Goal: Communication & Community: Answer question/provide support

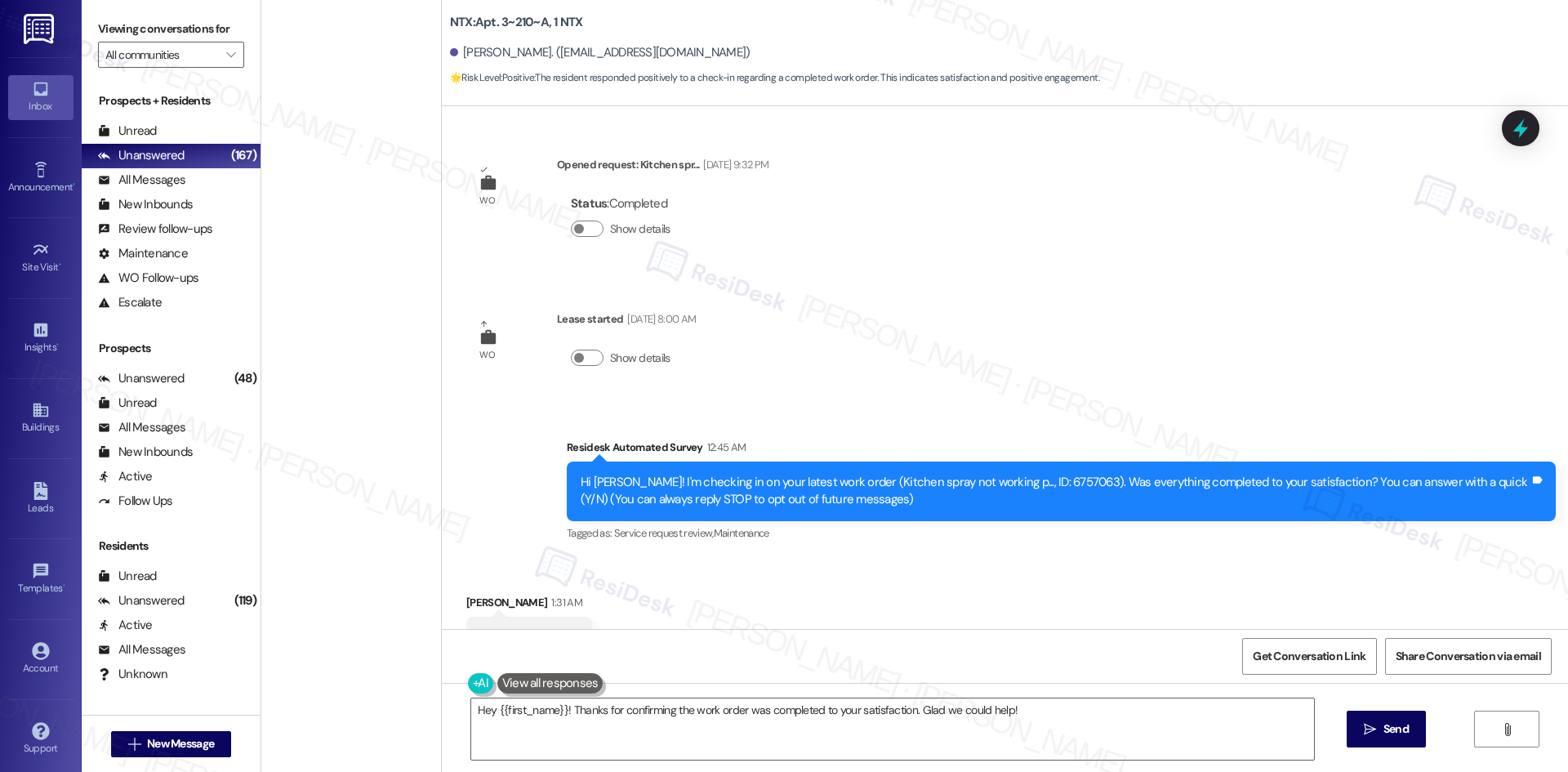
click at [223, 51] on span "" at bounding box center [230, 55] width 16 height 26
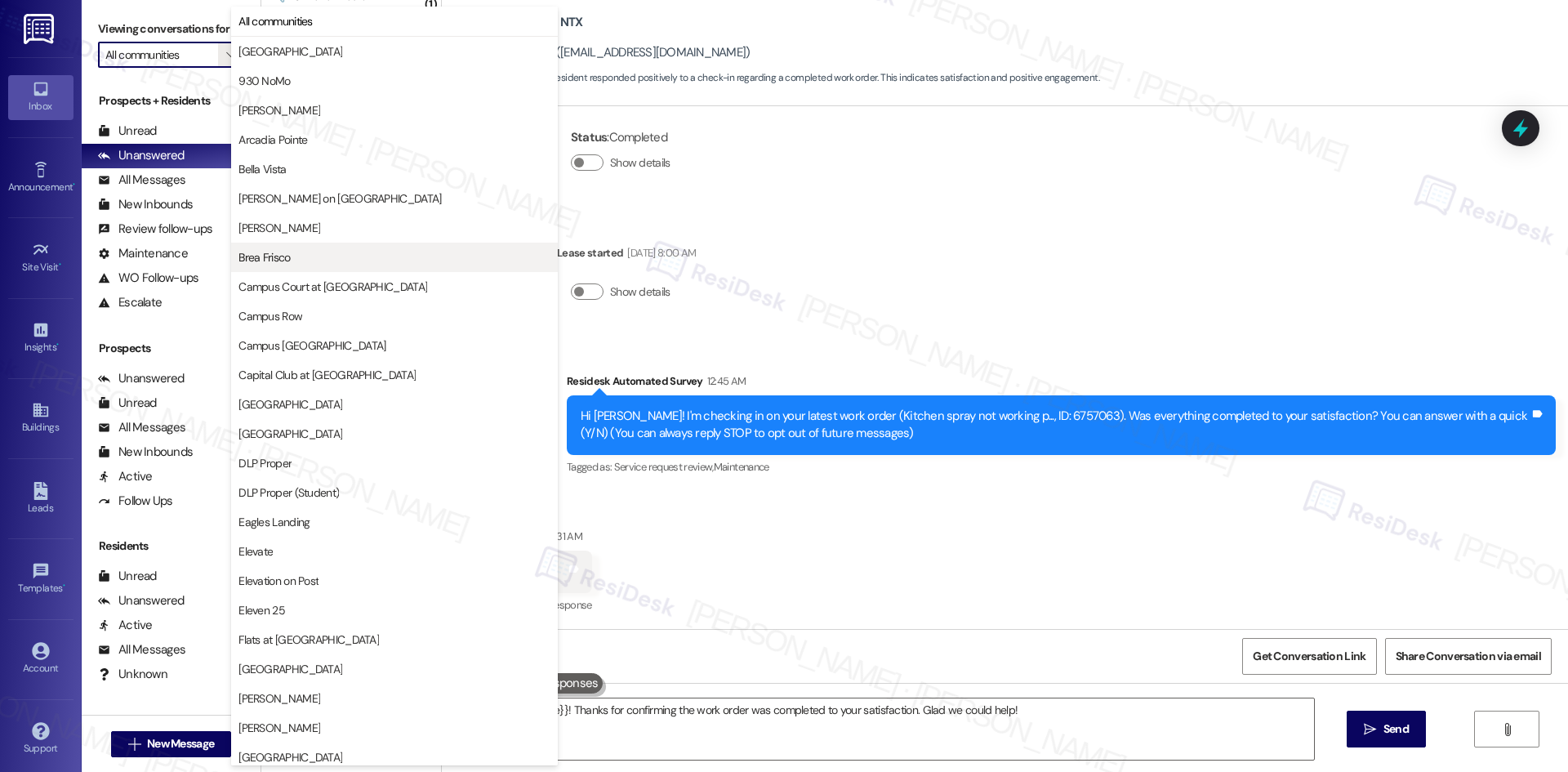
click at [406, 257] on span "Brea Frisco" at bounding box center [394, 257] width 312 height 16
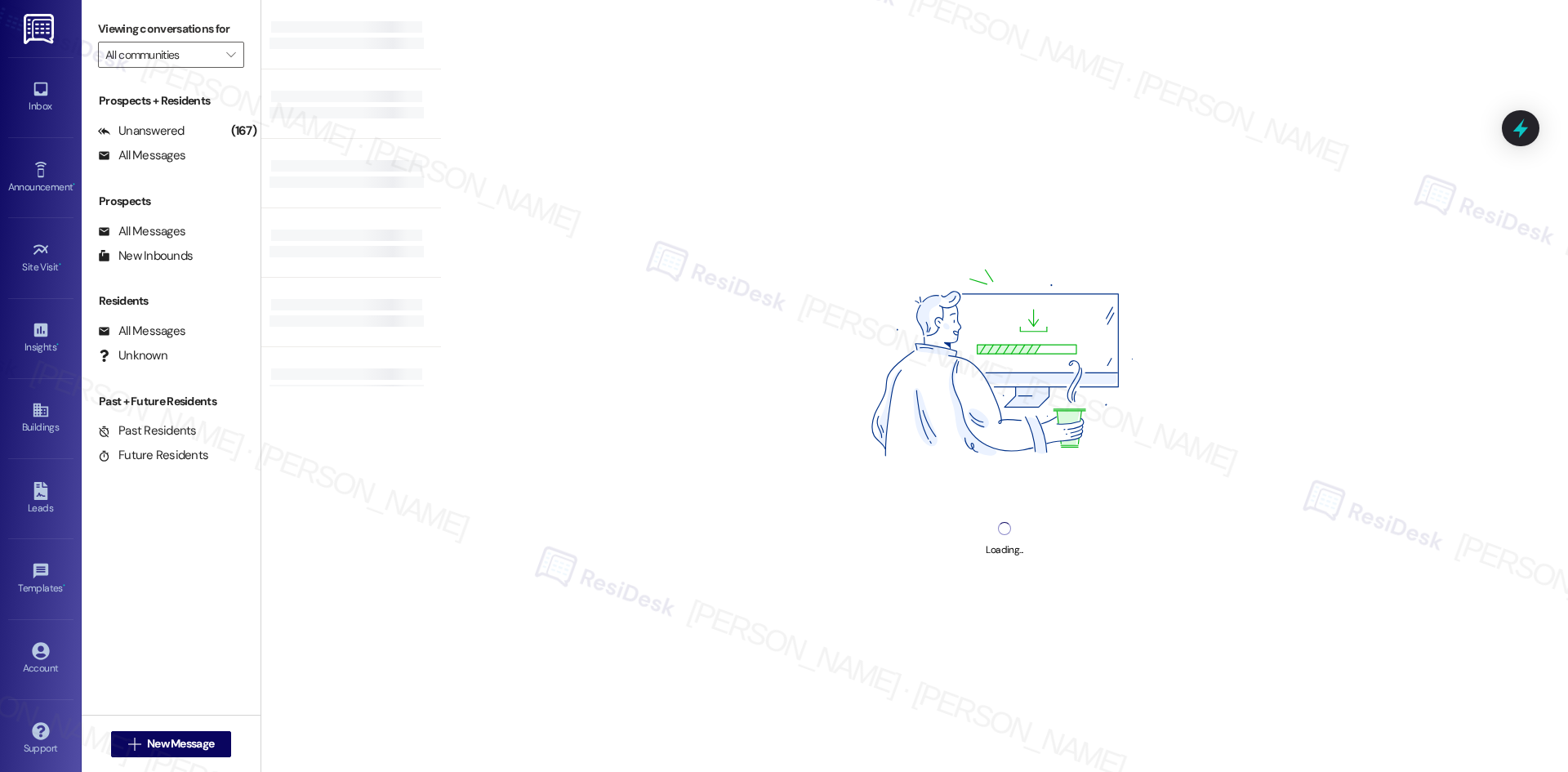
type input "Brea Frisco"
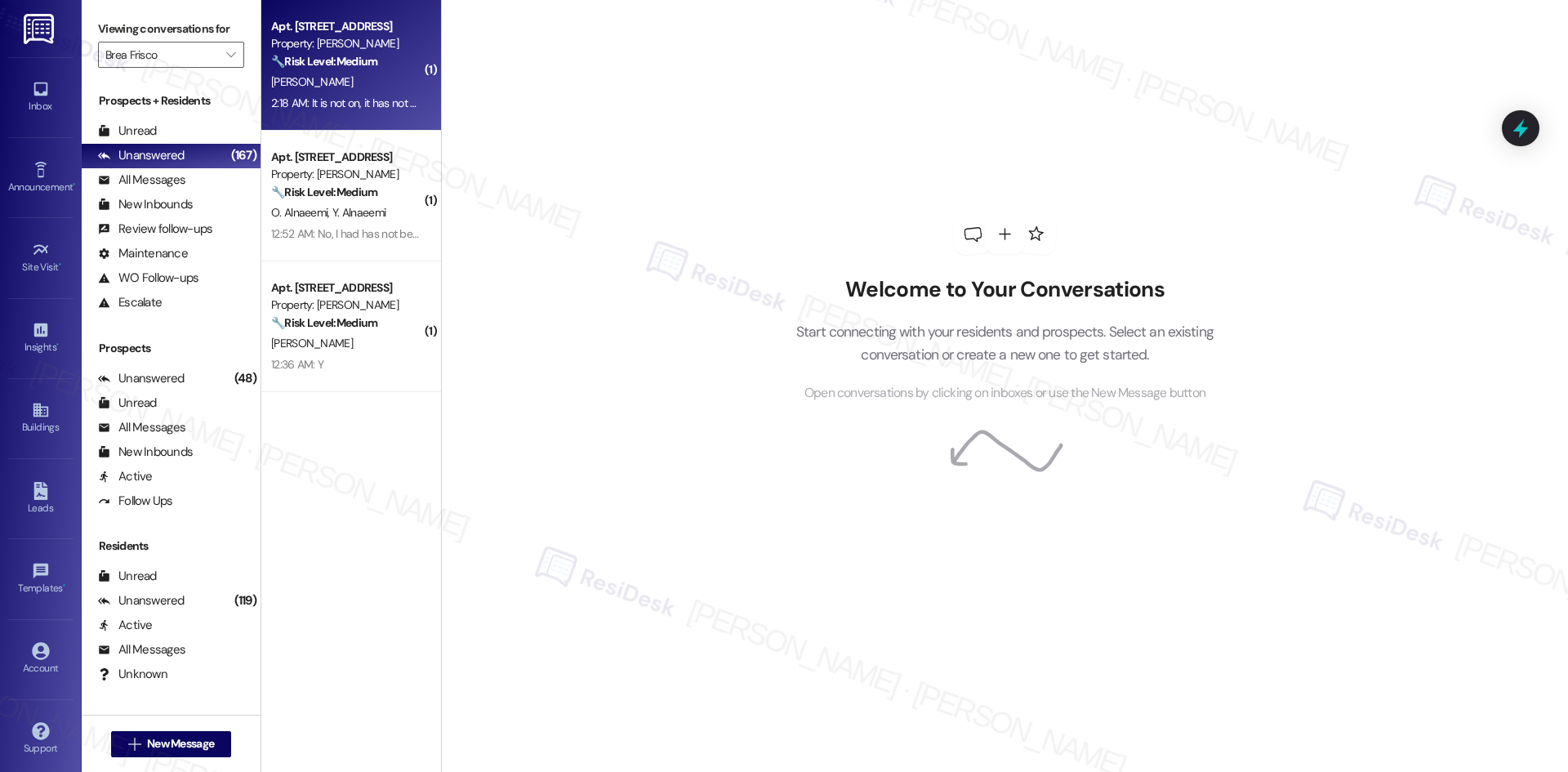
click at [345, 106] on div "2:18 AM: It is not on, it has not been on for a few weeks now. The screen is bl…" at bounding box center [505, 103] width 468 height 15
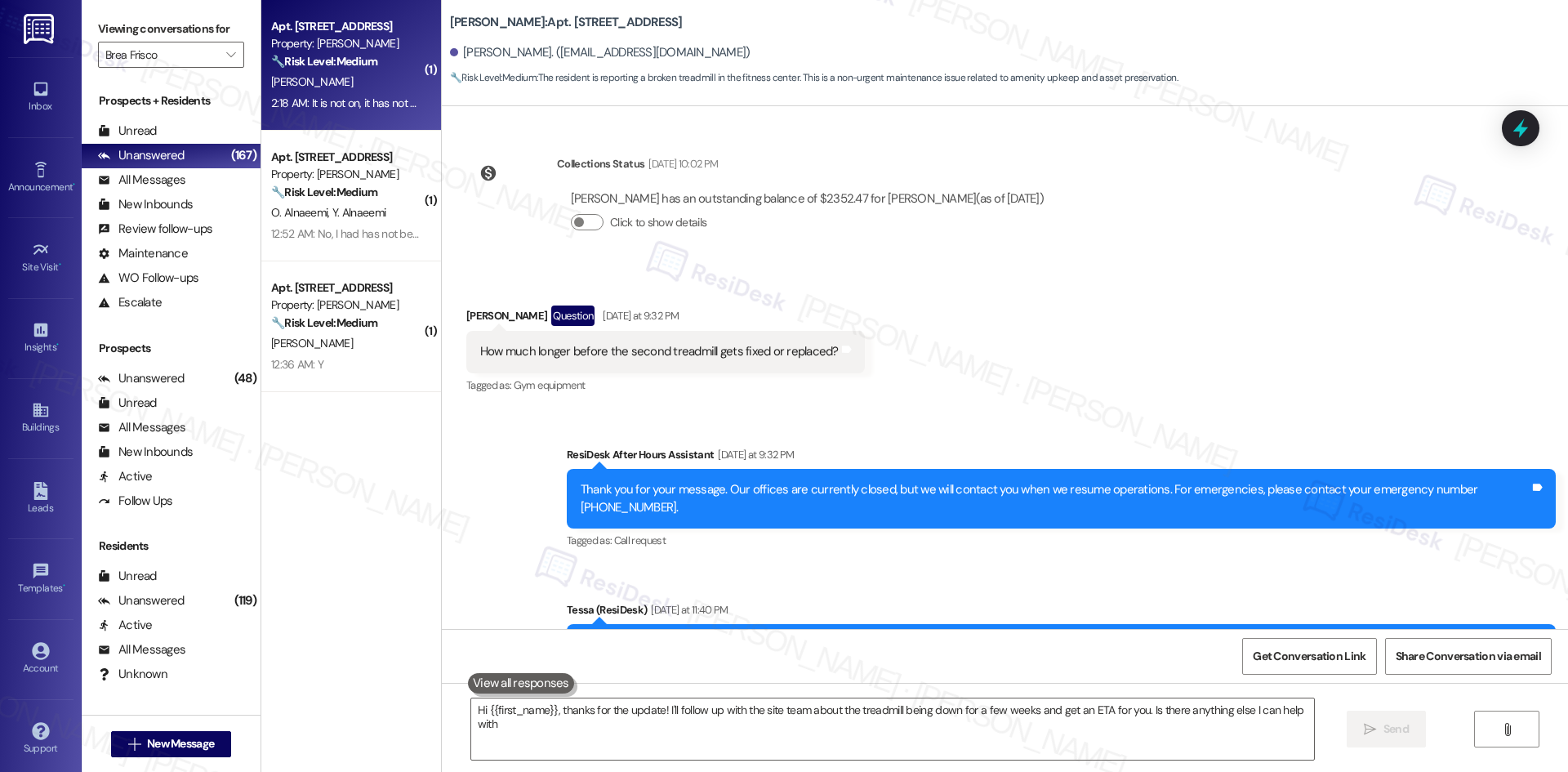
type textarea "Hi {{first_name}}, thanks for the update! I'll follow up with the site team abo…"
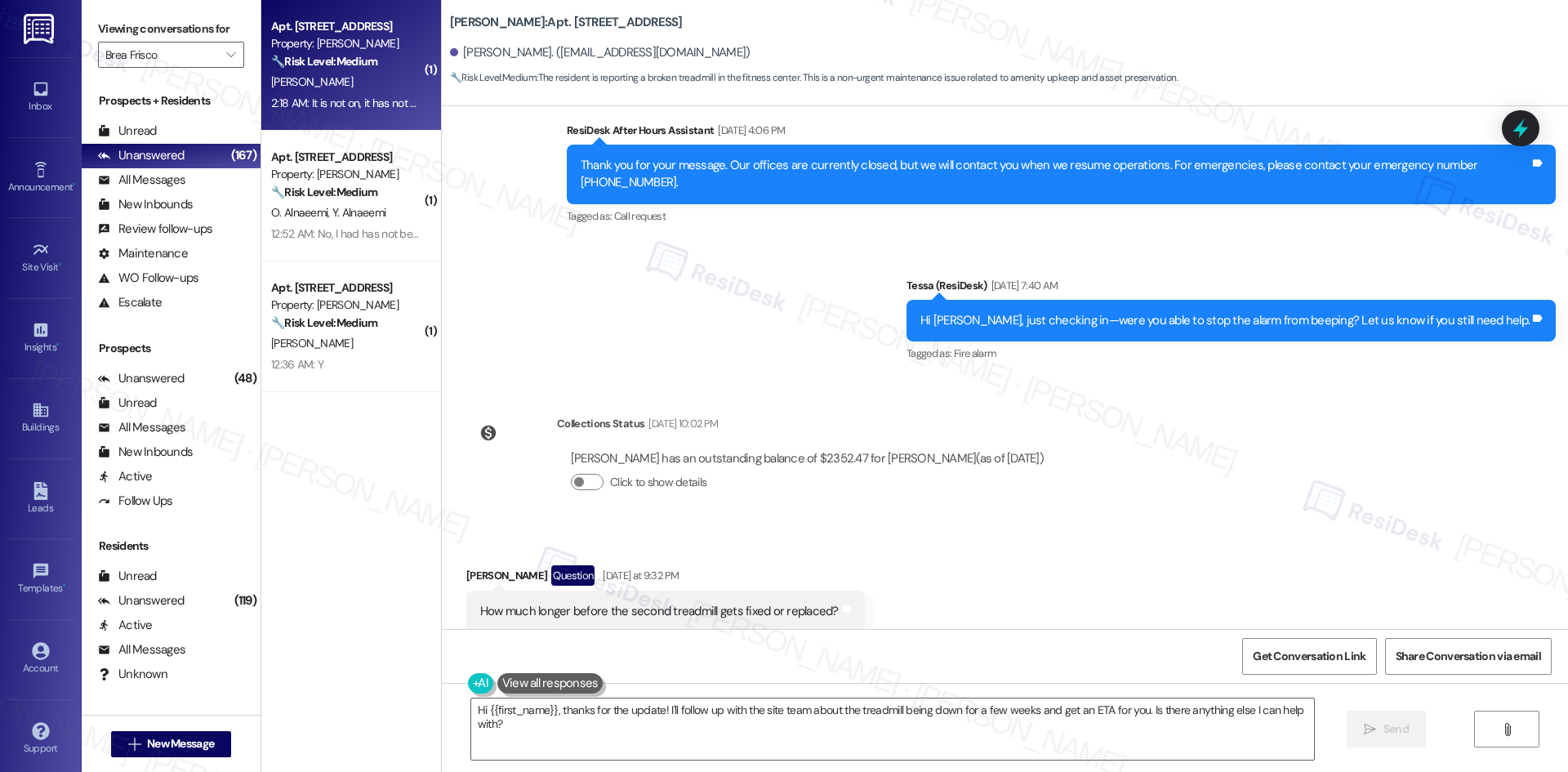
scroll to position [1075, 0]
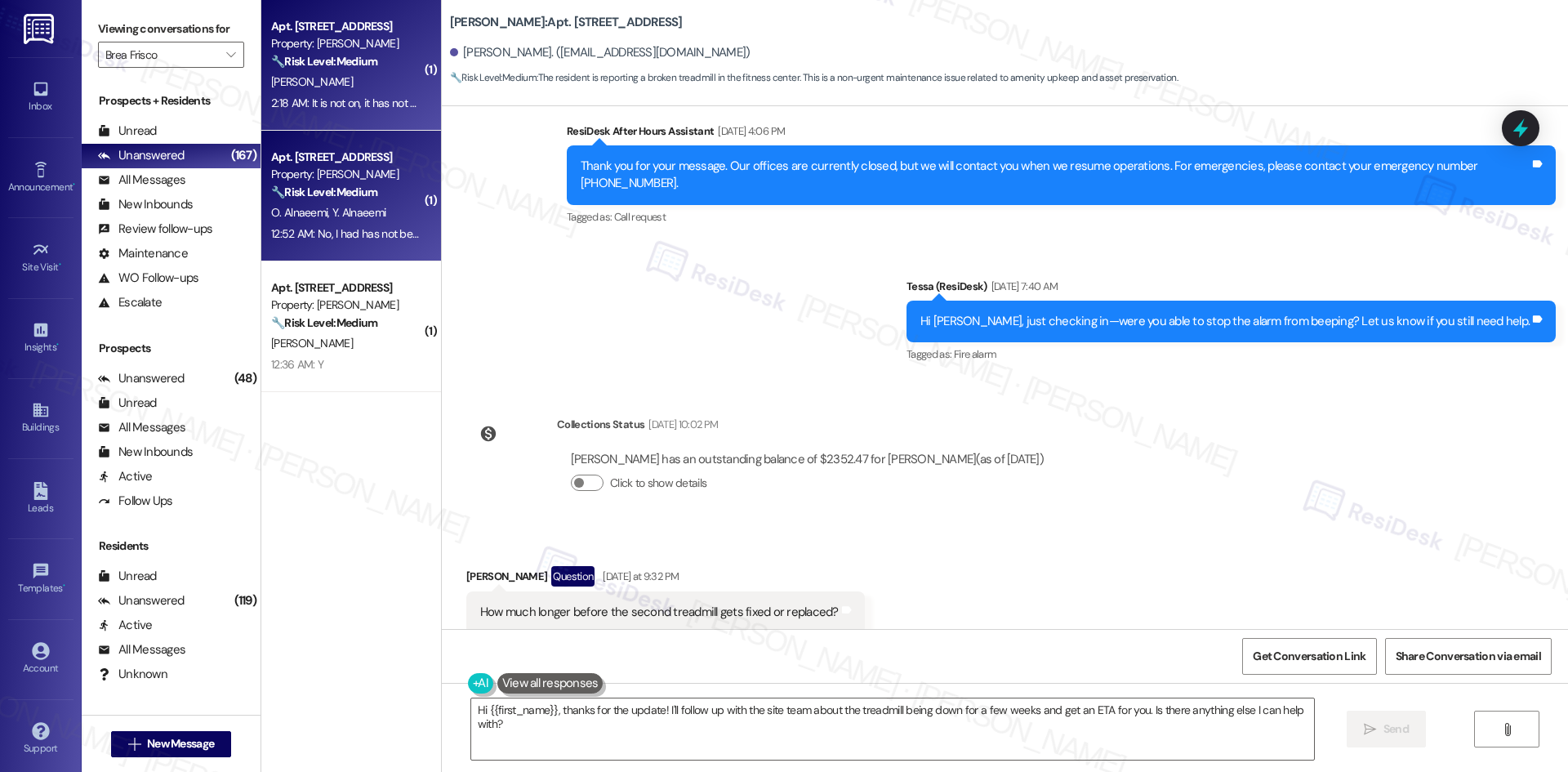
click at [334, 222] on div "O. Alnaeemi Y. Alnaeemi" at bounding box center [347, 212] width 154 height 21
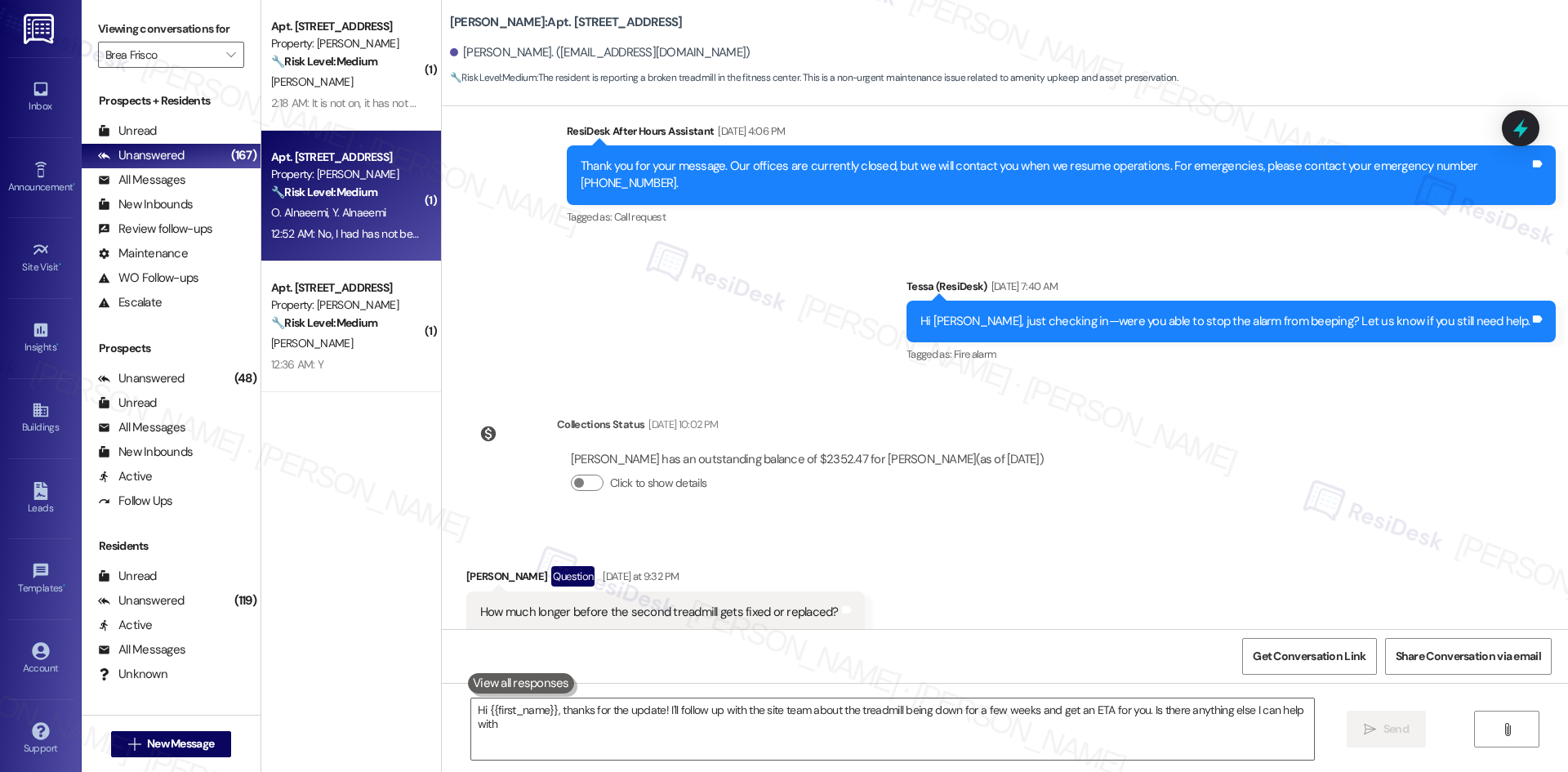
type textarea "Hi {{first_name}}, thanks for the update! I'll follow up with the site team abo…"
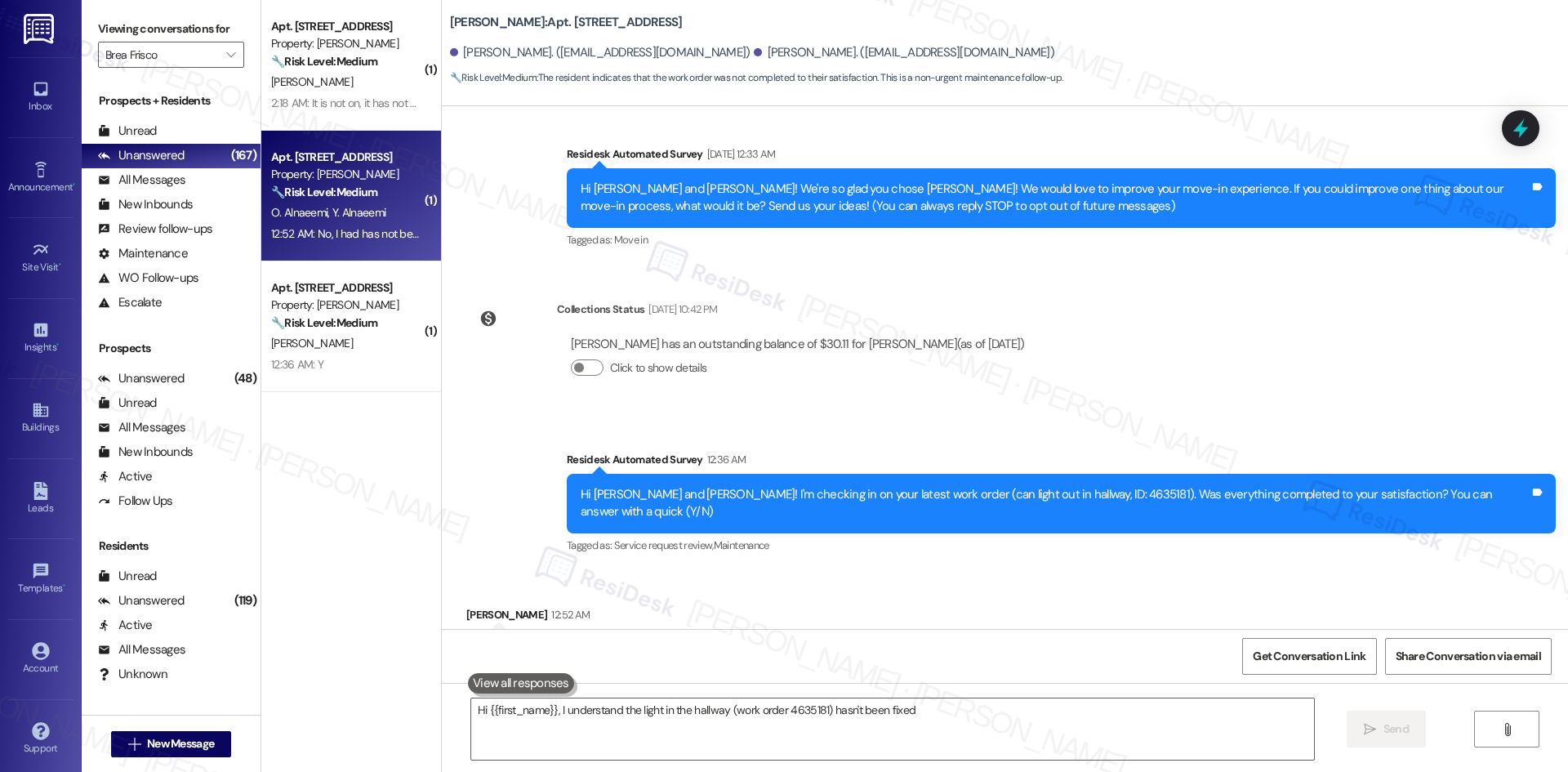
scroll to position [168, 0]
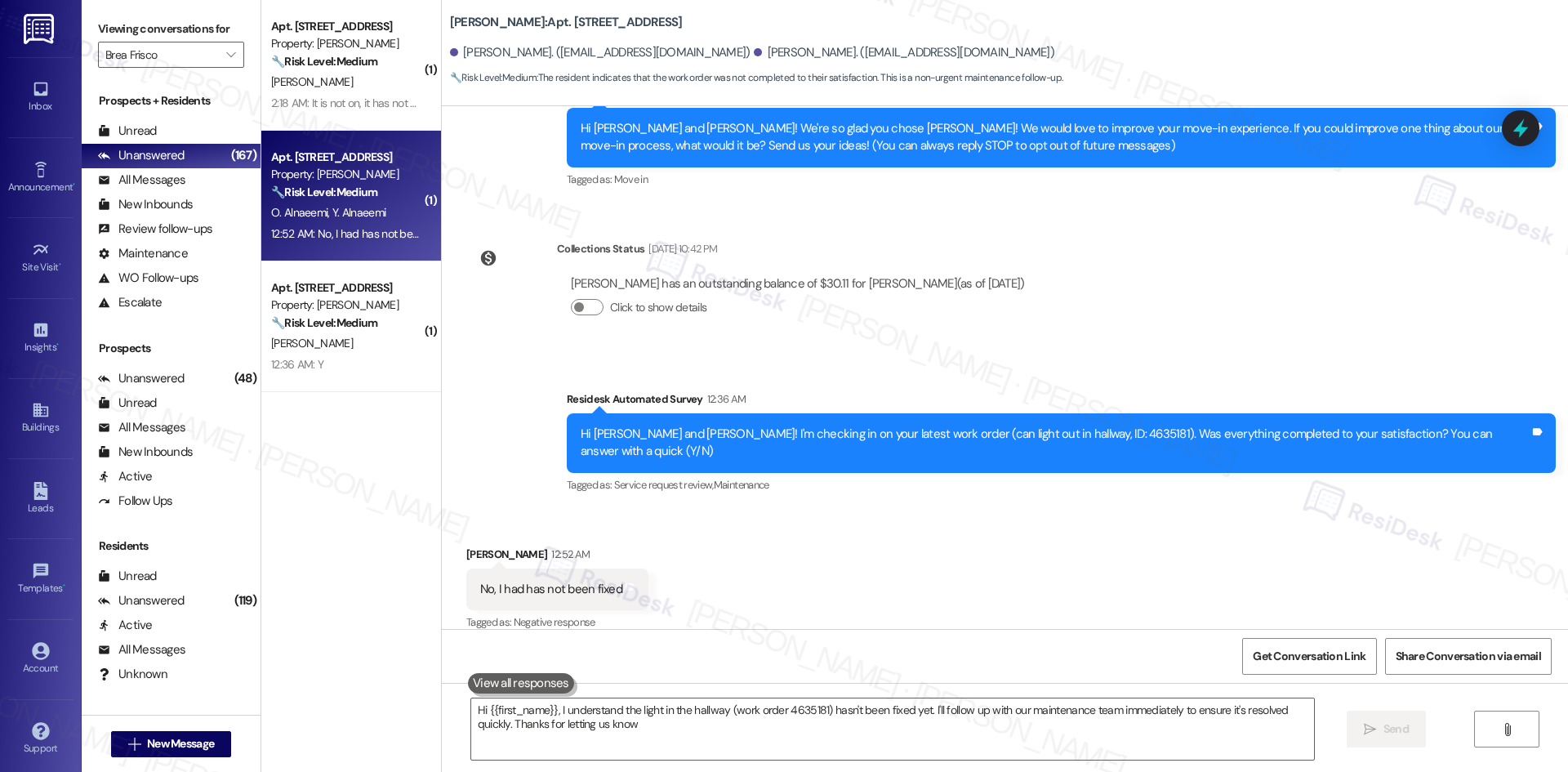
type textarea "Hi {{first_name}}, I understand the light in the hallway (work order 4635181) h…"
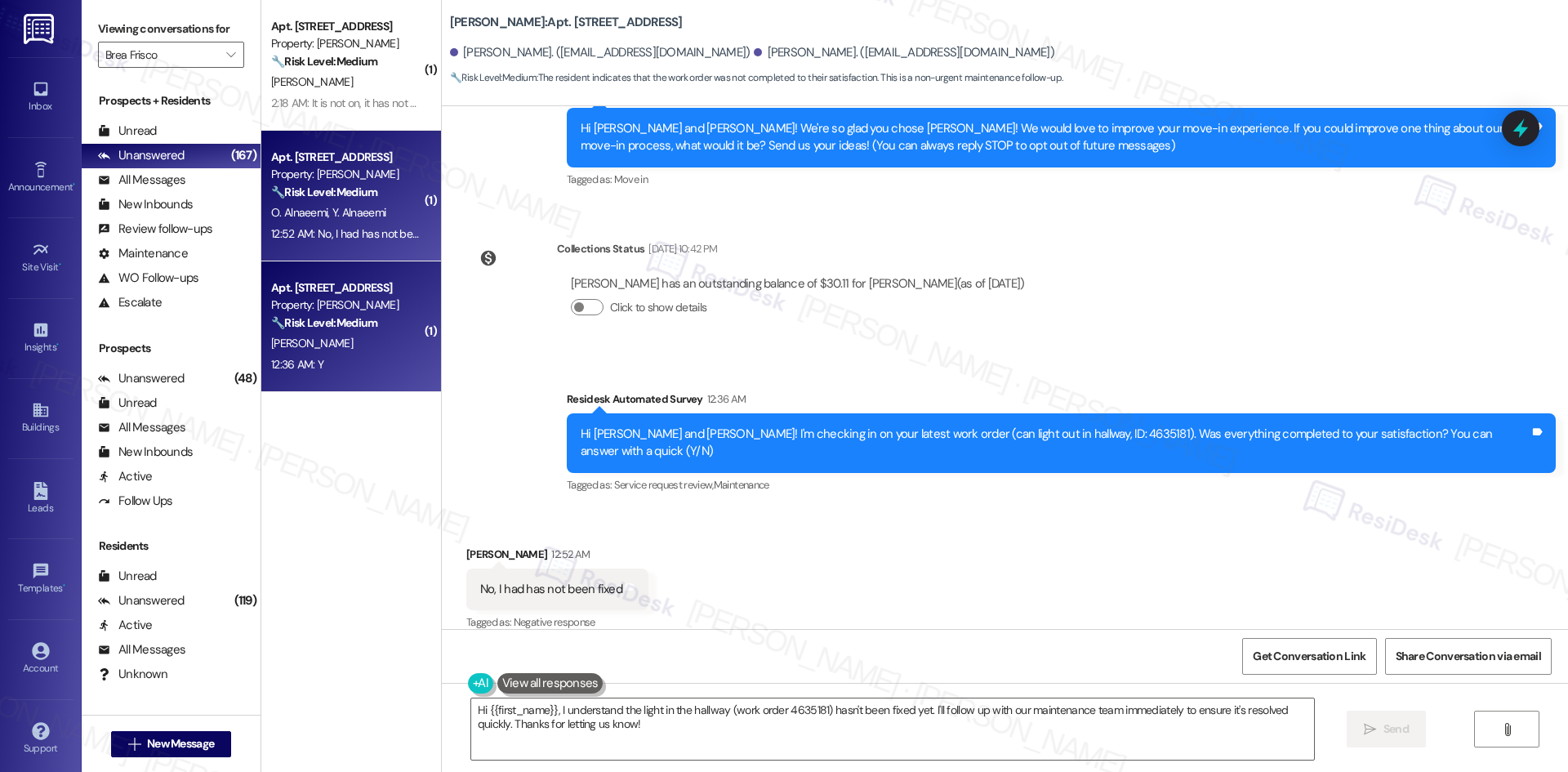
click at [280, 359] on div "12:36 AM: Y 12:36 AM: Y" at bounding box center [297, 364] width 53 height 15
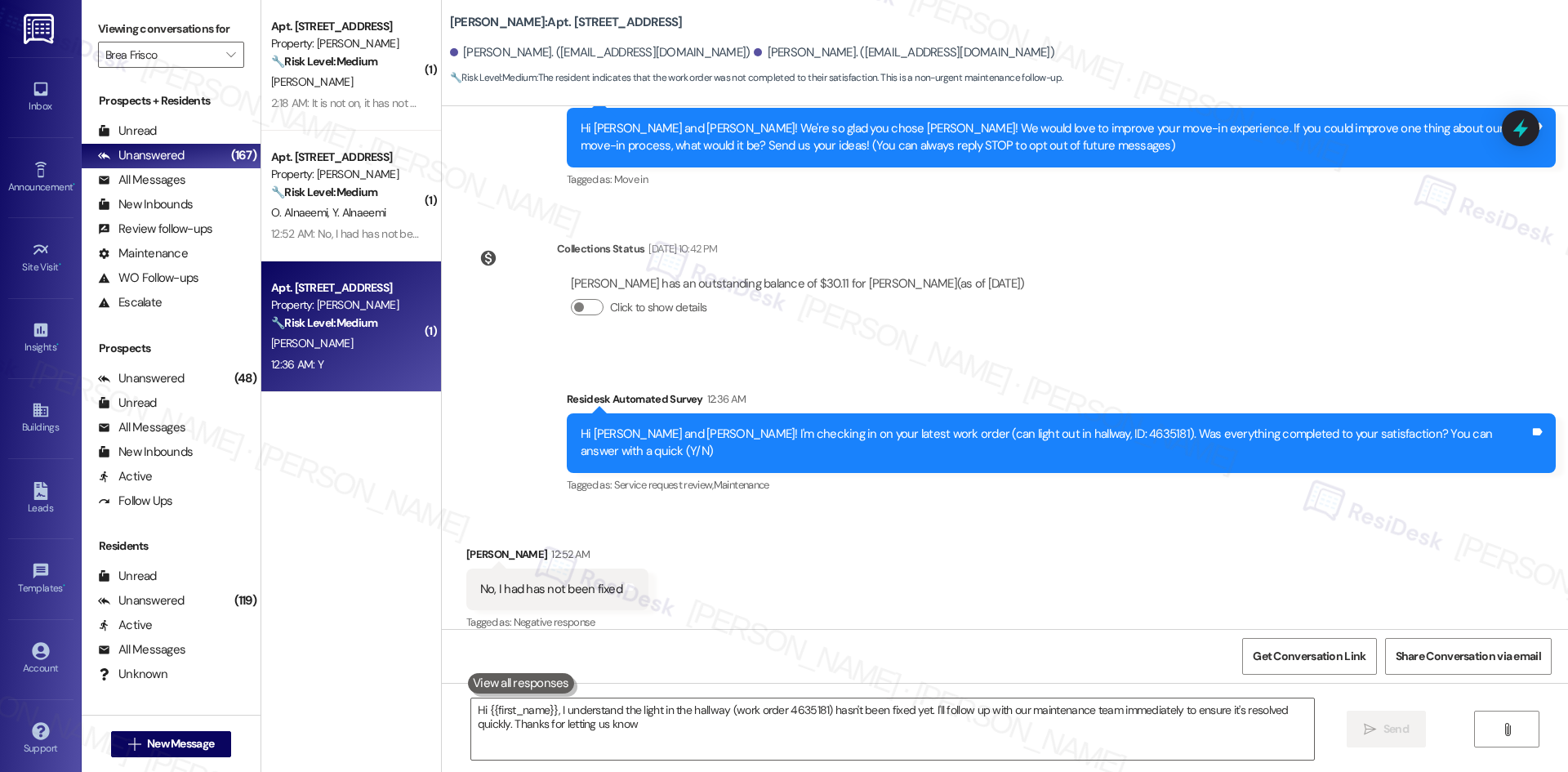
type textarea "Hi {{first_name}}, I understand the light in the hallway (work order 4635181) h…"
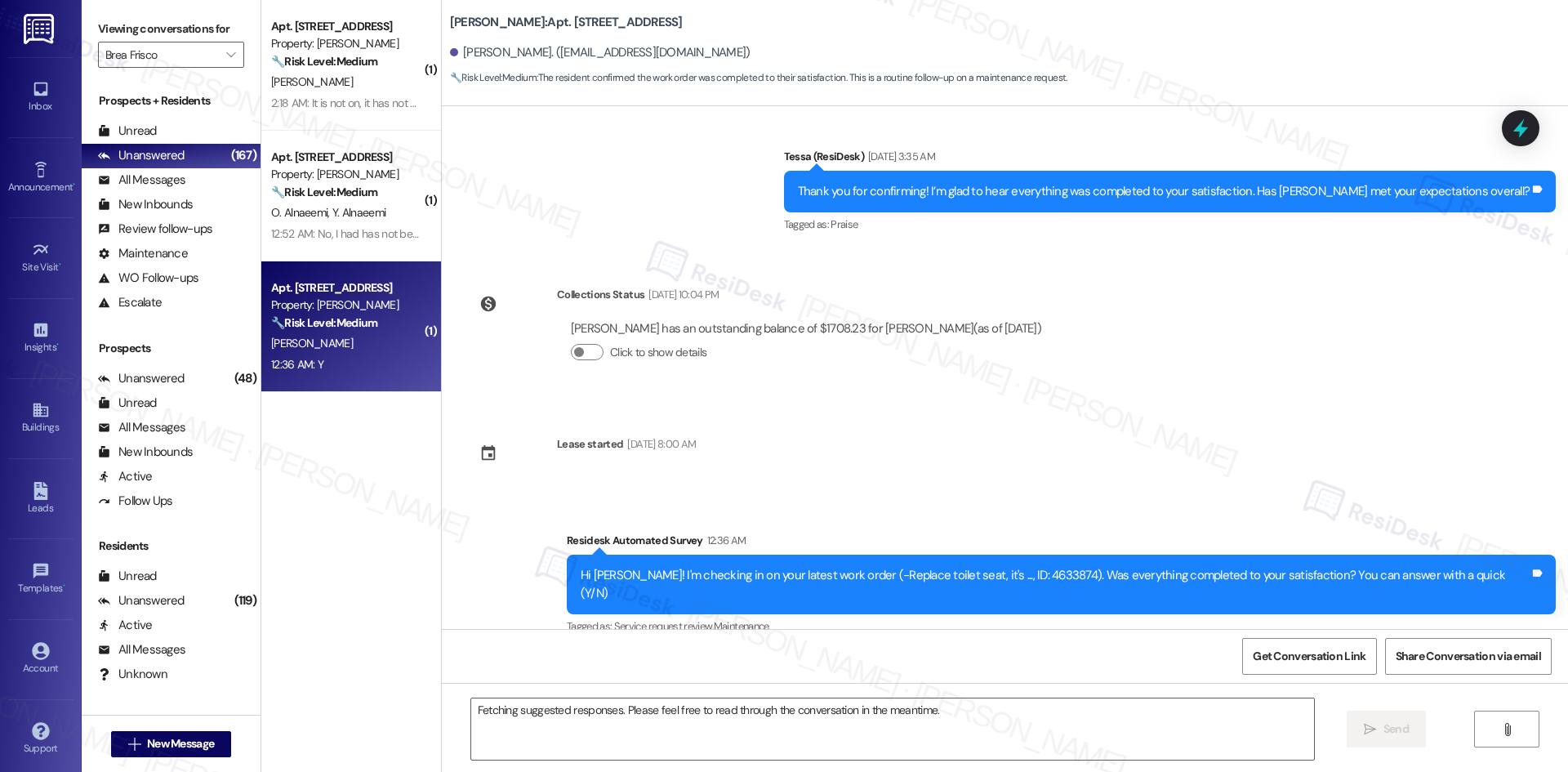
scroll to position [737, 0]
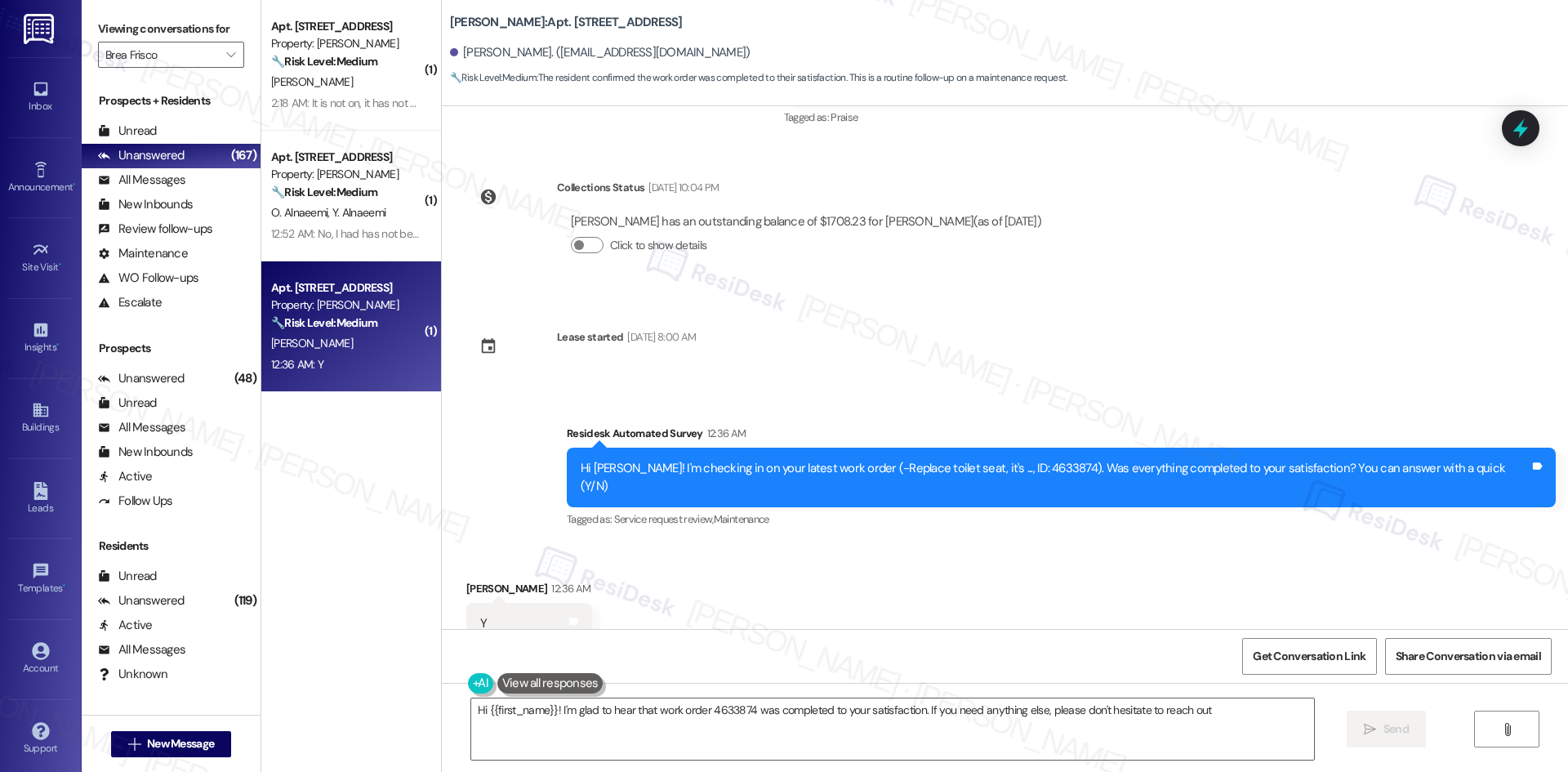
type textarea "Hi {{first_name}}! I'm glad to hear that work order 4633874 was completed to yo…"
click at [218, 54] on button "" at bounding box center [231, 55] width 26 height 26
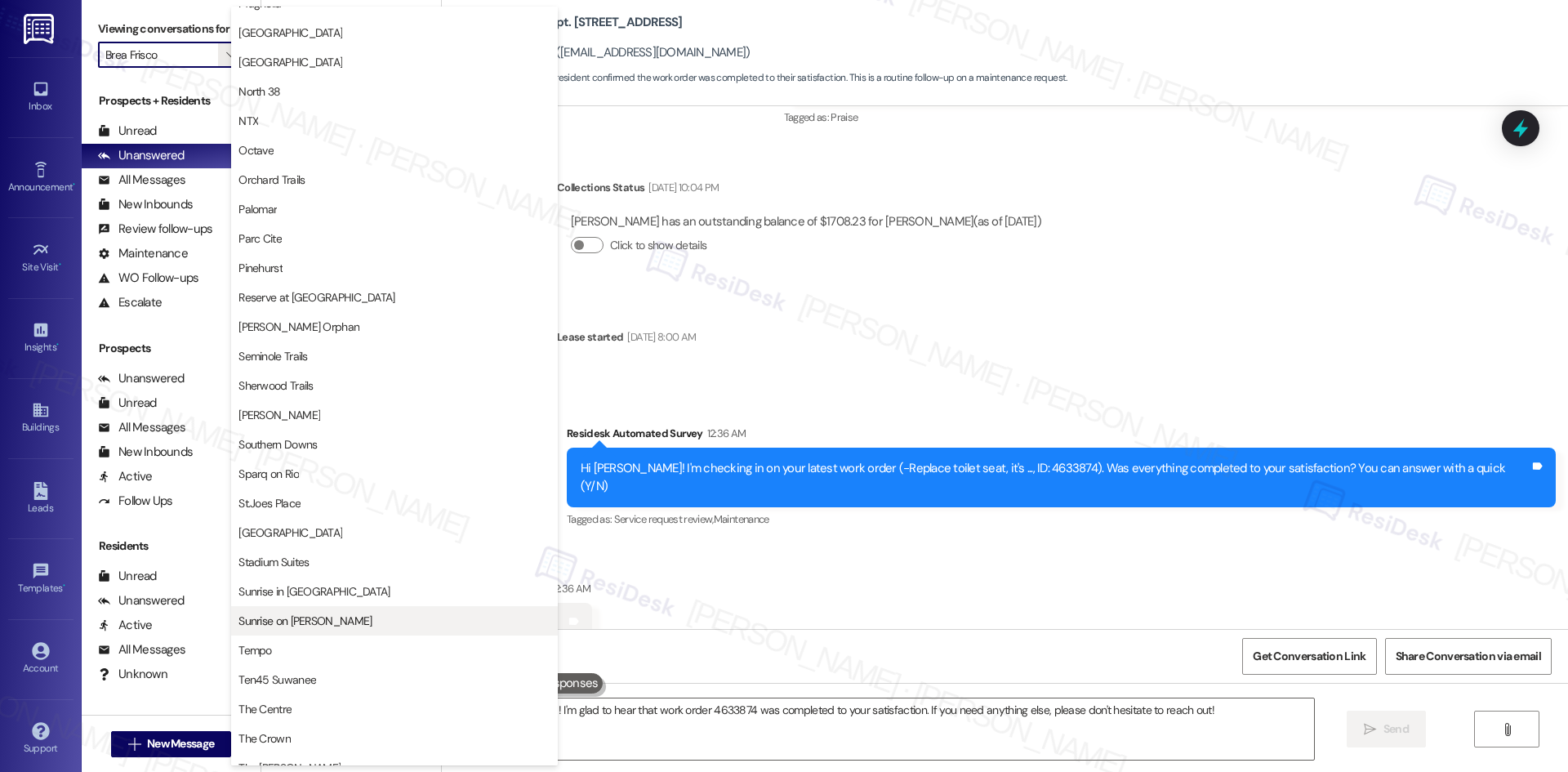
scroll to position [817, 0]
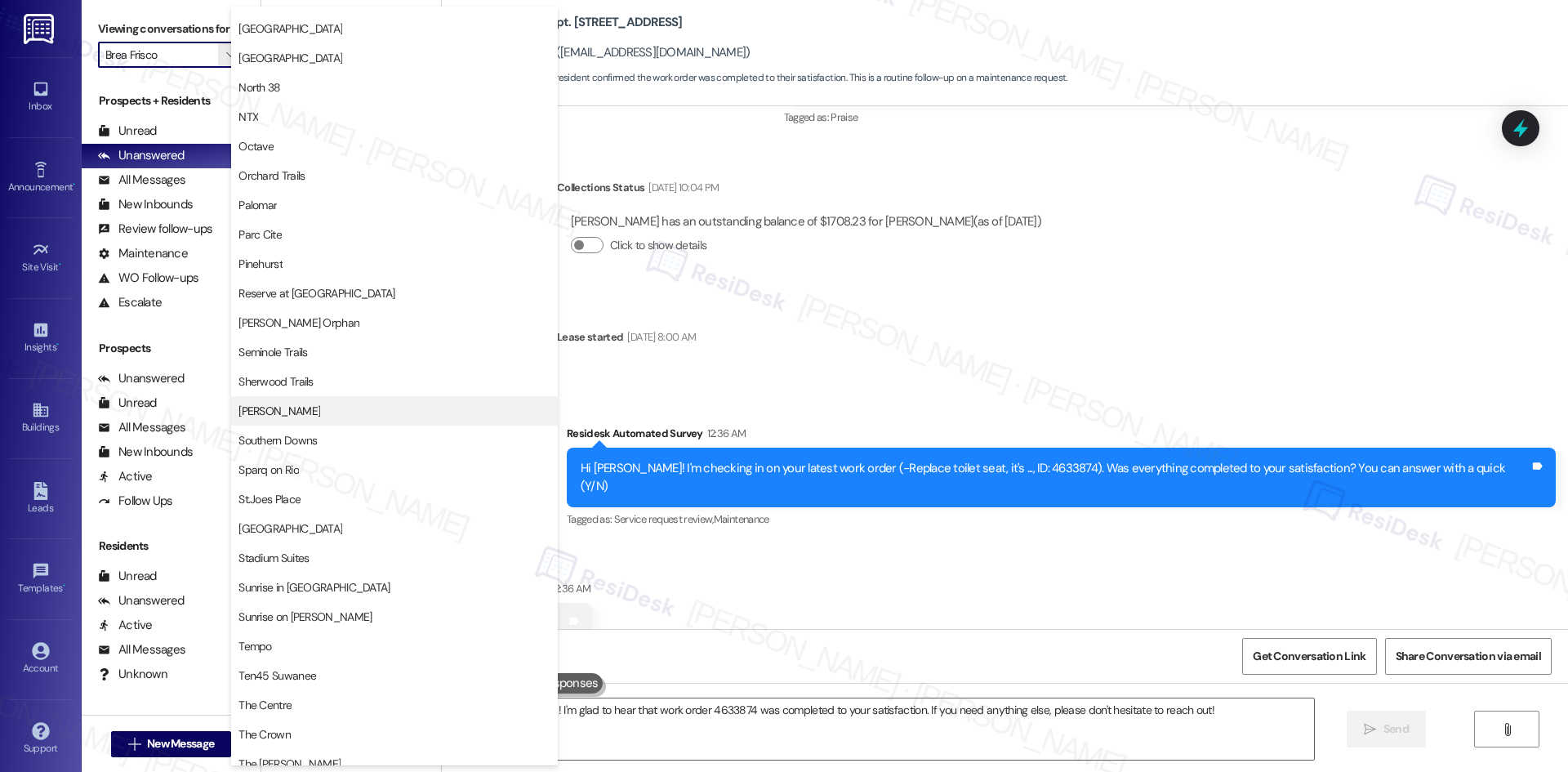
click at [394, 409] on span "Solano Belleair" at bounding box center [394, 411] width 312 height 16
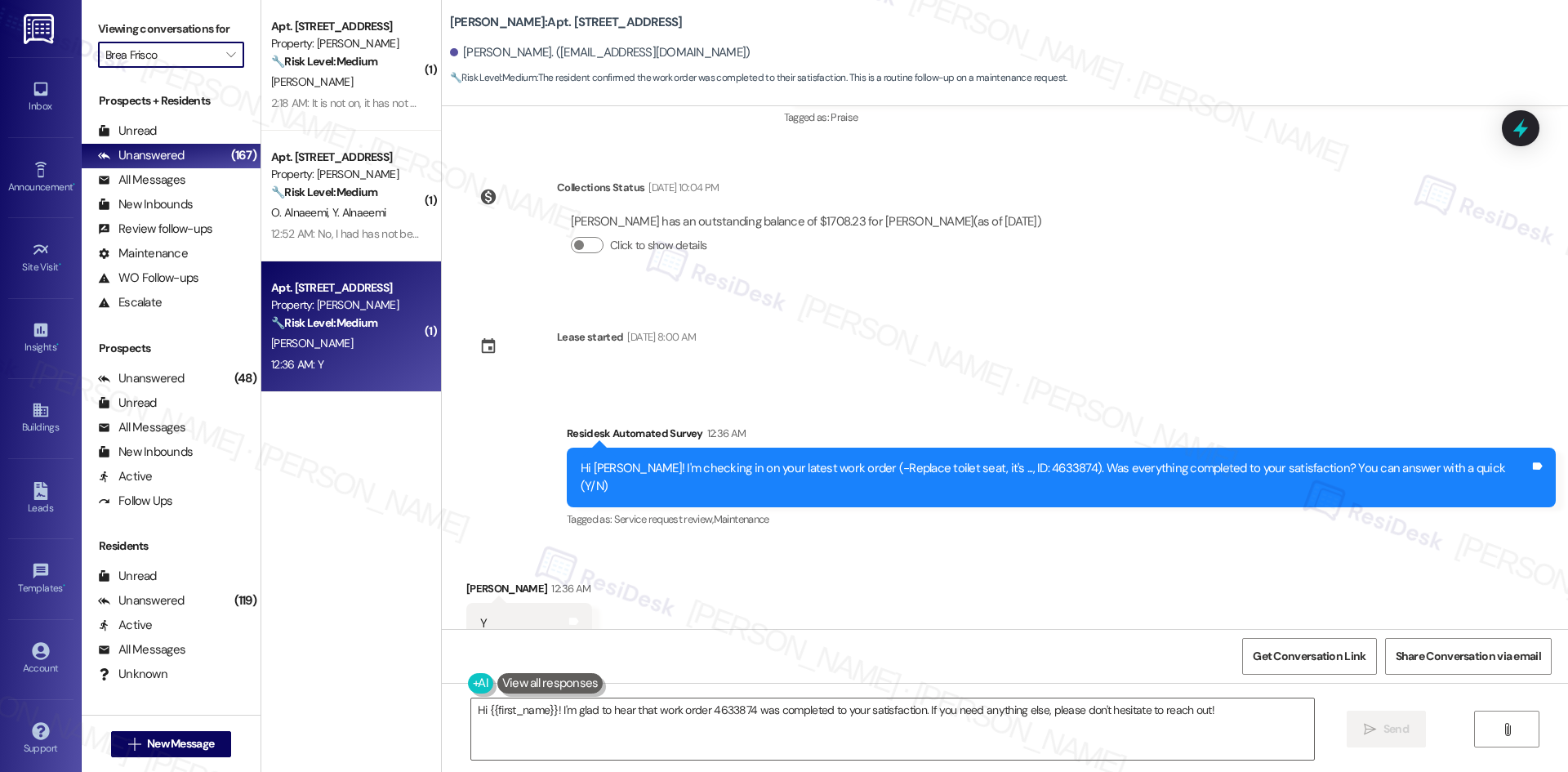
type input "Solano Belleair"
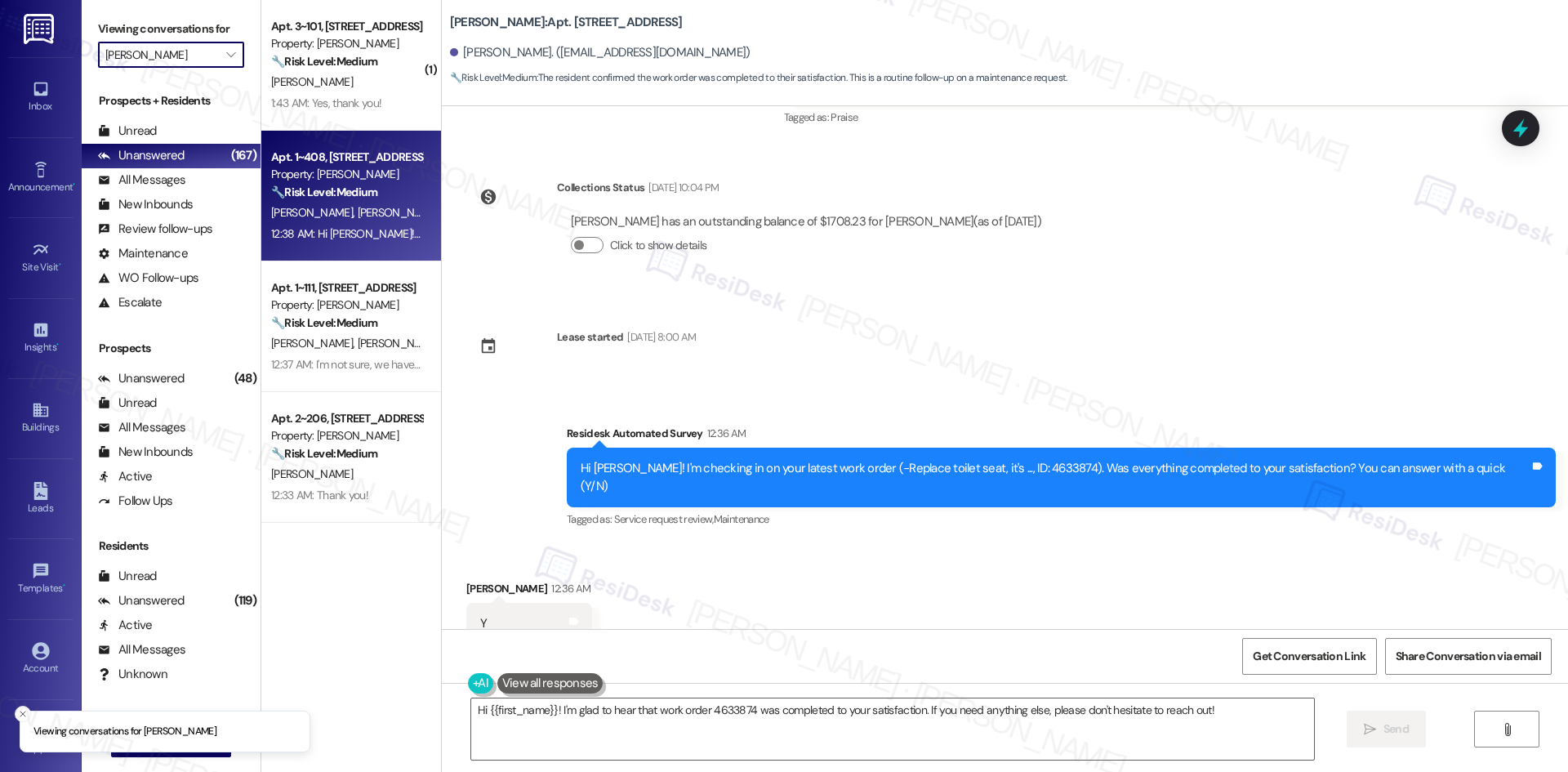
click at [348, 228] on div "12:38 AM: Hi Tessa! So far so good. It is a mold situation so time will tell if…" at bounding box center [579, 233] width 615 height 15
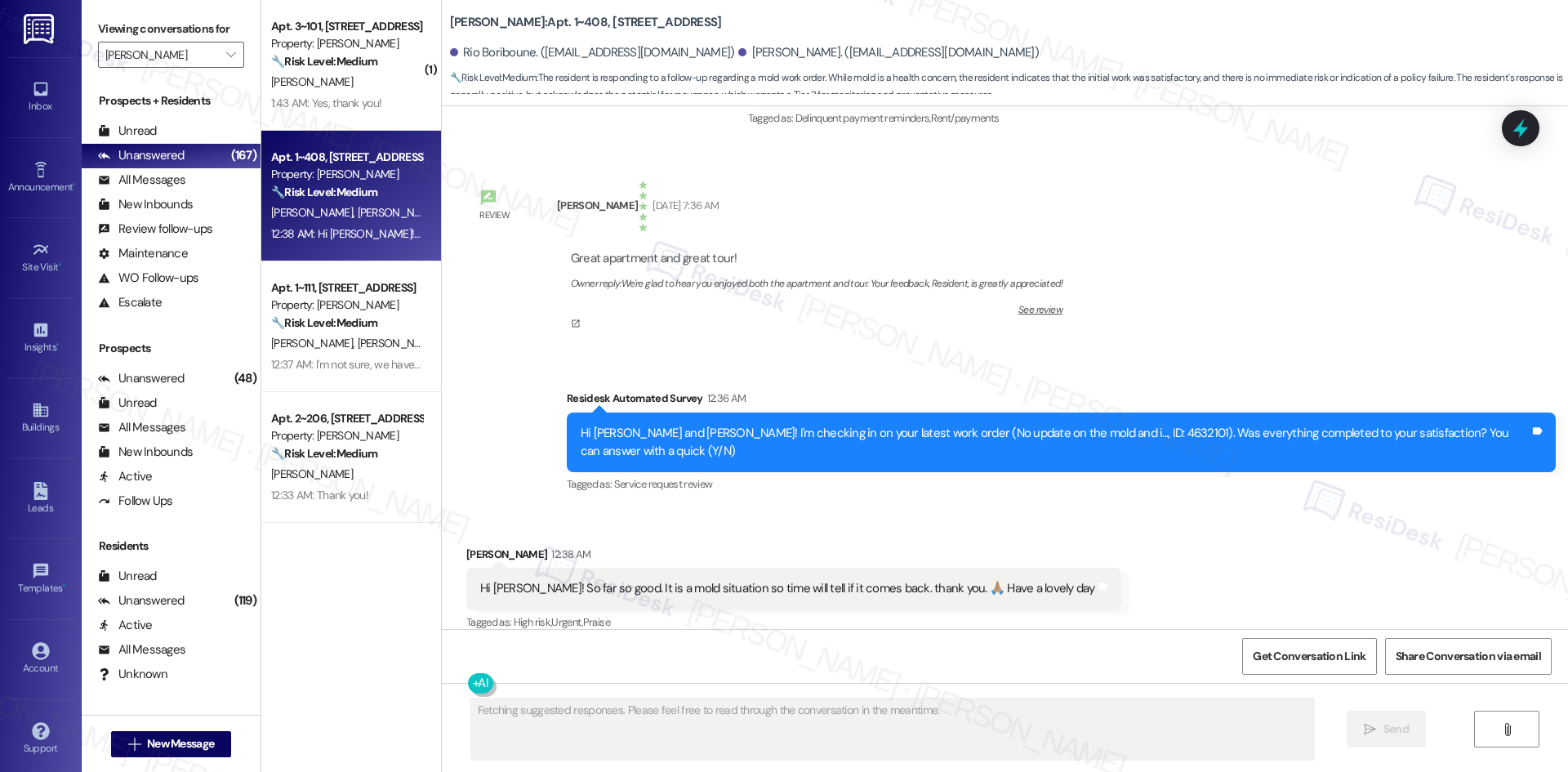
scroll to position [945, 0]
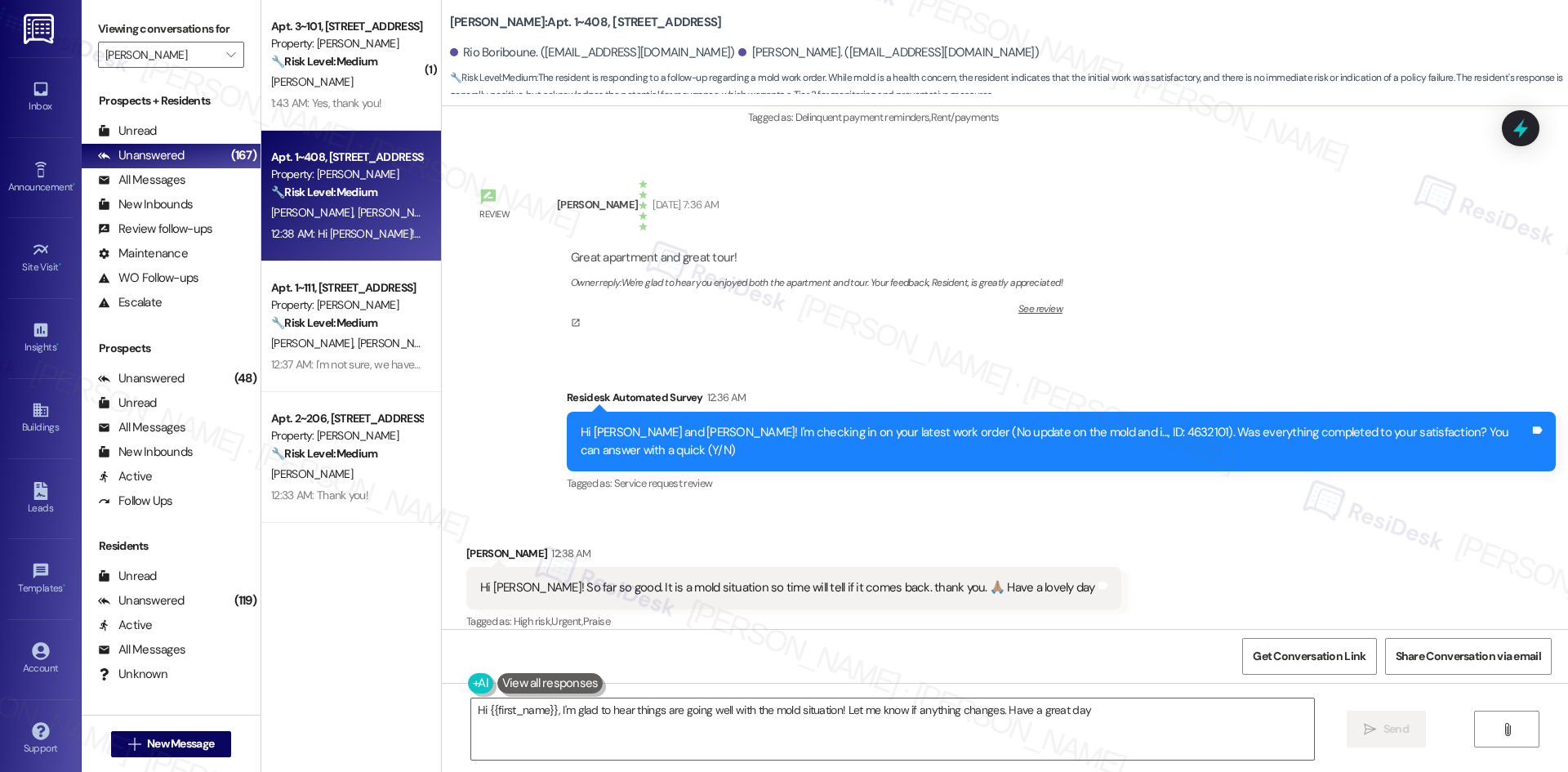
type textarea "Hi {{first_name}}, I'm glad to hear things are going well with the mold situati…"
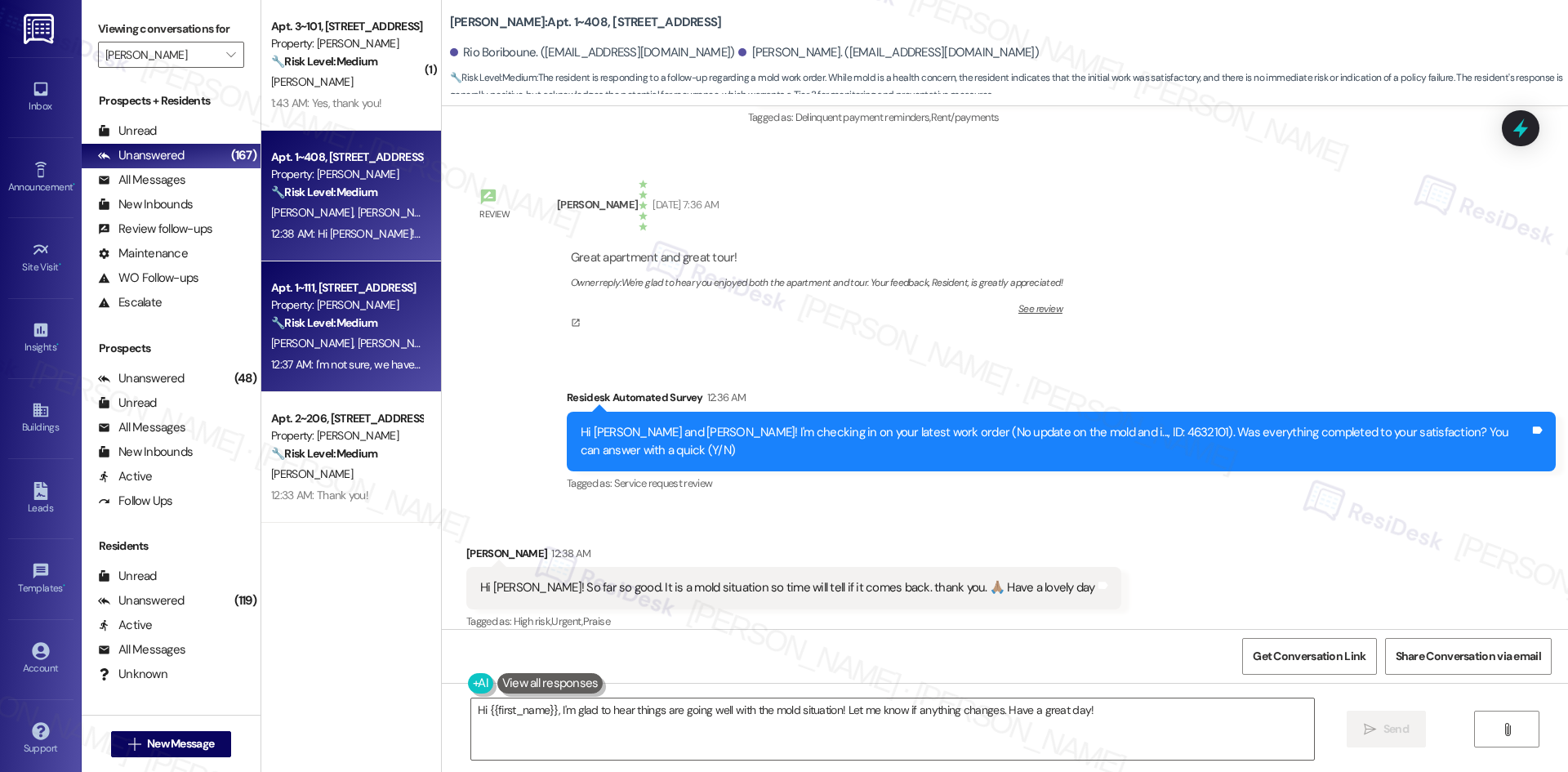
click at [389, 331] on div "🔧 Risk Level: Medium The resident is responding to a check-in about a previous …" at bounding box center [347, 323] width 151 height 17
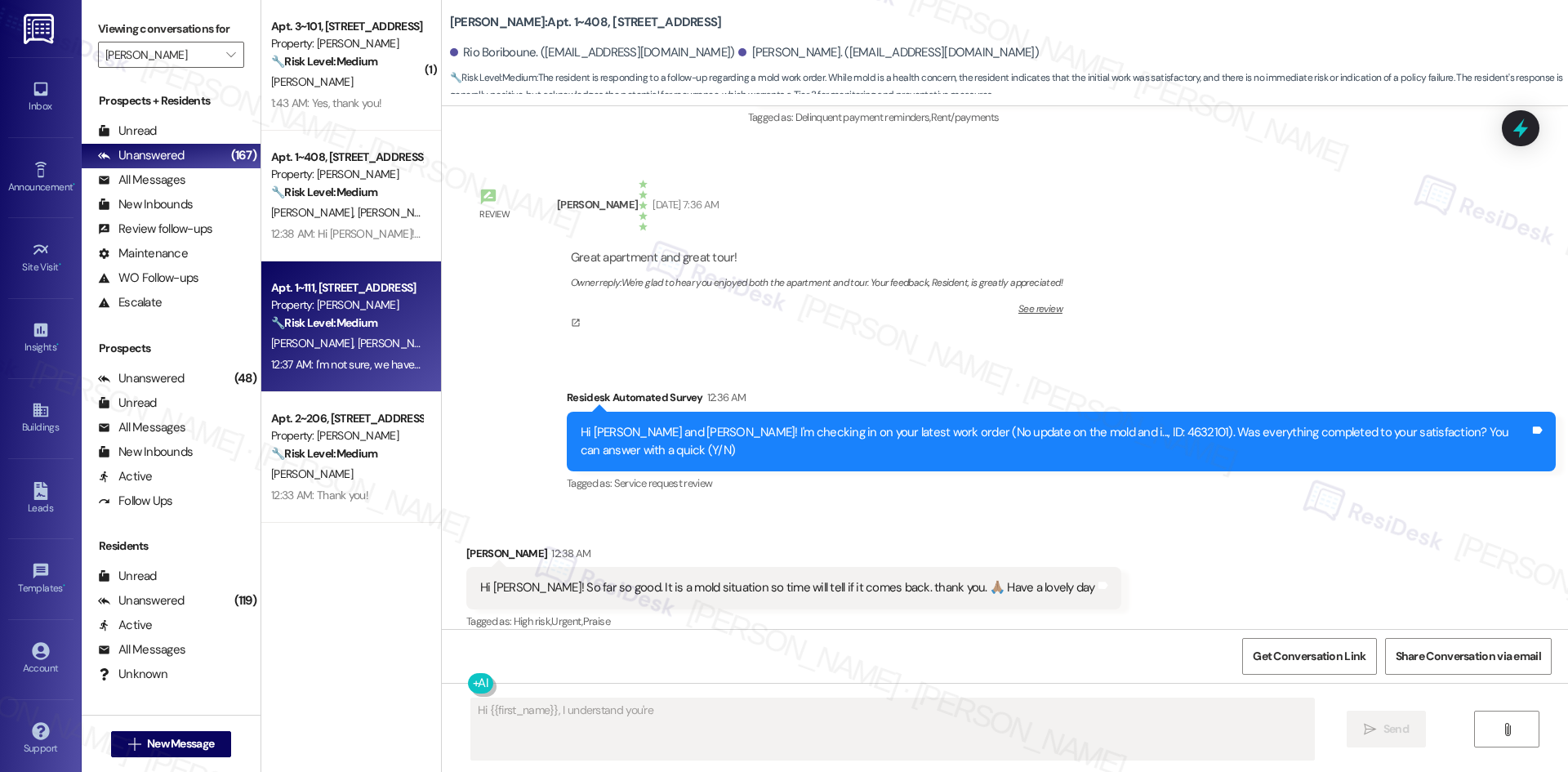
scroll to position [358, 0]
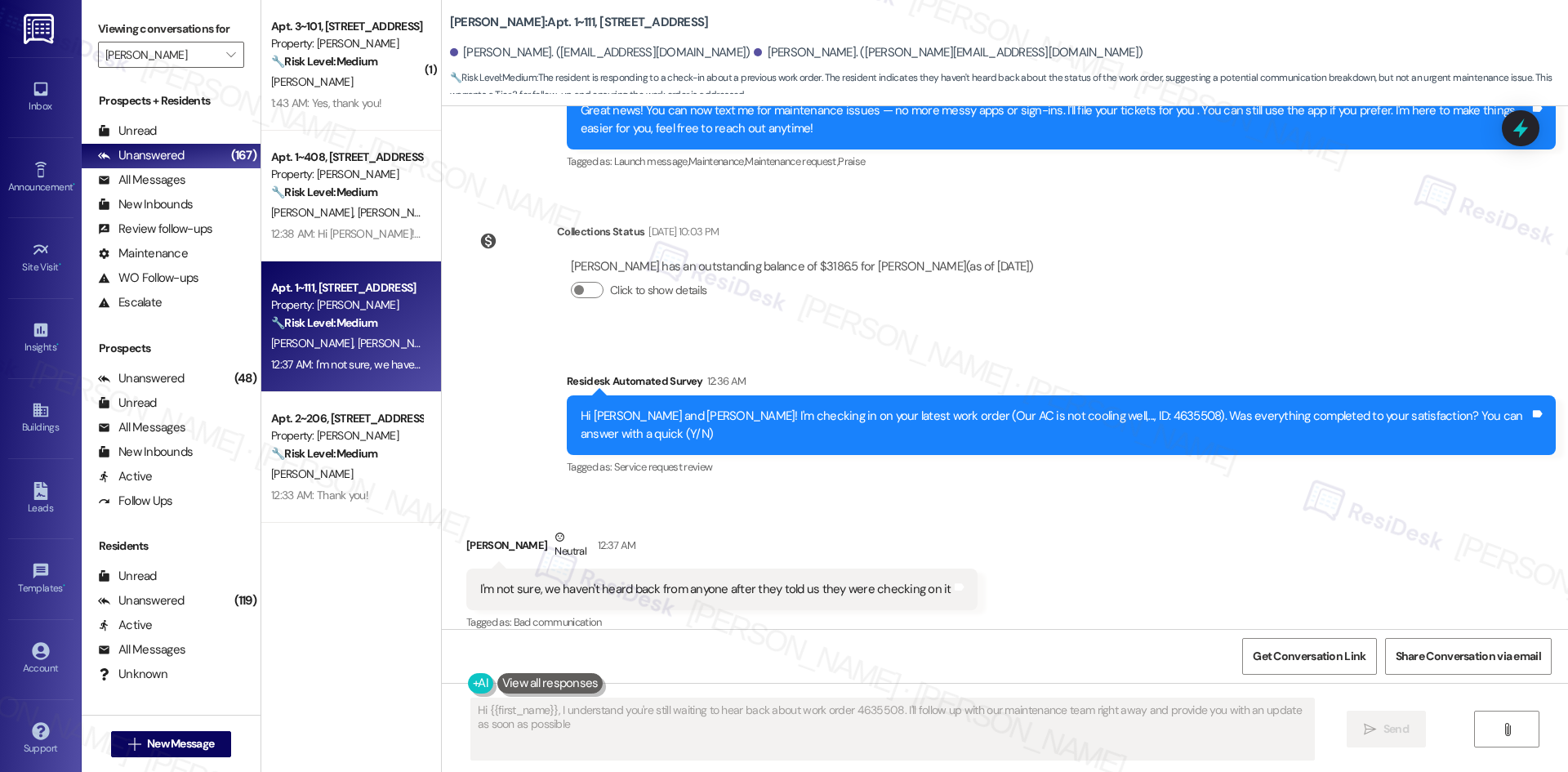
type textarea "Hi {{first_name}}, I understand you're still waiting to hear back about work or…"
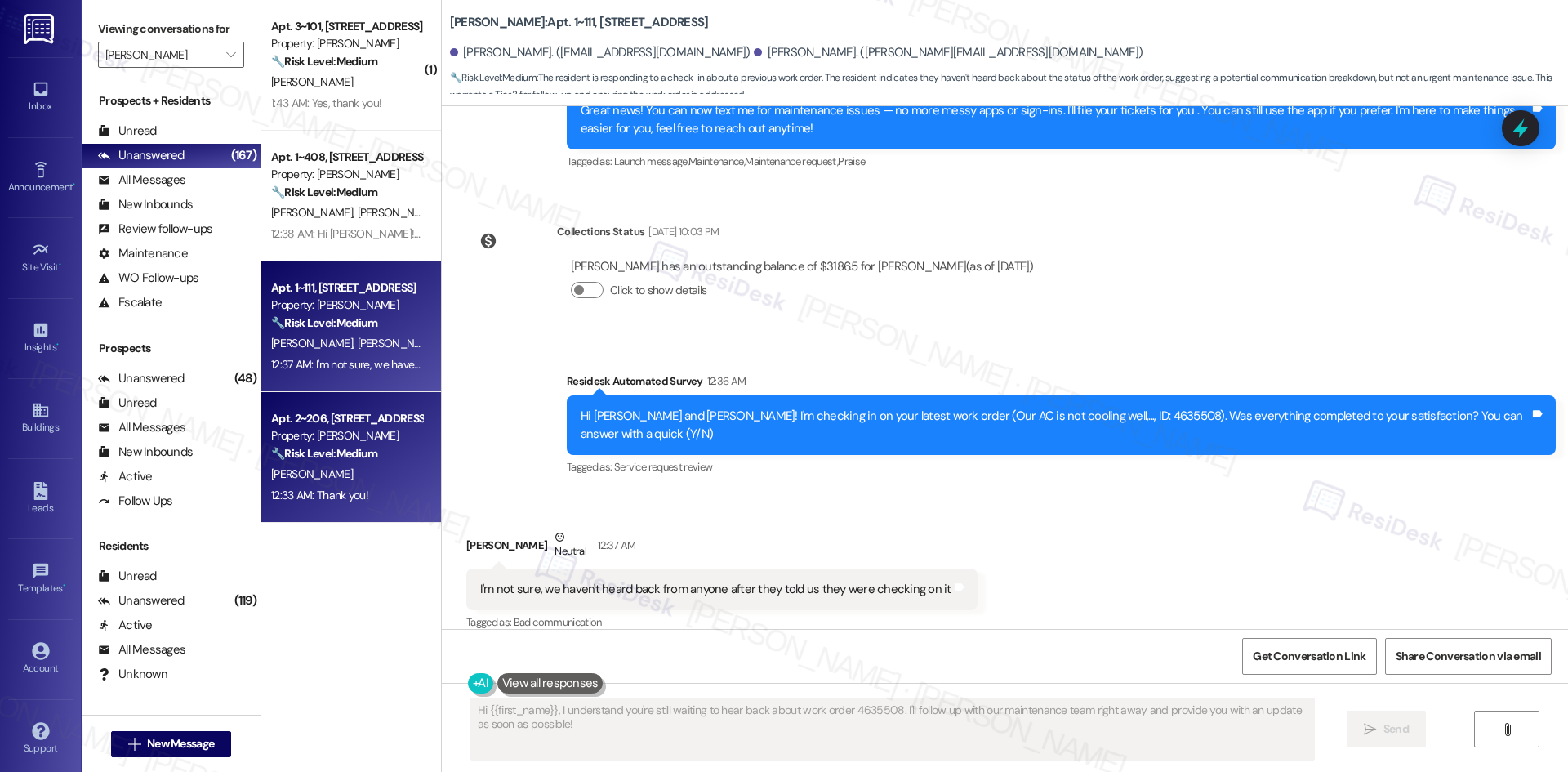
click at [322, 473] on div "[PERSON_NAME]" at bounding box center [347, 474] width 154 height 21
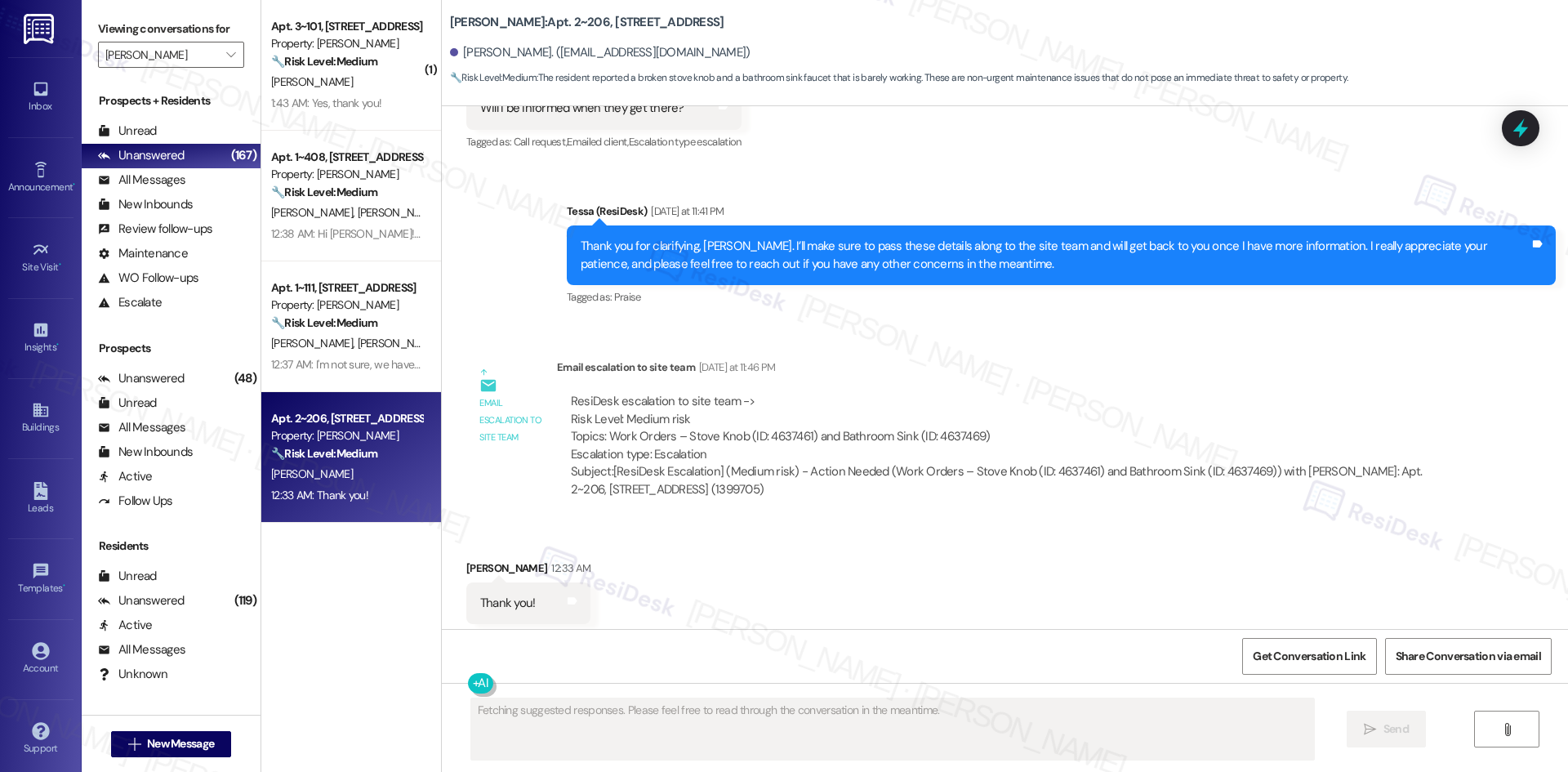
scroll to position [2474, 0]
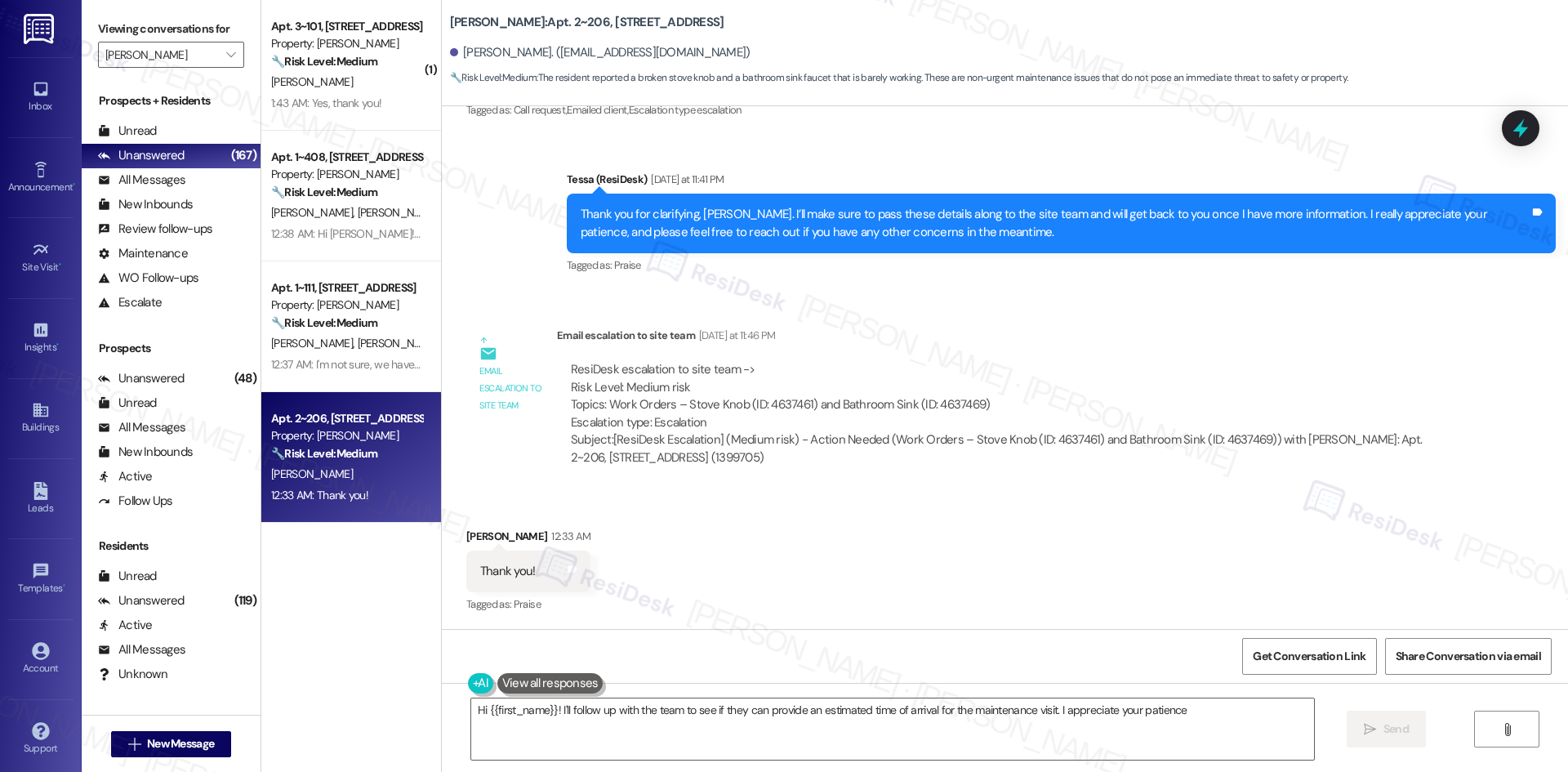
type textarea "Hi {{first_name}}! I'll follow up with the team to see if they can provide an e…"
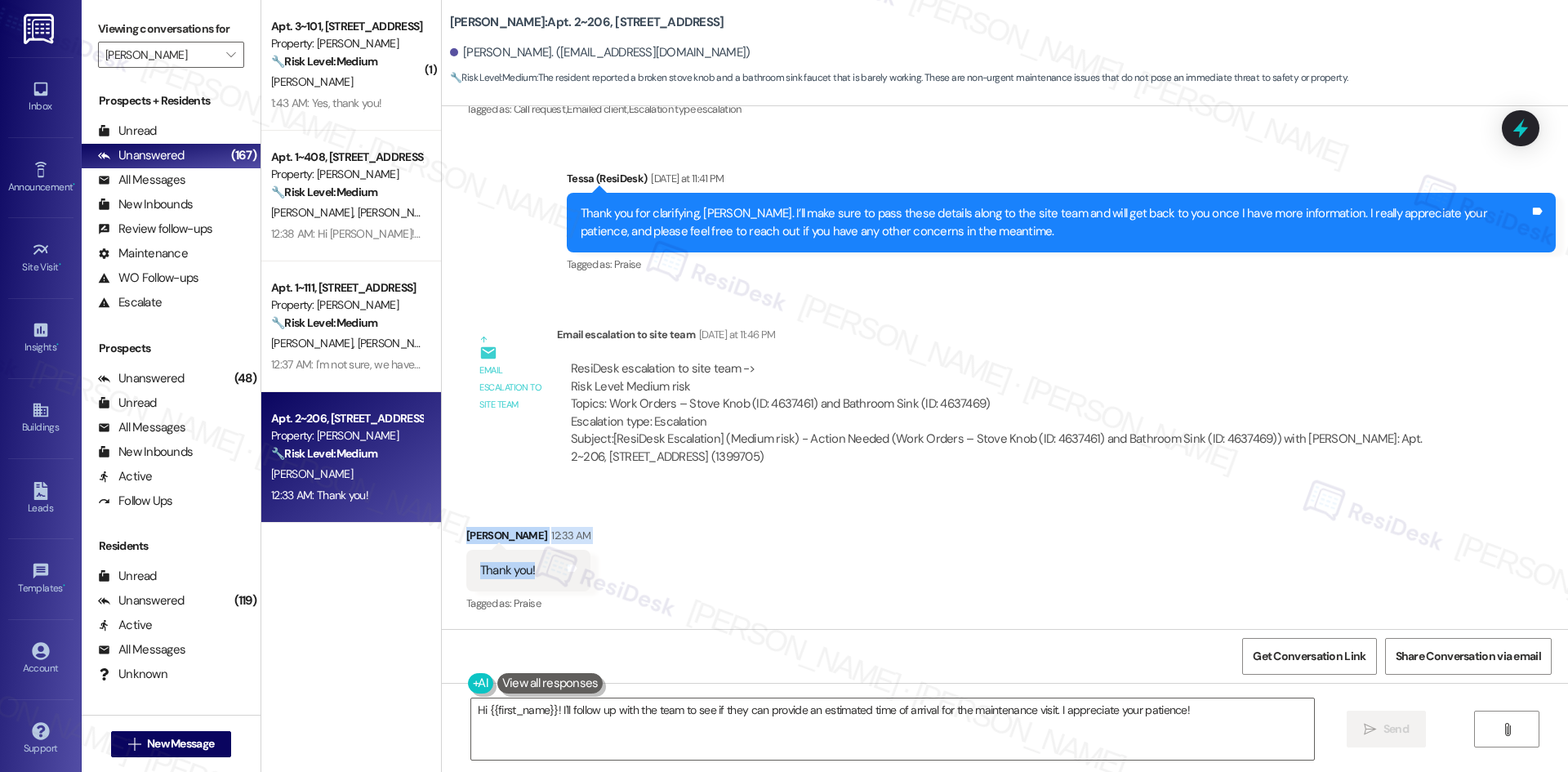
drag, startPoint x: 446, startPoint y: 527, endPoint x: 526, endPoint y: 575, distance: 93.3
click at [526, 575] on div "Received via SMS Sophia Digirolamo 12:33 AM Thank you! Tags and notes Tagged as…" at bounding box center [528, 571] width 149 height 113
copy div "Sophia Digirolamo 12:33 AM Thank you!"
click at [925, 338] on div "Email escalation to site team Yesterday at 11:46 PM" at bounding box center [1006, 337] width 898 height 23
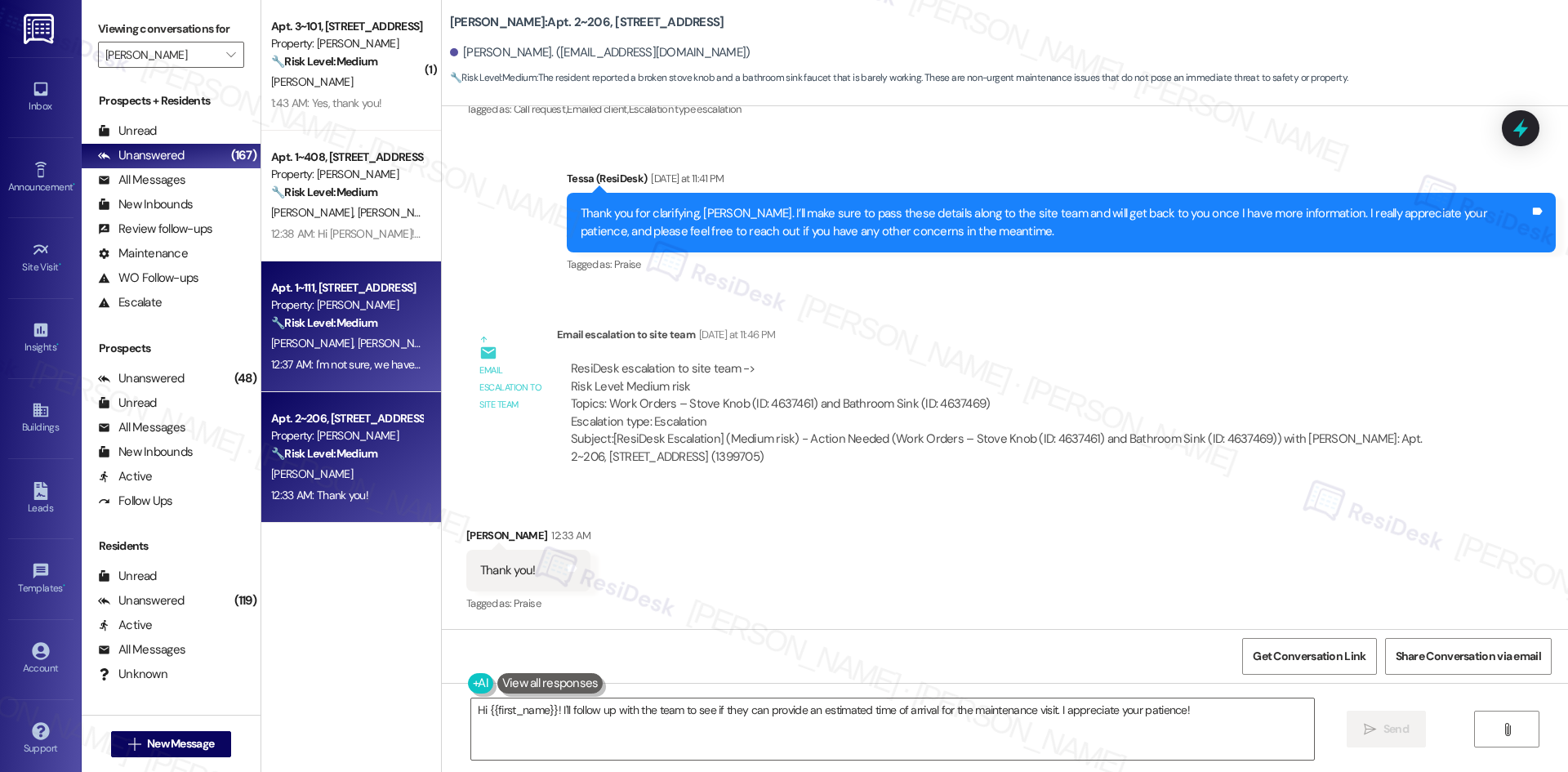
click at [367, 354] on div "12:37 AM: I'm not sure, we haven't heard back from anyone after they told us th…" at bounding box center [347, 364] width 154 height 21
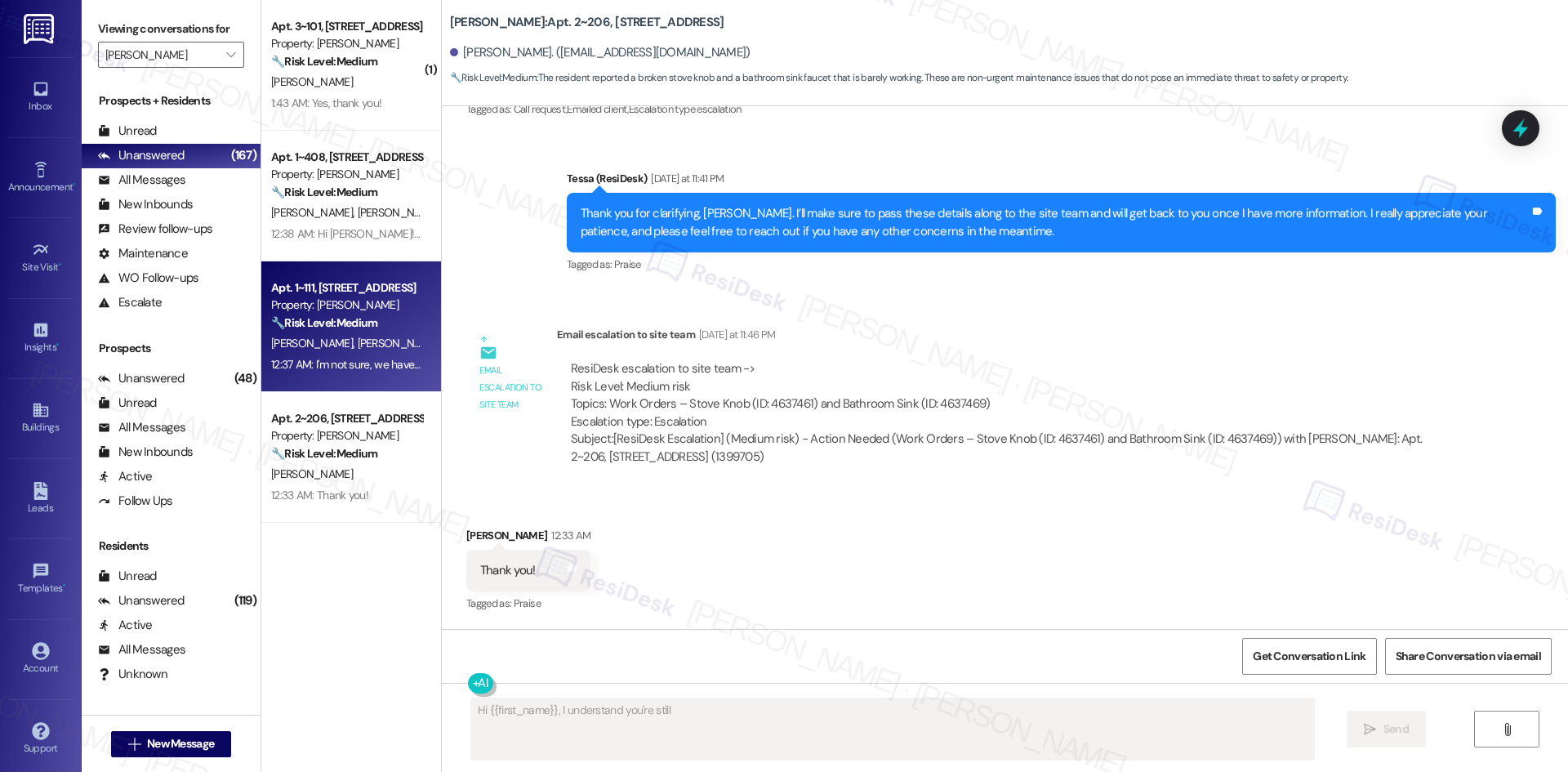
scroll to position [358, 0]
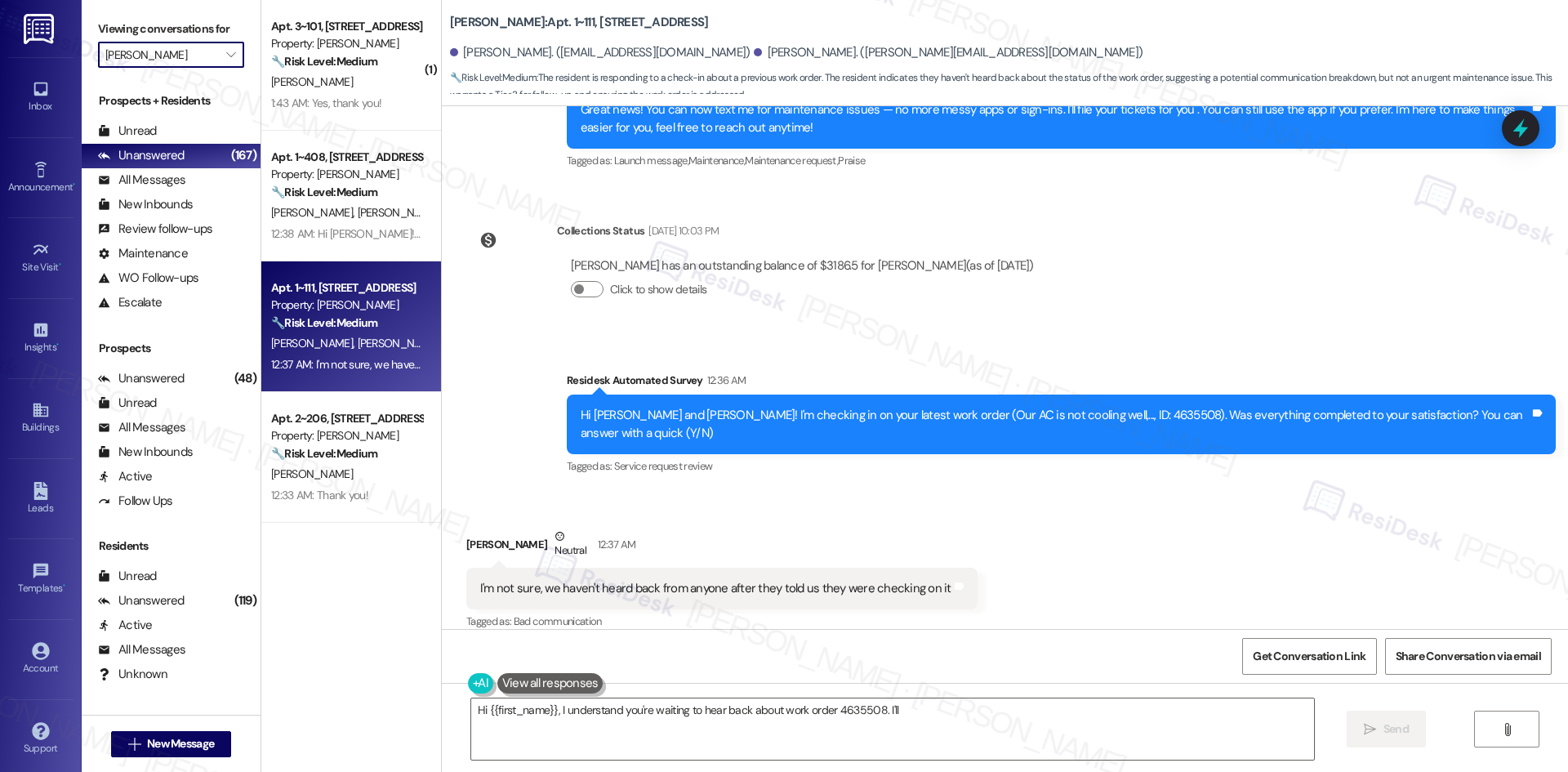
click at [152, 47] on input "[PERSON_NAME]" at bounding box center [161, 55] width 113 height 26
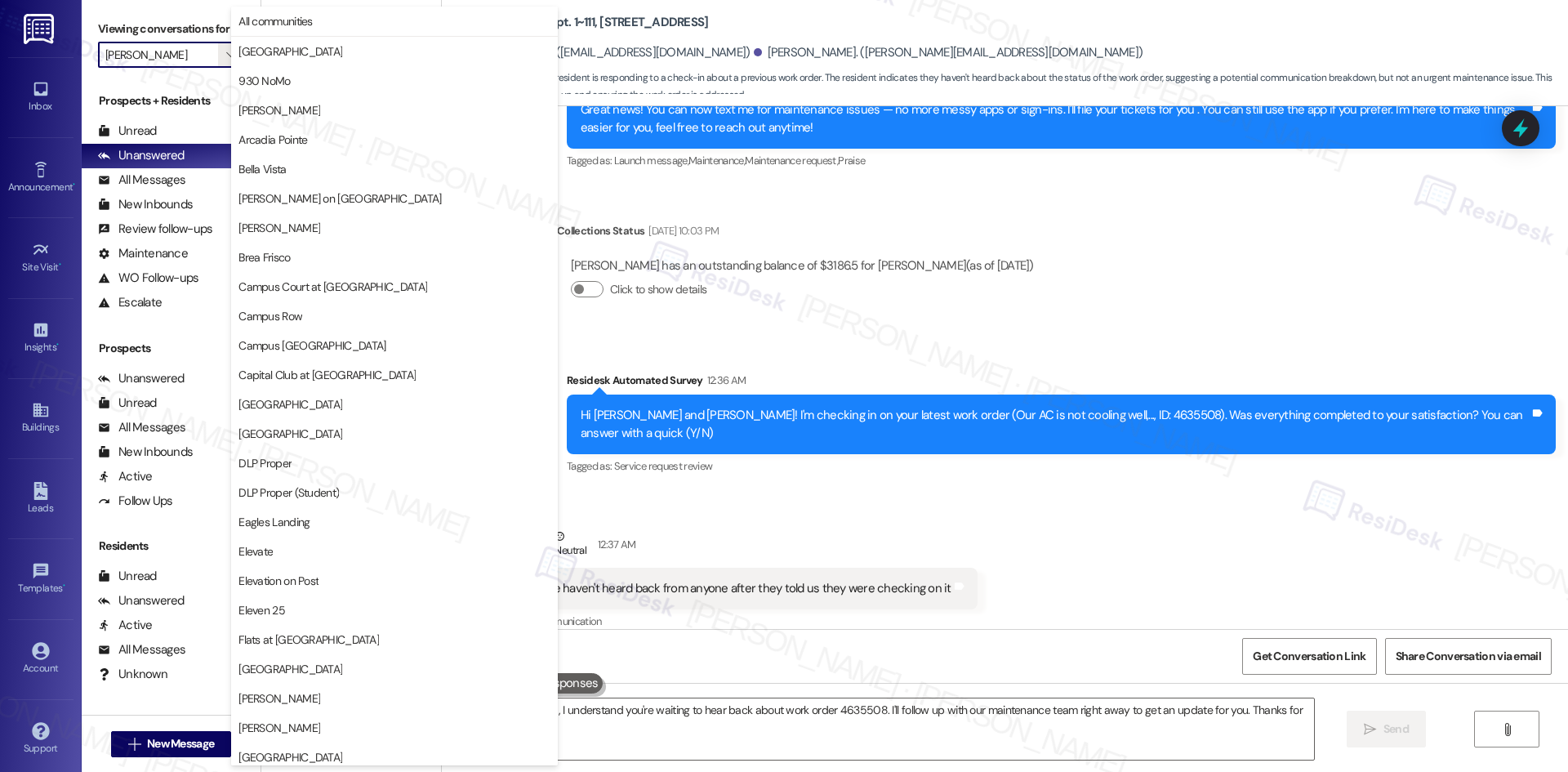
type textarea "Hi {{first_name}}, I understand you're waiting to hear back about work order 46…"
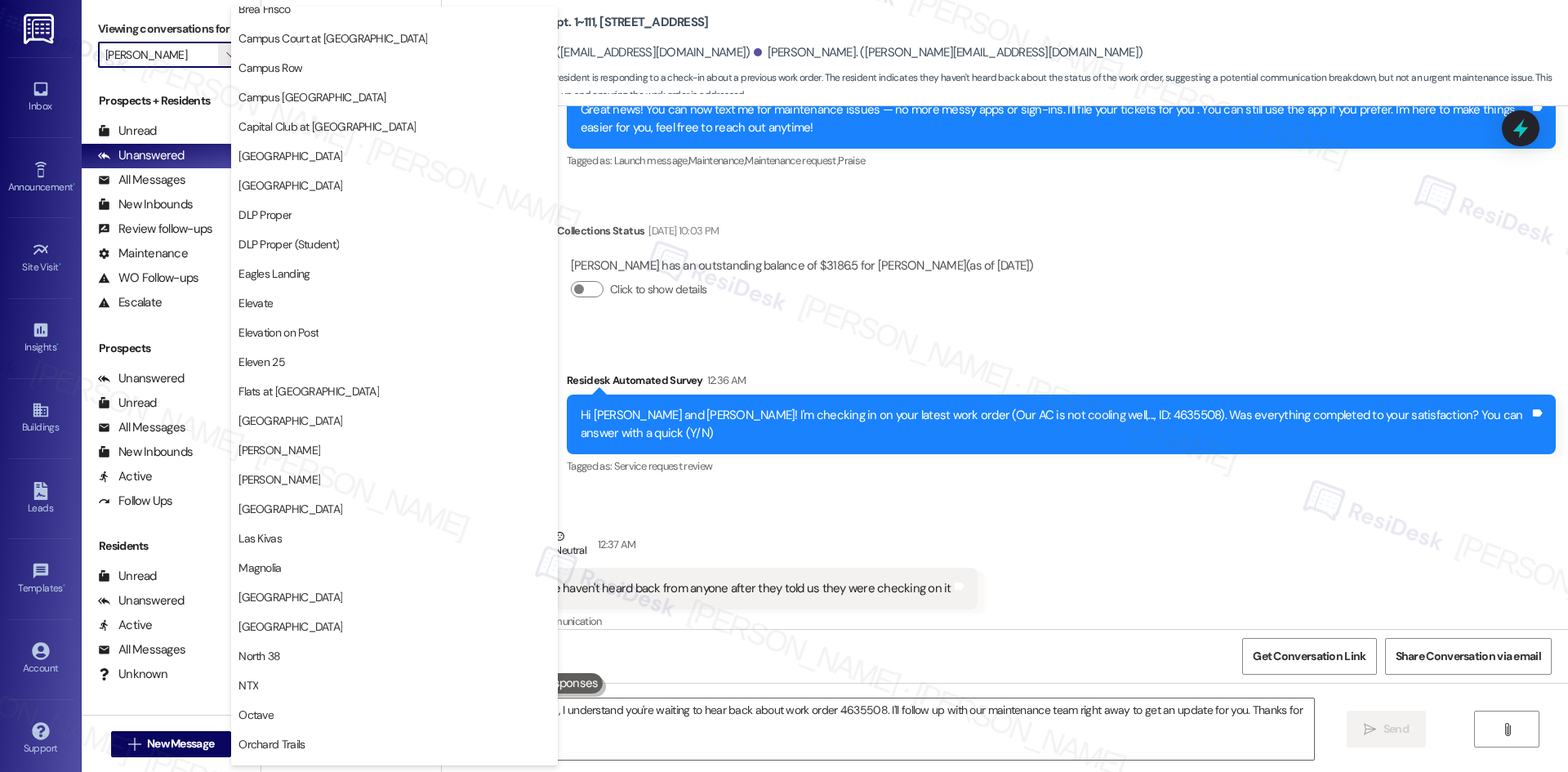
scroll to position [0, 0]
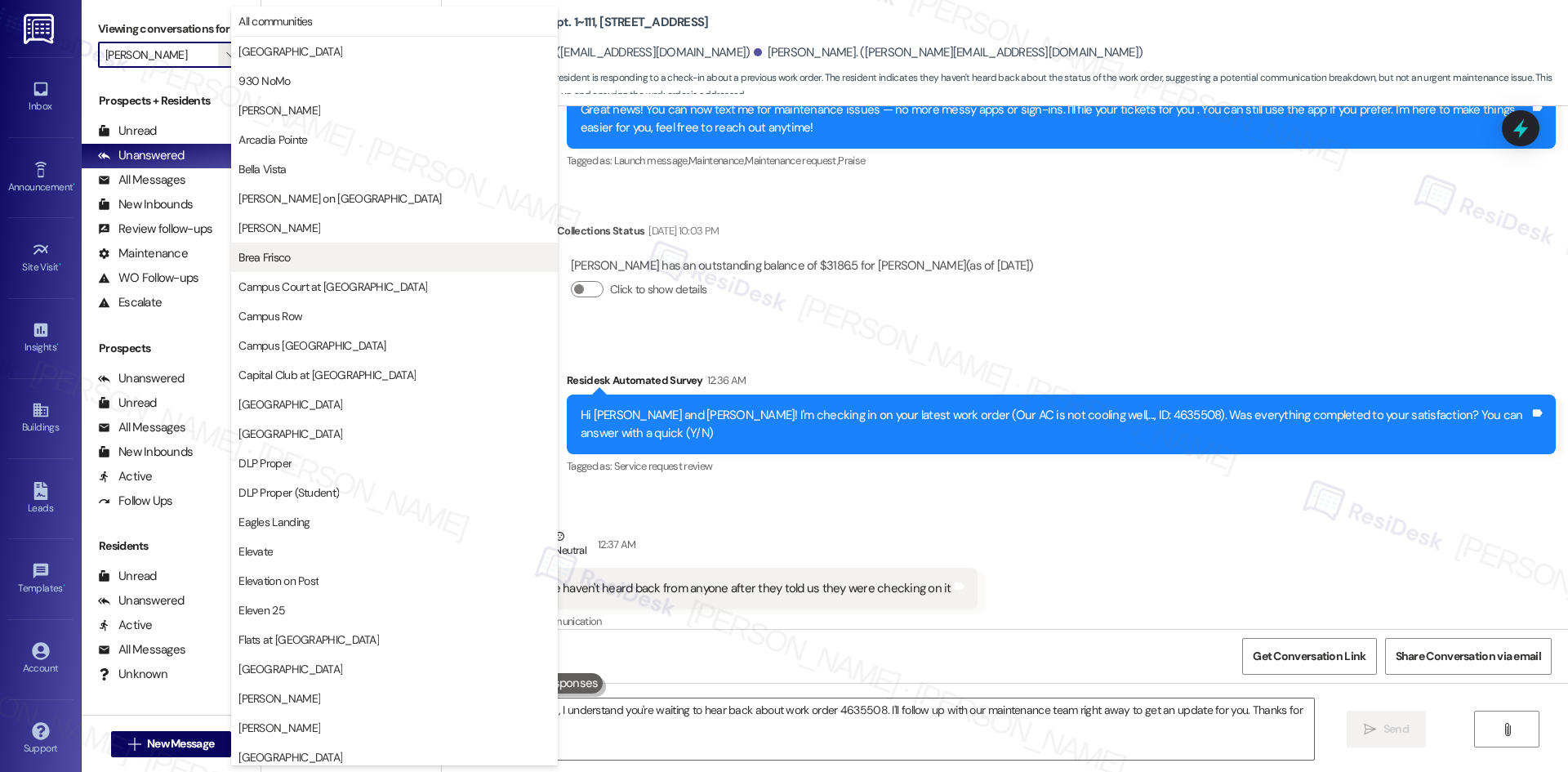
click at [415, 267] on button "Brea Frisco" at bounding box center [394, 257] width 326 height 30
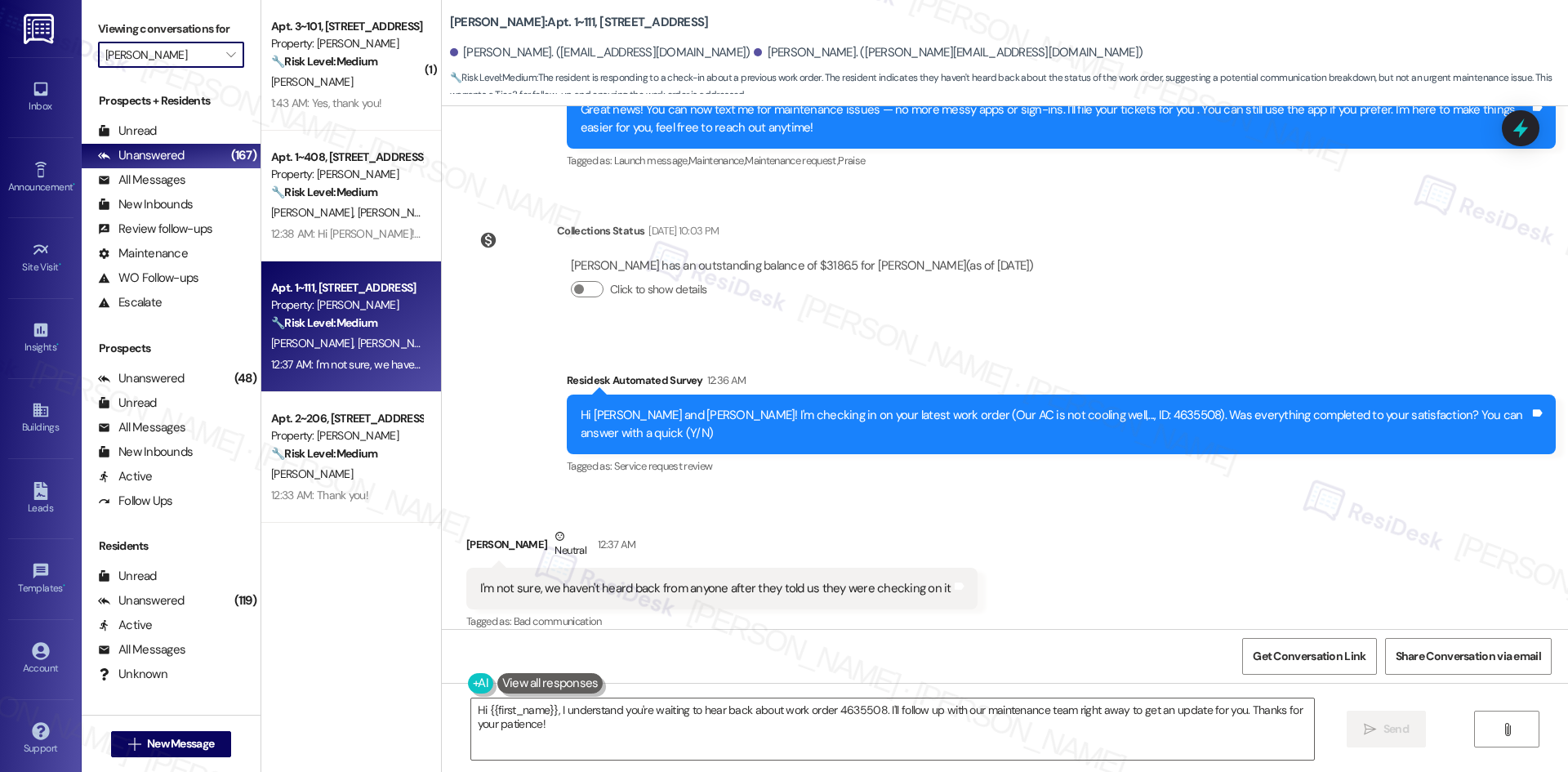
type input "Brea Frisco"
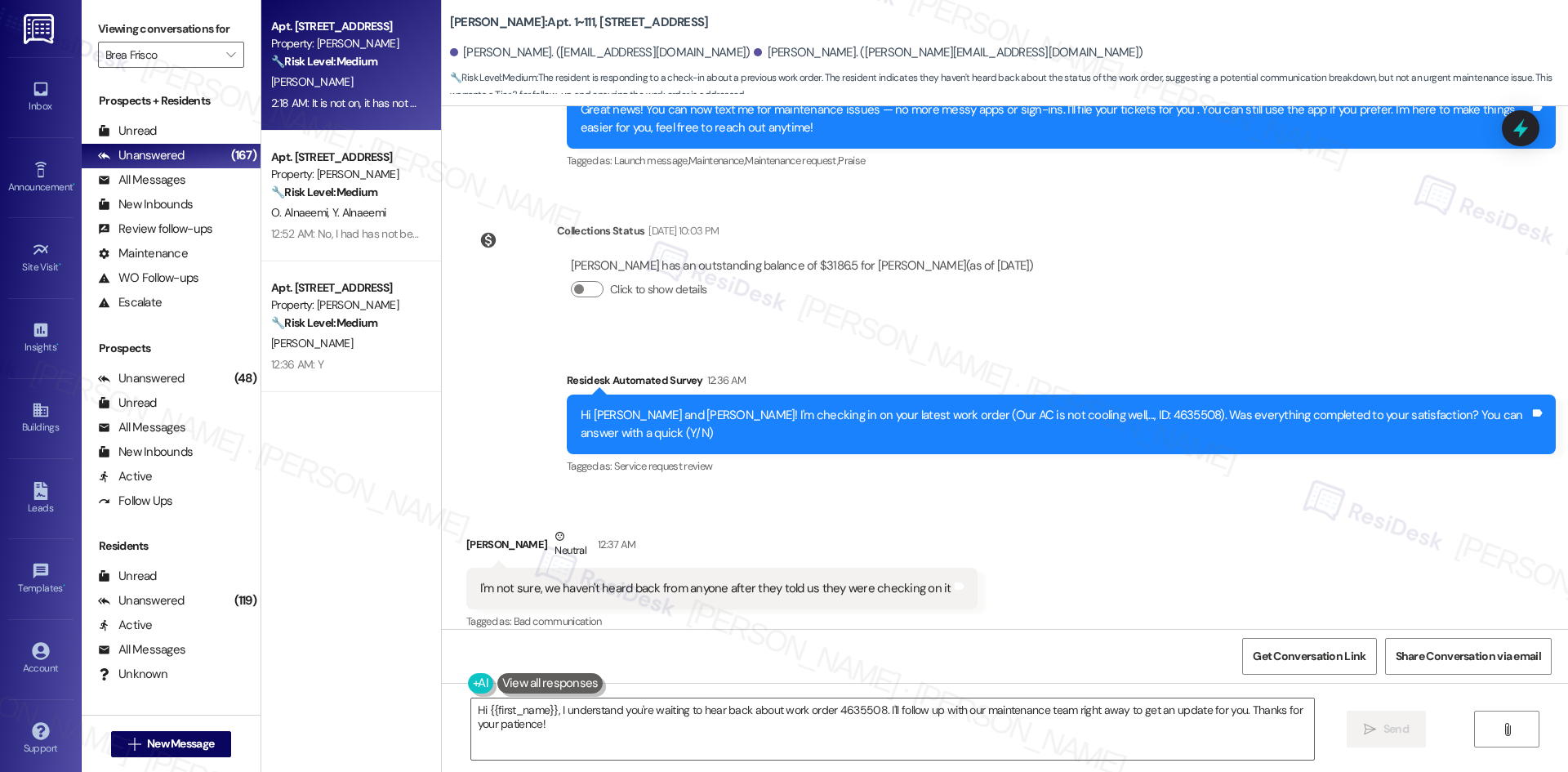
click at [357, 95] on div "2:18 AM: It is not on, it has not been on for a few weeks now. The screen is bl…" at bounding box center [505, 103] width 468 height 15
type textarea "Hi {{first_name}}, I understand you're still waiting to hear back about work or…"
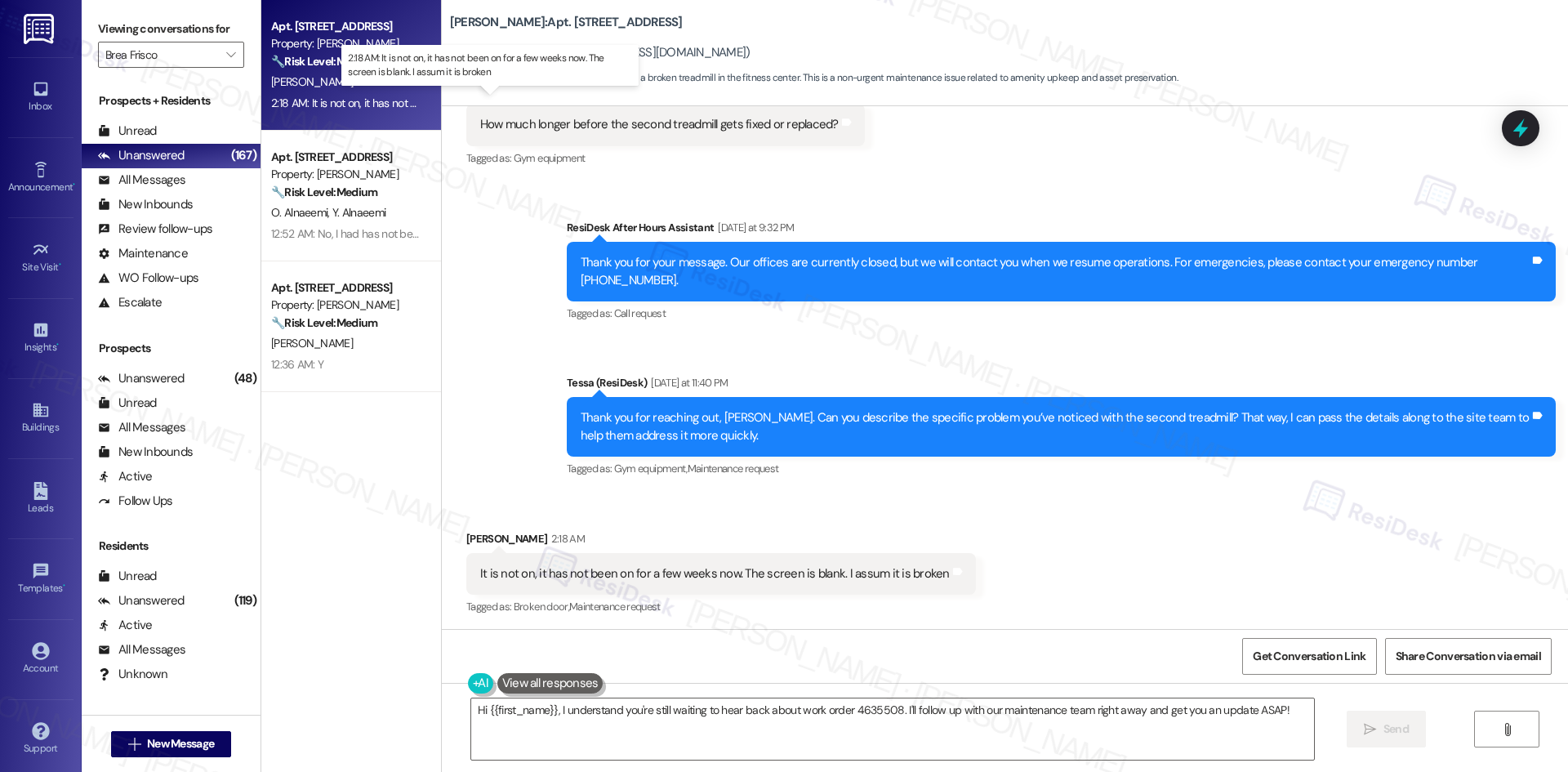
scroll to position [1565, 0]
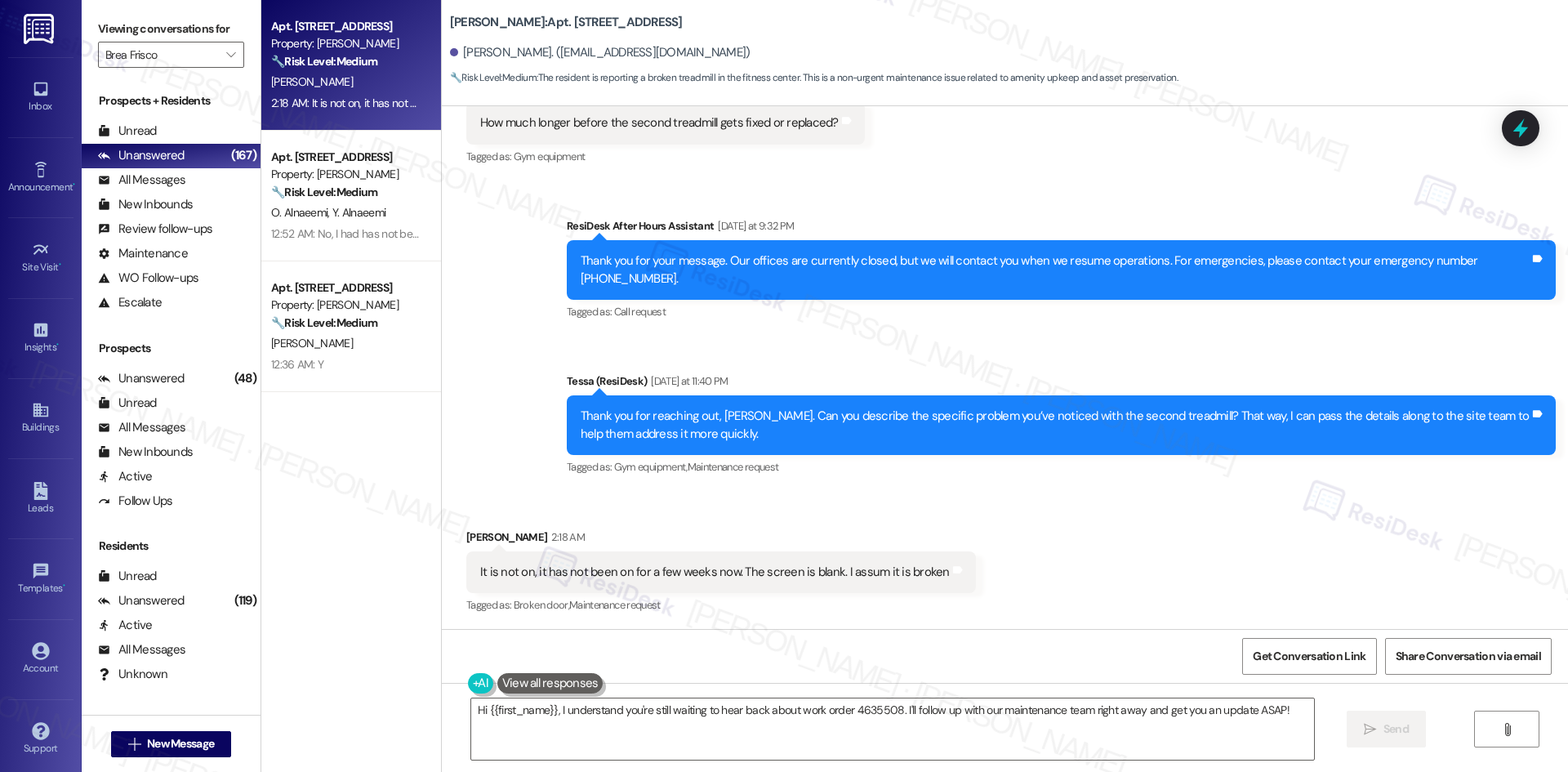
click at [356, 100] on div "2:18 AM: It is not on, it has not been on for a few weeks now. The screen is bl…" at bounding box center [505, 103] width 468 height 15
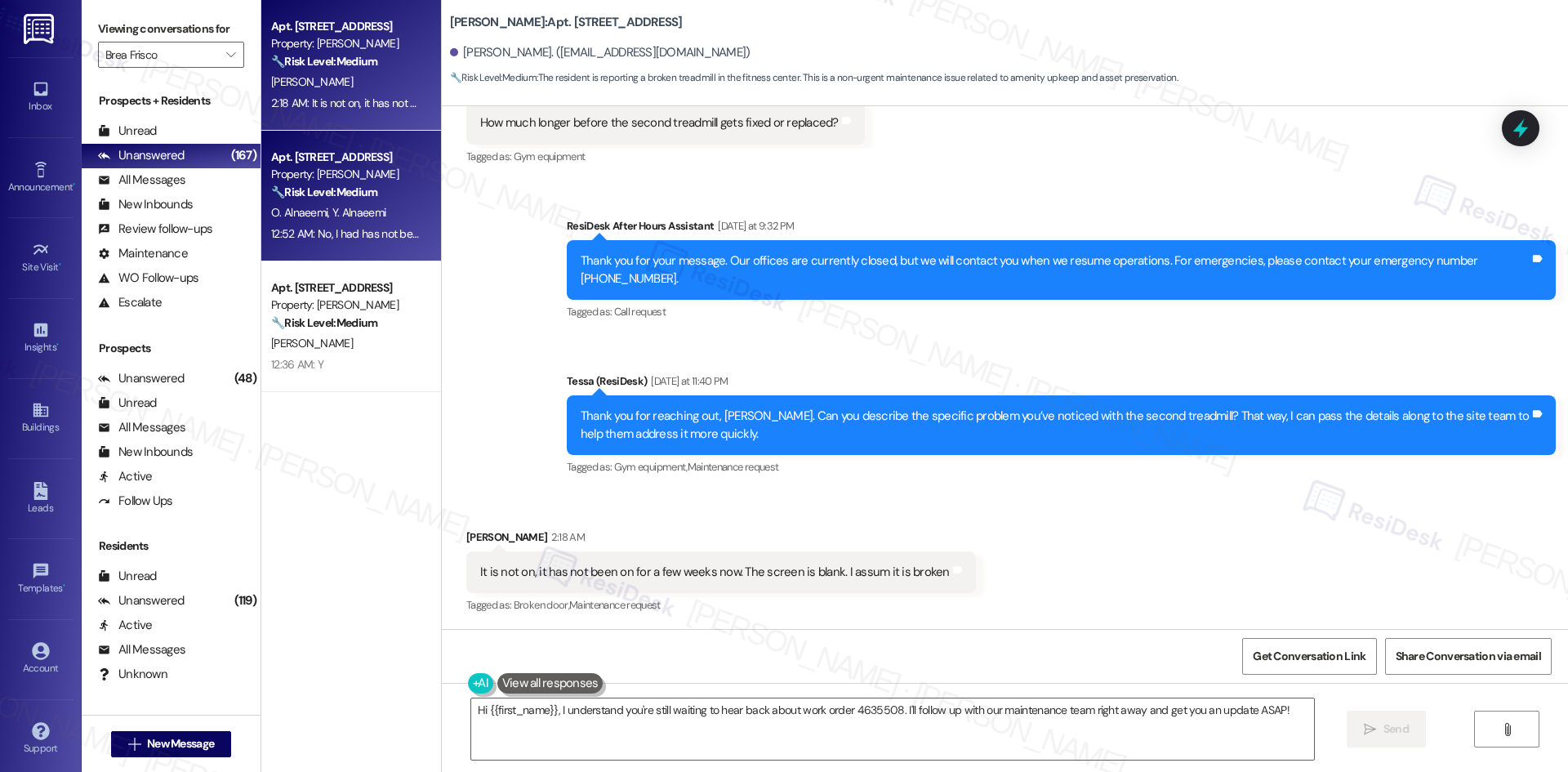
click at [347, 164] on div "Apt. 11201, 12330 Research Road" at bounding box center [347, 157] width 151 height 17
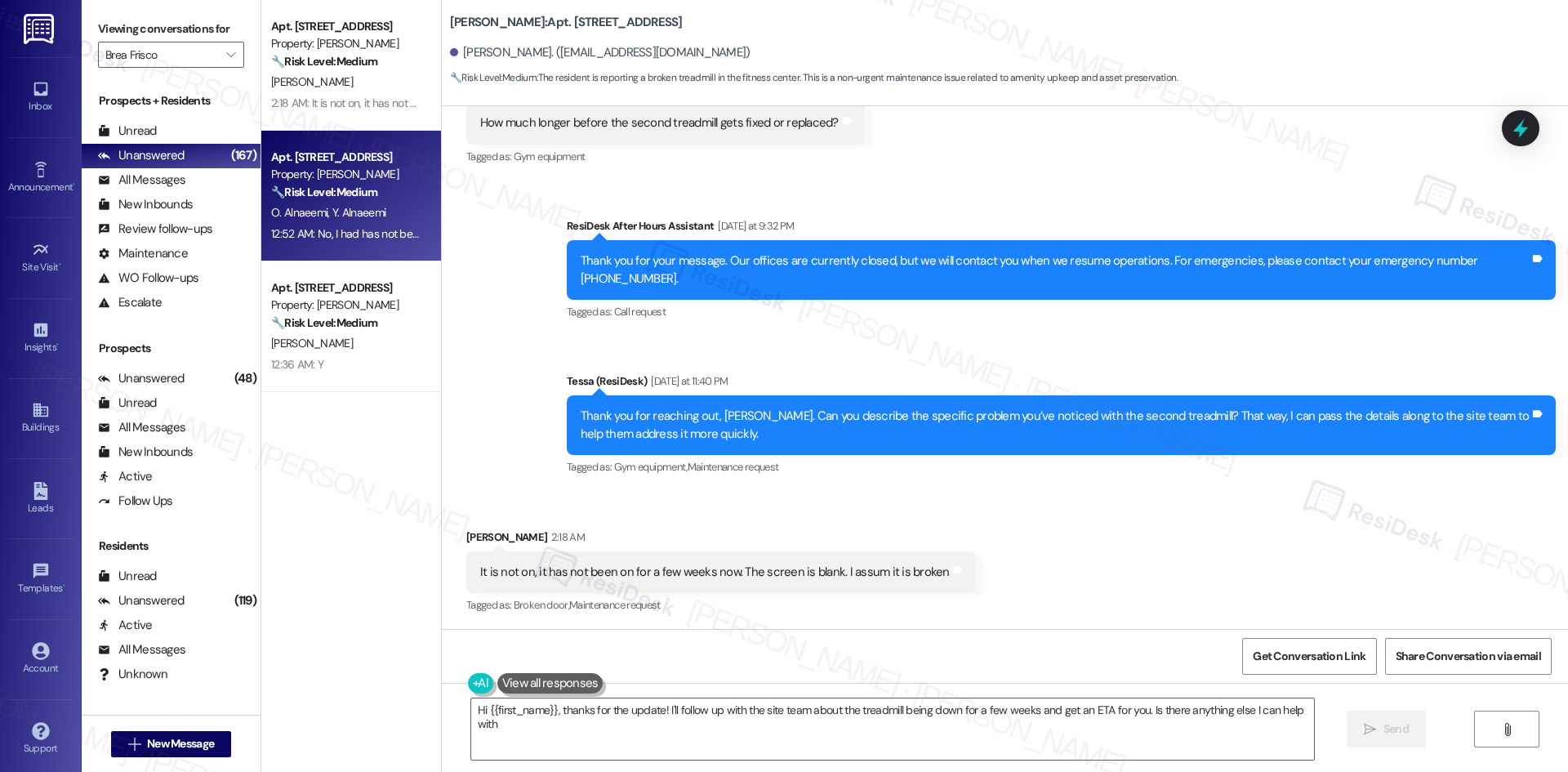
type textarea "Hi {{first_name}}, thanks for the update! I'll follow up with the site team abo…"
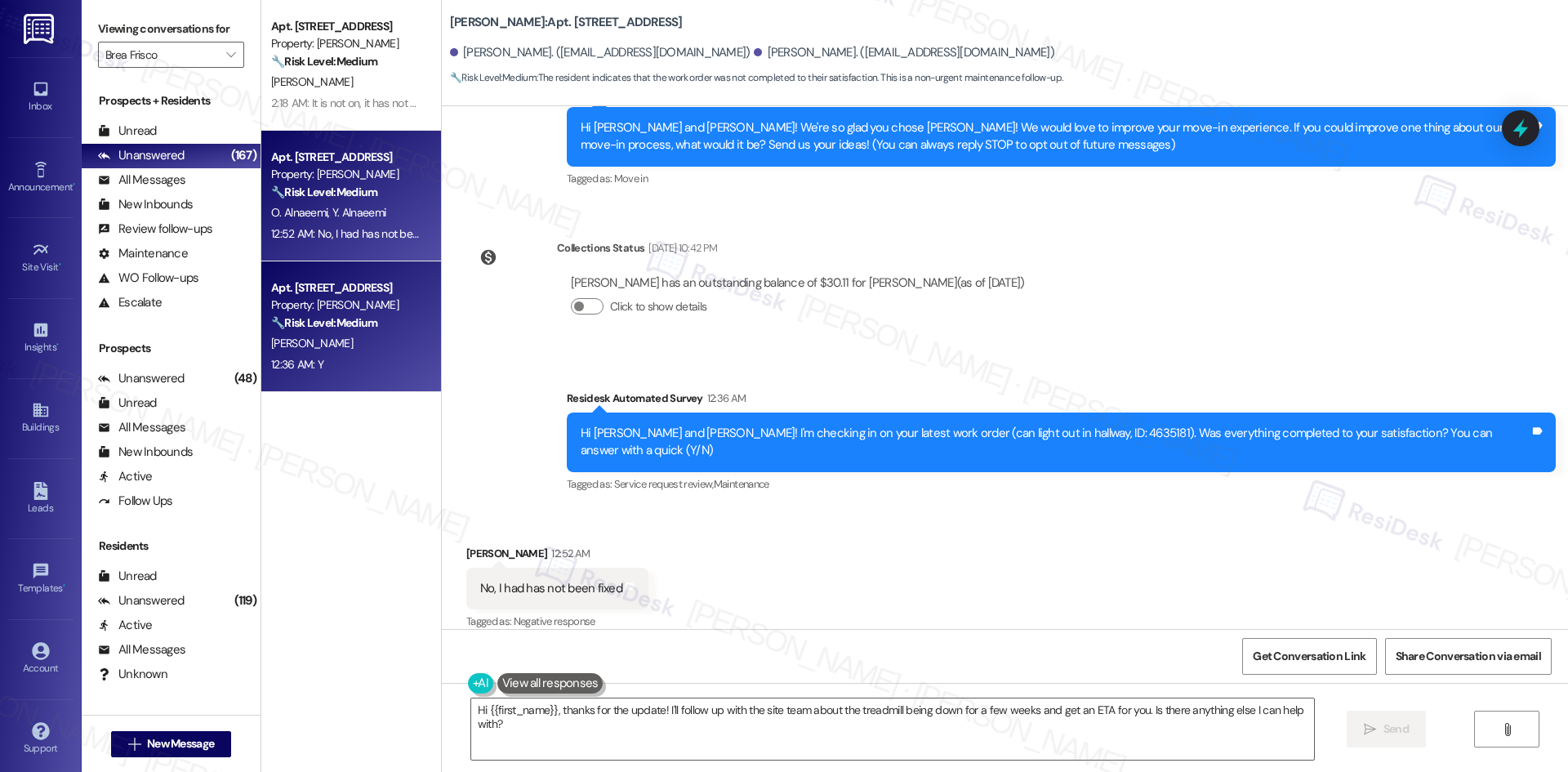
click at [367, 340] on div "P. Schmid" at bounding box center [347, 343] width 154 height 21
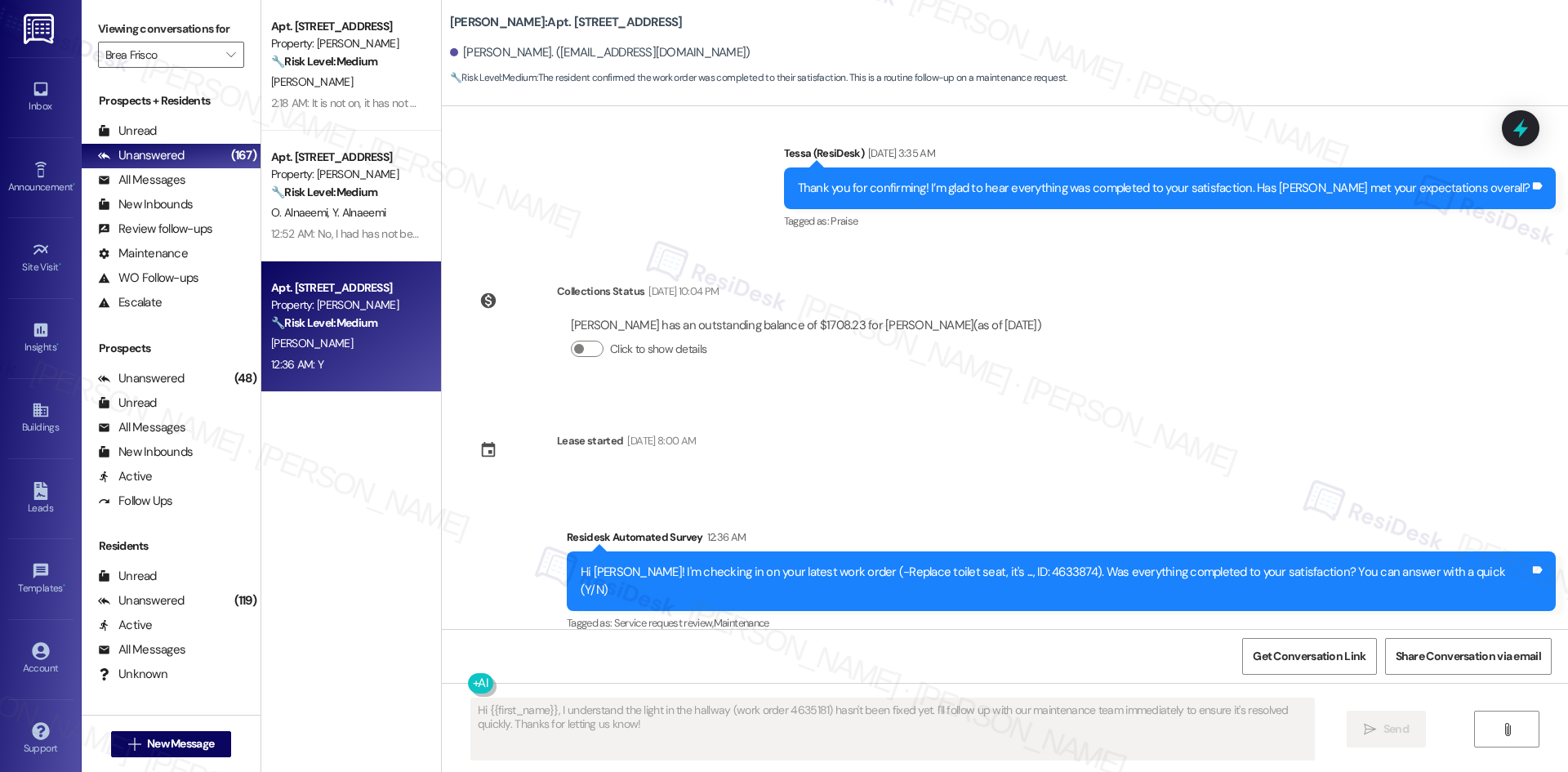
scroll to position [737, 0]
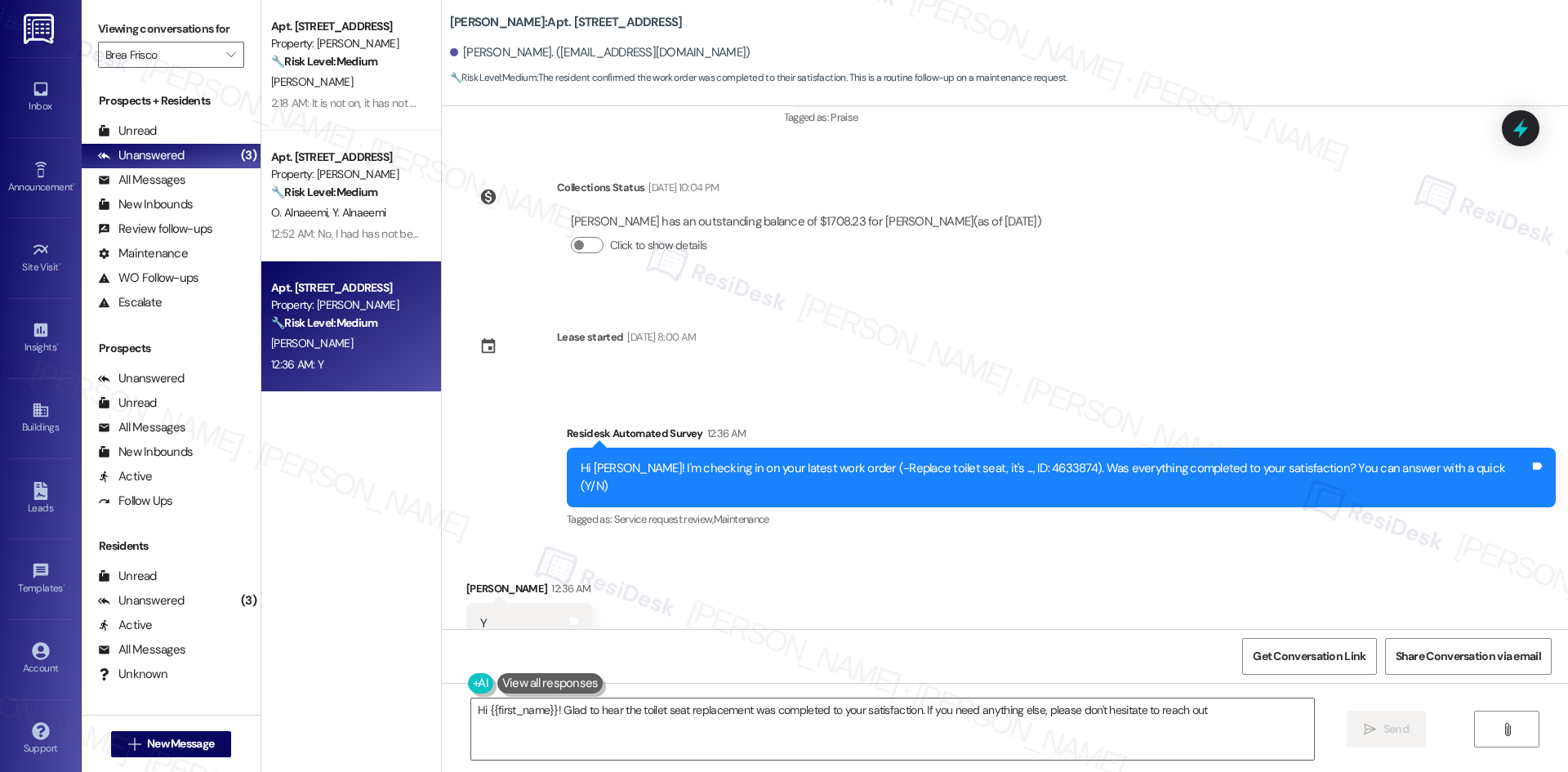
type textarea "Hi {{first_name}}! Glad to hear the toilet seat replacement was completed to yo…"
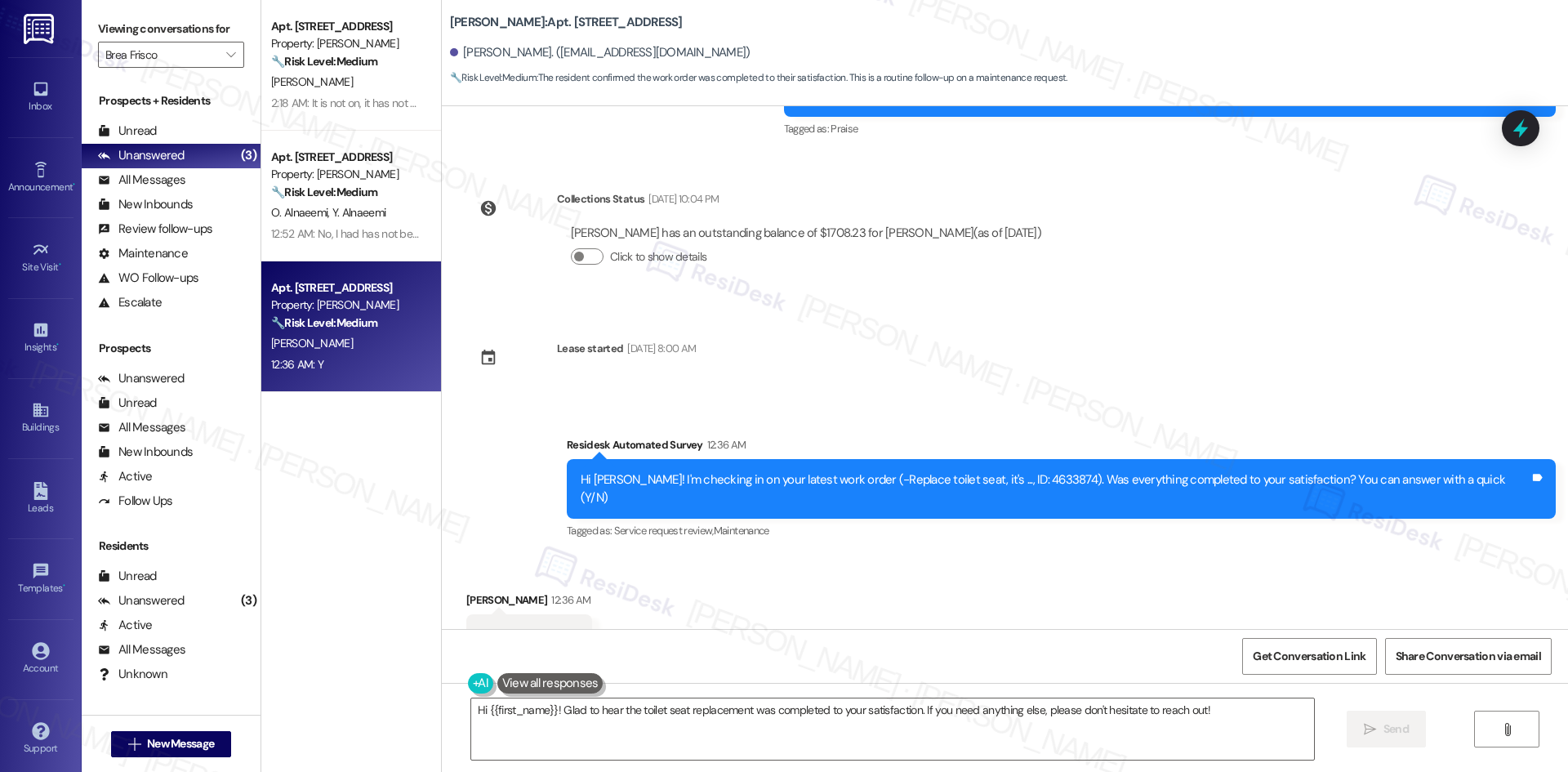
scroll to position [737, 0]
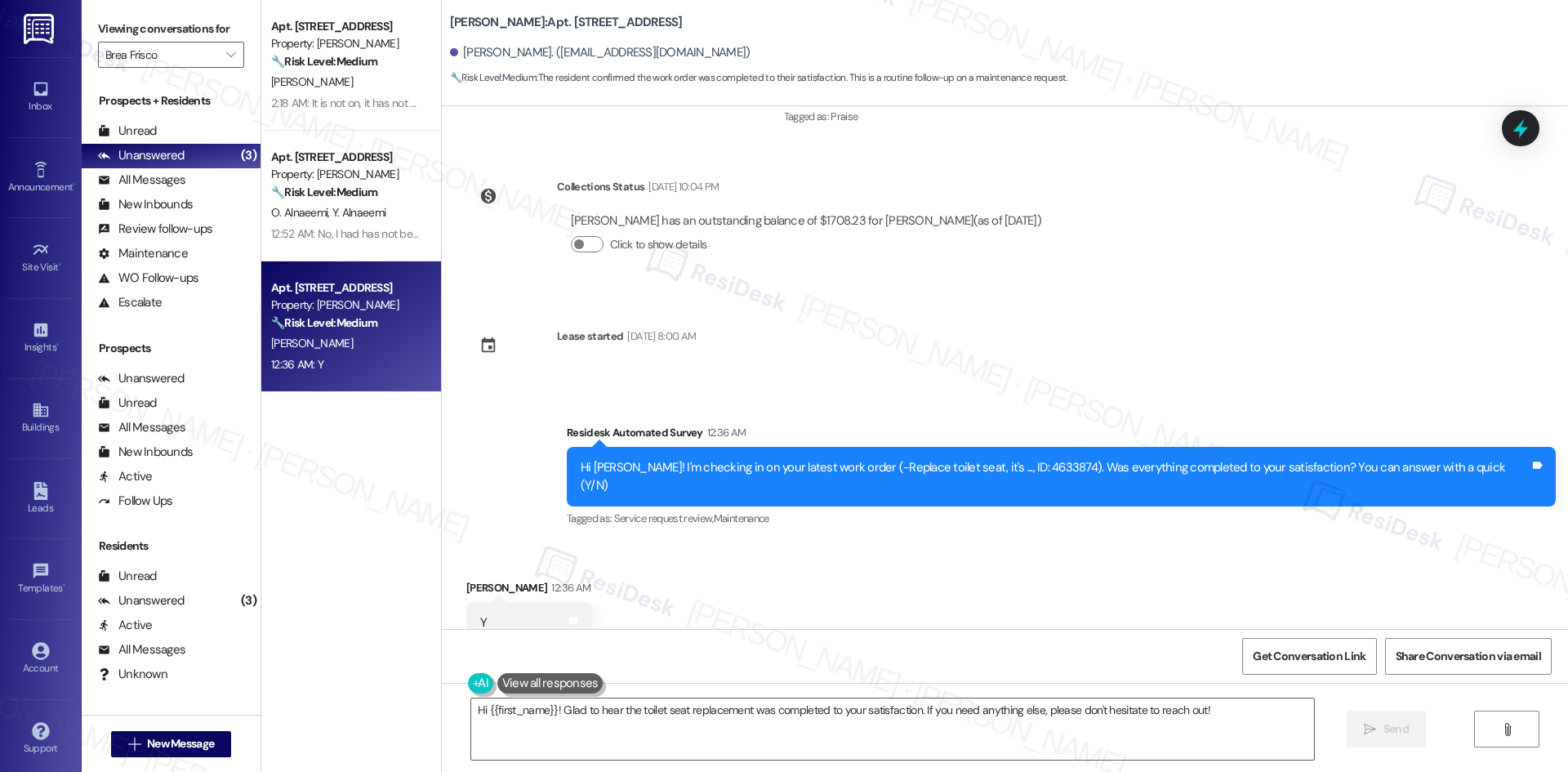
click at [485, 327] on div at bounding box center [510, 345] width 81 height 36
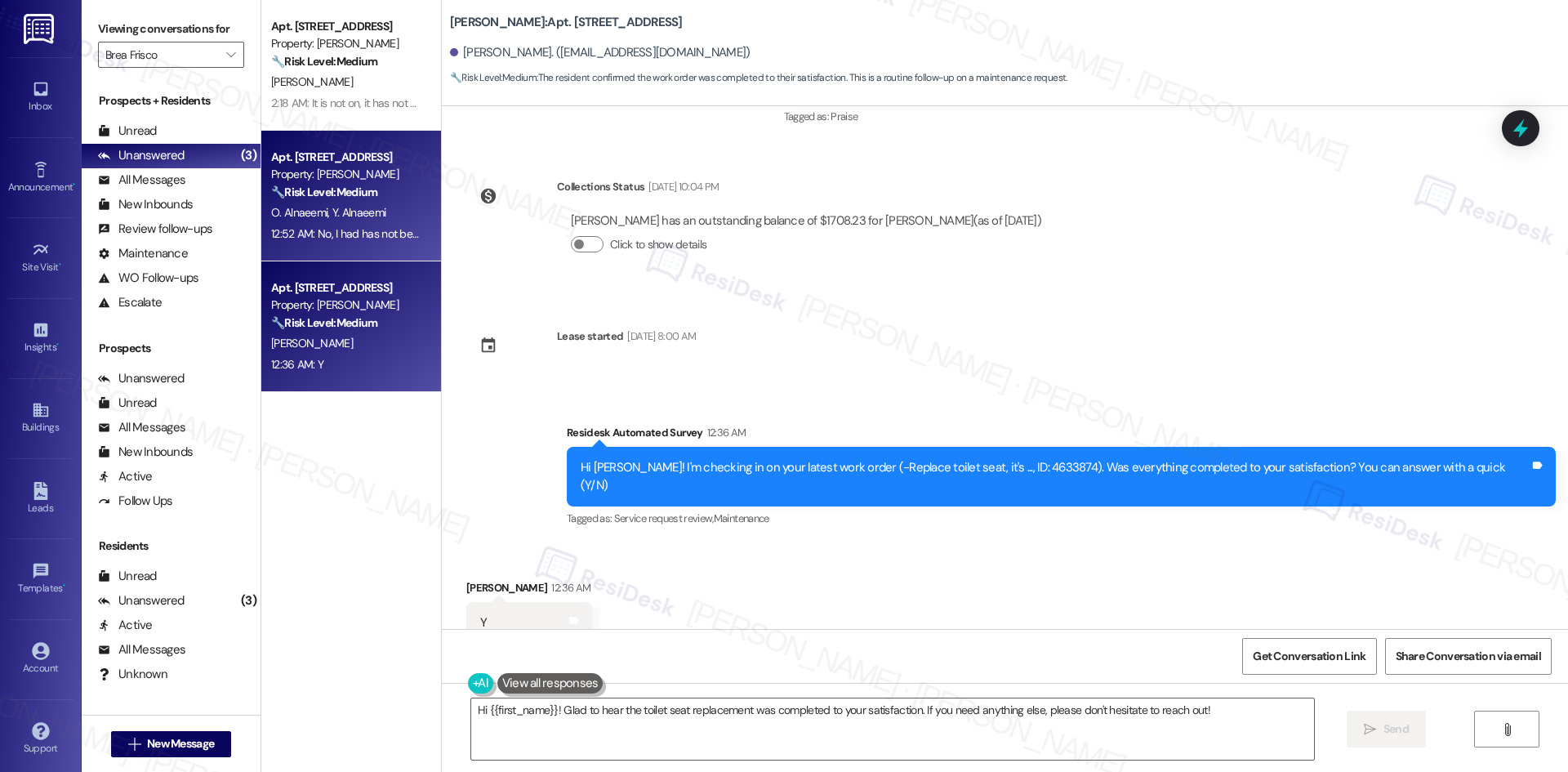
click at [332, 217] on span "Y. Alnaeemi" at bounding box center [358, 212] width 53 height 15
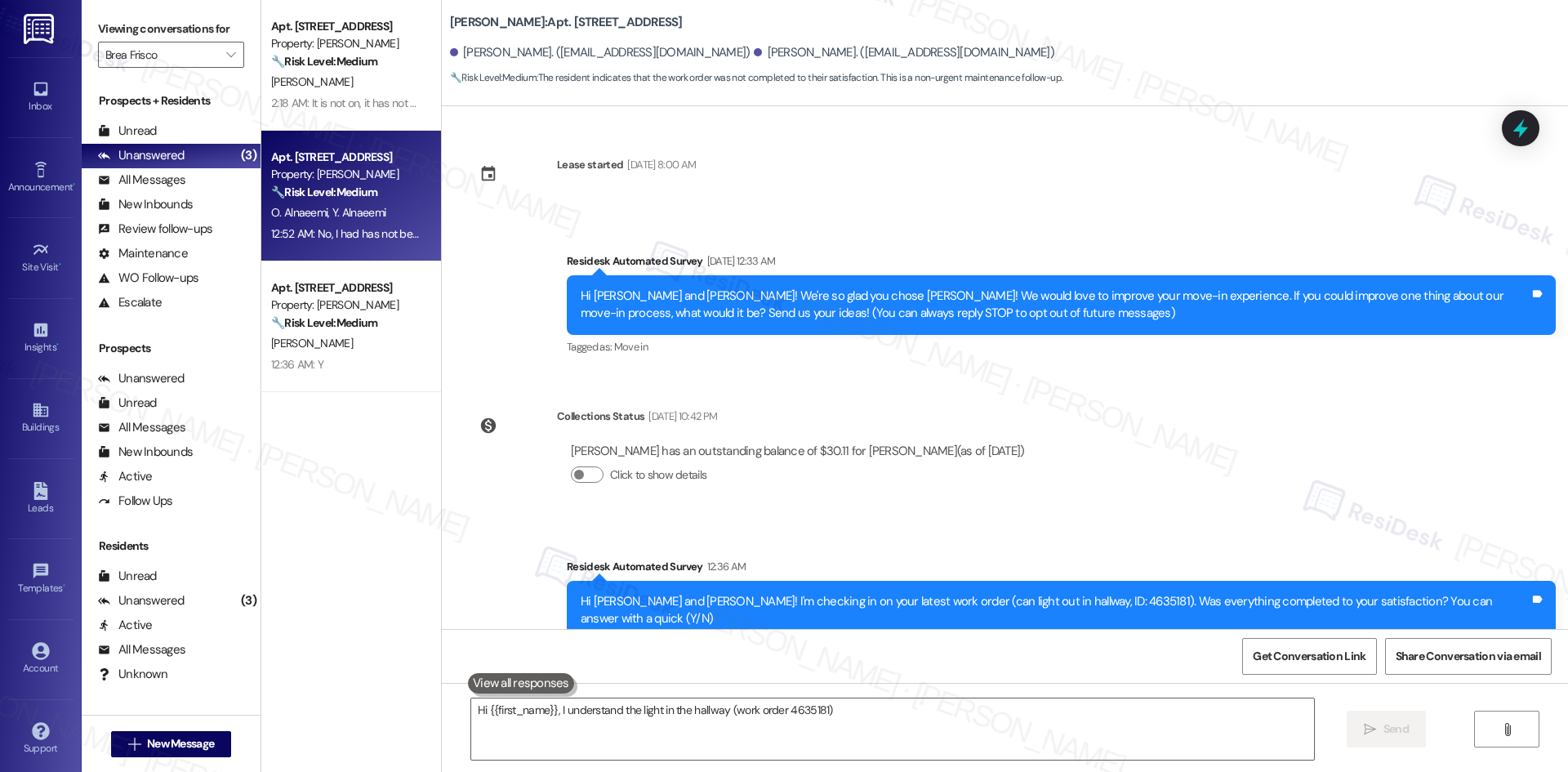
scroll to position [168, 0]
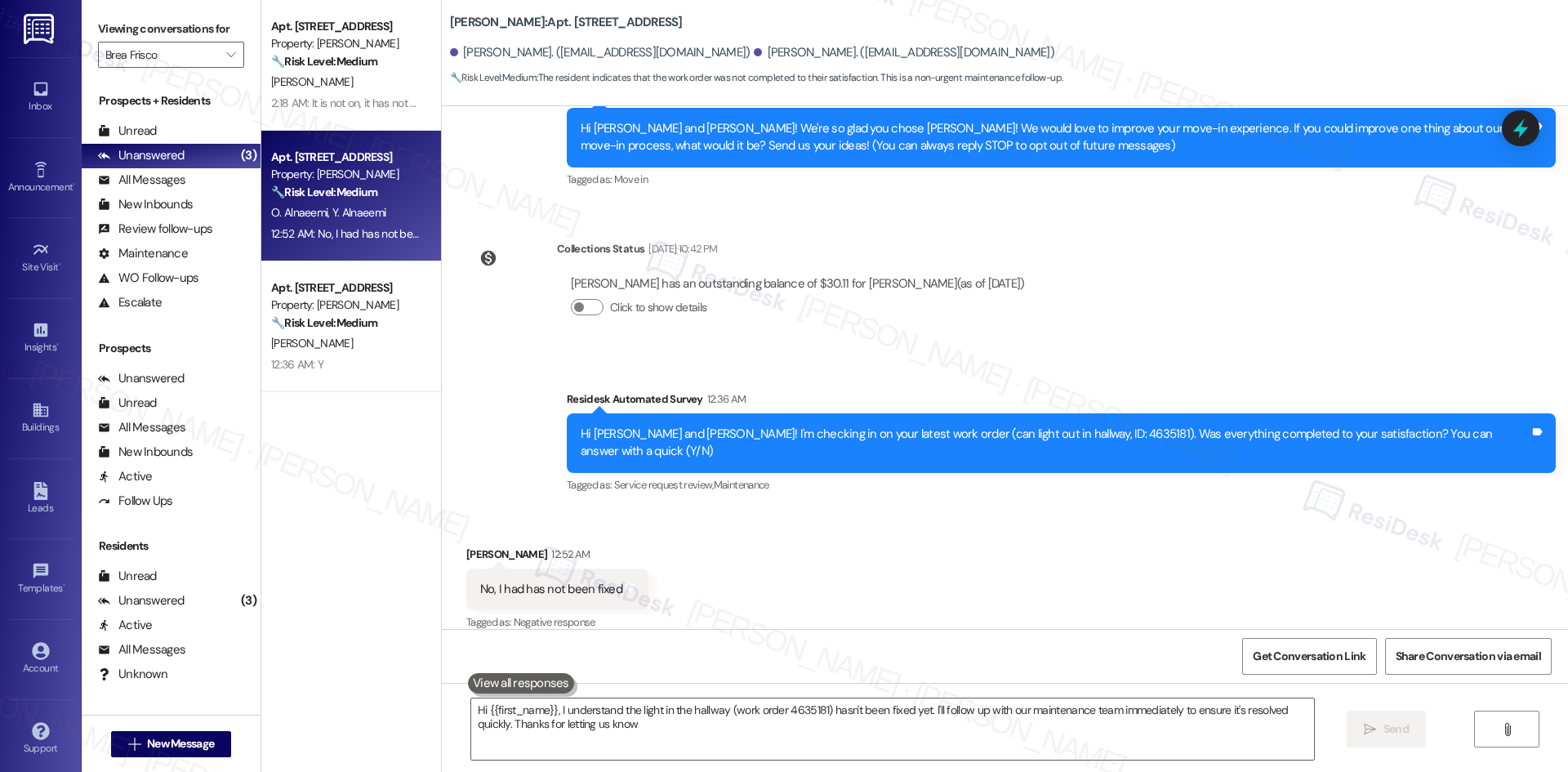
type textarea "Hi {{first_name}}, I understand the light in the hallway (work order 4635181) h…"
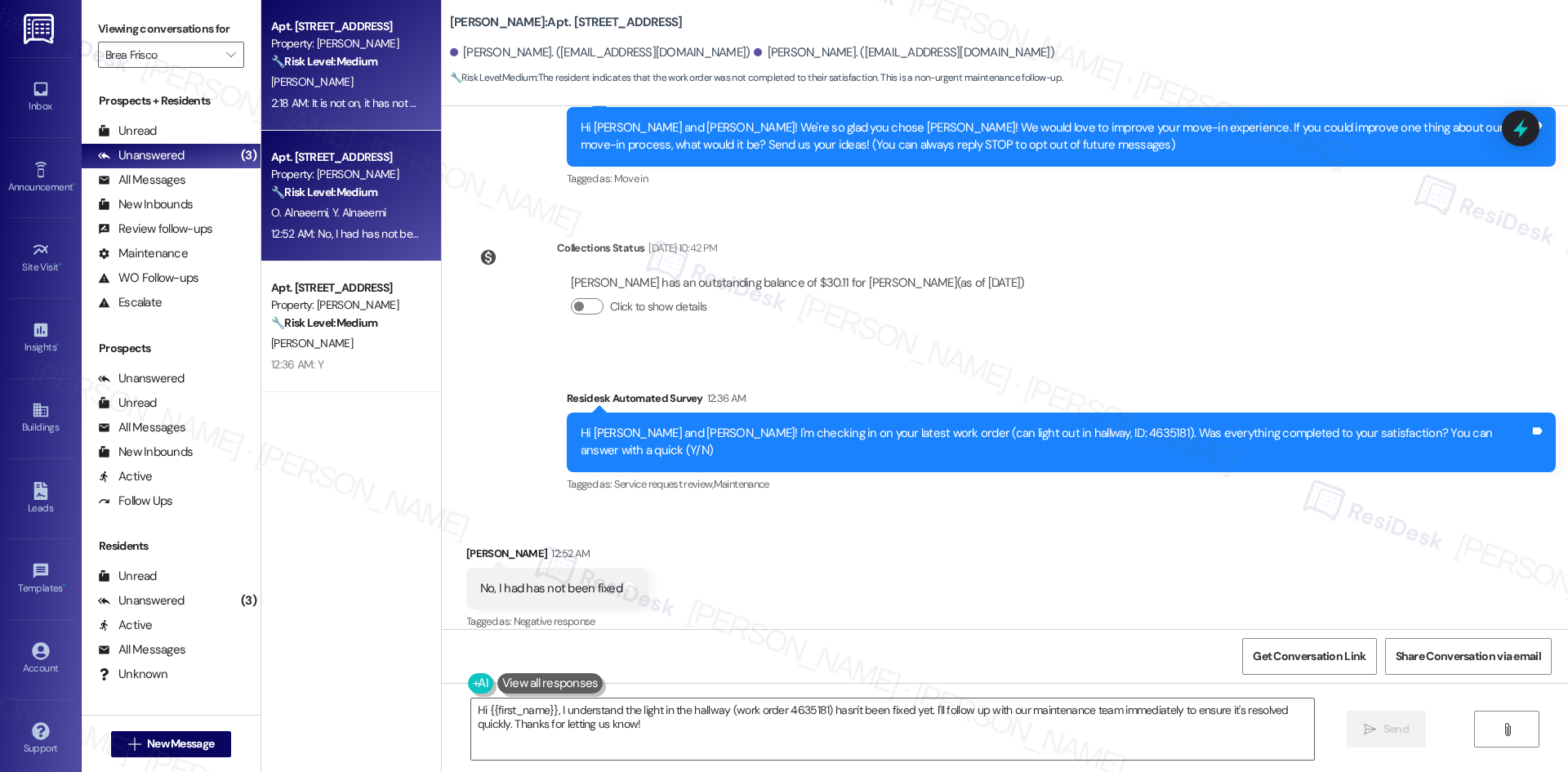
click at [349, 119] on div "Apt. 13201, 12330 Research Road Property: Brea Frisco 🔧 Risk Level: Medium The …" at bounding box center [351, 65] width 180 height 131
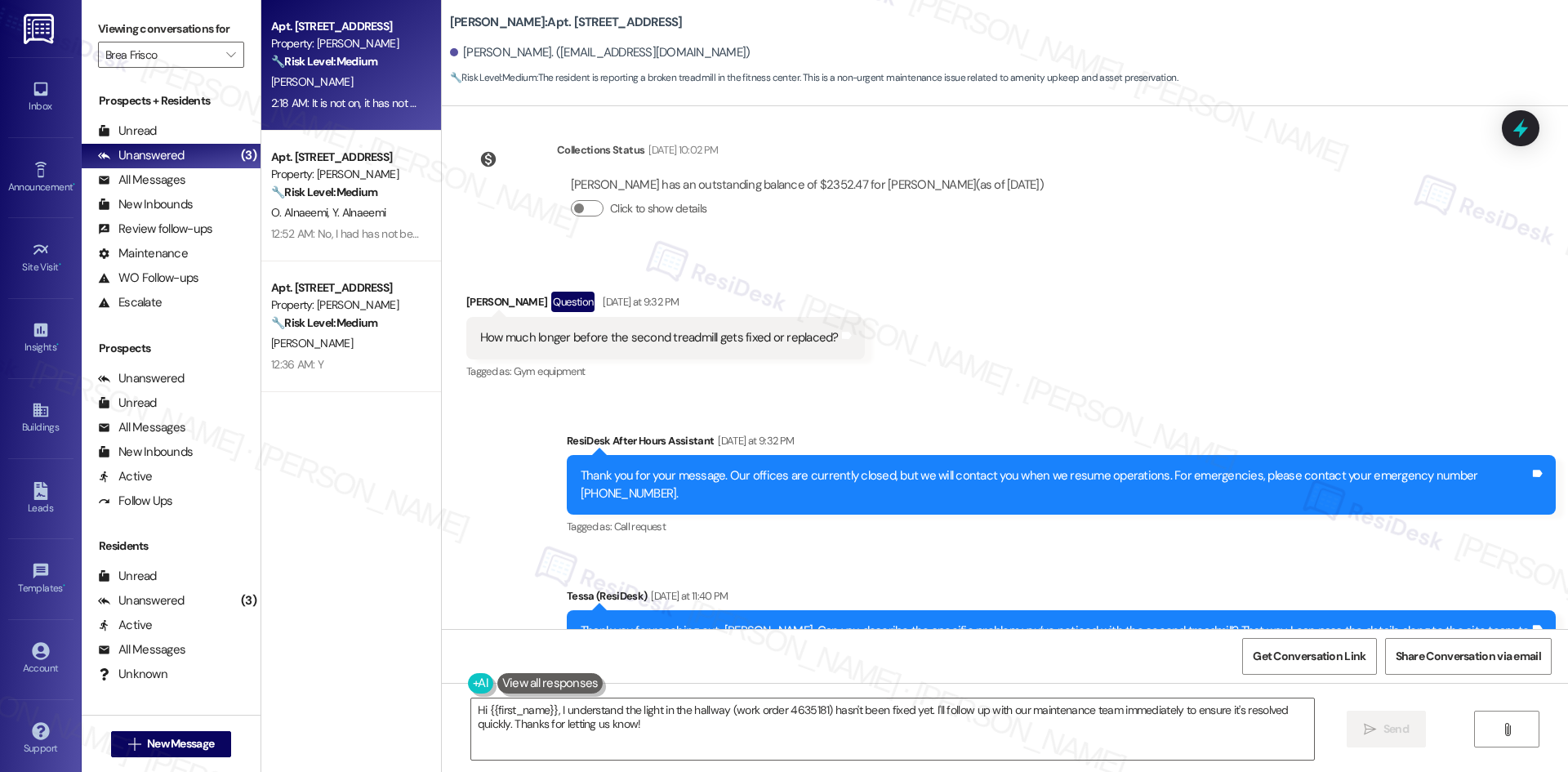
scroll to position [1320, 0]
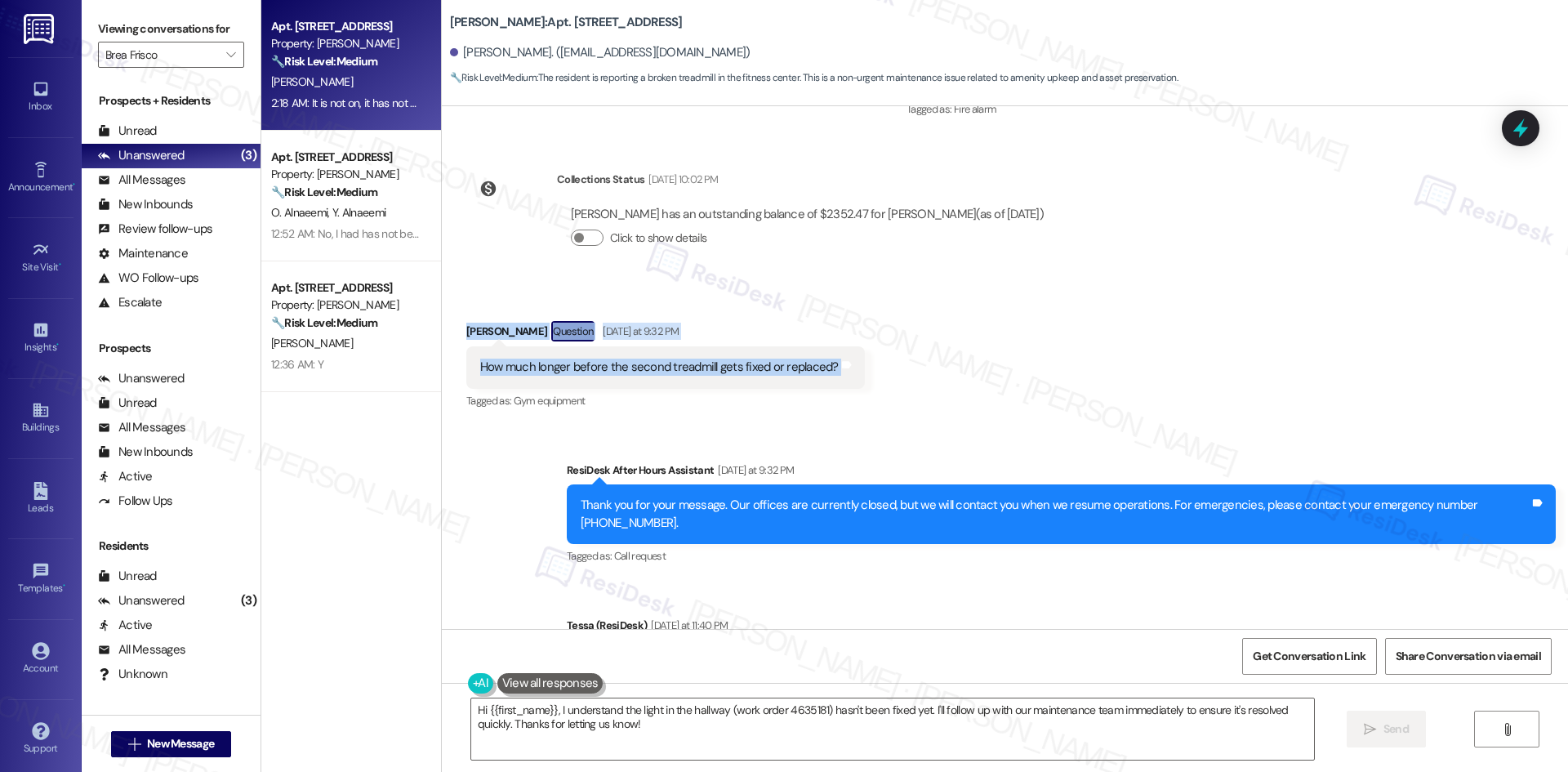
drag, startPoint x: 446, startPoint y: 306, endPoint x: 972, endPoint y: 370, distance: 529.9
click at [972, 370] on div "Received via SMS Tony Lockett Question Yesterday at 9:32 PM How much longer bef…" at bounding box center [1005, 355] width 1126 height 141
copy div "Tony Lockett Question Yesterday at 9:32 PM How much longer before the second tr…"
click at [864, 356] on div "Received via SMS Tony Lockett Question Yesterday at 9:32 PM How much longer bef…" at bounding box center [1005, 355] width 1126 height 141
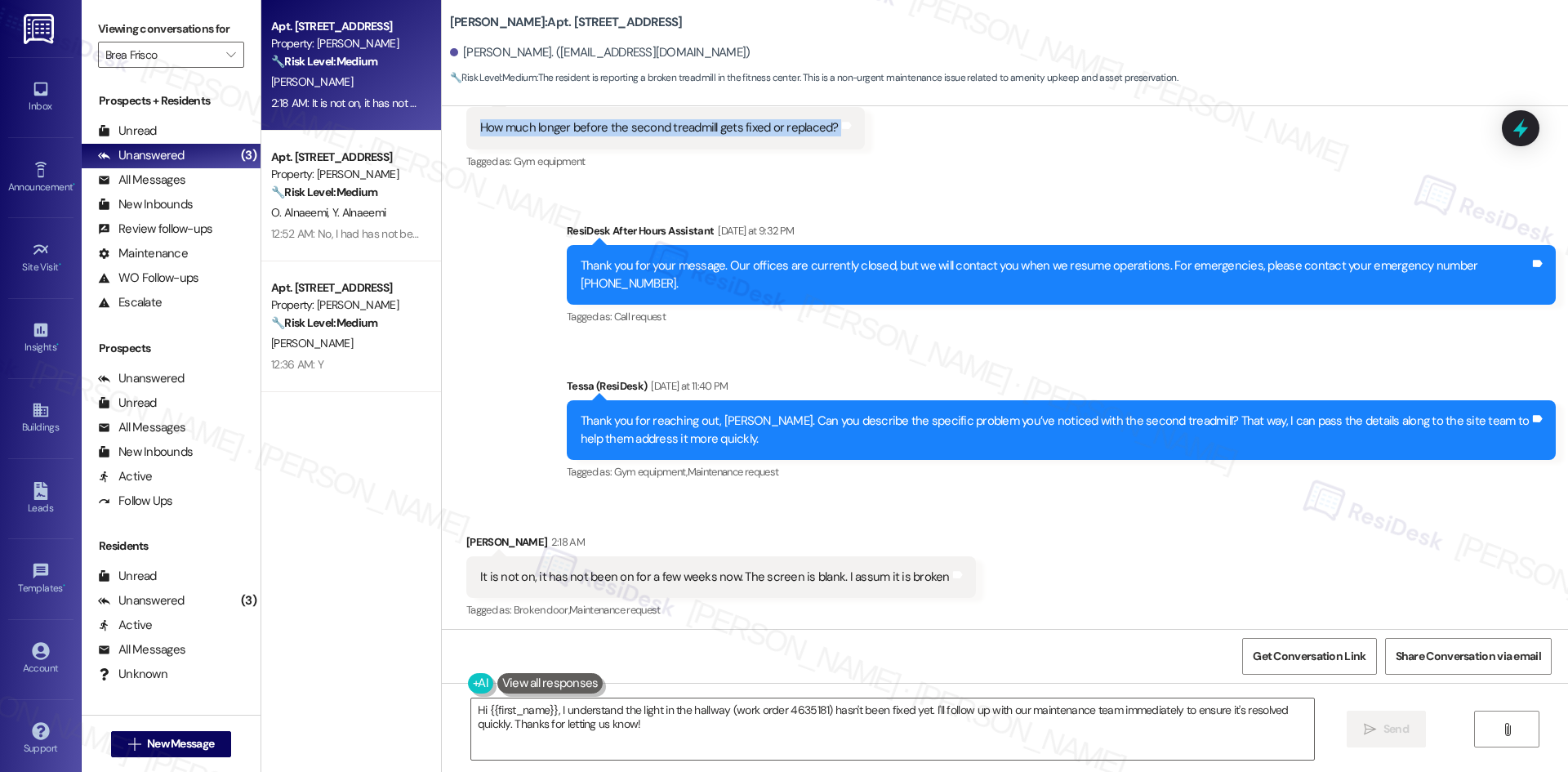
scroll to position [1565, 0]
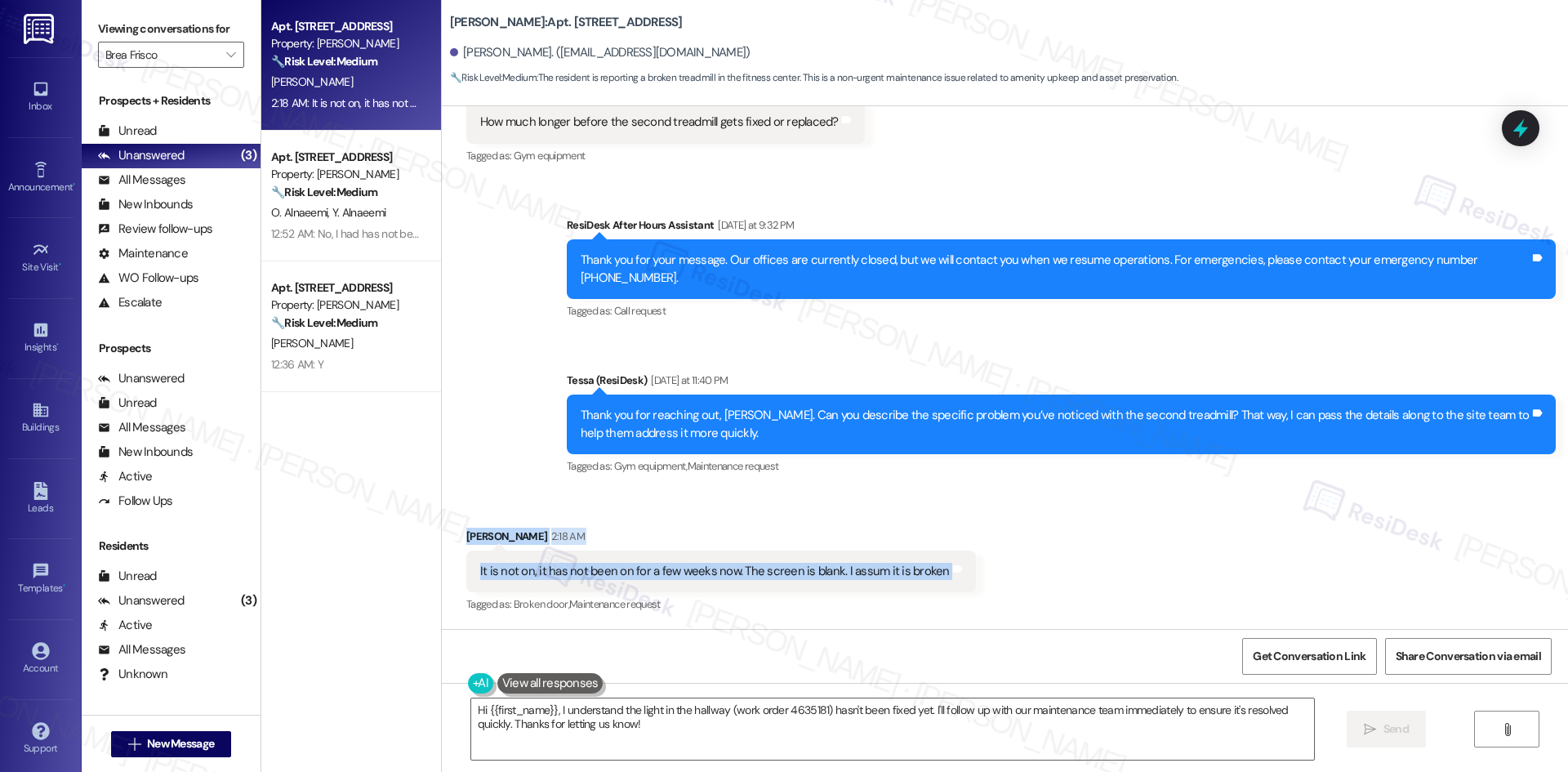
drag, startPoint x: 454, startPoint y: 531, endPoint x: 987, endPoint y: 556, distance: 533.6
click at [987, 556] on div "Received via SMS Tony Lockett 2:18 AM It is not on, it has not been on for a fe…" at bounding box center [1005, 560] width 1126 height 138
copy div "Tony Lockett 2:18 AM It is not on, it has not been on for a few weeks now. The …"
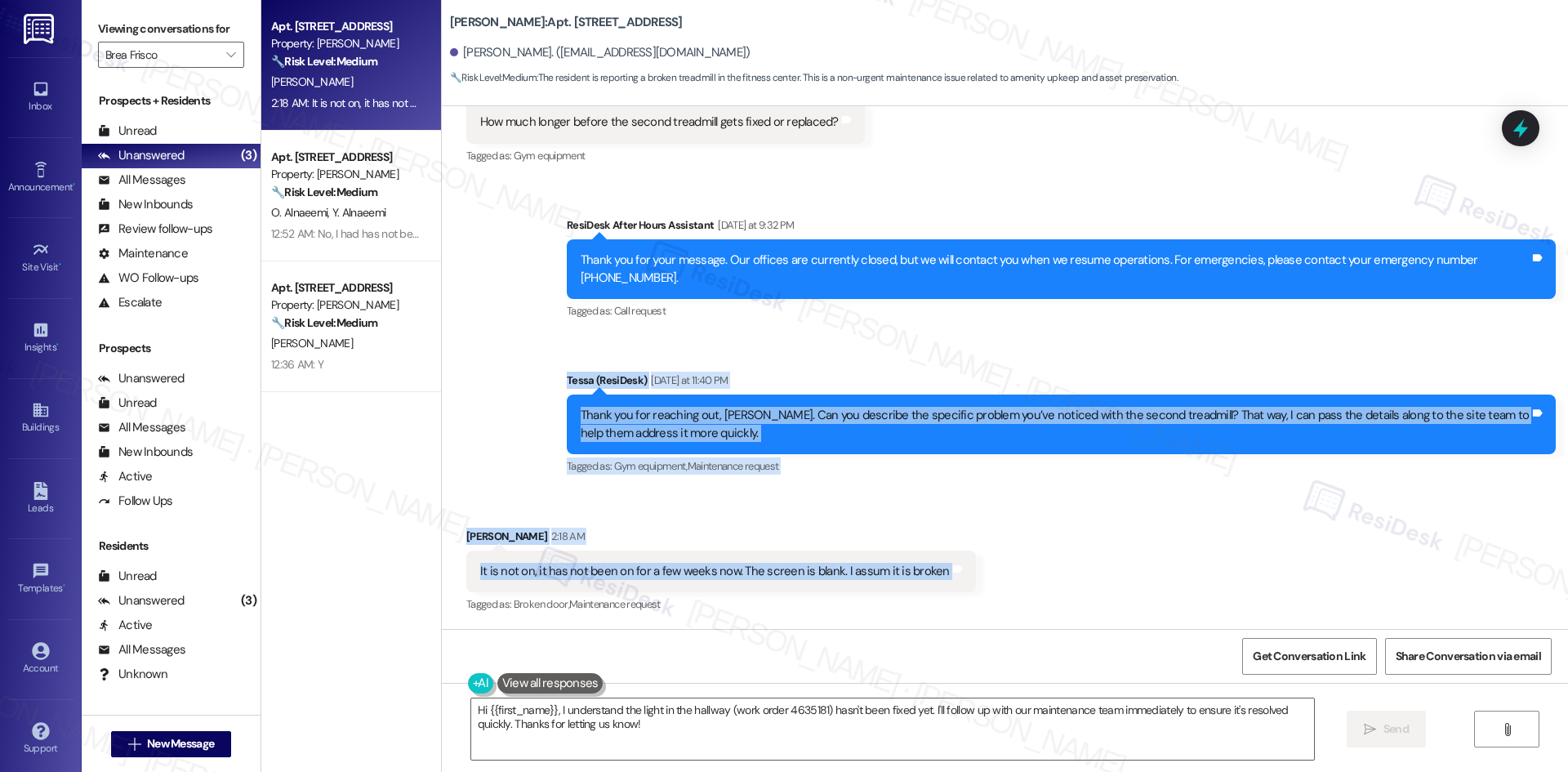
drag, startPoint x: 555, startPoint y: 380, endPoint x: 979, endPoint y: 573, distance: 465.9
click at [979, 573] on div "Lease started May 19, 2025 at 8:00 AM Received via SMS Tony Lockett Neutral Jul…" at bounding box center [1005, 368] width 1126 height 523
copy div "Tessa (ResiDesk) Yesterday at 11:40 PM Thank you for reaching out, Tony. Can yo…"
click at [891, 364] on div "Sent via SMS Tessa (ResiDesk) Yesterday at 11:40 PM Thank you for reaching out,…" at bounding box center [1061, 424] width 1013 height 131
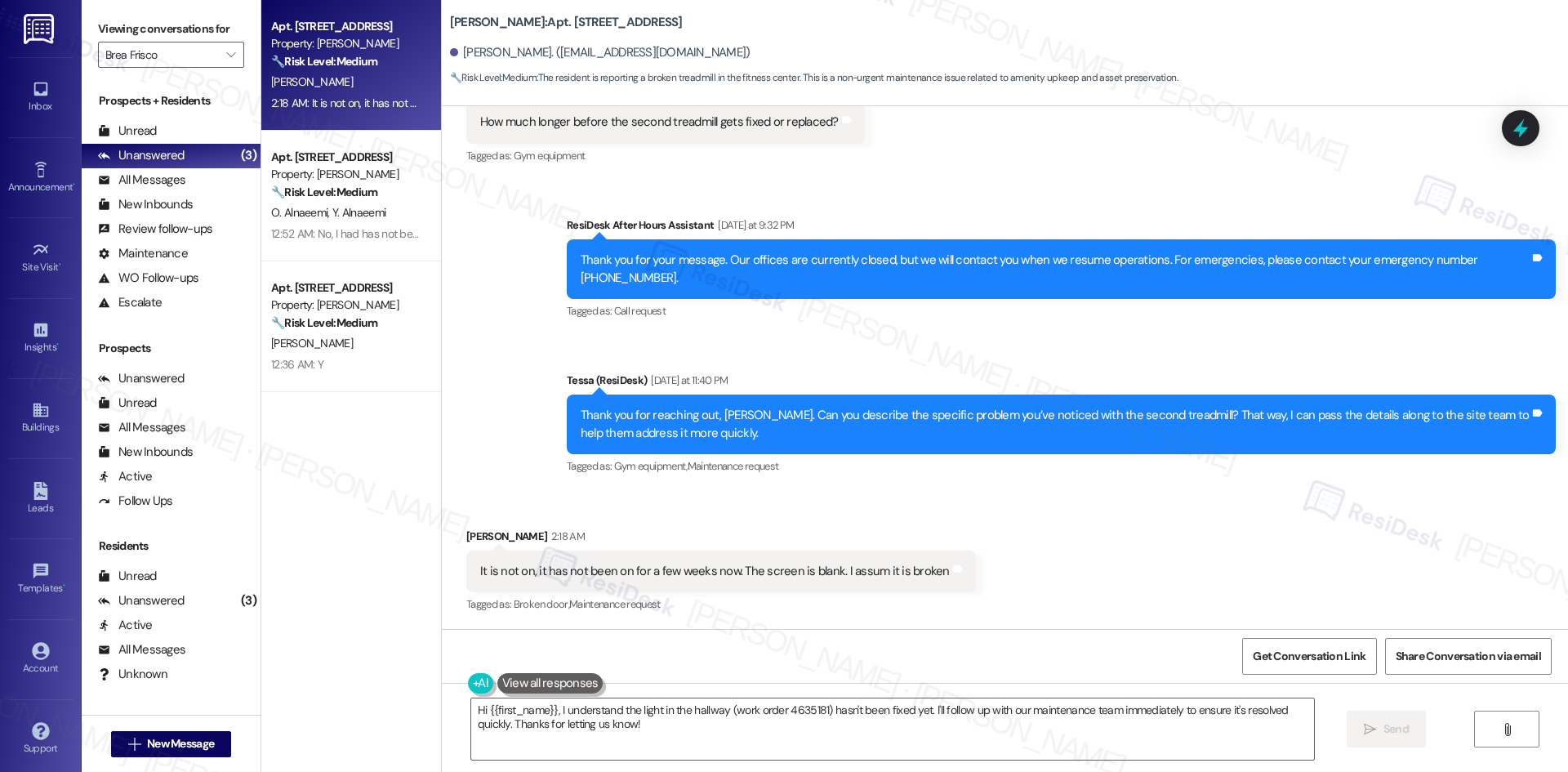
click at [546, 354] on div "Sent via SMS ResiDesk After Hours Assistant Yesterday at 9:32 PM Thank you for …" at bounding box center [1005, 335] width 1126 height 311
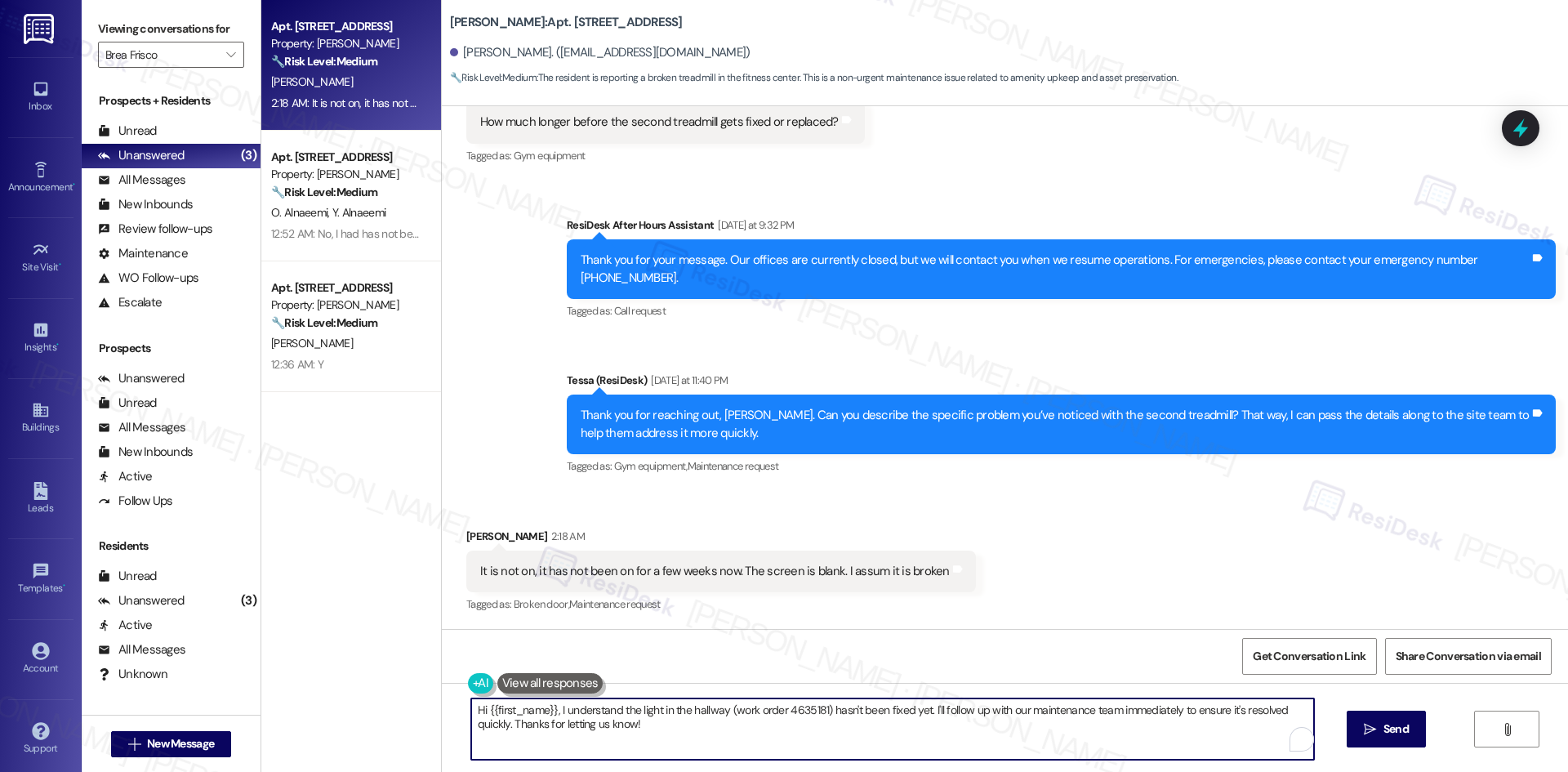
click at [704, 724] on textarea "Hi {{first_name}}, I understand the light in the hallway (work order 4635181) h…" at bounding box center [892, 729] width 842 height 62
paste textarea "I understand your concern, Tony. I’ll check with the site team regarding the tr…"
type textarea "I understand your concern, Tony. I’ll check with the site team regarding the tr…"
click at [1382, 746] on button " Send" at bounding box center [1386, 728] width 79 height 37
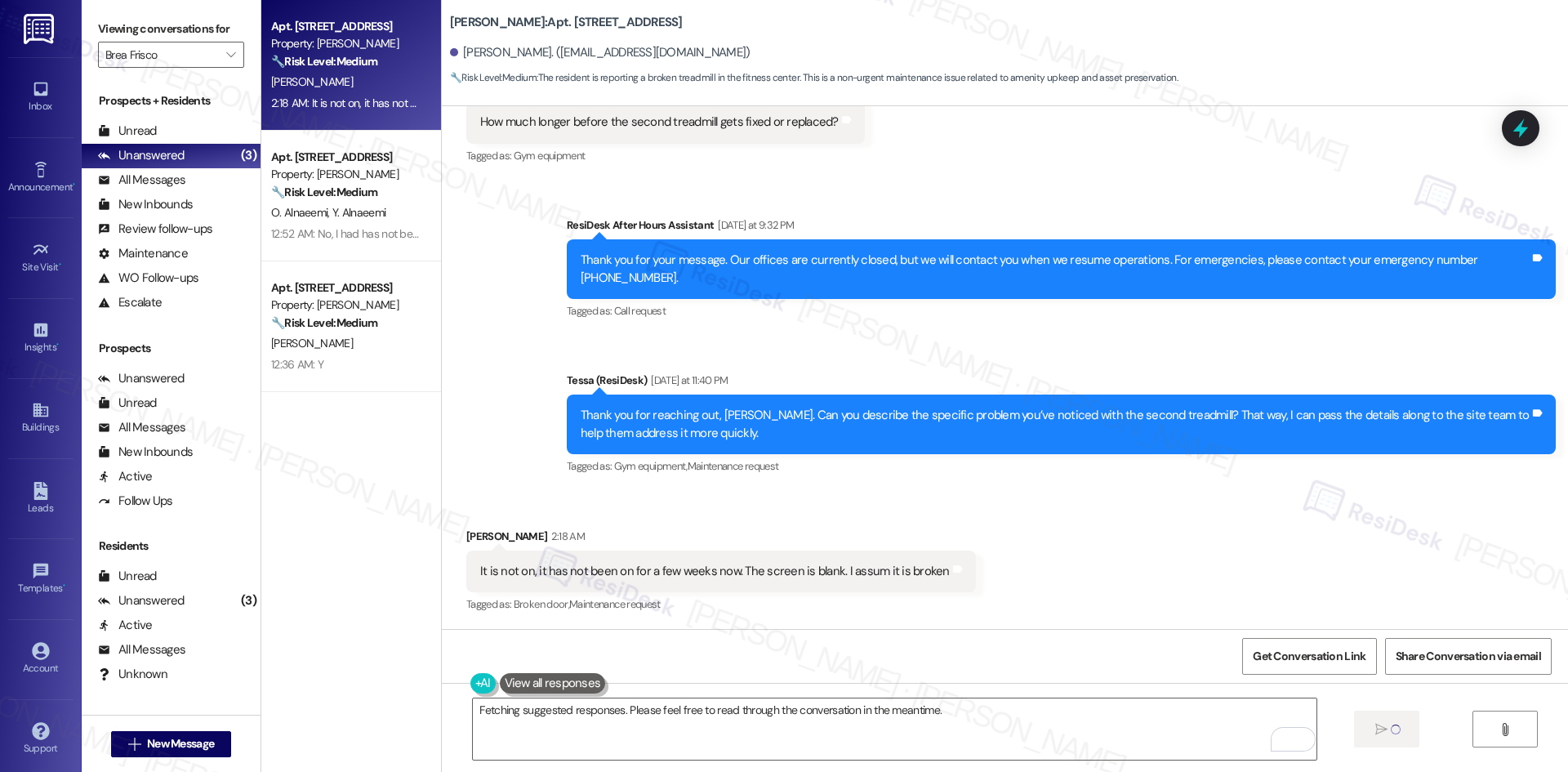
scroll to position [1565, 0]
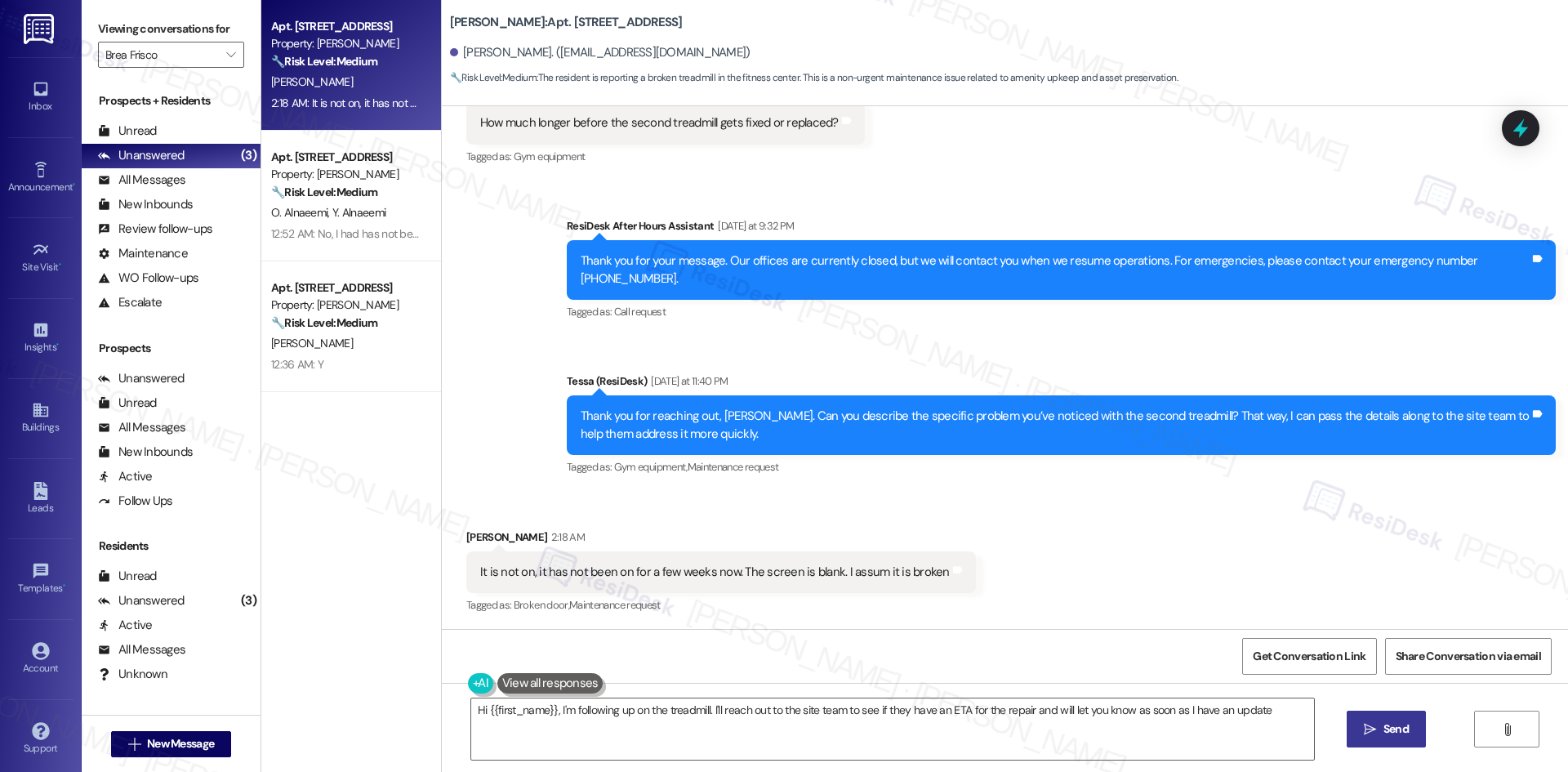
type textarea "Hi {{first_name}}, I'm following up on the treadmill. I'll reach out to the sit…"
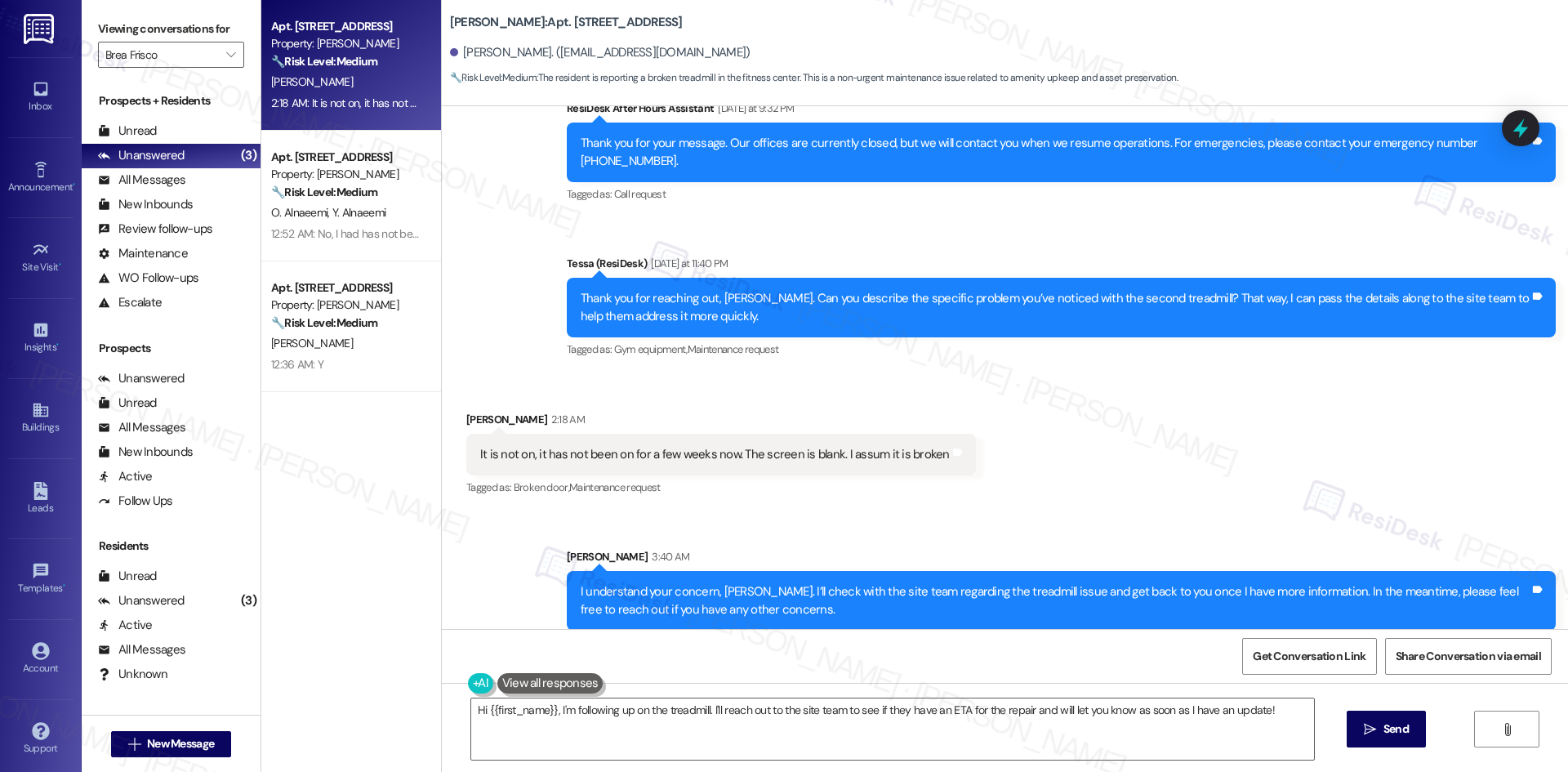
scroll to position [1697, 0]
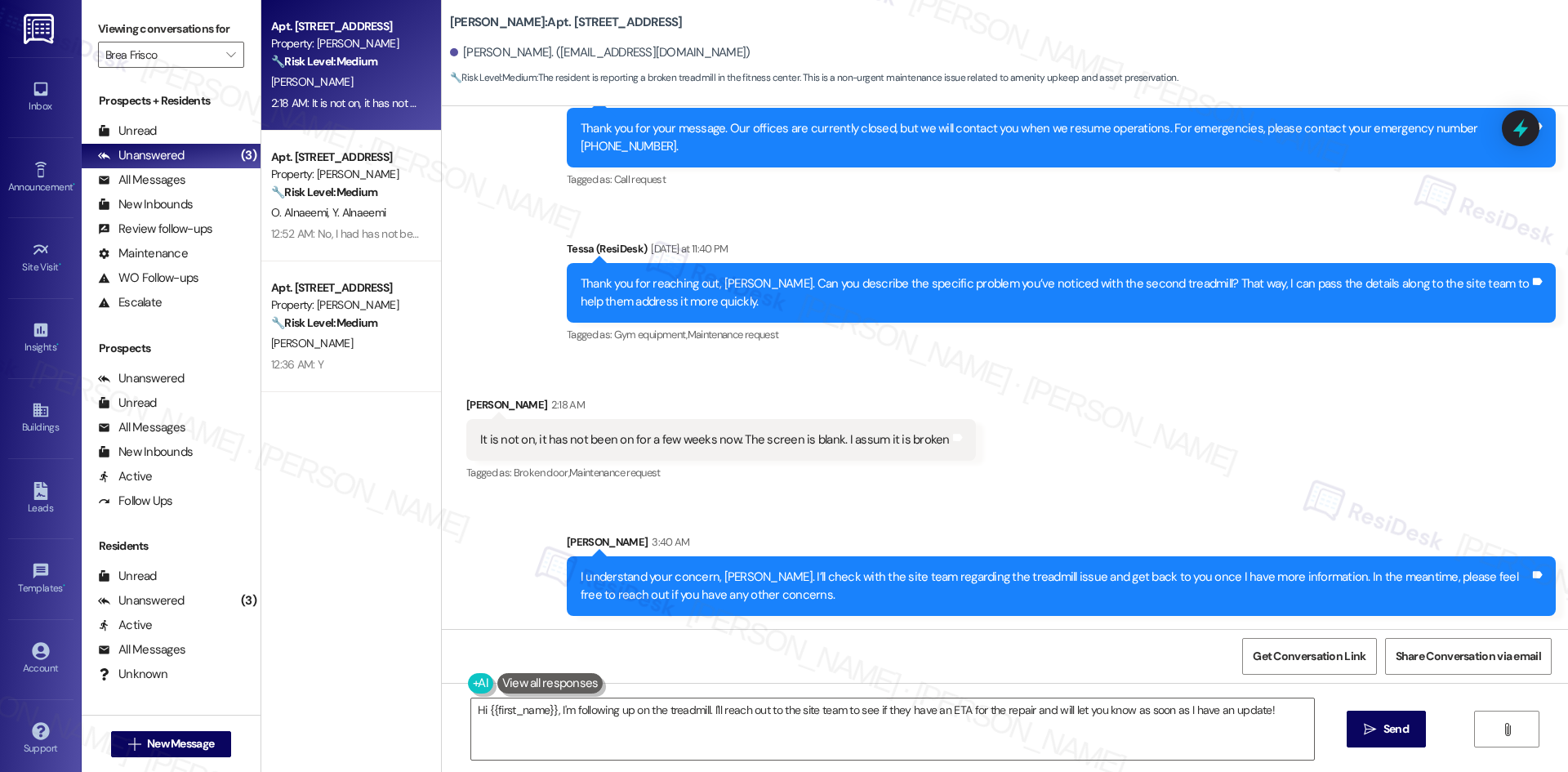
click at [1208, 467] on div "Received via SMS Tony Lockett 2:18 AM It is not on, it has not been on for a fe…" at bounding box center [1005, 428] width 1126 height 138
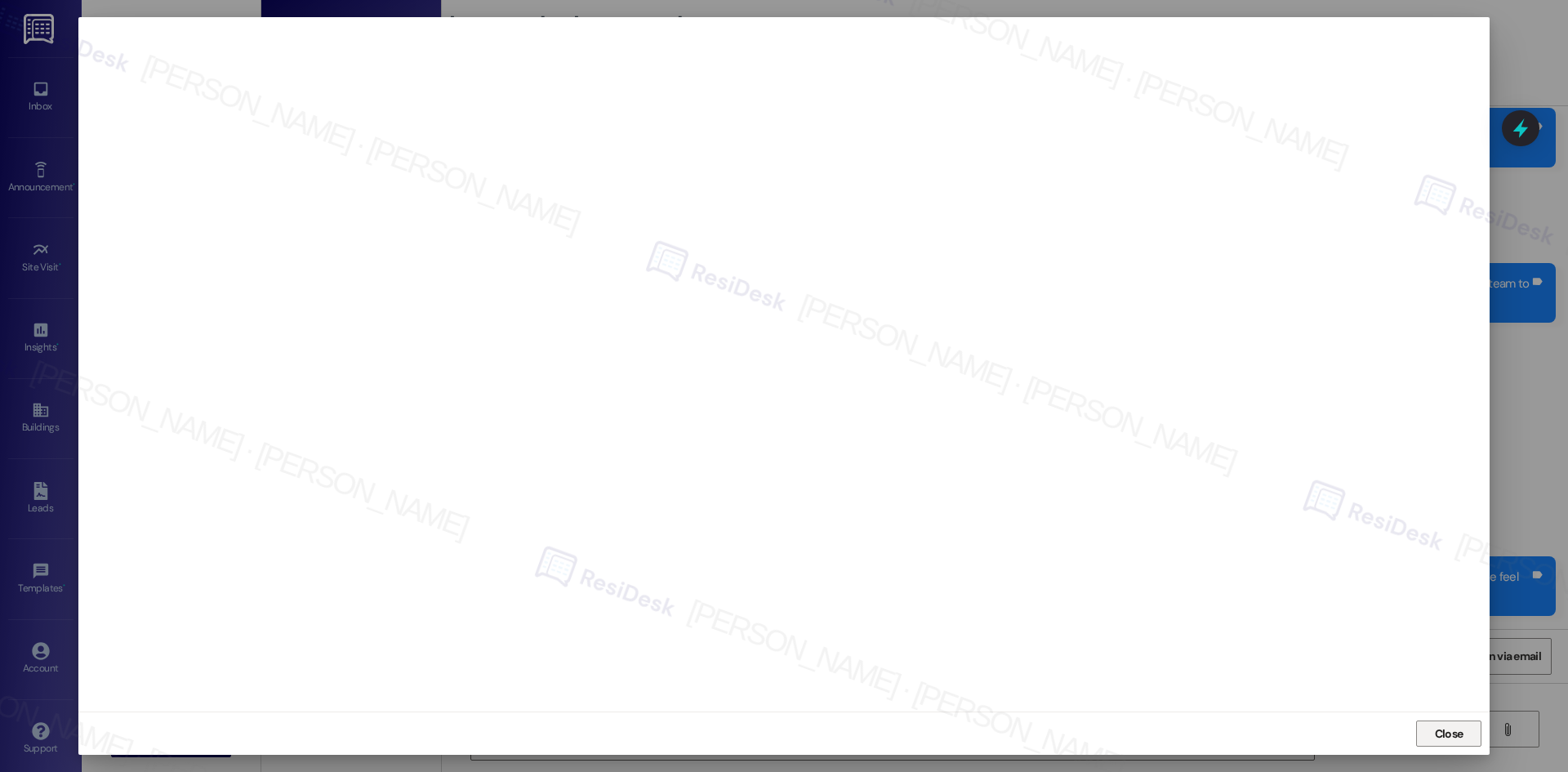
click at [1441, 735] on span "Close" at bounding box center [1449, 733] width 29 height 17
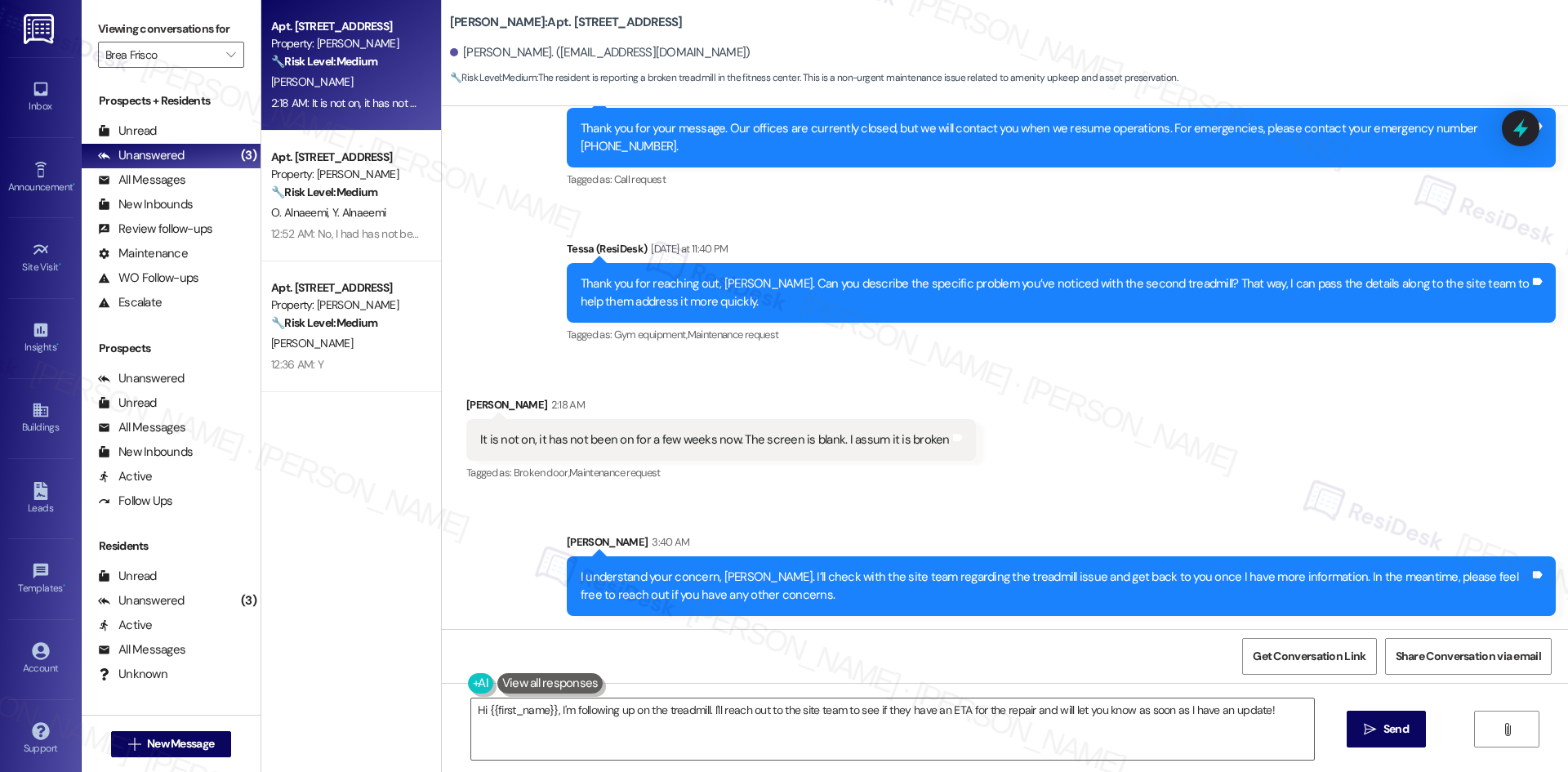
click at [1190, 462] on div "Received via SMS Tony Lockett 2:18 AM It is not on, it has not been on for a fe…" at bounding box center [1005, 428] width 1126 height 138
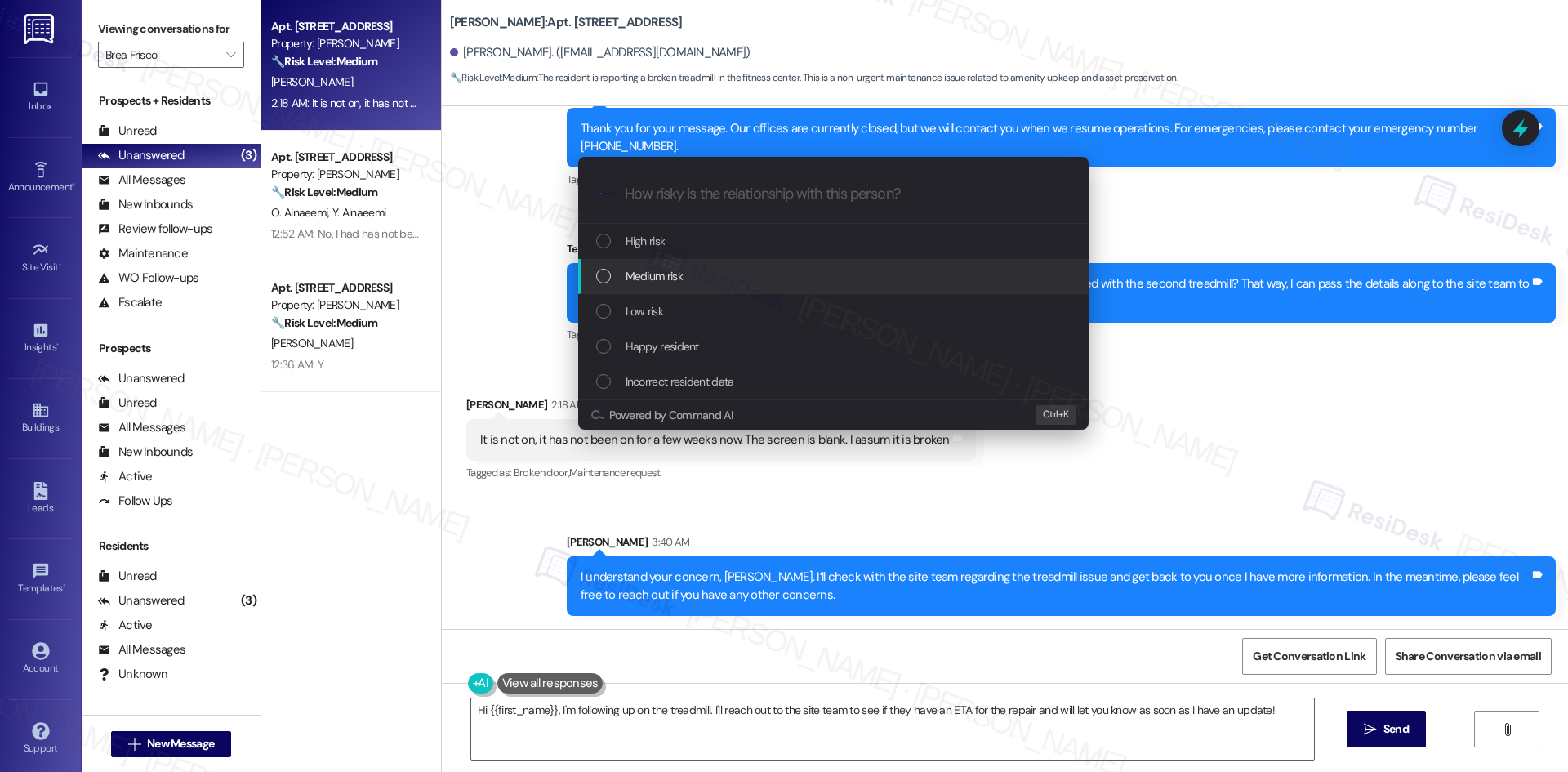
click at [749, 284] on div "Medium risk" at bounding box center [834, 276] width 477 height 18
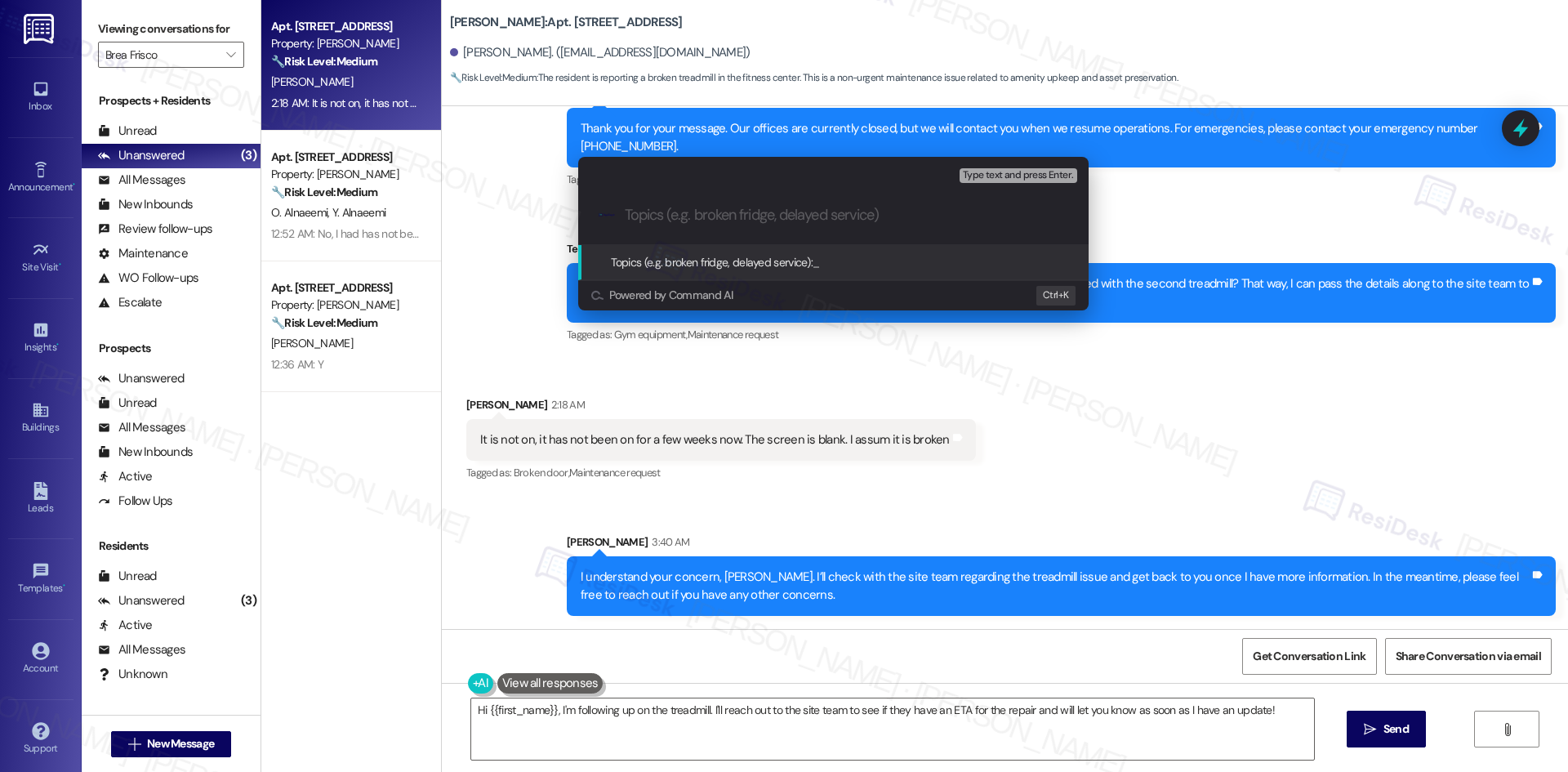
click at [829, 224] on div ".cls-1{fill:#0a055f;}.cls-2{fill:#0cc4c4;} resideskLogoBlueOrange" at bounding box center [832, 215] width 510 height 58
click at [809, 213] on input "Topics (e.g. broken fridge, delayed service)" at bounding box center [846, 215] width 444 height 17
paste input "Gym Equipment Issue – Second Treadmill (ID: 4637994)"
type input "Gym Equipment Issue – Second Treadmill (ID: 4637994)"
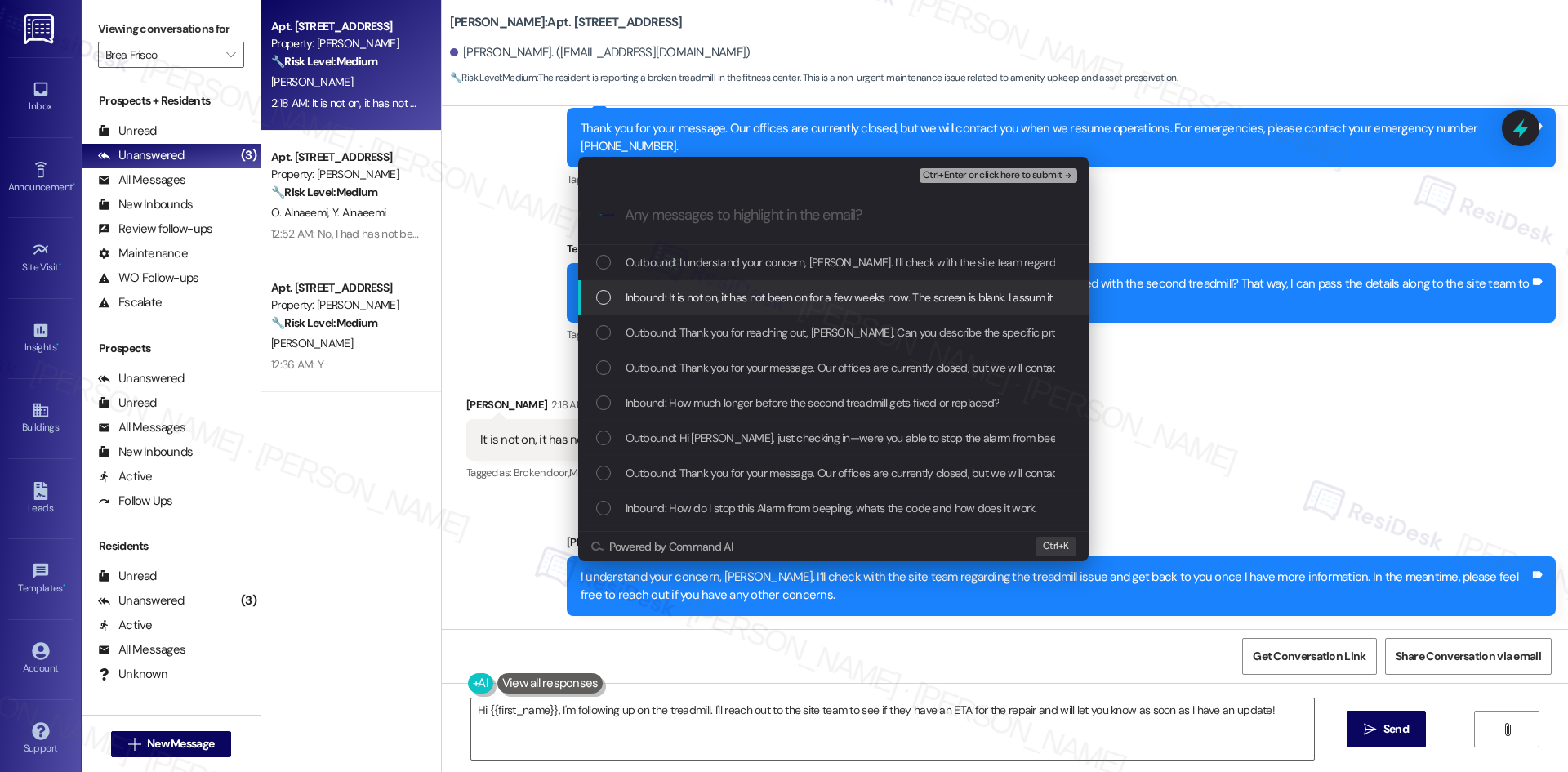
click at [786, 289] on span "Inbound: It is not on, it has not been on for a few weeks now. The screen is bl…" at bounding box center [861, 298] width 472 height 18
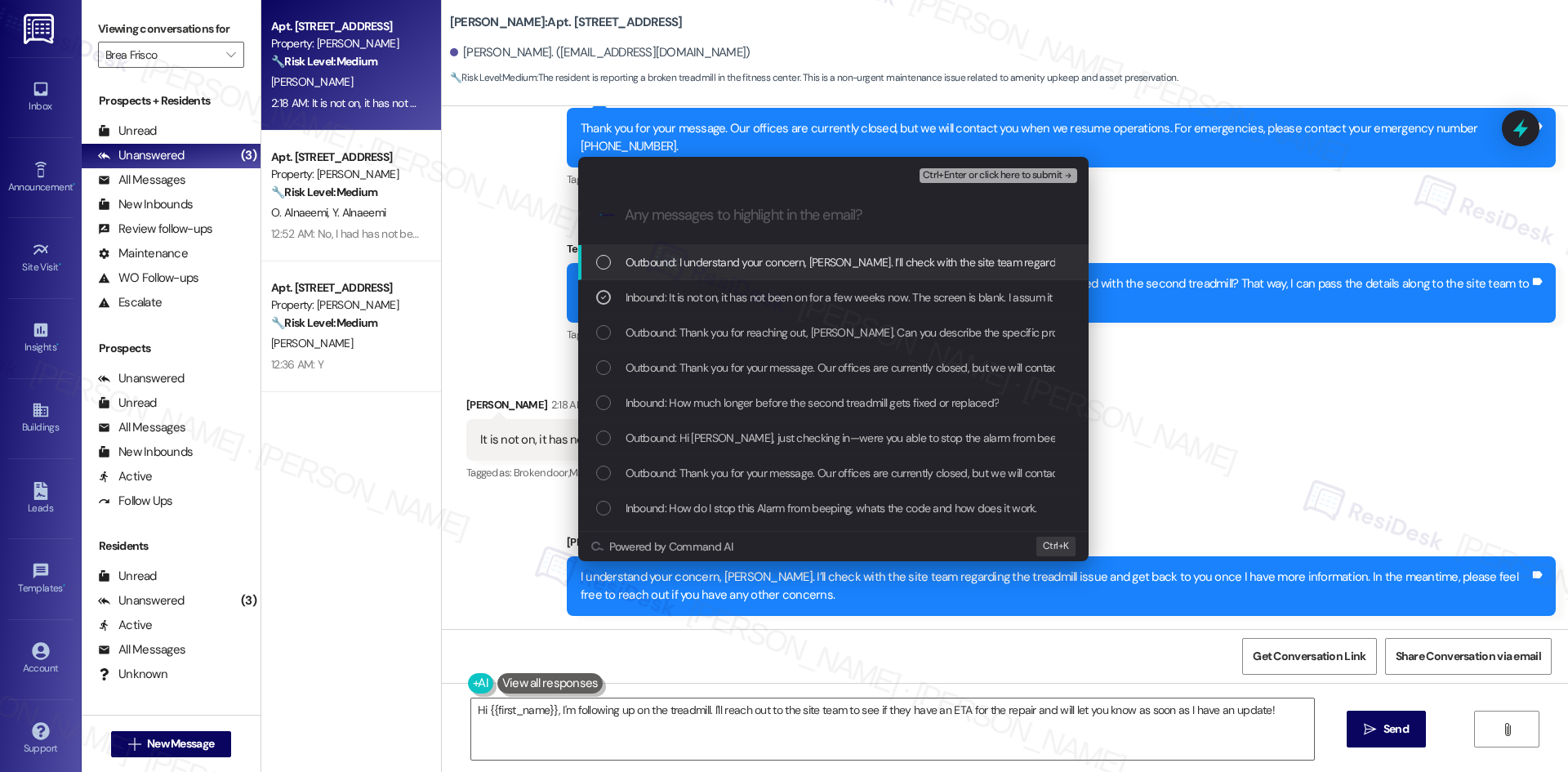
click at [1036, 175] on span "Ctrl+Enter or click here to submit" at bounding box center [993, 176] width 140 height 12
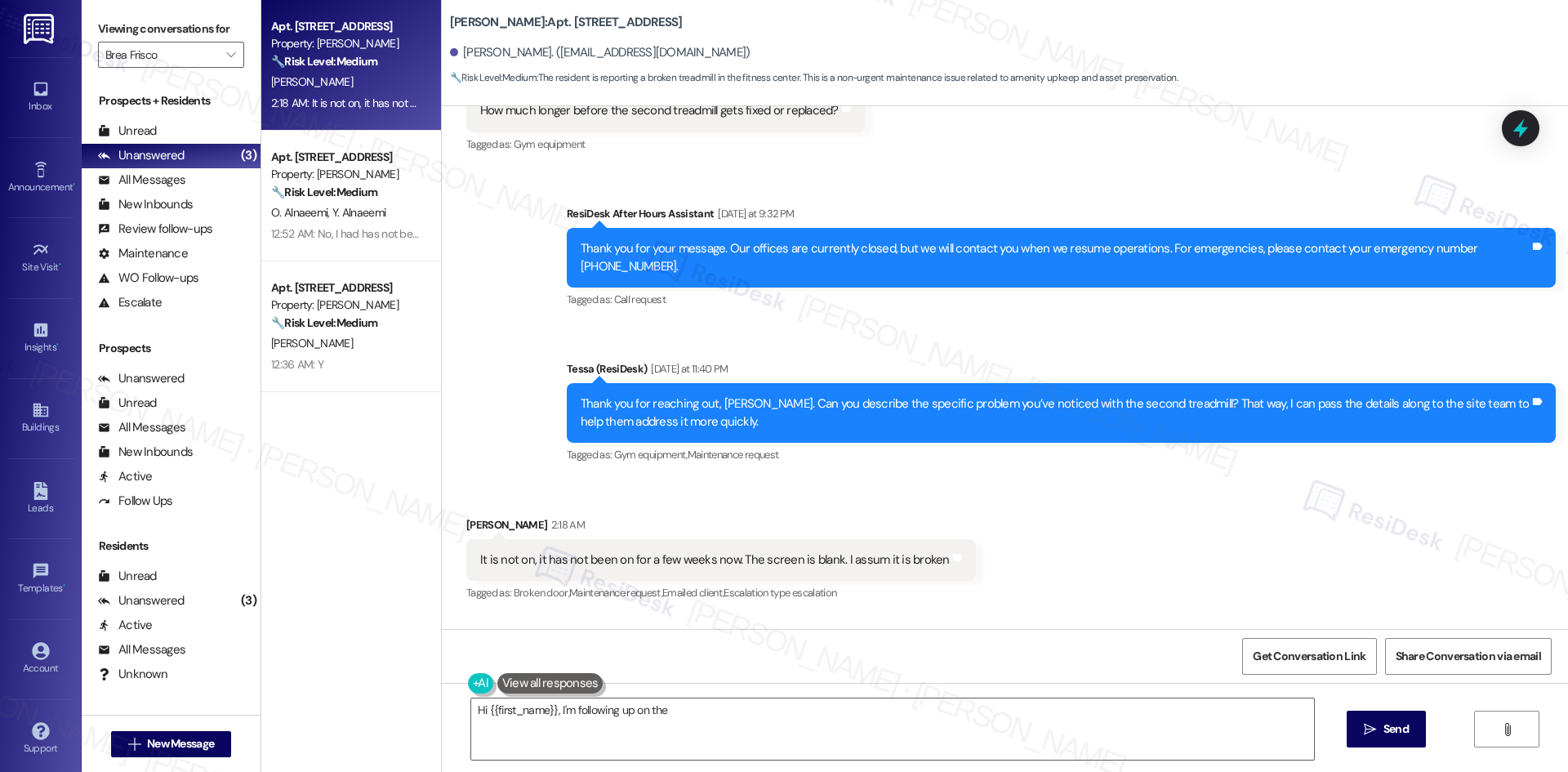
scroll to position [1565, 0]
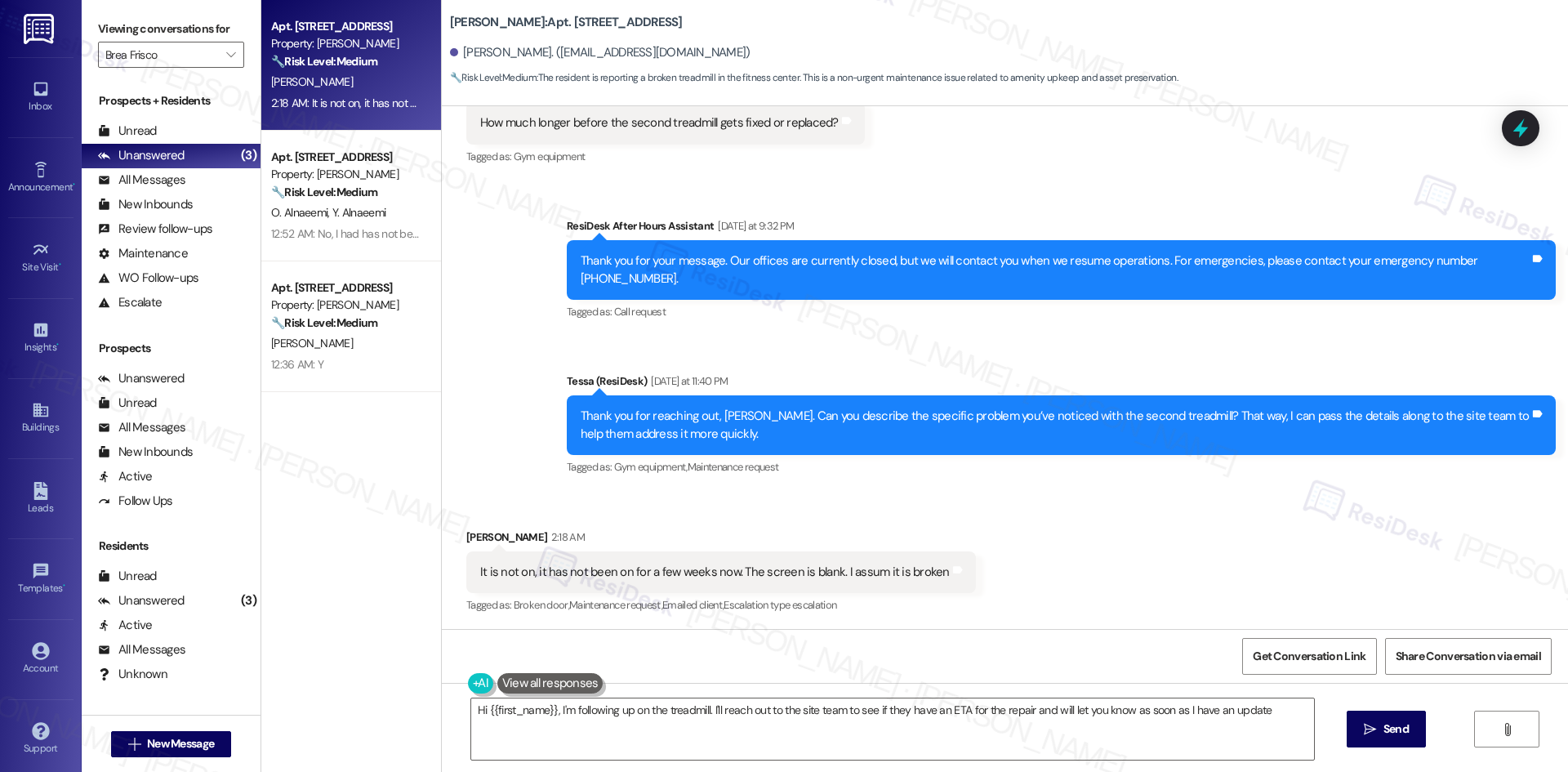
type textarea "Hi {{first_name}}, I'm following up on the treadmill. I'll reach out to the sit…"
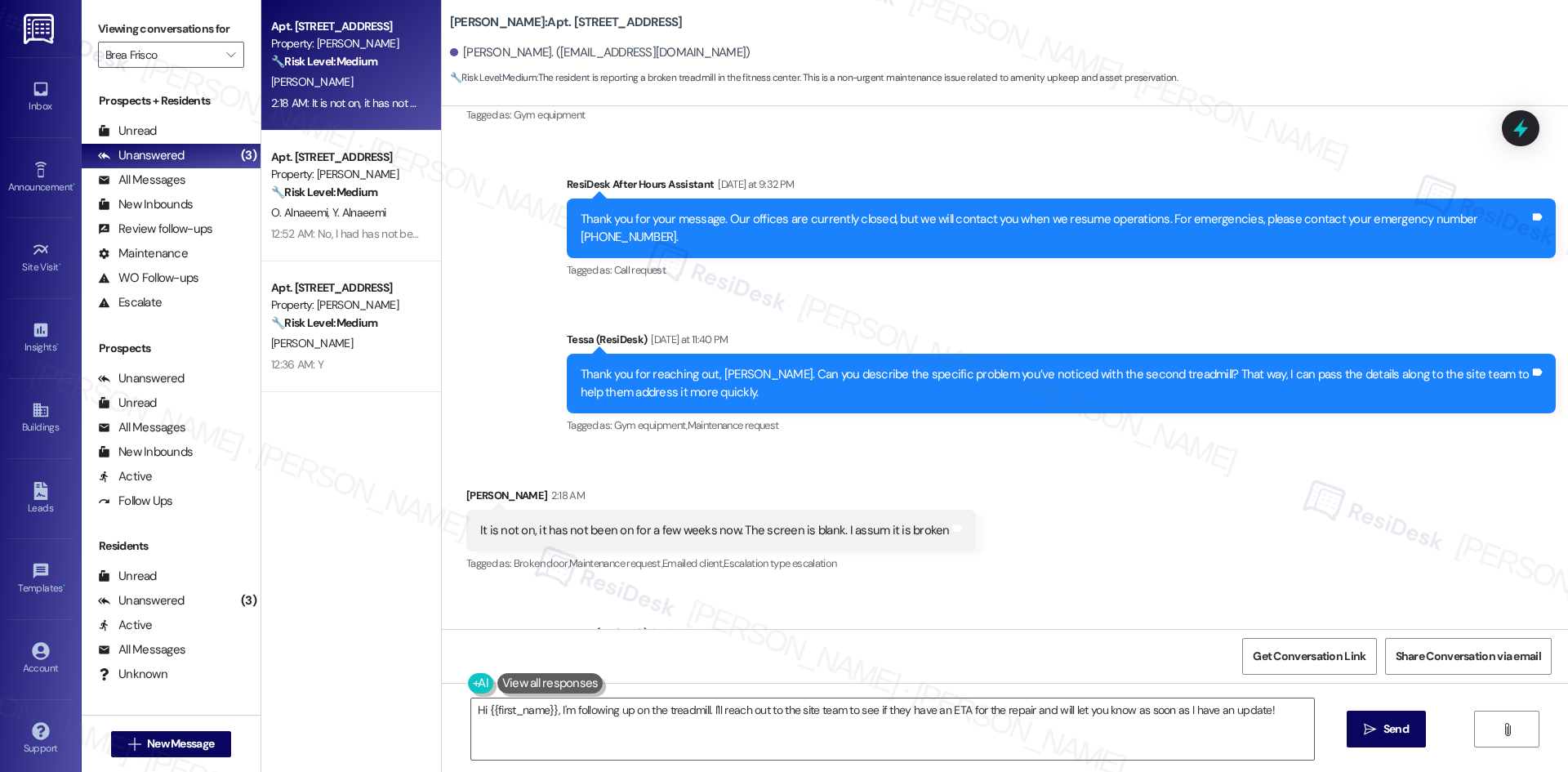
scroll to position [1722, 0]
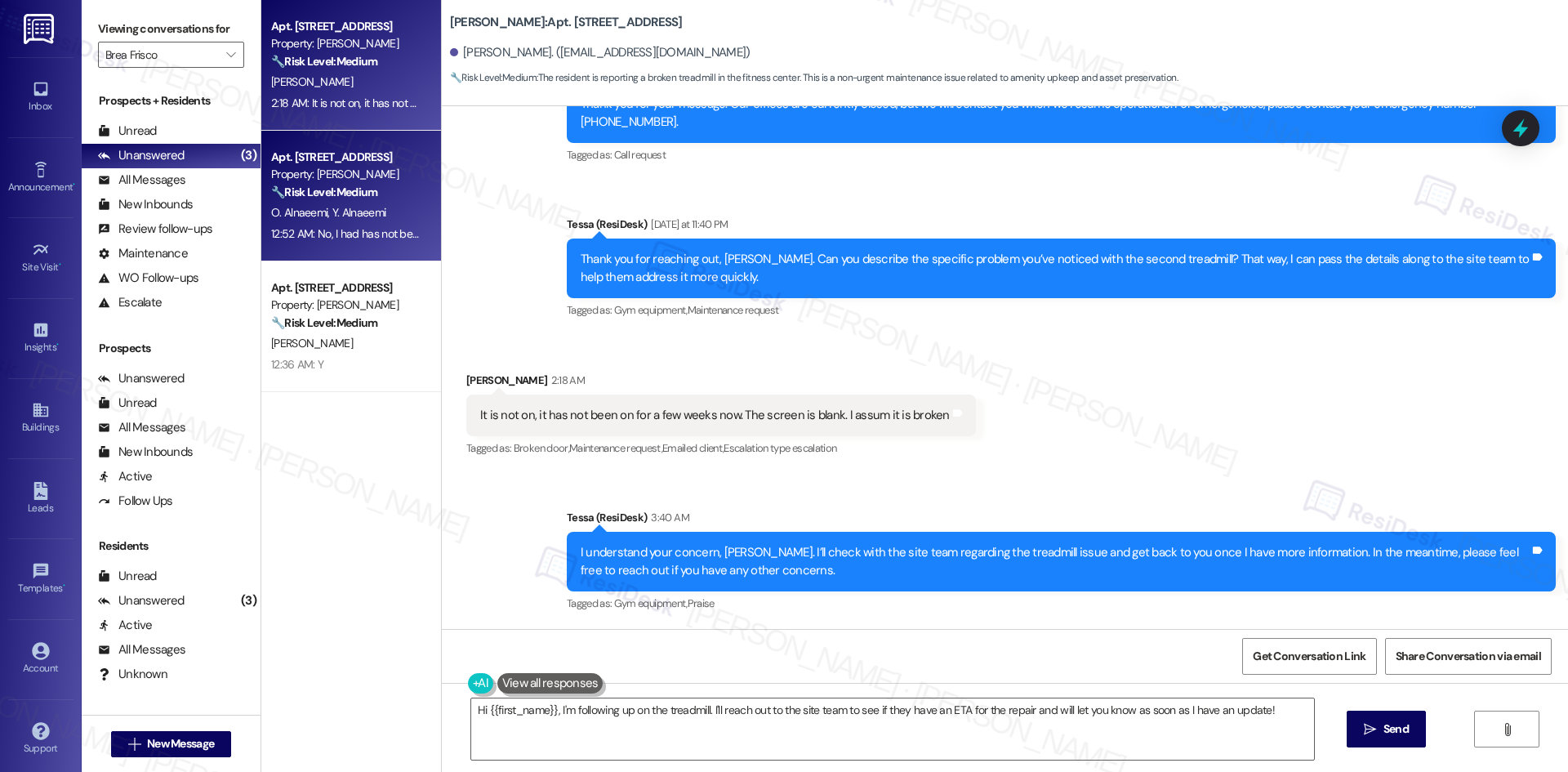
click at [353, 199] on div "🔧 Risk Level: Medium The resident indicates that the work order was not complet…" at bounding box center [347, 192] width 151 height 17
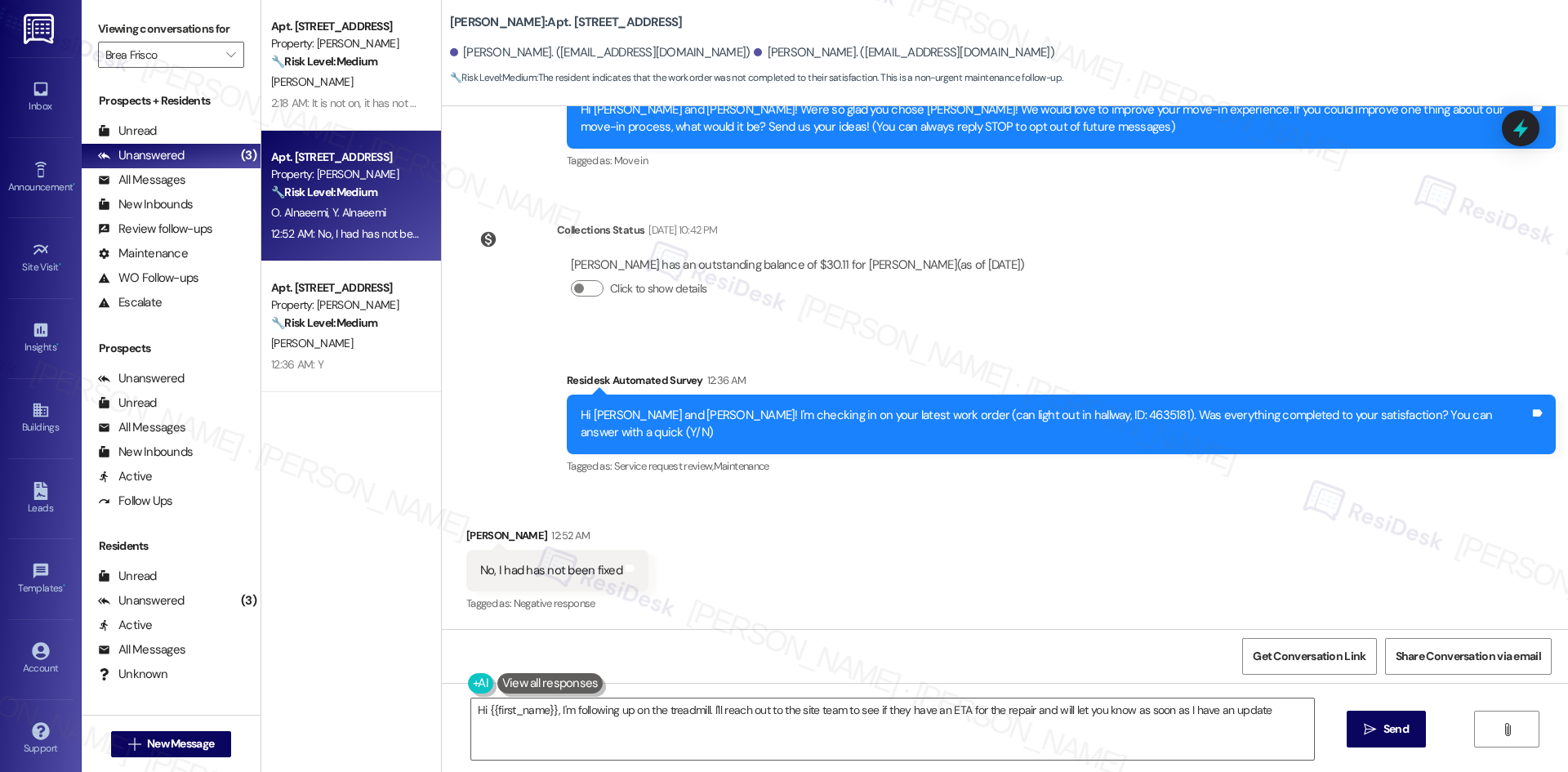
scroll to position [169, 0]
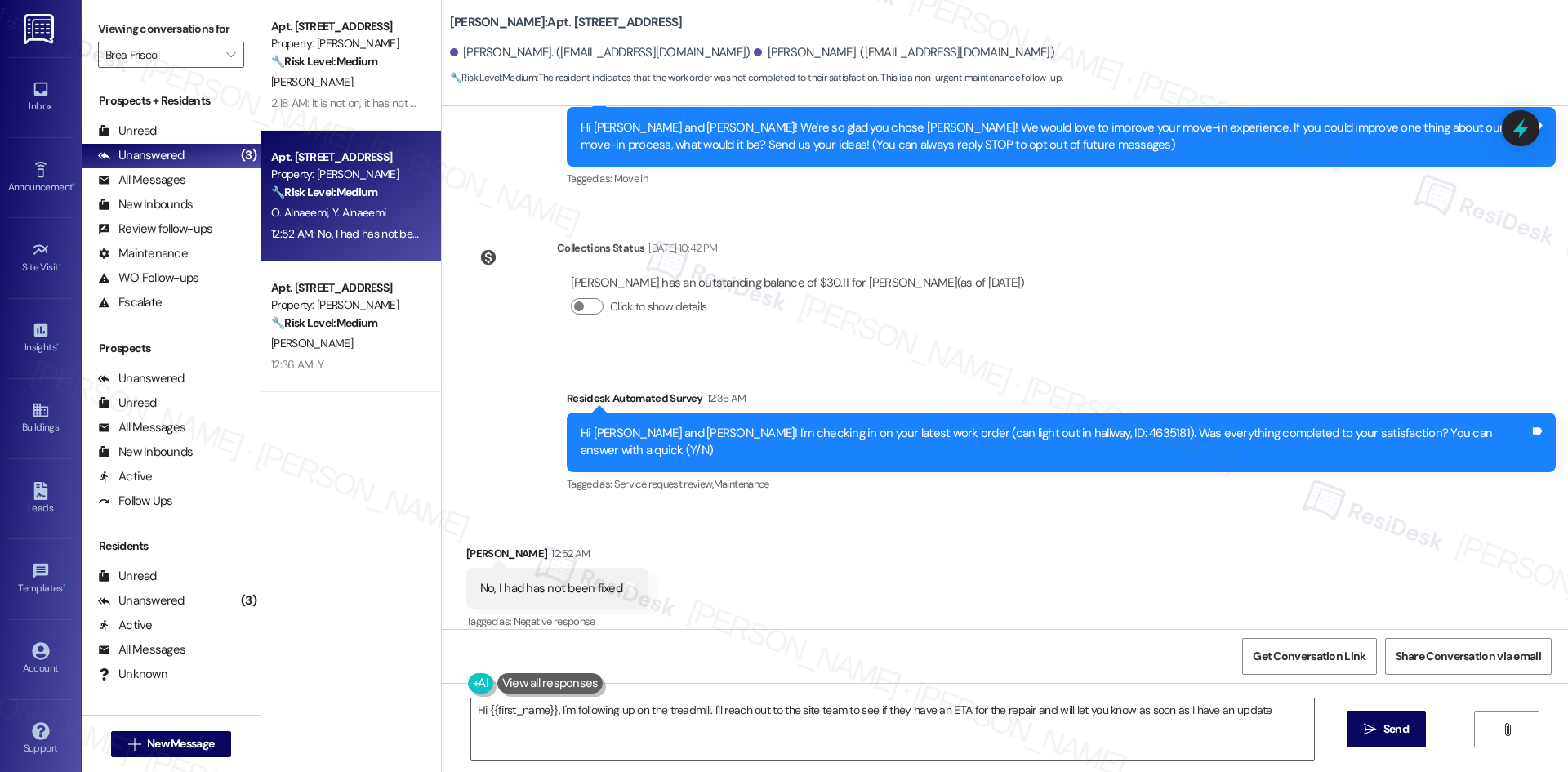
type textarea "Hi {{first_name}}, I'm following up on the treadmill. I'll reach out to the sit…"
click at [1046, 546] on div "Received via SMS Omer Alnaeemi 12:52 AM No, I had has not been fixed Tags and n…" at bounding box center [1005, 577] width 1126 height 138
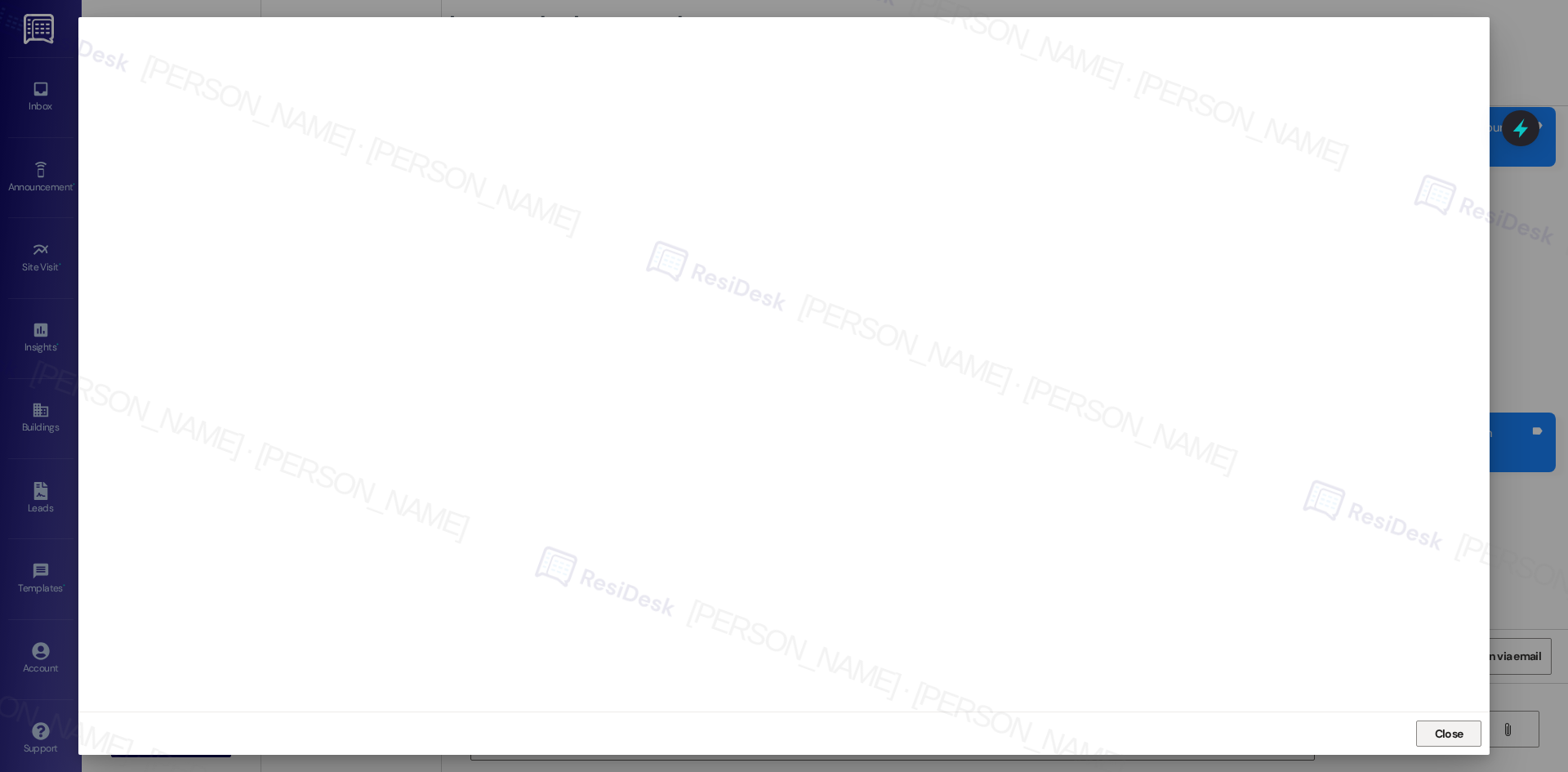
click at [1448, 737] on span "Close" at bounding box center [1449, 733] width 29 height 17
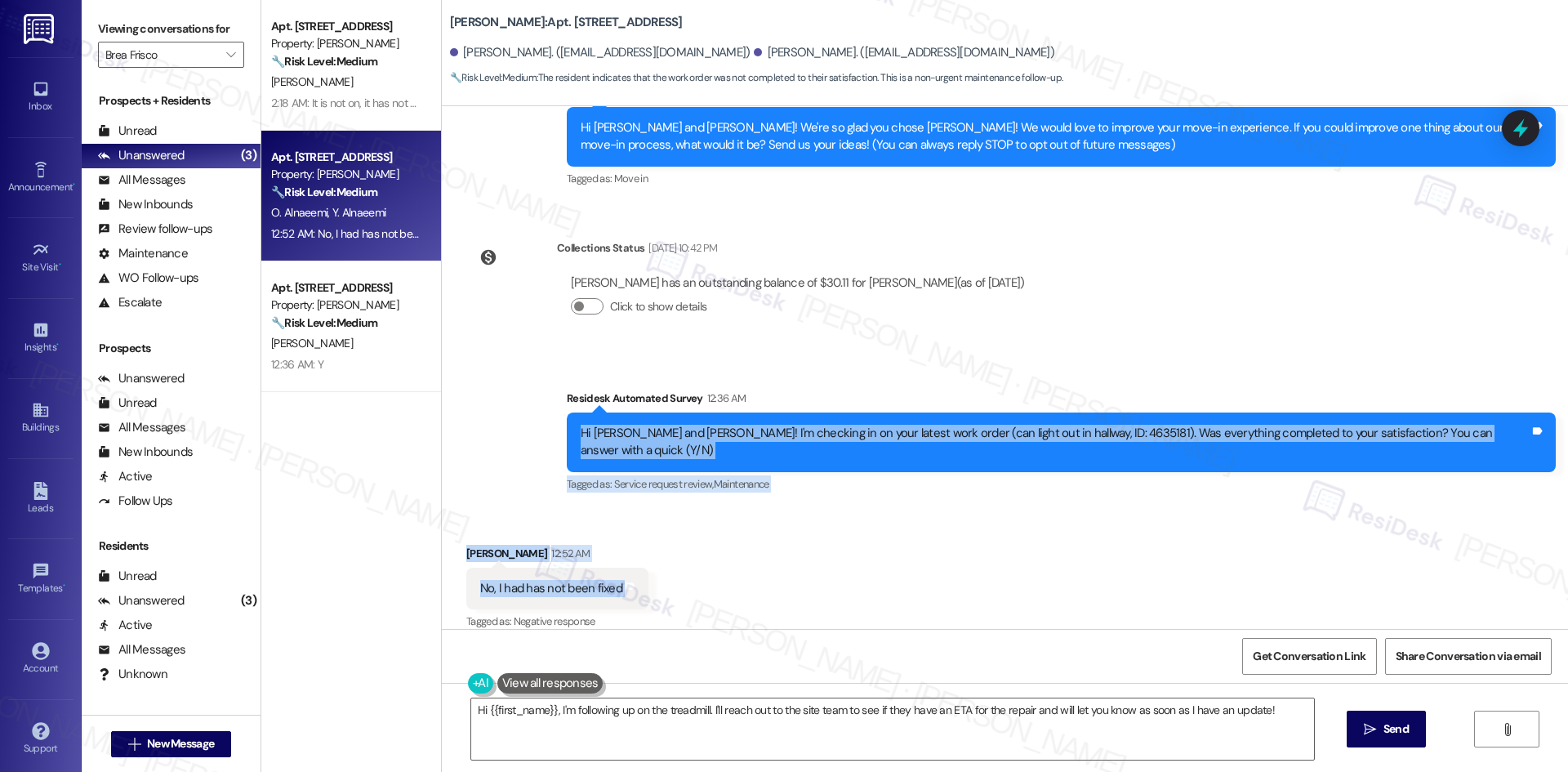
drag, startPoint x: 543, startPoint y: 414, endPoint x: 702, endPoint y: 567, distance: 220.7
click at [702, 567] on div "Lease started Jul 18, 2025 at 8:00 AM Survey, sent via SMS Residesk Automated S…" at bounding box center [1005, 368] width 1126 height 523
copy div "Hi Yousra and Omer! I'm checking in on your latest work order (can light out in…"
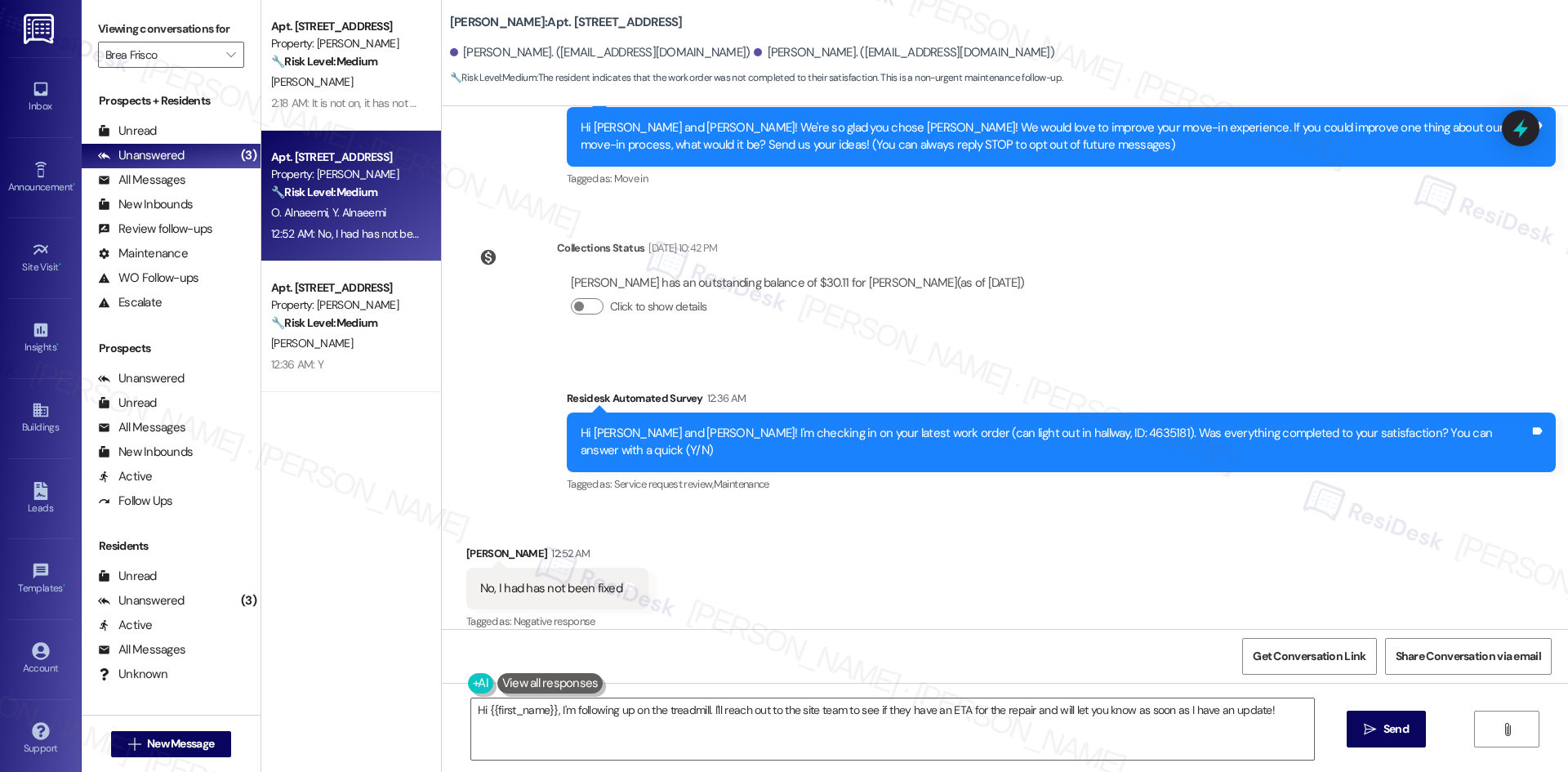
click at [1097, 364] on div "Survey, sent via SMS Residesk Automated Survey 12:36 AM Hi Yousra and Omer! I'm…" at bounding box center [1005, 430] width 1126 height 155
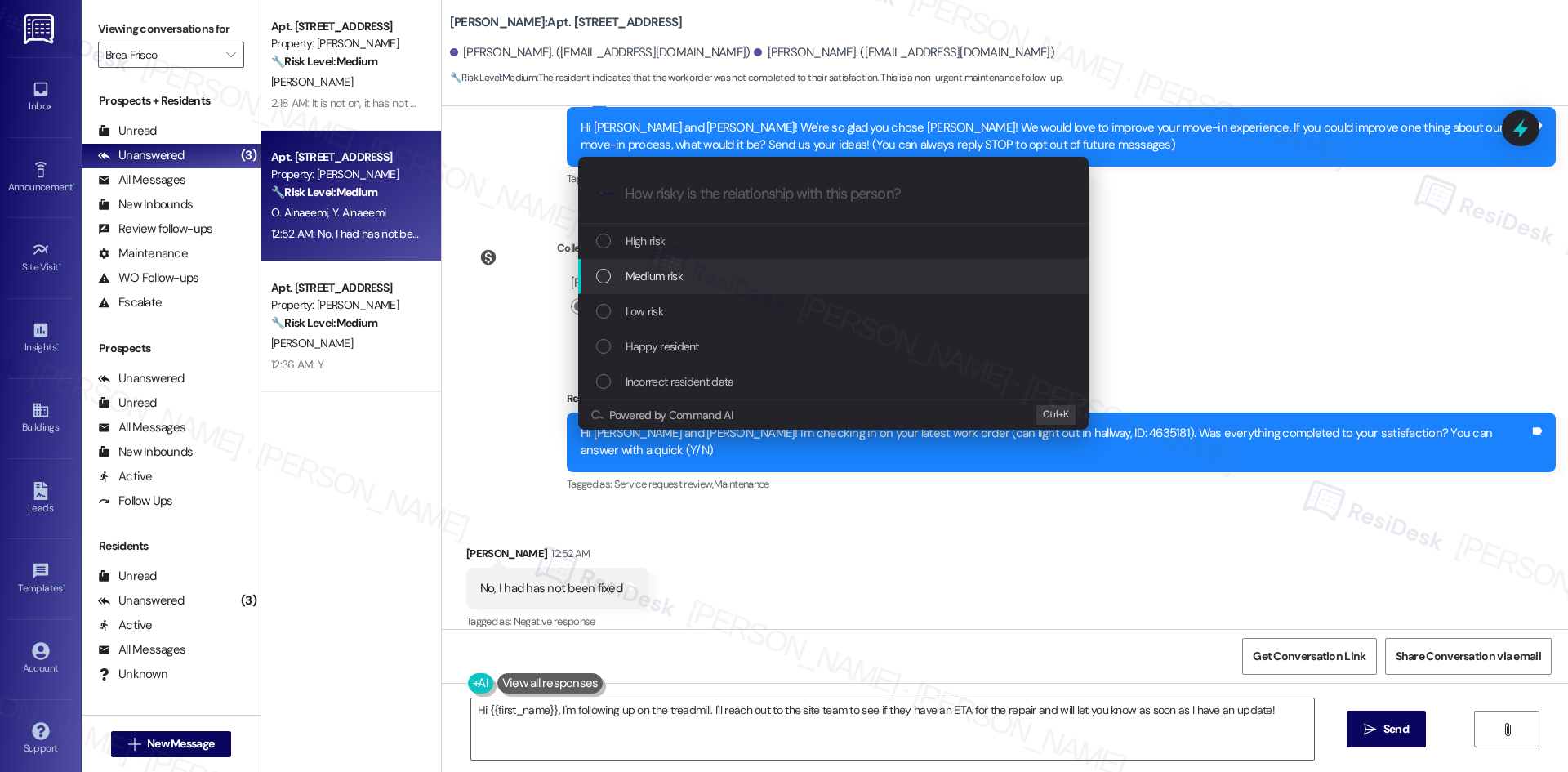
click at [769, 276] on div "Medium risk" at bounding box center [834, 276] width 477 height 18
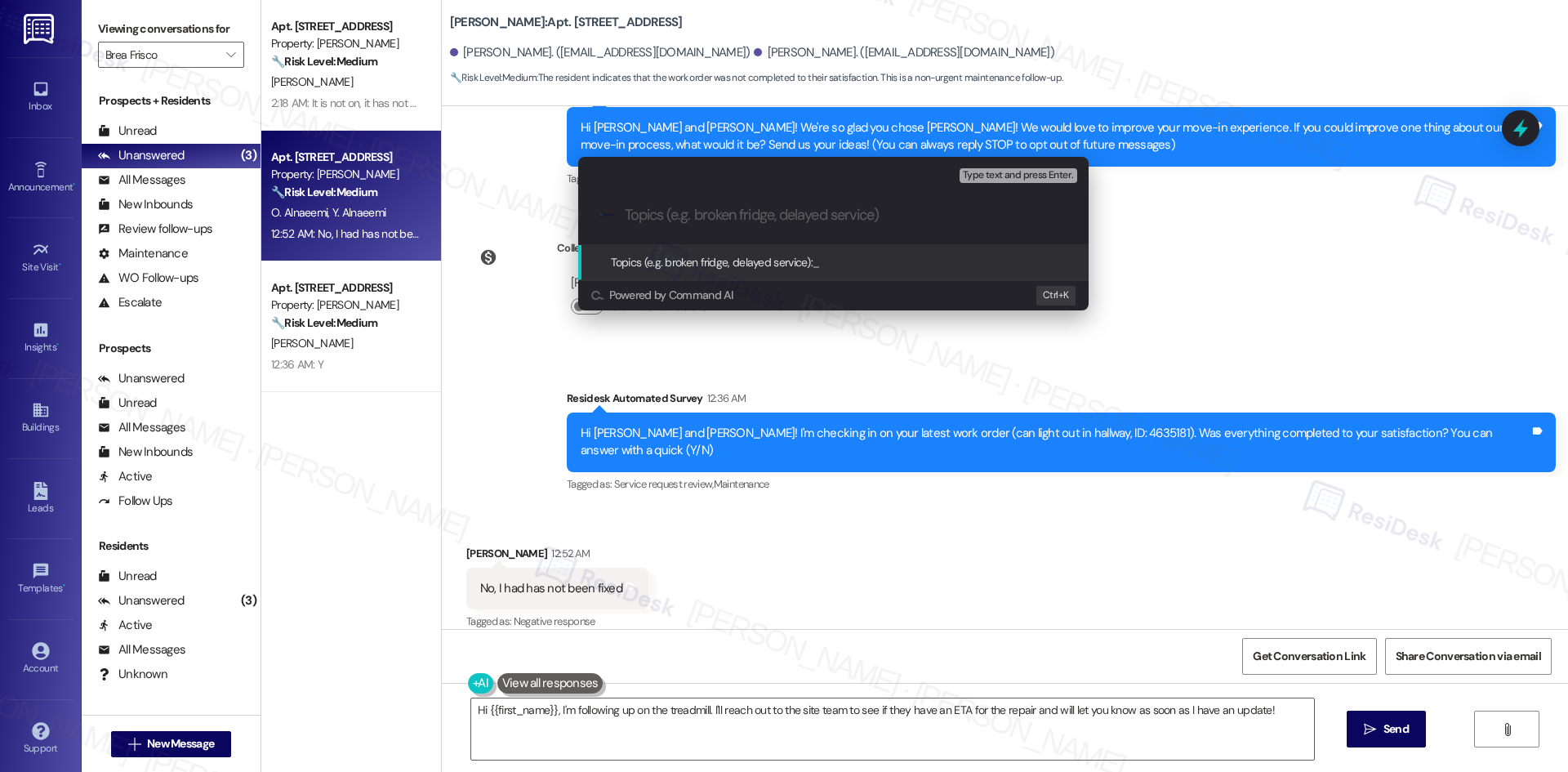
click at [805, 219] on input "Topics (e.g. broken fridge, delayed service)" at bounding box center [846, 215] width 444 height 17
paste input "Follow-Up – Hallway Light Work Order (ID: 4635181)"
type input "Follow-Up – Hallway Light Work Order (ID: 4635181)"
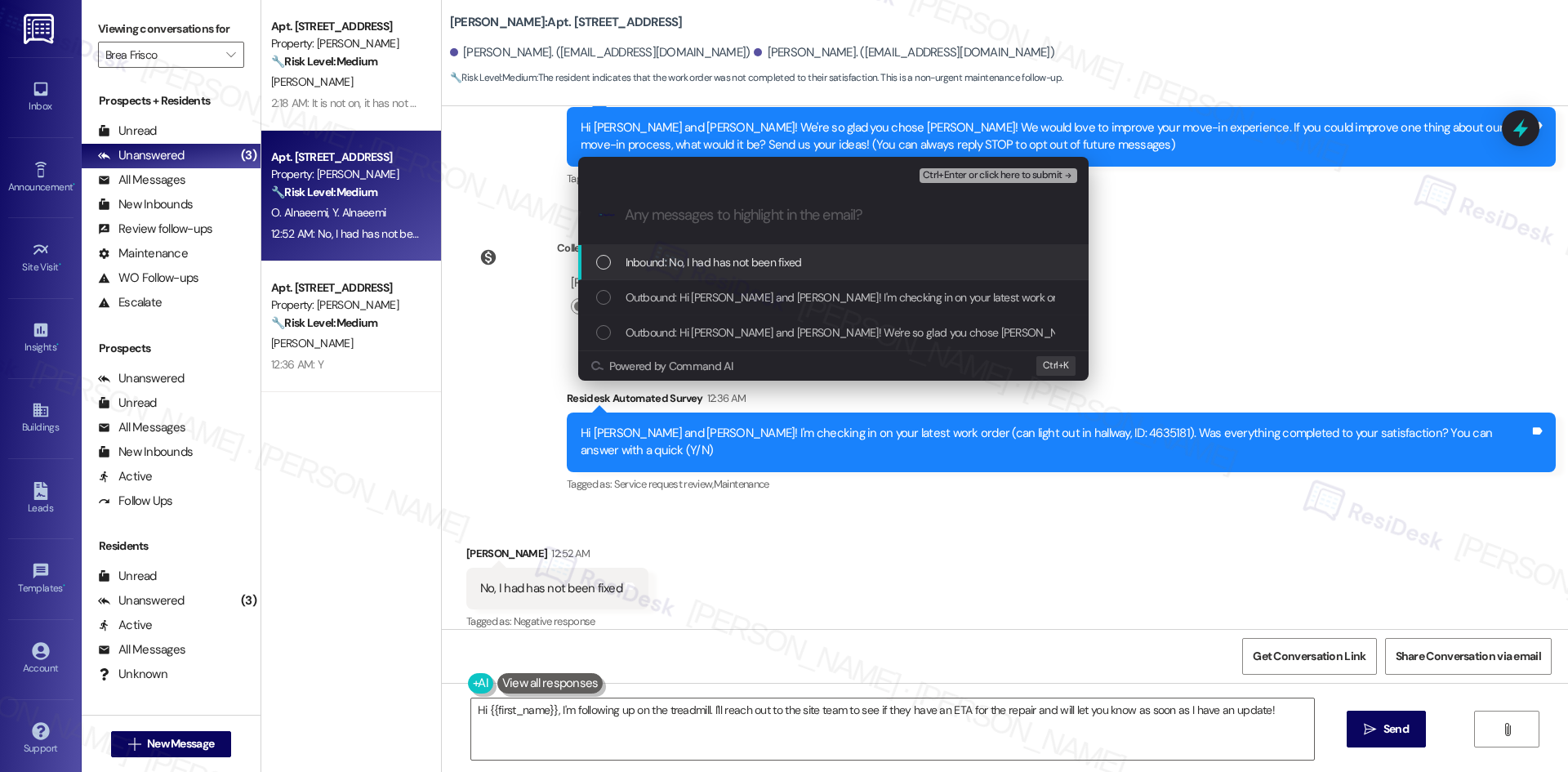
click at [830, 273] on div "Inbound: No, I had has not been fixed" at bounding box center [832, 262] width 510 height 35
click at [1039, 173] on span "Ctrl+Enter or click here to submit" at bounding box center [993, 176] width 140 height 12
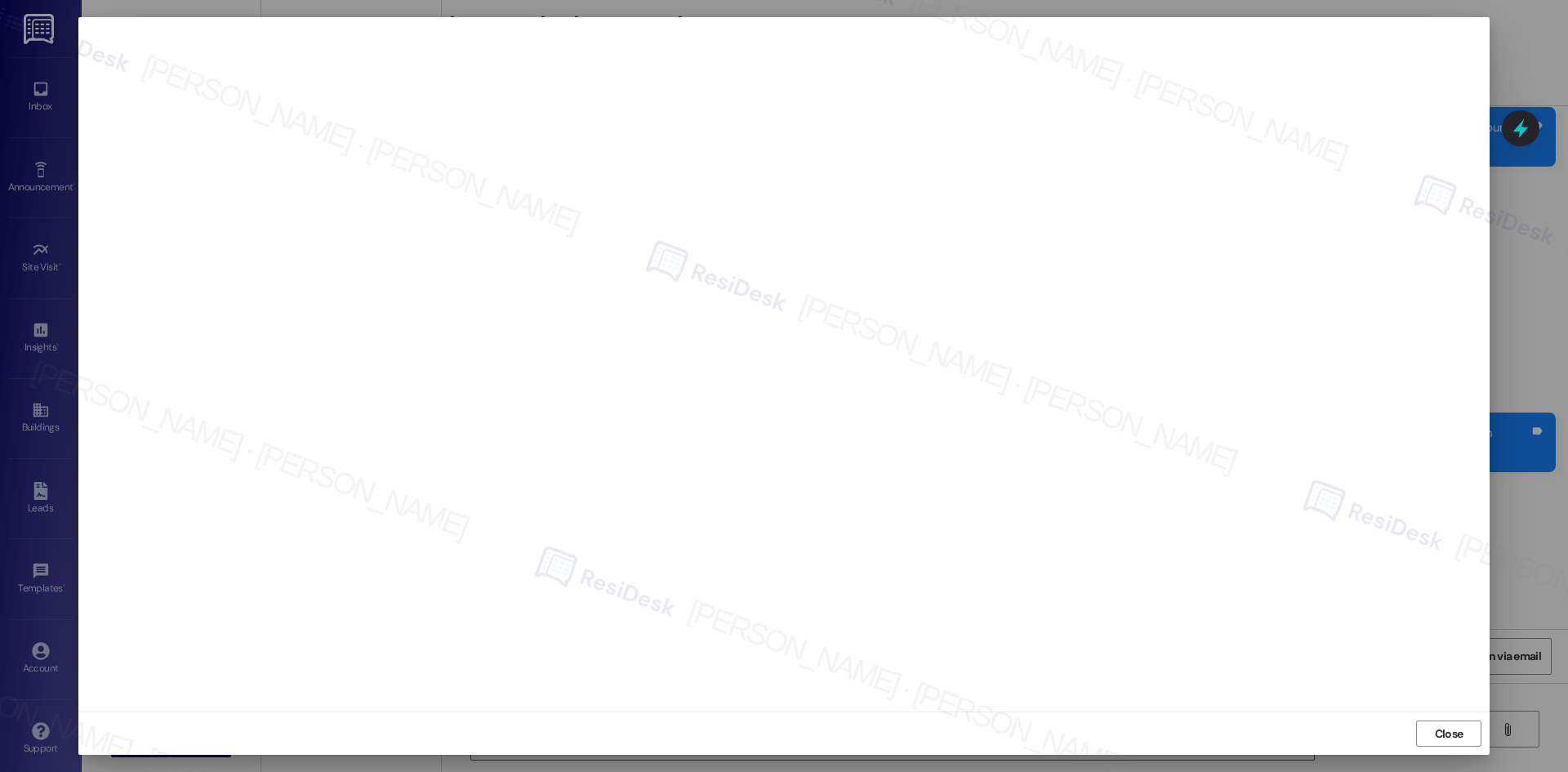
scroll to position [168, 0]
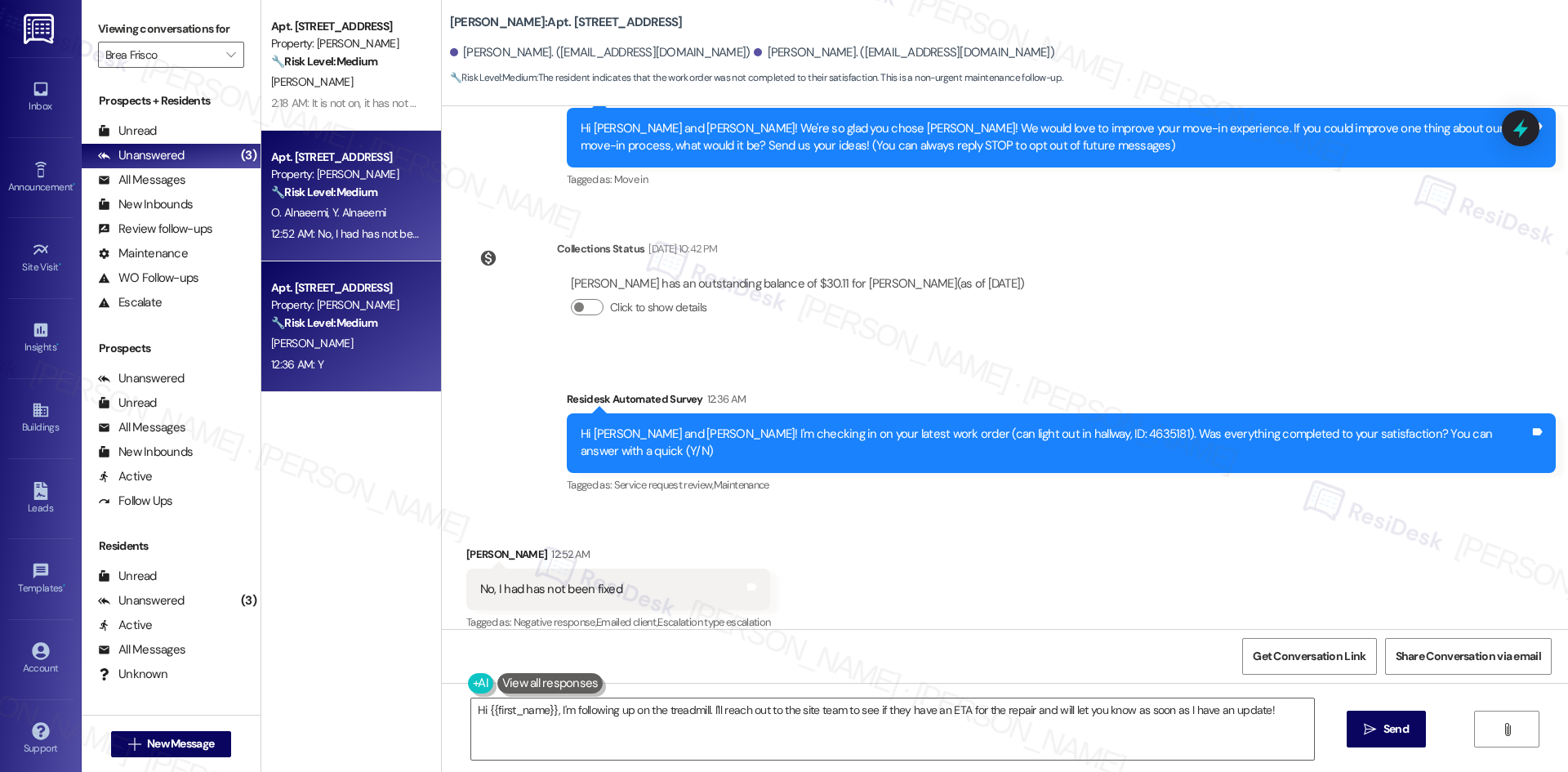
click at [344, 360] on div "12:36 AM: Y 12:36 AM: Y" at bounding box center [347, 364] width 154 height 21
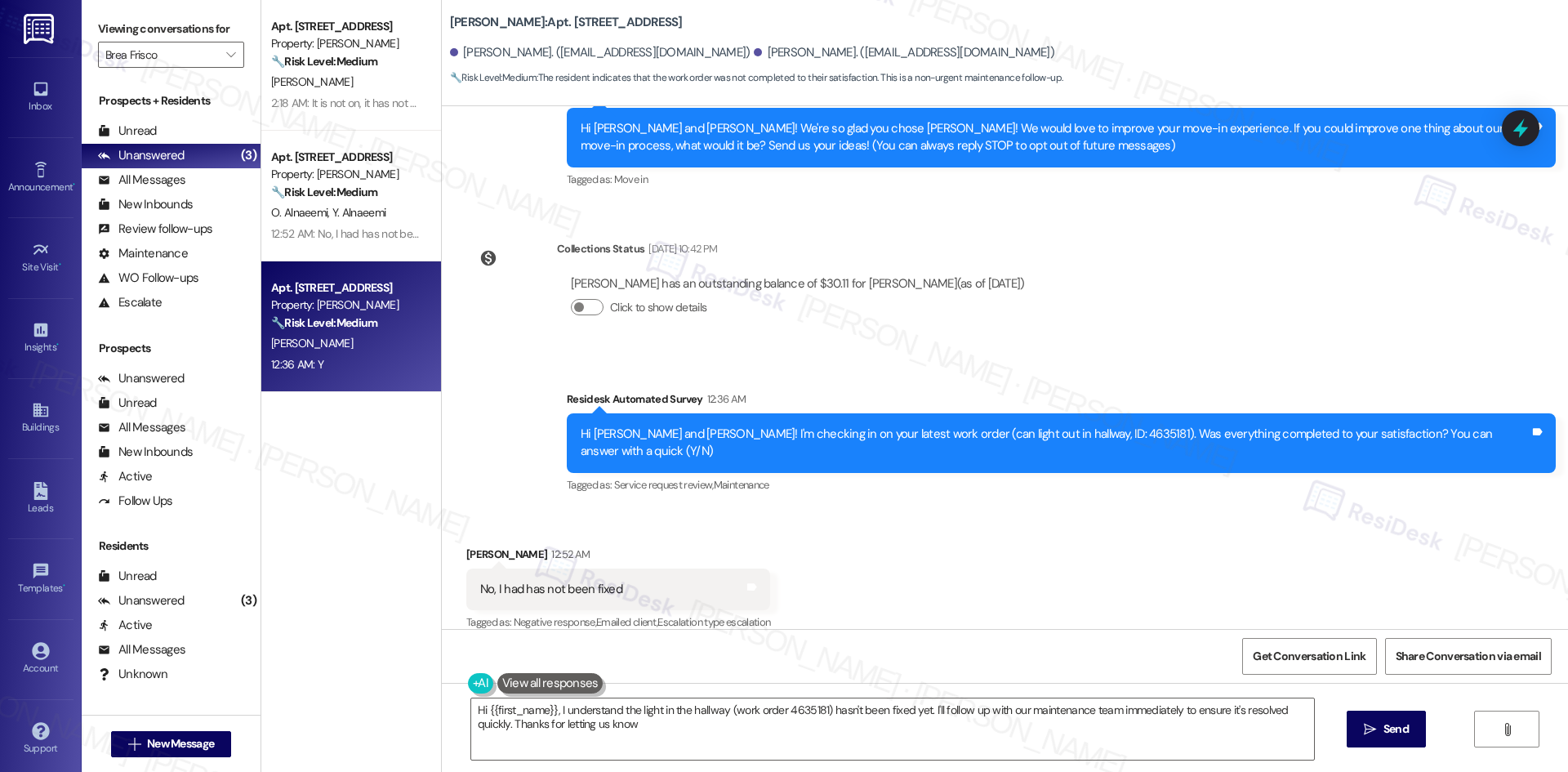
type textarea "Hi {{first_name}}, I understand the light in the hallway (work order 4635181) h…"
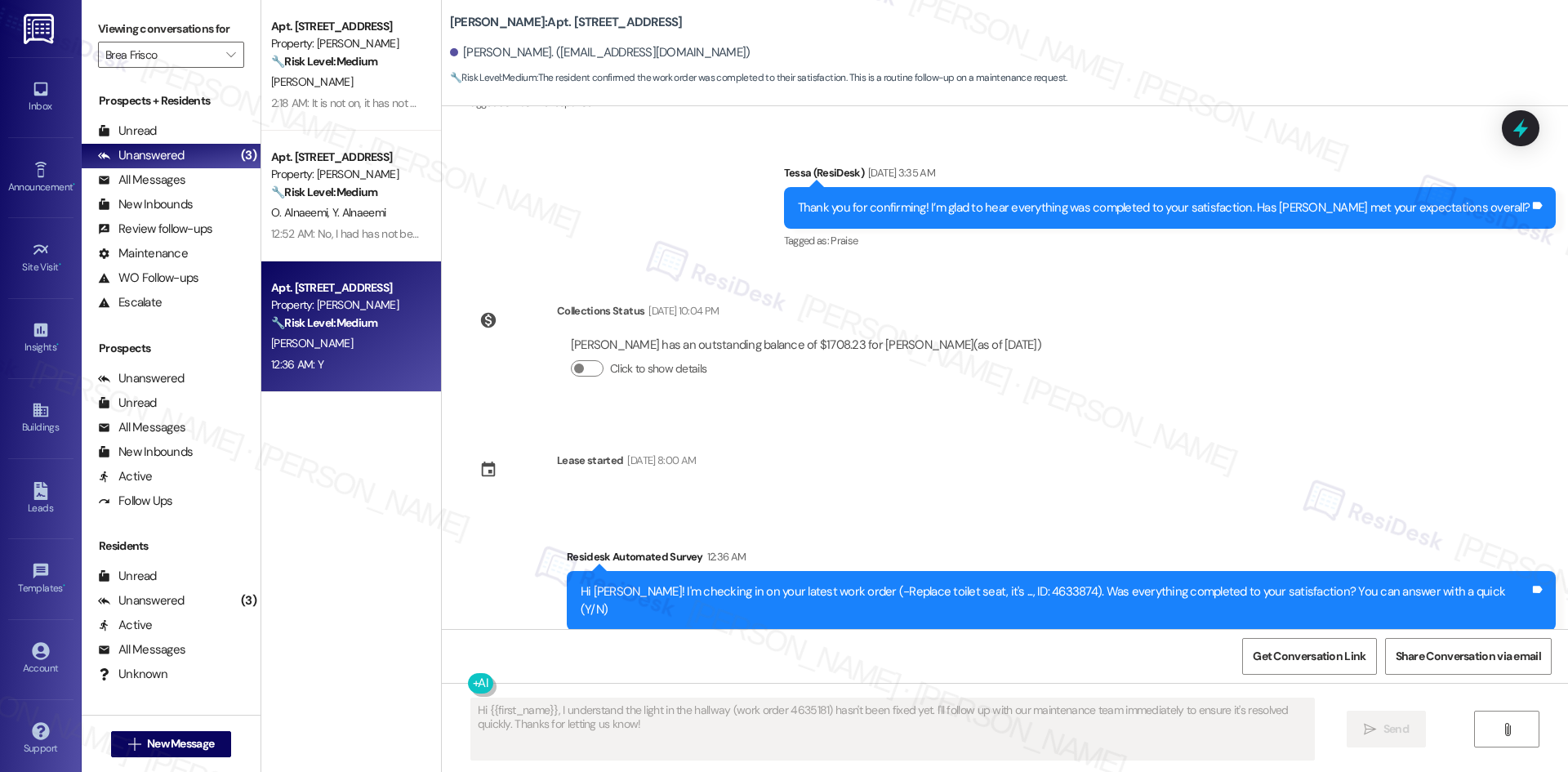
scroll to position [737, 0]
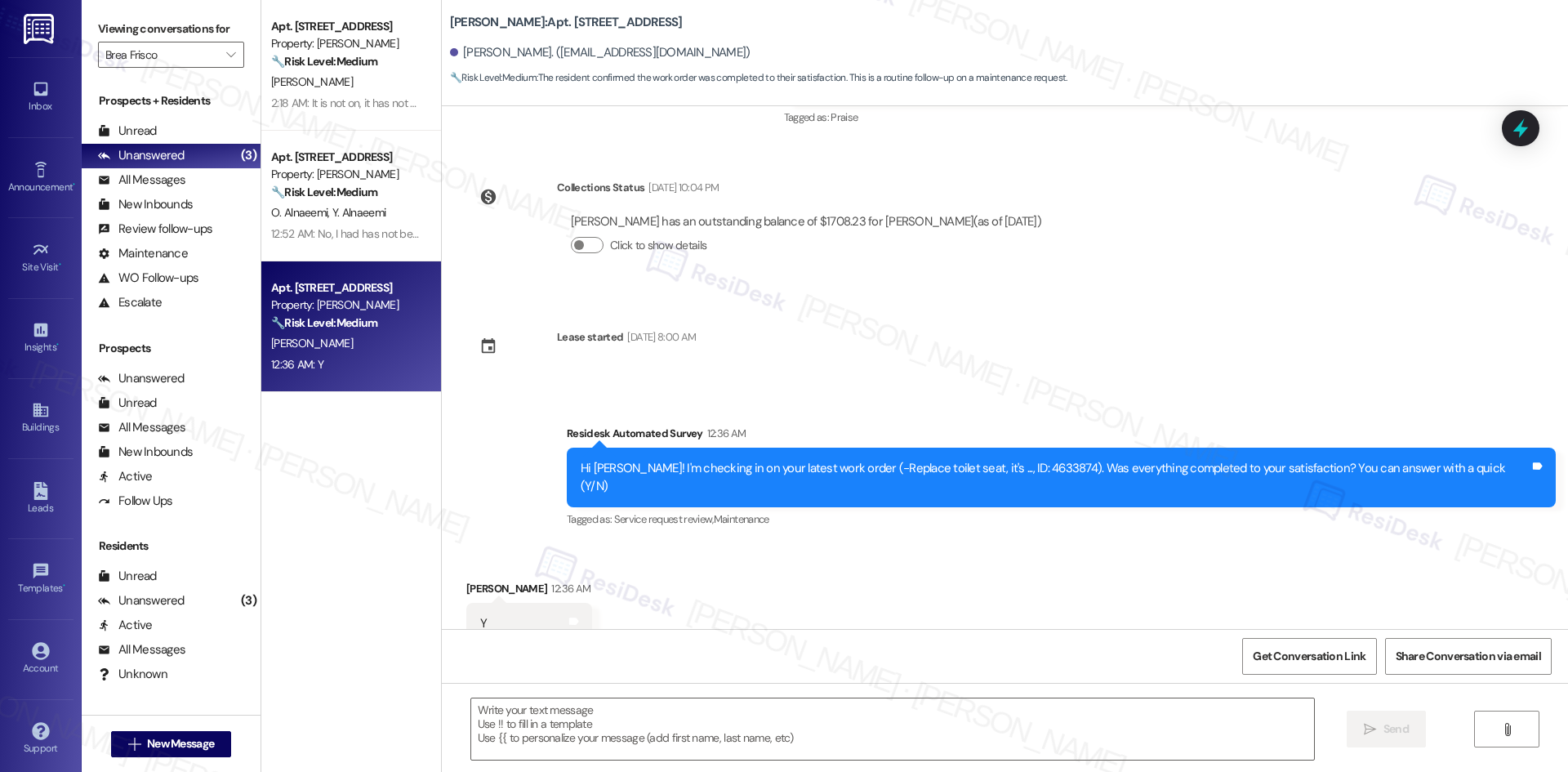
click at [935, 348] on div "Survey, sent via SMS Residesk Automated Survey May 14, 2025 at 12:32 AM Hi Pats…" at bounding box center [1005, 368] width 1126 height 523
click at [849, 736] on textarea at bounding box center [892, 729] width 842 height 62
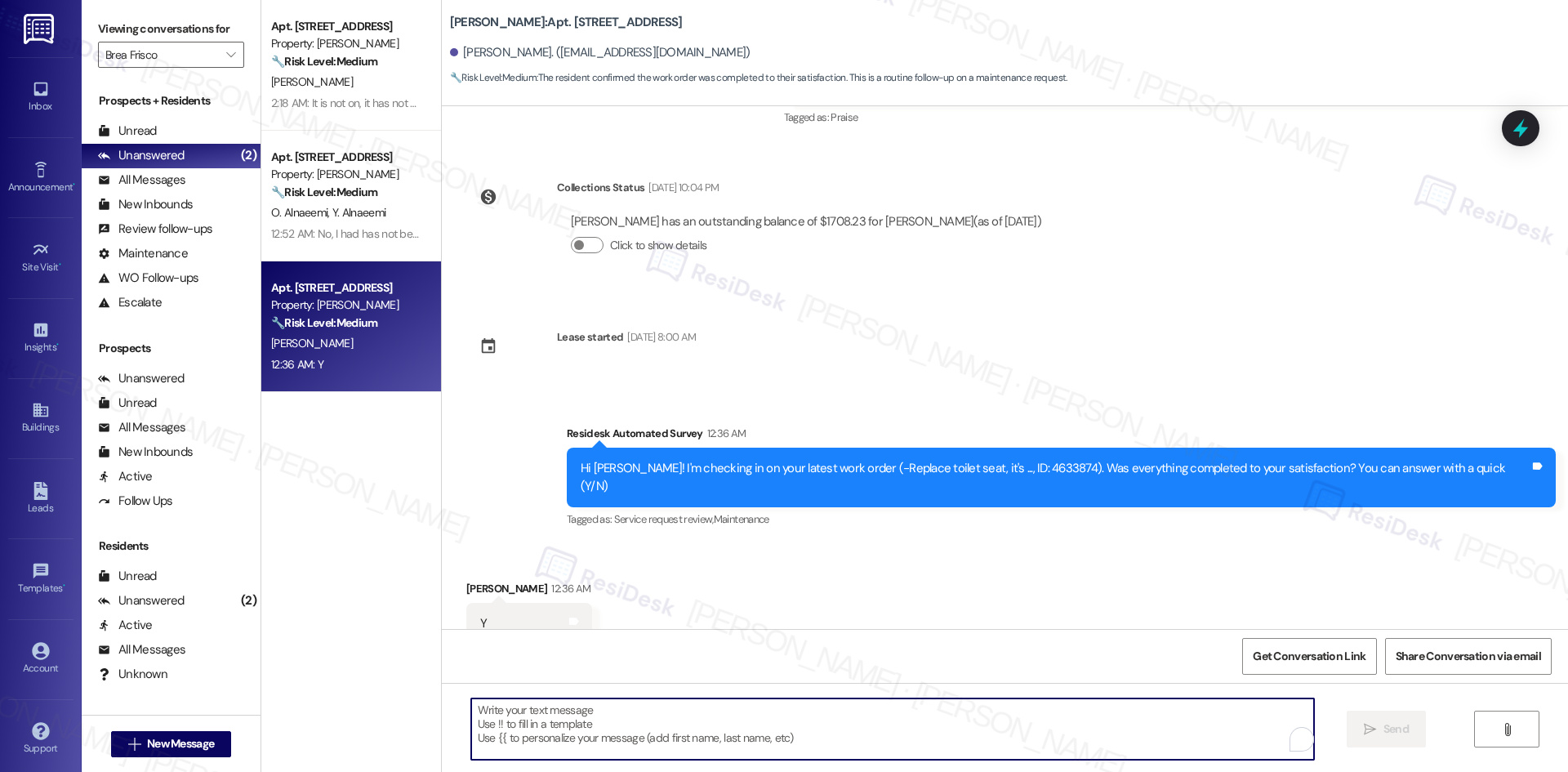
paste textarea "I'm glad to hear that! Please don't hesitate to reach out if you have any other…"
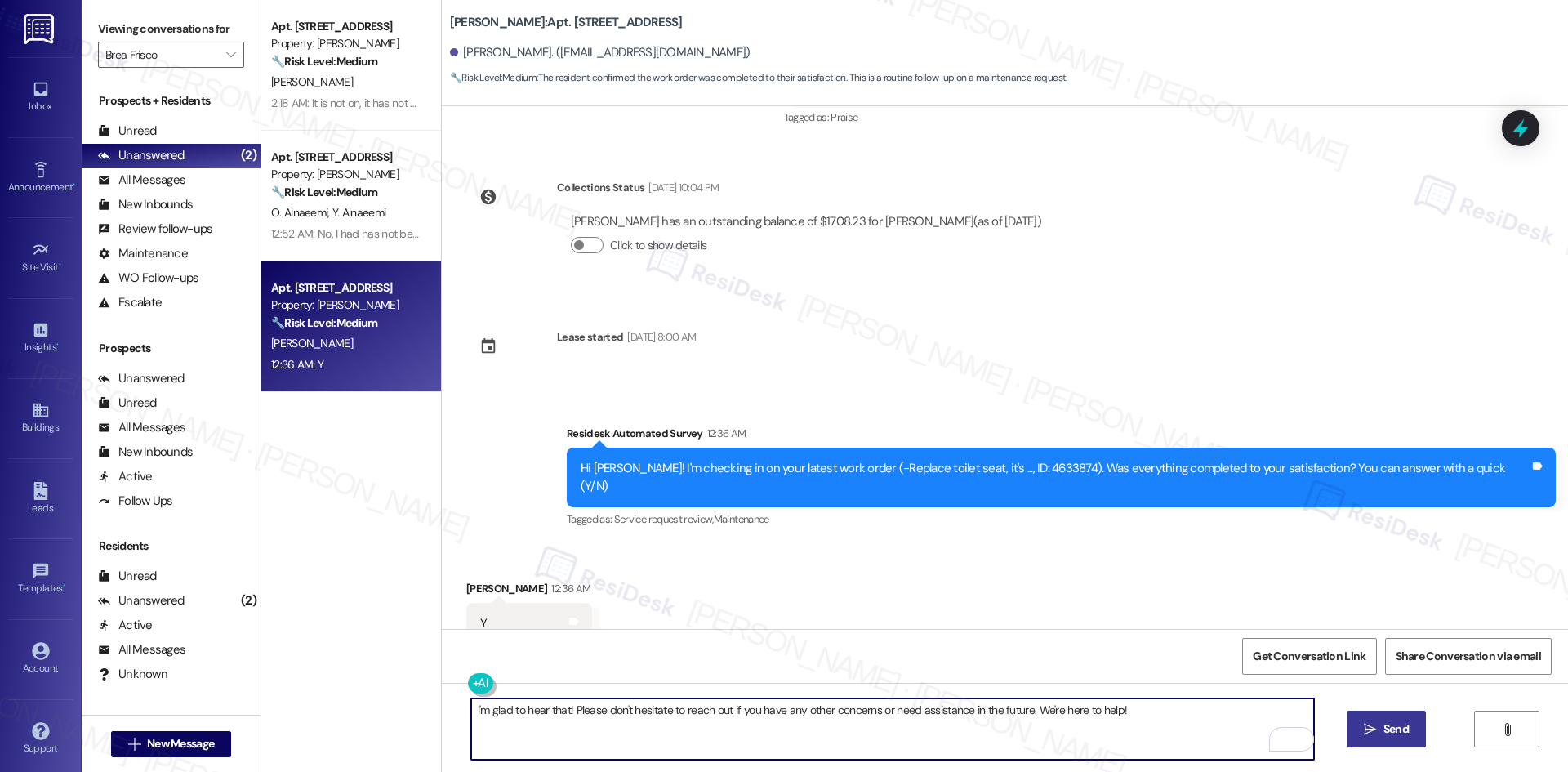
type textarea "I'm glad to hear that! Please don't hesitate to reach out if you have any other…"
click at [1390, 725] on span "Send" at bounding box center [1395, 728] width 25 height 17
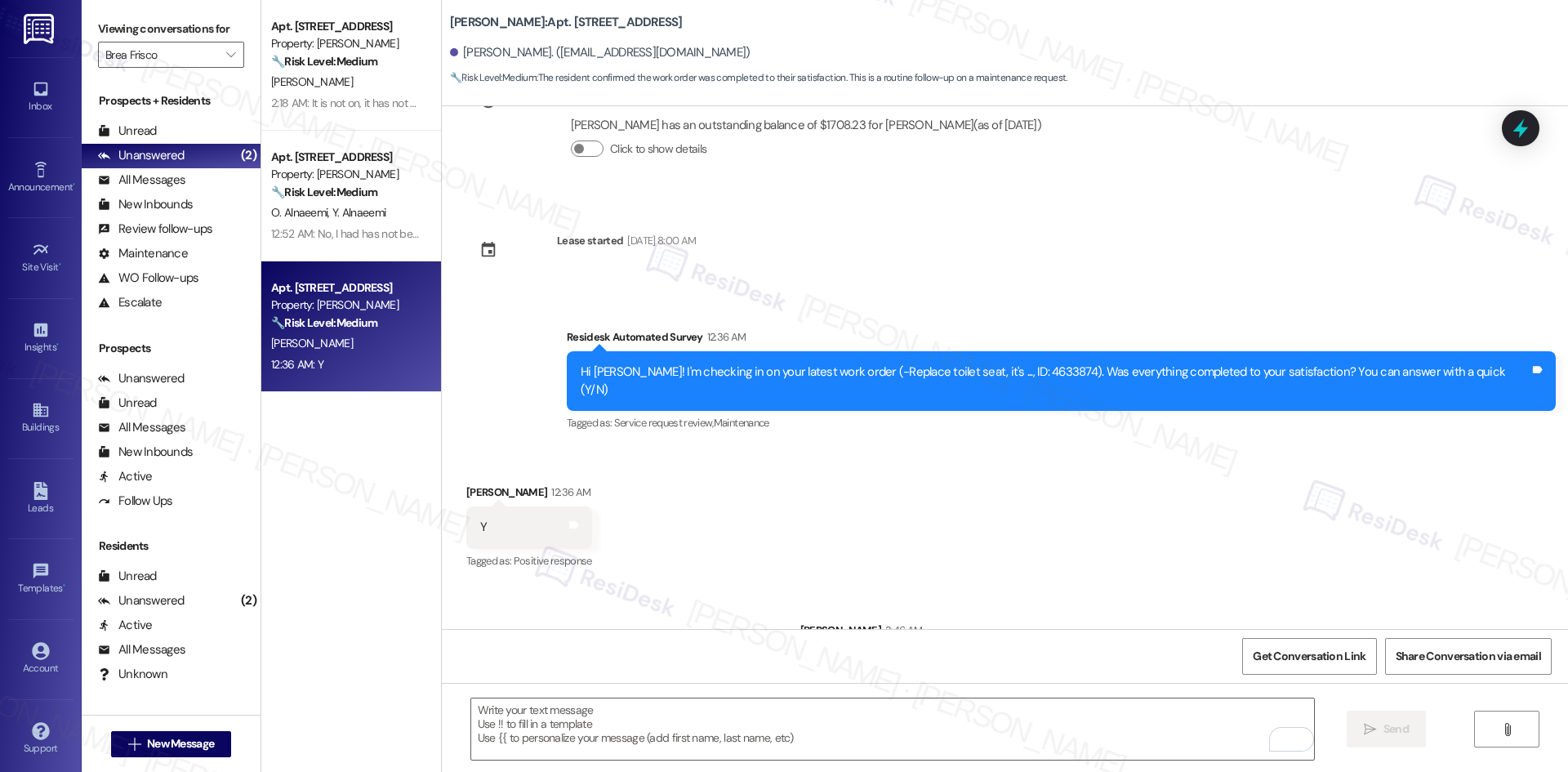
scroll to position [851, 0]
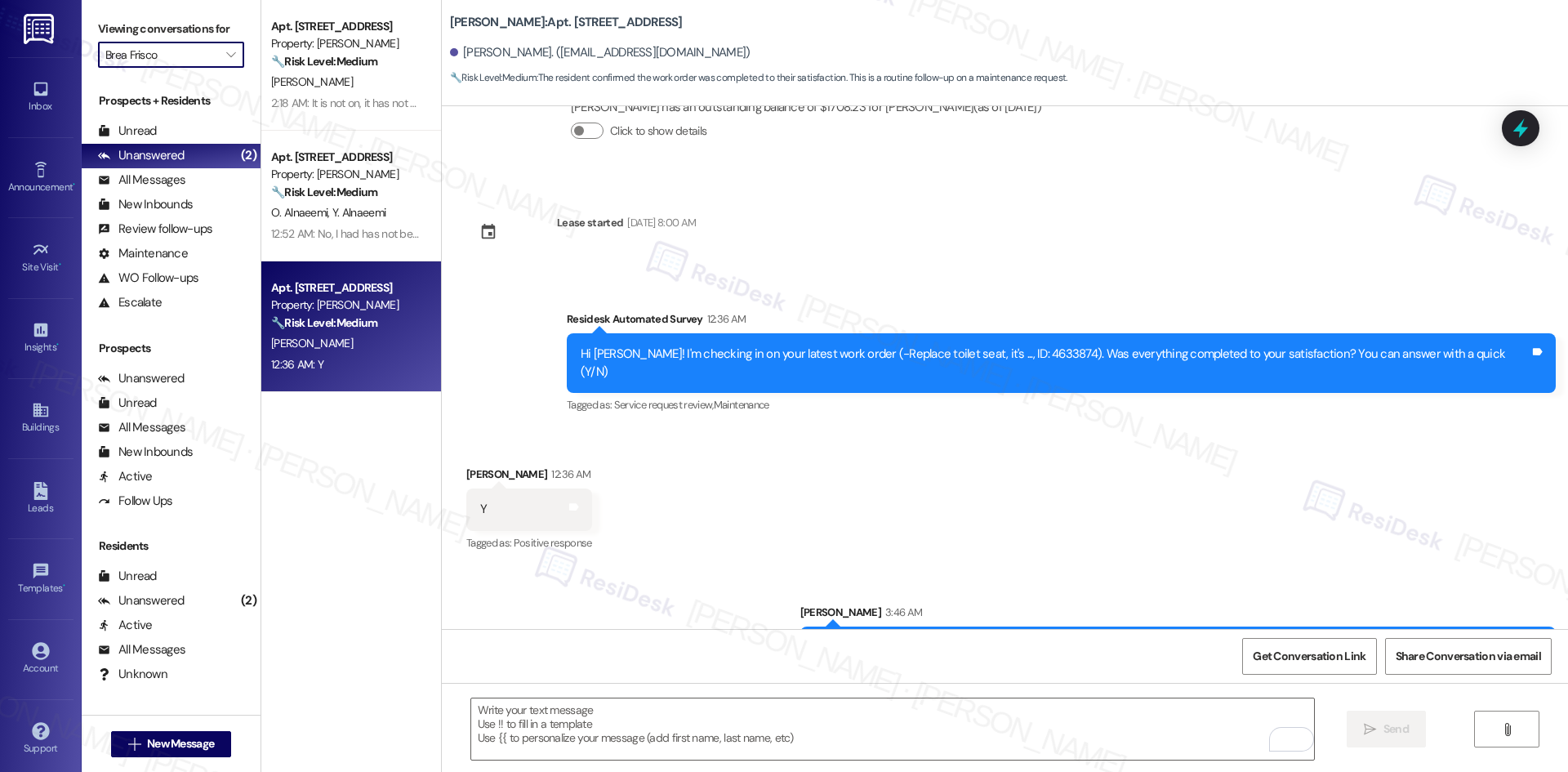
click at [150, 59] on input "Brea Frisco" at bounding box center [161, 55] width 113 height 26
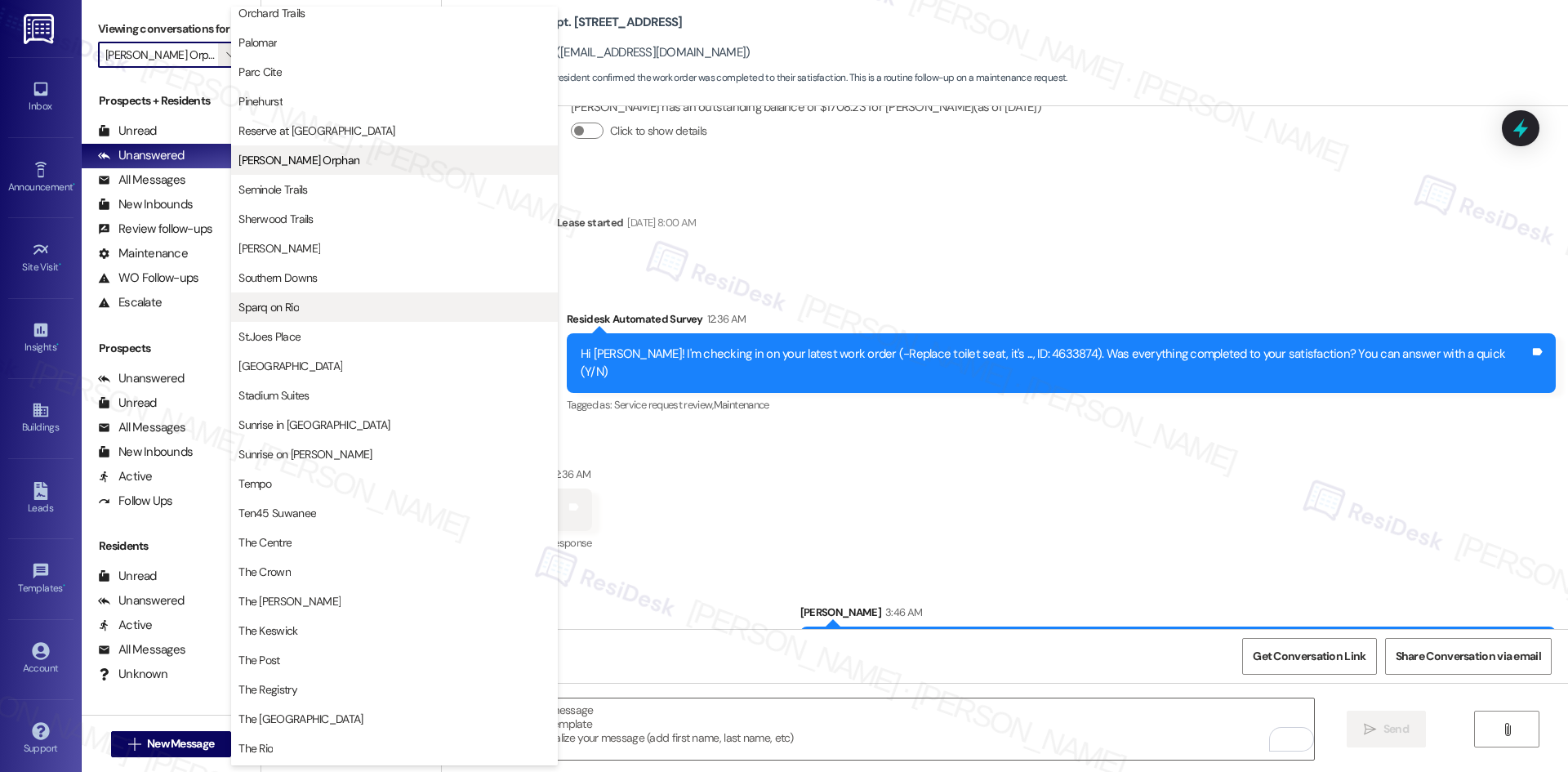
scroll to position [1017, 0]
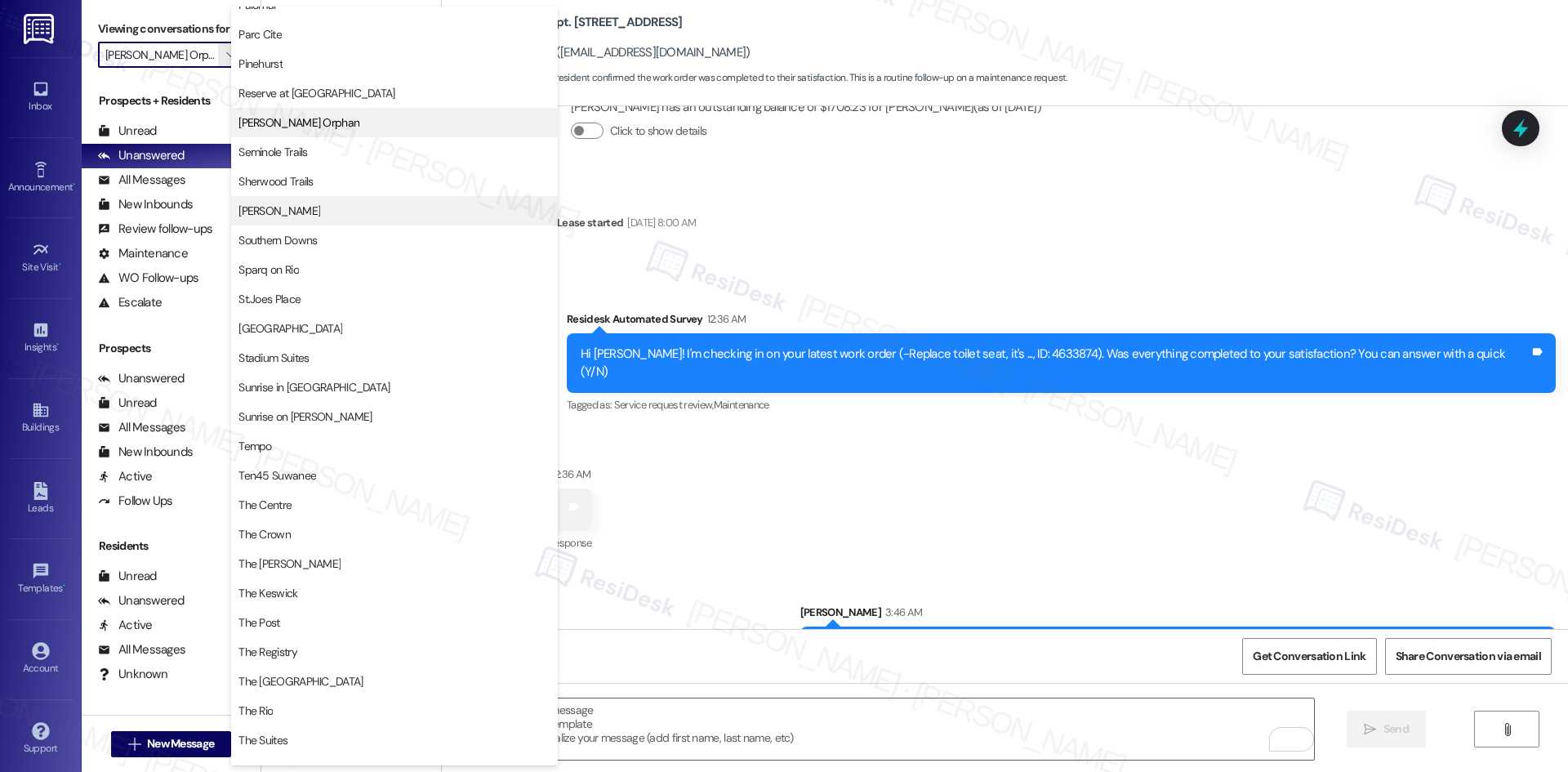
click at [383, 206] on span "Solano Belleair" at bounding box center [394, 210] width 312 height 16
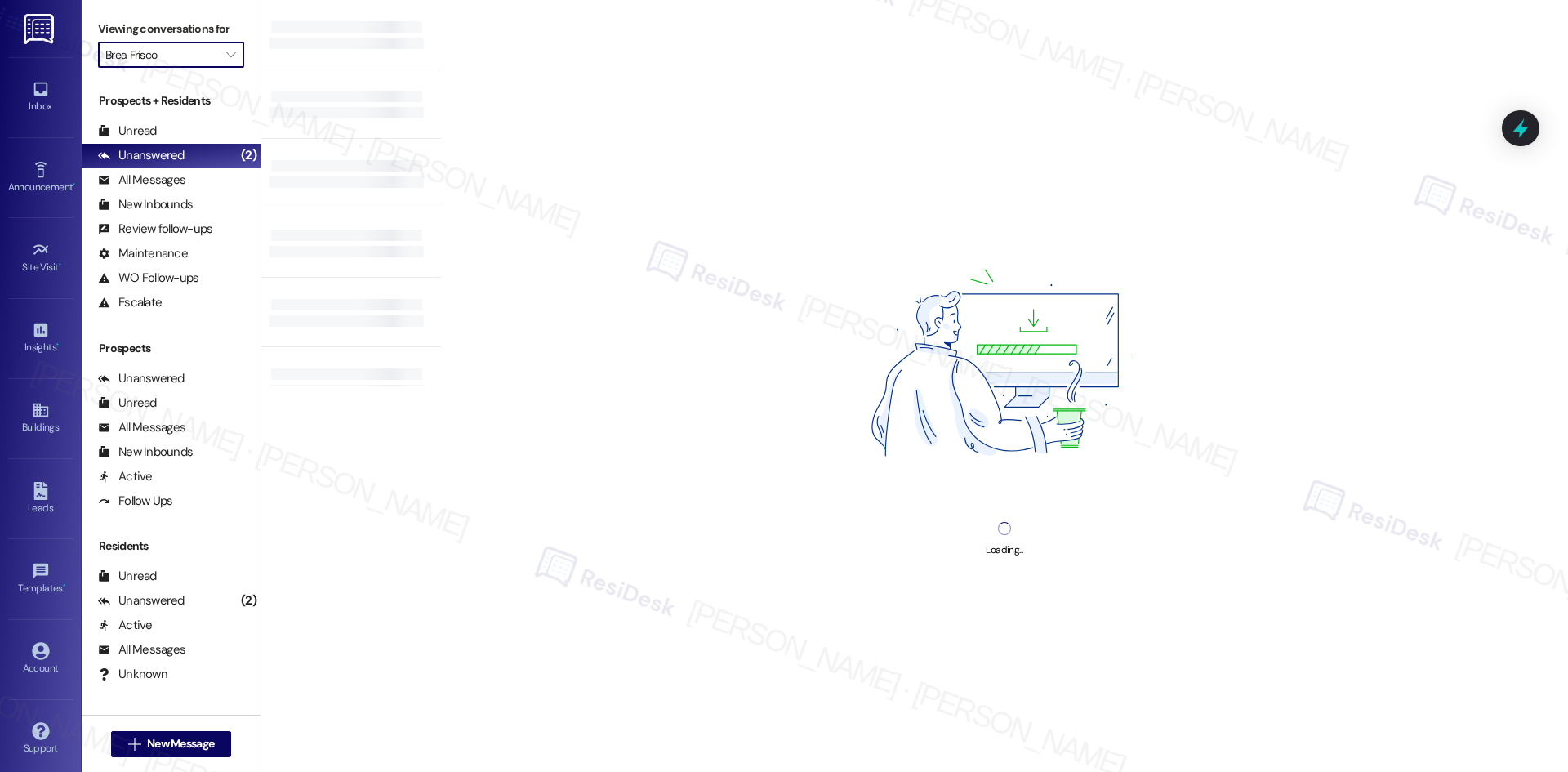
type input "Solano Belleair"
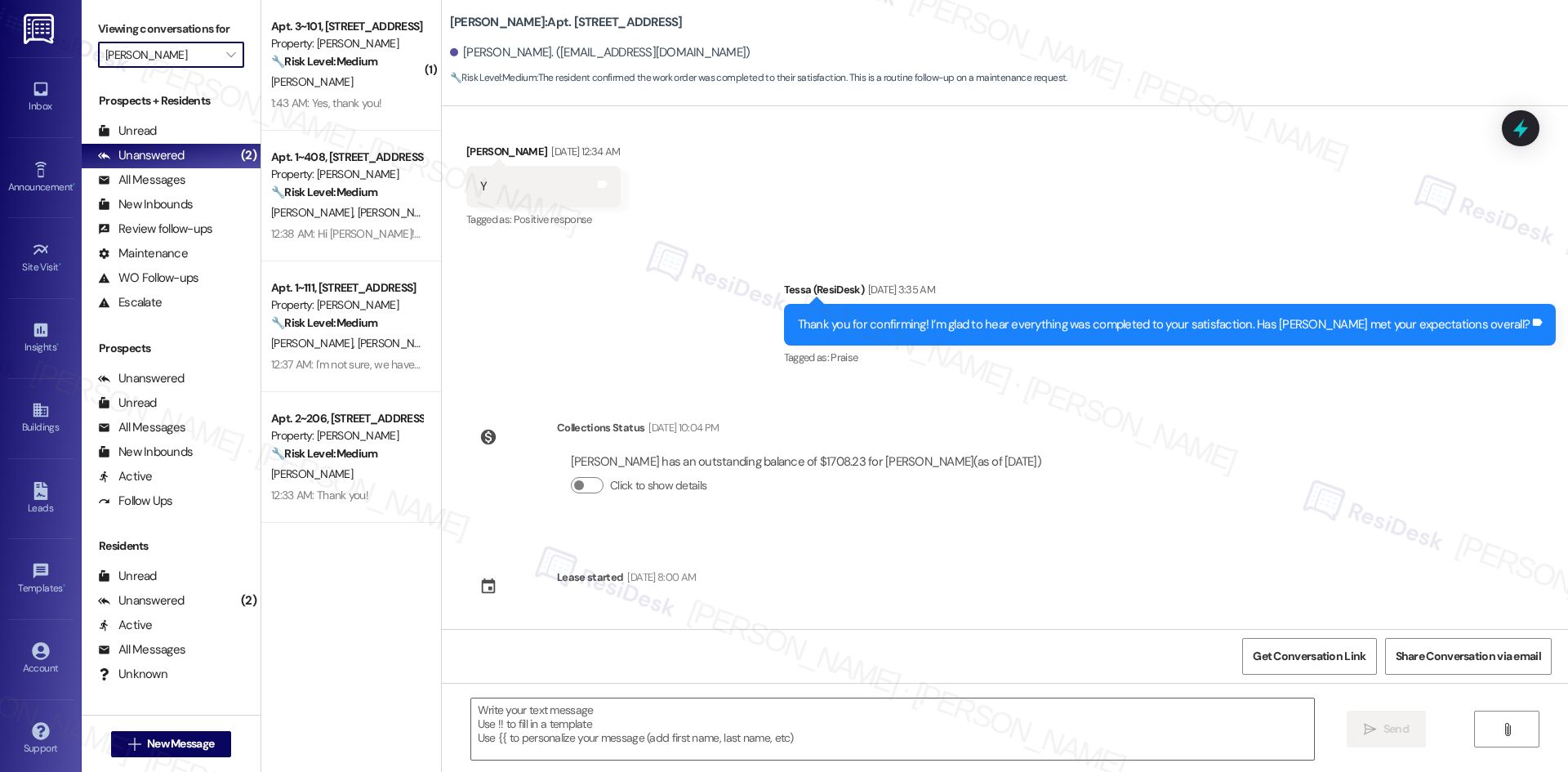
type textarea "Fetching suggested responses. Please feel free to read through the conversation…"
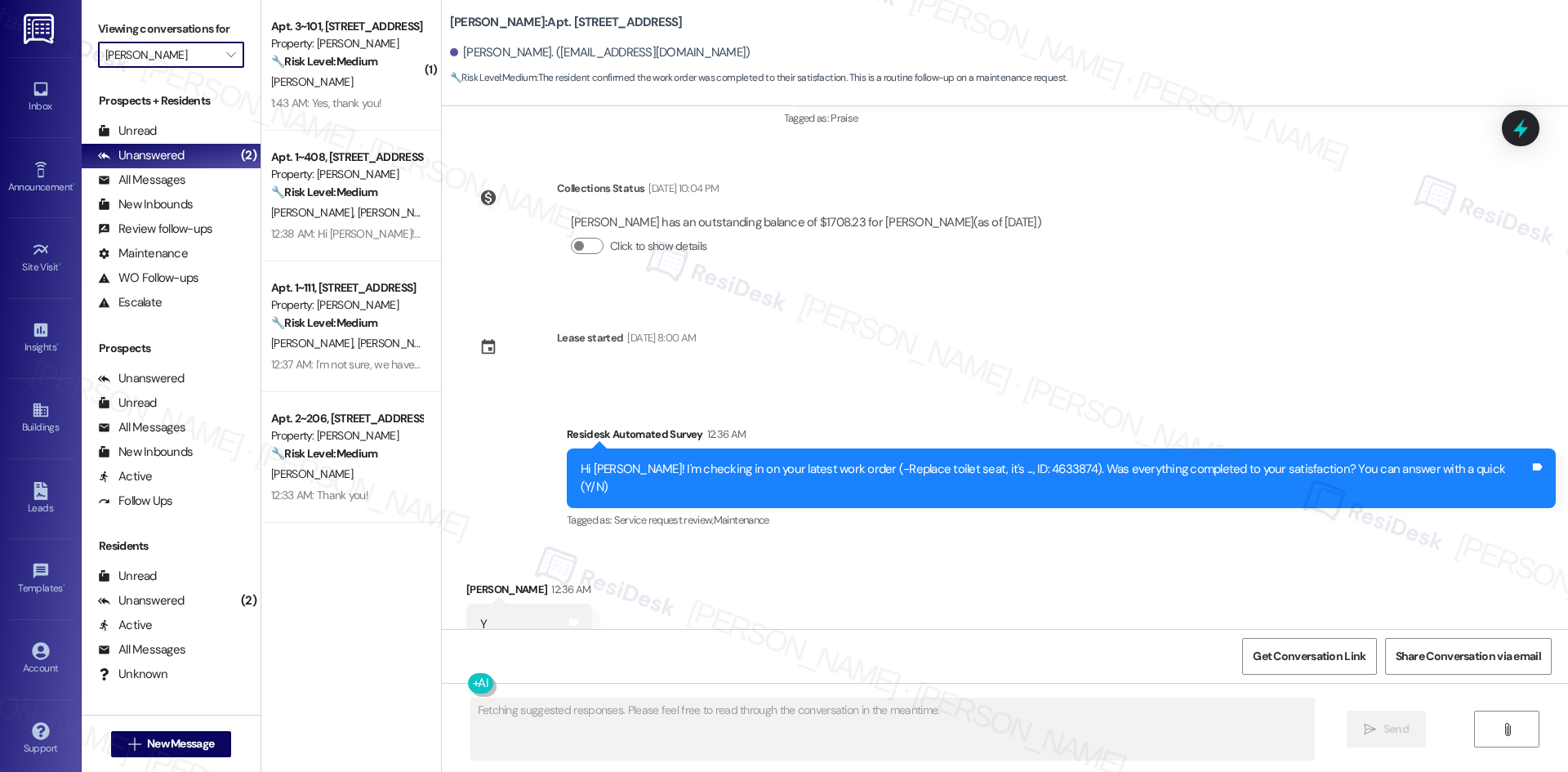
scroll to position [737, 0]
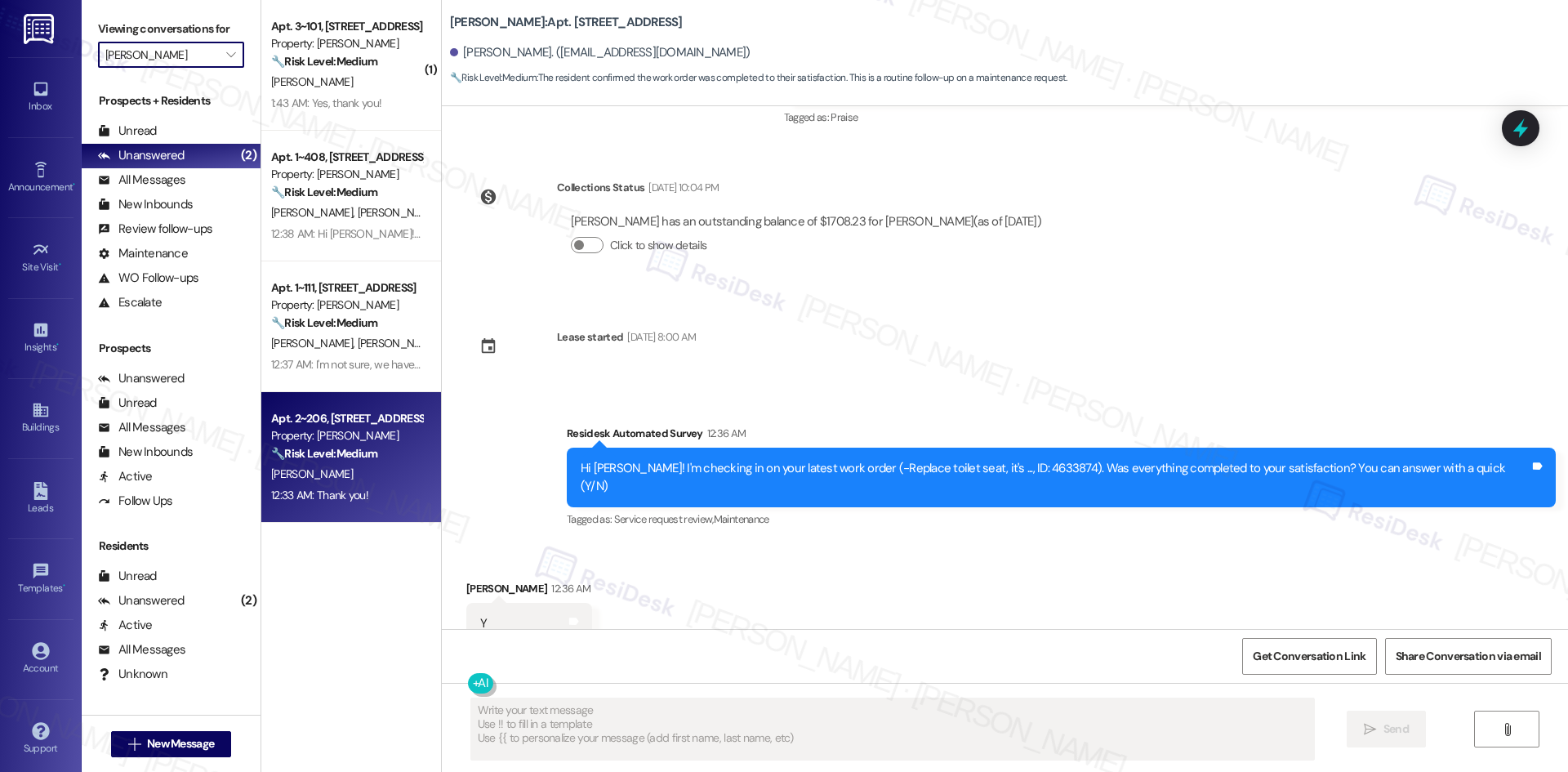
click at [310, 488] on div "12:33 AM: Thank you! 12:33 AM: Thank you!" at bounding box center [320, 495] width 97 height 15
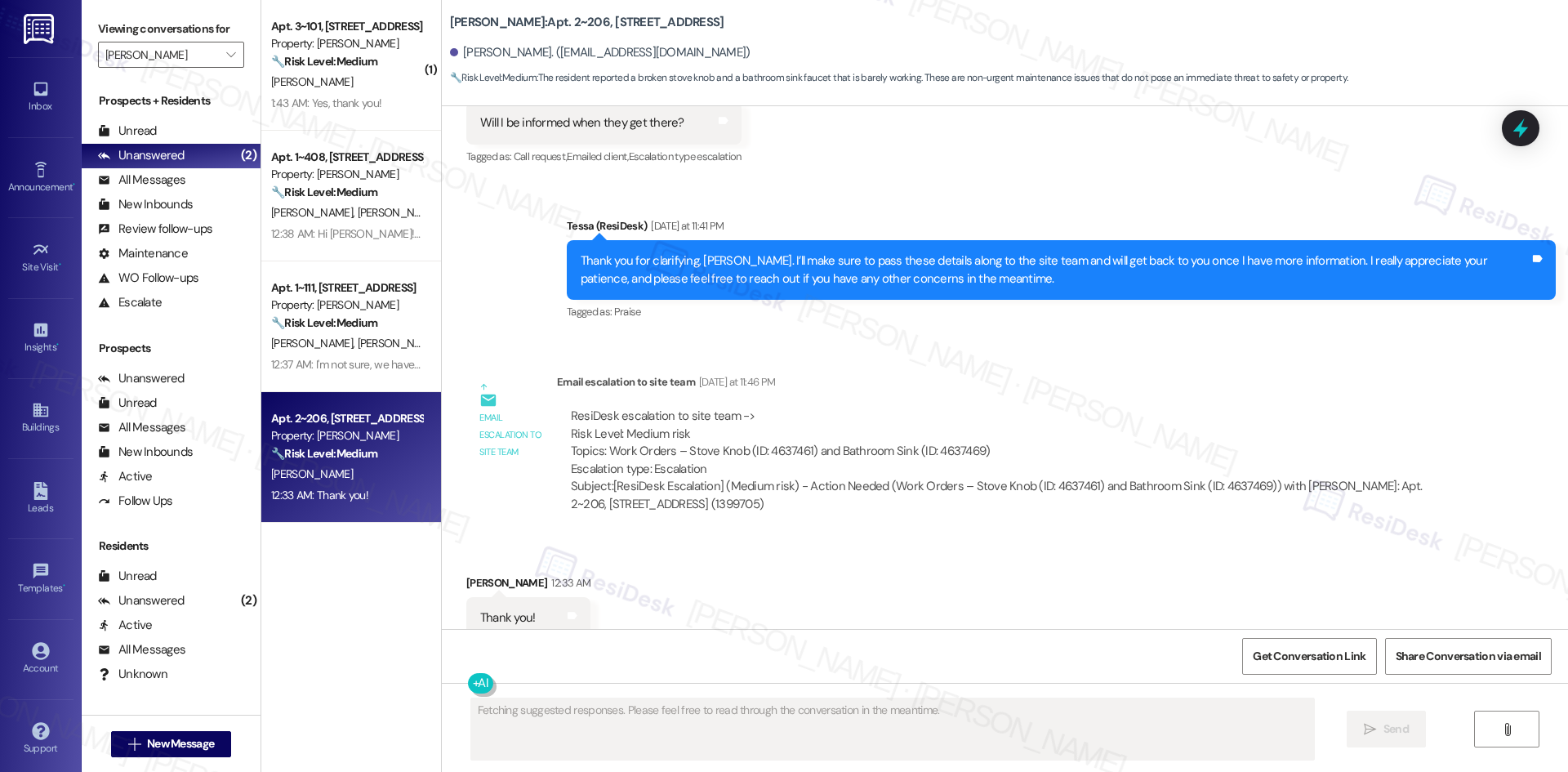
scroll to position [2474, 0]
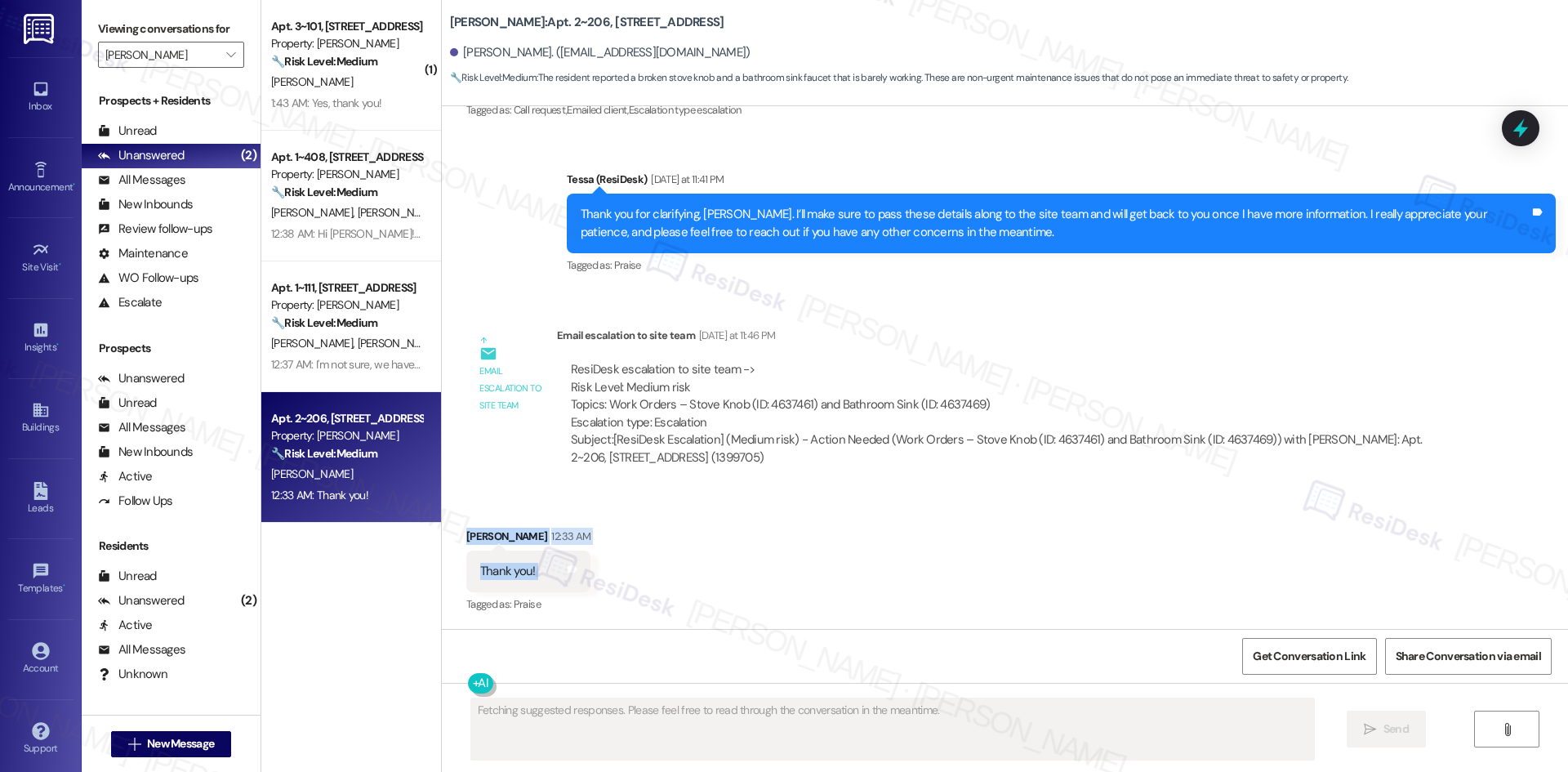
drag, startPoint x: 449, startPoint y: 530, endPoint x: 783, endPoint y: 622, distance: 346.4
click at [646, 587] on div "Received via SMS Sophia Digirolamo 12:33 AM Thank you! Tags and notes Tagged as…" at bounding box center [1005, 560] width 1126 height 138
copy div "Sophia Digirolamo 12:33 AM Thank you! Tags and notes"
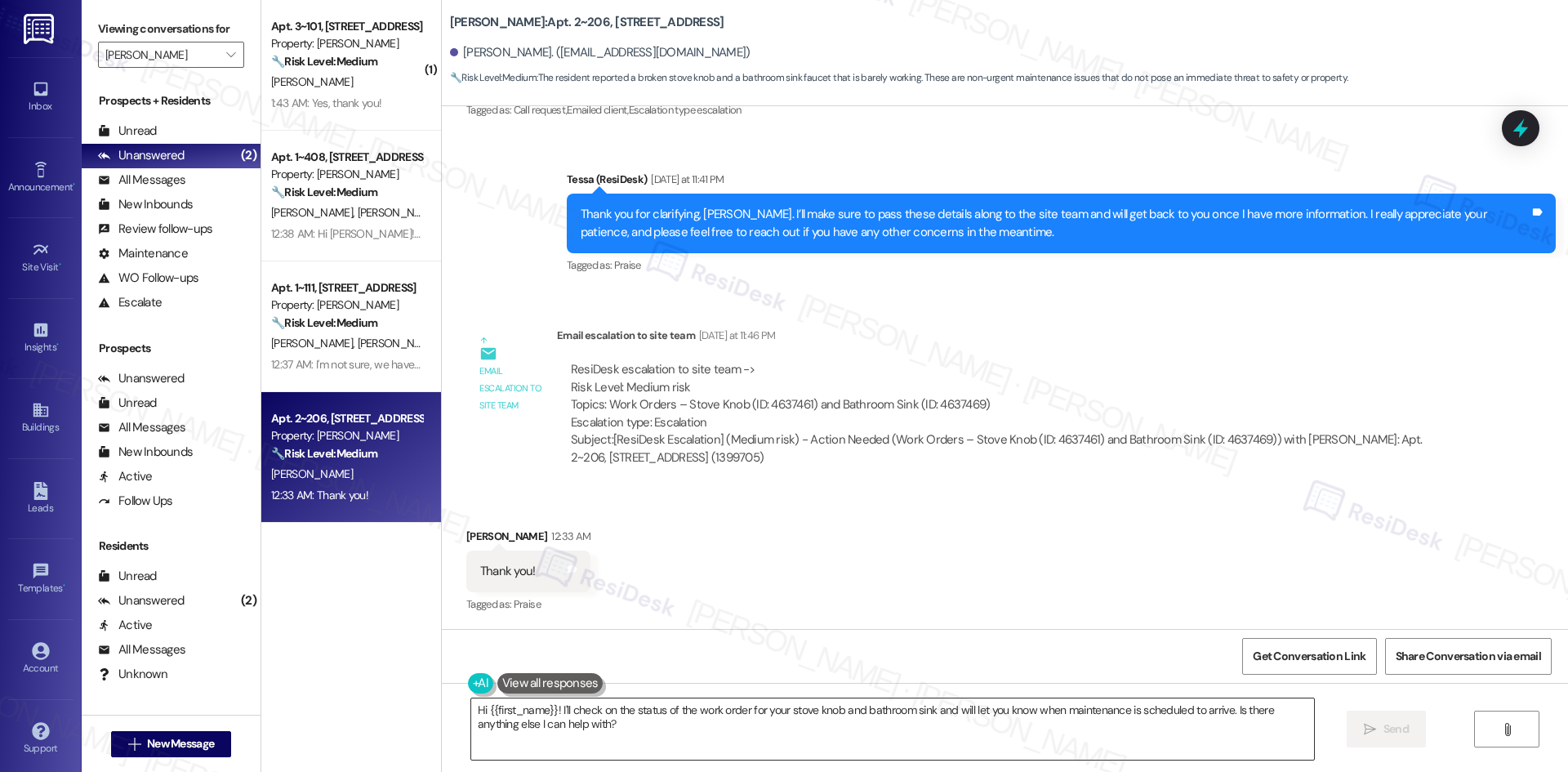
click at [715, 730] on textarea "Hi {{first_name}}! I'll check on the status of the work order for your stove kn…" at bounding box center [892, 729] width 842 height 62
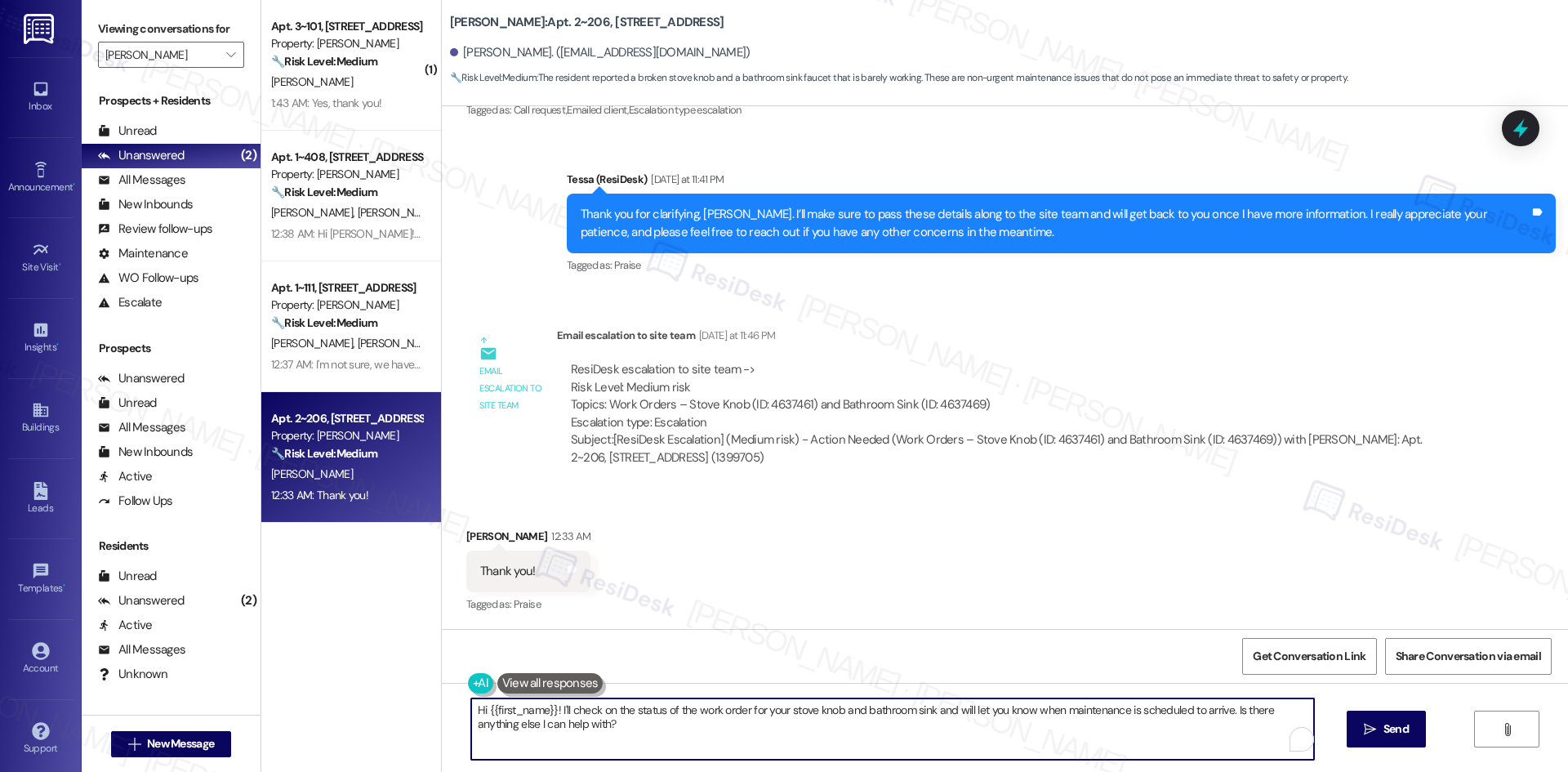
paste textarea "You’re very welcome, Sophia!"
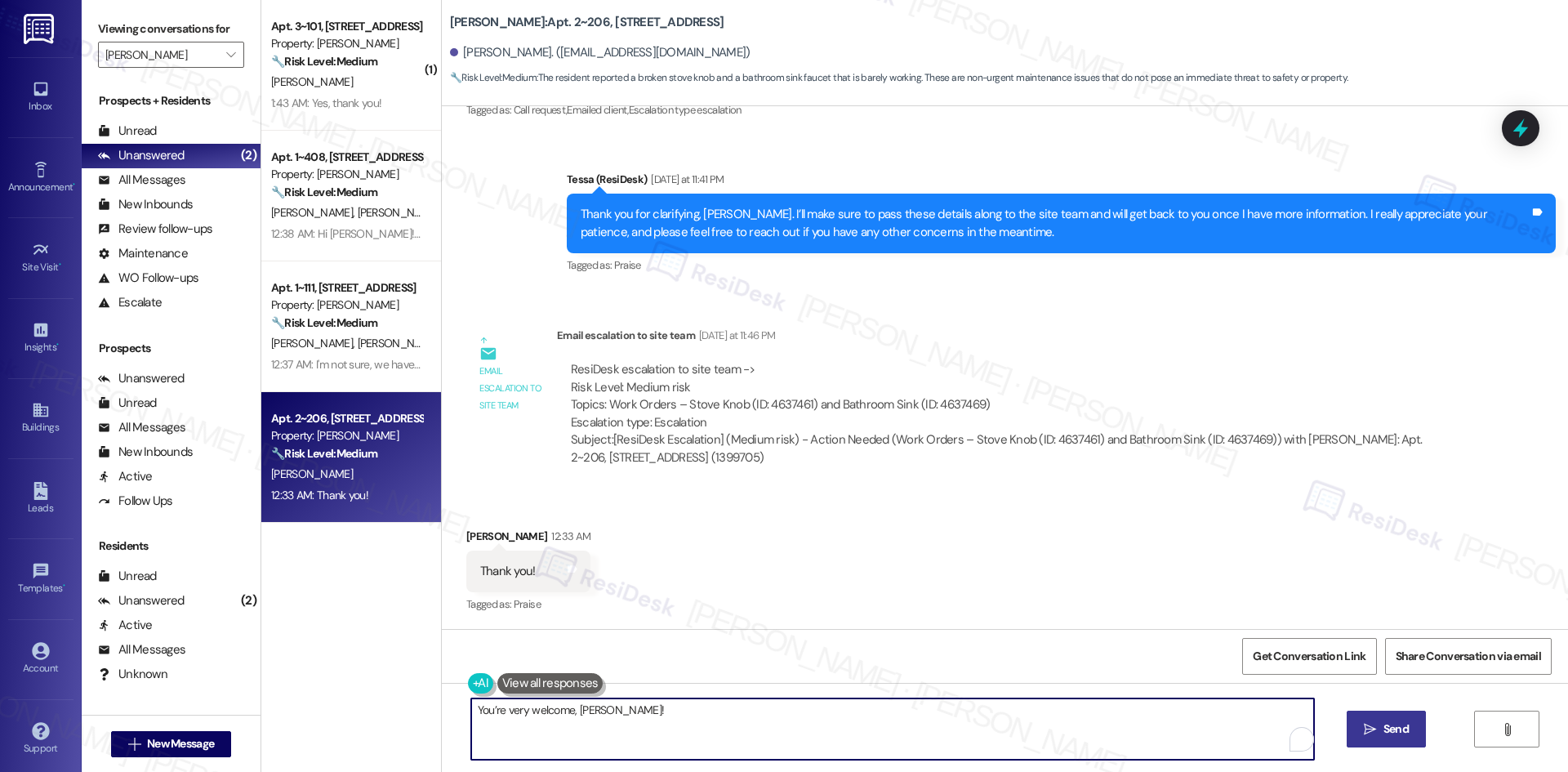
type textarea "You’re very welcome, Sophia!"
drag, startPoint x: 1372, startPoint y: 725, endPoint x: 1354, endPoint y: 724, distance: 18.0
click at [1373, 725] on icon "" at bounding box center [1369, 729] width 12 height 13
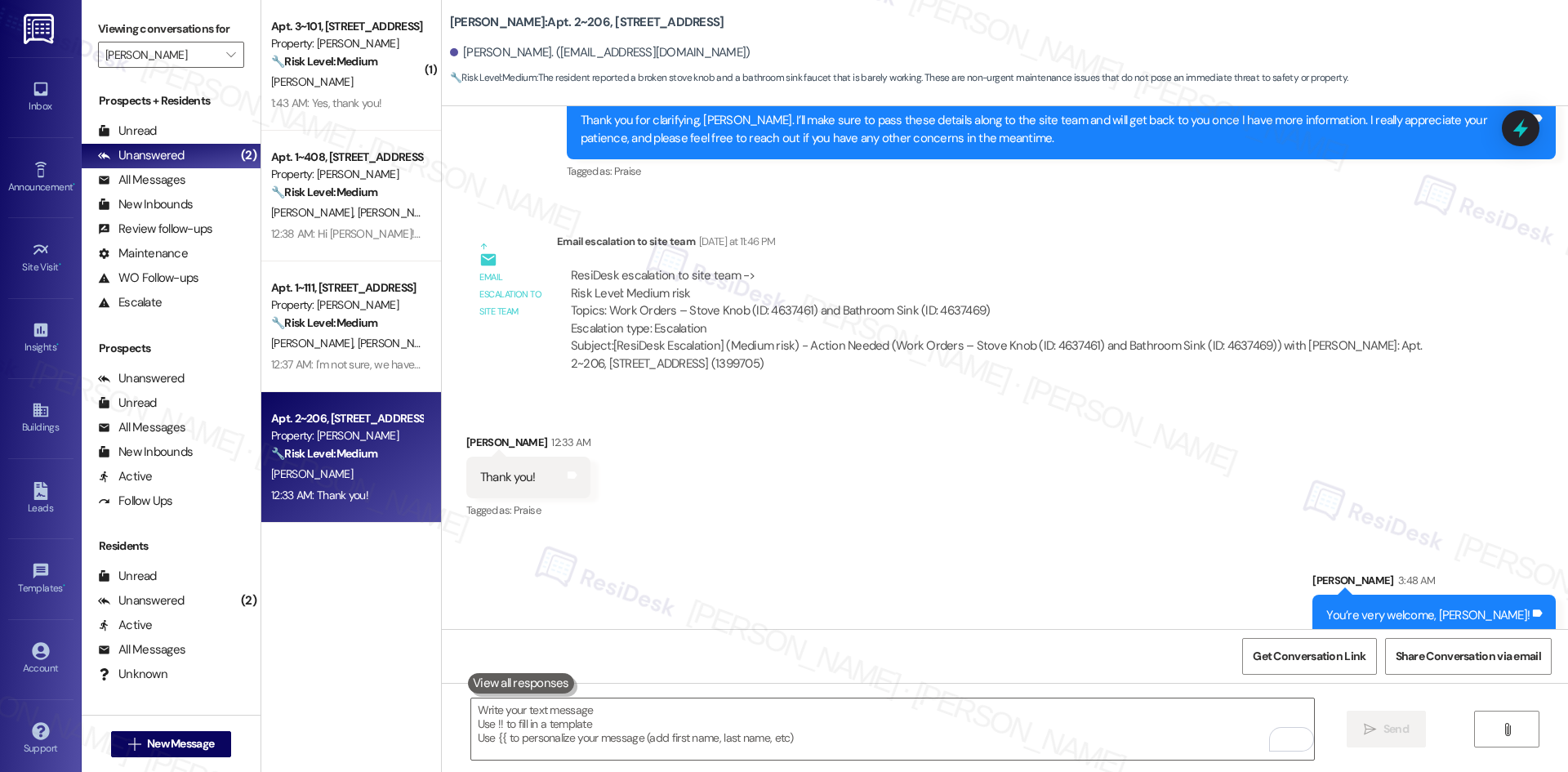
scroll to position [2588, 0]
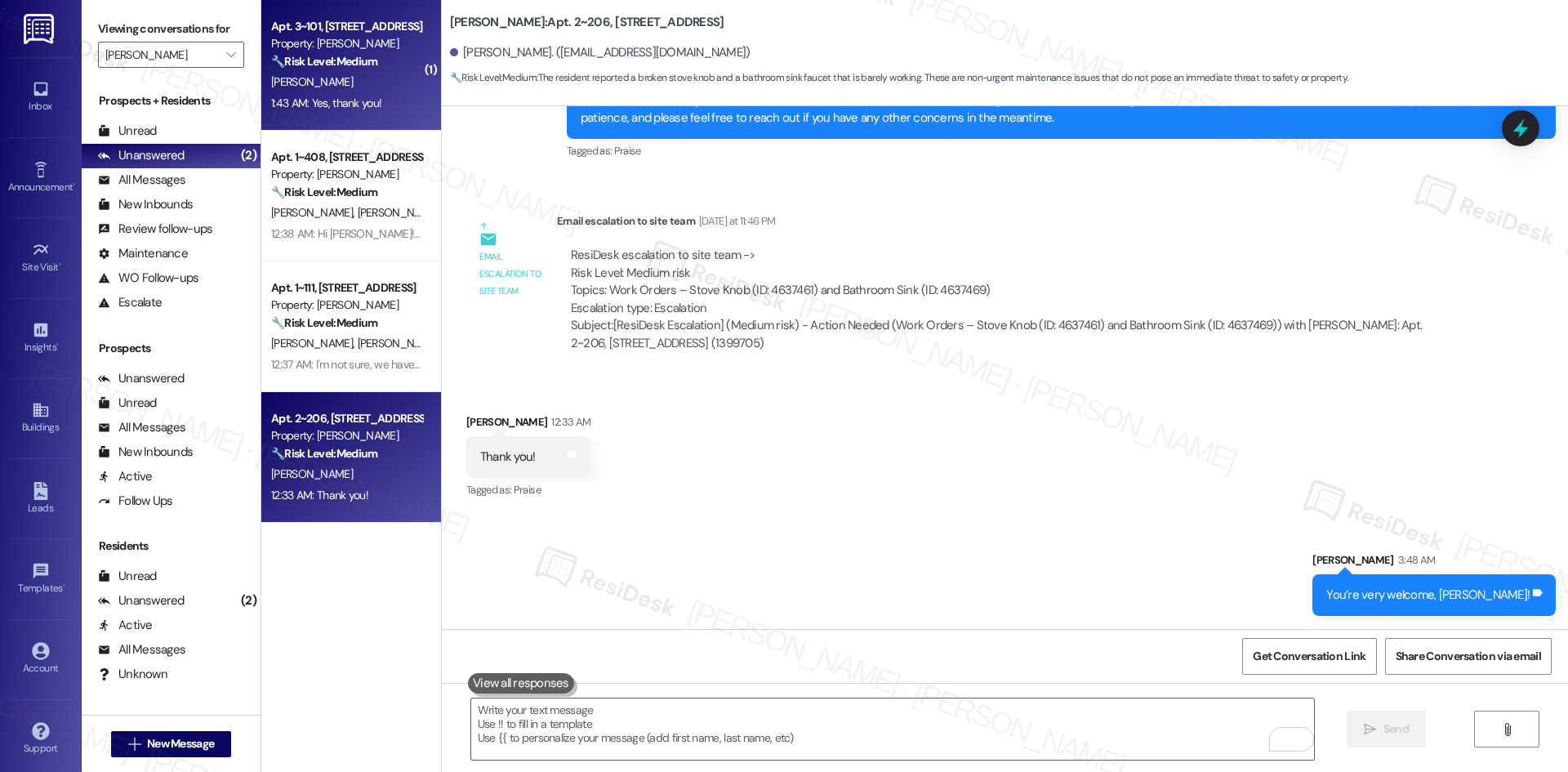
click at [315, 98] on div "1:43 AM: Yes, thank you! 1:43 AM: Yes, thank you!" at bounding box center [326, 103] width 110 height 15
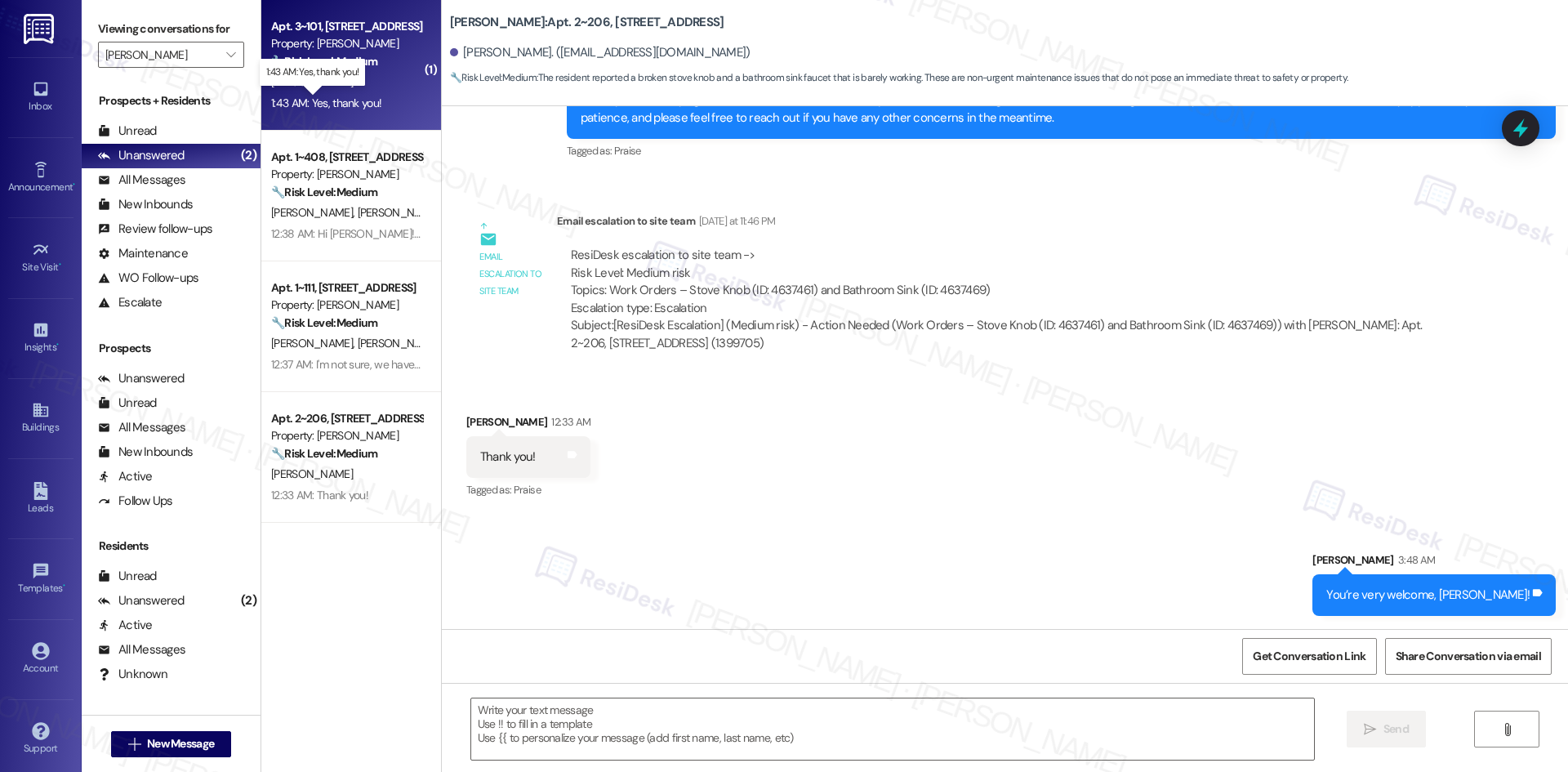
type textarea "Fetching suggested responses. Please feel free to read through the conversation…"
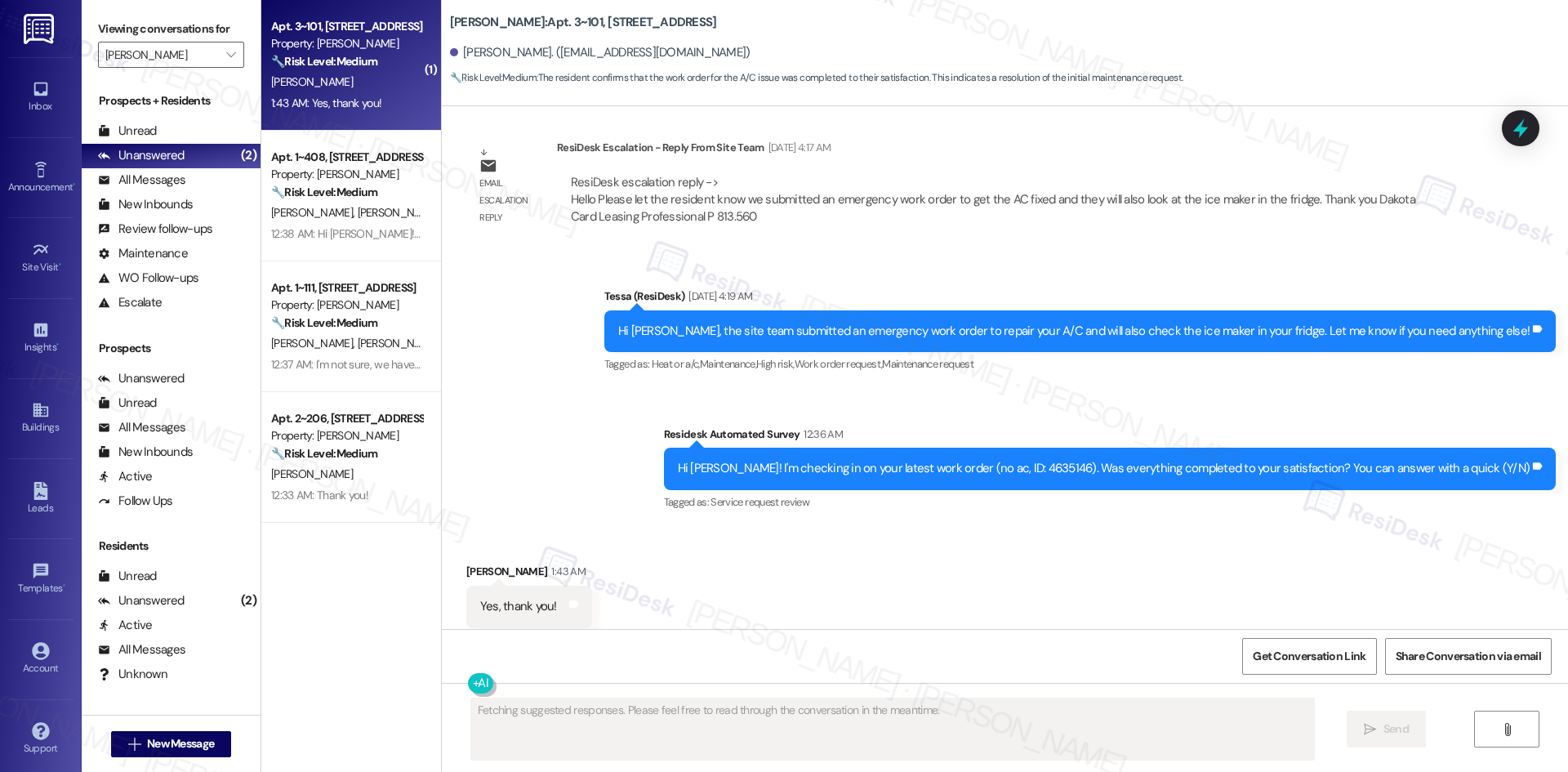
scroll to position [3941, 0]
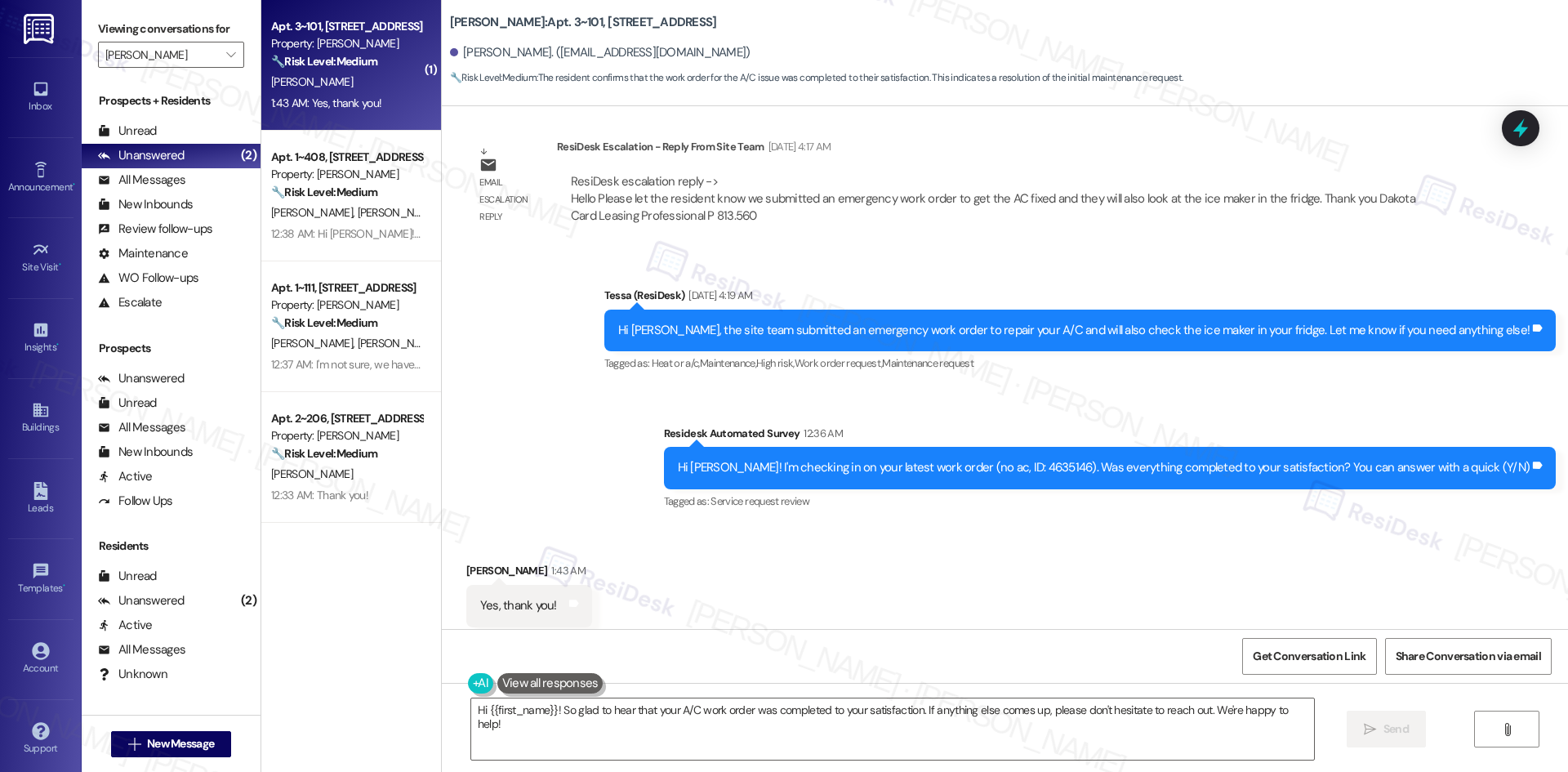
click at [643, 393] on div "Sent via SMS Tessa (ResiDesk) Aug 16, 2025 at 4:19 AM Hi Jacob, the site team s…" at bounding box center [1005, 388] width 1126 height 276
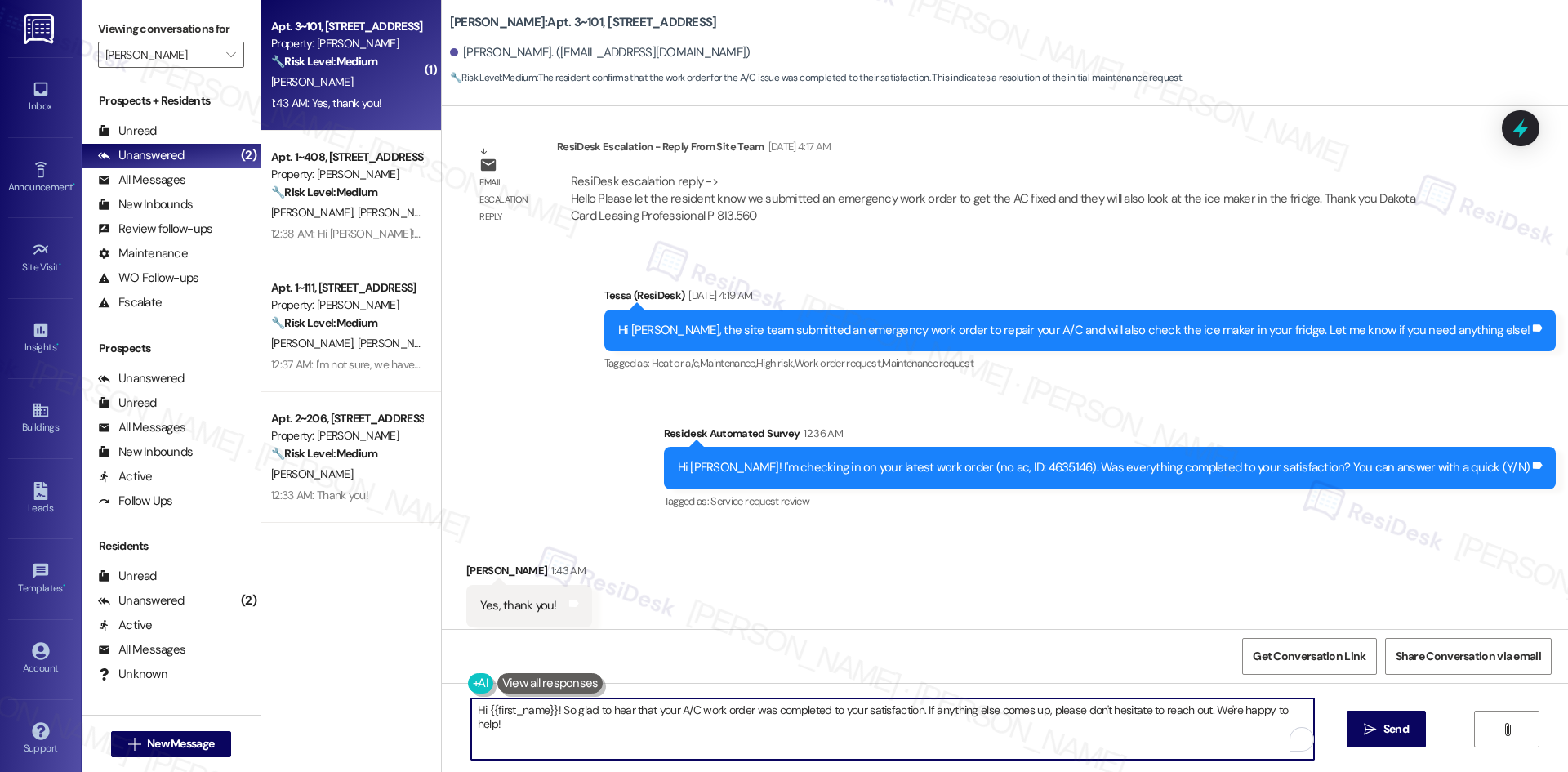
drag, startPoint x: 791, startPoint y: 723, endPoint x: 1029, endPoint y: 771, distance: 242.8
click at [795, 725] on textarea "Hi {{first_name}}! So glad to hear that your A/C work order was completed to yo…" at bounding box center [892, 729] width 842 height 62
paste textarea "I'm glad to hear that! Please don't hesitate to reach out if you have any other…"
type textarea "I'm glad to hear that! Please don't hesitate to reach out if you have any other…"
click at [1367, 730] on icon "" at bounding box center [1369, 729] width 12 height 13
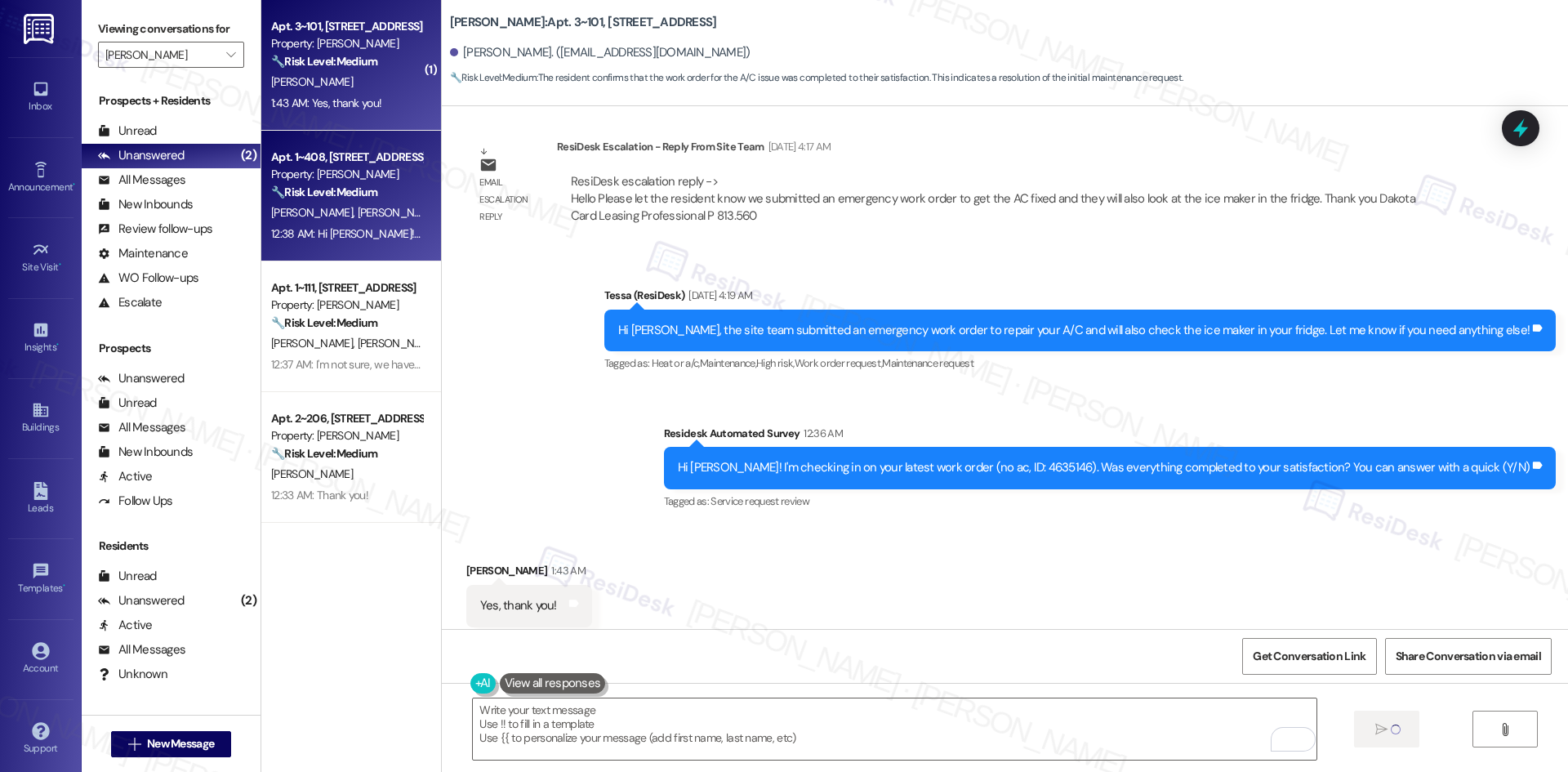
scroll to position [3941, 0]
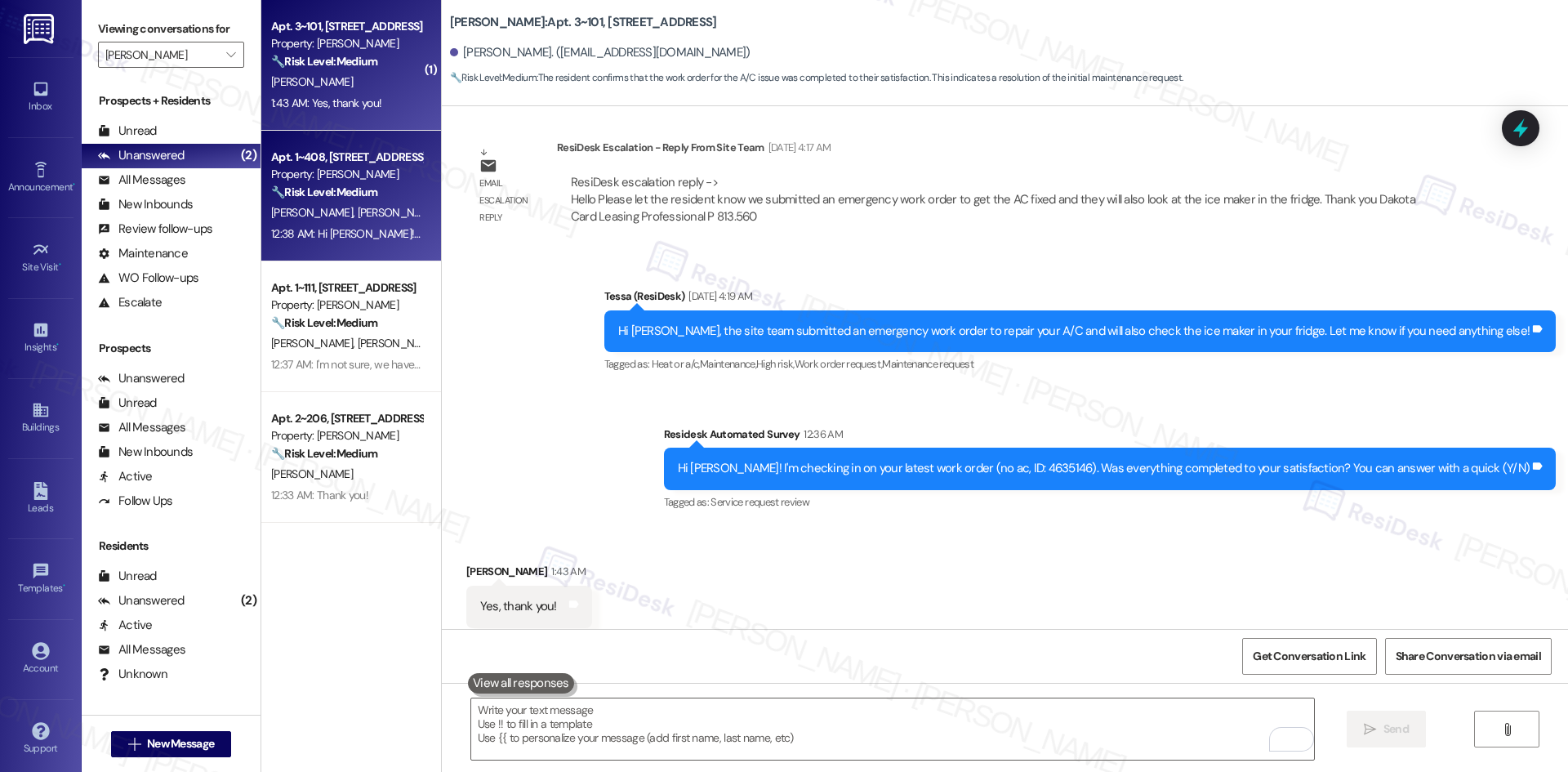
click at [357, 217] on span "A. Ringel" at bounding box center [397, 212] width 81 height 15
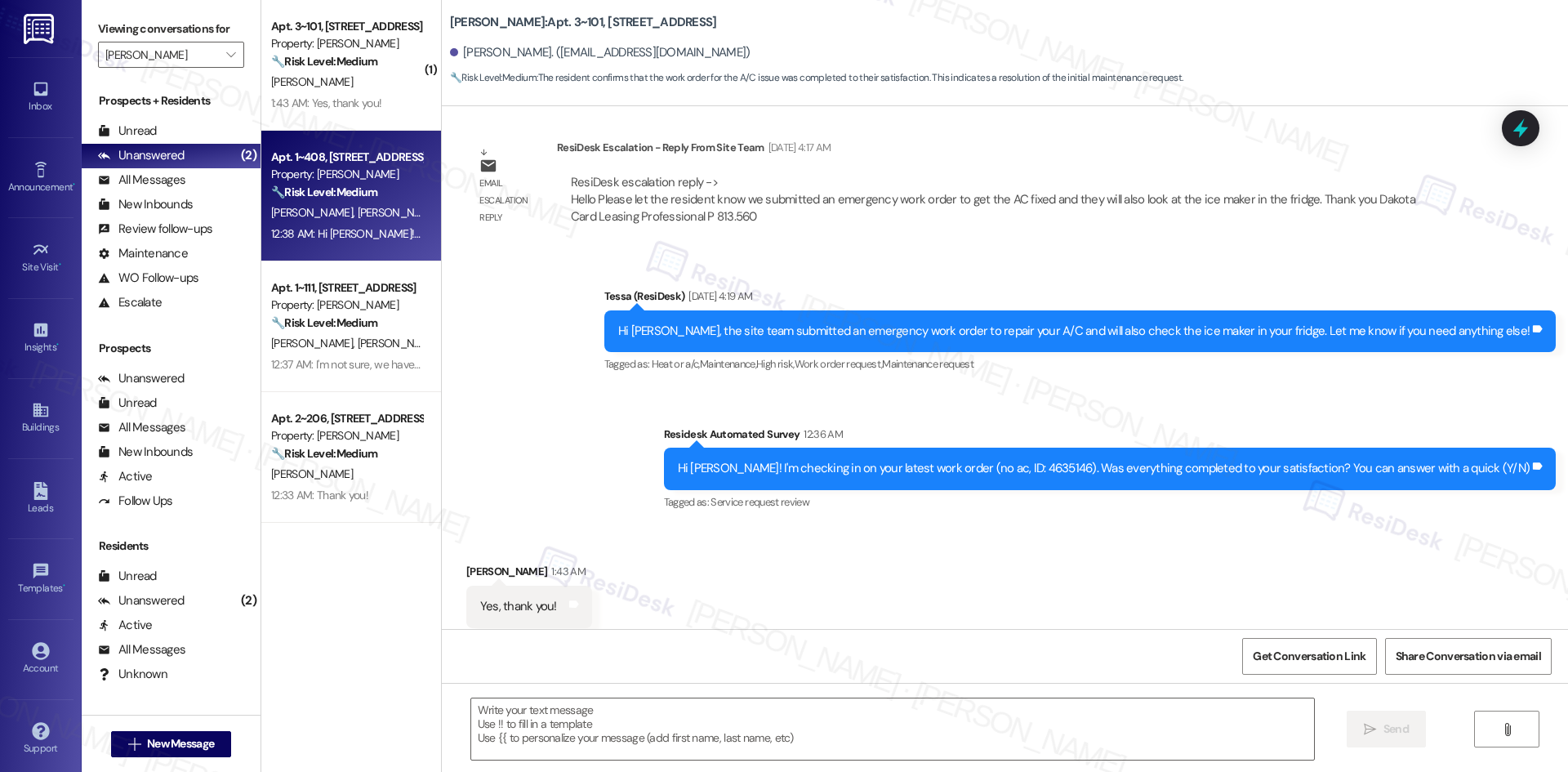
type textarea "Fetching suggested responses. Please feel free to read through the conversation…"
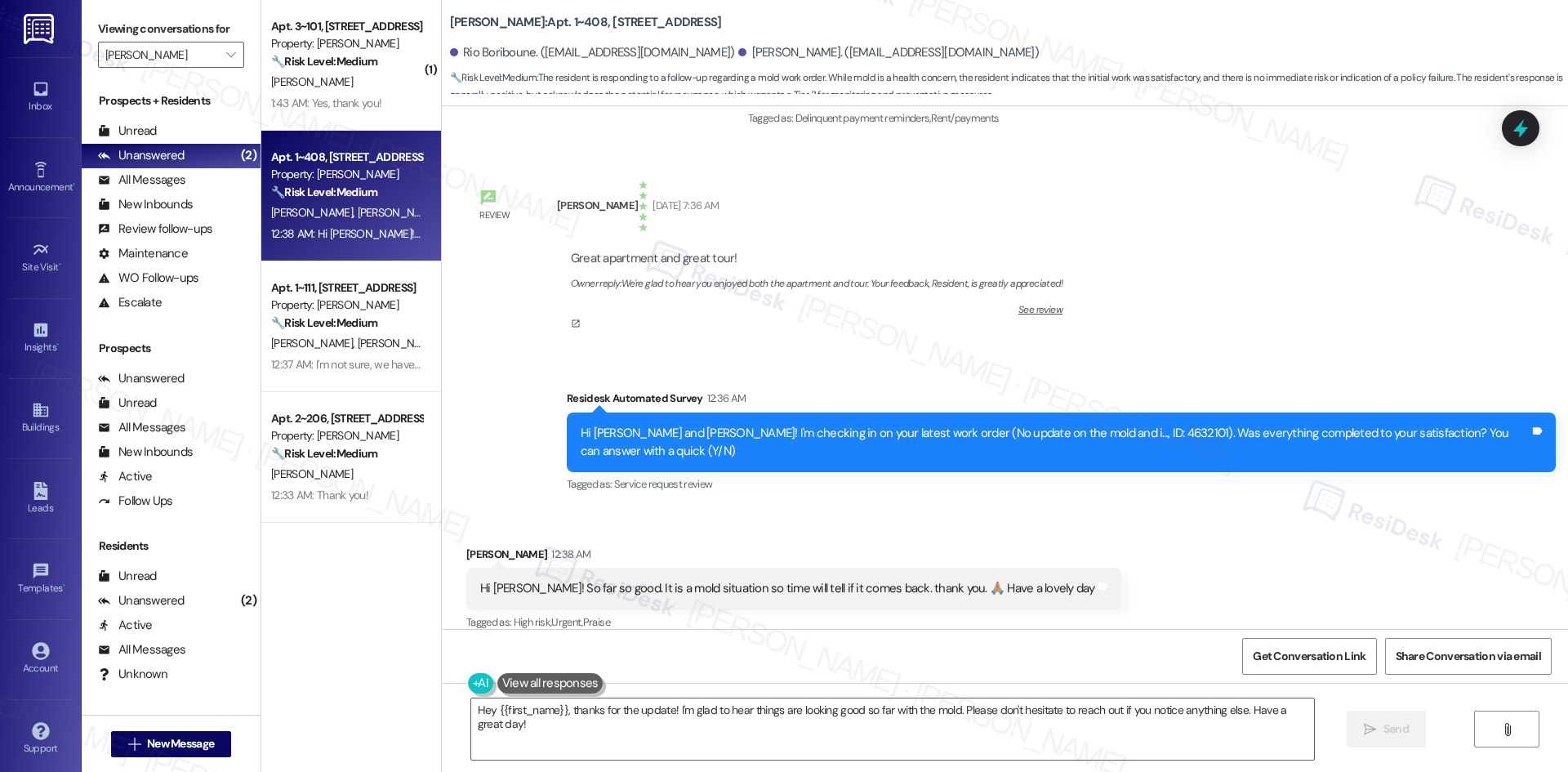
scroll to position [945, 0]
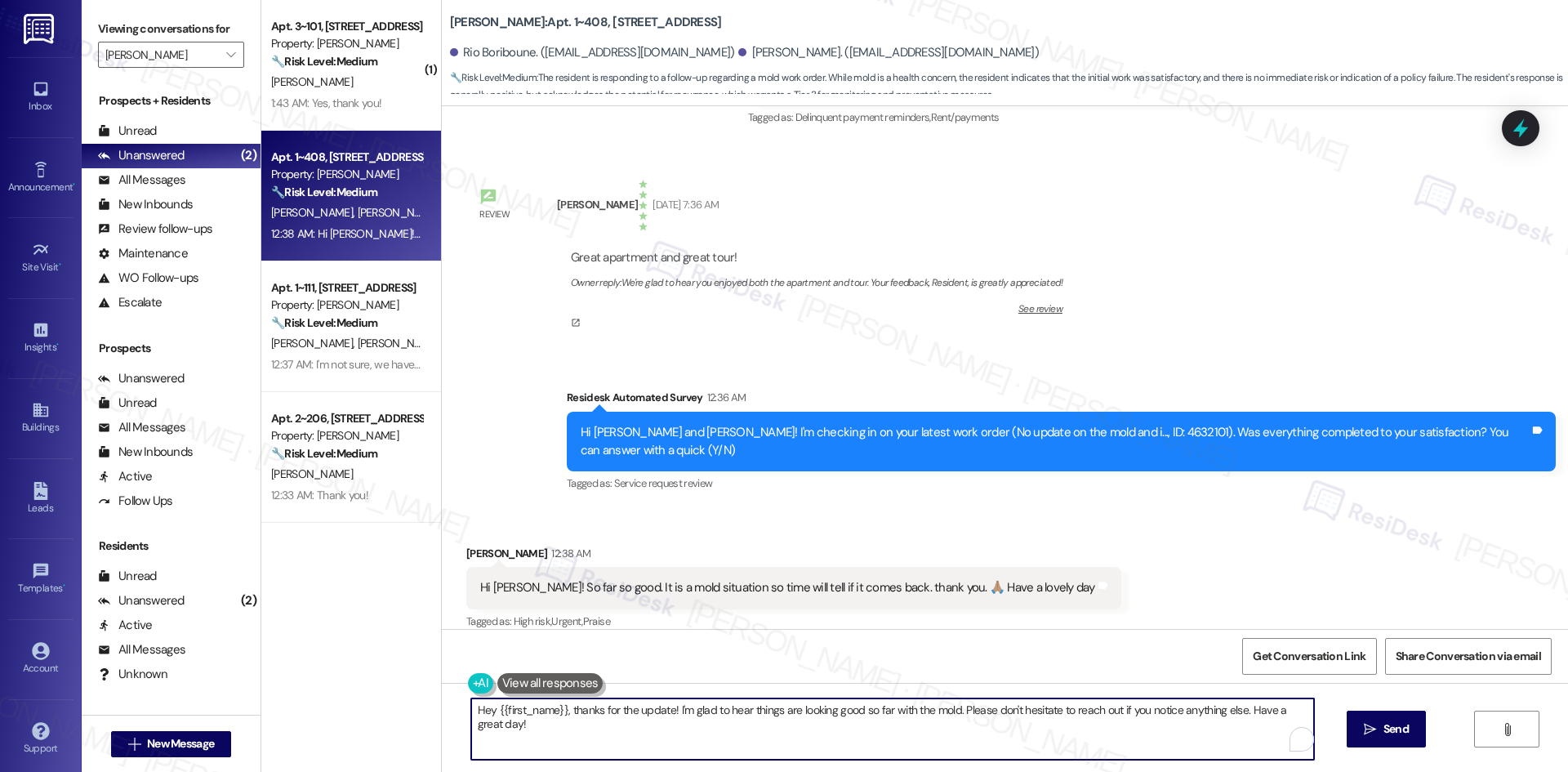
click at [1045, 739] on textarea "Hey {{first_name}}, thanks for the update! I'm glad to hear things are looking …" at bounding box center [892, 729] width 842 height 62
paste textarea "I'm glad to hear that! Please don't hesitate to reach out if you have any other…"
type textarea "I'm glad to hear that! Please don't hesitate to reach out if you have any other…"
click at [1374, 720] on span " Send" at bounding box center [1386, 728] width 52 height 17
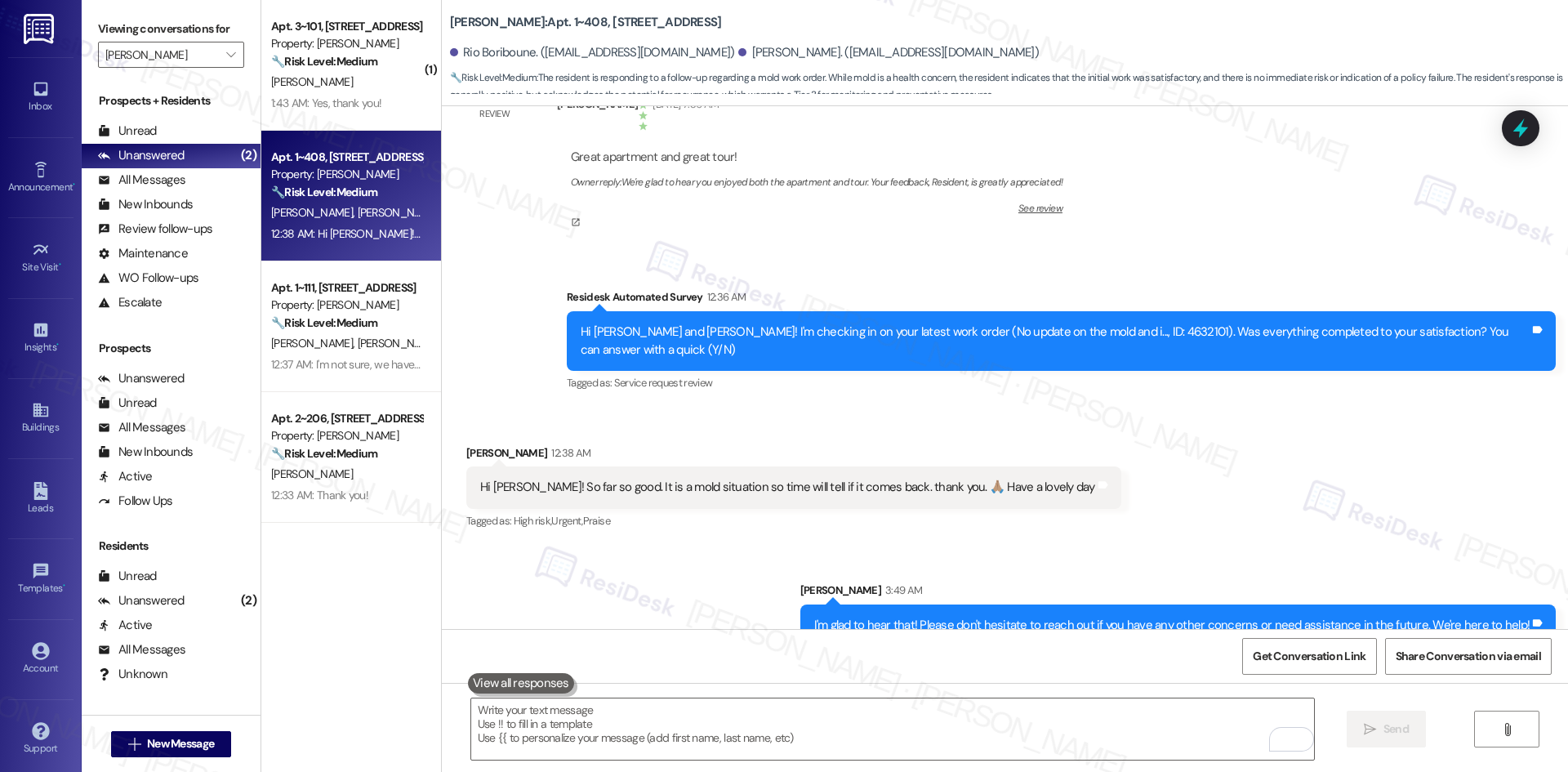
scroll to position [1059, 0]
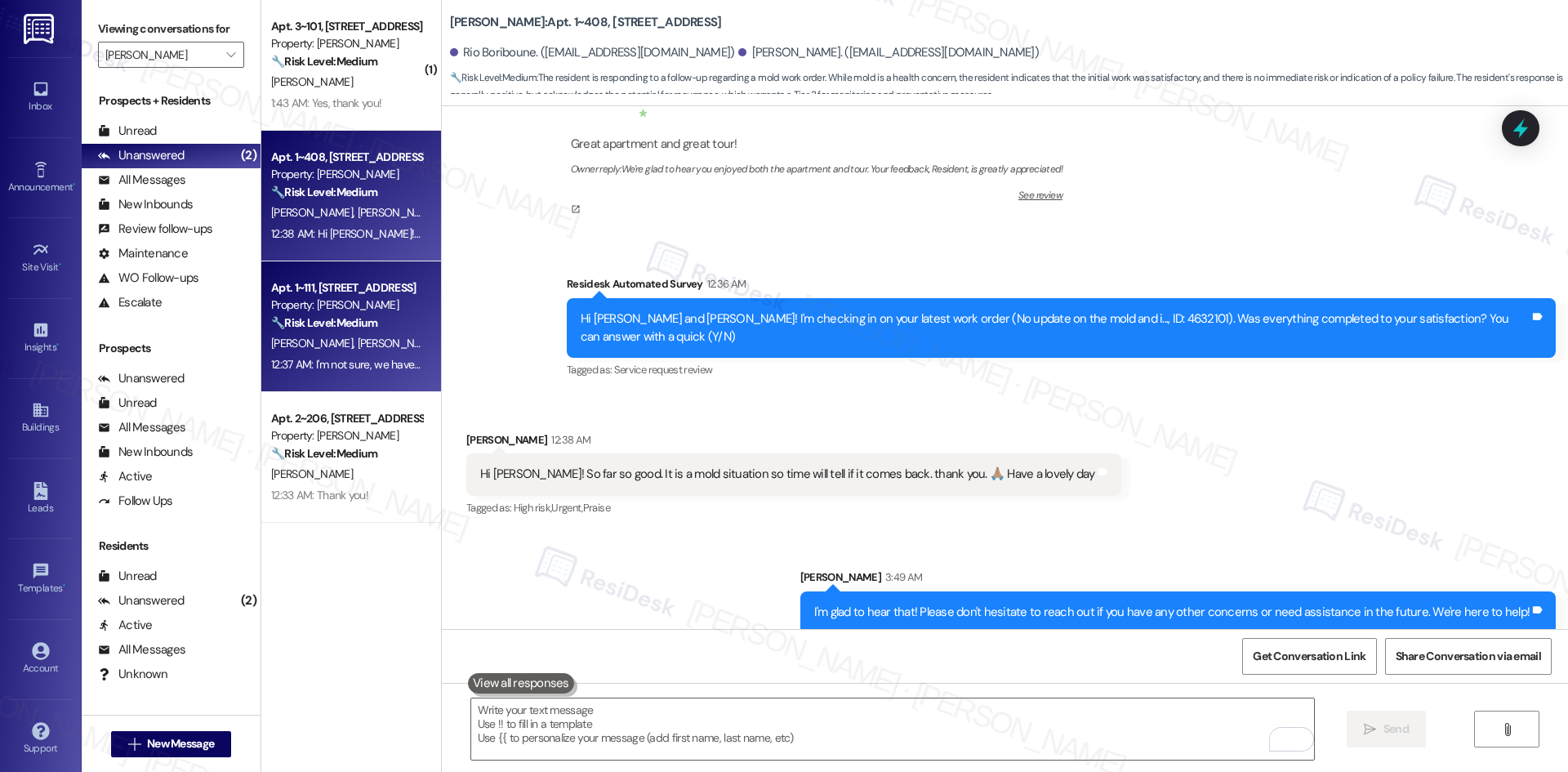
click at [356, 306] on div "Property: [PERSON_NAME]" at bounding box center [347, 305] width 151 height 17
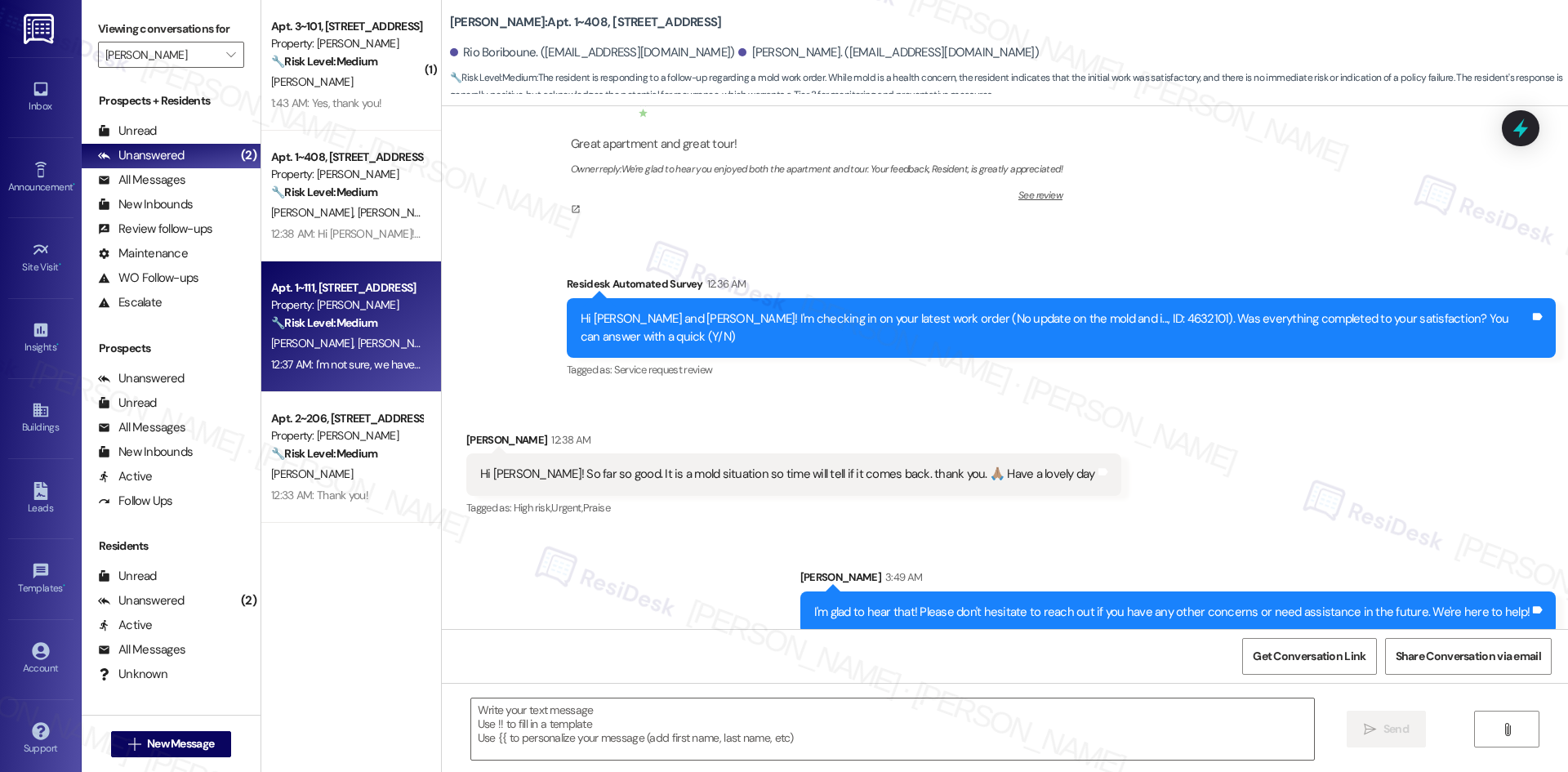
type textarea "Fetching suggested responses. Please feel free to read through the conversation…"
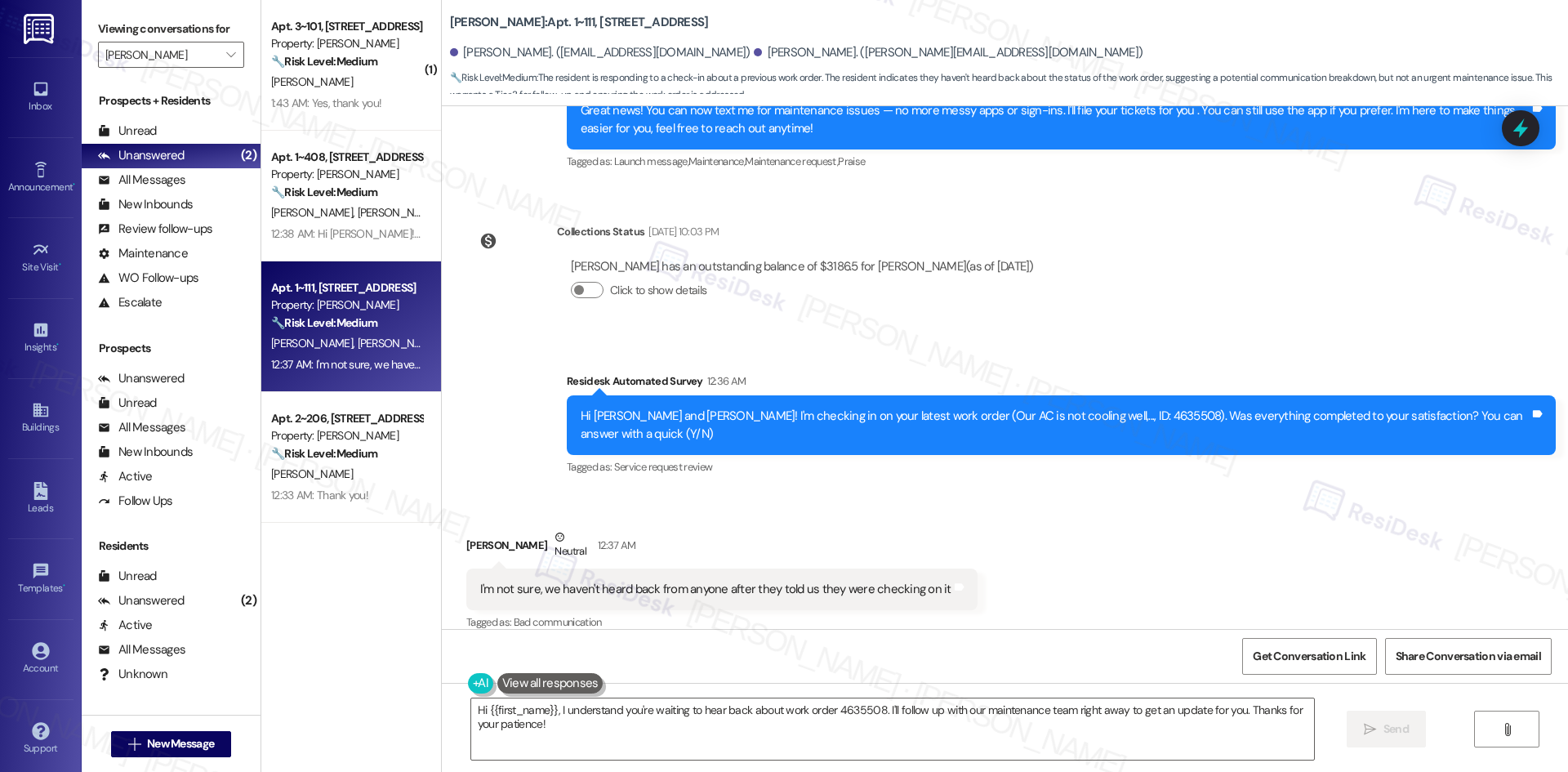
scroll to position [358, 0]
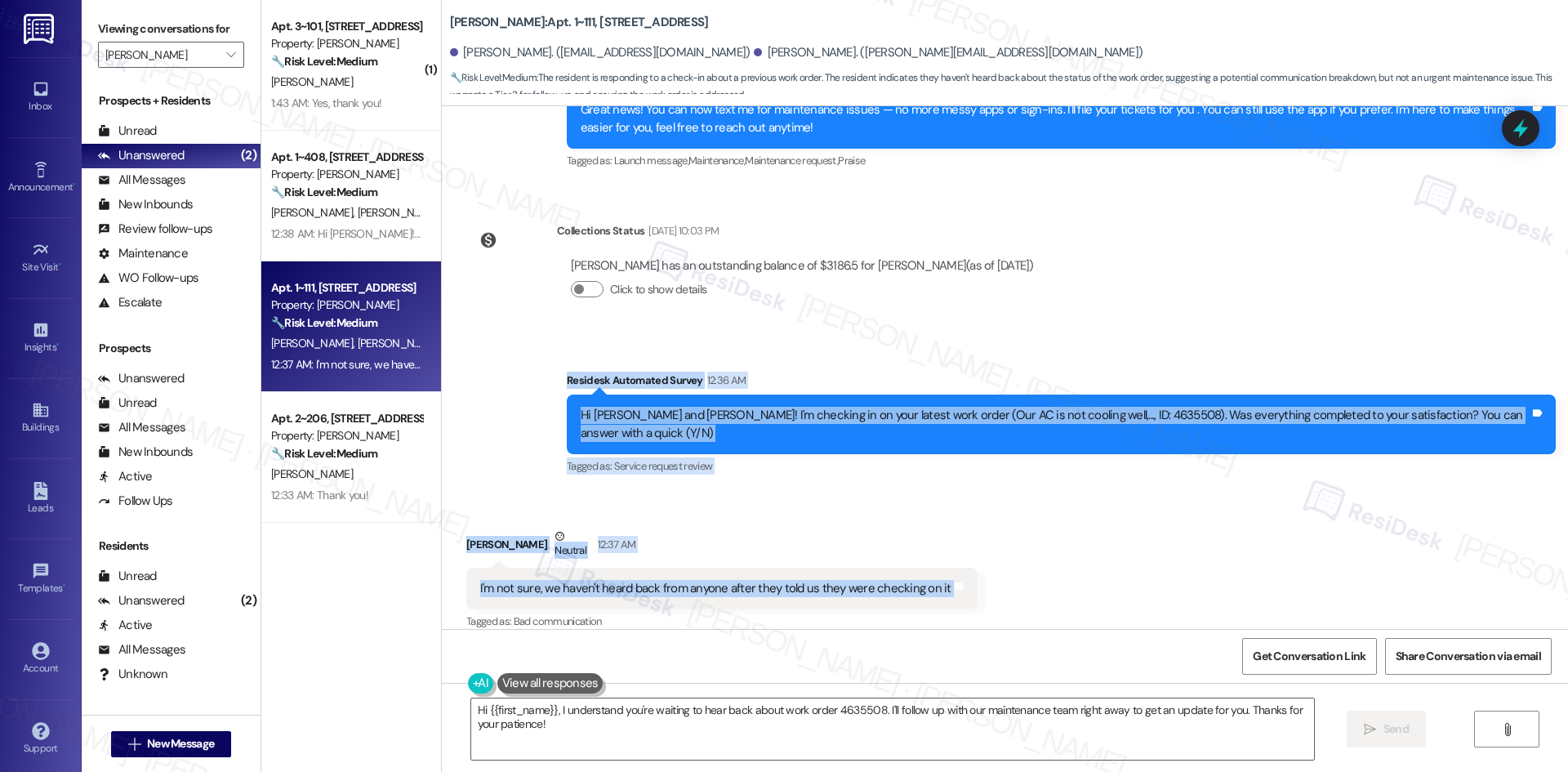
drag, startPoint x: 542, startPoint y: 375, endPoint x: 1067, endPoint y: 569, distance: 559.7
click at [1067, 569] on div "Lease started Jan 15, 2025 at 8:00 AM Survey, sent via SMS Residesk Automated S…" at bounding box center [1005, 368] width 1126 height 523
copy div "Residesk Automated Survey 12:36 AM Hi Victoria and Jacob! I'm checking in on yo…"
click at [1216, 542] on div "Received via SMS Victoria Caples Neutral 12:37 AM I'm not sure, we haven't hear…" at bounding box center [1005, 568] width 1126 height 155
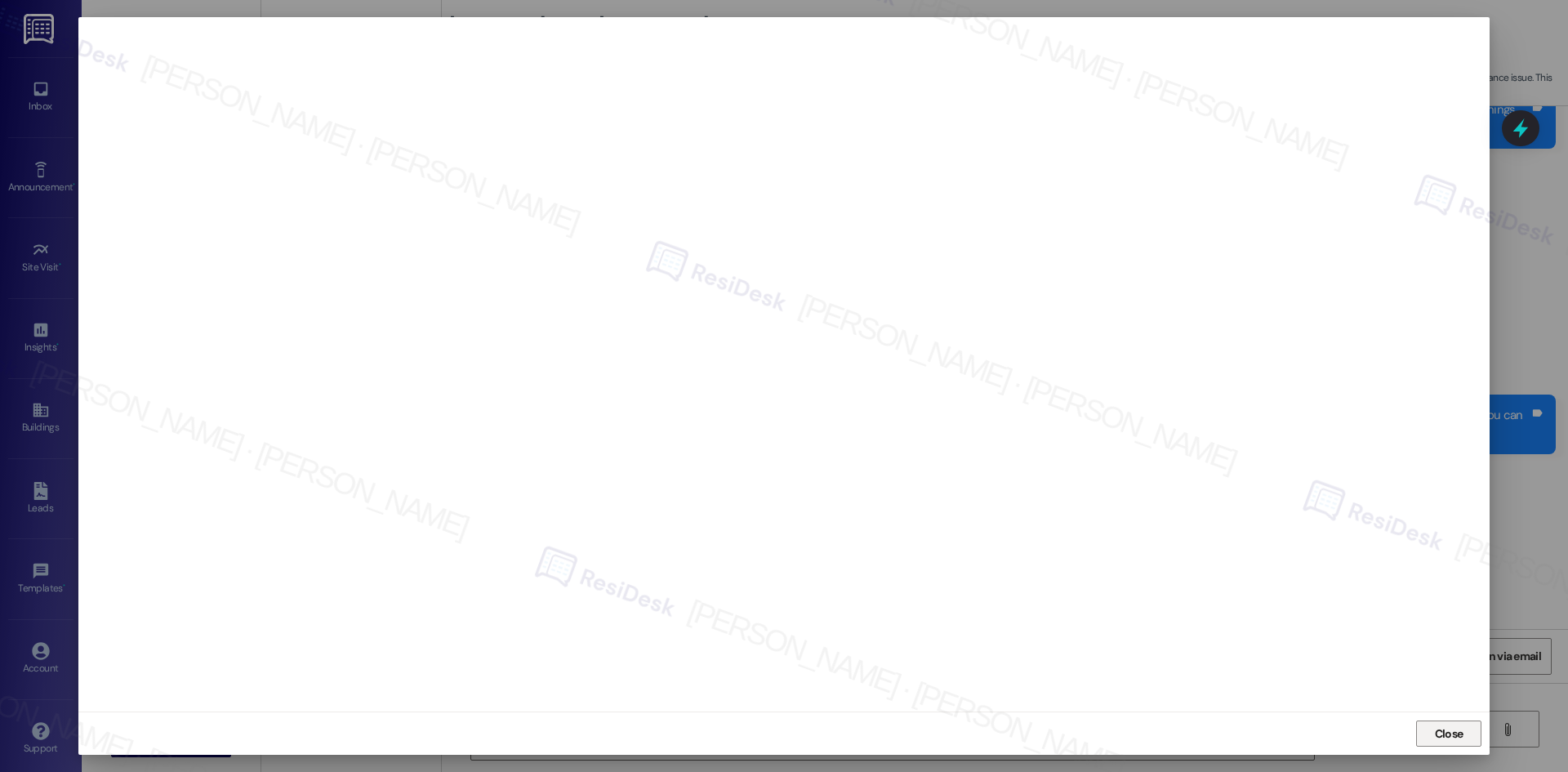
click at [1454, 729] on span "Close" at bounding box center [1449, 733] width 29 height 17
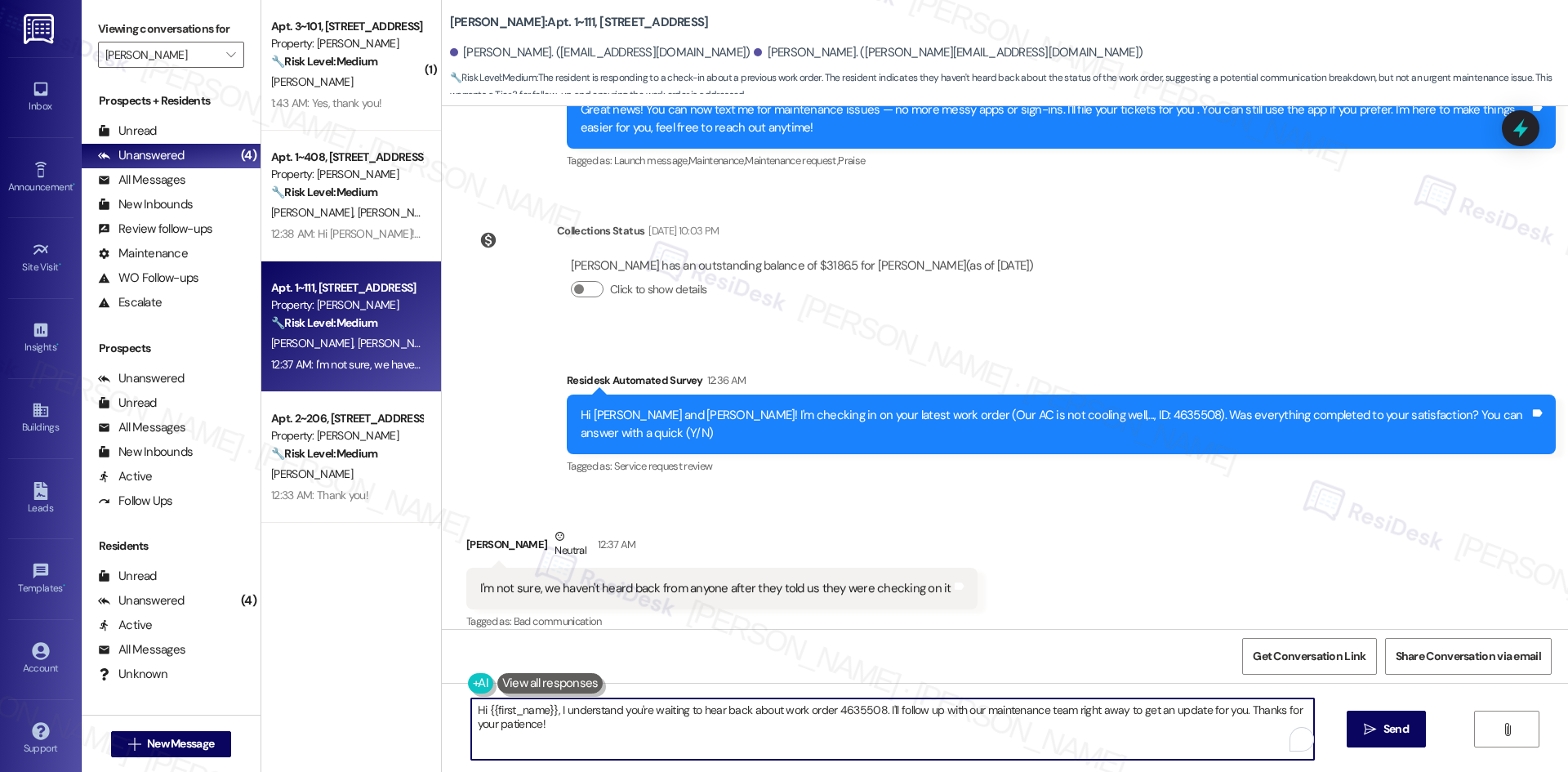
click at [895, 728] on textarea "Hi {{first_name}}, I understand you're waiting to hear back about work order 46…" at bounding box center [892, 729] width 842 height 62
paste textarea "Thanks for letting me know, Victoria. When you’re able to check on the AC, plea…"
drag, startPoint x: 1095, startPoint y: 709, endPoint x: 1032, endPoint y: 743, distance: 71.6
click at [1008, 715] on textarea "Thanks for letting me know, Victoria. When you’re able to check on the AC, plea…" at bounding box center [892, 729] width 842 height 62
type textarea "Thanks for letting me know, Victoria. When you’re able to check on the AC, plea…"
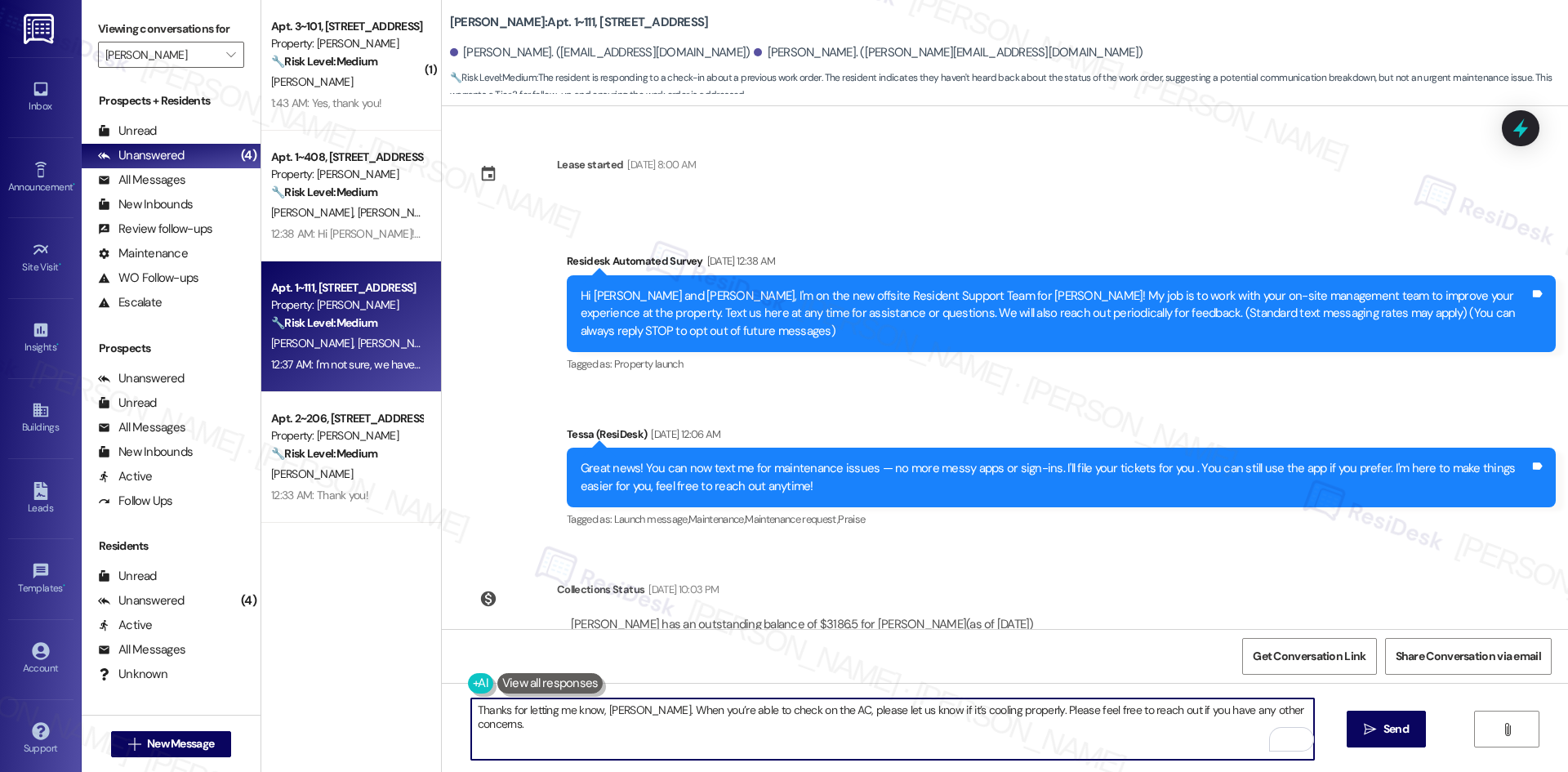
scroll to position [358, 0]
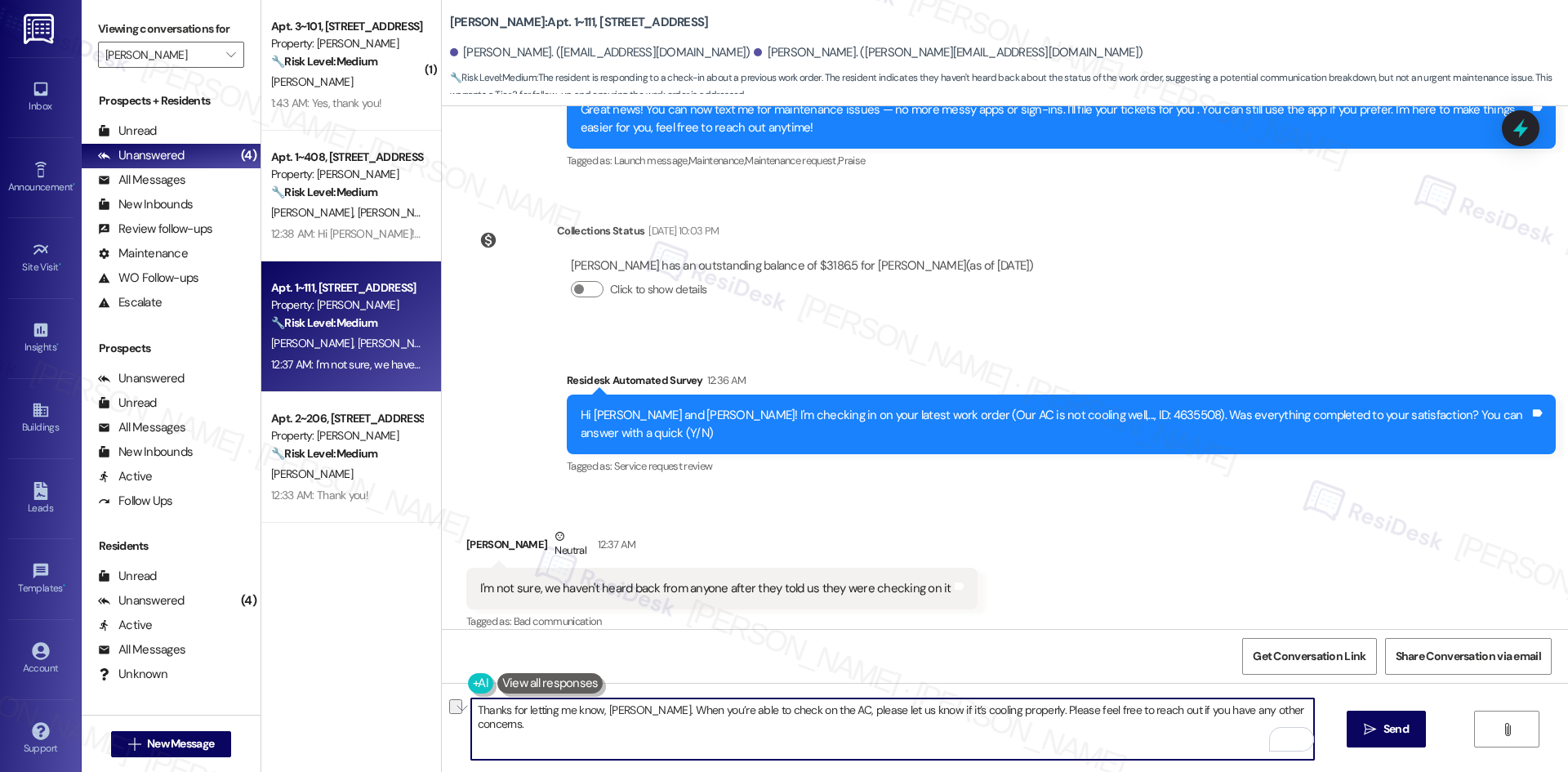
drag, startPoint x: 1170, startPoint y: 707, endPoint x: 1284, endPoint y: 710, distance: 114.0
click at [1284, 710] on textarea "Thanks for letting me know, Victoria. When you’re able to check on the AC, plea…" at bounding box center [892, 729] width 842 height 62
drag, startPoint x: 1287, startPoint y: 709, endPoint x: 1169, endPoint y: 715, distance: 118.2
click at [1169, 715] on textarea "Thanks for letting me know, Victoria. When you’re able to check on the AC, plea…" at bounding box center [892, 729] width 842 height 62
click at [669, 728] on textarea "Thanks for letting me know, Victoria. When you’re able to check on the AC, plea…" at bounding box center [892, 729] width 842 height 62
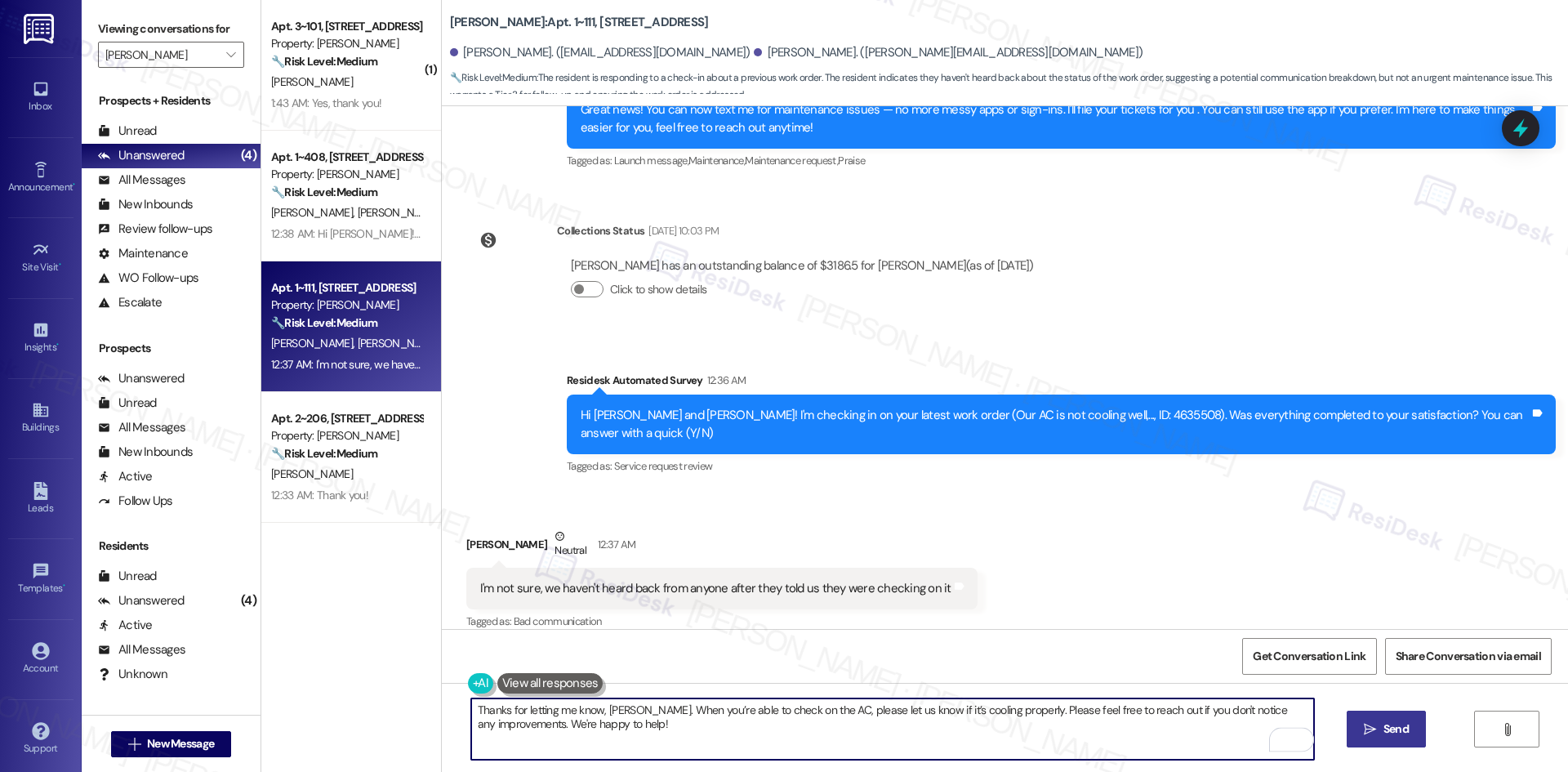
type textarea "Thanks for letting me know, Victoria. When you’re able to check on the AC, plea…"
click at [1367, 719] on button " Send" at bounding box center [1386, 728] width 79 height 37
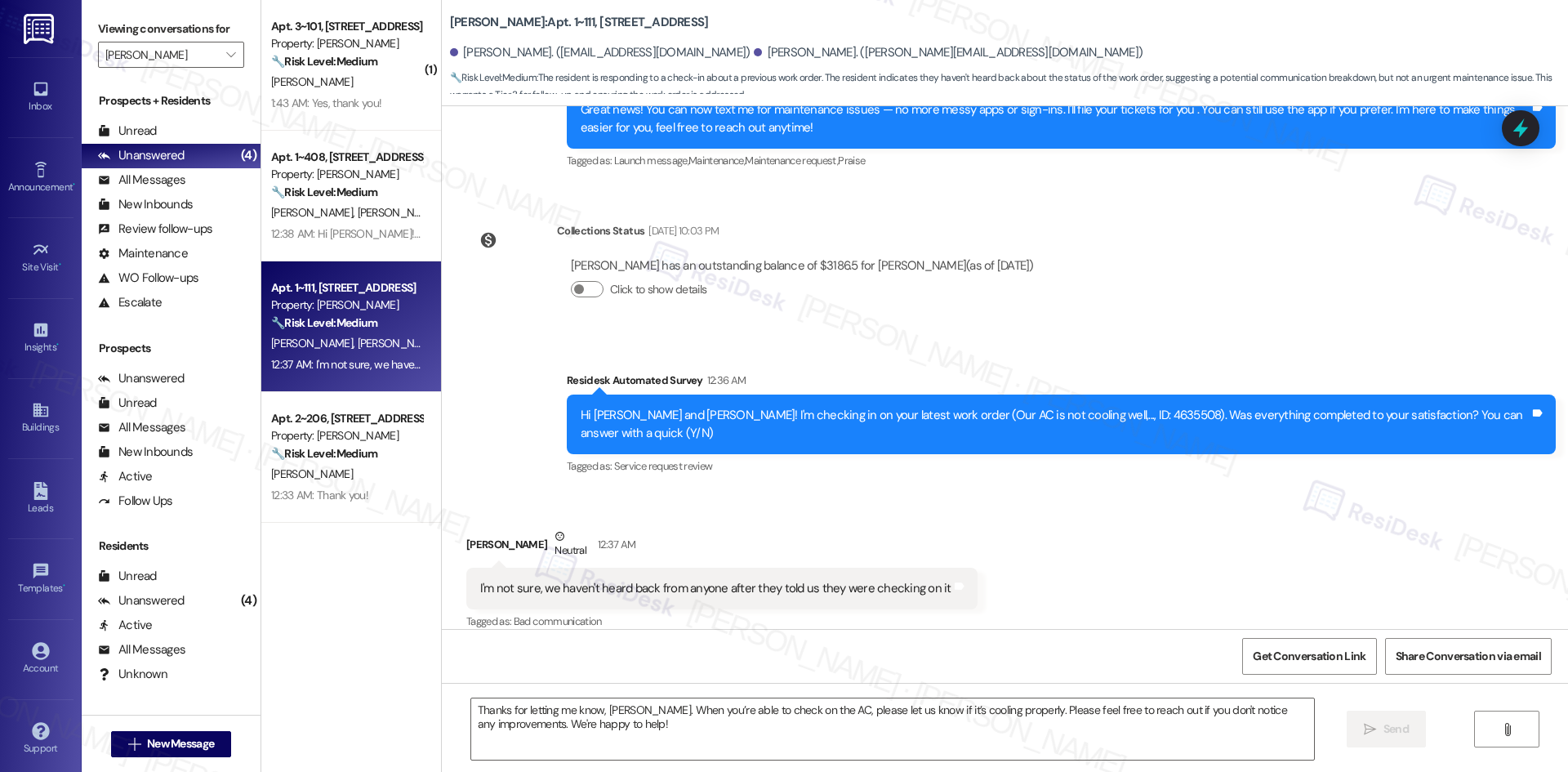
scroll to position [358, 0]
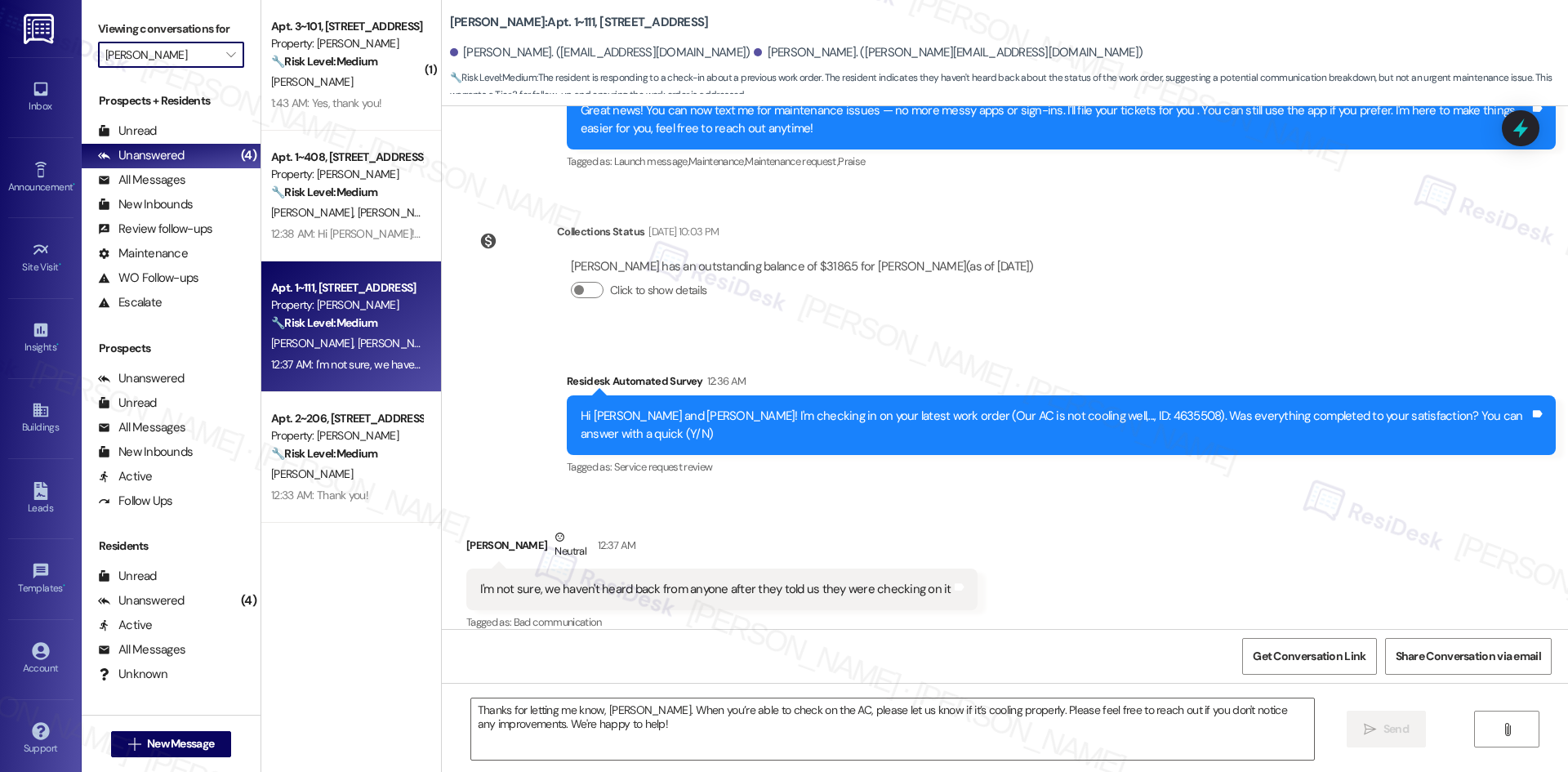
click at [191, 52] on input "Solano Belleair" at bounding box center [161, 55] width 113 height 26
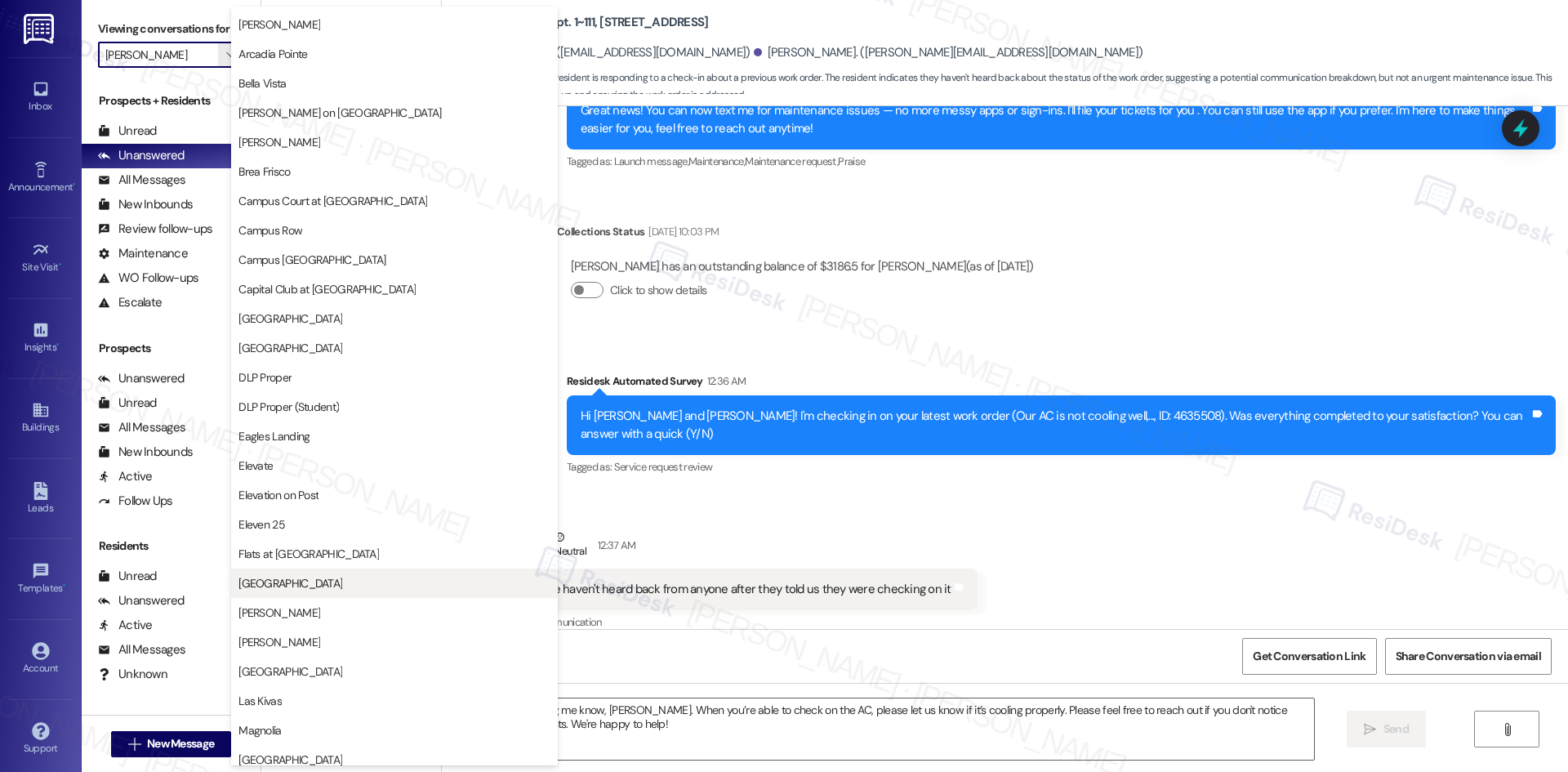
scroll to position [0, 0]
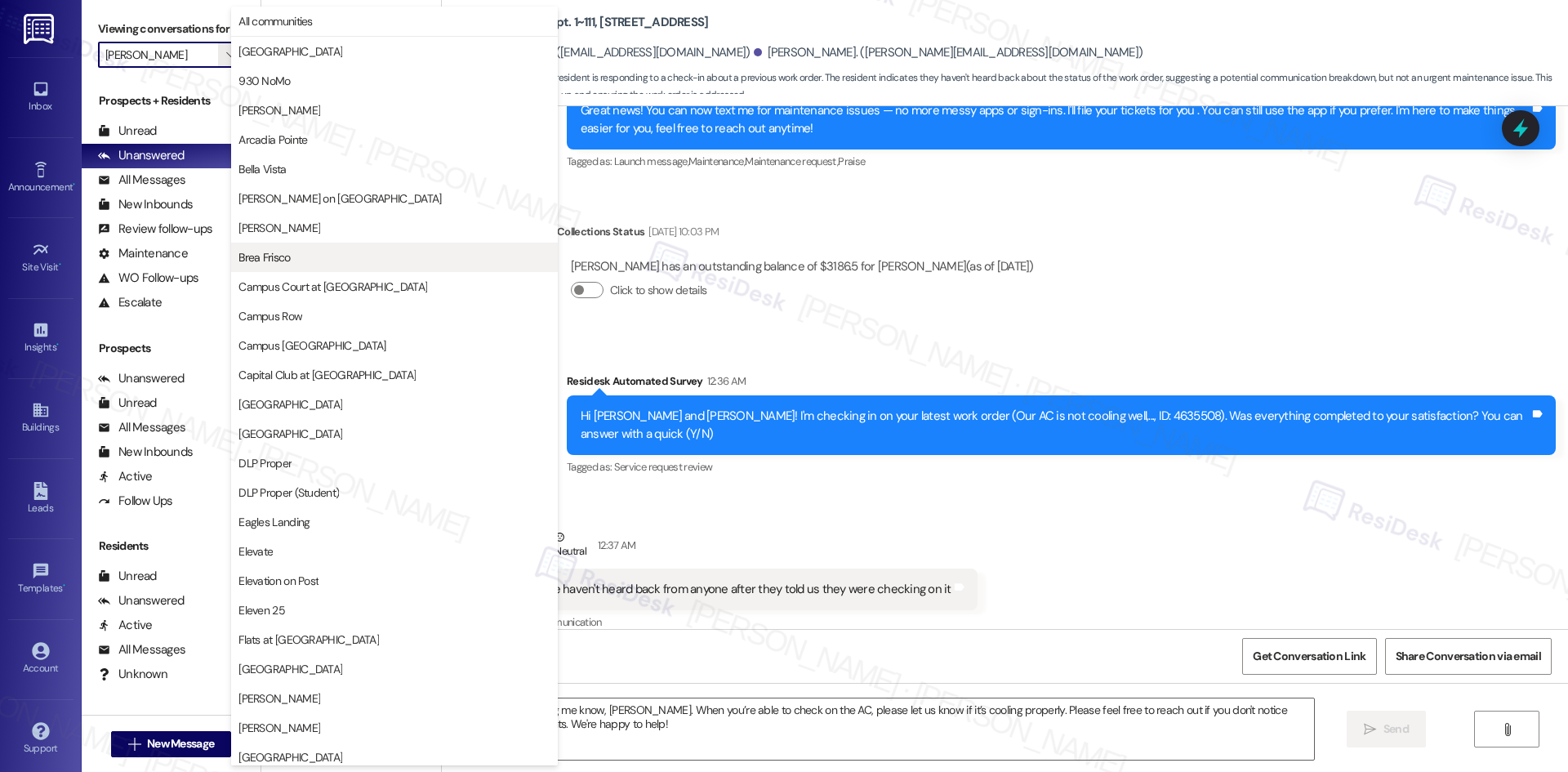
click at [353, 264] on span "Brea Frisco" at bounding box center [394, 257] width 312 height 16
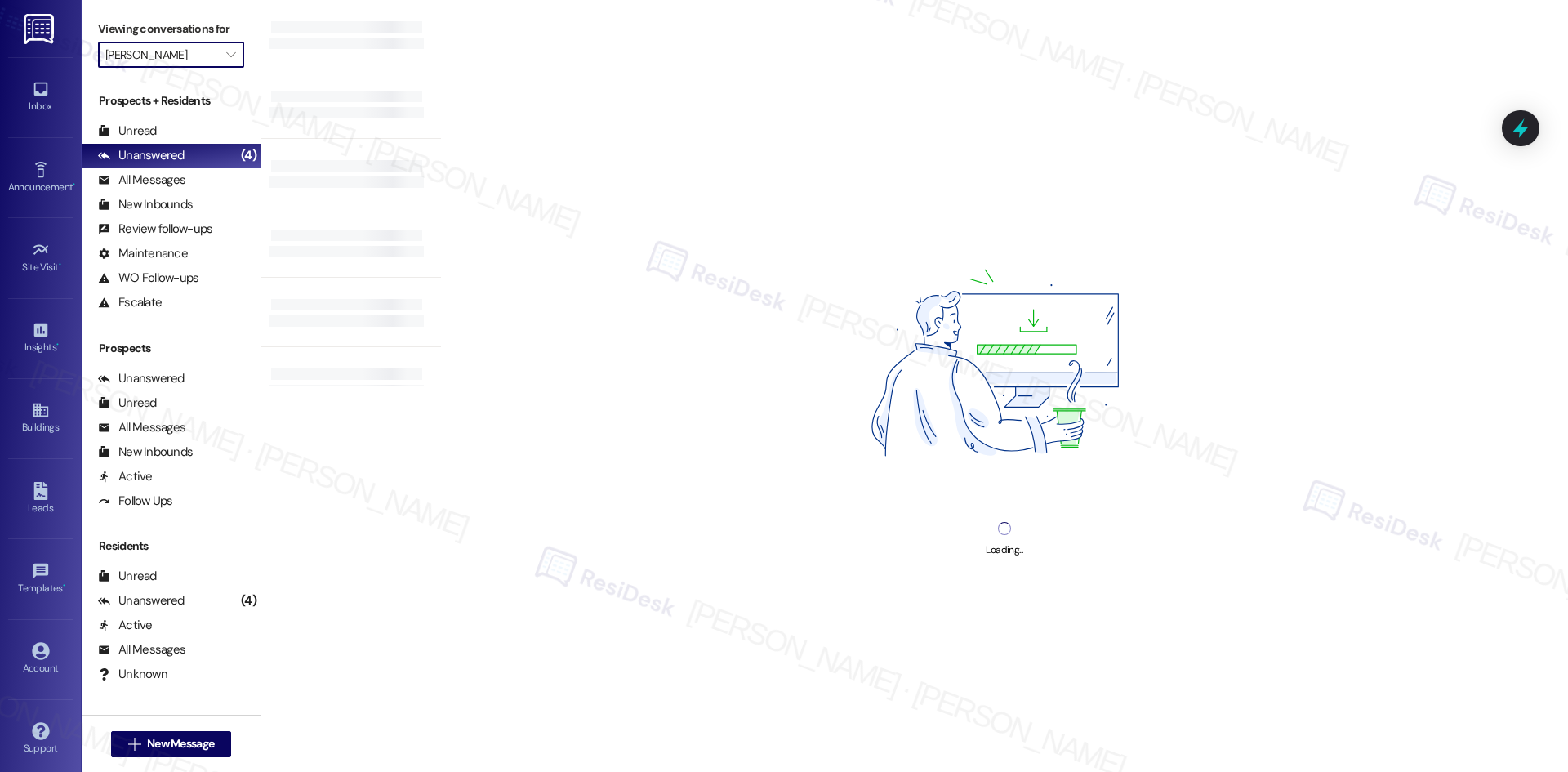
type input "Brea Frisco"
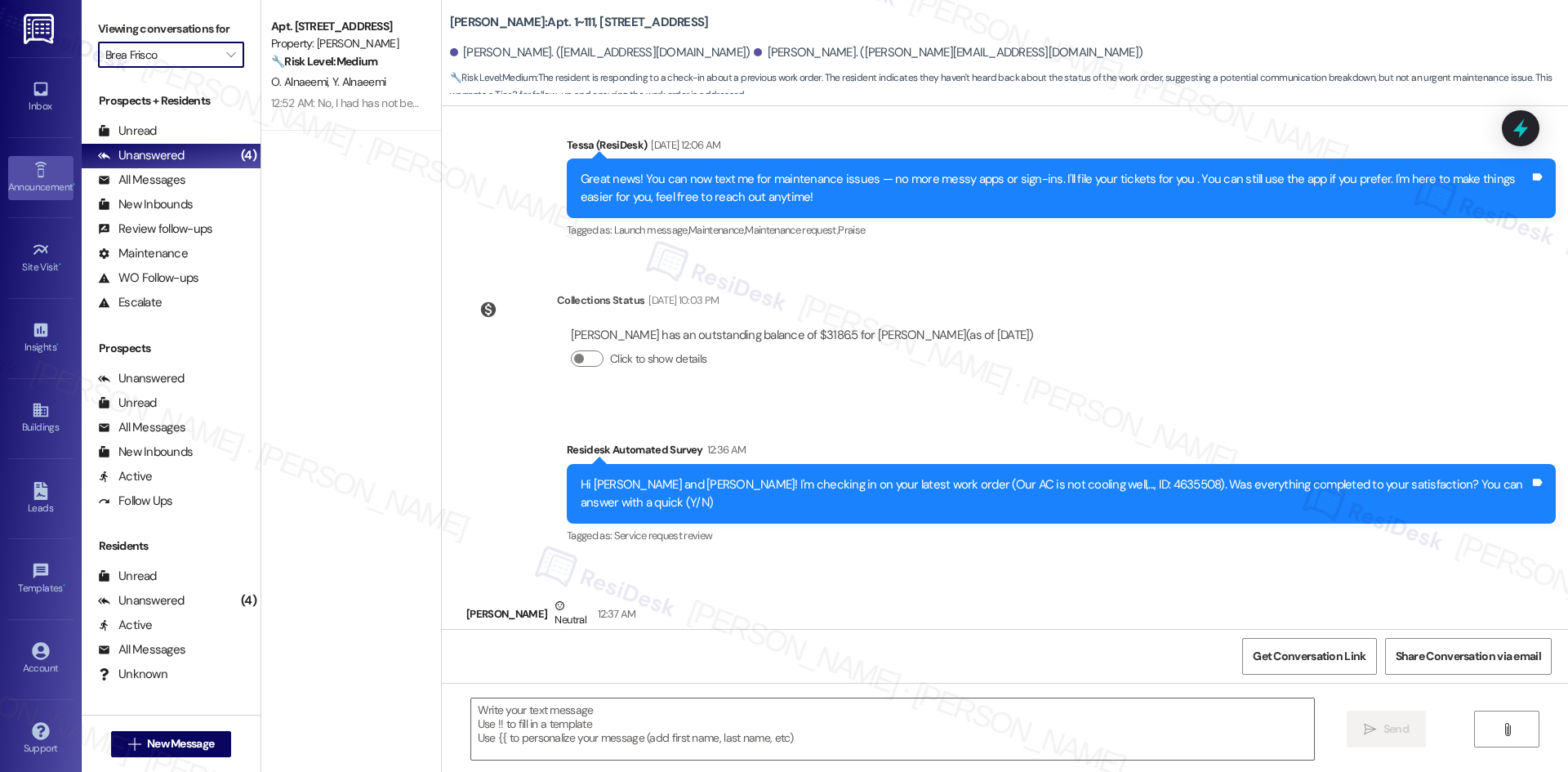
scroll to position [358, 0]
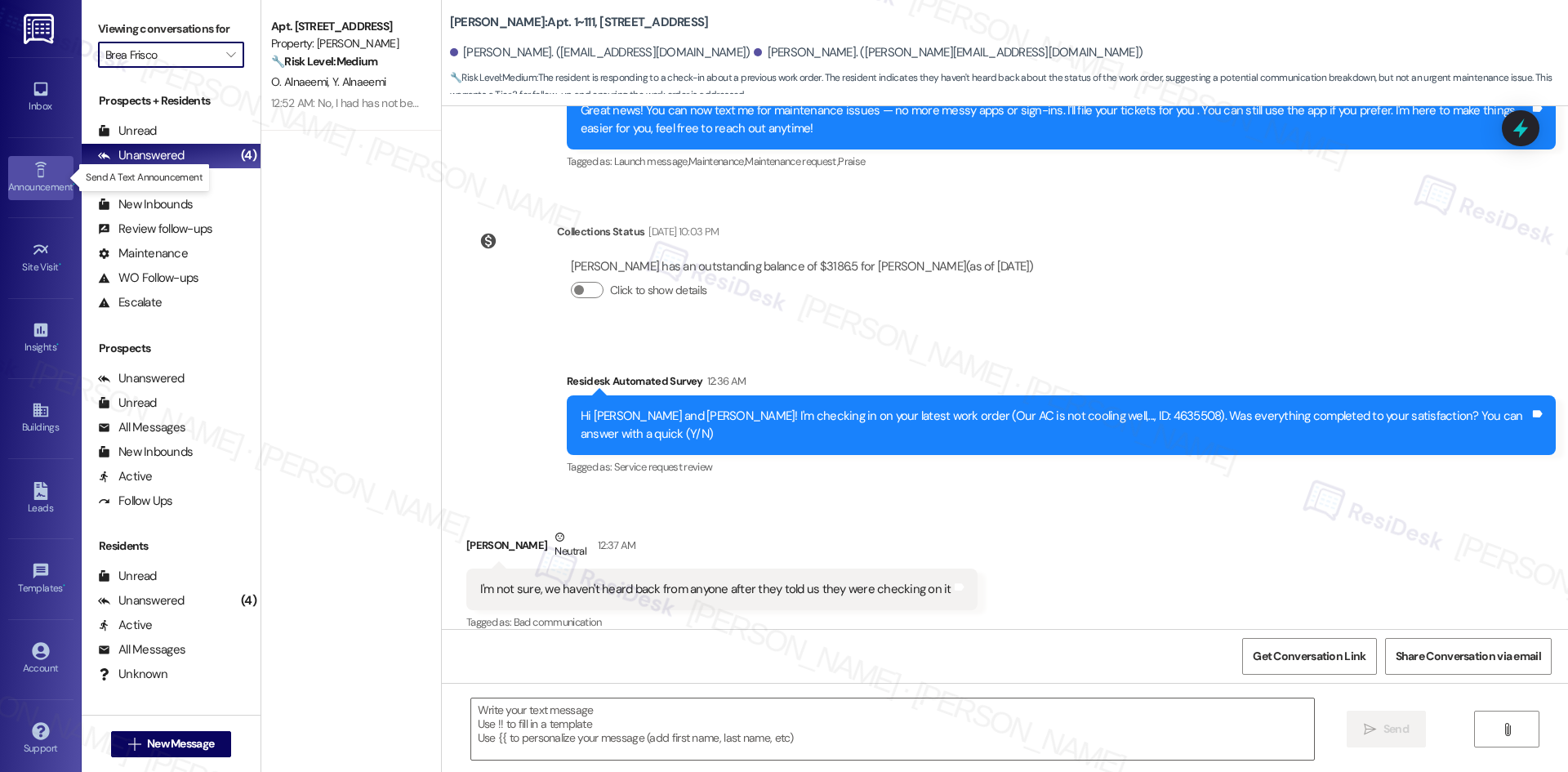
type textarea "Fetching suggested responses. Please feel free to read through the conversation…"
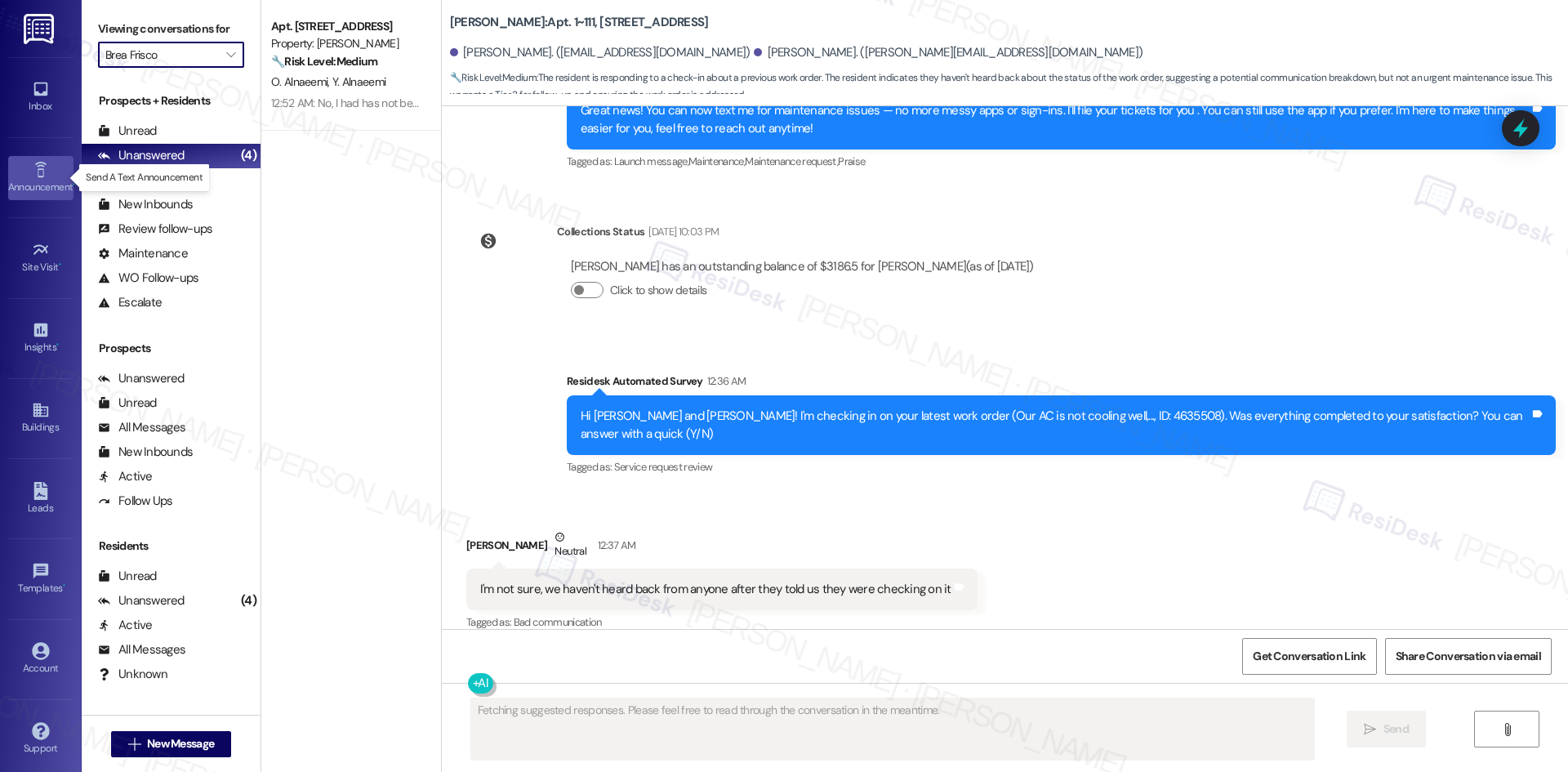
click at [43, 180] on div "Announcement •" at bounding box center [40, 187] width 81 height 16
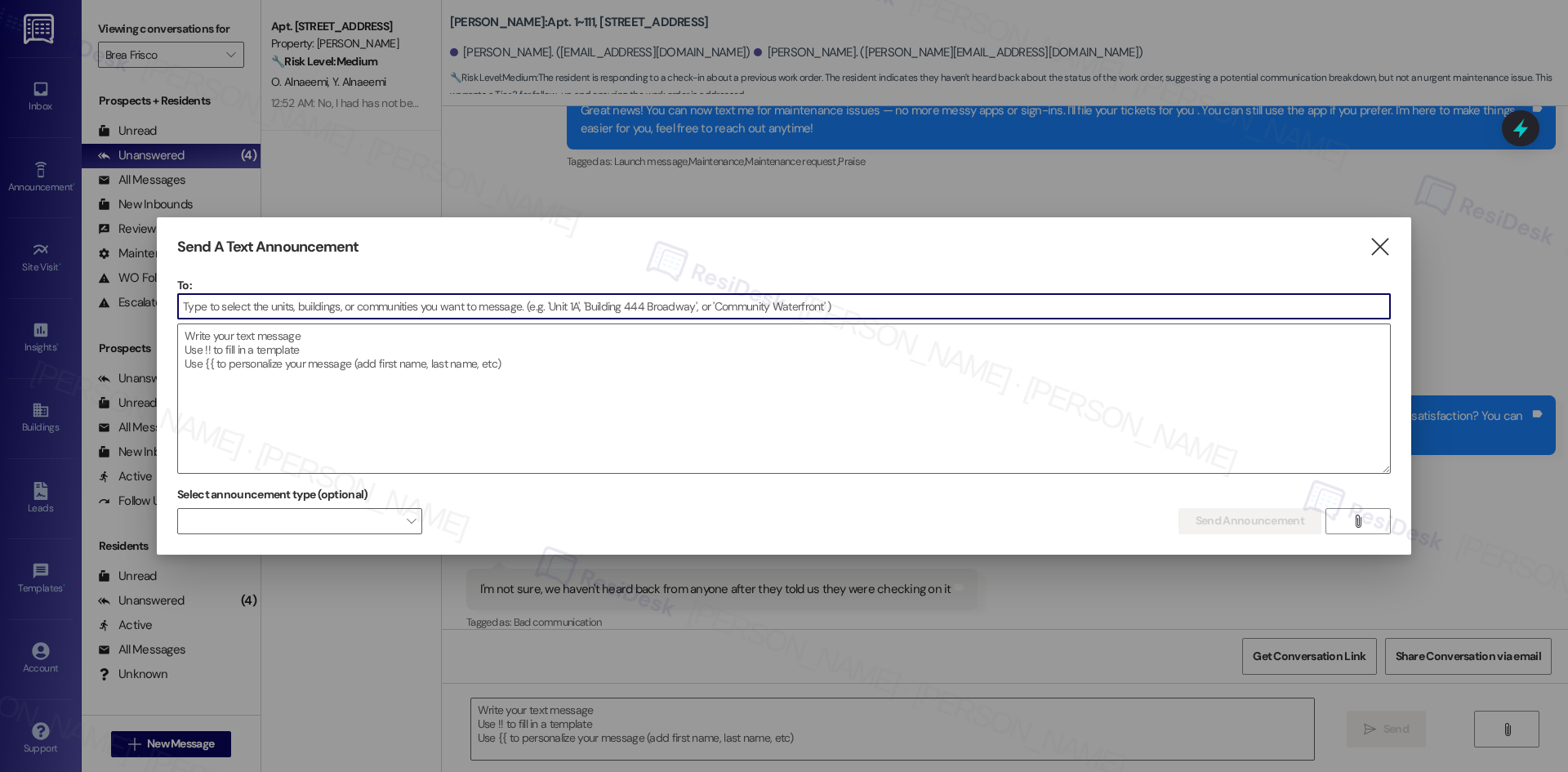
click at [293, 506] on label "Select announcement type (optional)" at bounding box center [273, 494] width 191 height 25
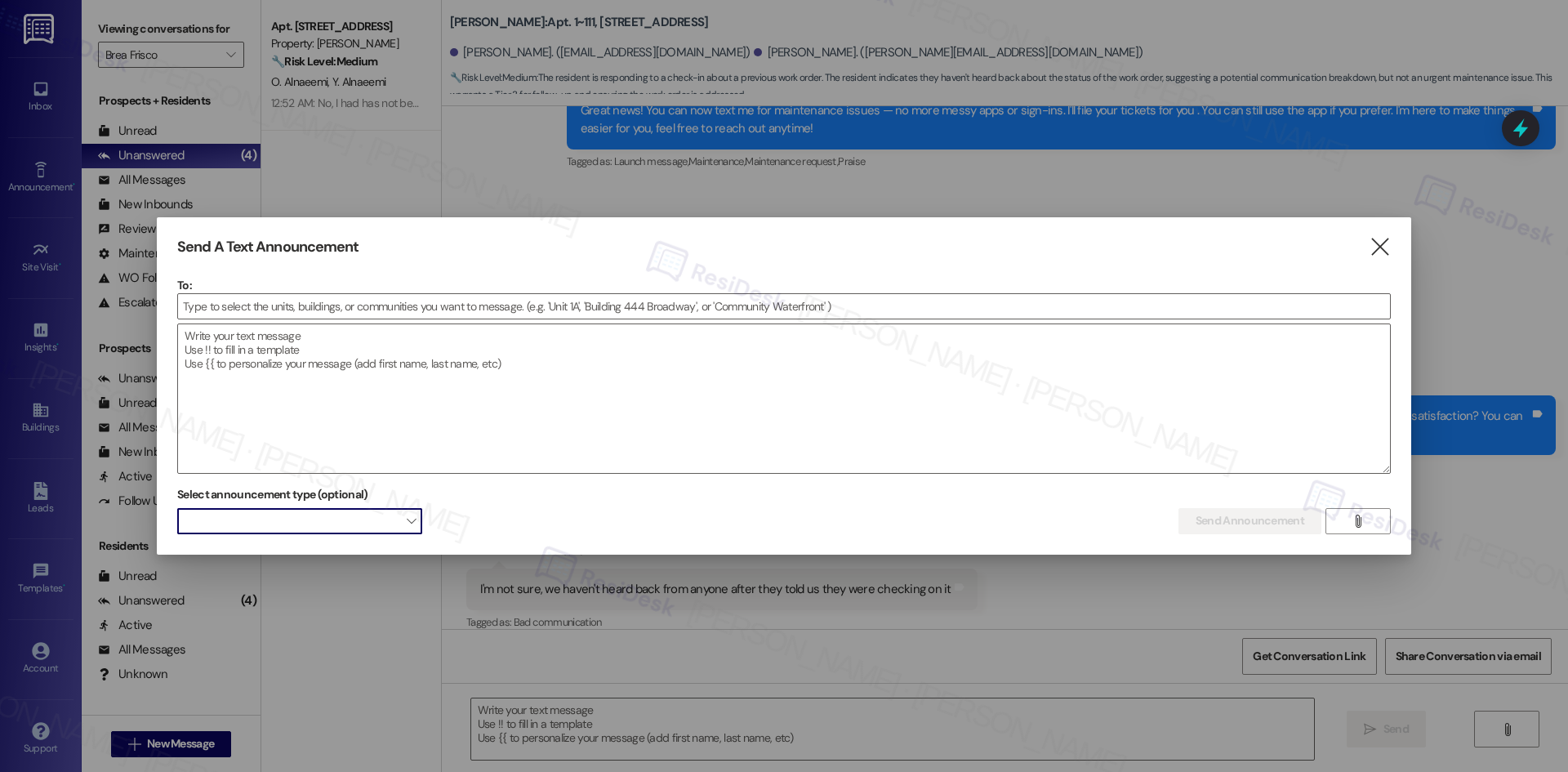
click at [299, 524] on span at bounding box center [300, 521] width 245 height 26
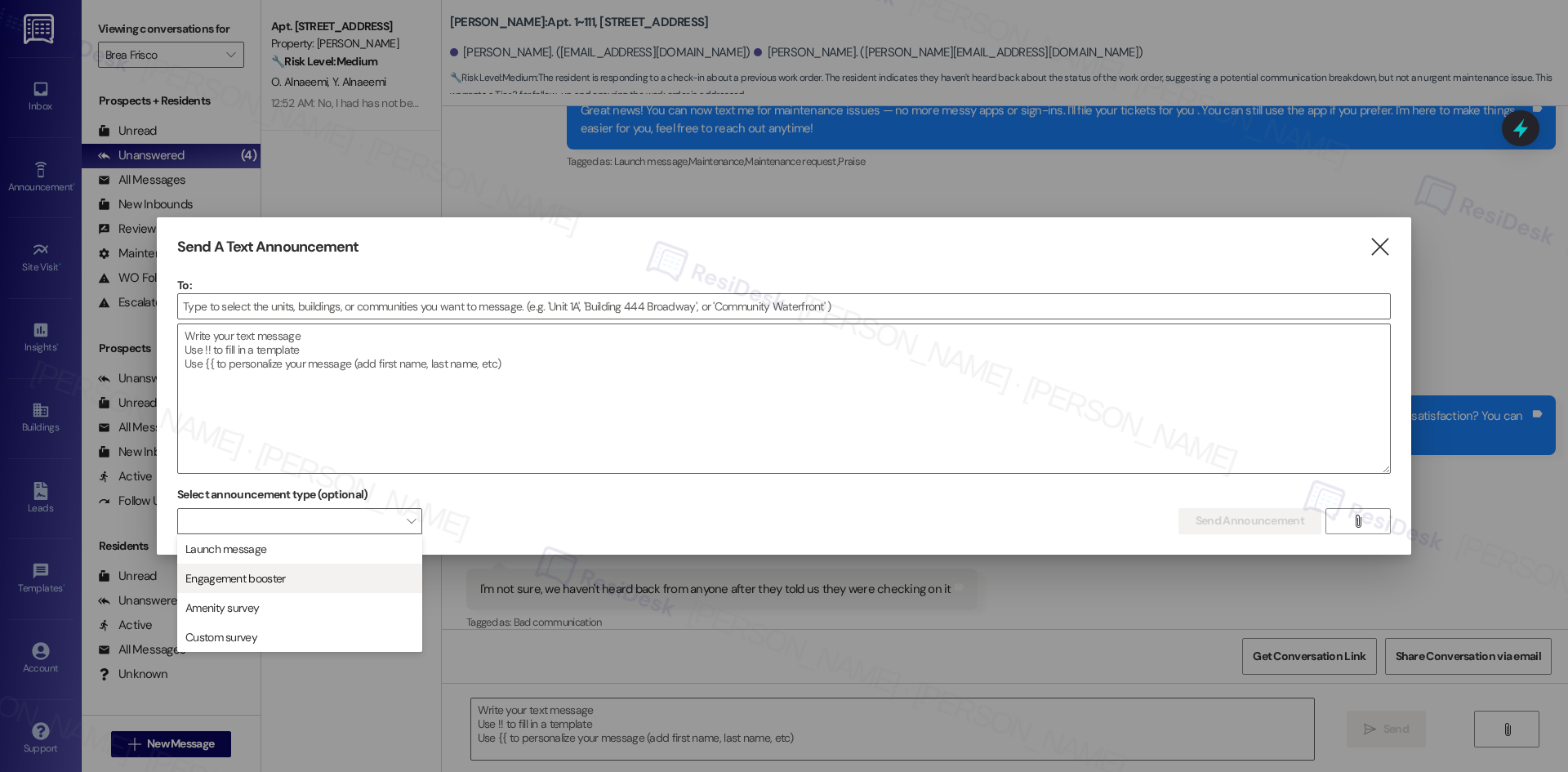
click at [335, 585] on span "Engagement booster" at bounding box center [300, 579] width 230 height 18
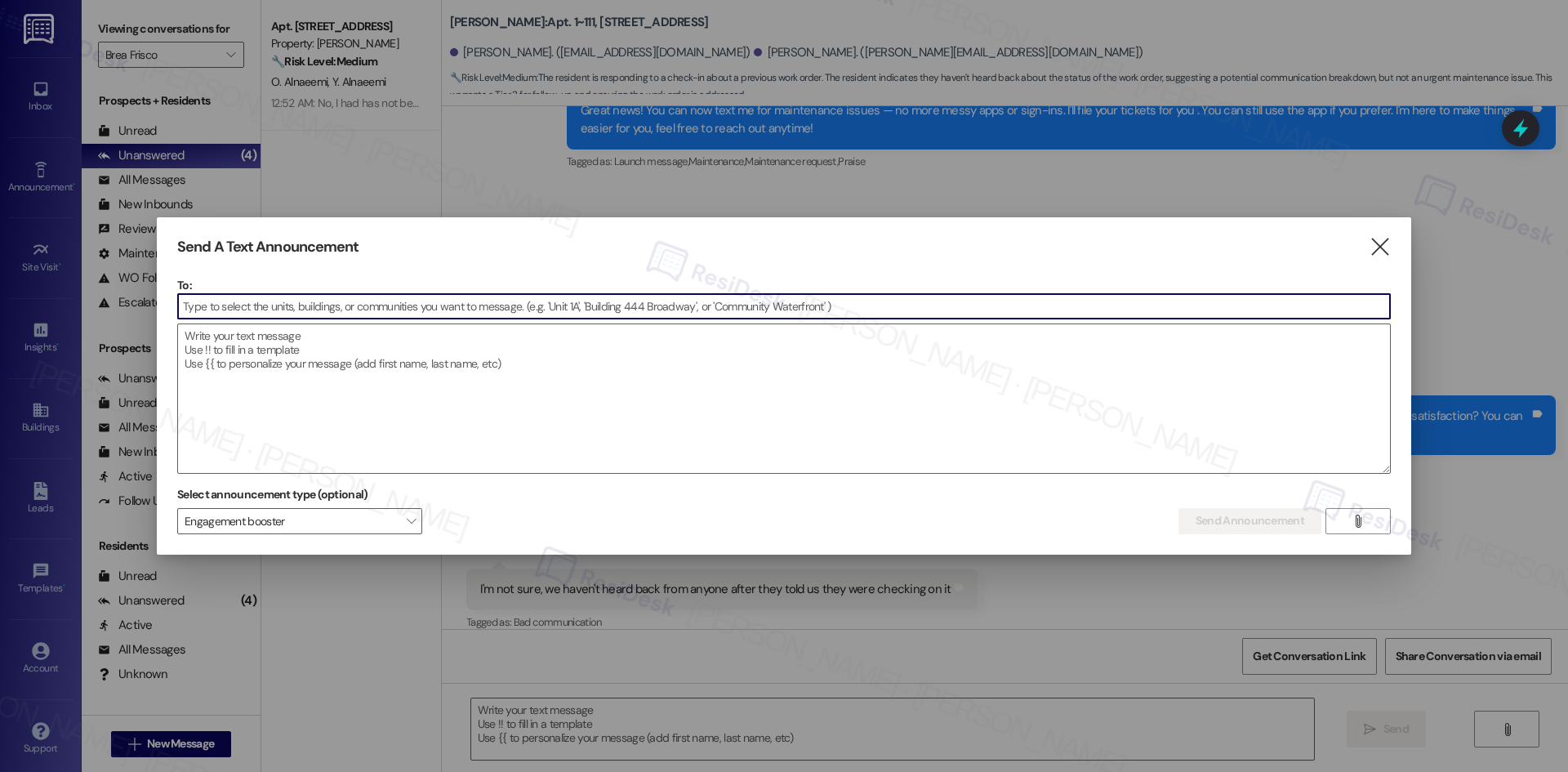
click at [504, 307] on input at bounding box center [784, 307] width 1212 height 25
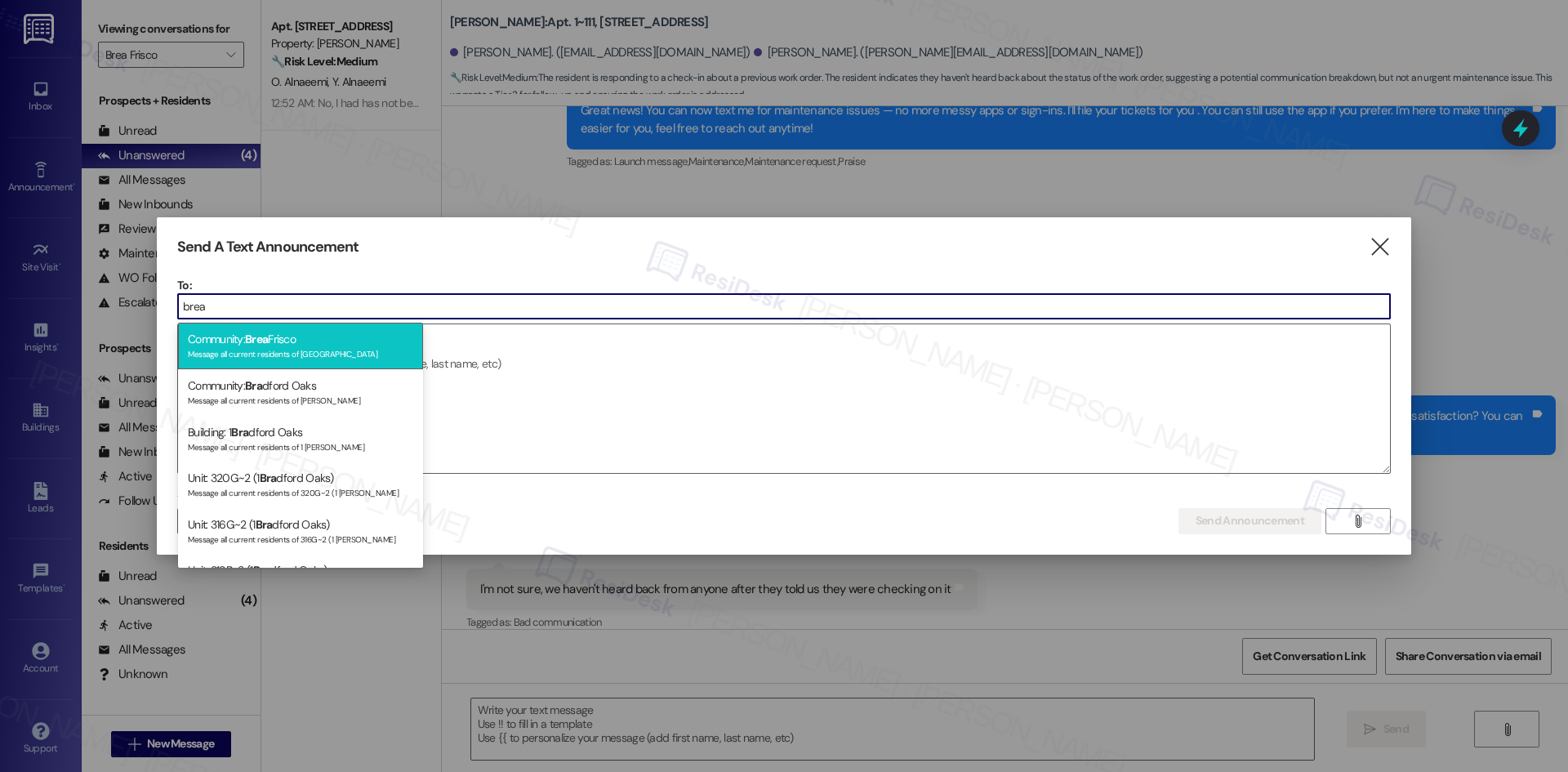
type input "brea"
click at [342, 349] on div "Message all current residents of Brea Frisco" at bounding box center [301, 352] width 225 height 14
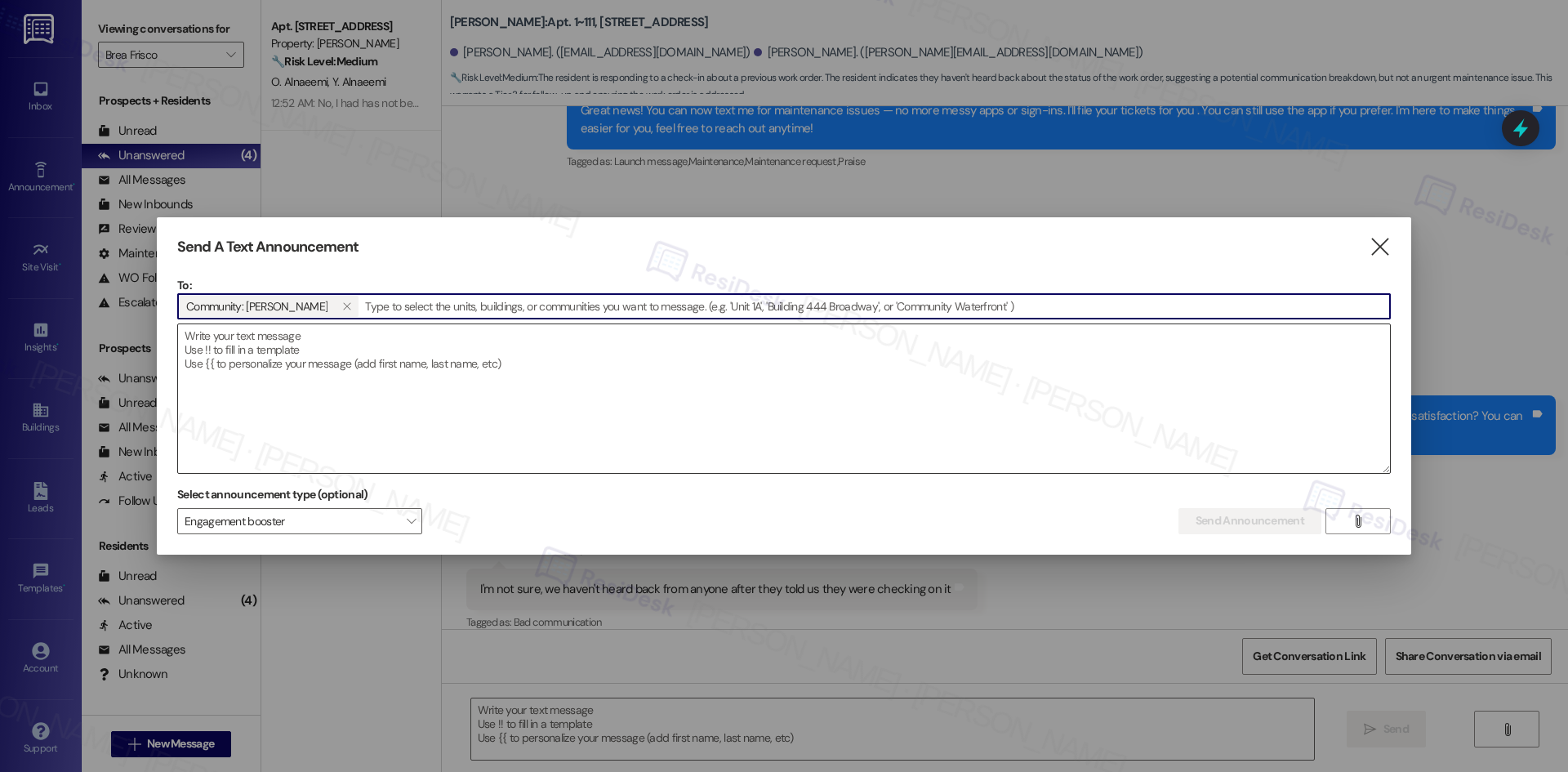
click at [385, 363] on textarea at bounding box center [784, 398] width 1212 height 149
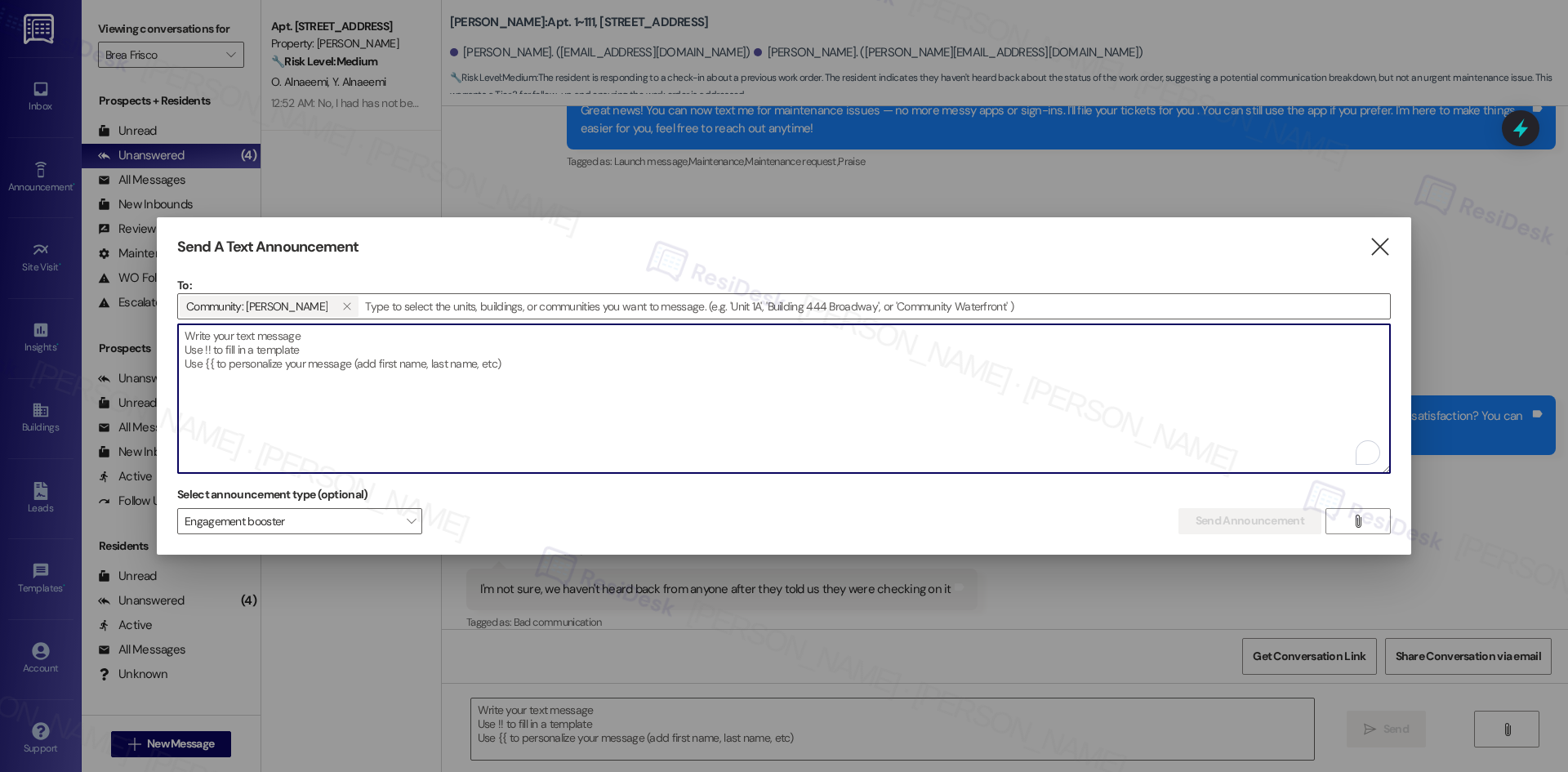
paste textarea "Hi {{first_name}}, we're constantly striving to make {{property}} the best plac…"
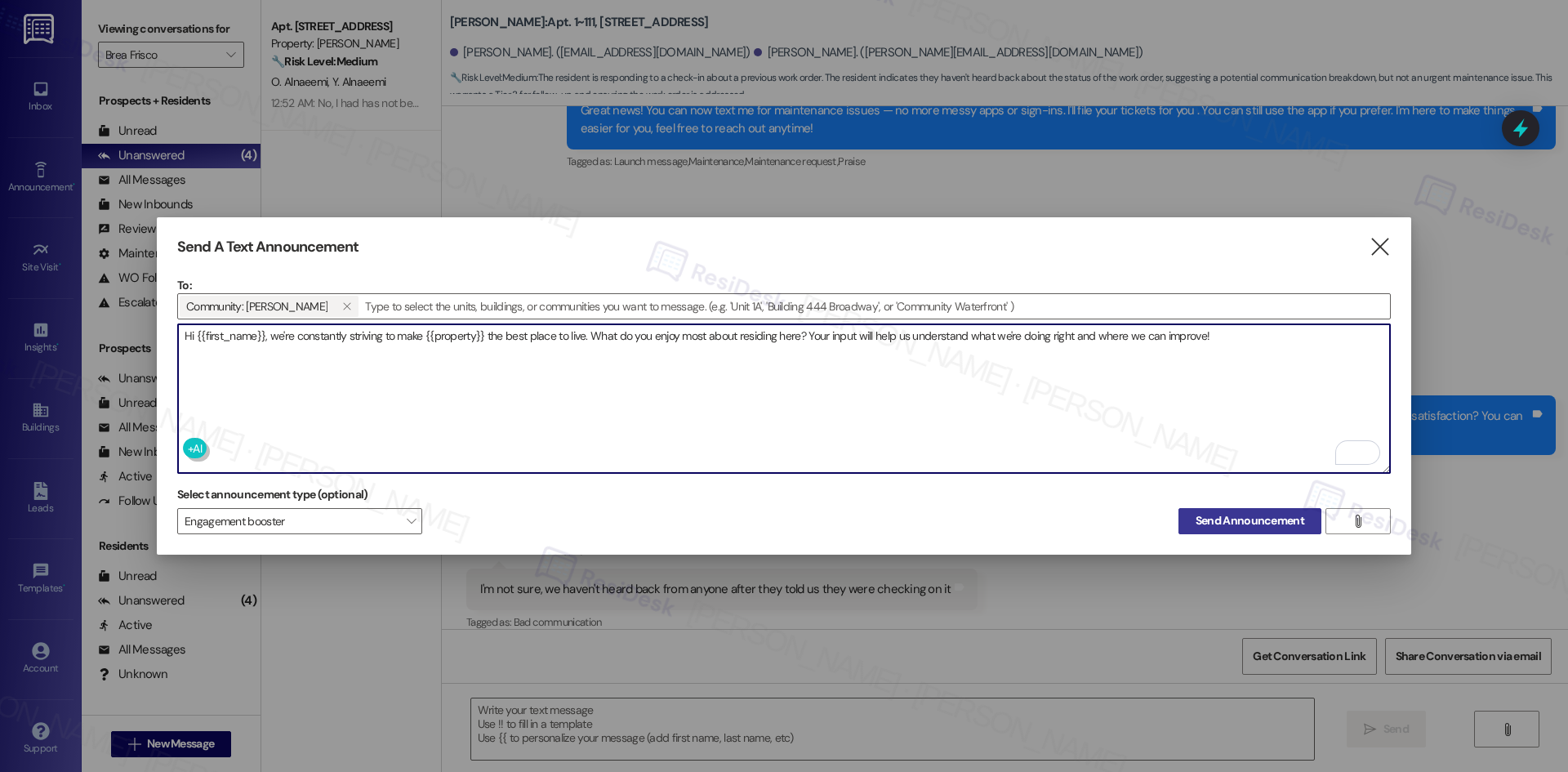
type textarea "Hi {{first_name}}, we're constantly striving to make {{property}} the best plac…"
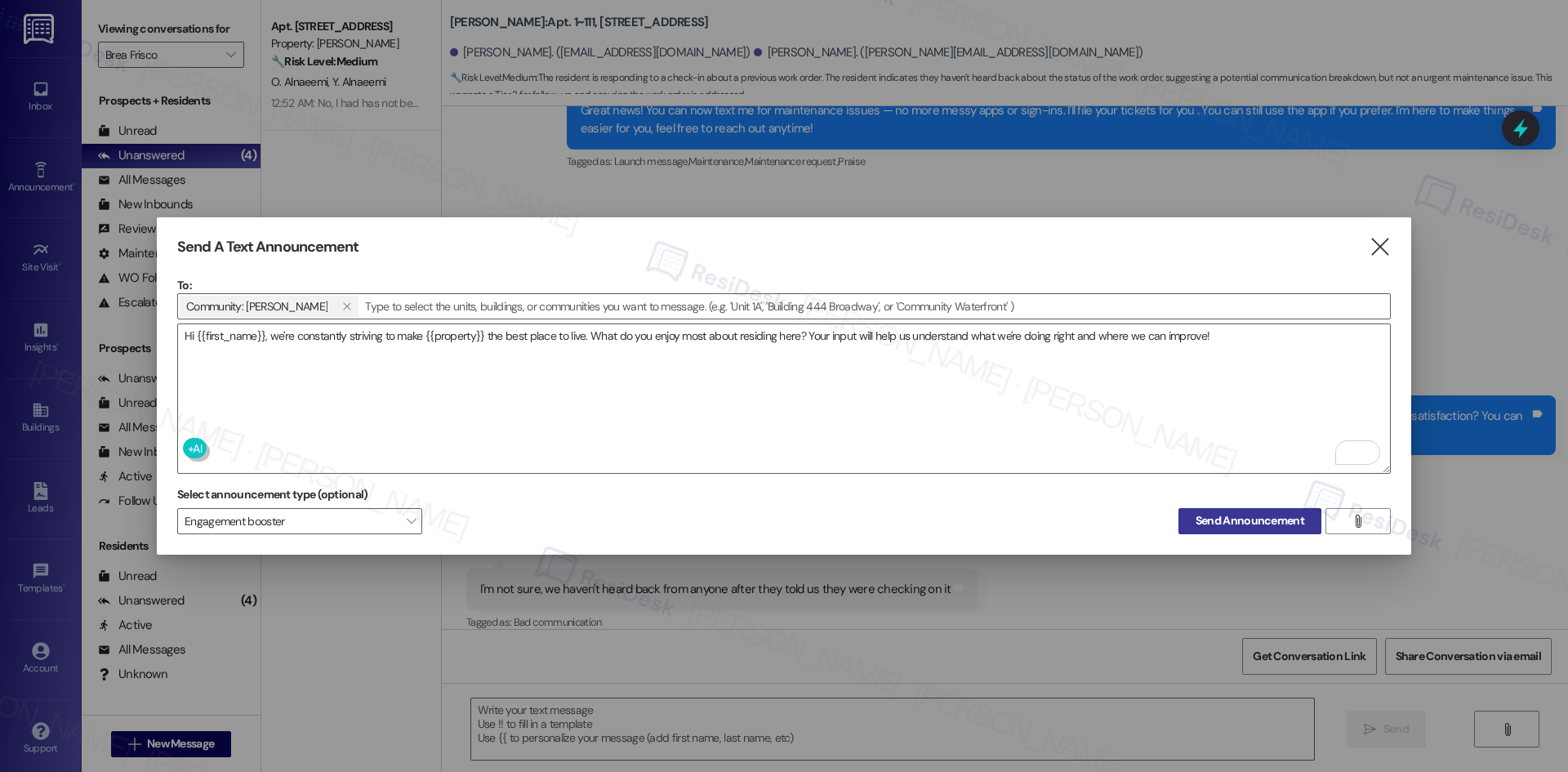
click at [1224, 516] on span "Send Announcement" at bounding box center [1250, 520] width 108 height 17
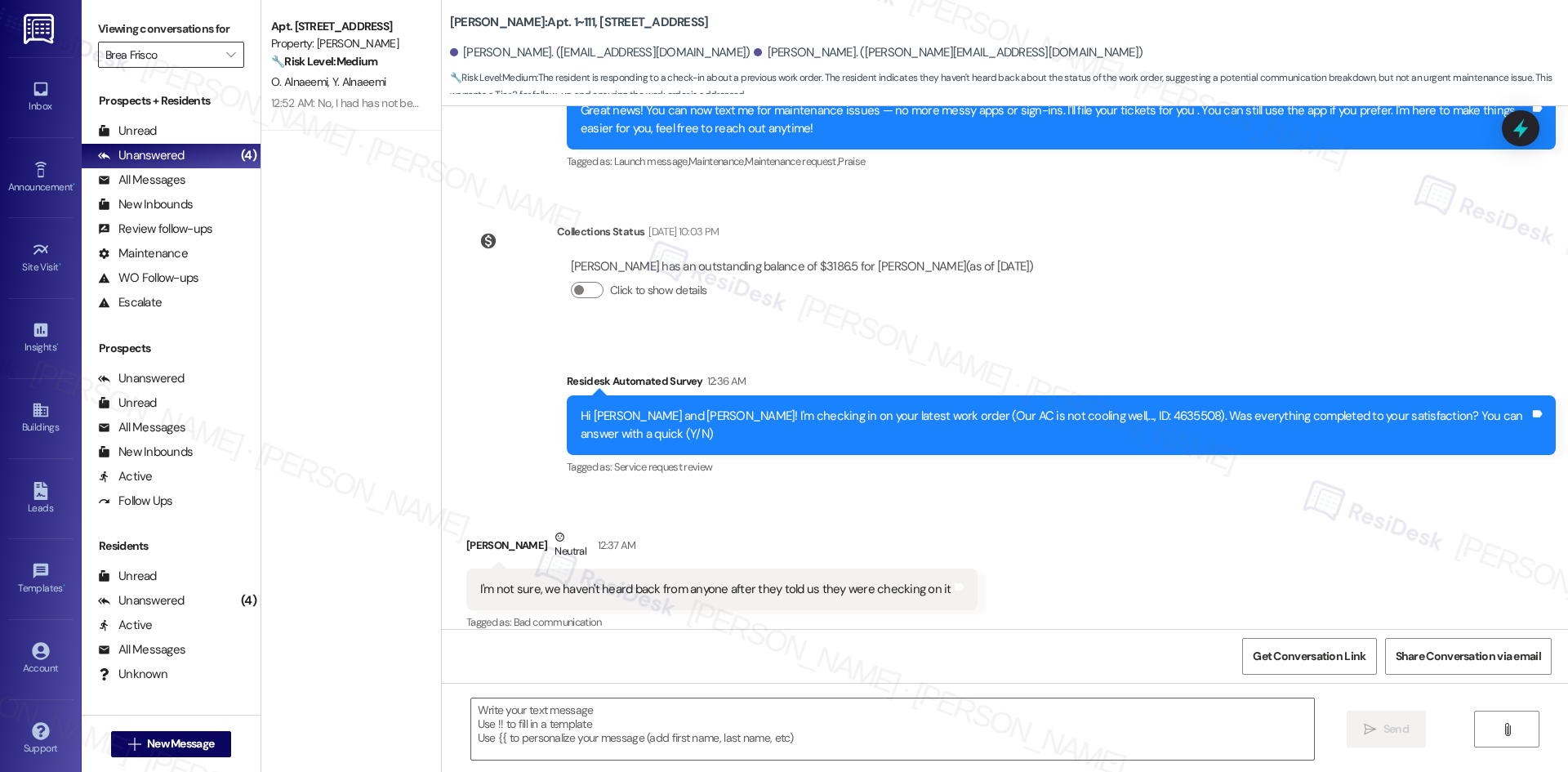
click at [204, 58] on input "Brea Frisco" at bounding box center [161, 55] width 113 height 26
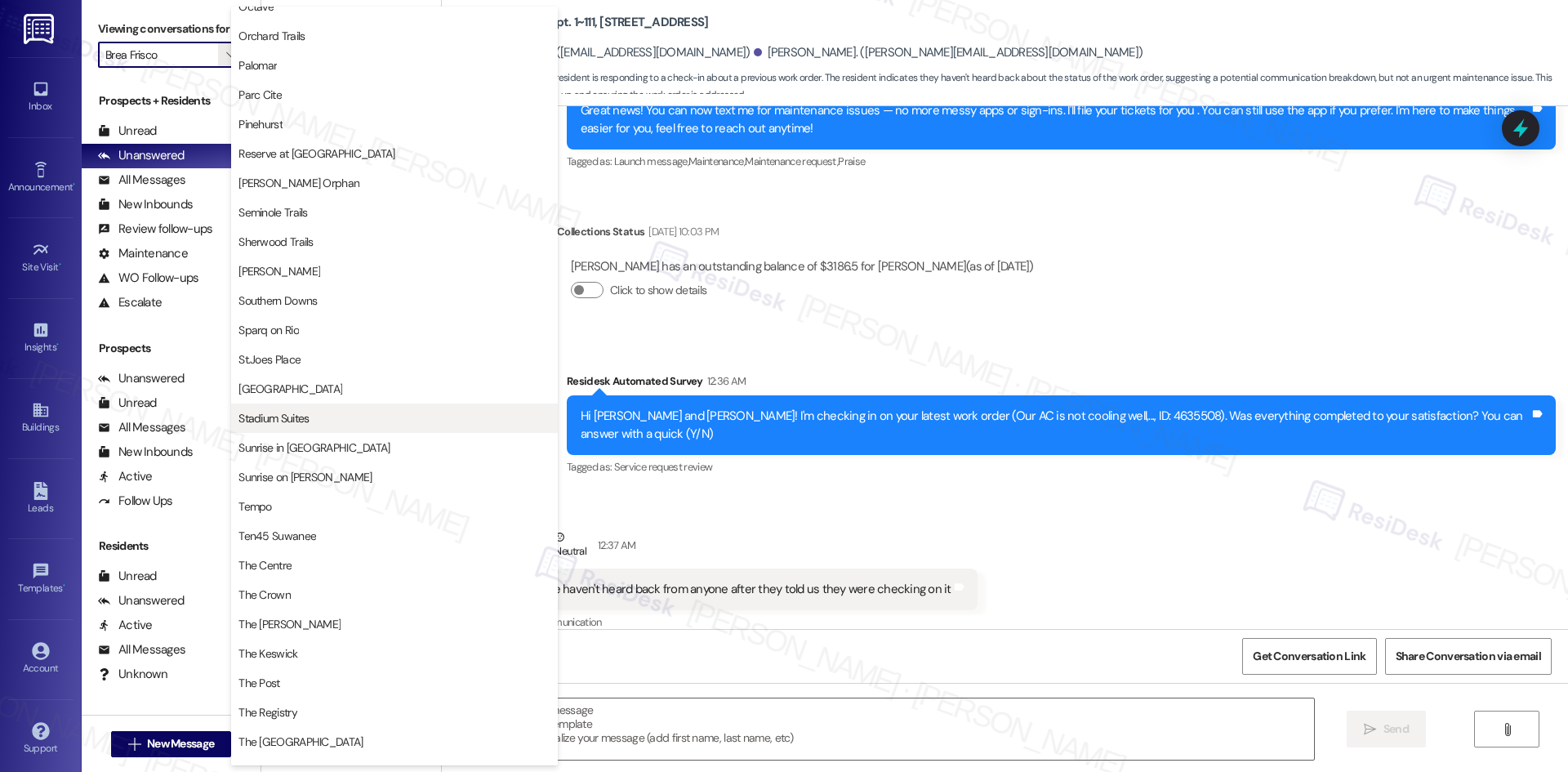
scroll to position [980, 0]
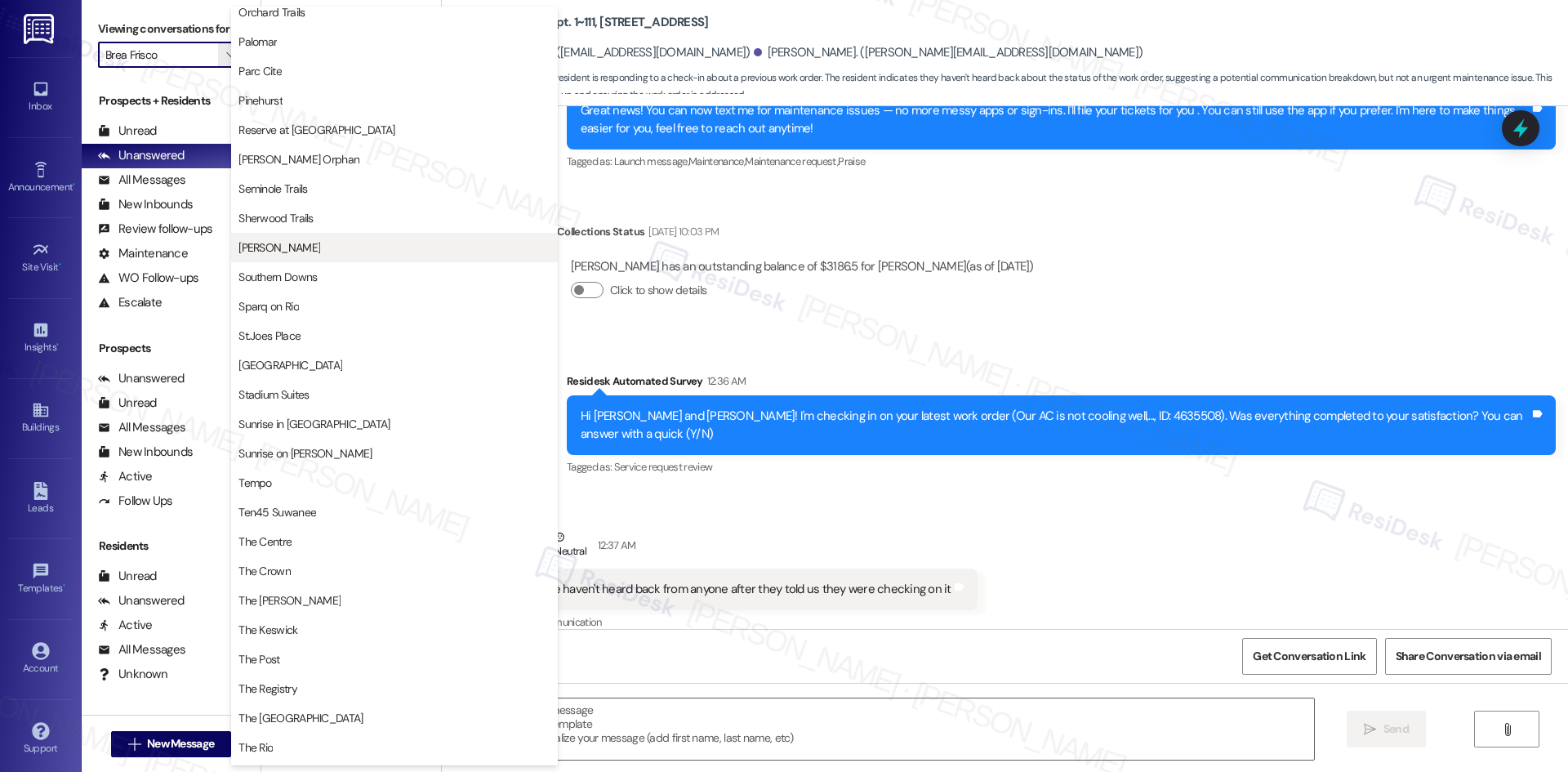
click at [445, 241] on span "[PERSON_NAME]" at bounding box center [394, 247] width 312 height 16
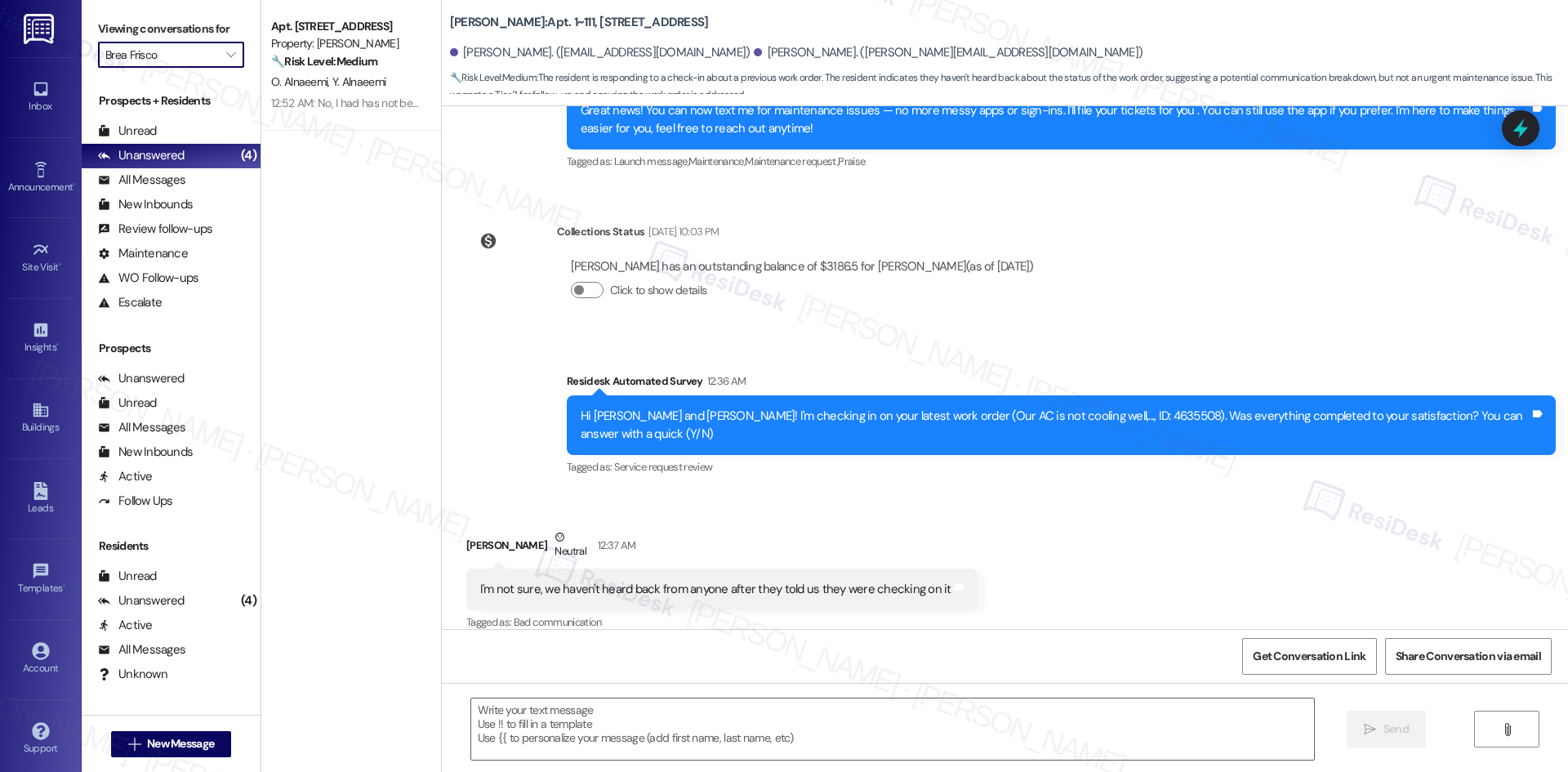
type input "[PERSON_NAME]"
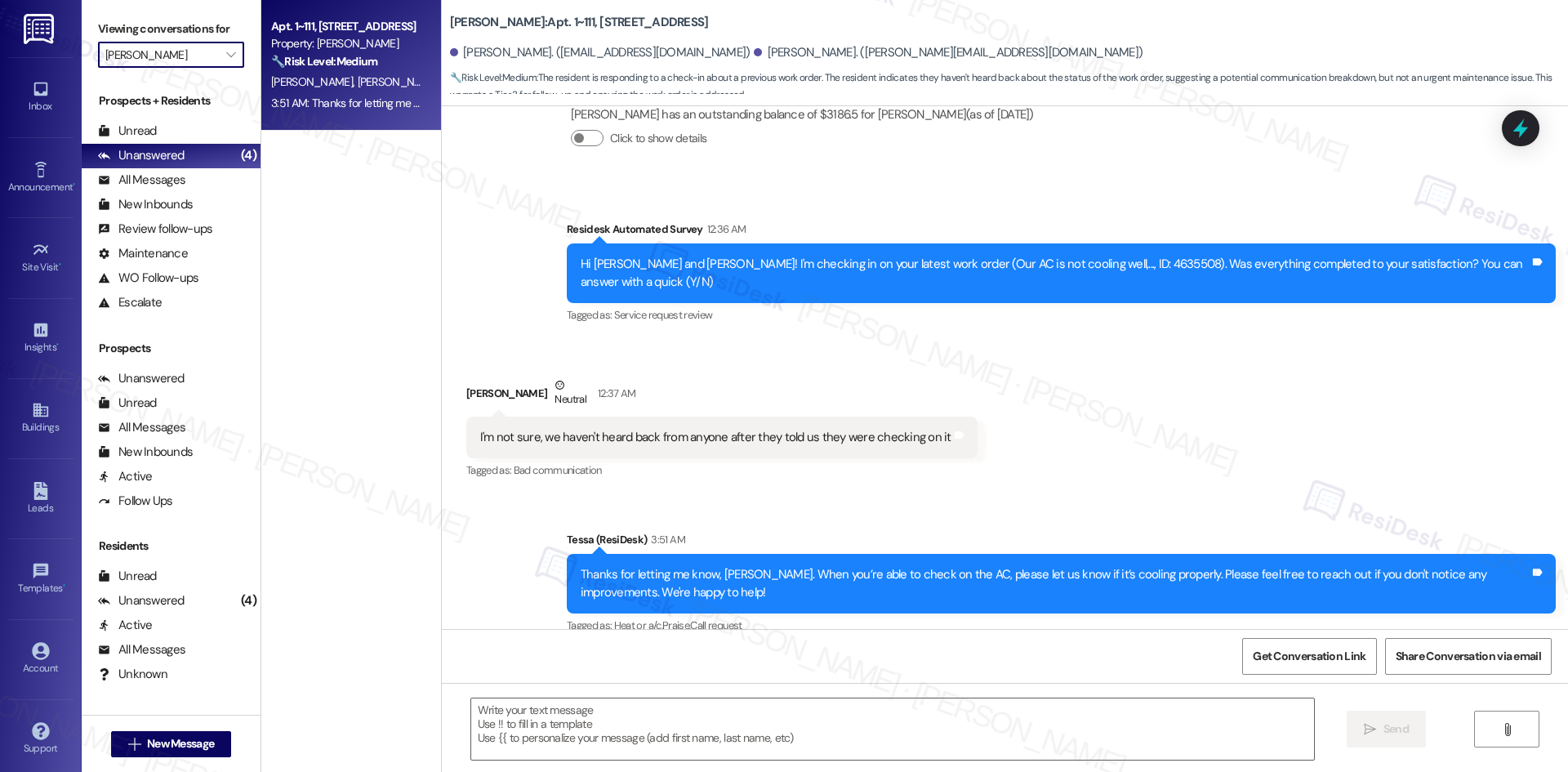
scroll to position [514, 0]
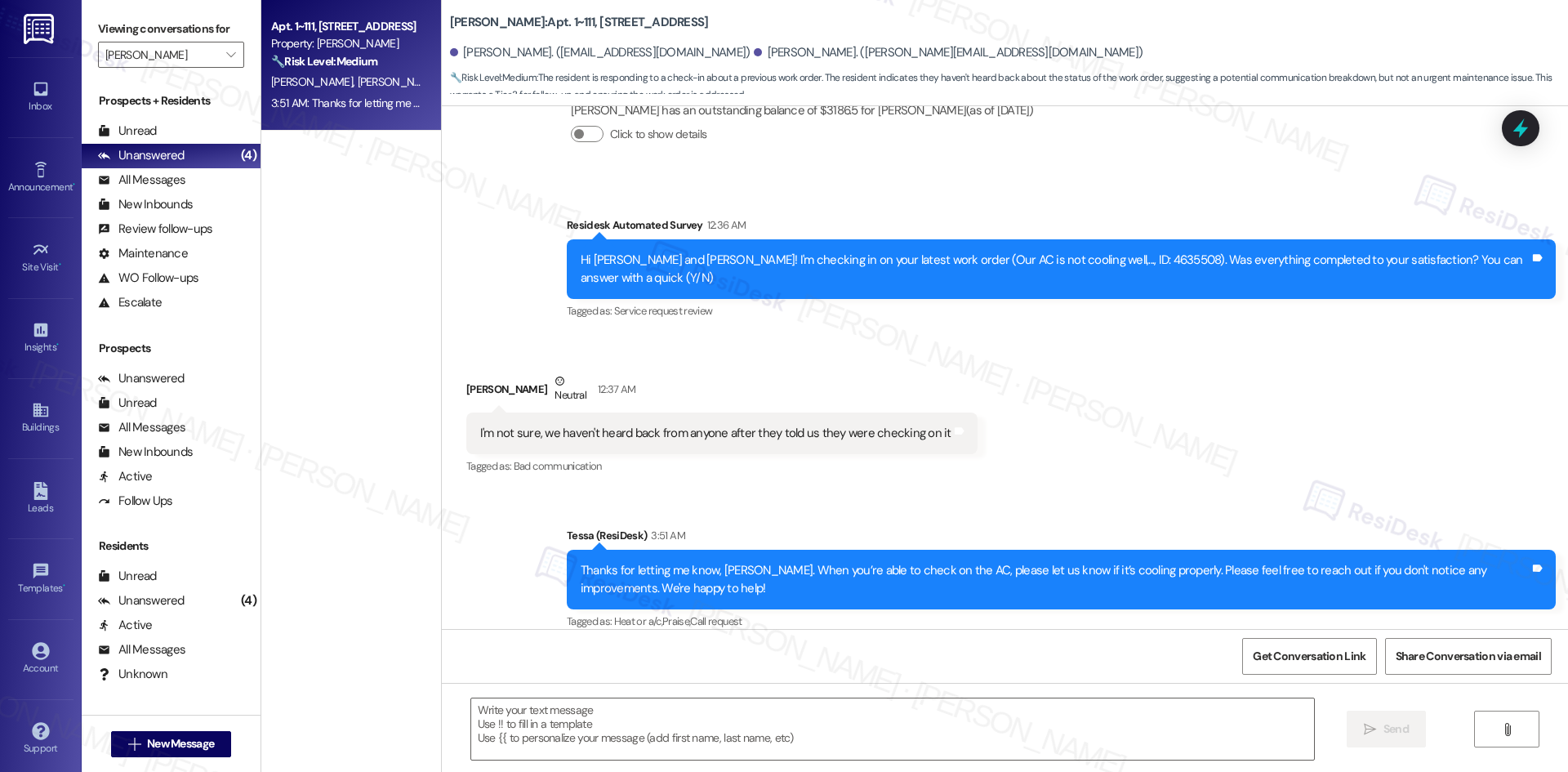
click at [375, 107] on div "3:51 AM: Thanks for letting me know, Victoria. When you’re able to check on the…" at bounding box center [793, 103] width 1044 height 15
click at [16, 172] on link "Announcement •" at bounding box center [40, 178] width 65 height 44
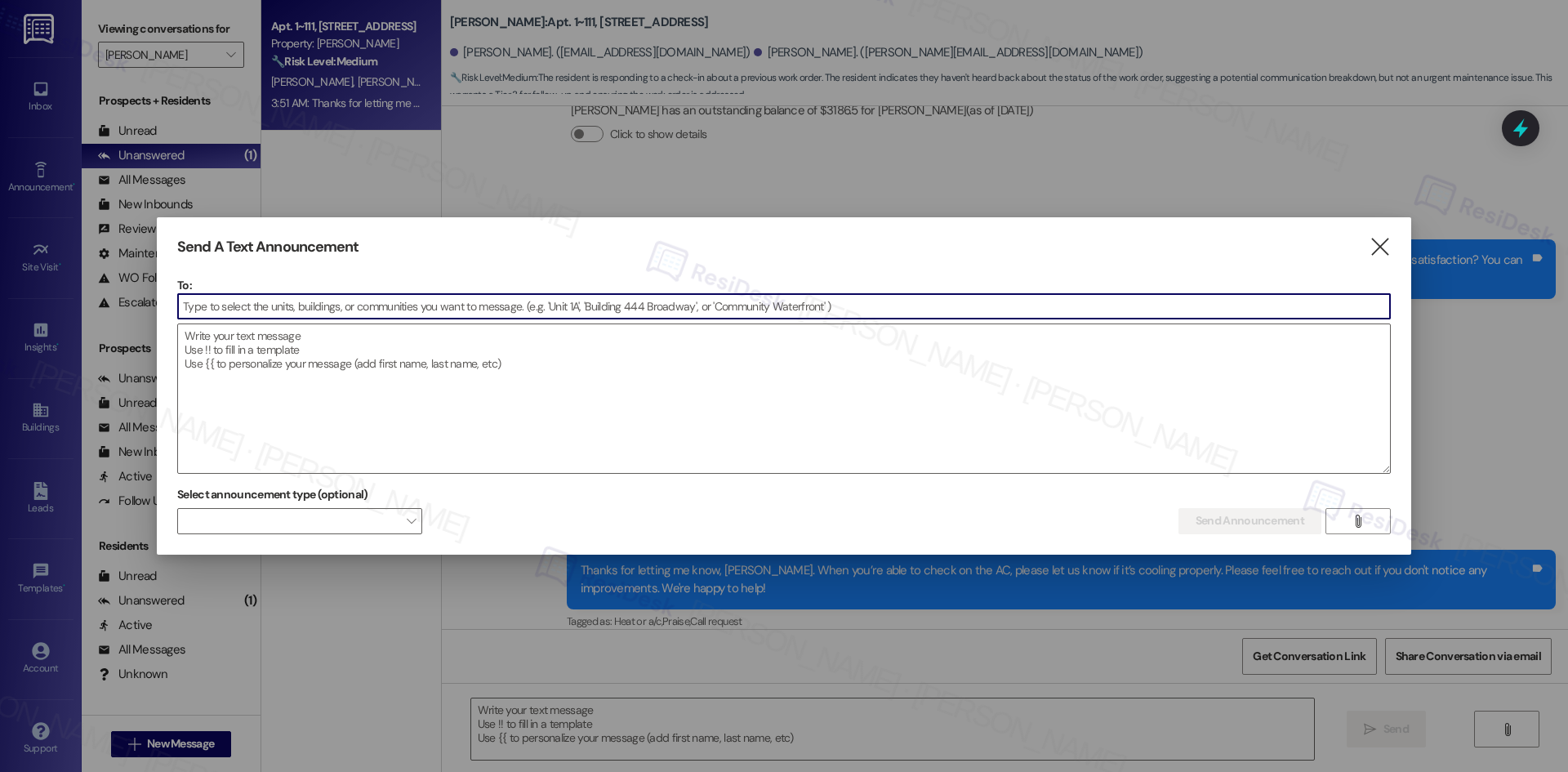
click at [332, 303] on input at bounding box center [784, 307] width 1212 height 25
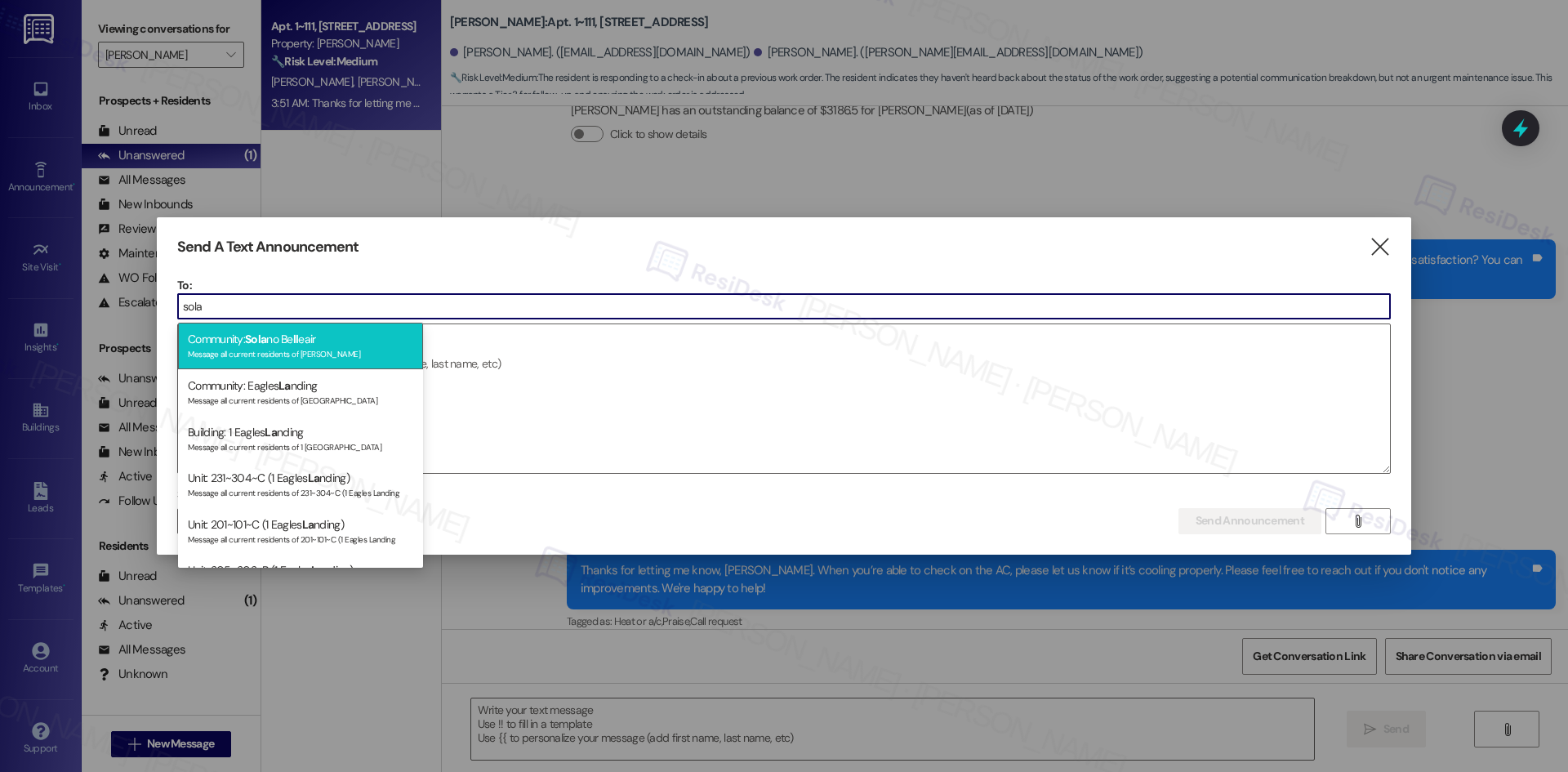
type input "sola"
click at [365, 343] on div "Community: Sola no Be ll eair Message all current residents of Solano Belleair" at bounding box center [301, 345] width 245 height 47
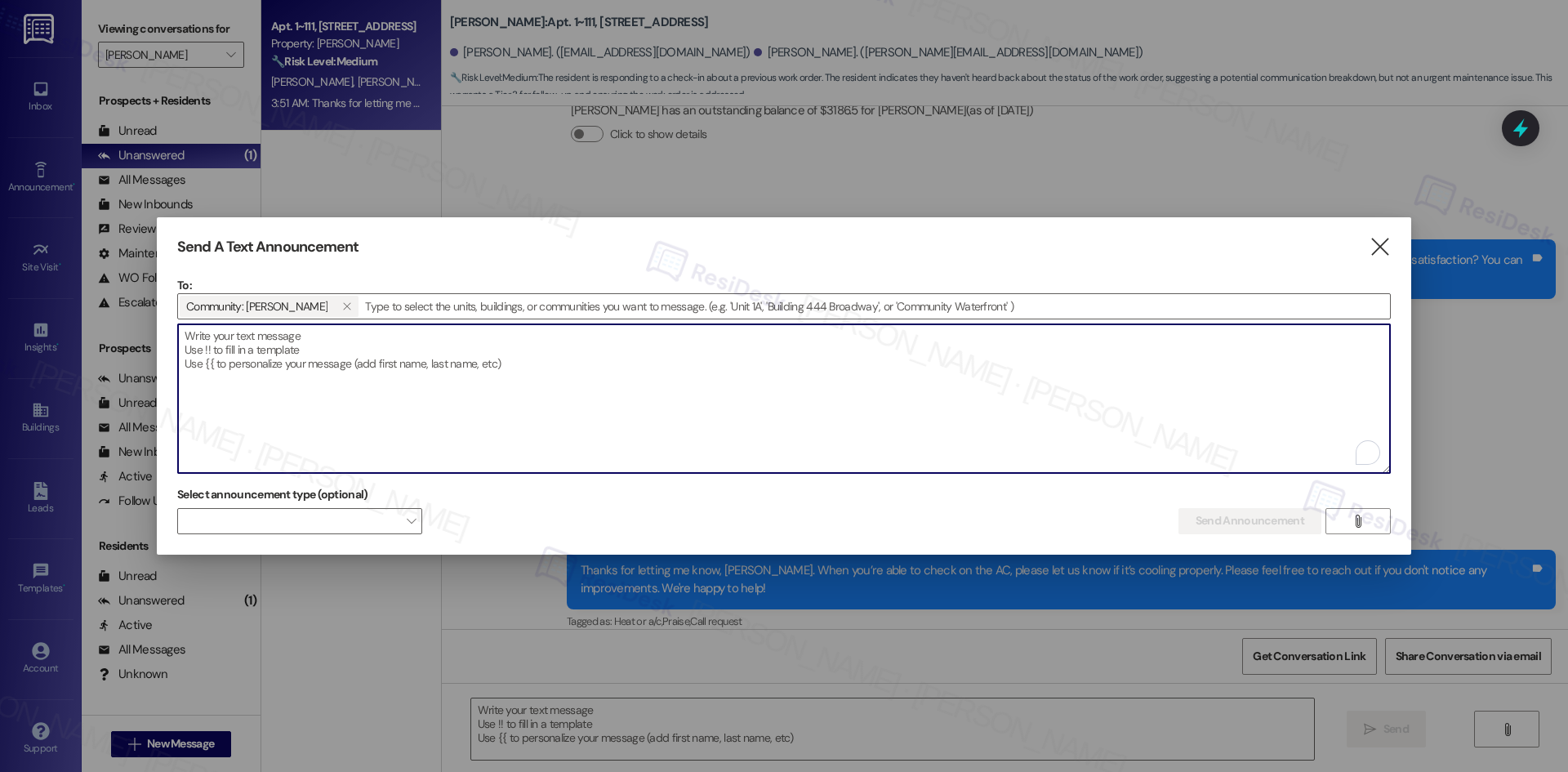
click at [377, 347] on textarea "To enrich screen reader interactions, please activate Accessibility in Grammarl…" at bounding box center [784, 398] width 1212 height 149
paste textarea "Hi {{first_name}}, we're constantly striving to make {{property}} the best plac…"
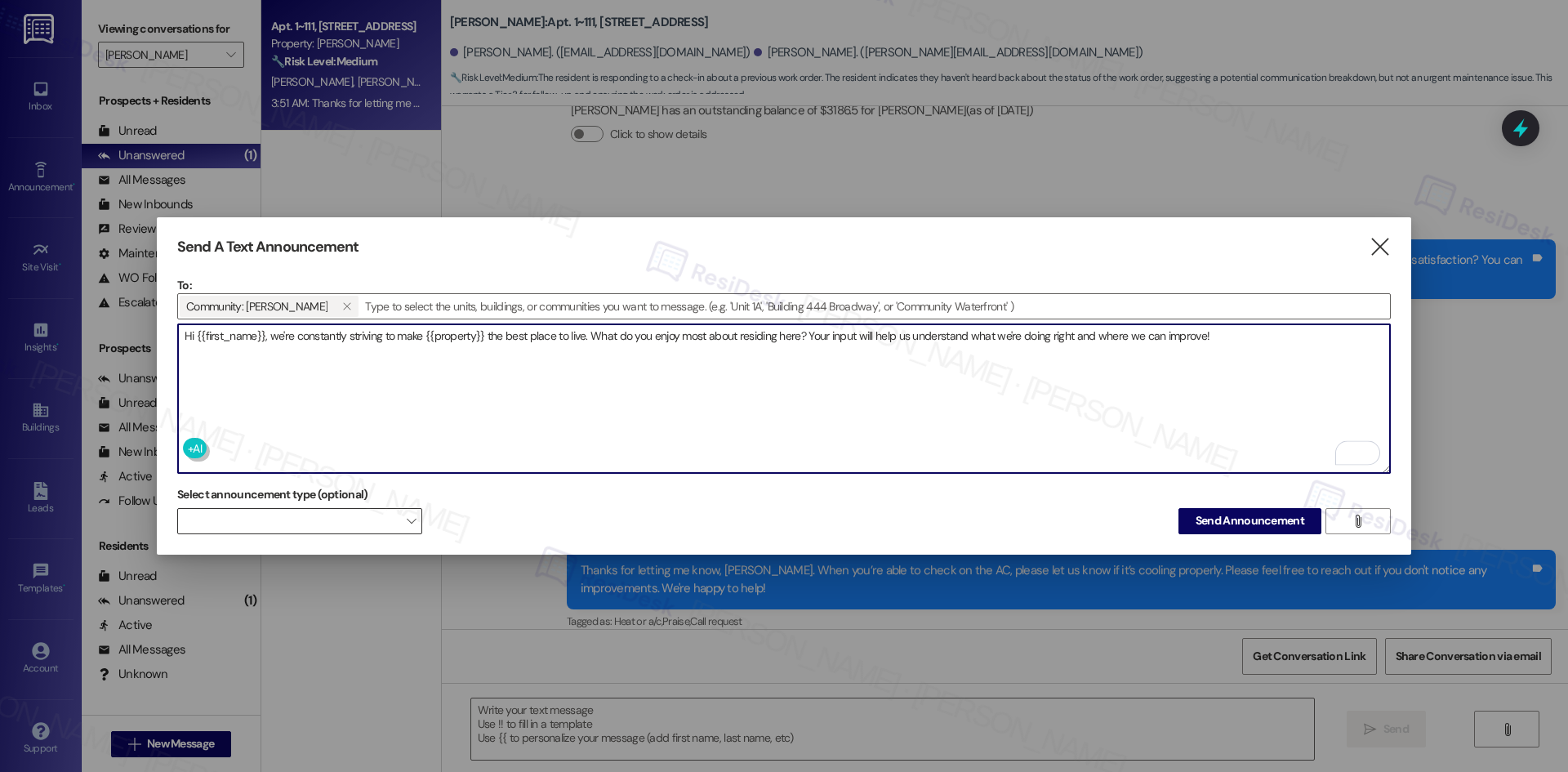
type textarea "Hi {{first_name}}, we're constantly striving to make {{property}} the best plac…"
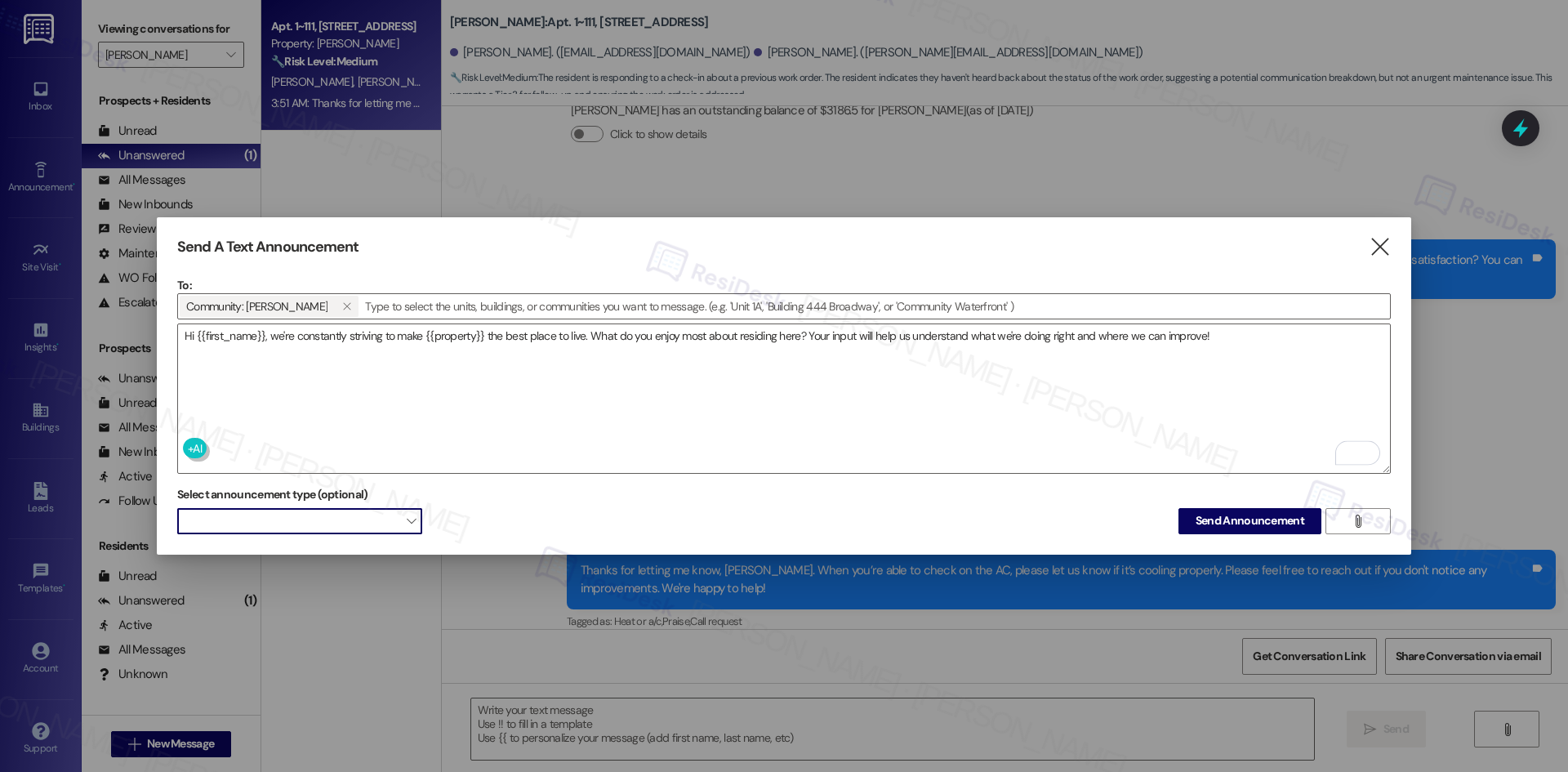
click at [374, 525] on span at bounding box center [300, 521] width 245 height 26
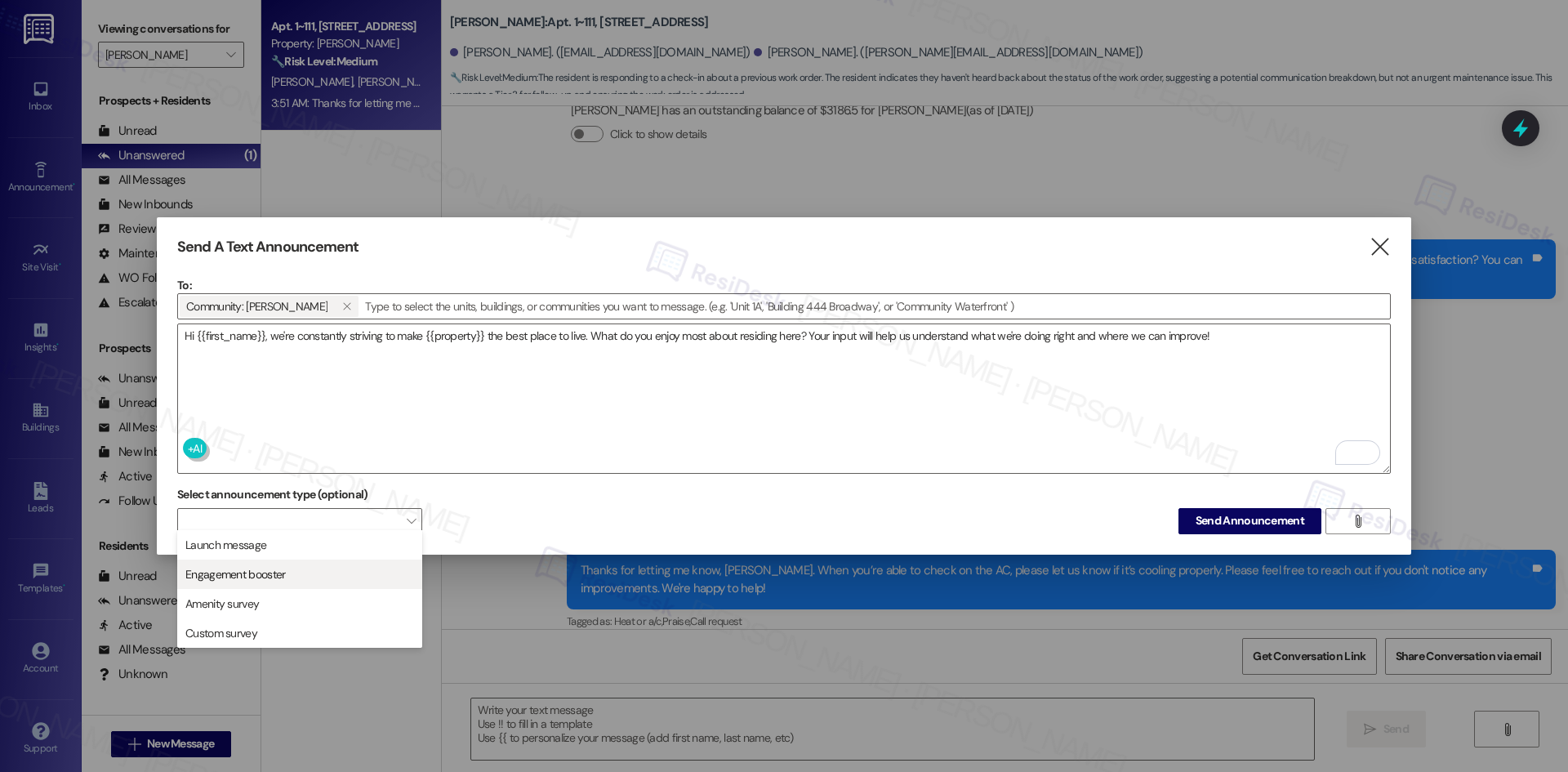
click at [356, 580] on span "Engagement booster" at bounding box center [300, 575] width 230 height 18
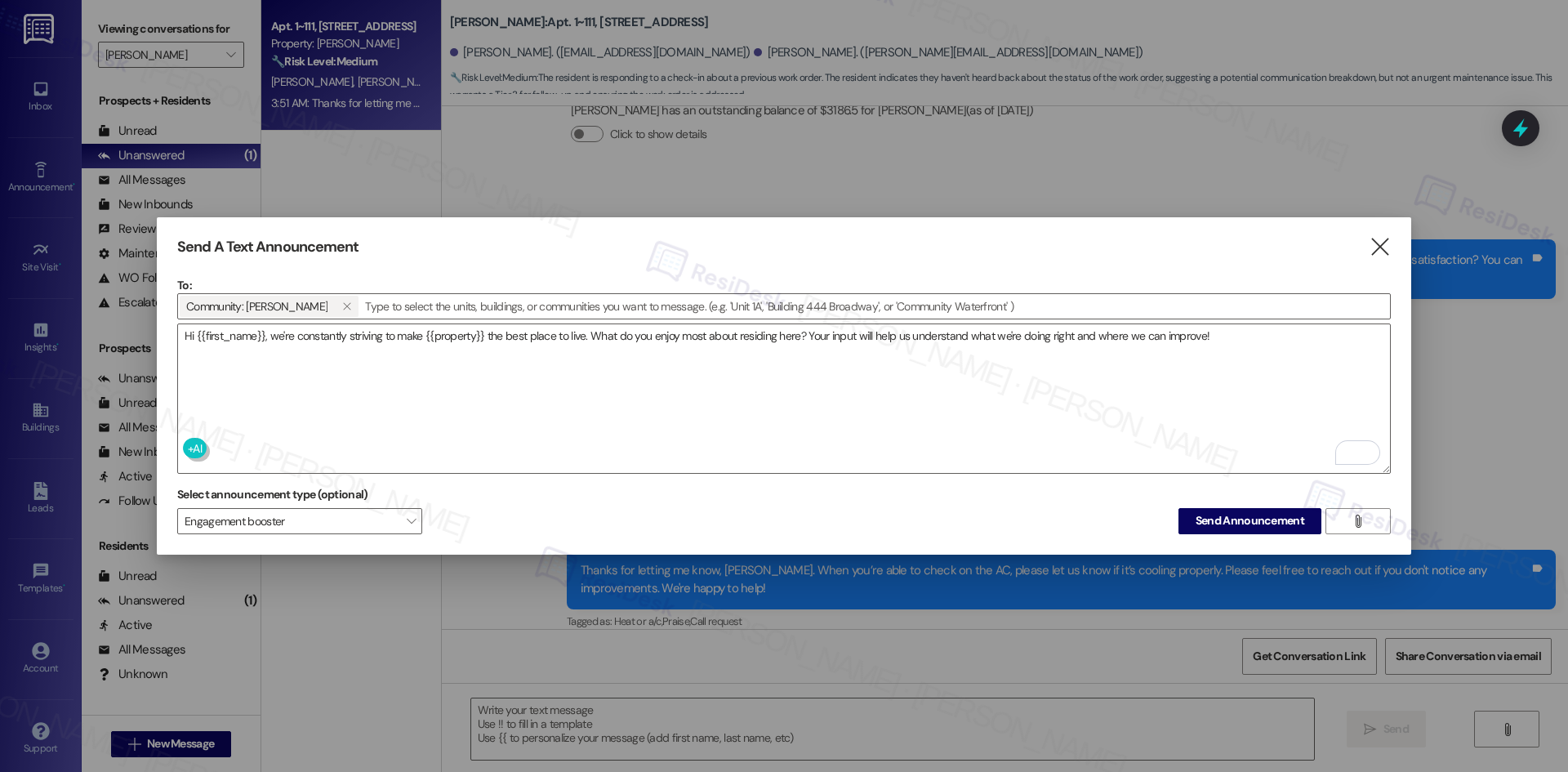
click at [510, 511] on div "Select announcement type (optional) Engagement booster  Send Announcement " at bounding box center [784, 507] width 1213 height 52
click at [1220, 515] on span "Send Announcement" at bounding box center [1250, 520] width 108 height 17
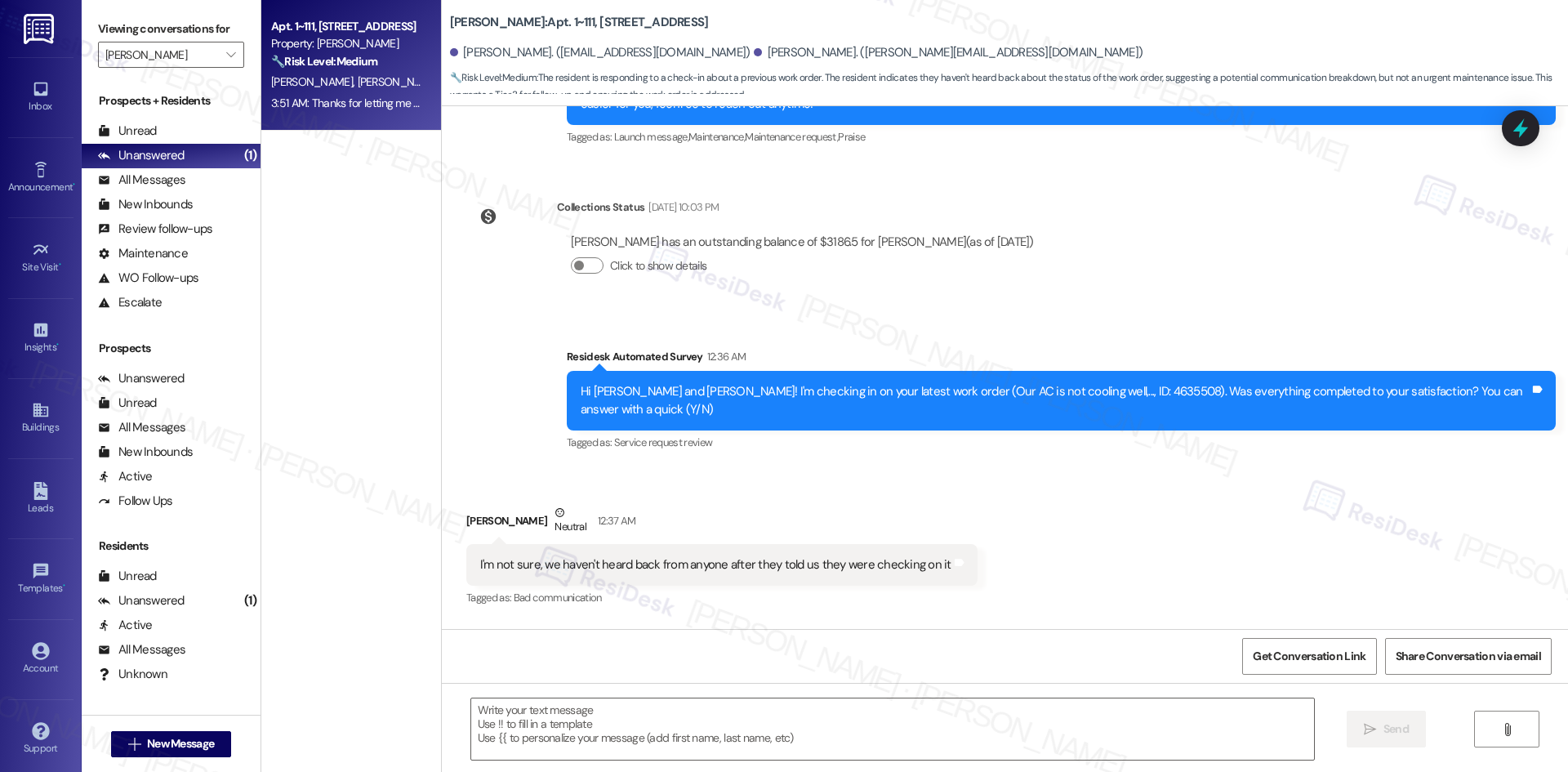
scroll to position [358, 0]
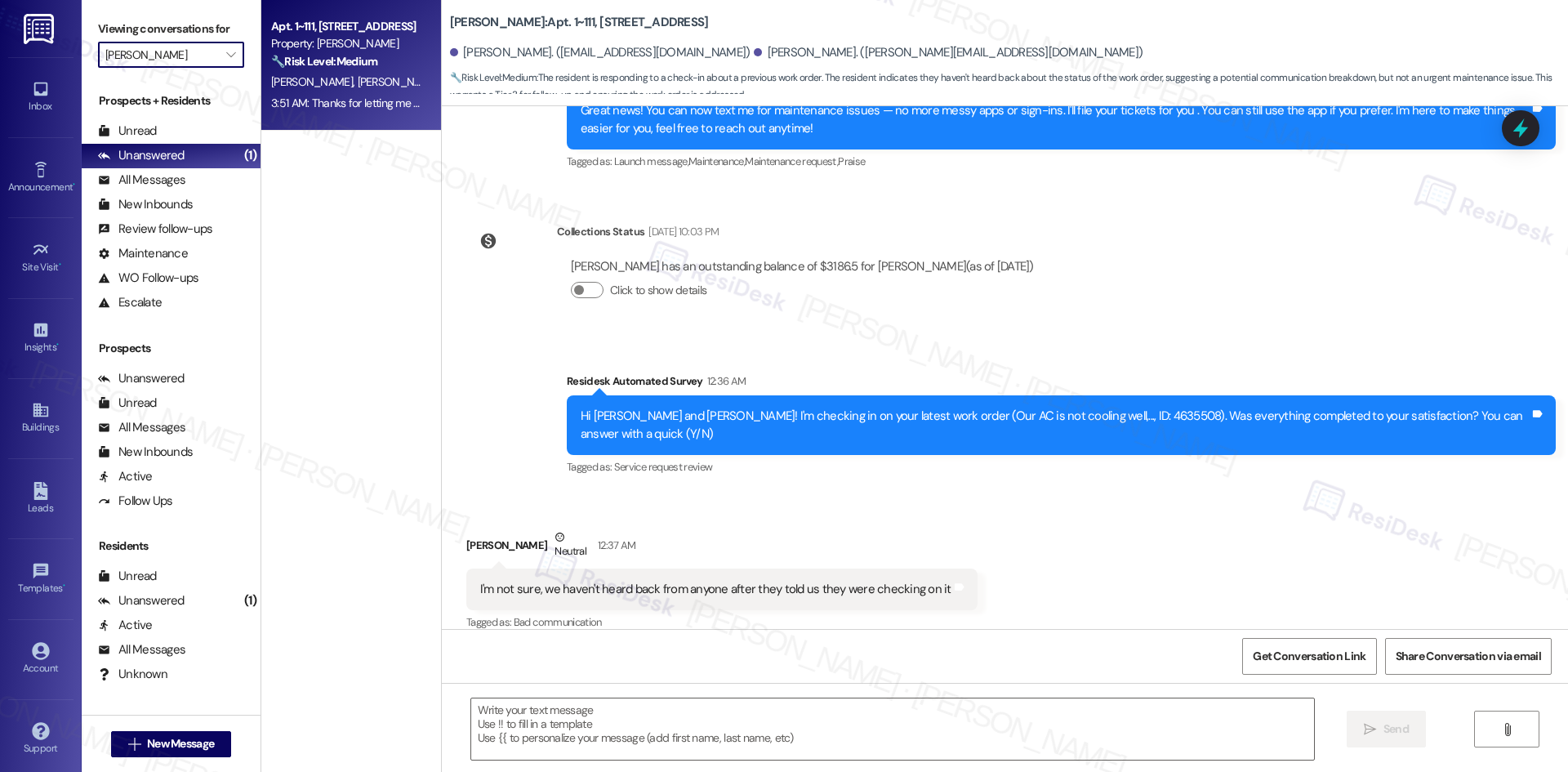
click at [147, 54] on input "Solano Belleair" at bounding box center [161, 55] width 113 height 26
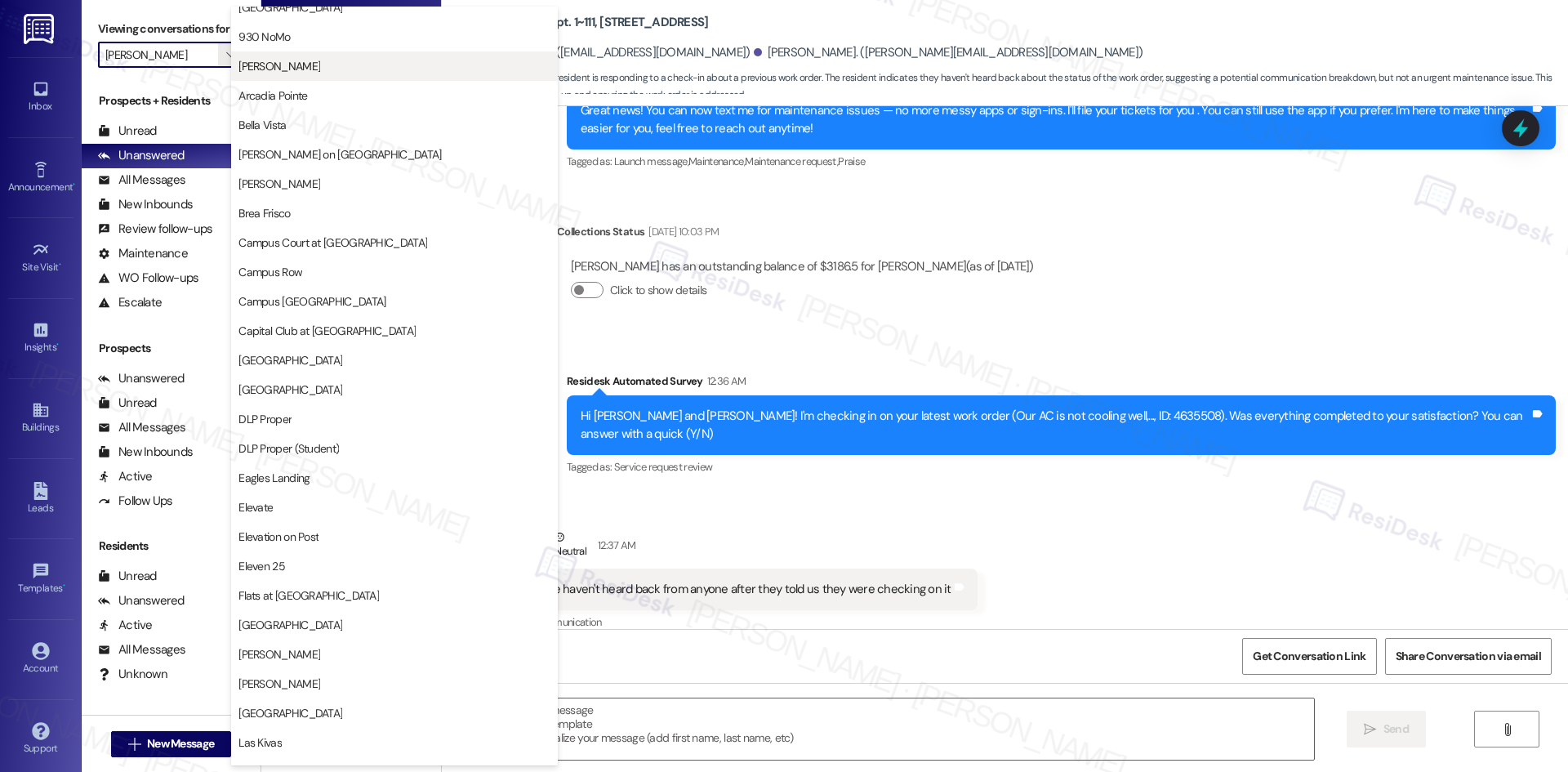
scroll to position [0, 0]
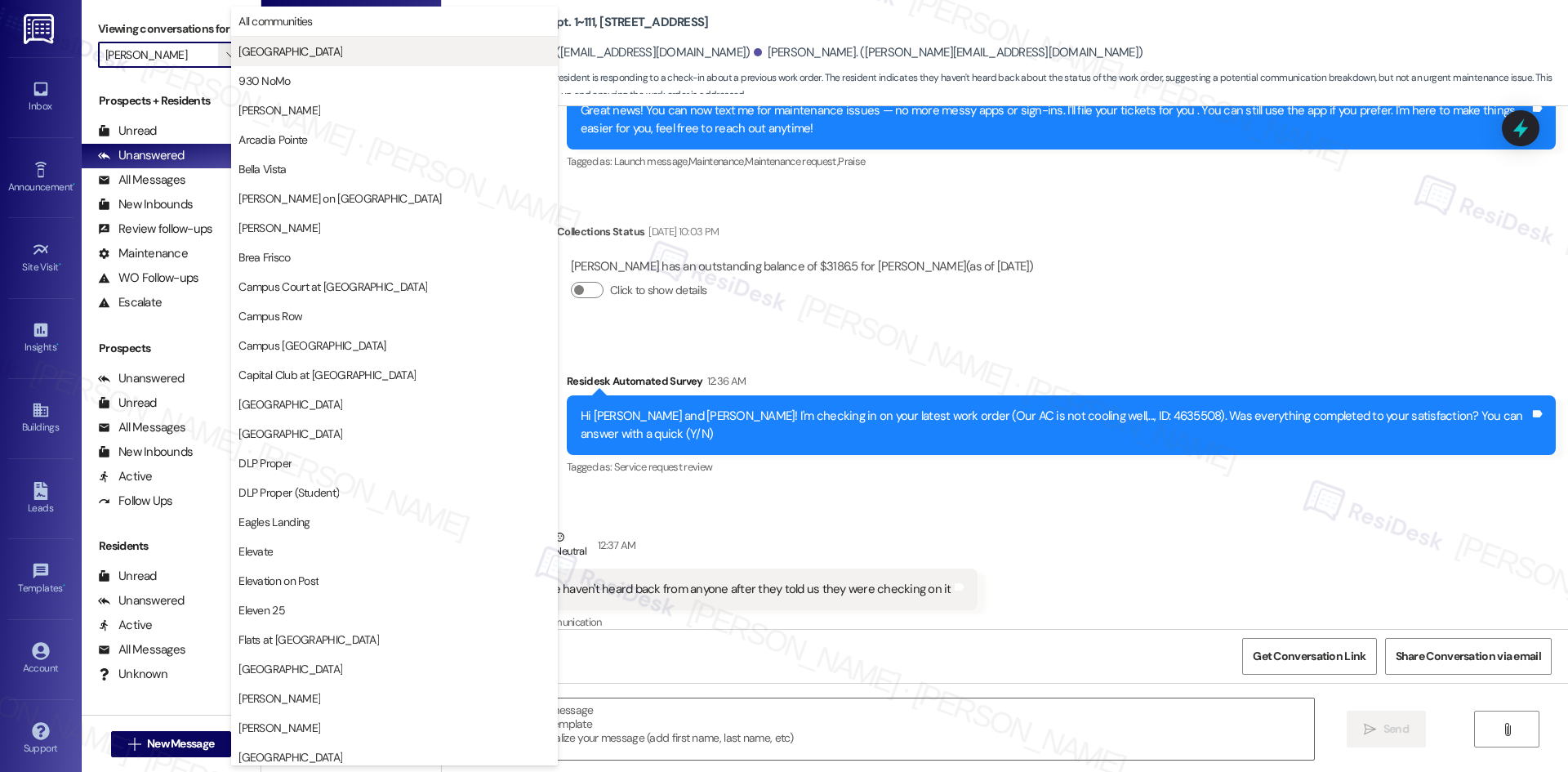
click at [288, 53] on span "4th Street Commons" at bounding box center [290, 52] width 104 height 16
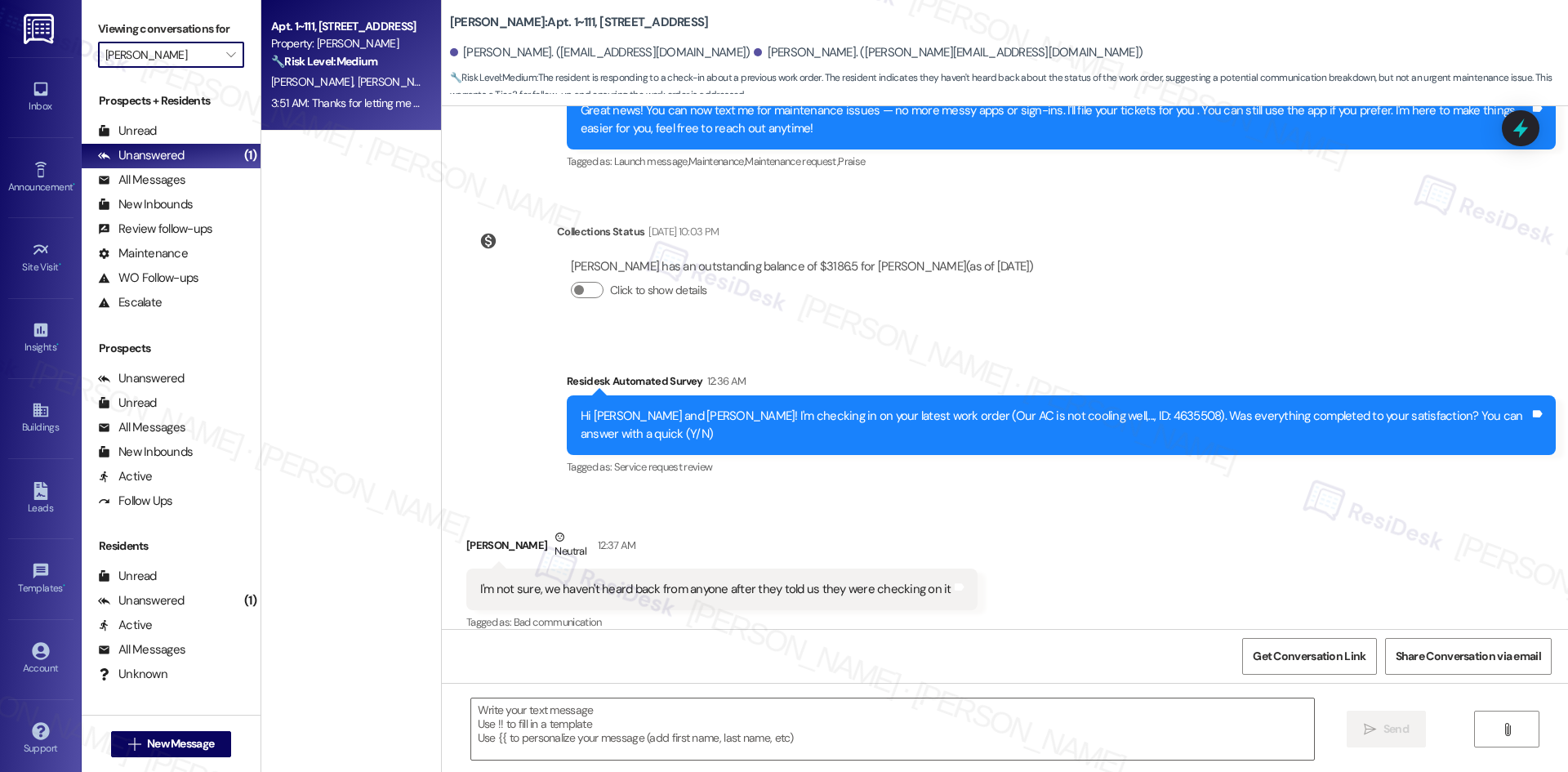
type input "4th Street Commons"
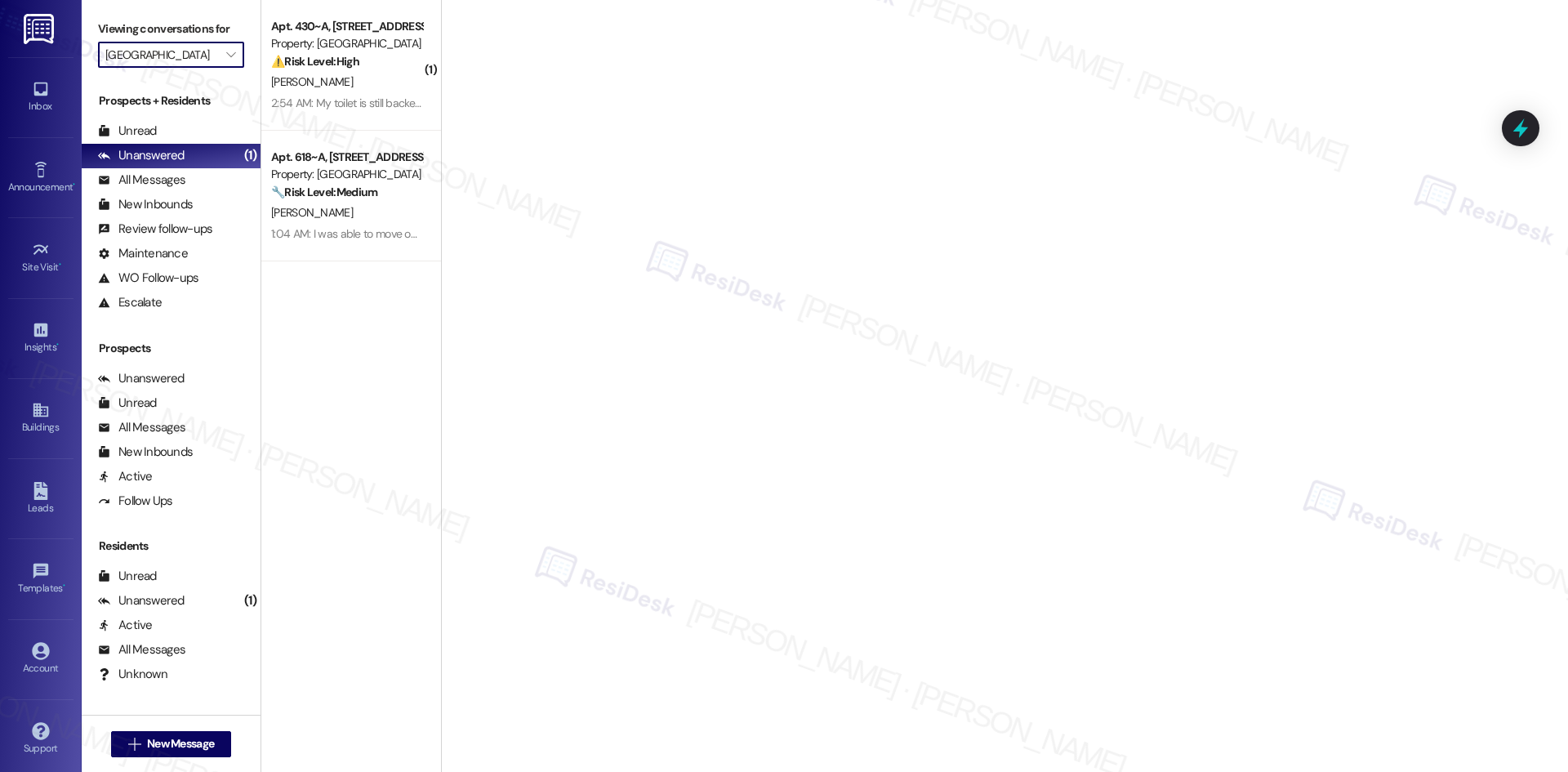
click at [196, 54] on input "4th Street Commons" at bounding box center [161, 55] width 113 height 26
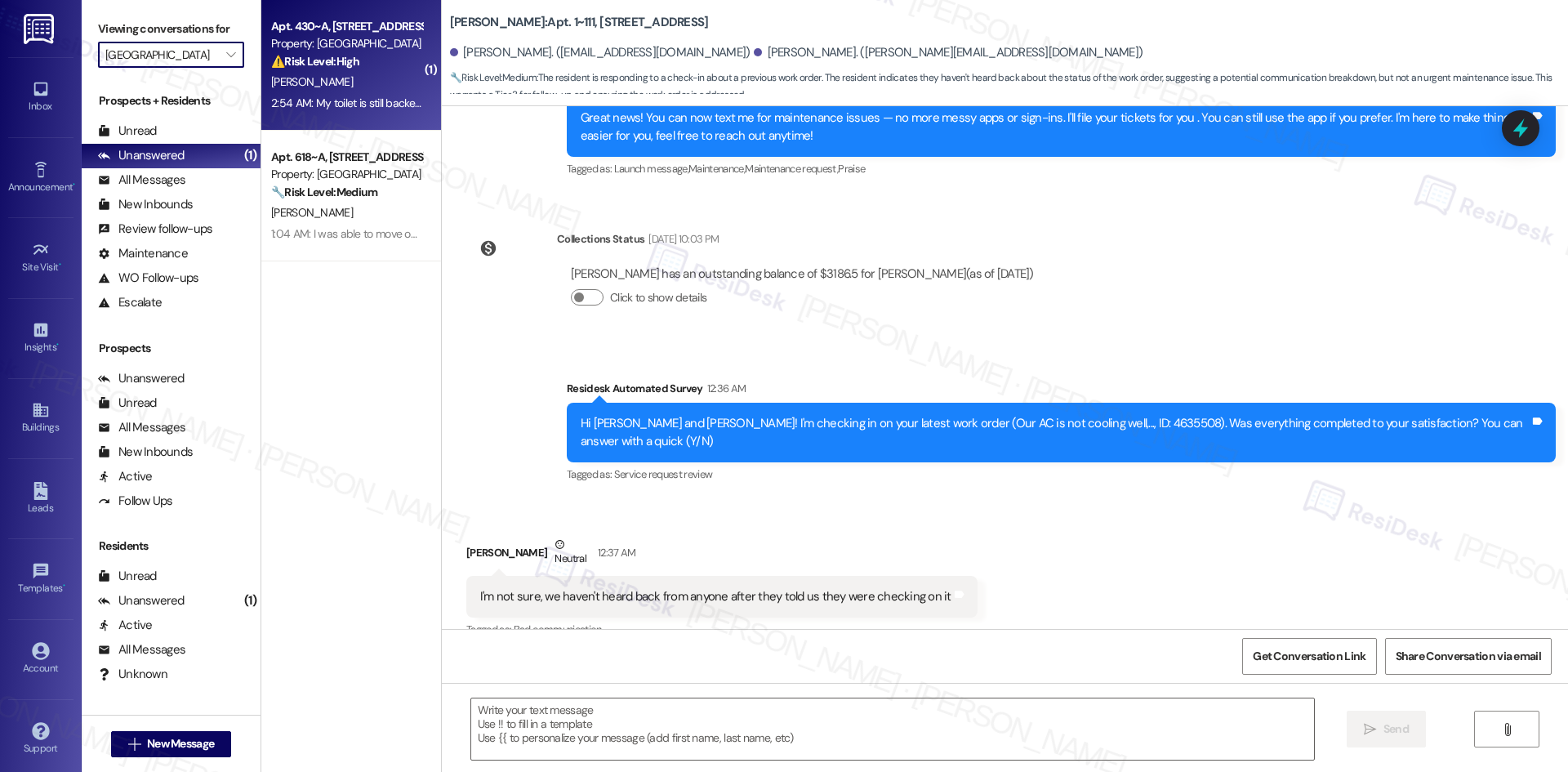
scroll to position [358, 0]
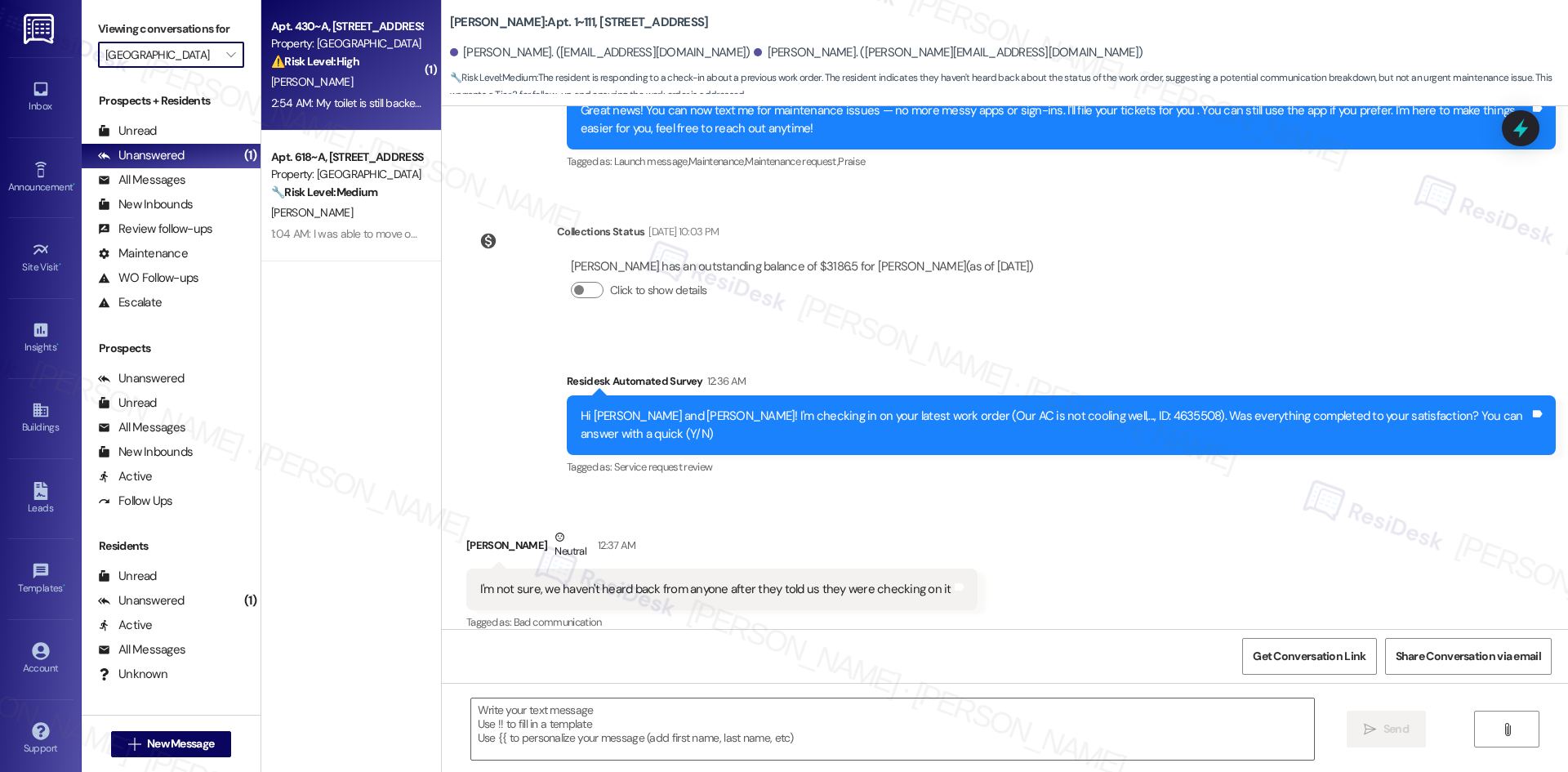
type textarea "Fetching suggested responses. Please feel free to read through the conversation…"
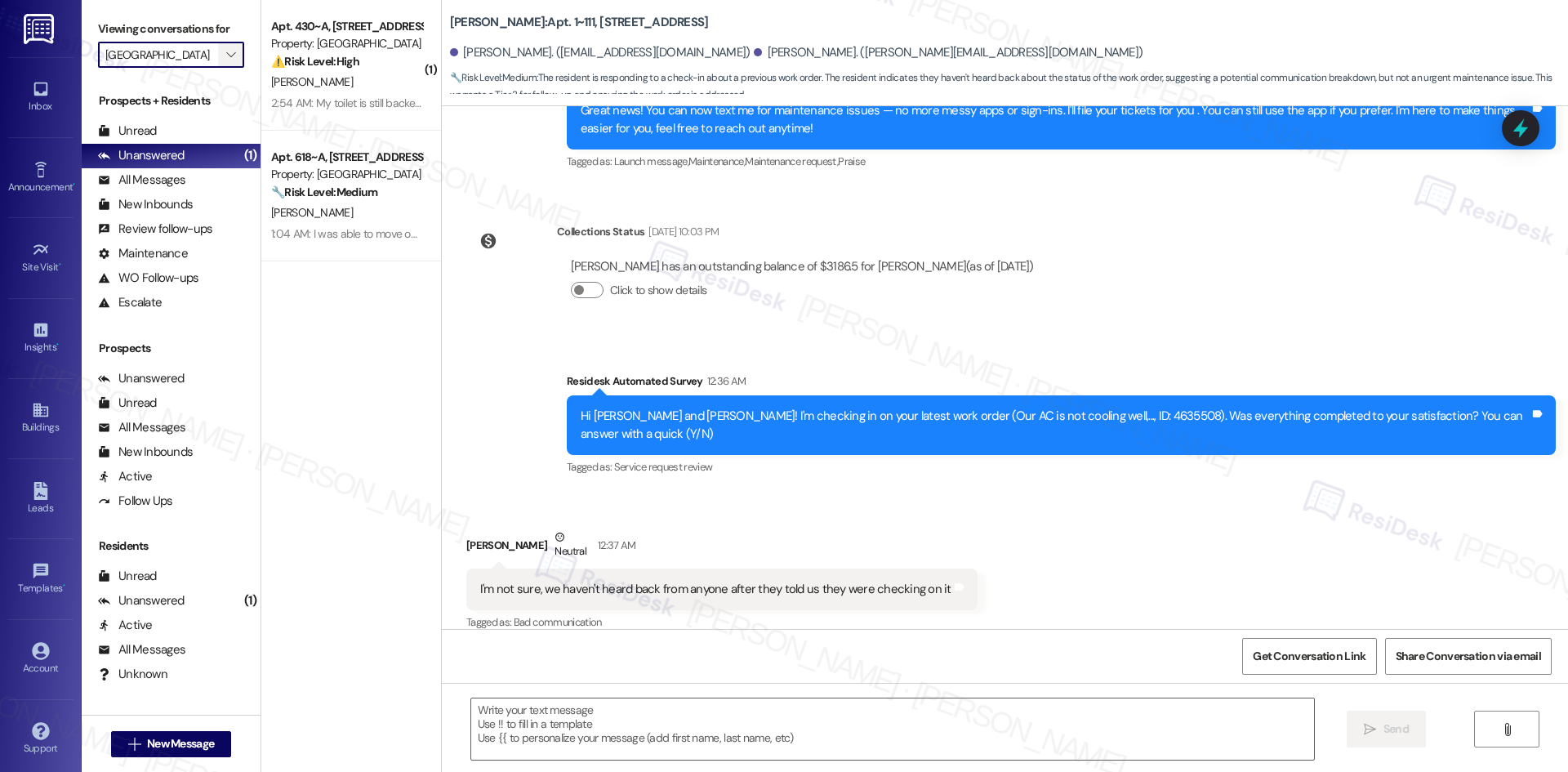
click at [223, 53] on span "" at bounding box center [230, 55] width 16 height 26
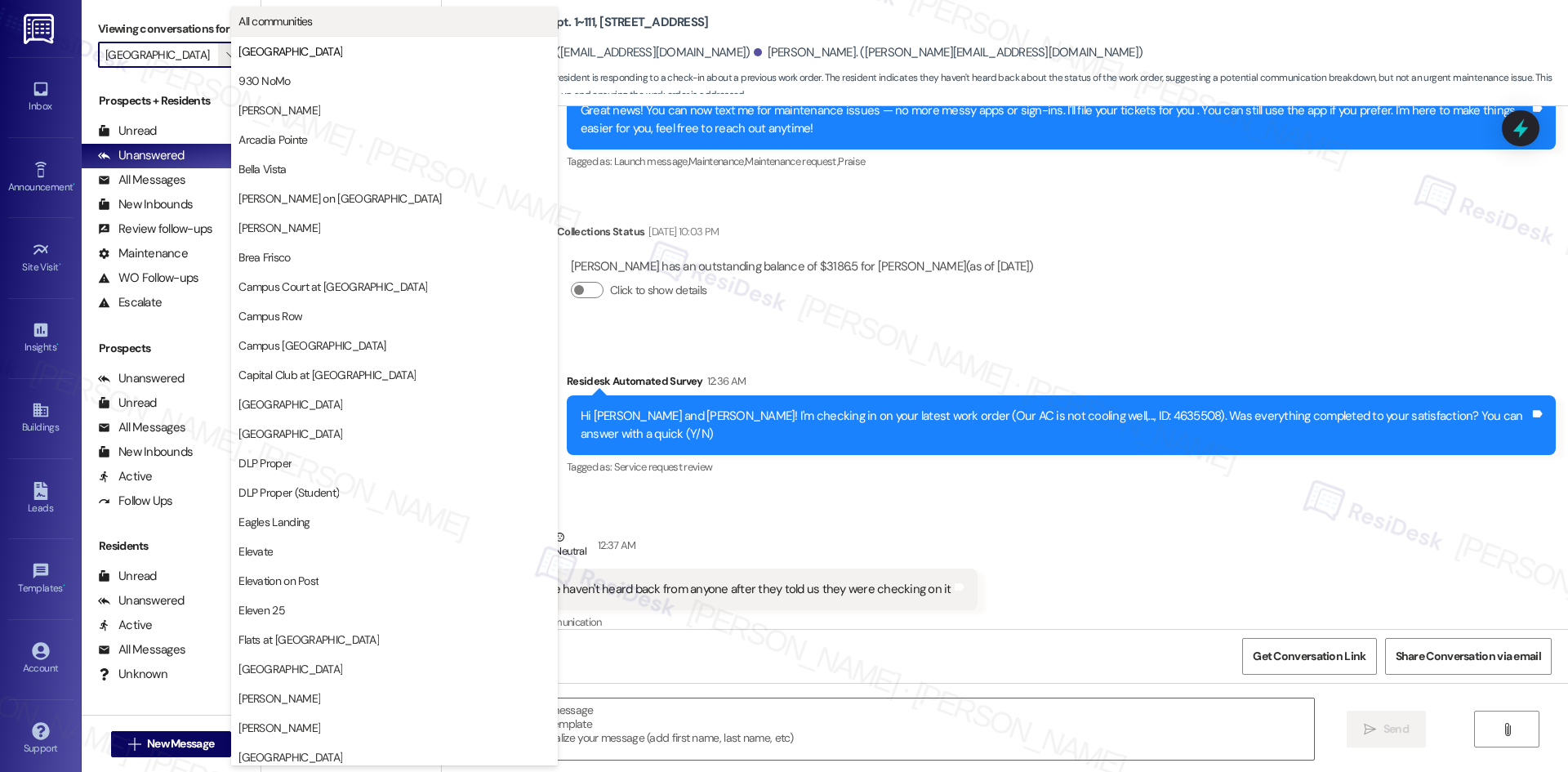
click at [292, 30] on button "All communities" at bounding box center [394, 21] width 326 height 30
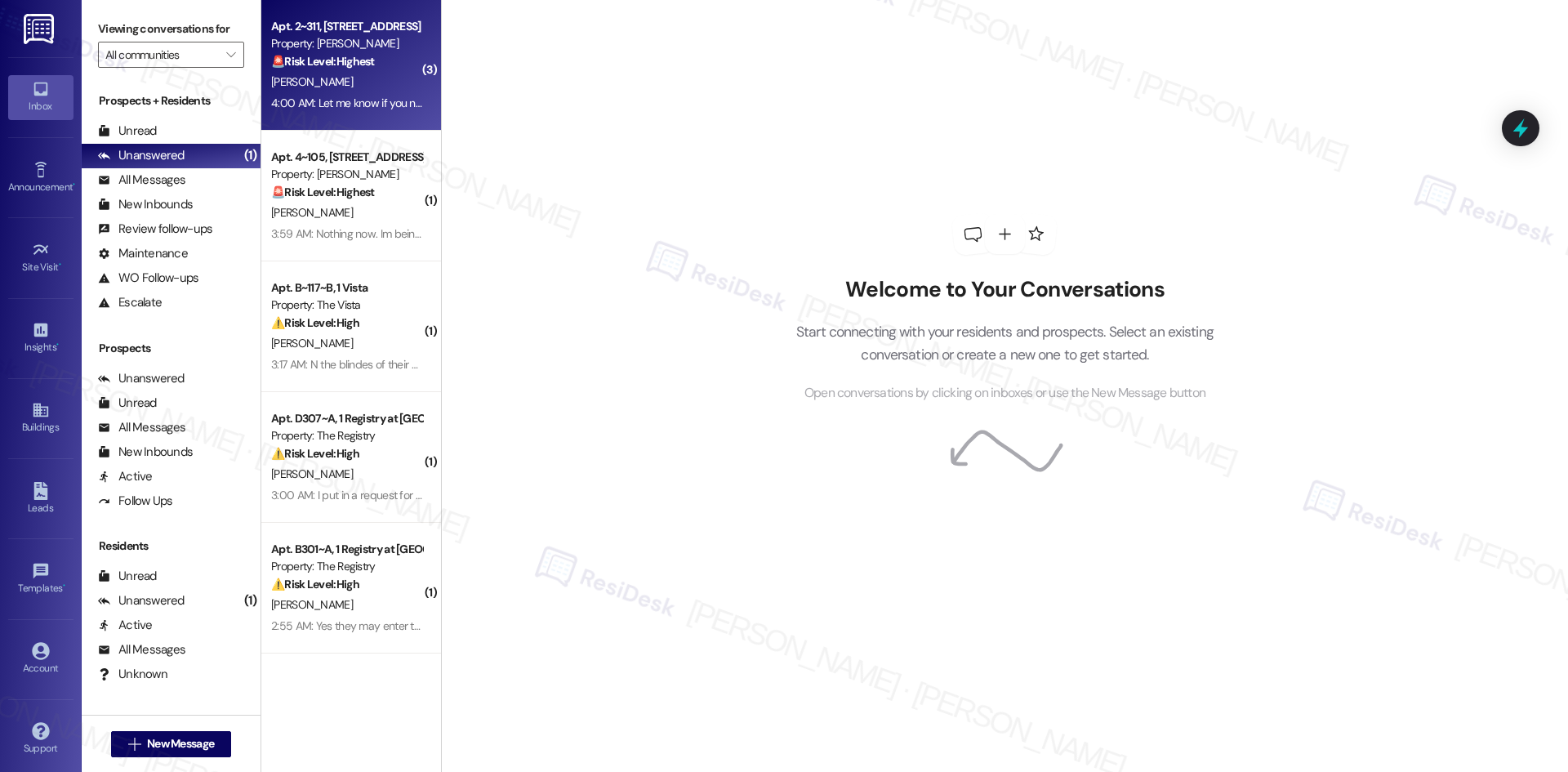
click at [375, 67] on div "🚨 Risk Level: Highest The resident explicitly states they will not renew their …" at bounding box center [347, 62] width 151 height 17
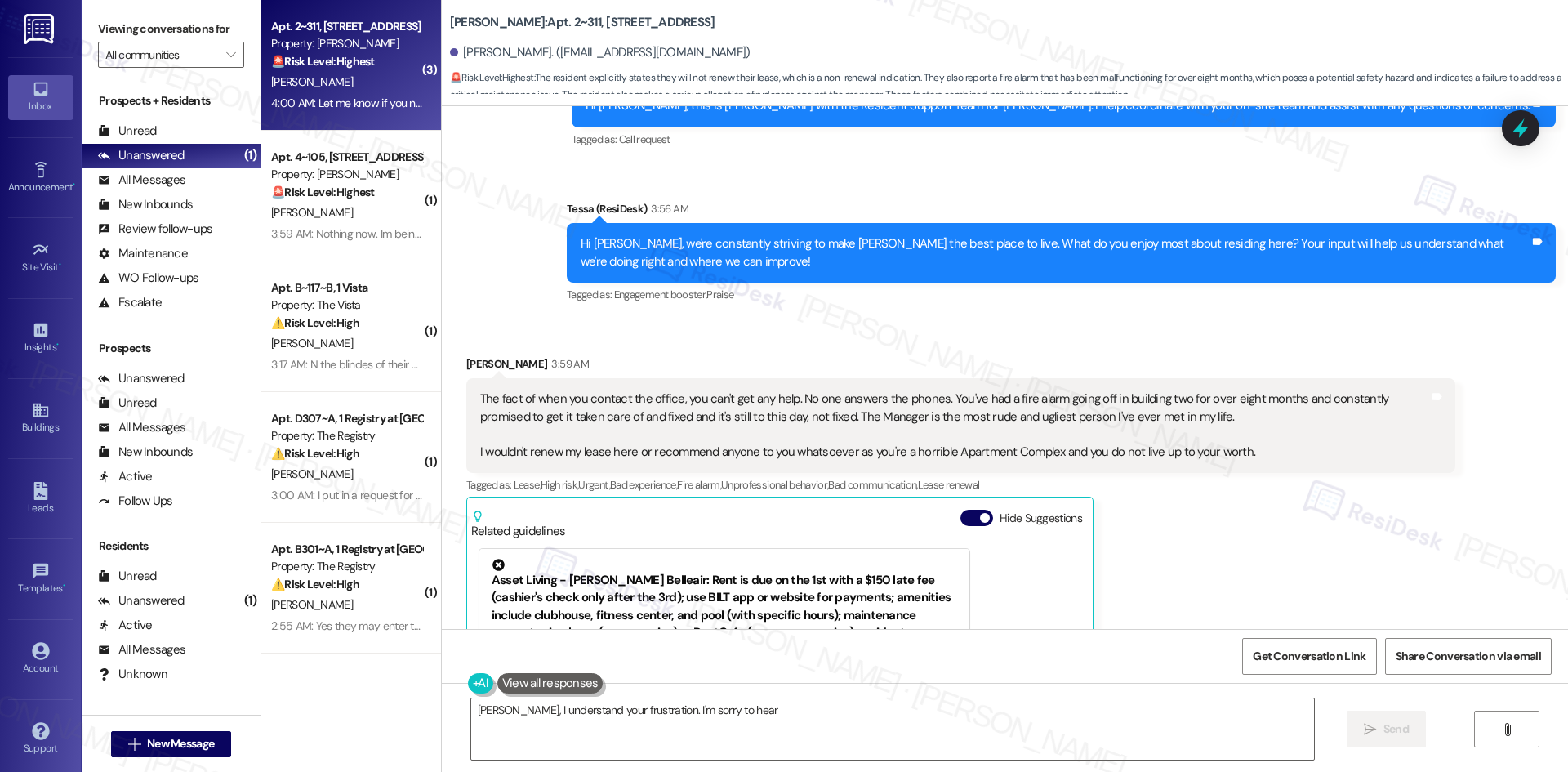
scroll to position [1219, 0]
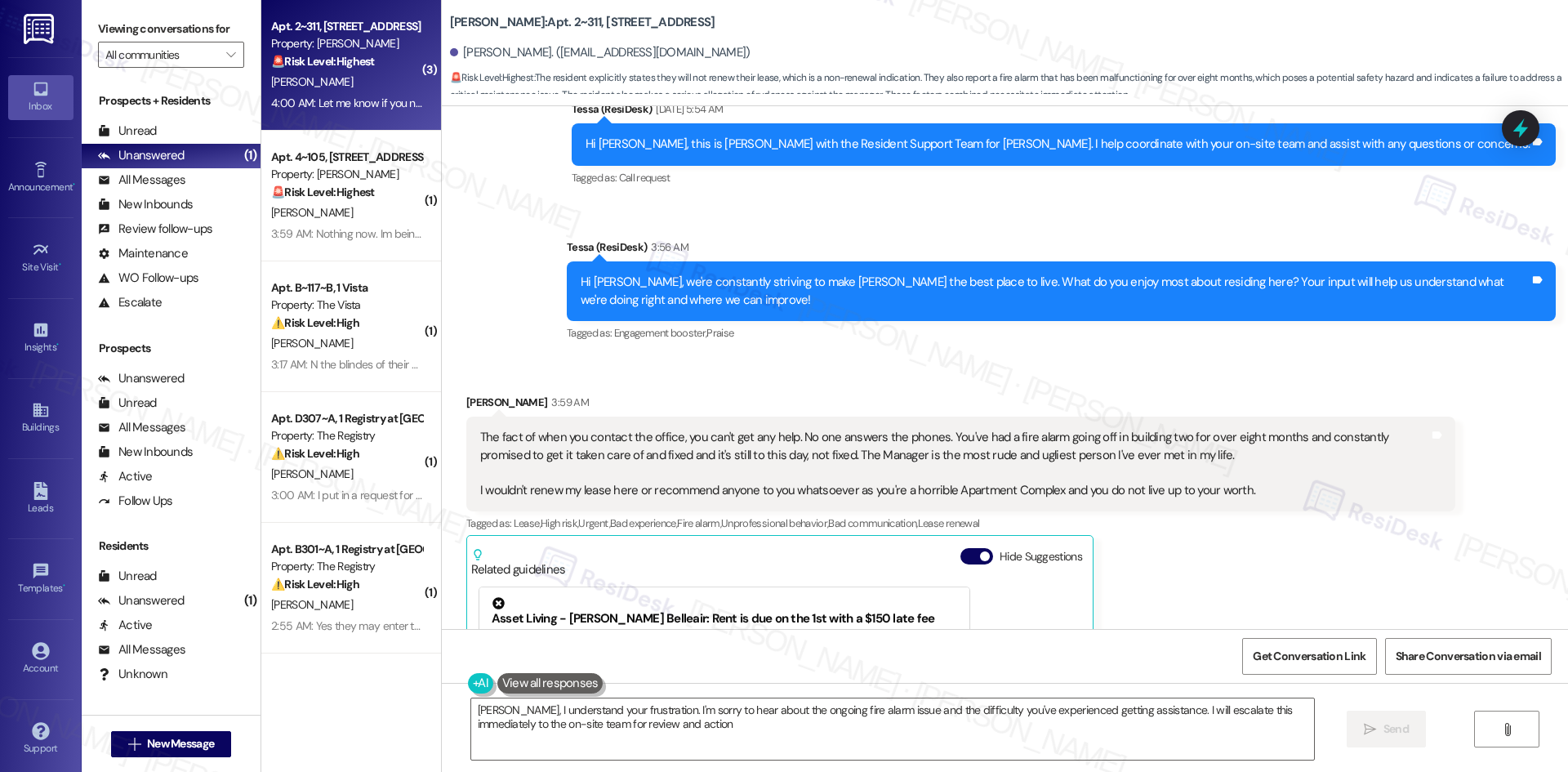
type textarea "Christopher, I understand your frustration. I'm sorry to hear about the ongoing…"
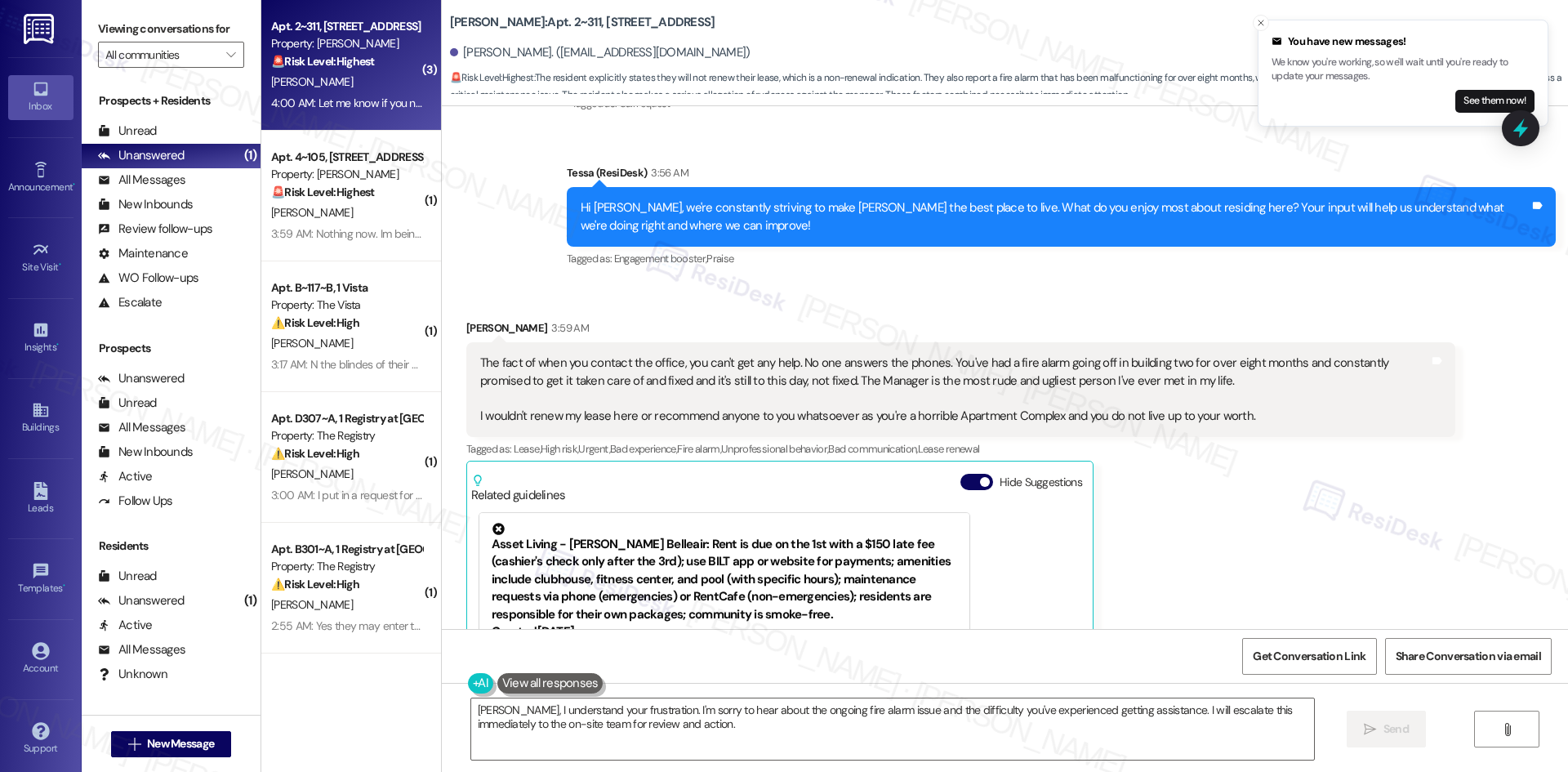
scroll to position [1301, 0]
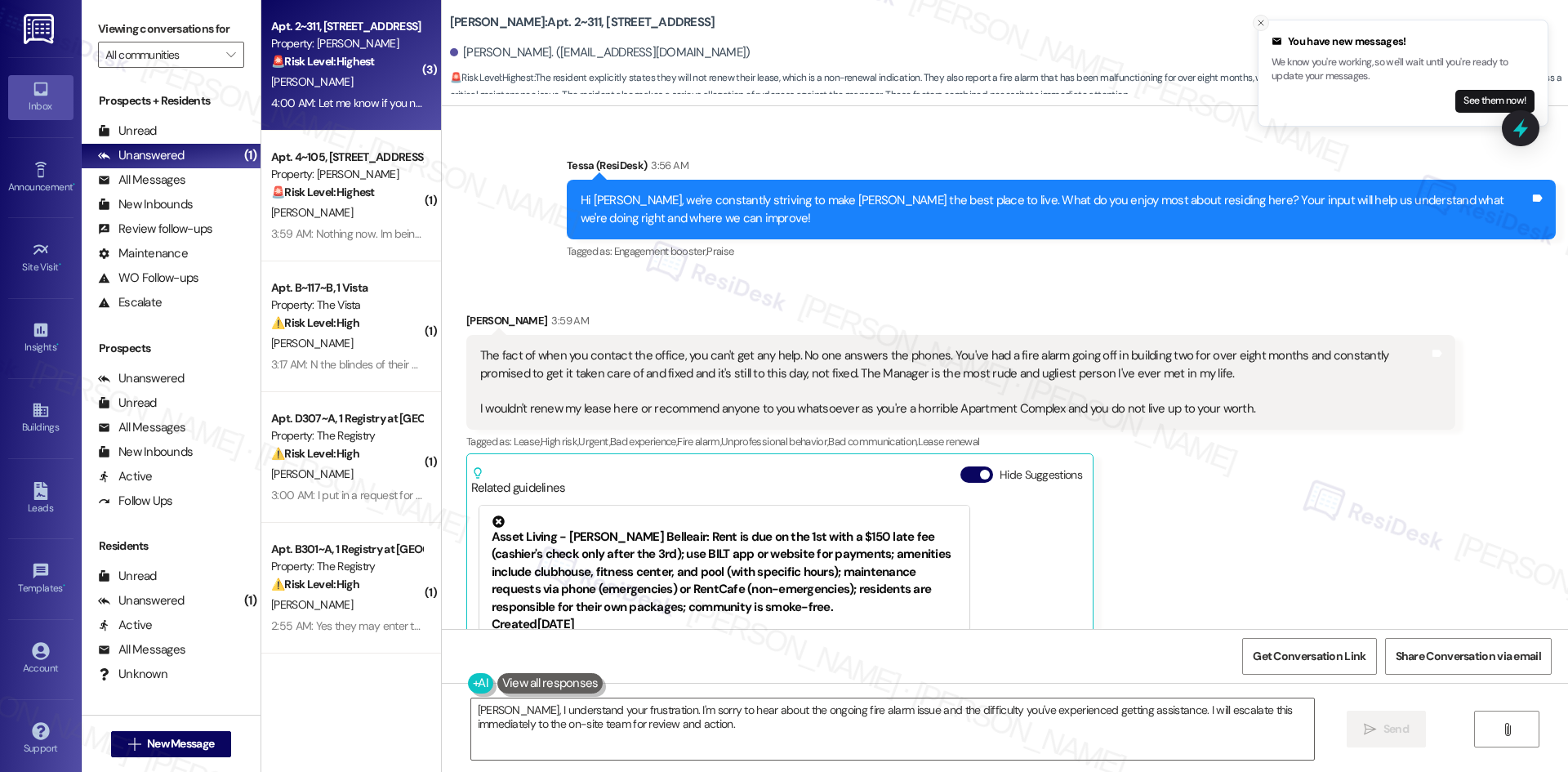
click at [1257, 25] on icon "Close toast" at bounding box center [1261, 23] width 10 height 10
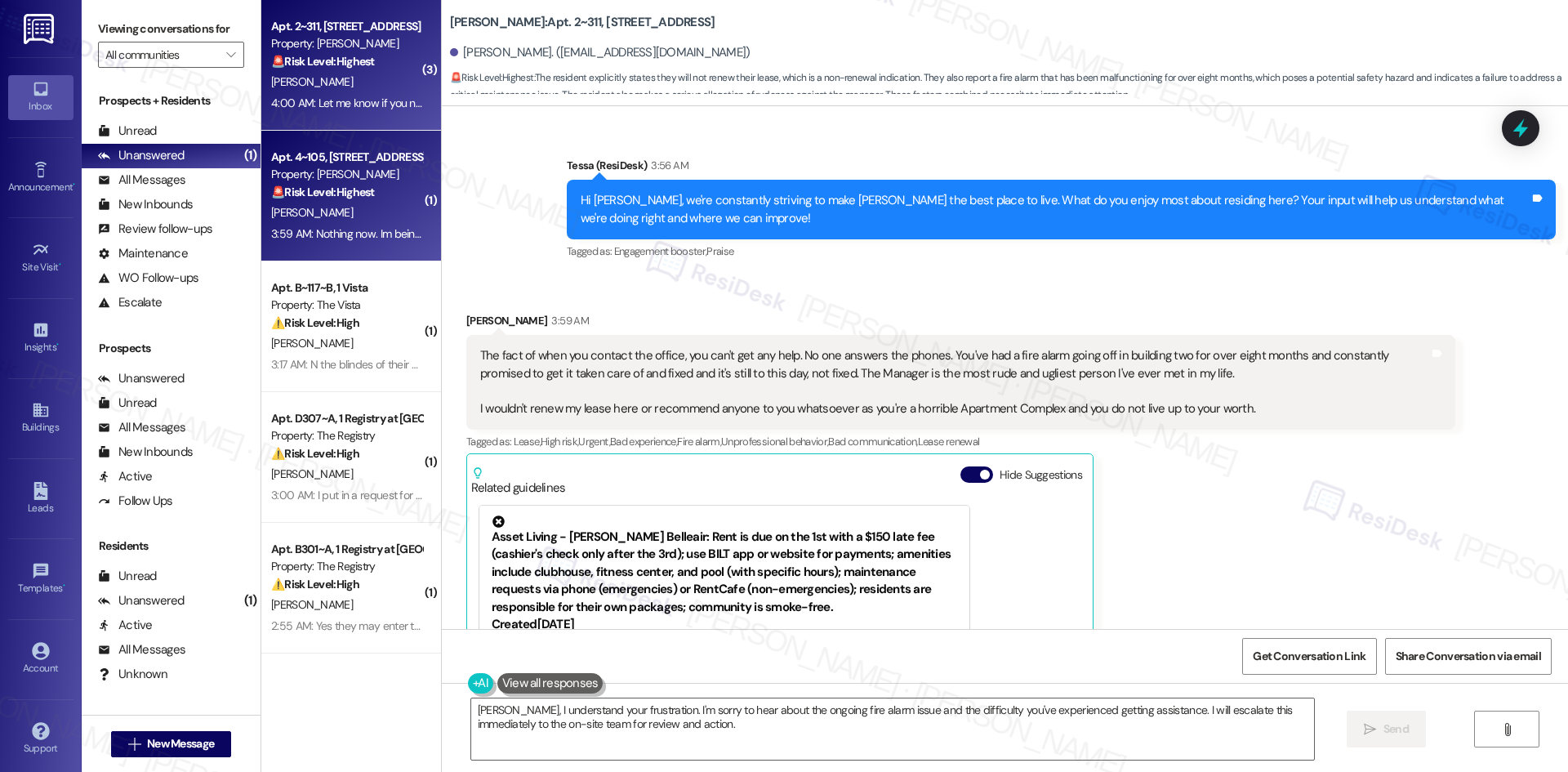
click at [372, 224] on div "3:59 AM: Nothing now. Im being evicted 3:59 AM: Nothing now. Im being evicted" at bounding box center [347, 233] width 154 height 21
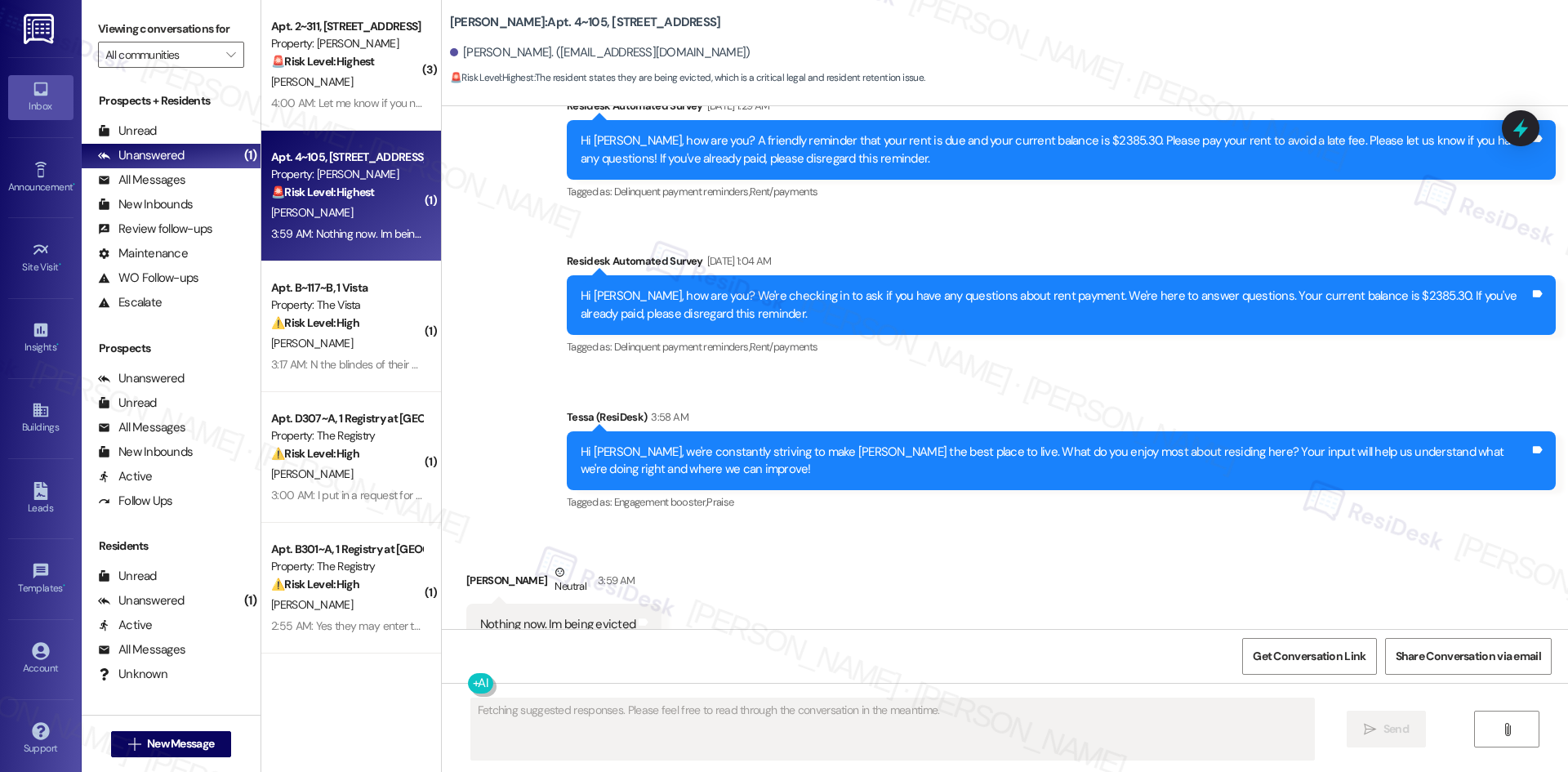
scroll to position [1243, 0]
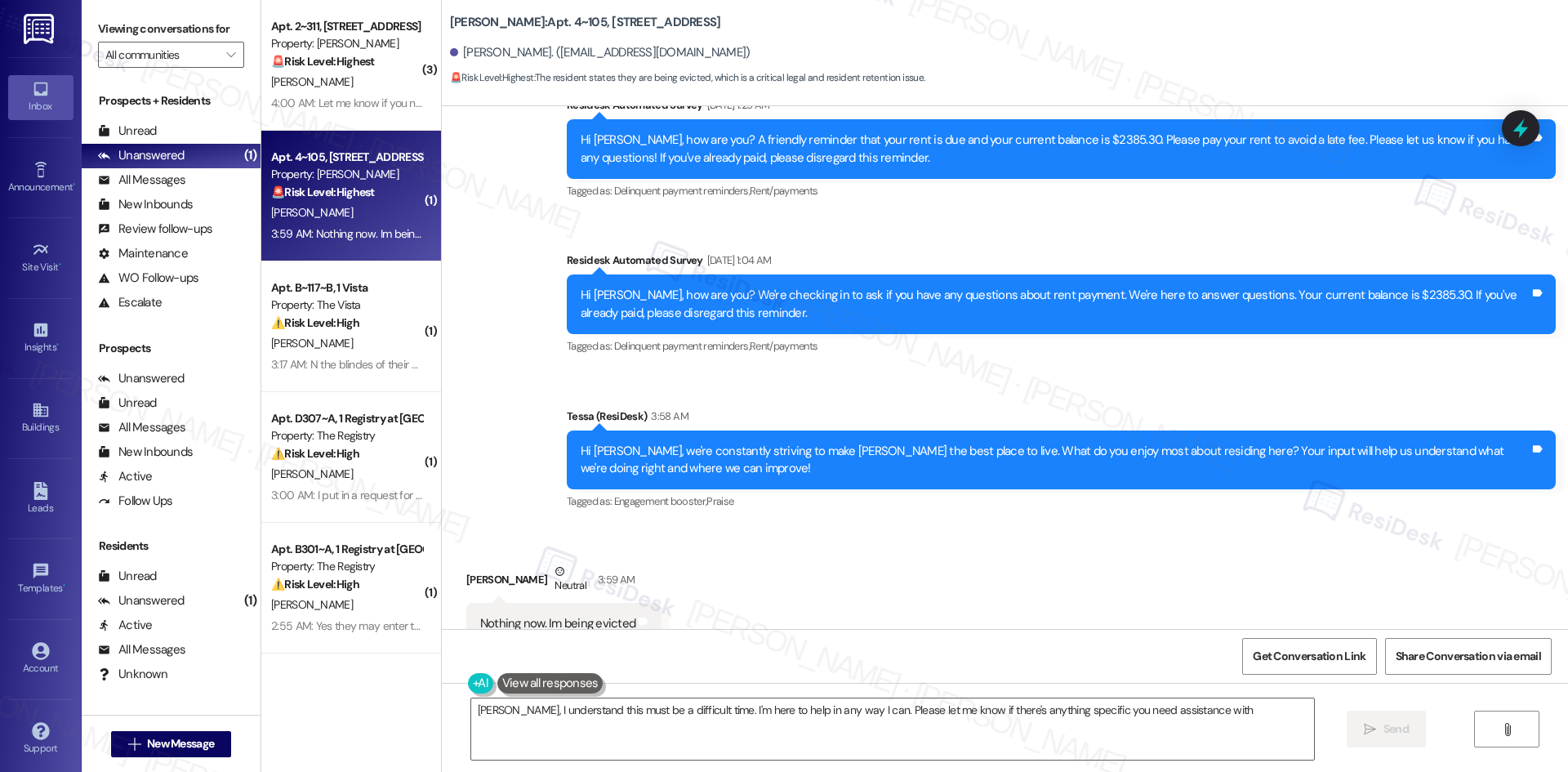
type textarea "Janice, I understand this must be a difficult time. I'm here to help in any way…"
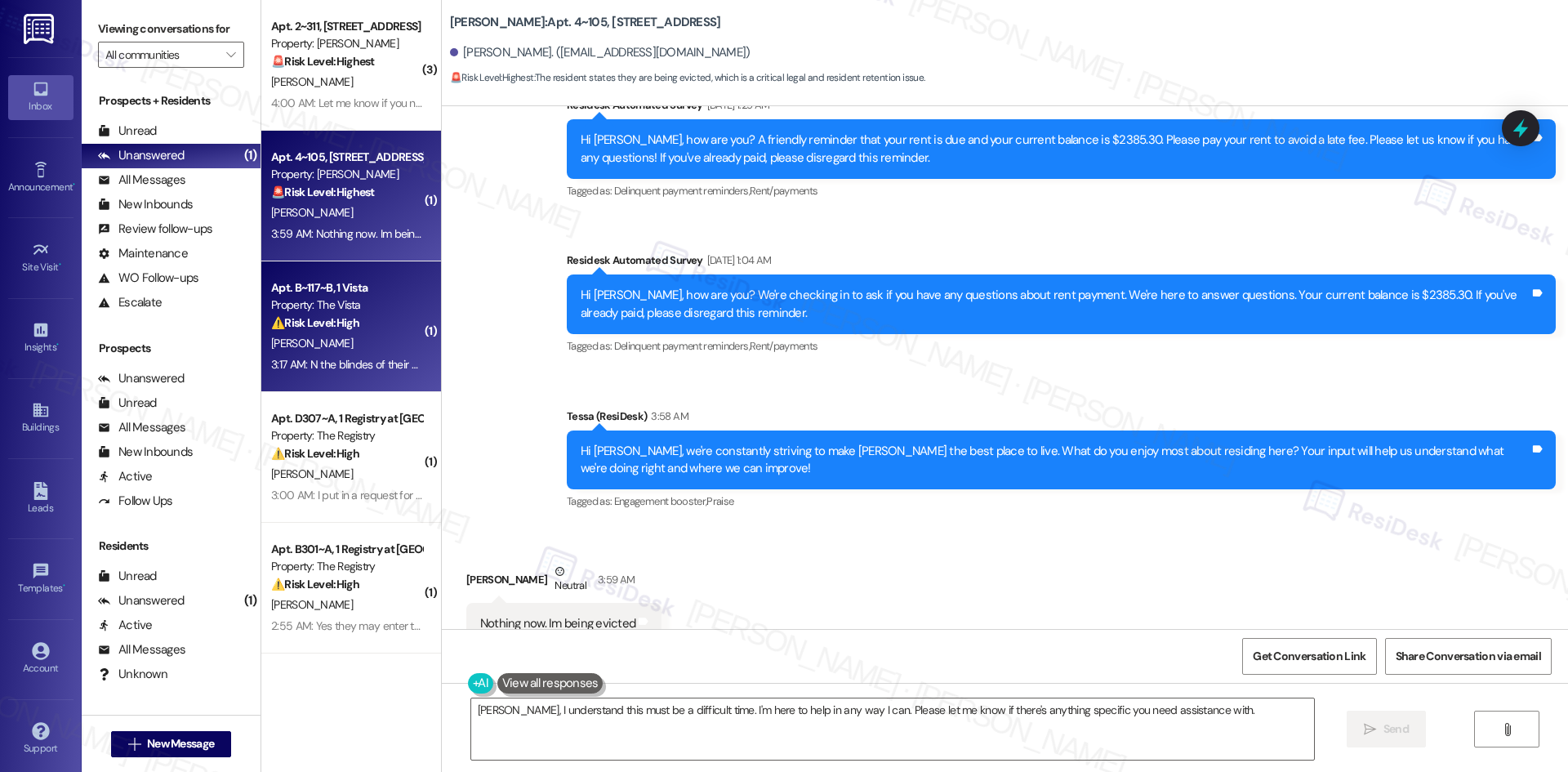
click at [358, 362] on div "3:17 AM: N the blindes of their side are still broken 3:17 AM: N the blindes of…" at bounding box center [386, 364] width 230 height 15
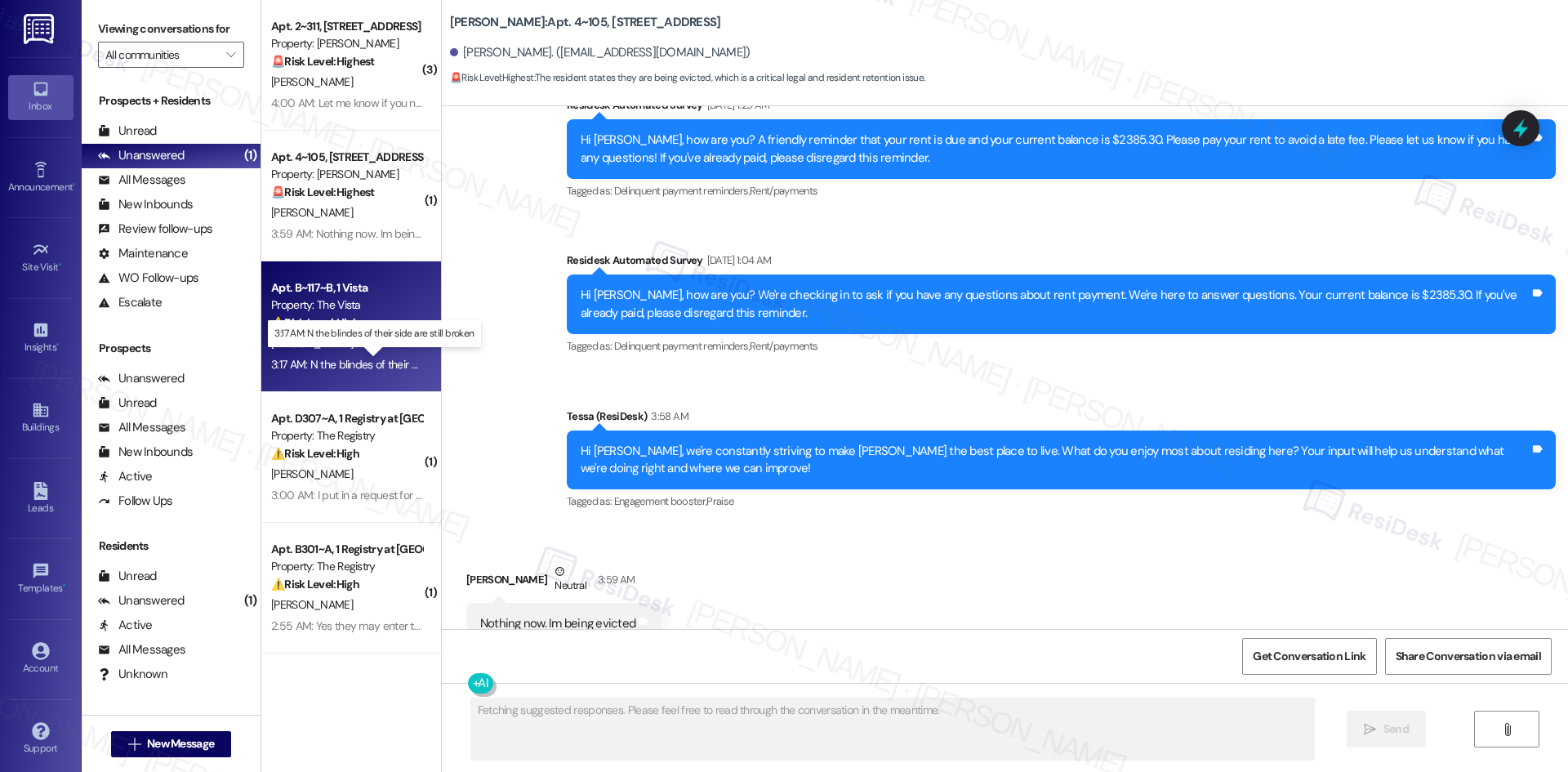
scroll to position [221, 0]
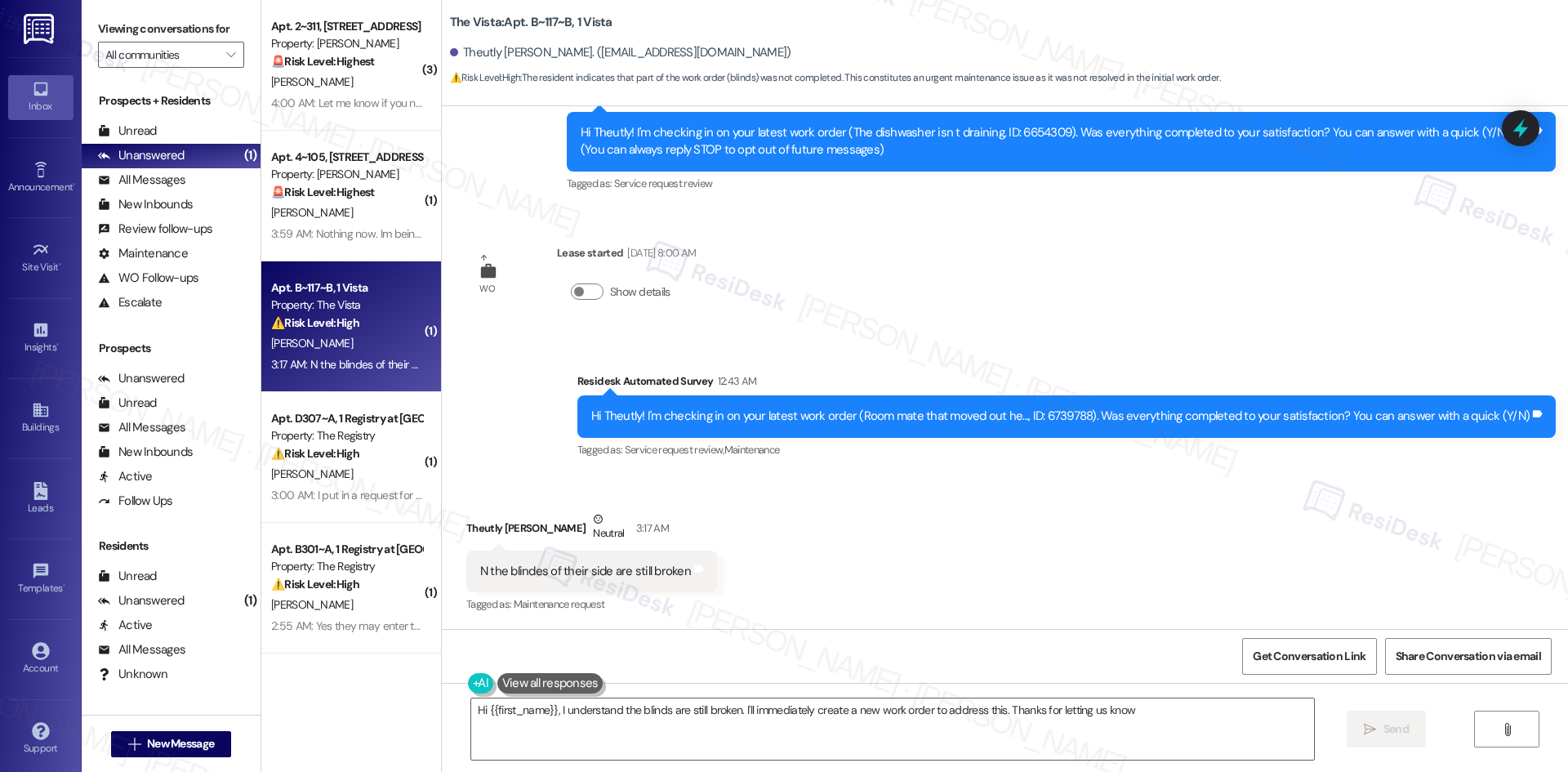
type textarea "Hi {{first_name}}, I understand the blinds are still broken. I'll immediately c…"
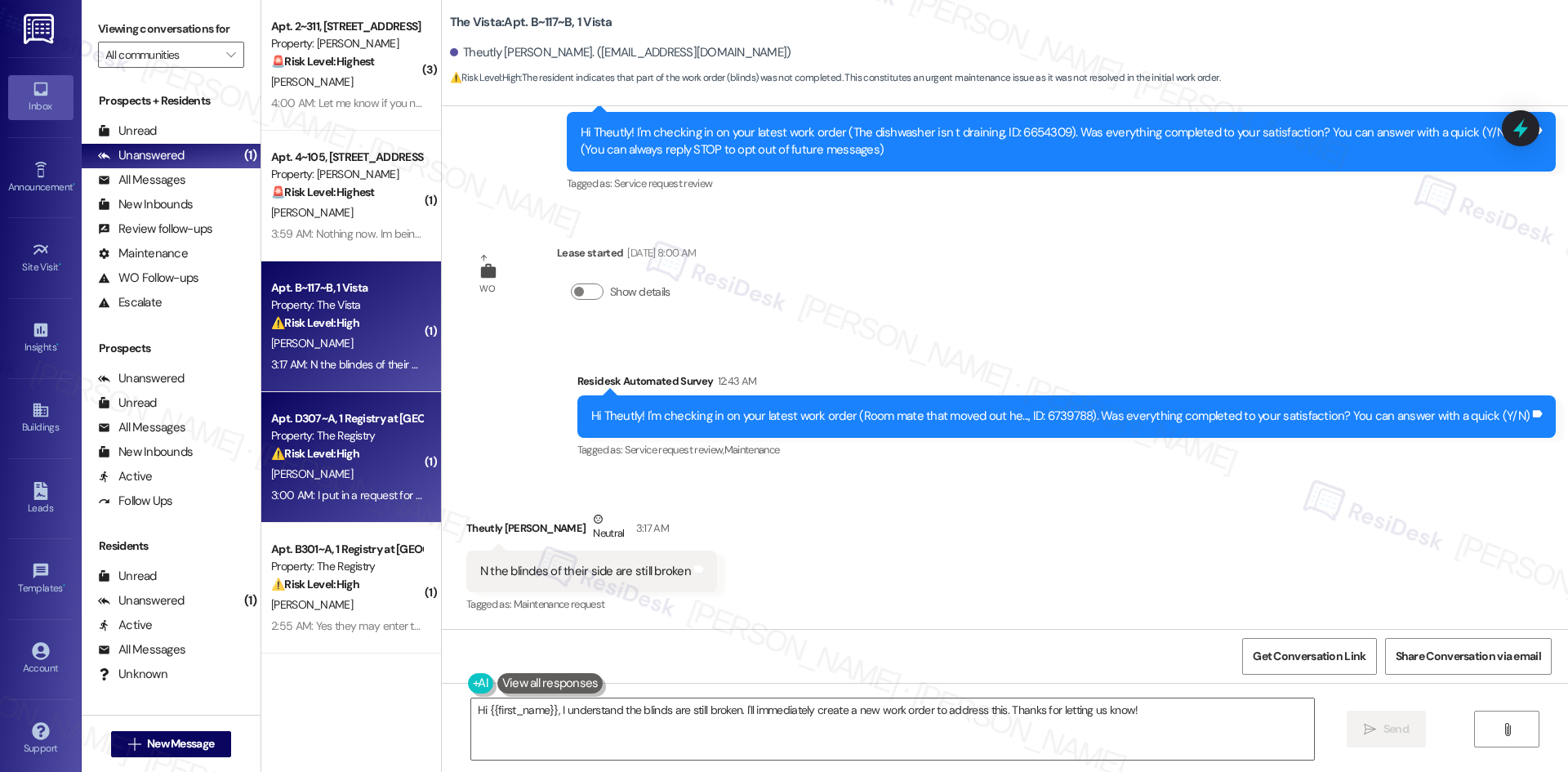
click at [322, 482] on div "[PERSON_NAME]" at bounding box center [347, 474] width 154 height 21
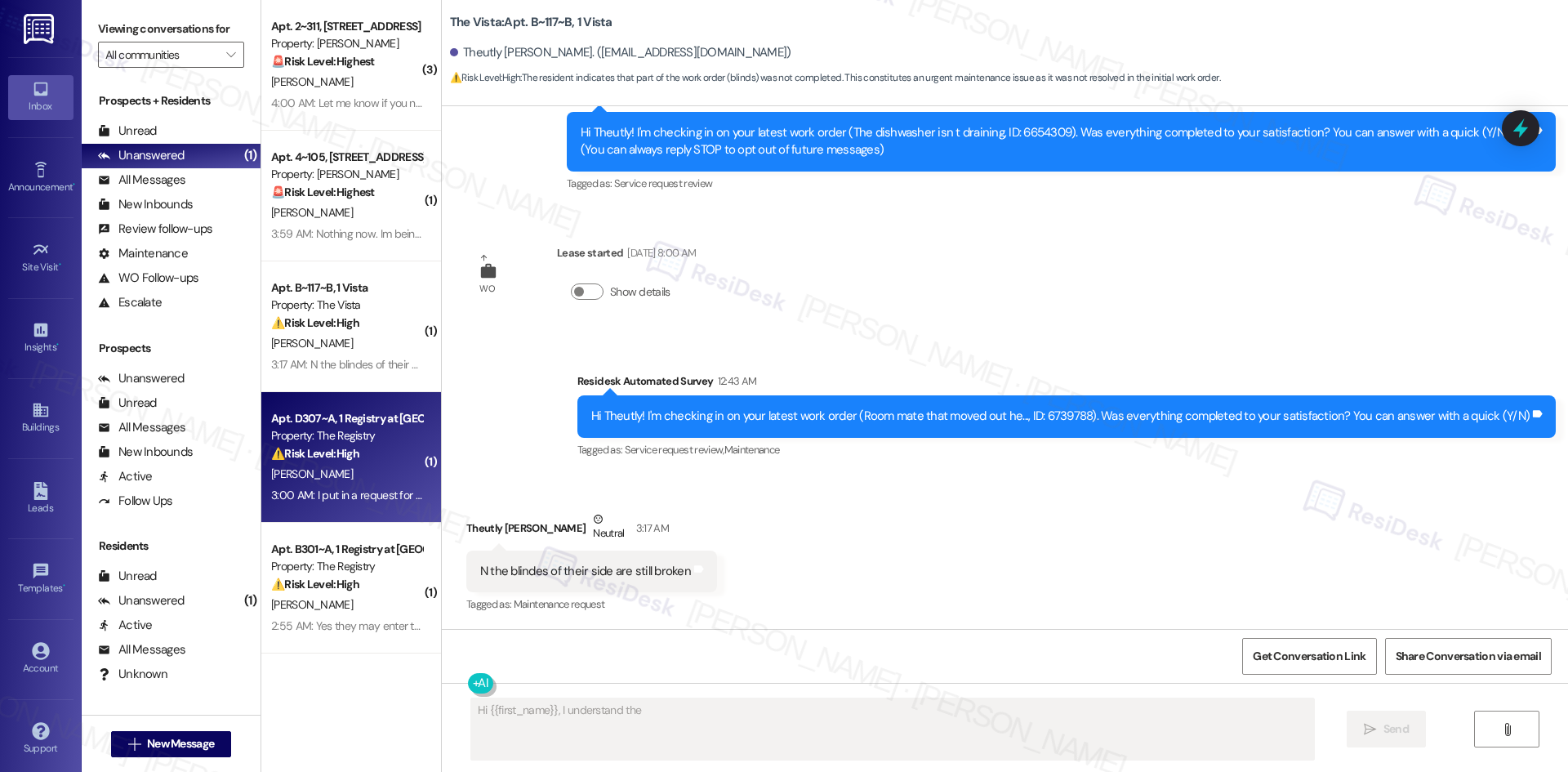
scroll to position [195, 0]
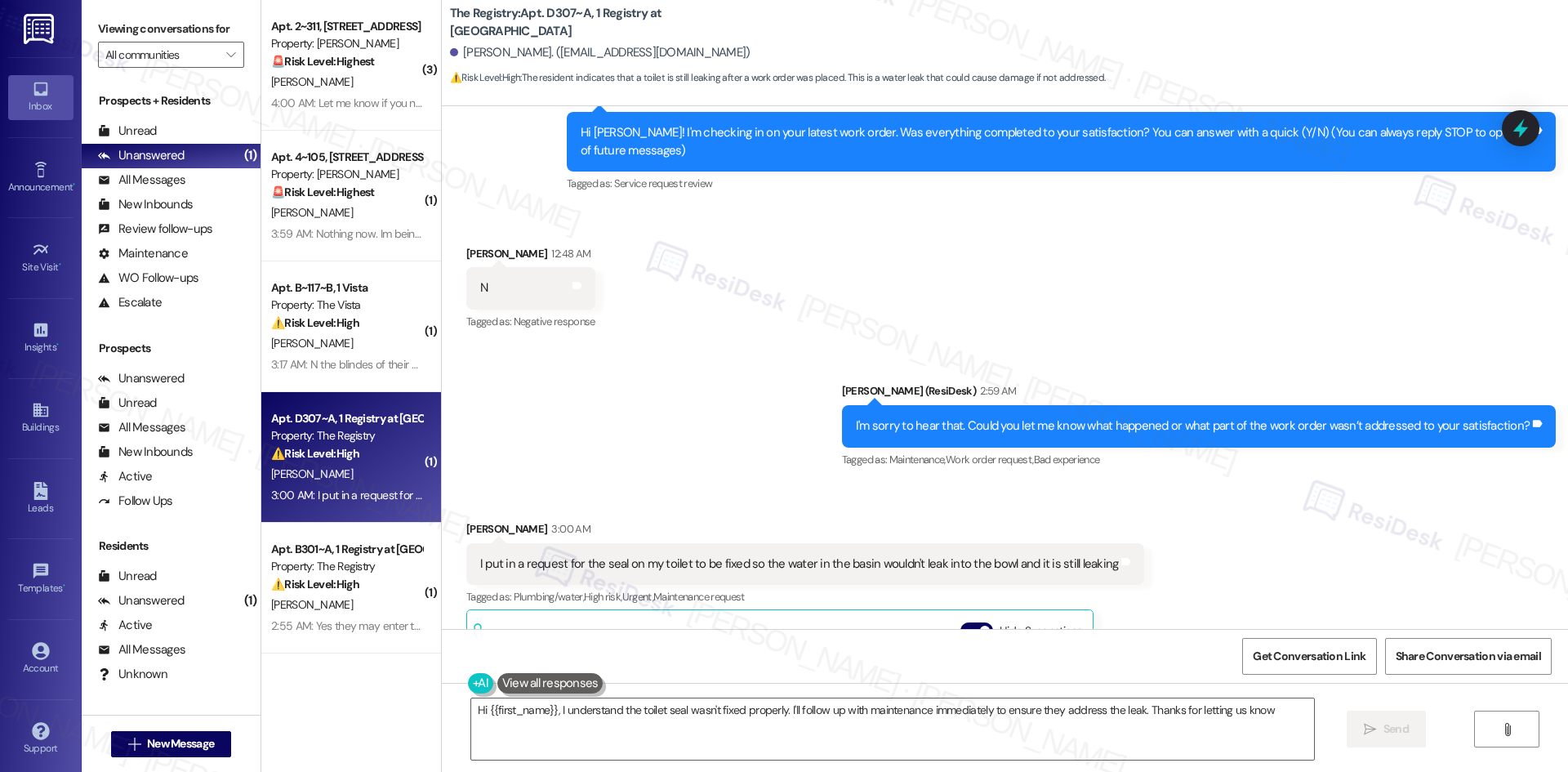
type textarea "Hi {{first_name}}, I understand the toilet seal wasn't fixed properly. I'll fol…"
click at [760, 396] on div "Sent via SMS Sarah (ResiDesk) 2:59 AM I'm sorry to hear that. Could you let me …" at bounding box center [1005, 414] width 1126 height 138
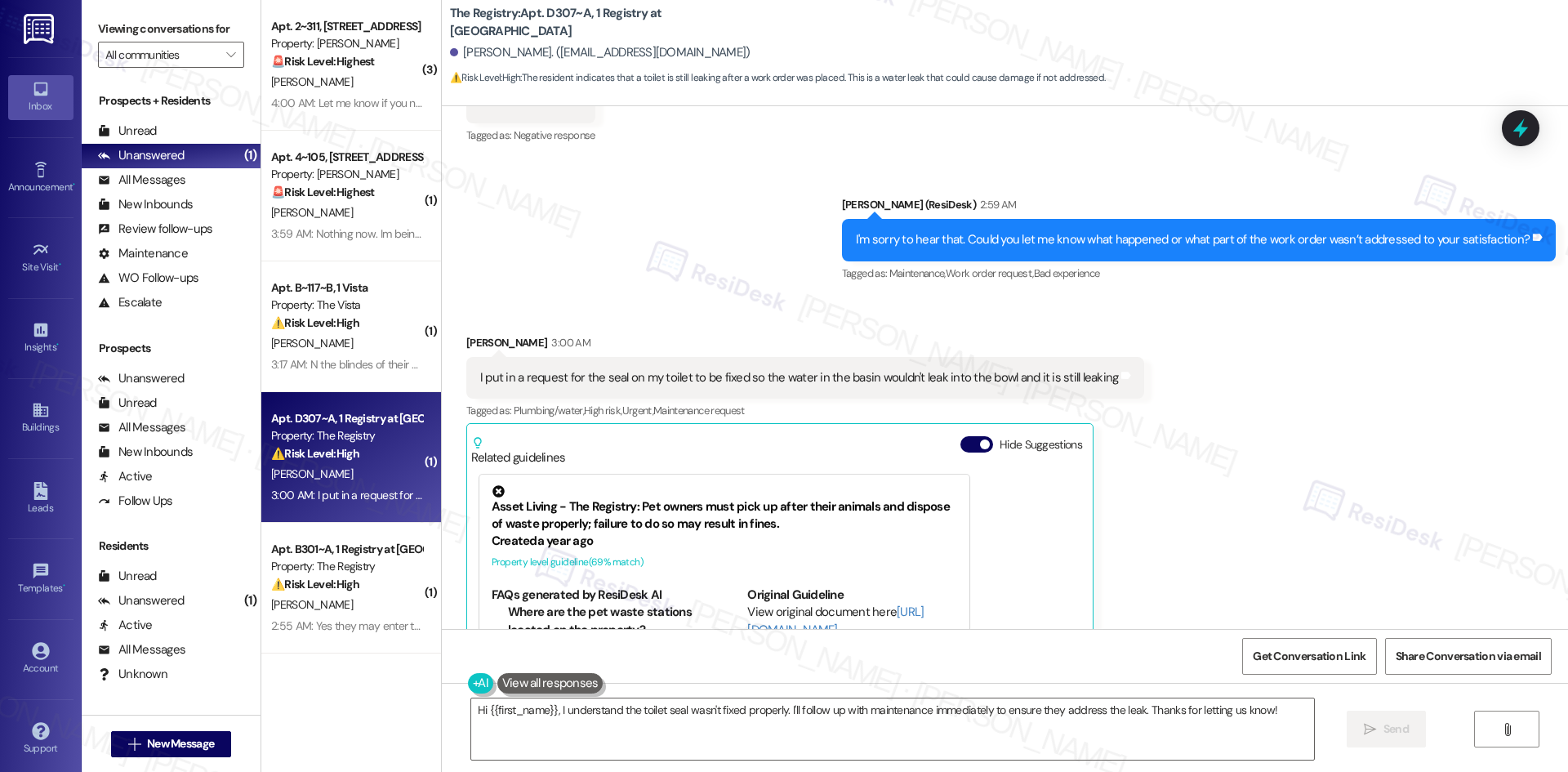
scroll to position [374, 0]
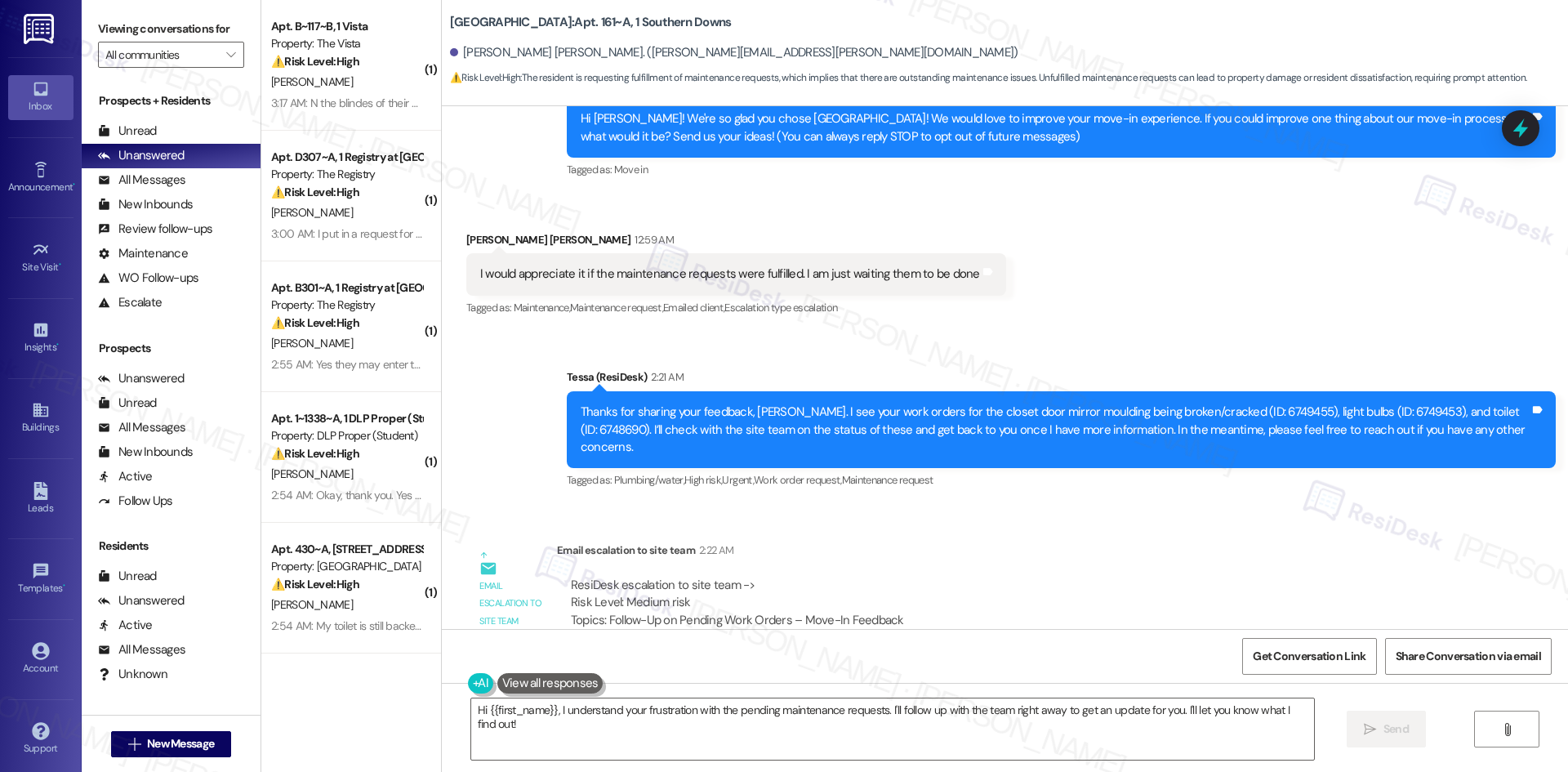
scroll to position [159, 0]
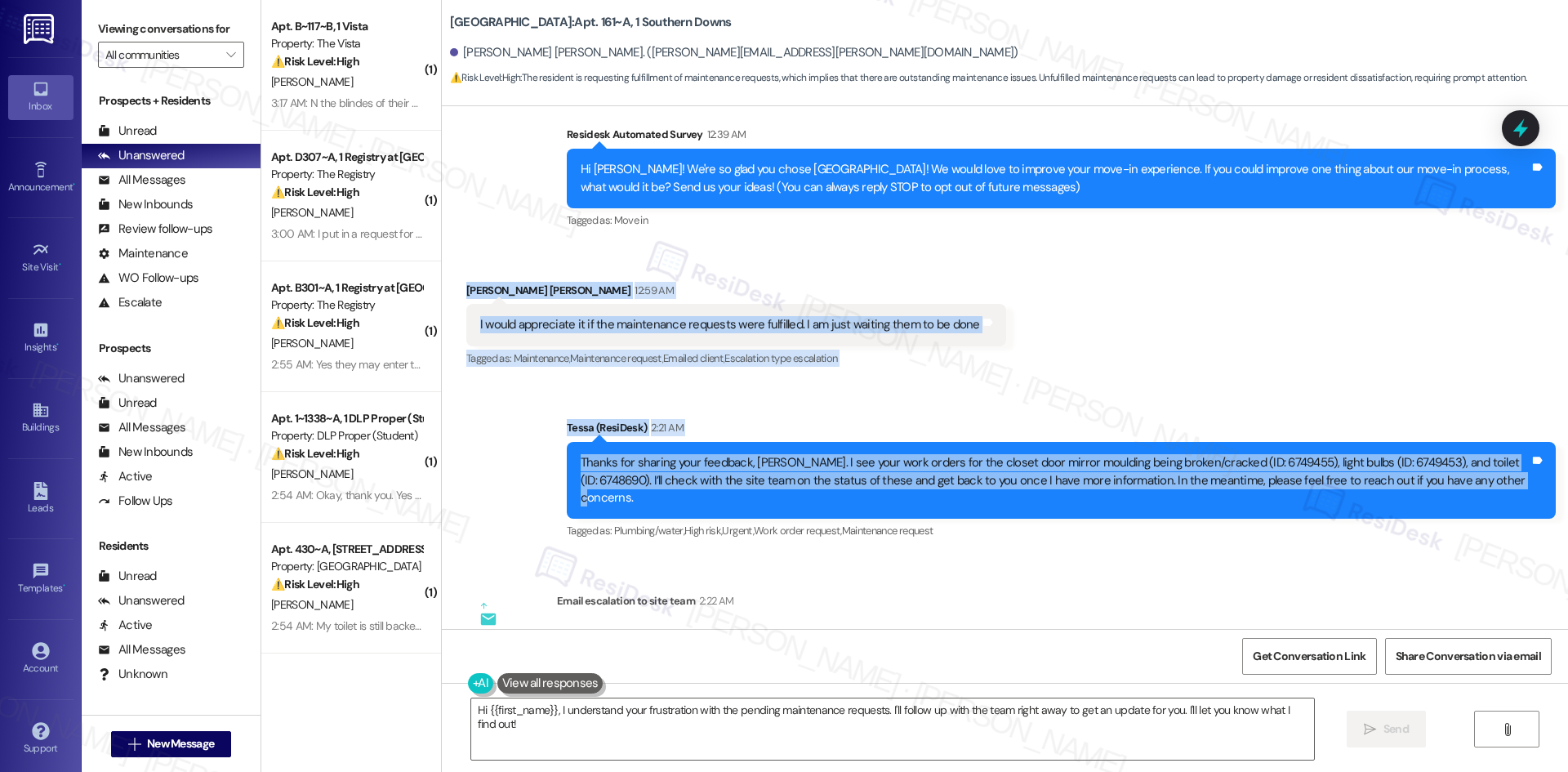
drag, startPoint x: 526, startPoint y: 312, endPoint x: 1494, endPoint y: 490, distance: 984.2
click at [1499, 492] on div "WO Lease started Aug 10, 2025 at 8:00 AM Show details Survey, sent via SMS Resi…" at bounding box center [1005, 368] width 1126 height 523
copy div "Nipun Manjunath Davasam 12:59 AM I would appreciate it if the maintenance reque…"
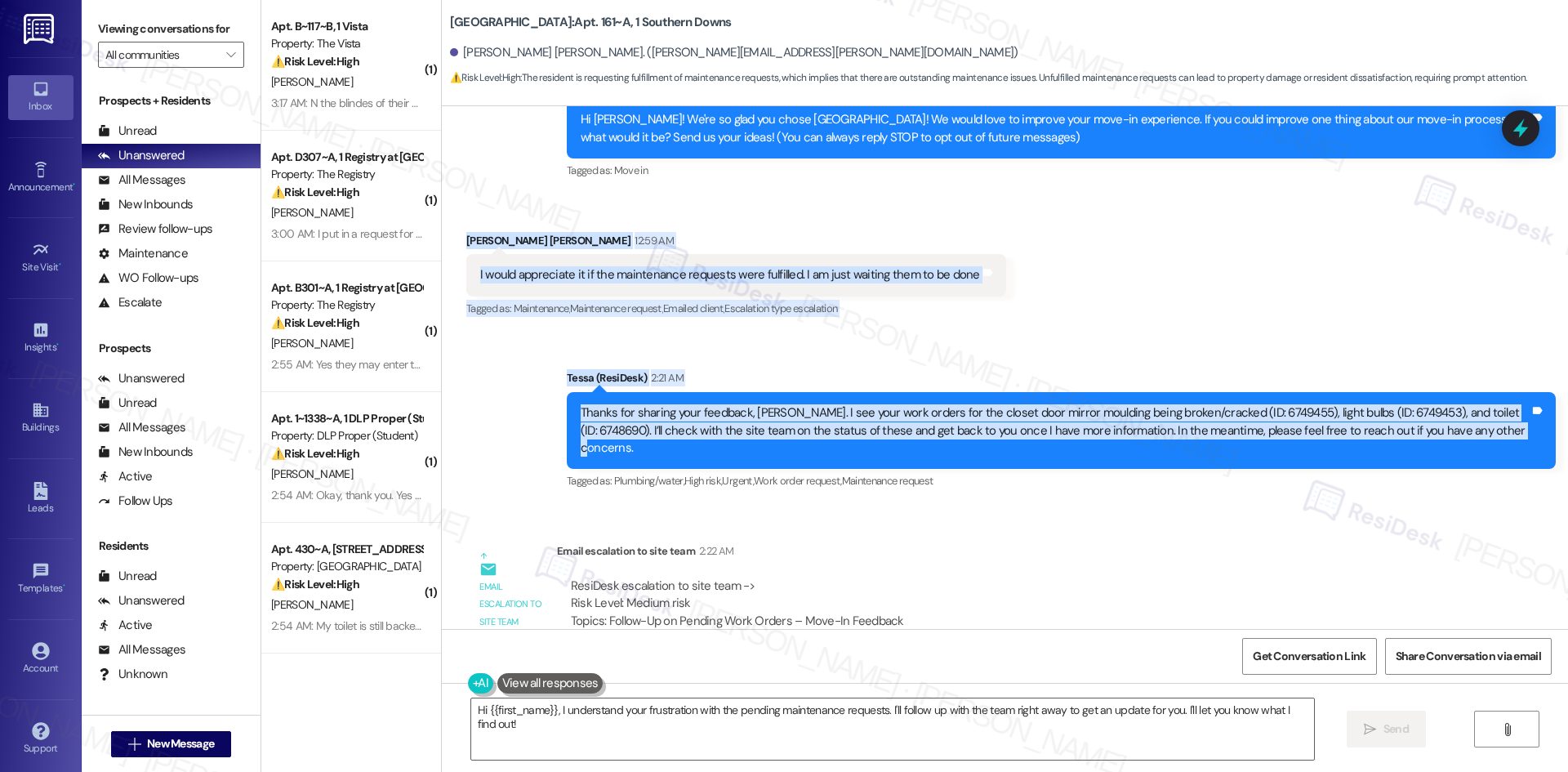
scroll to position [404, 0]
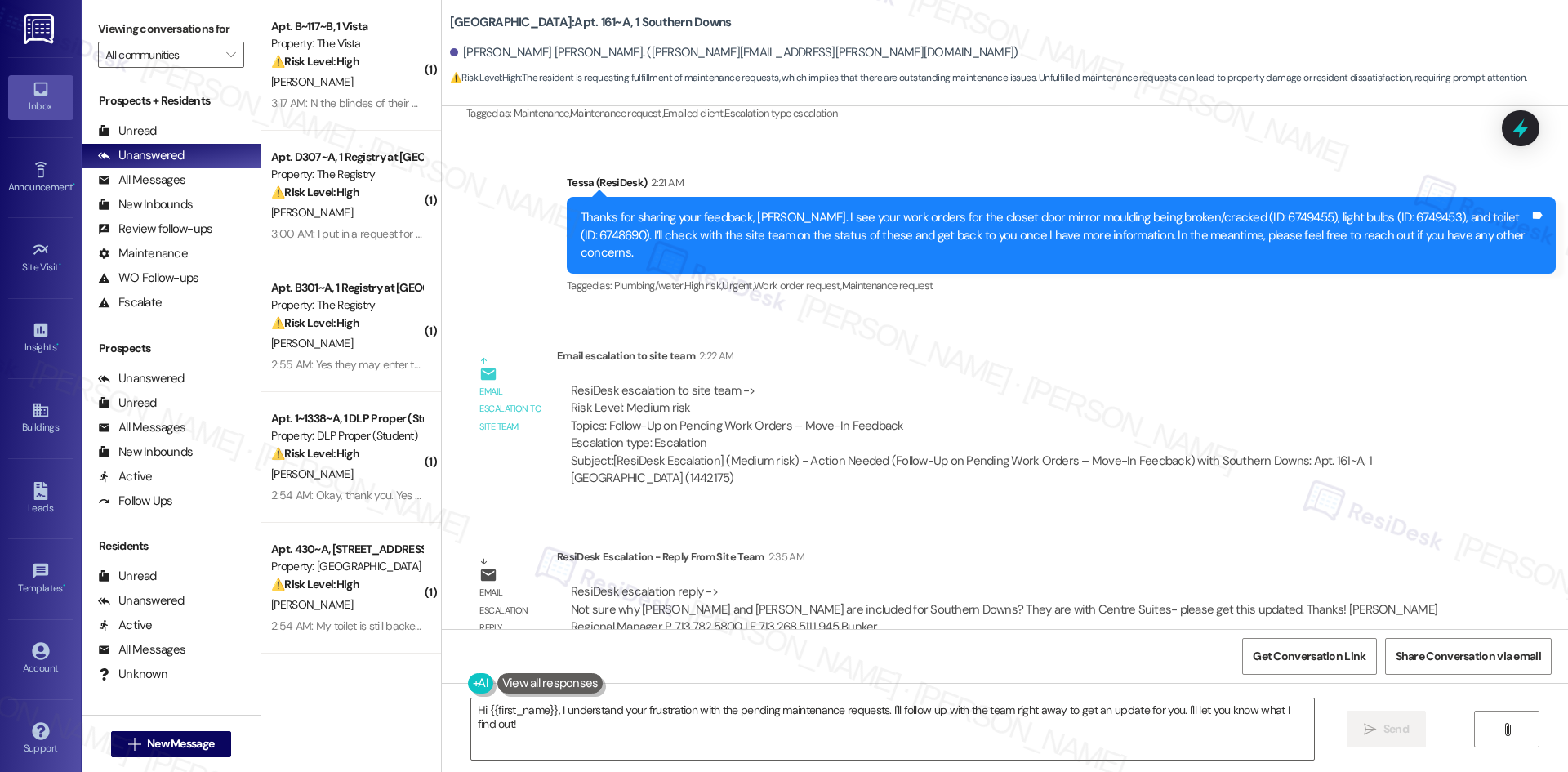
click at [906, 452] on div "Subject: [ResiDesk Escalation] (Medium risk) - Action Needed (Follow-Up on Pend…" at bounding box center [1006, 469] width 870 height 35
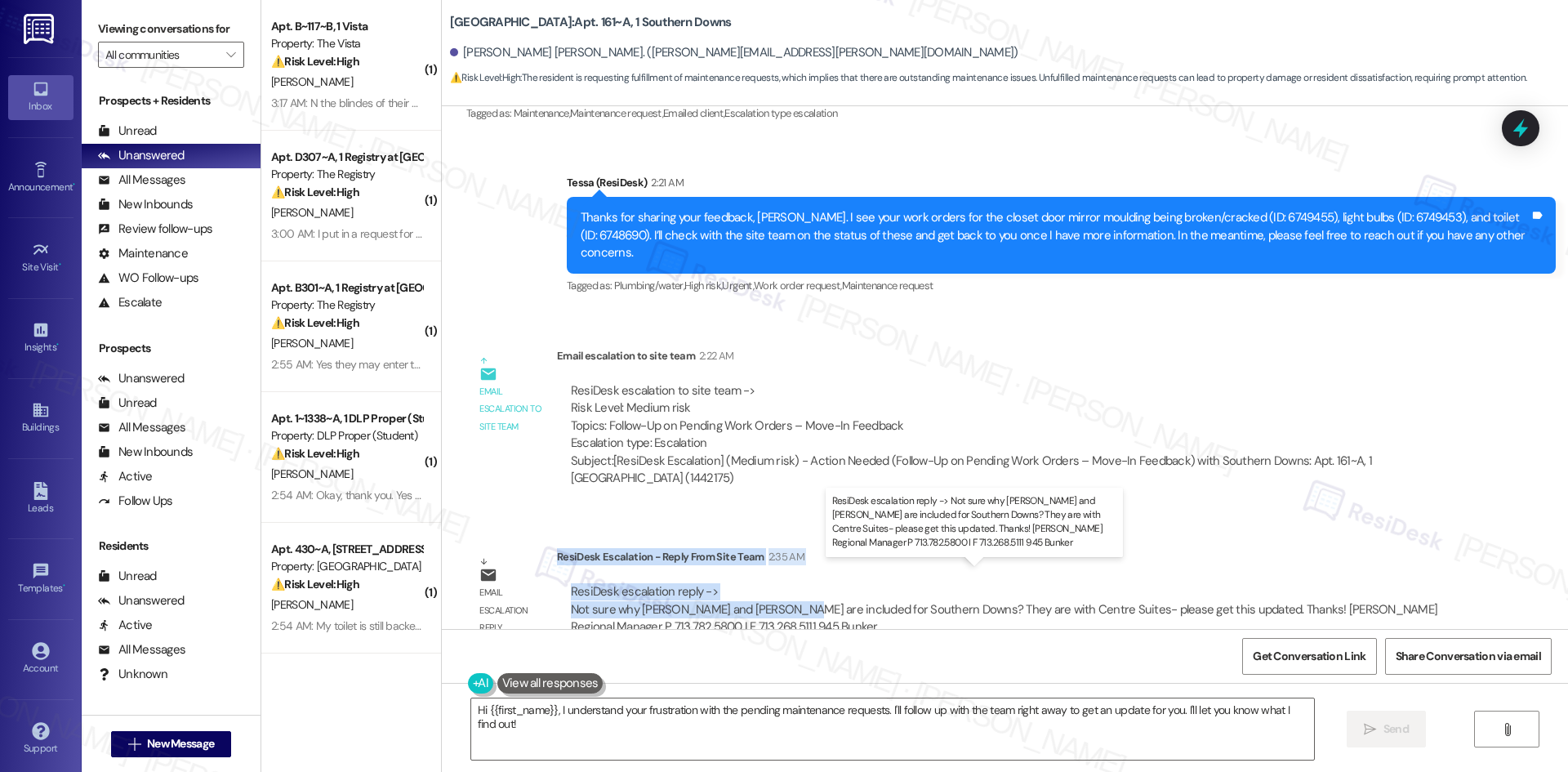
drag, startPoint x: 545, startPoint y: 540, endPoint x: 588, endPoint y: 475, distance: 77.9
click at [780, 583] on div "ResiDesk Escalation - Reply From Site Team 2:35 AM ResiDesk escalation reply ->…" at bounding box center [1006, 598] width 898 height 99
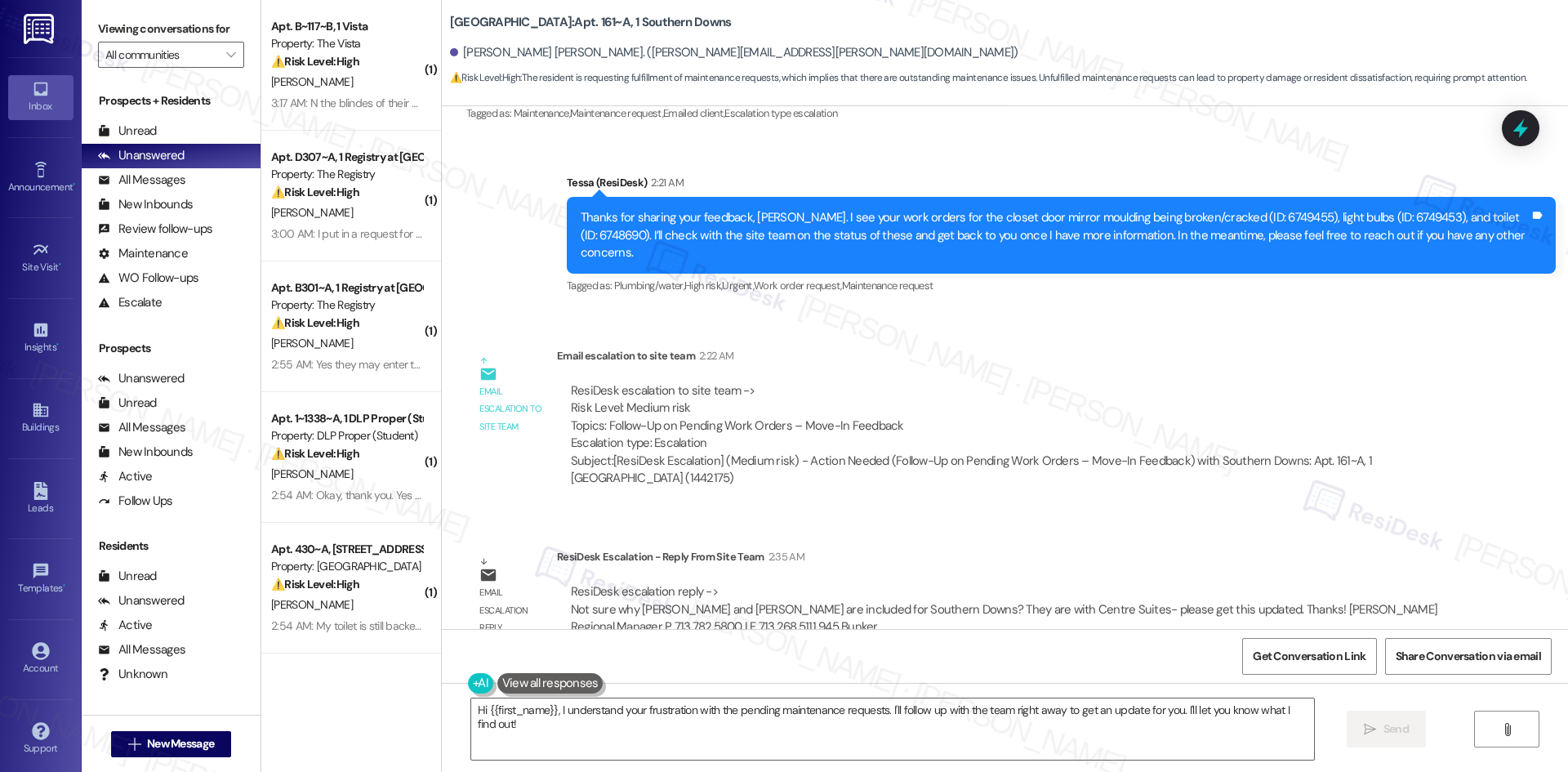
click at [637, 469] on div "Subject: [ResiDesk Escalation] (Medium risk) - Action Needed (Follow-Up on Pend…" at bounding box center [1006, 469] width 870 height 35
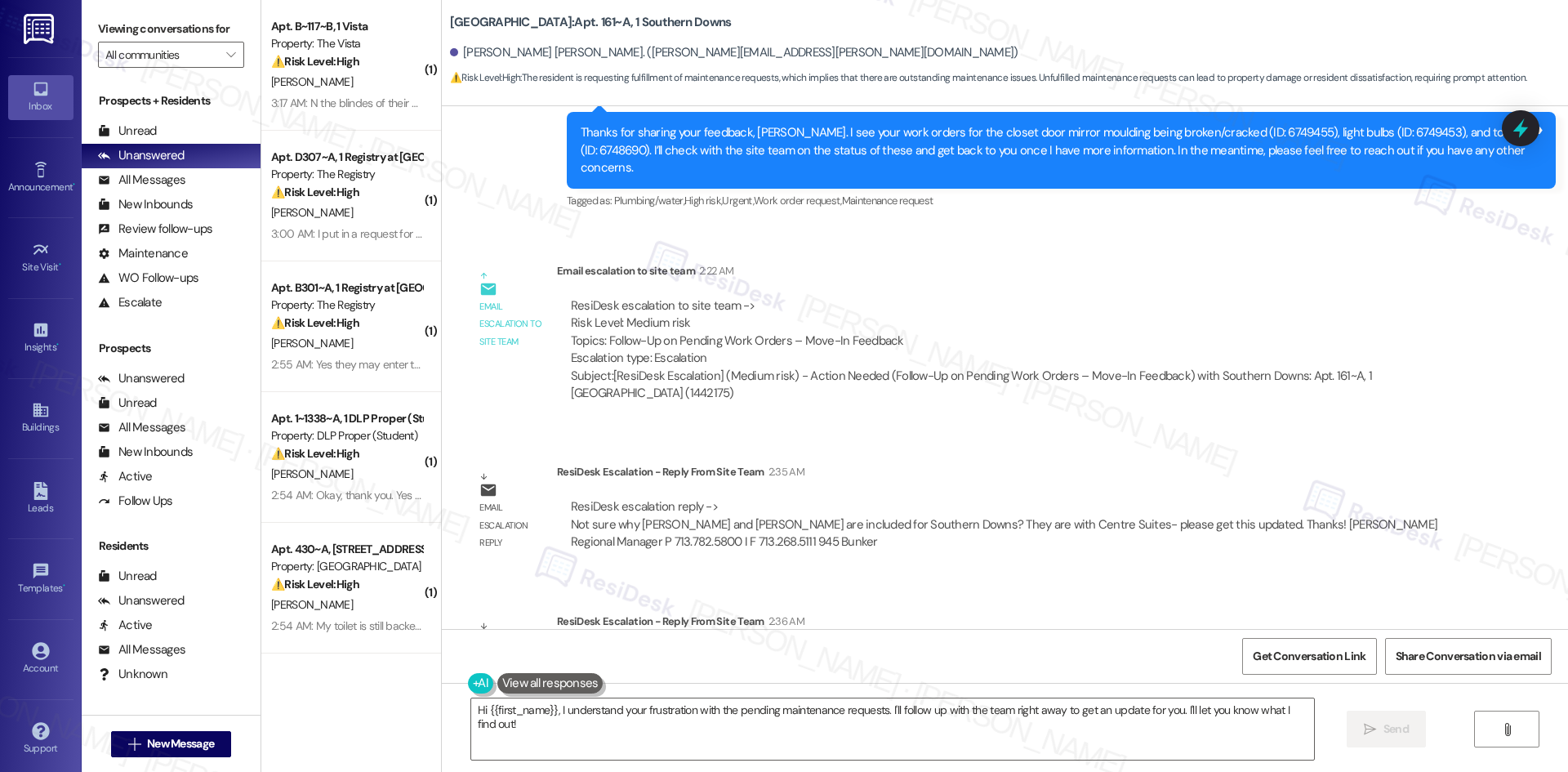
scroll to position [567, 0]
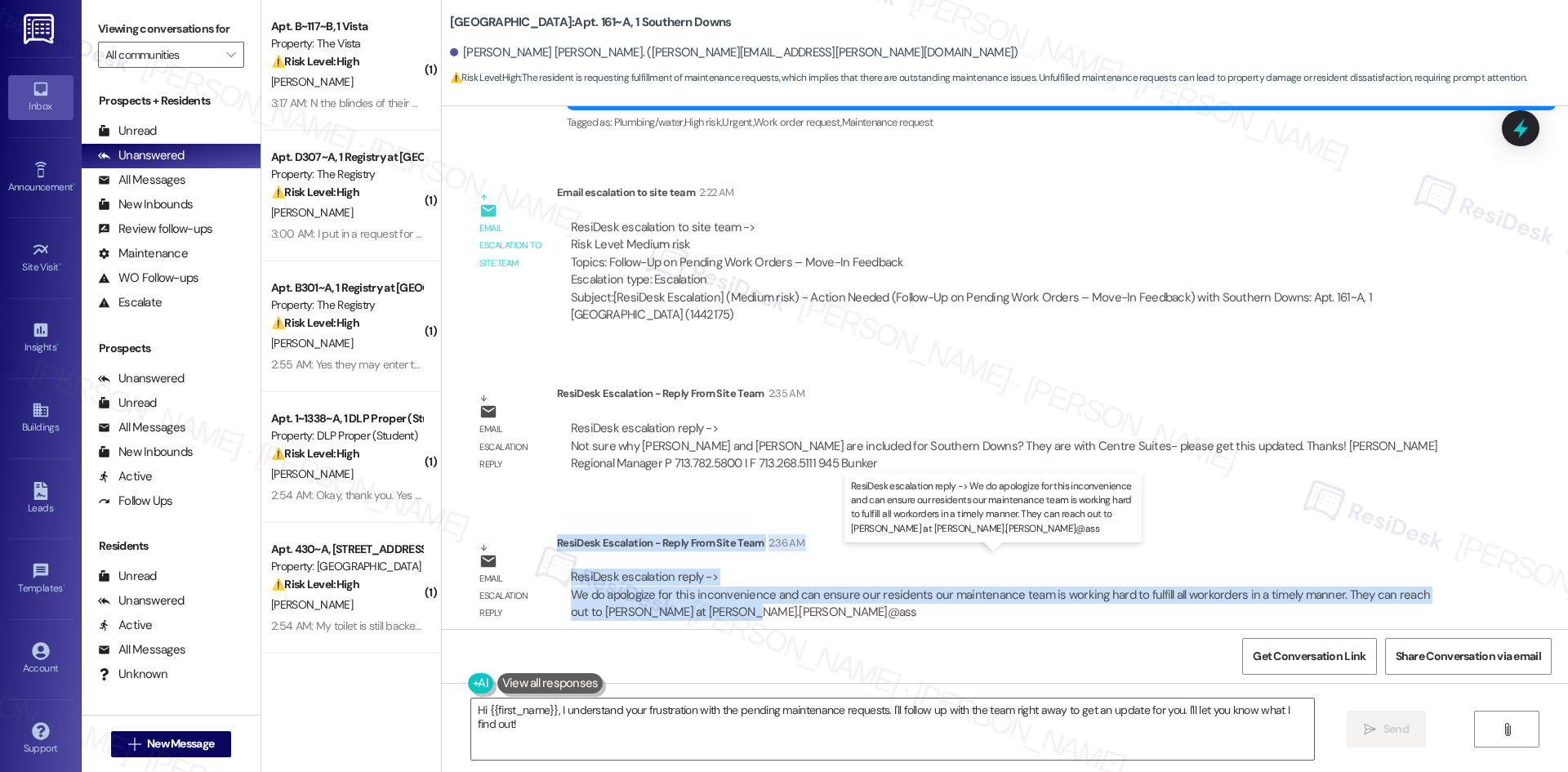
drag, startPoint x: 546, startPoint y: 524, endPoint x: 713, endPoint y: 591, distance: 179.9
click at [713, 591] on div "ResiDesk Escalation - Reply From Site Team 2:36 AM ResiDesk escalation reply ->…" at bounding box center [1006, 584] width 898 height 99
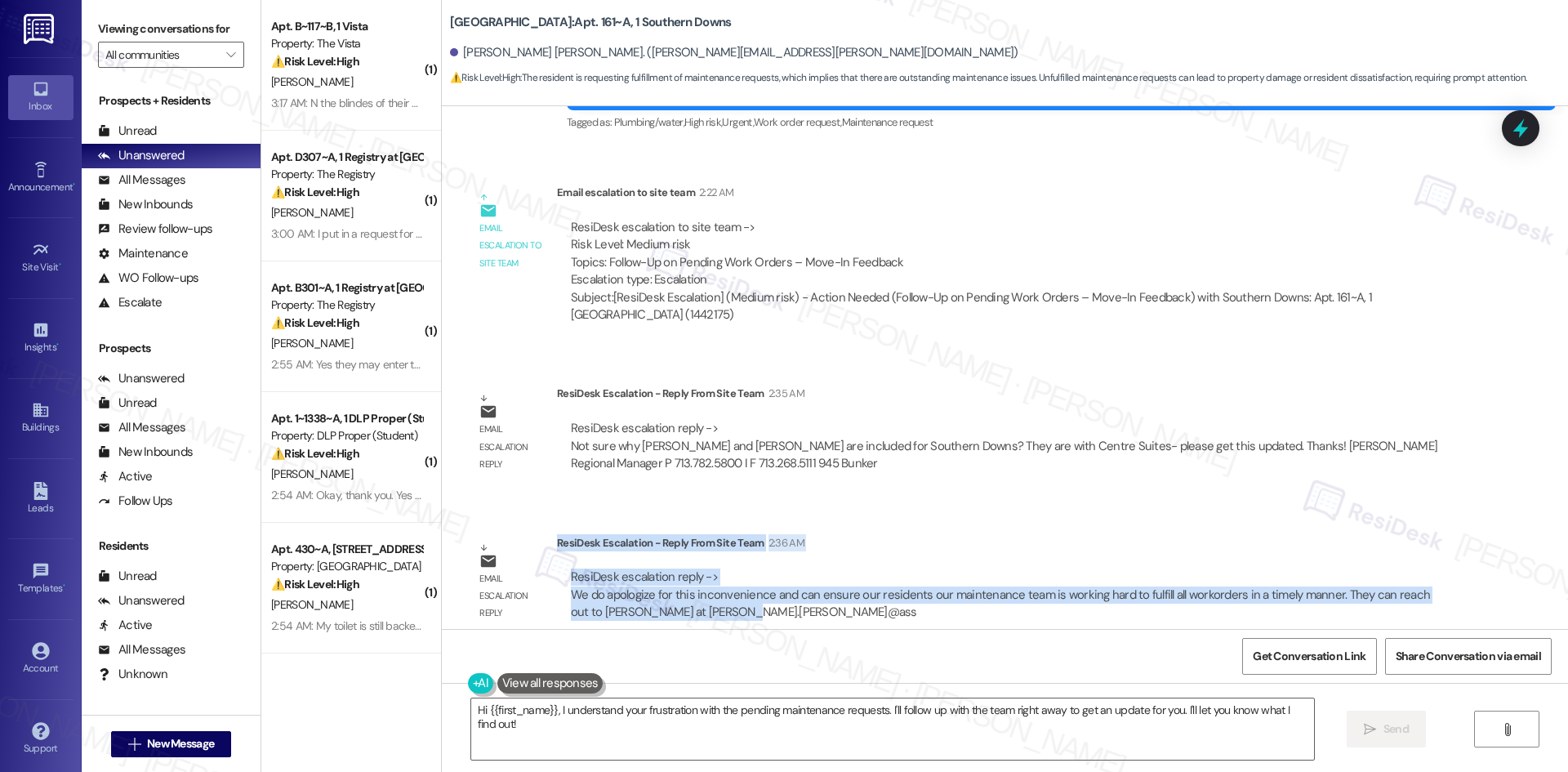
drag, startPoint x: 982, startPoint y: 482, endPoint x: 903, endPoint y: 481, distance: 79.0
click at [980, 482] on div "WO Lease started Aug 10, 2025 at 8:00 AM Show details Survey, sent via SMS Resi…" at bounding box center [1005, 368] width 1126 height 523
click at [740, 534] on div "ResiDesk Escalation - Reply From Site Team 2:36 AM" at bounding box center [1006, 546] width 898 height 23
click at [708, 534] on div "ResiDesk Escalation - Reply From Site Team 2:36 AM" at bounding box center [1006, 546] width 898 height 23
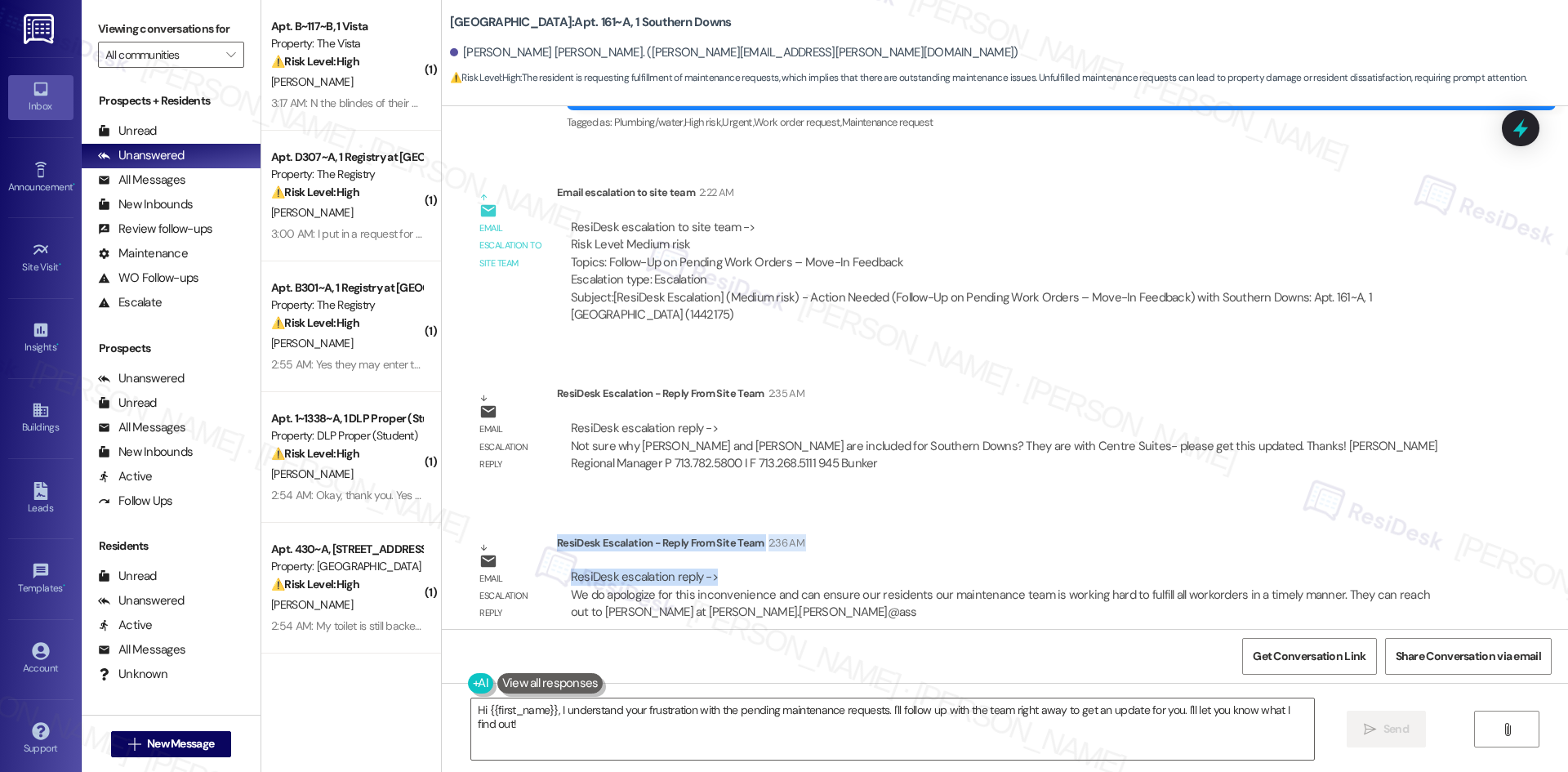
drag, startPoint x: 703, startPoint y: 552, endPoint x: 546, endPoint y: 521, distance: 160.0
click at [557, 534] on div "ResiDesk Escalation - Reply From Site Team 2:36 AM ResiDesk escalation reply ->…" at bounding box center [1006, 584] width 898 height 99
copy div "ResiDesk Escalation - Reply From Site Team 2:36 AM ResiDesk escalation reply ->"
click at [1161, 372] on div "Email escalation reply ResiDesk Escalation - Reply From Site Team 2:35 AM ResiD…" at bounding box center [960, 434] width 1013 height 124
click at [763, 737] on textarea "Hi {{first_name}}, I understand your frustration with the pending maintenance r…" at bounding box center [892, 729] width 842 height 62
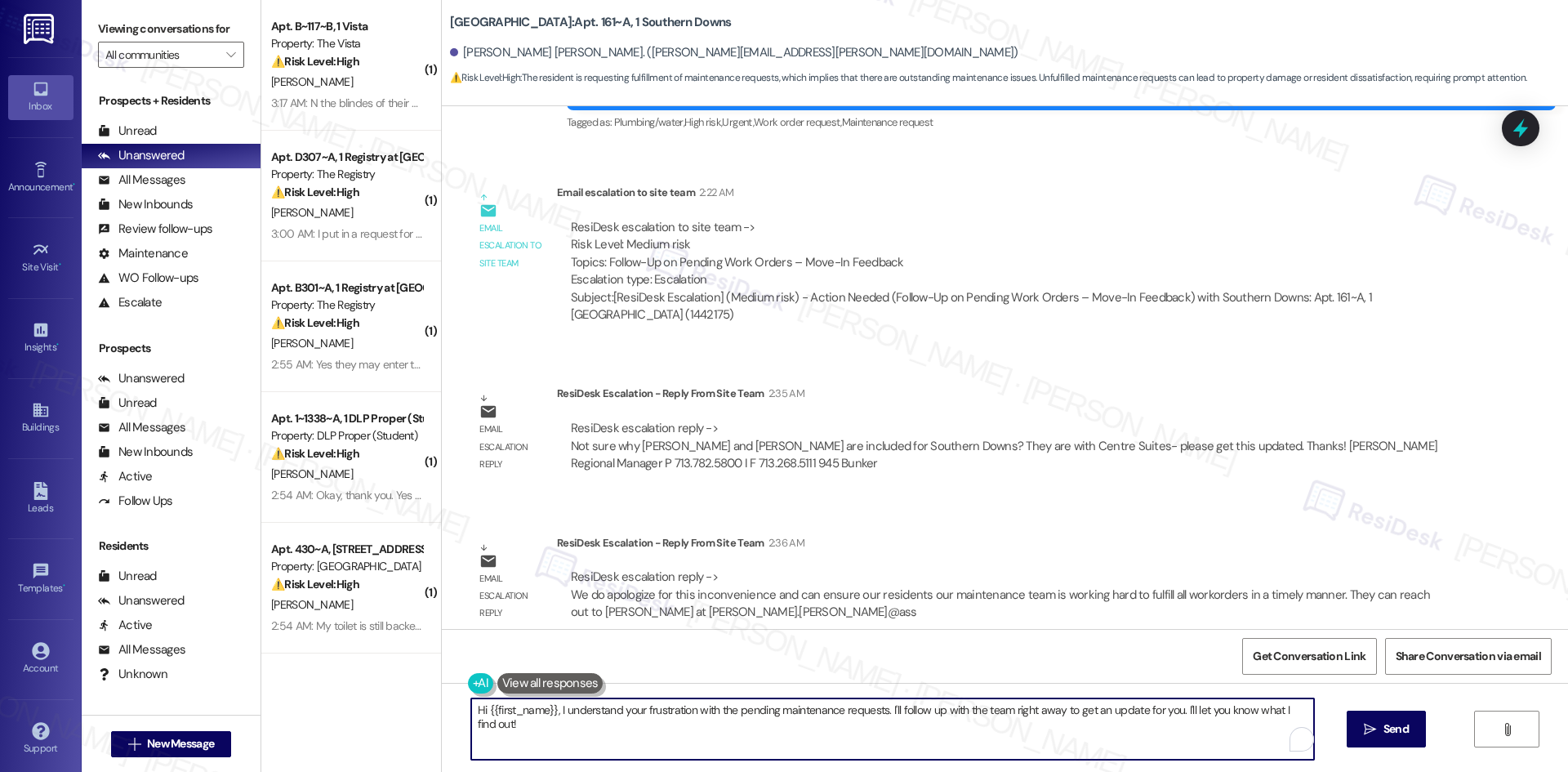
paste textarea "Thanks for your patience, Nipun. The site team let me know they’re working hard…"
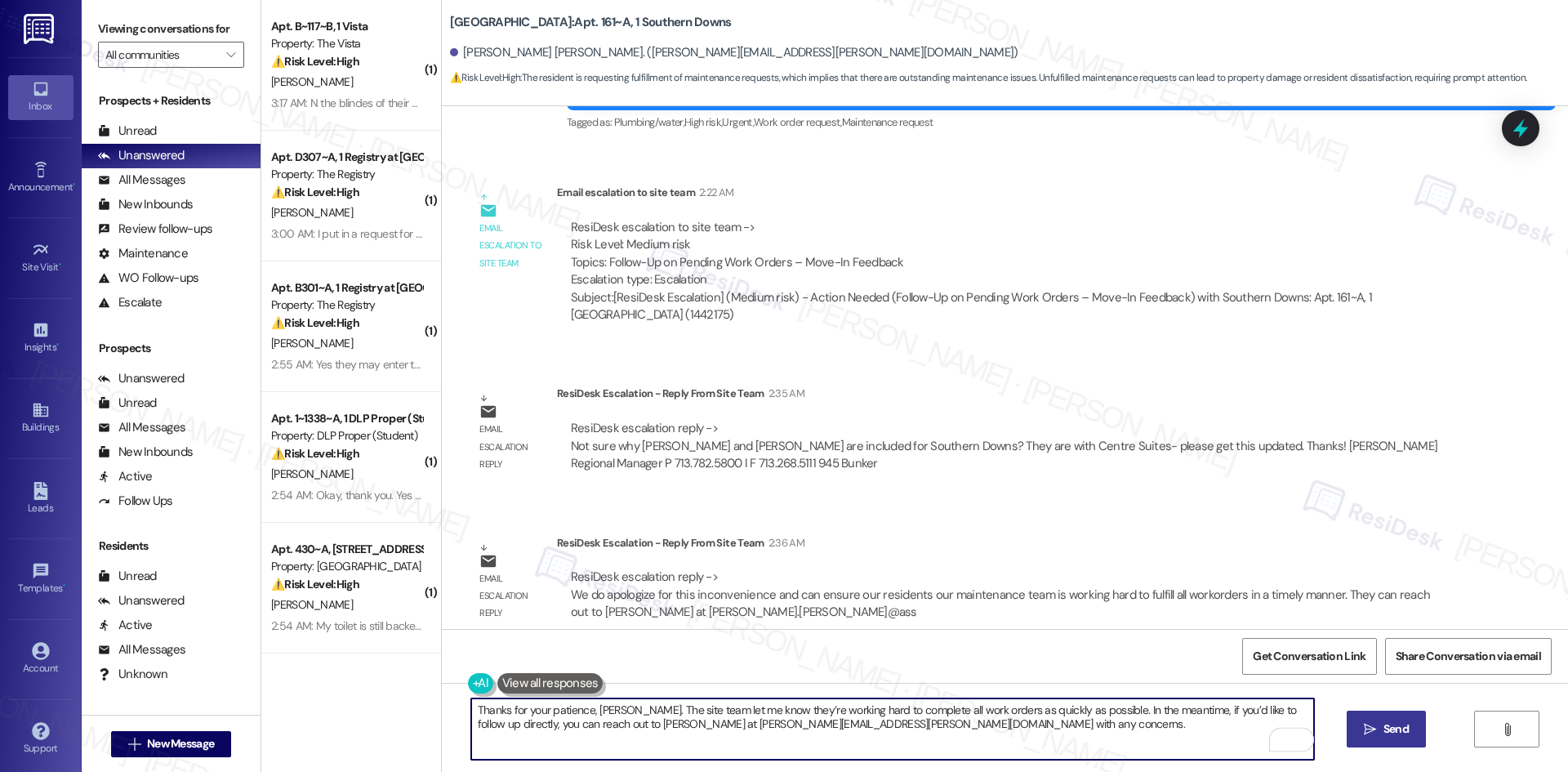
type textarea "Thanks for your patience, Nipun. The site team let me know they’re working hard…"
click at [1395, 728] on span "Send" at bounding box center [1395, 728] width 25 height 17
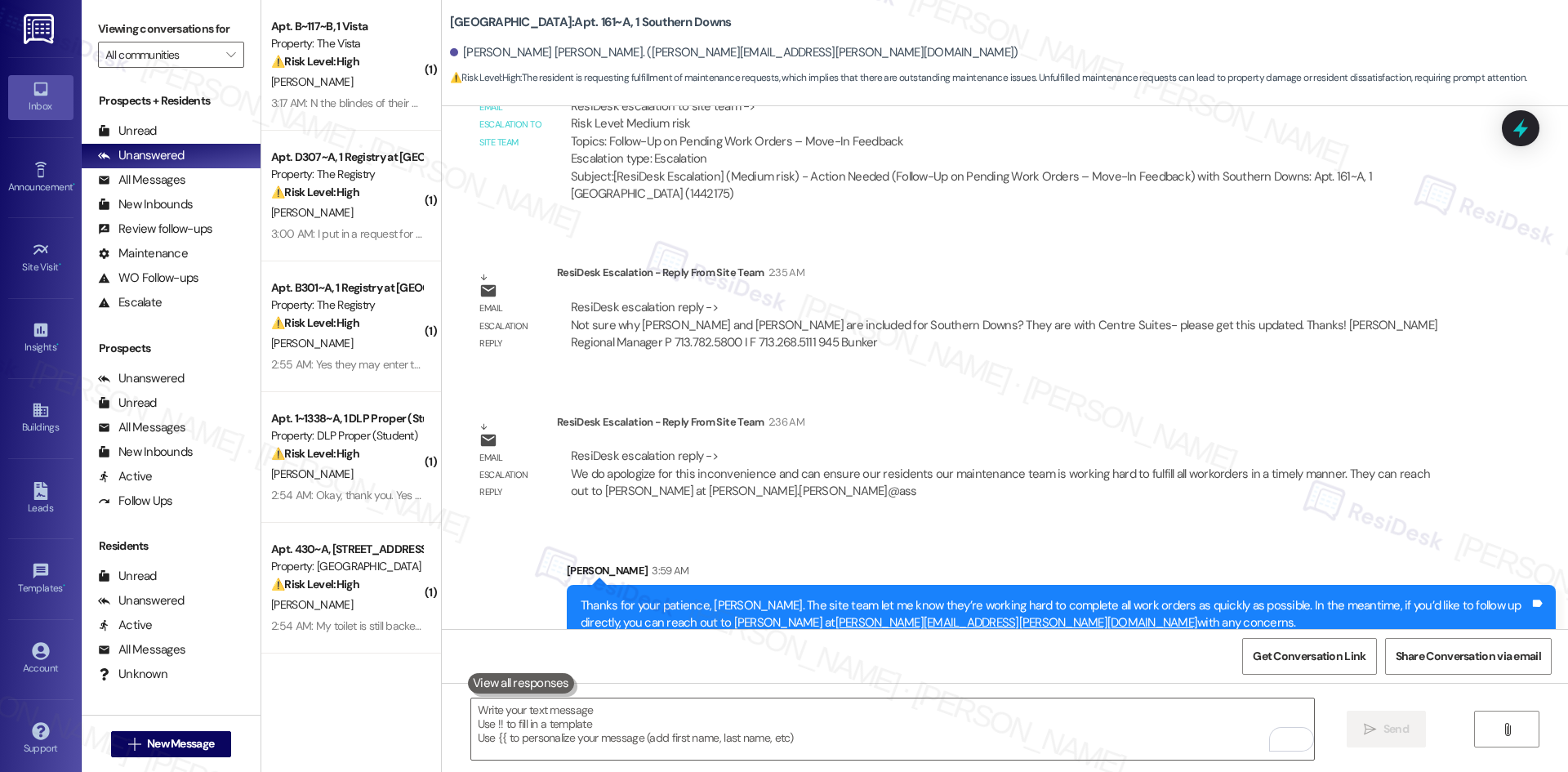
scroll to position [699, 0]
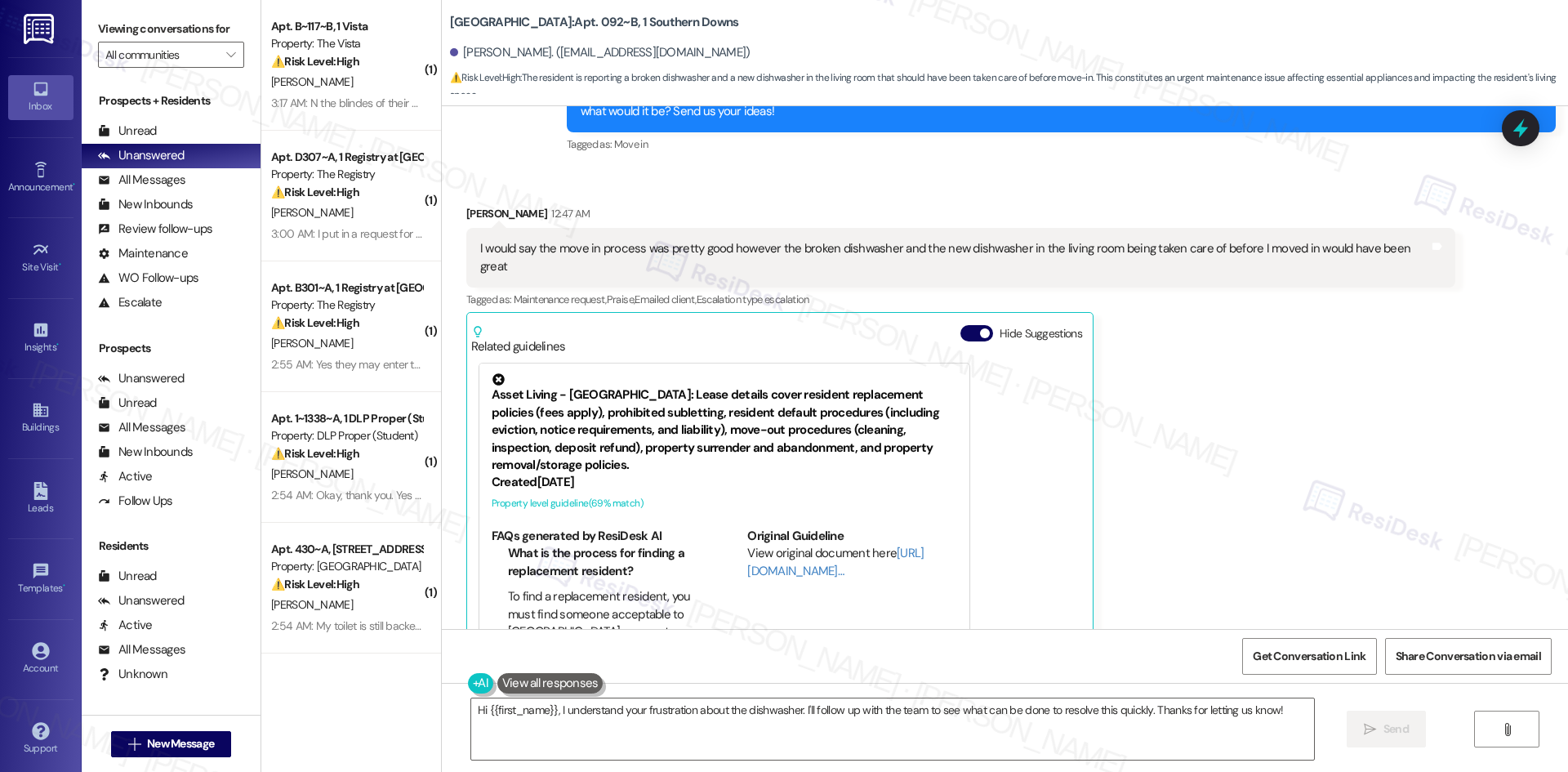
scroll to position [287, 0]
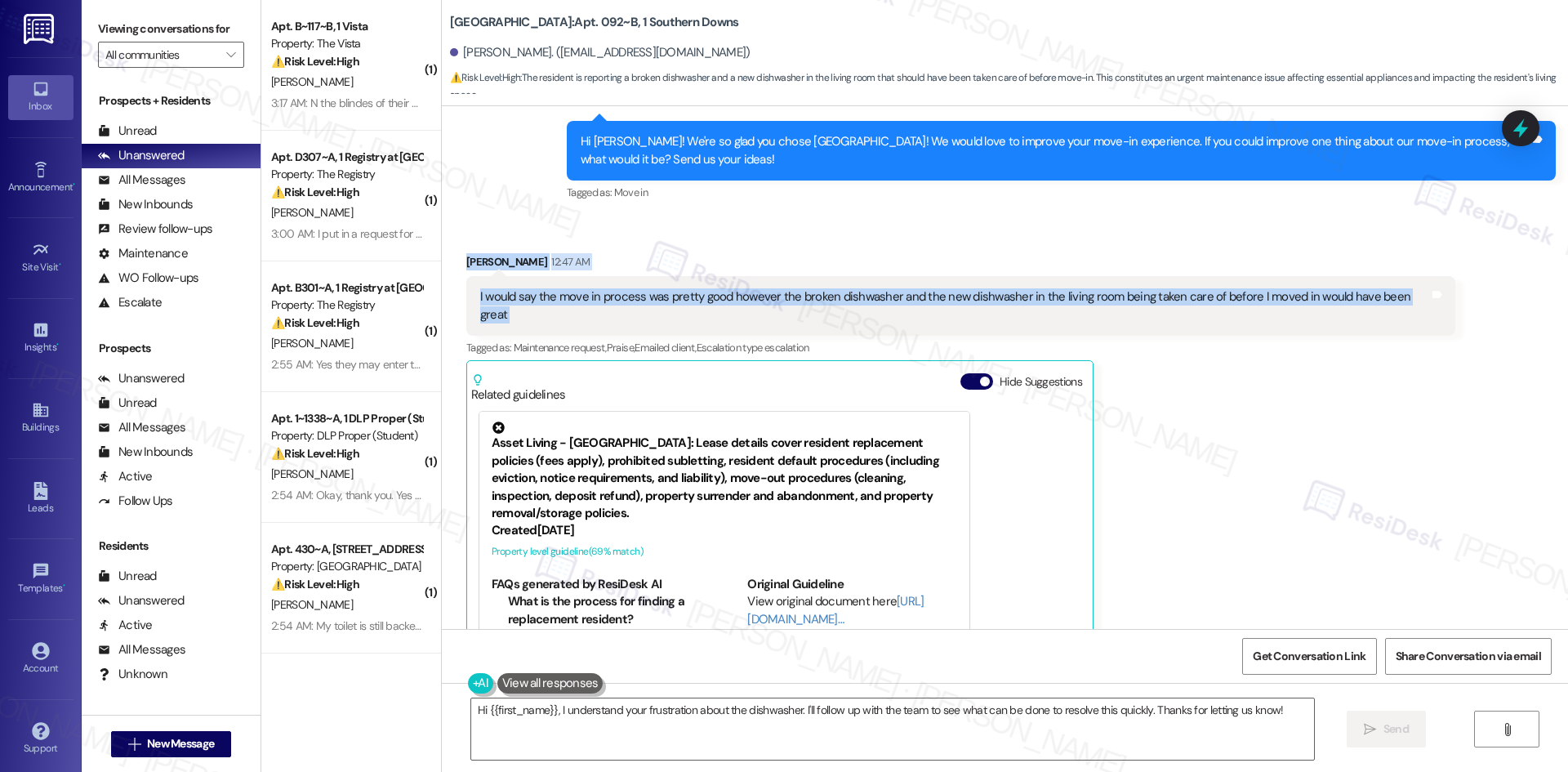
drag, startPoint x: 451, startPoint y: 248, endPoint x: 1481, endPoint y: 294, distance: 1031.0
click at [1481, 294] on div "Received via SMS [PERSON_NAME] 12:47 AM I would say the move in process was pre…" at bounding box center [1005, 473] width 1126 height 513
copy div "[PERSON_NAME] 12:47 AM I would say the move in process was pretty good however …"
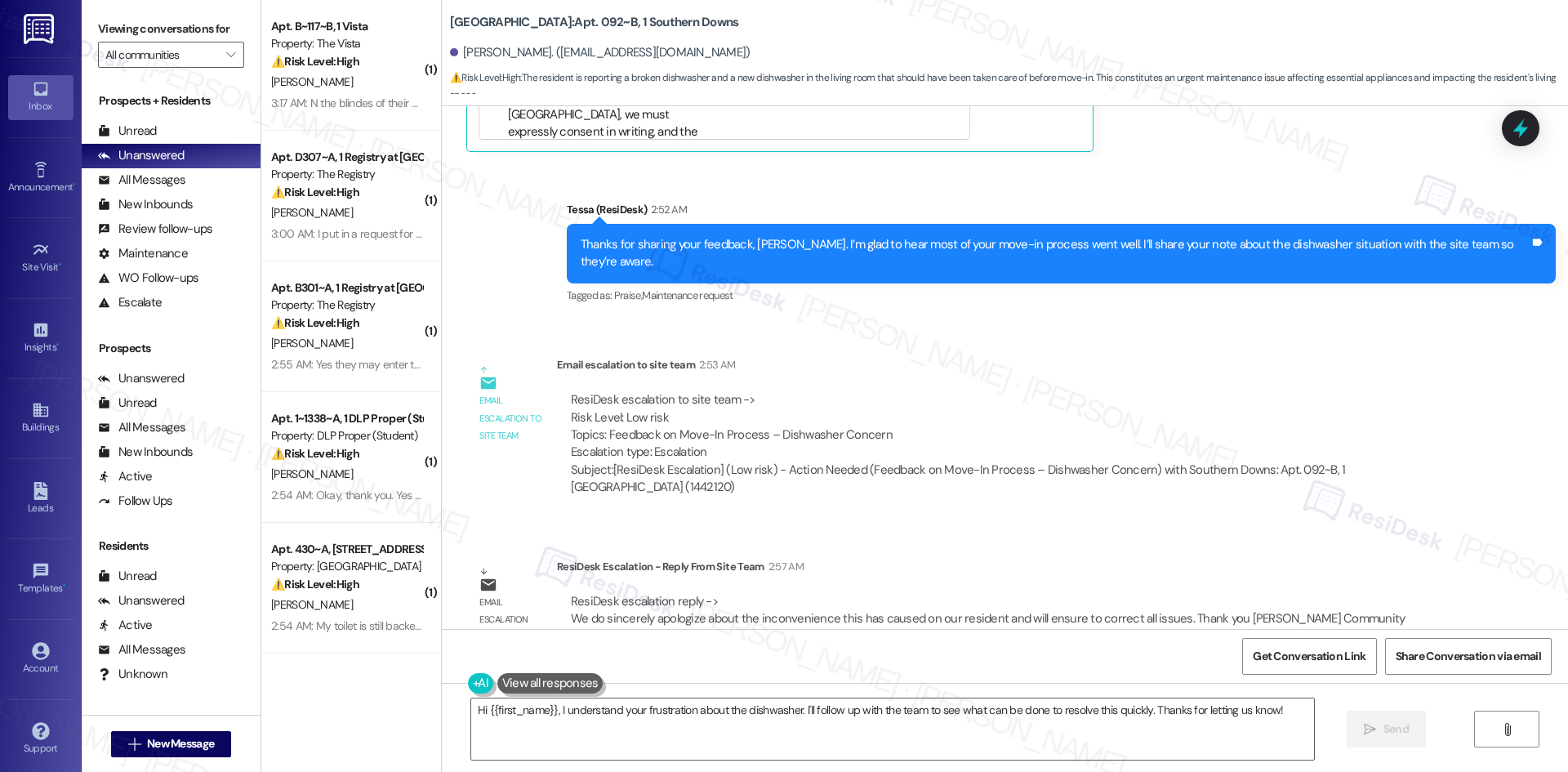
scroll to position [858, 0]
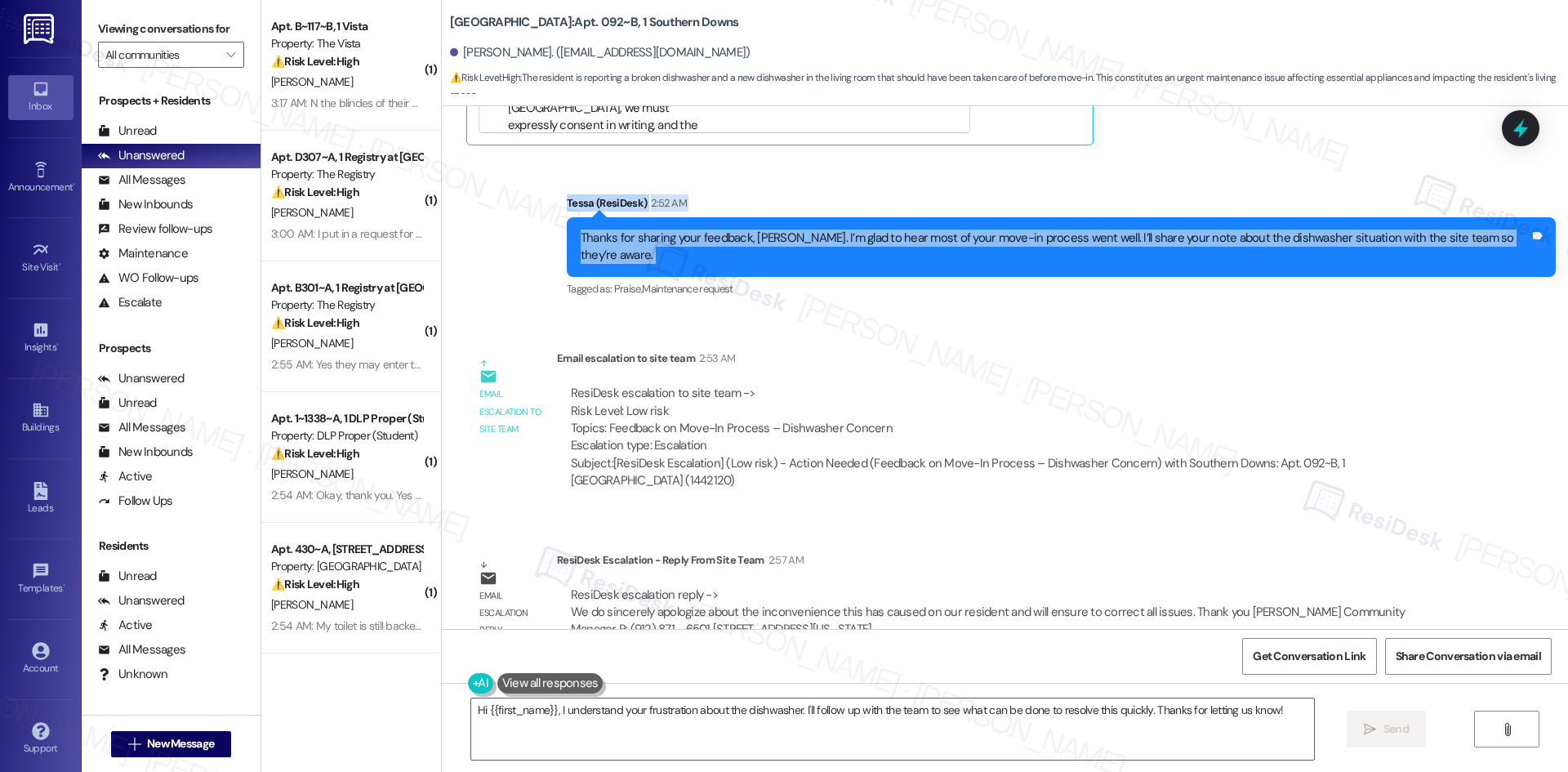
drag, startPoint x: 553, startPoint y: 175, endPoint x: 1566, endPoint y: 224, distance: 1014.2
click at [1566, 224] on div "Lease started Aug 10, 2025 at 8:00 AM Survey, sent via SMS Residesk Automated S…" at bounding box center [1005, 368] width 1126 height 523
copy div "Tessa (ResiDesk) 2:52 AM Thanks for sharing your feedback, John. I’m glad to he…"
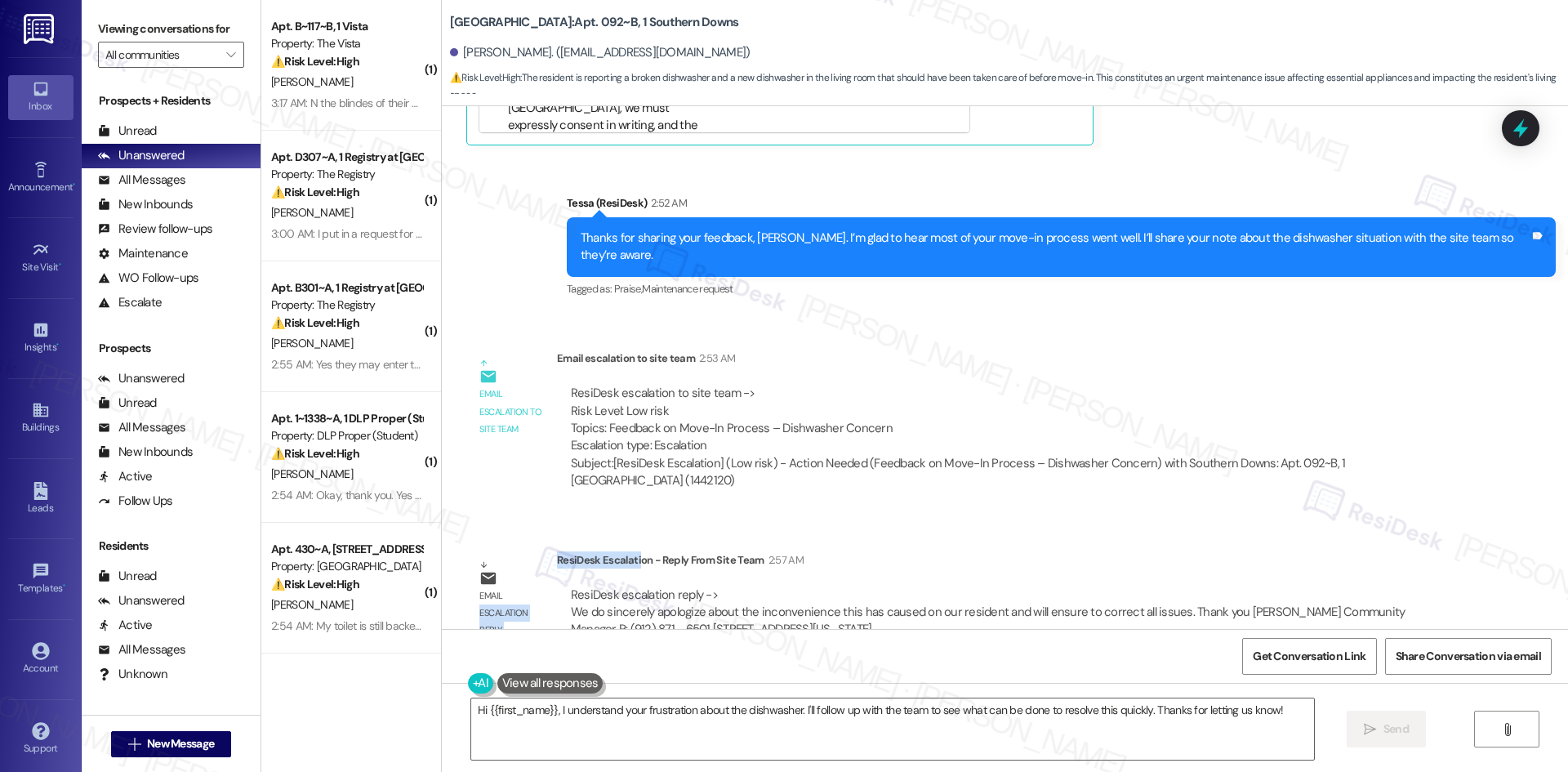
drag, startPoint x: 543, startPoint y: 525, endPoint x: 626, endPoint y: 534, distance: 83.5
click at [626, 539] on div "Email escalation reply ResiDesk Escalation - Reply From Site Team 2:57 AM ResiD…" at bounding box center [960, 601] width 1013 height 124
click at [626, 552] on div "ResiDesk Escalation - Reply From Site Team 2:57 AM" at bounding box center [1006, 563] width 898 height 23
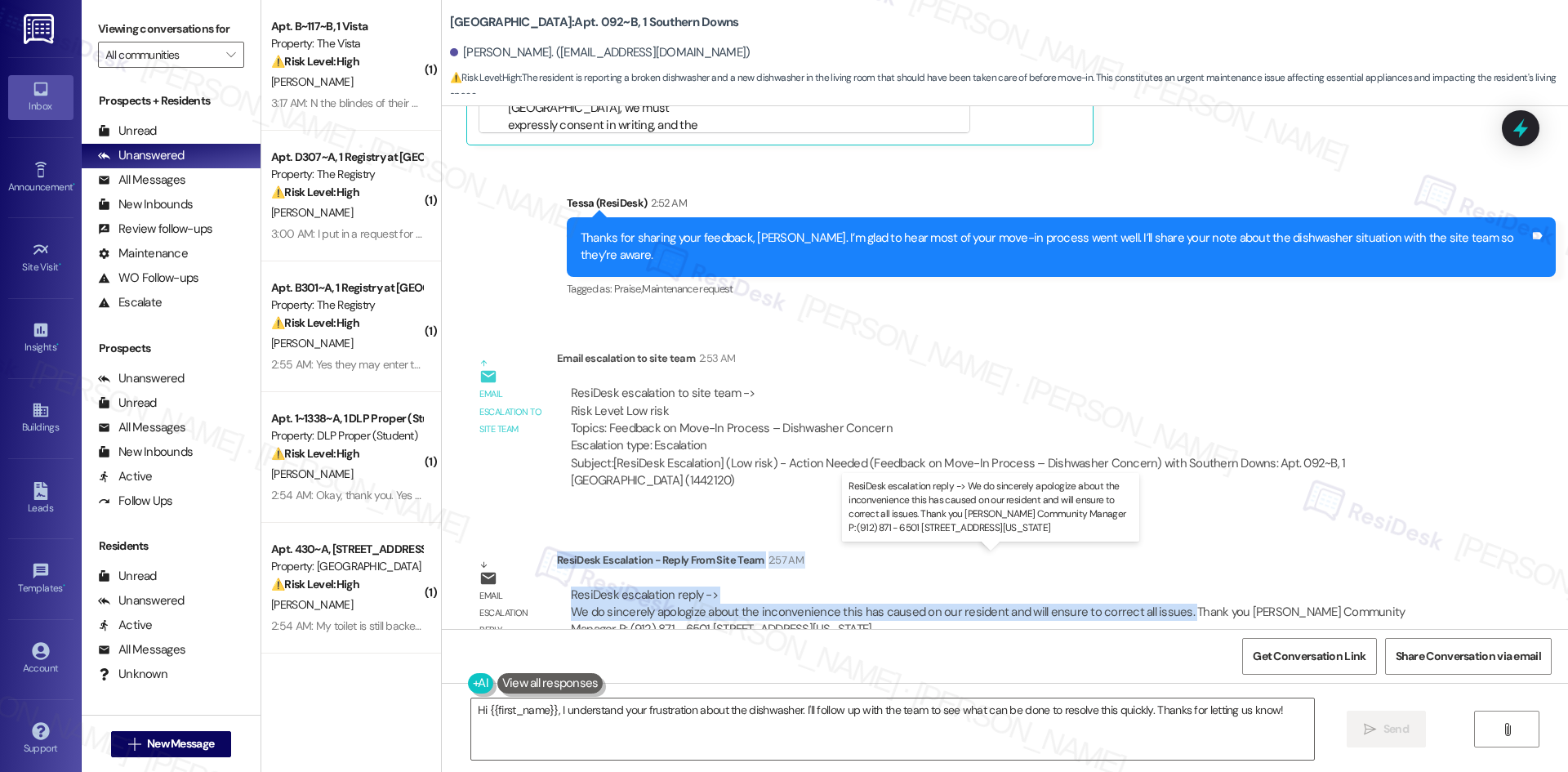
drag, startPoint x: 545, startPoint y: 524, endPoint x: 1164, endPoint y: 577, distance: 621.3
click at [1164, 577] on div "ResiDesk Escalation - Reply From Site Team 2:57 AM ResiDesk escalation reply ->…" at bounding box center [1006, 601] width 898 height 99
copy div "ResiDesk Escalation - Reply From Site Team 2:57 AM ResiDesk escalation reply ->…"
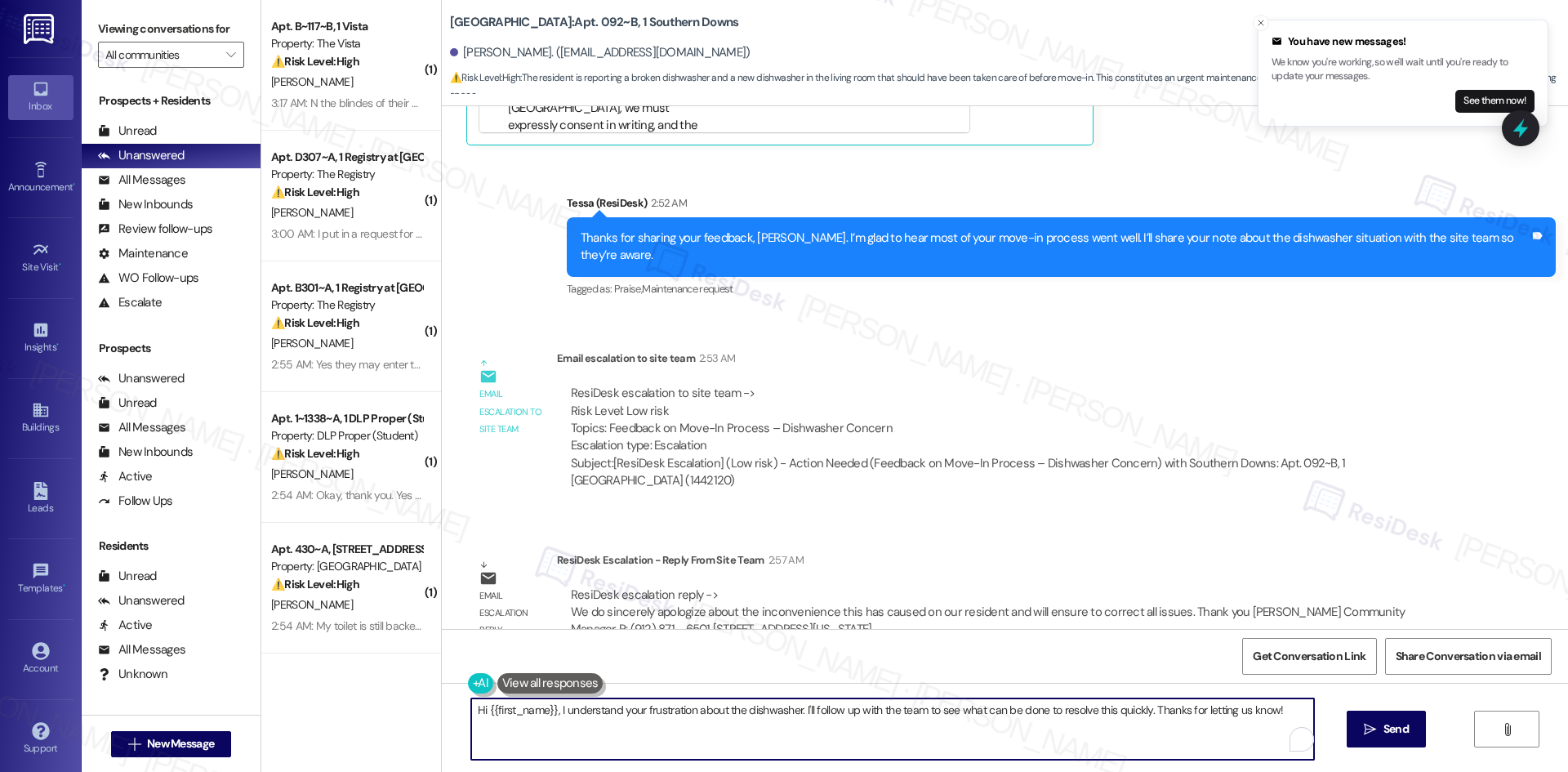
drag, startPoint x: 1138, startPoint y: 711, endPoint x: 450, endPoint y: 711, distance: 688.0
click at [462, 711] on div "Hi {{first_name}}, I understand your frustration about the dishwasher. I'll fol…" at bounding box center [883, 729] width 844 height 63
paste textarea "Thanks for your patience, John. The site team sincerely apologizes for the inco…"
type textarea "Thanks for your patience, John. The site team sincerely apologizes for the inco…"
click at [1410, 727] on span "Send" at bounding box center [1395, 728] width 32 height 17
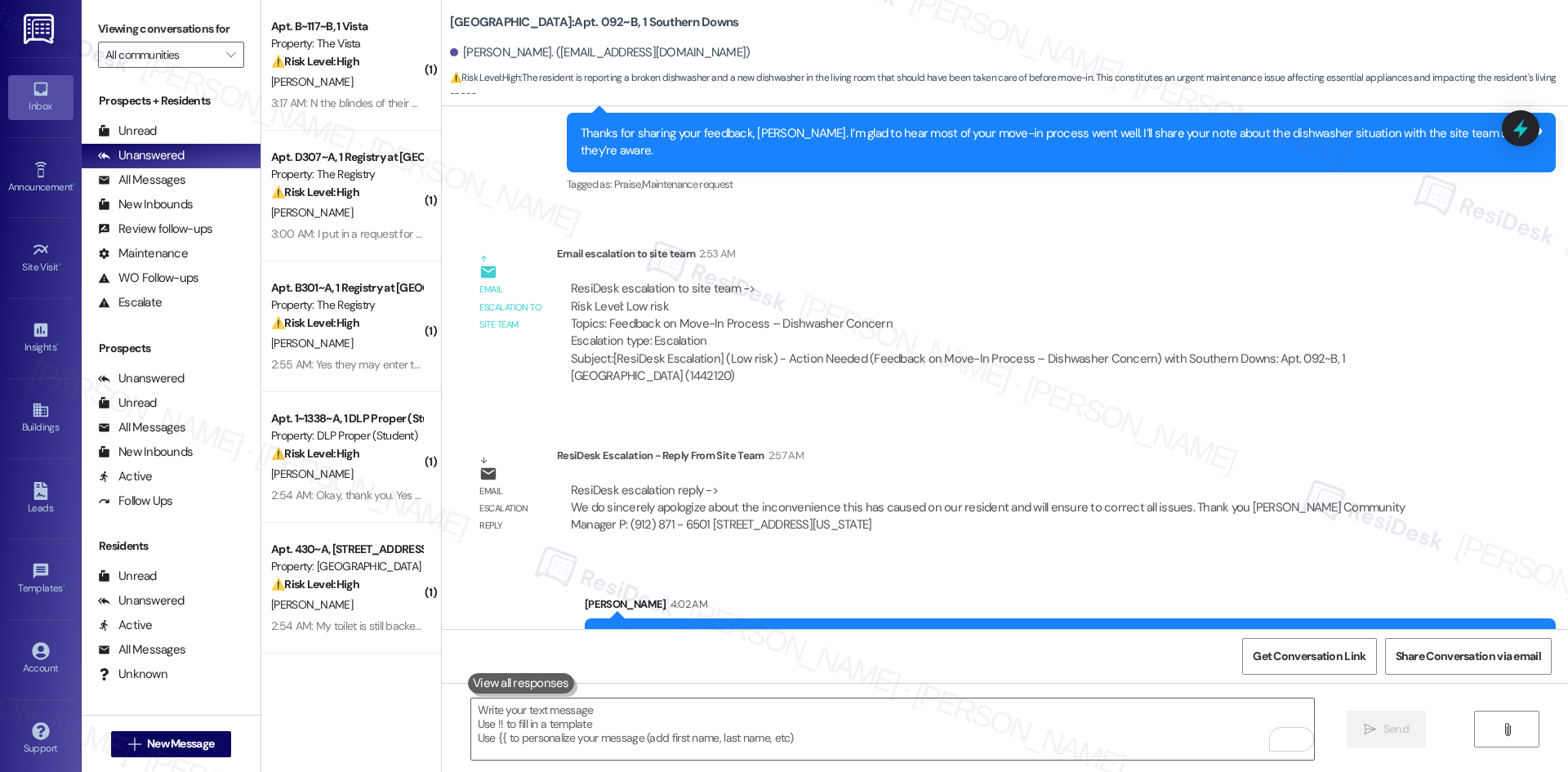
scroll to position [972, 0]
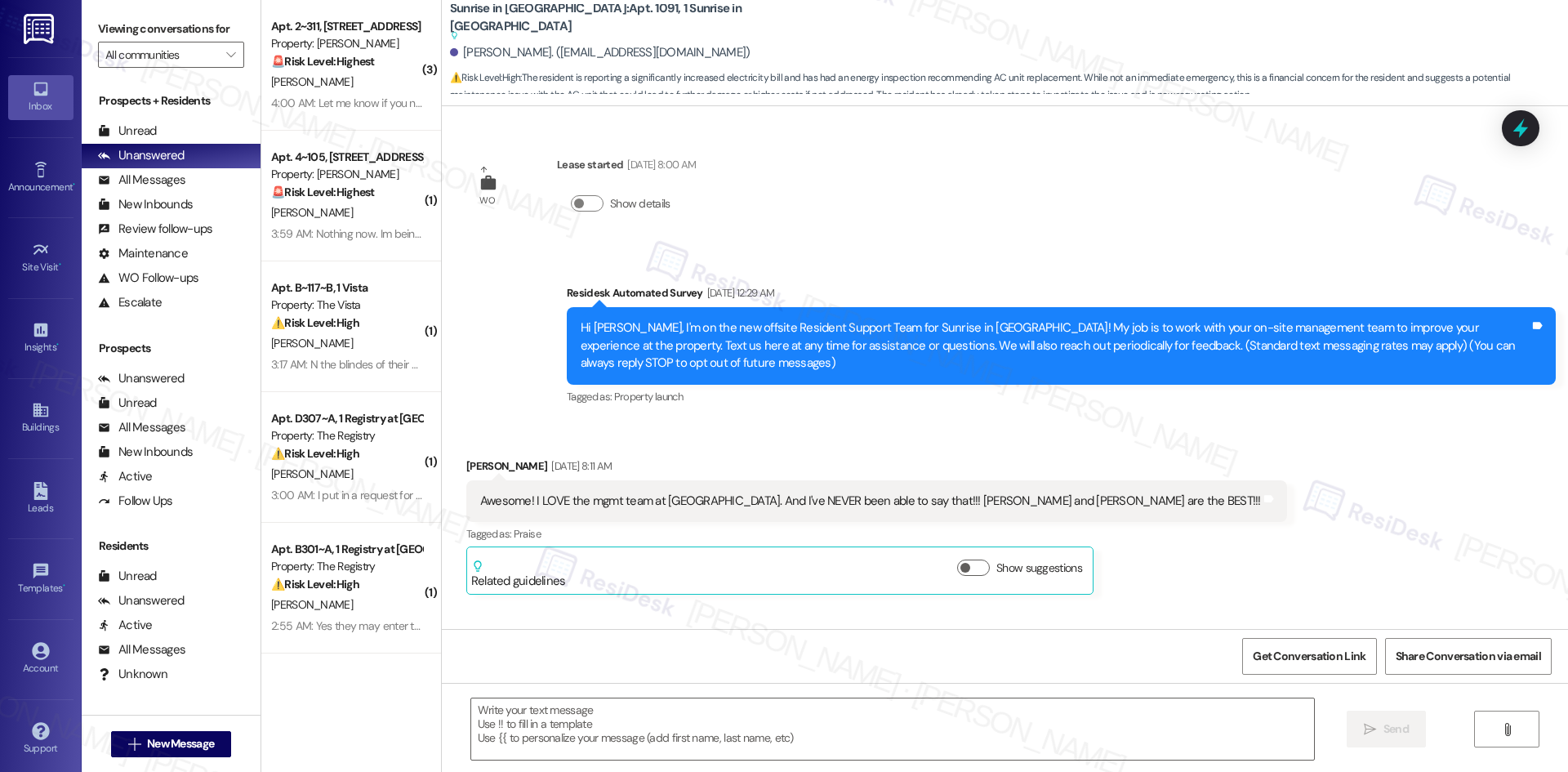
scroll to position [3852, 0]
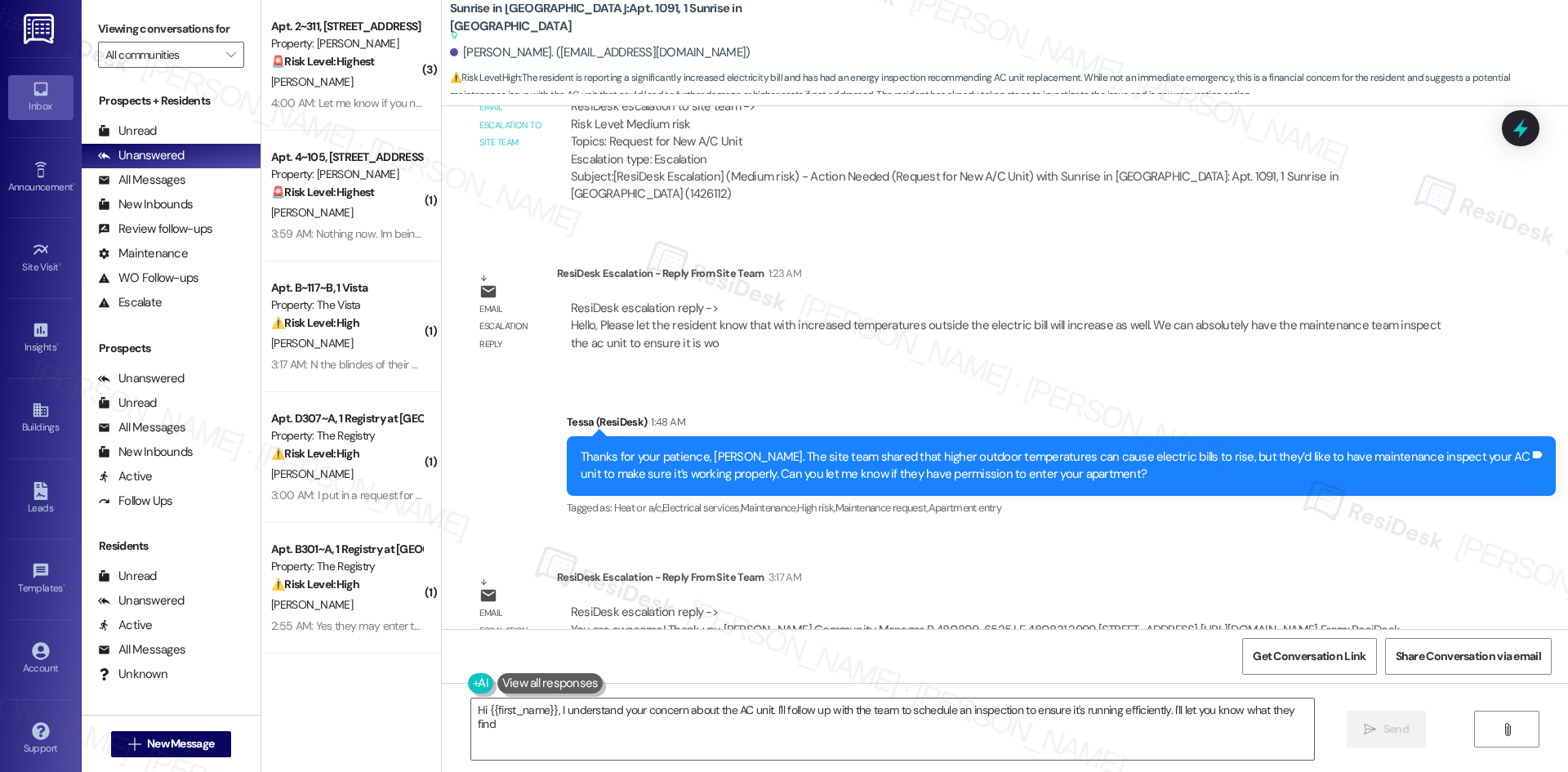
type textarea "Hi {{first_name}}, I understand your concern about the AC unit. I'll follow up …"
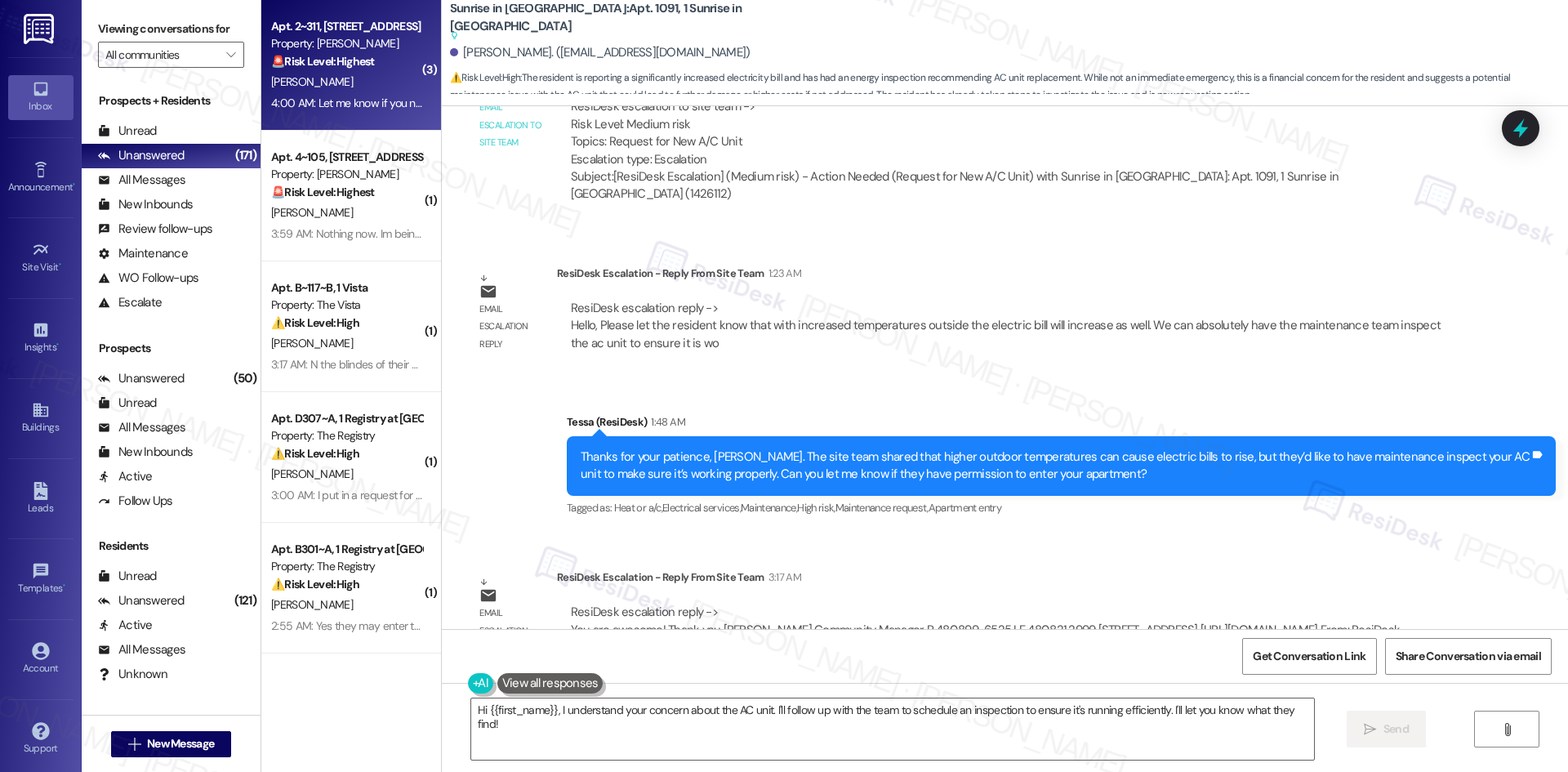
click at [362, 49] on div "Property: [PERSON_NAME]" at bounding box center [347, 44] width 151 height 17
type textarea "Fetching suggested responses. Please feel free to read through the conversation…"
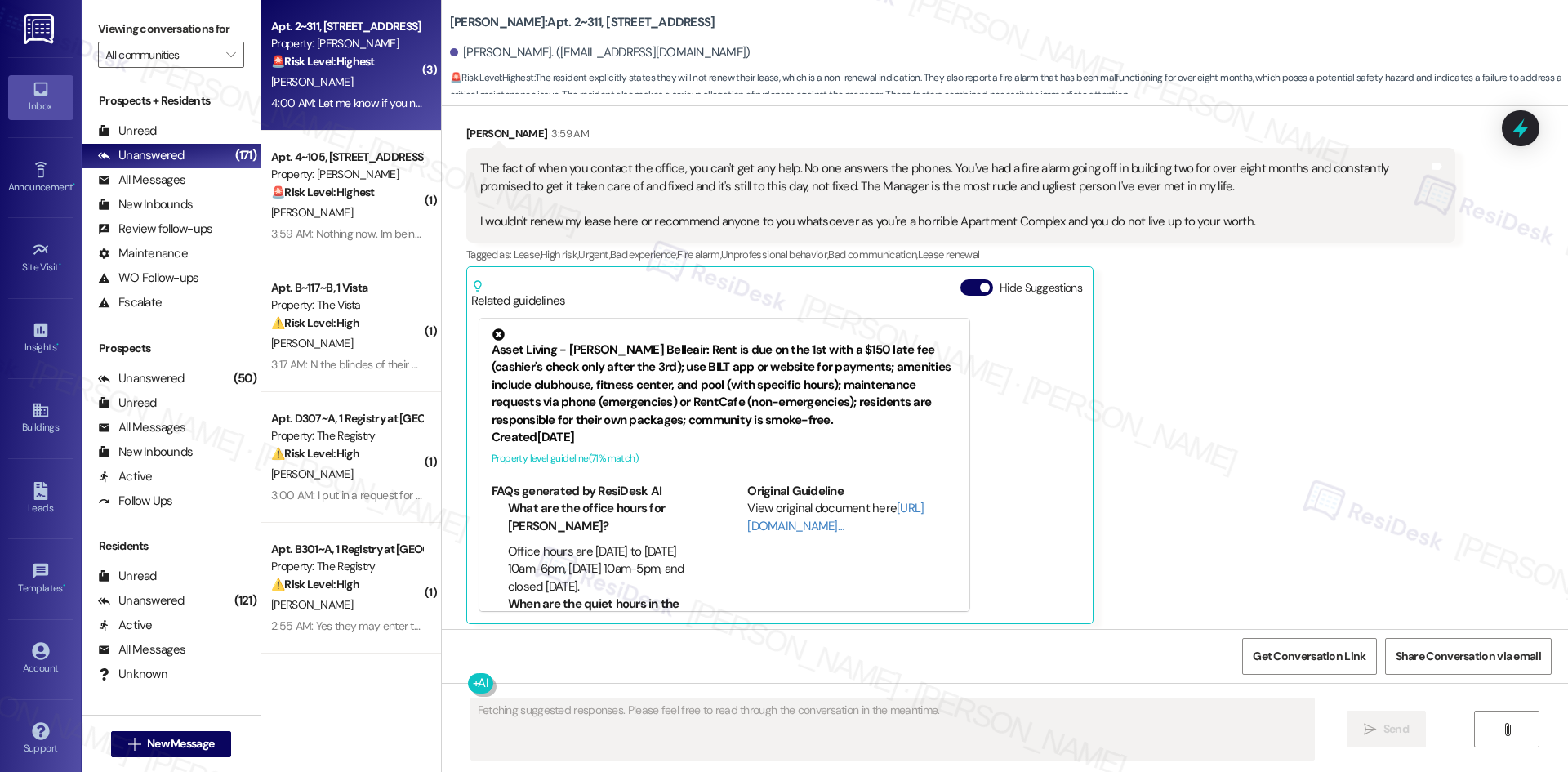
scroll to position [1384, 0]
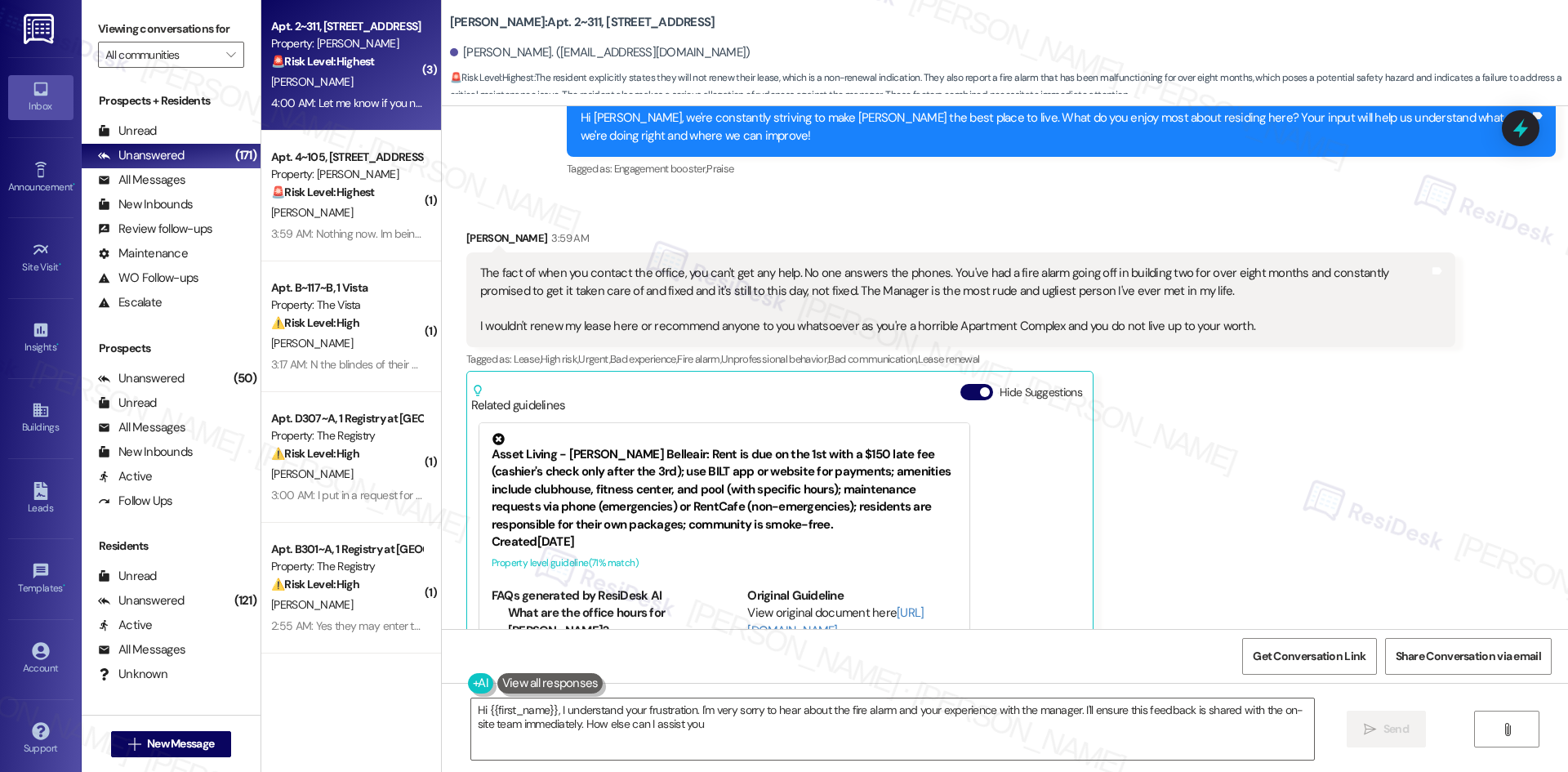
type textarea "Hi {{first_name}}, I understand your frustration. I'm very sorry to hear about …"
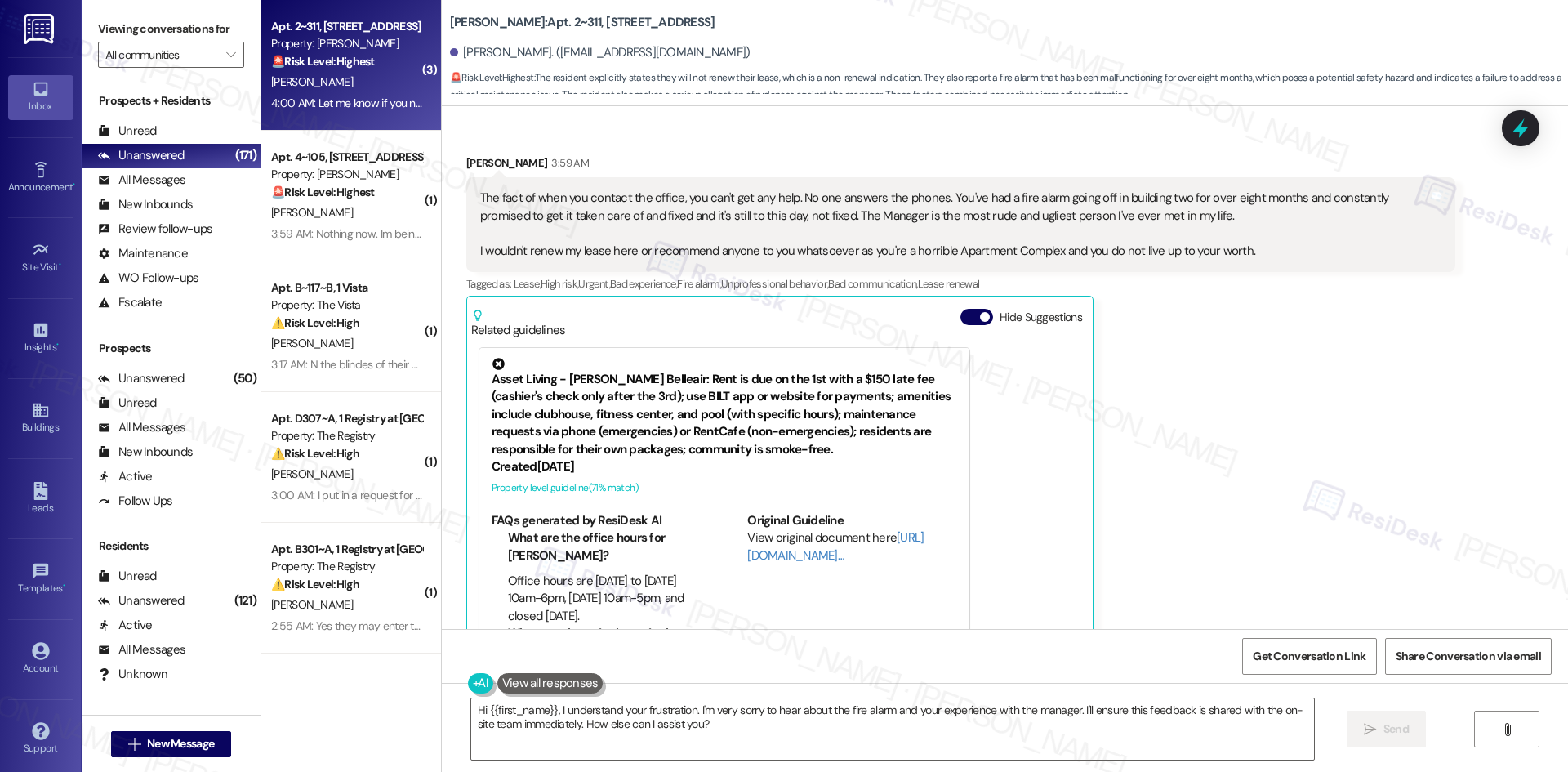
scroll to position [1792, 0]
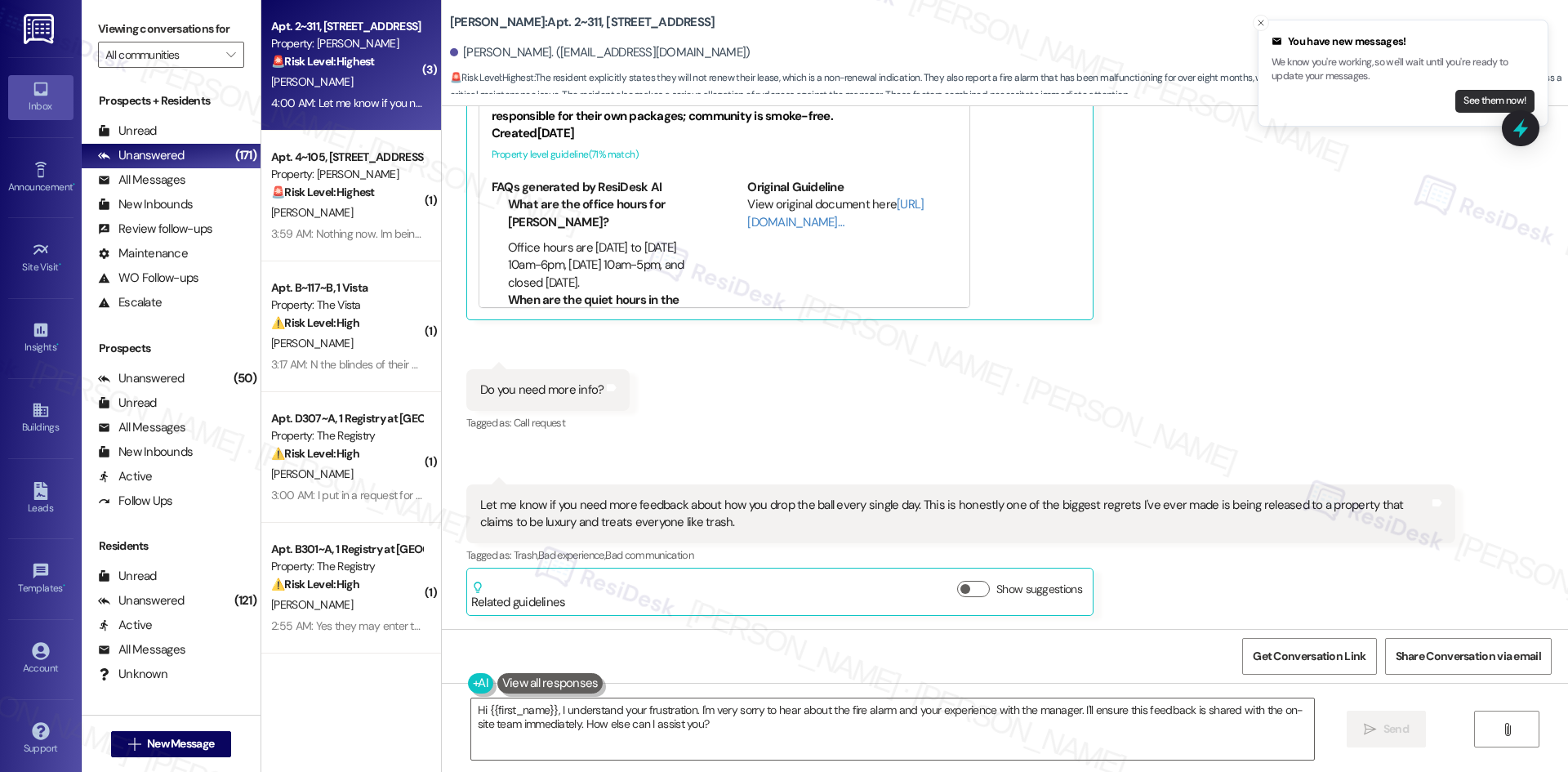
click at [1478, 104] on button "See them now!" at bounding box center [1495, 101] width 79 height 23
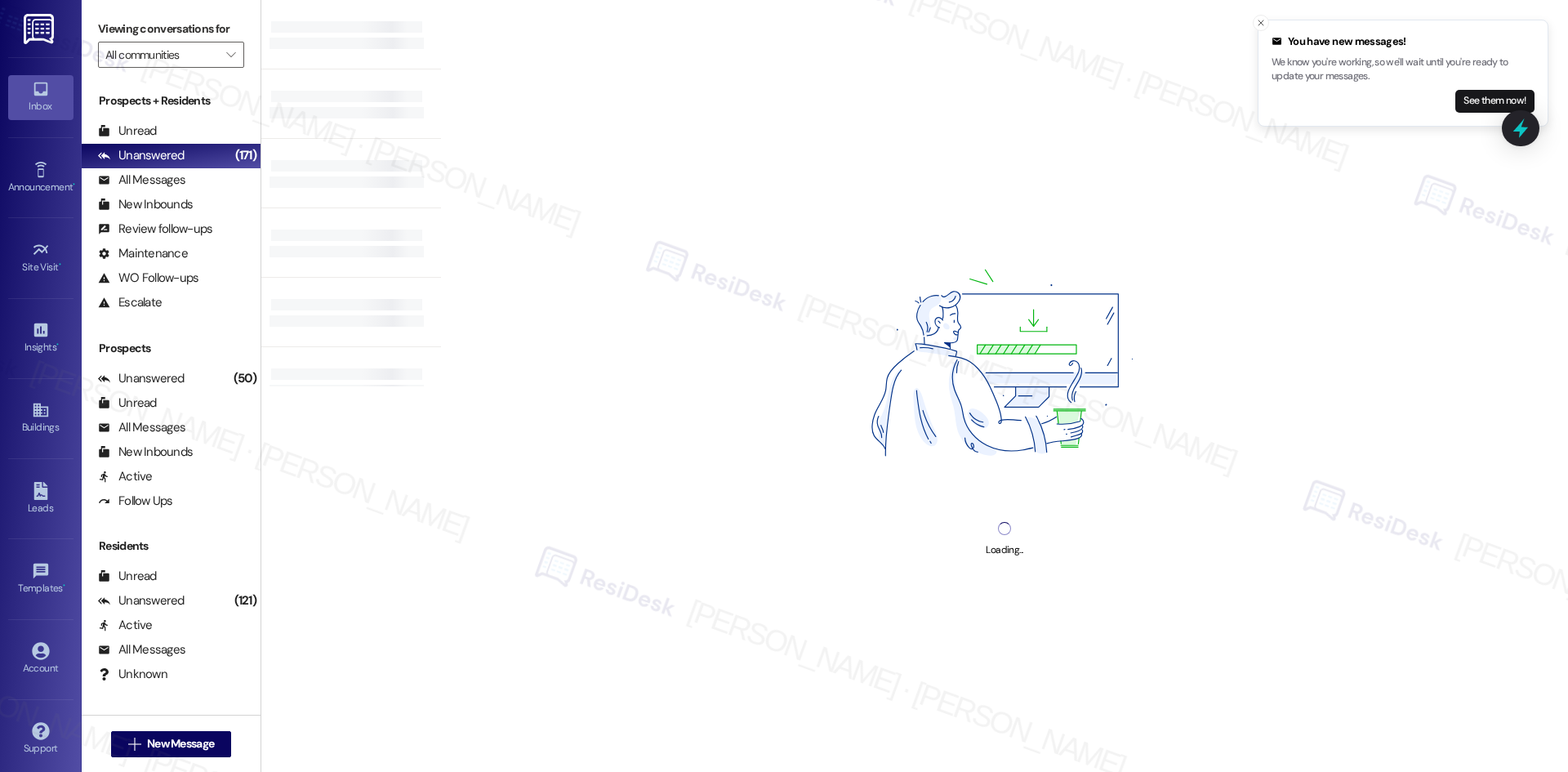
click at [1478, 104] on button "See them now!" at bounding box center [1495, 101] width 79 height 23
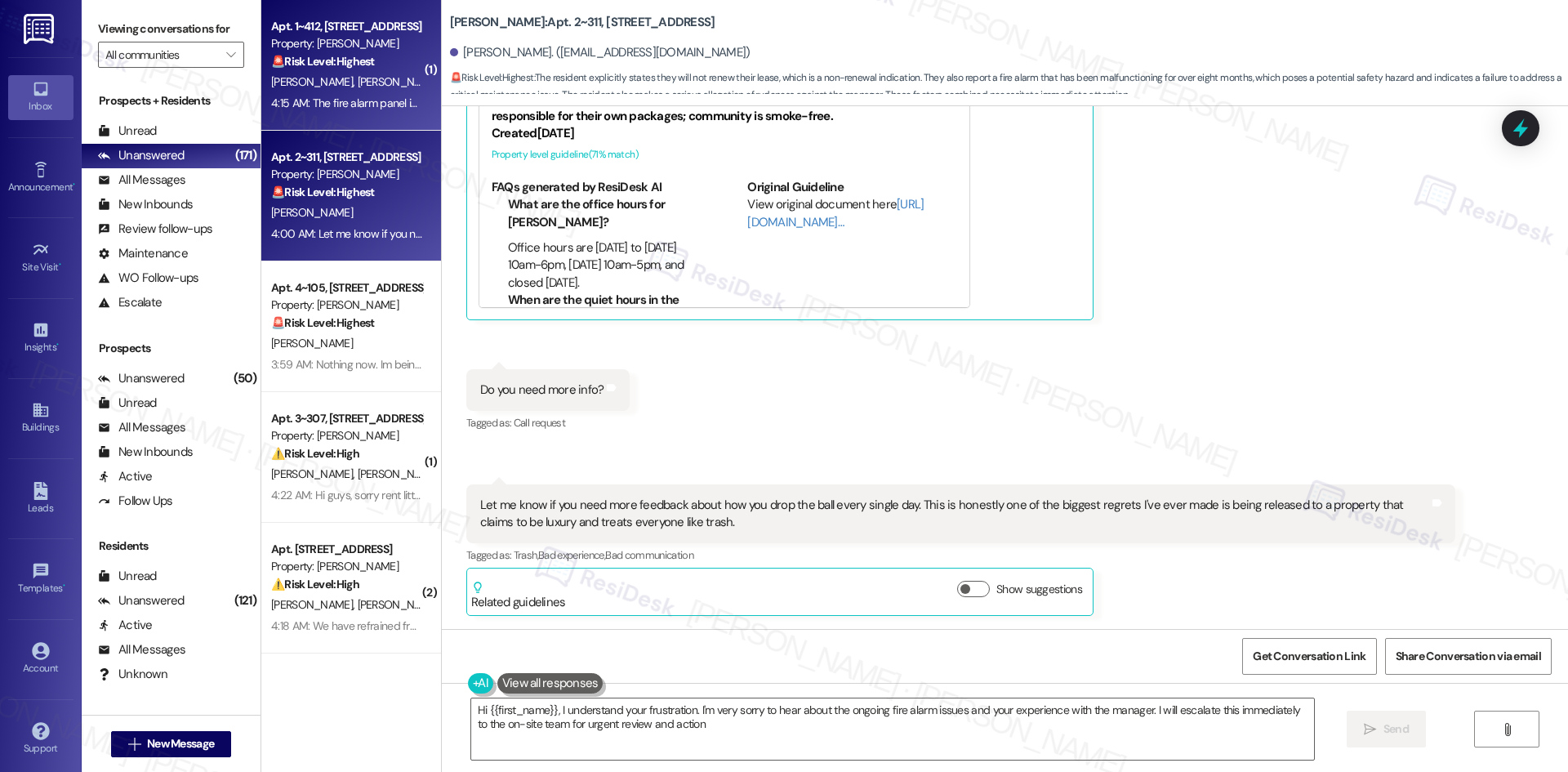
type textarea "Hi {{first_name}}, I understand your frustration. I'm very sorry to hear about …"
click at [357, 79] on span "A. Williams" at bounding box center [397, 81] width 81 height 15
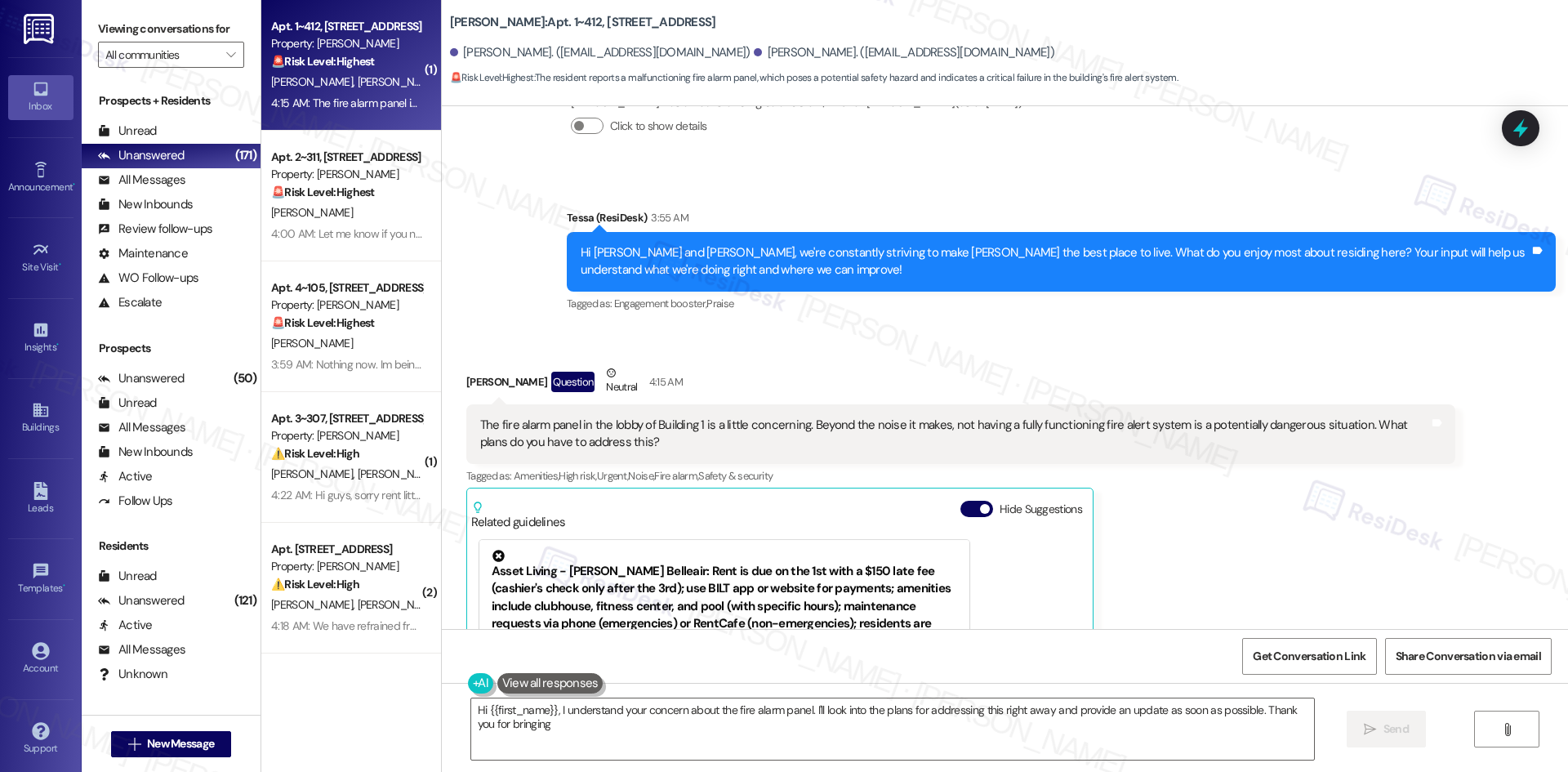
scroll to position [333, 0]
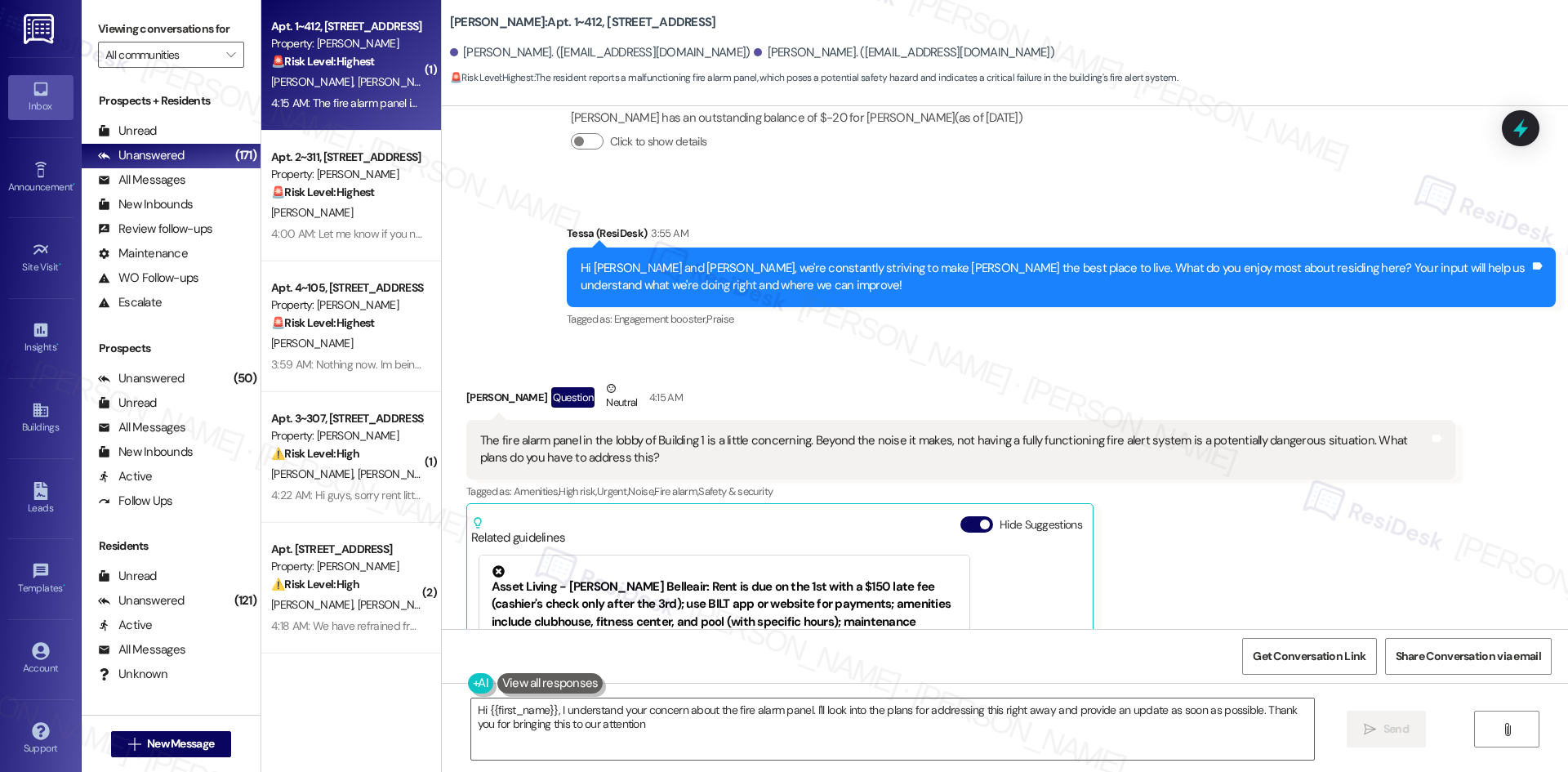
type textarea "Hi {{first_name}}, I understand your concern about the fire alarm panel. I'll l…"
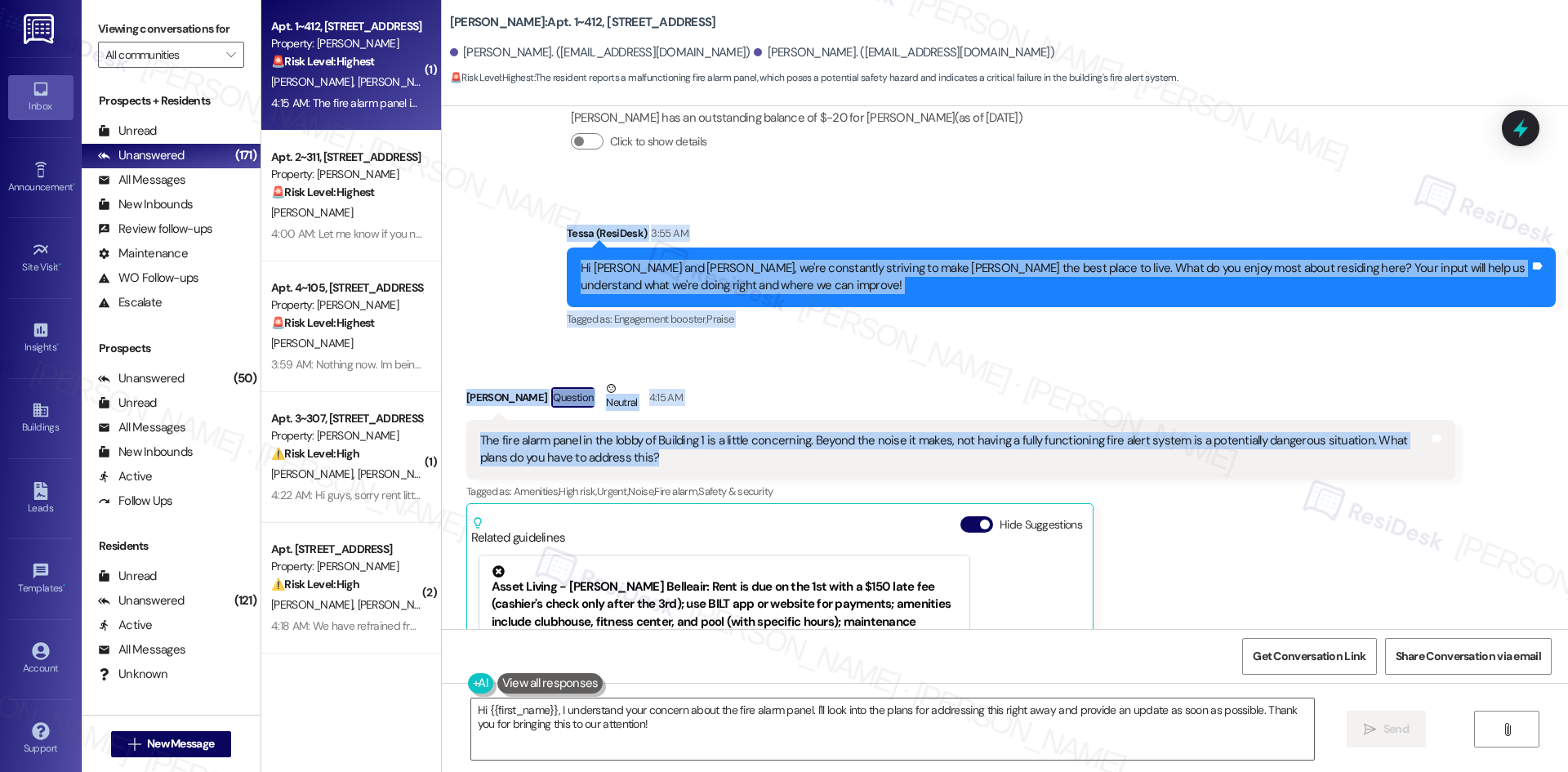
drag, startPoint x: 606, startPoint y: 294, endPoint x: 1169, endPoint y: 469, distance: 589.6
click at [1169, 469] on div "Lease started Jul 16, 2025 at 8:00 AM Survey, sent via SMS Residesk Automated S…" at bounding box center [1005, 368] width 1126 height 523
copy div "Tessa (ResiDesk) 3:55 AM Hi Ryan and Amy, we're constantly striving to make Sol…"
click at [884, 377] on div "Received via SMS Amy Williams Question Neutral 4:15 AM The fire alarm panel in …" at bounding box center [960, 620] width 1013 height 506
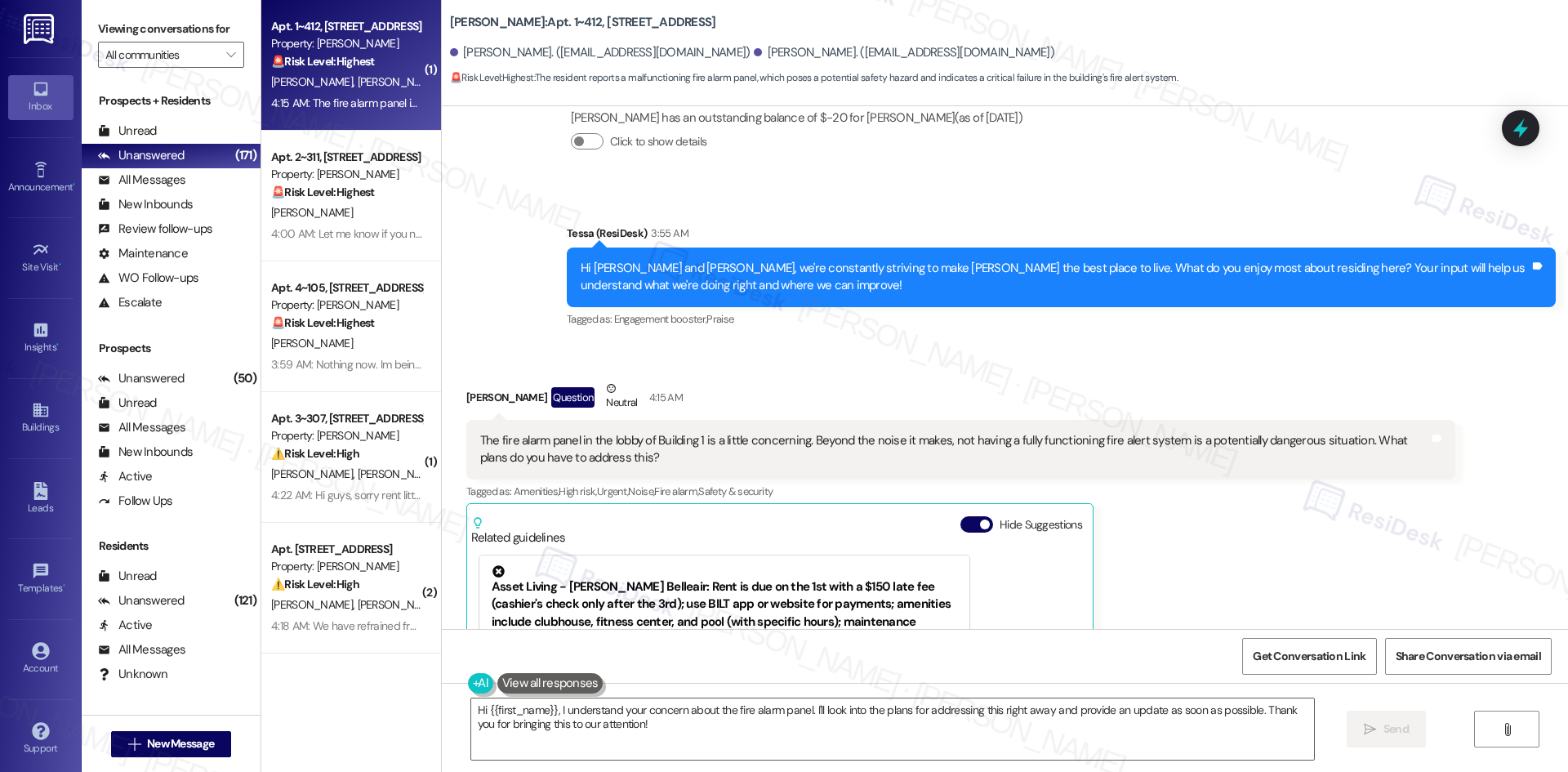
click at [880, 385] on div "Amy Williams Question Neutral 4:15 AM" at bounding box center [960, 400] width 989 height 40
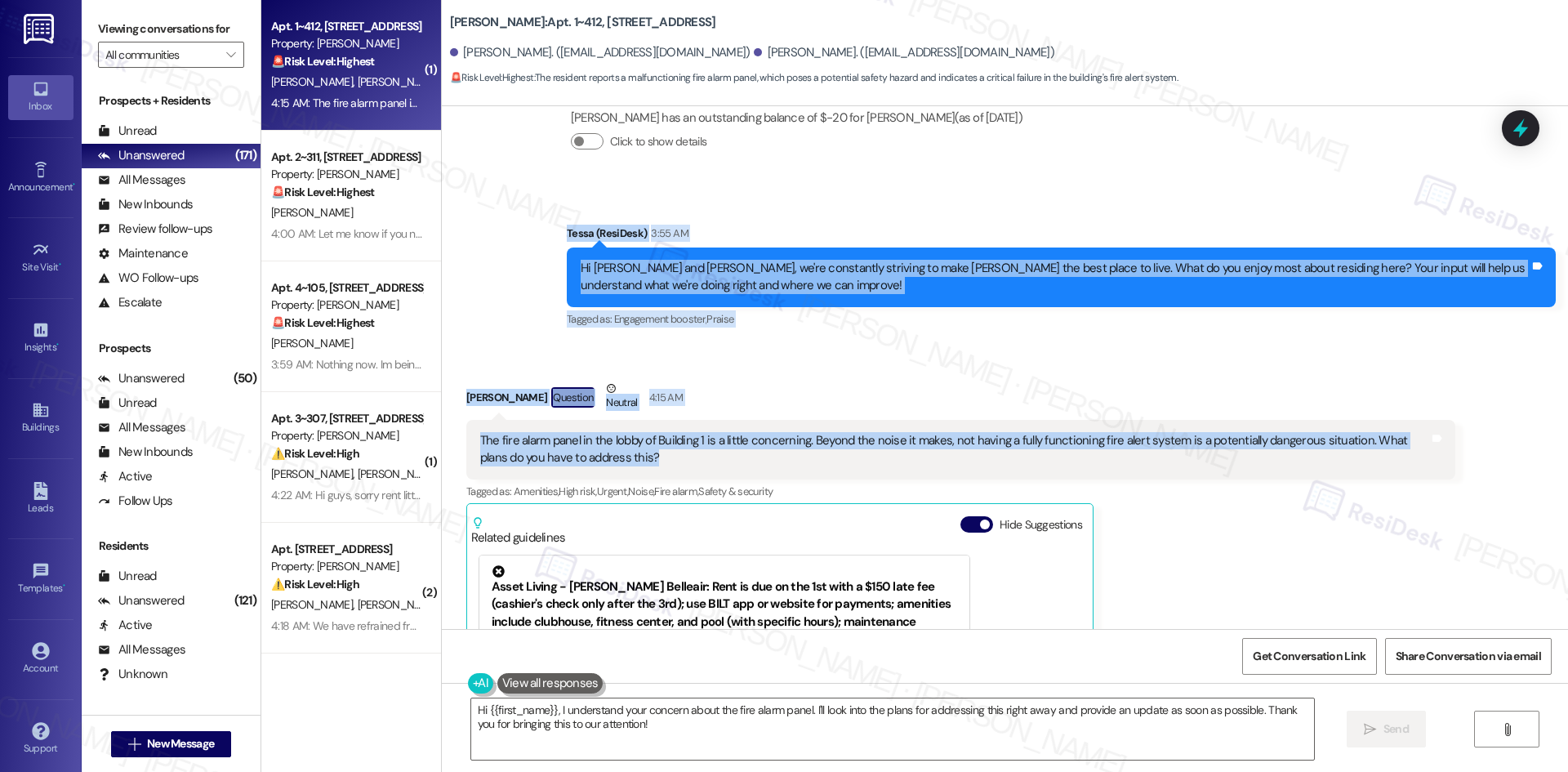
drag, startPoint x: 515, startPoint y: 229, endPoint x: 686, endPoint y: 468, distance: 293.9
click at [686, 468] on div "Lease started Jul 16, 2025 at 8:00 AM Survey, sent via SMS Residesk Automated S…" at bounding box center [1005, 368] width 1126 height 523
copy div "Tessa (ResiDesk) 3:55 AM Hi Ryan and Amy, we're constantly striving to make Sol…"
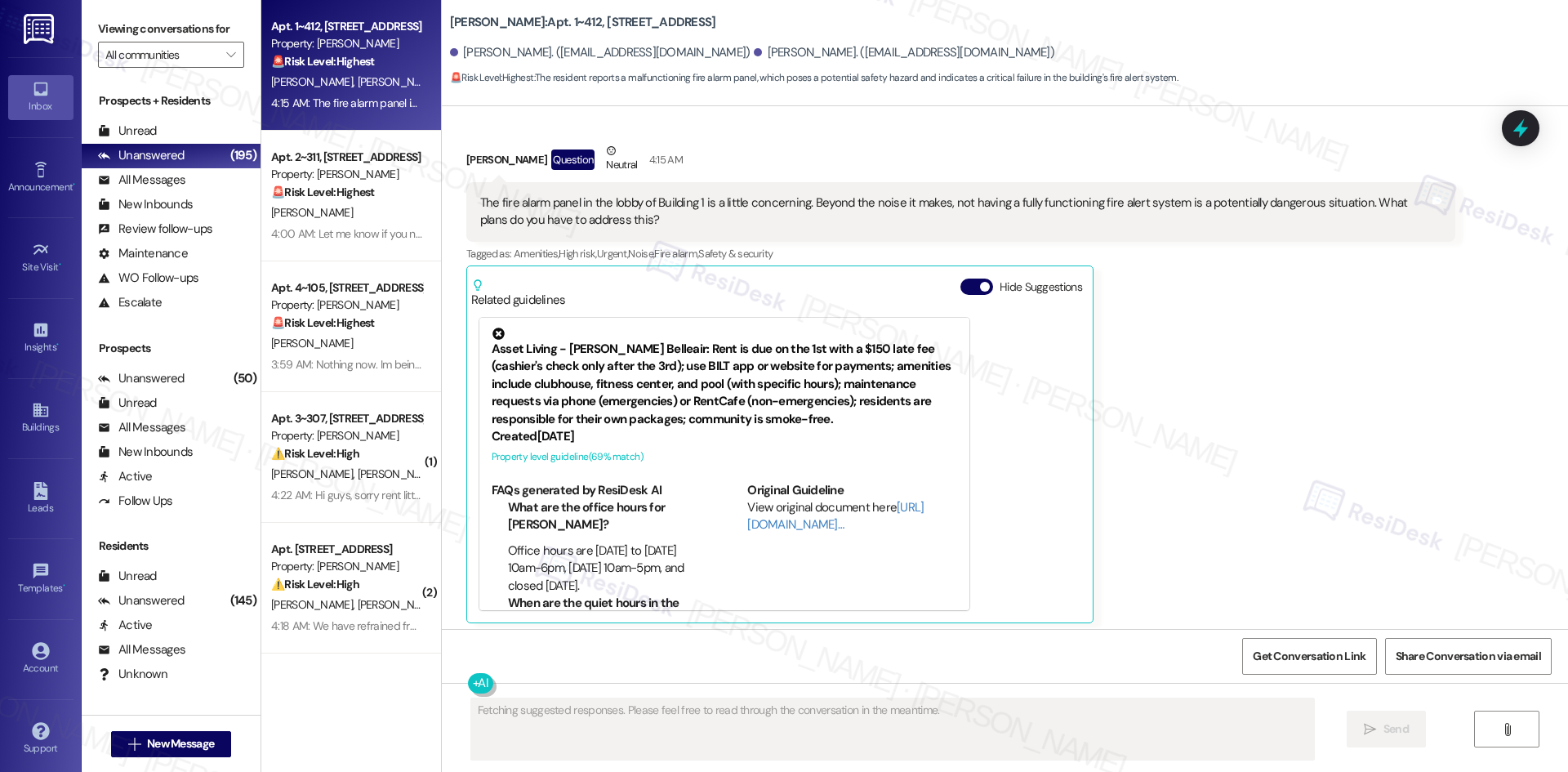
scroll to position [577, 0]
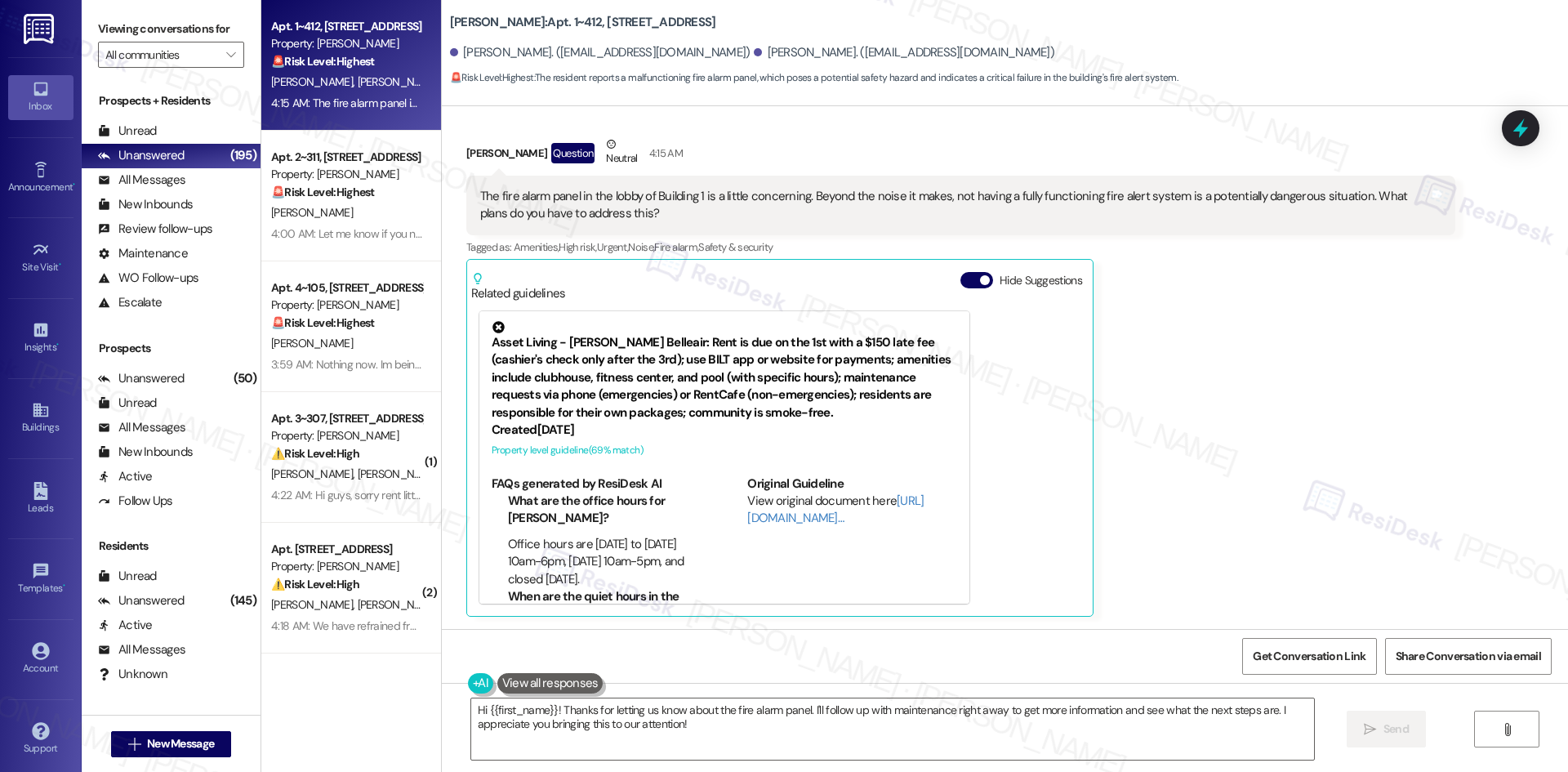
click at [1185, 364] on div "Amy Williams Question Neutral 4:15 AM The fire alarm panel in the lobby of Buil…" at bounding box center [960, 376] width 989 height 481
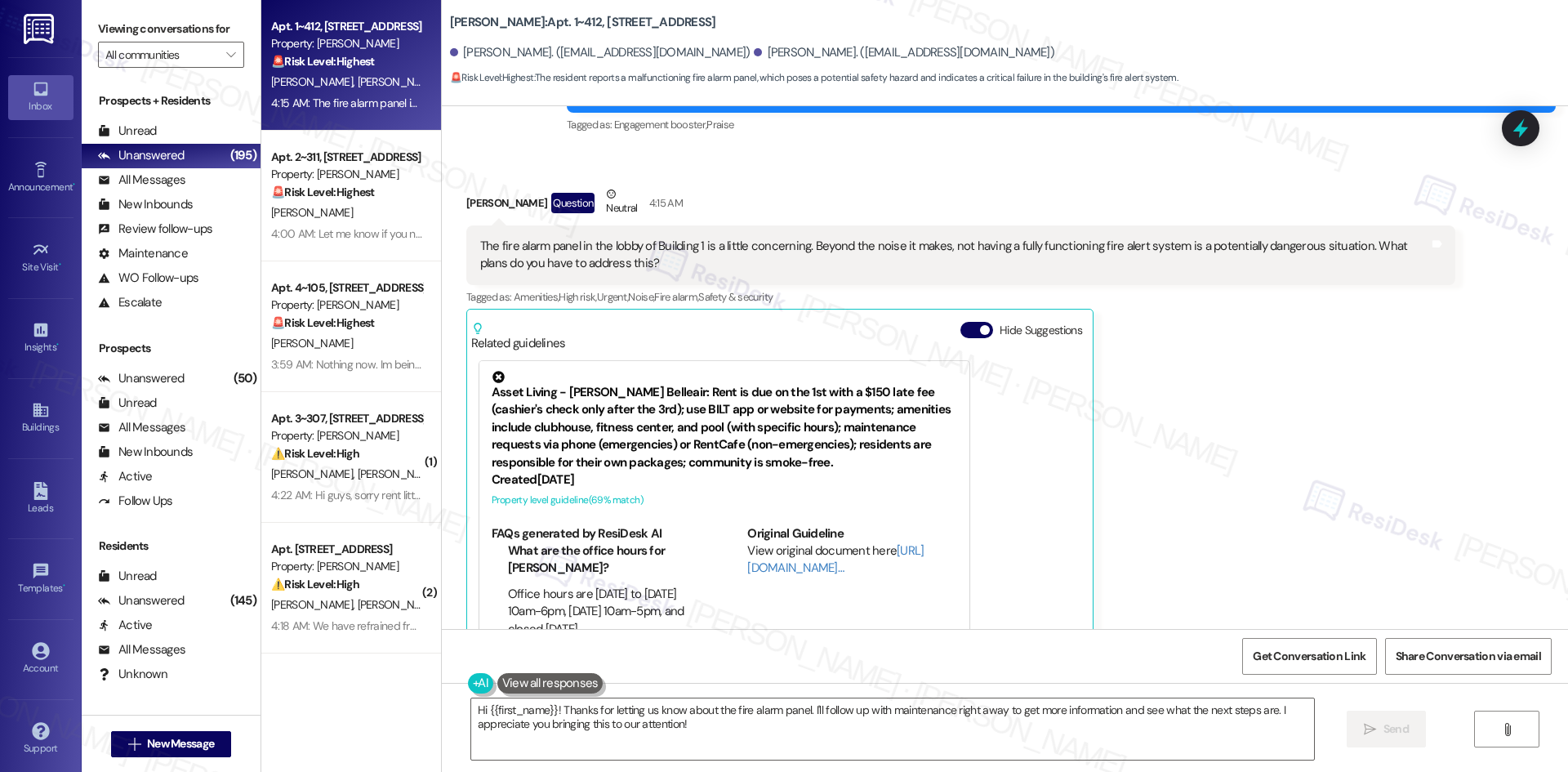
scroll to position [332, 0]
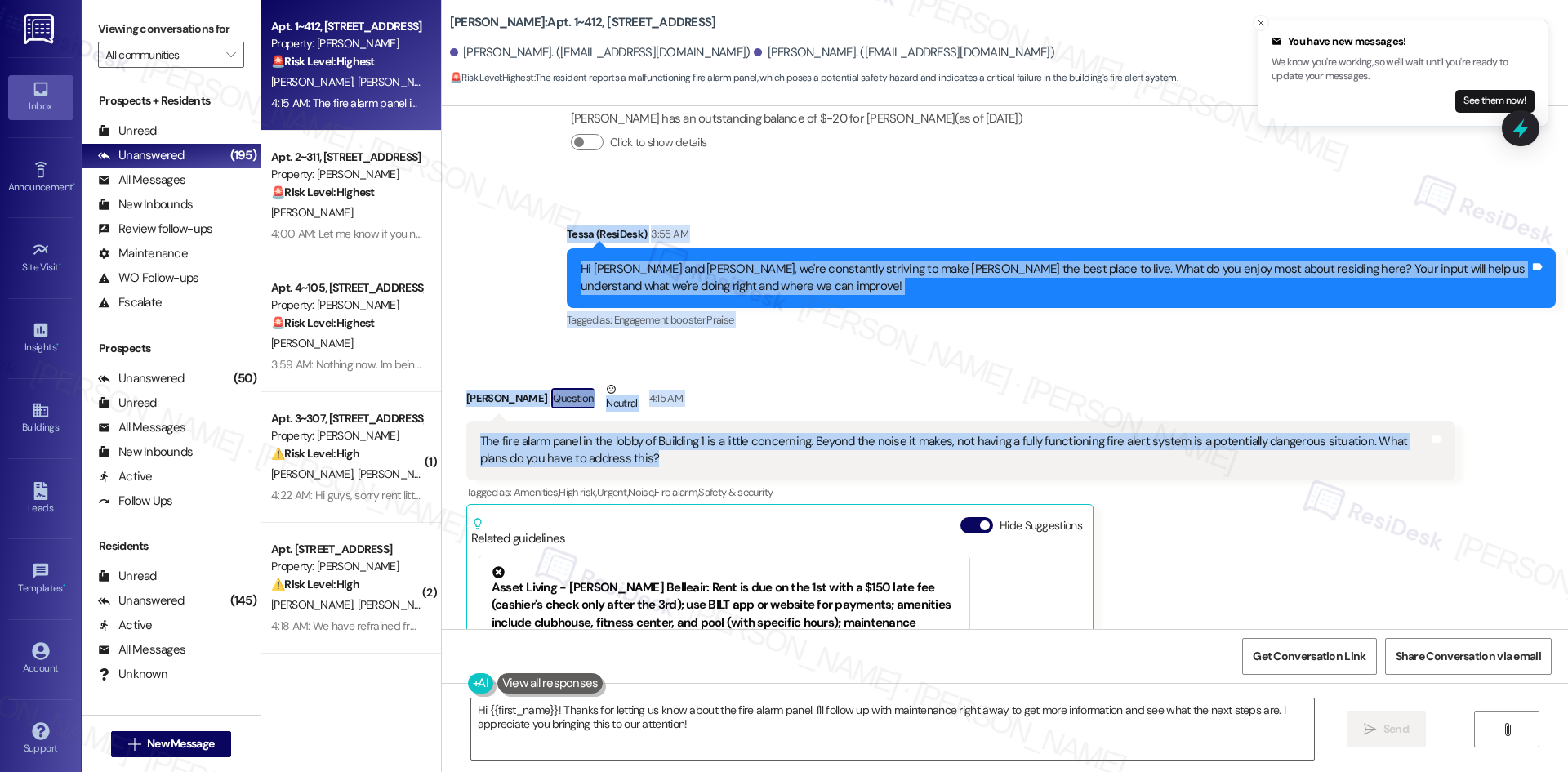
drag, startPoint x: 531, startPoint y: 219, endPoint x: 701, endPoint y: 463, distance: 297.4
click at [701, 463] on div "Lease started Jul 16, 2025 at 8:00 AM Survey, sent via SMS Residesk Automated S…" at bounding box center [1005, 368] width 1126 height 523
copy div "Tessa (ResiDesk) 3:55 AM Hi Ryan and Amy, we're constantly striving to make Sol…"
click at [876, 356] on div "Received via SMS Amy Williams Question Neutral 4:15 AM The fire alarm panel in …" at bounding box center [1005, 608] width 1126 height 530
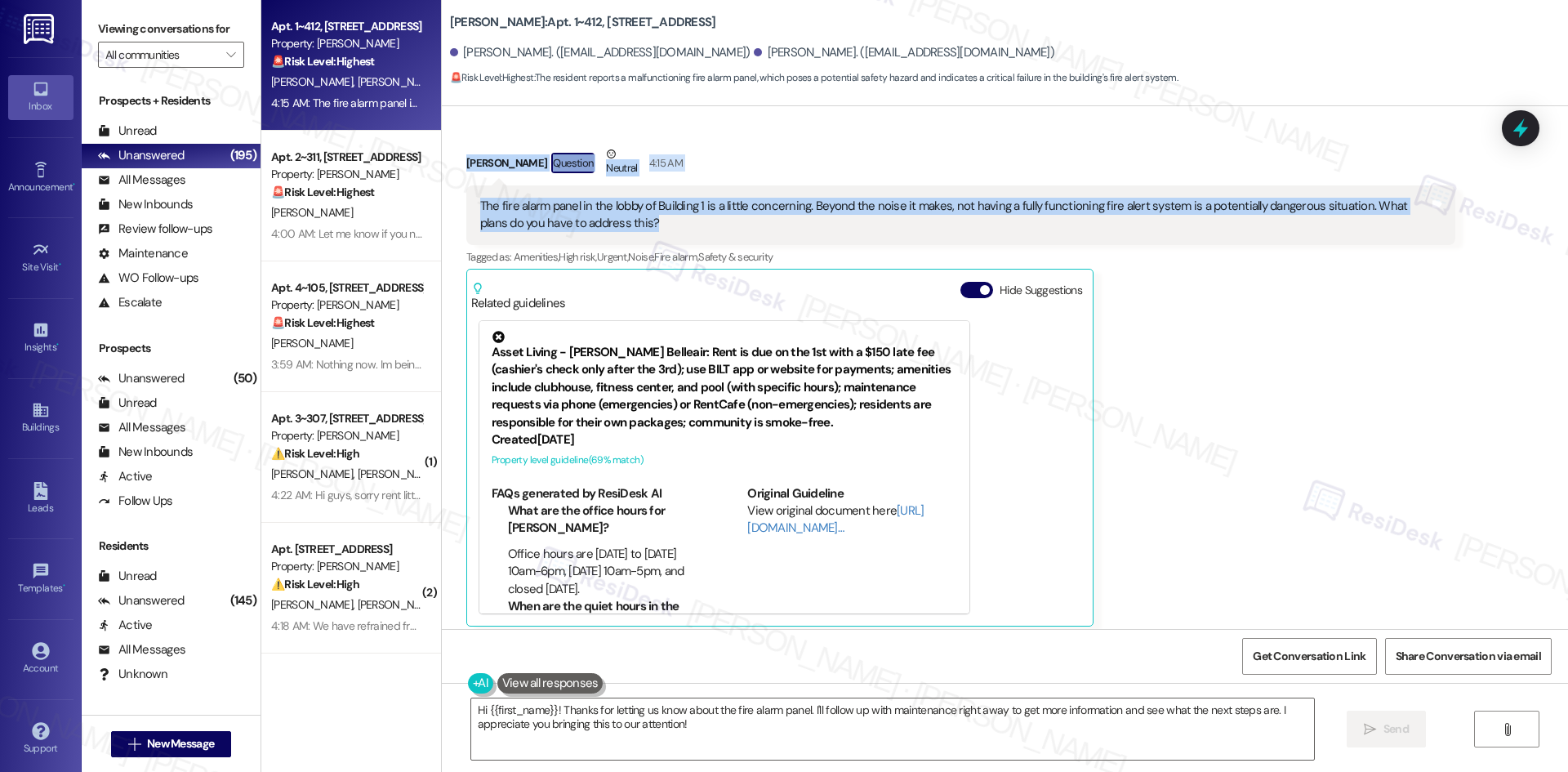
scroll to position [578, 0]
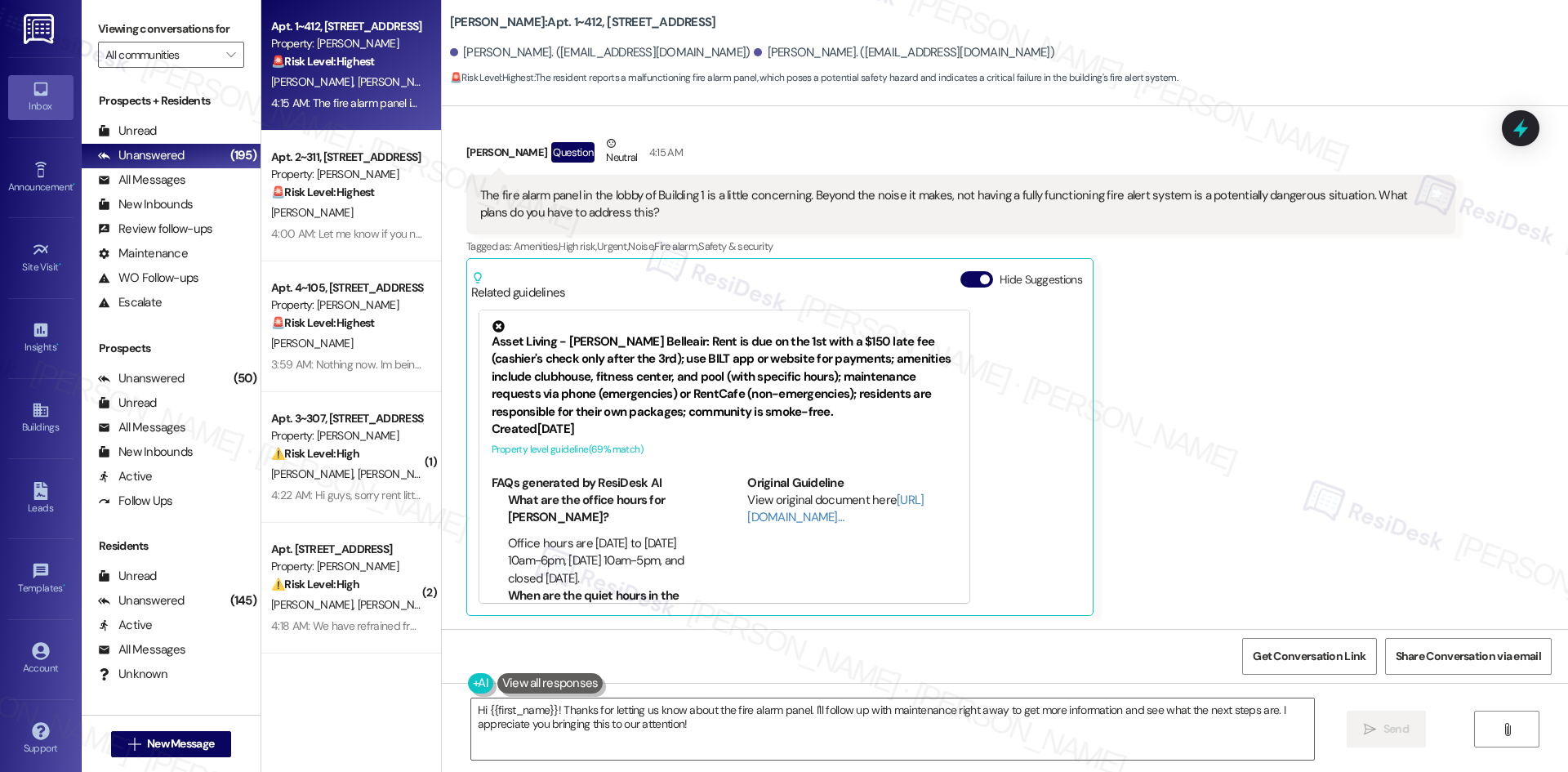
click at [1213, 553] on div "Amy Williams Question Neutral 4:15 AM The fire alarm panel in the lobby of Buil…" at bounding box center [960, 375] width 989 height 481
click at [800, 710] on textarea "Hi {{first_name}}! Thanks for letting us know about the fire alarm panel. I'll …" at bounding box center [892, 729] width 842 height 62
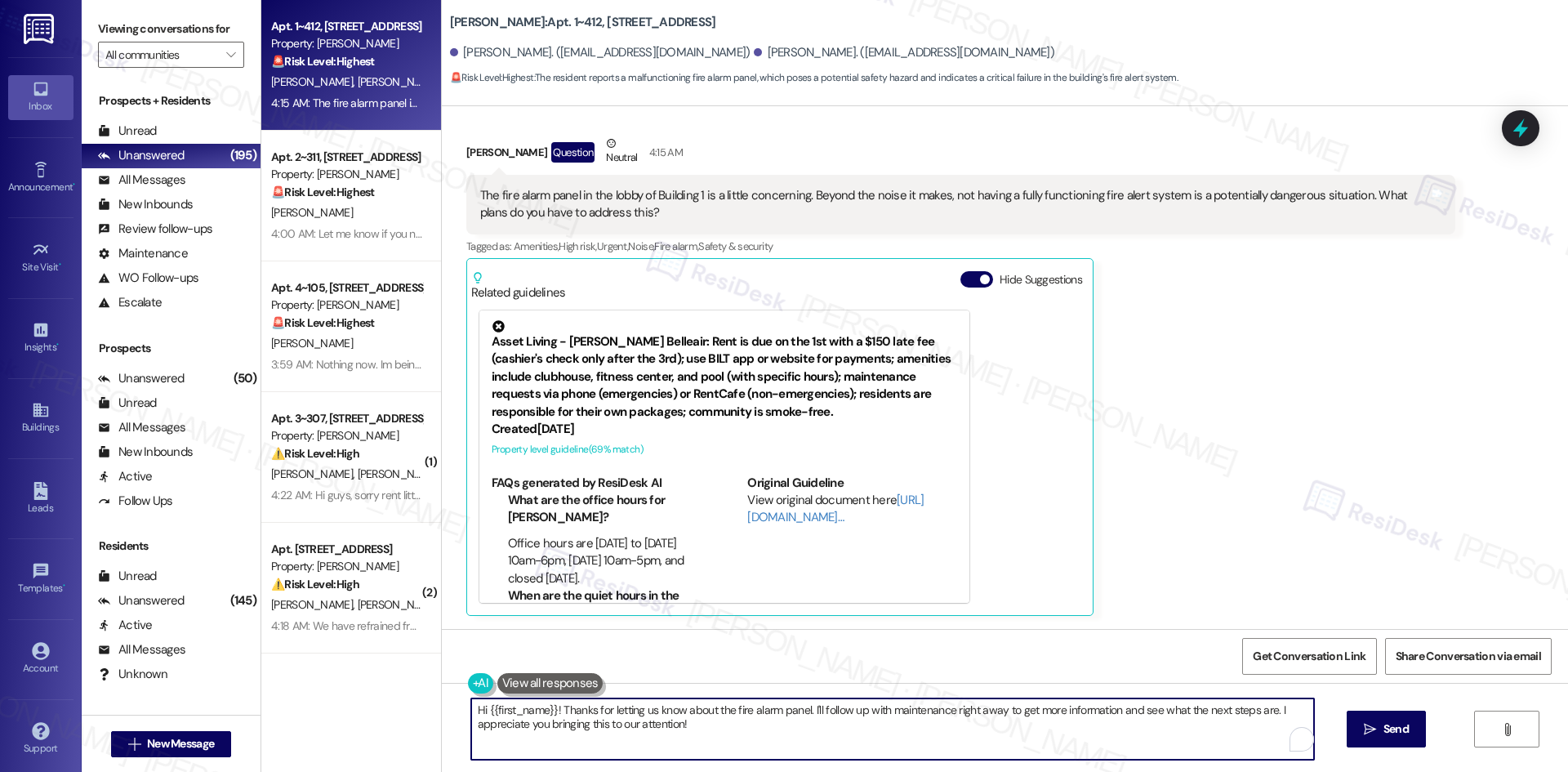
paste textarea "Thank you for your feedback, Amy. We truly appreciate your input and understand…"
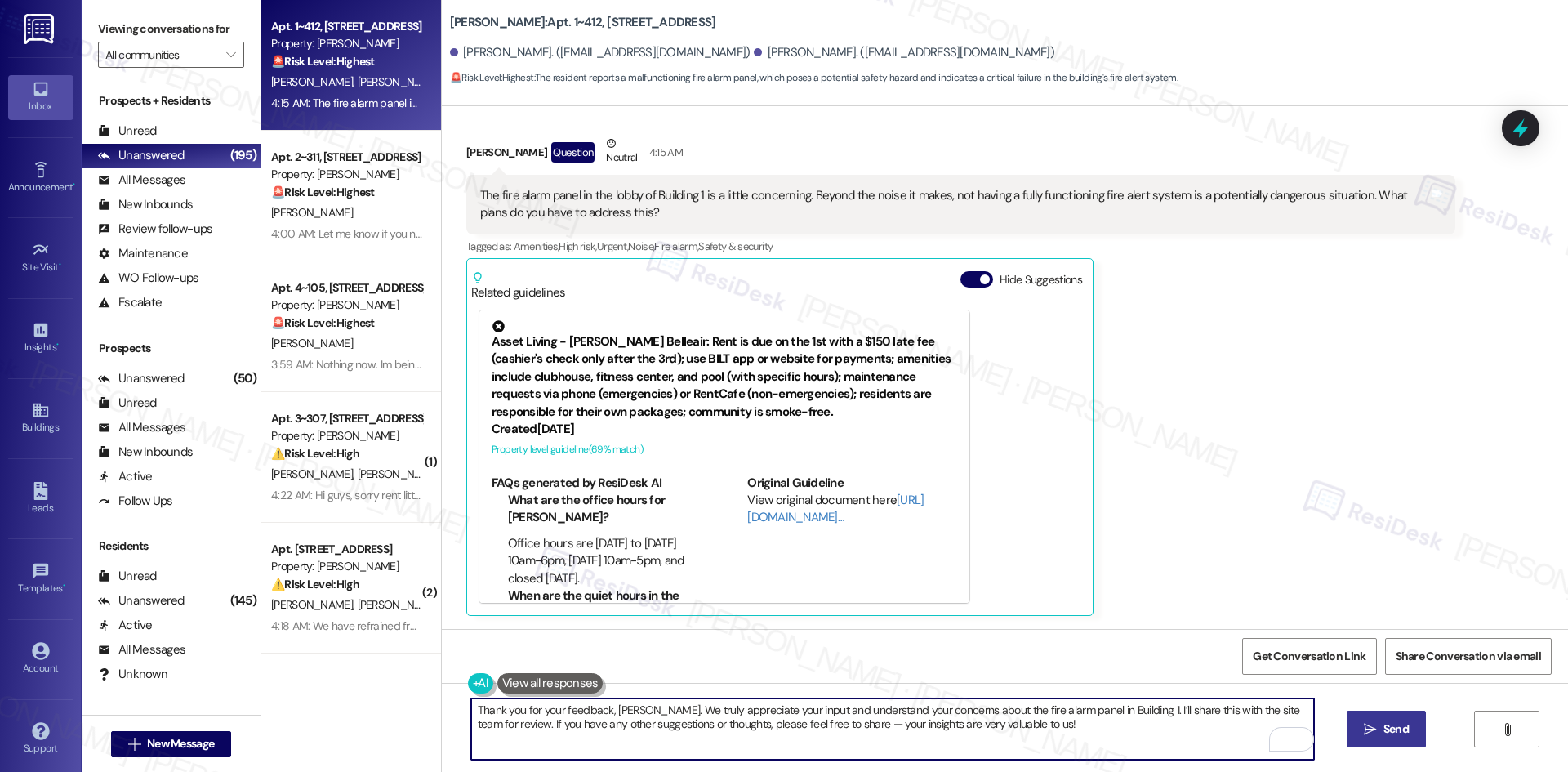
type textarea "Thank you for your feedback, Amy. We truly appreciate your input and understand…"
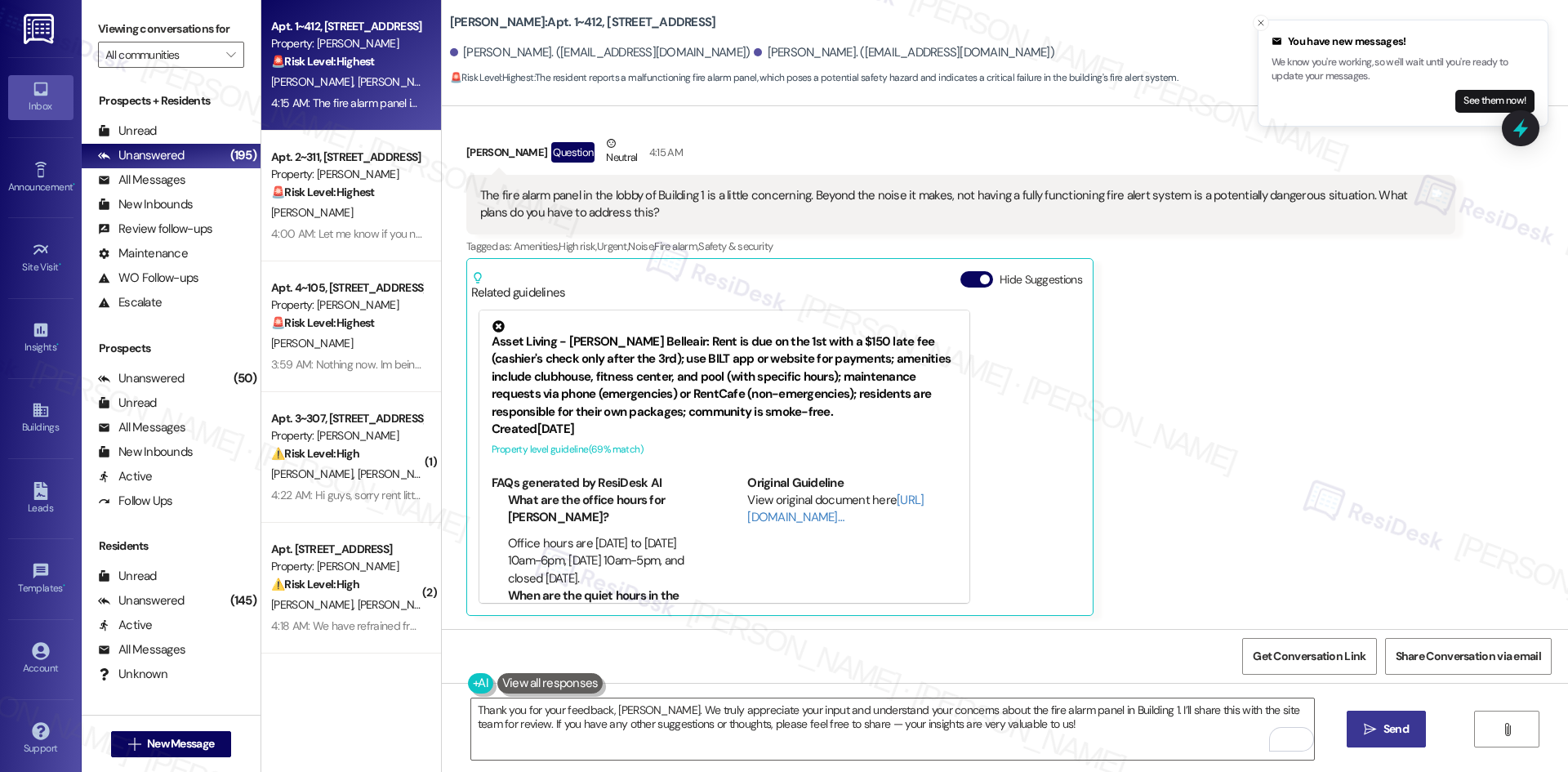
click at [1360, 732] on span " Send" at bounding box center [1386, 728] width 52 height 17
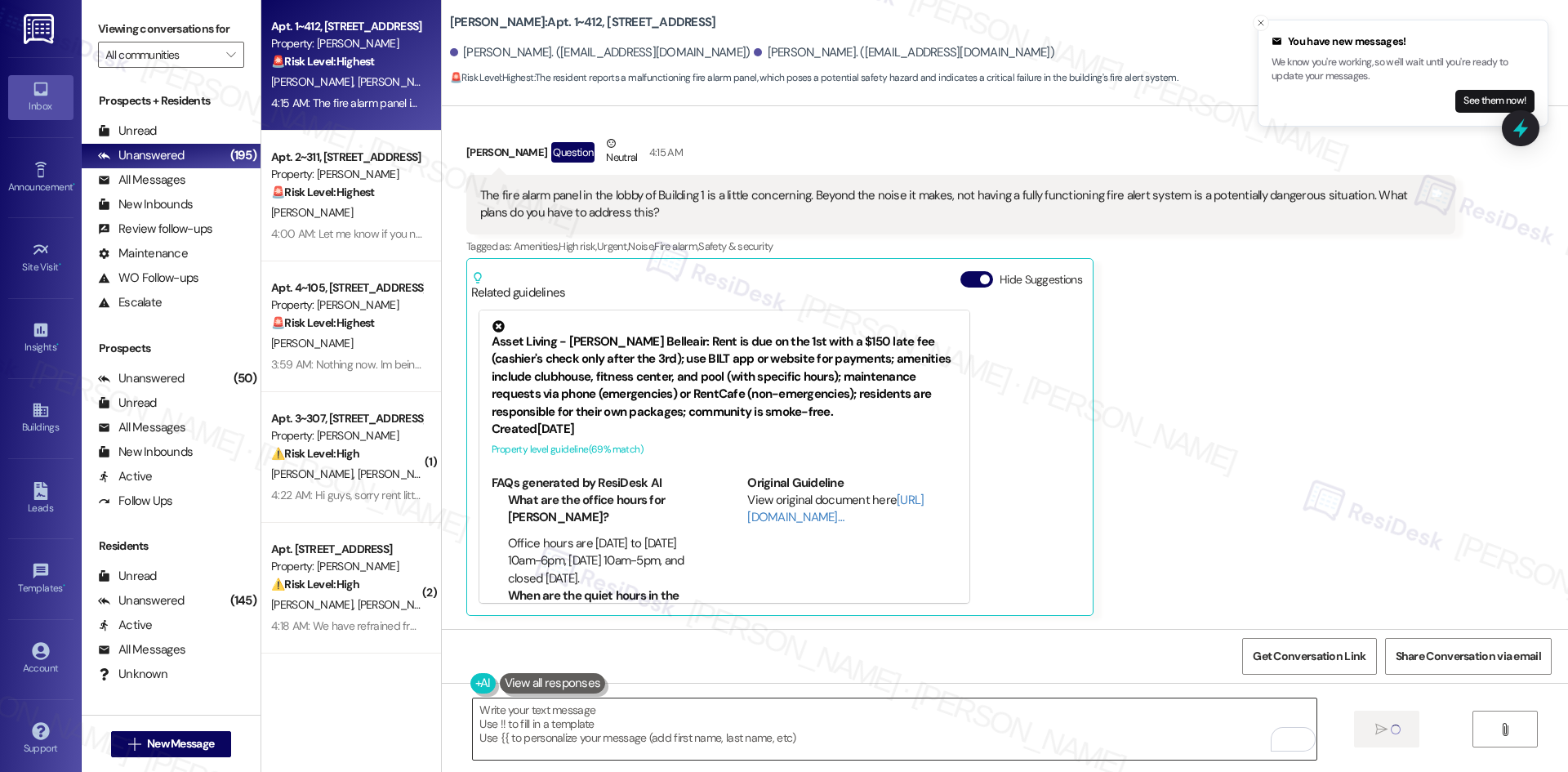
scroll to position [577, 0]
click at [1201, 375] on div "Amy Williams Question Neutral 4:15 AM The fire alarm panel in the lobby of Buil…" at bounding box center [960, 376] width 989 height 481
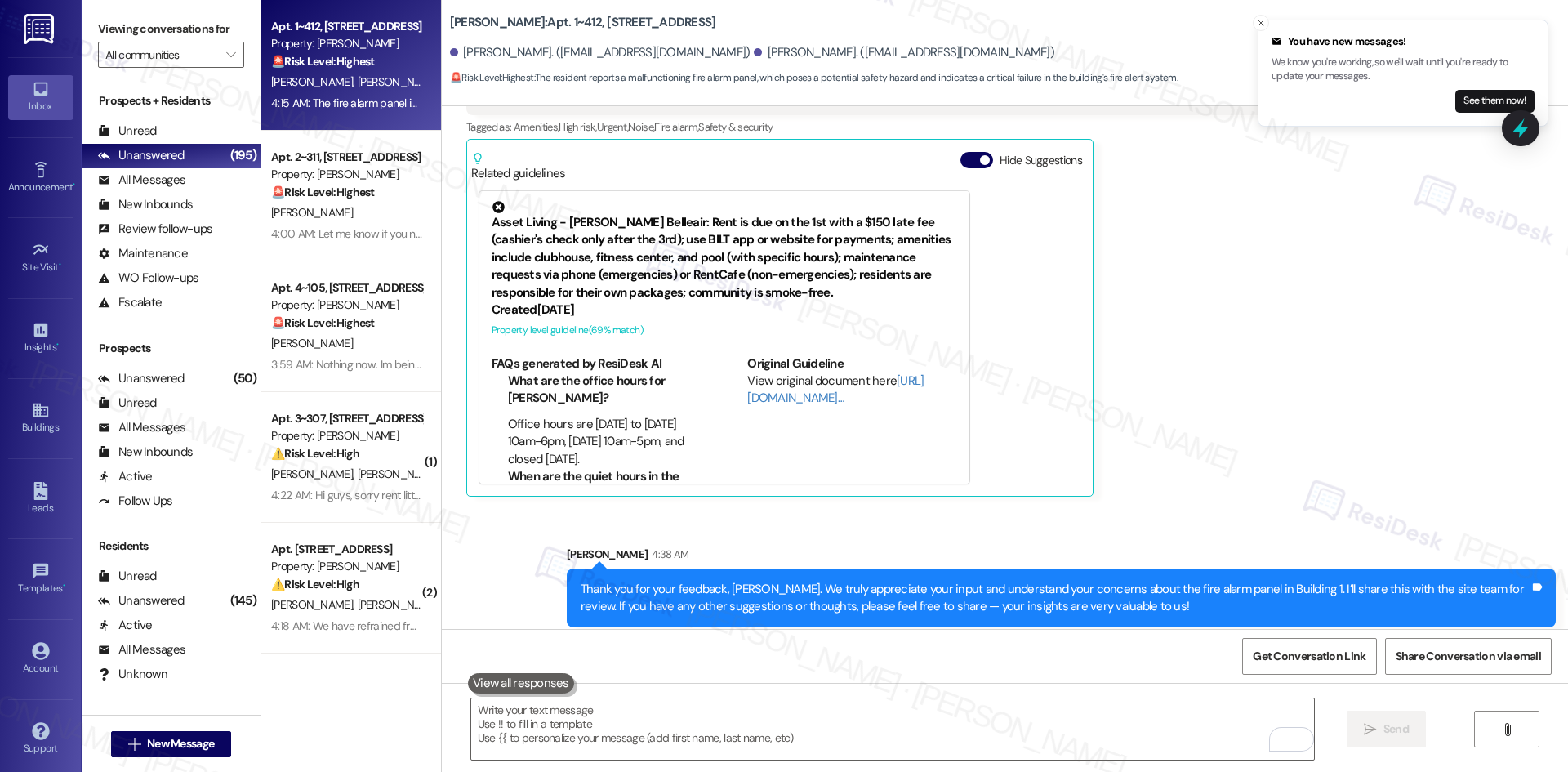
scroll to position [709, 0]
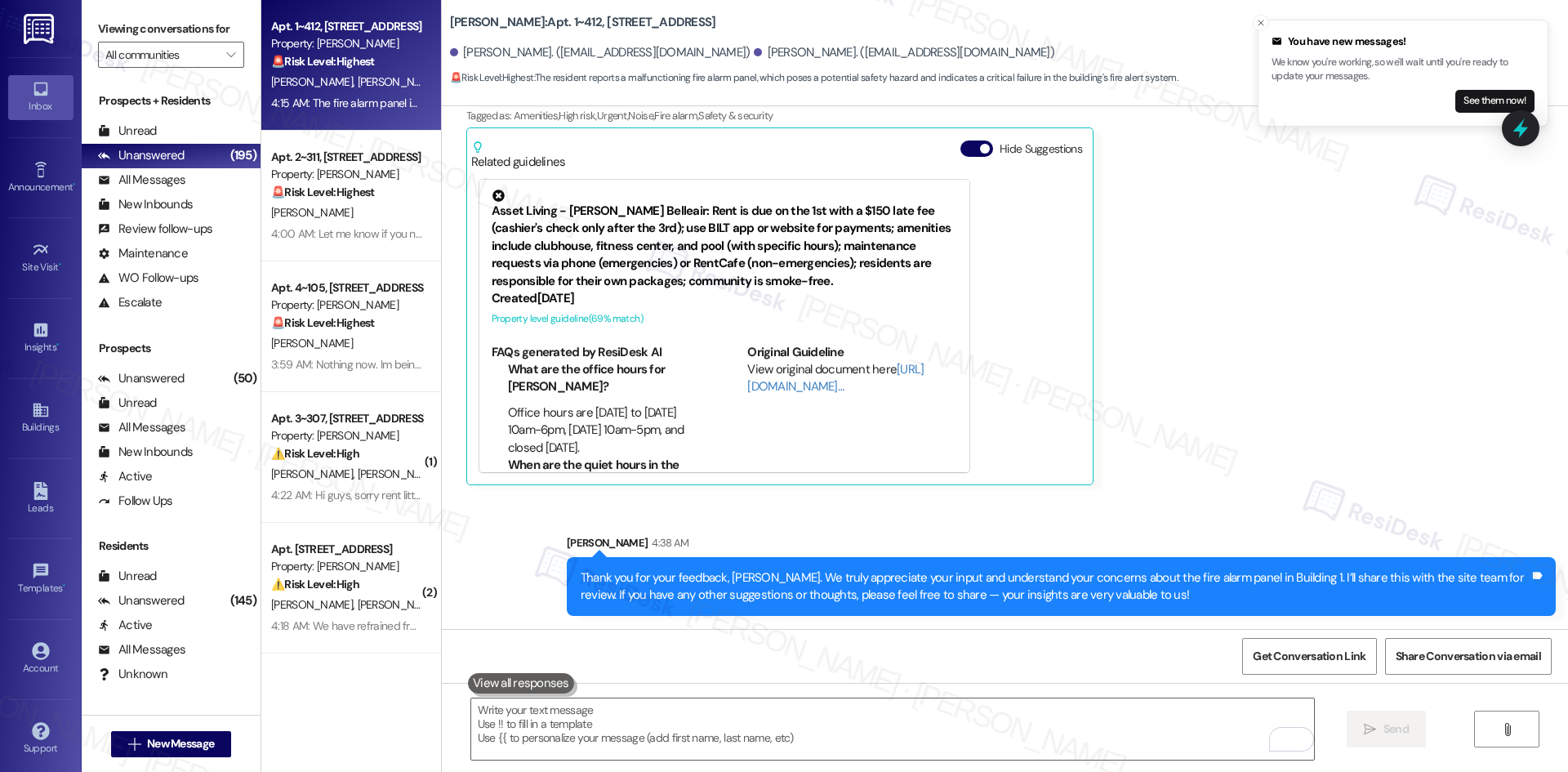
click at [1218, 491] on div "Received via SMS Amy Williams Question Neutral 4:15 AM The fire alarm panel in …" at bounding box center [960, 244] width 1013 height 506
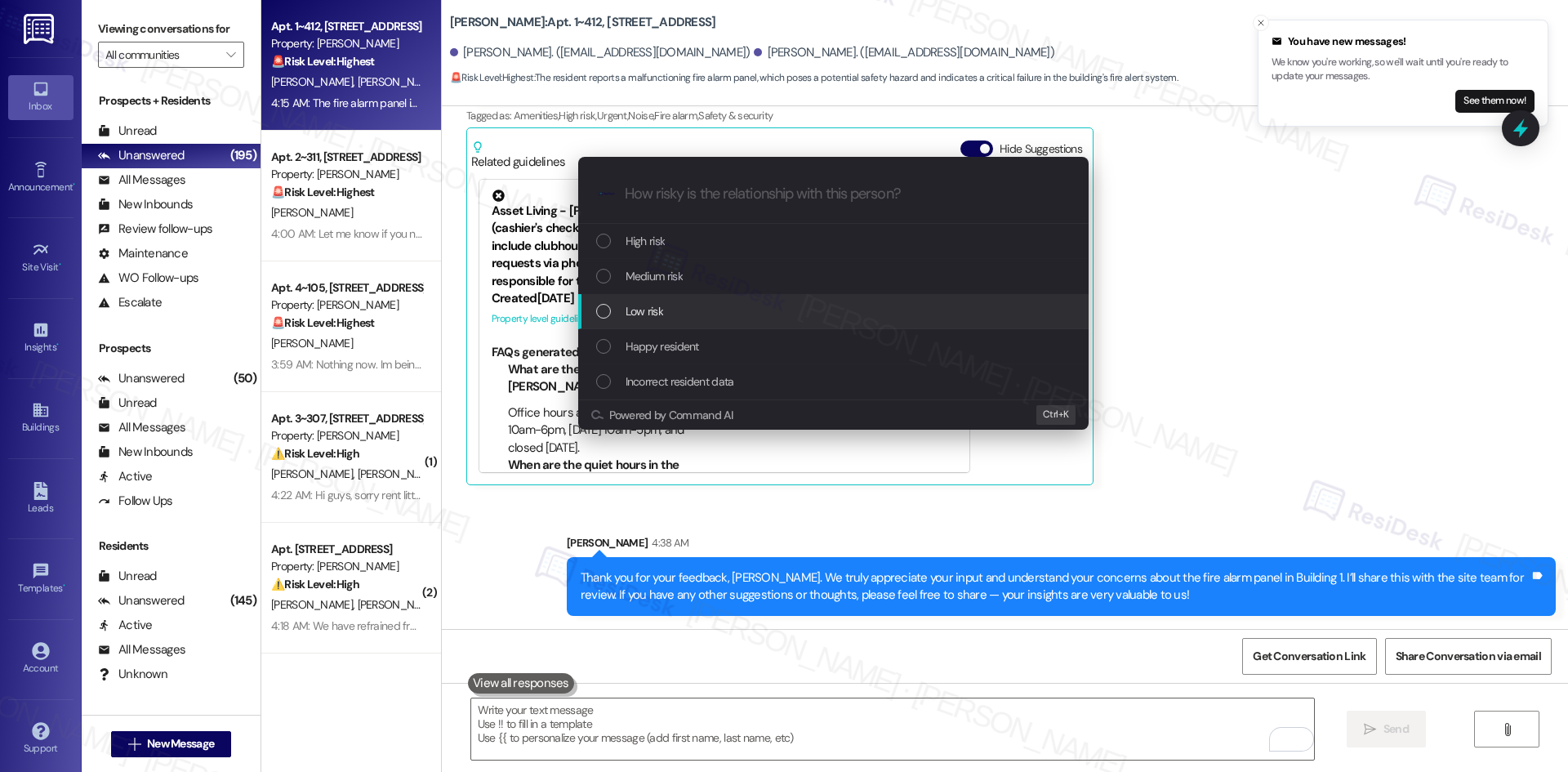
click at [699, 304] on div "Low risk" at bounding box center [834, 312] width 477 height 18
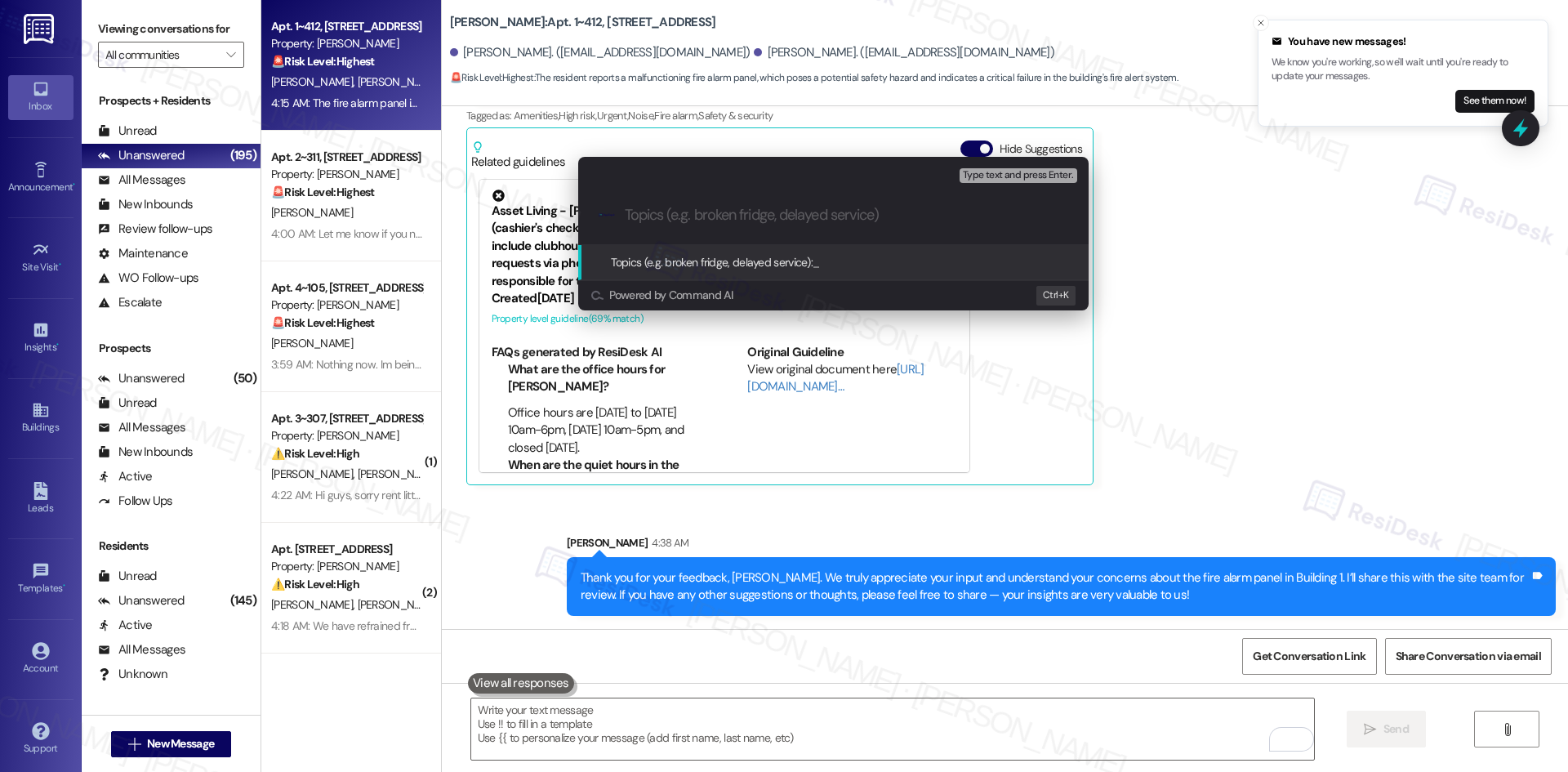
click at [1265, 366] on div "Escalate Conversation Low risk Topics (e.g. broken fridge, delayed service) Any…" at bounding box center [784, 386] width 1568 height 772
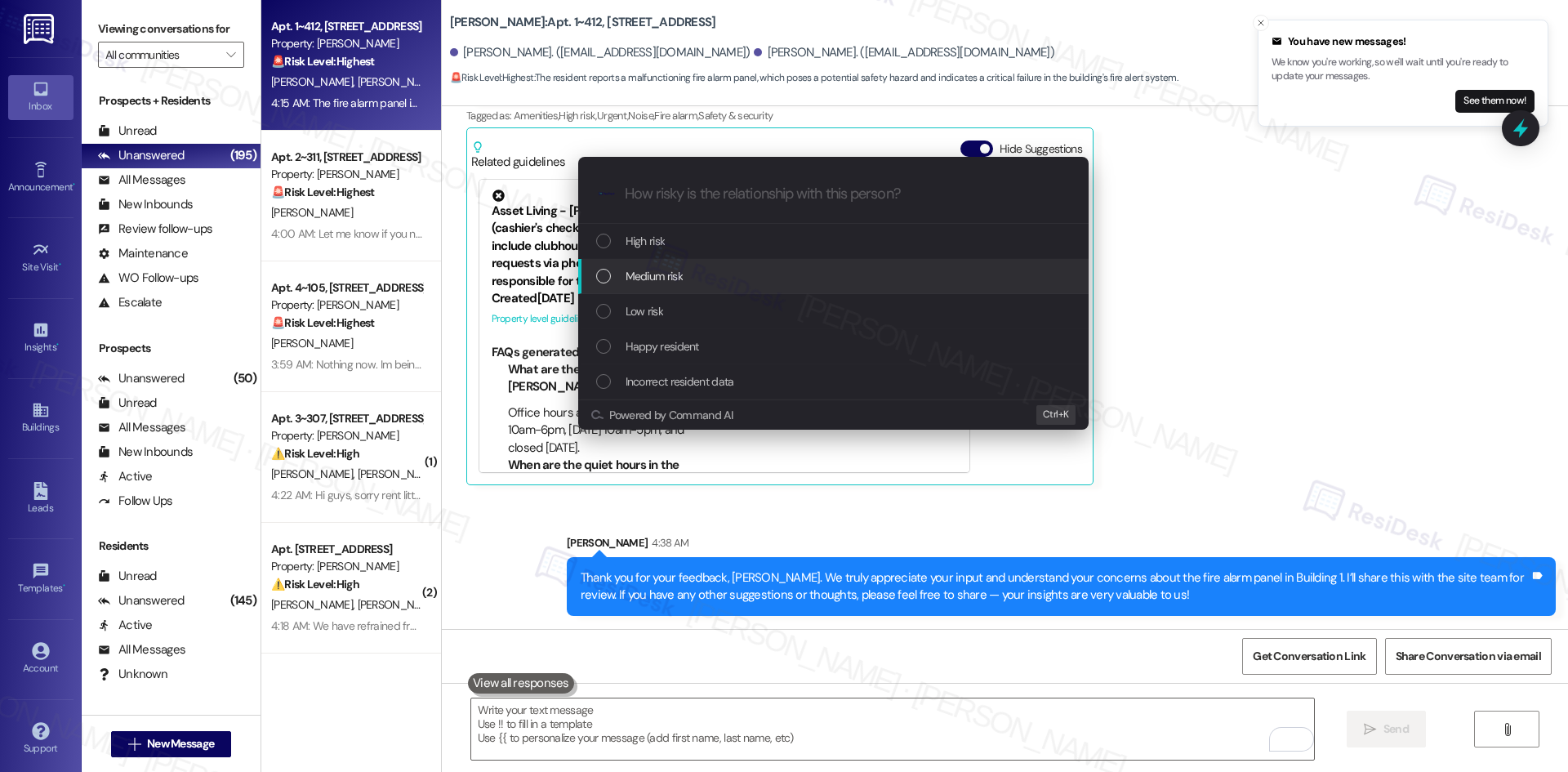
click at [666, 266] on div "Medium risk" at bounding box center [832, 276] width 510 height 35
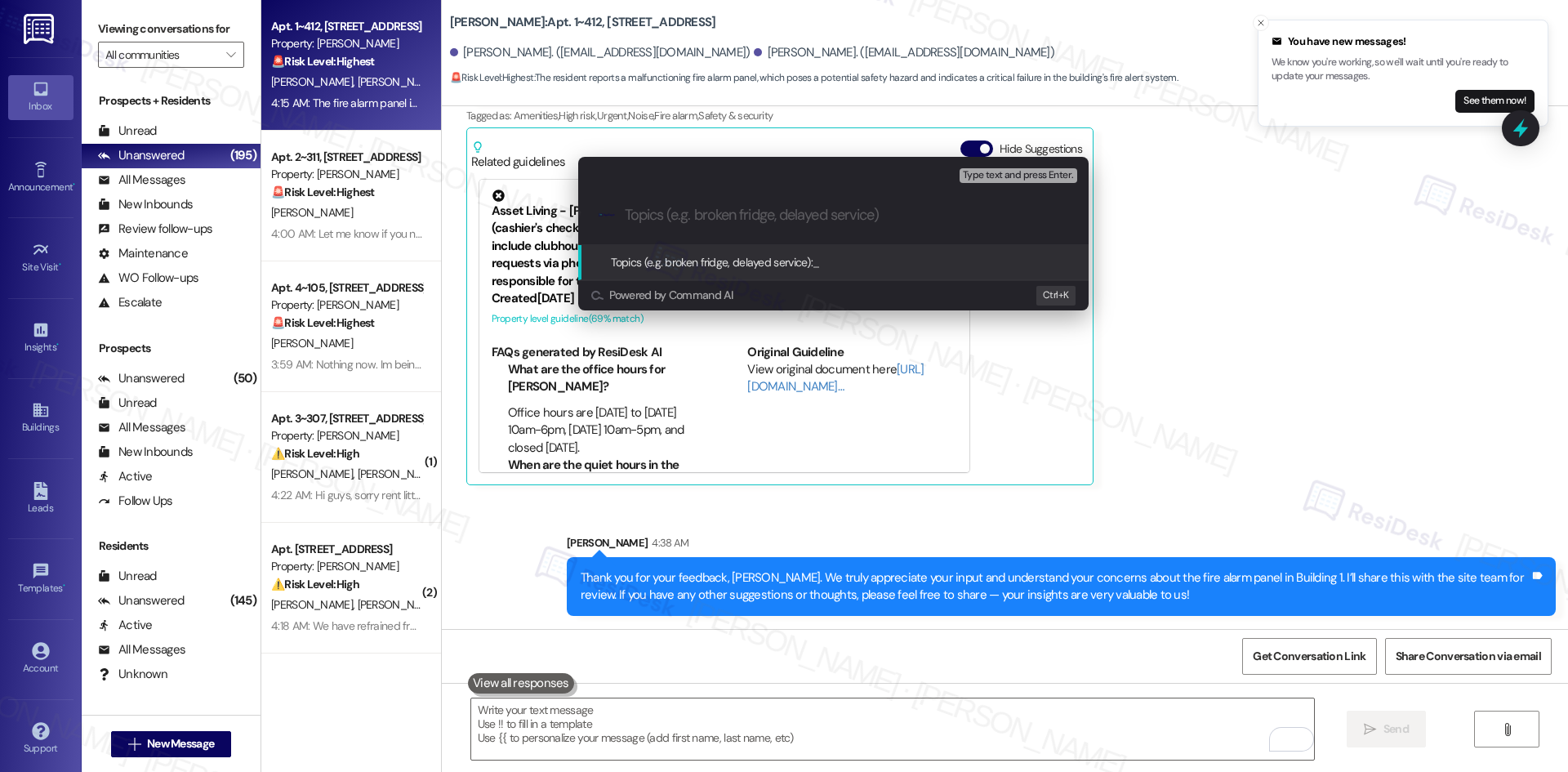
click at [745, 215] on input "Topics (e.g. broken fridge, delayed service)" at bounding box center [846, 215] width 444 height 17
paste input "Concern About Fire Alarm Panel – Building 1"
type input "Concern About Fire Alarm Panel – Building 1"
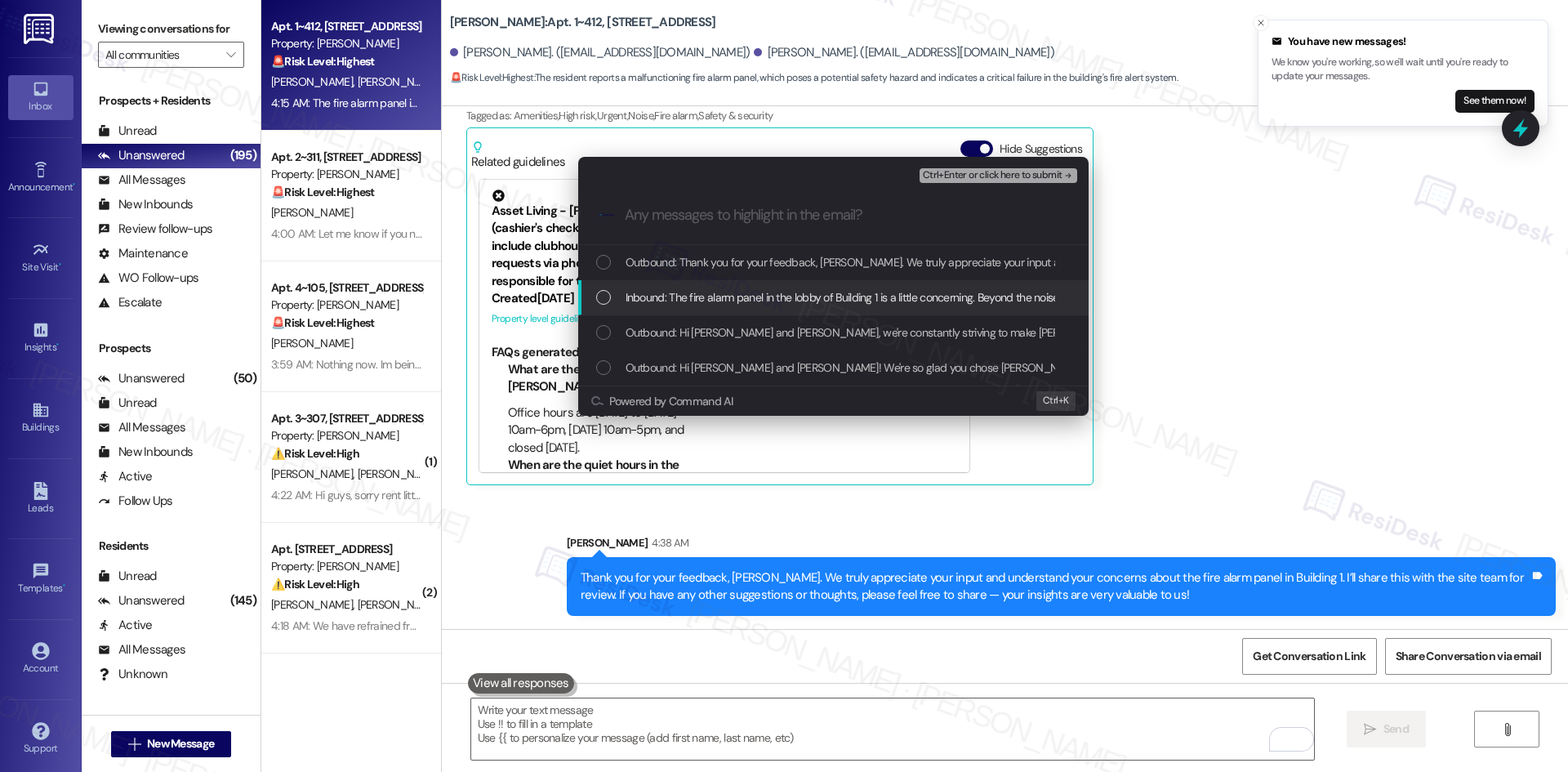
click at [805, 294] on span "Inbound: The fire alarm panel in the lobby of Building 1 is a little concerning…" at bounding box center [1155, 298] width 1058 height 18
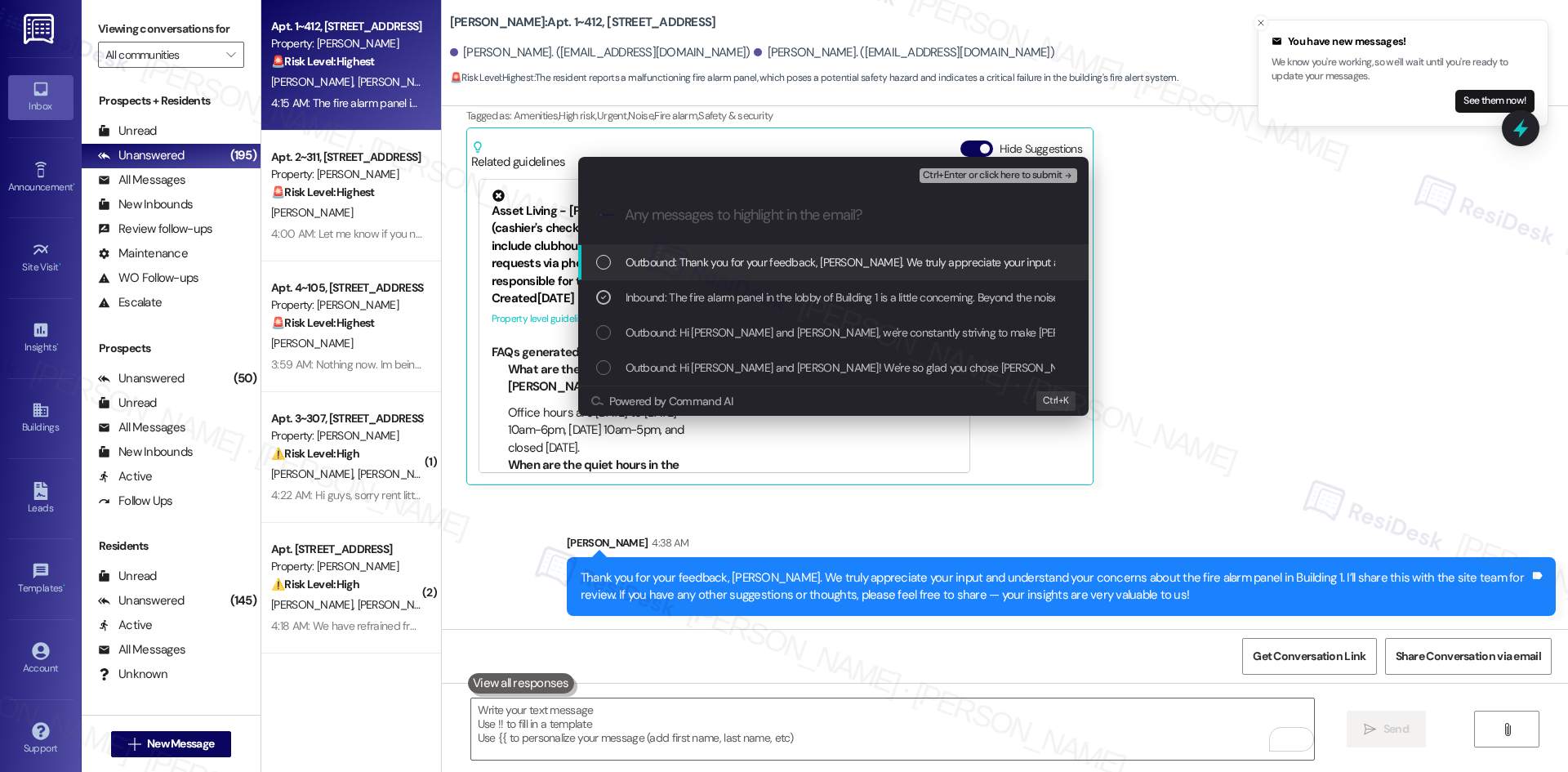
click at [1045, 173] on span "Ctrl+Enter or click here to submit" at bounding box center [993, 176] width 140 height 12
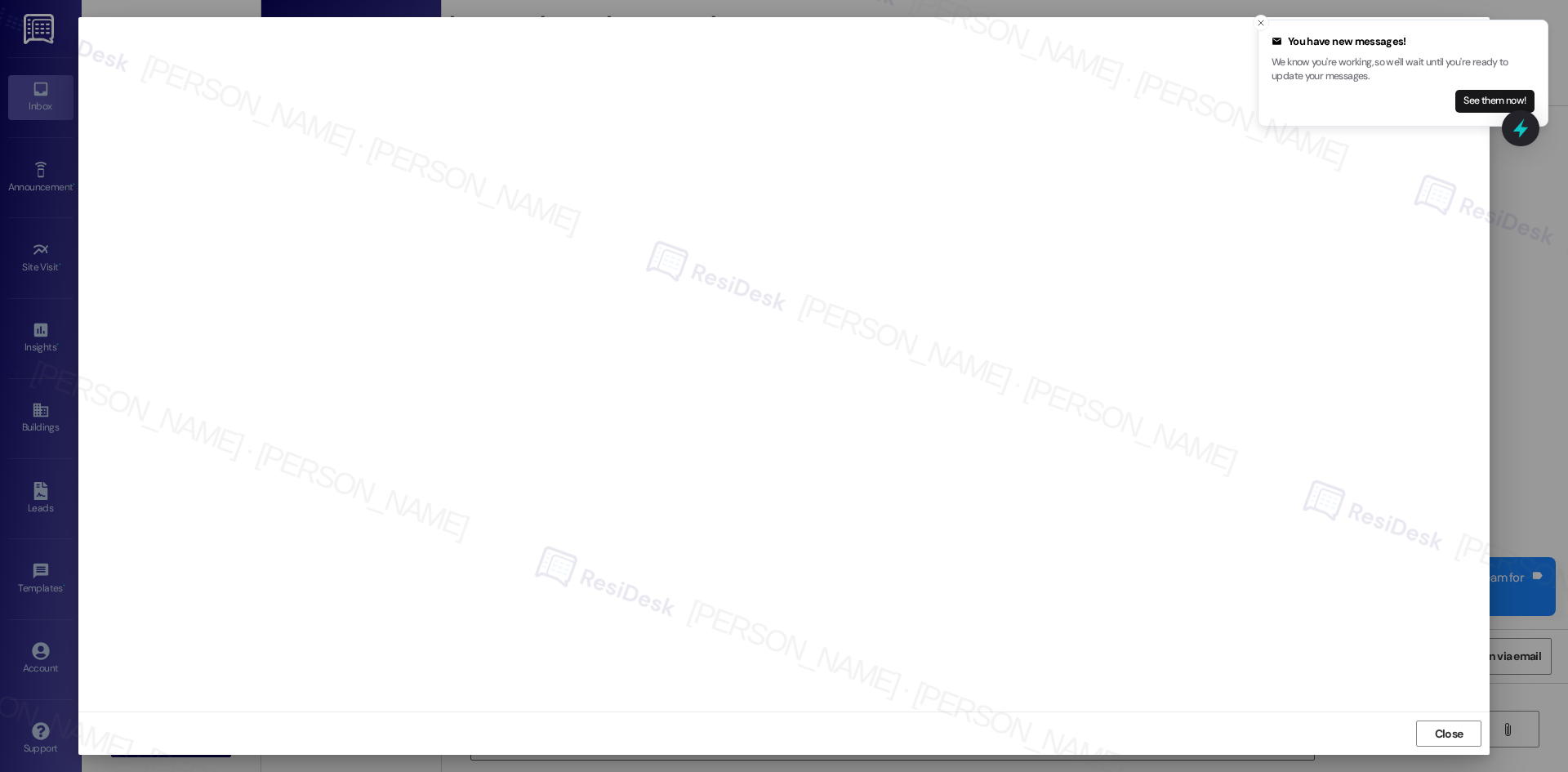
drag, startPoint x: 1461, startPoint y: 732, endPoint x: 1320, endPoint y: 544, distance: 235.0
click at [1461, 729] on span "Close" at bounding box center [1449, 733] width 29 height 17
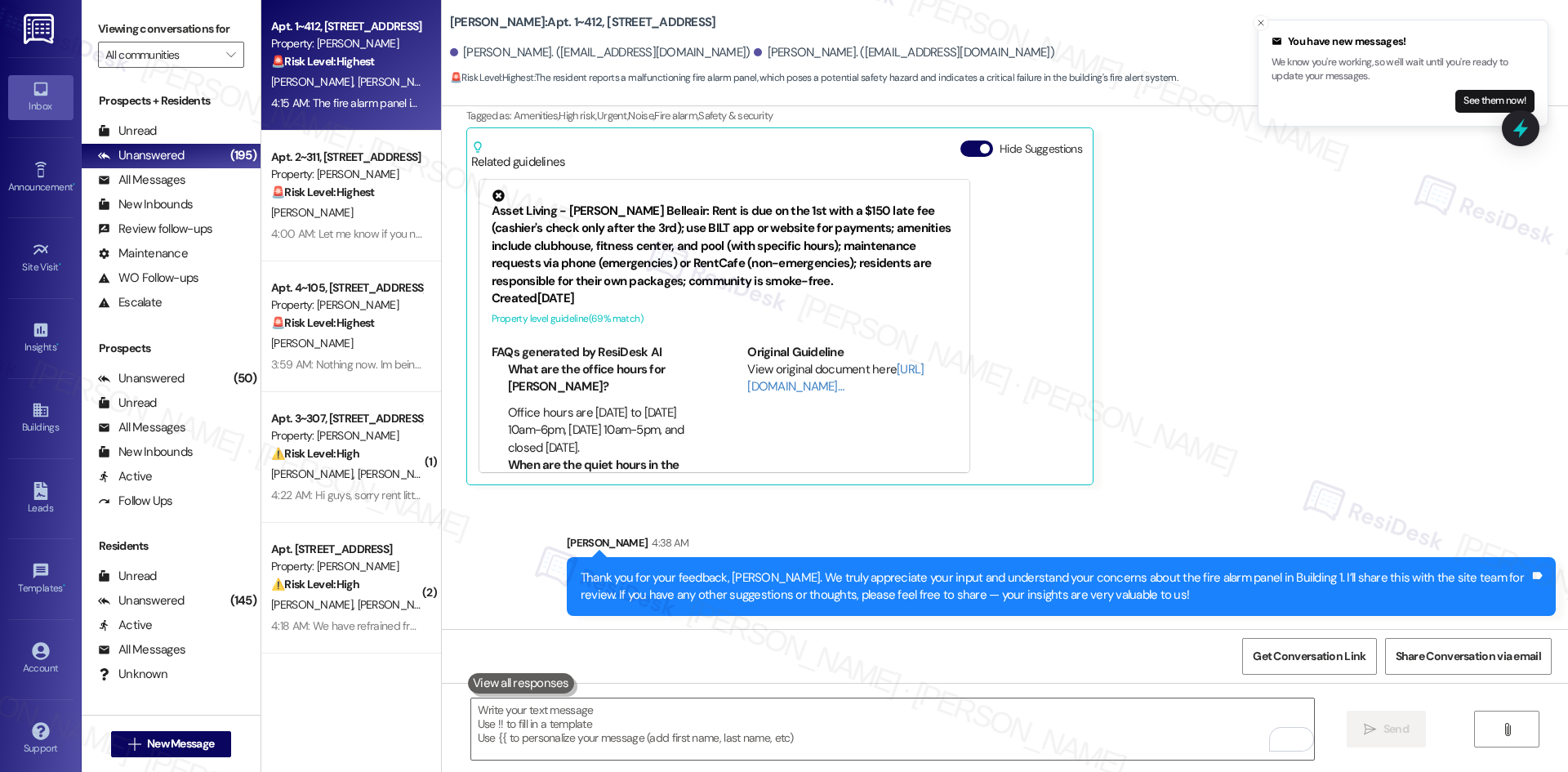
click at [1284, 480] on div "Amy Williams Question Neutral 4:15 AM The fire alarm panel in the lobby of Buil…" at bounding box center [960, 244] width 989 height 481
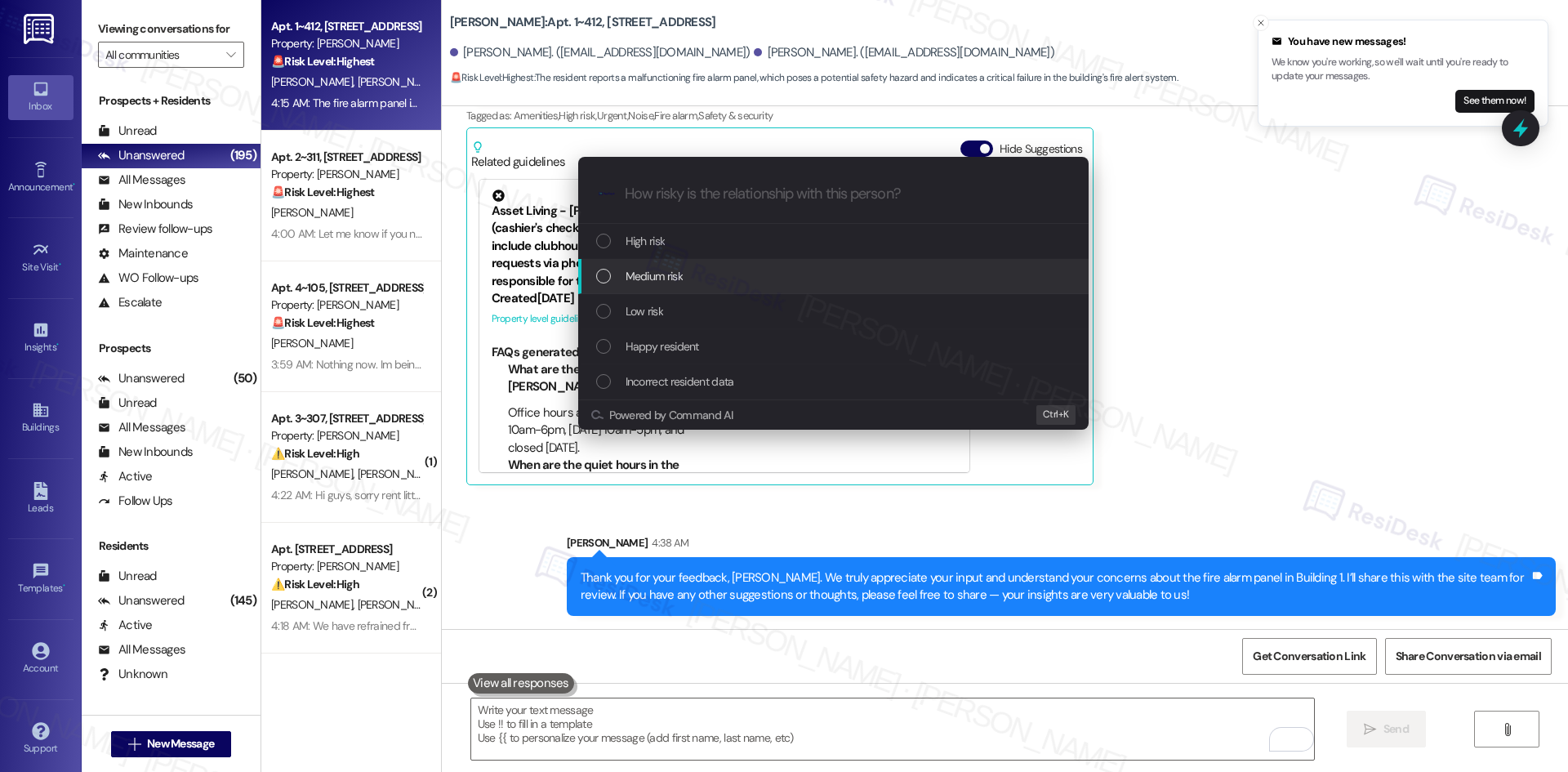
click at [697, 284] on div "Medium risk" at bounding box center [834, 276] width 477 height 18
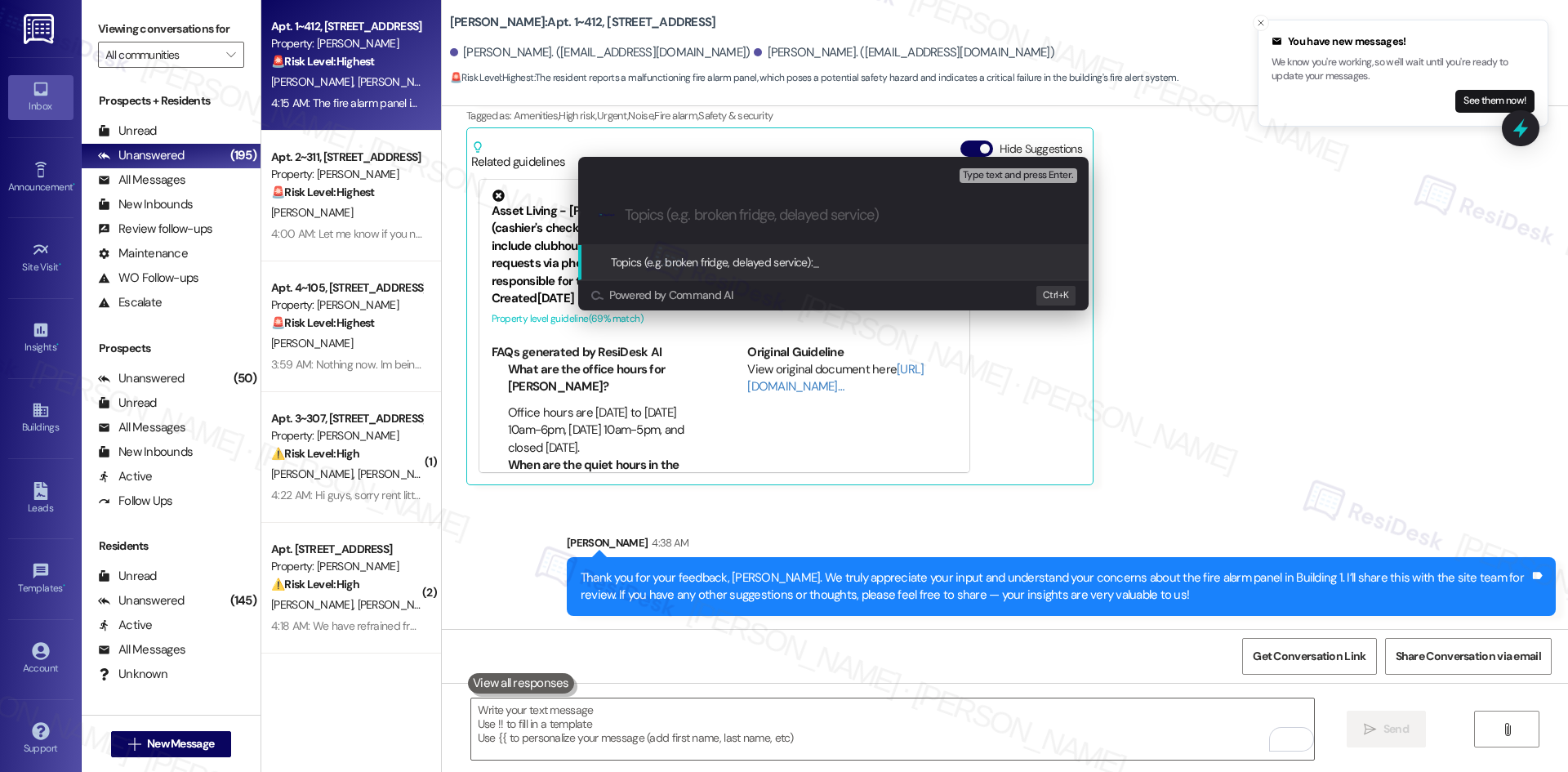
click at [888, 212] on input "Topics (e.g. broken fridge, delayed service)" at bounding box center [846, 215] width 444 height 17
paste input "Resident Feedback – Fire Alarm Panel in Building 1"
type input "Resident Feedback – Fire Alarm Panel in Building 1"
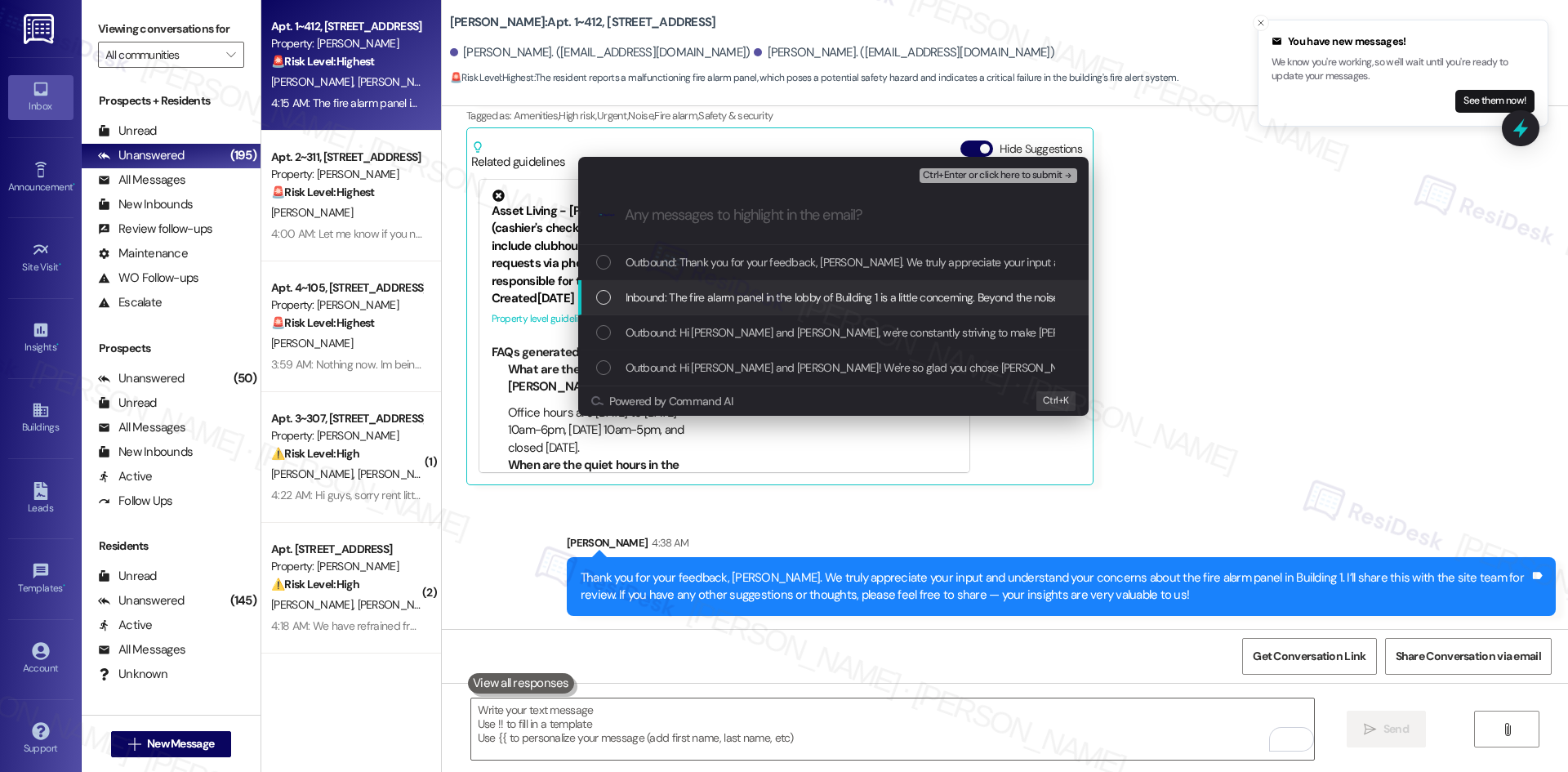
click at [876, 298] on span "Inbound: The fire alarm panel in the lobby of Building 1 is a little concerning…" at bounding box center [1155, 298] width 1058 height 18
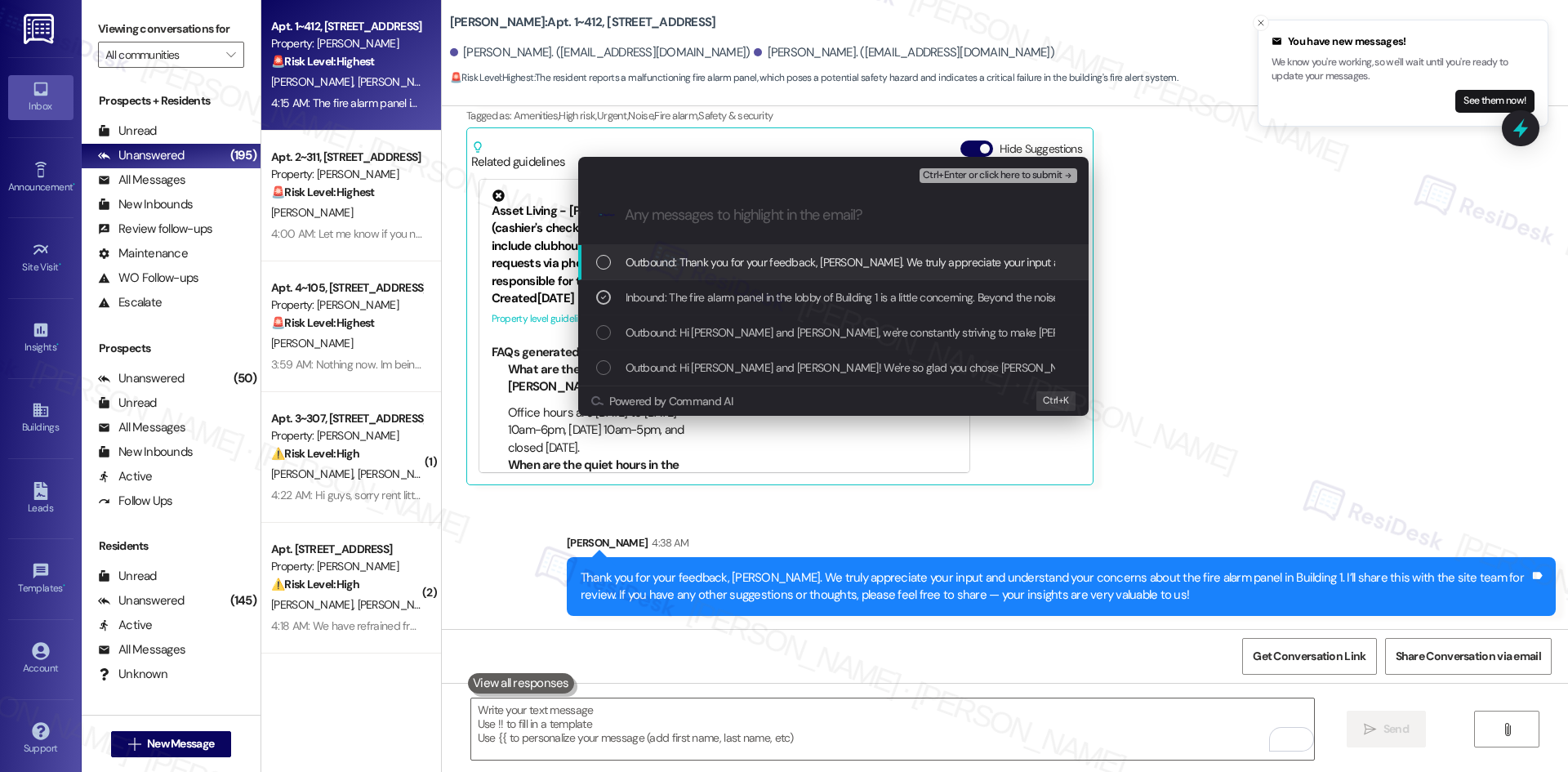
click at [1024, 176] on span "Ctrl+Enter or click here to submit" at bounding box center [993, 176] width 140 height 12
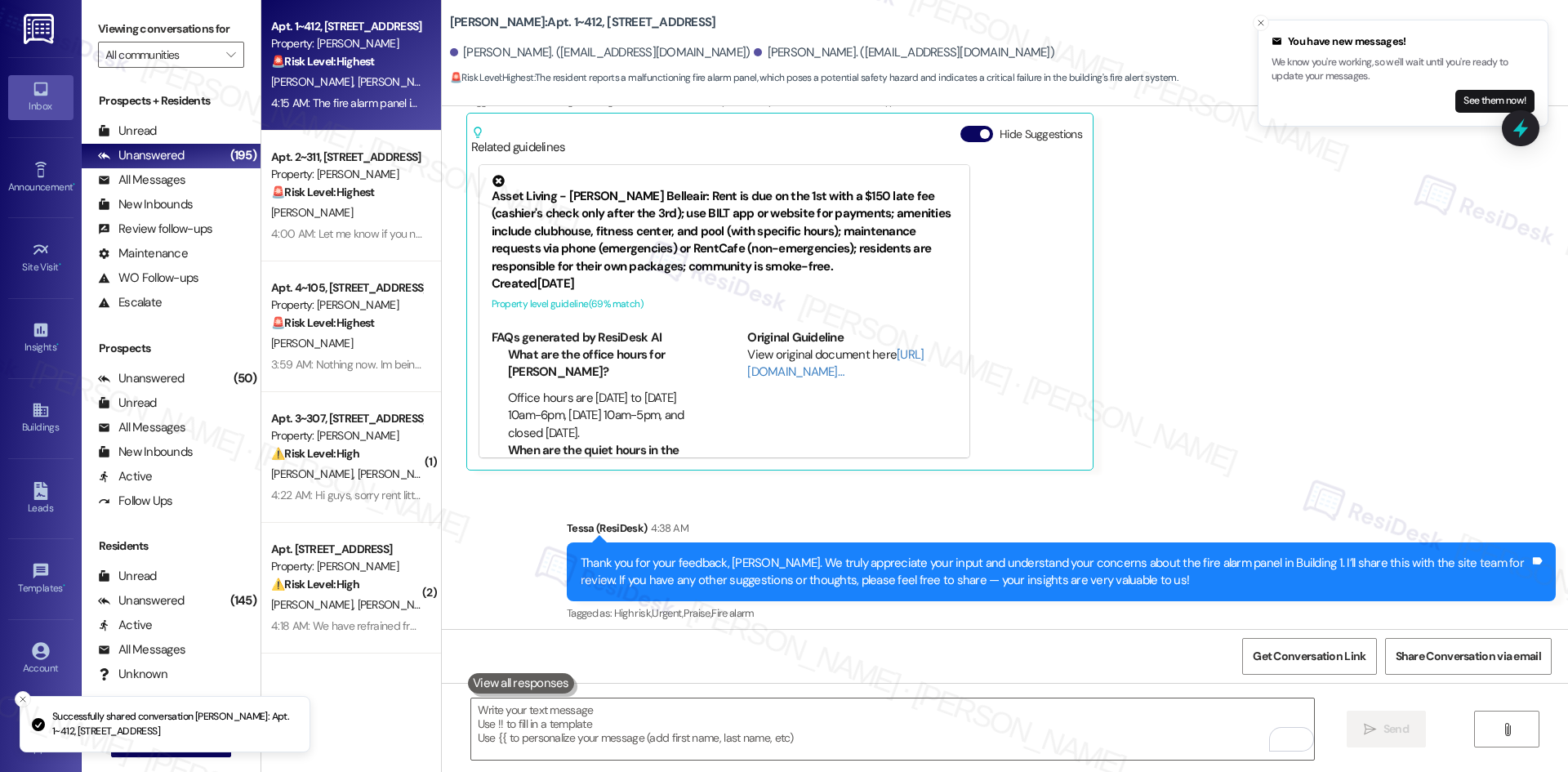
scroll to position [733, 0]
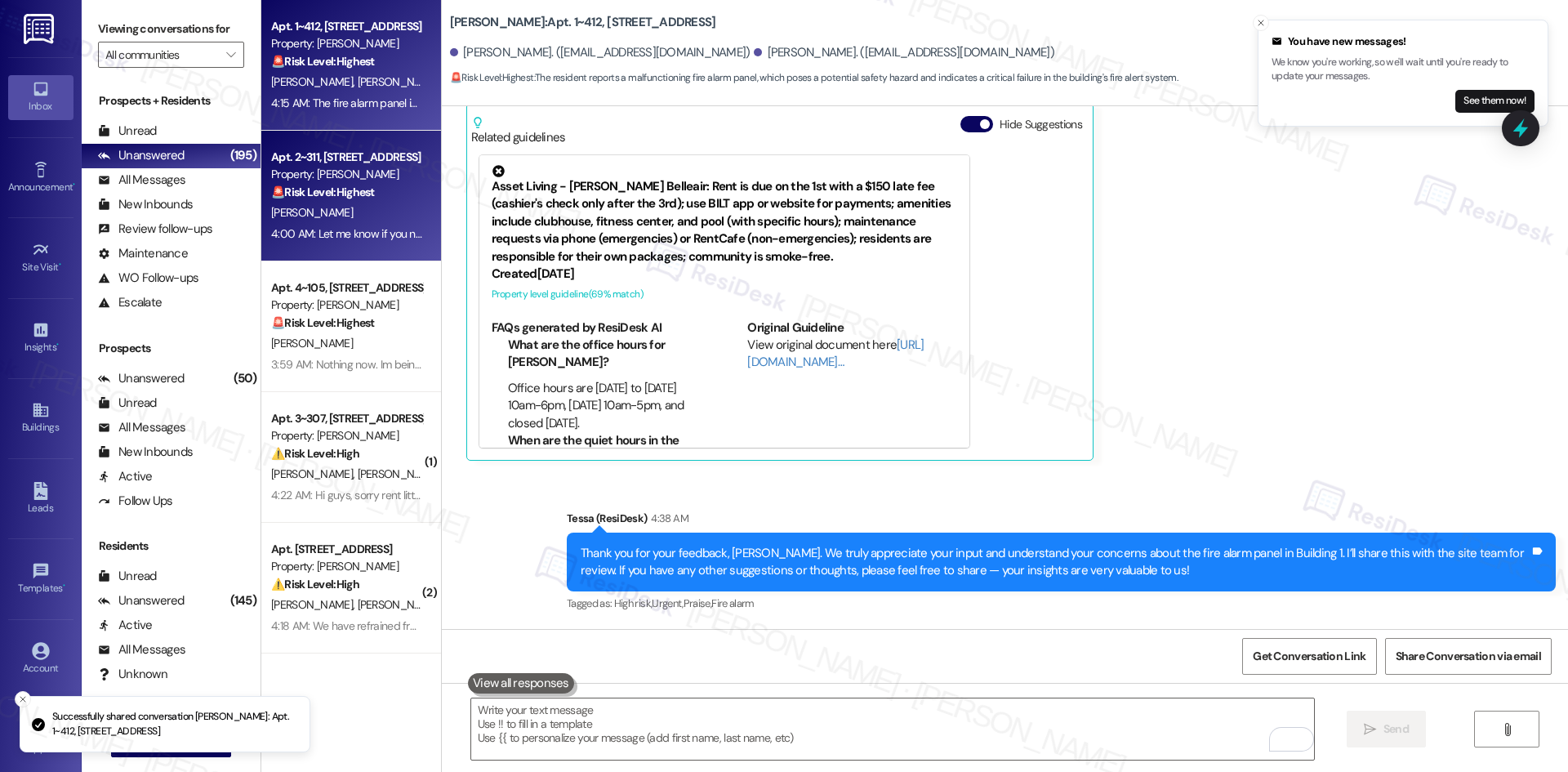
click at [310, 169] on div "Property: [PERSON_NAME]" at bounding box center [347, 174] width 151 height 17
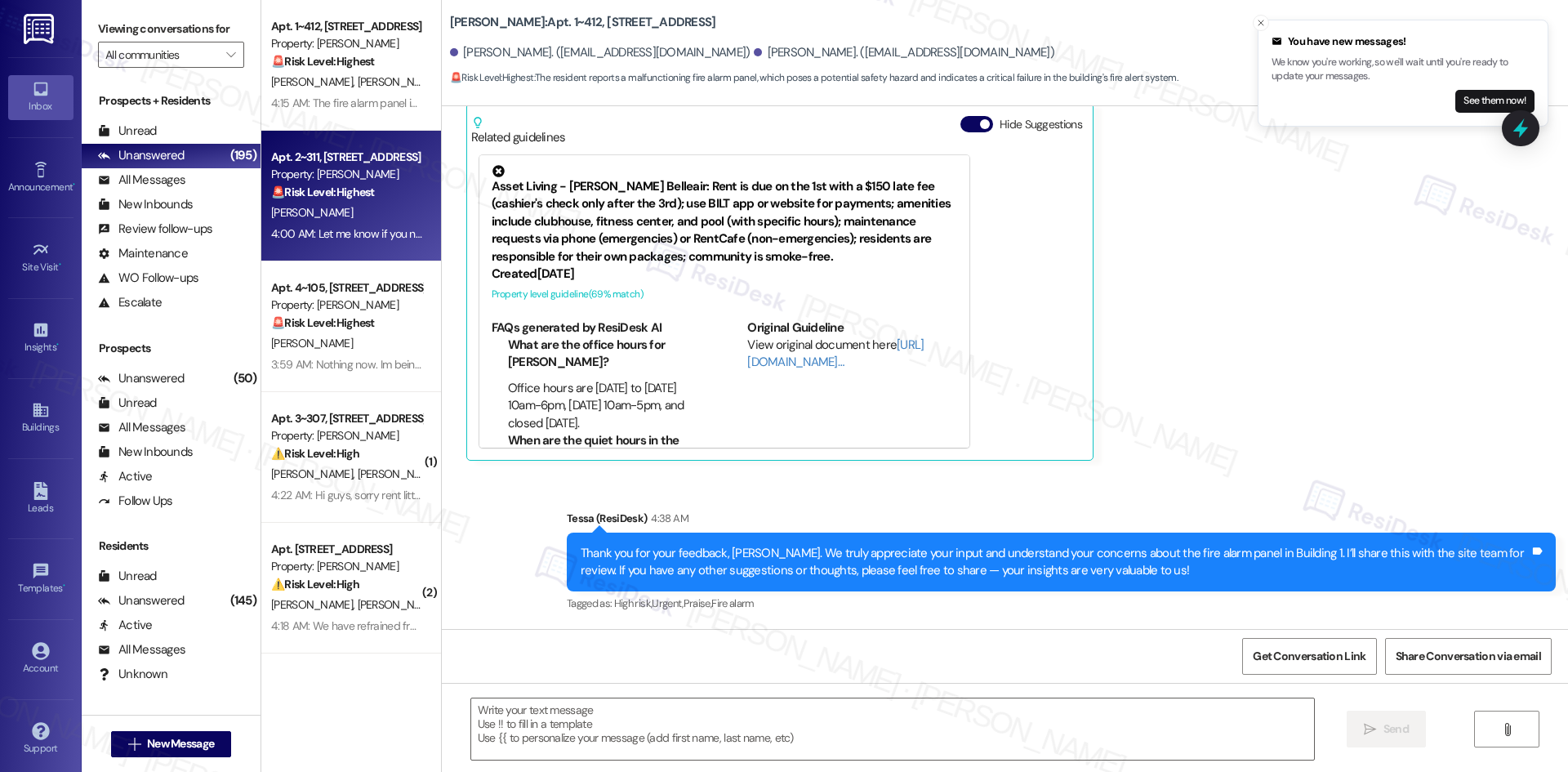
type textarea "Fetching suggested responses. Please feel free to read through the conversation…"
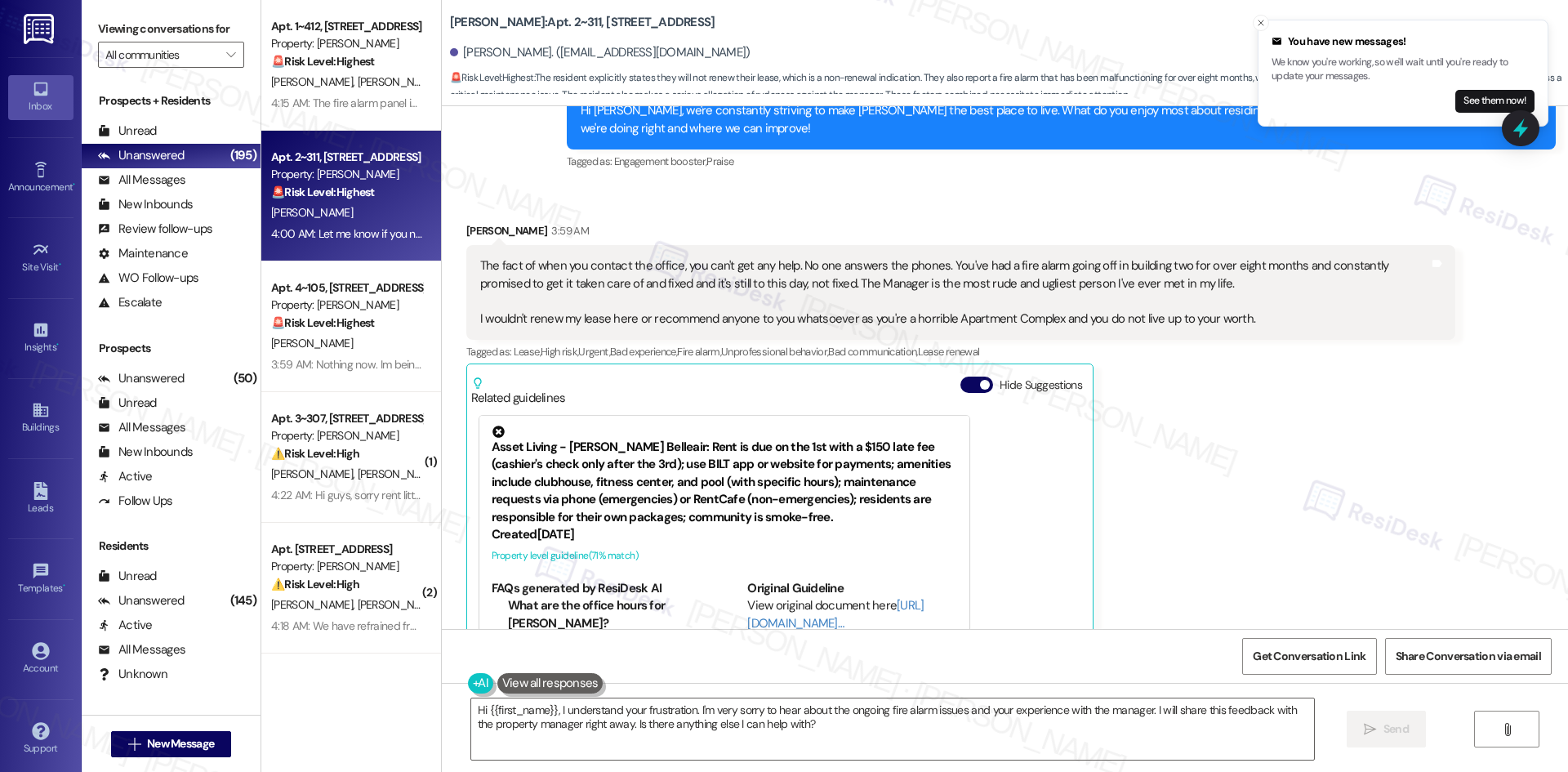
scroll to position [1302, 0]
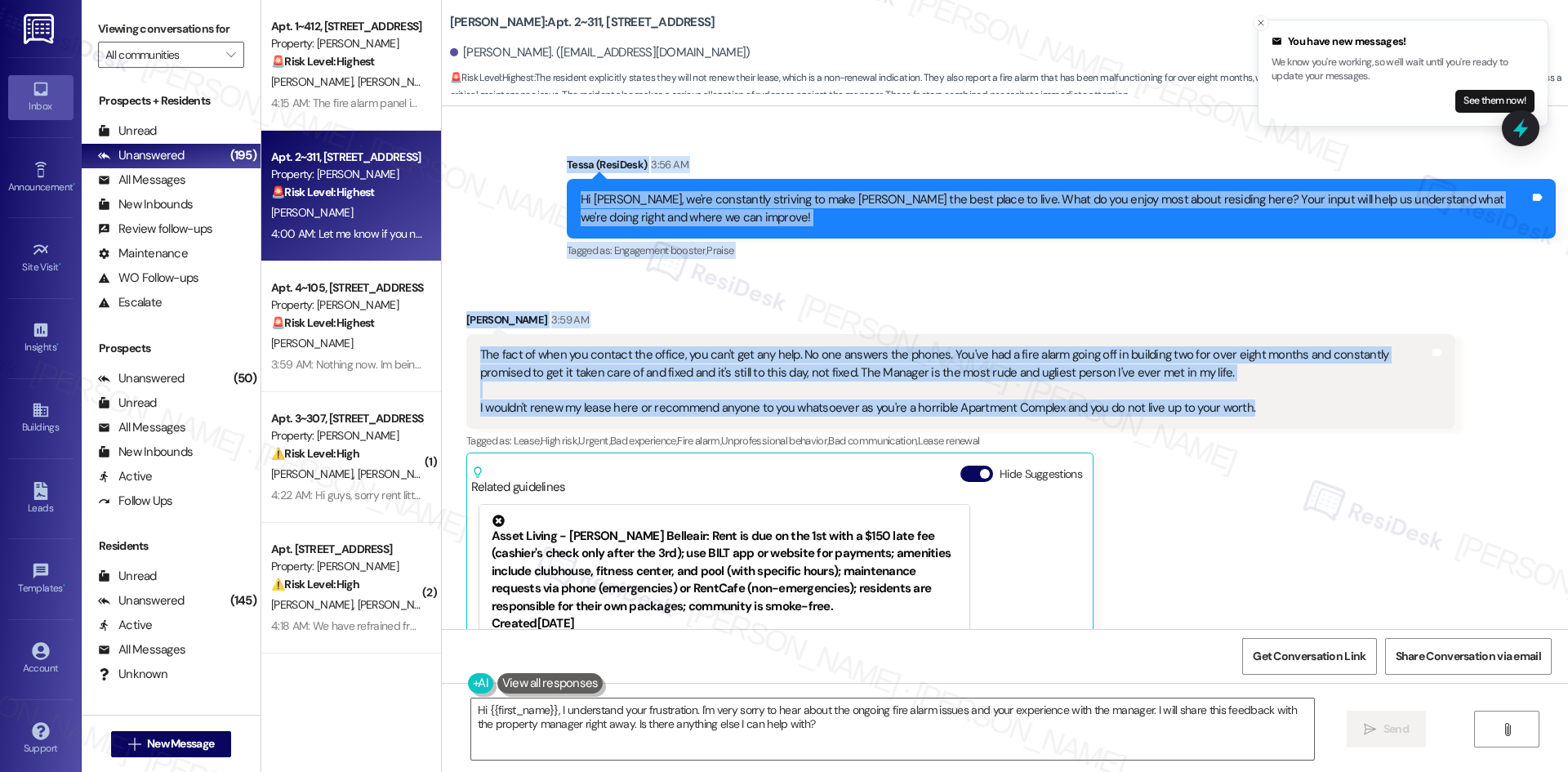
drag, startPoint x: 524, startPoint y: 159, endPoint x: 1284, endPoint y: 414, distance: 801.6
click at [1284, 414] on div "Lease started Jan 10, 2025 at 8:00 AM Survey, sent via SMS Residesk Automated S…" at bounding box center [1005, 368] width 1126 height 523
copy div "Tessa (ResiDesk) 3:56 AM Hi Christopher, we're constantly striving to make Sola…"
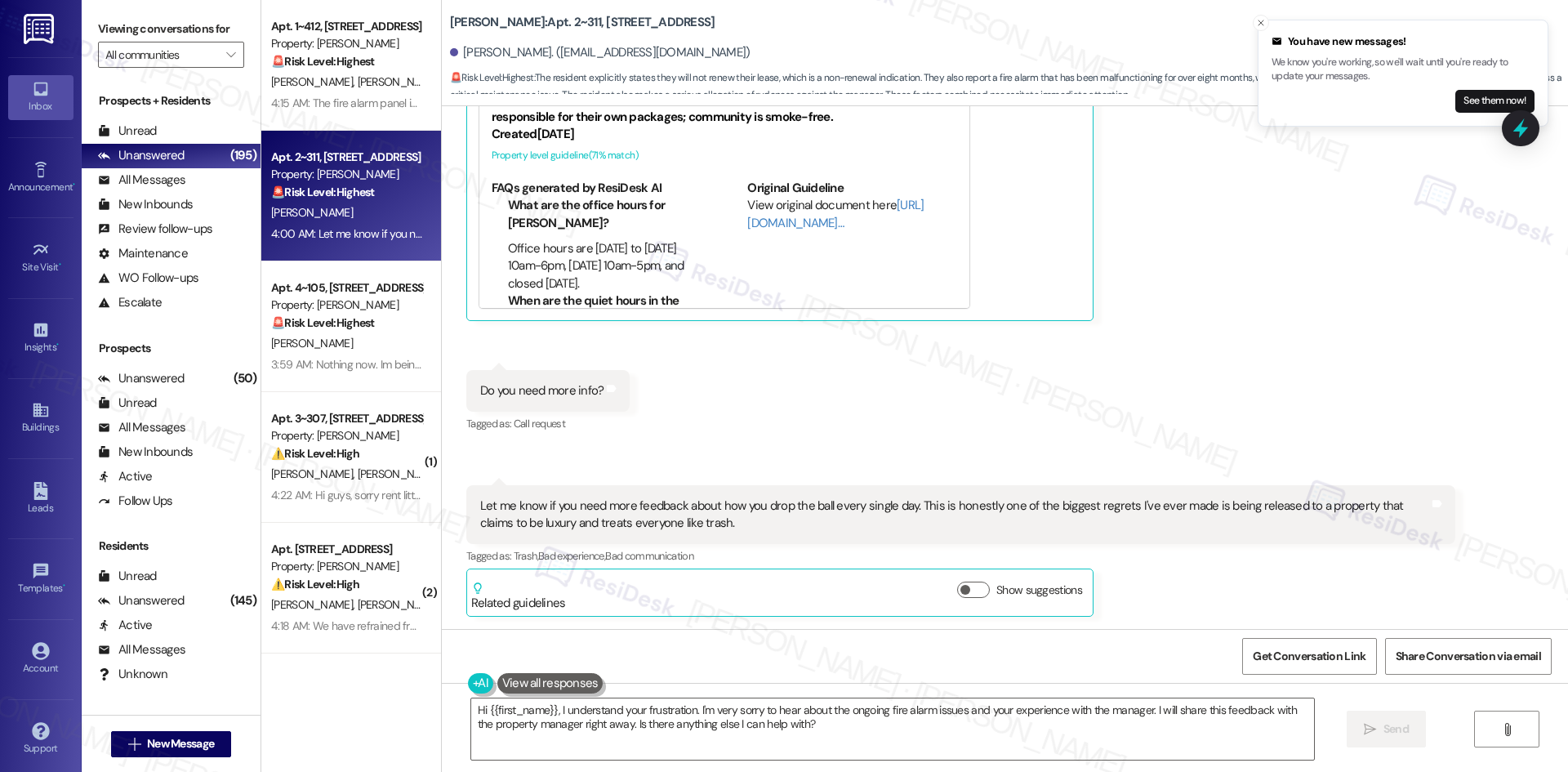
scroll to position [1792, 0]
click at [823, 437] on div "Received via SMS Christopher Bevan 3:59 AM The fact of when you contact the off…" at bounding box center [1005, 206] width 1126 height 844
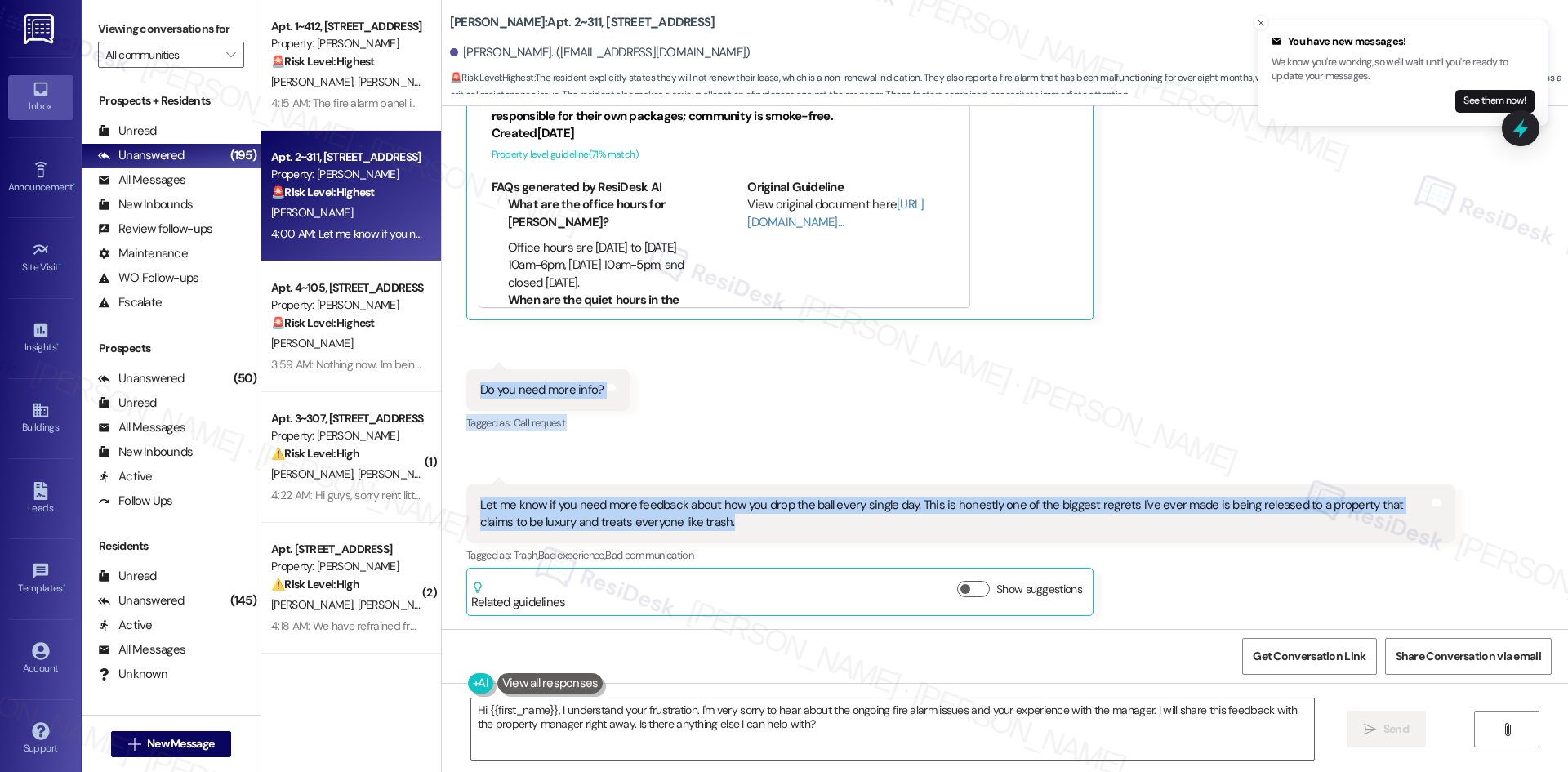
drag, startPoint x: 458, startPoint y: 381, endPoint x: 697, endPoint y: 526, distance: 279.5
click at [697, 526] on div "Received via SMS Christopher Bevan 3:59 AM The fact of when you contact the off…" at bounding box center [1005, 206] width 1126 height 844
copy div "Do you need more info? Tags and notes Tagged as: Call request Click to highligh…"
click at [993, 429] on div "Received via SMS Christopher Bevan 3:59 AM The fact of when you contact the off…" at bounding box center [1005, 206] width 1126 height 844
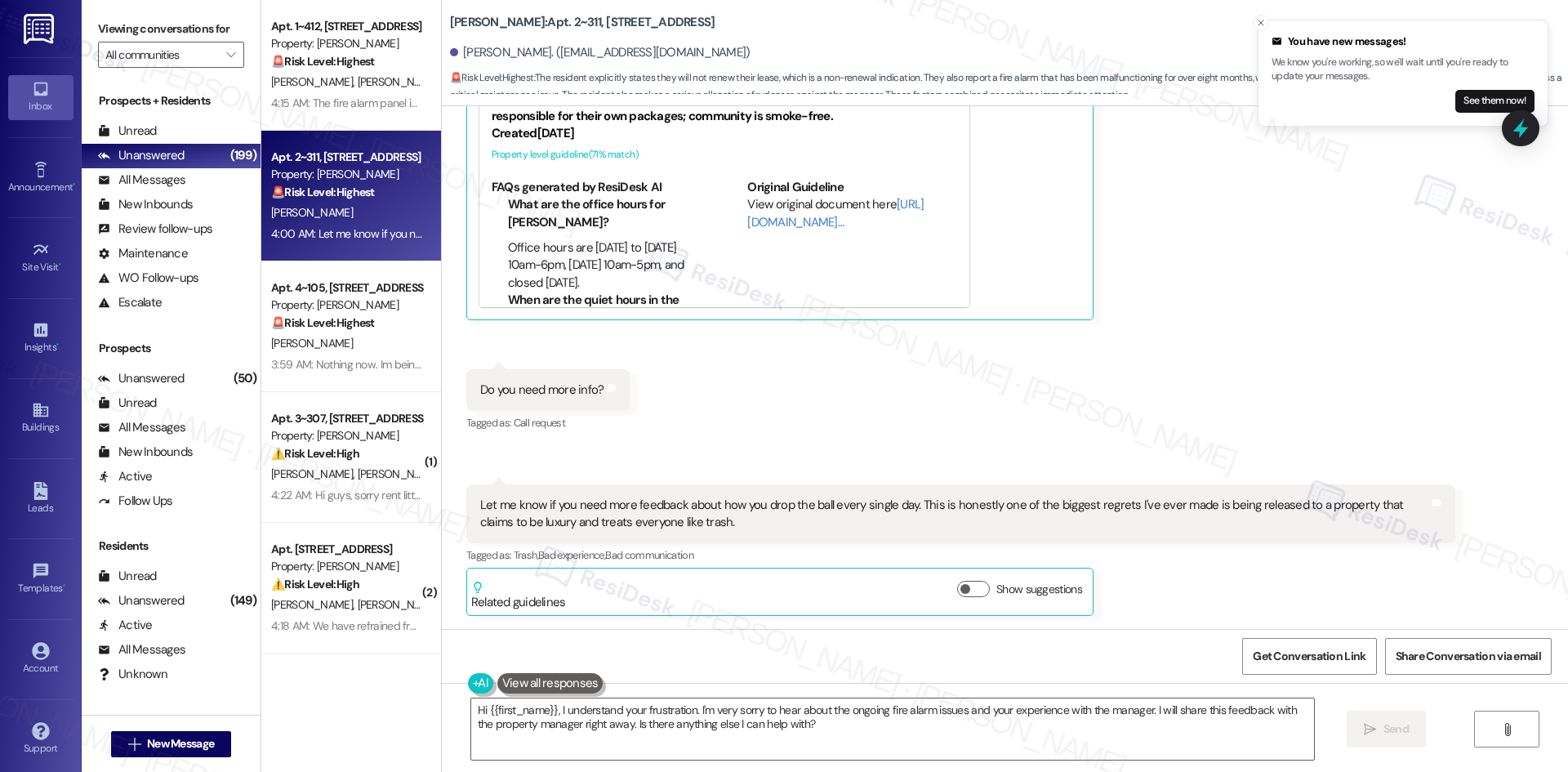
click at [972, 379] on div "Received via SMS Christopher Bevan 3:59 AM The fact of when you contact the off…" at bounding box center [1005, 206] width 1126 height 844
click at [835, 762] on div "Hi {{first_name}}, I understand your frustration. I'm very sorry to hear about …" at bounding box center [1005, 744] width 1126 height 123
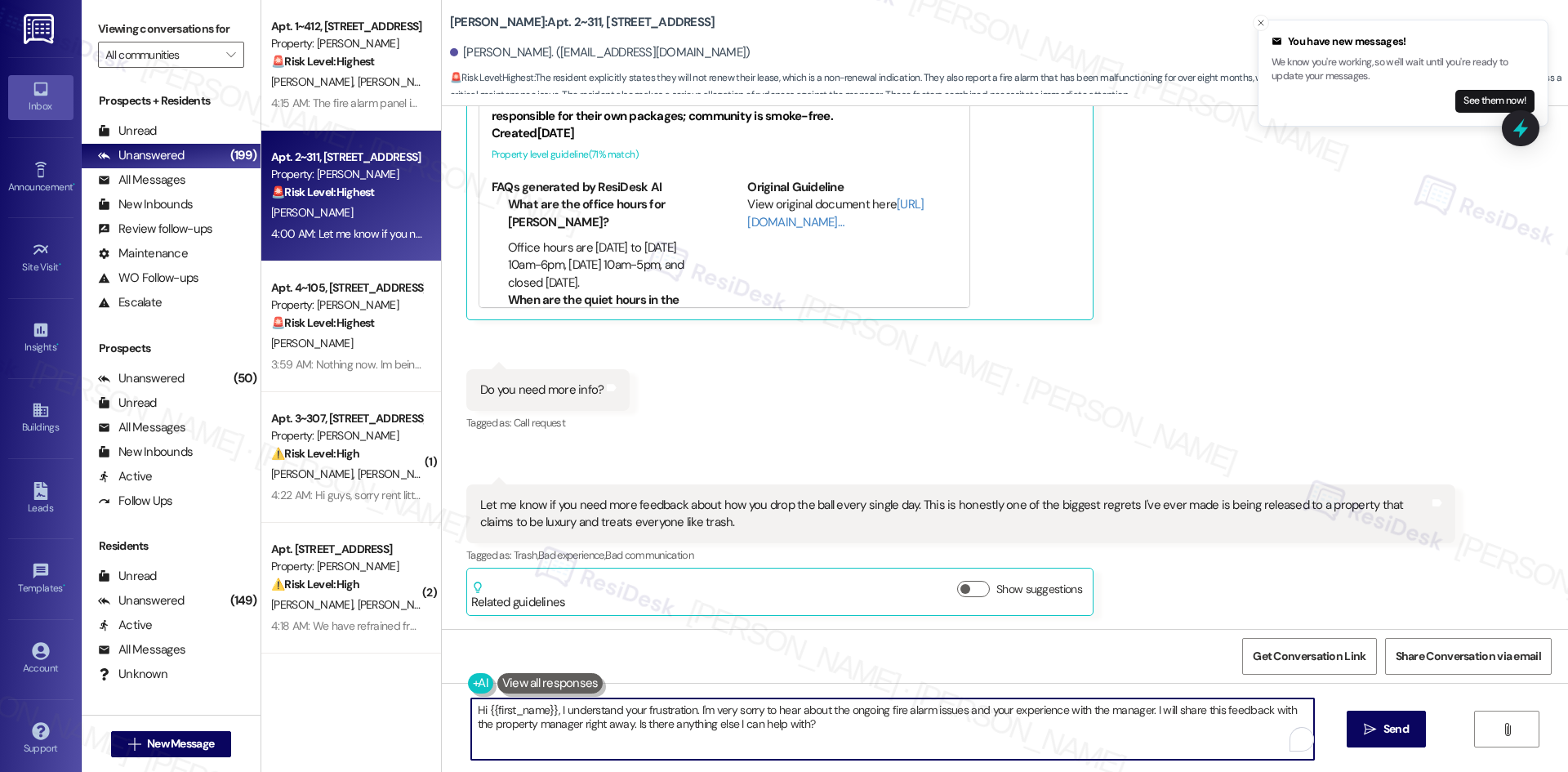
click at [821, 748] on textarea "Hi {{first_name}}, I understand your frustration. I'm very sorry to hear about …" at bounding box center [892, 729] width 842 height 62
paste textarea "Thank you for your honest feedback, Christopher. I’m really sorry to hear about…"
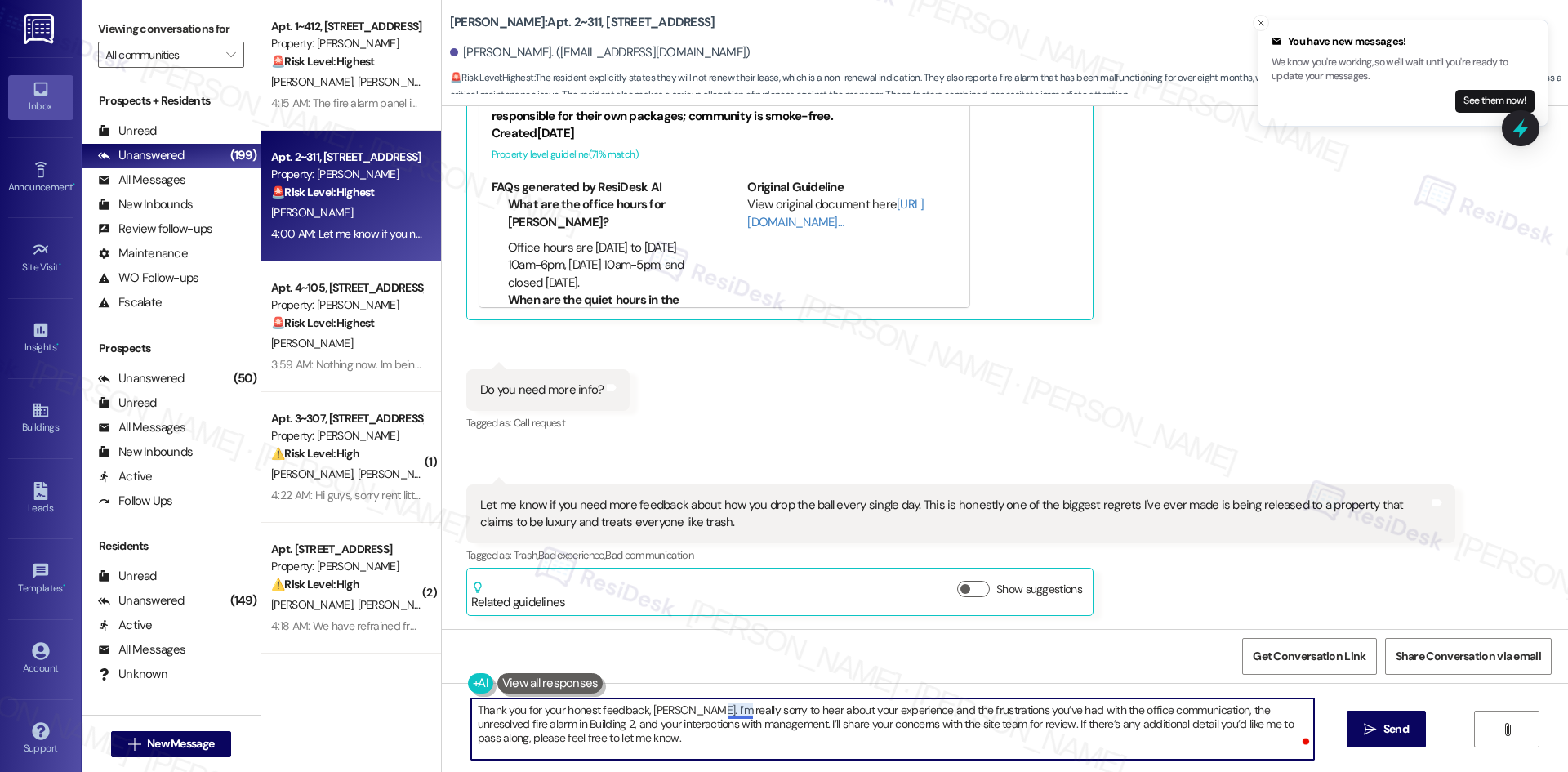
click at [731, 705] on textarea "Thank you for your honest feedback, Christopher. I’m really sorry to hear about…" at bounding box center [892, 729] width 842 height 62
drag, startPoint x: 593, startPoint y: 737, endPoint x: 427, endPoint y: 700, distance: 170.1
click at [427, 700] on div "Apt. 1~412, 1632 Clearwater Largo Rd Property: Solano Belleair 🚨 Risk Level: Hi…" at bounding box center [915, 386] width 1307 height 772
click at [1160, 749] on textarea "Thank you for your honest feedback, Christopher. I’m sorry to hear about your e…" at bounding box center [892, 729] width 842 height 62
click at [920, 721] on textarea "Thank you for your honest feedback, Christopher. I’m sorry to hear about your e…" at bounding box center [892, 729] width 842 height 62
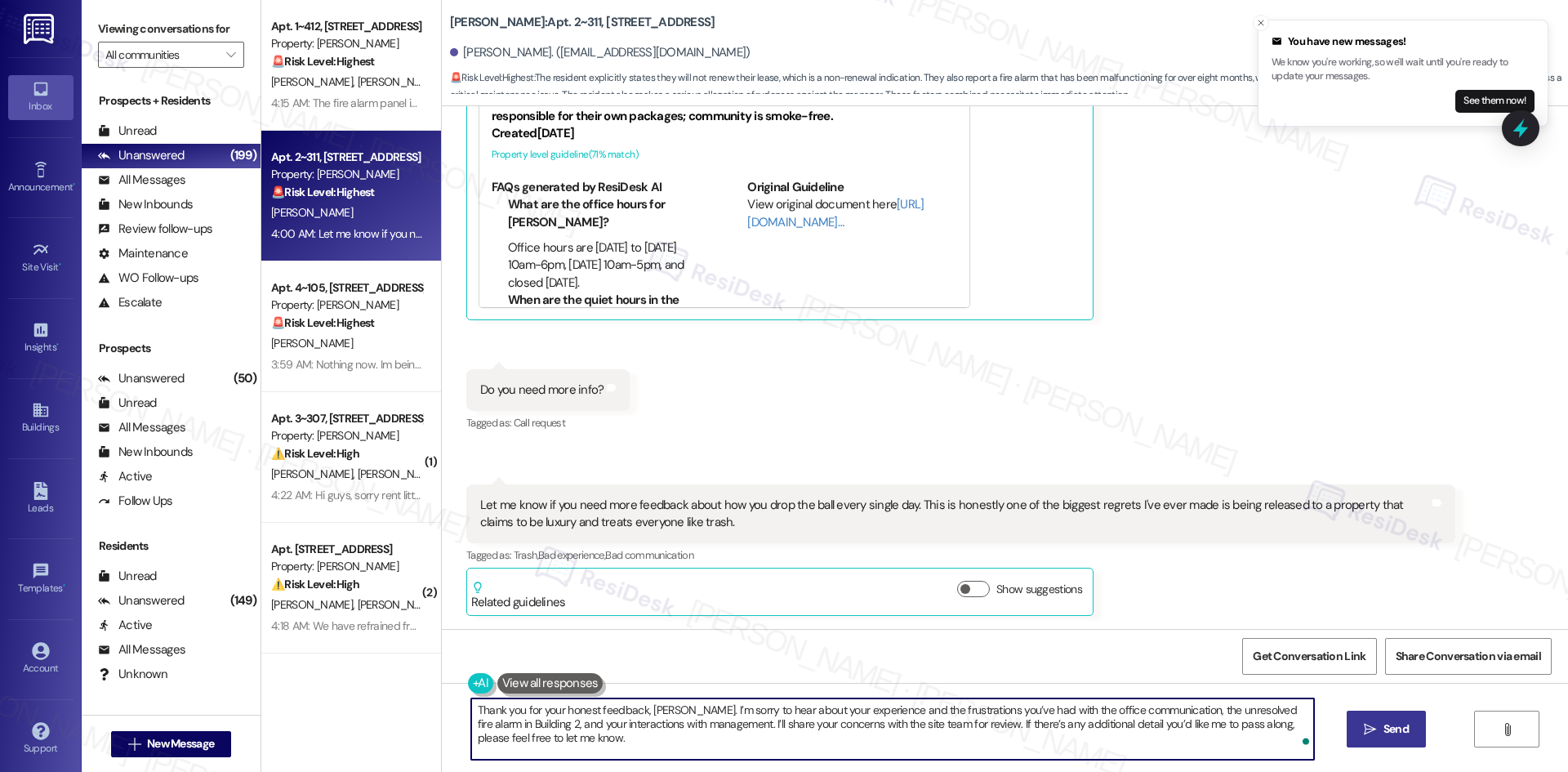
type textarea "Thank you for your honest feedback, Christopher. I’m sorry to hear about your e…"
click at [1403, 732] on span "Send" at bounding box center [1395, 728] width 25 height 17
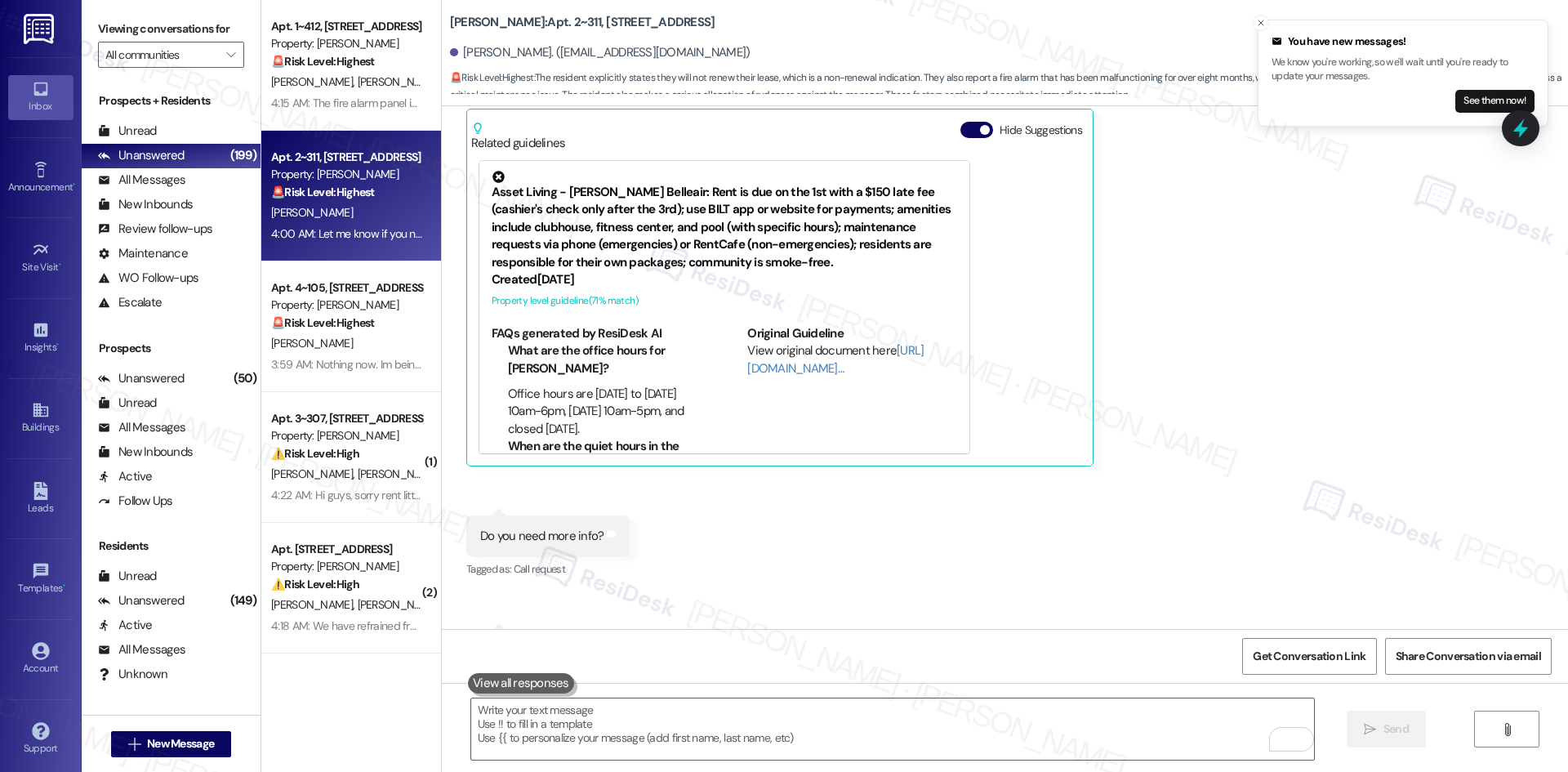
scroll to position [1710, 0]
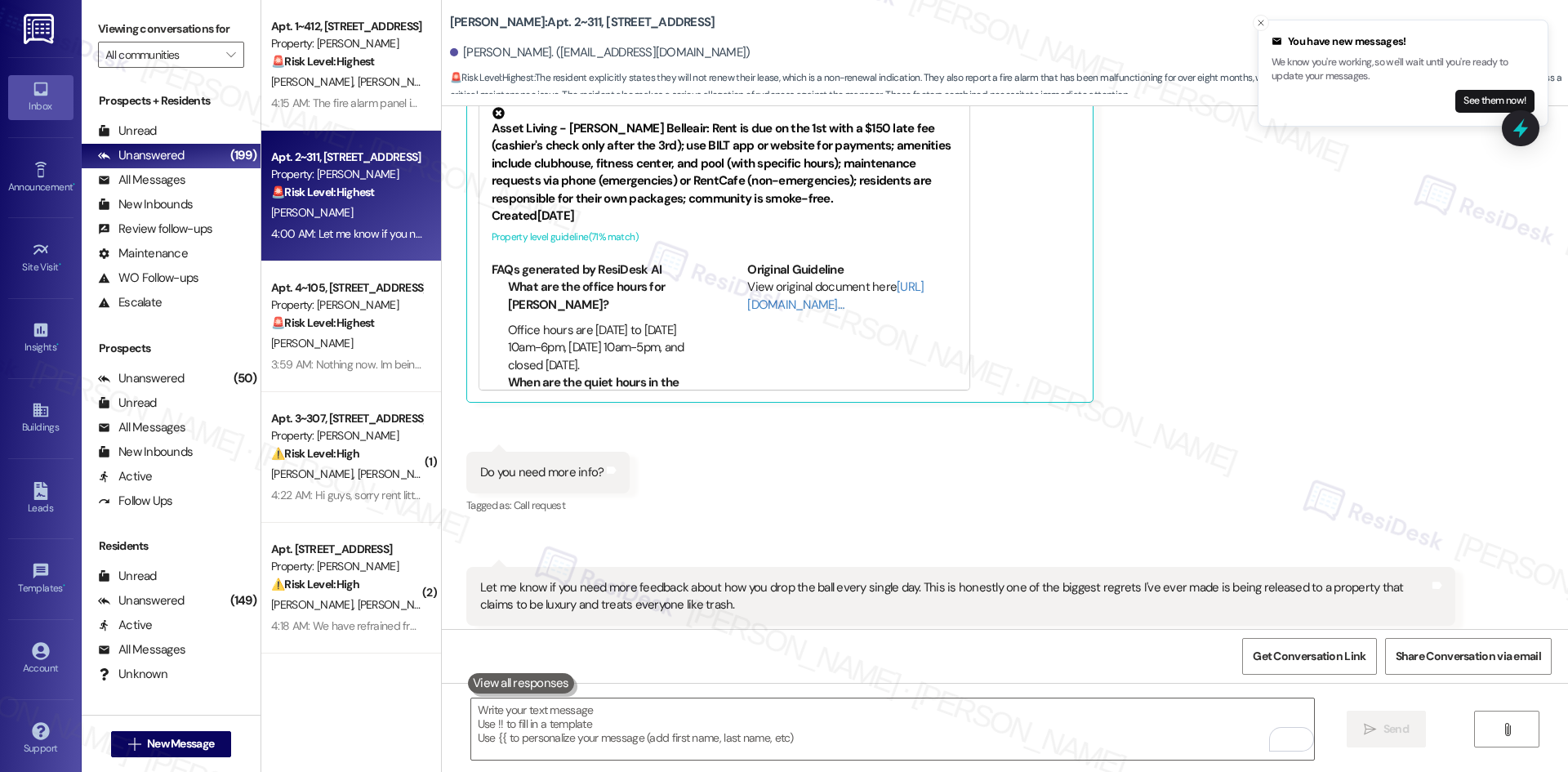
click at [1199, 404] on div "Received via SMS Christopher Bevan 3:59 AM The fact of when you contact the off…" at bounding box center [960, 153] width 1013 height 523
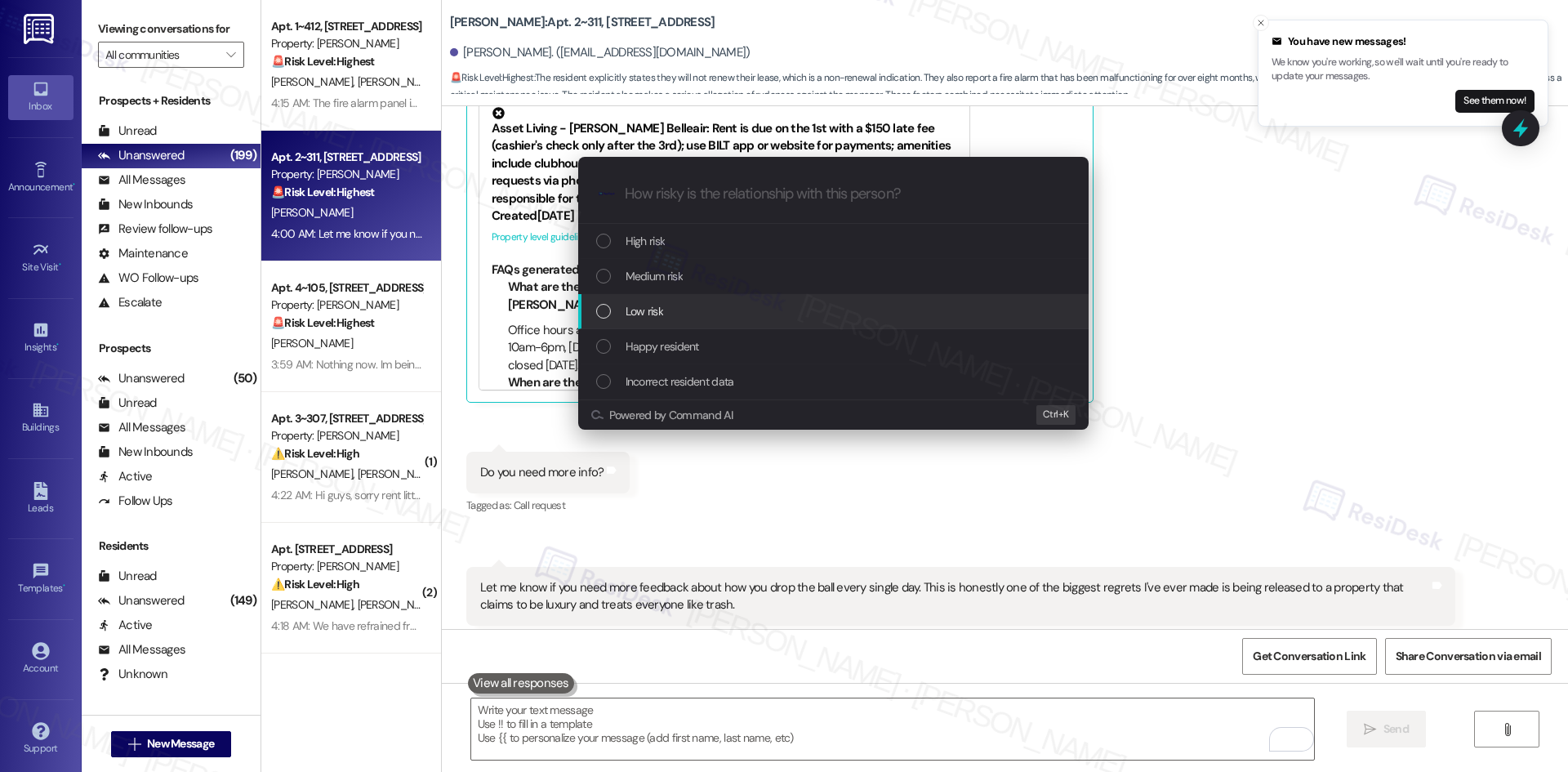
click at [836, 307] on div "Low risk" at bounding box center [834, 312] width 477 height 18
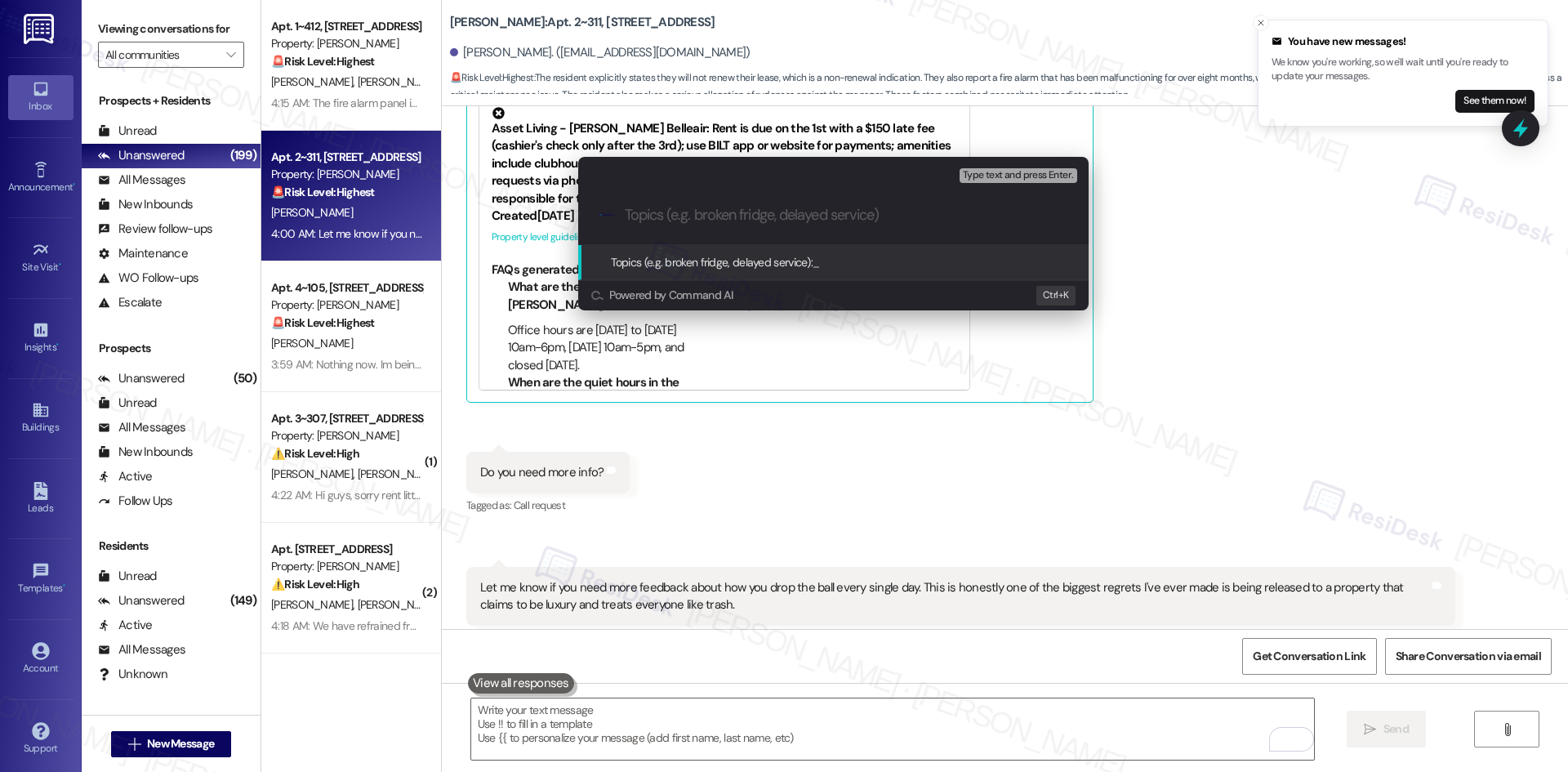
click at [729, 220] on input "Topics (e.g. broken fridge, delayed service)" at bounding box center [846, 215] width 444 height 17
paste input "Resident Feedback – Communication, Fire Alarm, and Management Concerns"
type input "Resident Feedback – Communication, Fire Alarm, and Management Concerns"
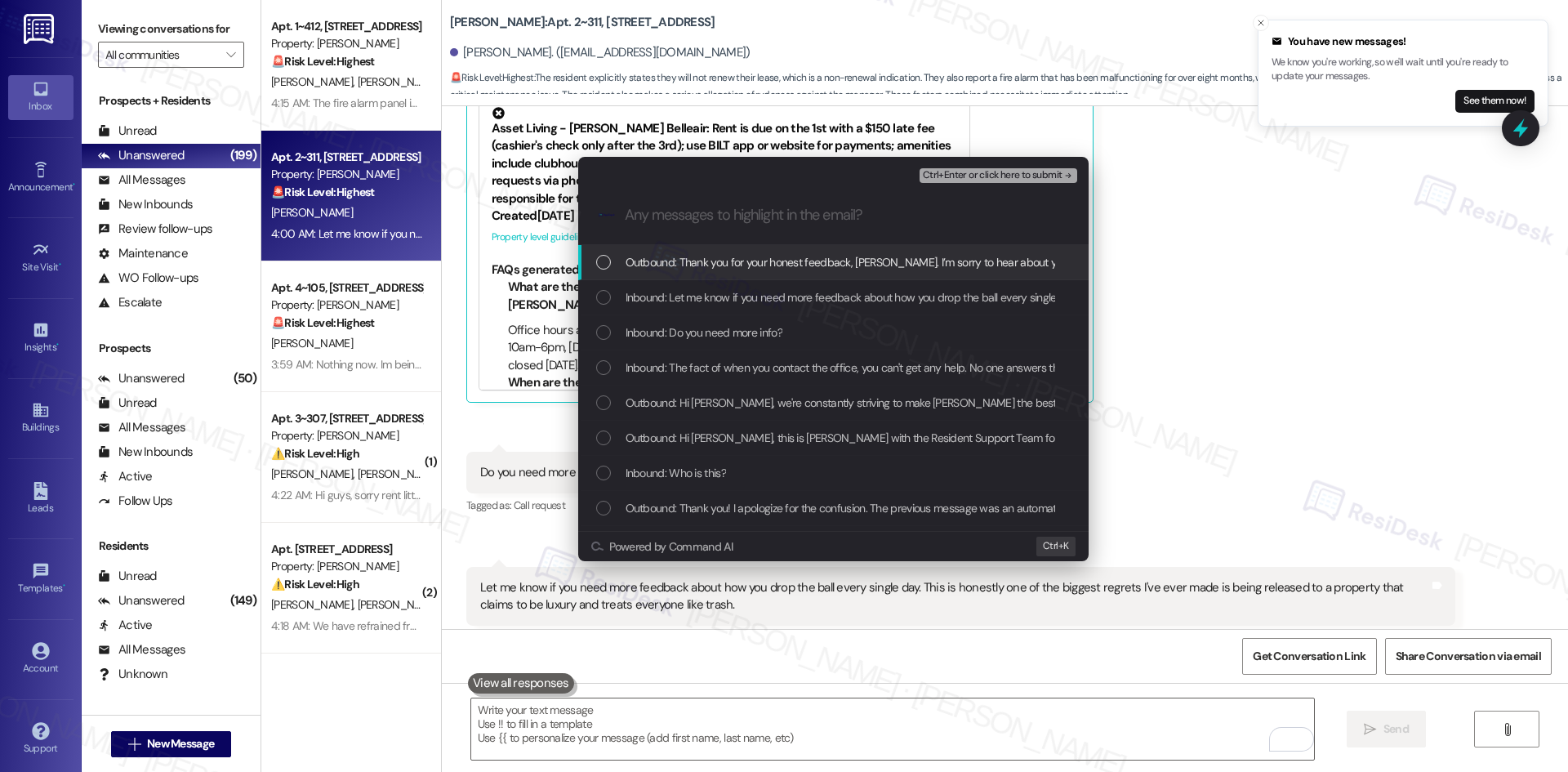
scroll to position [0, 0]
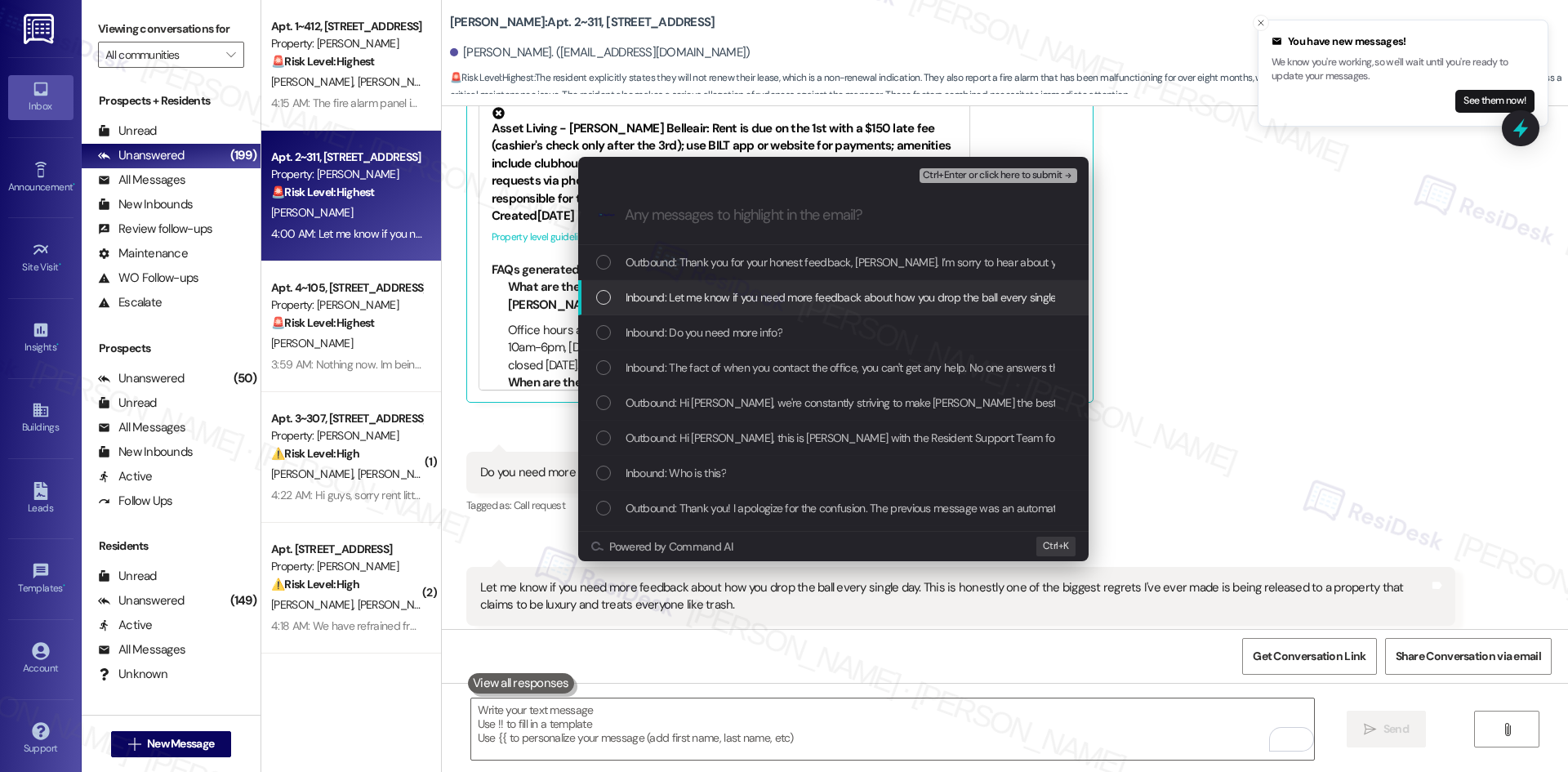
click at [743, 289] on span "Inbound: Let me know if you need more feedback about how you drop the ball ever…" at bounding box center [1189, 298] width 1128 height 18
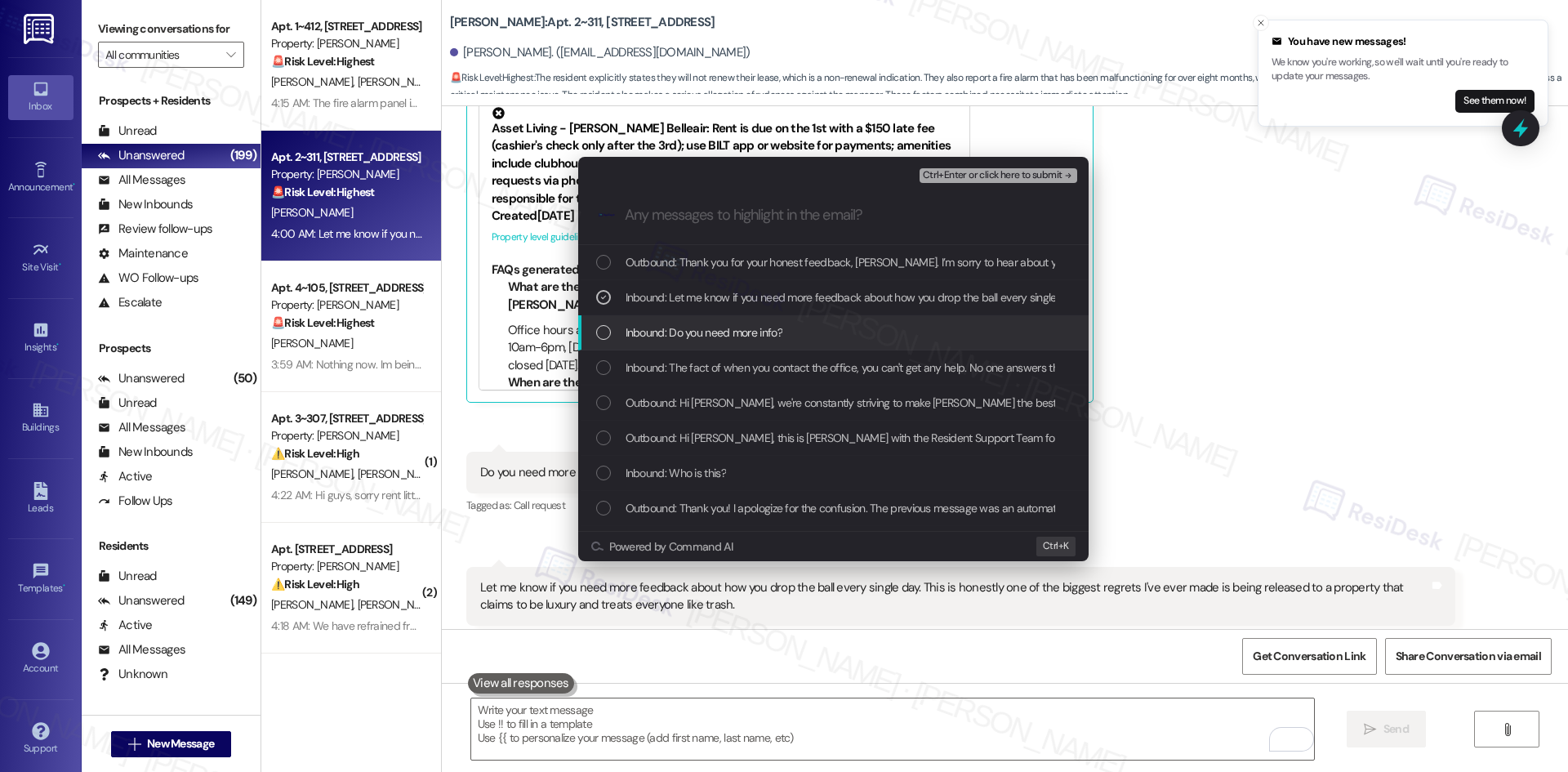
click at [754, 336] on span "Inbound: Do you need more info?" at bounding box center [703, 332] width 157 height 18
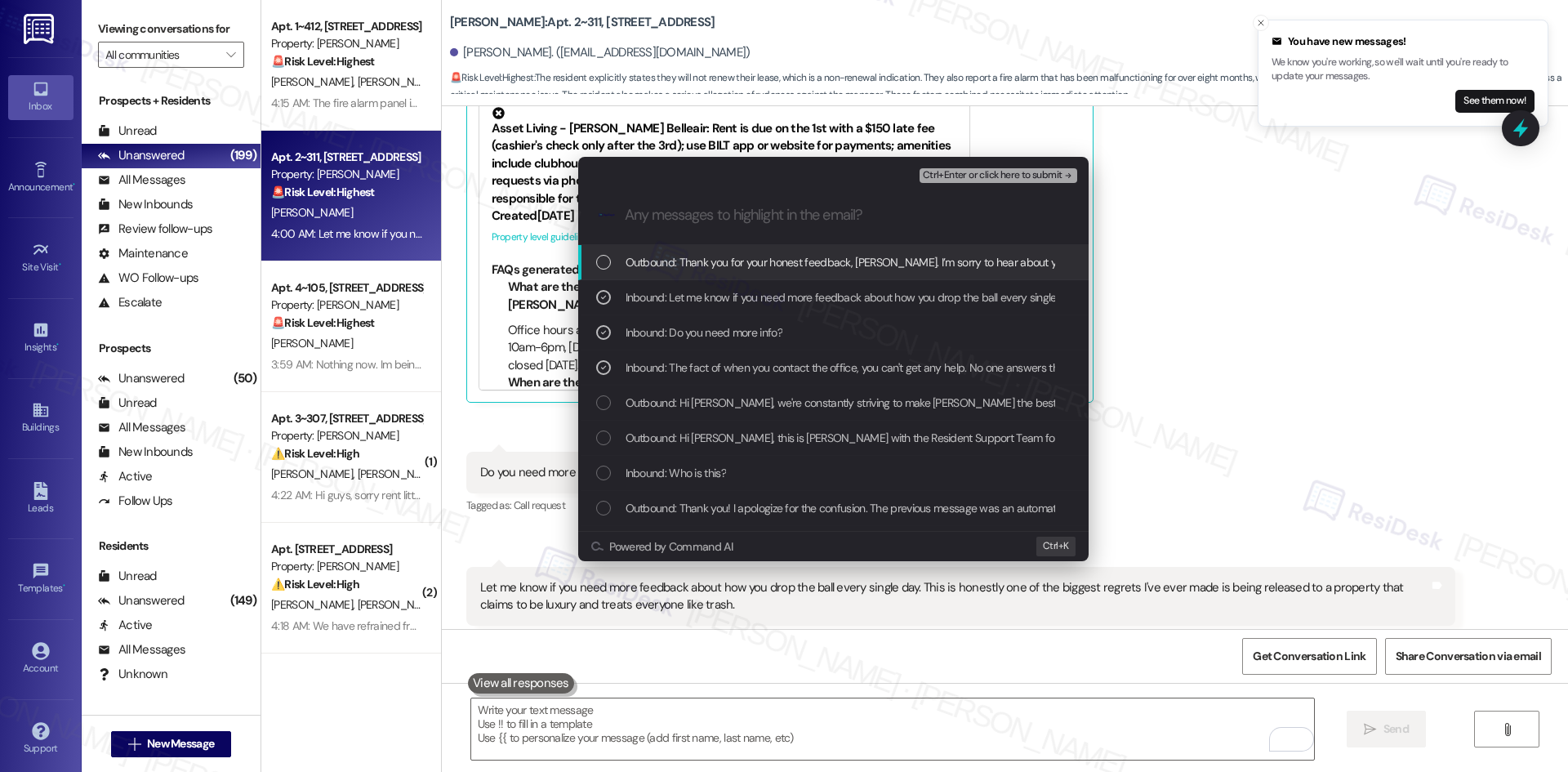
click at [1050, 178] on span "Ctrl+Enter or click here to submit" at bounding box center [993, 176] width 140 height 12
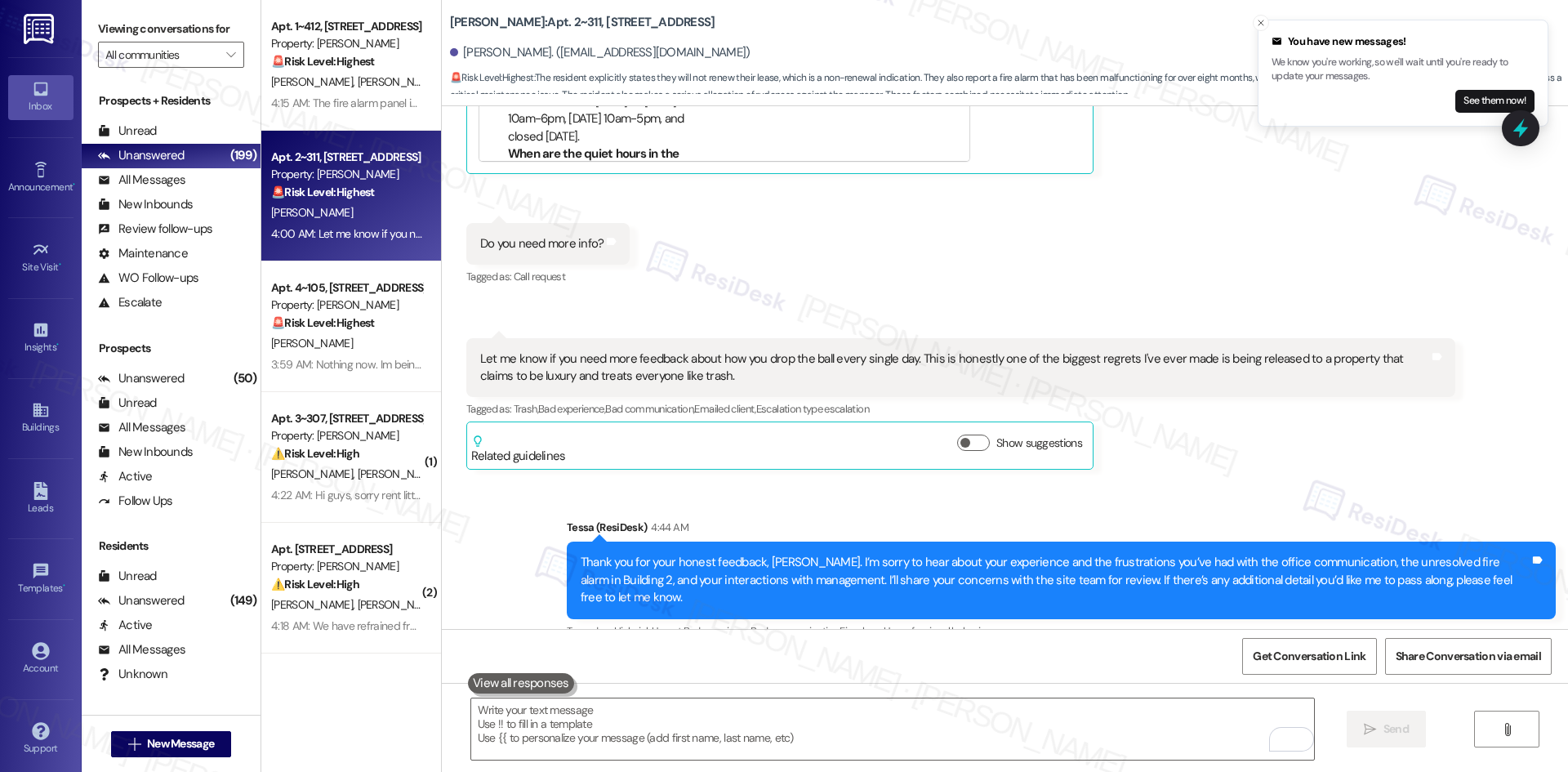
scroll to position [1948, 0]
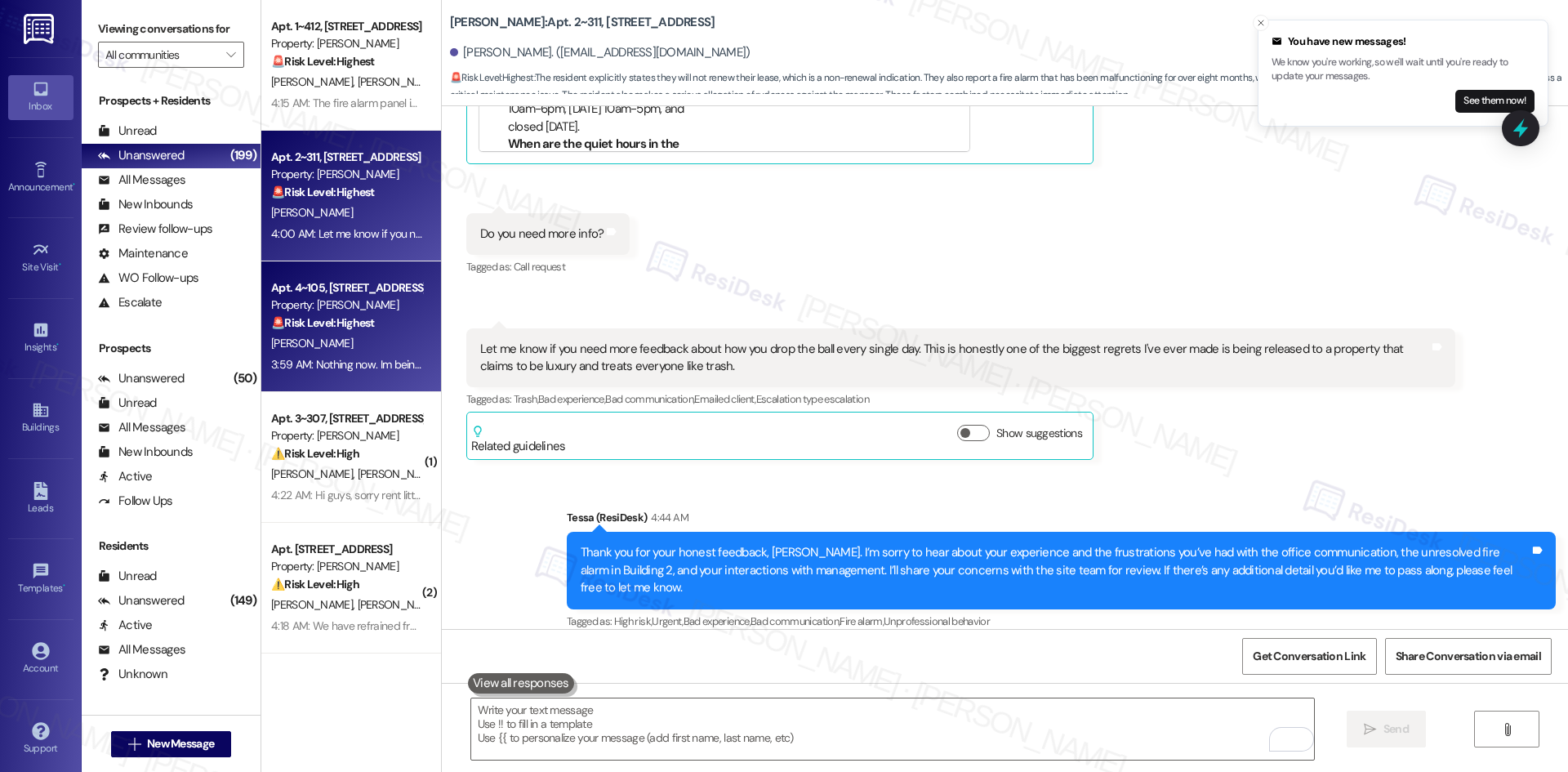
click at [311, 324] on strong "🚨 Risk Level: Highest" at bounding box center [323, 323] width 104 height 15
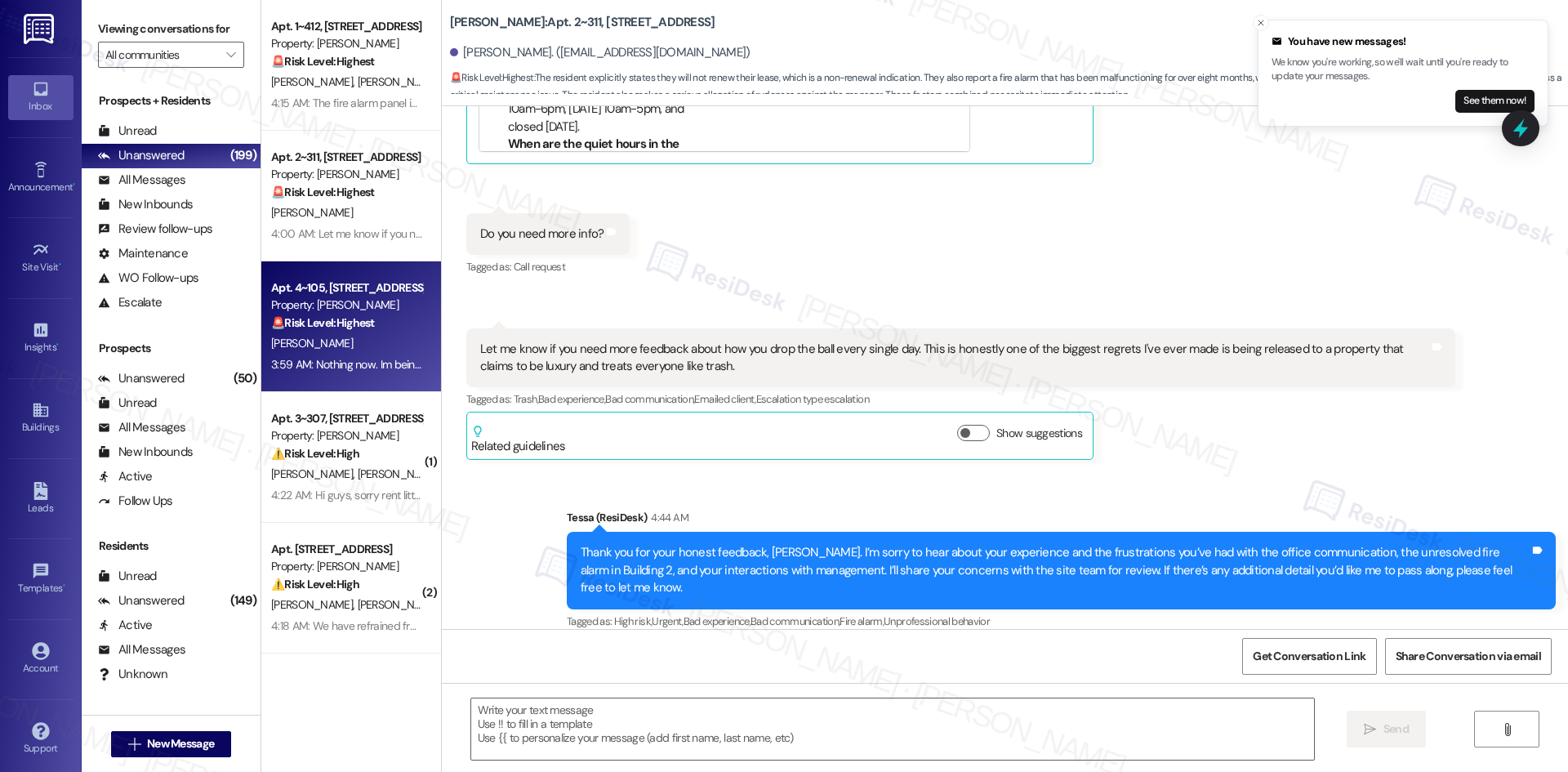
type textarea "Fetching suggested responses. Please feel free to read through the conversation…"
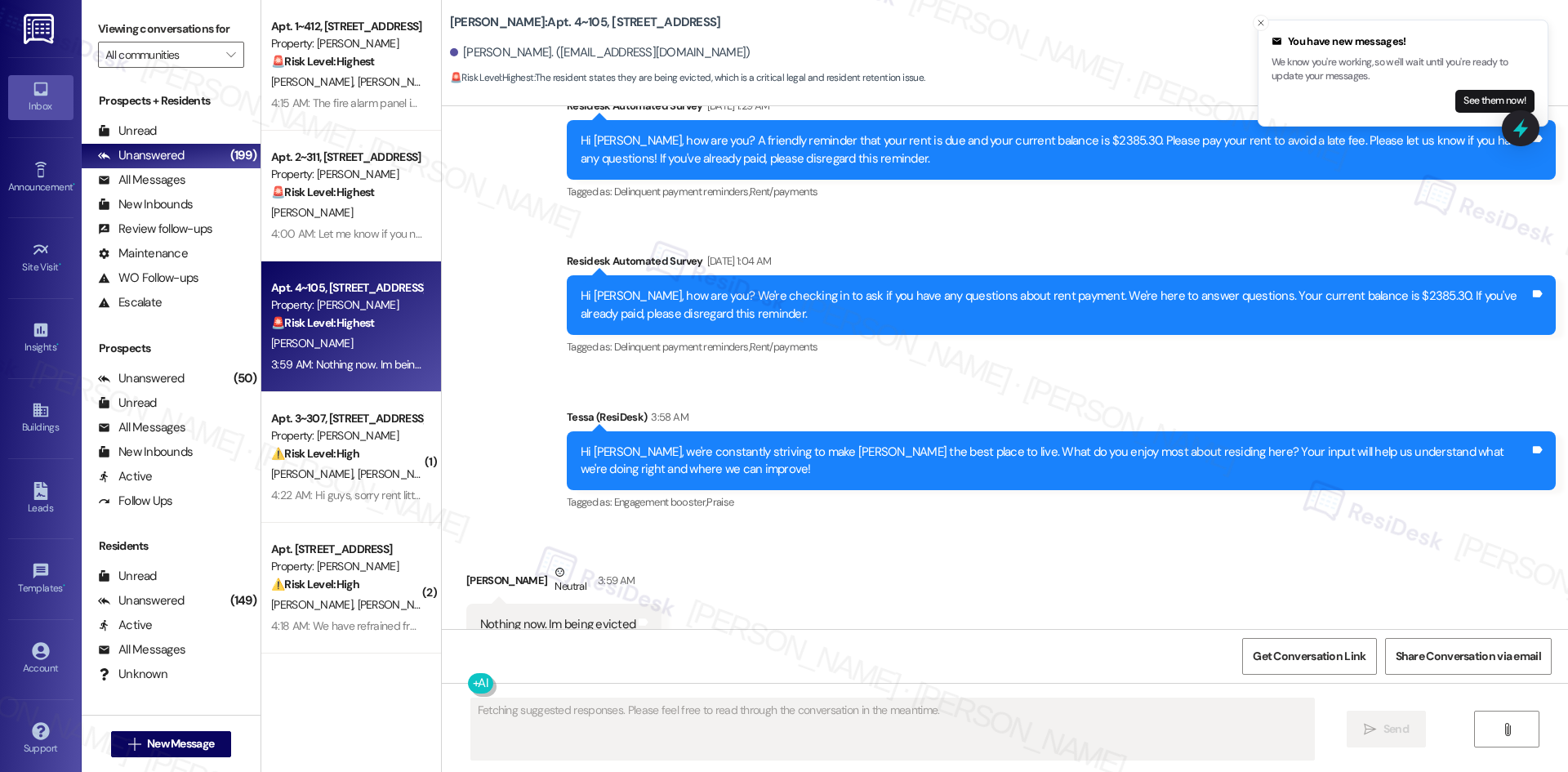
scroll to position [1243, 0]
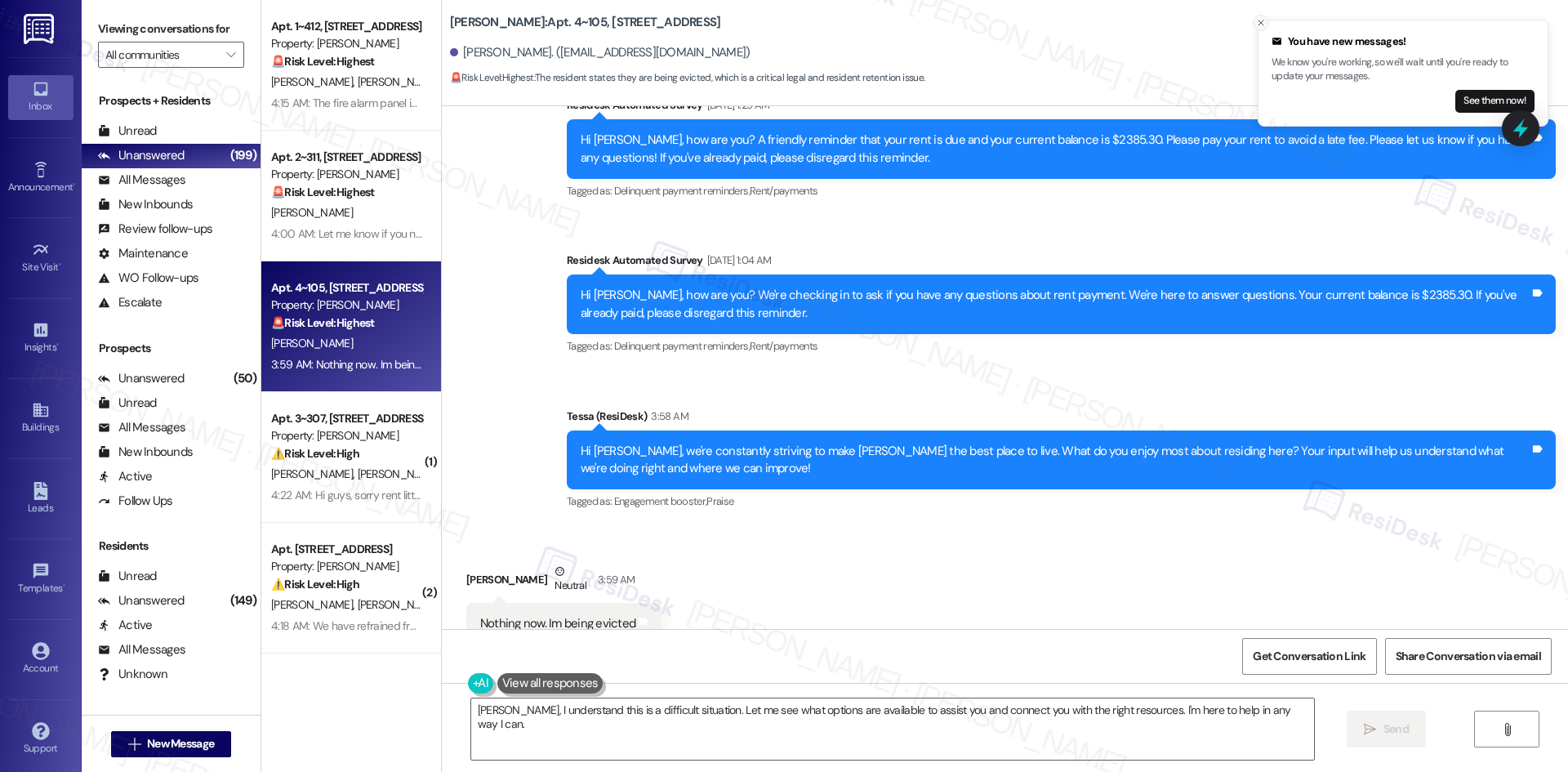
click at [1261, 20] on icon "Close toast" at bounding box center [1261, 23] width 10 height 10
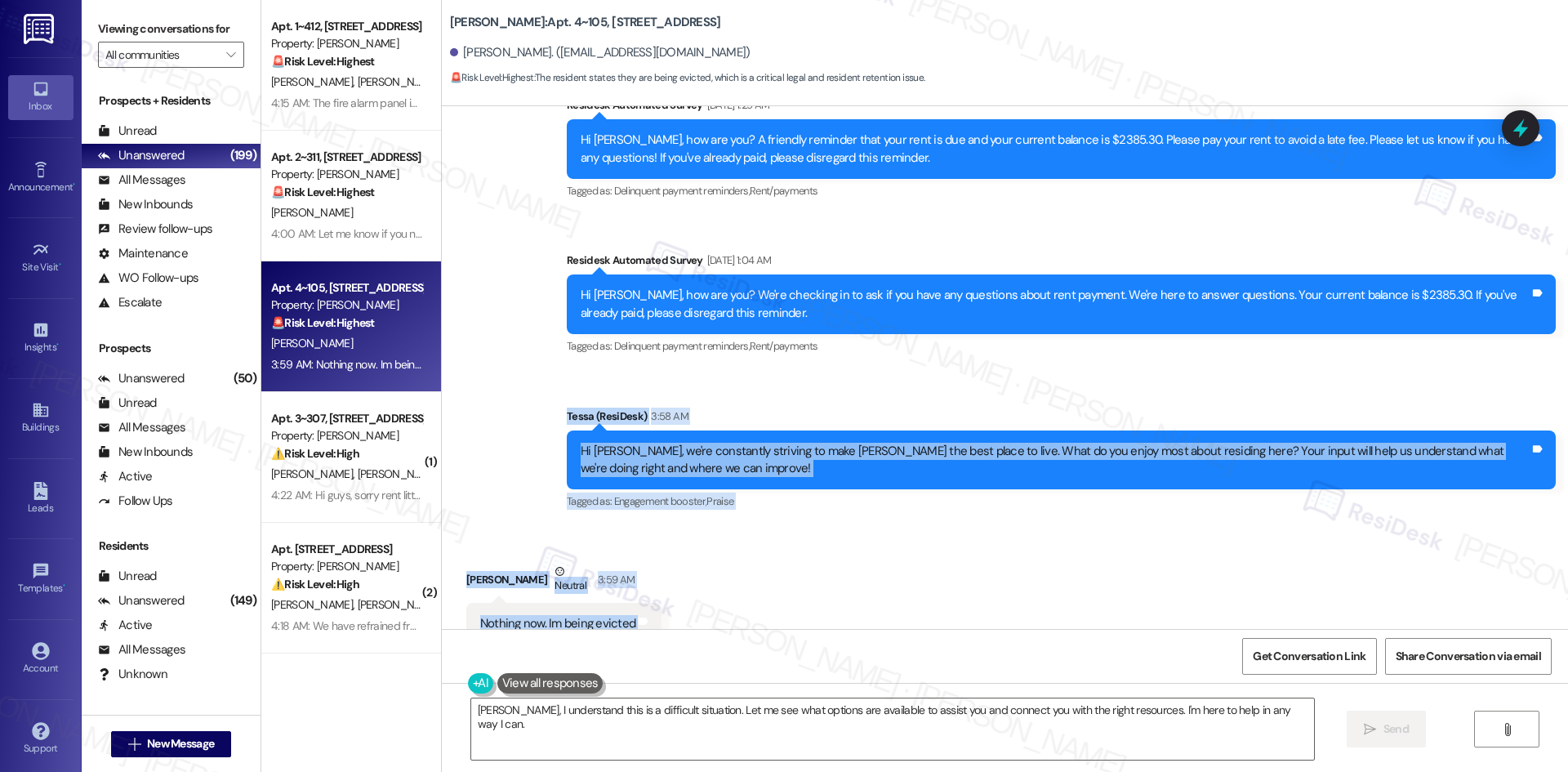
drag, startPoint x: 533, startPoint y: 353, endPoint x: 699, endPoint y: 562, distance: 266.9
click at [699, 562] on div "Lease started Sep 01, 2024 at 8:00 AM Survey, sent via SMS Residesk Automated S…" at bounding box center [1005, 368] width 1126 height 523
copy div "Tessa (ResiDesk) 3:58 AM Hi Janice, we're constantly striving to make Solano Be…"
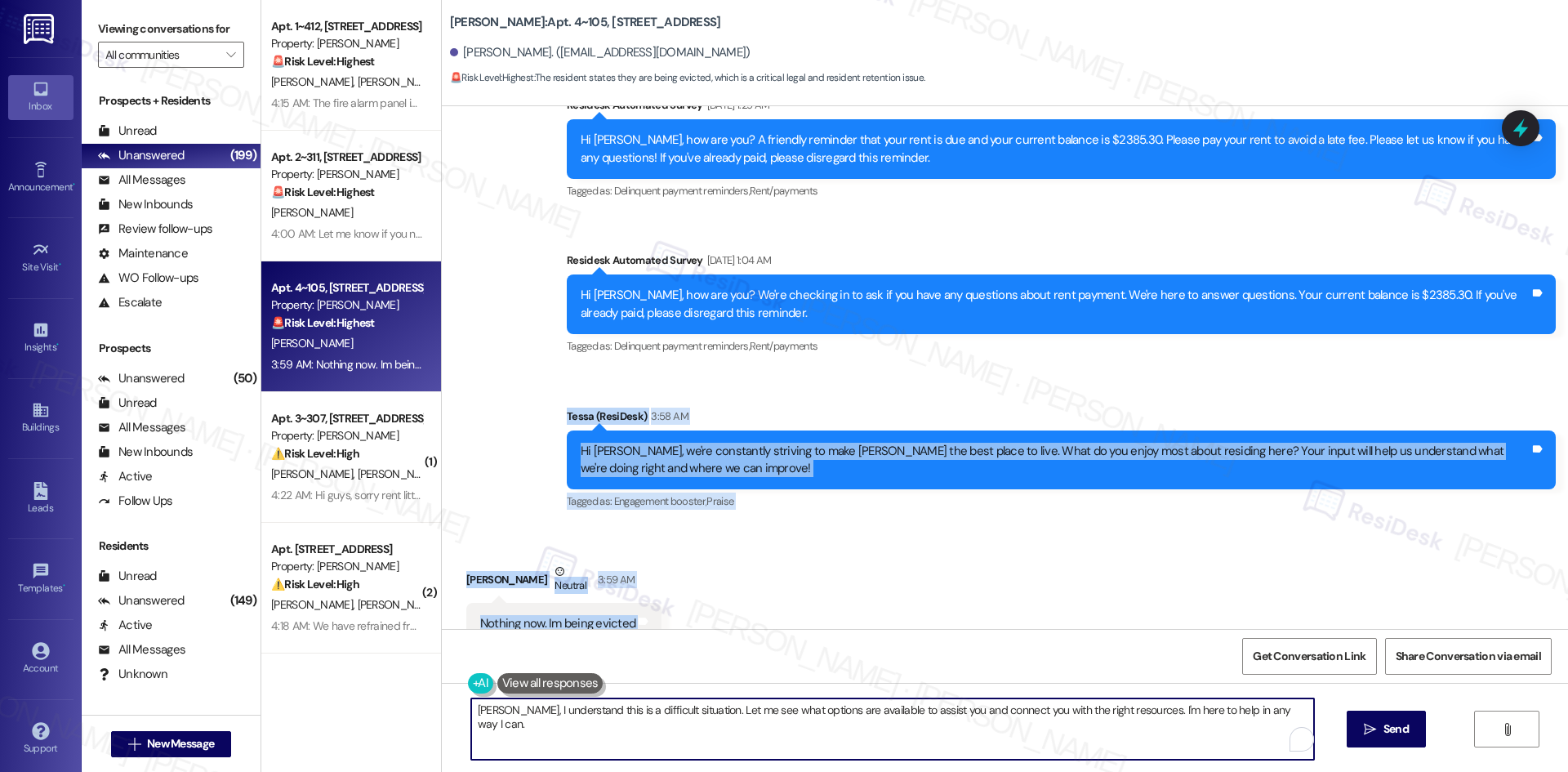
drag, startPoint x: 1165, startPoint y: 742, endPoint x: 1060, endPoint y: 720, distance: 107.3
click at [1164, 739] on textarea "Janice, I understand this is a difficult situation. Let me see what options are…" at bounding box center [892, 729] width 842 height 62
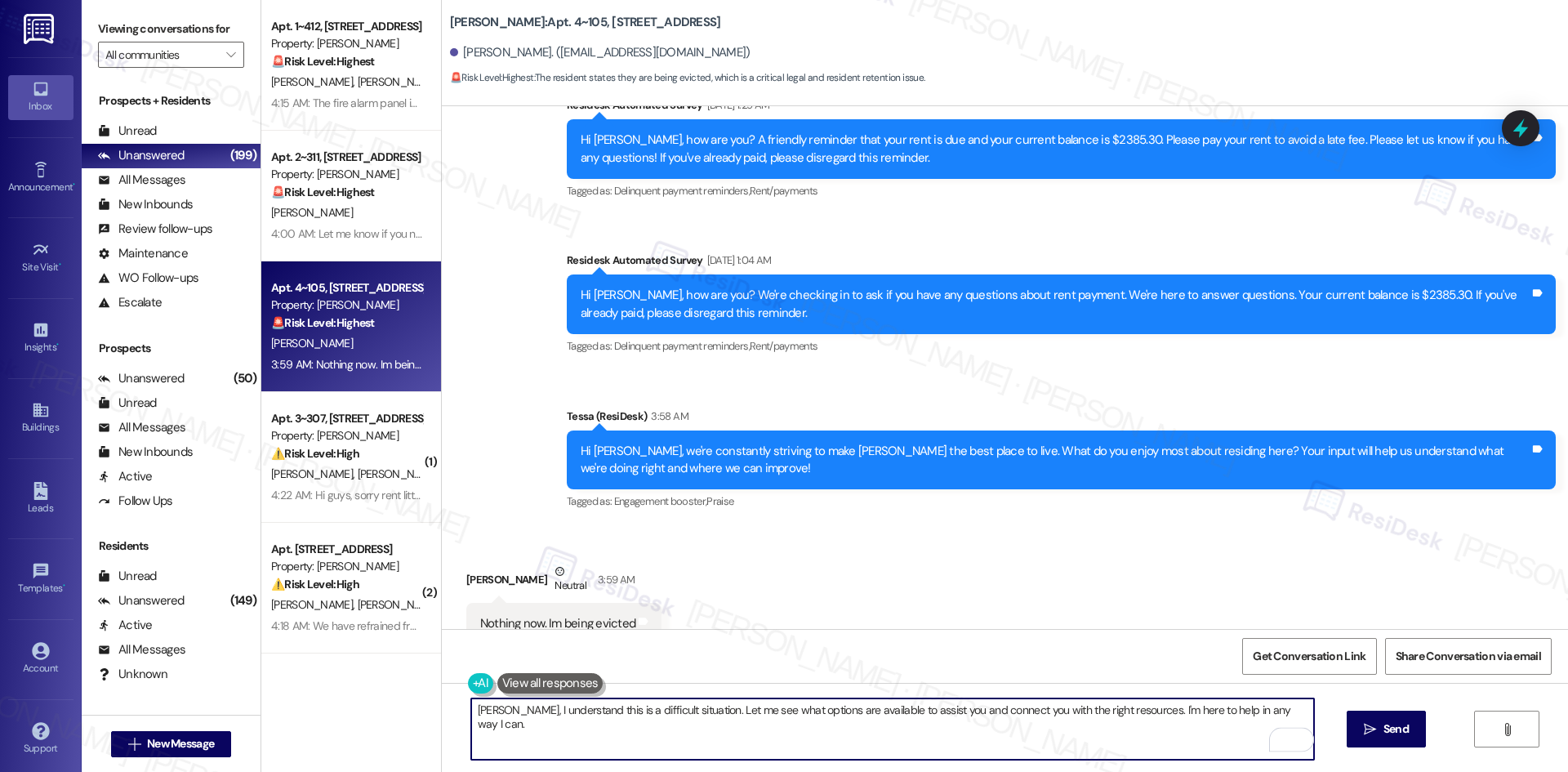
drag, startPoint x: 1123, startPoint y: 712, endPoint x: 420, endPoint y: 705, distance: 703.0
click at [420, 705] on div "Apt. 1~412, 1632 Clearwater Largo Rd Property: Solano Belleair 🚨 Risk Level: Hi…" at bounding box center [915, 386] width 1307 height 772
paste textarea "I’m sorry to hear that, Janice. If there’s anything you’d like me to pass along…"
click at [1153, 736] on textarea "I’m sorry to hear that, Janice. If there’s anything you’d like me to pass along…" at bounding box center [892, 729] width 842 height 62
click at [1136, 733] on textarea "I’m sorry to hear that, Janice. If there’s anything you’d like me to pass along…" at bounding box center [892, 729] width 842 height 62
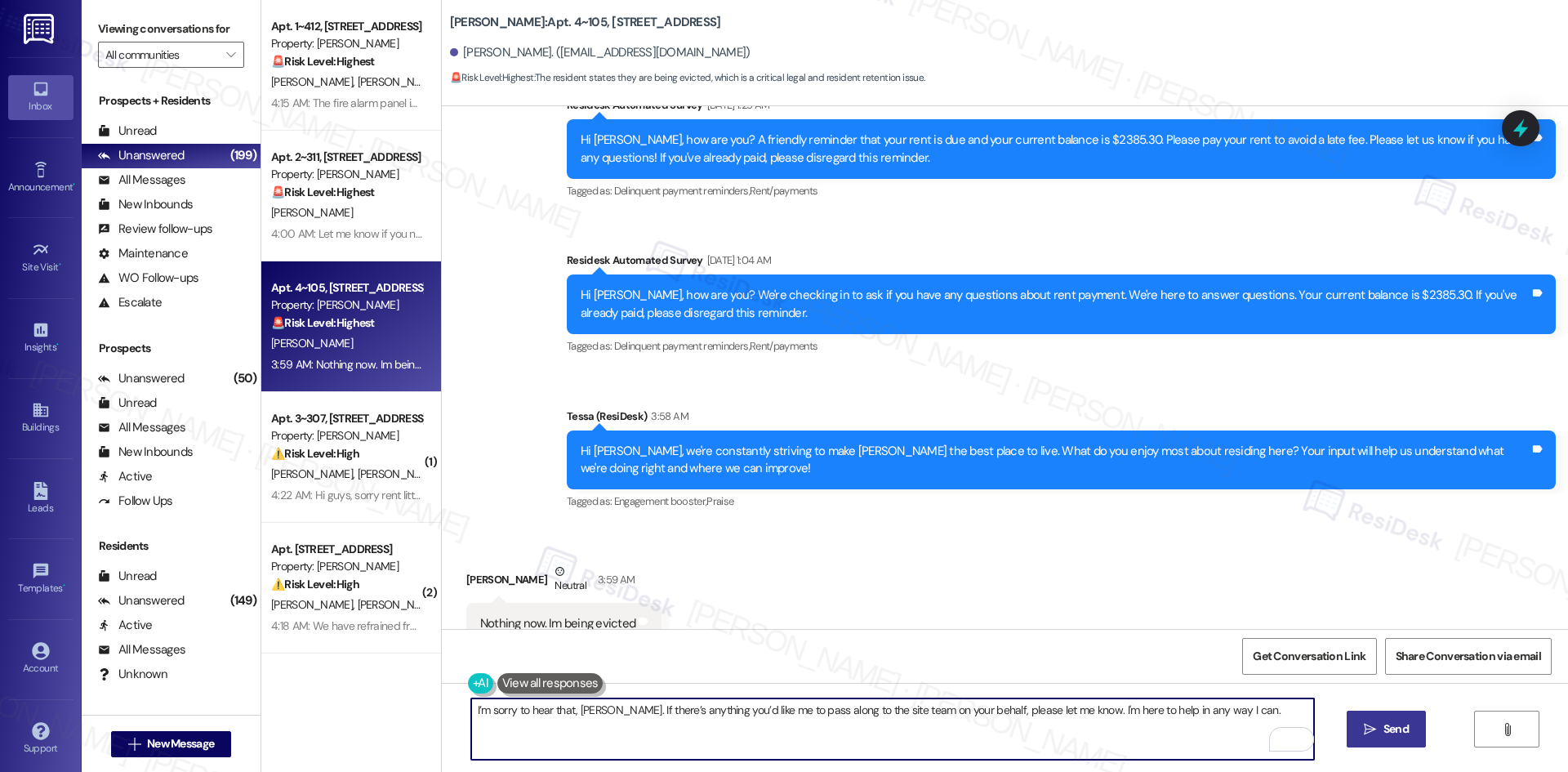
type textarea "I’m sorry to hear that, Janice. If there’s anything you’d like me to pass along…"
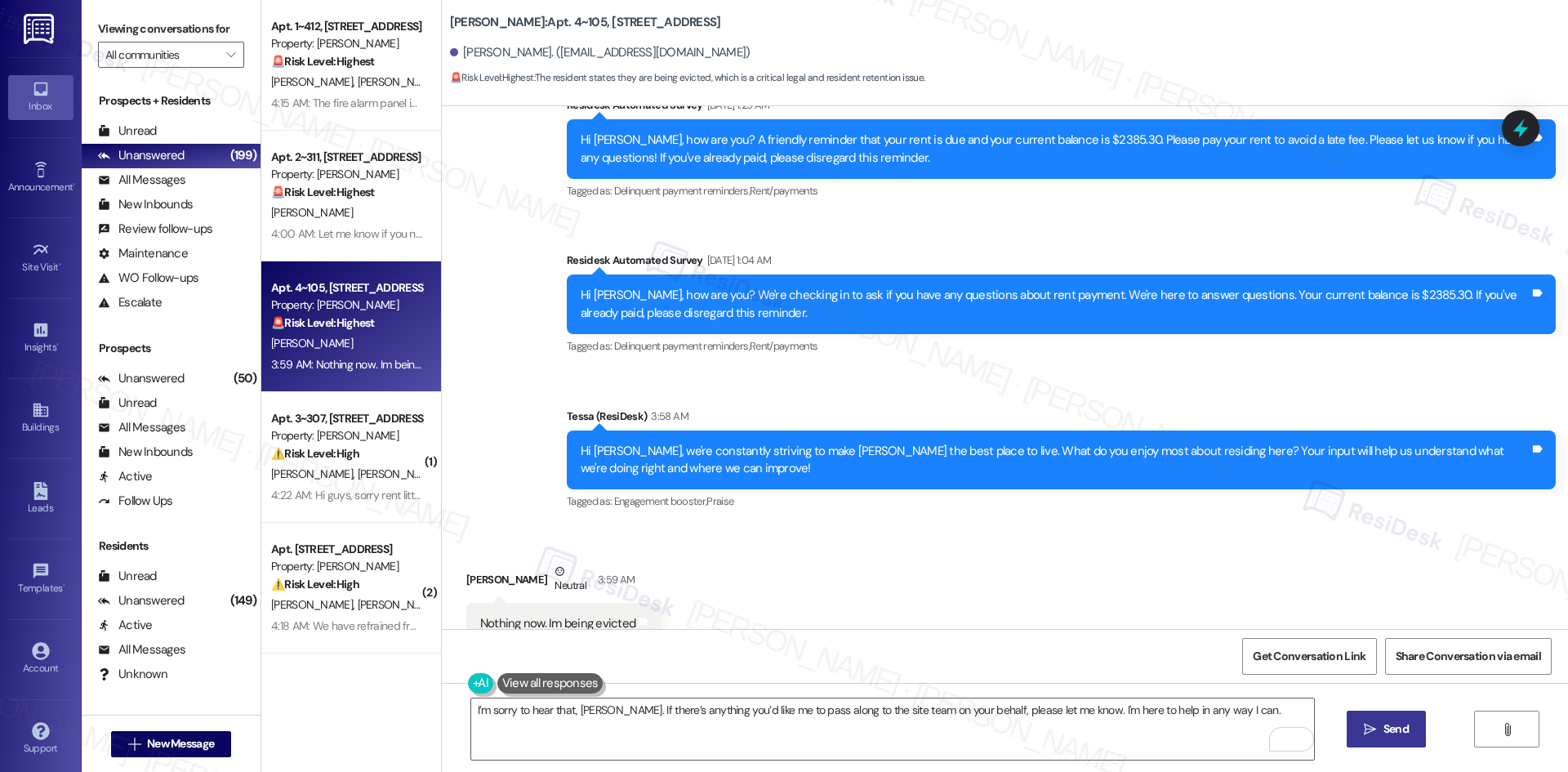
click at [1397, 733] on span "Send" at bounding box center [1395, 728] width 25 height 17
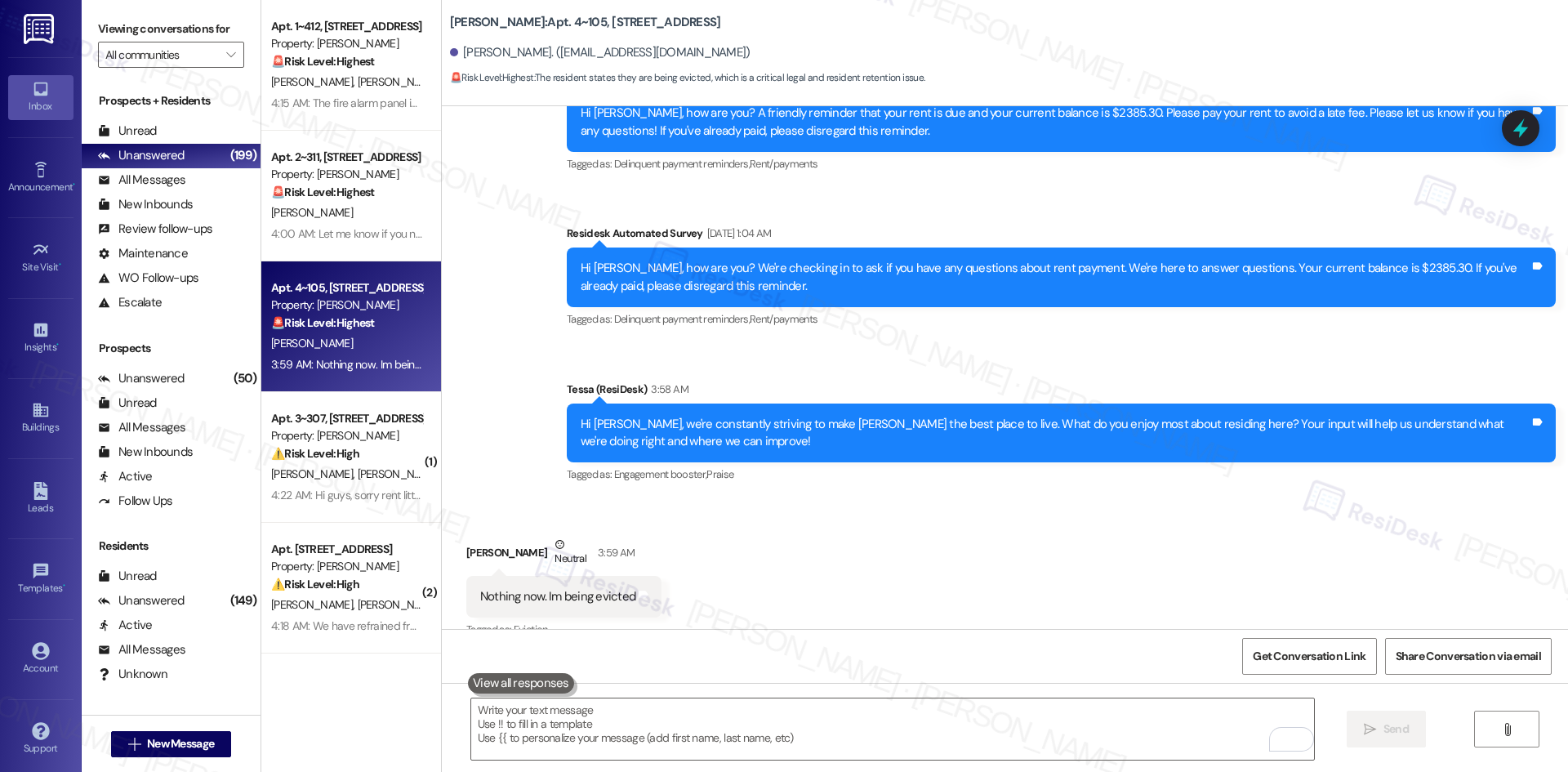
scroll to position [1357, 0]
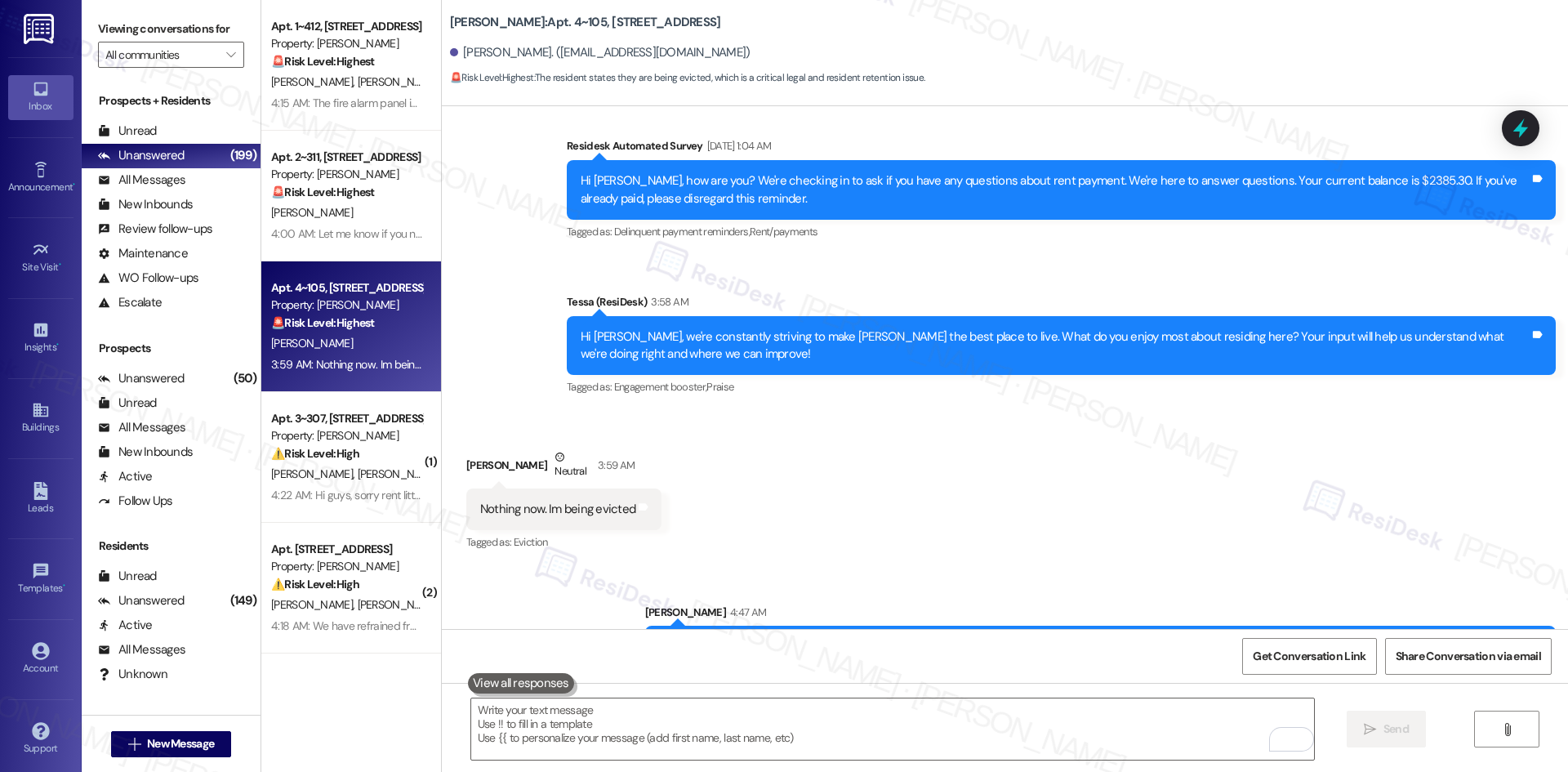
click at [1061, 492] on div "Received via SMS Janice Deweese Neutral 3:59 AM Nothing now. Im being evicted T…" at bounding box center [1005, 489] width 1126 height 155
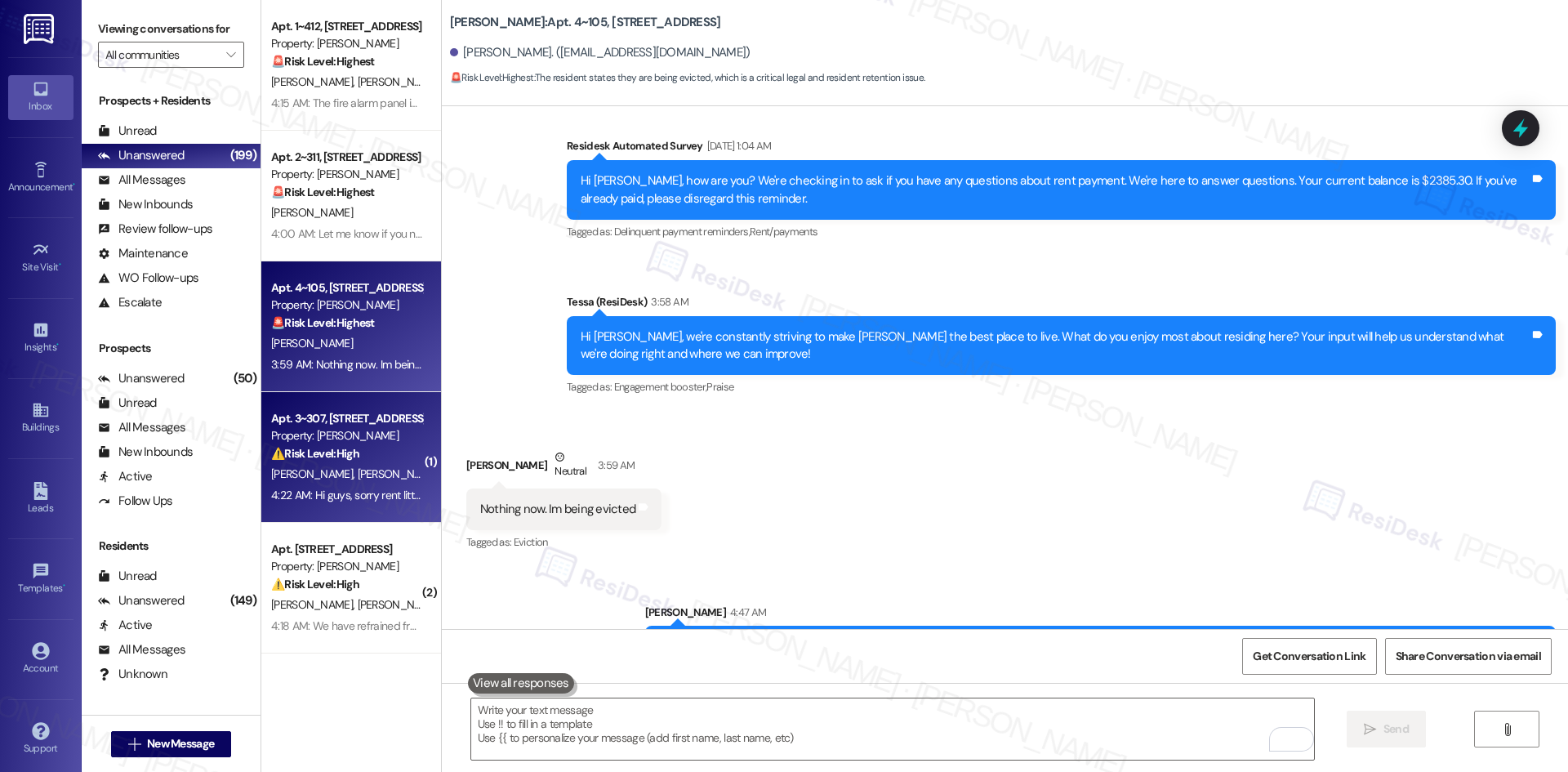
click at [357, 475] on div "D. Braun A. Romani" at bounding box center [347, 474] width 154 height 21
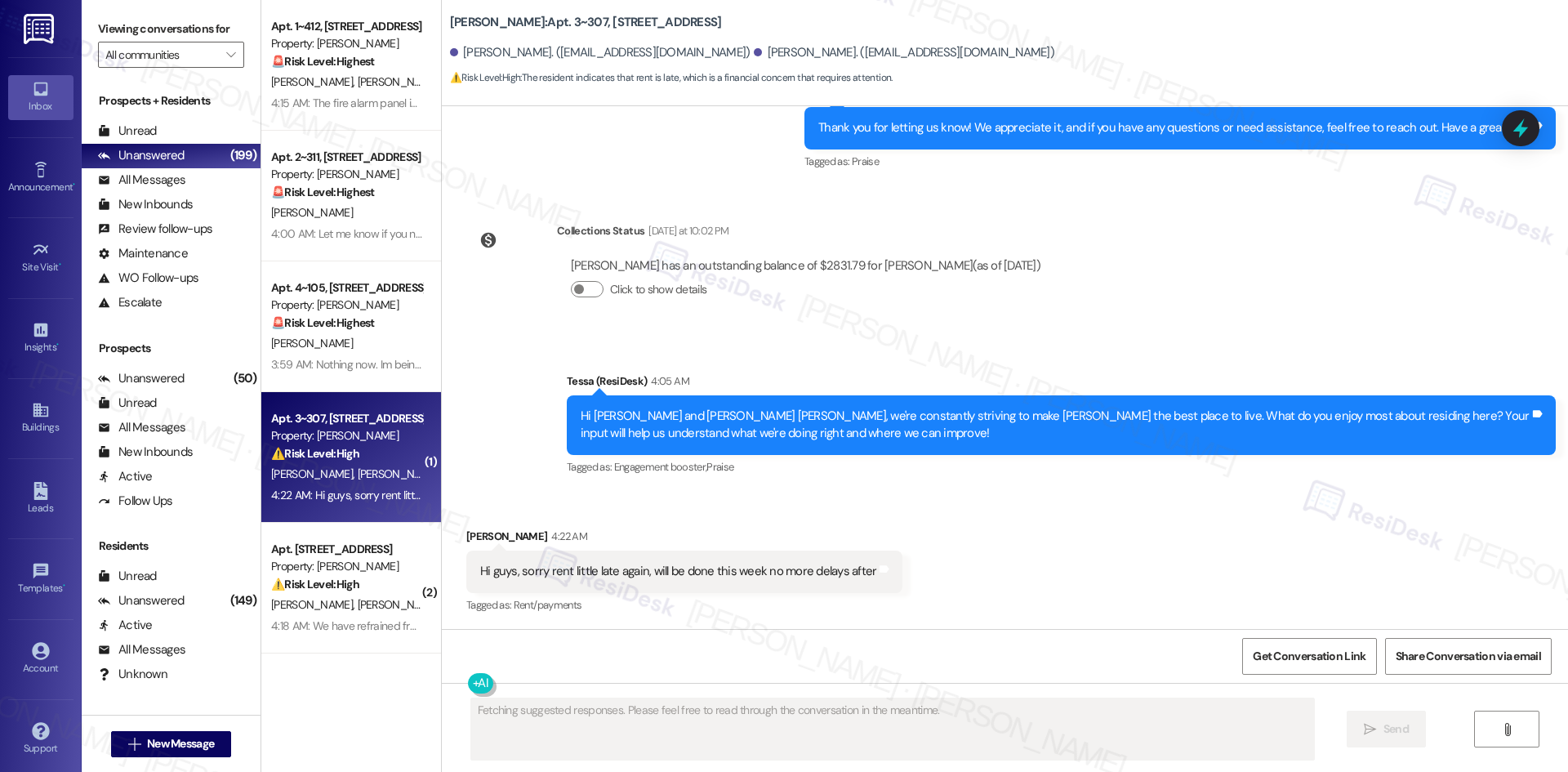
scroll to position [1670, 0]
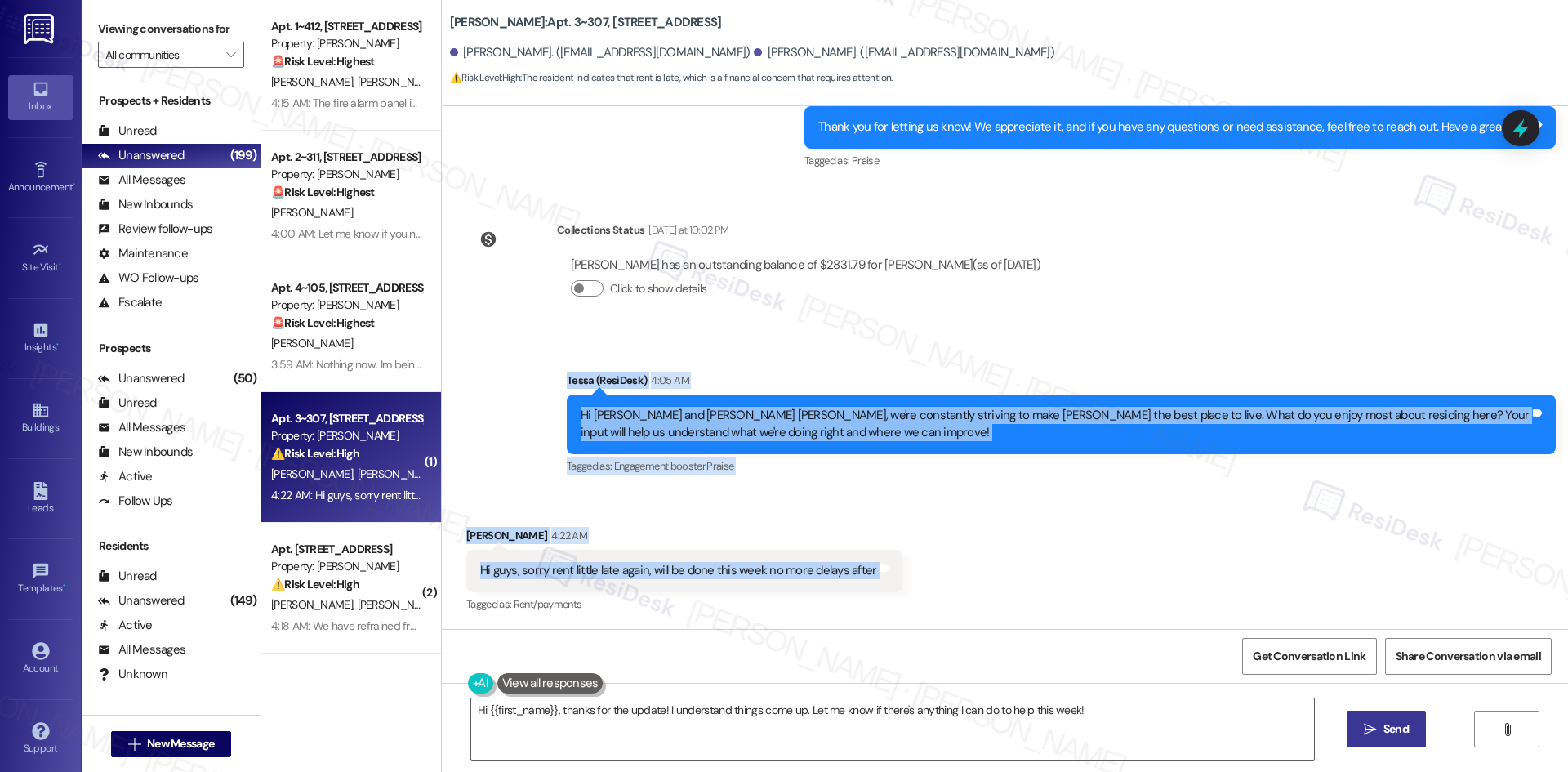
drag, startPoint x: 511, startPoint y: 368, endPoint x: 976, endPoint y: 572, distance: 507.8
click at [976, 572] on div "Lease started Mar 24, 2025 at 8:00 AM Survey, sent via SMS Residesk Automated S…" at bounding box center [1005, 368] width 1126 height 523
copy div "Tessa (ResiDesk) 4:05 AM Hi David and Ana Flavia, we're constantly striving to …"
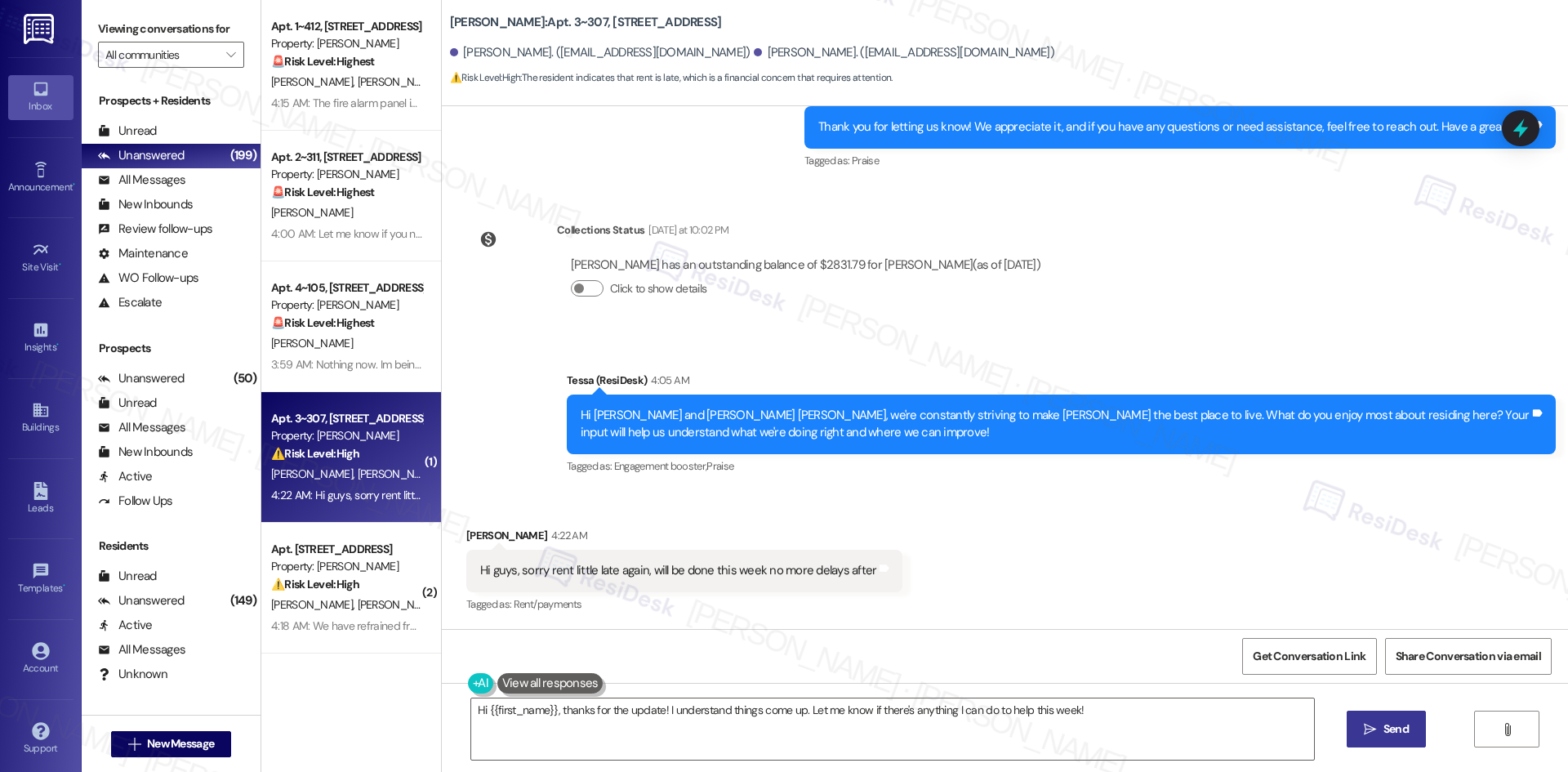
click at [574, 156] on div "Sent via SMS Tessa (ResiDesk) Aug 08, 2025 at 4:19 AM Thank you for letting us …" at bounding box center [1005, 117] width 1126 height 138
click at [701, 736] on textarea "Hi {{first_name}}, thanks for the update! I understand things come up. Let me k…" at bounding box center [892, 729] width 842 height 62
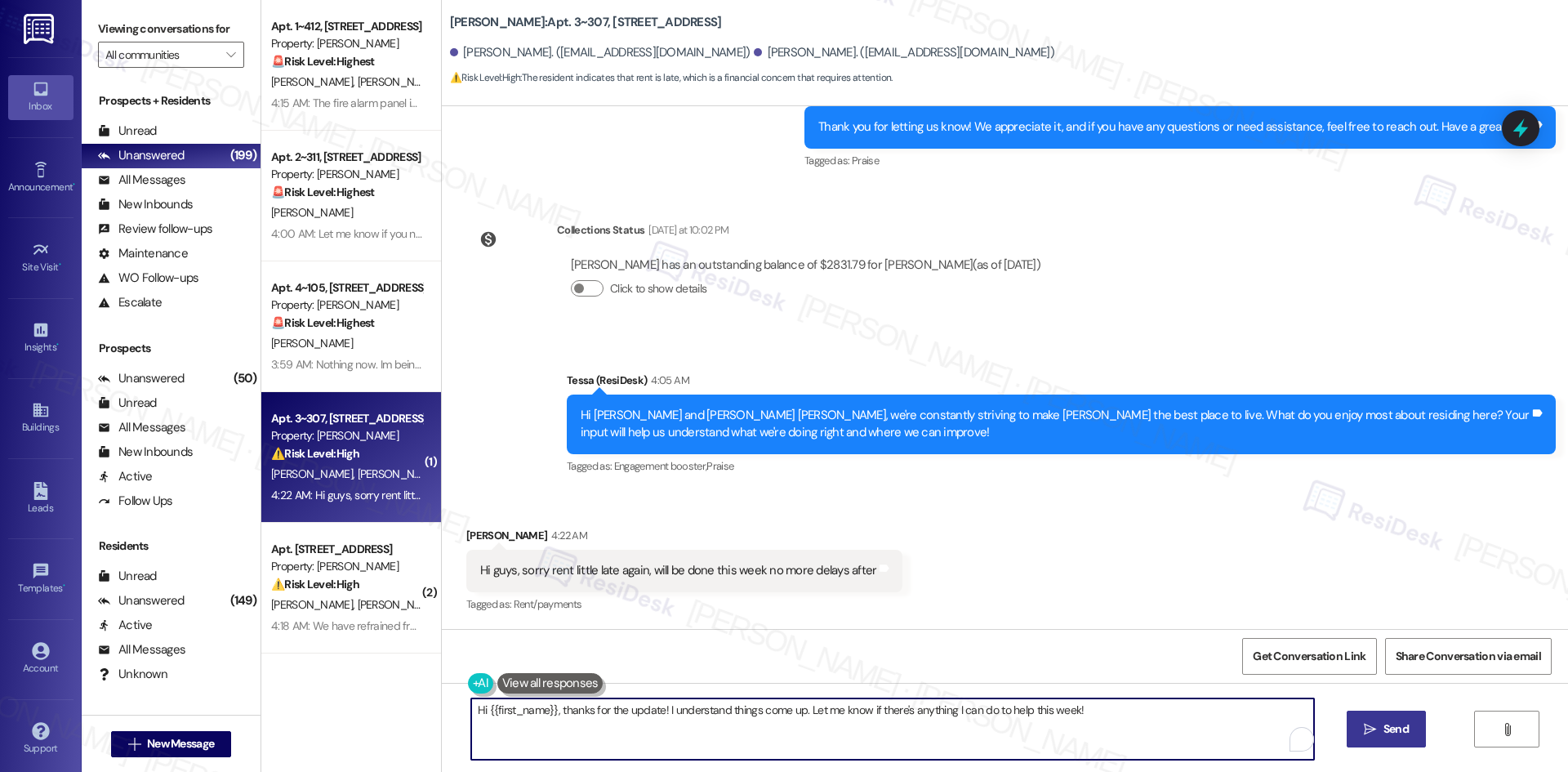
paste textarea "Thanks for letting me know, David. I’ll share this update with the site team. P…"
type textarea "Thanks for letting me know, David. I’ll share this update with the site team. P…"
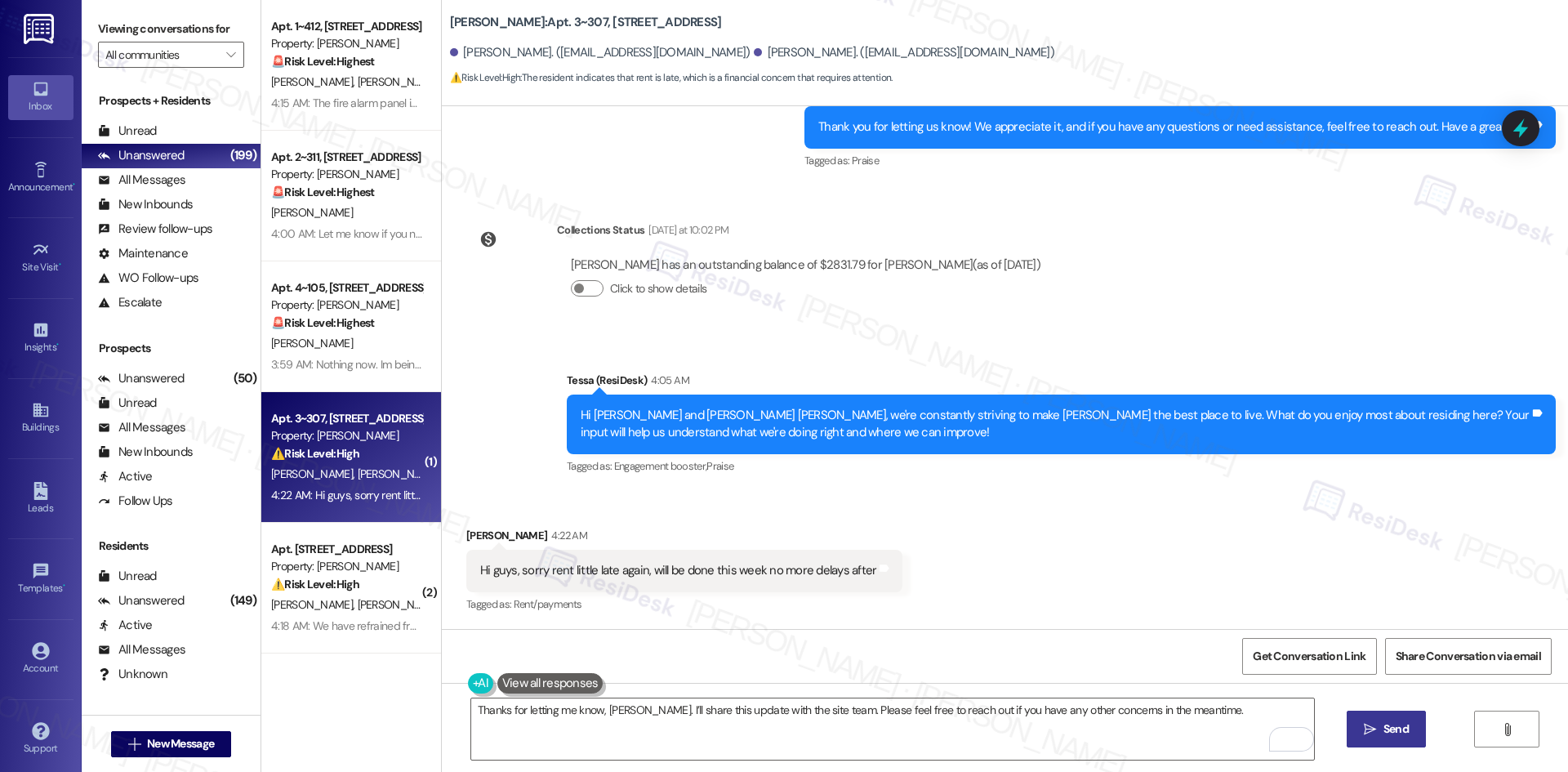
click at [1365, 733] on icon "" at bounding box center [1369, 729] width 12 height 13
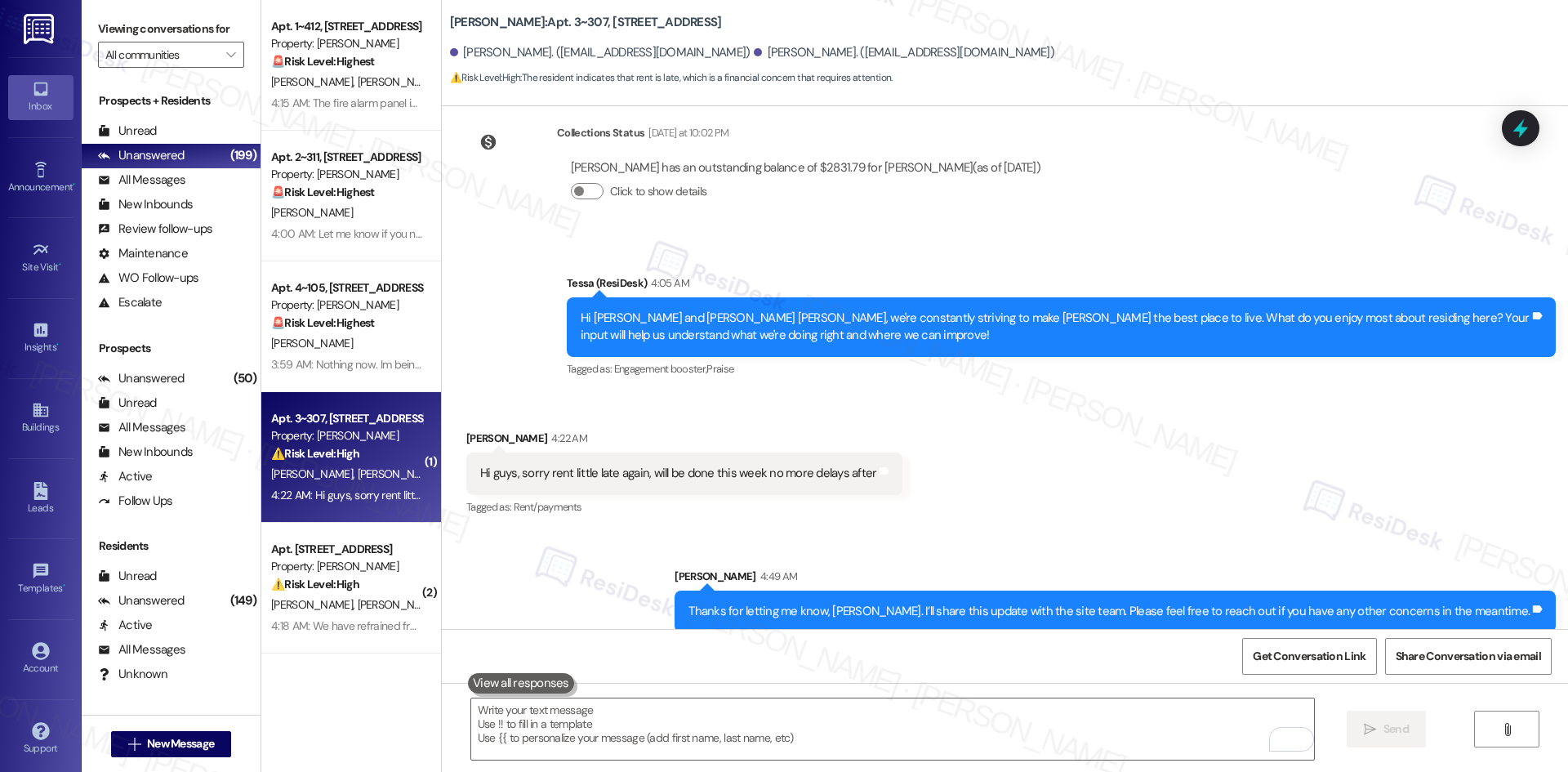
scroll to position [1783, 0]
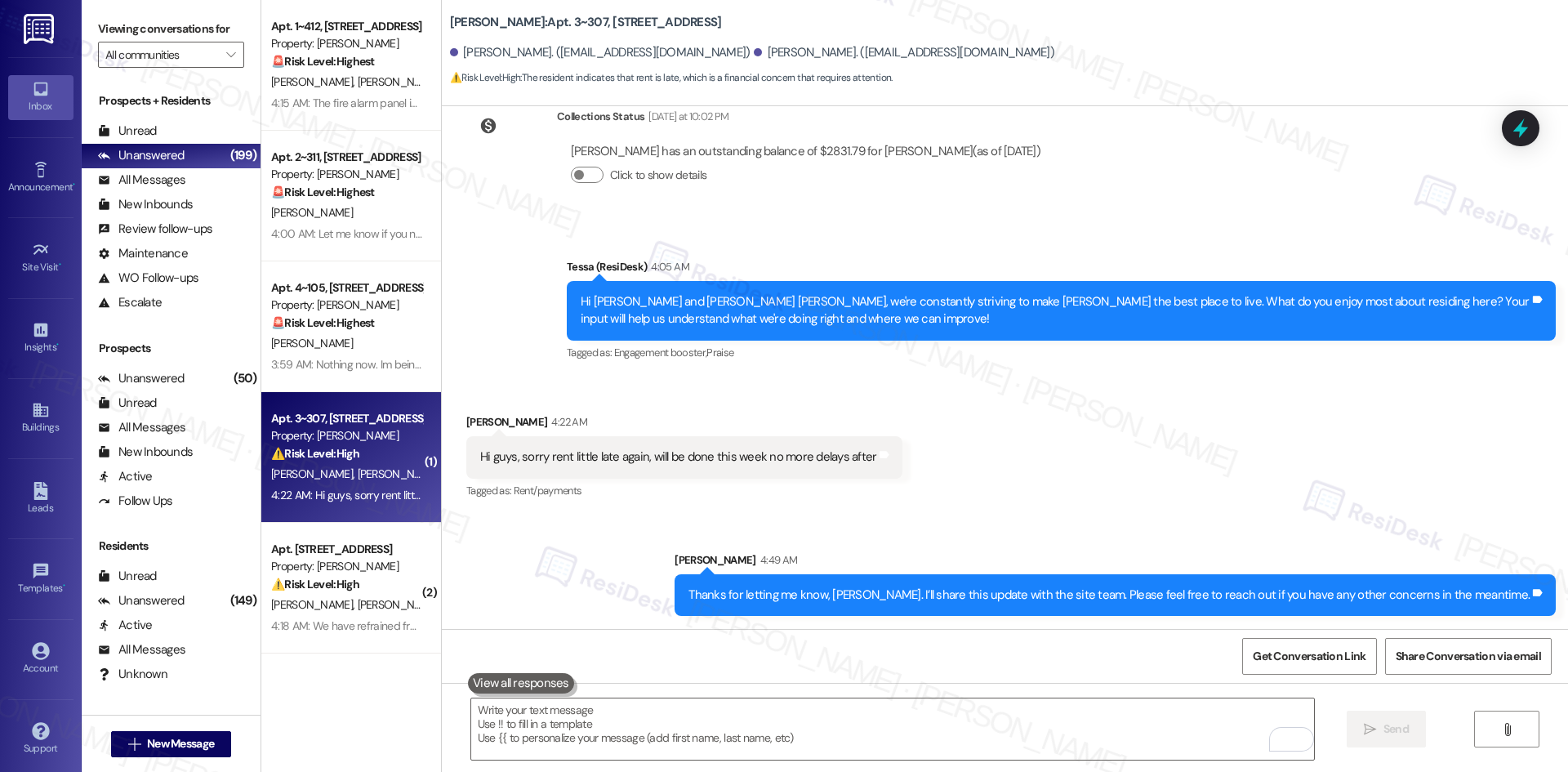
click at [1175, 525] on div "Sent via SMS Sarah 4:49 AM Thanks for letting me know, David. I’ll share this u…" at bounding box center [1005, 571] width 1126 height 113
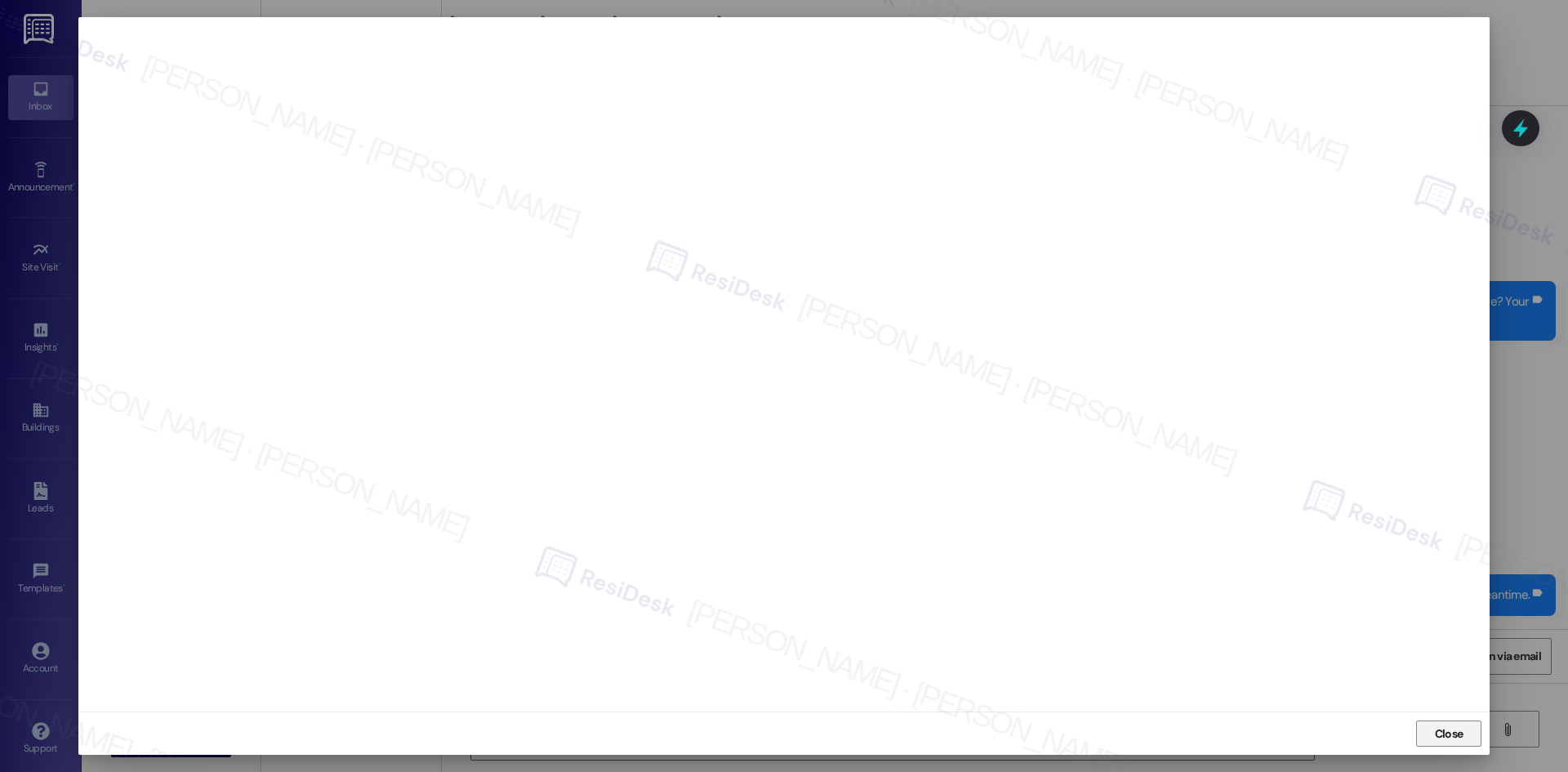
click at [1437, 738] on span "Close" at bounding box center [1449, 733] width 29 height 17
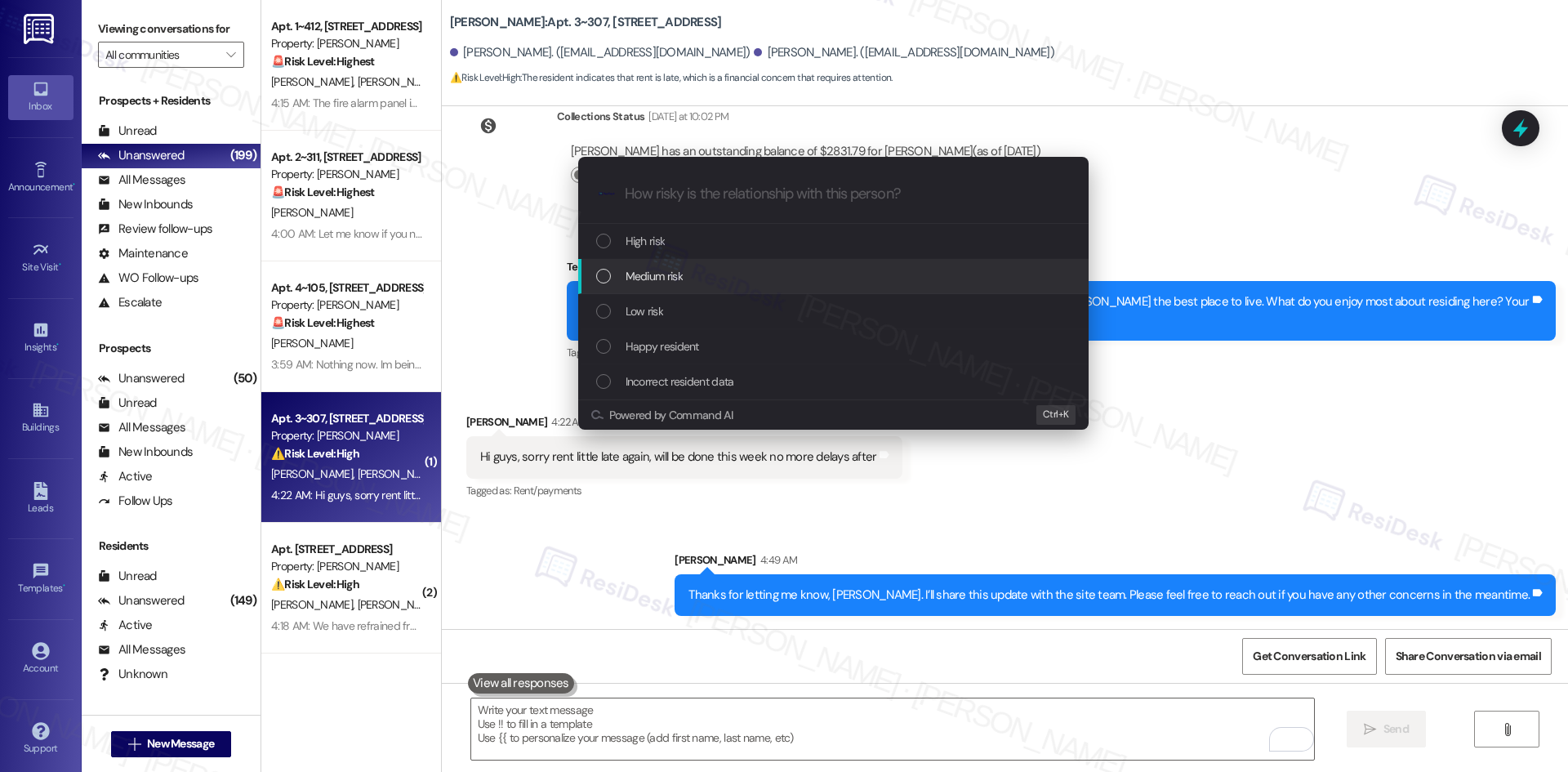
click at [745, 276] on div "Medium risk" at bounding box center [834, 276] width 477 height 18
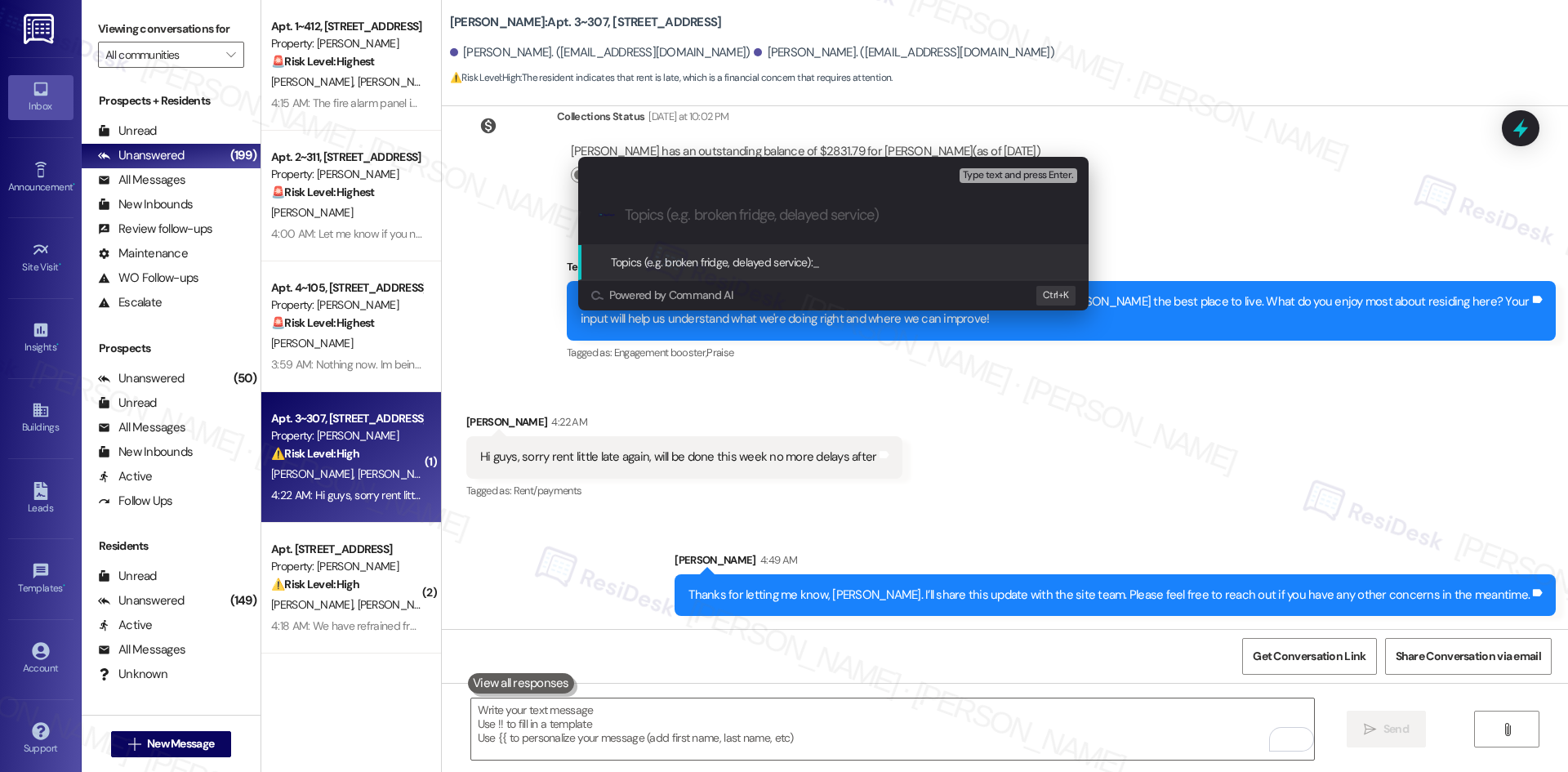
click at [714, 221] on input "Topics (e.g. broken fridge, delayed service)" at bounding box center [846, 215] width 444 height 17
paste input "Update on Rent Payment Timing"
type input "Update on Rent Payment Timing"
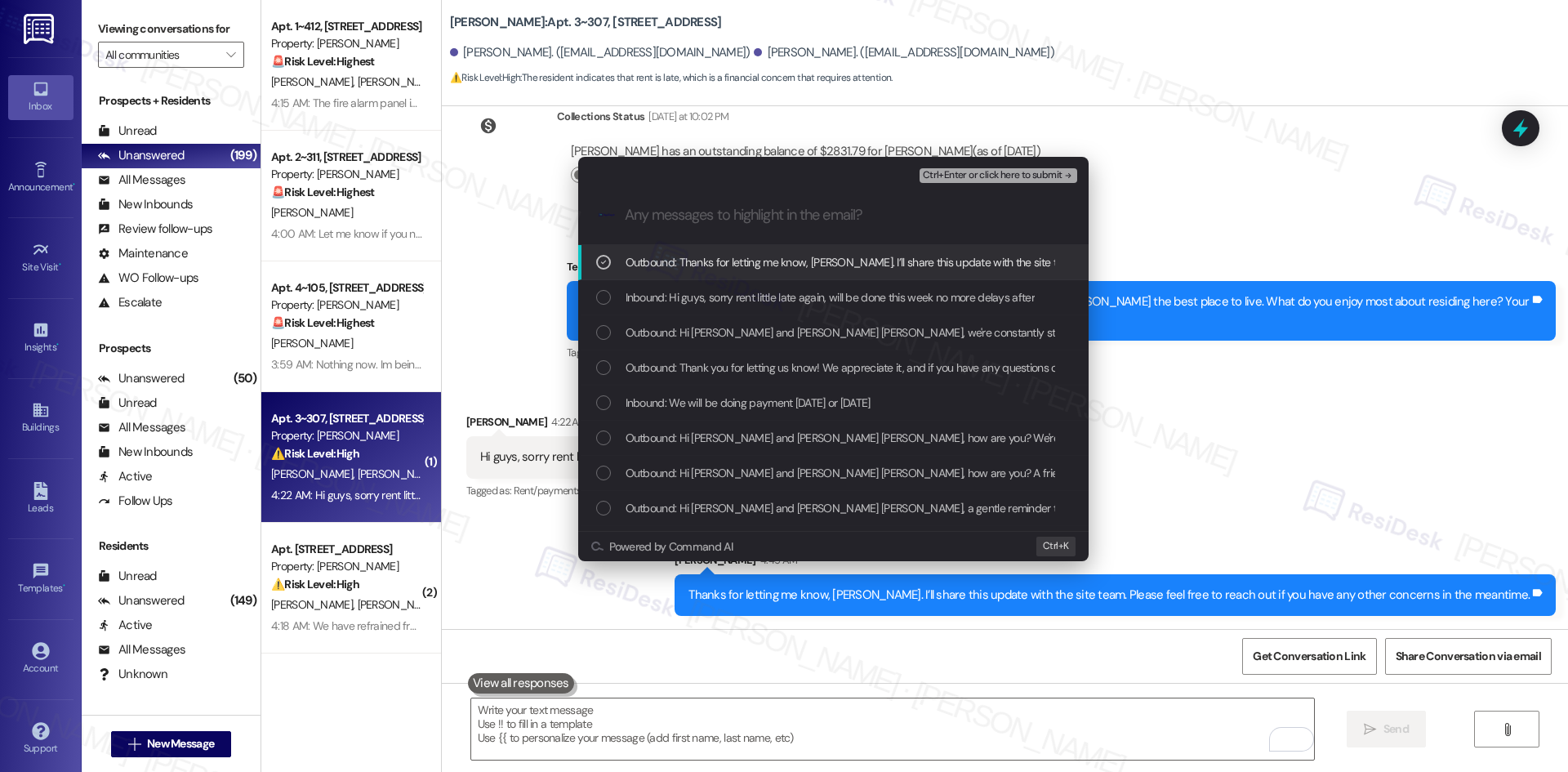
click at [702, 265] on span "Outbound: Thanks for letting me know, David. I’ll share this update with the si…" at bounding box center [1035, 262] width 820 height 18
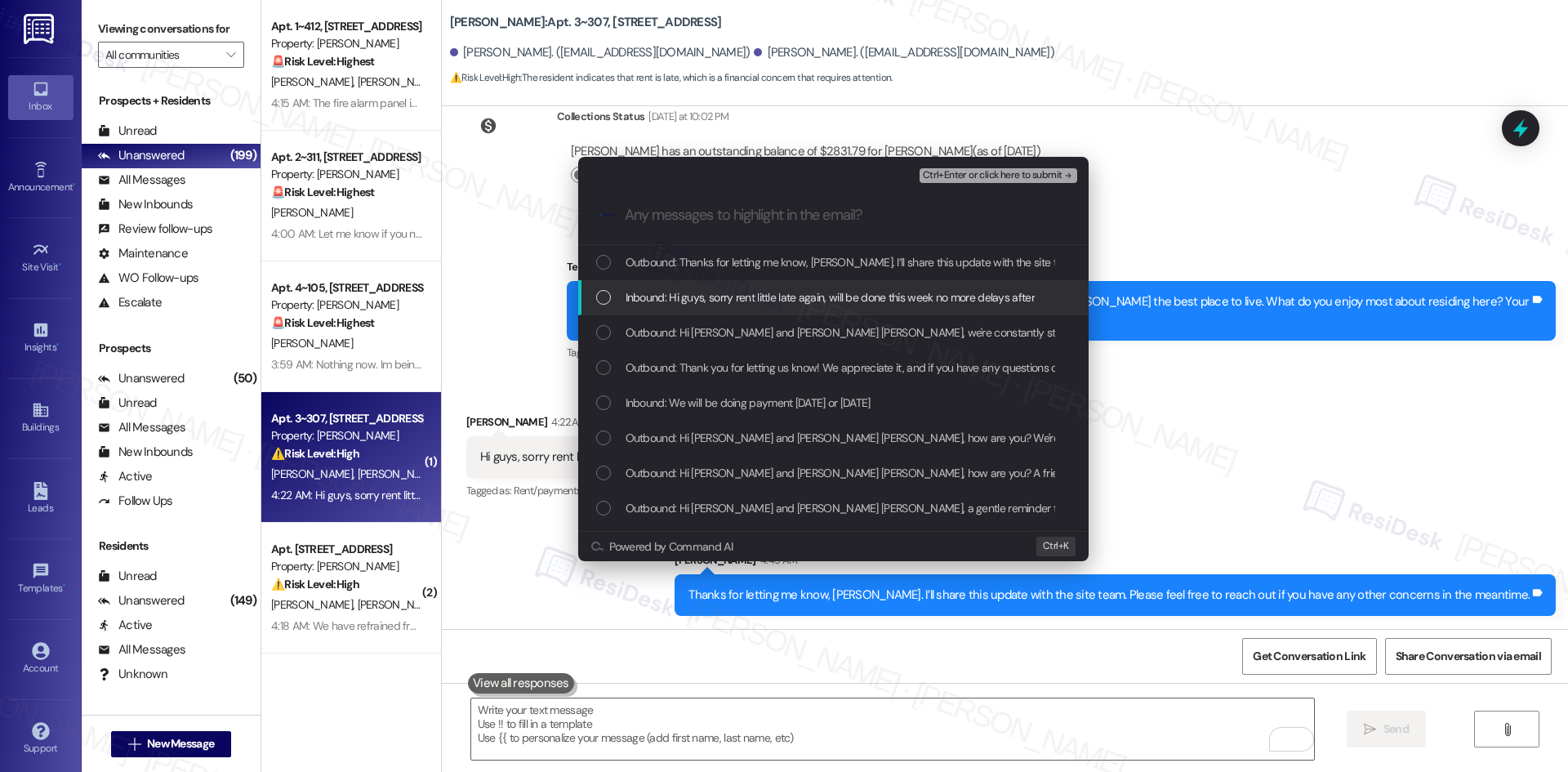
drag, startPoint x: 701, startPoint y: 300, endPoint x: 764, endPoint y: 303, distance: 63.1
click at [702, 301] on span "Inbound: Hi guys, sorry rent little late again, will be done this week no more …" at bounding box center [830, 298] width 409 height 18
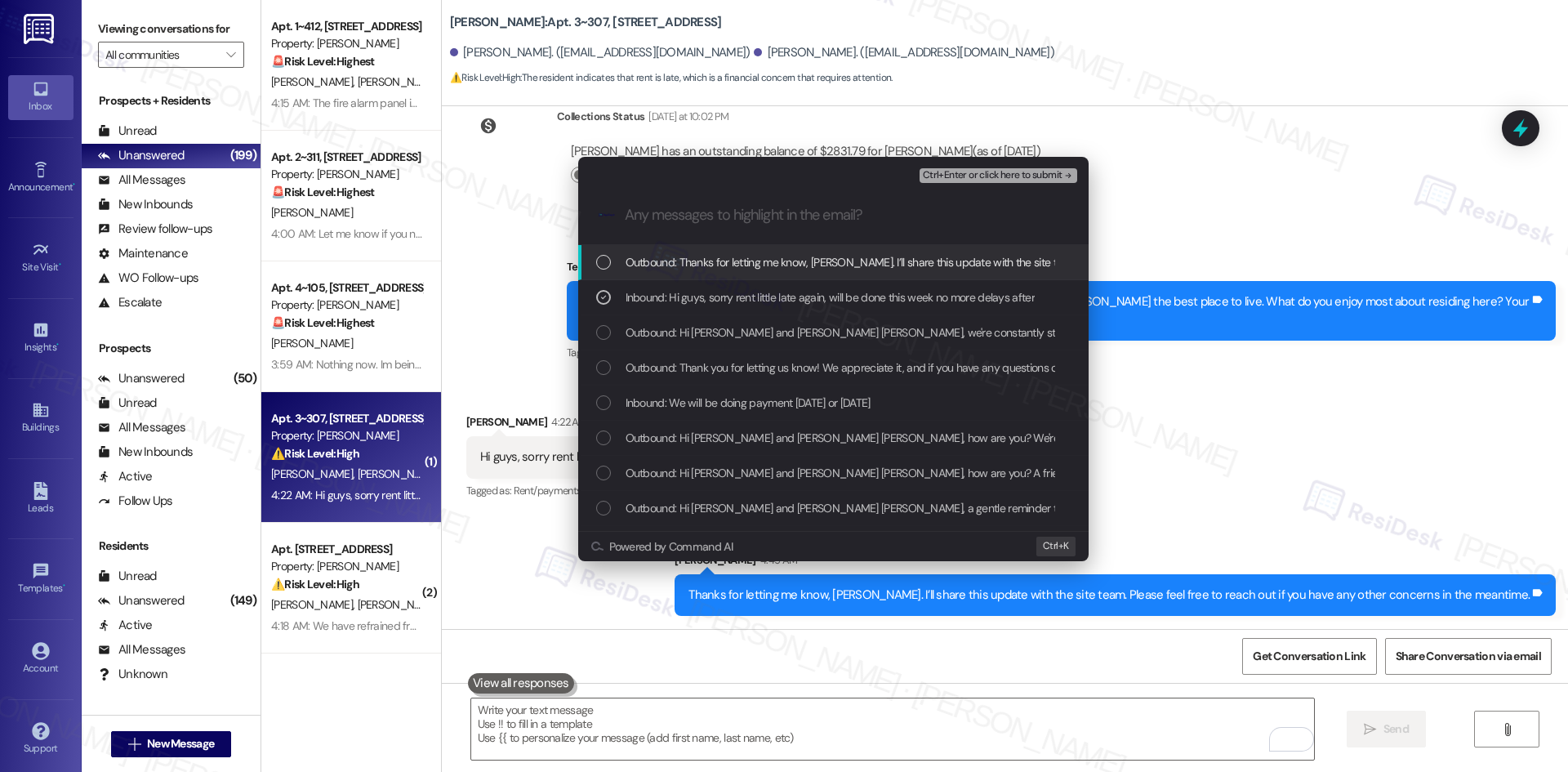
click at [972, 173] on span "Ctrl+Enter or click here to submit" at bounding box center [993, 176] width 140 height 12
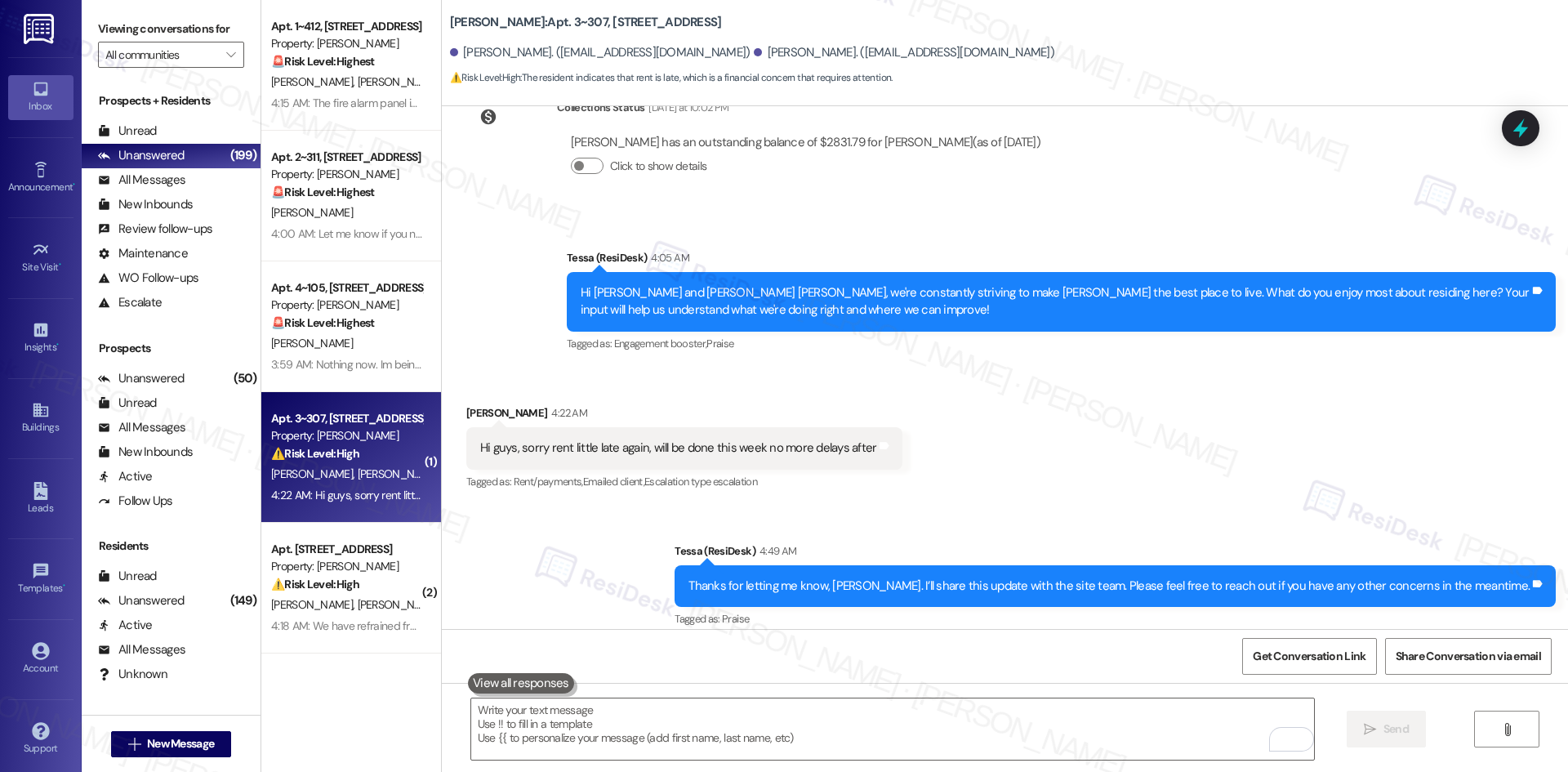
scroll to position [1808, 0]
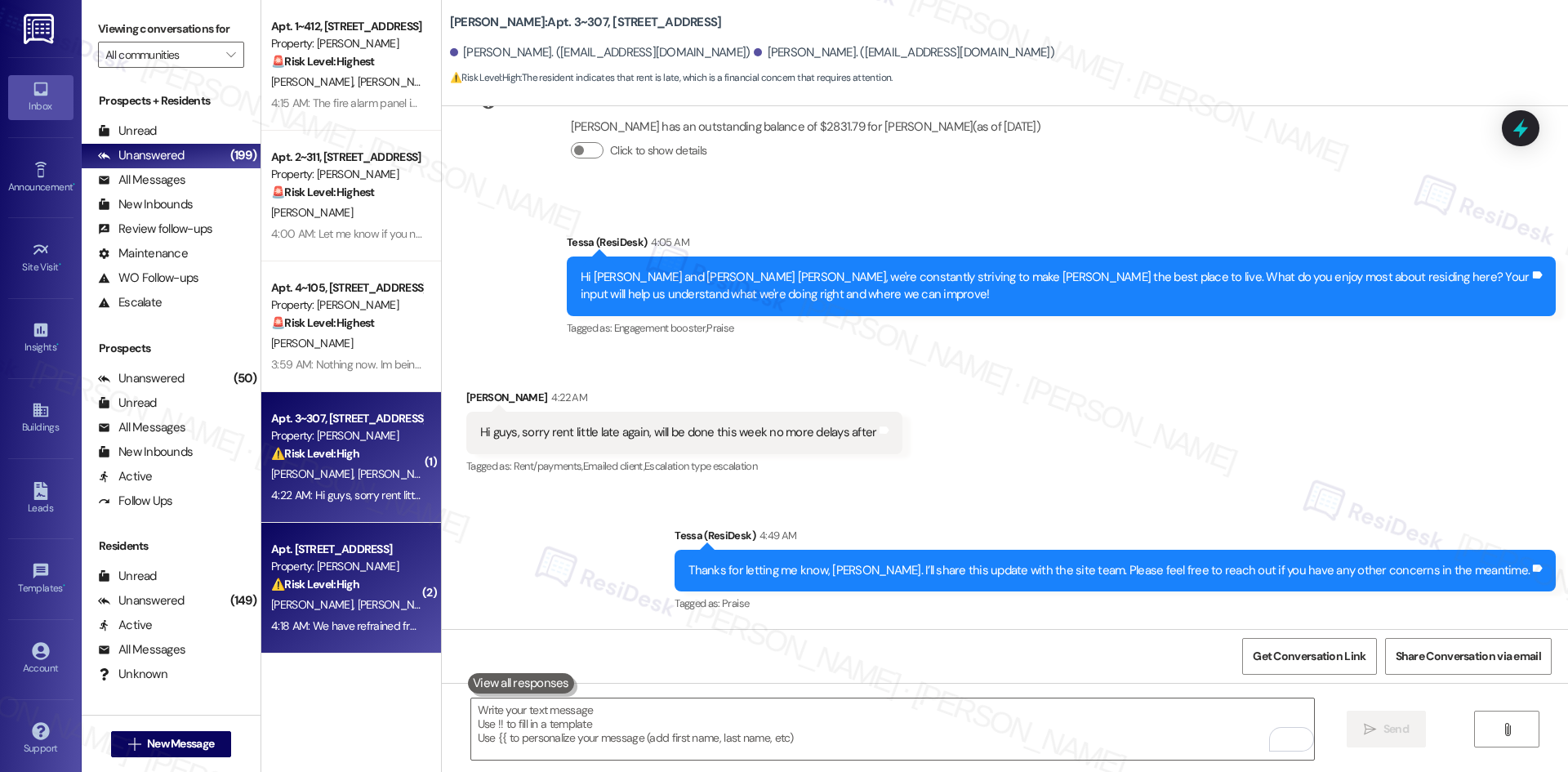
click at [362, 575] on div "Property: [PERSON_NAME]" at bounding box center [347, 566] width 151 height 17
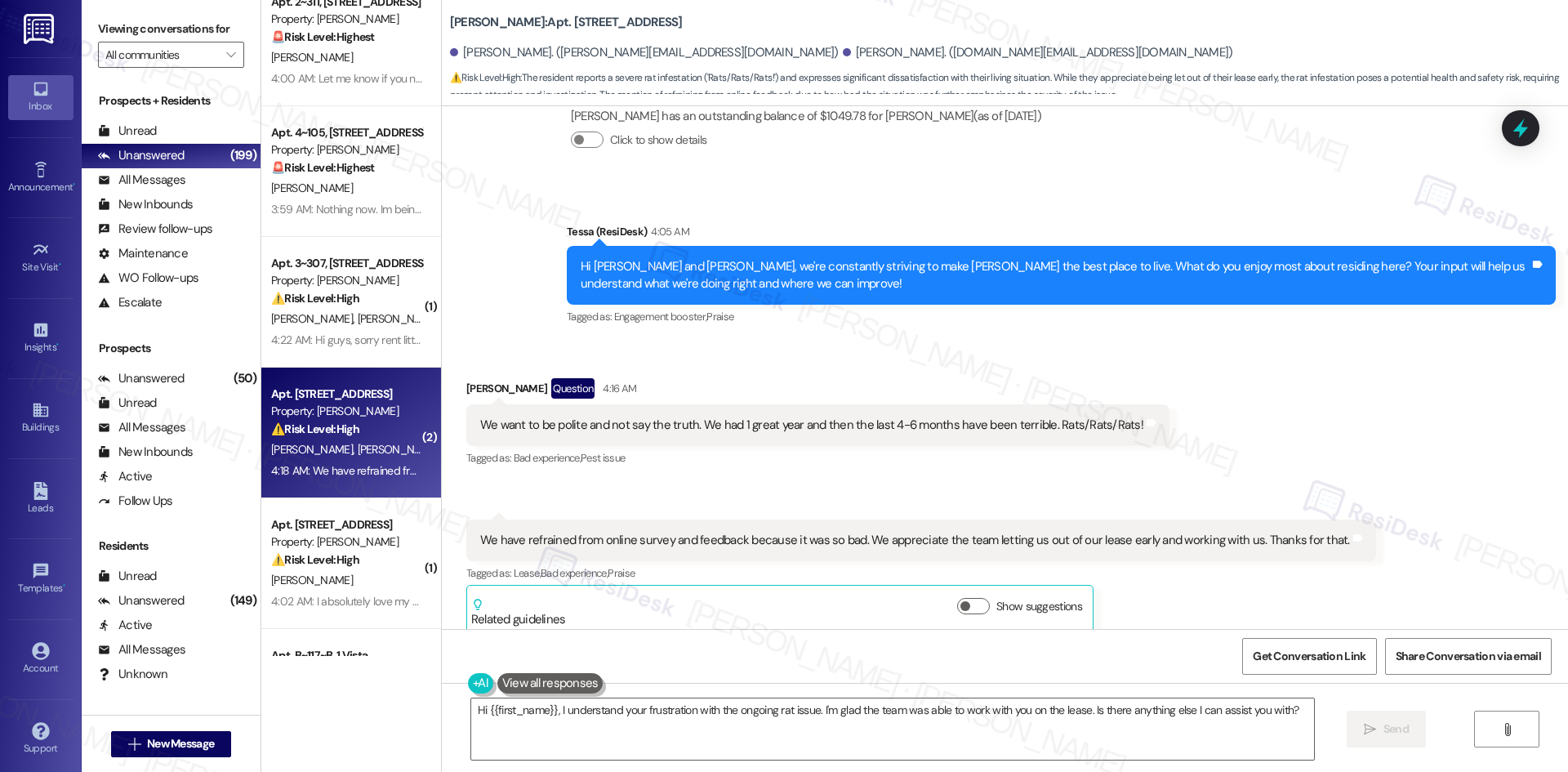
scroll to position [245, 0]
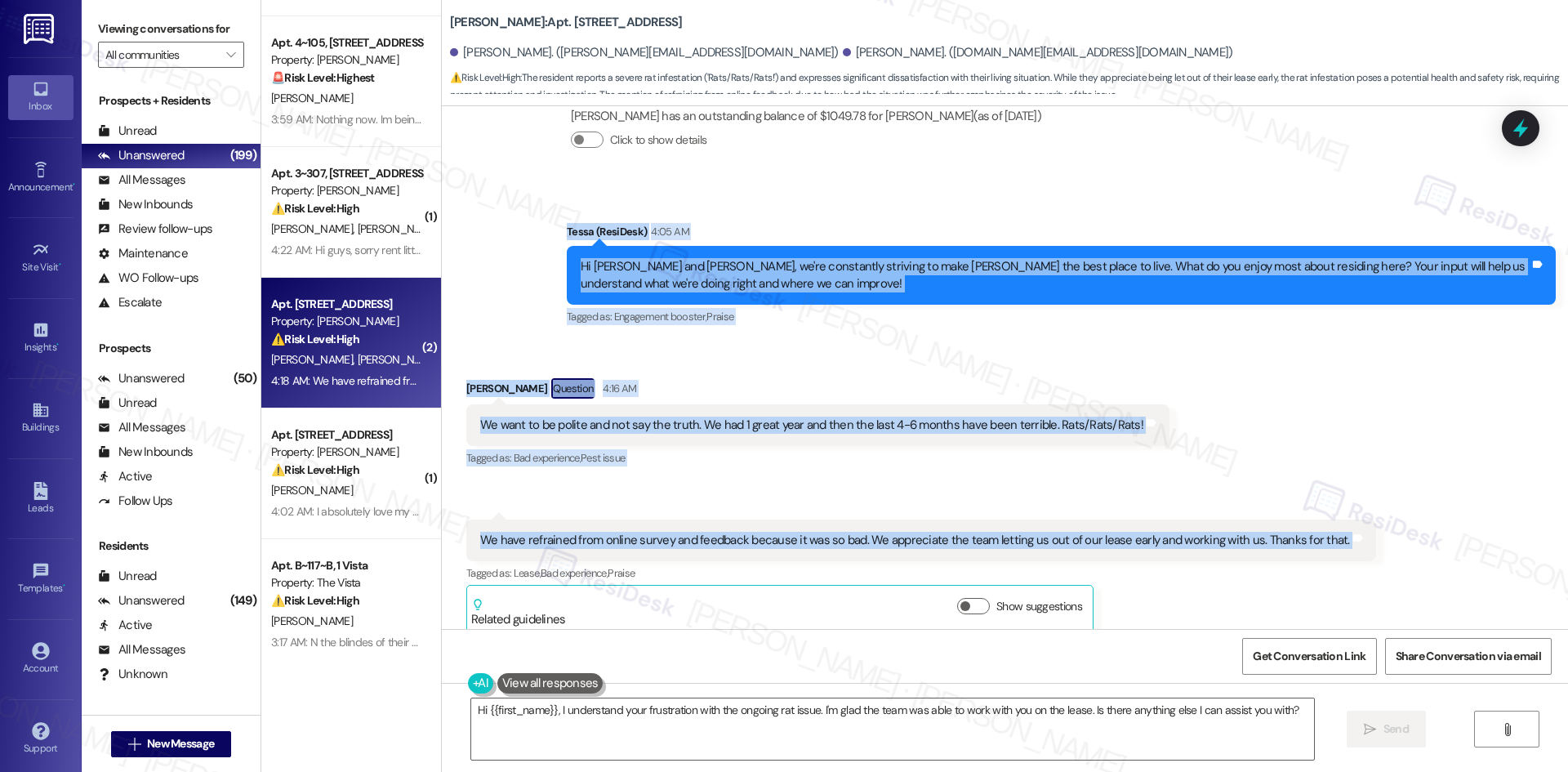
drag, startPoint x: 528, startPoint y: 196, endPoint x: 1354, endPoint y: 538, distance: 894.0
click at [1354, 538] on div "Lease started [DATE] 8:00 AM Survey, sent via SMS Residesk Automated Survey [DA…" at bounding box center [1005, 368] width 1126 height 523
copy div "Tessa (ResiDesk) 4:05 AM Hi Nick and Jessica, we're constantly striving to make…"
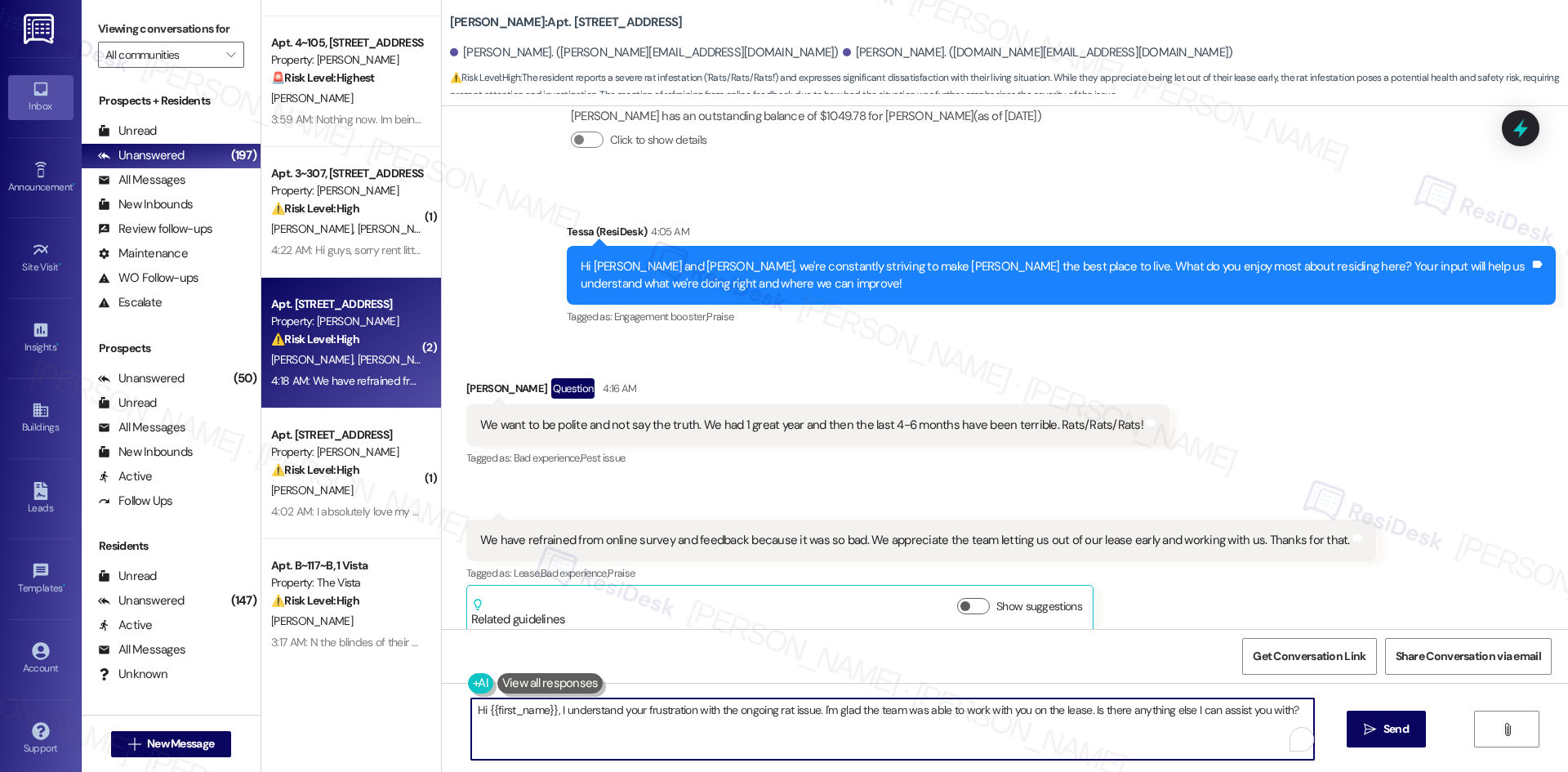
drag, startPoint x: 902, startPoint y: 732, endPoint x: 814, endPoint y: 747, distance: 89.3
click at [444, 723] on div "Hi {{first_name}}, I understand your frustration with the ongoing rat issue. I'…" at bounding box center [1005, 744] width 1126 height 123
click at [1076, 747] on textarea "Hi {{first_name}}, I understand your frustration with the ongoing rat issue. I'…" at bounding box center [892, 729] width 842 height 62
drag, startPoint x: 1267, startPoint y: 712, endPoint x: 374, endPoint y: 710, distance: 893.0
click at [374, 710] on div "Apt. 1~412, 1632 Clearwater Largo Rd Property: Solano Belleair 🚨 Risk Level: Hi…" at bounding box center [915, 386] width 1307 height 772
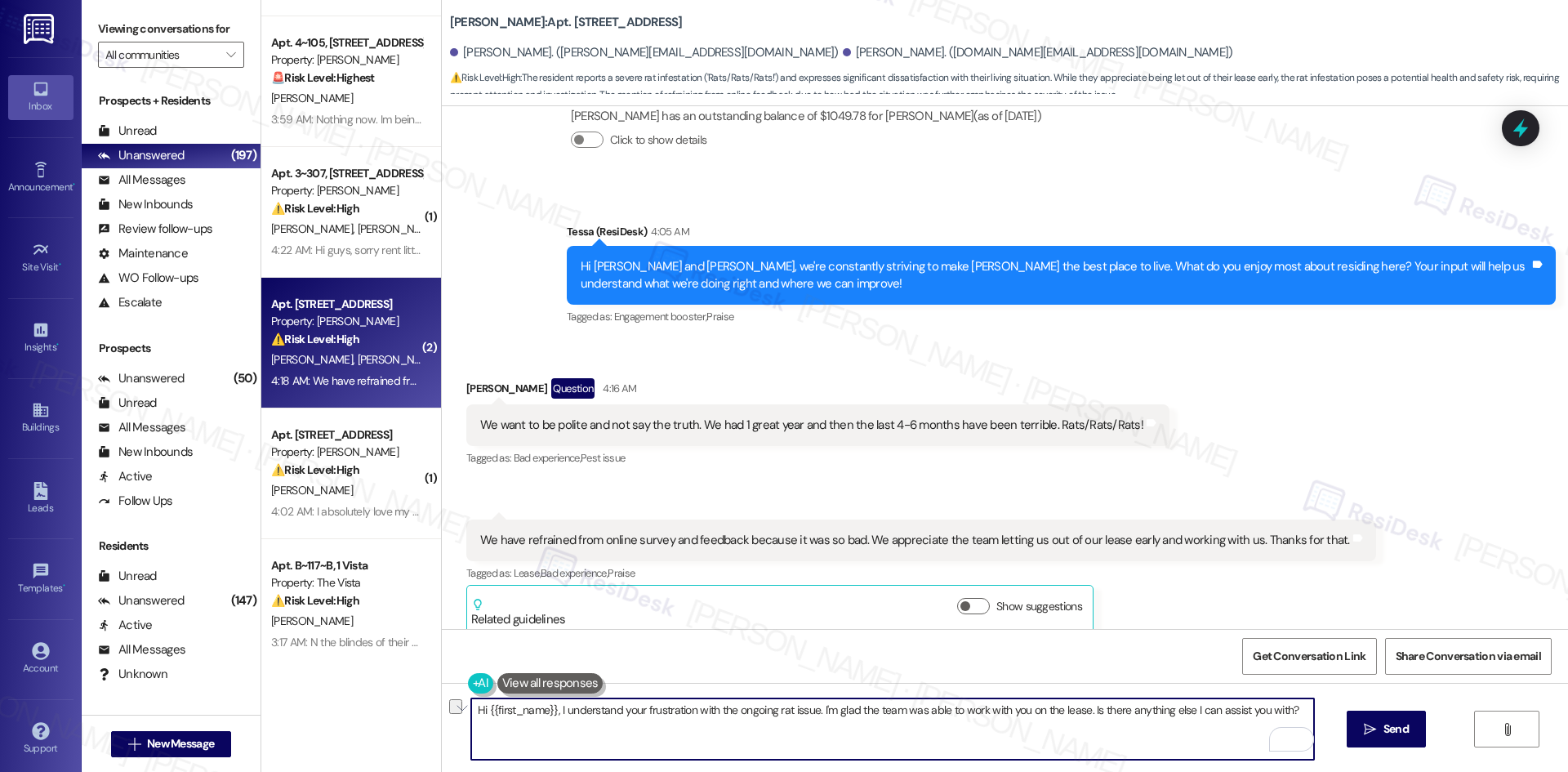
paste textarea "Thank you for your feedback, Nick. I’m really sorry to hear about the issues yo…"
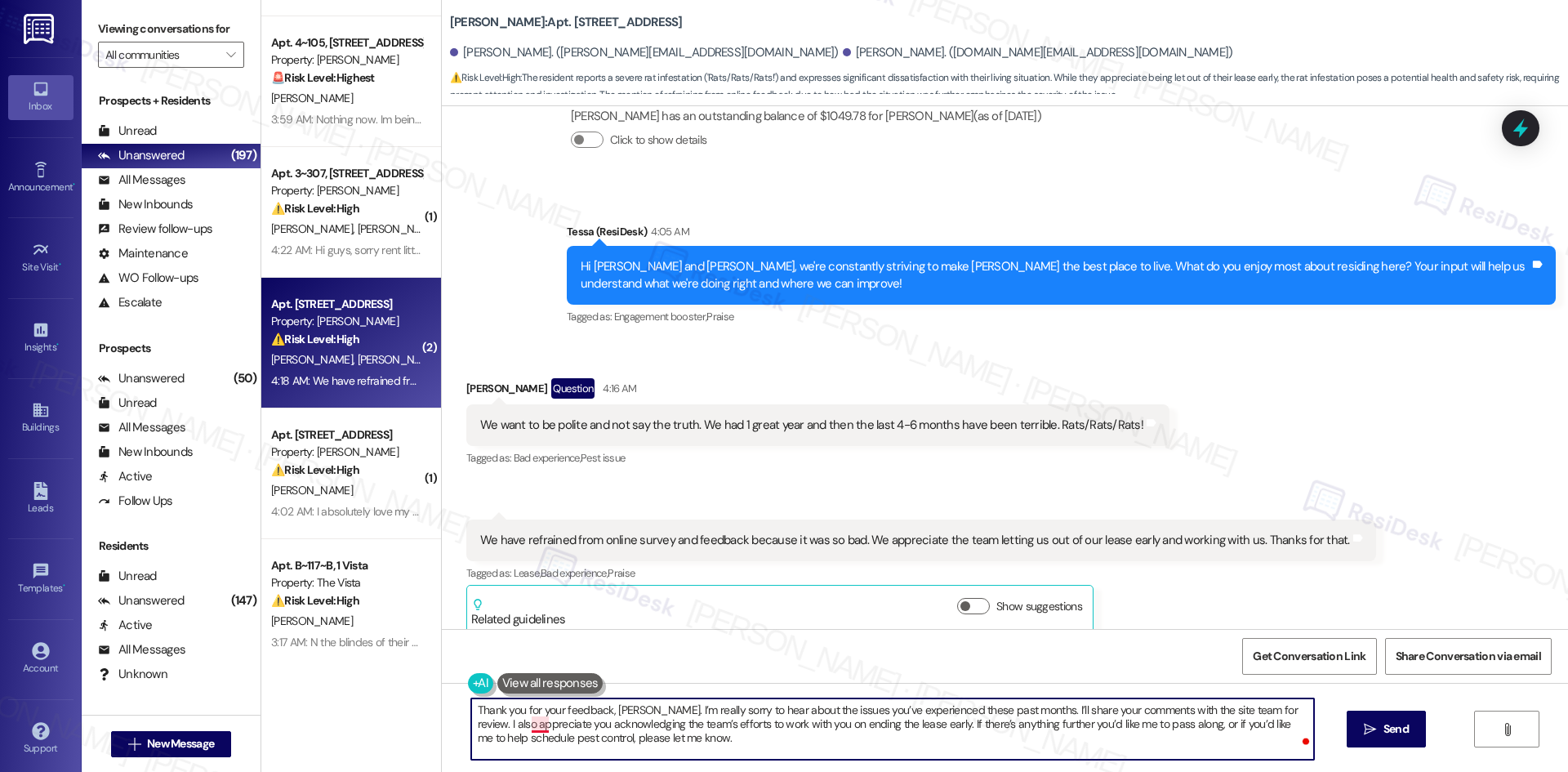
click at [530, 723] on textarea "Thank you for your feedback, Nick. I’m really sorry to hear about the issues yo…" at bounding box center [892, 729] width 842 height 62
click at [707, 736] on textarea "Thank you for your feedback, [PERSON_NAME]. I’m really sorry to hear about the …" at bounding box center [892, 729] width 842 height 62
type textarea "Thank you for your feedback, [PERSON_NAME]. I’m really sorry to hear about the …"
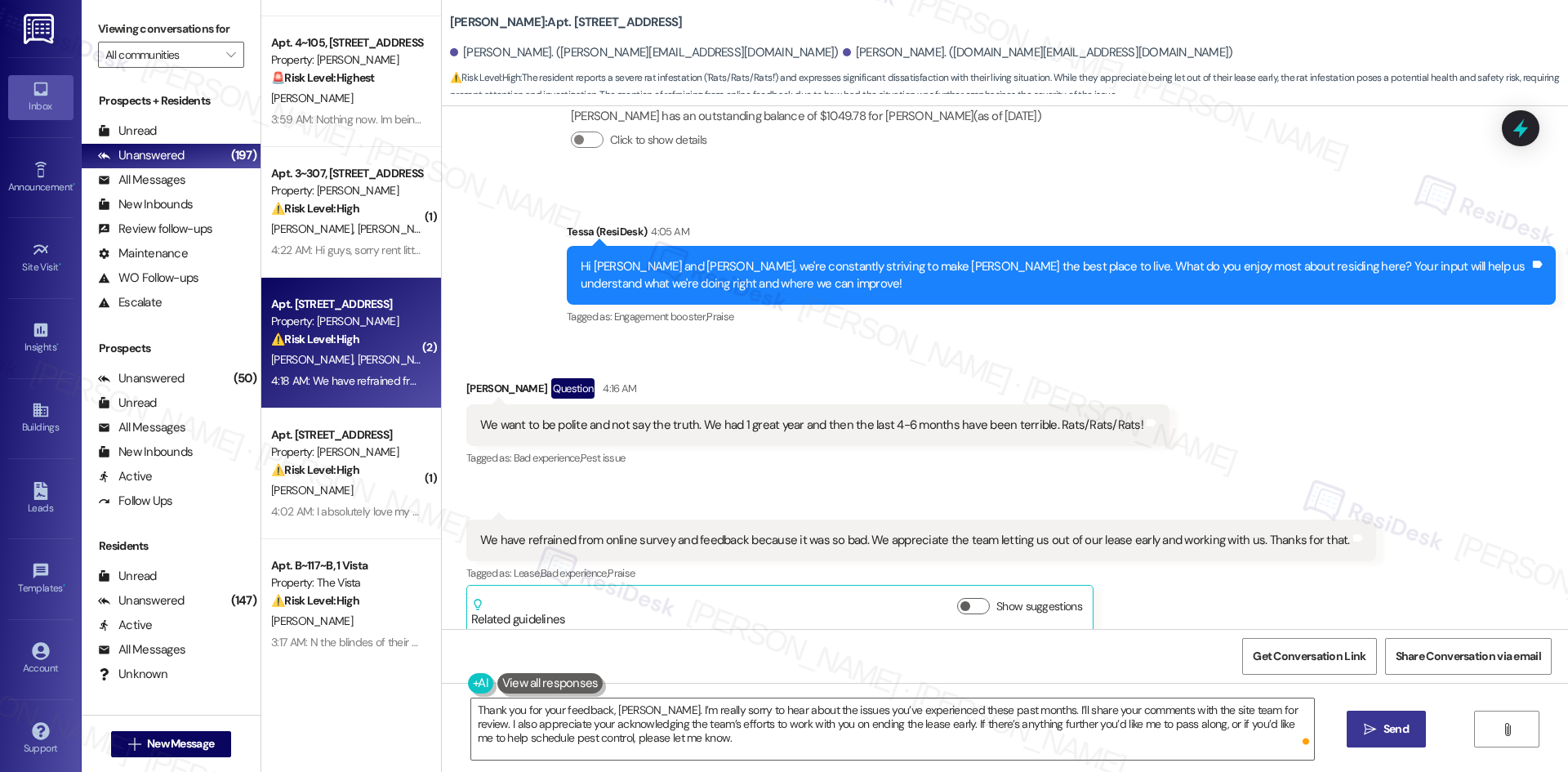
click at [1397, 735] on span "Send" at bounding box center [1395, 728] width 25 height 17
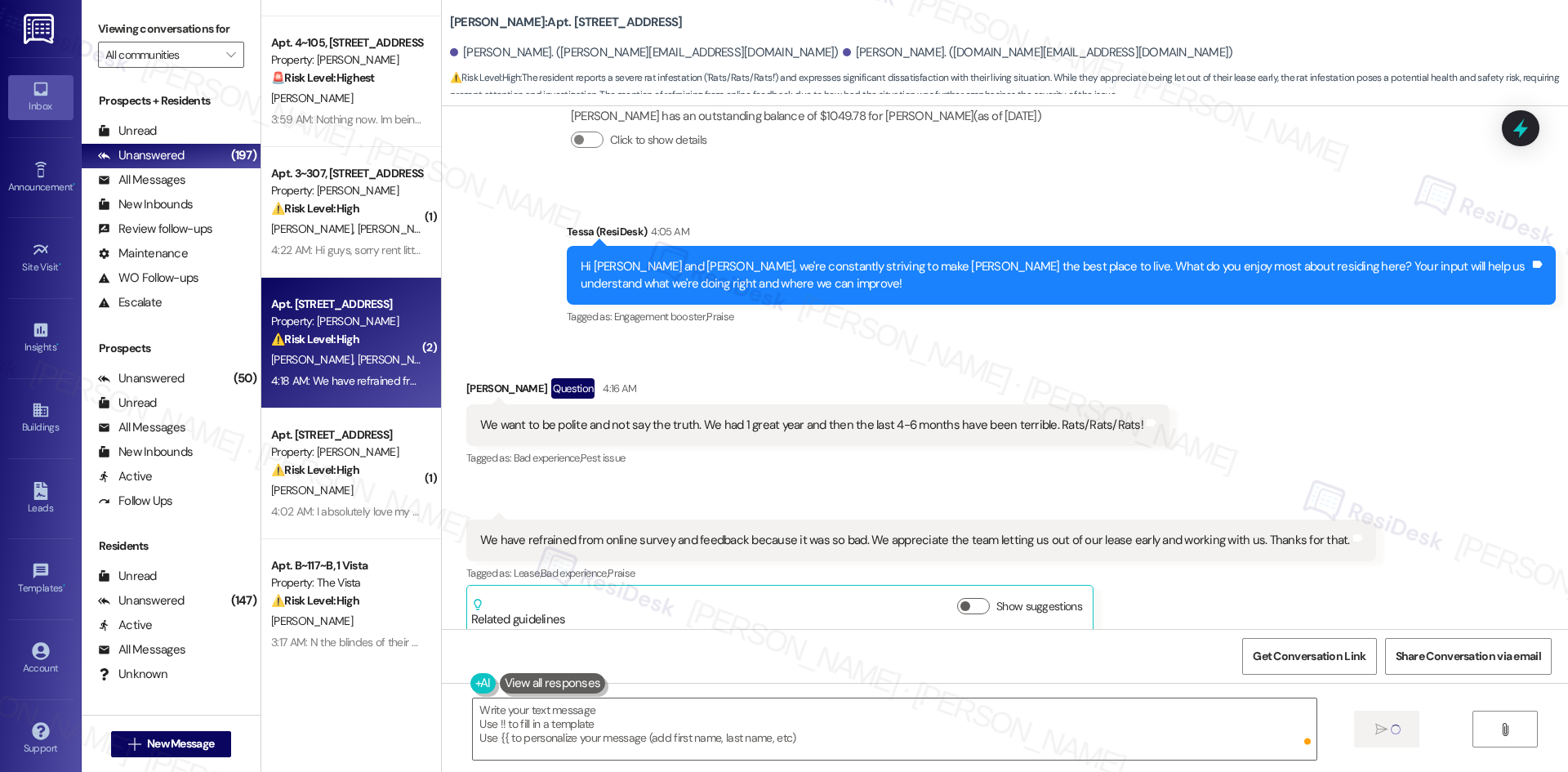
scroll to position [3412, 0]
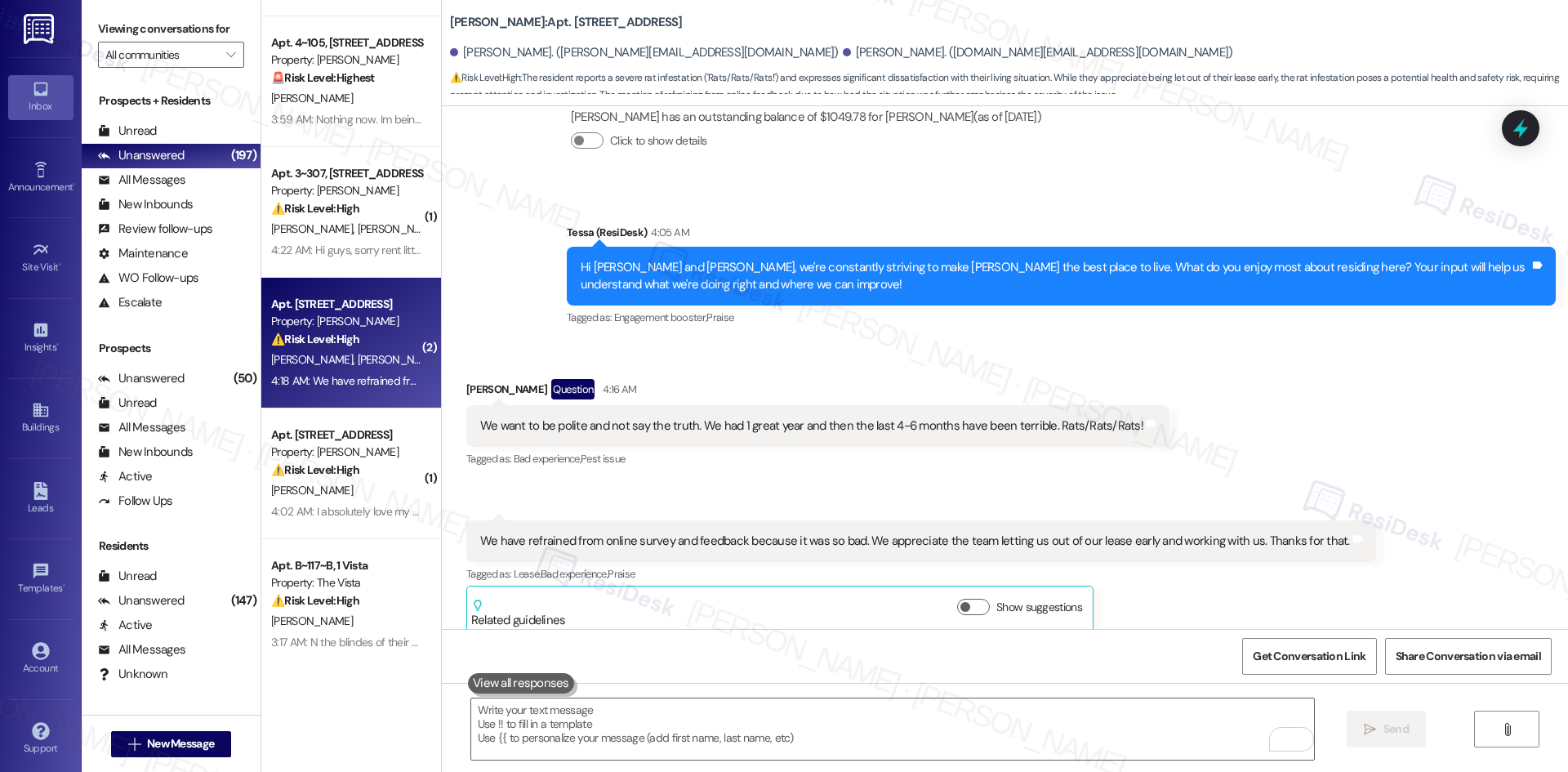
click at [956, 306] on div "Tagged as: Engagement booster , Click to highlight conversations about Engageme…" at bounding box center [1061, 317] width 989 height 24
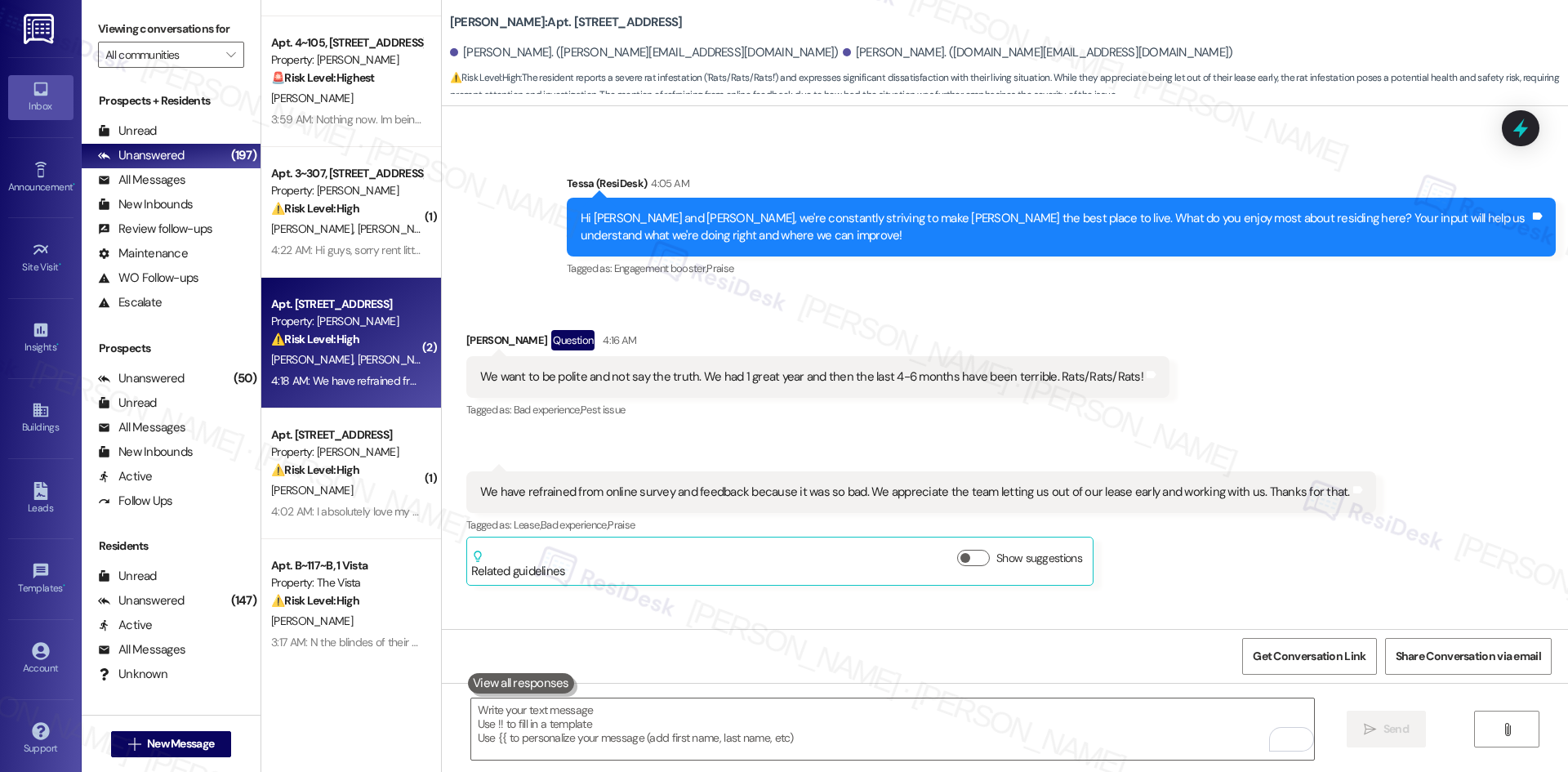
scroll to position [3562, 0]
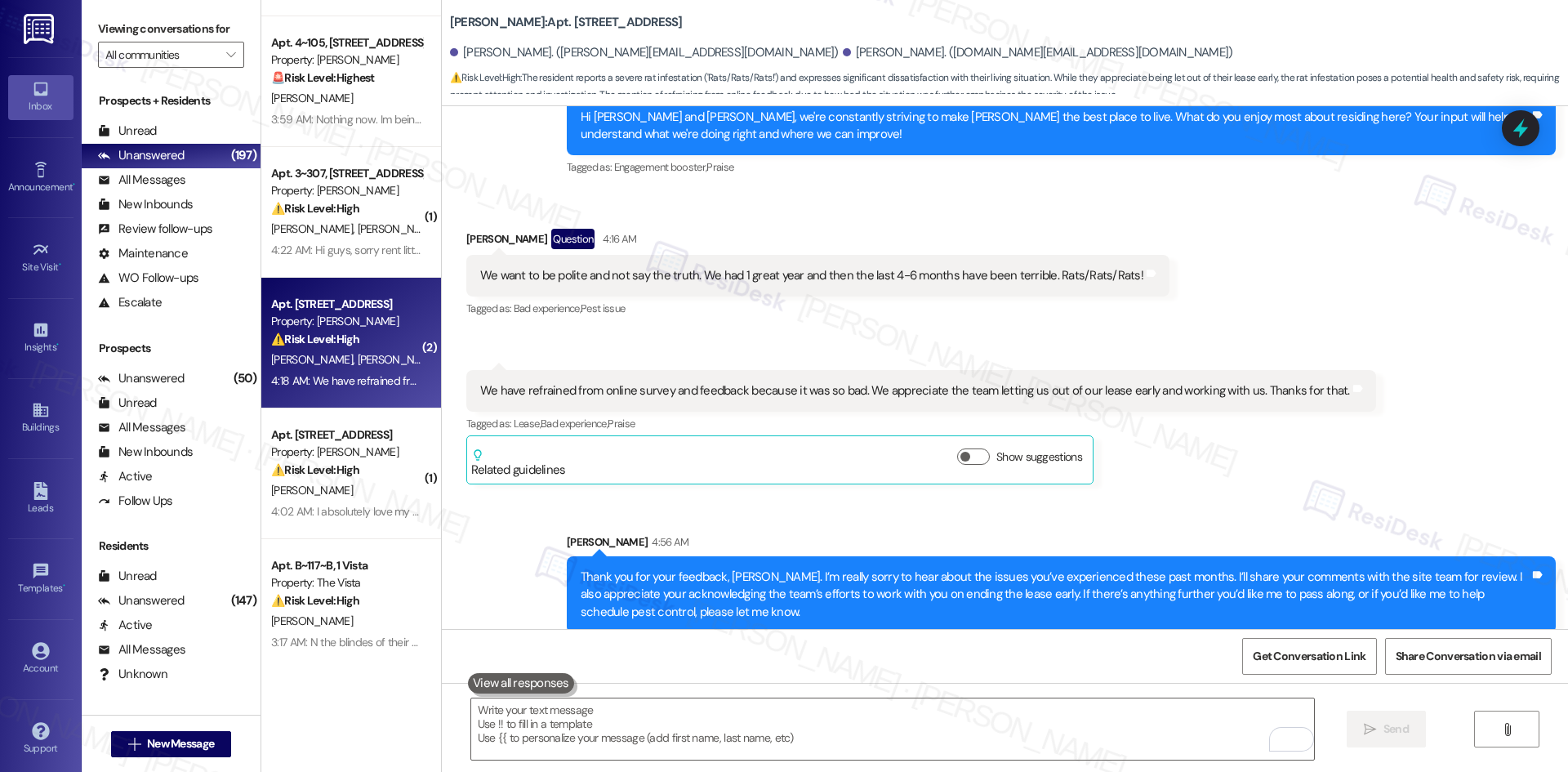
click at [1371, 469] on div "Received via SMS Nick Fowlkes Question 4:16 AM We want to be polite and not say…" at bounding box center [1005, 344] width 1126 height 305
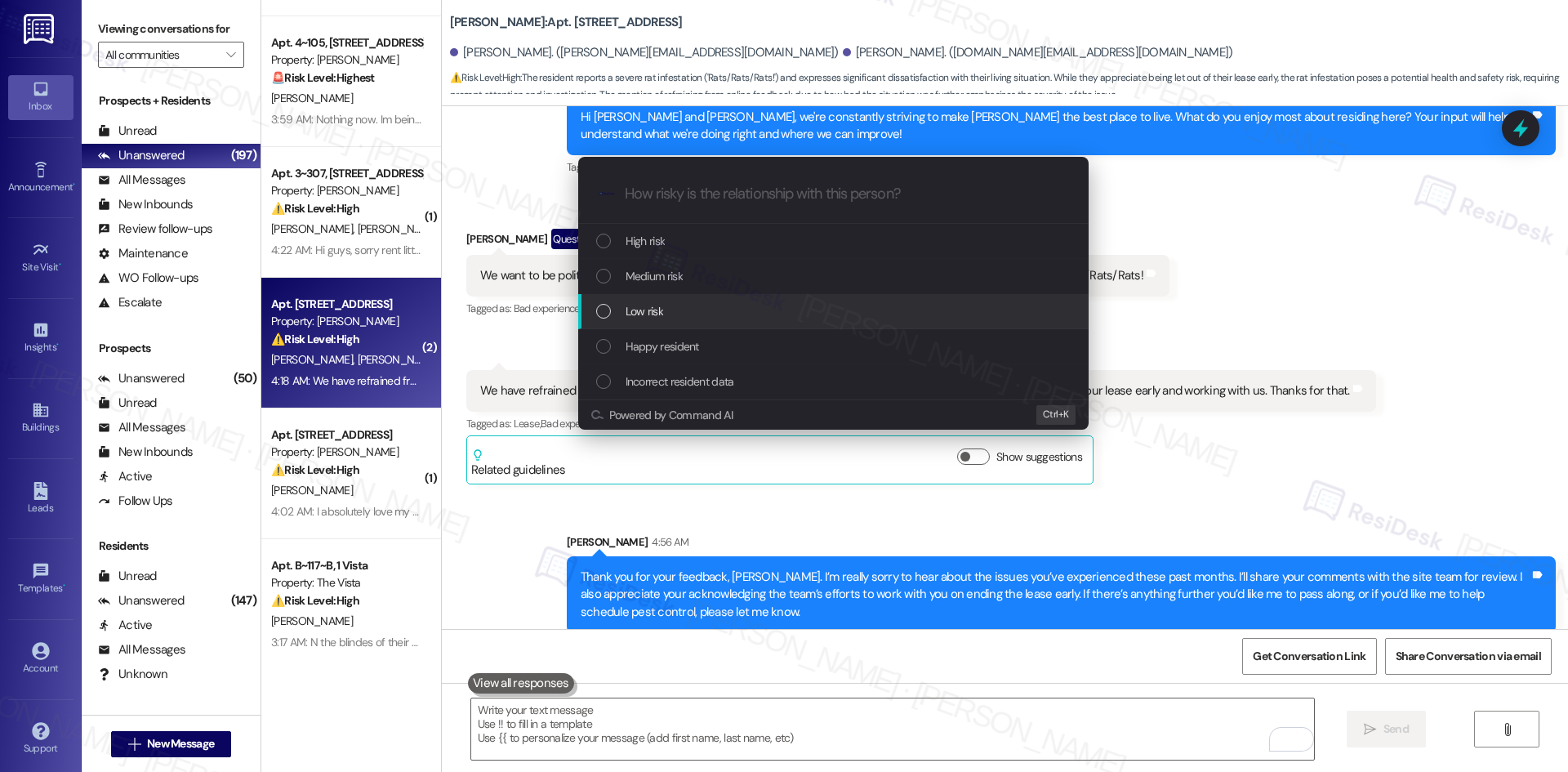
click at [720, 317] on div "Low risk" at bounding box center [834, 312] width 477 height 18
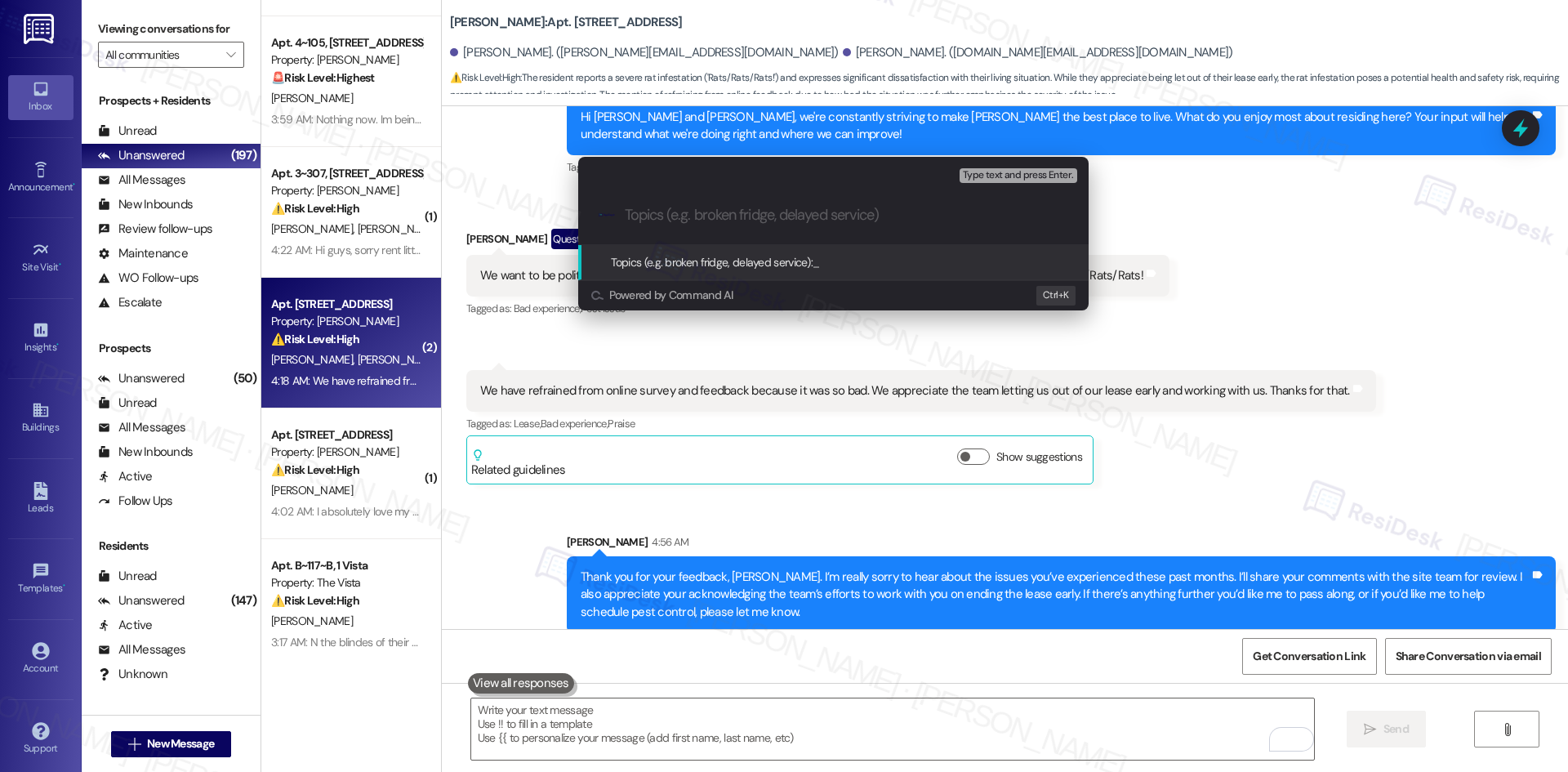
click at [800, 215] on input "Topics (e.g. broken fridge, delayed service)" at bounding box center [846, 215] width 444 height 17
paste input "Resident Feedback – Pest Concerns and Lease"
type input "Resident Feedback – Pest Concerns and Lease"
click at [1252, 232] on div "Escalate Conversation Low risk Topics (e.g. broken fridge, delayed service) Any…" at bounding box center [784, 386] width 1568 height 772
click at [1252, 232] on div "Received via SMS Nick Fowlkes Question 4:16 AM We want to be polite and not say…" at bounding box center [1005, 344] width 1126 height 305
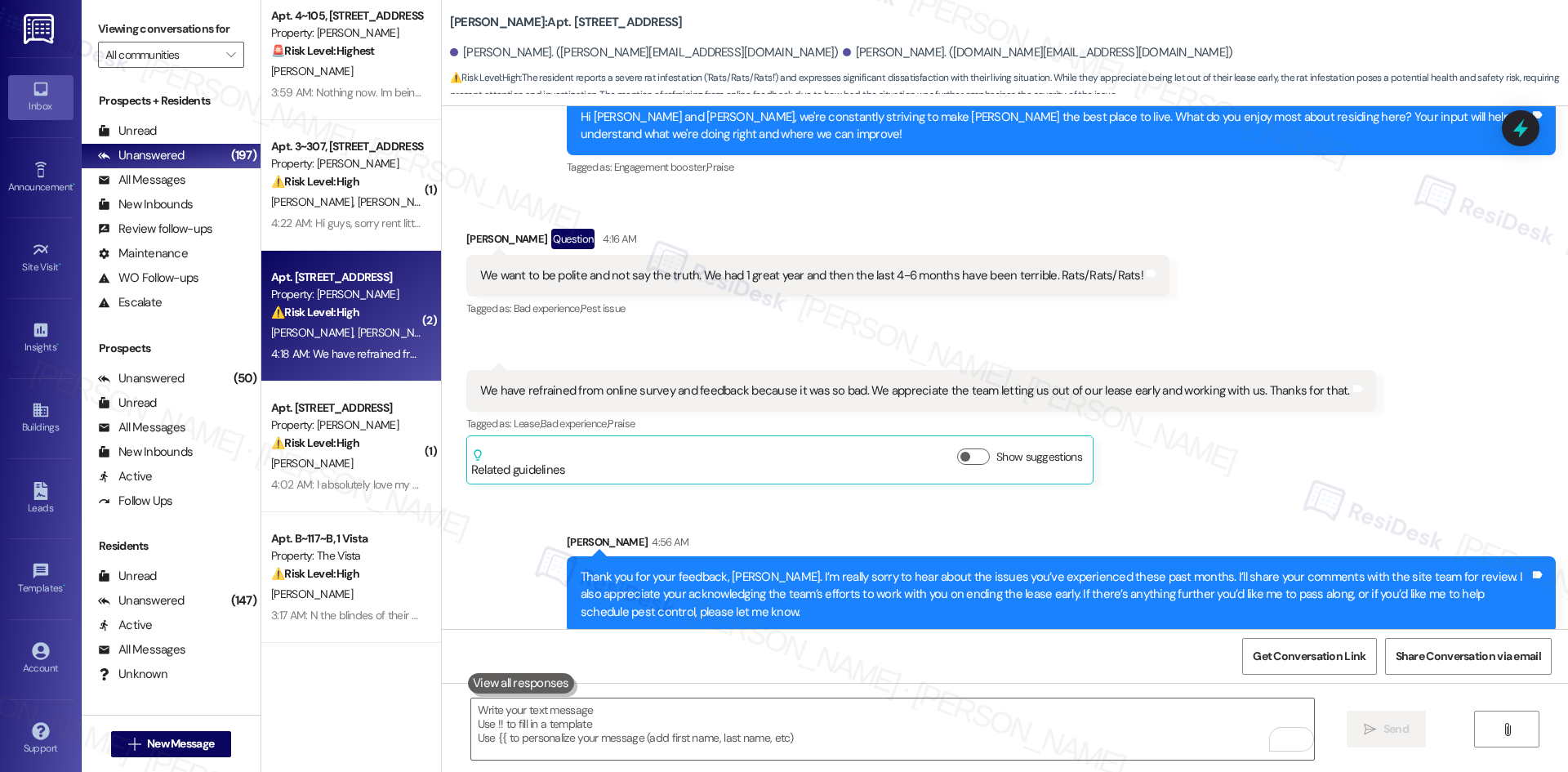
scroll to position [164, 0]
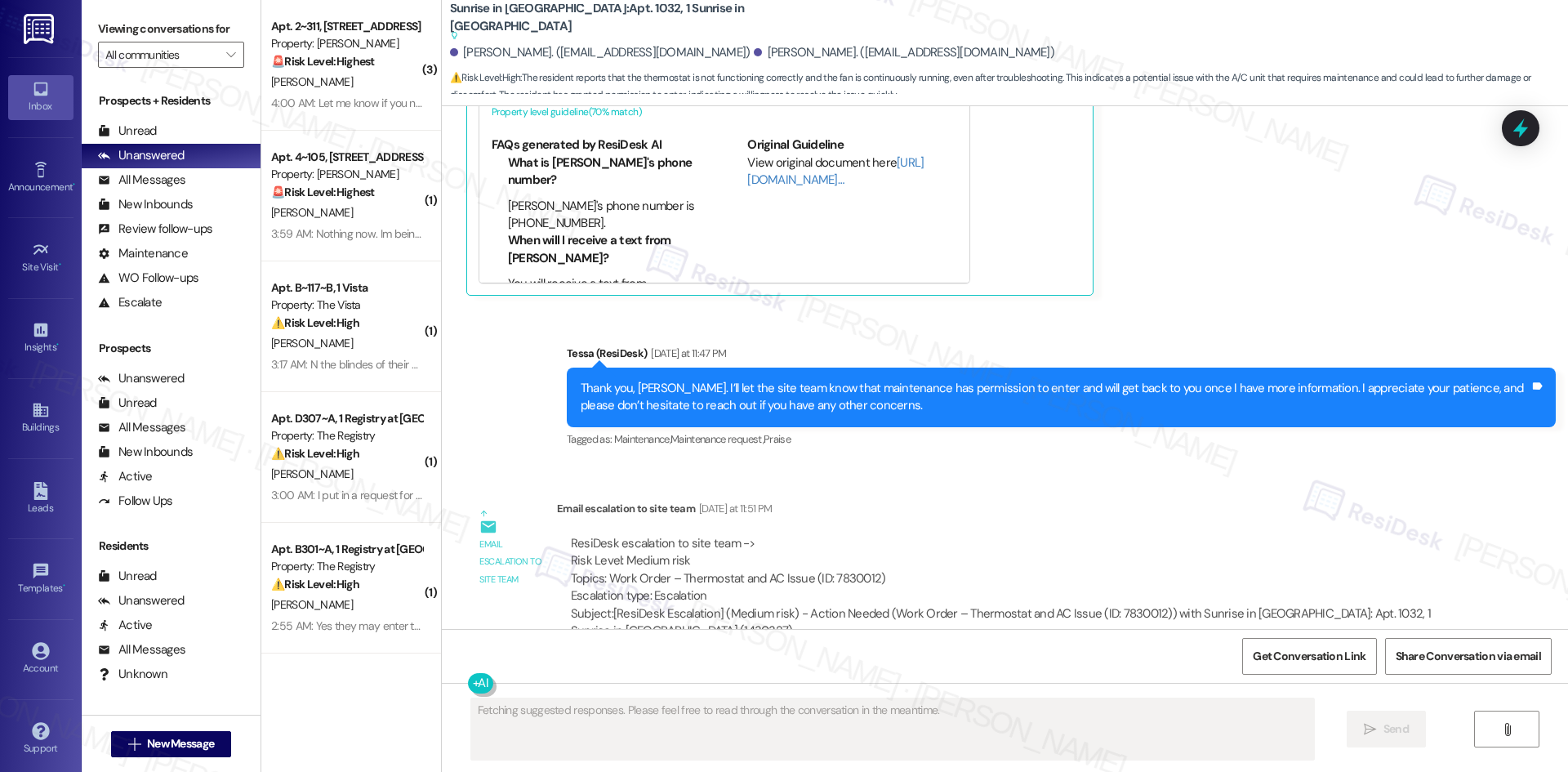
scroll to position [4953, 0]
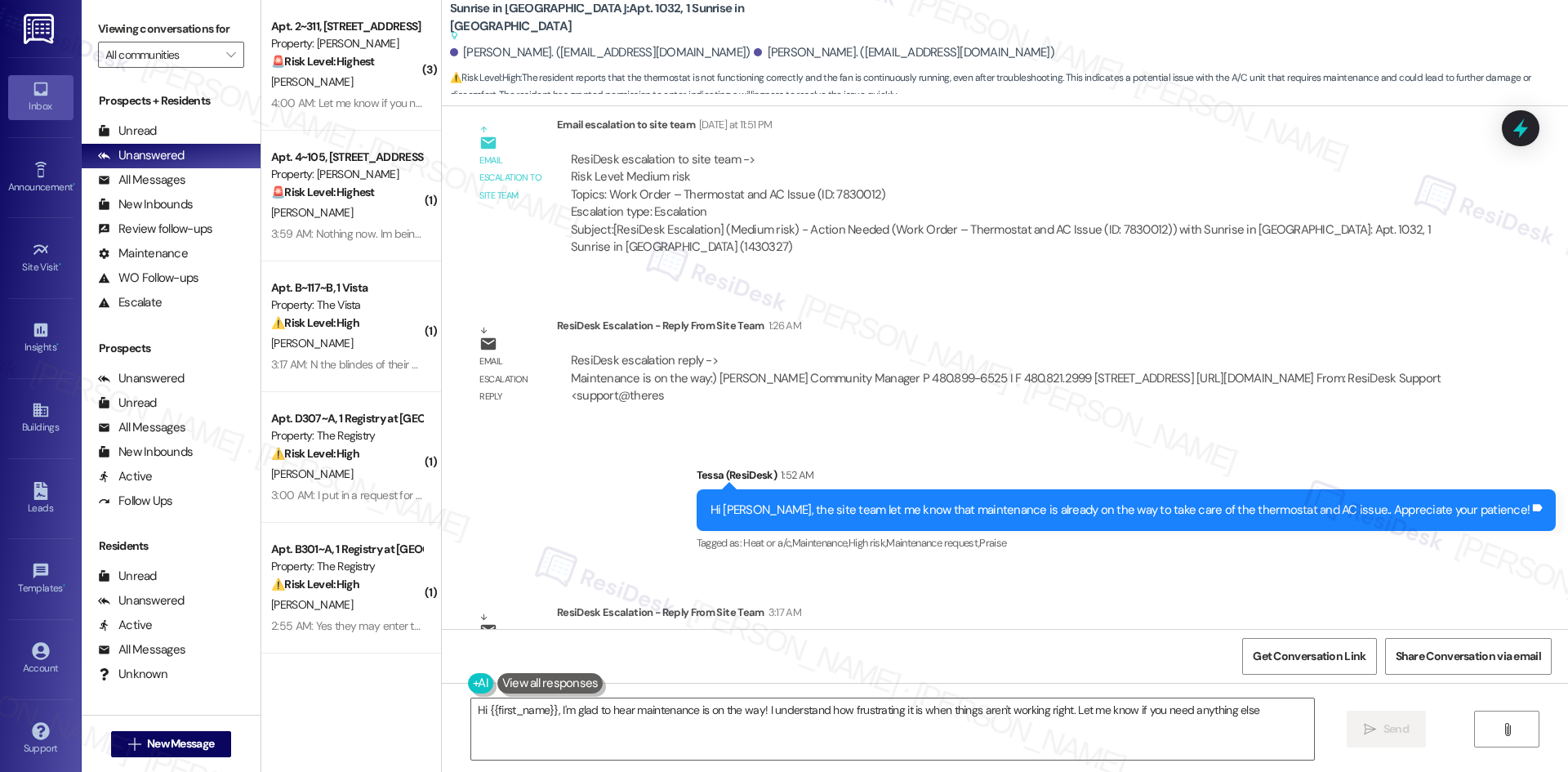
type textarea "Hi {{first_name}}, I'm glad to hear maintenance is on the way! I understand how…"
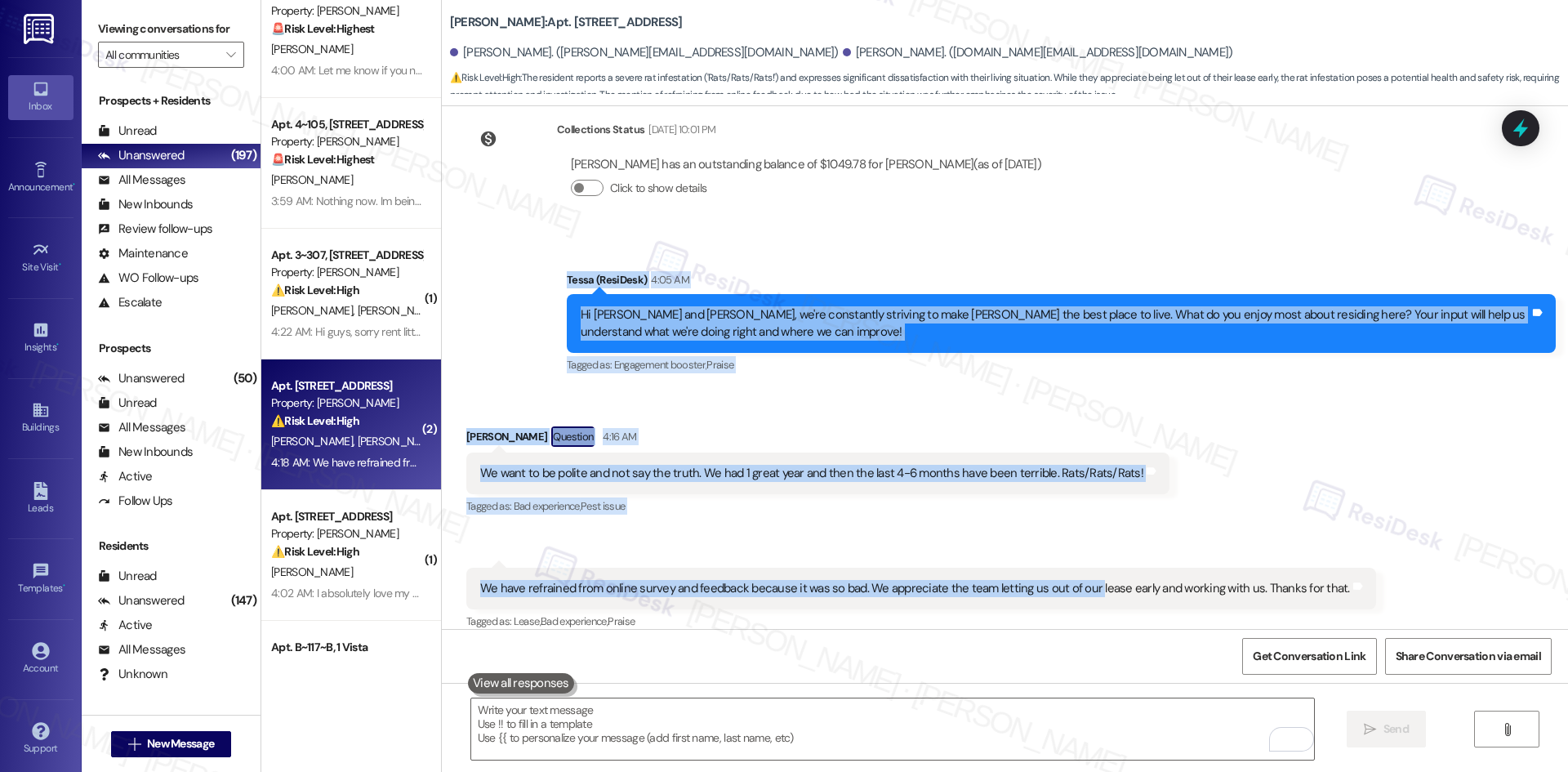
scroll to position [3562, 0]
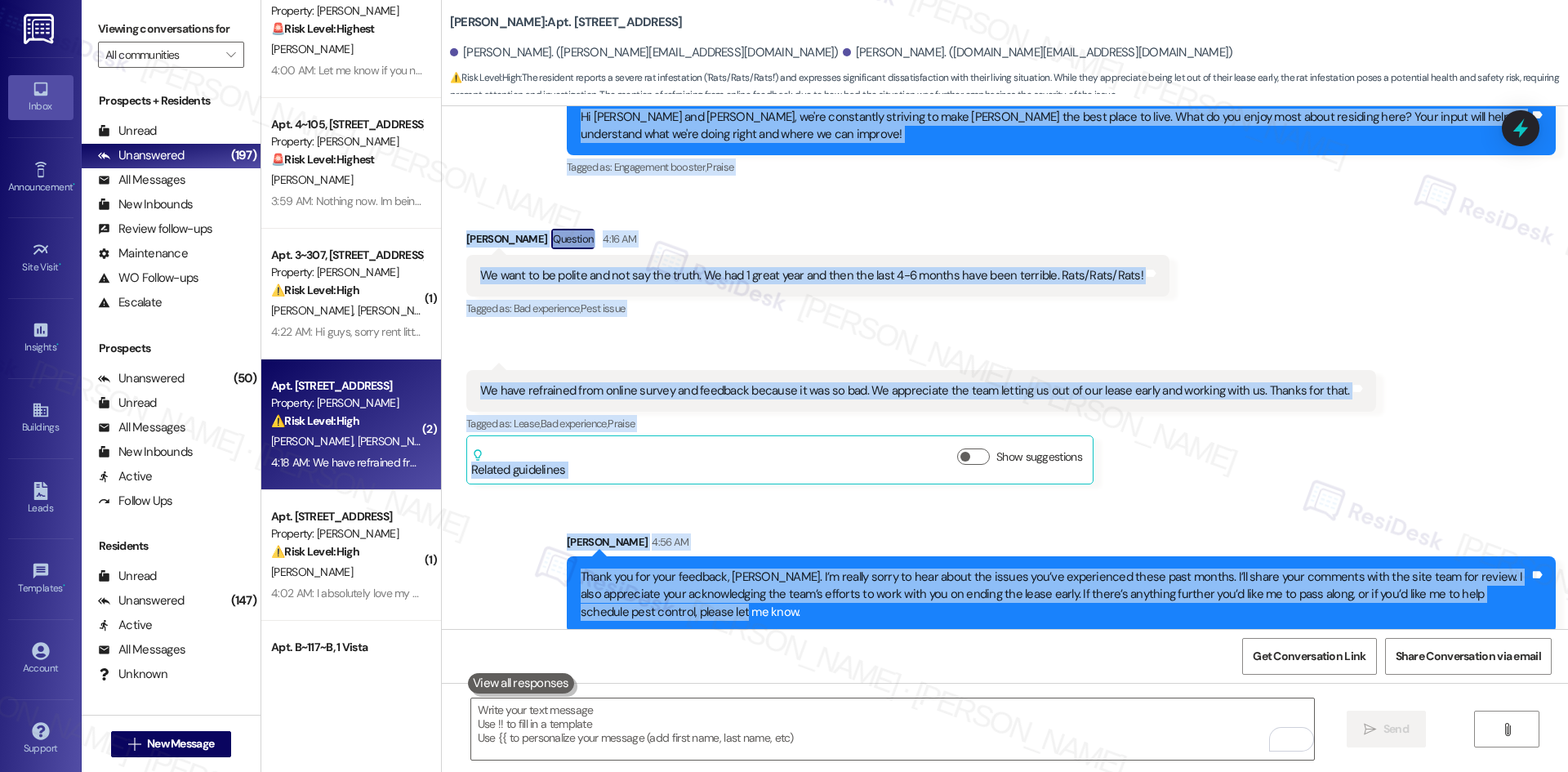
drag, startPoint x: 566, startPoint y: 331, endPoint x: 1243, endPoint y: 589, distance: 724.5
click at [1243, 589] on div "Lease started [DATE] 8:00 AM Survey, sent via SMS Residesk Automated Survey [DA…" at bounding box center [1005, 368] width 1126 height 523
click at [1243, 589] on div "Thank you for your feedback, [PERSON_NAME]. I’m really sorry to hear about the …" at bounding box center [1054, 595] width 949 height 53
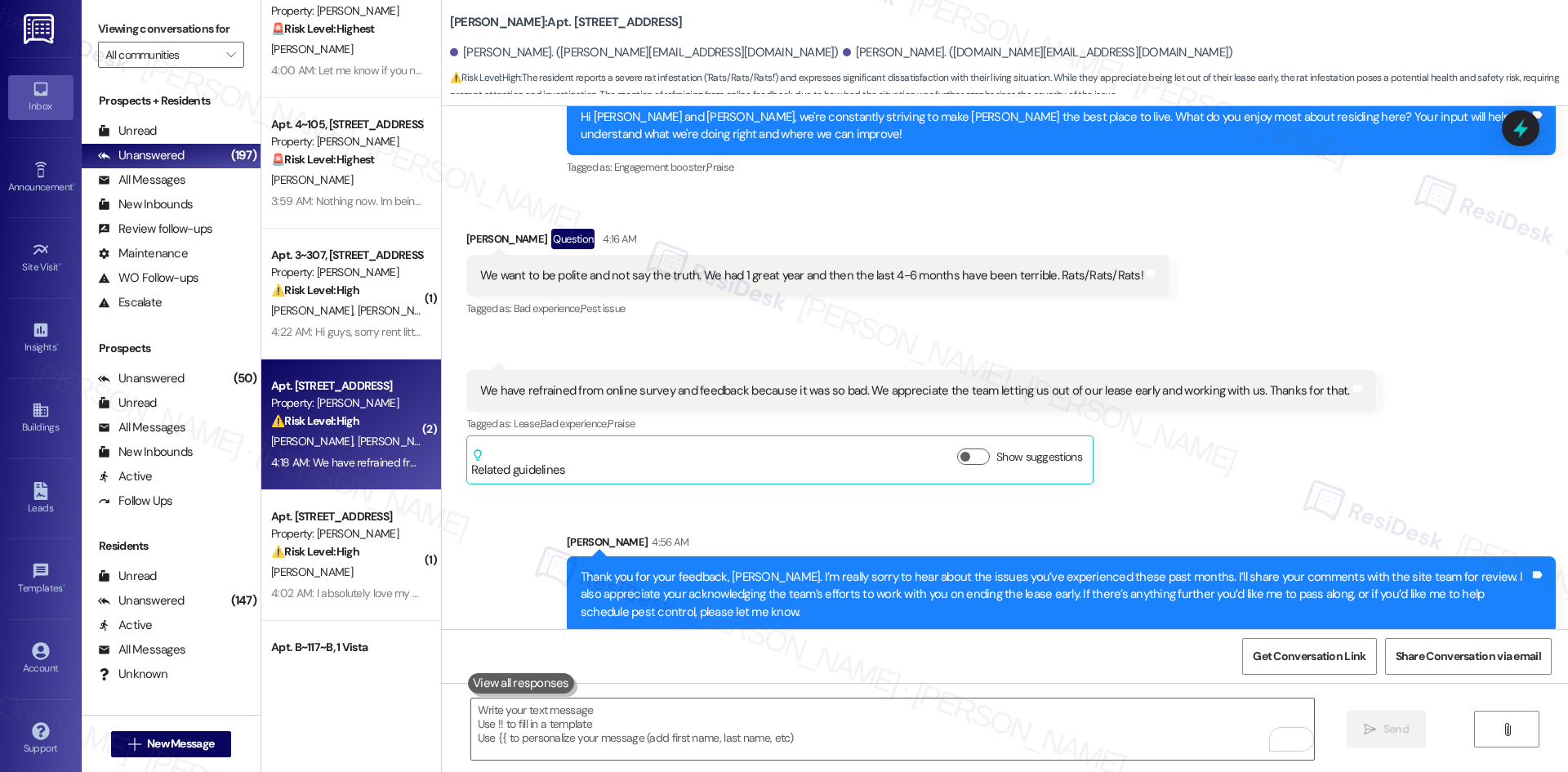
click at [1197, 447] on div "Nick Fowlkes 4:18 AM We have refrained from online survey and feedback because …" at bounding box center [920, 427] width 910 height 114
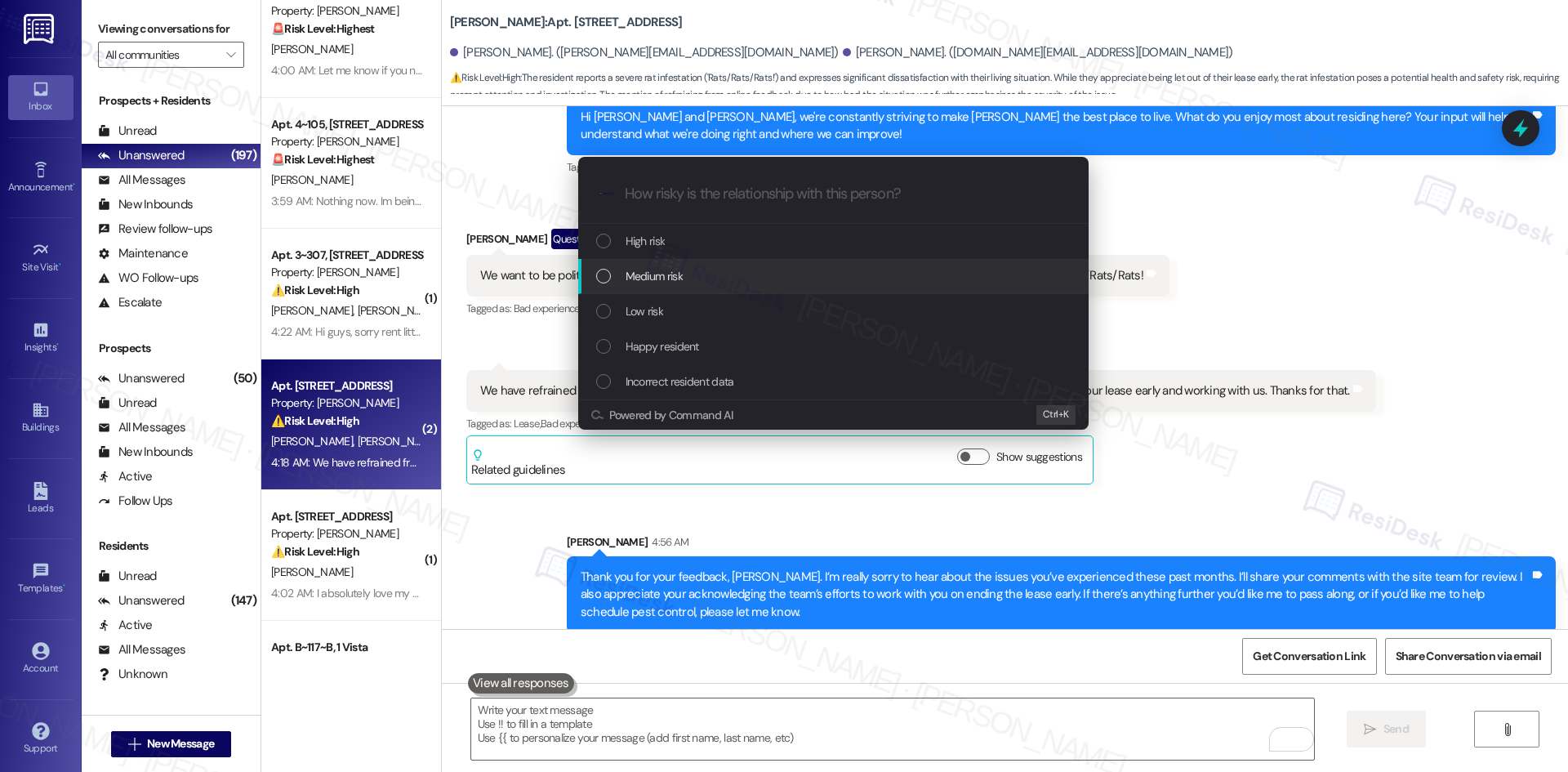
click at [664, 278] on span "Medium risk" at bounding box center [654, 276] width 58 height 18
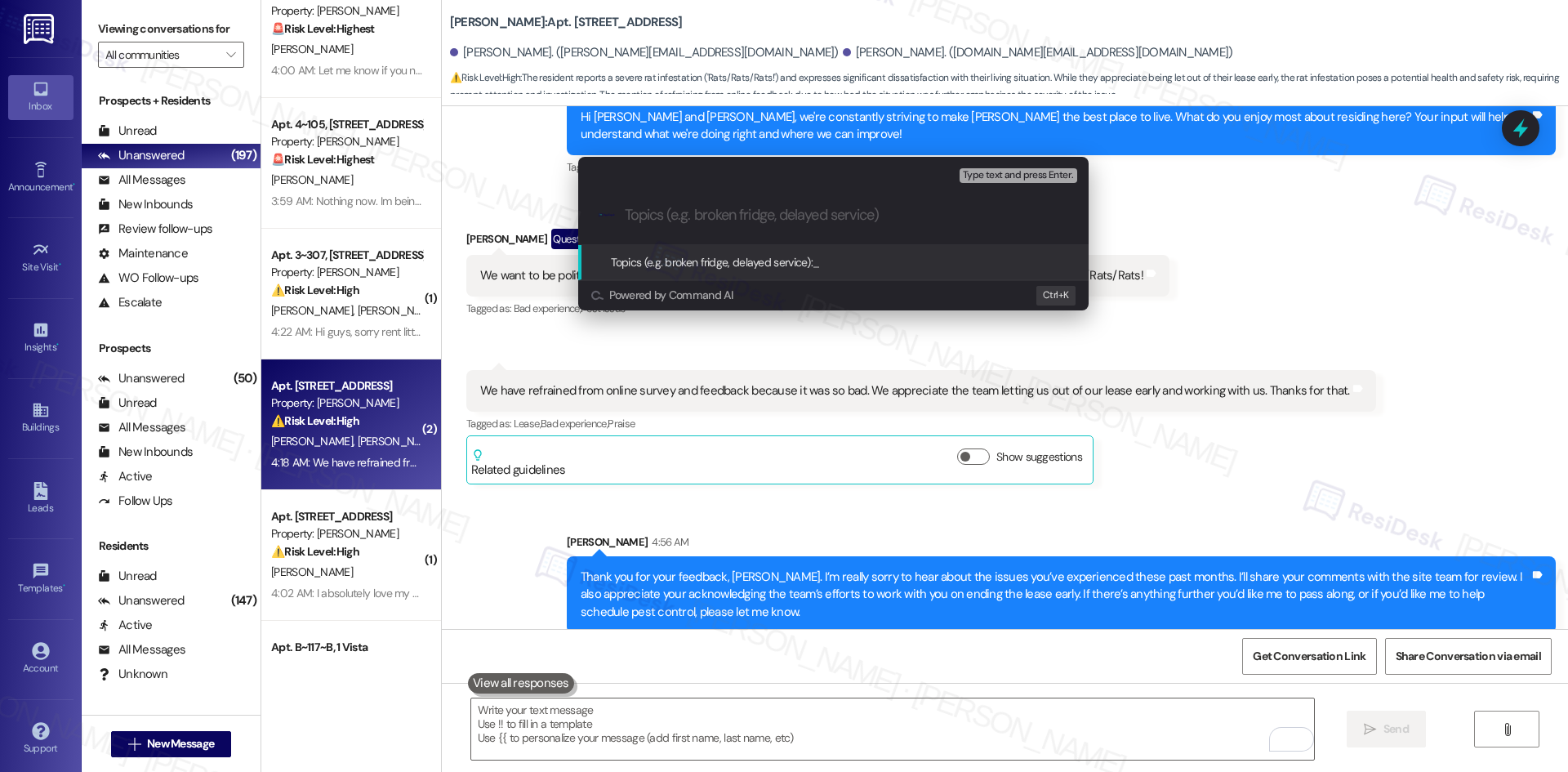
click at [1349, 460] on div "Escalate Conversation Medium risk Topics (e.g. broken fridge, delayed service) …" at bounding box center [784, 386] width 1568 height 772
click at [1349, 460] on div "Received via SMS 4:18 AM Nick Fowlkes 4:18 AM We have refrained from online sur…" at bounding box center [920, 427] width 934 height 139
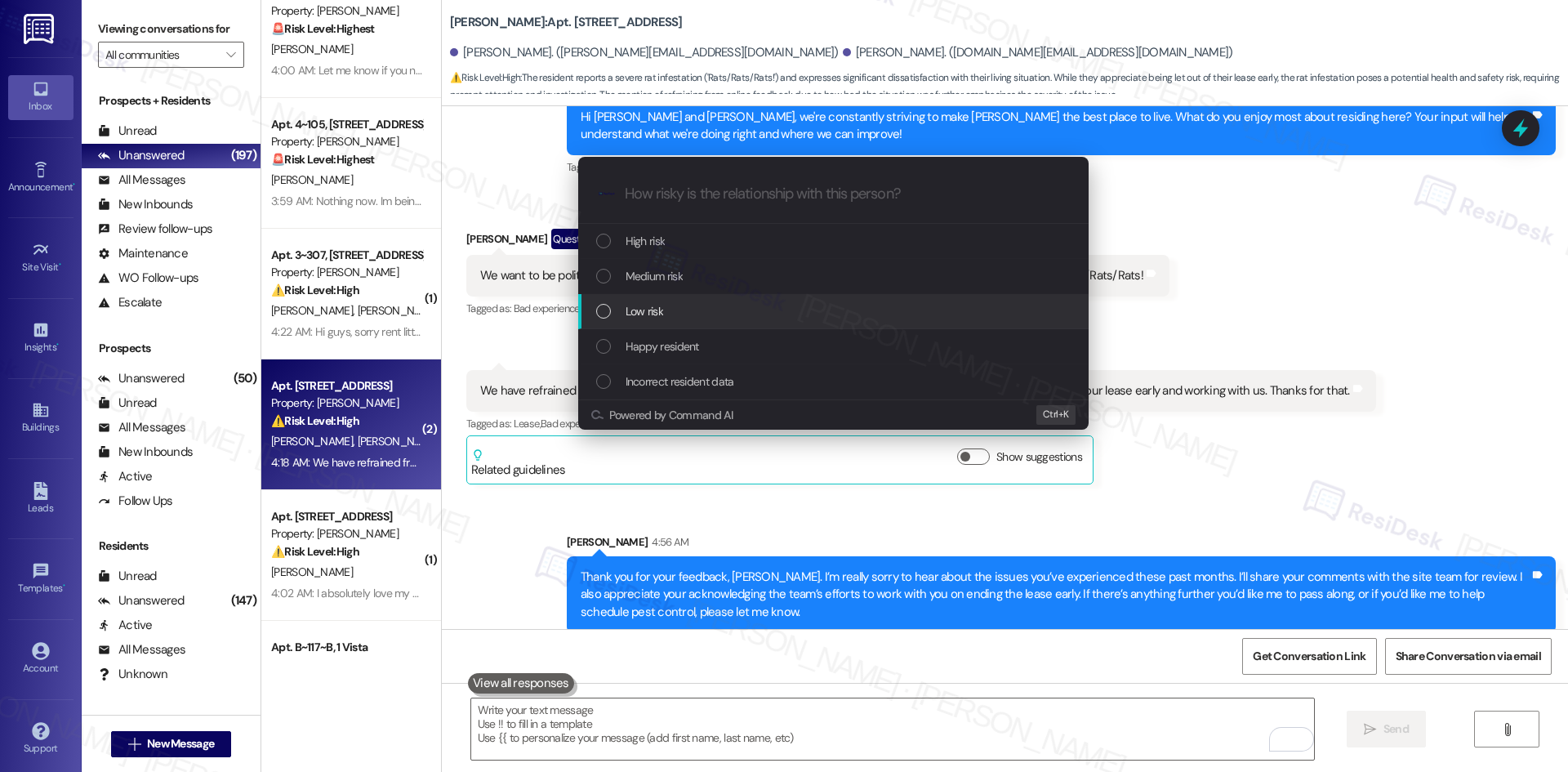
click at [702, 317] on div "Low risk" at bounding box center [834, 312] width 477 height 18
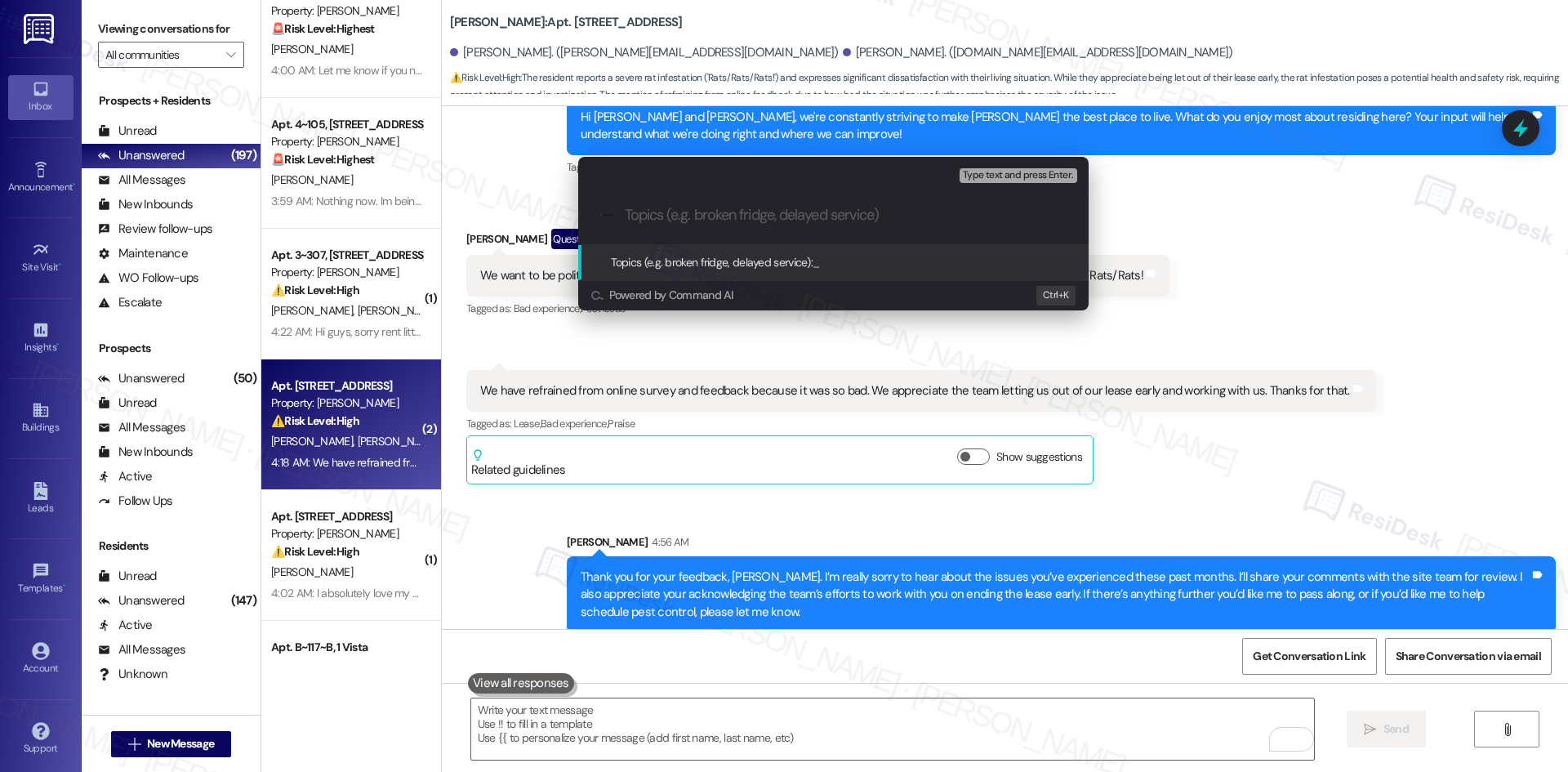
click at [702, 213] on input "Topics (e.g. broken fridge, delayed service)" at bounding box center [846, 215] width 444 height 17
paste input "Resident Feedback – Pest Concerns and Lease"
type input "Resident Feedback – Pest Concerns and Lease"
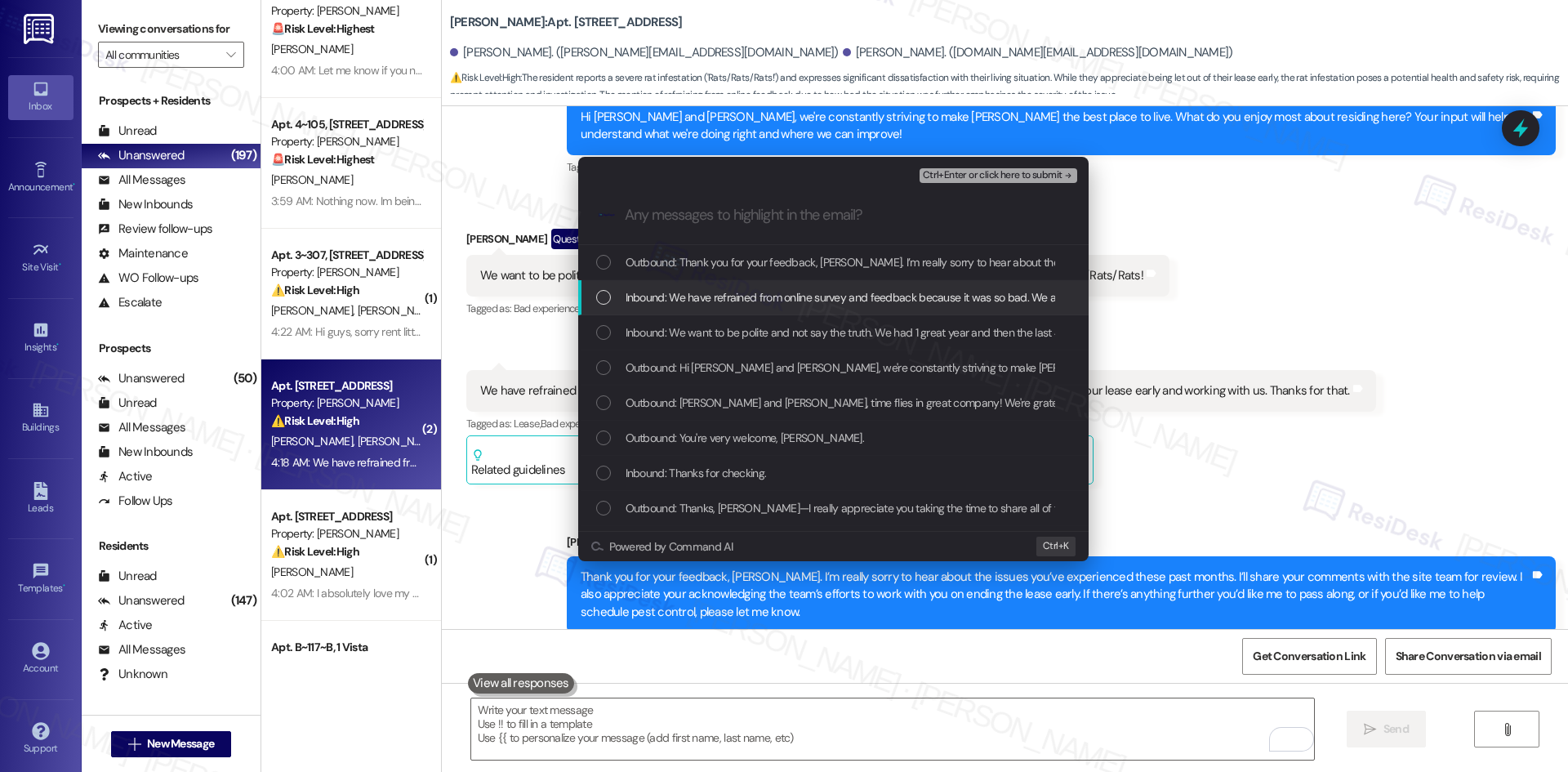
click at [726, 294] on span "Inbound: We have refrained from online survey and feedback because it was so ba…" at bounding box center [1048, 298] width 845 height 18
click at [770, 323] on span "Inbound: We want to be polite and not say the truth. We had 1 great year and th…" at bounding box center [952, 332] width 653 height 18
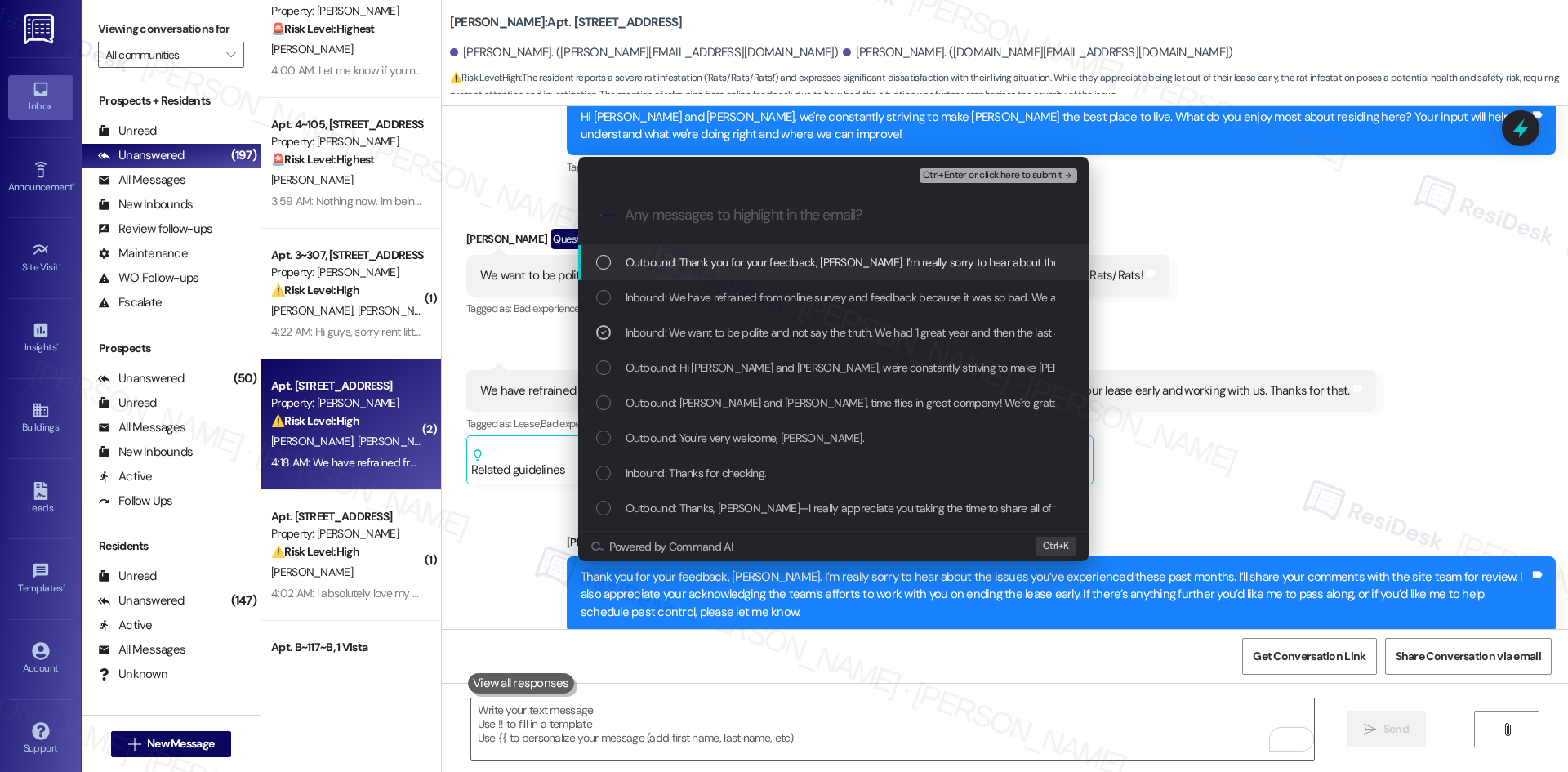
click at [1012, 176] on span "Ctrl+Enter or click here to submit" at bounding box center [993, 176] width 140 height 12
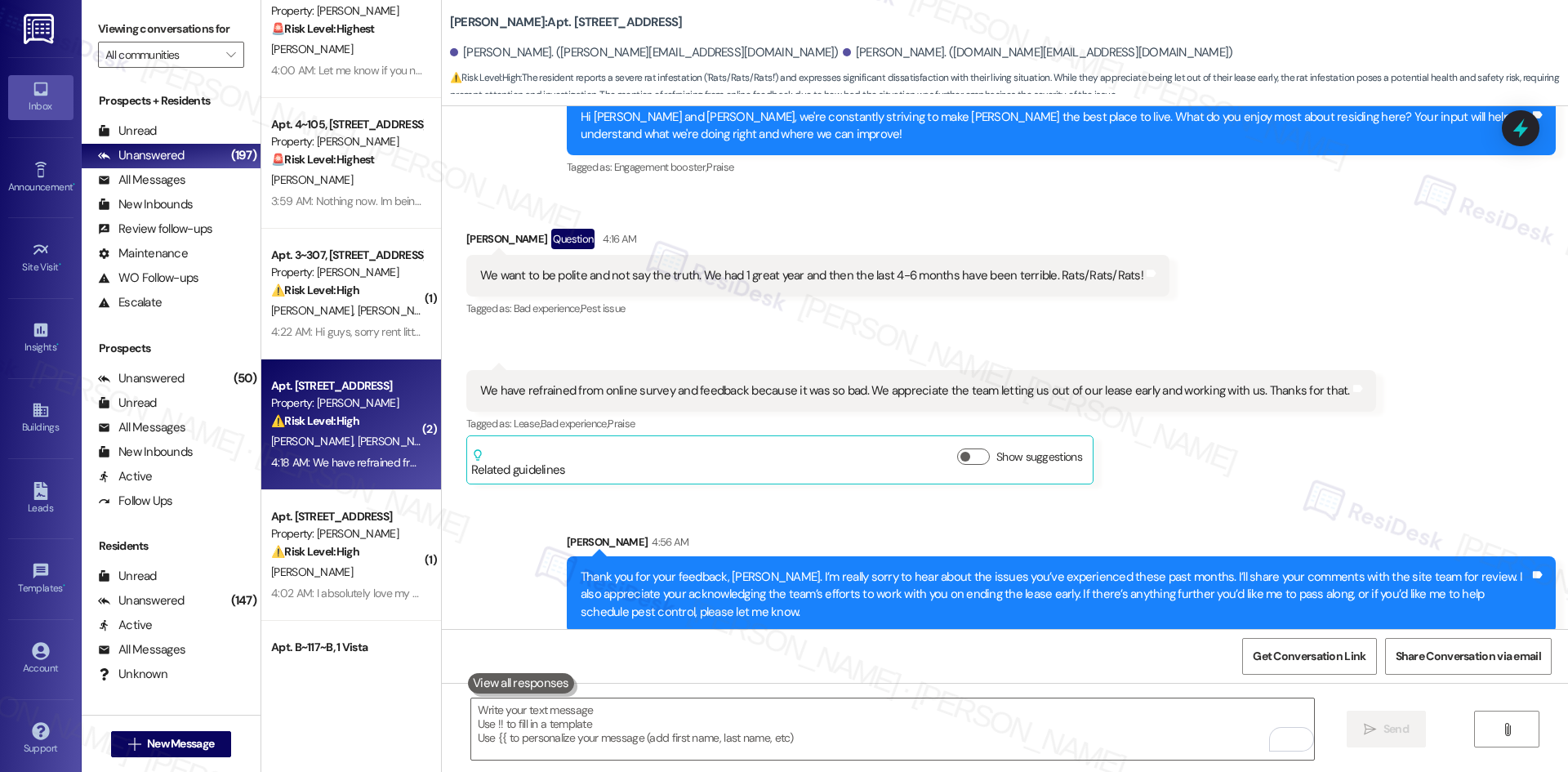
click at [1270, 370] on div "We have refrained from online survey and feedback because it was so bad. We app…" at bounding box center [920, 391] width 910 height 42
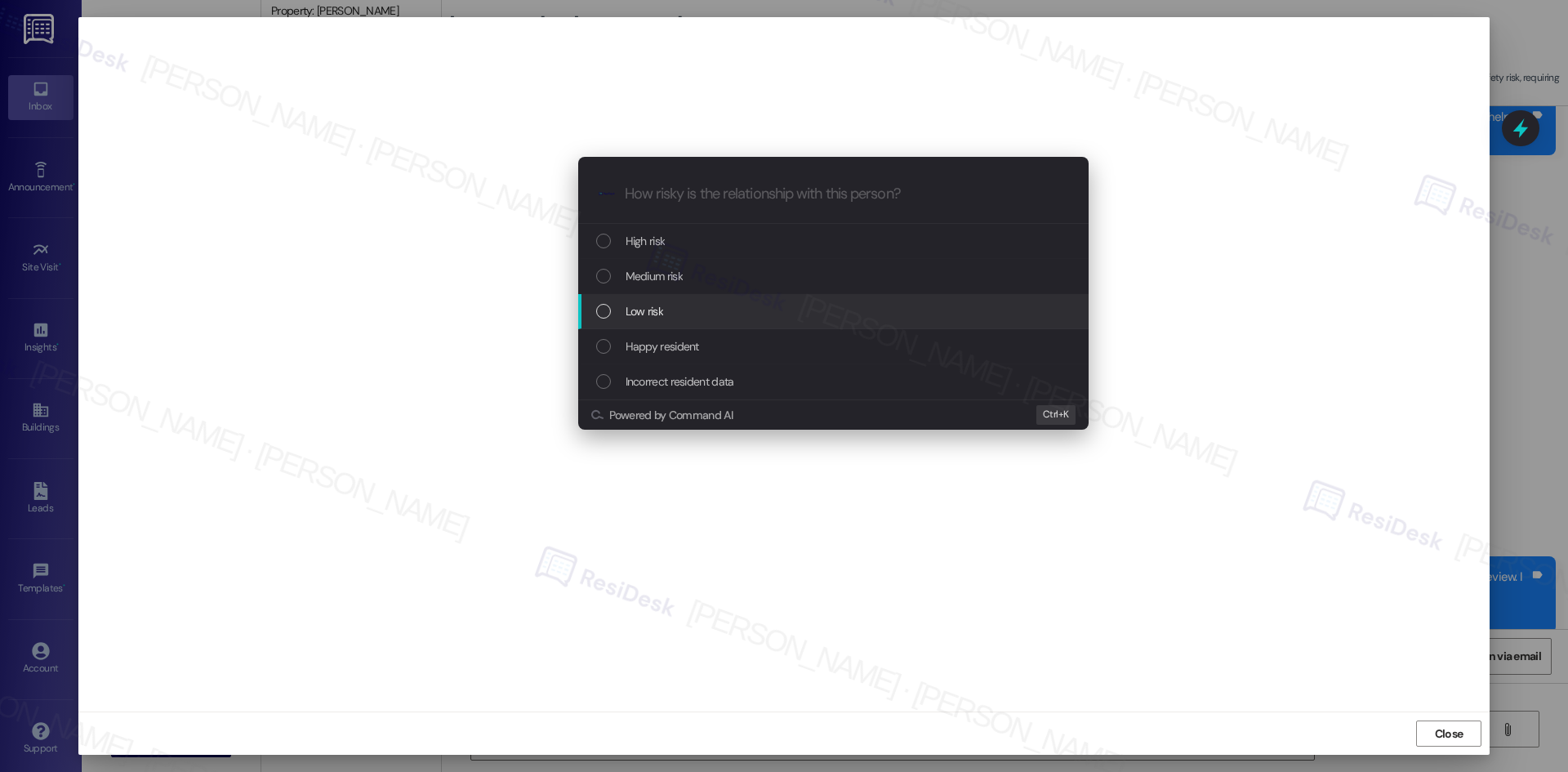
click at [722, 317] on div "Low risk" at bounding box center [834, 312] width 477 height 18
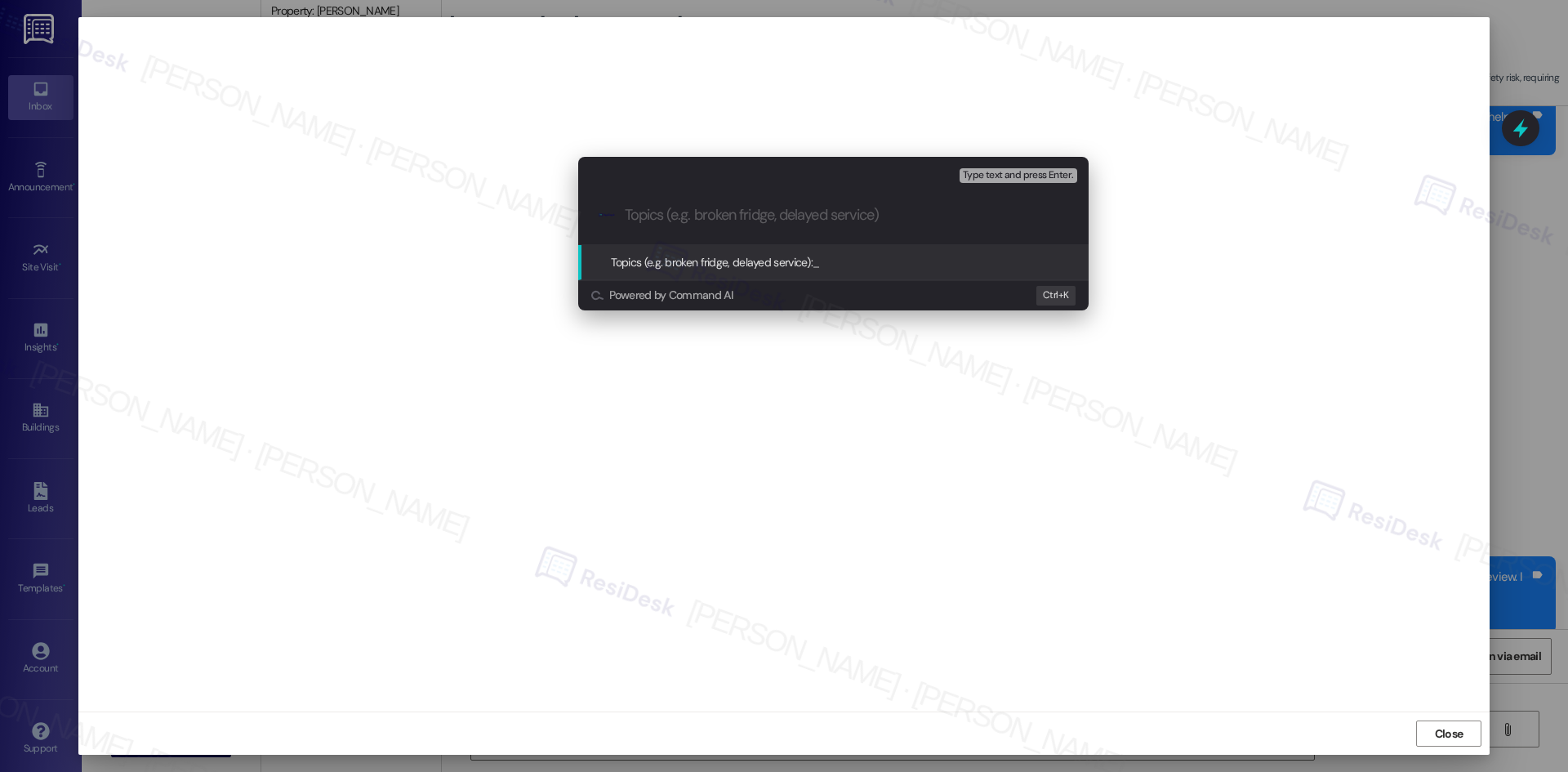
click at [1446, 744] on div "Escalate Conversation Low risk Topics (e.g. broken fridge, delayed service) Any…" at bounding box center [784, 386] width 1568 height 772
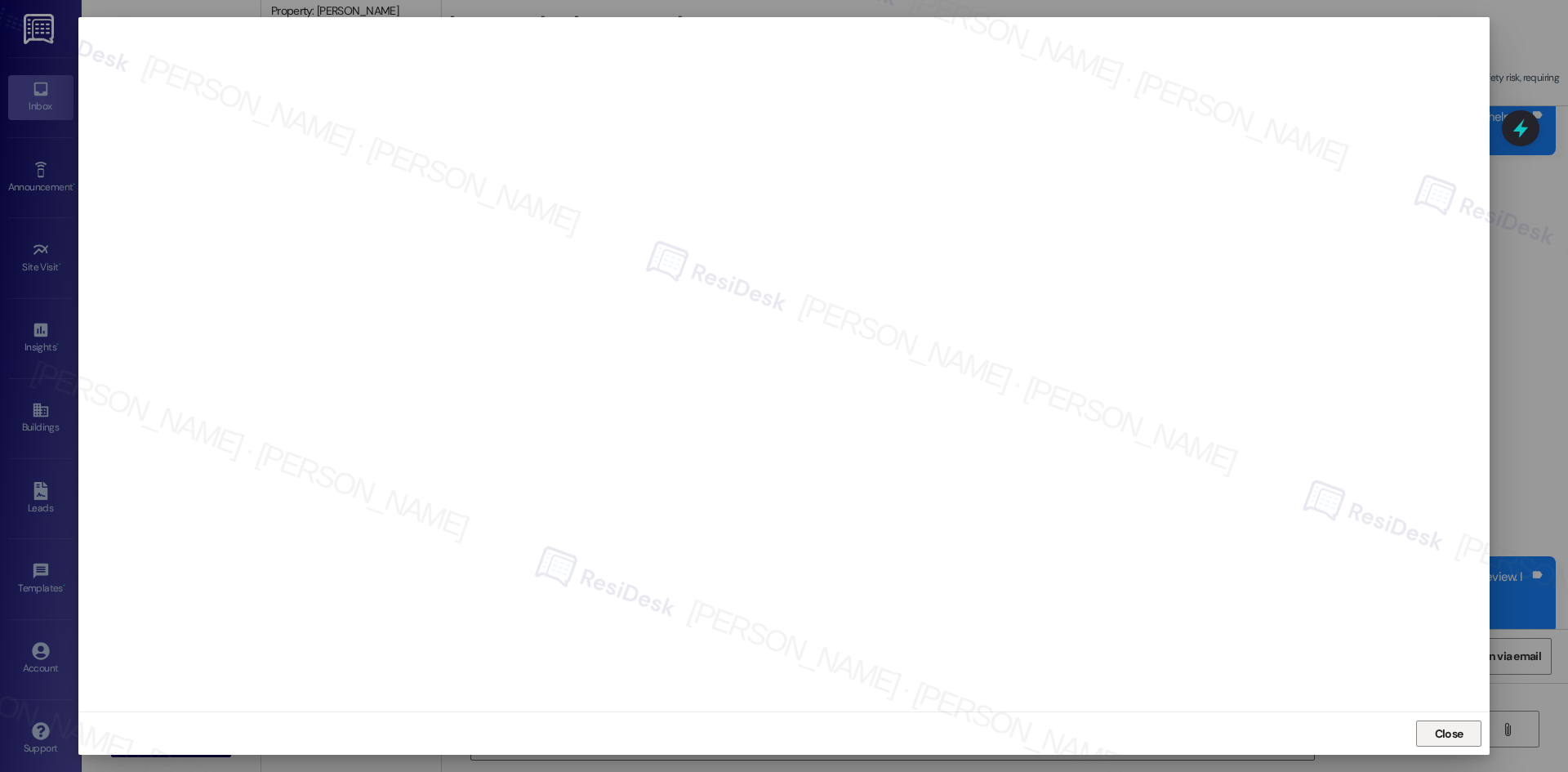
click at [1446, 740] on span "Close" at bounding box center [1449, 733] width 29 height 17
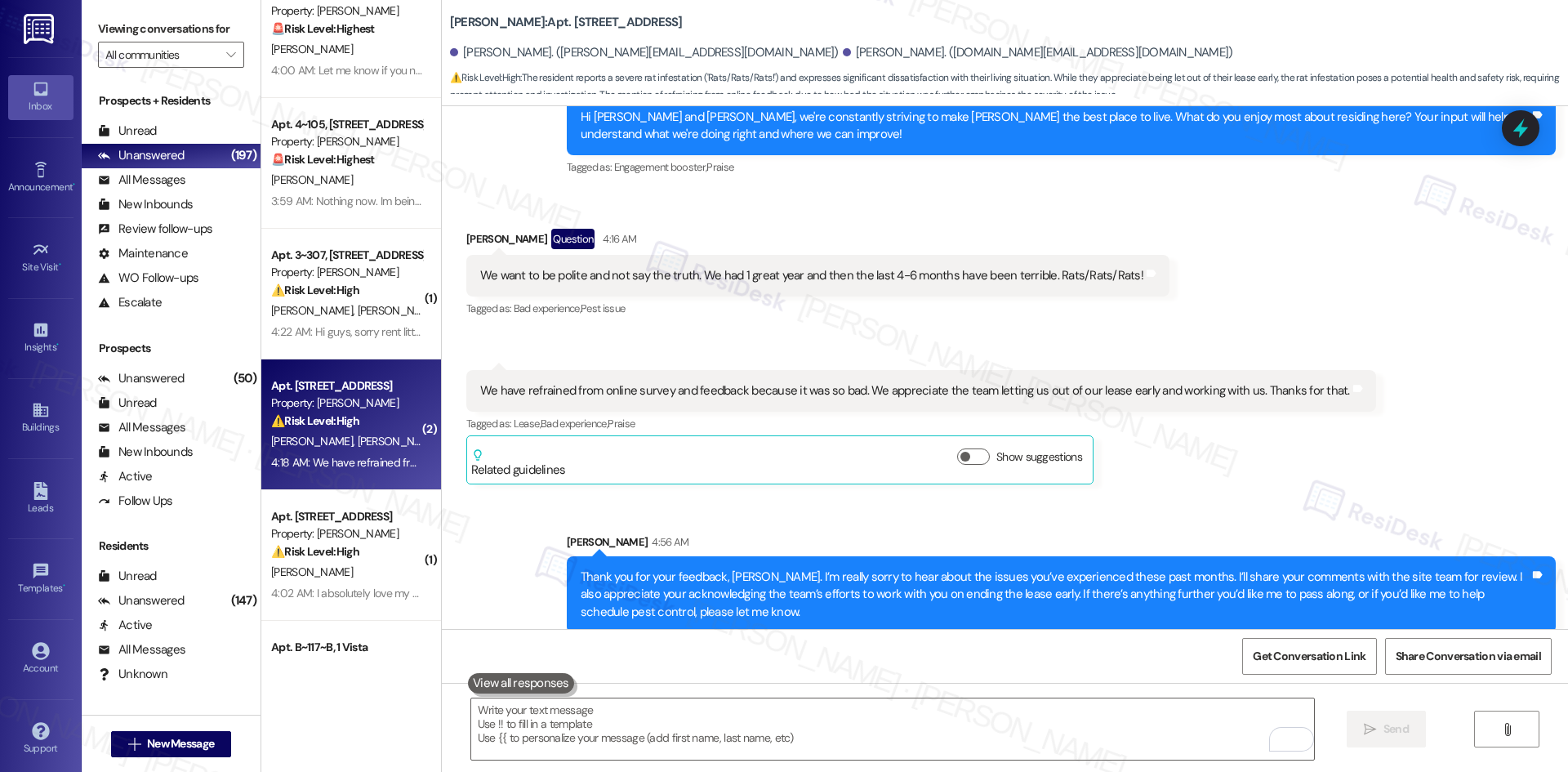
click at [1399, 308] on div "Received via SMS Nick Fowlkes Question 4:16 AM We want to be polite and not say…" at bounding box center [1005, 344] width 1126 height 305
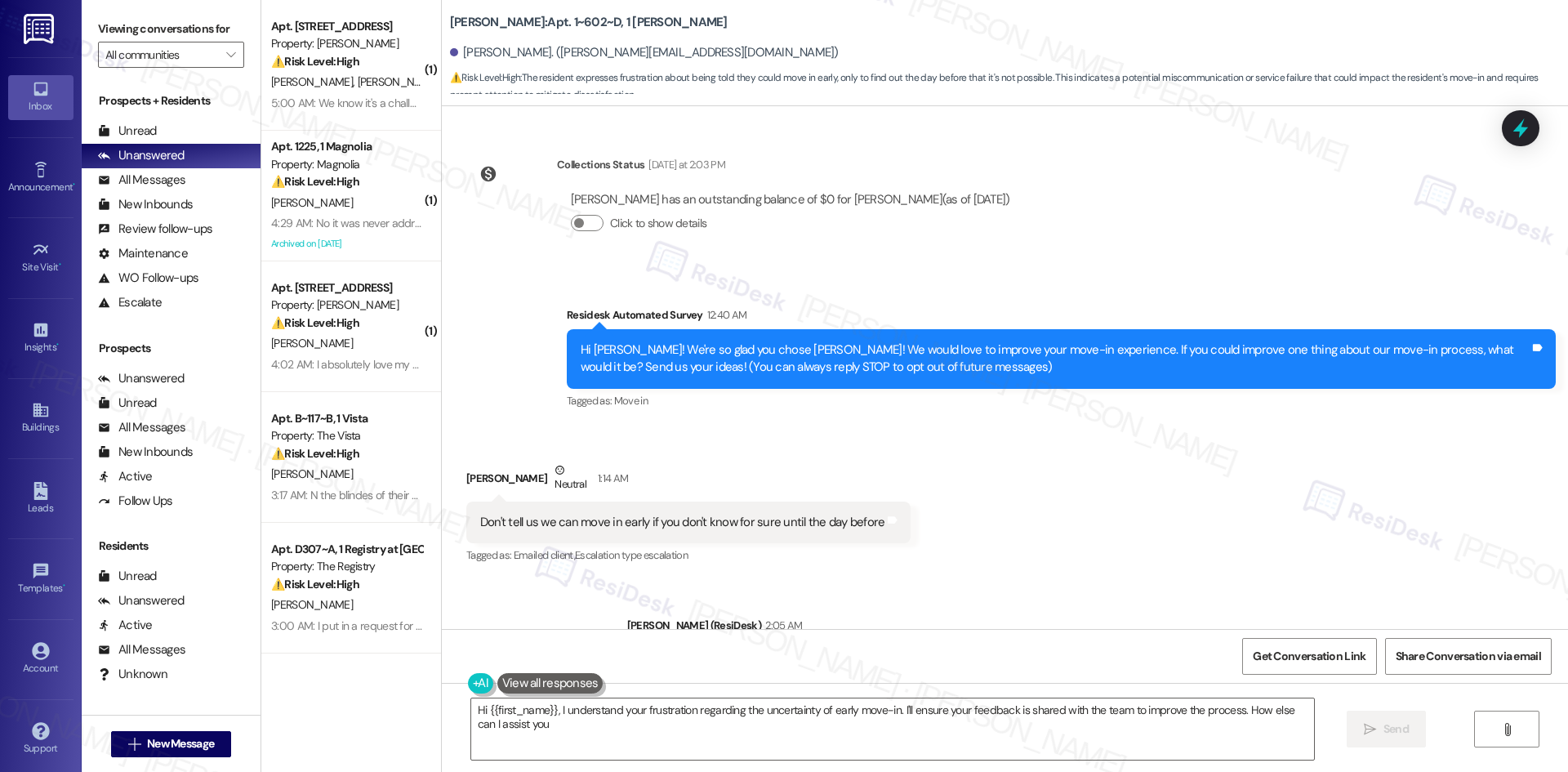
type textarea "Hi {{first_name}}, I understand your frustration regarding the uncertainty of e…"
click at [1074, 550] on div "Received via SMS [PERSON_NAME] Neutral 1:14 AM Don't tell us we can move in ear…" at bounding box center [1005, 502] width 1126 height 155
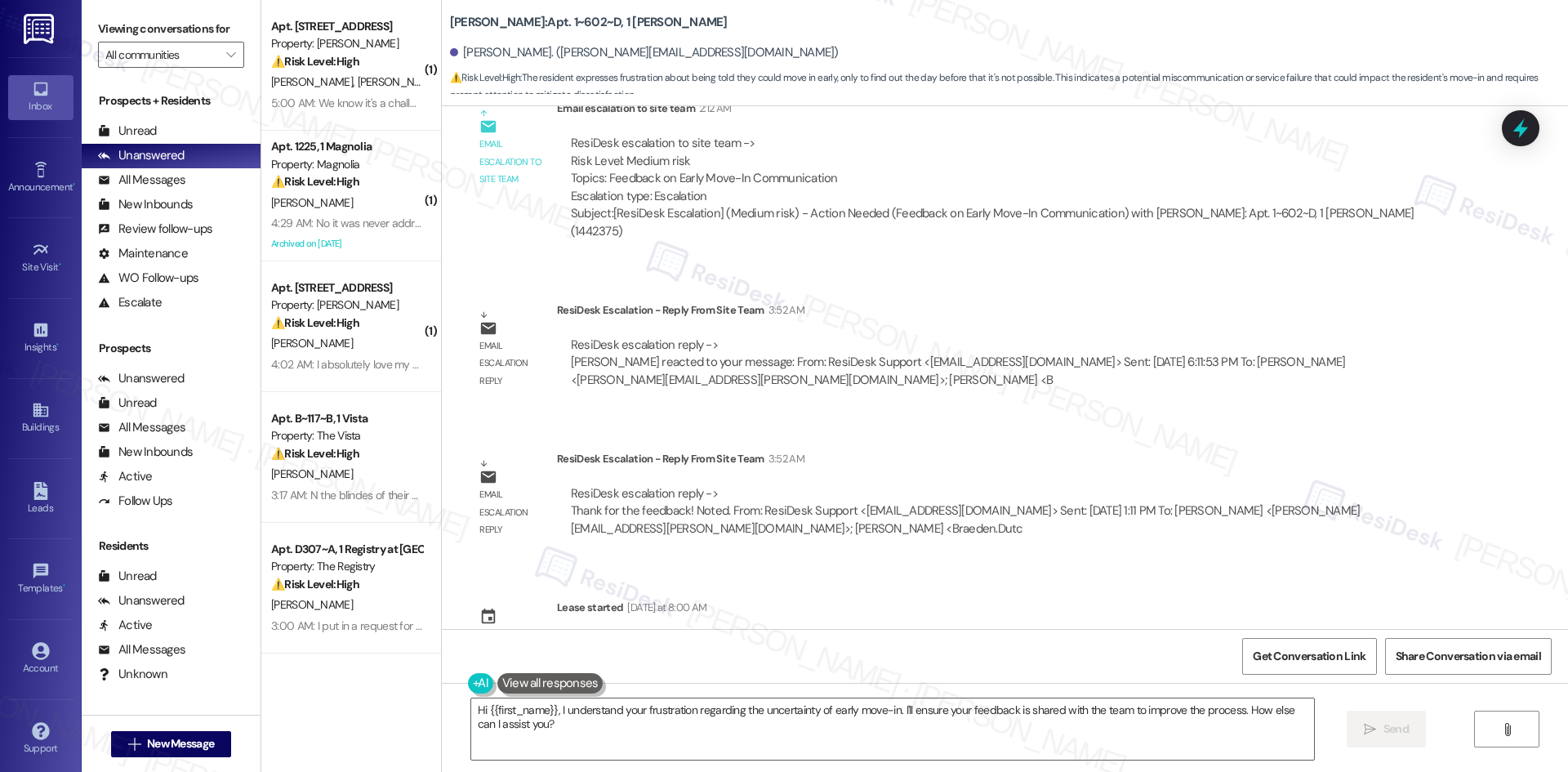
scroll to position [668, 0]
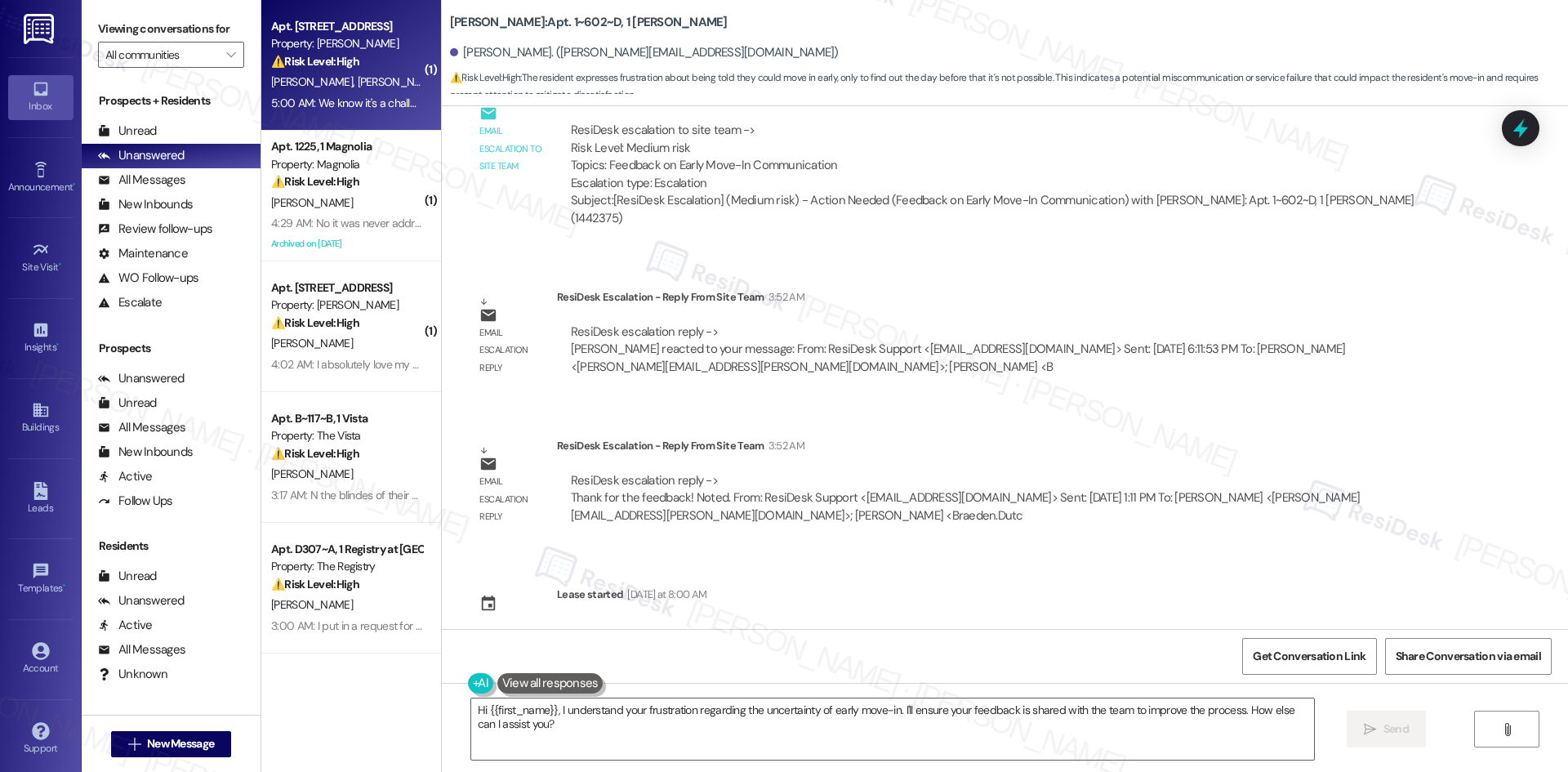
click at [309, 70] on div "⚠️ Risk Level: High The resident reports a significant rat infestation ('Rats/R…" at bounding box center [347, 62] width 151 height 17
type textarea "Fetching suggested responses. Please feel free to read through the conversation…"
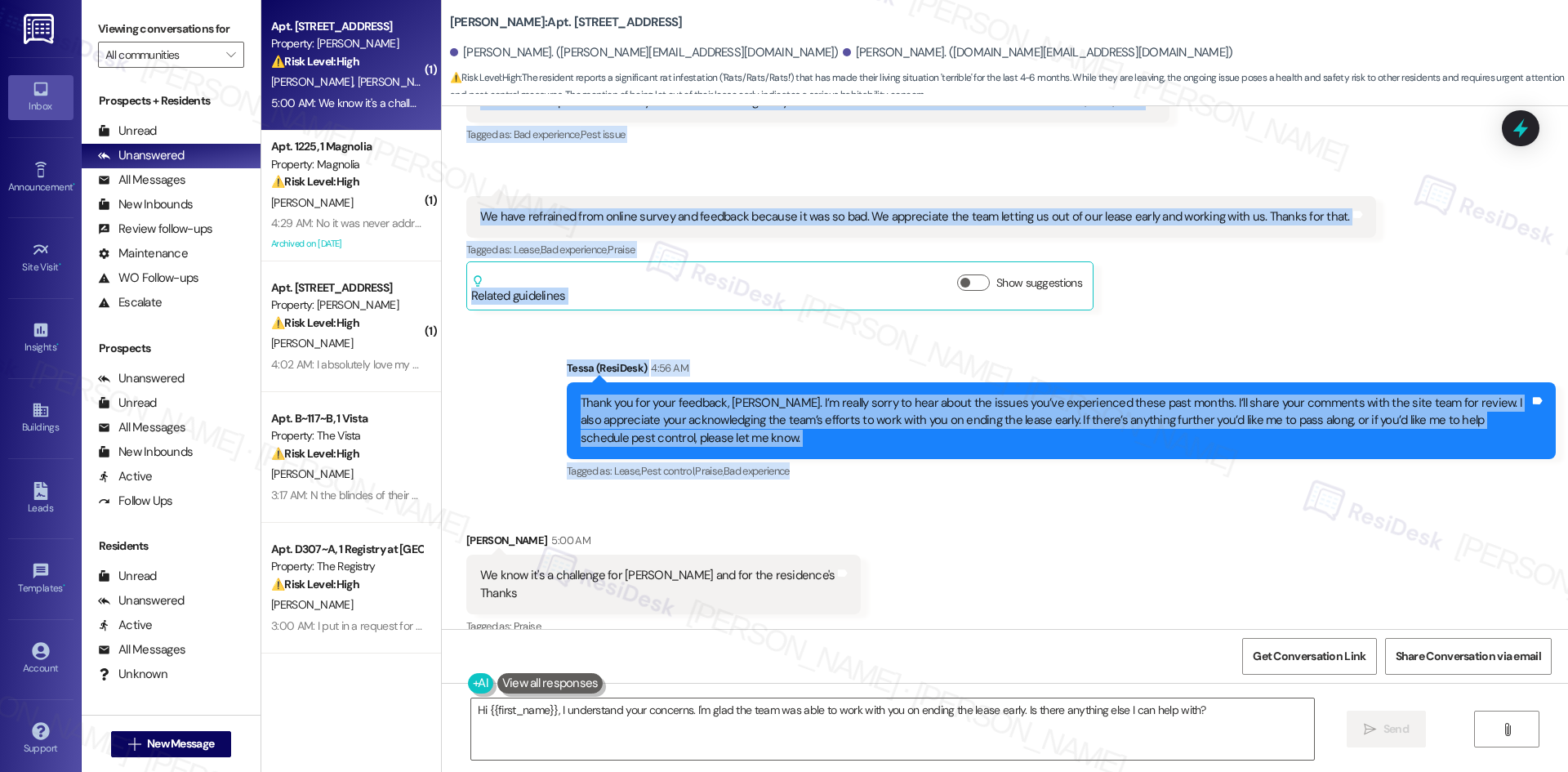
scroll to position [3742, 0]
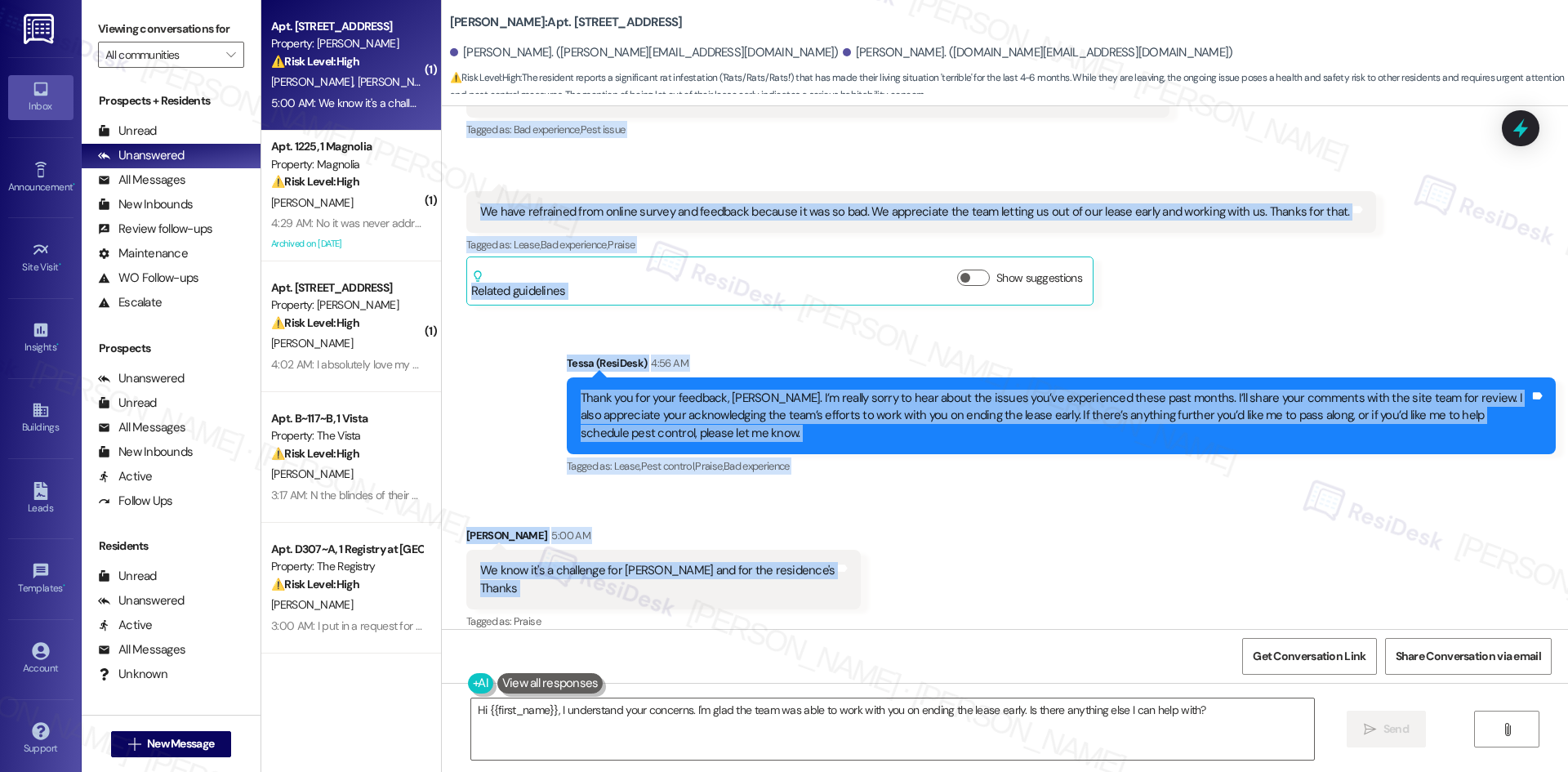
drag, startPoint x: 540, startPoint y: 124, endPoint x: 865, endPoint y: 587, distance: 565.7
click at [865, 587] on div "Lease started [DATE] 8:00 AM Survey, sent via SMS Residesk Automated Survey [DA…" at bounding box center [1005, 368] width 1126 height 523
copy div "[PERSON_NAME] (ResiDesk) 4:05 AM Hi [PERSON_NAME] and [PERSON_NAME], we're cons…"
click at [740, 318] on div "Sent via SMS Tessa (ResiDesk) 4:56 AM Thank you for your feedback, [PERSON_NAME…" at bounding box center [1005, 404] width 1126 height 173
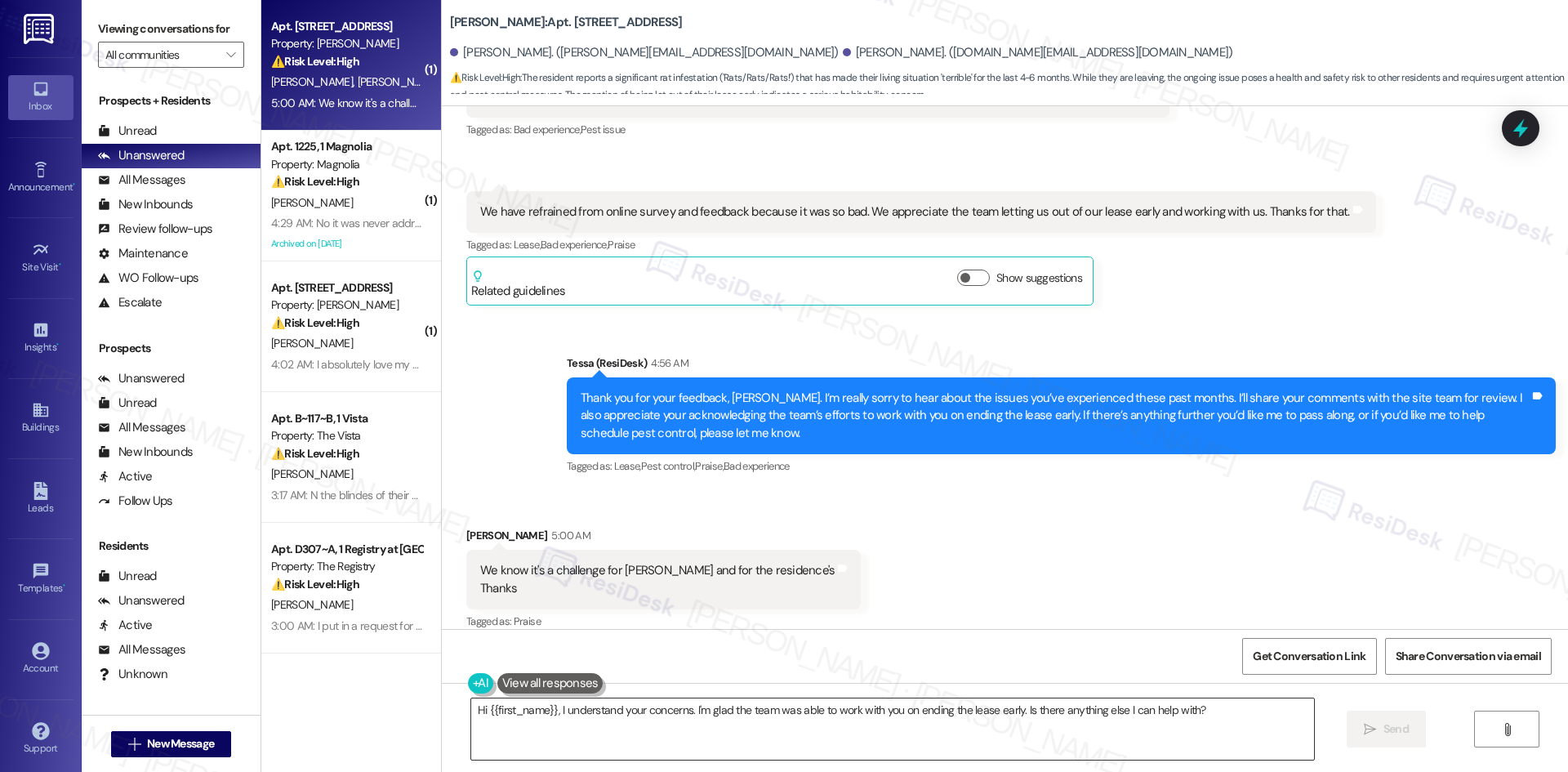
click at [1111, 727] on textarea "Hi {{first_name}}, I understand your concerns. I'm glad the team was able to wo…" at bounding box center [892, 729] width 842 height 62
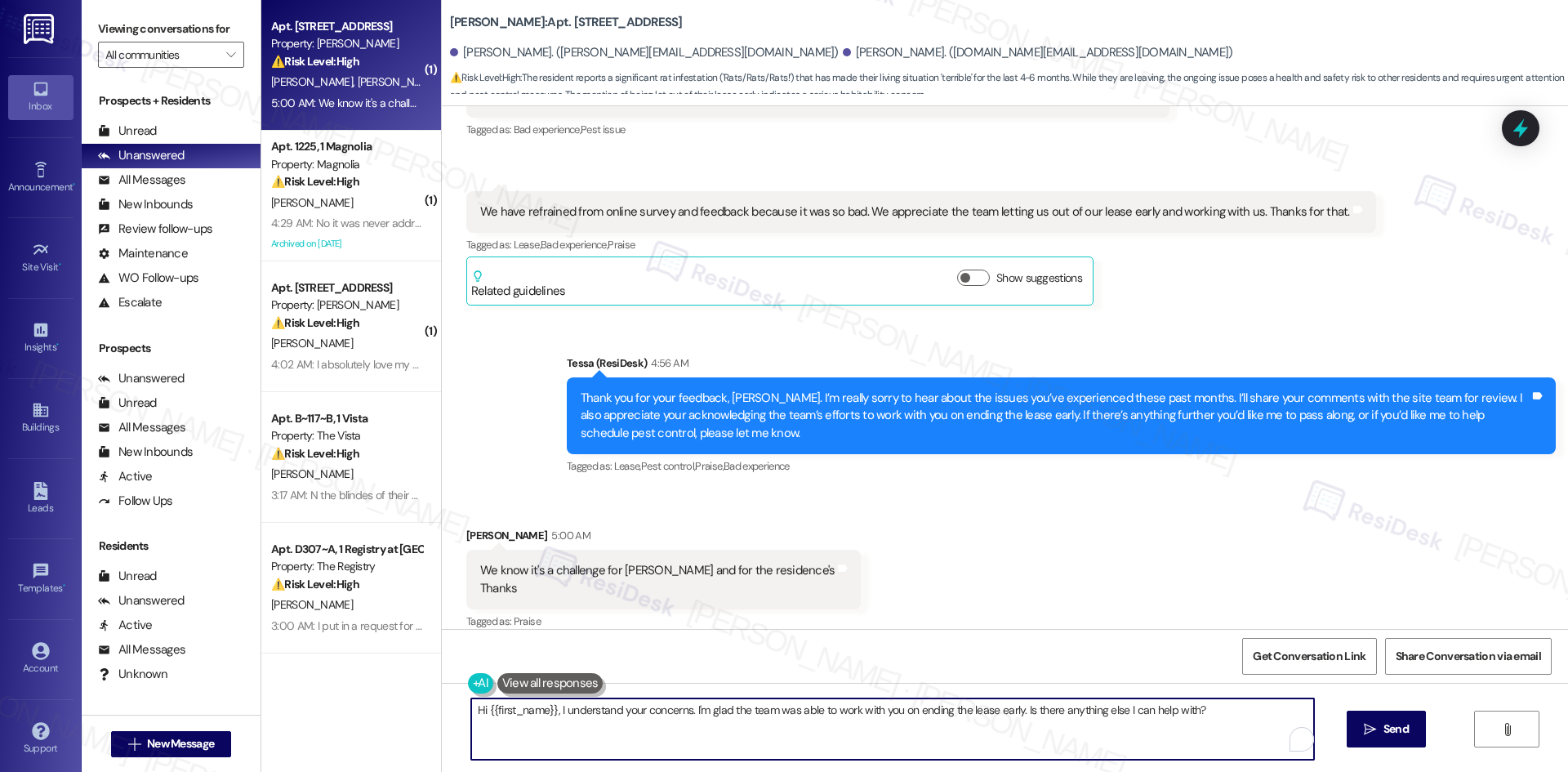
paste textarea "You’re welcome, [PERSON_NAME]. Thanks for your feedback—let me know if you need…"
type textarea "You’re welcome, [PERSON_NAME]. Thanks for your feedback—let me know if you need…"
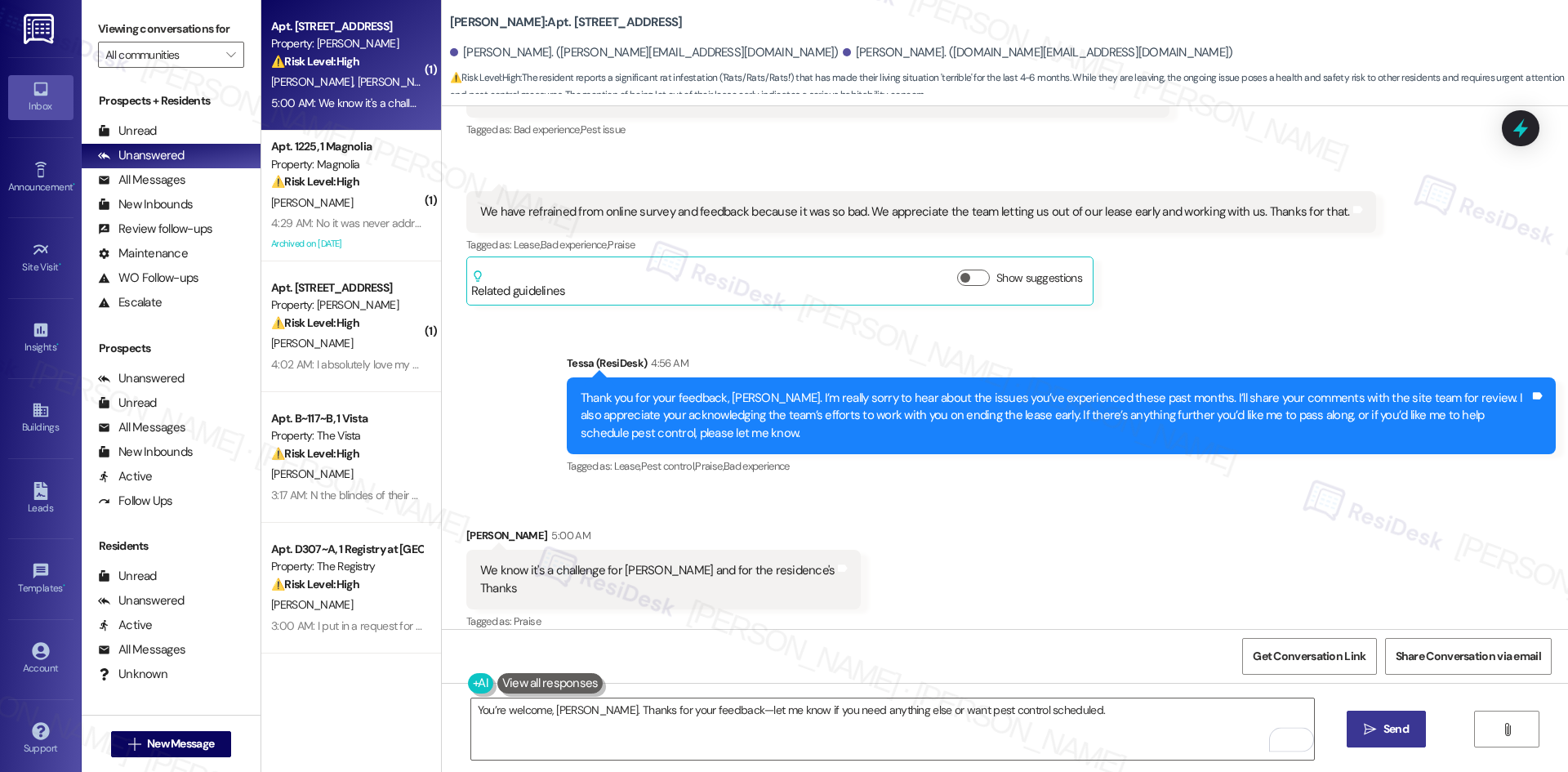
click at [1377, 732] on span " Send" at bounding box center [1386, 728] width 52 height 17
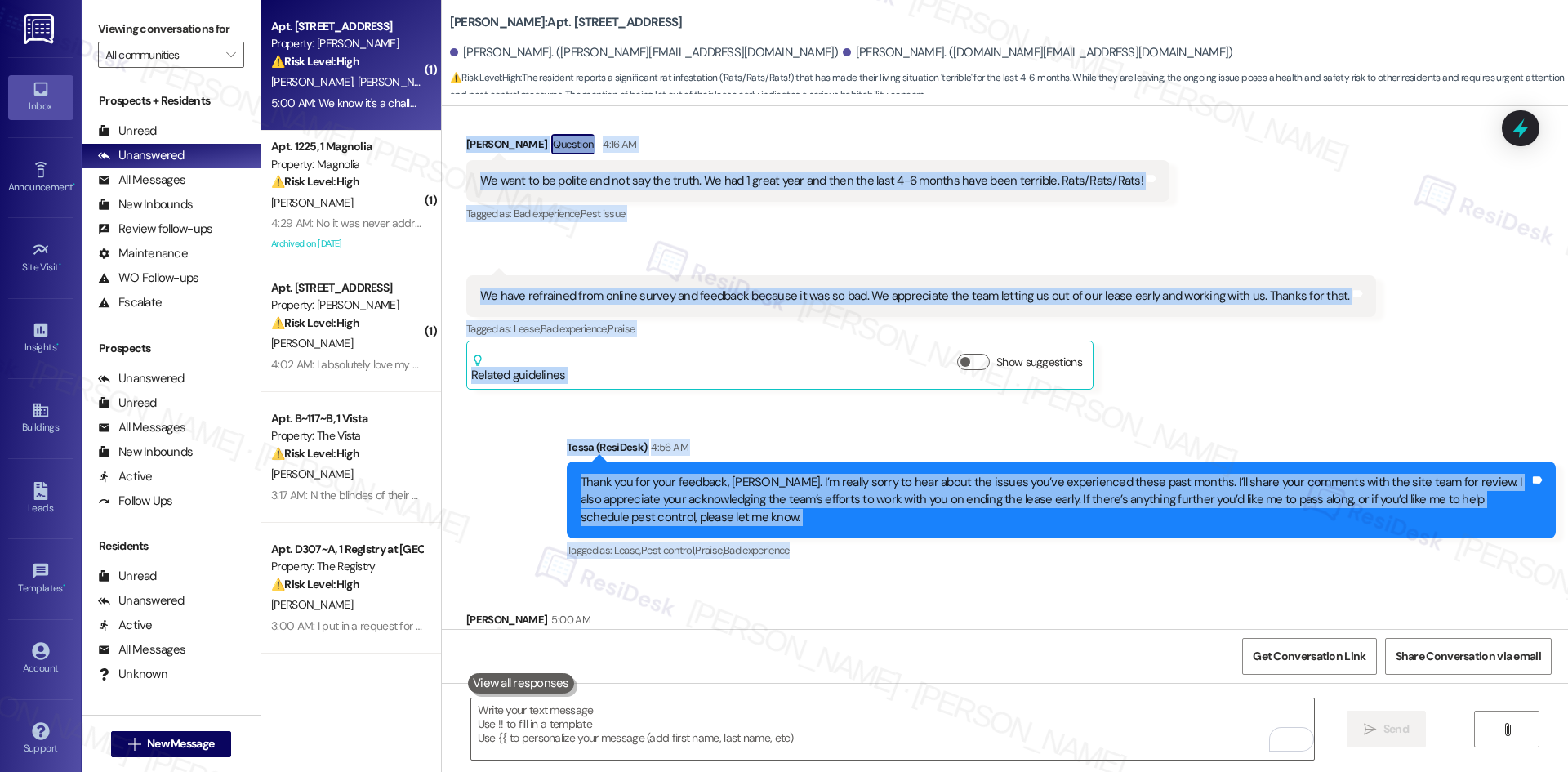
scroll to position [3856, 0]
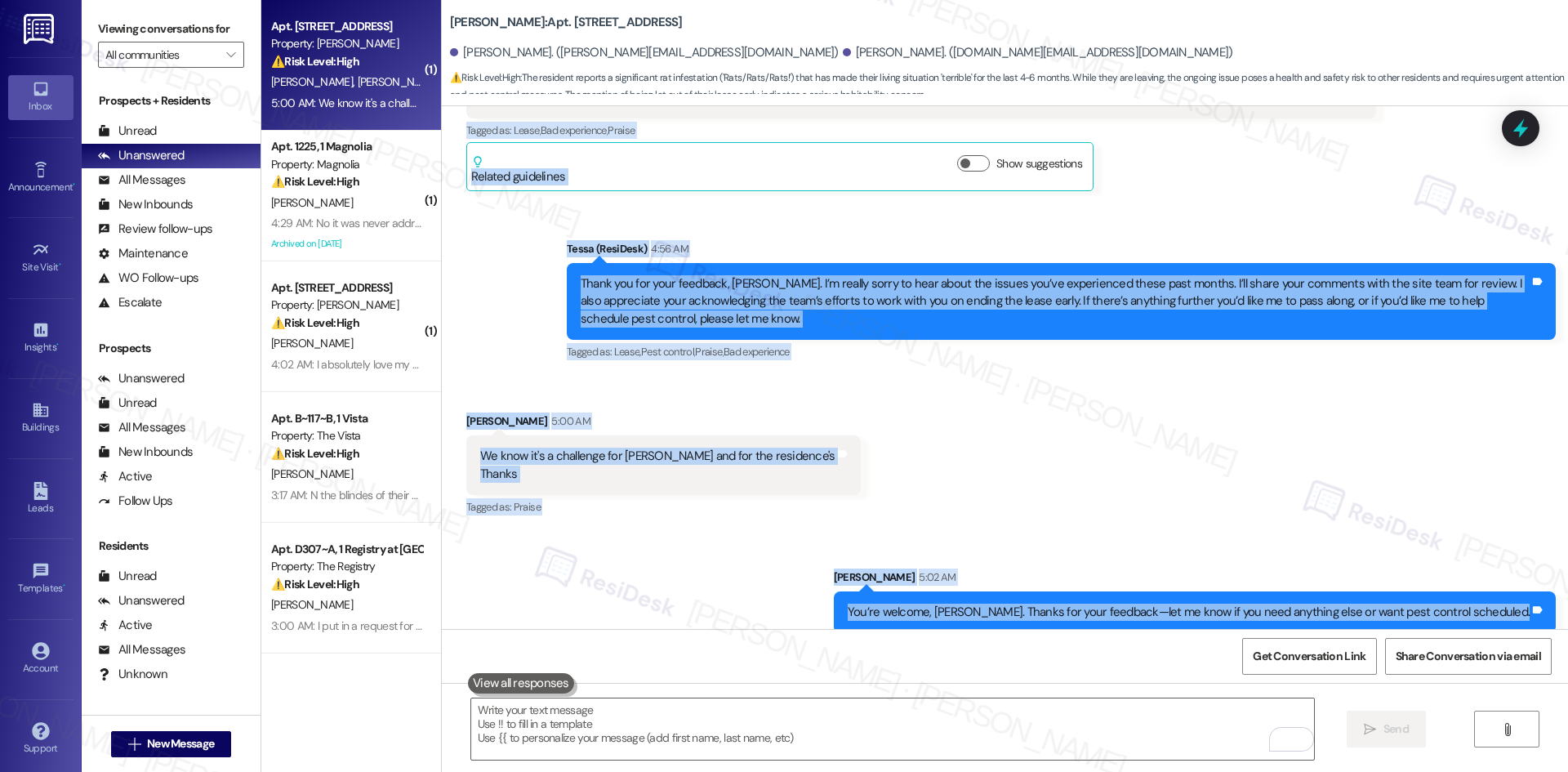
drag, startPoint x: 518, startPoint y: 377, endPoint x: 1522, endPoint y: 601, distance: 1028.7
click at [1538, 596] on div "Lease started [DATE] 8:00 AM Survey, sent via SMS Residesk Automated Survey [DA…" at bounding box center [1005, 368] width 1126 height 523
copy div "[PERSON_NAME] (ResiDesk) 4:05 AM Hi [PERSON_NAME] and [PERSON_NAME], we're cons…"
click at [1077, 413] on div "Received via SMS [PERSON_NAME] 5:00 AM We know it's a challenge for [PERSON_NAM…" at bounding box center [1005, 453] width 1126 height 155
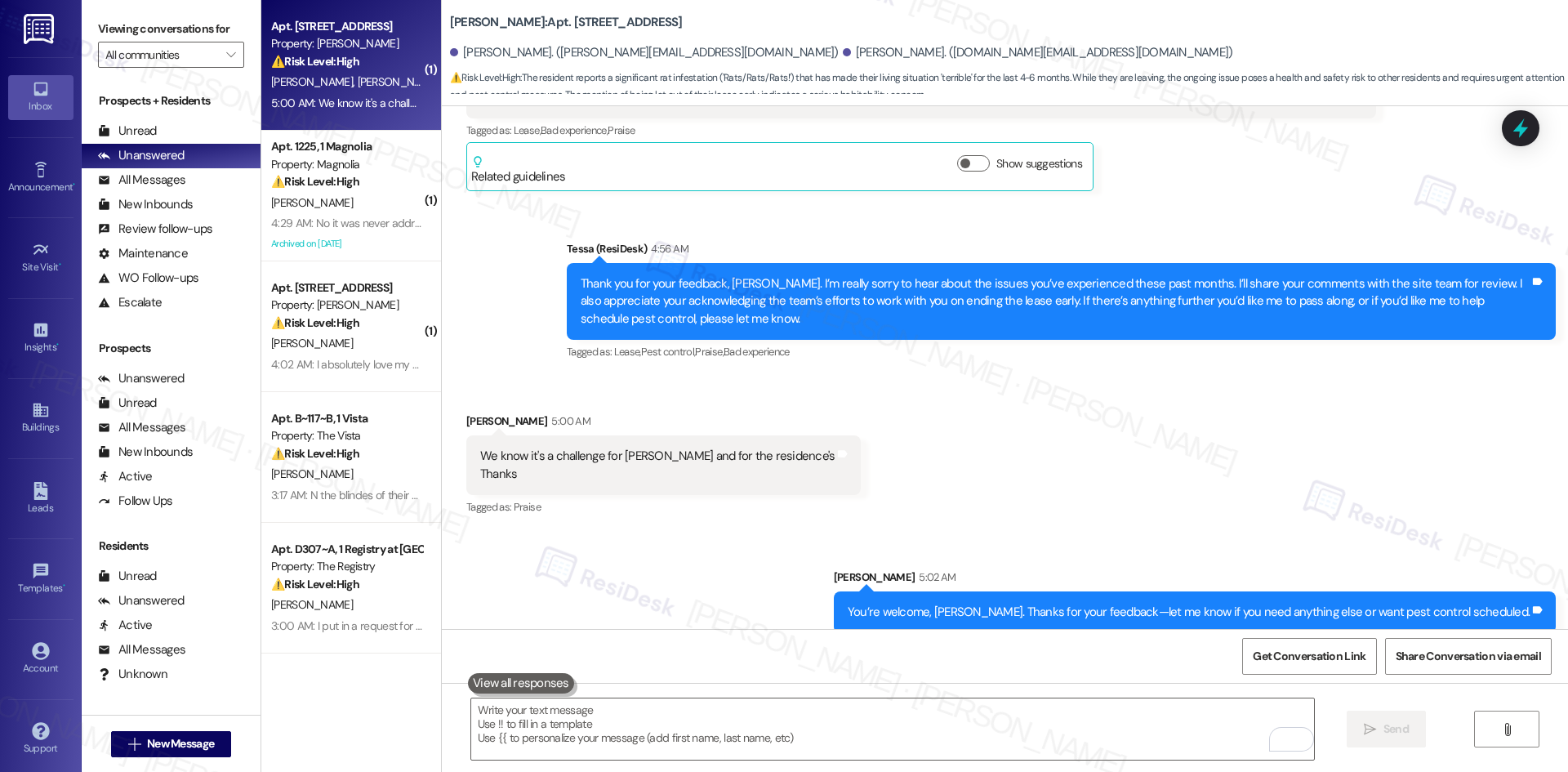
click at [1143, 462] on div "Received via SMS [PERSON_NAME] 5:00 AM We know it's a challenge for [PERSON_NAM…" at bounding box center [1005, 453] width 1126 height 155
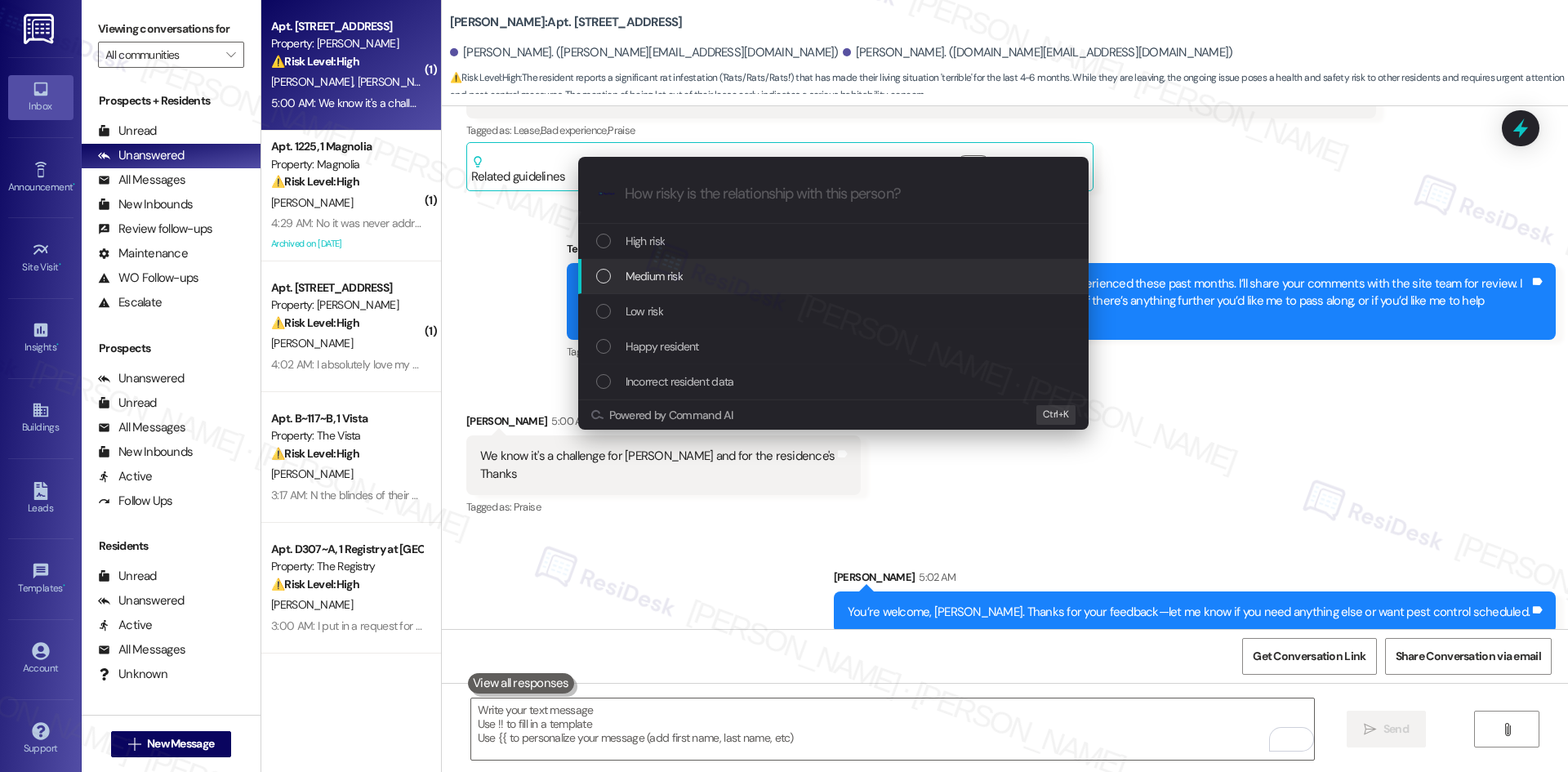
click at [723, 282] on div "Medium risk" at bounding box center [834, 276] width 477 height 18
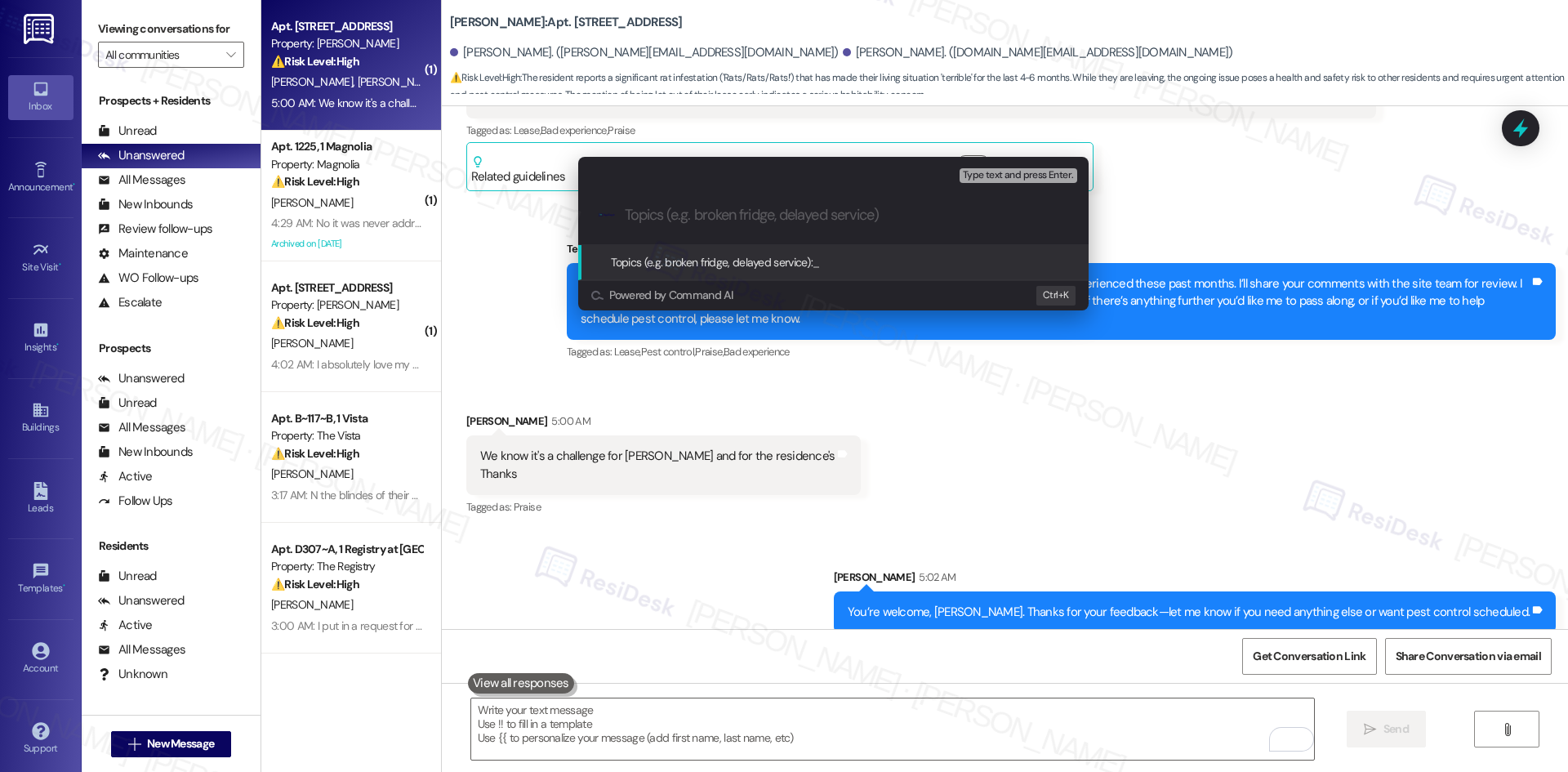
click at [941, 496] on div "Escalate Conversation Medium risk Topics (e.g. broken fridge, delayed service) …" at bounding box center [784, 386] width 1568 height 772
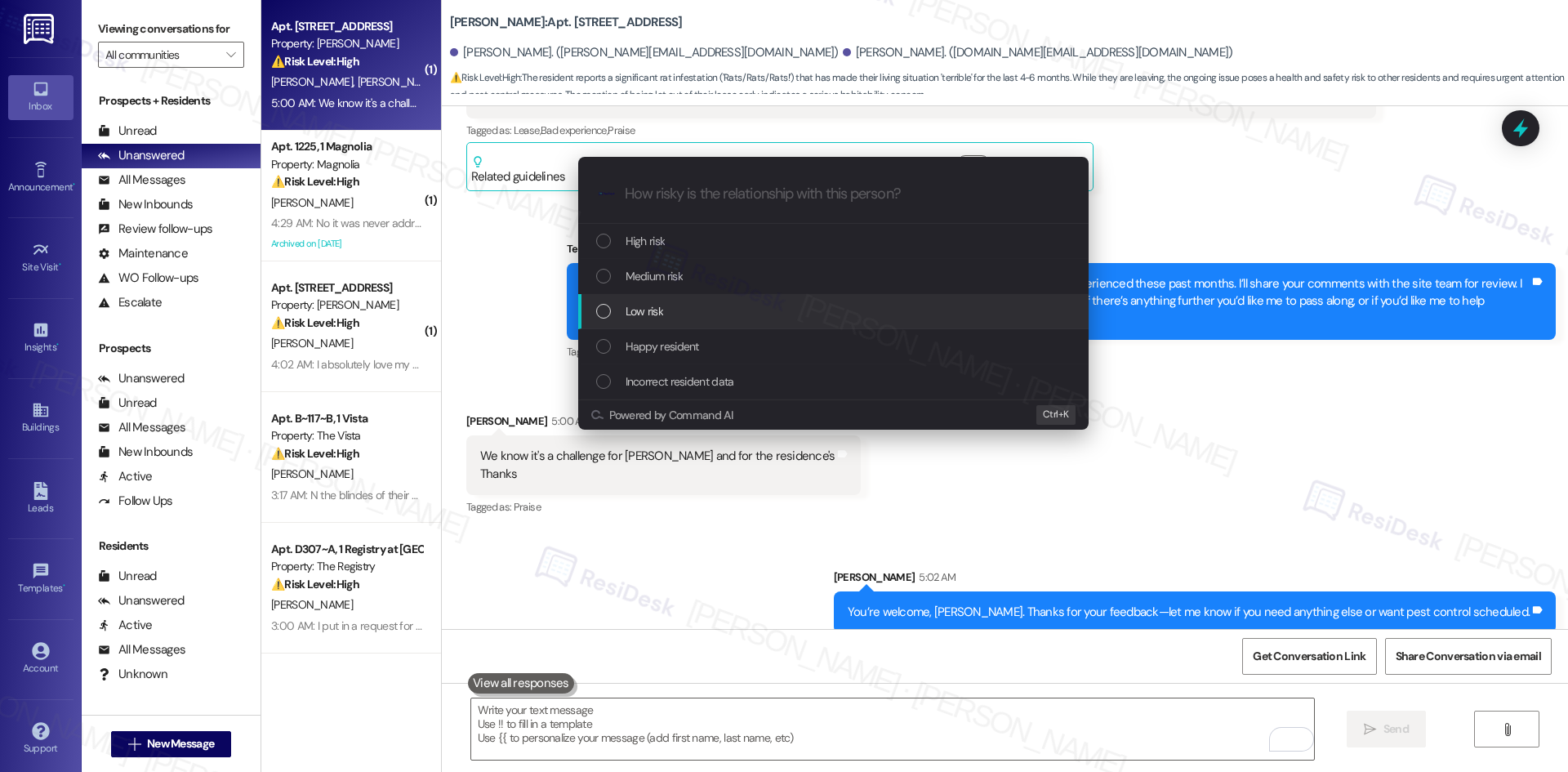
click at [655, 296] on div "Low risk" at bounding box center [832, 312] width 510 height 35
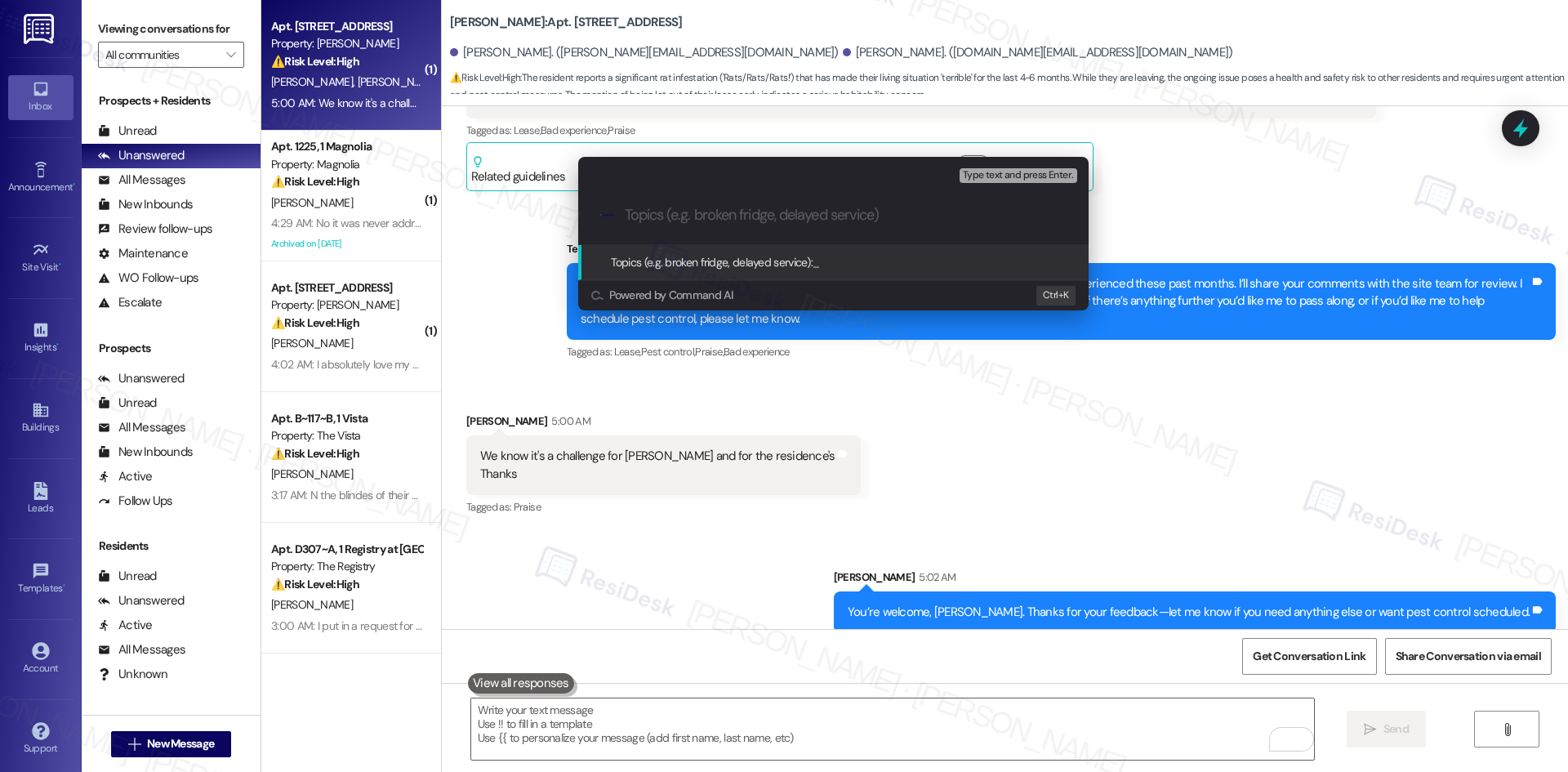
click at [700, 217] on input "Topics (e.g. broken fridge, delayed service)" at bounding box center [846, 215] width 444 height 17
paste input "Resident Feedback – Pest Concerns and Lease Termination"
type input "Resident Feedback – Pest Concerns and Lease Termination"
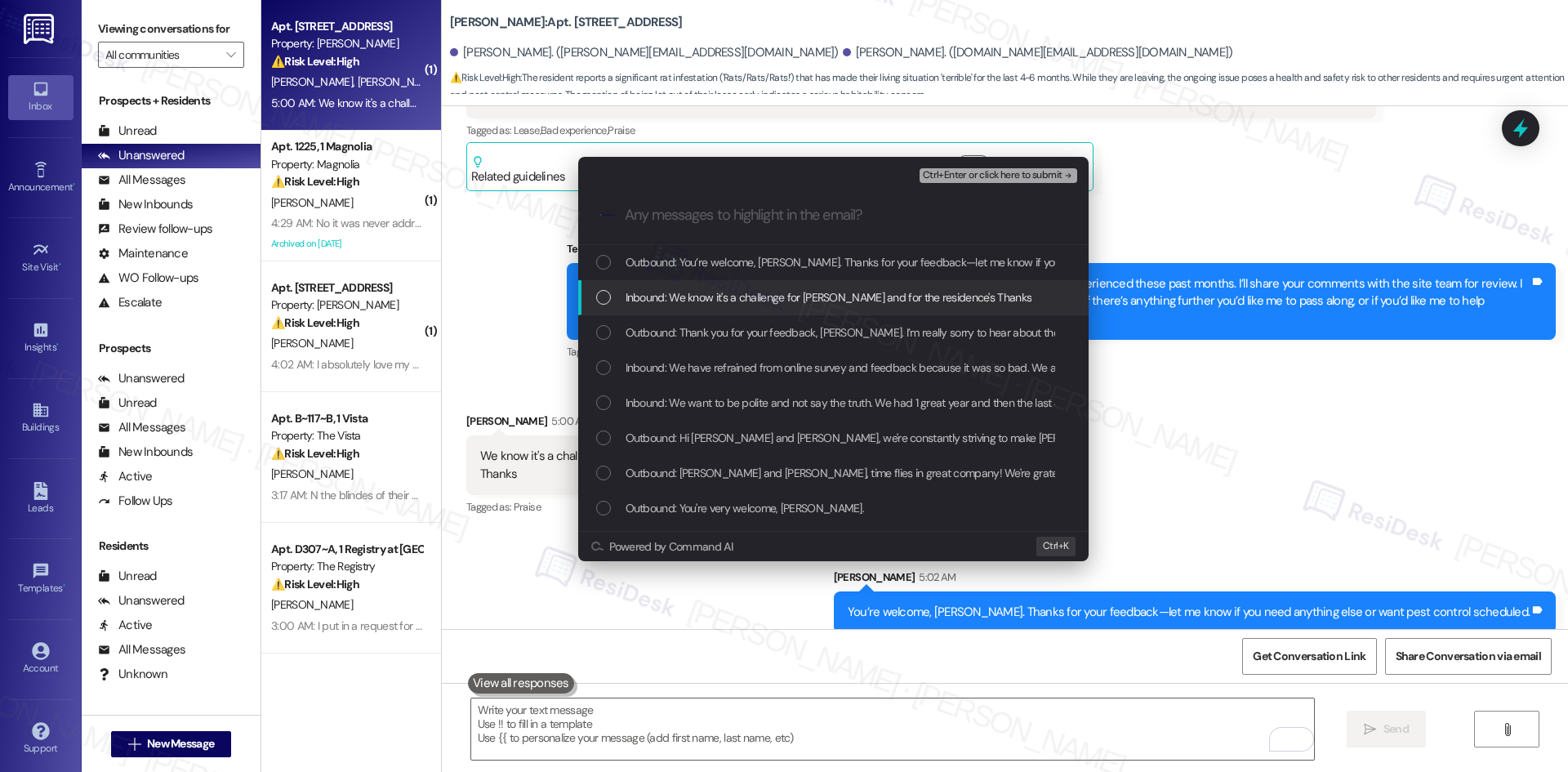
click at [795, 303] on span "Inbound: We know it's a challenge for [PERSON_NAME] and for the residence's Tha…" at bounding box center [828, 298] width 407 height 18
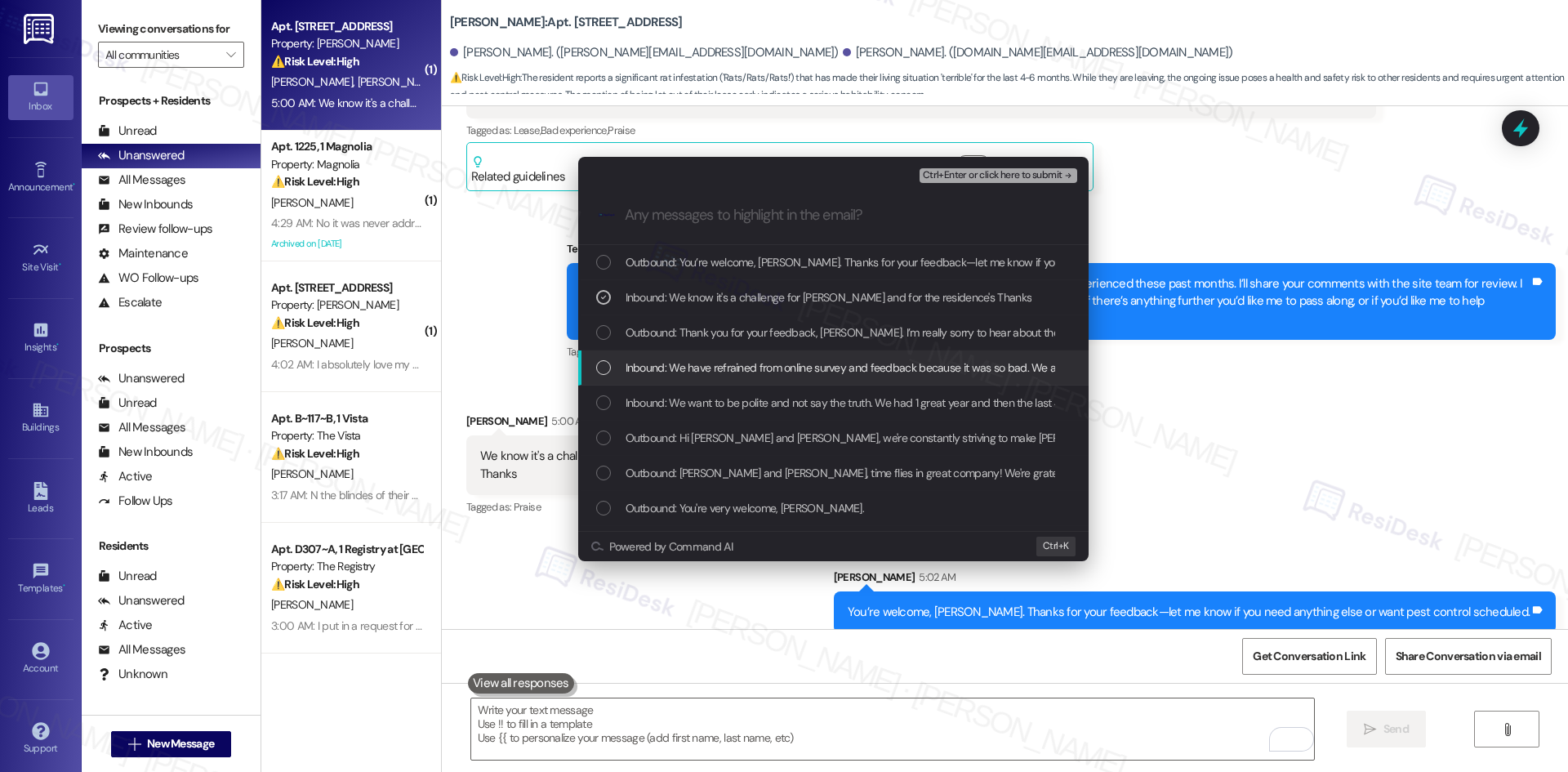
click at [874, 370] on span "Inbound: We have refrained from online survey and feedback because it was so ba…" at bounding box center [1048, 368] width 845 height 18
drag, startPoint x: 874, startPoint y: 400, endPoint x: 914, endPoint y: 400, distance: 40.0
click at [876, 400] on span "Inbound: We want to be polite and not say the truth. We had 1 great year and th…" at bounding box center [952, 403] width 653 height 18
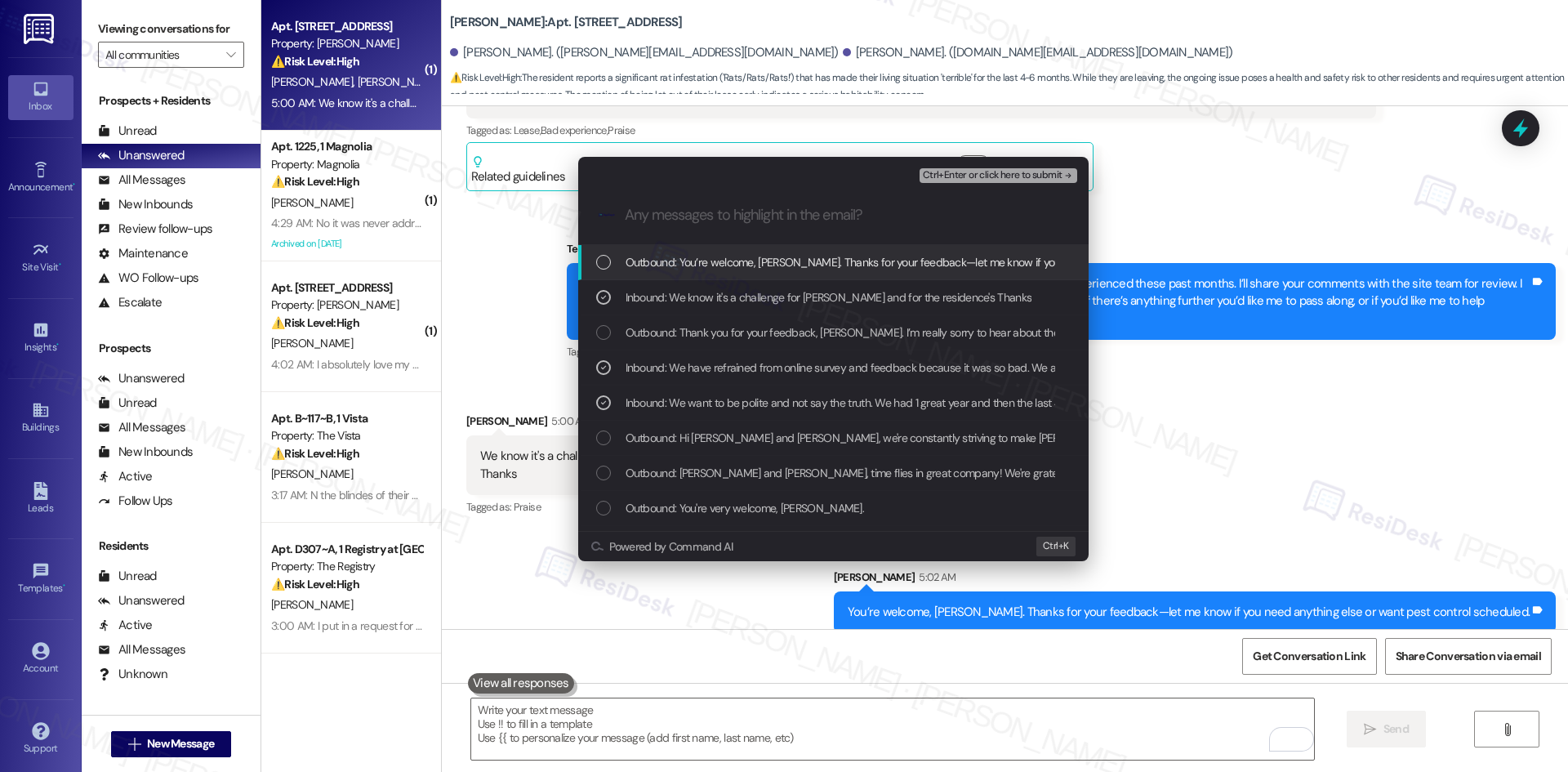
click at [1024, 175] on span "Ctrl+Enter or click here to submit" at bounding box center [993, 176] width 140 height 12
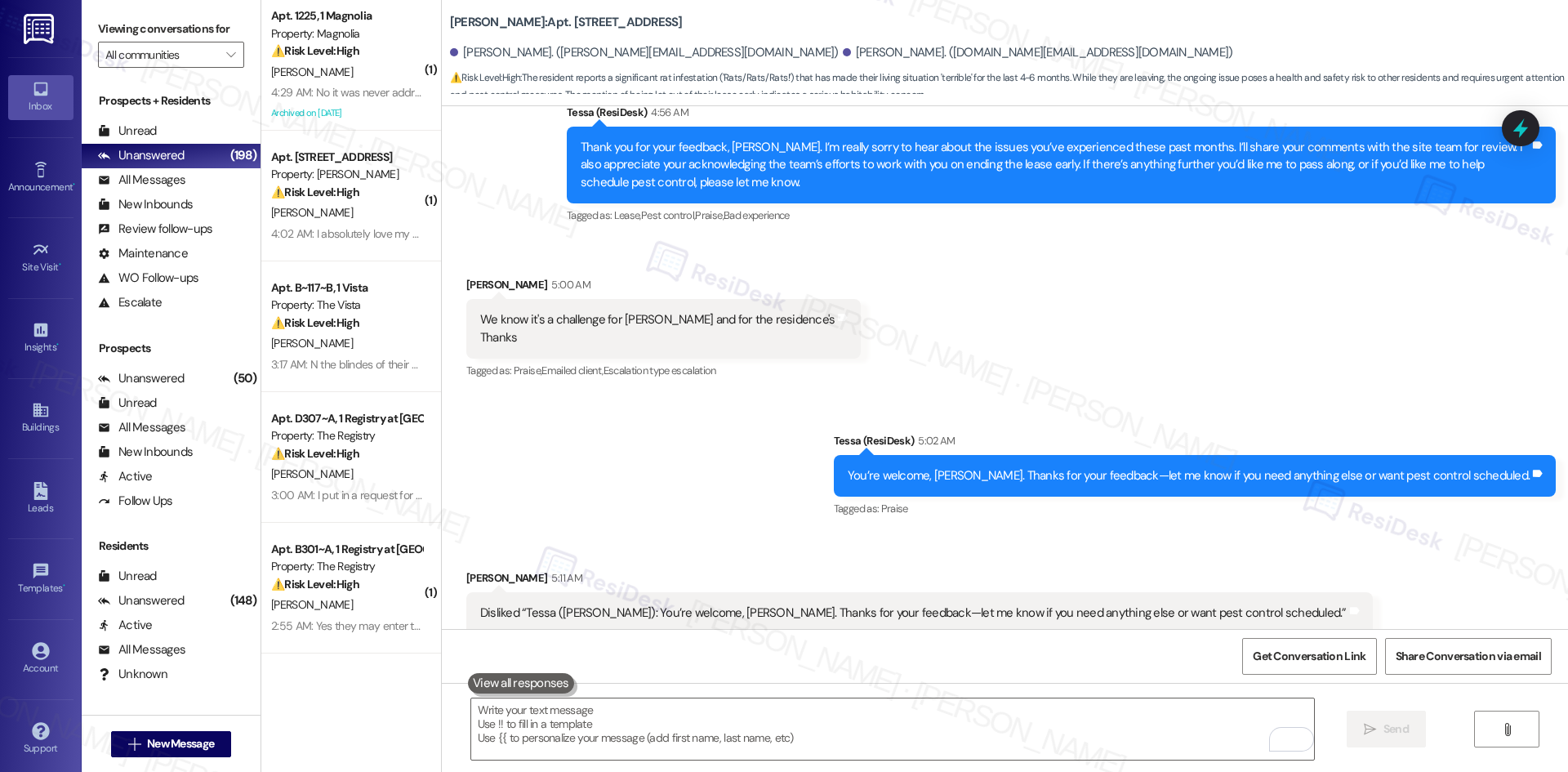
scroll to position [3993, 0]
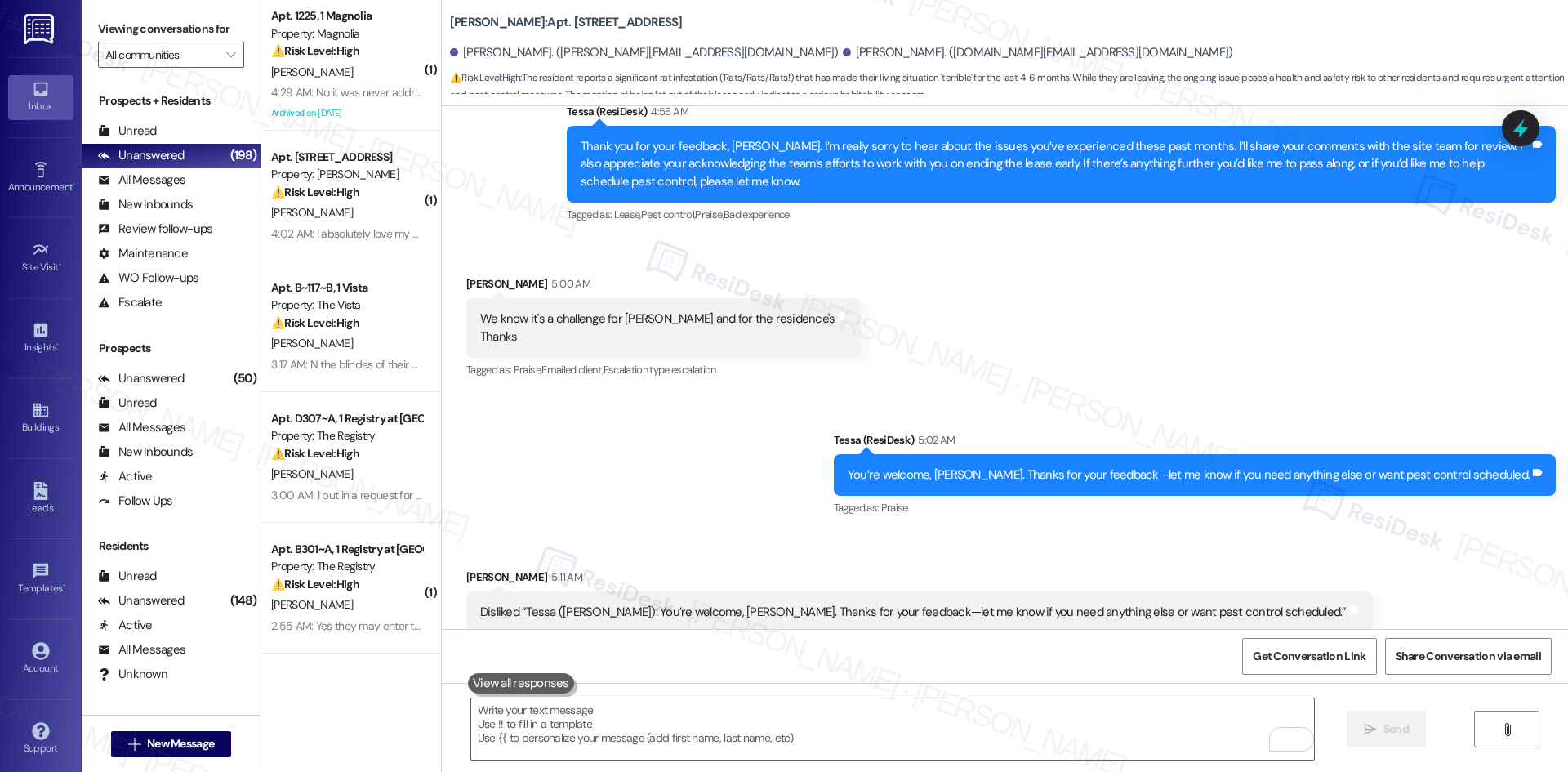
click at [709, 425] on div "Sent via SMS Tessa (ResiDesk) 5:02 AM You’re welcome, [PERSON_NAME]. Thanks for…" at bounding box center [1005, 464] width 1126 height 138
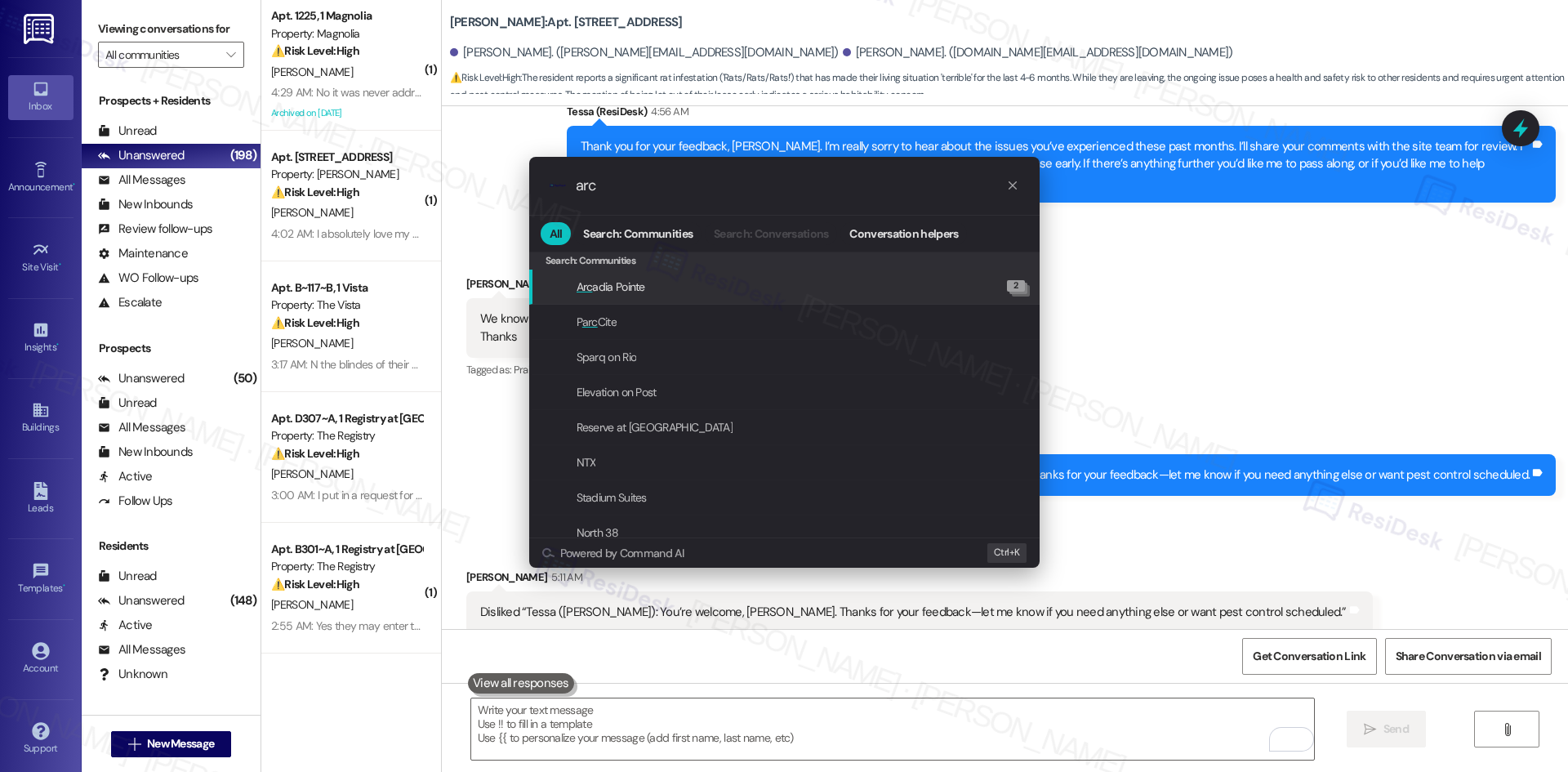
click at [699, 192] on input "arc" at bounding box center [791, 186] width 431 height 17
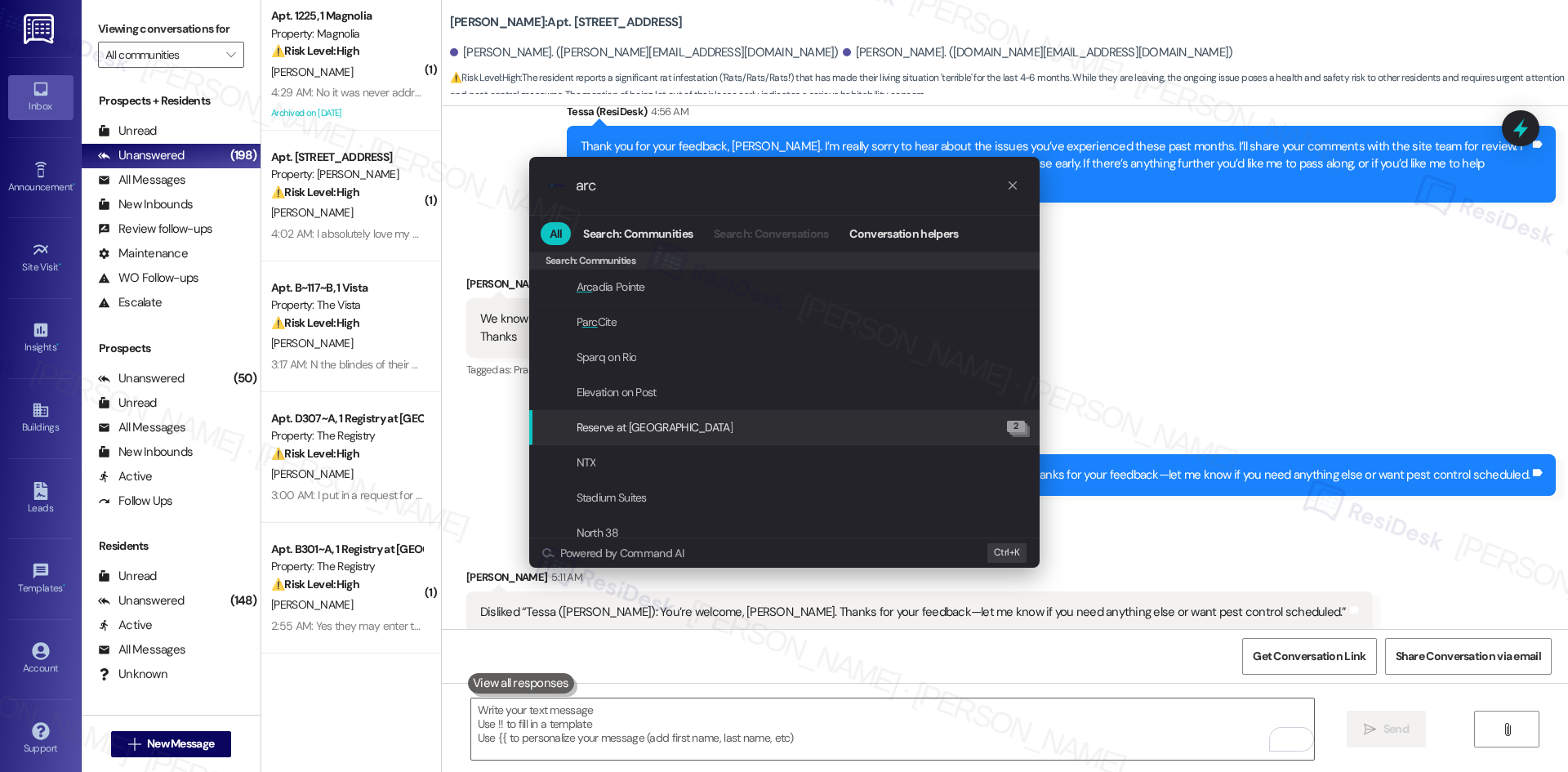
type input "arc"
click at [1238, 495] on div ".cls-1{fill:#0a055f;}.cls-2{fill:#0cc4c4;} resideskLogoBlueOrange arc All Searc…" at bounding box center [784, 386] width 1568 height 772
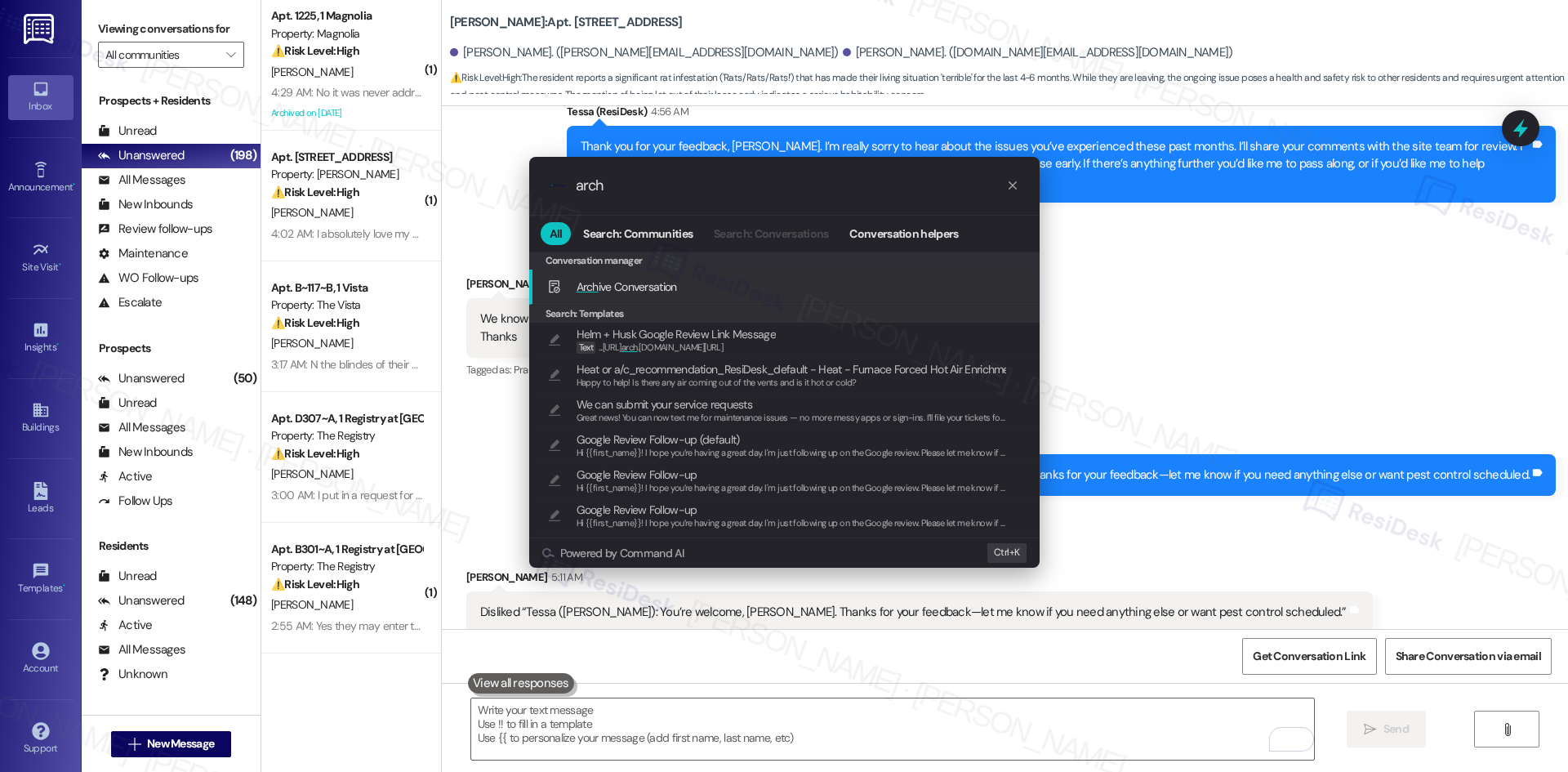
type input "arch"
click at [713, 278] on div "Arch ive Conversation Add shortcut" at bounding box center [786, 287] width 477 height 18
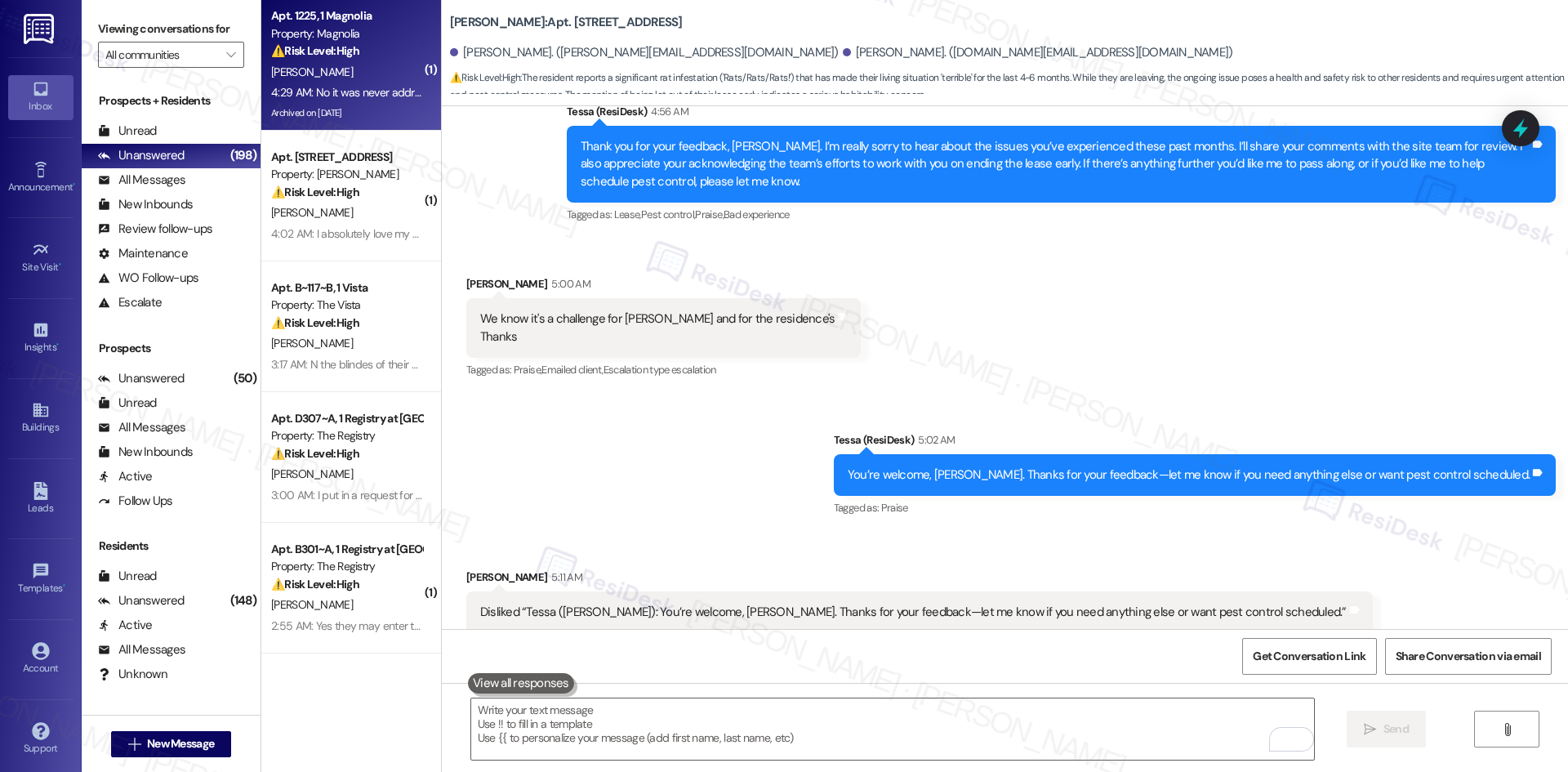
click at [362, 62] on div "[PERSON_NAME]" at bounding box center [347, 72] width 154 height 21
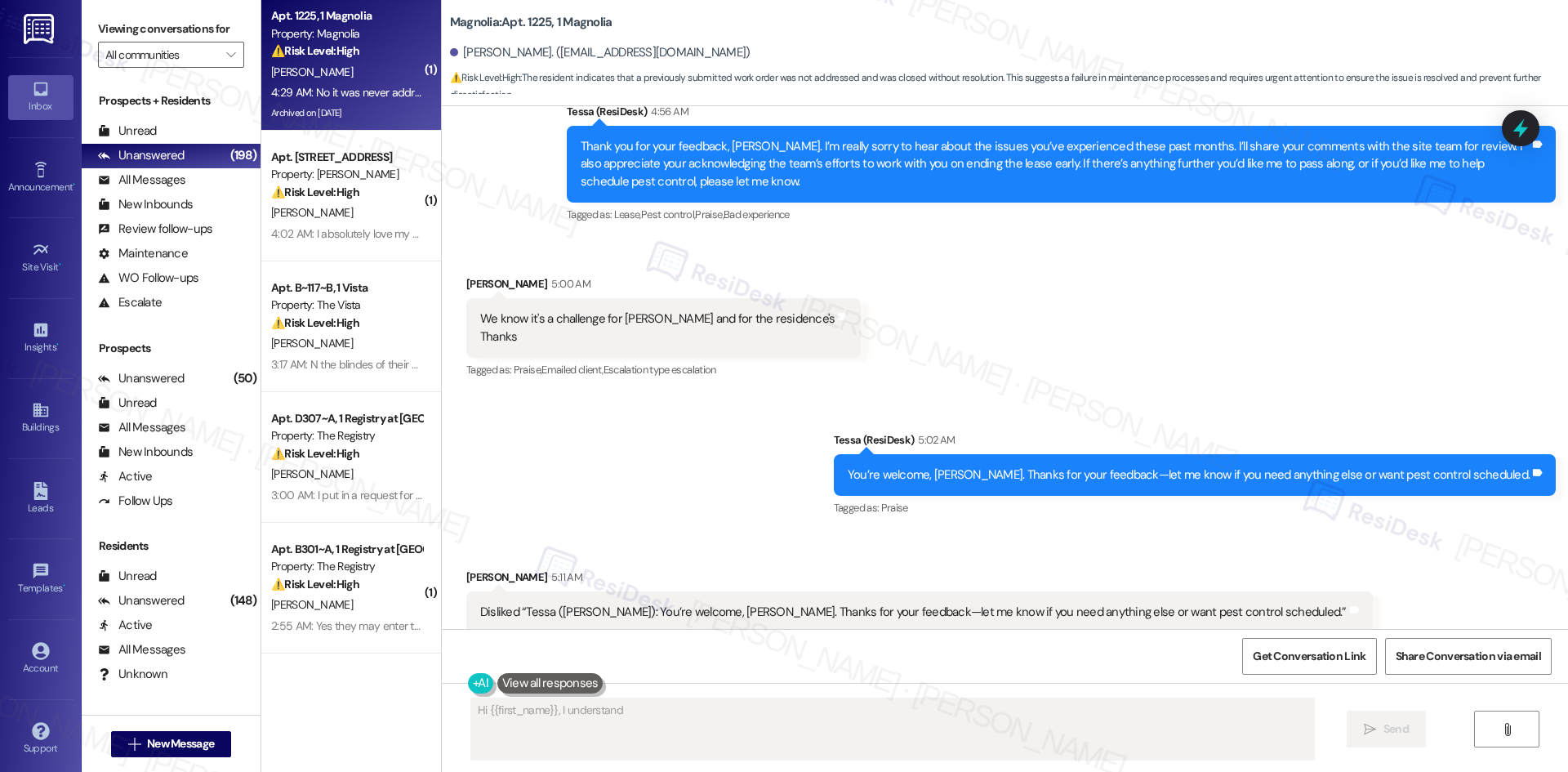
scroll to position [2101, 0]
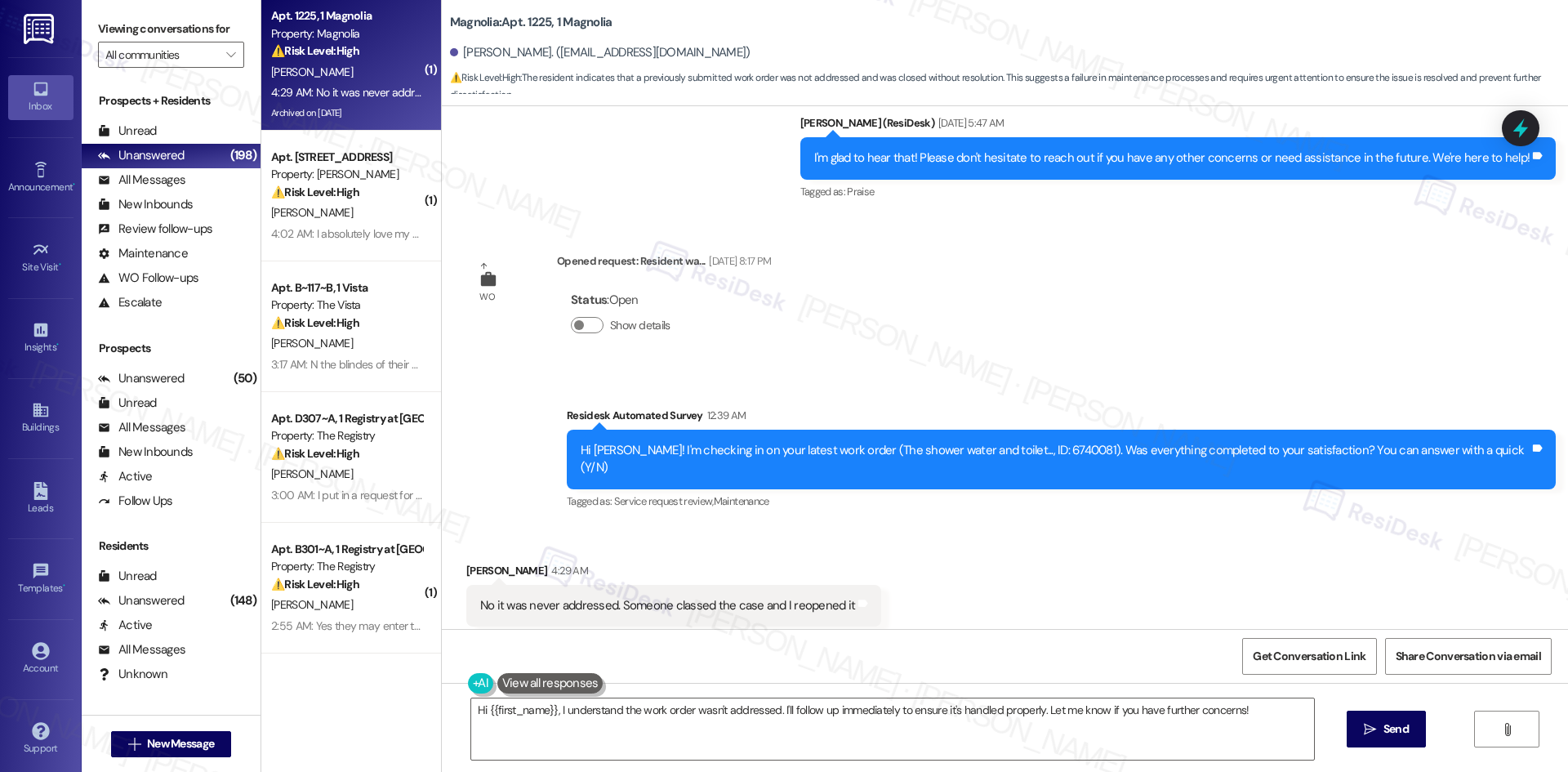
click at [1031, 549] on div "Received via SMS [PERSON_NAME] 4:29 AM No it was never addressed. Someone class…" at bounding box center [1005, 594] width 1126 height 138
click at [1128, 525] on div "Received via SMS [PERSON_NAME] 4:29 AM No it was never addressed. Someone class…" at bounding box center [1005, 594] width 1126 height 138
click at [1186, 533] on div "Received via SMS [PERSON_NAME] 4:29 AM No it was never addressed. Someone class…" at bounding box center [1005, 594] width 1126 height 138
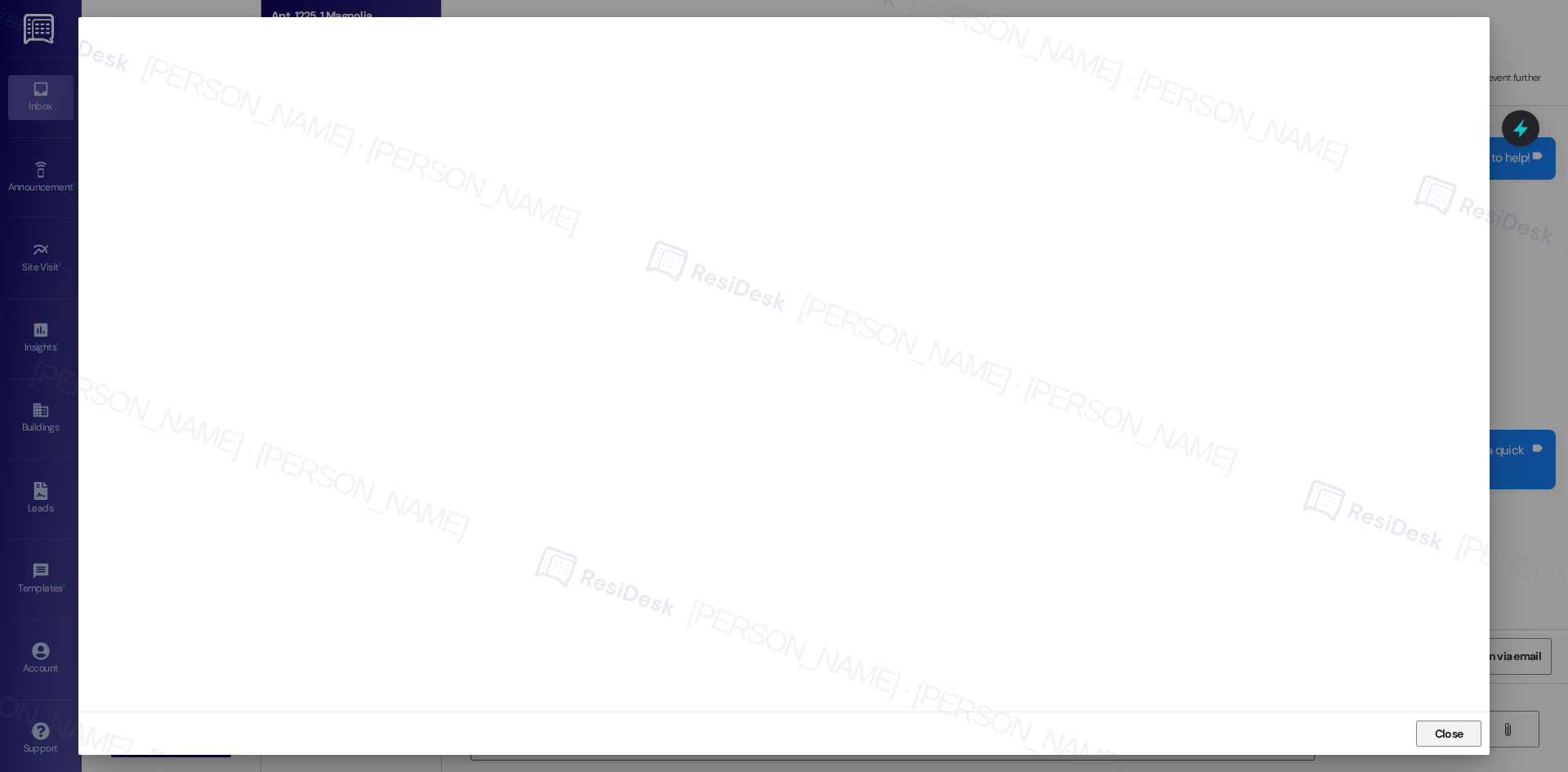
click at [1444, 733] on span "Close" at bounding box center [1449, 733] width 29 height 17
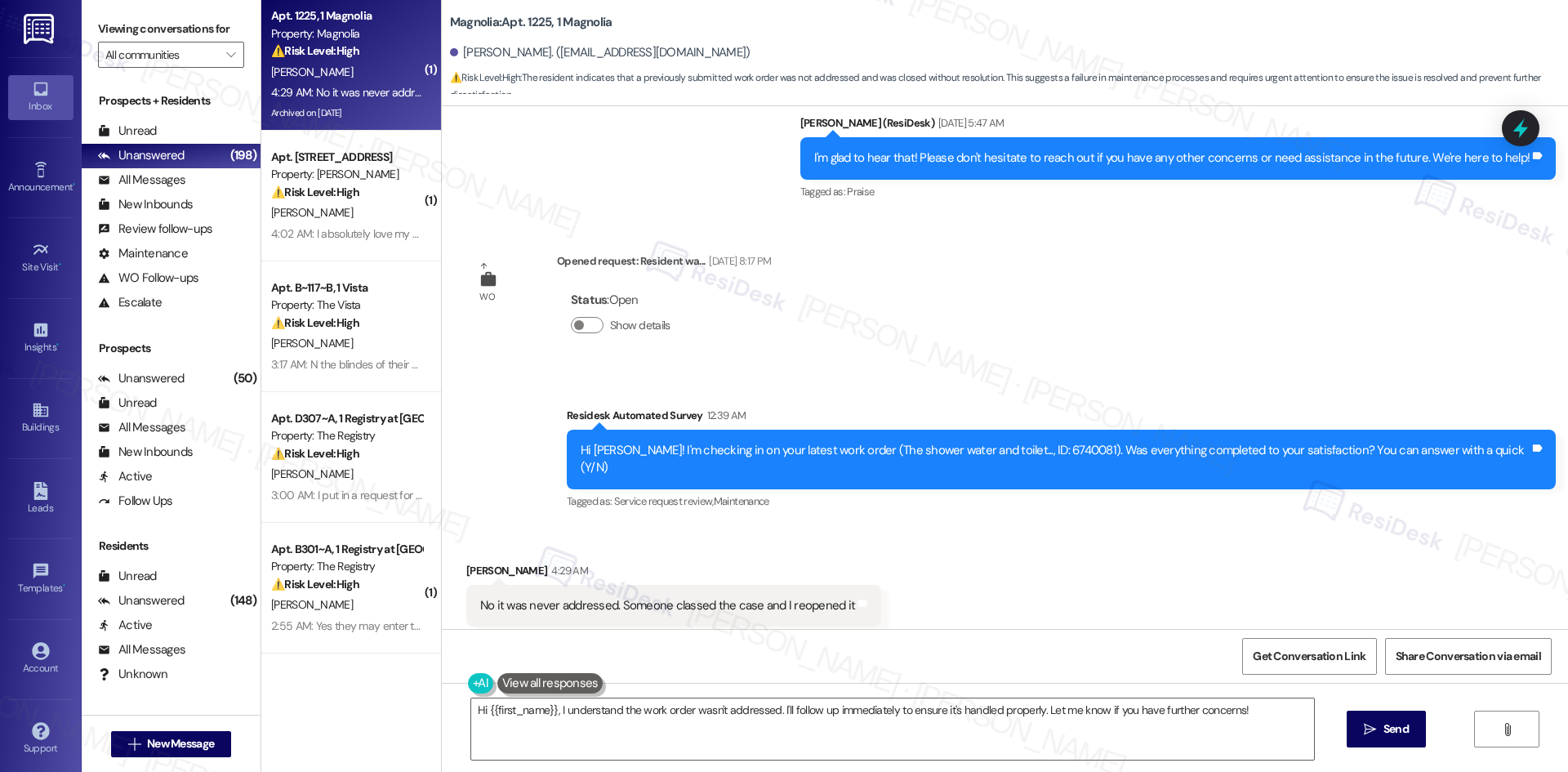
click at [1172, 566] on div "Received via SMS [PERSON_NAME] 4:29 AM No it was never addressed. Someone class…" at bounding box center [1005, 594] width 1126 height 138
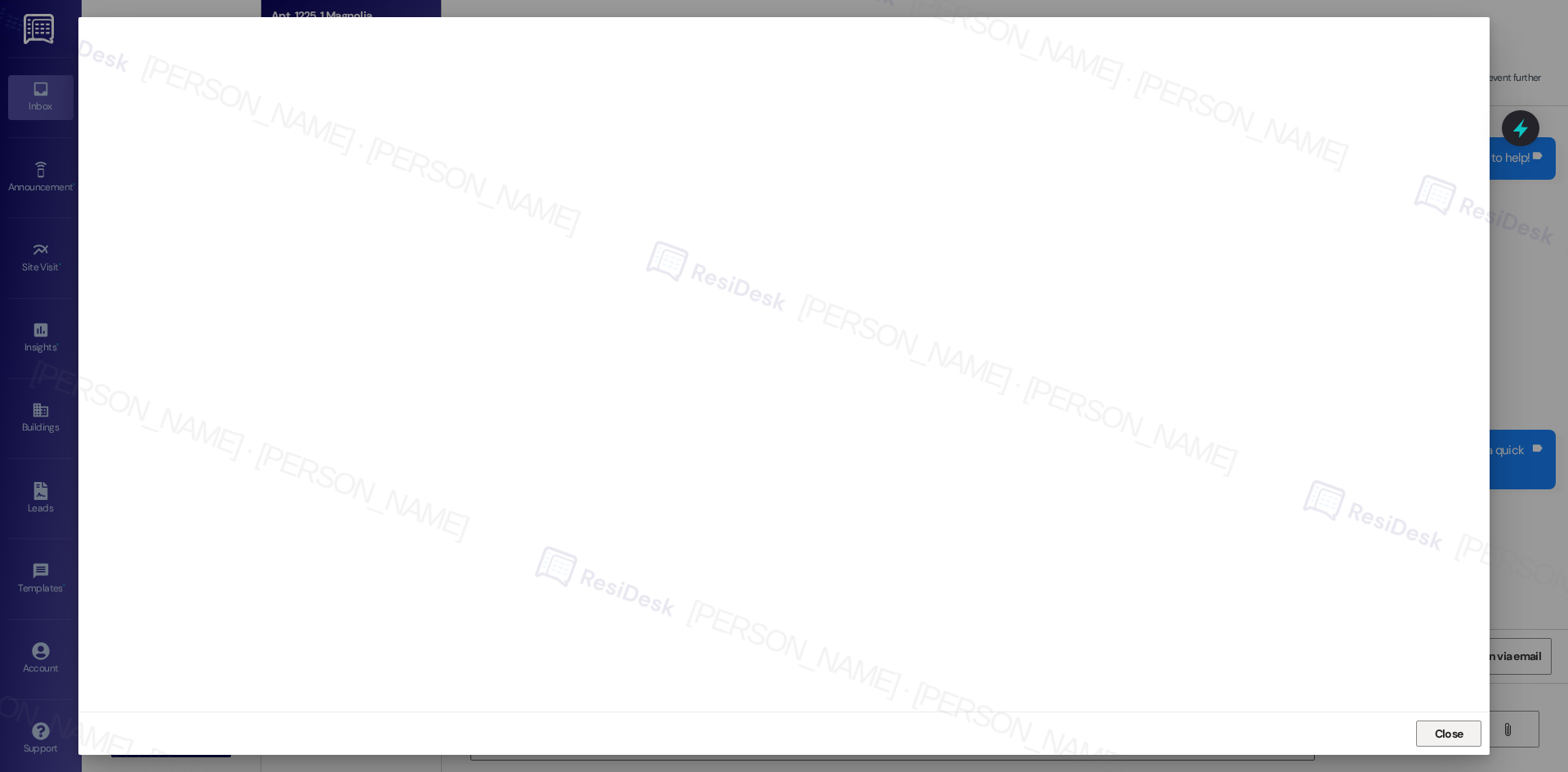
click at [1450, 740] on span "Close" at bounding box center [1449, 733] width 29 height 17
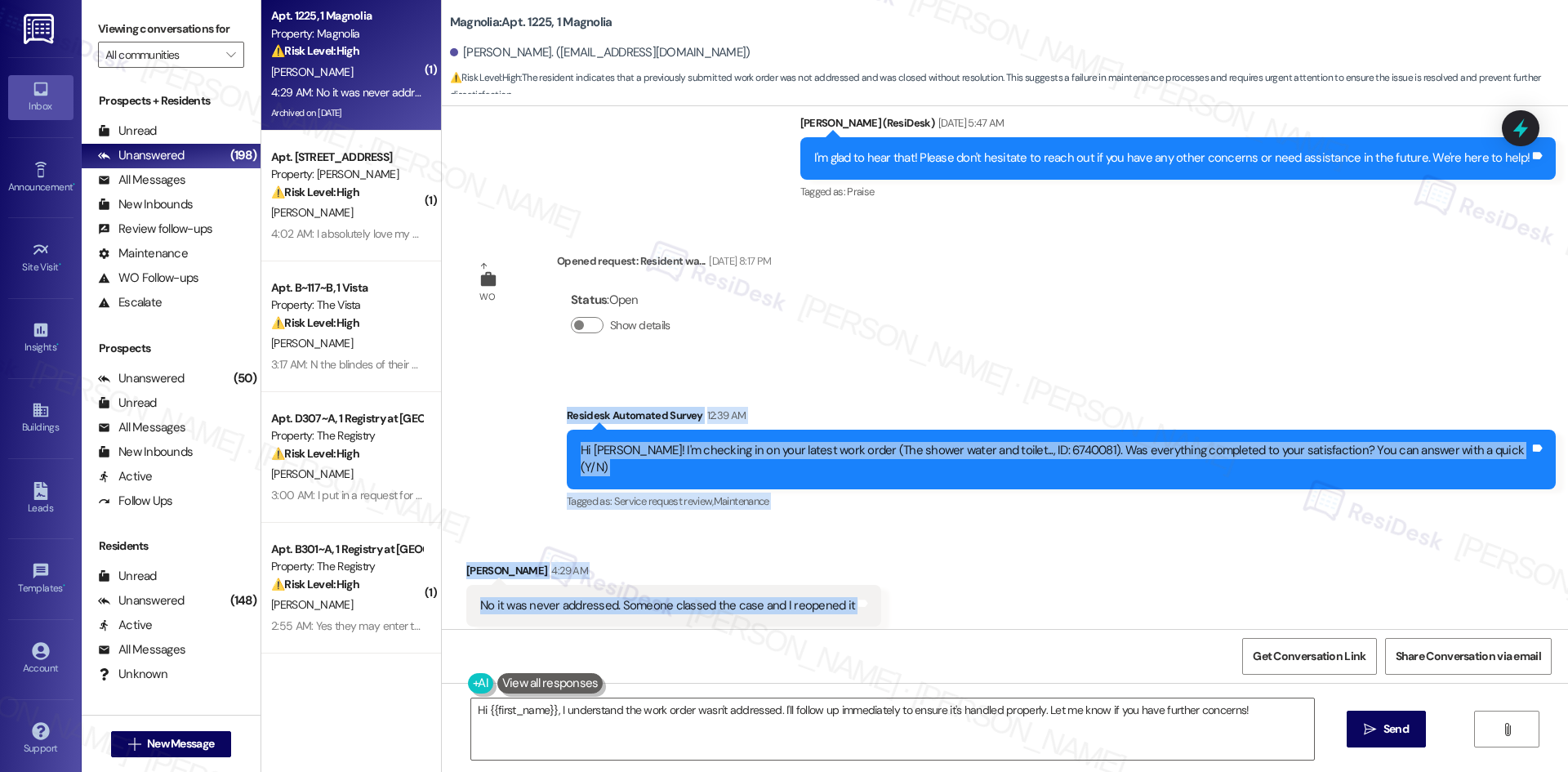
drag, startPoint x: 552, startPoint y: 382, endPoint x: 931, endPoint y: 581, distance: 428.1
click at [931, 581] on div "WO Lease started [DATE] 8:00 AM Show details Survey, sent via SMS Residesk Auto…" at bounding box center [1005, 368] width 1126 height 523
click at [931, 581] on div "Received via SMS [PERSON_NAME] 4:29 AM No it was never addressed. Someone class…" at bounding box center [1005, 594] width 1126 height 138
drag, startPoint x: 593, startPoint y: 406, endPoint x: 948, endPoint y: 574, distance: 392.7
click at [948, 574] on div "WO Lease started [DATE] 8:00 AM Show details Survey, sent via SMS Residesk Auto…" at bounding box center [1005, 368] width 1126 height 523
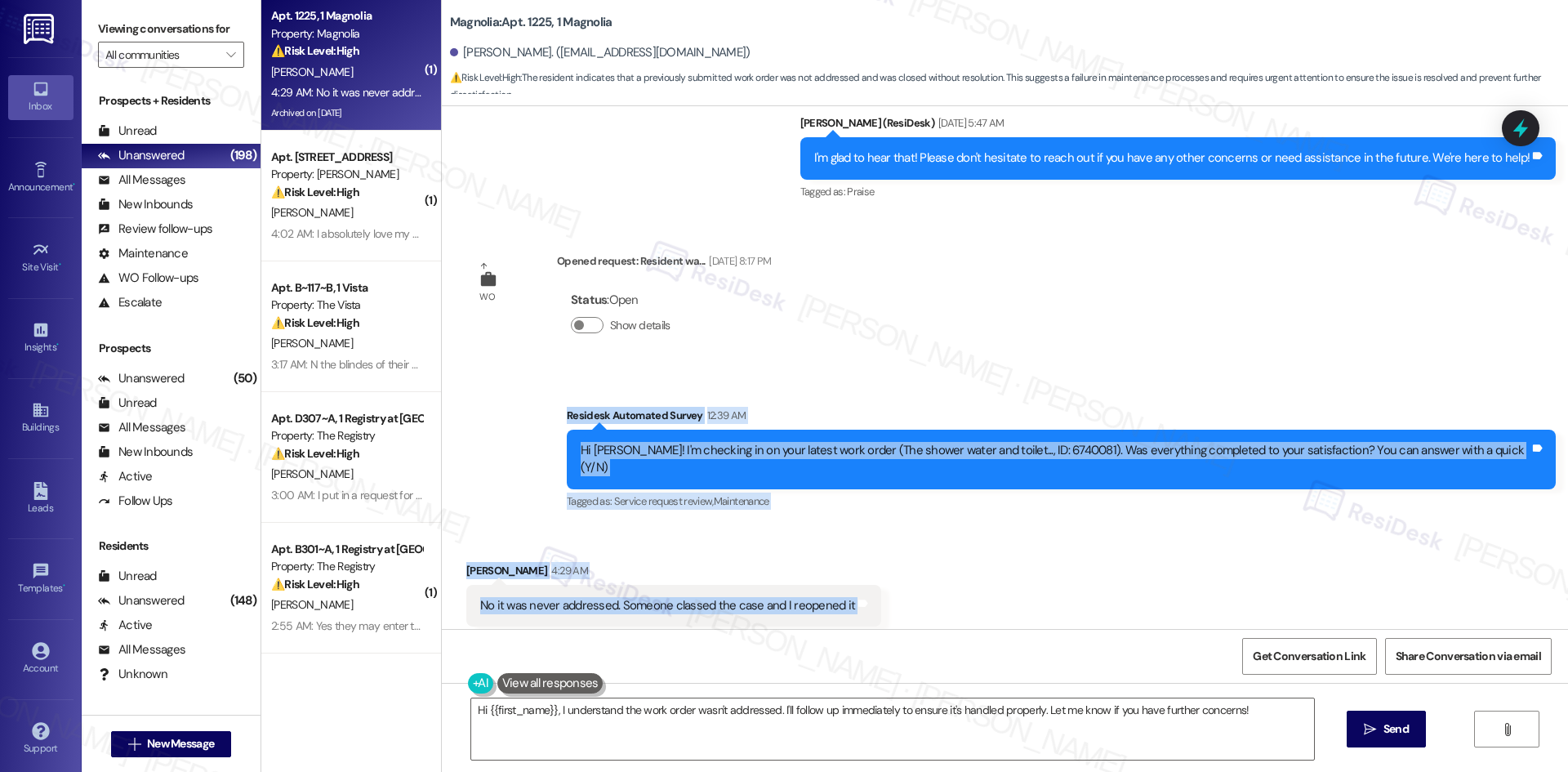
copy div "Residesk Automated Survey 12:39 AM Hi [PERSON_NAME]! I'm checking in on your la…"
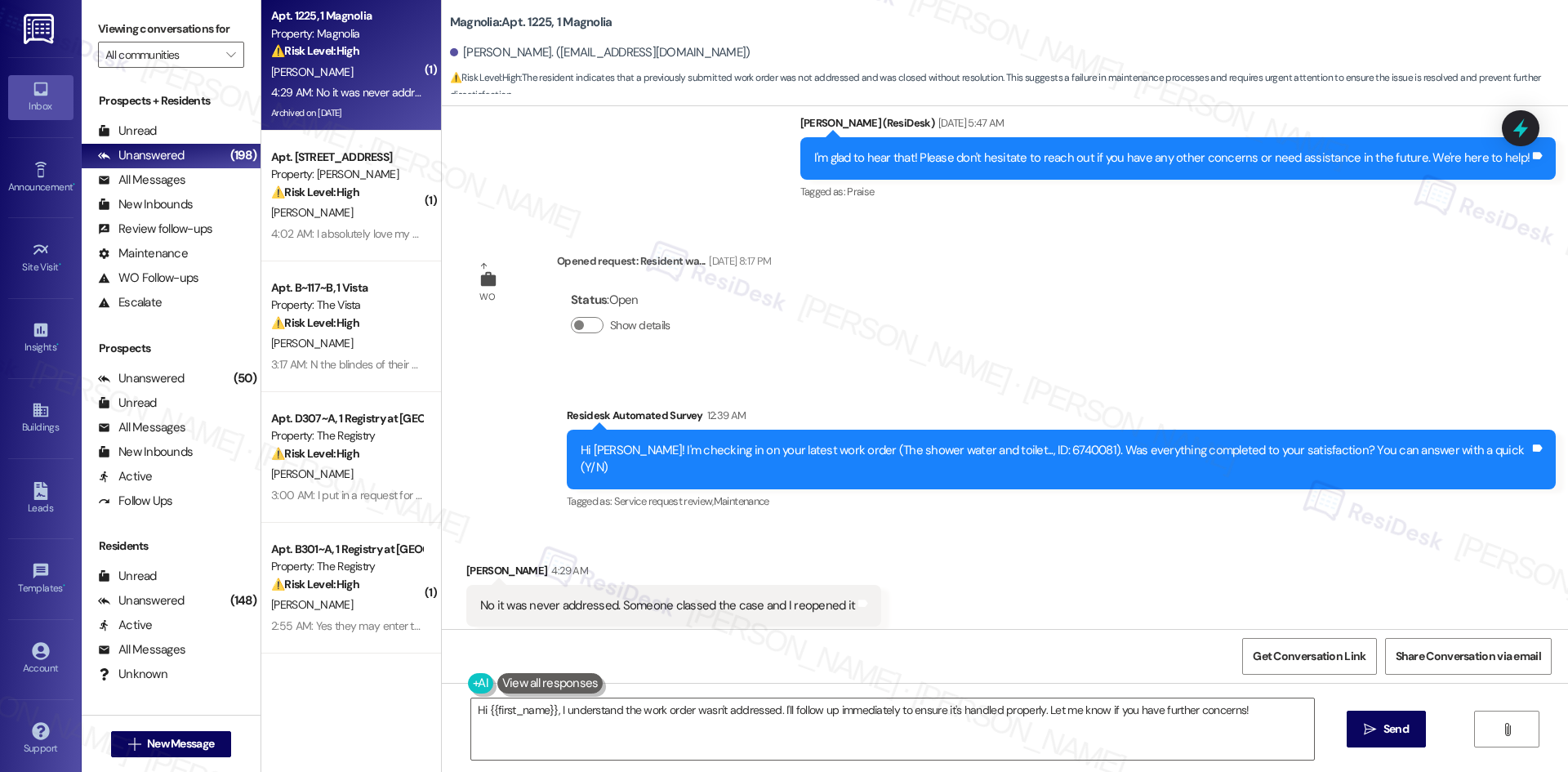
click at [893, 305] on div "WO Lease started [DATE] 8:00 AM Show details Survey, sent via SMS Residesk Auto…" at bounding box center [1005, 368] width 1126 height 523
drag, startPoint x: 894, startPoint y: 341, endPoint x: 911, endPoint y: 562, distance: 221.7
click at [892, 341] on div "WO Lease started [DATE] 8:00 AM Show details Survey, sent via SMS Residesk Auto…" at bounding box center [1005, 368] width 1126 height 523
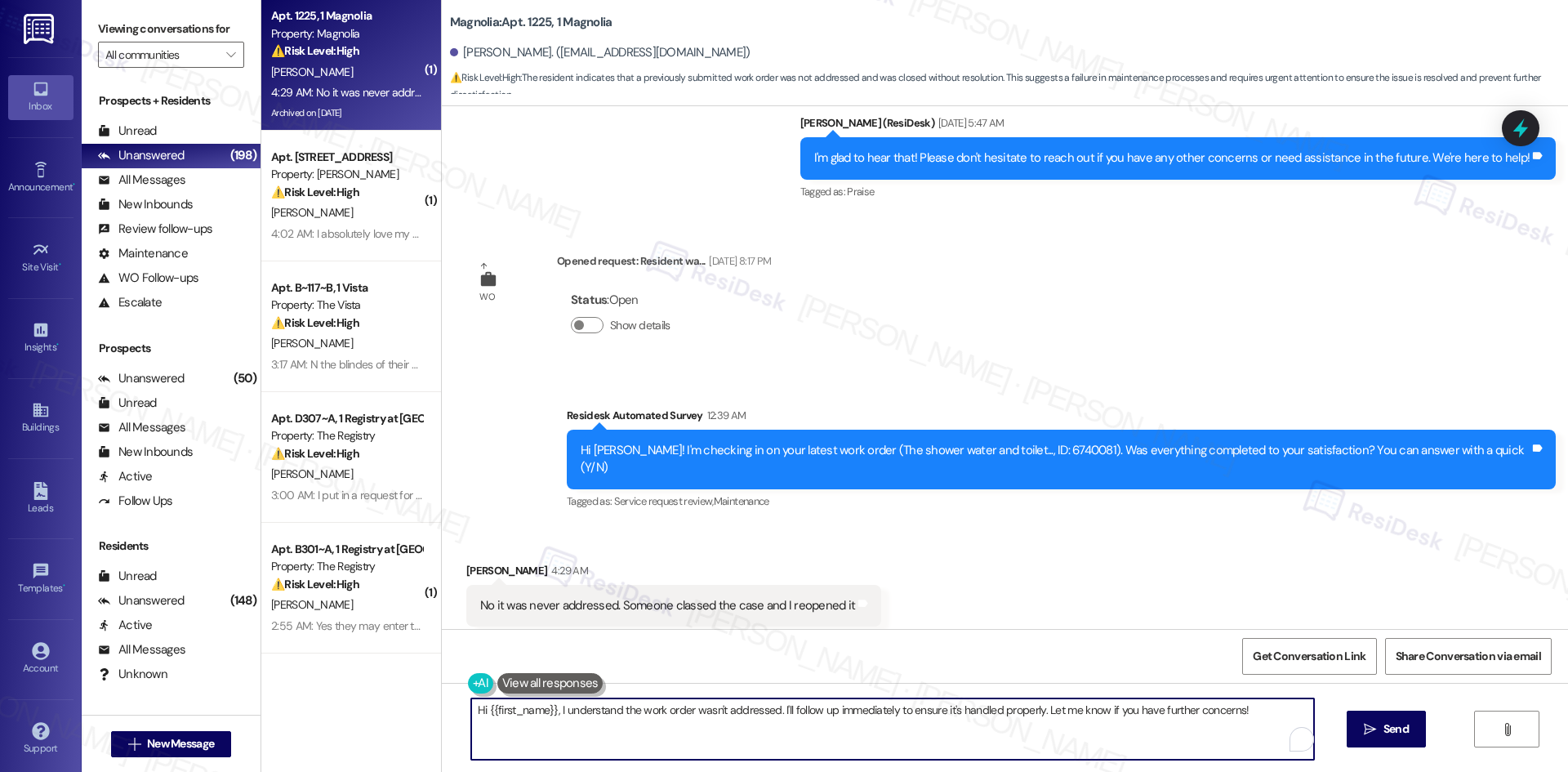
click at [916, 739] on textarea "Hi {{first_name}}, I understand the work order wasn't addressed. I'll follow up…" at bounding box center [892, 729] width 842 height 62
paste textarea "I understand your concern, [PERSON_NAME]. I’ll check with the site team regardi…"
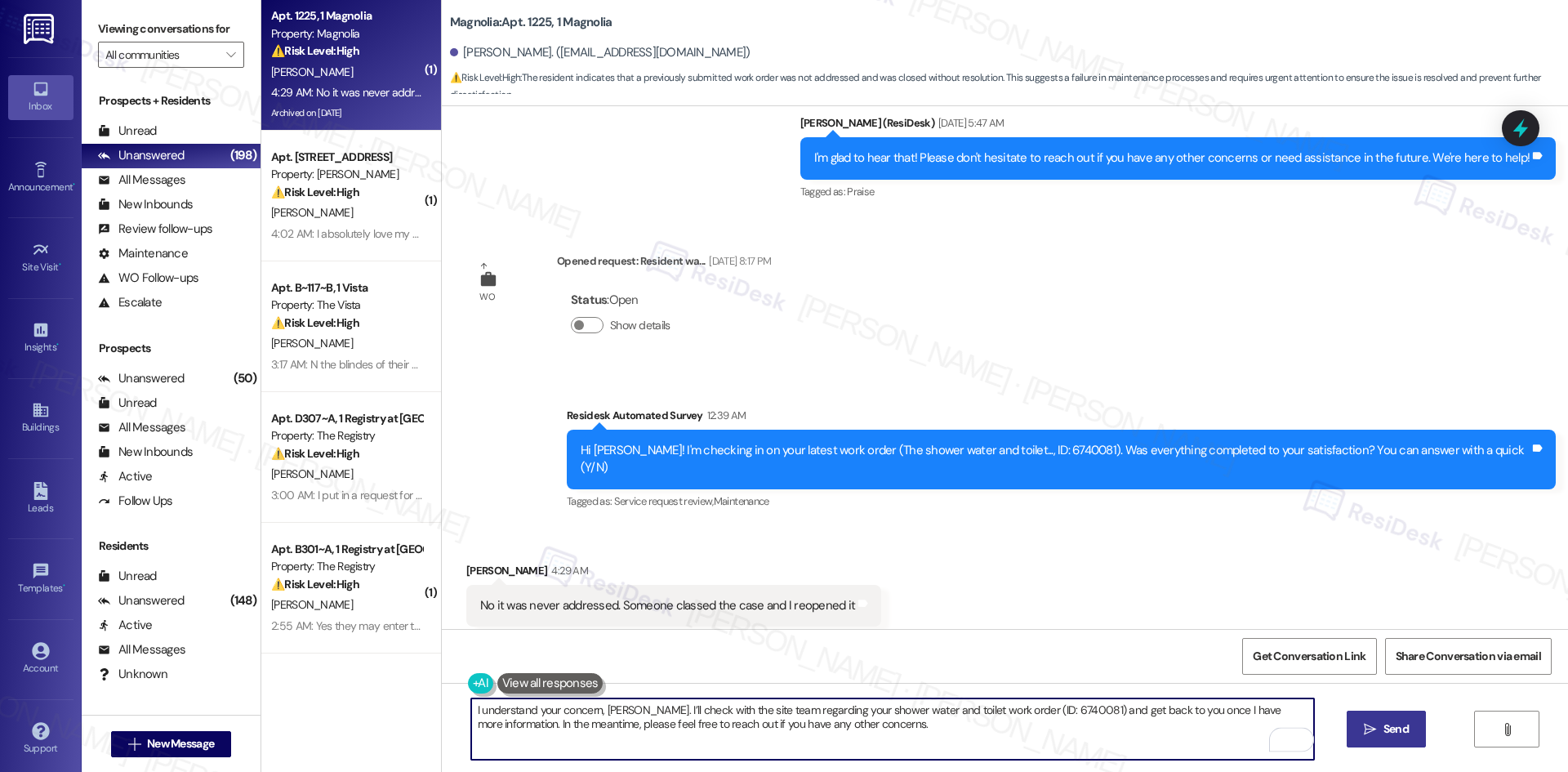
type textarea "I understand your concern, [PERSON_NAME]. I’ll check with the site team regardi…"
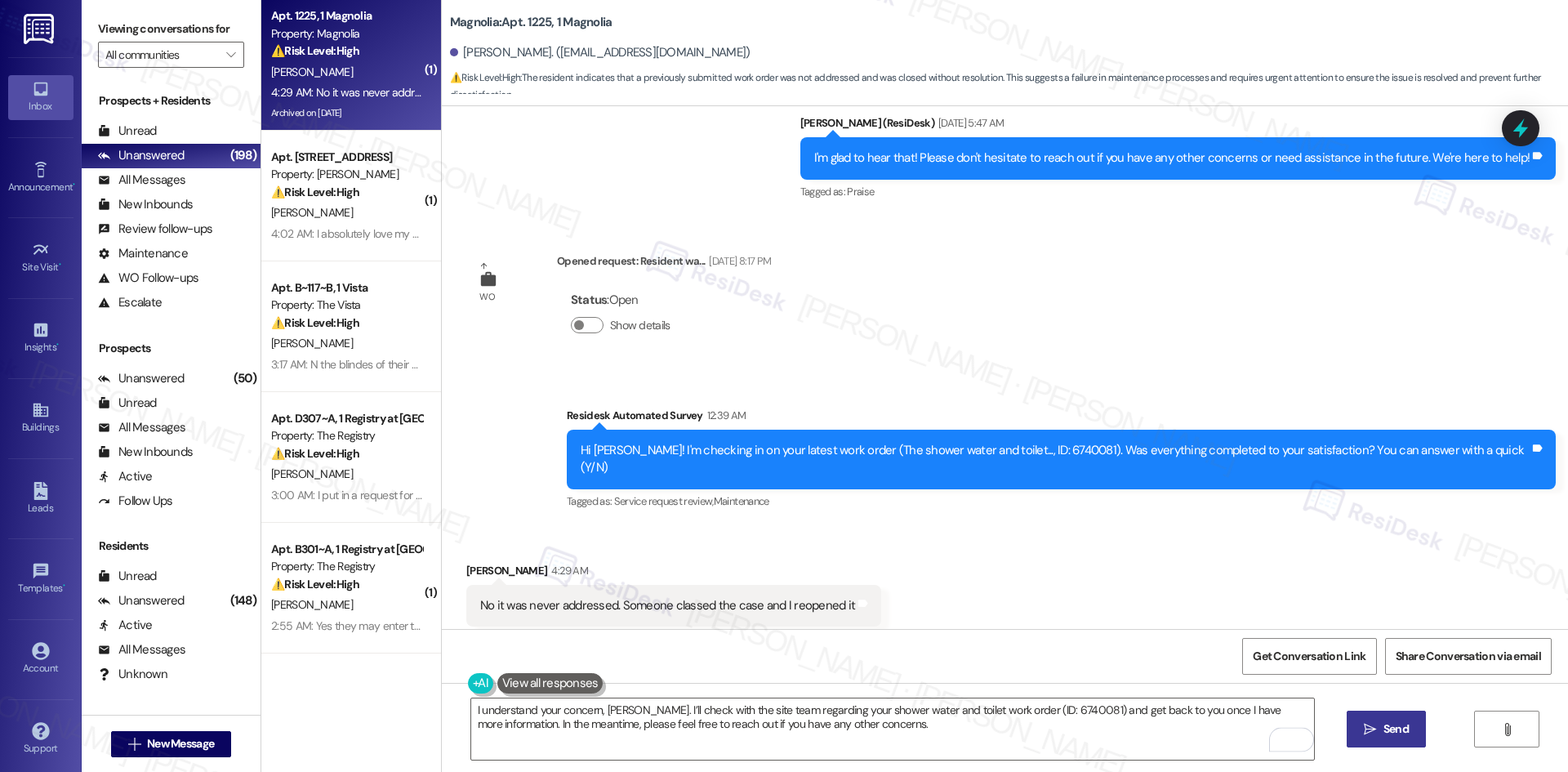
click at [1377, 731] on span " Send" at bounding box center [1386, 728] width 52 height 17
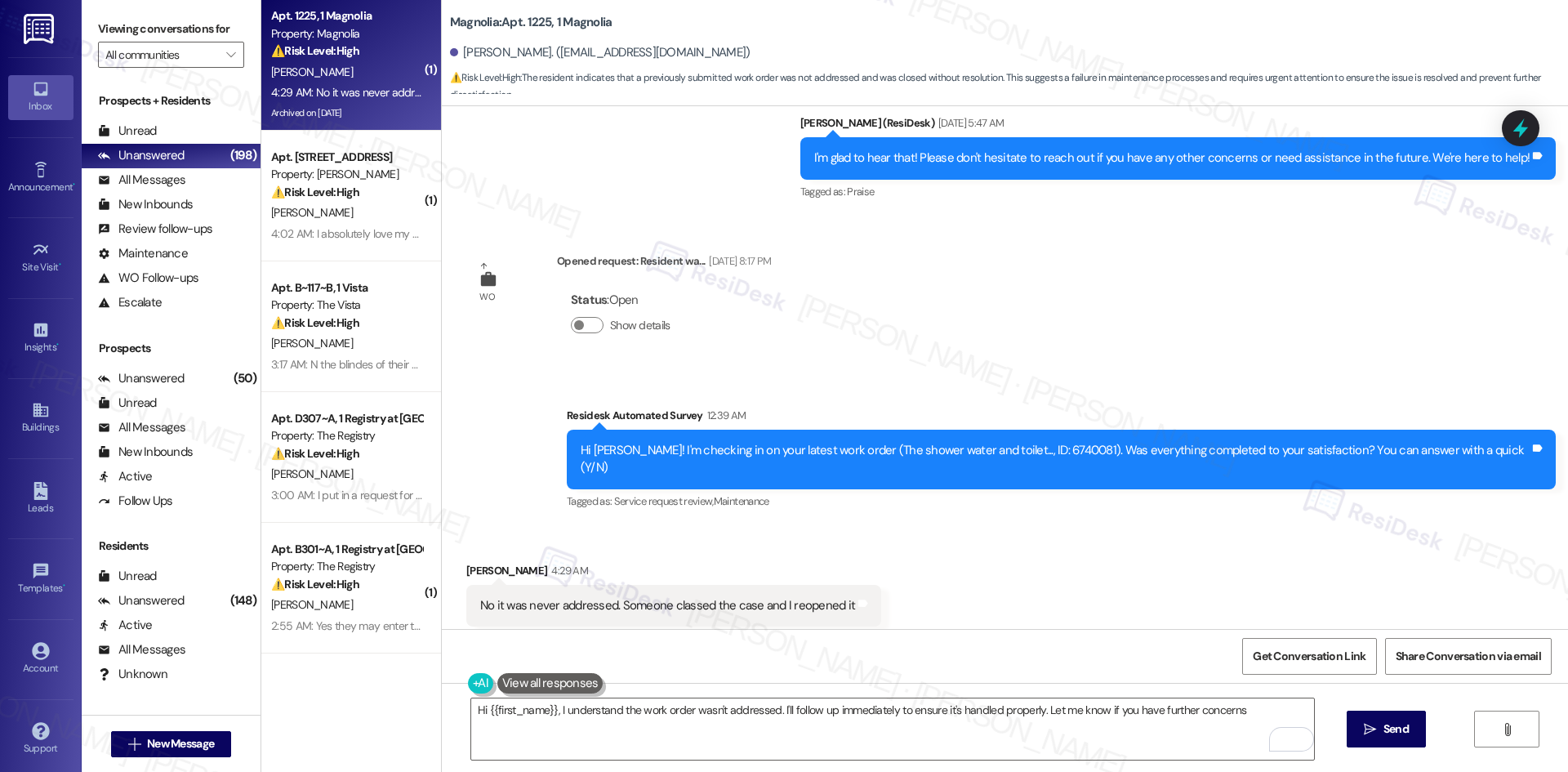
type textarea "Hi {{first_name}}, I understand the work order wasn't addressed. I'll follow up…"
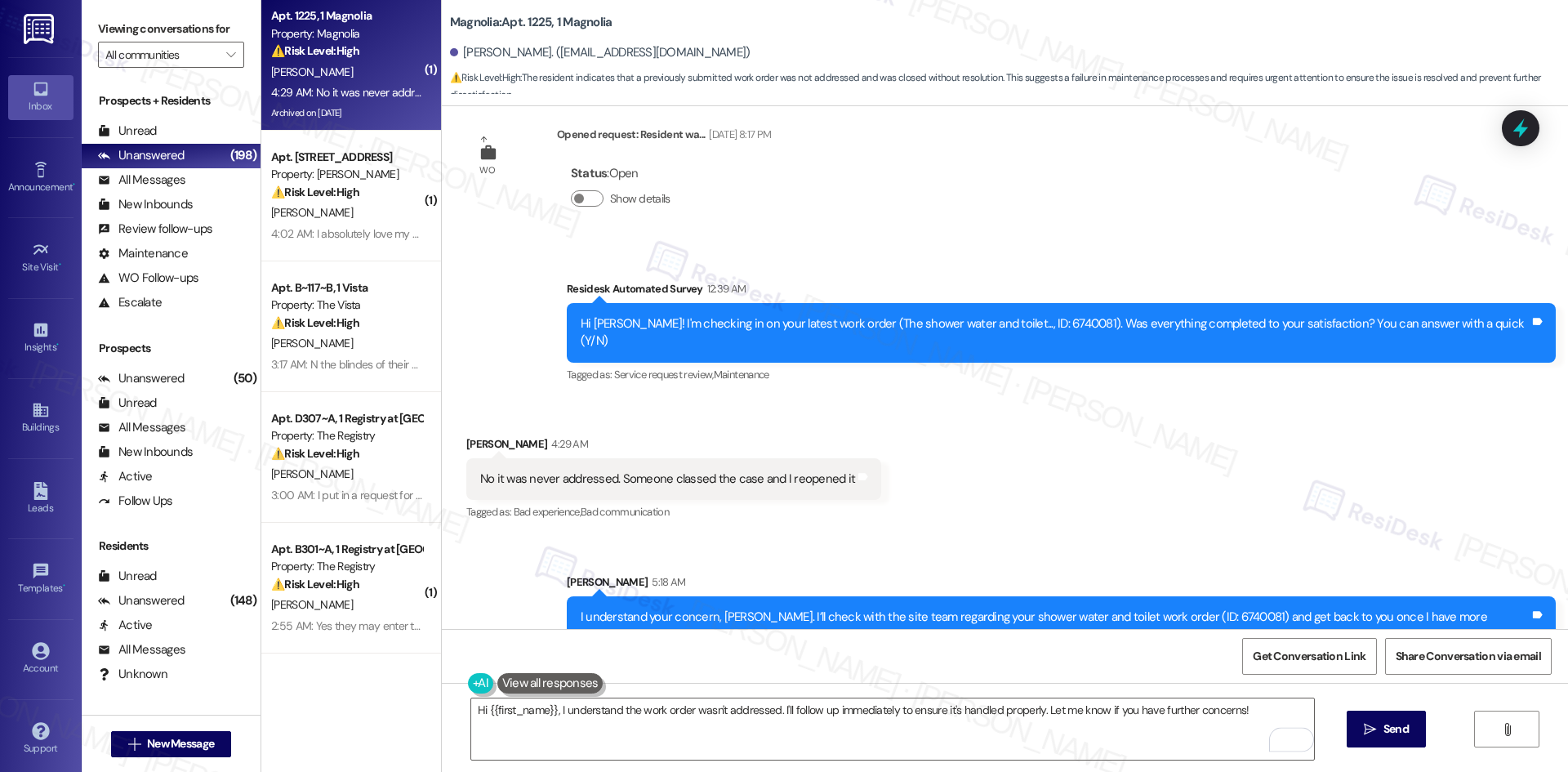
scroll to position [2233, 0]
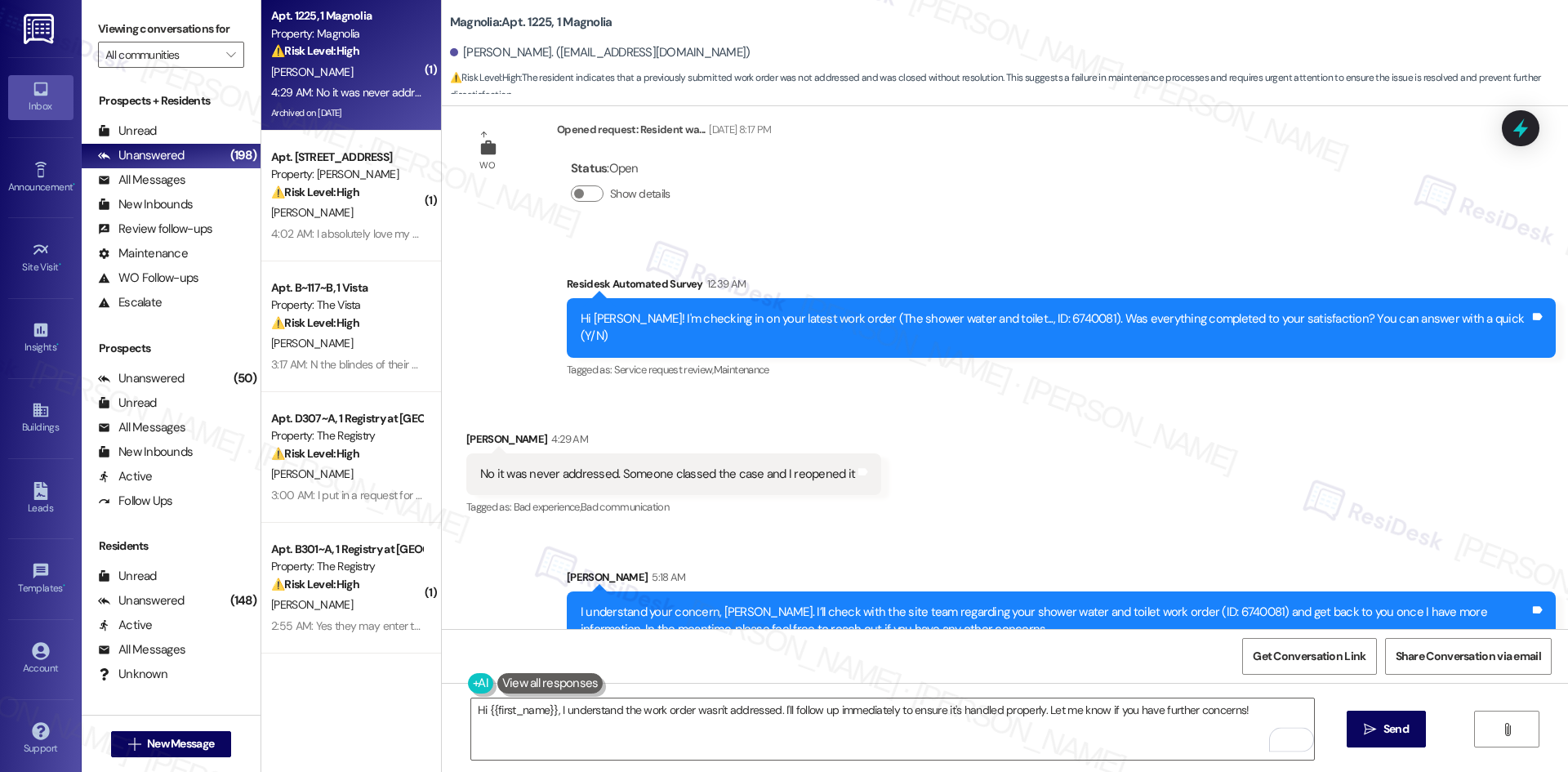
click at [1214, 473] on div "Received via SMS [PERSON_NAME] 4:29 AM No it was never addressed. Someone class…" at bounding box center [1005, 463] width 1126 height 138
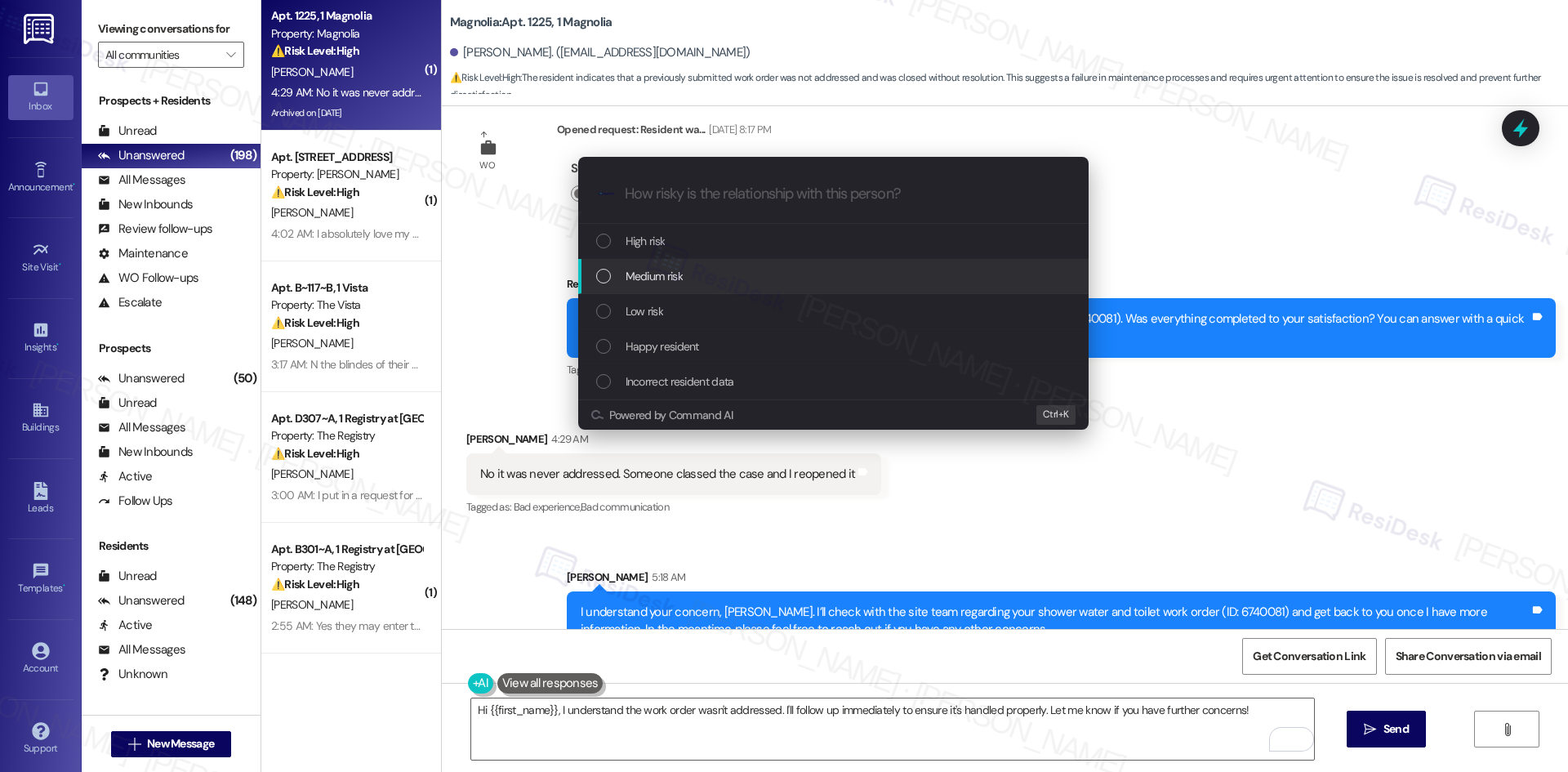
click at [681, 281] on span "Medium risk" at bounding box center [654, 276] width 58 height 18
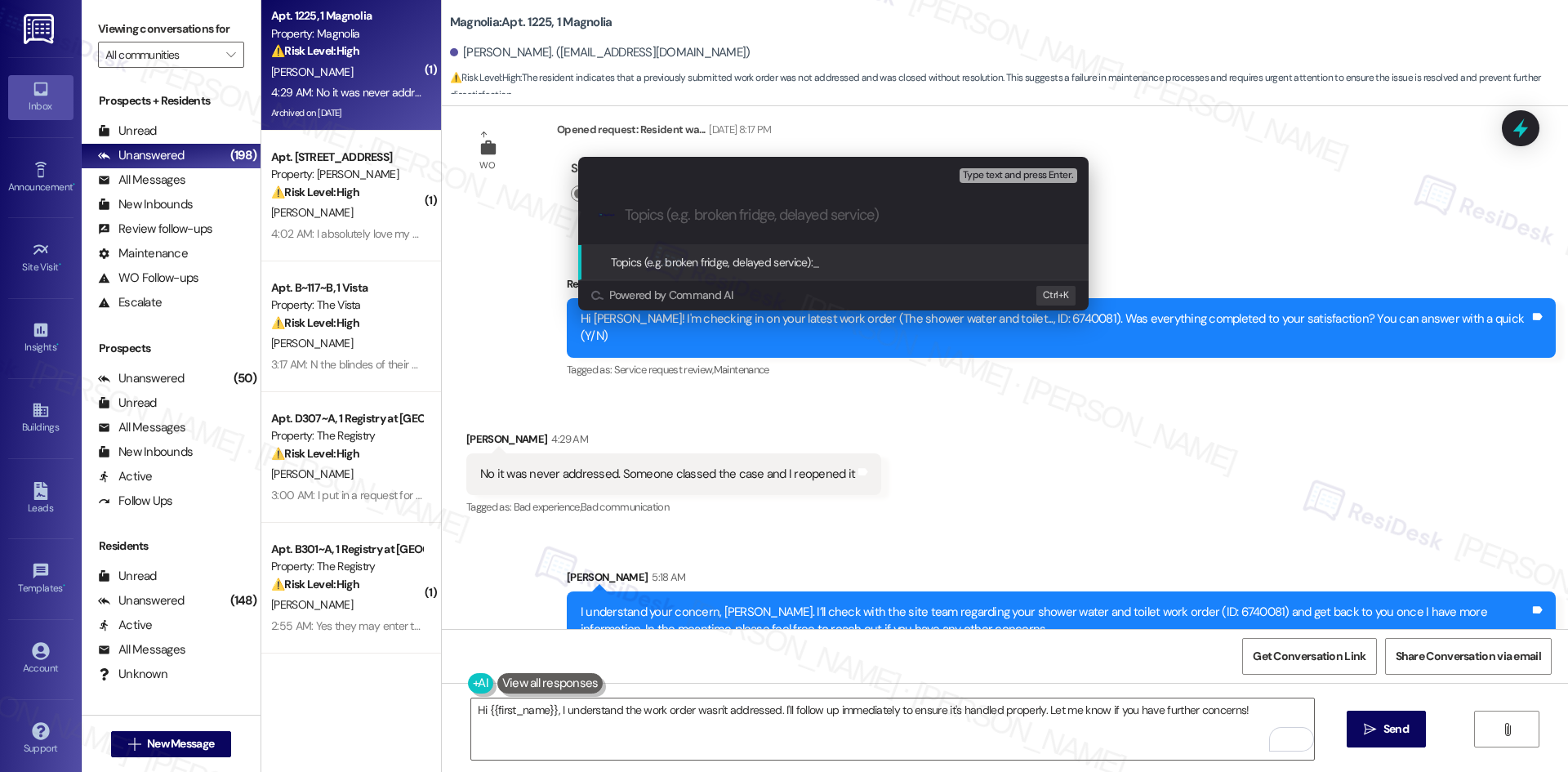
click at [774, 215] on input "Topics (e.g. broken fridge, delayed service)" at bounding box center [846, 215] width 444 height 17
paste input "Unresolved Work Order – Shower Water and Toilet (ID: 6740081)"
type input "Unresolved Work Order – Shower Water and Toilet (ID: 6740081)"
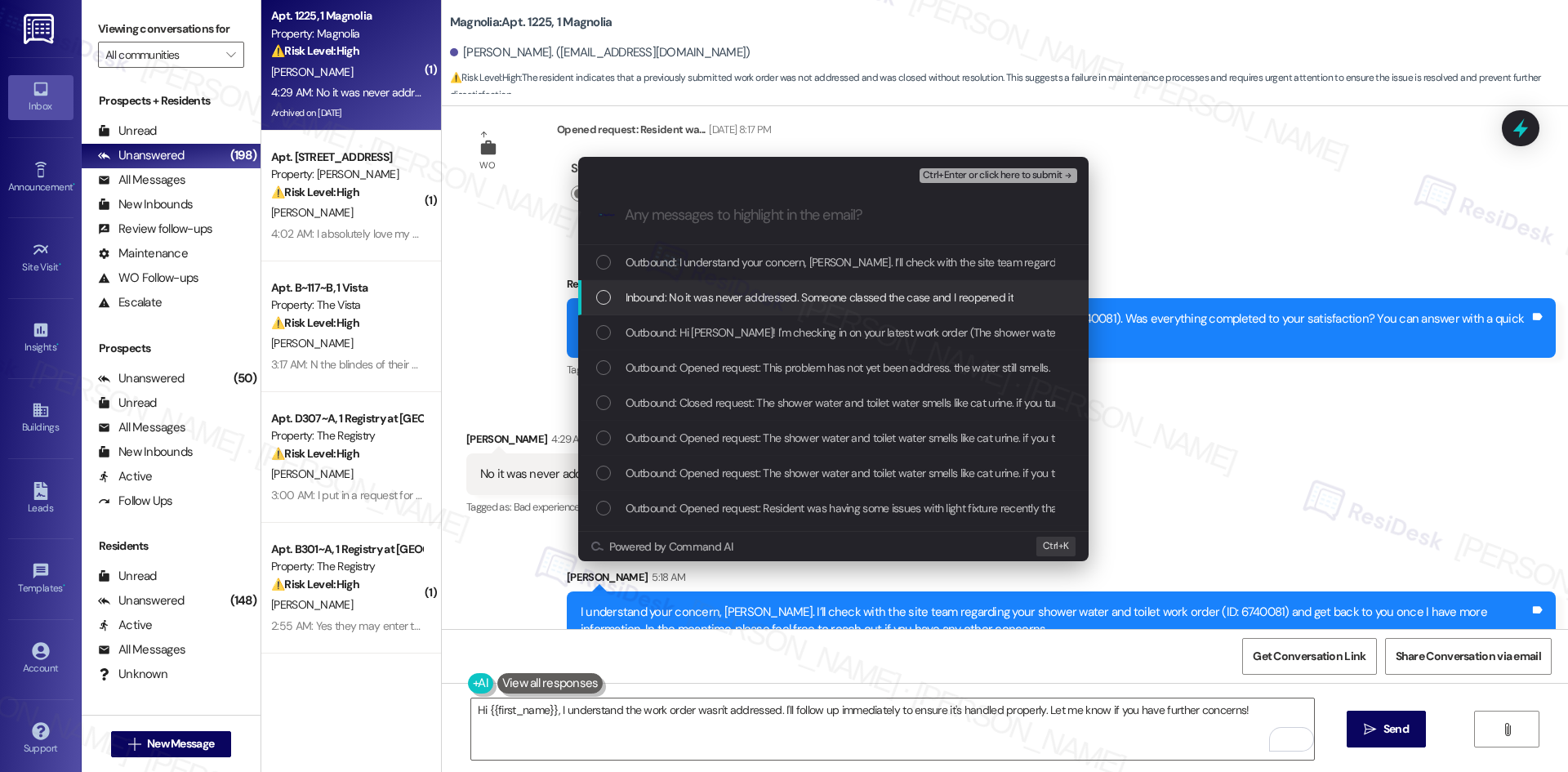
click at [784, 298] on span "Inbound: No it was never addressed. Someone classed the case and I reopened it" at bounding box center [819, 298] width 388 height 18
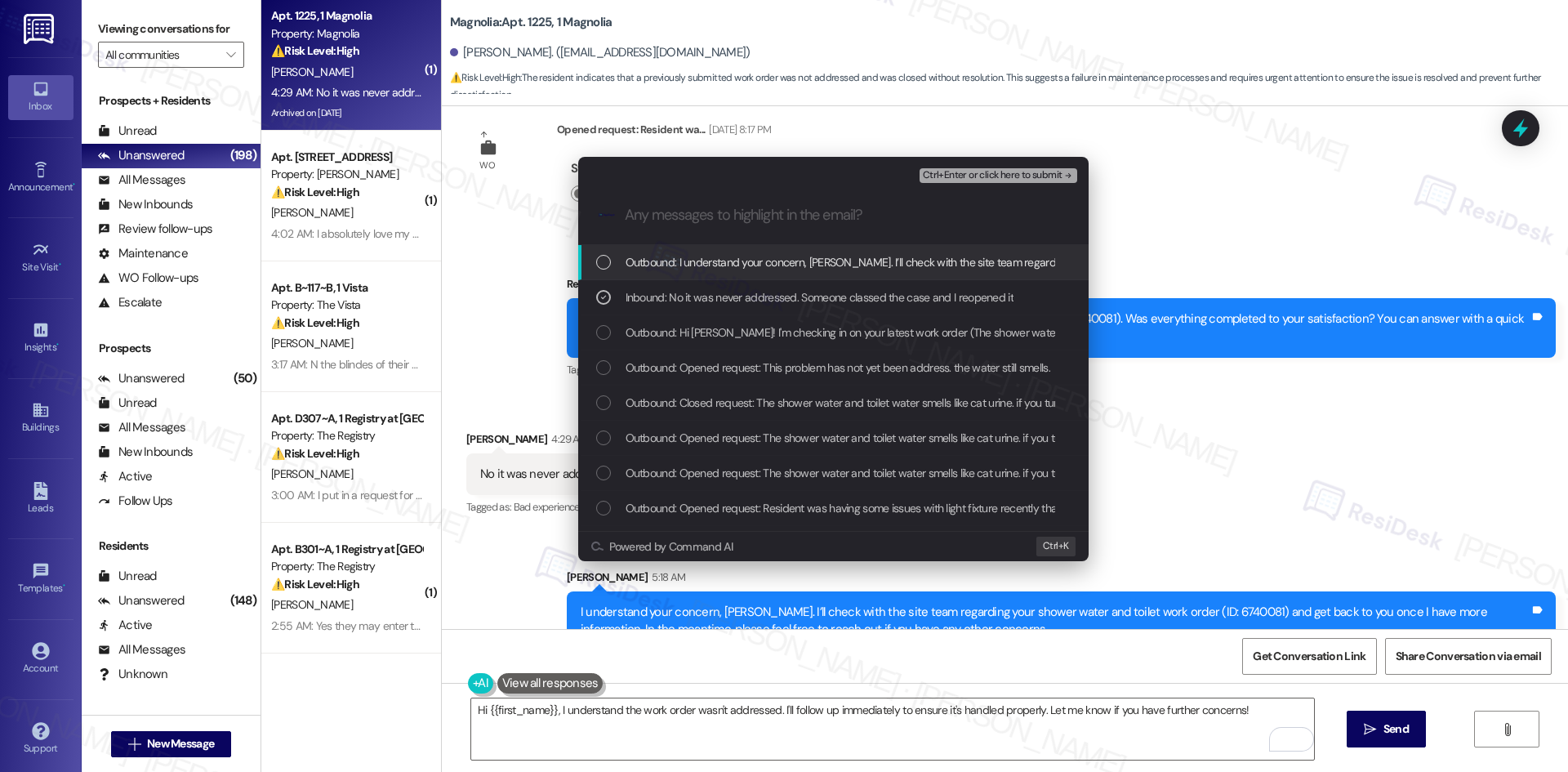
click at [1040, 178] on span "Ctrl+Enter or click here to submit" at bounding box center [993, 176] width 140 height 12
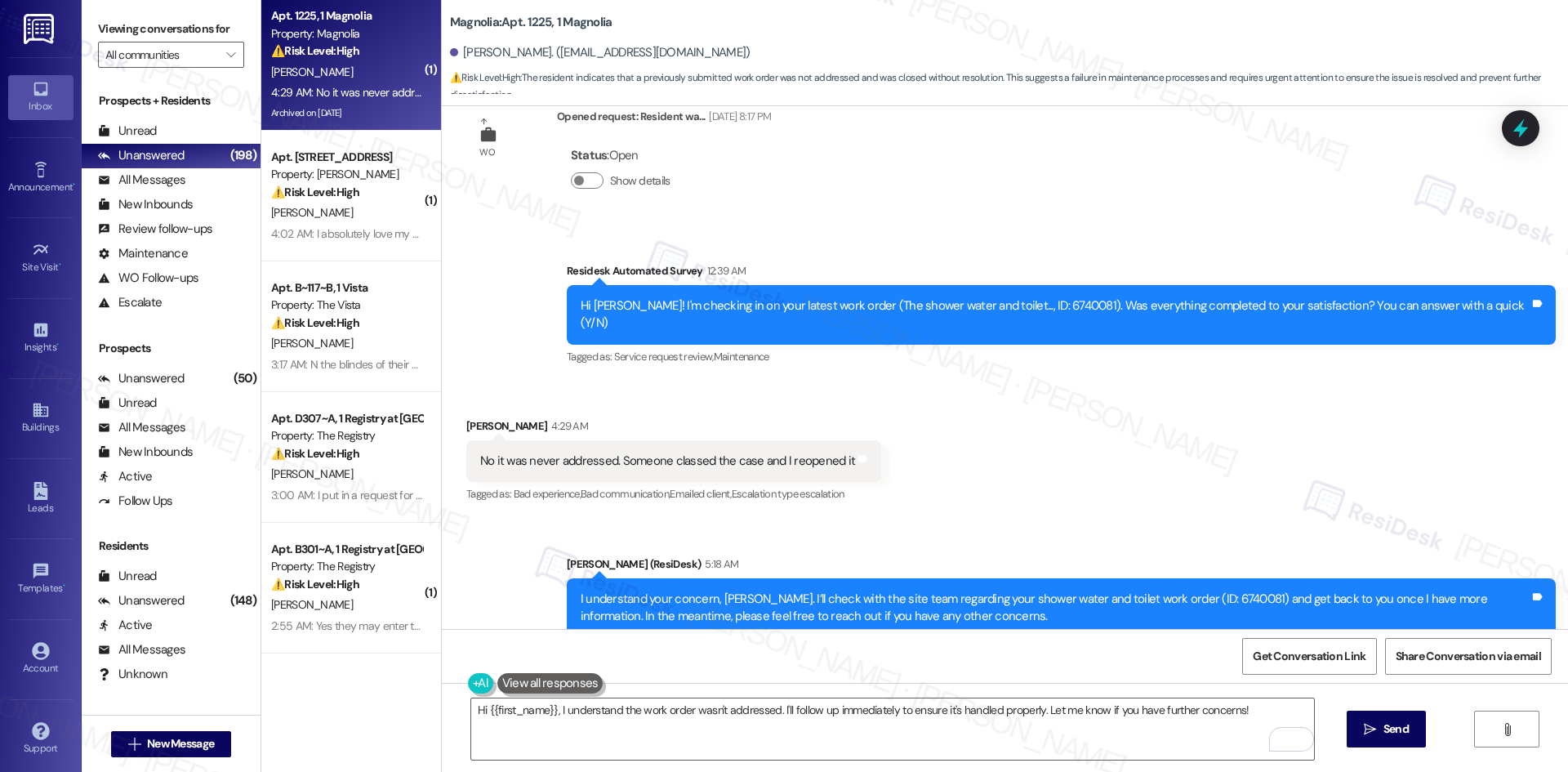
scroll to position [2256, 0]
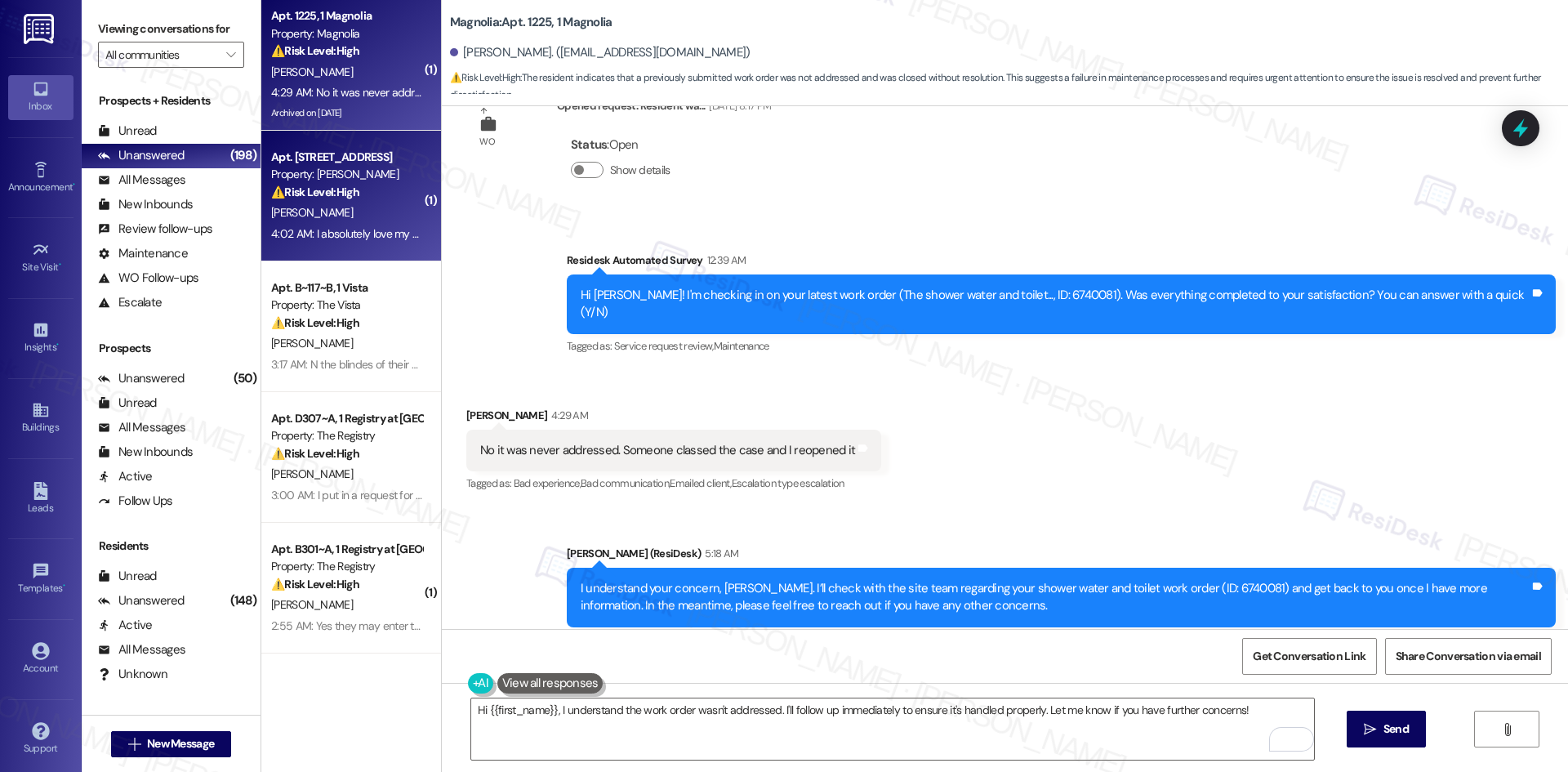
click at [355, 203] on div "[PERSON_NAME]" at bounding box center [347, 212] width 154 height 21
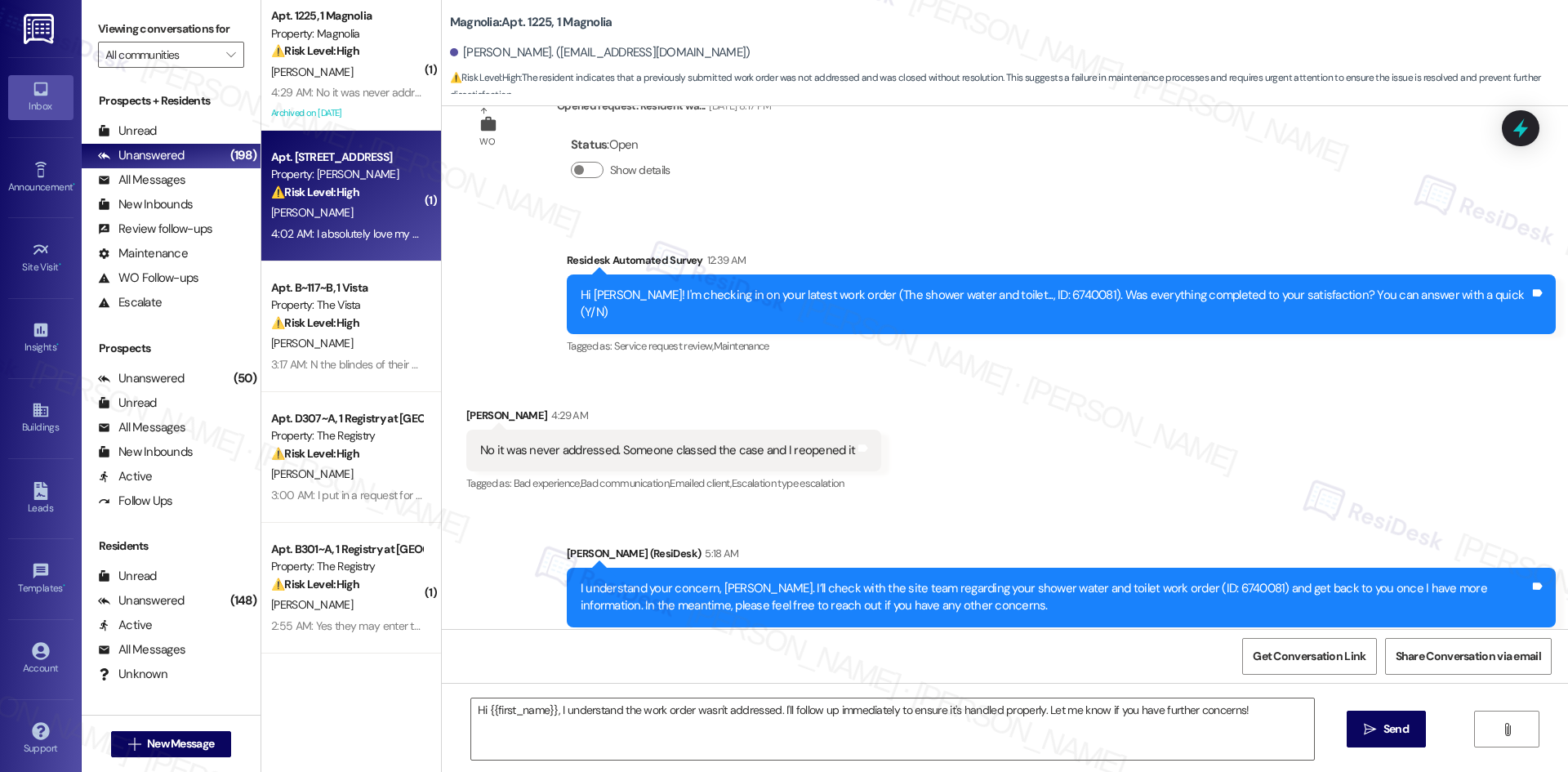
type textarea "Fetching suggested responses. Please feel free to read through the conversation…"
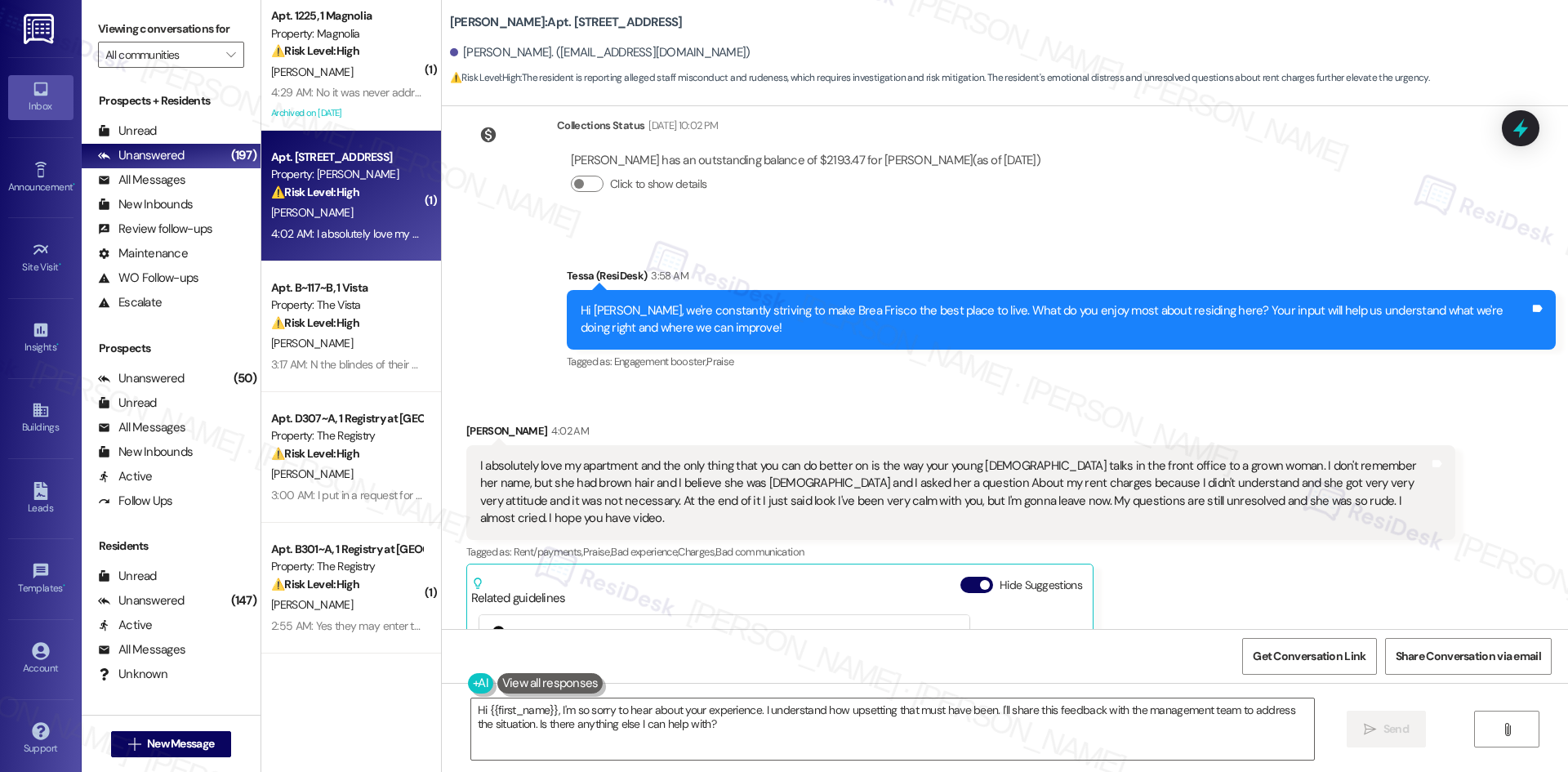
scroll to position [13836, 0]
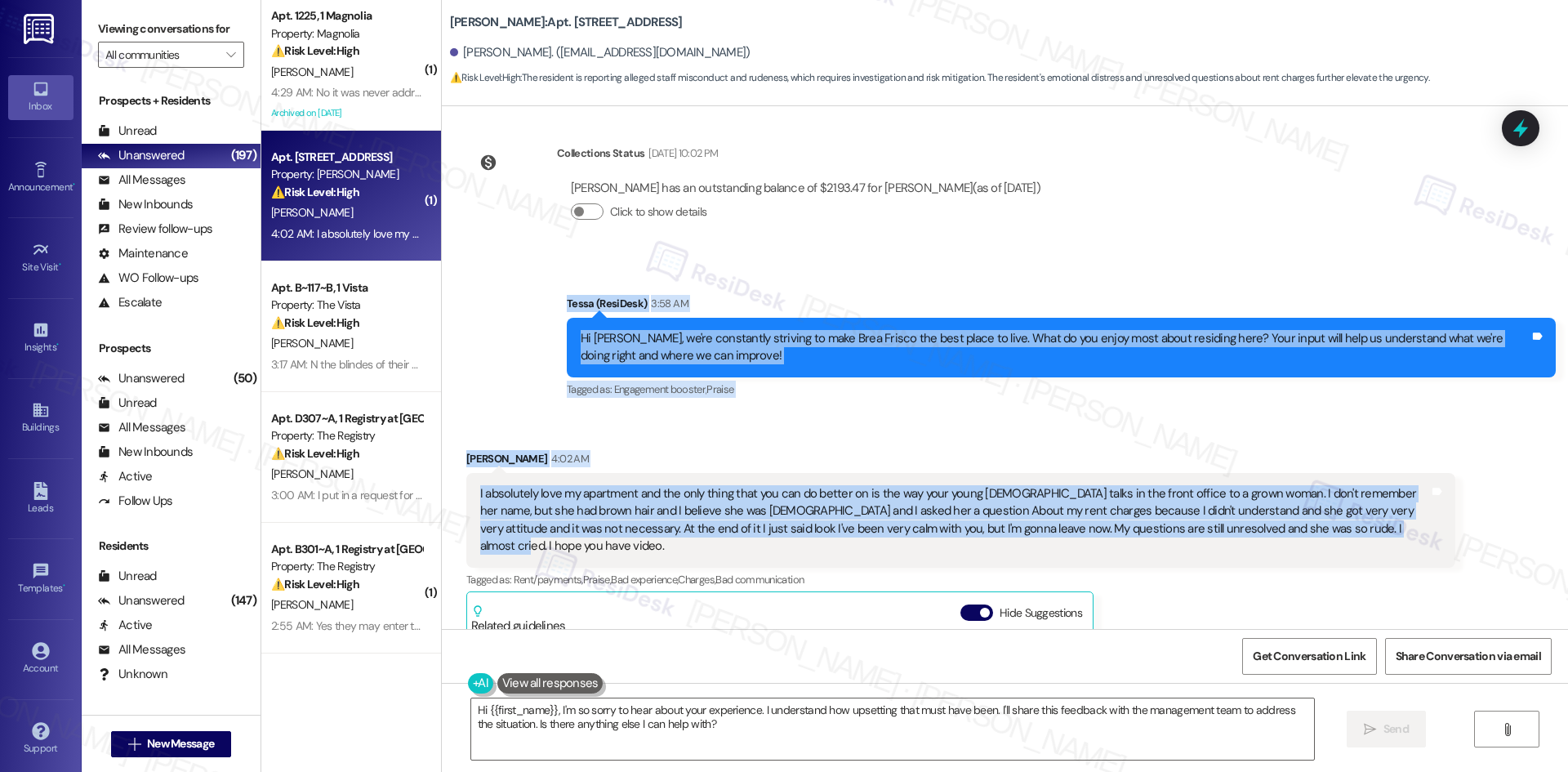
drag, startPoint x: 548, startPoint y: 243, endPoint x: 1341, endPoint y: 456, distance: 821.1
click at [1341, 456] on div "Lease started May 01, 2025 at 8:00 AM Survey, sent via SMS Residesk Automated S…" at bounding box center [1005, 368] width 1126 height 523
copy div "Tessa (ResiDesk) 3:58 AM Hi Sherri, we're constantly striving to make Brea Fris…"
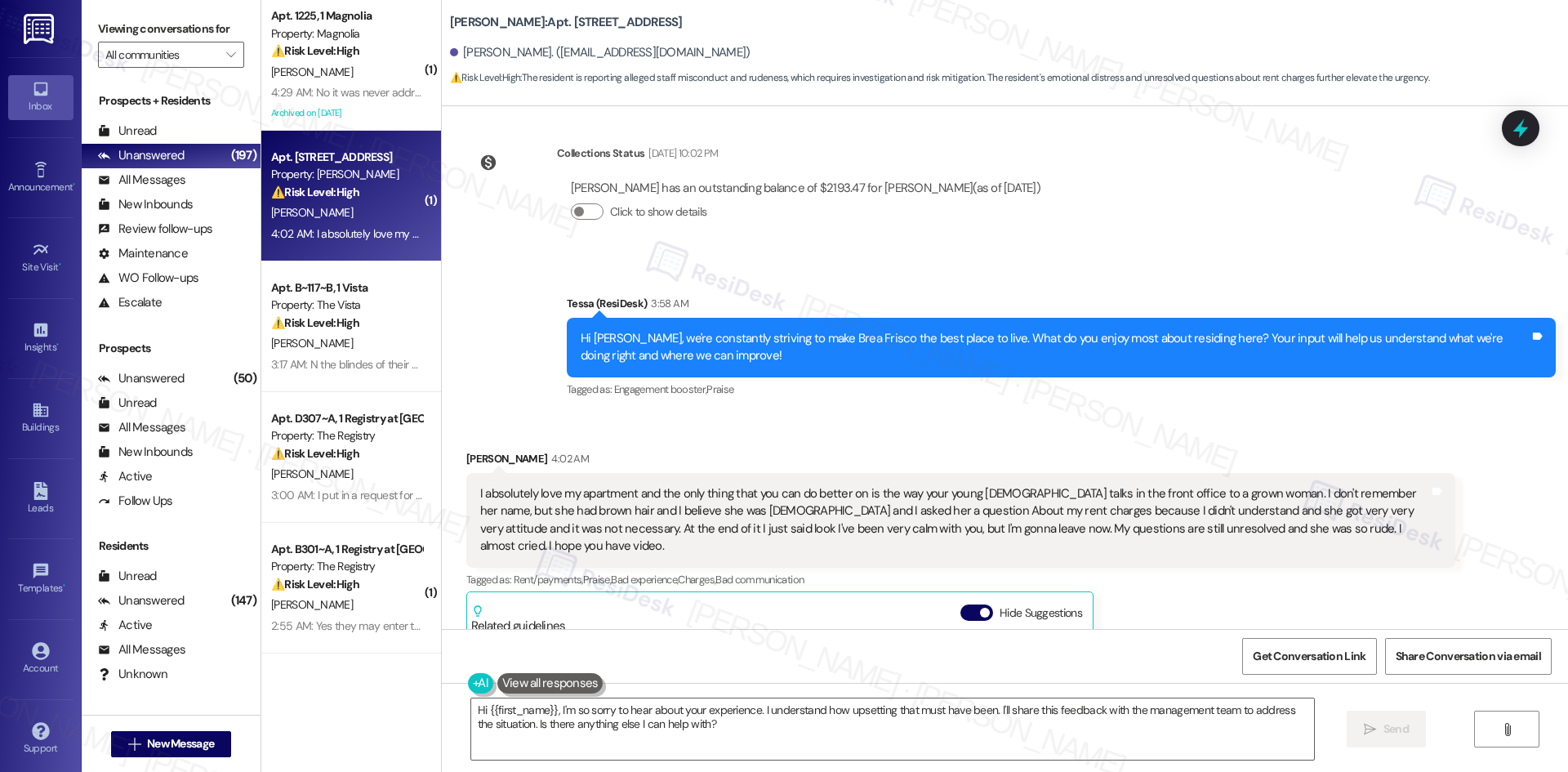
click at [1160, 580] on div "Sherri Dean 4:02 AM I absolutely love my apartment and the only thing that you …" at bounding box center [960, 699] width 989 height 498
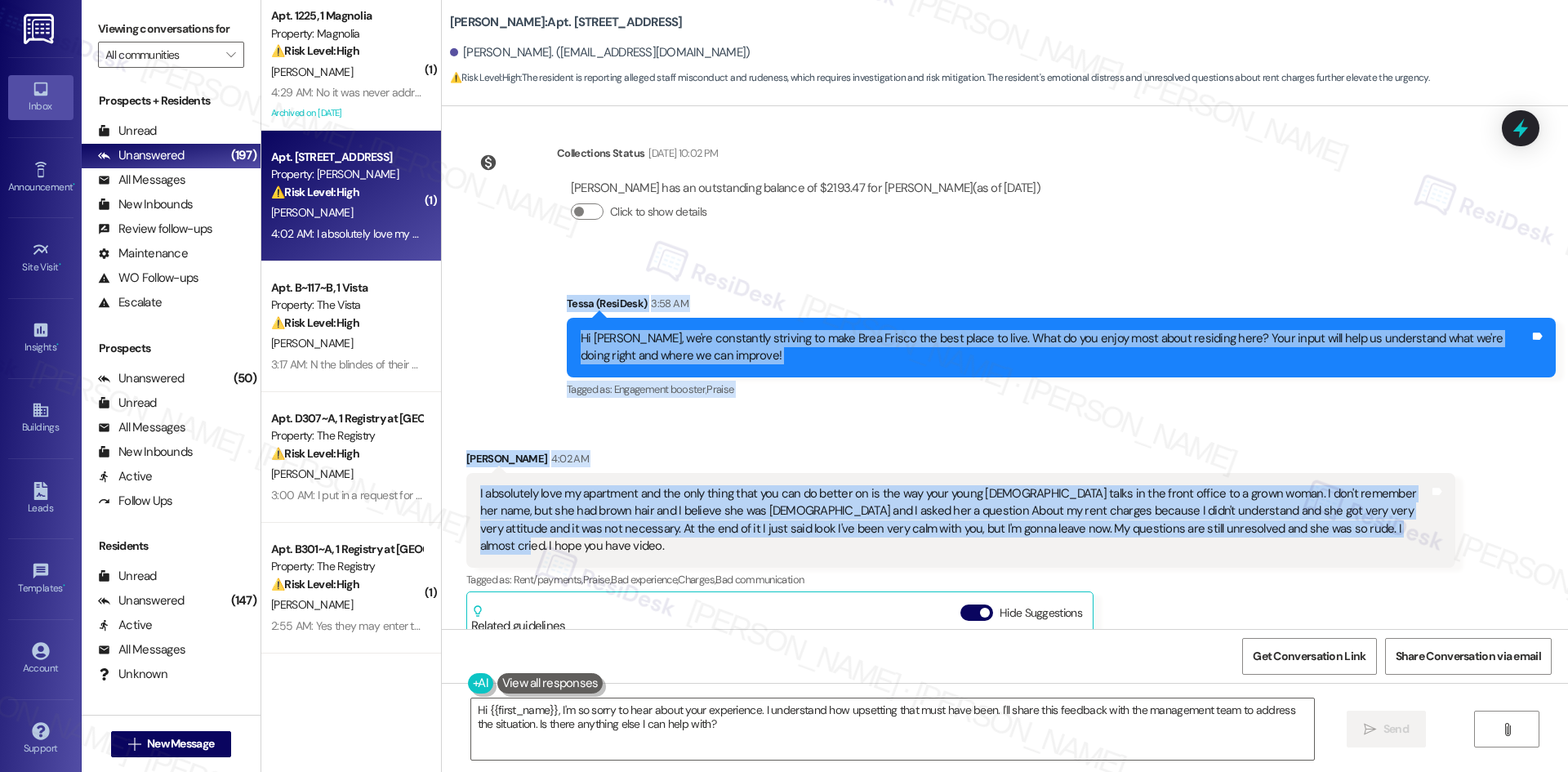
drag, startPoint x: 610, startPoint y: 259, endPoint x: 1361, endPoint y: 471, distance: 780.3
click at [1361, 471] on div "Lease started May 01, 2025 at 8:00 AM Survey, sent via SMS Residesk Automated S…" at bounding box center [1005, 368] width 1126 height 523
copy div "Tessa (ResiDesk) 3:58 AM Hi Sherri, we're constantly striving to make Brea Fris…"
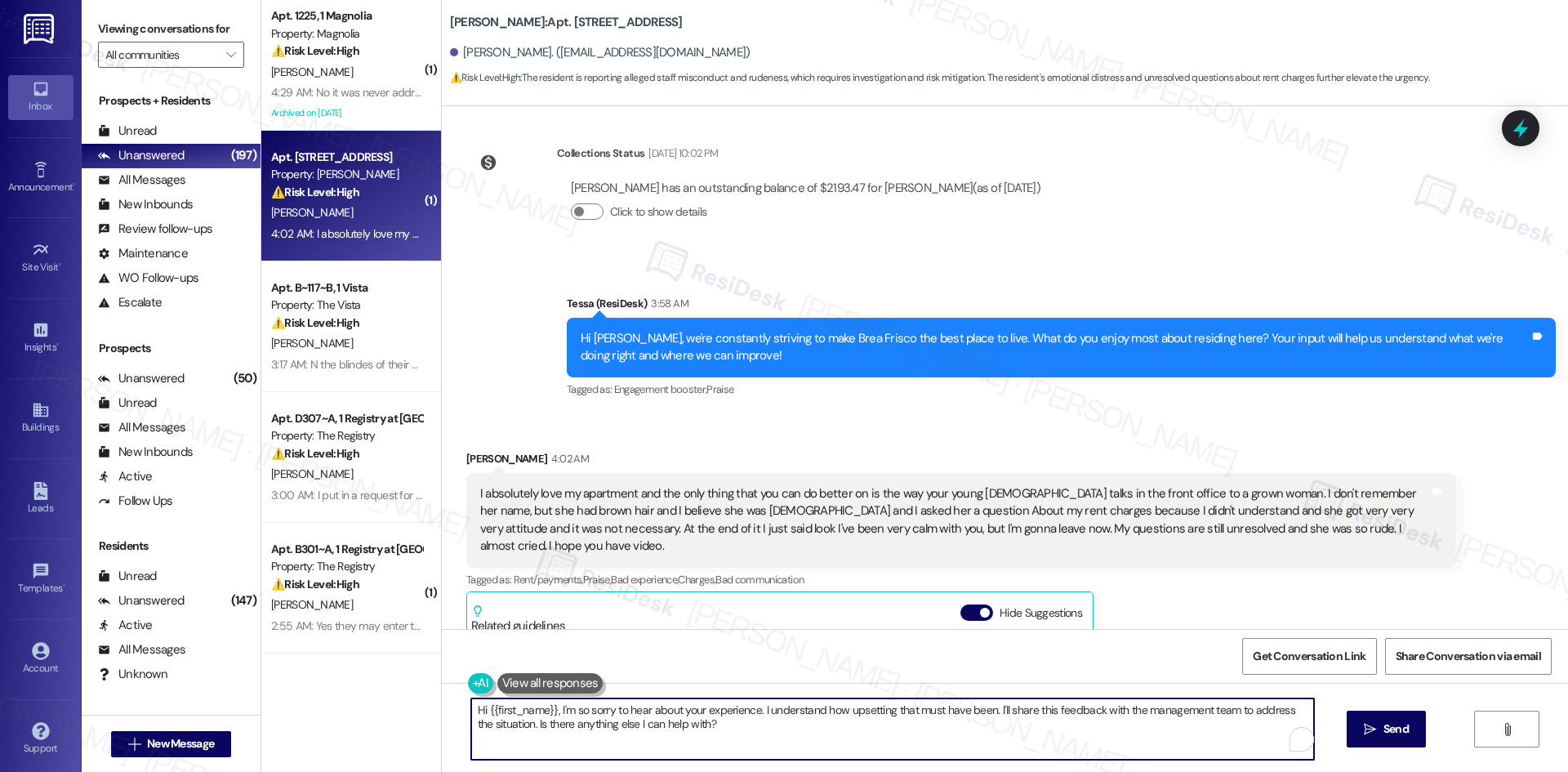
drag, startPoint x: 708, startPoint y: 738, endPoint x: 382, endPoint y: 668, distance: 333.4
click at [382, 668] on div "( 1 ) Apt. 1225, 1 Magnolia Property: Magnolia ⚠️ Risk Level: High The resident…" at bounding box center [915, 386] width 1307 height 772
click at [382, 668] on div "( 1 ) Apt. 1225, 1 Magnolia Property: Magnolia ⚠️ Risk Level: High The resident…" at bounding box center [351, 386] width 180 height 772
drag, startPoint x: 702, startPoint y: 744, endPoint x: 419, endPoint y: 698, distance: 286.7
click at [419, 698] on div "( 1 ) Apt. 1225, 1 Magnolia Property: Magnolia ⚠️ Risk Level: High The resident…" at bounding box center [915, 386] width 1307 height 772
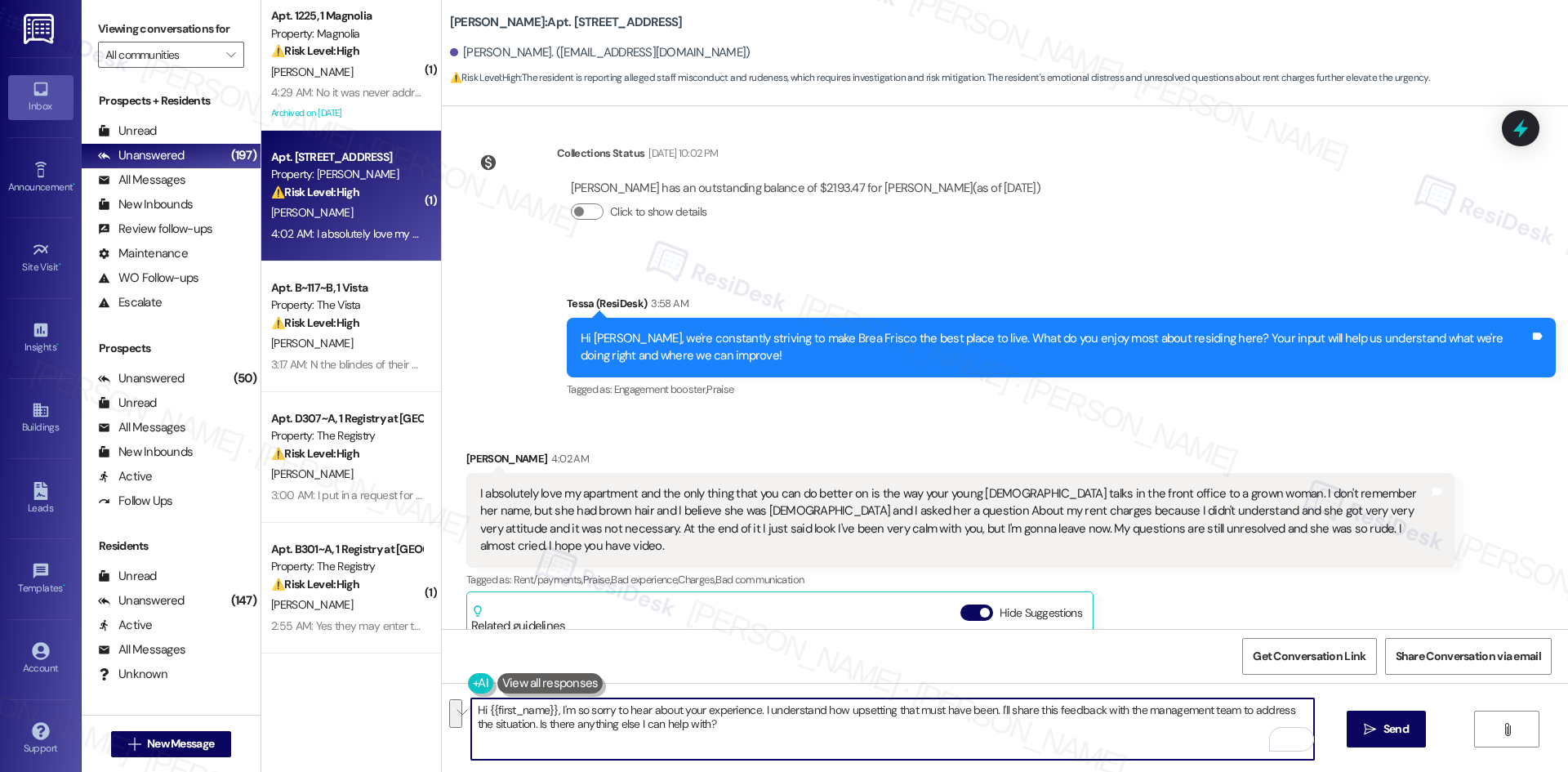
paste textarea "Thank you for sharing your feedback, Sherri. I’m glad to hear you love your apa…"
type textarea "Thank you for sharing your feedback, Sherri. I’m glad to hear you love your apa…"
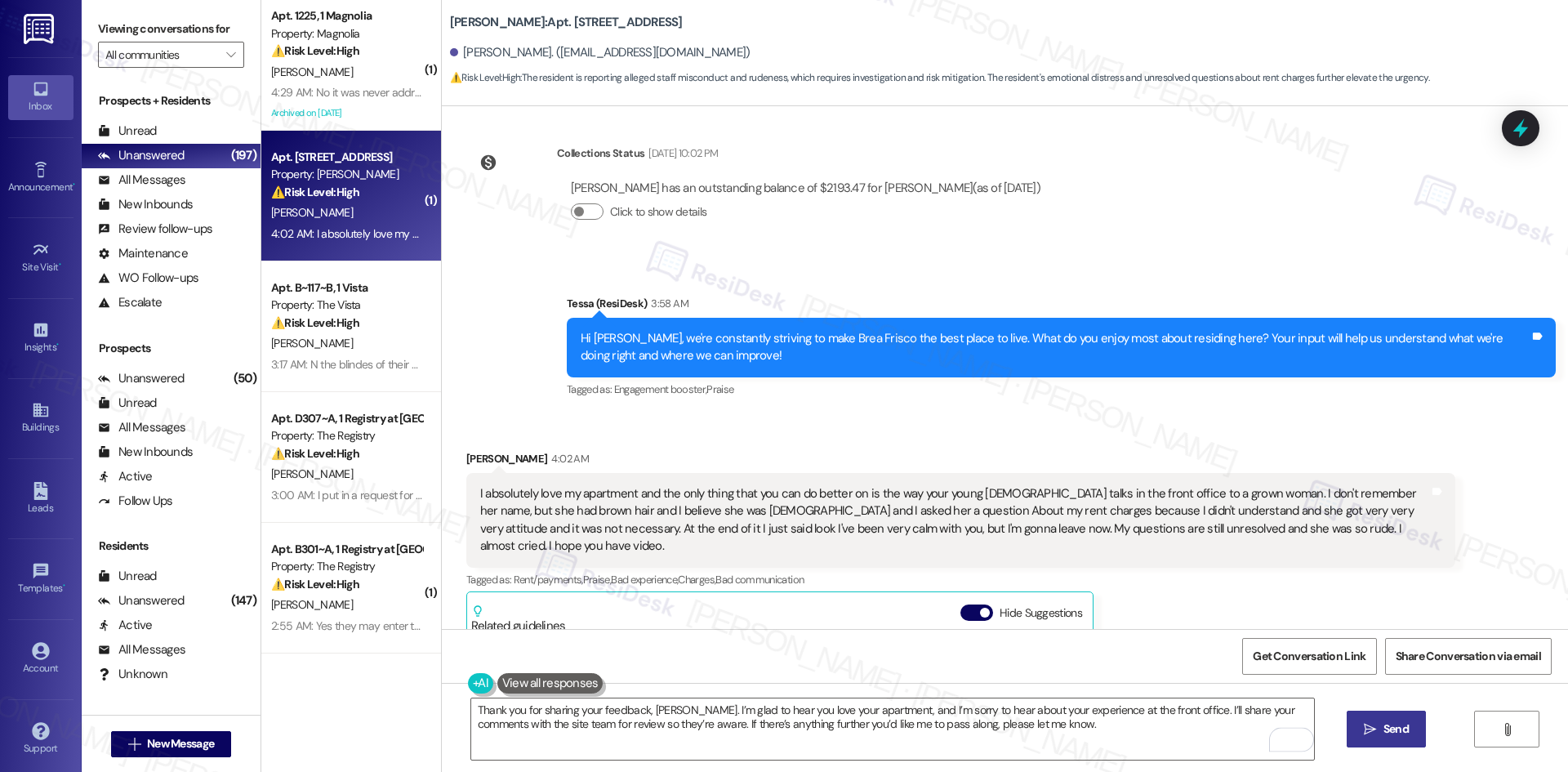
click at [1393, 736] on span "Send" at bounding box center [1395, 728] width 25 height 17
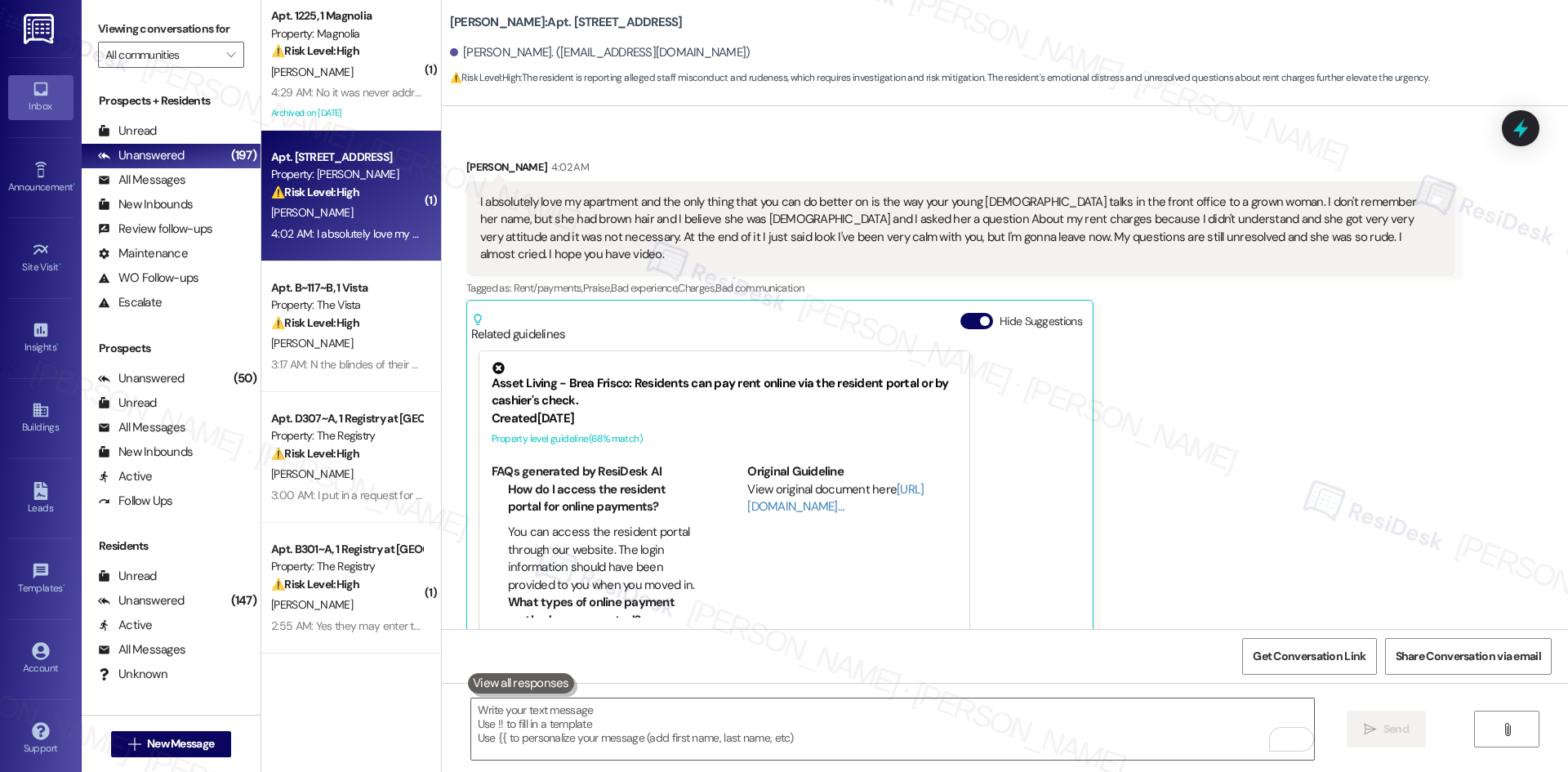
scroll to position [14213, 0]
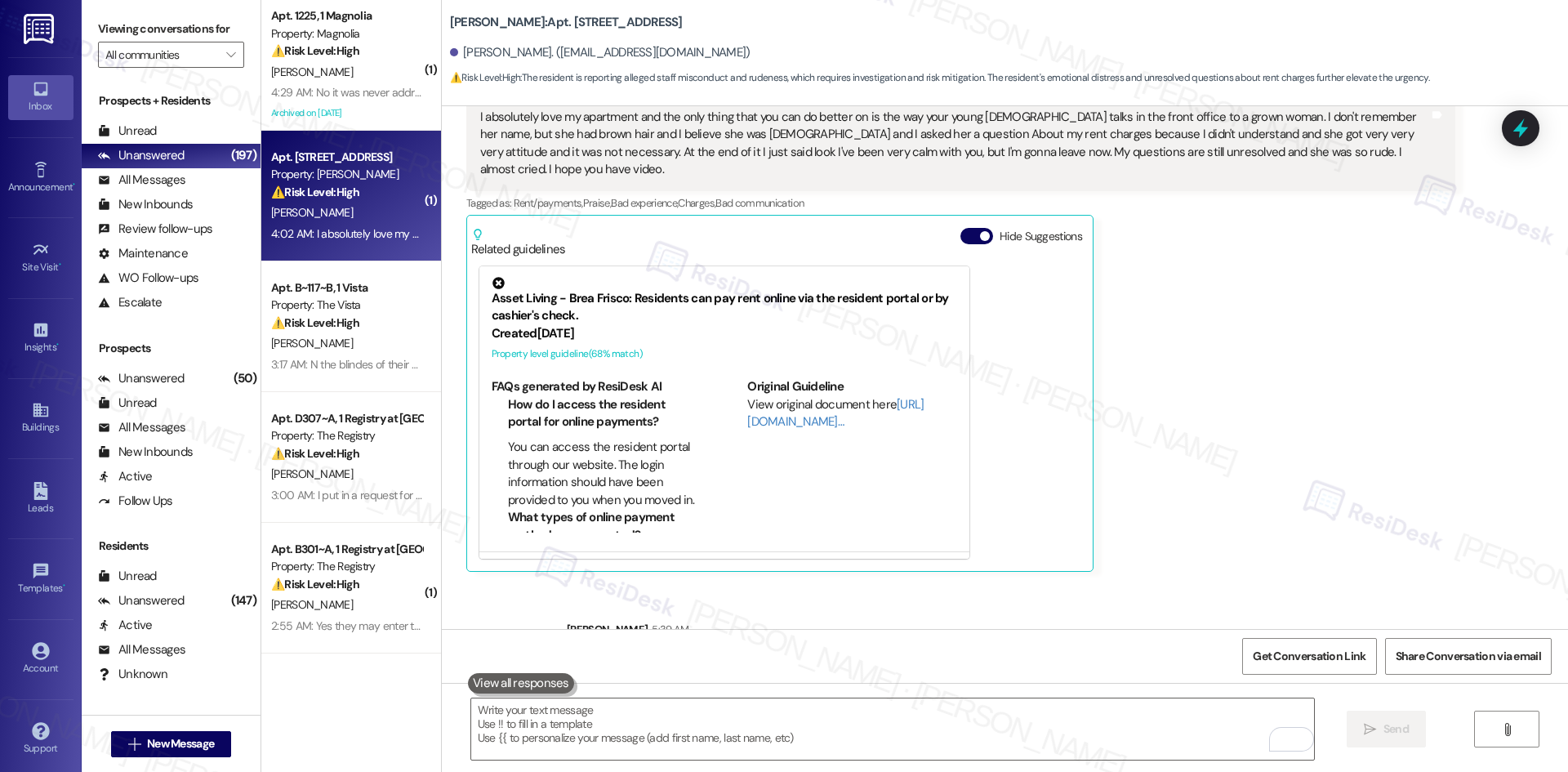
click at [1291, 451] on div "Sherri Dean 4:02 AM I absolutely love my apartment and the only thing that you …" at bounding box center [960, 322] width 989 height 498
click at [1206, 444] on div "Sherri Dean 4:02 AM I absolutely love my apartment and the only thing that you …" at bounding box center [960, 322] width 989 height 498
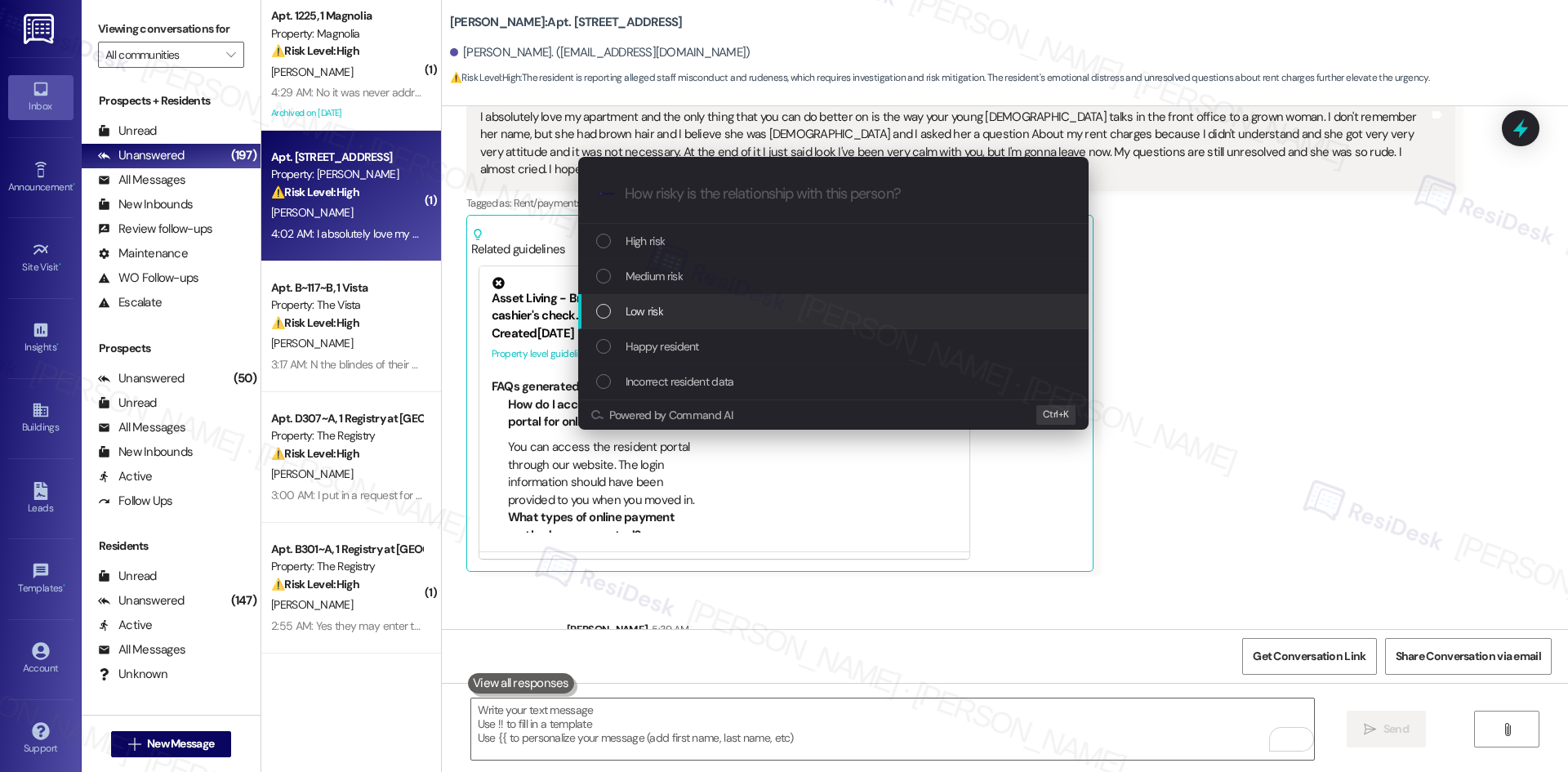
click at [697, 313] on div "Low risk" at bounding box center [834, 312] width 477 height 18
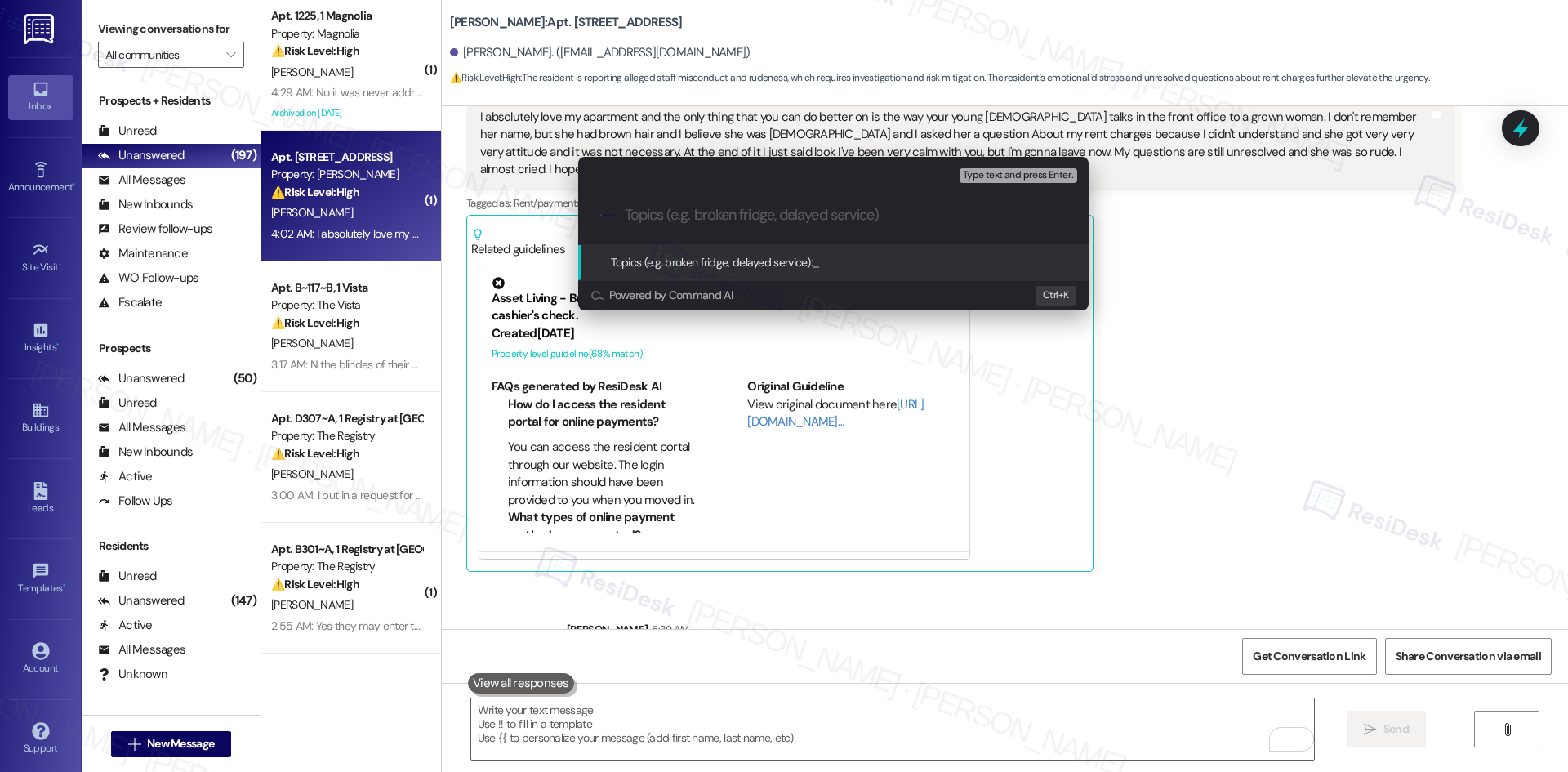
click at [772, 220] on input "Topics (e.g. broken fridge, delayed service)" at bounding box center [846, 215] width 444 height 17
paste input "Resident Feedback – Front Office Interaction"
type input "Resident Feedback – Front Office Interaction"
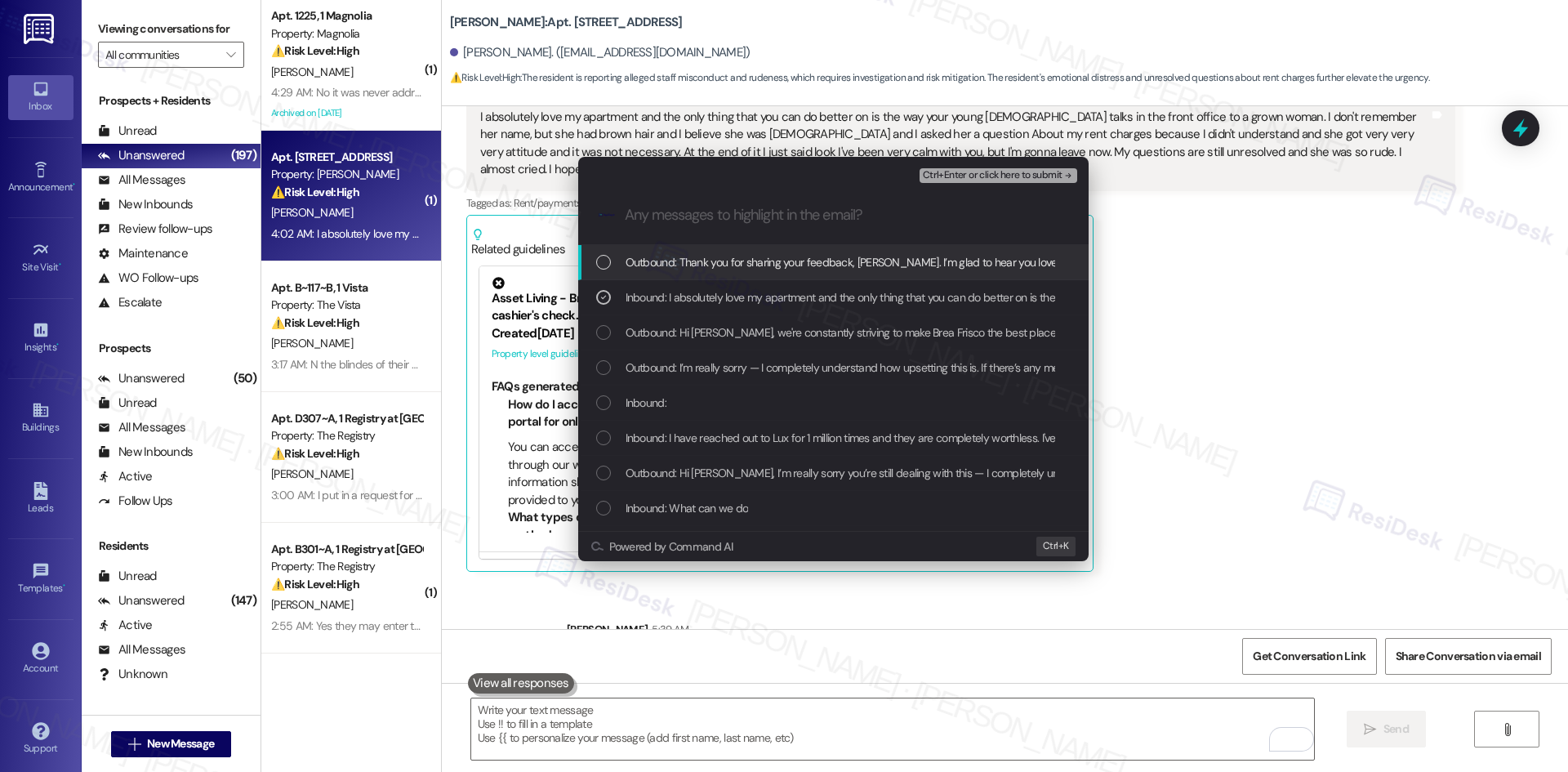
click at [1057, 175] on span "Ctrl+Enter or click here to submit" at bounding box center [993, 176] width 140 height 12
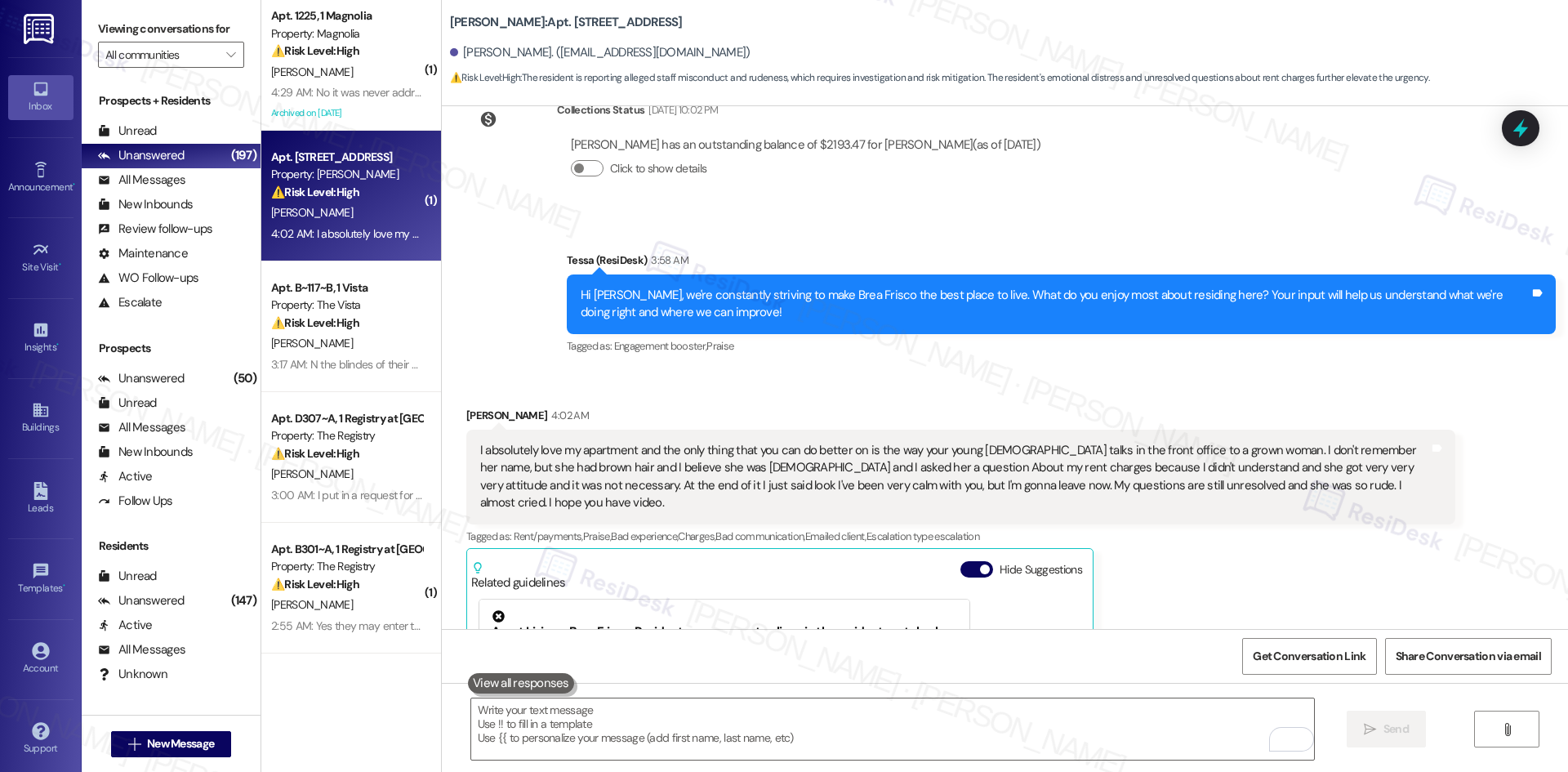
scroll to position [13829, 0]
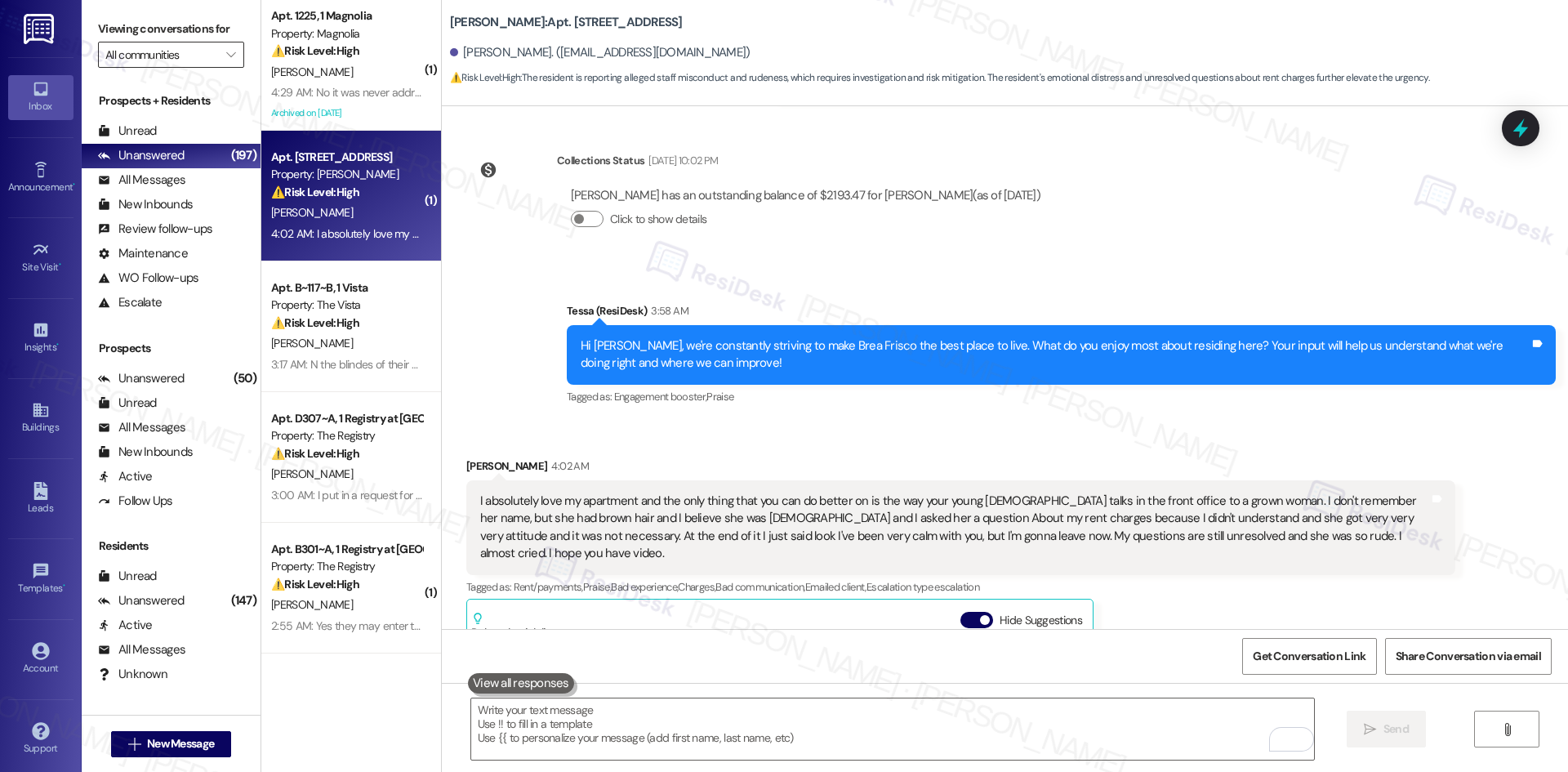
click at [187, 61] on input "All communities" at bounding box center [161, 55] width 113 height 26
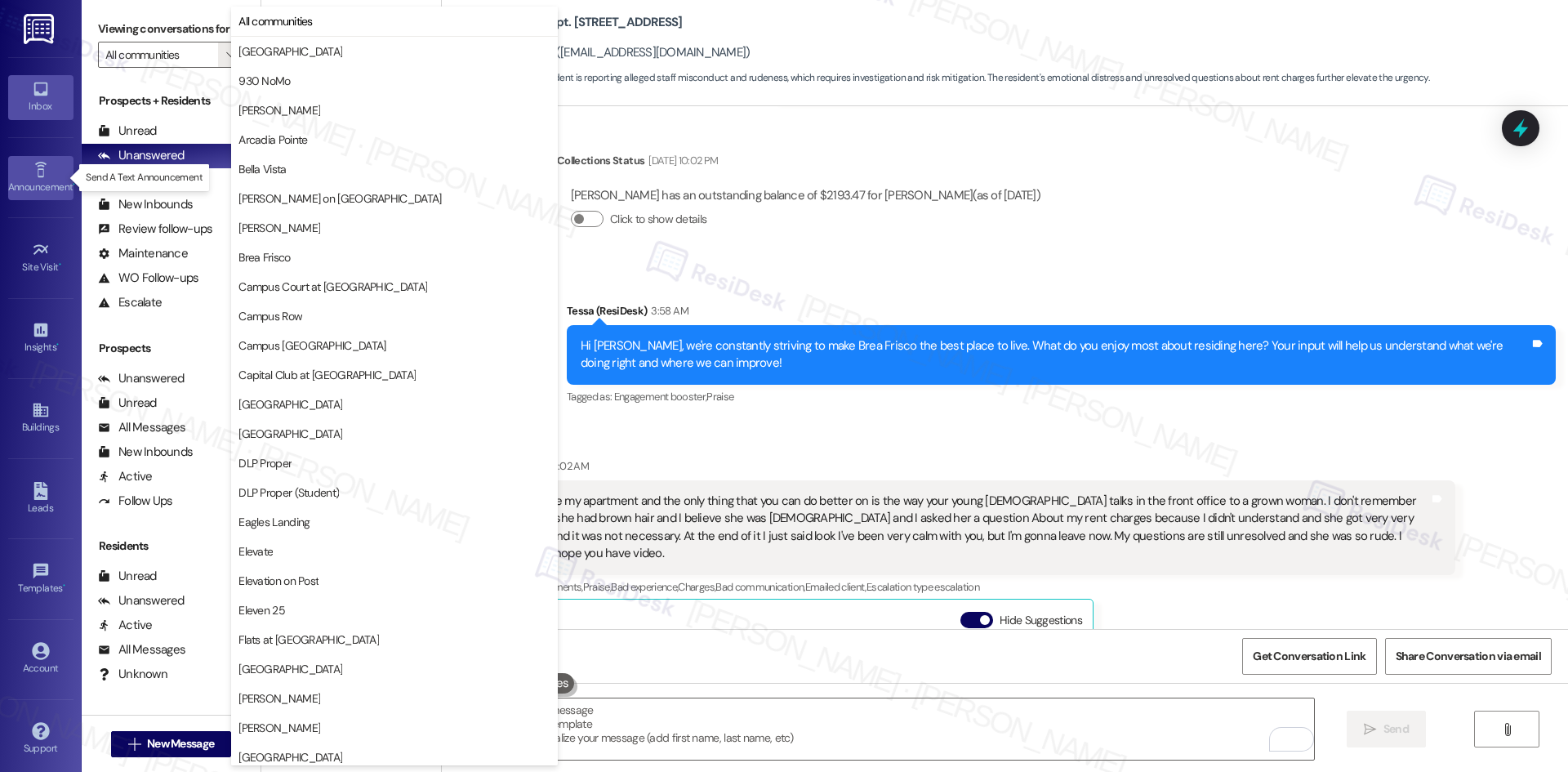
click at [31, 187] on div "Announcement •" at bounding box center [40, 187] width 81 height 16
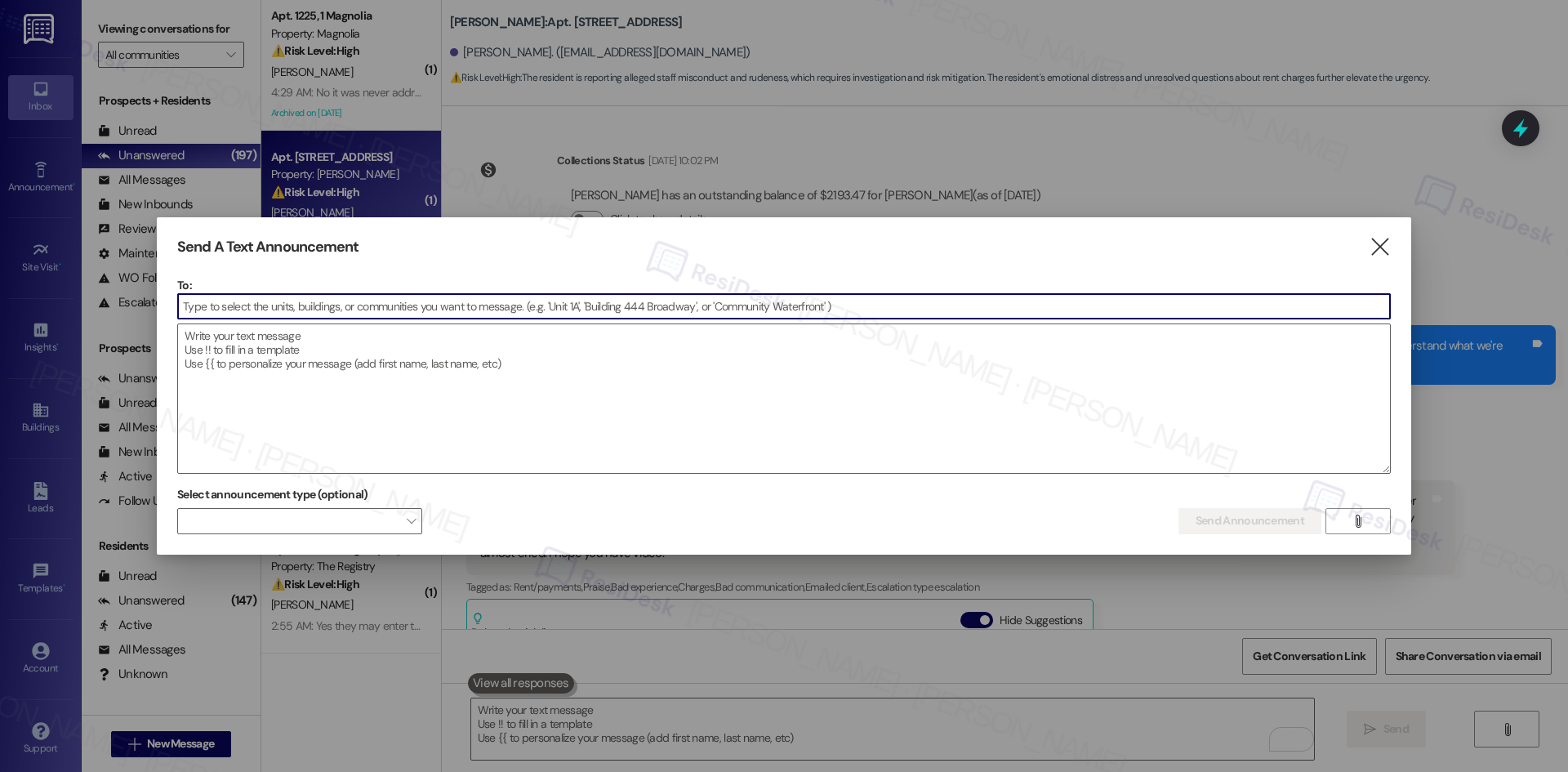
click at [336, 305] on input at bounding box center [784, 307] width 1212 height 25
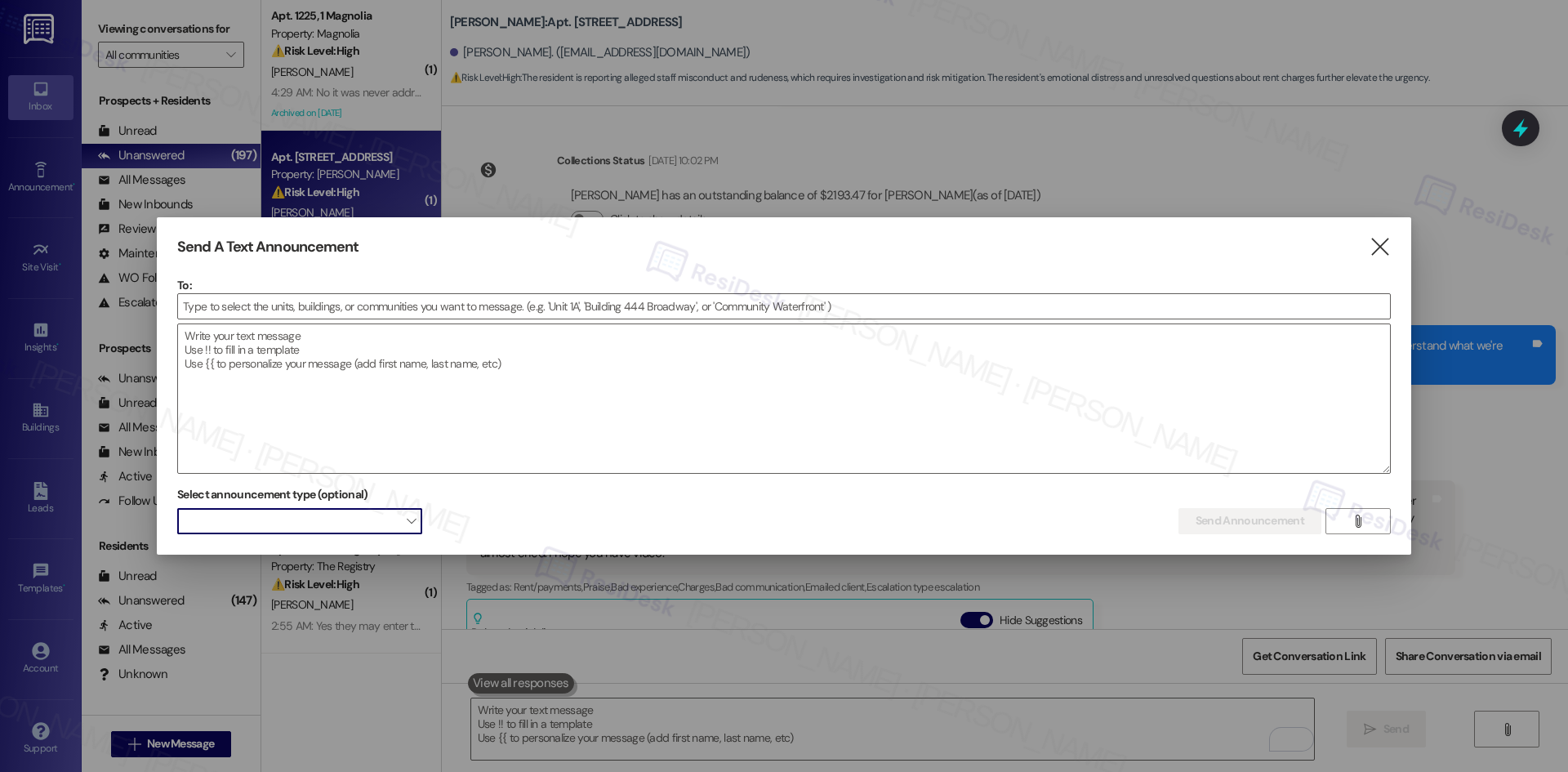
click at [352, 517] on span at bounding box center [300, 521] width 245 height 26
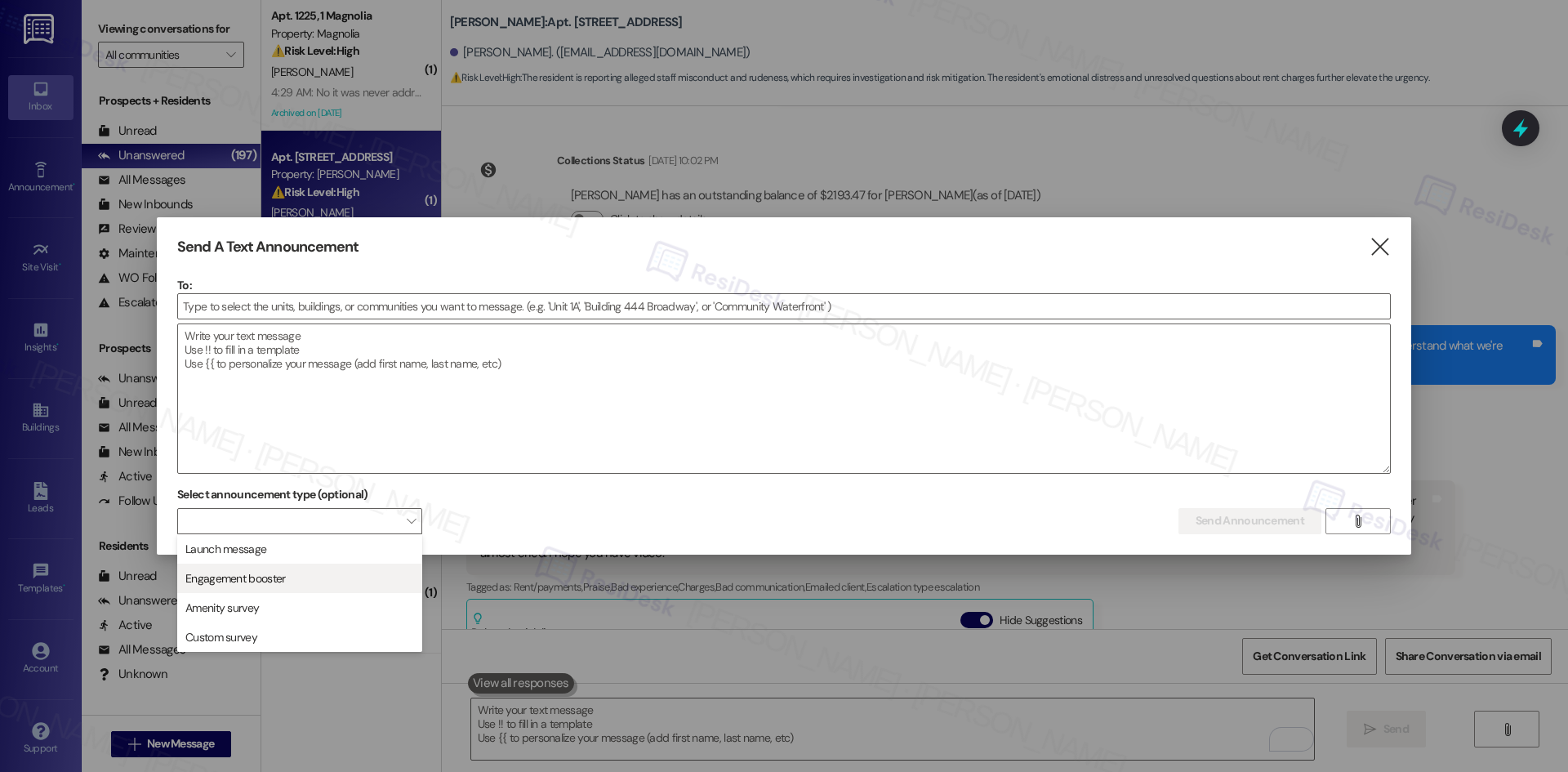
click at [334, 586] on span "Engagement booster" at bounding box center [300, 579] width 230 height 18
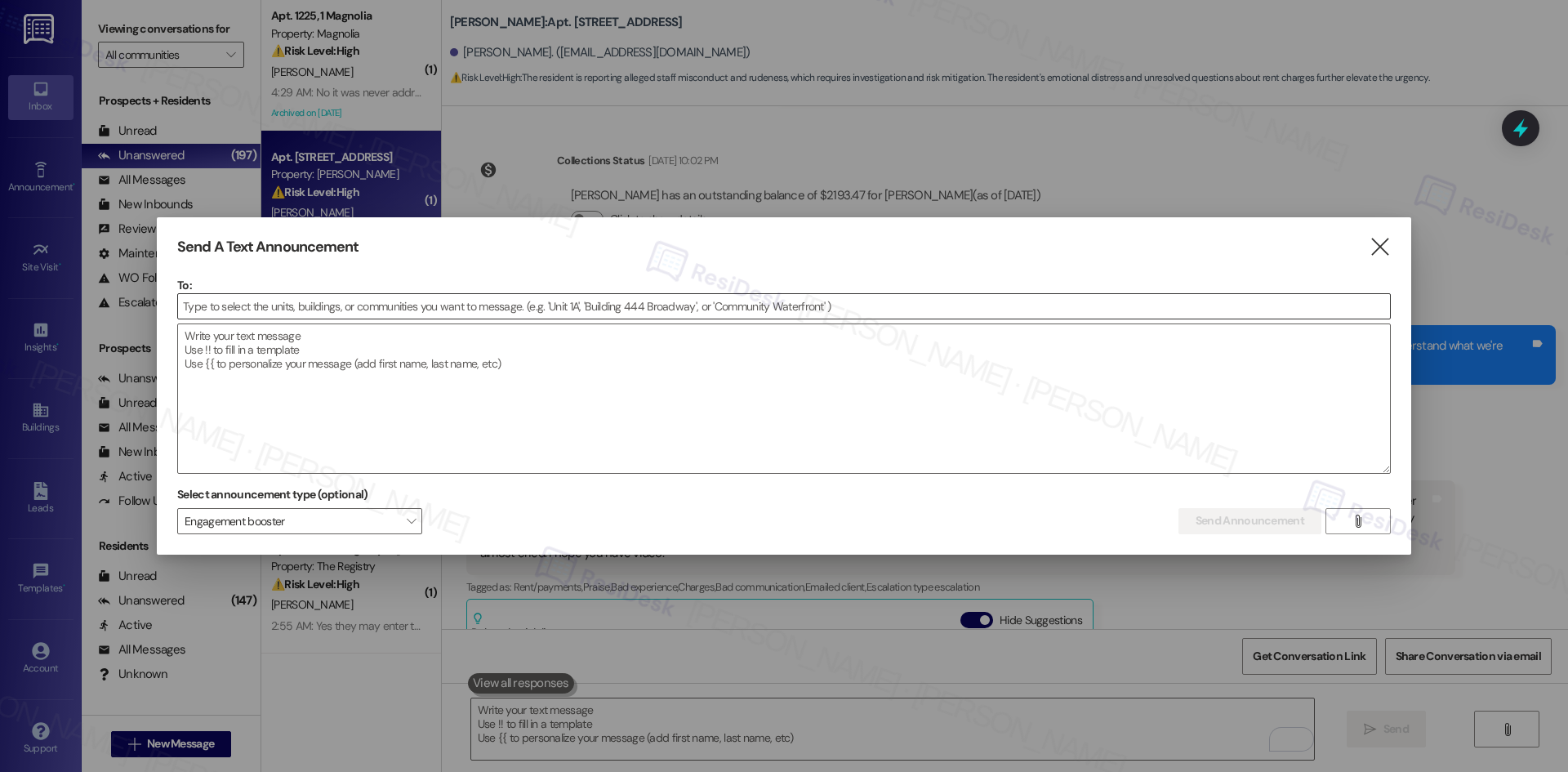
click at [253, 312] on input at bounding box center [784, 307] width 1212 height 25
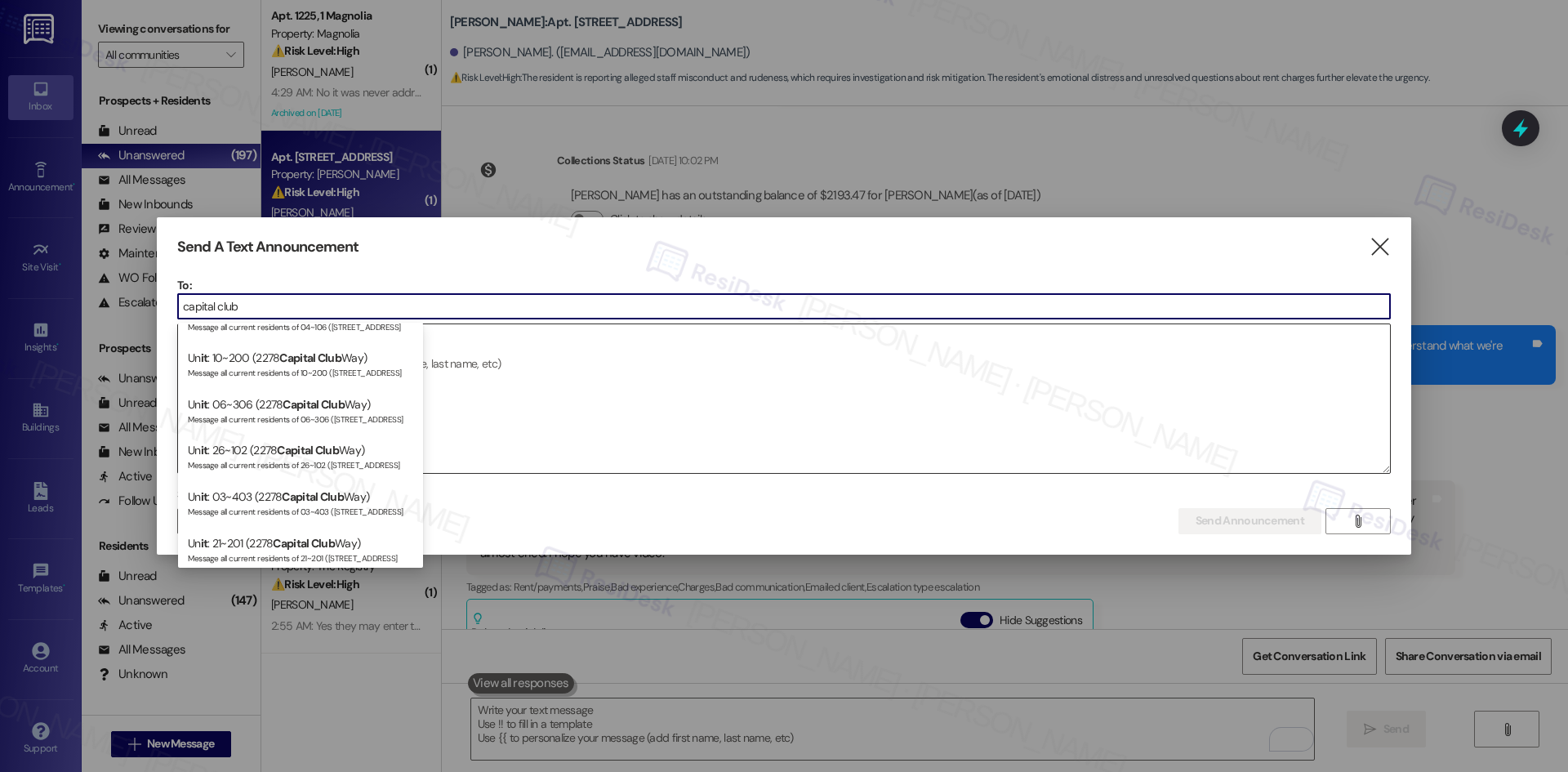
scroll to position [3104, 0]
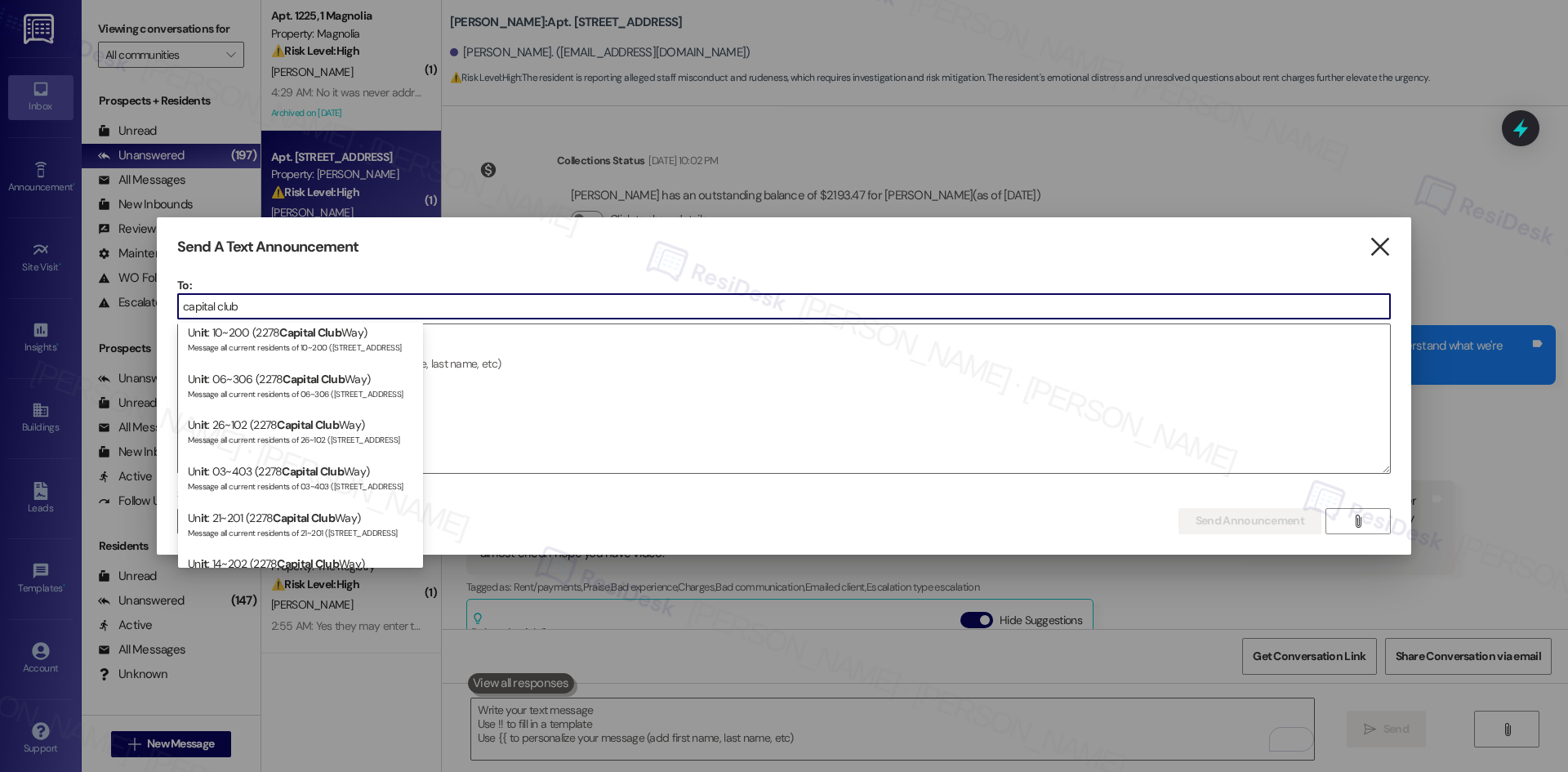
type input "capital club"
click at [1384, 243] on icon "" at bounding box center [1379, 247] width 22 height 17
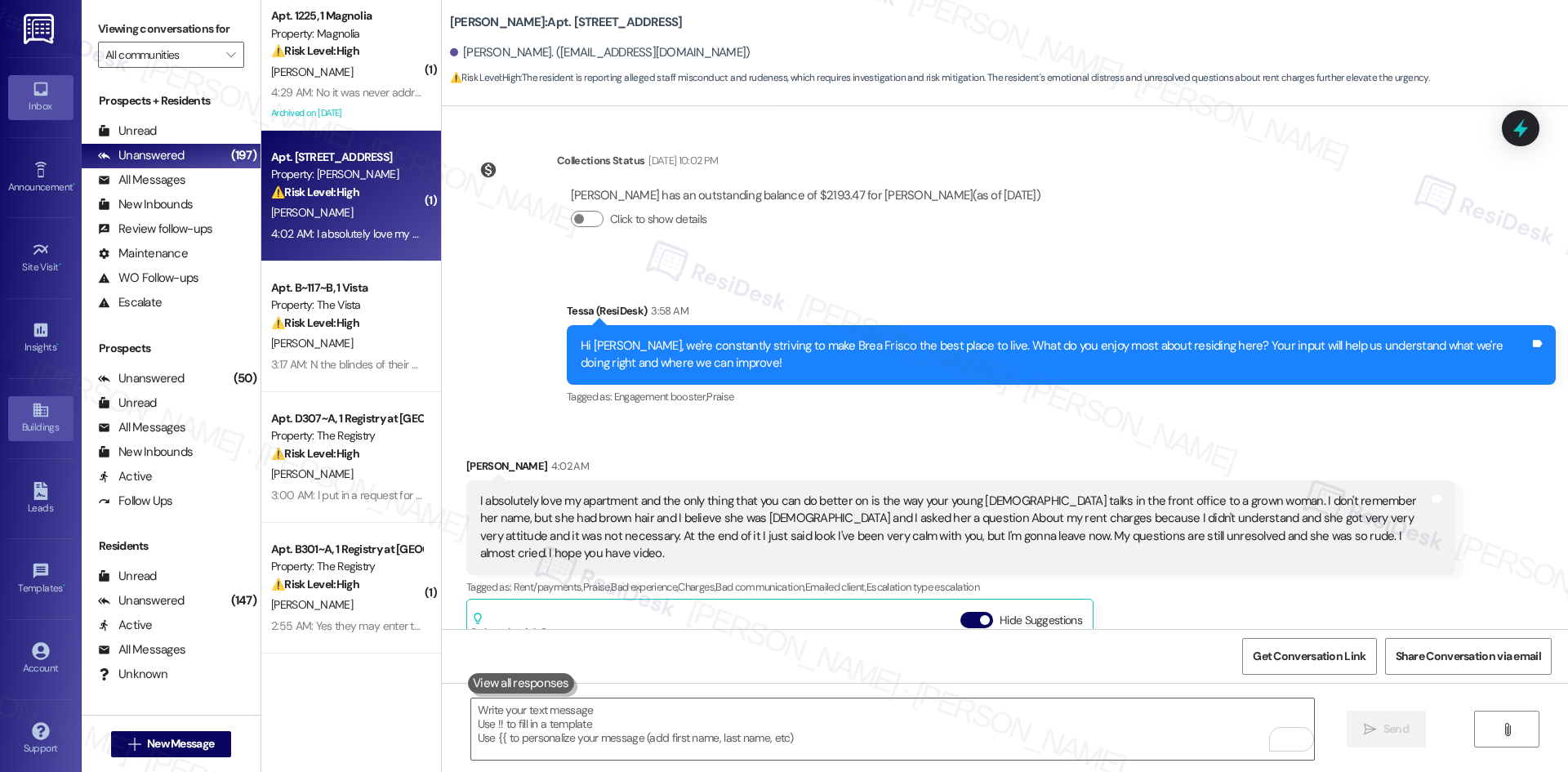
click at [47, 413] on link "Buildings" at bounding box center [40, 418] width 65 height 44
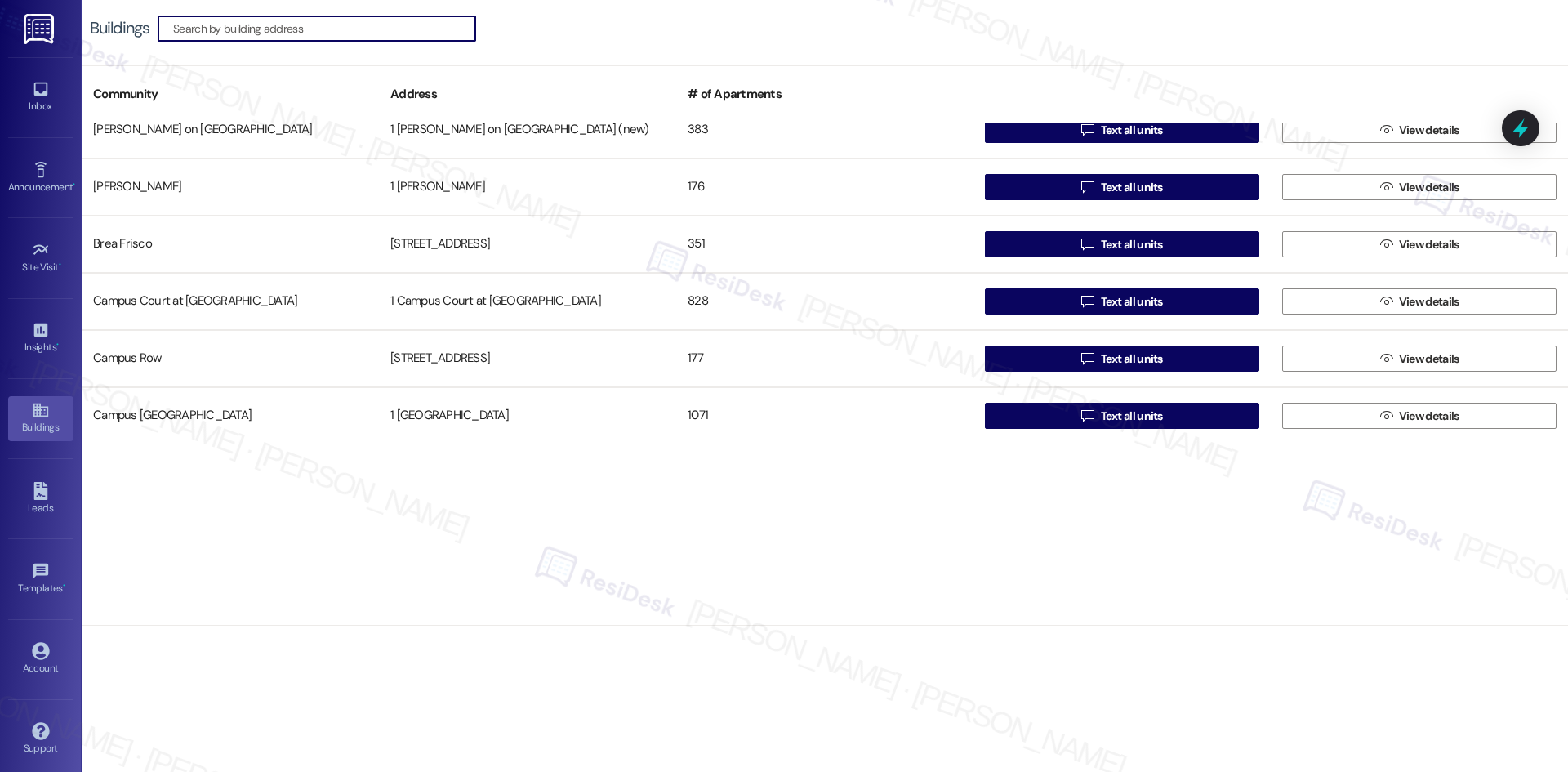
scroll to position [326, 0]
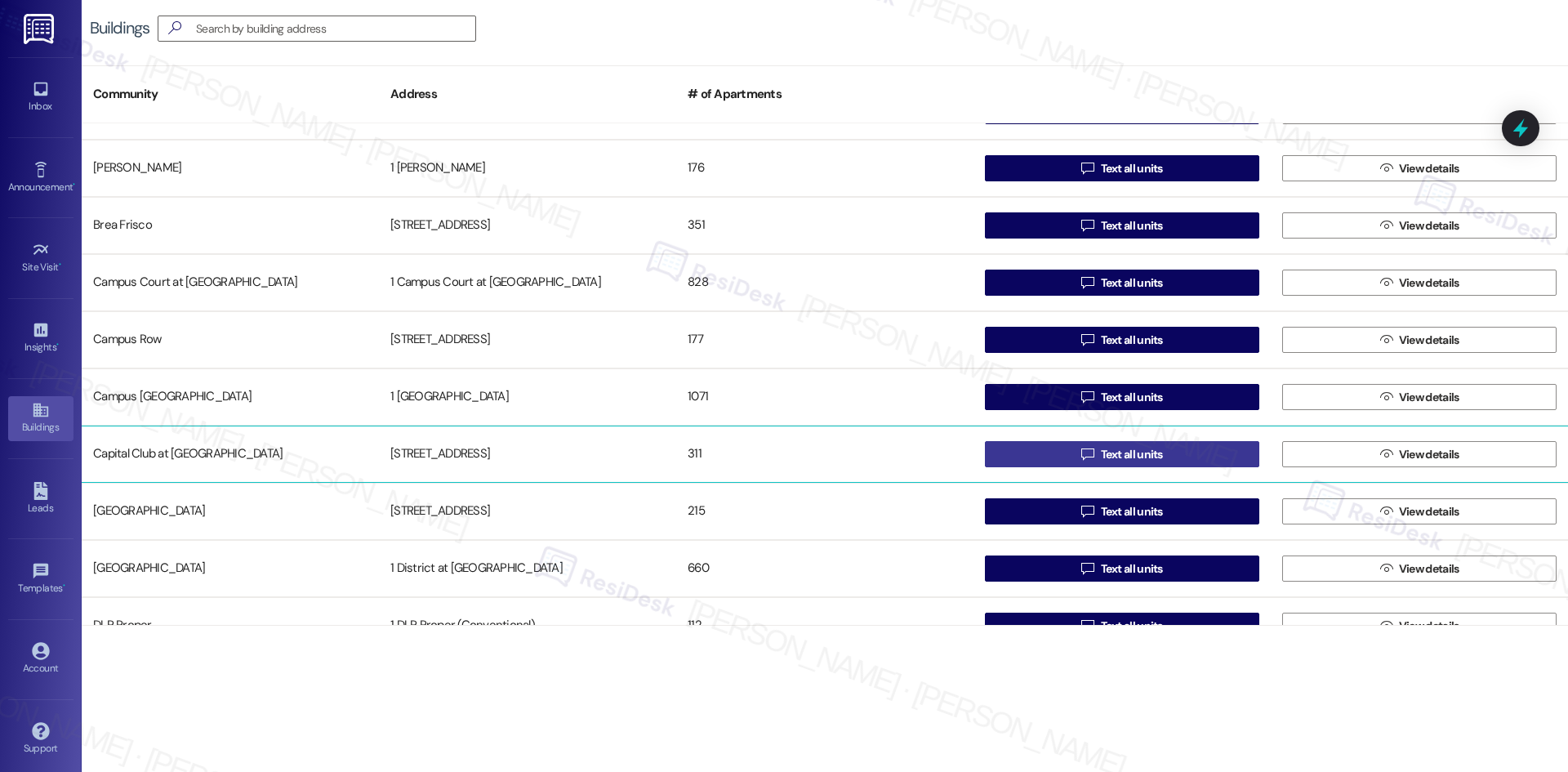
click at [1100, 455] on span "Text all units" at bounding box center [1132, 455] width 62 height 17
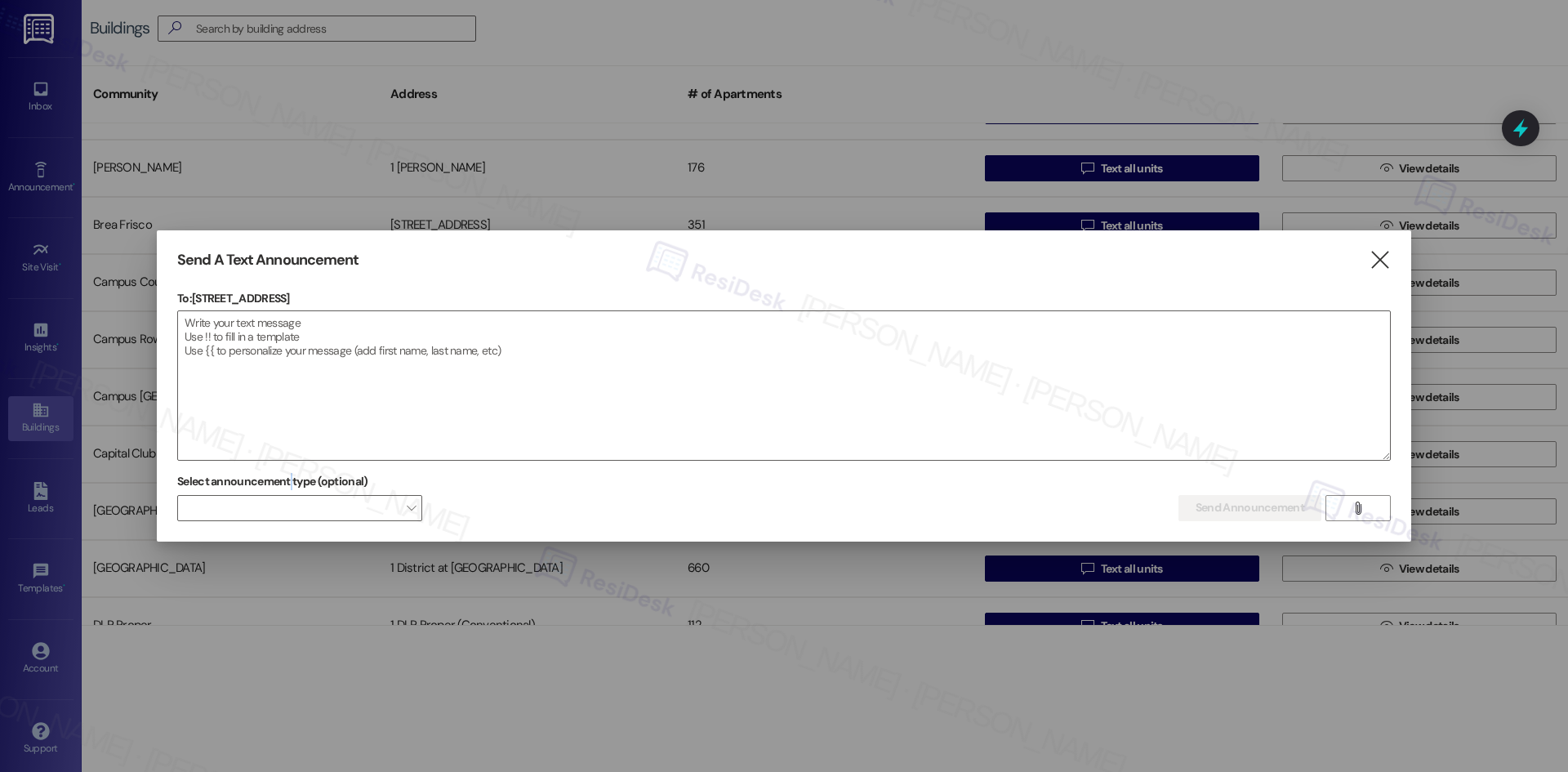
click at [292, 489] on label "Select announcement type (optional)" at bounding box center [273, 481] width 191 height 25
click at [307, 497] on span at bounding box center [300, 508] width 245 height 26
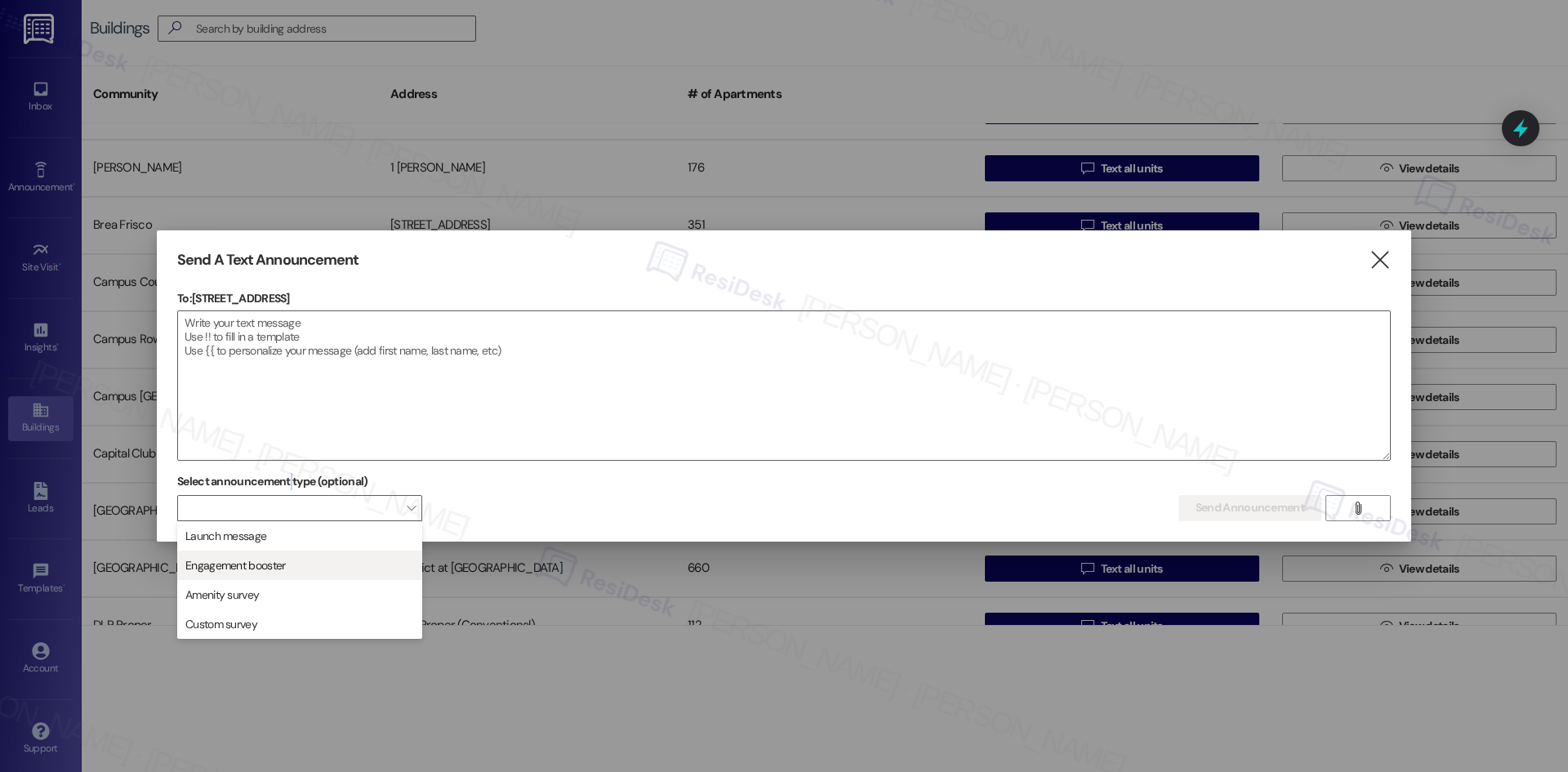
click at [311, 570] on span "Engagement booster" at bounding box center [300, 566] width 230 height 18
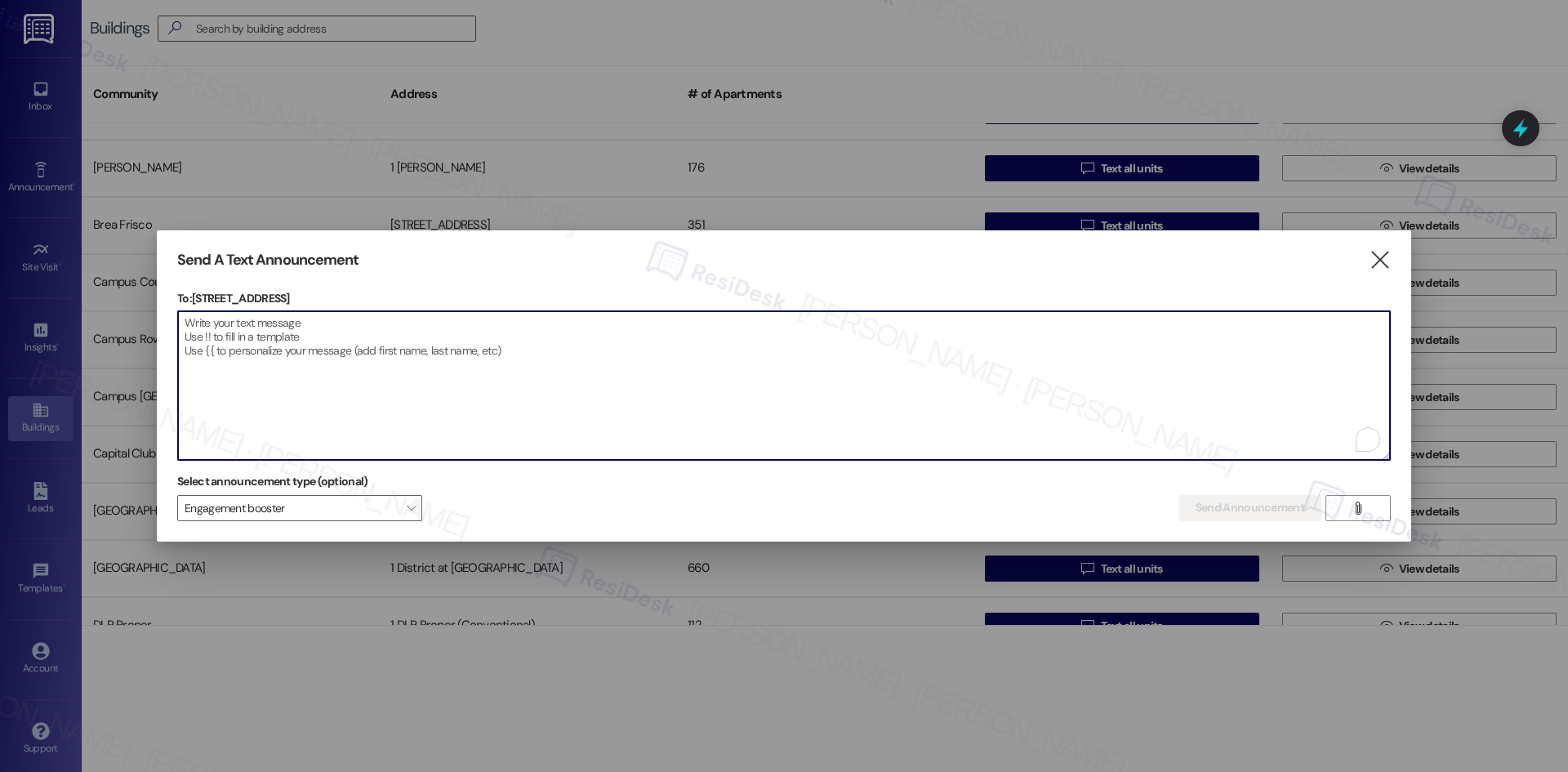
click at [419, 339] on textarea "To enrich screen reader interactions, please activate Accessibility in Grammarl…" at bounding box center [784, 386] width 1212 height 149
paste textarea "Resident Sherri Dean expressed that she loves her apartment but noted an area f…"
type textarea "Resident Sherri Dean expressed that she loves her apartment but noted an area f…"
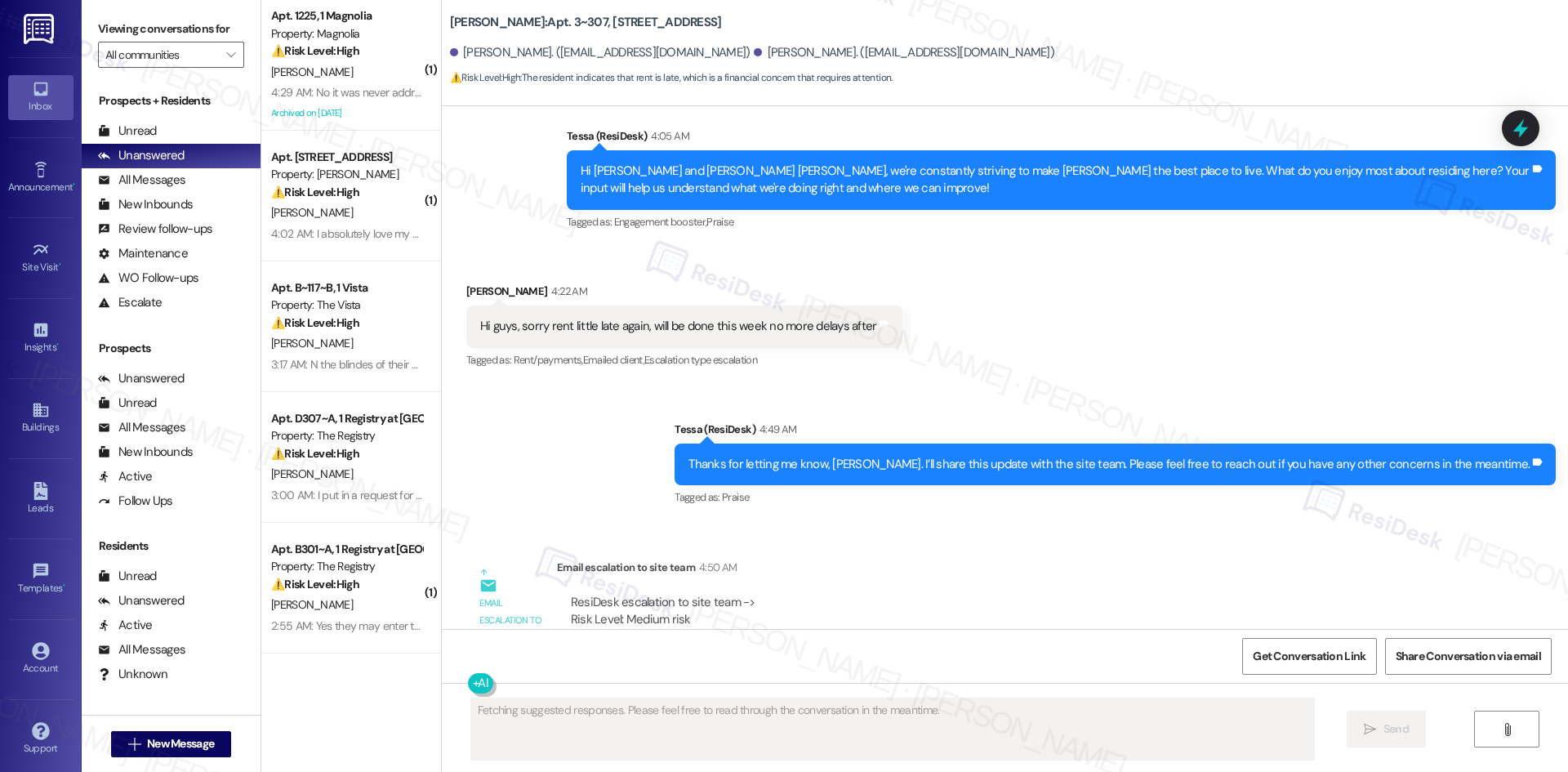
scroll to position [1895, 0]
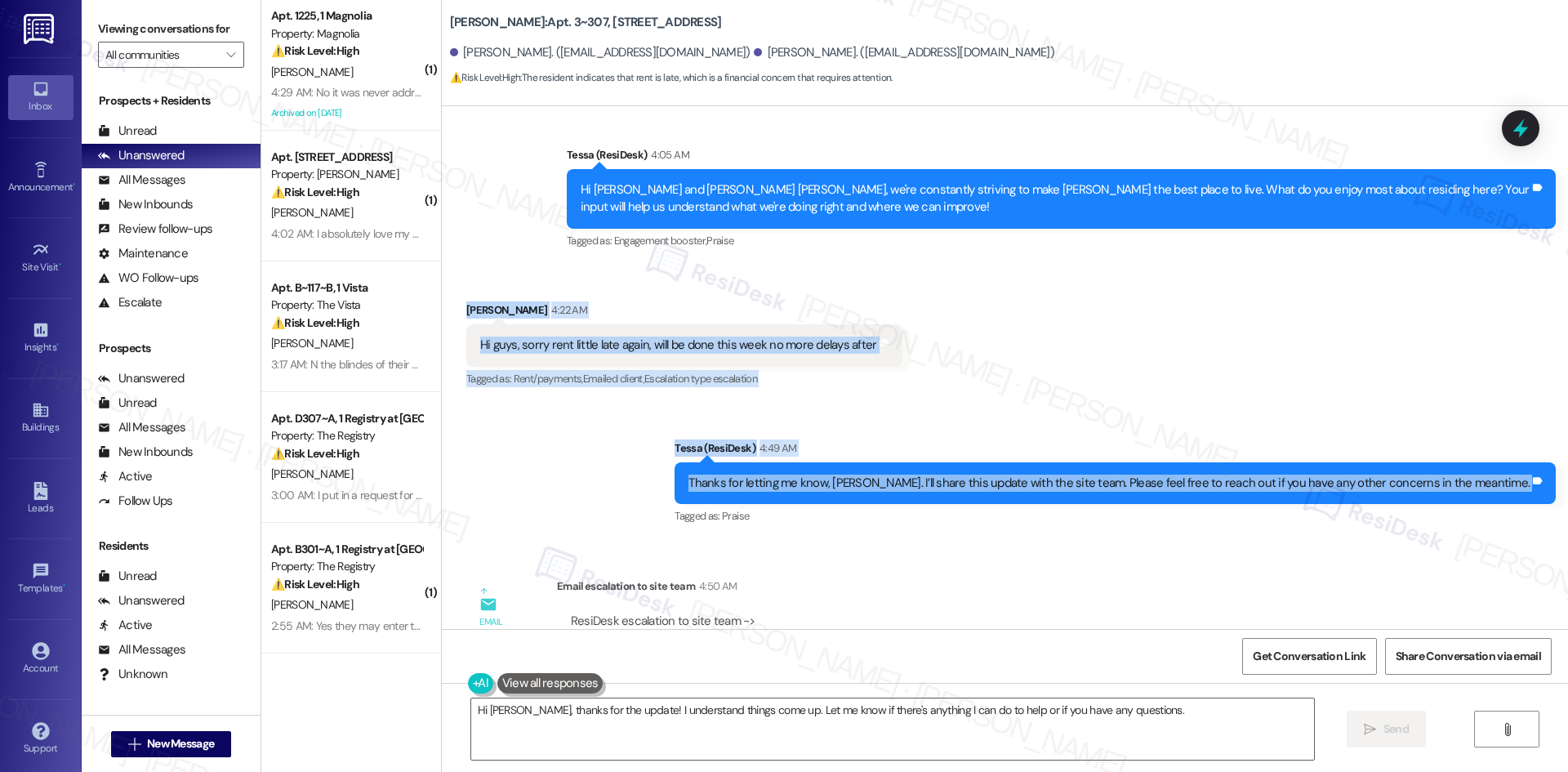
drag, startPoint x: 443, startPoint y: 293, endPoint x: 1561, endPoint y: 492, distance: 1135.6
click at [1561, 492] on div "Lease started [DATE] 8:00 AM Survey, sent via SMS Residesk Automated Survey [DA…" at bounding box center [1005, 368] width 1126 height 523
copy div "[PERSON_NAME] 4:22 AM Hi guys, sorry rent little late again, will be done this …"
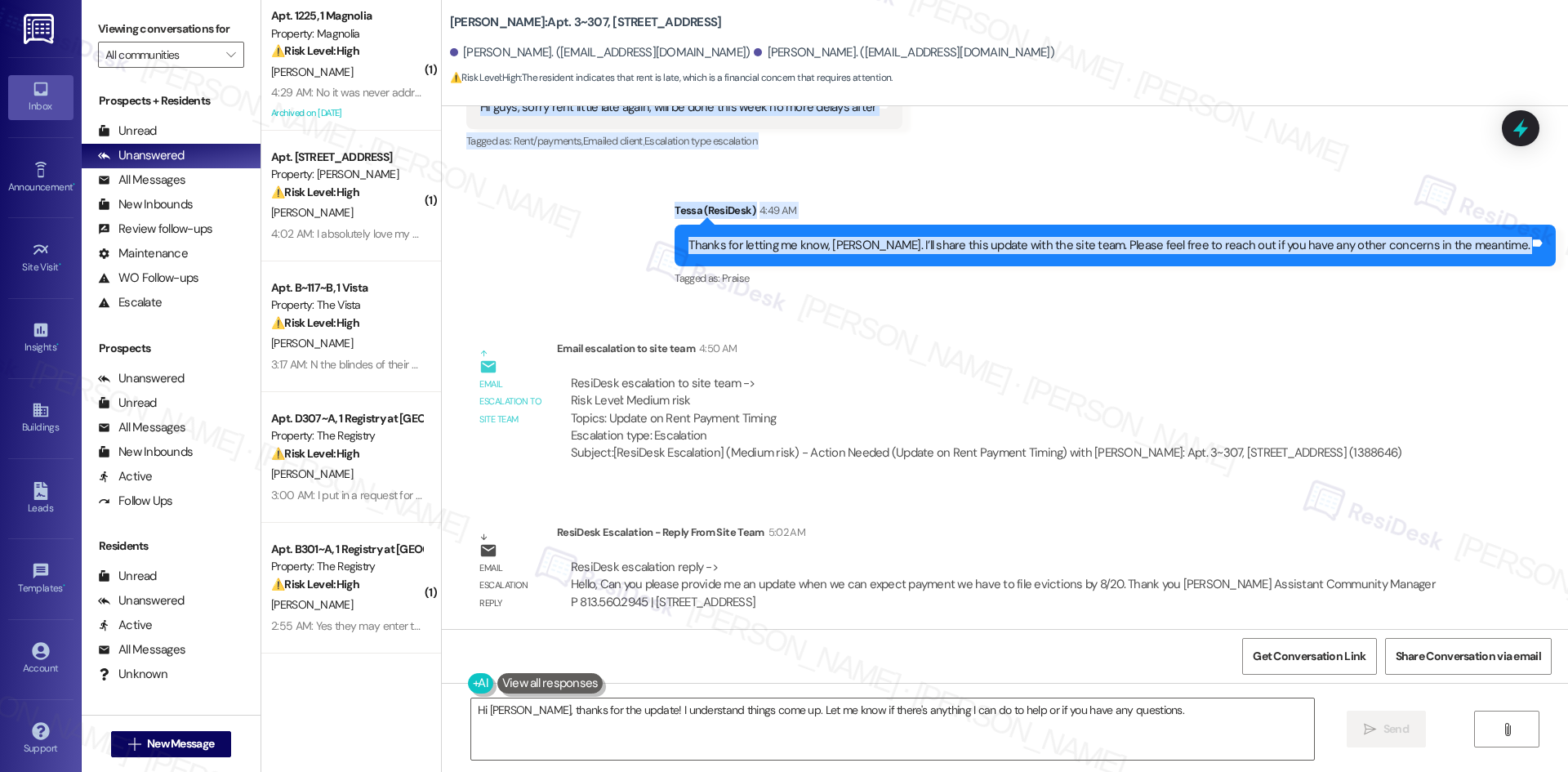
scroll to position [2140, 0]
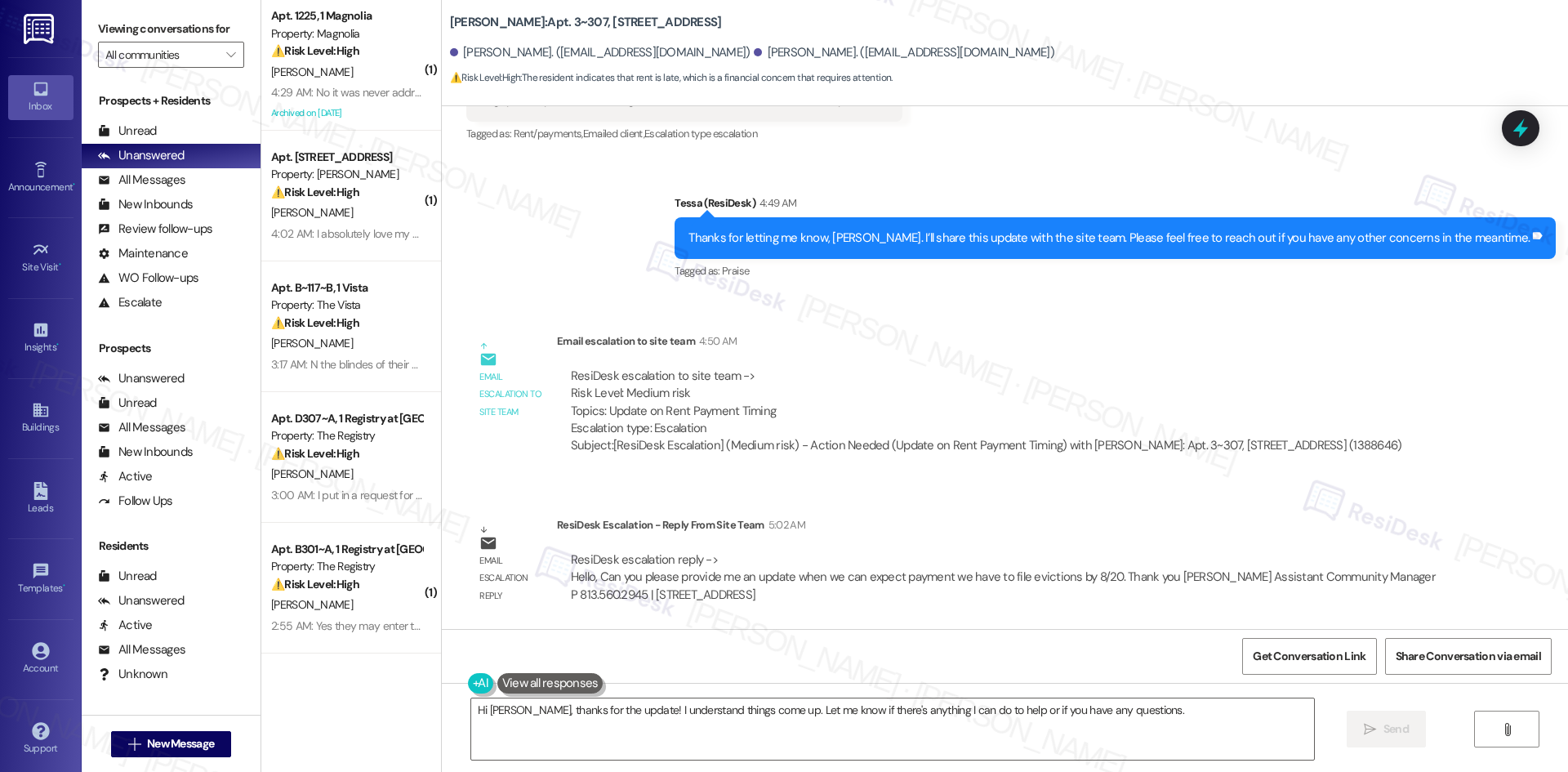
click at [960, 536] on div "ResiDesk Escalation - Reply From Site Team 5:02 AM" at bounding box center [1006, 528] width 898 height 23
click at [543, 527] on div "Email escalation reply" at bounding box center [511, 565] width 90 height 97
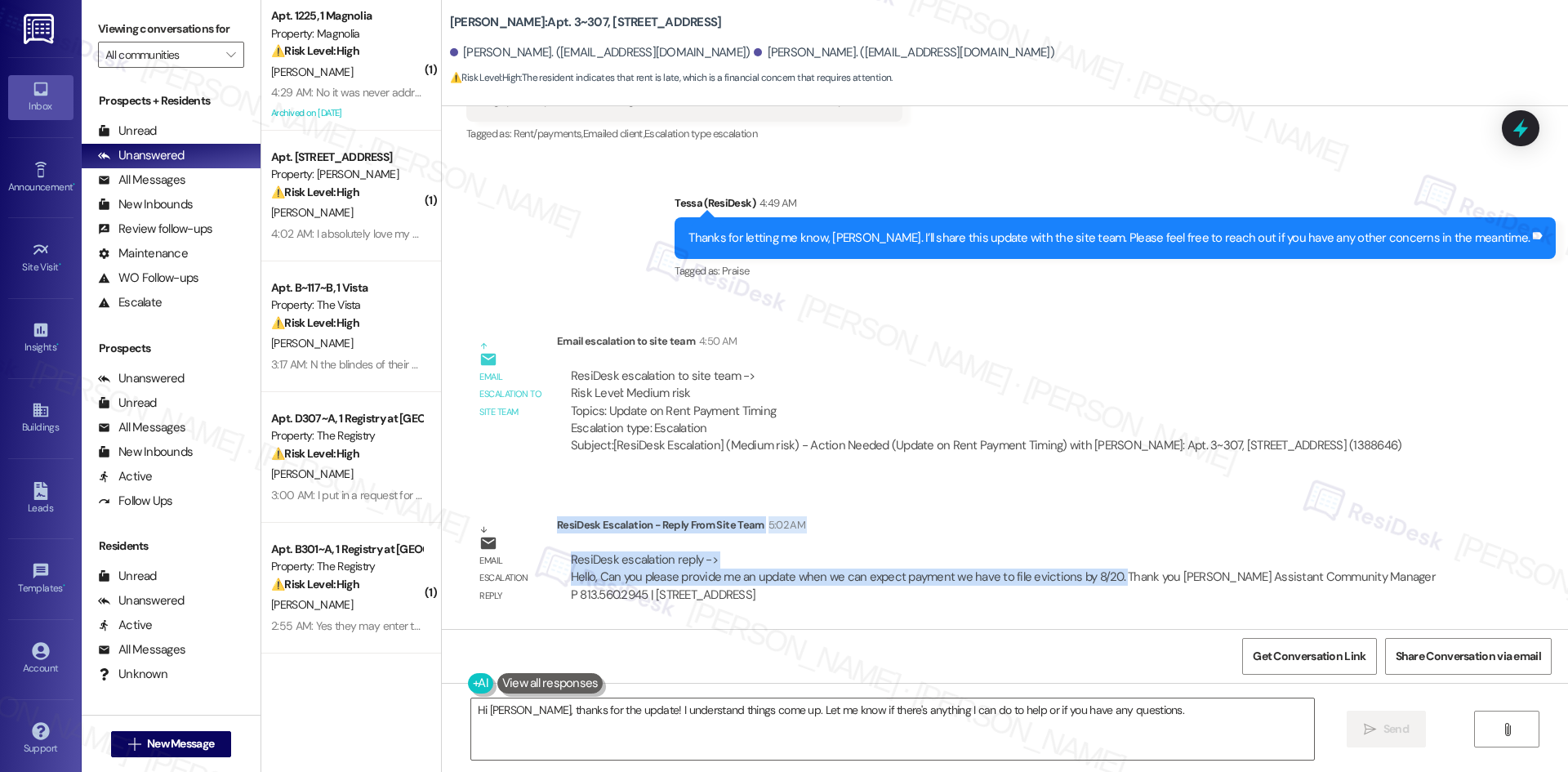
drag, startPoint x: 546, startPoint y: 527, endPoint x: 1106, endPoint y: 585, distance: 563.0
click at [1106, 585] on div "ResiDesk Escalation - Reply From Site Team 5:02 AM ResiDesk escalation reply ->…" at bounding box center [1006, 566] width 898 height 99
copy div "ResiDesk Escalation - Reply From Site Team 5:02 AM ResiDesk escalation reply ->…"
click at [1045, 733] on textarea "Hi [PERSON_NAME], thanks for the update! I understand things come up. Let me kn…" at bounding box center [892, 729] width 842 height 62
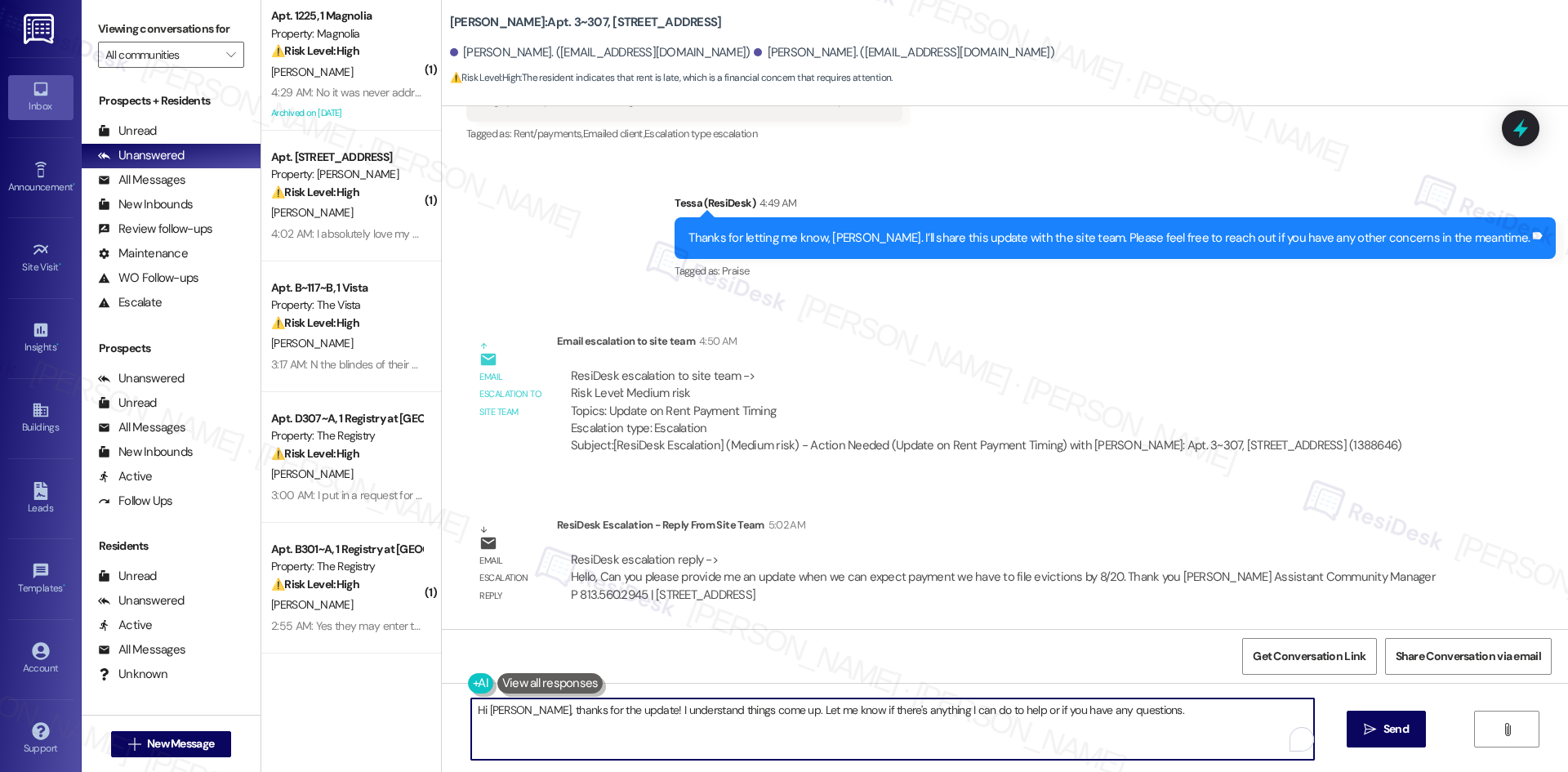
paste textarea "e site team asked for an update on when they can expect your payment since they…"
type textarea "Hi [PERSON_NAME], the site team asked for an update on when they can expect you…"
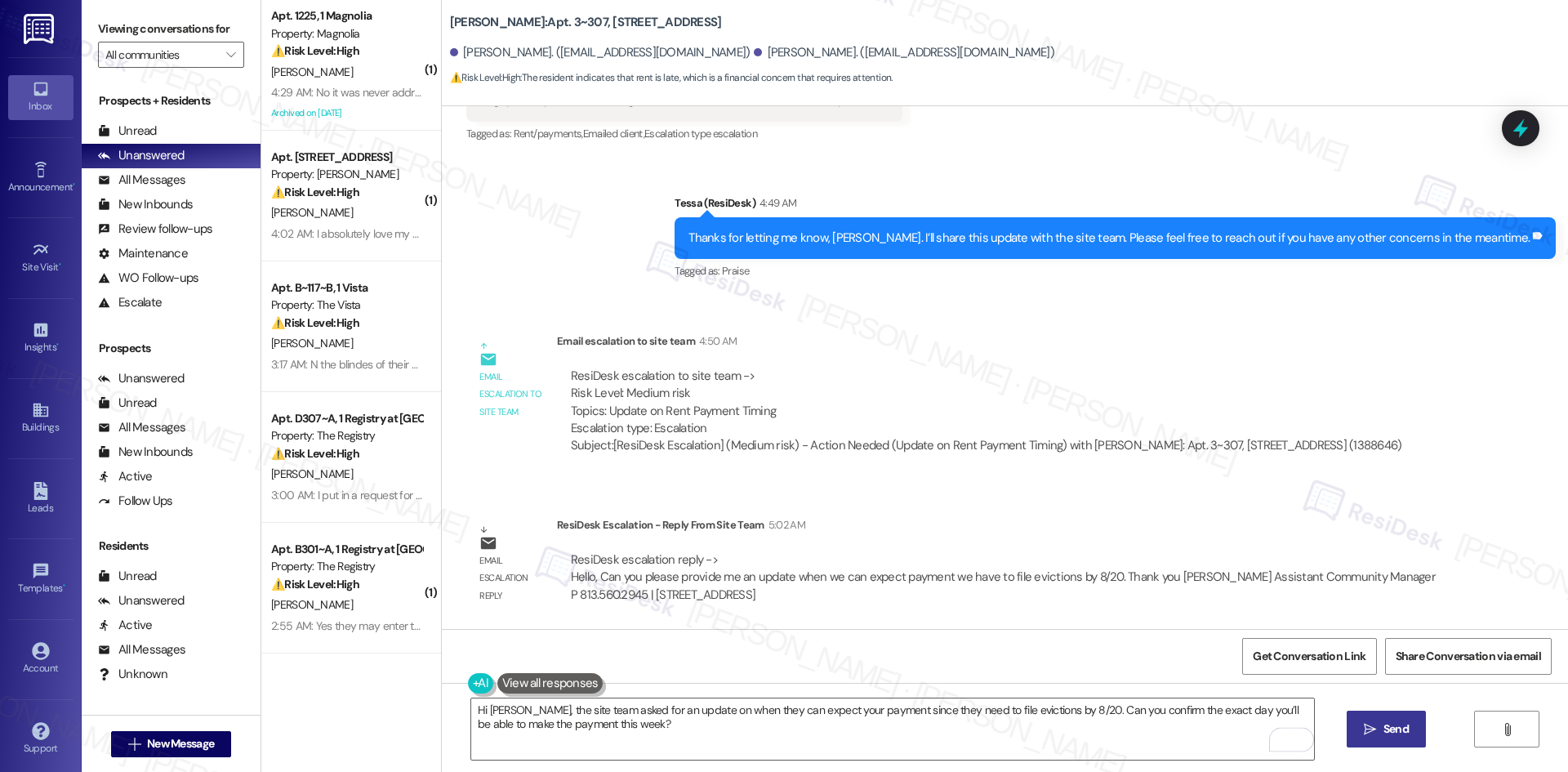
click at [1380, 740] on button " Send" at bounding box center [1386, 728] width 79 height 37
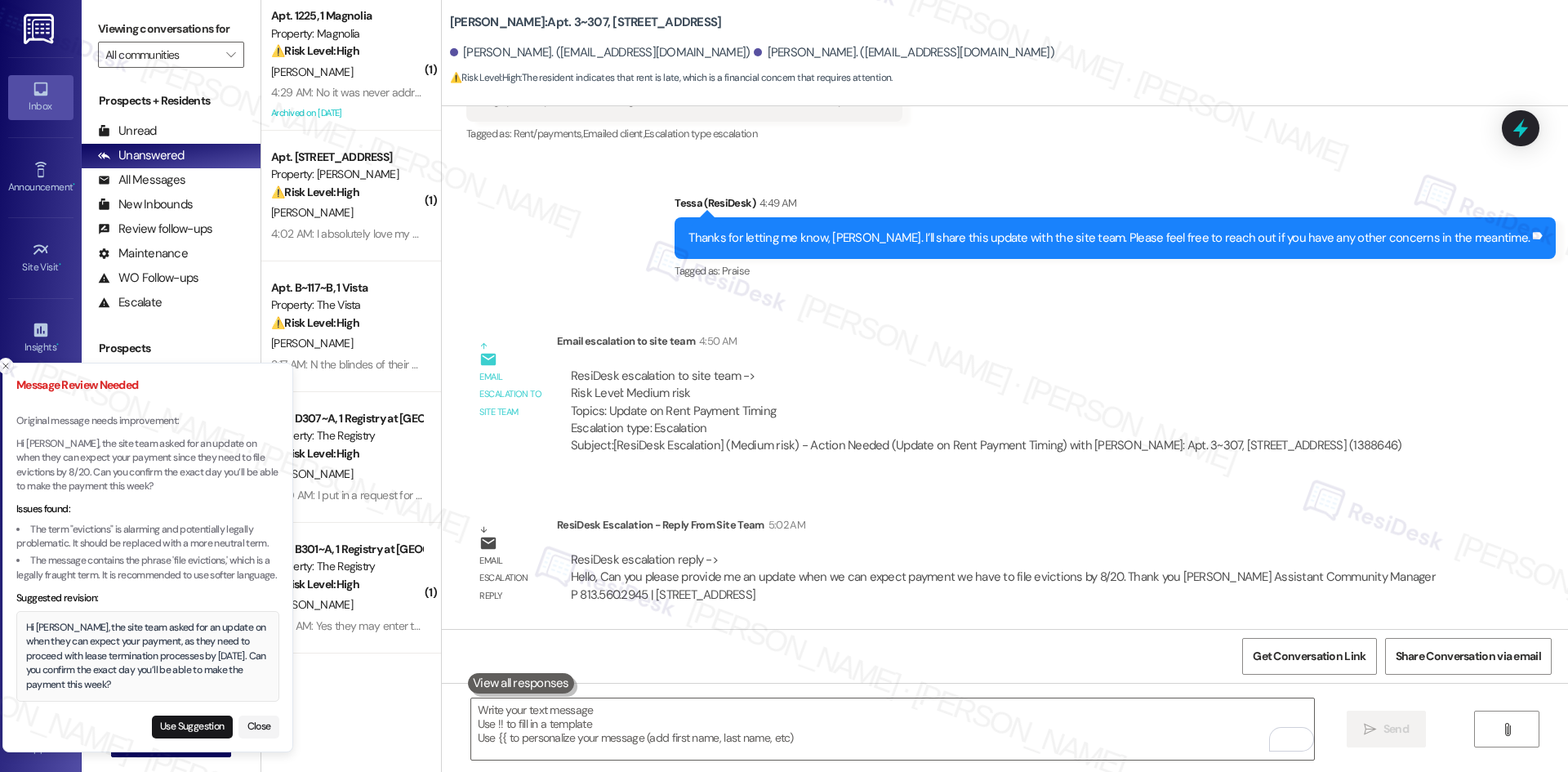
drag, startPoint x: 88, startPoint y: 686, endPoint x: 74, endPoint y: 688, distance: 14.1
click at [72, 687] on div "Hi [PERSON_NAME], the site team asked for an update on when they can expect you…" at bounding box center [148, 656] width 244 height 72
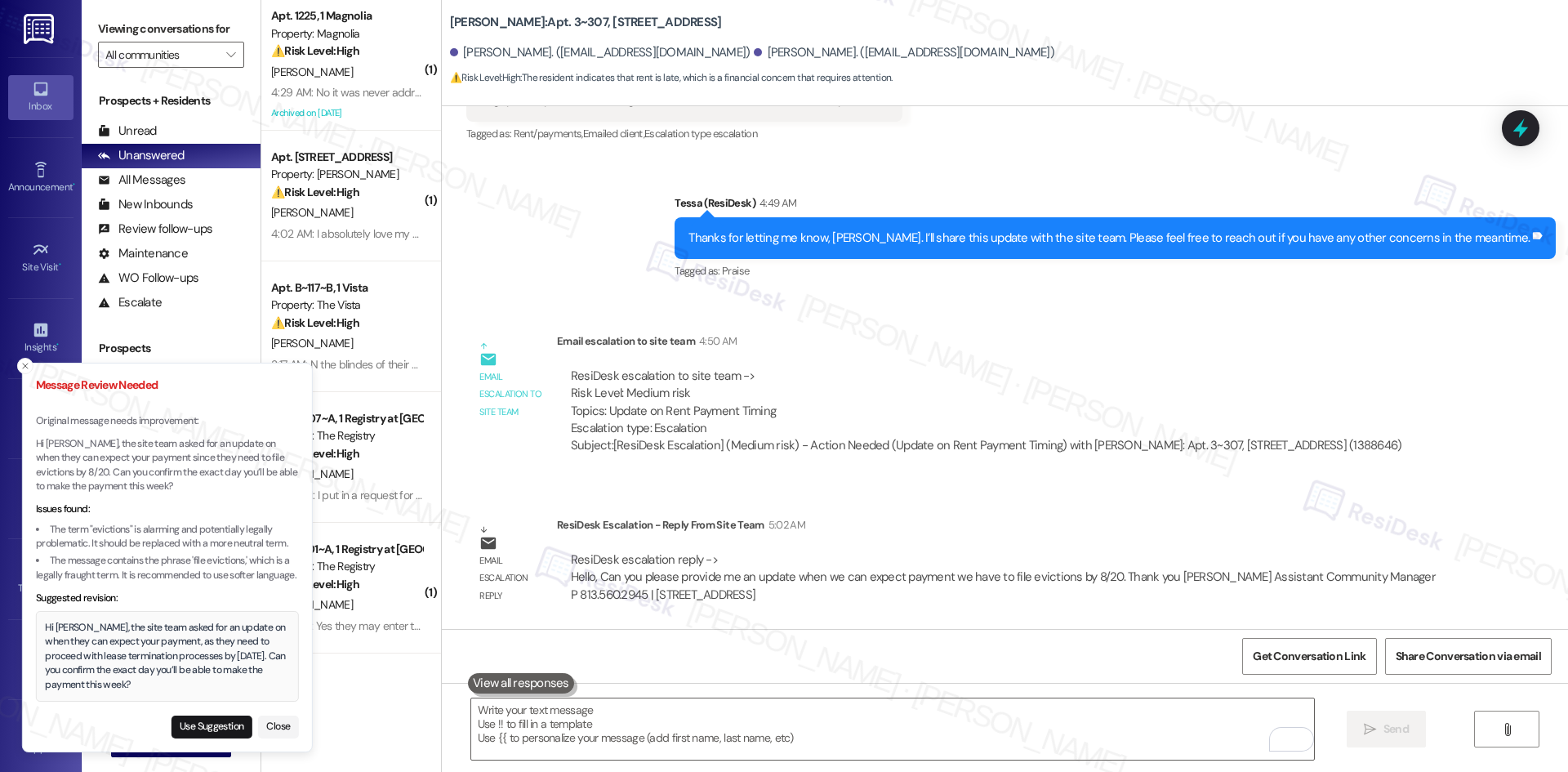
click at [46, 632] on div "Hi [PERSON_NAME], the site team asked for an update on when they can expect you…" at bounding box center [167, 656] width 244 height 72
click at [45, 630] on div "Hi [PERSON_NAME], the site team asked for an update on when they can expect you…" at bounding box center [165, 656] width 244 height 72
click at [44, 628] on div "Hi [PERSON_NAME], the site team asked for an update on when they can expect you…" at bounding box center [165, 656] width 244 height 72
drag, startPoint x: 44, startPoint y: 627, endPoint x: 66, endPoint y: 652, distance: 33.3
click at [62, 650] on div "Hi [PERSON_NAME], the site team asked for an update on when they can expect you…" at bounding box center [171, 656] width 244 height 72
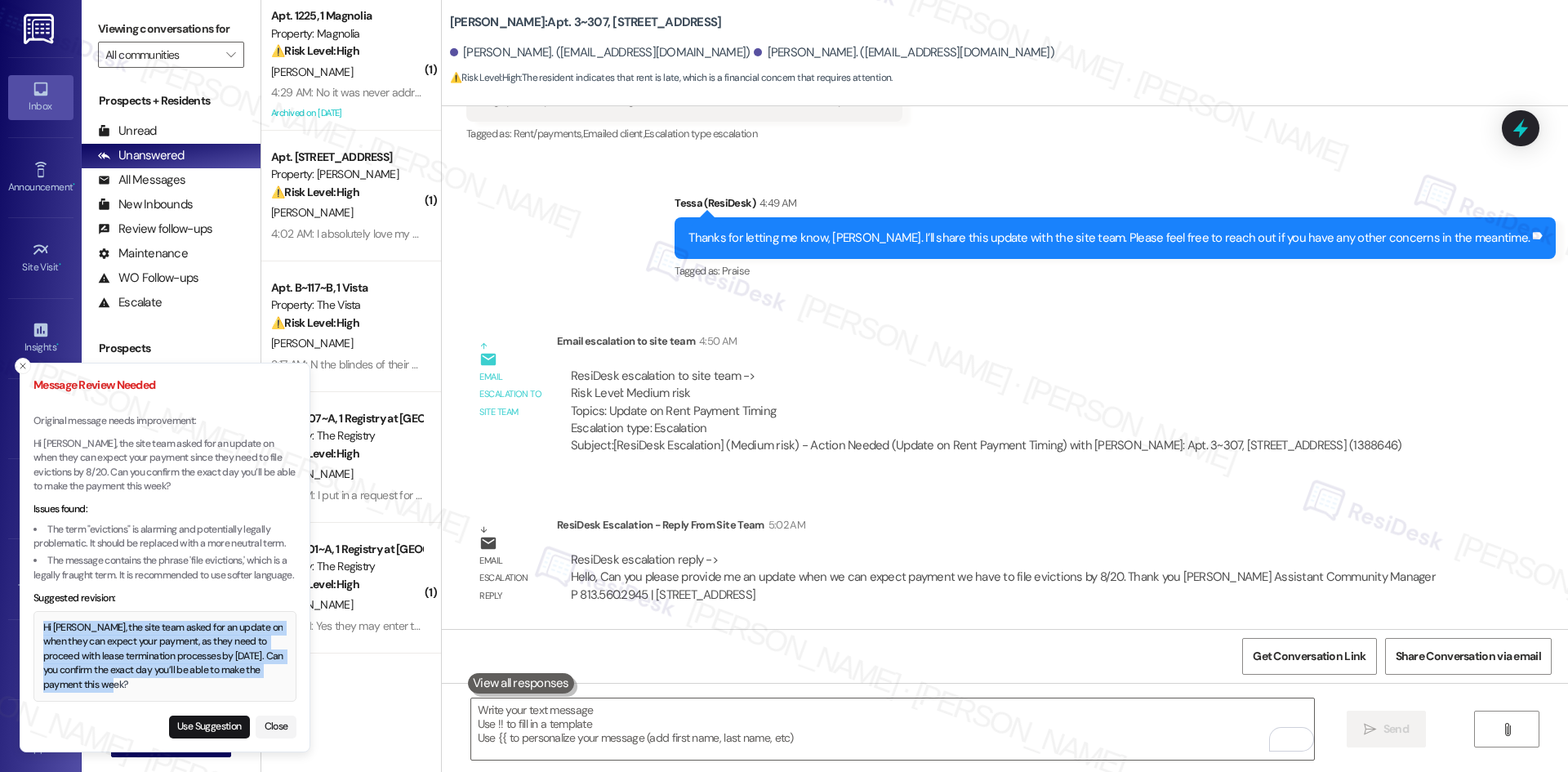
drag, startPoint x: 86, startPoint y: 682, endPoint x: 39, endPoint y: 627, distance: 72.3
click at [44, 627] on div "Hi [PERSON_NAME], the site team asked for an update on when they can expect you…" at bounding box center [165, 656] width 244 height 72
copy div "Hi [PERSON_NAME], the site team asked for an update on when they can expect you…"
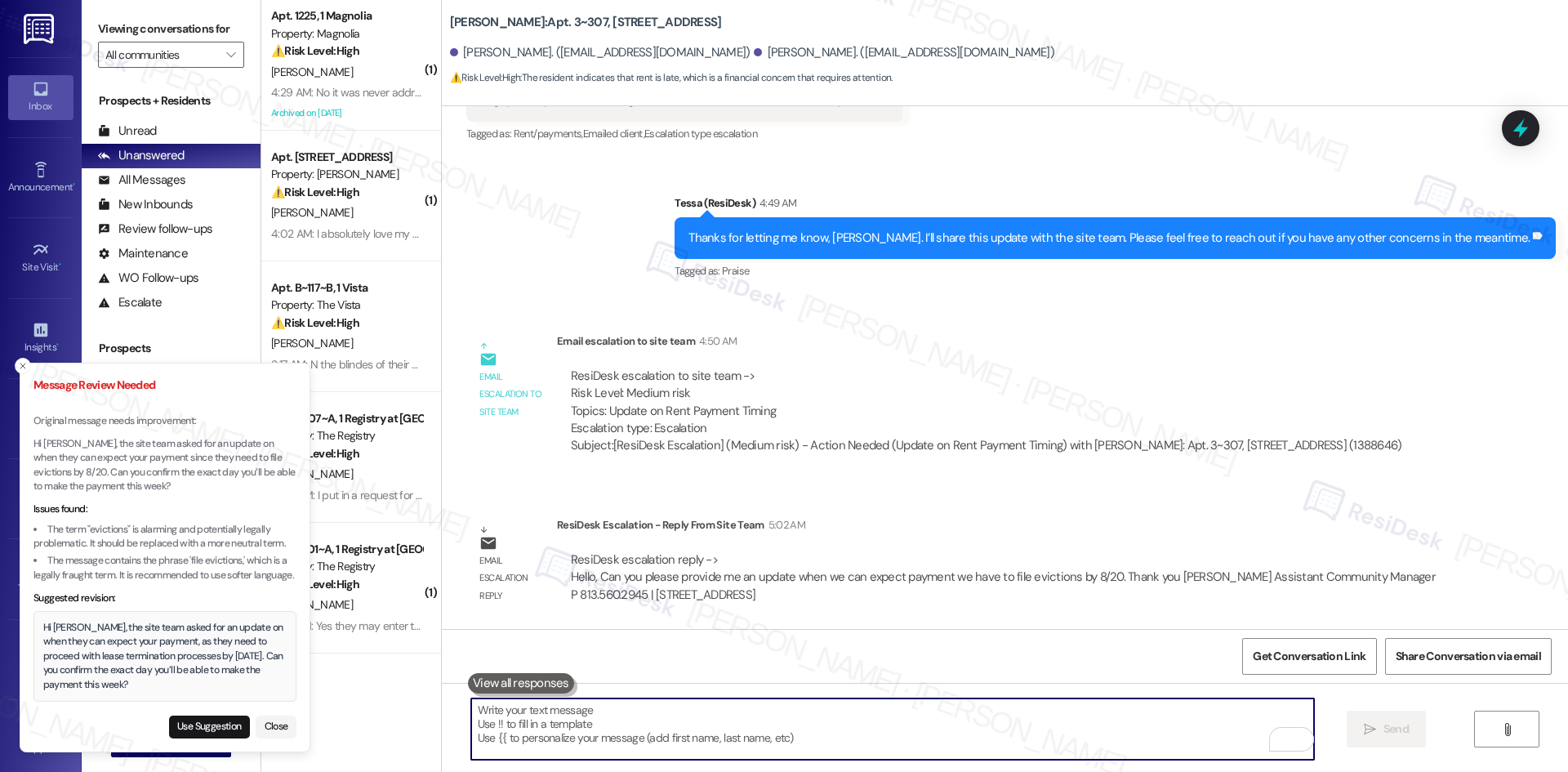
click at [640, 725] on textarea "To enrich screen reader interactions, please activate Accessibility in Grammarl…" at bounding box center [892, 729] width 842 height 62
paste textarea "Hi [PERSON_NAME], the site team asked for an update on when they can expect you…"
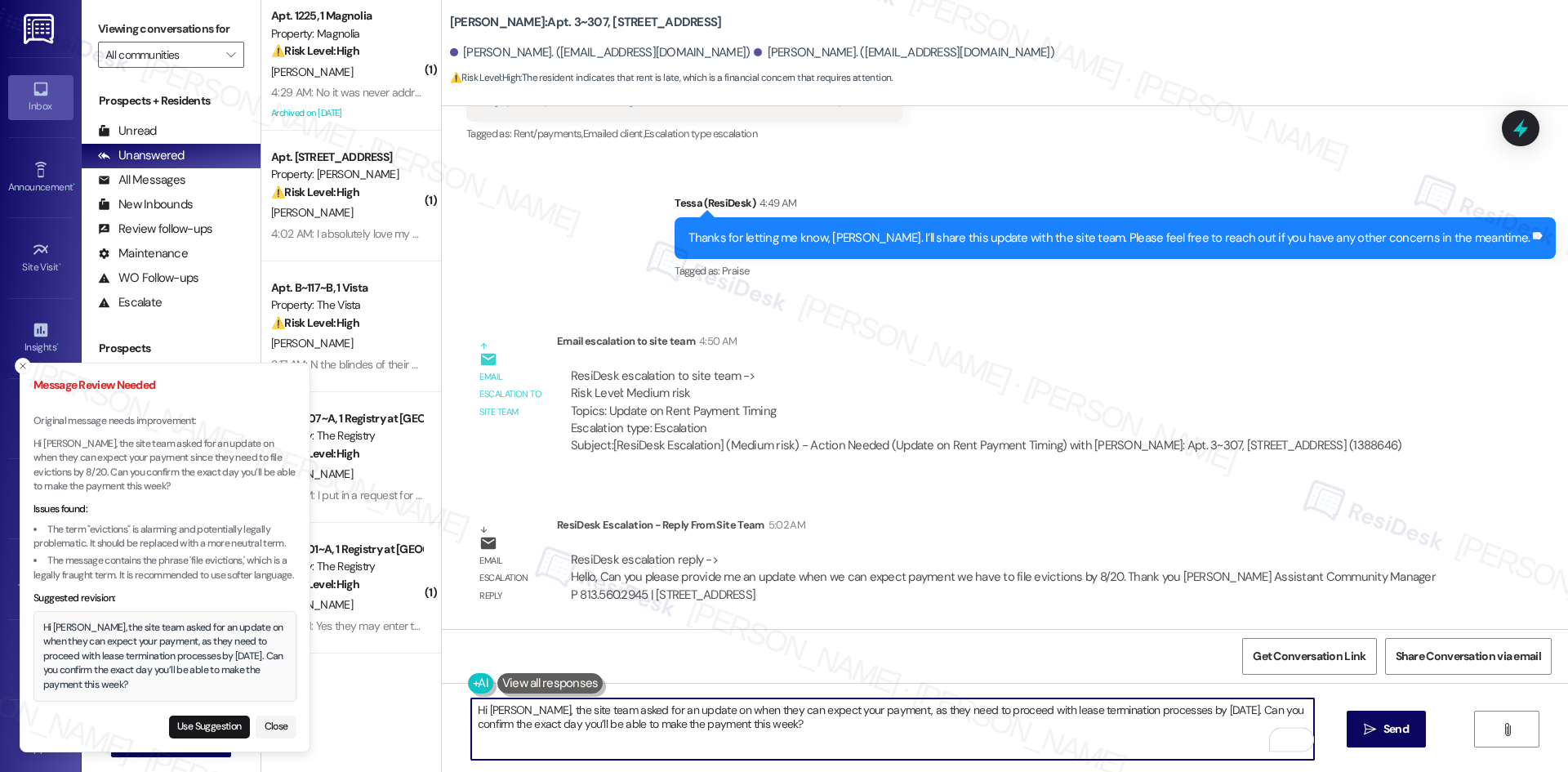
paste textarea "To enrich screen reader interactions, please activate Accessibility in Grammarl…"
type textarea "Hi [PERSON_NAME], the site team asked for an update on when they can expect you…"
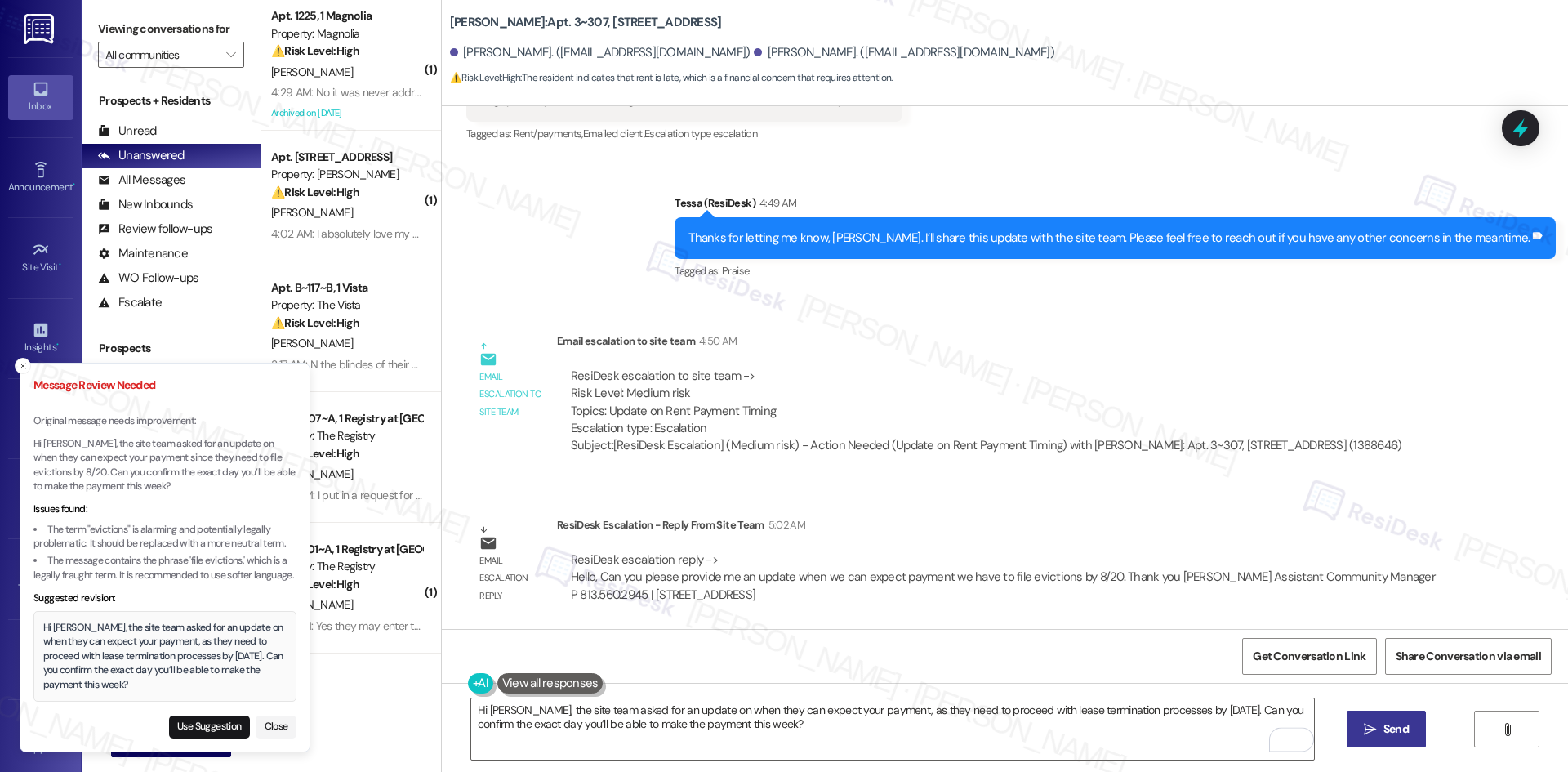
click at [1383, 730] on span "Send" at bounding box center [1395, 728] width 25 height 17
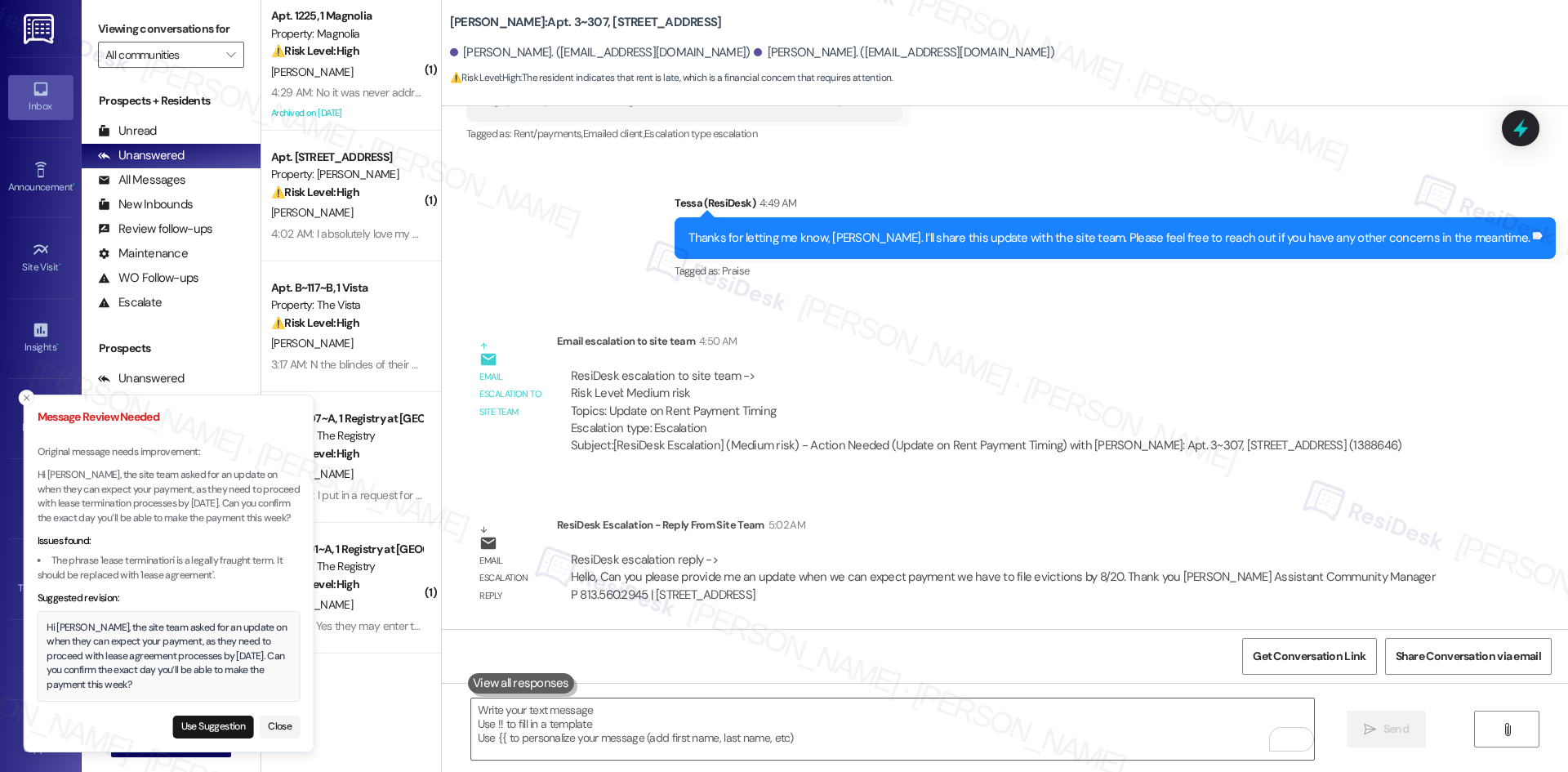
drag, startPoint x: 44, startPoint y: 629, endPoint x: 51, endPoint y: 633, distance: 8.1
click at [51, 633] on div "Hi David, the site team asked for an update on when they can expect your paymen…" at bounding box center [168, 656] width 244 height 72
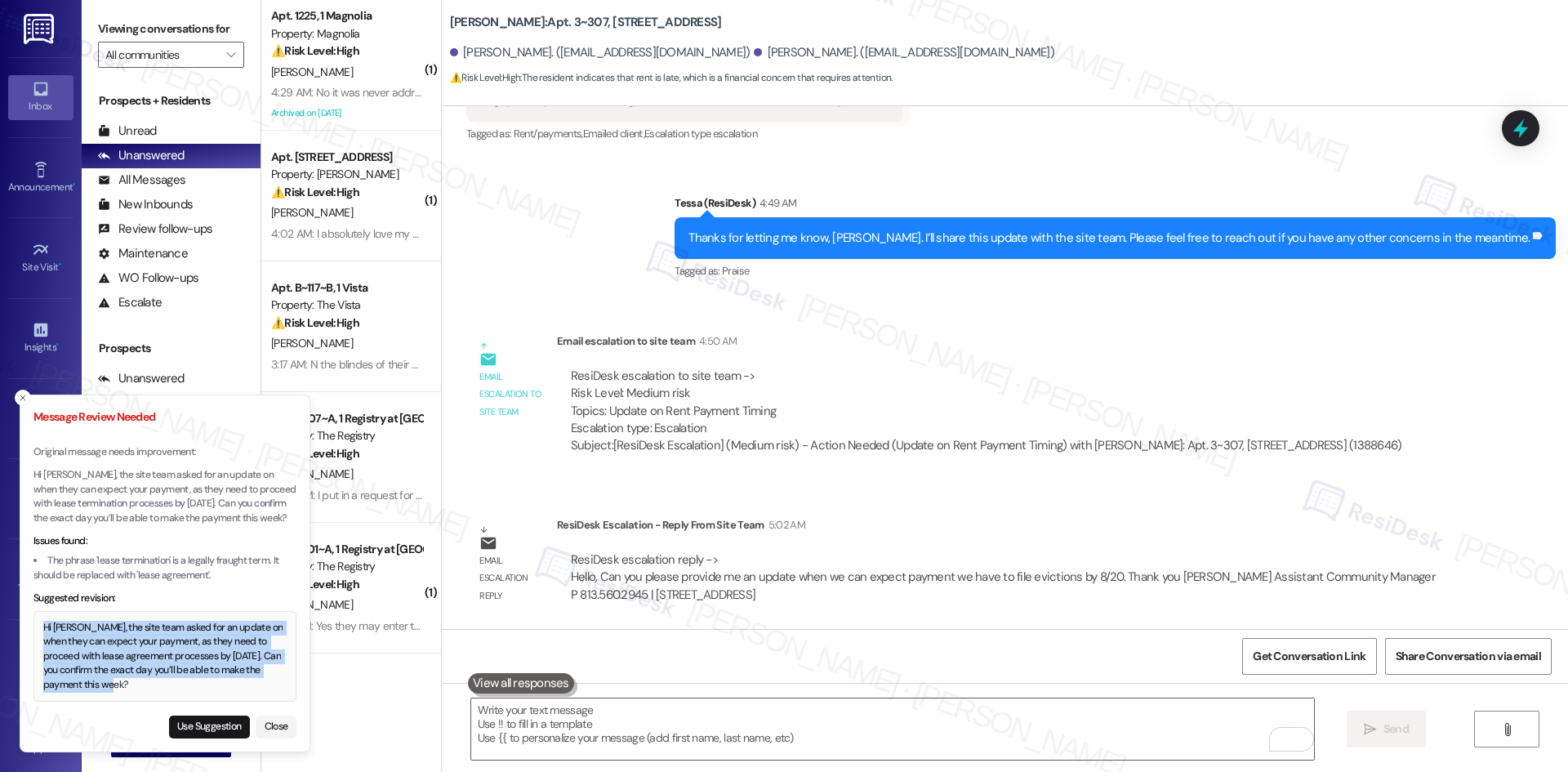
drag, startPoint x: 85, startPoint y: 685, endPoint x: 41, endPoint y: 629, distance: 71.2
click at [44, 629] on div "Hi David, the site team asked for an update on when they can expect your paymen…" at bounding box center [165, 656] width 244 height 72
copy div "Hi David, the site team asked for an update on when they can expect your paymen…"
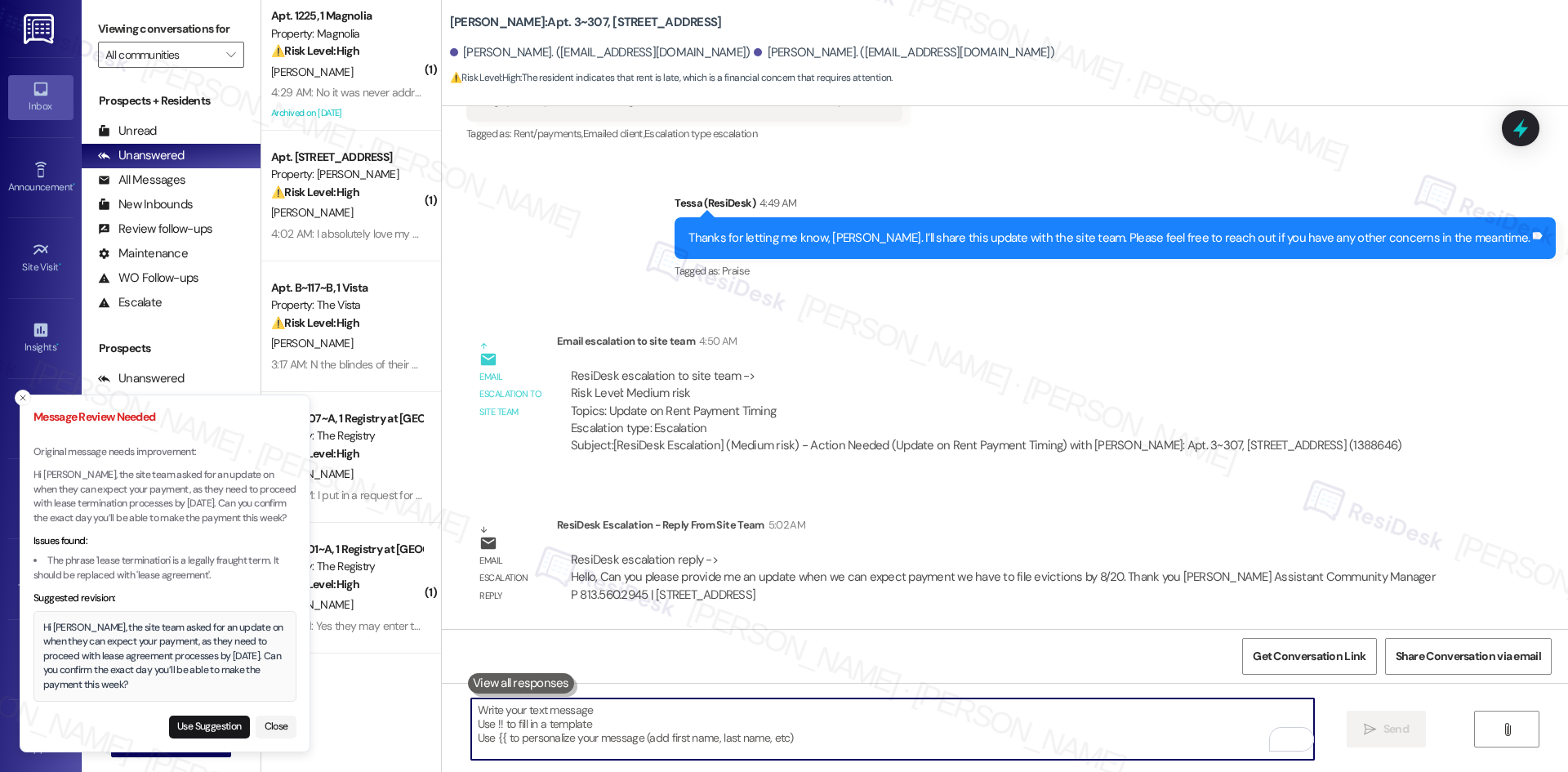
click at [629, 731] on textarea "To enrich screen reader interactions, please activate Accessibility in Grammarl…" at bounding box center [892, 729] width 842 height 62
paste textarea "Hi David, the site team asked for an update on when they can expect your paymen…"
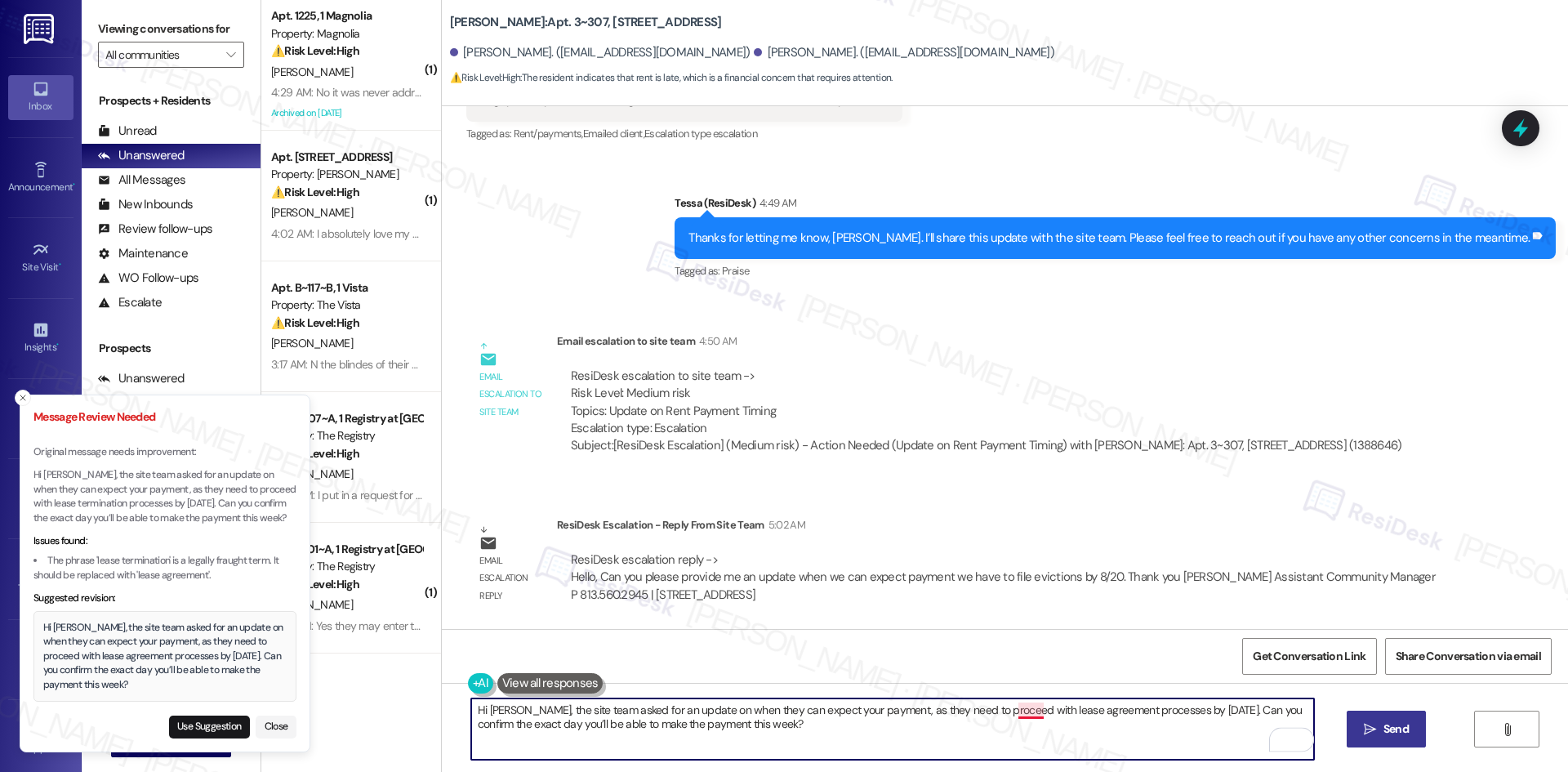
click at [1022, 713] on textarea "Hi David, the site team asked for an update on when they can expect your paymen…" at bounding box center [892, 729] width 842 height 62
click at [989, 744] on textarea "Hi [PERSON_NAME], the site team asked for an update on when they can expect you…" at bounding box center [892, 729] width 842 height 62
type textarea "Hi [PERSON_NAME], the site team asked for an update on when they can expect you…"
click at [1371, 739] on button " Send" at bounding box center [1386, 728] width 79 height 37
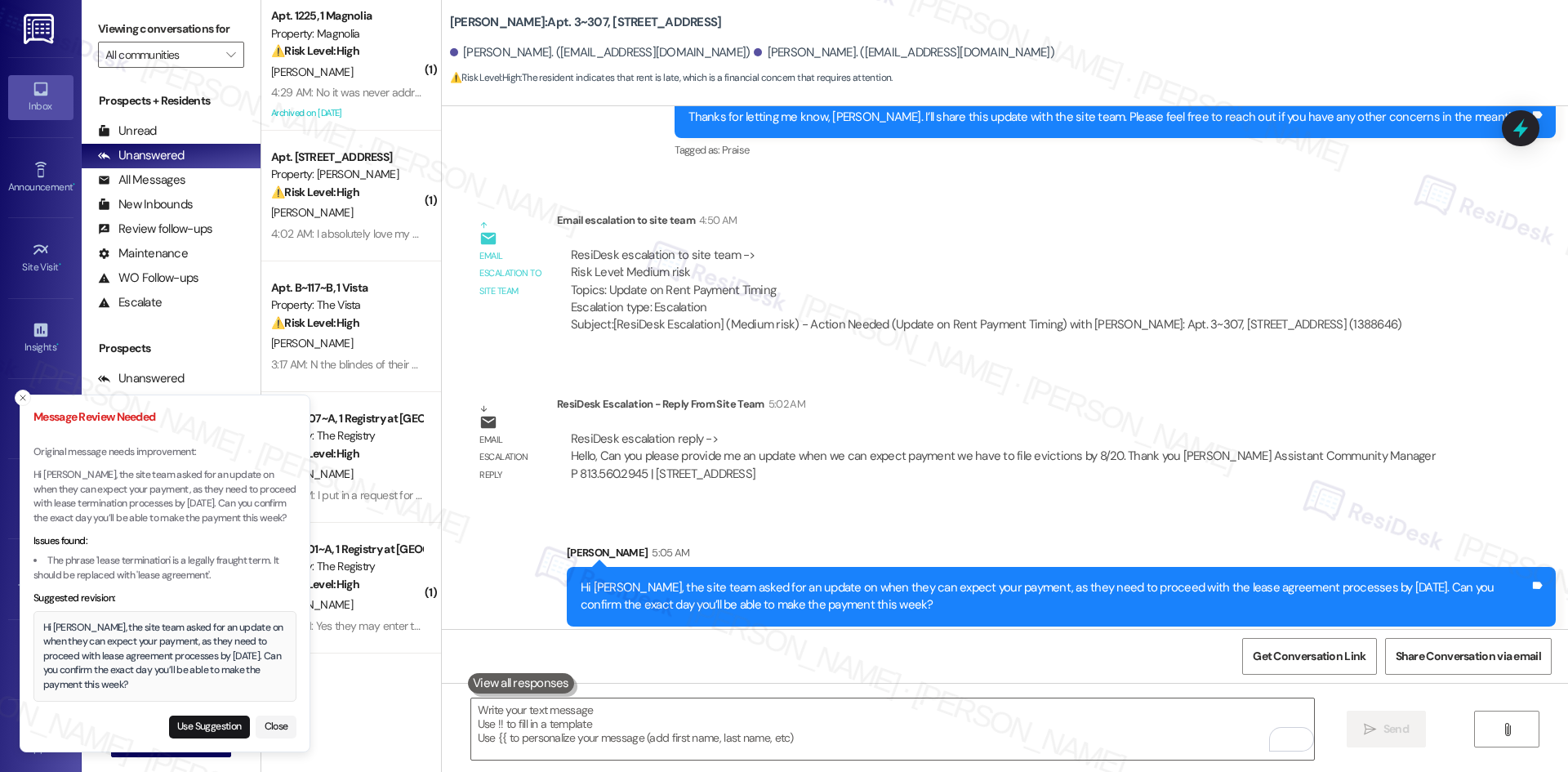
scroll to position [2272, 0]
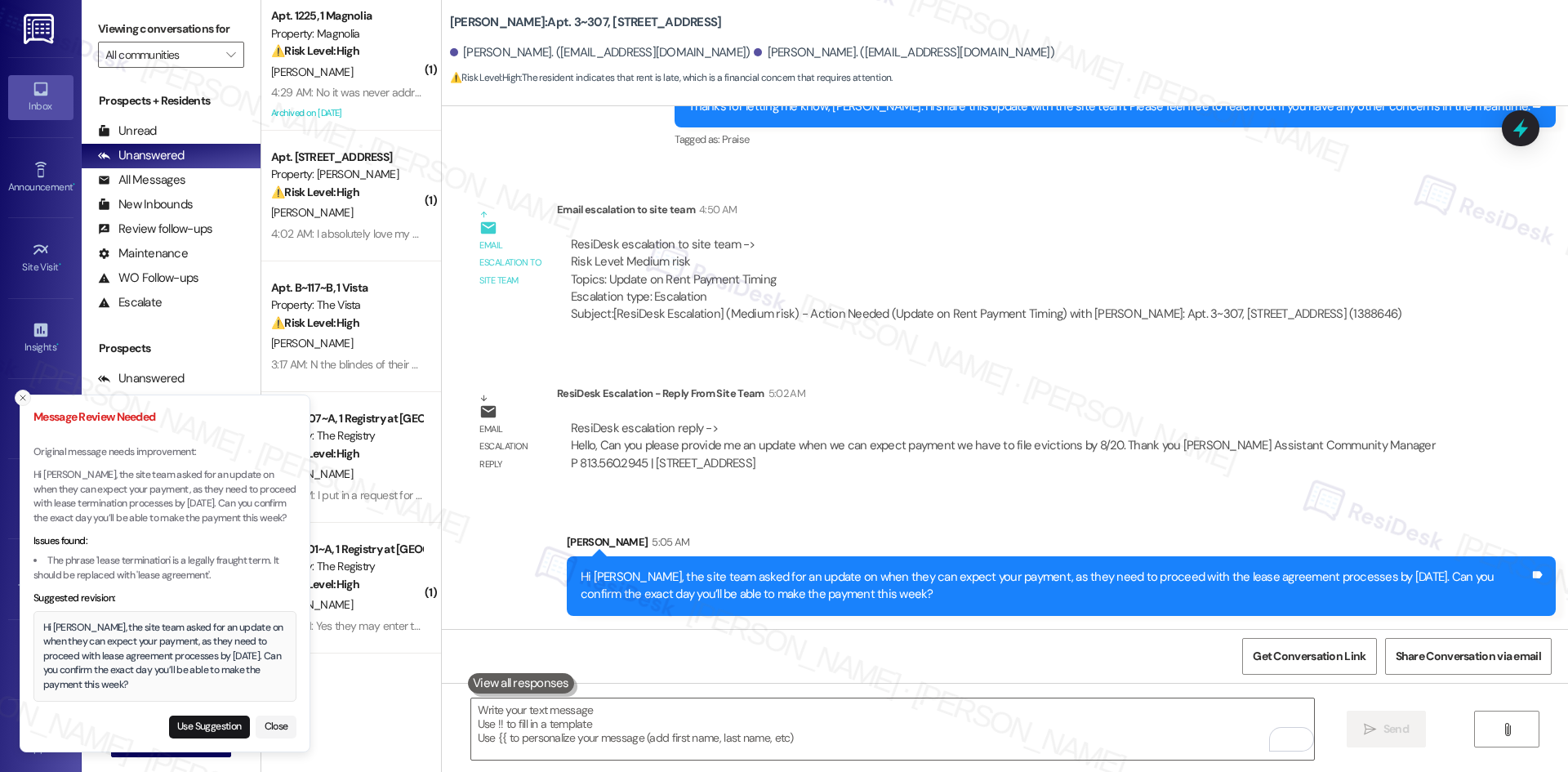
click at [23, 395] on icon "Close toast" at bounding box center [23, 398] width 10 height 10
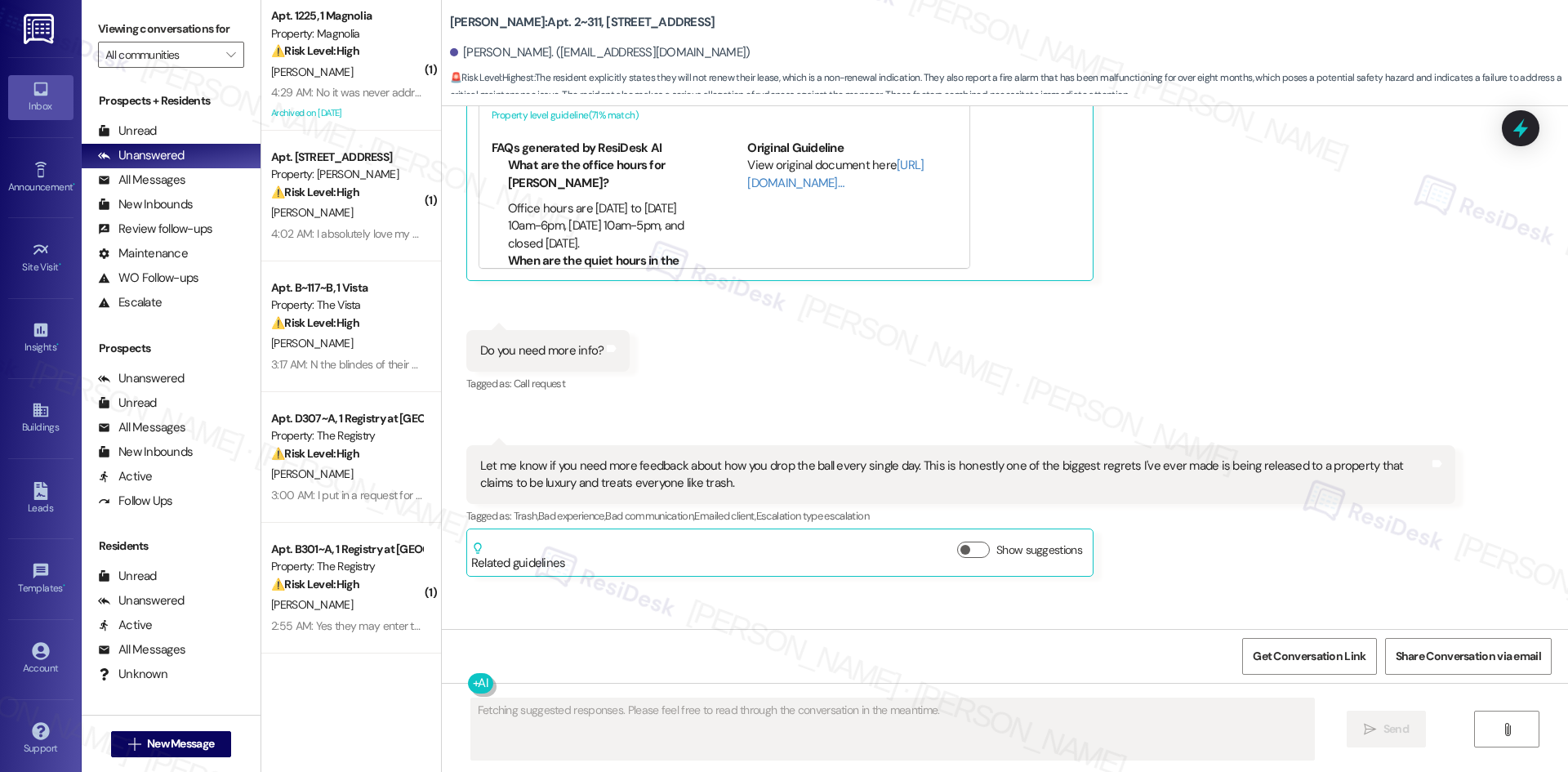
scroll to position [2118, 0]
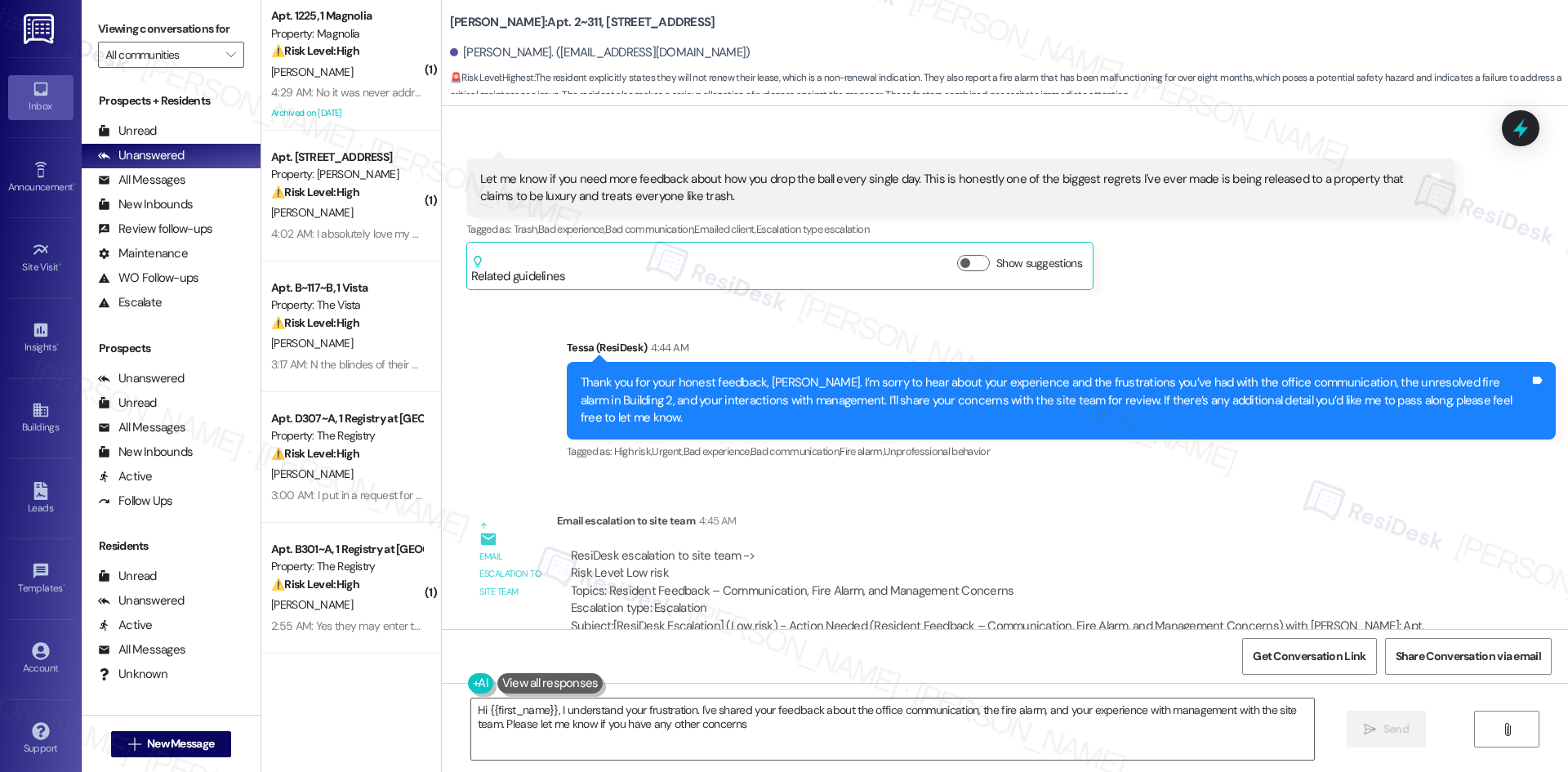
type textarea "Hi {{first_name}}, I understand your frustration. I've shared your feedback abo…"
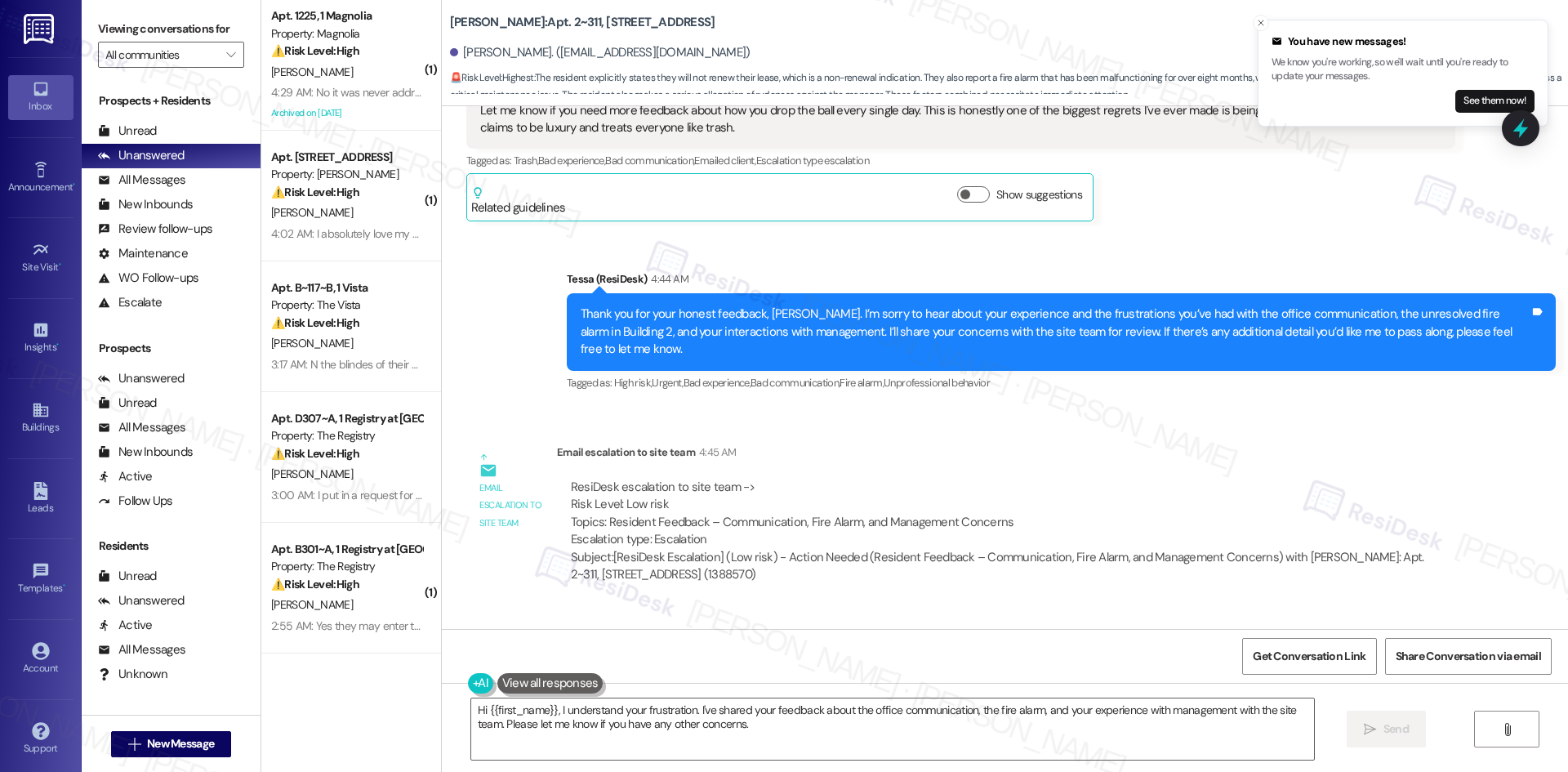
scroll to position [2298, 0]
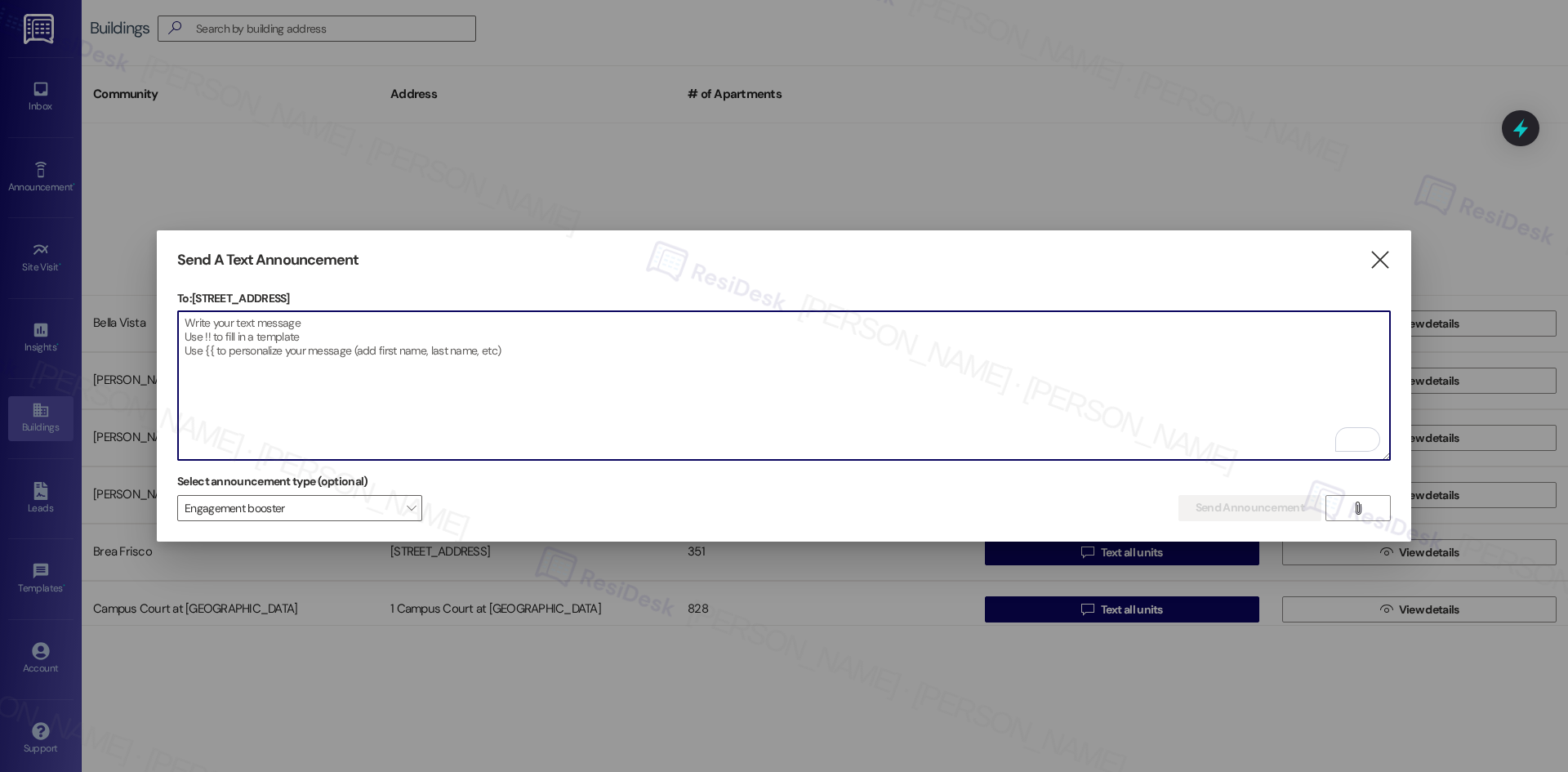
scroll to position [326, 0]
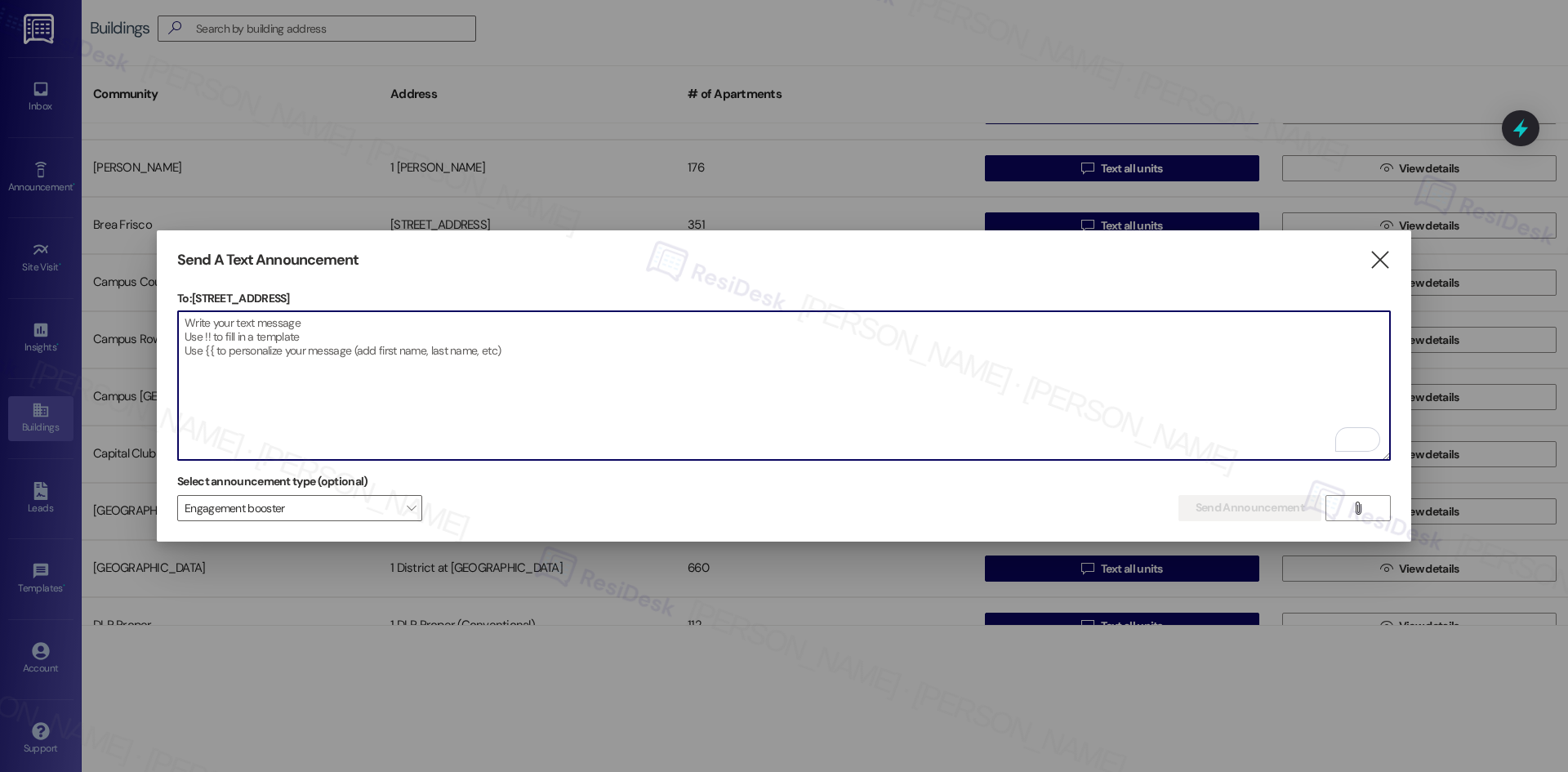
click at [533, 362] on textarea "To enrich screen reader interactions, please activate Accessibility in Grammarl…" at bounding box center [784, 386] width 1212 height 149
paste textarea "Hi {{first_name}},"
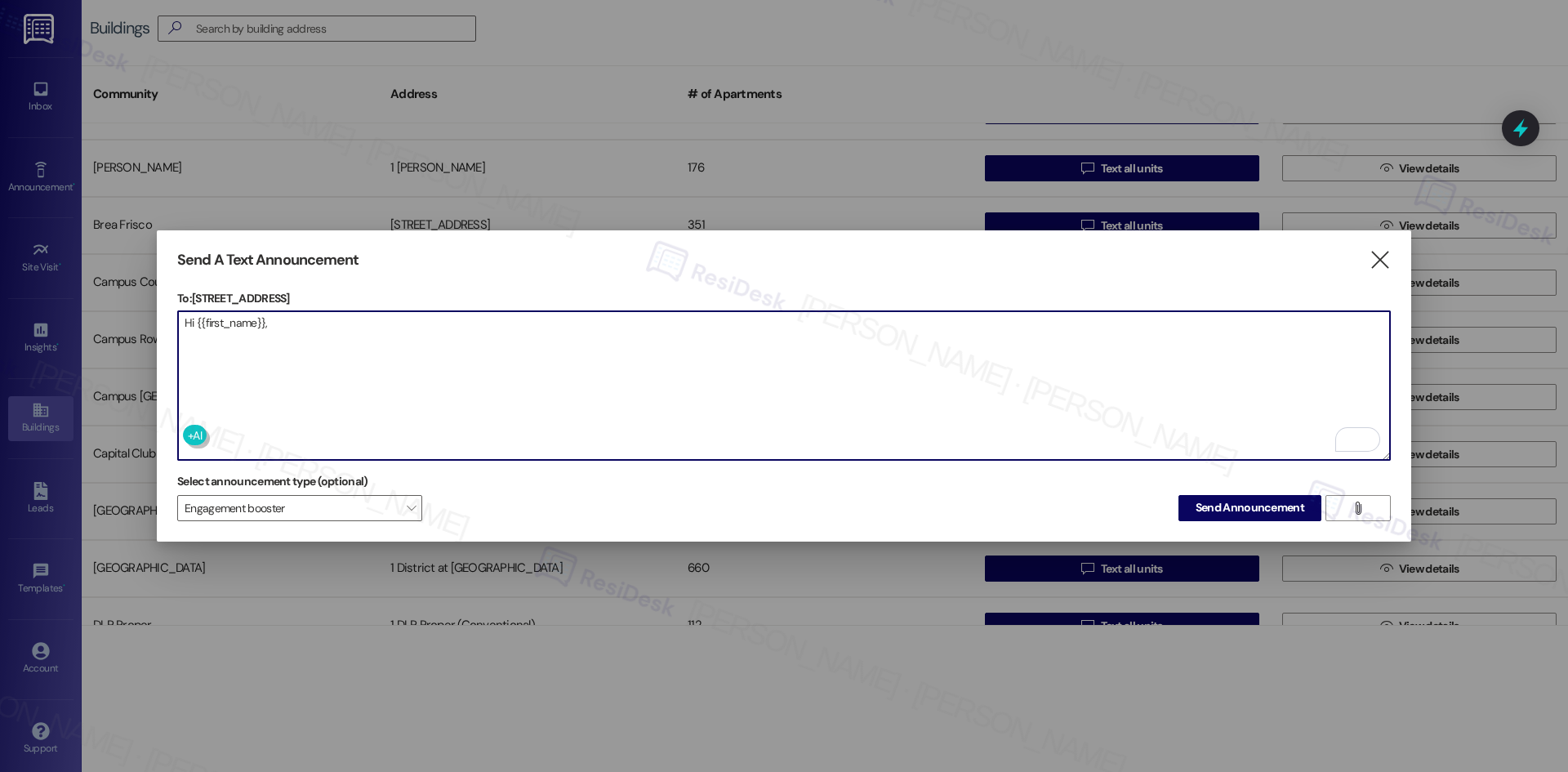
click at [431, 323] on textarea "Hi {{first_name}}," at bounding box center [784, 386] width 1212 height 149
paste textarea "we're constantly striving to make Solano Belleair the best place to live. What …"
drag, startPoint x: 427, startPoint y: 316, endPoint x: 492, endPoint y: 321, distance: 65.2
click at [492, 321] on textarea "Hi {{first_name}}, we're constantly striving to make Solano Belleair the best p…" at bounding box center [784, 386] width 1212 height 149
paste textarea "{{property}}"
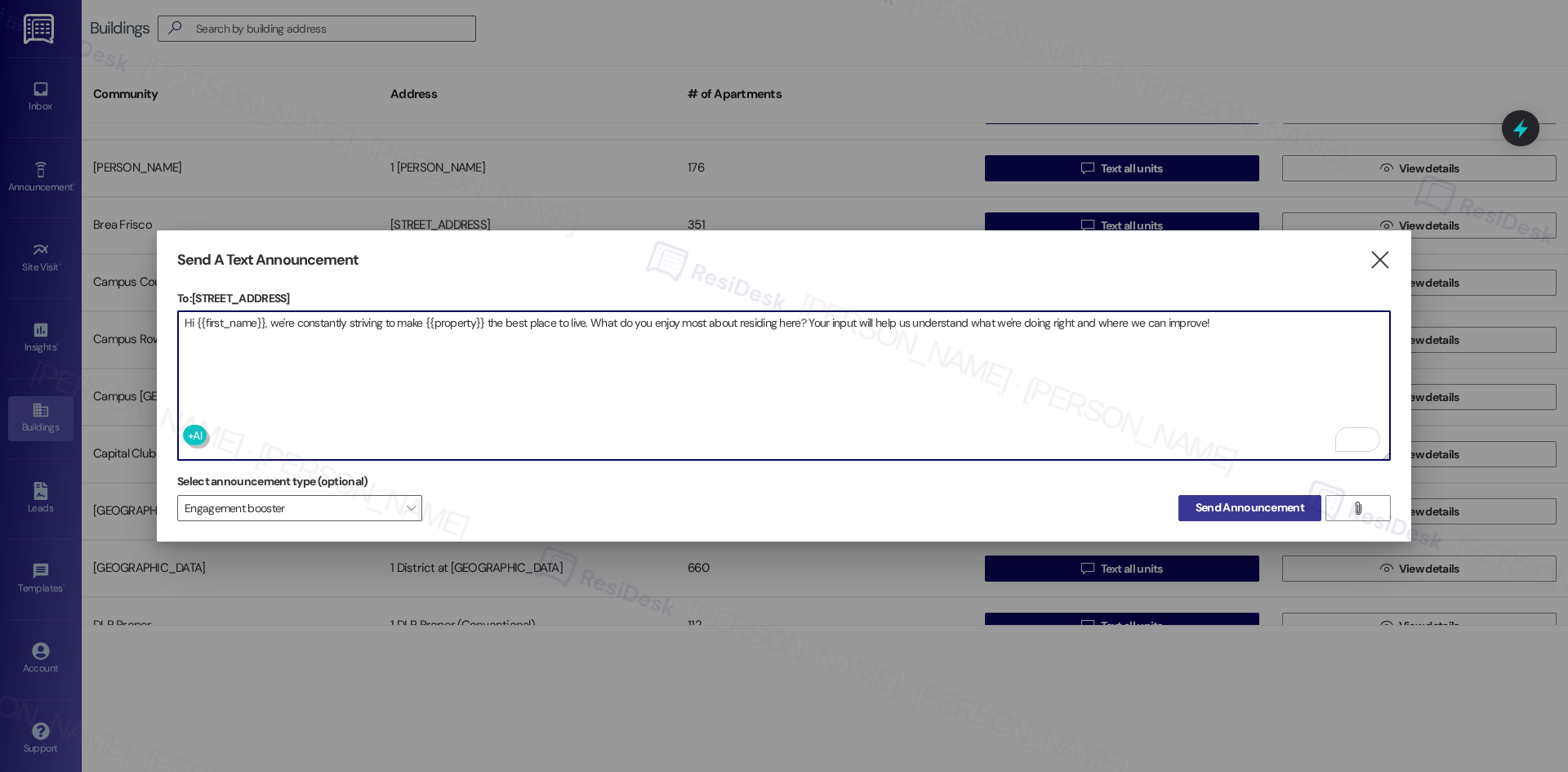
type textarea "Hi {{first_name}}, we're constantly striving to make {{property}} the best plac…"
click at [1237, 507] on span "Send Announcement" at bounding box center [1250, 507] width 108 height 17
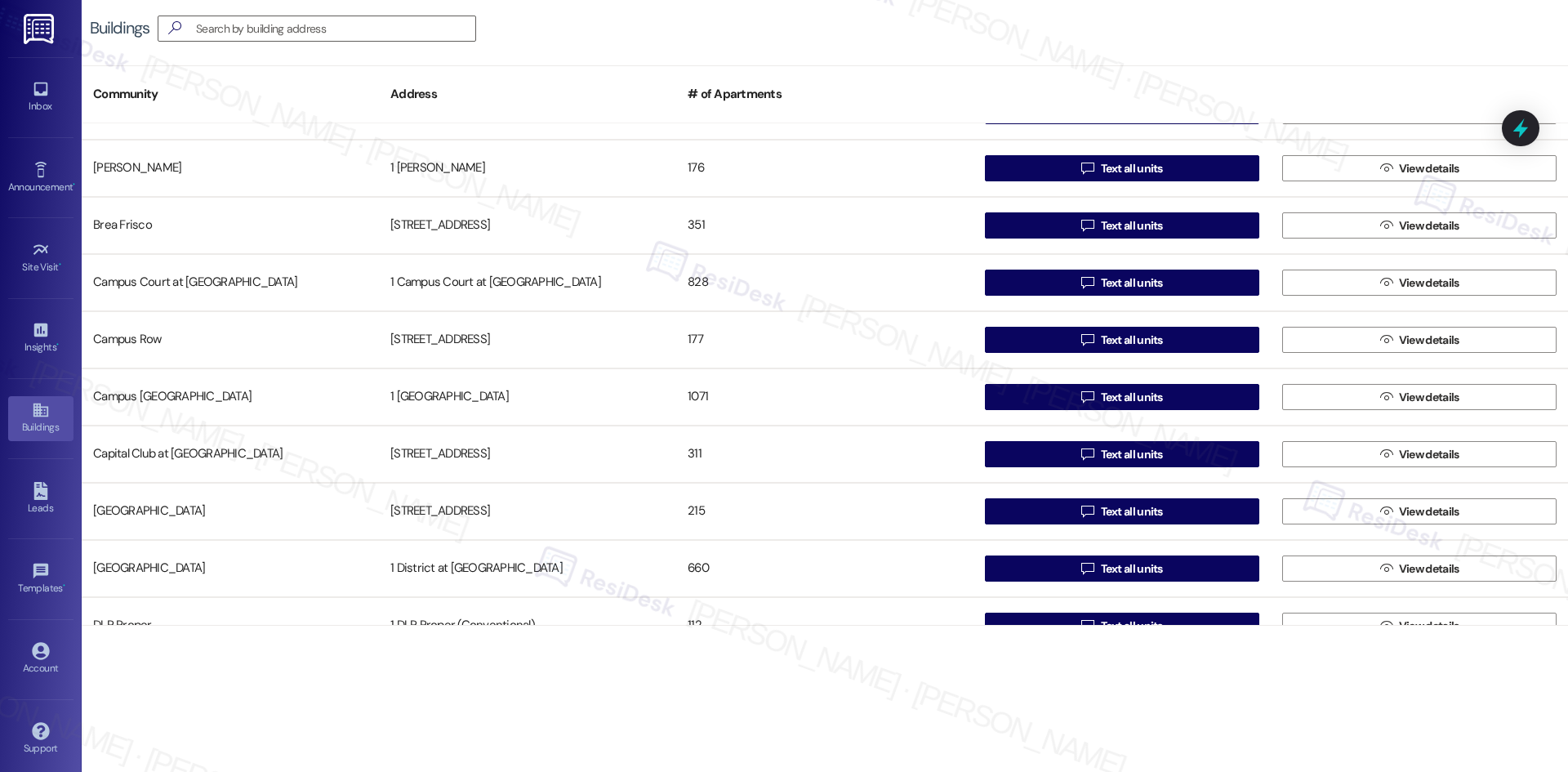
click at [45, 150] on div "Announcement • Send A Text Announcement" at bounding box center [40, 177] width 65 height 80
click at [41, 99] on div "Inbox" at bounding box center [40, 106] width 81 height 16
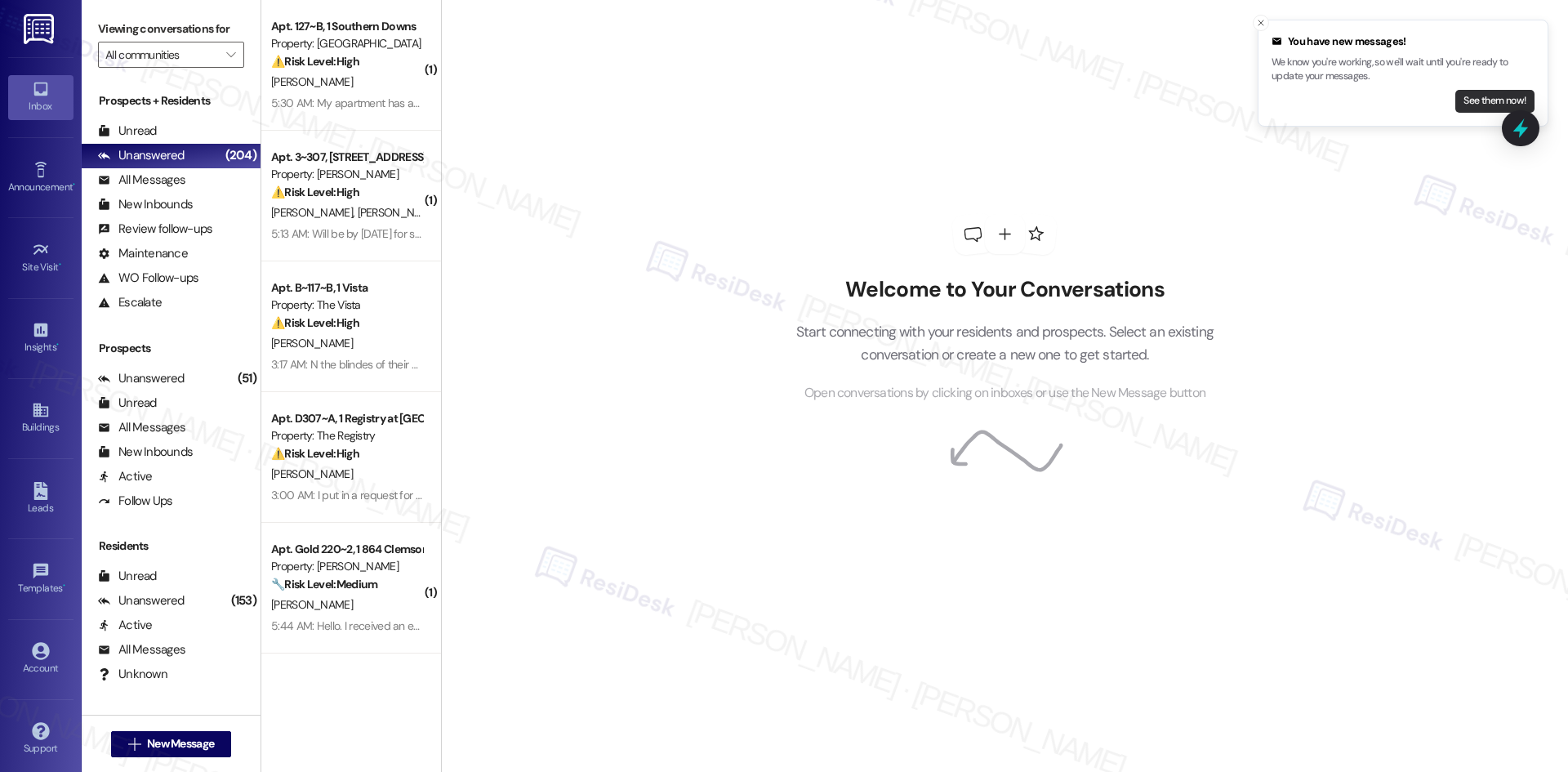
click at [1485, 105] on button "See them now!" at bounding box center [1495, 101] width 79 height 23
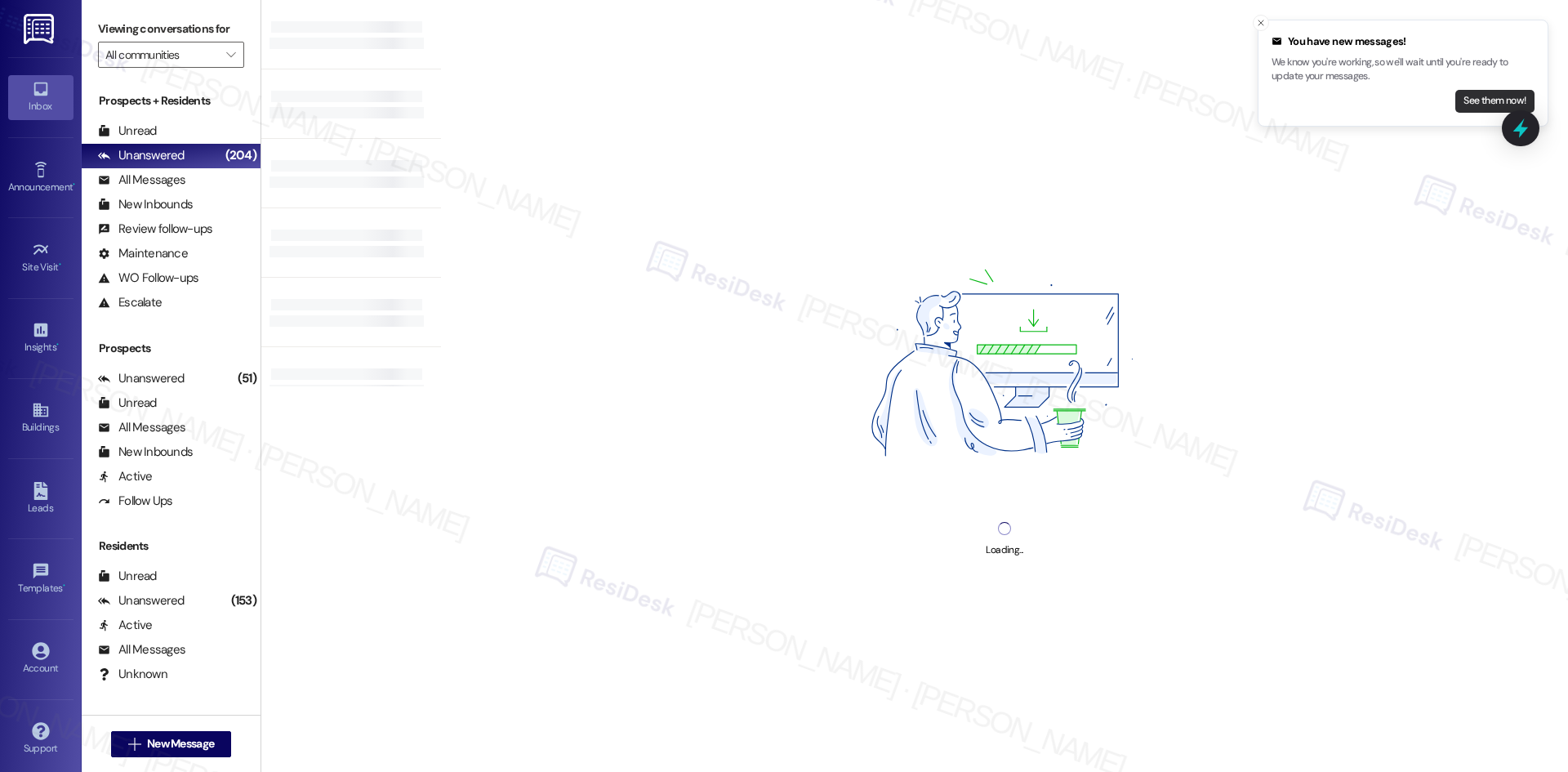
click at [1486, 104] on button "See them now!" at bounding box center [1495, 101] width 79 height 23
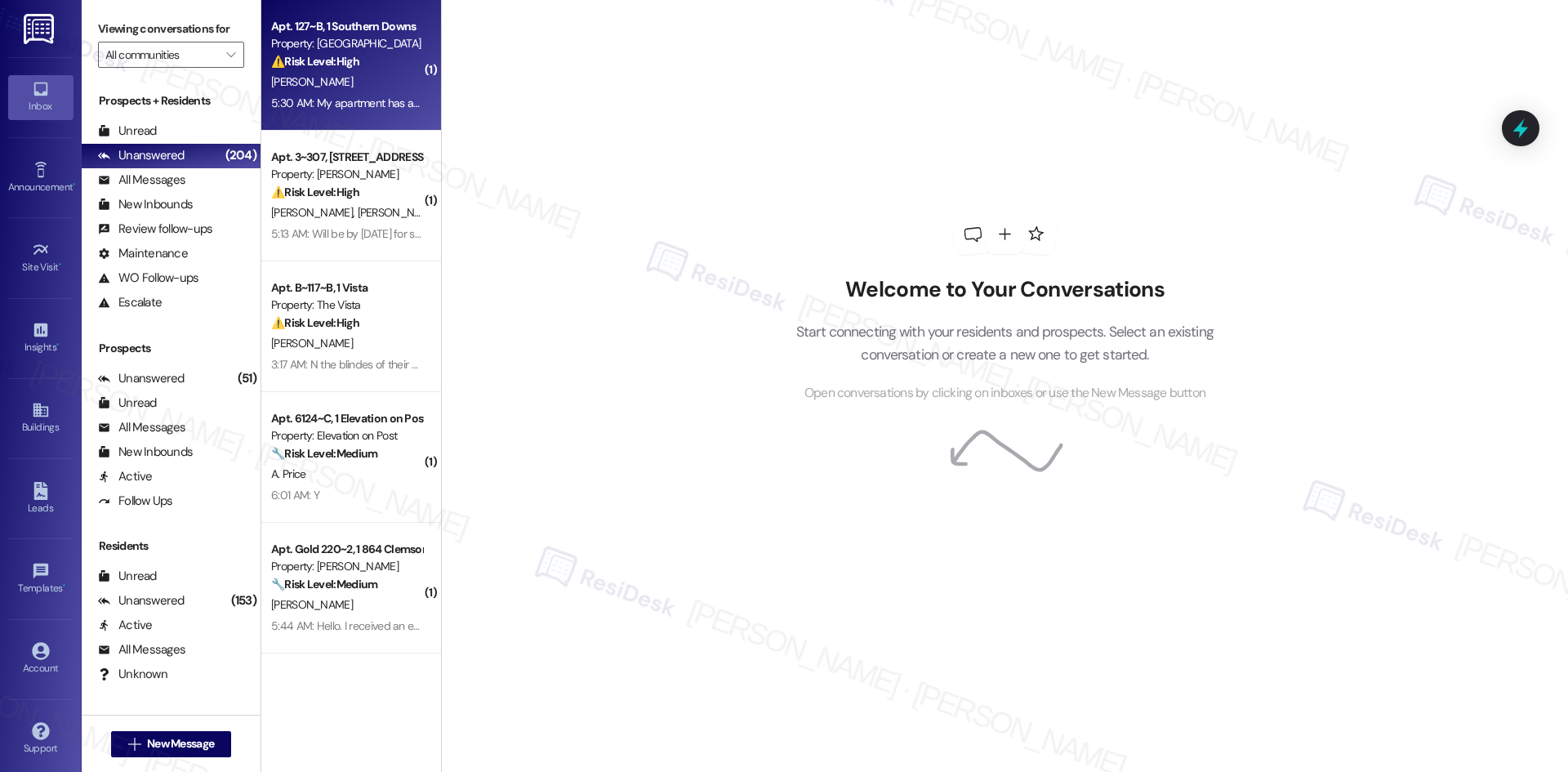
click at [339, 75] on div "S. Kite" at bounding box center [347, 81] width 154 height 21
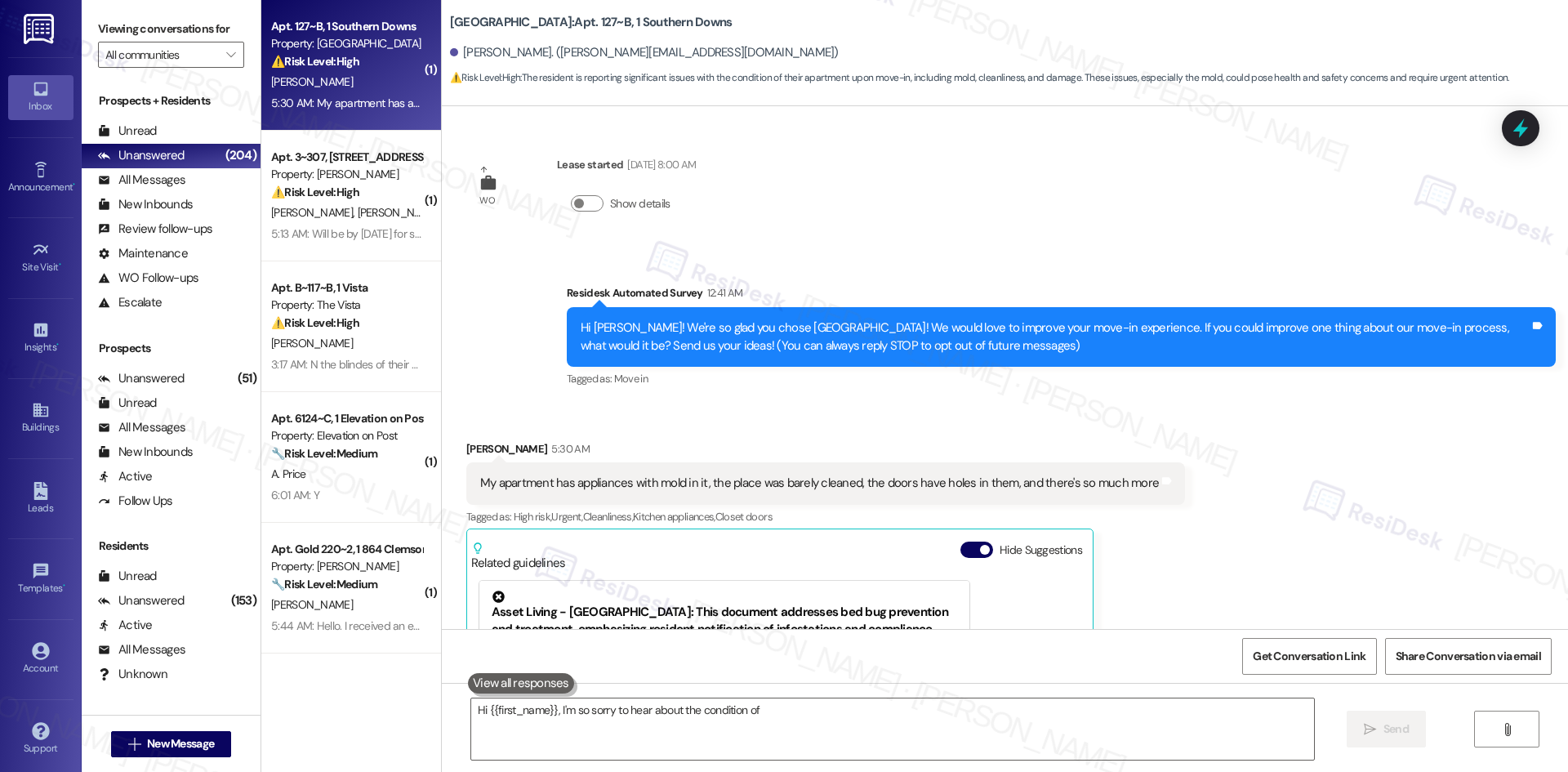
scroll to position [270, 0]
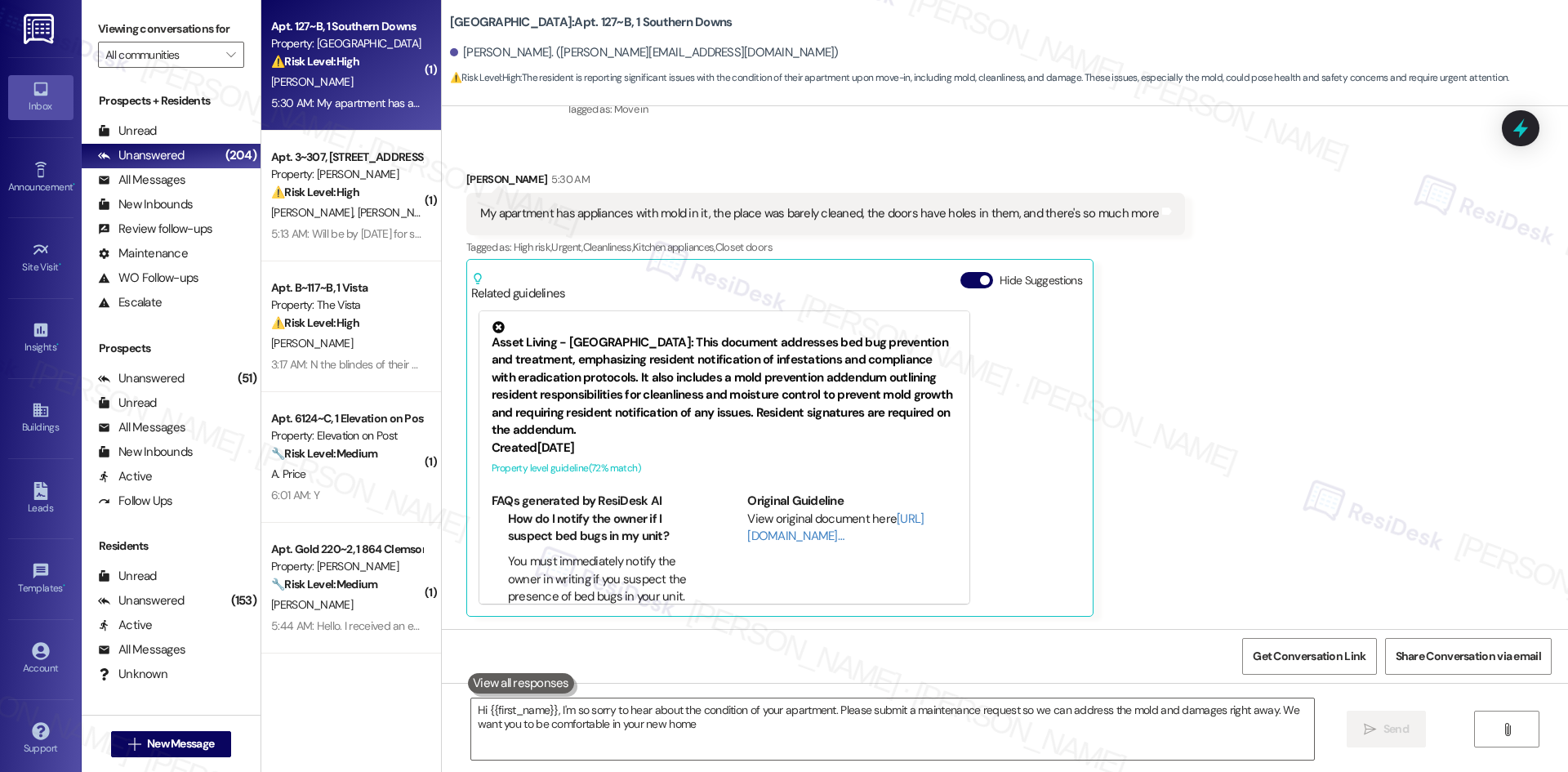
type textarea "Hi {{first_name}}, I'm so sorry to hear about the condition of your apartment. …"
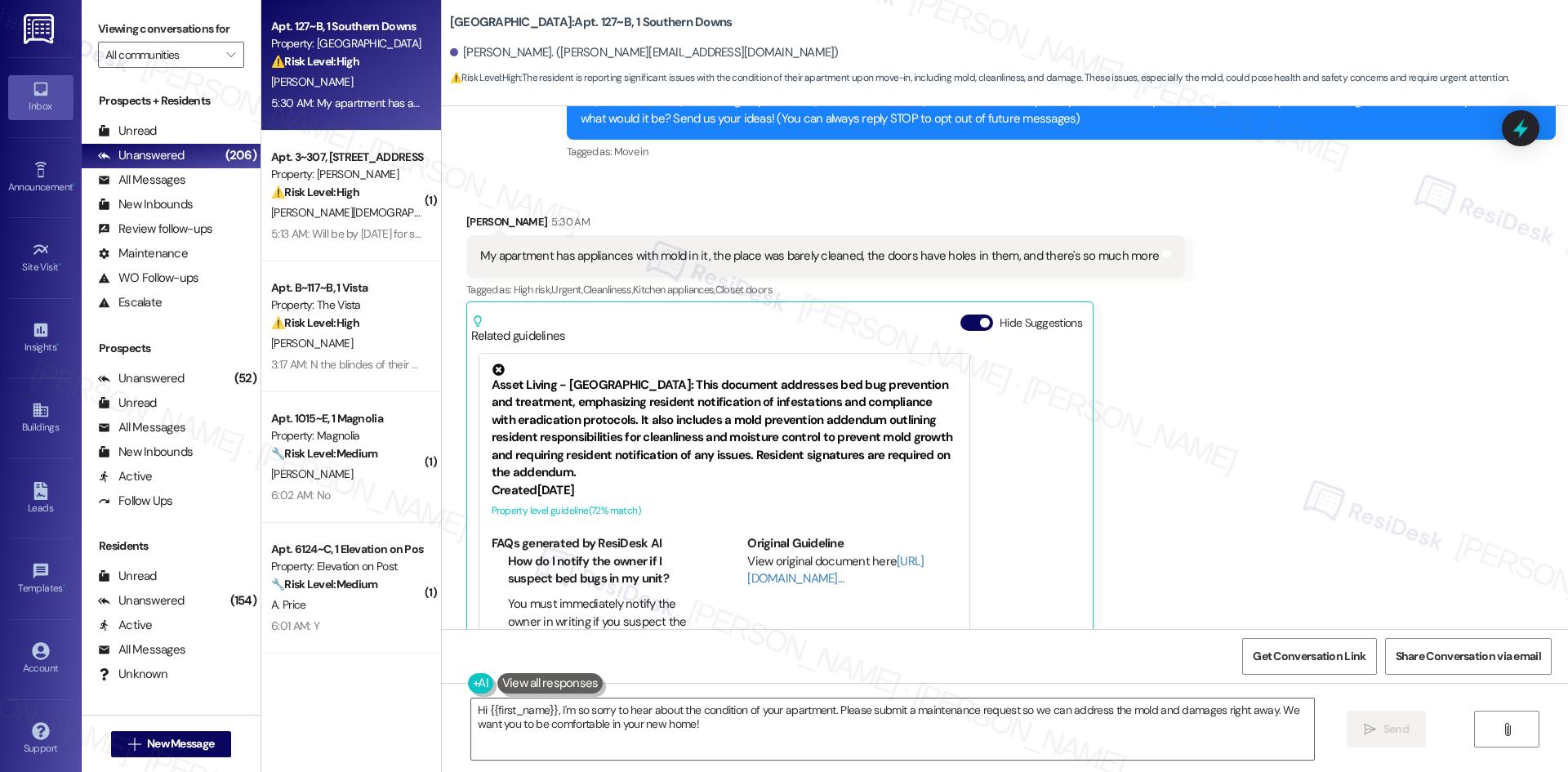
scroll to position [245, 0]
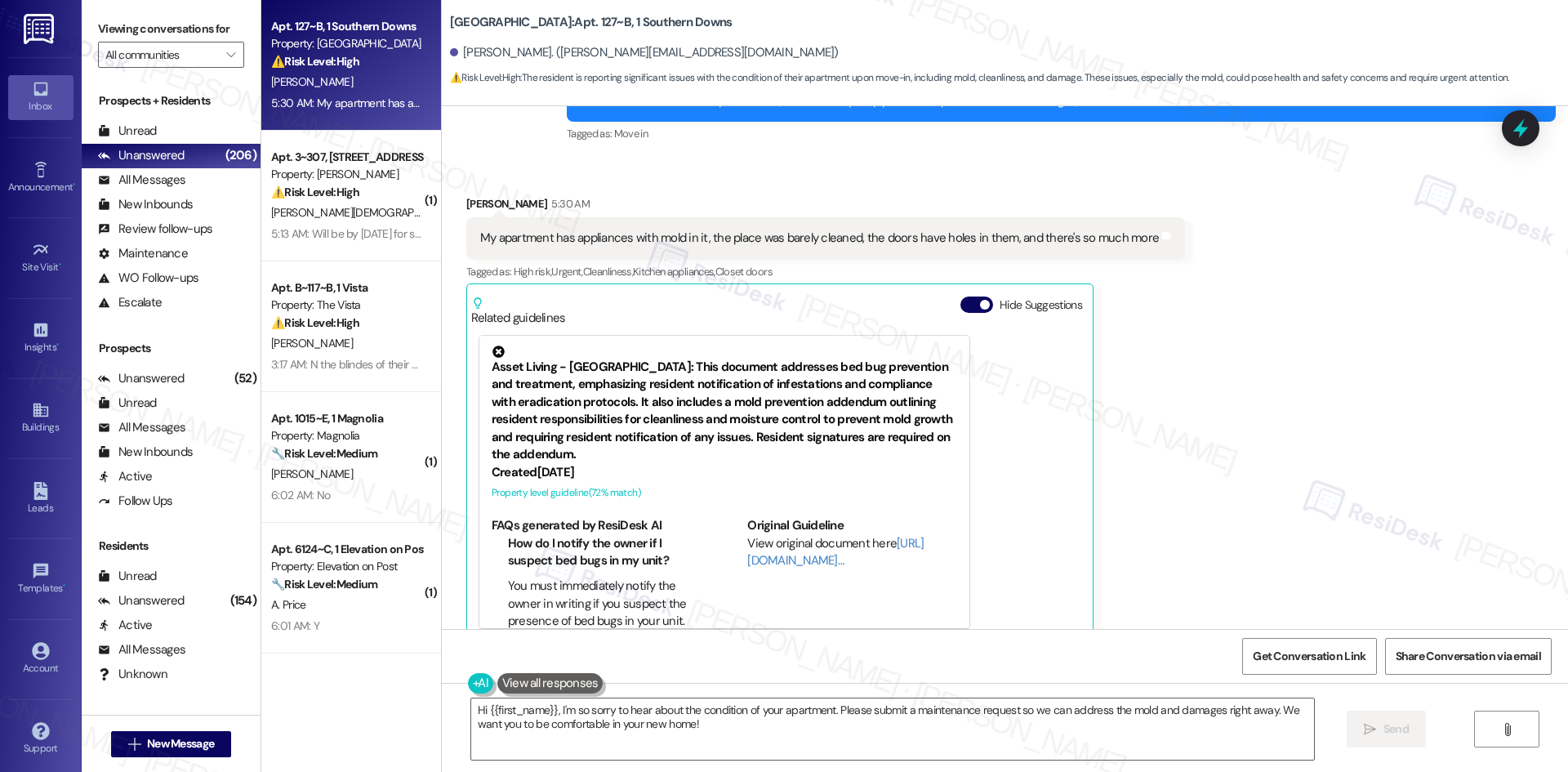
click at [1336, 386] on div "Received via SMS Samuel Kite 5:30 AM My apartment has appliances with mold in i…" at bounding box center [1005, 406] width 1126 height 495
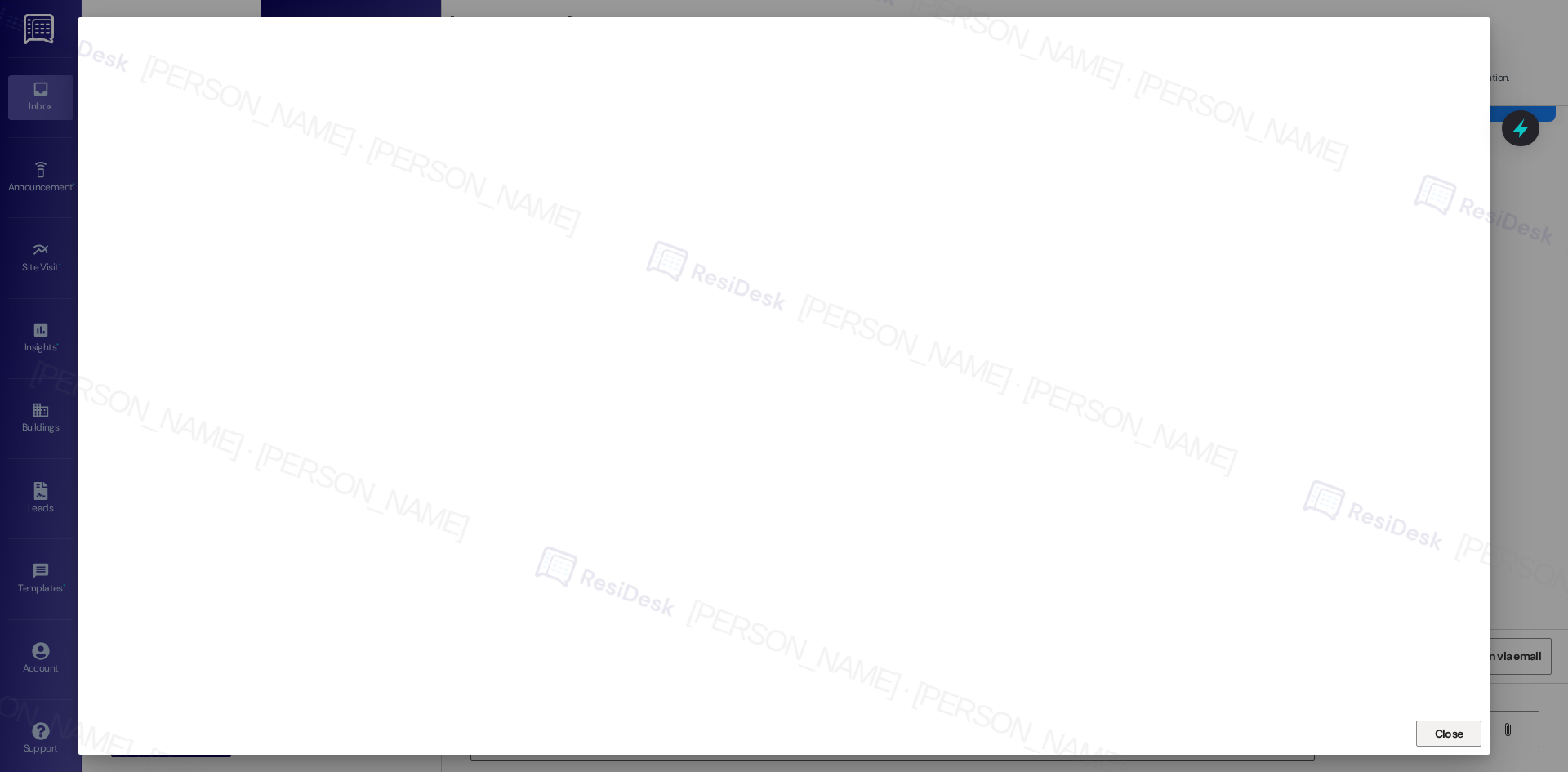
drag, startPoint x: 1456, startPoint y: 737, endPoint x: 1381, endPoint y: 723, distance: 76.3
click at [1455, 736] on span "Close" at bounding box center [1449, 733] width 29 height 17
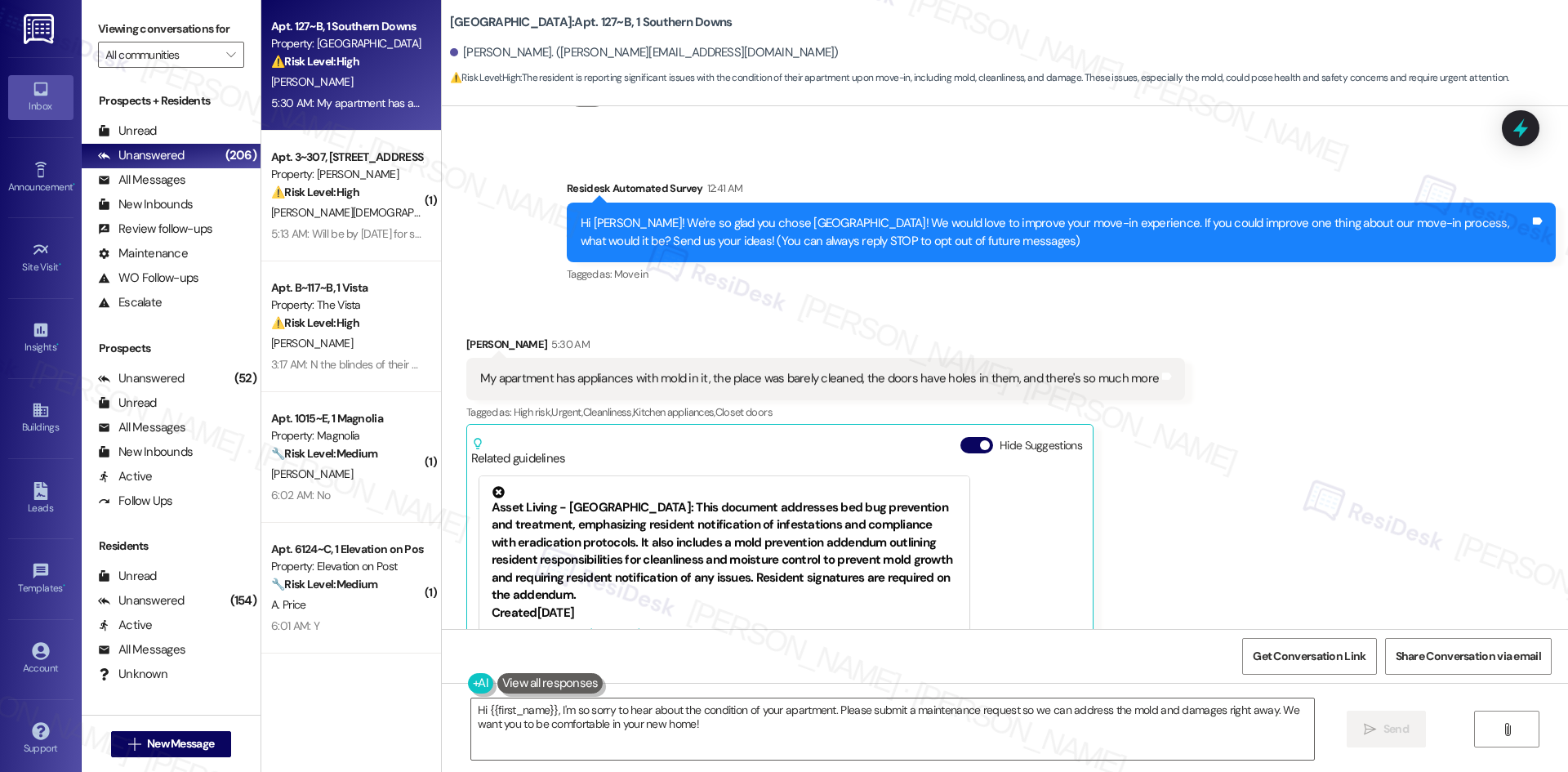
scroll to position [81, 0]
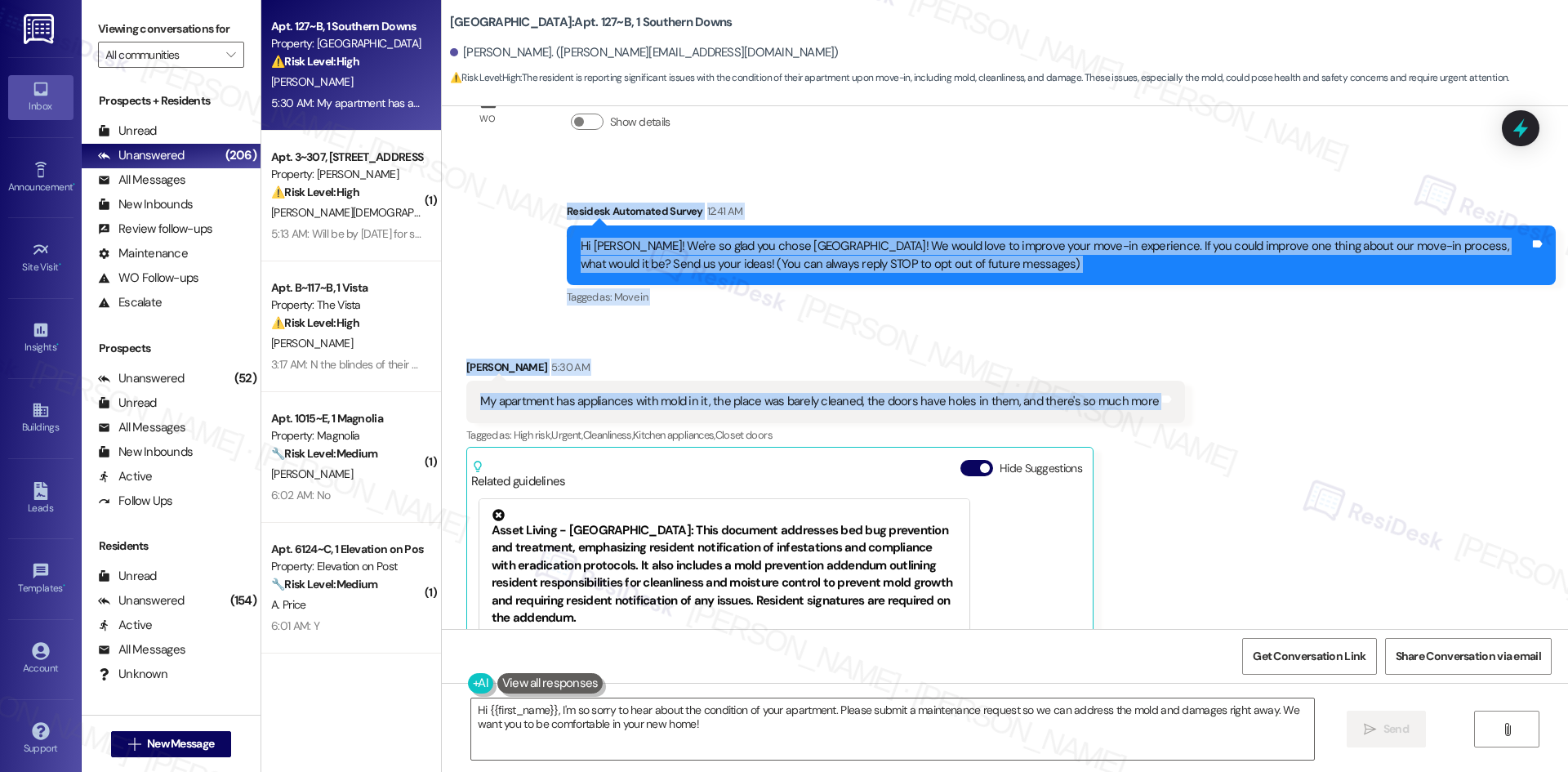
drag, startPoint x: 654, startPoint y: 240, endPoint x: 1205, endPoint y: 422, distance: 580.3
click at [1205, 422] on div "WO Lease started Aug 10, 2025 at 8:00 AM Show details Survey, sent via SMS Resi…" at bounding box center [1005, 368] width 1126 height 523
copy div "Residesk Automated Survey 12:41 AM Hi Samuel! We're so glad you chose Southern …"
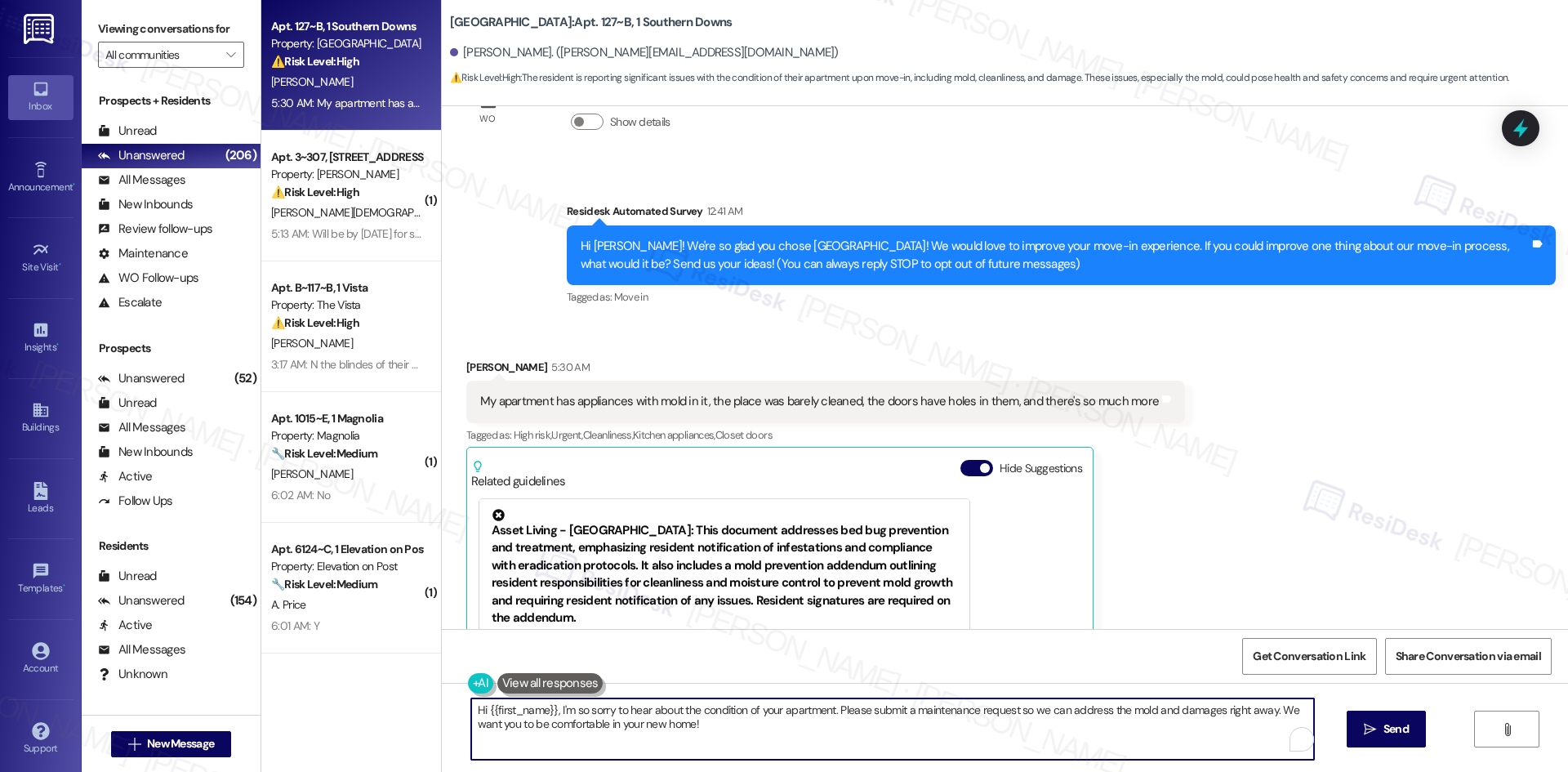
drag, startPoint x: 718, startPoint y: 729, endPoint x: 435, endPoint y: 709, distance: 283.7
click at [442, 709] on div "Hi {{first_name}}, I'm so sorry to hear about the condition of your apartment. …" at bounding box center [1005, 744] width 1126 height 123
paste textarea "I’m so sorry to hear that, Samuel. Can you let me know which appliances have is…"
type textarea "I’m so sorry to hear that, Samuel. Can you let me know which appliances have is…"
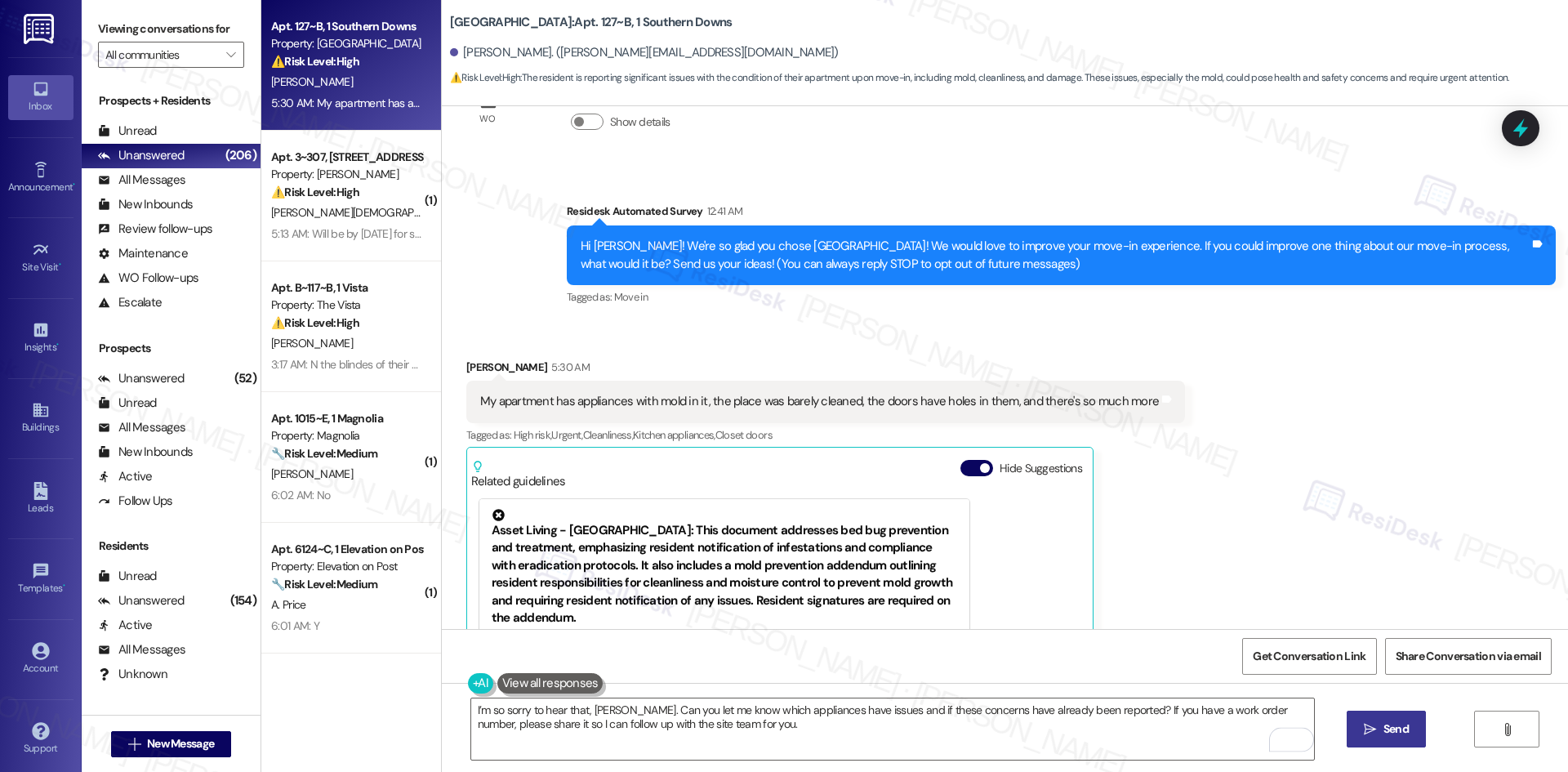
click at [1378, 739] on button " Send" at bounding box center [1386, 728] width 79 height 37
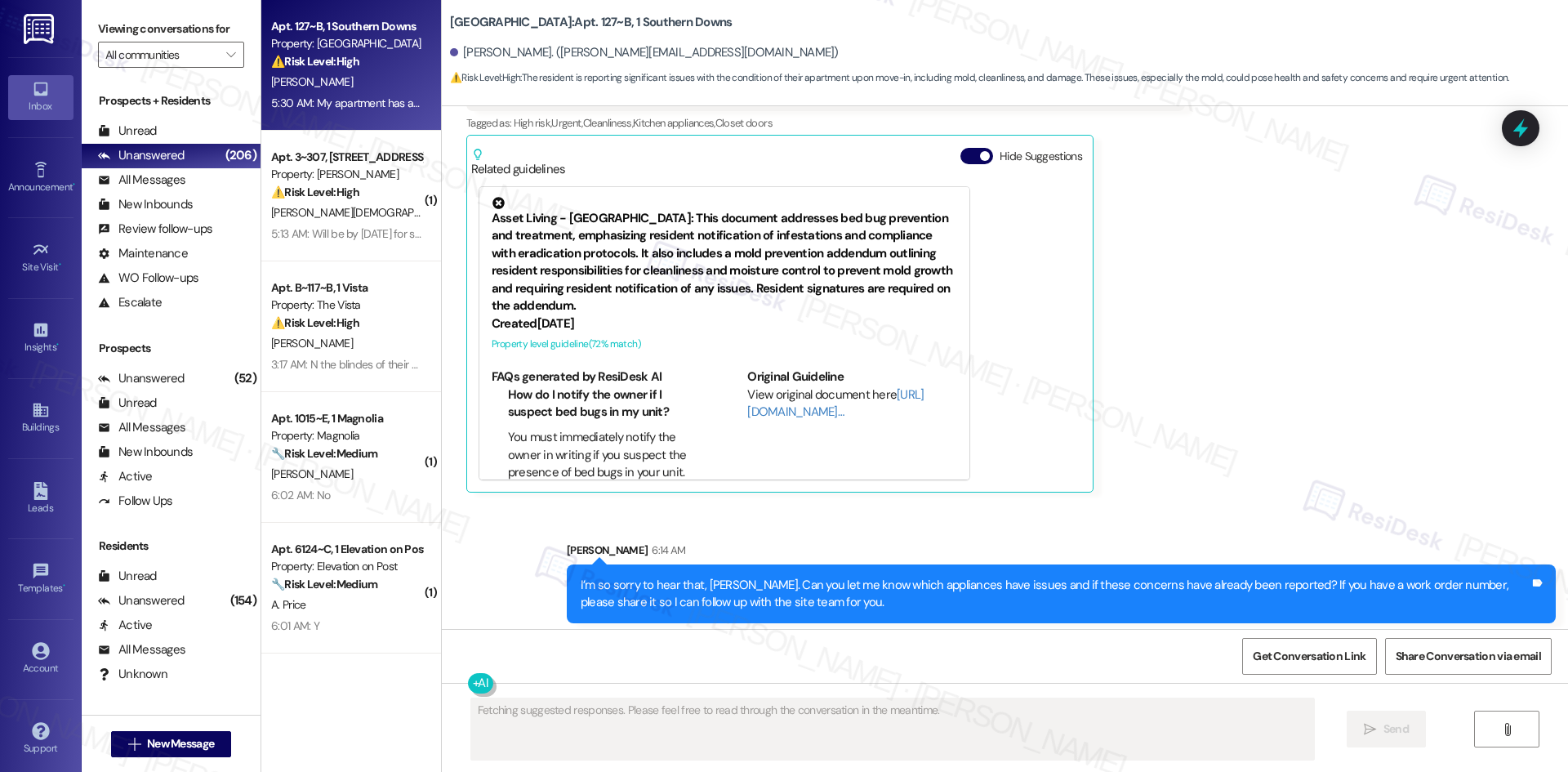
scroll to position [401, 0]
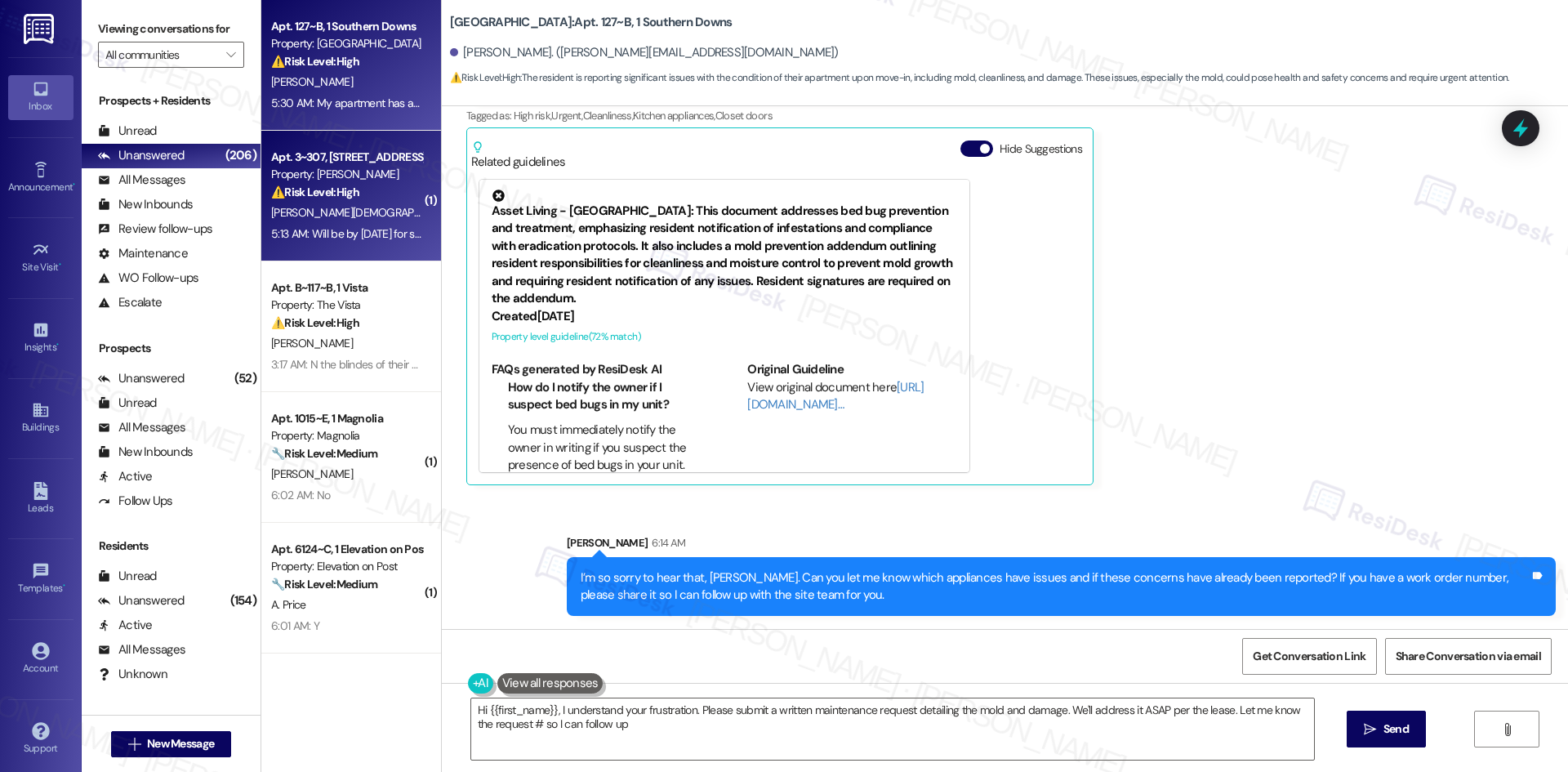
type textarea "Hi {{first_name}}, I understand your frustration. Please submit a written maint…"
click at [360, 214] on div "A. Romani D. Braun" at bounding box center [347, 212] width 154 height 21
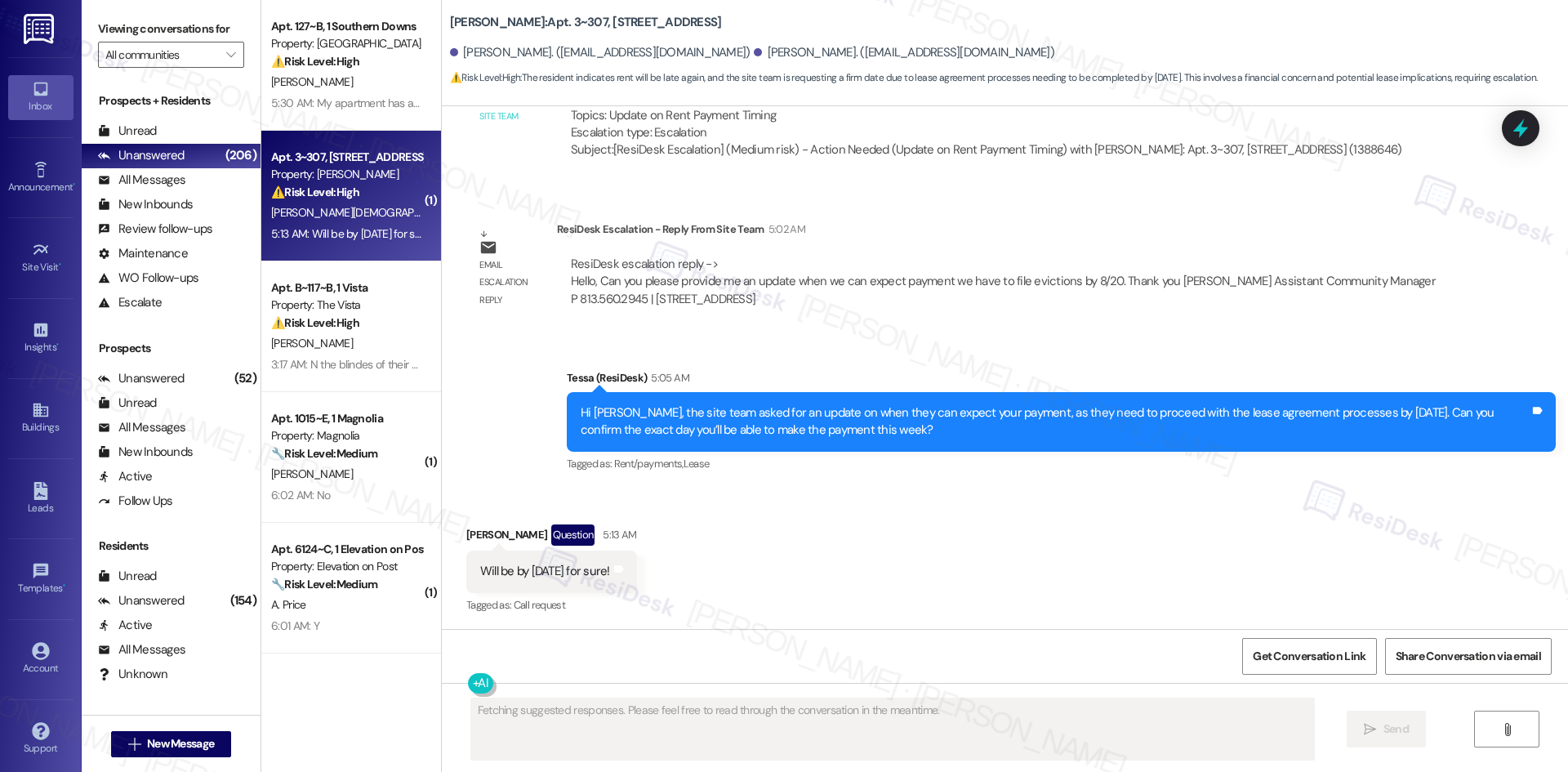
scroll to position [2437, 0]
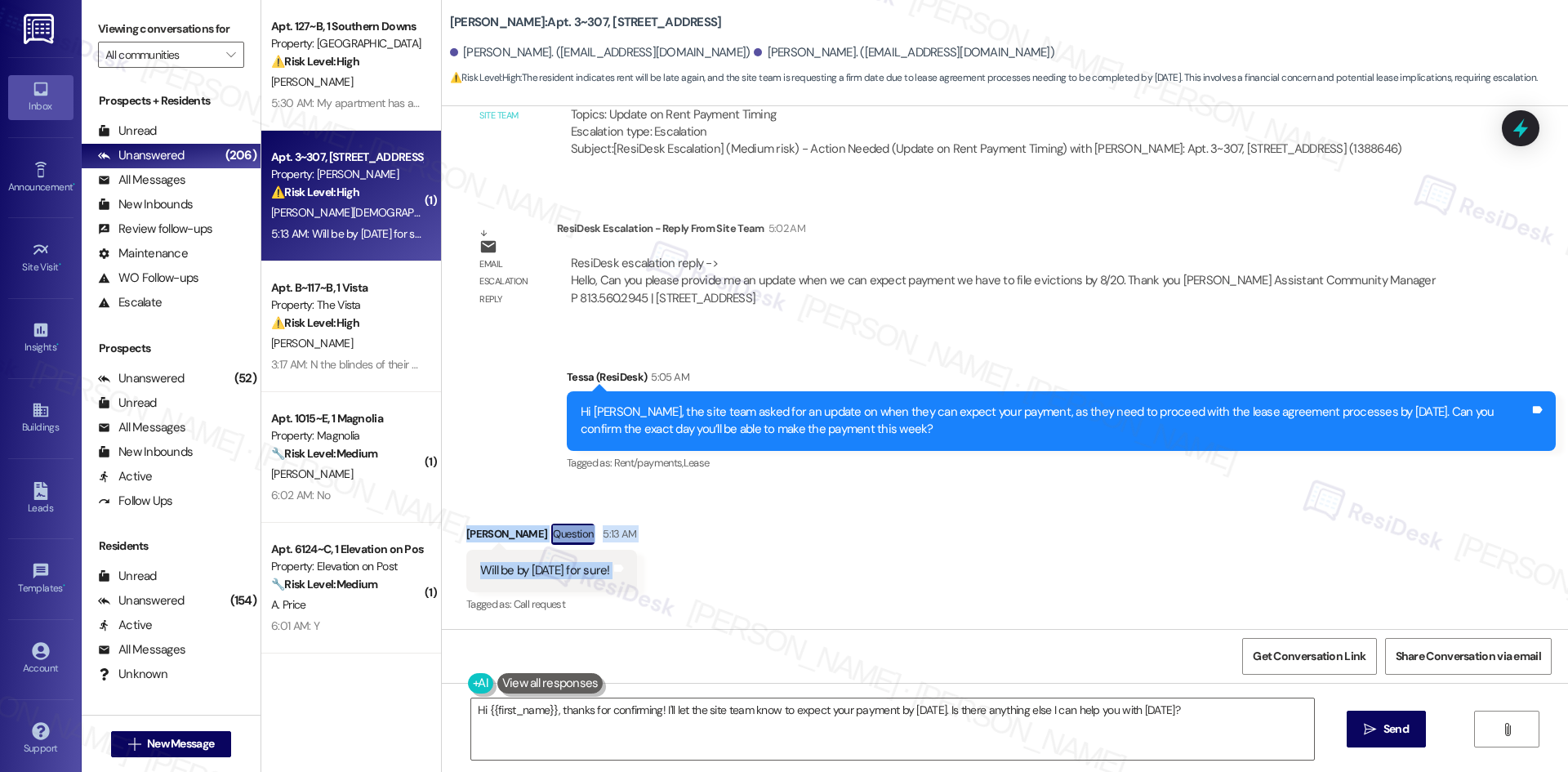
drag, startPoint x: 442, startPoint y: 511, endPoint x: 634, endPoint y: 570, distance: 200.9
click at [634, 570] on div "Received via SMS David Braun Question 5:13 AM Will be by Friday for sure! Tags …" at bounding box center [1005, 557] width 1126 height 141
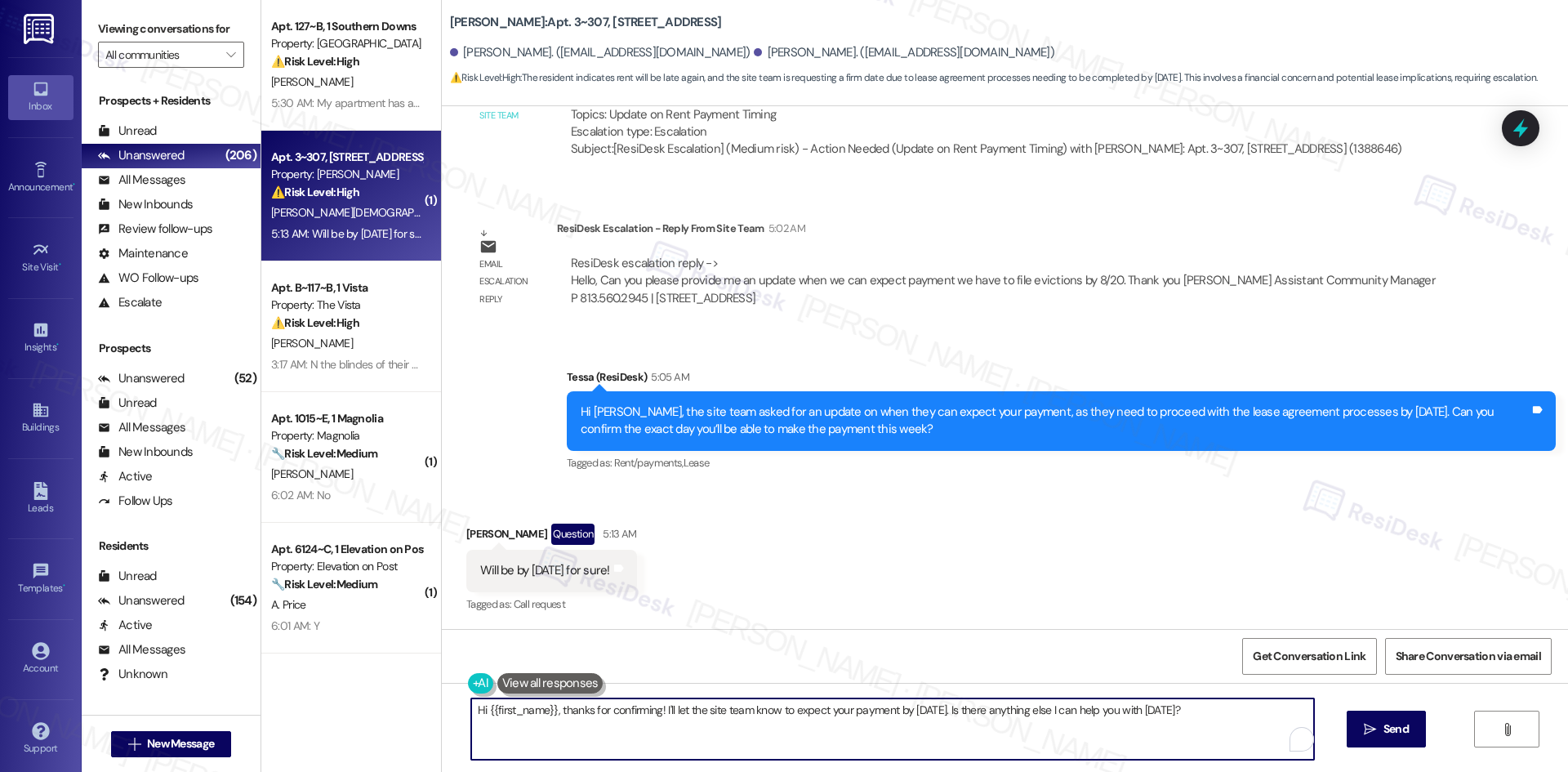
drag, startPoint x: 937, startPoint y: 710, endPoint x: 1221, endPoint y: 710, distance: 284.0
click at [1221, 710] on textarea "Hi {{first_name}}, thanks for confirming! I'll let the site team know to expect…" at bounding box center [892, 729] width 842 height 62
click at [1046, 723] on textarea "Hi {{first_name}}, thanks for confirming! I'll let the site team know to expect…" at bounding box center [892, 729] width 842 height 62
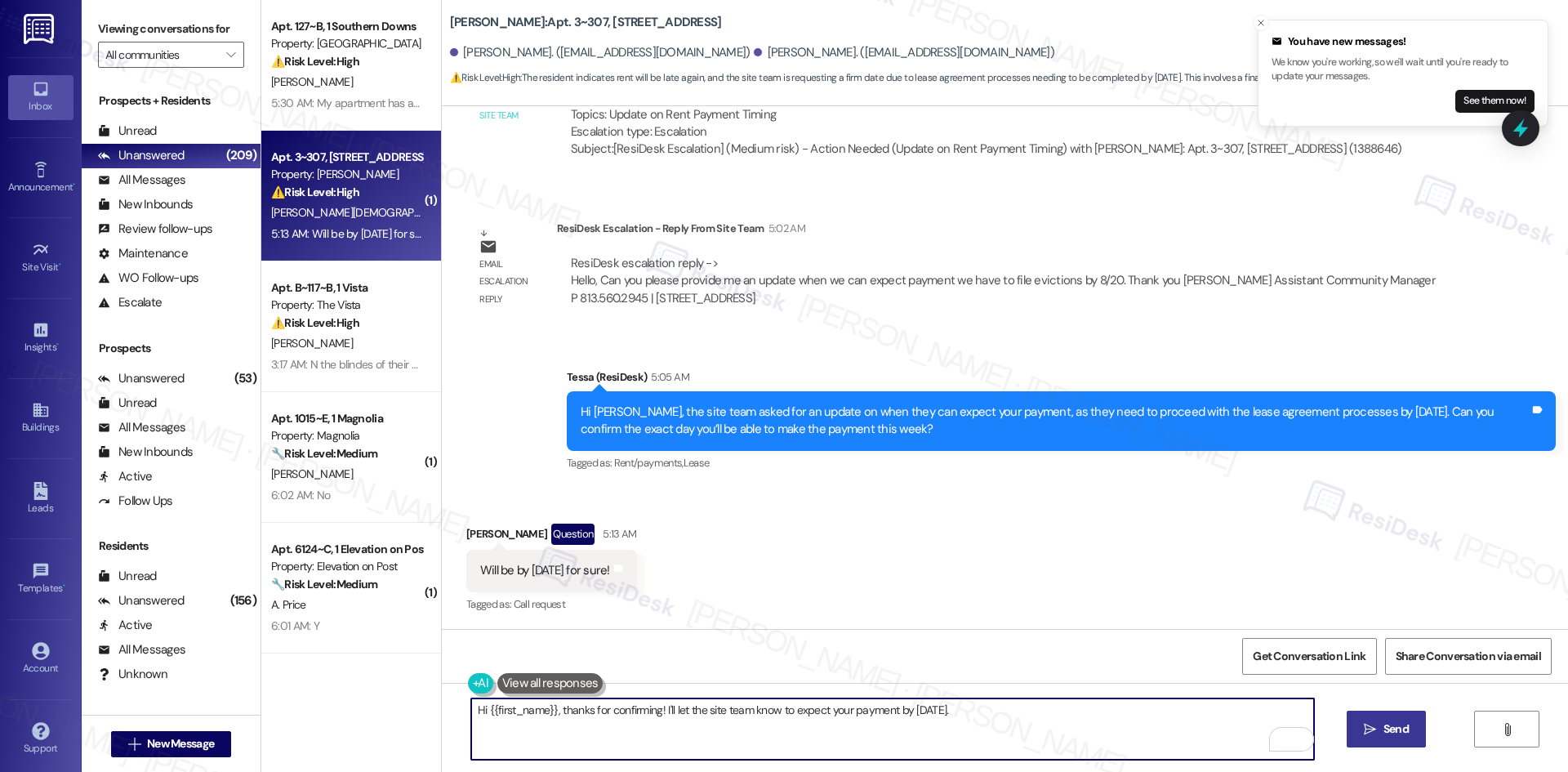
type textarea "Hi {{first_name}}, thanks for confirming! I'll let the site team know to expect…"
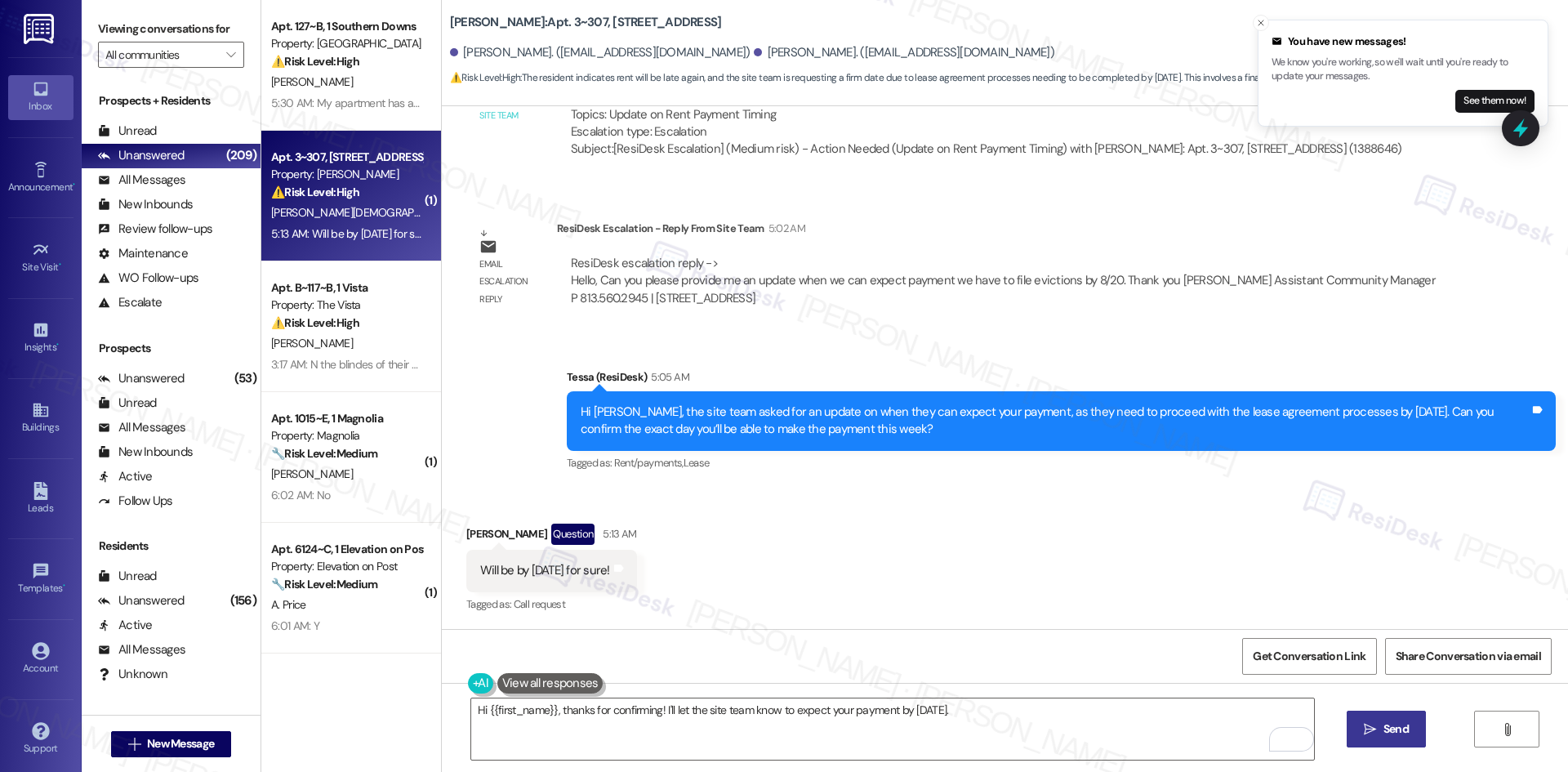
click at [1386, 712] on button " Send" at bounding box center [1386, 728] width 79 height 37
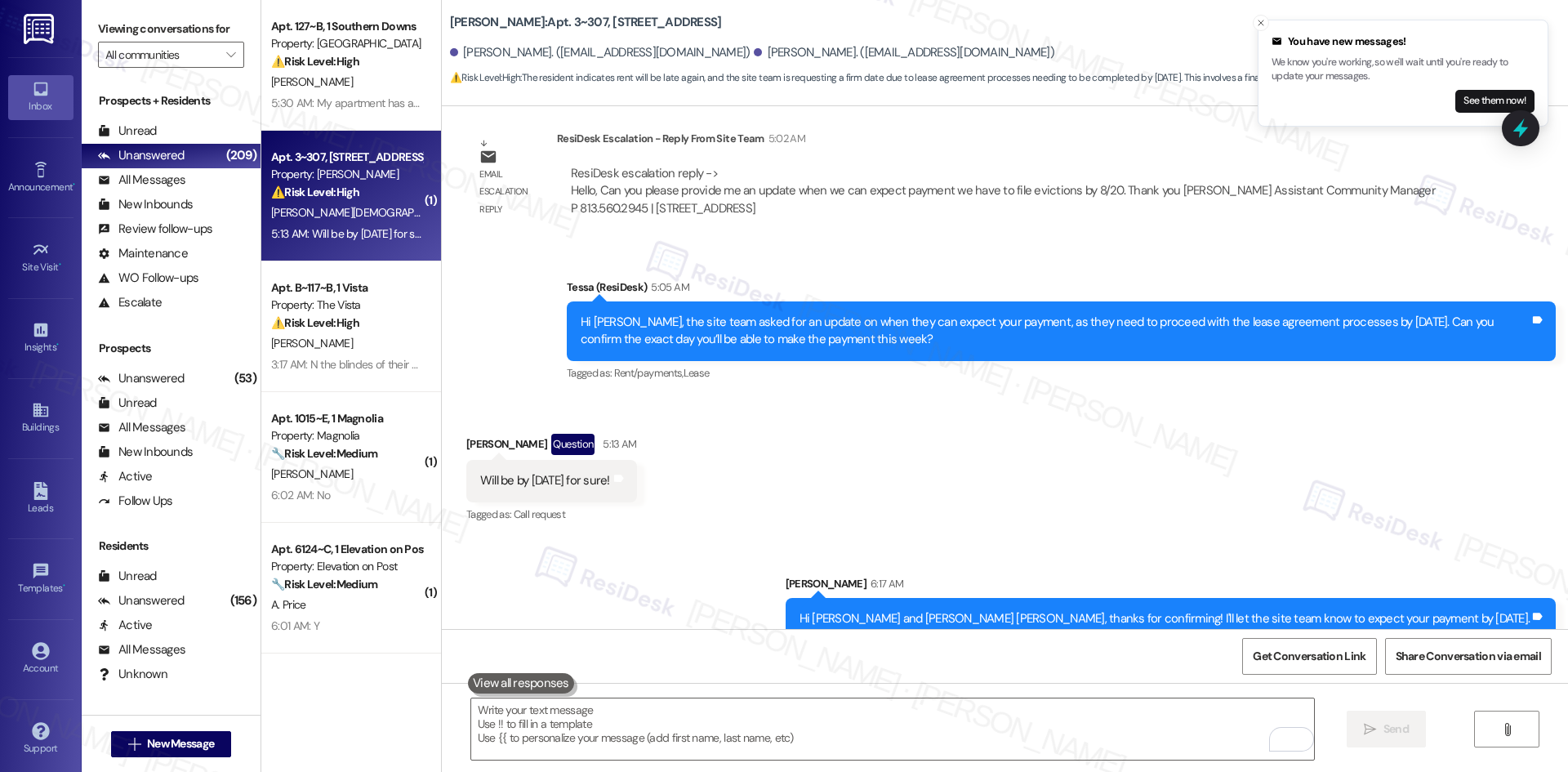
scroll to position [2550, 0]
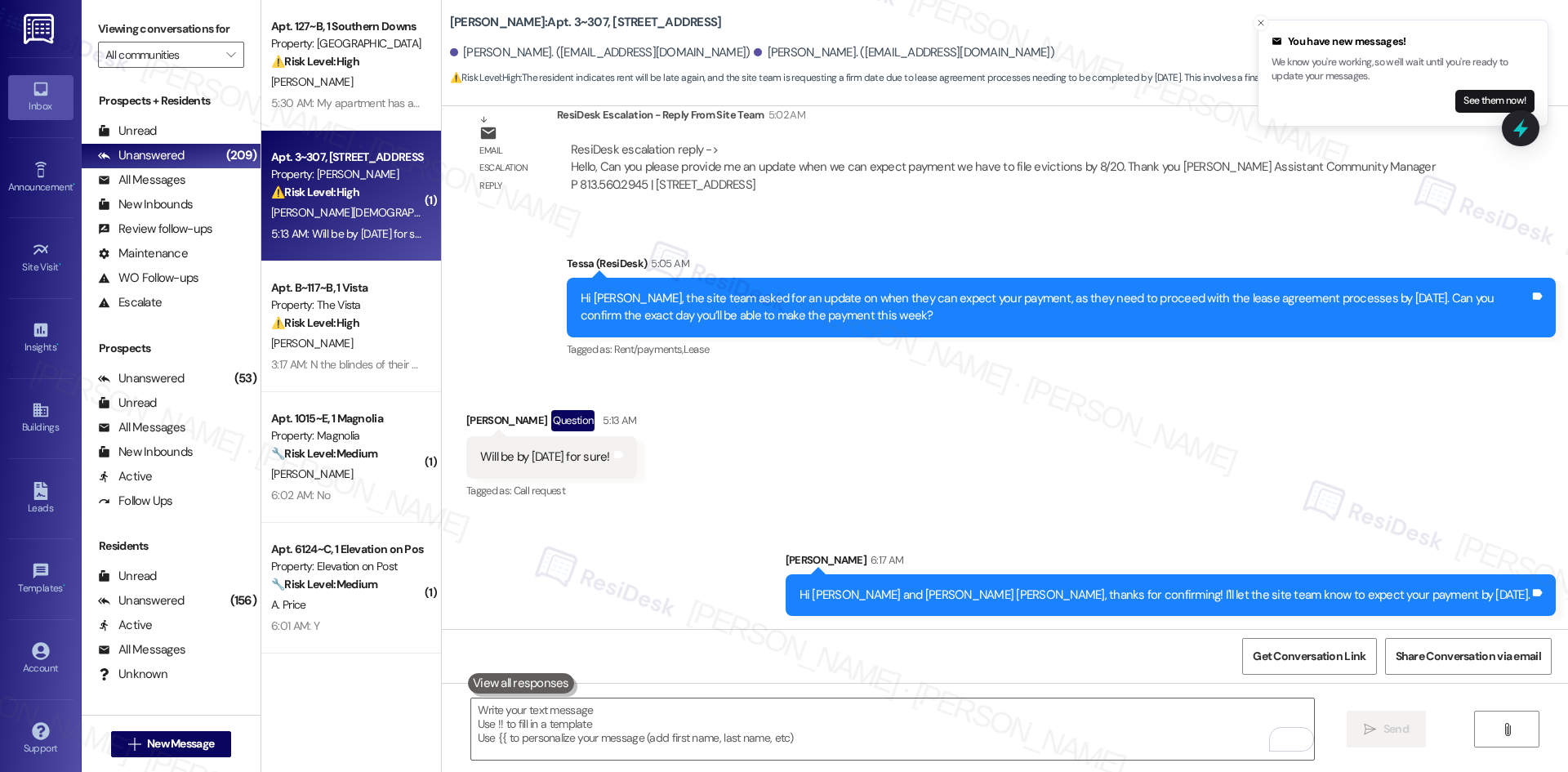
click at [753, 418] on div "Received via SMS David Braun Question 5:13 AM Will be by Friday for sure! Tags …" at bounding box center [1005, 444] width 1126 height 141
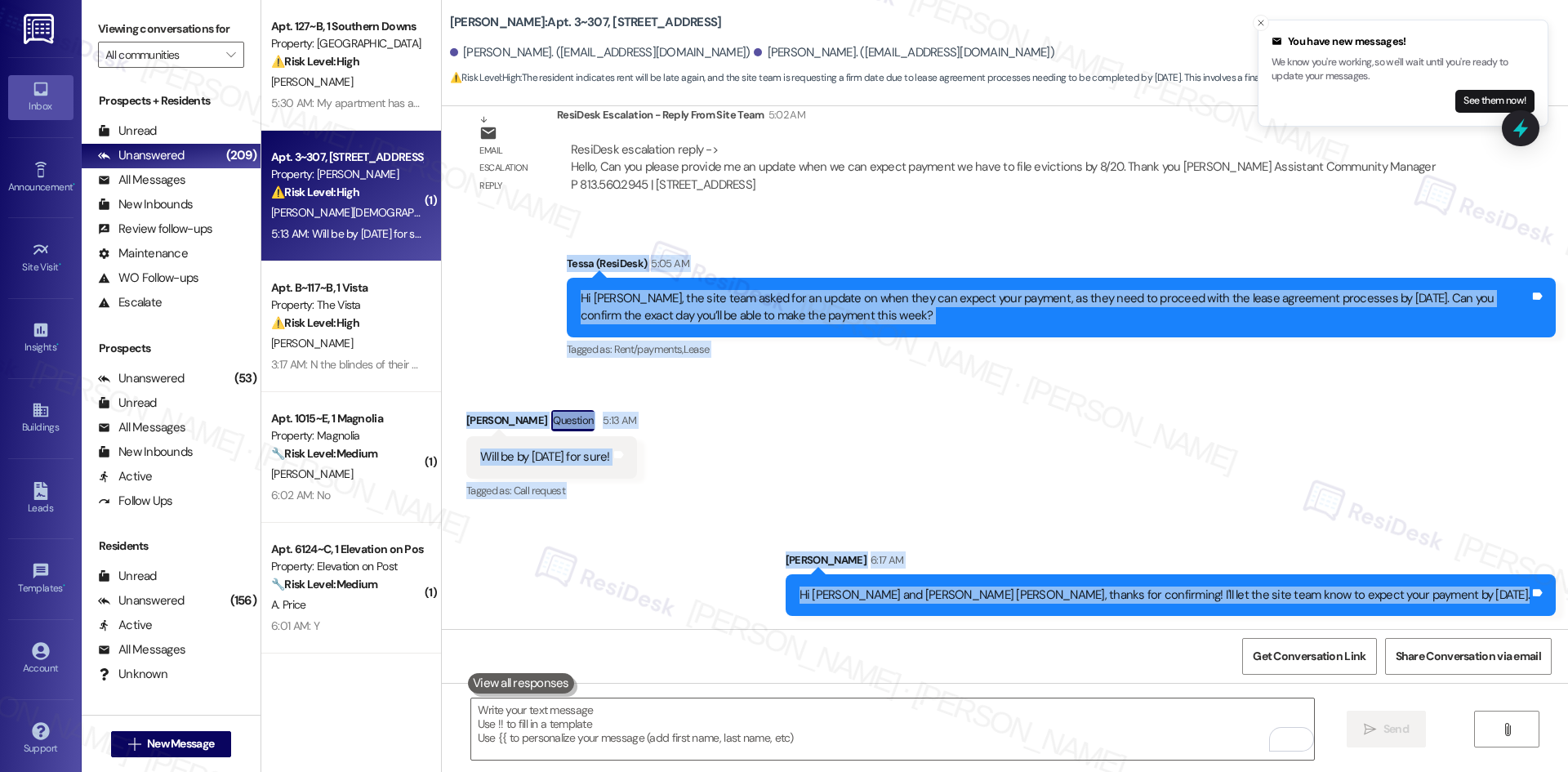
drag, startPoint x: 549, startPoint y: 251, endPoint x: 1453, endPoint y: 591, distance: 965.8
click at [1552, 587] on div "Lease started Mar 24, 2025 at 8:00 AM Survey, sent via SMS Residesk Automated S…" at bounding box center [1005, 368] width 1126 height 523
copy div "Tessa (ResiDesk) 5:05 AM Hi David, the site team asked for an update on when th…"
click at [699, 466] on div "Received via SMS David Braun Question 5:13 AM Will be by Friday for sure! Tags …" at bounding box center [1005, 444] width 1126 height 141
drag, startPoint x: 525, startPoint y: 233, endPoint x: 1547, endPoint y: 616, distance: 1091.4
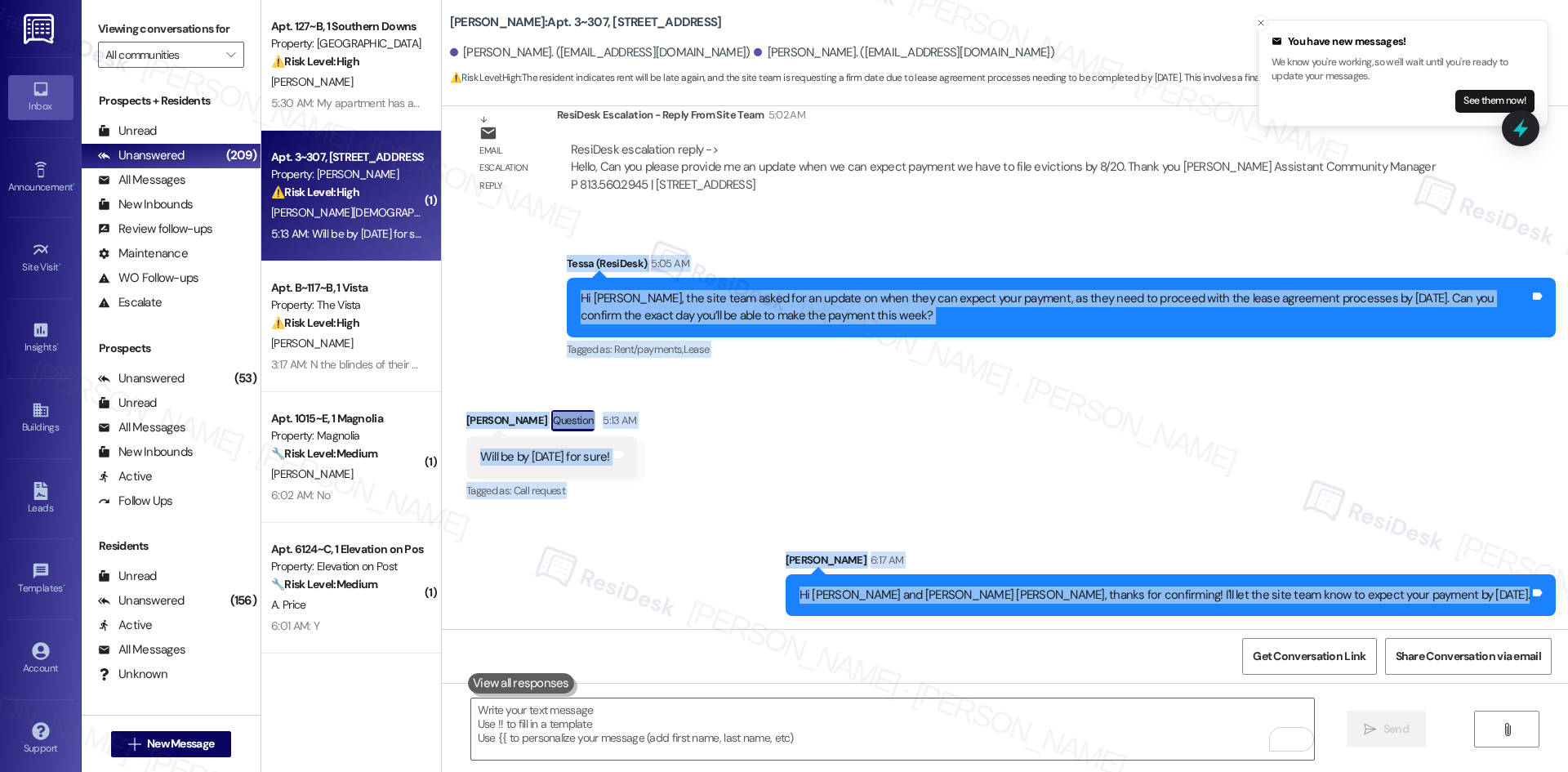
click at [1547, 616] on div "Lease started Mar 24, 2025 at 8:00 AM Survey, sent via SMS Residesk Automated S…" at bounding box center [1005, 368] width 1126 height 523
copy div "Tessa (ResiDesk) 5:05 AM Hi David, the site team asked for an update on when th…"
click at [975, 382] on div "Received via SMS David Braun Question 5:13 AM Will be by Friday for sure! Tags …" at bounding box center [1005, 444] width 1126 height 141
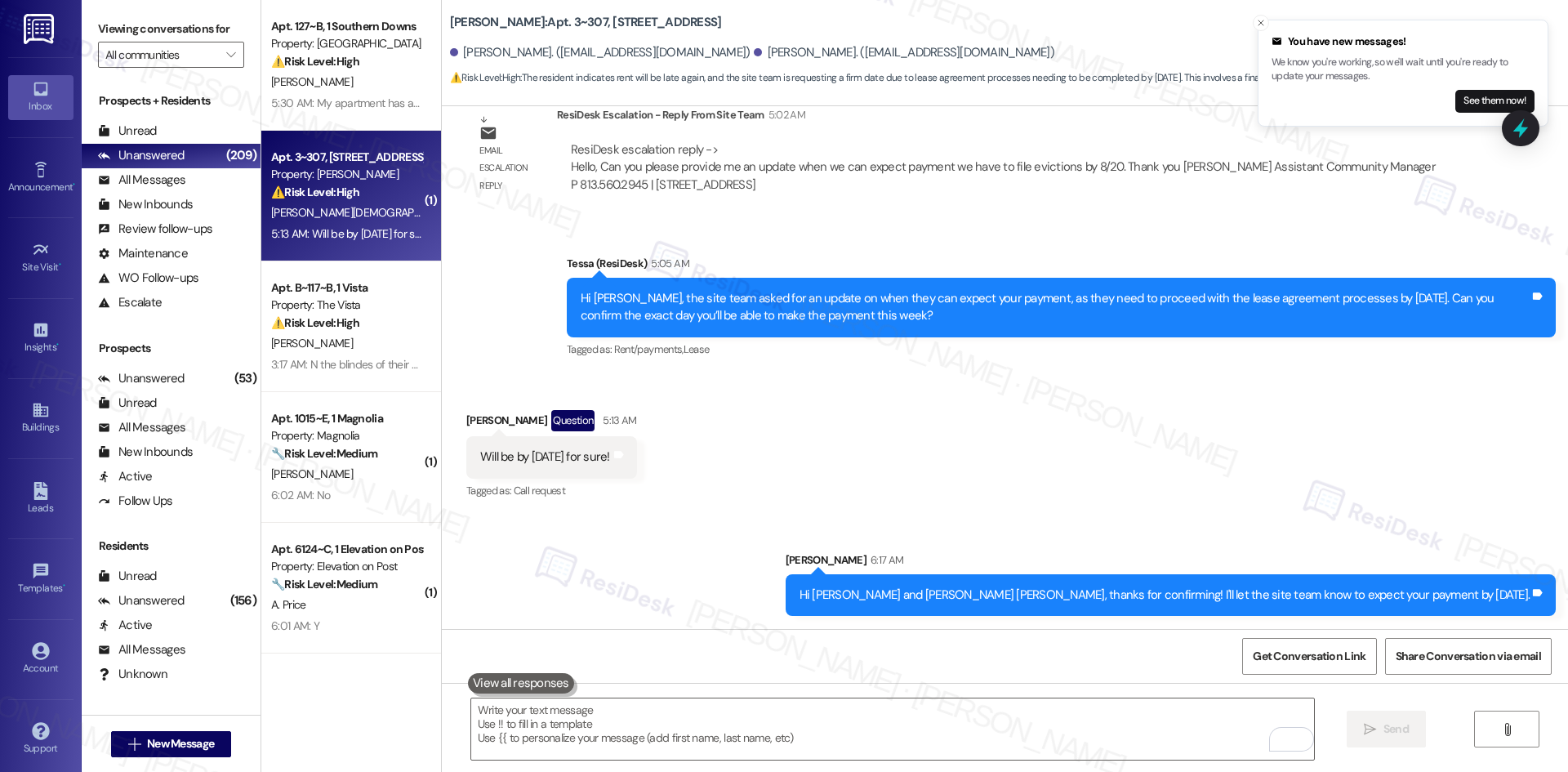
click at [1235, 435] on div "Received via SMS David Braun Question 5:13 AM Will be by Friday for sure! Tags …" at bounding box center [1005, 444] width 1126 height 141
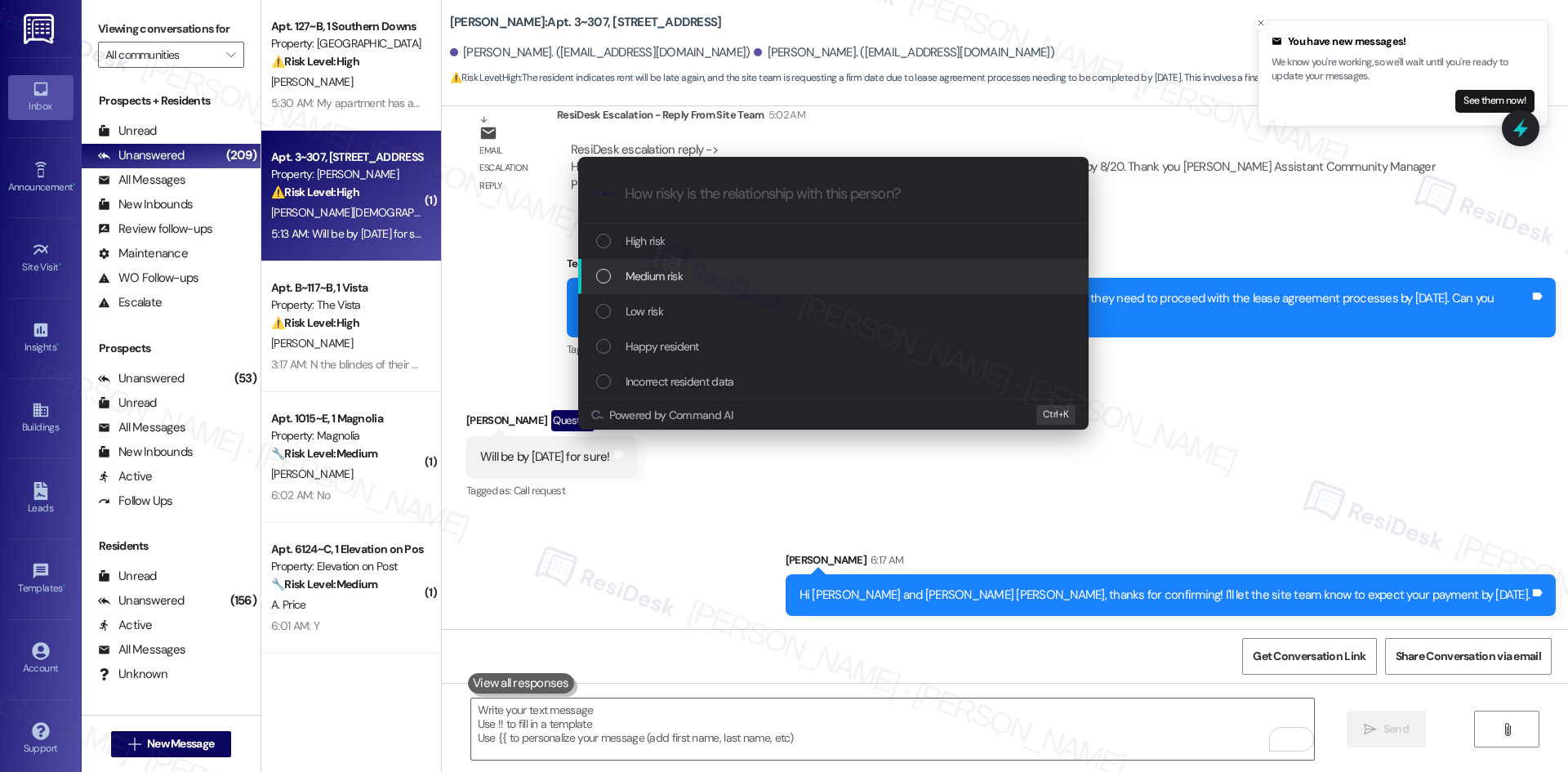
click at [818, 284] on div "Medium risk" at bounding box center [834, 276] width 477 height 18
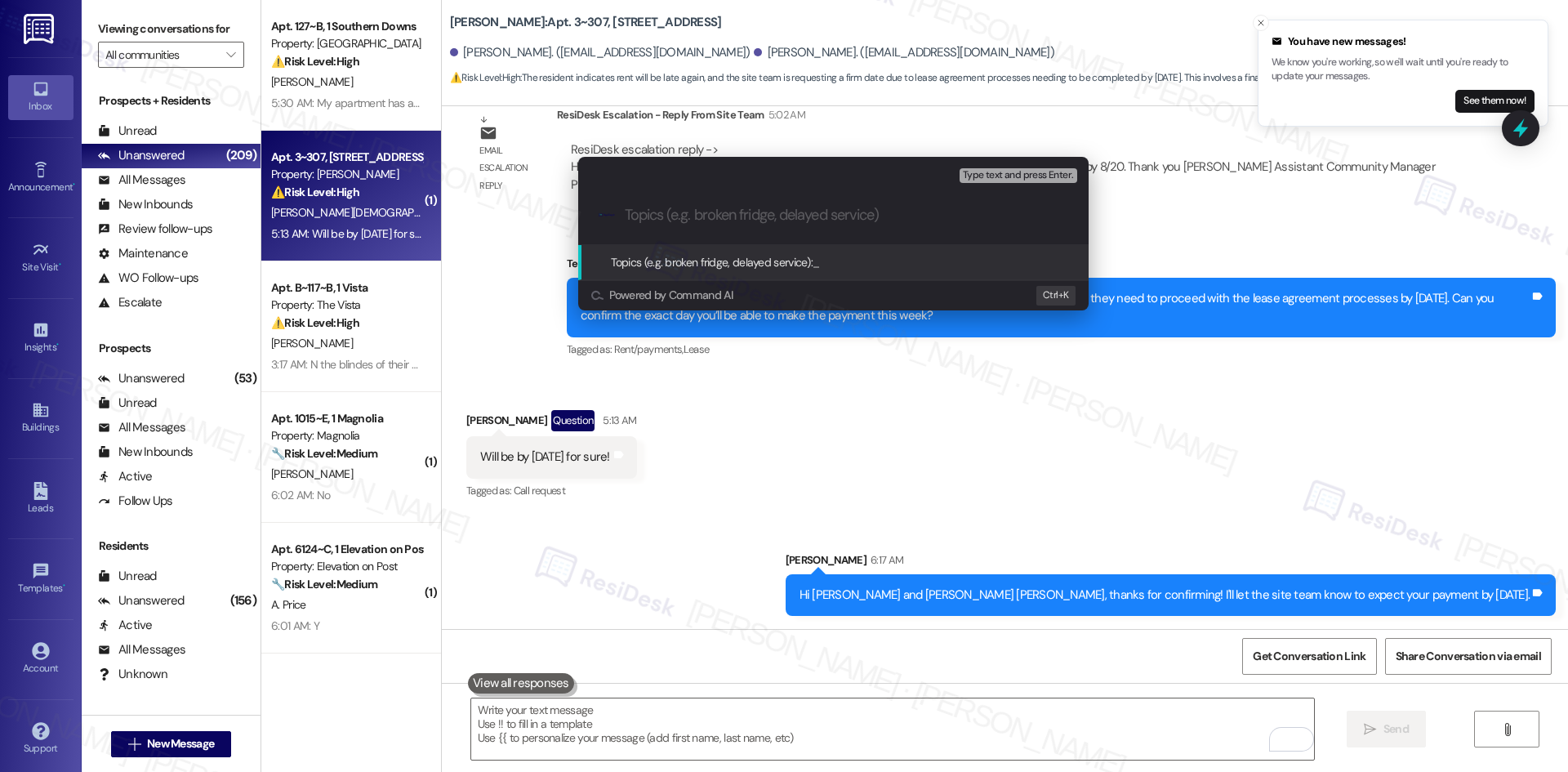
click at [672, 216] on input "Topics (e.g. broken fridge, delayed service)" at bounding box center [846, 215] width 444 height 17
paste input "Rent Payment Update – Due by Friday"
type input "Rent Payment Update – Due by Friday"
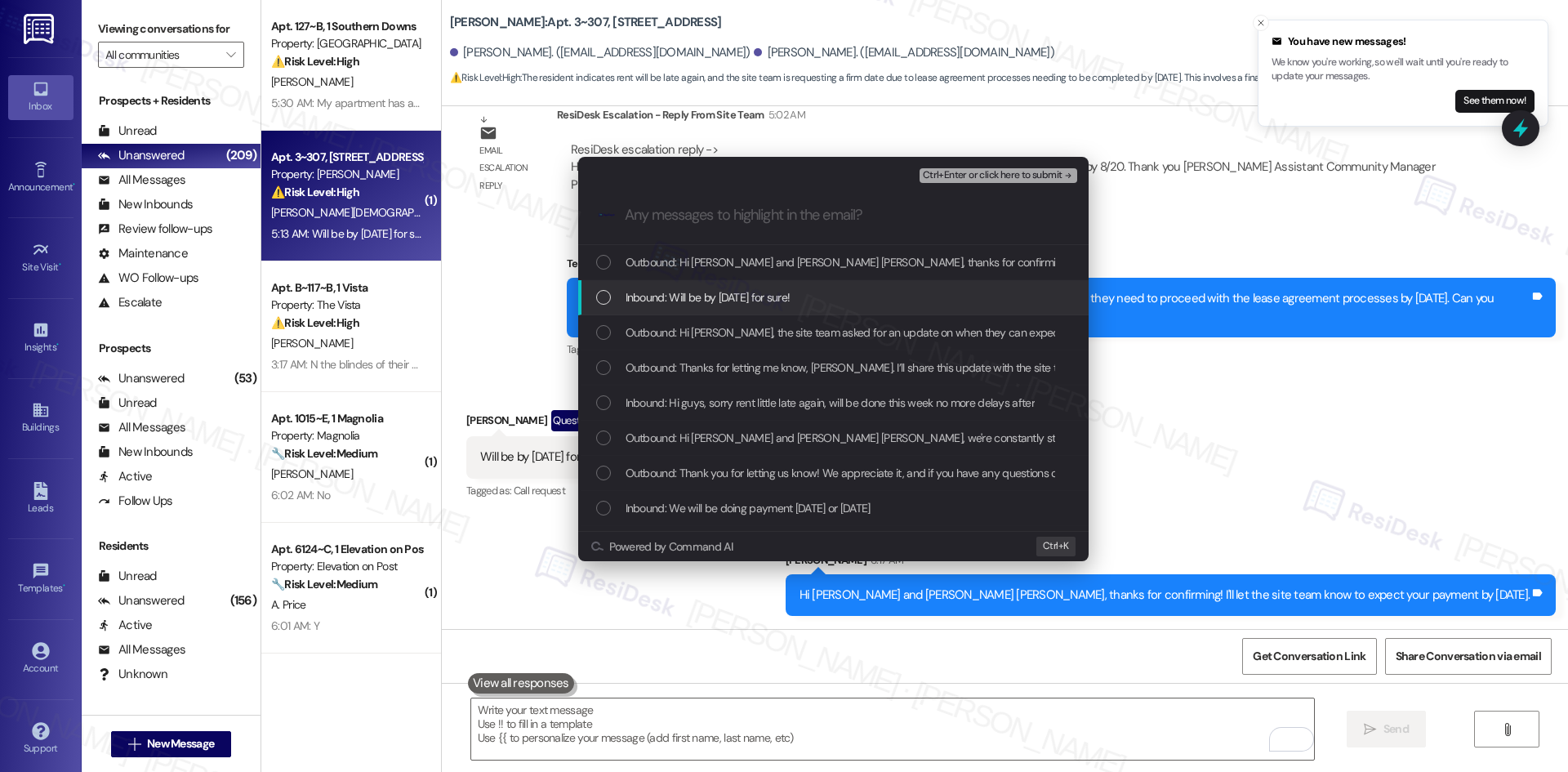
click span "Inbound: Will be by Friday for sure!"
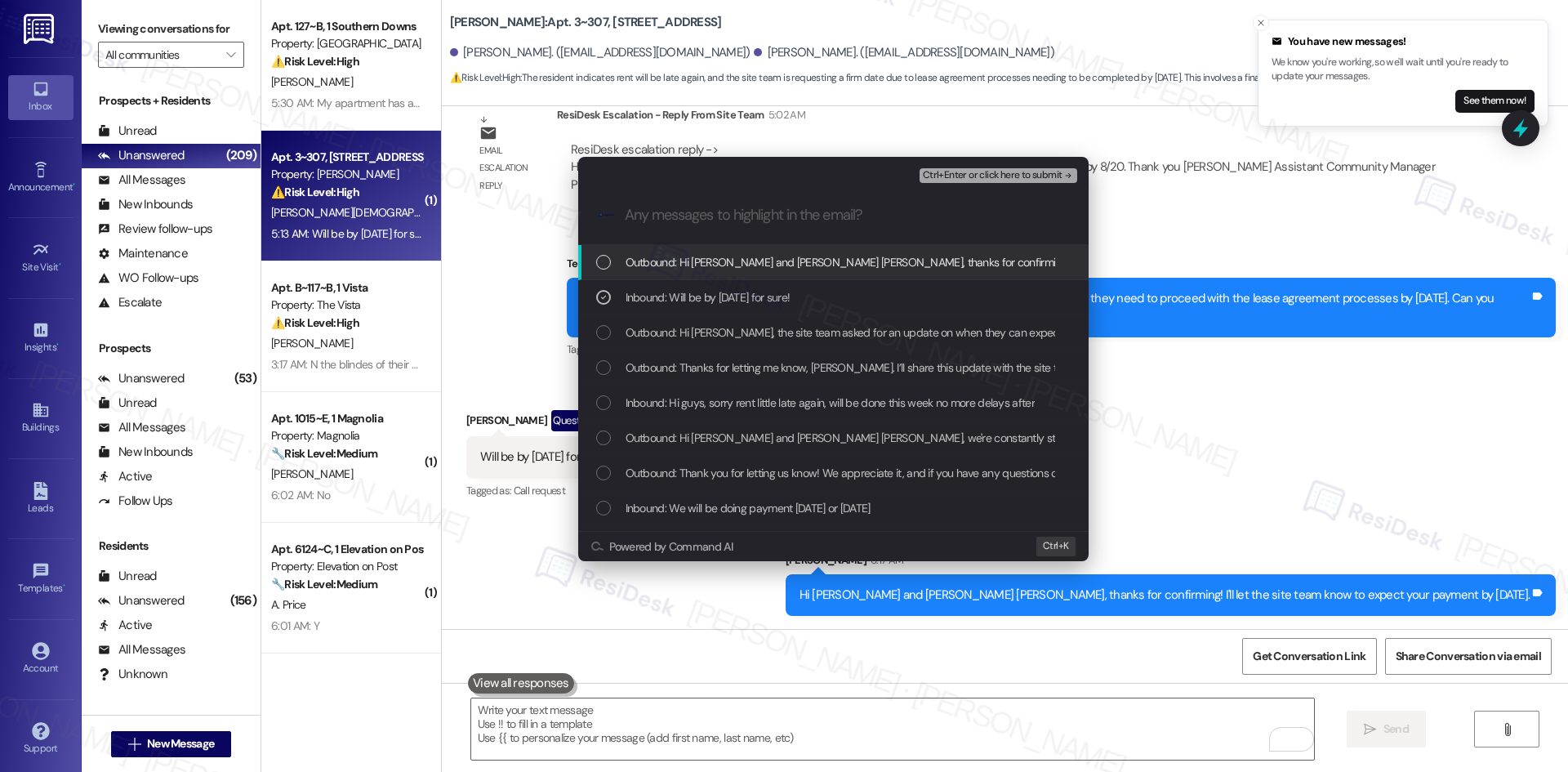
click span "Ctrl+Enter or click here to submit"
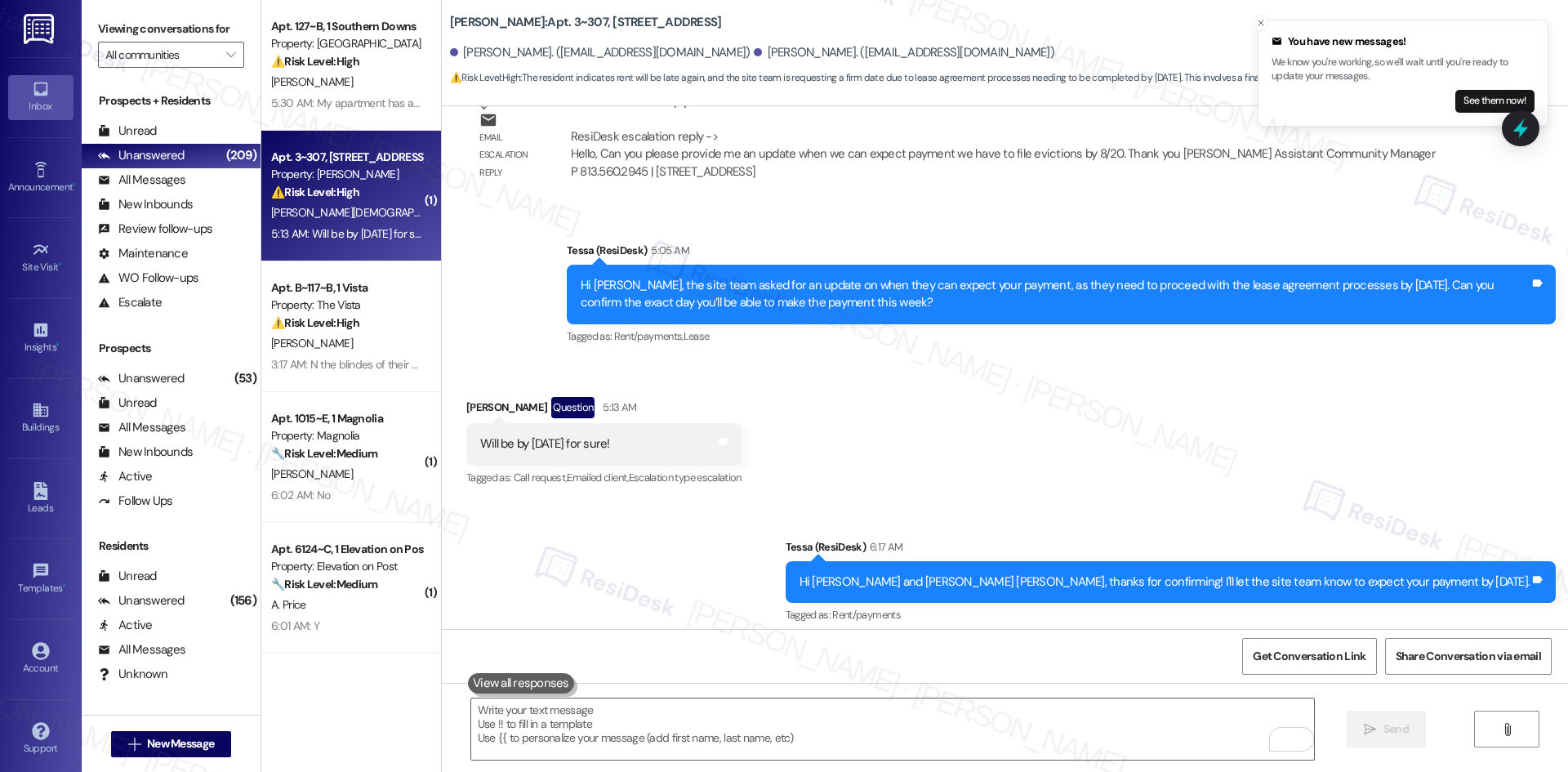
scroll to position [2575, 0]
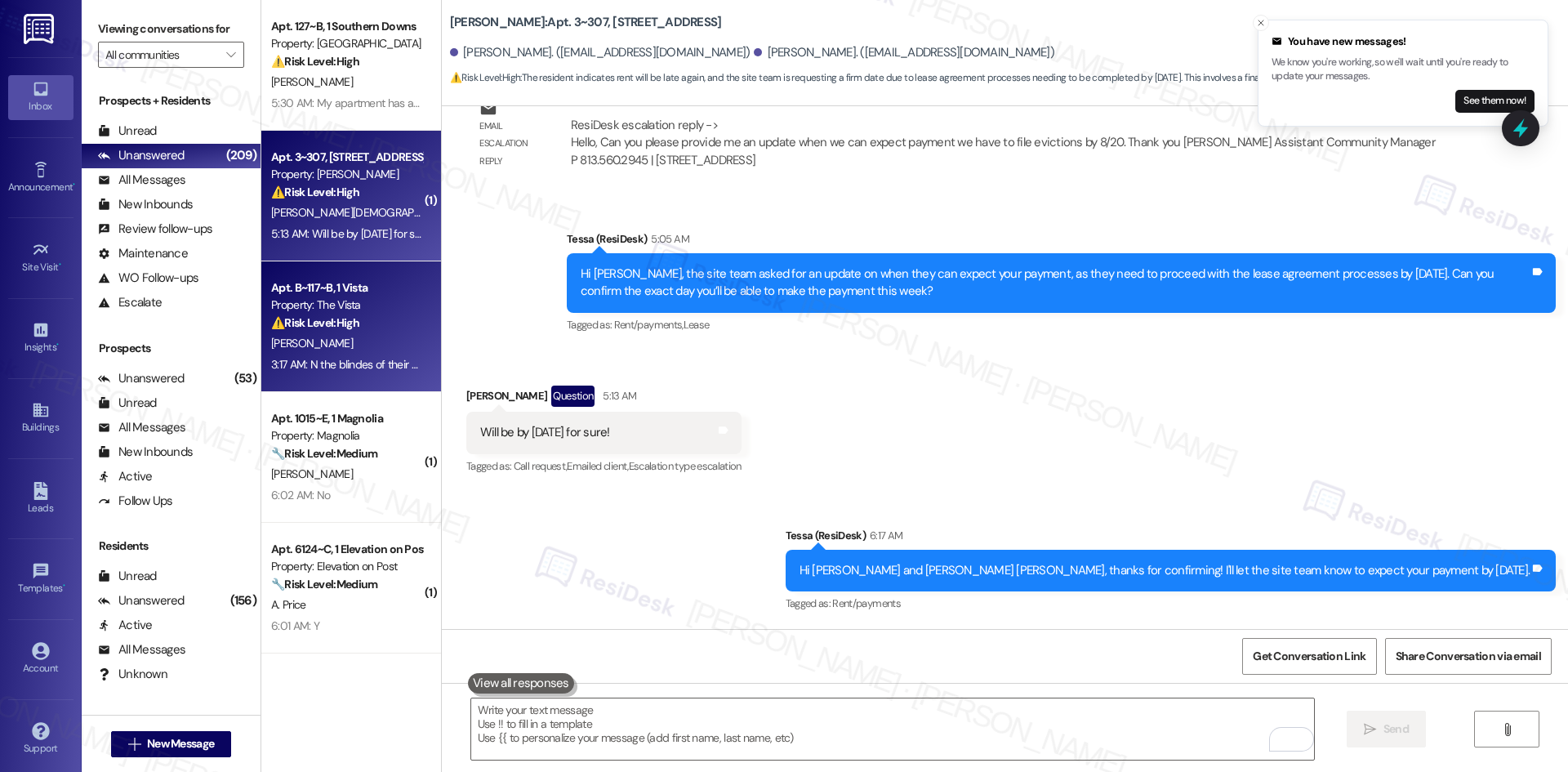
click div "T. Aguilar"
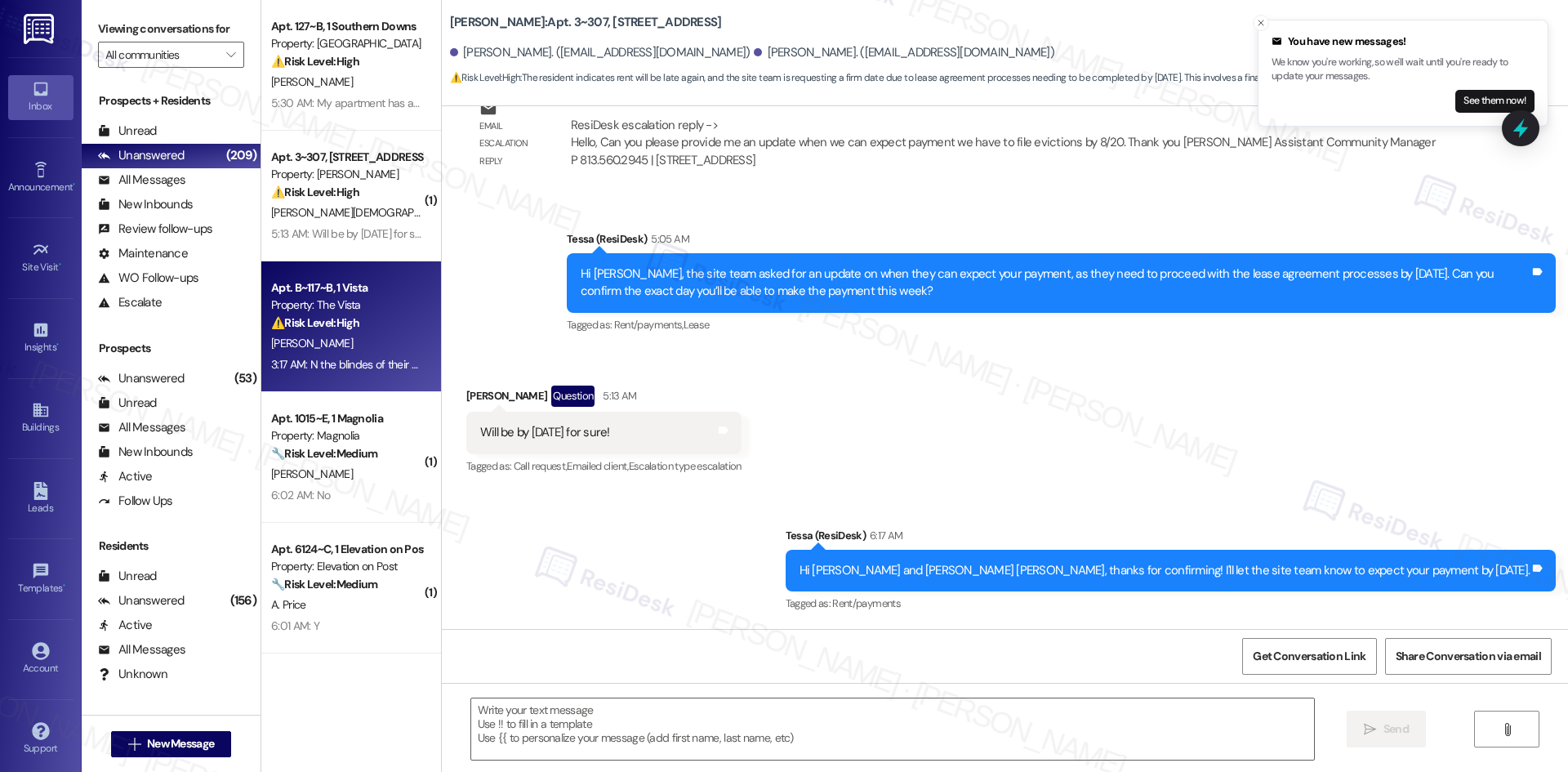
type textarea "Fetching suggested responses. Please feel free to read through the conversation…"
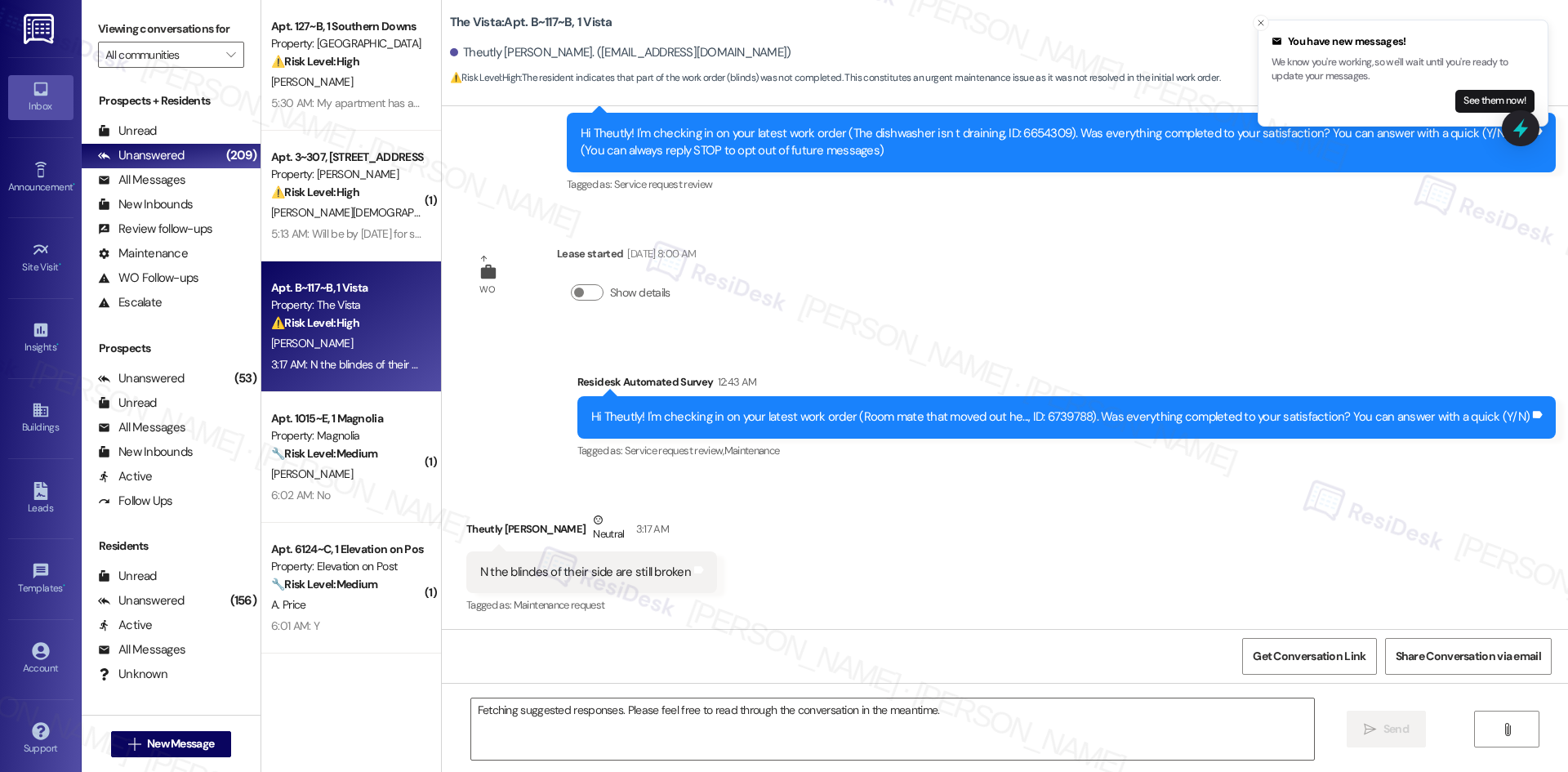
scroll to position [221, 0]
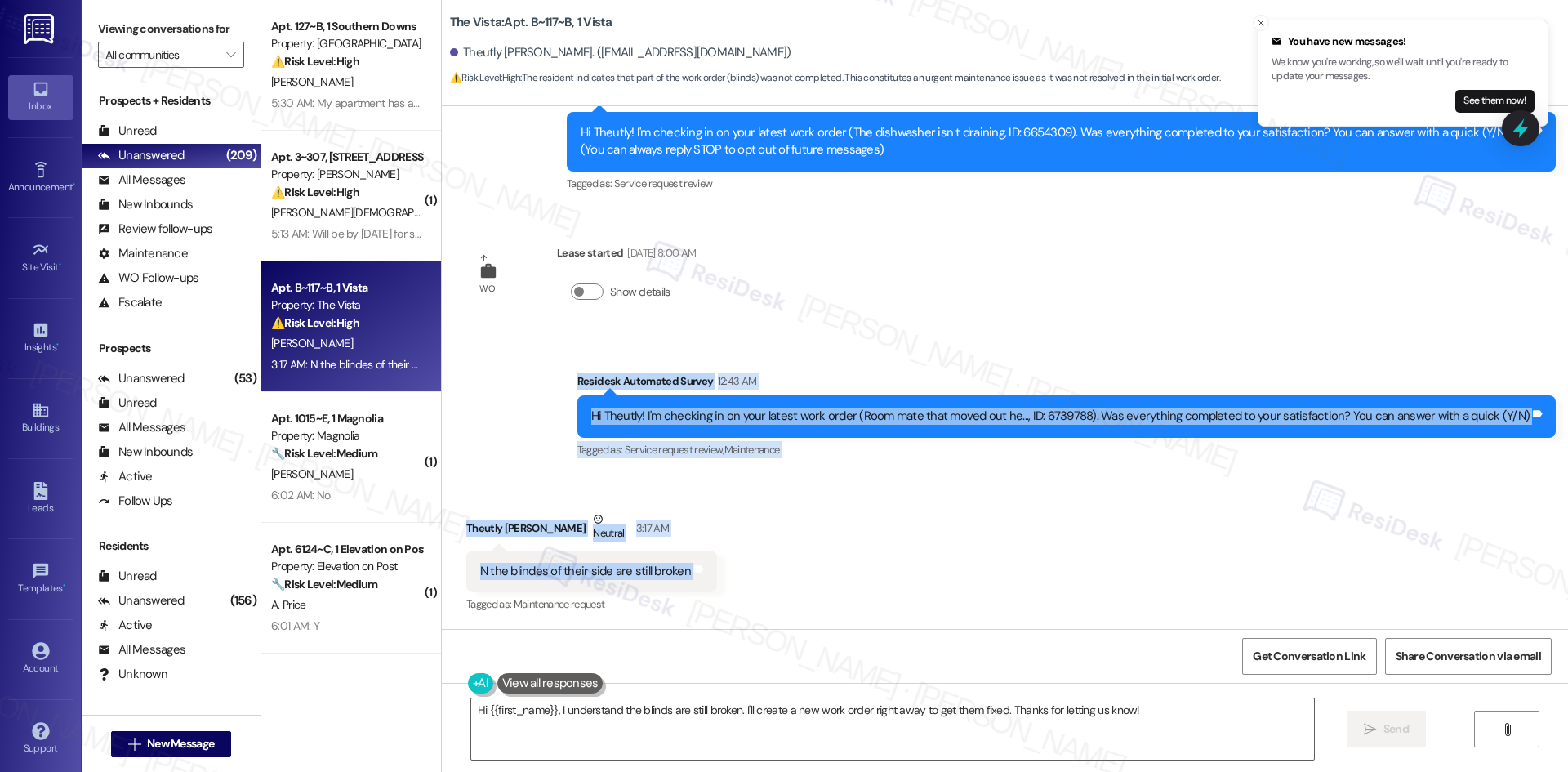
drag, startPoint x: 552, startPoint y: 389, endPoint x: 786, endPoint y: 584, distance: 304.6
click div "WO Opened request: The dishwas... Apr 24, 2025 at 9:27 PM Status : Completed Sh…"
copy div "Residesk Automated Survey 12:43 AM Hi Theutly! I'm checking in on your latest w…"
click div "Survey, sent via SMS Residesk Automated Survey 12:43 AM Hi Theutly! I'm checkin…"
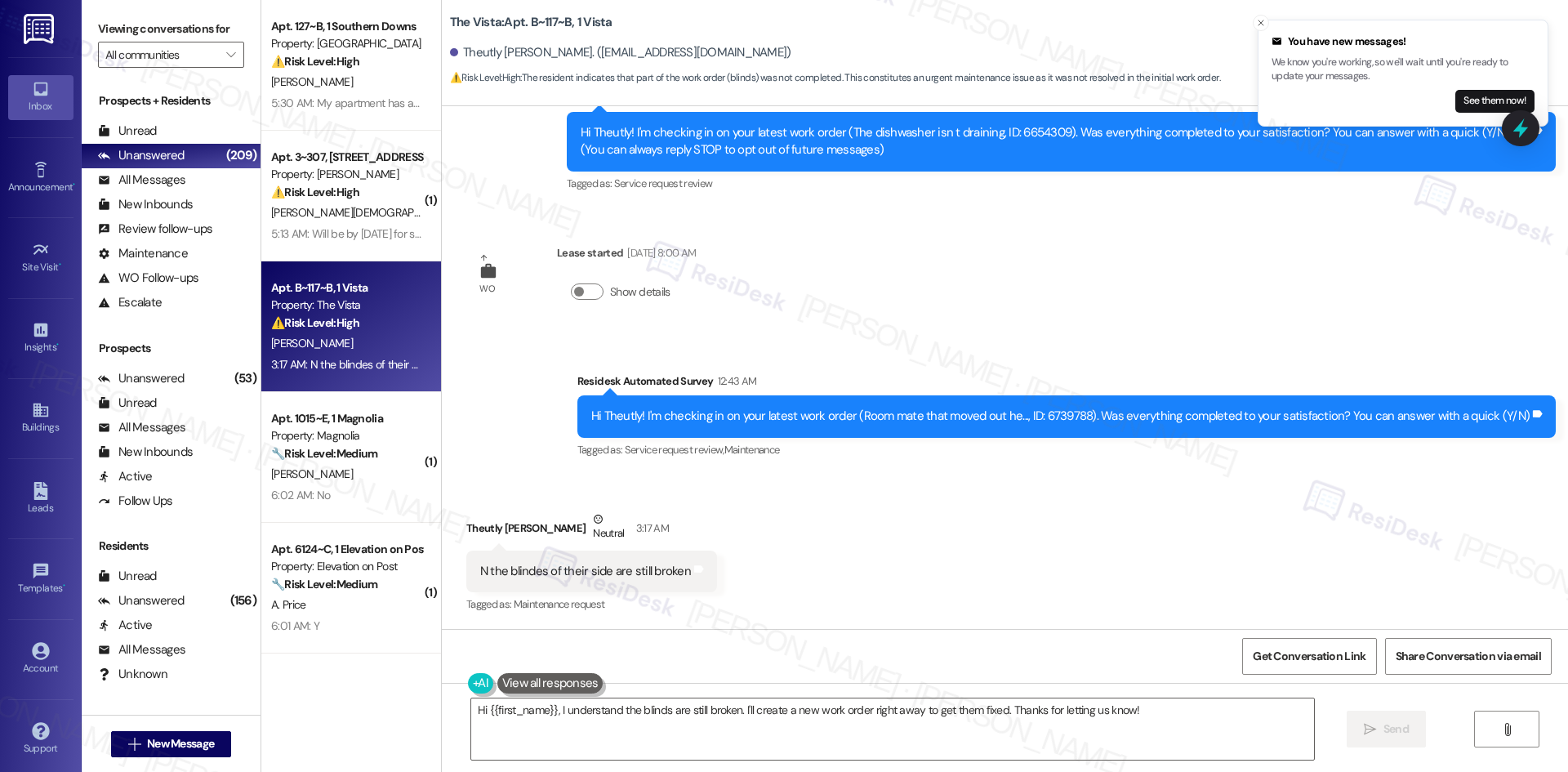
click div "Received via SMS Theutly Aguilar Neutral 3:17 AM N the blindes of their side ar…"
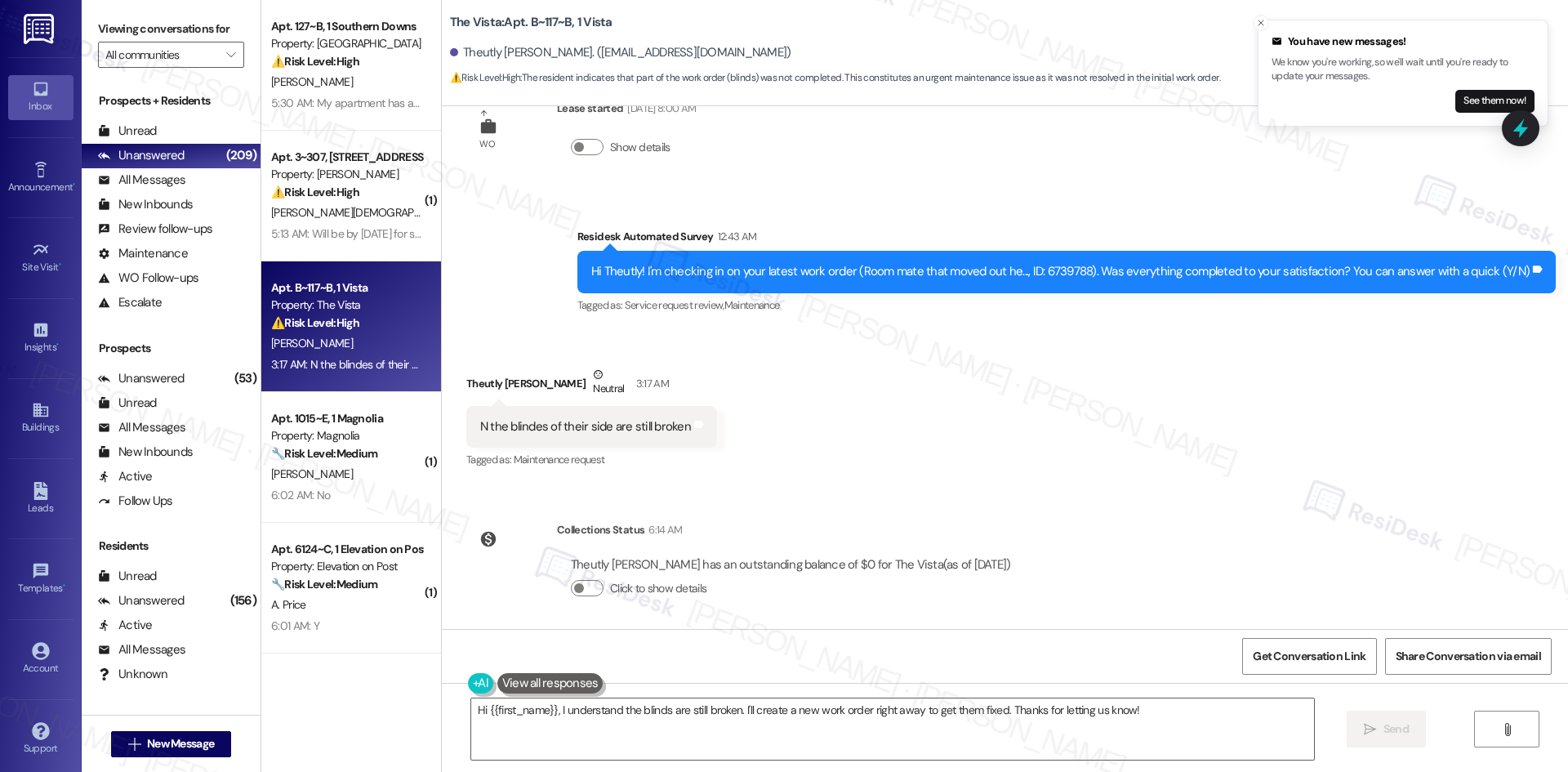
scroll to position [372, 0]
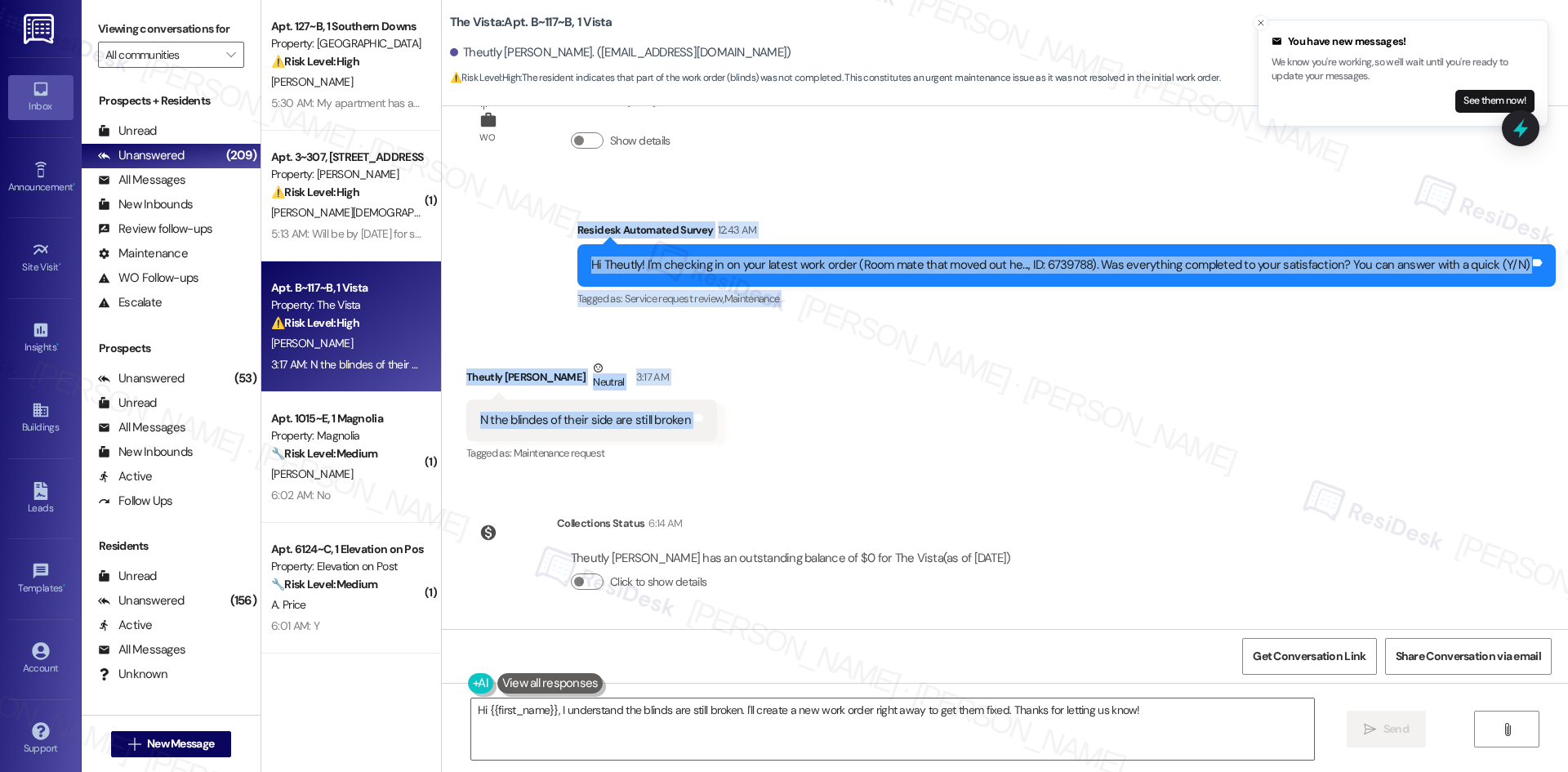
drag, startPoint x: 551, startPoint y: 214, endPoint x: 752, endPoint y: 431, distance: 295.8
click div "WO Opened request: The dishwas... Apr 24, 2025 at 9:27 PM Status : Completed Sh…"
copy div "Residesk Automated Survey 12:43 AM Hi Theutly! I'm checking in on your latest w…"
click div "Received via SMS Theutly Aguilar Neutral 3:17 AM N the blindes of their side ar…"
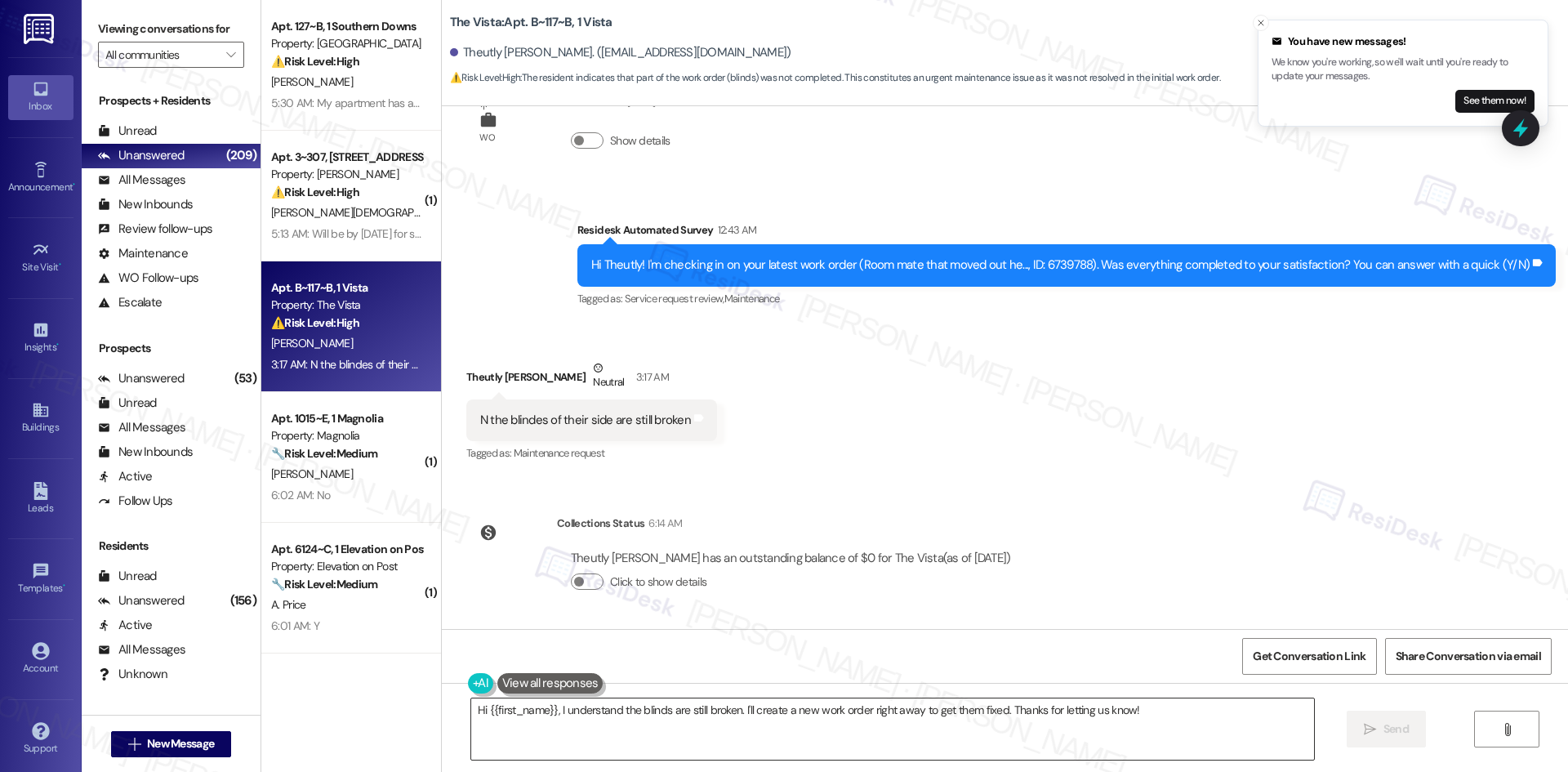
click textarea "Hi {{first_name}}, I understand the blinds are still broken. I'll create a new …"
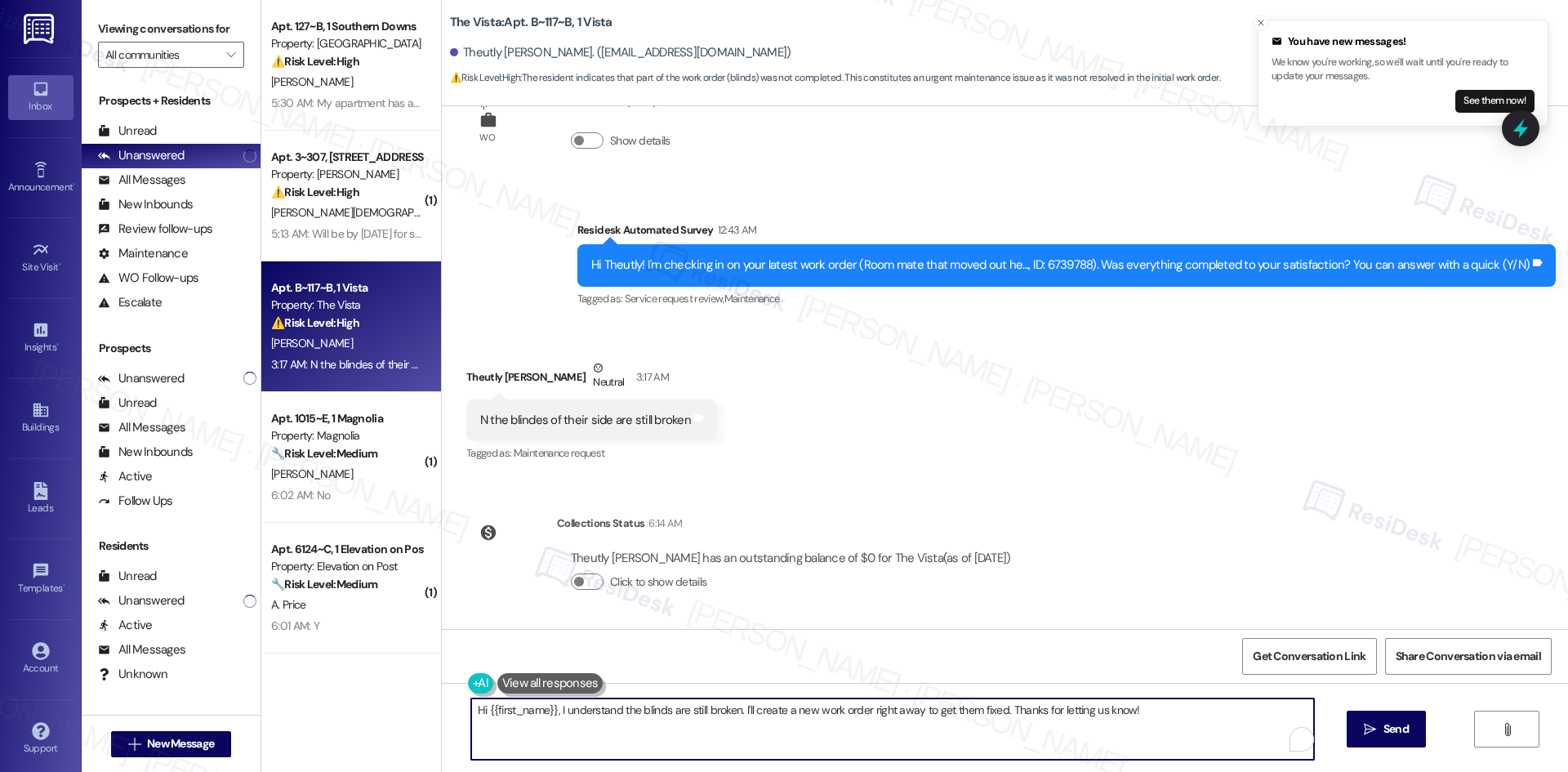
paste textarea "I understand your concern, Theutly. I’ll check with the site team regarding the…"
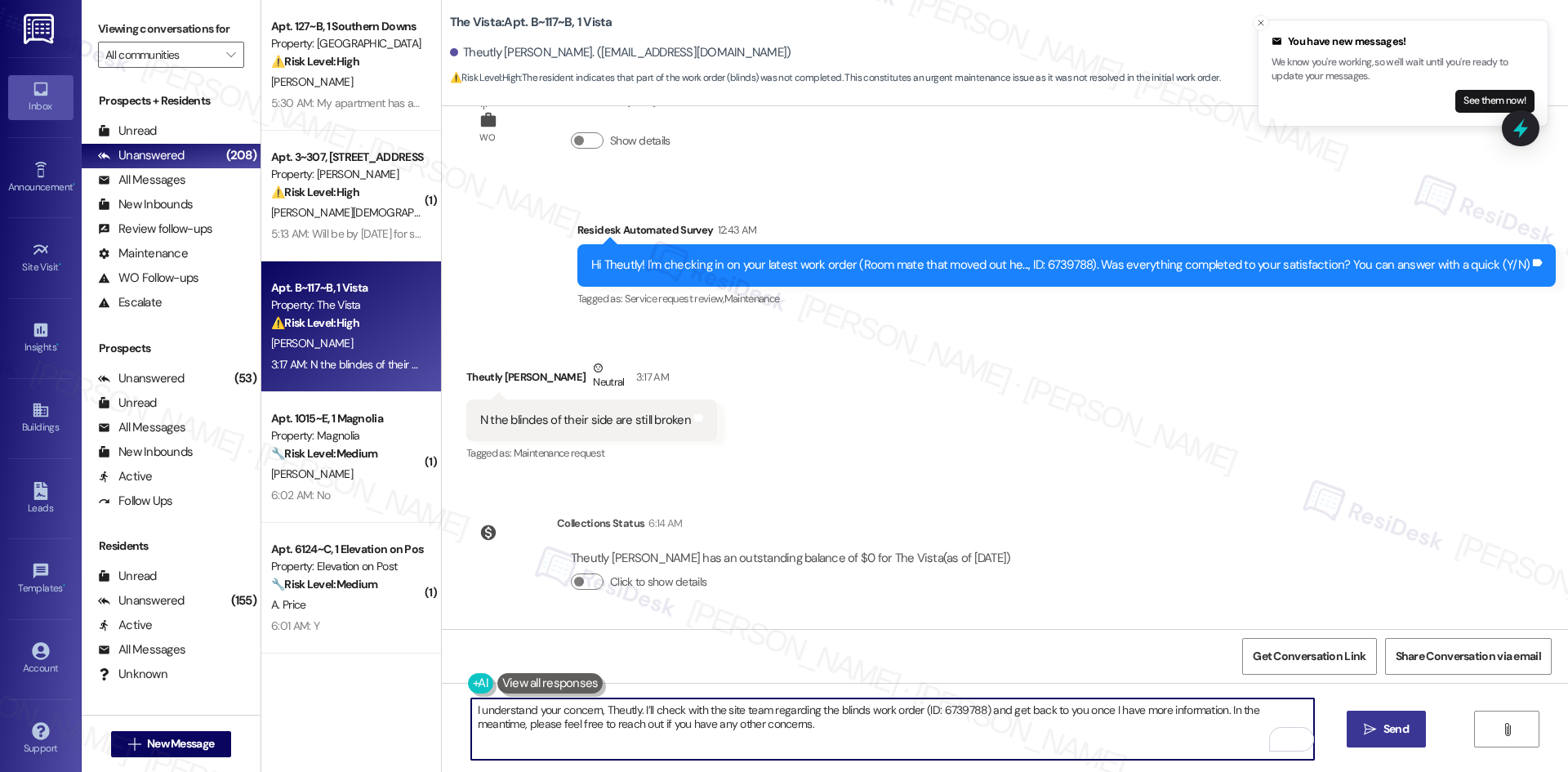
type textarea "I understand your concern, Theutly. I’ll check with the site team regarding the…"
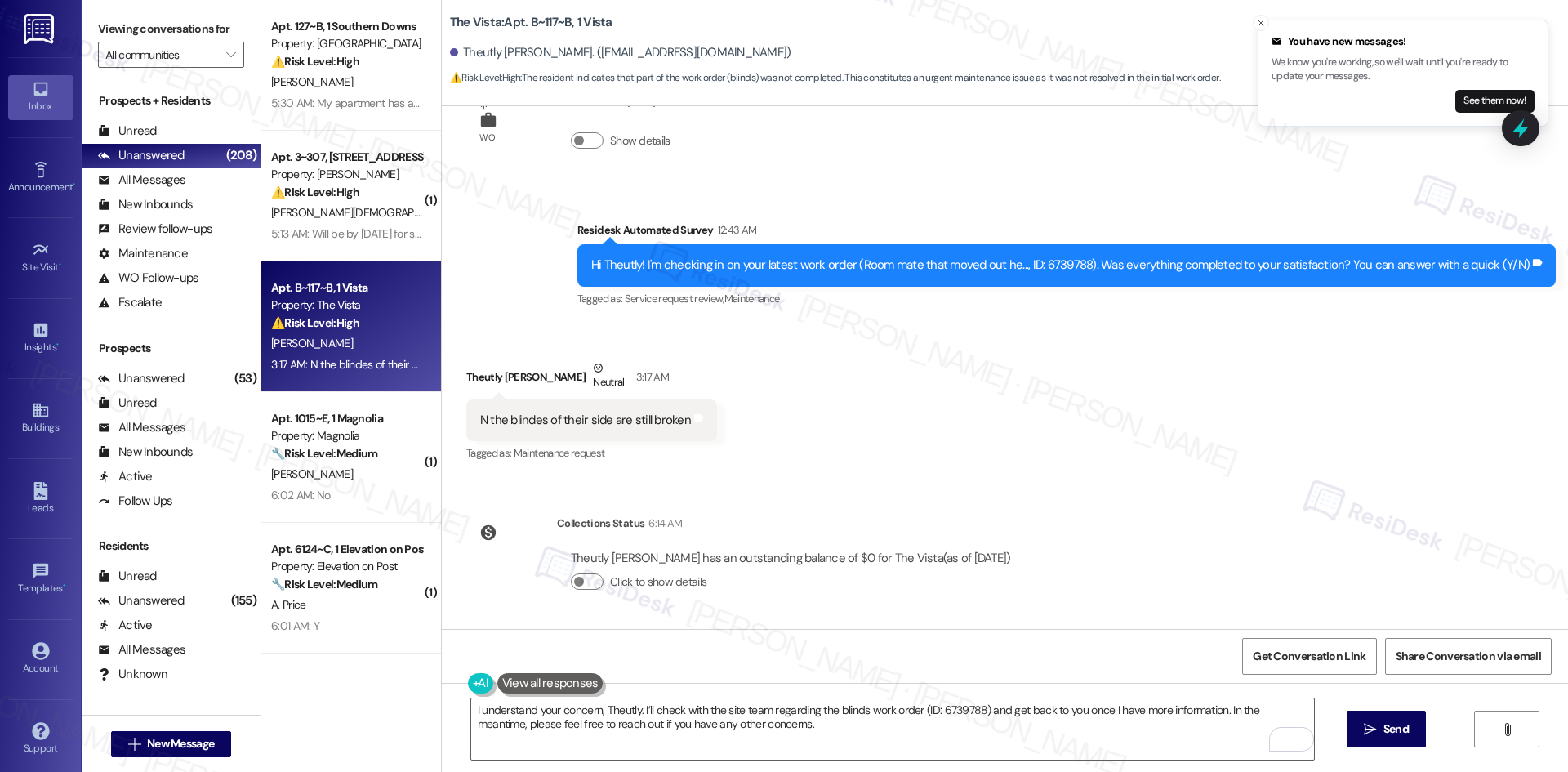
drag, startPoint x: 1378, startPoint y: 729, endPoint x: 1348, endPoint y: 735, distance: 30.6
click span "Send"
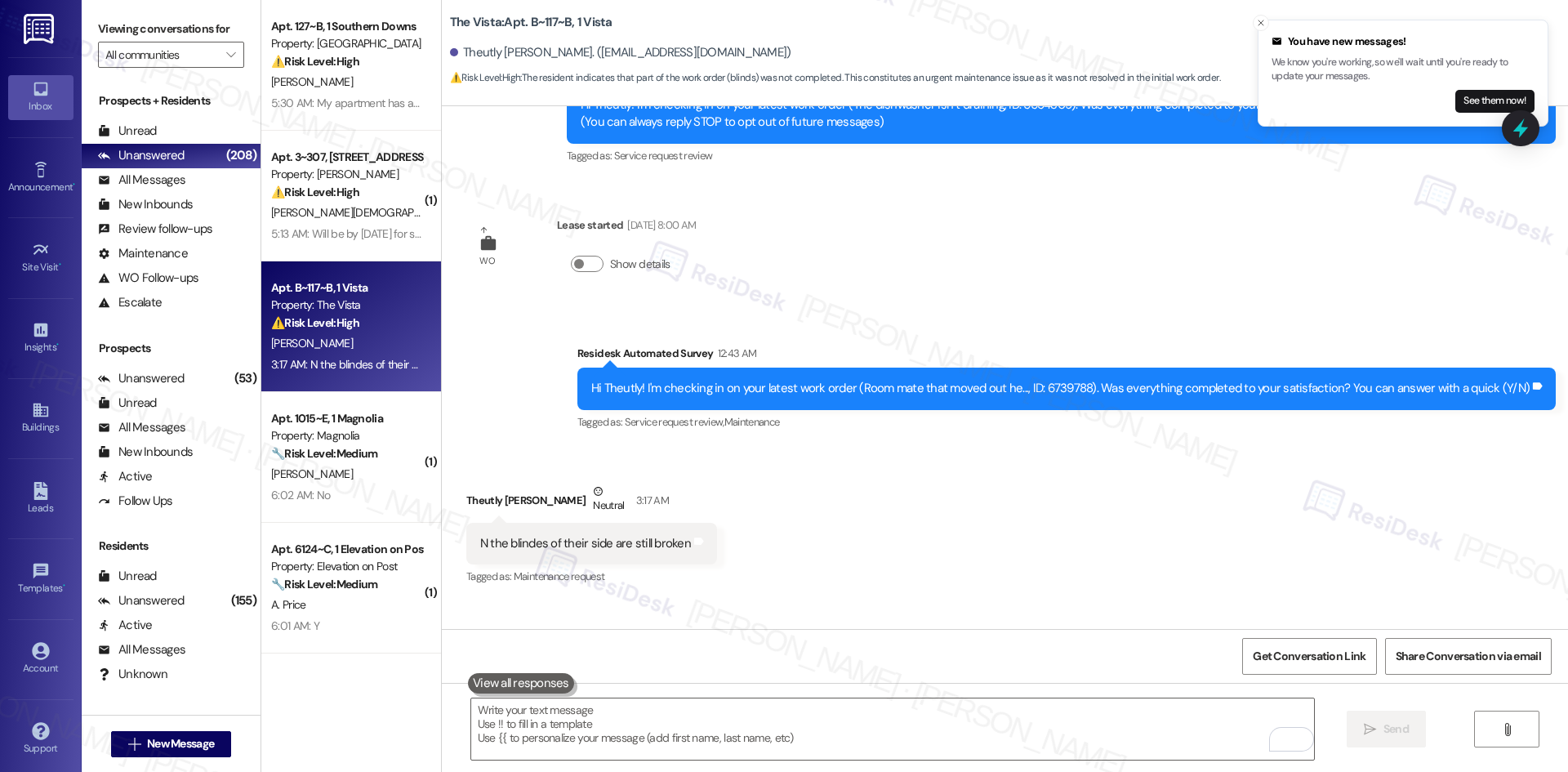
scroll to position [221, 0]
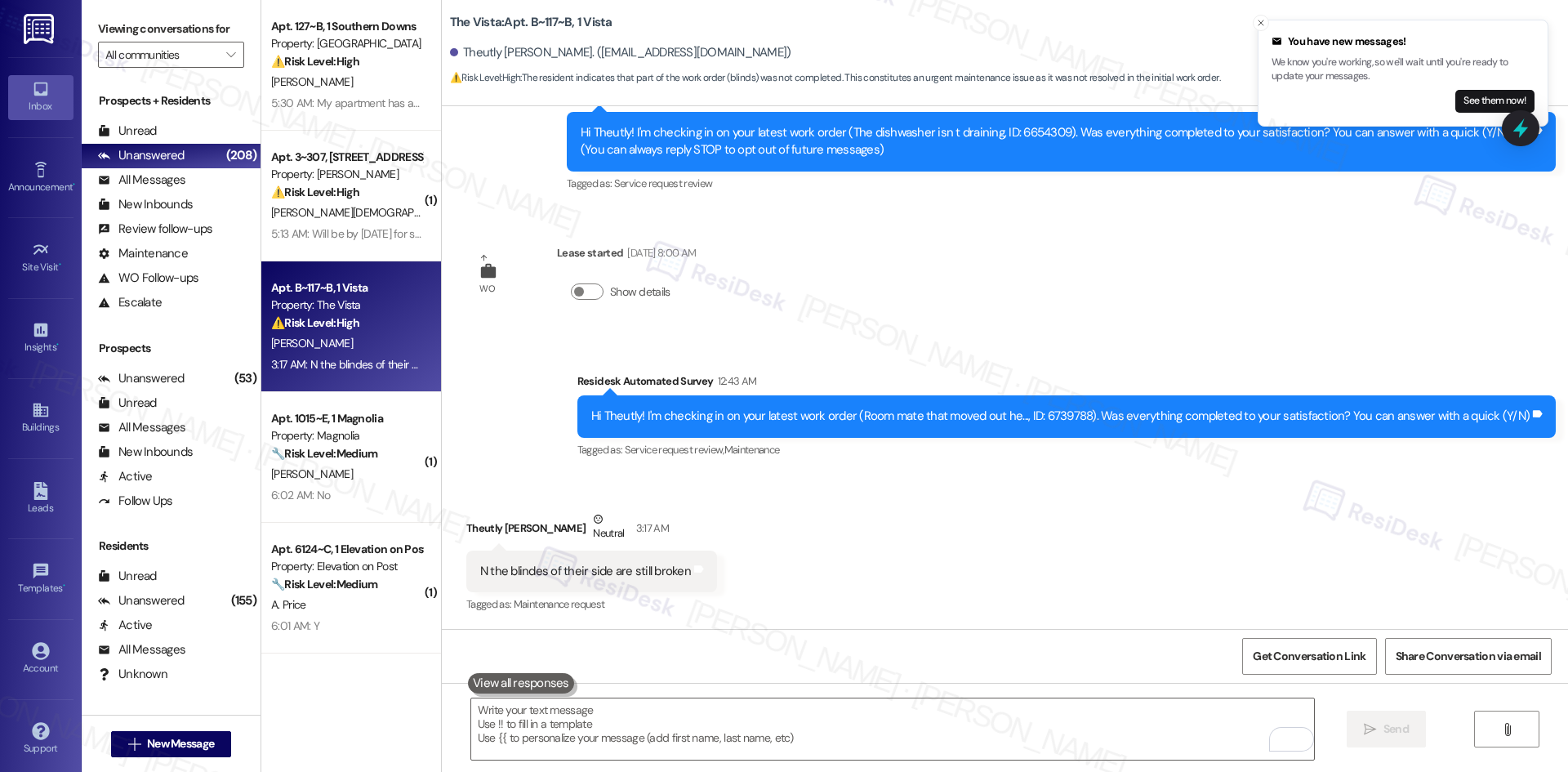
drag, startPoint x: 1208, startPoint y: 588, endPoint x: 1050, endPoint y: 497, distance: 182.3
click div "Received via SMS Theutly Aguilar Neutral 3:17 AM N the blindes of their side ar…"
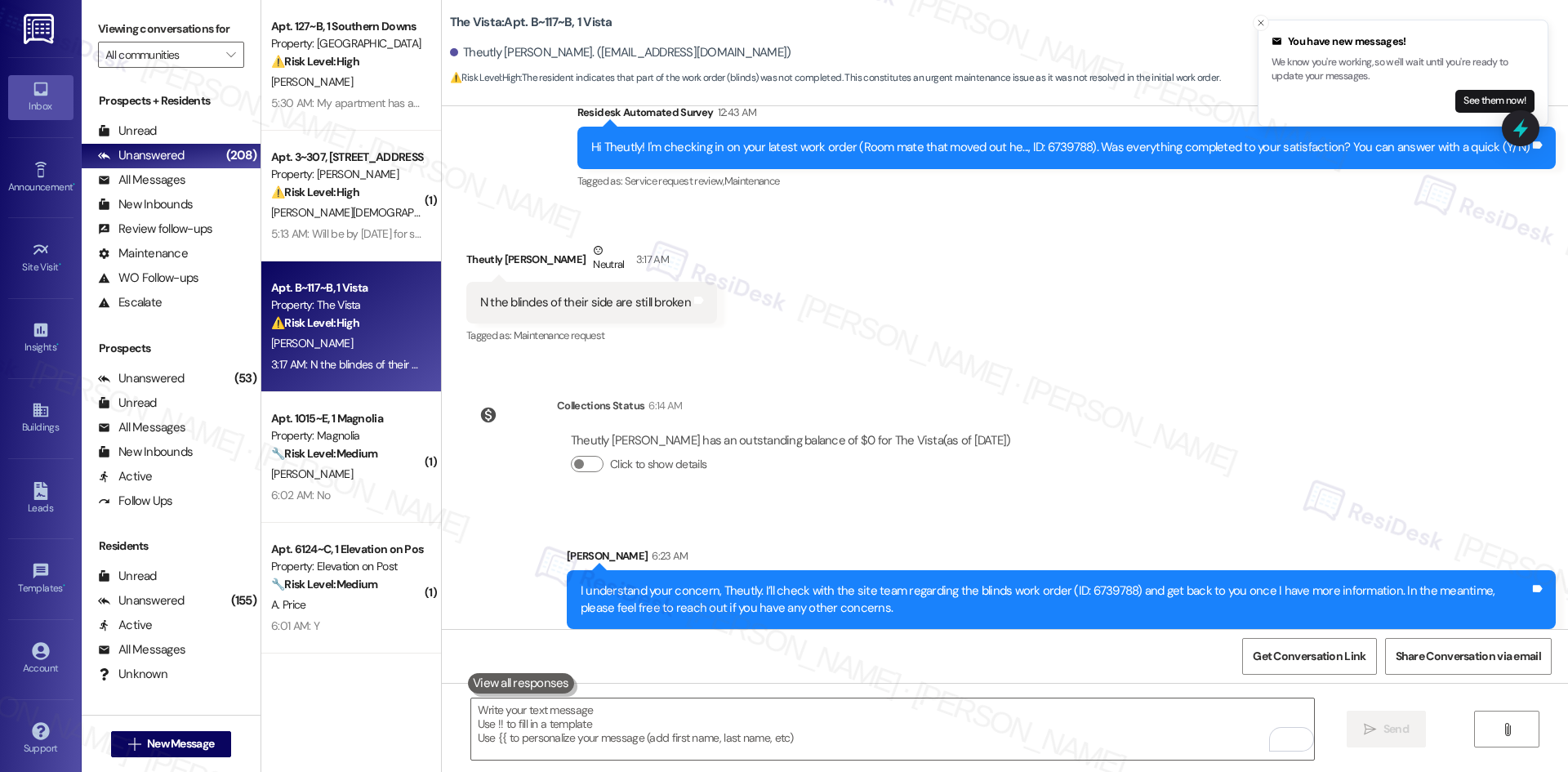
scroll to position [503, 0]
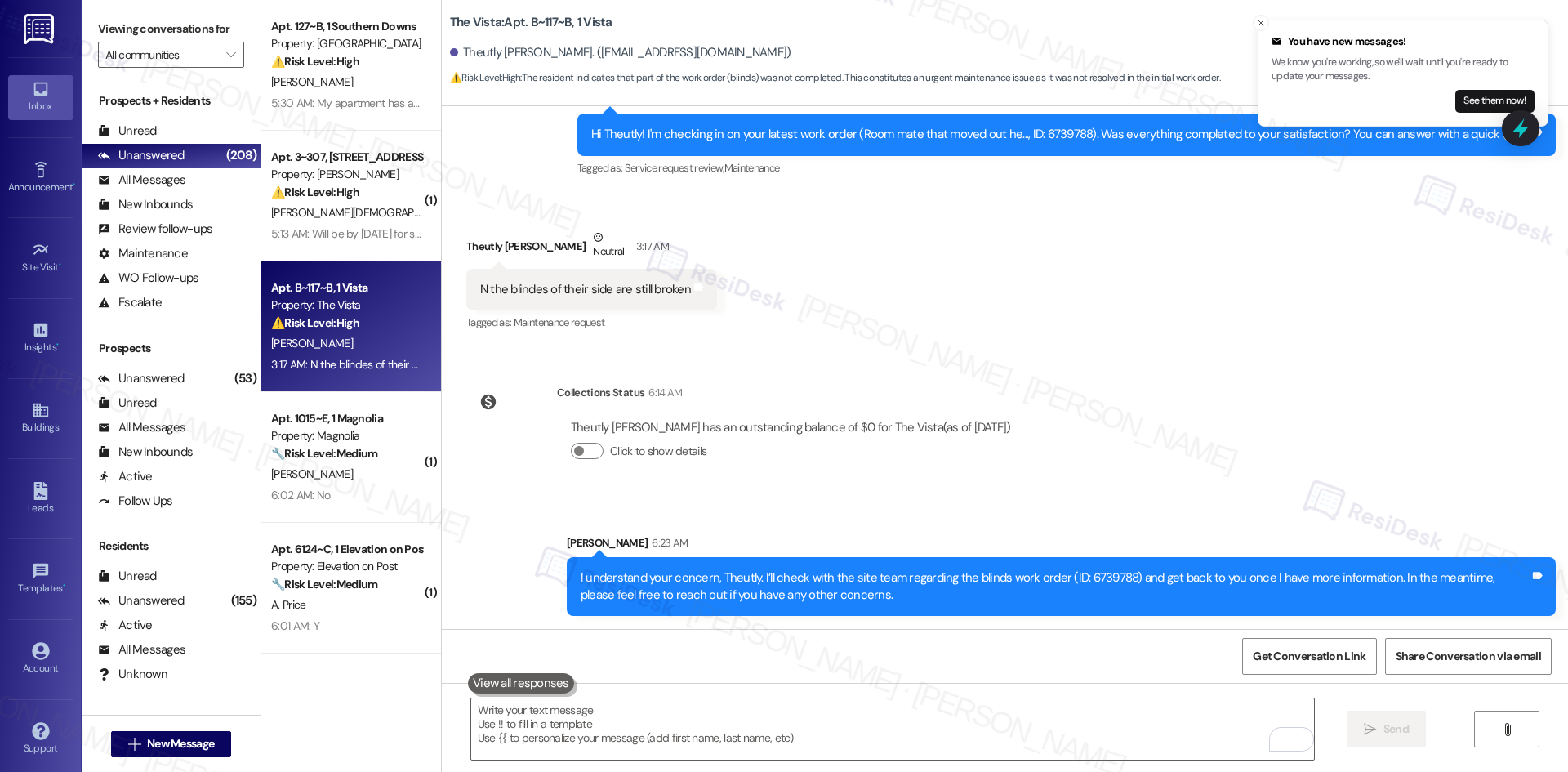
click div "WO Opened request: The dishwas... Apr 24, 2025 at 9:27 PM Status : Completed Sh…"
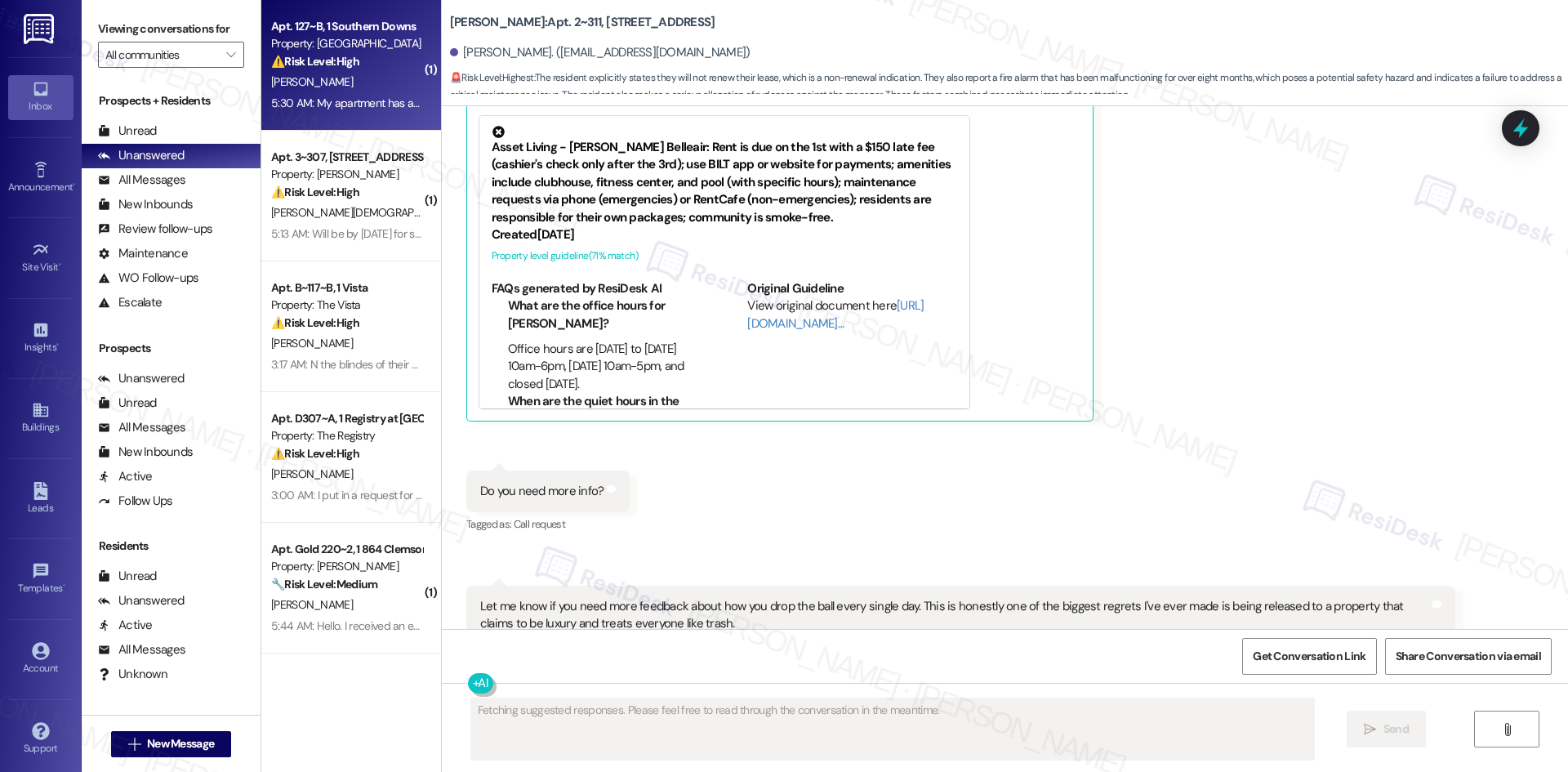
scroll to position [1791, 0]
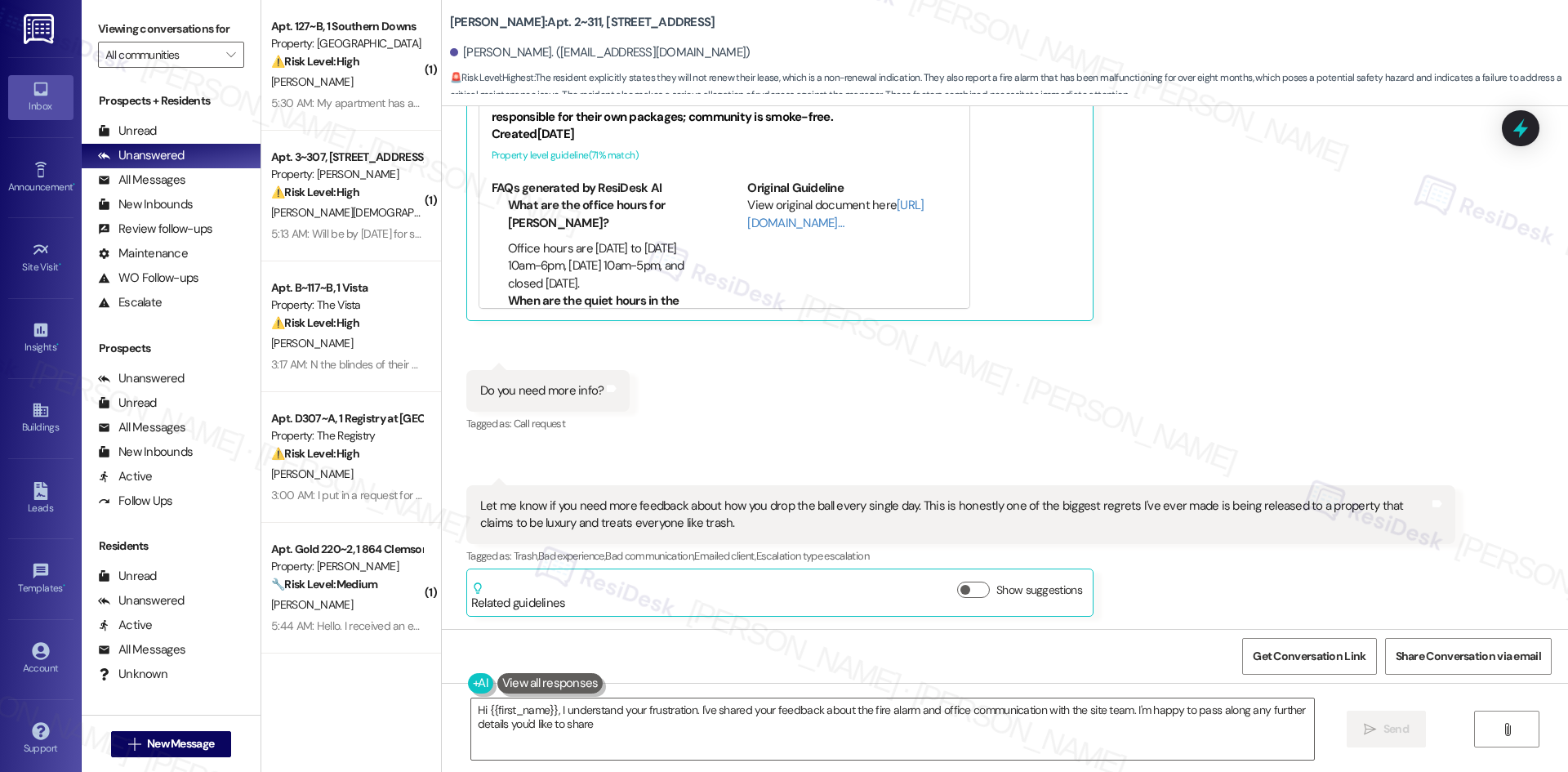
type textarea "Hi {{first_name}}, I understand your frustration. I've shared your feedback abo…"
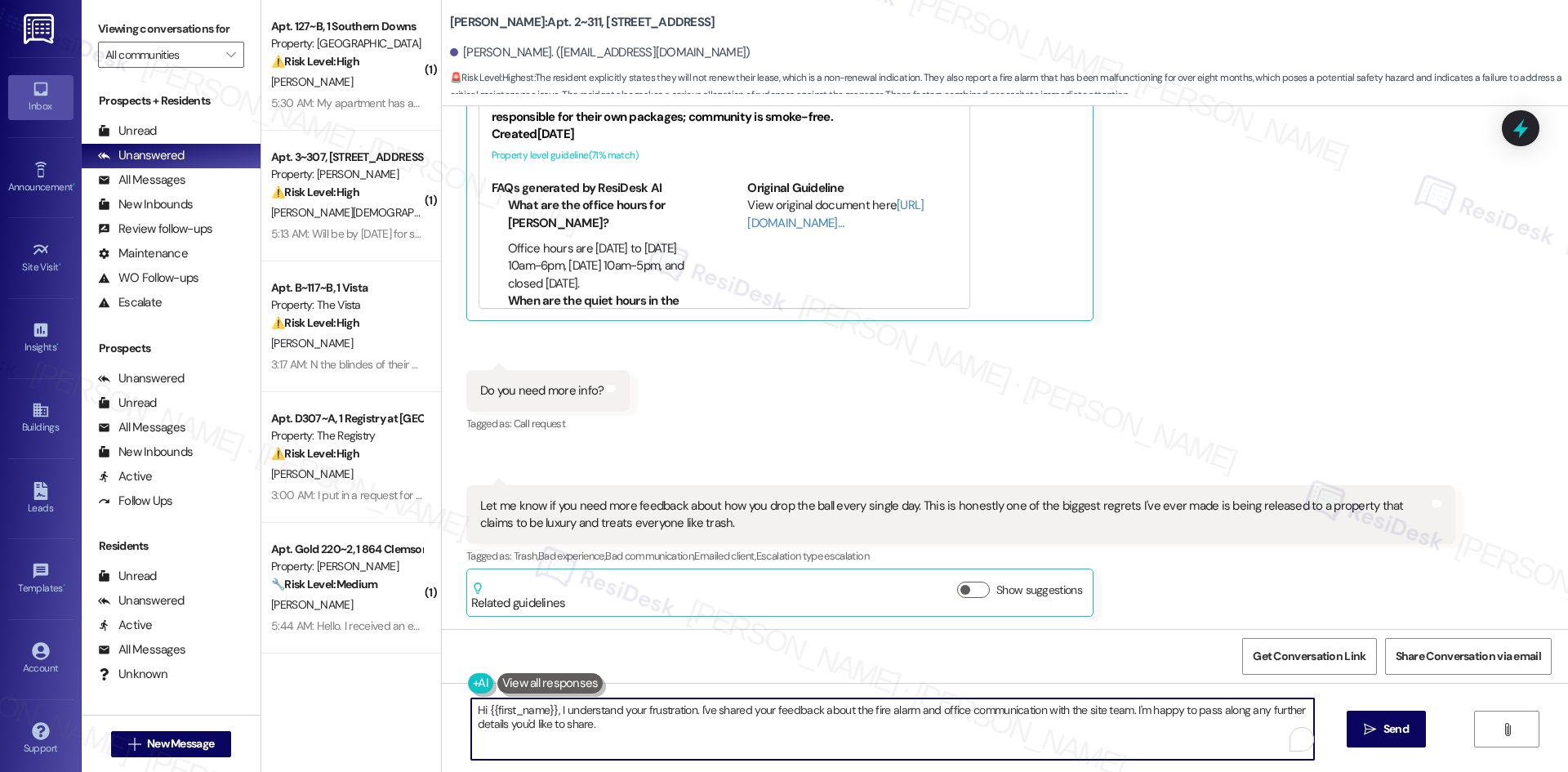
drag, startPoint x: 546, startPoint y: 710, endPoint x: 476, endPoint y: 710, distance: 70.0
click at [476, 710] on textarea "Hi {{first_name}}, I understand your frustration. I've shared your feedback abo…" at bounding box center [892, 729] width 842 height 62
drag, startPoint x: 548, startPoint y: 710, endPoint x: 421, endPoint y: 707, distance: 127.0
click at [421, 707] on div "( 1 ) Apt. 127~B, 1 Southern Downs Property: Southern Downs ⚠️ Risk Level: High…" at bounding box center [915, 386] width 1307 height 772
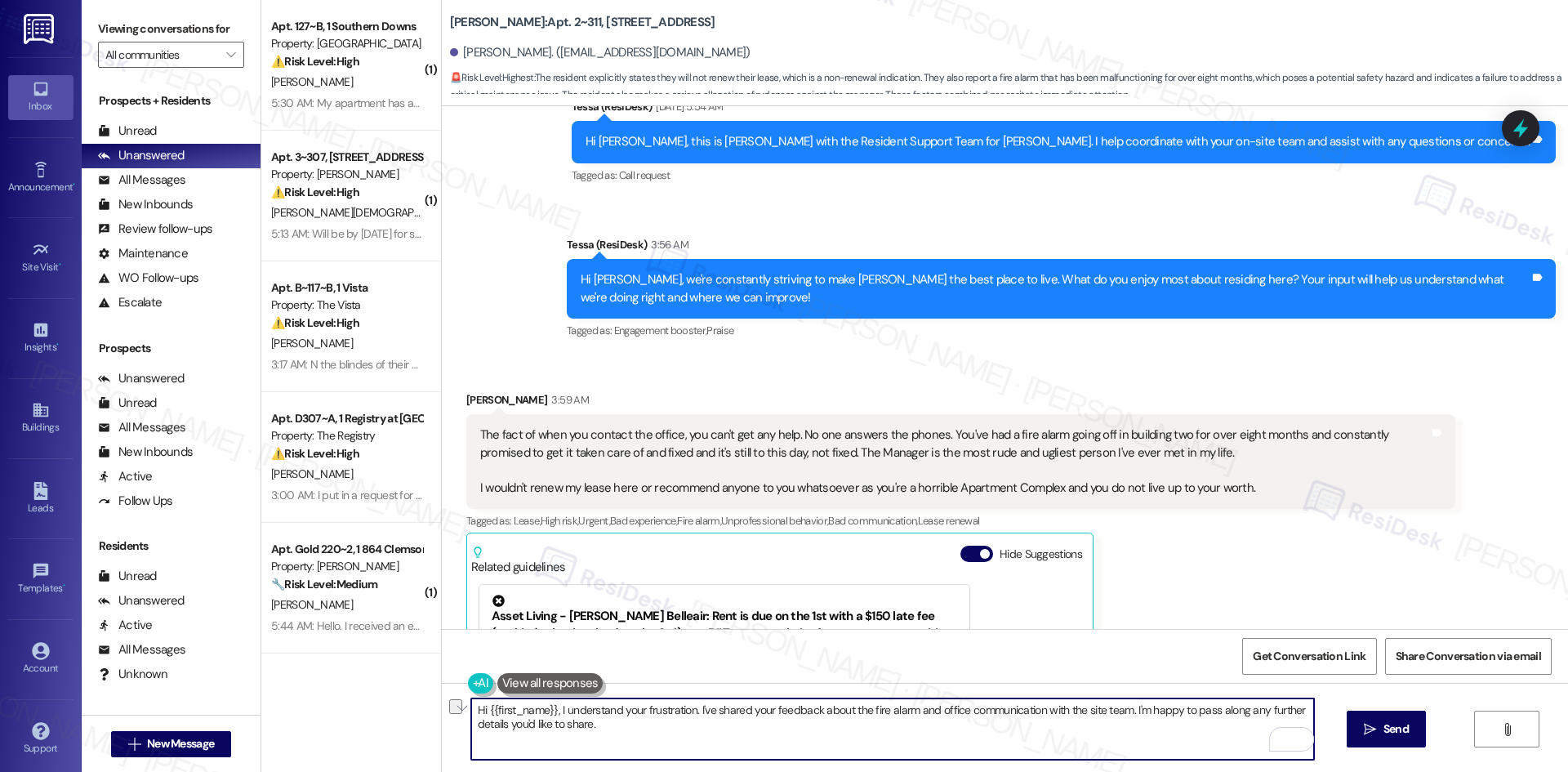
scroll to position [1138, 0]
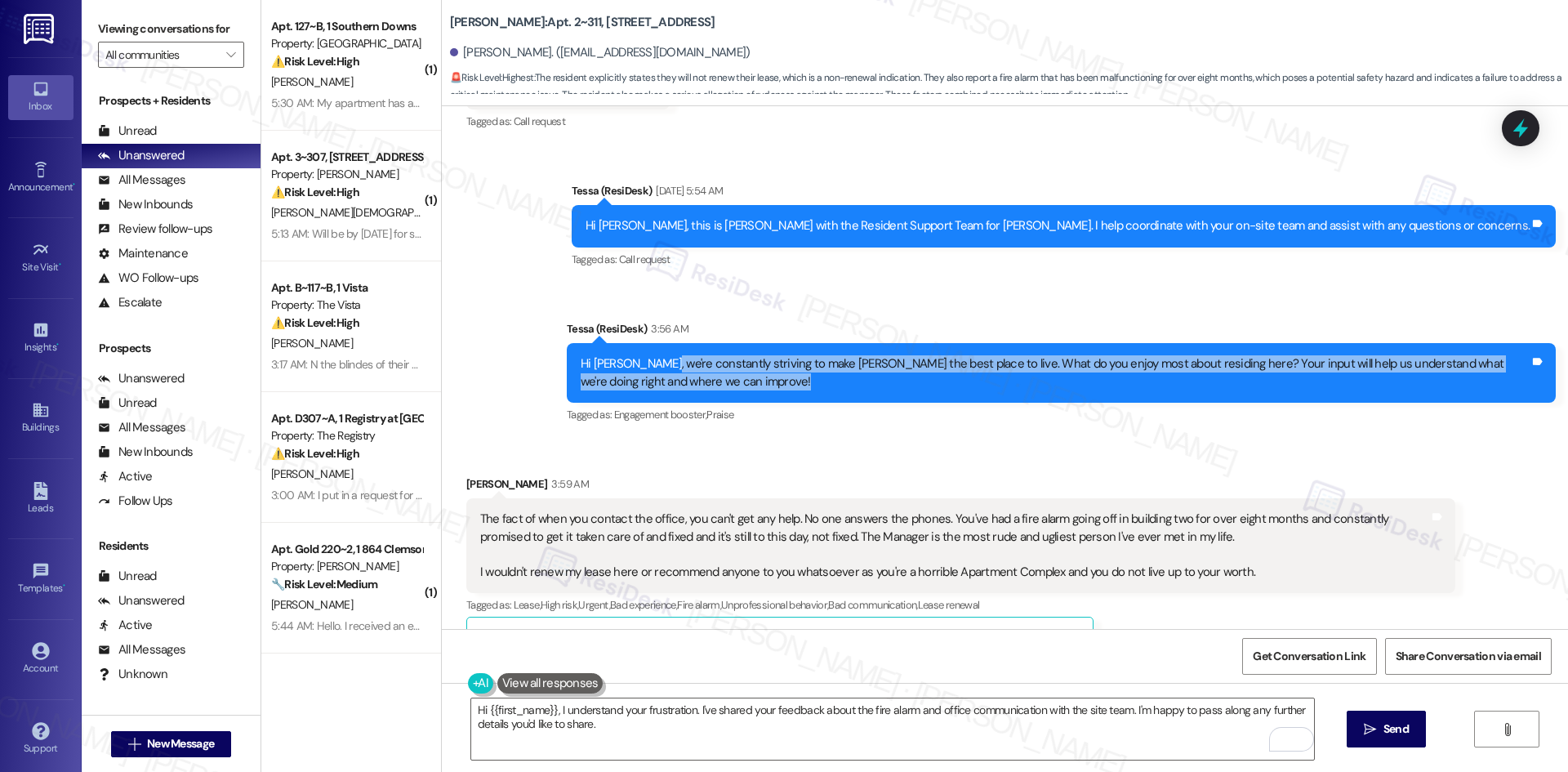
drag, startPoint x: 728, startPoint y: 380, endPoint x: 647, endPoint y: 368, distance: 81.9
click at [647, 368] on div "Hi Christopher, we're constantly striving to make Solano Belleair the best plac…" at bounding box center [1054, 372] width 949 height 35
copy div "we're constantly striving to make [PERSON_NAME] the best place to live. What do…"
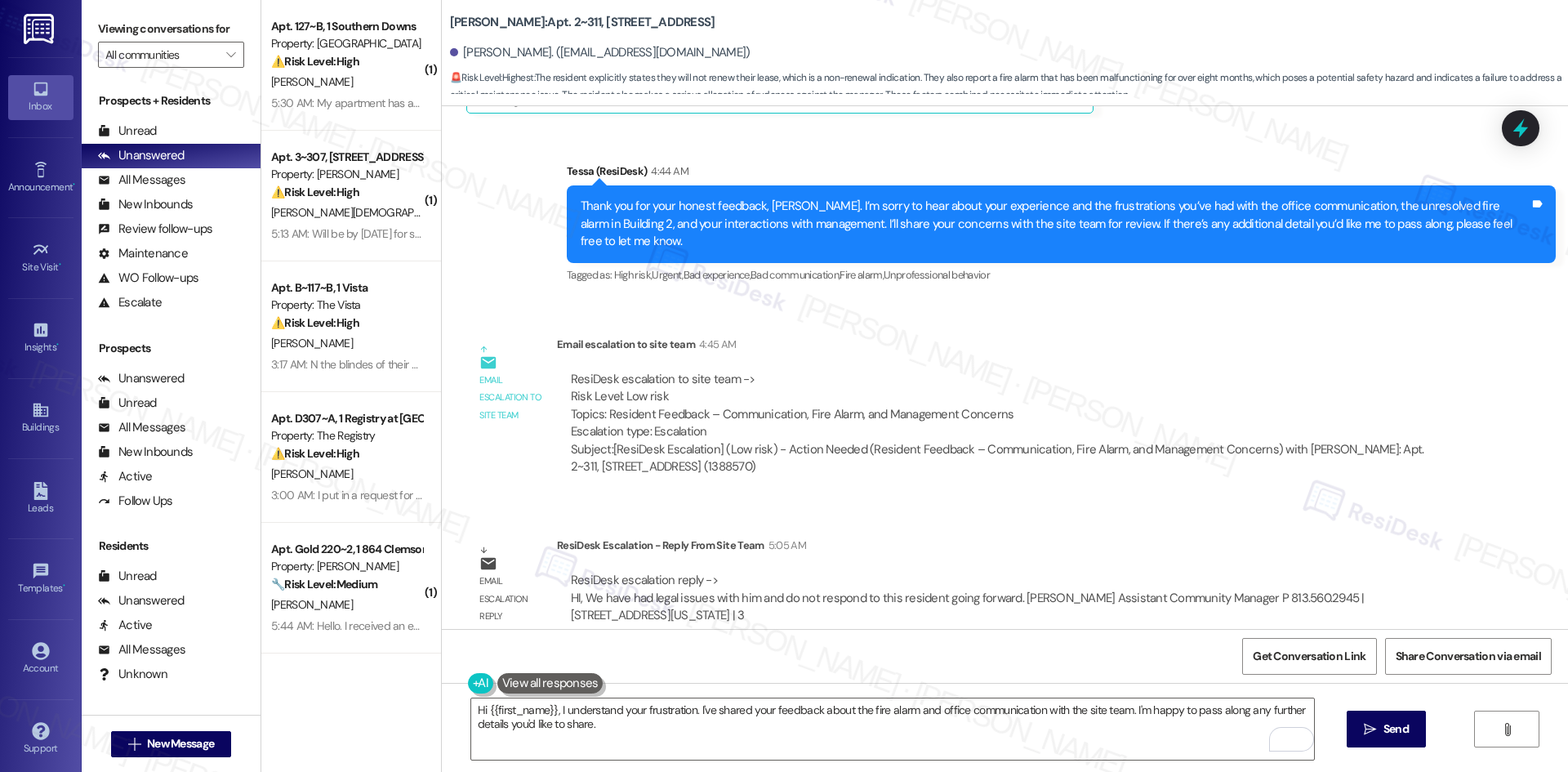
scroll to position [2298, 0]
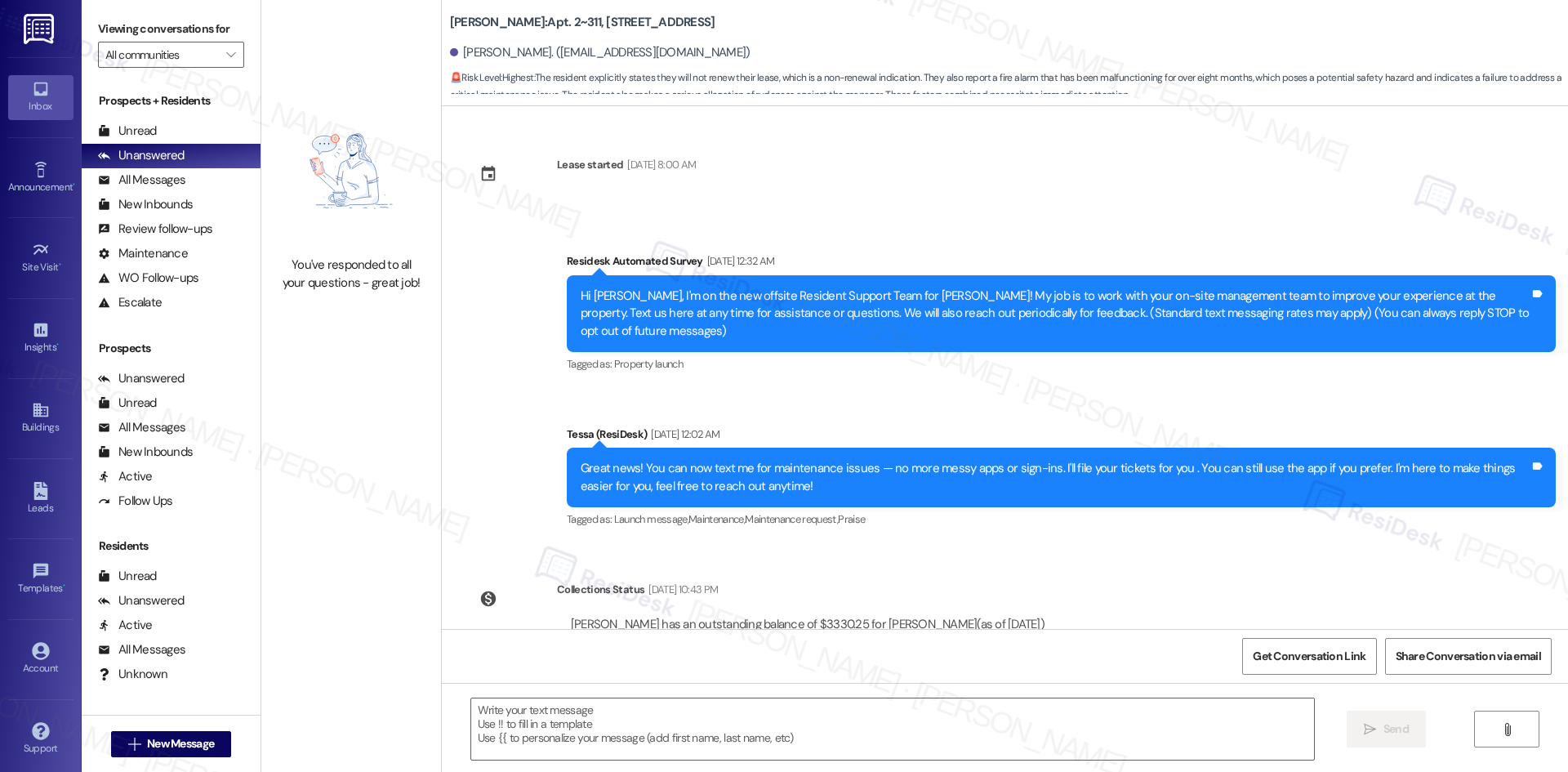
scroll to position [450, 0]
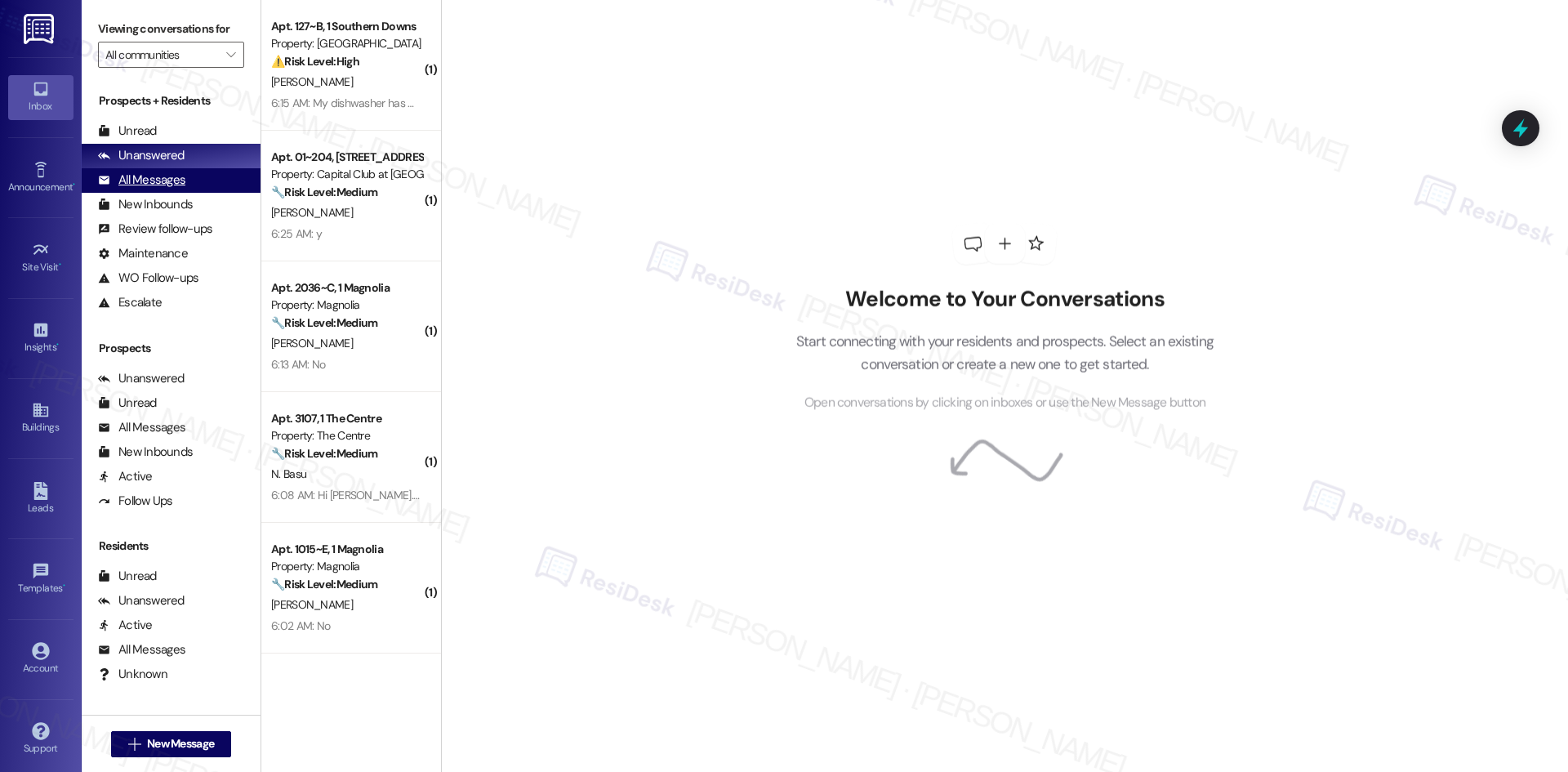
click at [170, 181] on div "All Messages" at bounding box center [141, 180] width 87 height 17
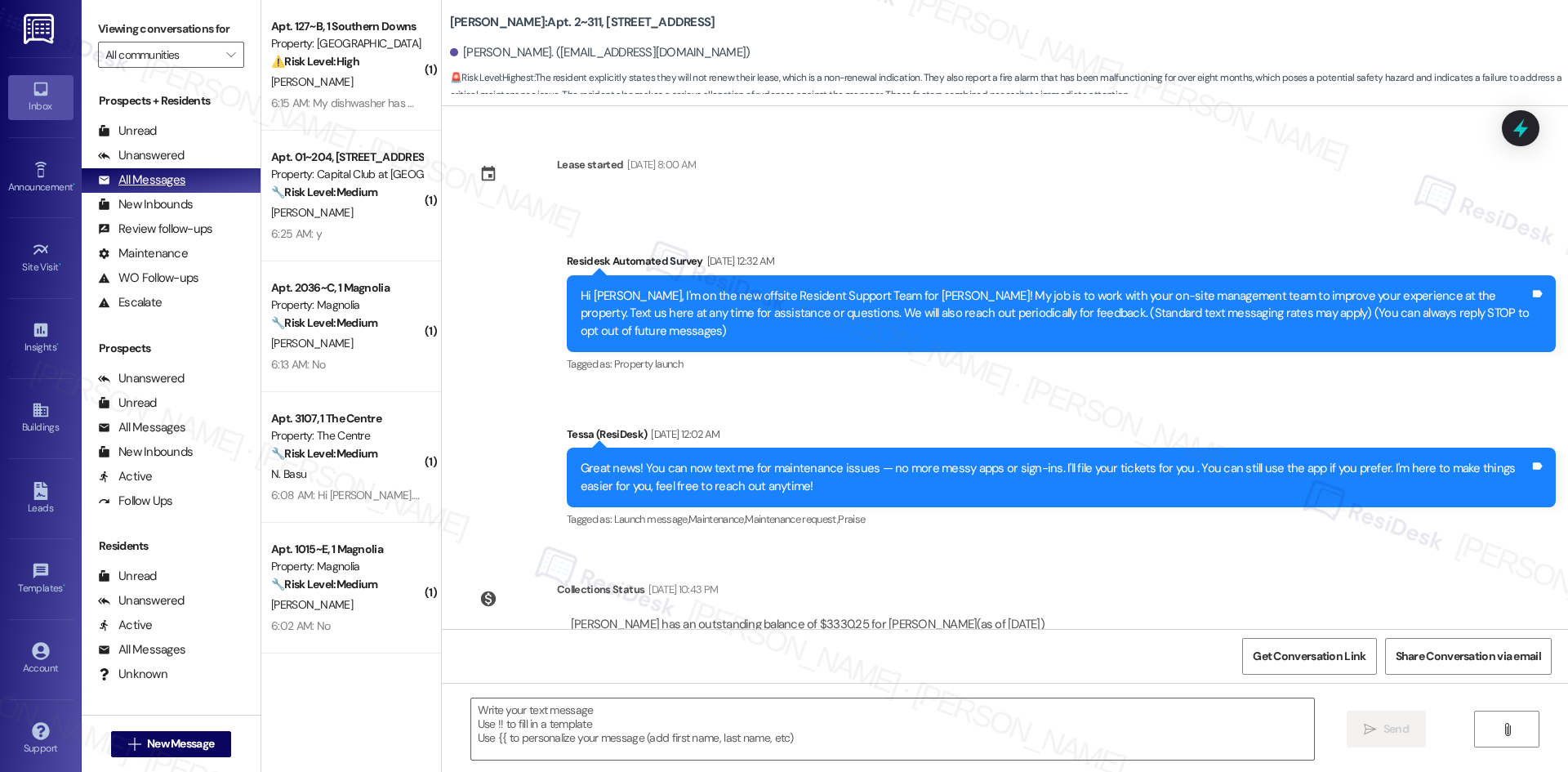
scroll to position [731, 0]
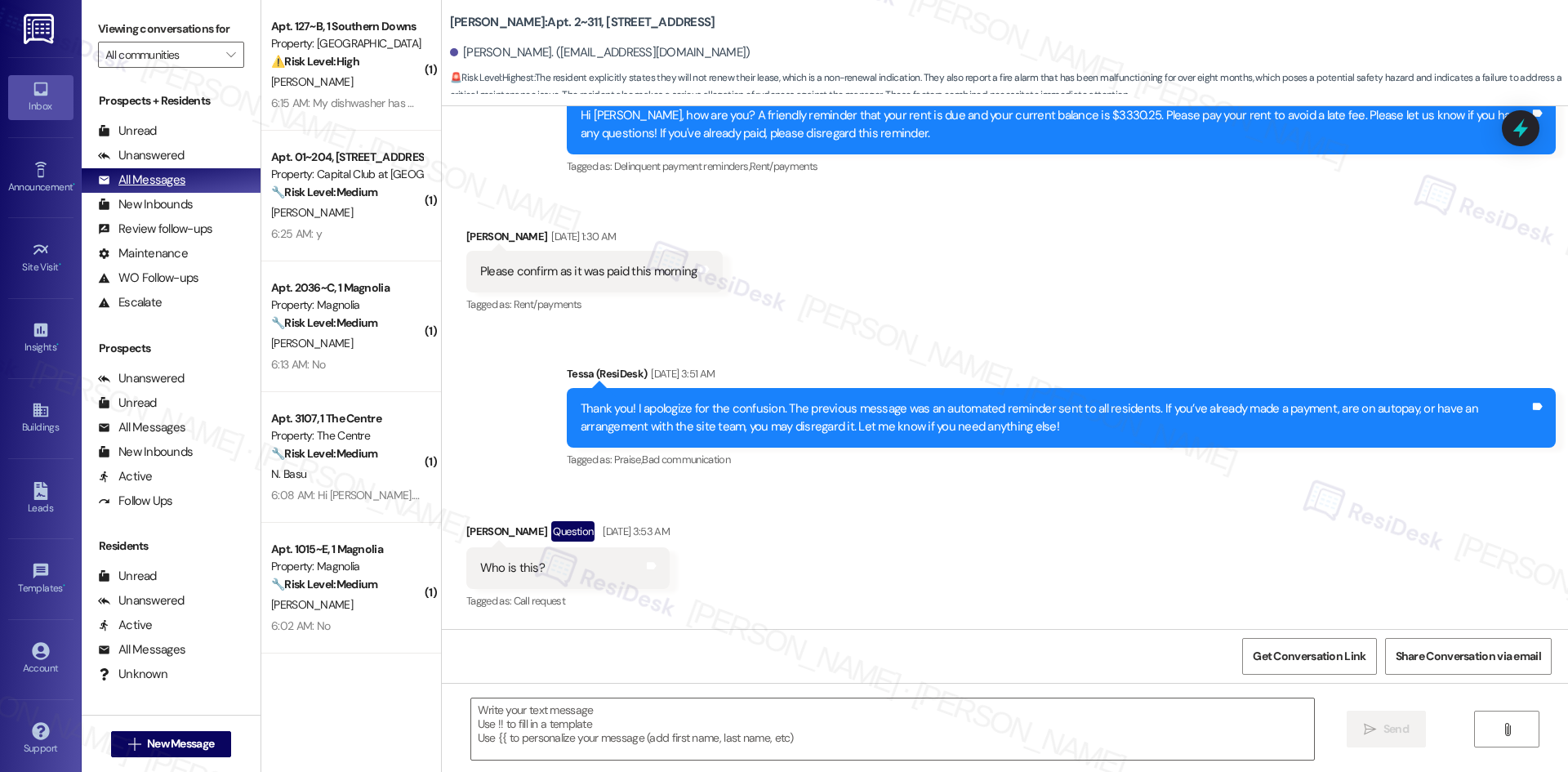
type textarea "Fetching suggested responses. Please feel free to read through the conversation…"
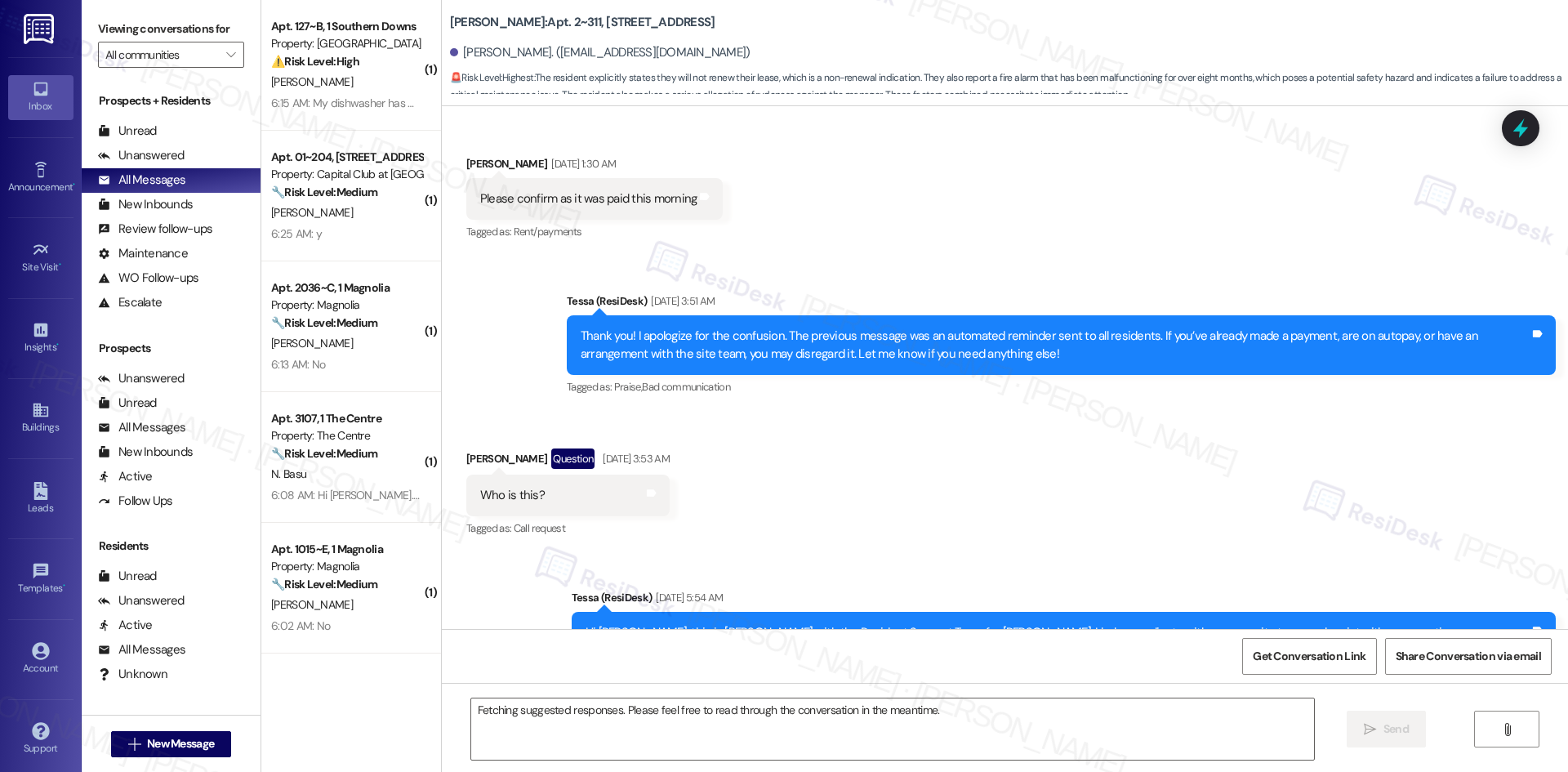
scroll to position [0, 0]
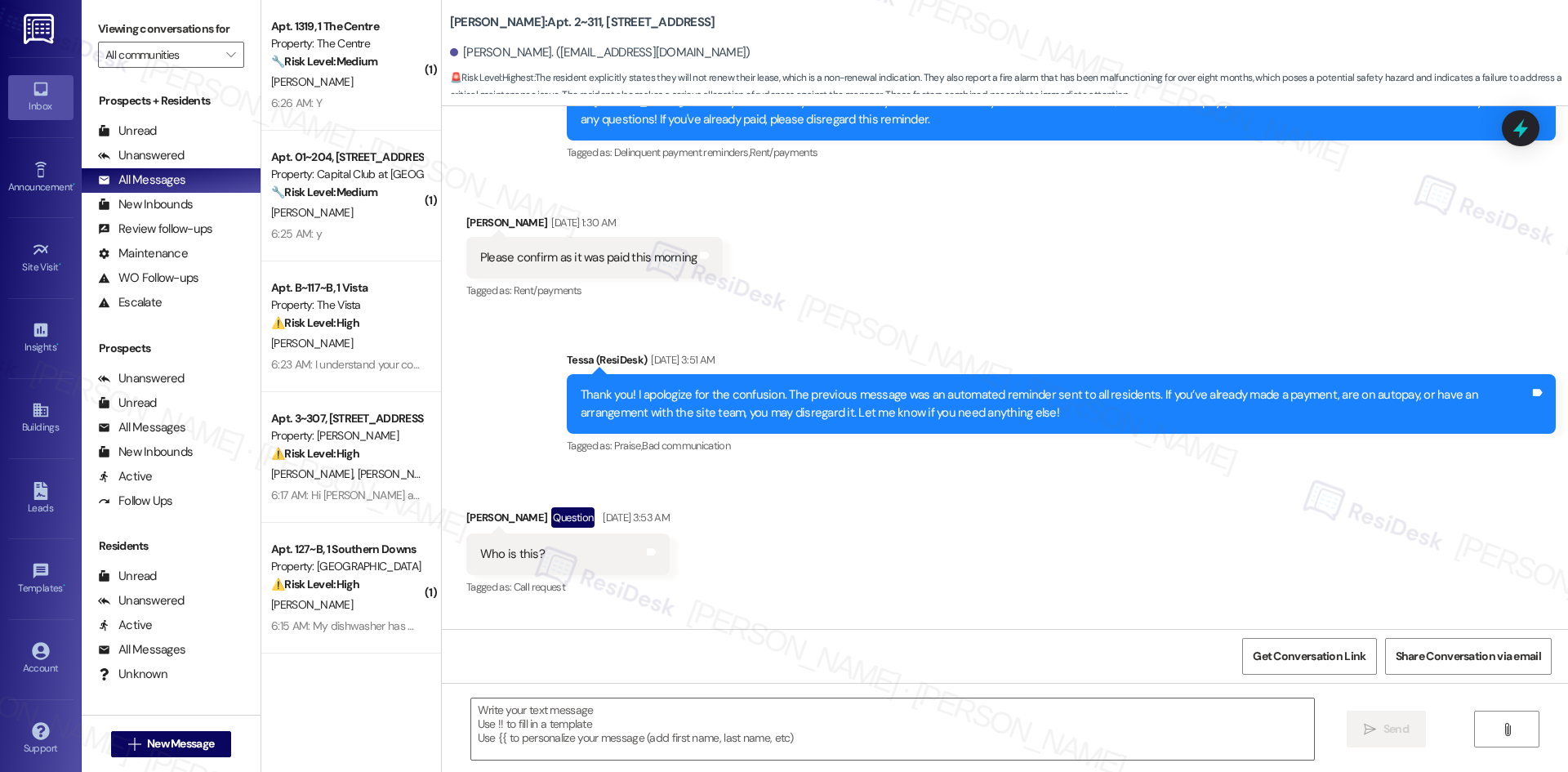
type textarea "Fetching suggested responses. Please feel free to read through the conversation…"
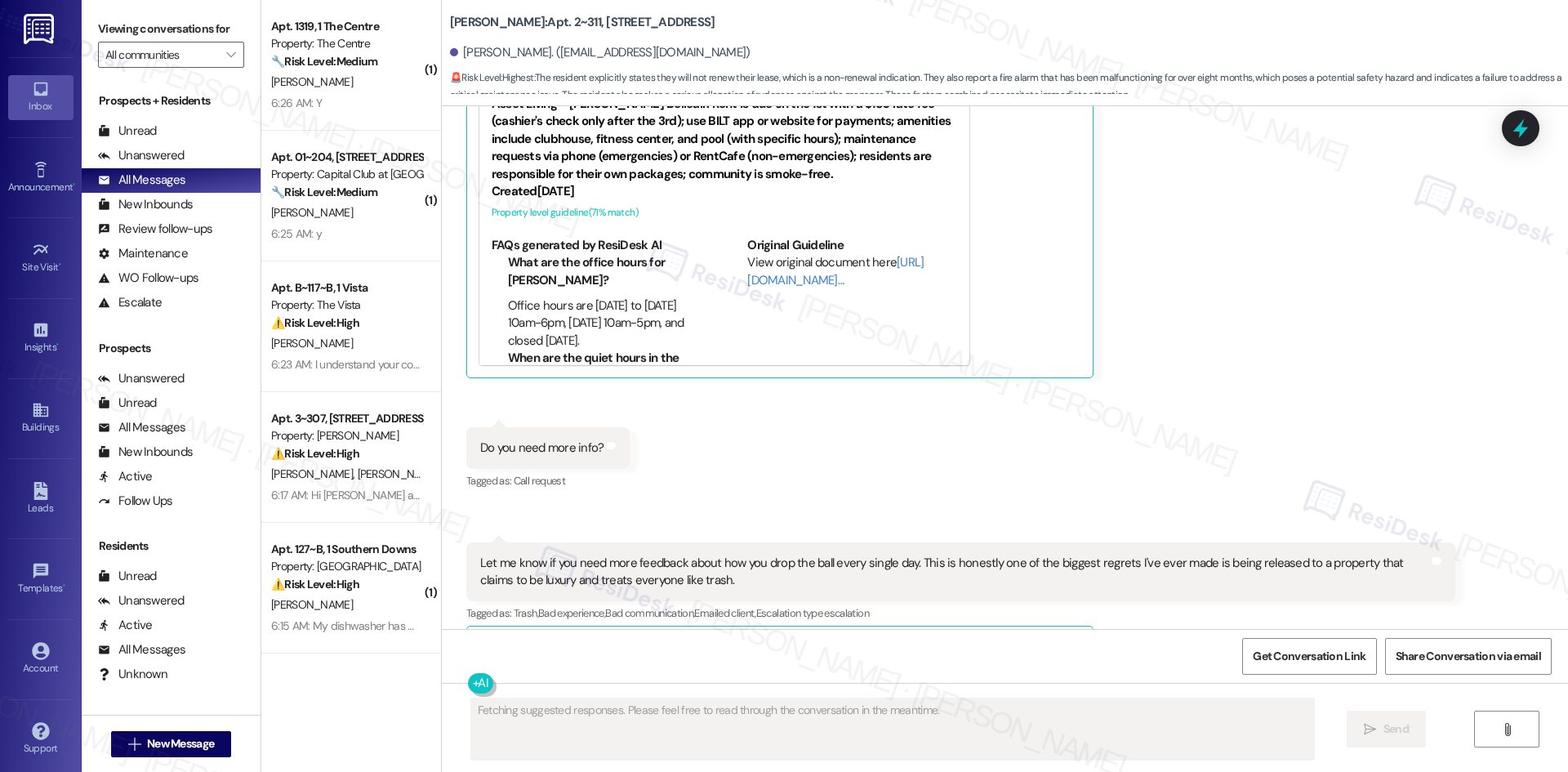
scroll to position [1791, 0]
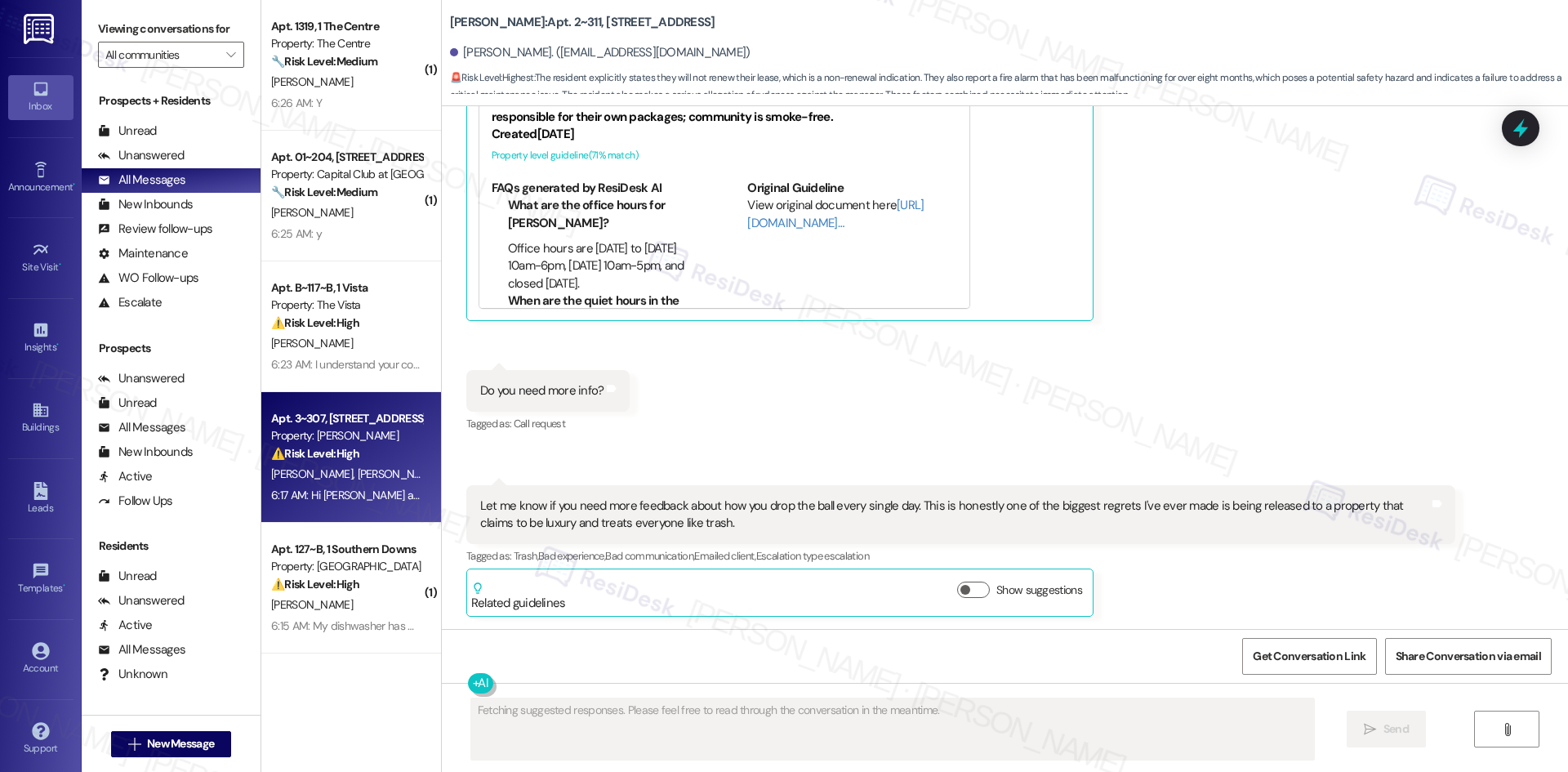
click at [372, 447] on div "⚠️ Risk Level: High The resident indicates rent will be late again, and the sit…" at bounding box center [347, 454] width 151 height 17
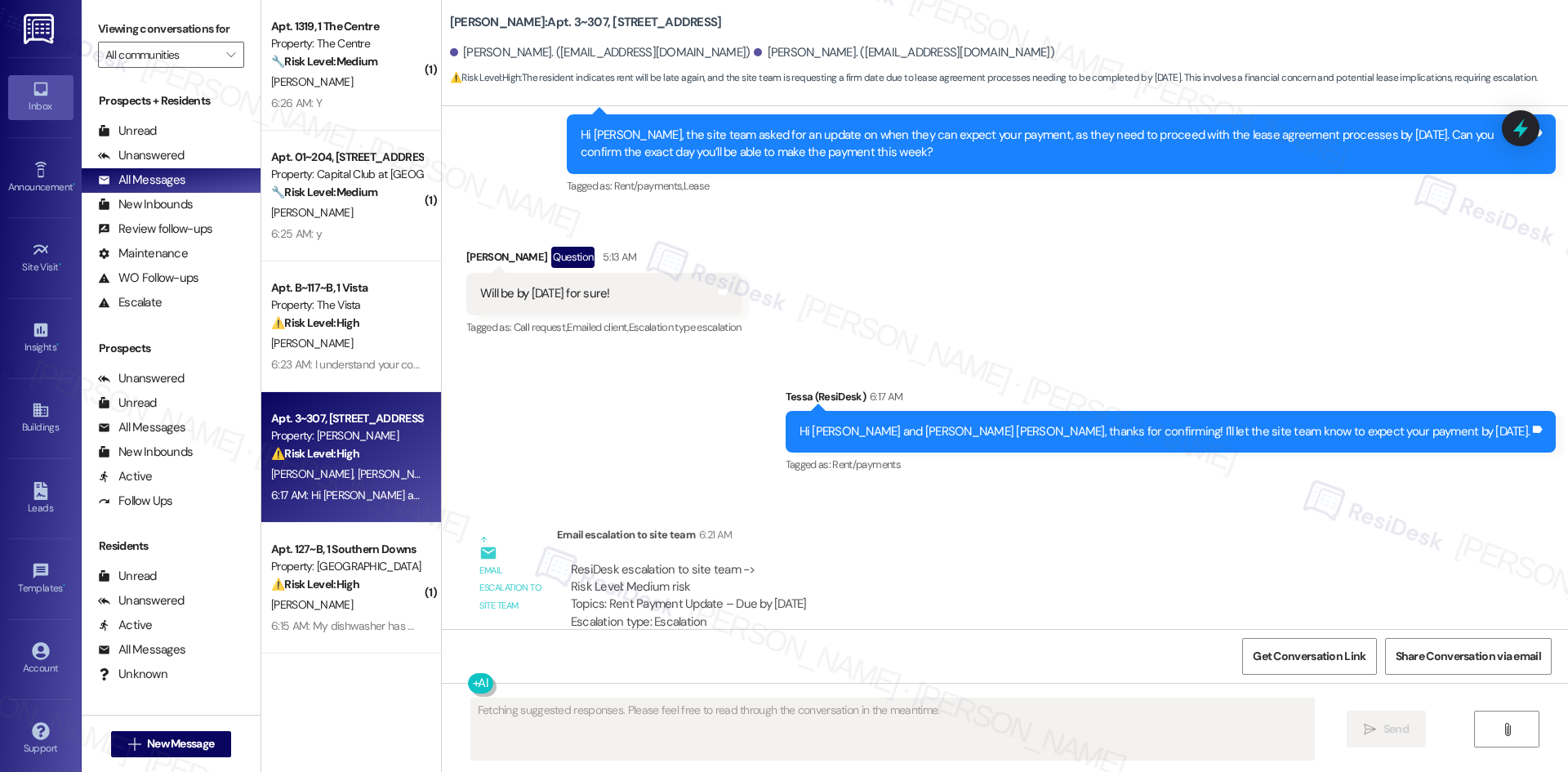
scroll to position [2758, 0]
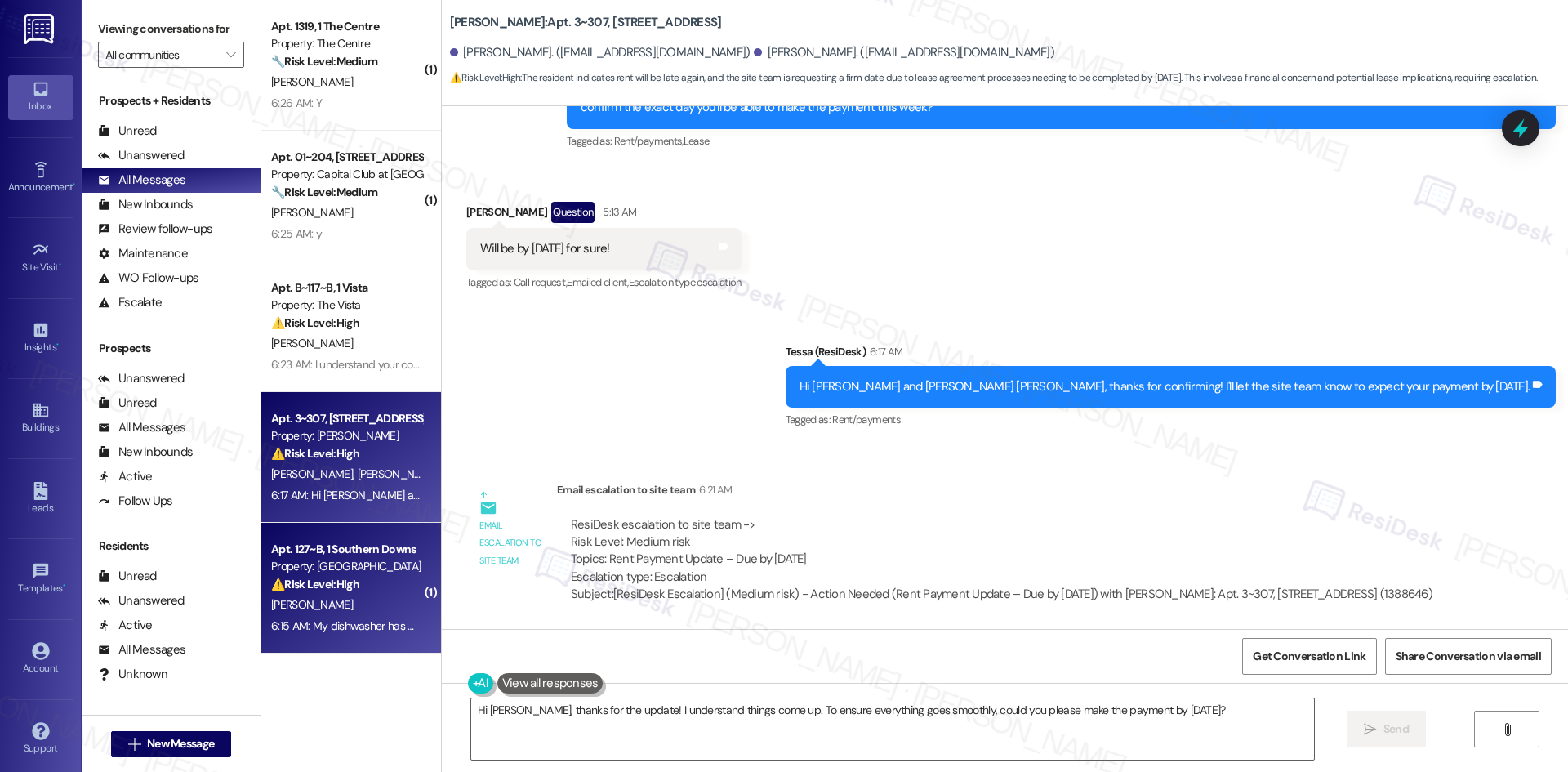
type textarea "Hi [PERSON_NAME], thanks for the update! I understand things come up. To ensure…"
click at [348, 574] on div "Property: [GEOGRAPHIC_DATA]" at bounding box center [347, 566] width 151 height 17
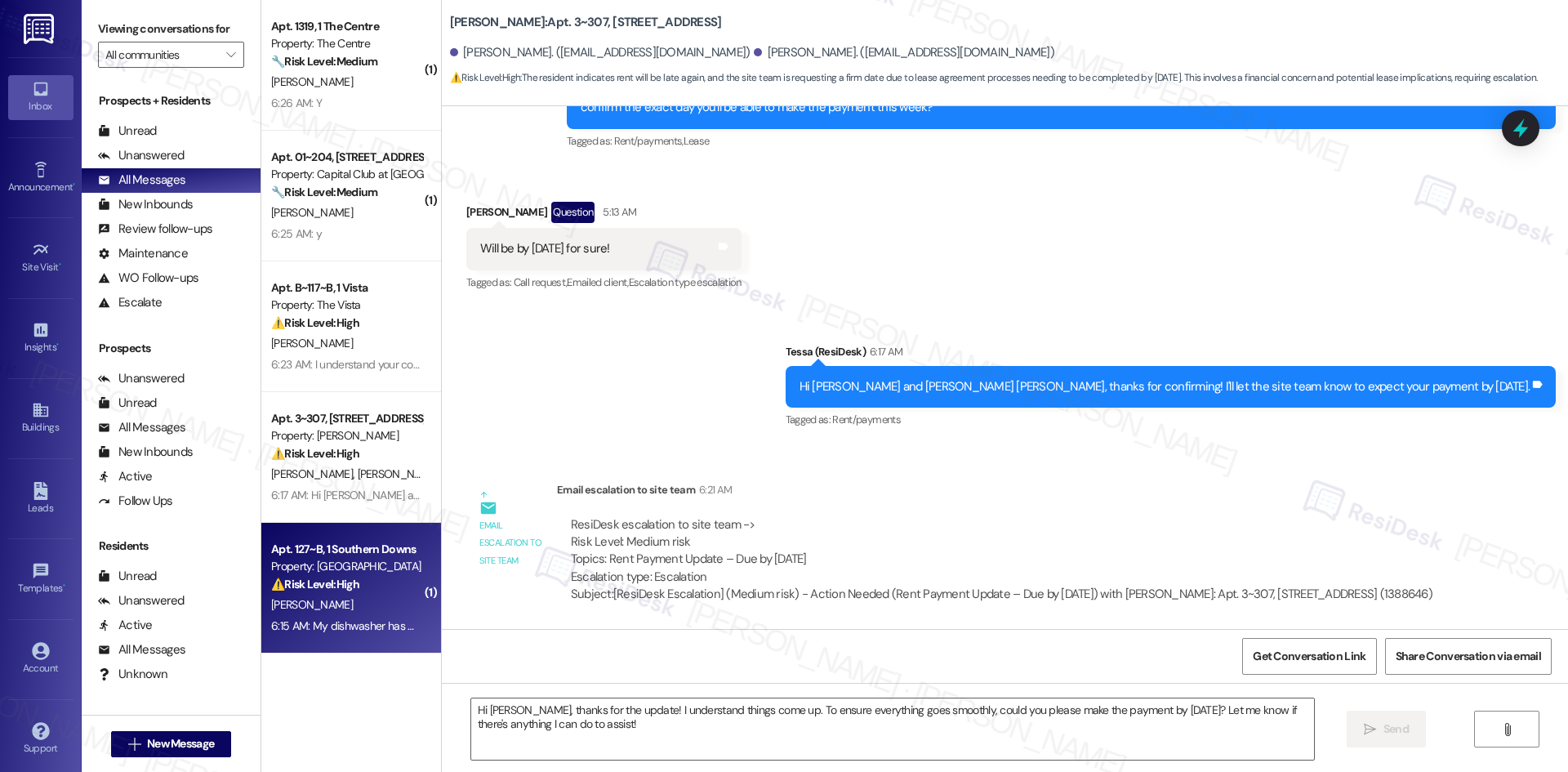
type textarea "Fetching suggested responses. Please feel free to read through the conversation…"
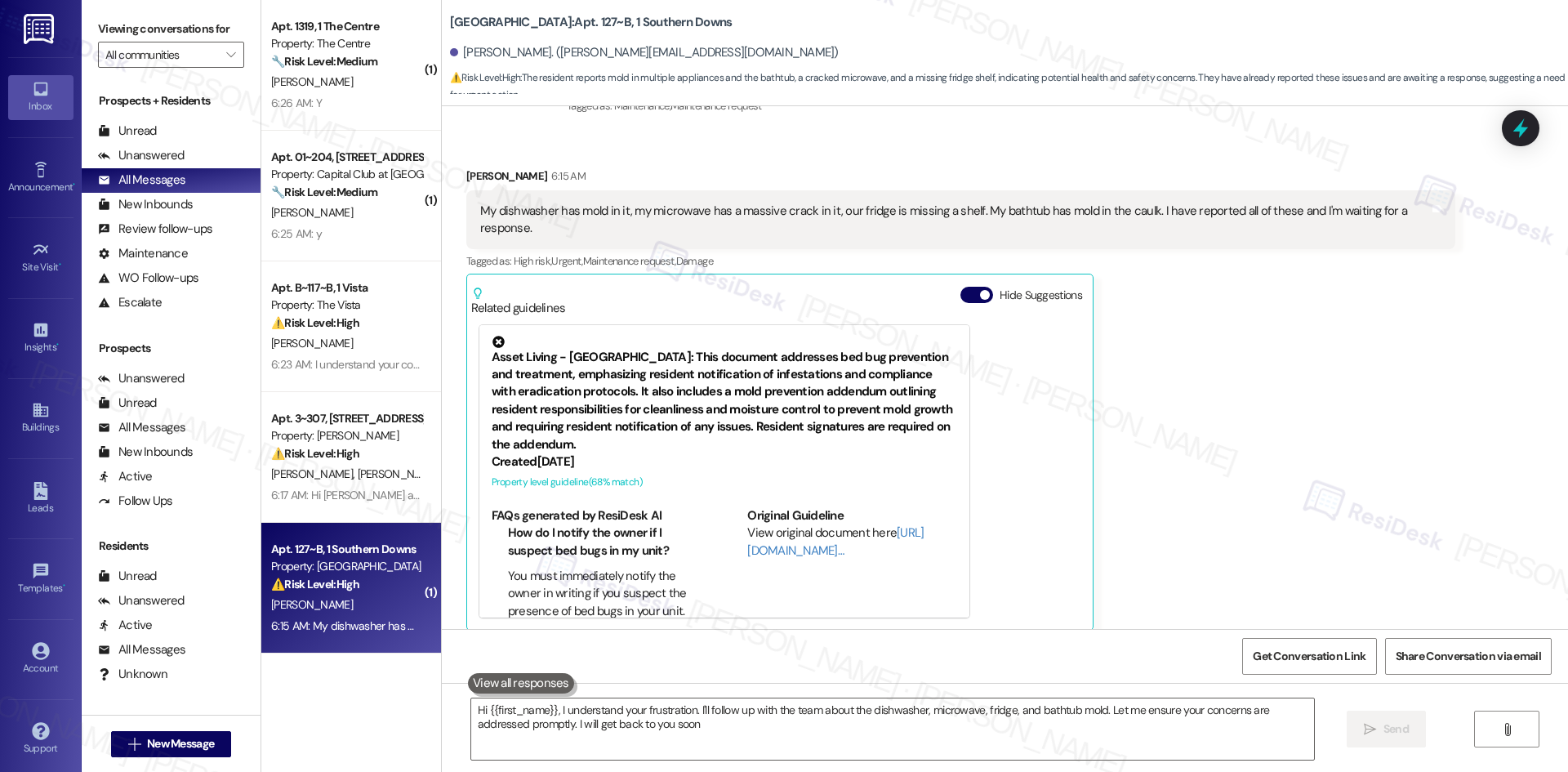
type textarea "Hi {{first_name}}, I understand your frustration. I'll follow up with the team …"
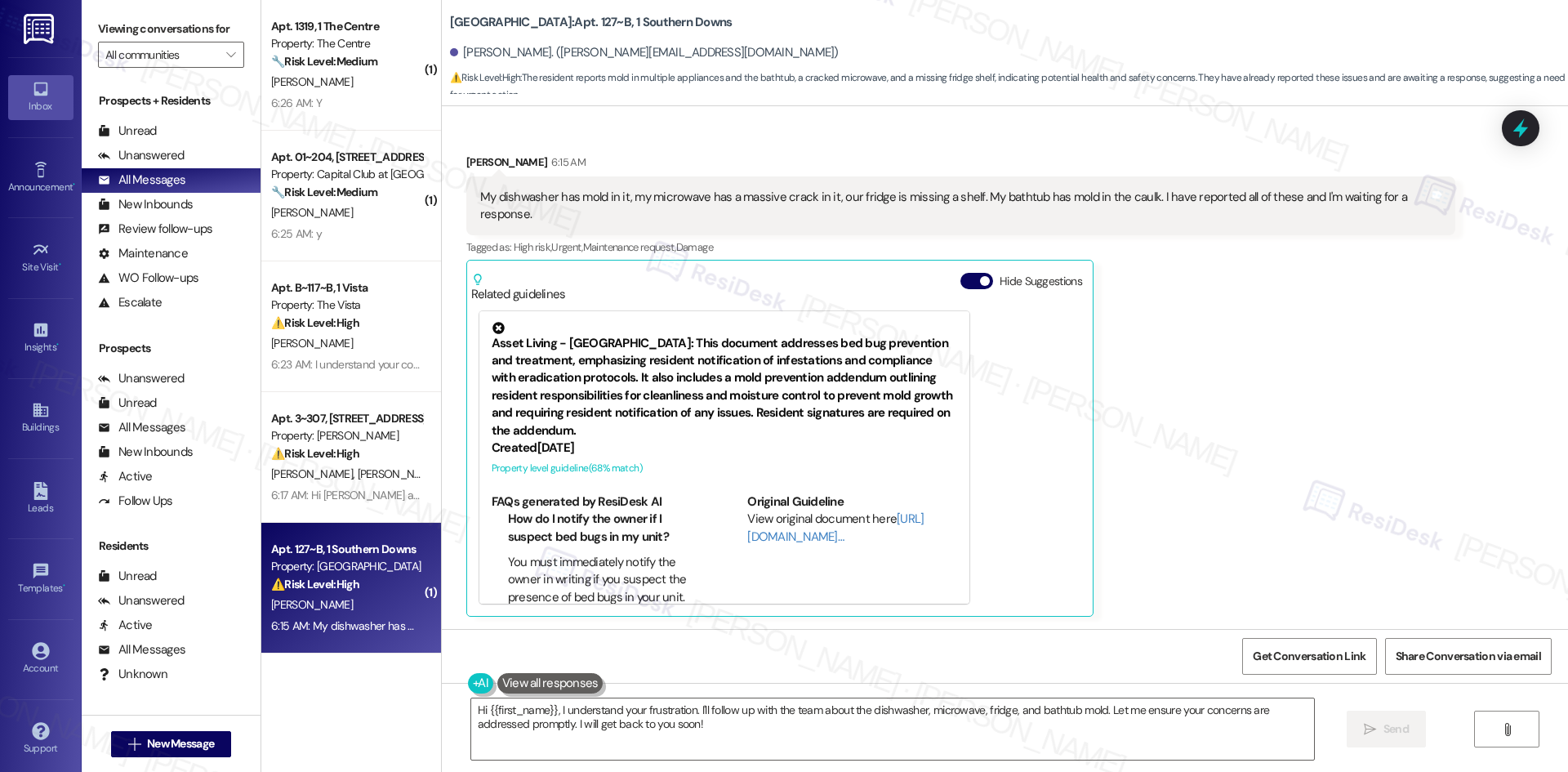
scroll to position [779, 0]
click at [1197, 531] on div "[PERSON_NAME] 6:15 AM My dishwasher has mold in it, my microwave has a massive …" at bounding box center [960, 385] width 989 height 464
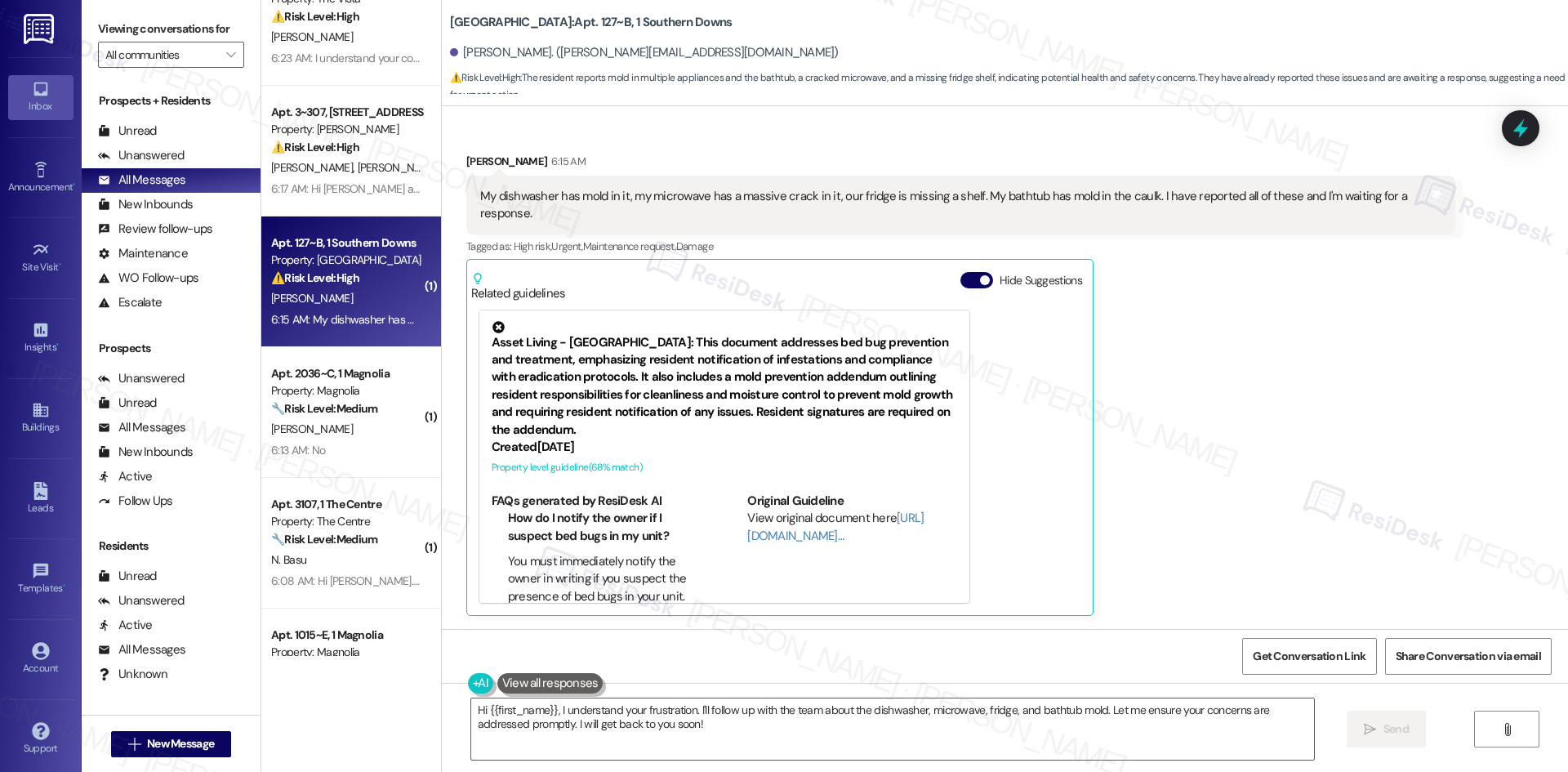
scroll to position [326, 0]
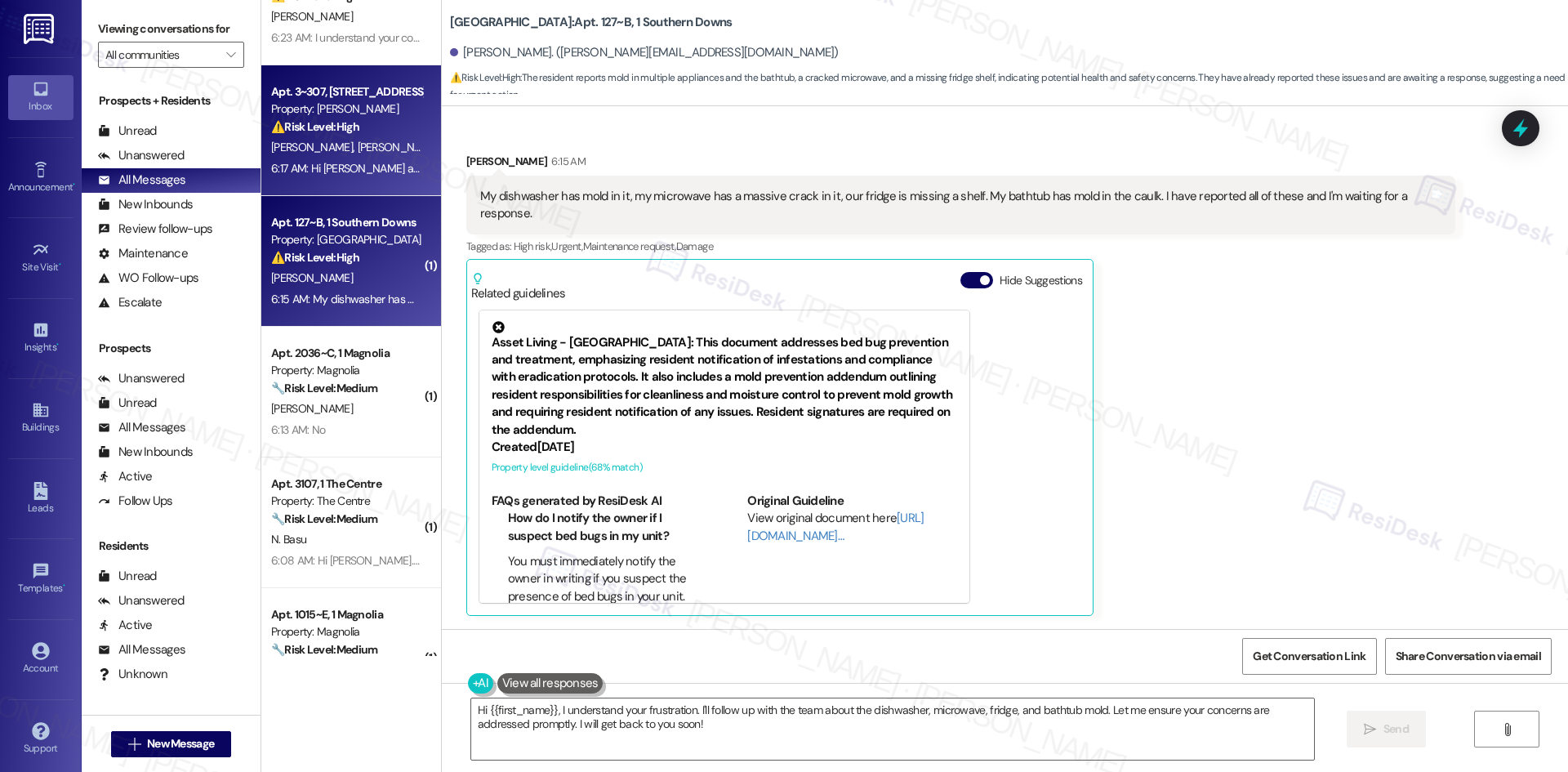
click at [355, 159] on div "6:17 AM: Hi [PERSON_NAME] and [PERSON_NAME] [PERSON_NAME], thanks for confirmin…" at bounding box center [347, 169] width 154 height 21
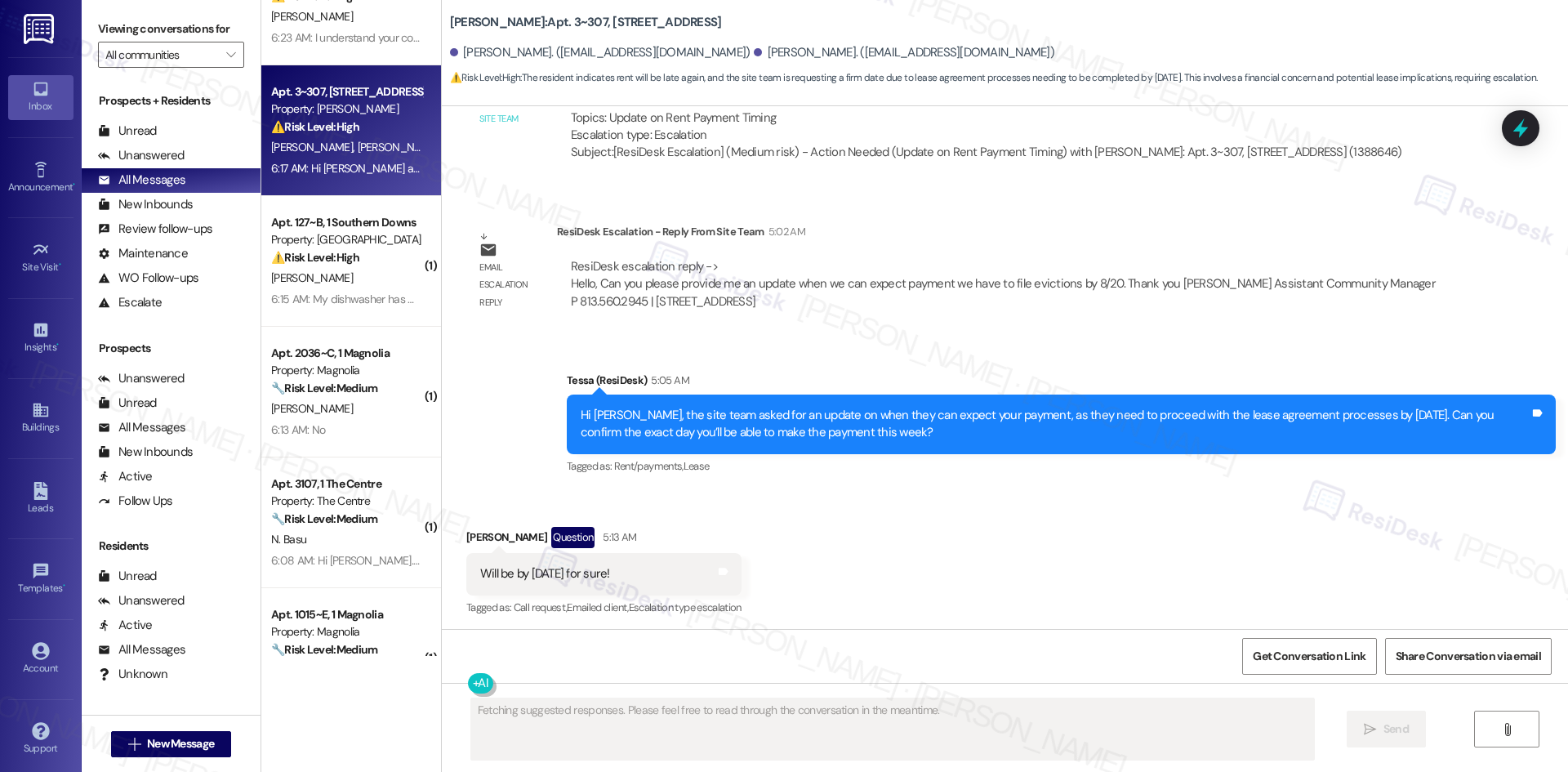
scroll to position [2436, 0]
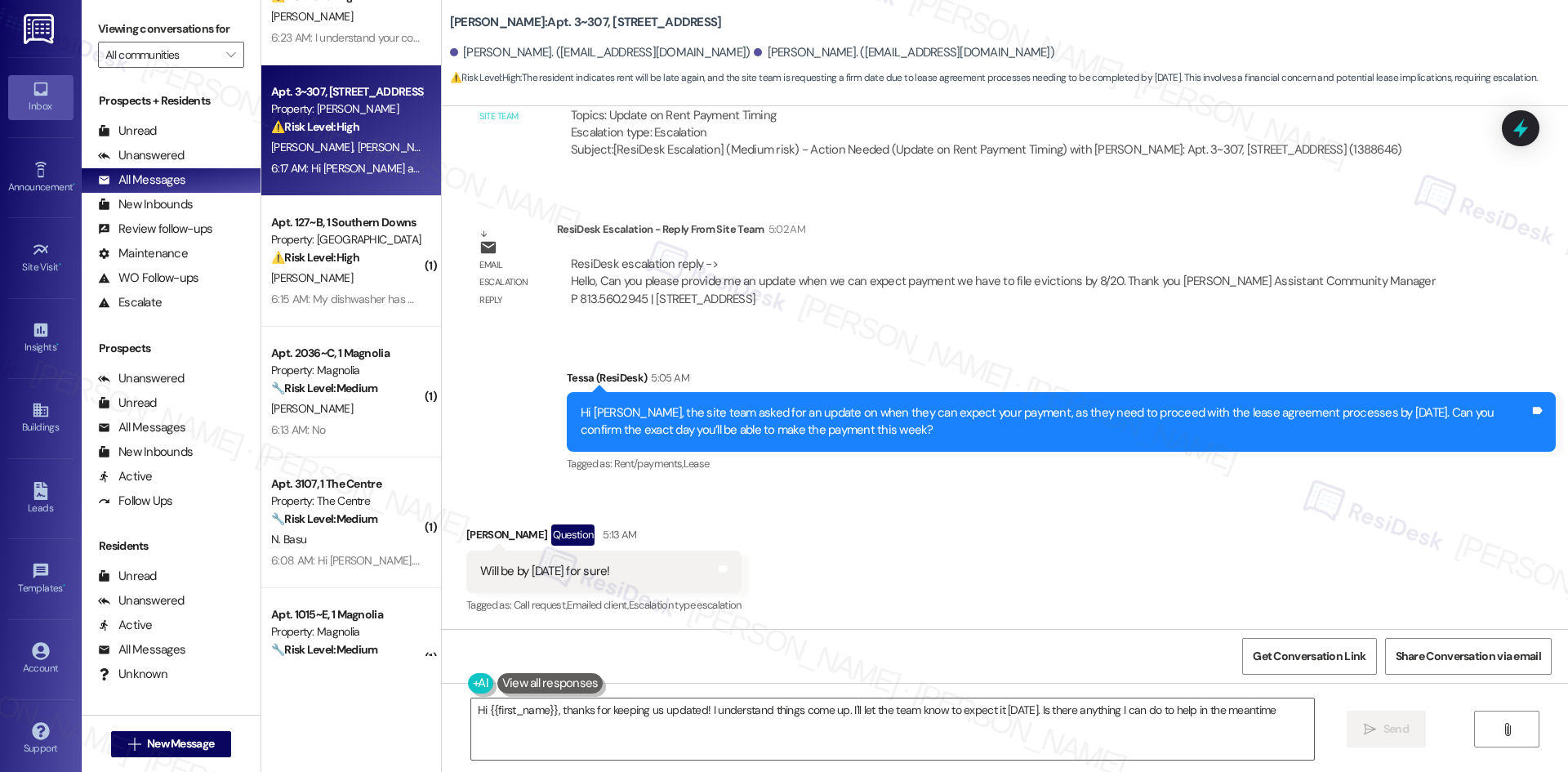
type textarea "Hi {{first_name}}, thanks for keeping us updated! I understand things come up. …"
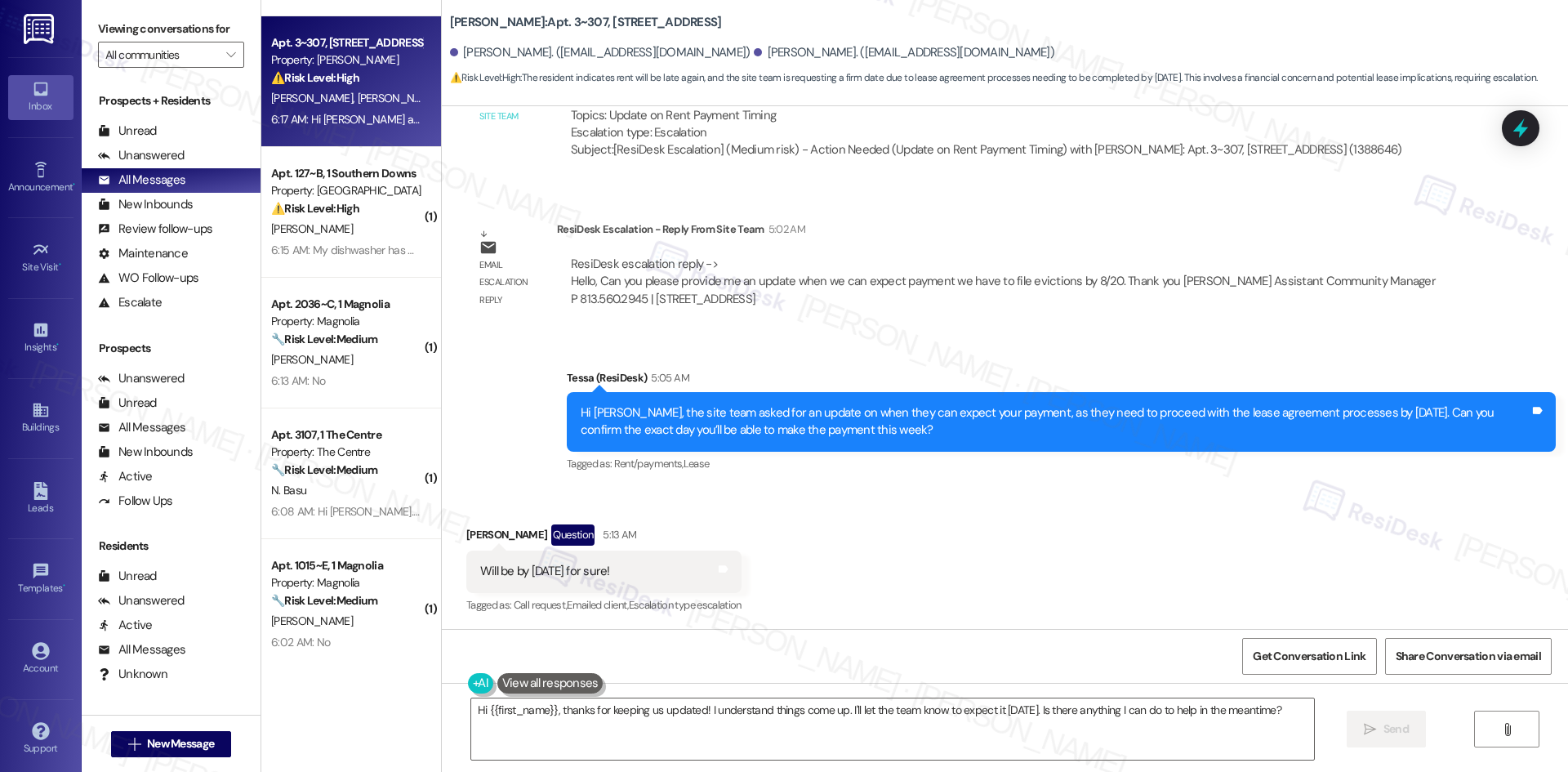
scroll to position [409, 0]
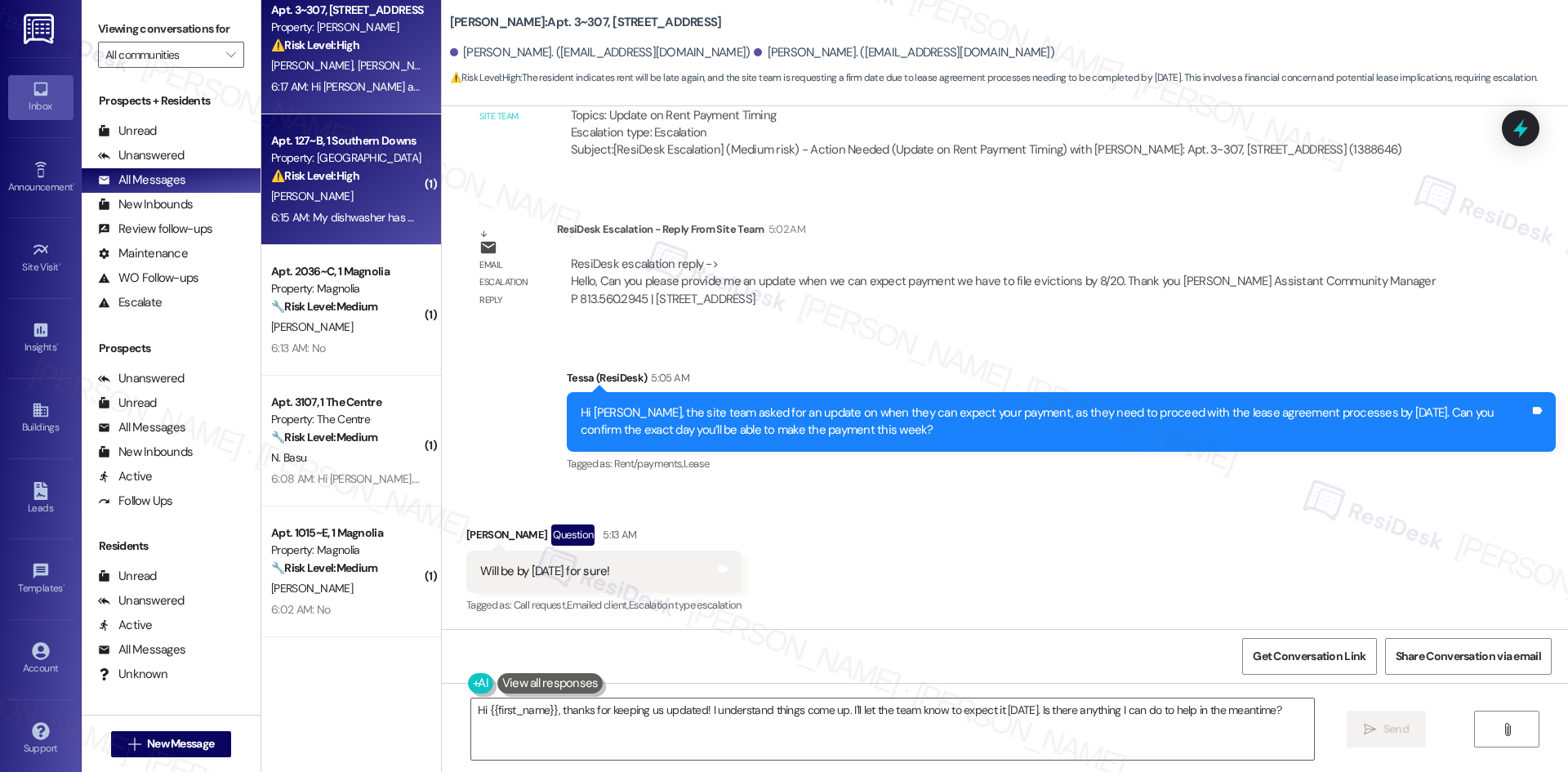
click at [372, 189] on div "[PERSON_NAME]" at bounding box center [347, 196] width 154 height 21
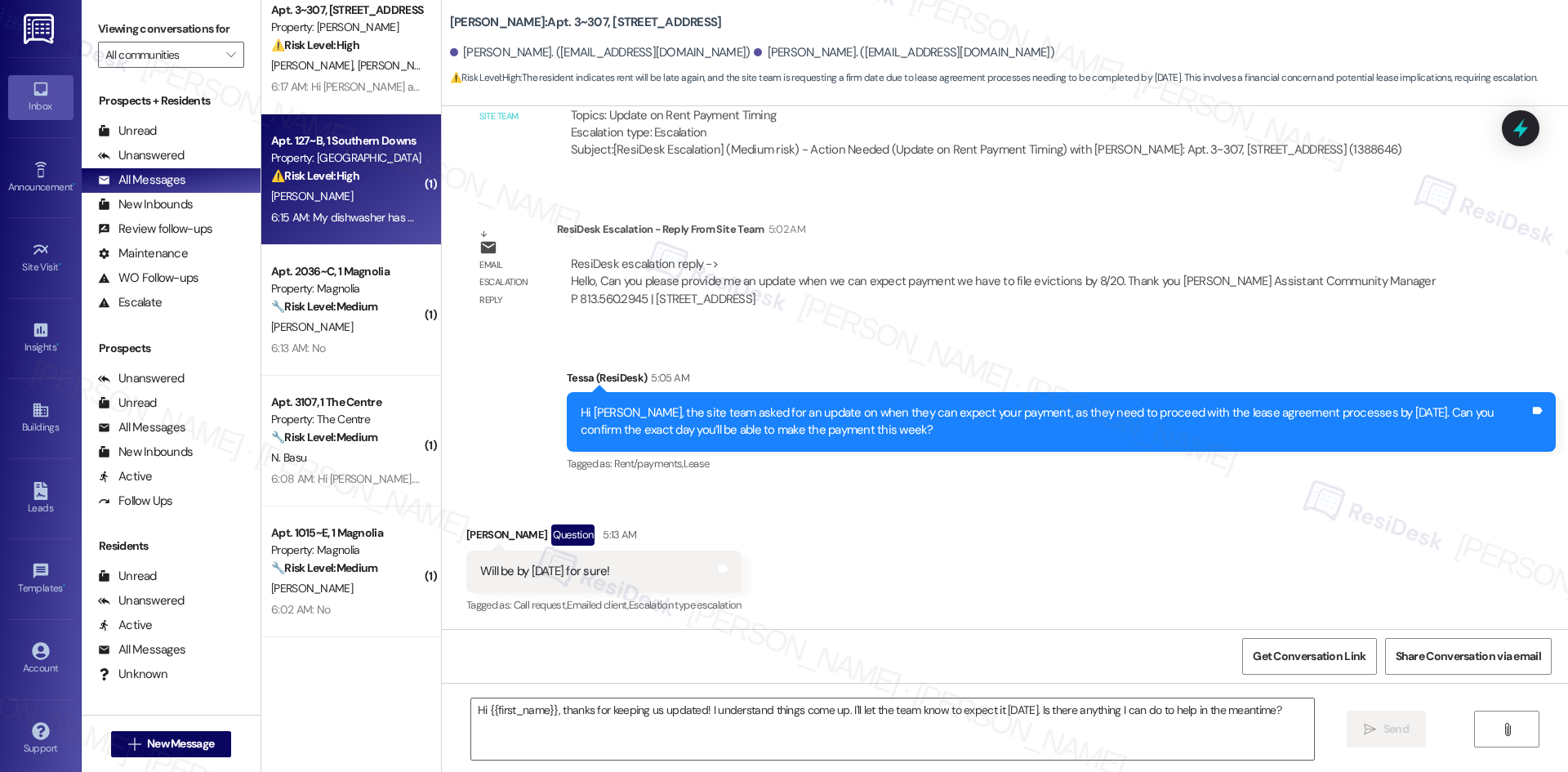
type textarea "Fetching suggested responses. Please feel free to read through the conversation…"
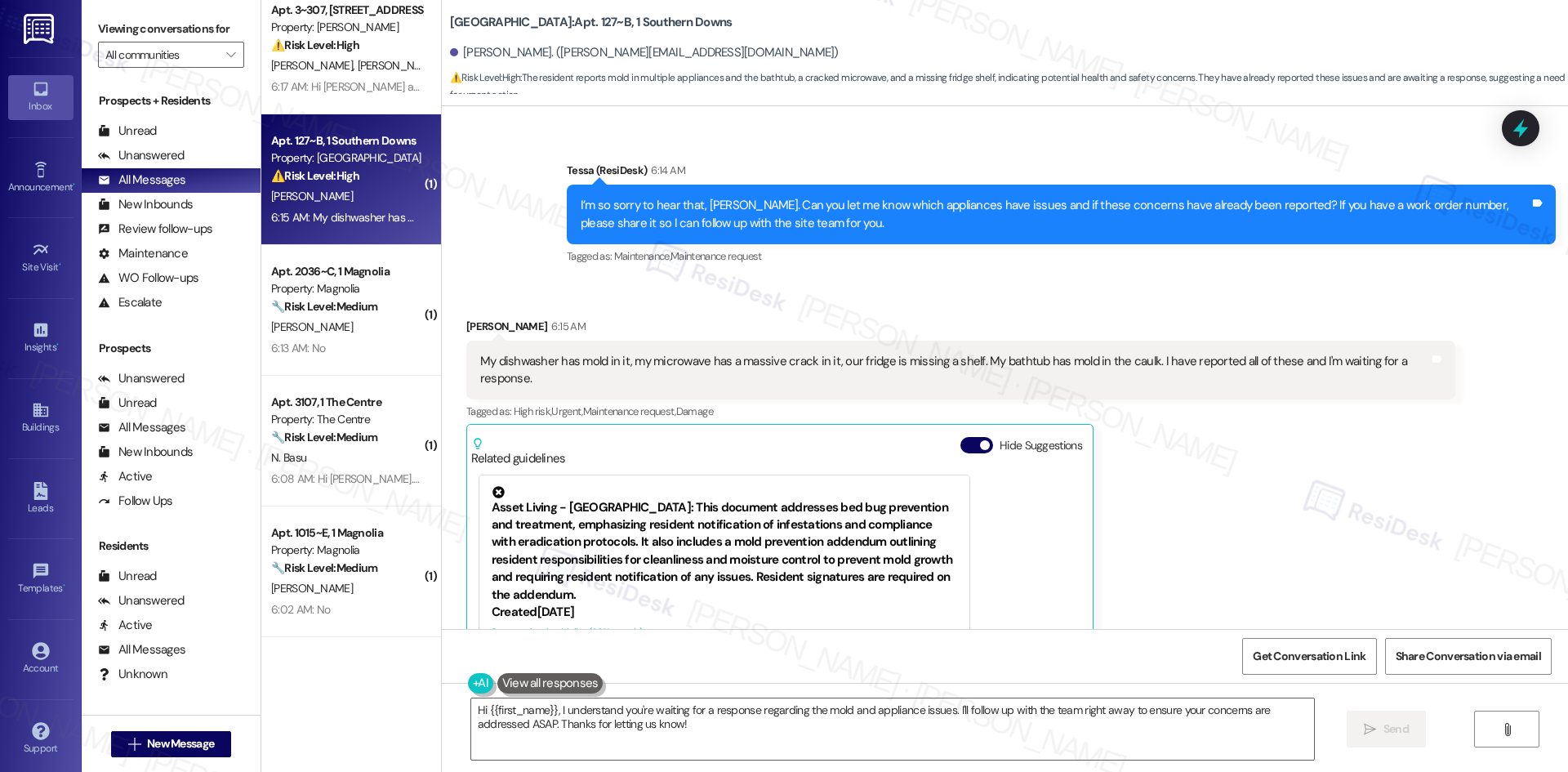
scroll to position [534, 0]
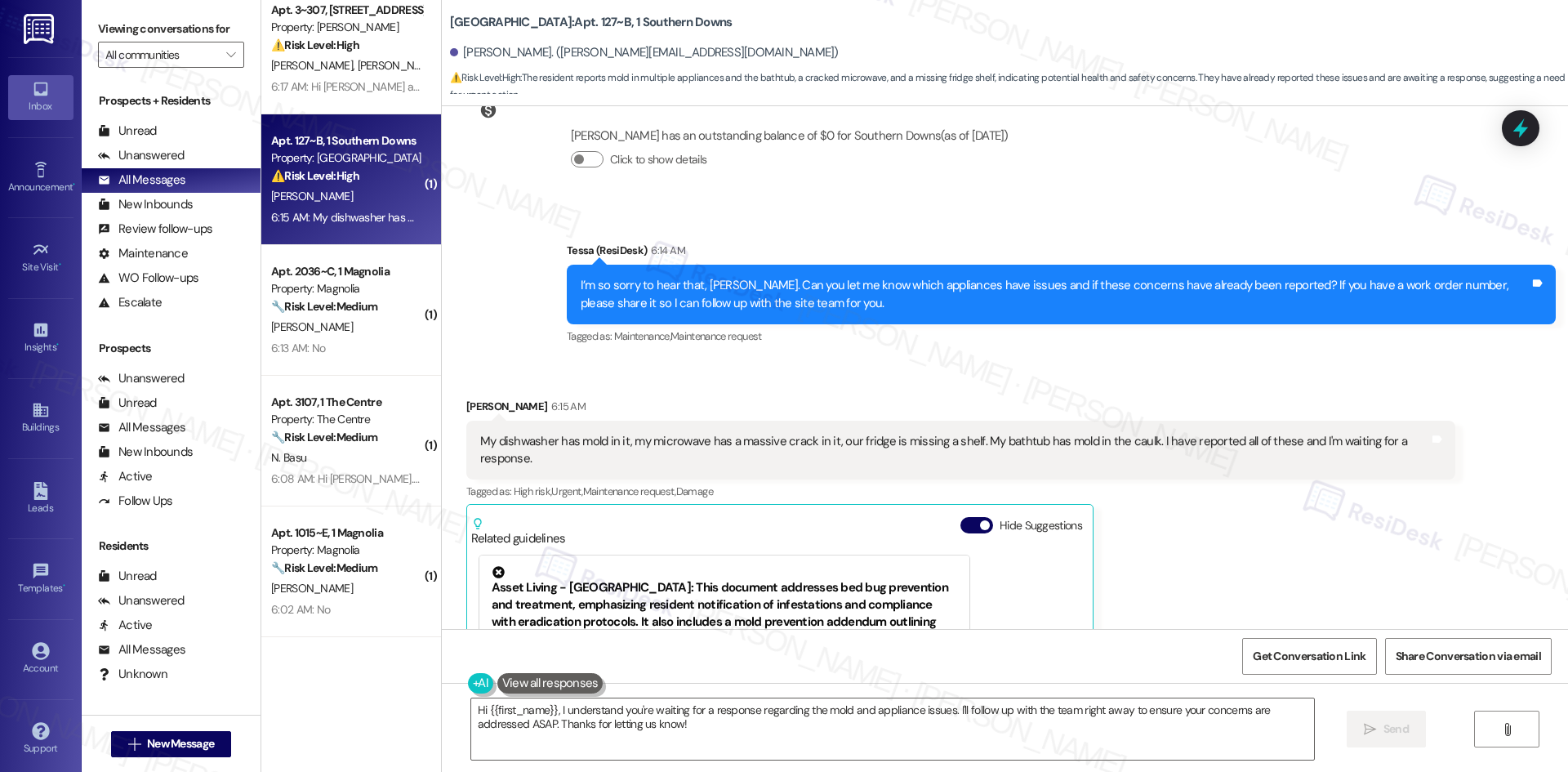
click at [1269, 383] on div "Received via SMS Samuel Kite 6:15 AM My dishwasher has mold in it, my microwave…" at bounding box center [1005, 617] width 1126 height 513
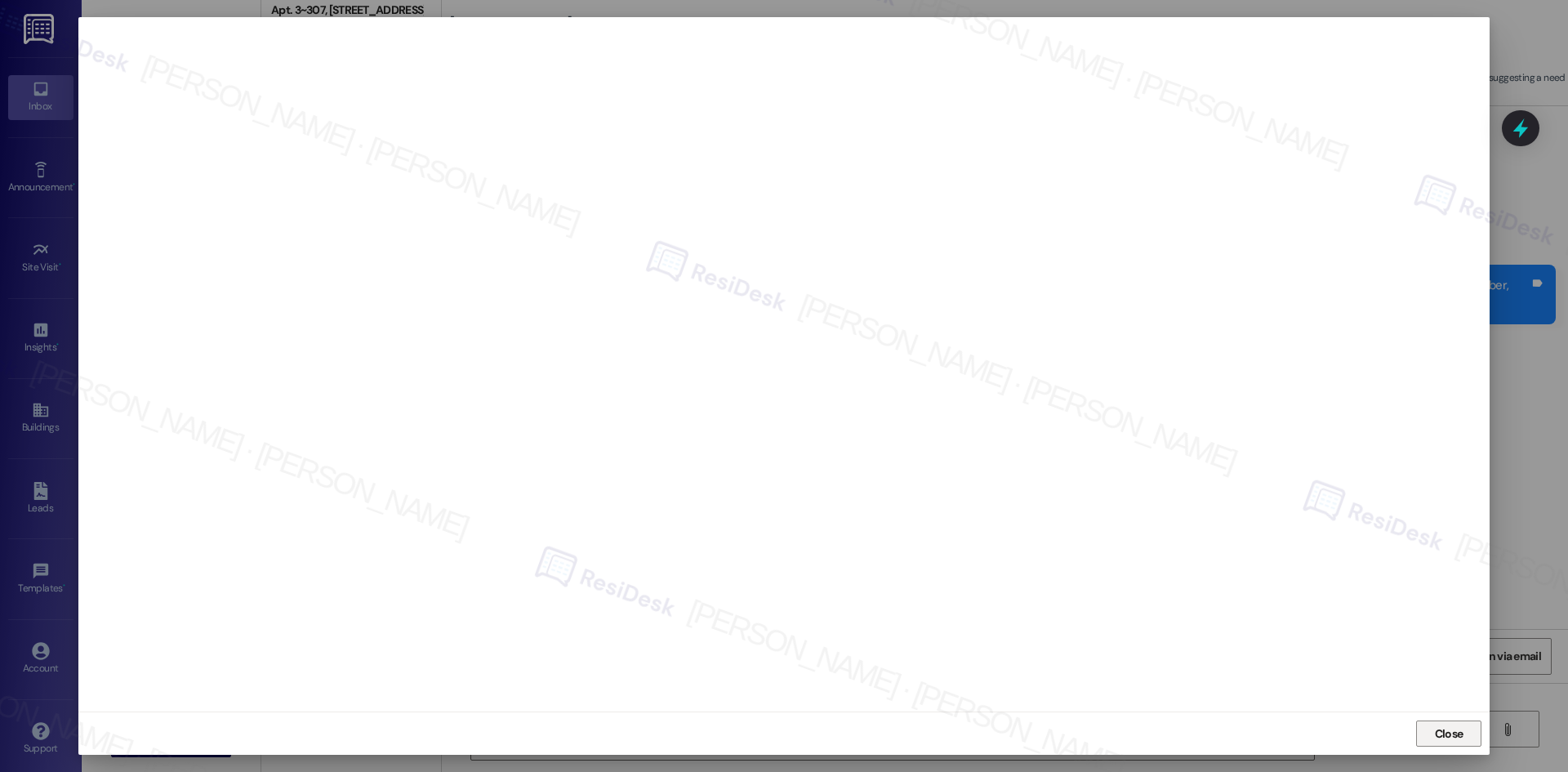
click at [1444, 733] on span "Close" at bounding box center [1449, 733] width 29 height 17
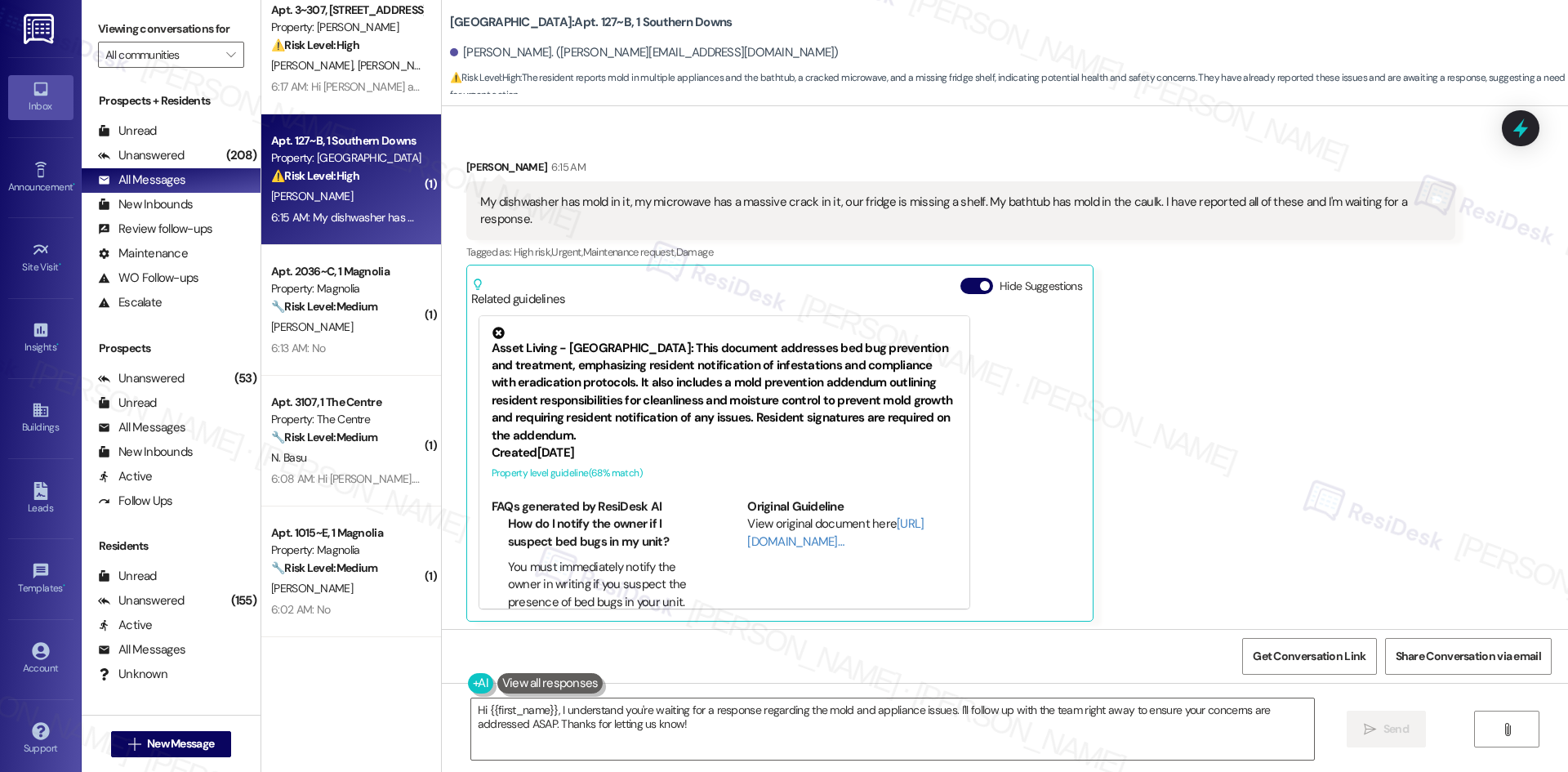
scroll to position [779, 0]
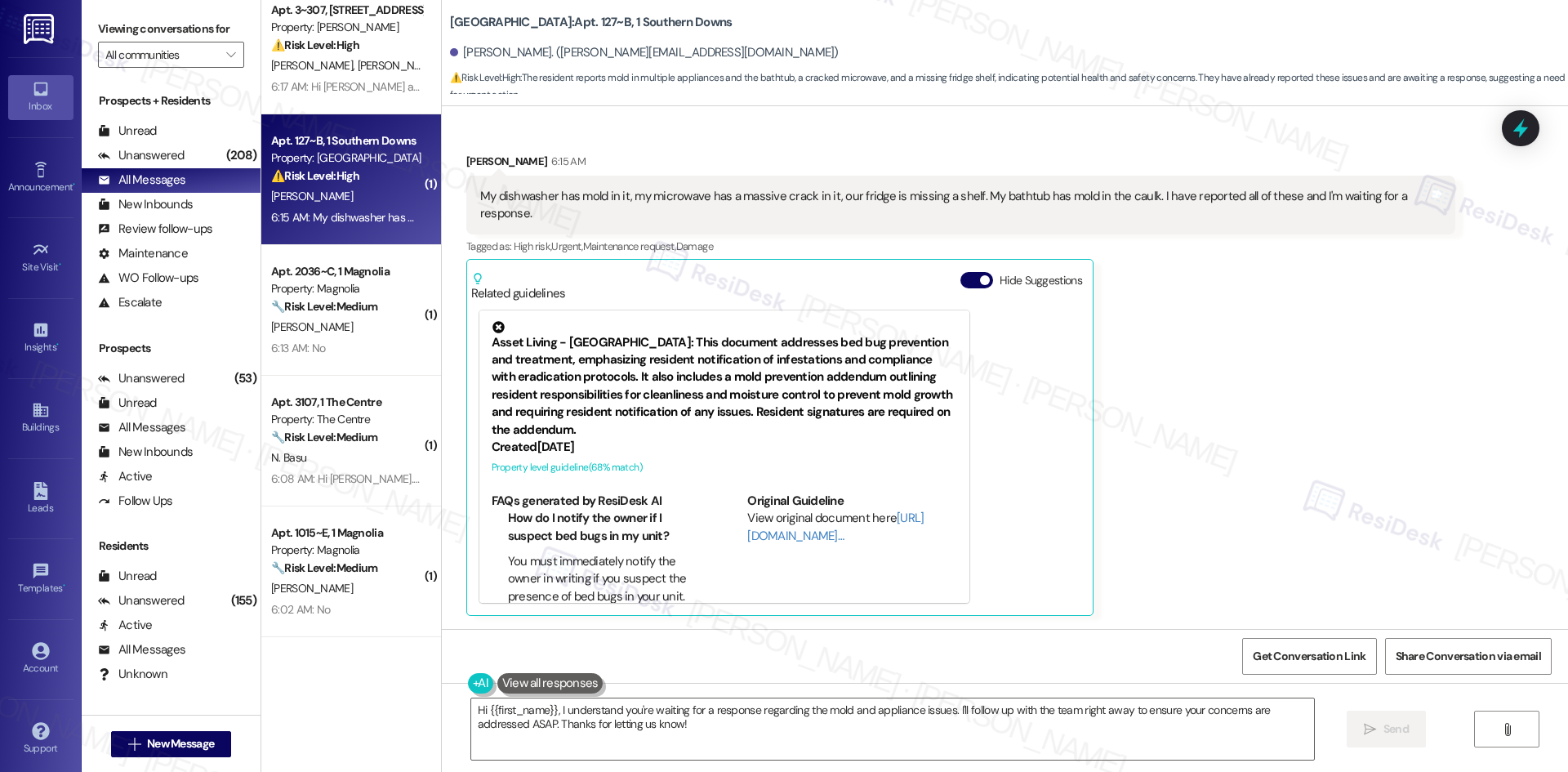
click at [1143, 369] on div "Samuel Kite 6:15 AM My dishwasher has mold in it, my microwave has a massive cr…" at bounding box center [960, 385] width 989 height 464
click at [1330, 437] on div "Samuel Kite 6:15 AM My dishwasher has mold in it, my microwave has a massive cr…" at bounding box center [960, 385] width 989 height 464
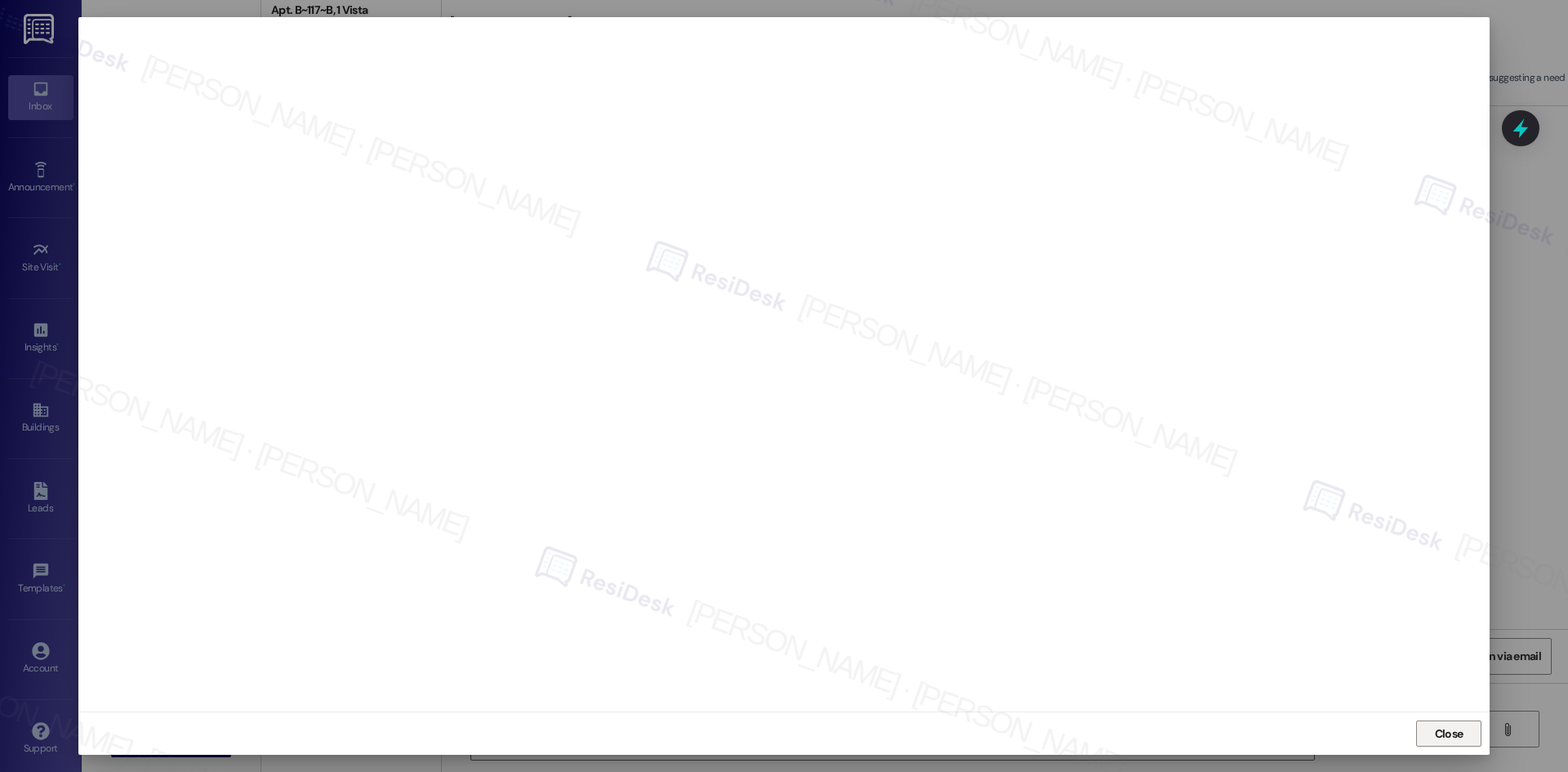
click at [1455, 729] on span "Close" at bounding box center [1449, 733] width 29 height 17
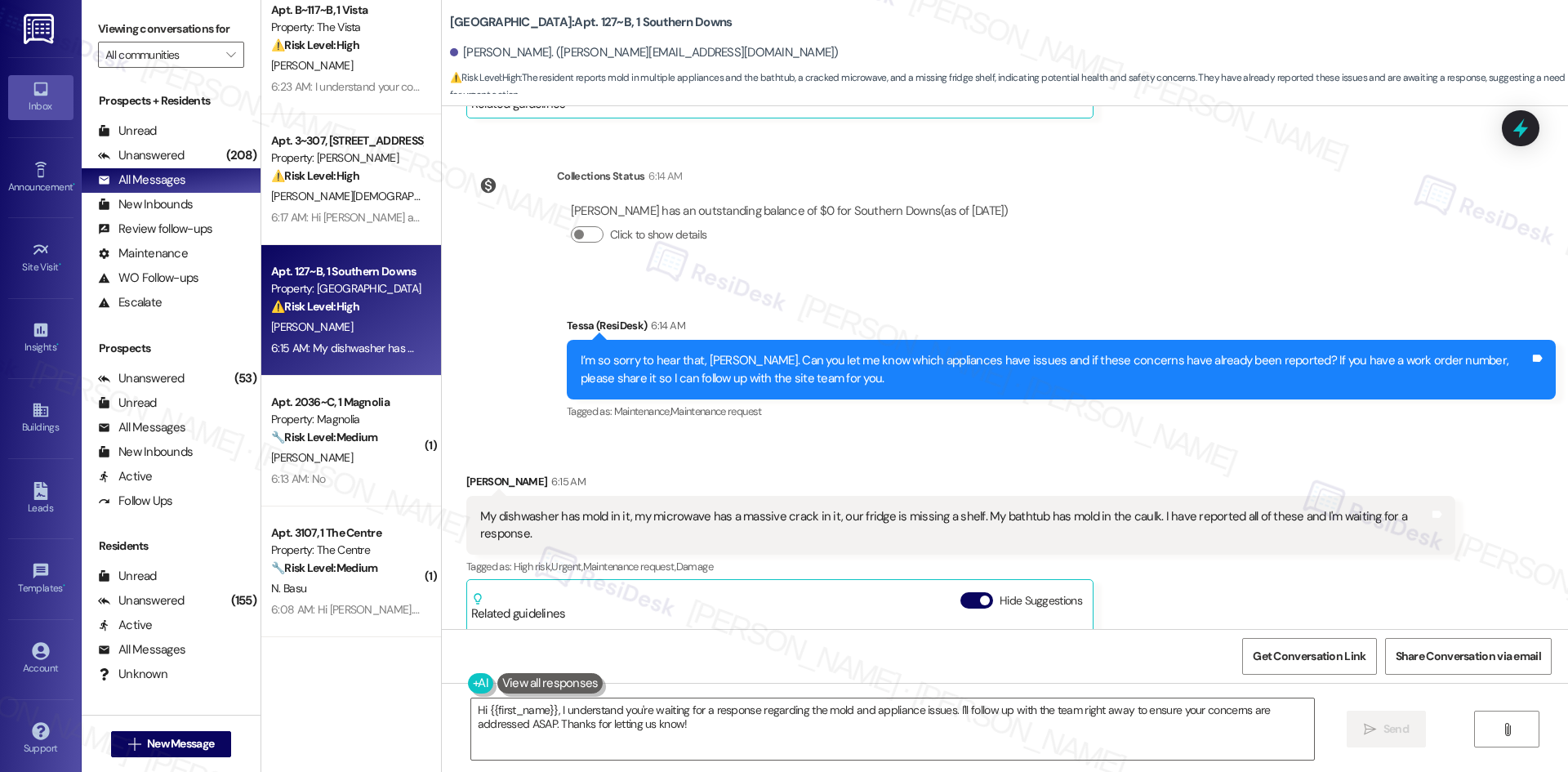
scroll to position [452, 0]
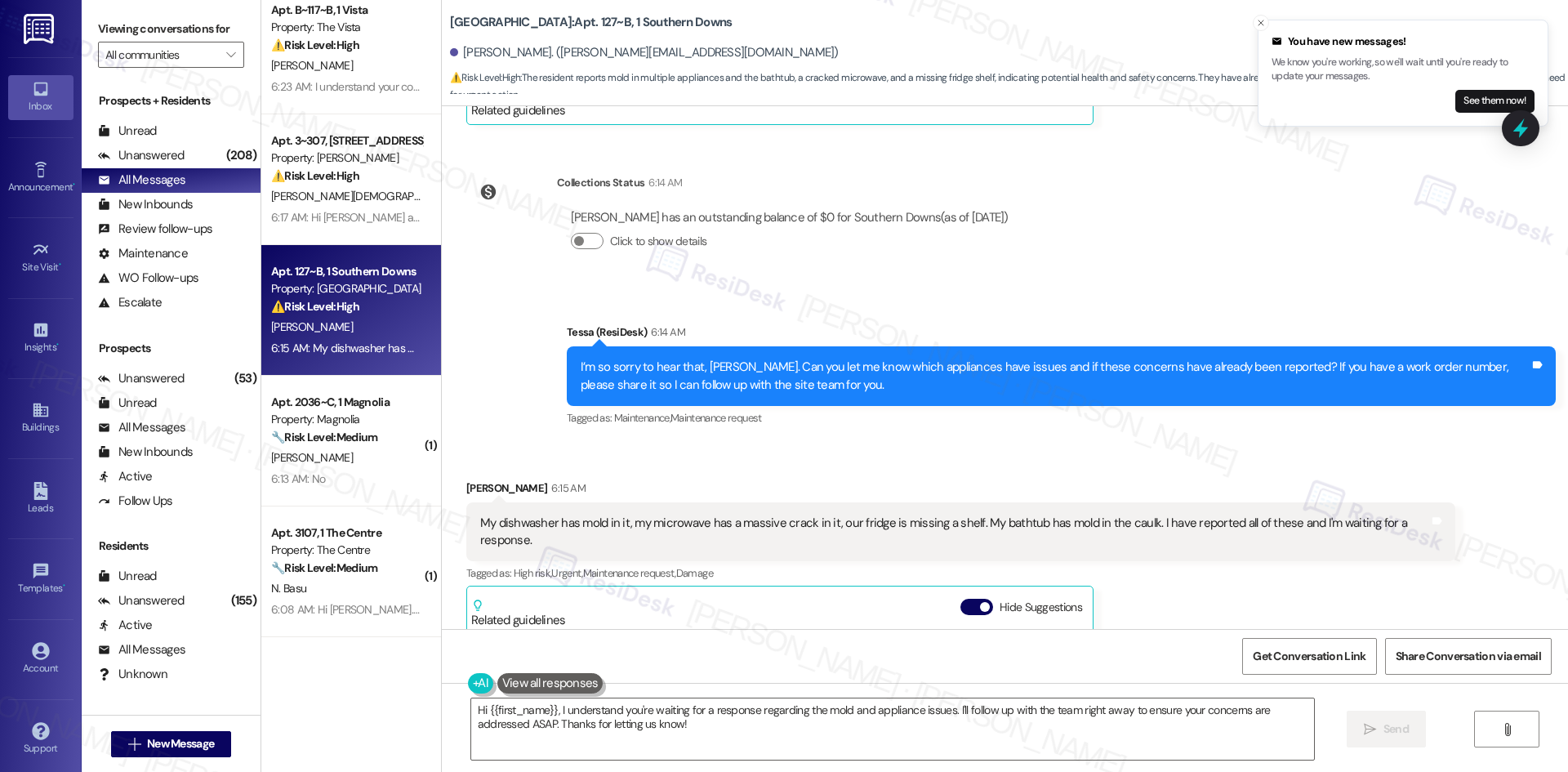
drag, startPoint x: 1035, startPoint y: 463, endPoint x: 1005, endPoint y: 554, distance: 95.8
drag, startPoint x: 1005, startPoint y: 554, endPoint x: 937, endPoint y: 431, distance: 140.5
click at [937, 431] on div "Sent via SMS Tessa (ResiDesk) 6:14 AM I’m so sorry to hear that, Samuel. Can yo…" at bounding box center [1061, 377] width 1013 height 131
click at [728, 735] on textarea "Hi {{first_name}}, I understand you're waiting for a response regarding the mol…" at bounding box center [892, 729] width 842 height 62
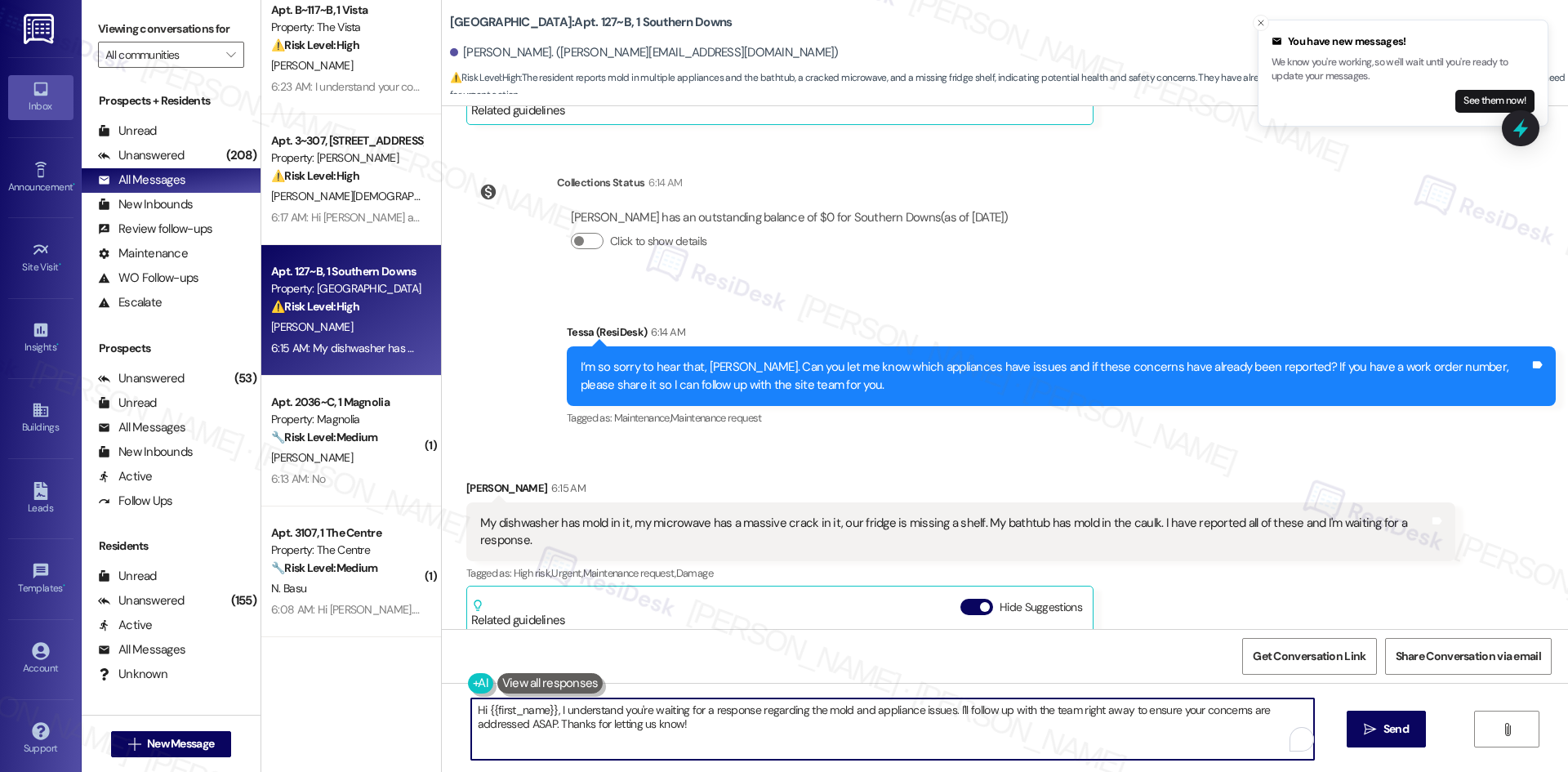
paste textarea "I see work orders for your dishwasher (ID: 6749421), microwave (ID: 6750422), a…"
type textarea "I see work orders for your dishwasher (ID: 6749421), microwave (ID: 6750422), a…"
click at [1387, 719] on button " Send" at bounding box center [1386, 728] width 79 height 37
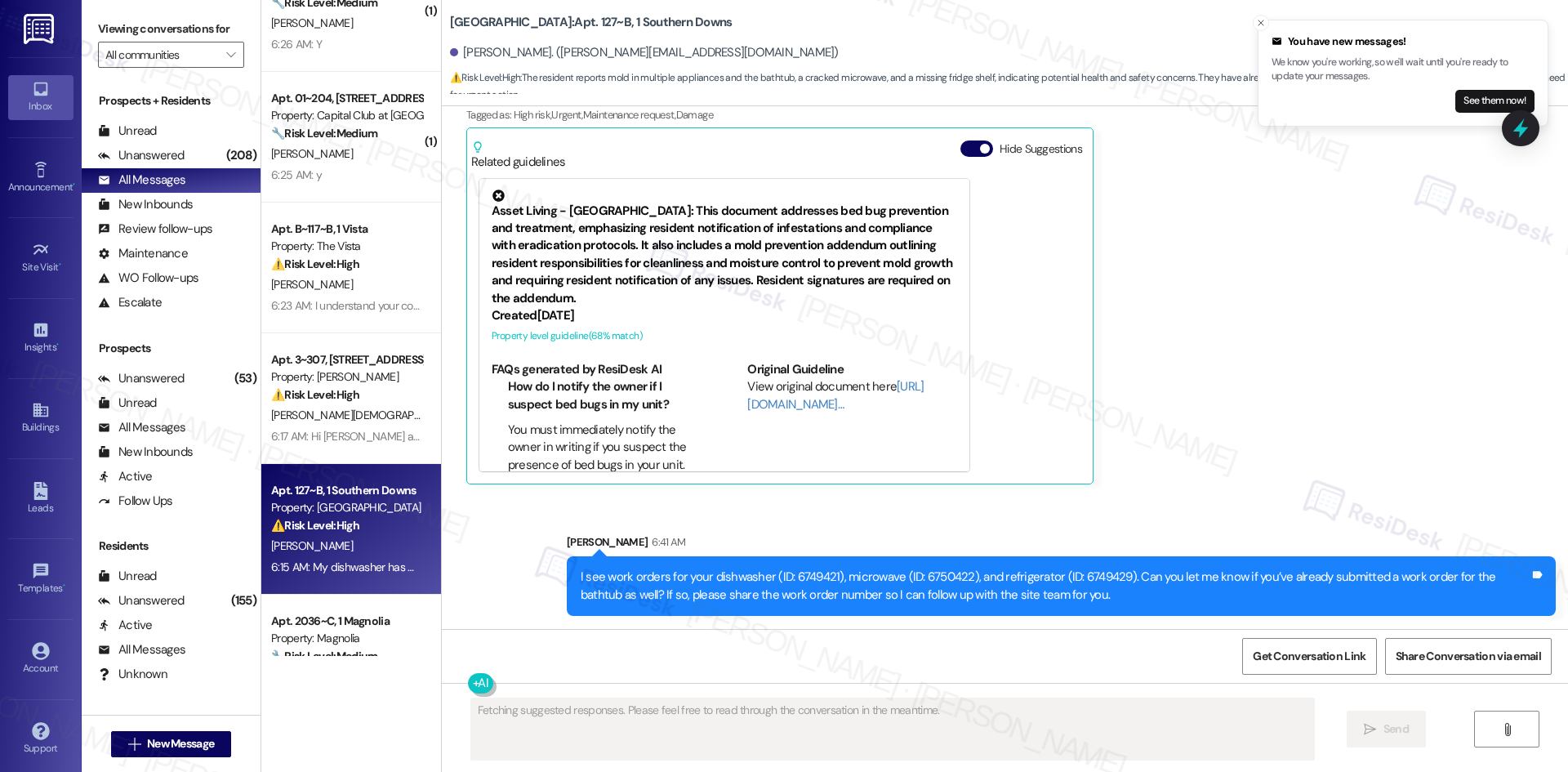
scroll to position [0, 0]
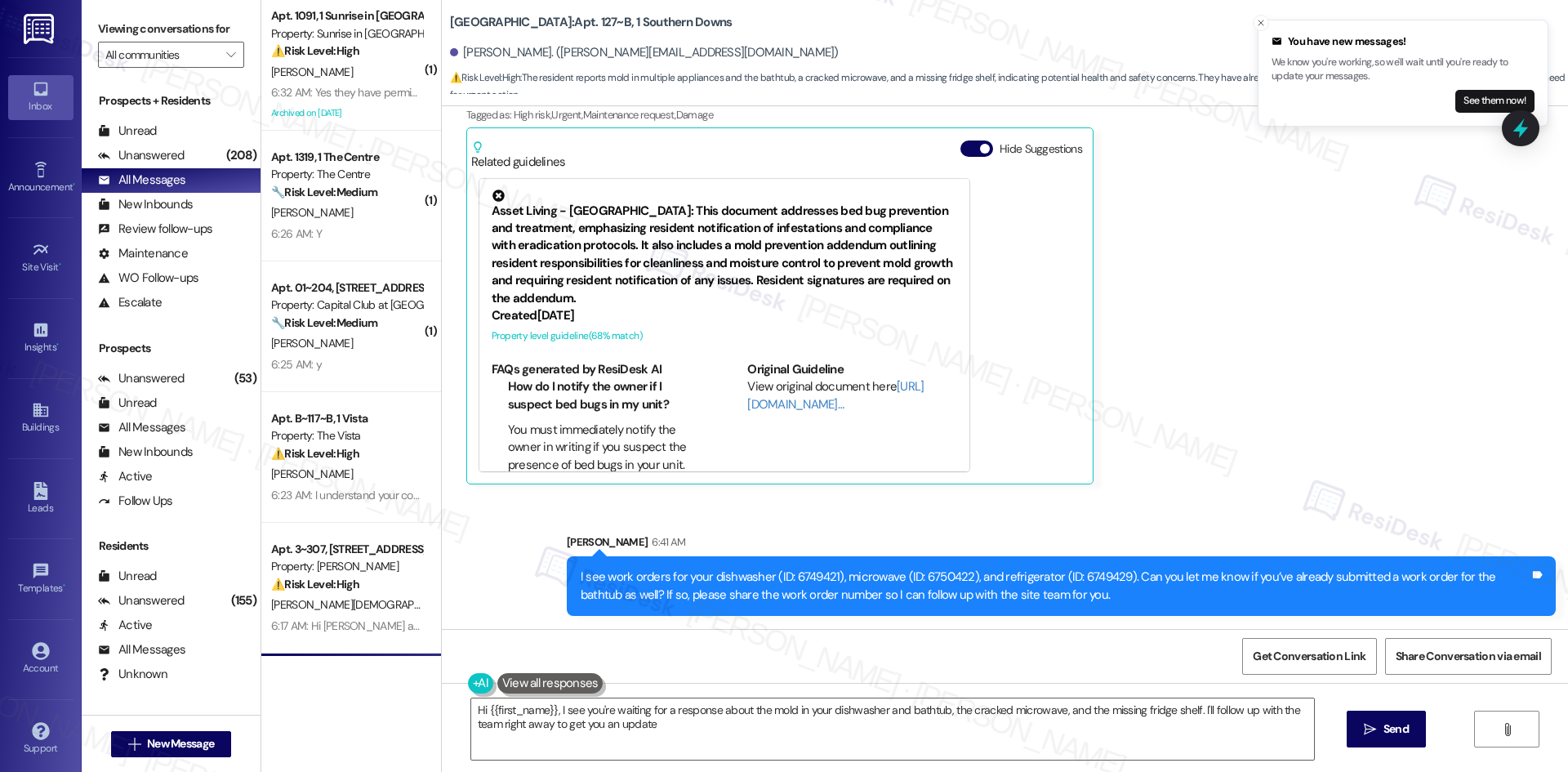
type textarea "Hi {{first_name}}, I see you're waiting for a response about the mold in your d…"
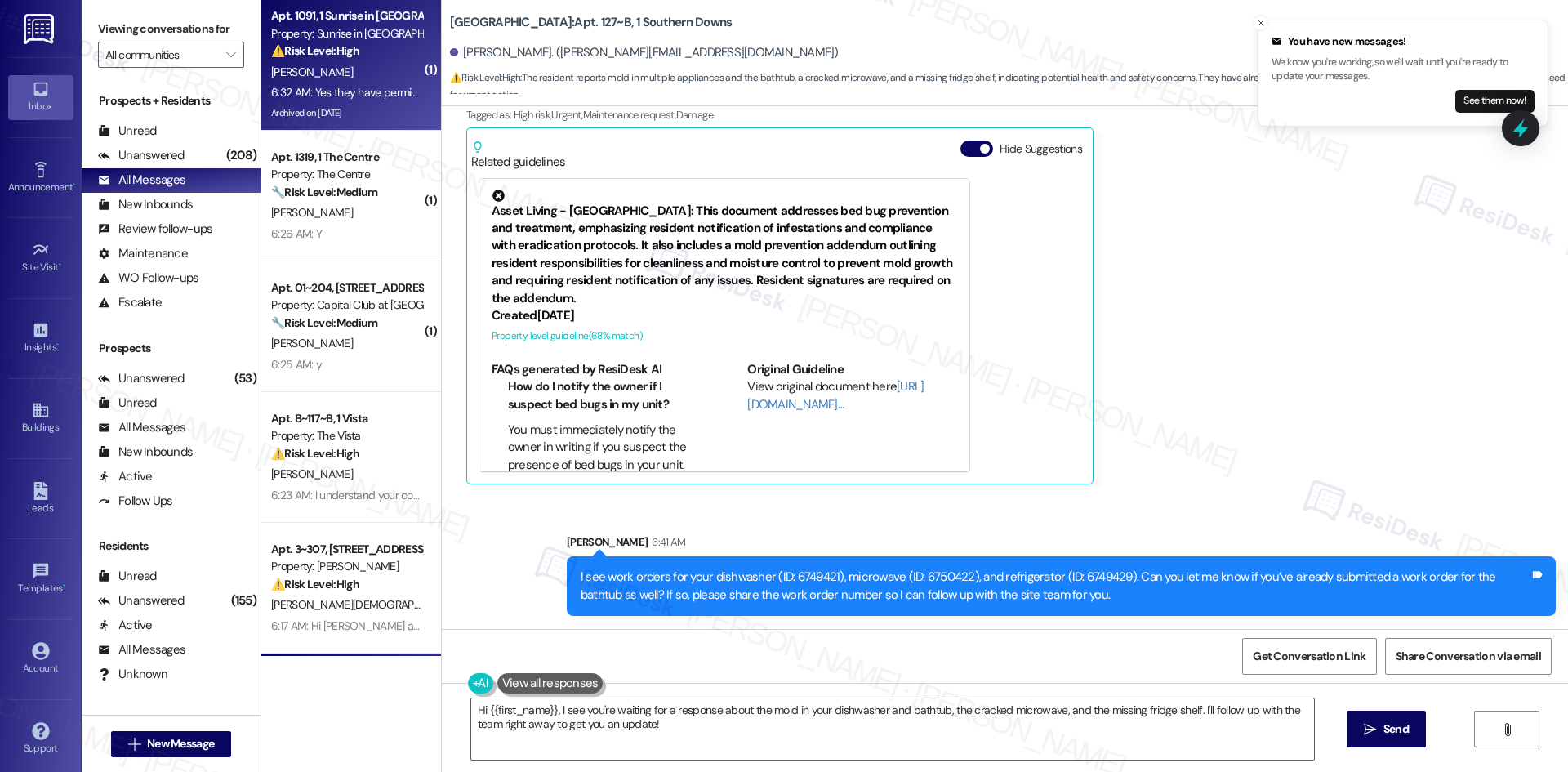
click at [320, 62] on div "K. Vega" at bounding box center [347, 72] width 154 height 21
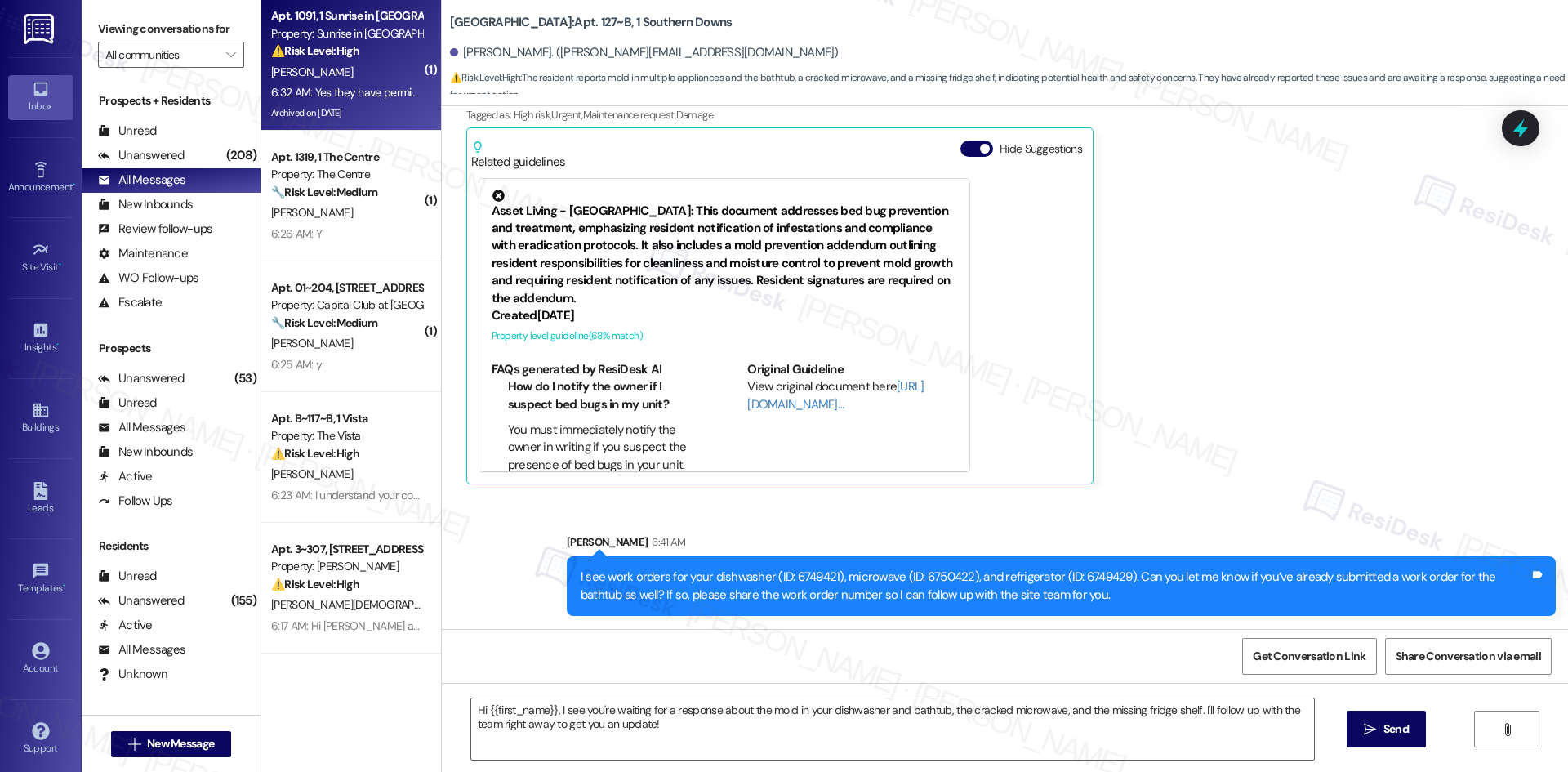
type textarea "Fetching suggested responses. Please feel free to read through the conversation…"
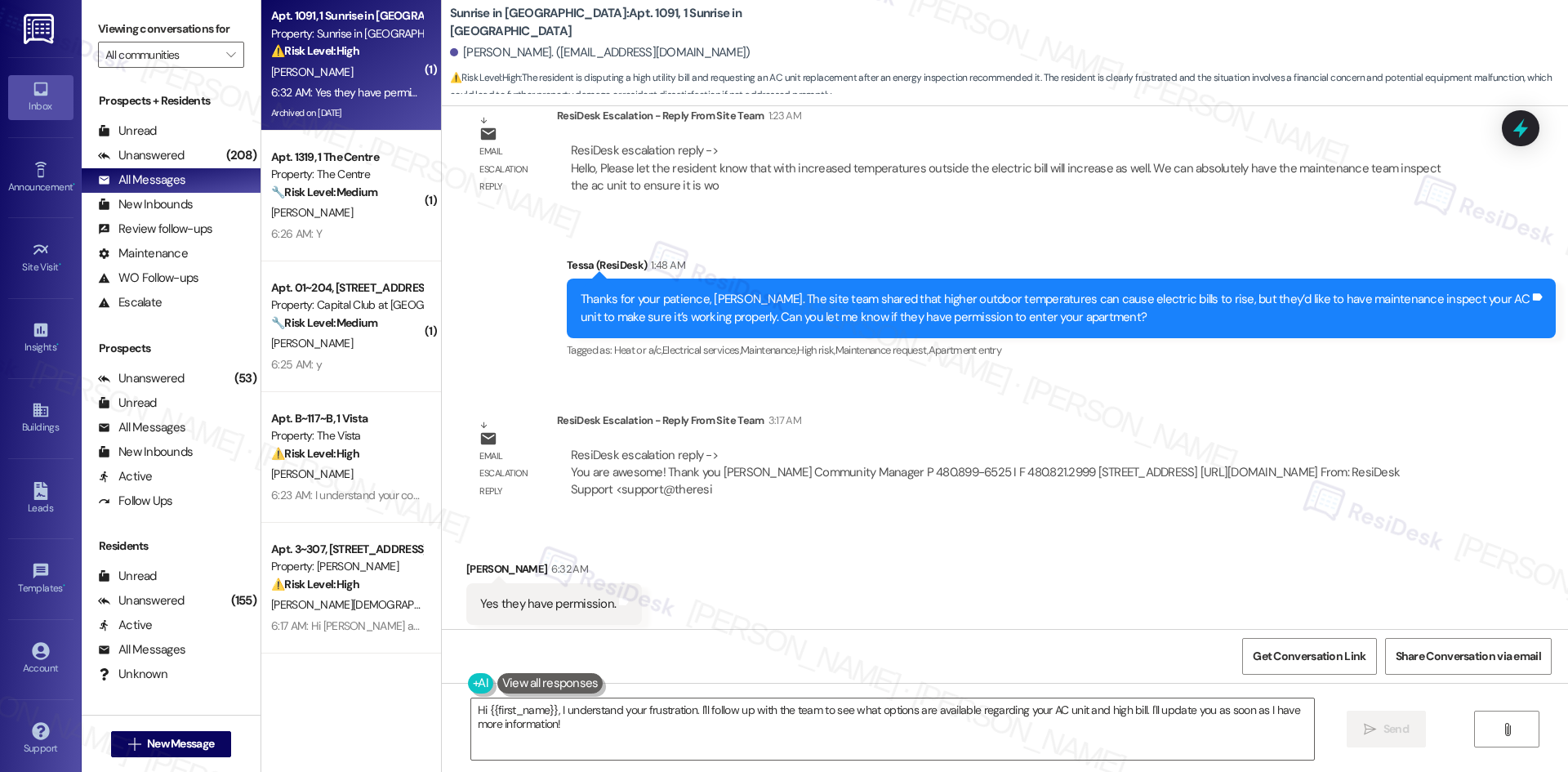
scroll to position [3767, 0]
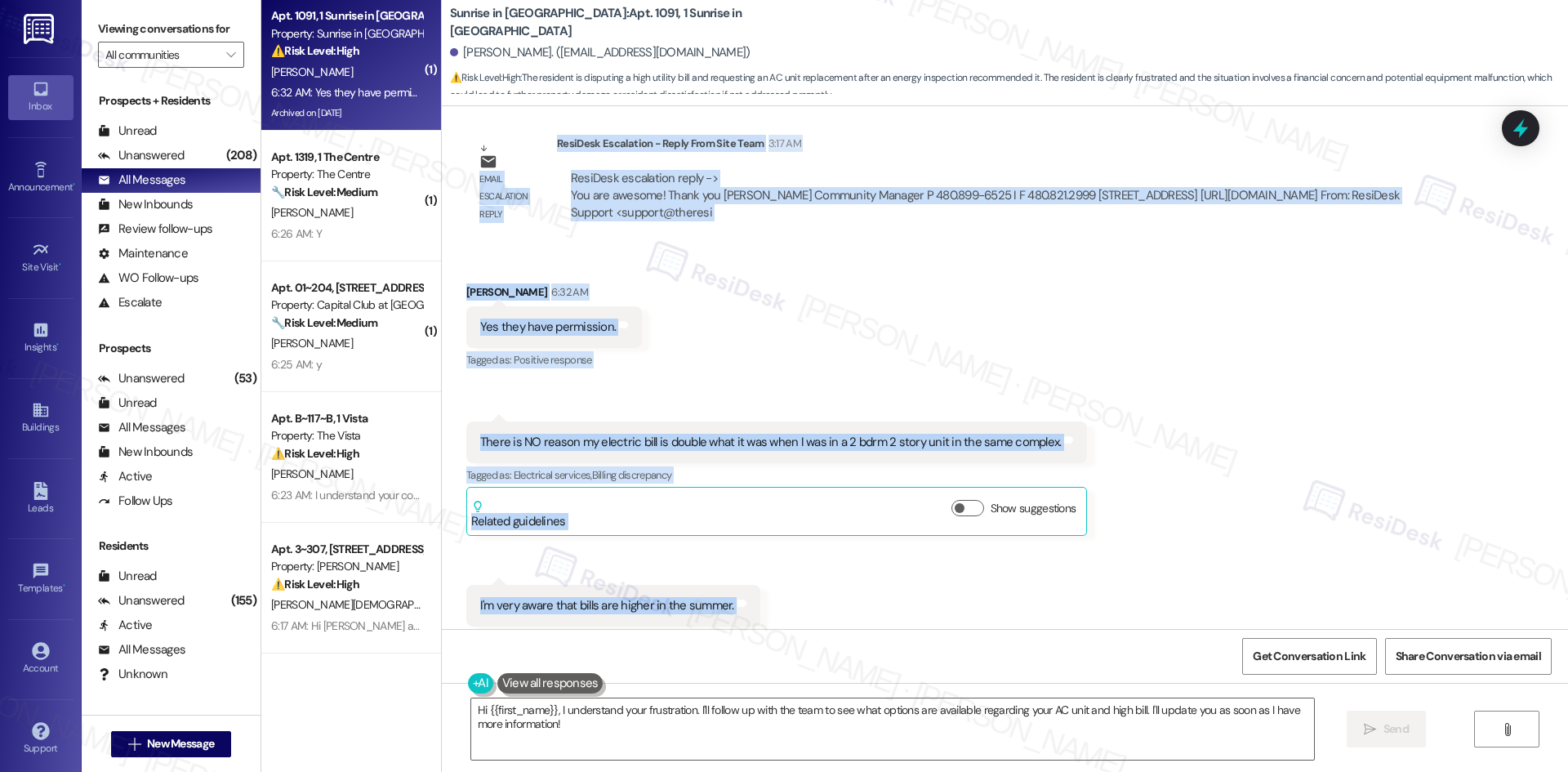
drag, startPoint x: 446, startPoint y: 218, endPoint x: 793, endPoint y: 564, distance: 490.0
click at [793, 564] on div "WO Lease started Mar 31, 2025 at 8:00 AM Show details Survey, sent via SMS Resi…" at bounding box center [1005, 368] width 1126 height 523
copy div "Kimberly Vega Aug 17, 2025 at 5:49 AM My SRP bill is TWICE as much as it was la…"
click at [1166, 557] on div "Received via SMS Kimberly Vega 6:32 AM Yes they have permission. Tags and notes…" at bounding box center [1005, 455] width 1126 height 417
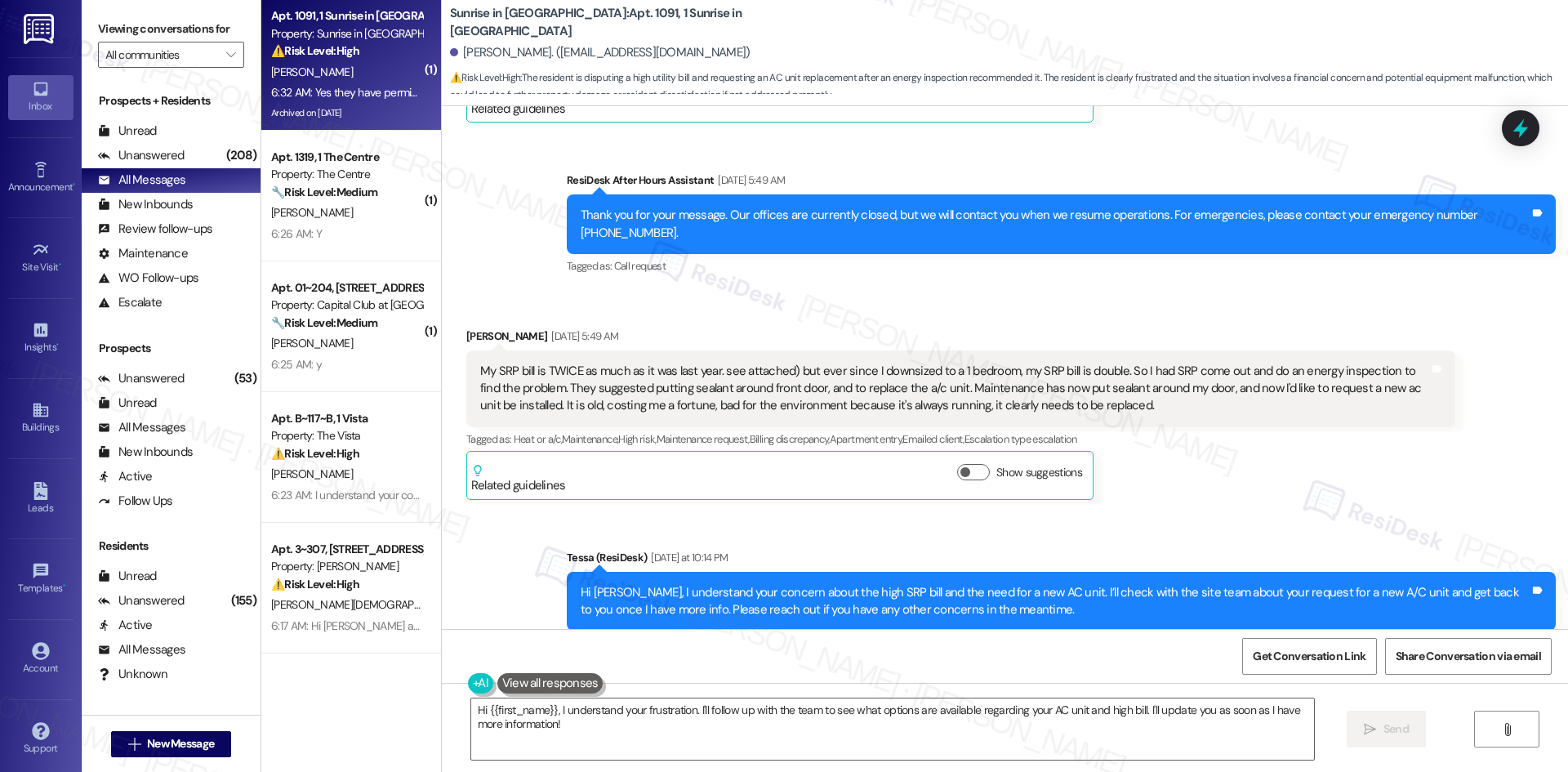
scroll to position [2951, 0]
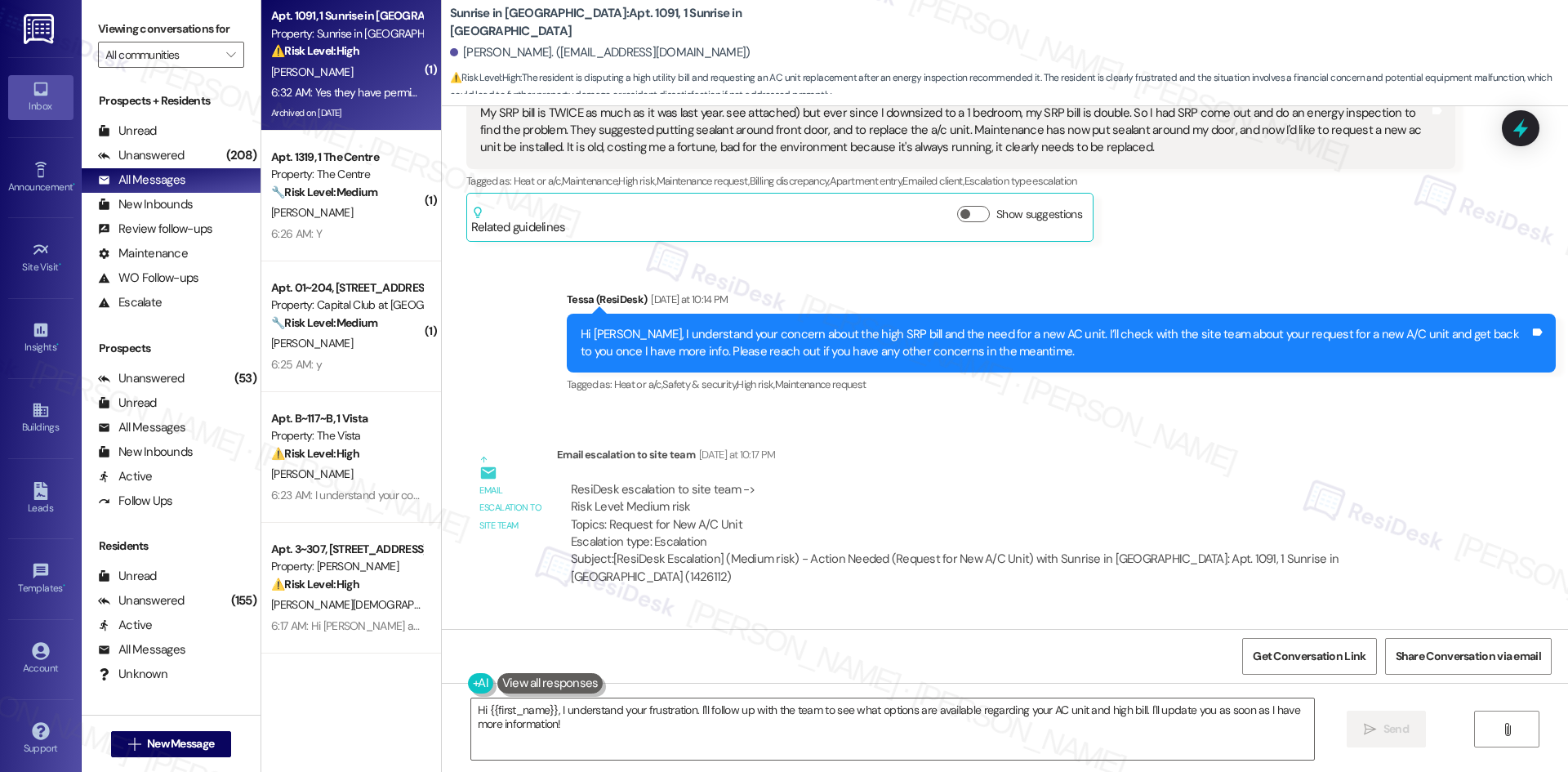
click at [767, 446] on div "Yesterday at 10:17 PM" at bounding box center [735, 455] width 80 height 17
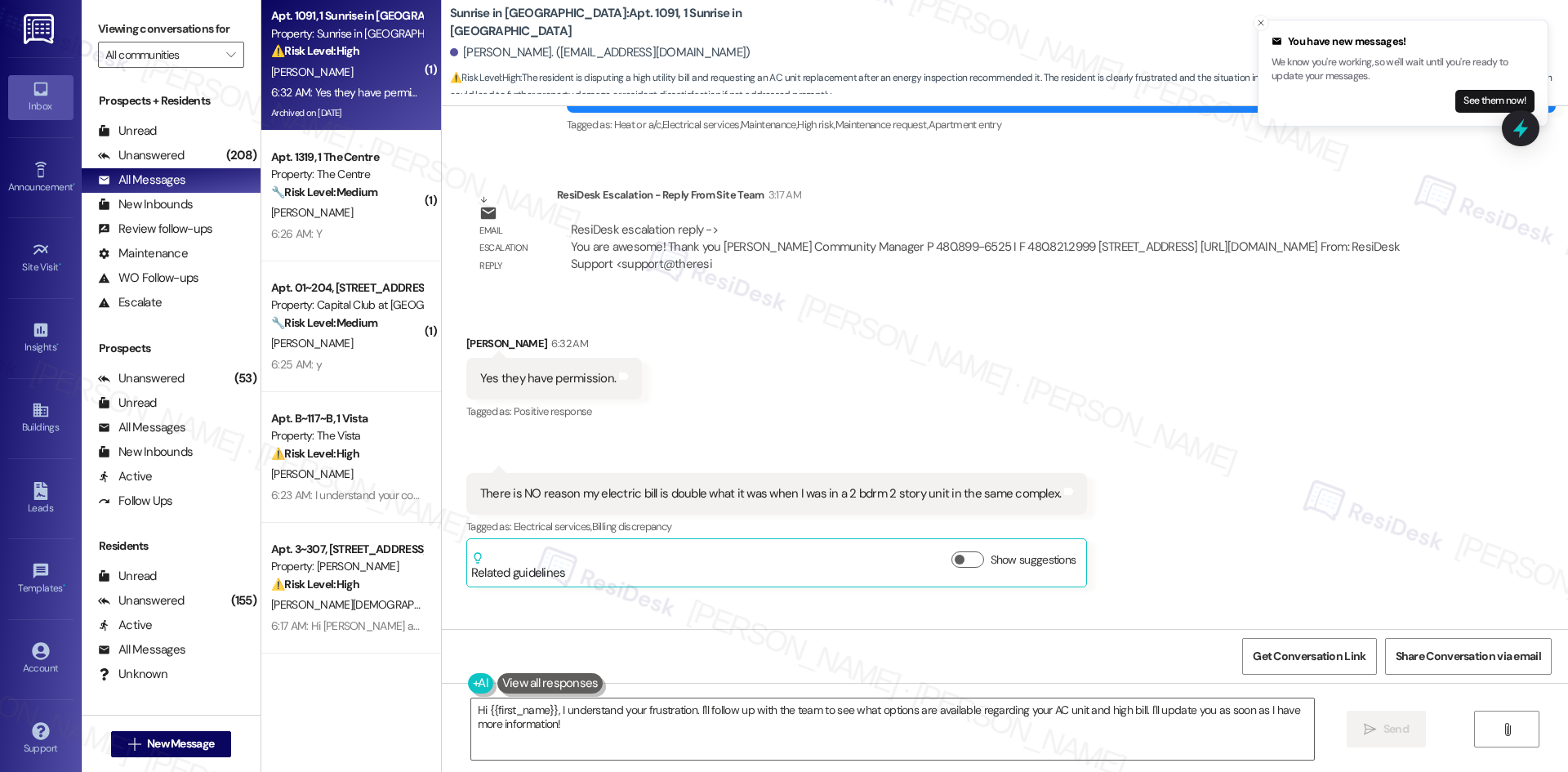
scroll to position [3767, 0]
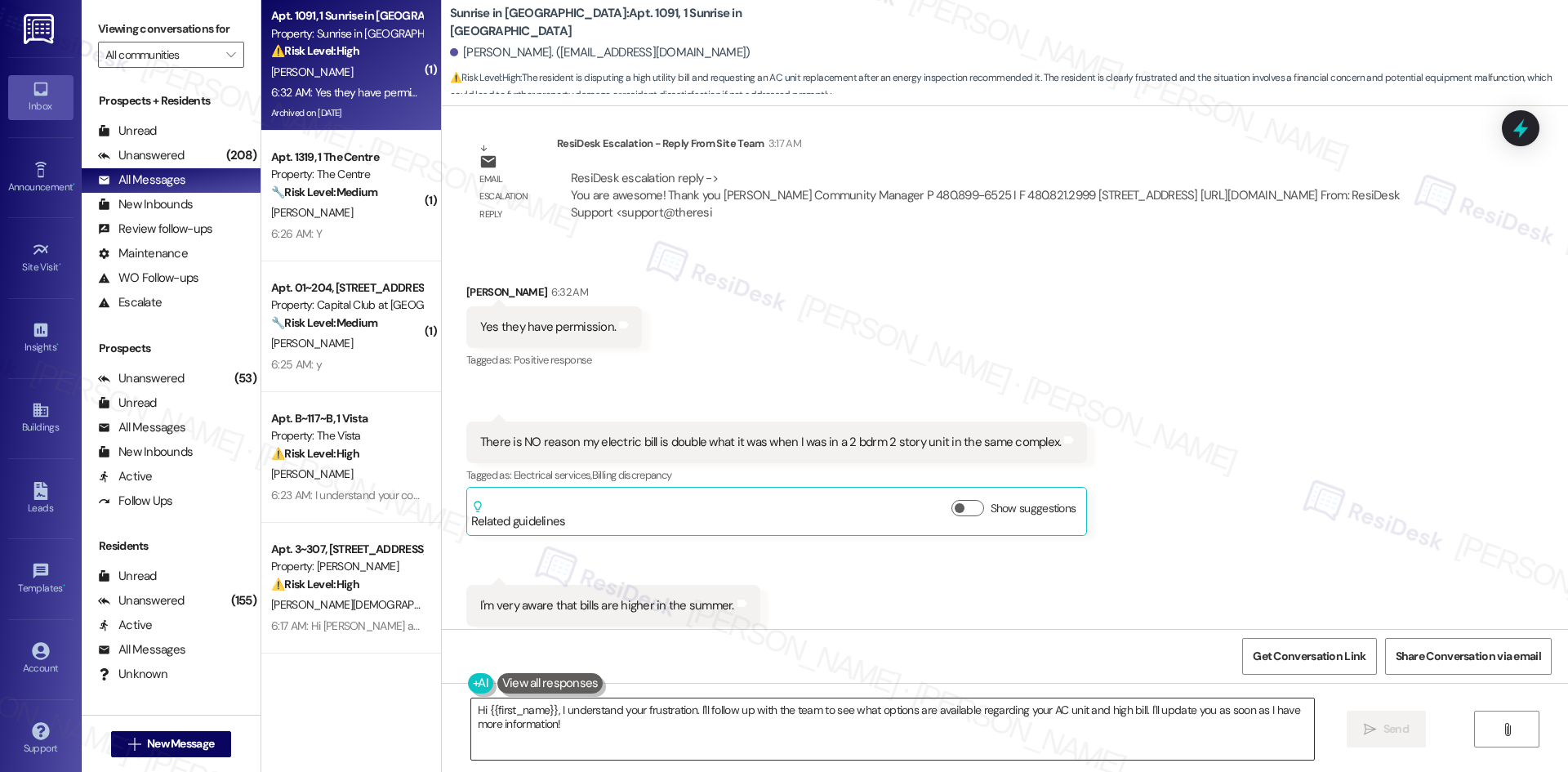
click at [774, 723] on textarea "Hi {{first_name}}, I understand your frustration. I'll follow up with the team …" at bounding box center [892, 729] width 842 height 62
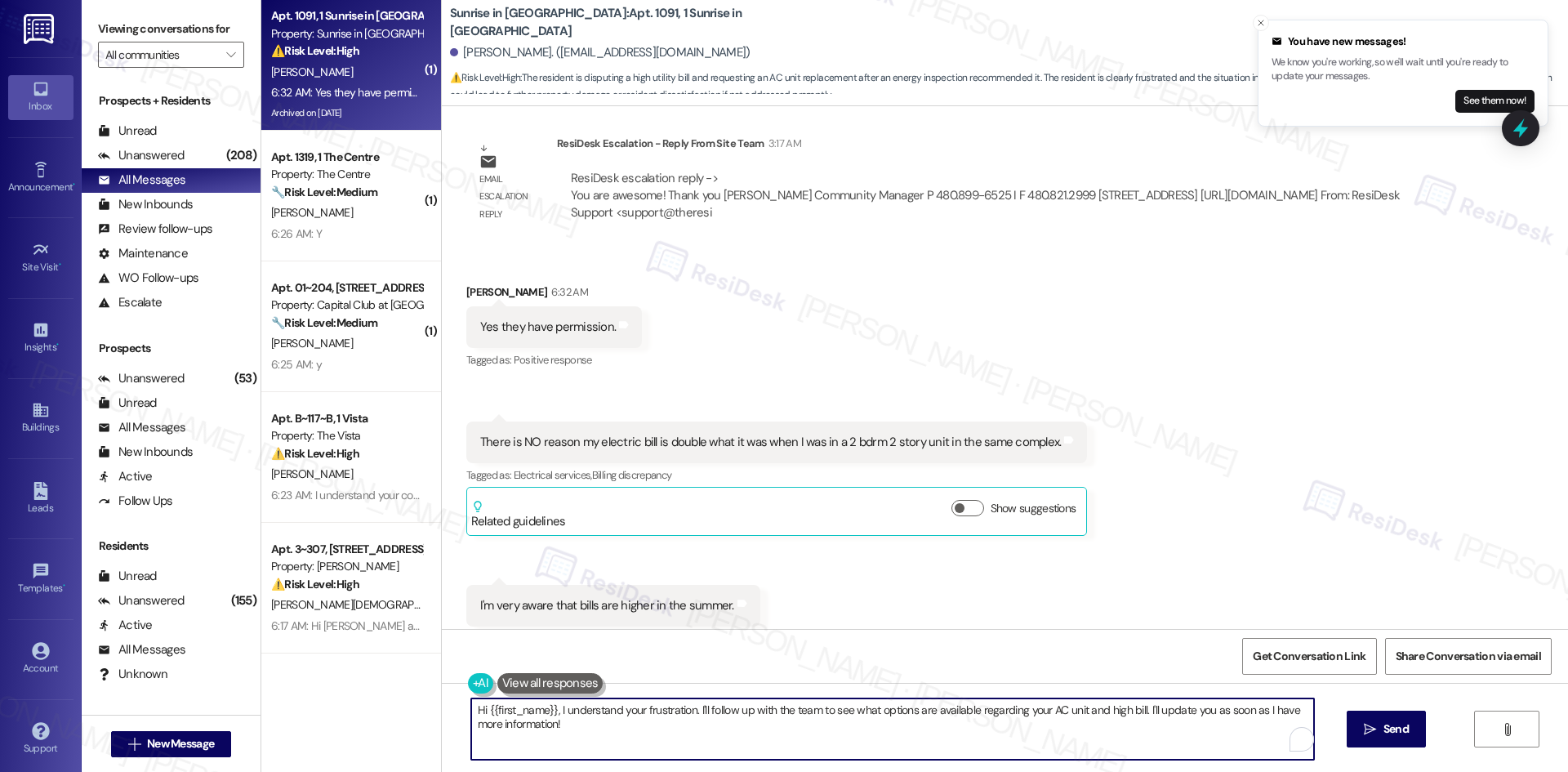
paste textarea "Thank you for confirming, Kimberly. Please be sure any pets are secured so main…"
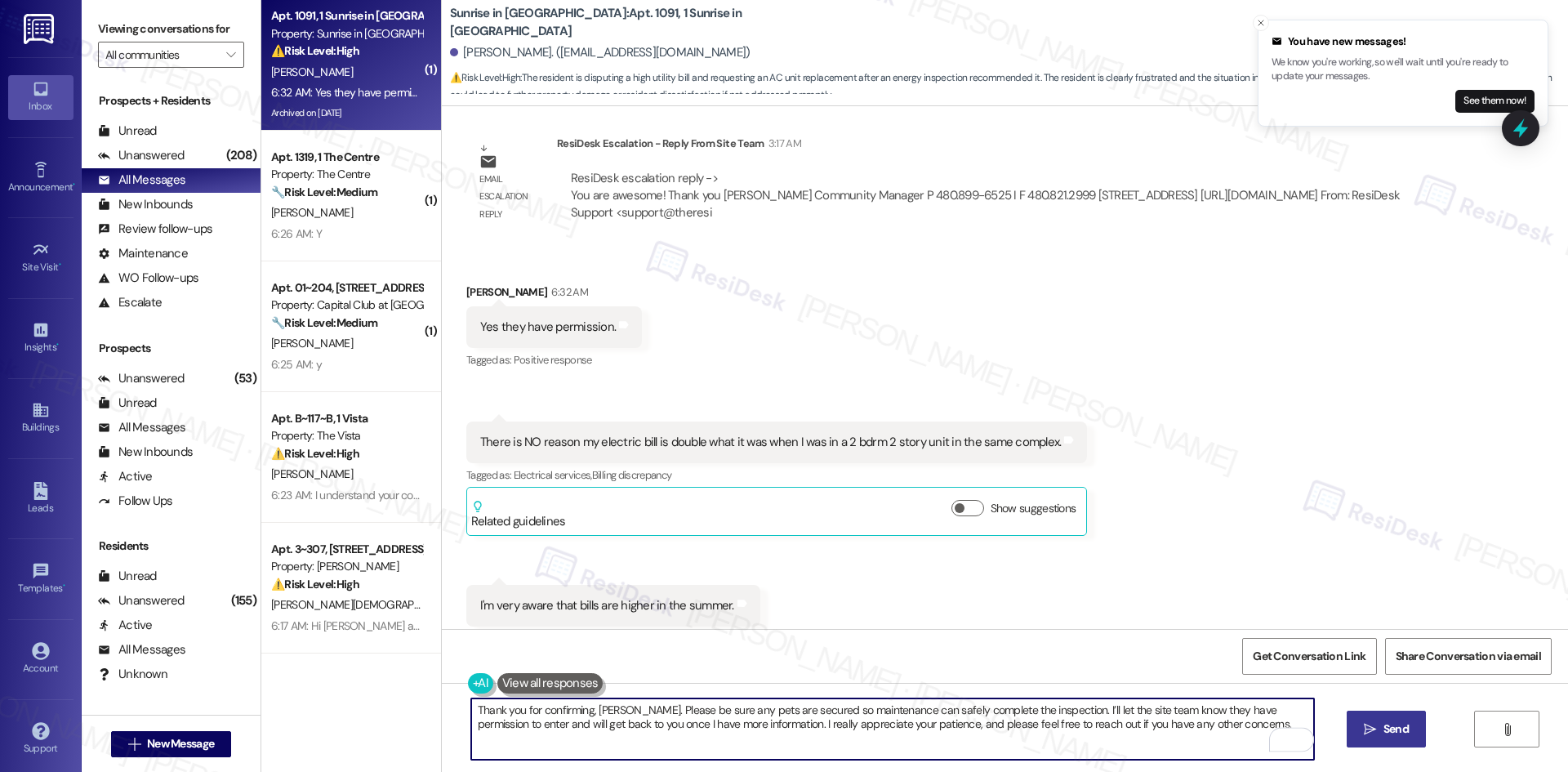
type textarea "Thank you for confirming, Kimberly. Please be sure any pets are secured so main…"
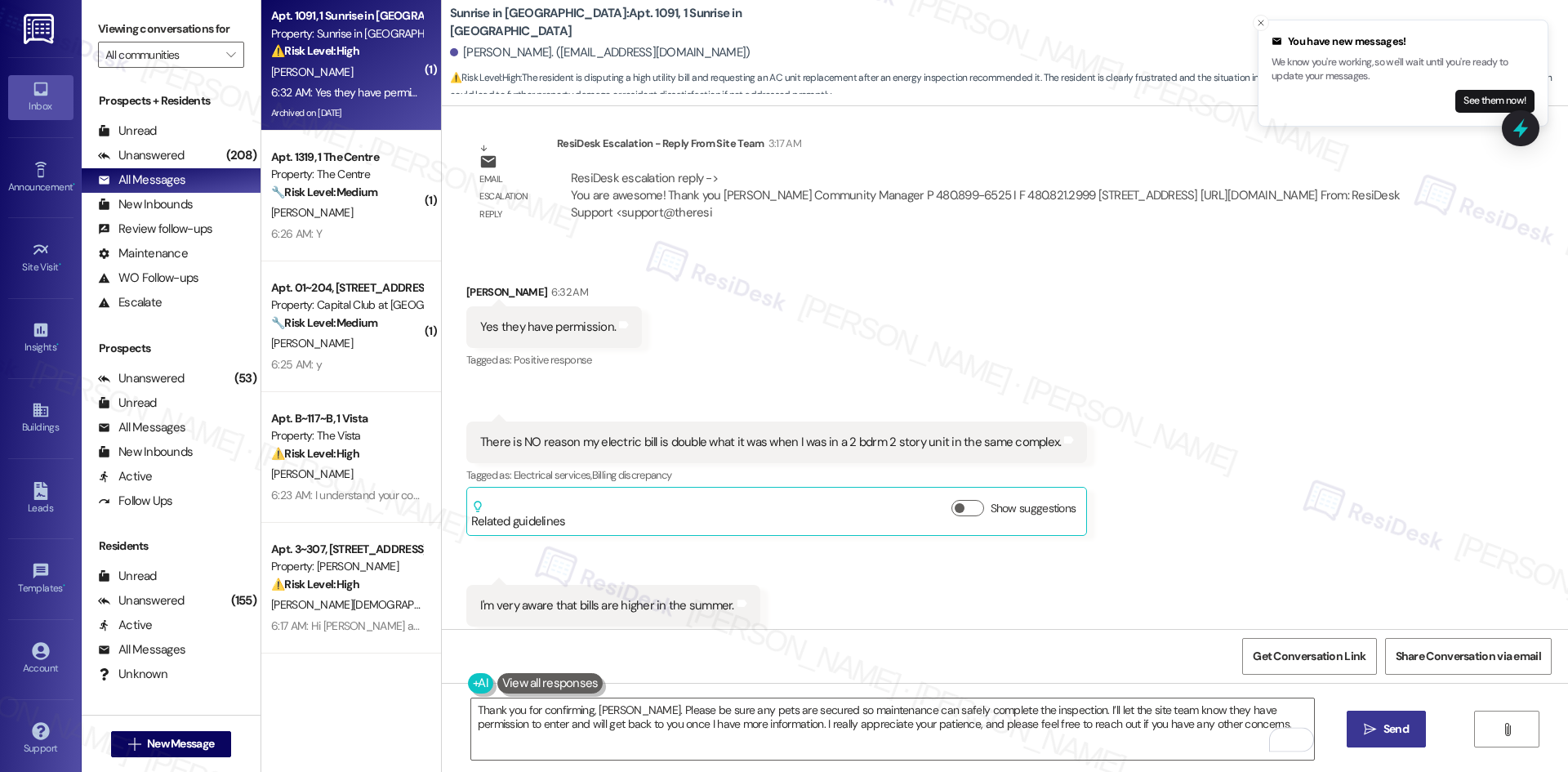
click at [1383, 733] on span "Send" at bounding box center [1395, 728] width 25 height 17
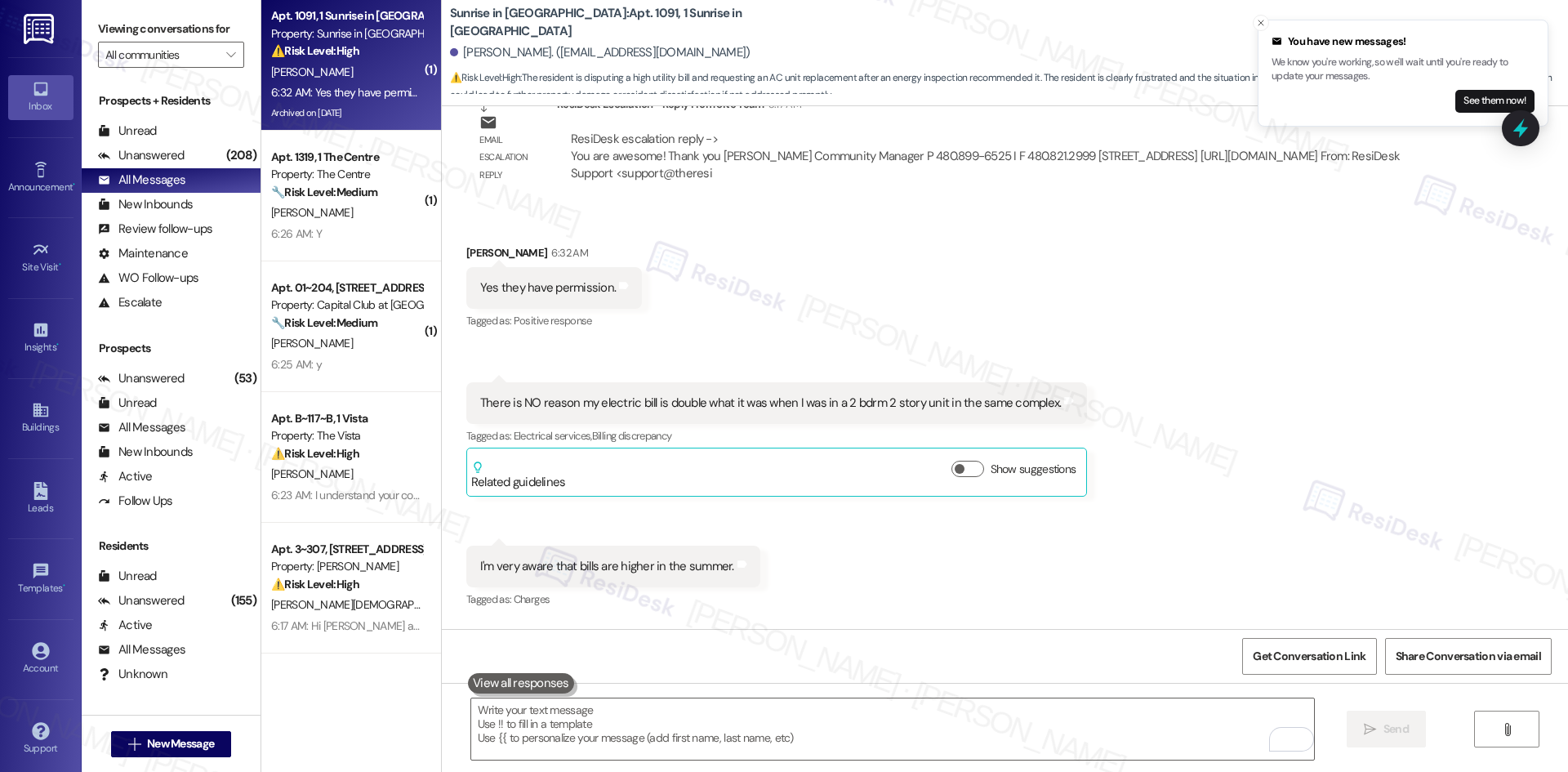
scroll to position [3899, 0]
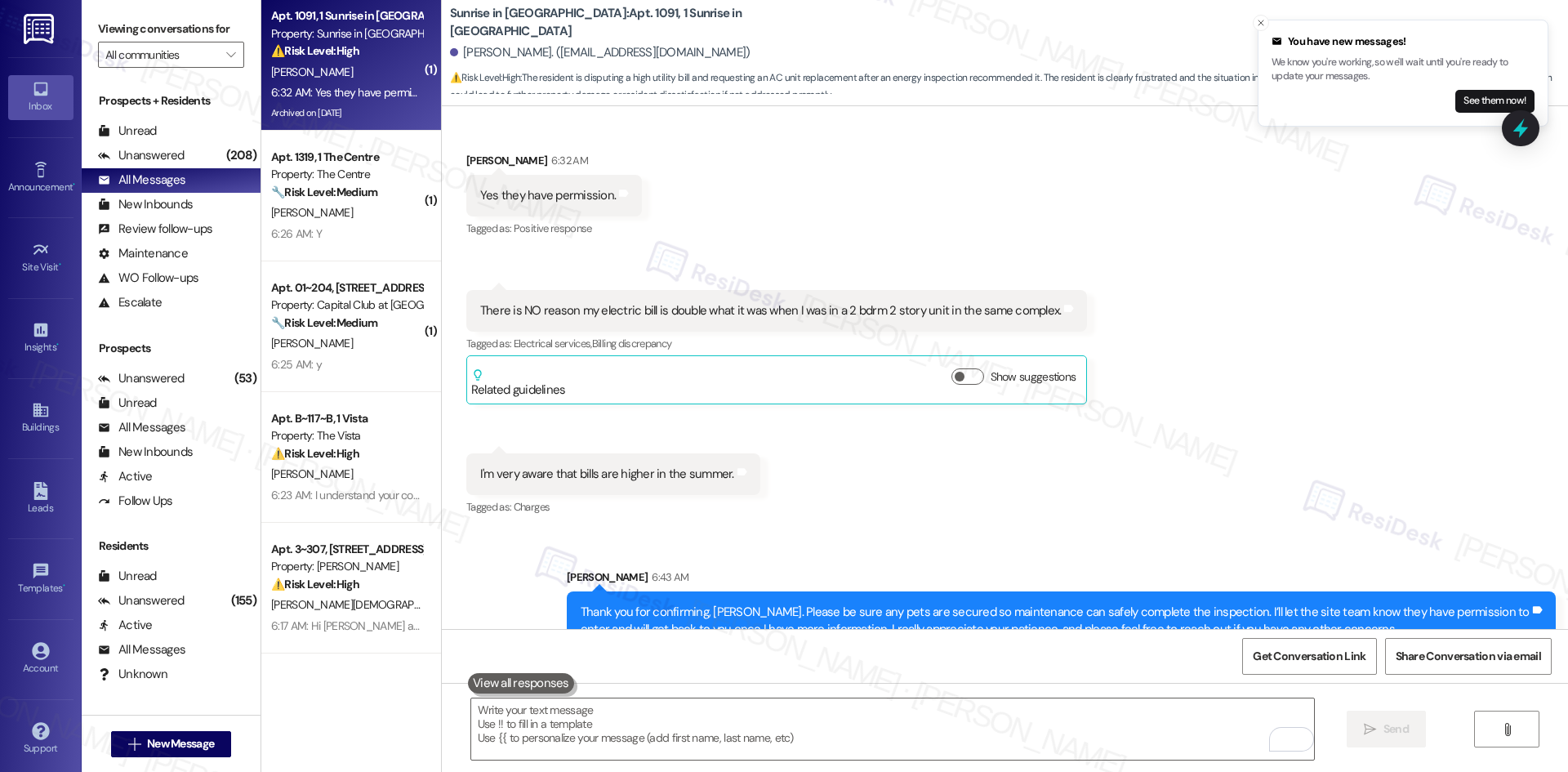
click at [1227, 430] on div "Received via SMS Kimberly Vega 6:32 AM Yes they have permission. Tags and notes…" at bounding box center [1005, 323] width 1126 height 417
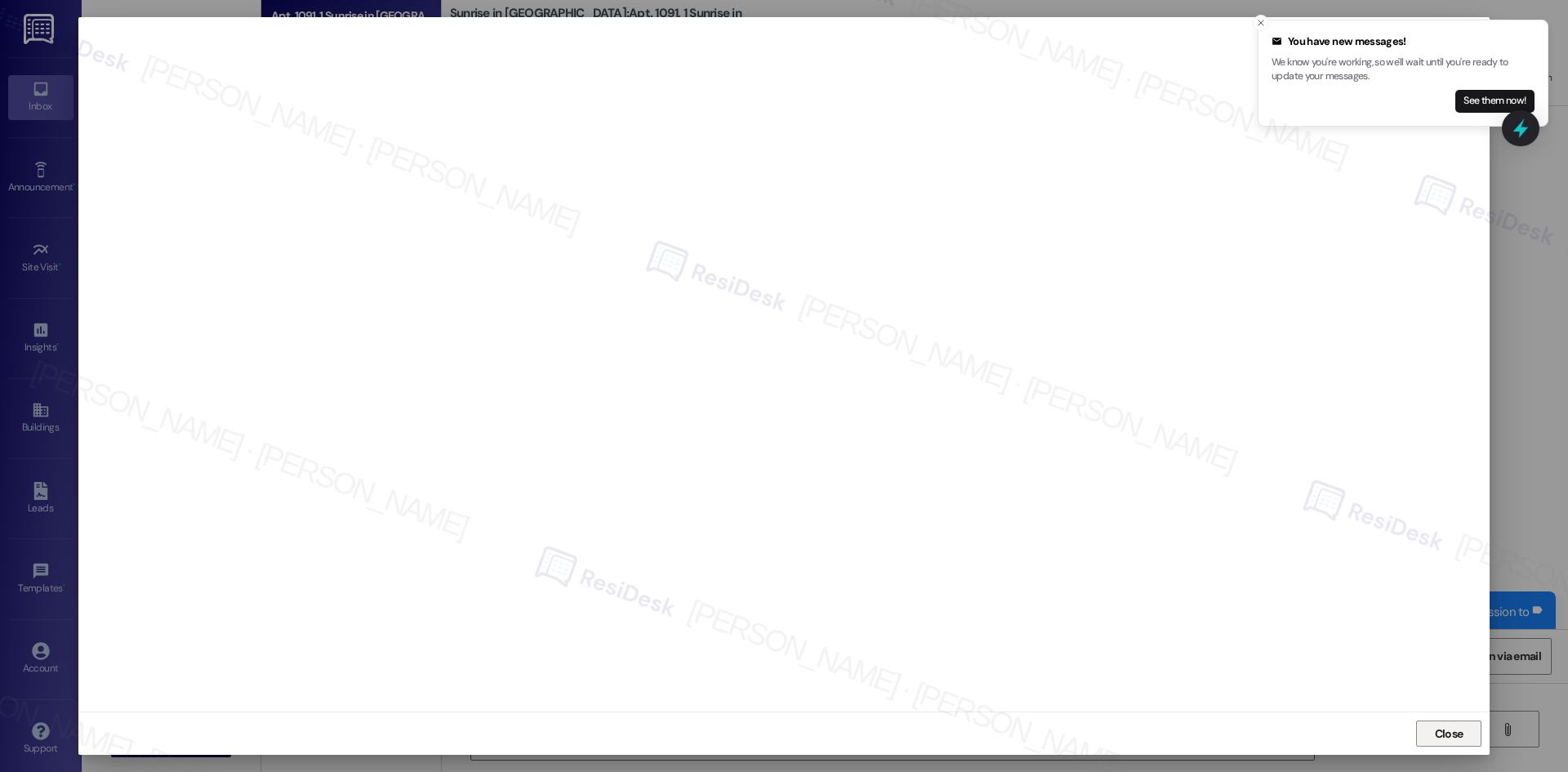
click at [1460, 741] on span "Close" at bounding box center [1449, 733] width 29 height 17
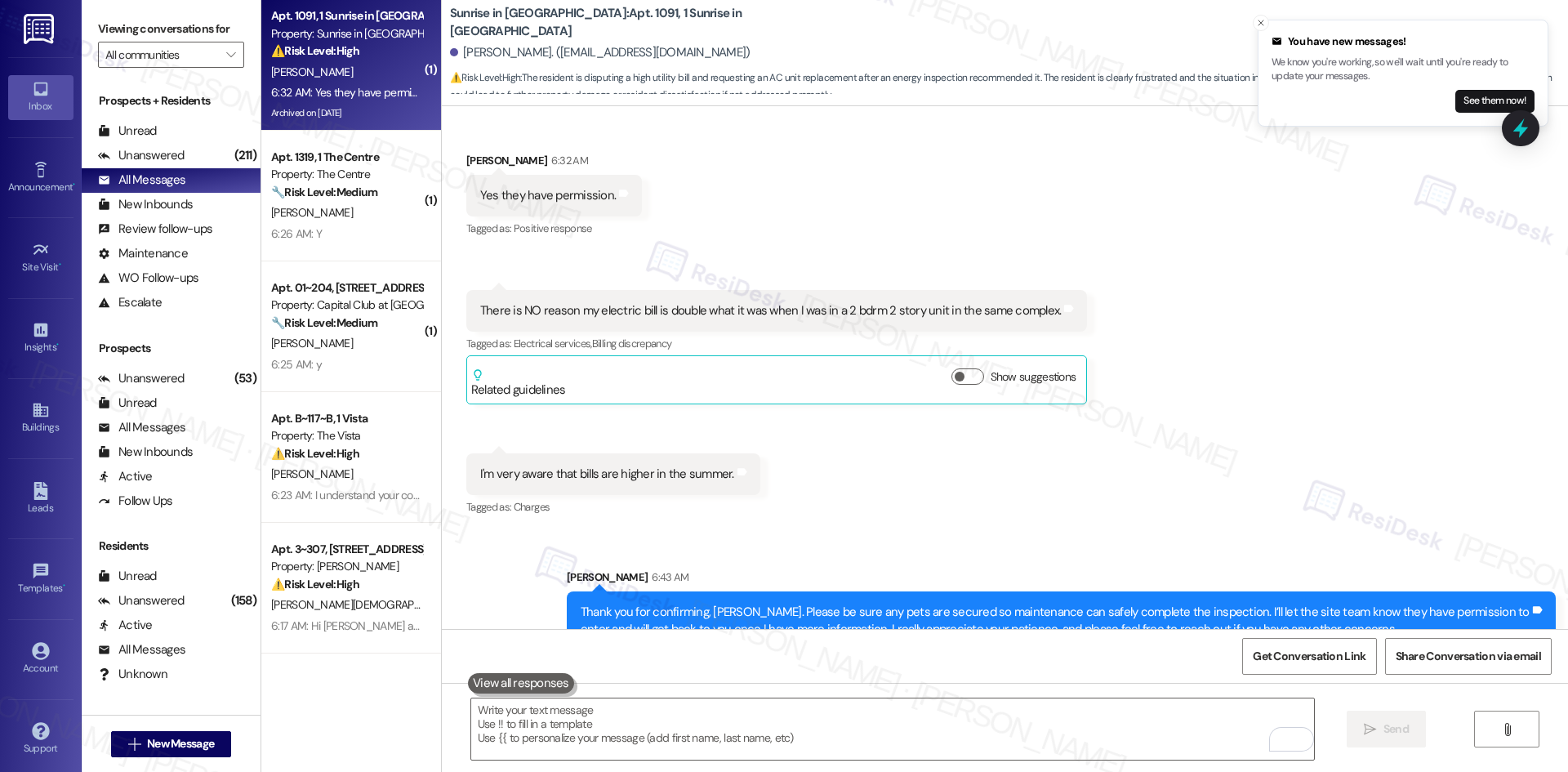
click at [1203, 453] on div "Received via SMS Kimberly Vega 6:32 AM Yes they have permission. Tags and notes…" at bounding box center [1005, 323] width 1126 height 417
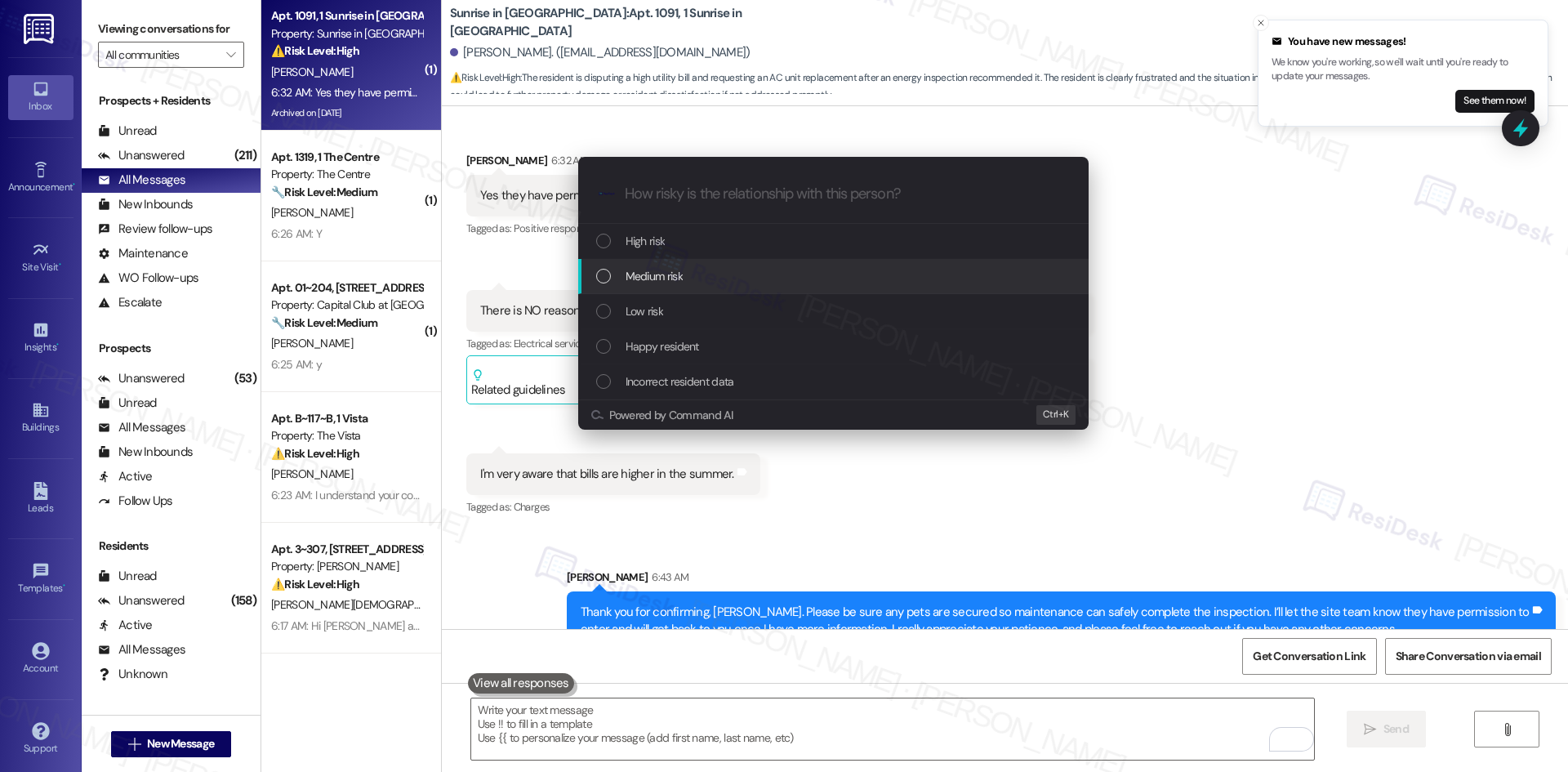
click at [714, 277] on div "Medium risk" at bounding box center [834, 276] width 477 height 18
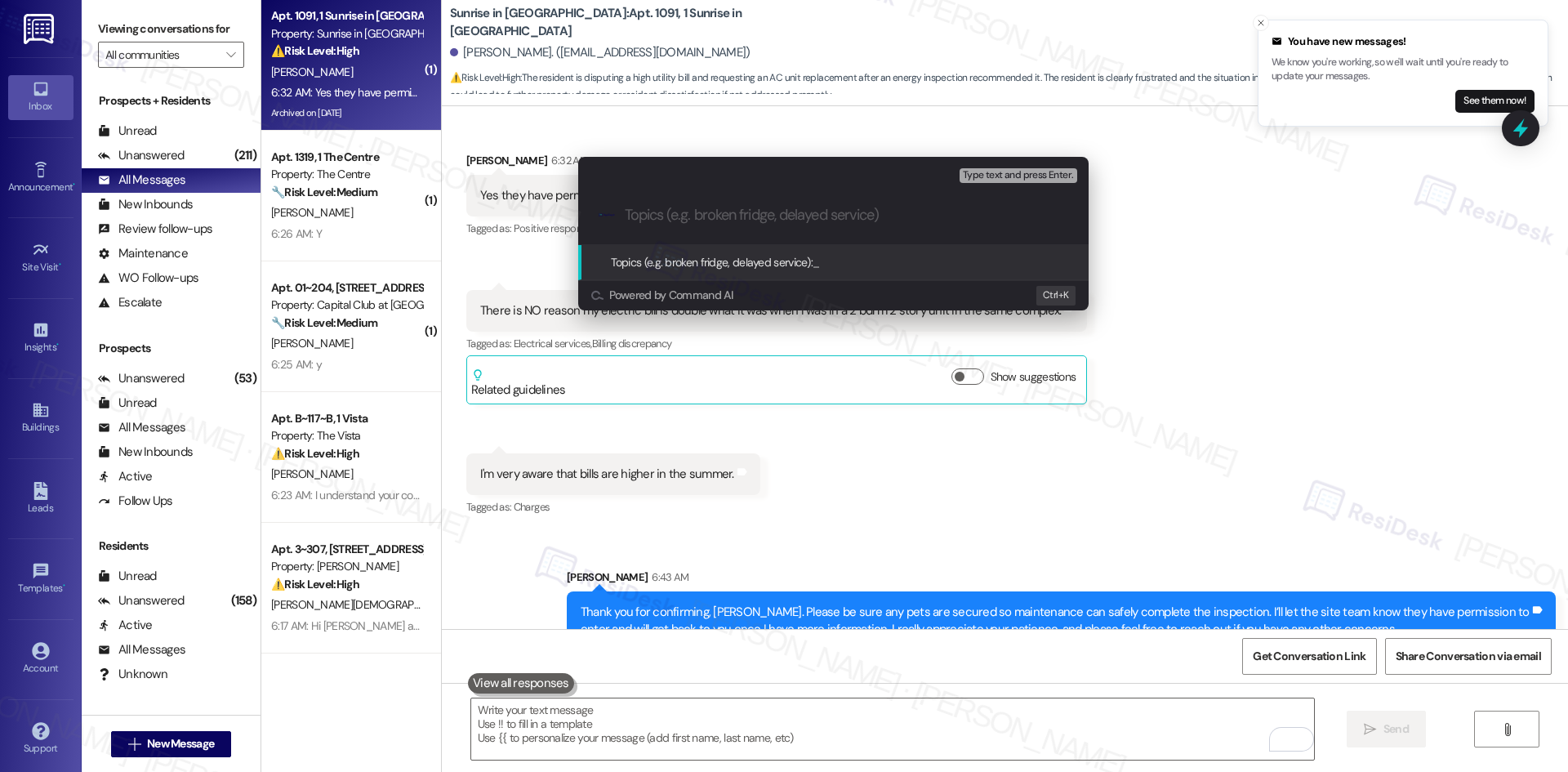
click at [687, 206] on input "Topics (e.g. broken fridge, delayed service)" at bounding box center [846, 215] width 444 height 17
paste input "Follow-Up – Request for AC Unit Inspection (ID: 7831024)"
type input "Follow-Up – Request for AC Unit Inspection (ID: 7831024)"
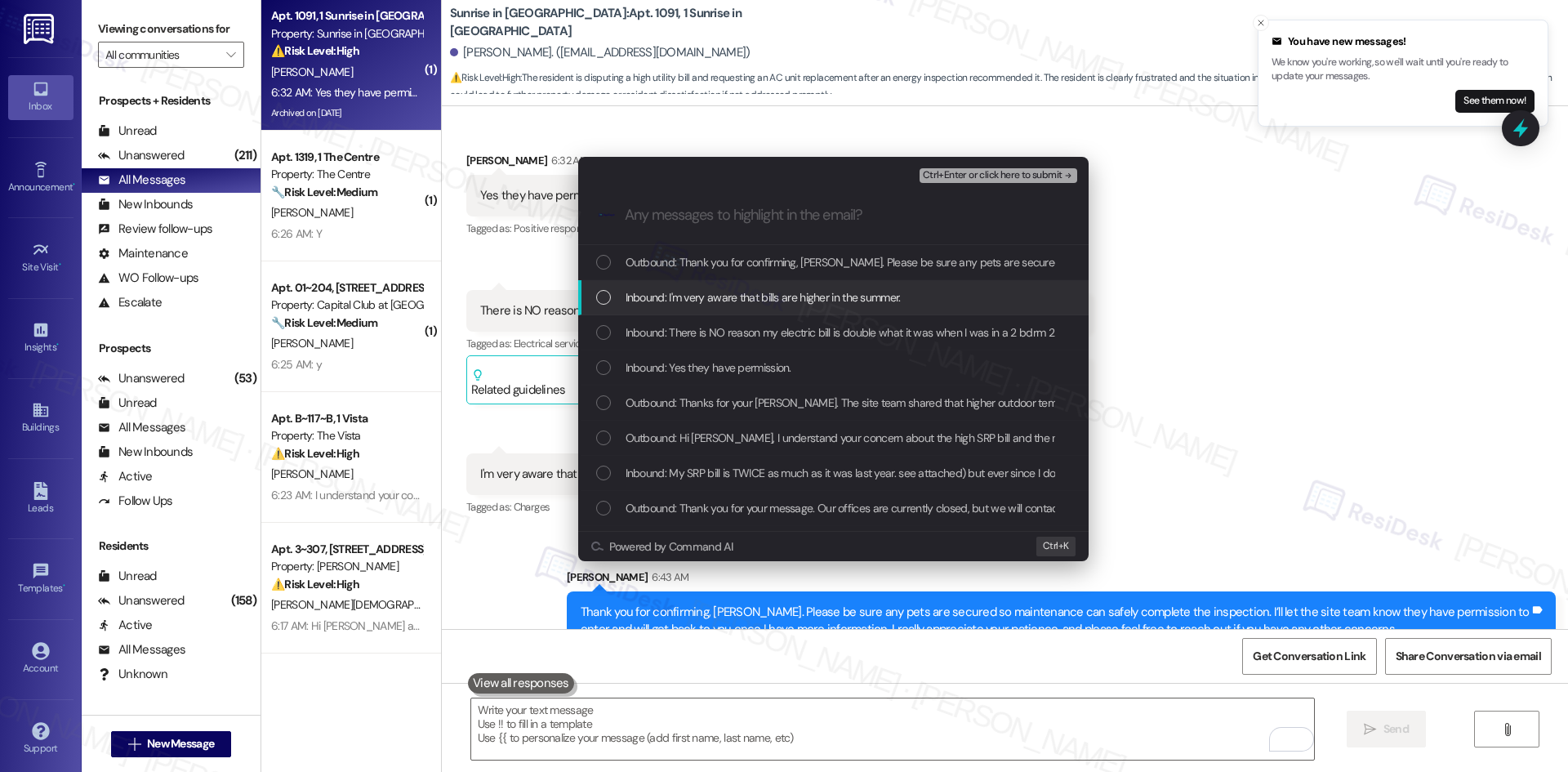
click at [846, 302] on span "Inbound: I'm very aware that bills are higher in the summer." at bounding box center [763, 298] width 275 height 18
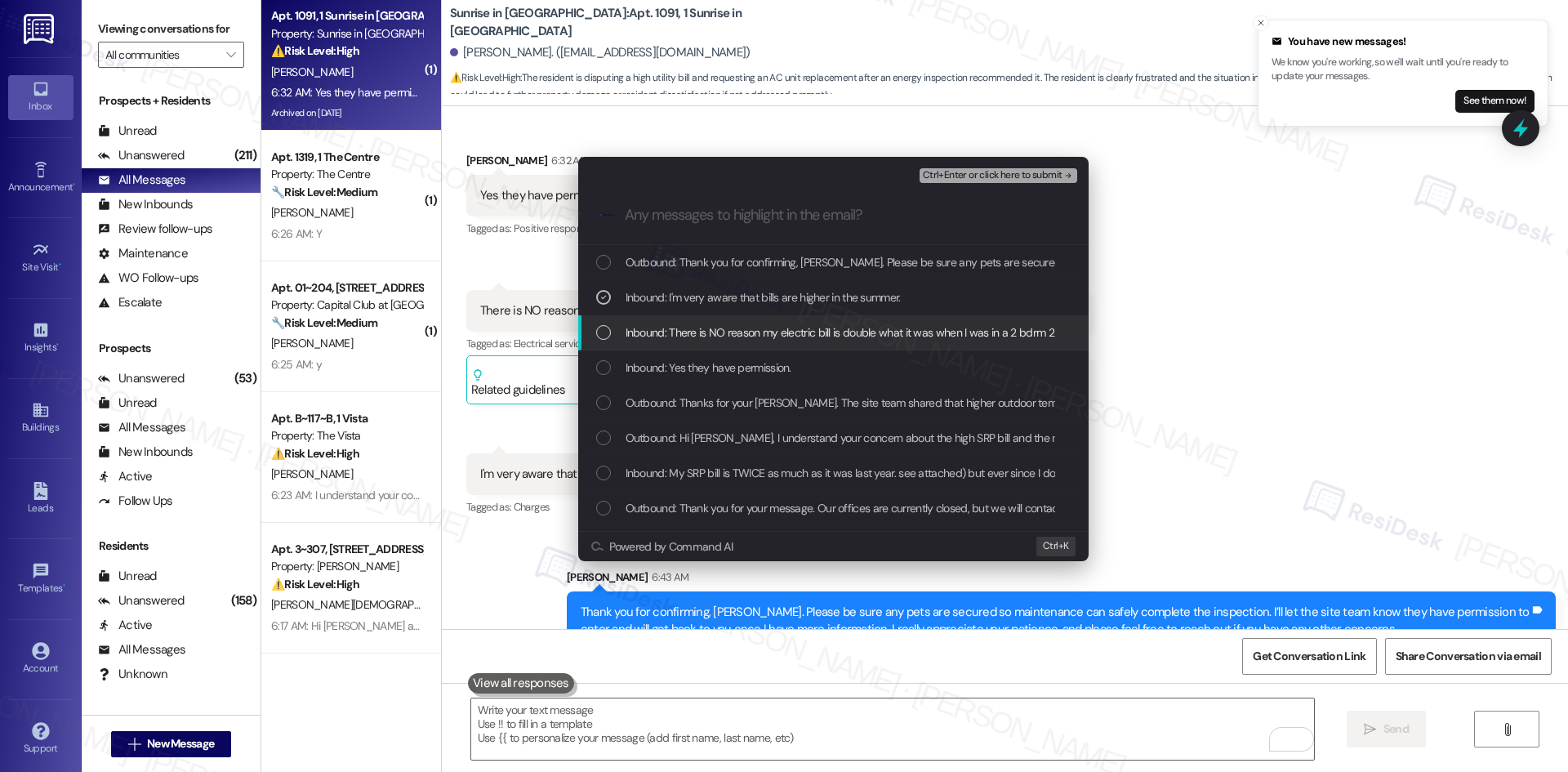
click at [827, 331] on span "Inbound: There is NO reason my electric bill is double what it was when I was i…" at bounding box center [915, 332] width 579 height 18
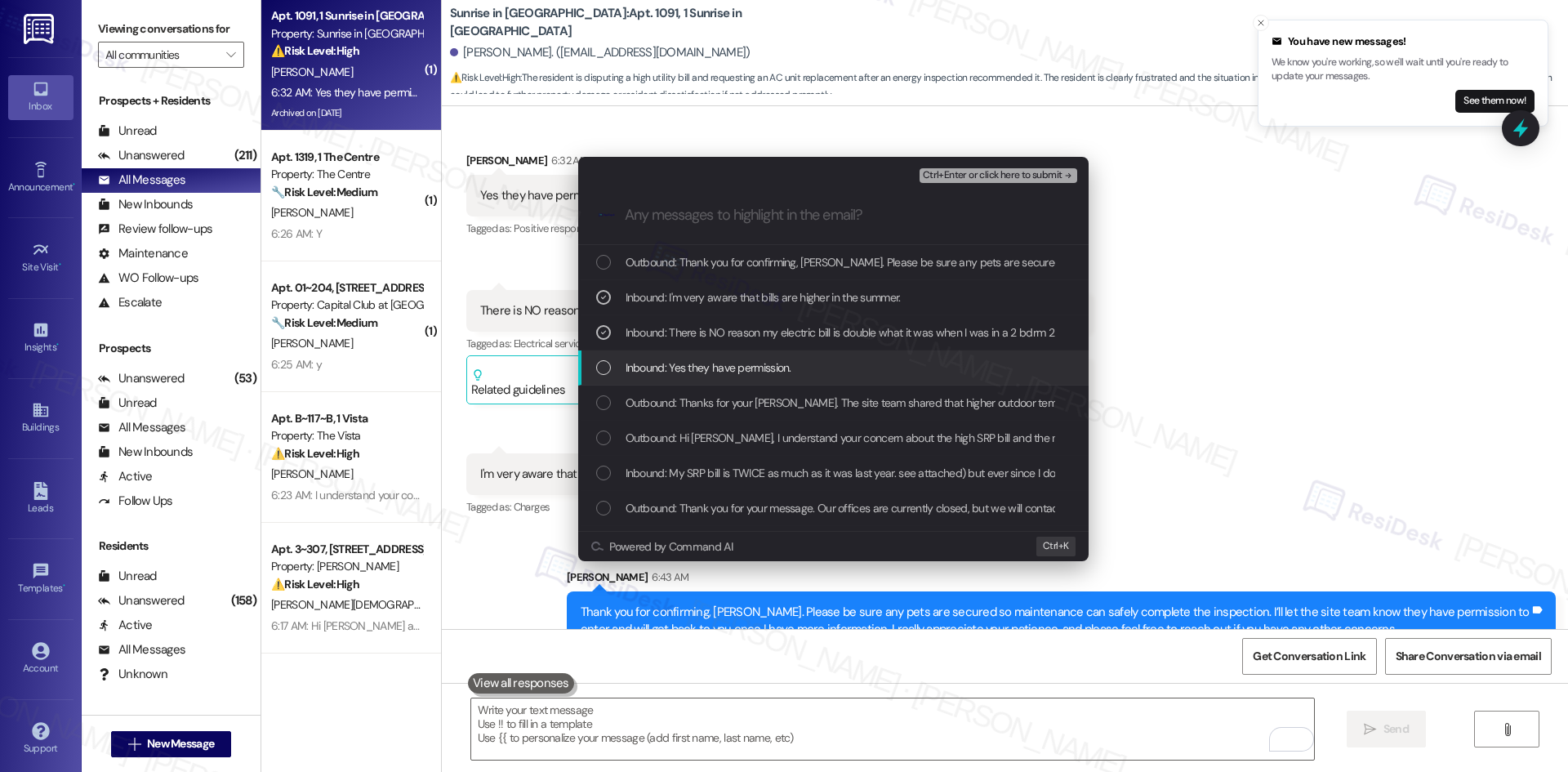
click at [801, 363] on div "Inbound: Yes they have permission." at bounding box center [834, 368] width 477 height 18
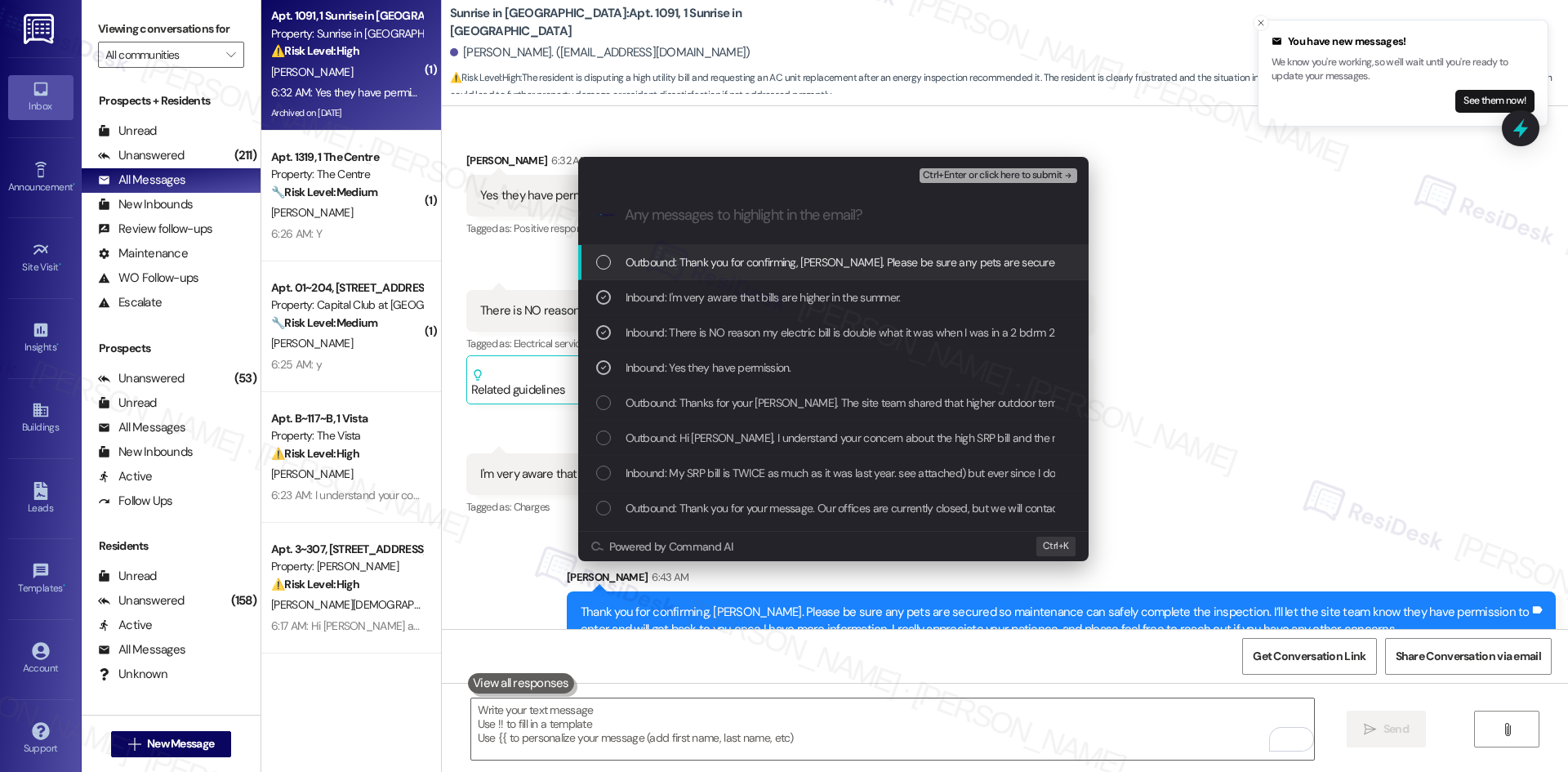
click at [1027, 176] on span "Ctrl+Enter or click here to submit" at bounding box center [993, 176] width 140 height 12
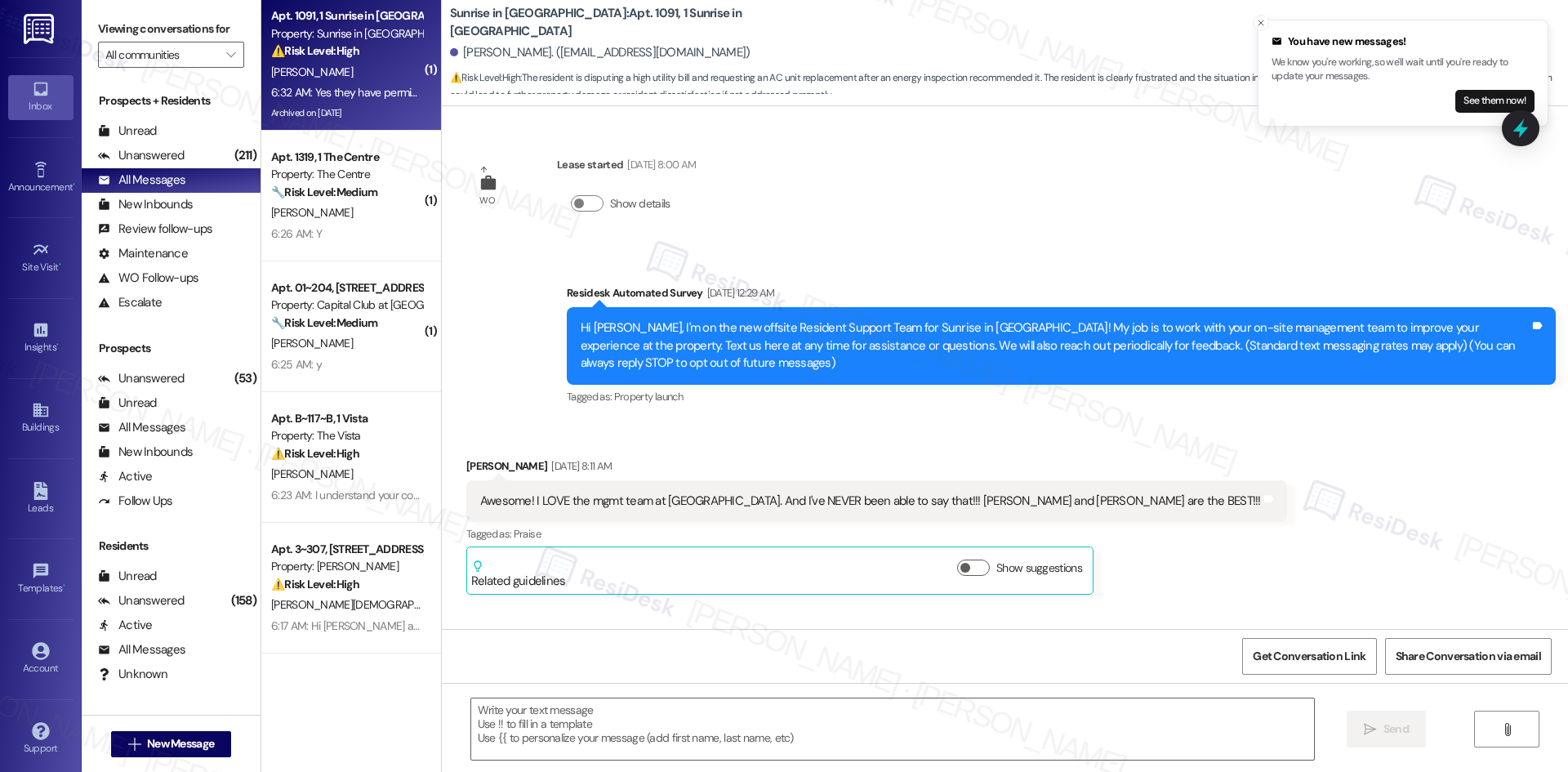
scroll to position [3767, 0]
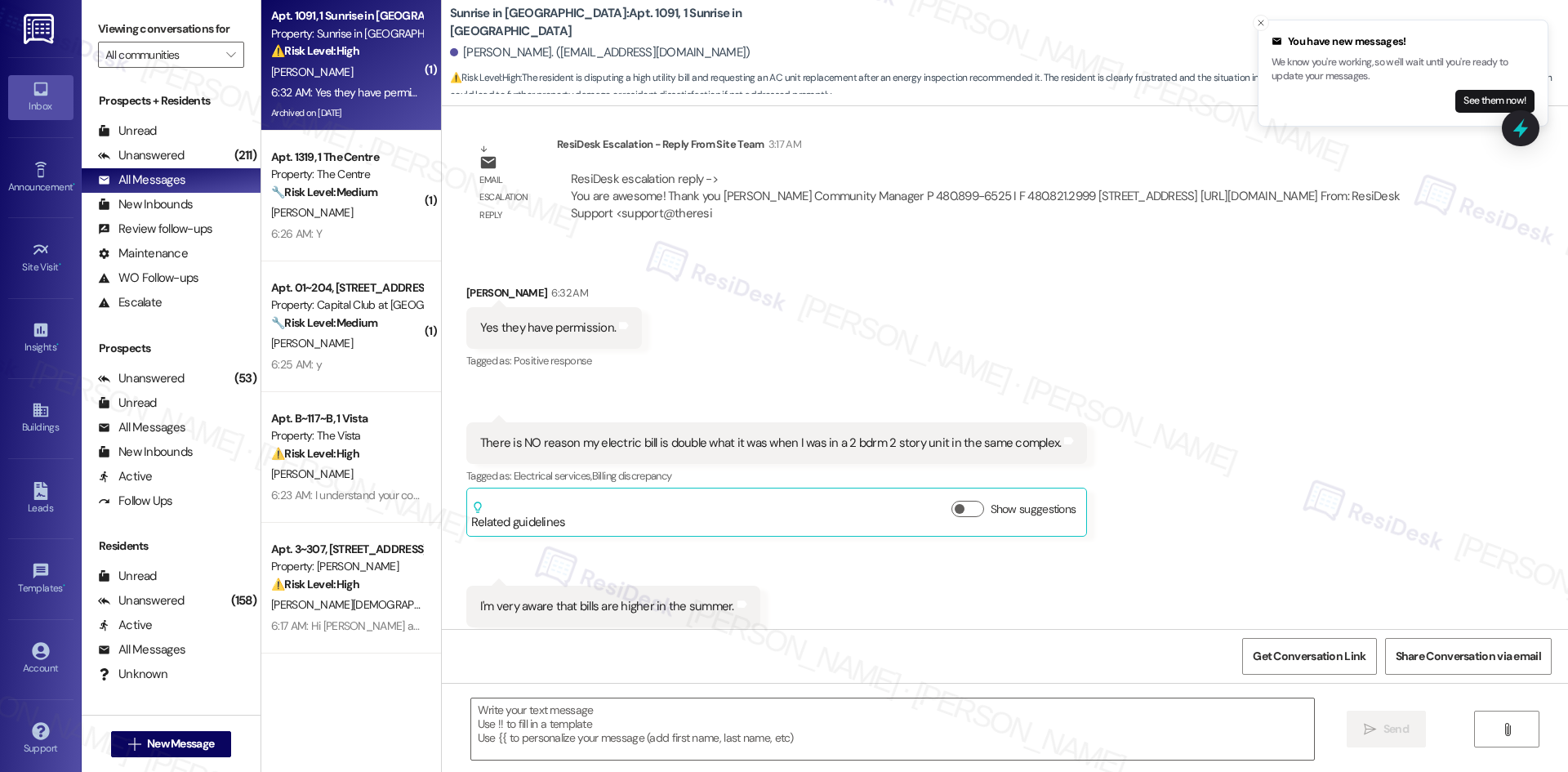
type textarea "Fetching suggested responses. Please feel free to read through the conversation…"
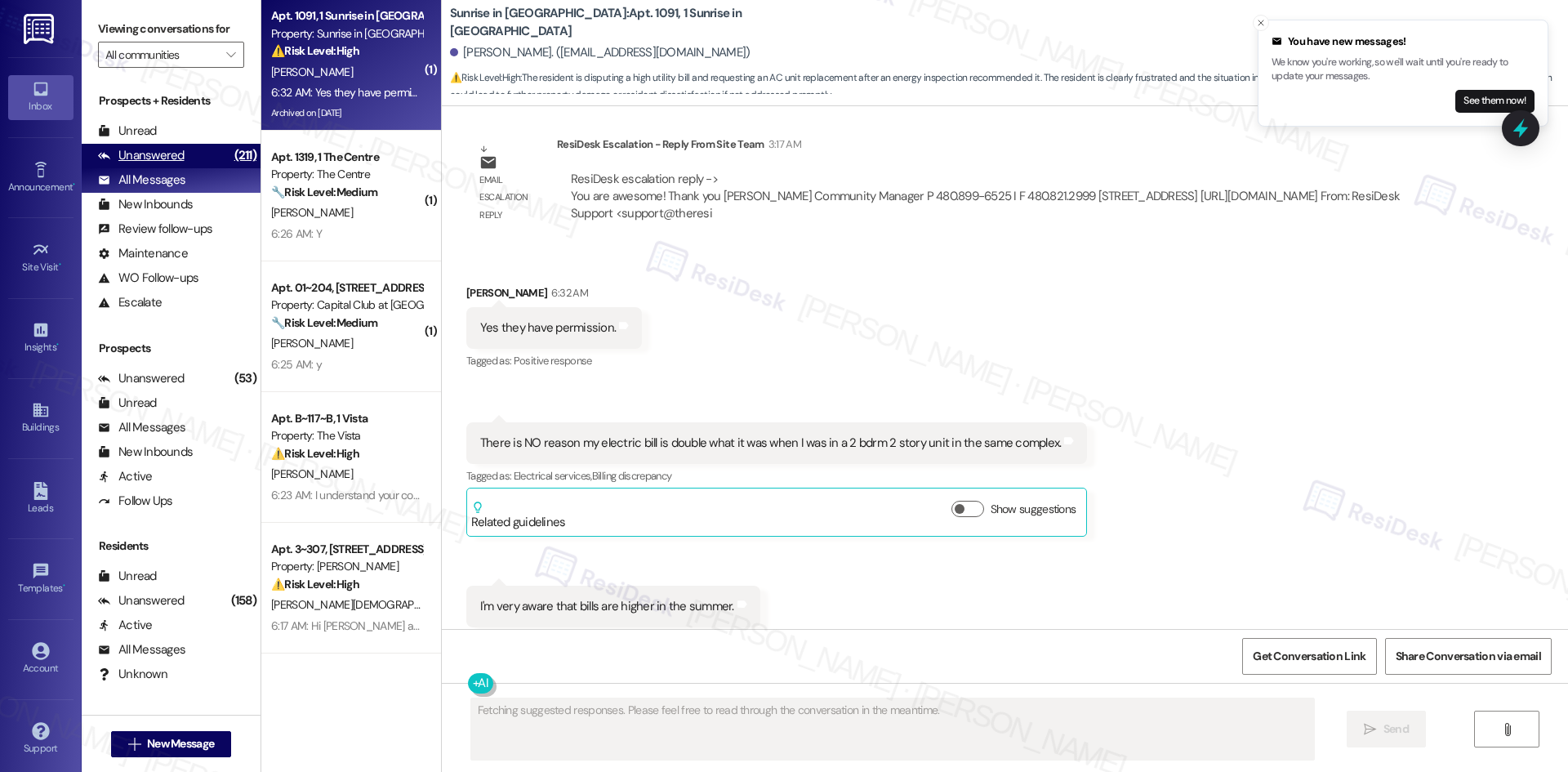
click at [173, 158] on div "Unanswered" at bounding box center [141, 155] width 86 height 17
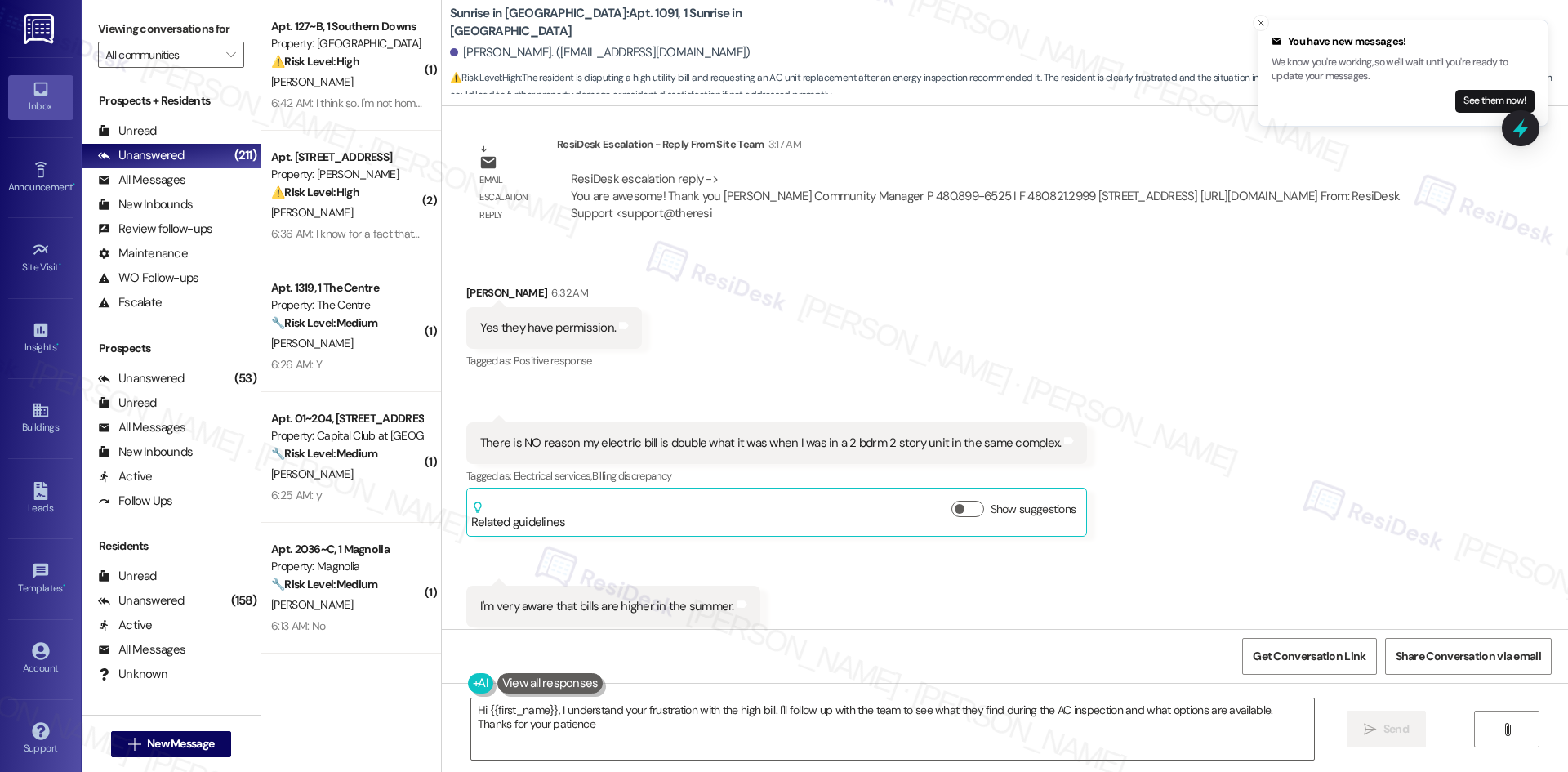
type textarea "Hi {{first_name}}, I understand your frustration with the high bill. I'll follo…"
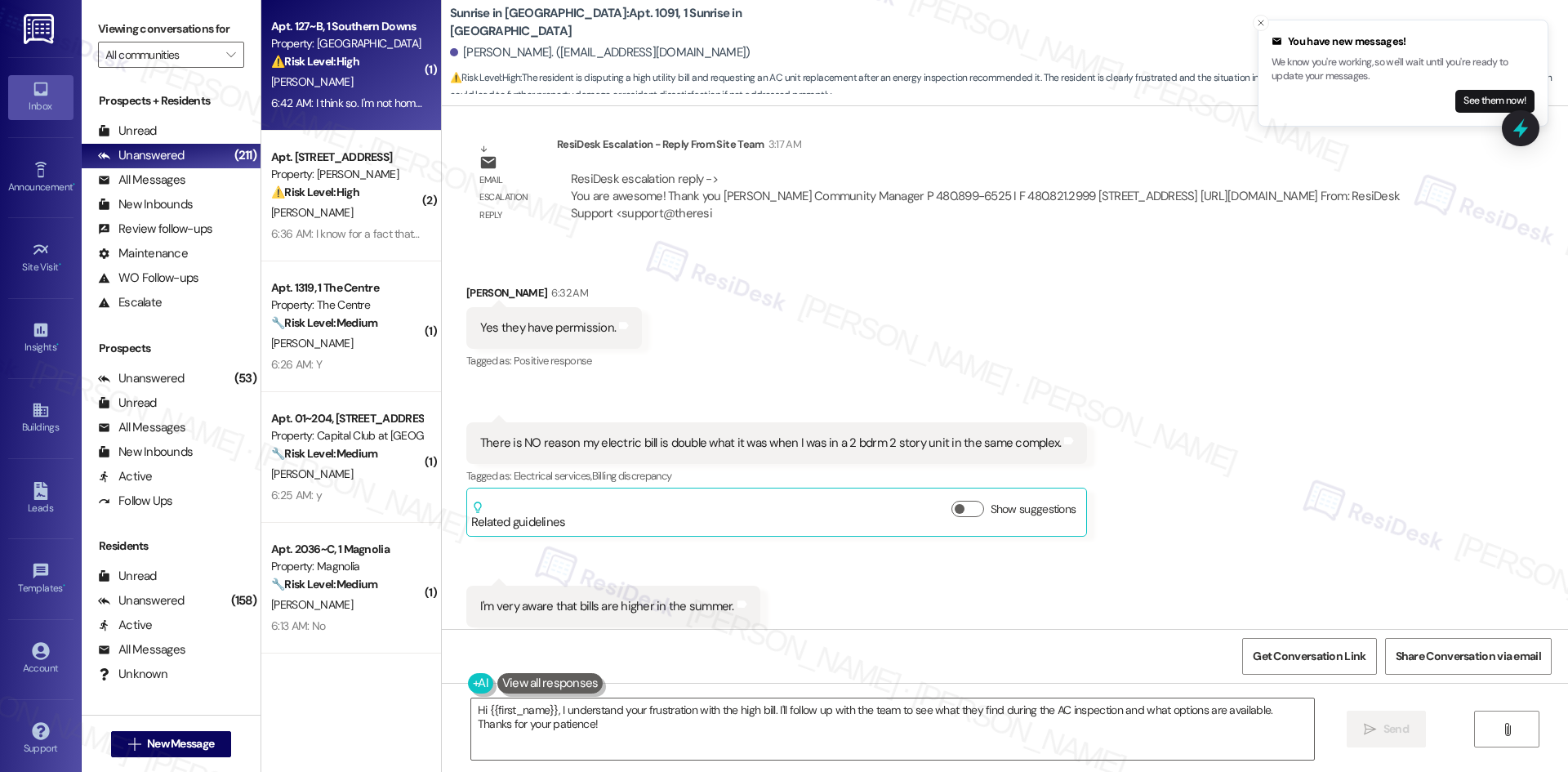
click at [323, 95] on div "6:42 AM: I think so. I'm not home right now, but I submitted a lengthy email to…" at bounding box center [588, 103] width 634 height 15
type textarea "Fetching suggested responses. Please feel free to read through the conversation…"
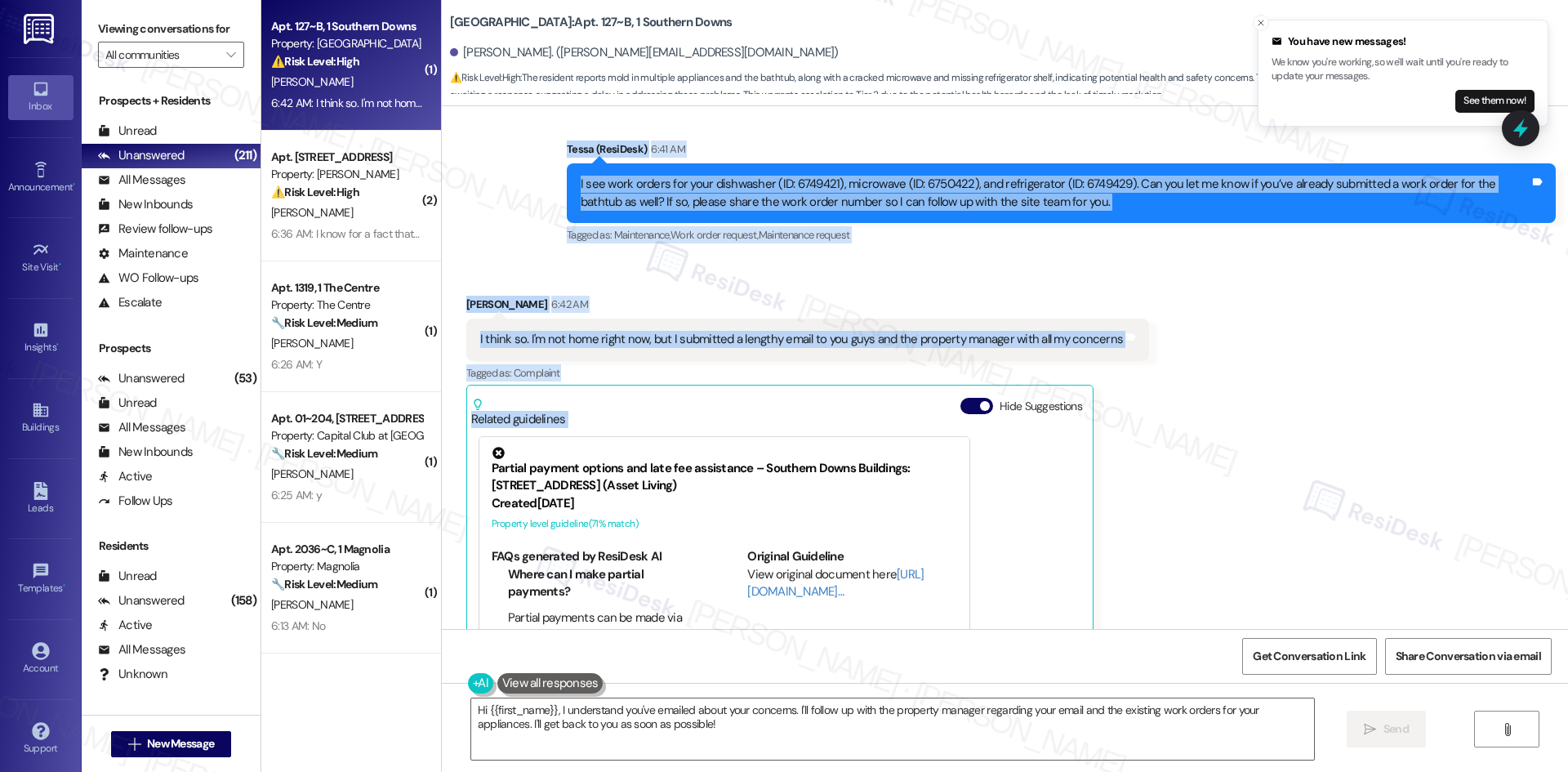
scroll to position [1039, 0]
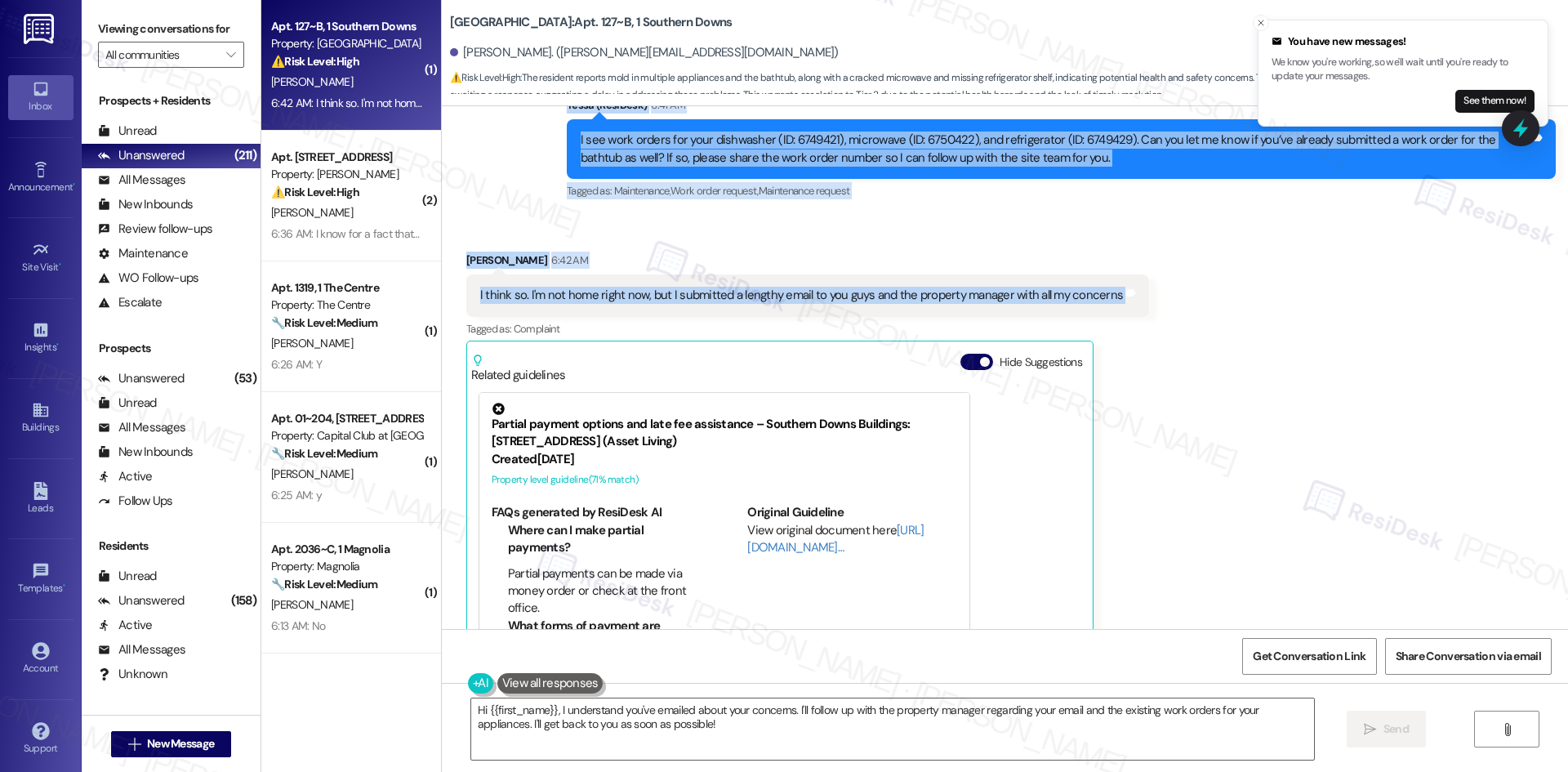
drag, startPoint x: 550, startPoint y: 247, endPoint x: 1169, endPoint y: 296, distance: 620.9
click at [1169, 296] on div "WO Lease started Aug 10, 2025 at 8:00 AM Show details Survey, sent via SMS Resi…" at bounding box center [1005, 368] width 1126 height 523
copy div "Residesk Automated Survey 12:41 AM Hi Samuel! We're so glad you chose Southern …"
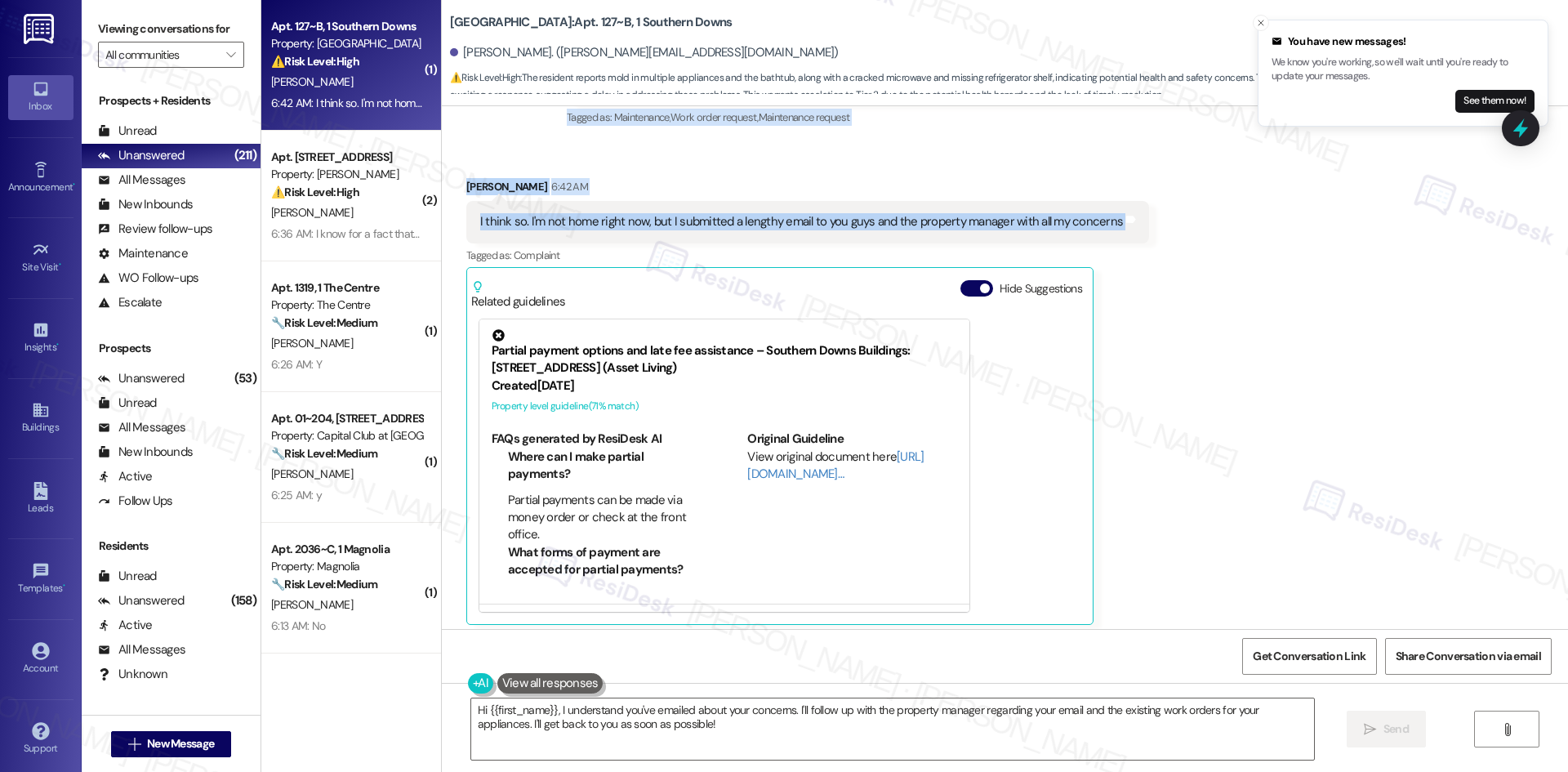
scroll to position [1121, 0]
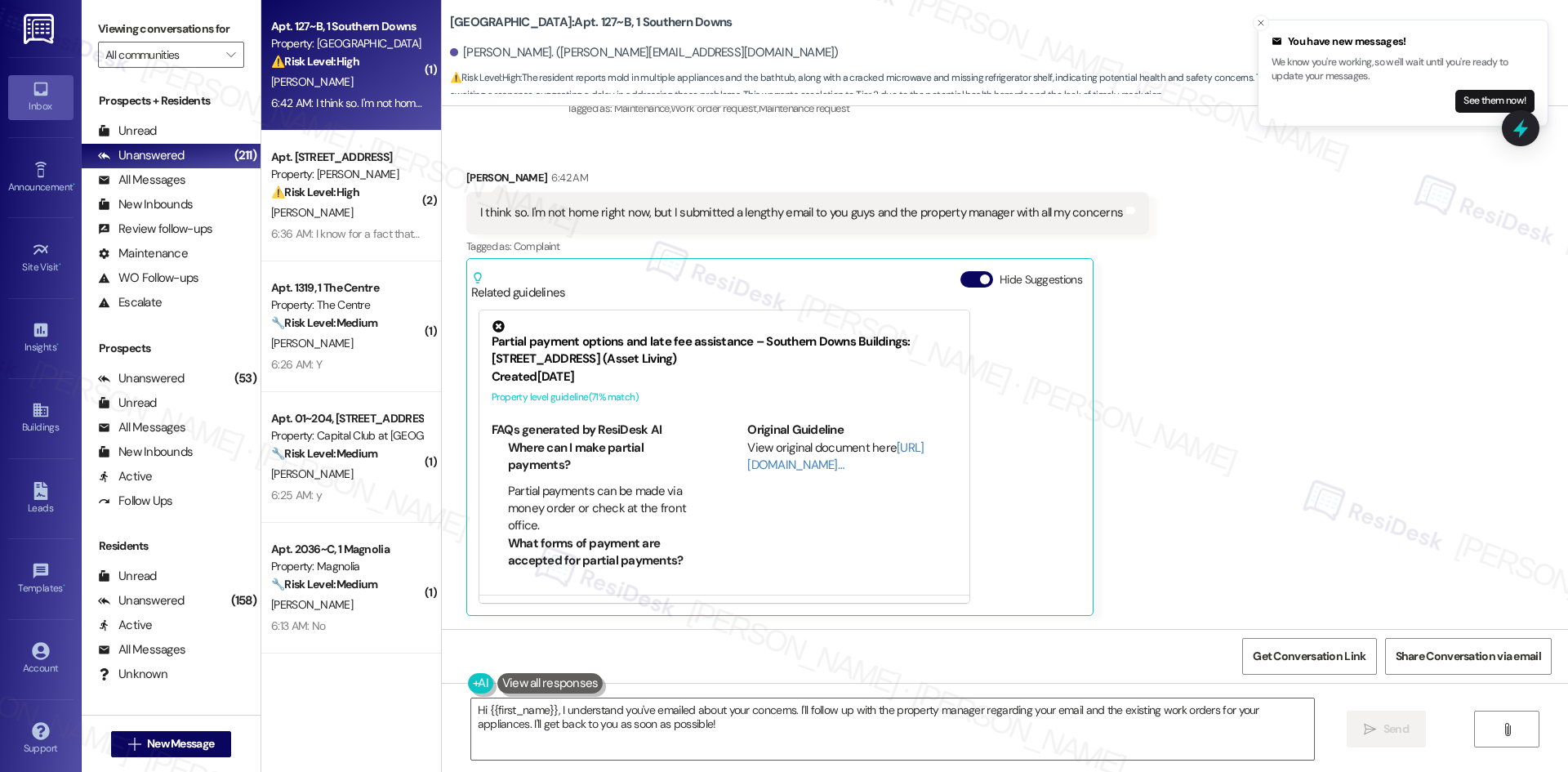
click at [1234, 403] on div "Received via SMS Samuel Kite 6:42 AM I think so. I'm not home right now, but I …" at bounding box center [1005, 380] width 1126 height 495
click at [970, 745] on textarea "Hi {{first_name}}, I understand you've emailed about your concerns. I'll follow…" at bounding box center [892, 729] width 842 height 62
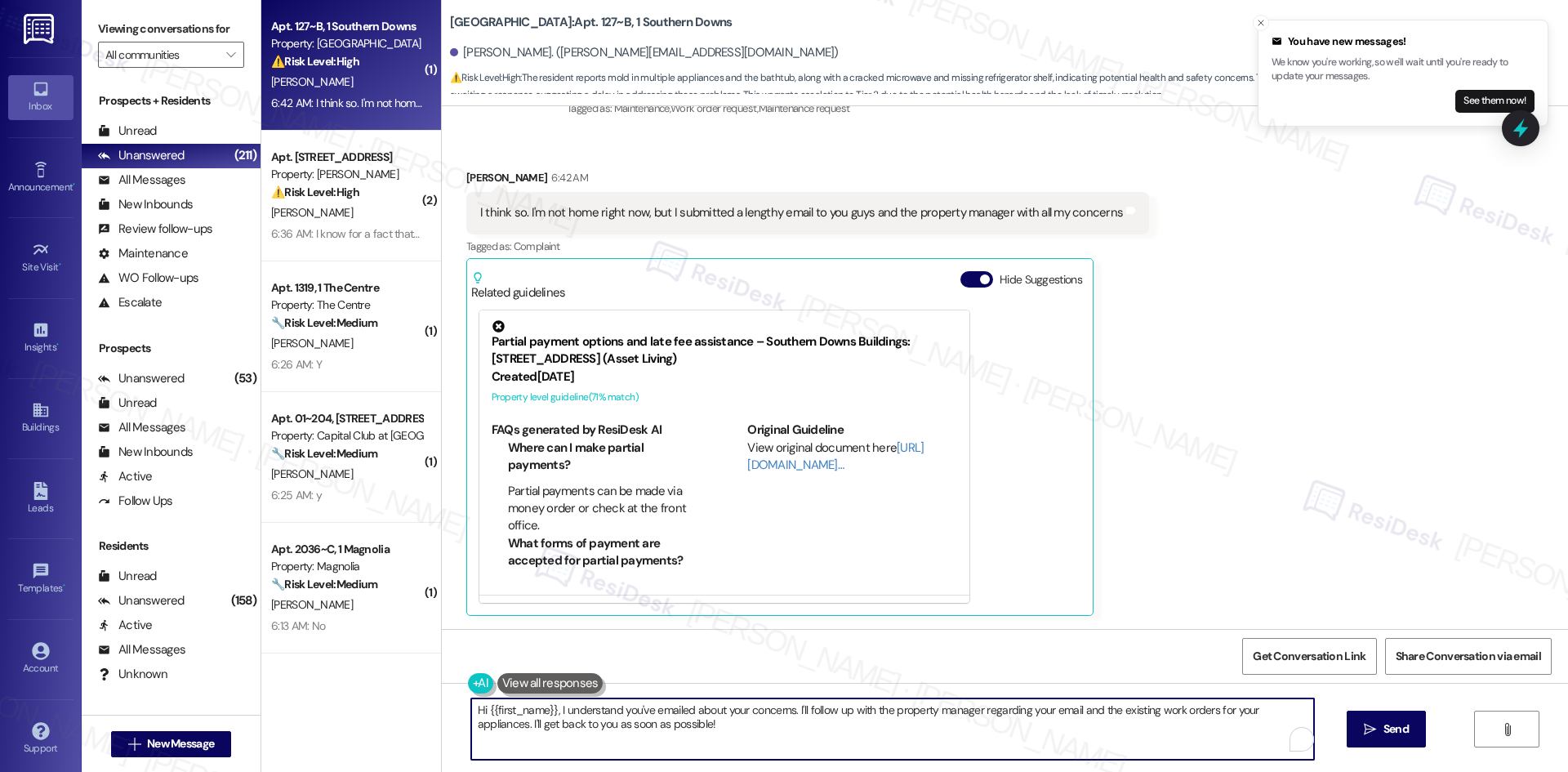
paste textarea "I understand your concern, Samuel. I’ll check with the site team regarding your…"
type textarea "I understand your concern, Samuel. I’ll check with the site team regarding your…"
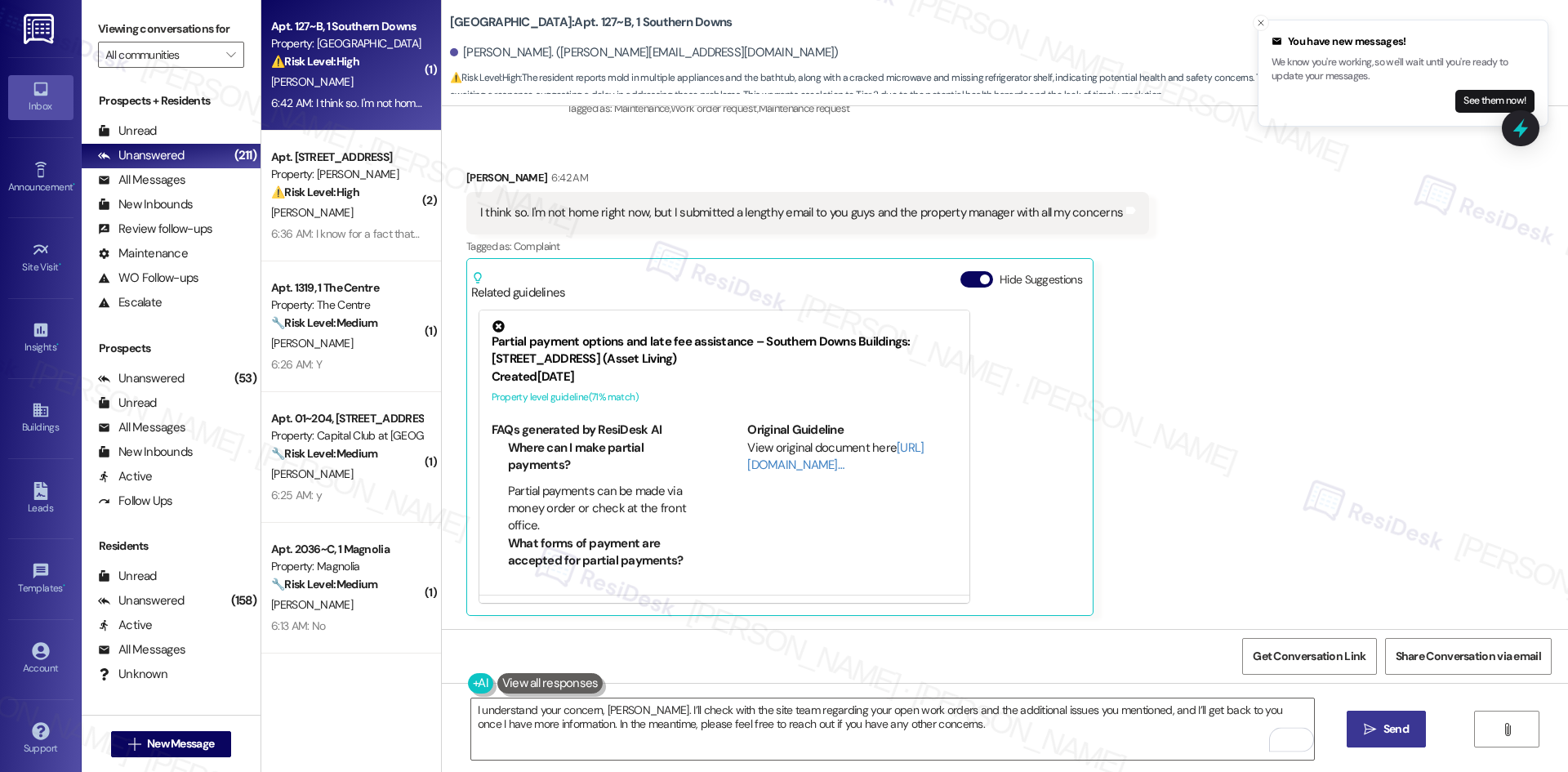
click at [1360, 736] on span " Send" at bounding box center [1386, 728] width 52 height 17
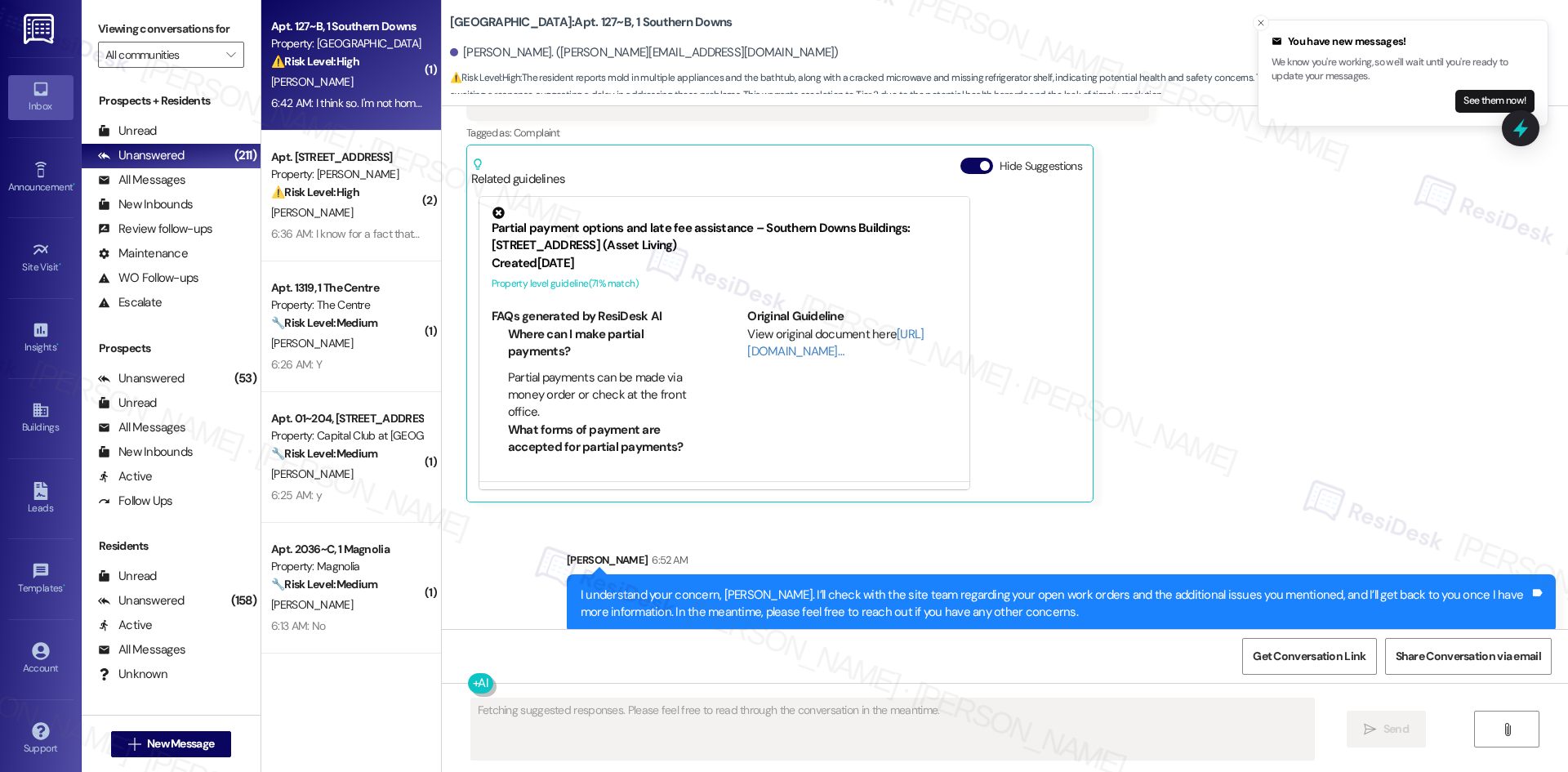
scroll to position [1252, 0]
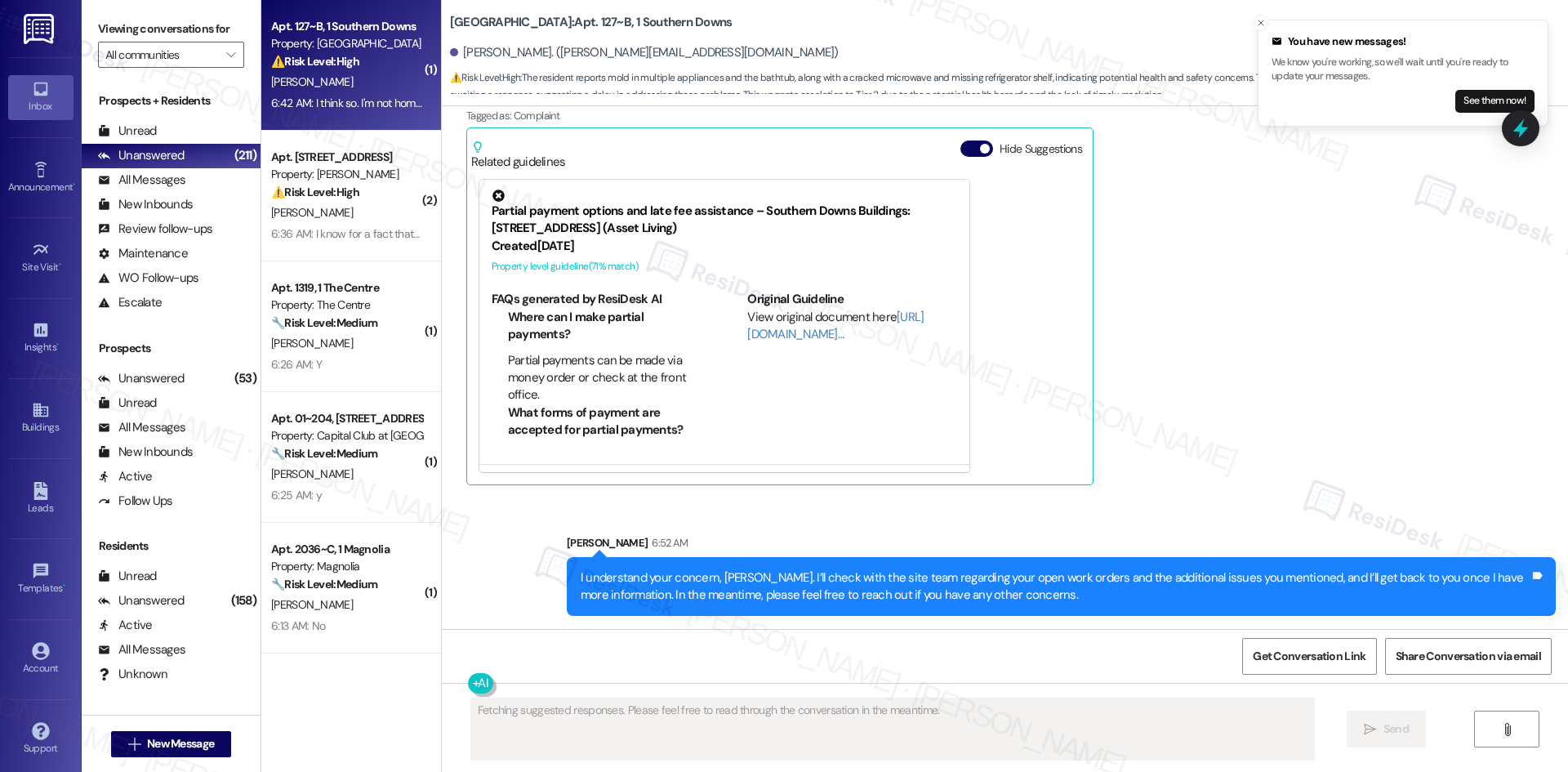
click at [1290, 510] on div "Sent via SMS Sarah 6:52 AM I understand your concern, Samuel. I’ll check with t…" at bounding box center [1005, 563] width 1126 height 132
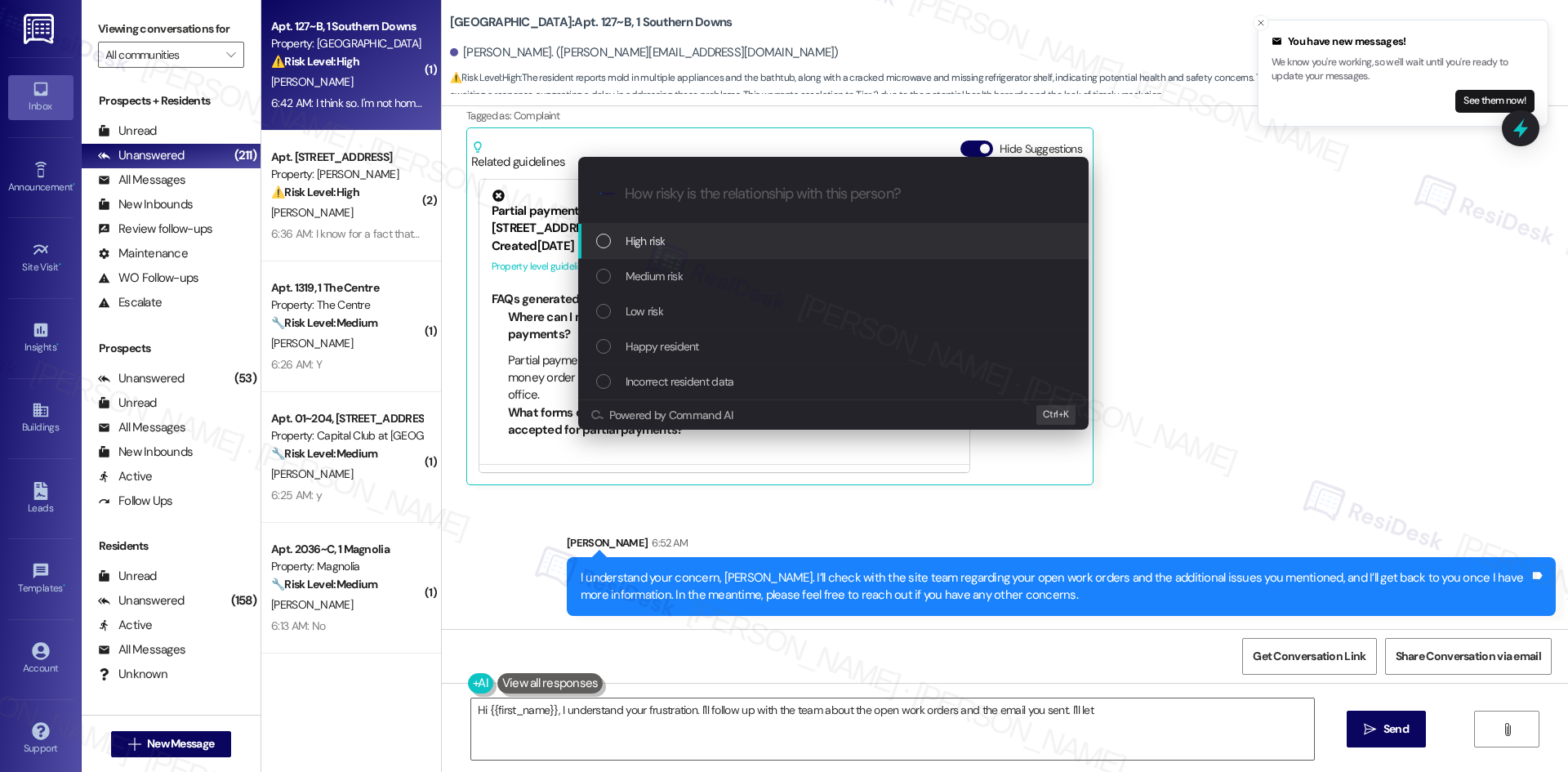
click at [687, 246] on div "High risk" at bounding box center [834, 241] width 477 height 18
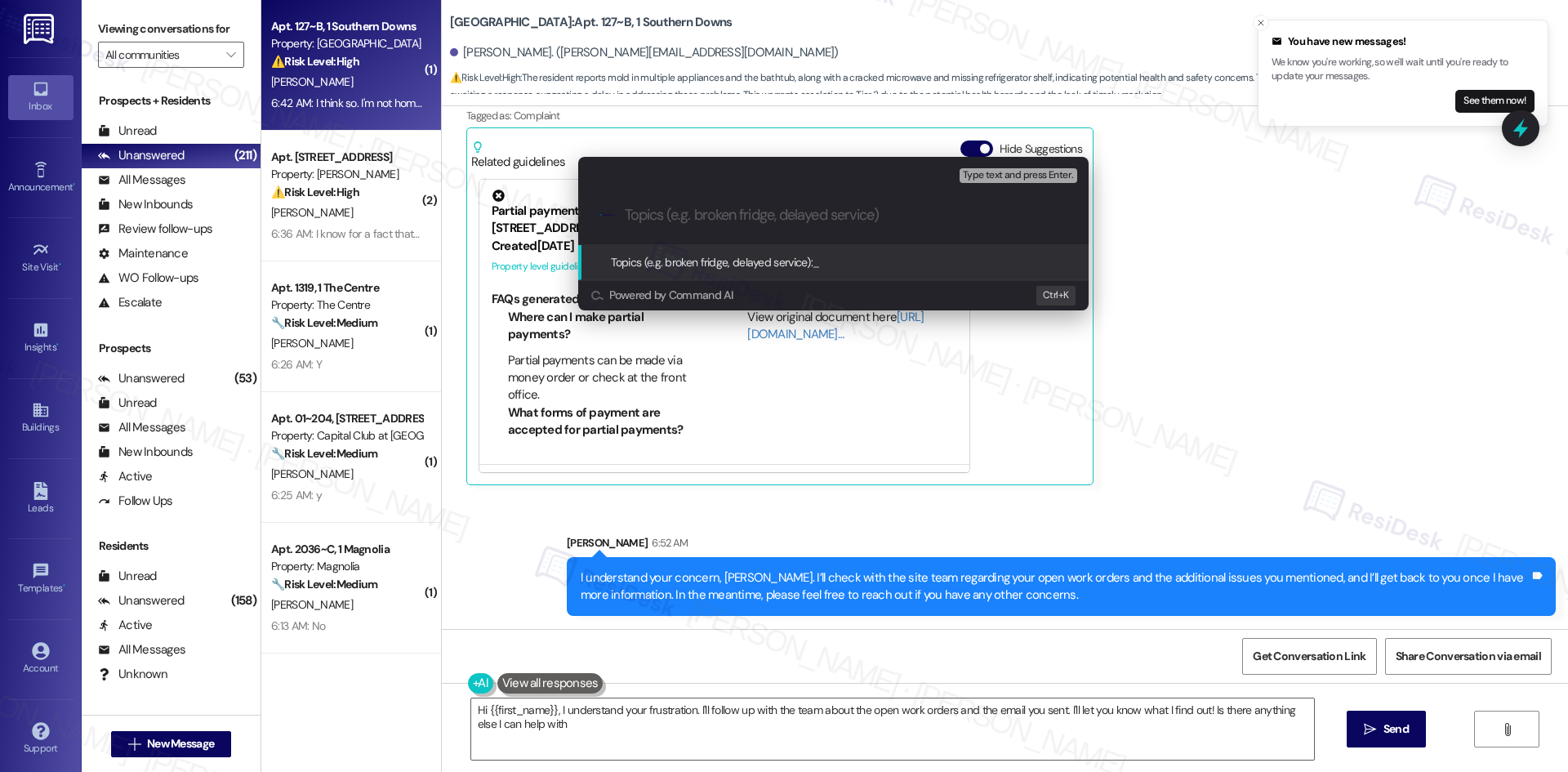
type textarea "Hi {{first_name}}, I understand your frustration. I'll follow up with the team …"
click at [1213, 295] on div "Escalate Conversation High risk Topics (e.g. broken fridge, delayed service) An…" at bounding box center [784, 386] width 1568 height 772
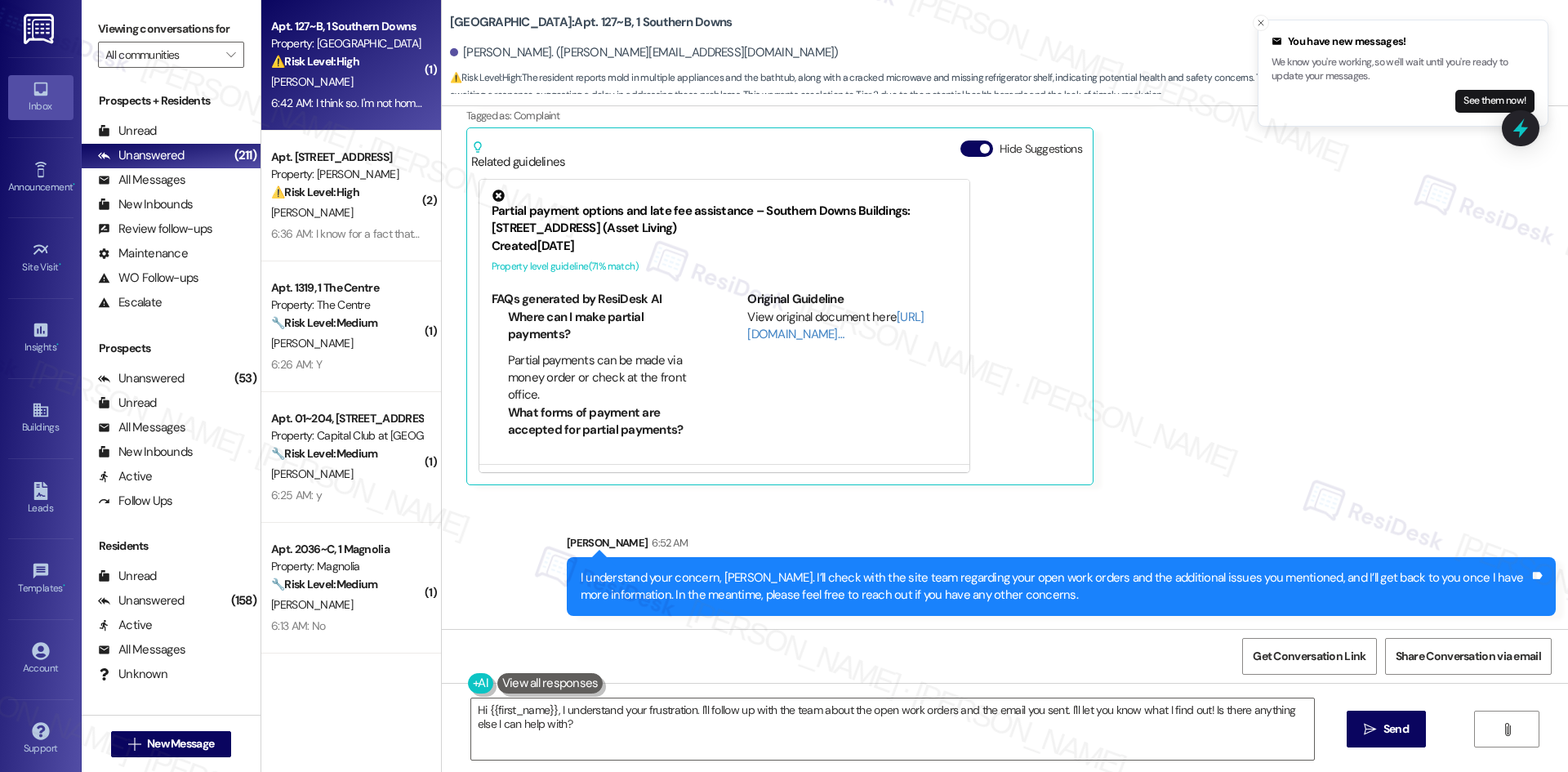
click at [1214, 357] on div "Received via SMS Samuel Kite 6:42 AM I think so. I'm not home right now, but I …" at bounding box center [1005, 249] width 1126 height 495
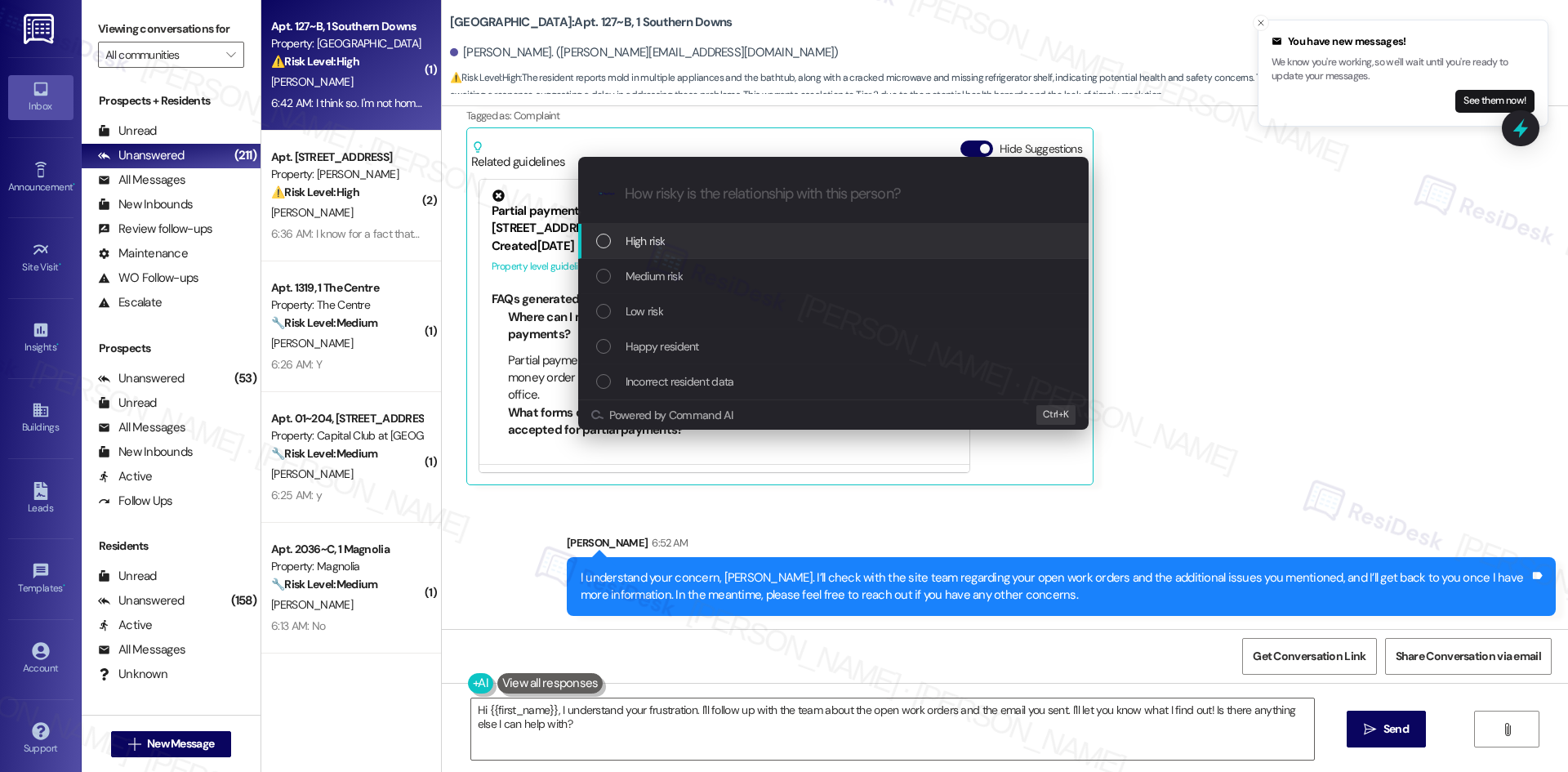
click at [731, 240] on div "High risk" at bounding box center [834, 241] width 477 height 18
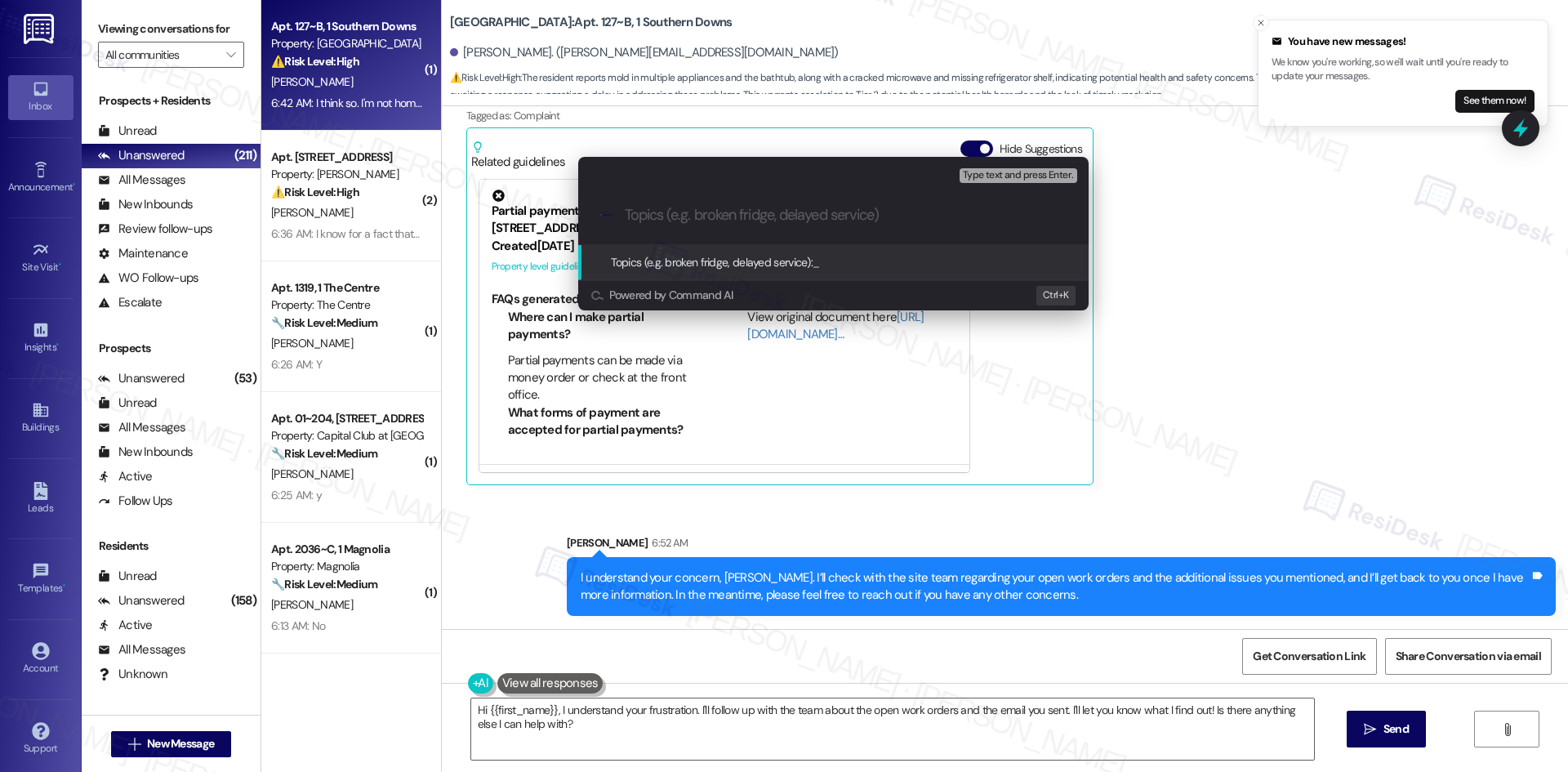
click at [705, 217] on input "Topics (e.g. broken fridge, delayed service)" at bounding box center [846, 215] width 444 height 17
paste input "Follow-Up on Move-In Concerns and Pending Work Orders"
type input "Follow-Up on Move-In Concerns and Pending Work Orders"
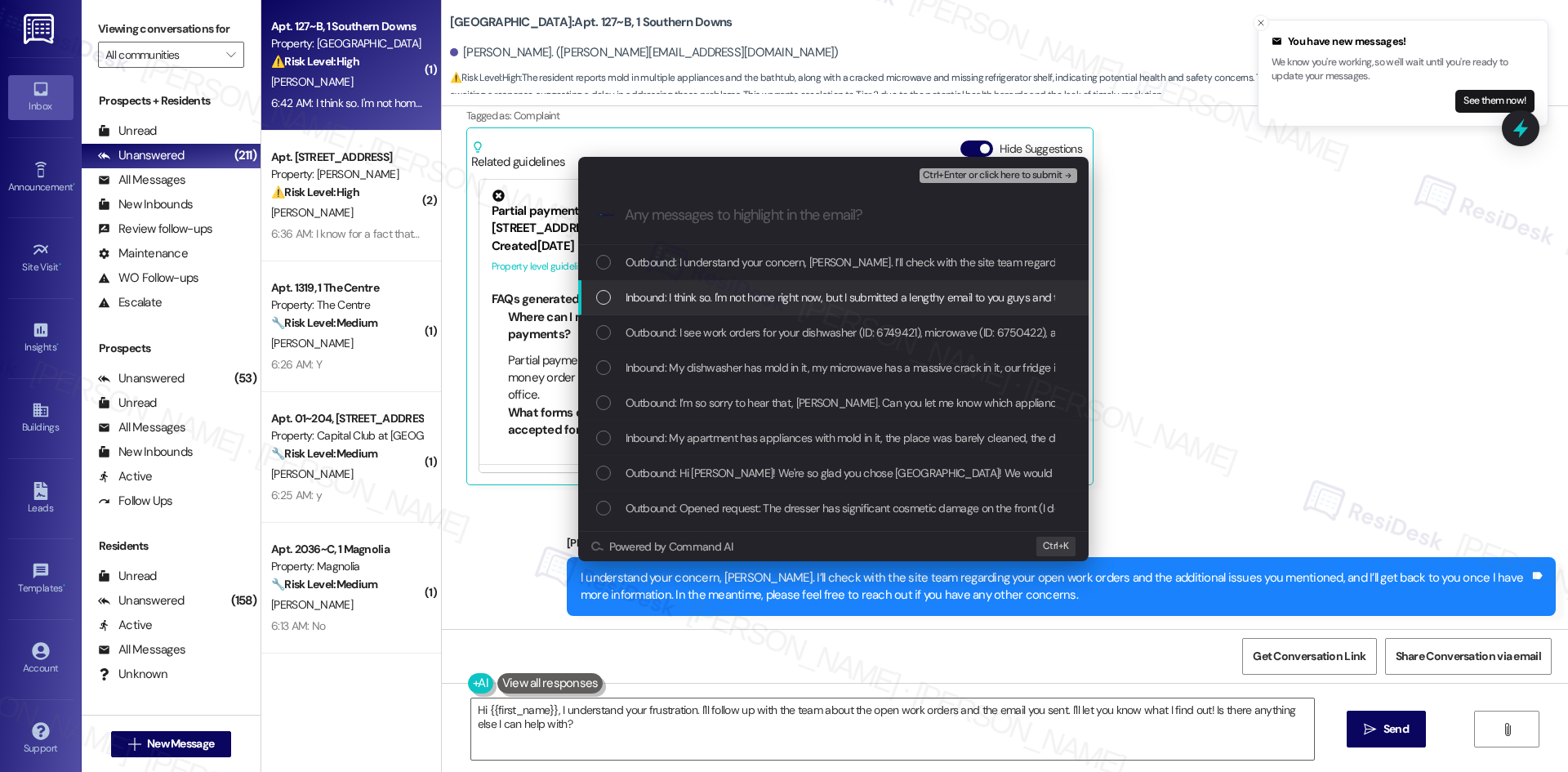
click at [729, 305] on span "Inbound: I think so. I'm not home right now, but I submitted a lengthy email to…" at bounding box center [942, 298] width 634 height 18
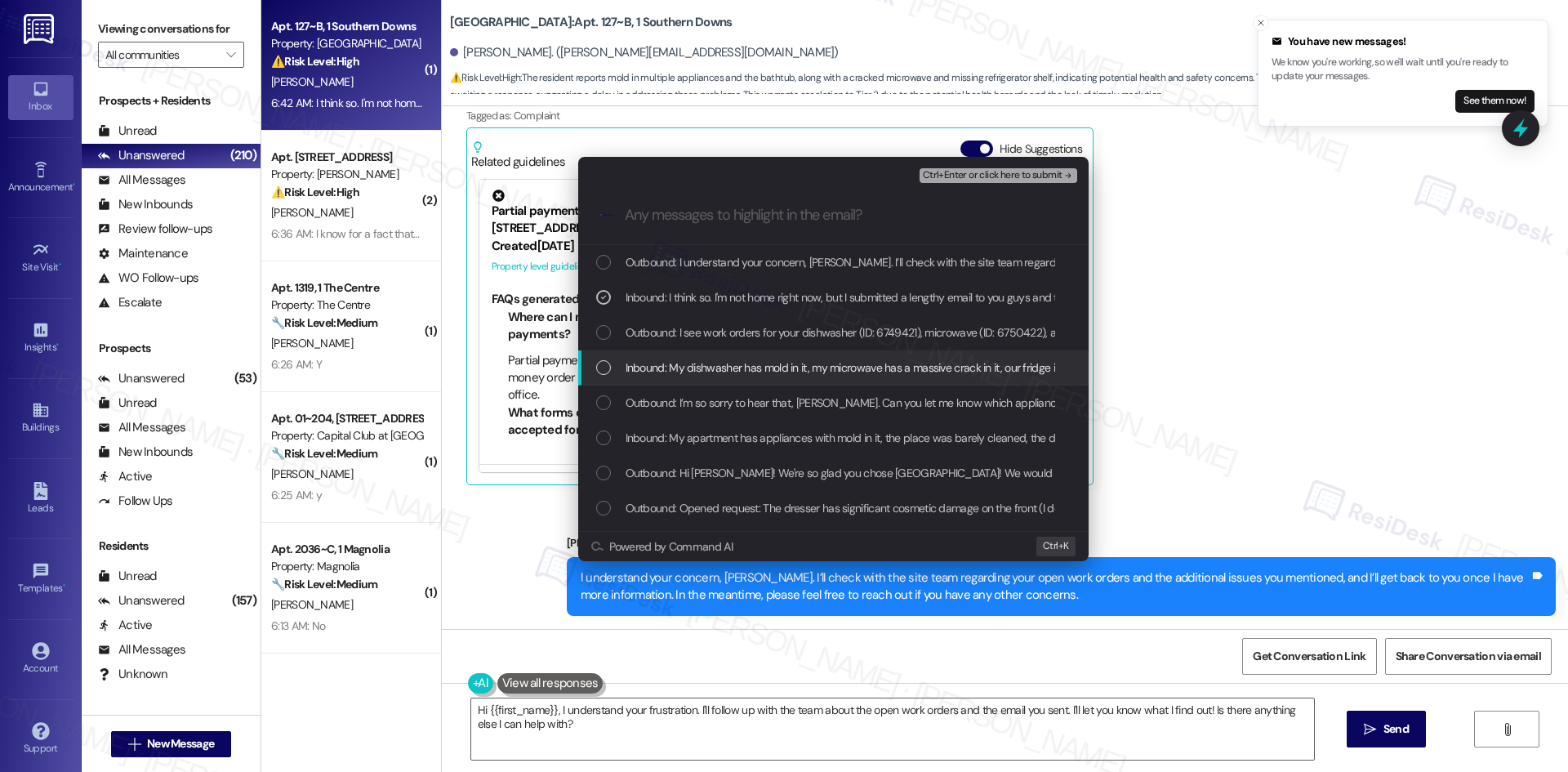
click at [851, 366] on span "Inbound: My dishwasher has mold in it, my microwave has a massive crack in it, …" at bounding box center [1099, 368] width 947 height 18
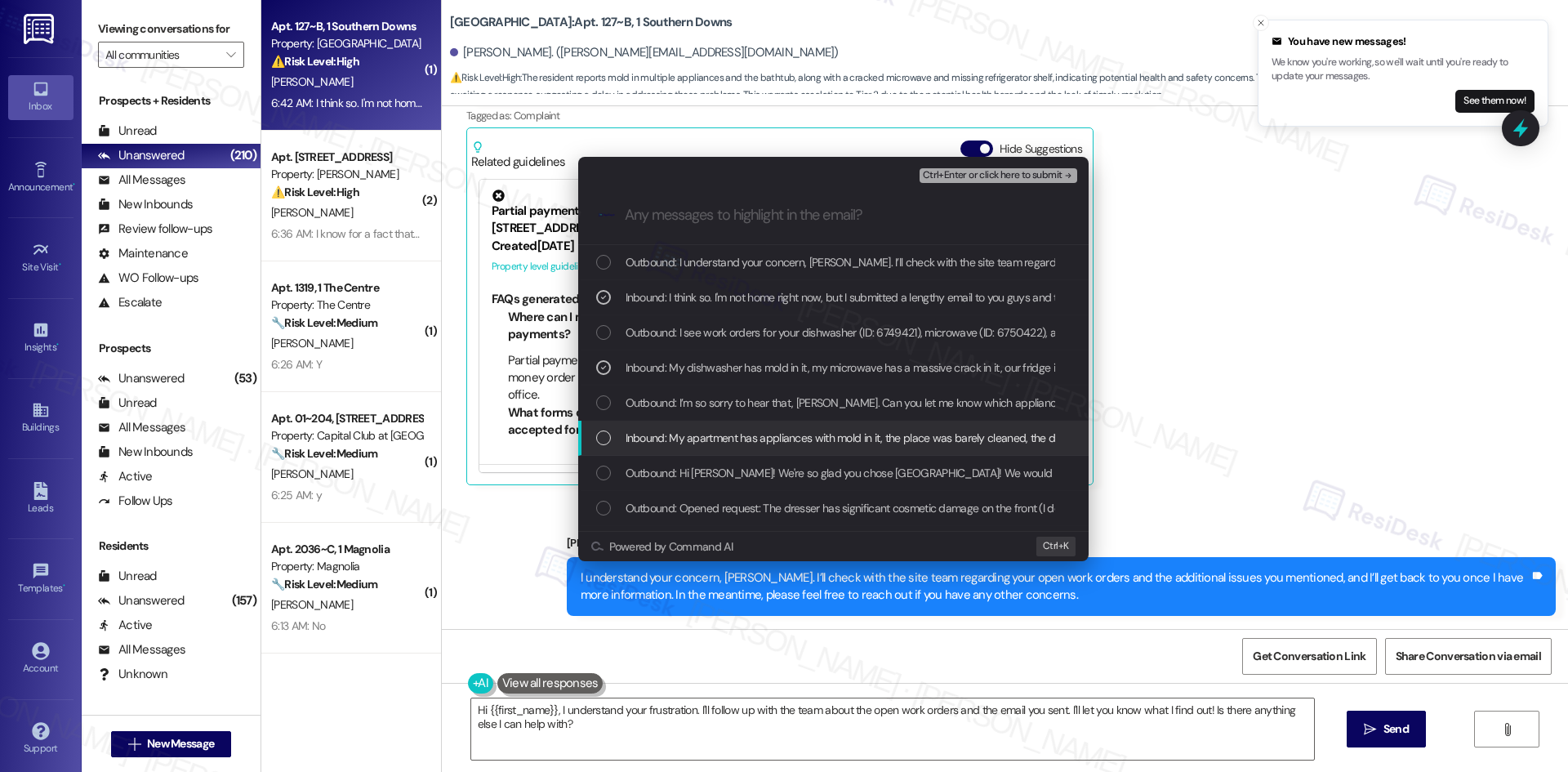
click at [848, 442] on span "Inbound: My apartment has appliances with mold in it, the place was barely clea…" at bounding box center [960, 438] width 669 height 18
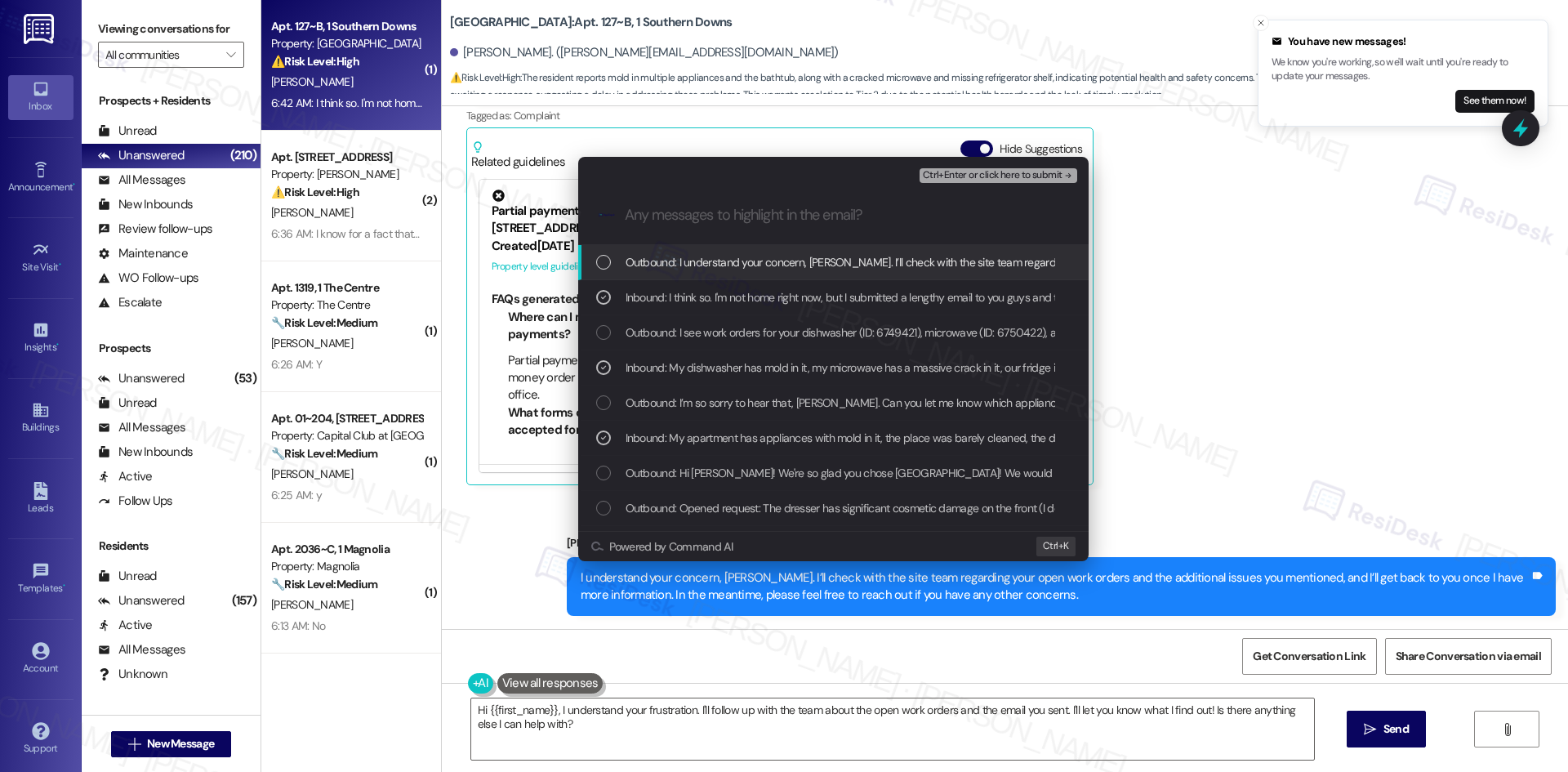
click at [1058, 172] on span "Ctrl+Enter or click here to submit" at bounding box center [993, 176] width 140 height 12
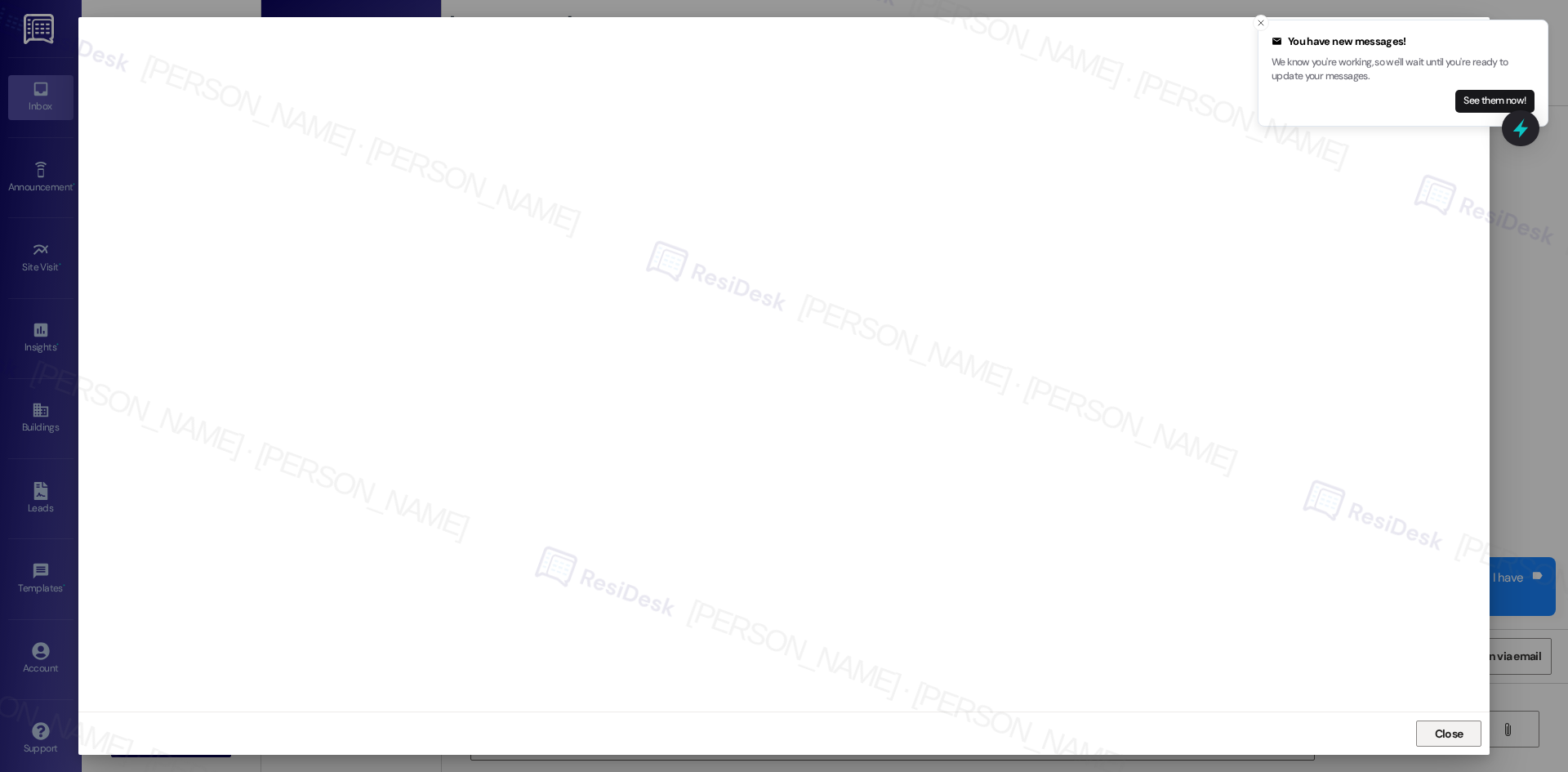
click at [1464, 738] on span "Close" at bounding box center [1449, 733] width 35 height 17
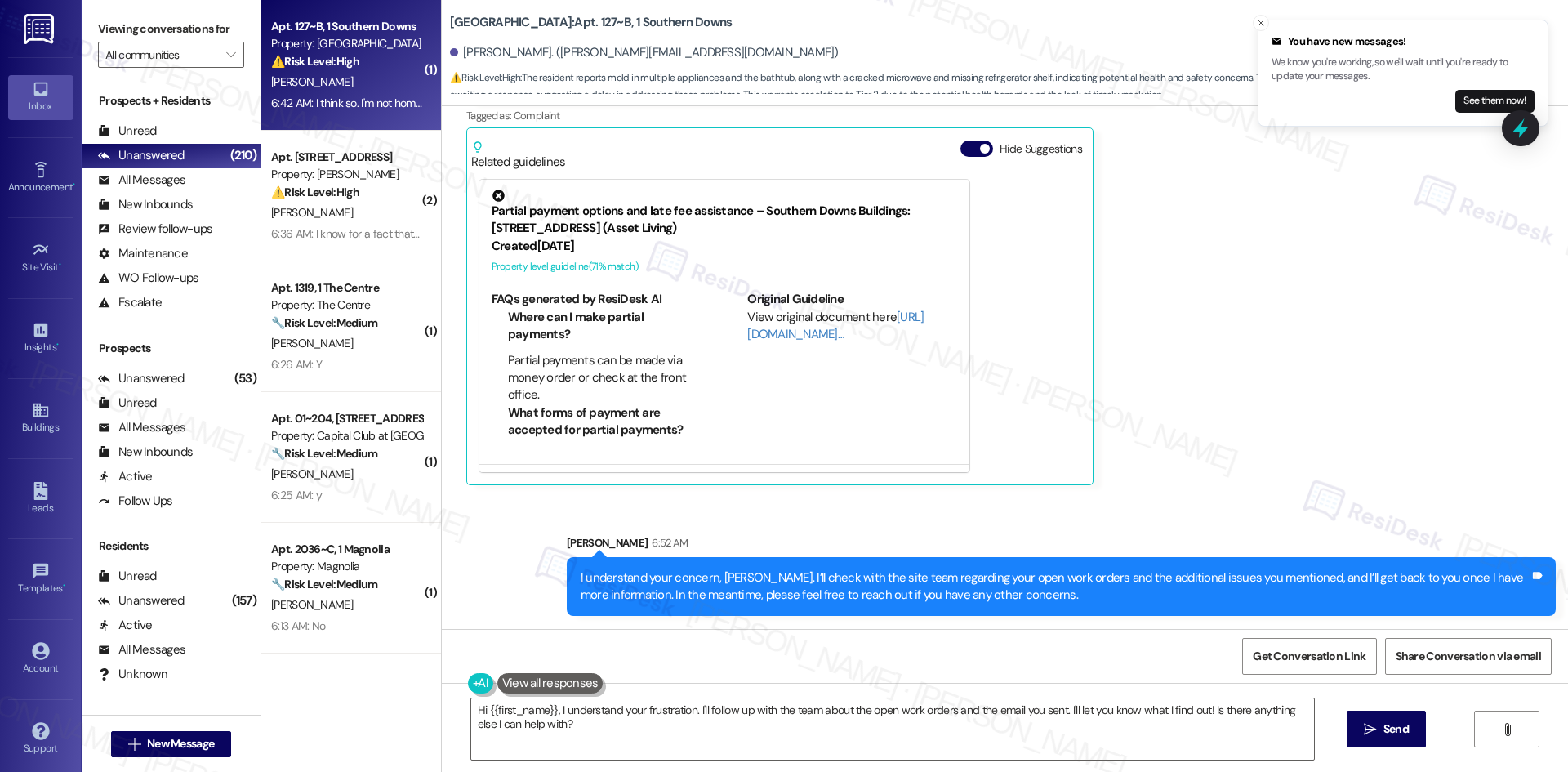
click at [1326, 447] on div "Received via SMS Samuel Kite 6:42 AM I think so. I'm not home right now, but I …" at bounding box center [1005, 249] width 1126 height 495
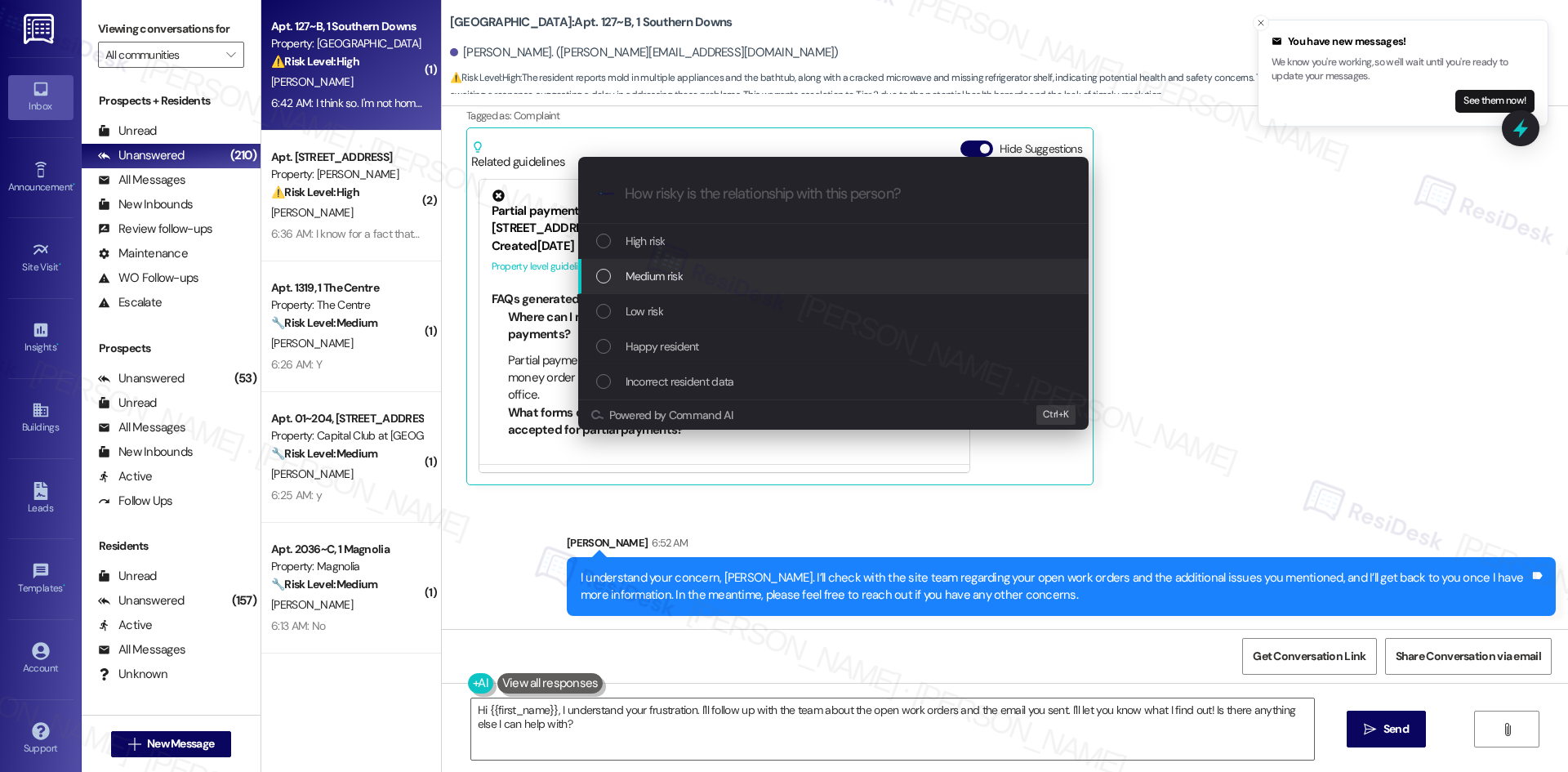
click at [668, 270] on span "Medium risk" at bounding box center [654, 276] width 58 height 18
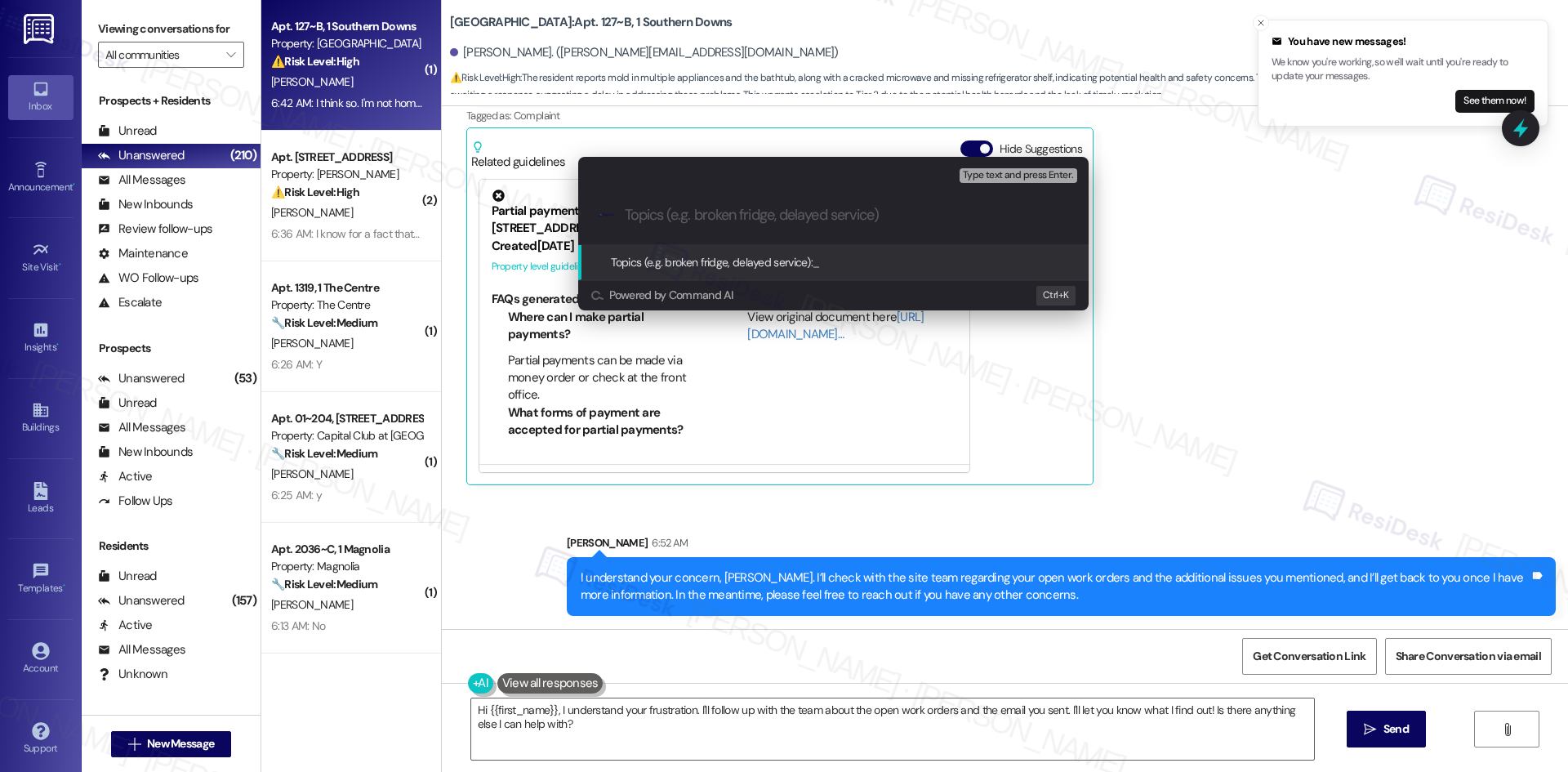
click at [702, 216] on input "Topics (e.g. broken fridge, delayed service)" at bounding box center [846, 215] width 444 height 17
paste input "Follow-Up on Move-In Concerns and Pending Work Orders"
type input "Follow-Up on Move-In Concerns and Pending Work Orders"
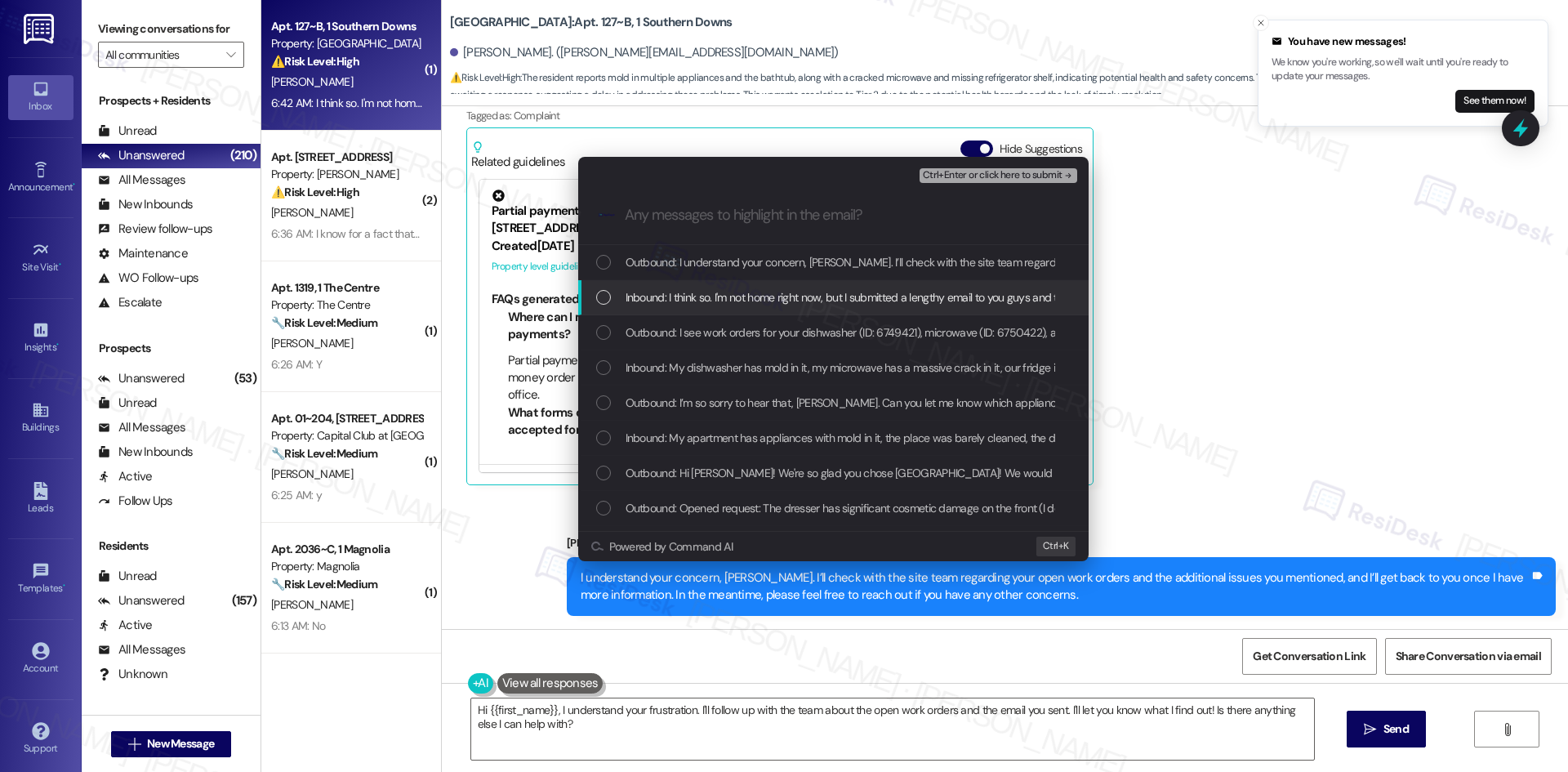
click at [777, 290] on span "Inbound: I think so. I'm not home right now, but I submitted a lengthy email to…" at bounding box center [942, 298] width 634 height 18
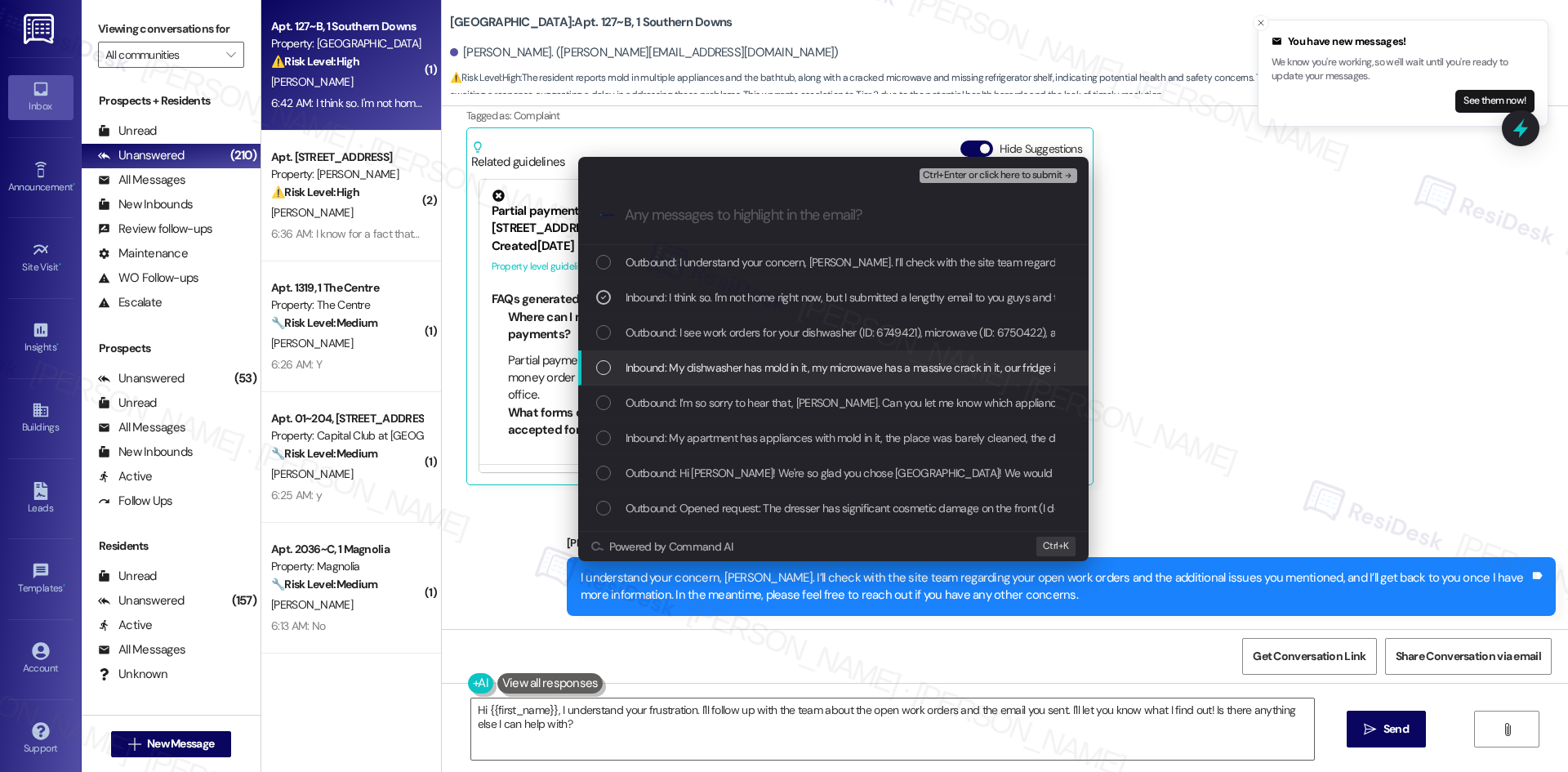
click at [799, 371] on span "Inbound: My dishwasher has mold in it, my microwave has a massive crack in it, …" at bounding box center [1099, 368] width 947 height 18
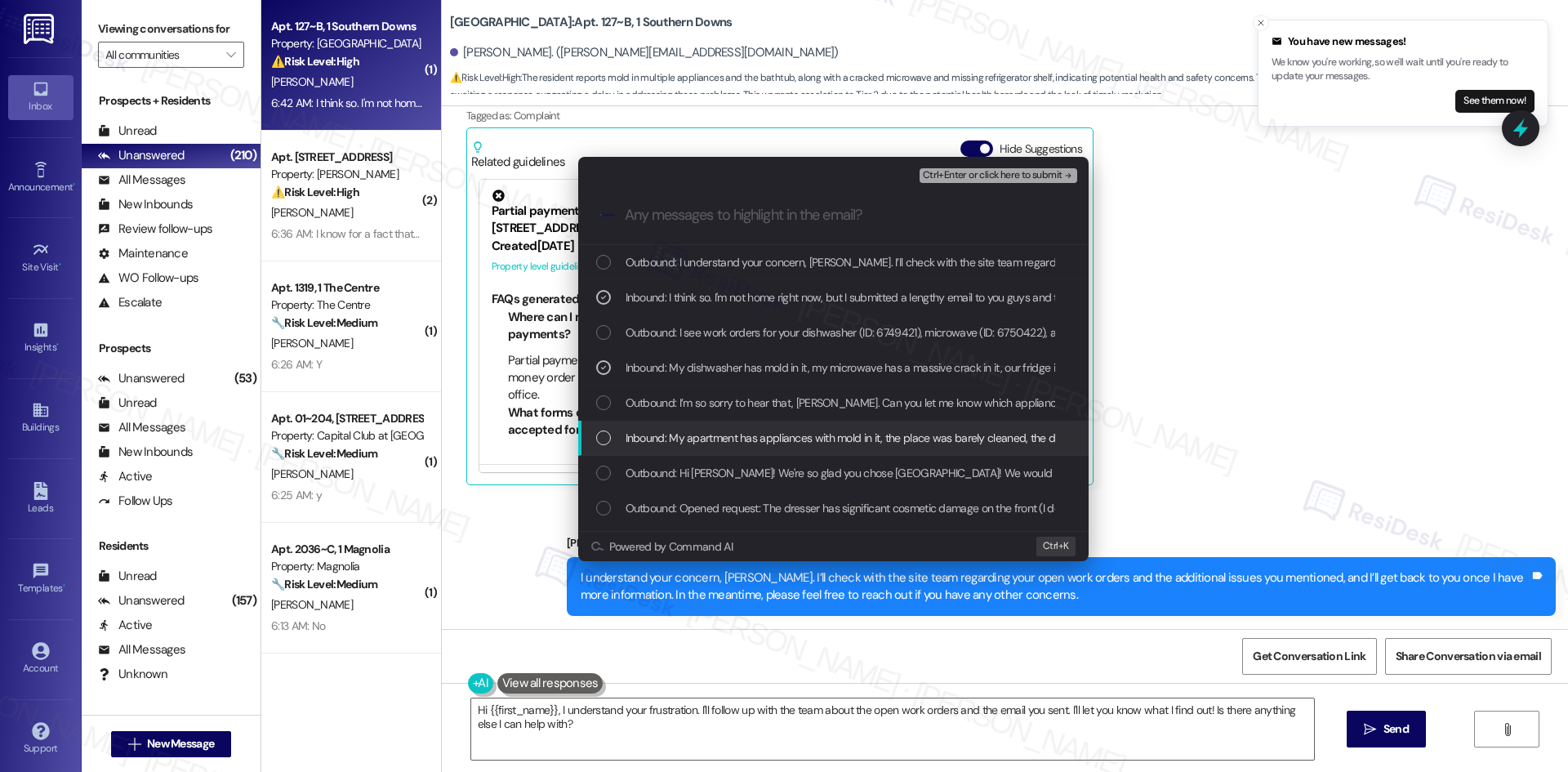
click at [831, 432] on span "Inbound: My apartment has appliances with mold in it, the place was barely clea…" at bounding box center [960, 438] width 669 height 18
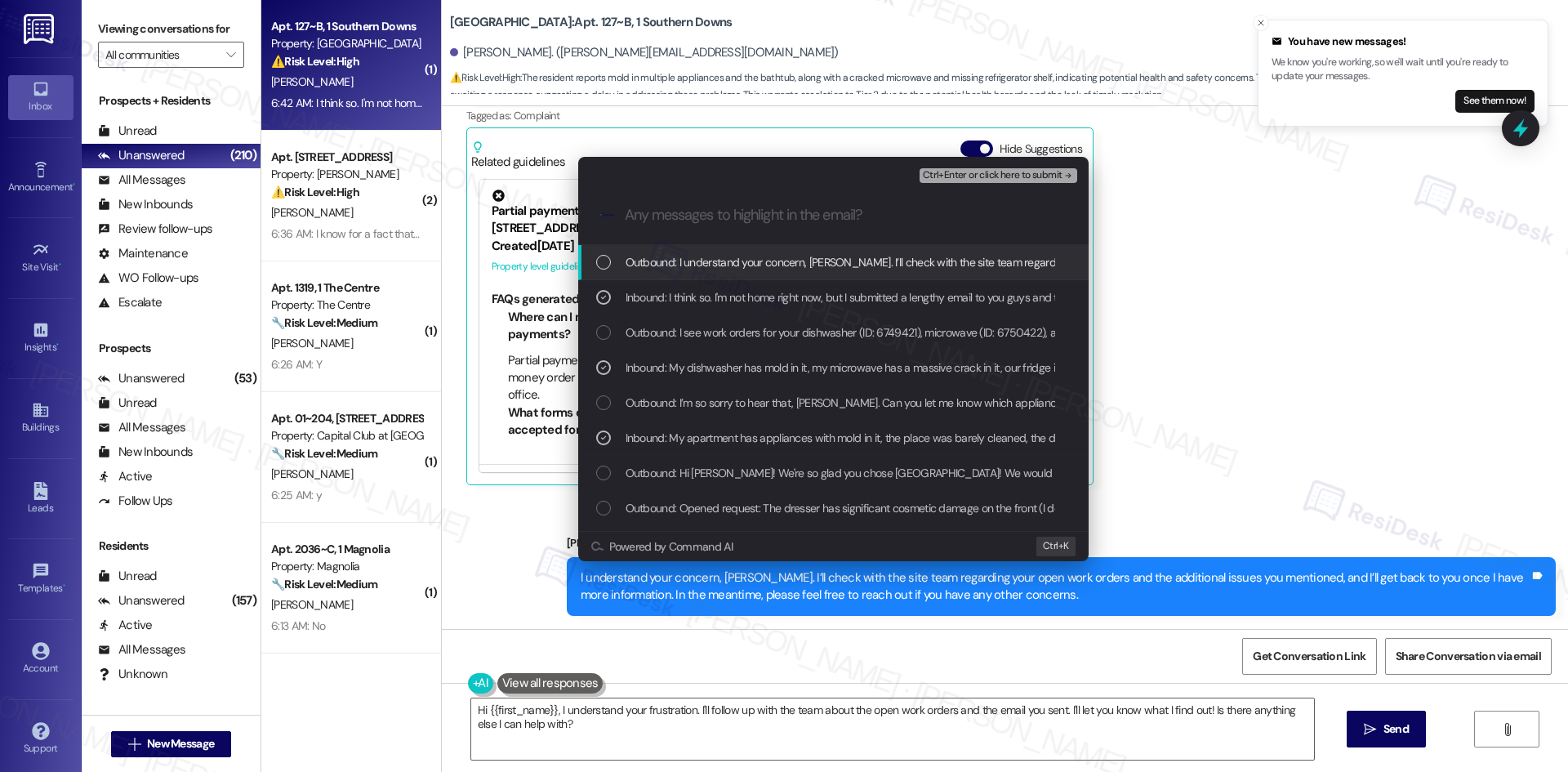
click at [1048, 178] on span "Ctrl+Enter or click here to submit" at bounding box center [993, 176] width 140 height 12
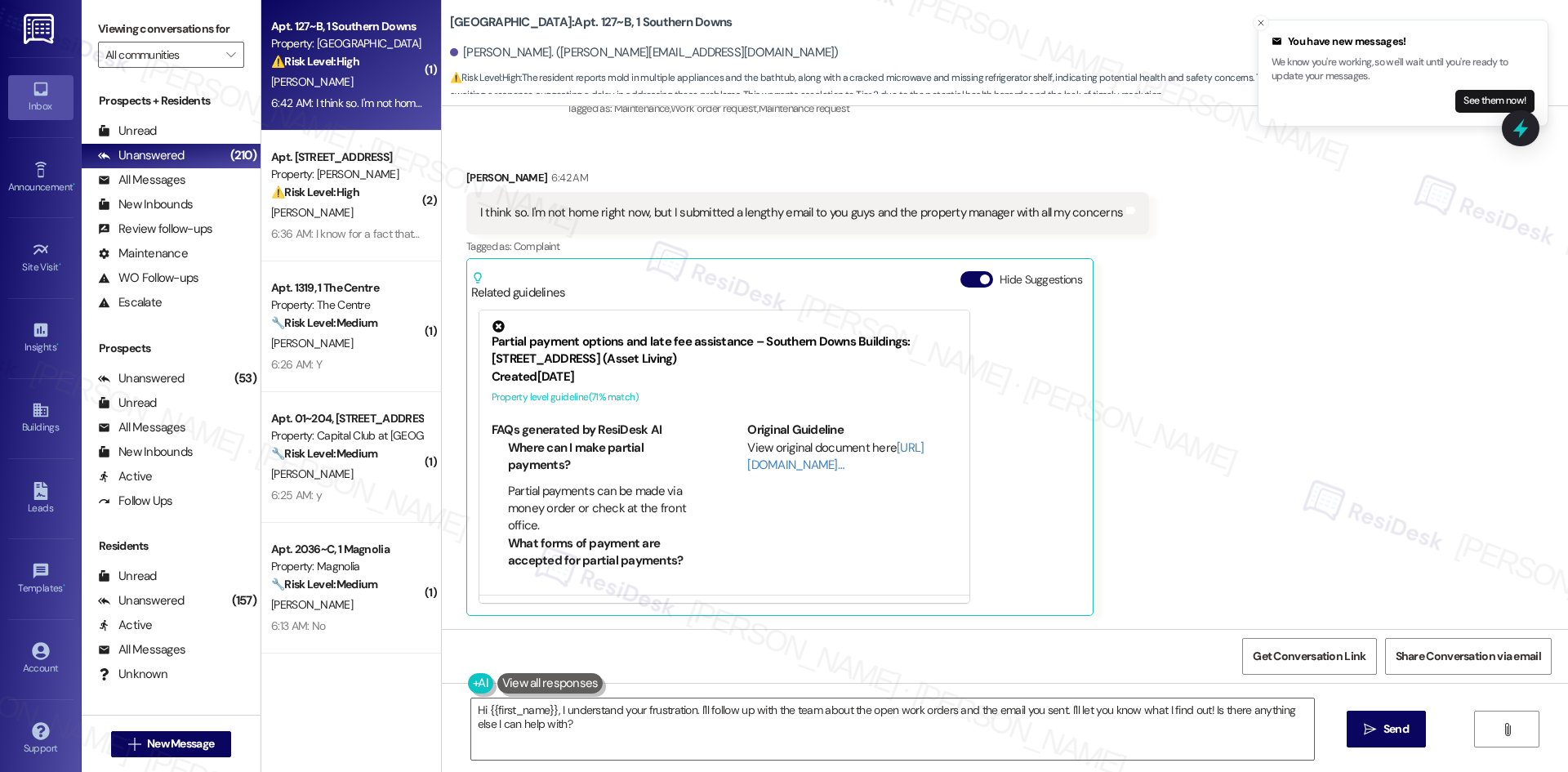
scroll to position [1121, 0]
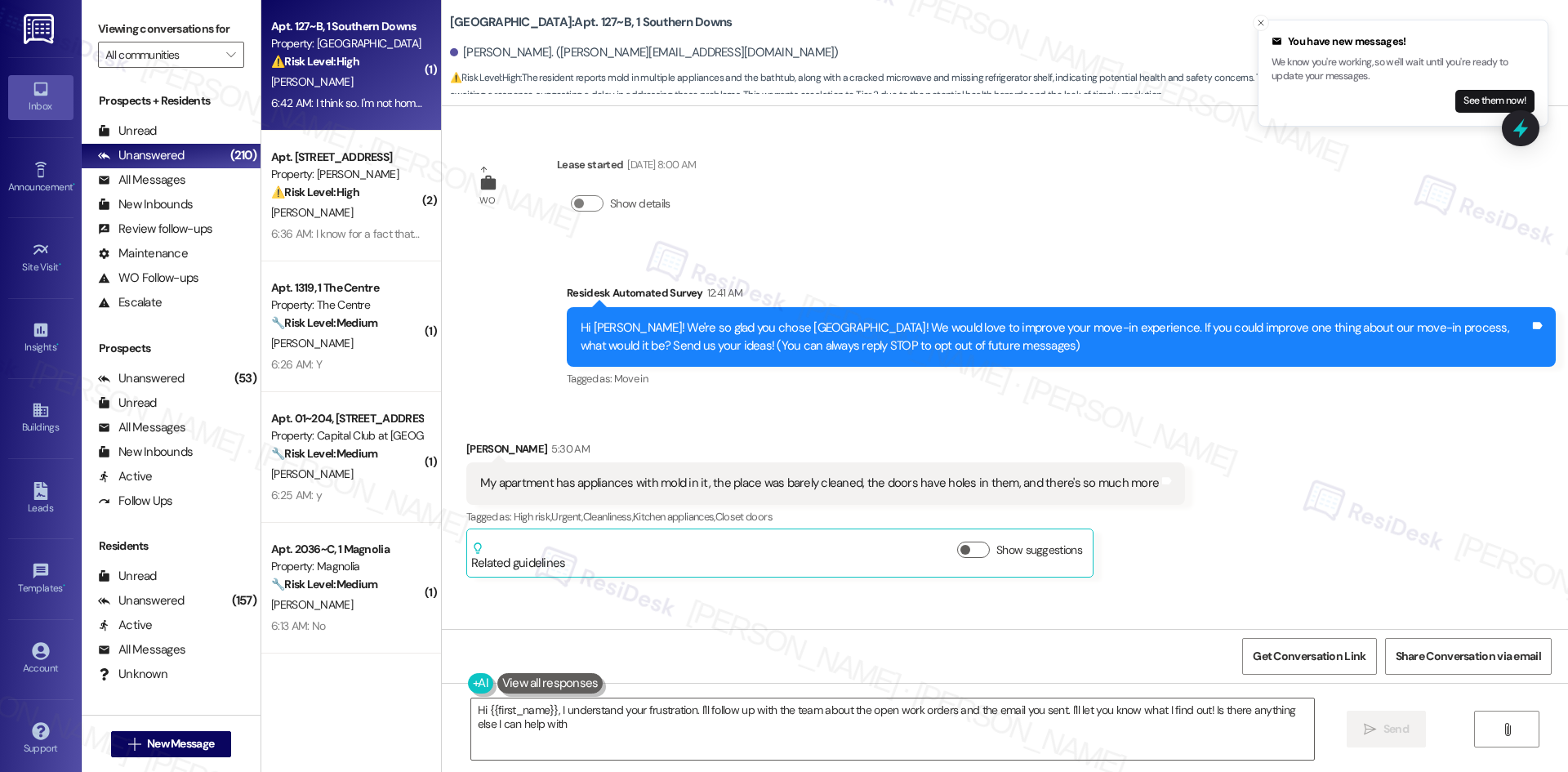
type textarea "Hi {{first_name}}, I understand your frustration. I'll follow up with the team …"
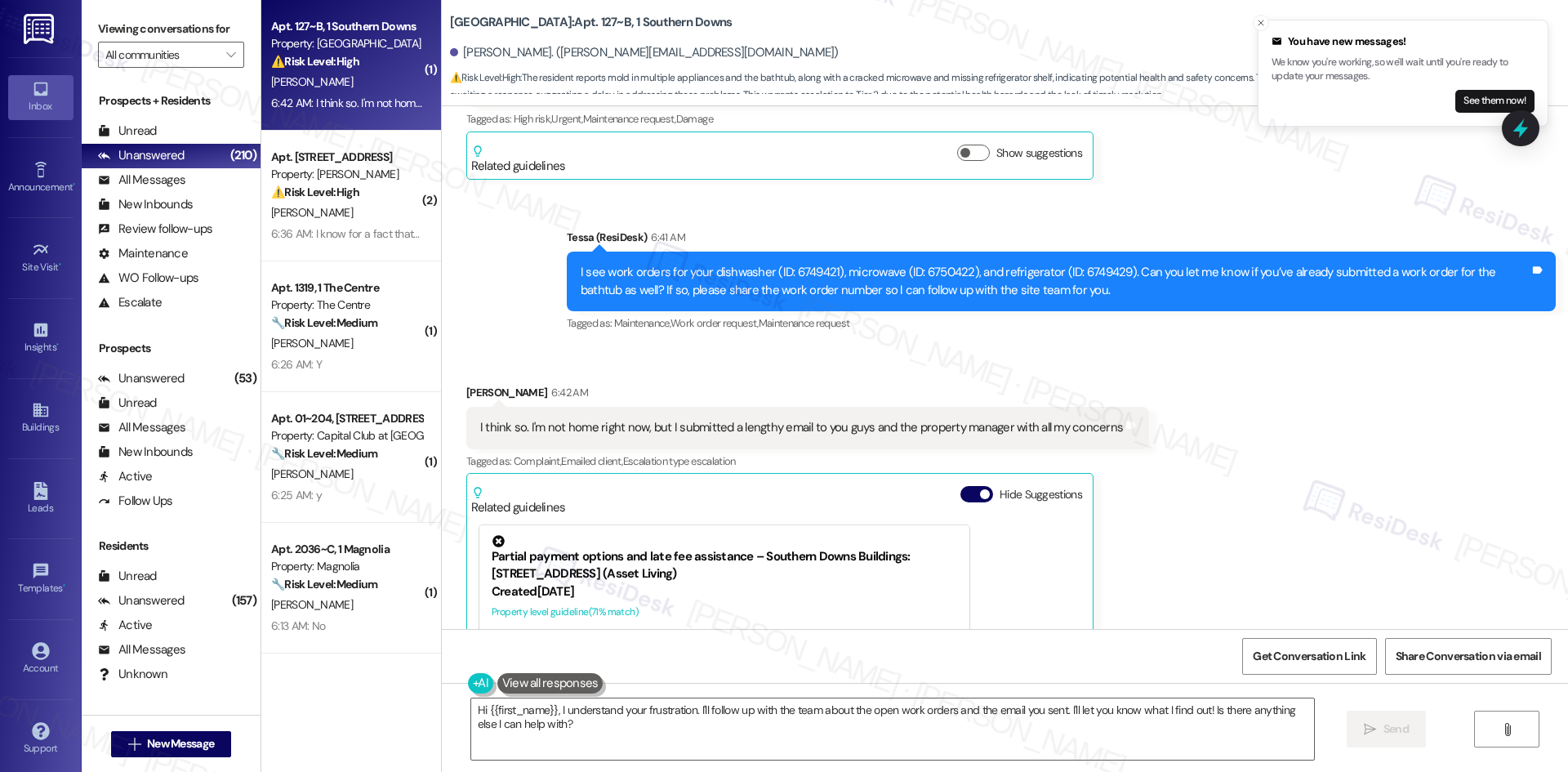
scroll to position [868, 0]
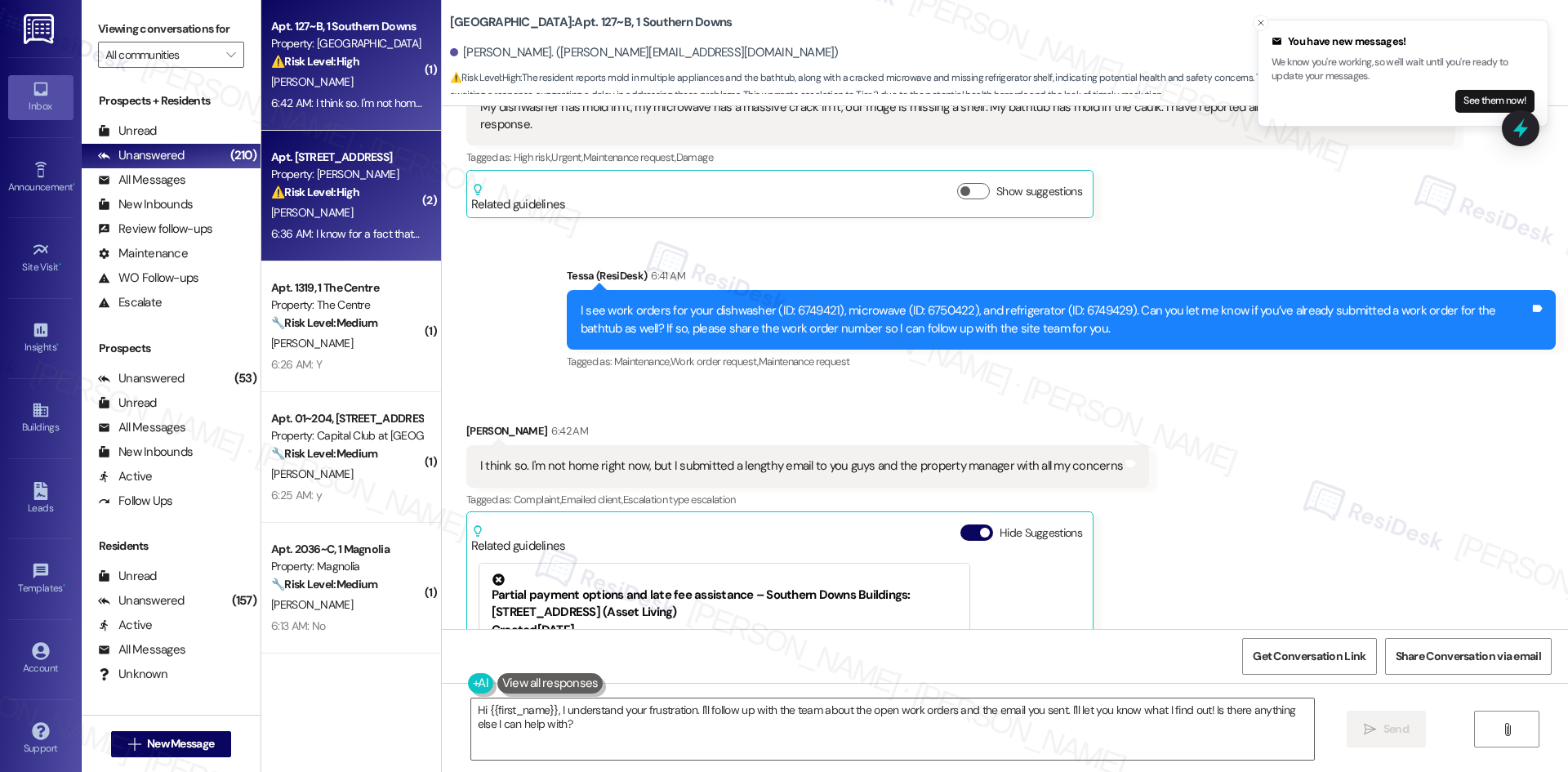
click at [352, 215] on div "S. Dean" at bounding box center [347, 212] width 154 height 21
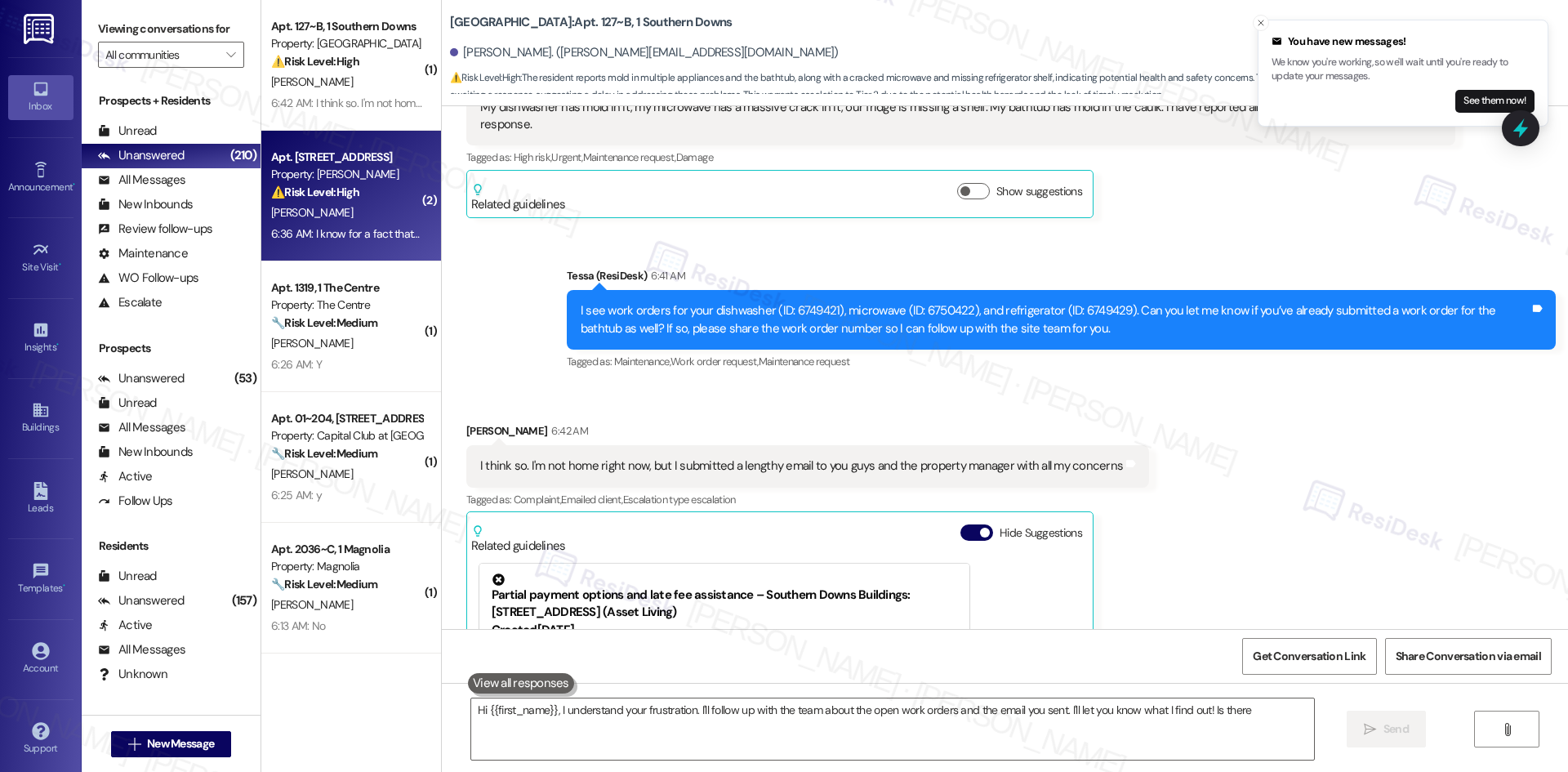
type textarea "Hi {{first_name}}, I understand your frustration. I'll follow up with the team …"
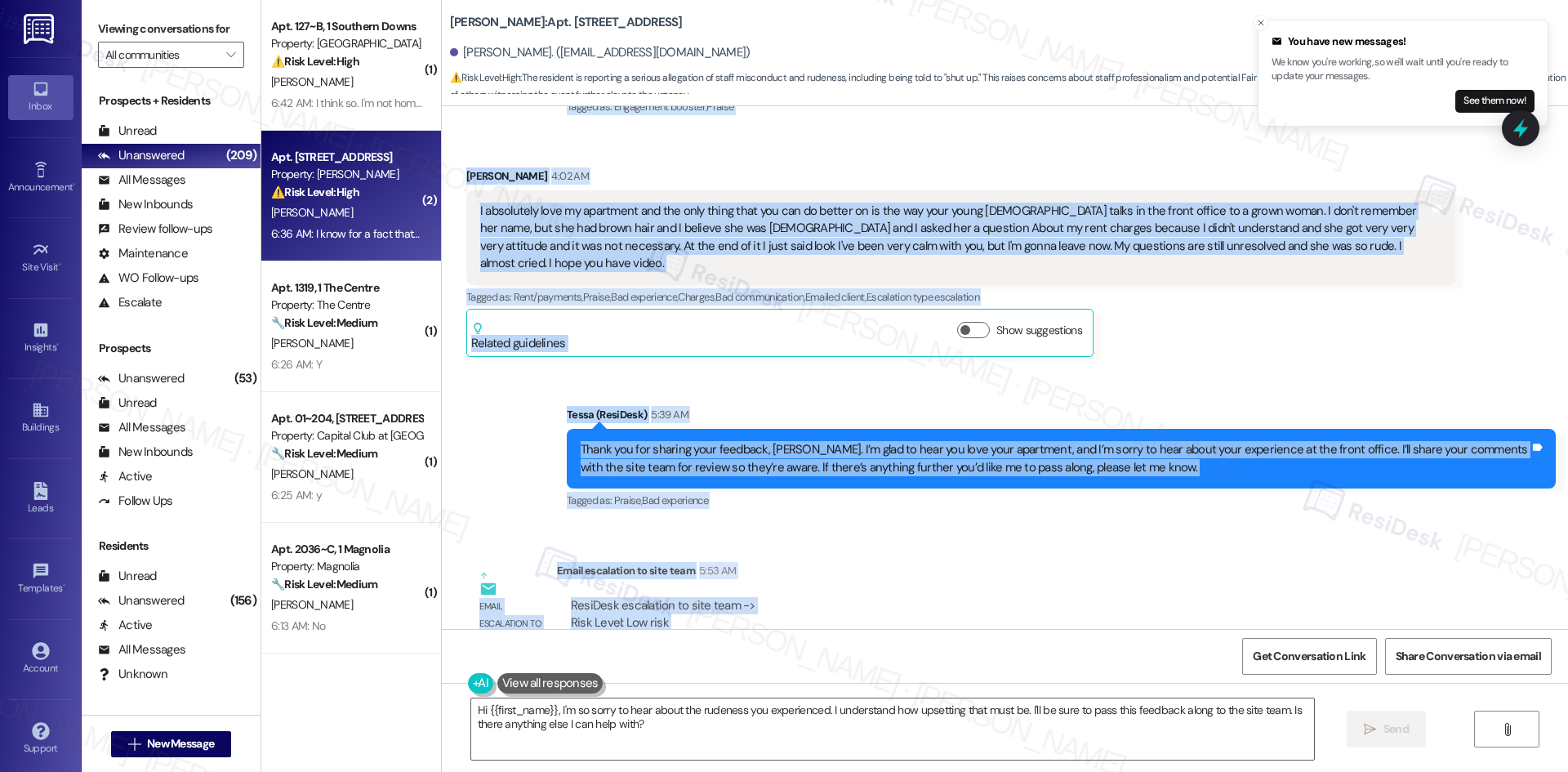
scroll to position [14388, 0]
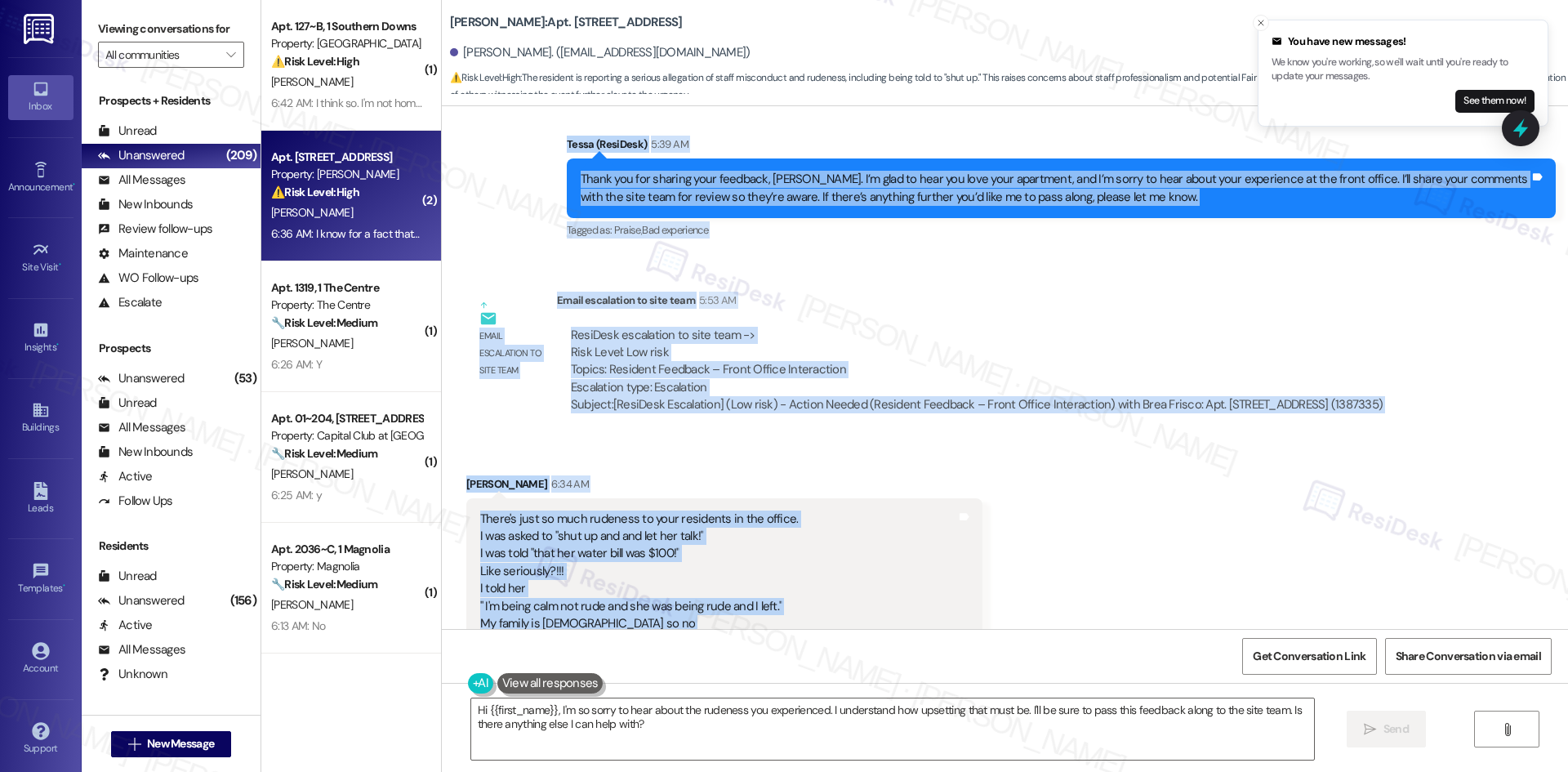
drag, startPoint x: 531, startPoint y: 329, endPoint x: 828, endPoint y: 585, distance: 392.1
click at [828, 585] on div "Lease started May 01, 2025 at 8:00 AM Survey, sent via SMS Residesk Automated S…" at bounding box center [1005, 368] width 1126 height 523
copy div "Tessa (ResiDesk) 3:58 AM Hi Sherri, we're constantly striving to make Brea Fris…"
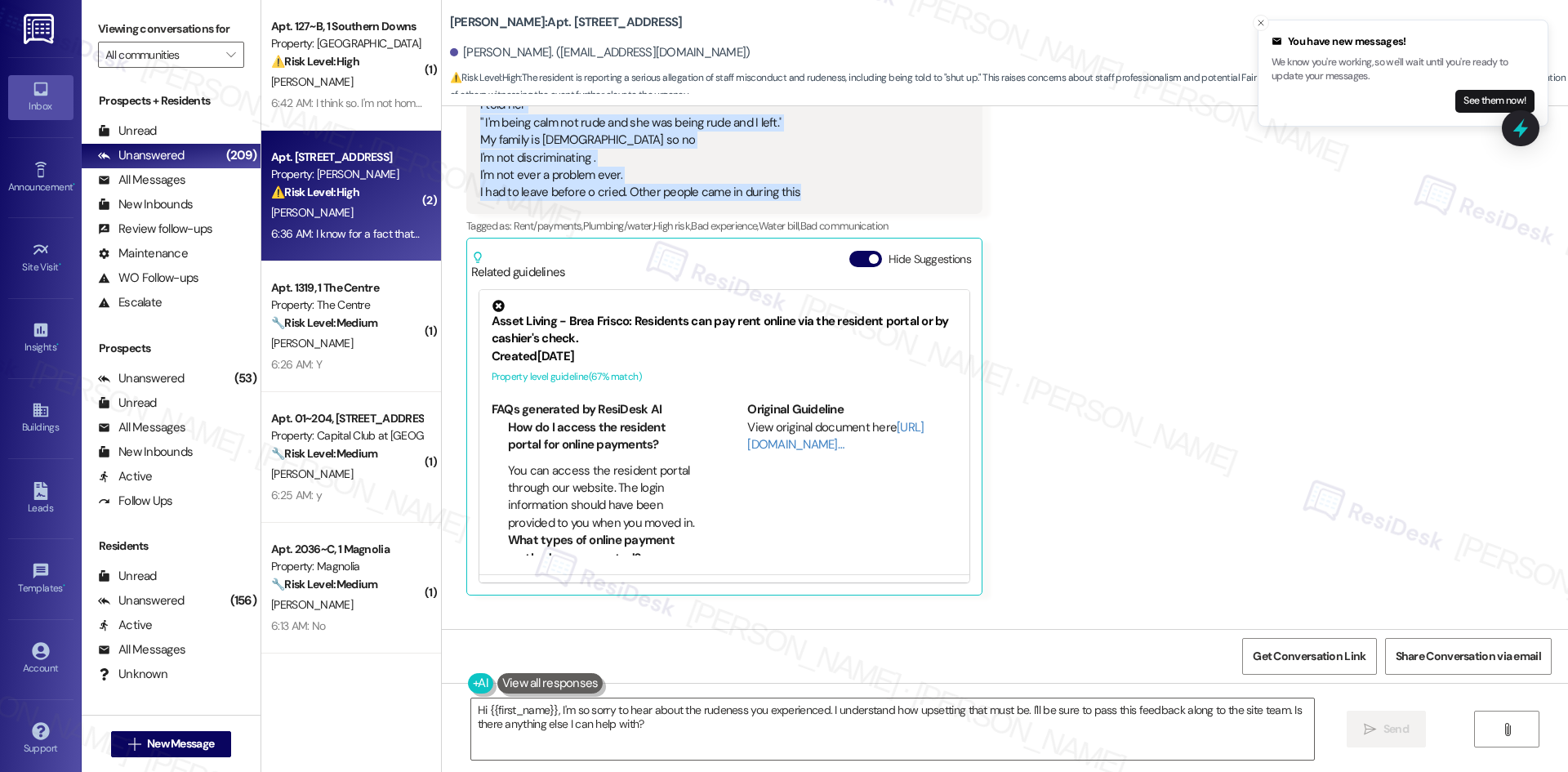
scroll to position [14878, 0]
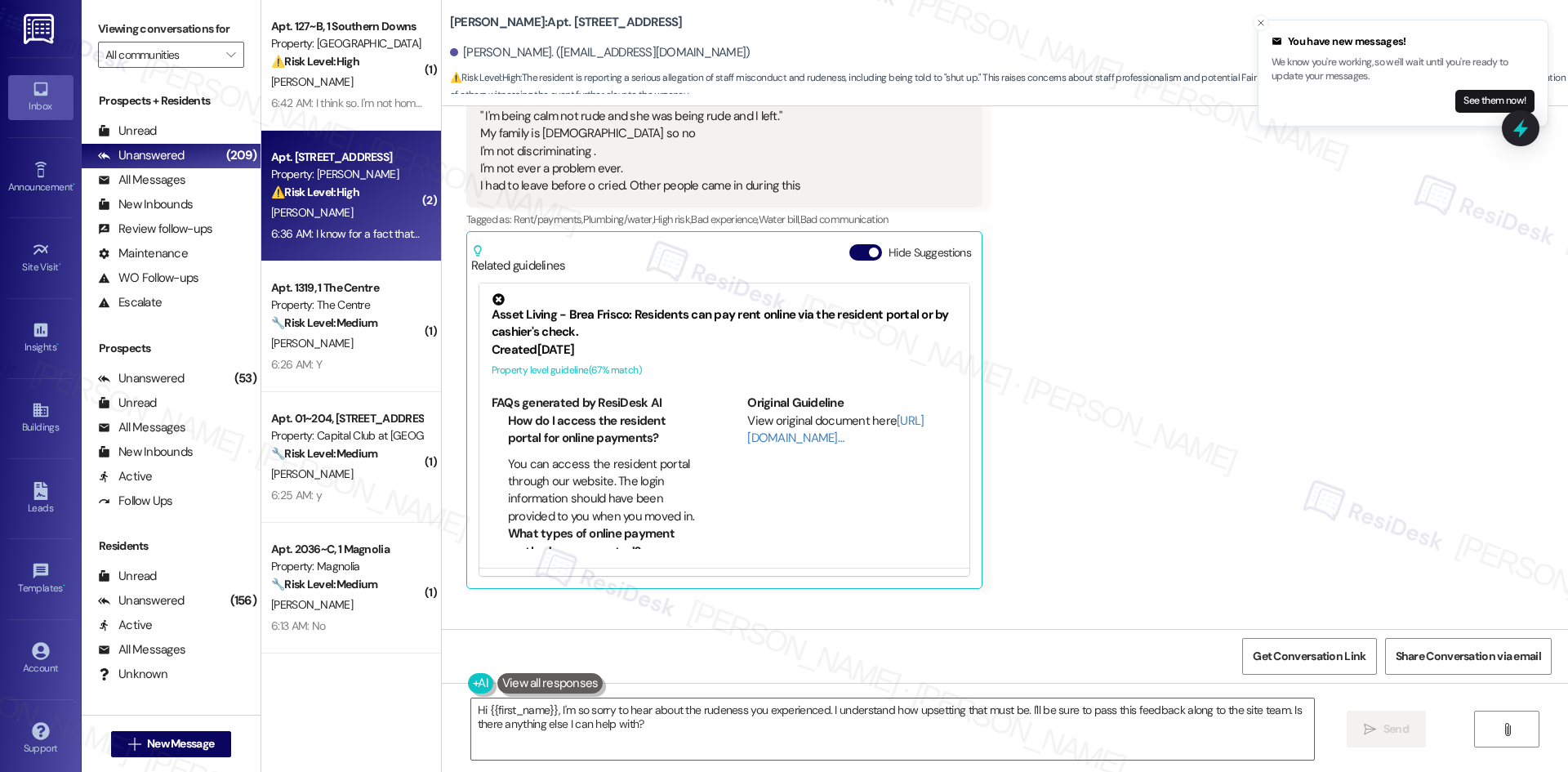
click at [594, 535] on div "Received via SMS Sherri Dean 6:34 AM There's just so much rudeness to your resi…" at bounding box center [1005, 332] width 1126 height 768
drag, startPoint x: 467, startPoint y: 566, endPoint x: 1106, endPoint y: 577, distance: 639.1
click at [1091, 626] on div "Received via SMS 6:36 AM Sherri Dean 6:36 AM I know for a fact that I'm not the…" at bounding box center [786, 671] width 666 height 90
copy div "I know for a fact that I'm not the only person who feels this way. That's very …"
drag, startPoint x: 1019, startPoint y: 356, endPoint x: 1001, endPoint y: 377, distance: 27.7
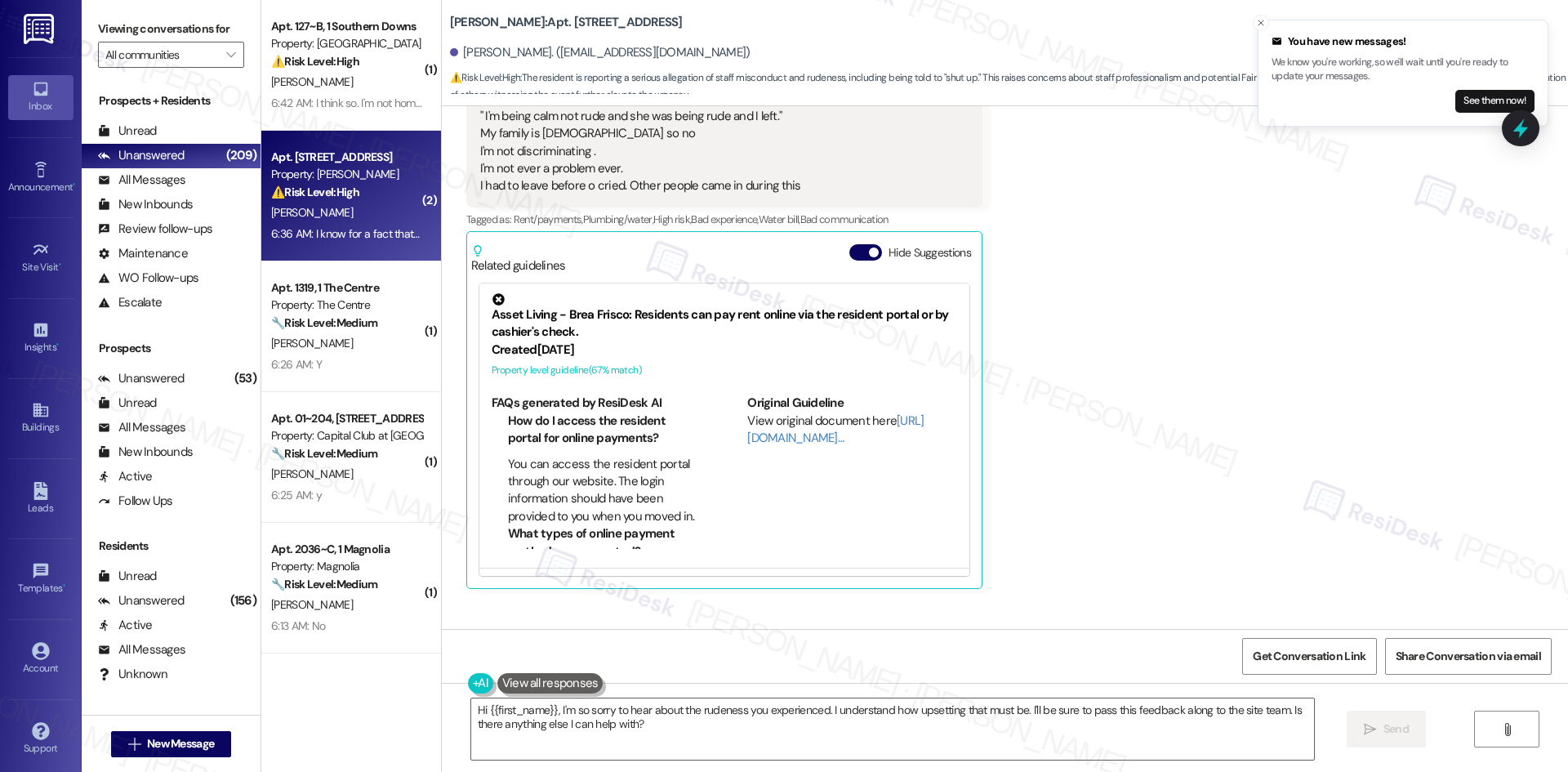
click at [1019, 356] on div "Received via SMS Sherri Dean 6:34 AM There's just so much rudeness to your resi…" at bounding box center [1005, 332] width 1126 height 768
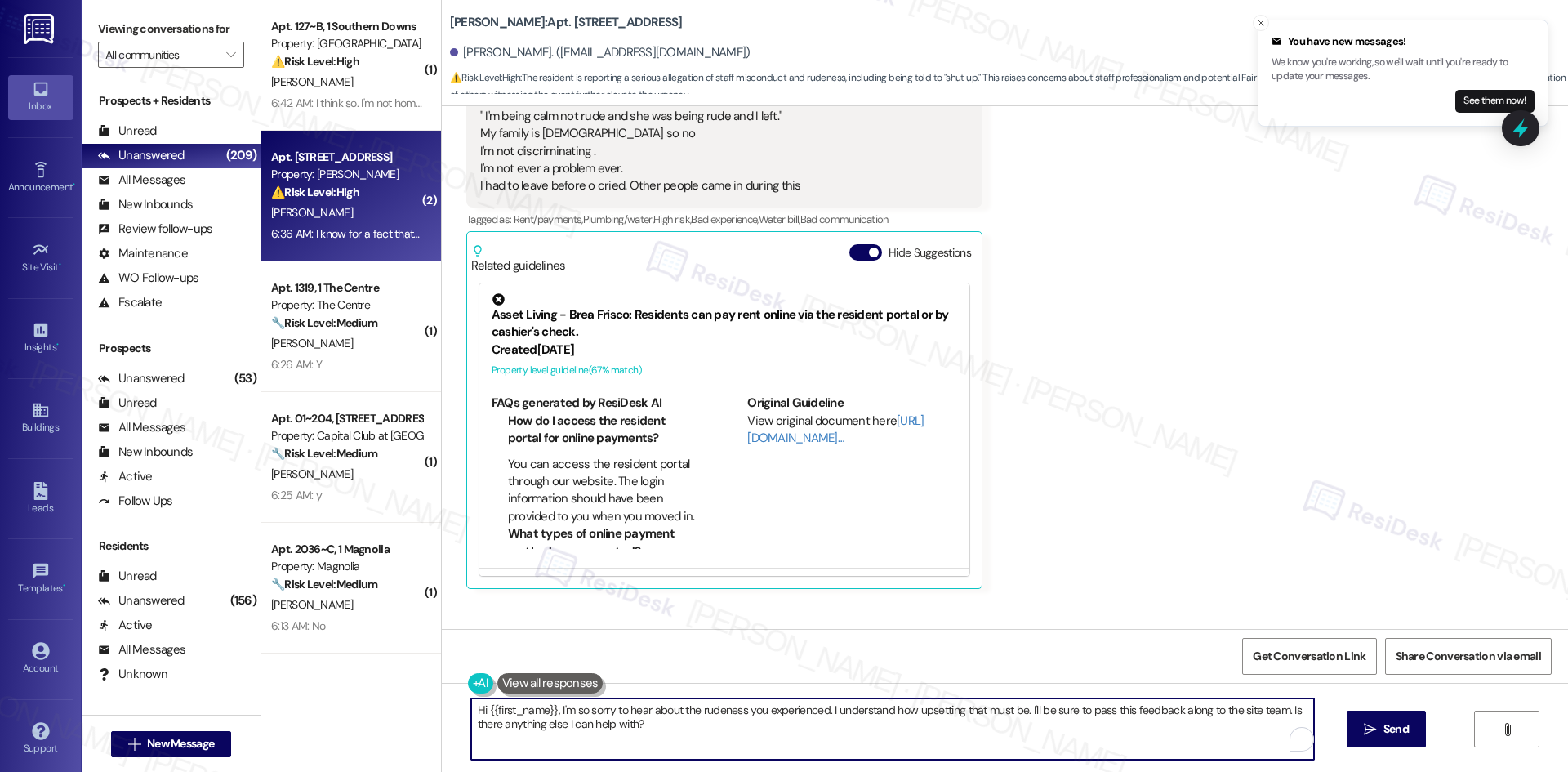
drag, startPoint x: 681, startPoint y: 723, endPoint x: 381, endPoint y: 704, distance: 300.6
click at [381, 704] on div "( 1 ) Apt. 127~B, 1 Southern Downs Property: Southern Downs ⚠️ Risk Level: High…" at bounding box center [915, 386] width 1307 height 772
paste textarea "Thank you for sharing this additional feedback, Sherri. I understand how upsett…"
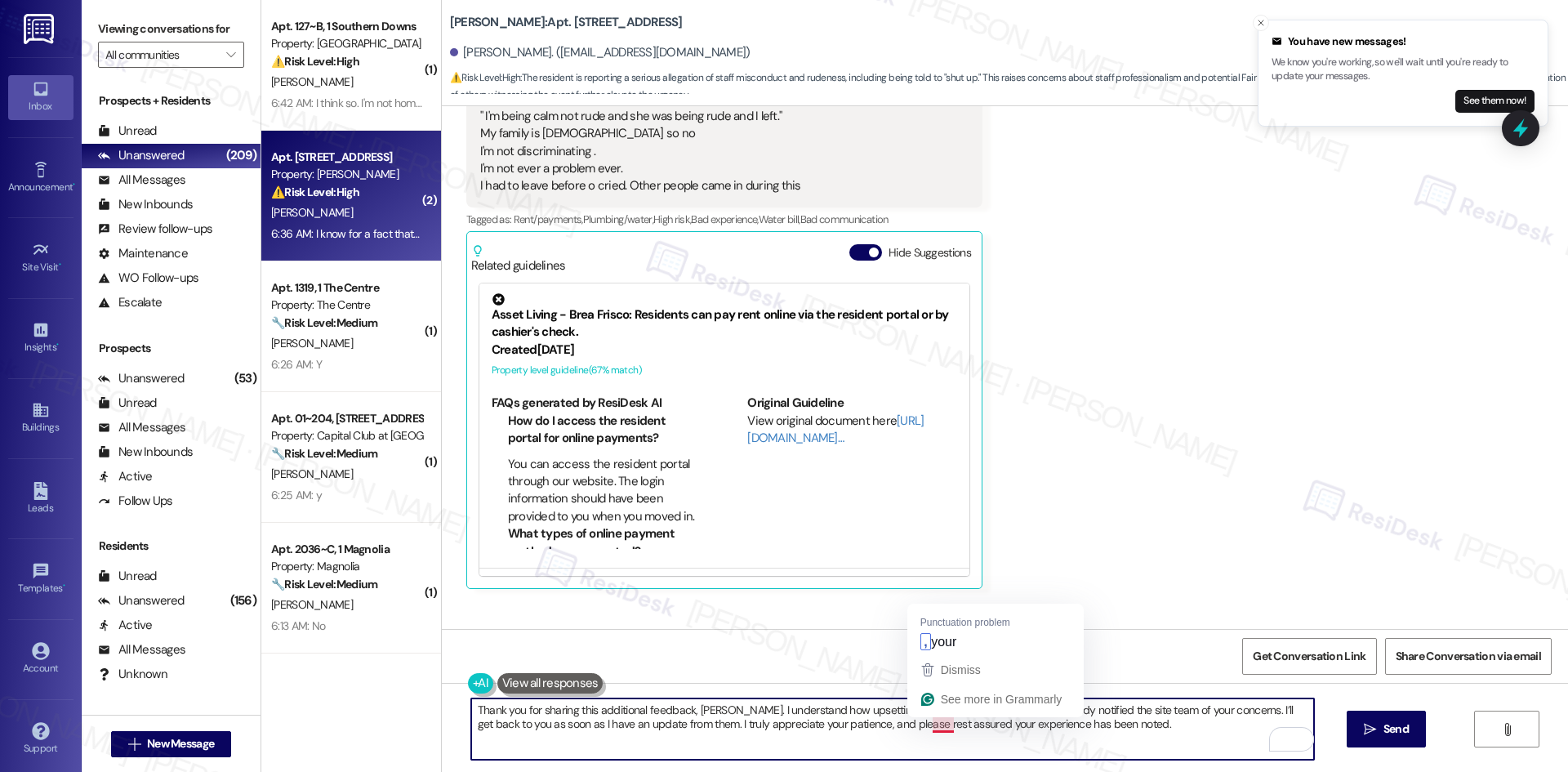
click at [923, 722] on textarea "Thank you for sharing this additional feedback, Sherri. I understand how upsett…" at bounding box center [892, 729] width 842 height 62
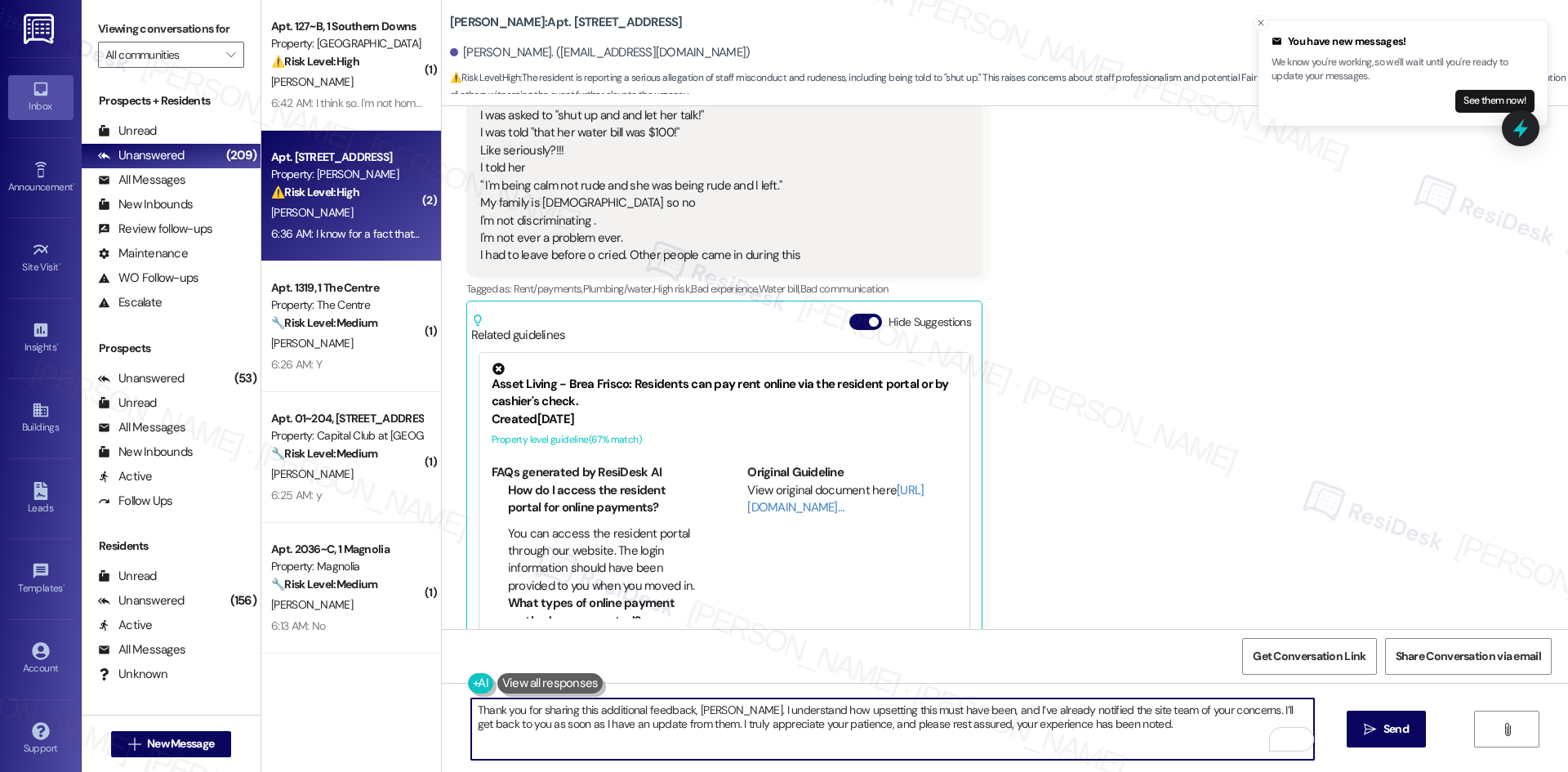
scroll to position [14552, 0]
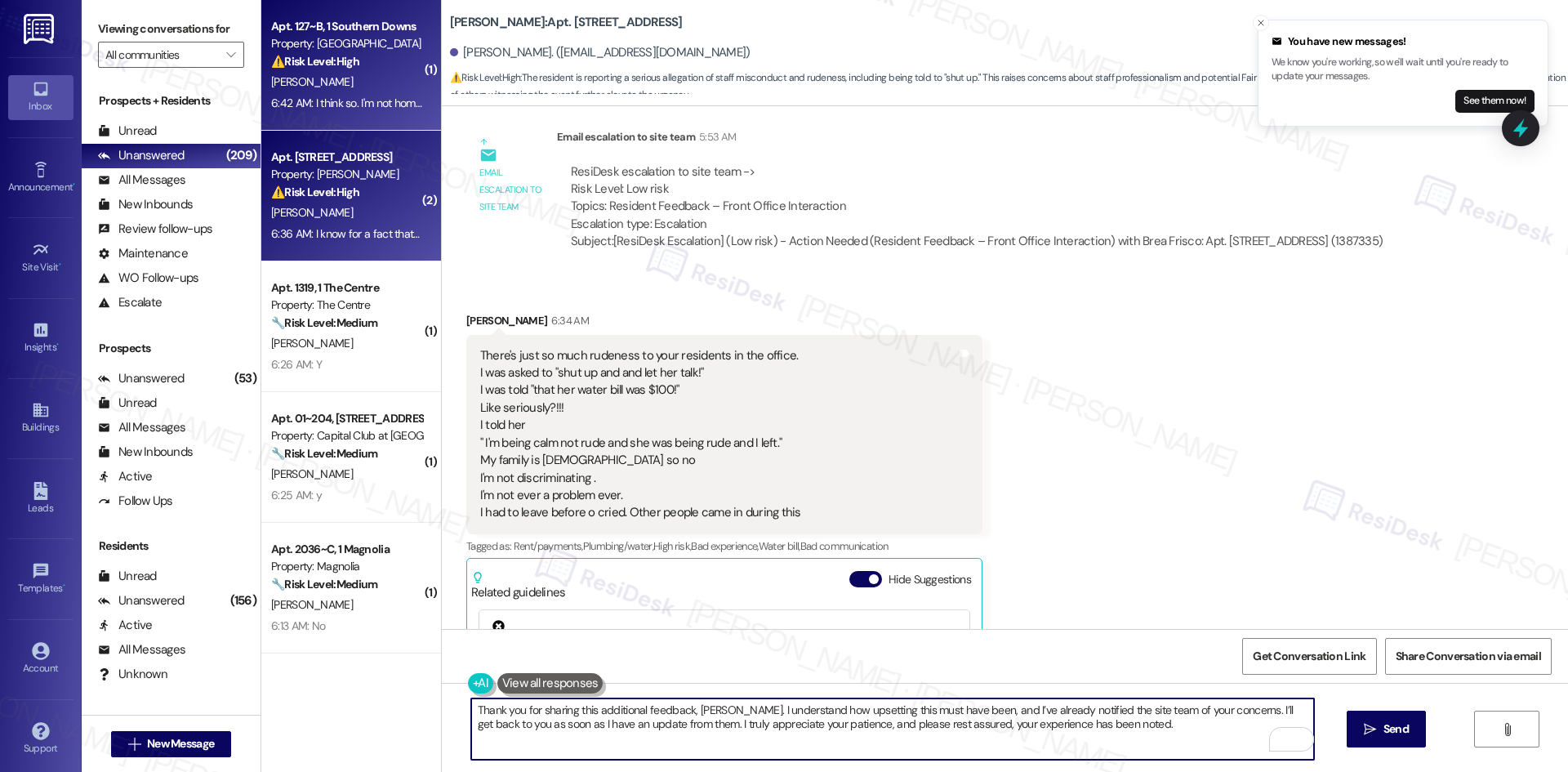
type textarea "Thank you for sharing this additional feedback, Sherri. I understand how upsett…"
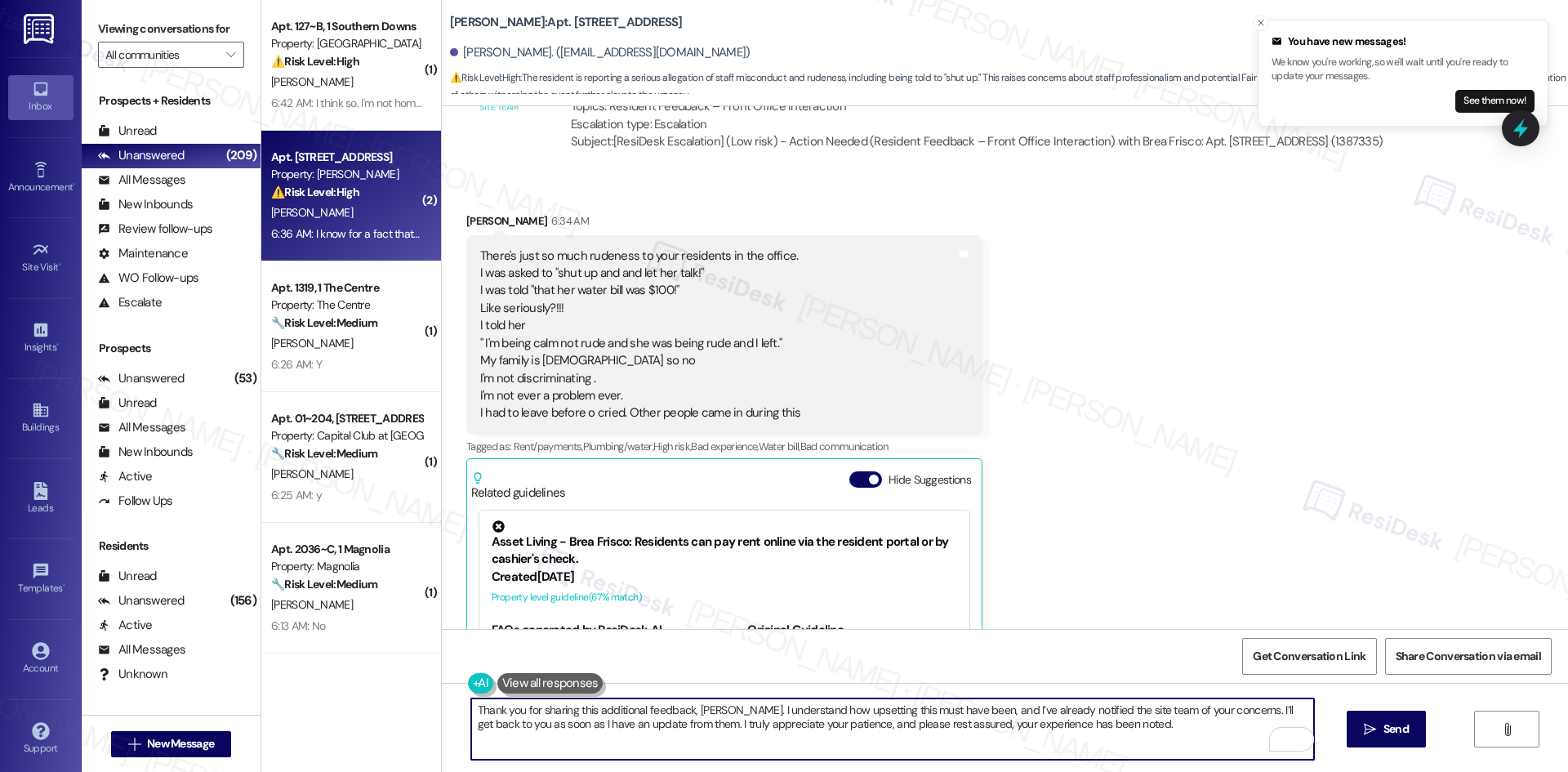
scroll to position [14878, 0]
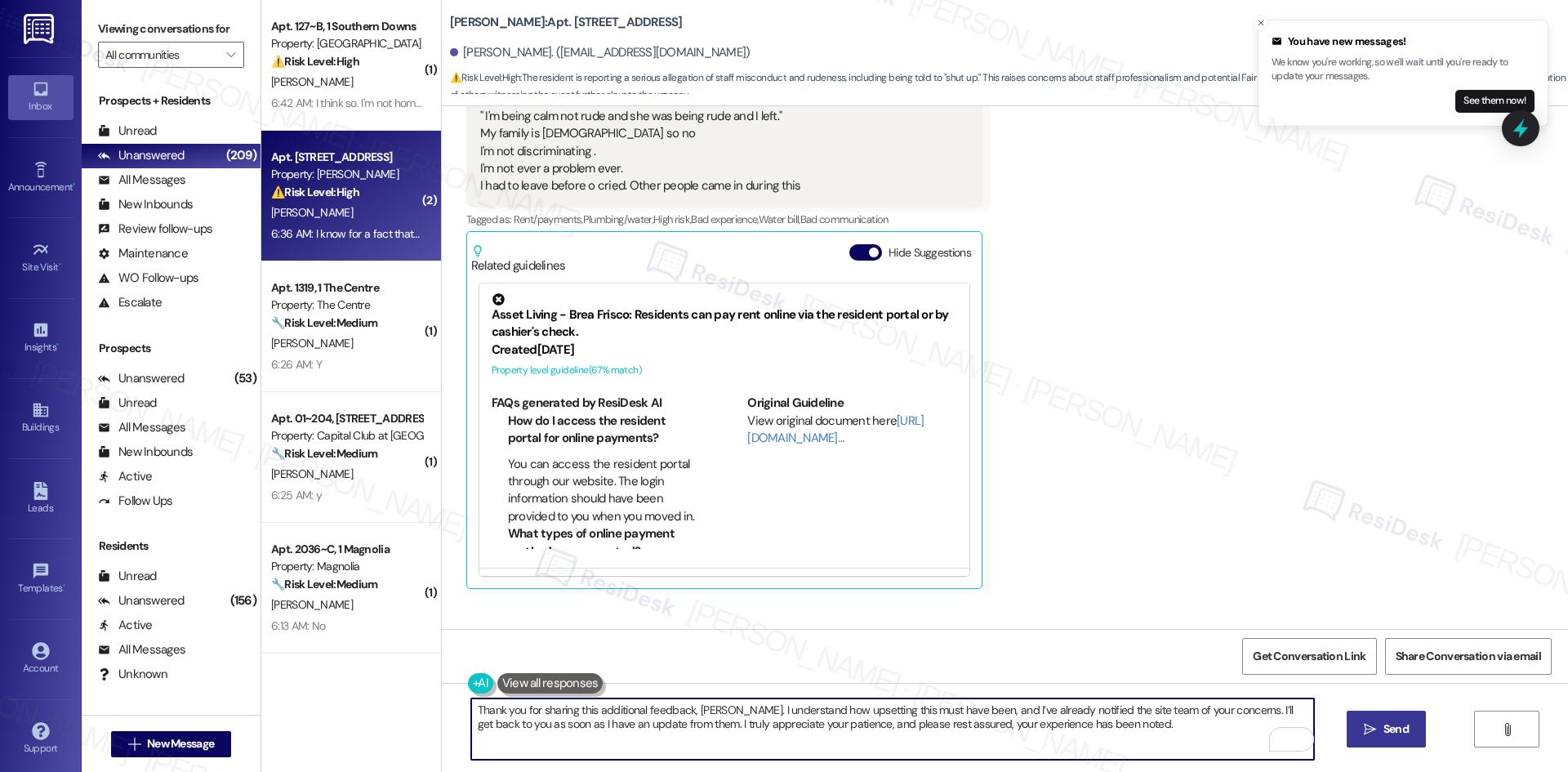
click at [1396, 734] on span "Send" at bounding box center [1395, 728] width 25 height 17
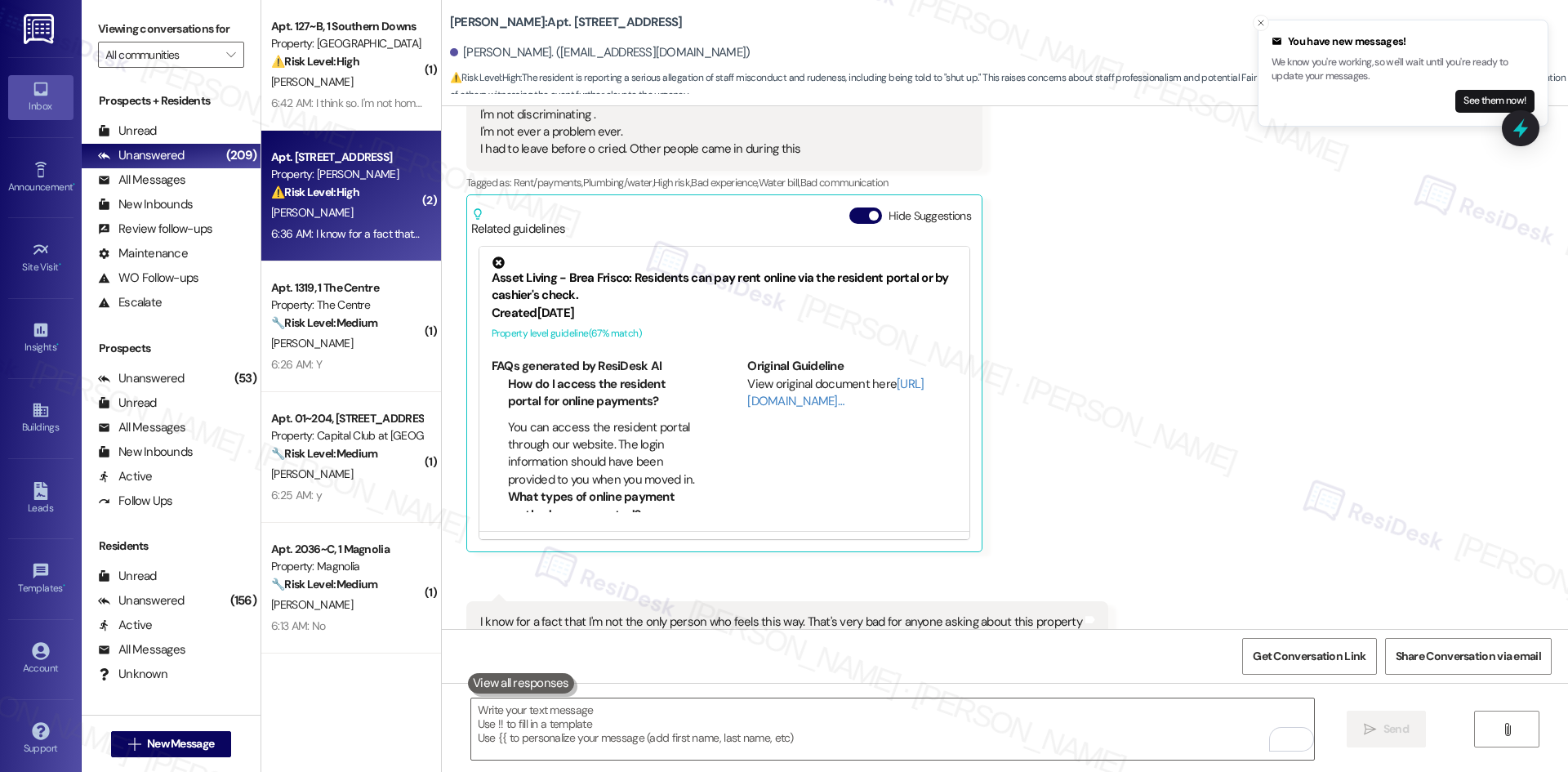
scroll to position [15010, 0]
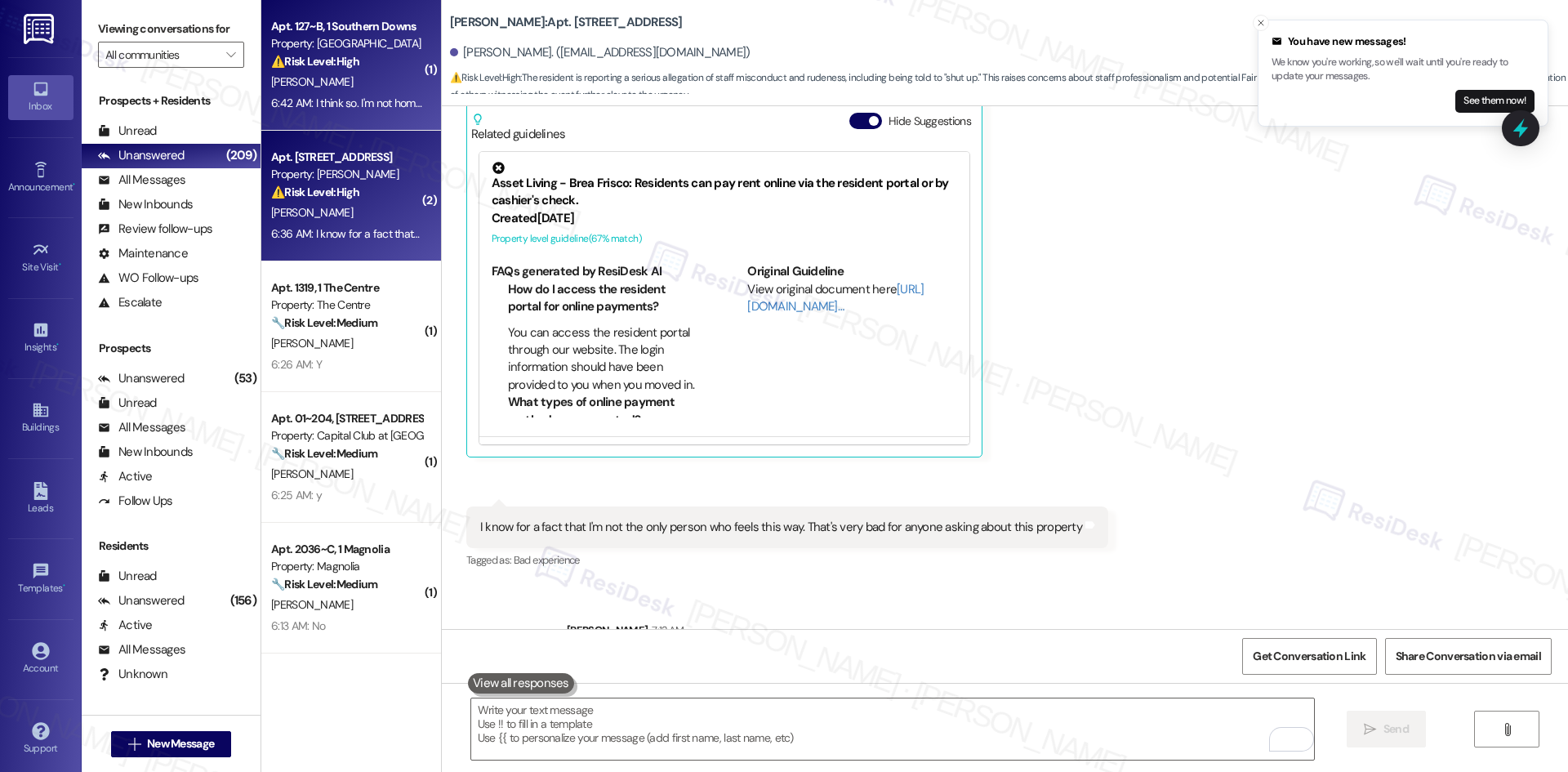
click at [348, 103] on div "6:42 AM: I think so. I'm not home right now, but I submitted a lengthy email to…" at bounding box center [588, 103] width 634 height 15
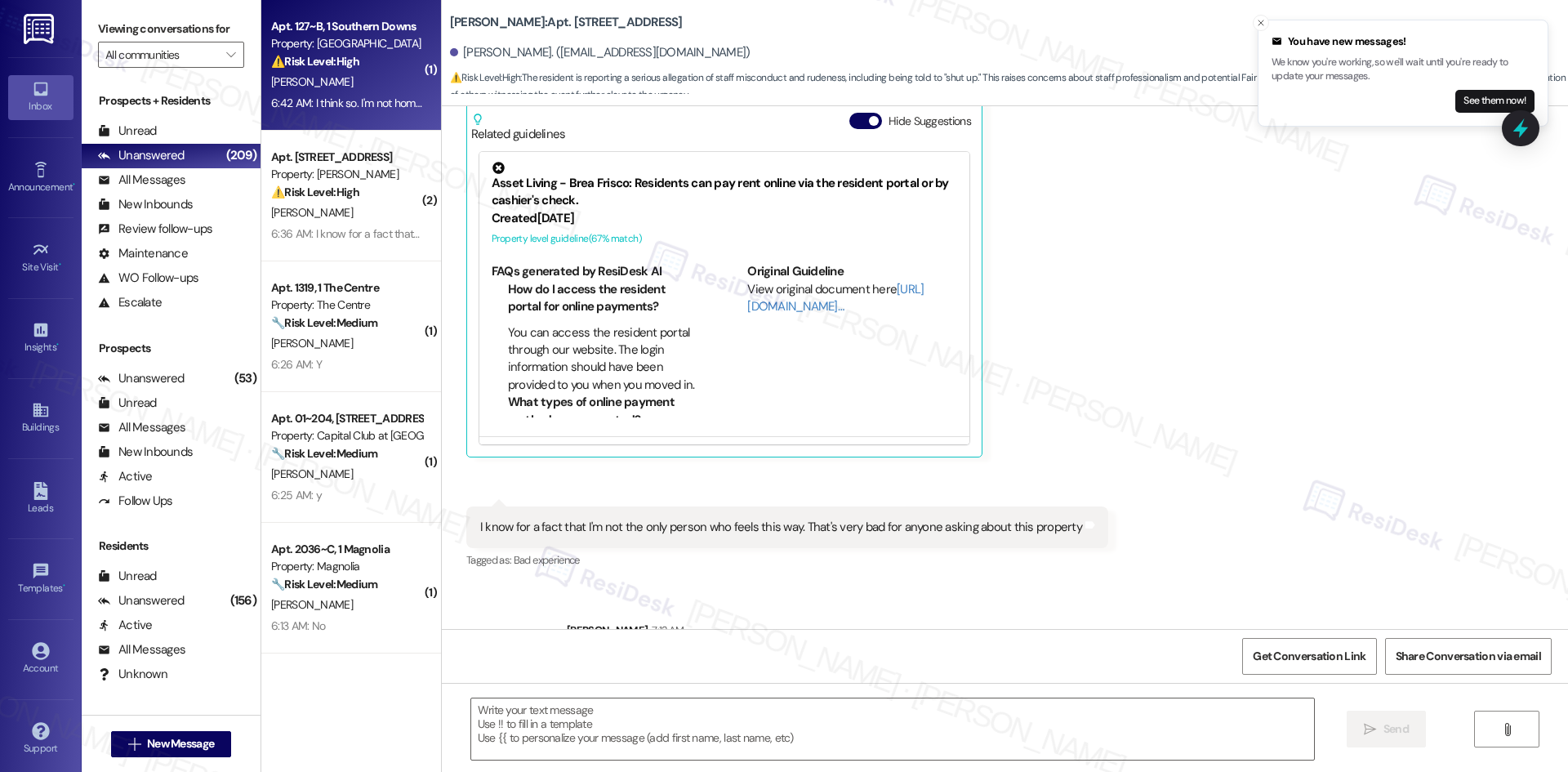
type textarea "Fetching suggested responses. Please feel free to read through the conversation…"
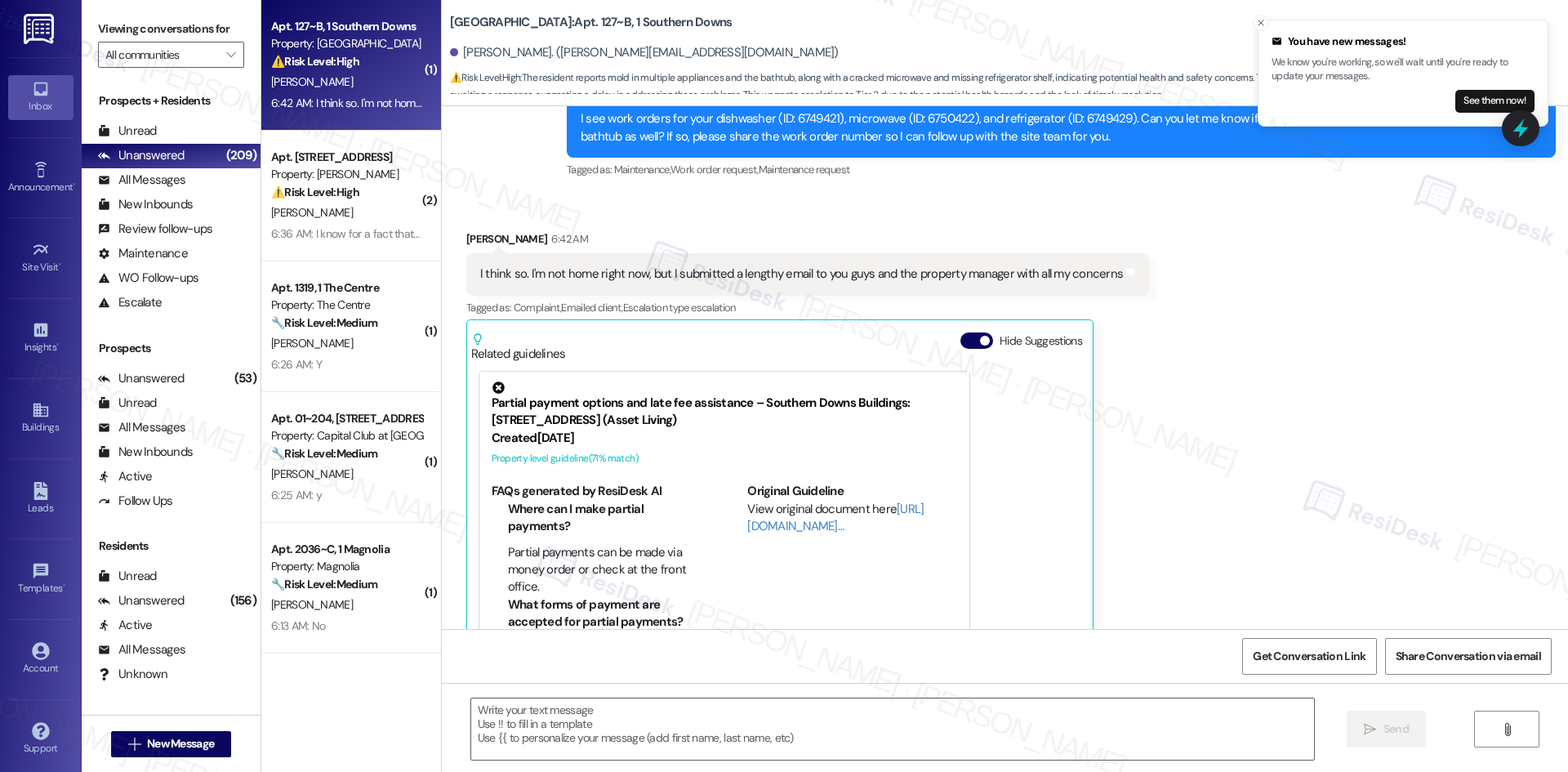
type textarea "Fetching suggested responses. Please feel free to read through the conversation…"
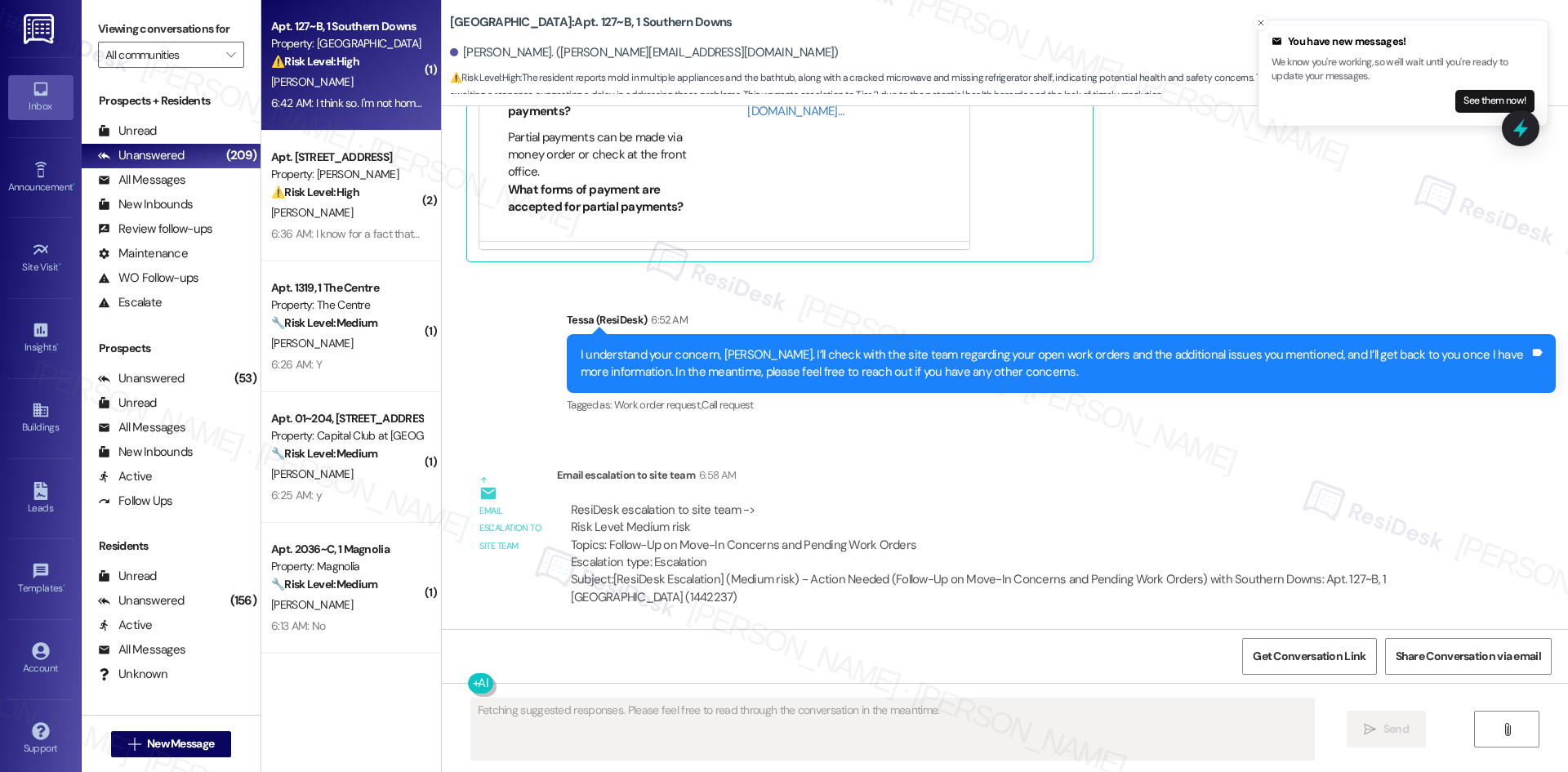
scroll to position [1477, 0]
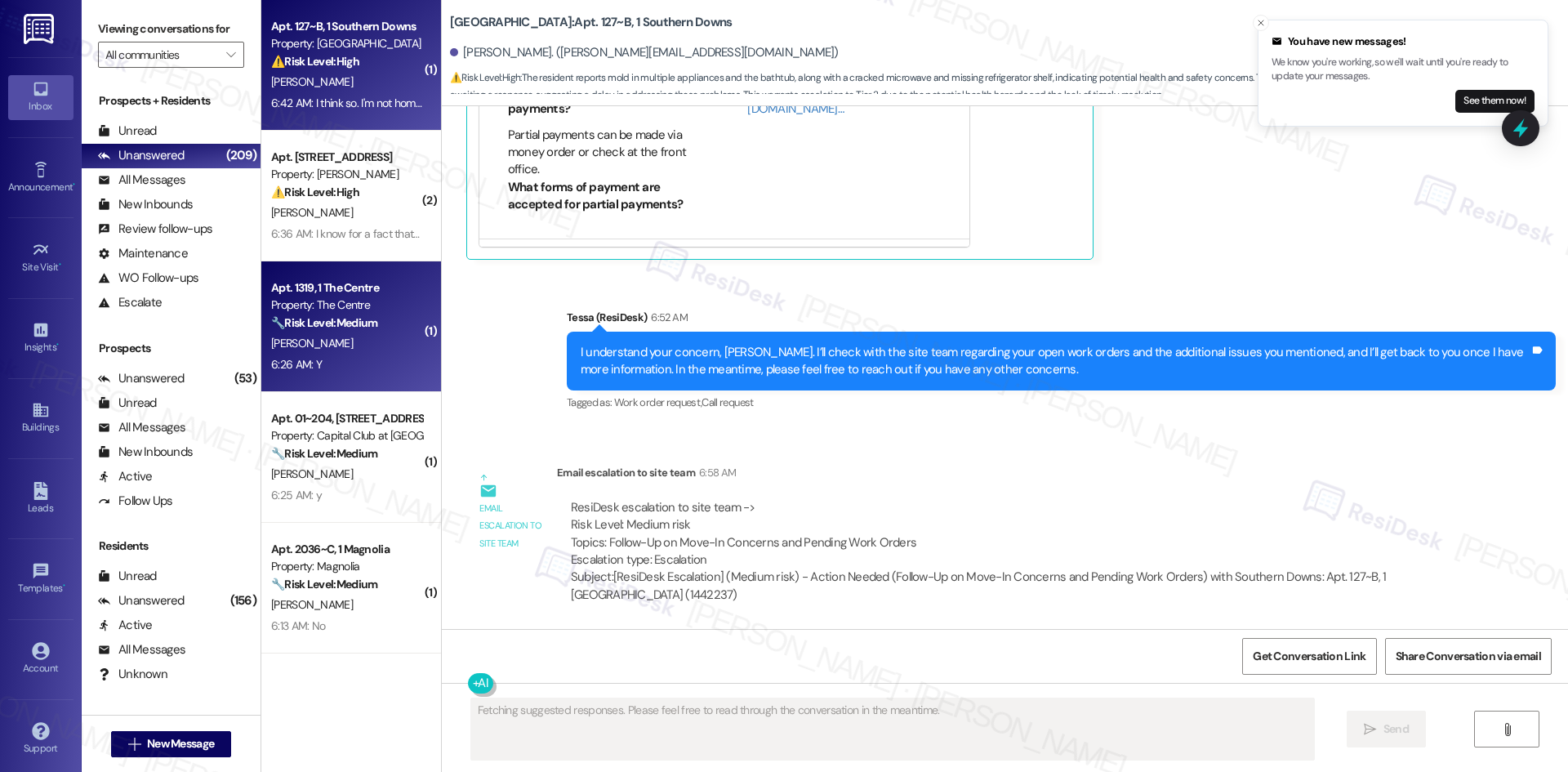
click at [358, 326] on strong "🔧 Risk Level: Medium" at bounding box center [324, 323] width 106 height 15
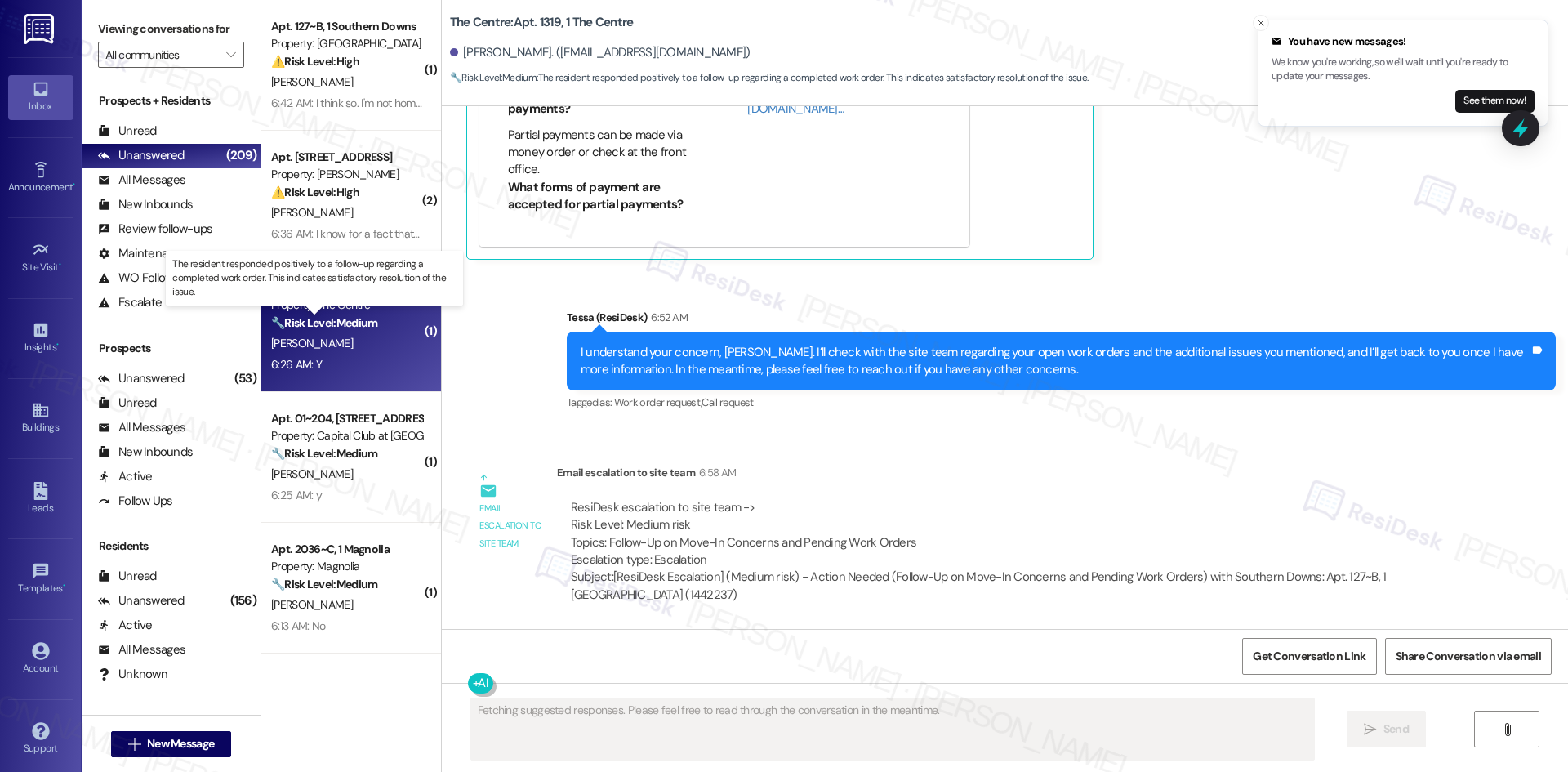
scroll to position [322, 0]
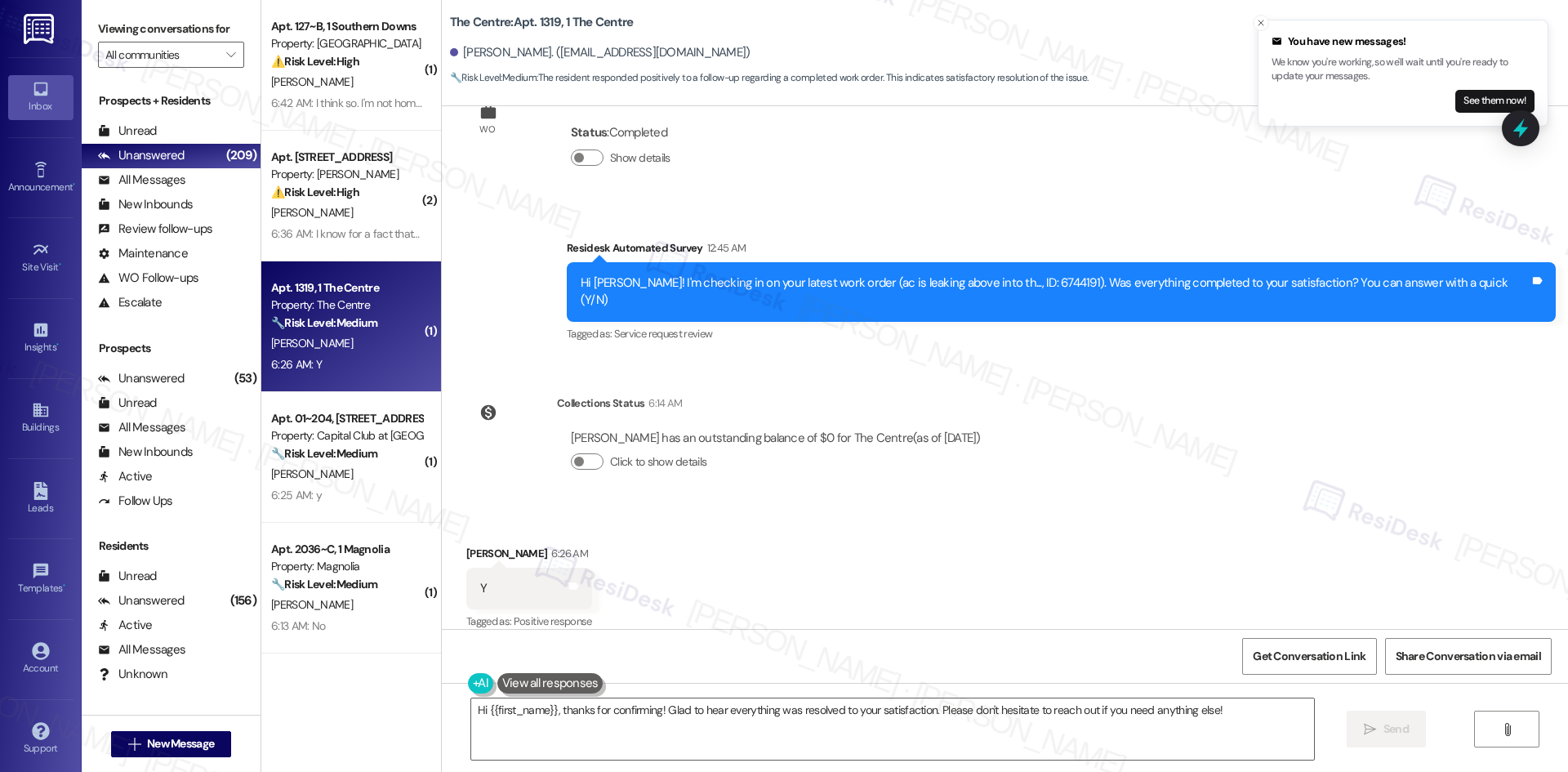
click at [1028, 368] on div "Lease started May 01, 2025 at 8:00 AM Survey, sent via SMS Residesk Automated S…" at bounding box center [1005, 368] width 1126 height 523
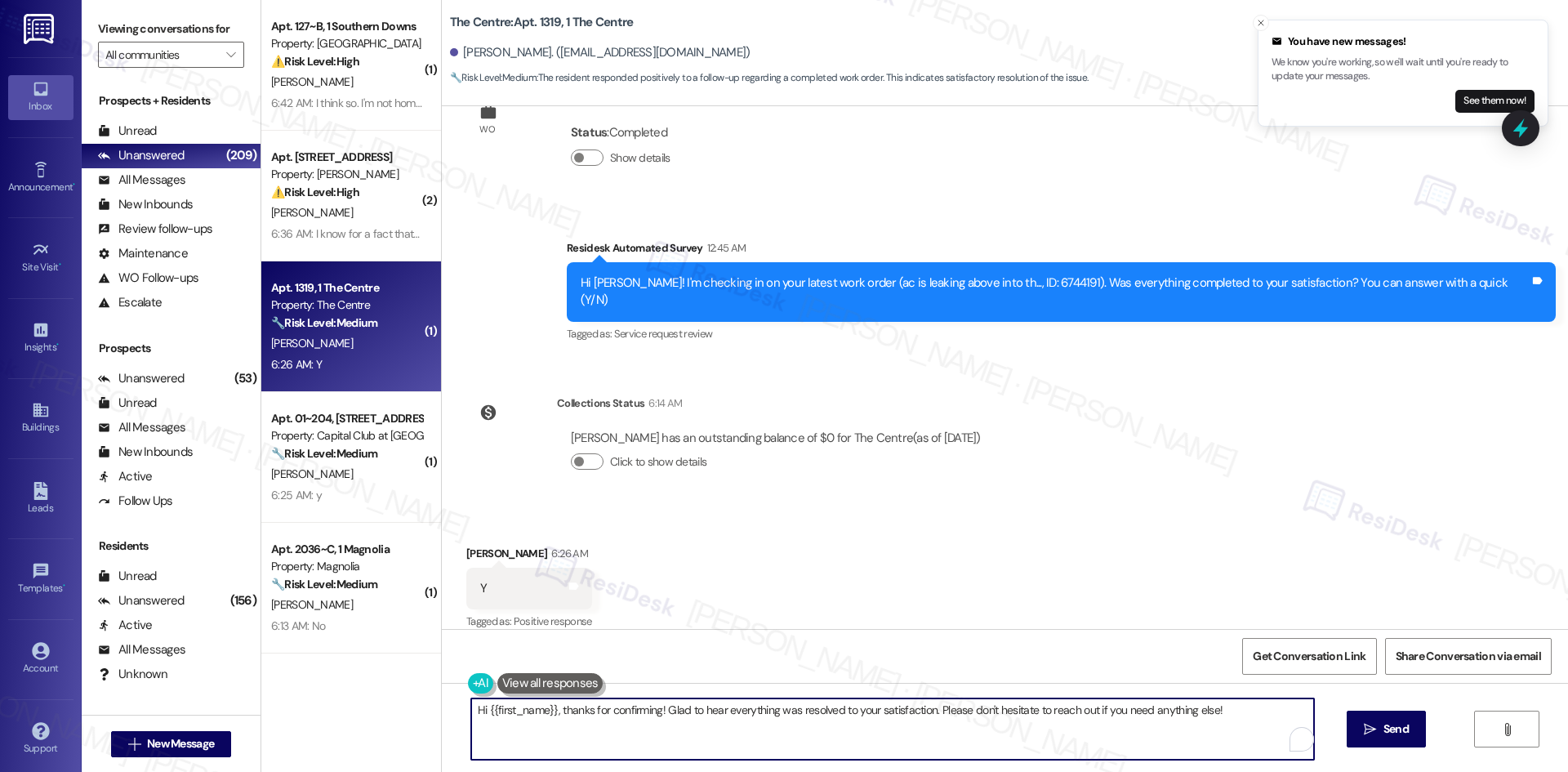
click at [813, 729] on textarea "Hi {{first_name}}, thanks for confirming! Glad to hear everything was resolved …" at bounding box center [892, 729] width 842 height 62
paste textarea "Thank you for confirming! I’m glad to hear everything was completed to your sat…"
type textarea "Thank you for confirming! I’m glad to hear everything was completed to your sat…"
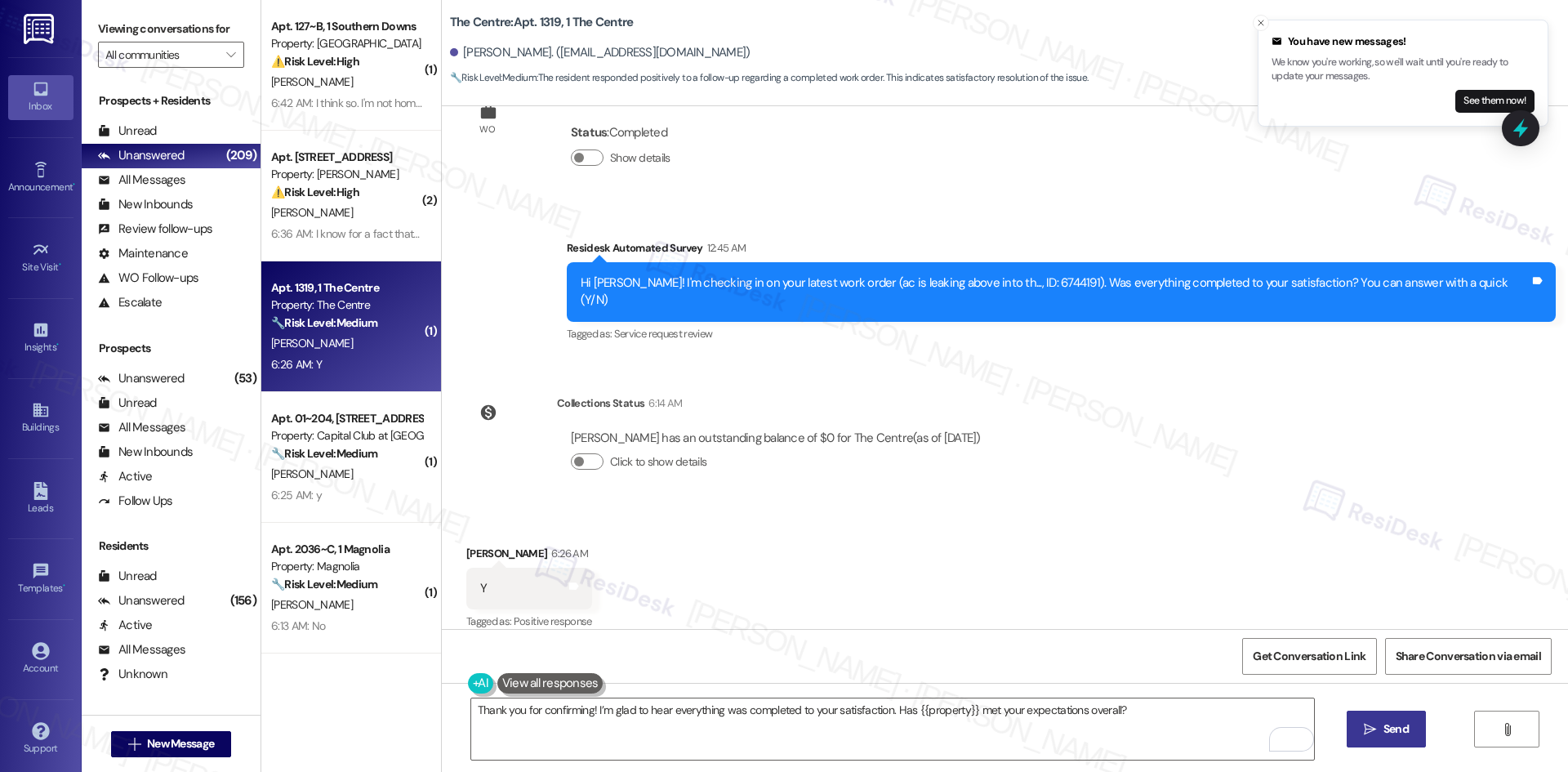
click at [1383, 725] on span "Send" at bounding box center [1395, 728] width 25 height 17
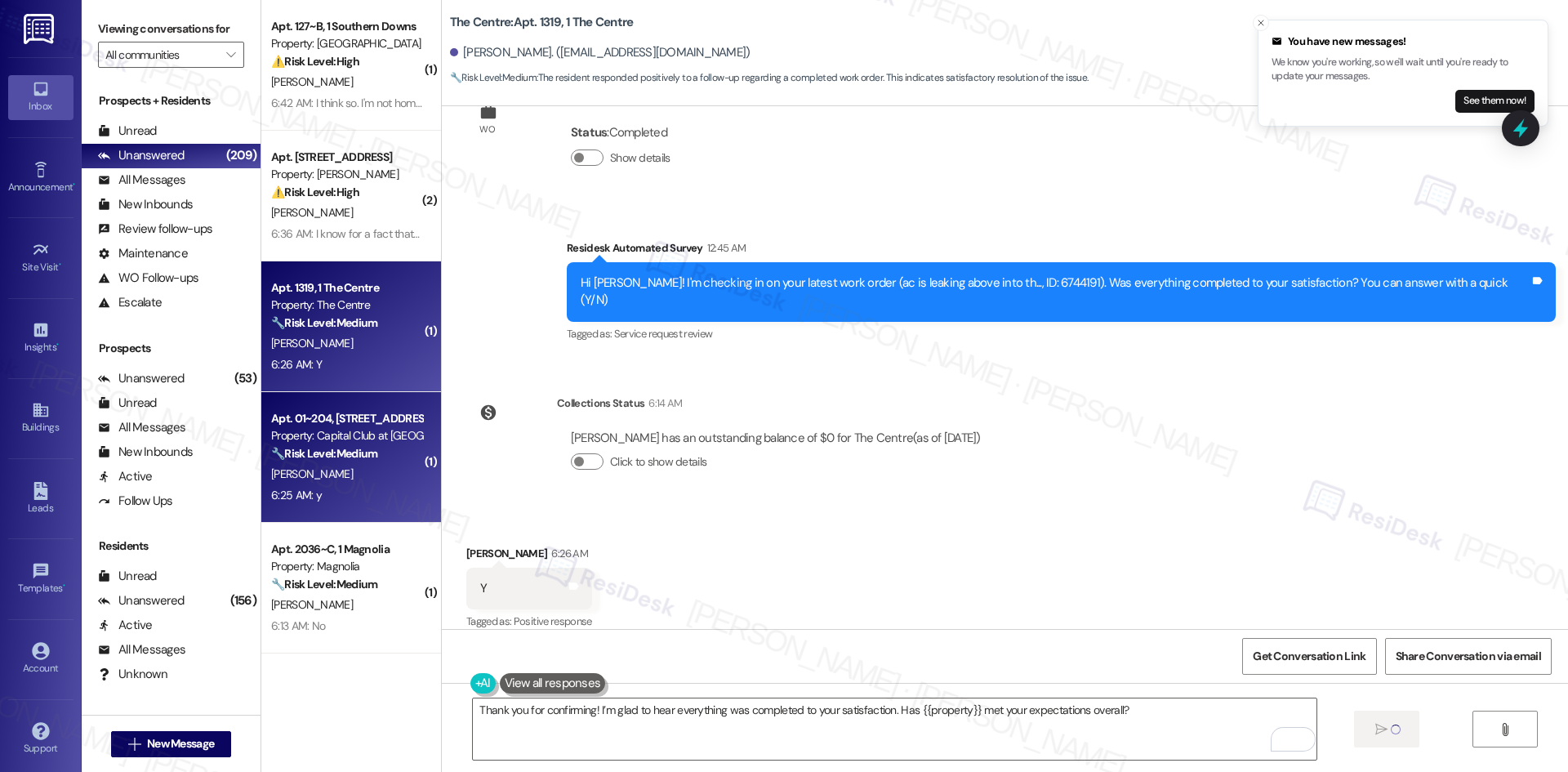
click at [355, 491] on div "6:25 AM: y 6:25 AM: y" at bounding box center [347, 495] width 154 height 21
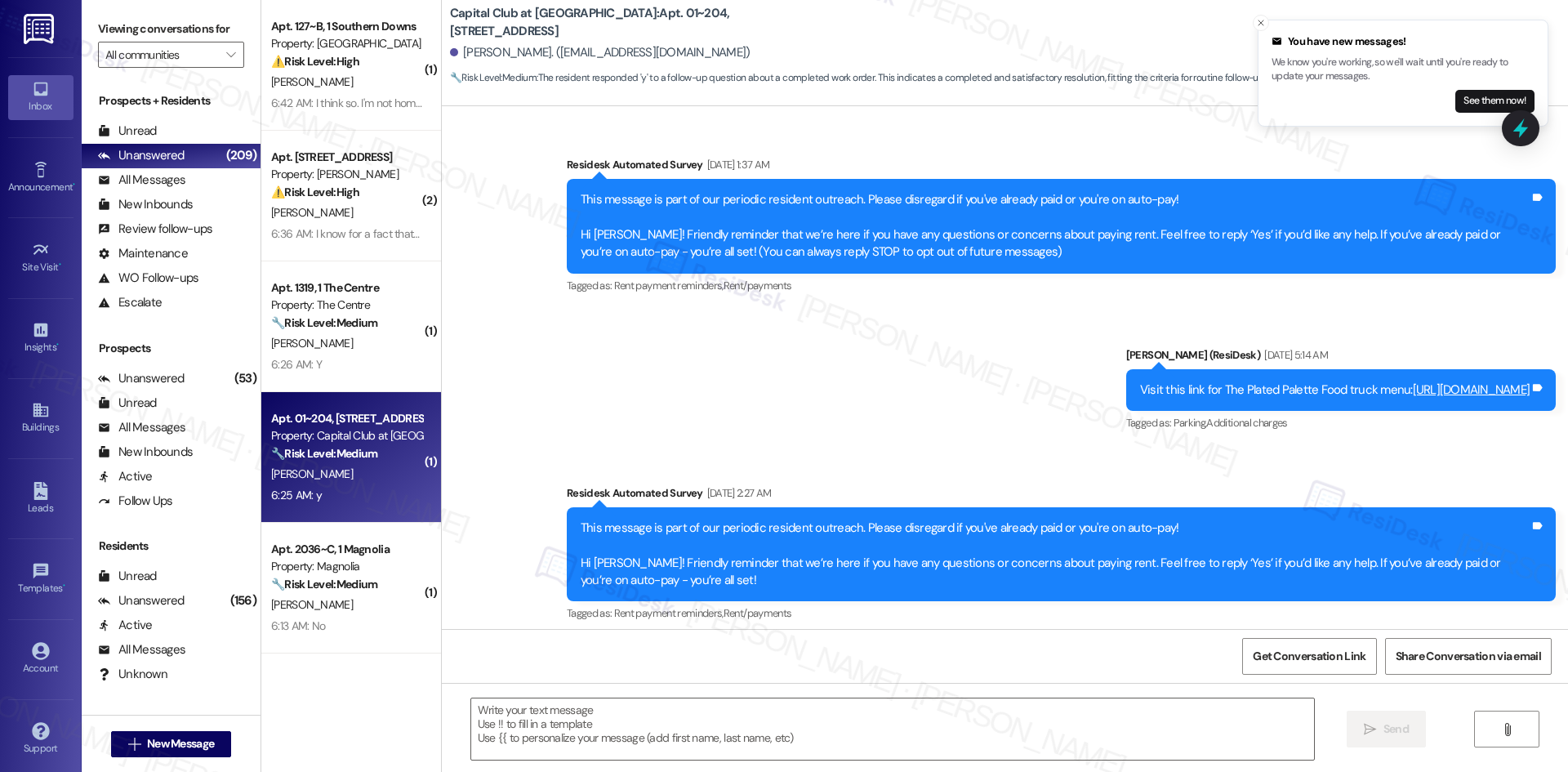
scroll to position [6949, 0]
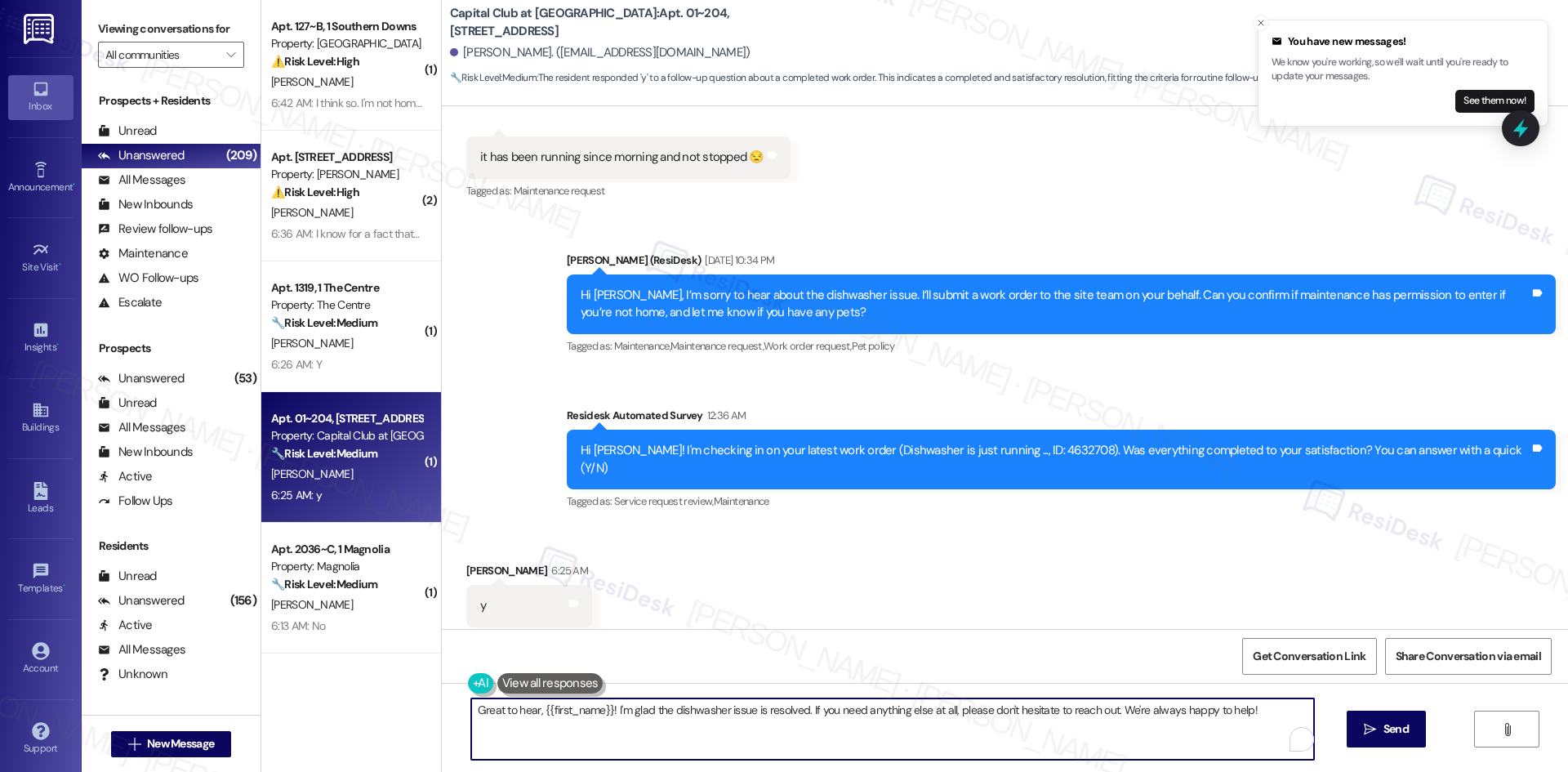
click at [839, 725] on textarea "Great to hear, {{first_name}}! I'm glad the dishwasher issue is resolved. If yo…" at bounding box center [892, 729] width 842 height 62
paste textarea "Thank you for confirming! I’m glad to hear everything was completed to your sat…"
click at [839, 725] on textarea "Thank you for confirming! I’m glad to hear everything was completed to your sat…" at bounding box center [892, 729] width 842 height 62
paste textarea "To enrich screen reader interactions, please activate Accessibility in Grammarl…"
type textarea "Thank you for confirming! I’m glad to hear everything was completed to your sat…"
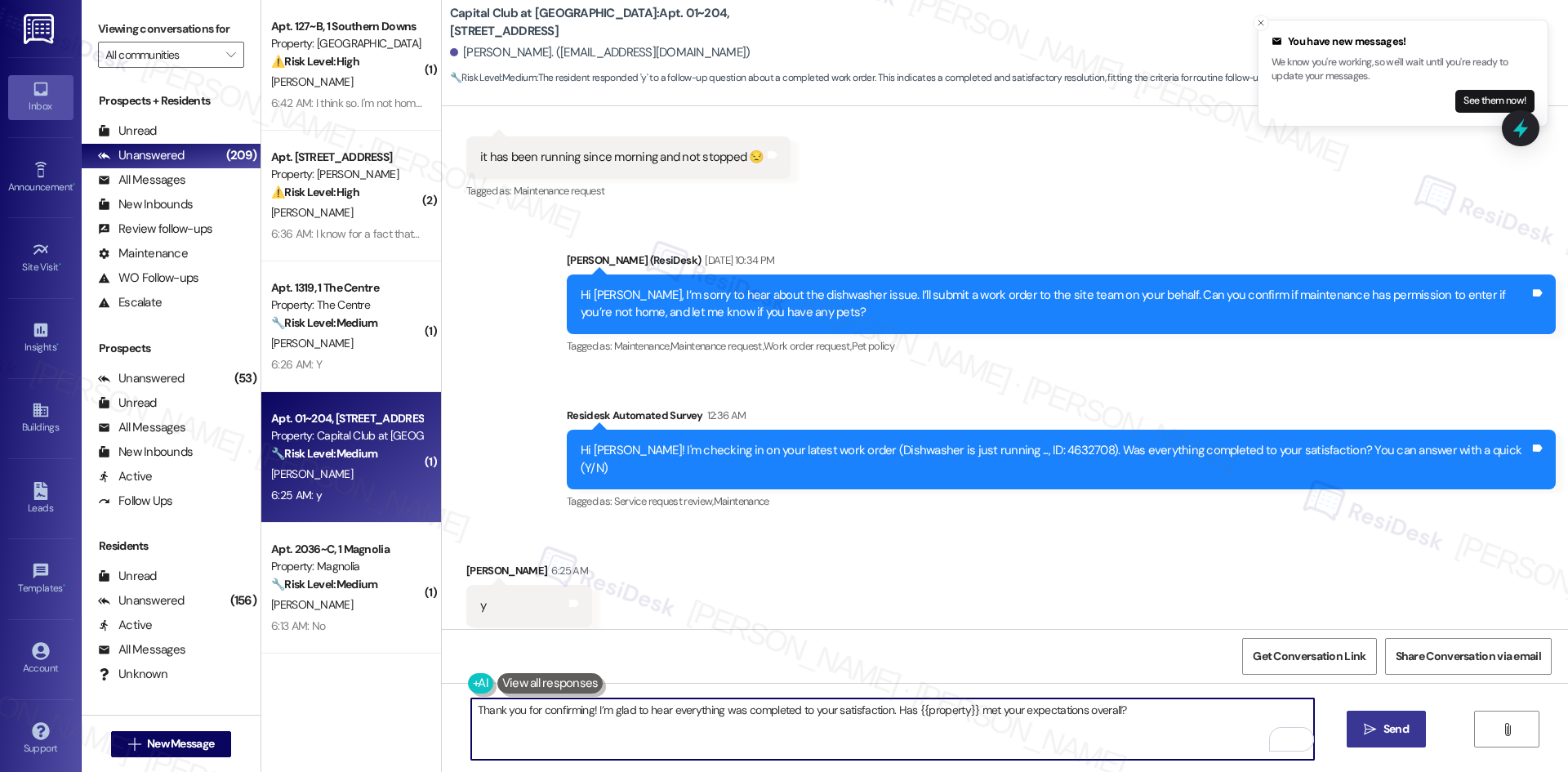
click at [1364, 727] on icon "" at bounding box center [1369, 729] width 12 height 13
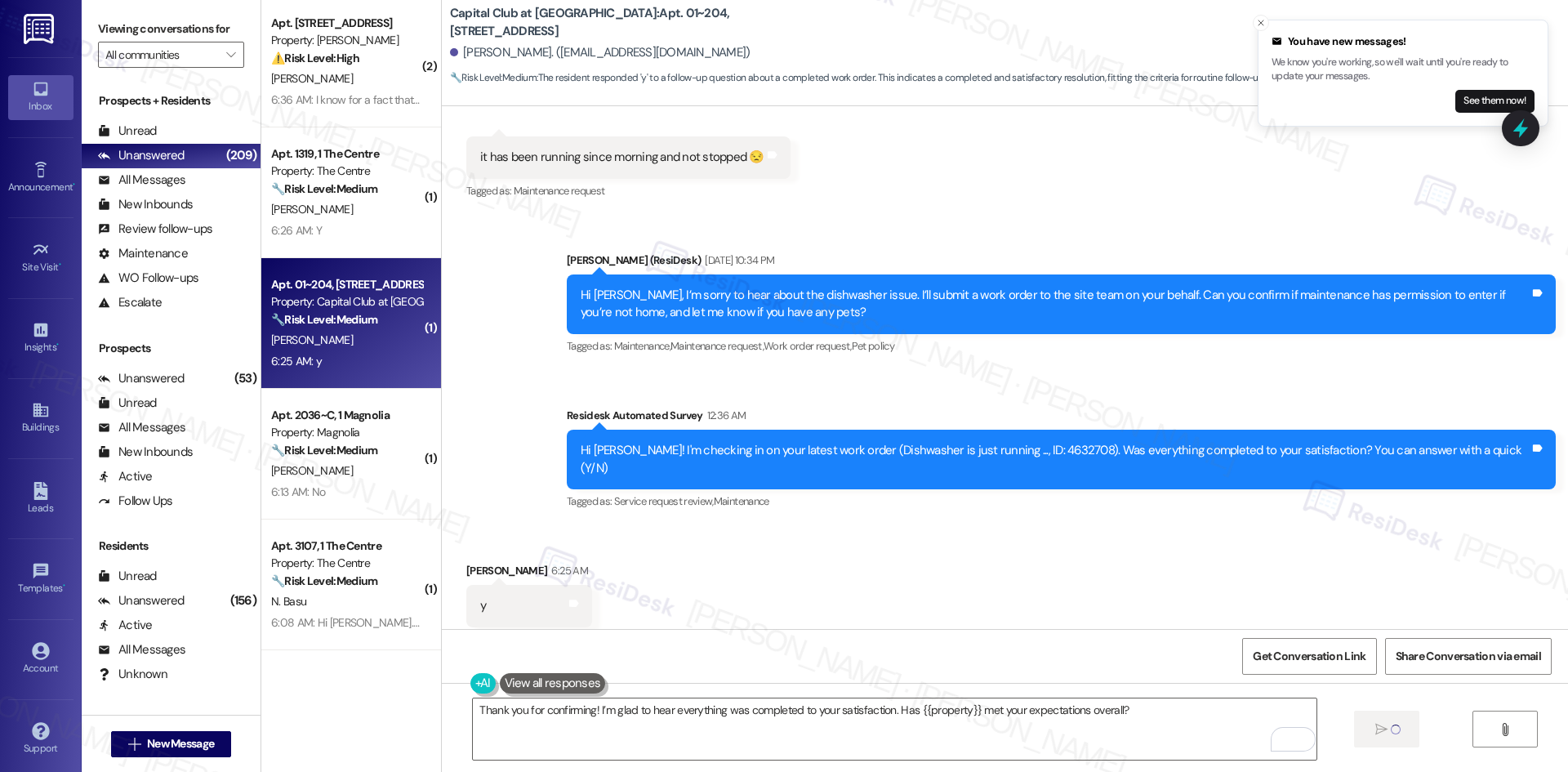
scroll to position [164, 0]
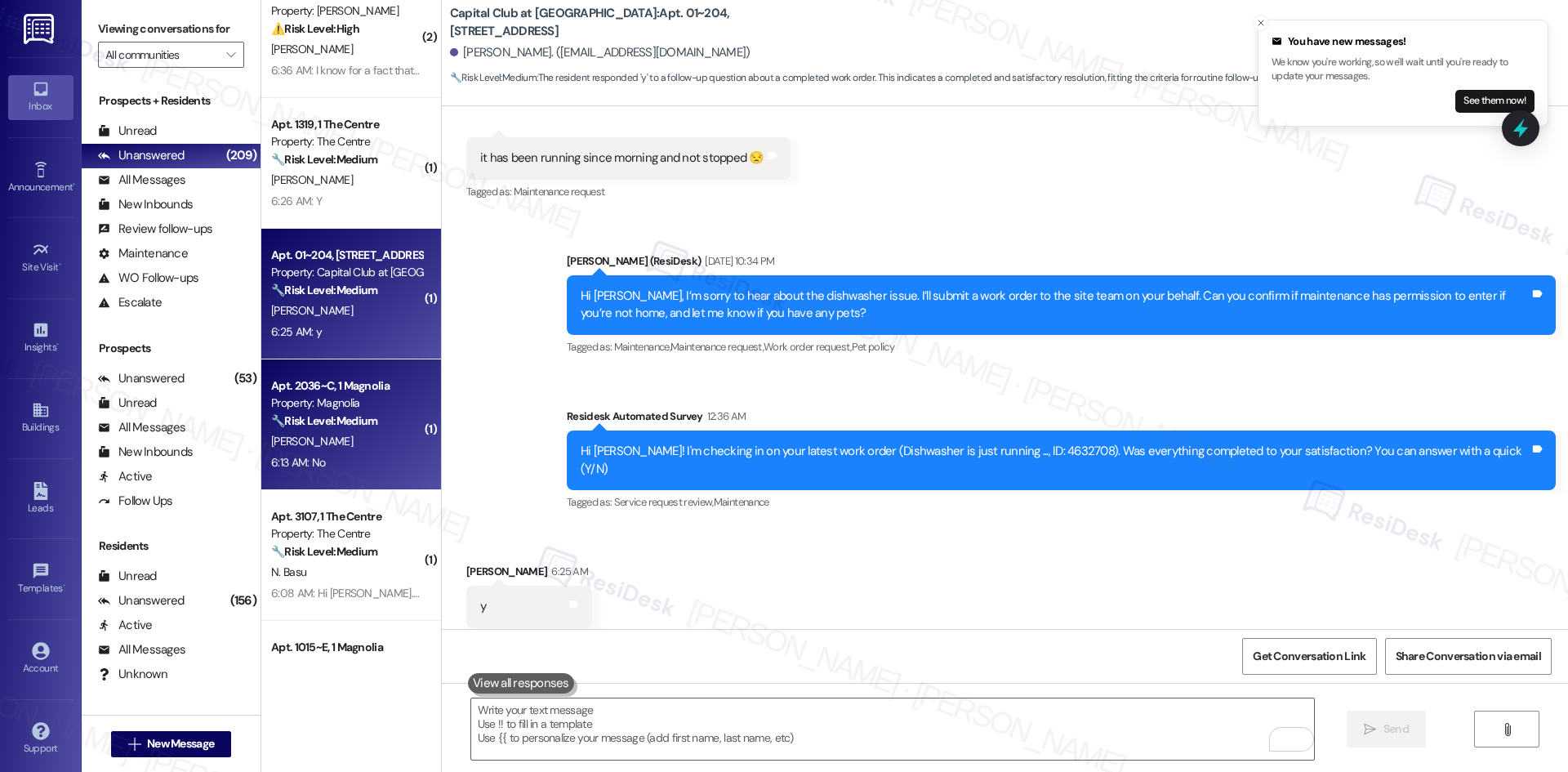
click at [316, 469] on div "6:13 AM: No 6:13 AM: No" at bounding box center [347, 462] width 154 height 21
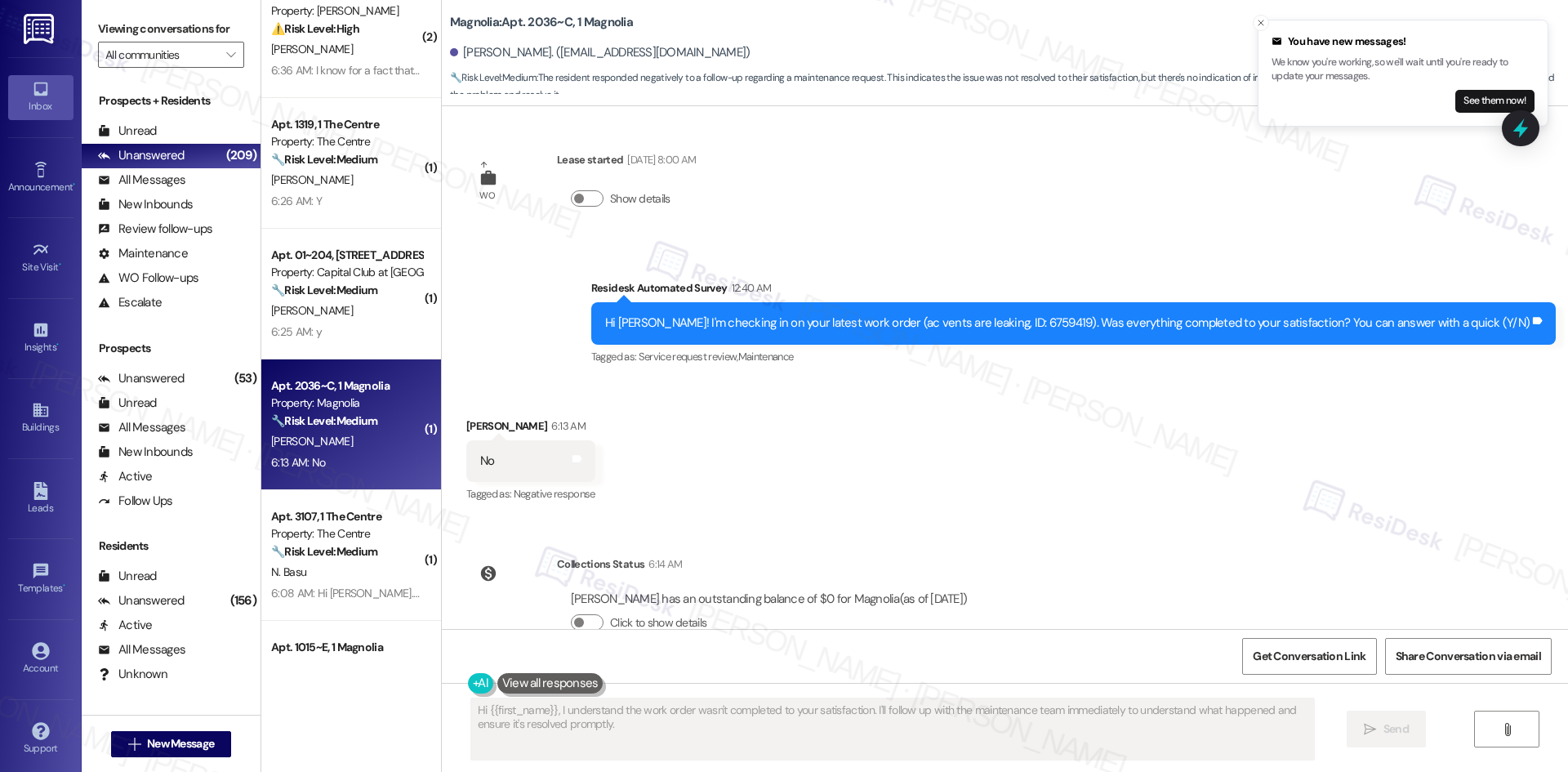
scroll to position [337, 0]
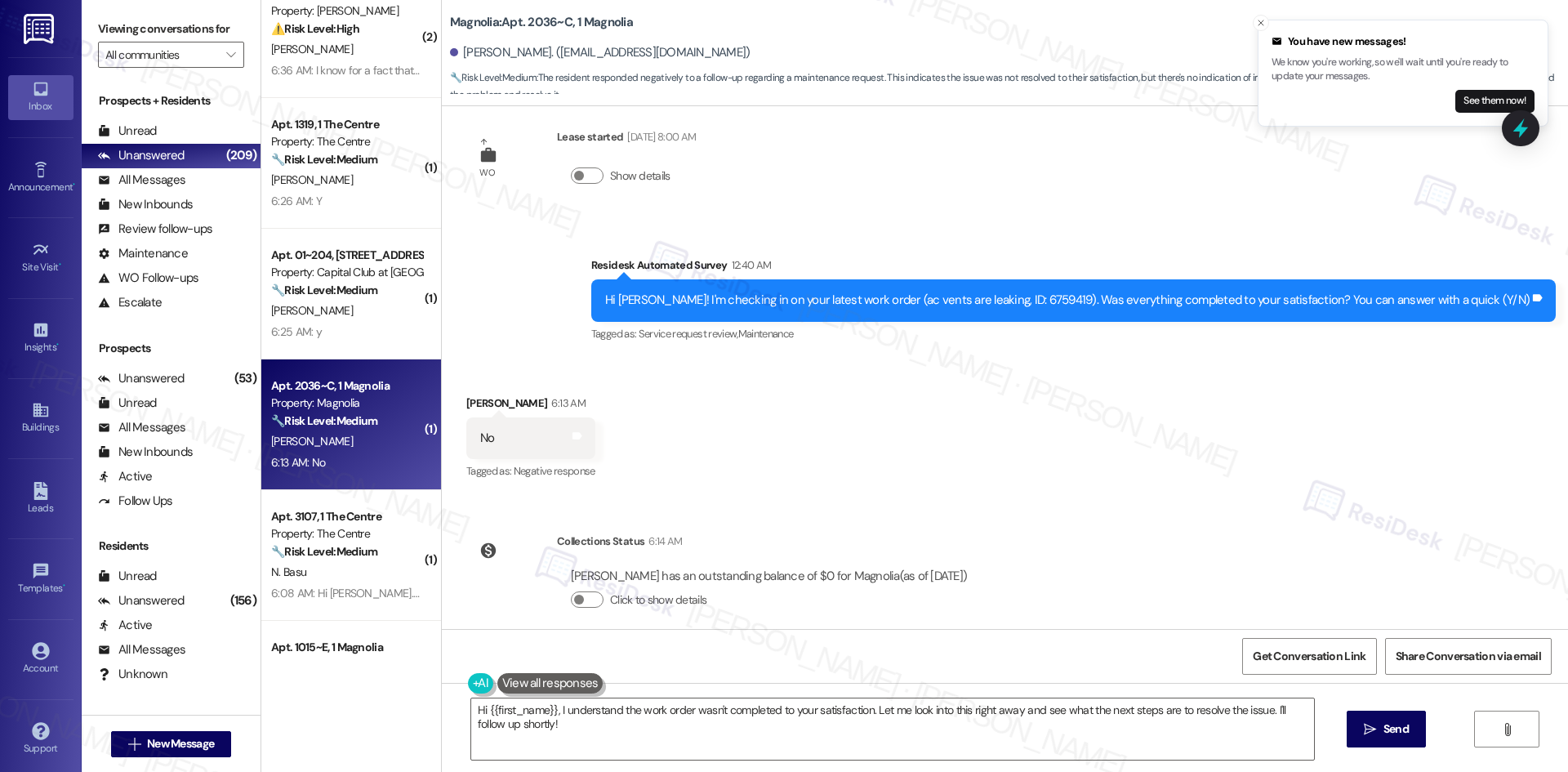
click at [762, 428] on div "Received via SMS Valerie Moran 6:13 AM No Tags and notes Tagged as: Negative re…" at bounding box center [1005, 427] width 1126 height 138
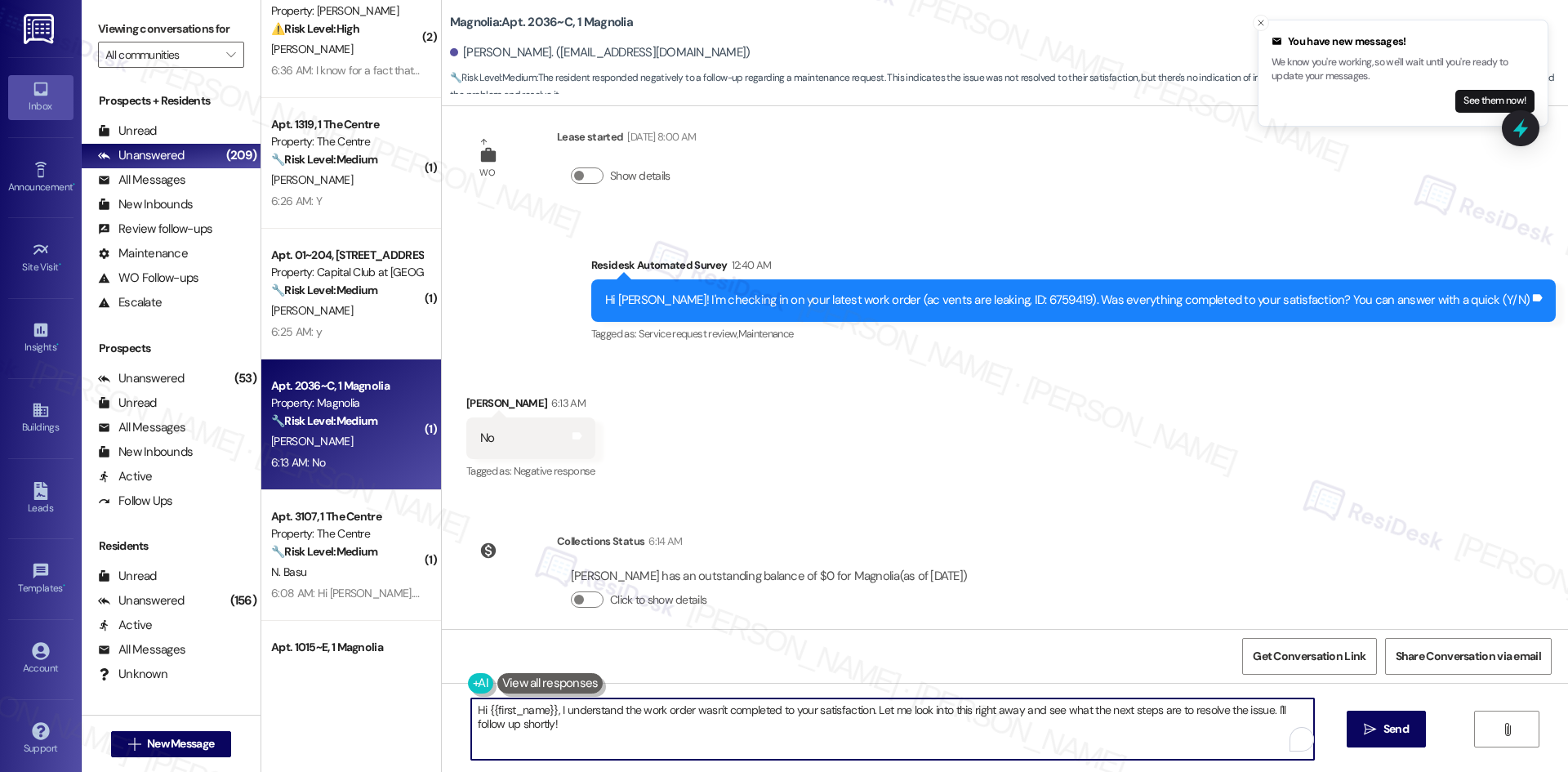
click at [786, 739] on textarea "Hi {{first_name}}, I understand the work order wasn't completed to your satisfa…" at bounding box center [892, 729] width 842 height 62
paste textarea "I'm sorry to hear that. Could you let me know what happened or what part of the…"
type textarea "I'm sorry to hear that. Could you let me know what happened or what part of the…"
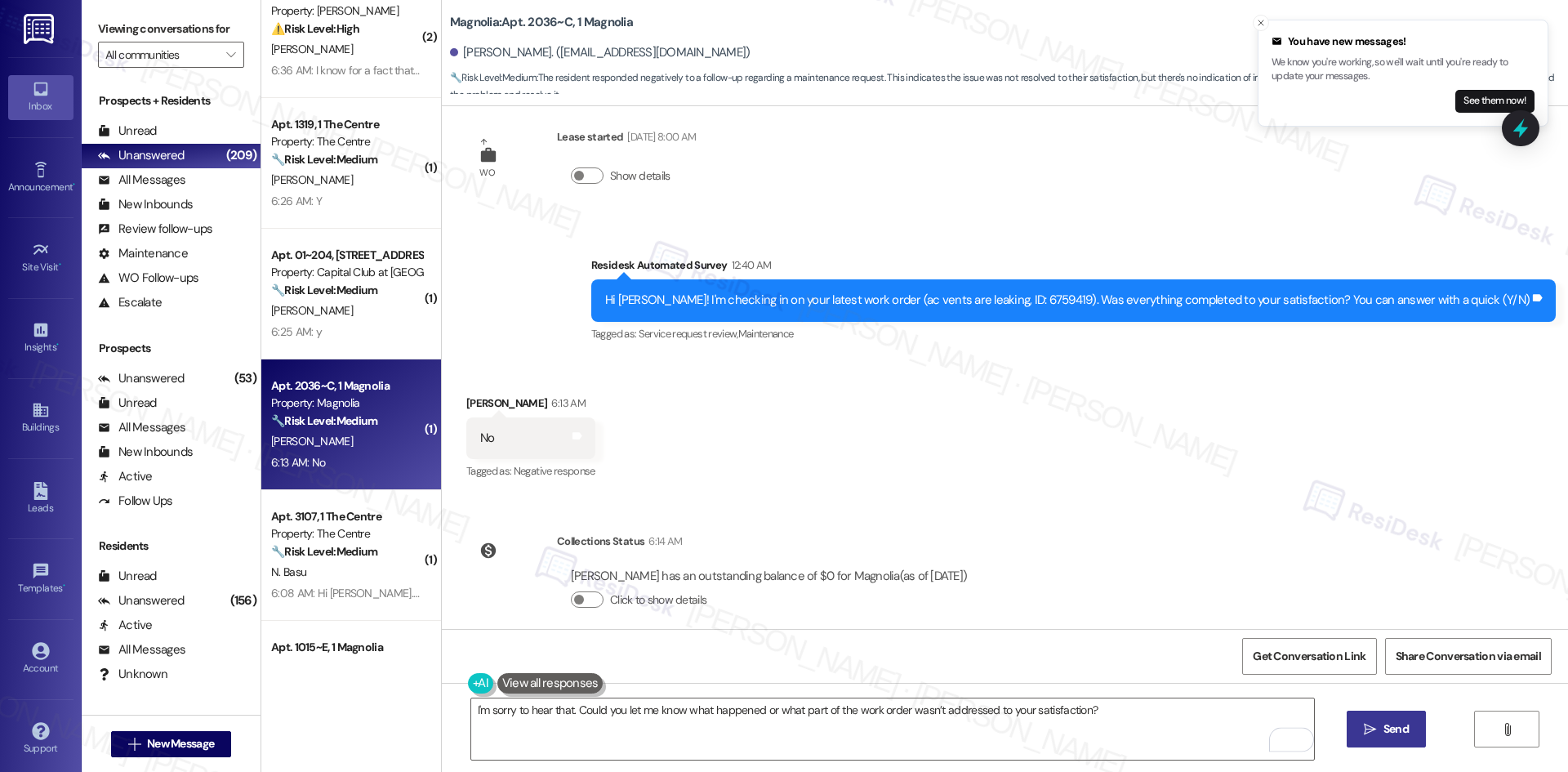
click at [1387, 728] on span "Send" at bounding box center [1395, 728] width 25 height 17
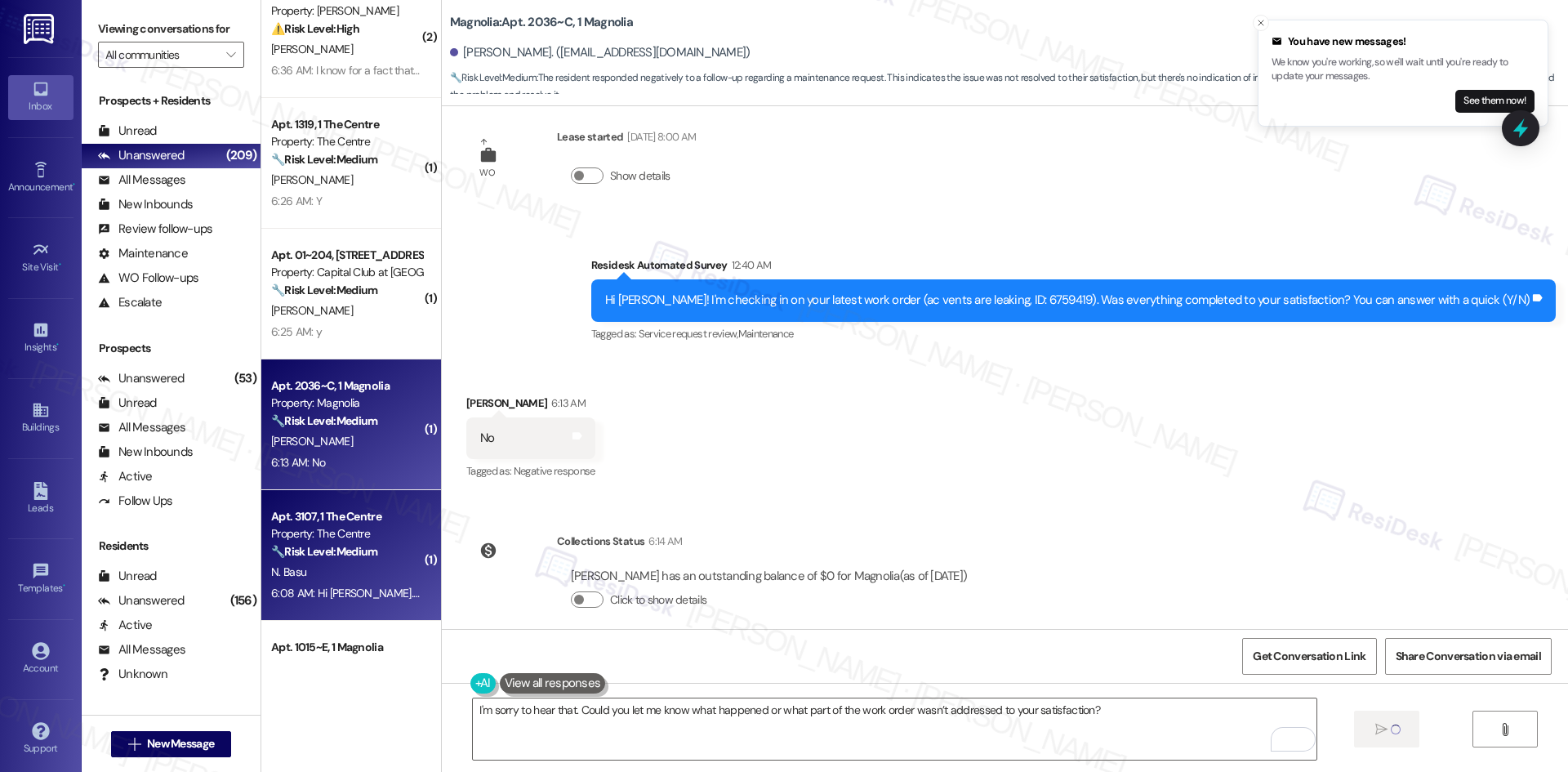
click at [311, 552] on strong "🔧 Risk Level: Medium" at bounding box center [324, 552] width 106 height 15
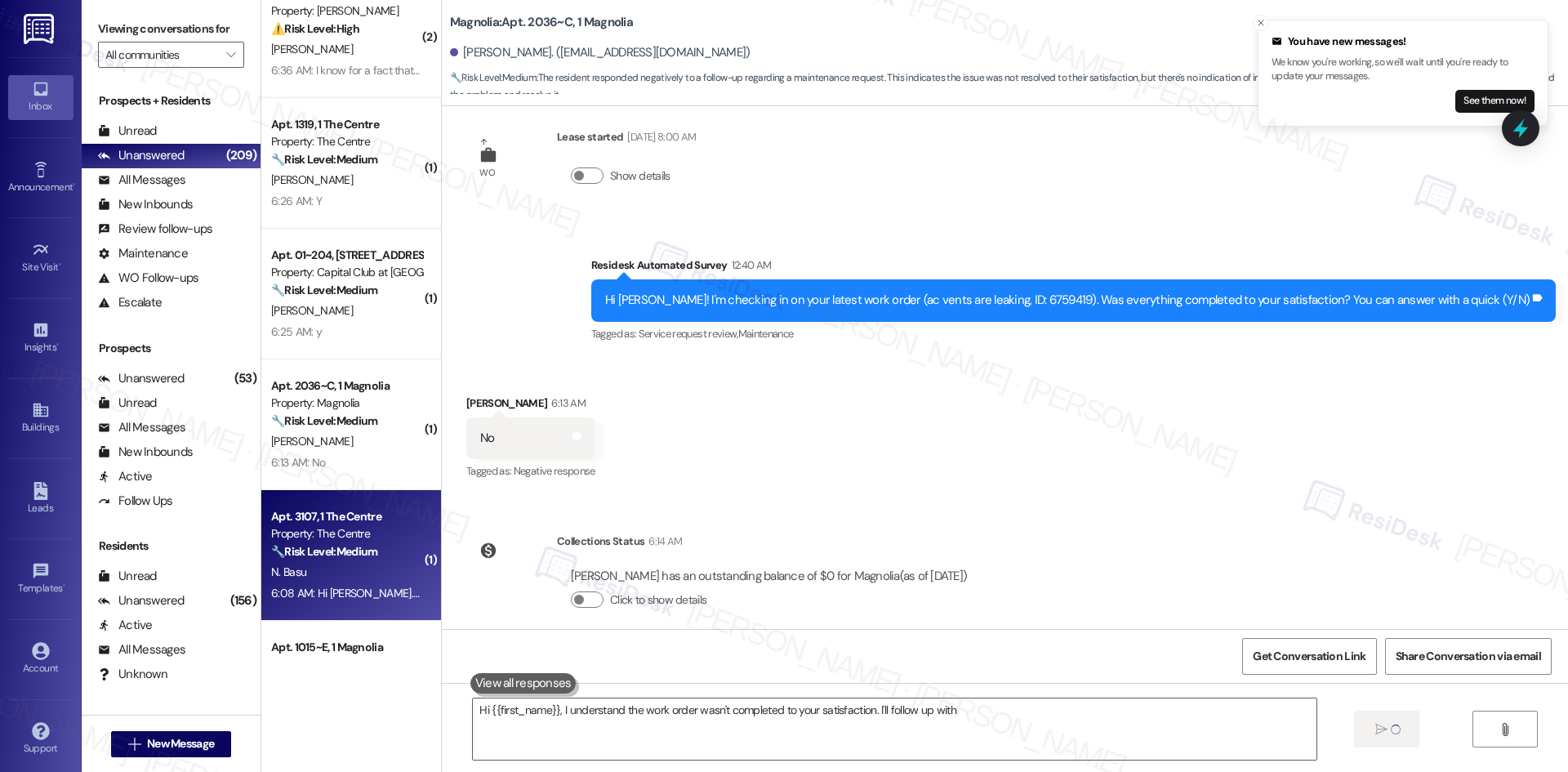
type textarea "Hi {{first_name}}, I understand the work order wasn't completed to your satisfa…"
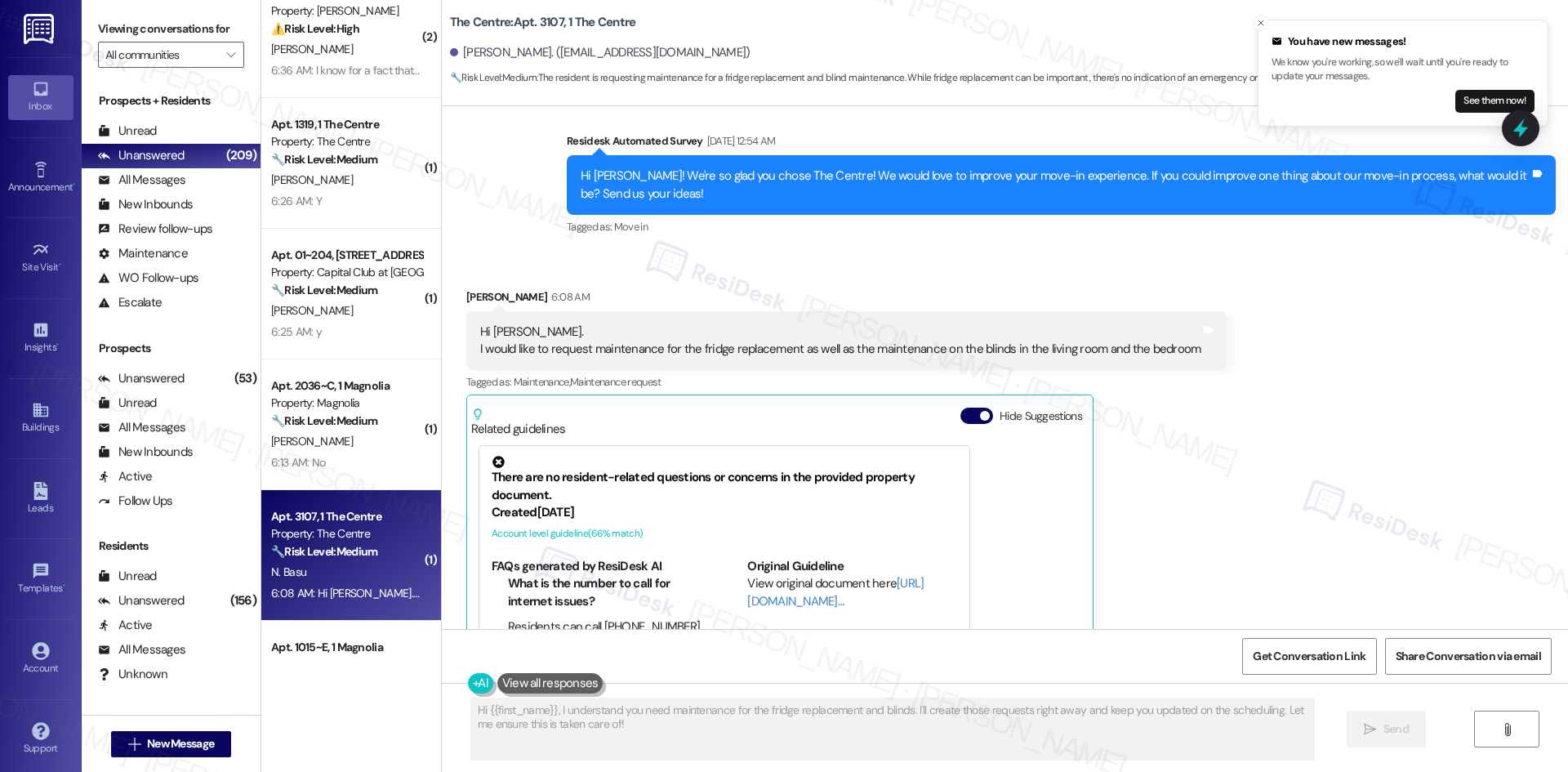
scroll to position [1183, 0]
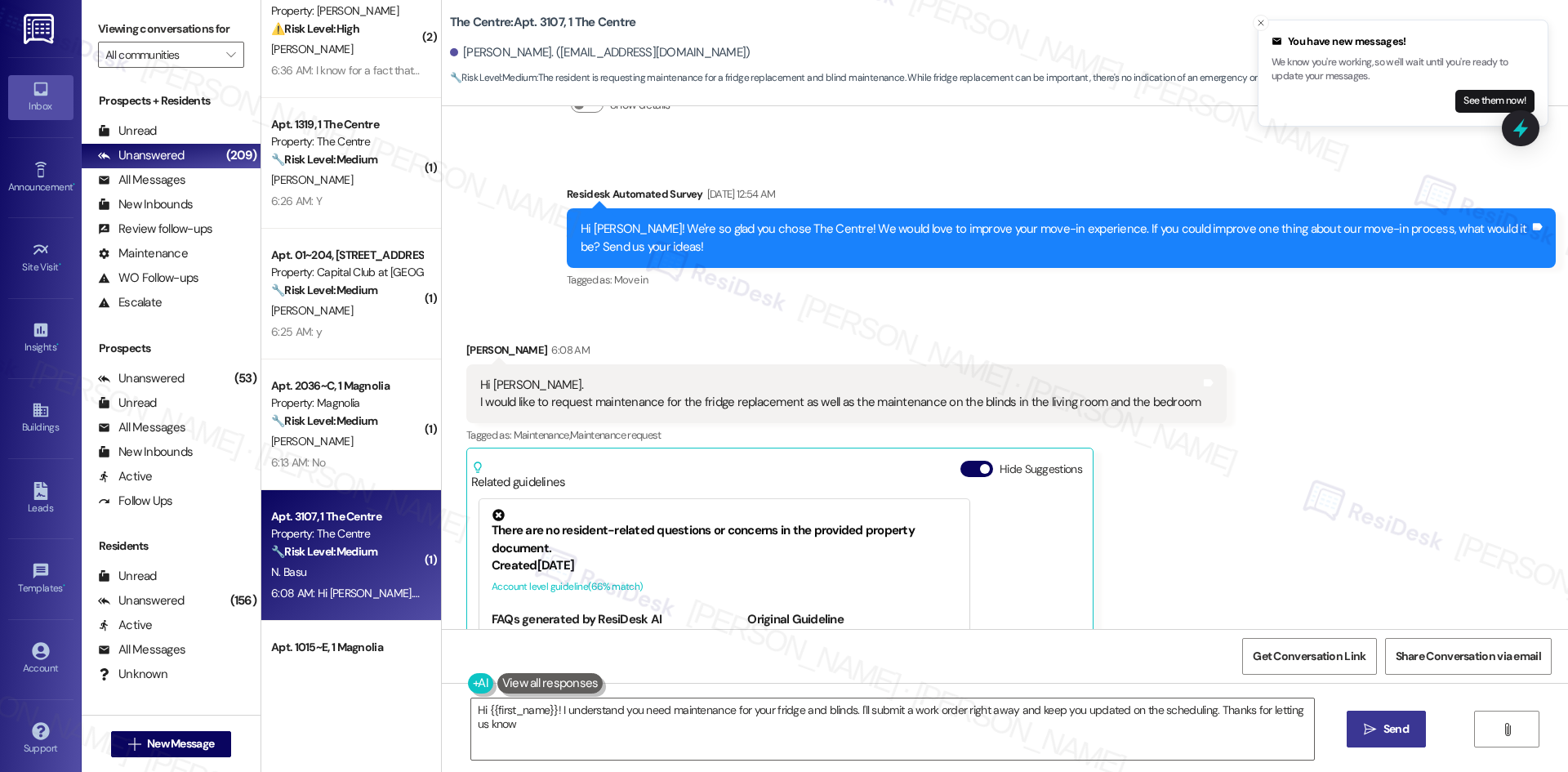
type textarea "Hi {{first_name}}! I understand you need maintenance for your fridge and blinds…"
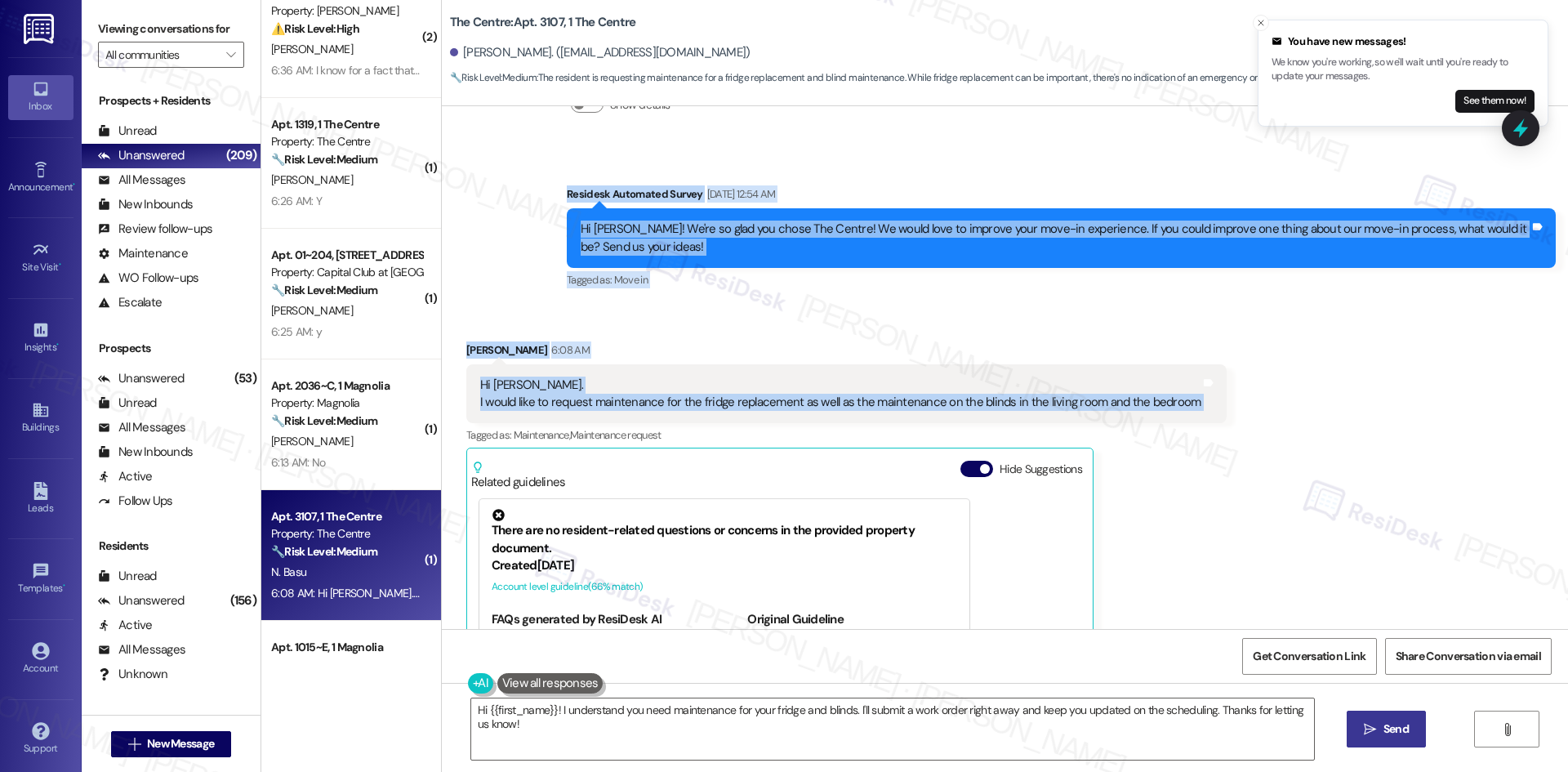
drag, startPoint x: 565, startPoint y: 178, endPoint x: 1304, endPoint y: 395, distance: 770.2
click at [1304, 395] on div "WO Opened request: mailbox loc... Jun 24, 2025 at 11:46 PM Status : Completed S…" at bounding box center [1005, 368] width 1126 height 523
copy div "Residesk Automated Survey Aug 05, 2025 at 12:54 AM Hi Natasha! We're so glad yo…"
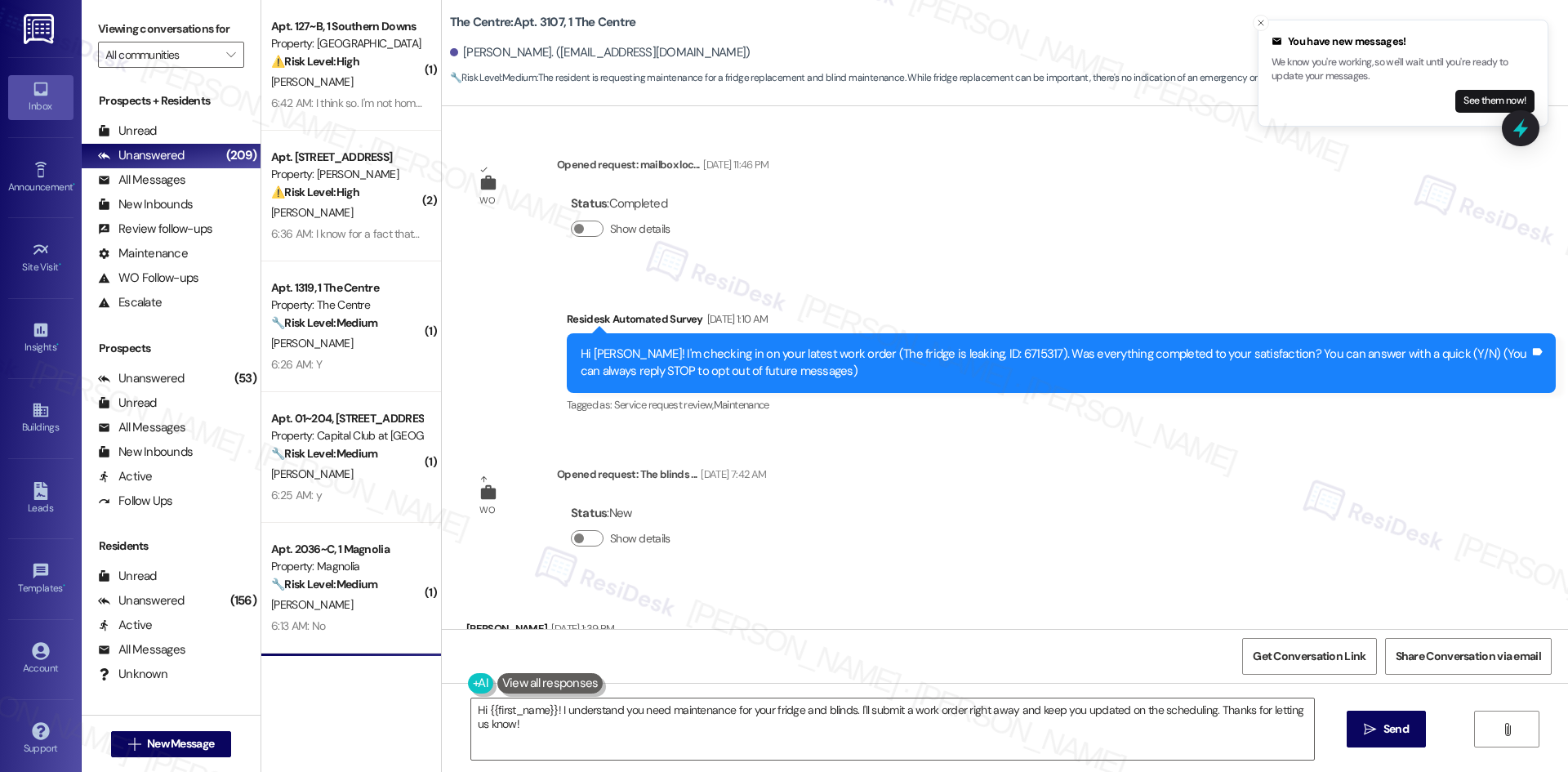
scroll to position [1183, 0]
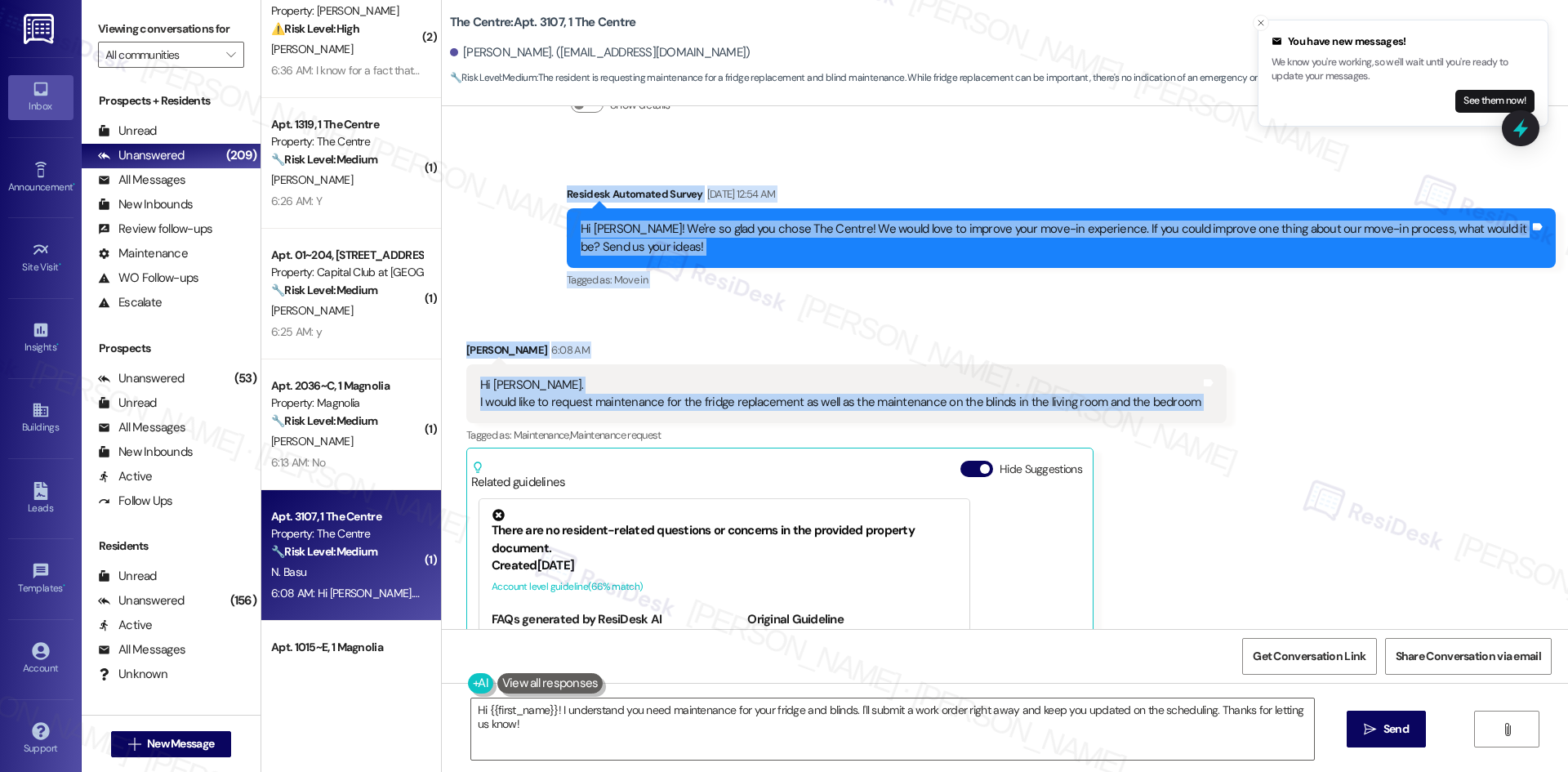
click at [992, 329] on div "Received via SMS [PERSON_NAME] 6:08 AM Hi [PERSON_NAME]. I would like to reques…" at bounding box center [846, 569] width 786 height 480
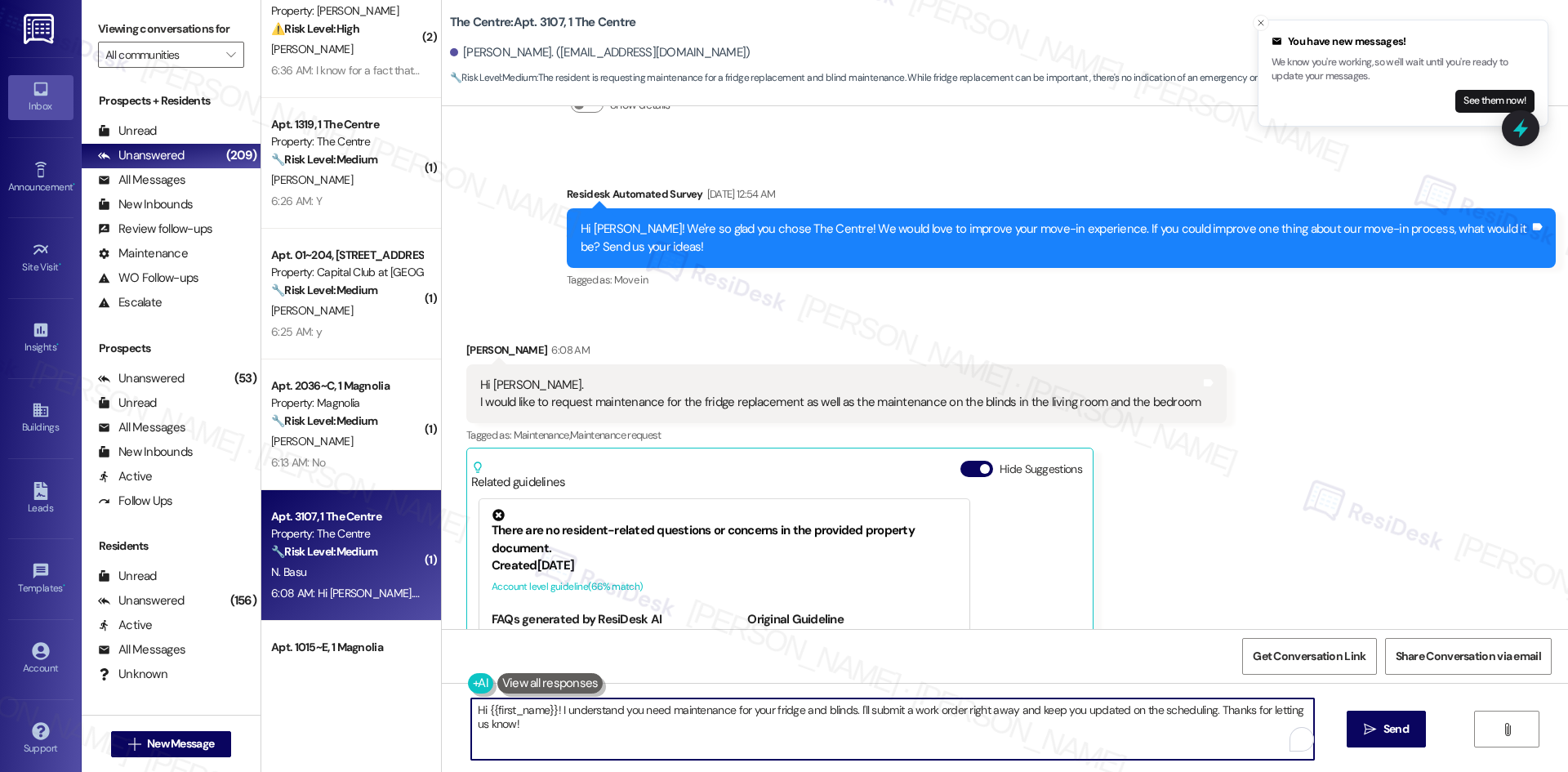
click at [732, 729] on textarea "Hi {{first_name}}! I understand you need maintenance for your fridge and blinds…" at bounding box center [892, 729] width 842 height 62
paste textarea "I’m sorry to hear about the trouble with your fridge and blinds, [PERSON_NAME].…"
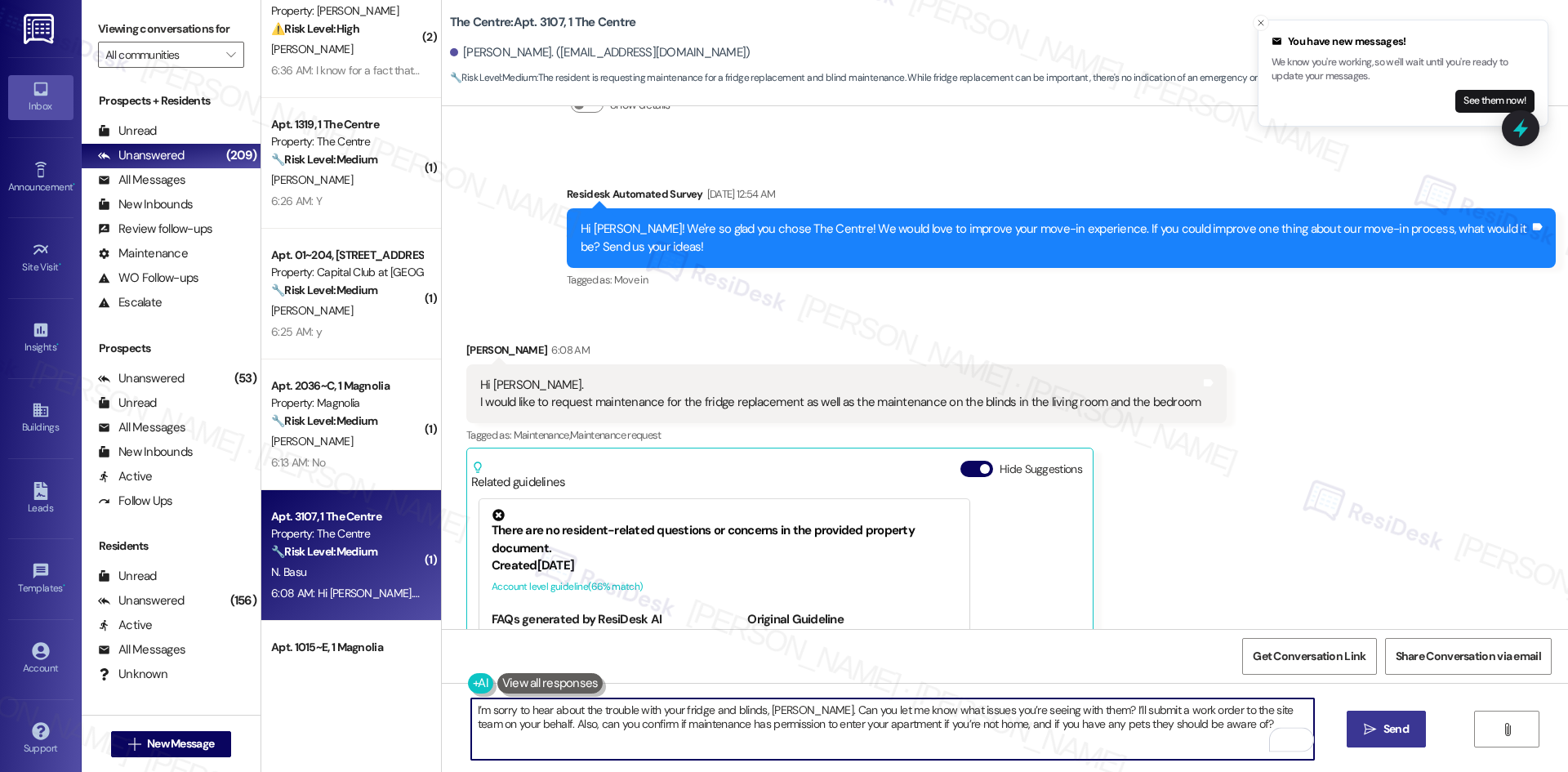
type textarea "I’m sorry to hear about the trouble with your fridge and blinds, [PERSON_NAME].…"
click at [1400, 722] on span "Send" at bounding box center [1395, 728] width 25 height 17
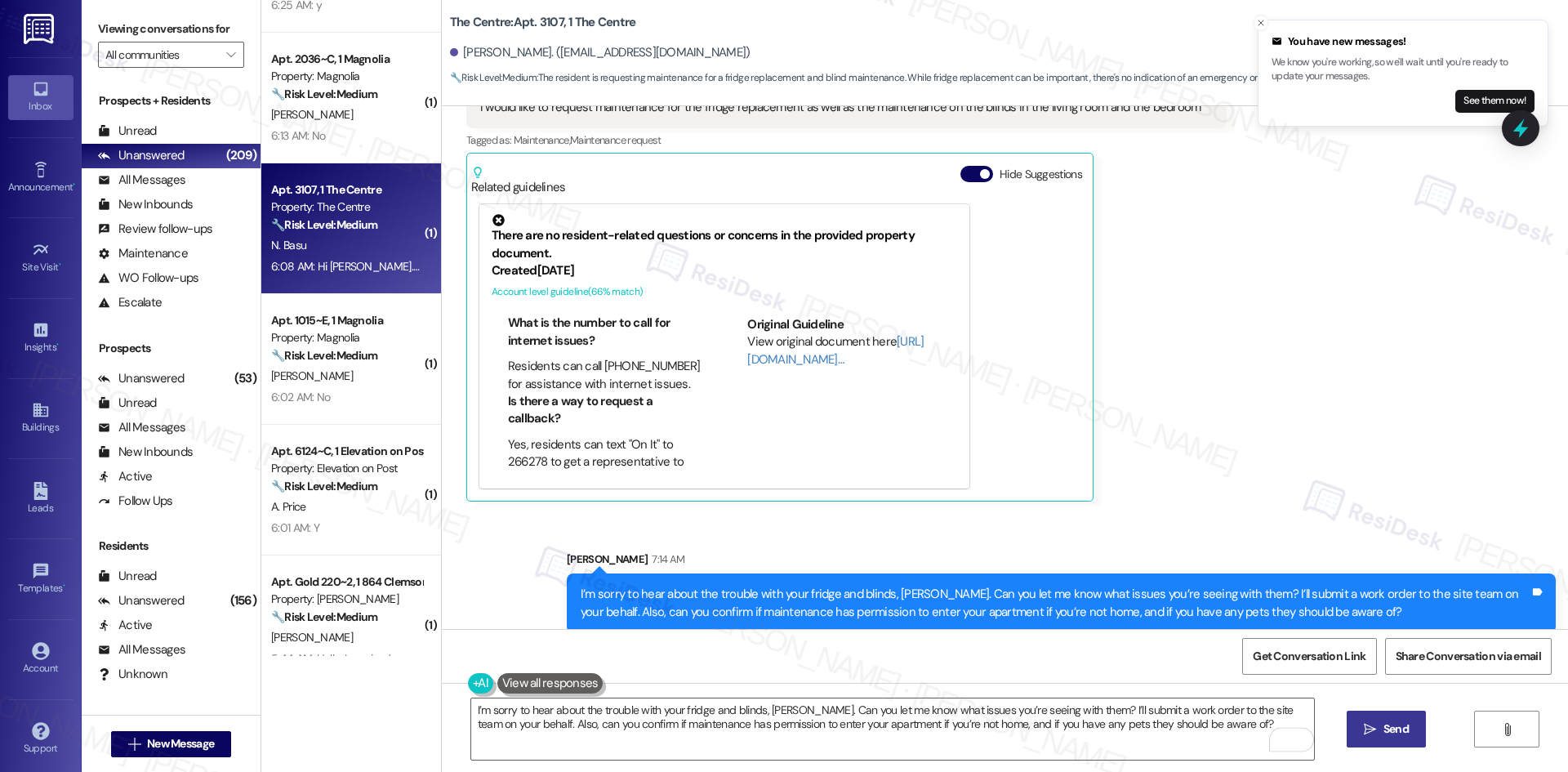
scroll to position [45, 0]
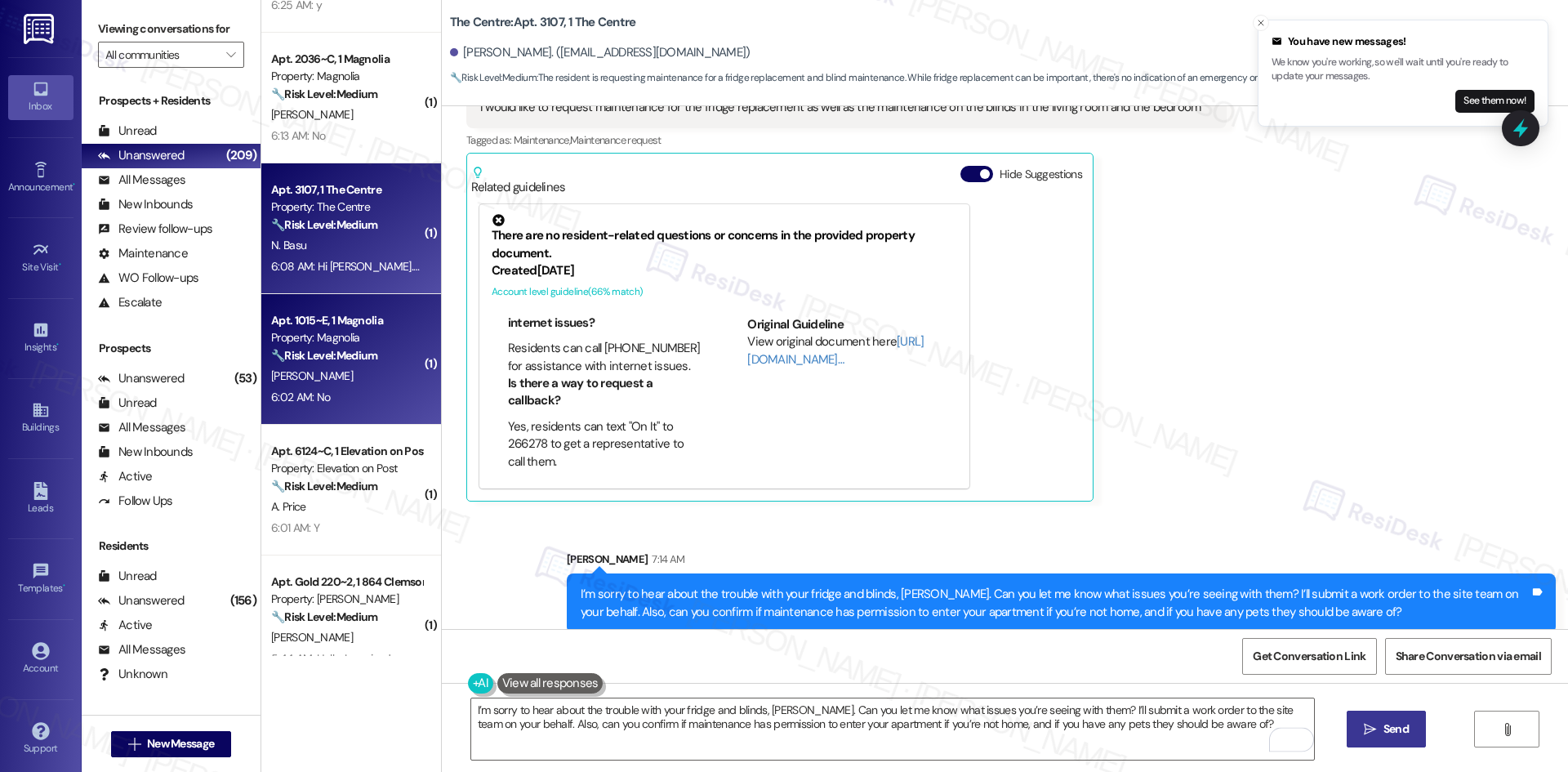
click at [352, 398] on div "6:02 AM: No 6:02 AM: No" at bounding box center [347, 397] width 154 height 21
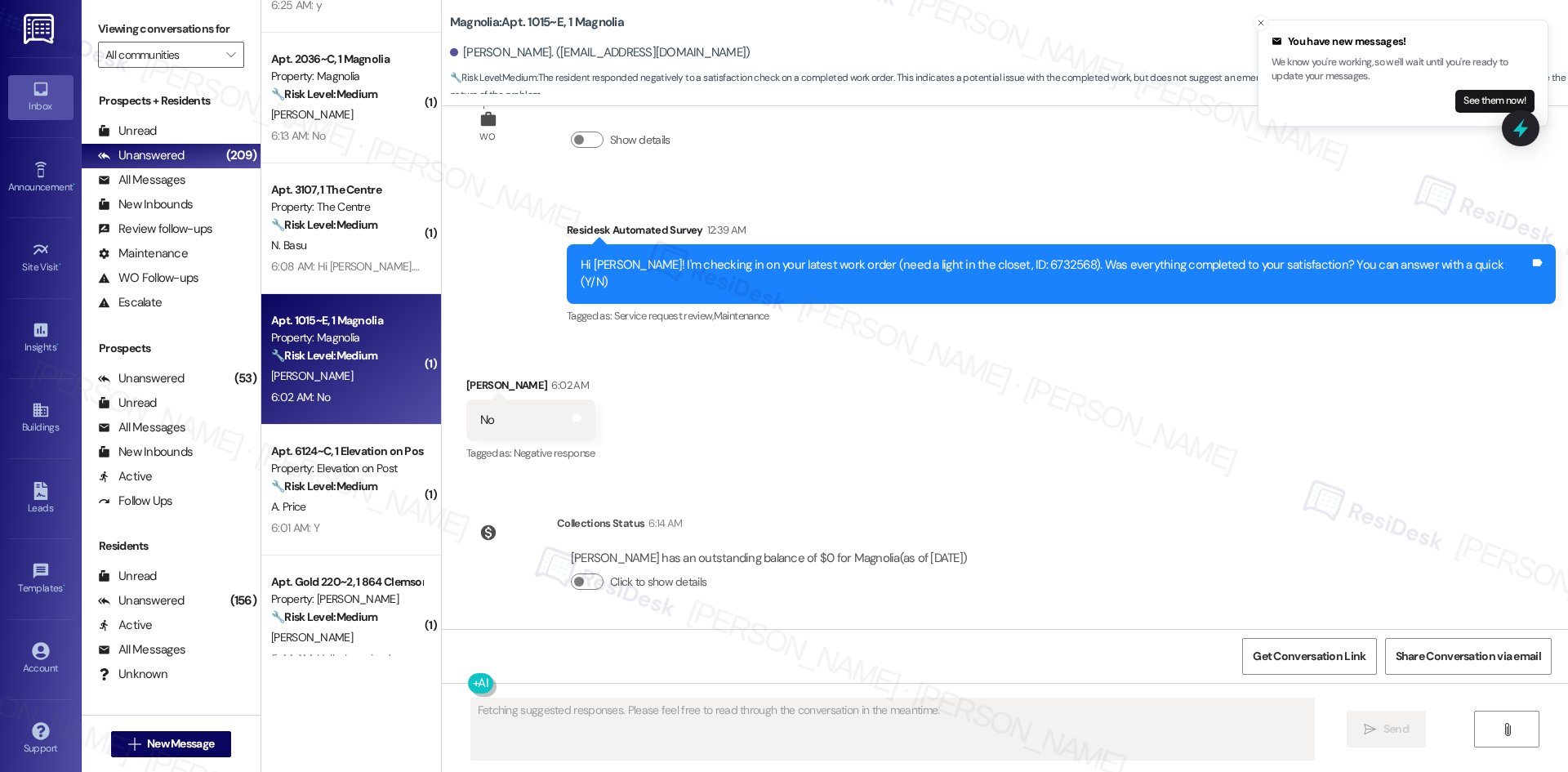
scroll to position [915, 0]
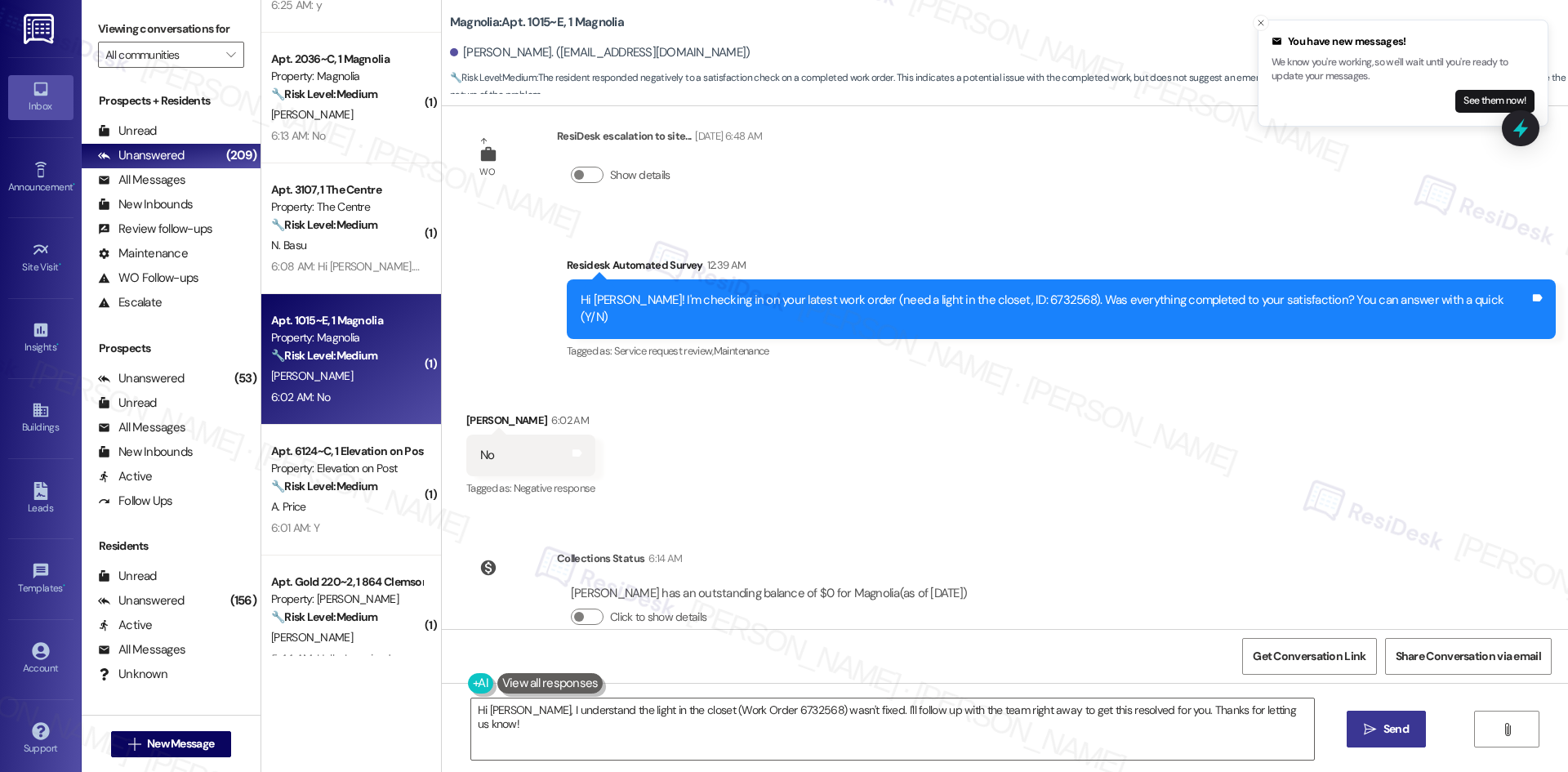
click at [925, 386] on div "Received via SMS [PERSON_NAME] 6:02 AM No Tags and notes Tagged as: Negative re…" at bounding box center [1005, 444] width 1126 height 138
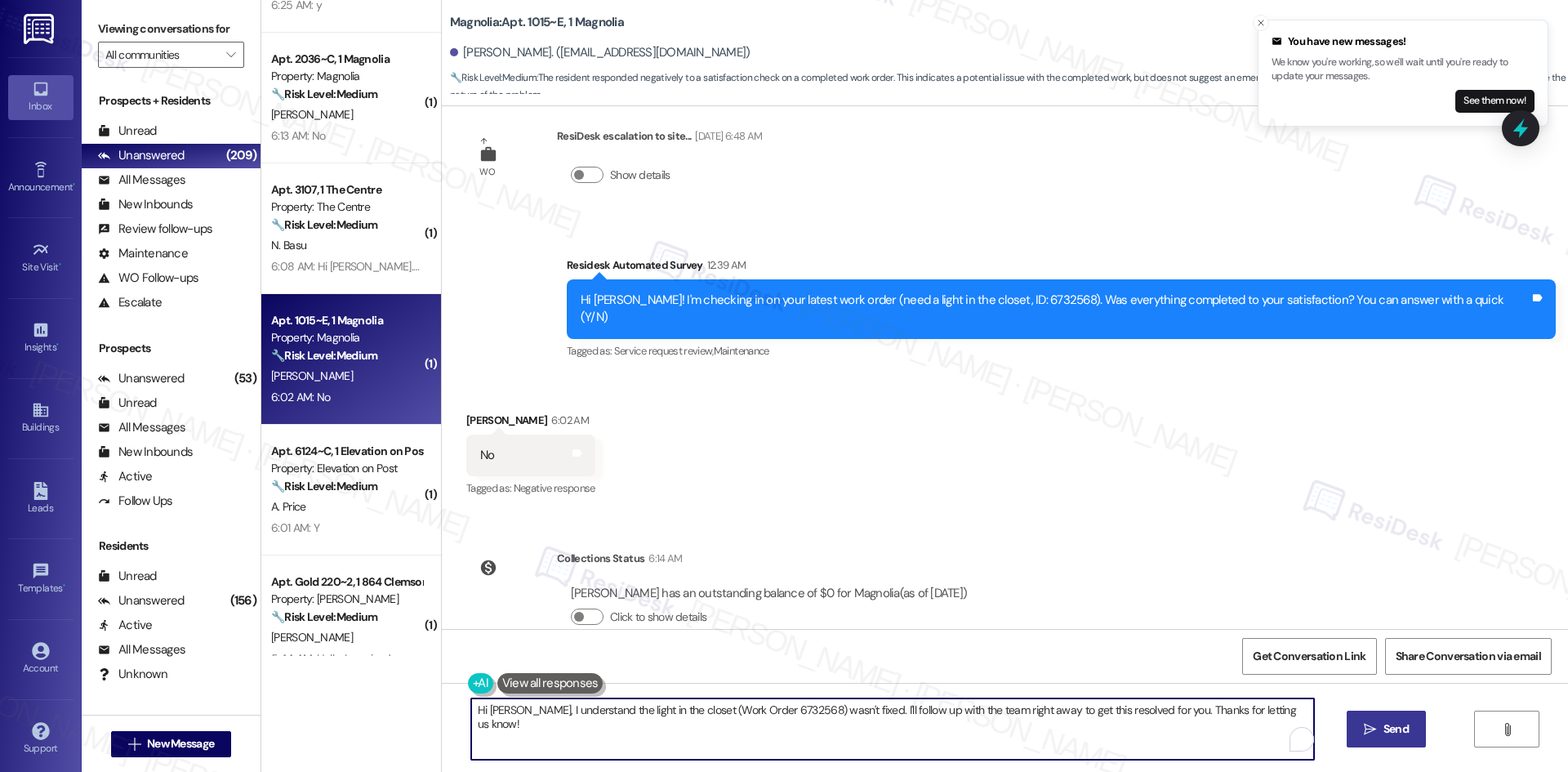
click at [920, 746] on textarea "Hi [PERSON_NAME], I understand the light in the closet (Work Order 6732568) was…" at bounding box center [892, 729] width 842 height 62
paste textarea "I'm sorry to hear that. Could you let me know what happened or what part of the…"
type textarea "I'm sorry to hear that. Could you let me know what happened or what part of the…"
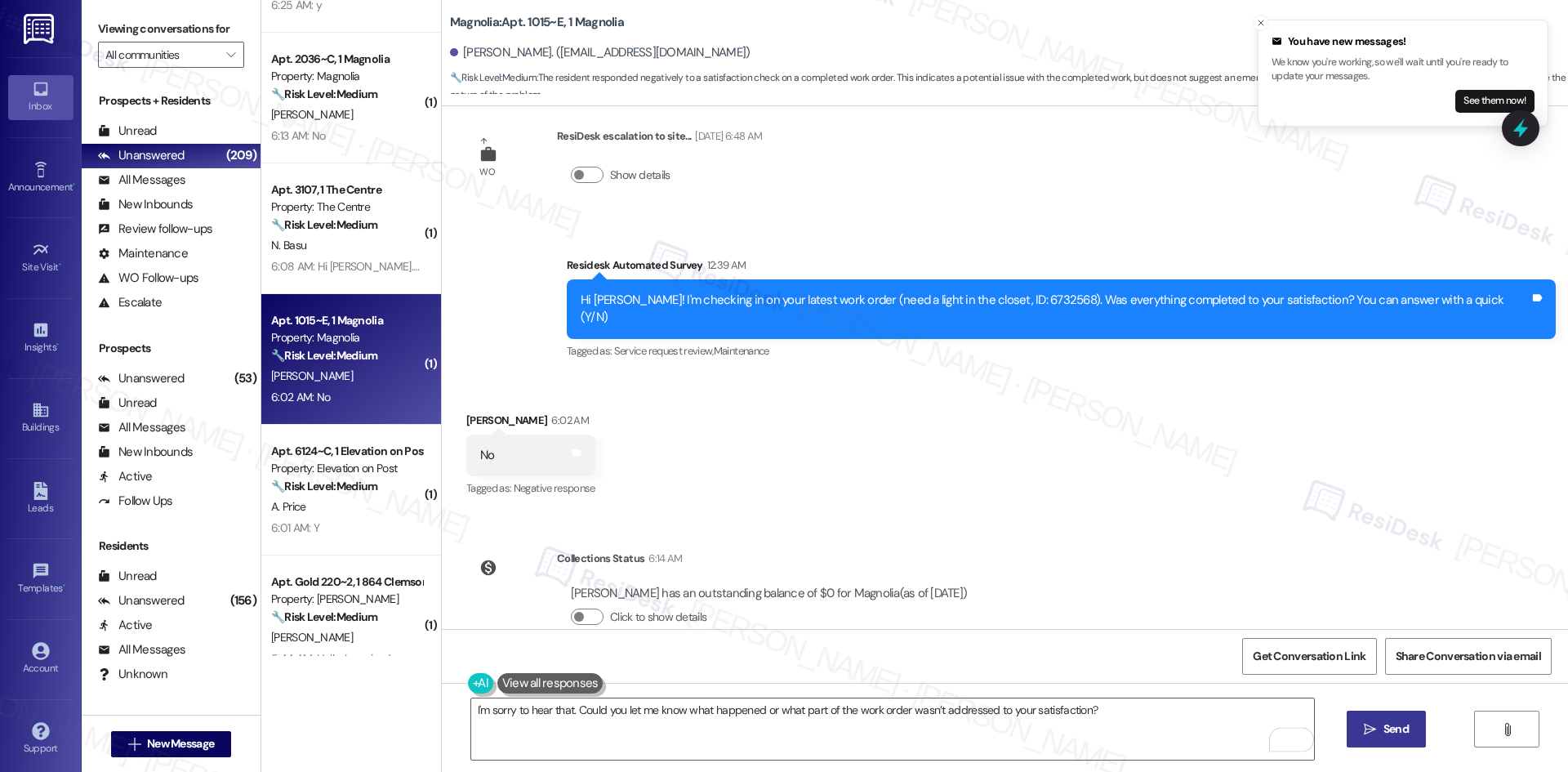
click at [1399, 725] on span "Send" at bounding box center [1395, 728] width 25 height 17
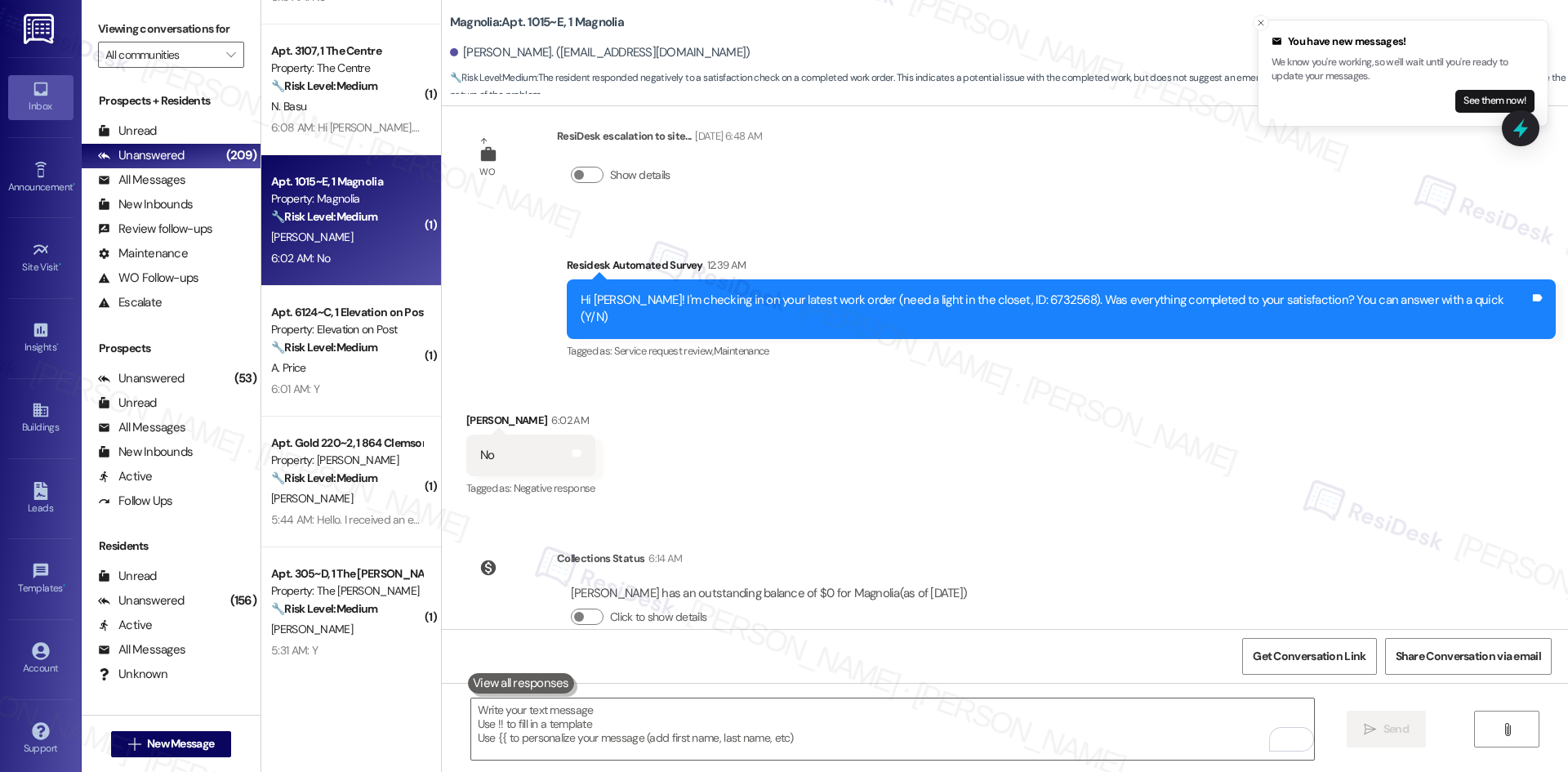
scroll to position [654, 0]
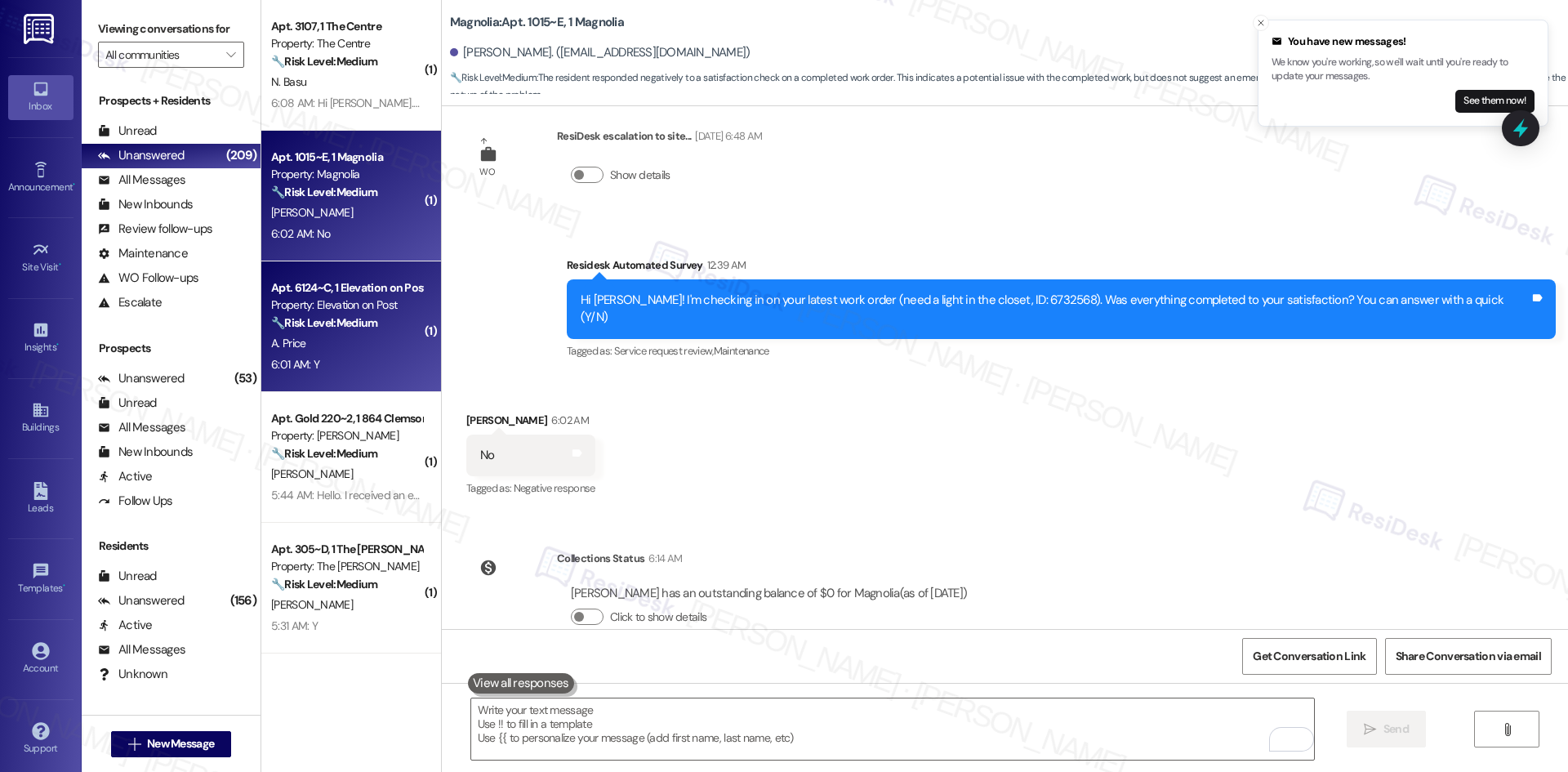
click at [336, 312] on div "Property: Elevation on Post" at bounding box center [347, 305] width 151 height 17
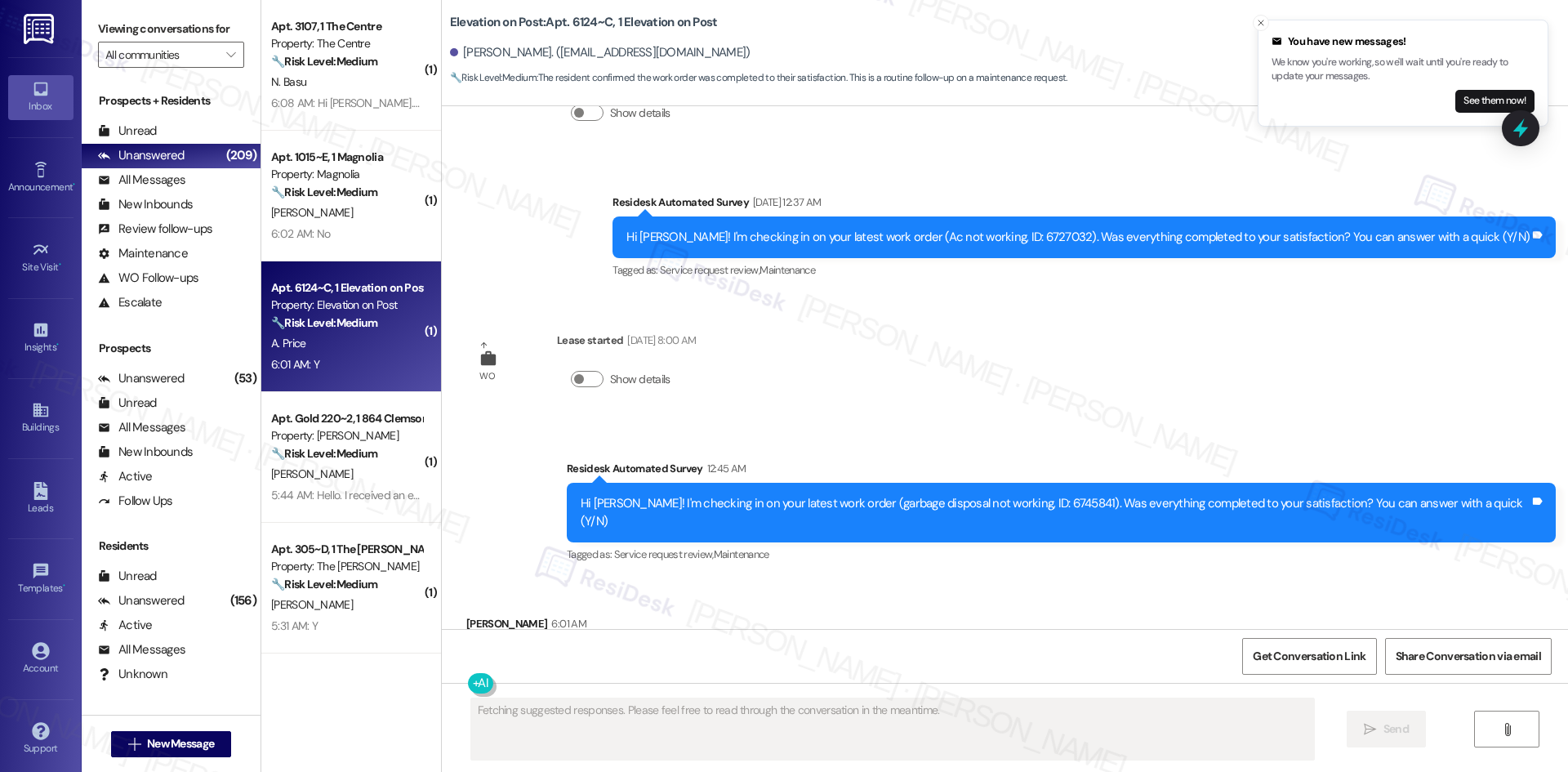
scroll to position [3301, 0]
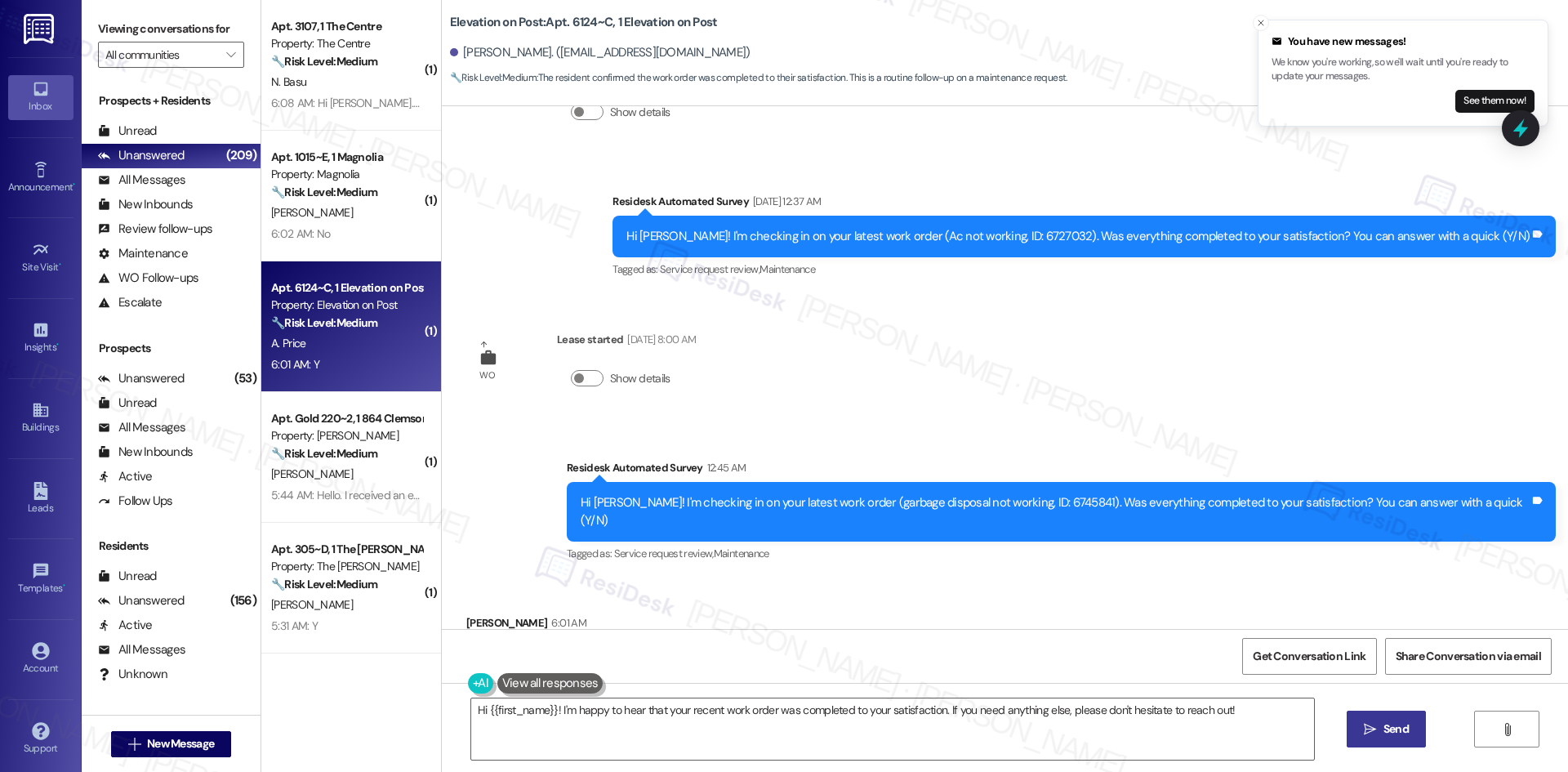
click at [1076, 341] on div "WO Opened request: I guess a p... [DATE] 1:38 AM Status : New Show details Anno…" at bounding box center [1005, 368] width 1126 height 523
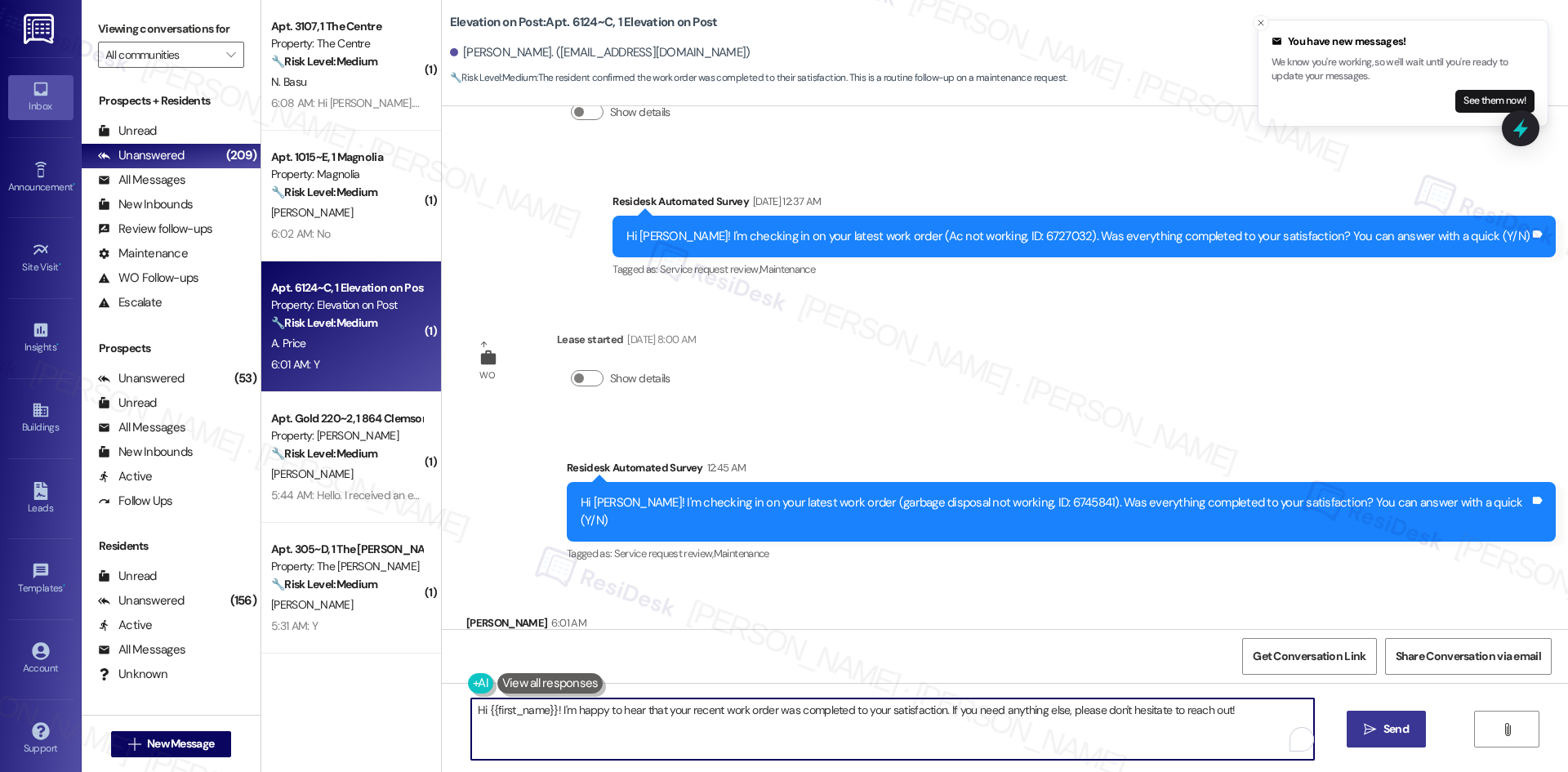
click at [887, 727] on textarea "Hi {{first_name}}! I'm happy to hear that your recent work order was completed …" at bounding box center [892, 729] width 842 height 62
paste textarea "Thank you for confirming! I’m glad to hear everything was completed to your sat…"
type textarea "Thank you for confirming! I’m glad to hear everything was completed to your sat…"
click at [1375, 723] on span " Send" at bounding box center [1386, 728] width 52 height 17
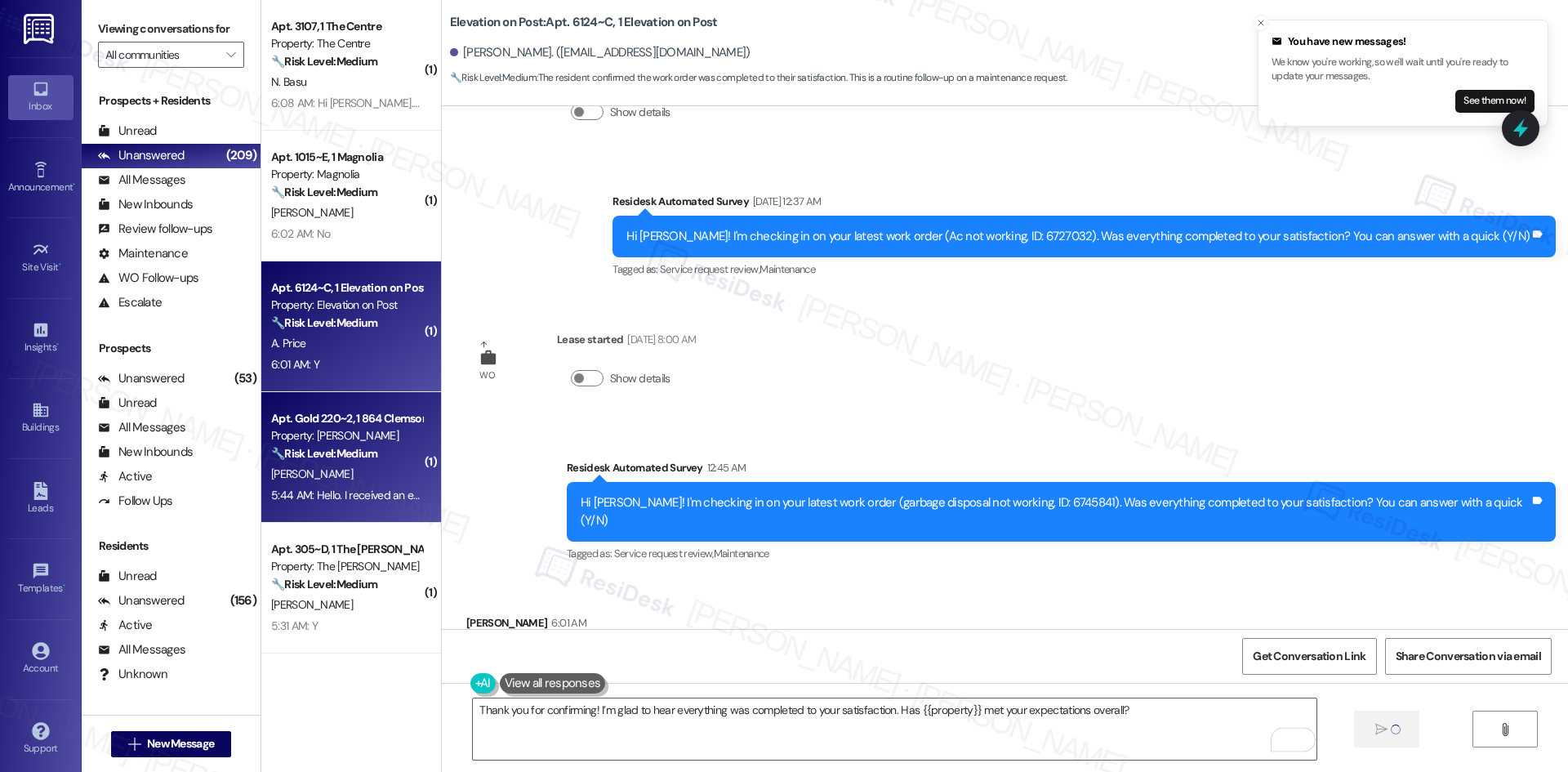
click at [338, 480] on div "[PERSON_NAME]" at bounding box center [347, 474] width 154 height 21
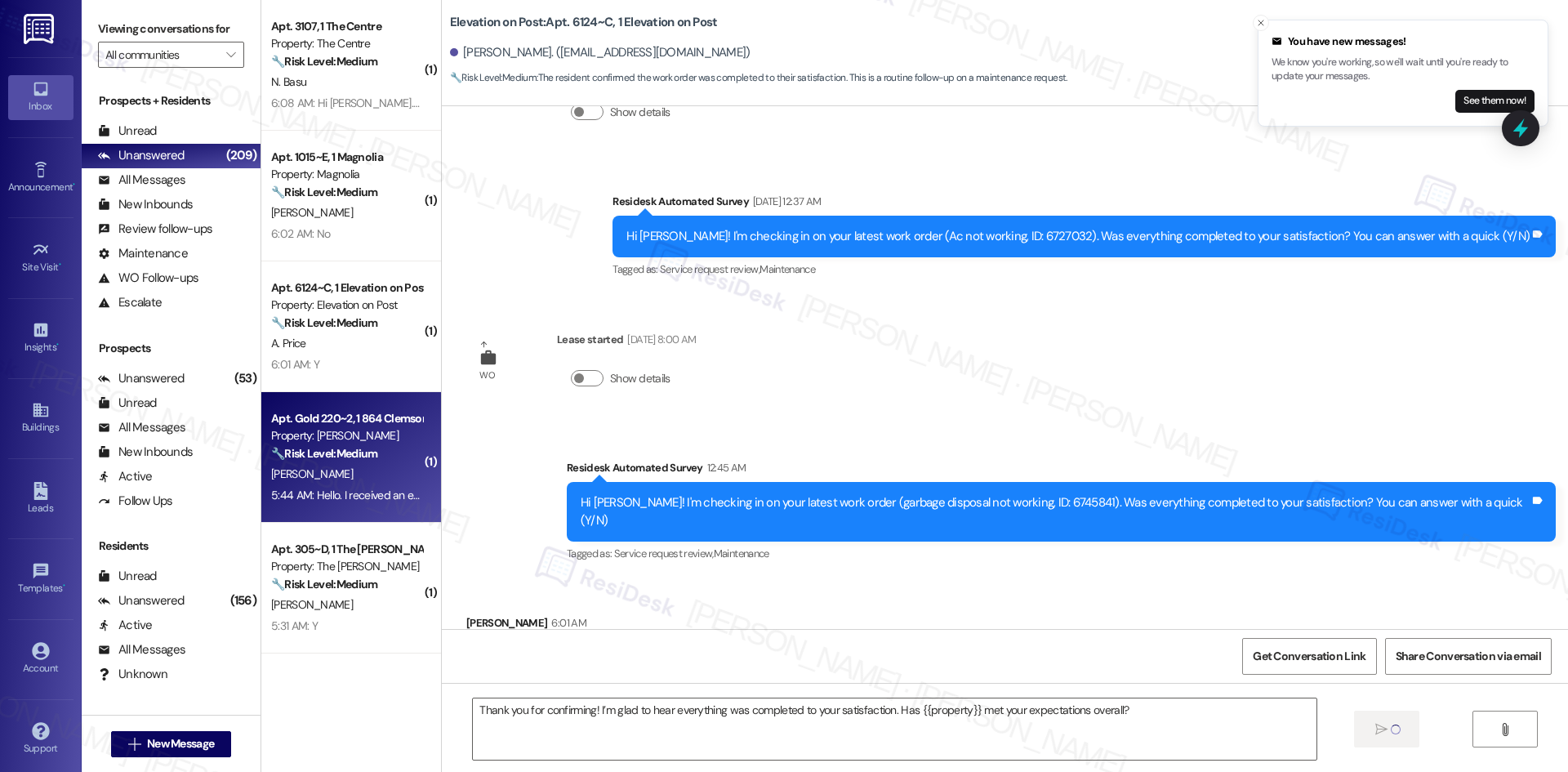
type textarea "Fetching suggested responses. Please feel free to read through the conversation…"
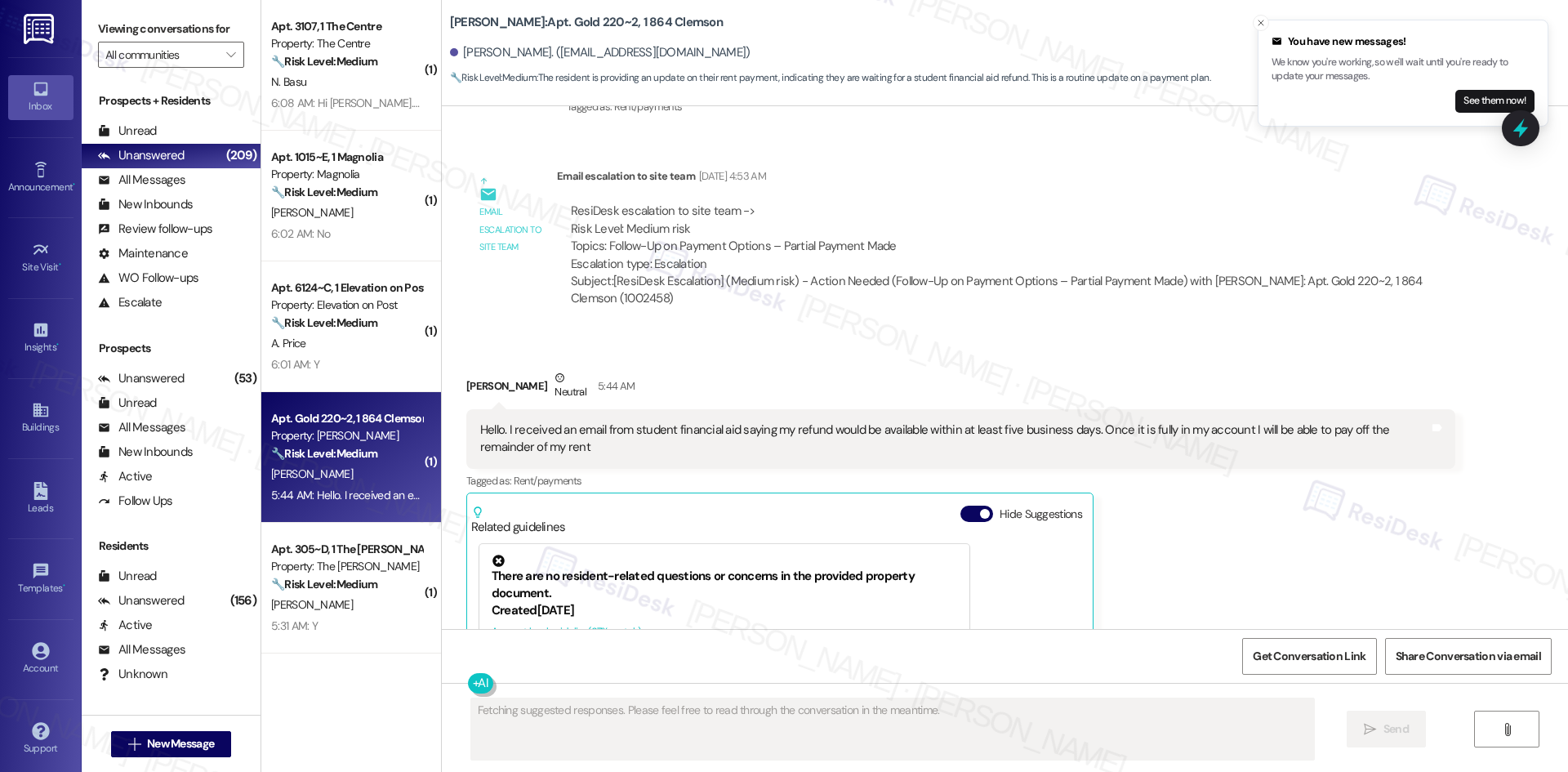
scroll to position [8591, 0]
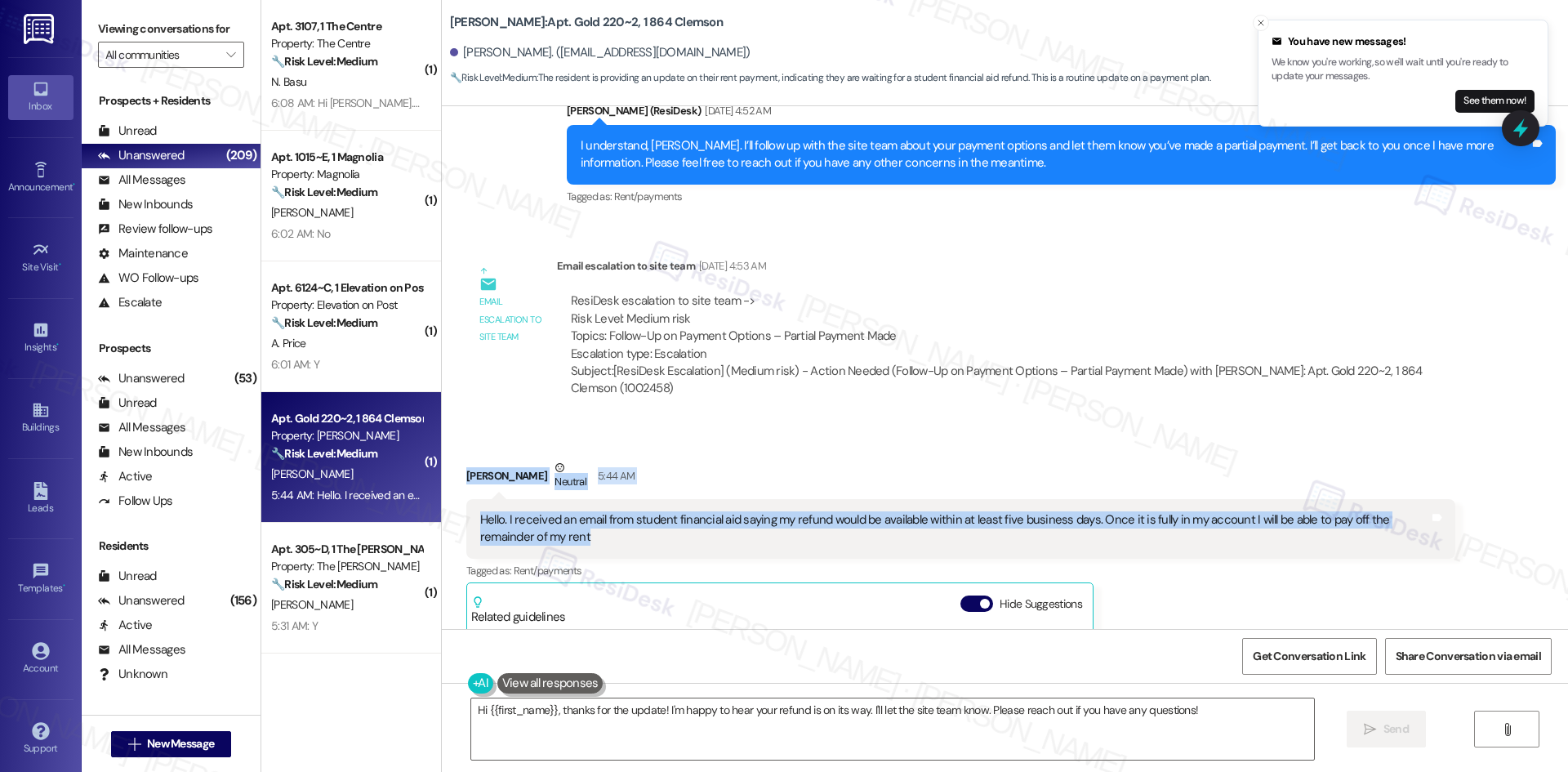
drag, startPoint x: 456, startPoint y: 414, endPoint x: 576, endPoint y: 480, distance: 137.0
click at [576, 480] on div "Received via SMS [PERSON_NAME] Neutral 5:44 AM Hello. I received an email from …" at bounding box center [960, 696] width 1013 height 497
copy div "[PERSON_NAME] Neutral 5:44 AM Hello. I received an email from student financial…"
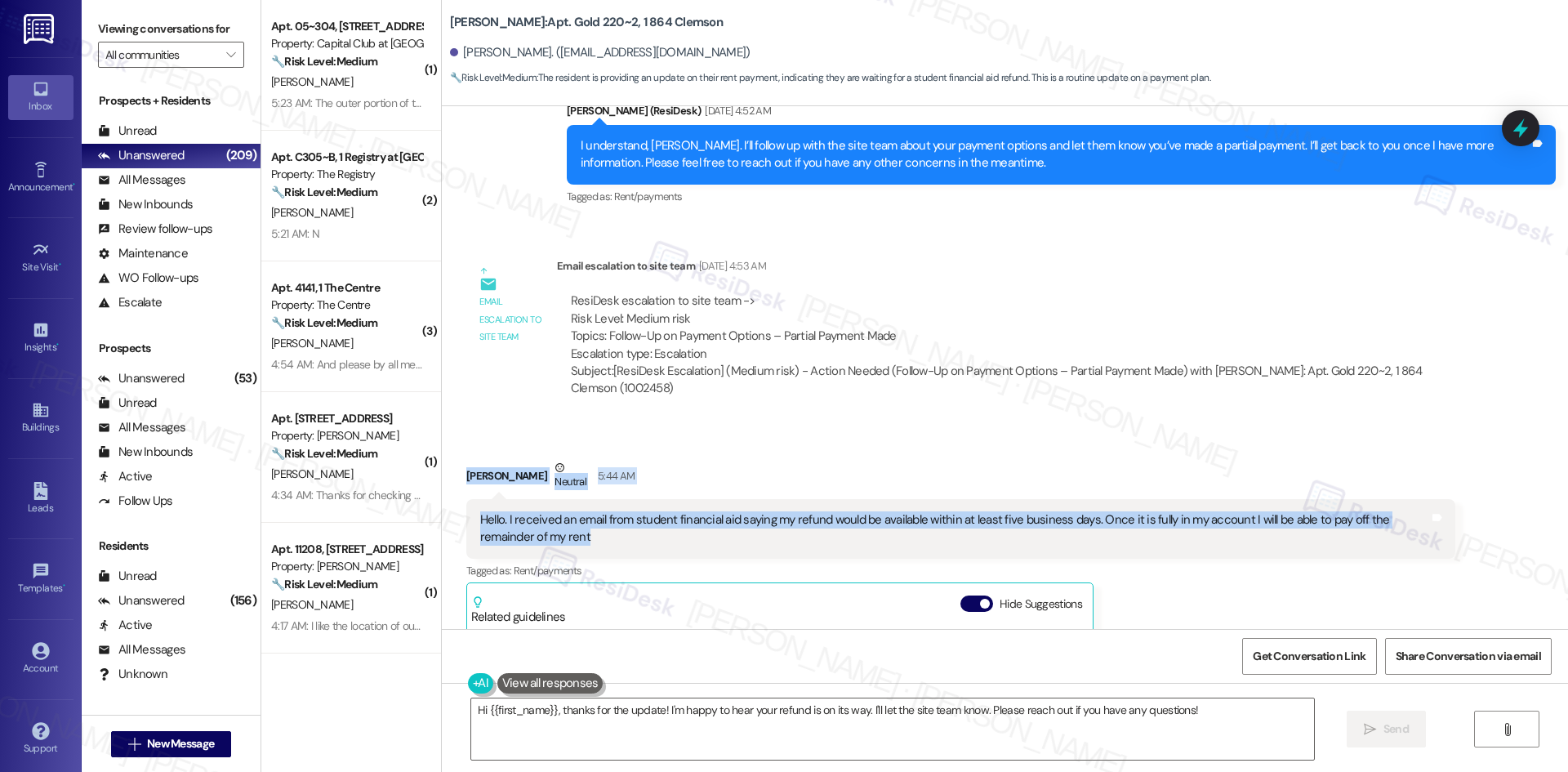
click at [683, 423] on div "Received via SMS [PERSON_NAME] Neutral 5:44 AM Hello. I received an email from …" at bounding box center [1005, 683] width 1126 height 522
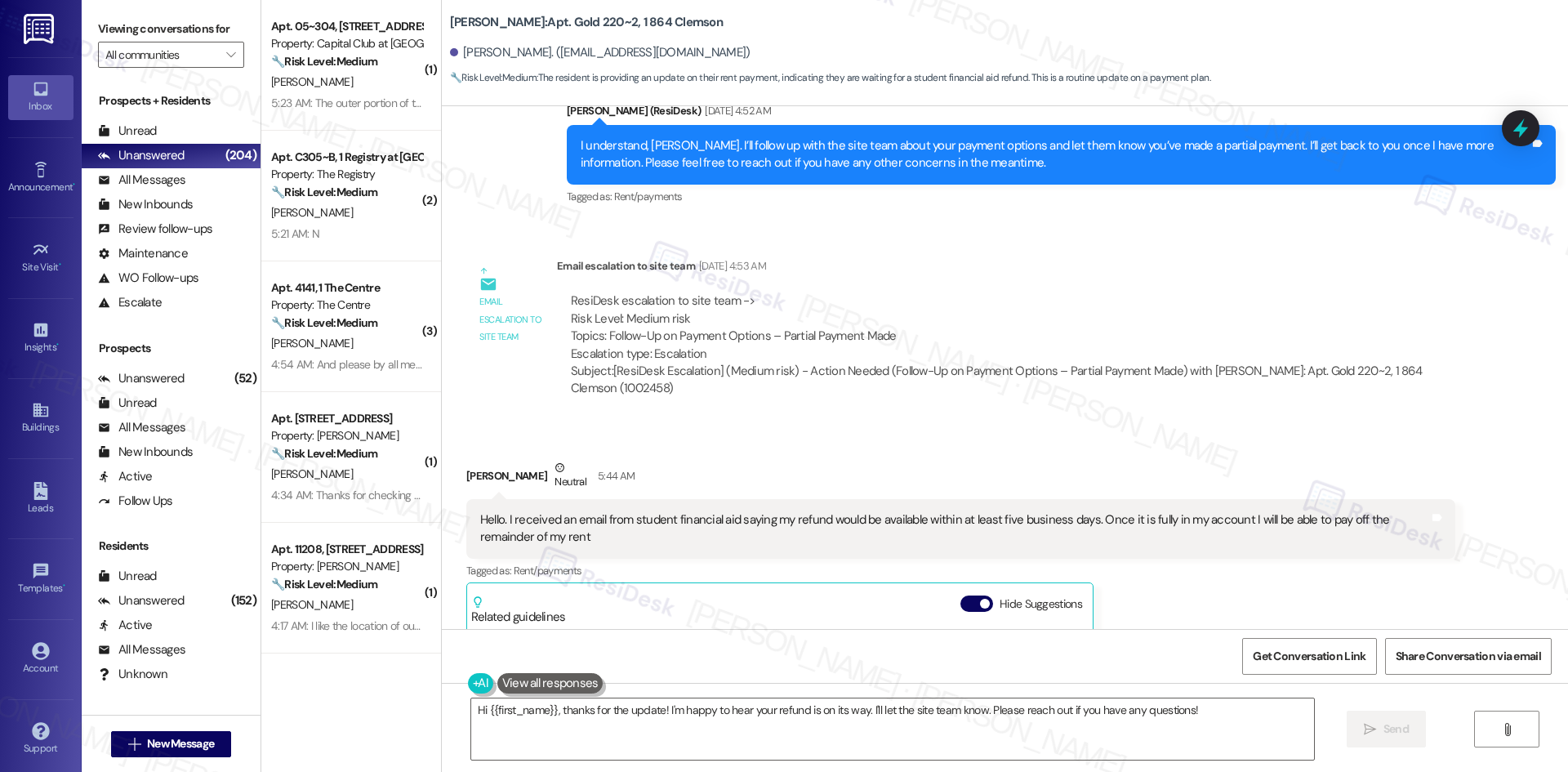
click at [765, 447] on div "Received via SMS [PERSON_NAME] Neutral 5:44 AM Hello. I received an email from …" at bounding box center [960, 696] width 1013 height 497
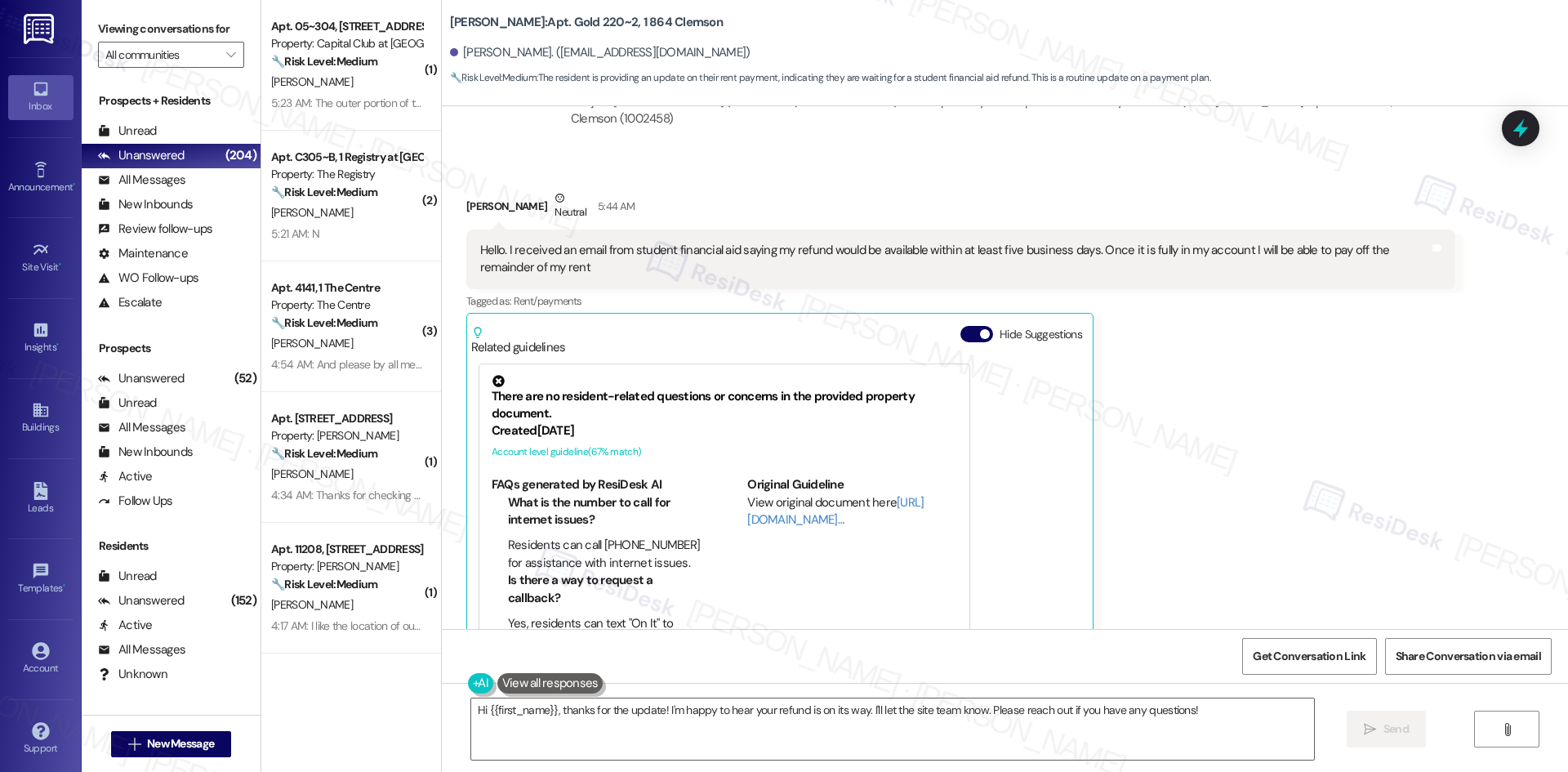
scroll to position [8905, 0]
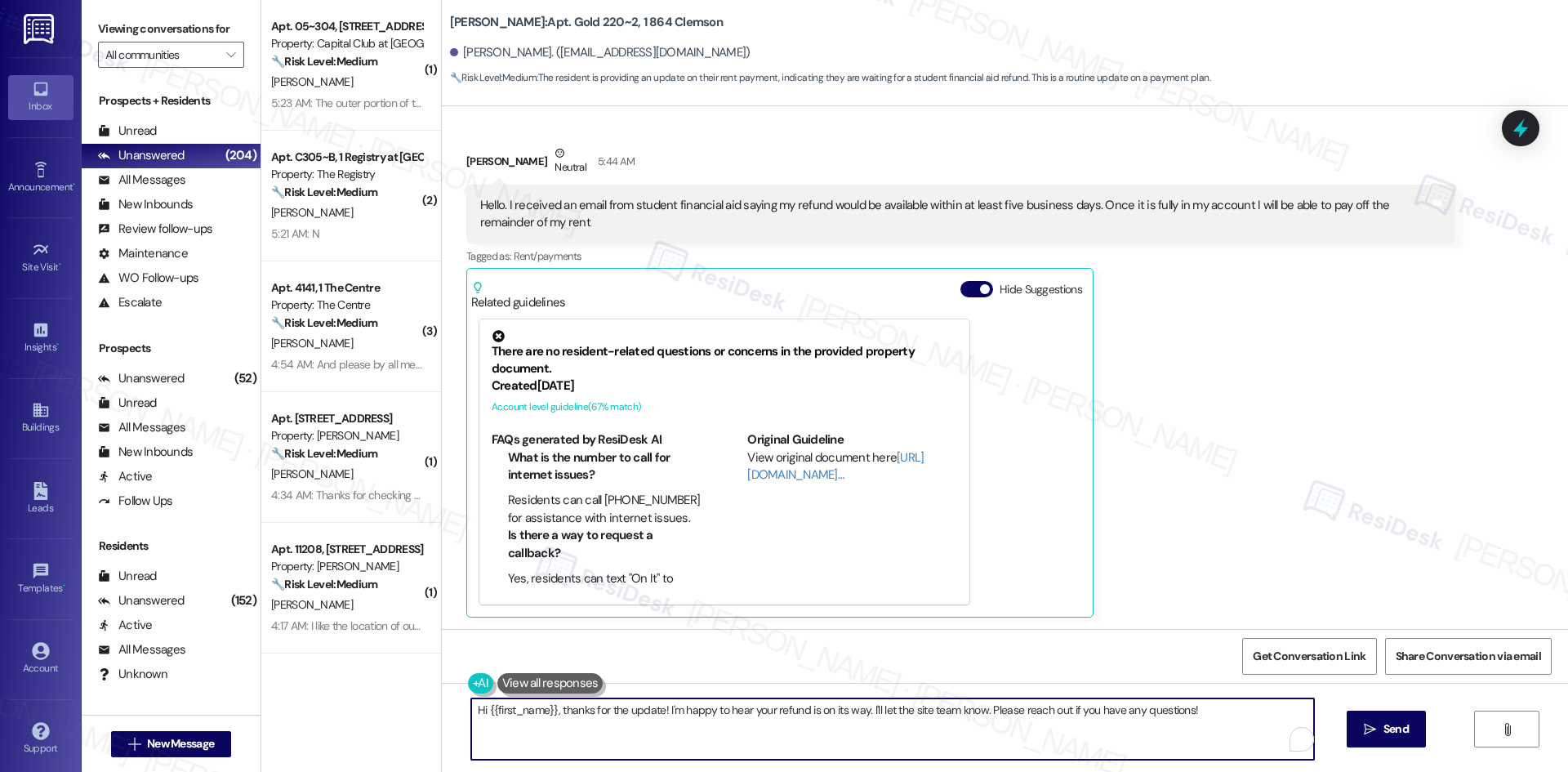
click at [868, 745] on textarea "Hi {{first_name}}, thanks for the update! I'm happy to hear your refund is on i…" at bounding box center [892, 729] width 842 height 62
paste textarea "I understand your concern, [PERSON_NAME]. I’ll inform the site team about your …"
type textarea "I understand your concern, [PERSON_NAME]. I’ll inform the site team about your …"
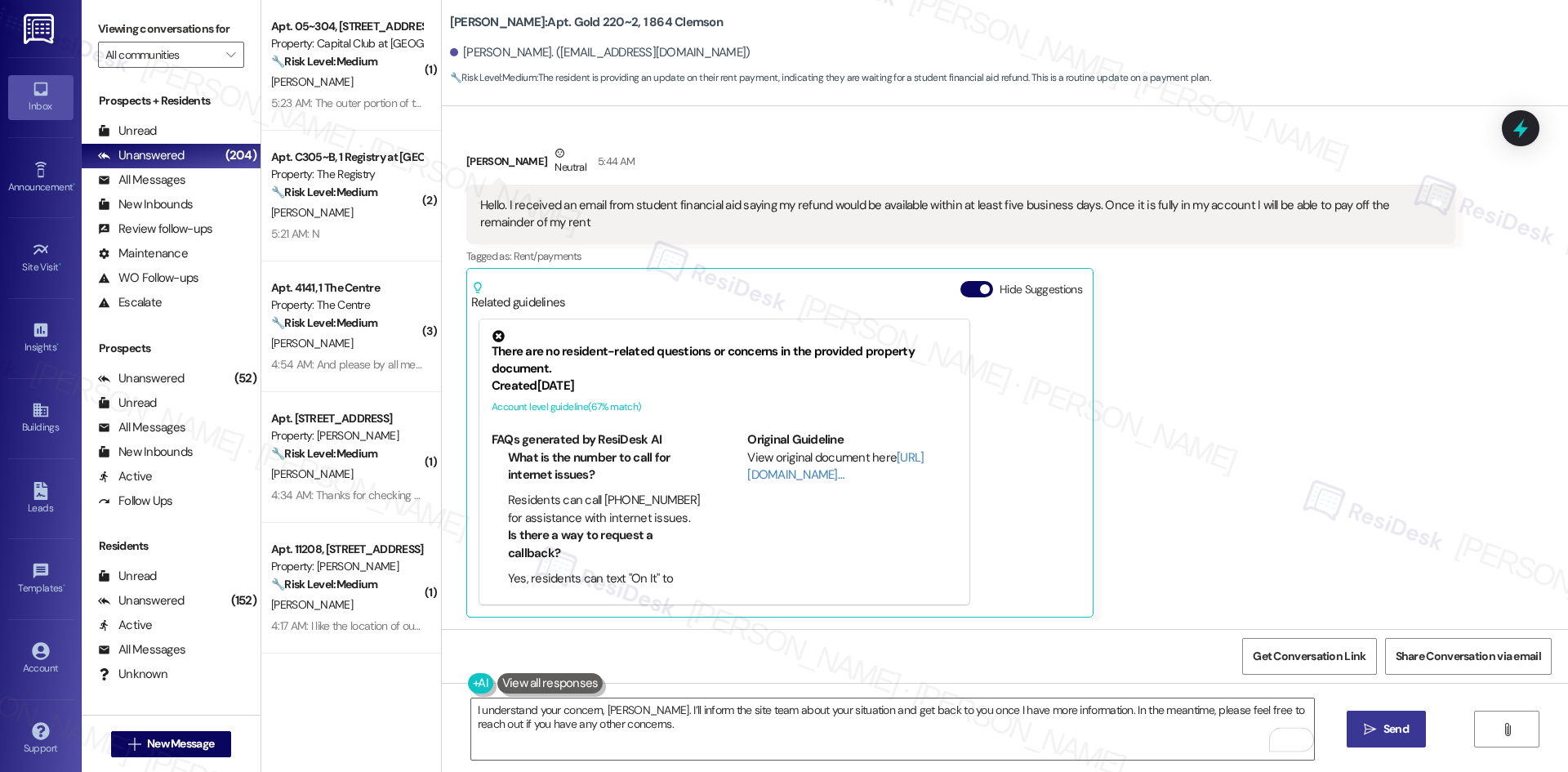
click at [1363, 734] on icon "" at bounding box center [1369, 729] width 12 height 13
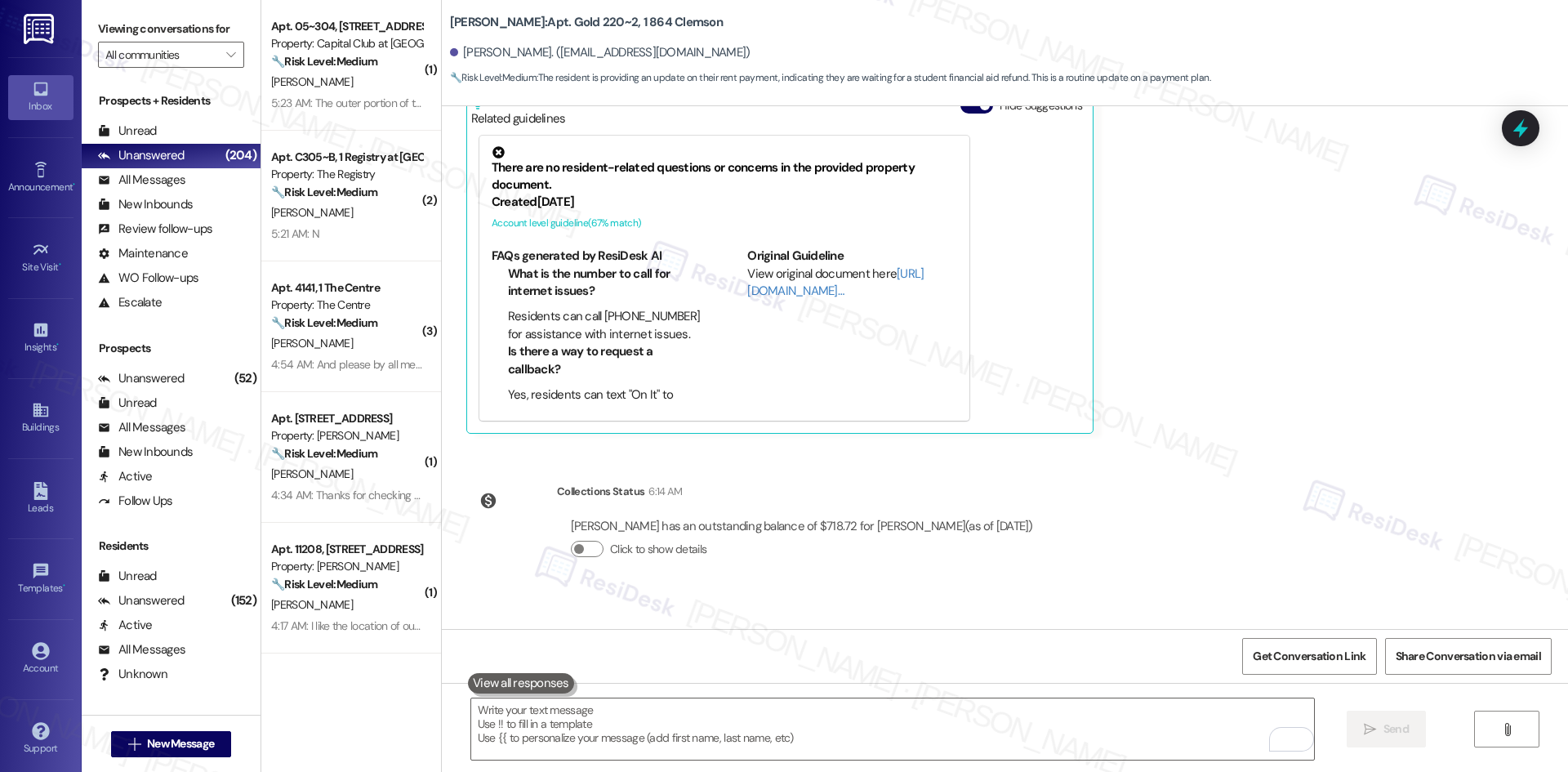
scroll to position [9118, 0]
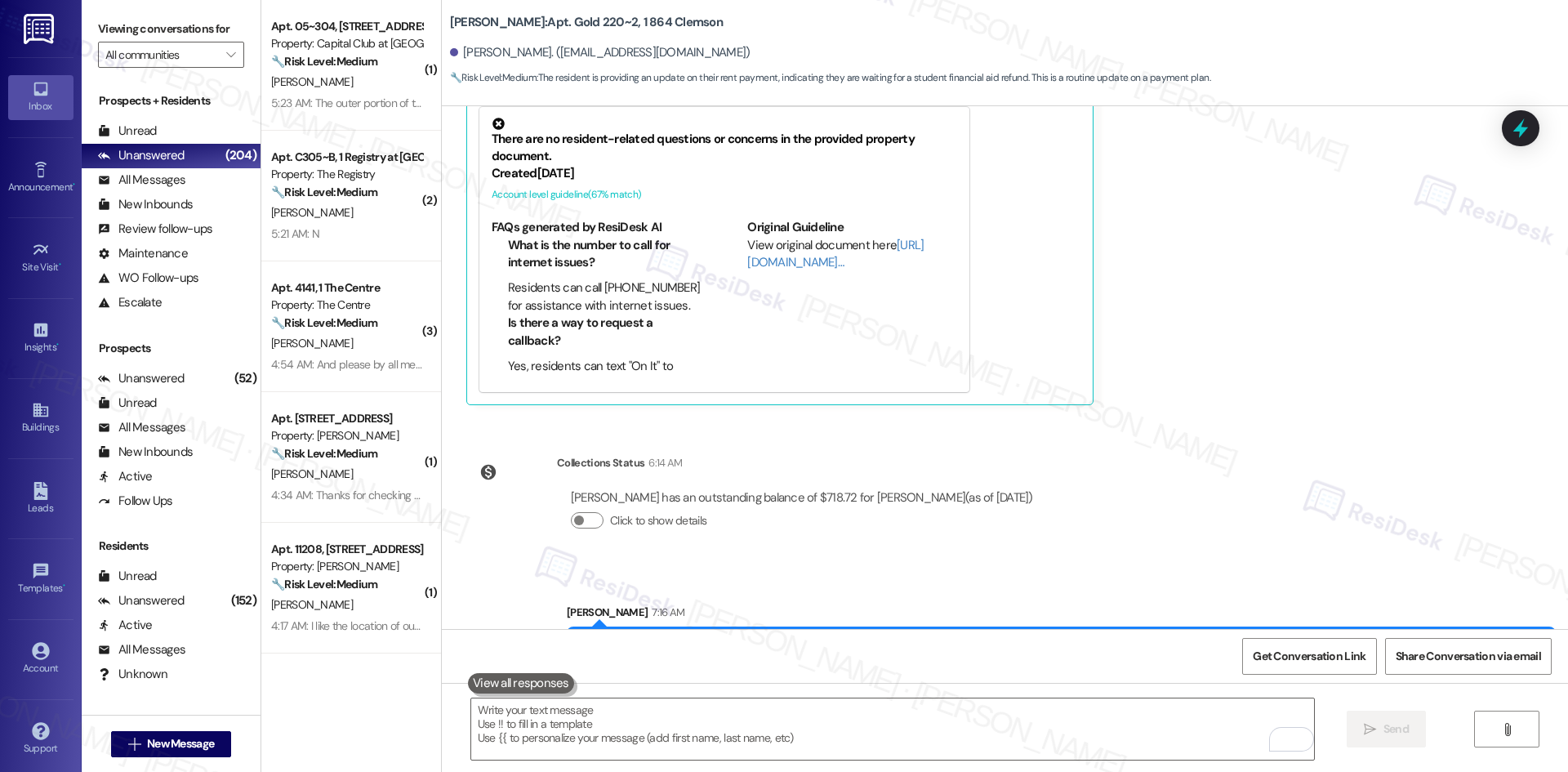
click at [1206, 483] on div "WO Opened request: Needs house... [DATE] 6:26 PM Status : New Show details Anno…" at bounding box center [1005, 368] width 1126 height 523
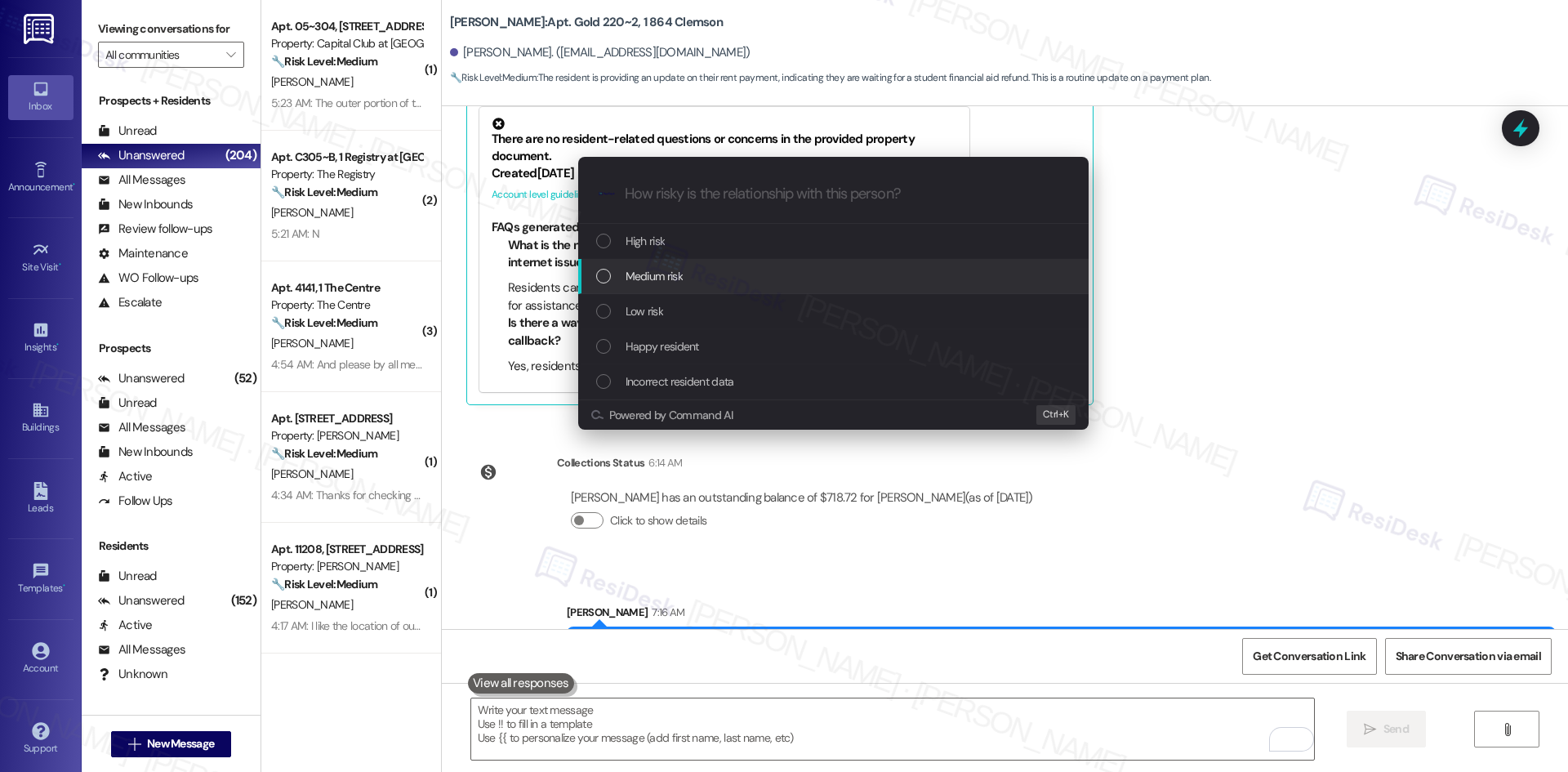
click at [703, 284] on div "Medium risk" at bounding box center [834, 276] width 477 height 18
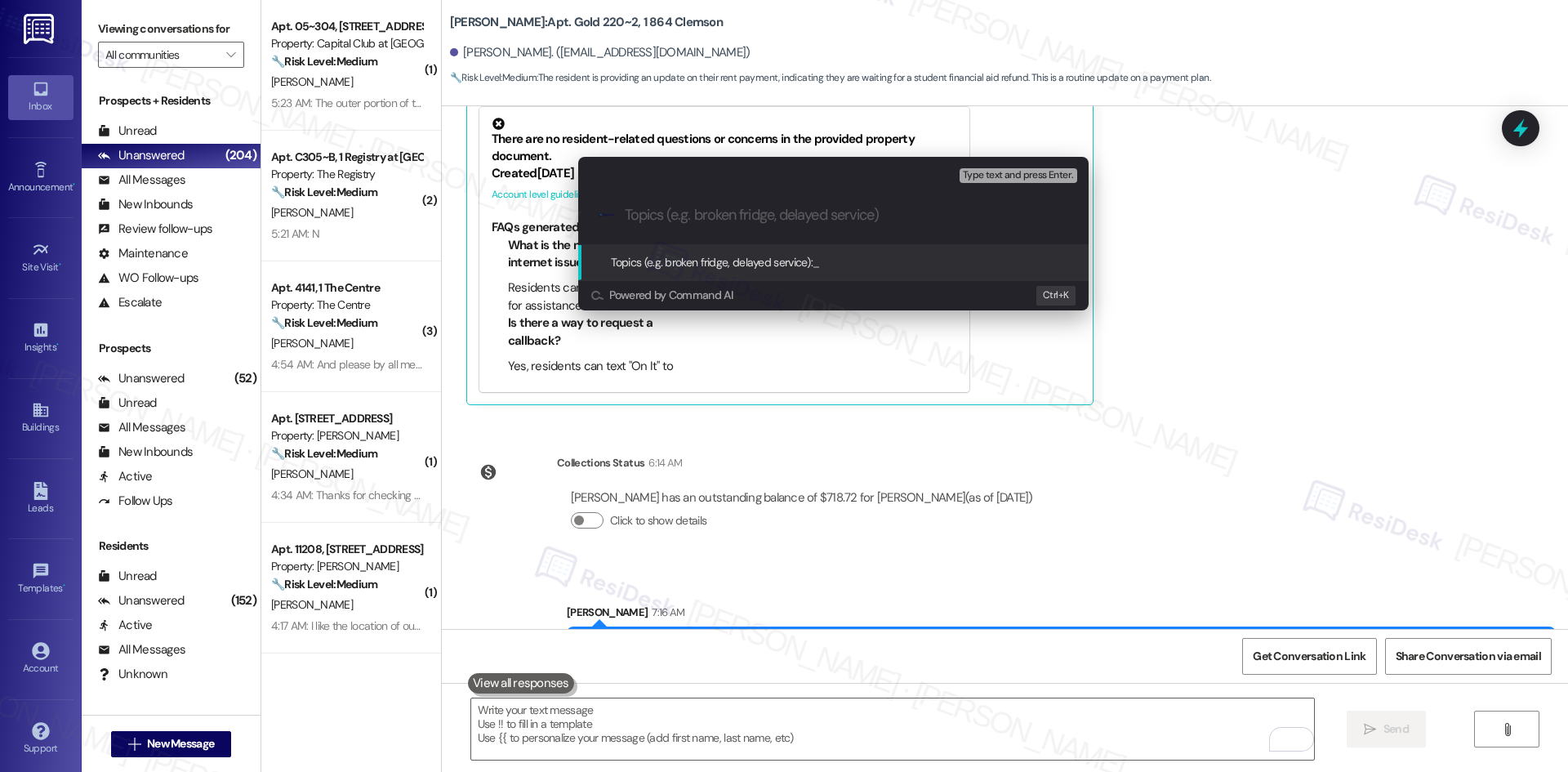
click at [863, 209] on input "Topics (e.g. broken fridge, delayed service)" at bounding box center [846, 215] width 444 height 17
paste input "Rent Payment Pending Financial Aid Refund"
type input "Rent Payment Pending Financial Aid Refund"
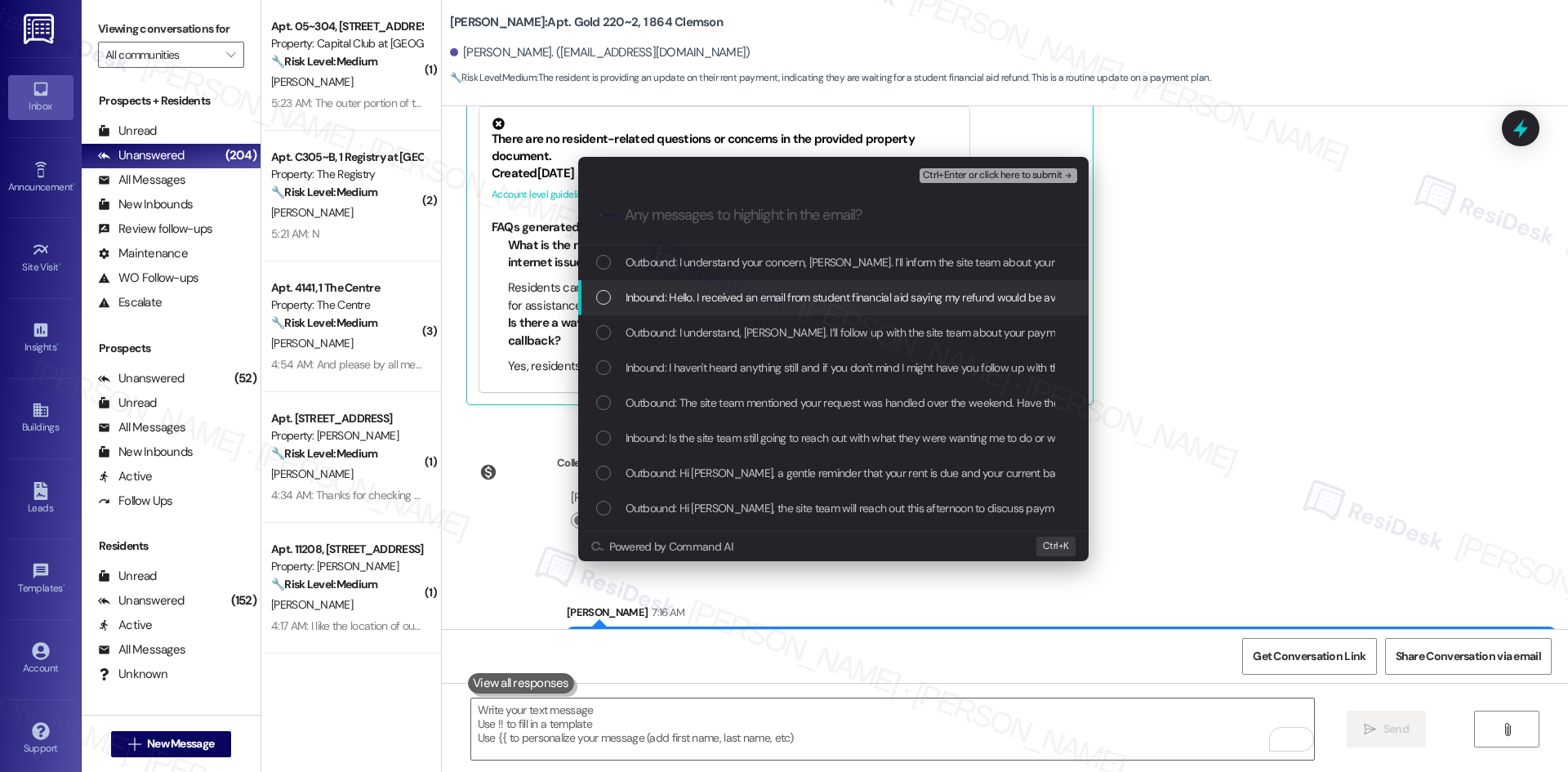
click at [859, 303] on span "Inbound: Hello. I received an email from student financial aid saying my refund…" at bounding box center [1120, 298] width 989 height 18
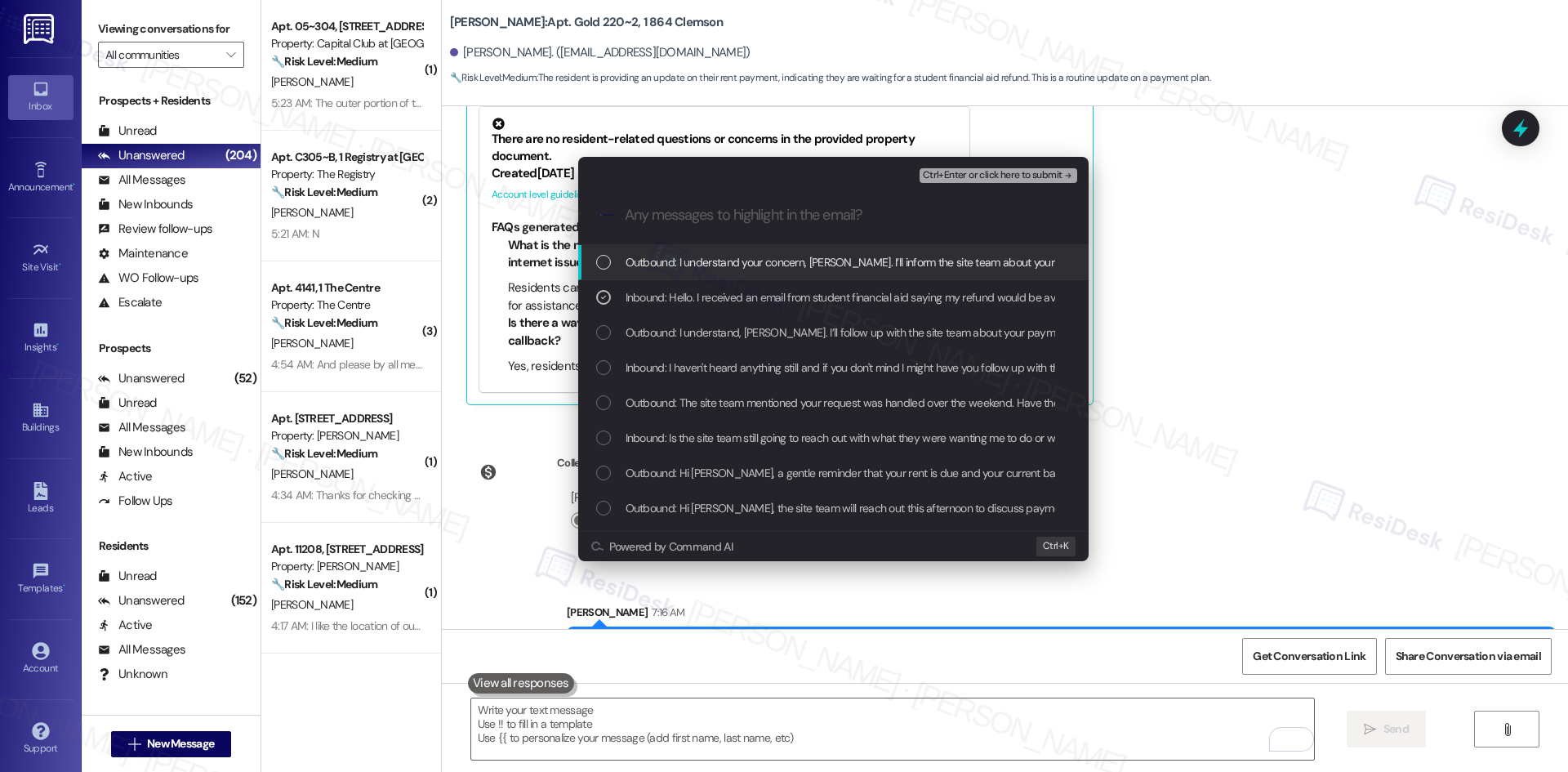
click at [1047, 177] on span "Ctrl+Enter or click here to submit" at bounding box center [993, 176] width 140 height 12
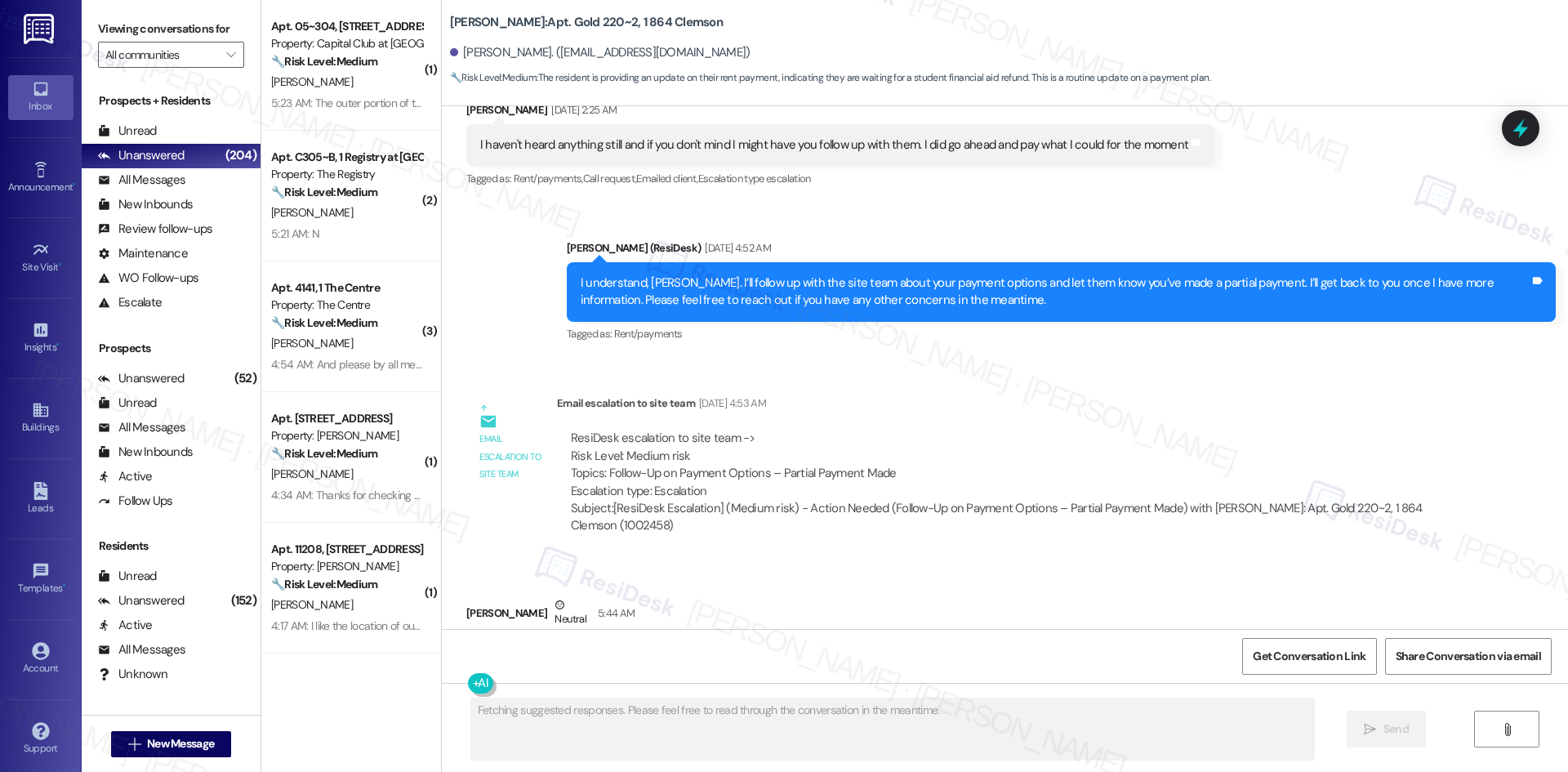
scroll to position [8836, 0]
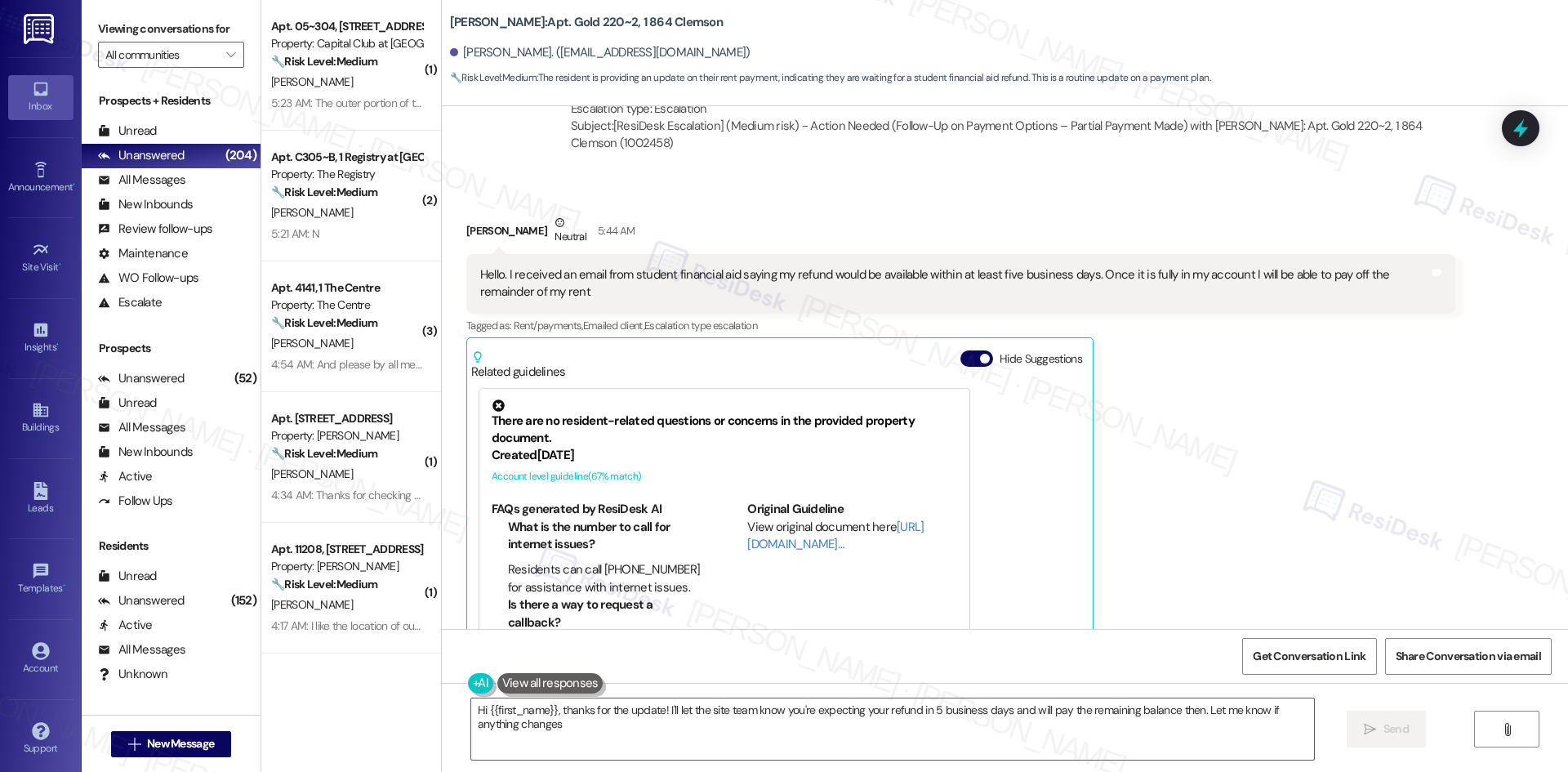
type textarea "Hi {{first_name}}, thanks for the update! I'll let the site team know you're ex…"
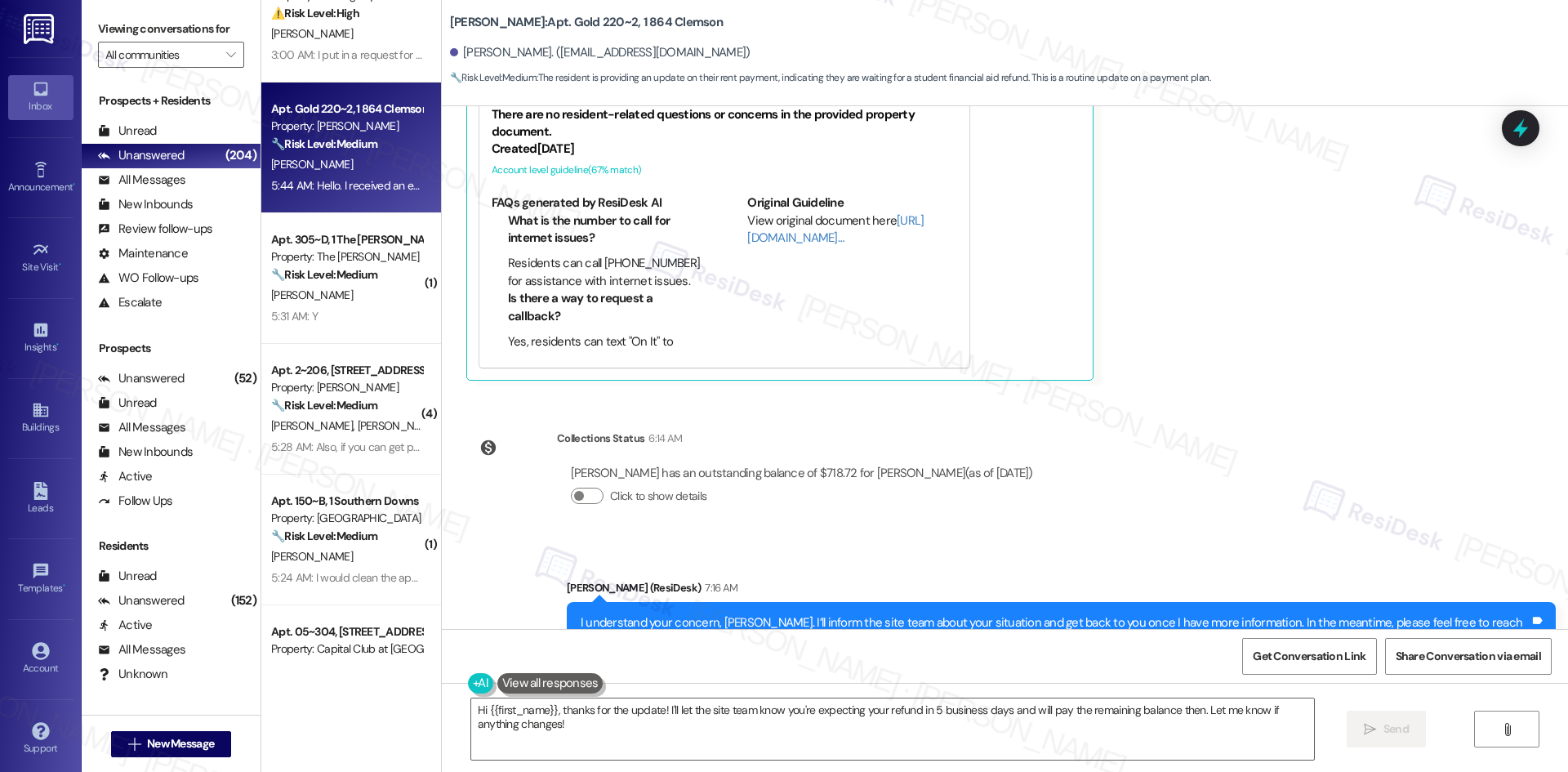
scroll to position [0, 0]
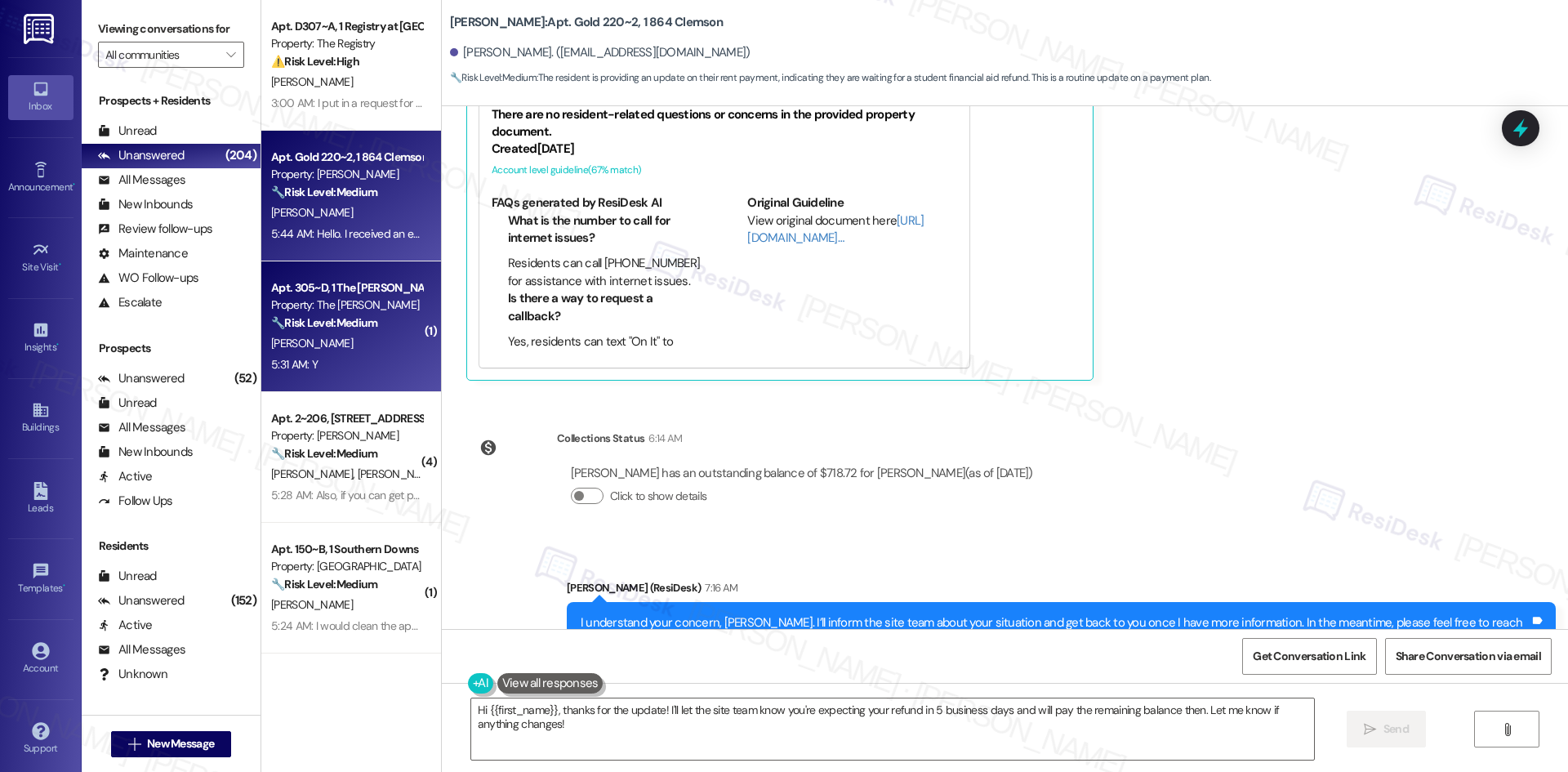
click at [330, 350] on div "[PERSON_NAME]" at bounding box center [347, 343] width 154 height 21
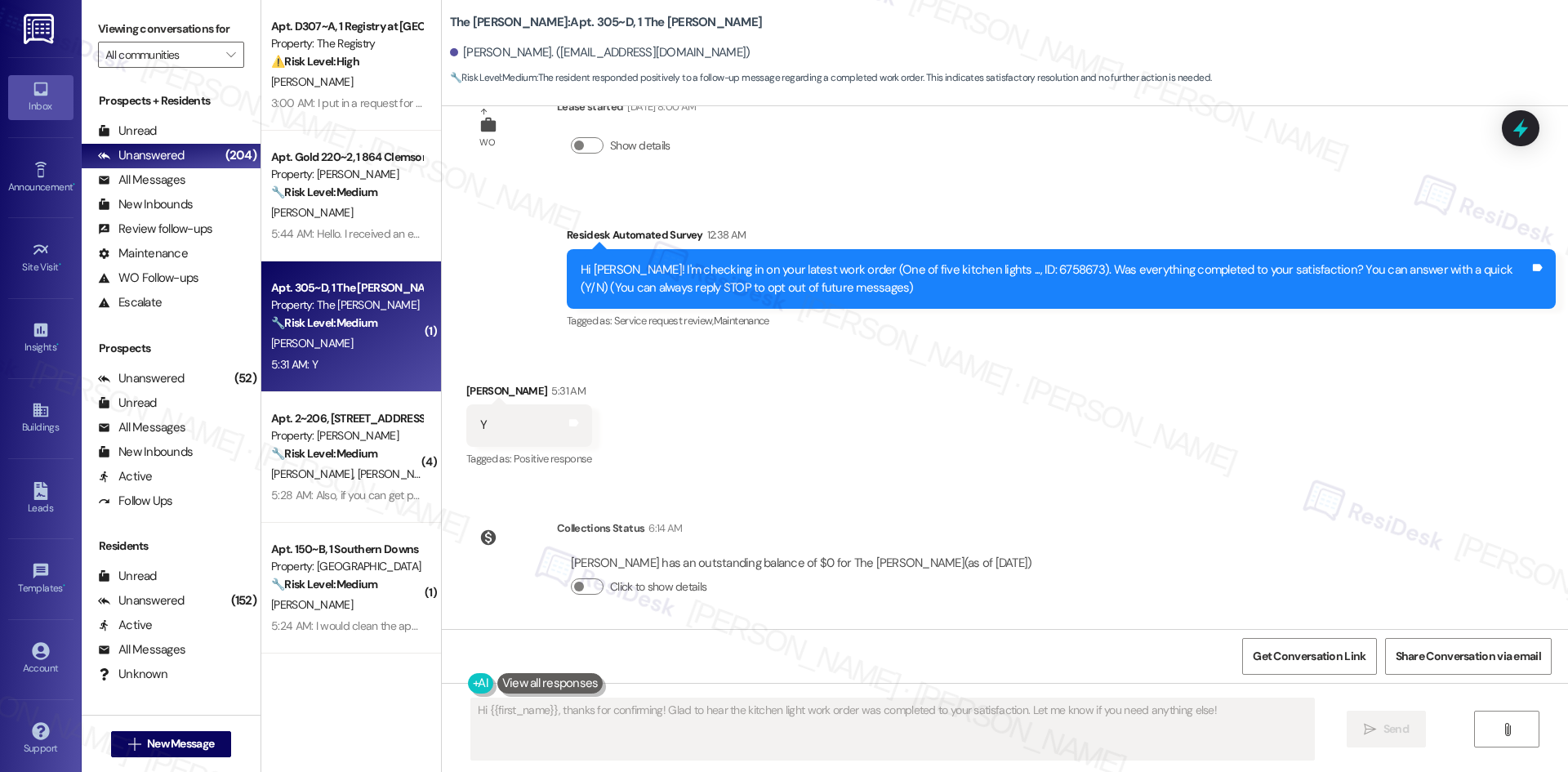
scroll to position [63, 0]
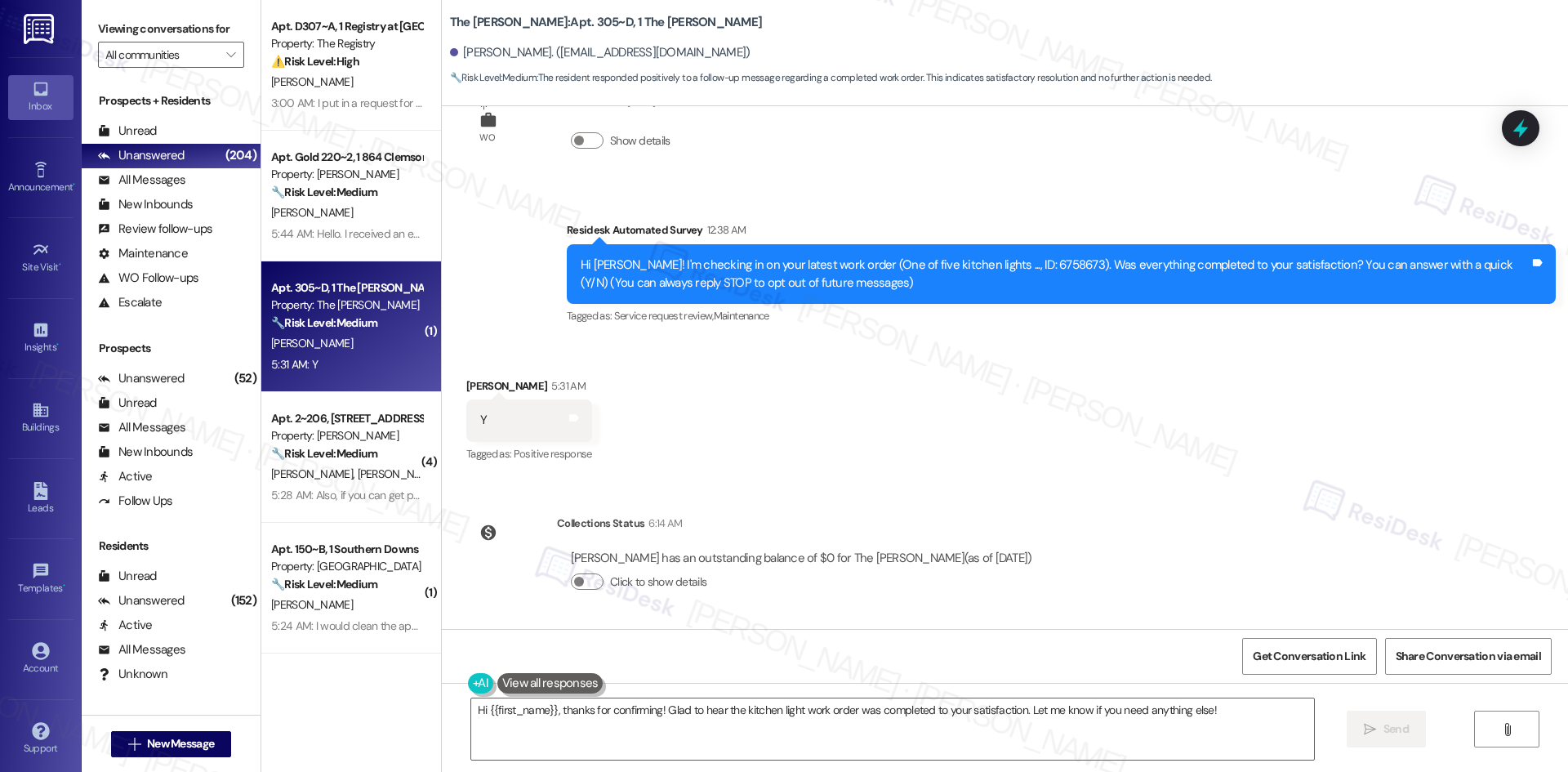
click at [913, 381] on div "Received via SMS [PERSON_NAME] 5:31 AM Y Tags and notes Tagged as: Positive res…" at bounding box center [1005, 409] width 1126 height 138
click at [814, 741] on textarea "Hi {{first_name}}, thanks for confirming! Glad to hear the kitchen light work o…" at bounding box center [892, 729] width 842 height 62
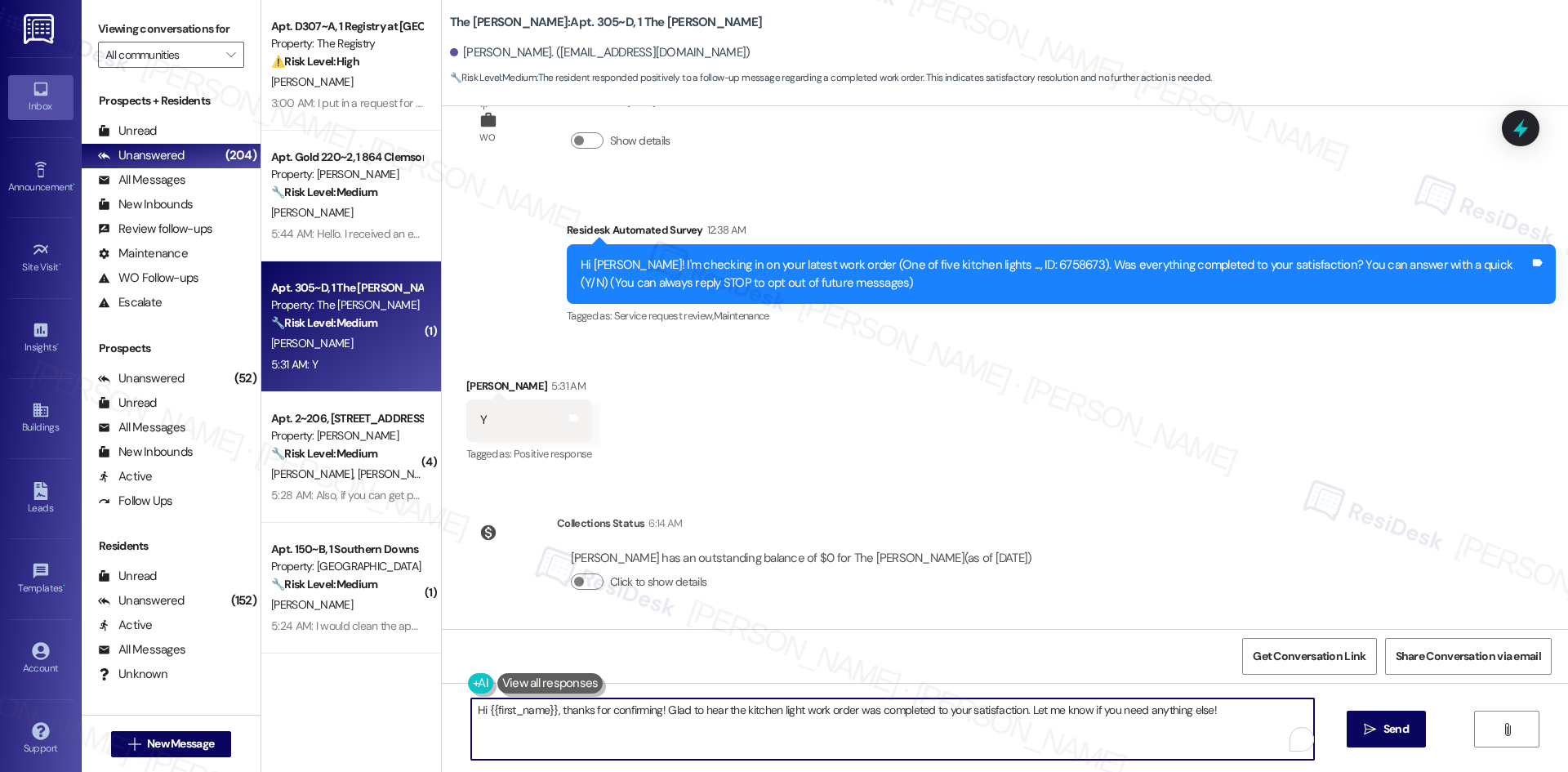
paste textarea "Thank you for confirming! I’m glad to hear everything was completed to your sat…"
type textarea "Thank you for confirming! I’m glad to hear everything was completed to your sat…"
click at [1363, 733] on icon "" at bounding box center [1369, 729] width 12 height 13
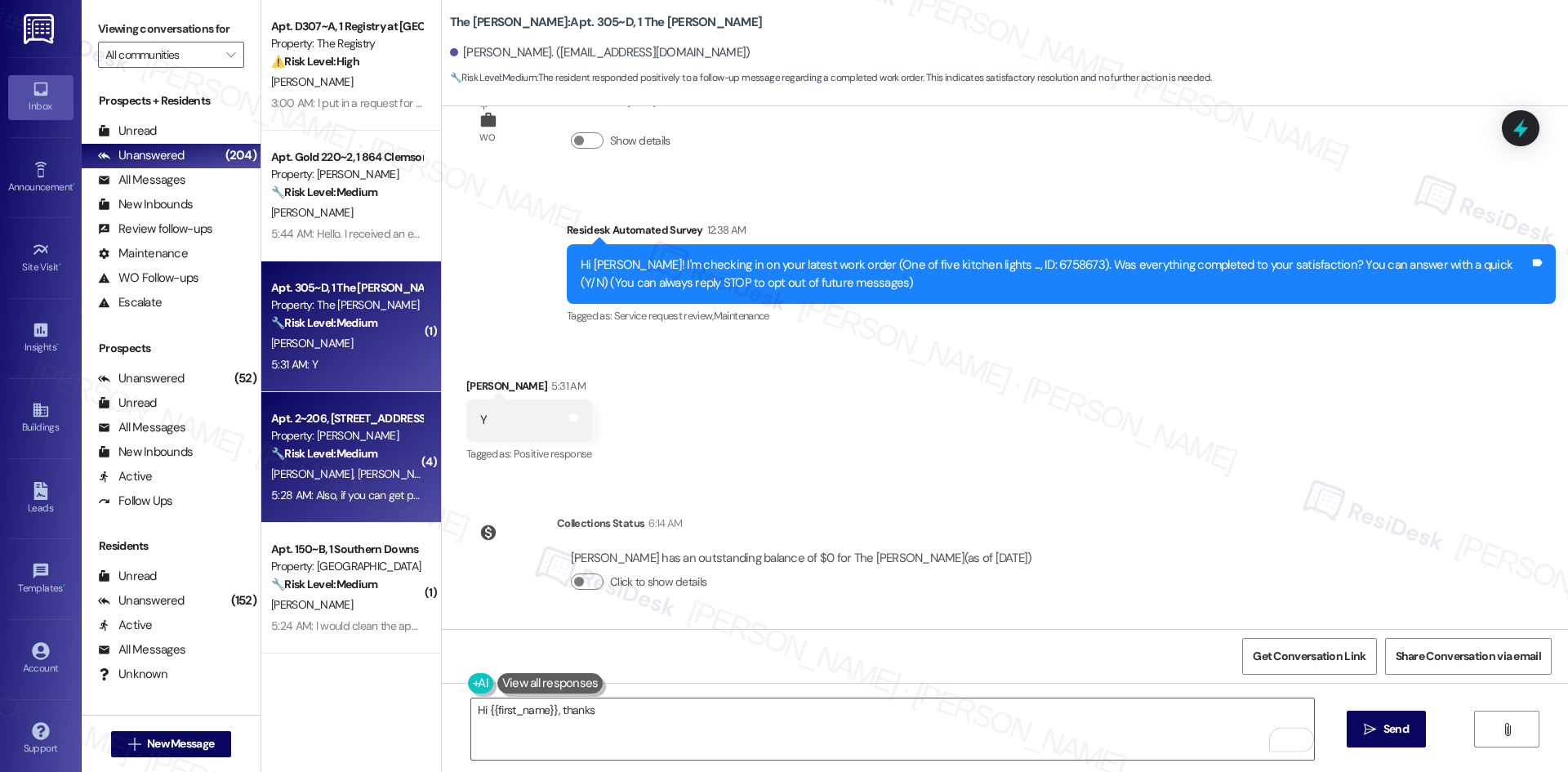
type textarea "Hi {{first_name}}, thanks for"
click at [319, 455] on strong "🔧 Risk Level: Medium" at bounding box center [324, 454] width 106 height 15
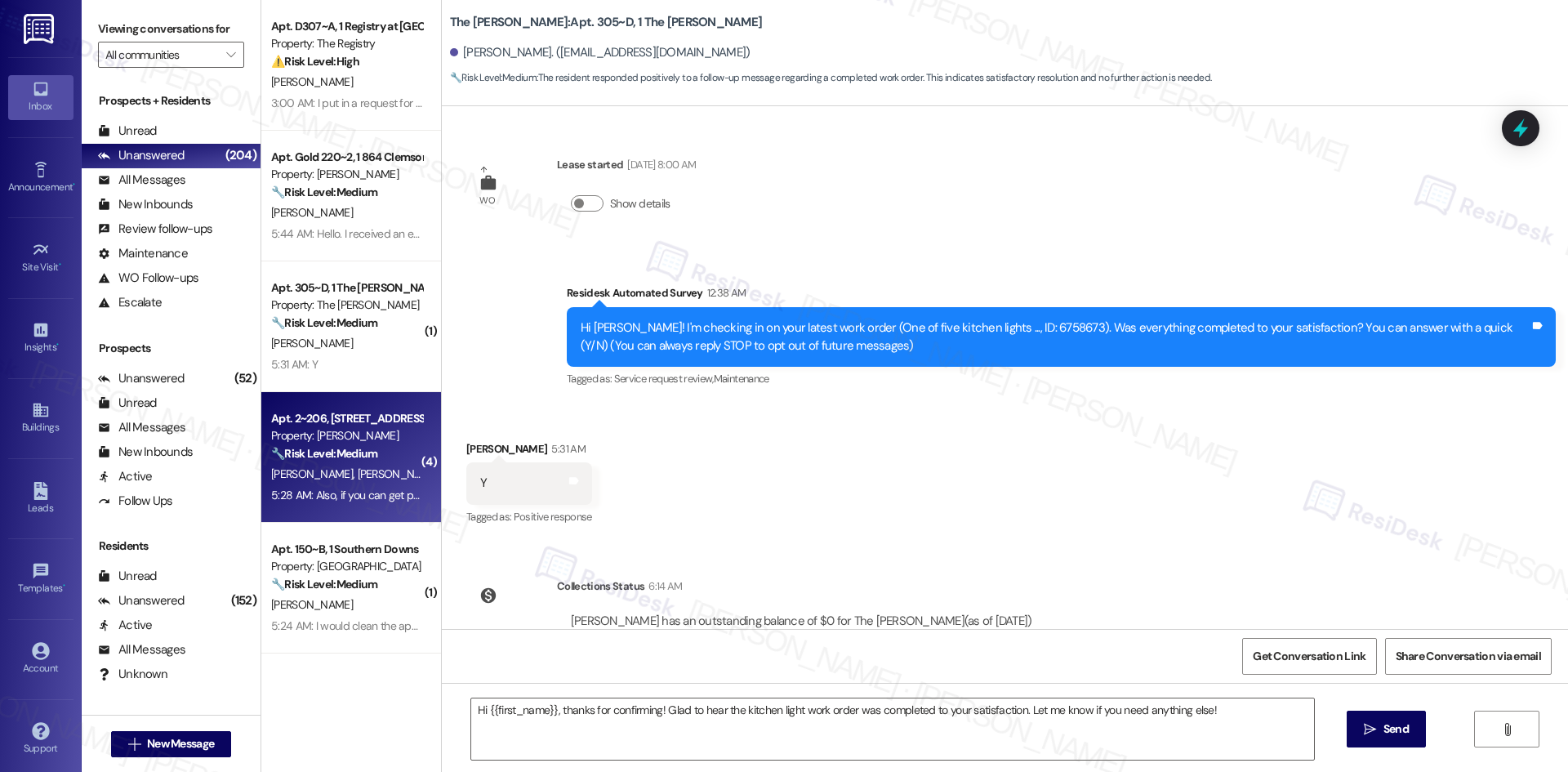
type textarea "Fetching suggested responses. Please feel free to read through the conversation…"
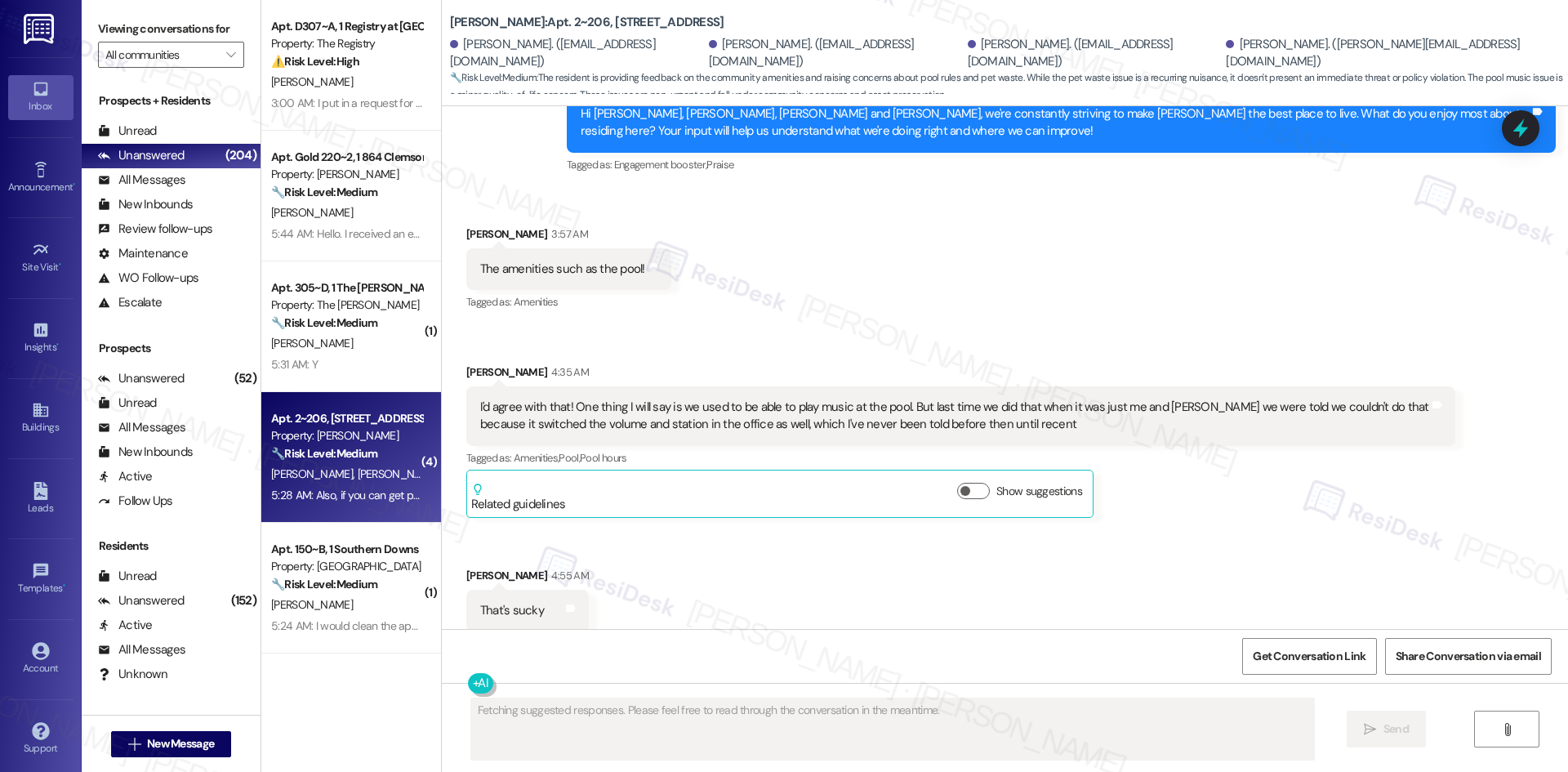
scroll to position [5244, 0]
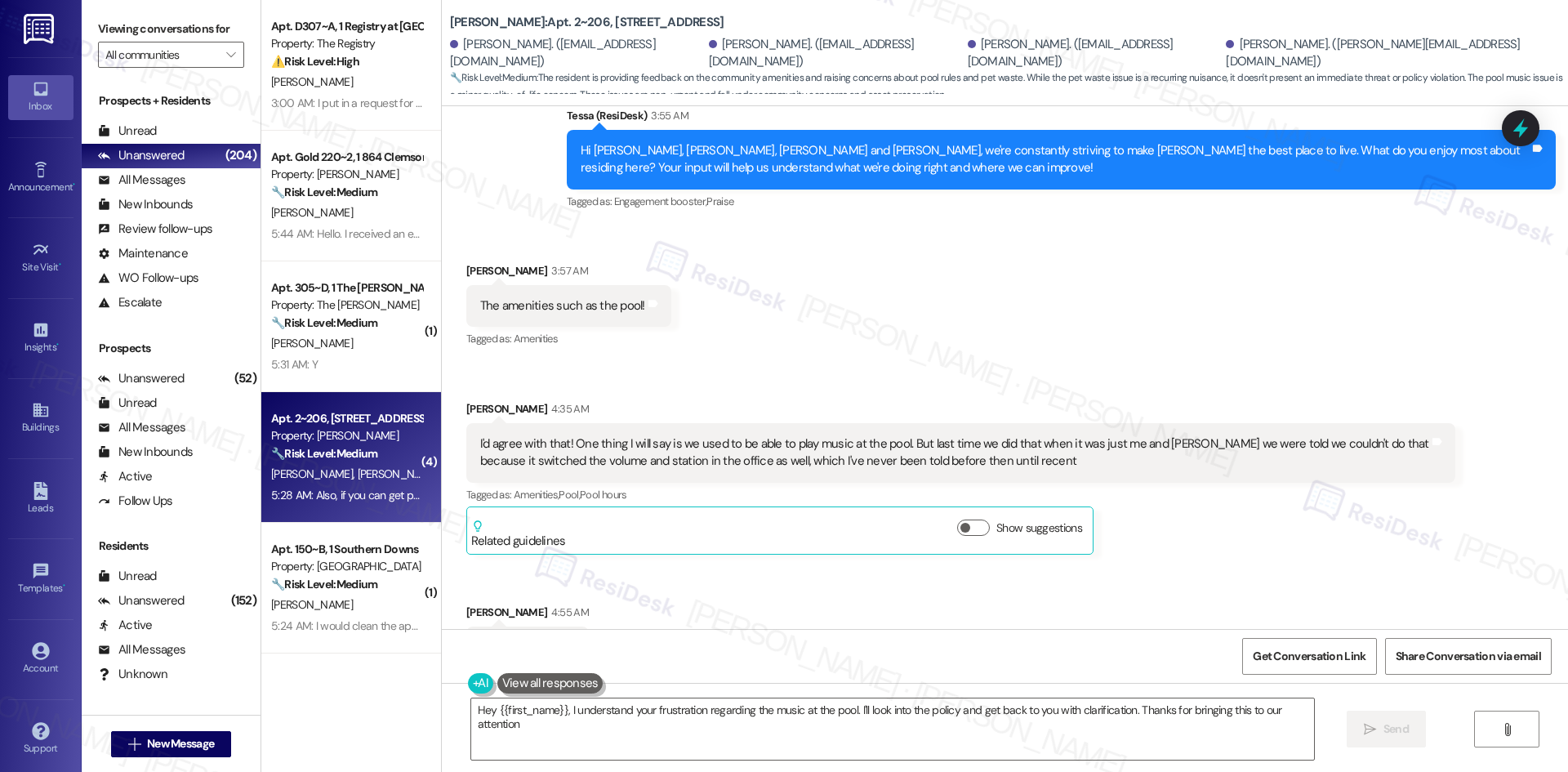
type textarea "Hey {{first_name}}, I understand your frustration regarding the music at the po…"
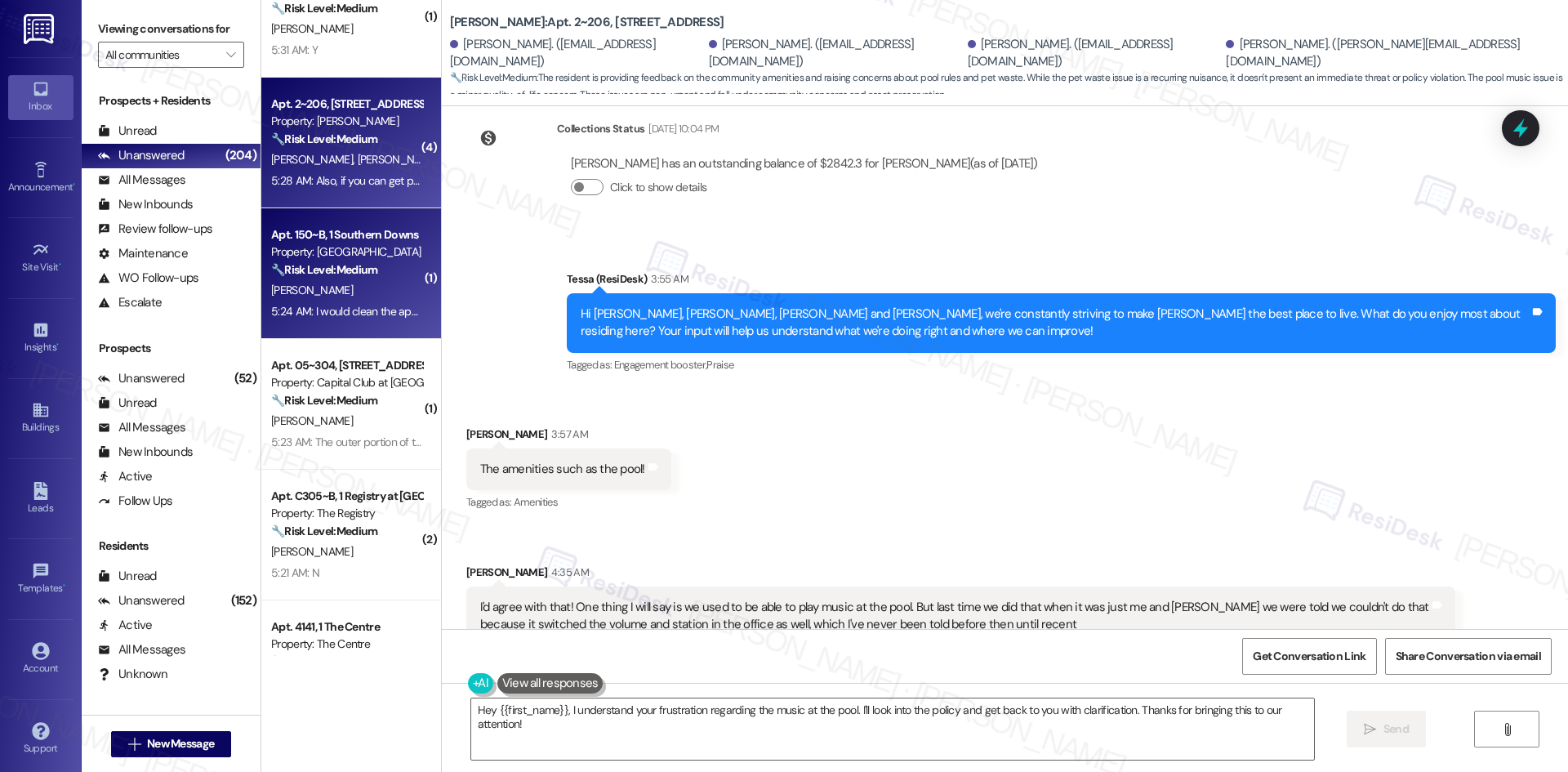
scroll to position [409, 0]
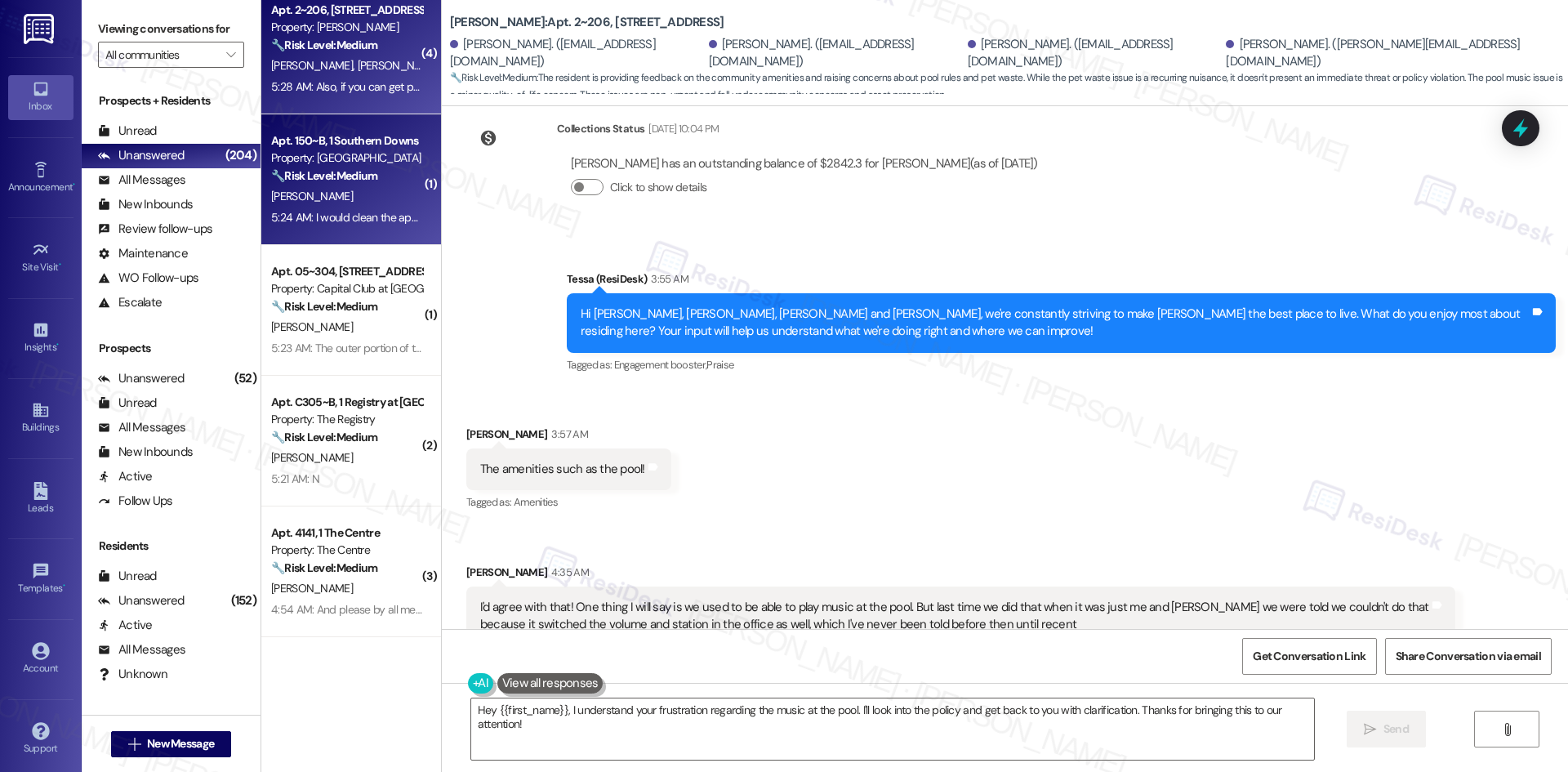
click at [330, 177] on strong "🔧 Risk Level: Medium" at bounding box center [324, 176] width 106 height 15
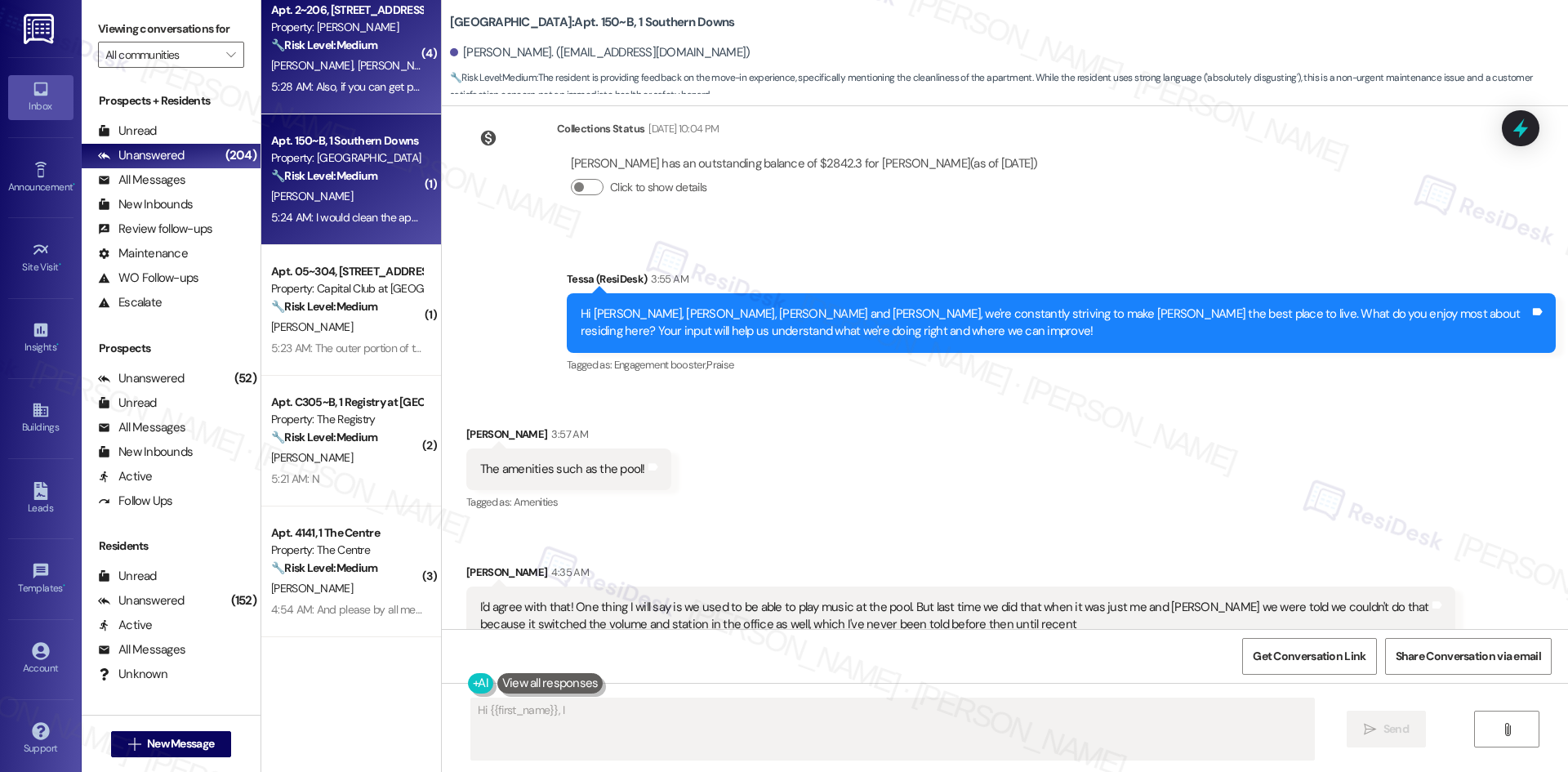
scroll to position [49, 0]
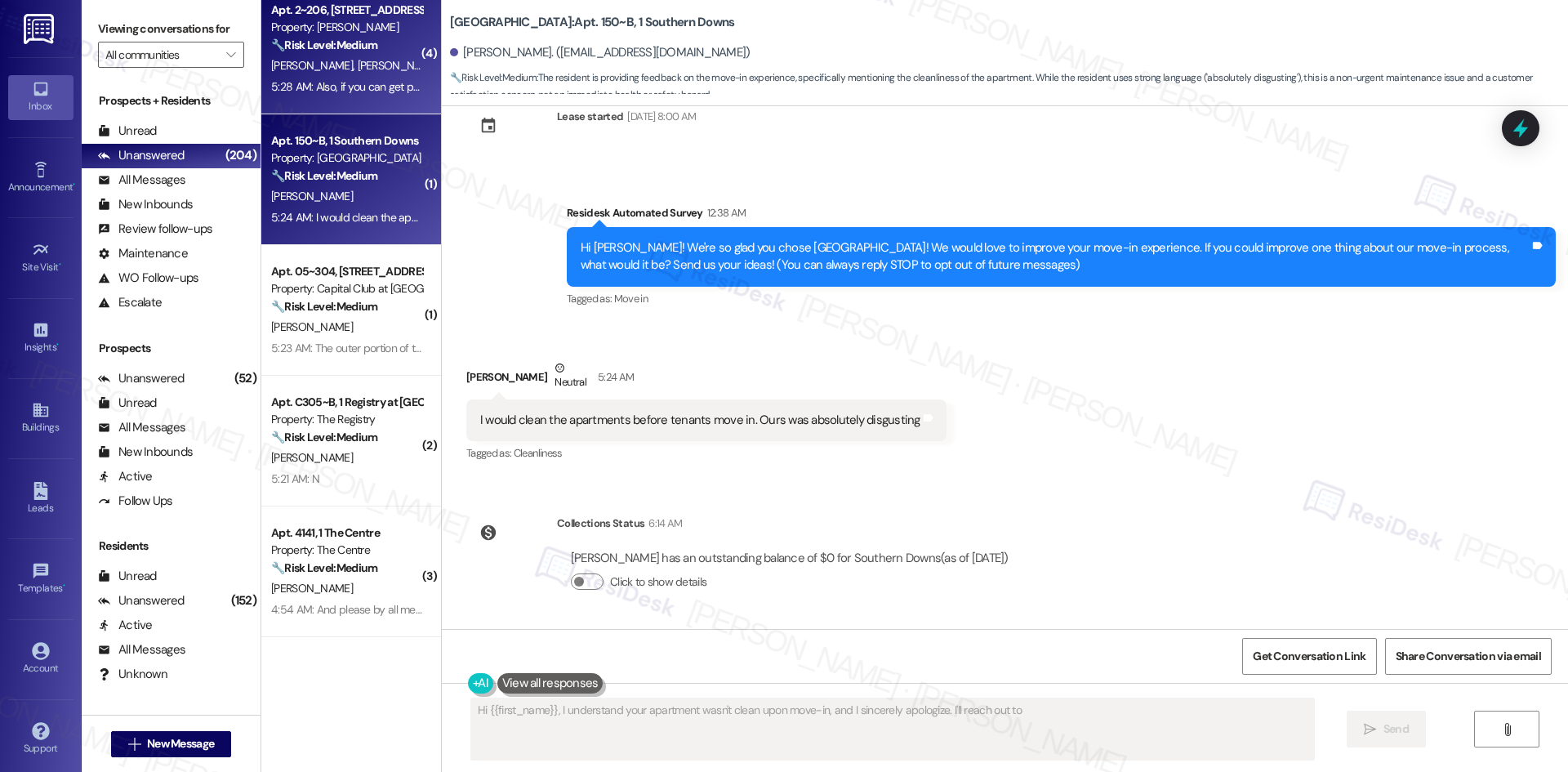
type textarea "Hi {{first_name}}, I understand your apartment wasn't clean upon move-in, and I…"
click at [307, 103] on div "Apt. 2~206, [STREET_ADDRESS] Property: [PERSON_NAME] 🔧 Risk Level: Medium The r…" at bounding box center [351, 49] width 180 height 131
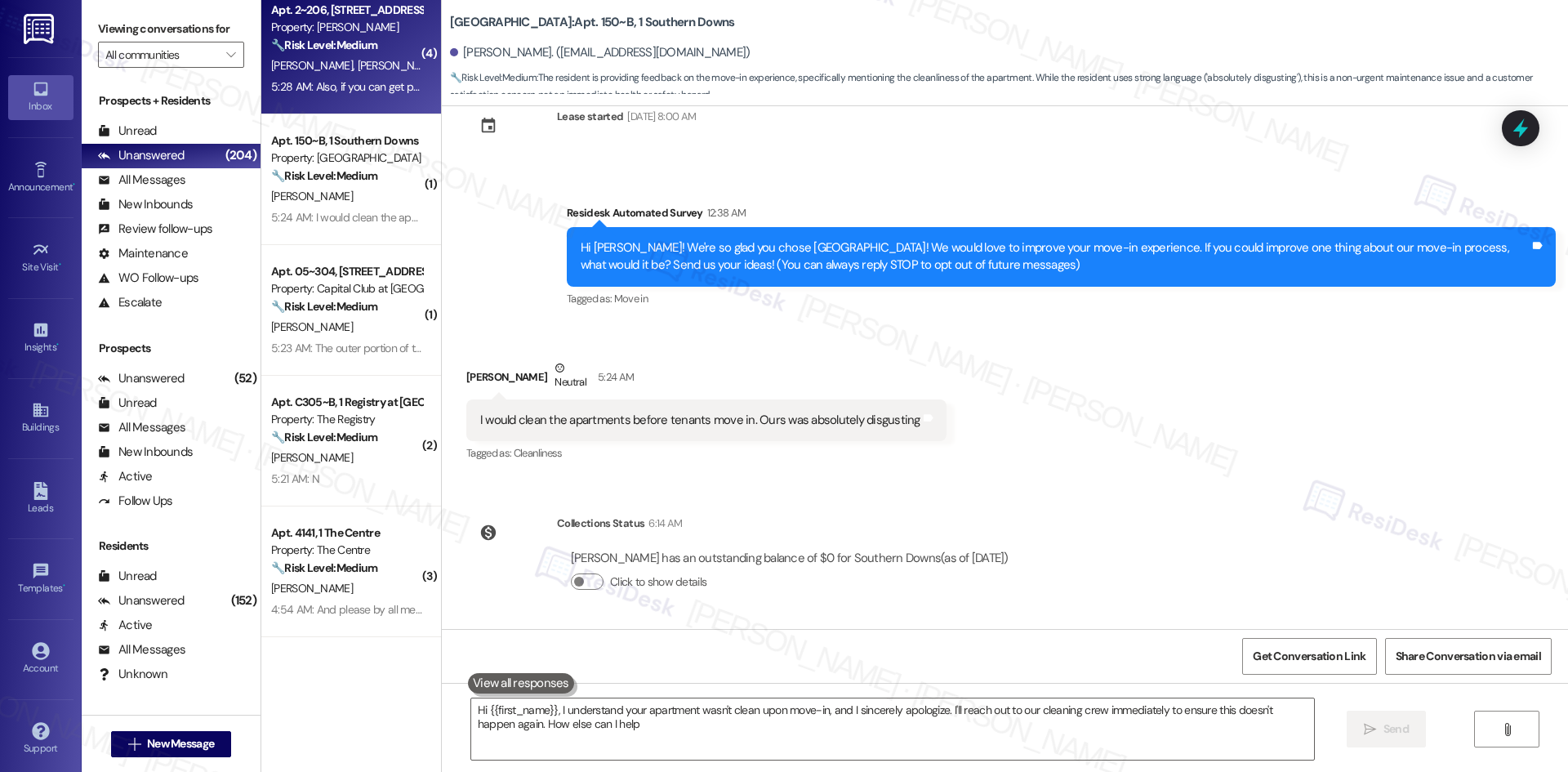
type textarea "Hi {{first_name}}, I understand your apartment wasn't clean upon move-in, and I…"
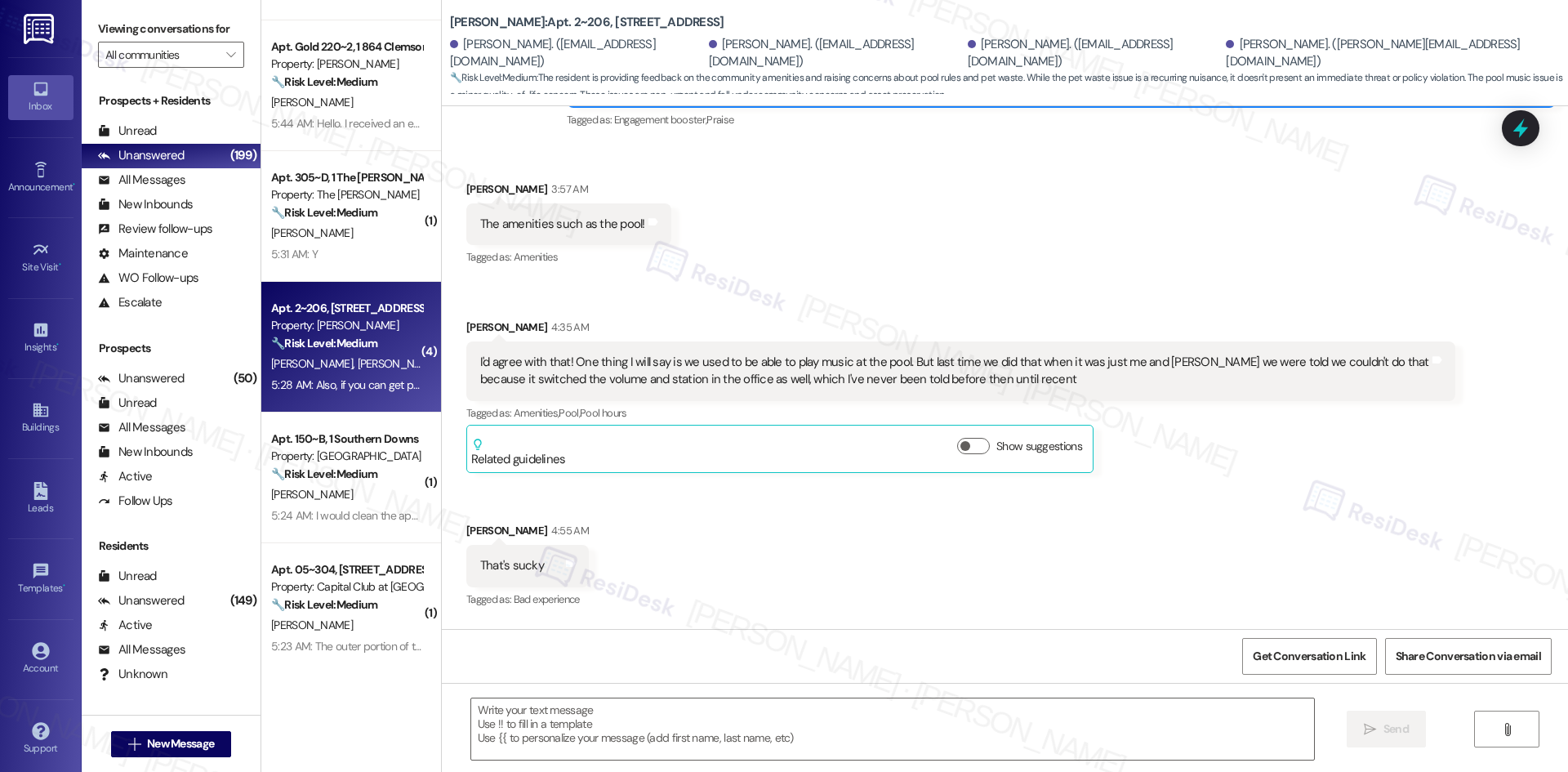
scroll to position [81, 0]
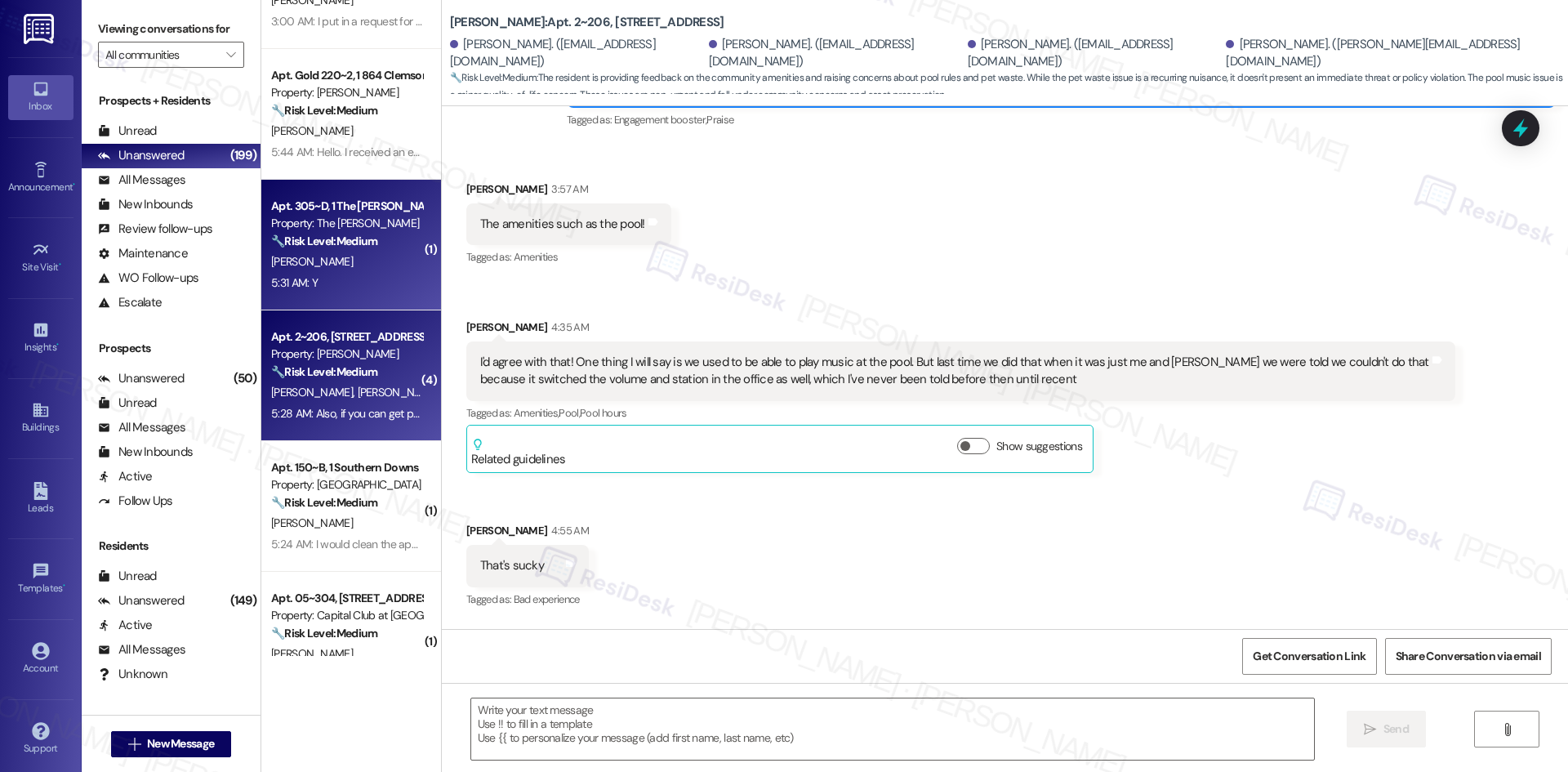
click at [310, 255] on div "[PERSON_NAME]" at bounding box center [347, 261] width 154 height 21
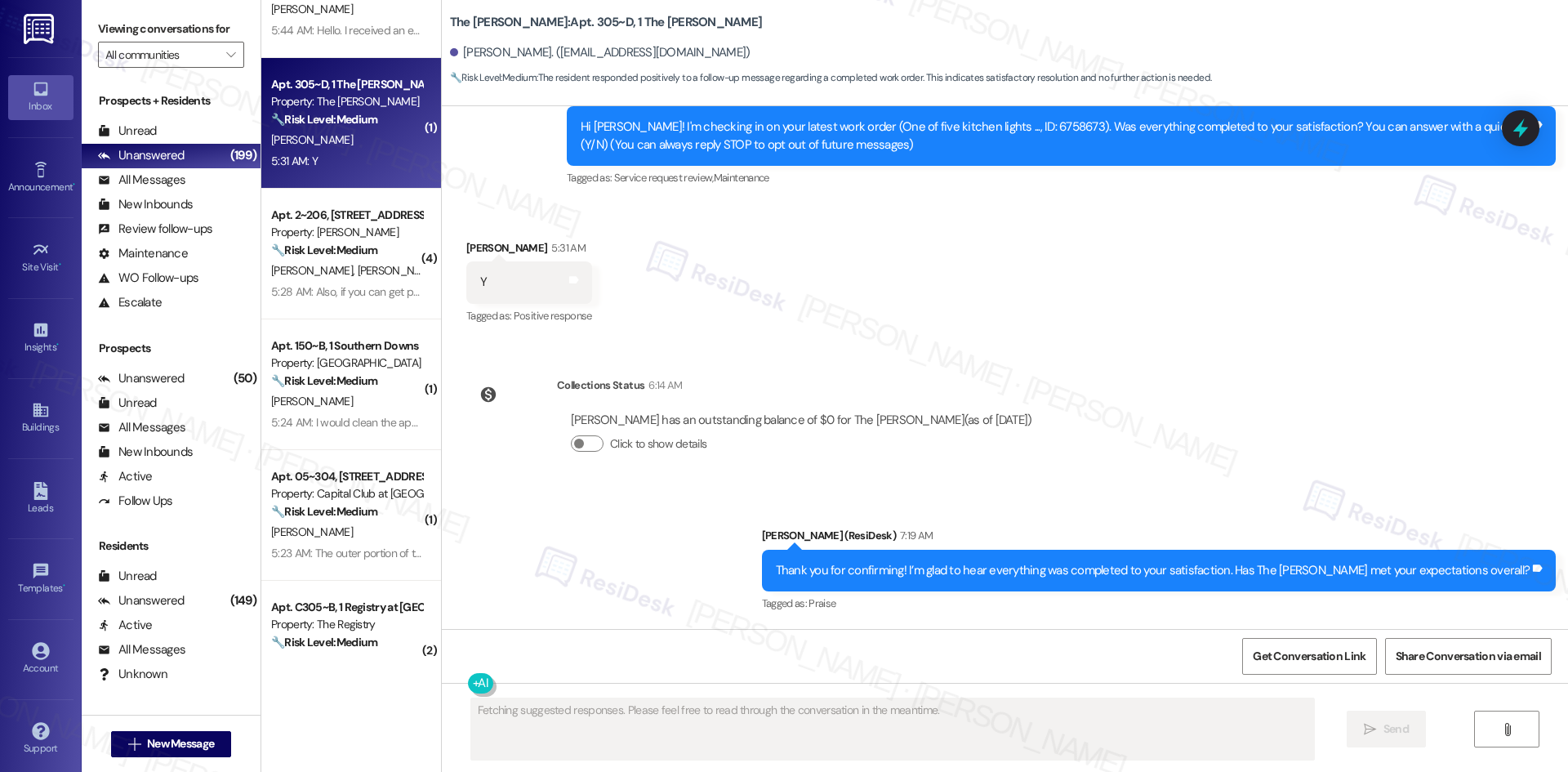
scroll to position [245, 0]
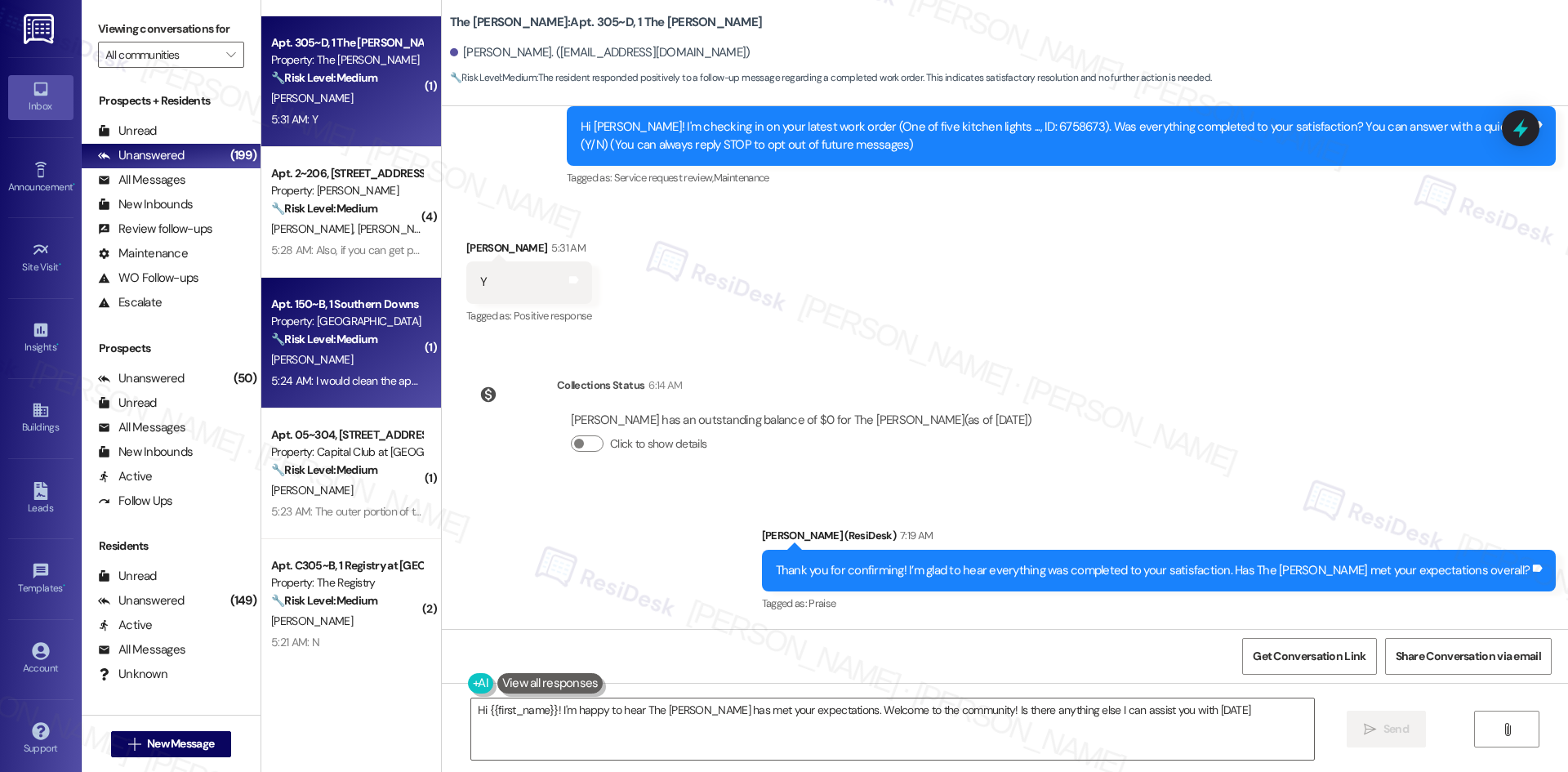
type textarea "Hi {{first_name}}! I'm happy to hear The [PERSON_NAME] has met your expectation…"
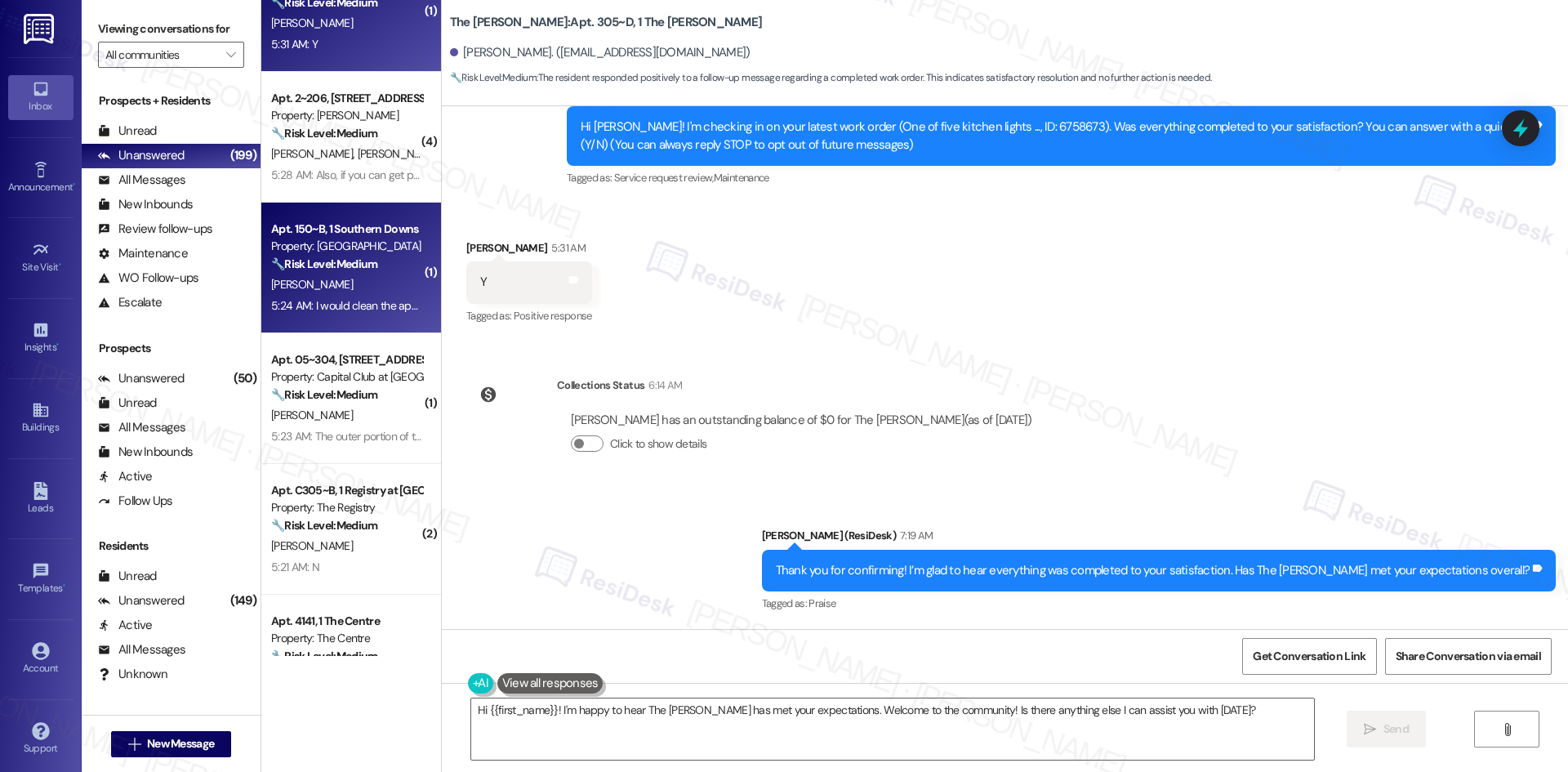
scroll to position [326, 0]
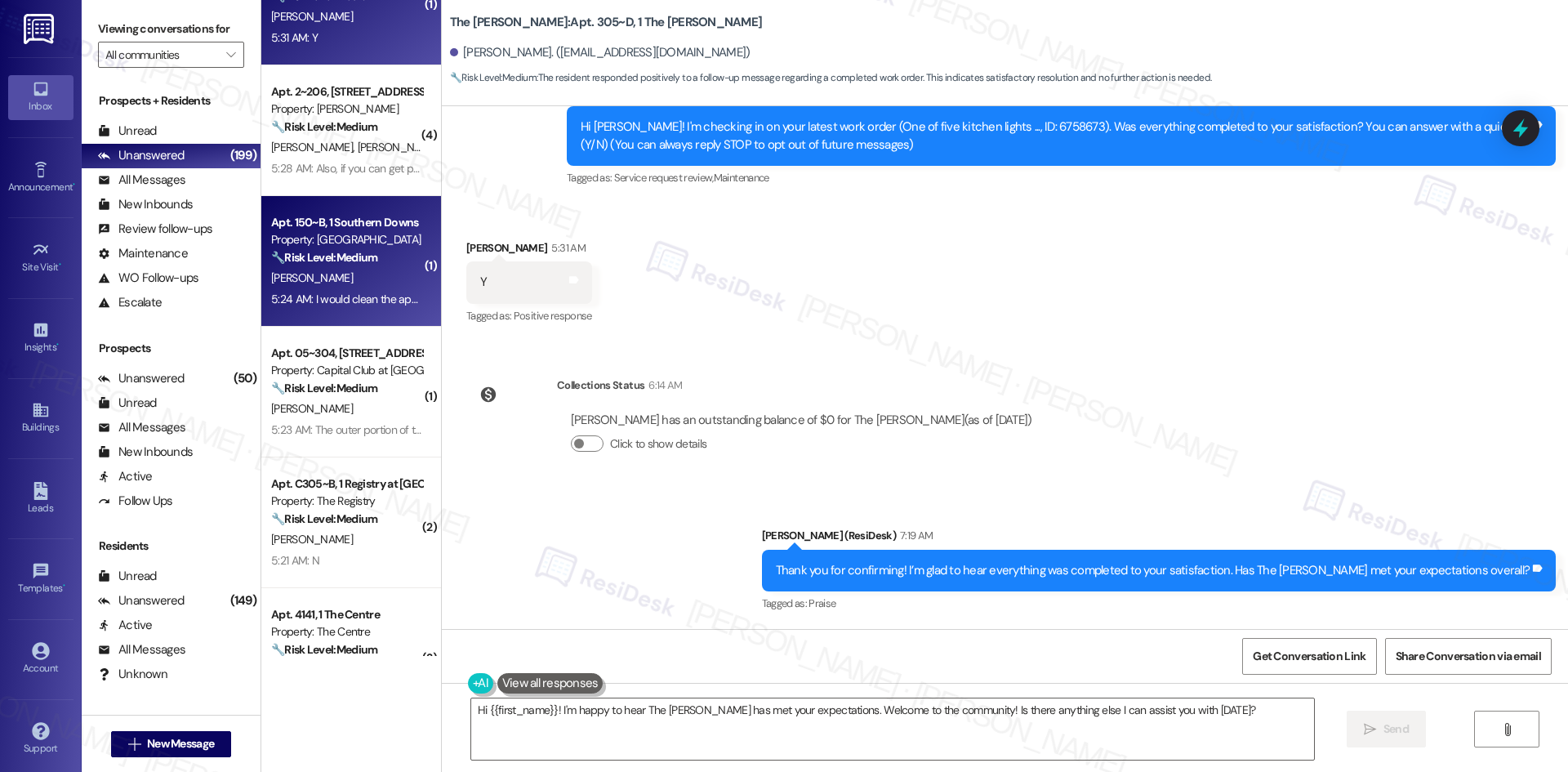
click at [333, 275] on div "[PERSON_NAME]" at bounding box center [347, 278] width 154 height 21
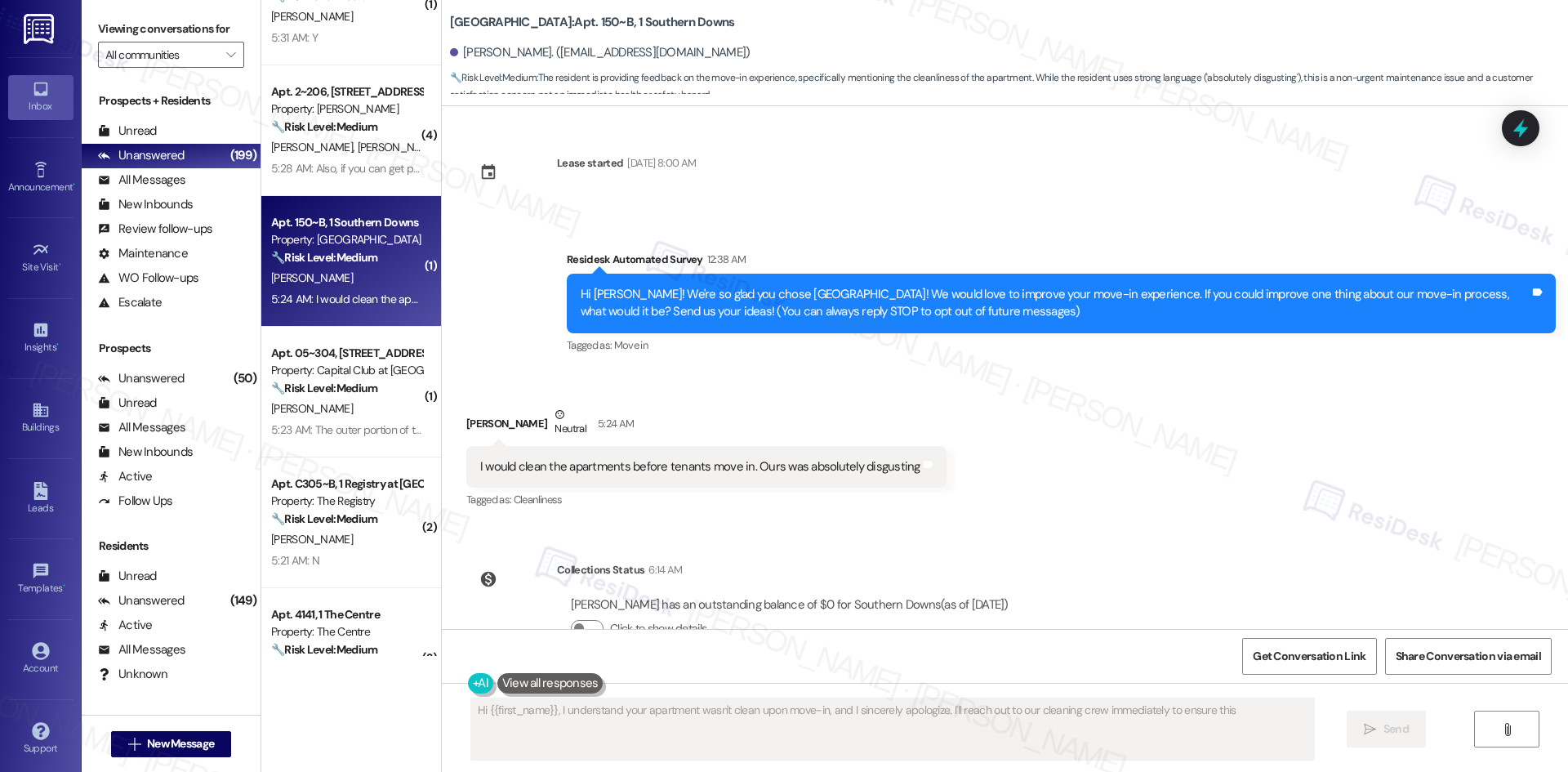
scroll to position [0, 0]
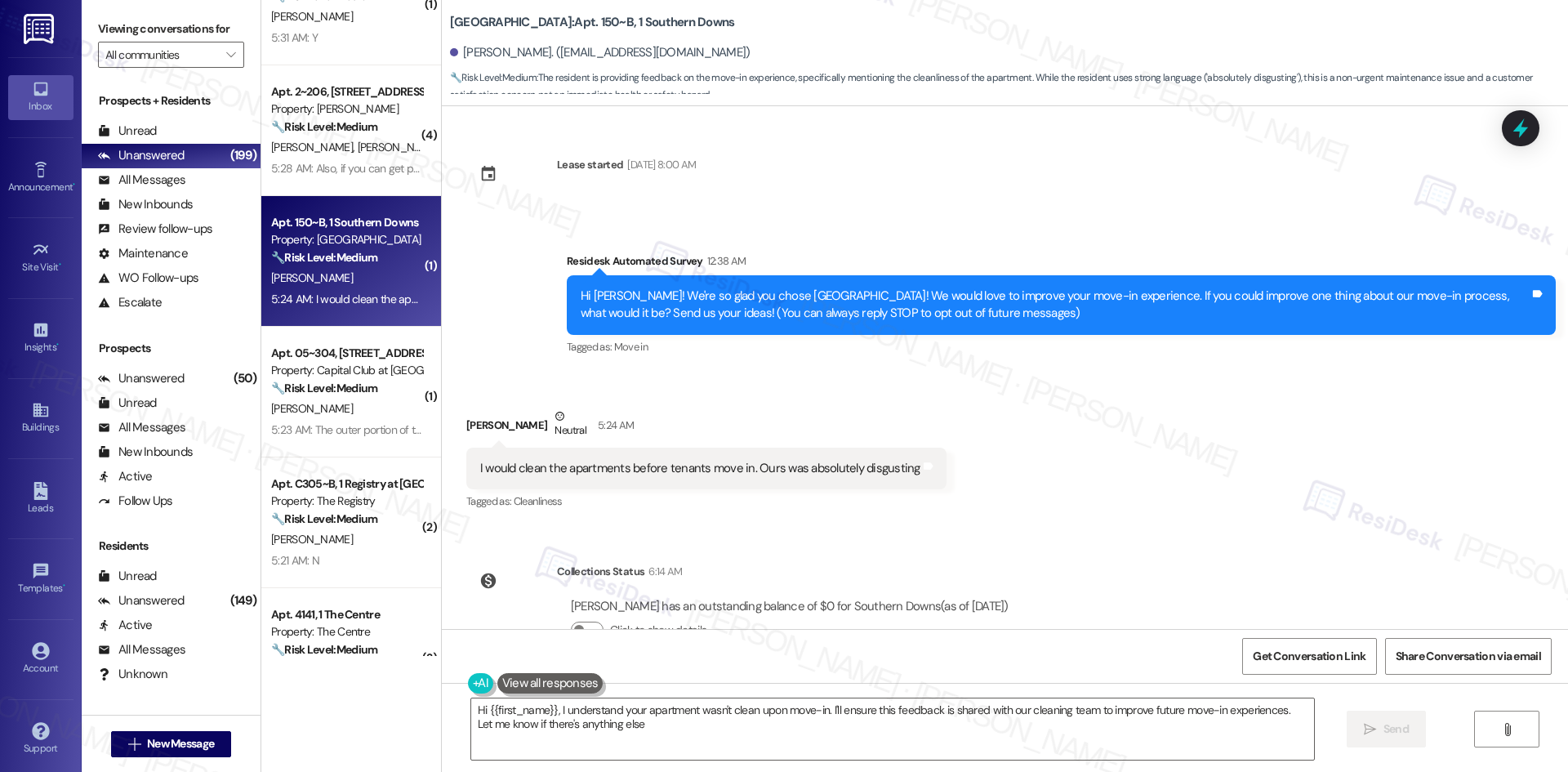
type textarea "Hi {{first_name}}, I understand your apartment wasn't clean upon move-in. I'll …"
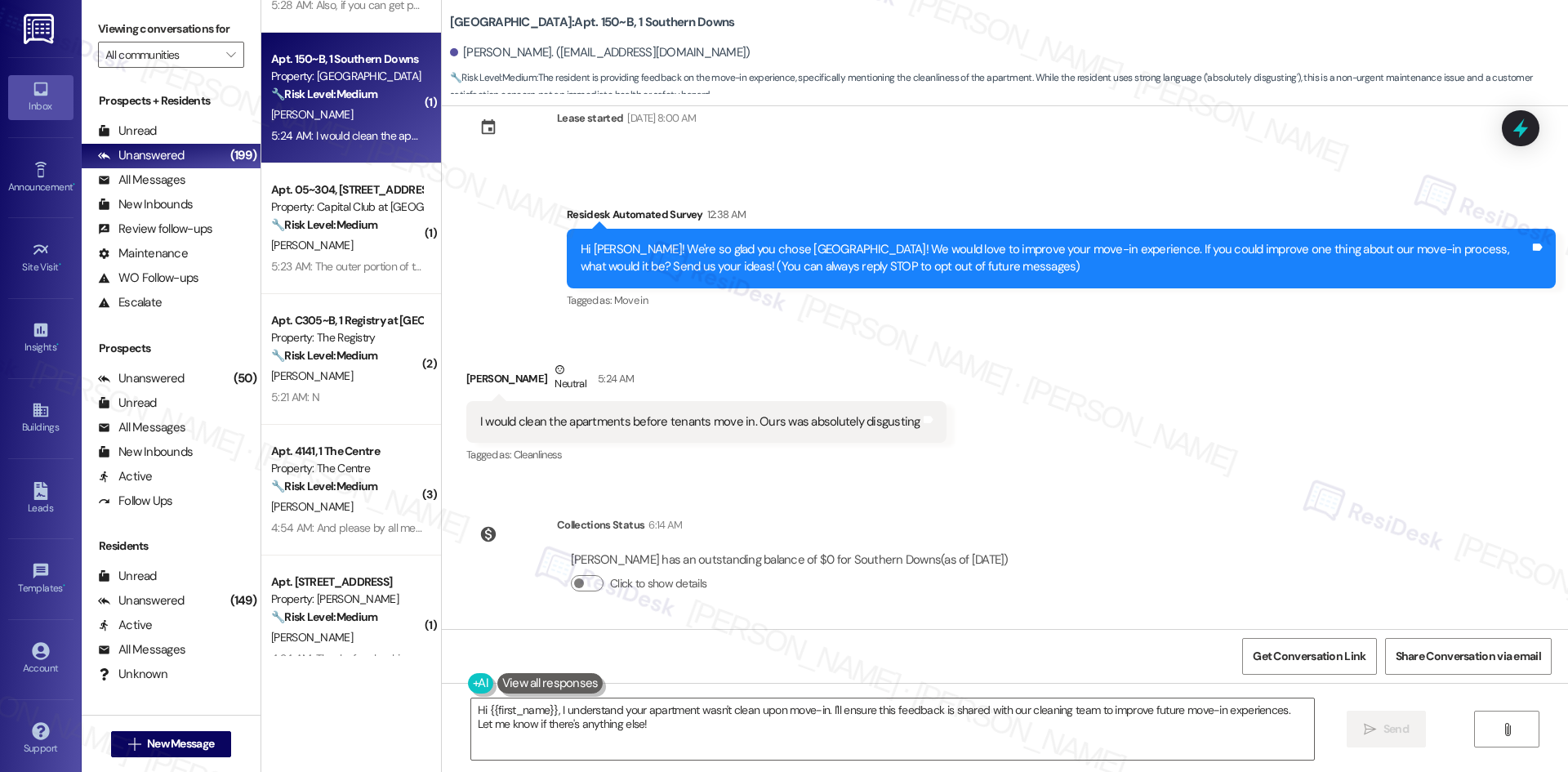
scroll to position [49, 0]
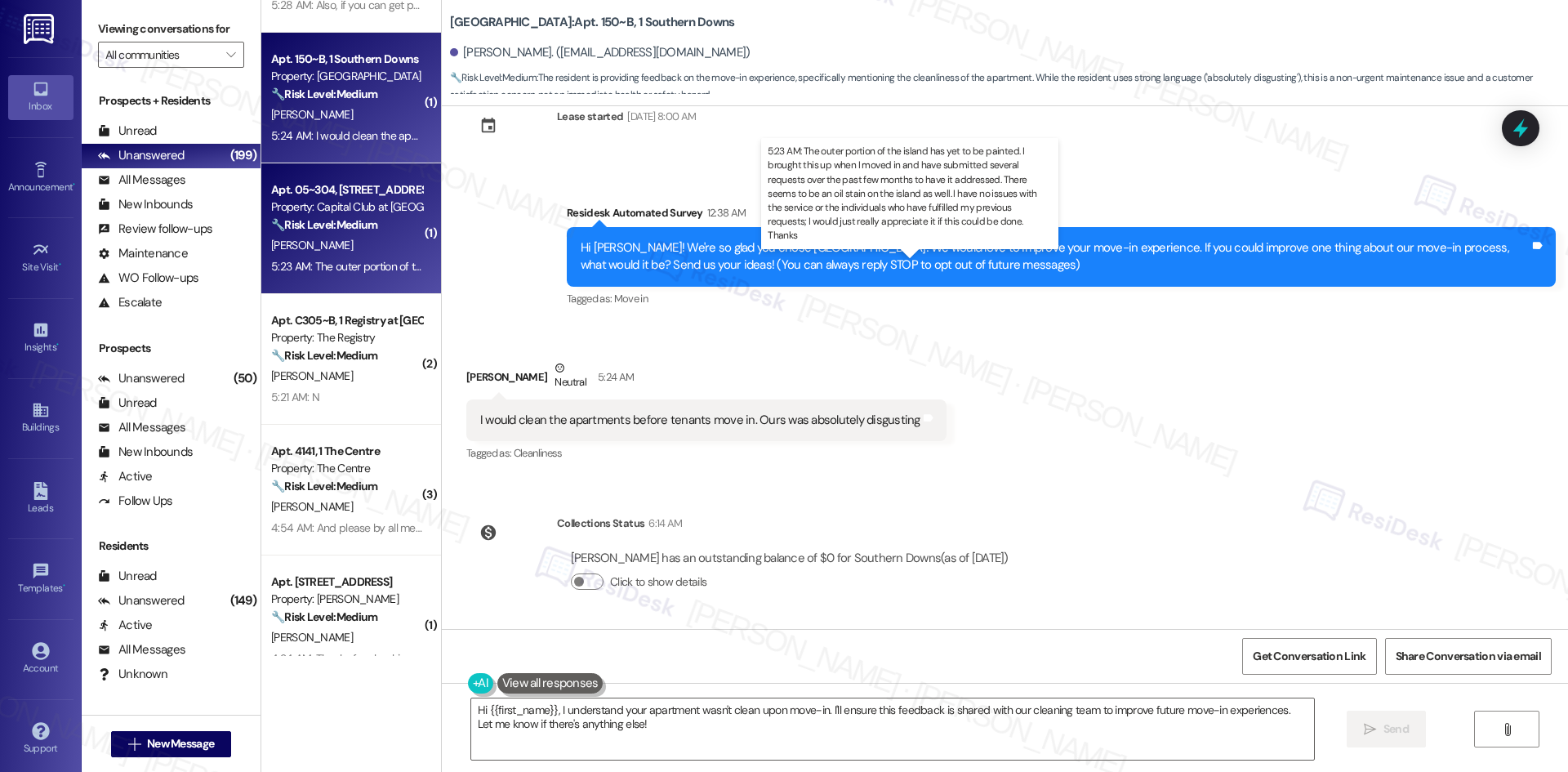
click at [371, 266] on div "5:23 AM: The outer portion of the island has yet to be painted. I brought this …" at bounding box center [1178, 266] width 1815 height 15
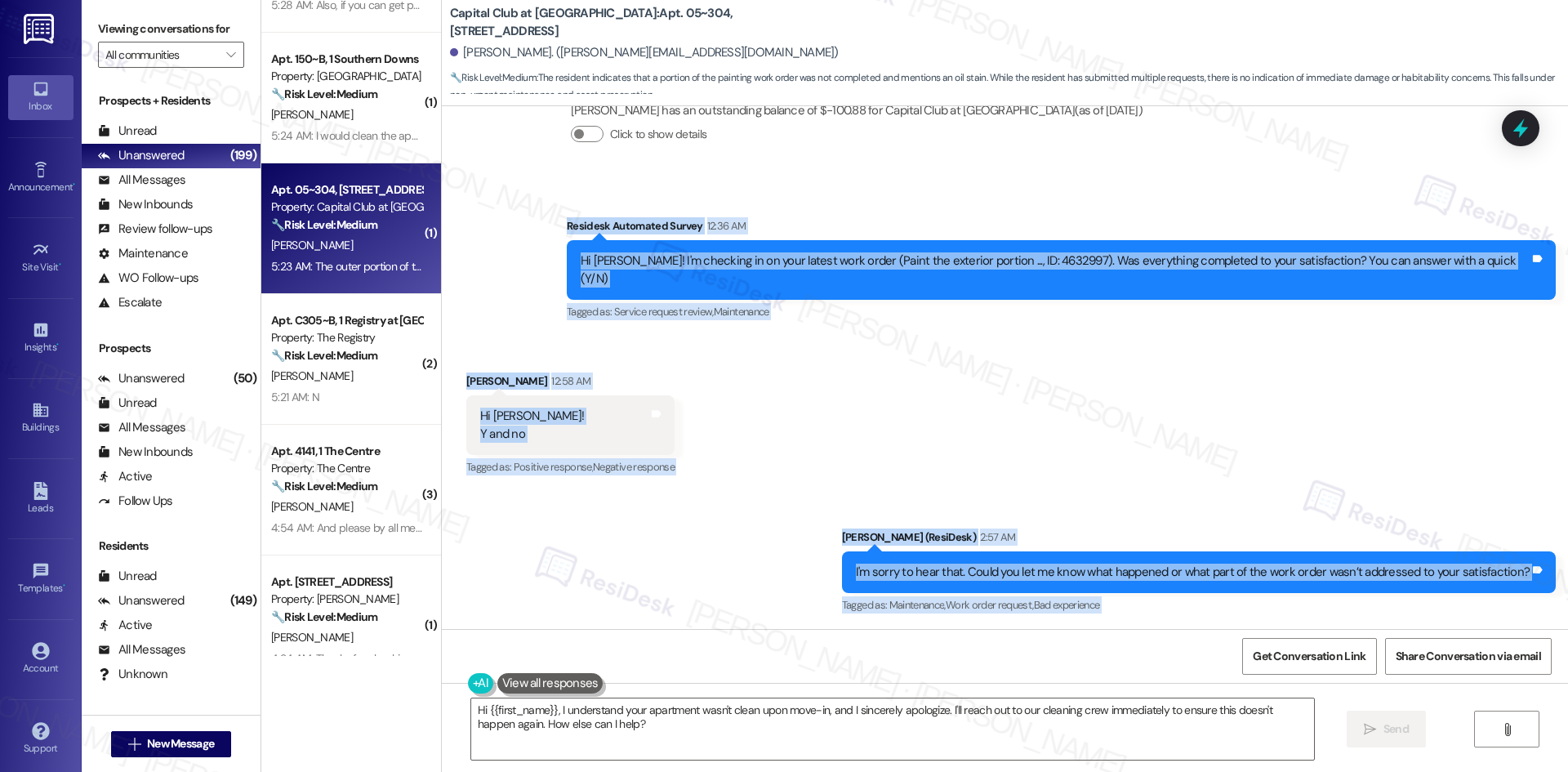
scroll to position [1294, 0]
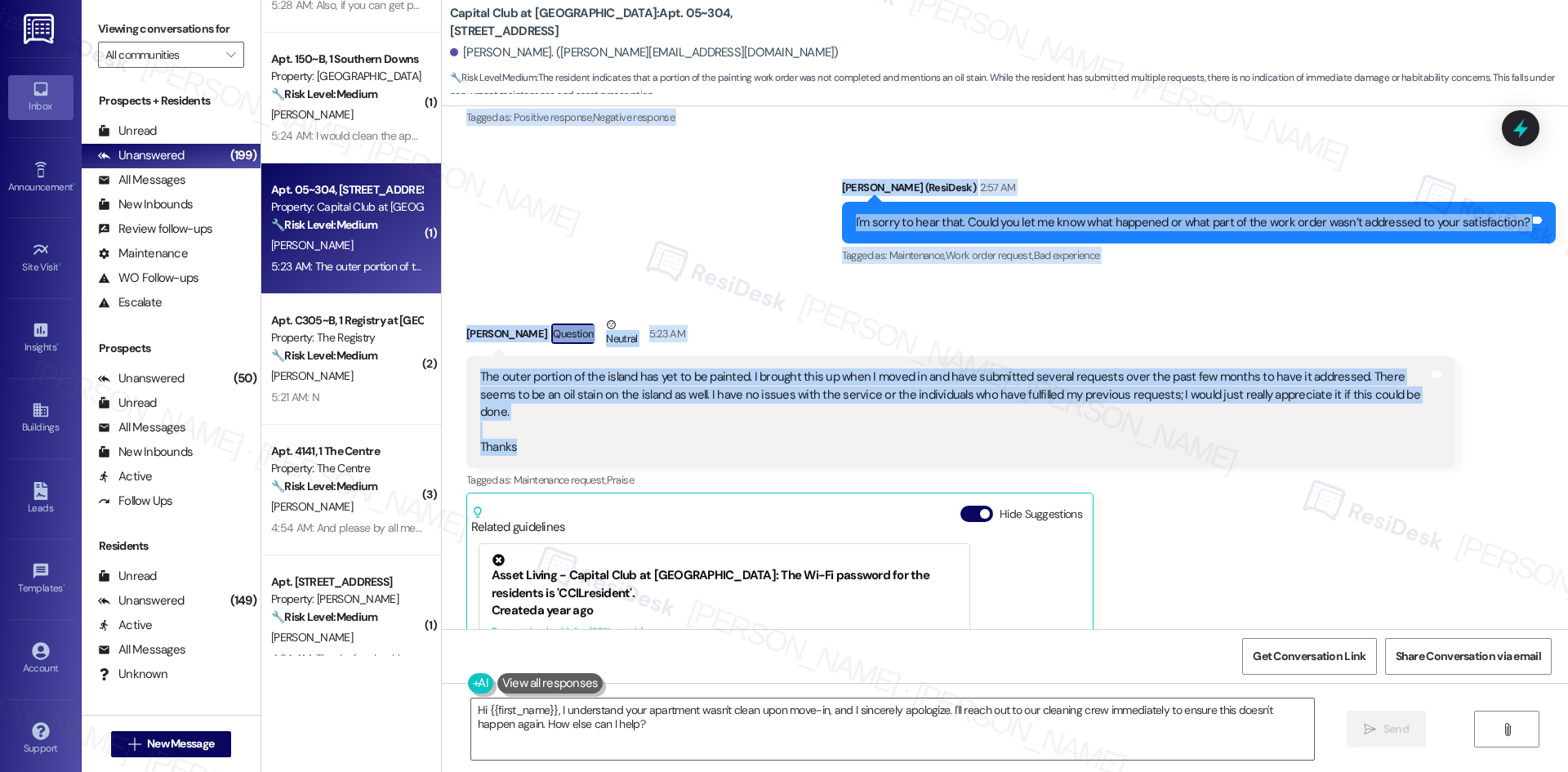
drag, startPoint x: 580, startPoint y: 231, endPoint x: 1016, endPoint y: 380, distance: 460.8
click at [1016, 380] on div "Lease started [DATE] 8:00 AM Survey, sent via SMS Residesk Automated Survey [DA…" at bounding box center [1005, 368] width 1126 height 523
copy div "Loremips Dolorsita Consec 81:09 AD El Seddoei! T'i utlabore et do magn aliqua e…"
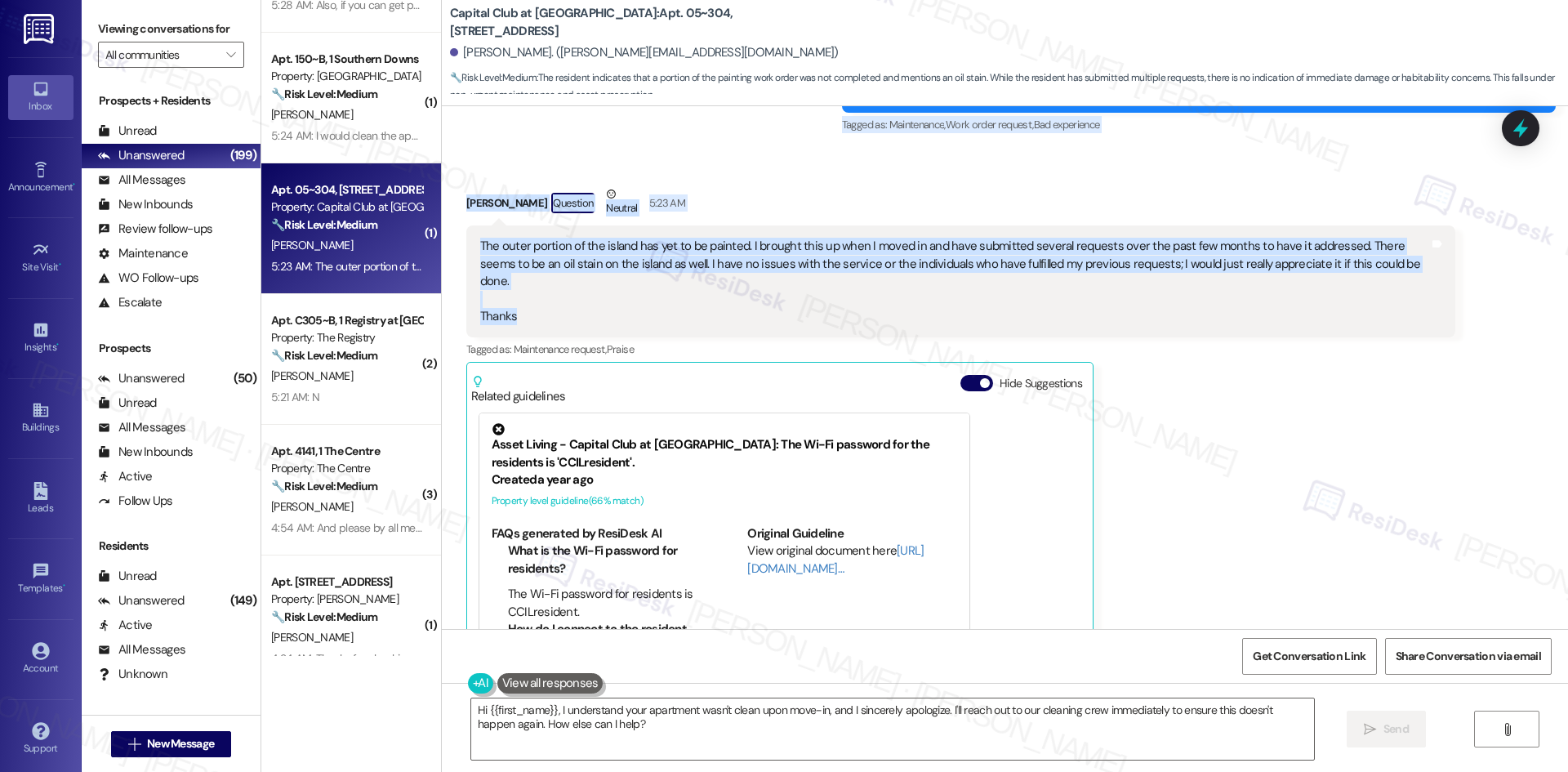
scroll to position [1458, 0]
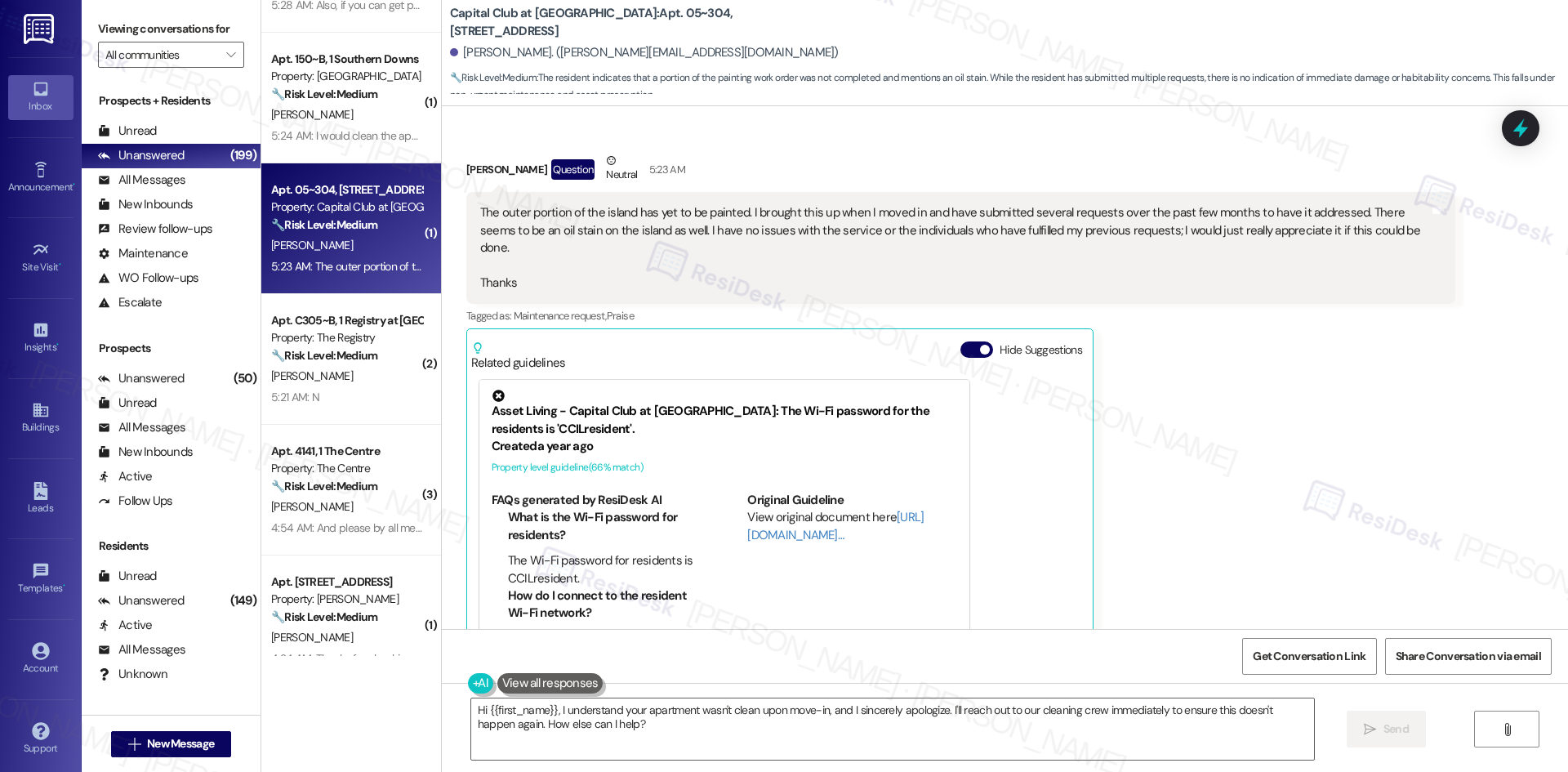
click at [1185, 404] on div "[PERSON_NAME] Question Neutral 5:23 AM The outer portion of the island has yet …" at bounding box center [960, 418] width 989 height 534
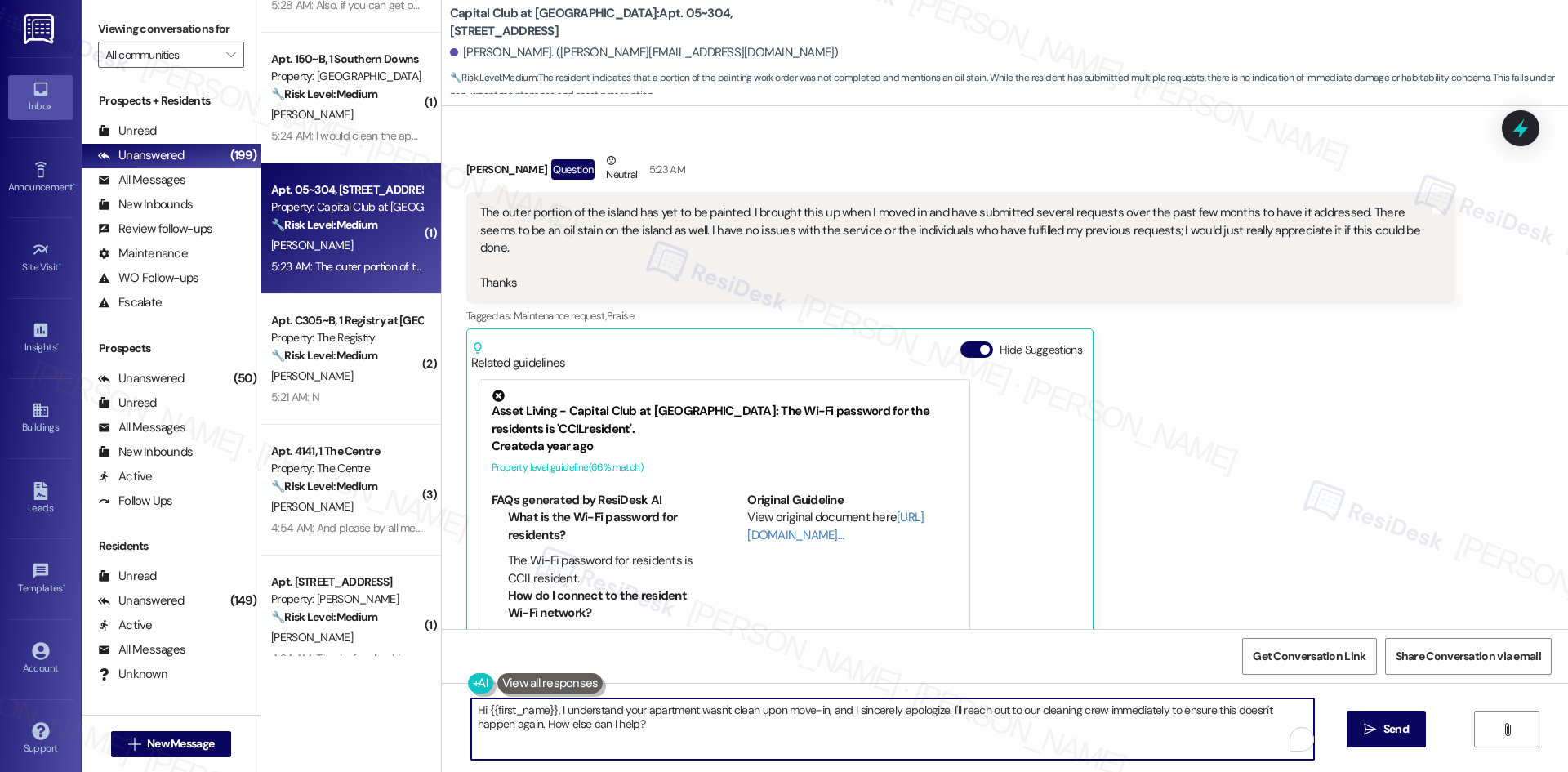
click at [751, 740] on textarea "Hi {{first_name}}, I understand your apartment wasn't clean upon move-in, and I…" at bounding box center [892, 729] width 842 height 62
paste textarea "I understand your concern, [PERSON_NAME]. I’ll check with the site team regardi…"
type textarea "I understand your concern, [PERSON_NAME]. I’ll check with the site team regardi…"
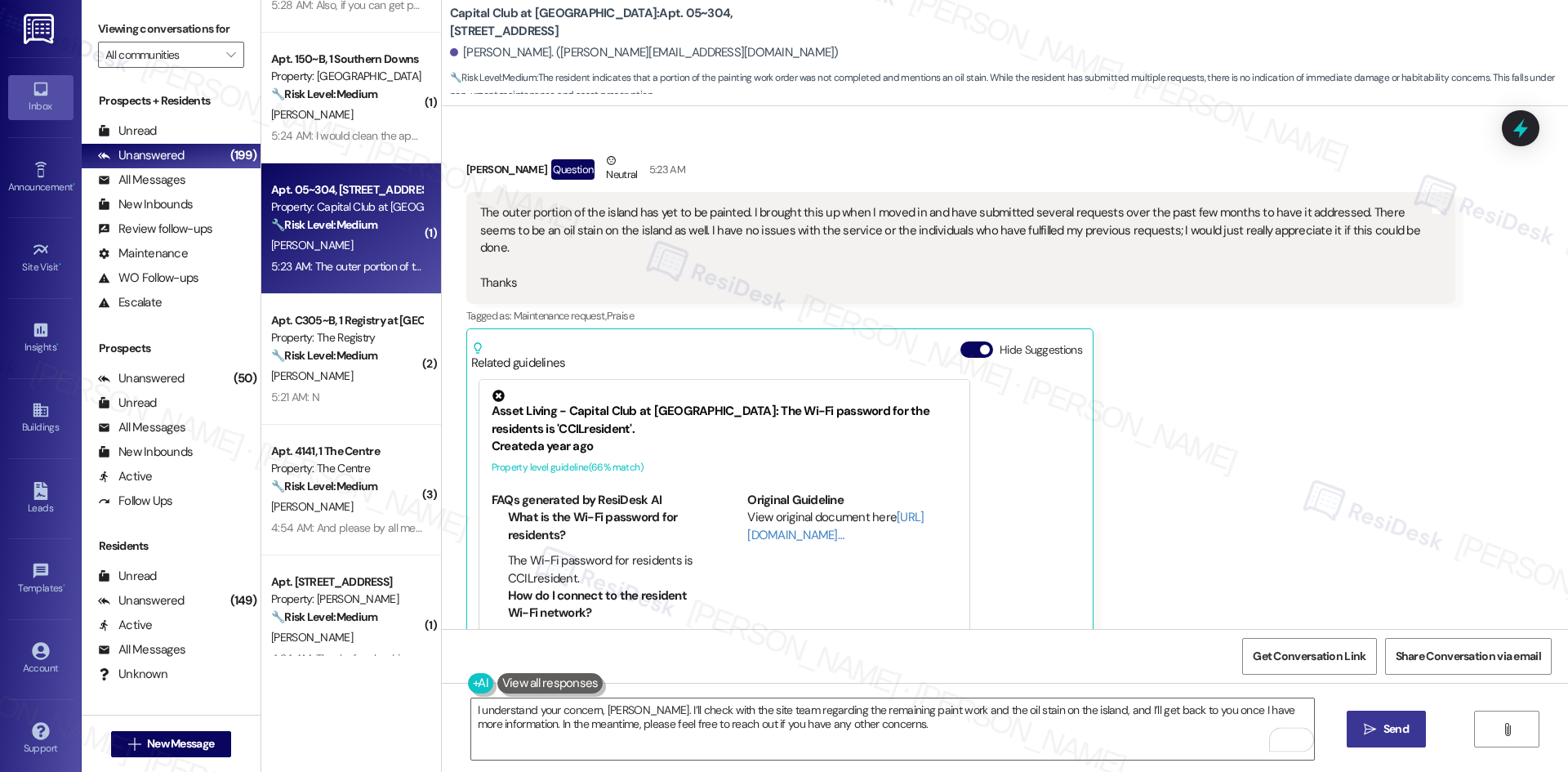
click at [1384, 726] on span "Send" at bounding box center [1395, 728] width 25 height 17
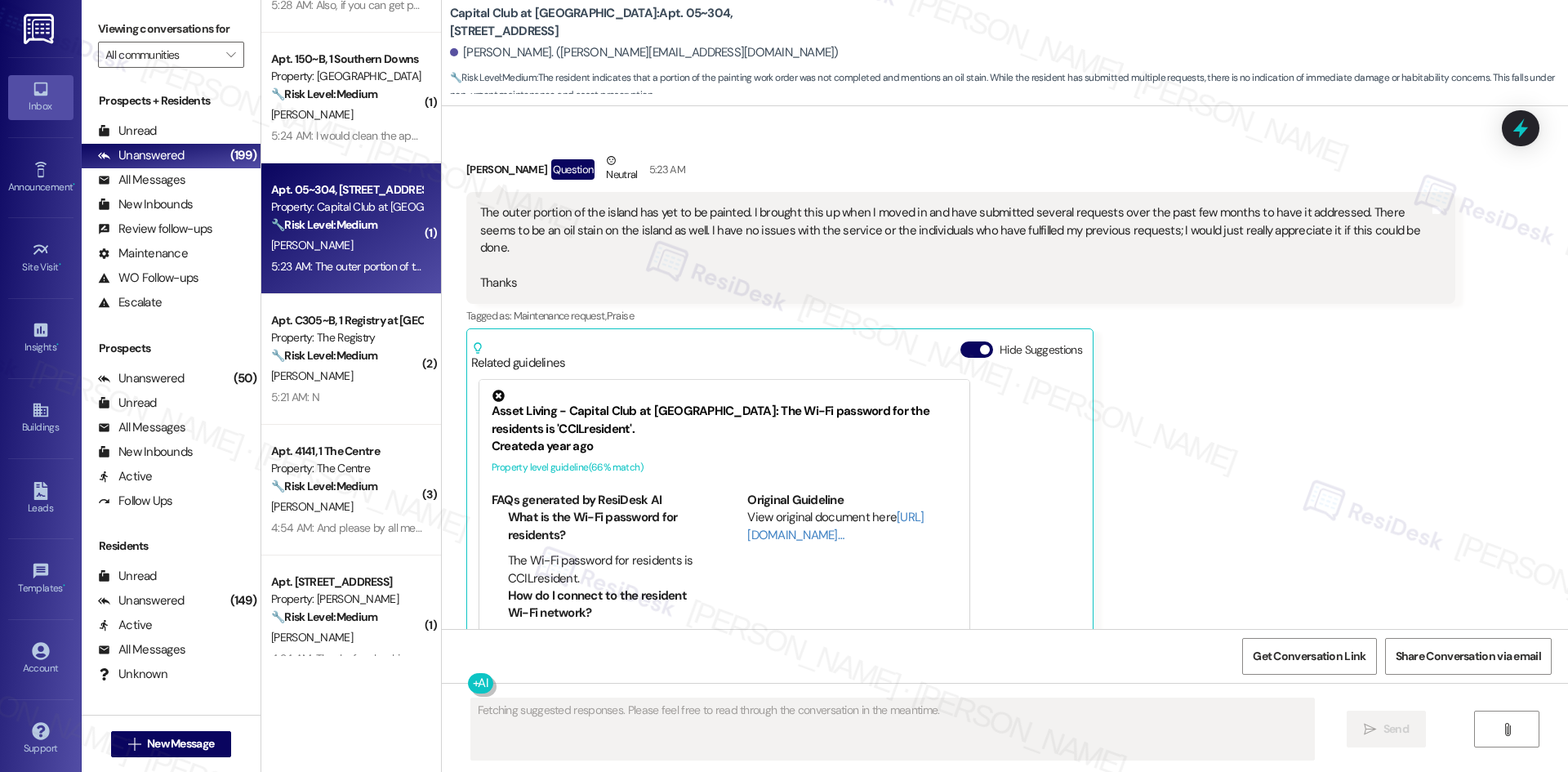
scroll to position [1458, 0]
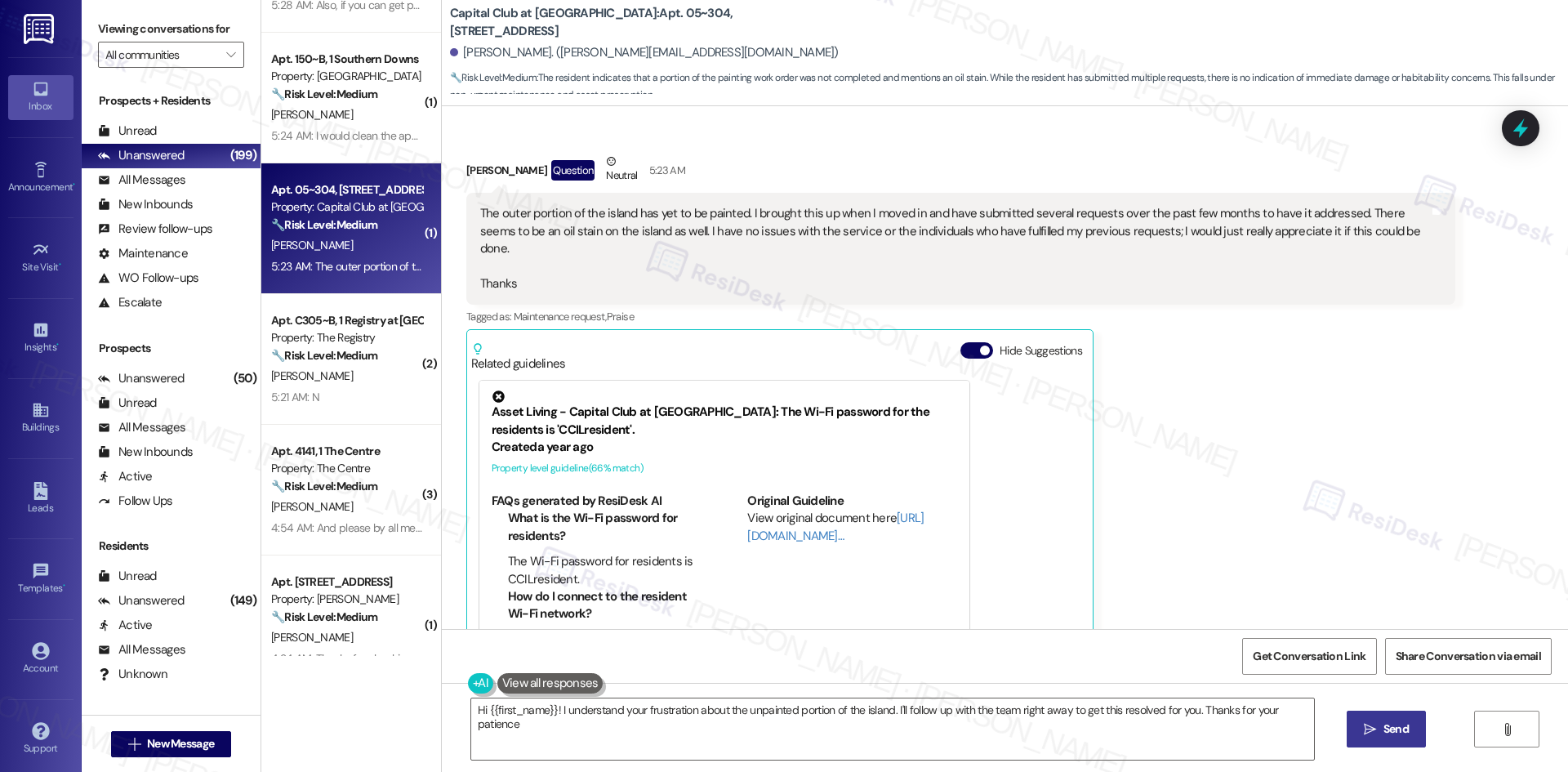
type textarea "Hi {{first_name}}! I understand your frustration about the unpainted portion of…"
click at [1135, 461] on div "[PERSON_NAME] Question Neutral 5:23 AM The outer portion of the island has yet …" at bounding box center [960, 419] width 989 height 534
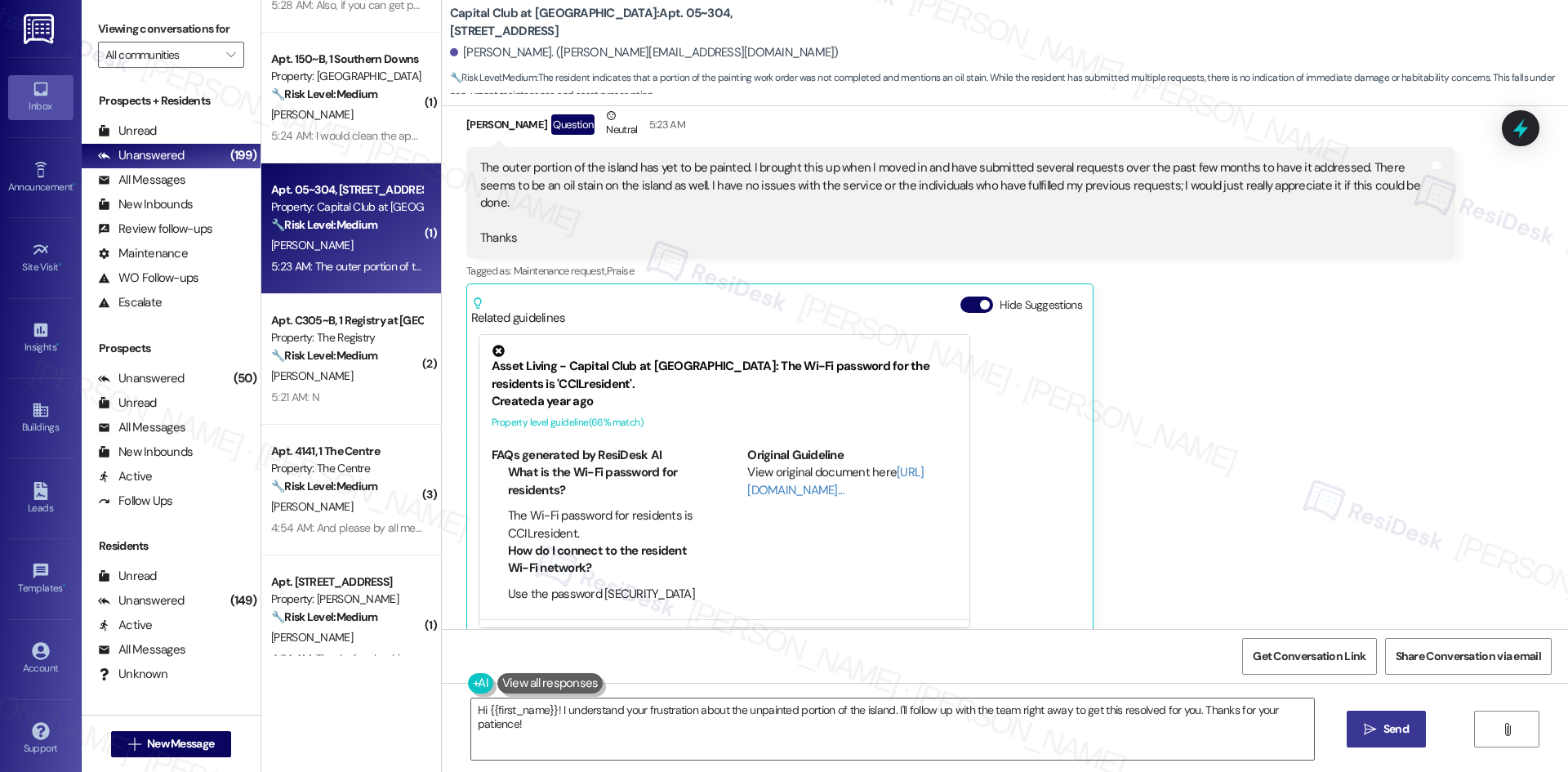
scroll to position [1589, 0]
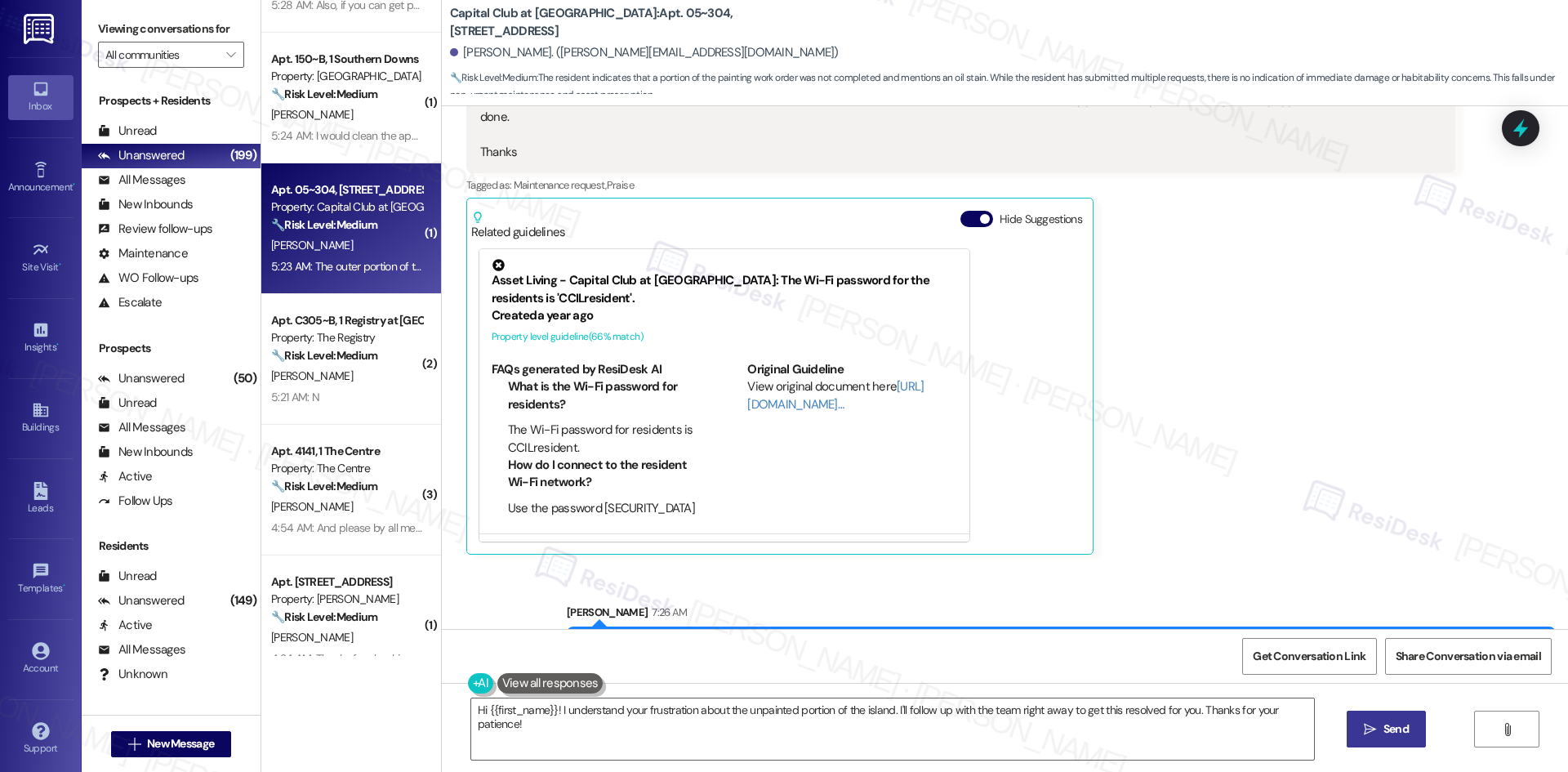
click at [1150, 464] on div "[PERSON_NAME] Question Neutral 5:23 AM The outer portion of the island has yet …" at bounding box center [960, 288] width 989 height 534
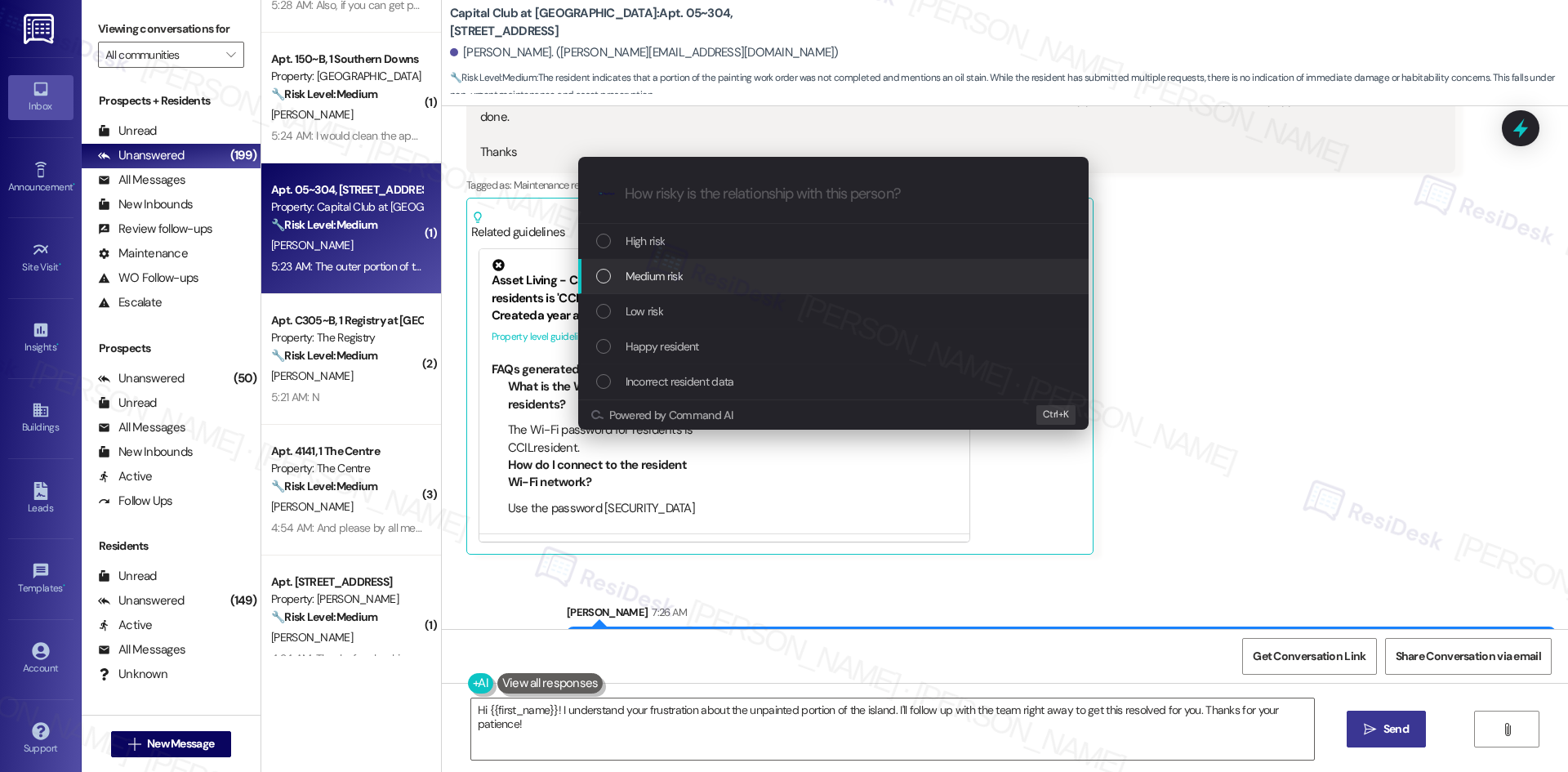
click at [663, 276] on span "Medium risk" at bounding box center [654, 276] width 58 height 18
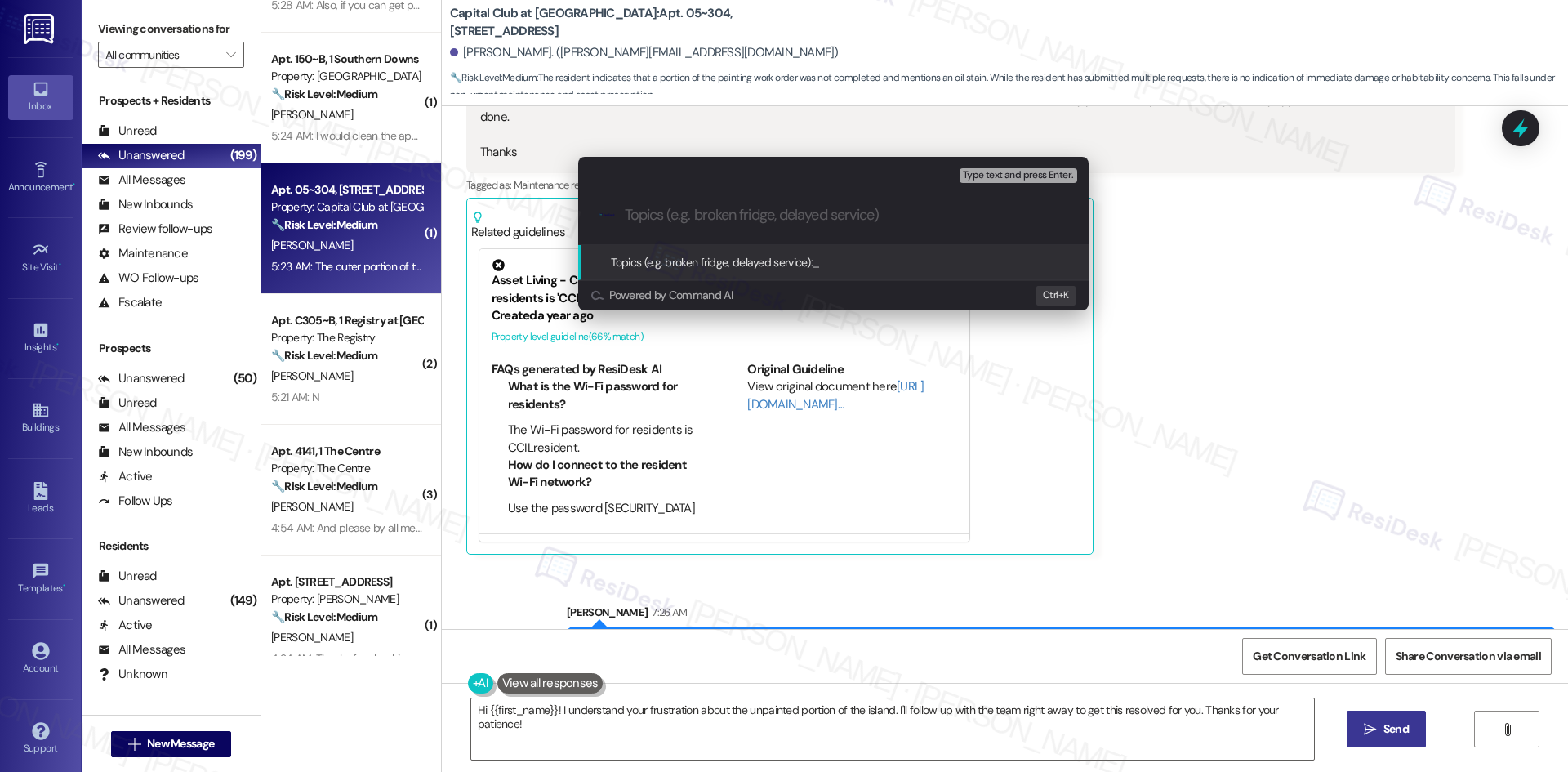
click at [799, 217] on input "Topics (e.g. broken fridge, delayed service)" at bounding box center [846, 215] width 444 height 17
paste input "Follow-Up – Exterior Island Paint Work Order (ID: 4632997)"
type input "Follow-Up – Exterior Island Paint Work Order (ID: 4632997)"
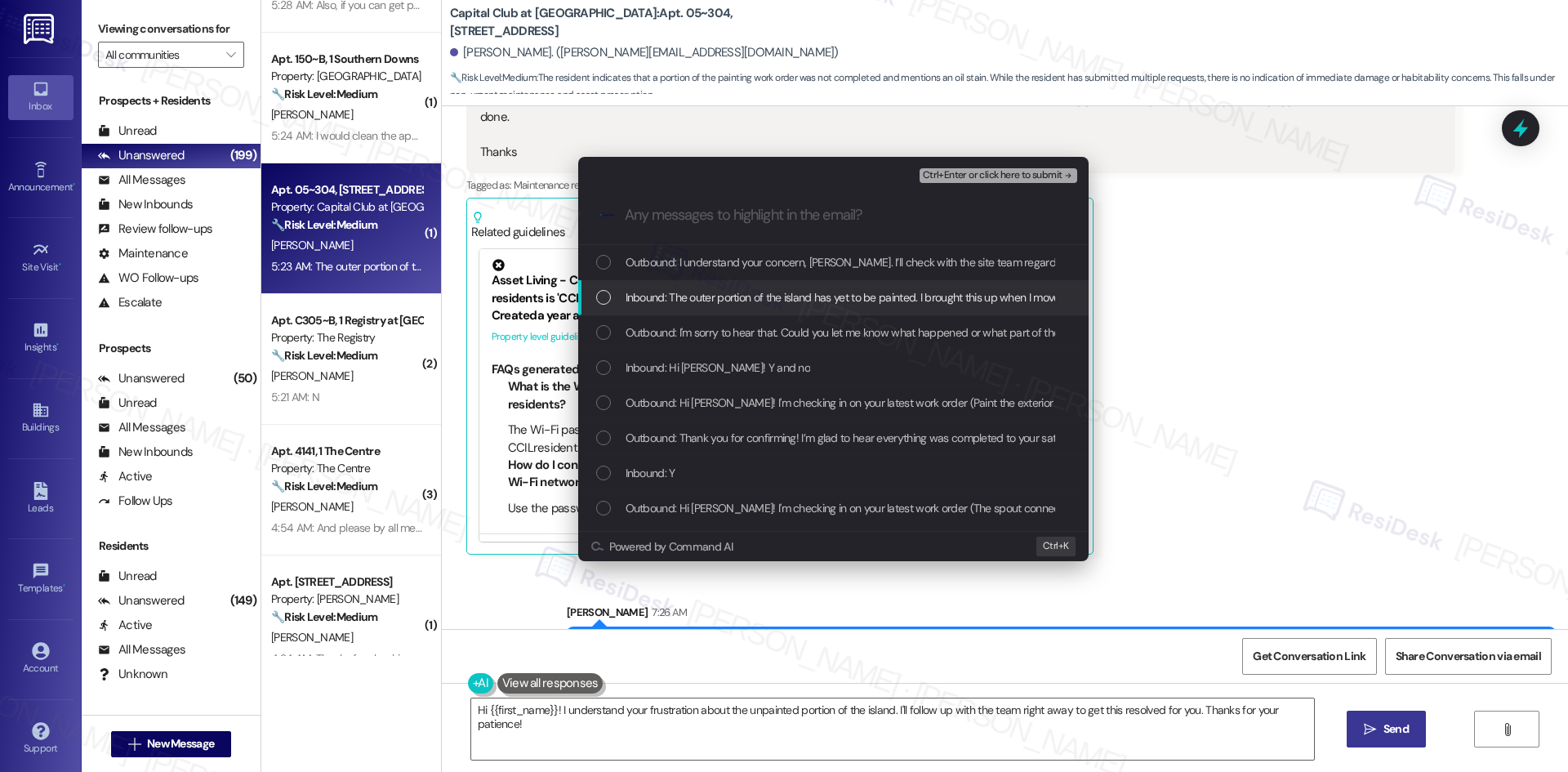
click at [834, 298] on span "Inbound: The outer portion of the island has yet to be painted. I brought this …" at bounding box center [1533, 298] width 1815 height 18
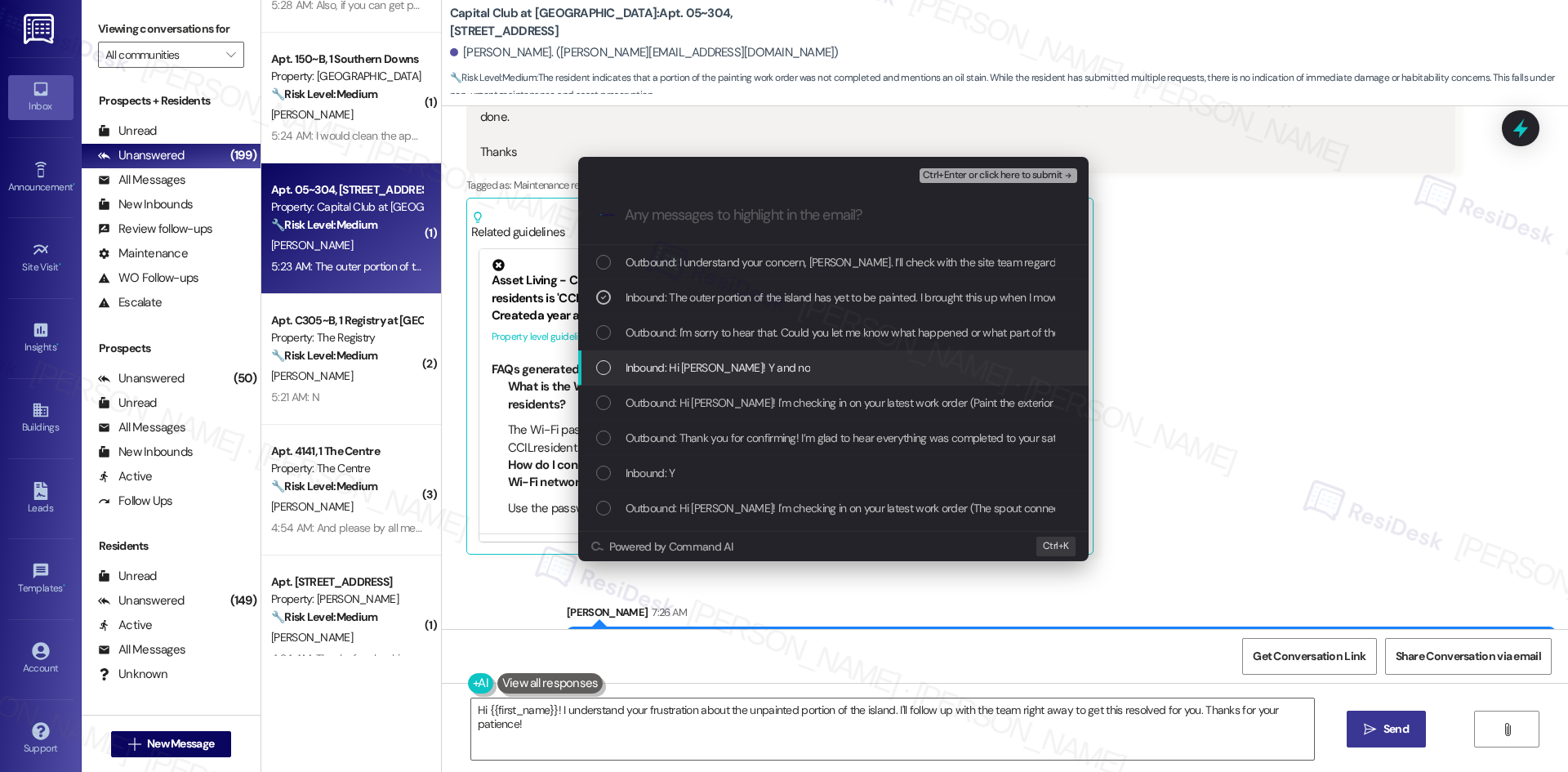
click at [792, 369] on div "Inbound: Hi [PERSON_NAME]! Y and no" at bounding box center [834, 368] width 477 height 18
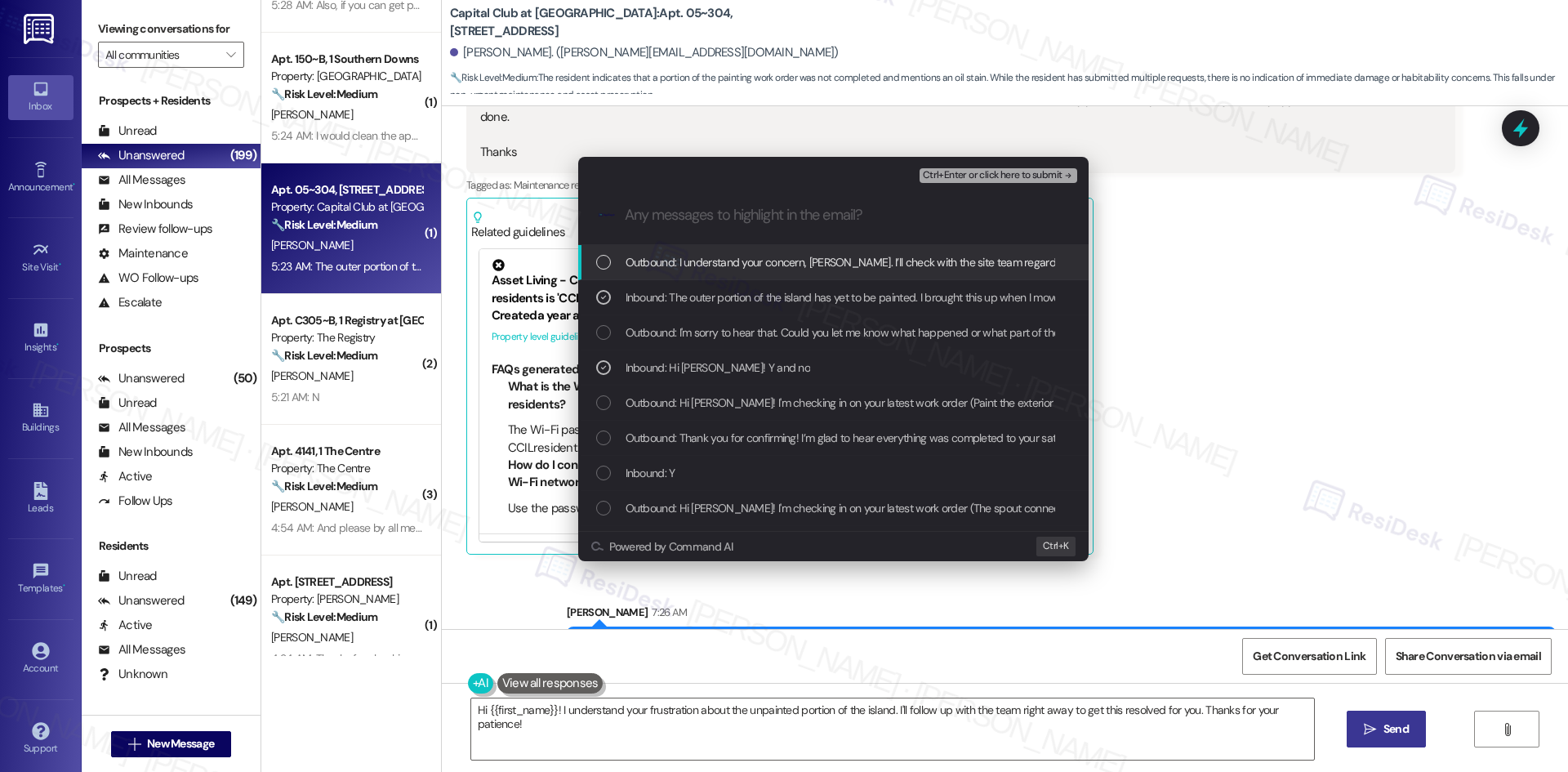
click at [997, 181] on span "Ctrl+Enter or click here to submit" at bounding box center [993, 176] width 140 height 12
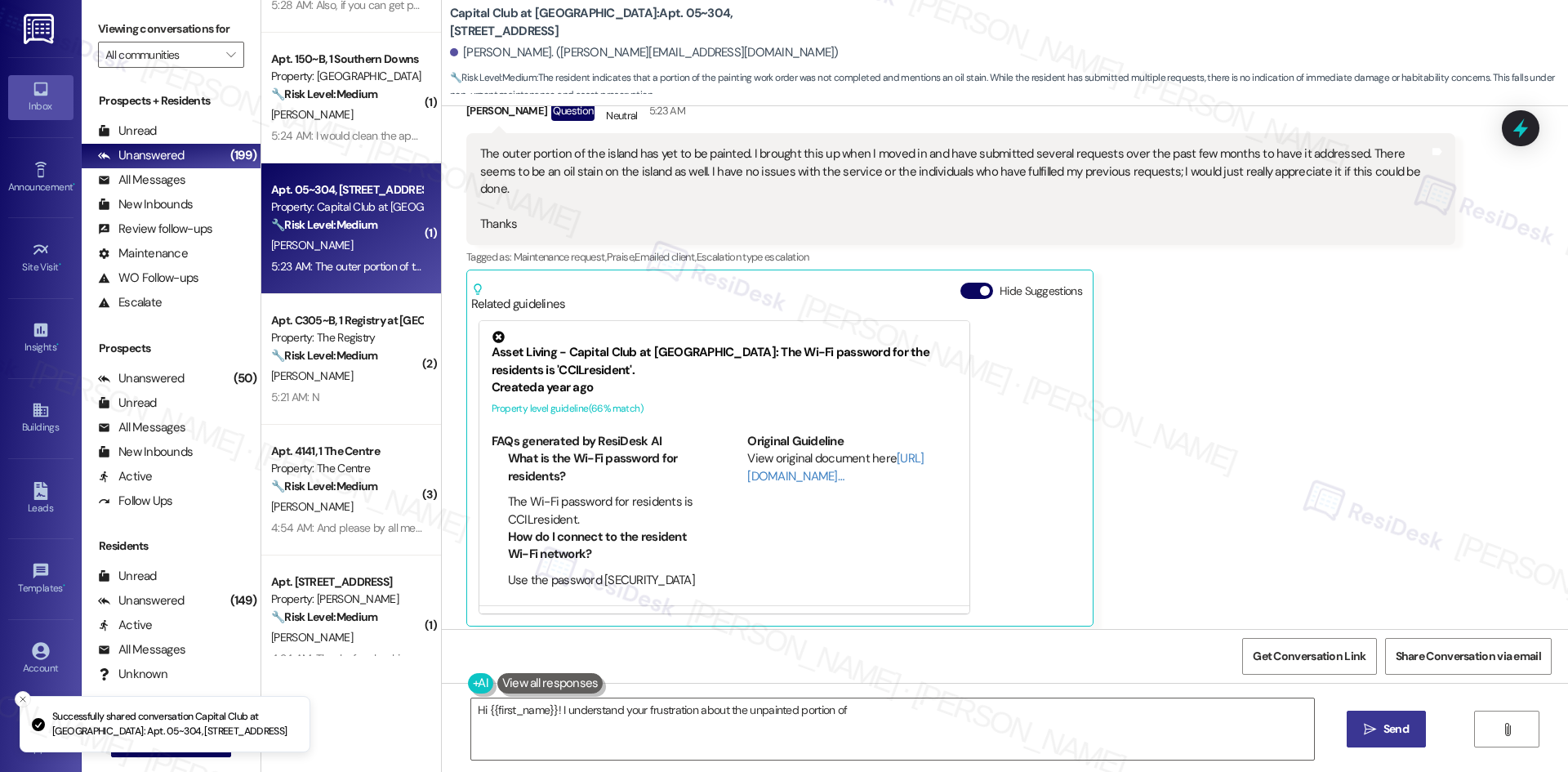
scroll to position [1458, 0]
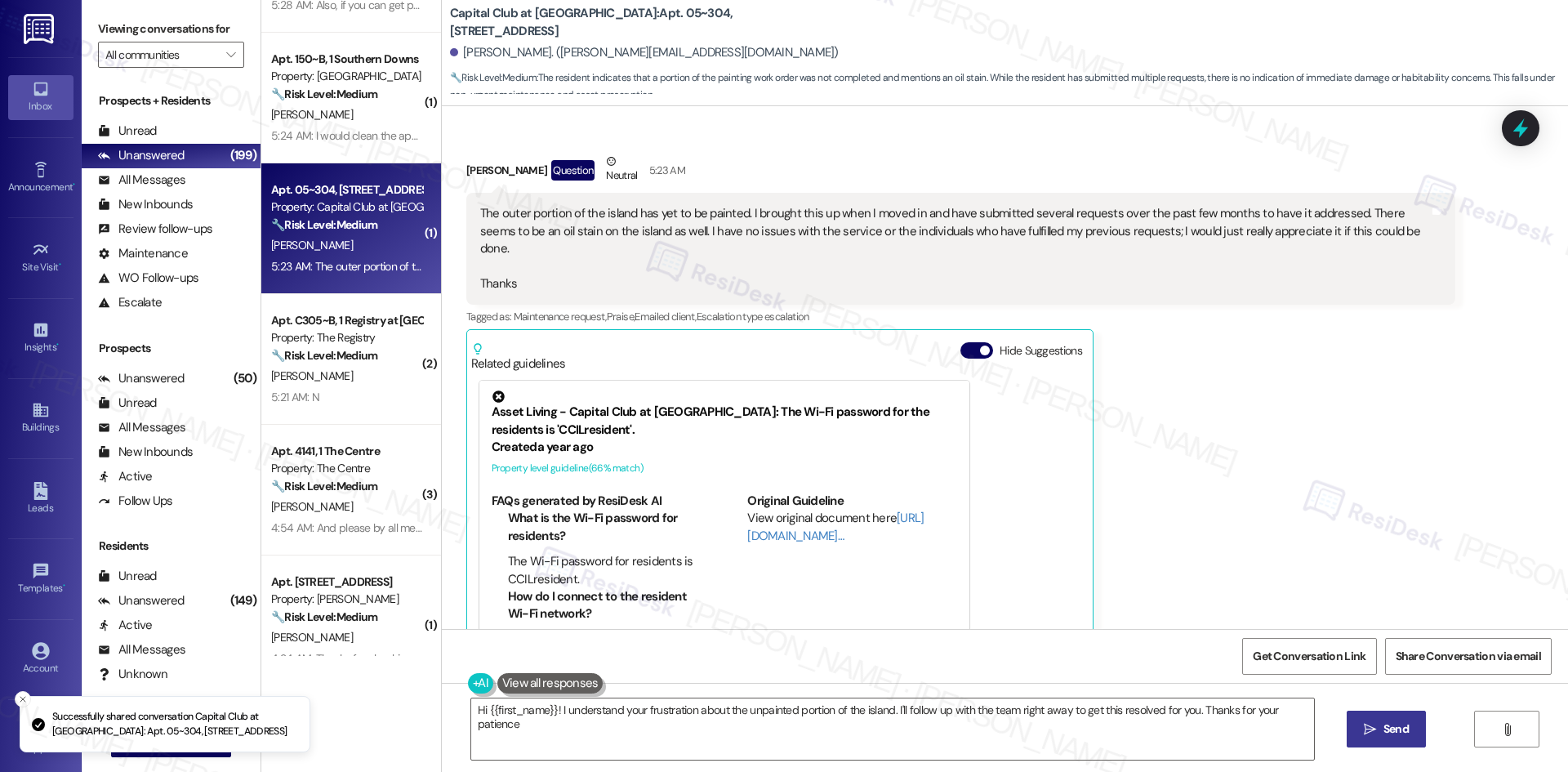
type textarea "Hi {{first_name}}! I understand your frustration about the unpainted portion of…"
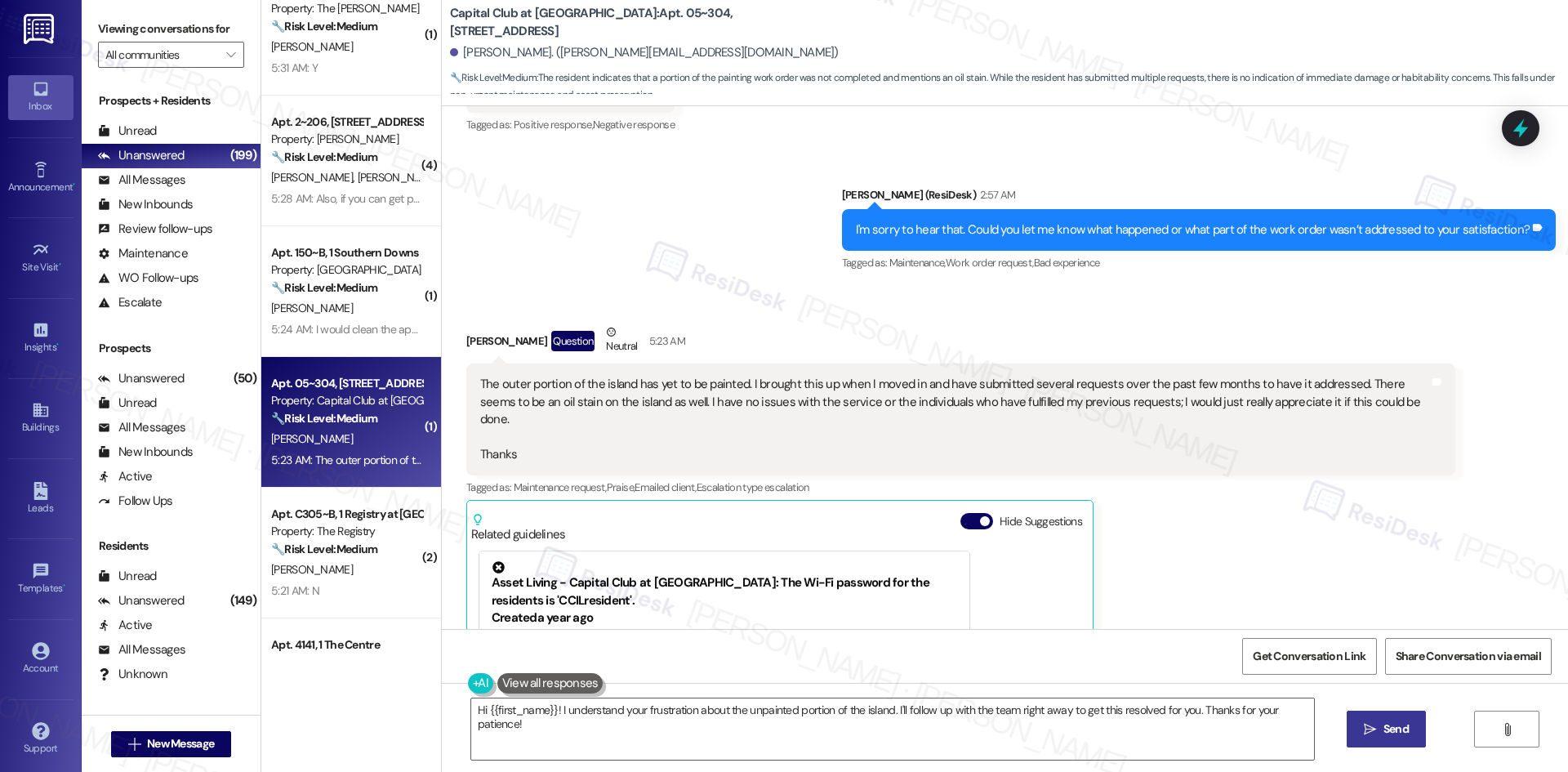
scroll to position [570, 0]
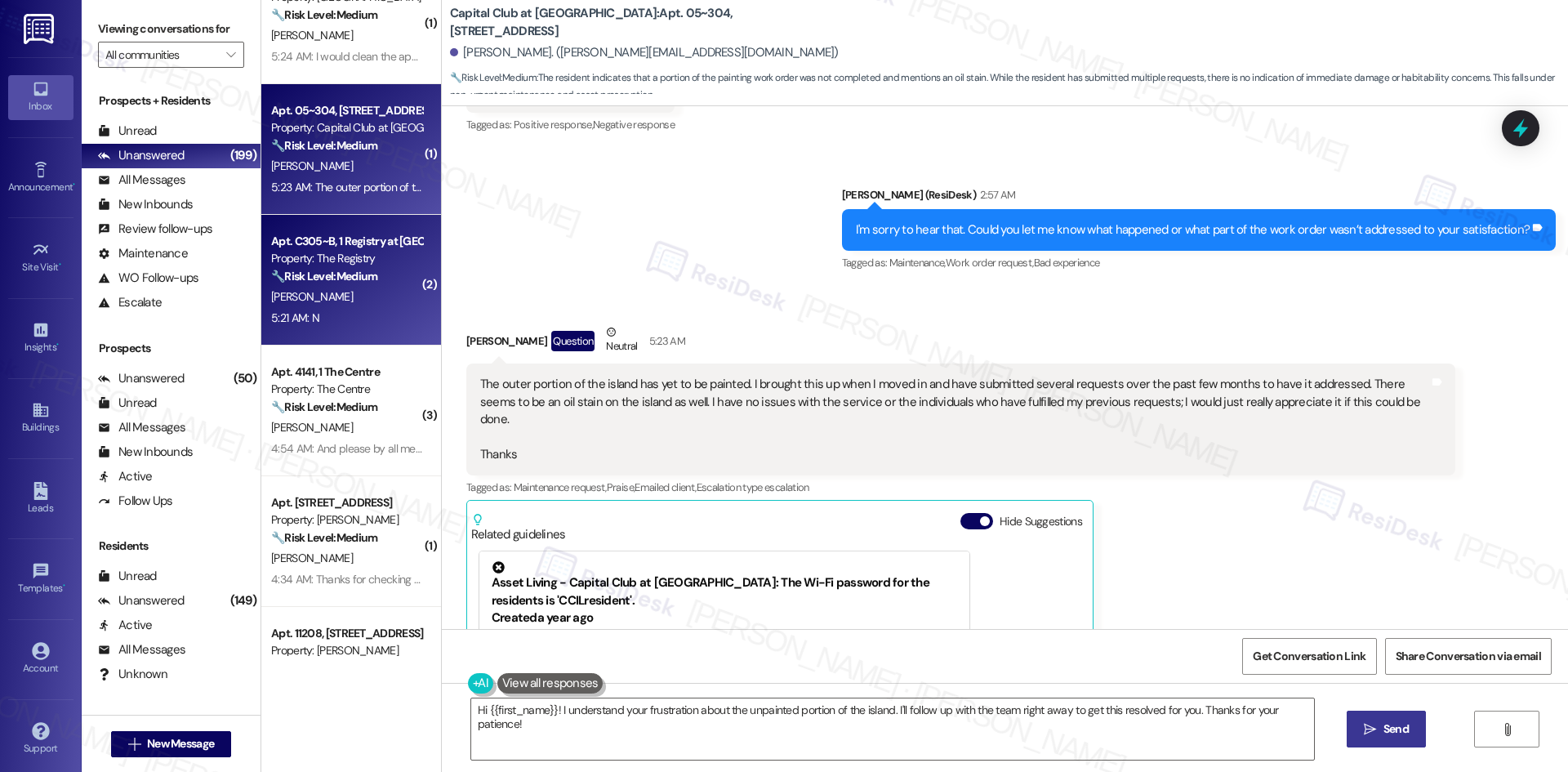
click at [311, 313] on div "5:21 AM: N 5:21 AM: N" at bounding box center [347, 318] width 154 height 21
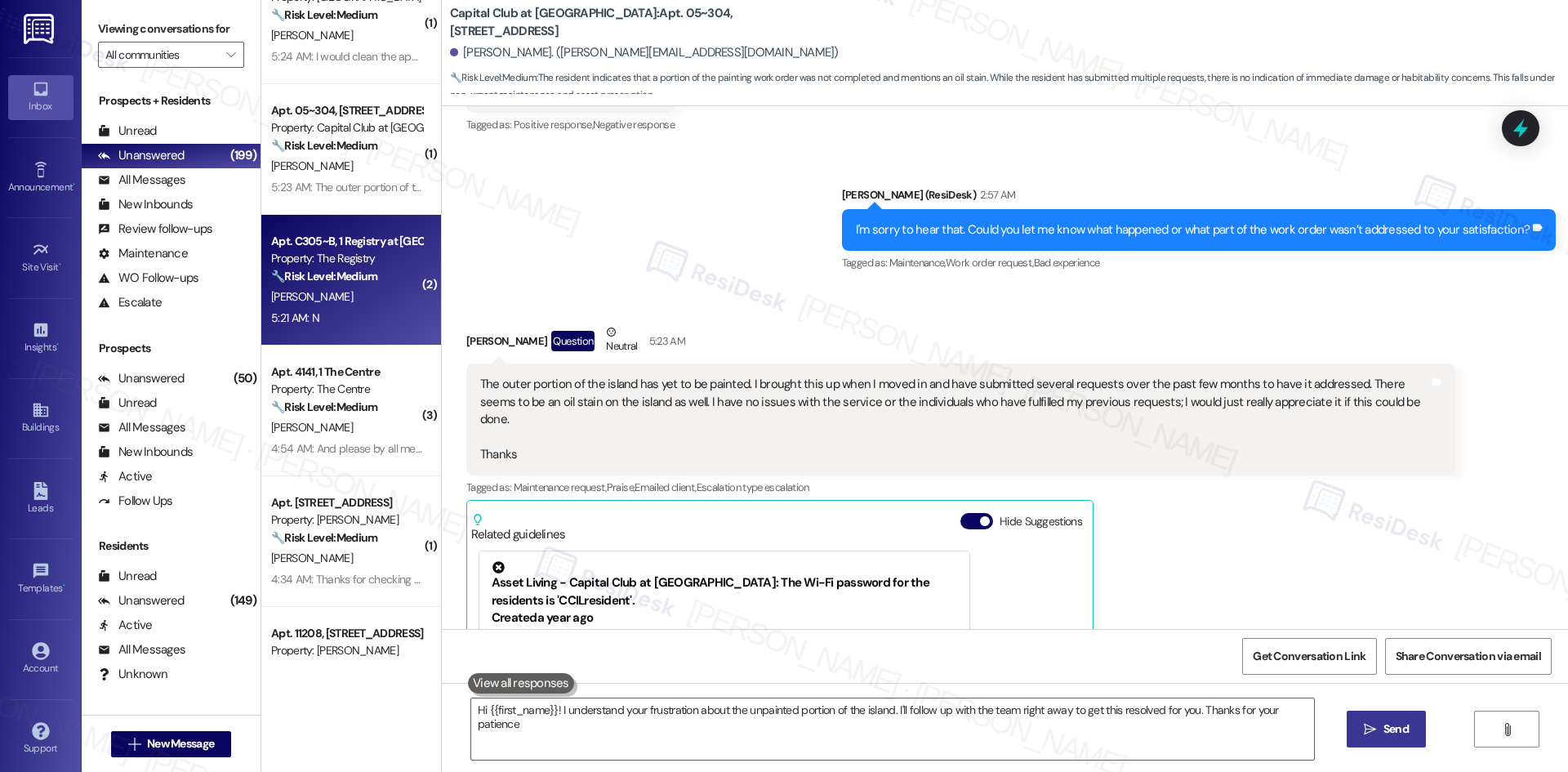
type textarea "Hi {{first_name}}! I understand your frustration about the unpainted portion of…"
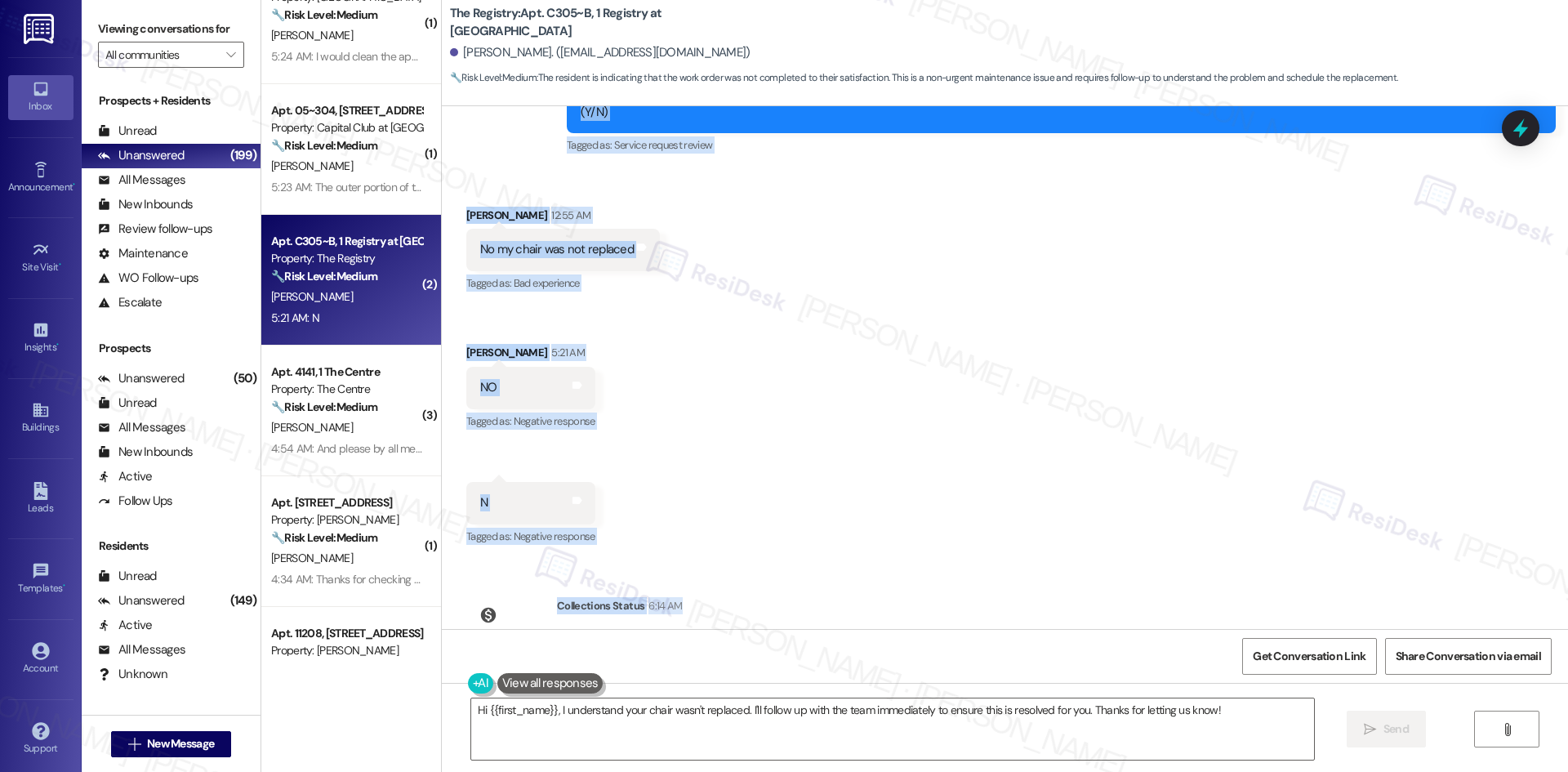
scroll to position [1144, 0]
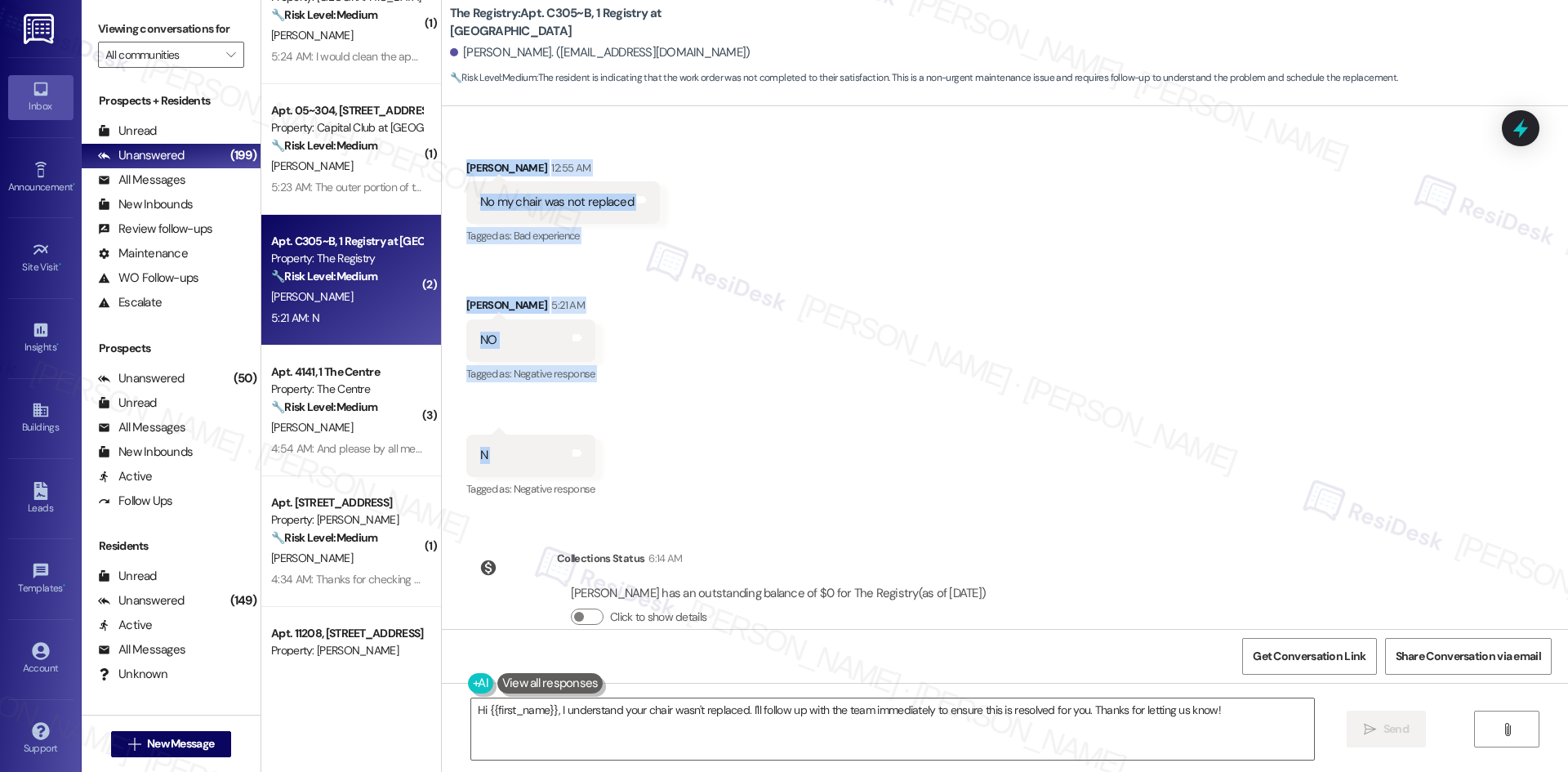
drag, startPoint x: 591, startPoint y: 382, endPoint x: 660, endPoint y: 405, distance: 72.7
click at [660, 405] on div "Survey, sent via SMS Residesk Automated Survey [DATE] 12:45 AM Hi there [PERSON…" at bounding box center [1005, 368] width 1126 height 523
copy div "Residesk Automated Survey 12:44 AM Hi [PERSON_NAME]! I'm checking in on your la…"
click at [1137, 391] on div "Received via SMS [PERSON_NAME] 12:55 AM No my chair was not replaced Tags and n…" at bounding box center [1005, 317] width 1126 height 391
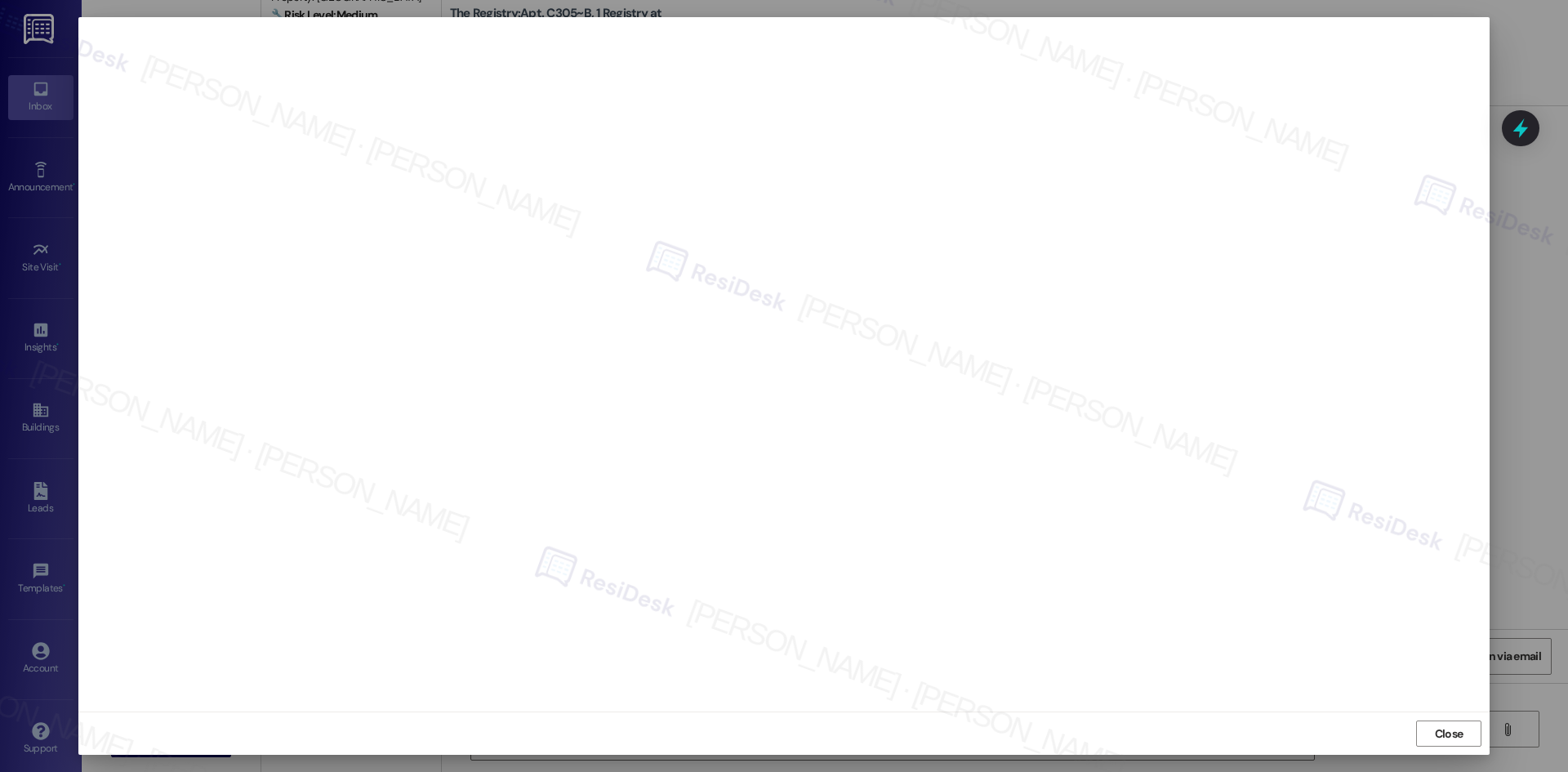
click at [1460, 728] on span "Close" at bounding box center [1449, 733] width 29 height 17
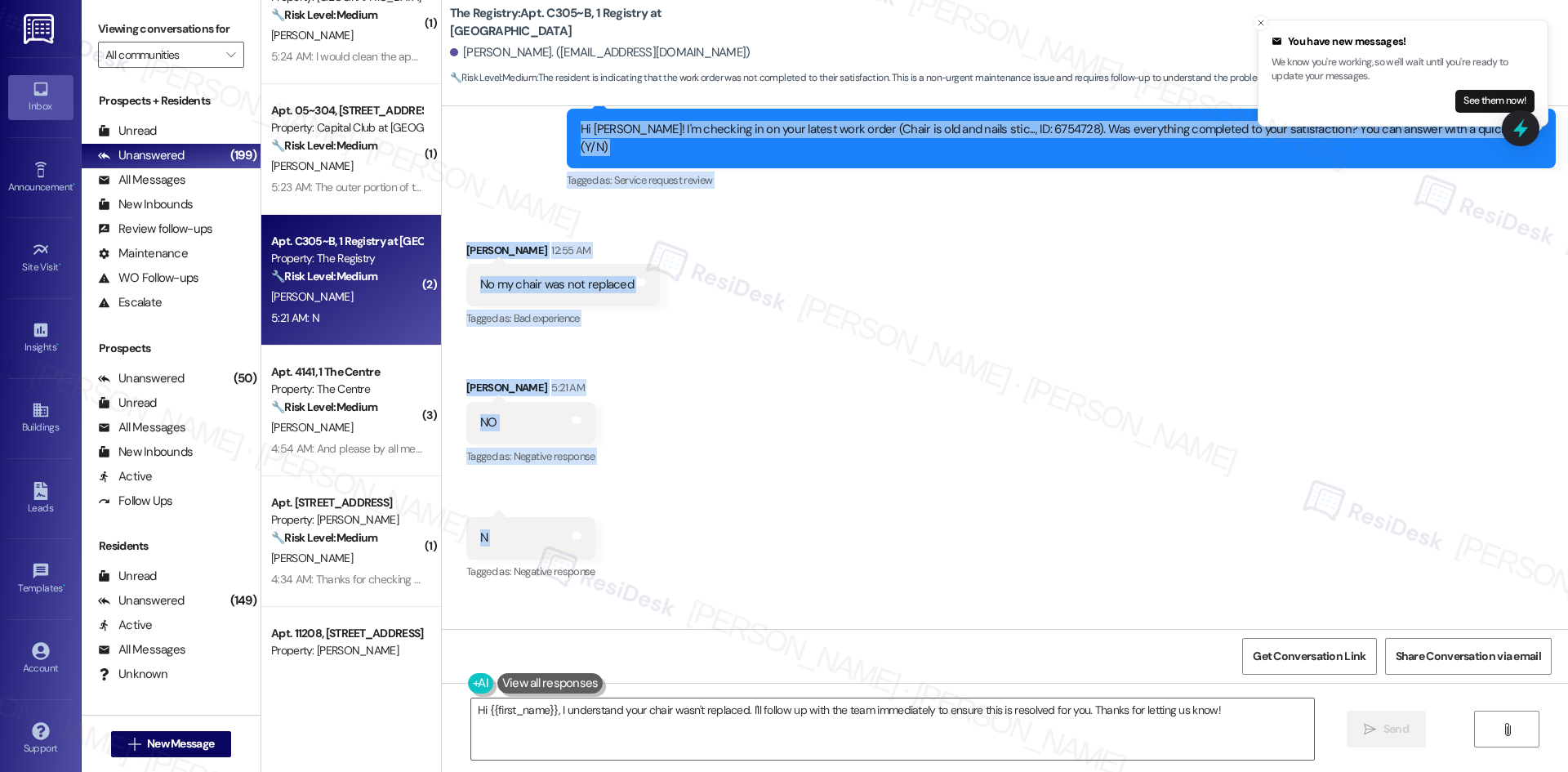
scroll to position [1062, 0]
drag, startPoint x: 611, startPoint y: 337, endPoint x: 662, endPoint y: 509, distance: 179.4
click at [662, 509] on div "Survey, sent via SMS Residesk Automated Survey [DATE] 12:45 AM Hi there [PERSON…" at bounding box center [1005, 368] width 1126 height 523
copy div "Residesk Automated Survey 12:44 AM Hi [PERSON_NAME]! I'm checking in on your la…"
click at [685, 359] on div "Received via SMS [PERSON_NAME] 12:55 AM No my chair was not replaced Tags and n…" at bounding box center [1005, 399] width 1126 height 391
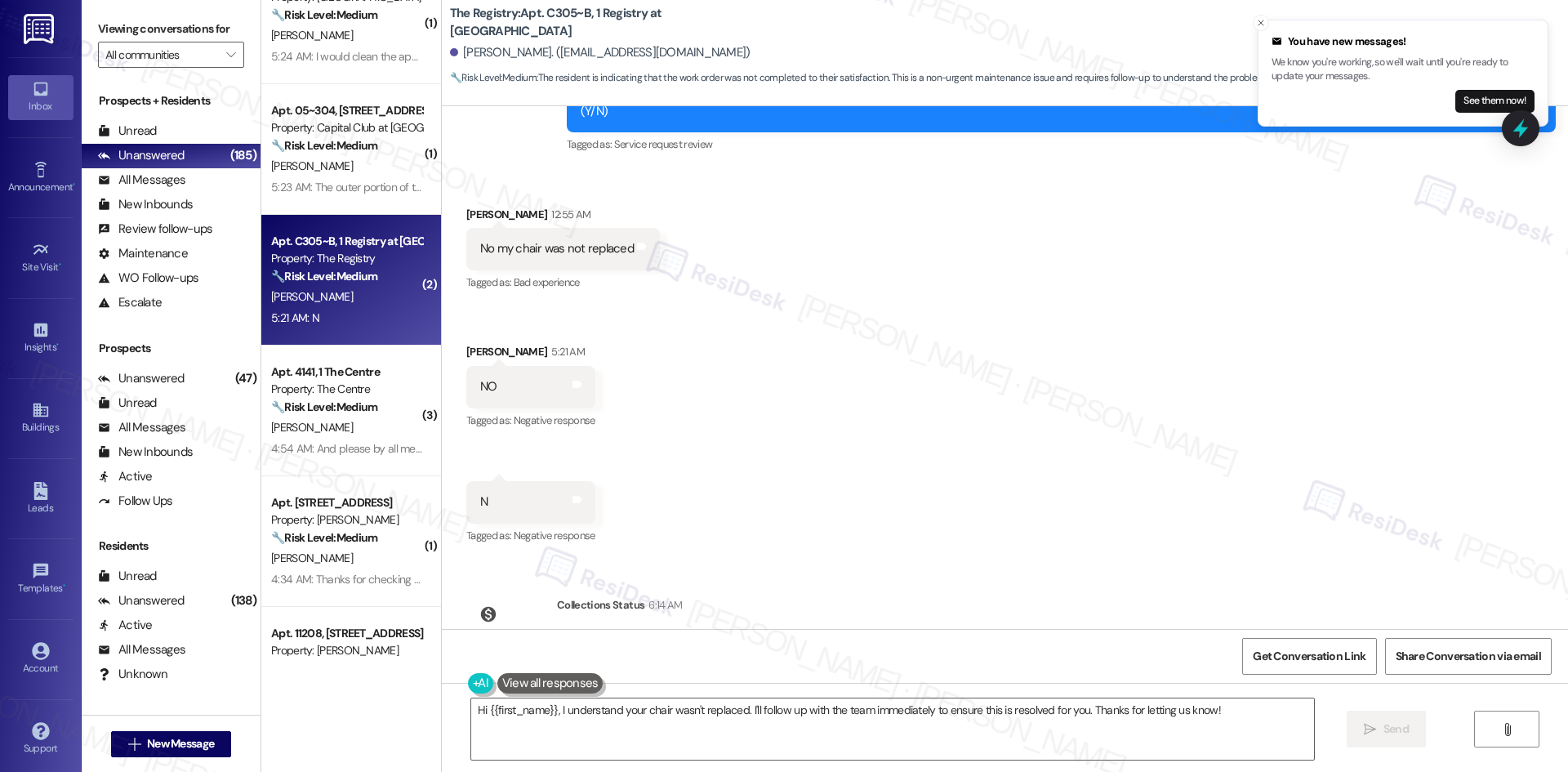
scroll to position [1144, 0]
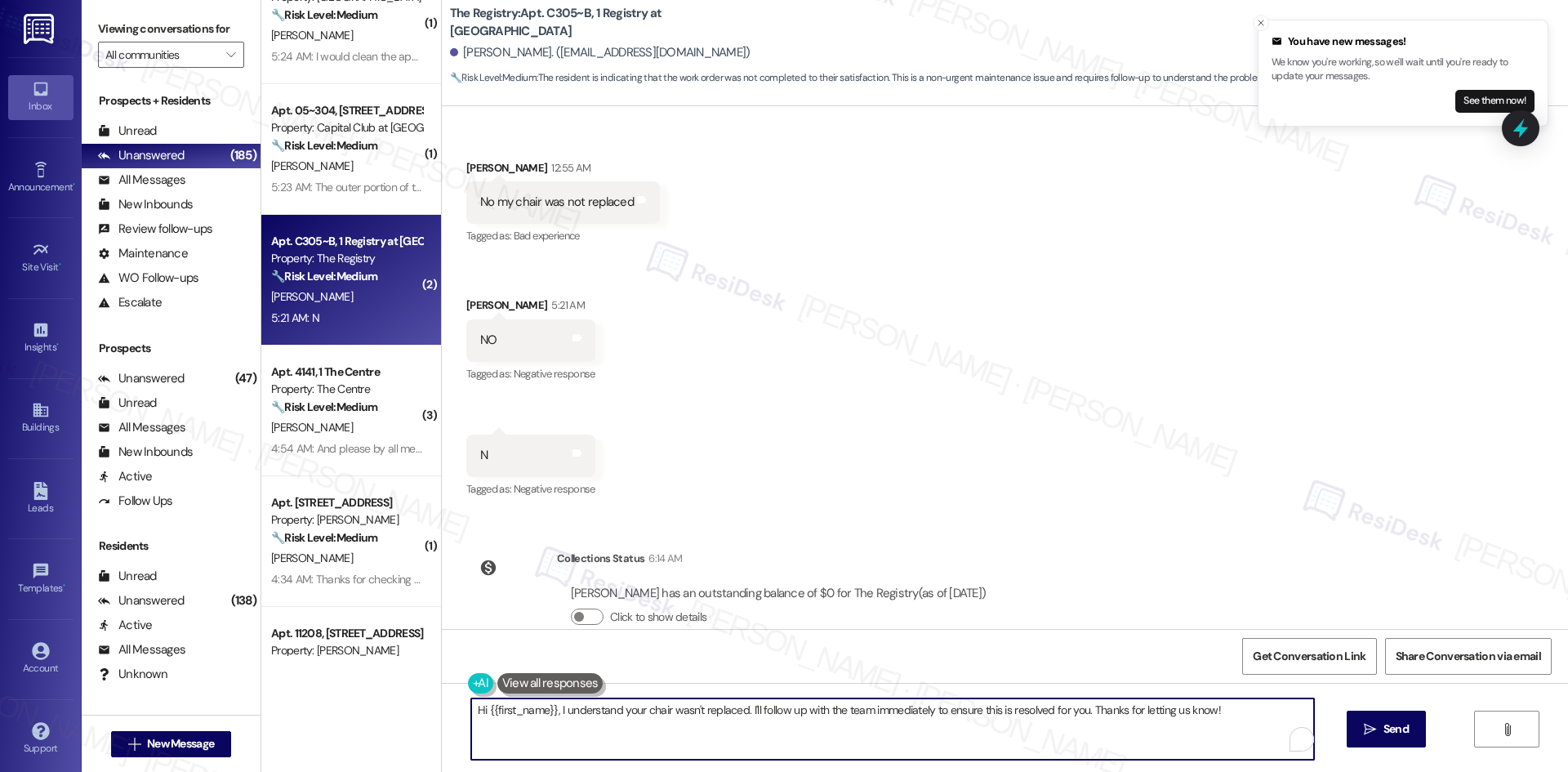
click at [827, 732] on textarea "Hi {{first_name}}, I understand your chair wasn't replaced. I'll follow up with…" at bounding box center [892, 729] width 842 height 62
paste textarea "I understand your concern, [PERSON_NAME]. I’ll check with the site team regardi…"
type textarea "I understand your concern, [PERSON_NAME]. I’ll check with the site team regardi…"
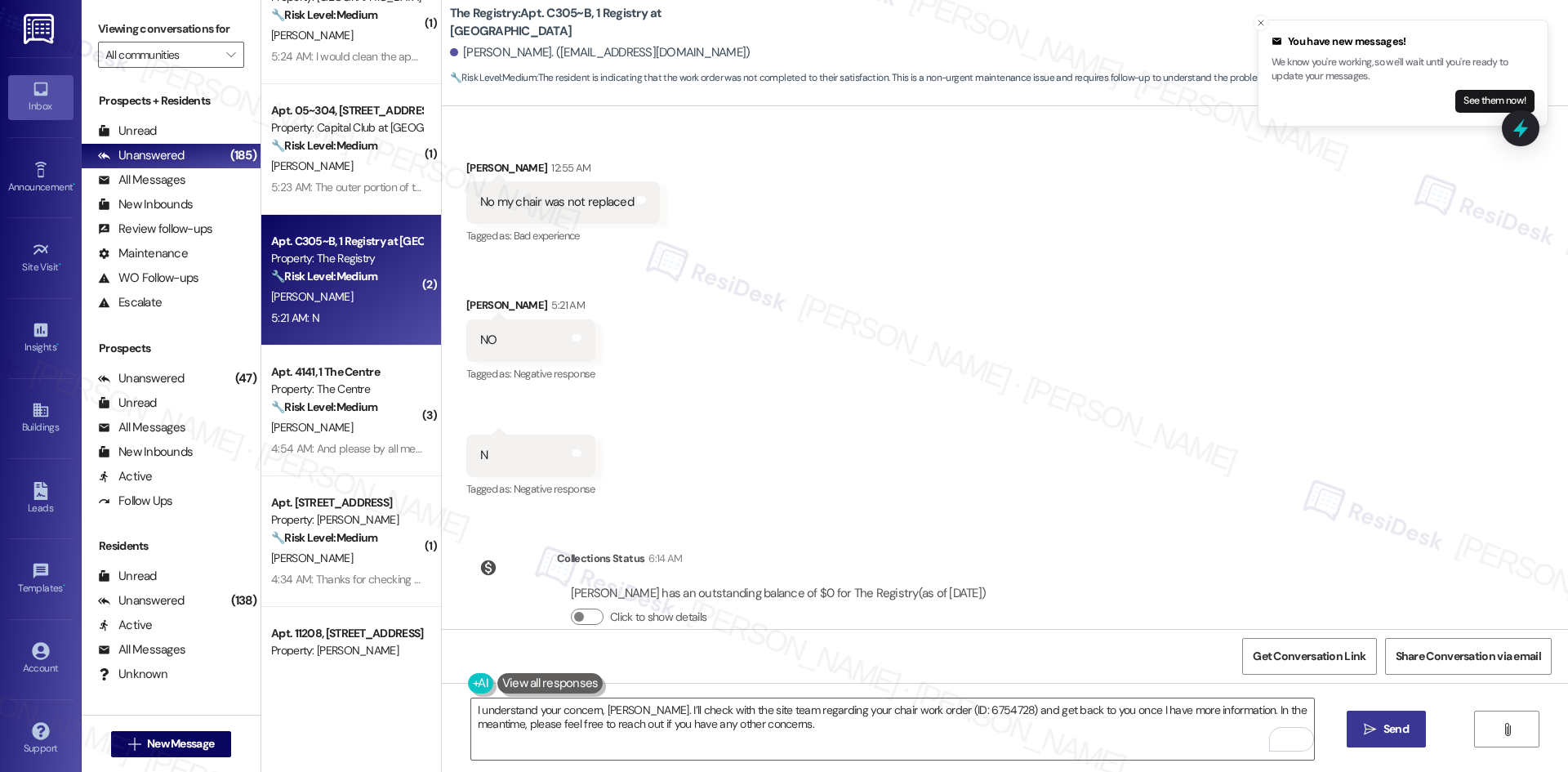
click at [1355, 733] on button " Send" at bounding box center [1386, 728] width 79 height 37
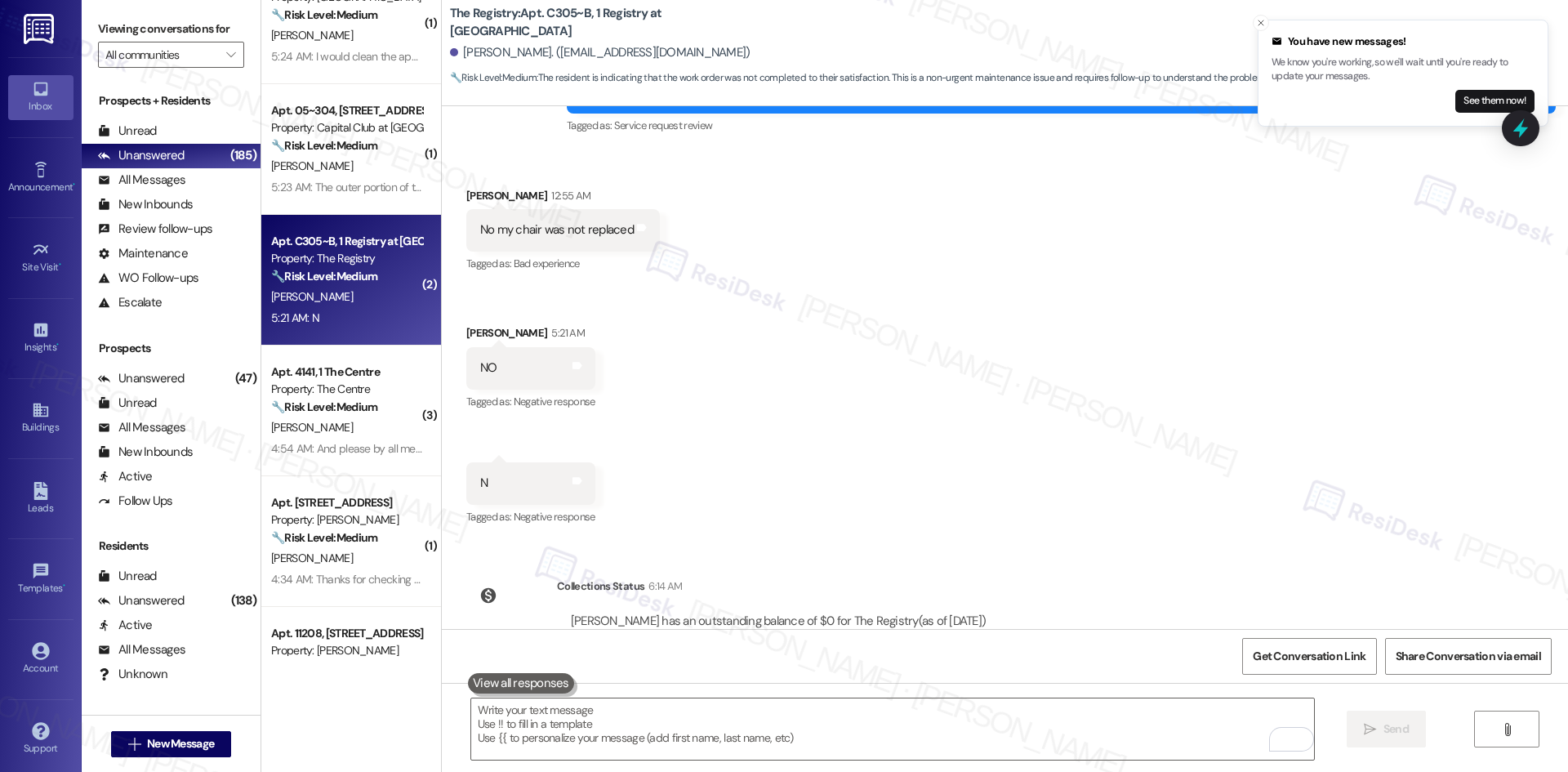
scroll to position [1275, 0]
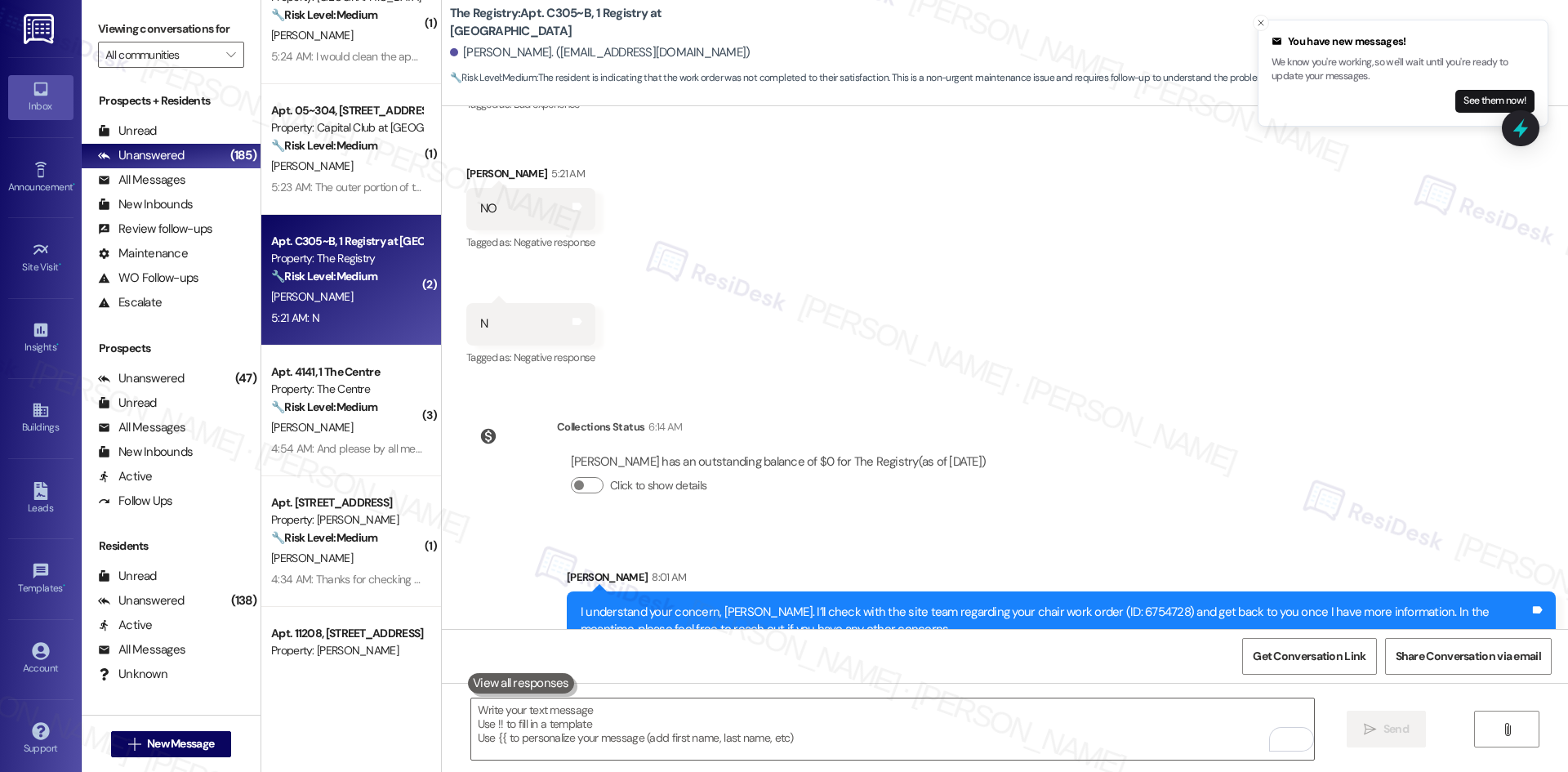
click at [1198, 456] on div "Survey, sent via SMS Residesk Automated Survey [DATE] 12:45 AM Hi there [PERSON…" at bounding box center [1005, 368] width 1126 height 523
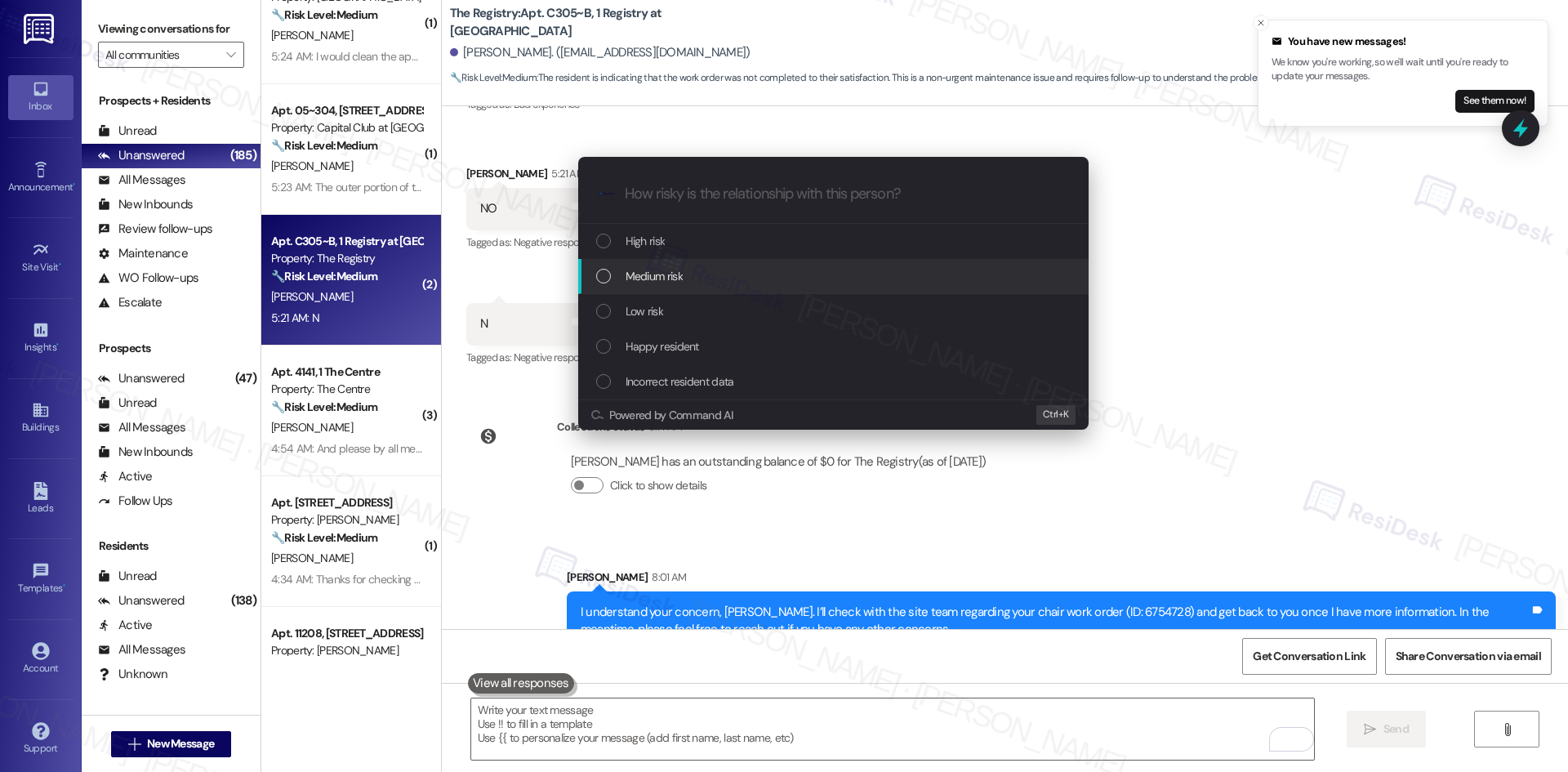
click at [740, 266] on div "Medium risk" at bounding box center [832, 276] width 510 height 35
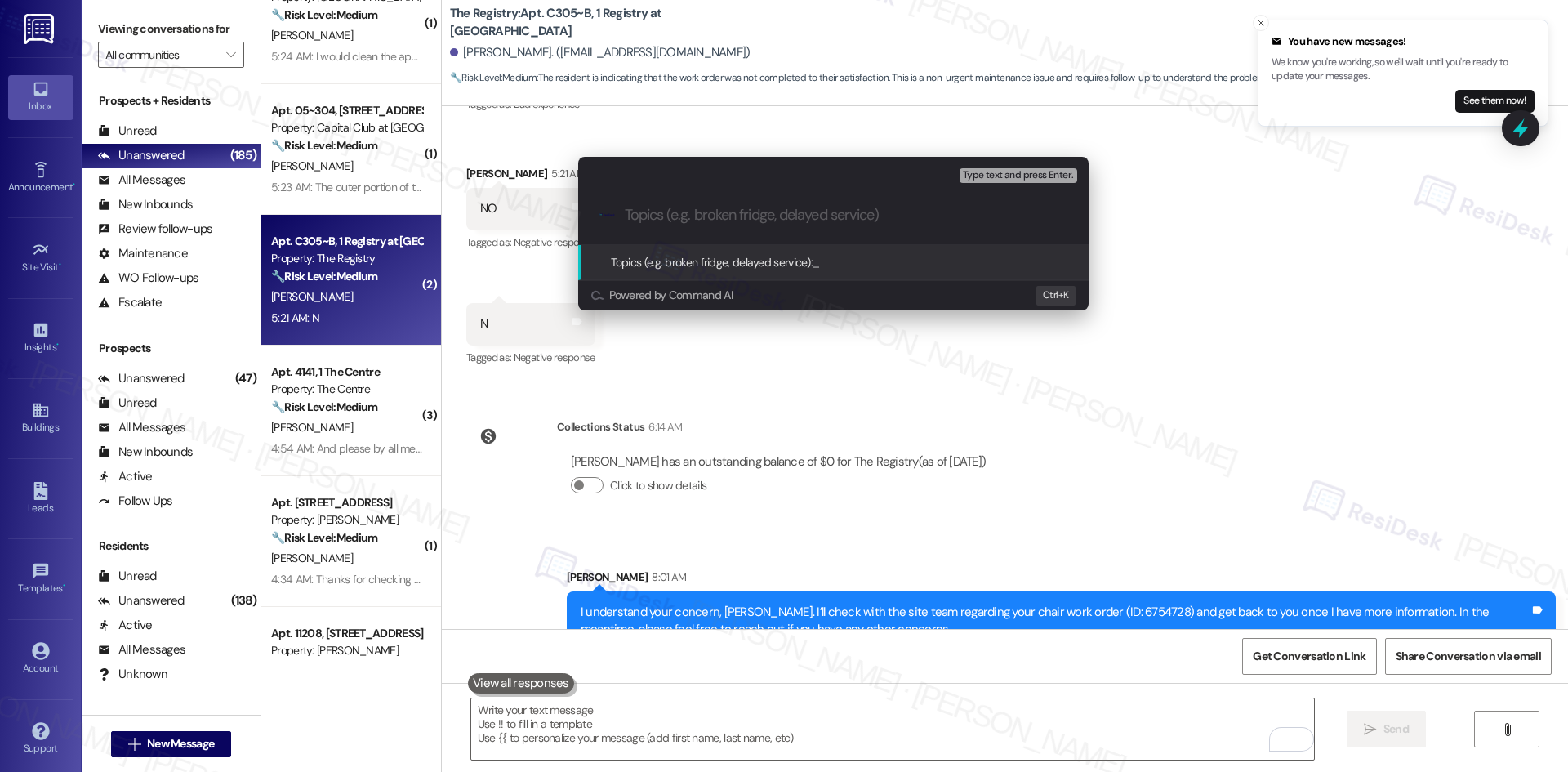
click at [698, 202] on div ".cls-1{fill:#0a055f;}.cls-2{fill:#0cc4c4;} resideskLogoBlueOrange" at bounding box center [832, 215] width 510 height 58
click at [691, 222] on input "Topics (e.g. broken fridge, delayed service)" at bounding box center [846, 215] width 444 height 17
paste input "Follow-Up – Chair Replacement Work Order (ID: 6754728)"
type input "Follow-Up – Chair Replacement Work Order (ID: 6754728)"
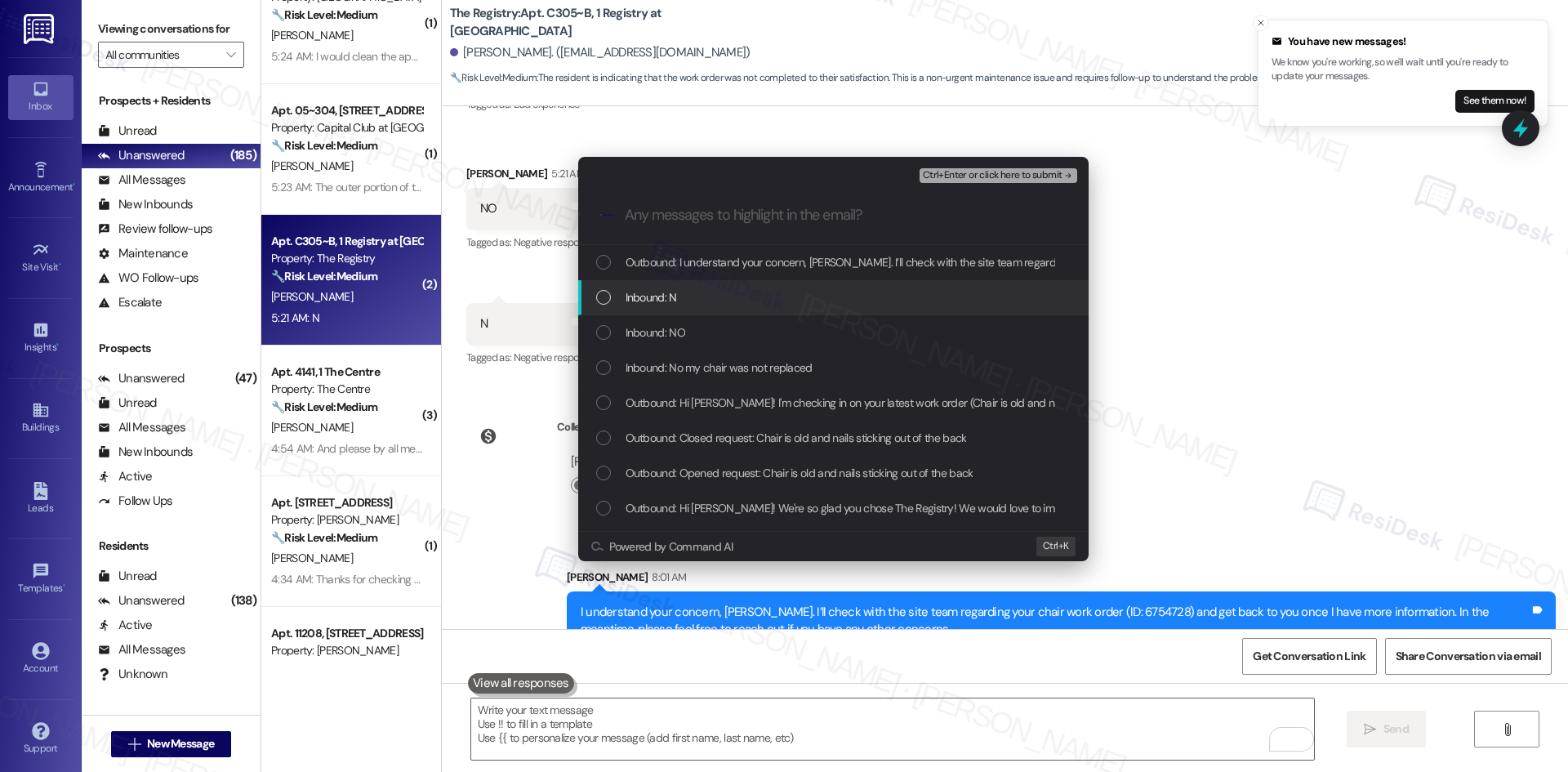
click at [797, 289] on div "Inbound: N" at bounding box center [834, 298] width 477 height 18
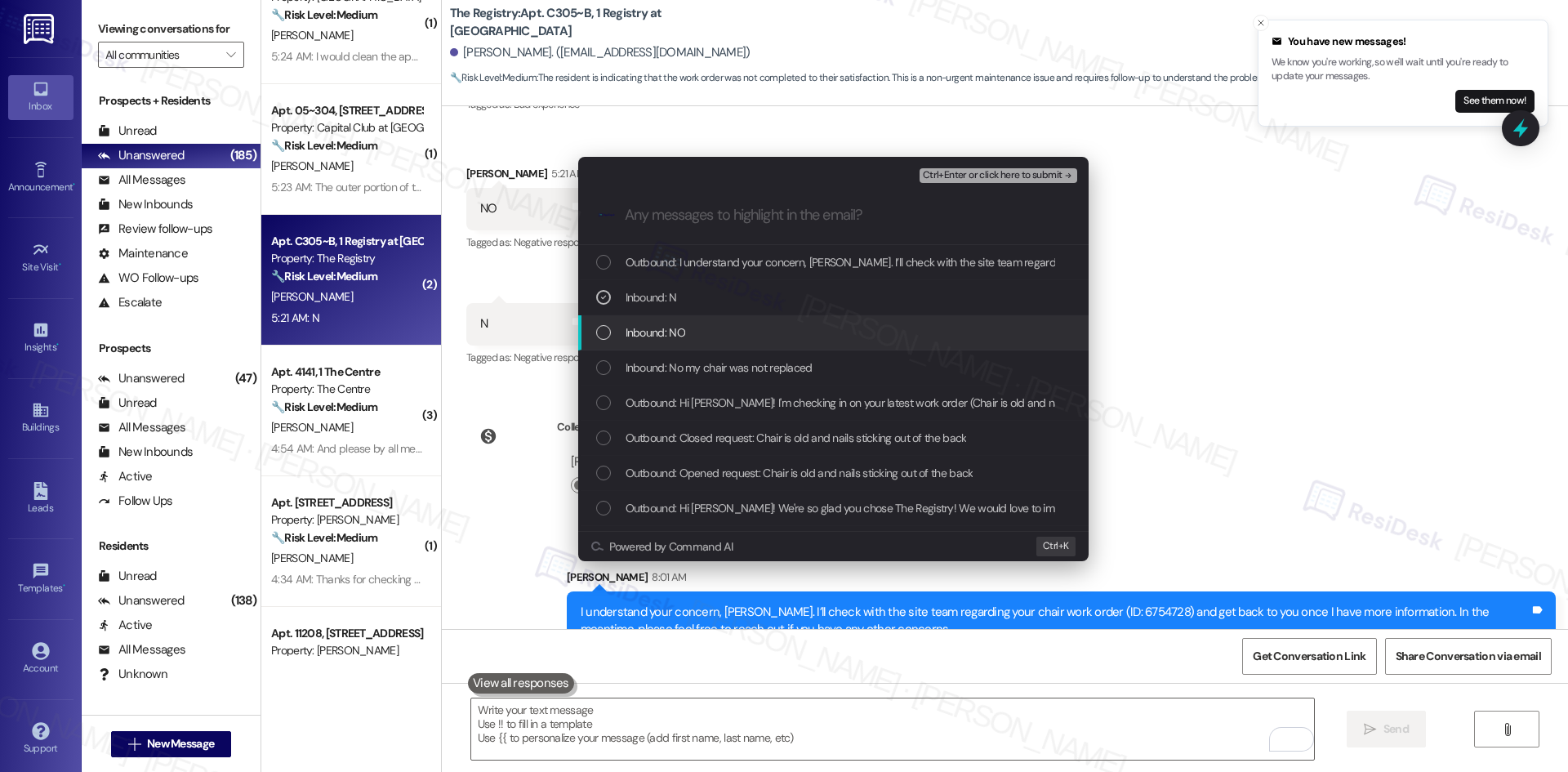
click at [797, 331] on div "Inbound: NO" at bounding box center [834, 332] width 477 height 18
click at [802, 363] on span "Inbound: No my chair was not replaced" at bounding box center [719, 368] width 187 height 18
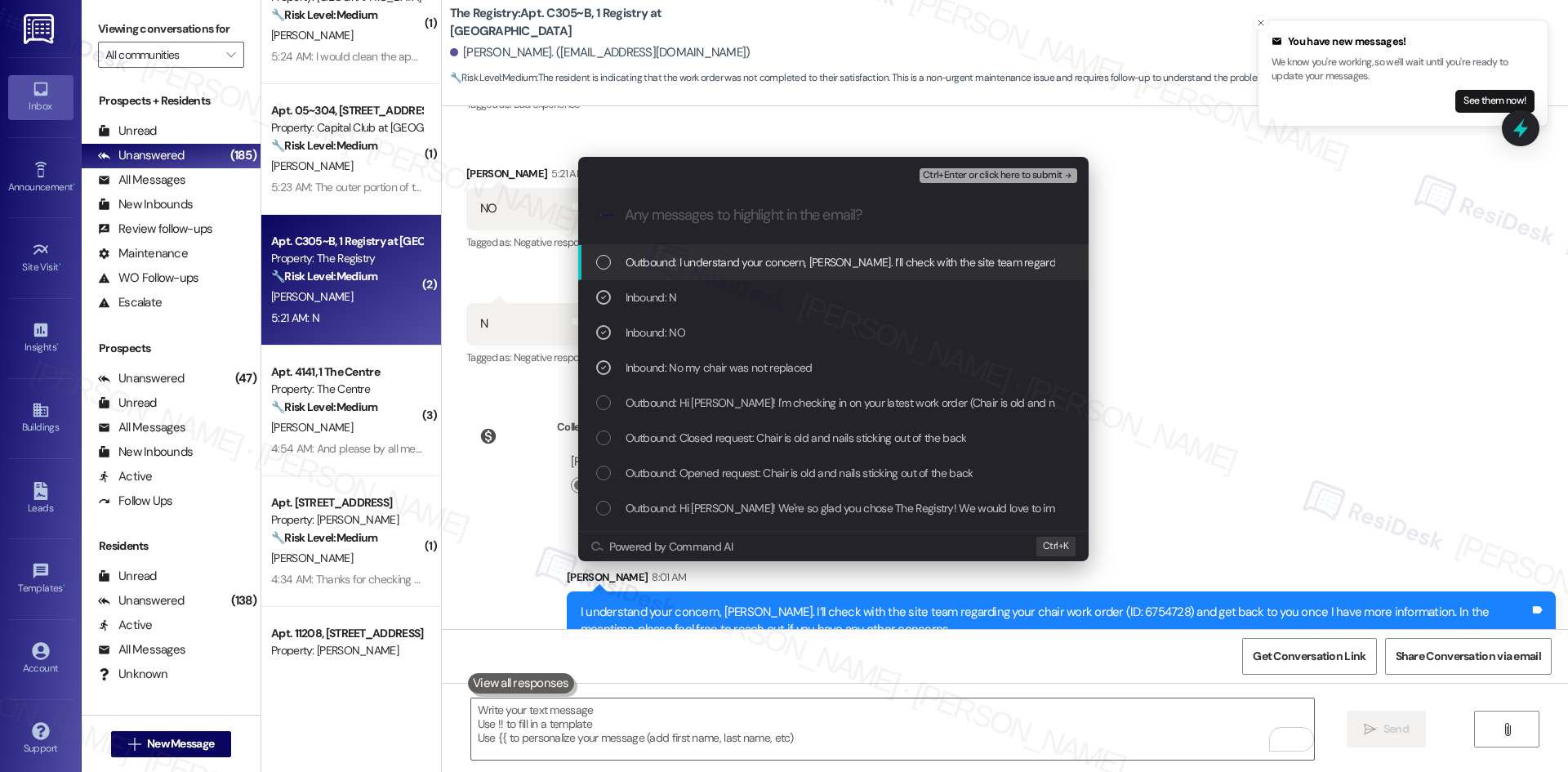
click at [1006, 175] on span "Ctrl+Enter or click here to submit" at bounding box center [993, 176] width 140 height 12
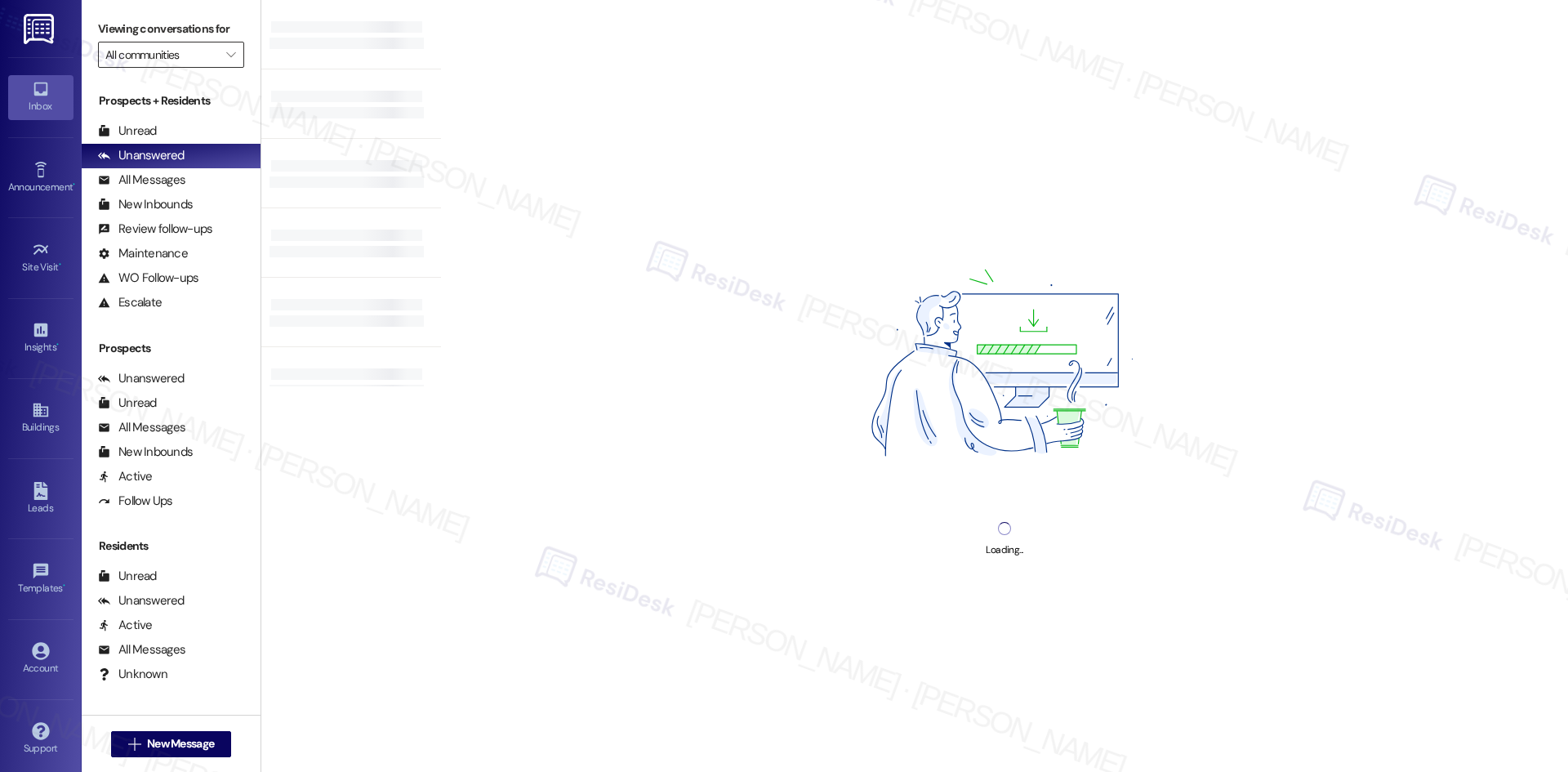
click at [191, 53] on input "All communities" at bounding box center [161, 55] width 113 height 26
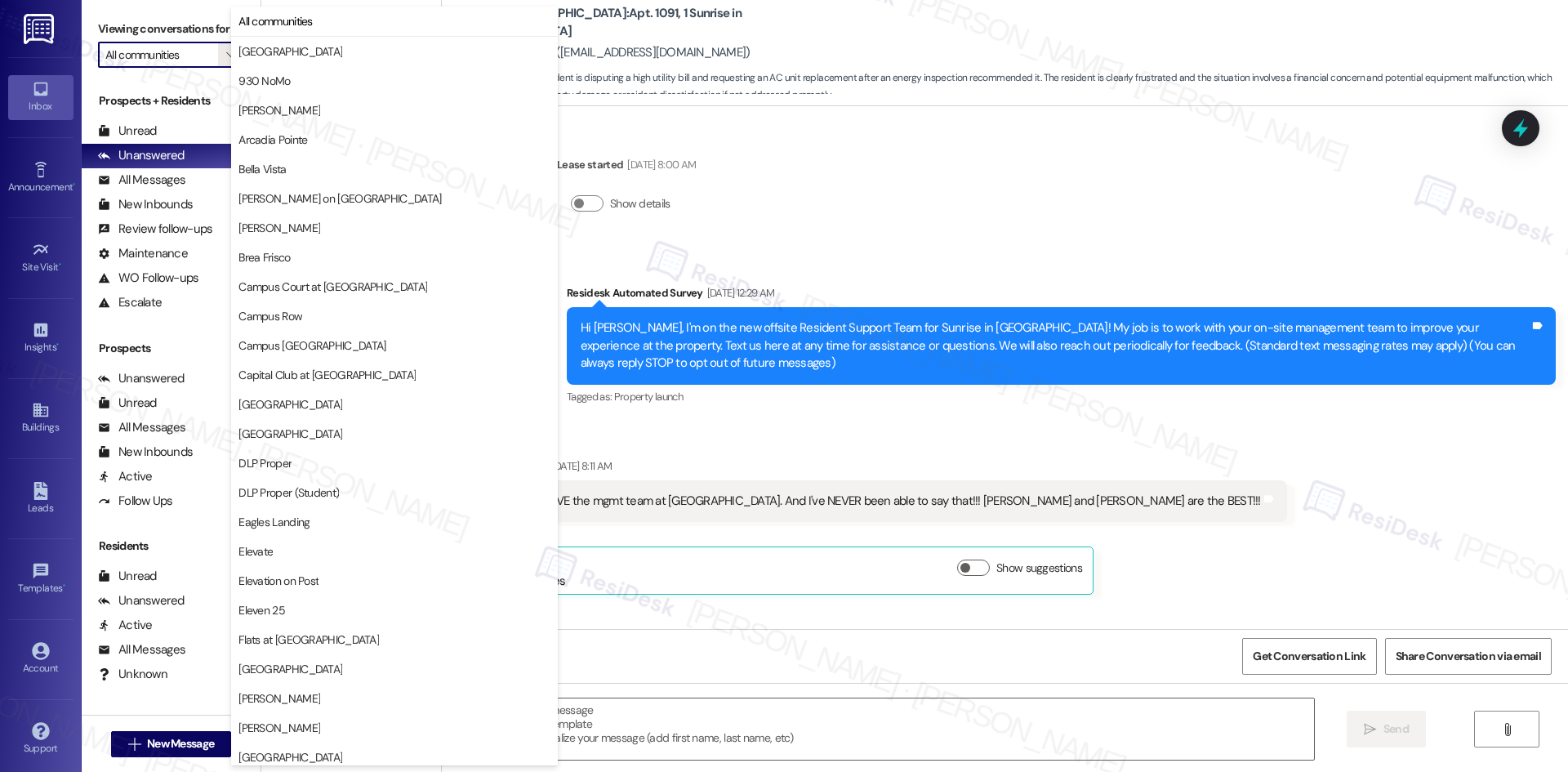
scroll to position [4274, 0]
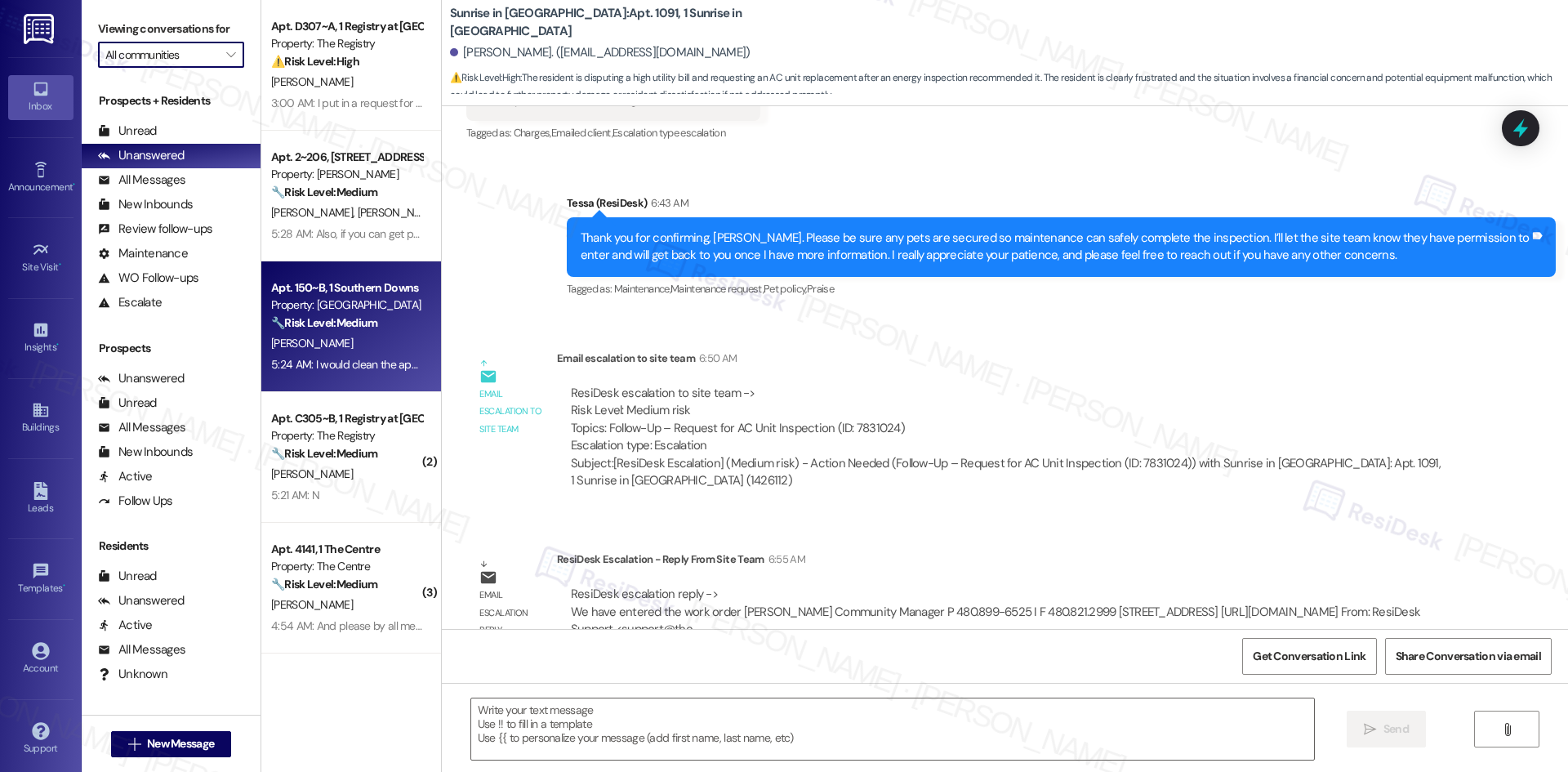
click at [391, 377] on div "Apt. 150~B, 1 Southern Downs Property: Southern Downs 🔧 Risk Level: Medium The …" at bounding box center [351, 326] width 180 height 131
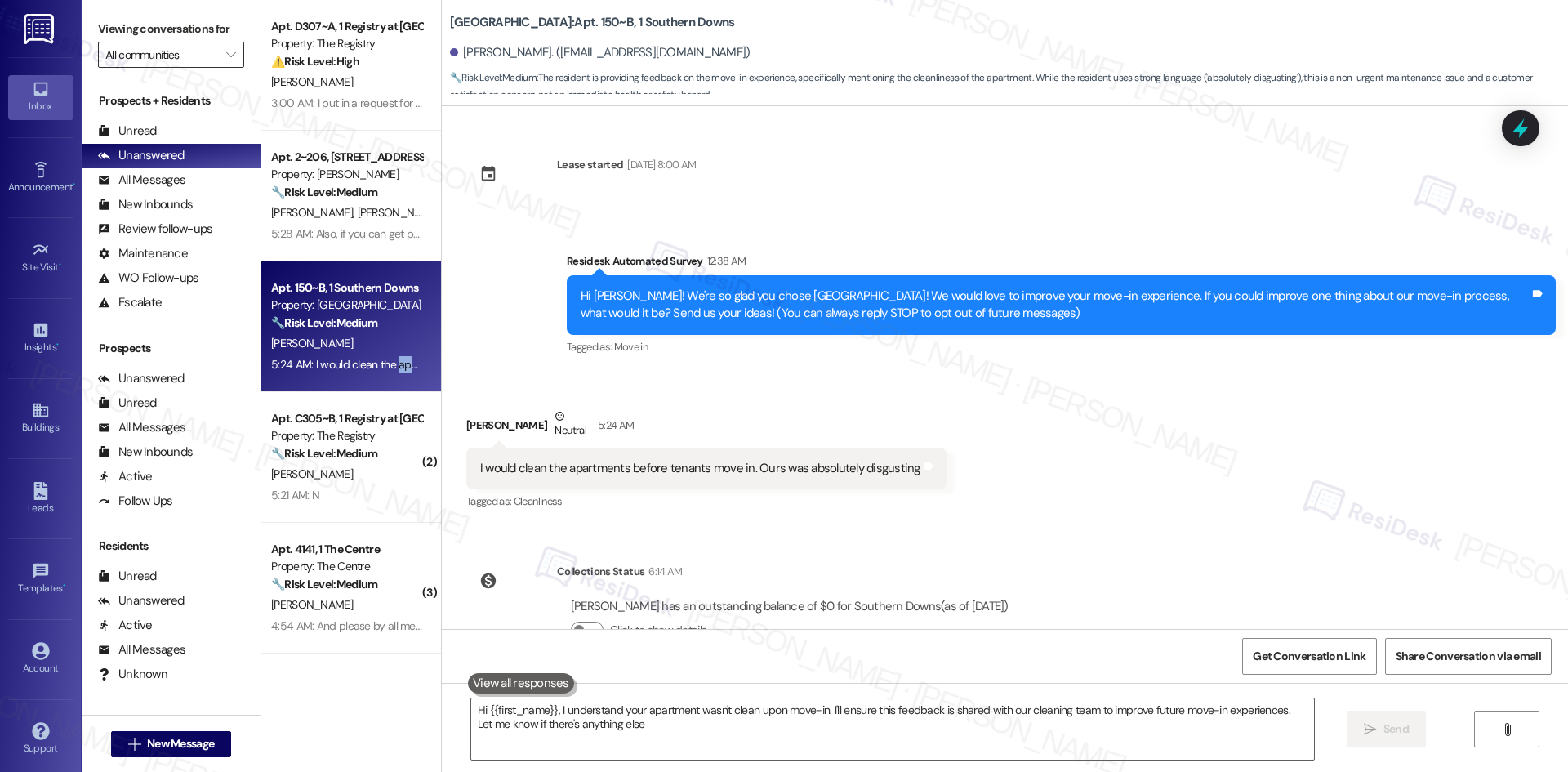
type textarea "Hi {{first_name}}, I understand your apartment wasn't clean upon move-in. I'll …"
click at [171, 49] on input "All communities" at bounding box center [161, 55] width 113 height 26
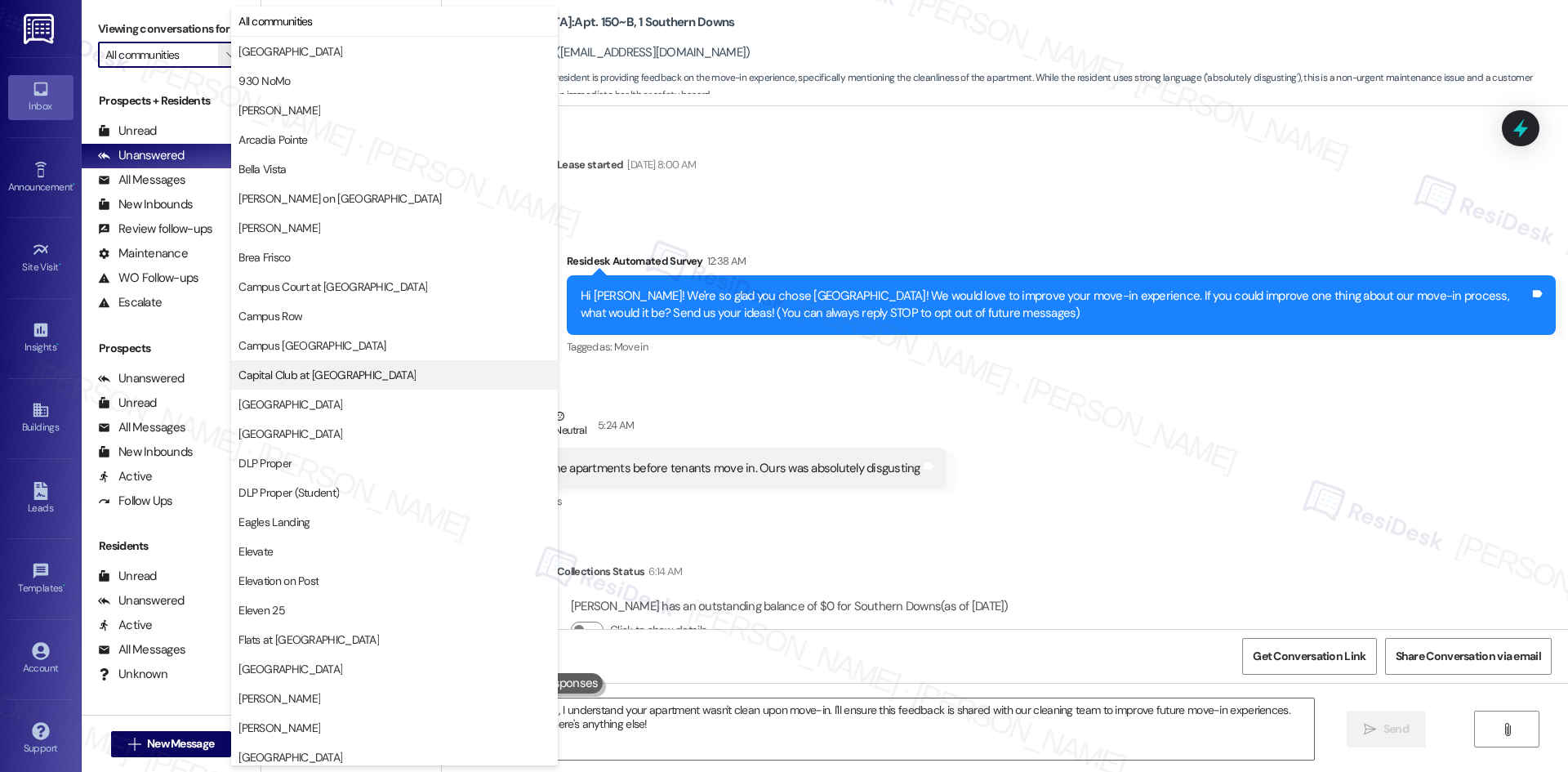
click at [344, 378] on span "Capital Club at [GEOGRAPHIC_DATA]" at bounding box center [327, 375] width 178 height 16
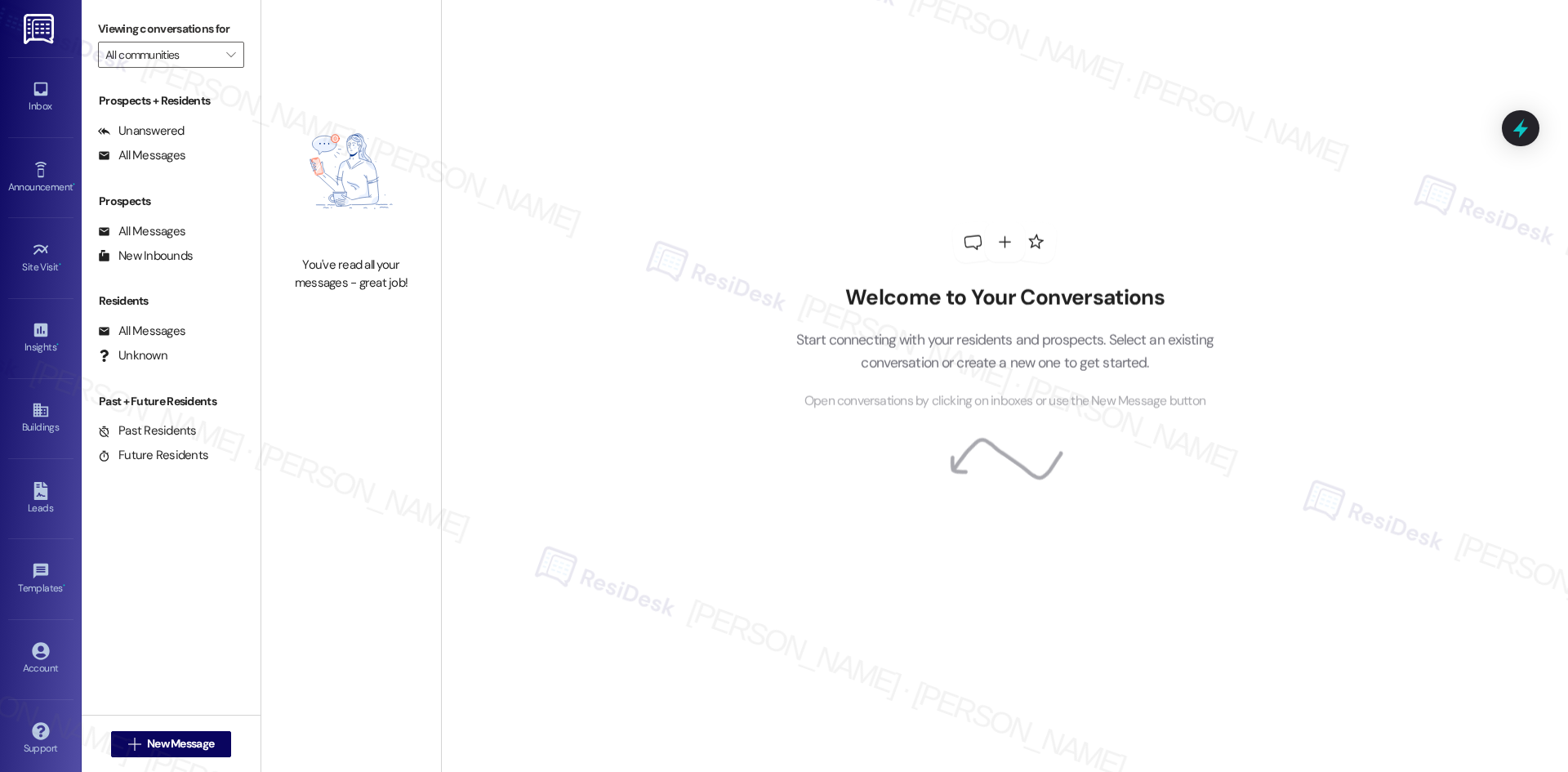
type input "Capital Club at [GEOGRAPHIC_DATA]"
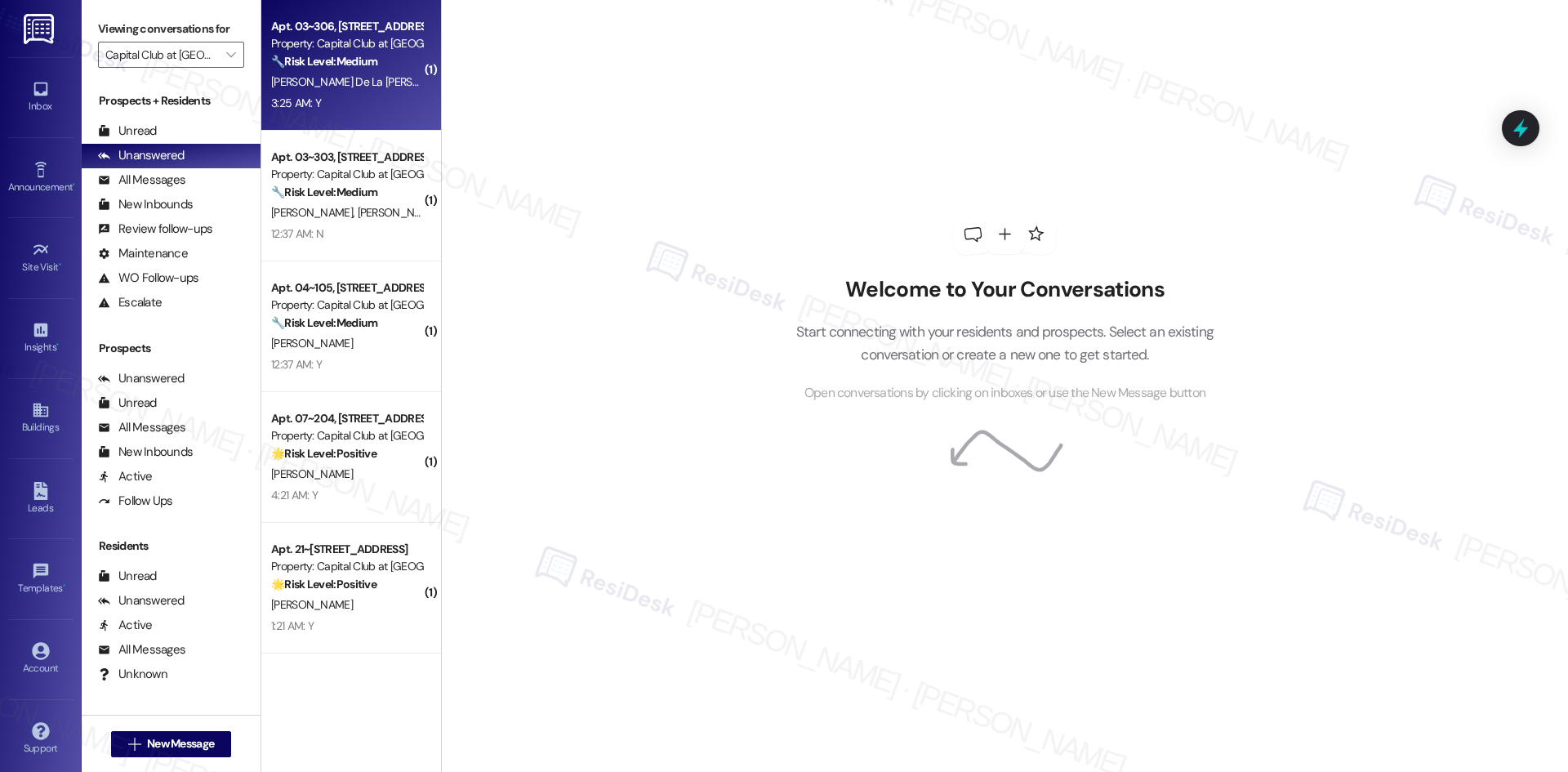
click at [362, 90] on div "[PERSON_NAME] De La [PERSON_NAME]" at bounding box center [347, 81] width 154 height 21
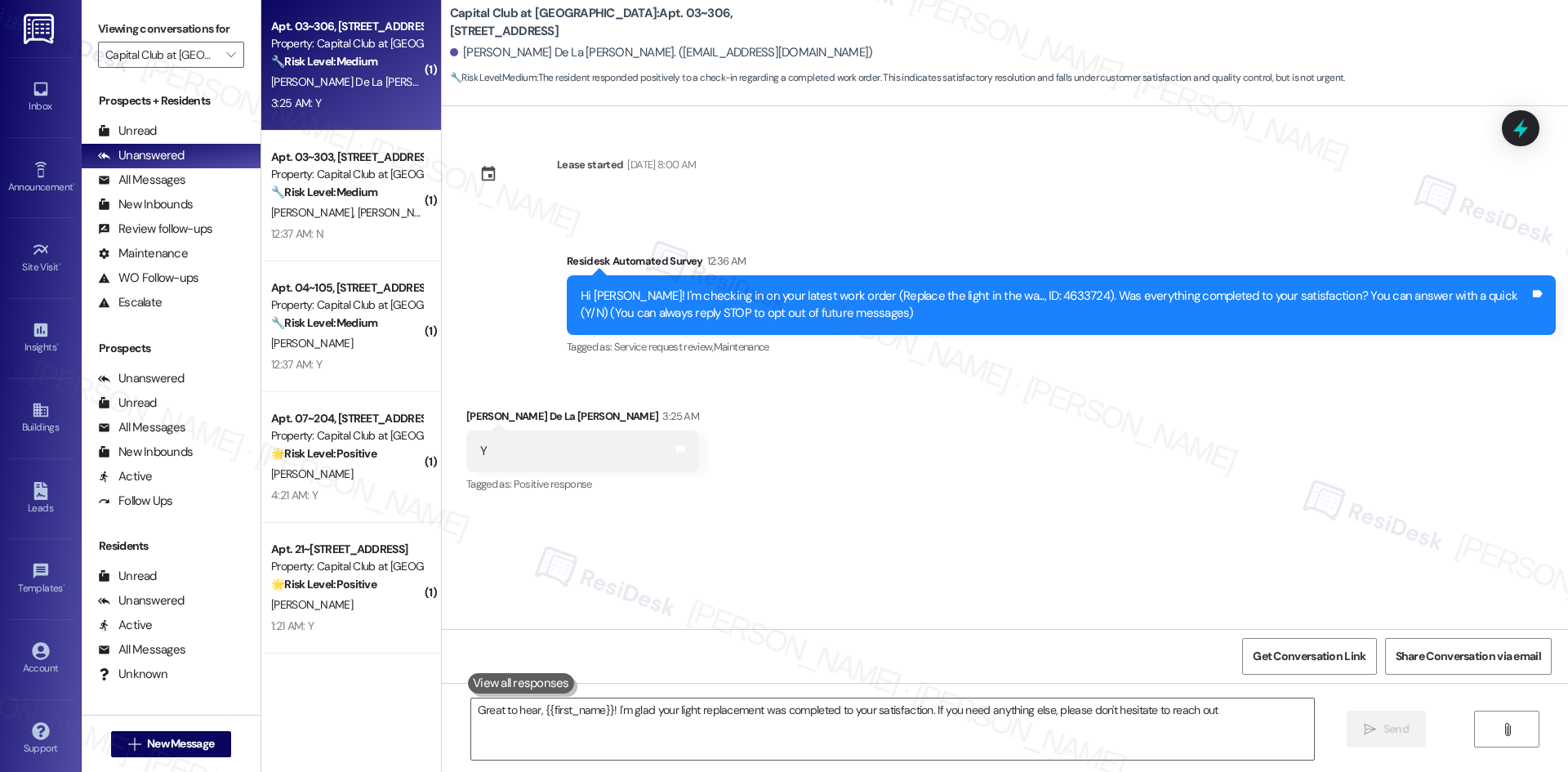
type textarea "Great to hear, {{first_name}}! I'm glad your light replacement was completed to…"
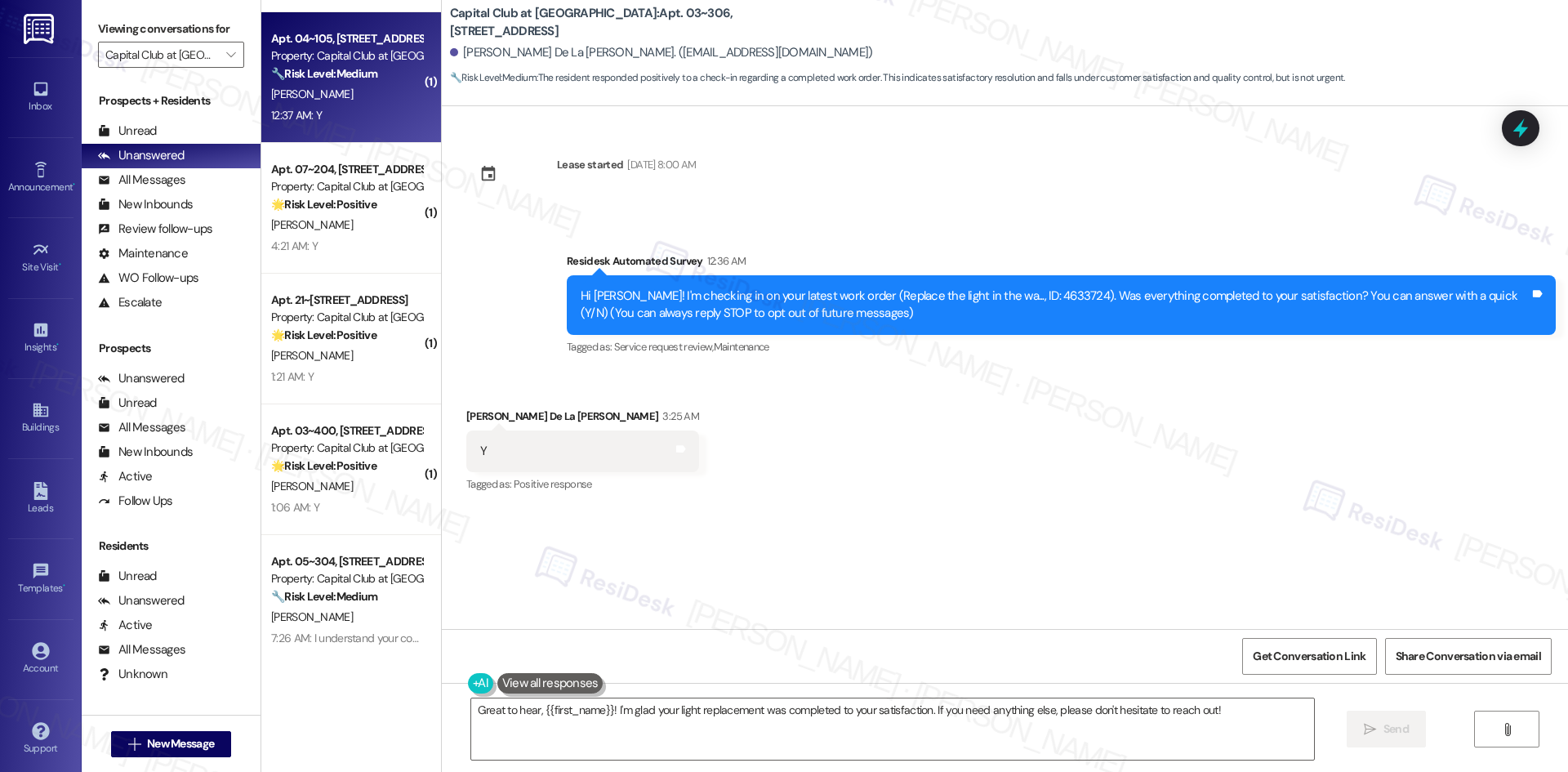
scroll to position [259, 0]
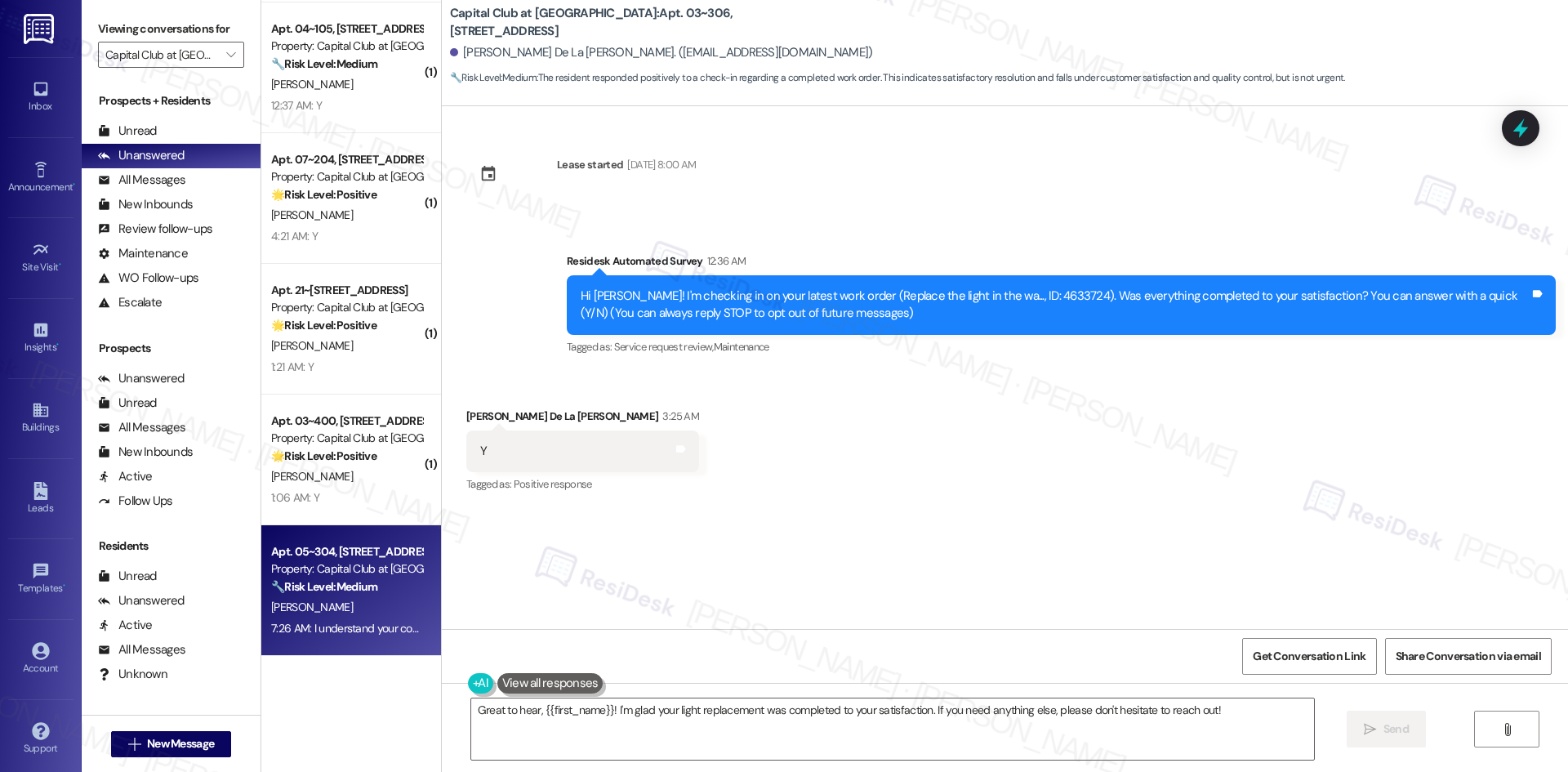
click at [383, 580] on div "🔧 Risk Level: Medium The resident indicates that a portion of the painting work…" at bounding box center [347, 586] width 151 height 17
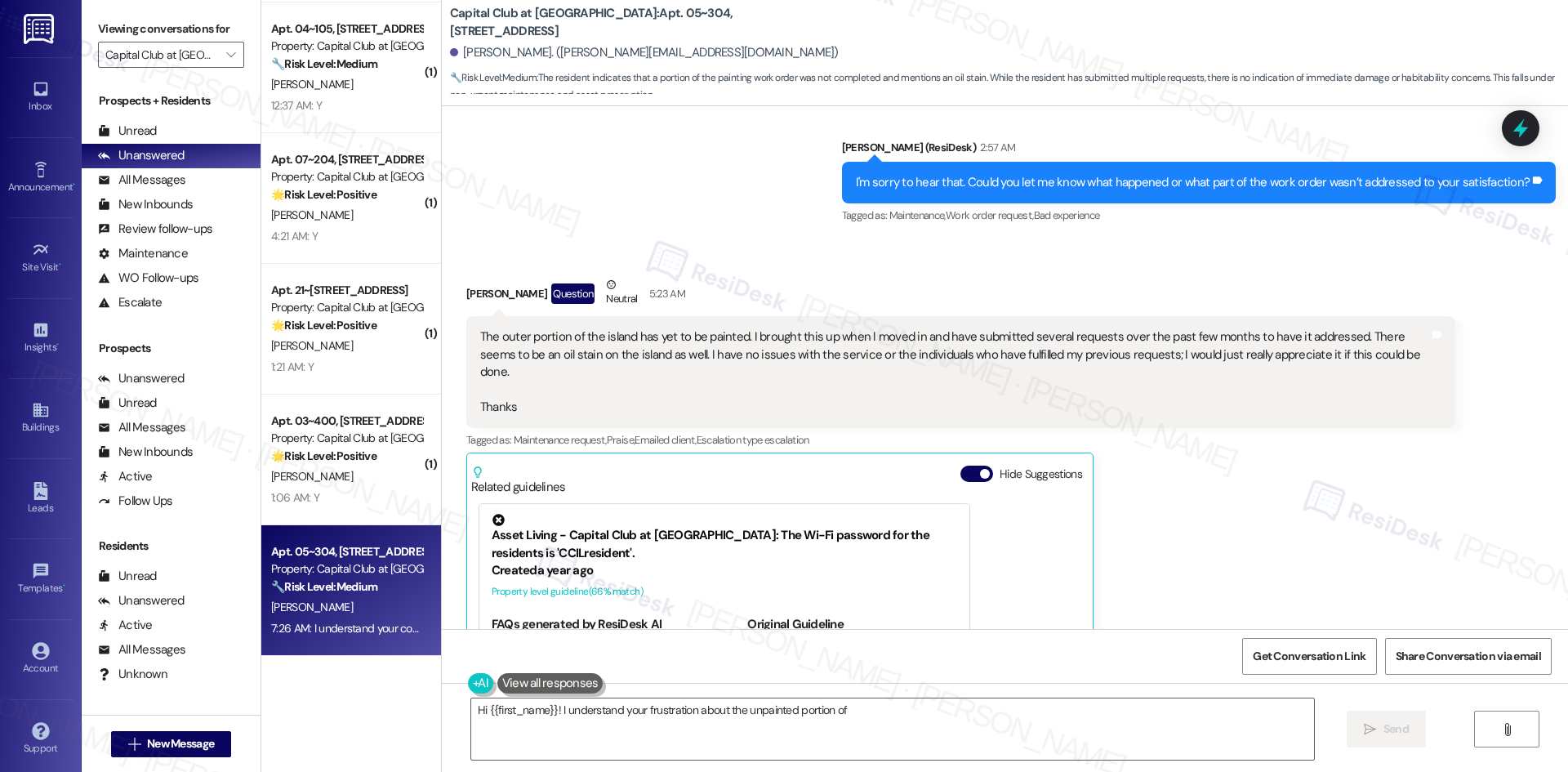
scroll to position [1294, 0]
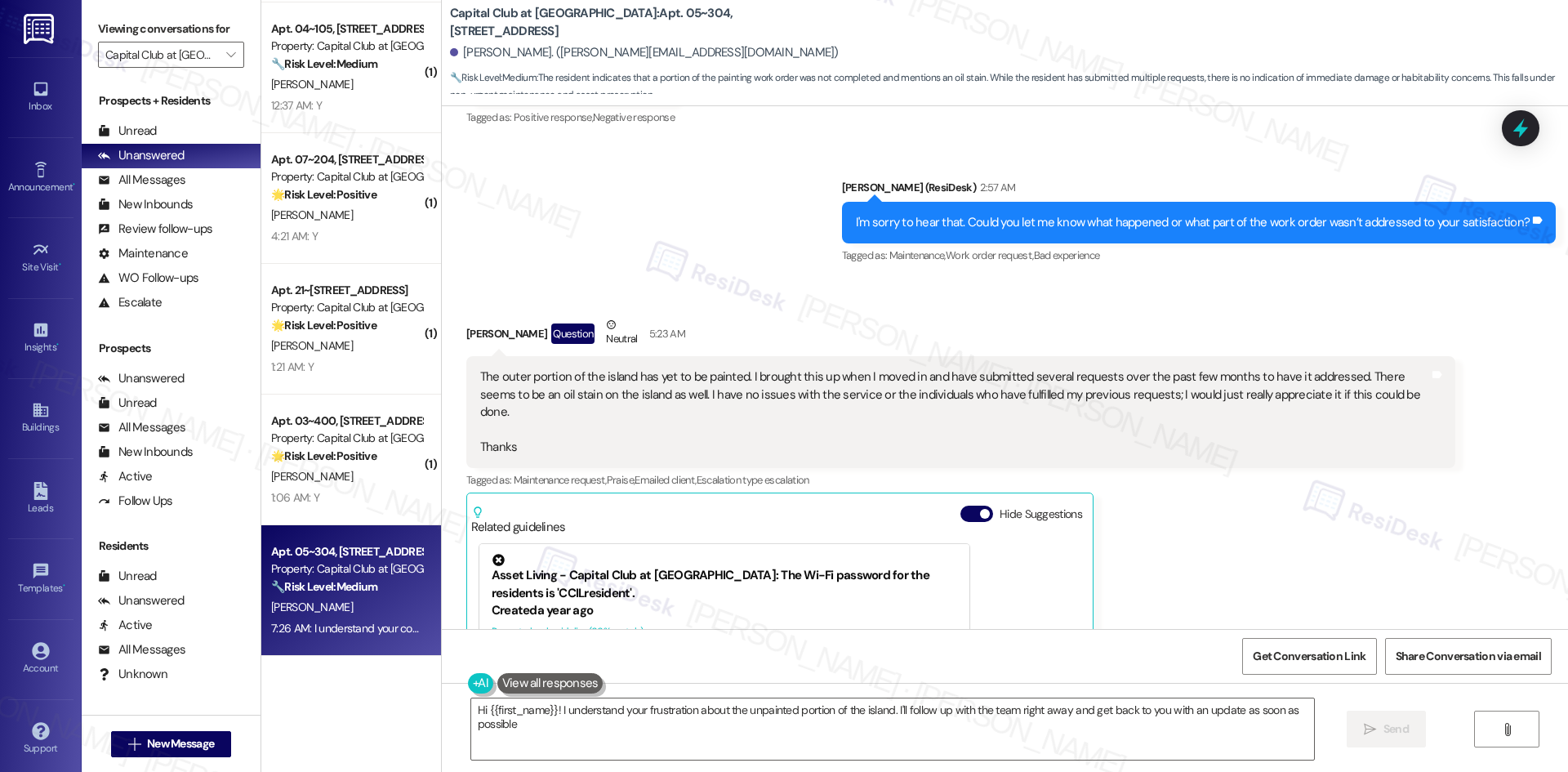
type textarea "Hi {{first_name}}! I understand your frustration about the unpainted portion of…"
click at [38, 192] on div "Announcement •" at bounding box center [40, 187] width 81 height 16
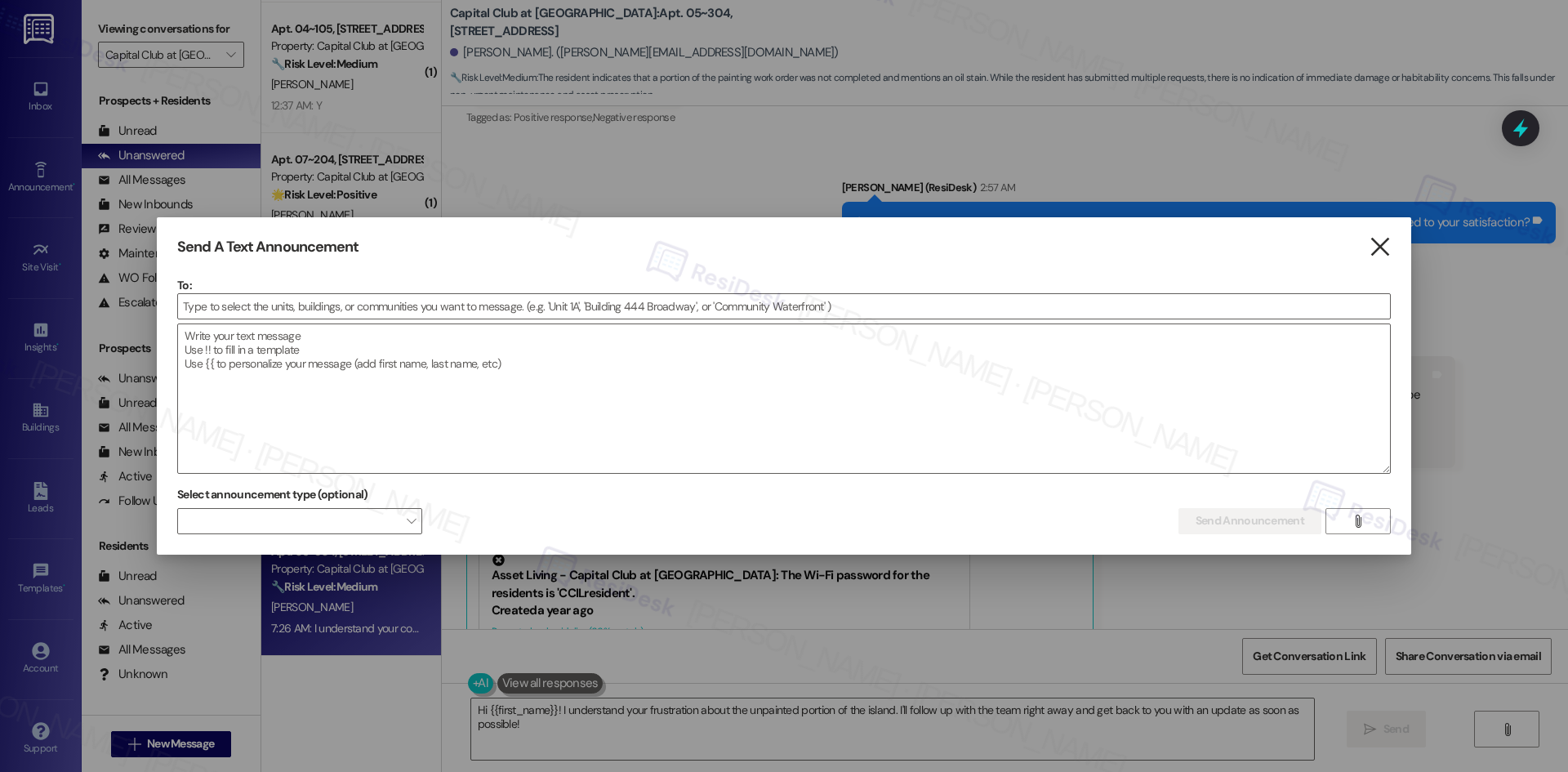
click at [1379, 247] on icon "" at bounding box center [1379, 247] width 22 height 17
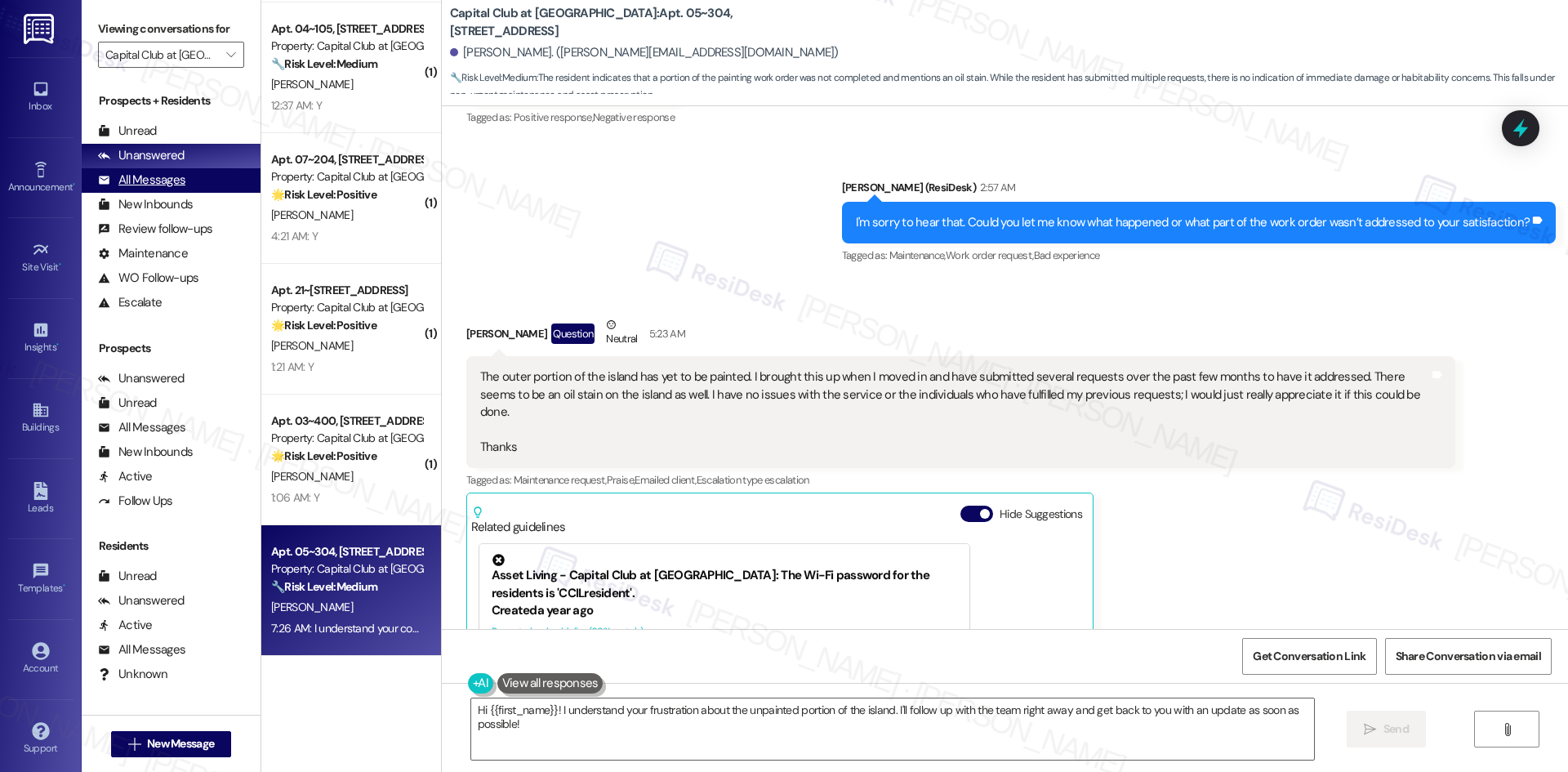
click at [188, 181] on div "All Messages (undefined)" at bounding box center [171, 181] width 179 height 25
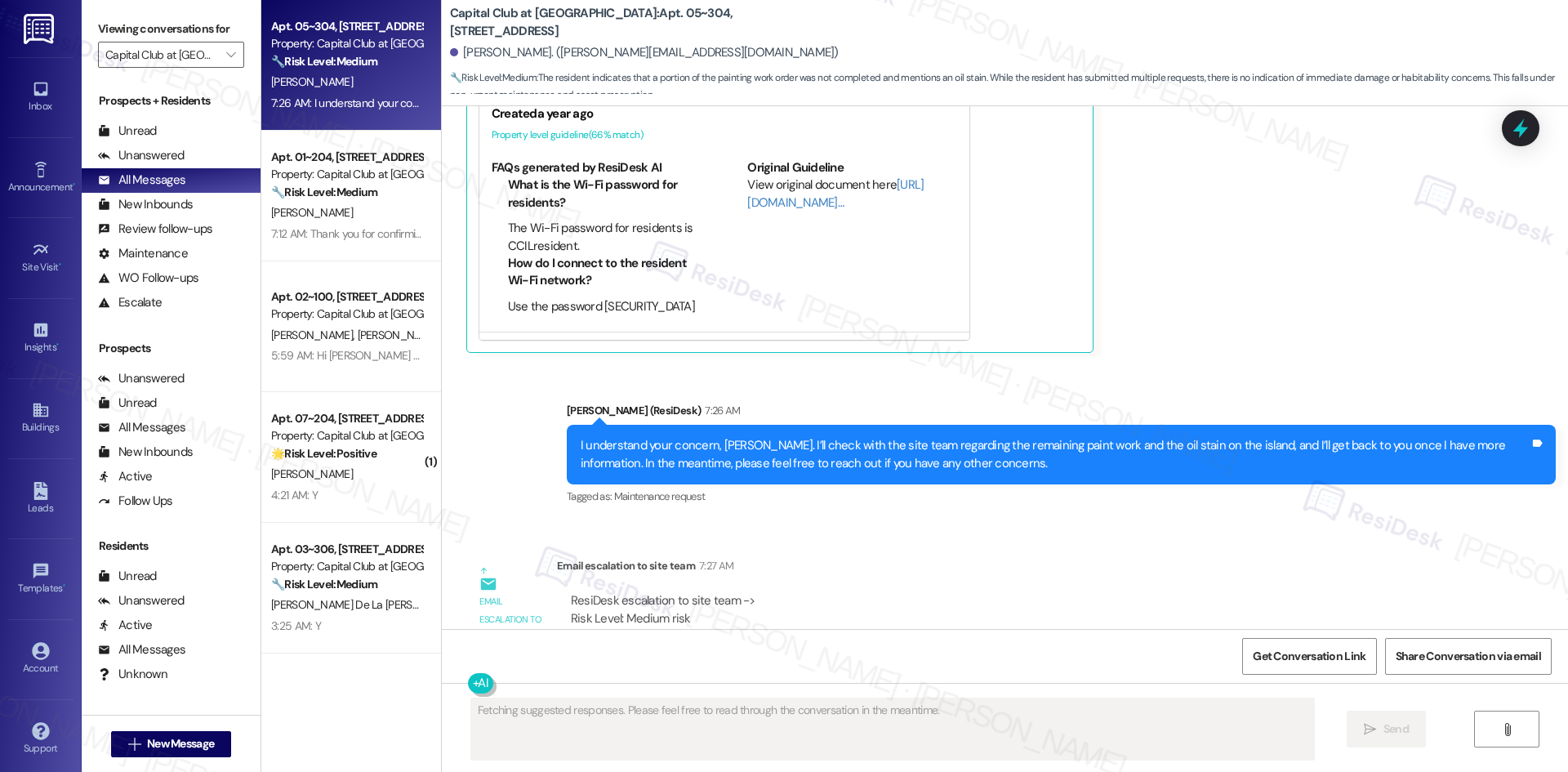
scroll to position [1814, 0]
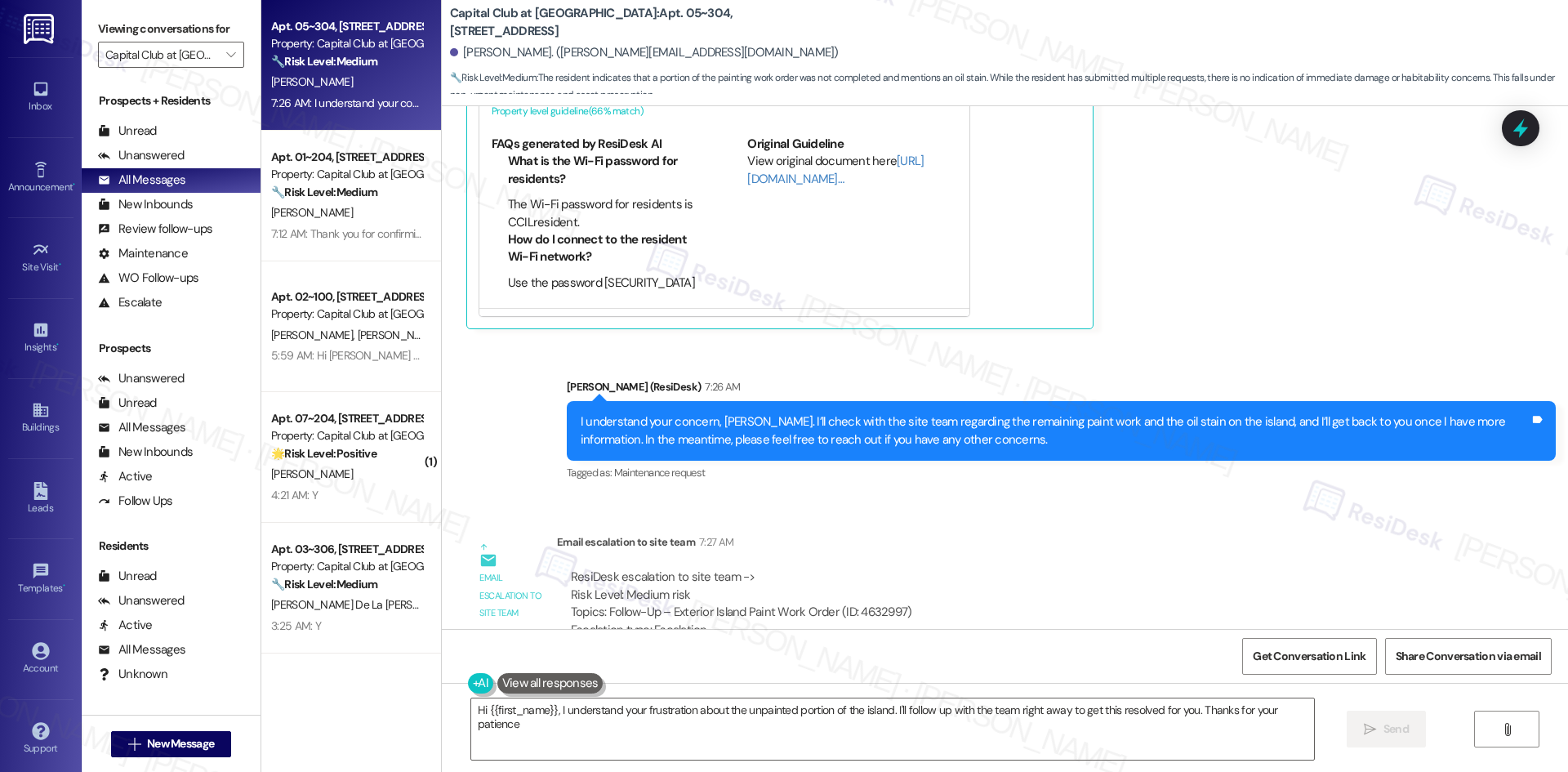
type textarea "Hi {{first_name}}, I understand your frustration about the unpainted portion of…"
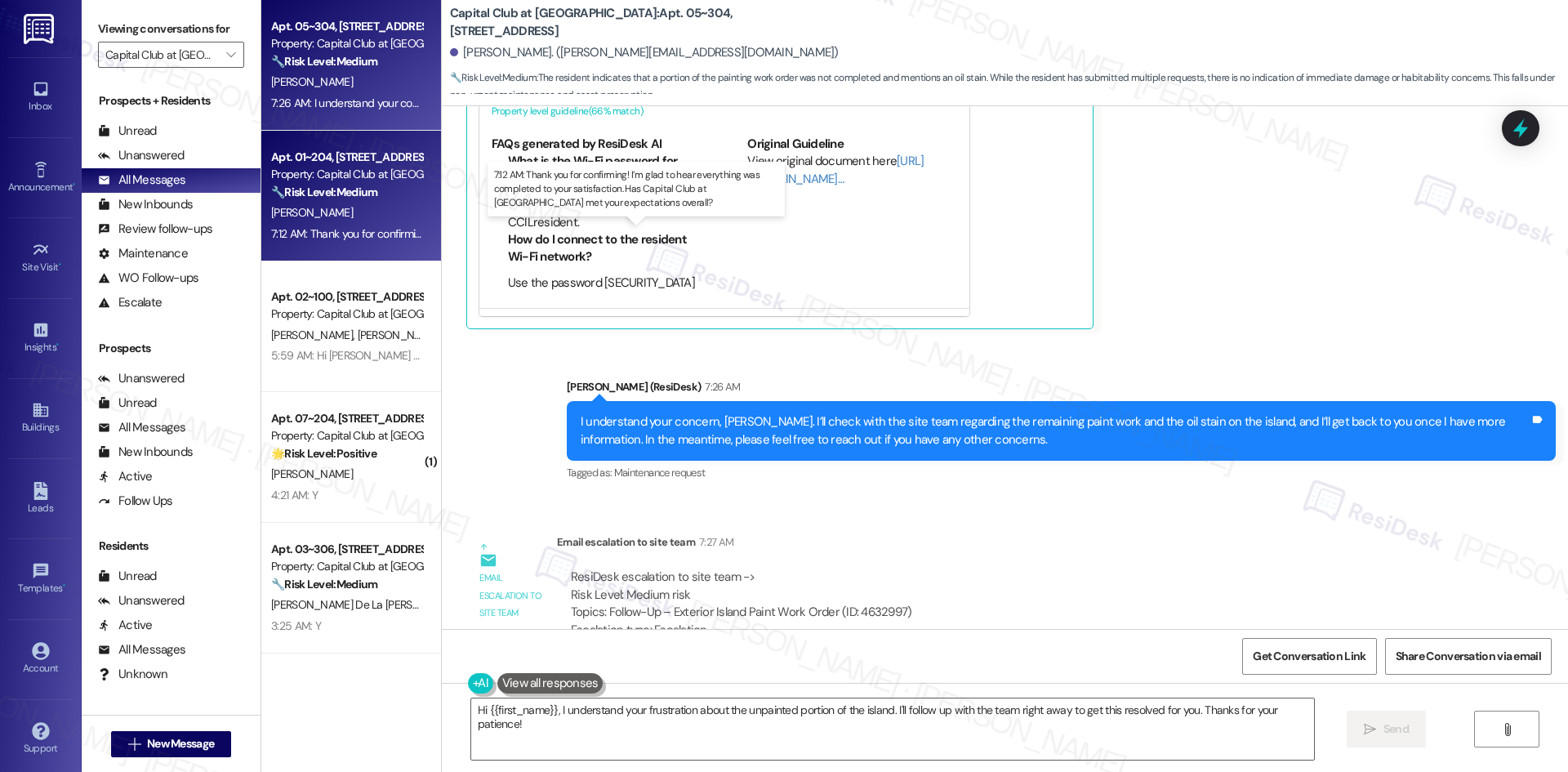
click at [360, 234] on div "7:12 AM: Thank you for confirming! I’m glad to hear everything was completed to…" at bounding box center [674, 233] width 806 height 15
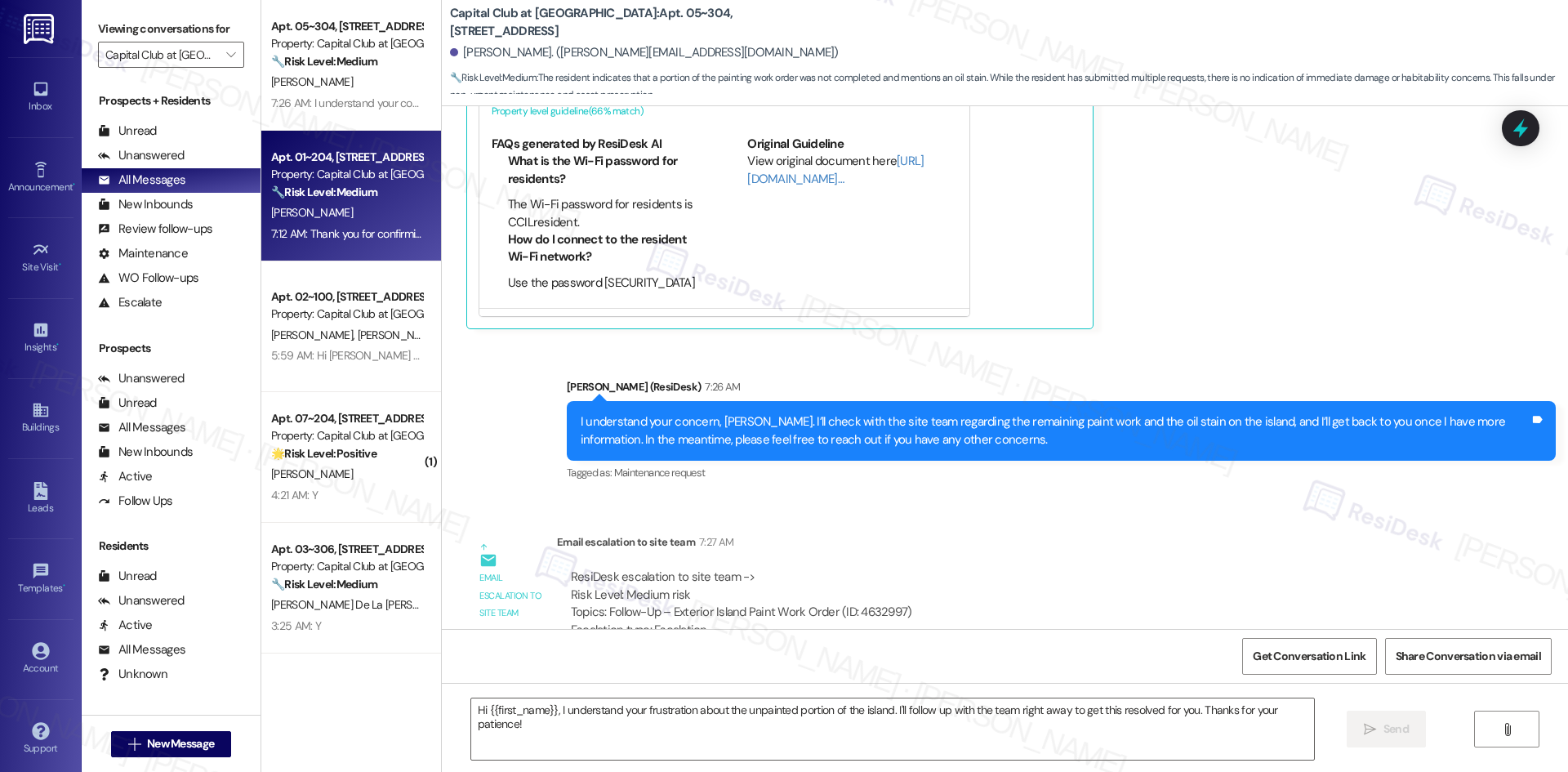
type textarea "Fetching suggested responses. Please feel free to read through the conversation…"
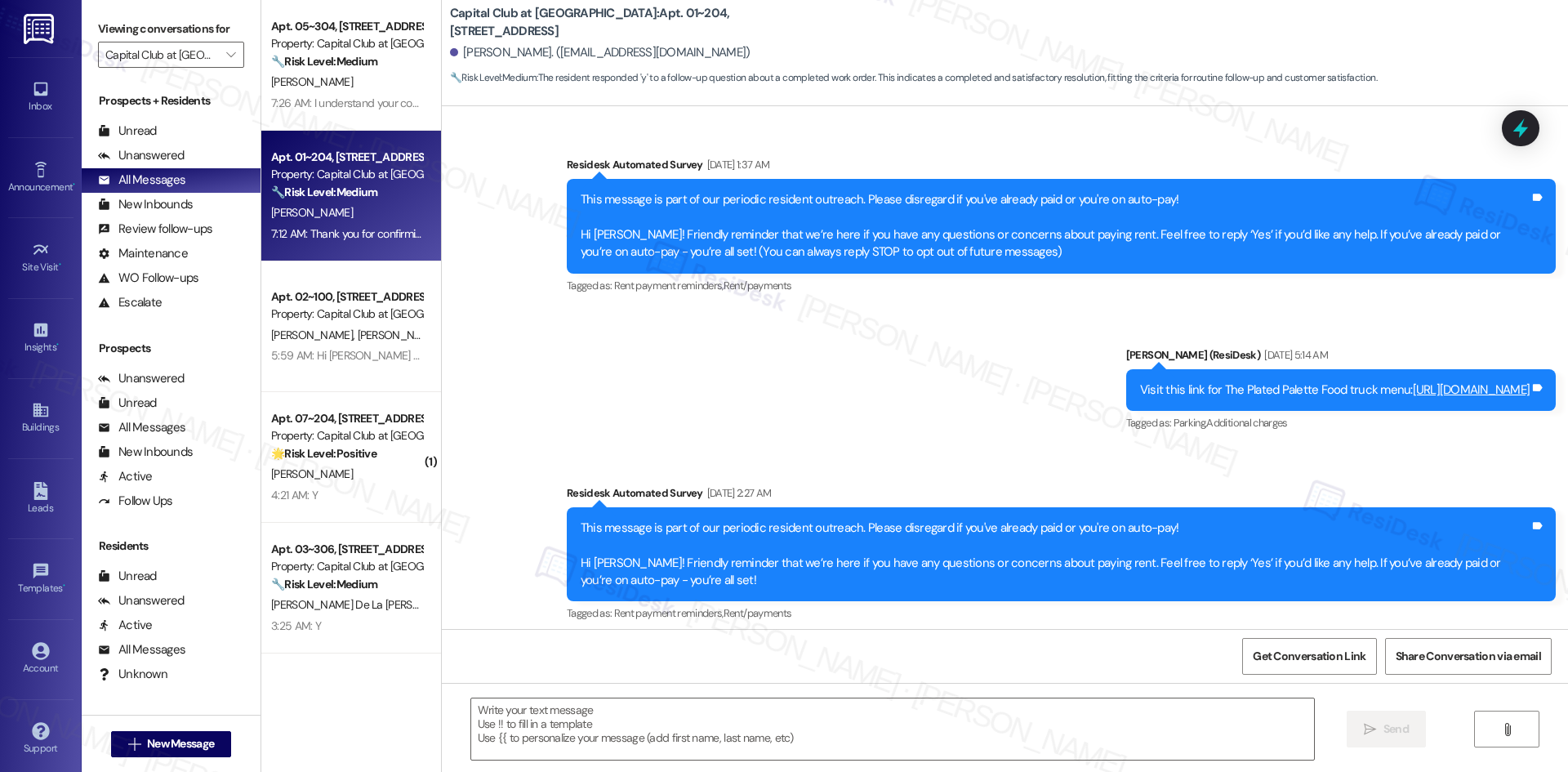
scroll to position [7087, 0]
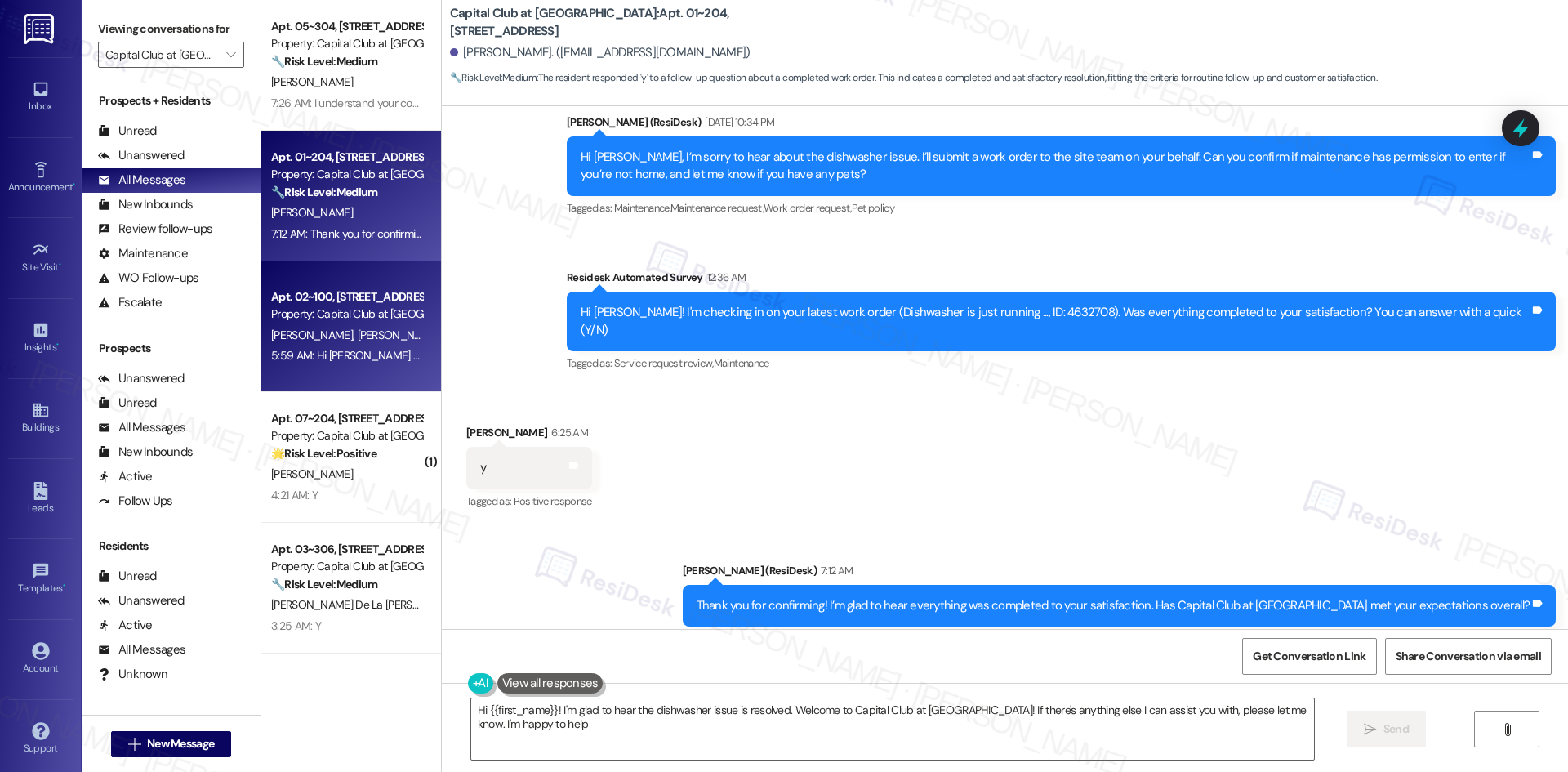
type textarea "Hi {{first_name}}! I'm glad to hear the dishwasher issue is resolved. Welcome t…"
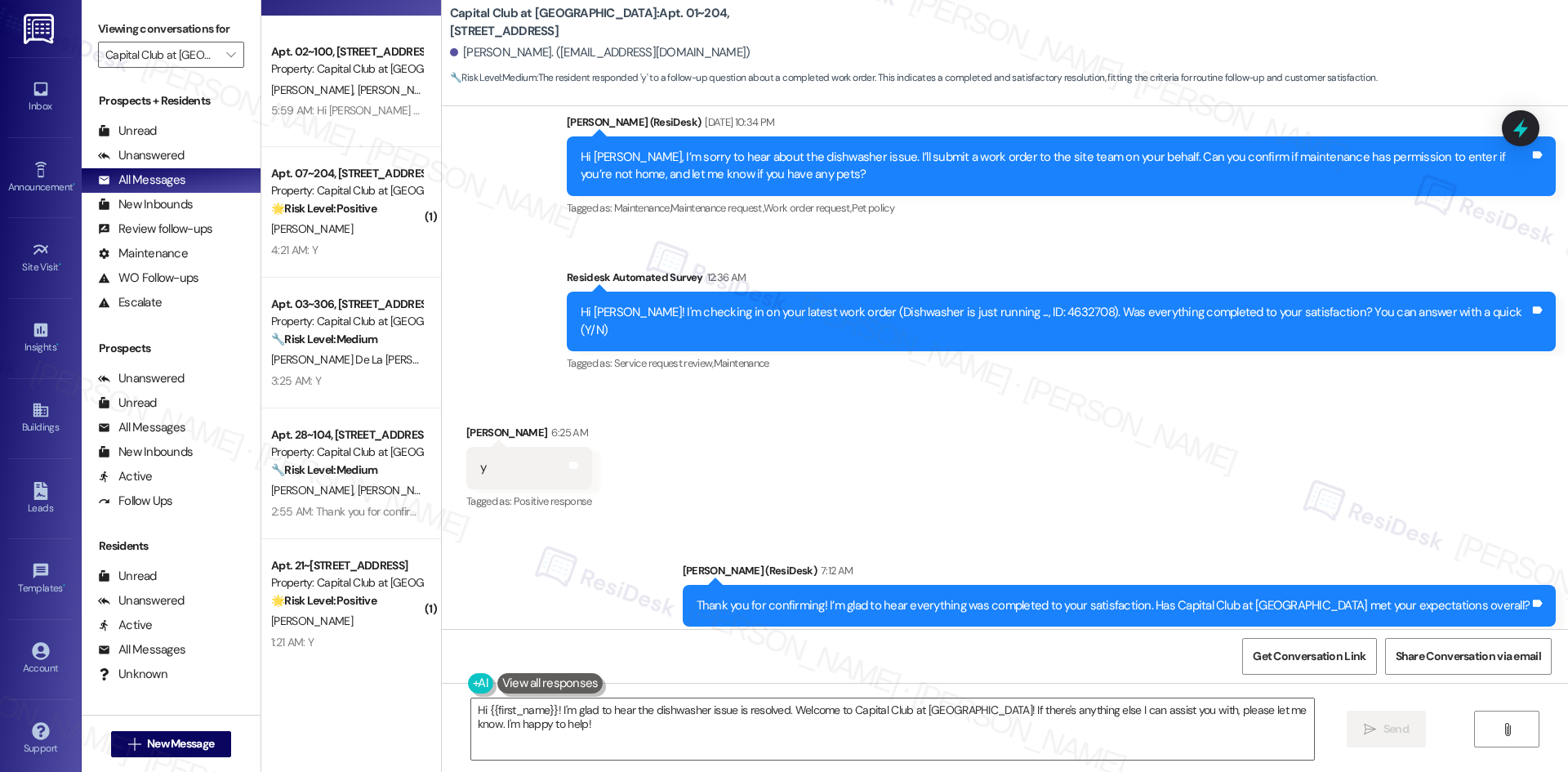
scroll to position [654, 0]
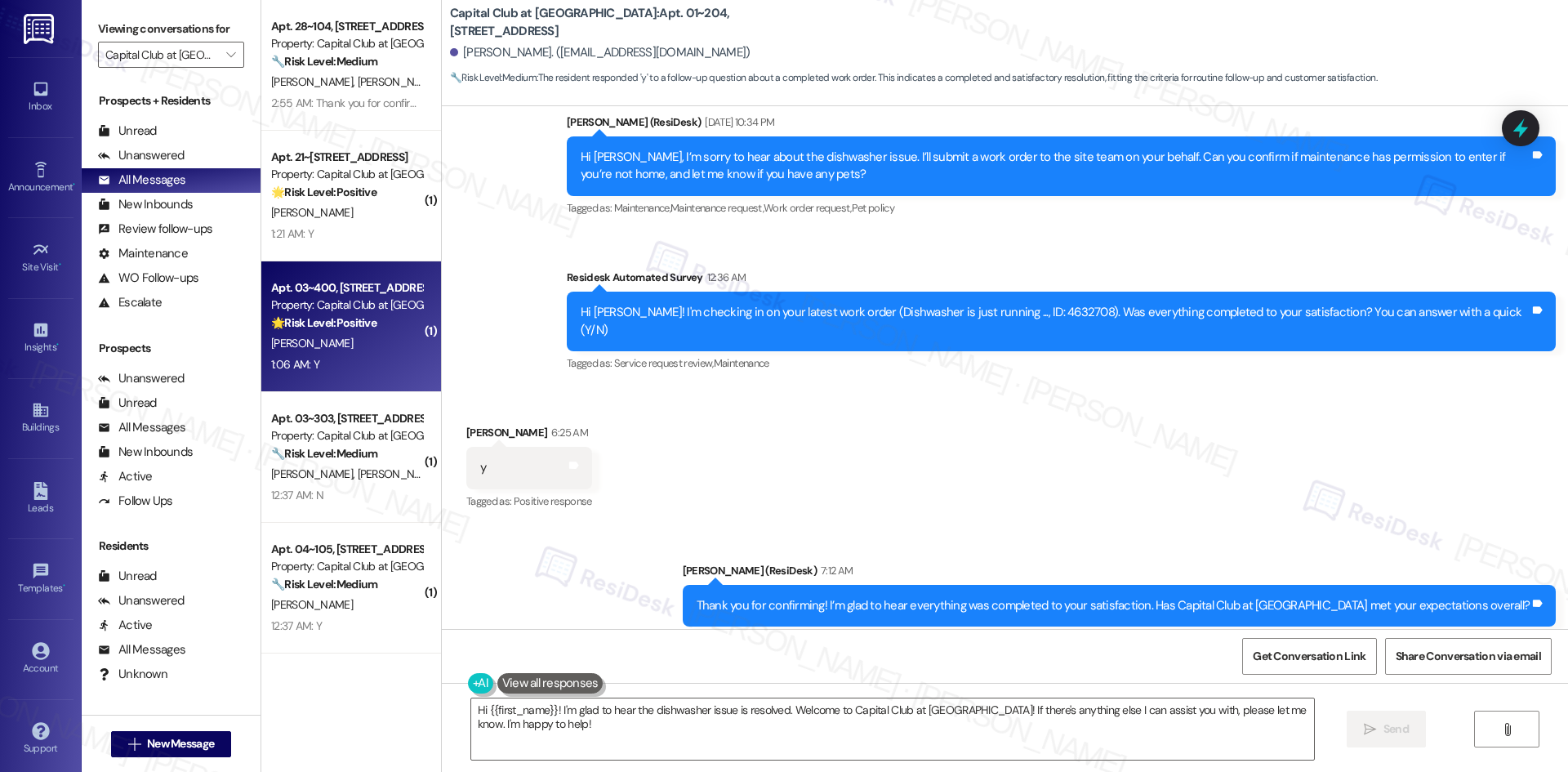
click at [349, 360] on div "1:06 AM: Y 1:06 AM: Y" at bounding box center [347, 364] width 154 height 21
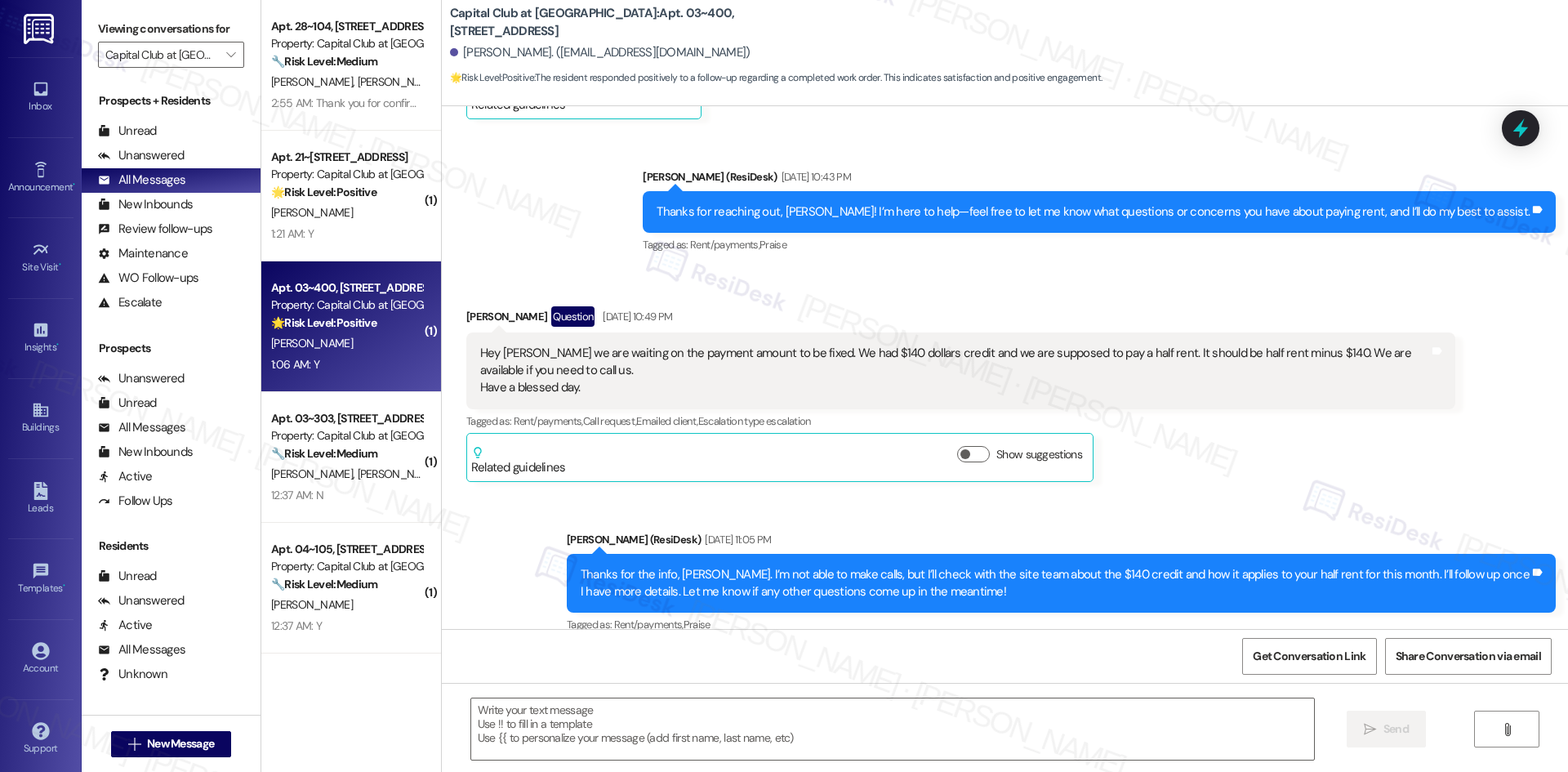
type textarea "Fetching suggested responses. Please feel free to read through the conversation…"
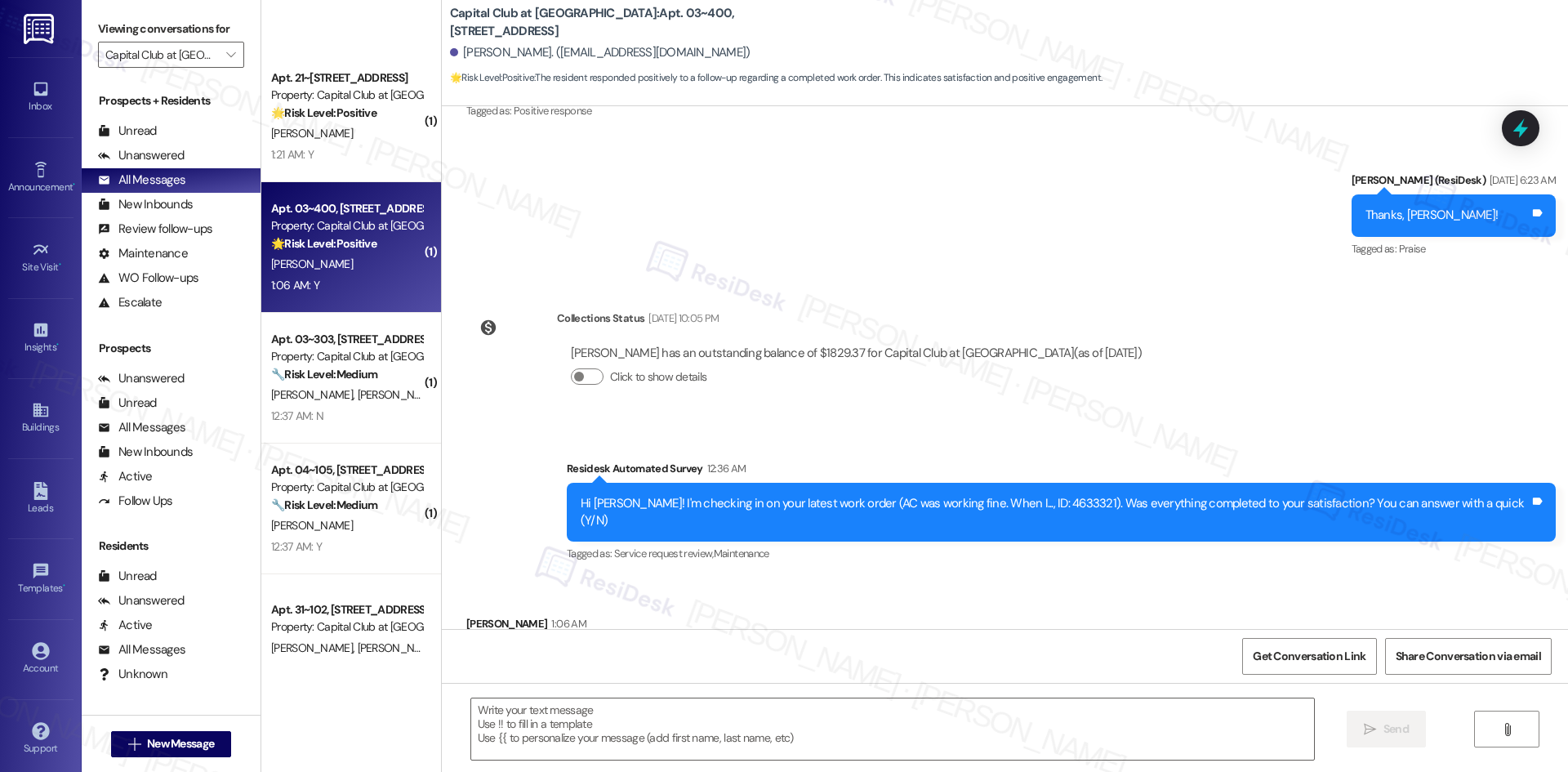
scroll to position [980, 0]
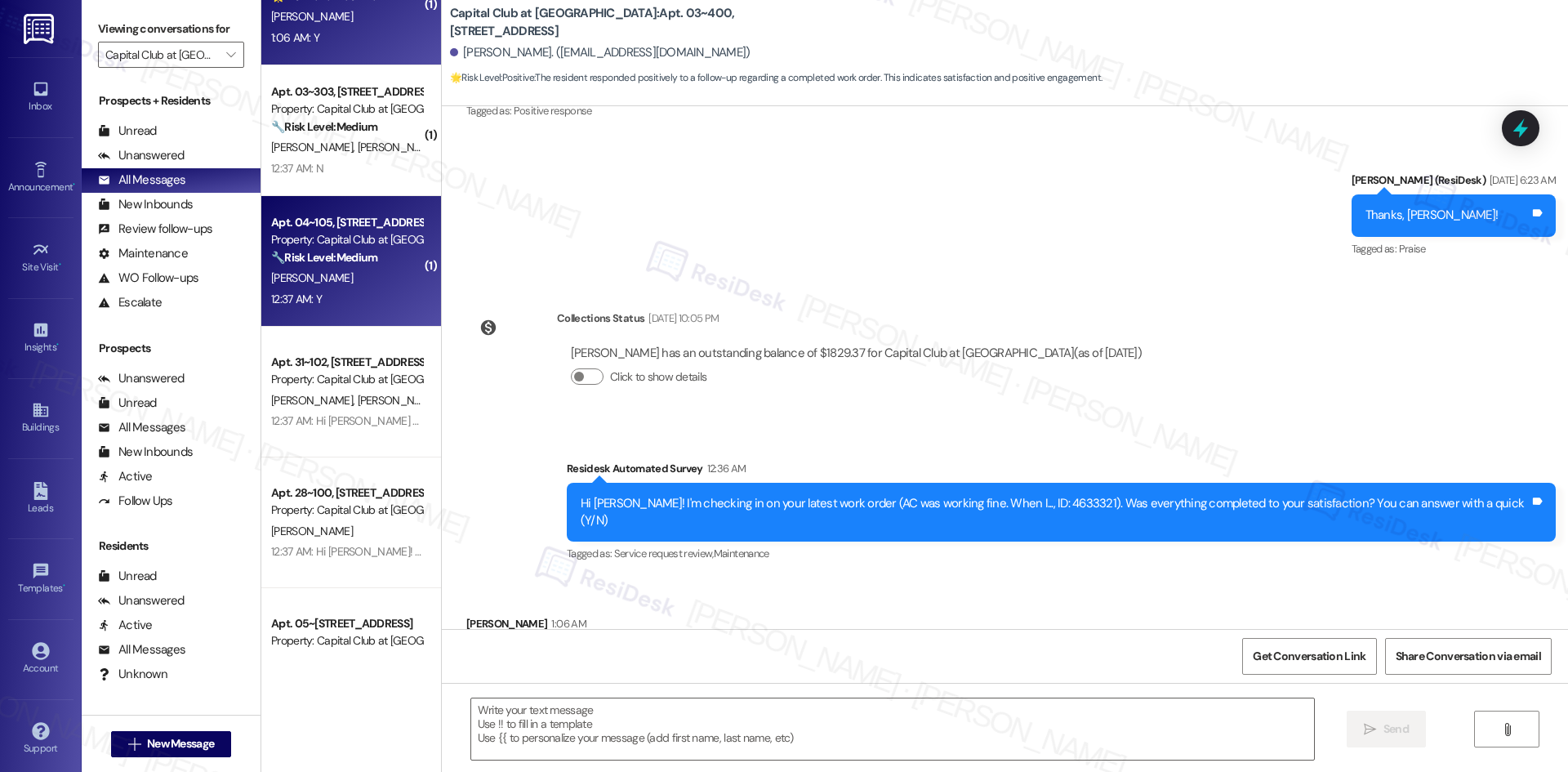
click at [353, 259] on strong "🔧 Risk Level: Medium" at bounding box center [324, 257] width 106 height 15
type textarea "Fetching suggested responses. Please feel free to read through the conversation…"
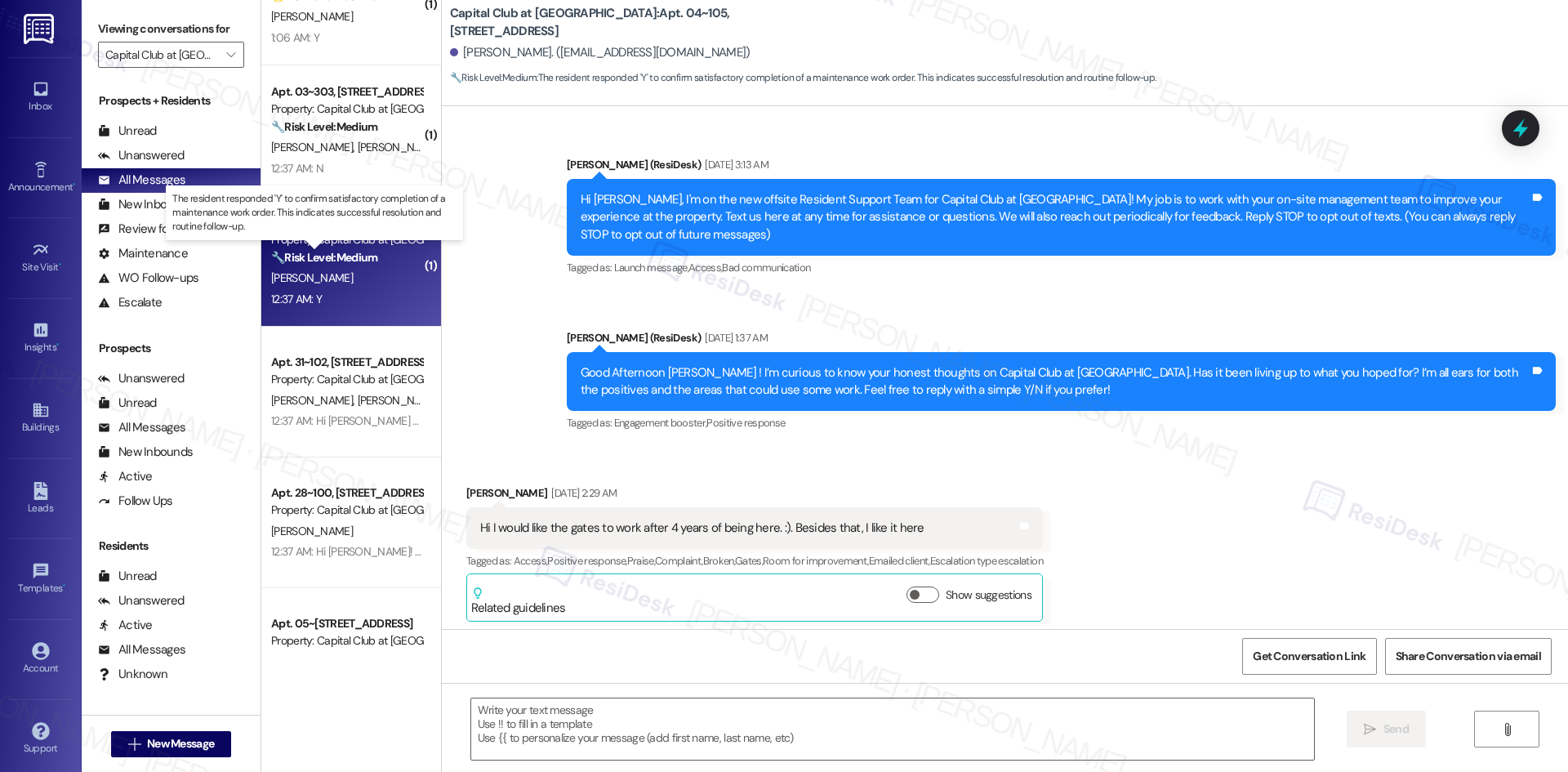
scroll to position [12366, 0]
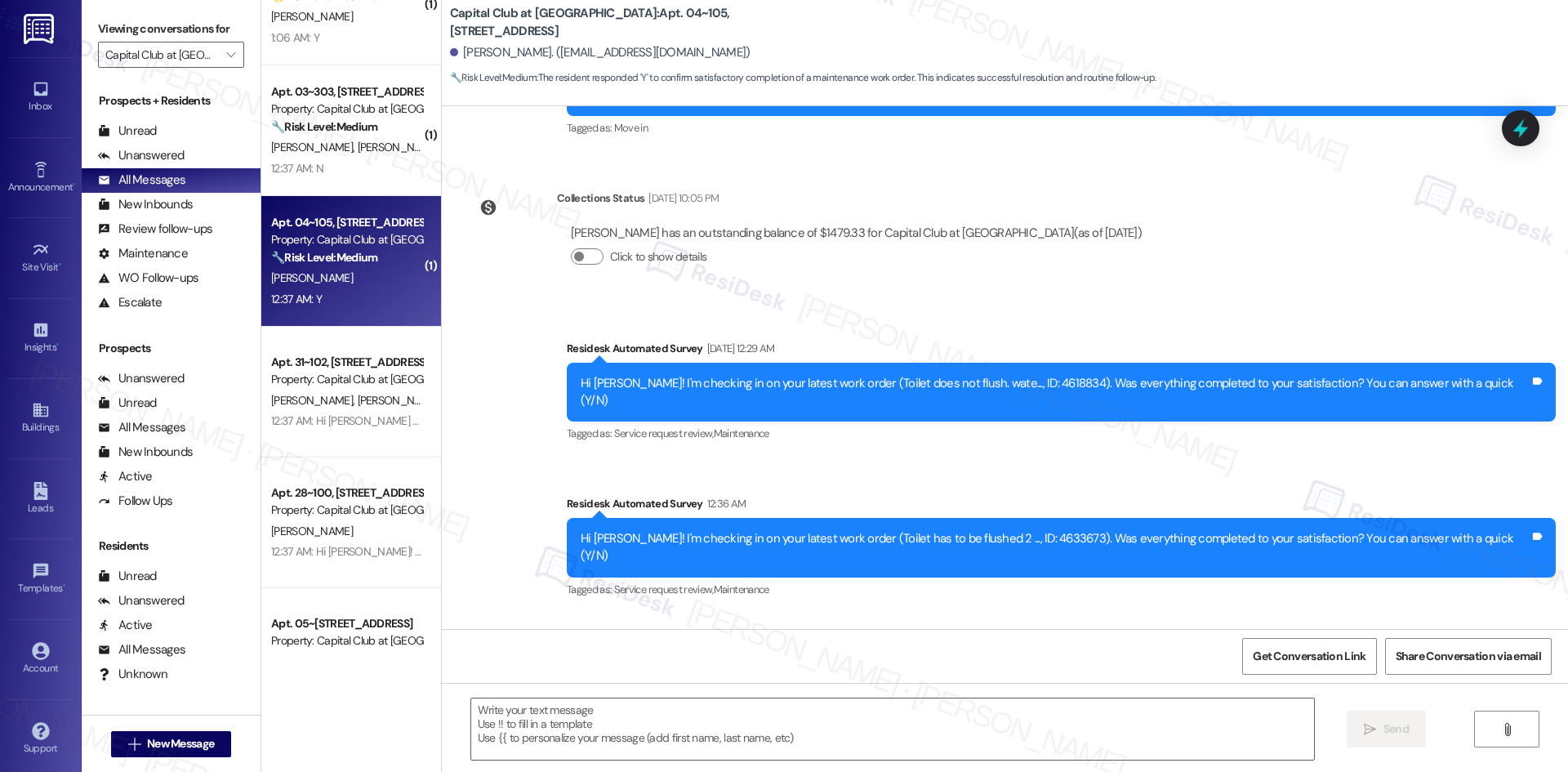
type textarea "Fetching suggested responses. Please feel free to read through the conversation…"
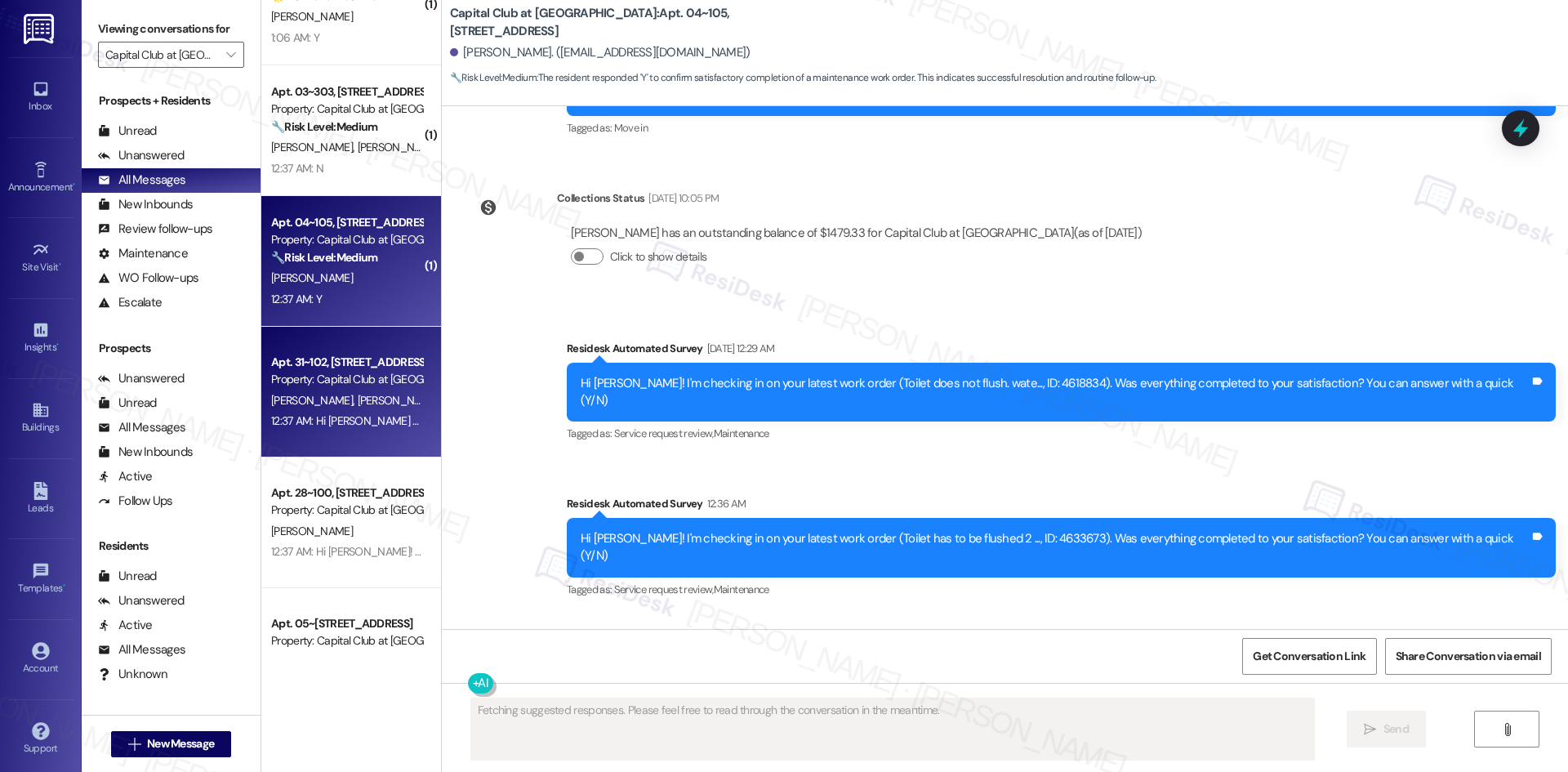
click at [403, 402] on div "[PERSON_NAME] [PERSON_NAME]" at bounding box center [347, 400] width 154 height 21
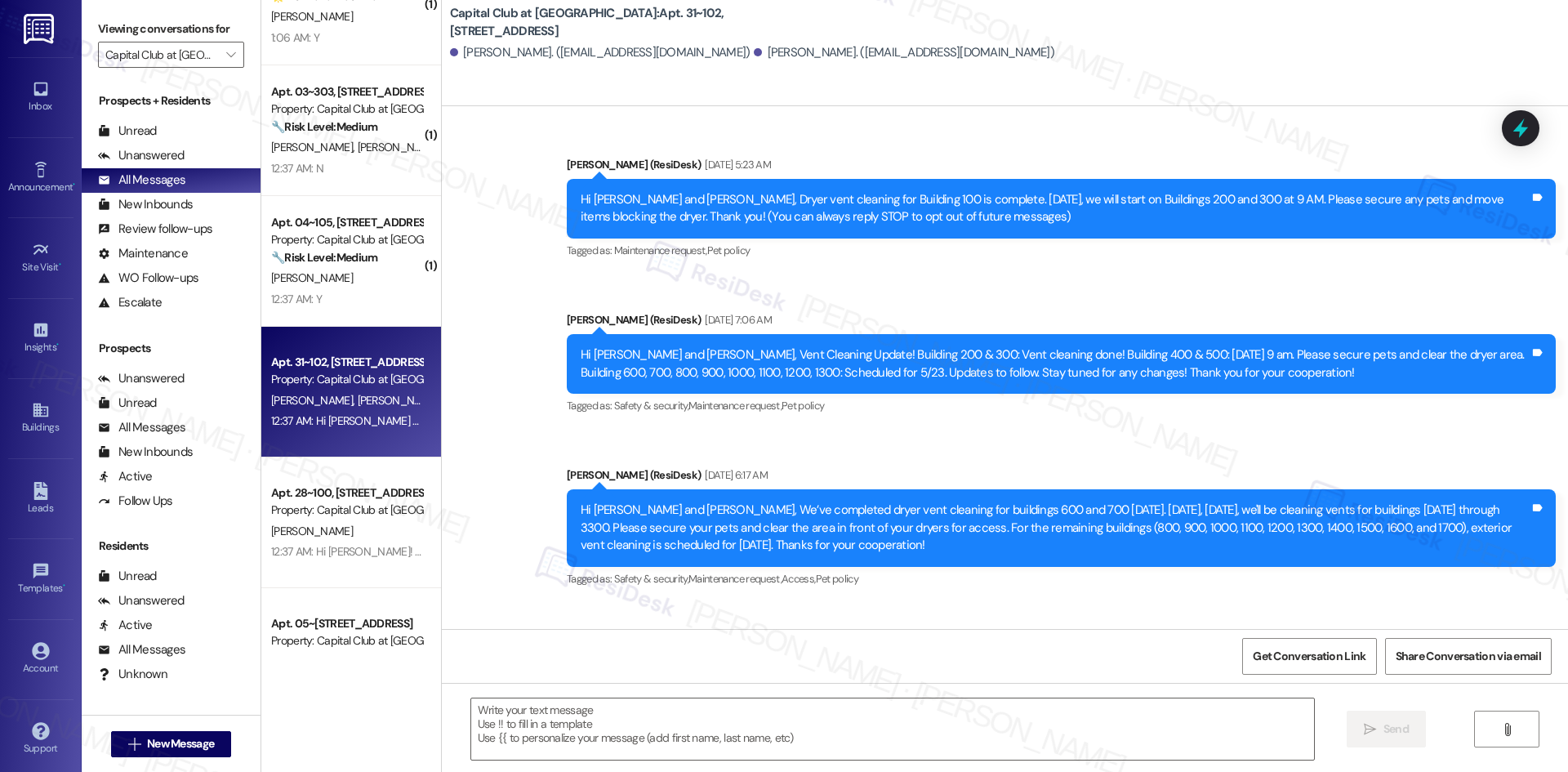
scroll to position [6665, 0]
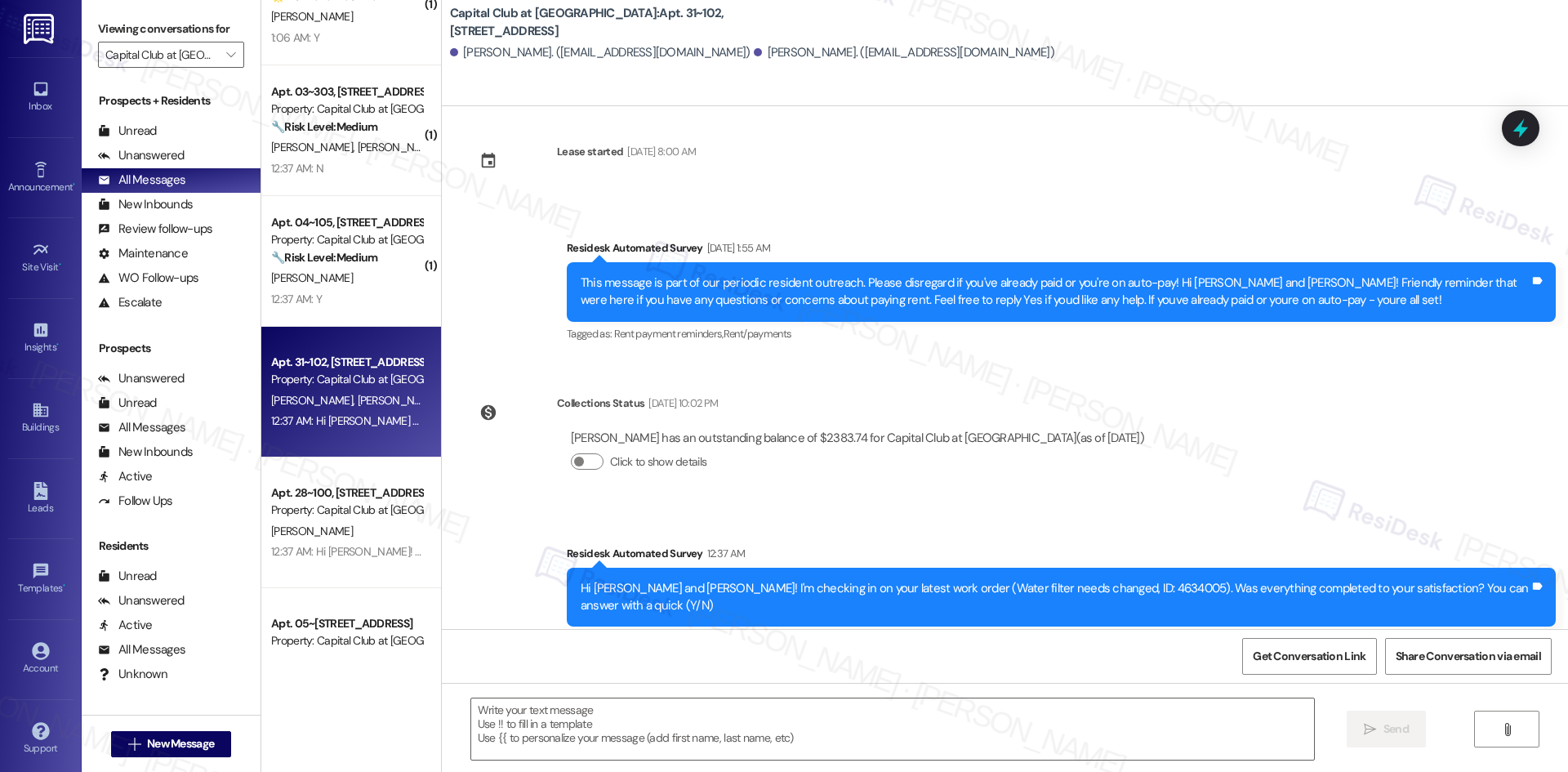
type textarea "Fetching suggested responses. Please feel free to read through the conversation…"
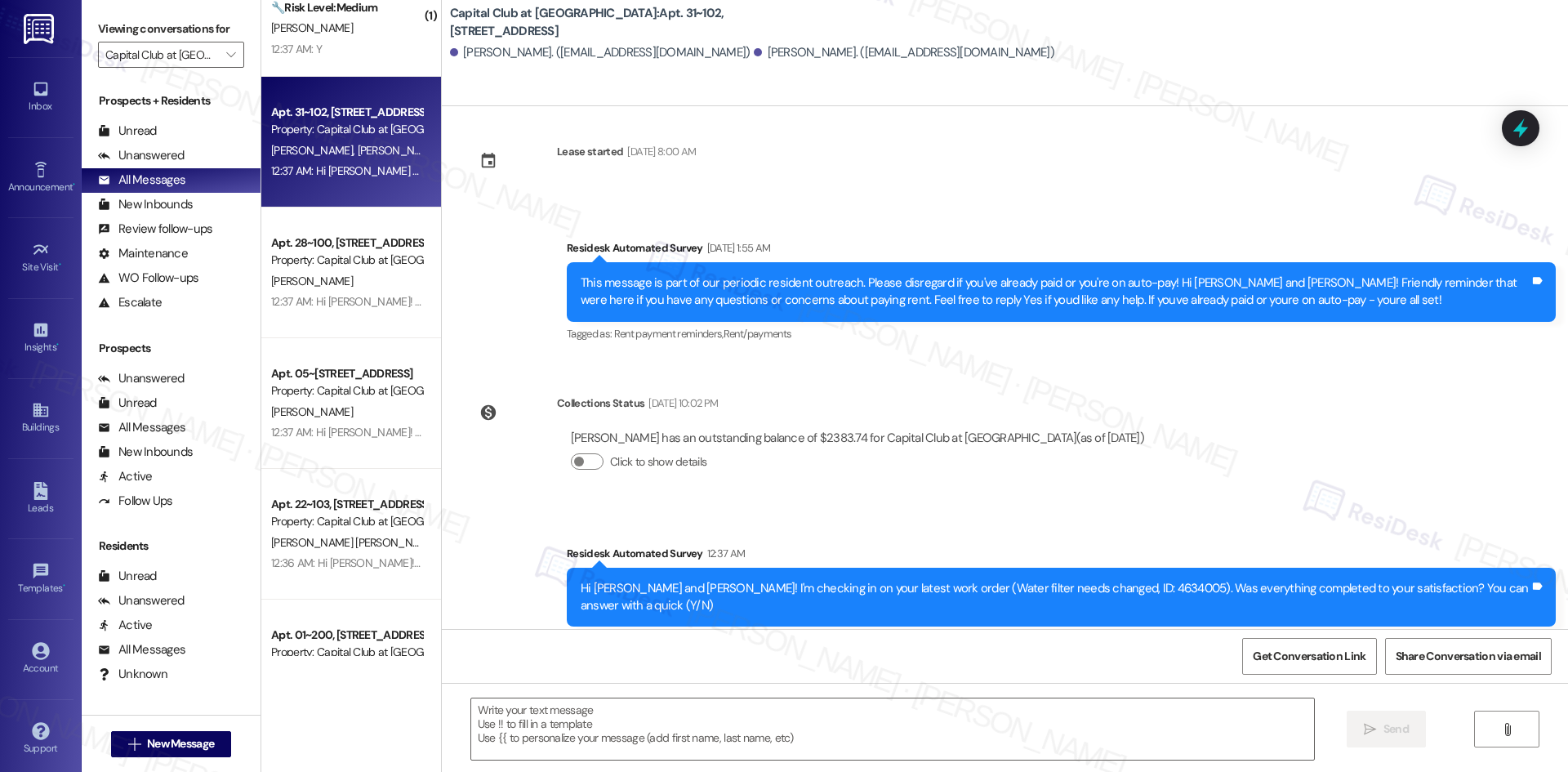
scroll to position [1225, 0]
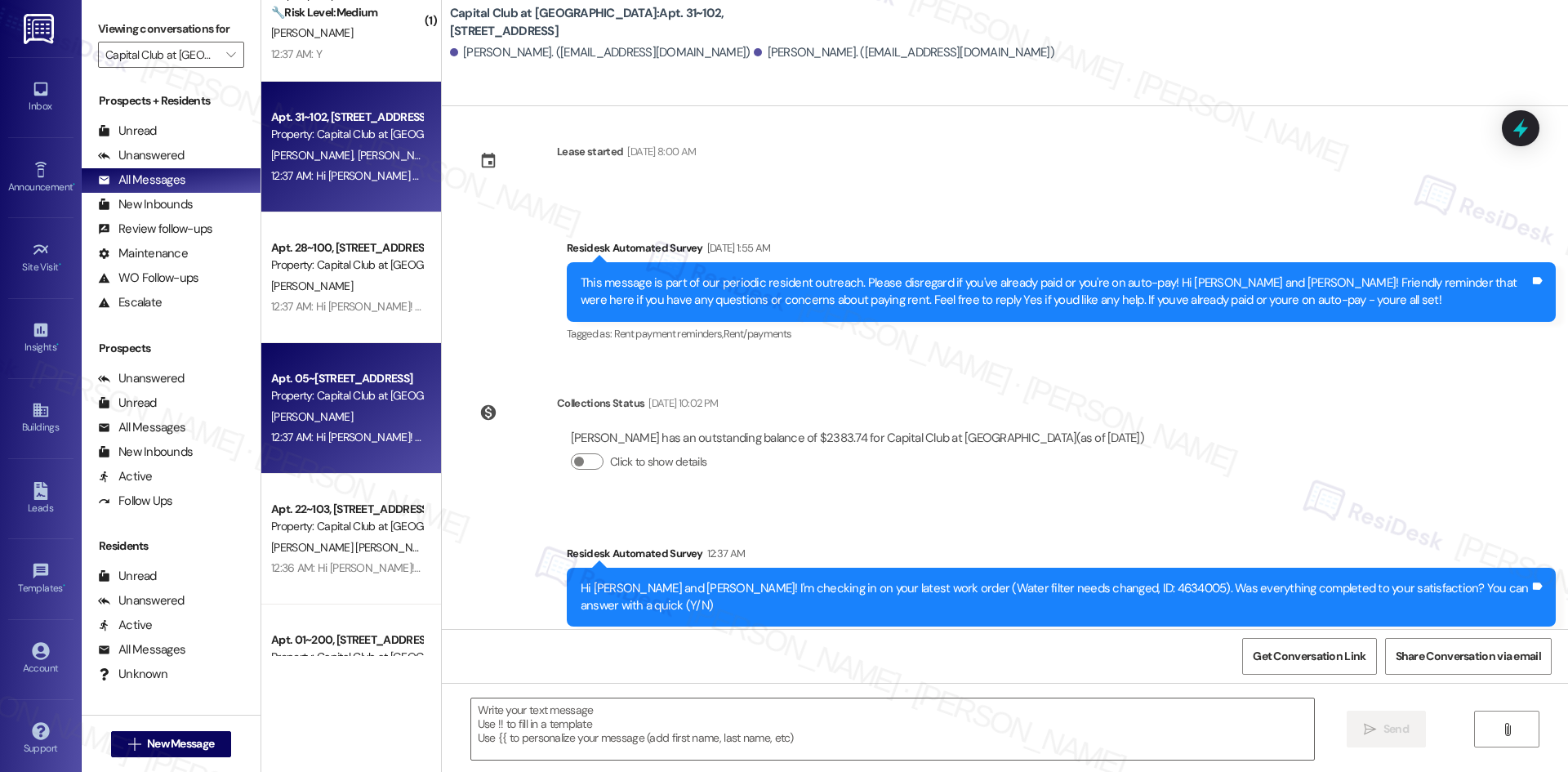
click at [358, 398] on div "Property: Capital Club at [GEOGRAPHIC_DATA]" at bounding box center [347, 395] width 151 height 17
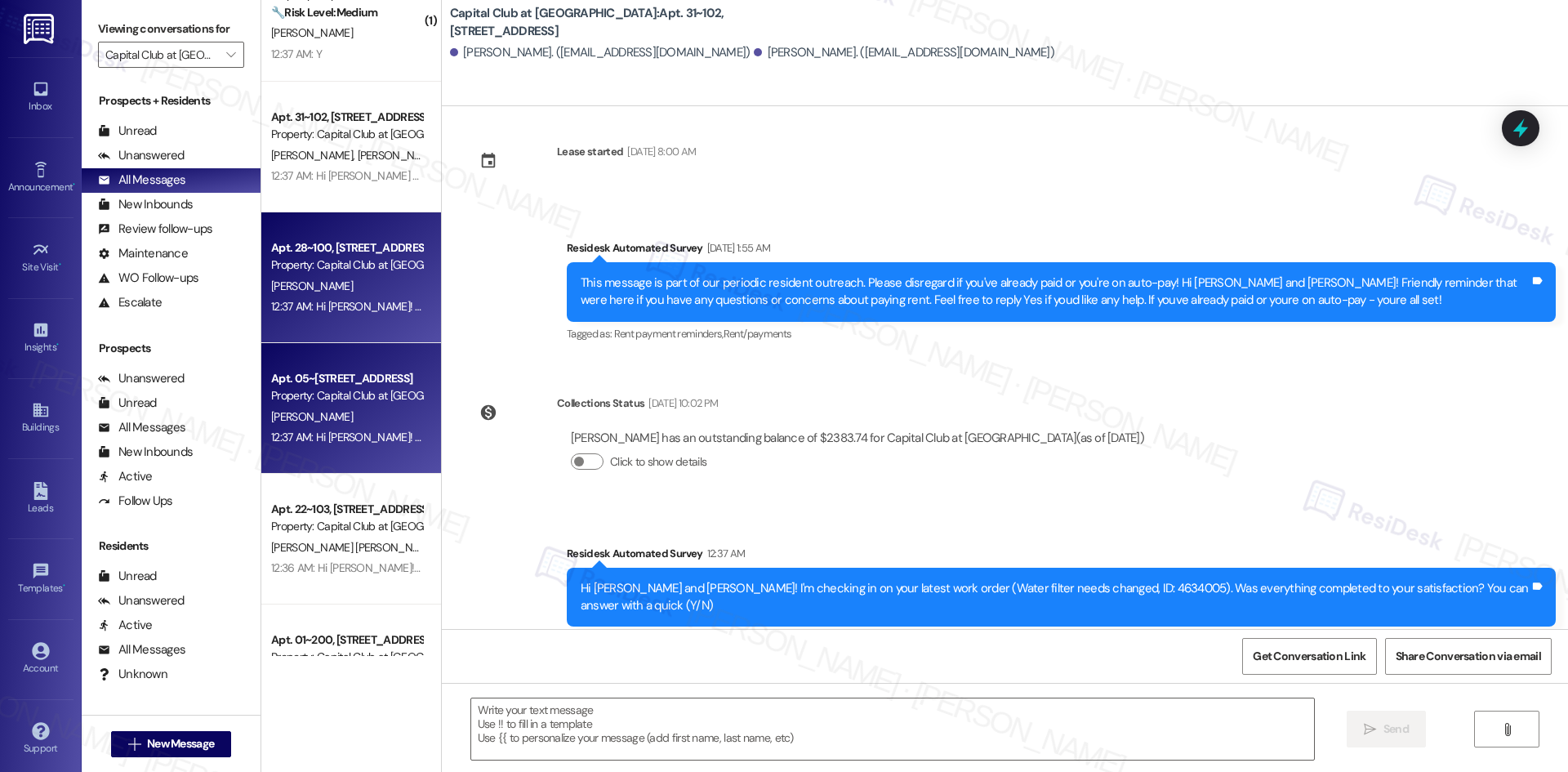
type textarea "Fetching suggested responses. Please feel free to read through the conversation…"
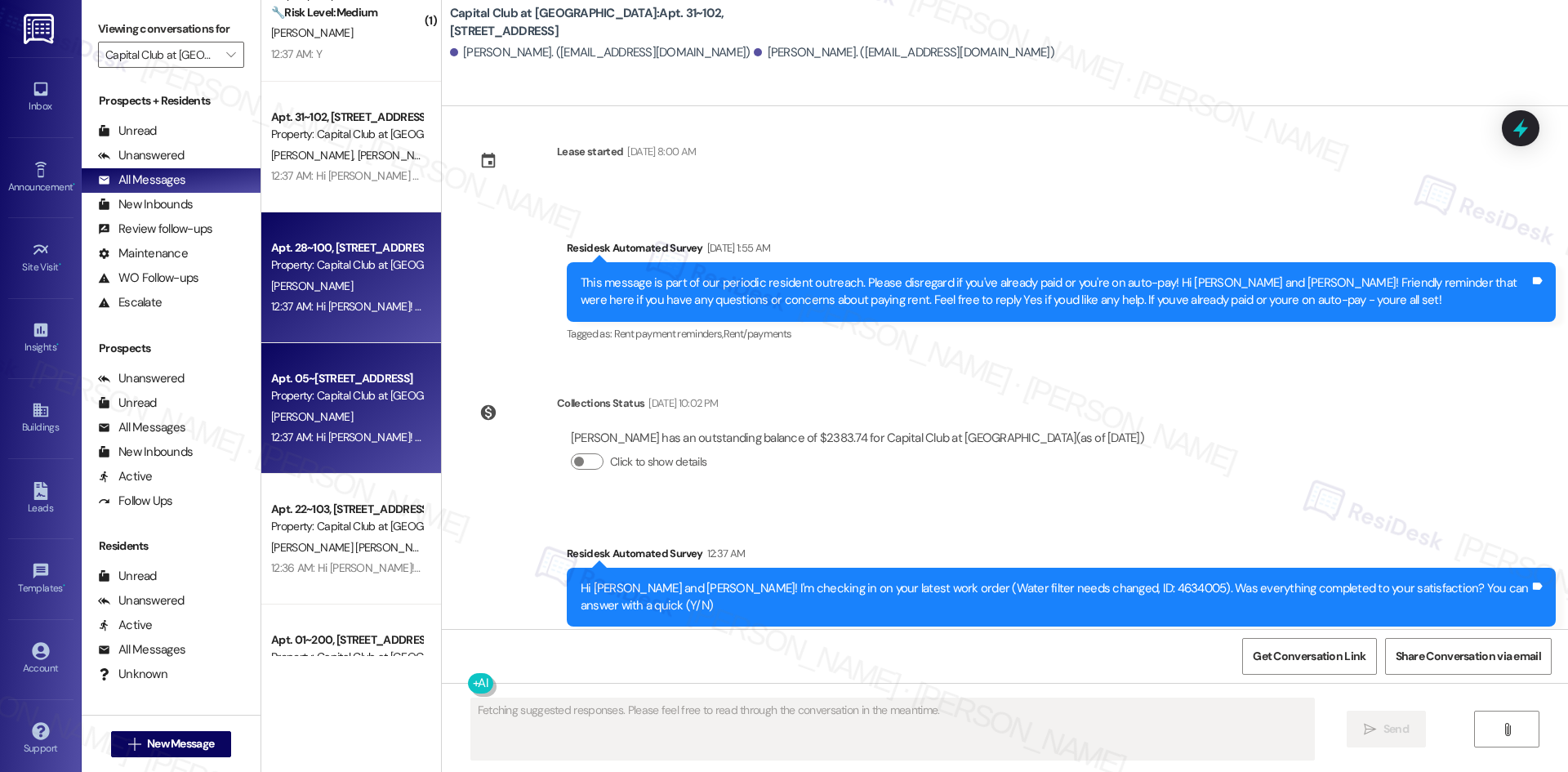
click at [358, 327] on div "Apt. 28~100, [STREET_ADDRESS] Property: Capital Club at [GEOGRAPHIC_DATA] [PERS…" at bounding box center [351, 277] width 180 height 131
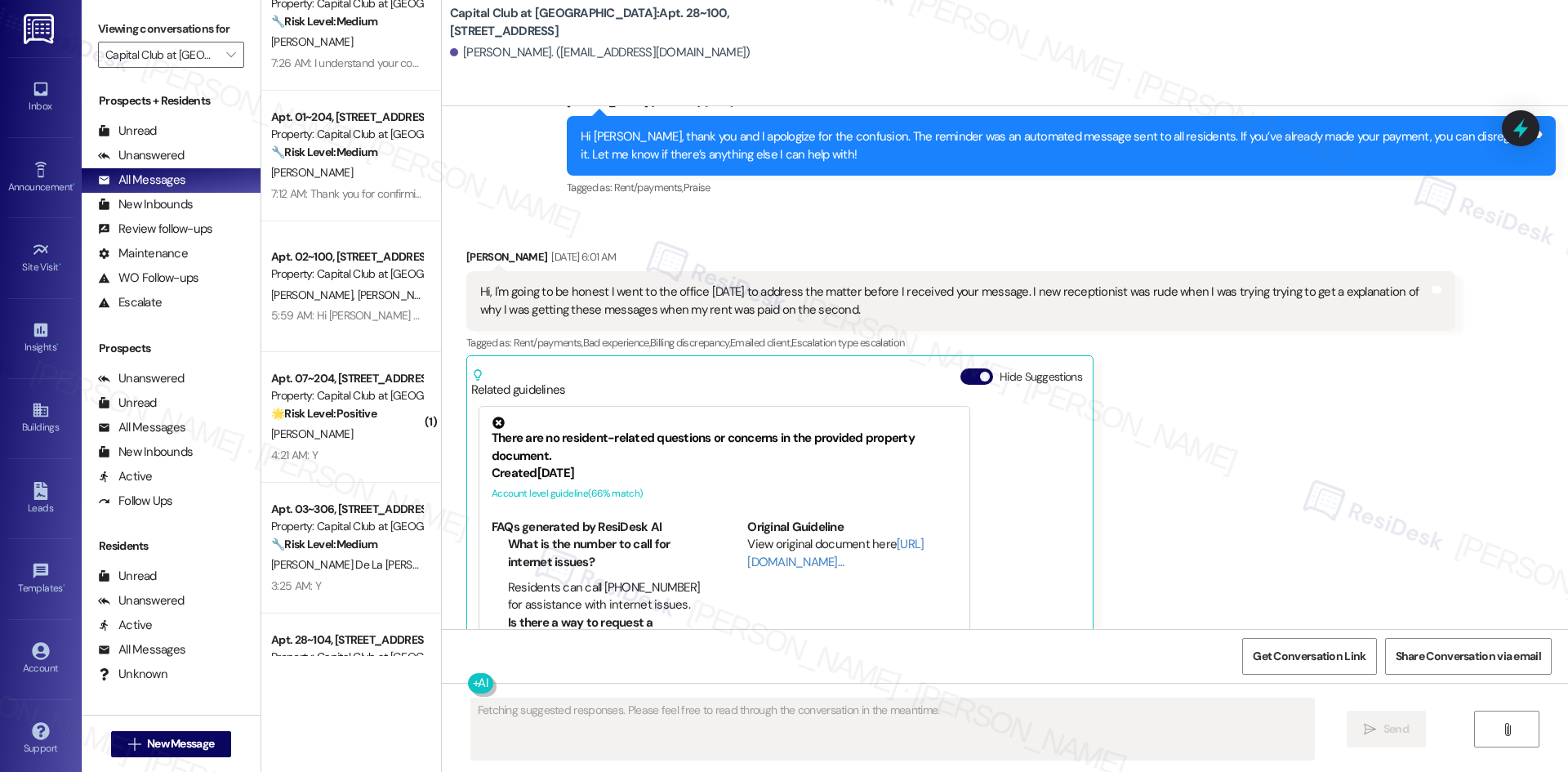
scroll to position [0, 0]
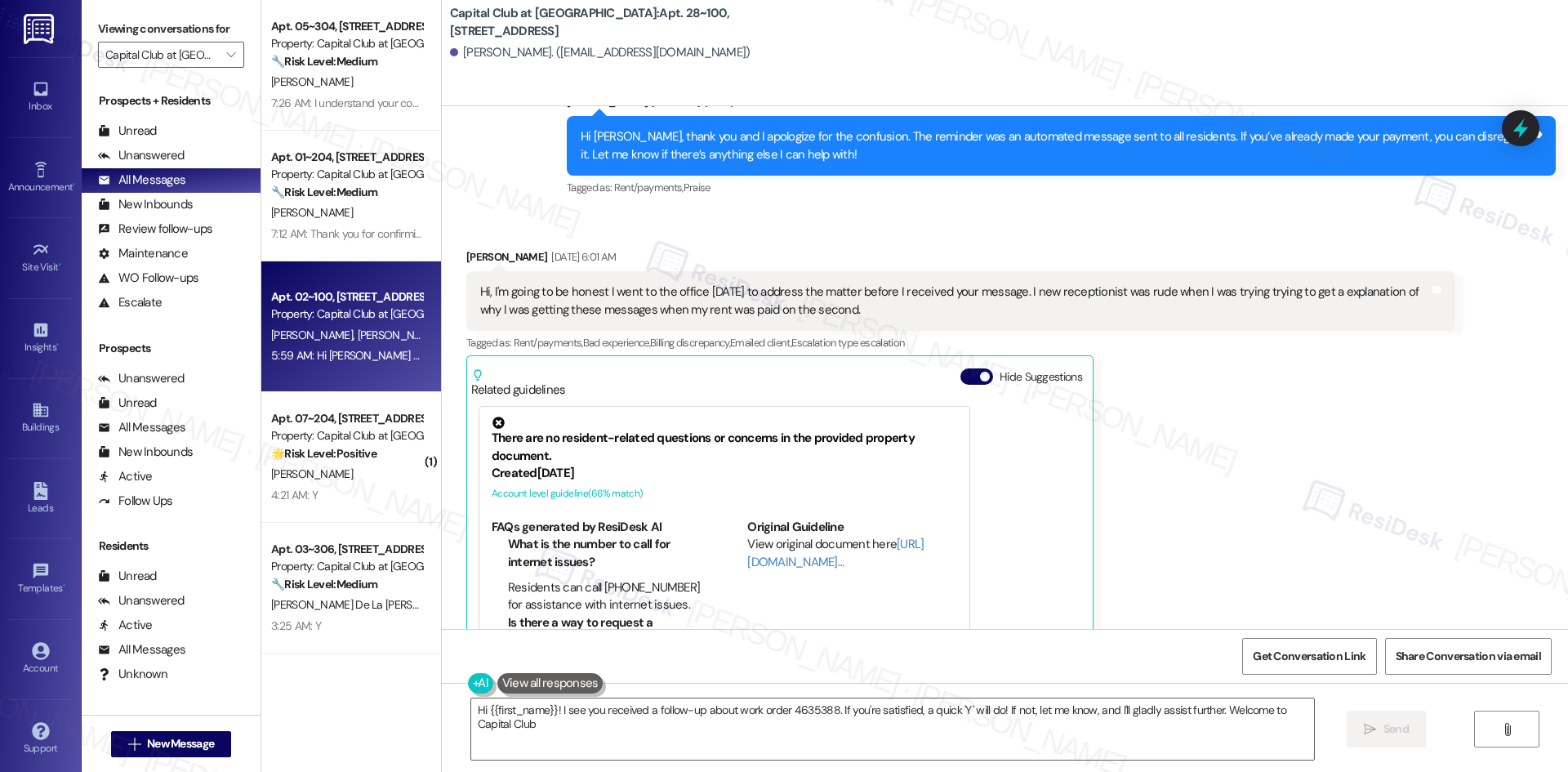
type textarea "Hi {{first_name}}! I see you received a follow-up about work order 4635388. If …"
click at [348, 346] on div "5:59 AM: Hi [PERSON_NAME] and [PERSON_NAME], we're constantly striving to make …" at bounding box center [347, 355] width 154 height 21
type textarea "Fetching suggested responses. Please feel free to read through the conversation…"
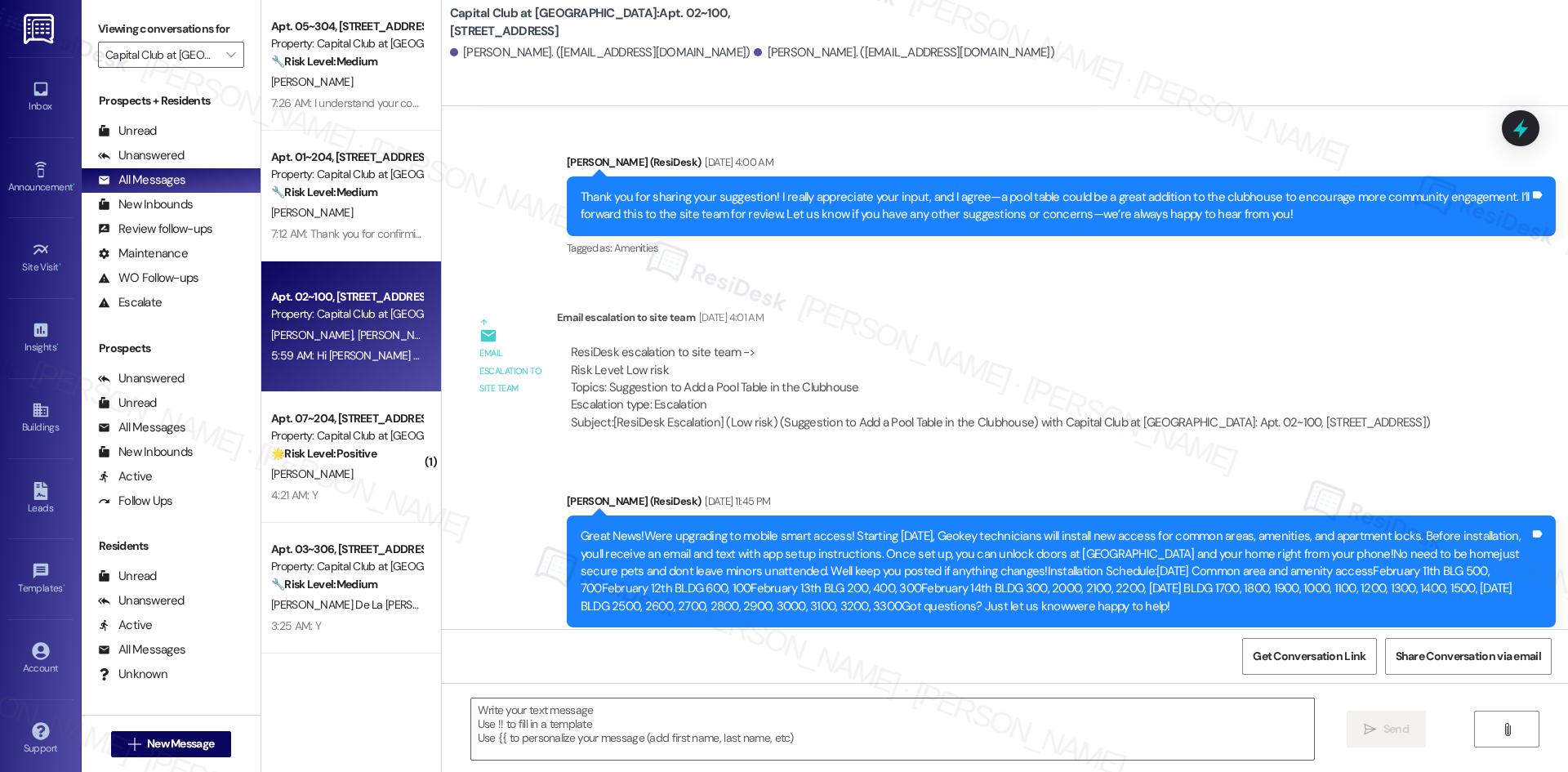
type textarea "Fetching suggested responses. Please feel free to read through the conversation…"
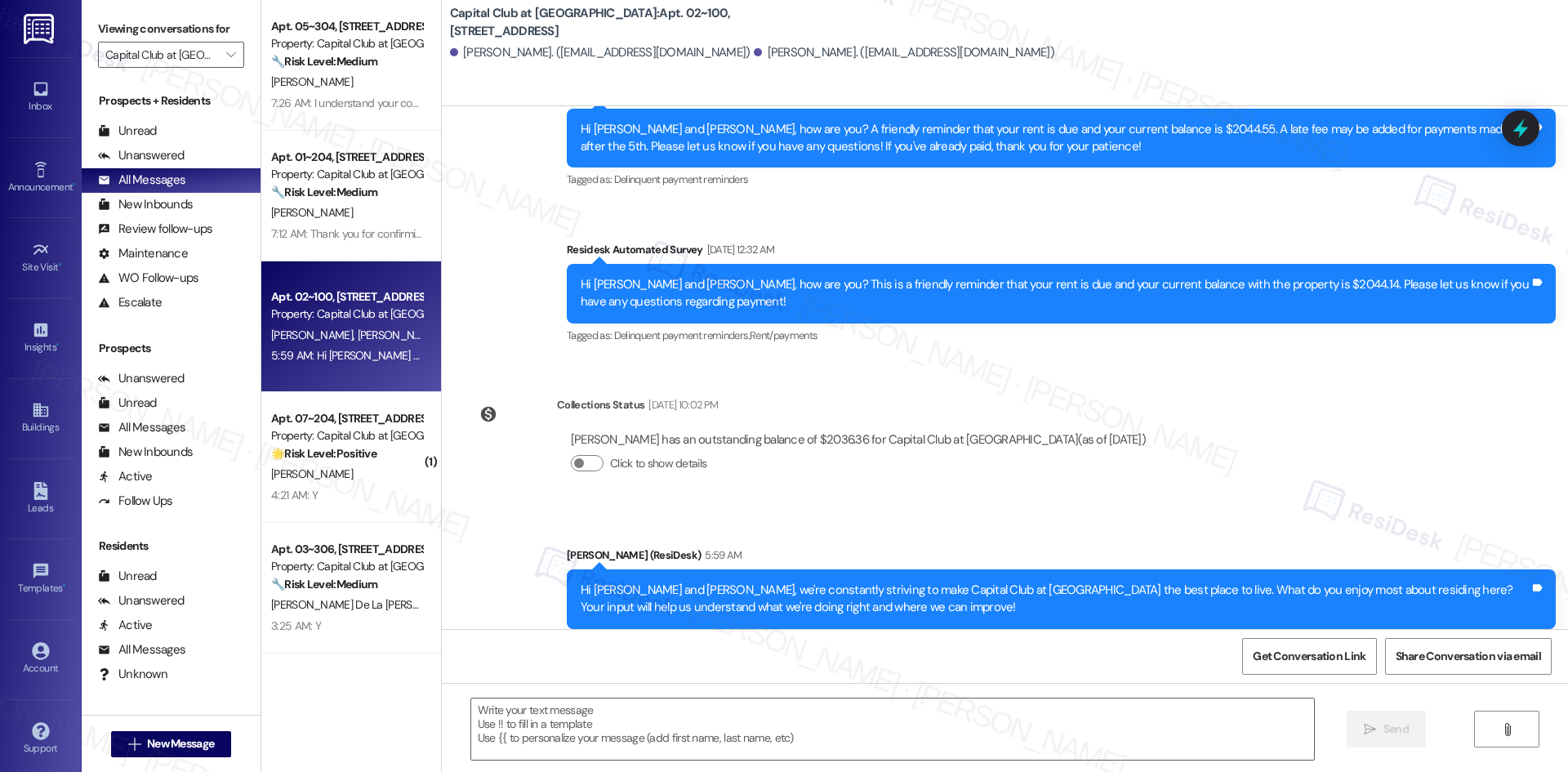
scroll to position [14176, 0]
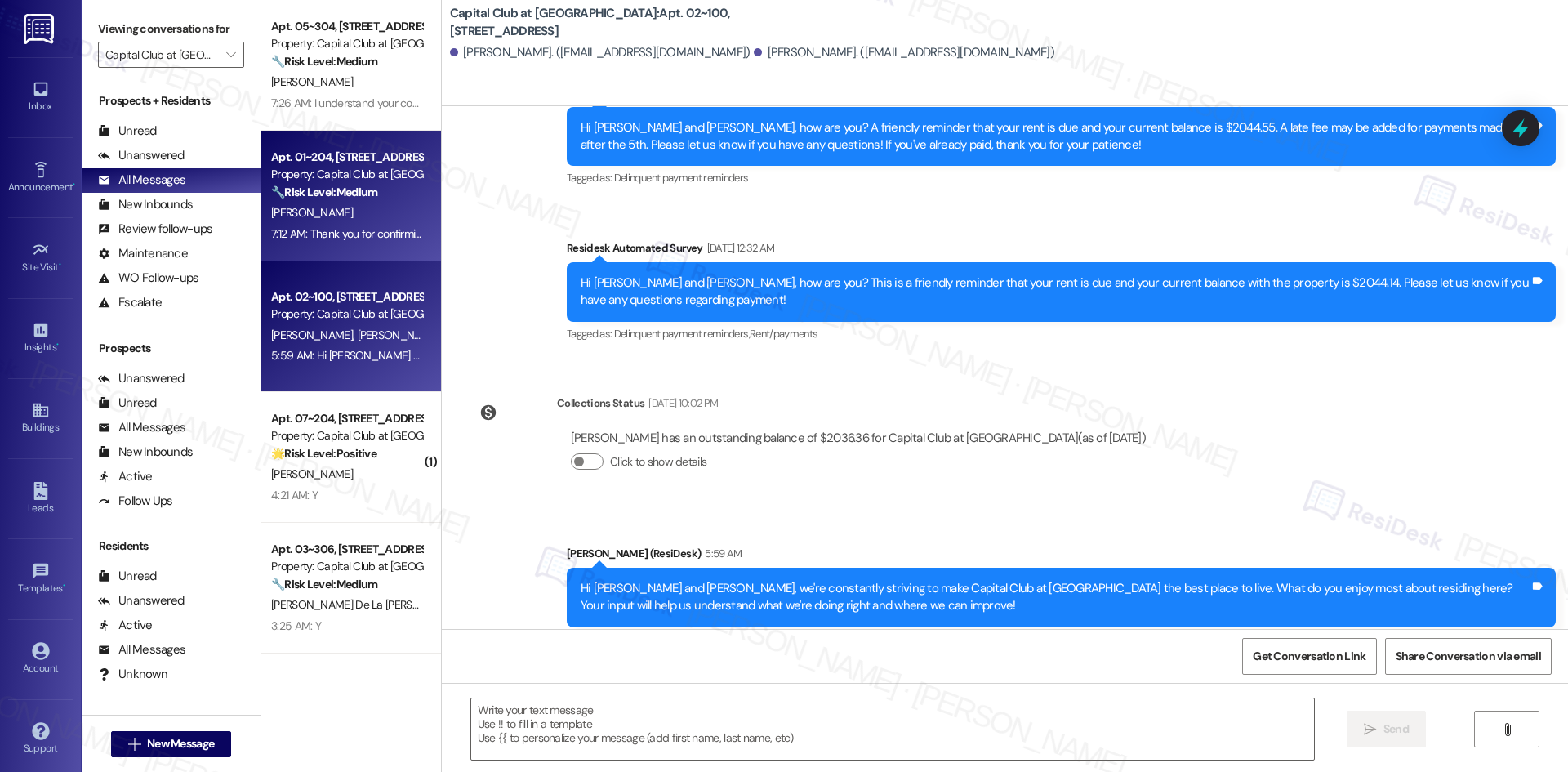
click at [313, 220] on div "[PERSON_NAME]" at bounding box center [347, 212] width 154 height 21
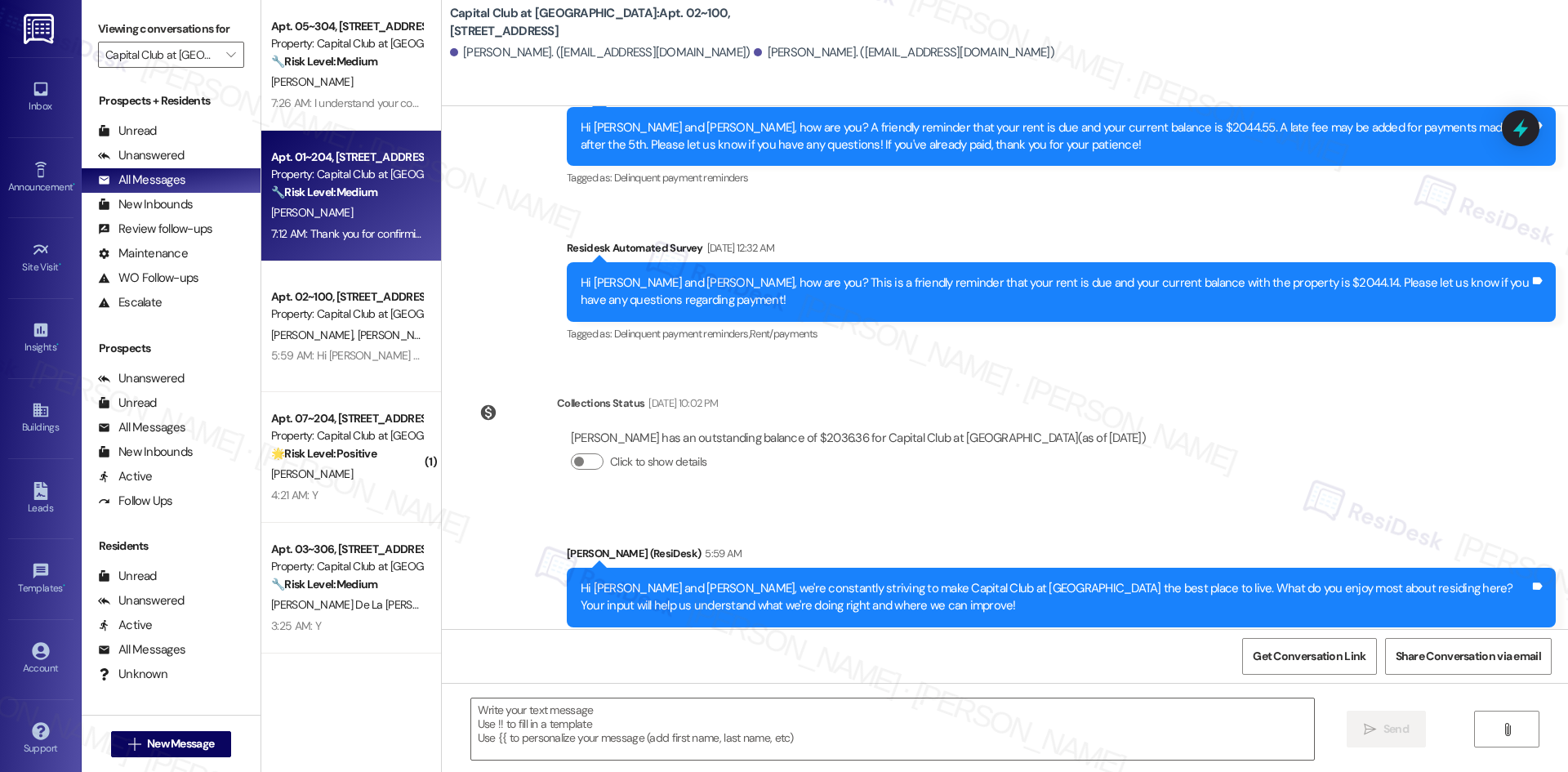
type textarea "Fetching suggested responses. Please feel free to read through the conversation…"
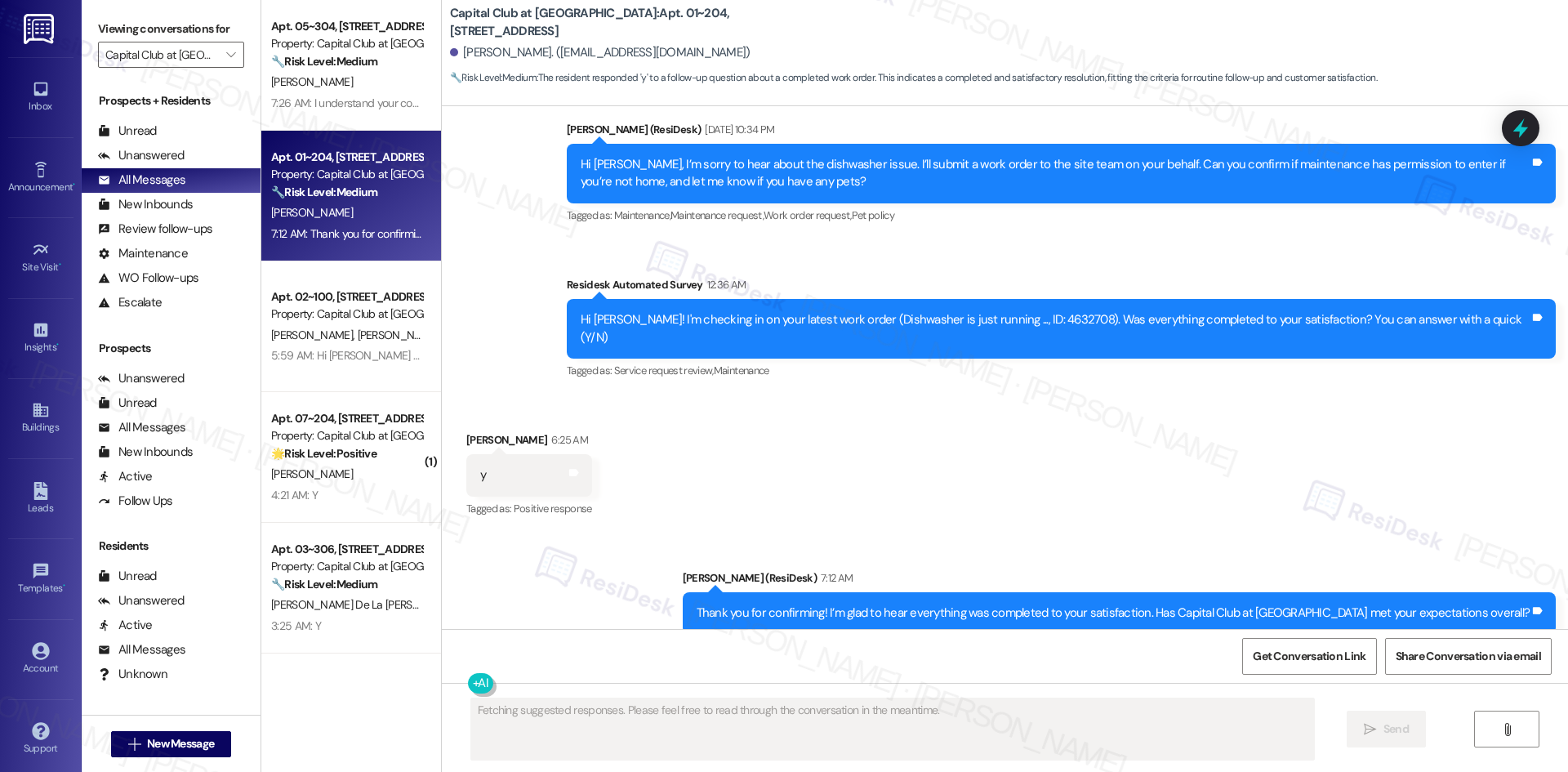
scroll to position [7087, 0]
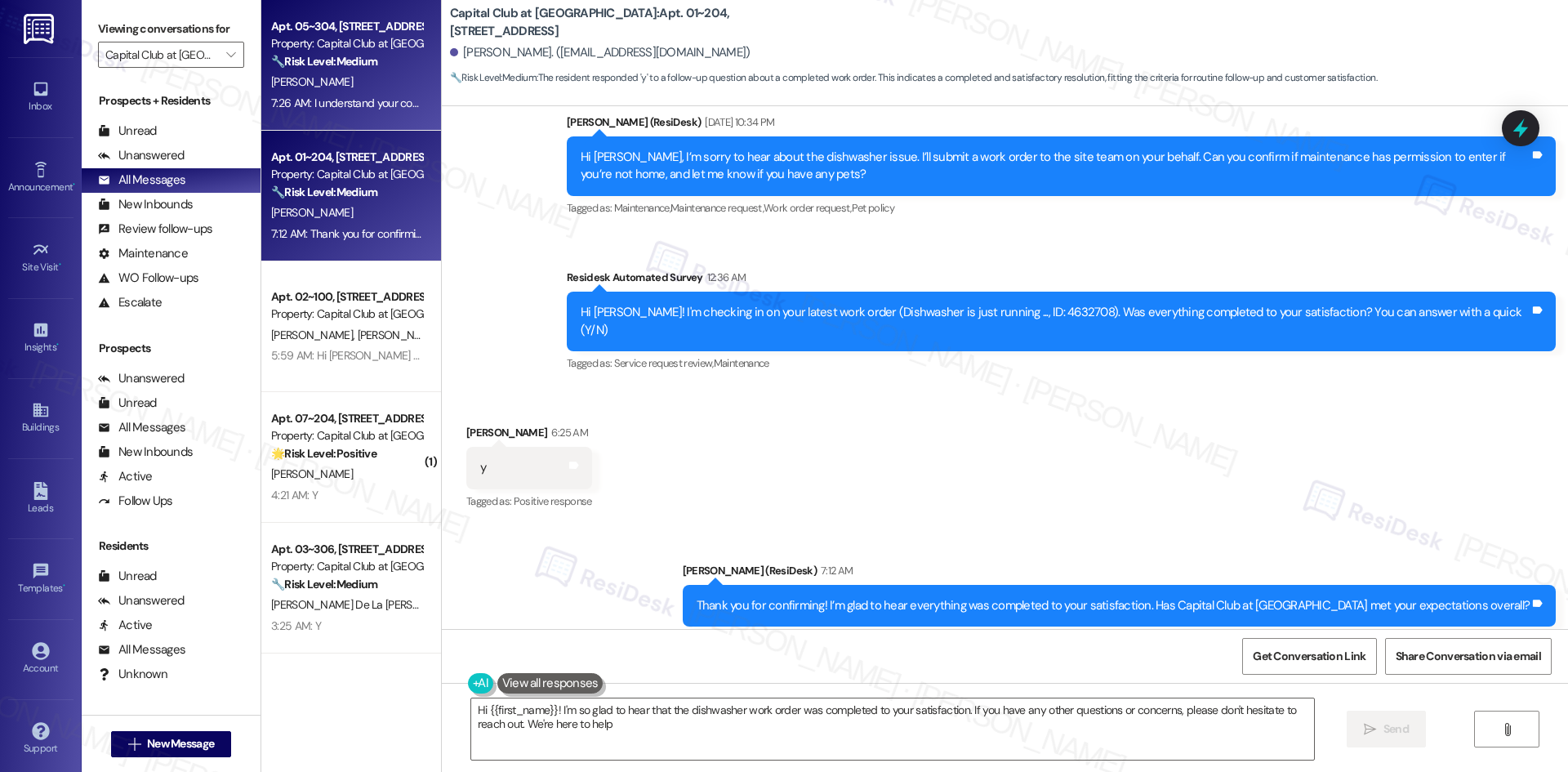
type textarea "Hi {{first_name}}! I'm so glad to hear that the dishwasher work order was compl…"
click at [342, 83] on div "[PERSON_NAME]" at bounding box center [347, 81] width 154 height 21
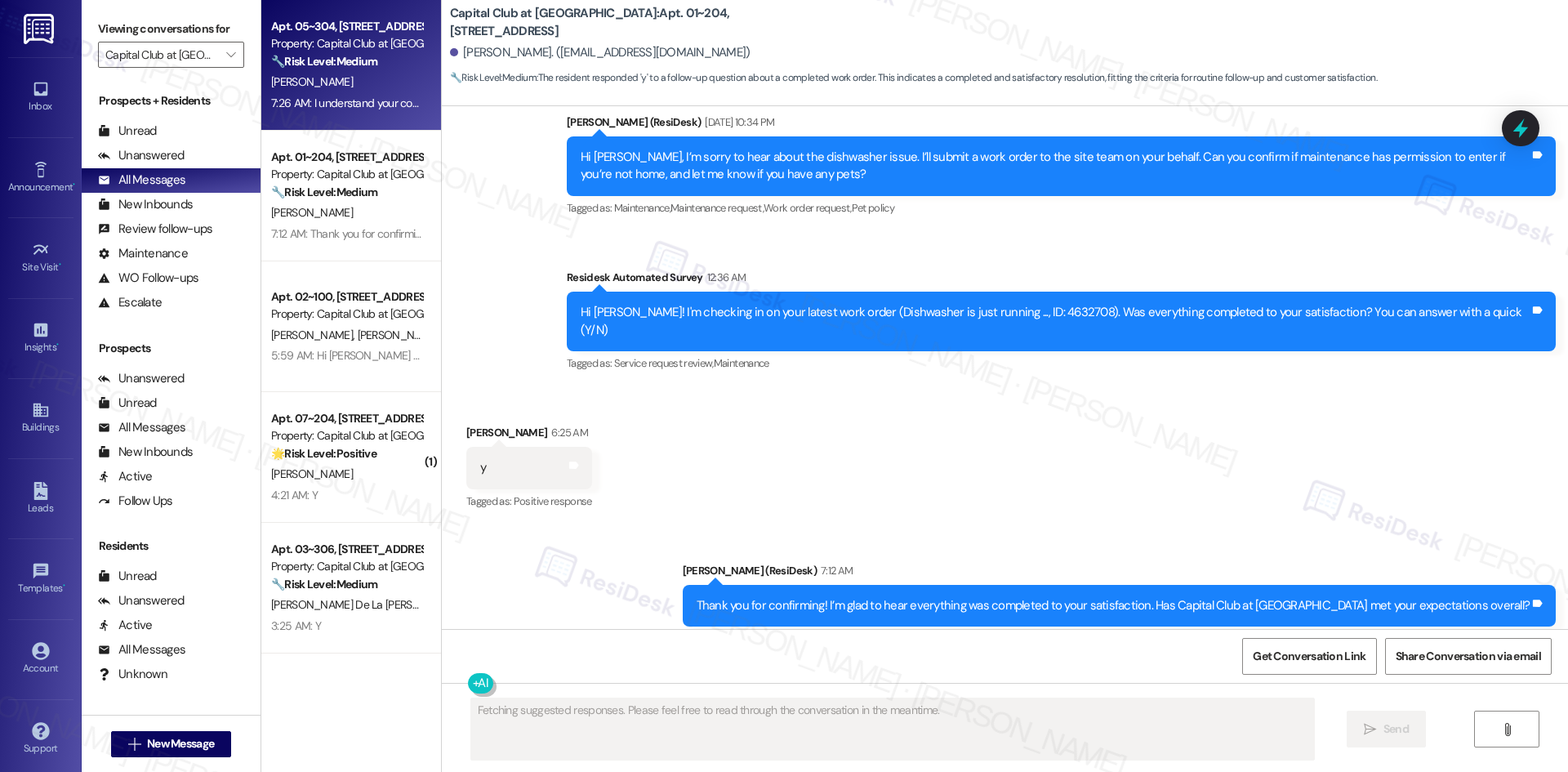
scroll to position [1814, 0]
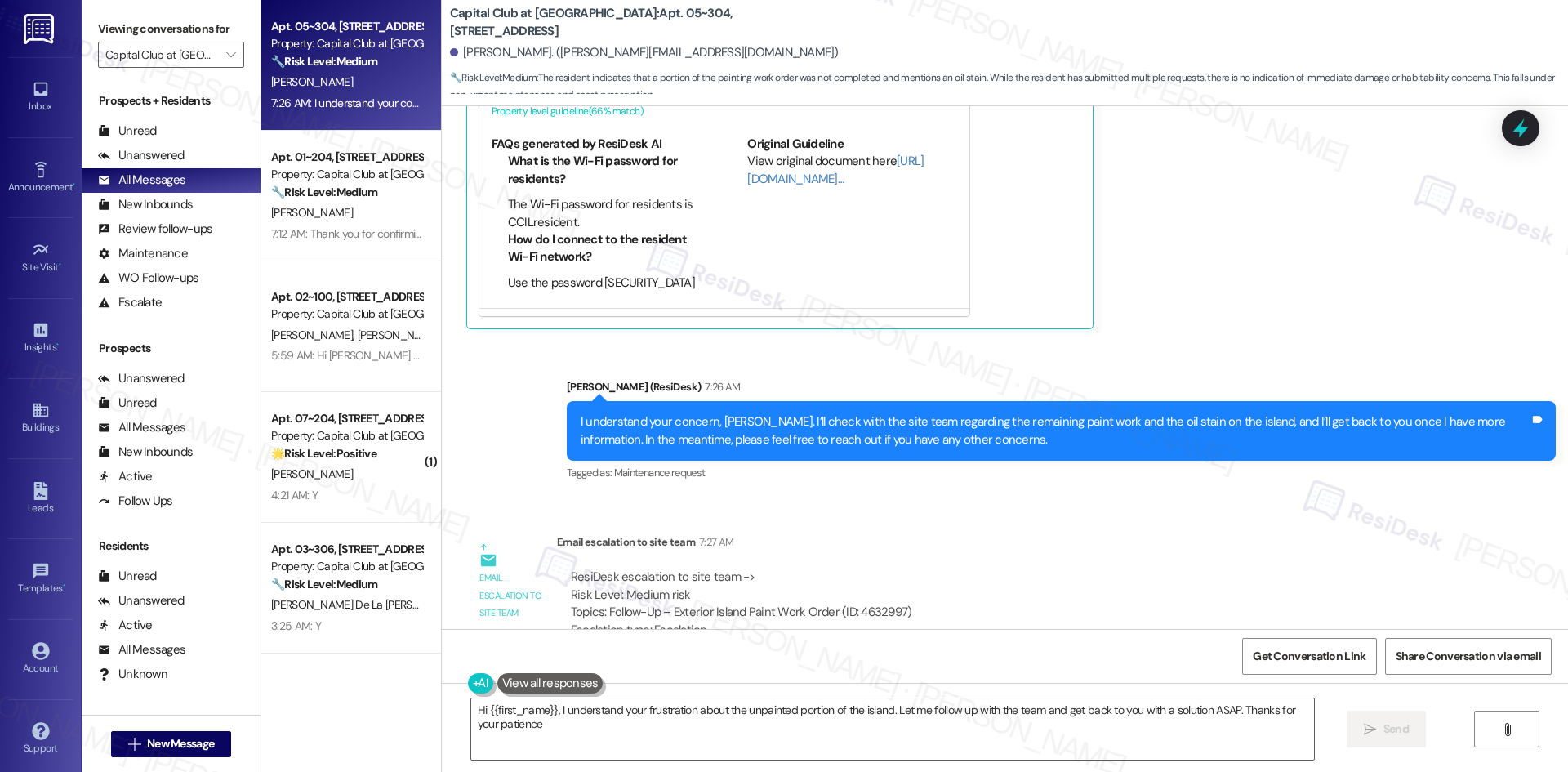
type textarea "Hi {{first_name}}, I understand your frustration about the unpainted portion of…"
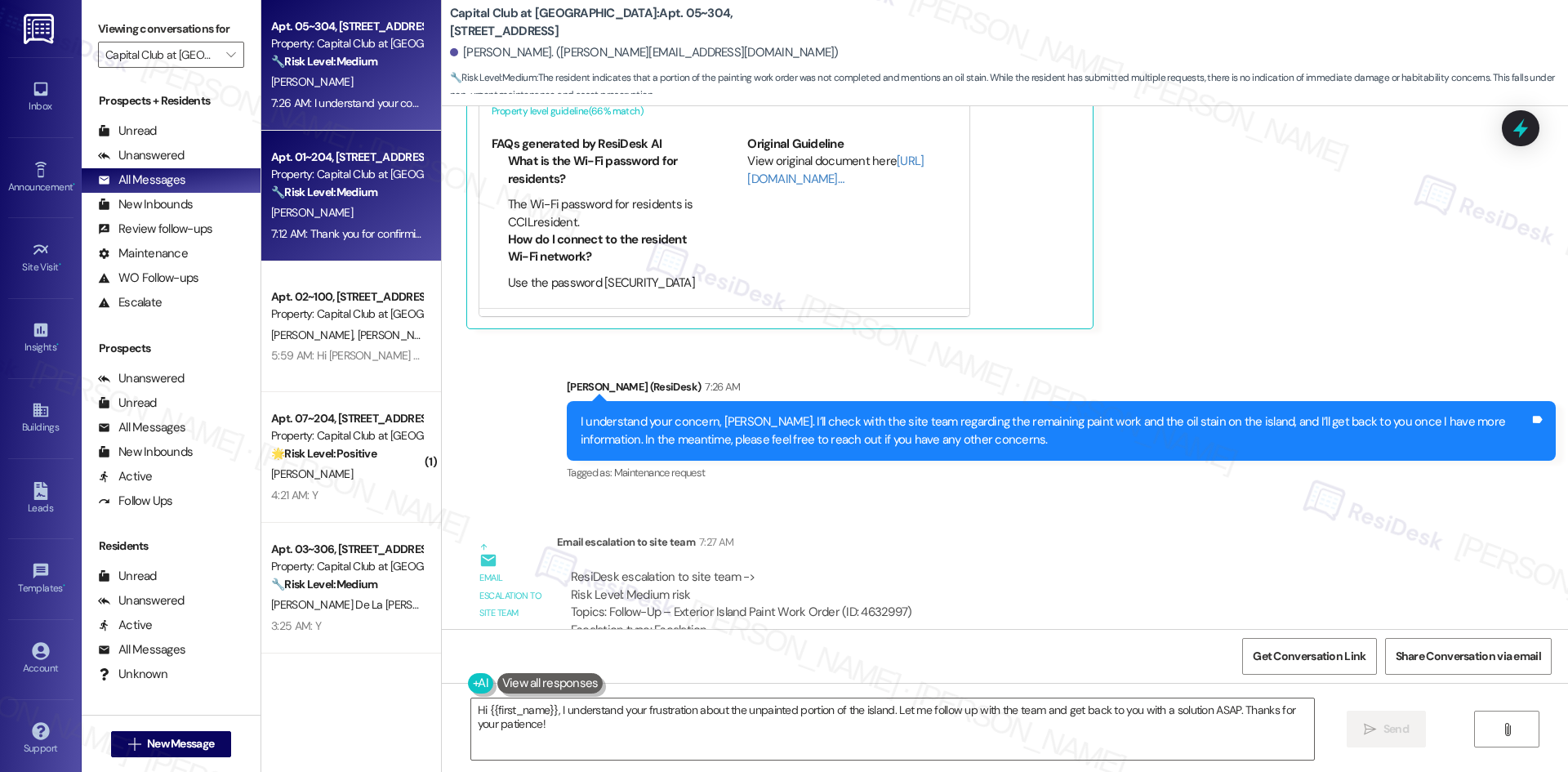
click at [367, 242] on div "7:12 AM: Thank you for confirming! I’m glad to hear everything was completed to…" at bounding box center [347, 233] width 154 height 21
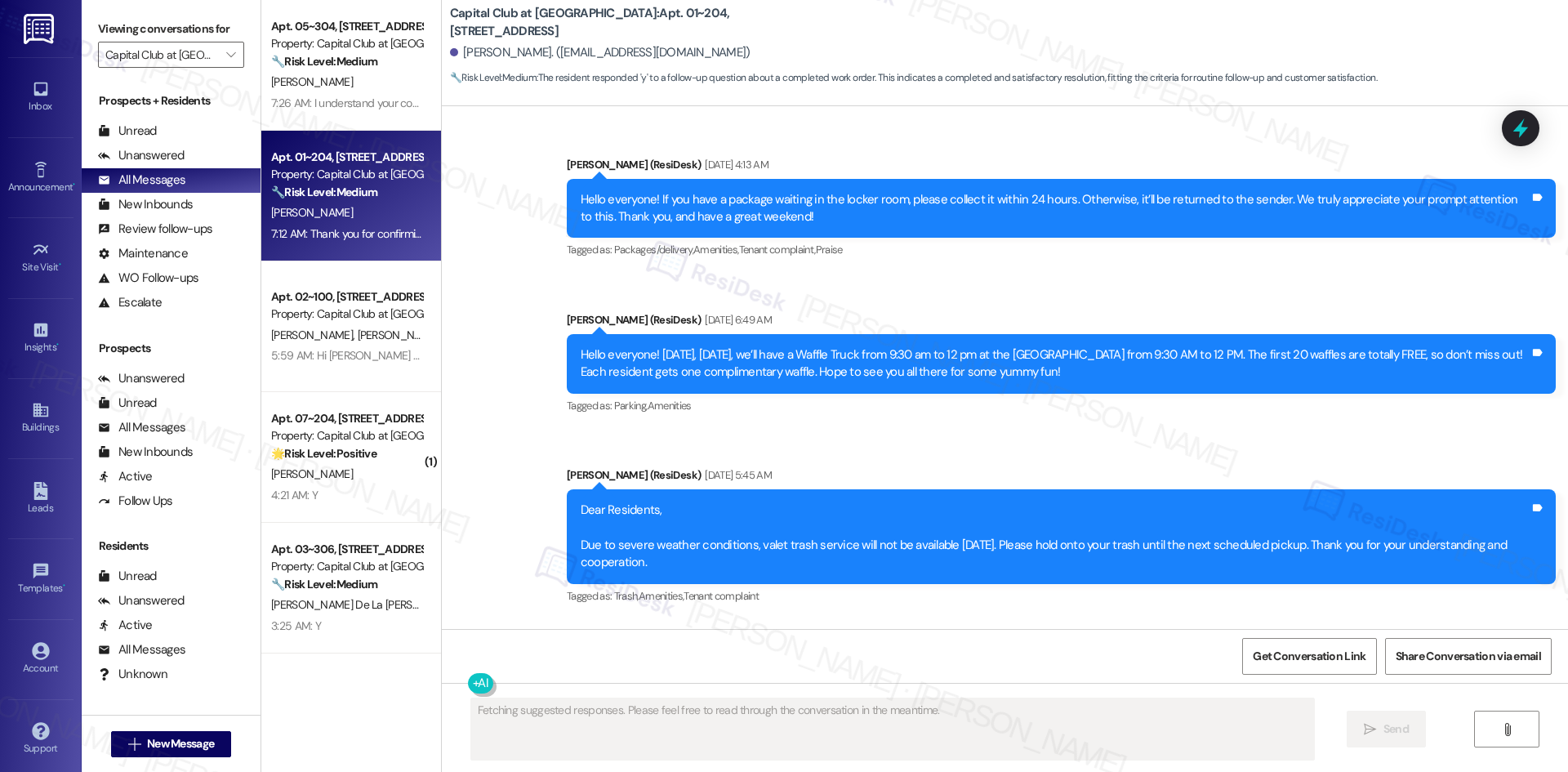
scroll to position [7087, 0]
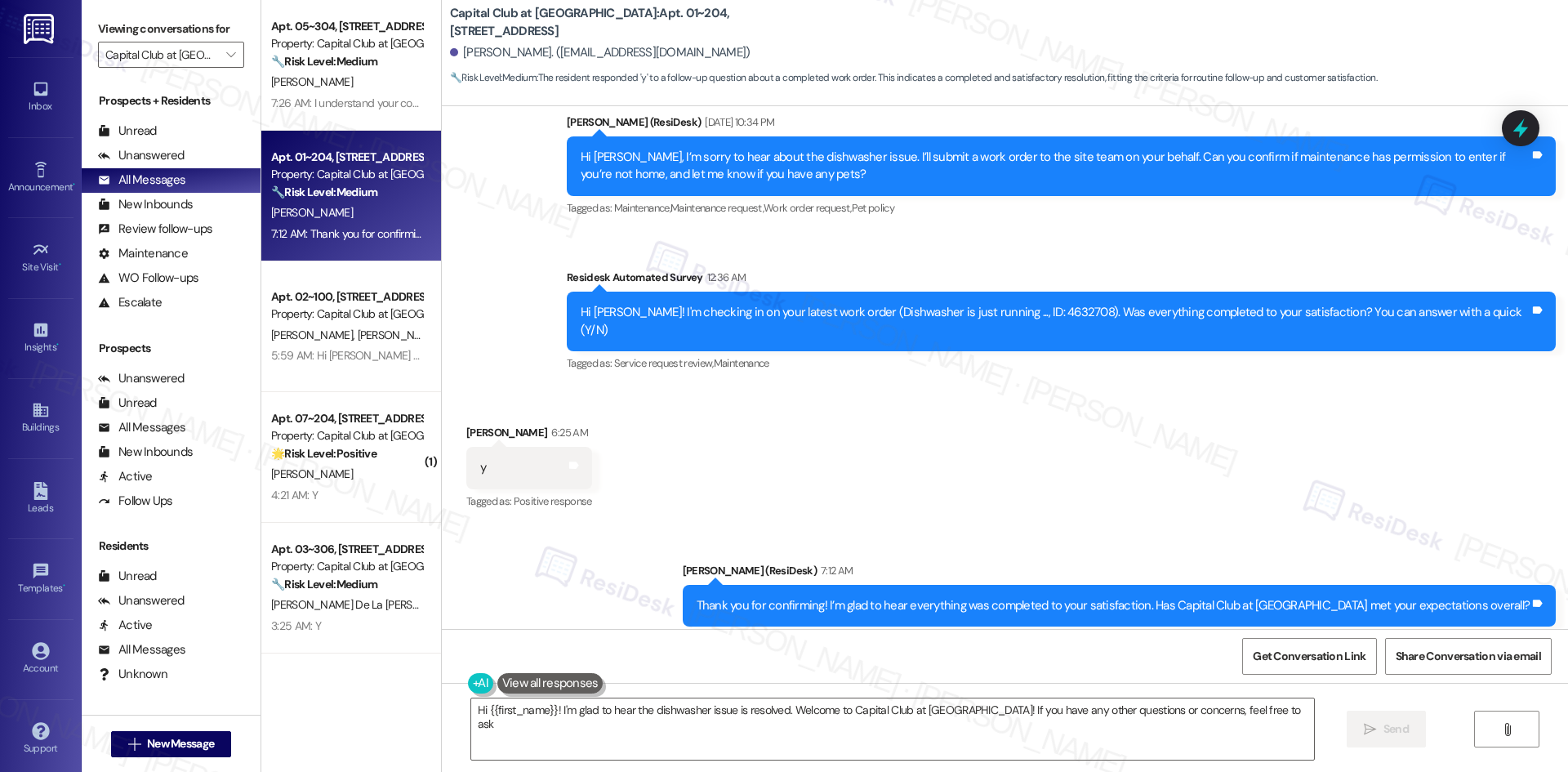
type textarea "Hi {{first_name}}! I'm glad to hear the dishwasher issue is resolved. Welcome t…"
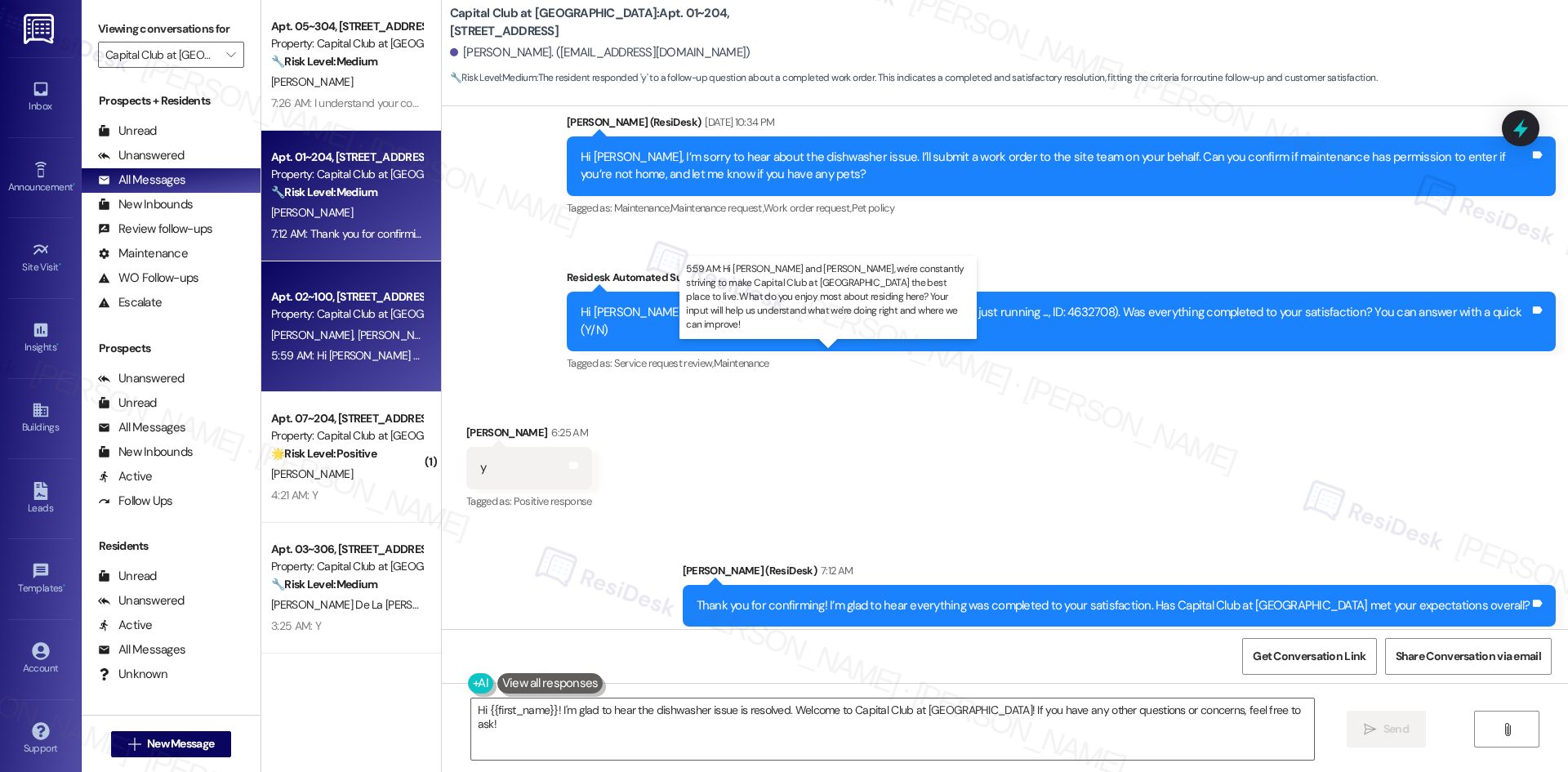
click at [359, 361] on div "5:59 AM: Hi [PERSON_NAME] and [PERSON_NAME], we're constantly striving to make …" at bounding box center [925, 355] width 1307 height 15
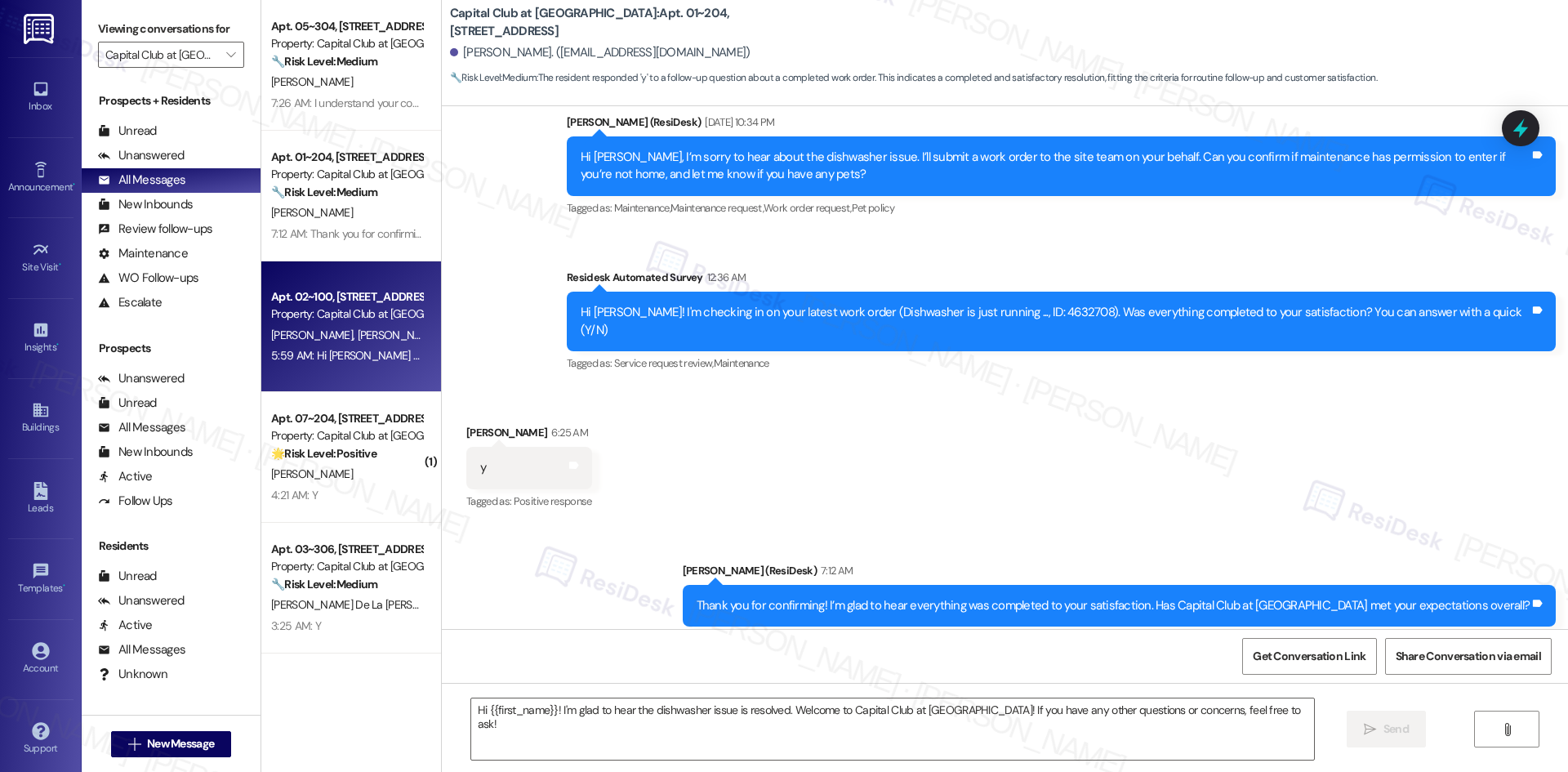
type textarea "Fetching suggested responses. Please feel free to read through the conversation…"
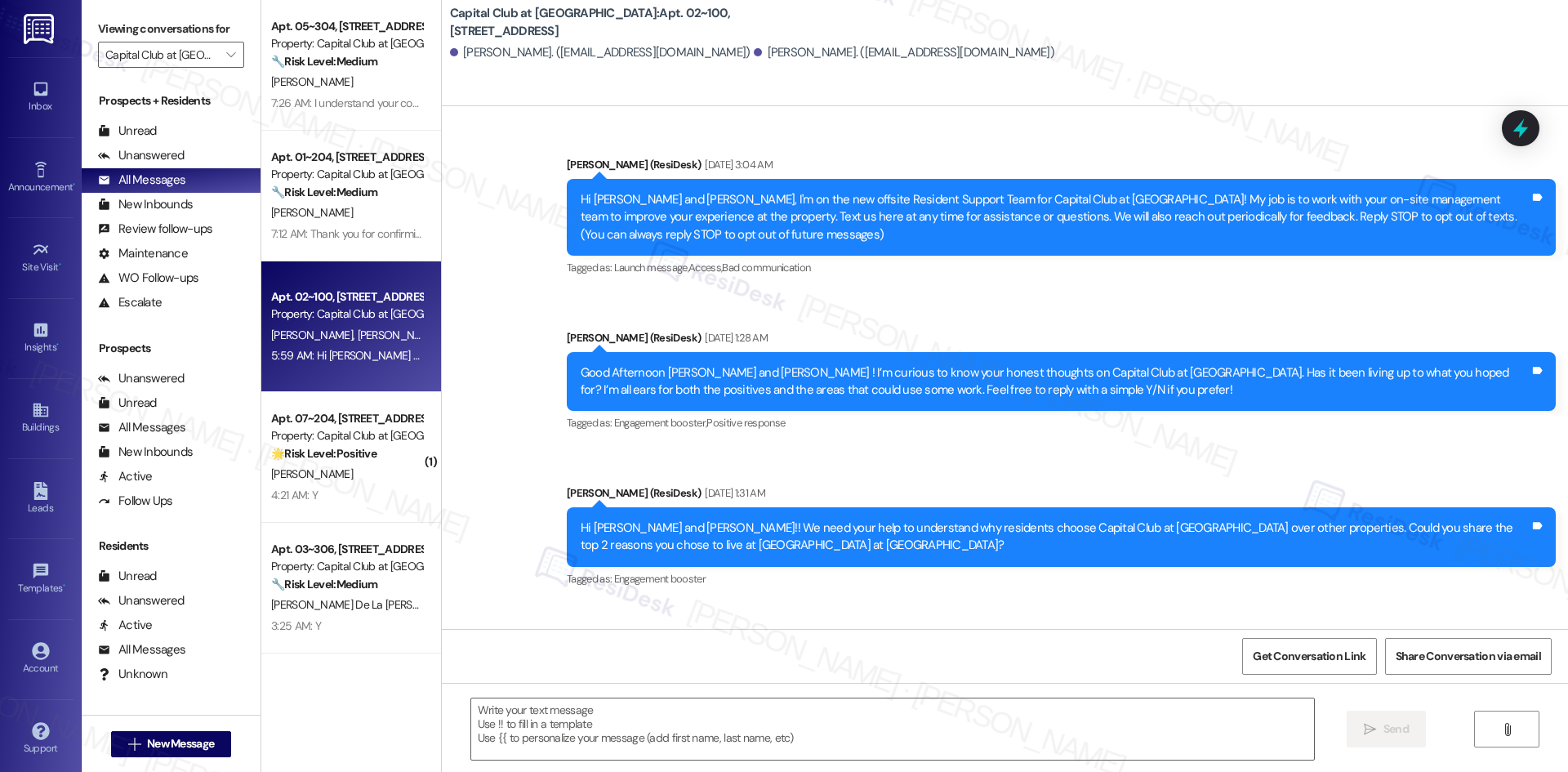
scroll to position [14176, 0]
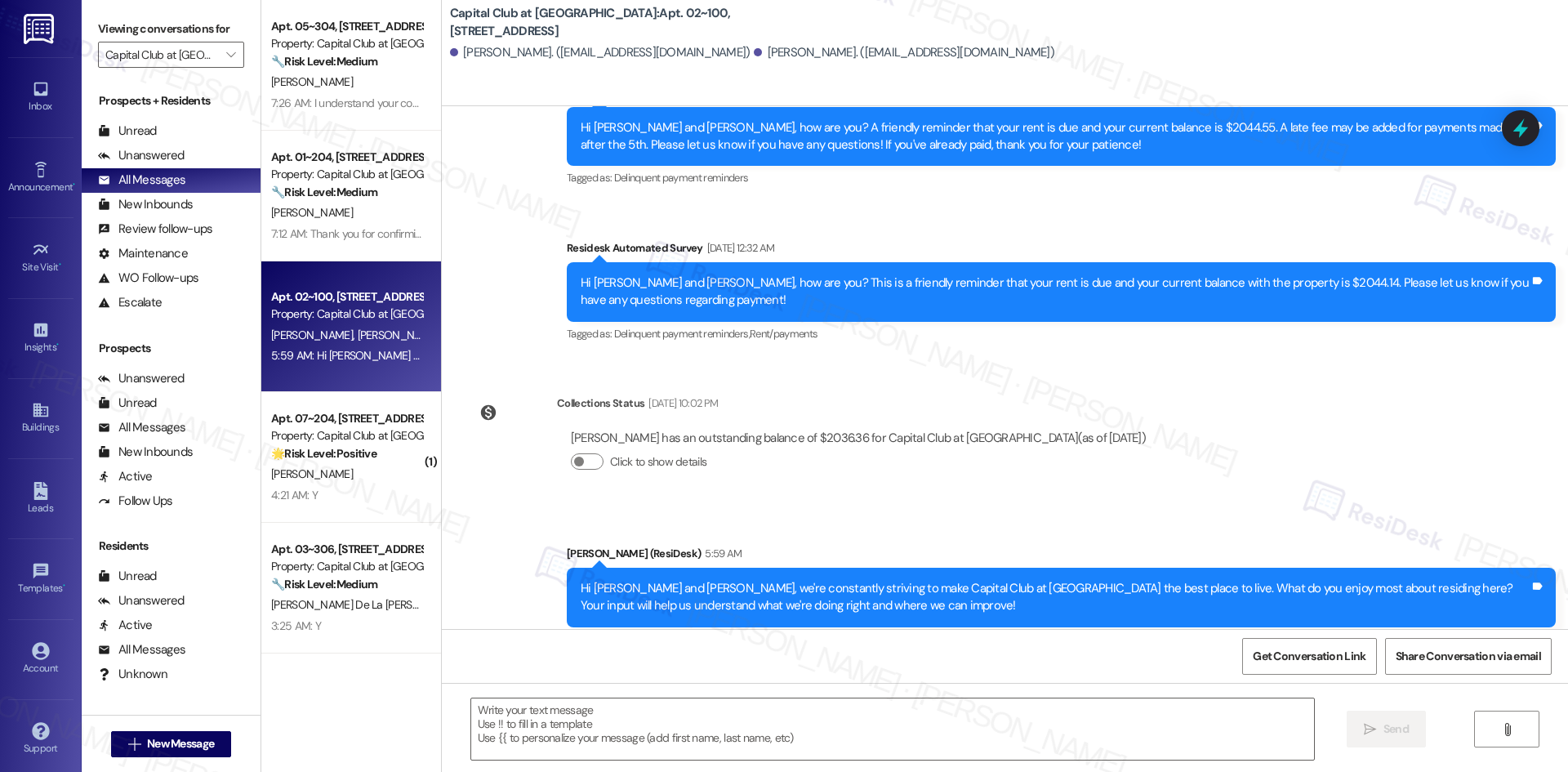
type textarea "Fetching suggested responses. Please feel free to read through the conversation…"
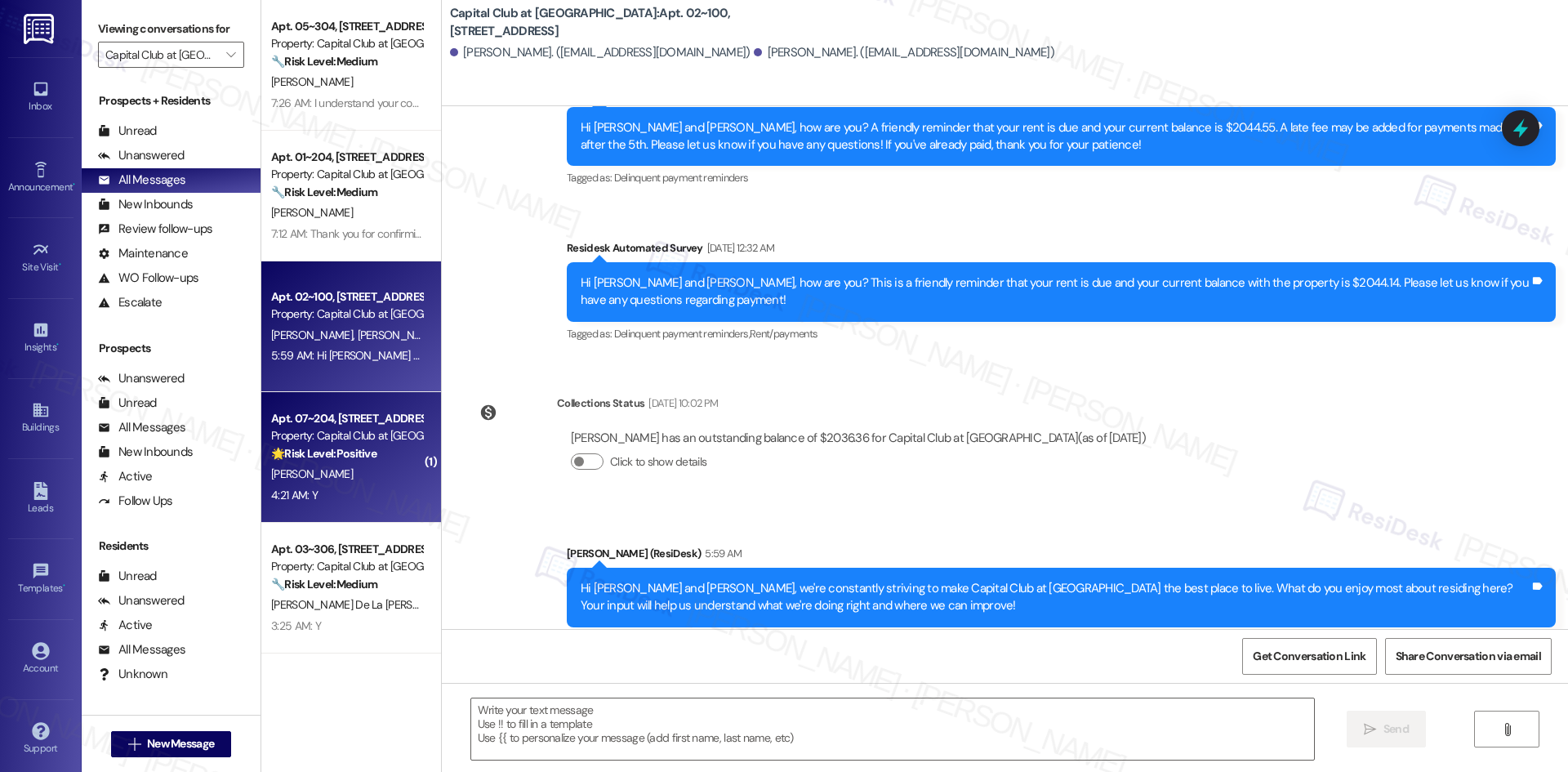
click at [376, 500] on div "4:21 AM: Y 4:21 AM: Y" at bounding box center [347, 495] width 154 height 21
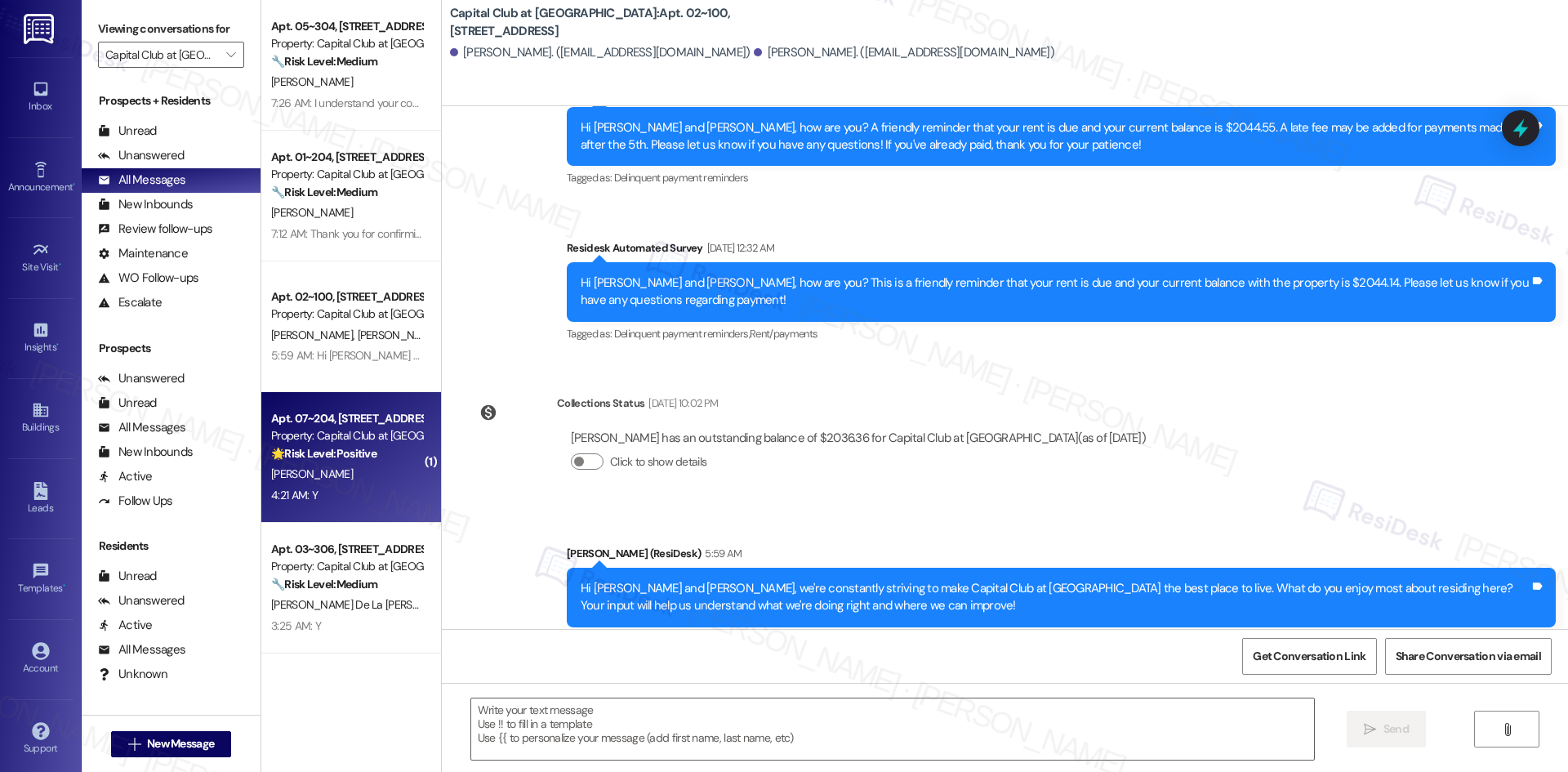
type textarea "Fetching suggested responses. Please feel free to read through the conversation…"
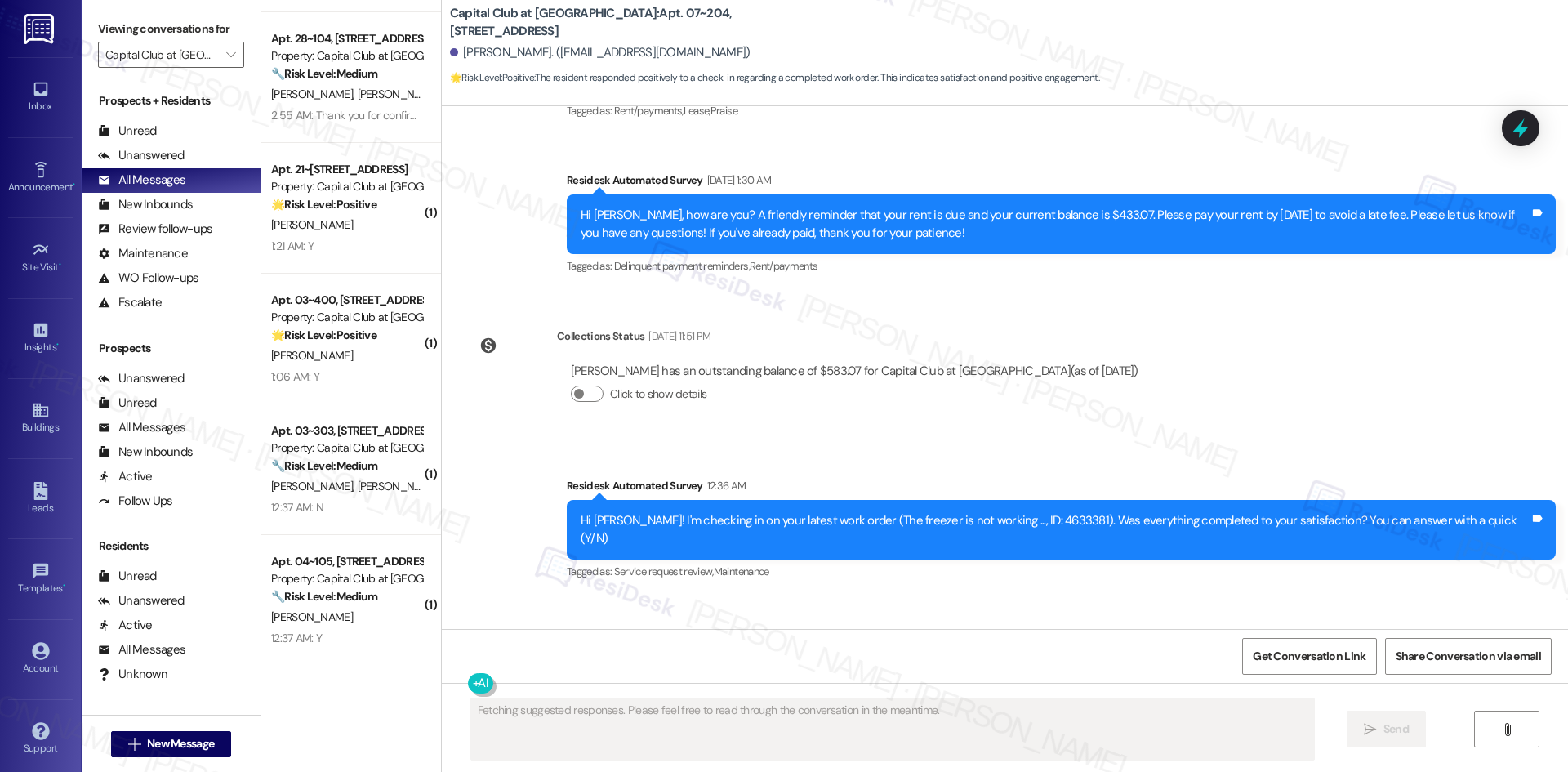
scroll to position [654, 0]
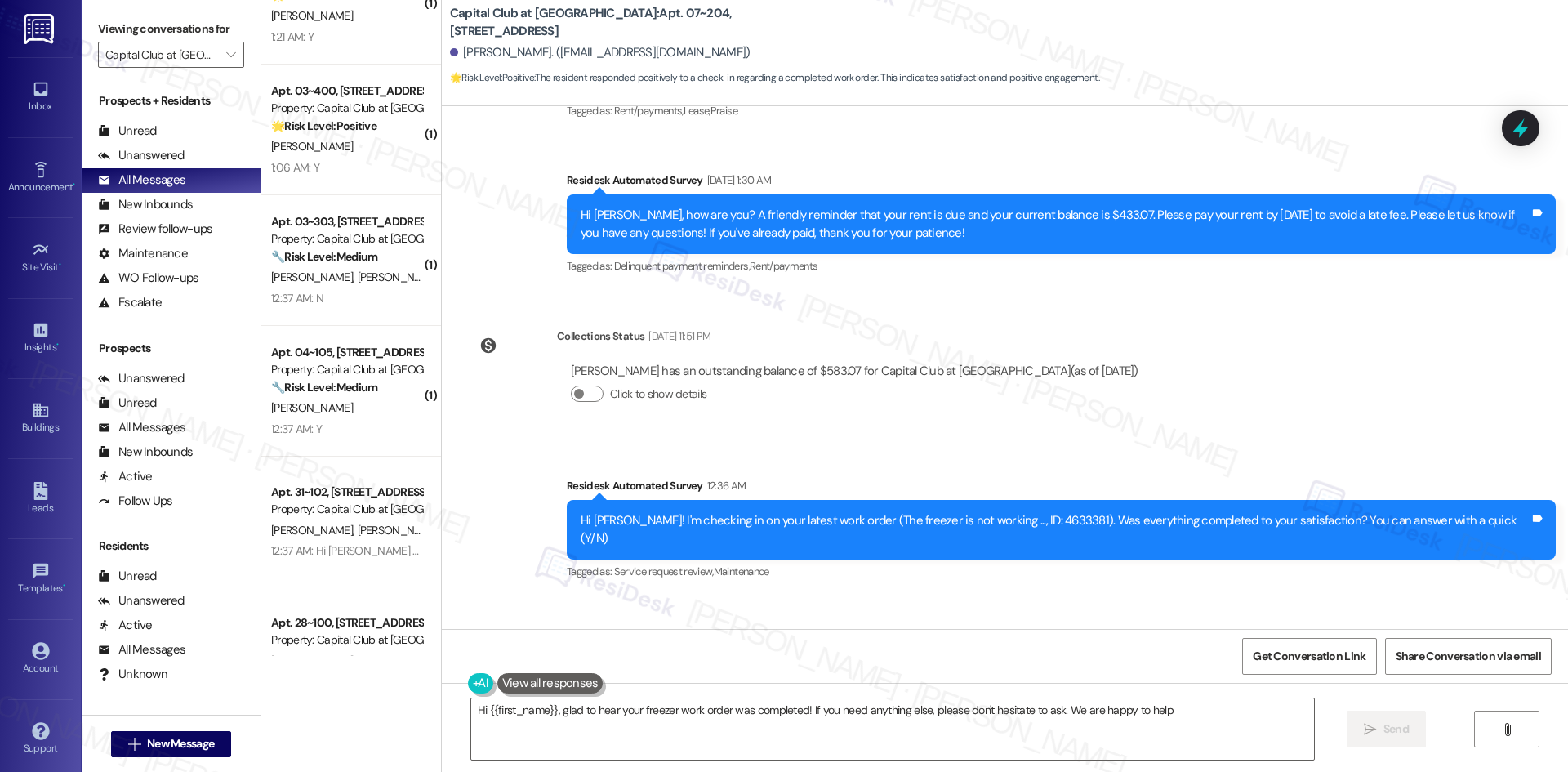
type textarea "Hi {{first_name}}, glad to hear your freezer work order was completed! If you n…"
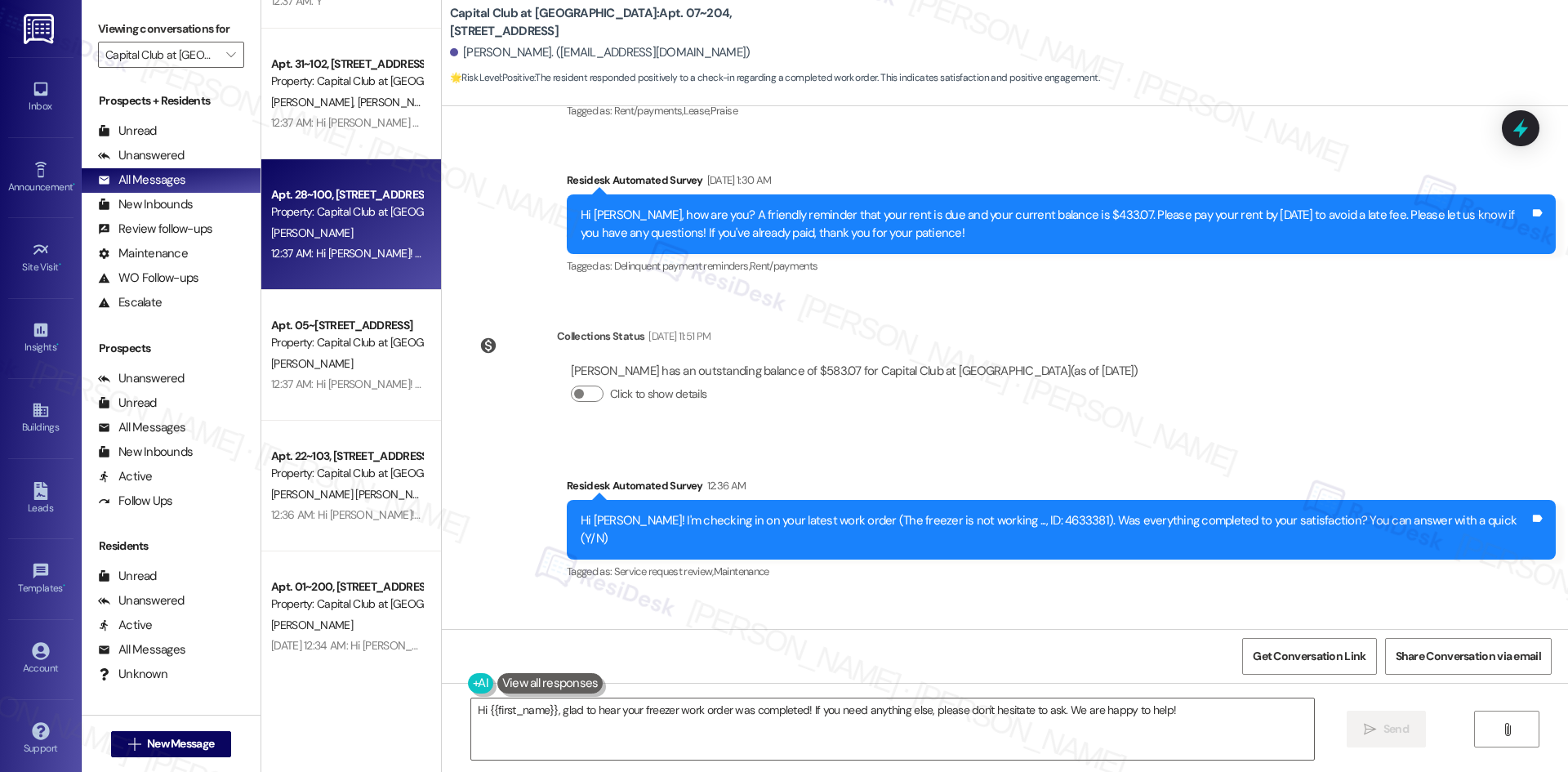
scroll to position [1389, 0]
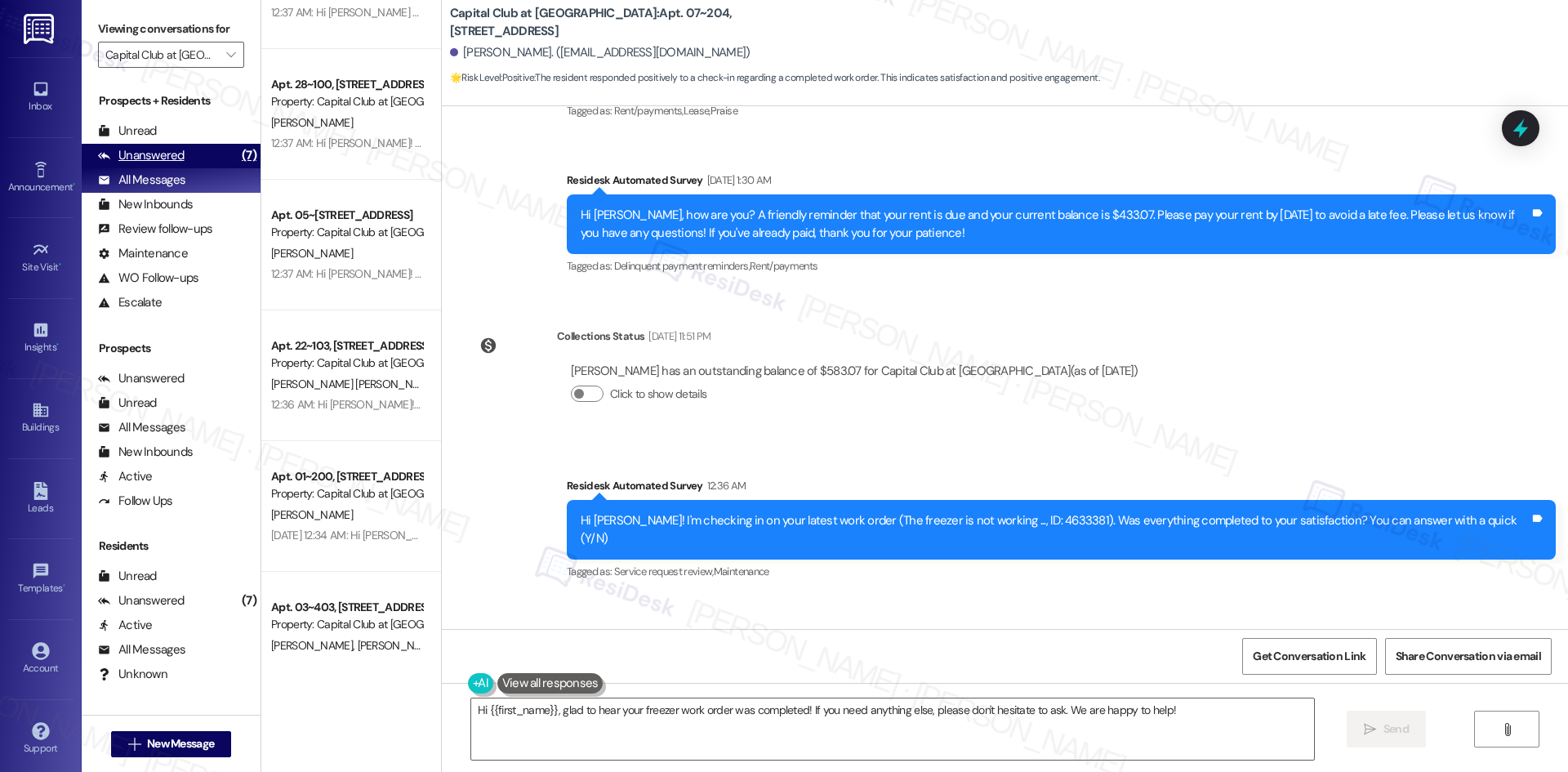
click at [131, 157] on div "Unanswered" at bounding box center [141, 155] width 86 height 17
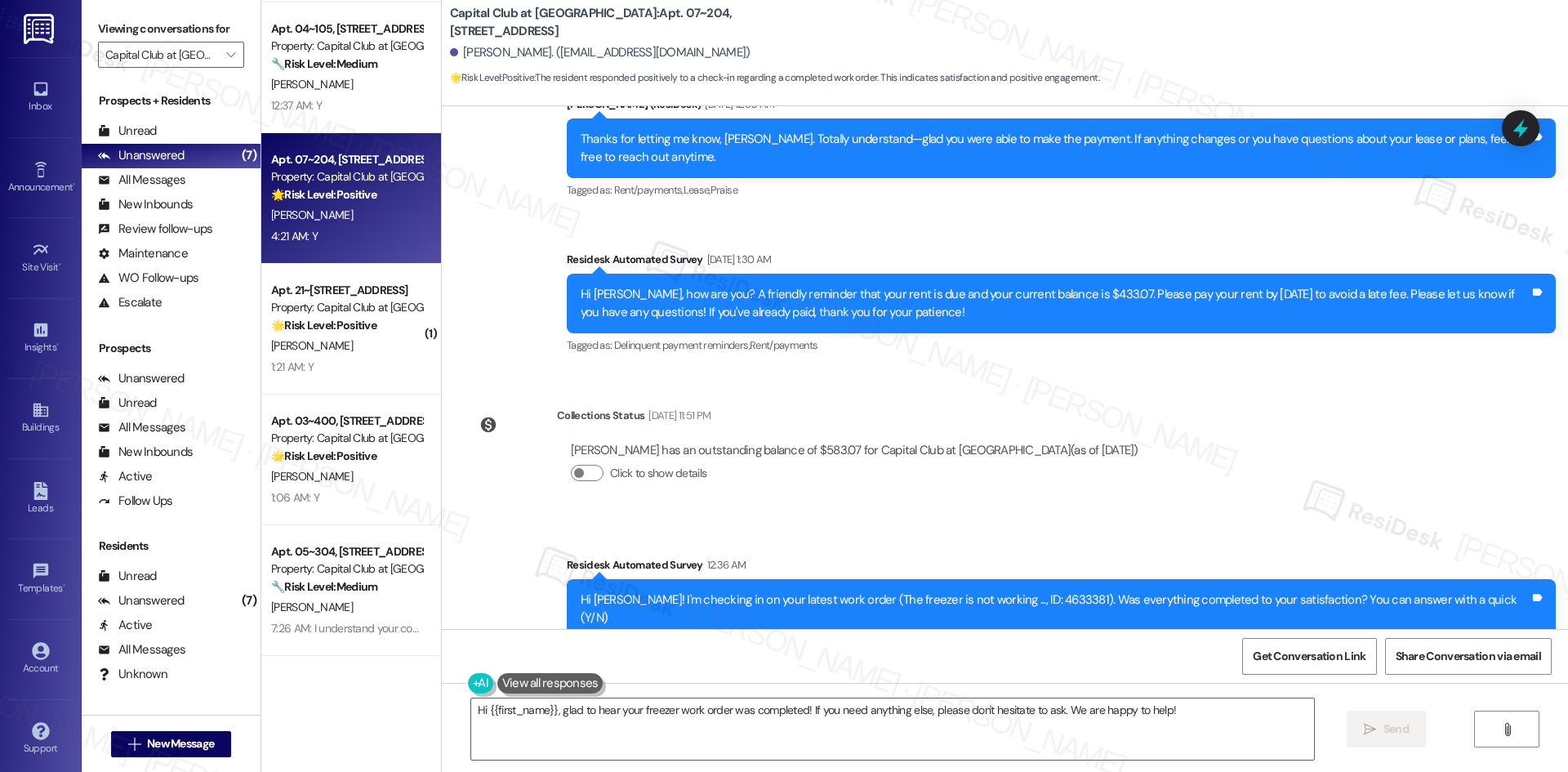
scroll to position [18870, 0]
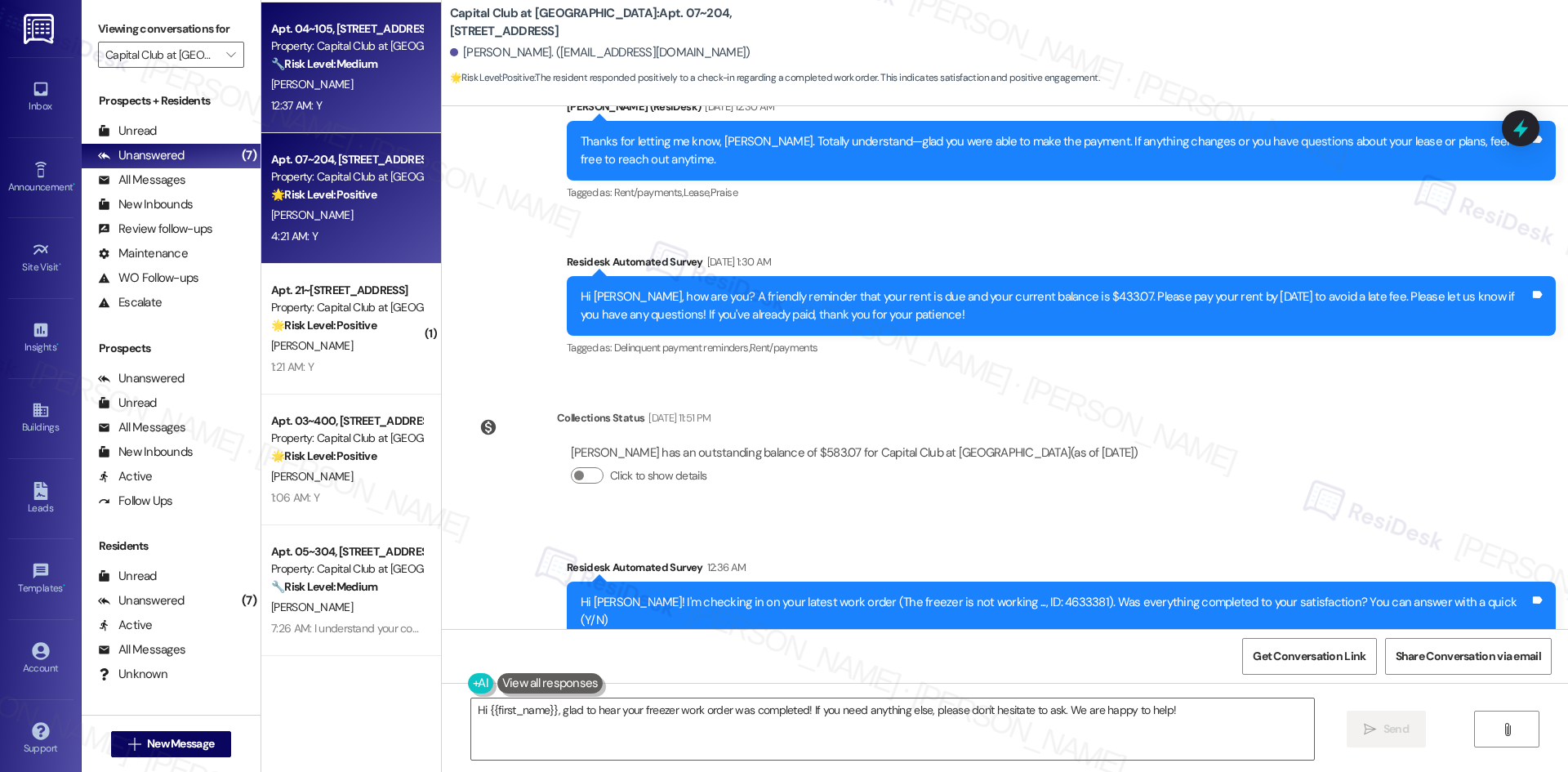
click at [351, 123] on div "Apt. 04~105, [STREET_ADDRESS] Property: Capital Club at Indian Land 🔧 Risk Leve…" at bounding box center [351, 67] width 180 height 131
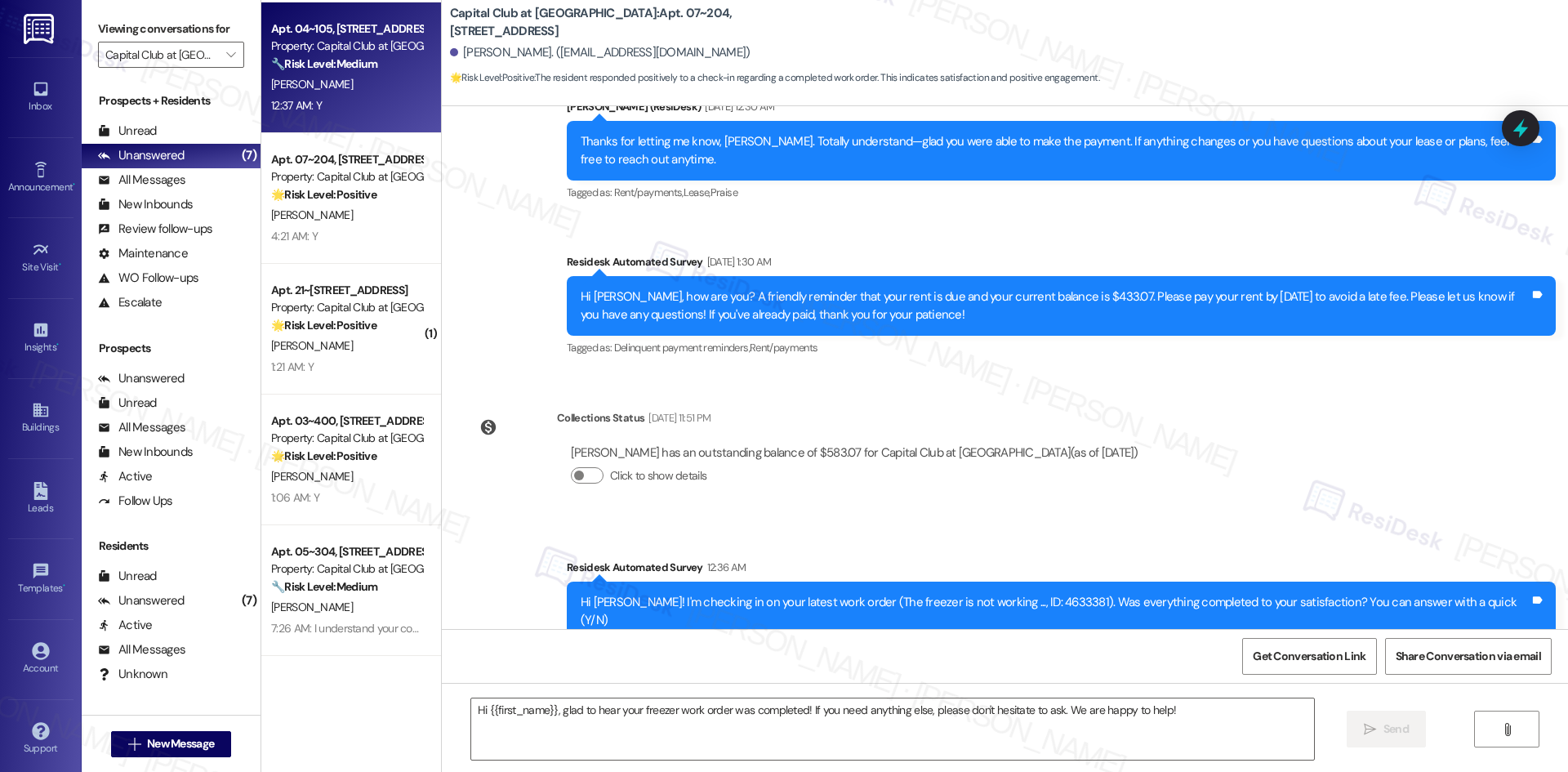
type textarea "Fetching suggested responses. Please feel free to read through the conversation…"
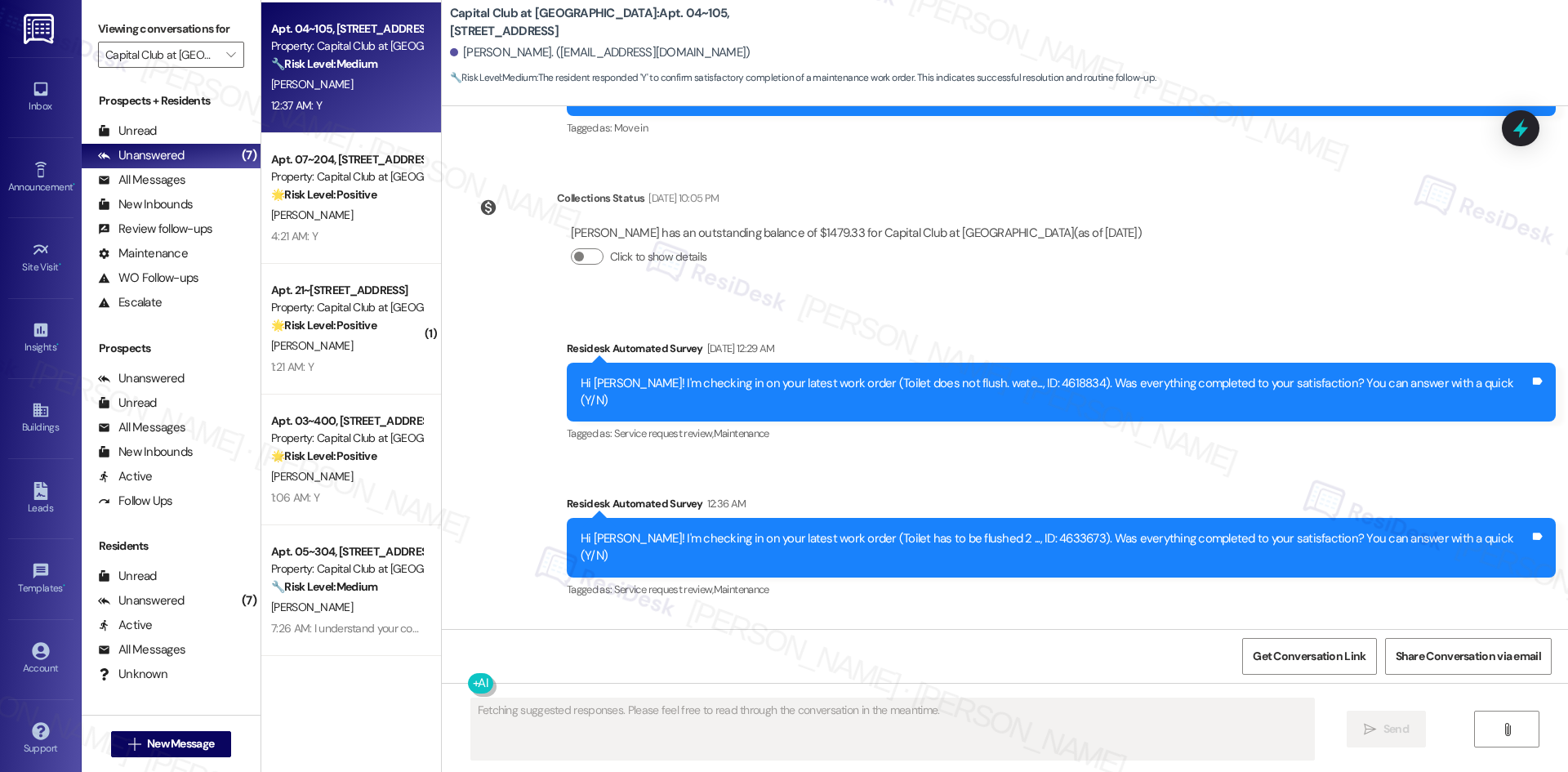
scroll to position [12367, 0]
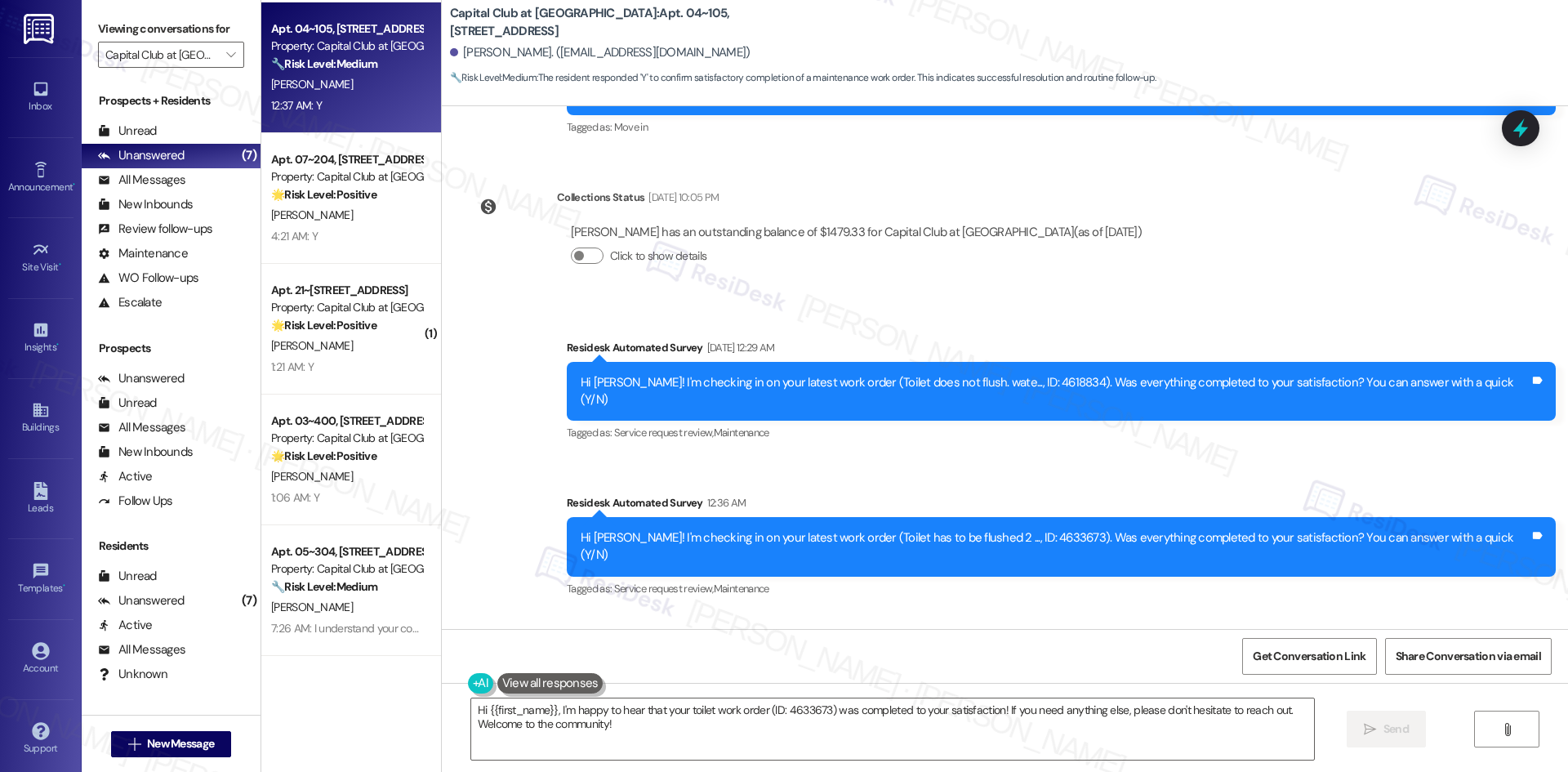
click at [575, 385] on div "Survey, sent via SMS Residesk Automated Survey [DATE] 12:29 AM Hi [PERSON_NAME]…" at bounding box center [1005, 458] width 1126 height 311
click at [714, 725] on textarea "Hi {{first_name}}, I'm happy to hear that your toilet work order (ID: 4633673) …" at bounding box center [892, 729] width 842 height 62
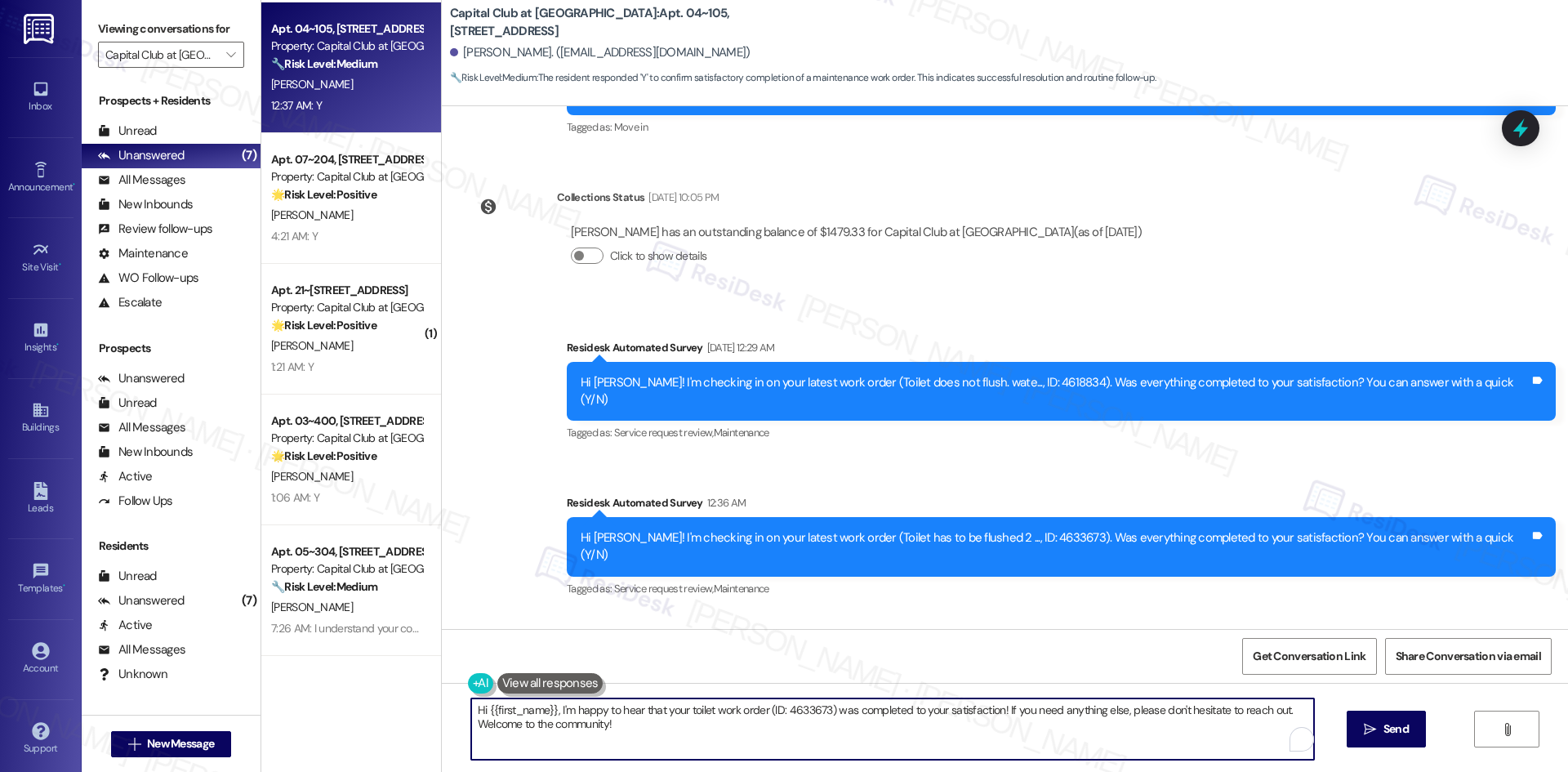
paste textarea "Thank you for confirming! I’m glad to hear everything was completed to your sat…"
type textarea "Thank you for confirming! I’m glad to hear everything was completed to your sat…"
click at [1372, 732] on icon "" at bounding box center [1369, 729] width 12 height 13
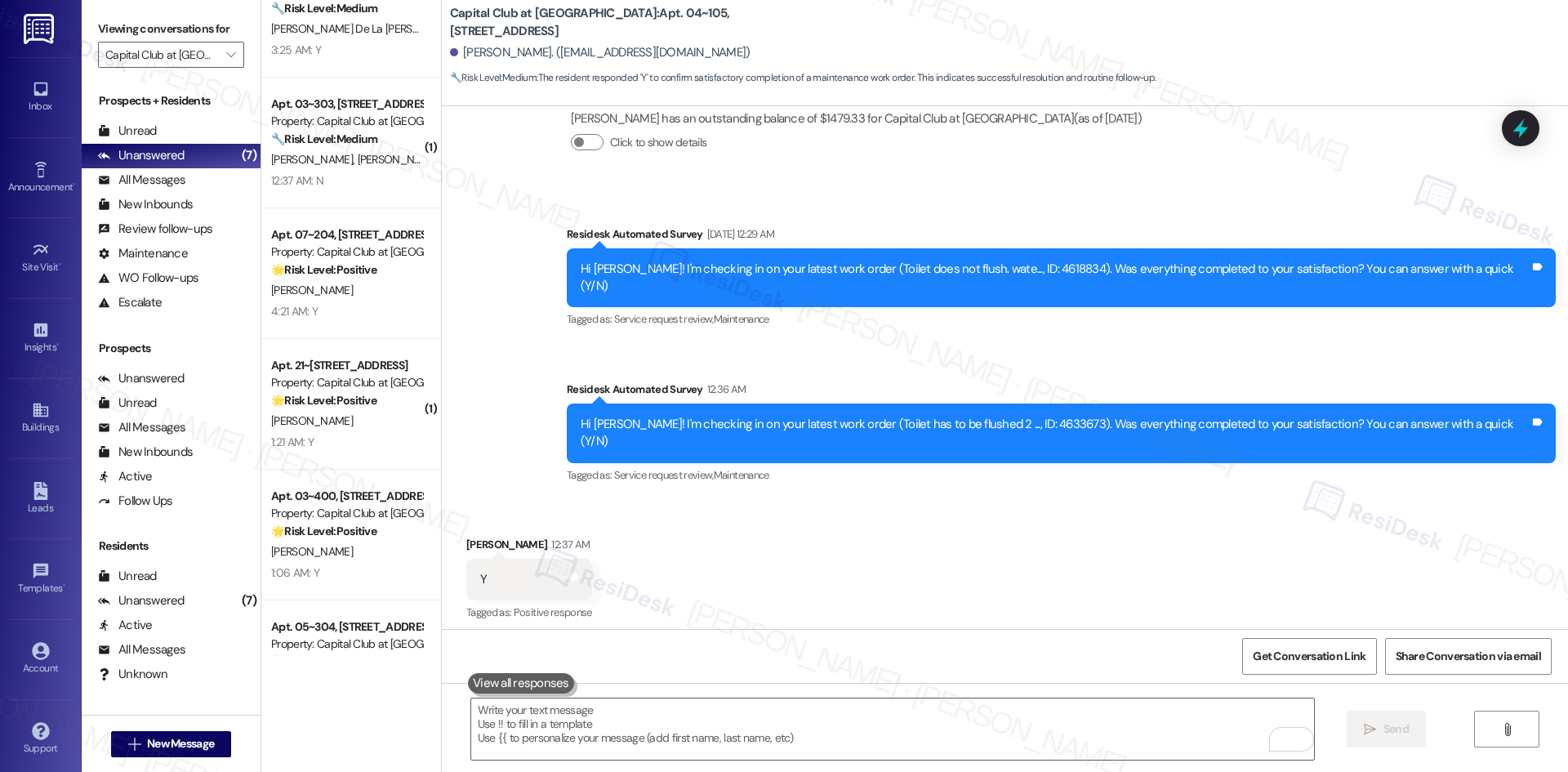
scroll to position [0, 0]
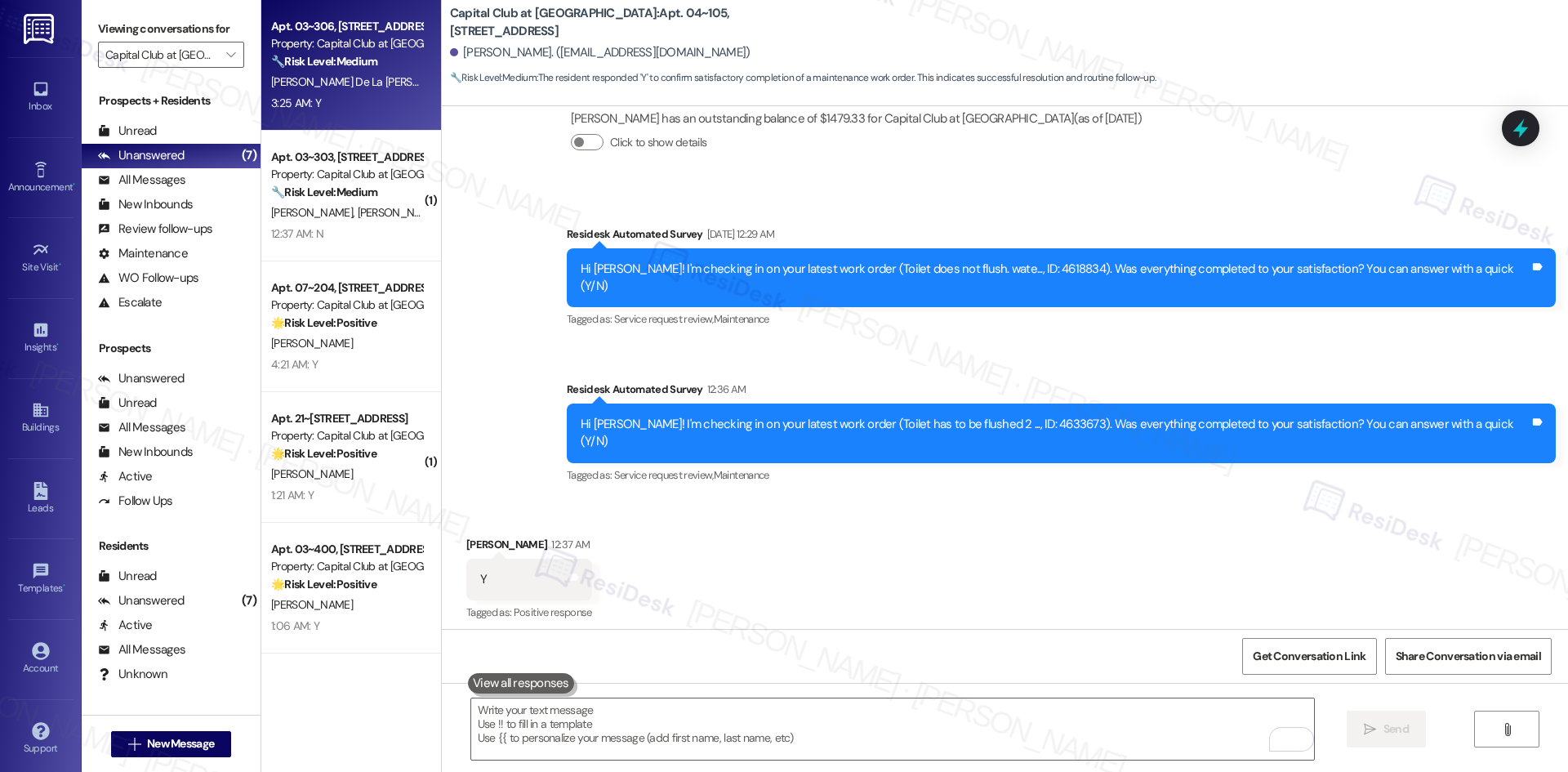
click at [320, 90] on div "[PERSON_NAME] De La [PERSON_NAME]" at bounding box center [347, 81] width 154 height 21
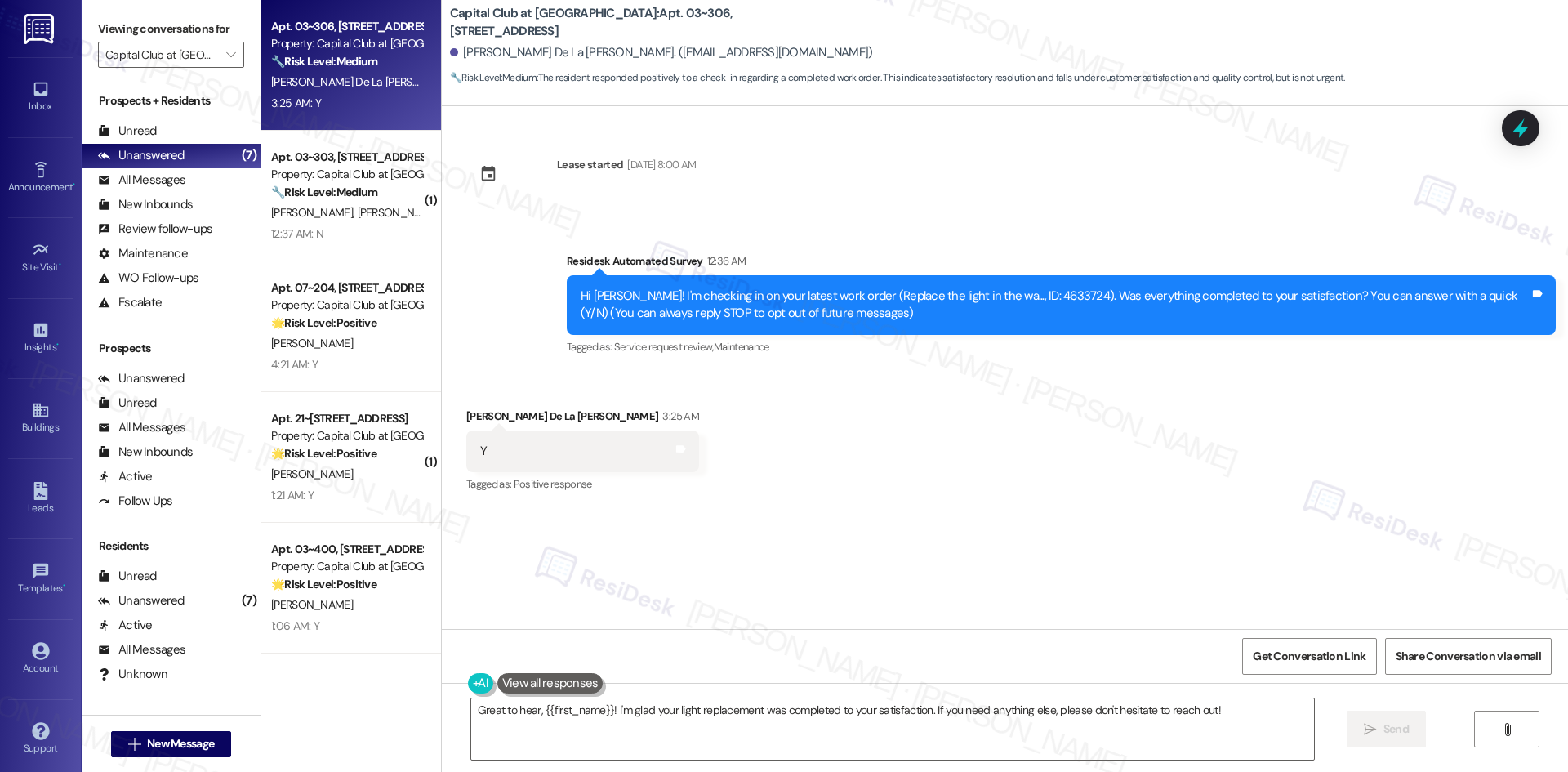
click at [791, 410] on div "Received via SMS [PERSON_NAME] De La [PERSON_NAME] 3:25 AM Y Tags and notes Tag…" at bounding box center [1005, 440] width 1126 height 138
click at [872, 716] on textarea "Great to hear, {{first_name}}! I'm glad your light replacement was completed to…" at bounding box center [892, 729] width 842 height 62
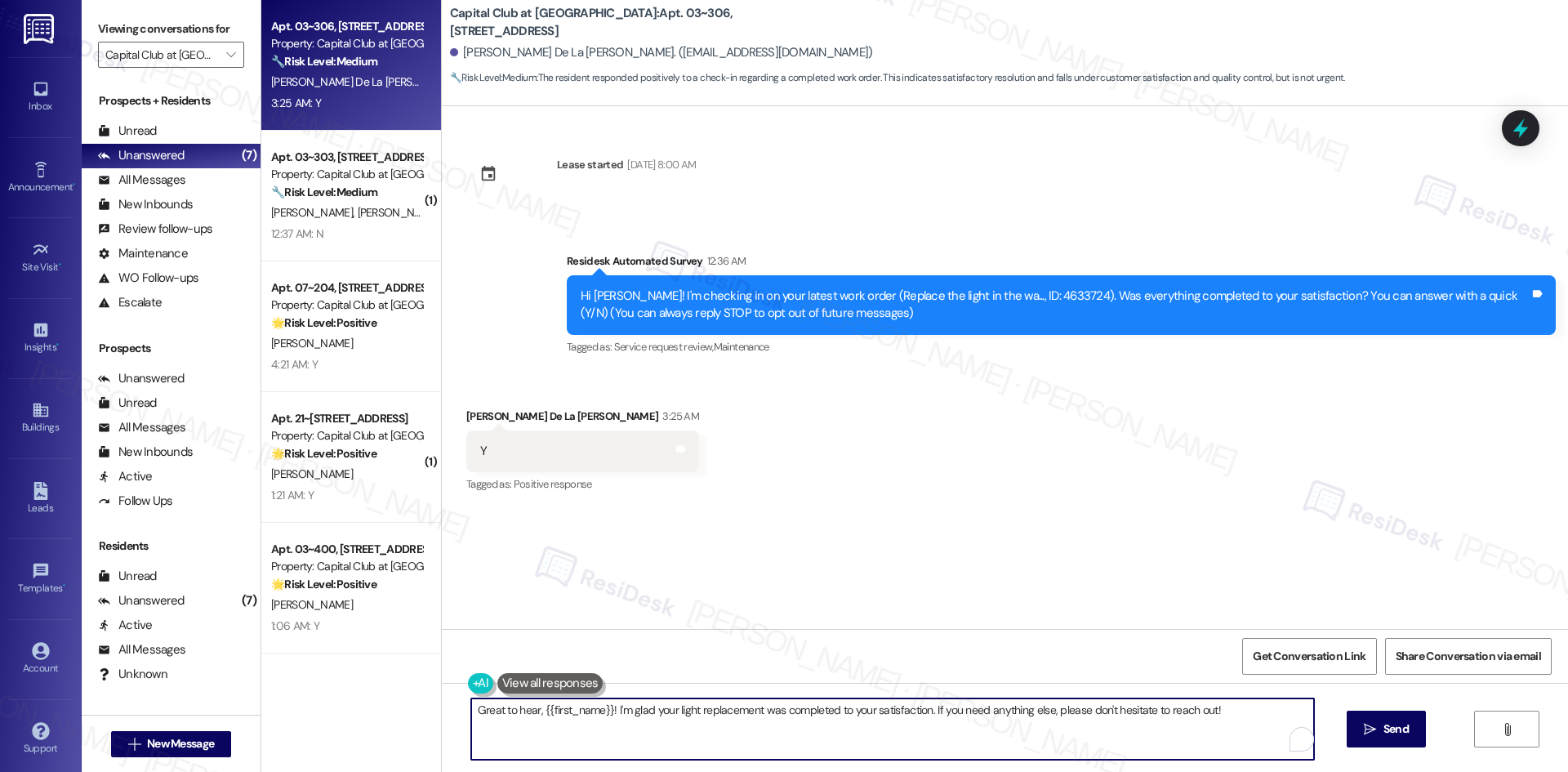
paste textarea "Thank you for confirming! I’m glad to hear everything was completed to your sat…"
type textarea "Thank you for confirming! I’m glad to hear everything was completed to your sat…"
click at [1407, 735] on span "Send" at bounding box center [1395, 728] width 25 height 17
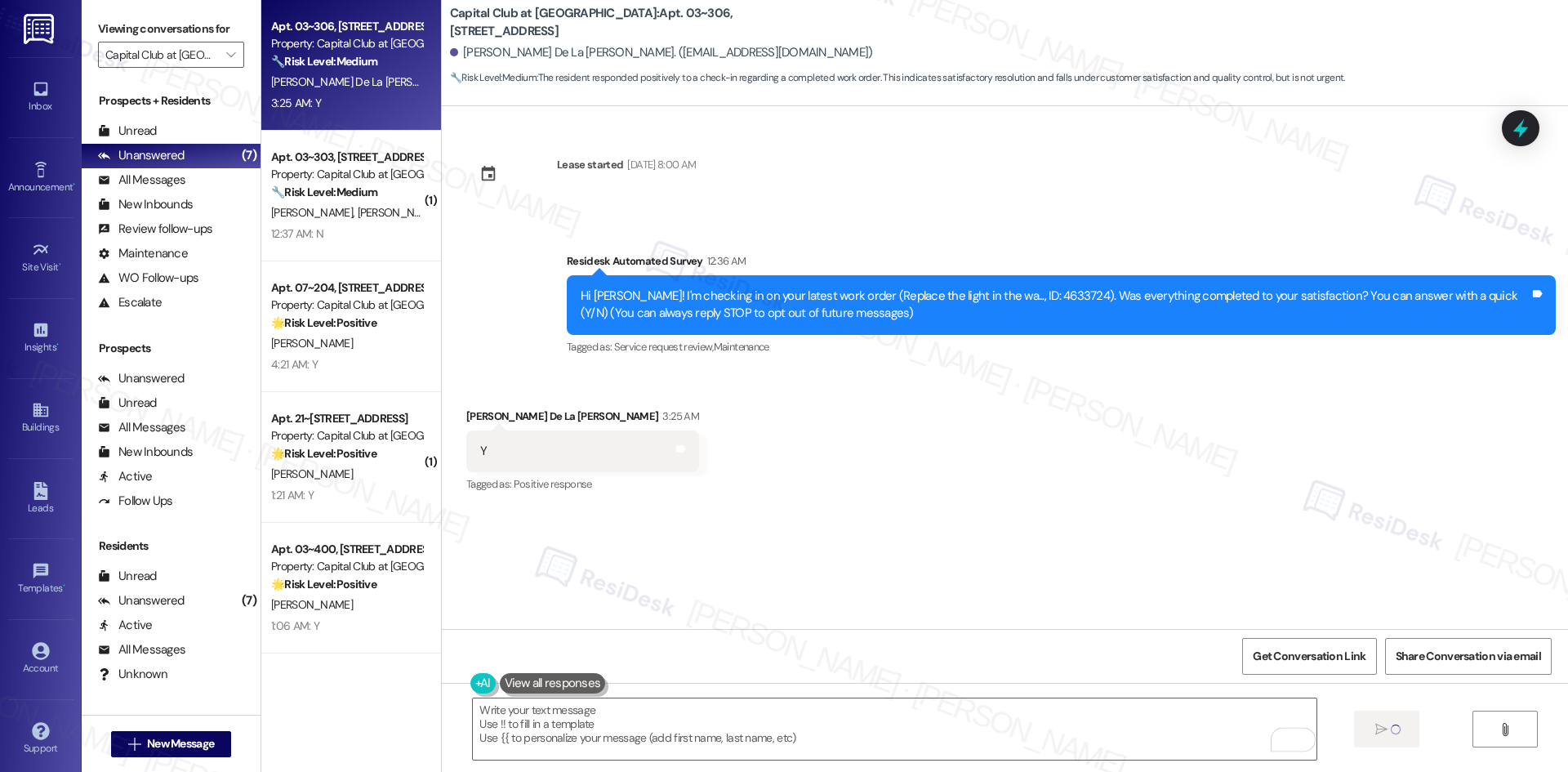
type textarea "Fetching suggested responses. Please feel free to read through the conversation…"
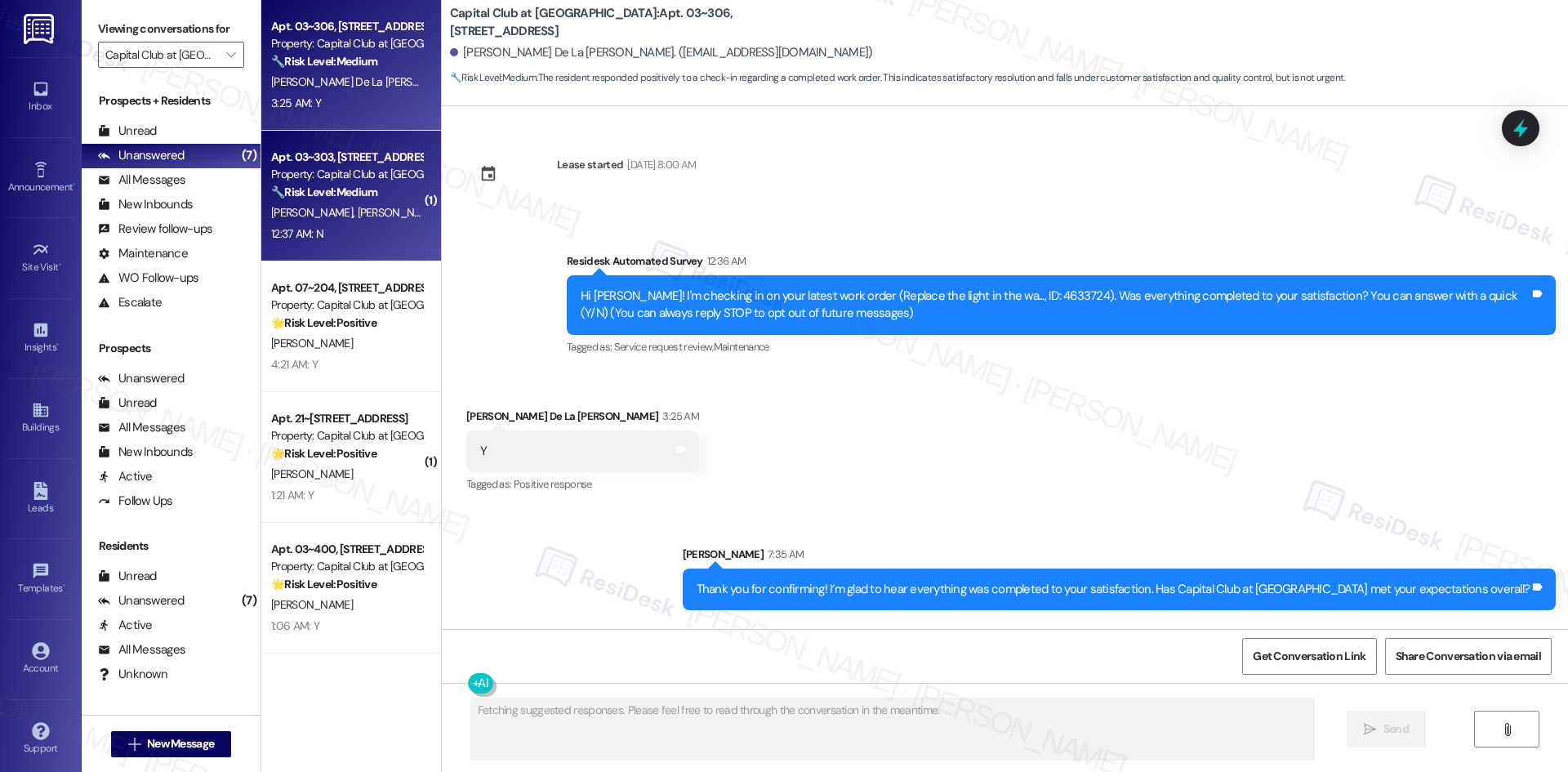
click at [391, 224] on div "12:37 AM: N 12:37 AM: N" at bounding box center [347, 233] width 154 height 21
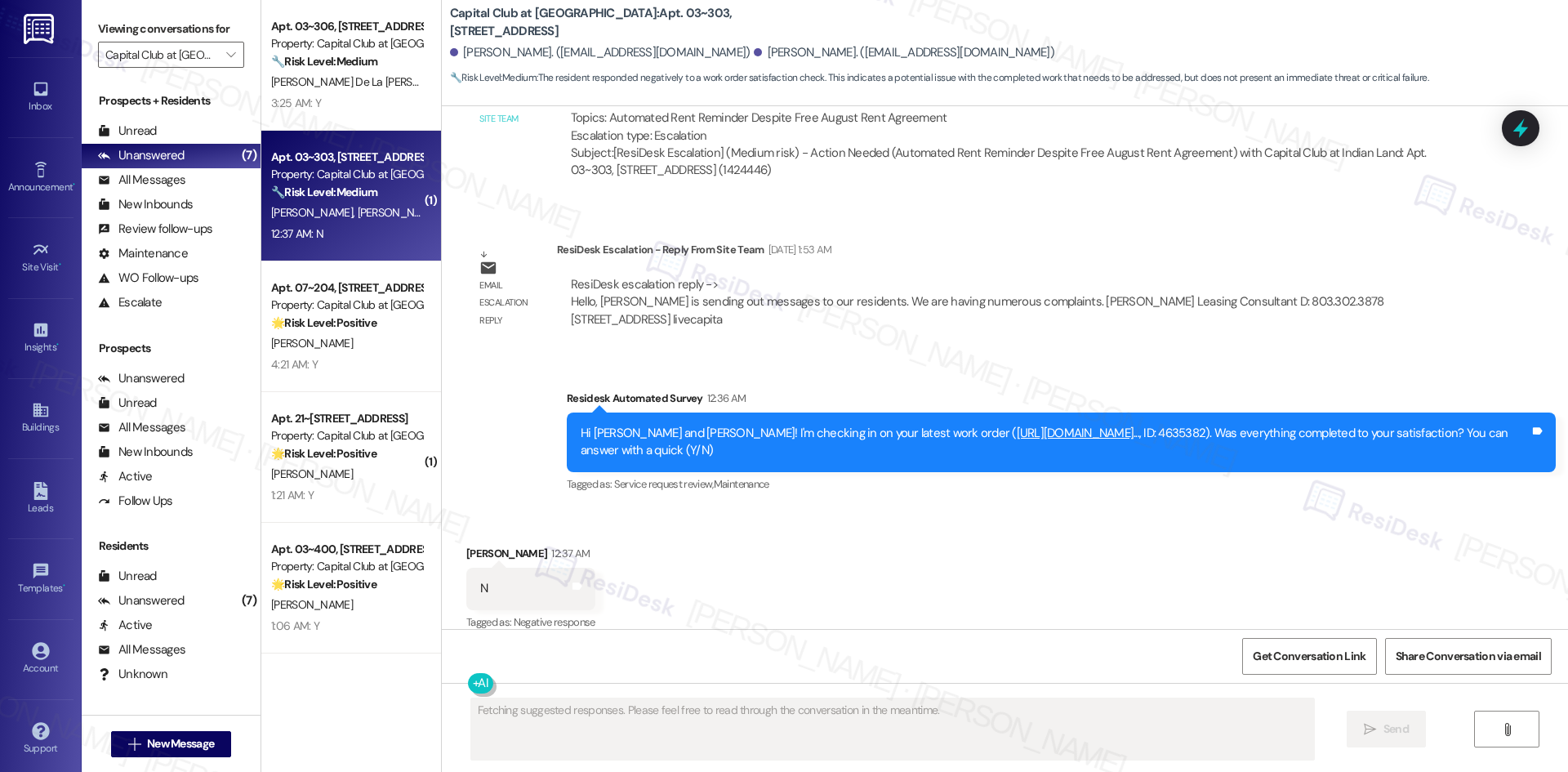
scroll to position [1004, 0]
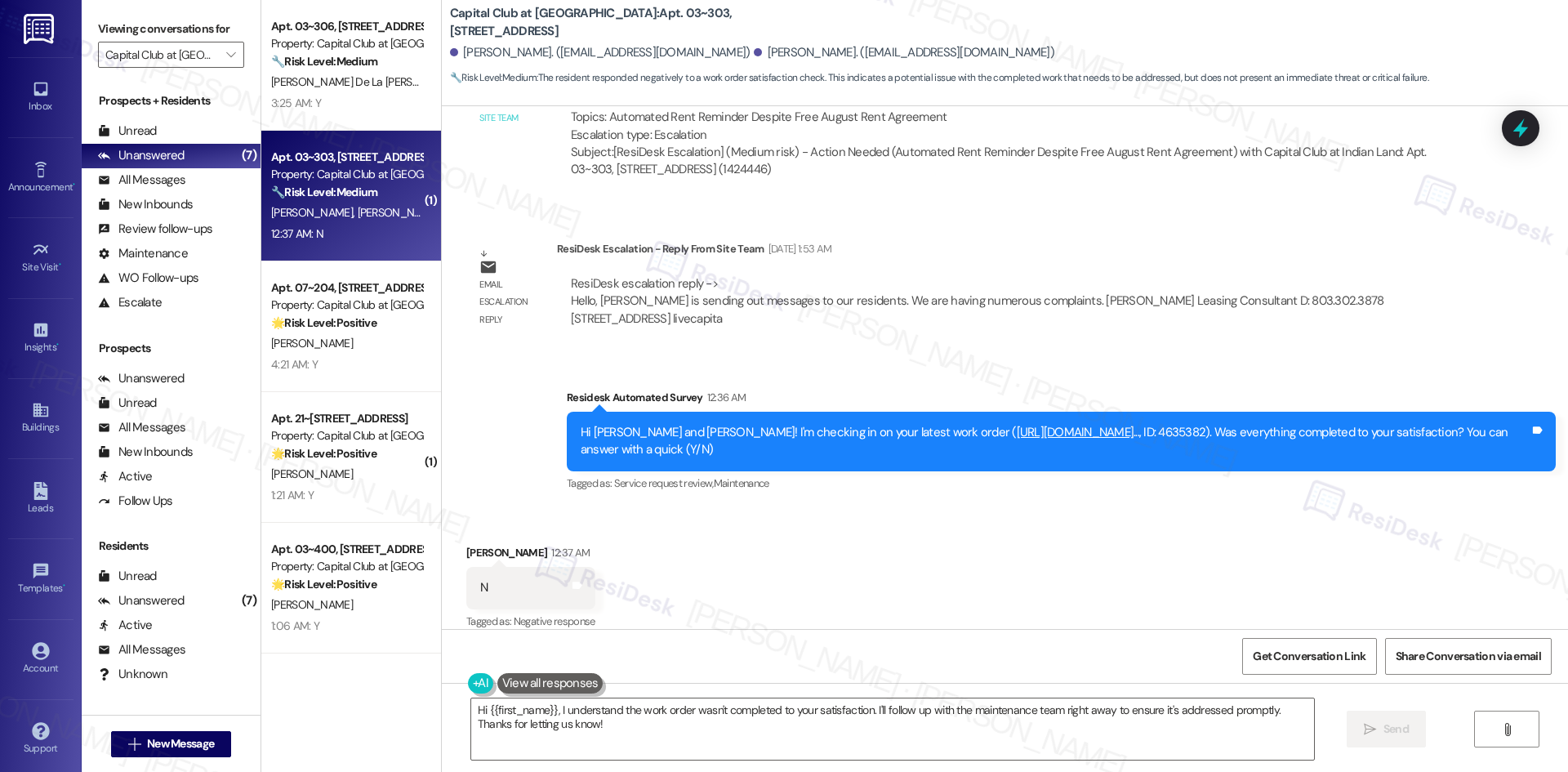
click at [823, 366] on div "Survey, sent via SMS Residesk Automated Survey 12:36 AM Hi [PERSON_NAME] and [P…" at bounding box center [1005, 429] width 1126 height 155
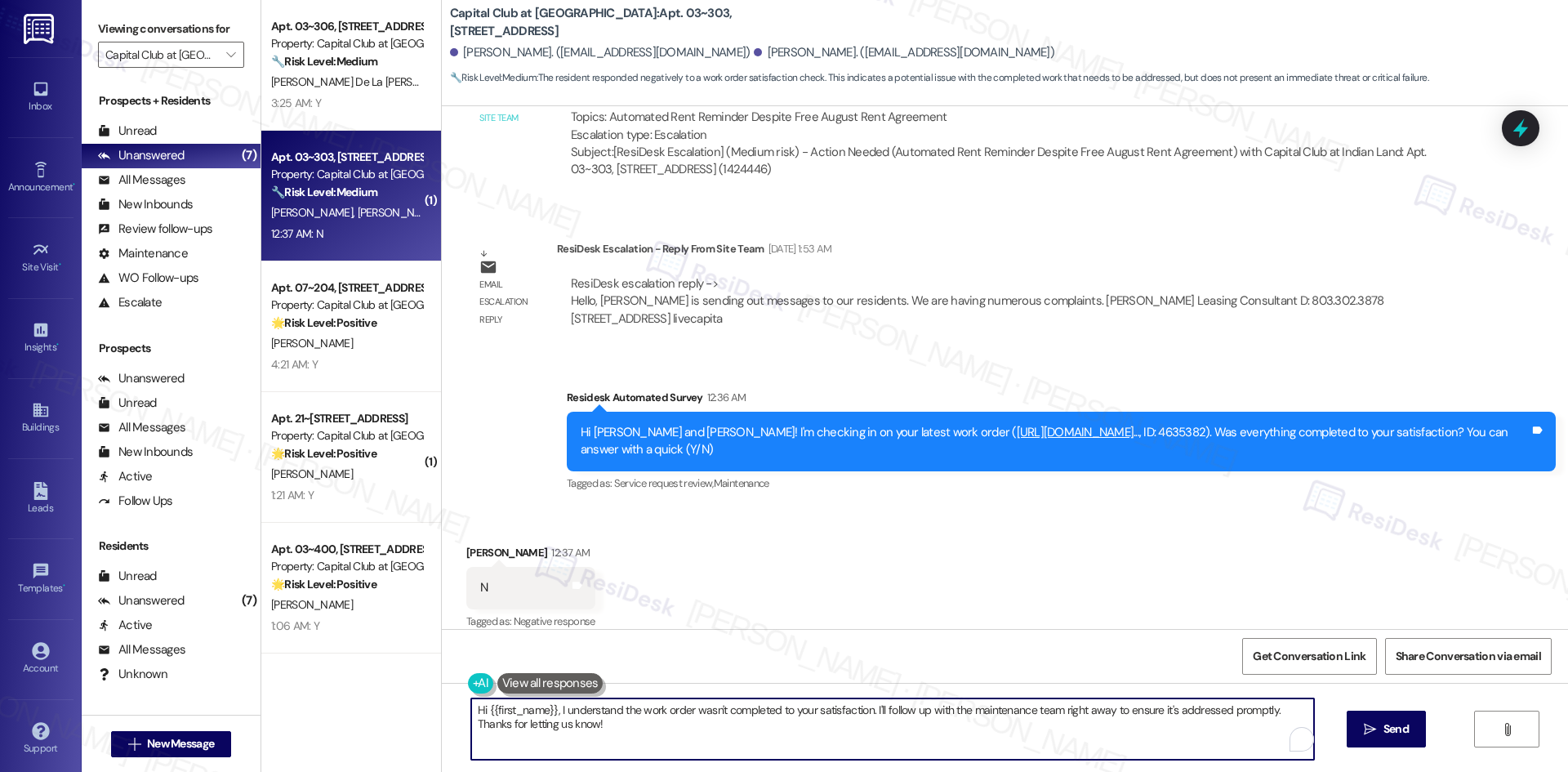
click at [769, 737] on textarea "Hi {{first_name}}, I understand the work order wasn't completed to your satisfa…" at bounding box center [892, 729] width 842 height 62
paste textarea "I'm sorry to hear that. Could you let me know what happened or what part of the…"
type textarea "I'm sorry to hear that. Could you let me know what happened or what part of the…"
click at [1411, 732] on button " Send" at bounding box center [1386, 728] width 79 height 37
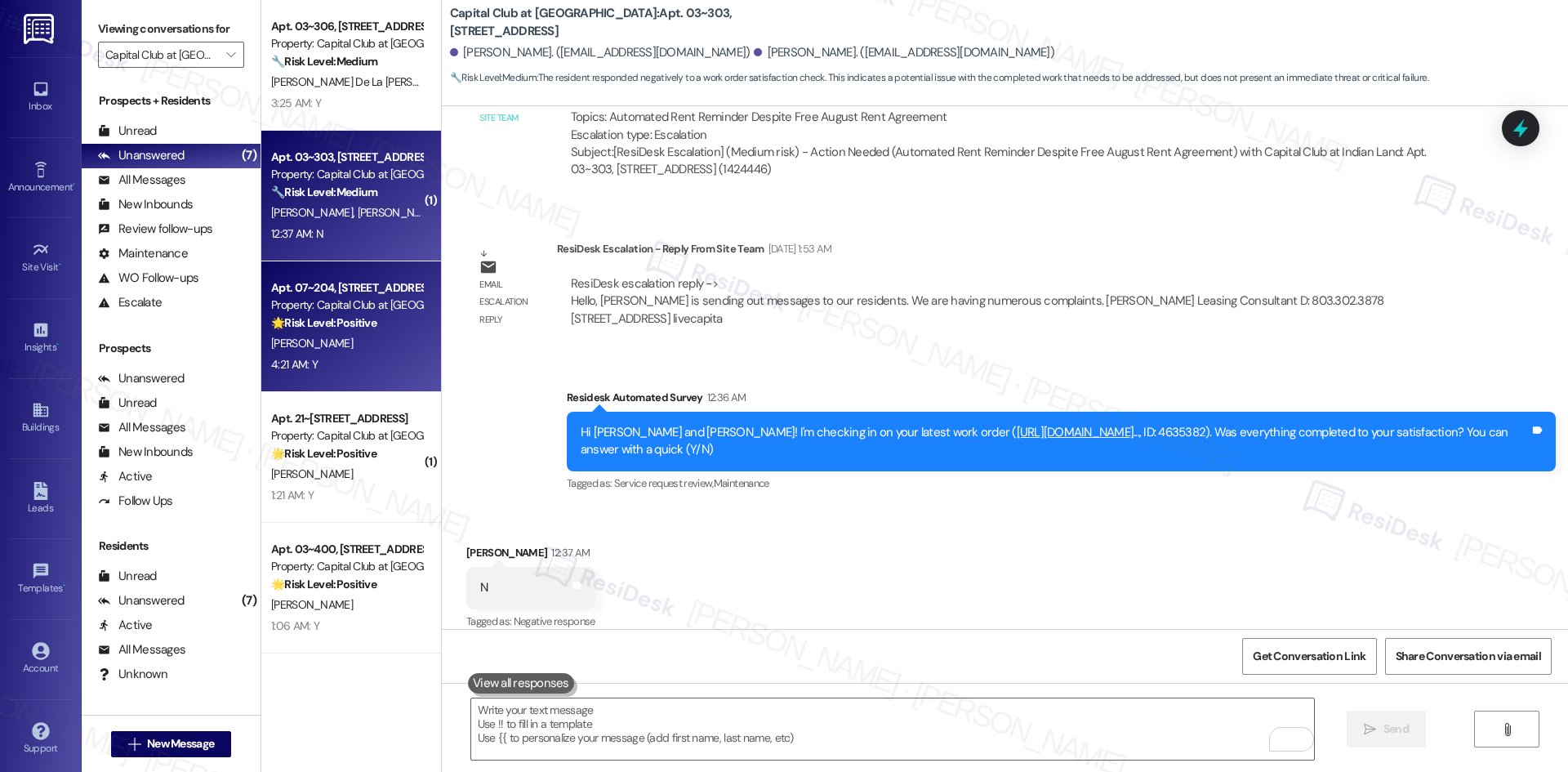
scroll to position [1003, 0]
click at [376, 347] on div "[PERSON_NAME]" at bounding box center [347, 343] width 154 height 21
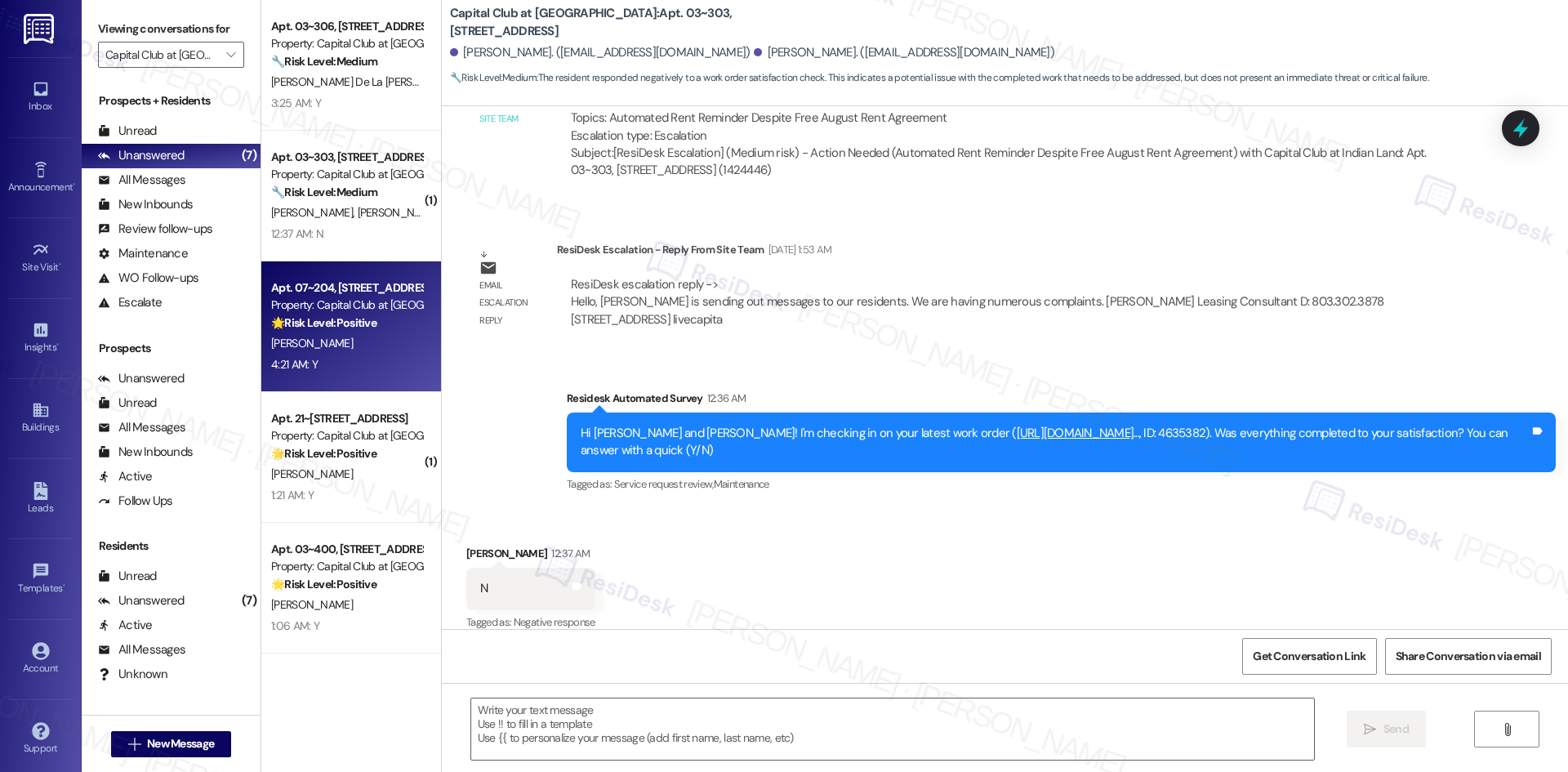
type textarea "Fetching suggested responses. Please feel free to read through the conversation…"
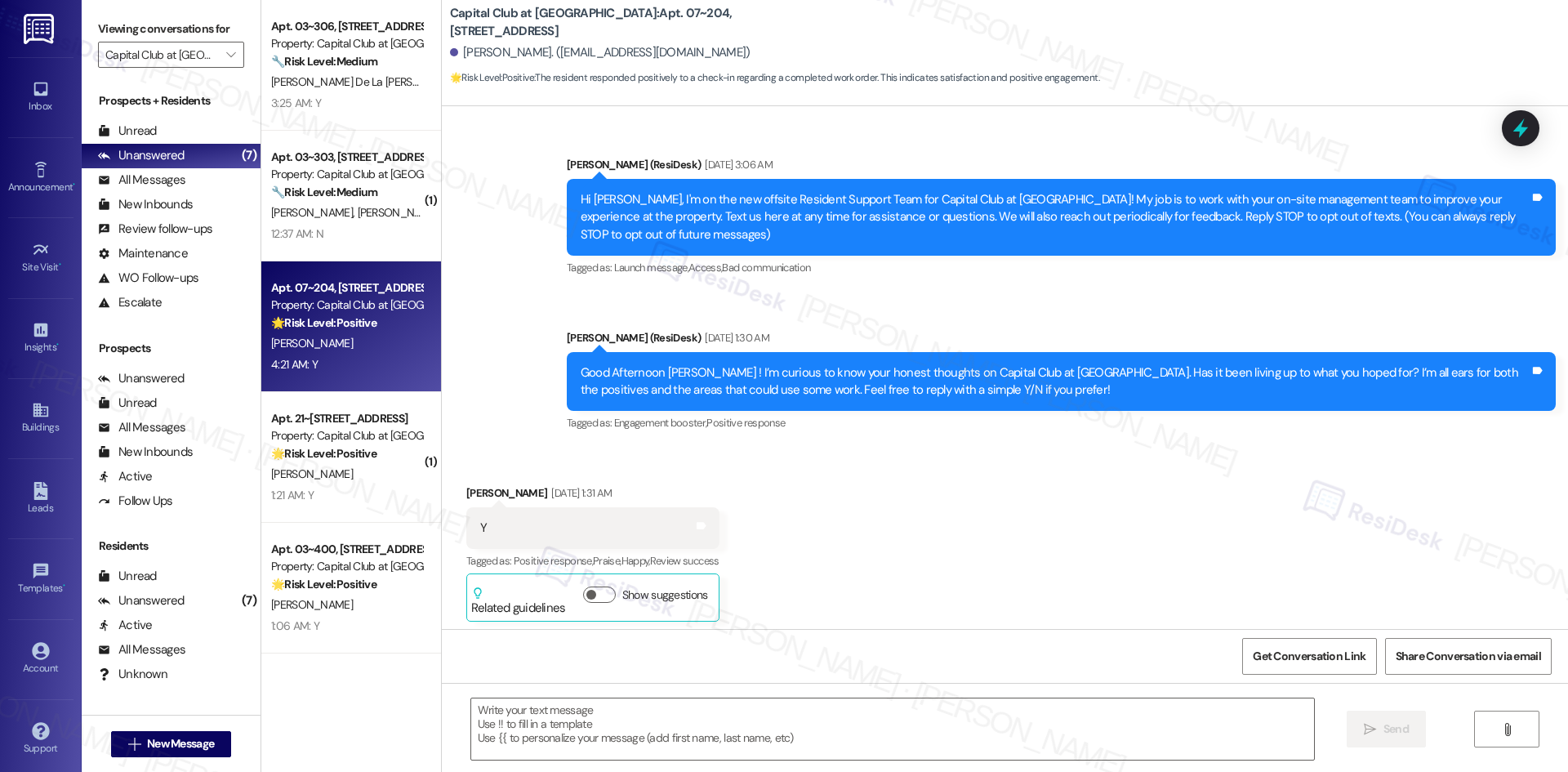
scroll to position [18953, 0]
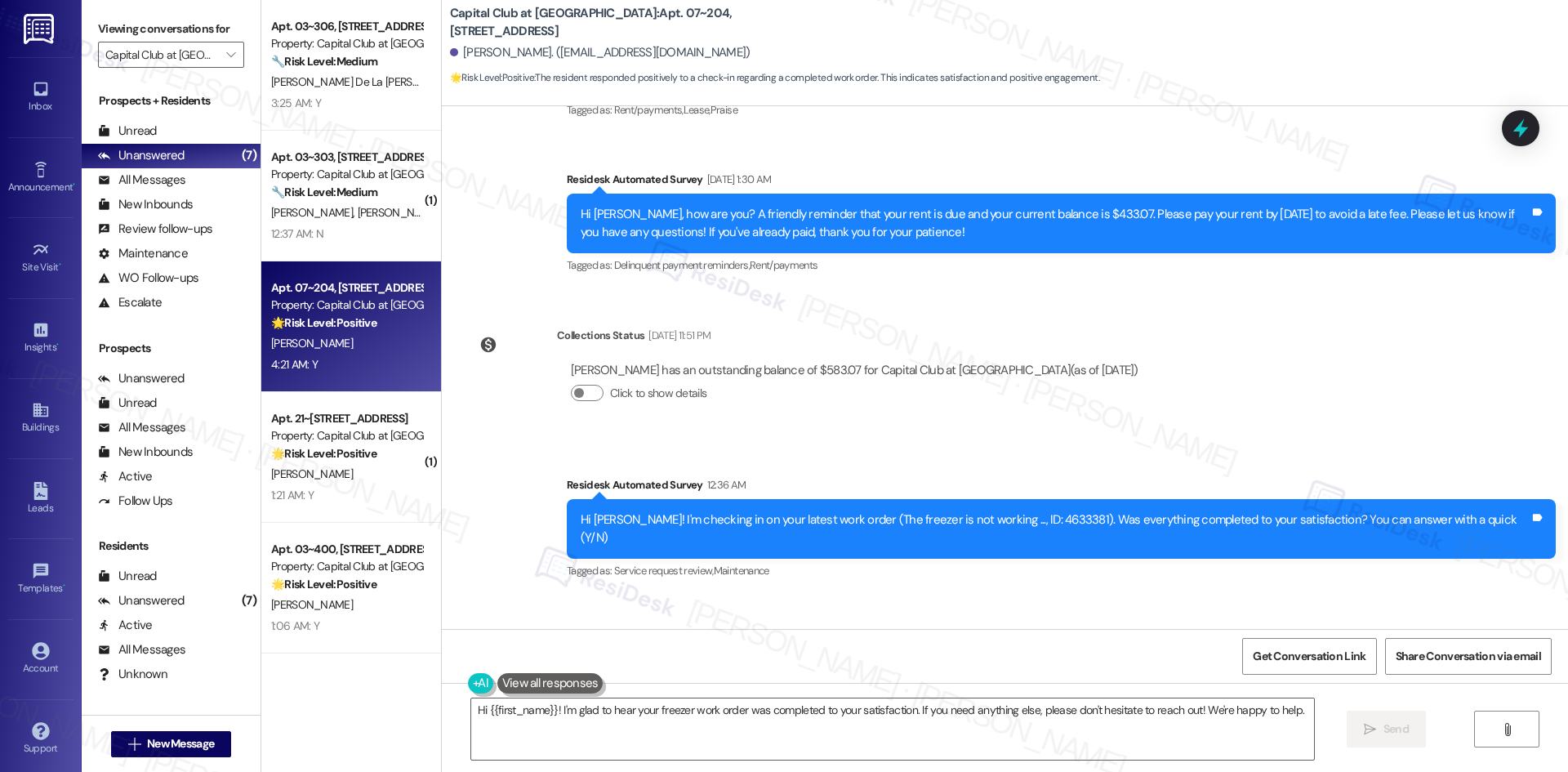
click at [548, 440] on div "Survey, sent via SMS Residesk Automated Survey 12:36 AM Hi [PERSON_NAME]! I'm c…" at bounding box center [1005, 517] width 1126 height 155
click at [691, 750] on textarea "Hi {{first_name}}! I'm glad to hear your freezer work order was completed to yo…" at bounding box center [892, 729] width 842 height 62
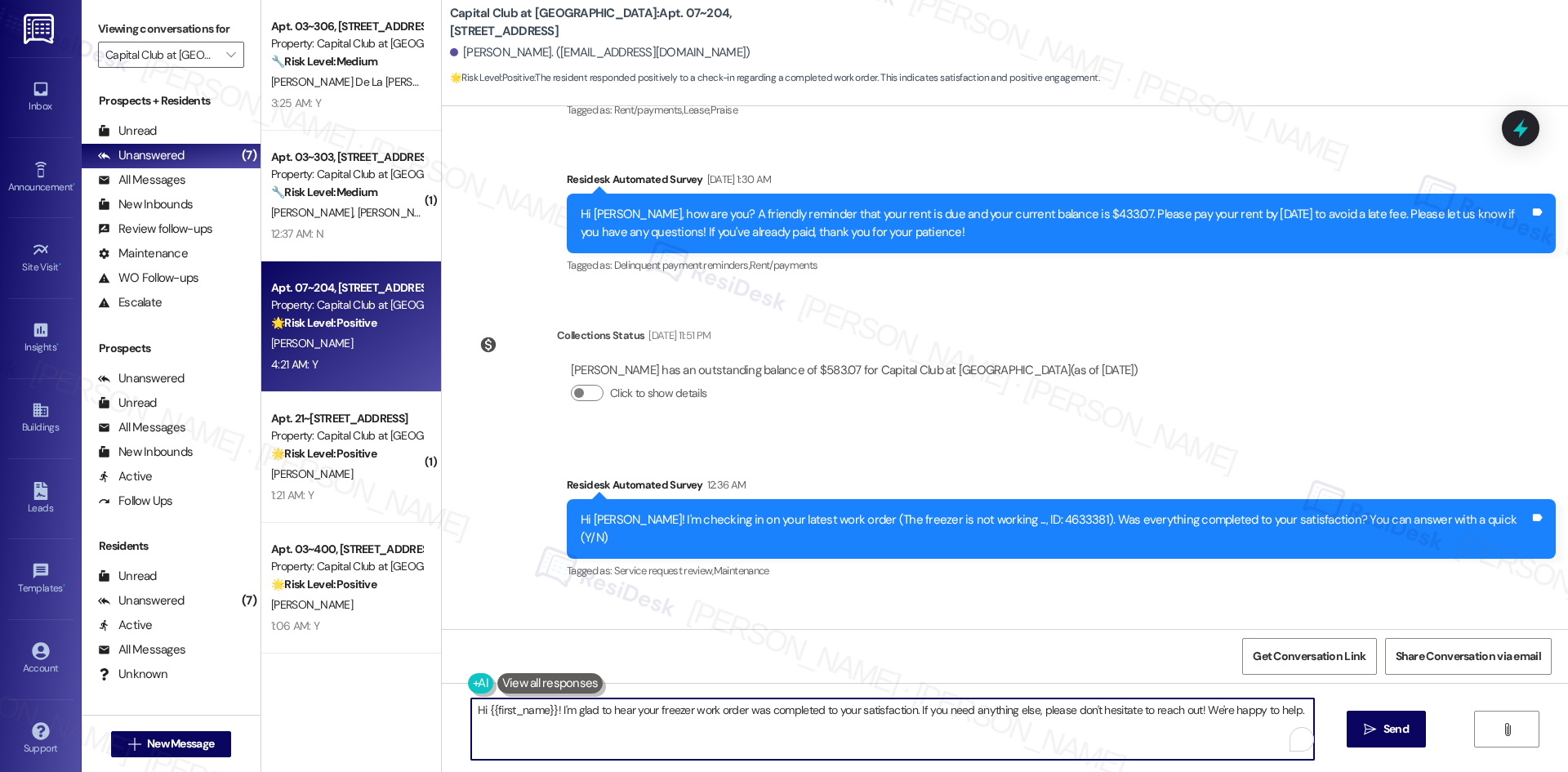
paste textarea "Thank you for confirming! I’m glad to hear everything was completed to your sat…"
type textarea "Thank you for confirming! I’m glad to hear everything was completed to your sat…"
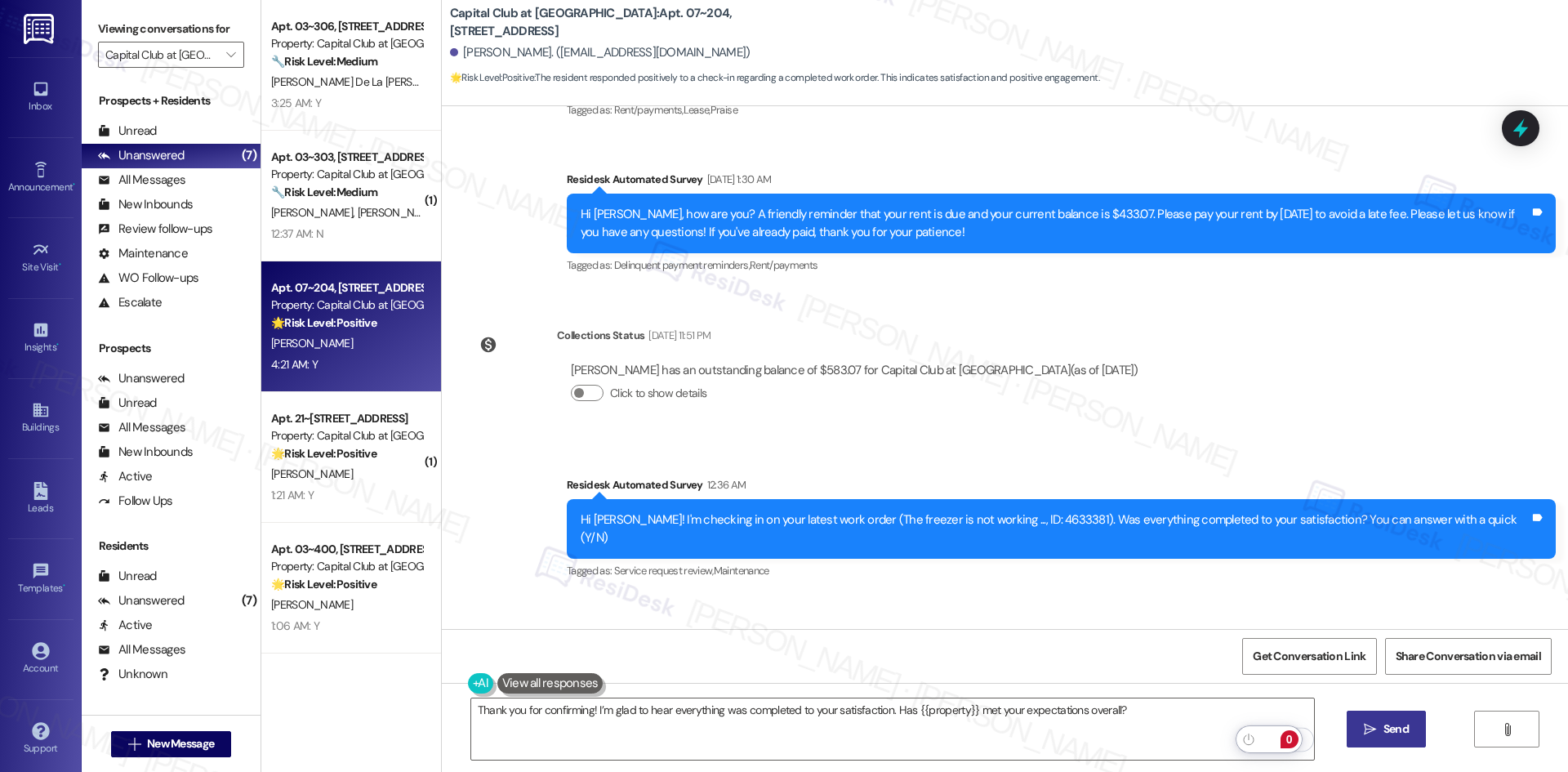
click at [1374, 723] on icon "" at bounding box center [1369, 729] width 12 height 13
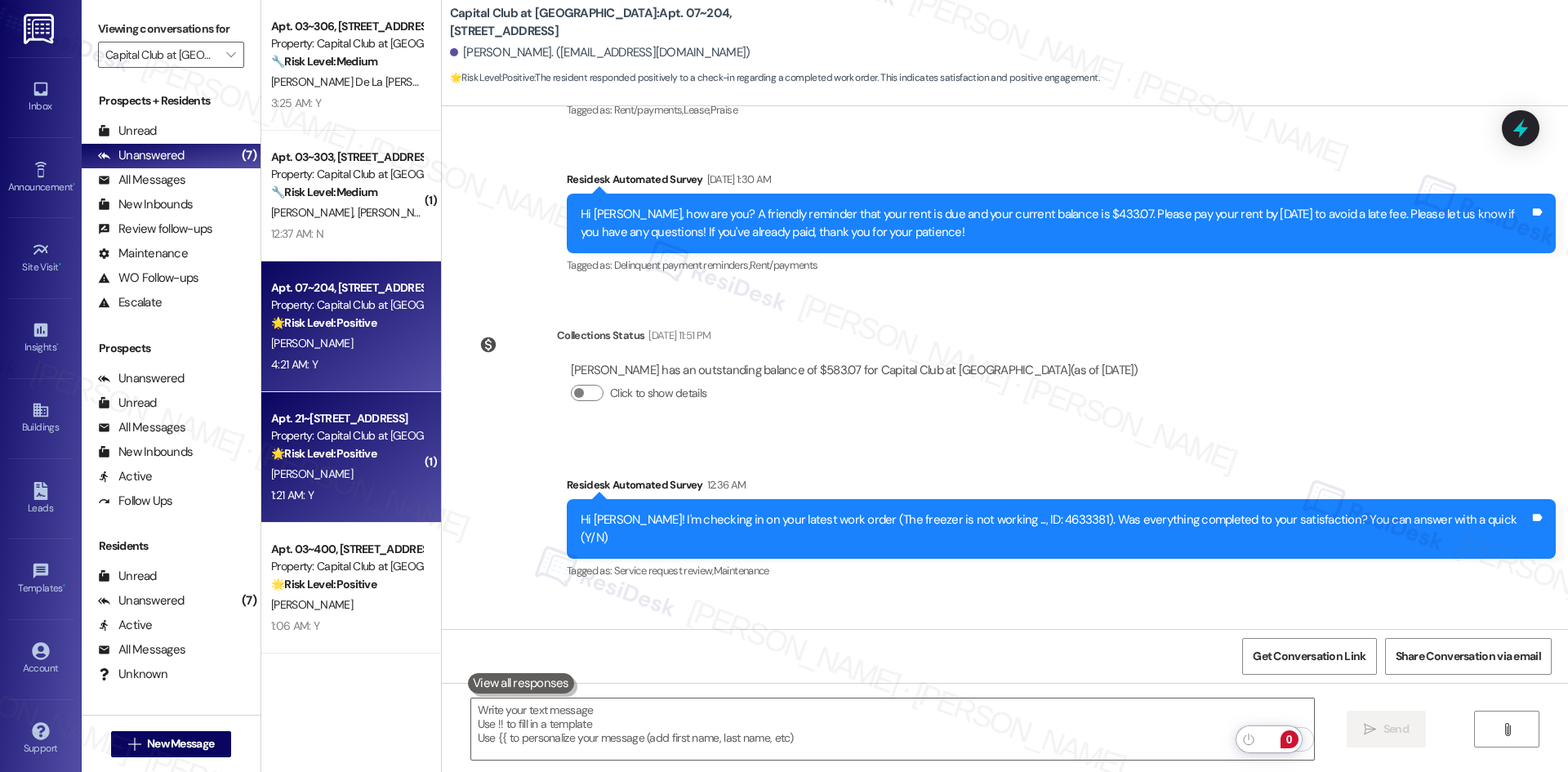
scroll to position [18952, 0]
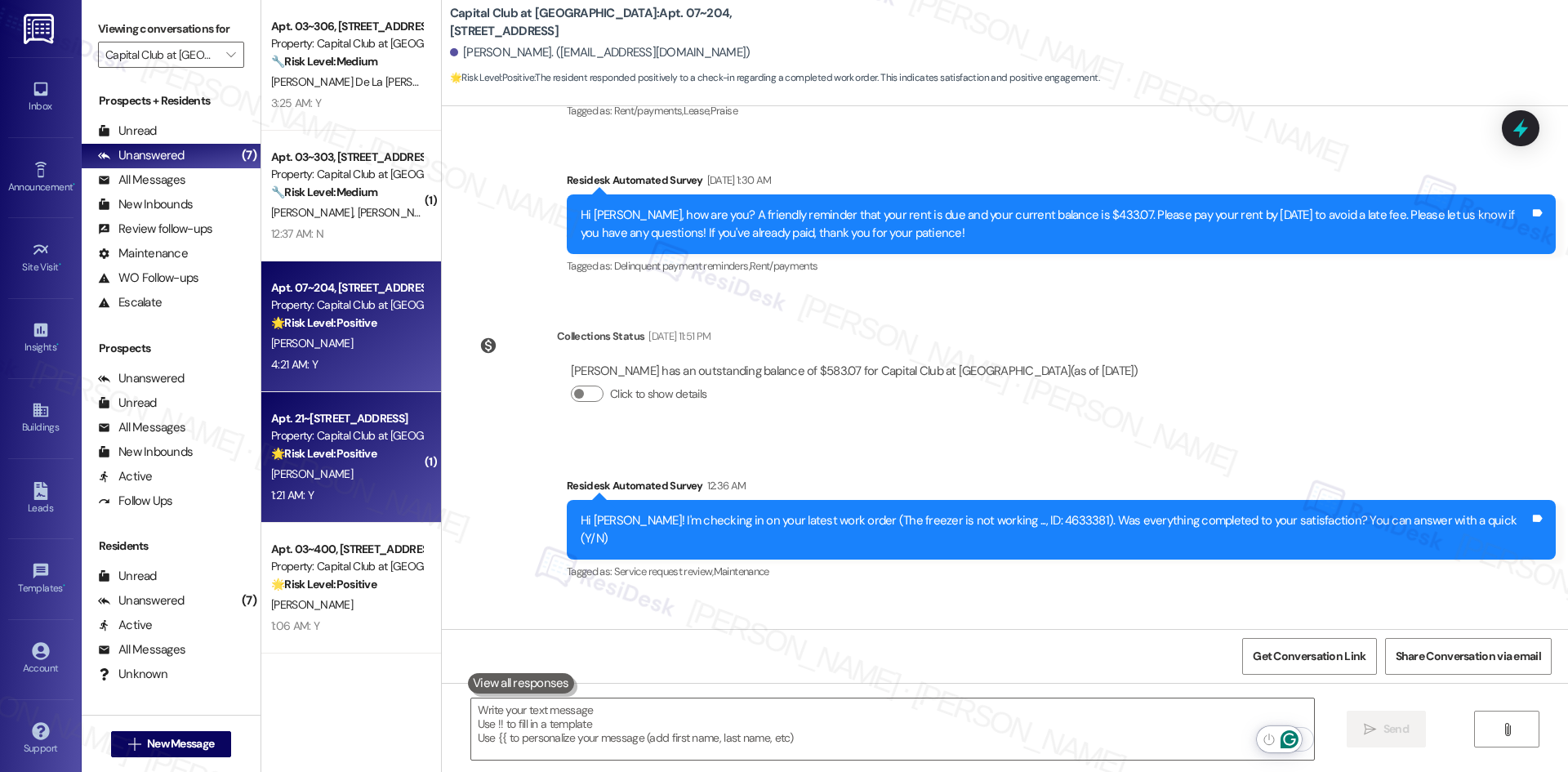
click at [339, 476] on div "[PERSON_NAME]" at bounding box center [347, 474] width 154 height 21
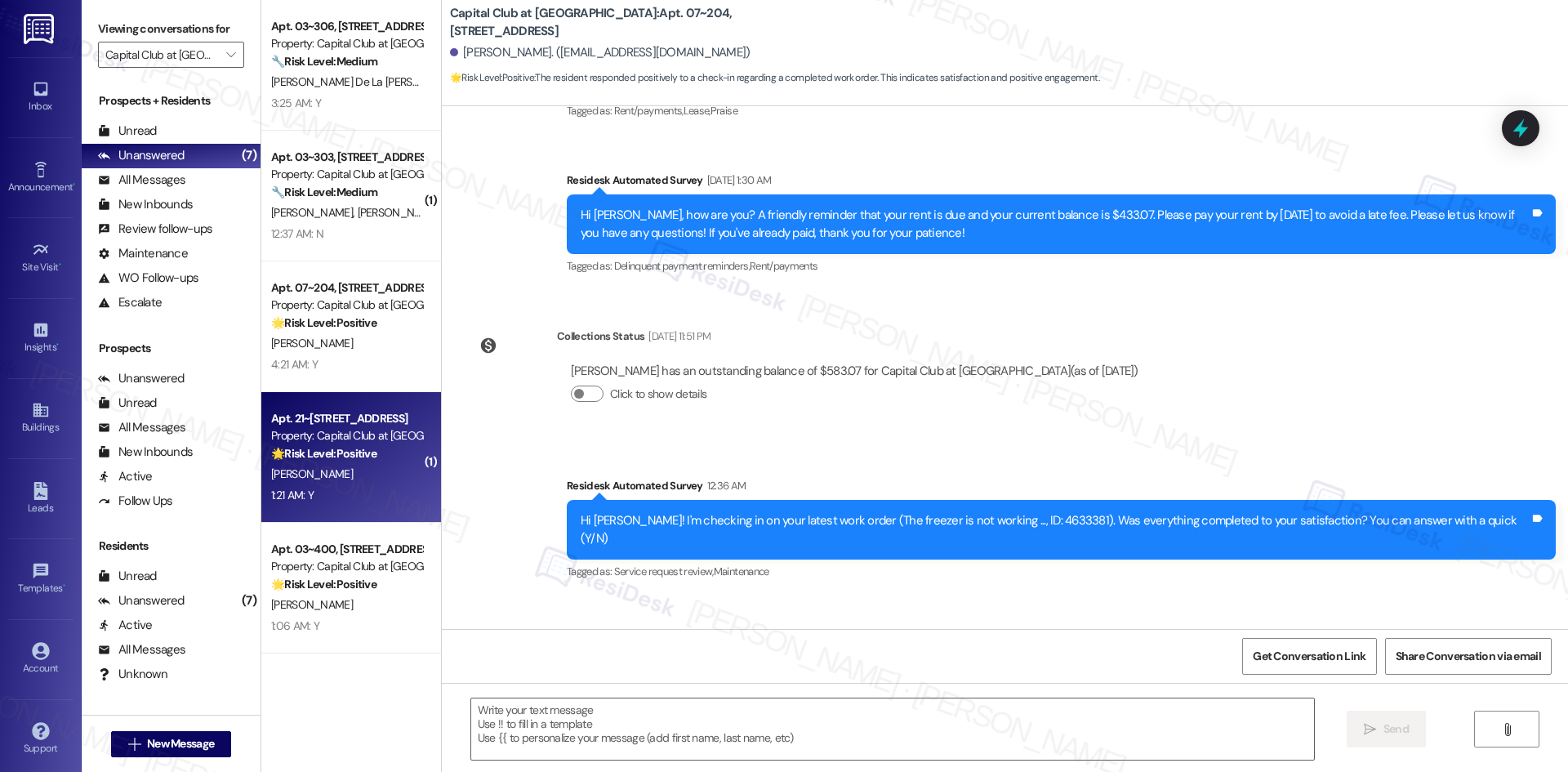
type textarea "Fetching suggested responses. Please feel free to read through the conversation…"
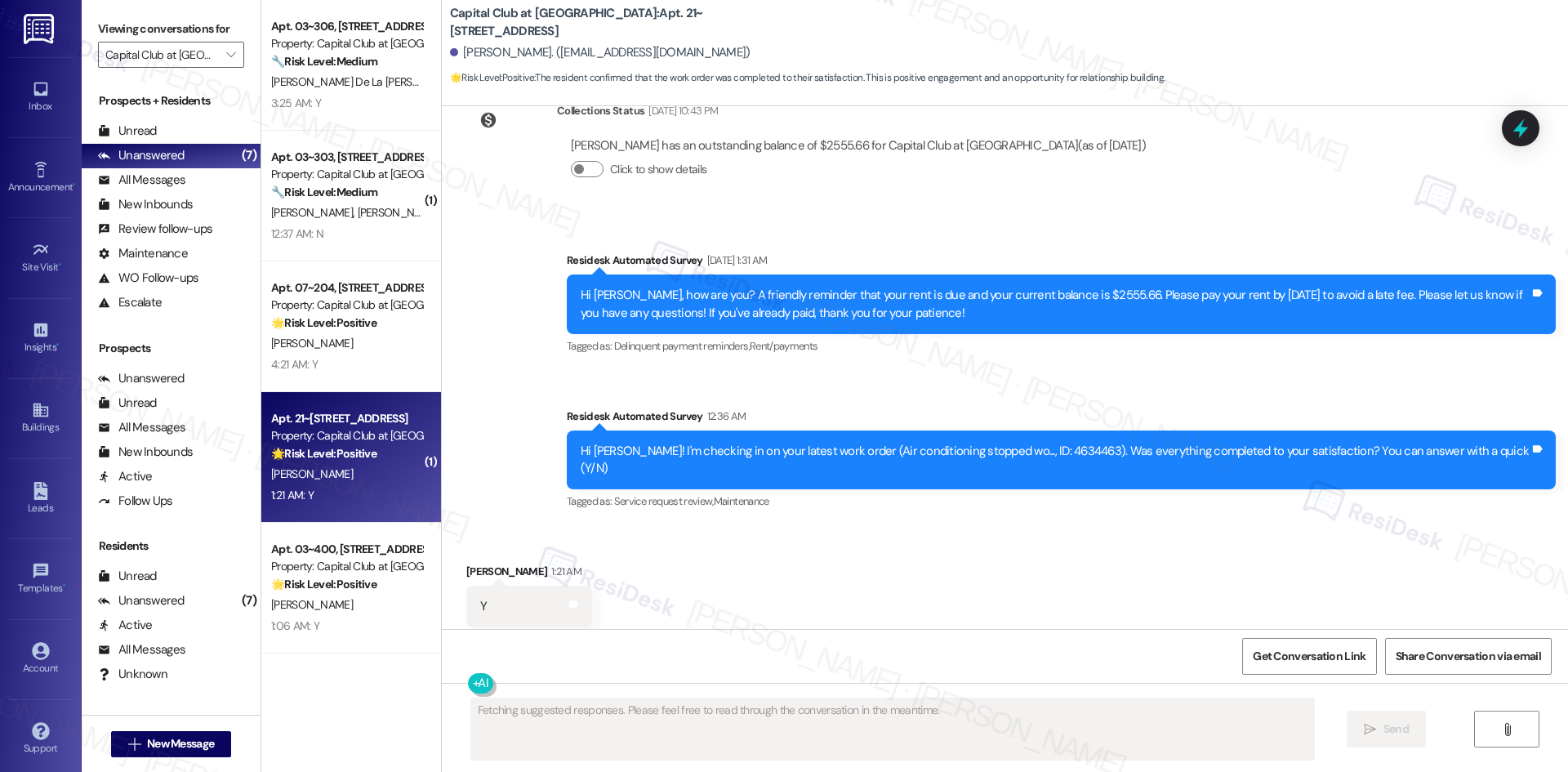
scroll to position [11647, 0]
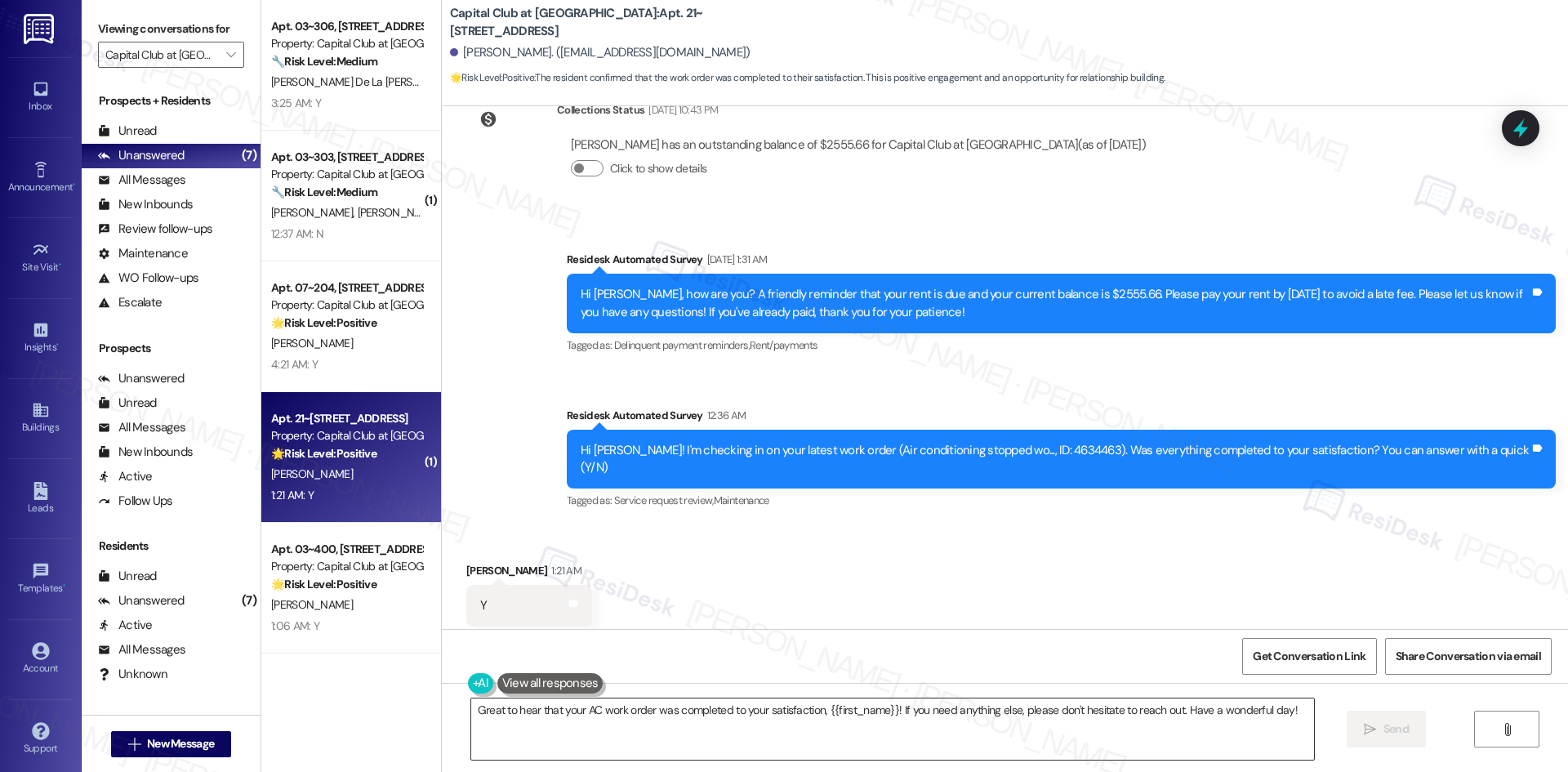
click at [946, 738] on textarea "Great to hear that your AC work order was completed to your satisfaction, {{fir…" at bounding box center [892, 729] width 842 height 62
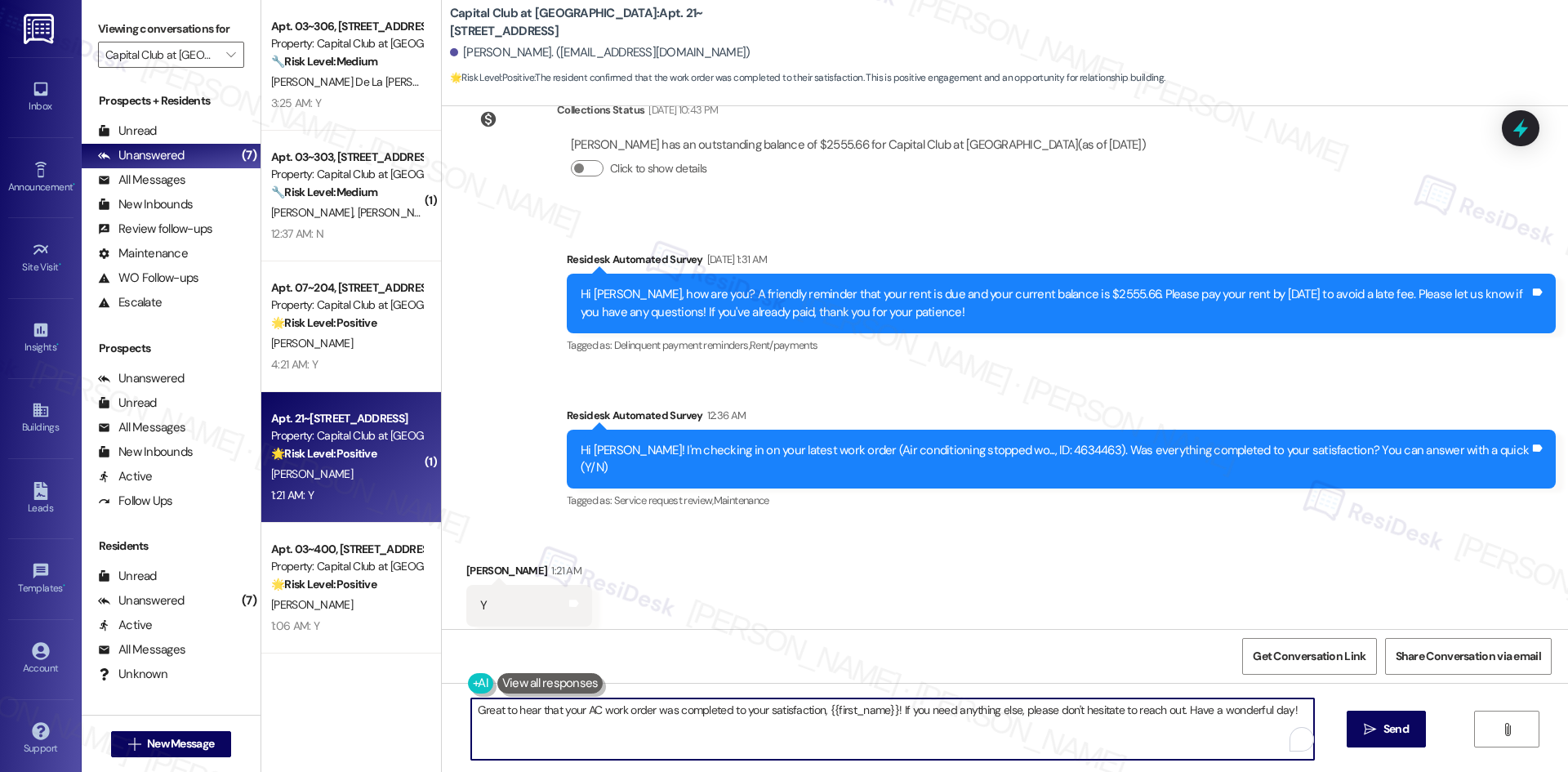
paste textarea "Thank you for confirming! I’m glad to hear everything was completed to your sat…"
type textarea "Thank you for confirming! I’m glad to hear everything was completed to your sat…"
click at [1380, 737] on span "Send" at bounding box center [1395, 728] width 32 height 17
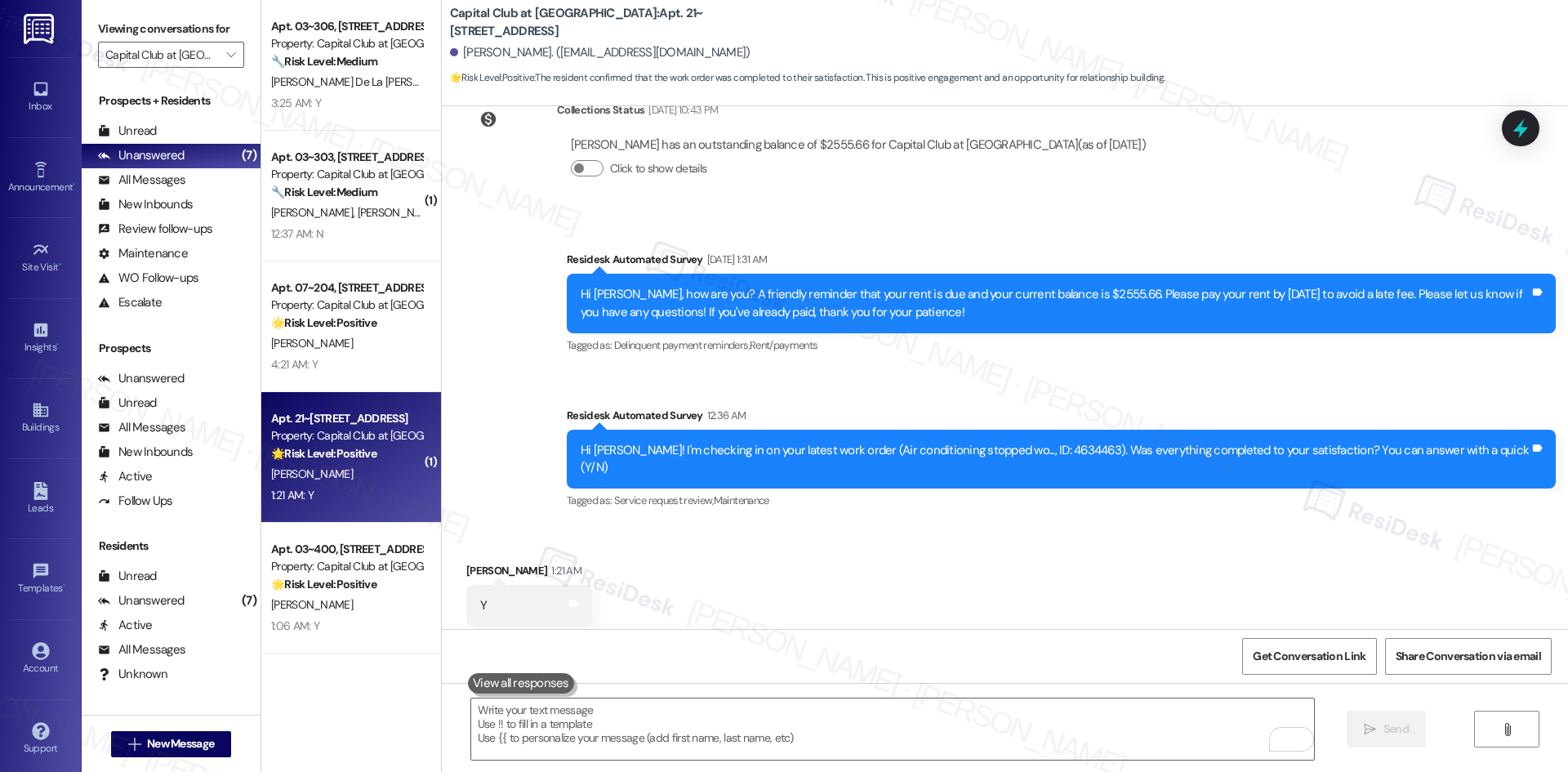
scroll to position [11646, 0]
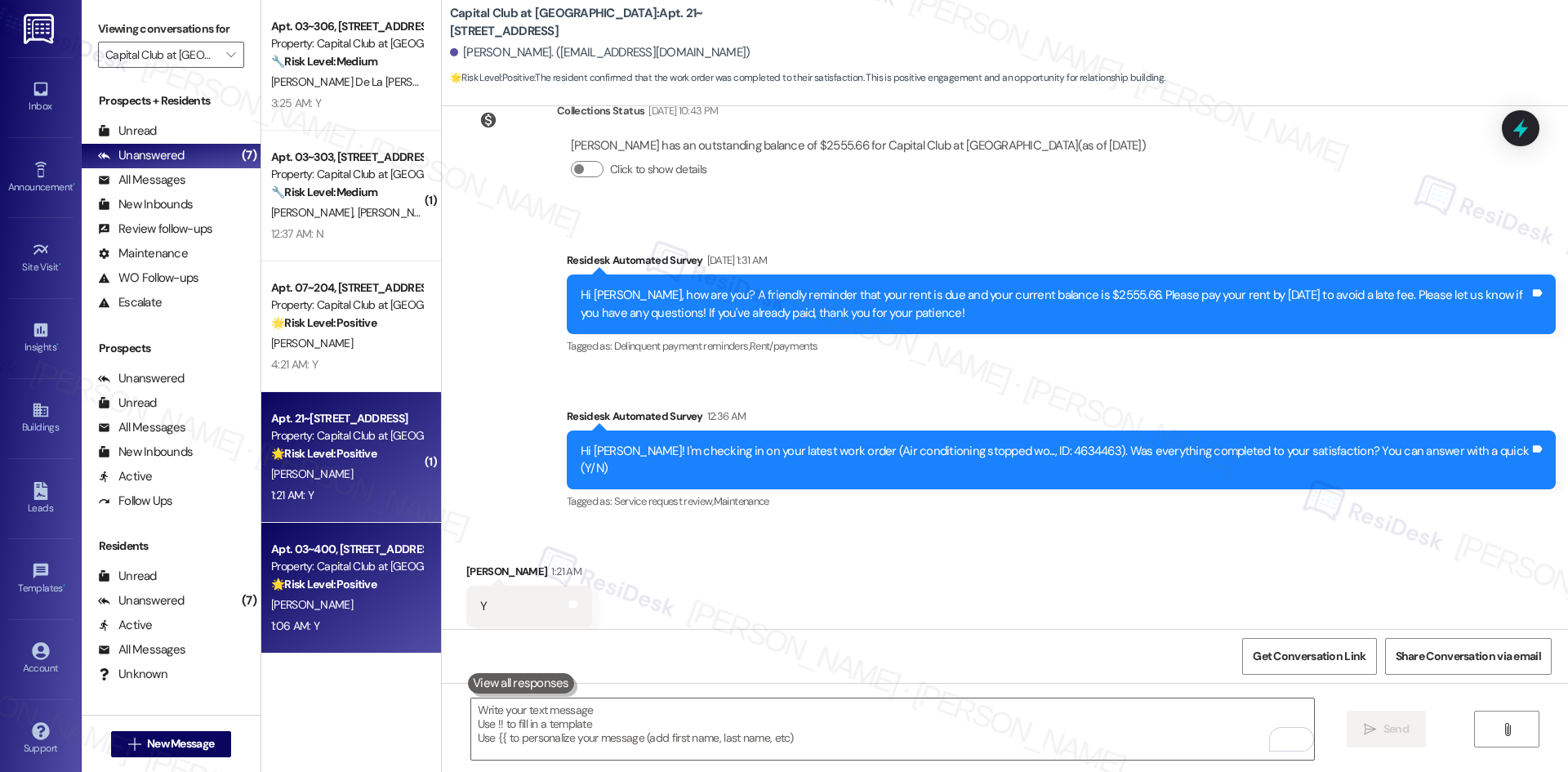
click at [316, 603] on div "[PERSON_NAME]" at bounding box center [347, 604] width 154 height 21
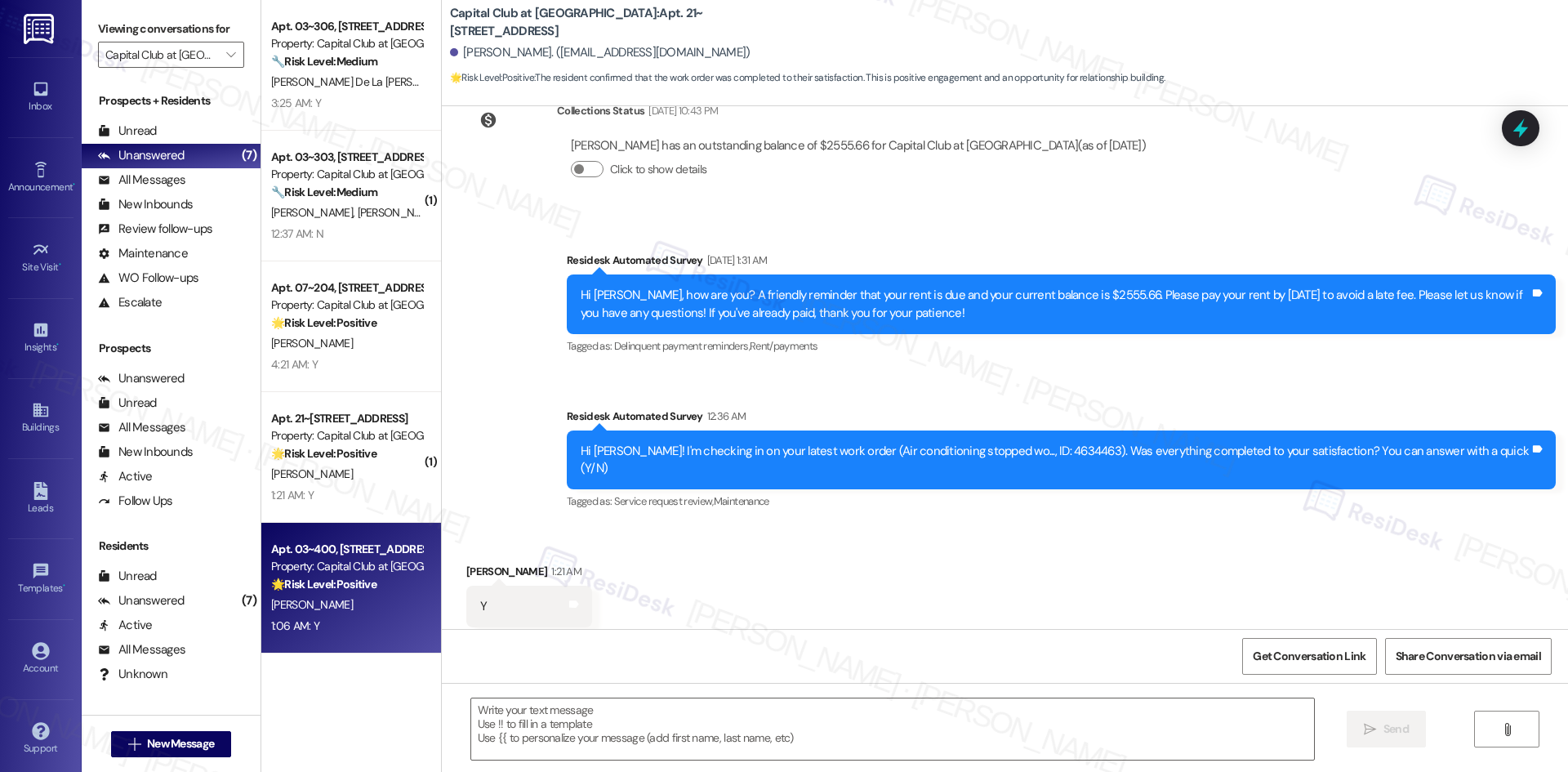
type textarea "Fetching suggested responses. Please feel free to read through the conversation…"
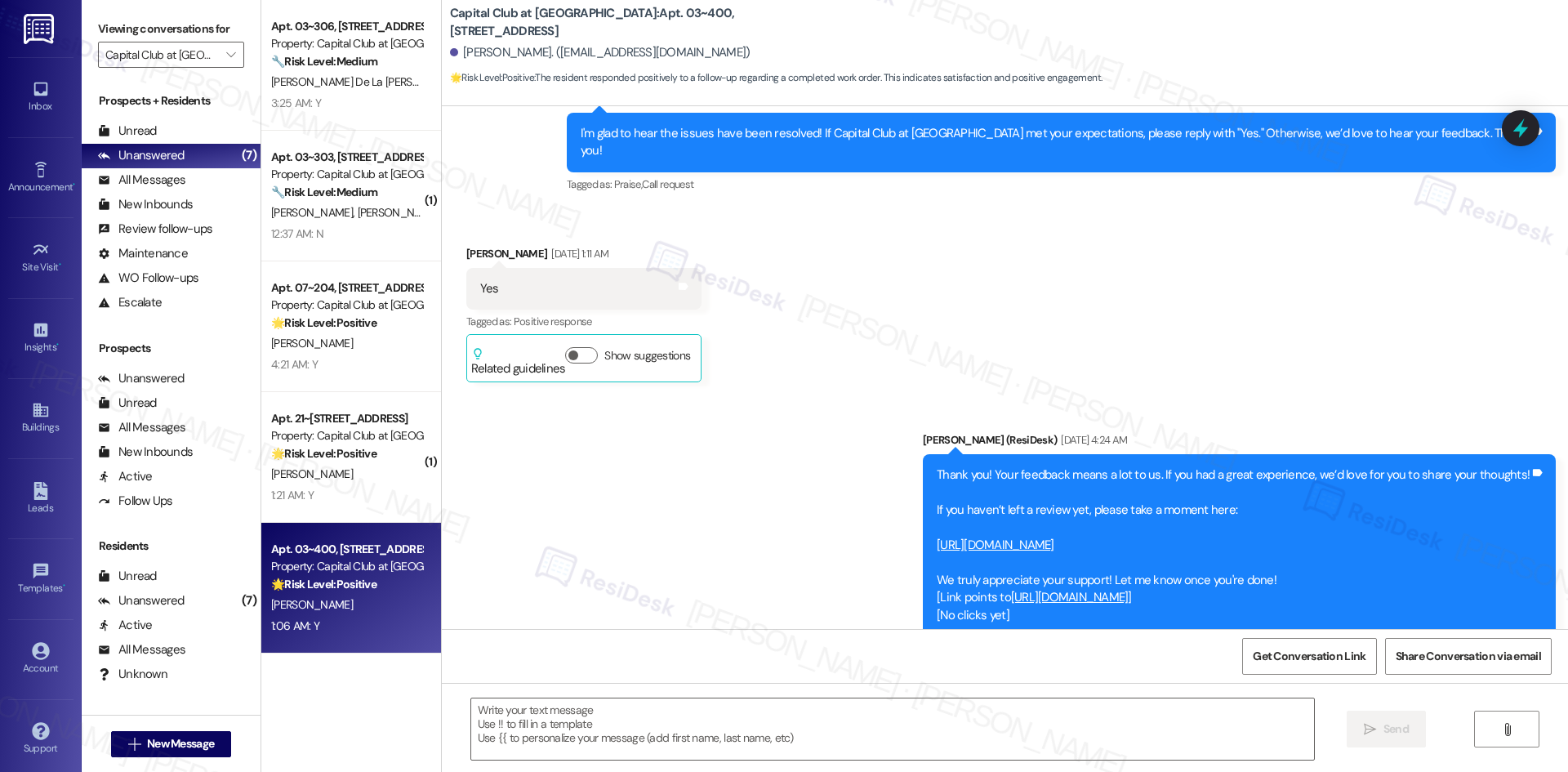
type textarea "Fetching suggested responses. Please feel free to read through the conversation…"
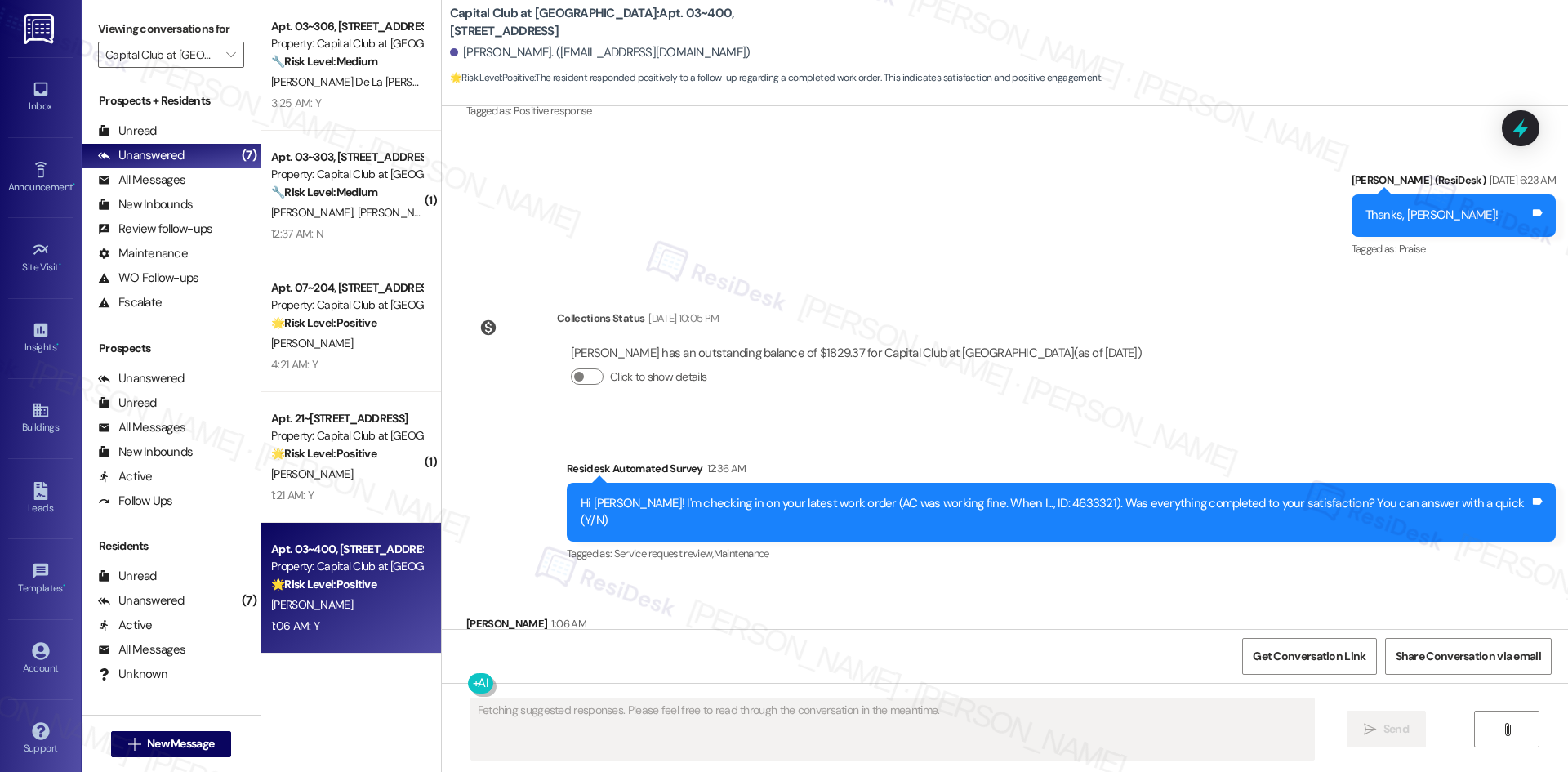
scroll to position [5411, 0]
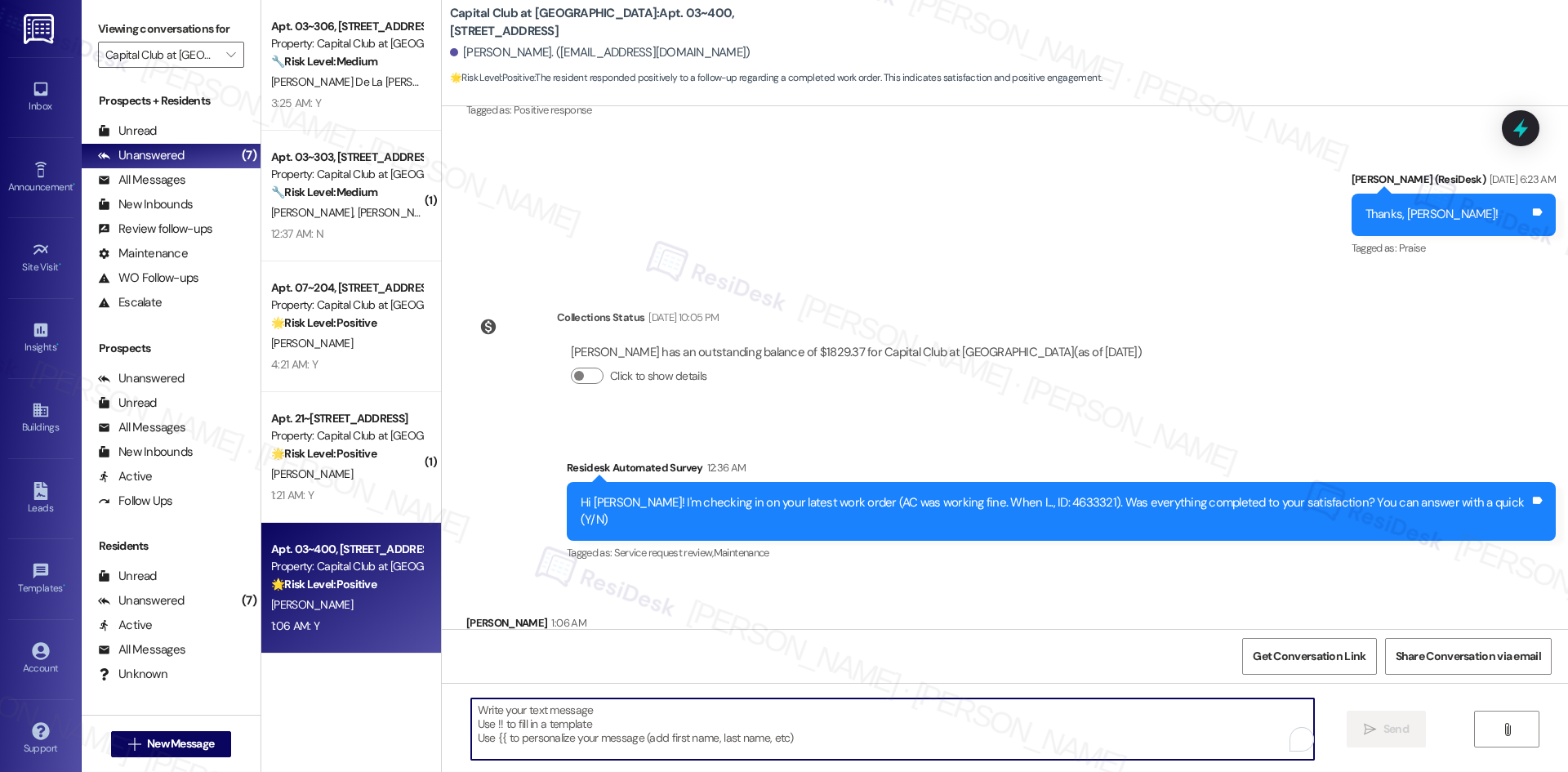
click at [800, 721] on textarea "To enrich screen reader interactions, please activate Accessibility in Grammarl…" at bounding box center [892, 729] width 842 height 62
paste textarea "Thank you for confirming! I’m glad to hear everything was completed to your sat…"
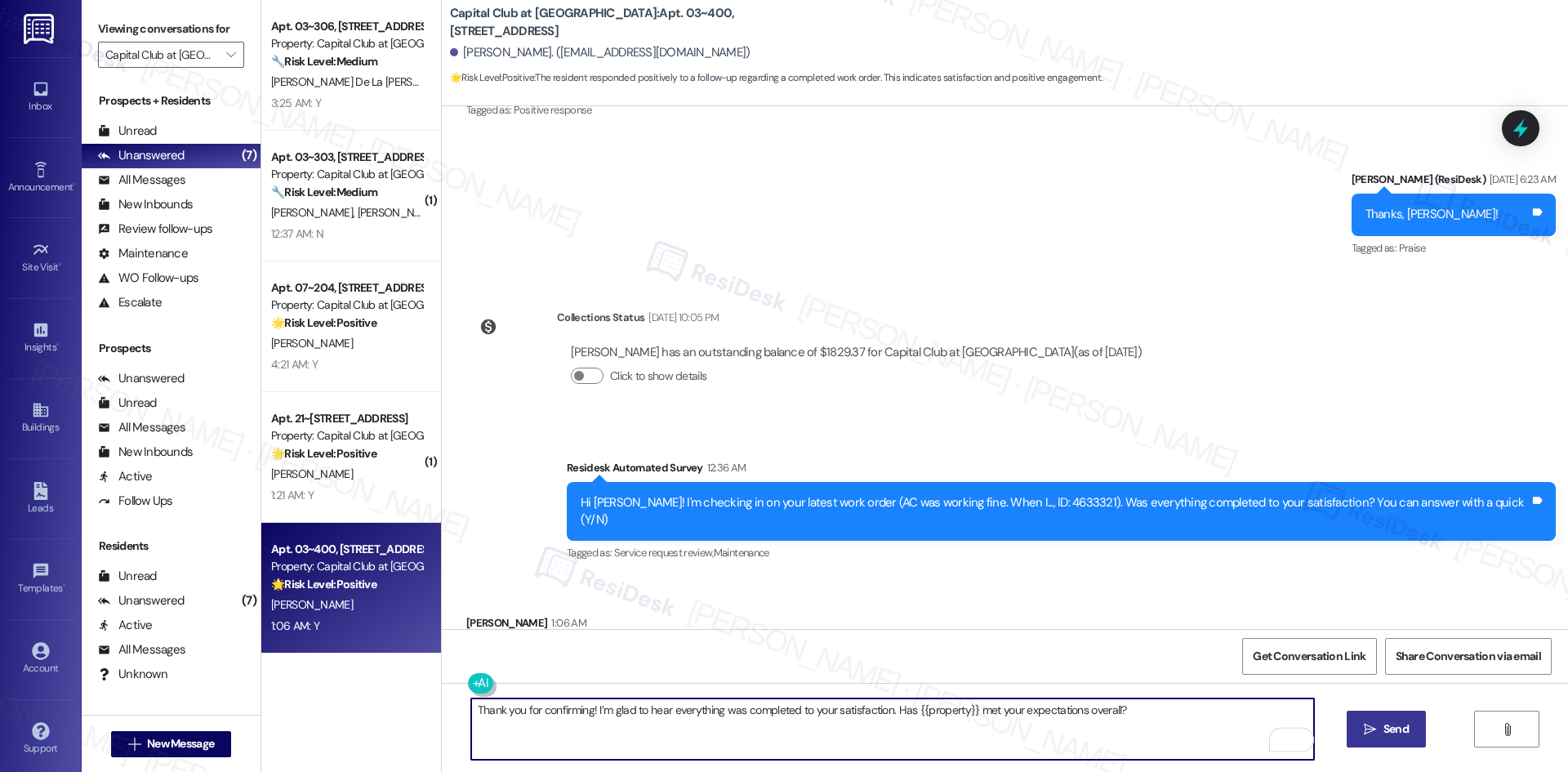
type textarea "Thank you for confirming! I’m glad to hear everything was completed to your sat…"
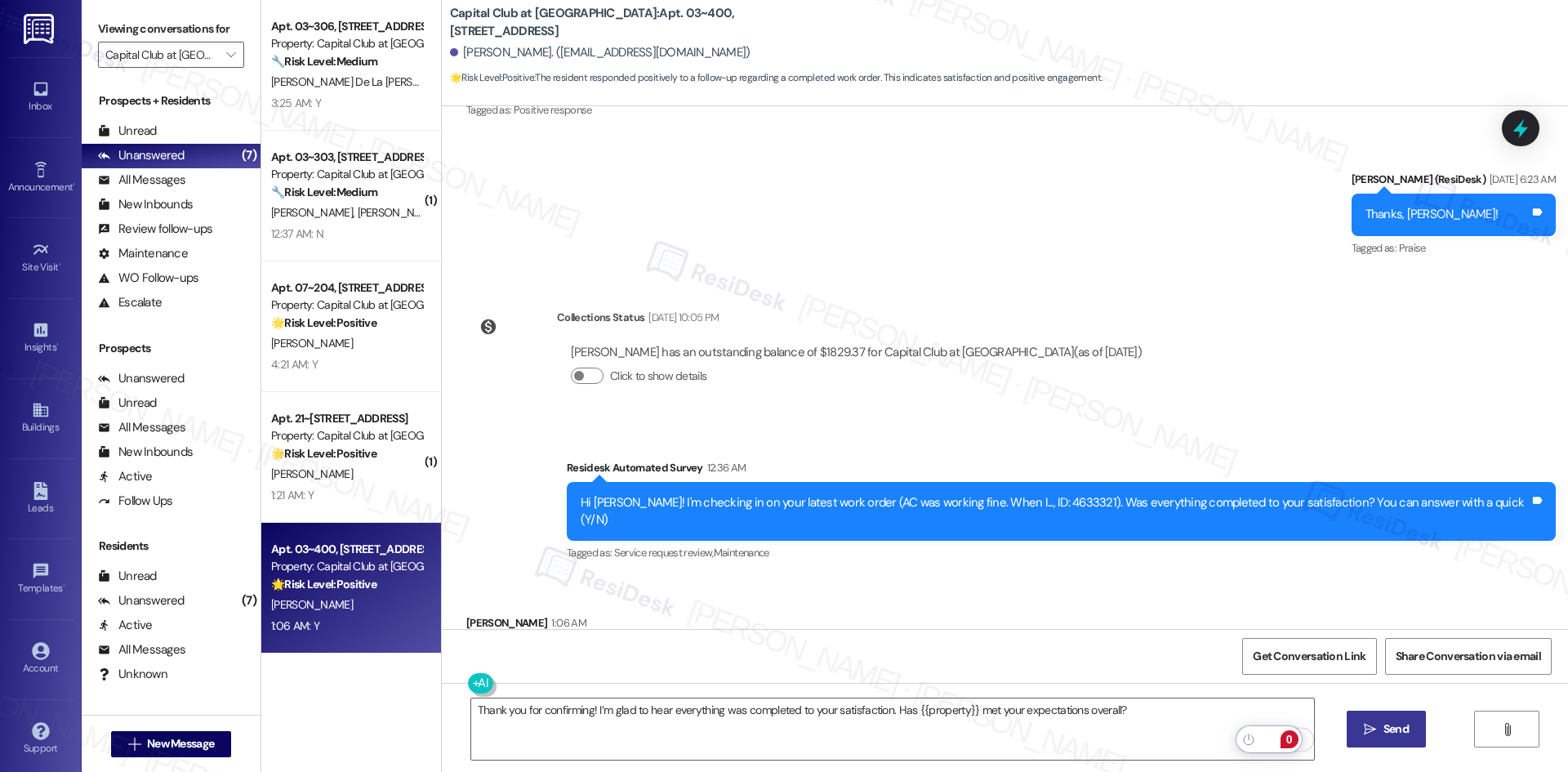
click at [1402, 725] on span "Send" at bounding box center [1395, 728] width 25 height 17
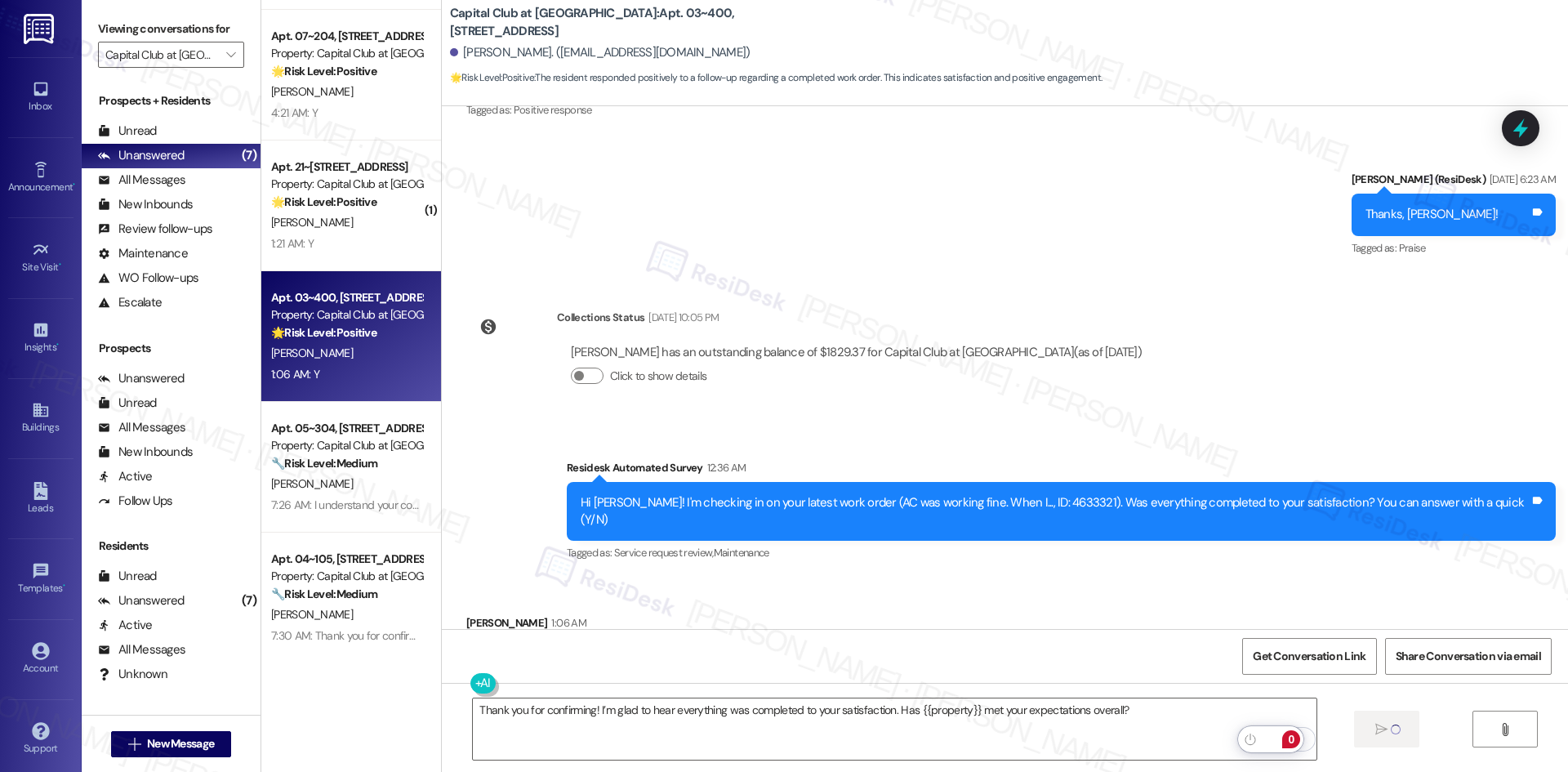
scroll to position [259, 0]
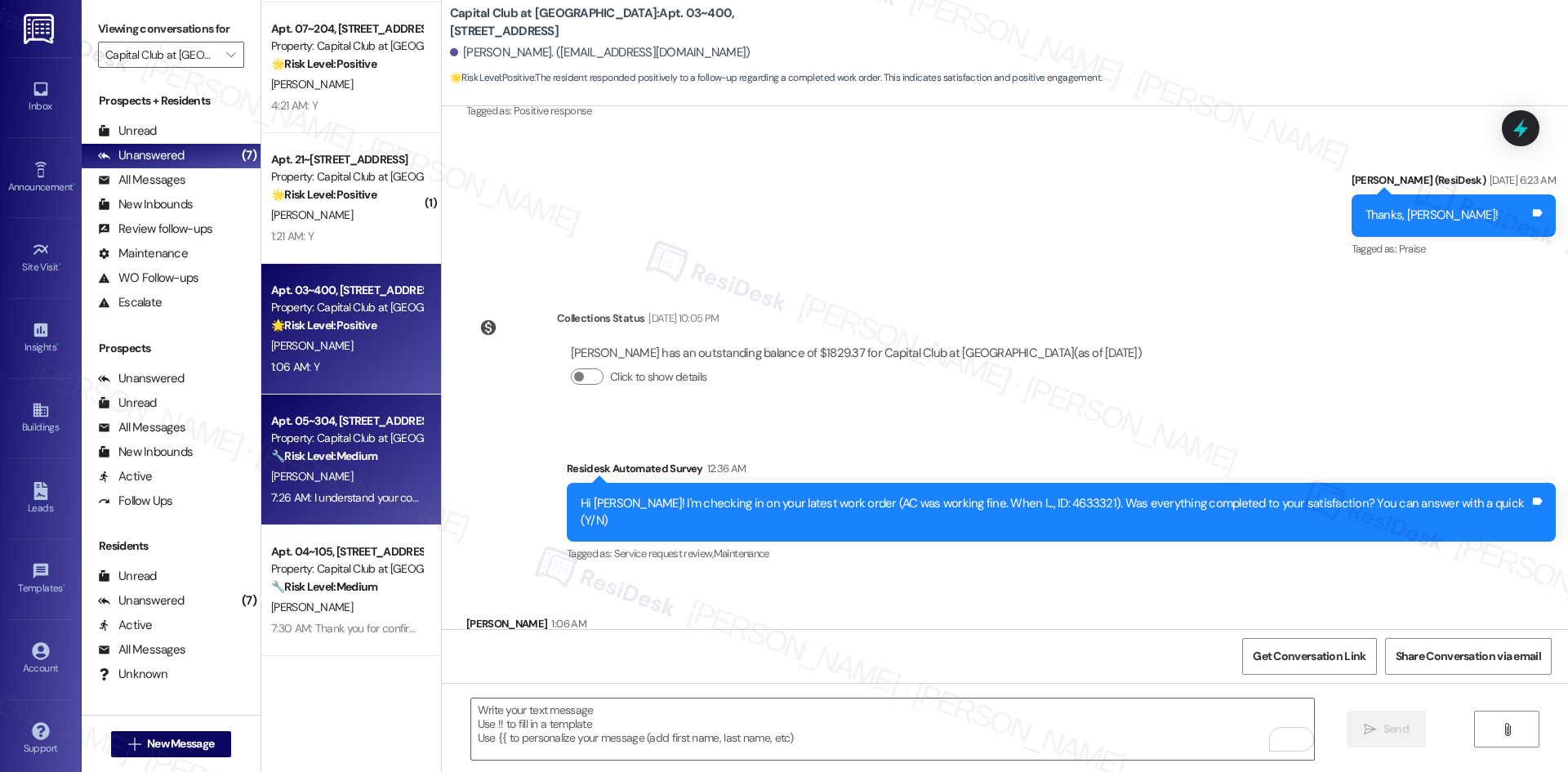
click at [357, 502] on div "7:26 AM: I understand your concern, [PERSON_NAME]. I’ll check with the site tea…" at bounding box center [928, 497] width 1314 height 15
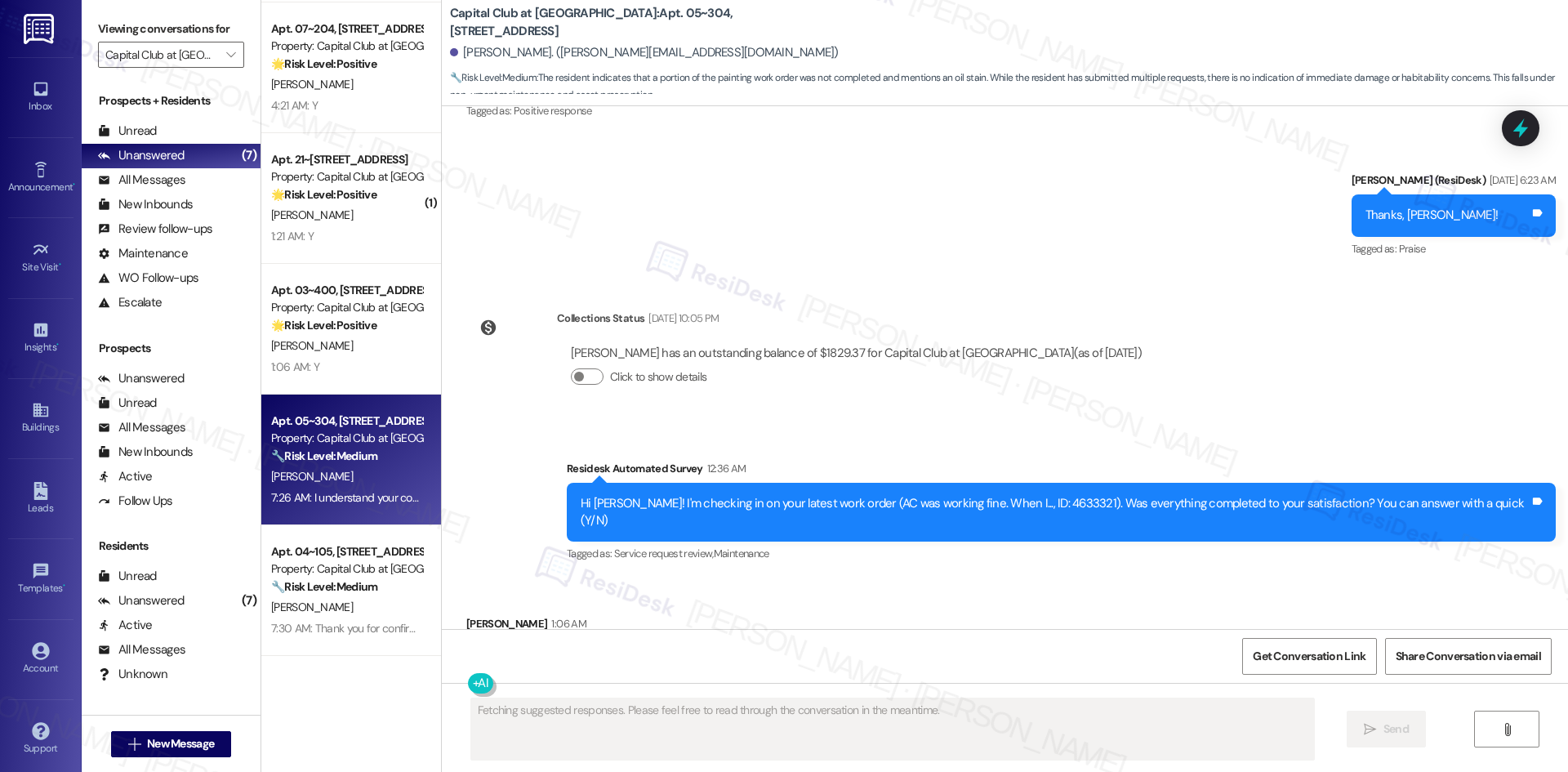
scroll to position [1814, 0]
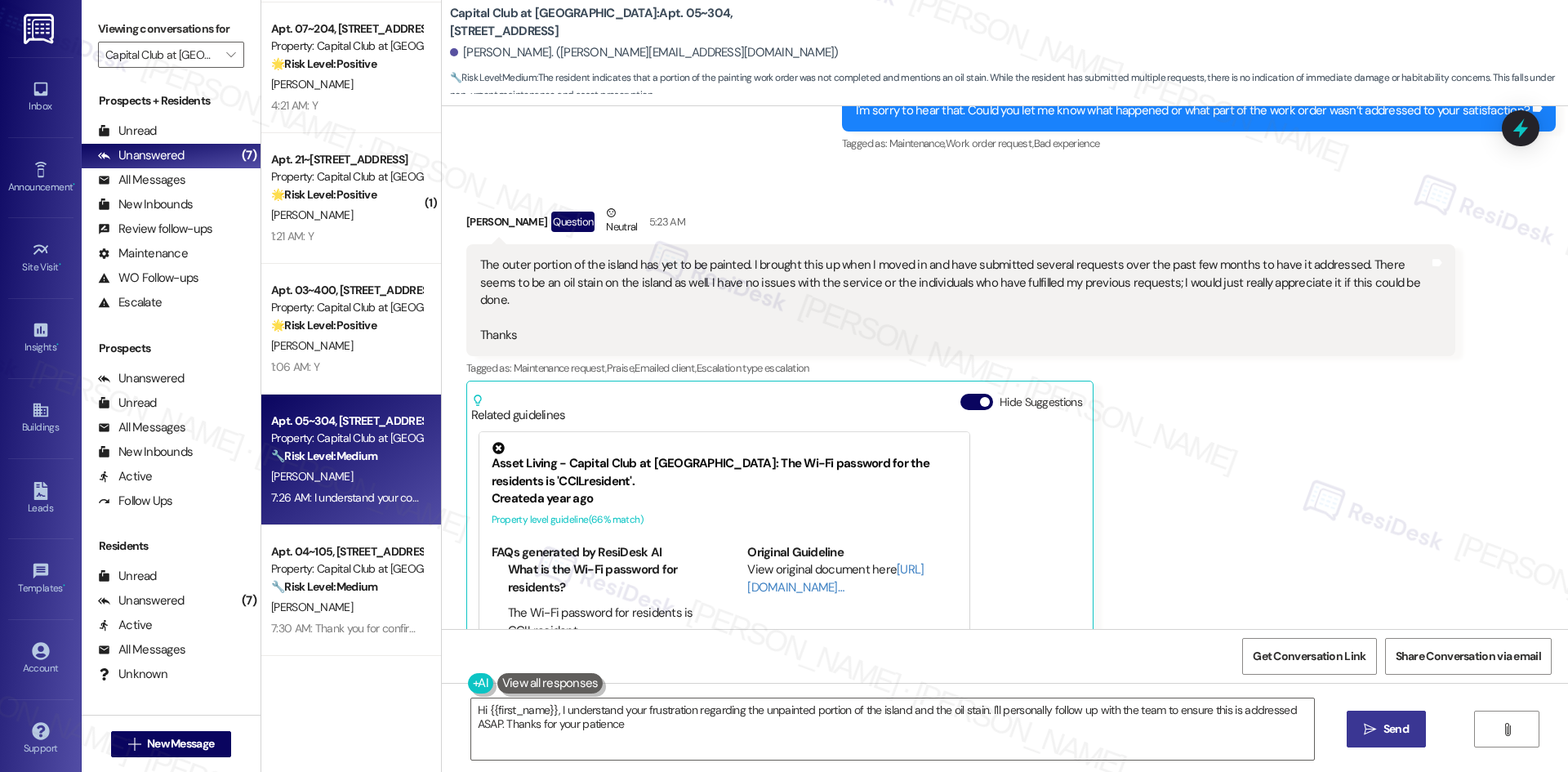
type textarea "Hi {{first_name}}, I understand your frustration regarding the unpainted portio…"
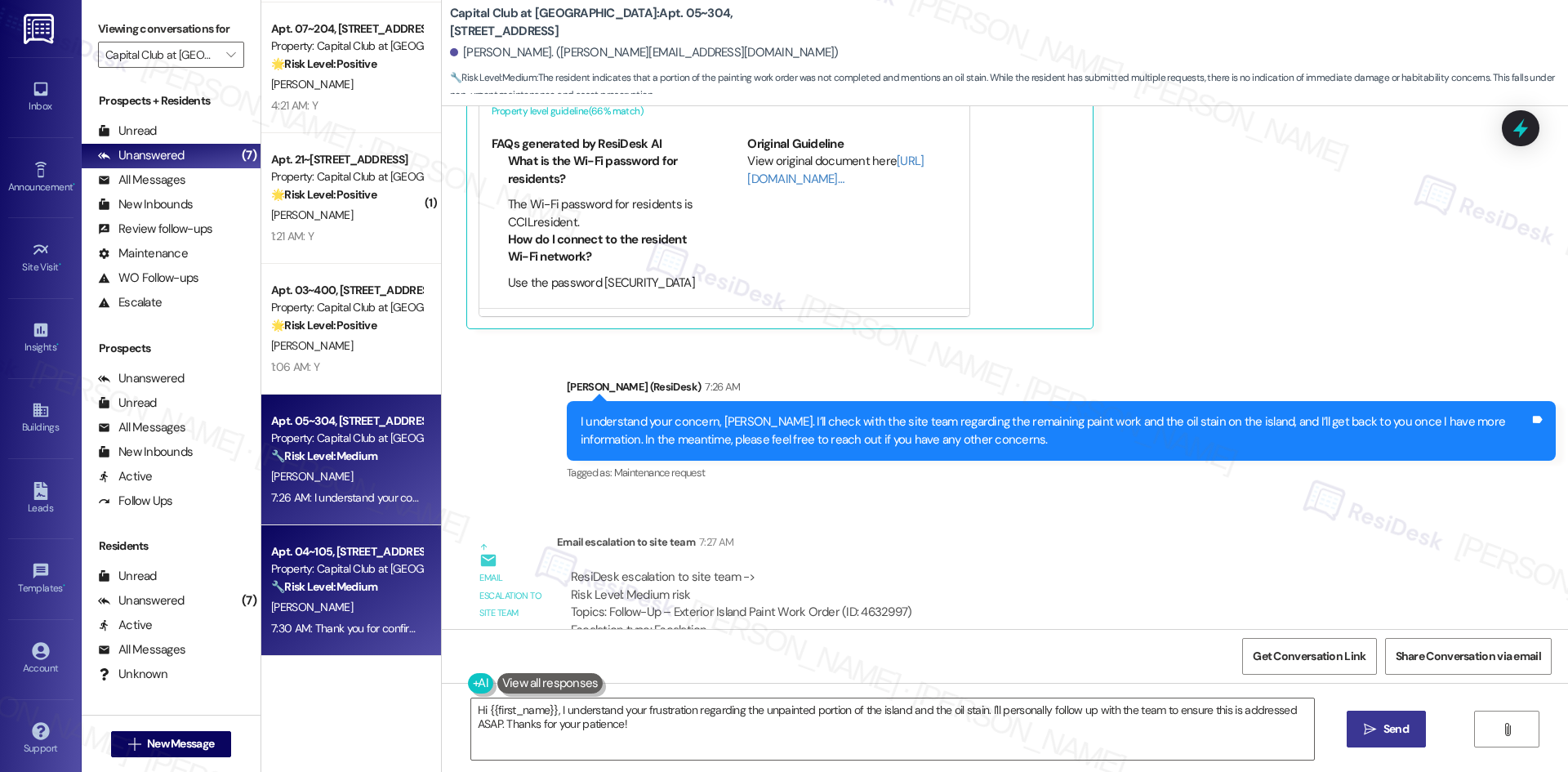
click at [366, 627] on div "7:30 AM: Thank you for confirming! I’m glad to hear everything was completed to…" at bounding box center [676, 628] width 811 height 15
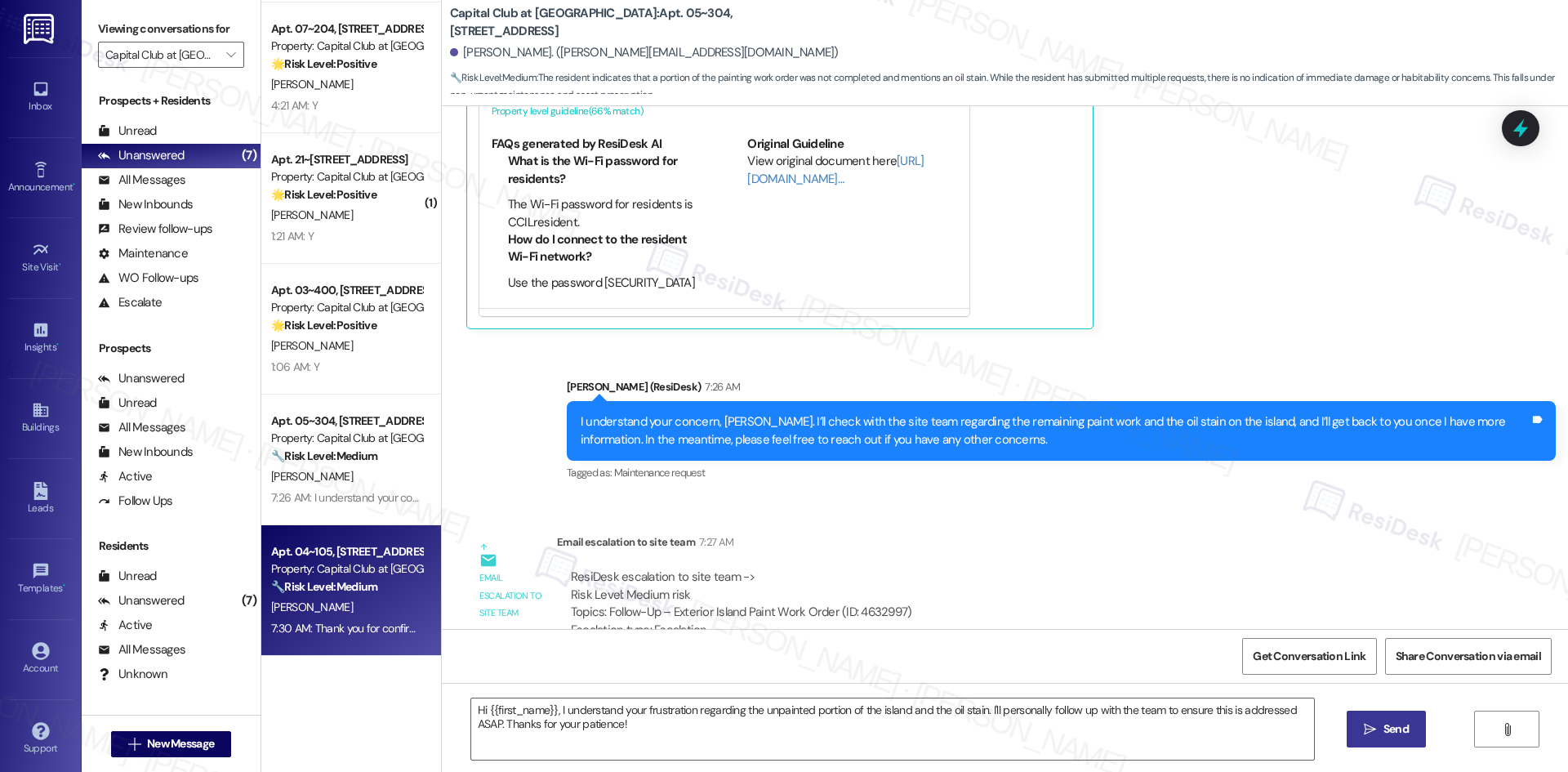
type textarea "Fetching suggested responses. Please feel free to read through the conversation…"
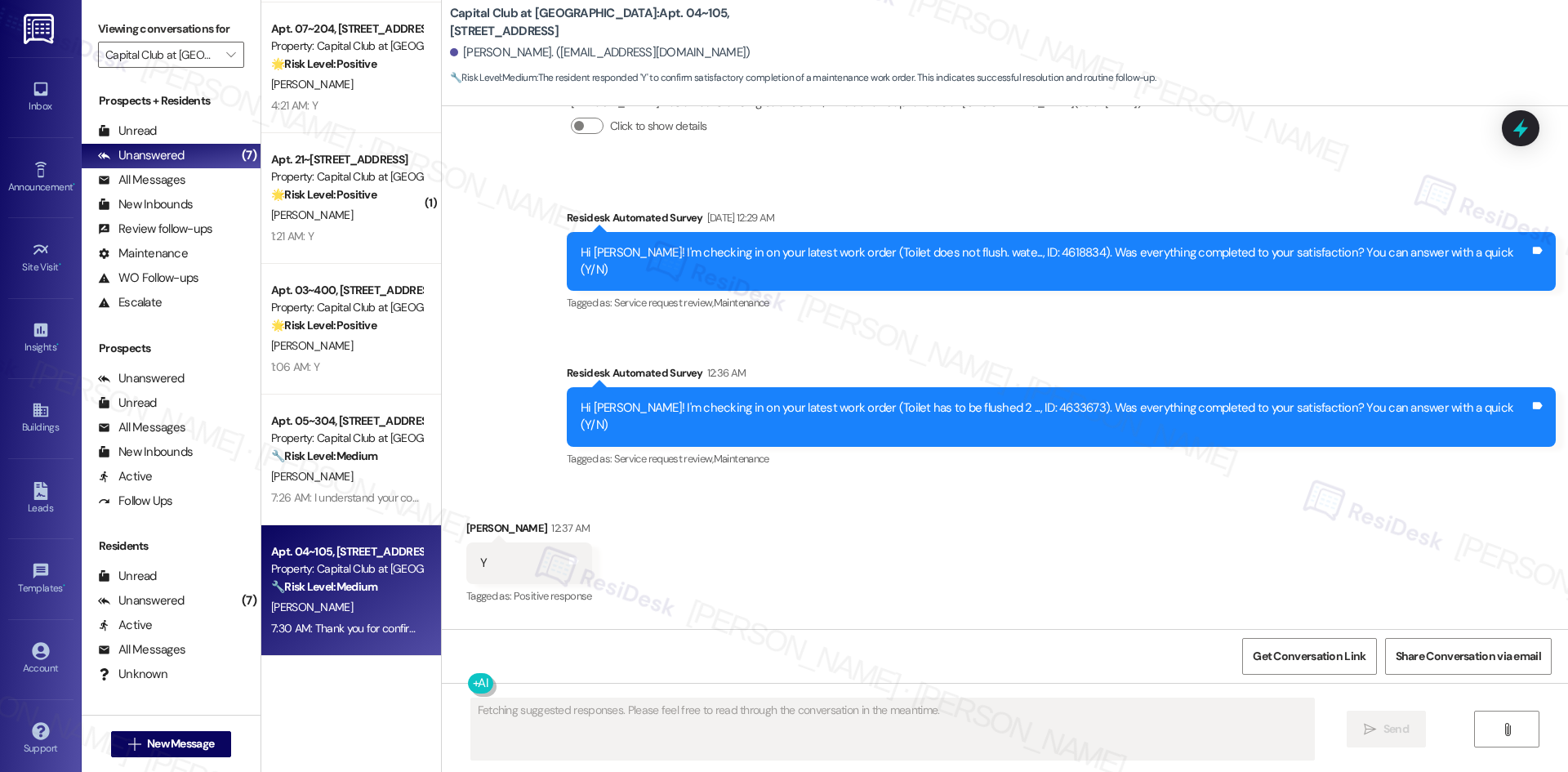
scroll to position [12505, 0]
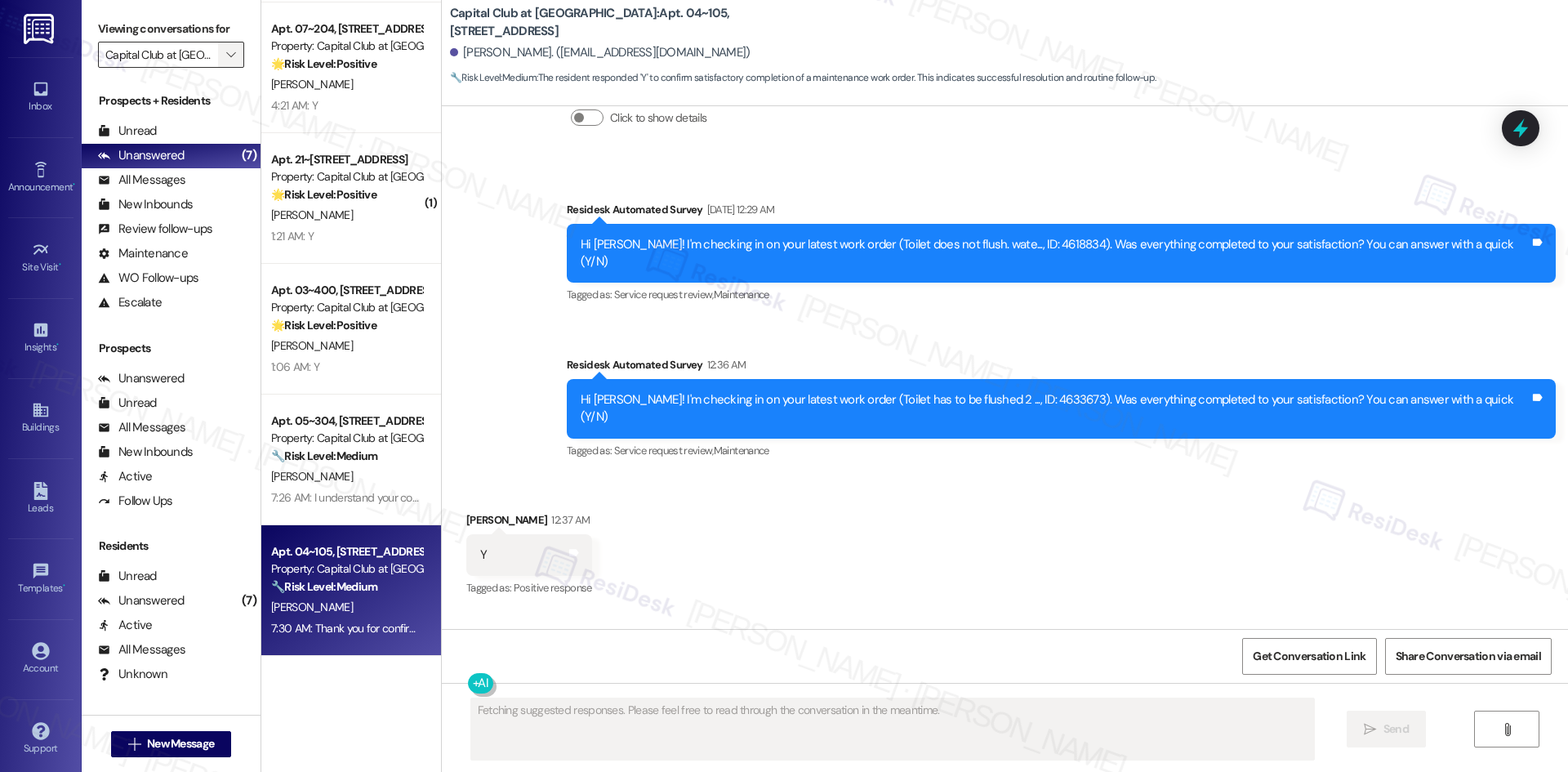
click at [218, 49] on button "" at bounding box center [231, 55] width 26 height 26
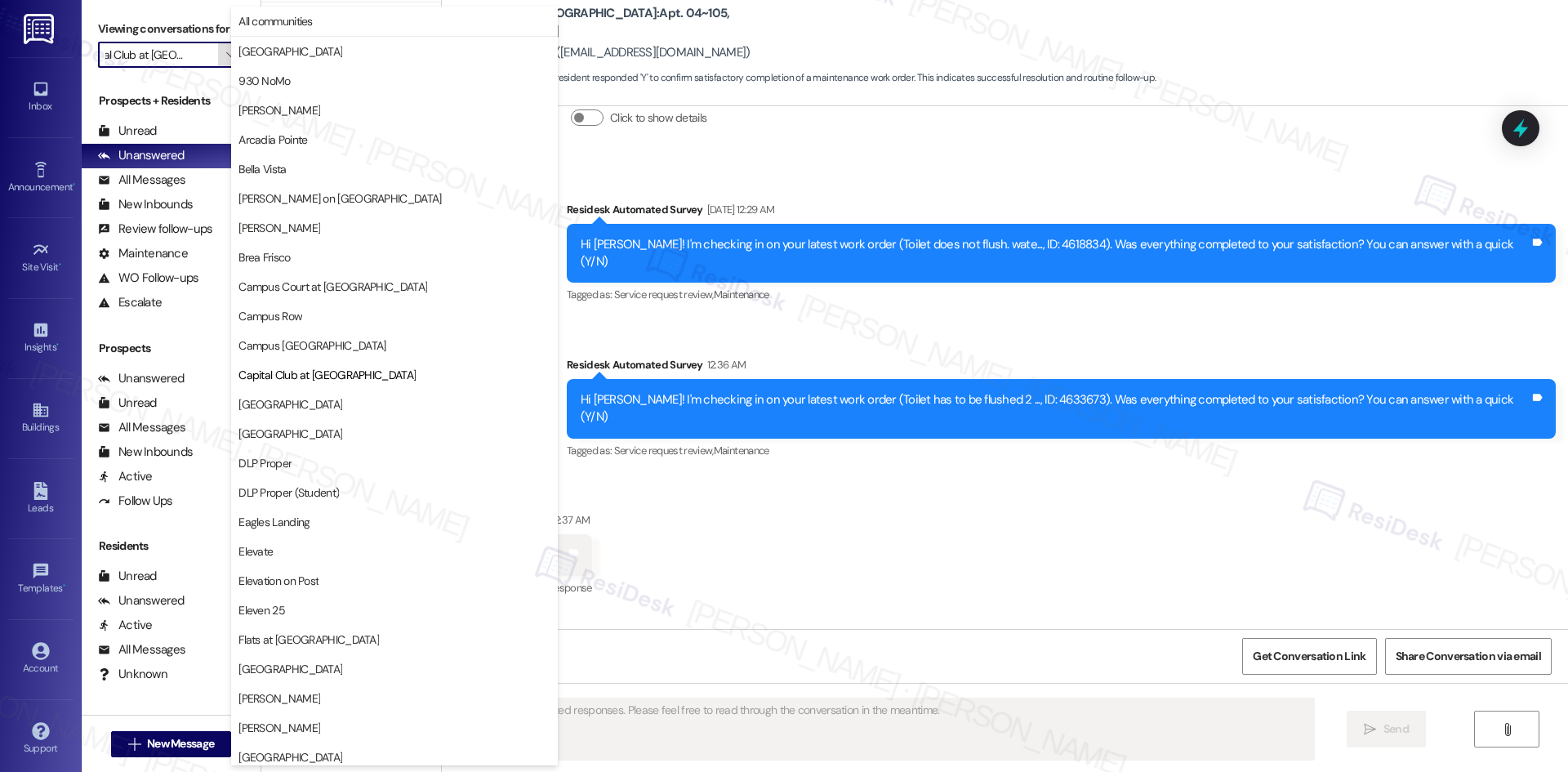
scroll to position [266, 0]
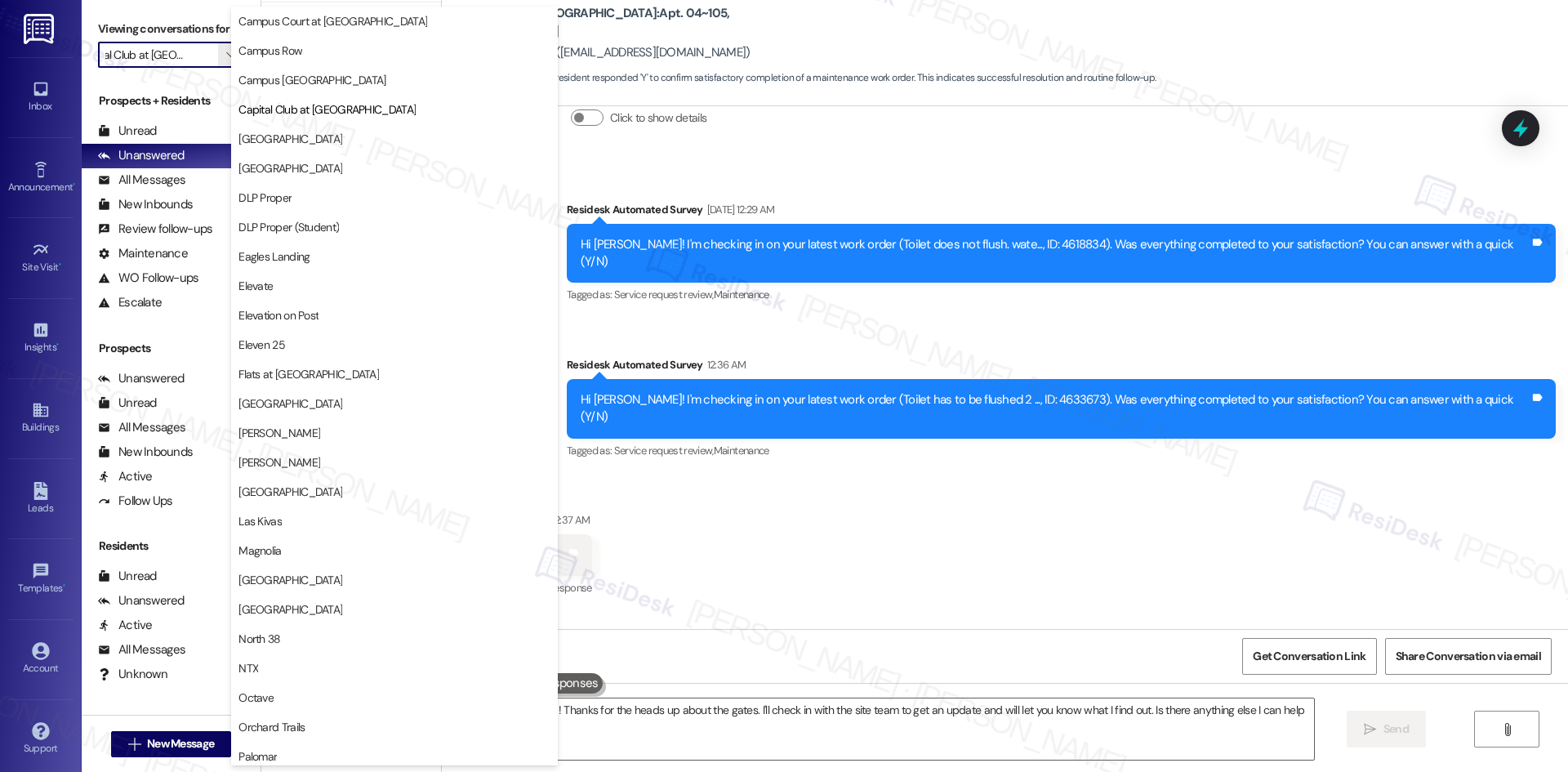
type textarea "Hi {{first_name}}! Thanks for the heads up about the gates. I'll check in with …"
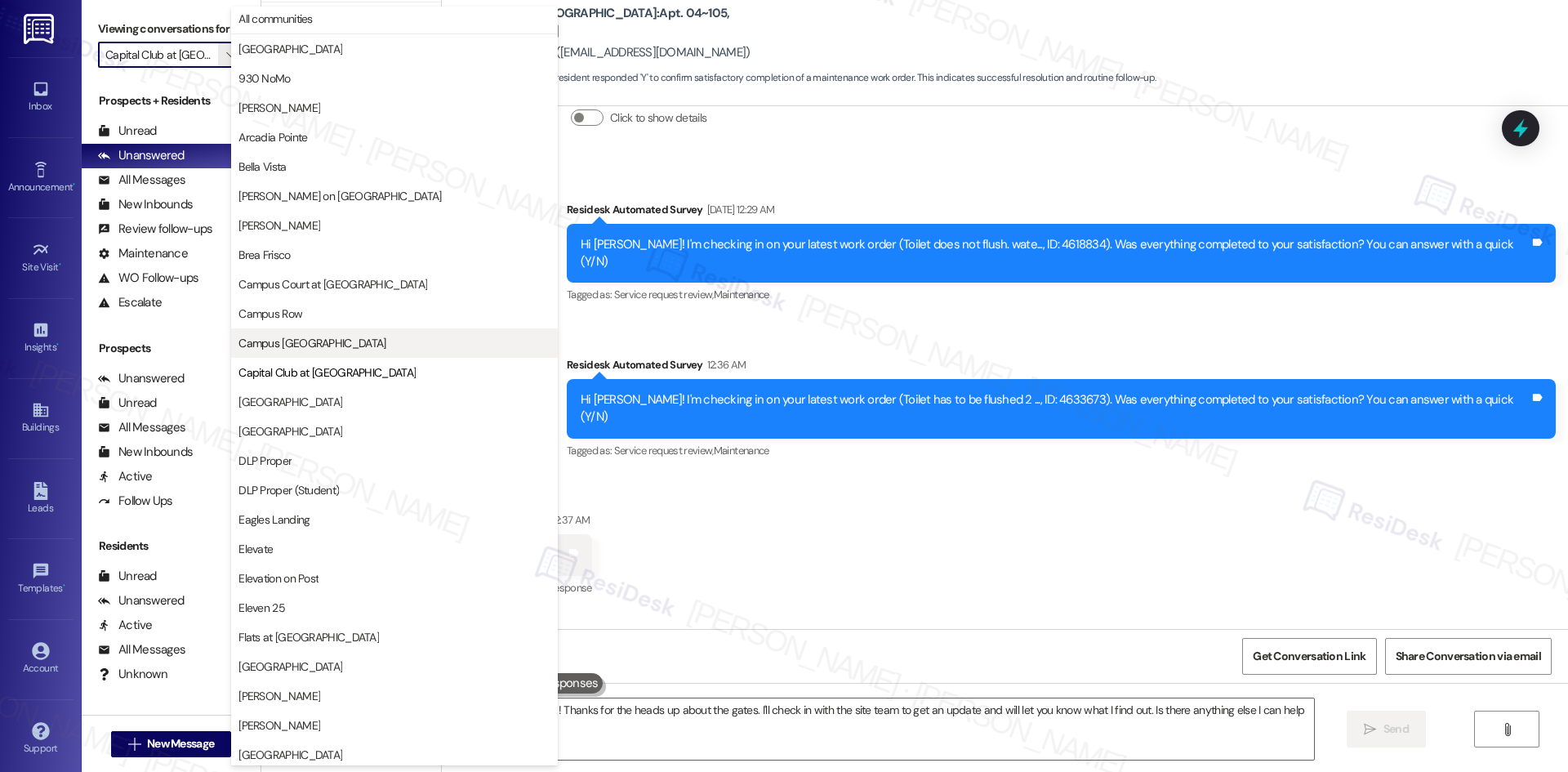
scroll to position [0, 0]
click at [285, 47] on span "[GEOGRAPHIC_DATA]" at bounding box center [290, 52] width 104 height 16
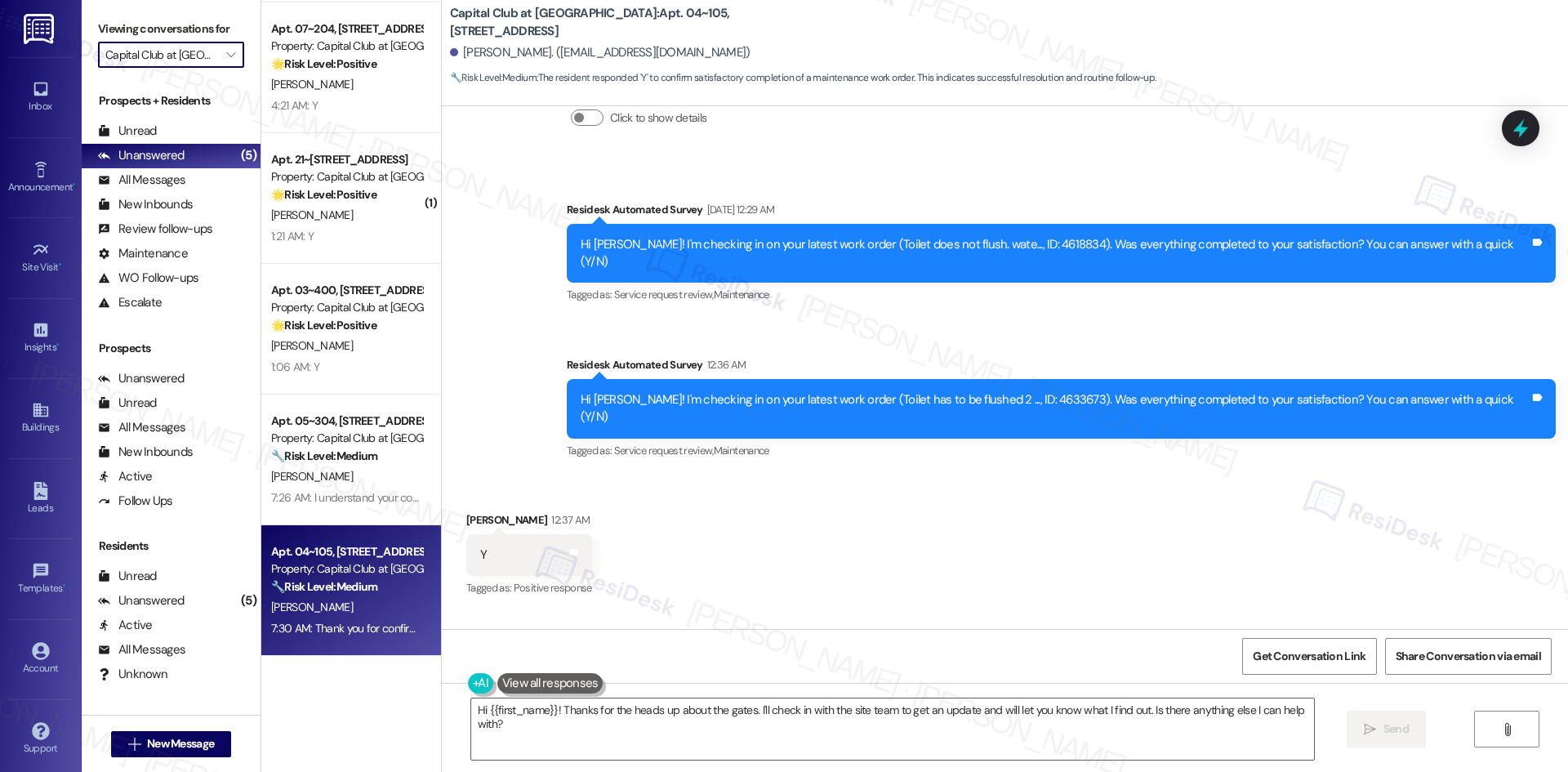
type input "[GEOGRAPHIC_DATA]"
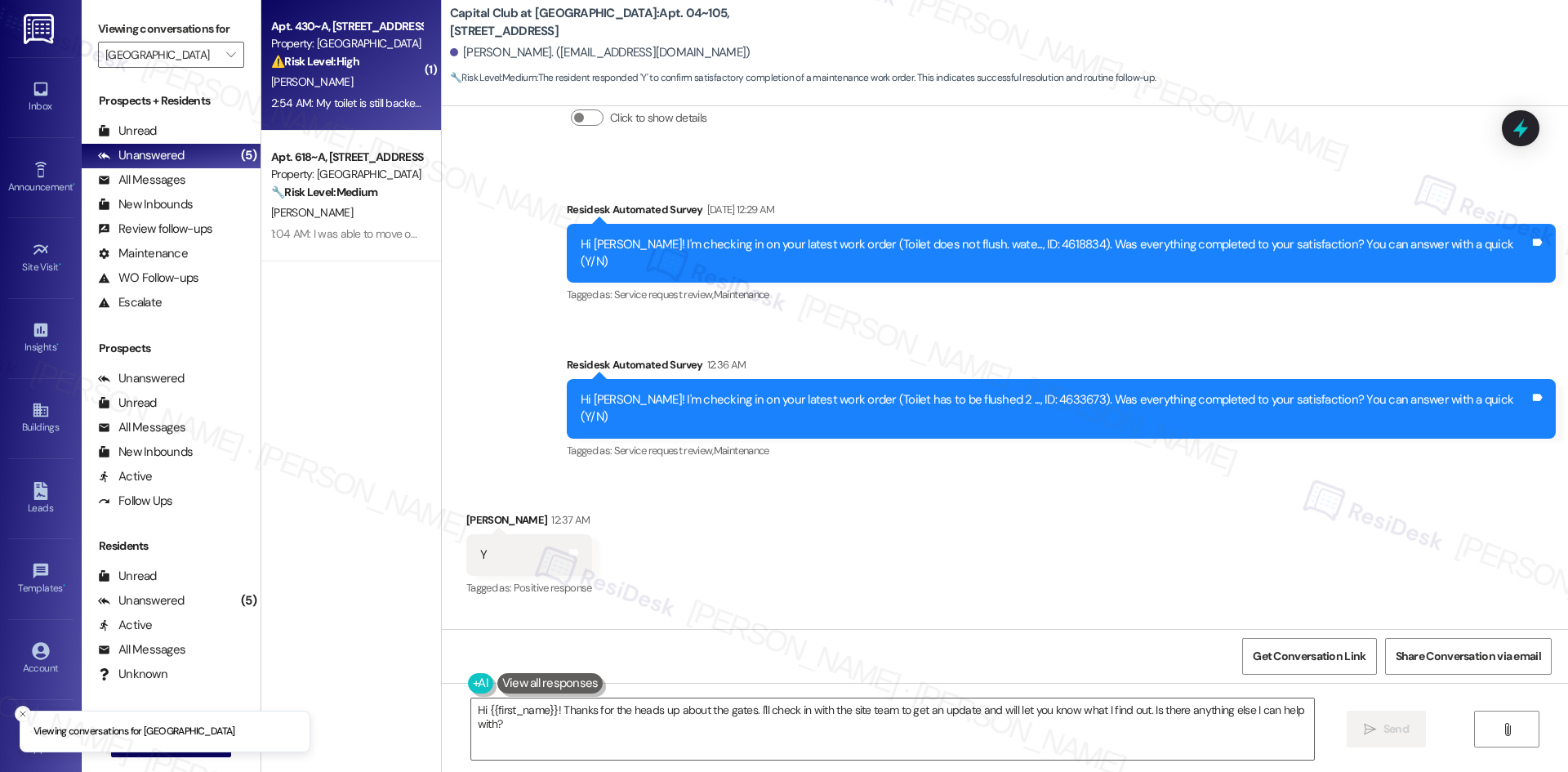
click at [332, 95] on div "2:54 AM: My toilet is still backed up and has been unusable all weekend. I alre…" at bounding box center [536, 103] width 529 height 15
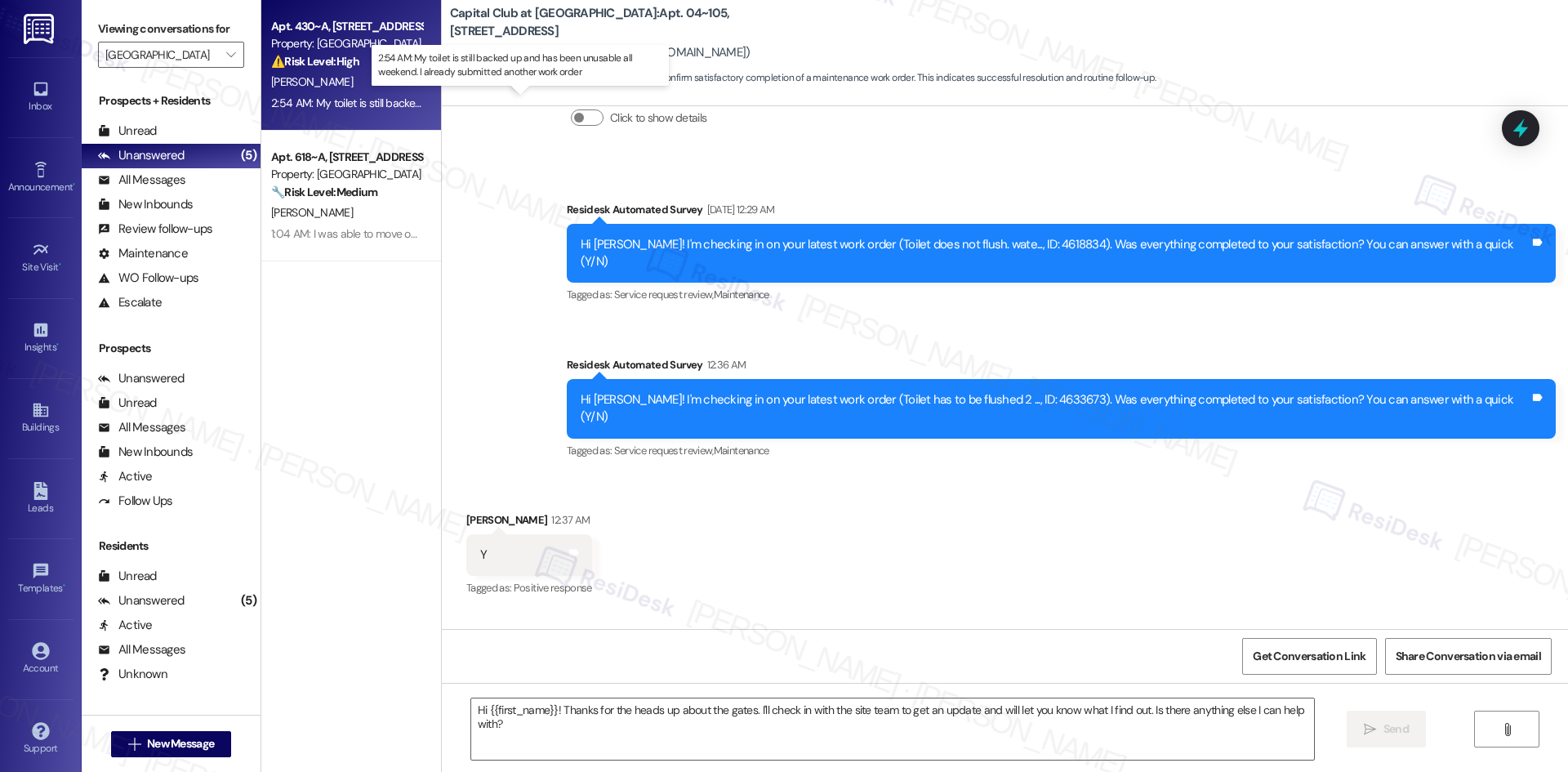
type textarea "Fetching suggested responses. Please feel free to read through the conversation…"
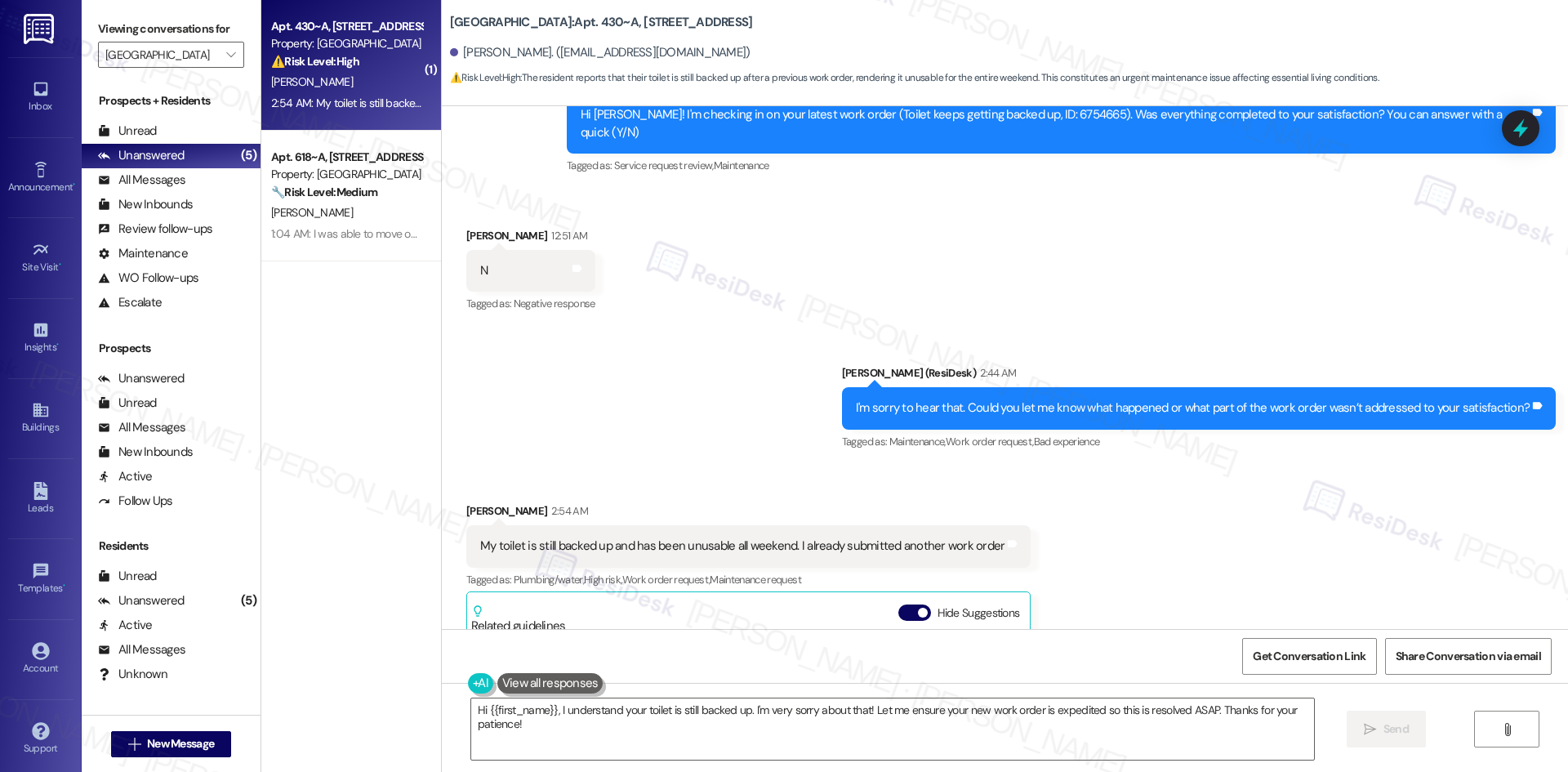
scroll to position [356, 0]
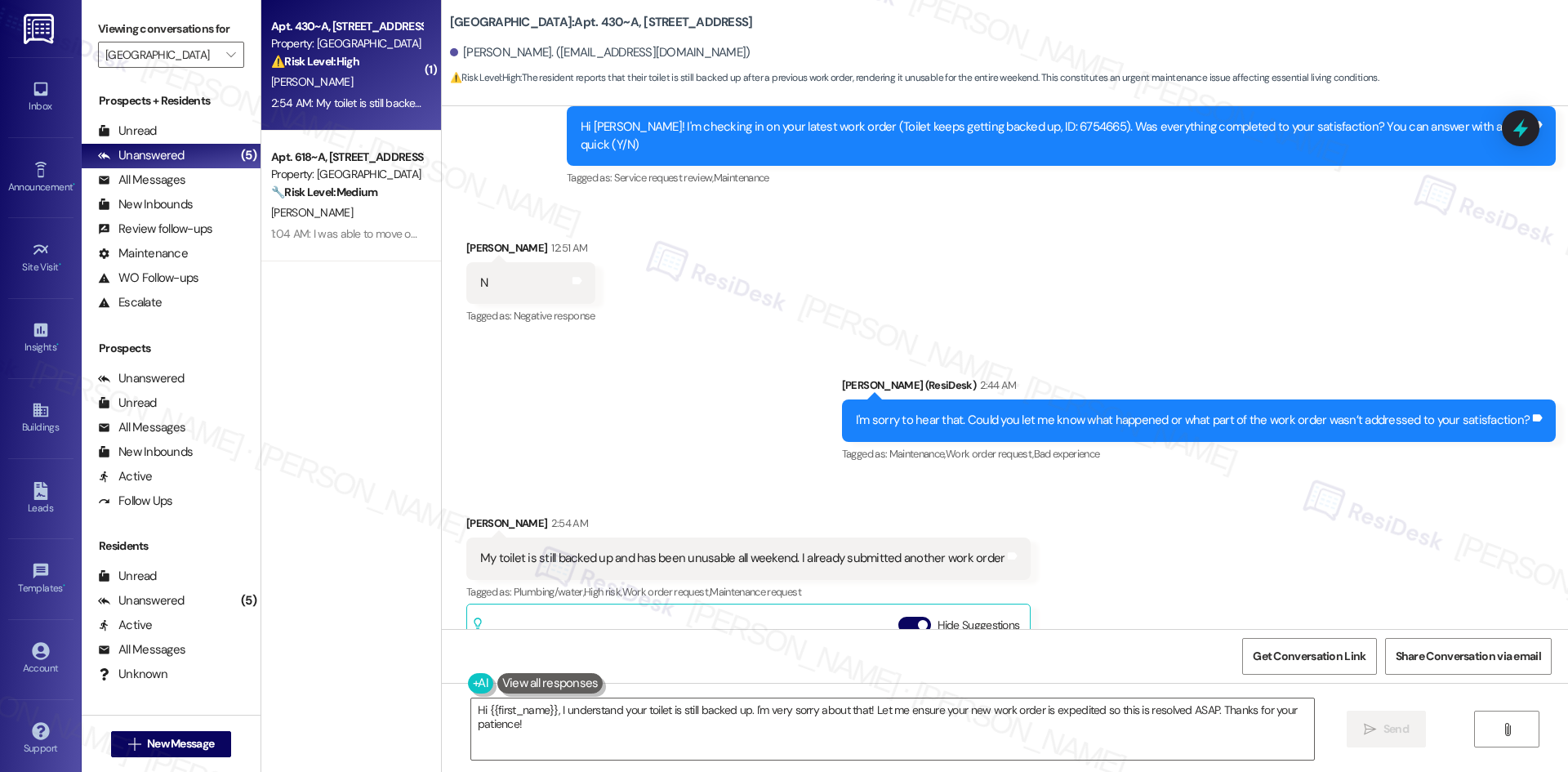
click at [1213, 492] on div "Received [STREET_ADDRESS][PERSON_NAME] AM My toilet is still backed up and has …" at bounding box center [1005, 725] width 1126 height 495
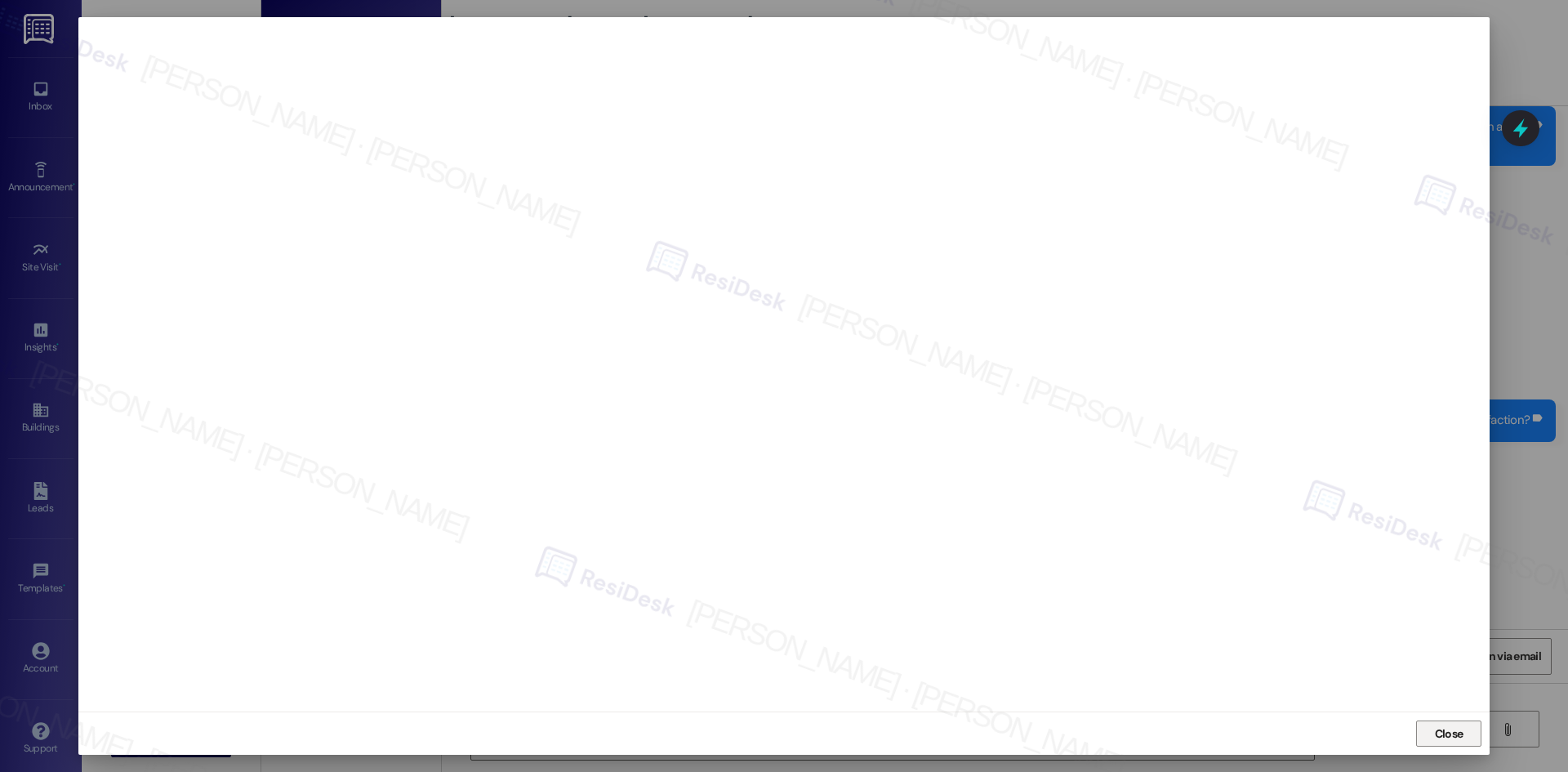
click at [1441, 736] on span "Close" at bounding box center [1449, 733] width 29 height 17
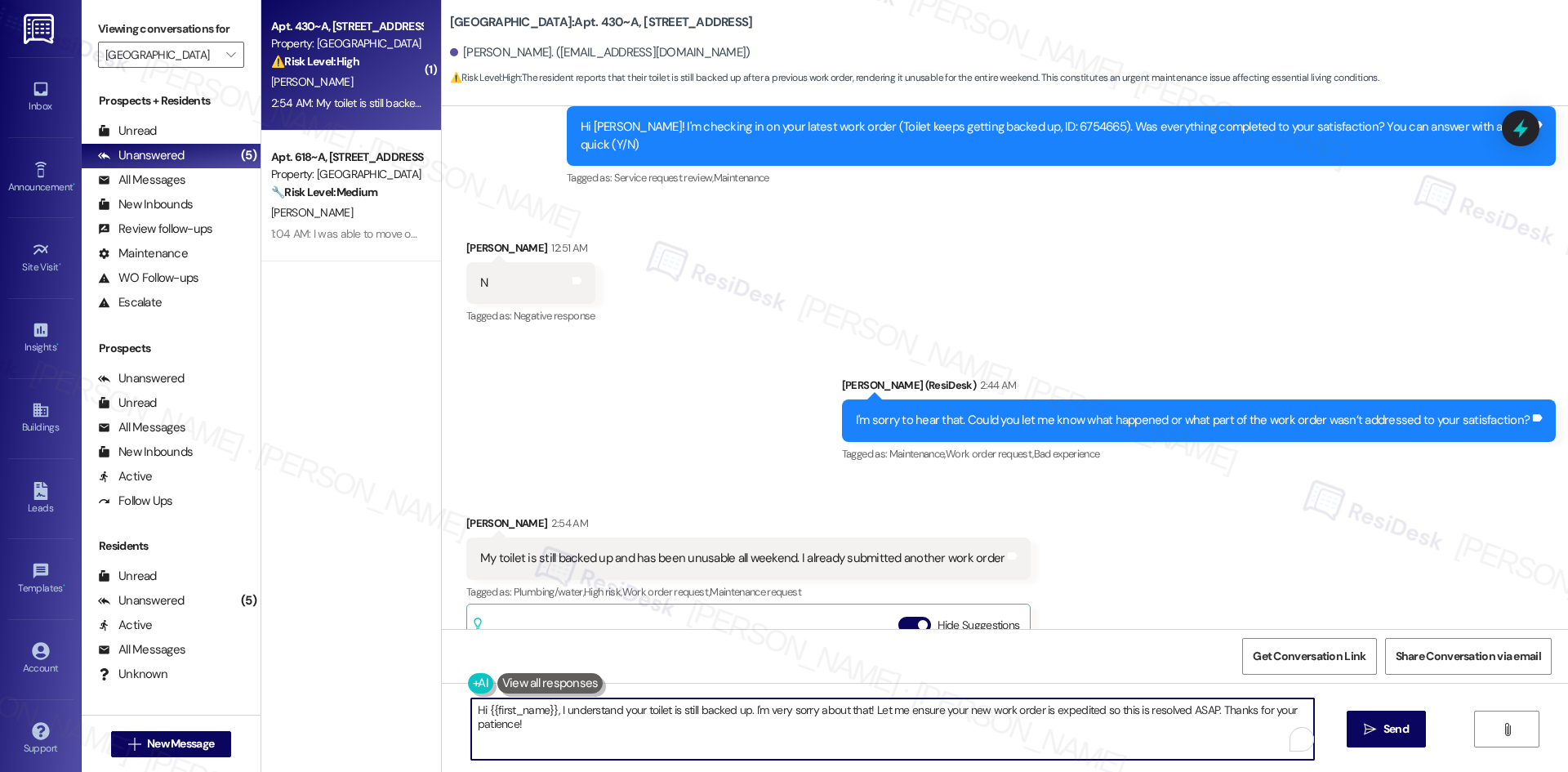
click at [658, 735] on textarea "Hi {{first_name}}, I understand your toilet is still backed up. I'm very sorry …" at bounding box center [892, 729] width 842 height 62
paste textarea "6759671"
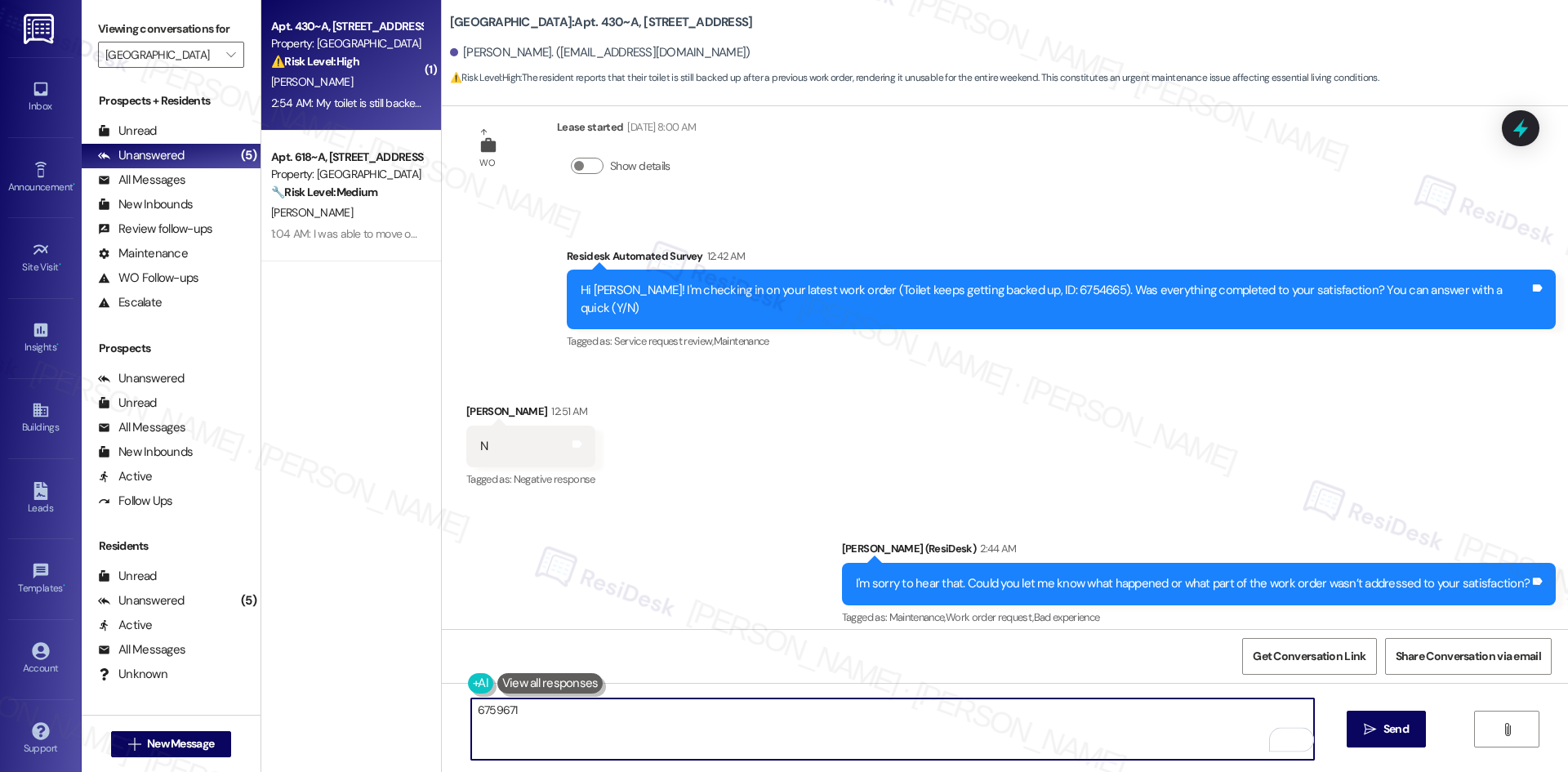
type textarea "6759671"
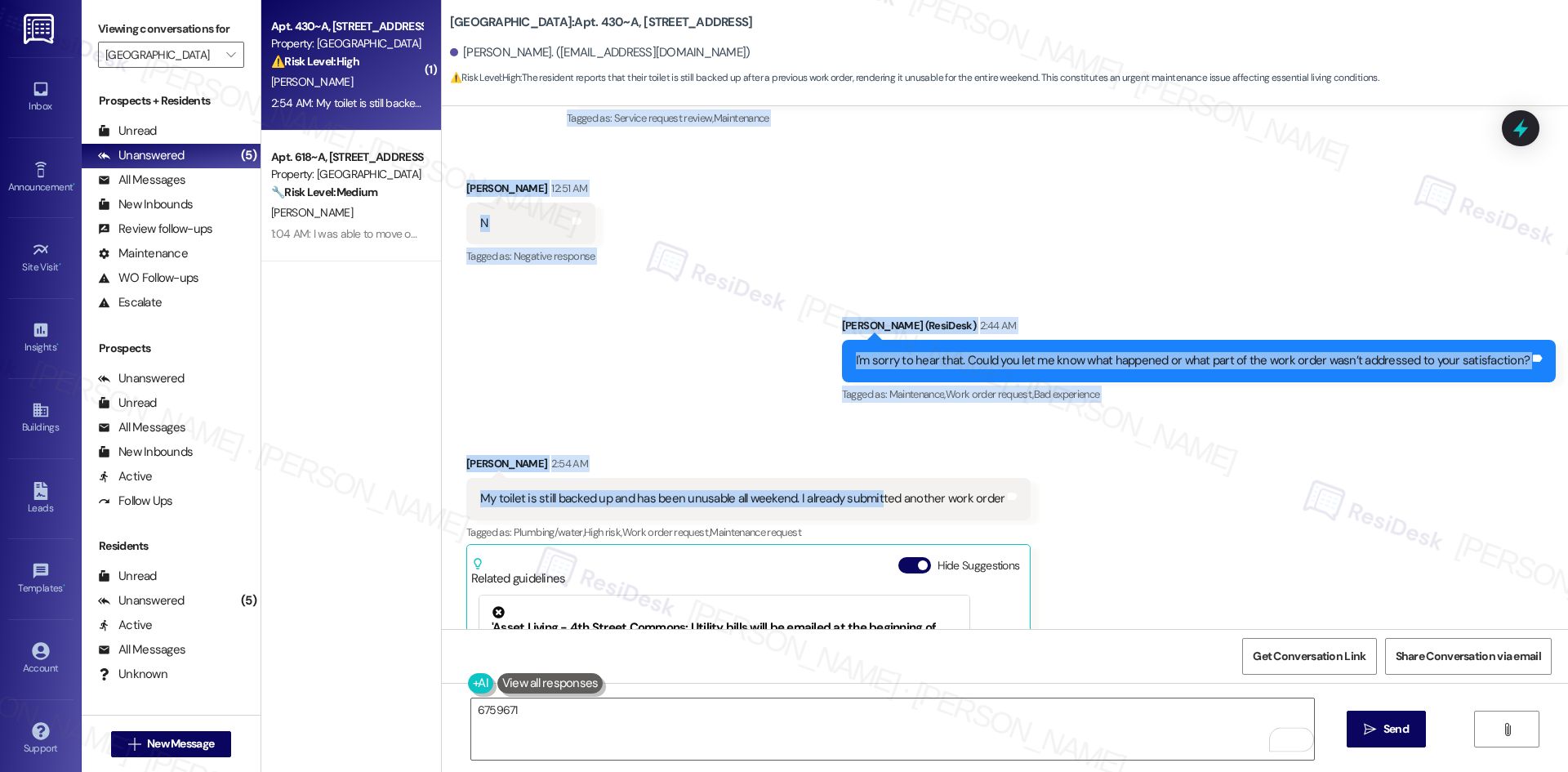
scroll to position [438, 0]
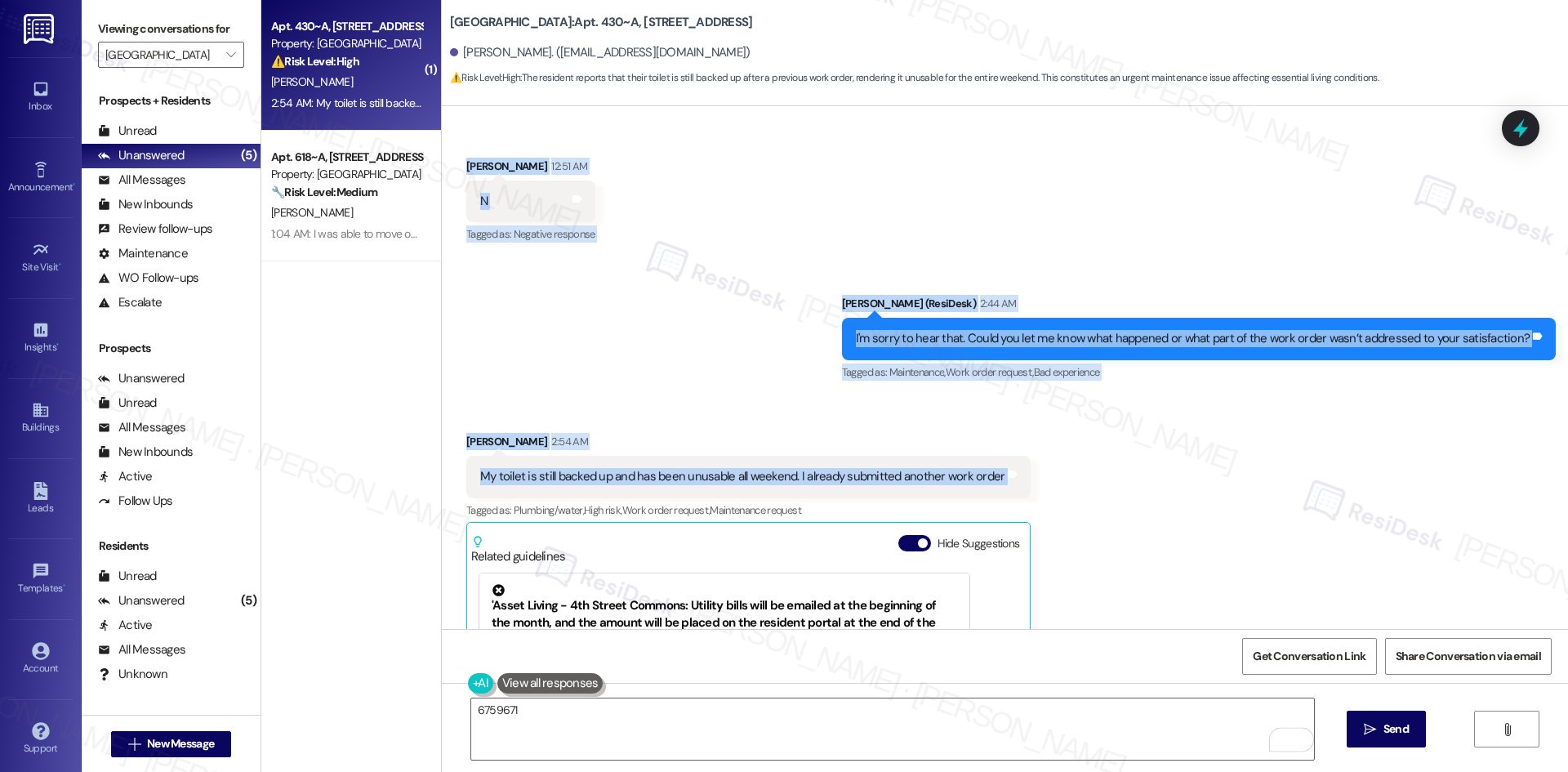
drag, startPoint x: 629, startPoint y: 303, endPoint x: 1094, endPoint y: 452, distance: 488.3
click at [1094, 452] on div "Survey, sent via SMS Residesk Automated Survey [DATE] 12:29 AM Hi [PERSON_NAME]…" at bounding box center [1005, 368] width 1126 height 523
copy div "Loremips Dolorsita Consec 57:72 AD El Seddoe! T'i utlabore et do magn aliqua en…"
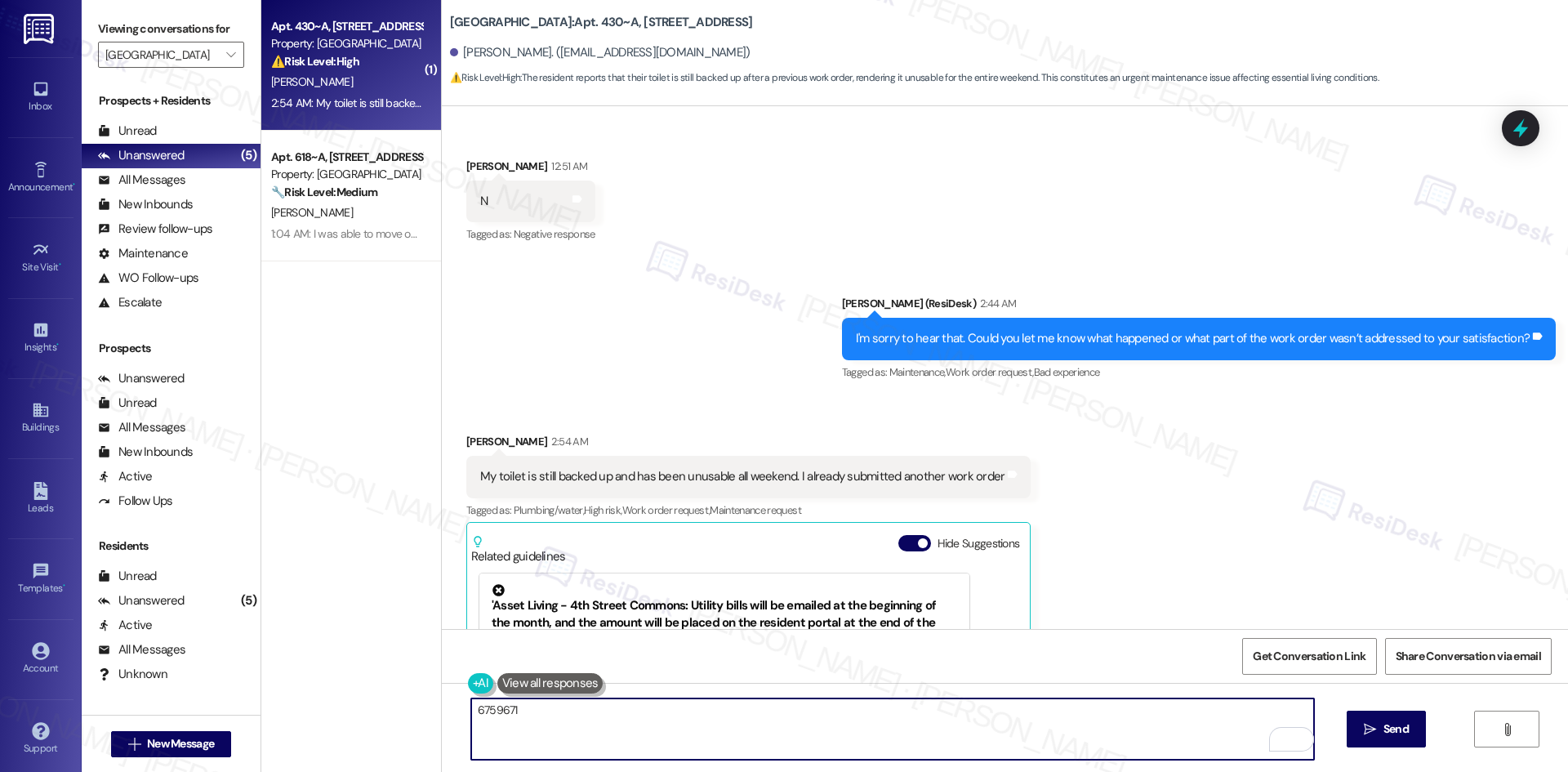
click at [608, 723] on textarea "6759671" at bounding box center [892, 729] width 842 height 62
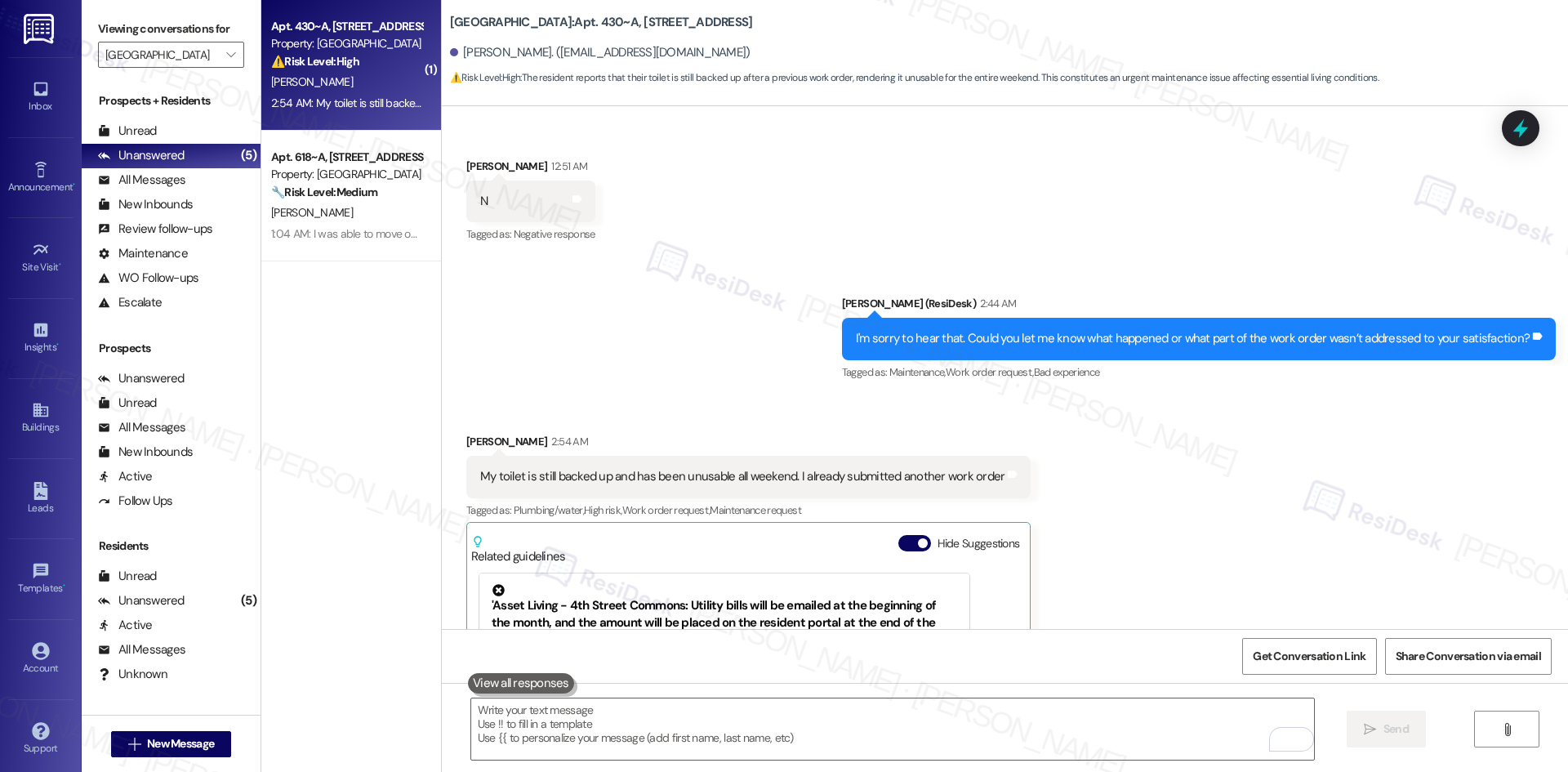
click at [700, 369] on div "Sent via SMS [PERSON_NAME] (ResiDesk) 2:44 AM I'm sorry to hear that. Could you…" at bounding box center [1005, 327] width 1126 height 138
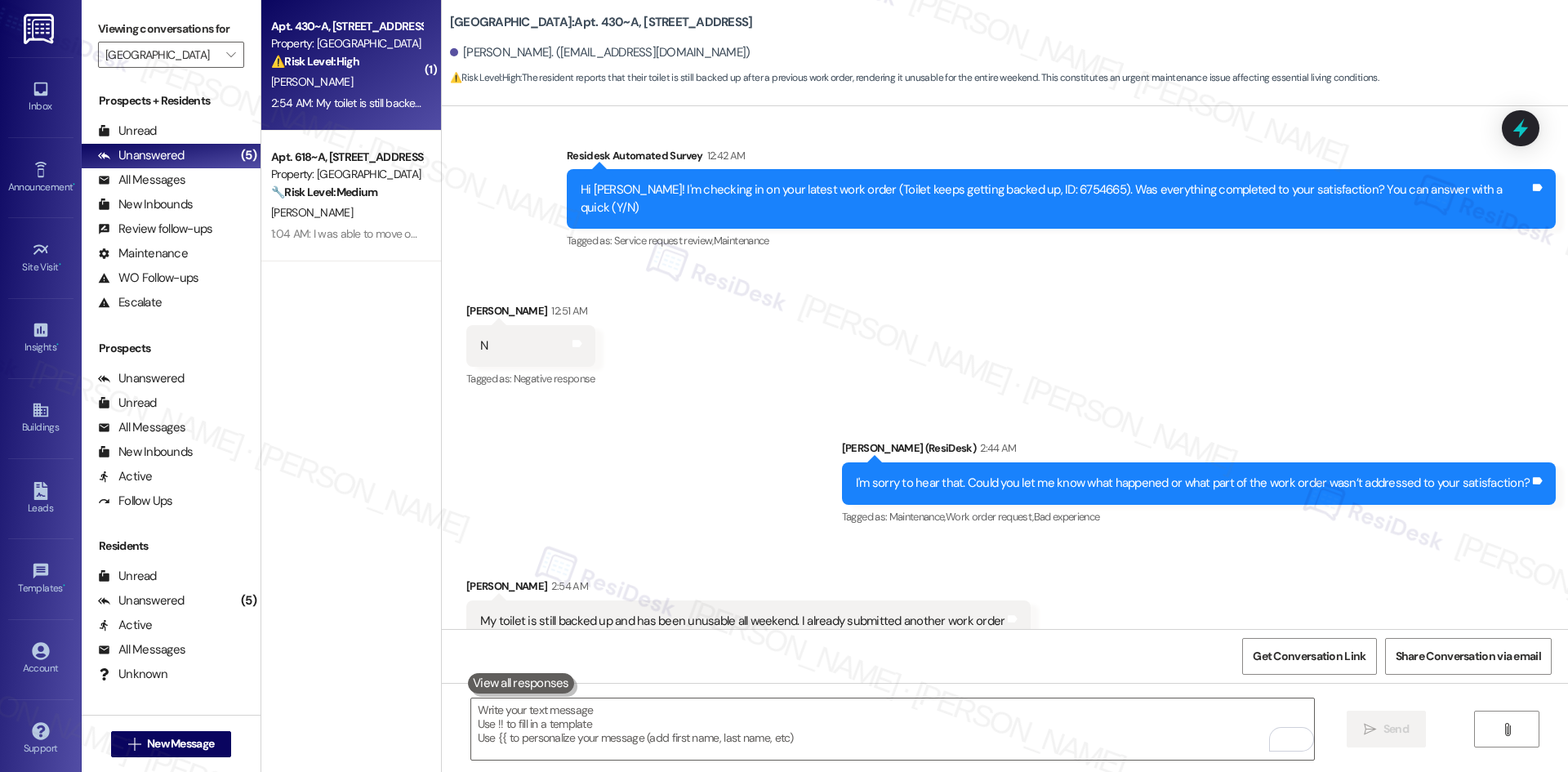
scroll to position [262, 0]
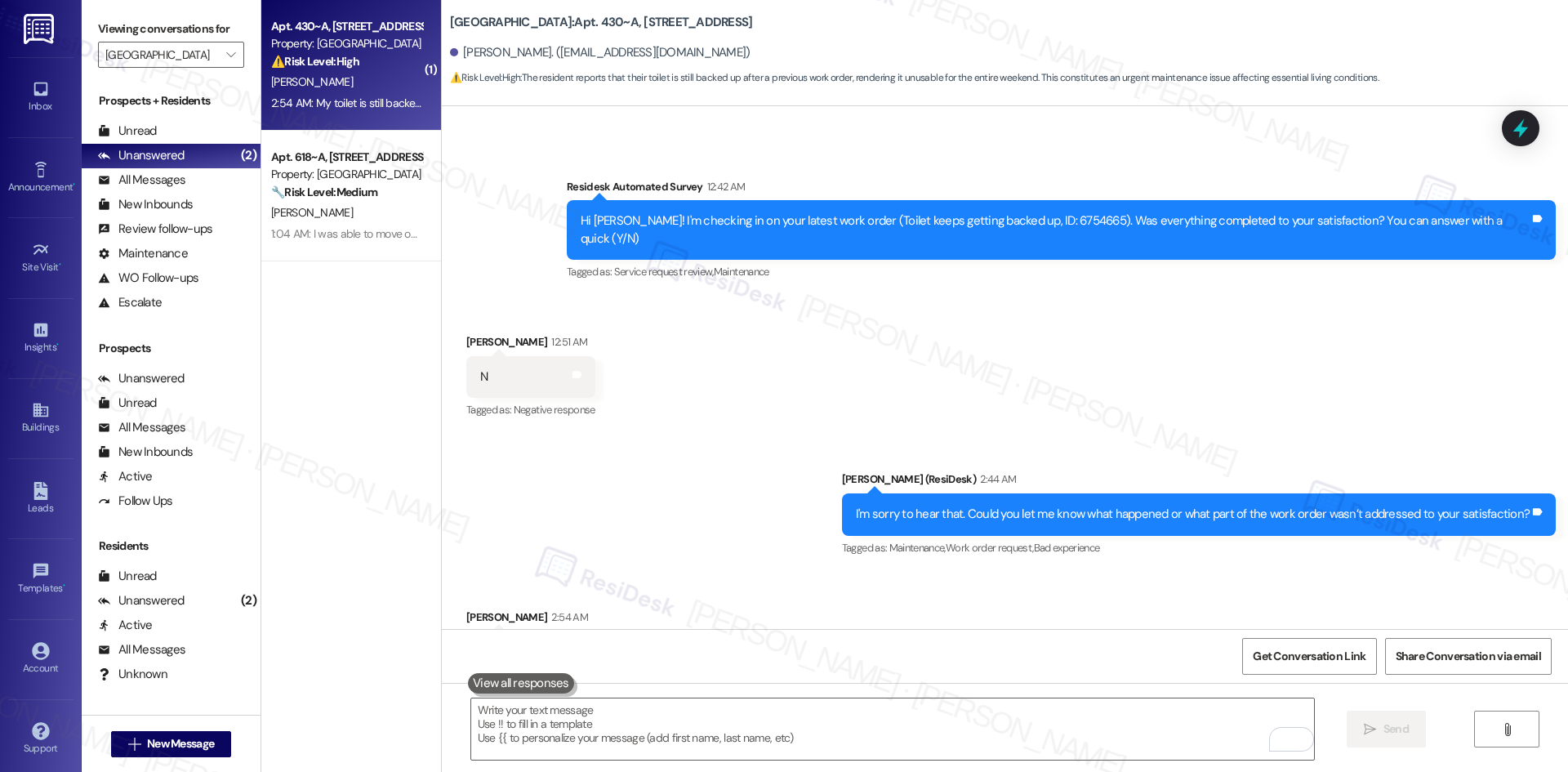
click at [762, 414] on div "Received via SMS [PERSON_NAME] 12:51 AM N Tags and notes Tagged as: Negative re…" at bounding box center [1005, 366] width 1126 height 138
click at [922, 340] on div "Received via SMS [PERSON_NAME] 12:51 AM N Tags and notes Tagged as: Negative re…" at bounding box center [1005, 366] width 1126 height 138
click at [708, 744] on textarea "To enrich screen reader interactions, please activate Accessibility in Grammarl…" at bounding box center [892, 729] width 842 height 62
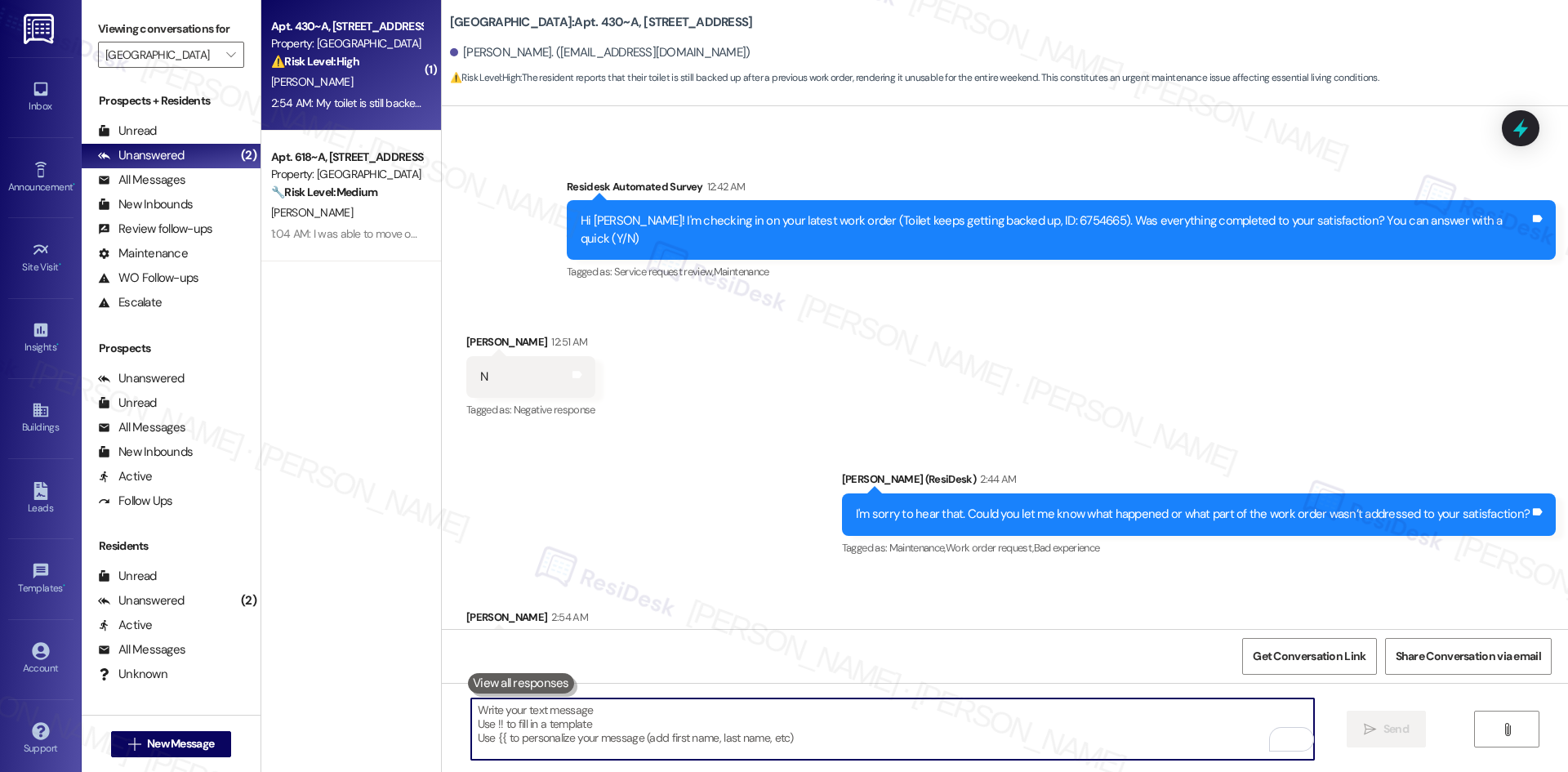
paste textarea "I see the new work order you submitted (ID: 6759671). I’ll check with the site …"
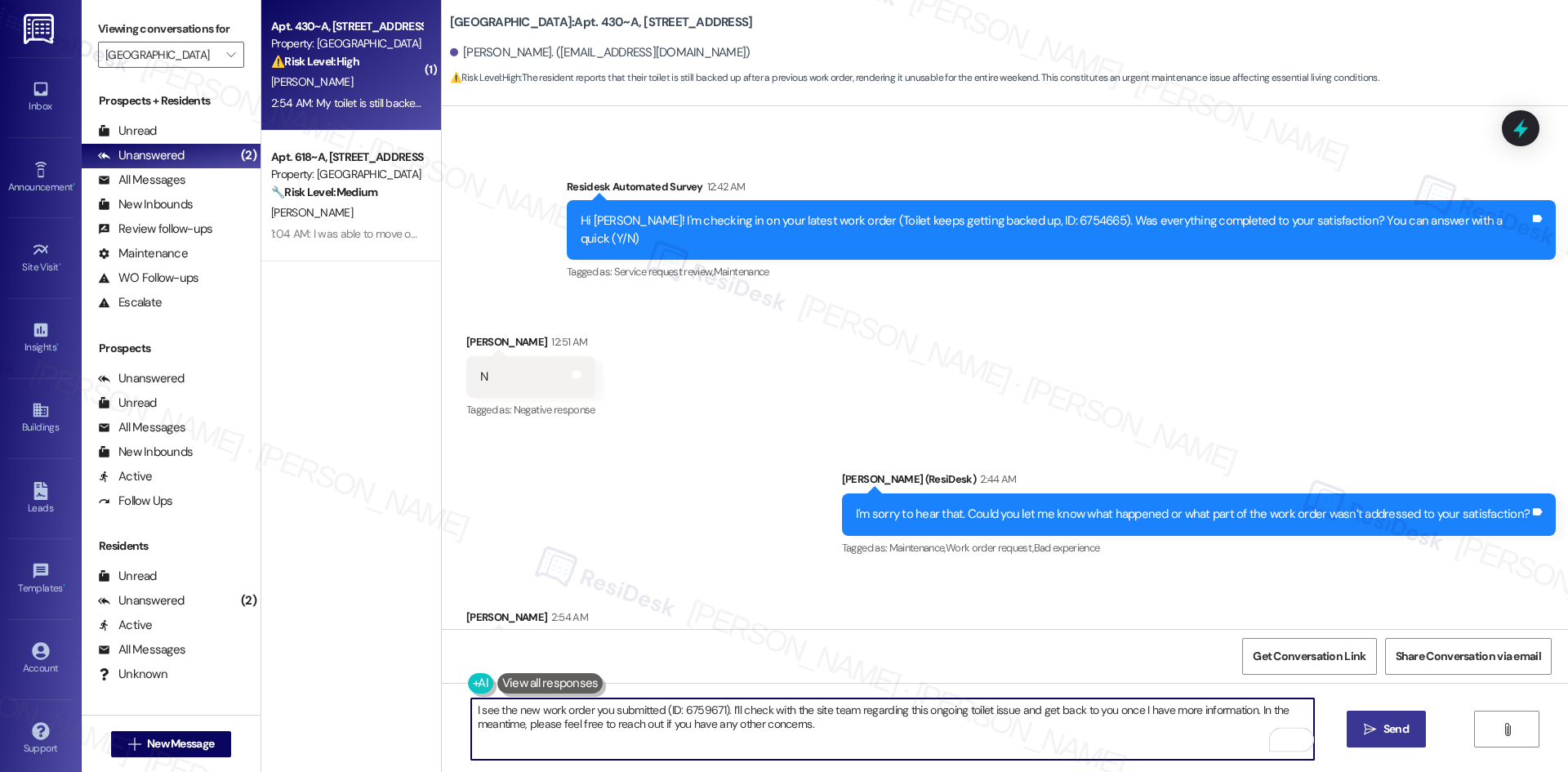
type textarea "I see the new work order you submitted (ID: 6759671). I’ll check with the site …"
click at [1412, 728] on button " Send" at bounding box center [1386, 728] width 79 height 37
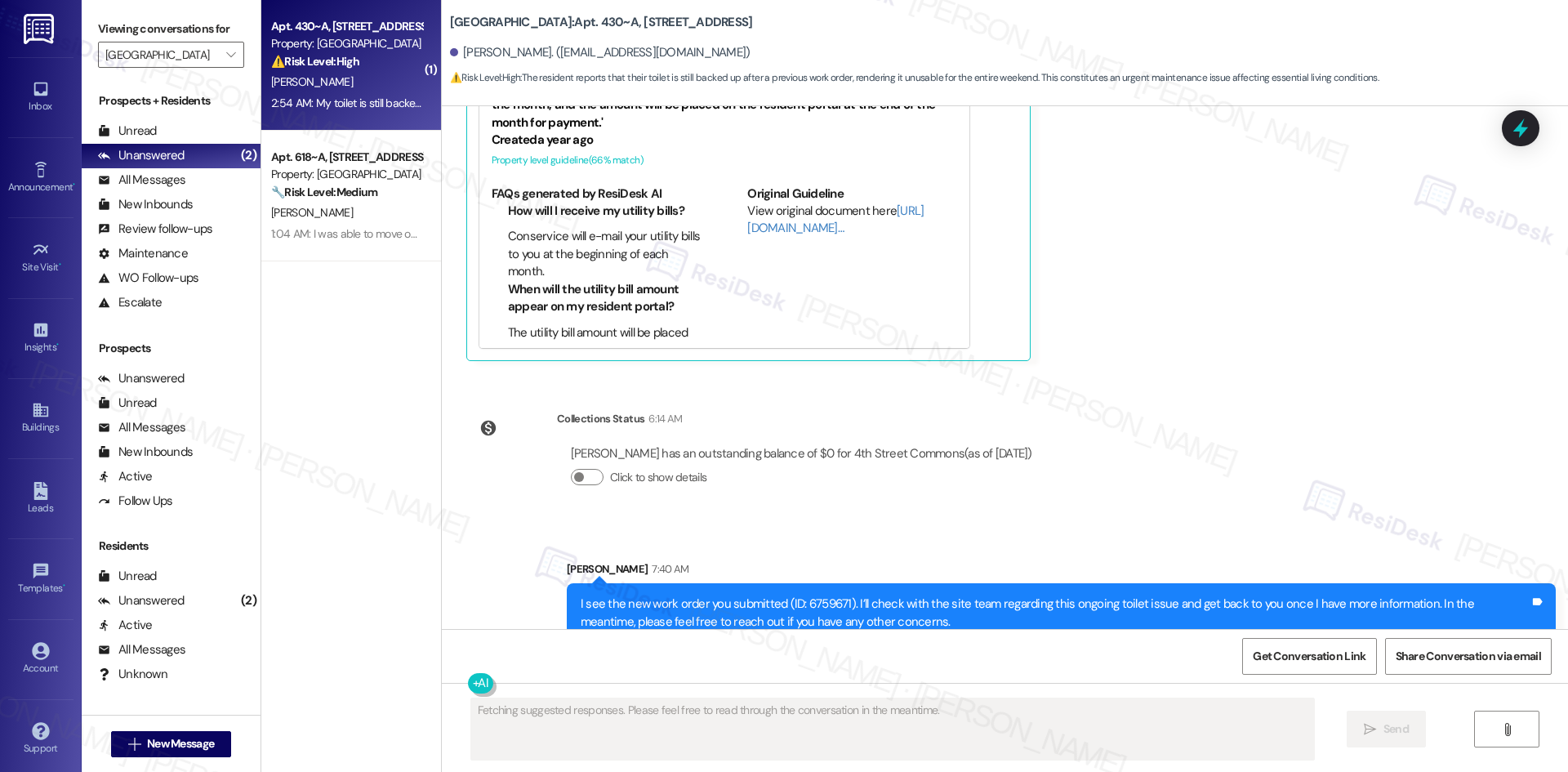
scroll to position [965, 0]
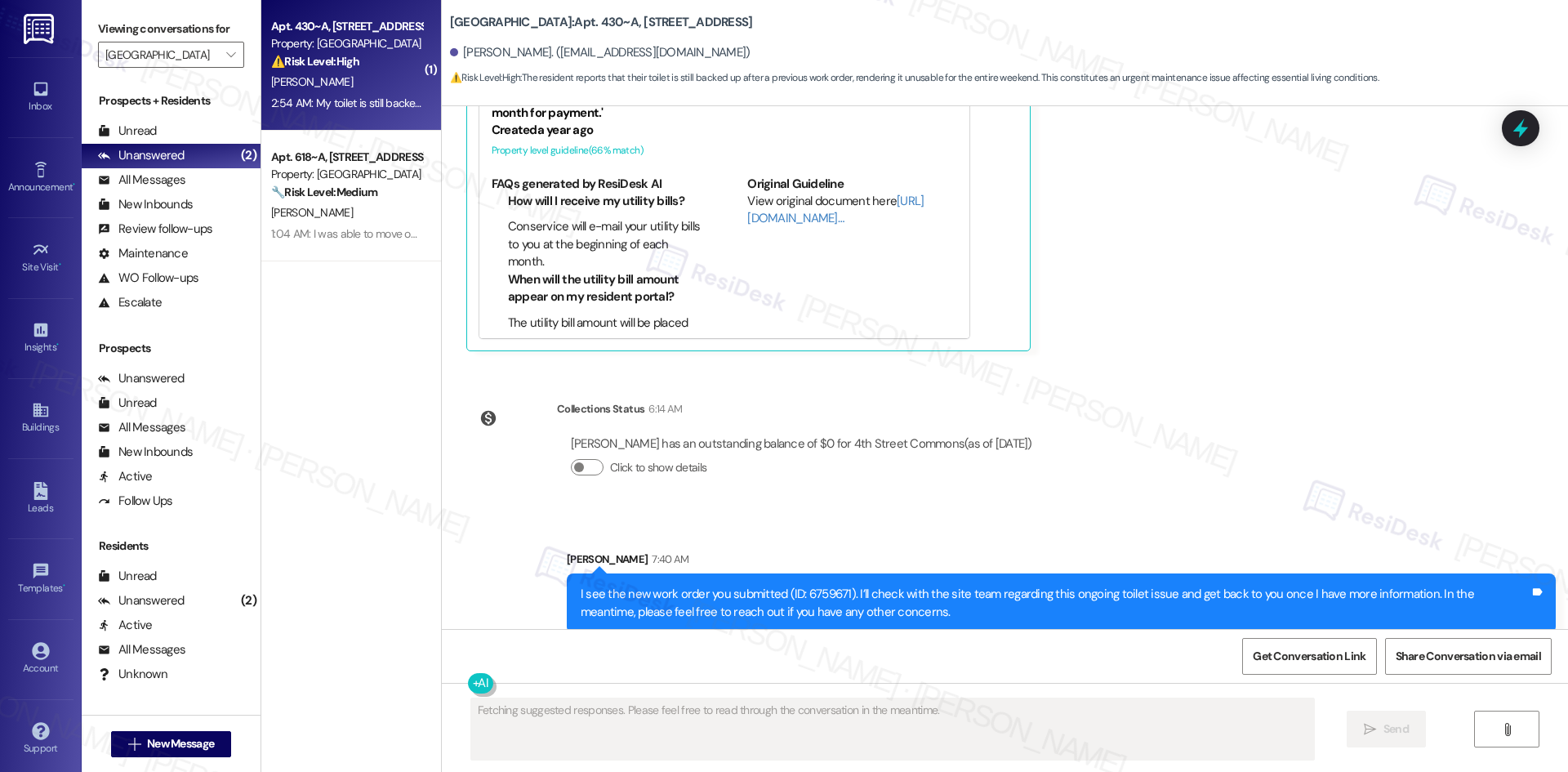
click at [1151, 394] on div "Survey, sent via SMS Residesk Automated Survey Jun 10, 2025 at 12:29 AM Hi Soph…" at bounding box center [1005, 368] width 1126 height 523
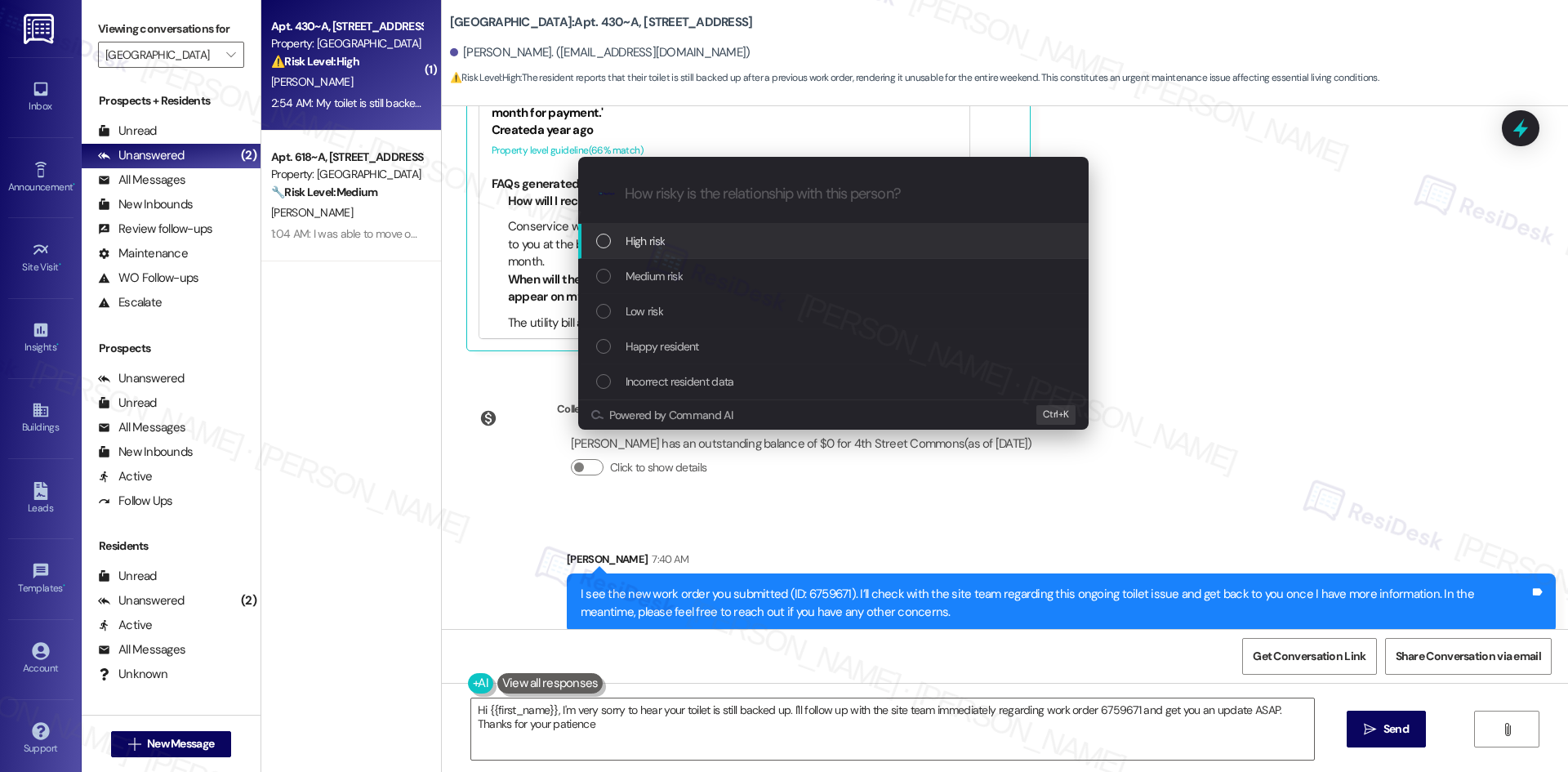
type textarea "Hi {{first_name}}, I'm very sorry to hear your toilet is still backed up. I'll …"
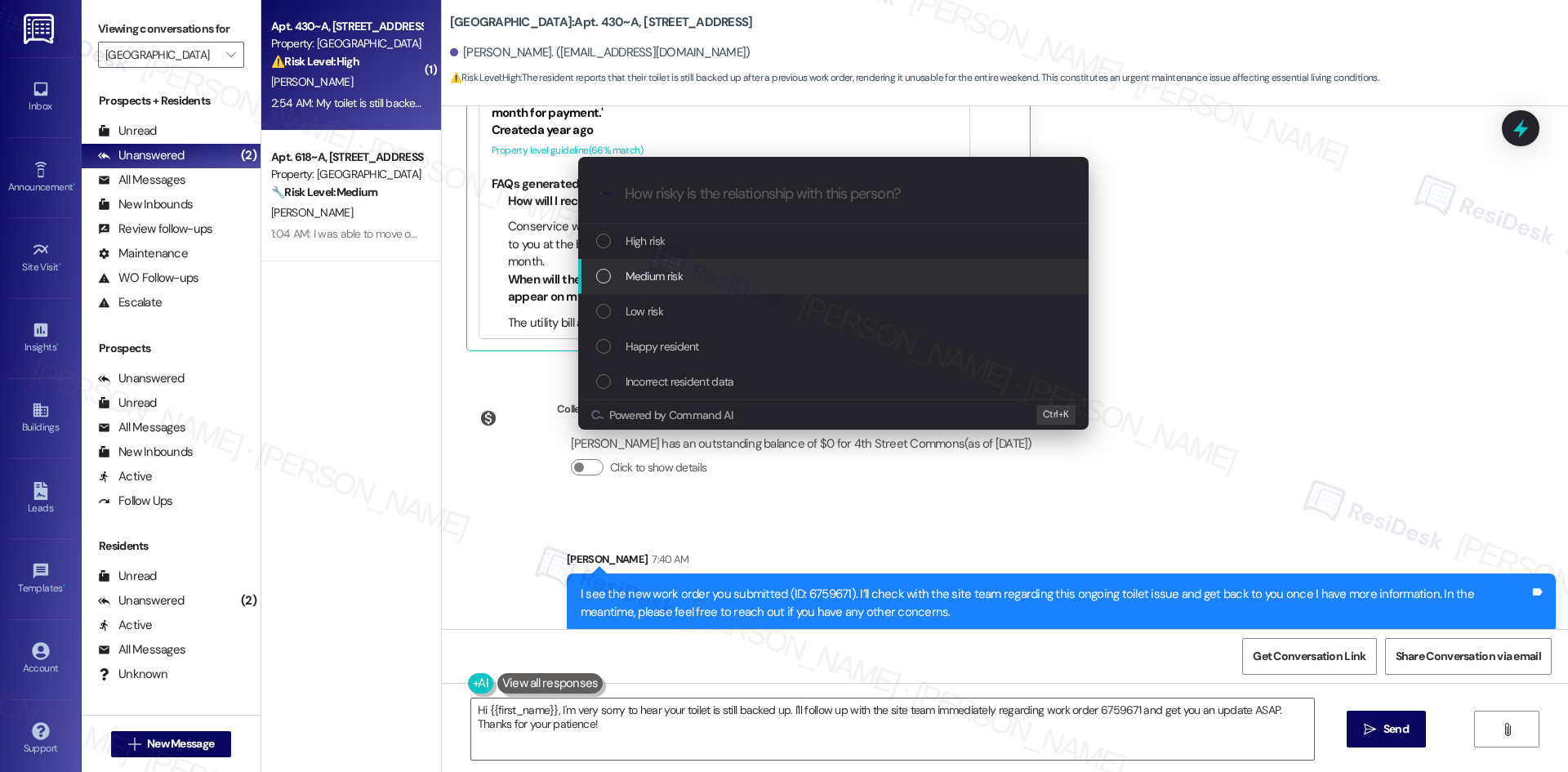
click at [757, 271] on div "Medium risk" at bounding box center [834, 276] width 477 height 18
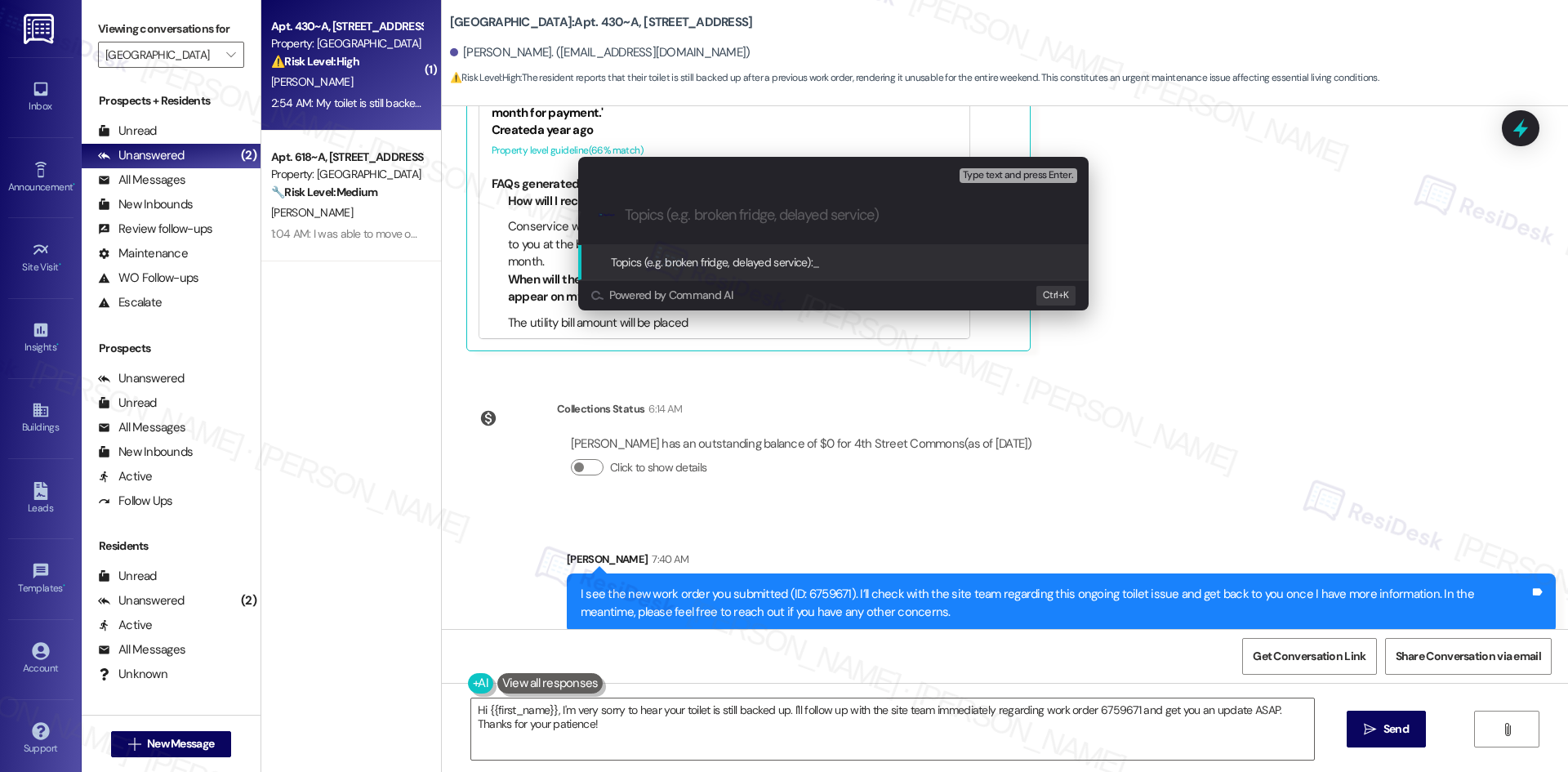
click at [1115, 380] on div "Escalate Conversation Medium risk Topics (e.g. broken fridge, delayed service) …" at bounding box center [784, 386] width 1568 height 772
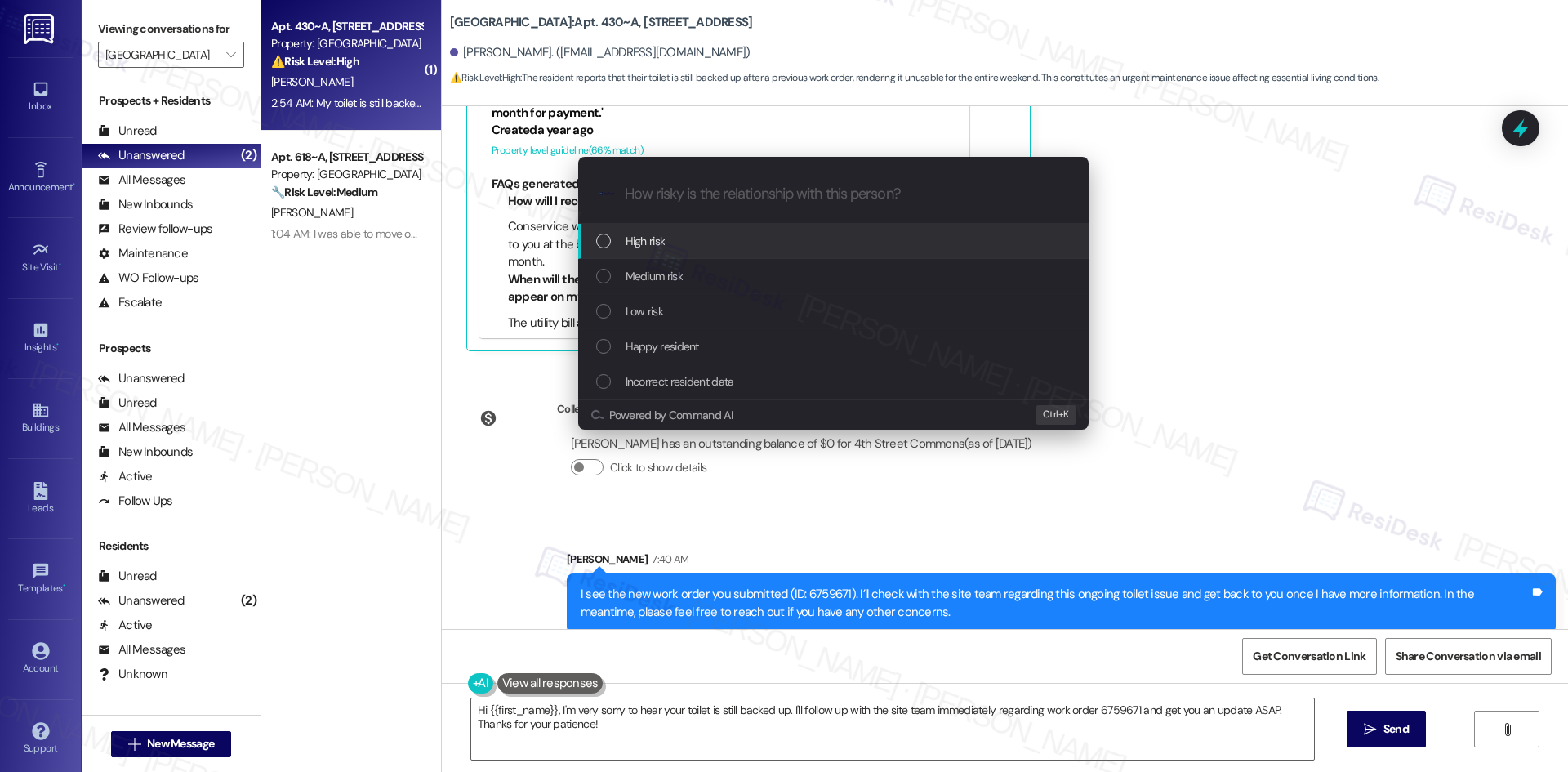
click at [679, 241] on div "High risk" at bounding box center [834, 241] width 477 height 18
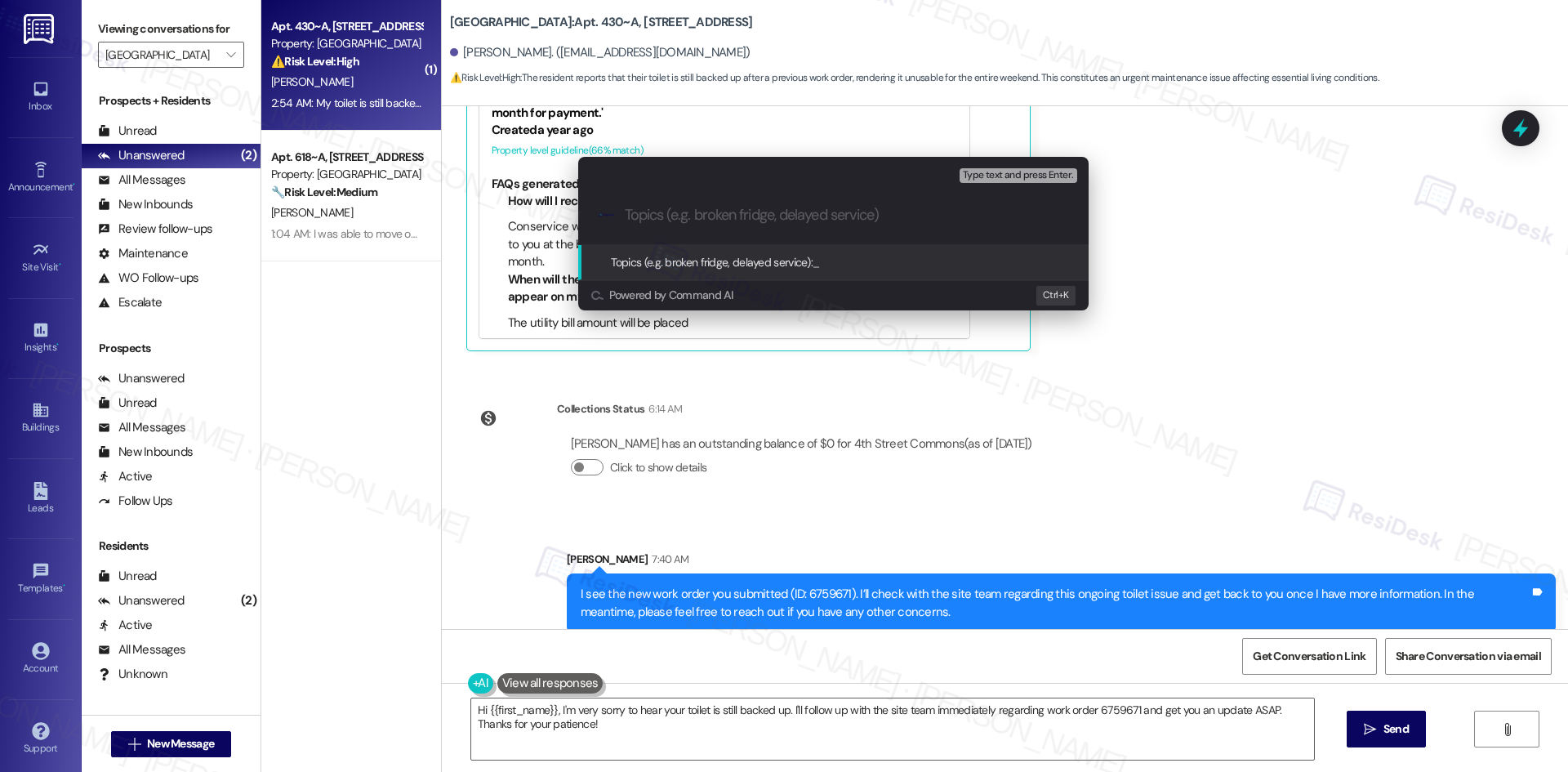
click at [702, 223] on input "Topics (e.g. broken fridge, delayed service)" at bounding box center [846, 215] width 444 height 17
paste input "Follow-Up – Toilet Backup (Work Order 6759671)"
type input "Follow-Up – Toilet Backup (Work Order 6759671)"
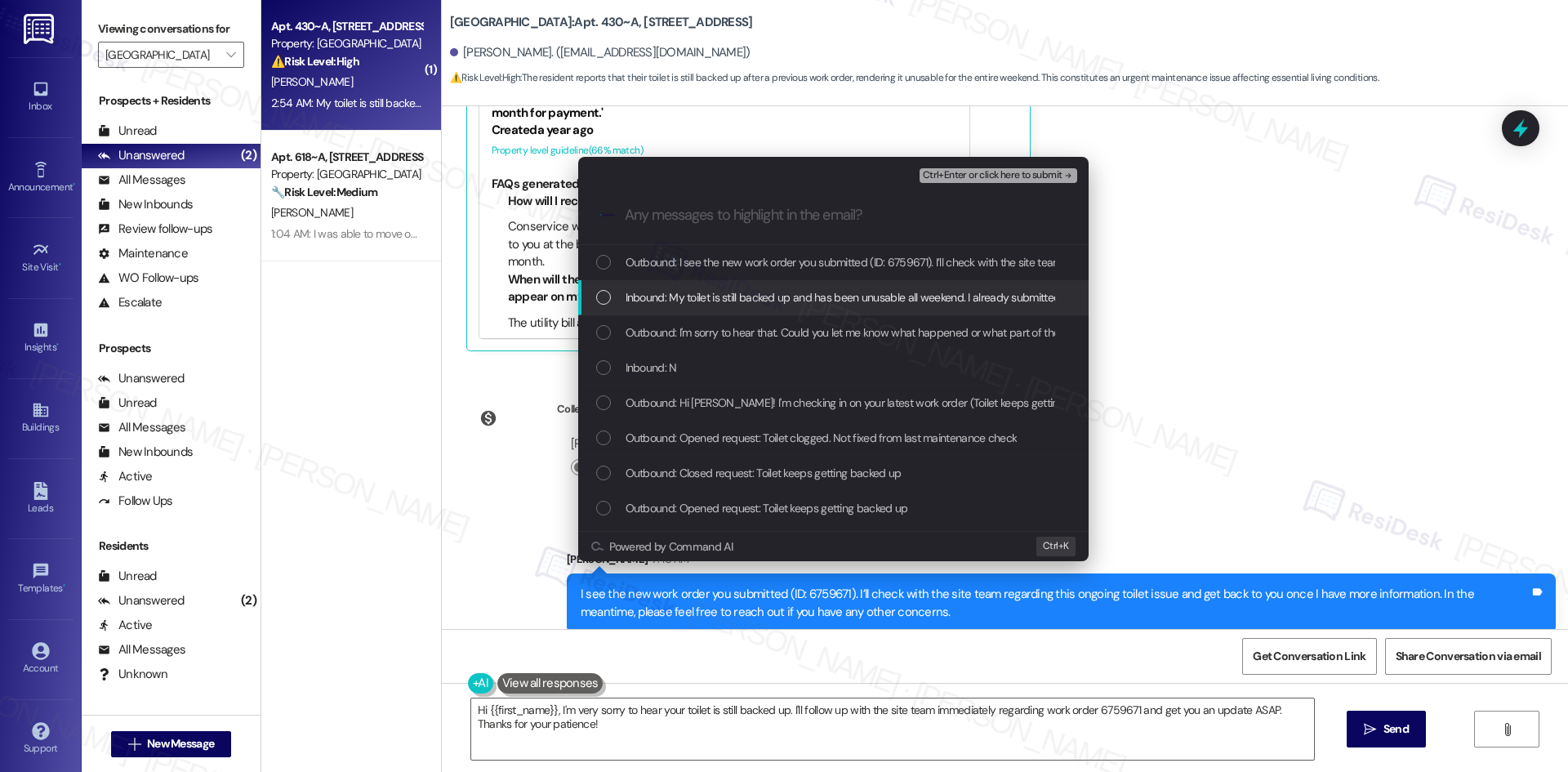
click at [731, 298] on span "Inbound: My toilet is still backed up and has been unusable all weekend. I alre…" at bounding box center [889, 298] width 528 height 18
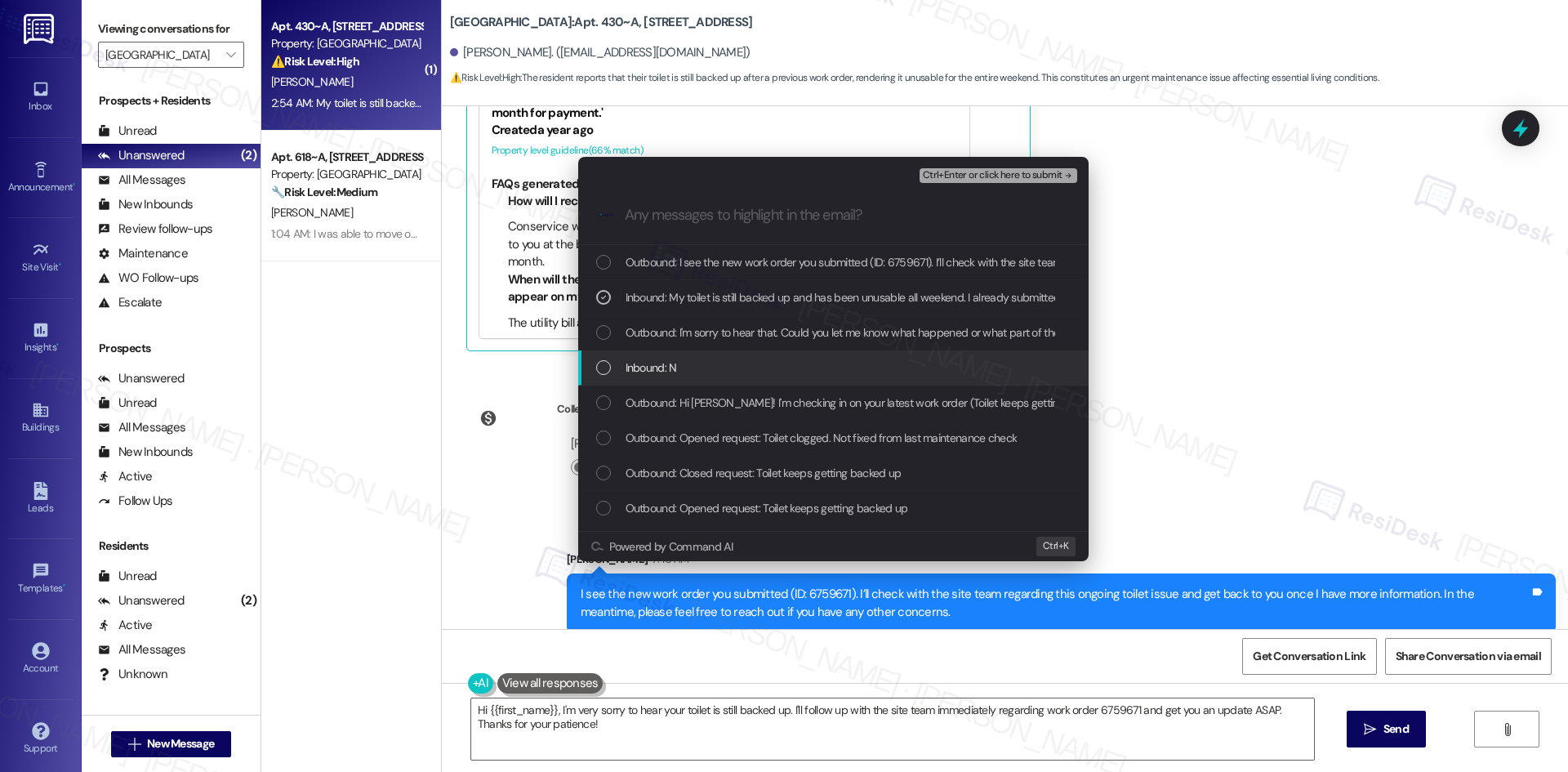
drag, startPoint x: 744, startPoint y: 366, endPoint x: 786, endPoint y: 374, distance: 42.8
click at [749, 368] on div "Inbound: N" at bounding box center [834, 368] width 477 height 18
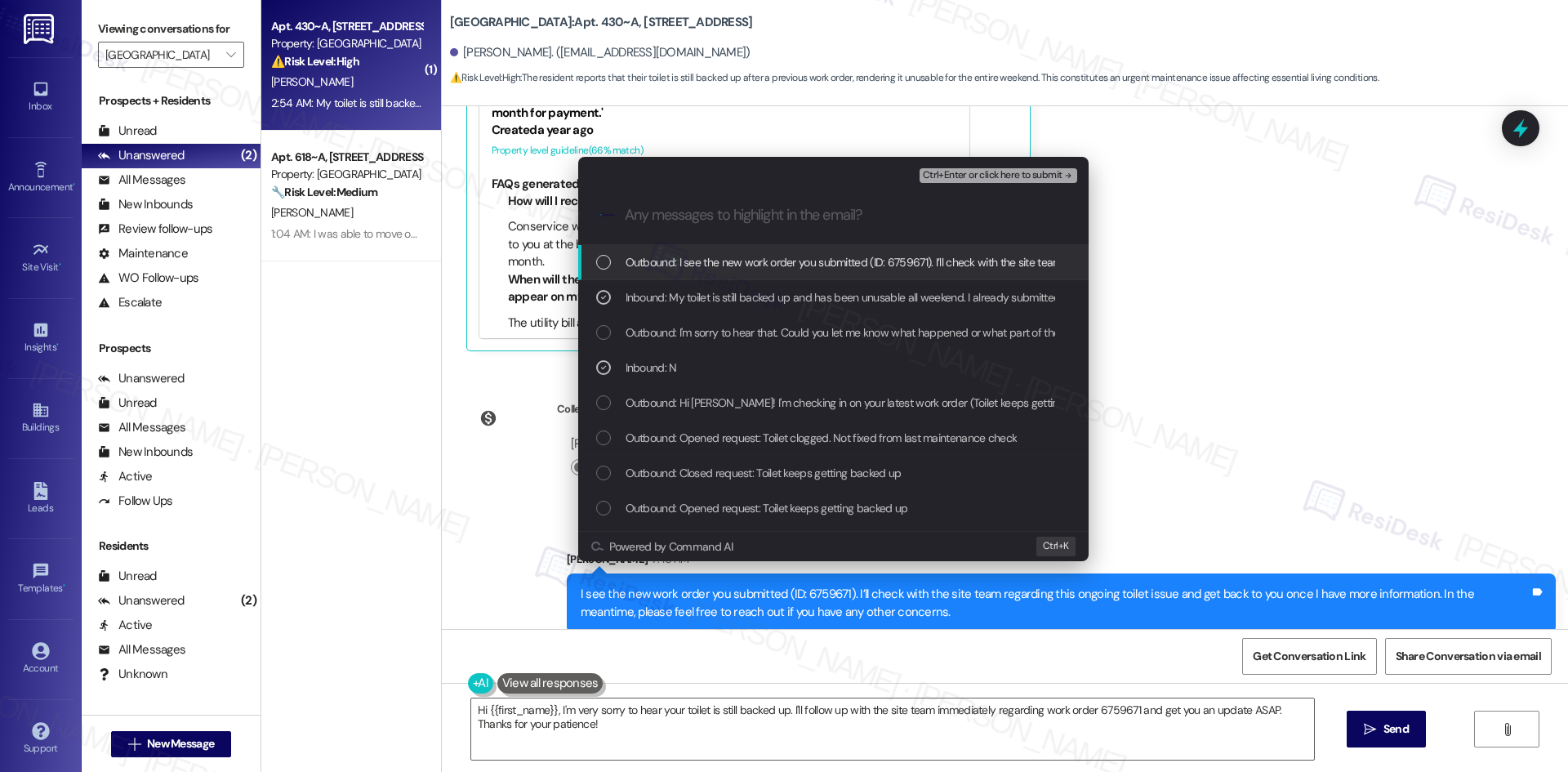
click at [1038, 176] on span "Ctrl+Enter or click here to submit" at bounding box center [993, 176] width 140 height 12
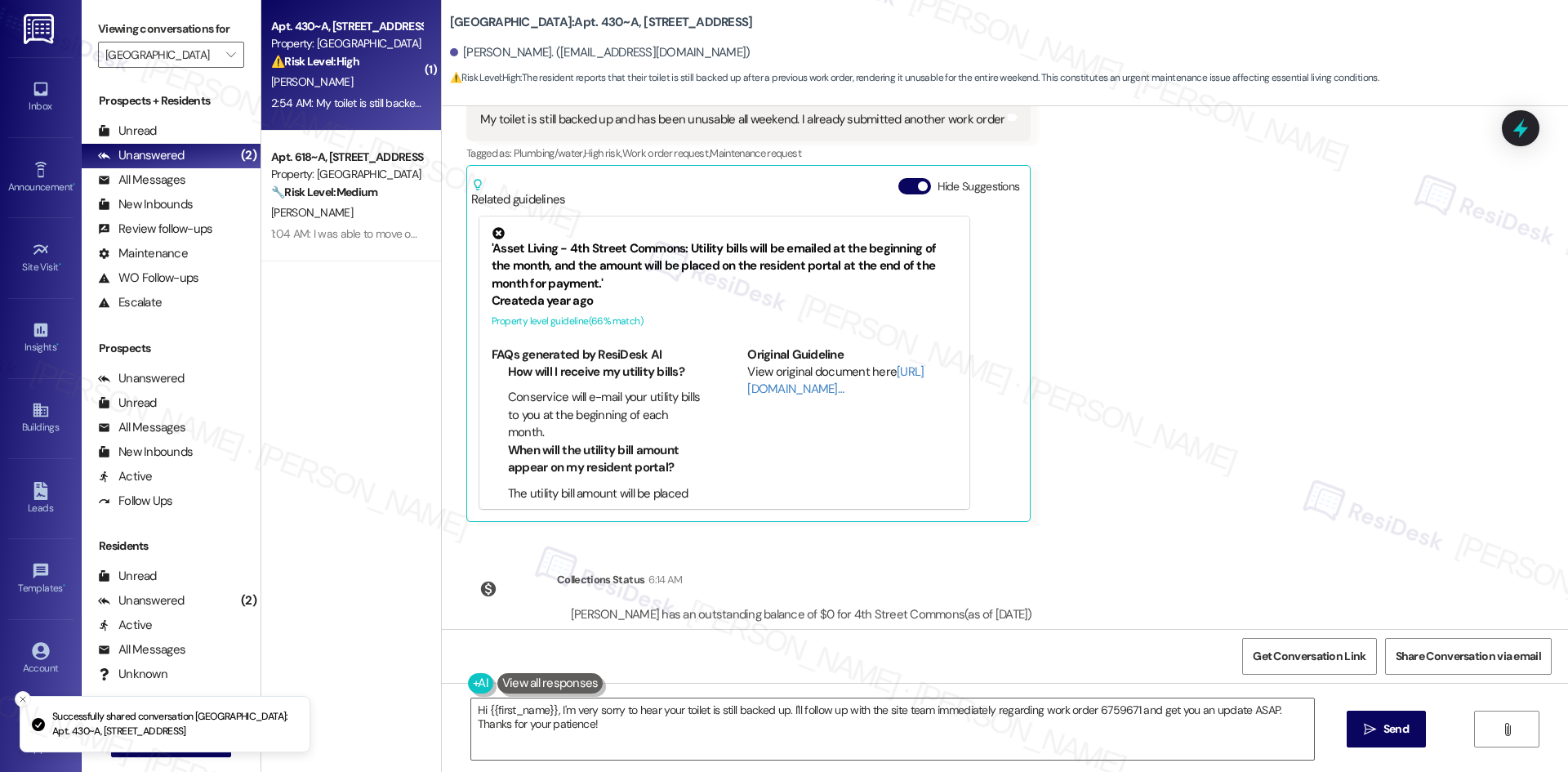
scroll to position [683, 0]
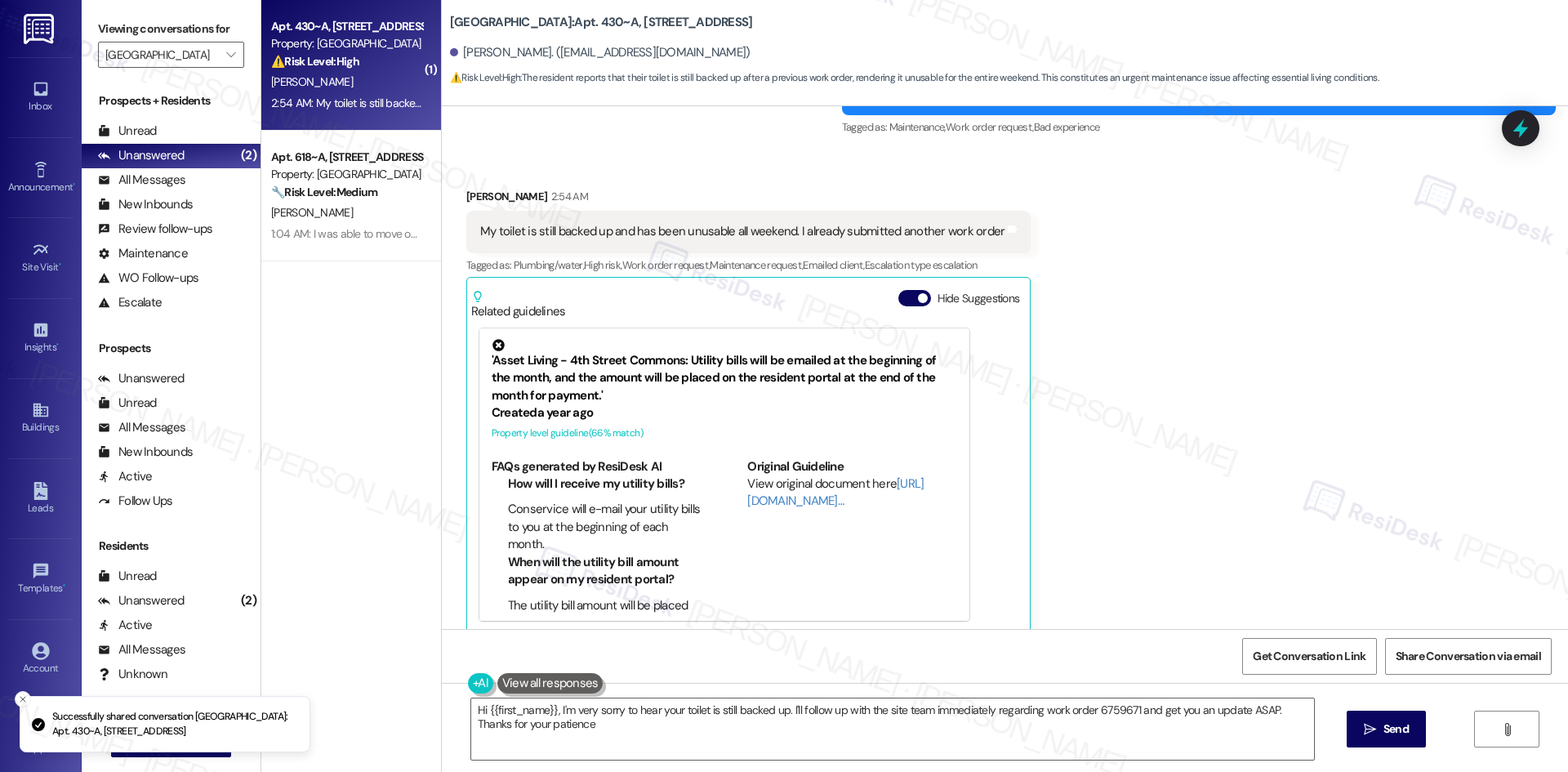
type textarea "Hi {{first_name}}, I'm very sorry to hear your toilet is still backed up. I'll …"
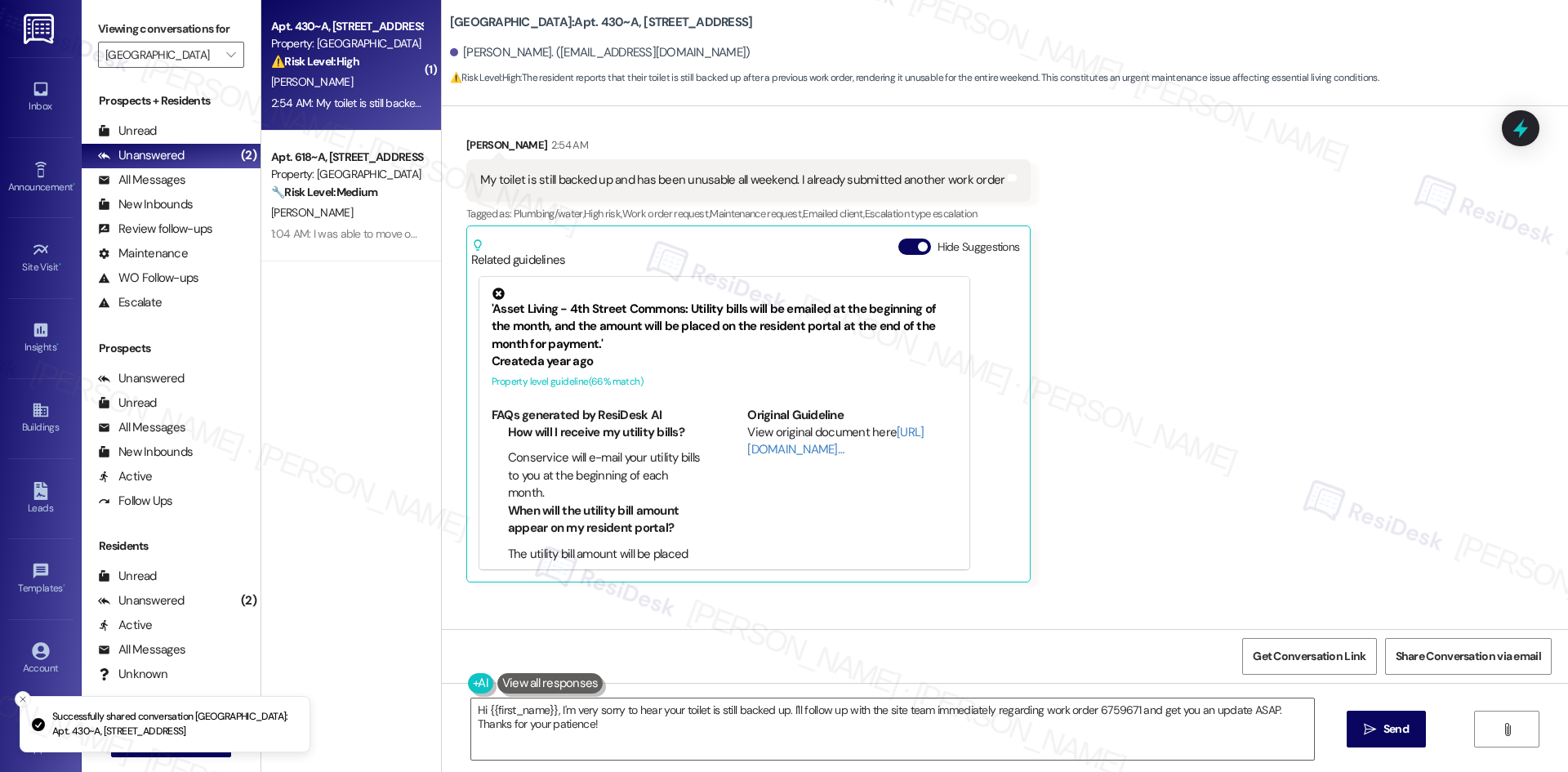
scroll to position [989, 0]
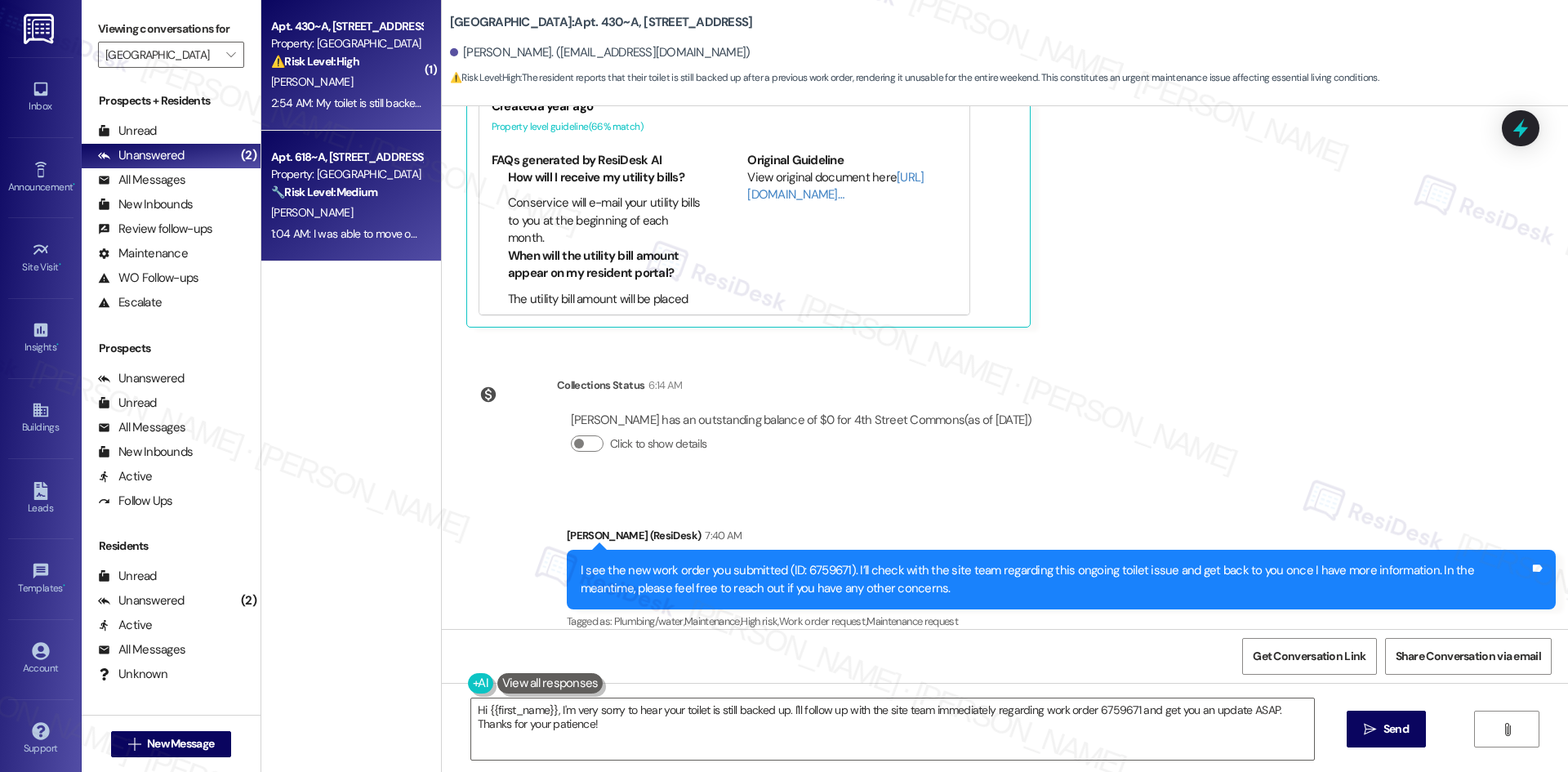
click at [339, 224] on div "1:04 AM: I was able to move out and I submitted keys at 11:55am ish yesterday 1…" at bounding box center [347, 233] width 154 height 21
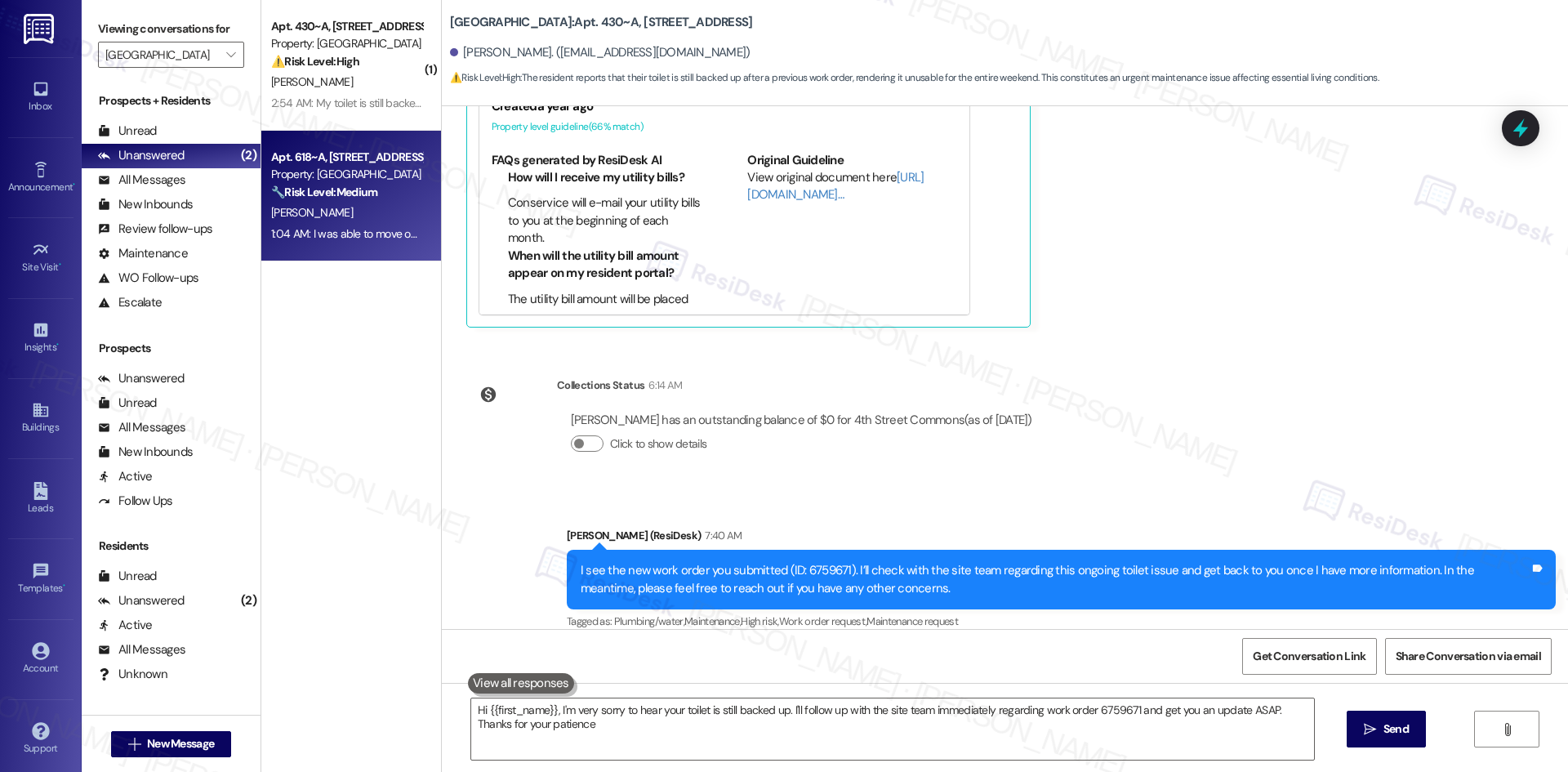
type textarea "Hi {{first_name}}, I'm very sorry to hear your toilet is still backed up. I'll …"
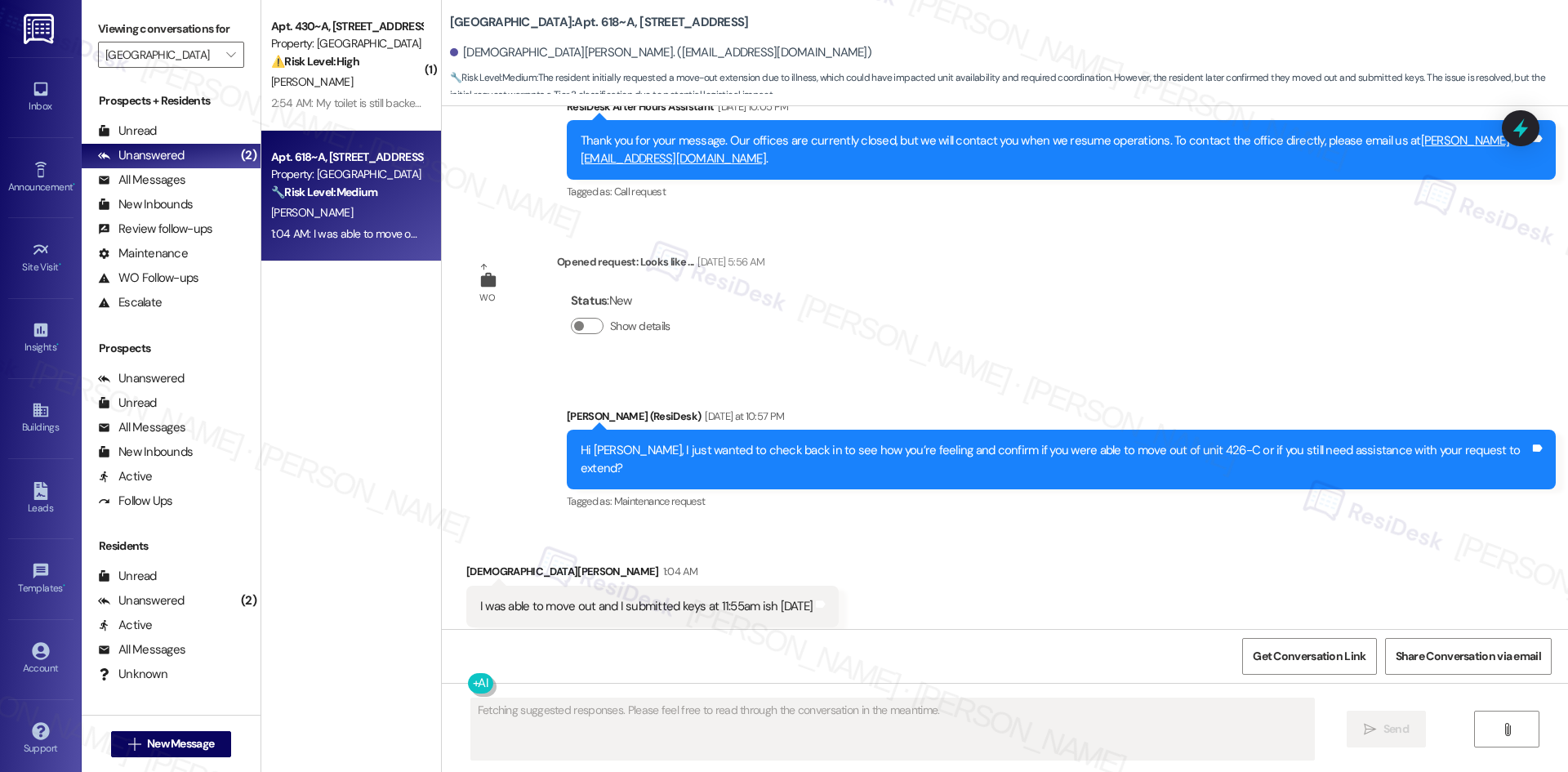
scroll to position [5782, 0]
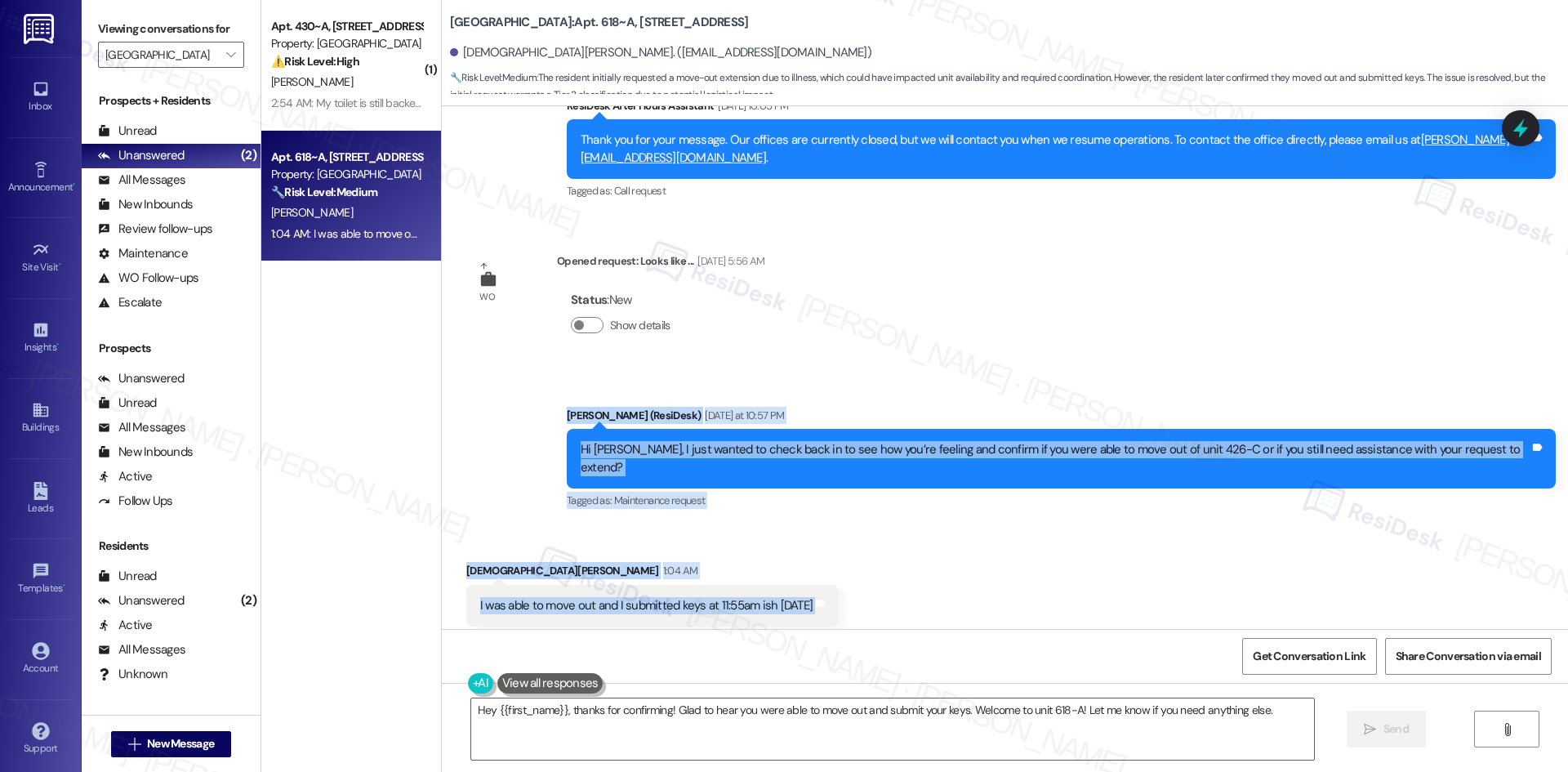
drag, startPoint x: 570, startPoint y: 399, endPoint x: 851, endPoint y: 580, distance: 334.2
click at [851, 580] on div "WO Opened request: AC not cool... [DATE] 8:50 PM Status : Completed Show detail…" at bounding box center [1005, 368] width 1126 height 523
copy div "Sarah (ResiDesk) Yesterday at 10:57 PM Hi Jesus, I just wanted to check back in…"
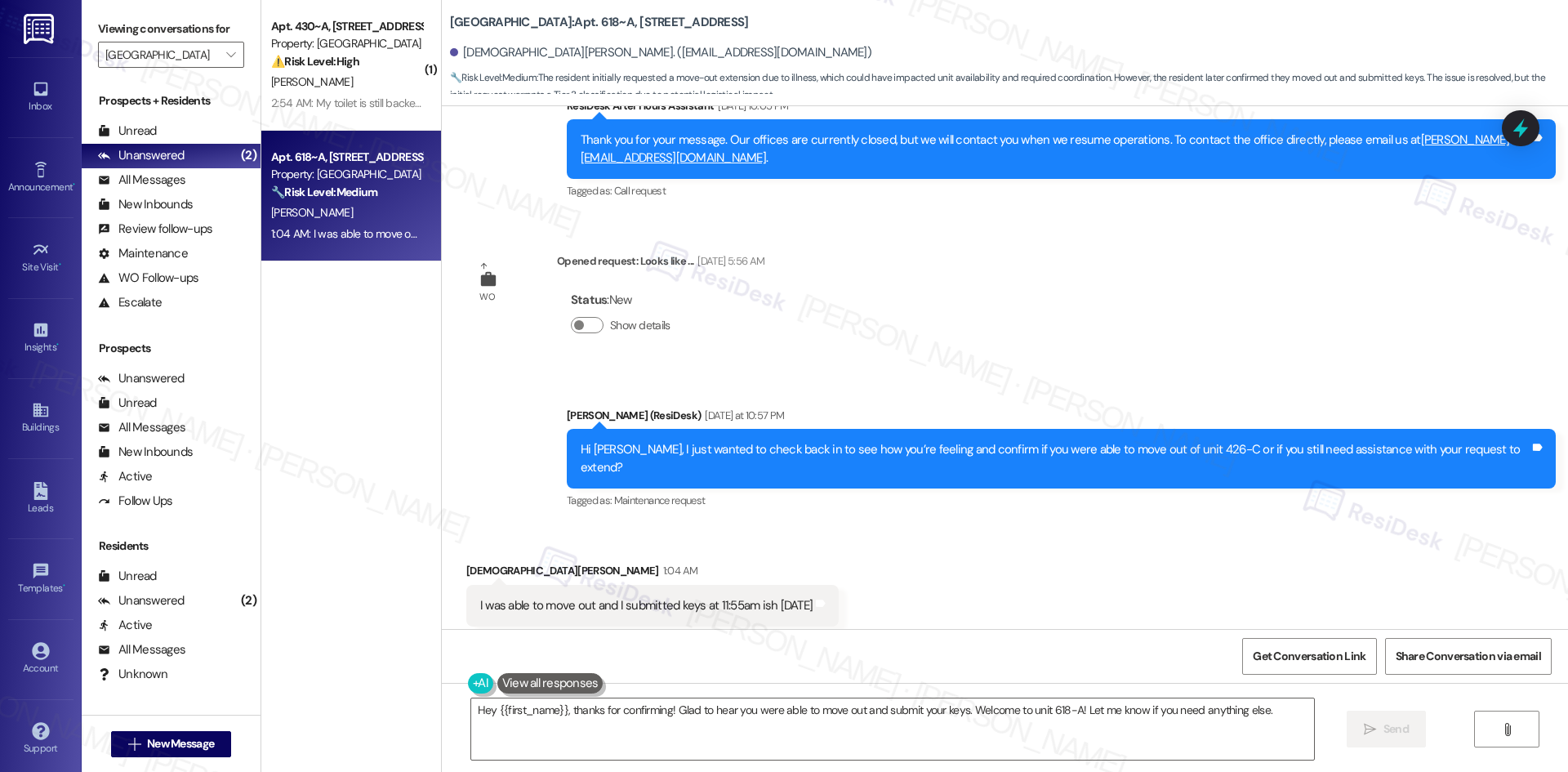
click at [929, 624] on div "Received via SMS [PERSON_NAME] 1:04 AM I was able to move out and I submitted k…" at bounding box center [1005, 594] width 1126 height 138
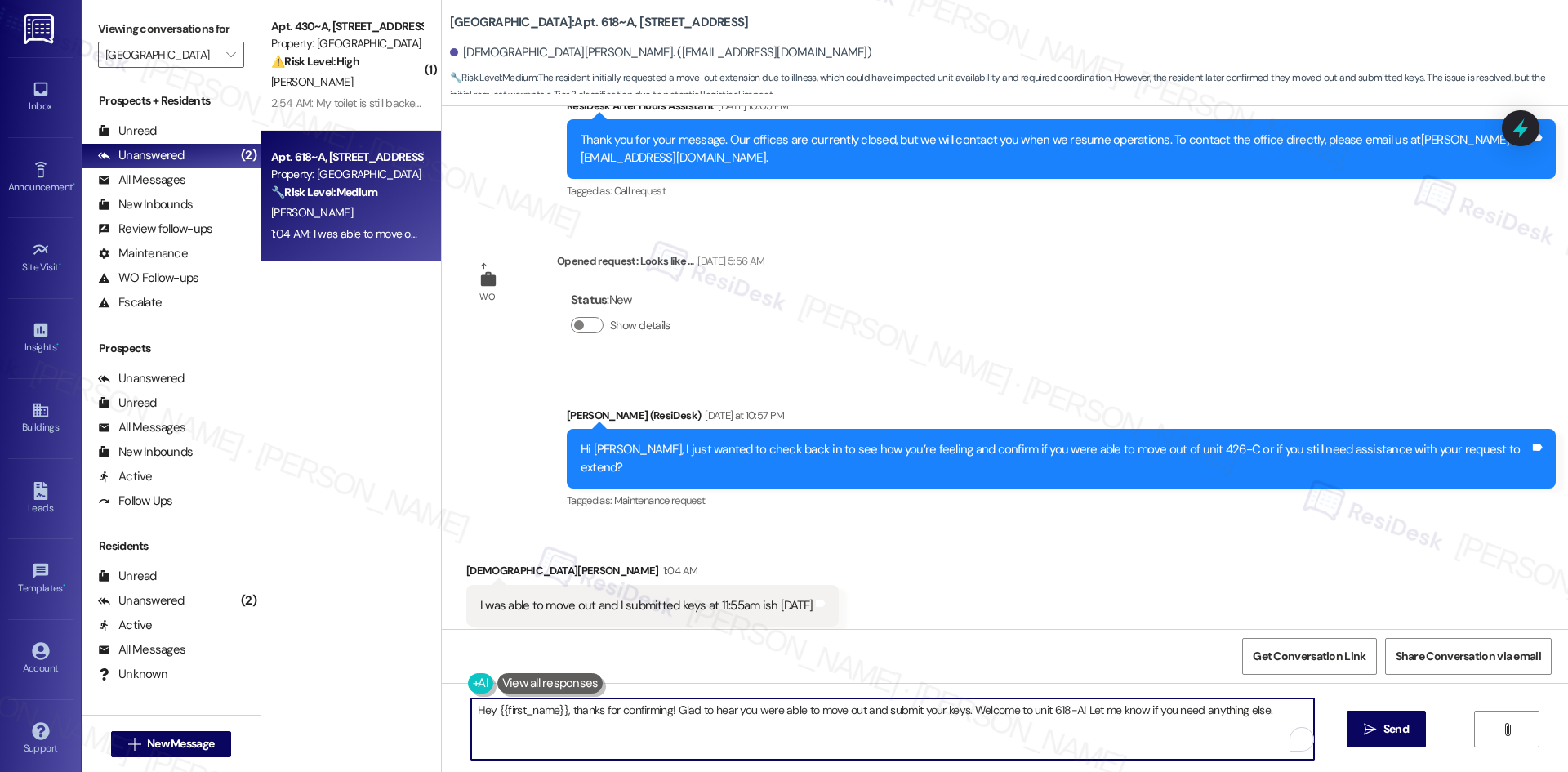
drag, startPoint x: 562, startPoint y: 710, endPoint x: 415, endPoint y: 712, distance: 147.0
click at [415, 712] on div "( 1 ) Apt. 430~A, 1 4th Street Commons Property: 4th Street Commons ⚠️ Risk Lev…" at bounding box center [915, 386] width 1307 height 772
type textarea "Thanks for confirming! Glad to hear you were able to move out and submit your k…"
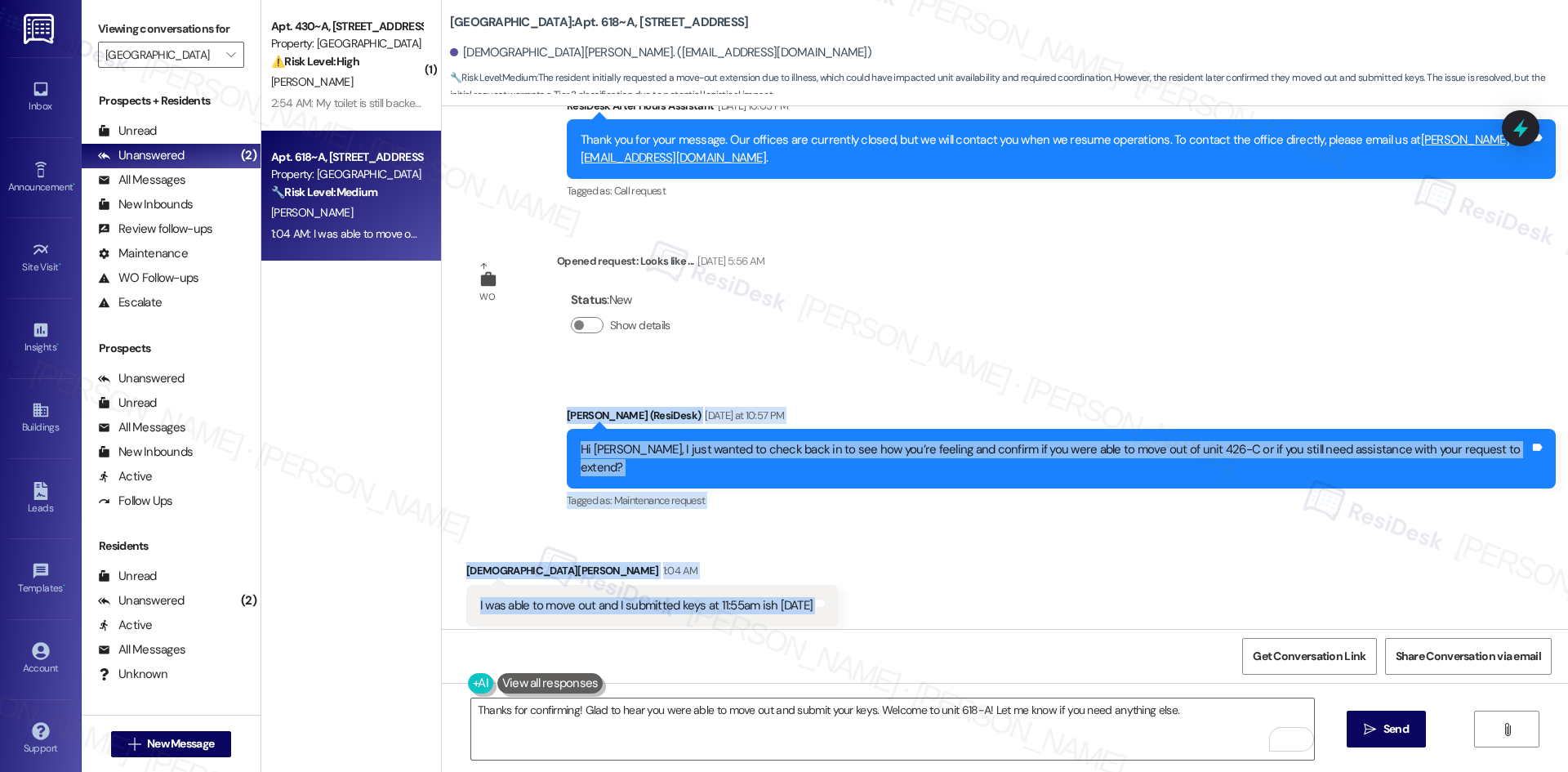
drag, startPoint x: 566, startPoint y: 376, endPoint x: 931, endPoint y: 575, distance: 415.7
click at [931, 575] on div "WO Opened request: AC not cool... [DATE] 8:50 PM Status : Completed Show detail…" at bounding box center [1005, 368] width 1126 height 523
copy div "Sarah (ResiDesk) Yesterday at 10:57 PM Hi Jesus, I just wanted to check back in…"
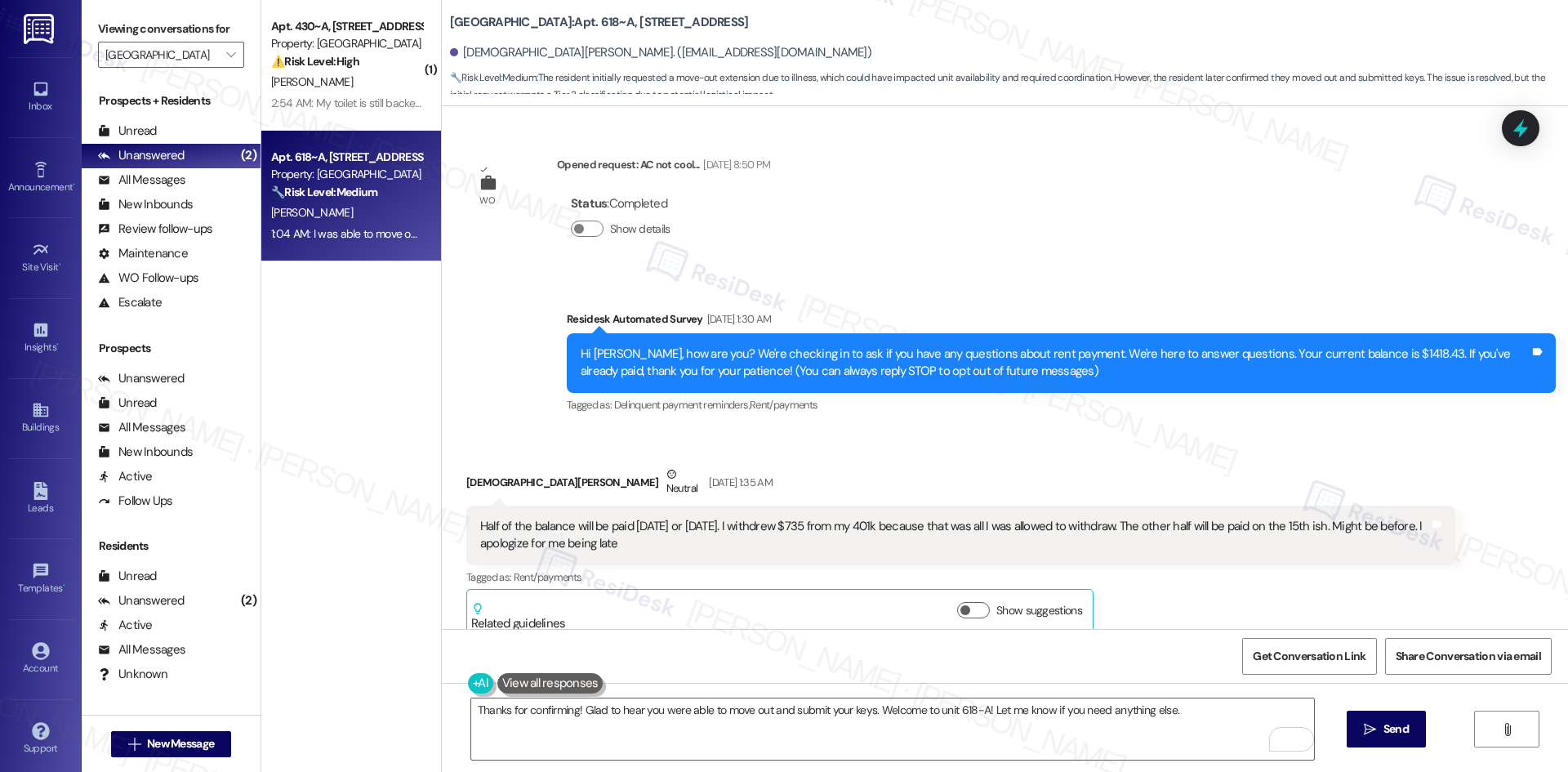
scroll to position [5782, 0]
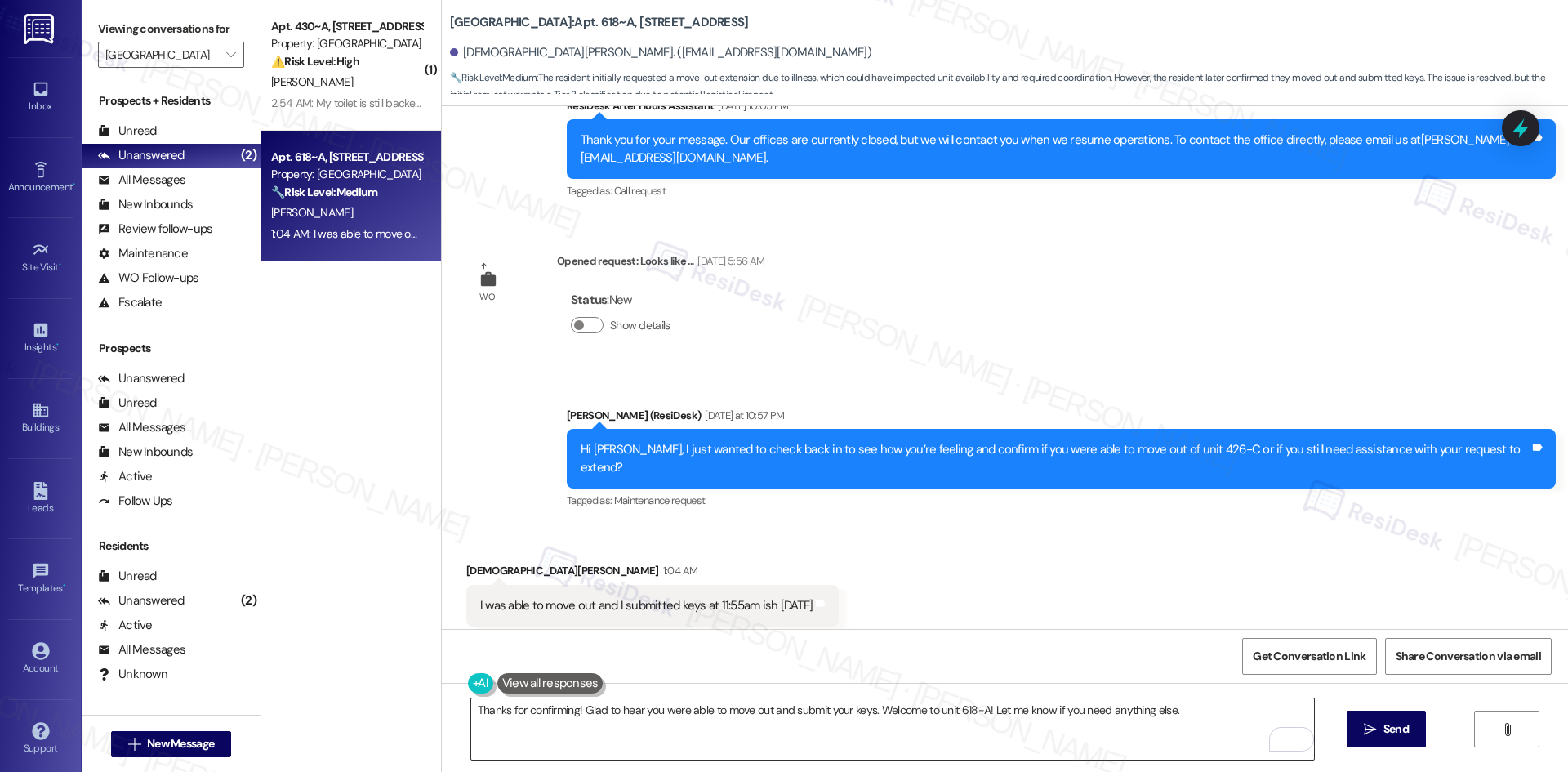
click at [860, 737] on textarea "Thanks for confirming! Glad to hear you were able to move out and submit your k…" at bounding box center [892, 729] width 842 height 62
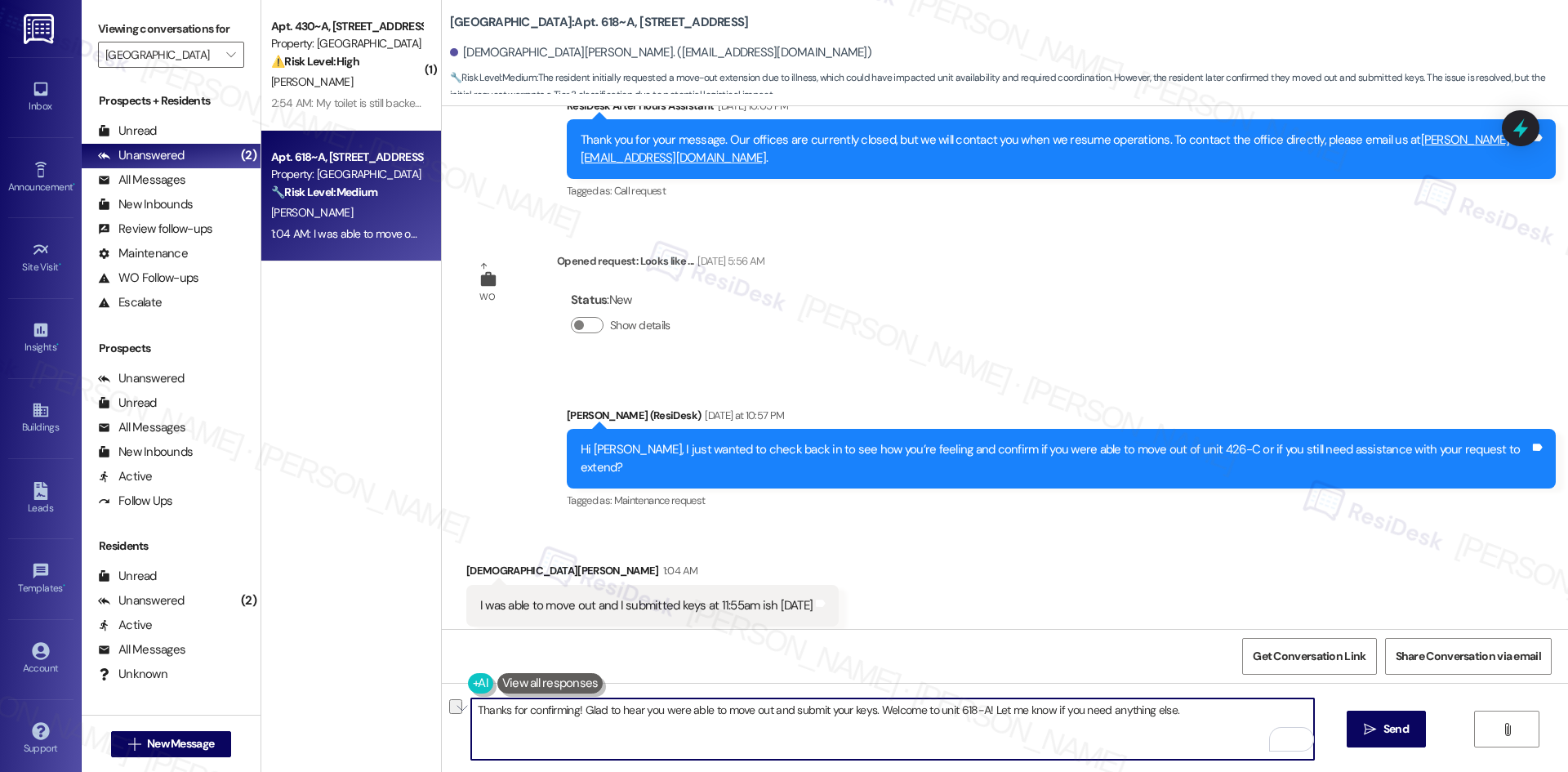
paste textarea "letting me know, [PERSON_NAME]. I’m glad to hear you were able to move out and …"
type textarea "Thanks for letting me know, [PERSON_NAME]. I’m glad to hear you were able to mo…"
click at [1402, 734] on span "Send" at bounding box center [1395, 728] width 25 height 17
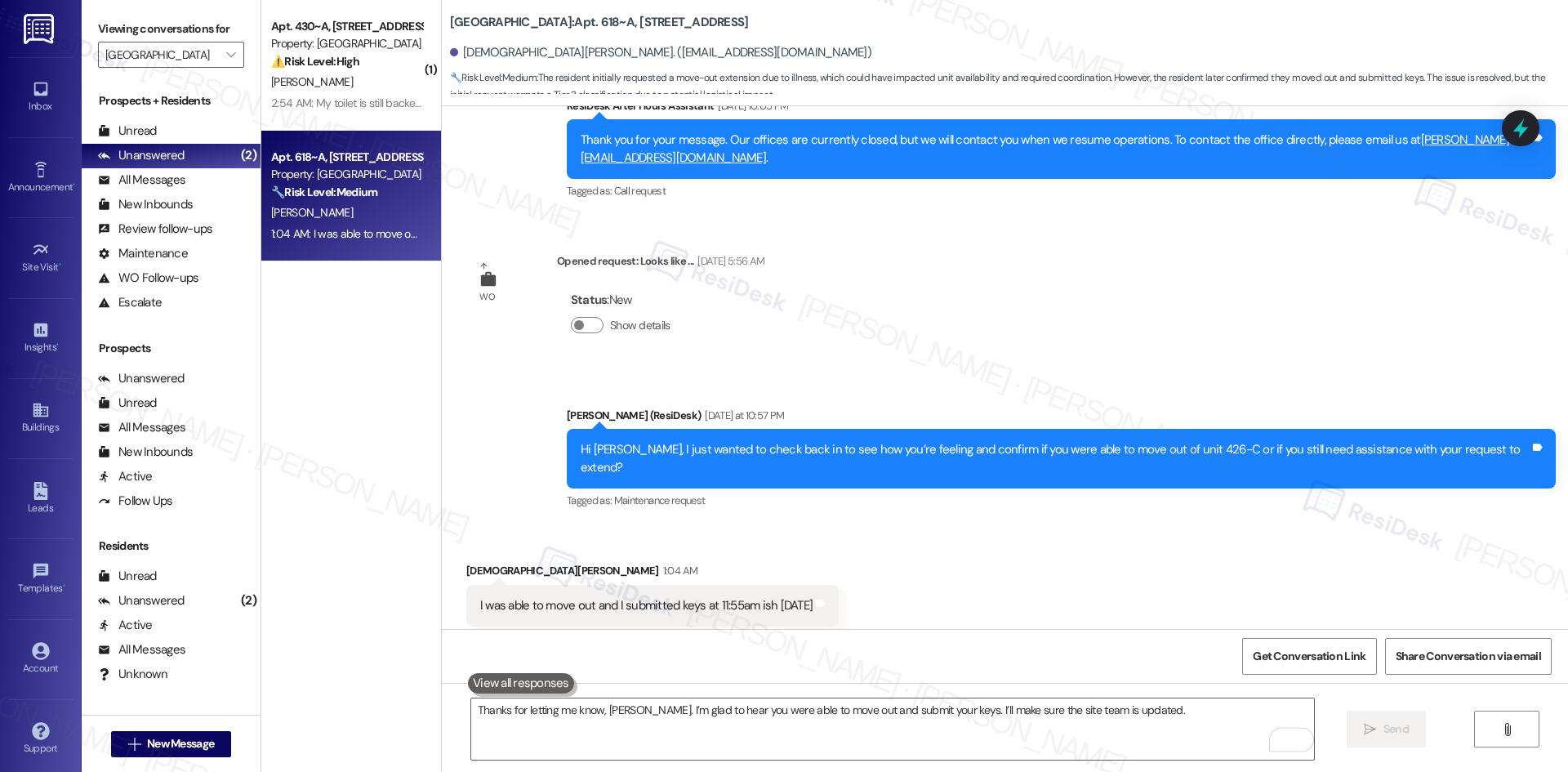
scroll to position [5781, 0]
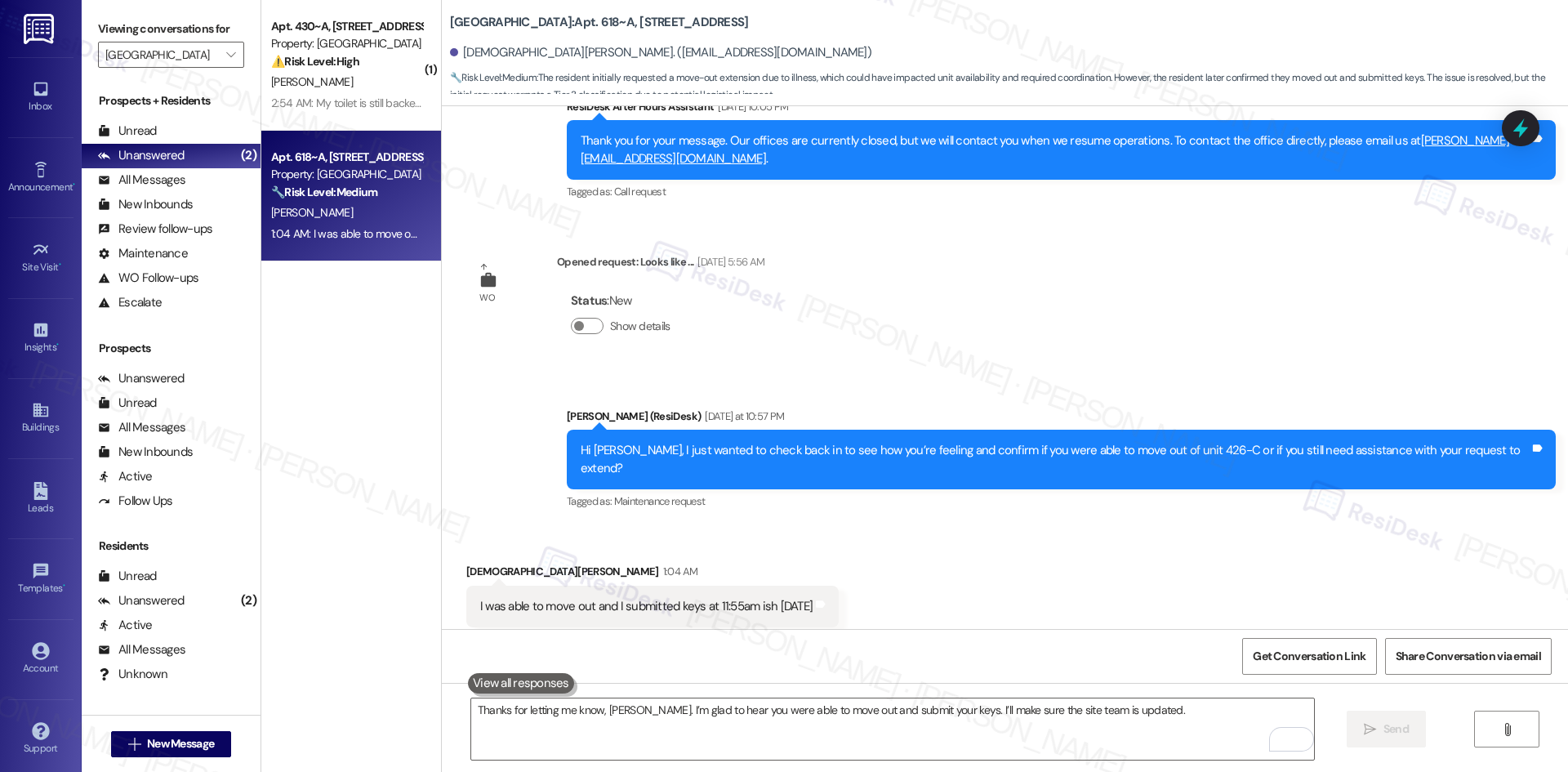
click at [1005, 334] on div "WO Opened request: AC not cool... [DATE] 8:50 PM Status : Completed Show detail…" at bounding box center [1005, 368] width 1126 height 523
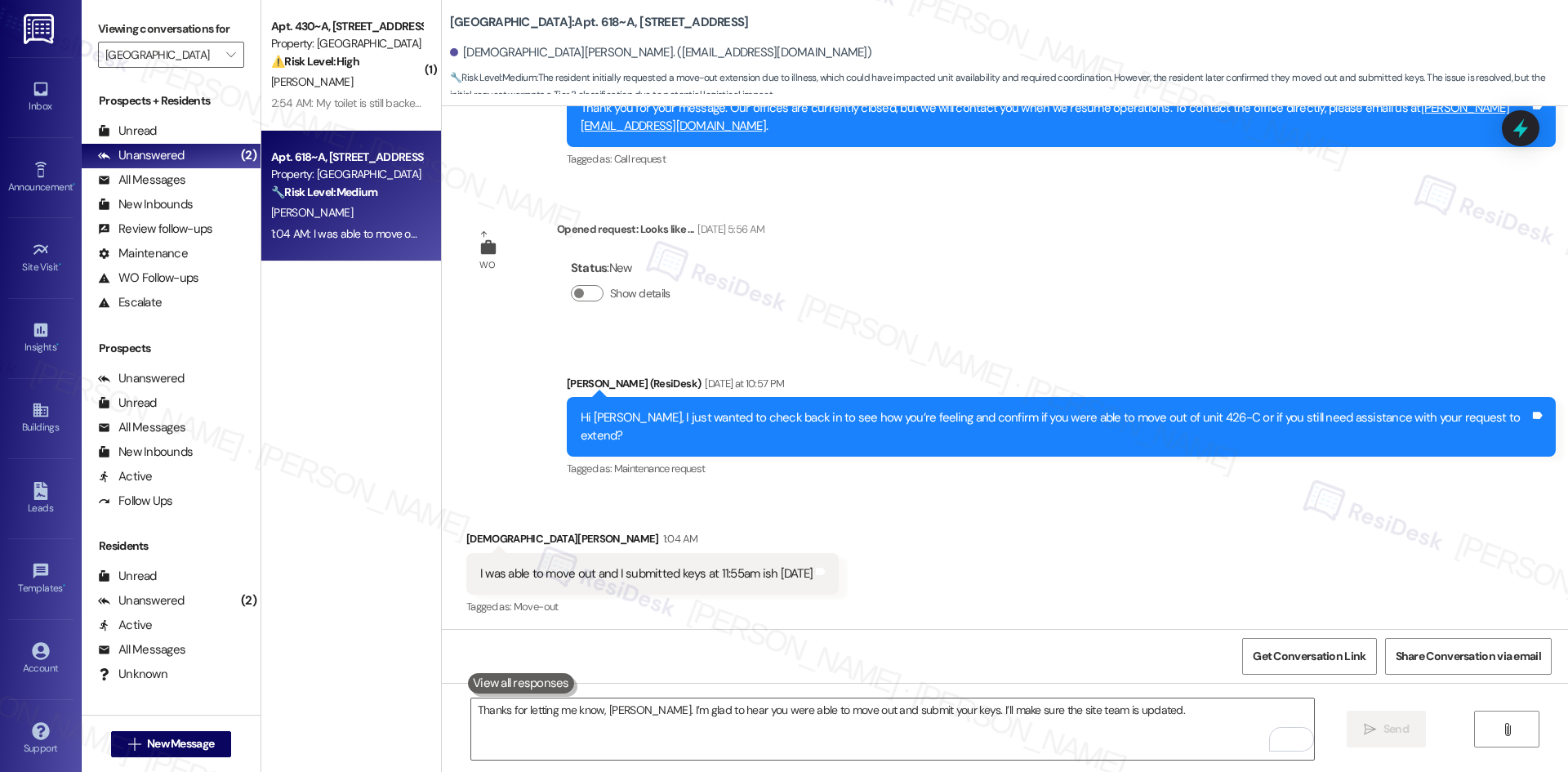
scroll to position [5896, 0]
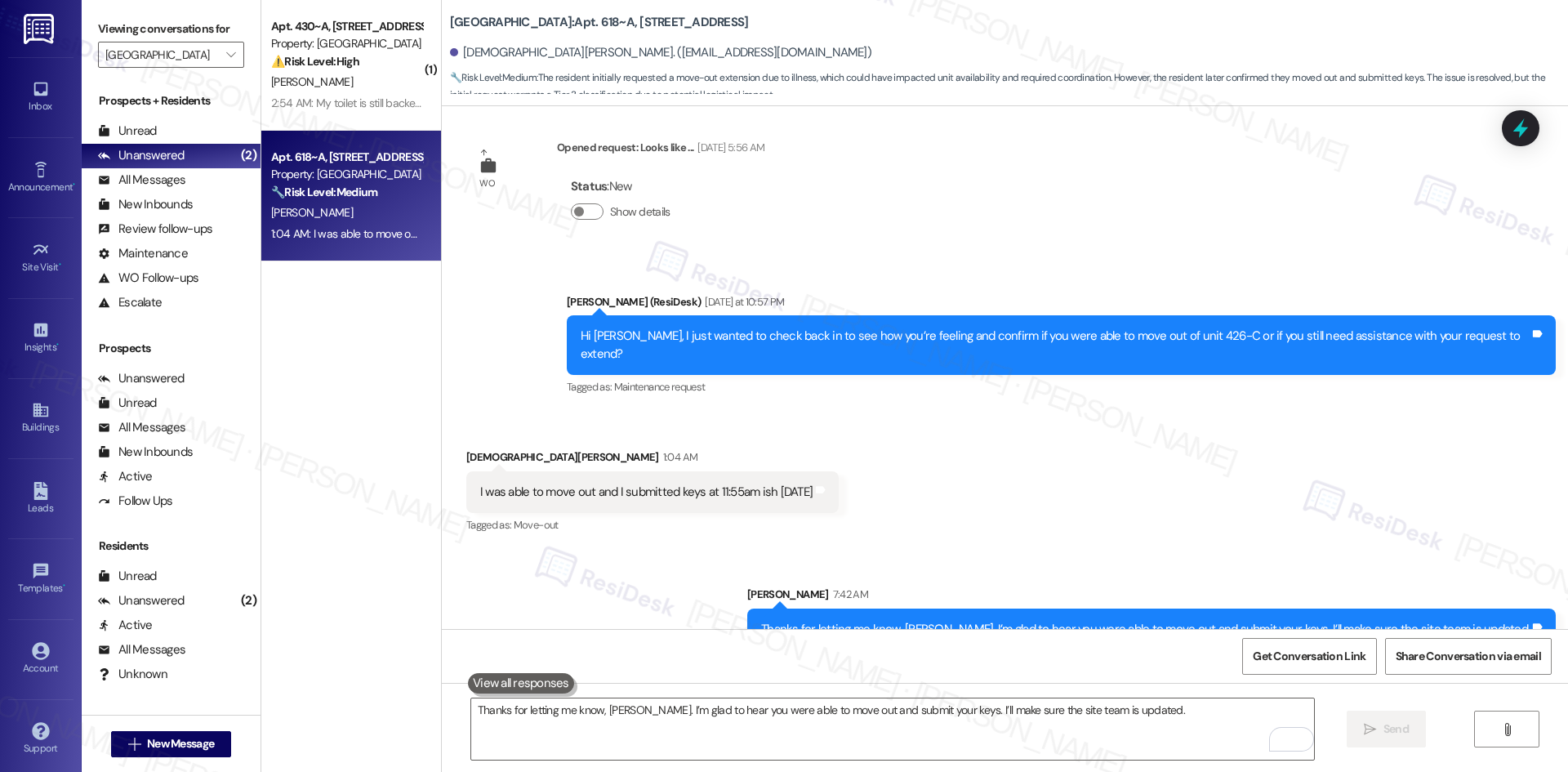
click at [1167, 474] on div "Received via SMS [PERSON_NAME] 1:04 AM I was able to move out and I submitted k…" at bounding box center [1005, 481] width 1126 height 138
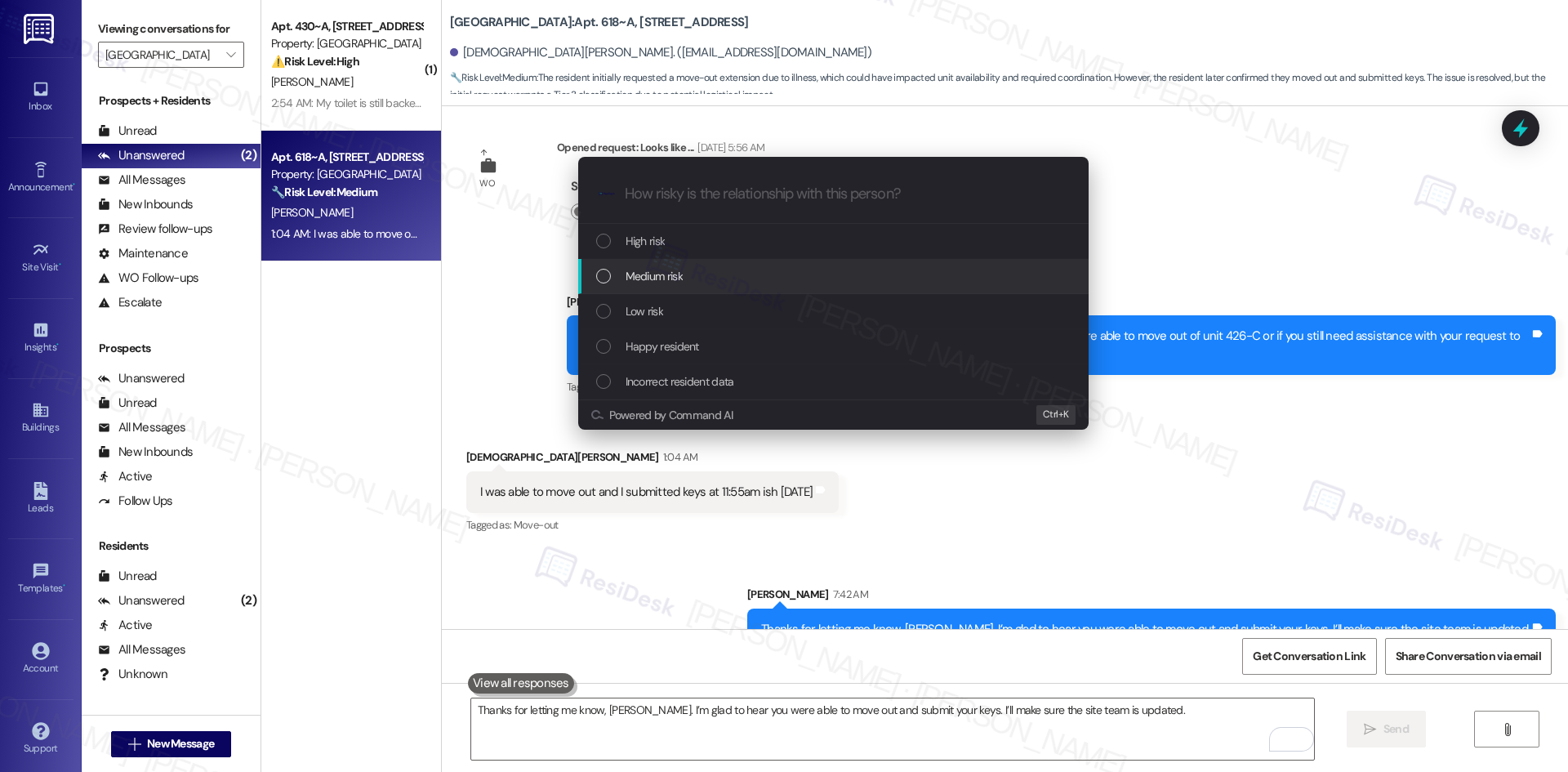
click at [713, 286] on div "Medium risk" at bounding box center [832, 276] width 510 height 35
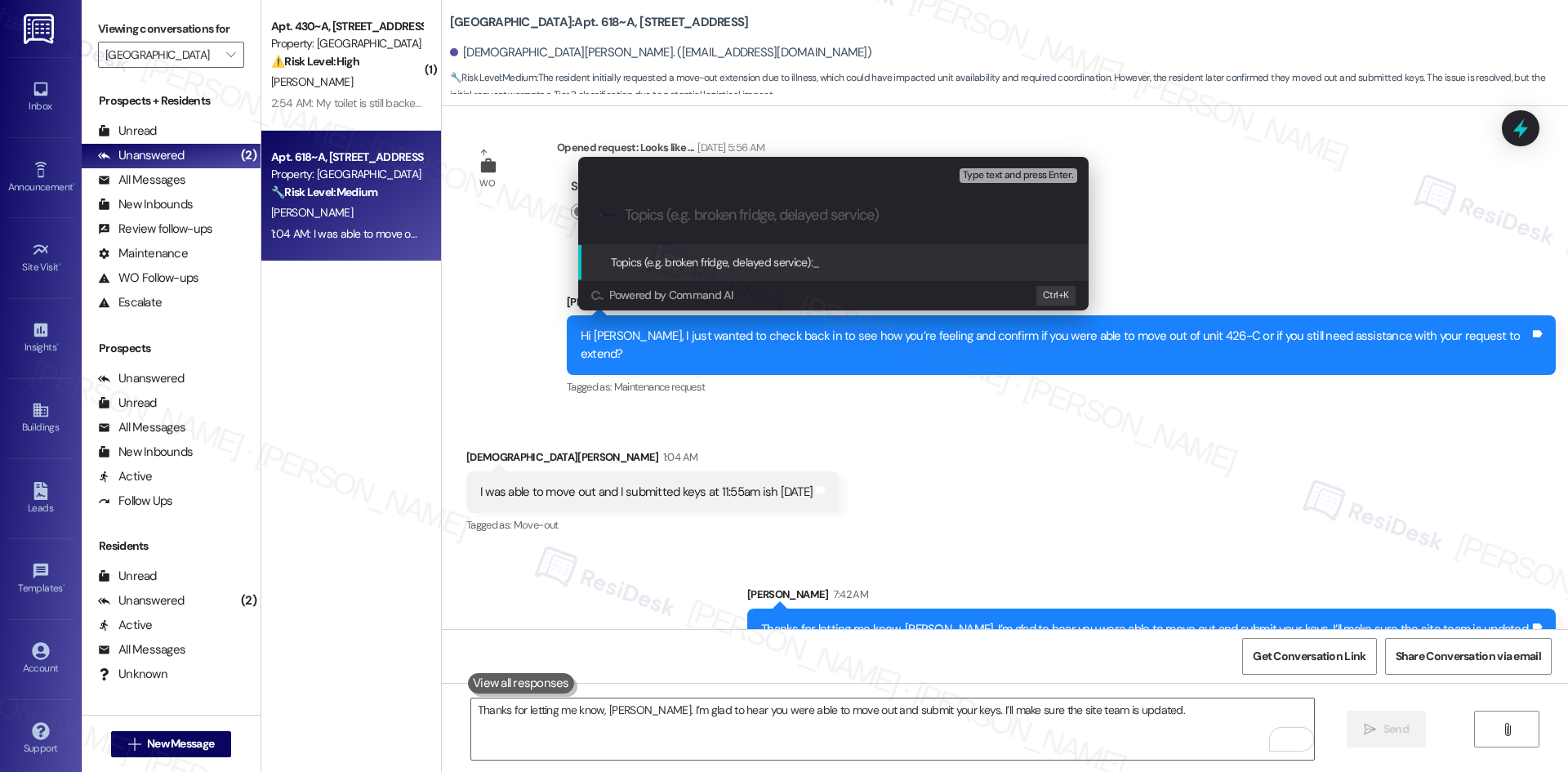
click at [681, 211] on input "Topics (e.g. broken fridge, delayed service)" at bounding box center [846, 215] width 444 height 17
paste input "Move-Out Completed – Unit 426-C"
type input "Move-Out Completed – Unit 426-C"
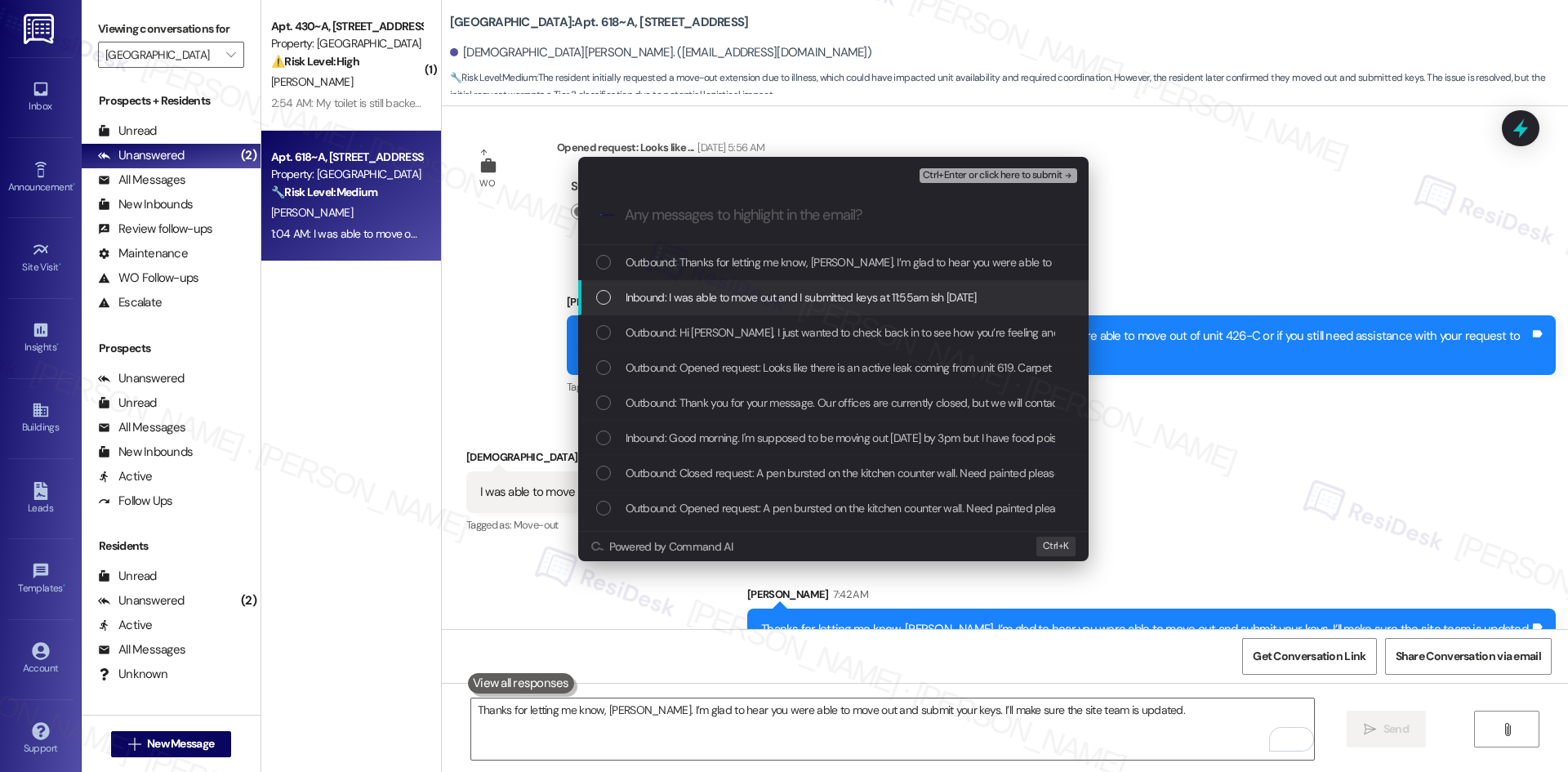
click at [745, 307] on div "Inbound: I was able to move out and I submitted keys at 11:55am ish yesterday" at bounding box center [832, 298] width 510 height 35
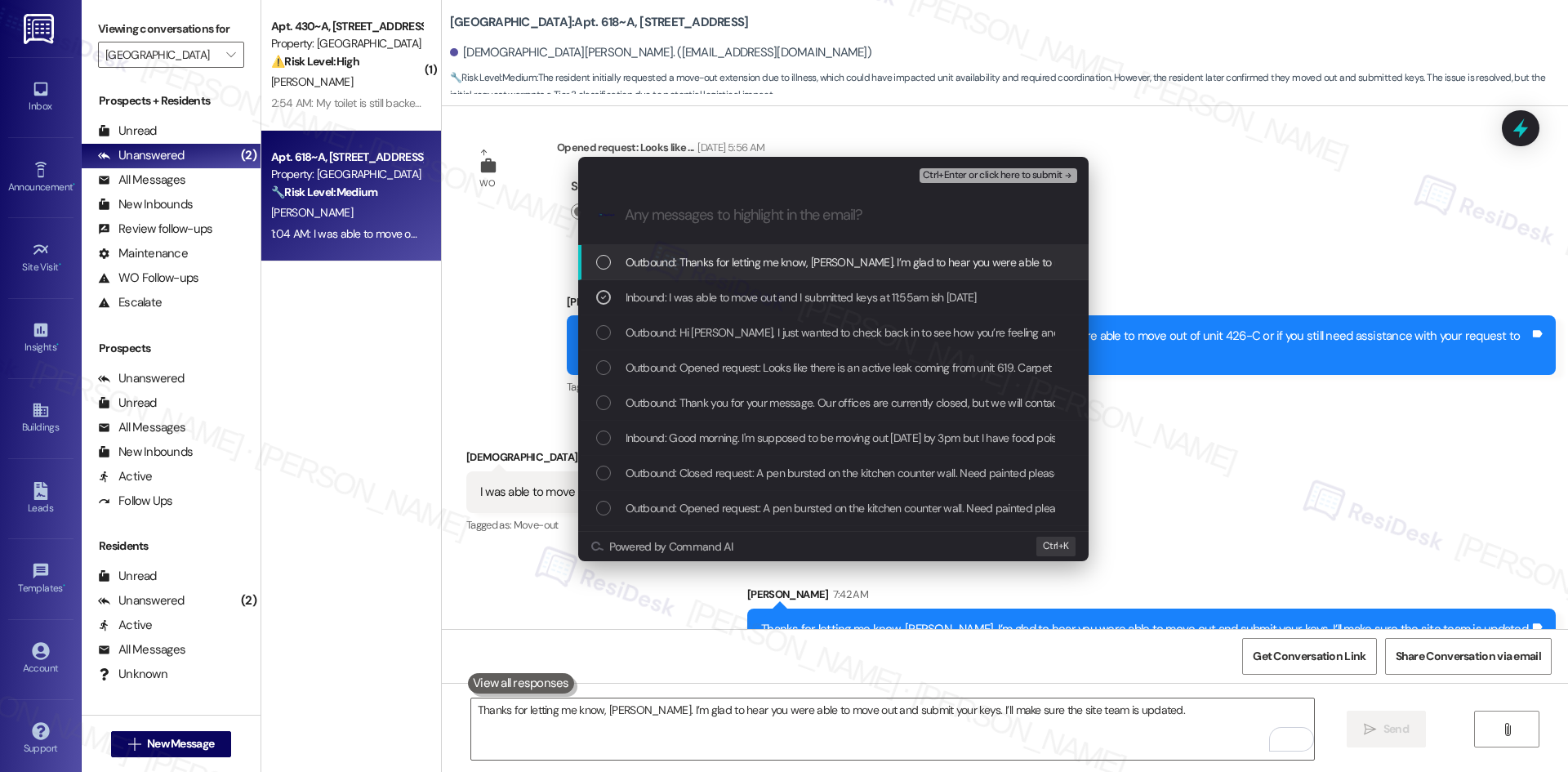
click at [1049, 173] on span "Ctrl+Enter or click here to submit" at bounding box center [993, 176] width 140 height 12
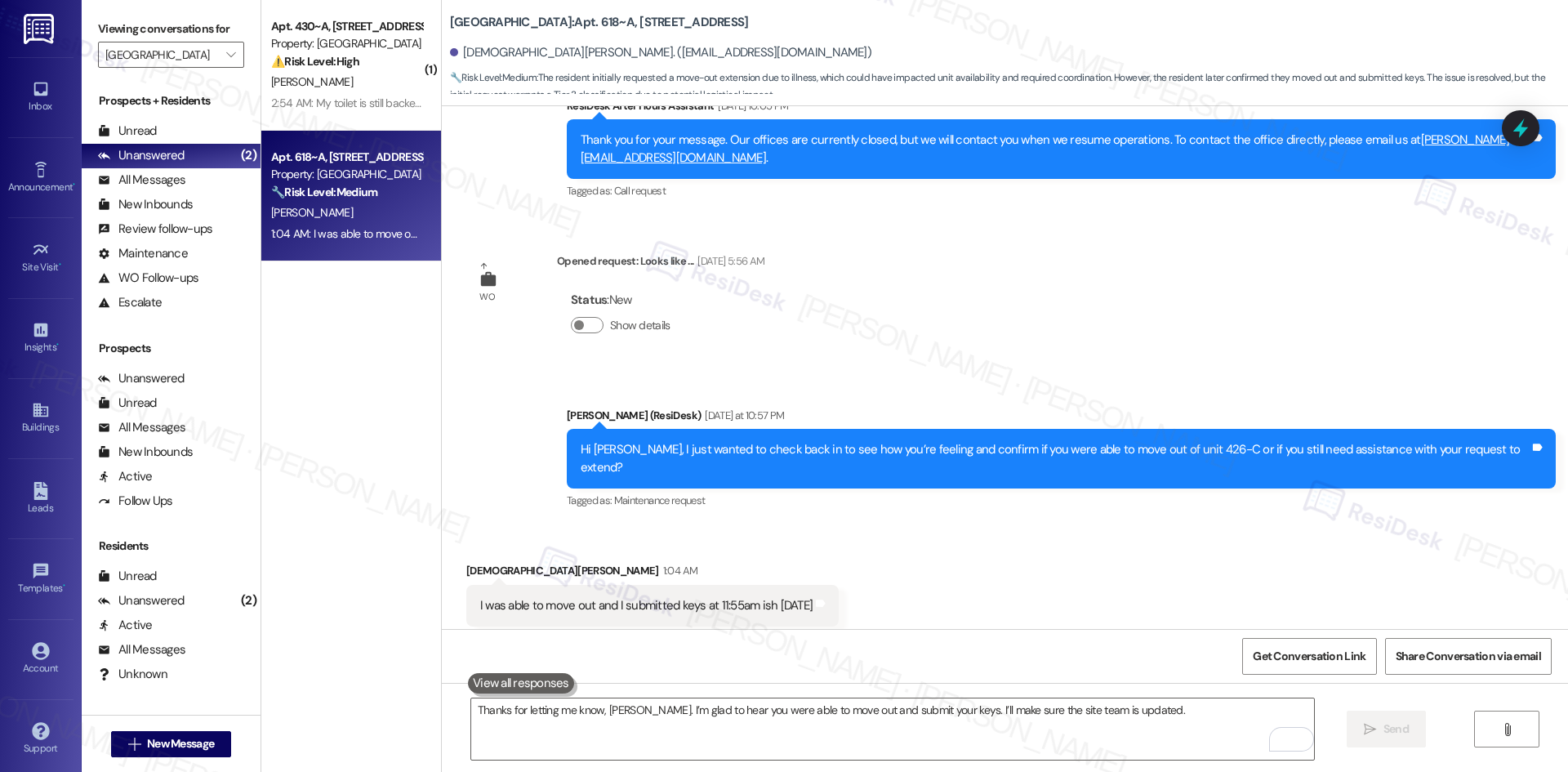
scroll to position [5781, 0]
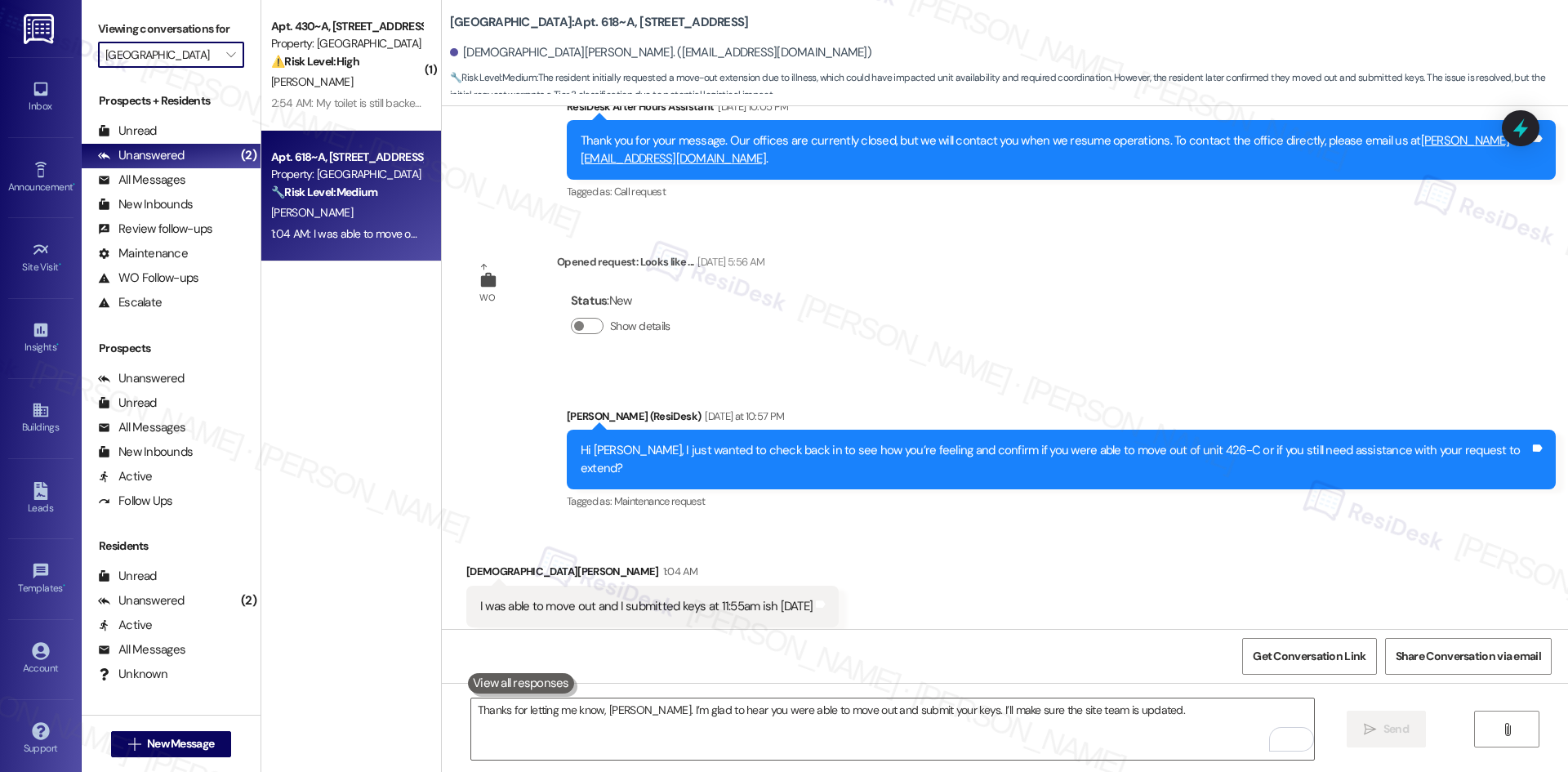
click at [187, 65] on input "4th Street Commons" at bounding box center [161, 55] width 113 height 26
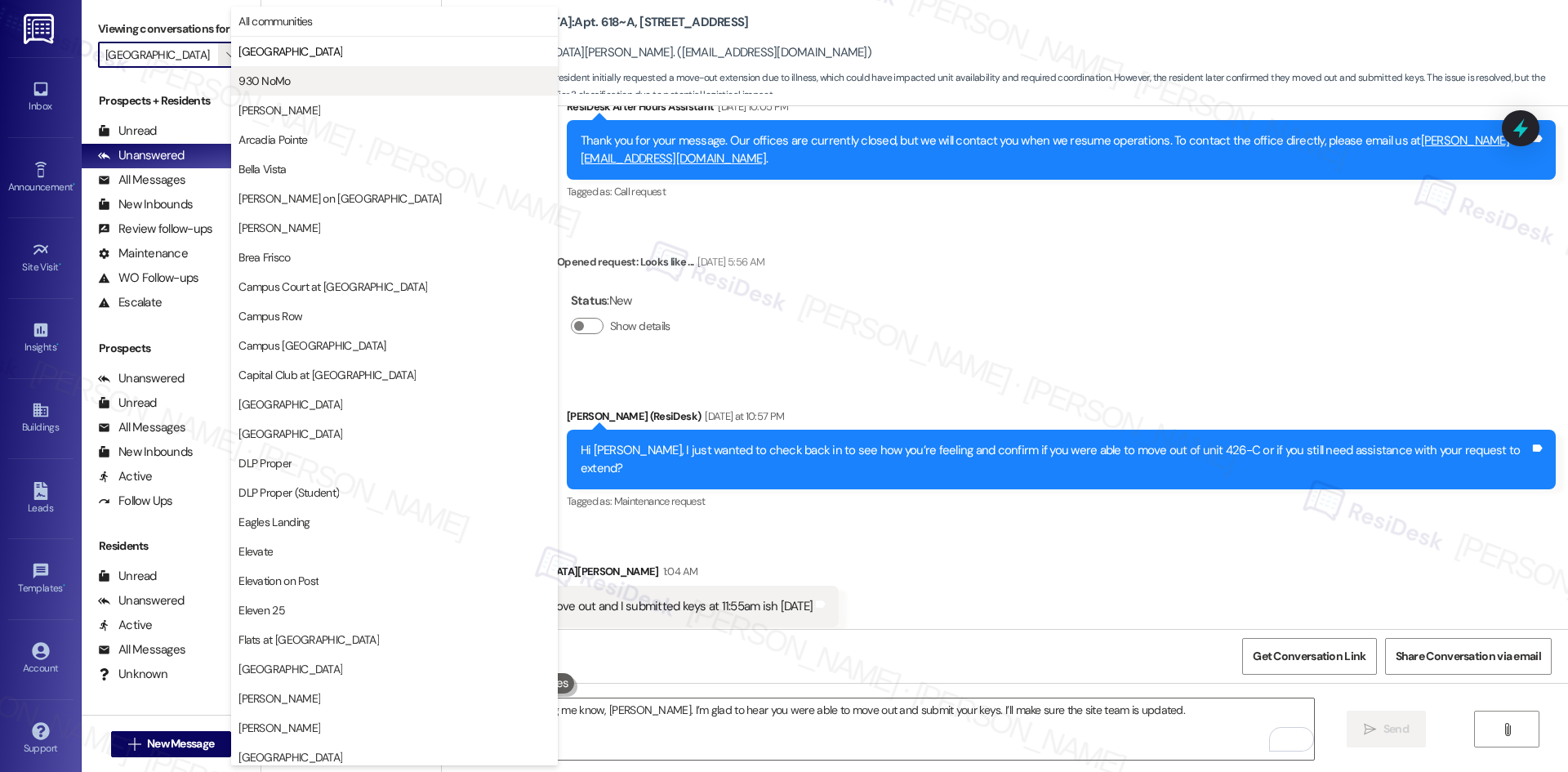
click at [265, 82] on span "930 NoMo" at bounding box center [264, 81] width 52 height 16
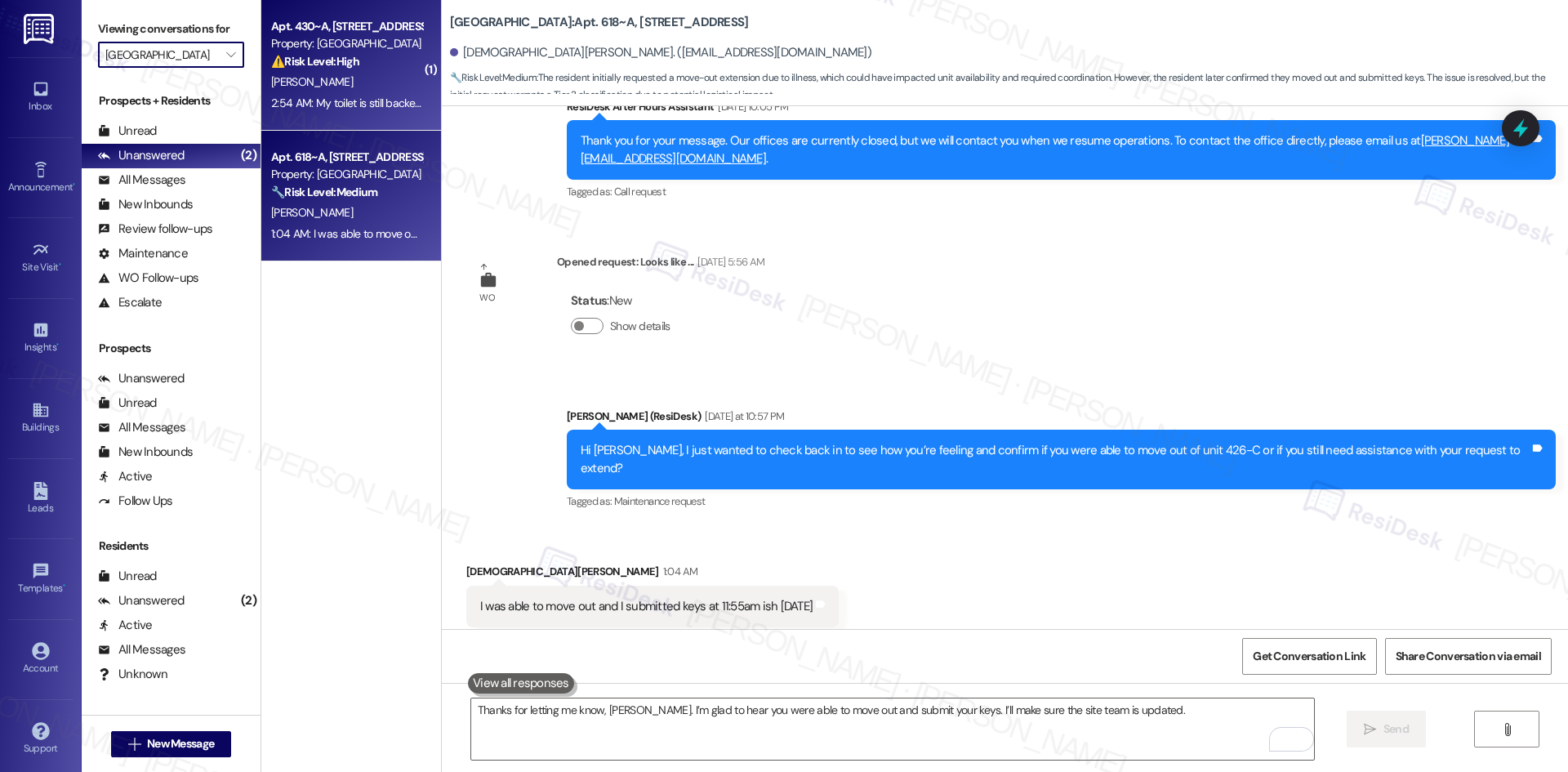
type input "930 NoMo"
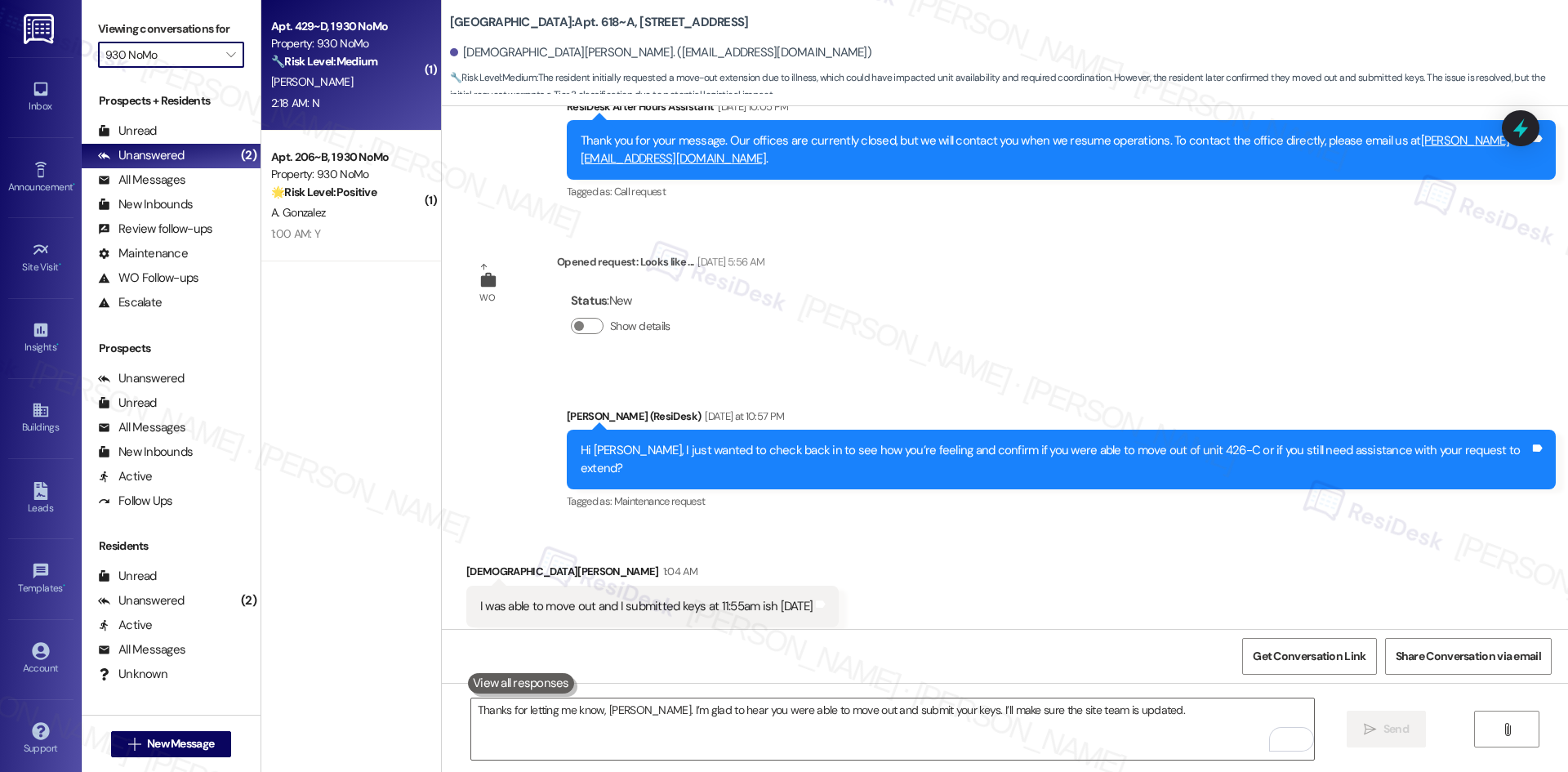
click at [365, 93] on div "2:18 AM: N 2:18 AM: N" at bounding box center [347, 103] width 154 height 21
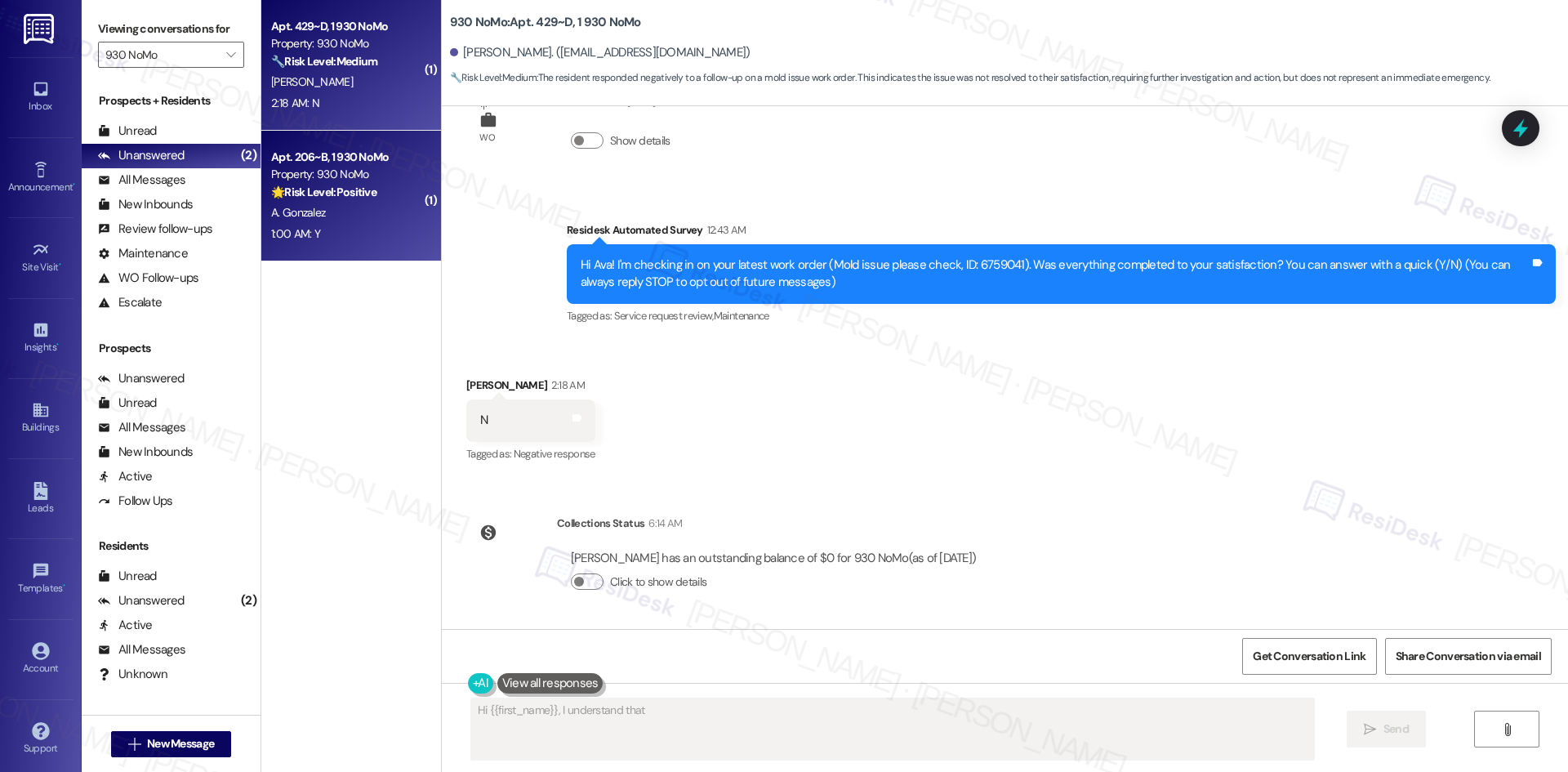
scroll to position [217, 0]
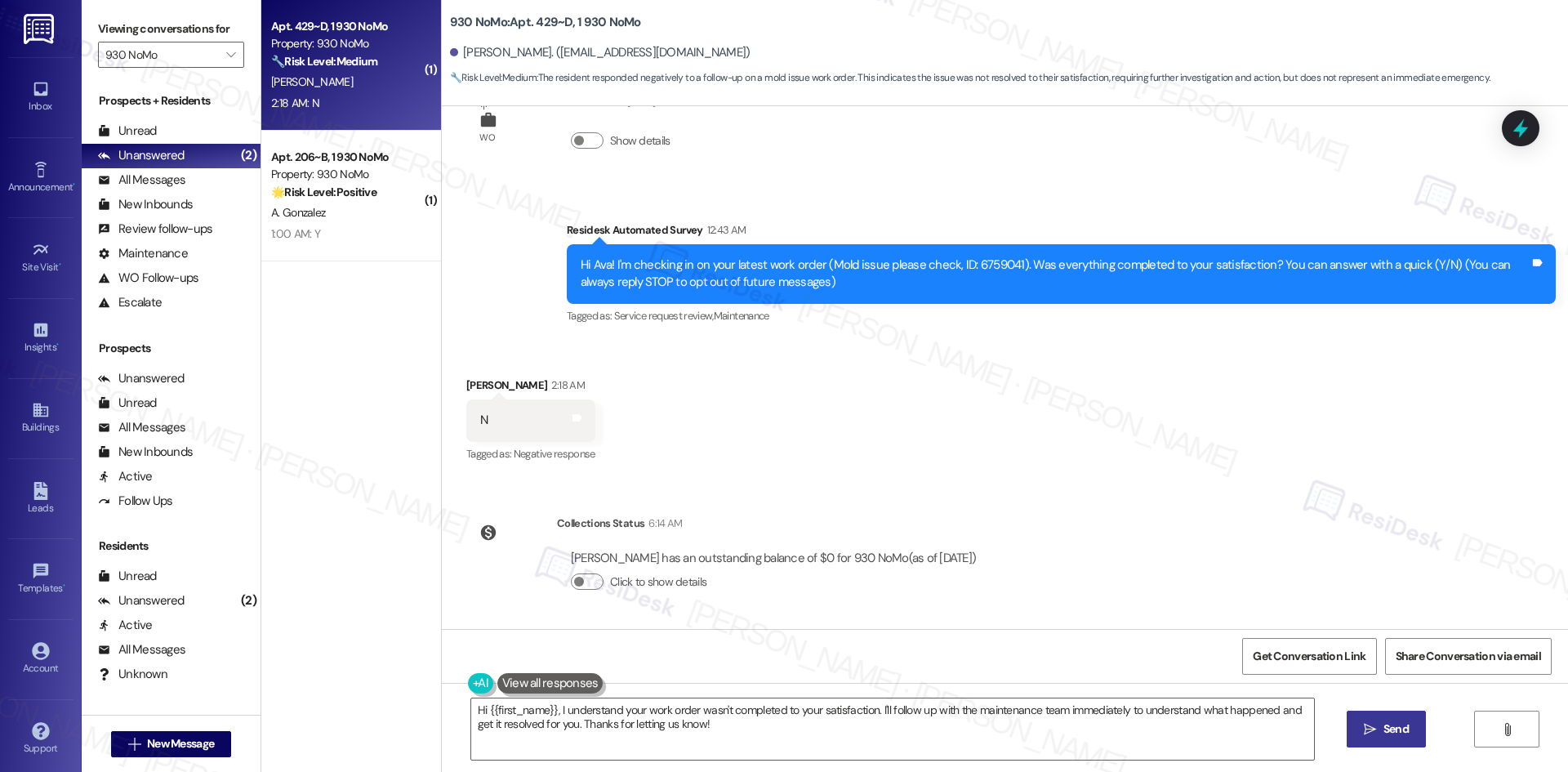
click at [793, 418] on div "Received via SMS Ava Scheier 2:18 AM N Tags and notes Tagged as: Negative respo…" at bounding box center [1005, 409] width 1126 height 138
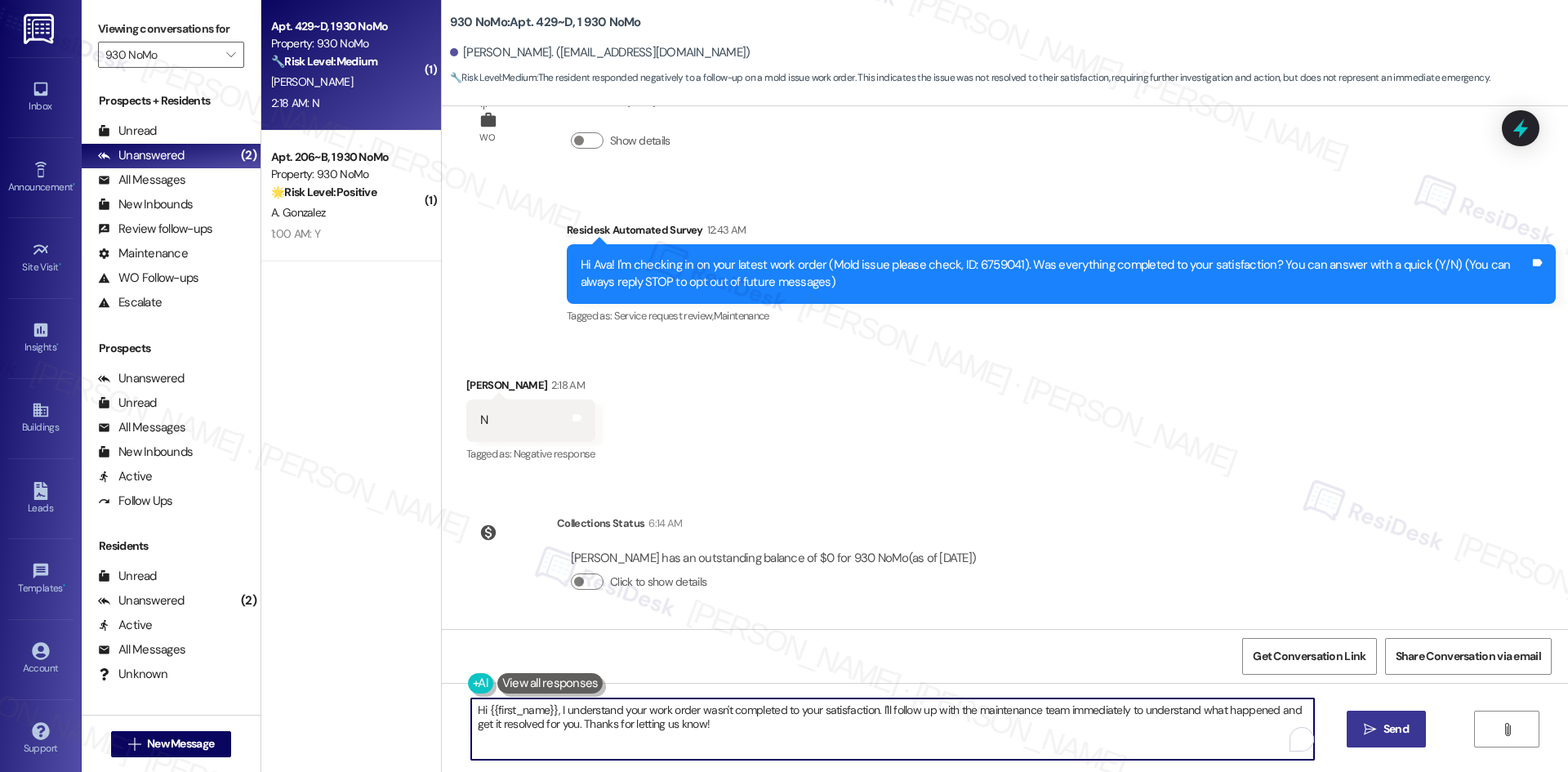
drag, startPoint x: 826, startPoint y: 733, endPoint x: 907, endPoint y: 747, distance: 82.2
click at [827, 733] on textarea "Hi {{first_name}}, I understand your work order wasn't completed to your satisf…" at bounding box center [892, 729] width 842 height 62
paste textarea "I'm sorry to hear that. Could you let me know what happened or what part of the…"
type textarea "I'm sorry to hear that. Could you let me know what happened or what part of the…"
click at [1361, 734] on span " Send" at bounding box center [1386, 728] width 52 height 17
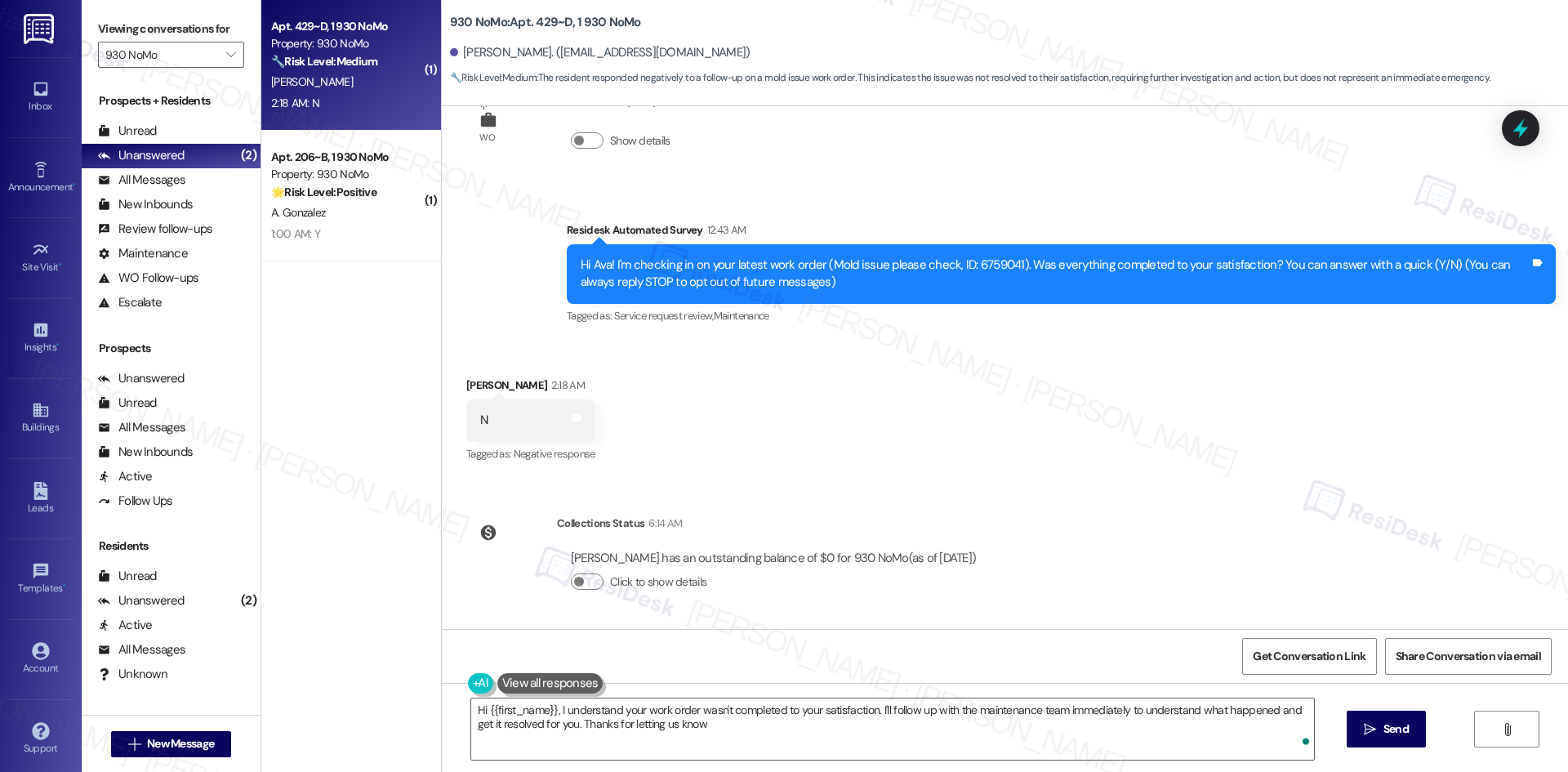
type textarea "Hi {{first_name}}, I understand your work order wasn't completed to your satisf…"
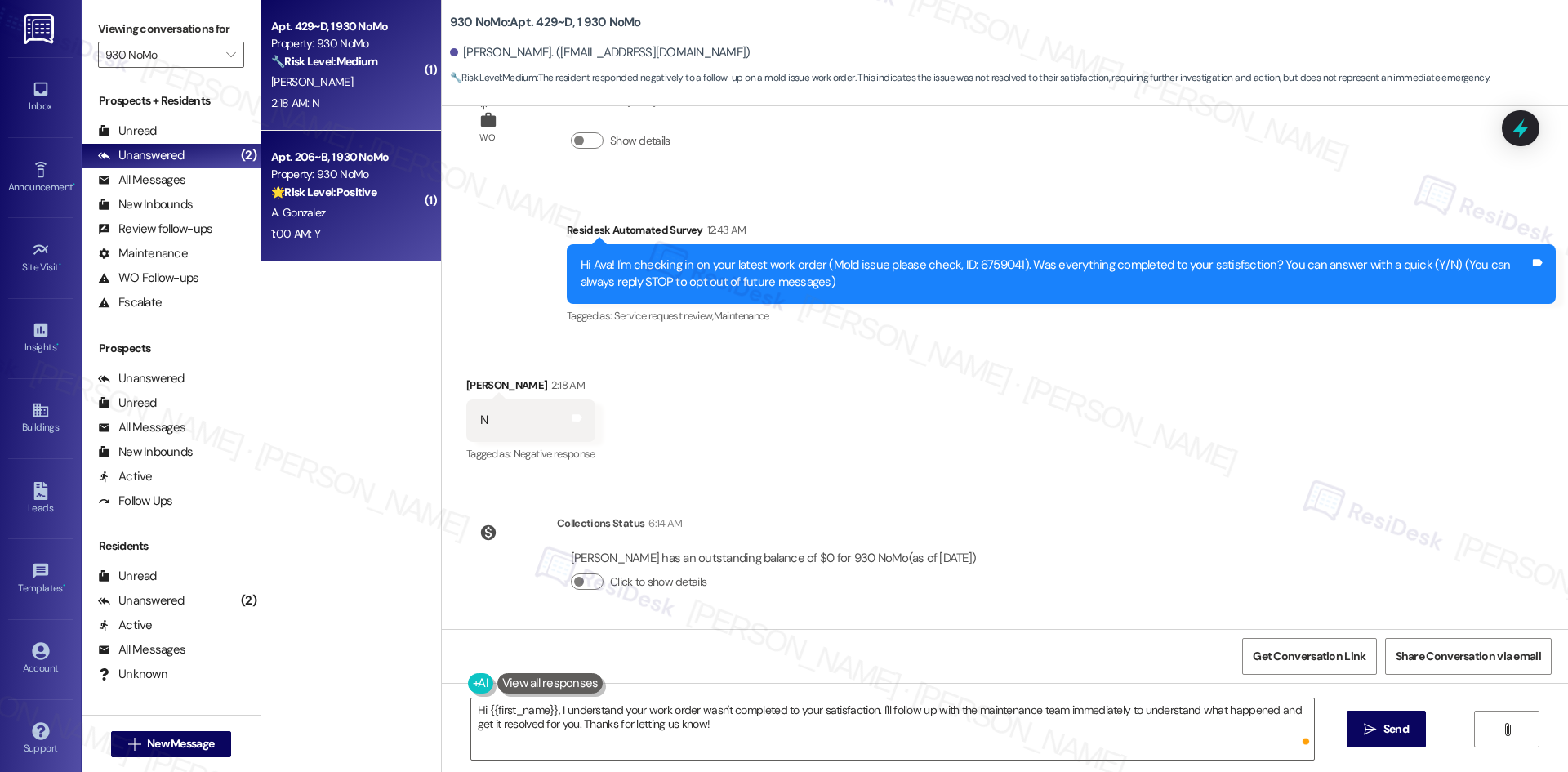
click at [334, 203] on div "A. Gonzalez" at bounding box center [347, 212] width 154 height 21
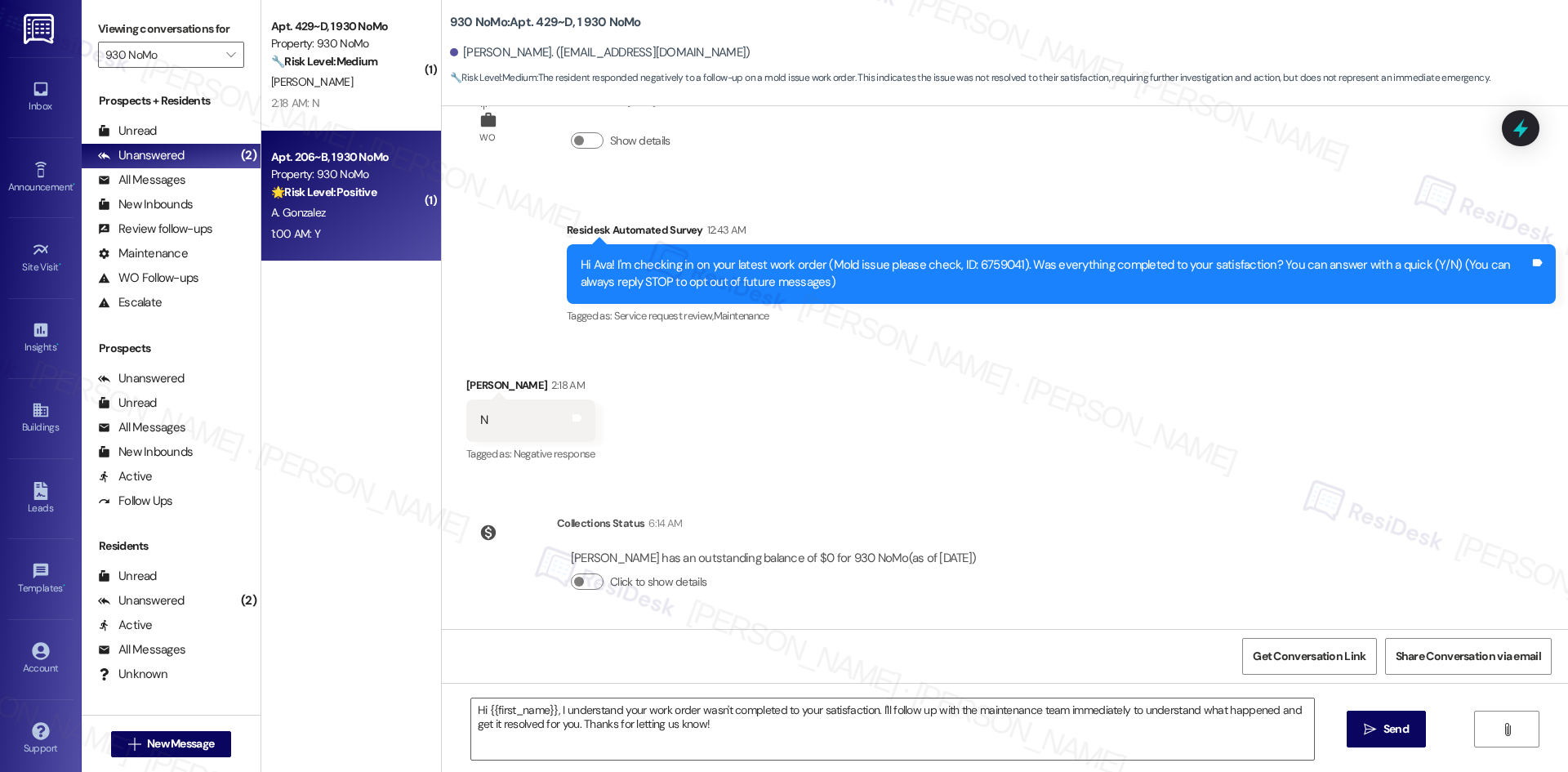
type textarea "Fetching suggested responses. Please feel free to read through the conversation…"
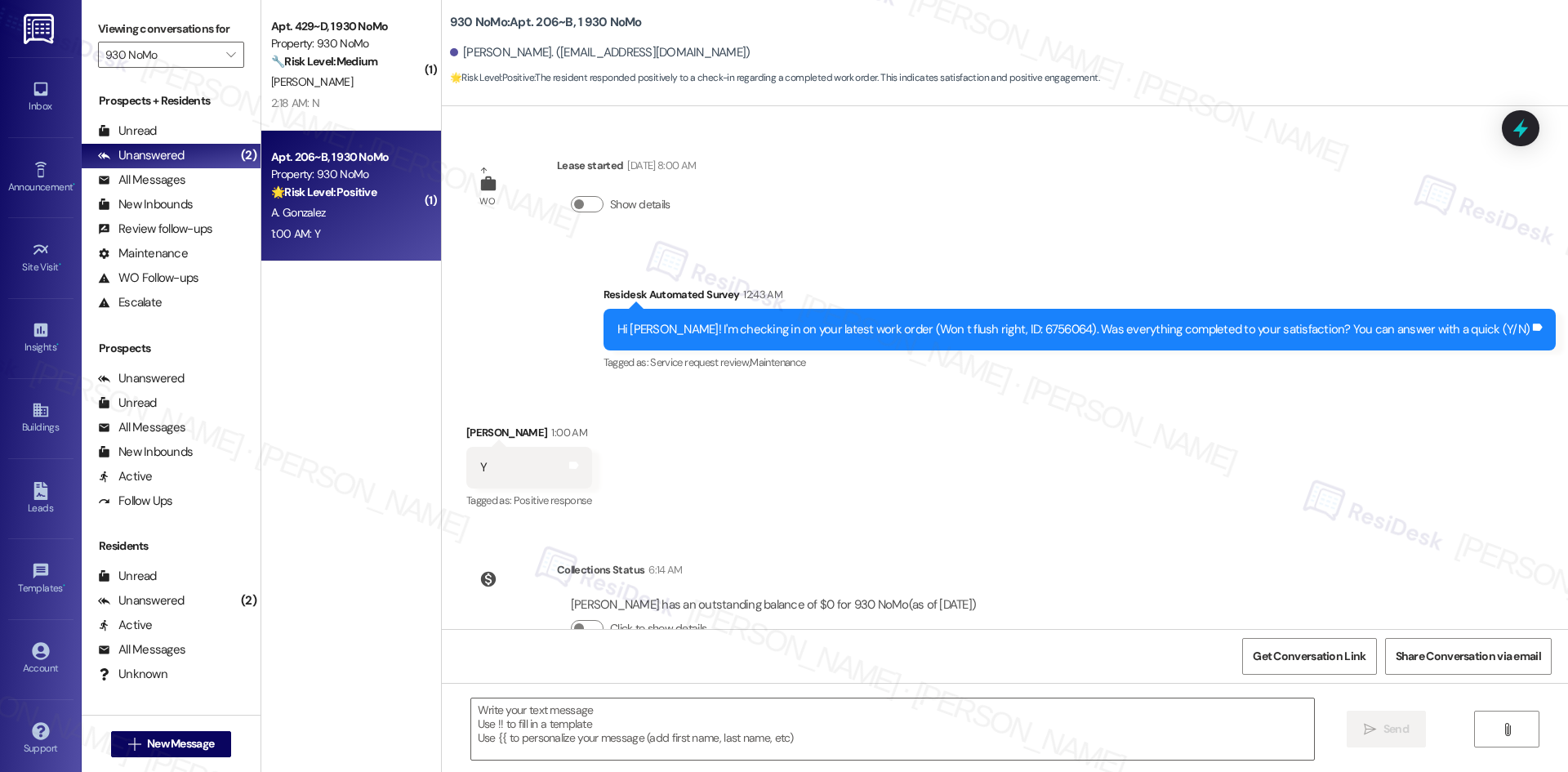
scroll to position [2395, 0]
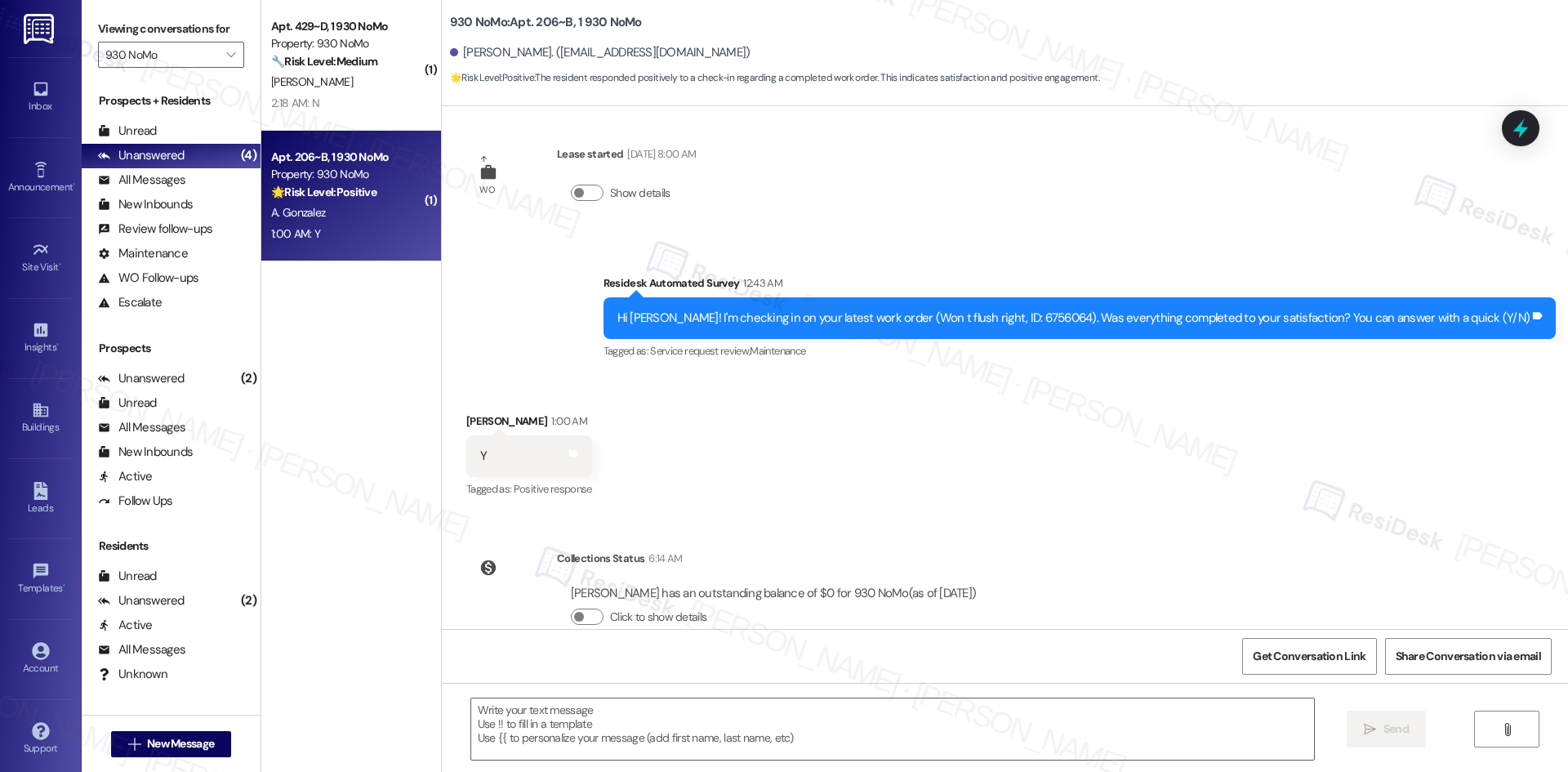
click at [955, 419] on div "Received via SMS Alina Gonzalez 1:00 AM Y Tags and notes Tagged as: Positive re…" at bounding box center [1005, 445] width 1126 height 138
click at [901, 727] on textarea at bounding box center [892, 729] width 842 height 62
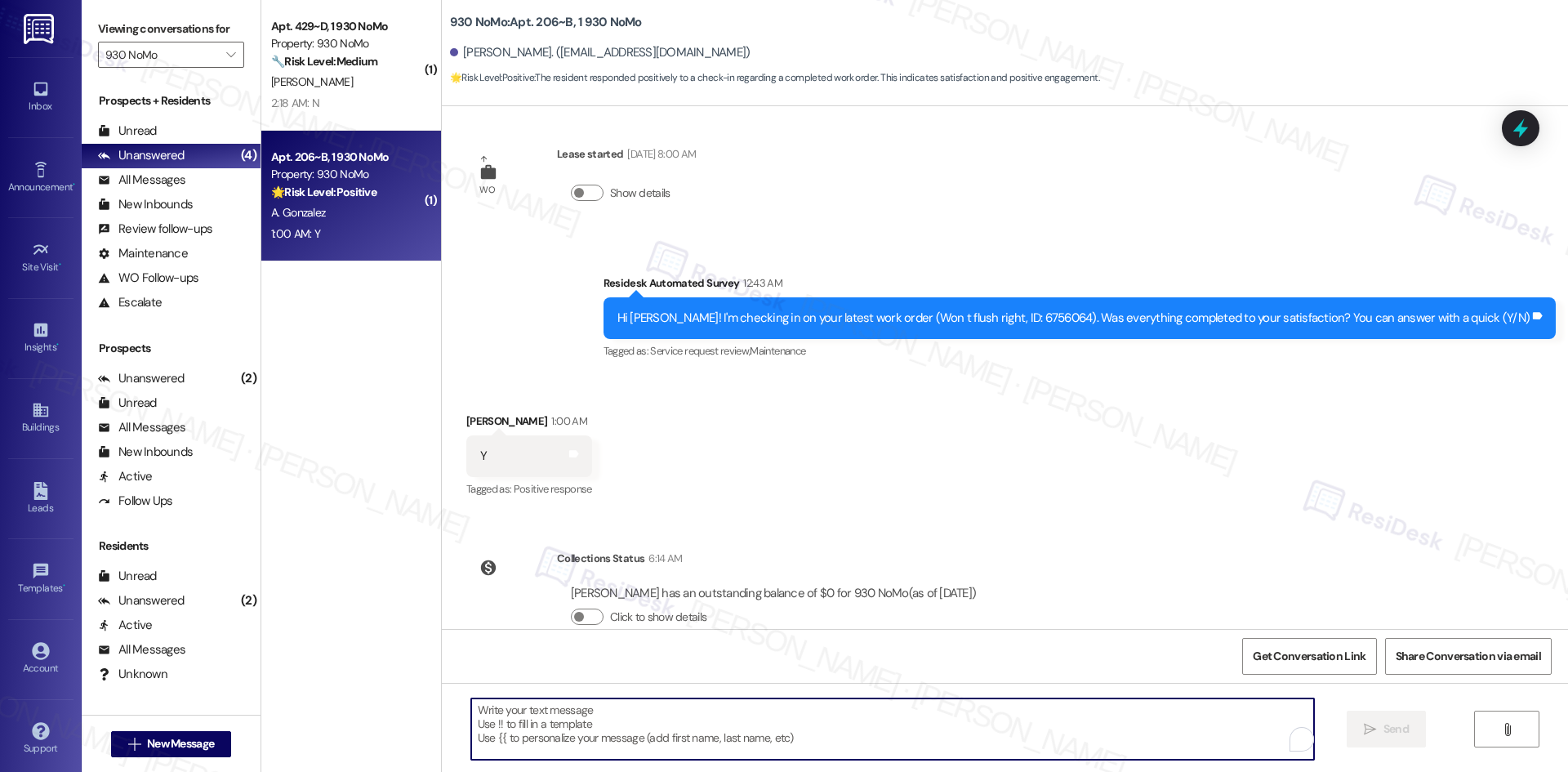
paste textarea "Thank you for confirming! I’m glad to hear everything was completed to your sat…"
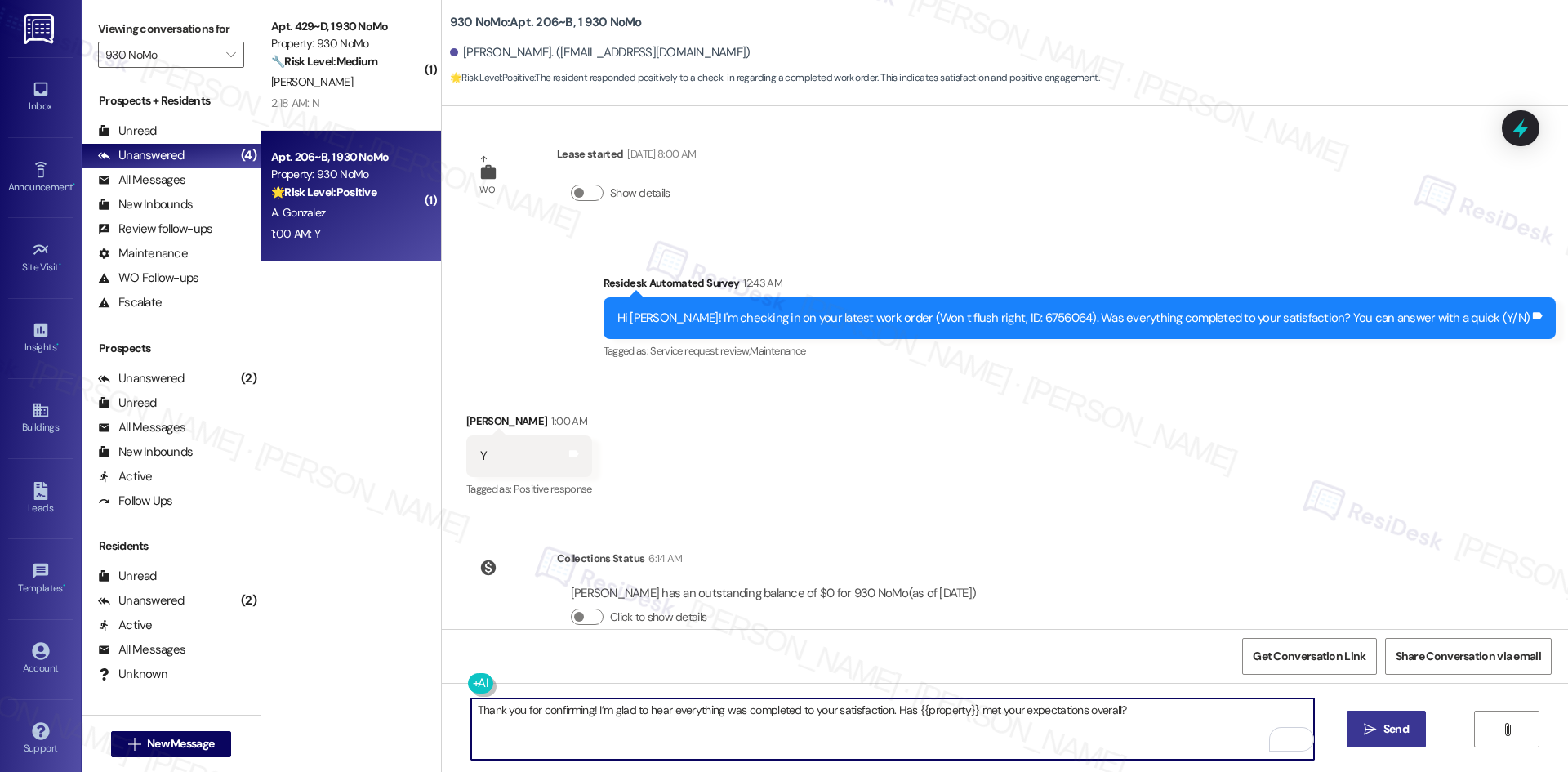
type textarea "Thank you for confirming! I’m glad to hear everything was completed to your sat…"
click at [1400, 733] on span "Send" at bounding box center [1395, 728] width 25 height 17
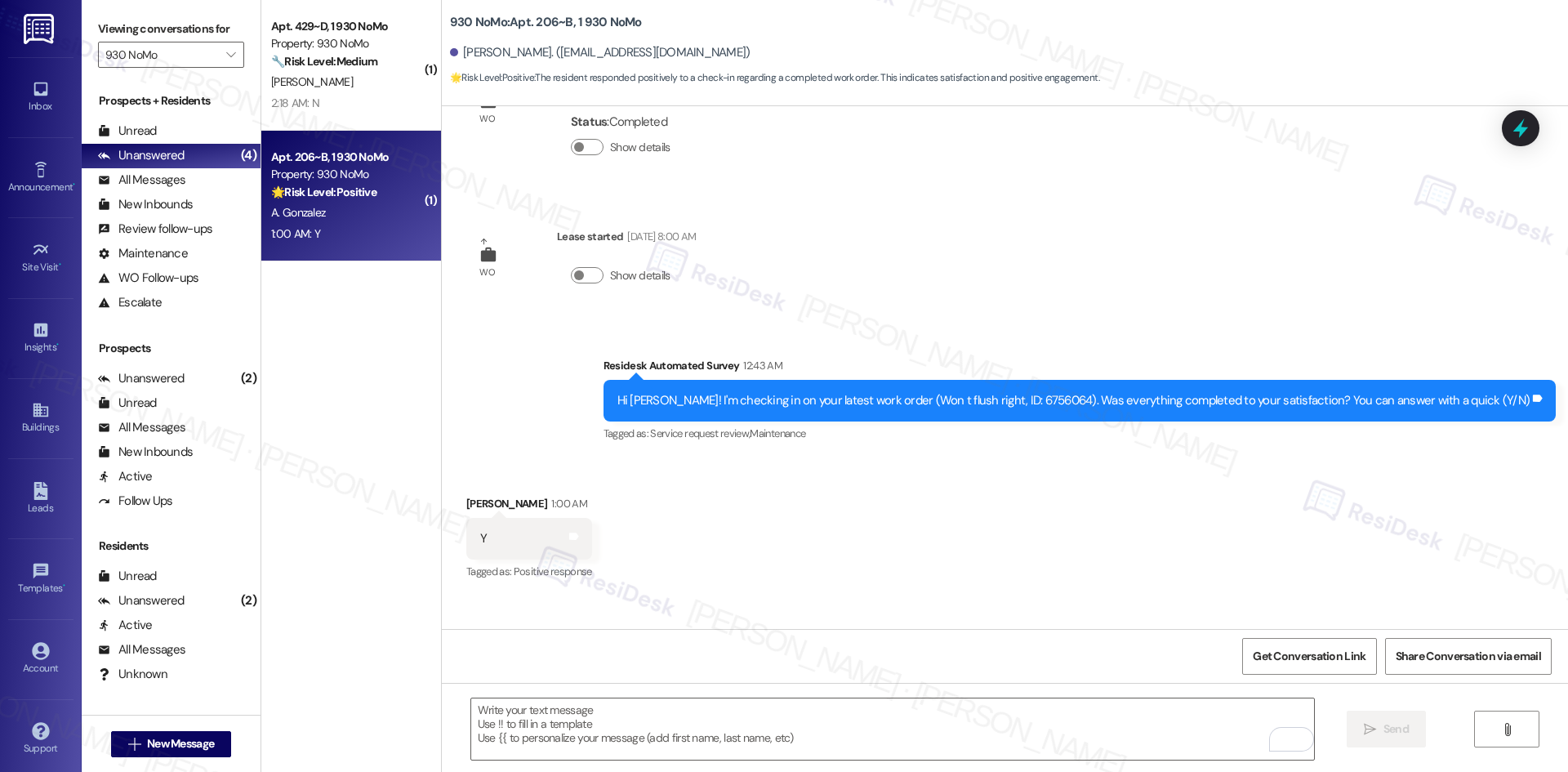
scroll to position [2509, 0]
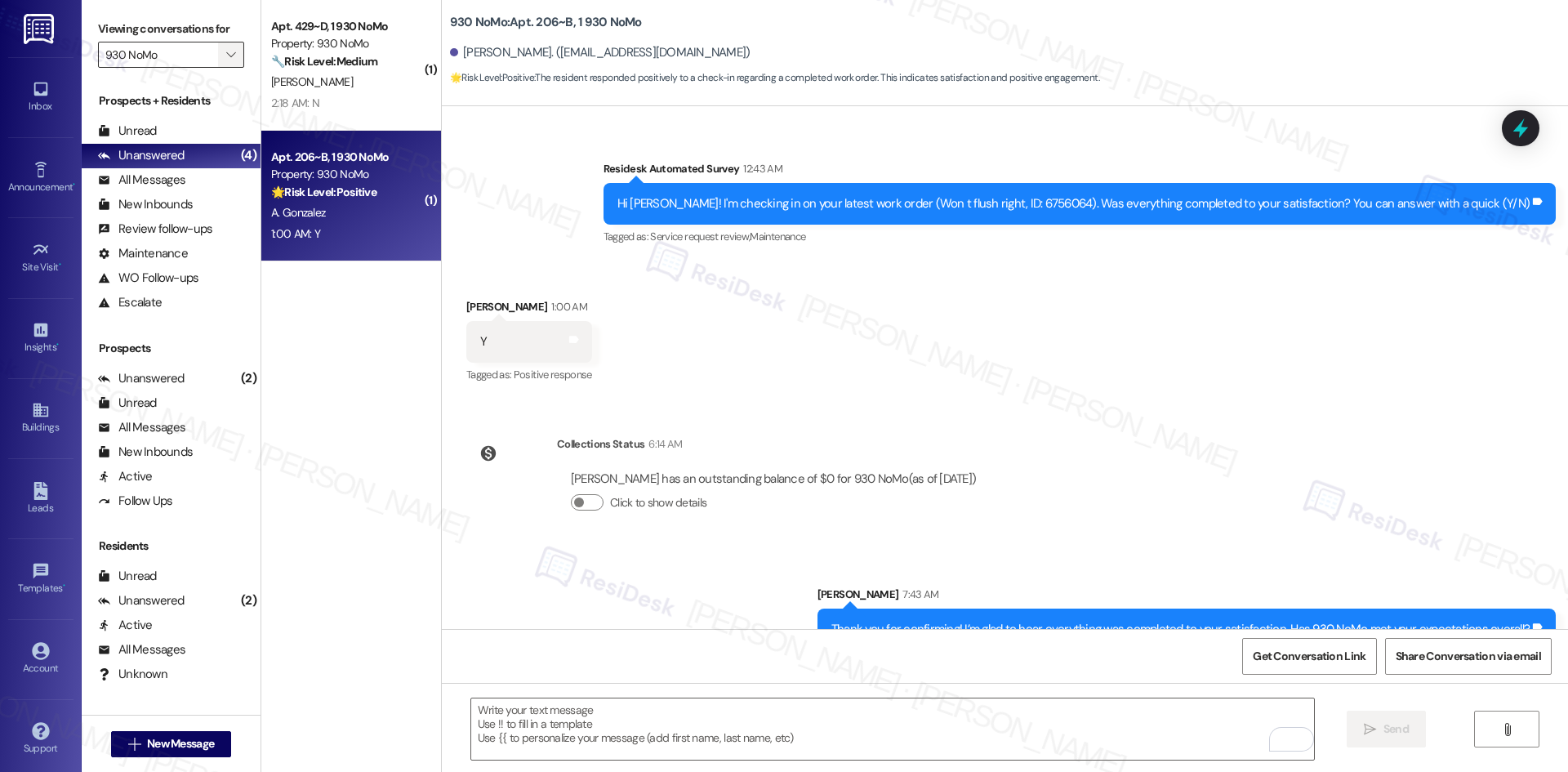
click at [223, 58] on span "" at bounding box center [230, 55] width 16 height 26
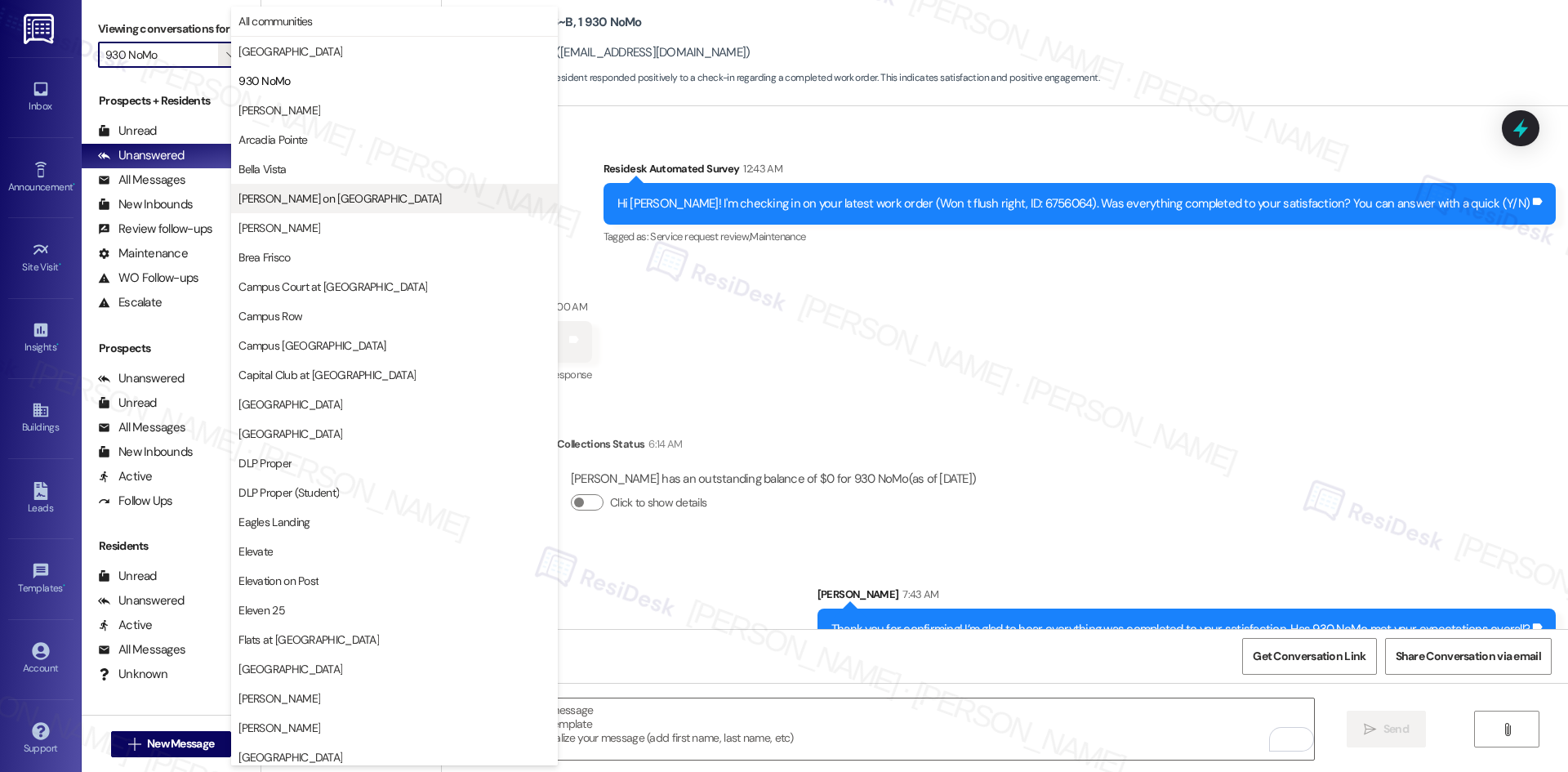
click at [405, 206] on button "Bixby on College Avenue" at bounding box center [394, 199] width 326 height 30
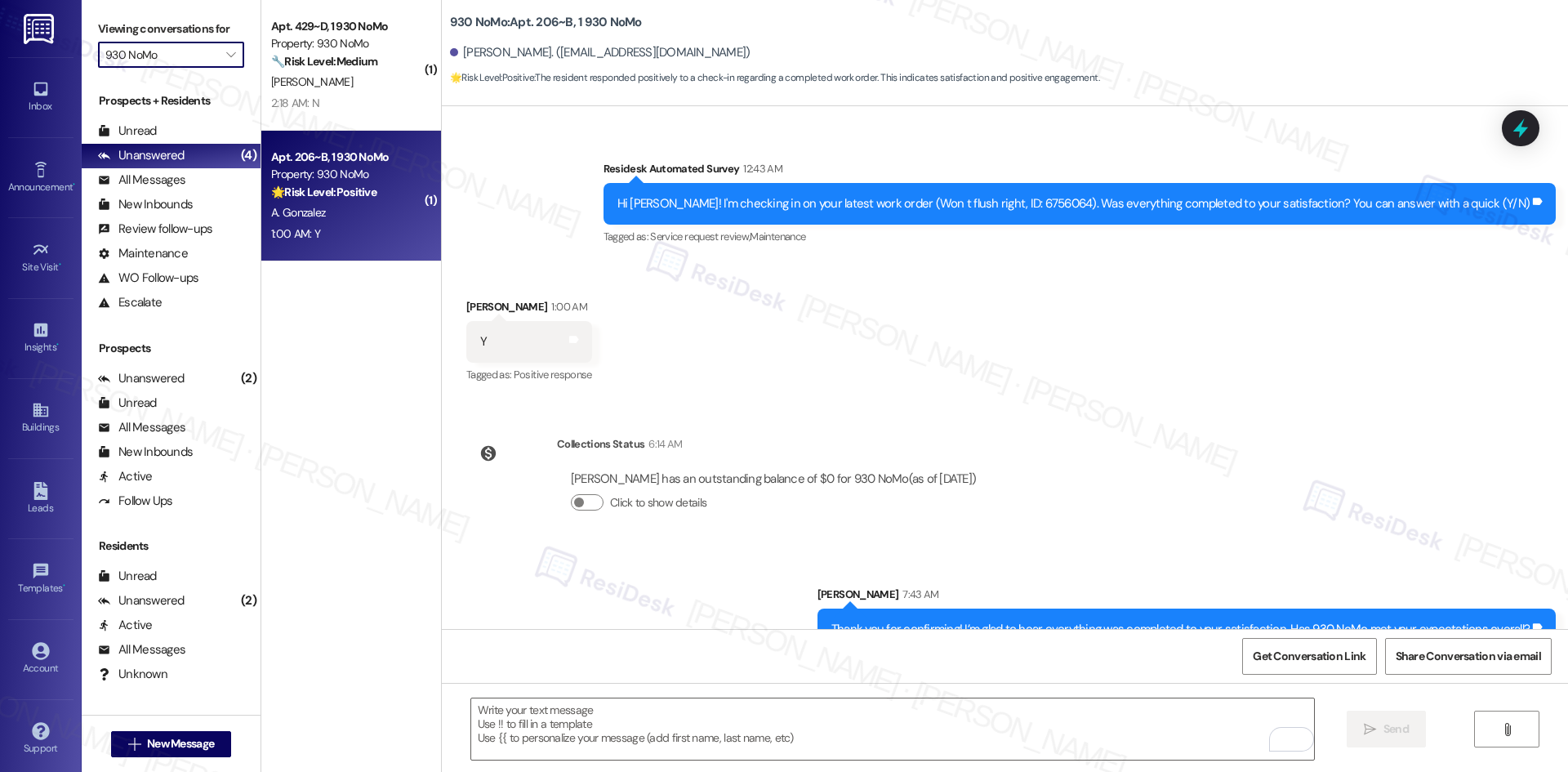
type input "Bixby on College Avenue"
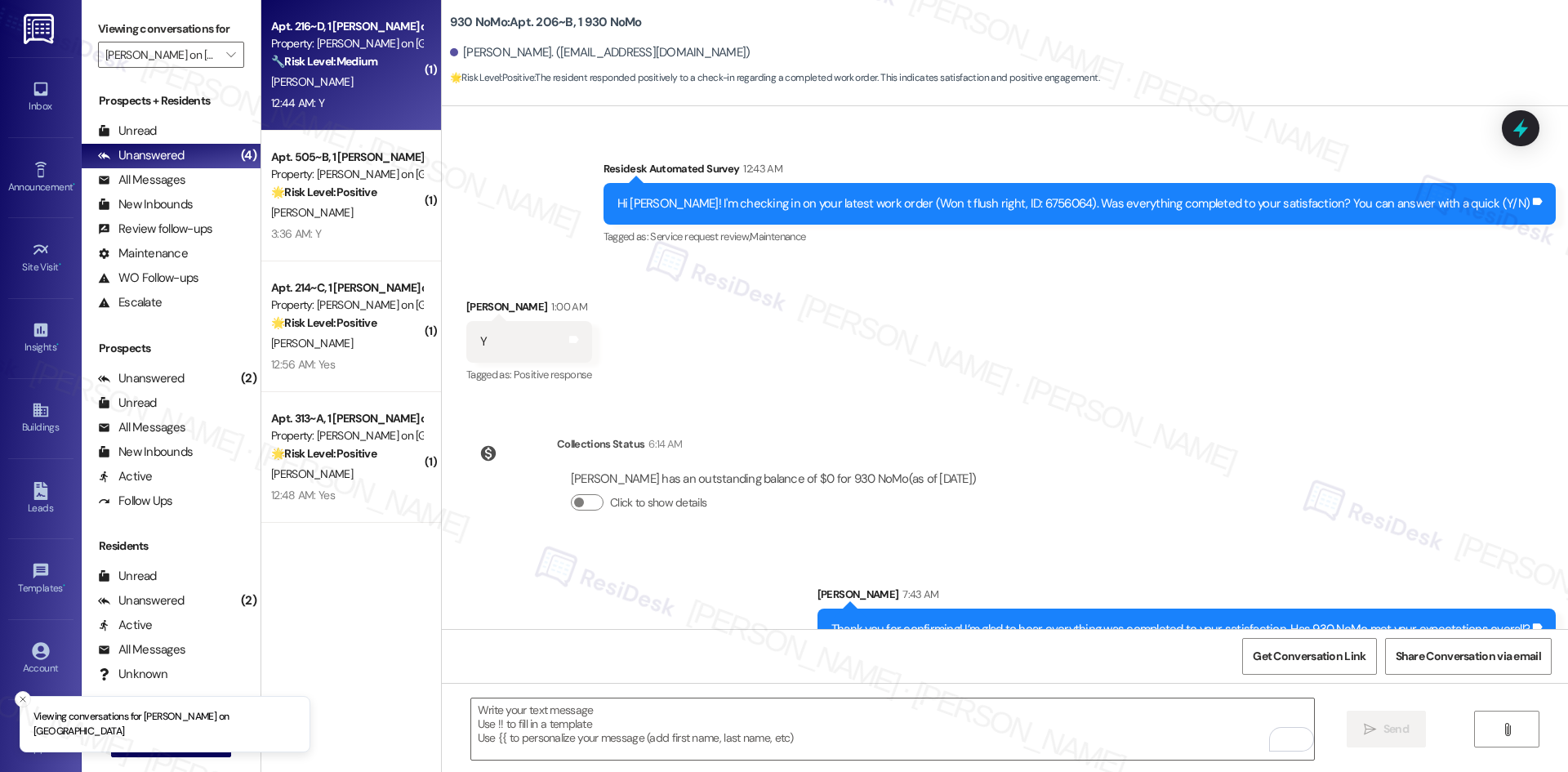
click at [332, 66] on strong "🔧 Risk Level: Medium" at bounding box center [324, 62] width 106 height 15
type textarea "Fetching suggested responses. Please feel free to read through the conversation…"
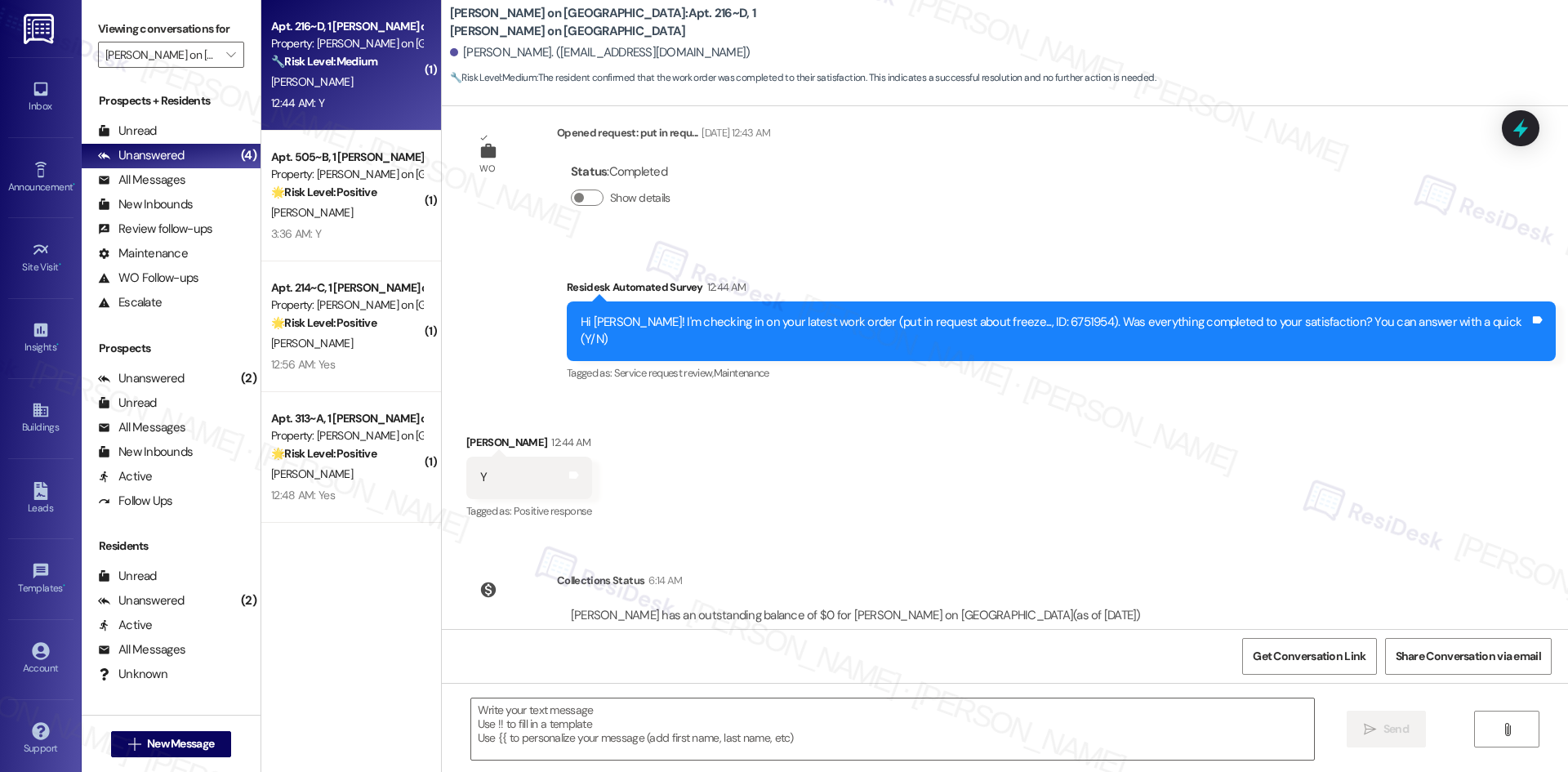
scroll to position [1046, 0]
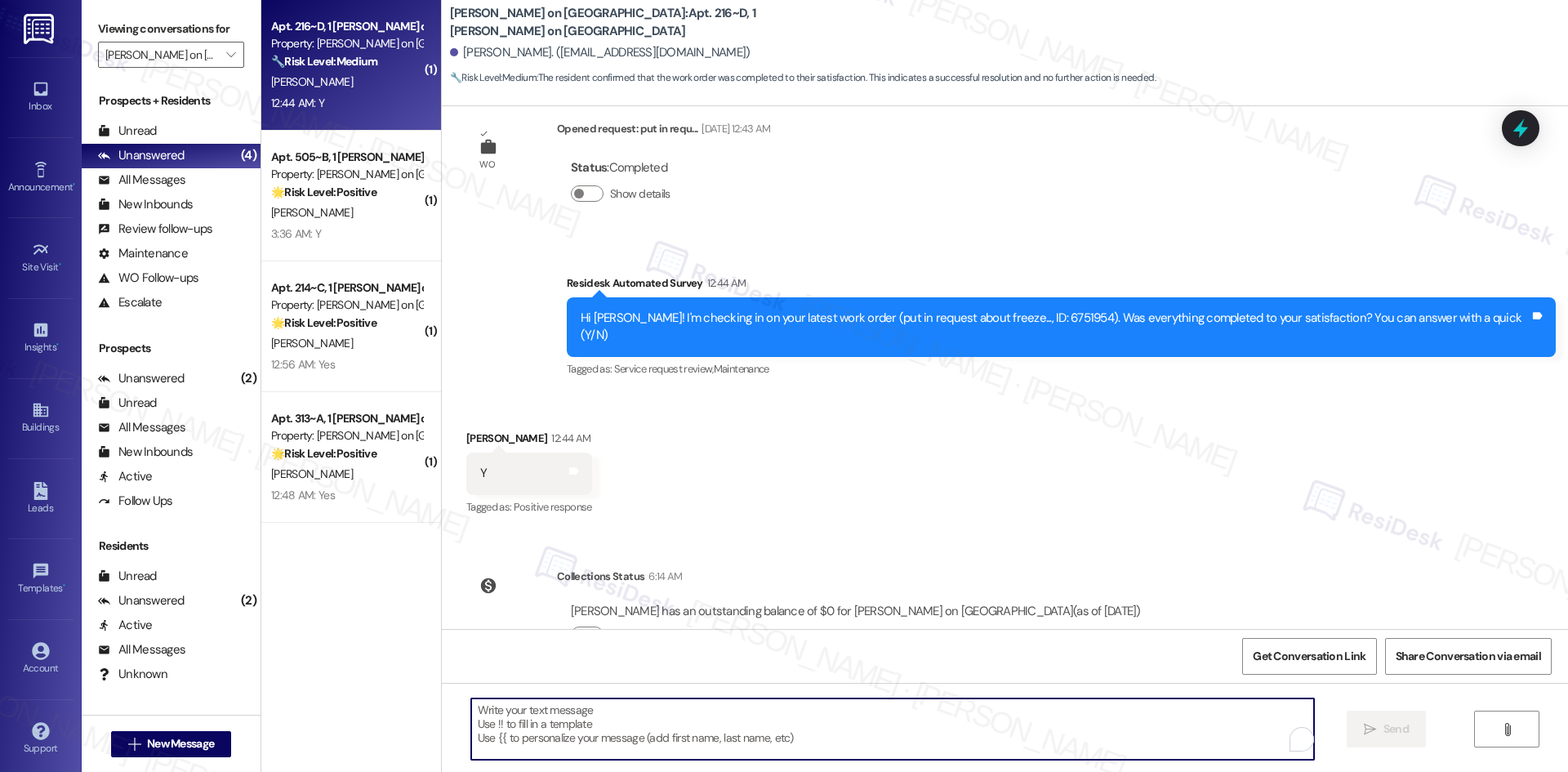
click at [962, 733] on textarea "To enrich screen reader interactions, please activate Accessibility in Grammarl…" at bounding box center [892, 729] width 842 height 62
paste textarea "Thank you for confirming! I’m glad to hear everything was completed to your sat…"
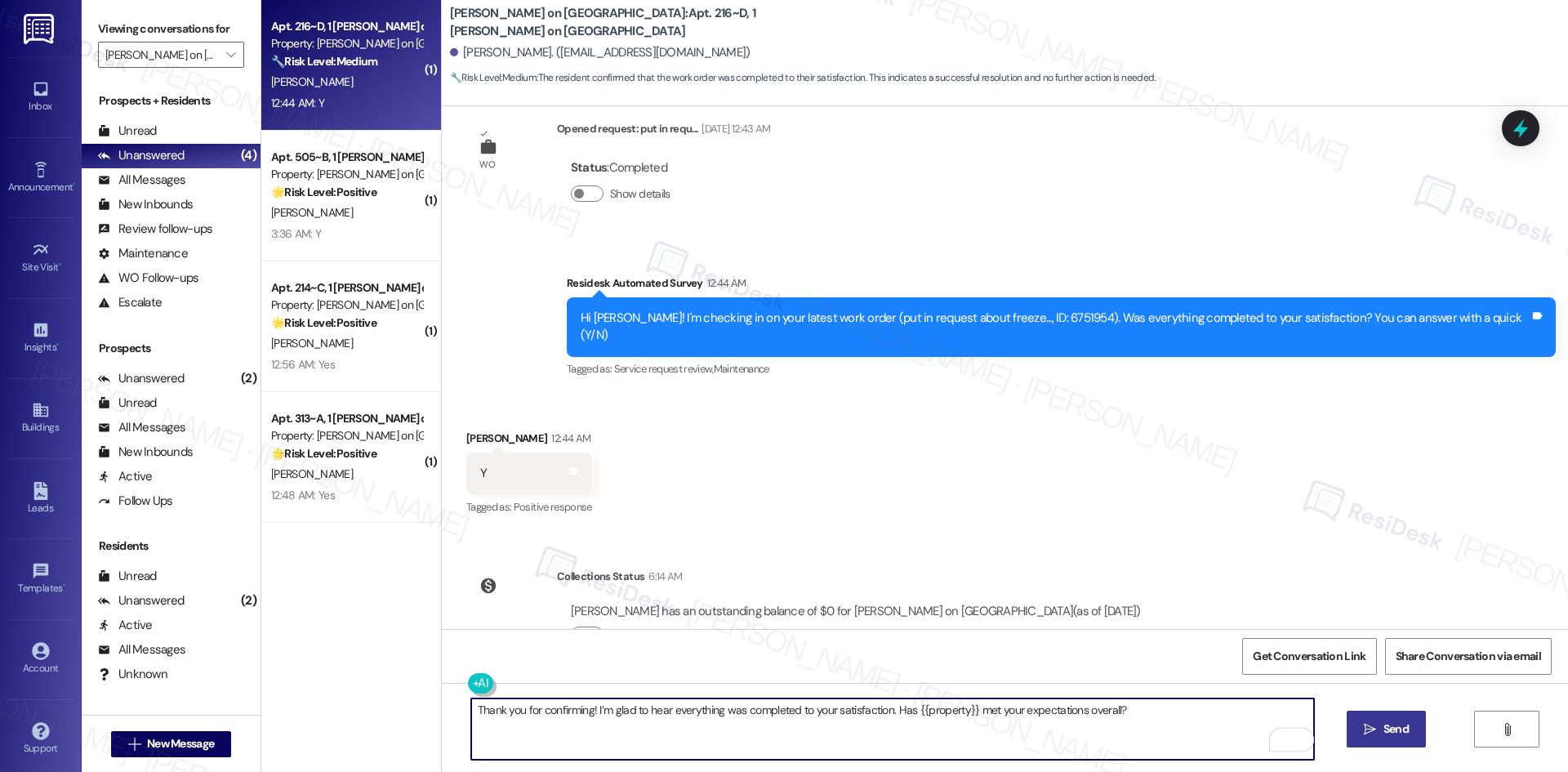
type textarea "Thank you for confirming! I’m glad to hear everything was completed to your sat…"
click at [1380, 730] on span "Send" at bounding box center [1395, 728] width 32 height 17
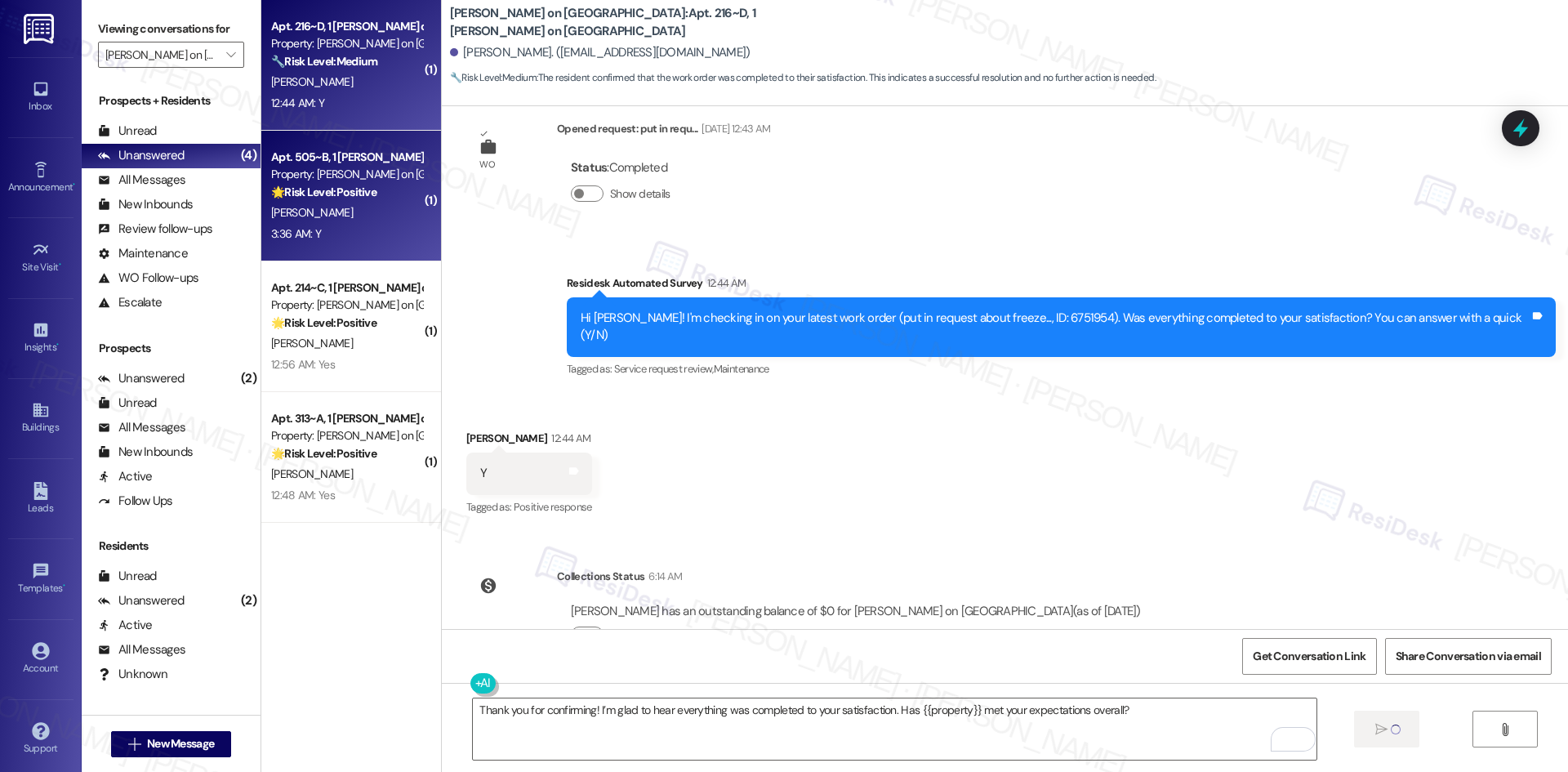
click at [349, 236] on div "3:36 AM: Y 3:36 AM: Y" at bounding box center [347, 233] width 154 height 21
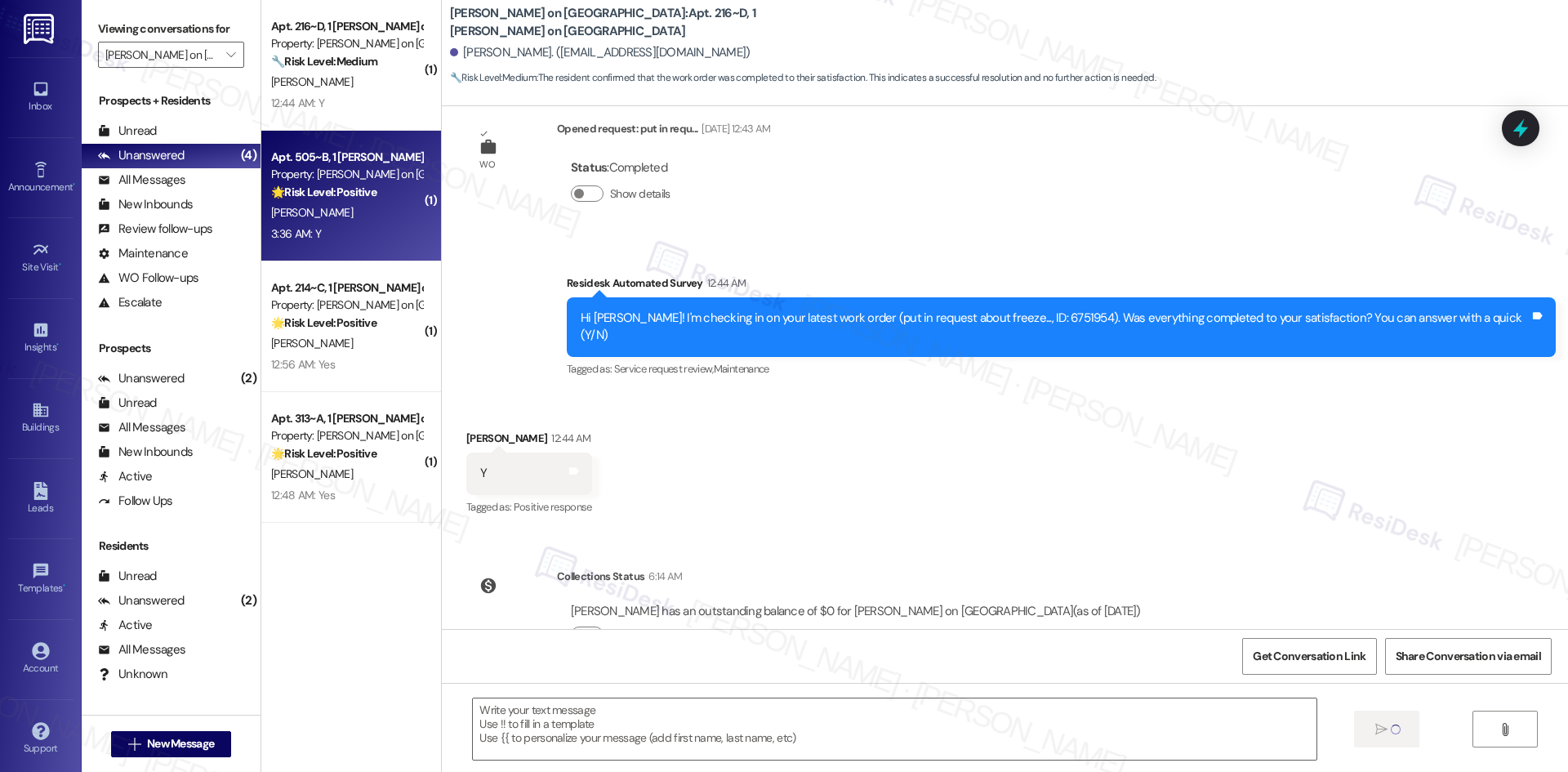
type textarea "Fetching suggested responses. Please feel free to read through the conversation…"
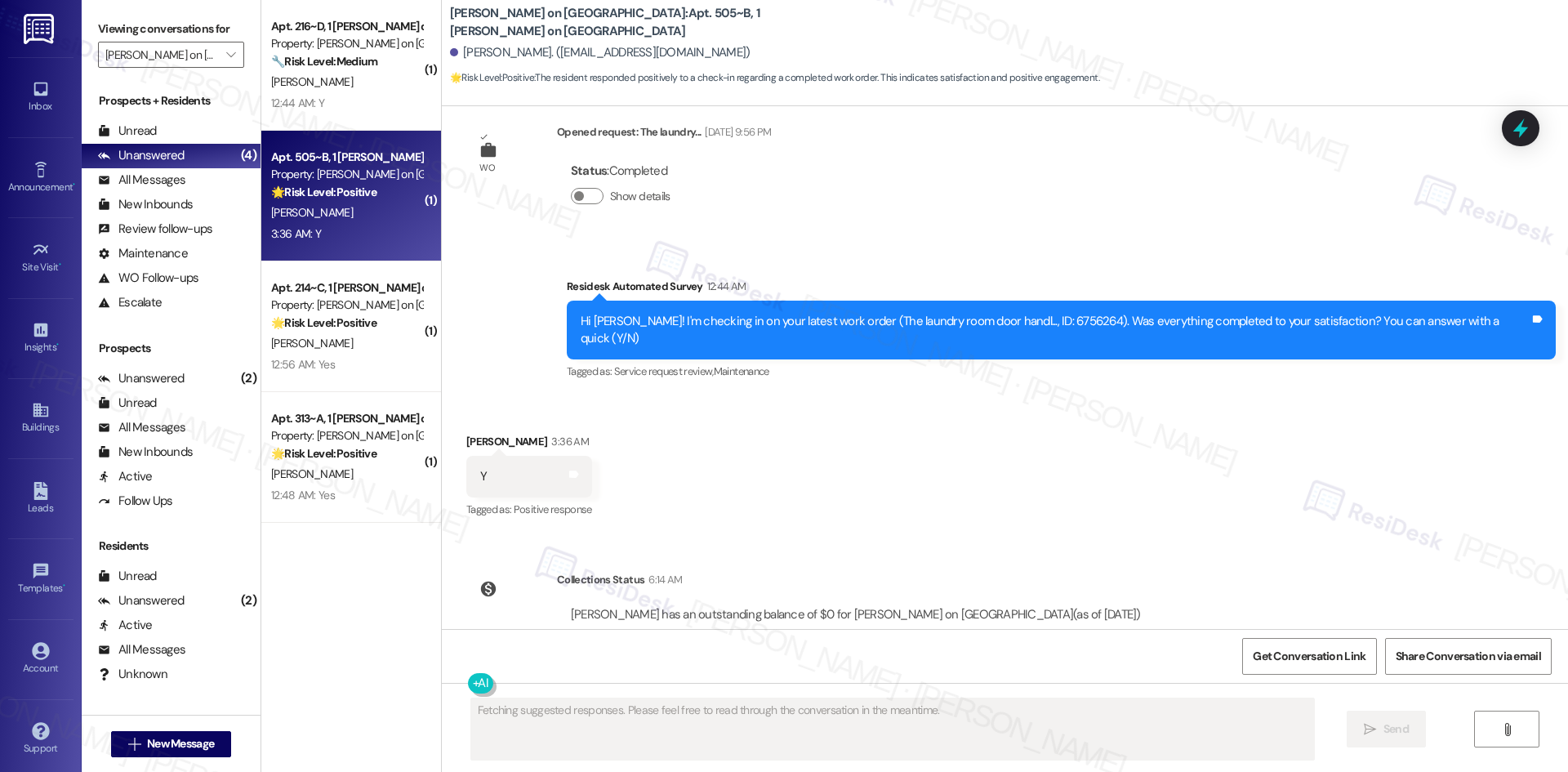
scroll to position [1509, 0]
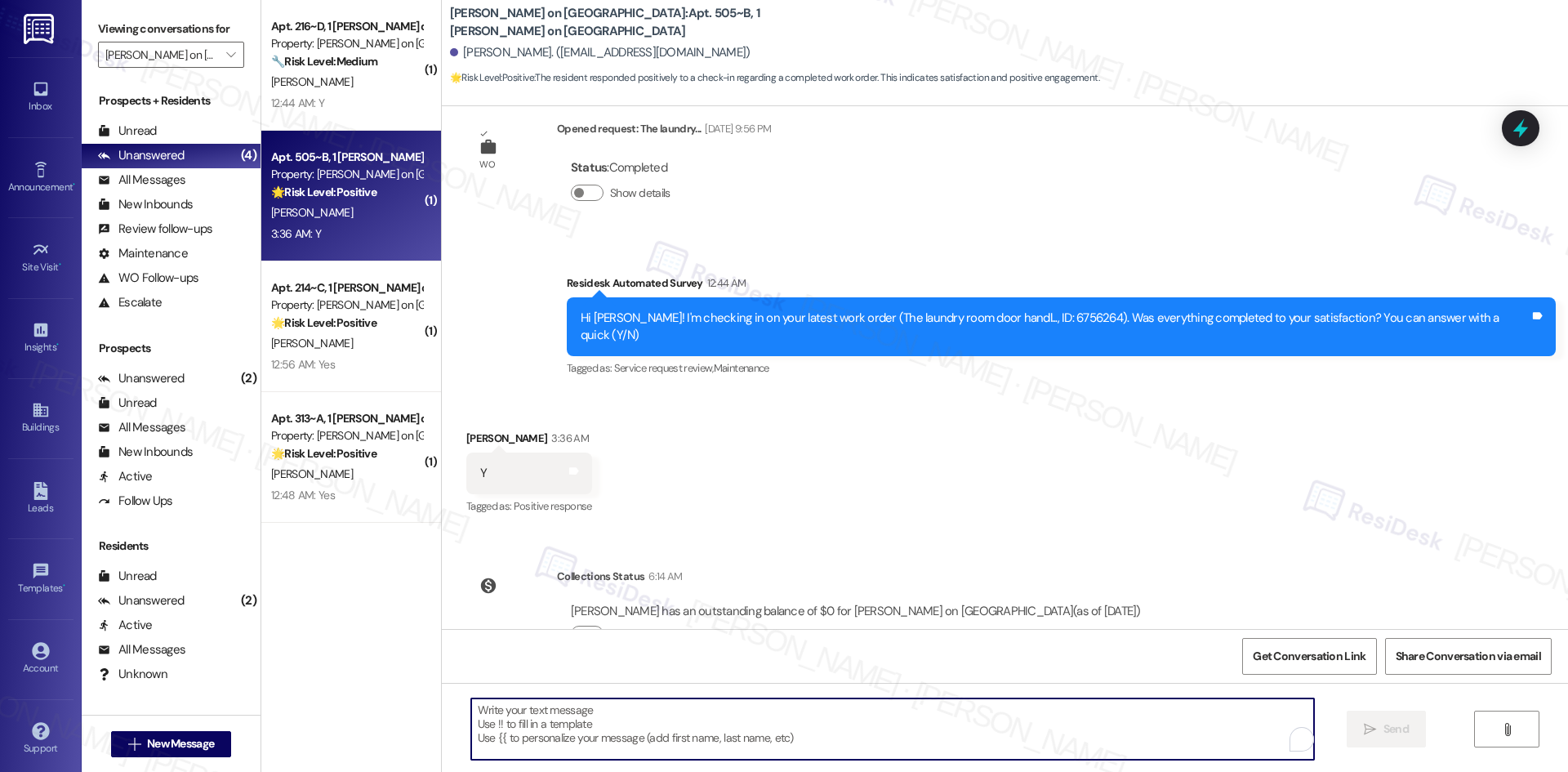
click at [890, 723] on textarea "To enrich screen reader interactions, please activate Accessibility in Grammarl…" at bounding box center [892, 729] width 842 height 62
paste textarea "Thank you for confirming! I’m glad to hear everything was completed to your sat…"
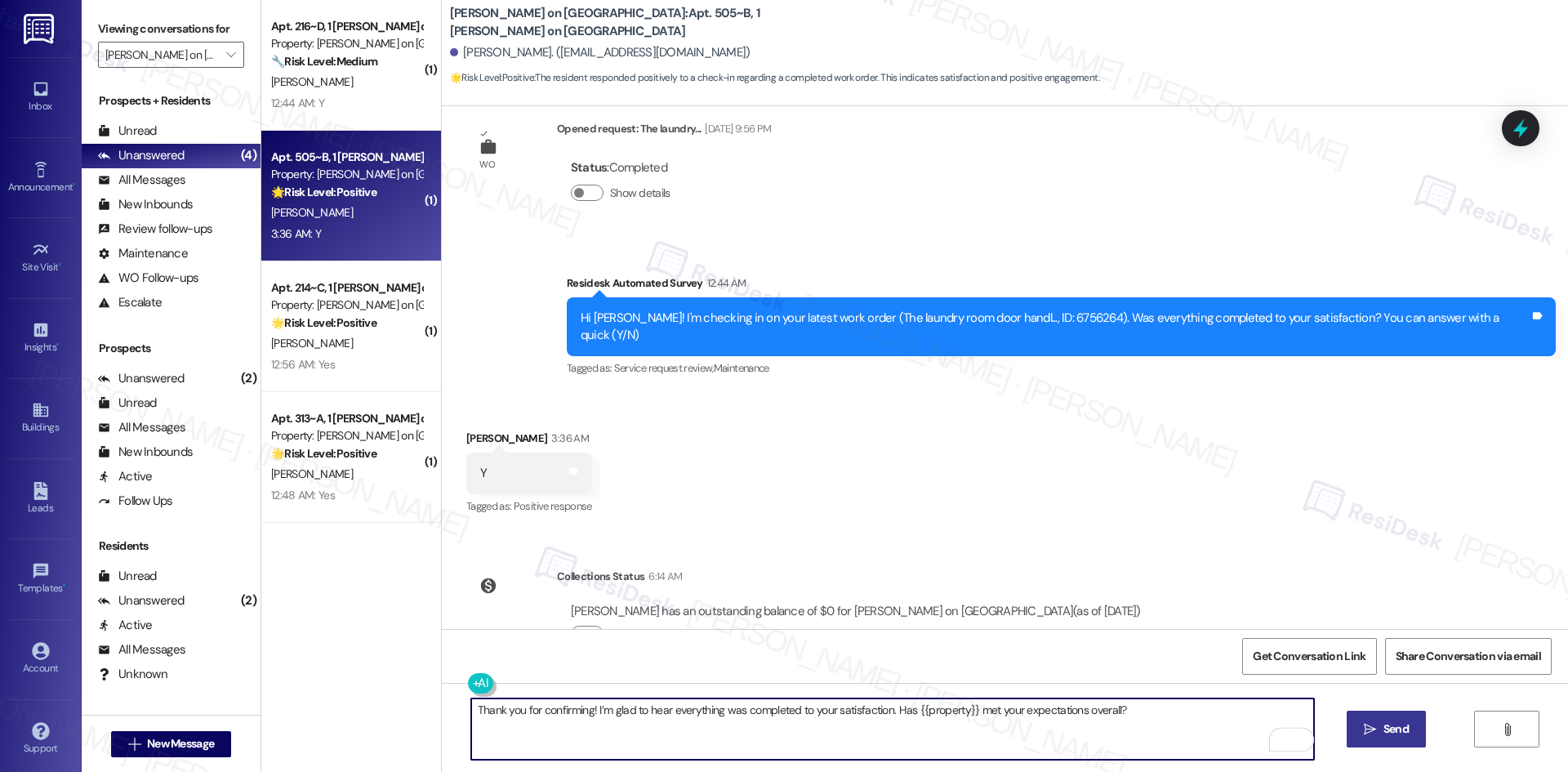
type textarea "Thank you for confirming! I’m glad to hear everything was completed to your sat…"
click at [1390, 733] on span "Send" at bounding box center [1395, 728] width 25 height 17
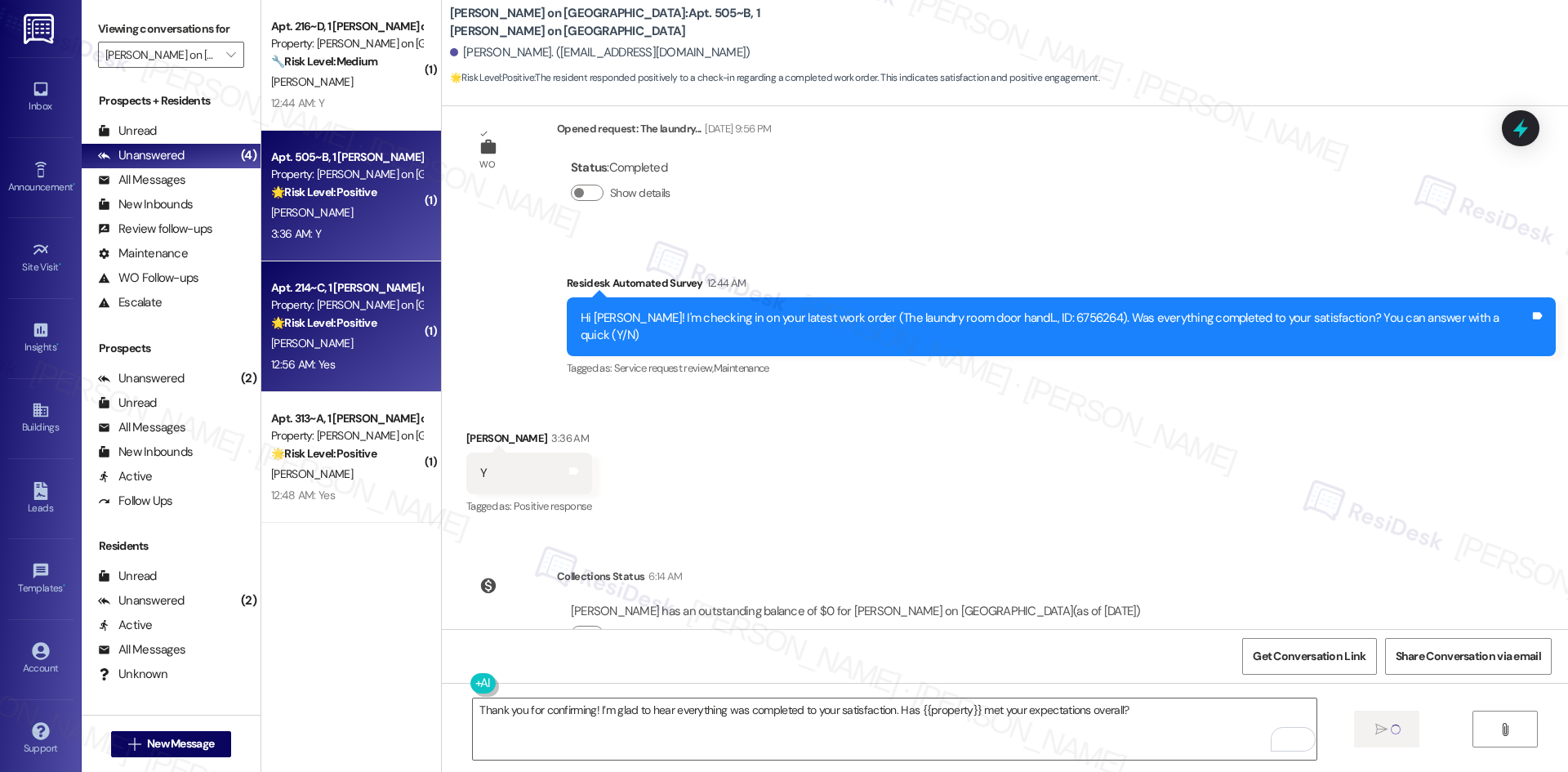
click at [376, 341] on div "S. Kopf" at bounding box center [347, 343] width 154 height 21
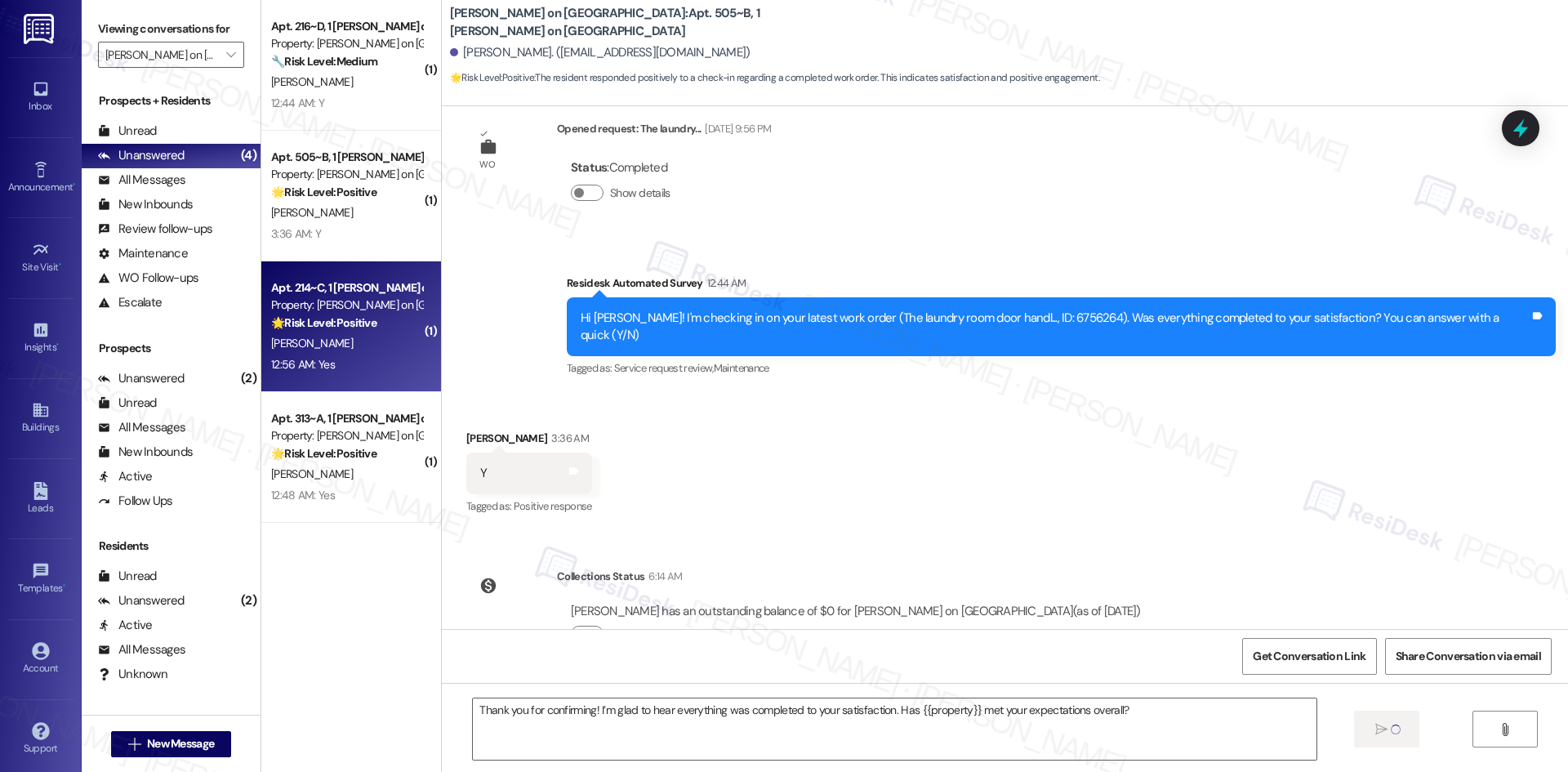
type textarea "Fetching suggested responses. Please feel free to read through the conversation…"
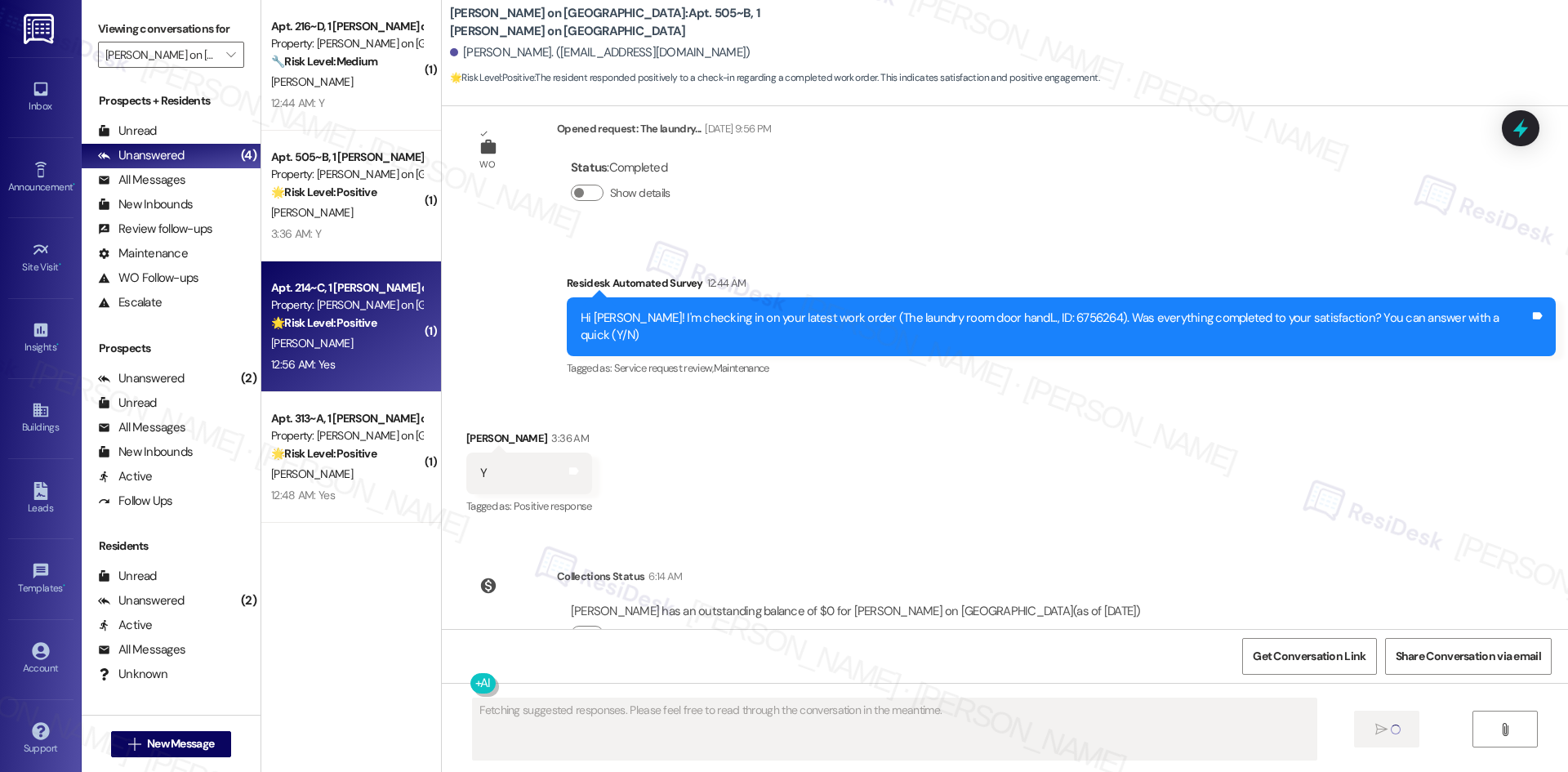
scroll to position [1065, 0]
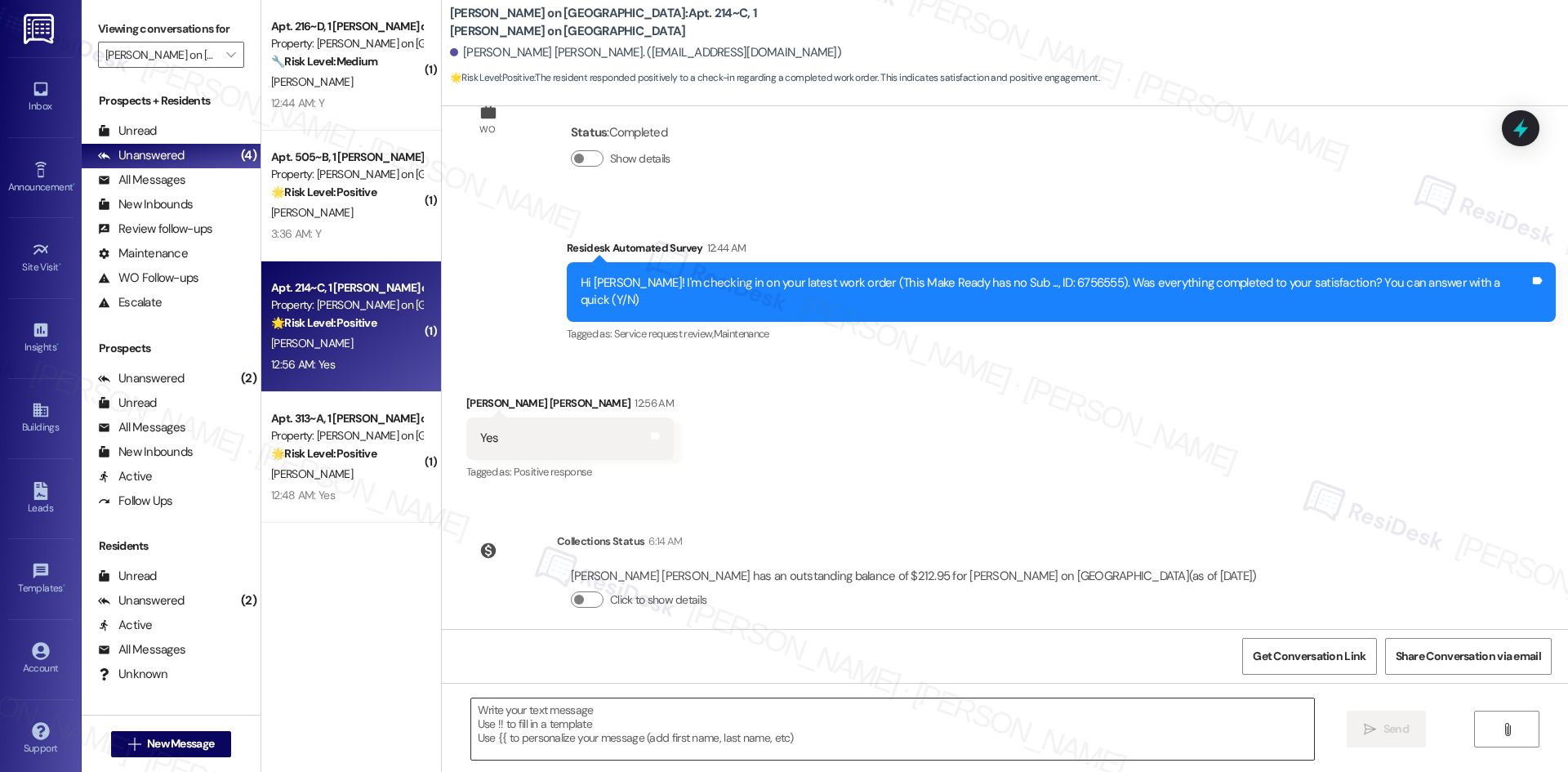
click at [920, 711] on textarea at bounding box center [892, 729] width 842 height 62
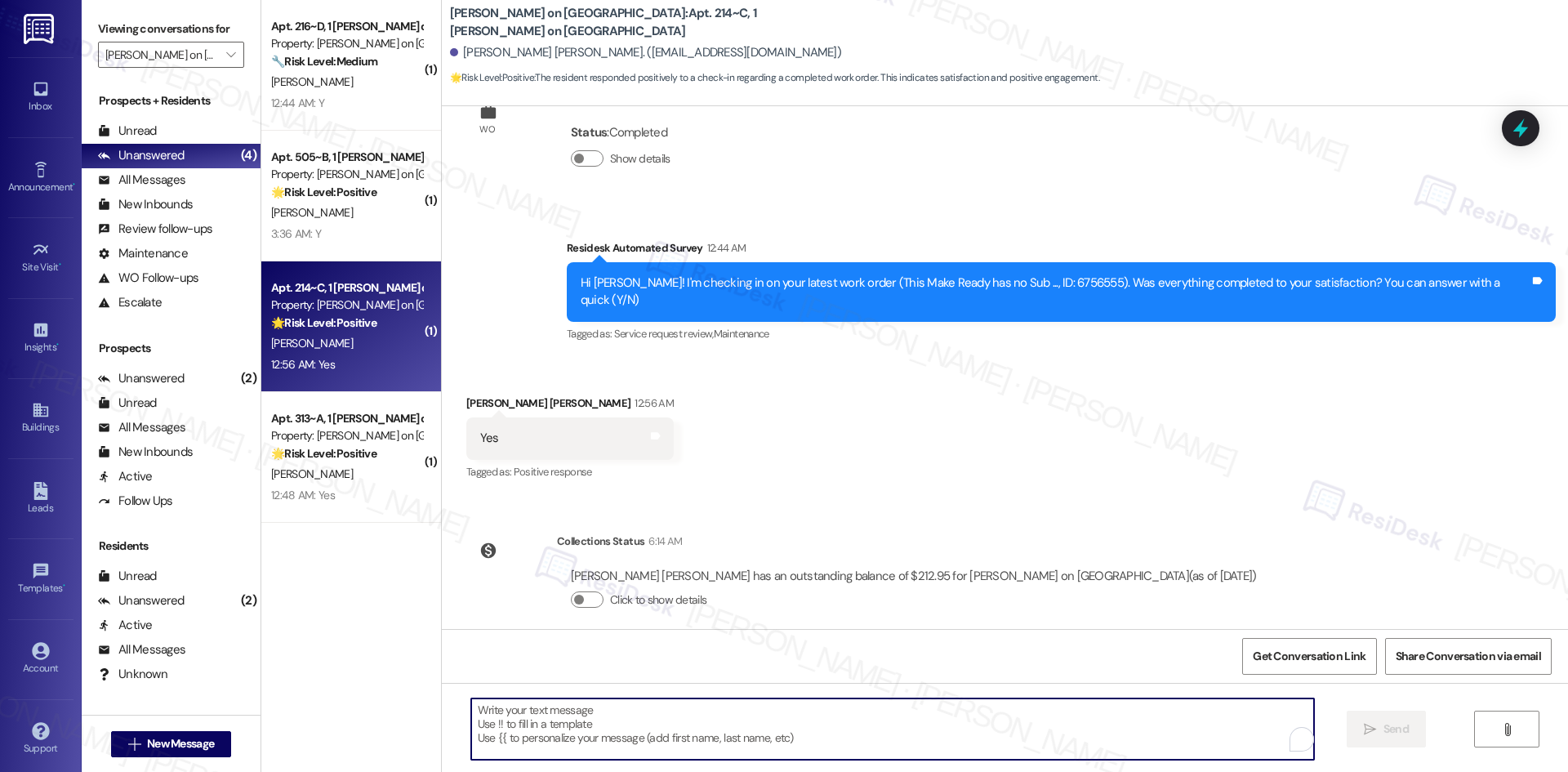
paste textarea "Thank you for confirming! I’m glad to hear everything was completed to your sat…"
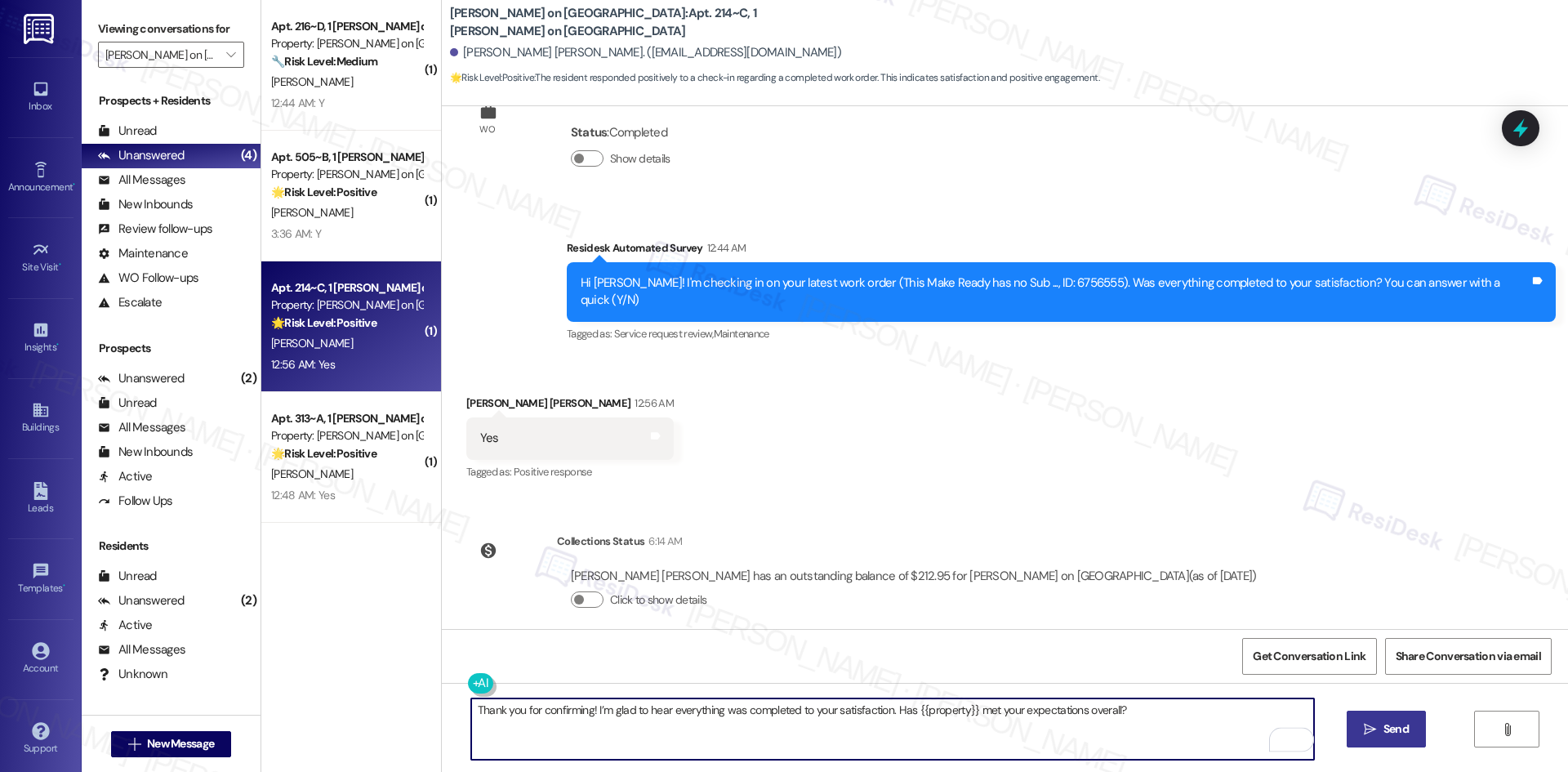
type textarea "Thank you for confirming! I’m glad to hear everything was completed to your sat…"
click at [1388, 727] on span "Send" at bounding box center [1395, 728] width 25 height 17
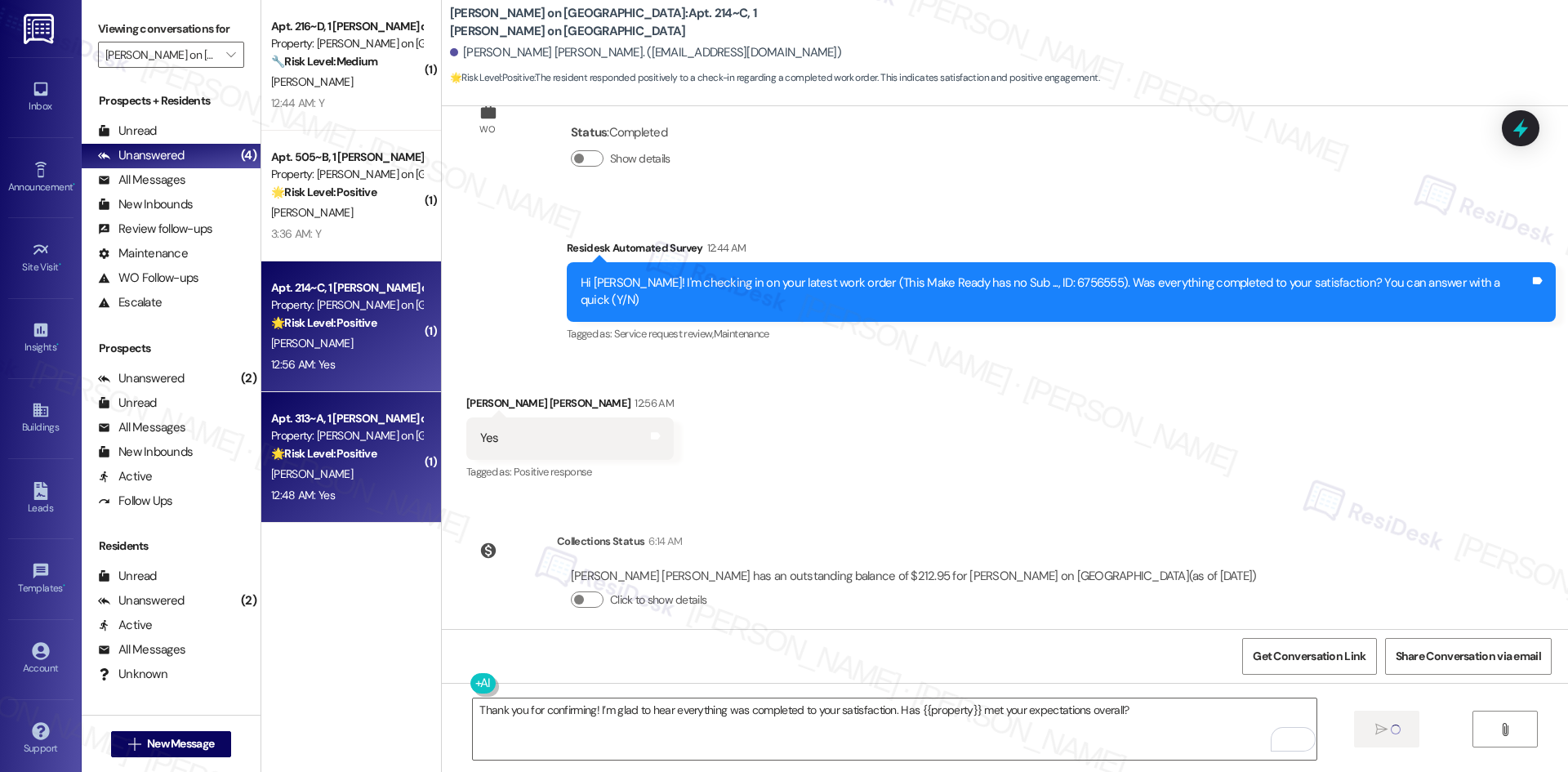
click at [330, 488] on div "12:48 AM: Yes 12:48 AM: Yes" at bounding box center [347, 495] width 154 height 21
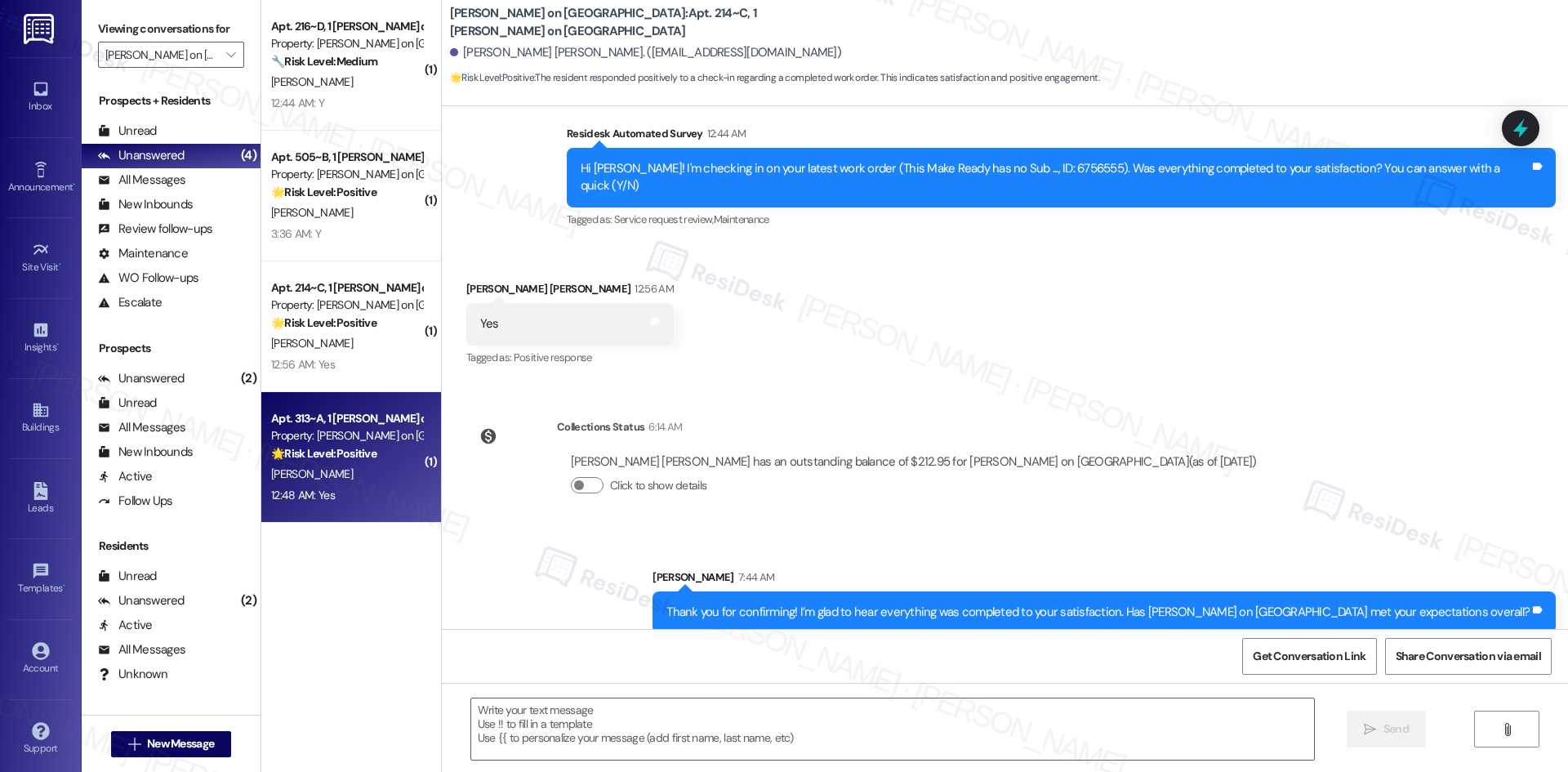
type textarea "Fetching suggested responses. Please feel free to read through the conversation…"
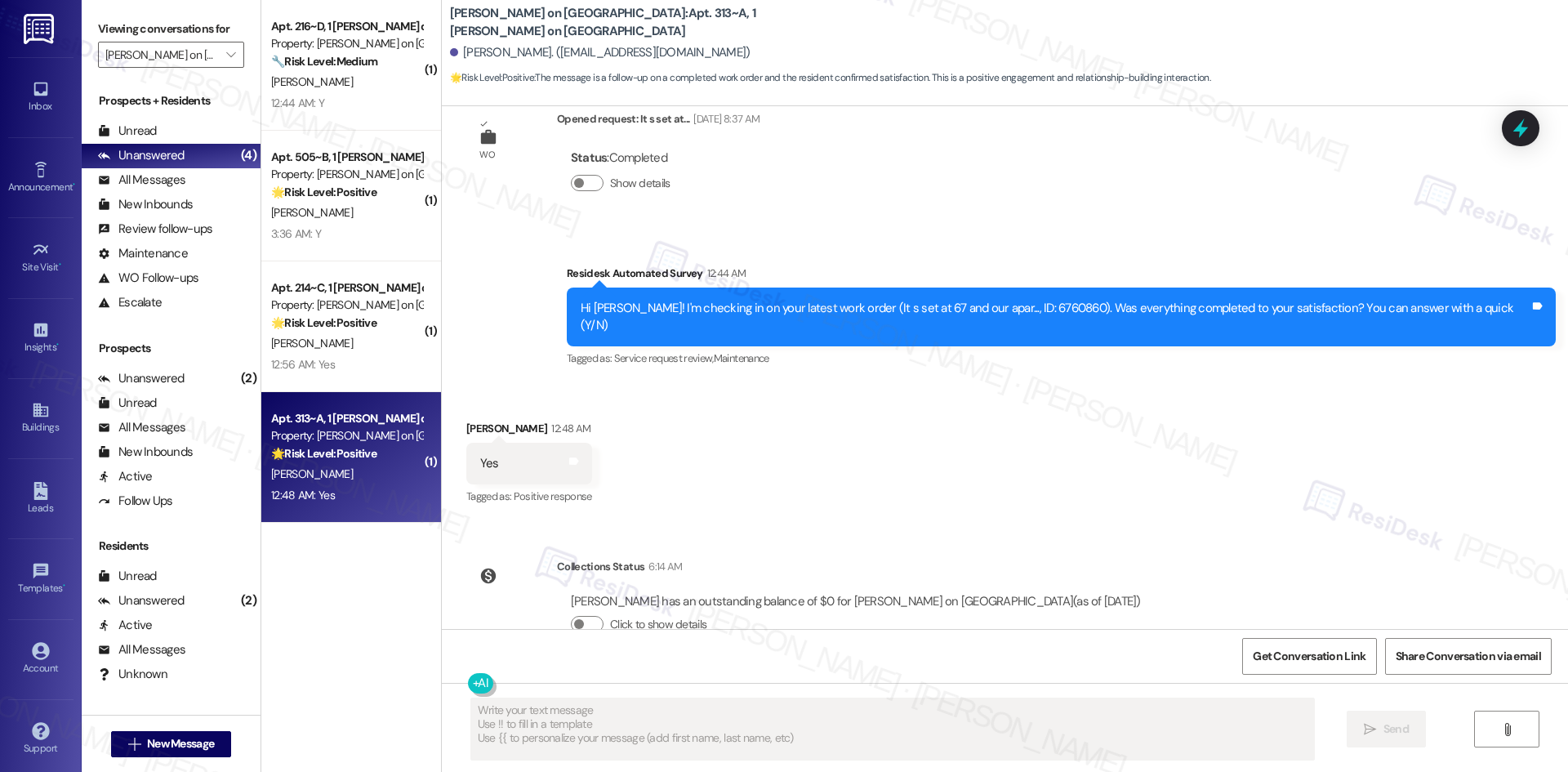
scroll to position [634, 0]
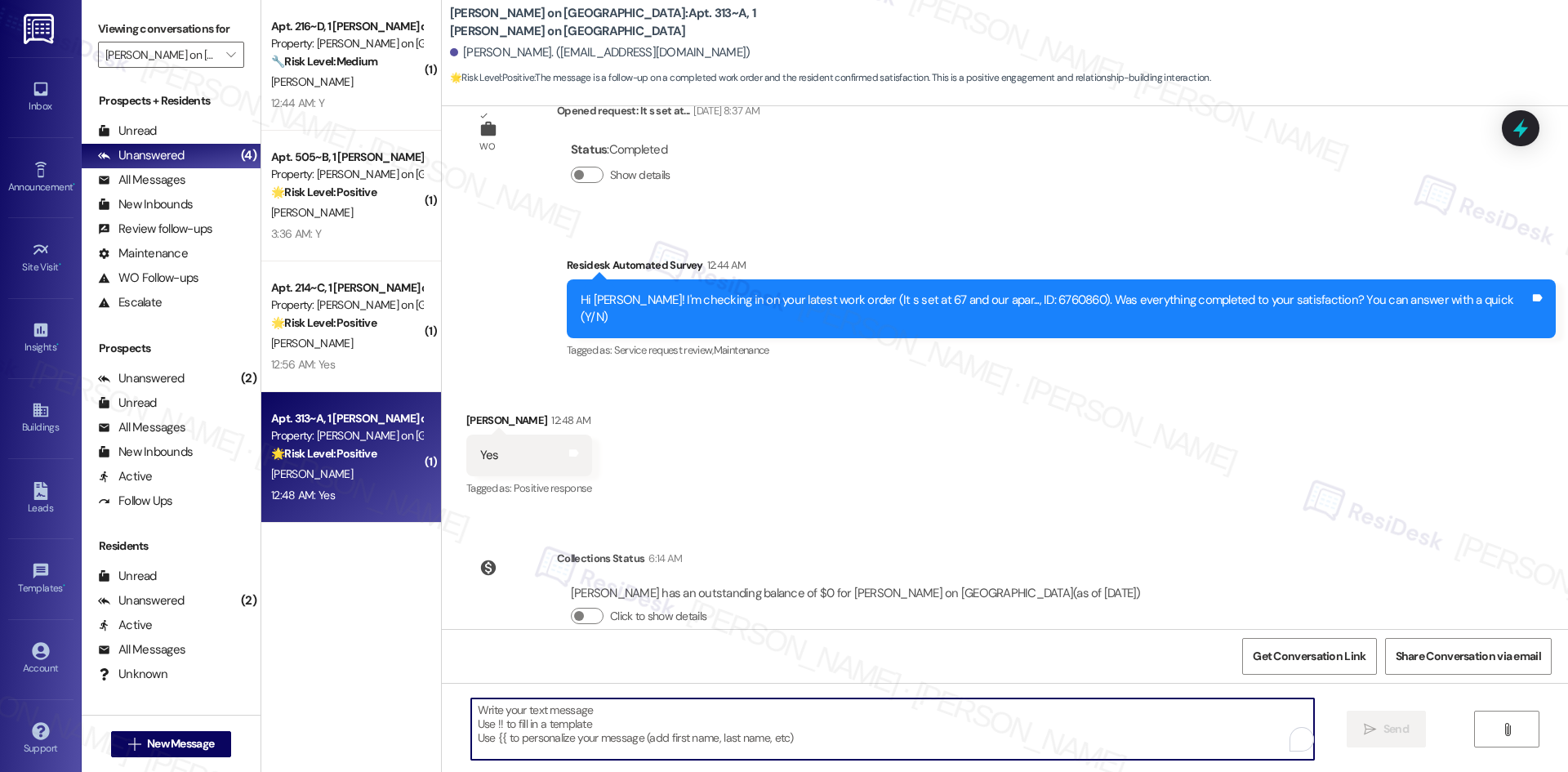
click at [963, 728] on textarea "To enrich screen reader interactions, please activate Accessibility in Grammarl…" at bounding box center [892, 729] width 842 height 62
paste textarea "Thank you for confirming! I’m glad to hear everything was completed to your sat…"
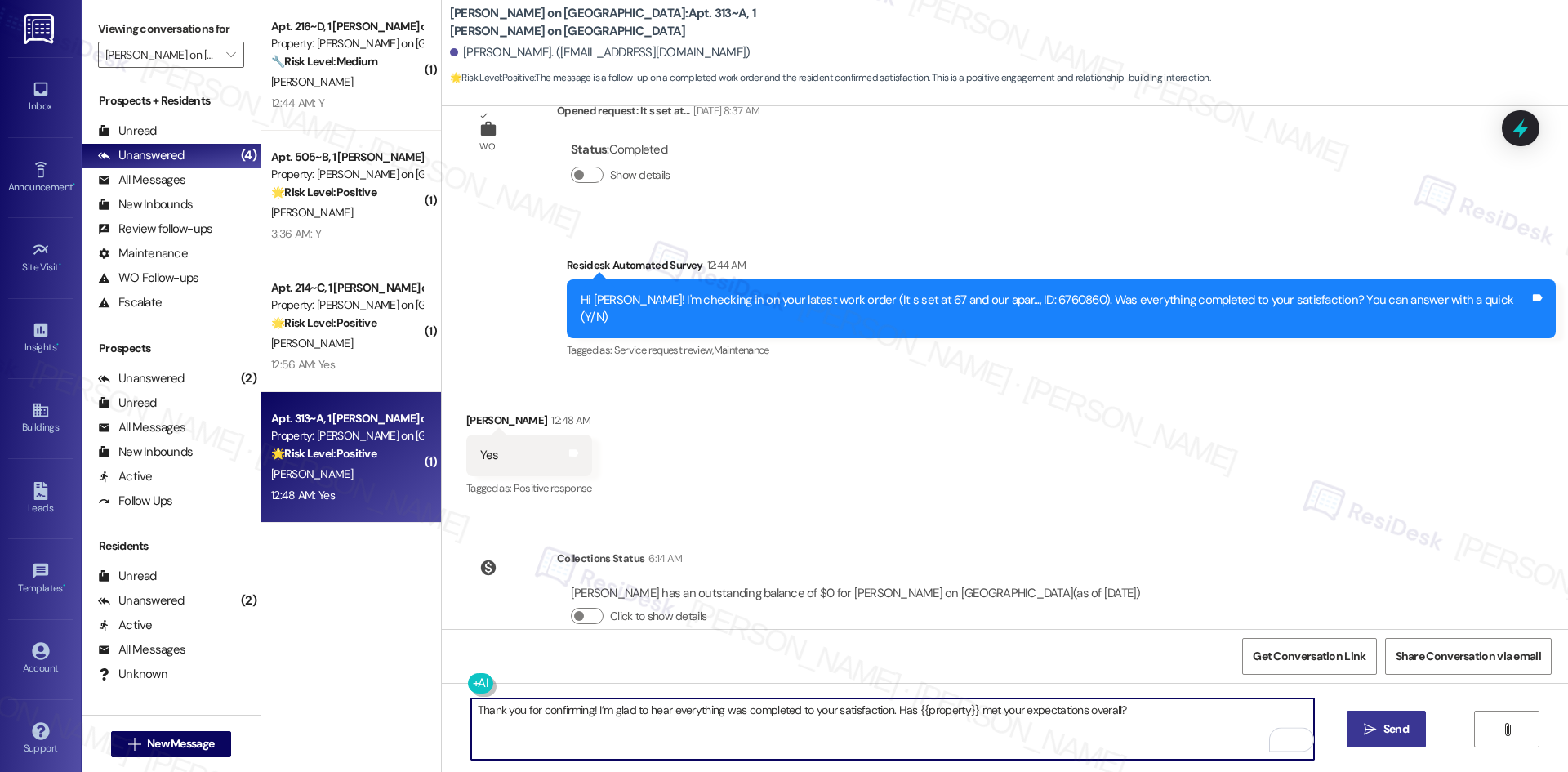
type textarea "Thank you for confirming! I’m glad to hear everything was completed to your sat…"
click at [1346, 719] on button " Send" at bounding box center [1386, 728] width 79 height 37
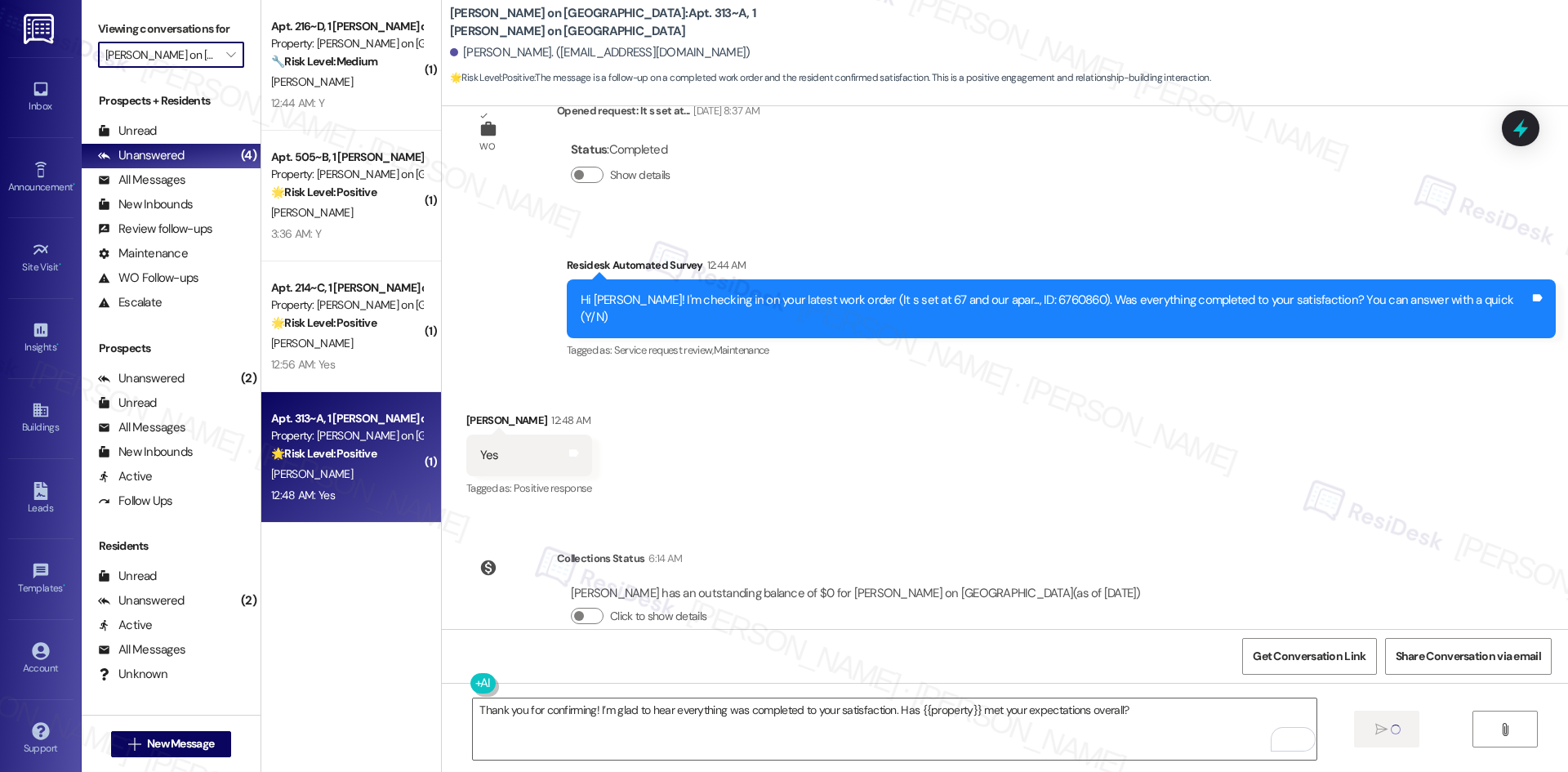
click at [163, 57] on input "Bixby on College Avenue" at bounding box center [161, 55] width 113 height 26
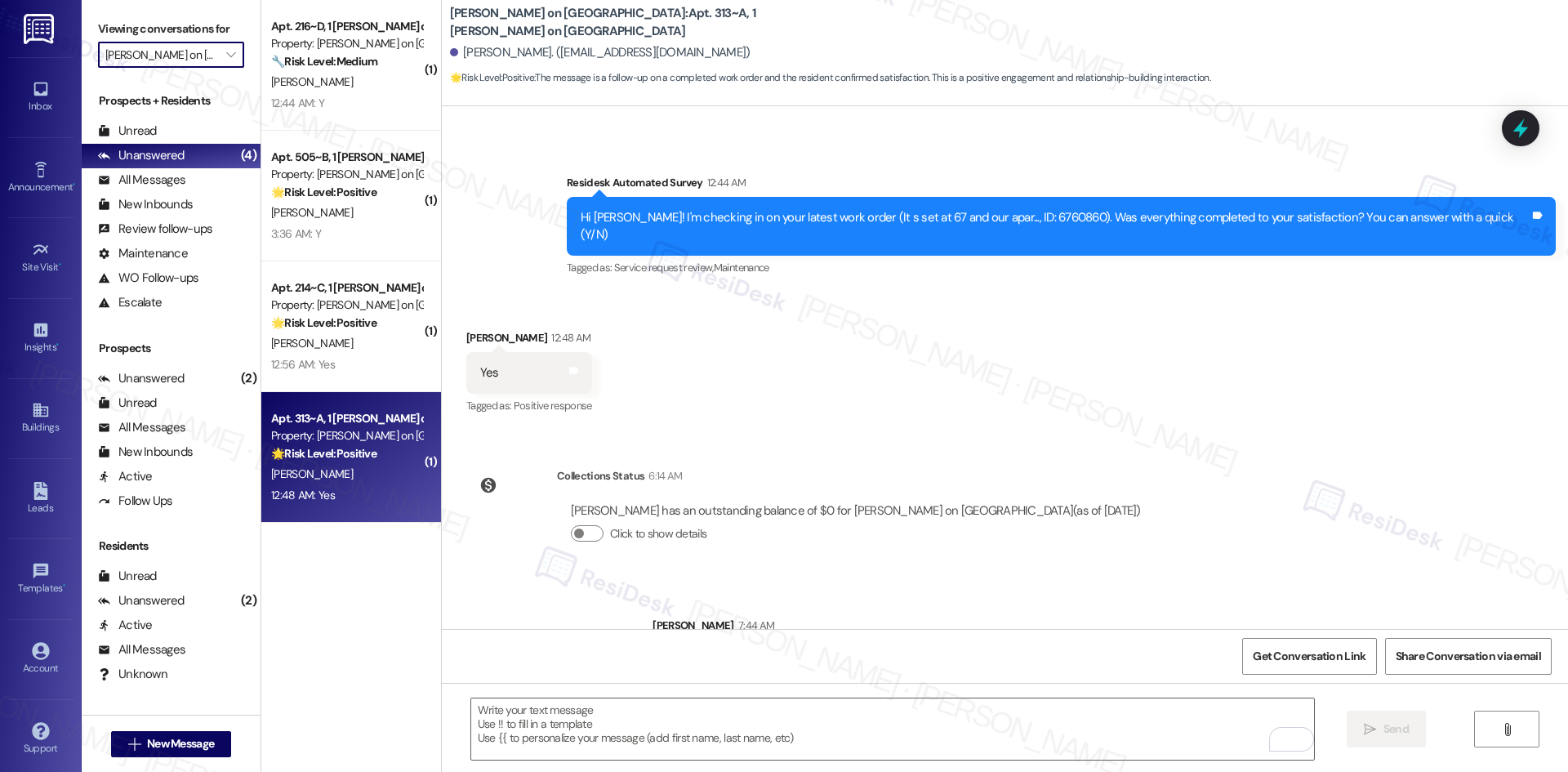
scroll to position [747, 0]
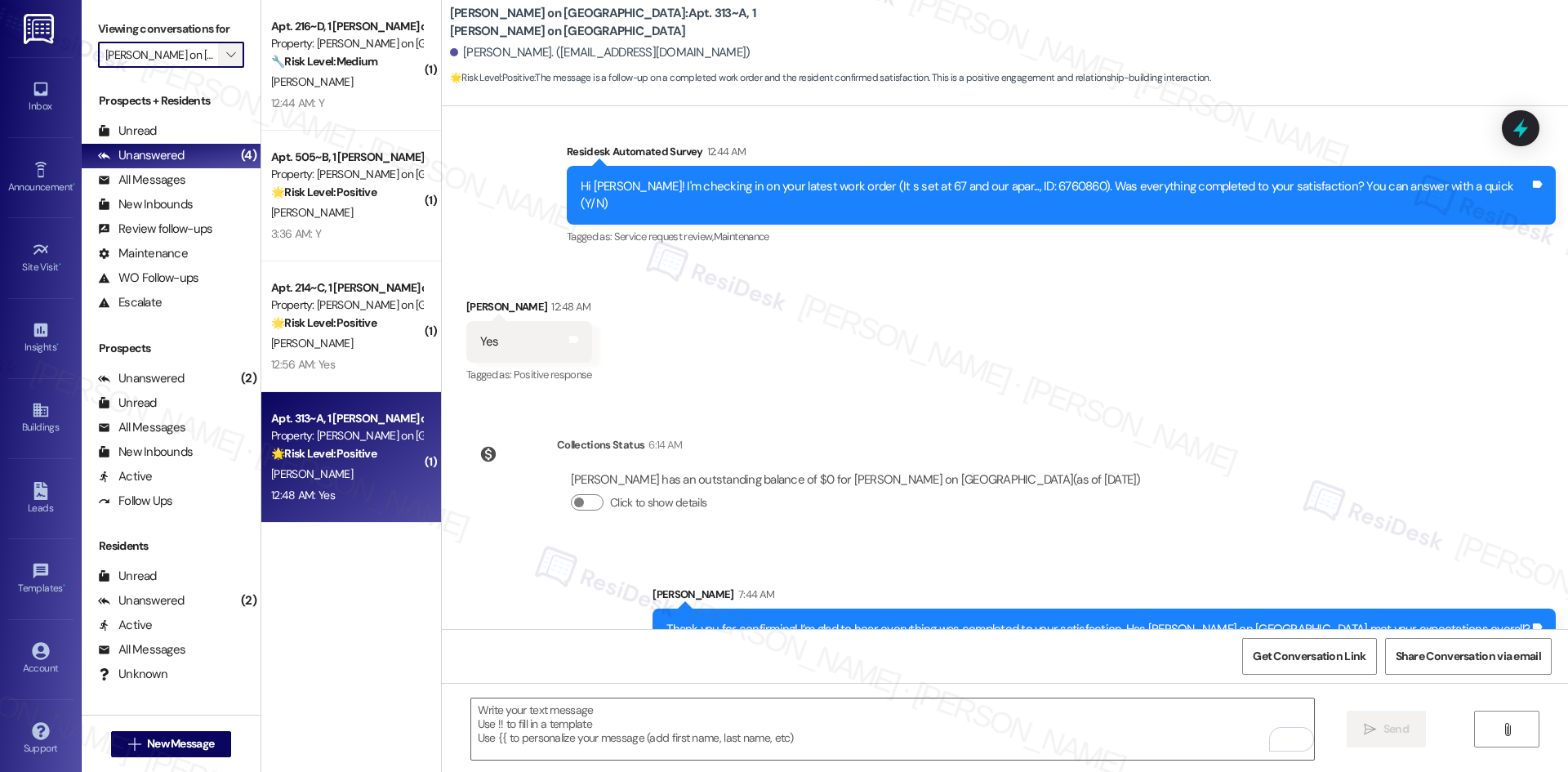
click at [226, 53] on icon "" at bounding box center [230, 55] width 9 height 13
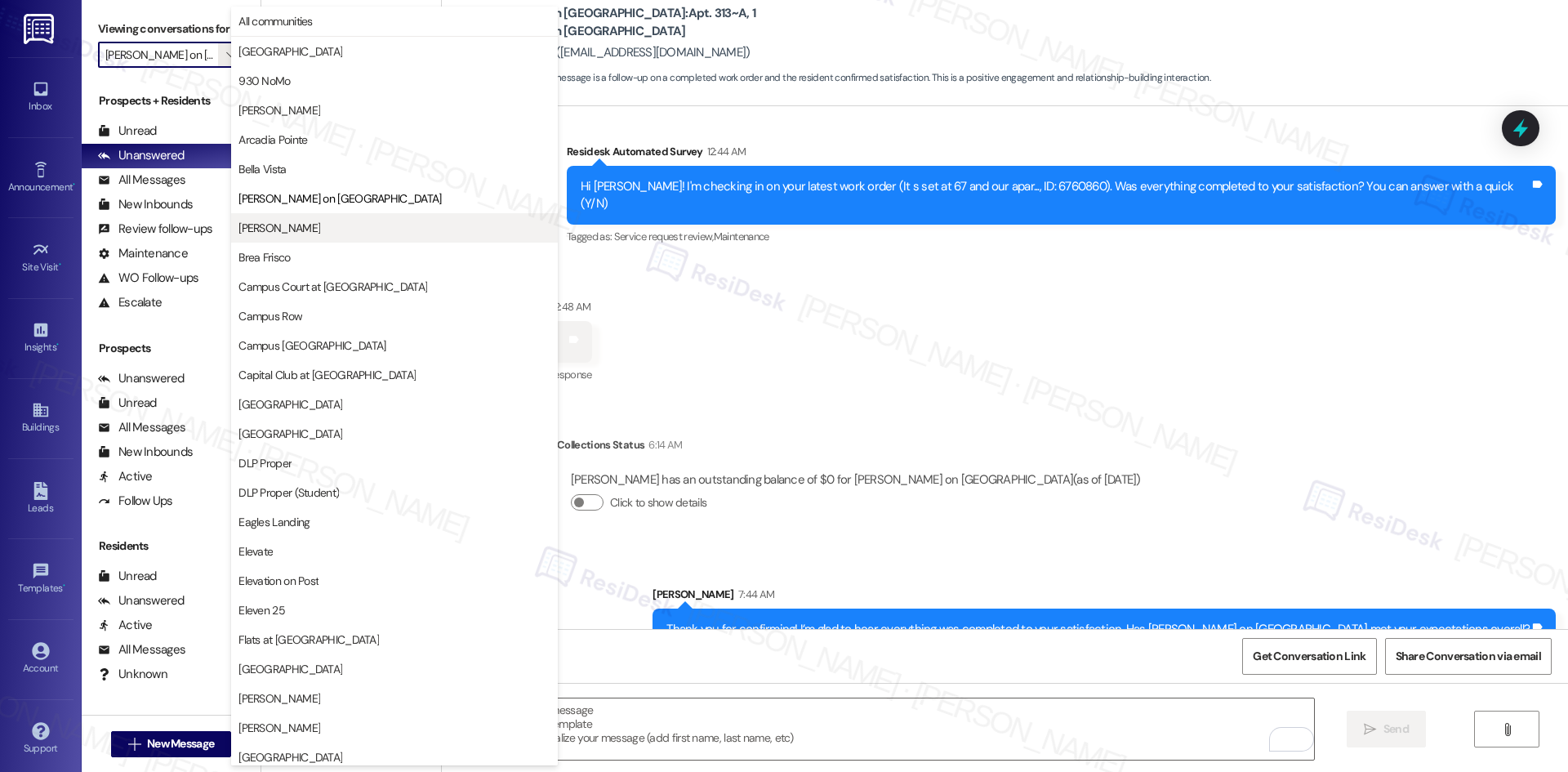
click at [350, 234] on span "Bradford Oaks" at bounding box center [394, 228] width 312 height 16
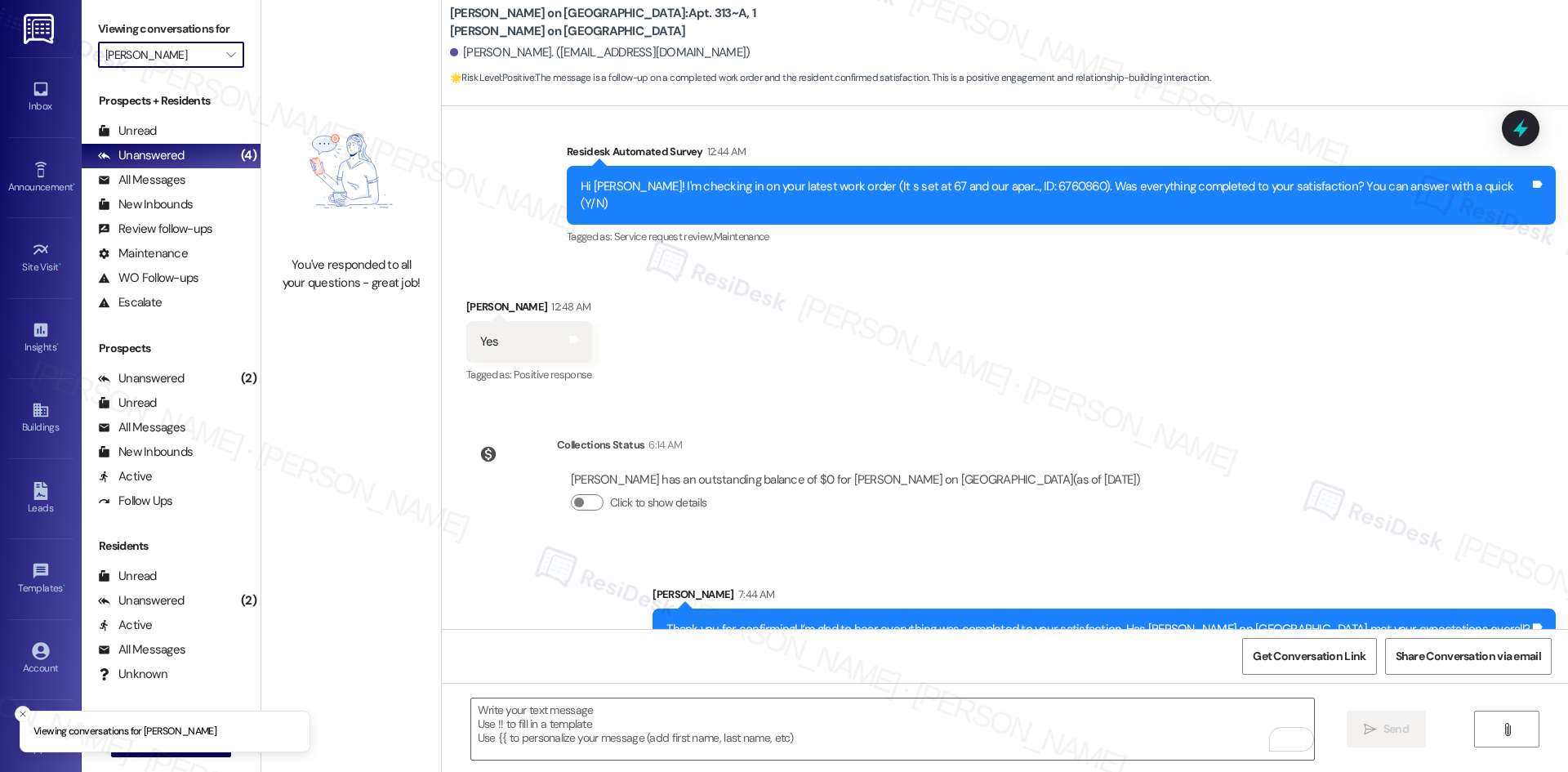
click at [191, 51] on input "Bradford Oaks" at bounding box center [161, 55] width 113 height 26
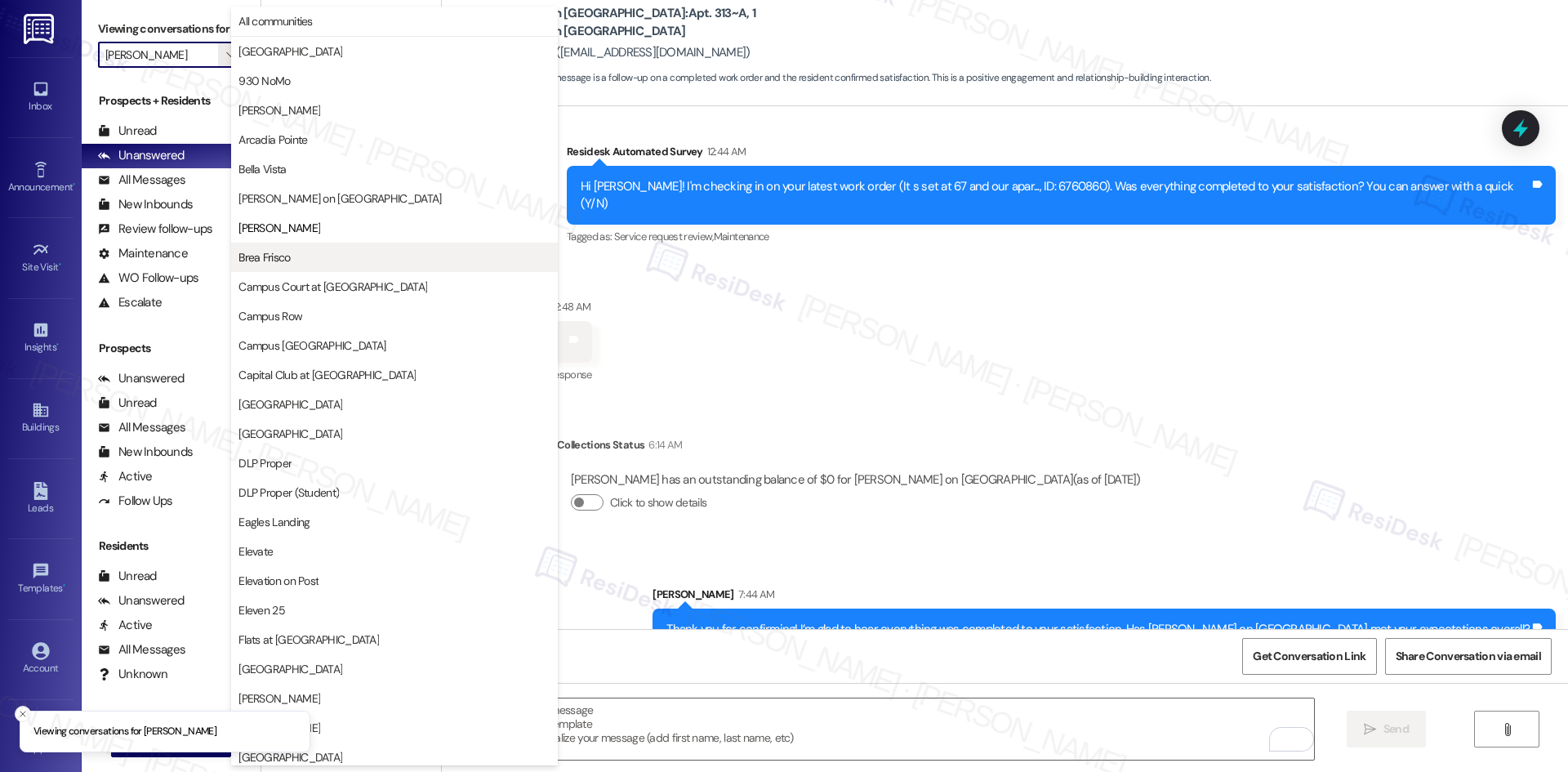
click at [354, 261] on span "Brea Frisco" at bounding box center [394, 257] width 312 height 16
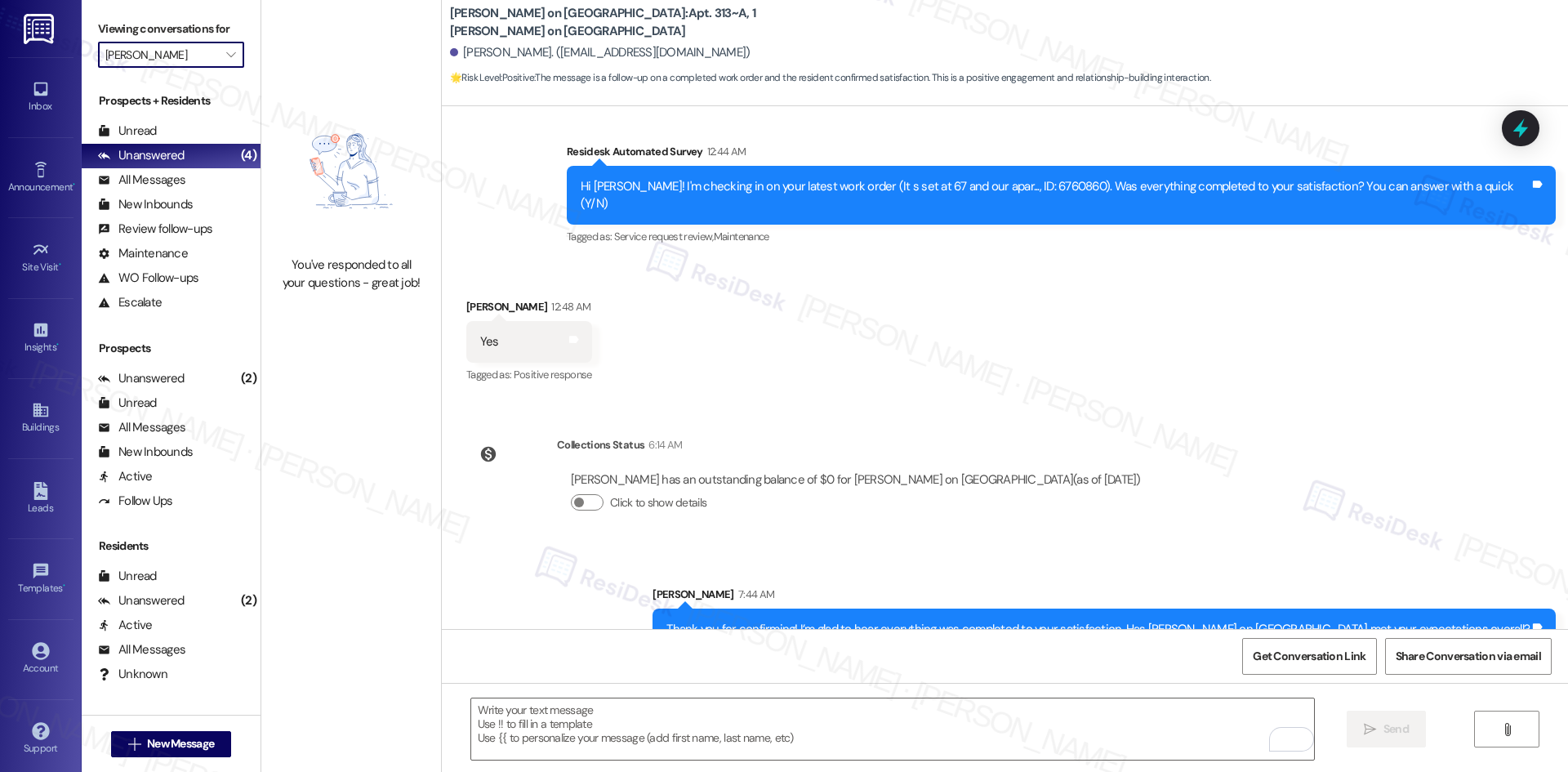
type input "Brea Frisco"
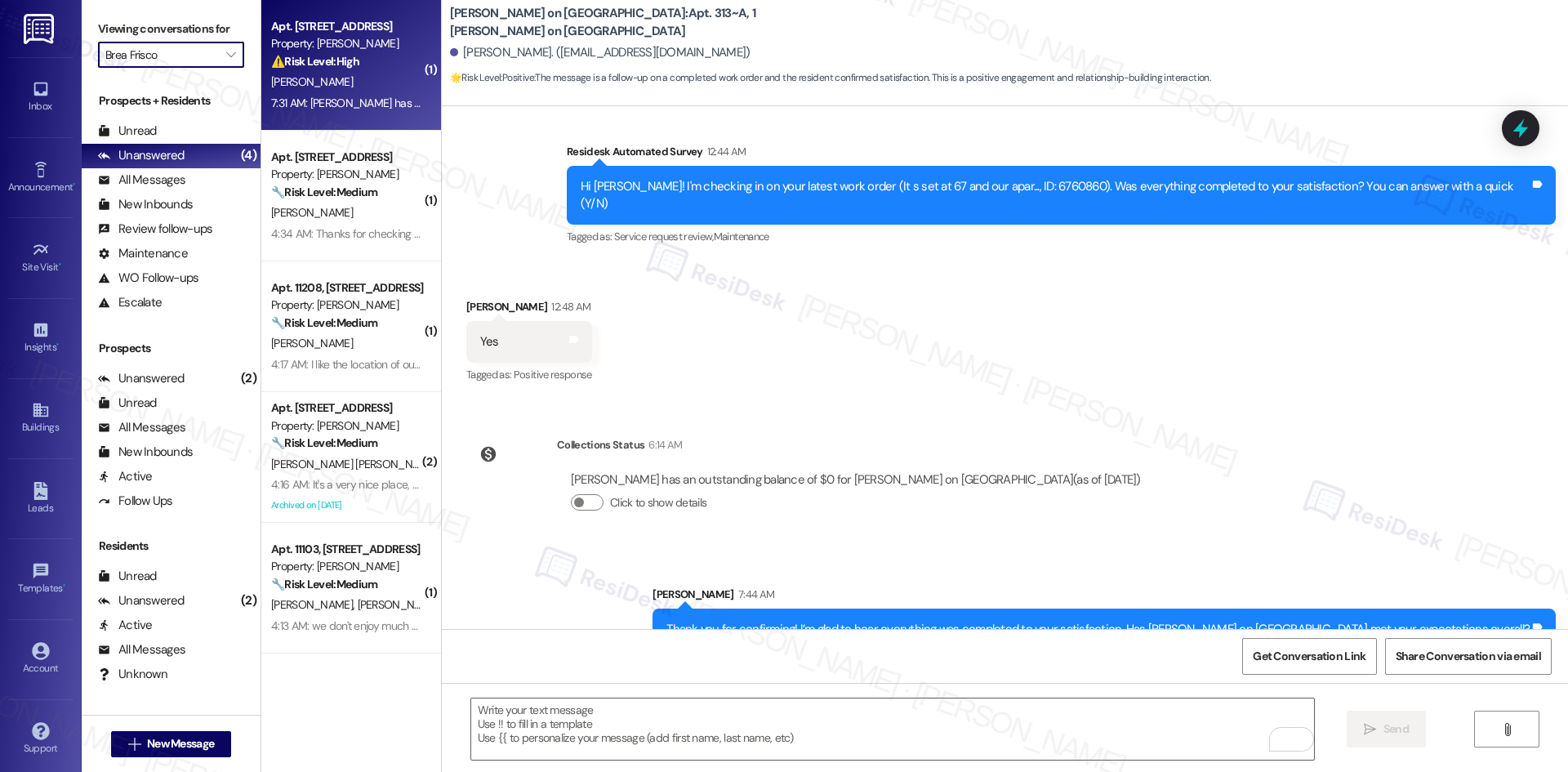
click at [325, 108] on div "7:31 AM: Brea has really changed. Refrigerator is out, put a work request in. Y…" at bounding box center [648, 103] width 754 height 15
type textarea "Fetching suggested responses. Please feel free to read through the conversation…"
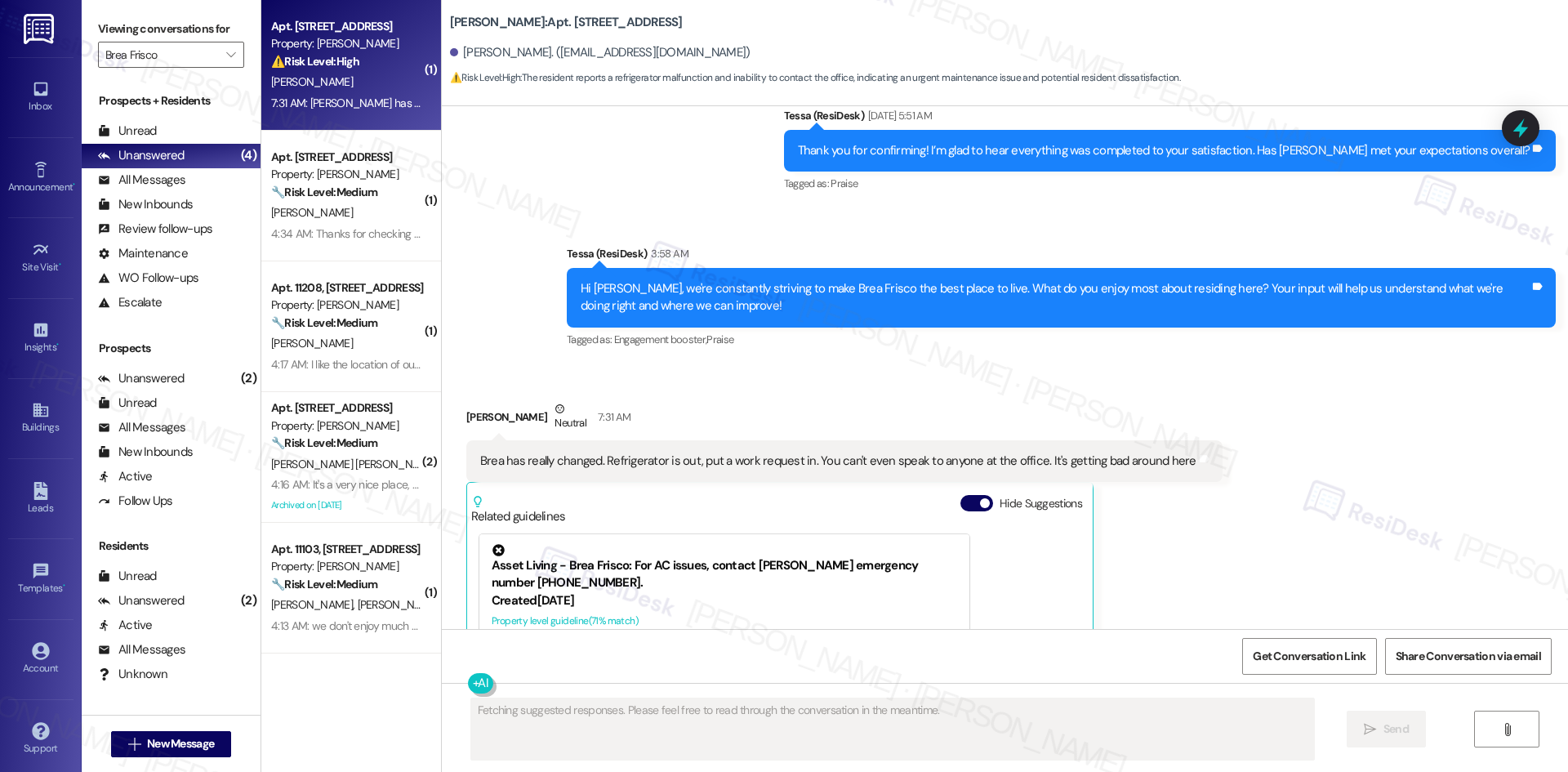
scroll to position [4361, 0]
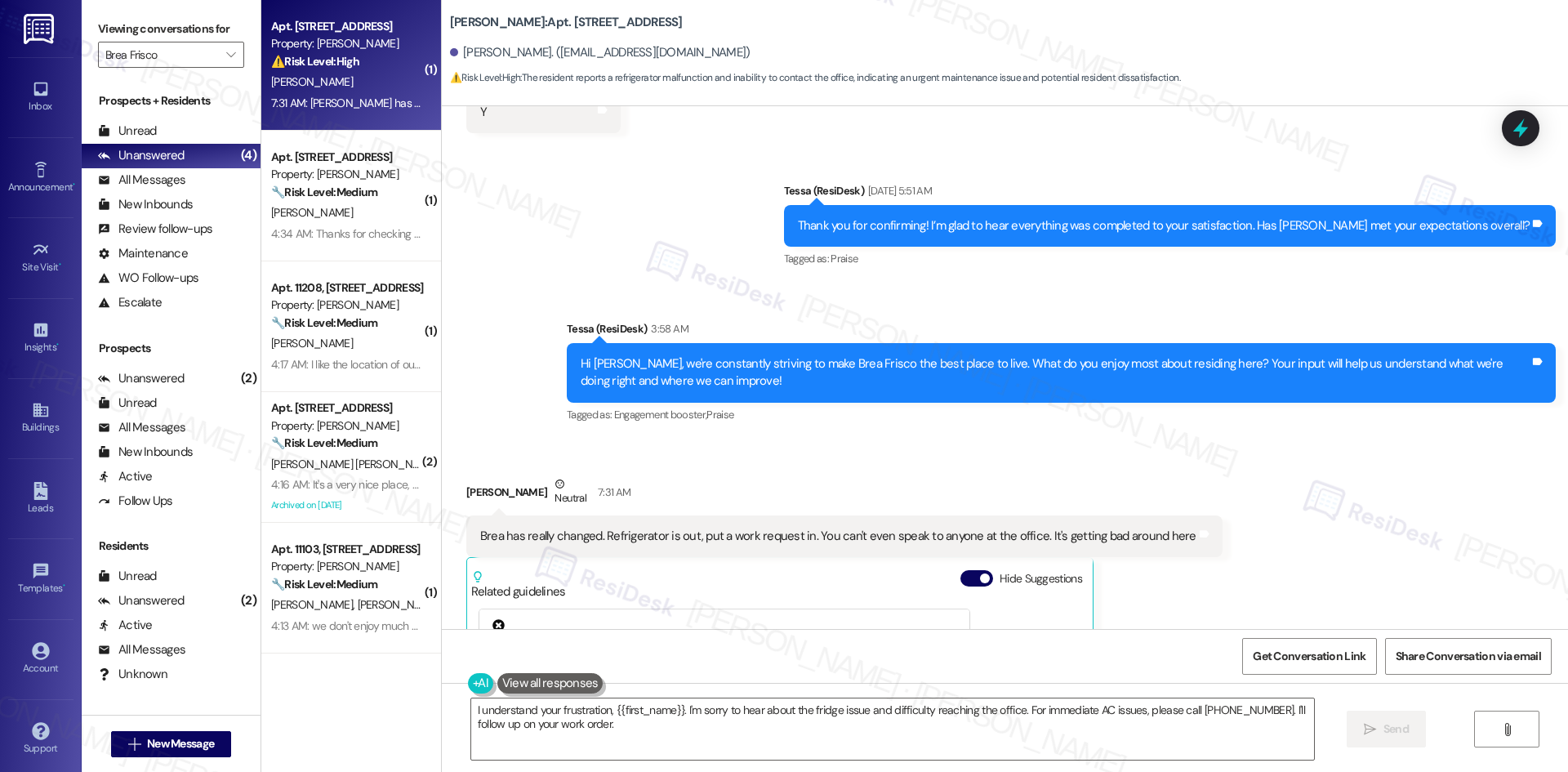
click at [1197, 558] on div "Received via SMS Mary Apiagyei Neutral 7:31 AM Brea has really changed. Refrige…" at bounding box center [844, 695] width 781 height 464
click at [1278, 466] on div "Received via SMS Mary Apiagyei Neutral 7:31 AM Brea has really changed. Refrige…" at bounding box center [1005, 683] width 1126 height 488
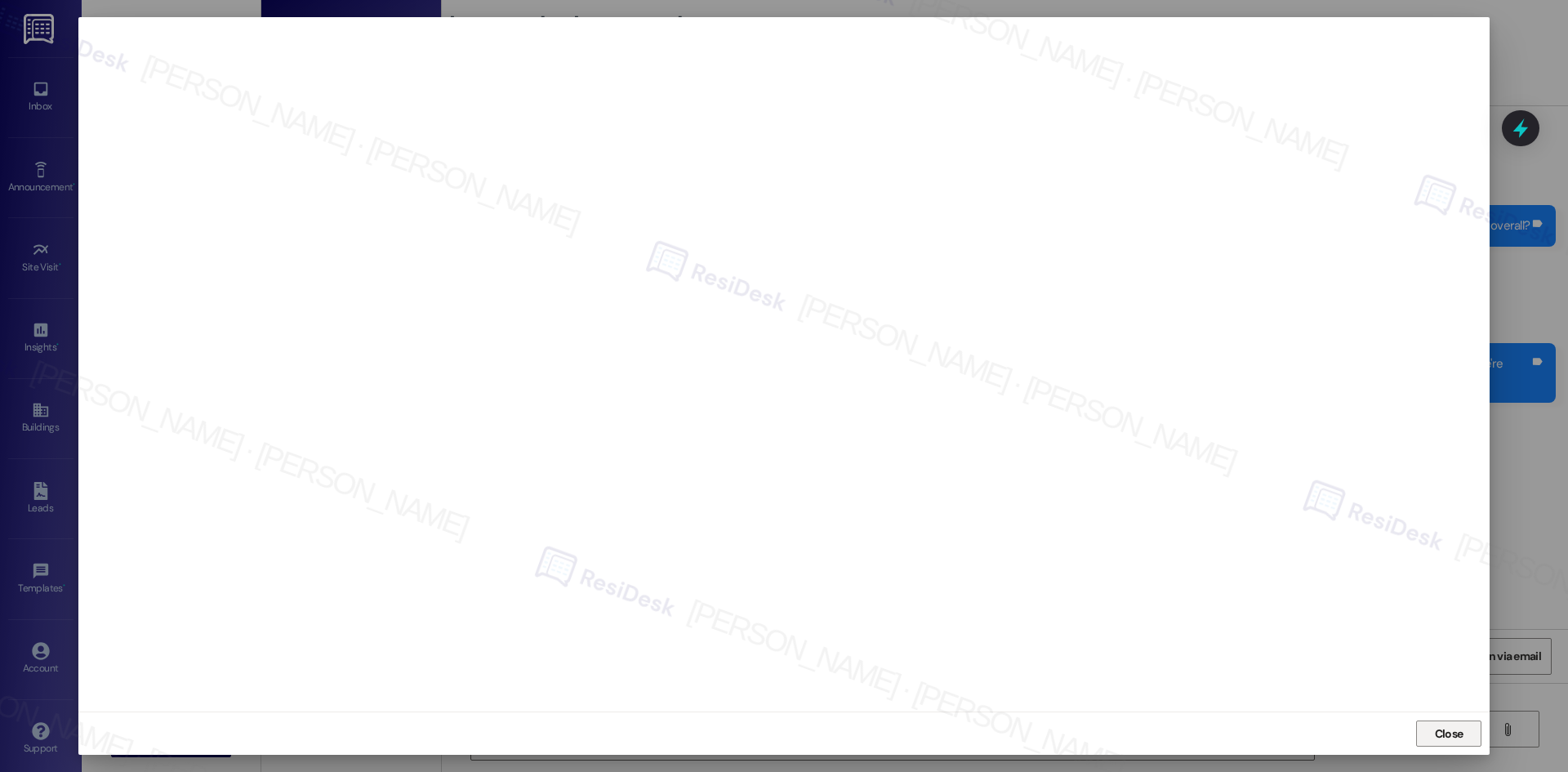
click at [1452, 737] on span "Close" at bounding box center [1449, 733] width 29 height 17
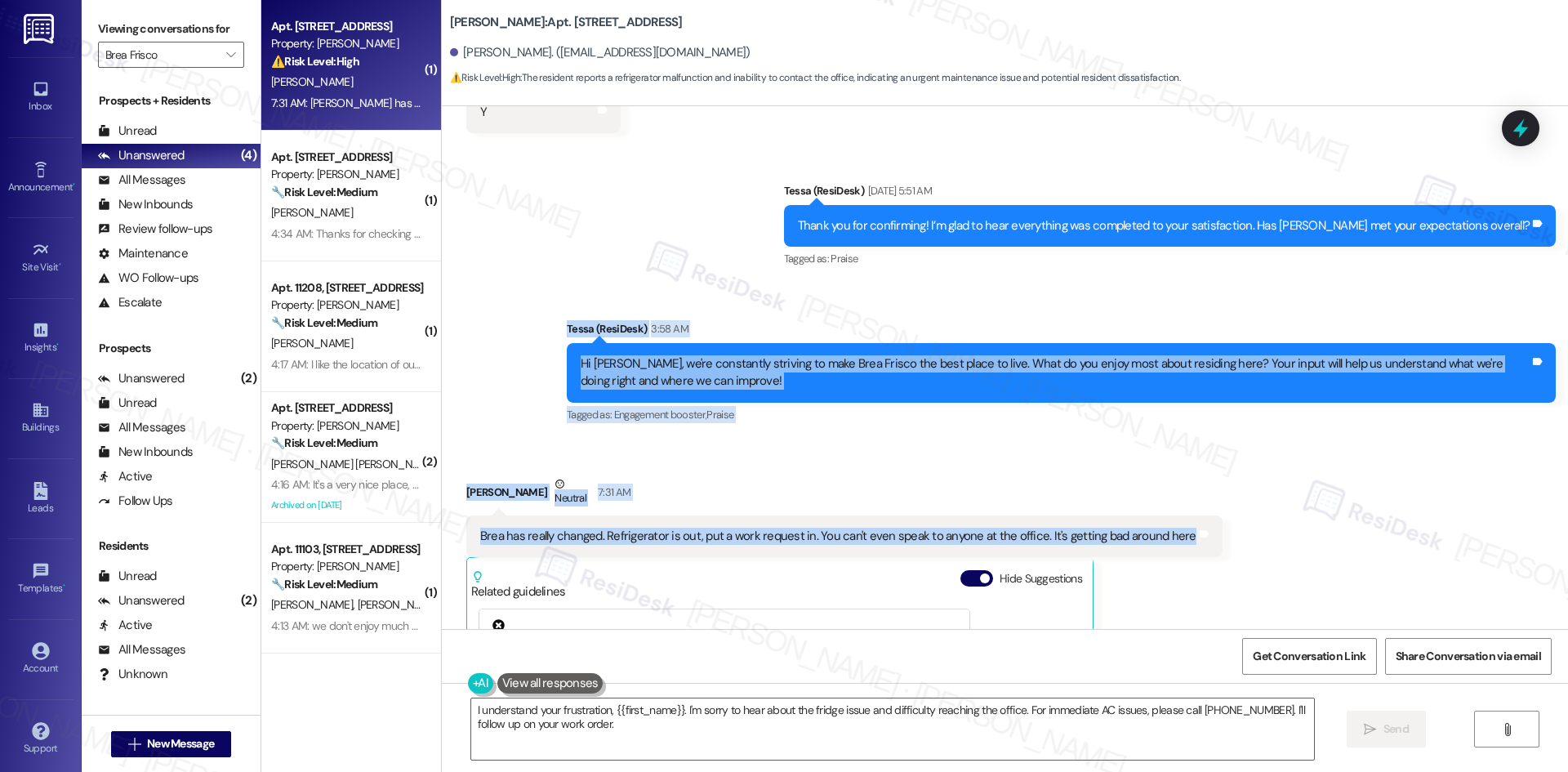
drag, startPoint x: 527, startPoint y: 270, endPoint x: 1289, endPoint y: 483, distance: 791.2
click at [1289, 483] on div "Lease started [DATE] 8:00 AM Survey, sent via SMS Residesk Automated Survey [DA…" at bounding box center [1005, 368] width 1126 height 523
copy div "Tessa (ResiDesk) 3:58 AM Hi Mary, we're constantly striving to make Brea Frisco…"
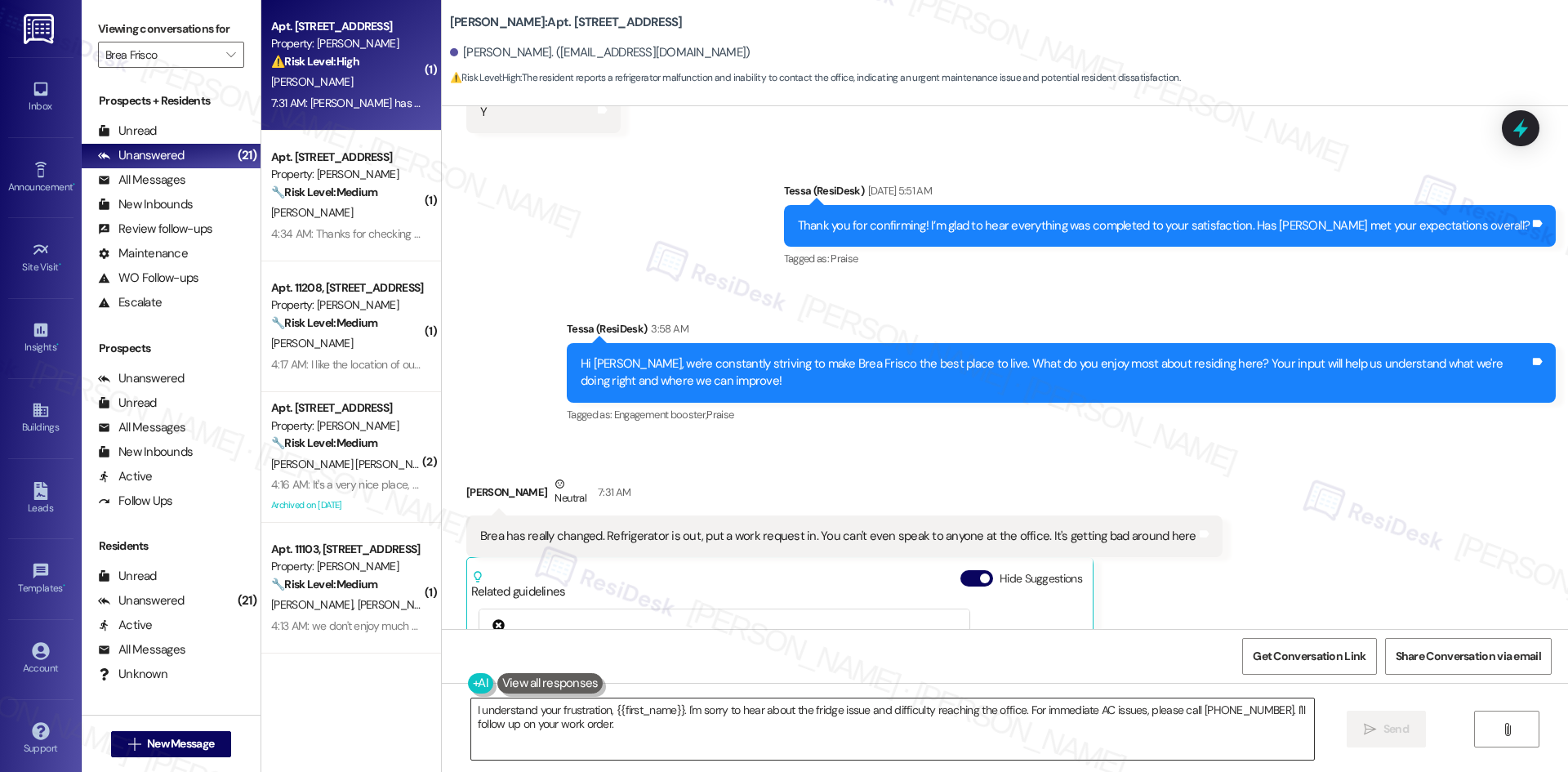
drag, startPoint x: 1128, startPoint y: 725, endPoint x: 1141, endPoint y: 723, distance: 13.2
click at [1132, 725] on textarea "I understand your frustration, {{first_name}}. I'm sorry to hear about the frid…" at bounding box center [892, 729] width 842 height 62
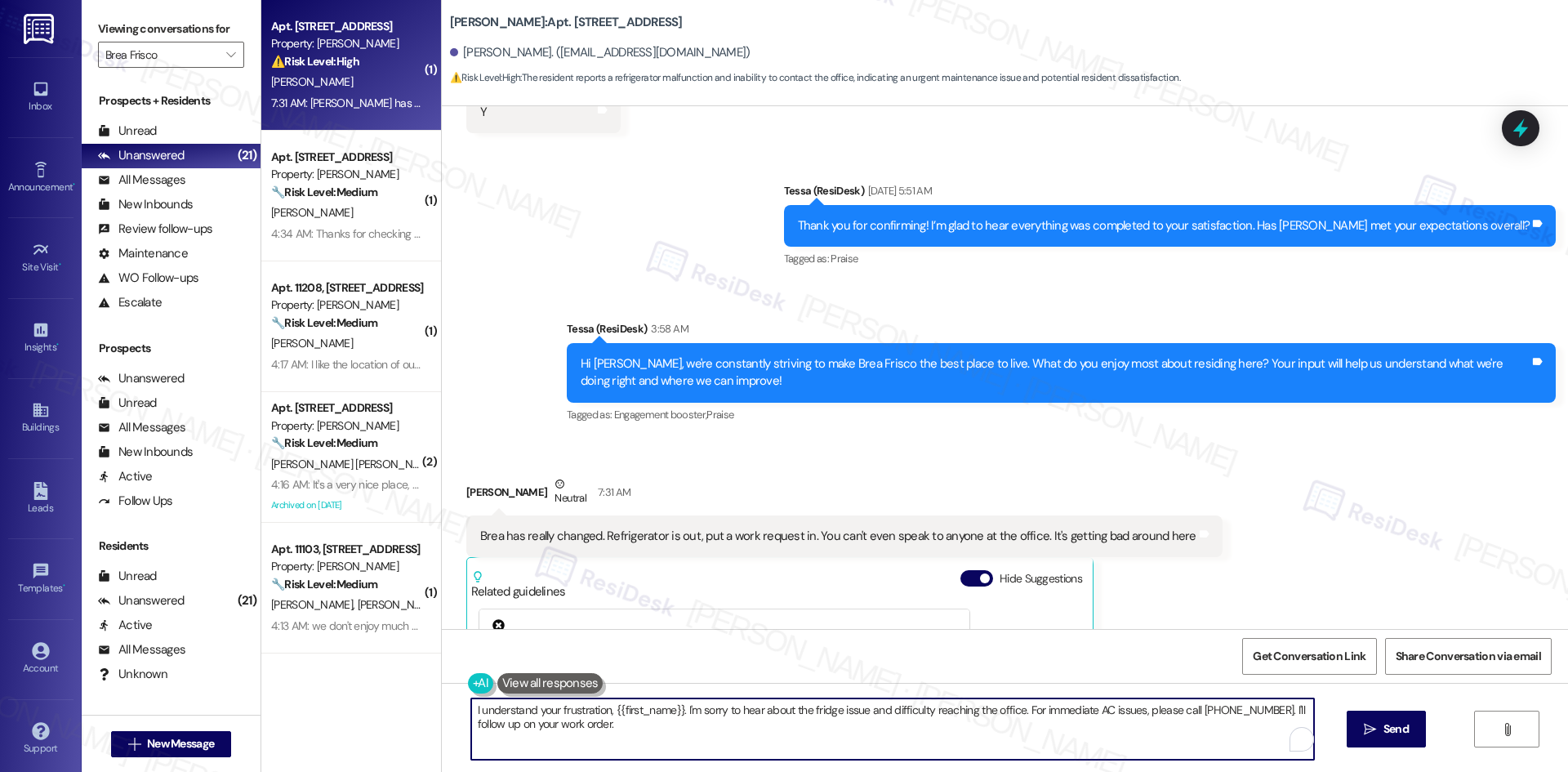
paste textarea "’m sorry to hear that, Mary. Thank you for sharing your feedback. Can you share…"
type textarea "I’m sorry to hear that, Mary. Thank you for sharing your feedback. Can you shar…"
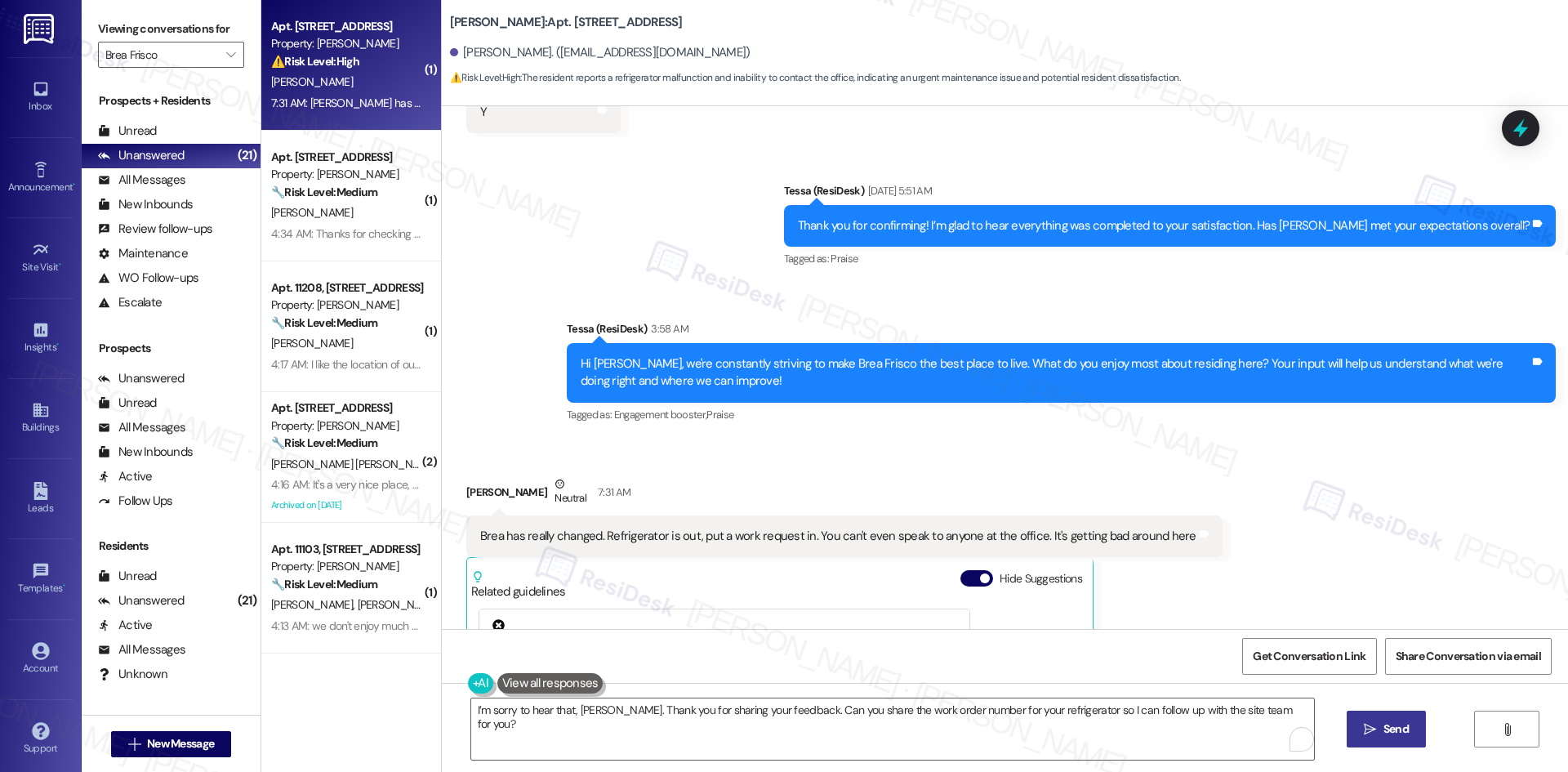
click at [1388, 742] on button " Send" at bounding box center [1386, 728] width 79 height 37
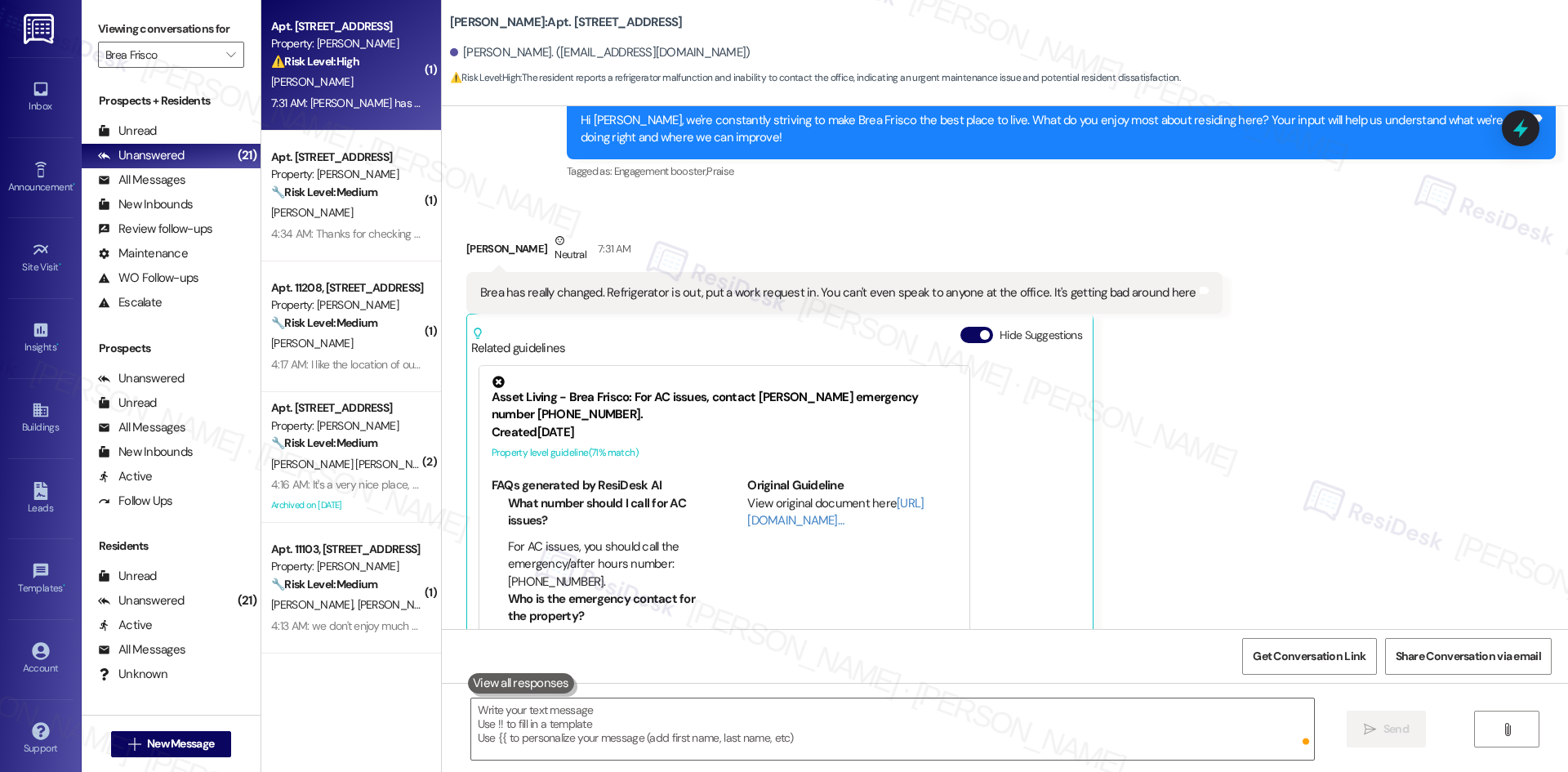
scroll to position [4606, 0]
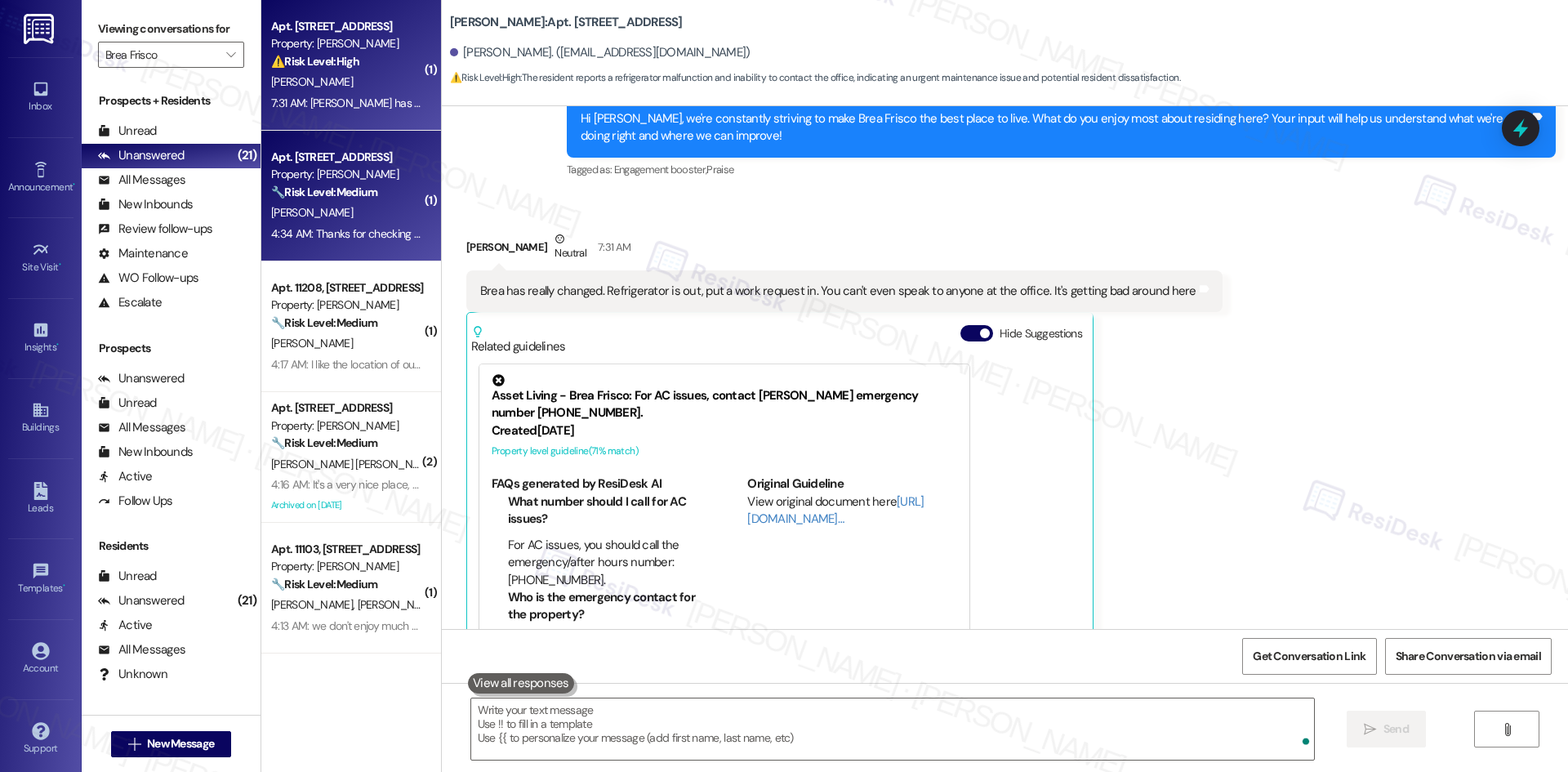
click at [343, 238] on div "4:34 AM: Thanks for checking [PERSON_NAME]. The balcony was not satisfactorily …" at bounding box center [1258, 233] width 1975 height 15
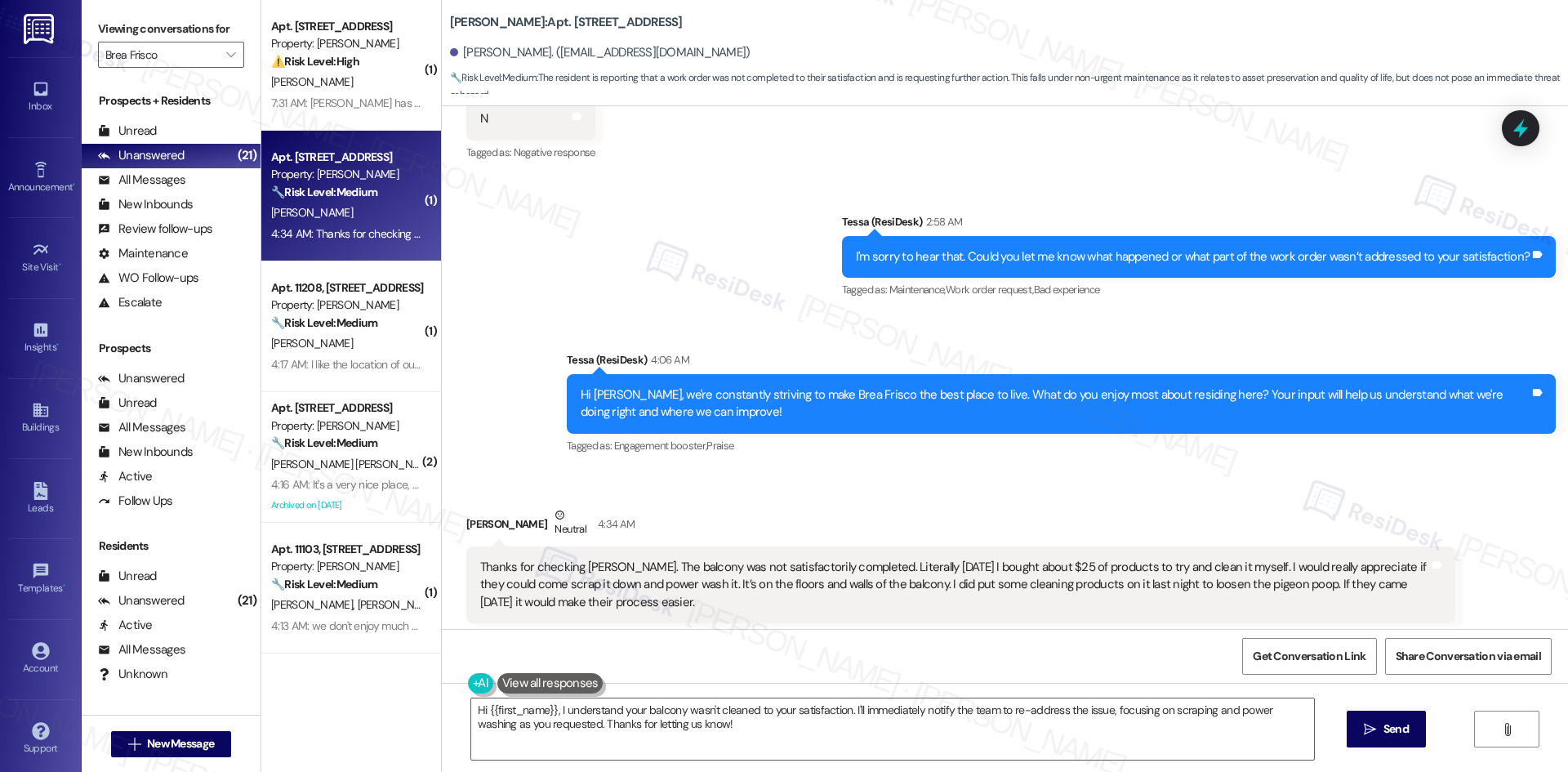
scroll to position [502, 0]
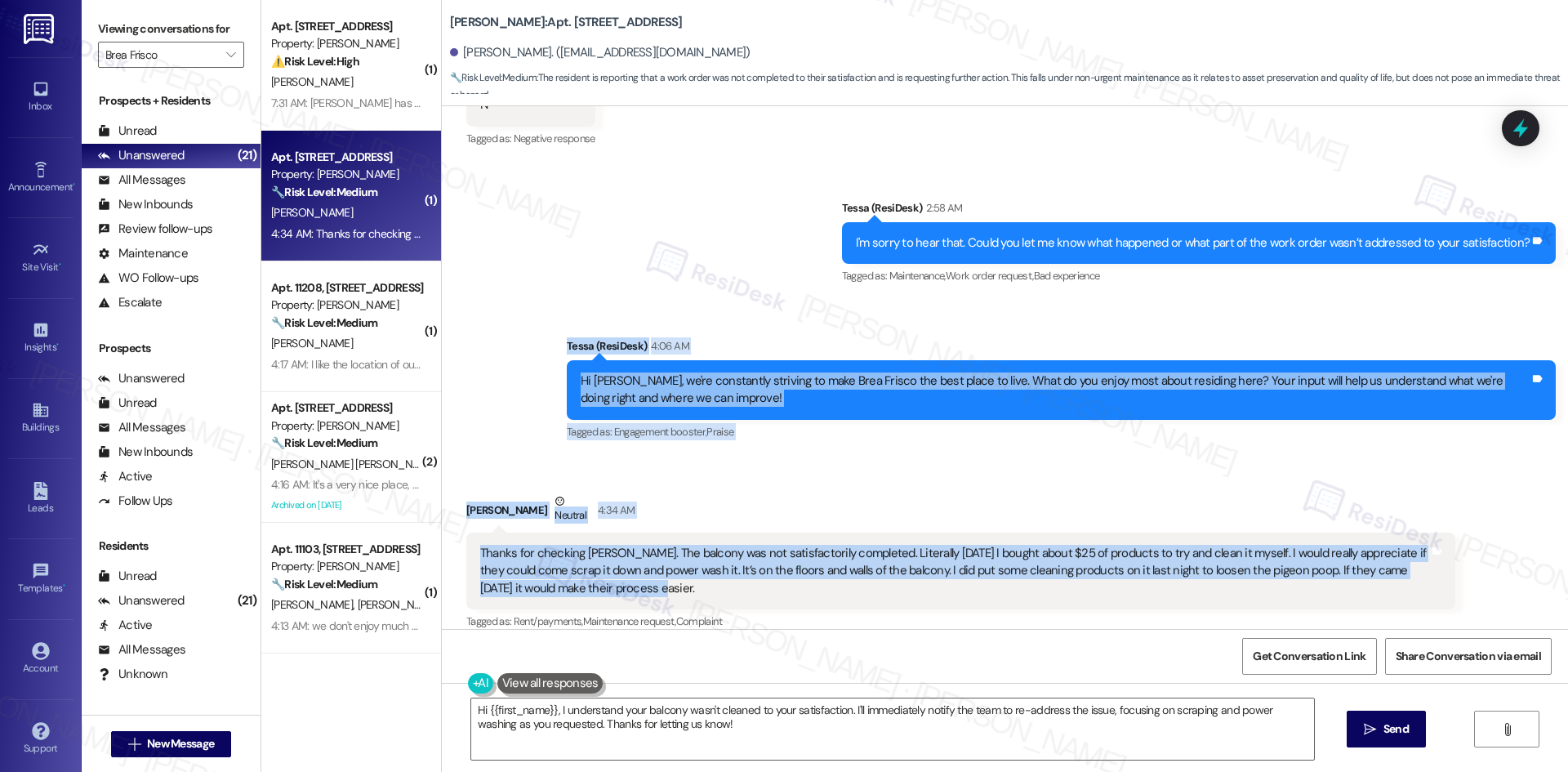
drag, startPoint x: 489, startPoint y: 319, endPoint x: 966, endPoint y: 578, distance: 542.8
click at [966, 578] on div "Lease started Aug 02, 2025 at 8:00 AM Survey, sent via SMS Residesk Automated S…" at bounding box center [1005, 368] width 1126 height 523
copy div "Tessa (ResiDesk) 4:06 AM Hi Meagan, we're constantly striving to make Brea Fris…"
click at [536, 427] on div "Sent via SMS Tessa (ResiDesk) 2:58 AM I'm sorry to hear that. Could you let me …" at bounding box center [1005, 309] width 1126 height 294
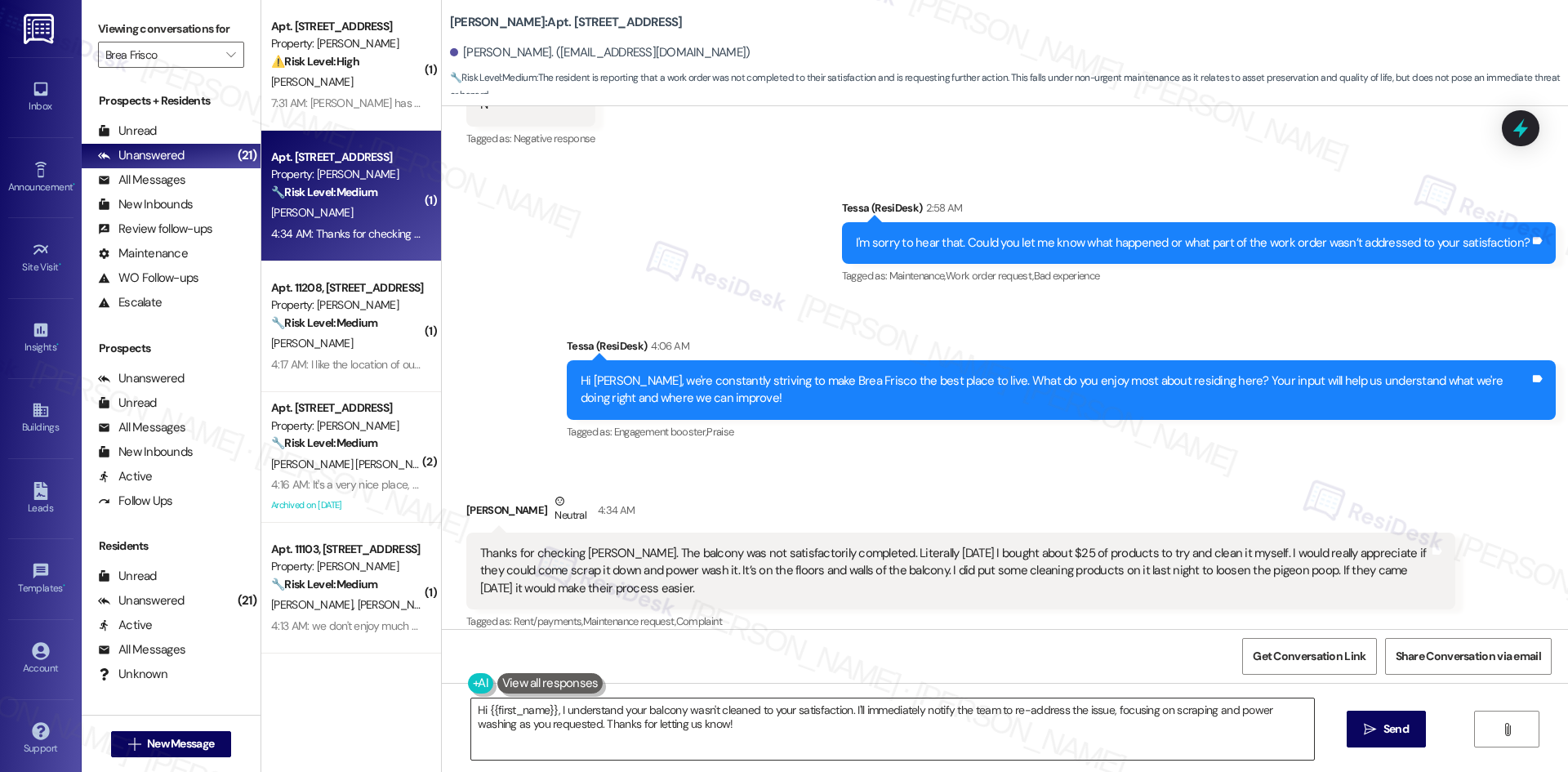
click at [791, 742] on textarea "Hi {{first_name}}, I understand your balcony wasn't cleaned to your satisfactio…" at bounding box center [892, 729] width 842 height 62
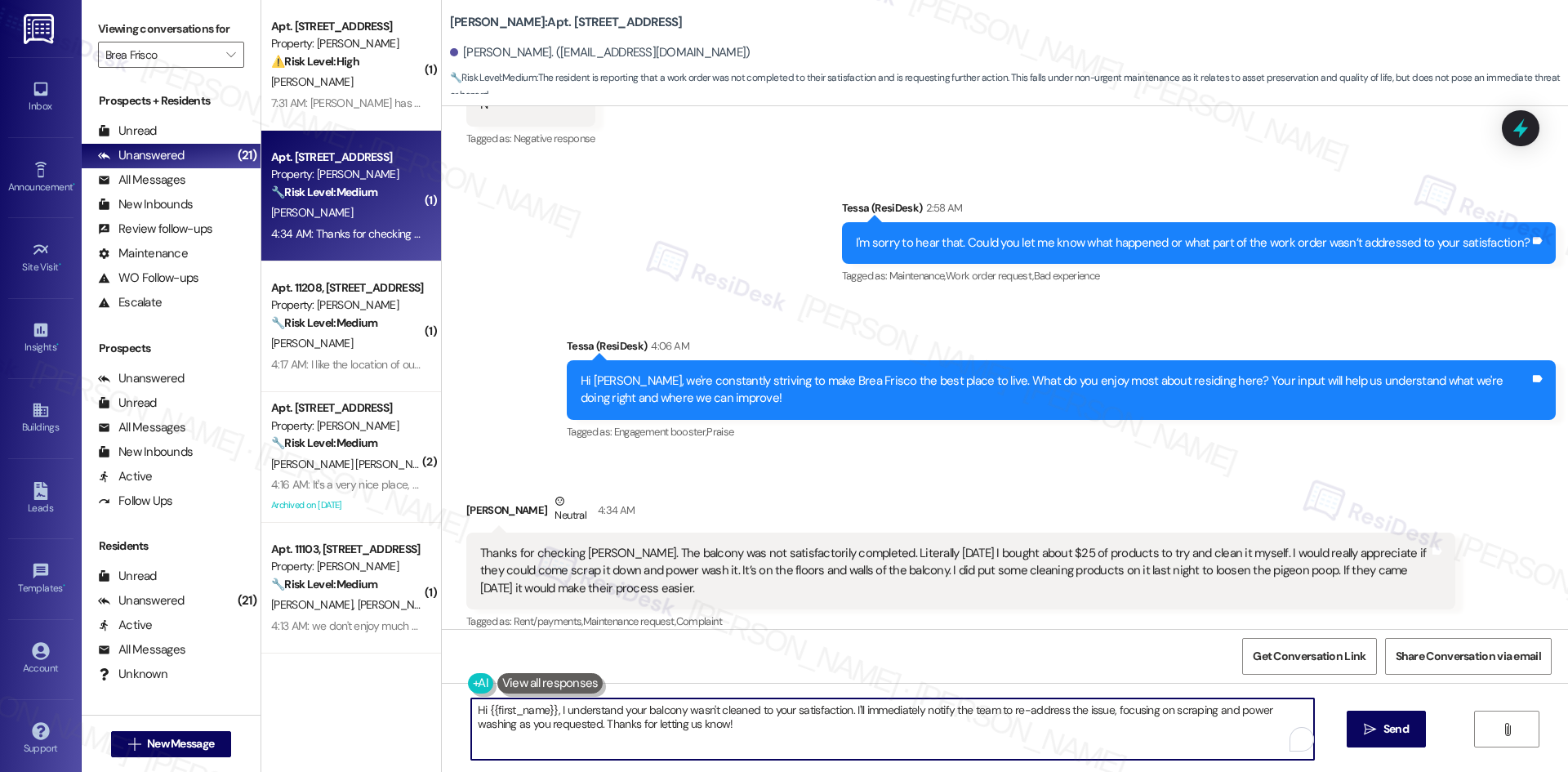
paste textarea "I’m sorry to hear that the balcony wasn’t cleaned to your satisfaction, Meagan.…"
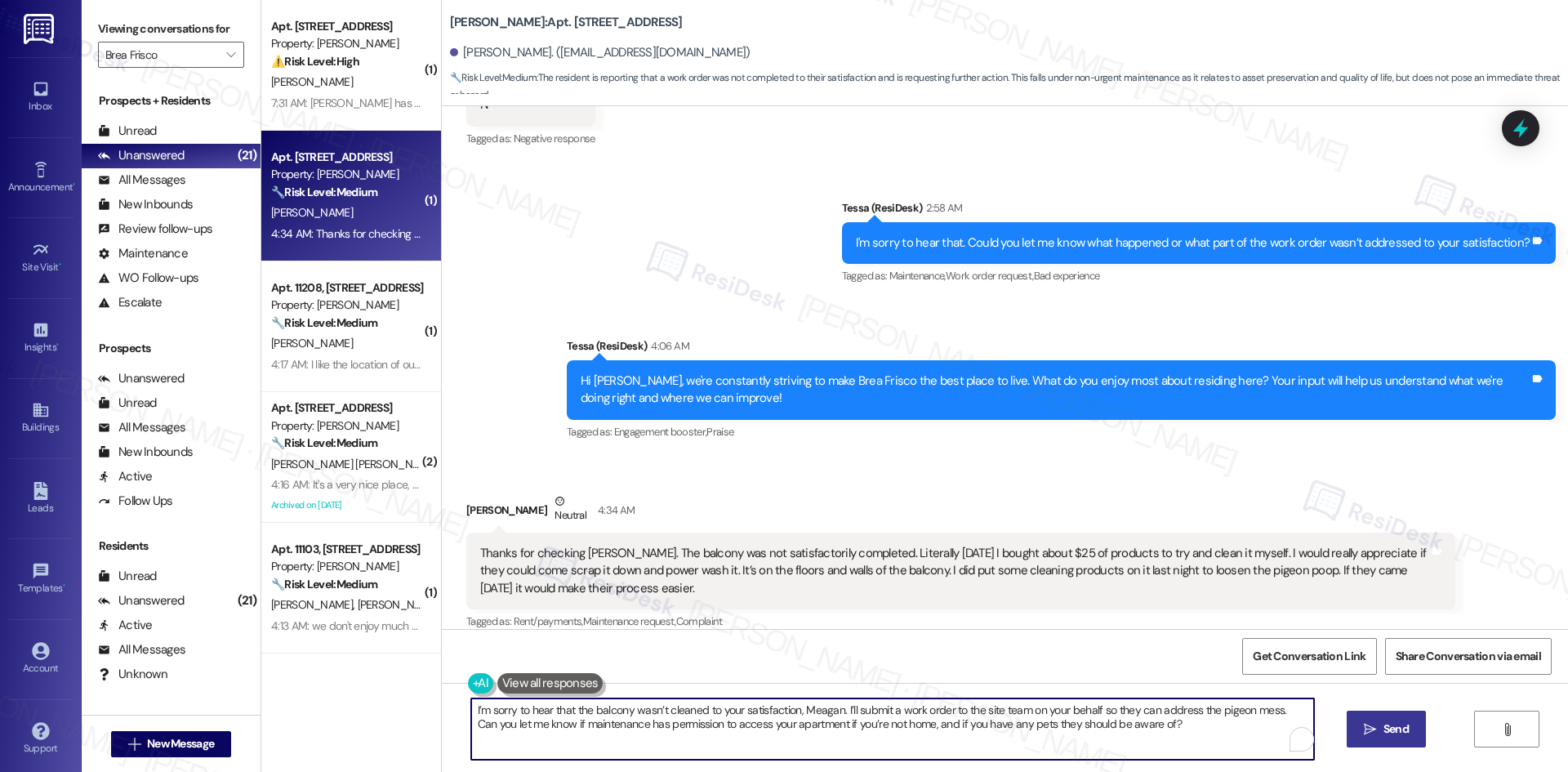
type textarea "I’m sorry to hear that the balcony wasn’t cleaned to your satisfaction, Meagan.…"
click at [1383, 737] on span "Send" at bounding box center [1395, 728] width 25 height 17
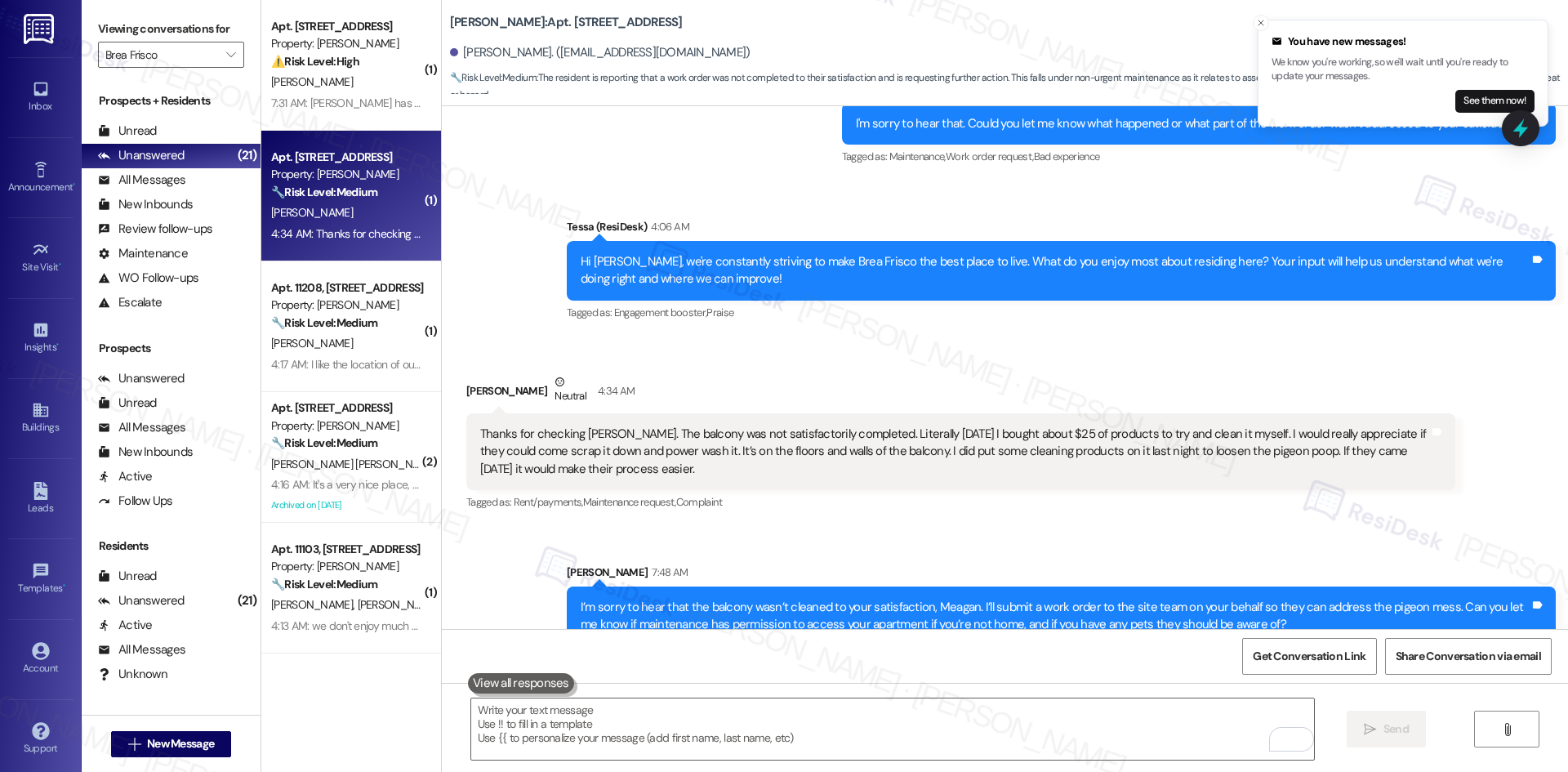
scroll to position [633, 0]
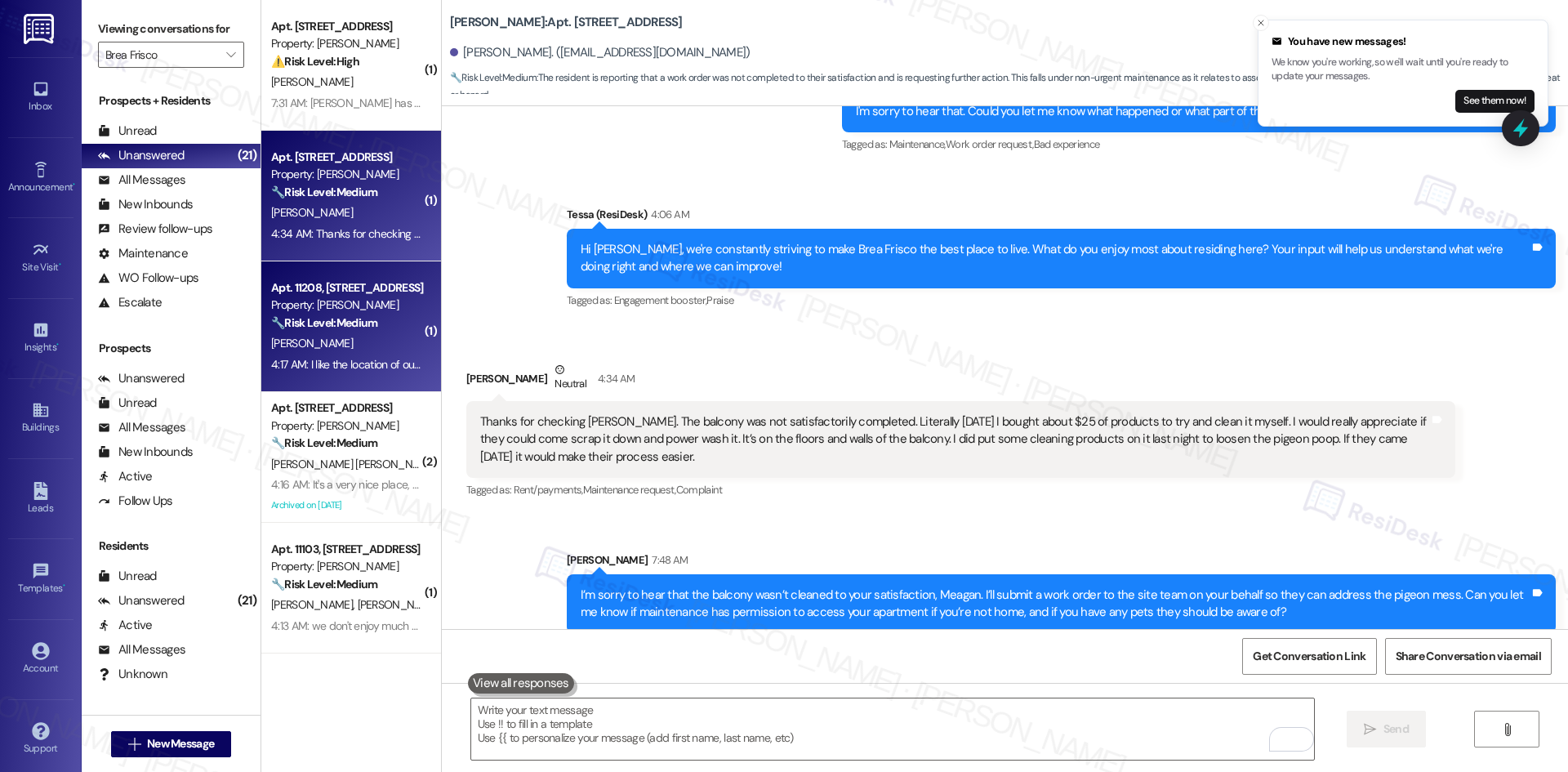
click at [273, 338] on span "[PERSON_NAME]" at bounding box center [311, 343] width 81 height 15
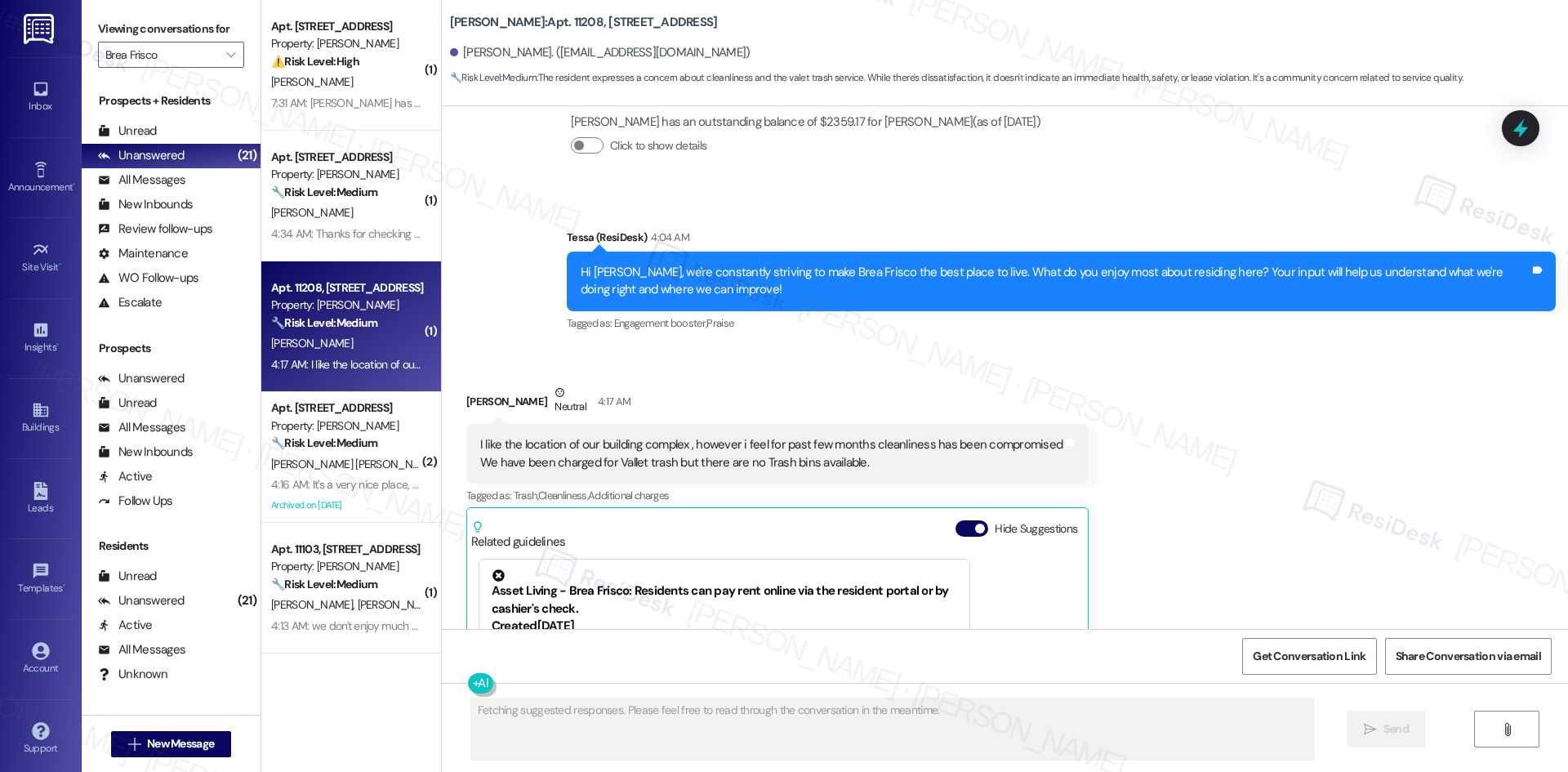
scroll to position [1517, 0]
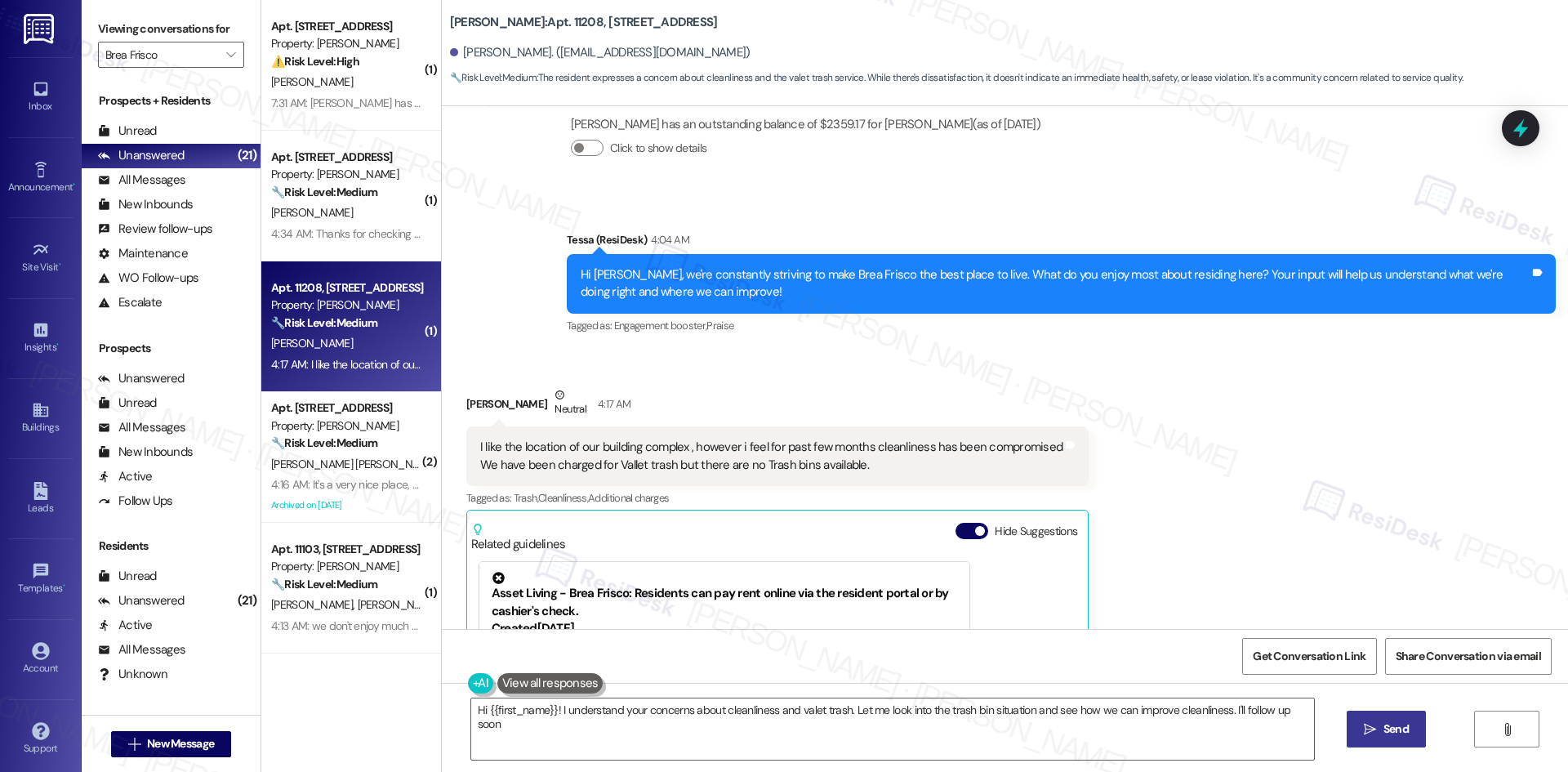
type textarea "Hi {{first_name}}! I understand your concerns about cleanliness and valet trash…"
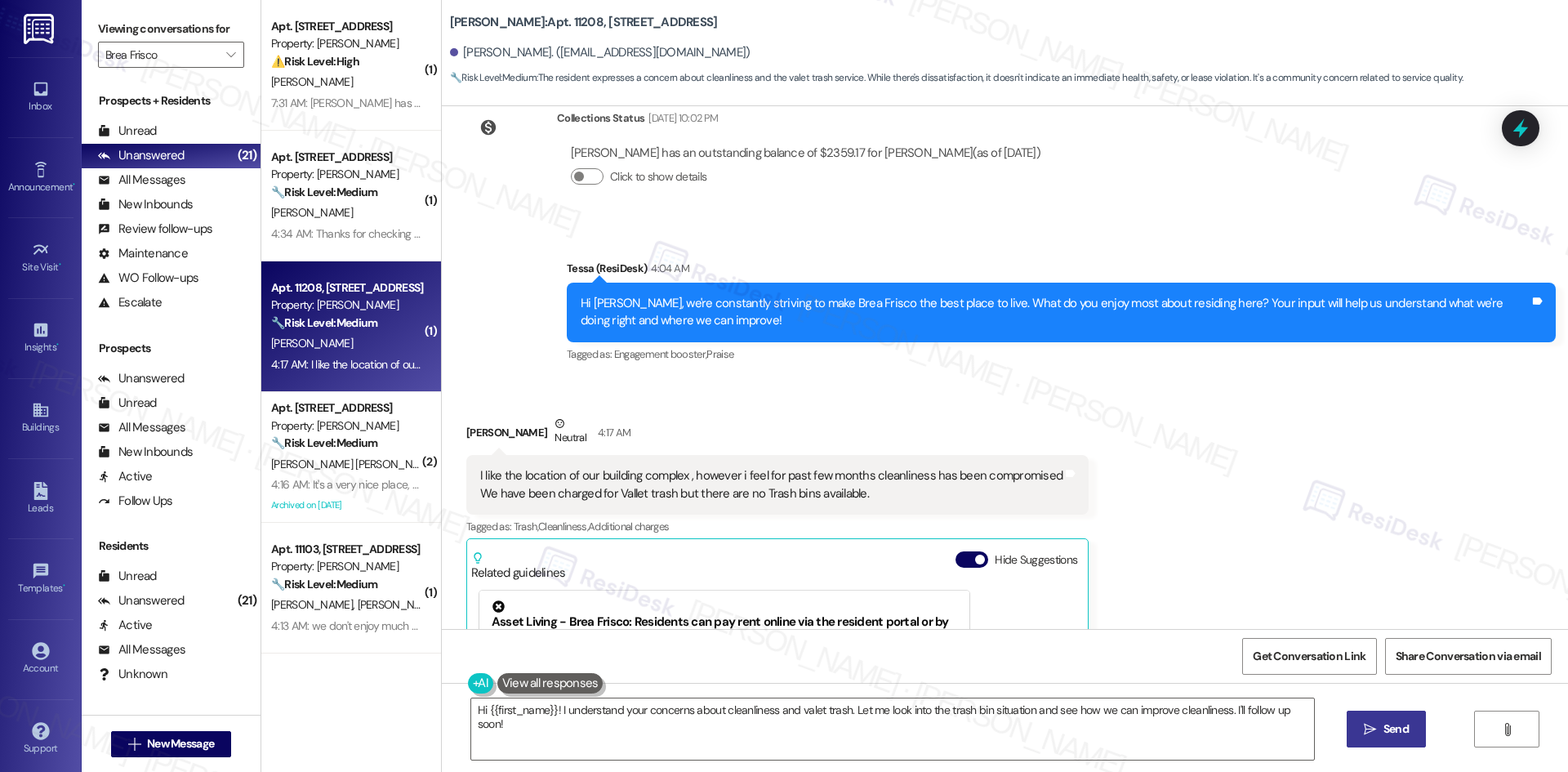
scroll to position [1436, 0]
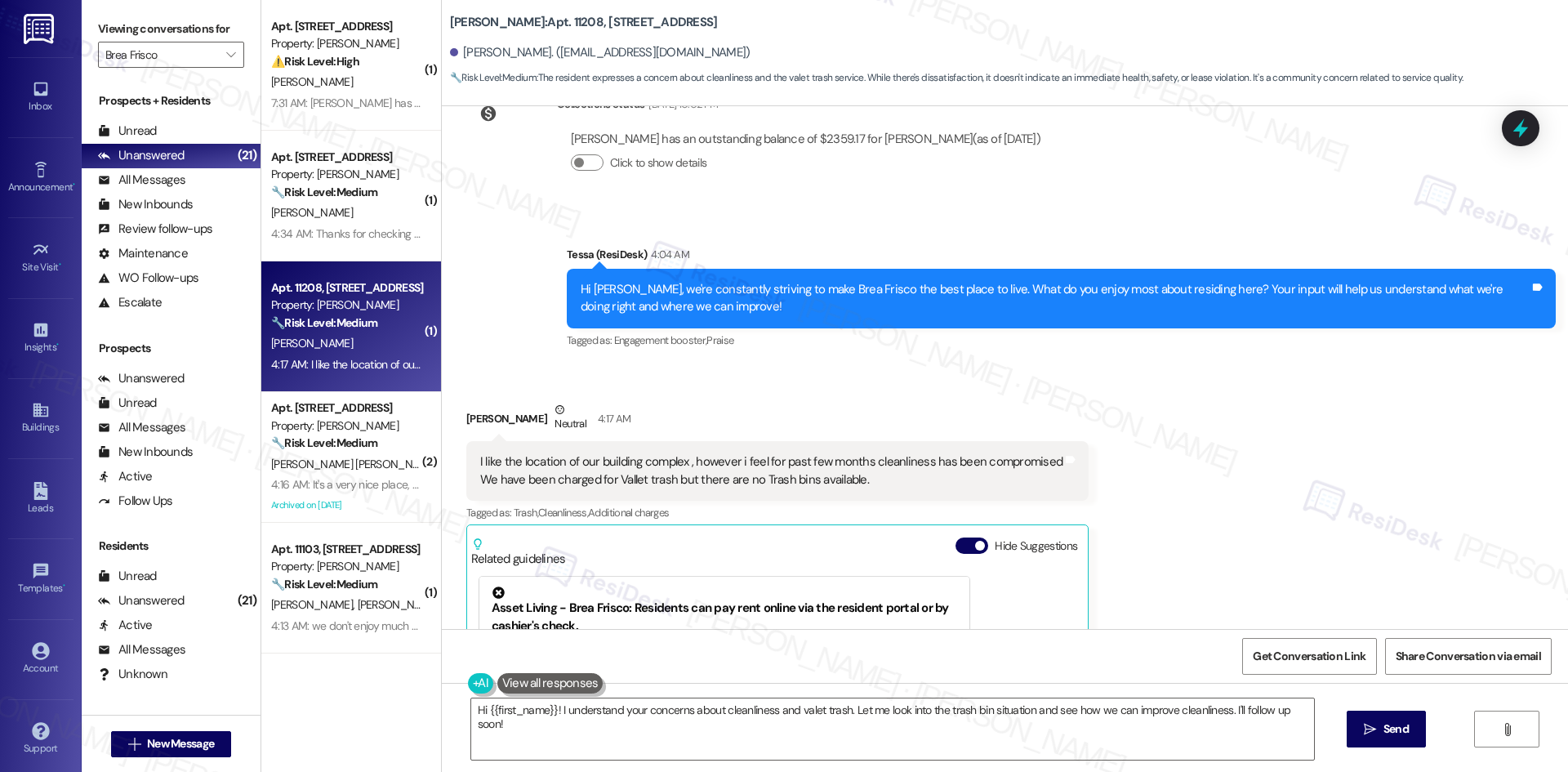
scroll to position [1518, 0]
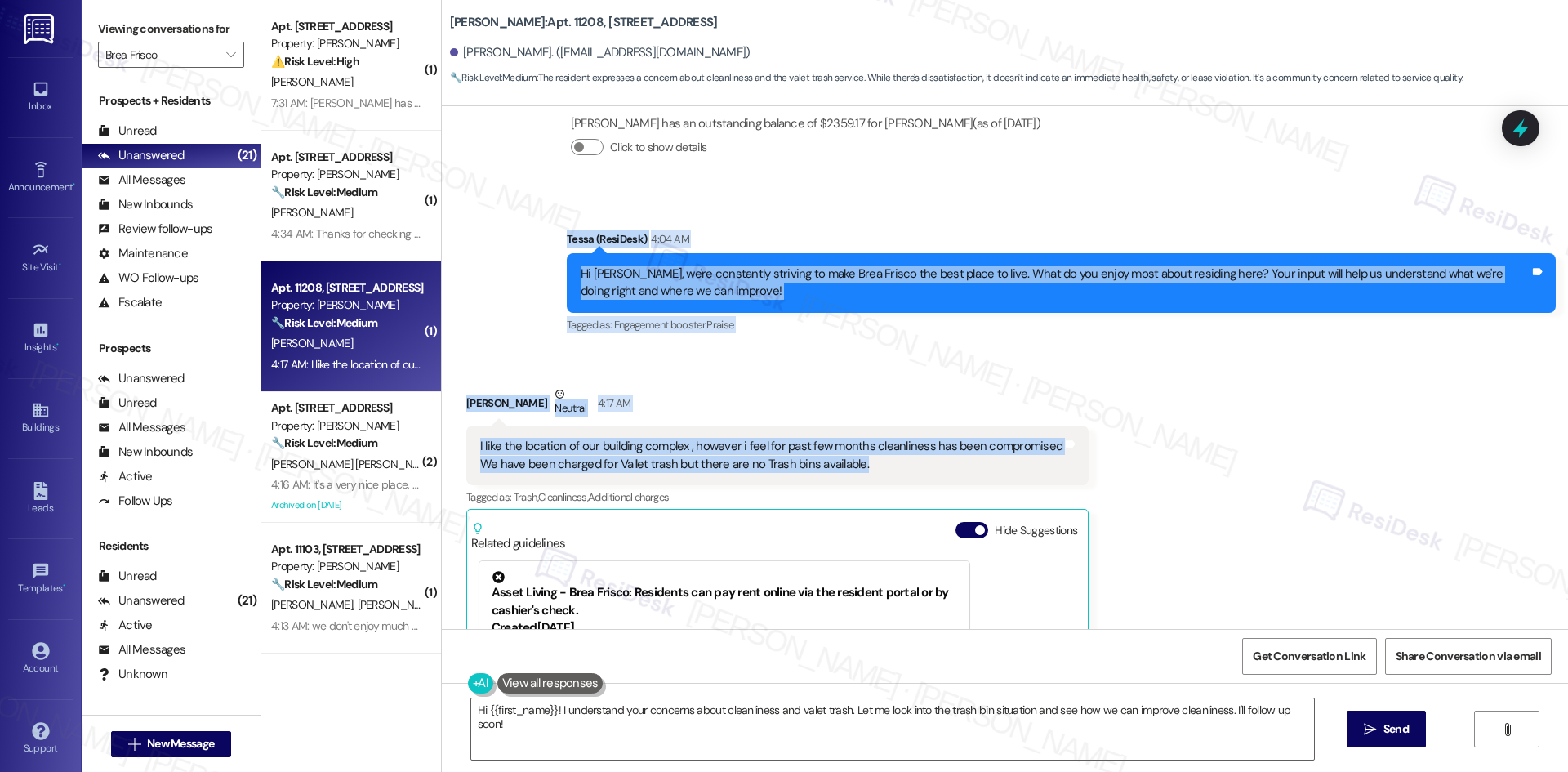
drag, startPoint x: 534, startPoint y: 131, endPoint x: 928, endPoint y: 383, distance: 467.7
click at [928, 383] on div "Lease started [DATE] 8:00 AM Survey, sent via SMS Residesk Automated Survey [DA…" at bounding box center [1005, 368] width 1126 height 523
copy div "[PERSON_NAME] (ResiDesk) 4:04 AM Hi [PERSON_NAME], we're constantly striving to…"
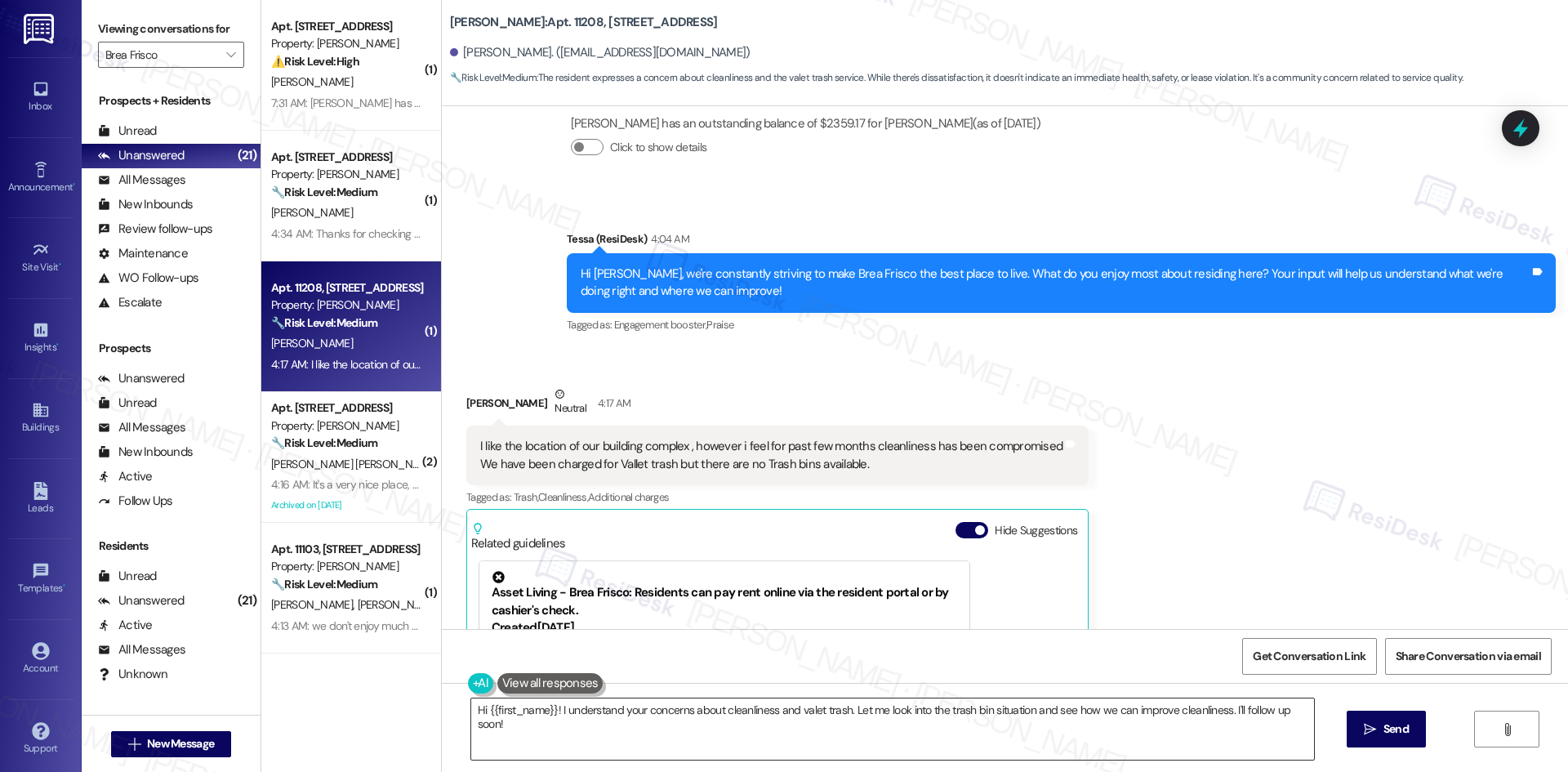
drag, startPoint x: 1127, startPoint y: 736, endPoint x: 1110, endPoint y: 736, distance: 17.0
click at [1127, 736] on textarea "Hi {{first_name}}! I understand your concerns about cleanliness and valet trash…" at bounding box center [892, 729] width 842 height 62
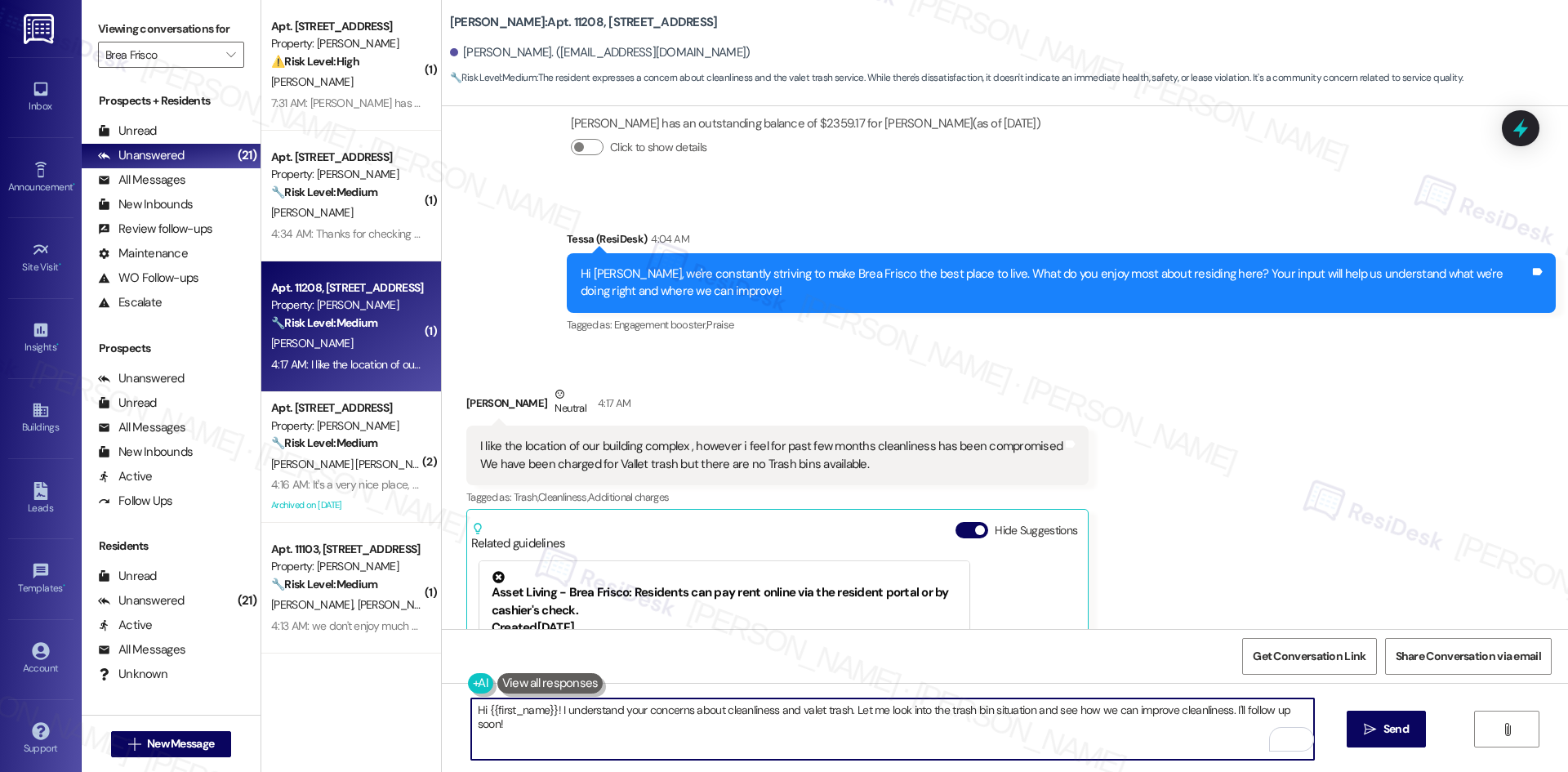
click at [1220, 710] on textarea "Hi {{first_name}}! I understand your concerns about cleanliness and valet trash…" at bounding box center [892, 729] width 842 height 62
drag, startPoint x: 1220, startPoint y: 710, endPoint x: 337, endPoint y: 710, distance: 883.0
click at [337, 710] on div "( 1 ) Apt. 13126, [STREET_ADDRESS] Property: [PERSON_NAME] ⚠️ Risk Level: High …" at bounding box center [915, 386] width 1307 height 772
paste textarea "Thank you for your feedback, [PERSON_NAME]. I’m glad to hear you enjoy the loca…"
click at [800, 727] on textarea "Thank you for your feedback, [PERSON_NAME]. I’m glad to hear you enjoy the loca…" at bounding box center [892, 729] width 842 height 62
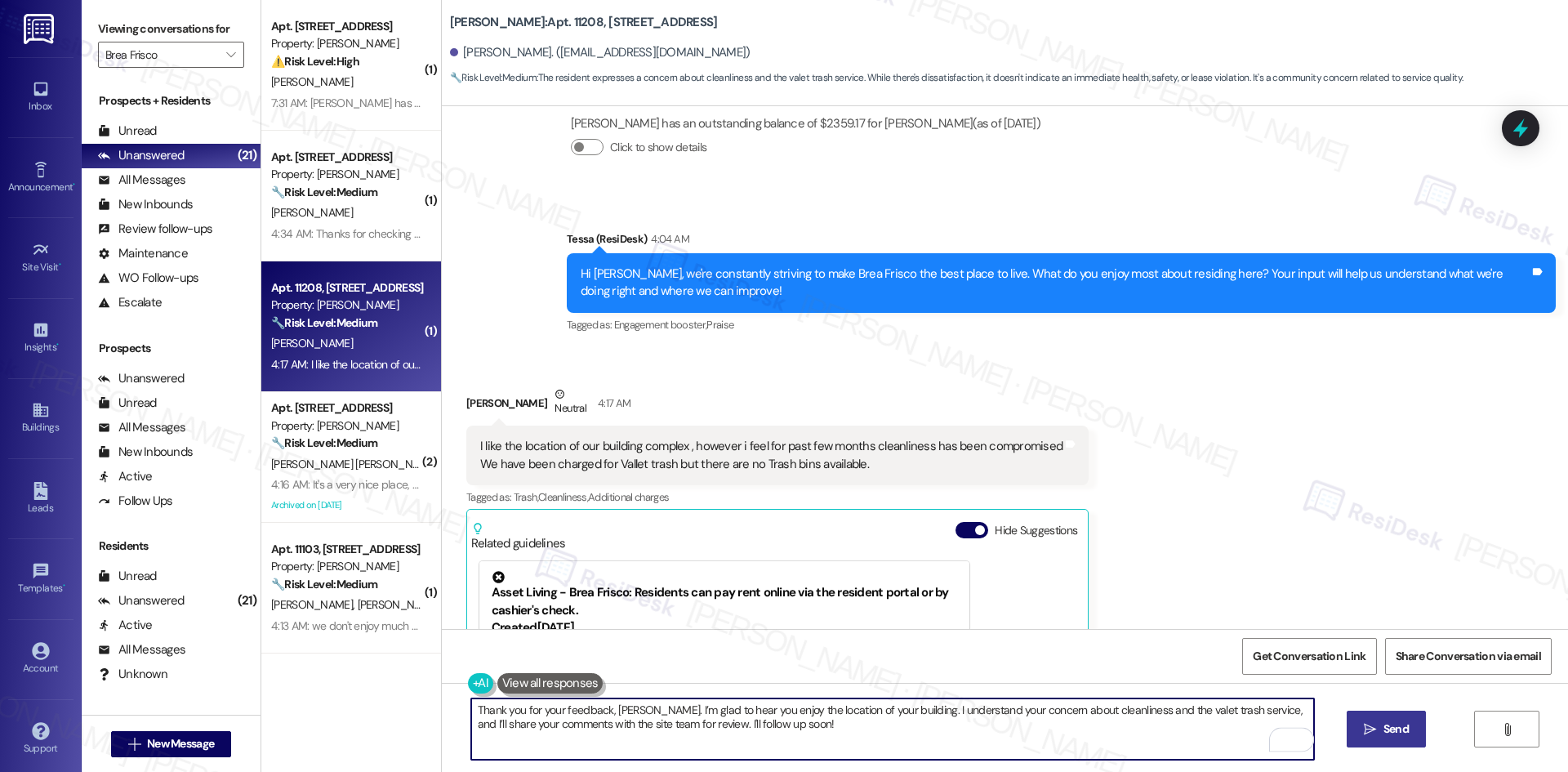
type textarea "Thank you for your feedback, [PERSON_NAME]. I’m glad to hear you enjoy the loca…"
click at [1389, 721] on span "Send" at bounding box center [1395, 728] width 25 height 17
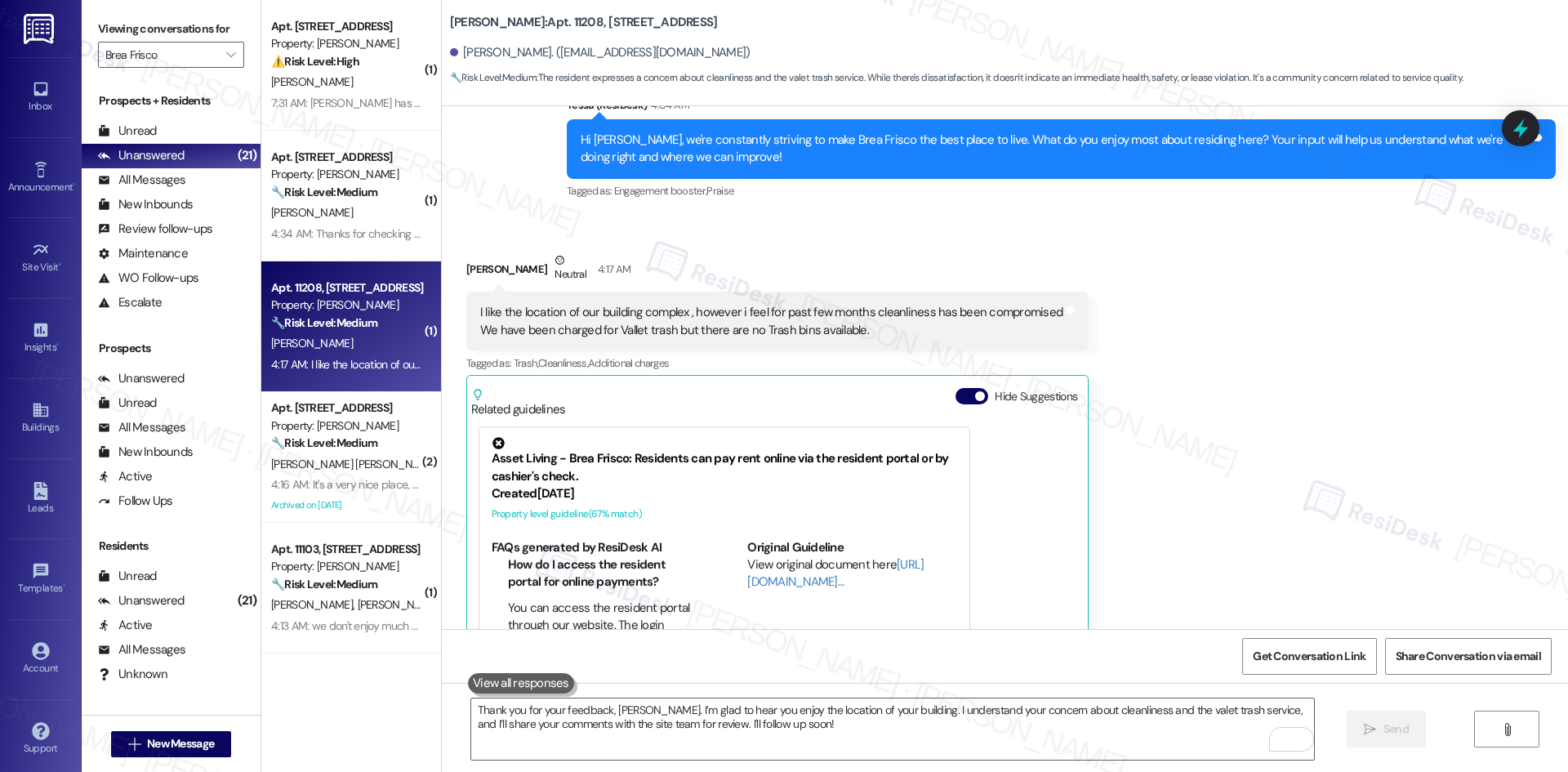
scroll to position [1680, 0]
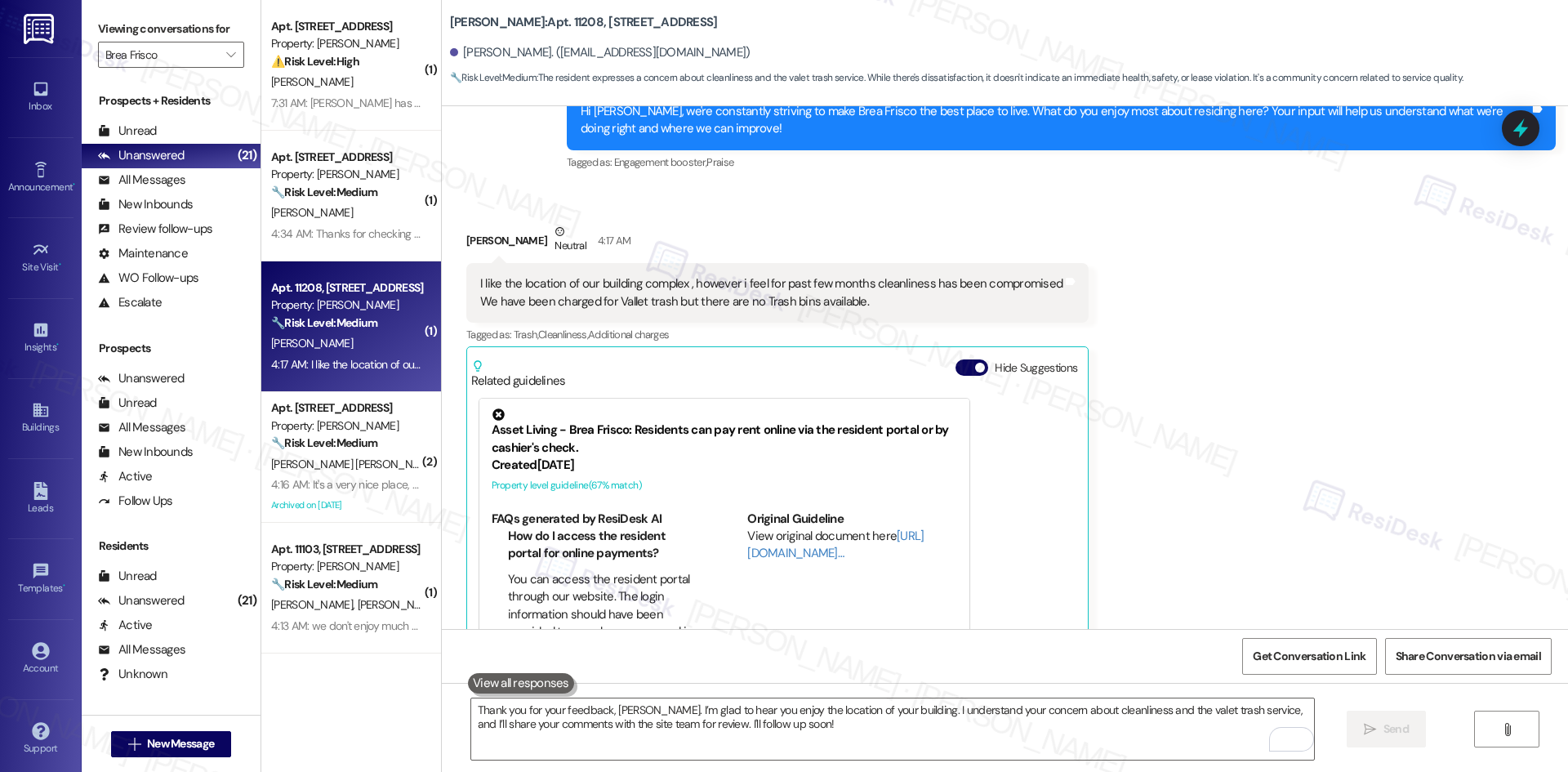
click at [1241, 319] on div "Received via SMS [PERSON_NAME] Neutral 4:17 AM I like the location of our build…" at bounding box center [1005, 451] width 1126 height 530
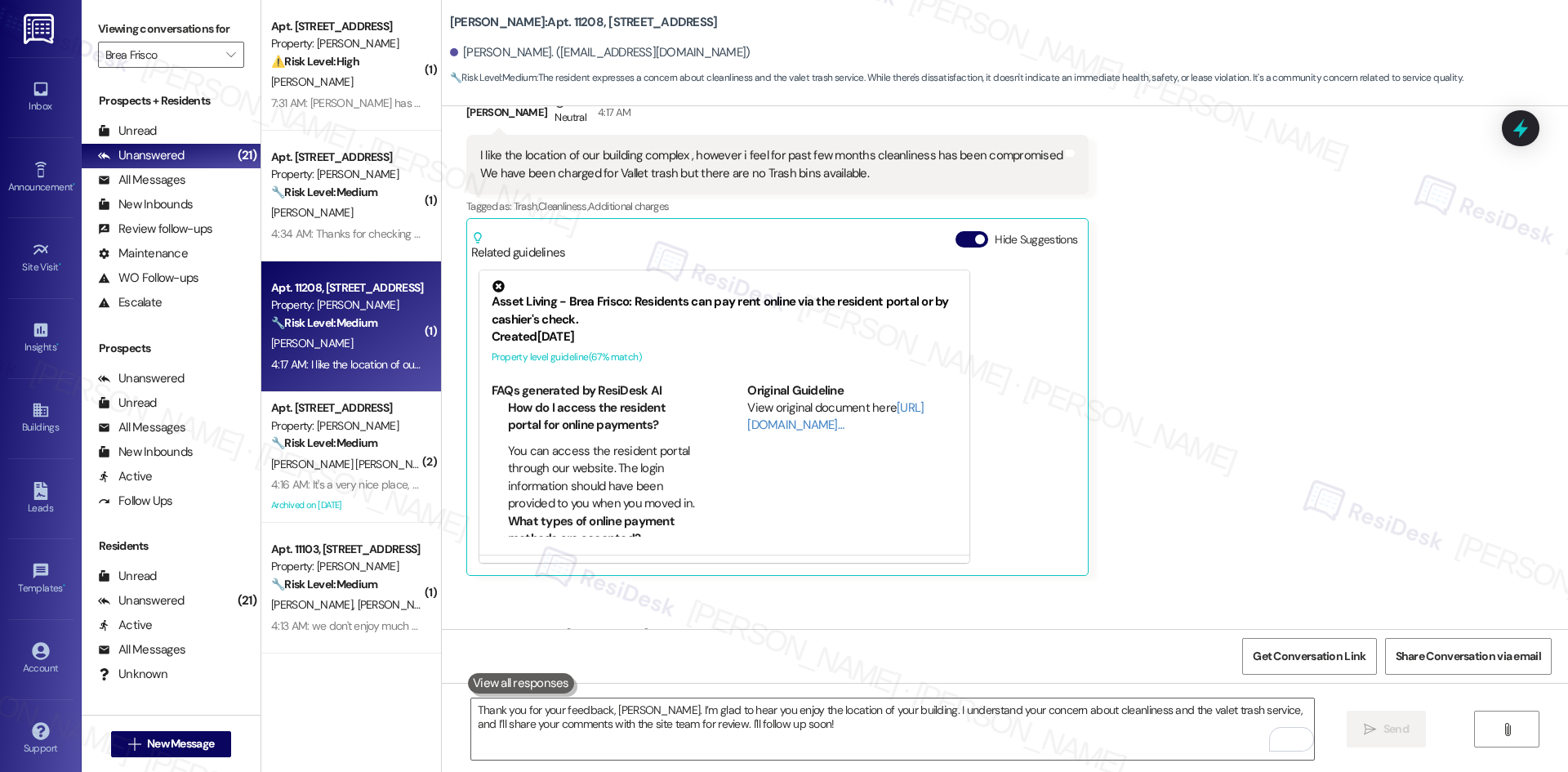
scroll to position [1813, 0]
click at [1222, 417] on div "Received via SMS [PERSON_NAME] Neutral 4:17 AM I like the location of our build…" at bounding box center [1005, 319] width 1126 height 530
click at [1230, 416] on div "Received via SMS [PERSON_NAME] Neutral 4:17 AM I like the location of our build…" at bounding box center [1005, 319] width 1126 height 530
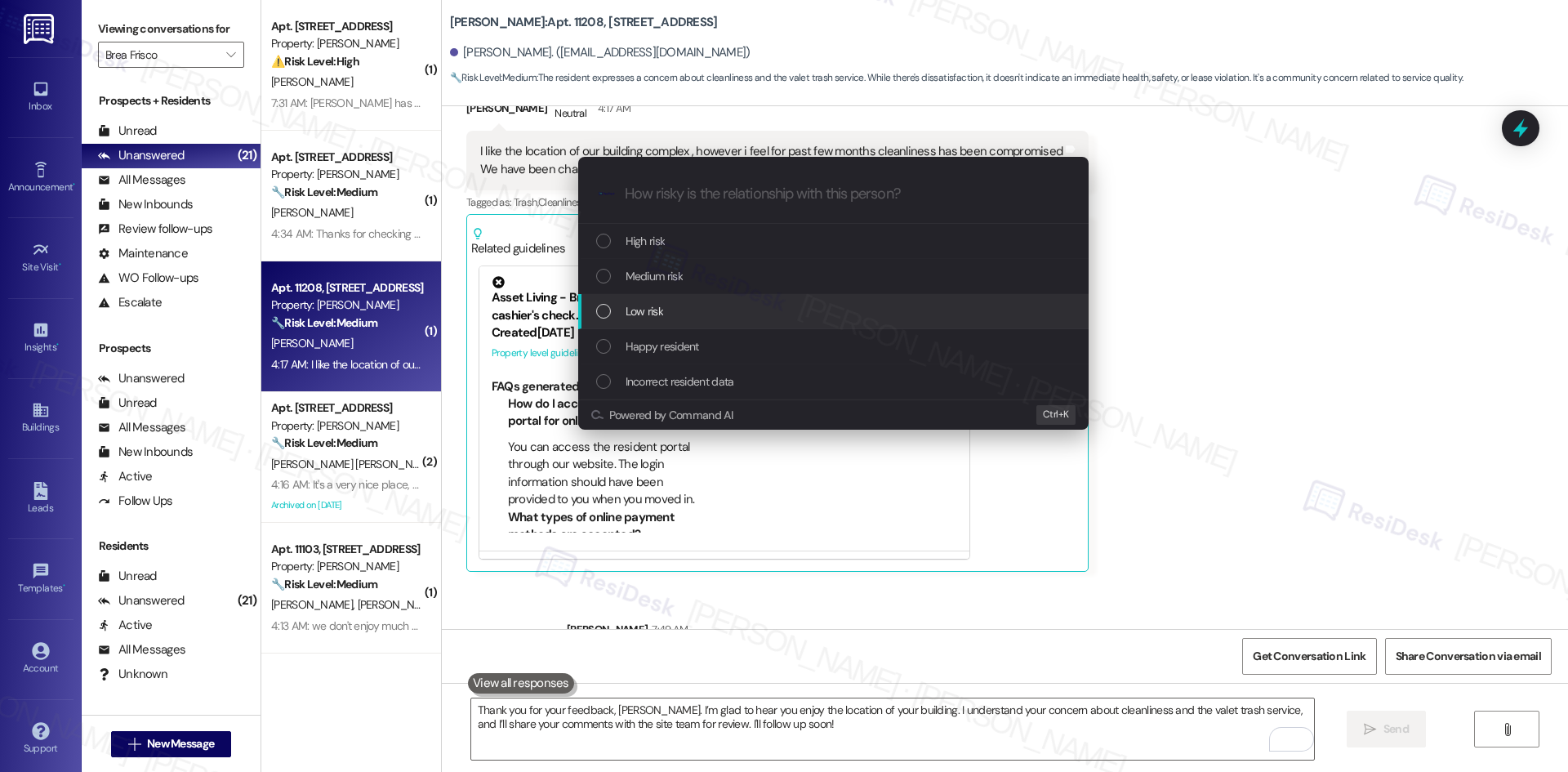
click at [648, 318] on span "Low risk" at bounding box center [644, 312] width 38 height 18
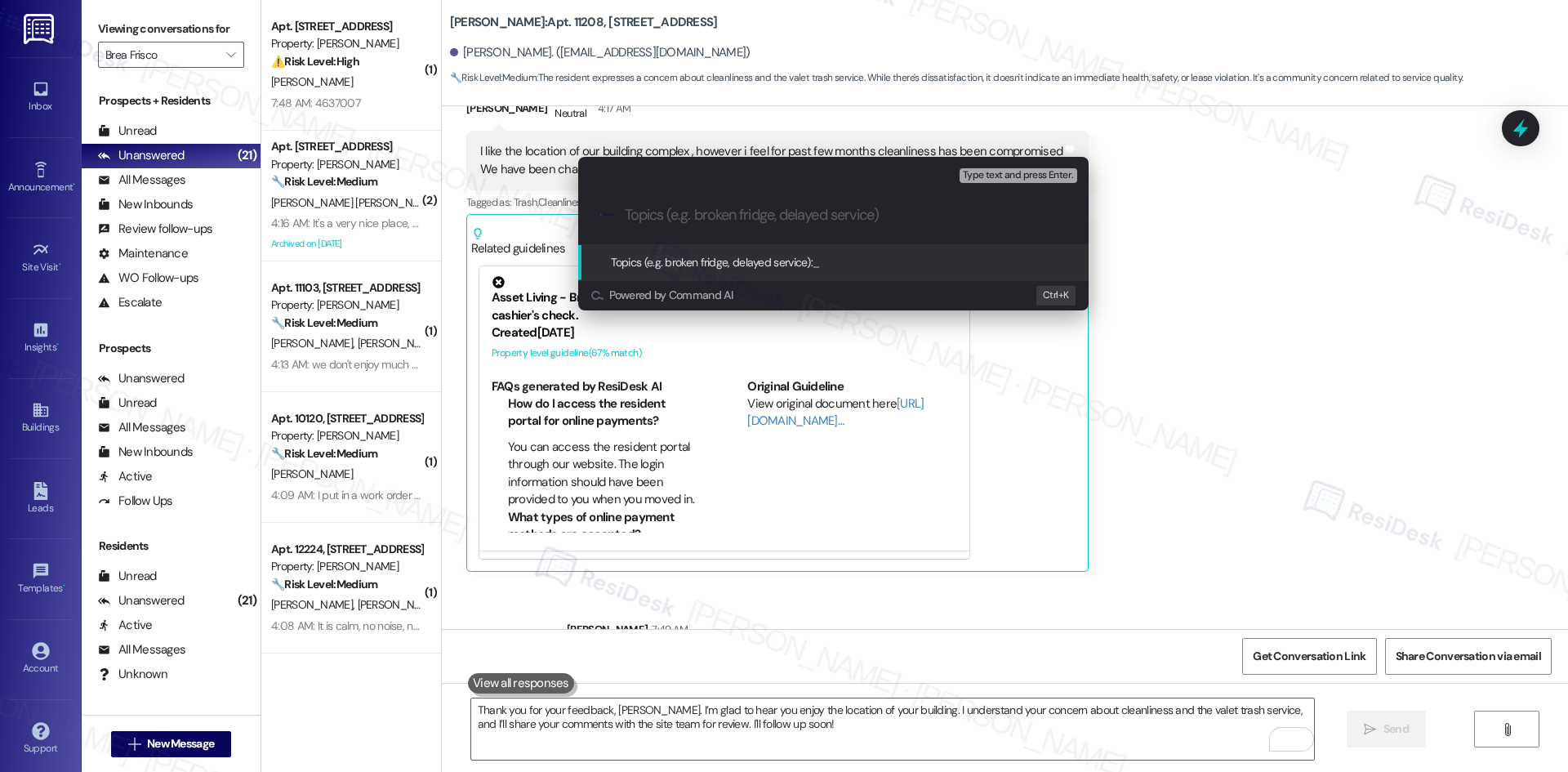
click at [697, 210] on input "Topics (e.g. broken fridge, delayed service)" at bounding box center [846, 215] width 444 height 17
paste input "Resident Feedback – Cleanliness and Valet Trash Service"
type input "Resident Feedback – Cleanliness and Valet Trash Service"
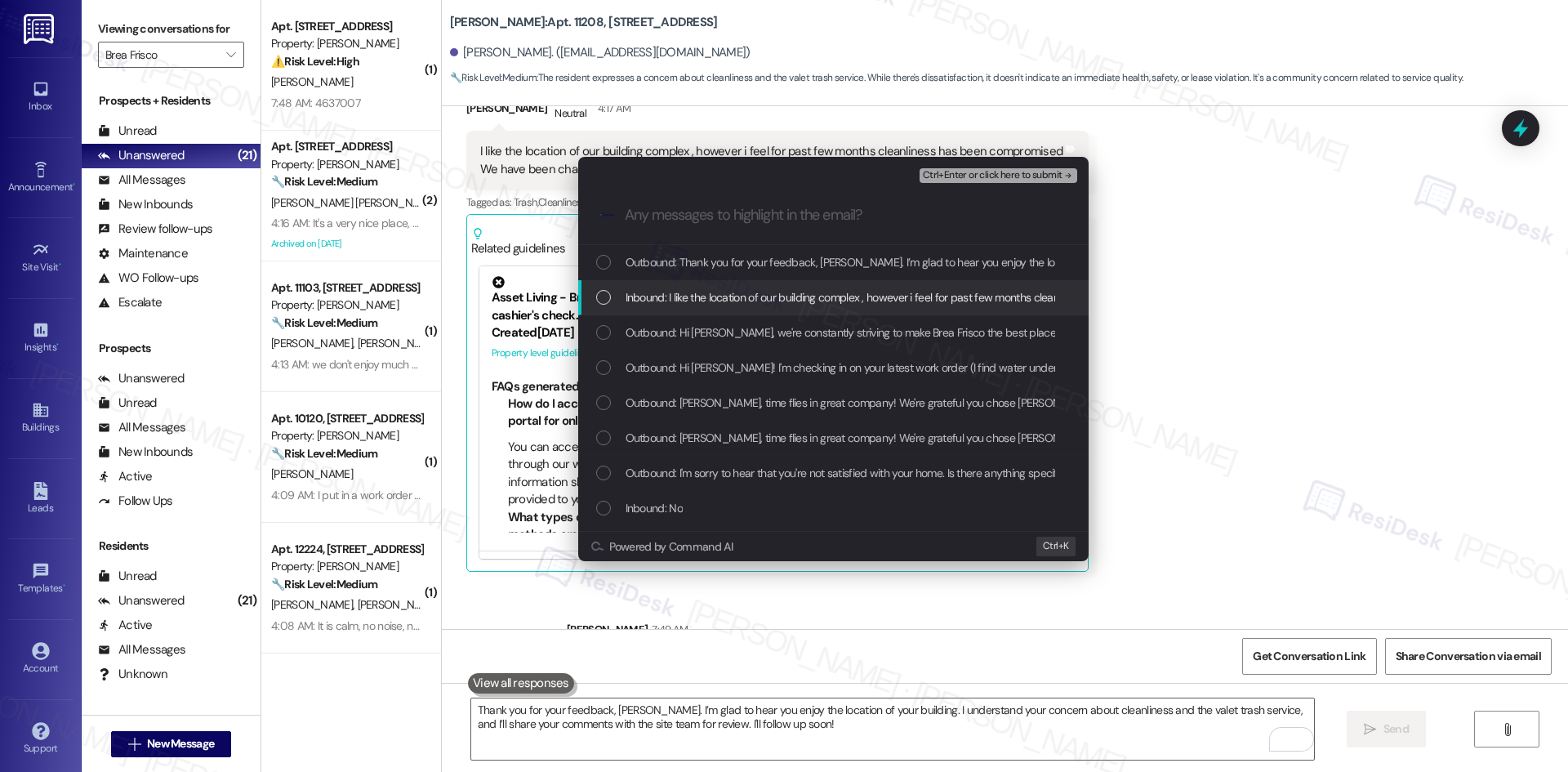
click at [774, 293] on span "Inbound: I like the location of our building complex , however i feel for past …" at bounding box center [1094, 298] width 938 height 18
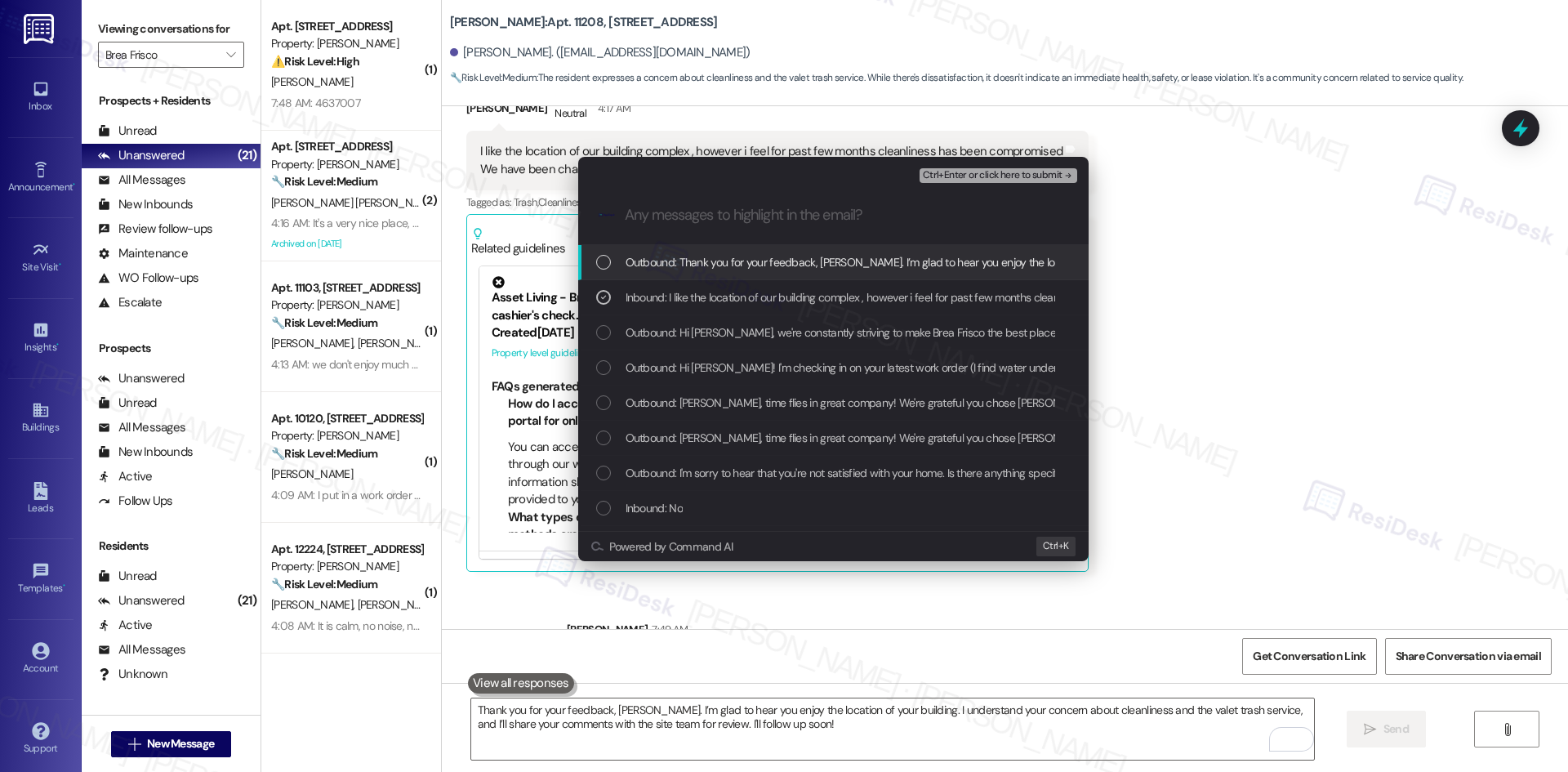
click at [1023, 170] on span "Ctrl+Enter or click here to submit" at bounding box center [993, 176] width 140 height 12
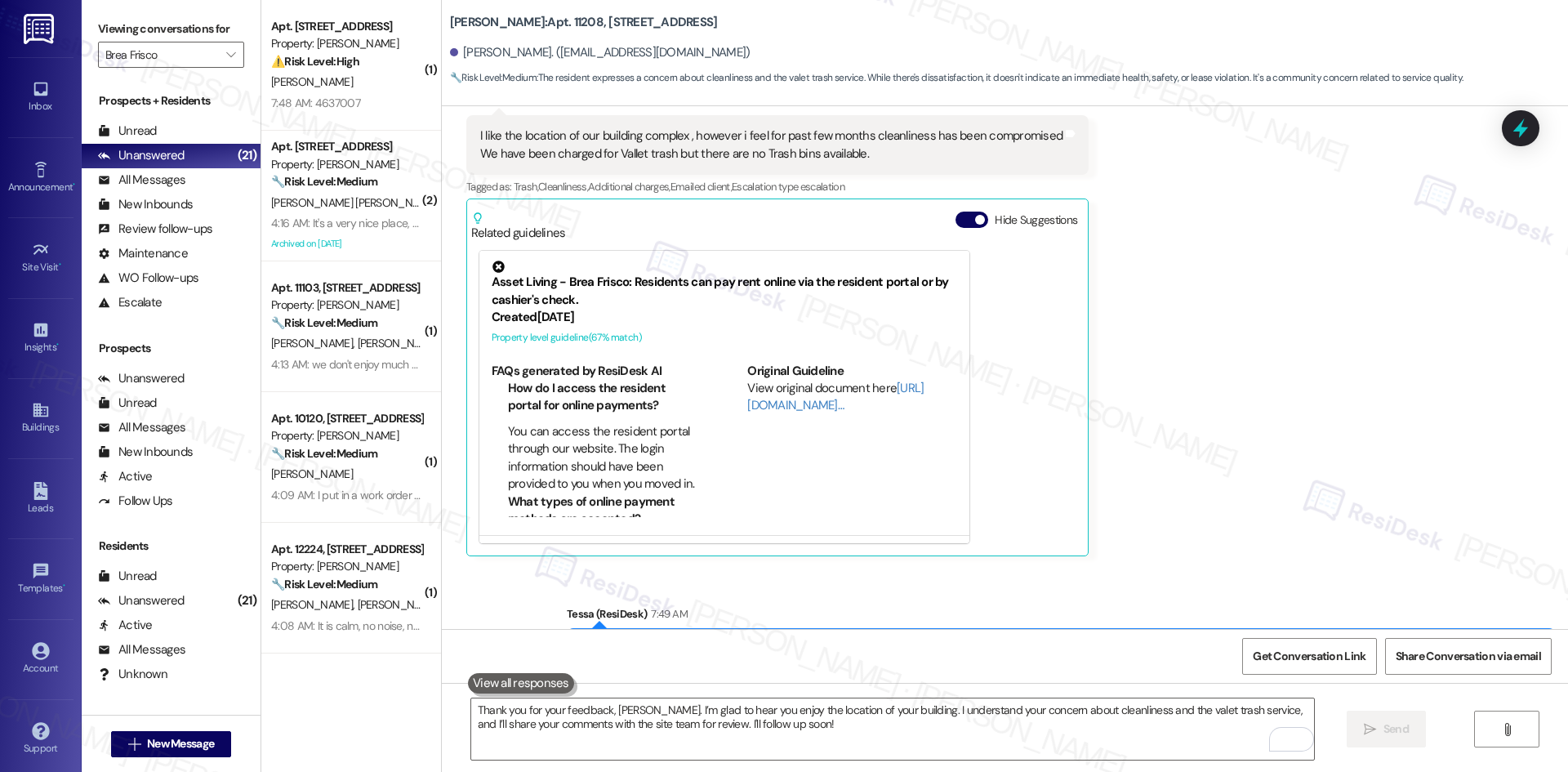
scroll to position [1837, 0]
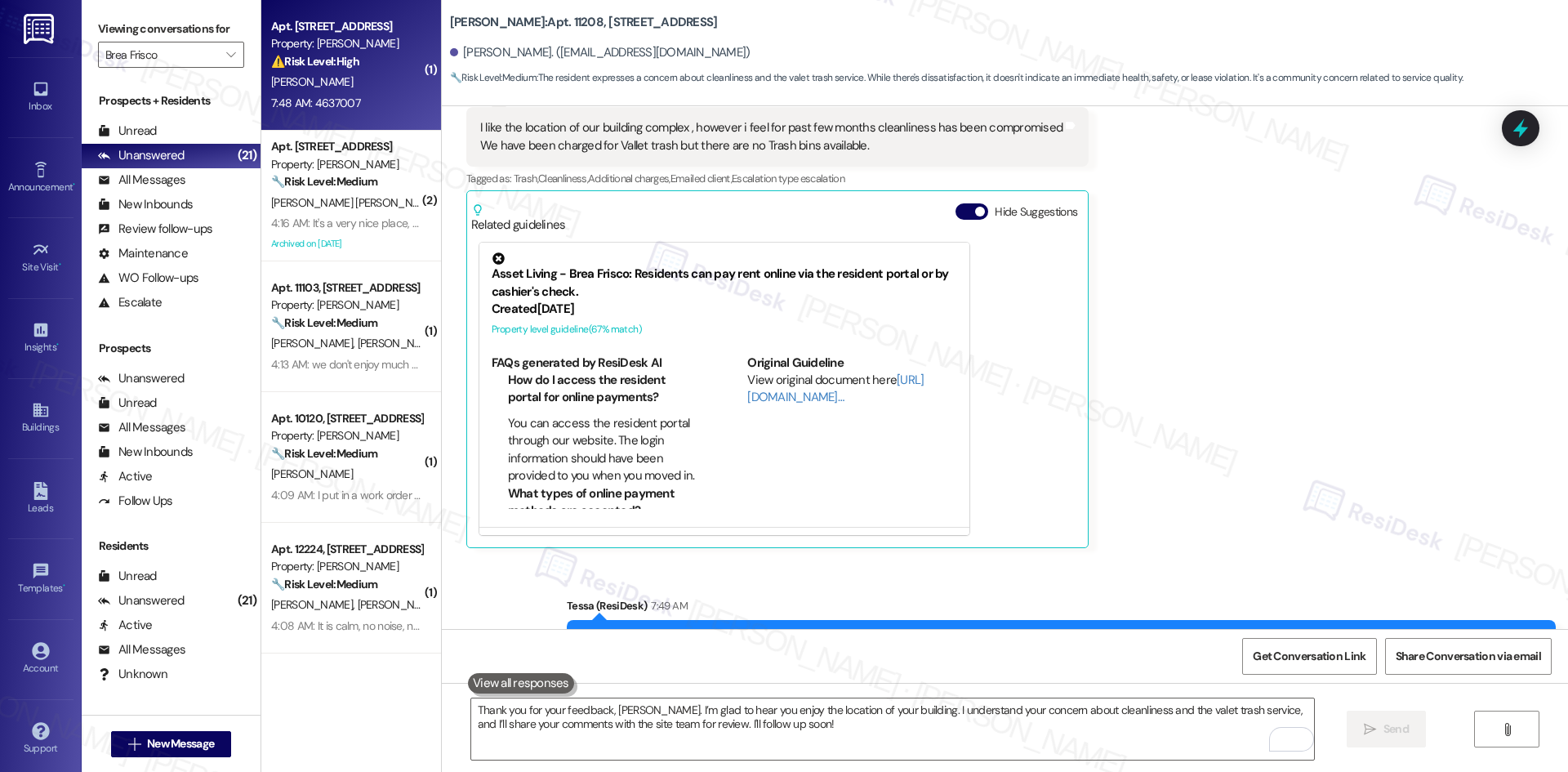
click at [369, 97] on div "7:48 AM: 4637007 7:48 AM: 4637007" at bounding box center [347, 103] width 154 height 21
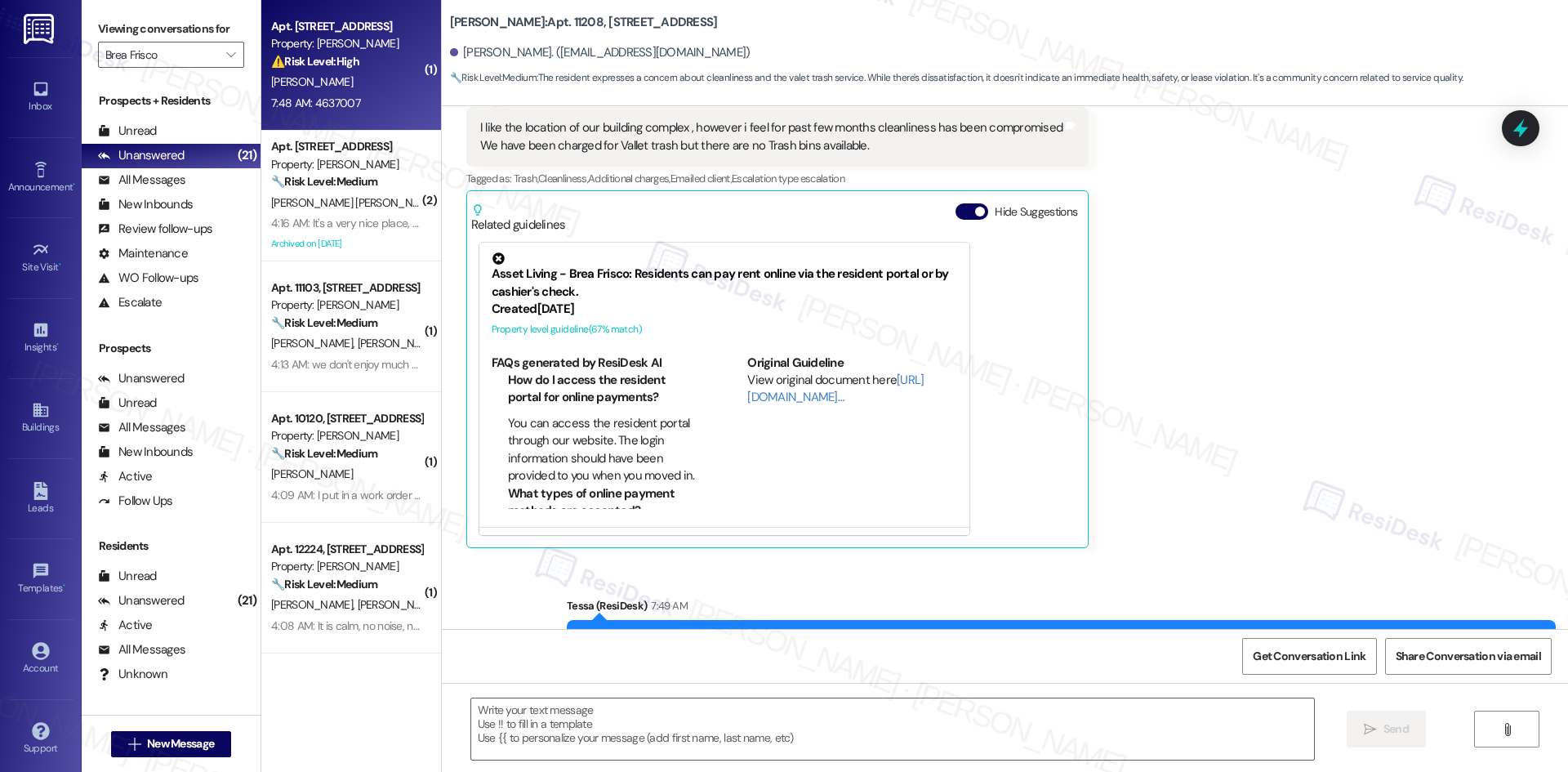
type textarea "Fetching suggested responses. Please feel free to read through the conversation…"
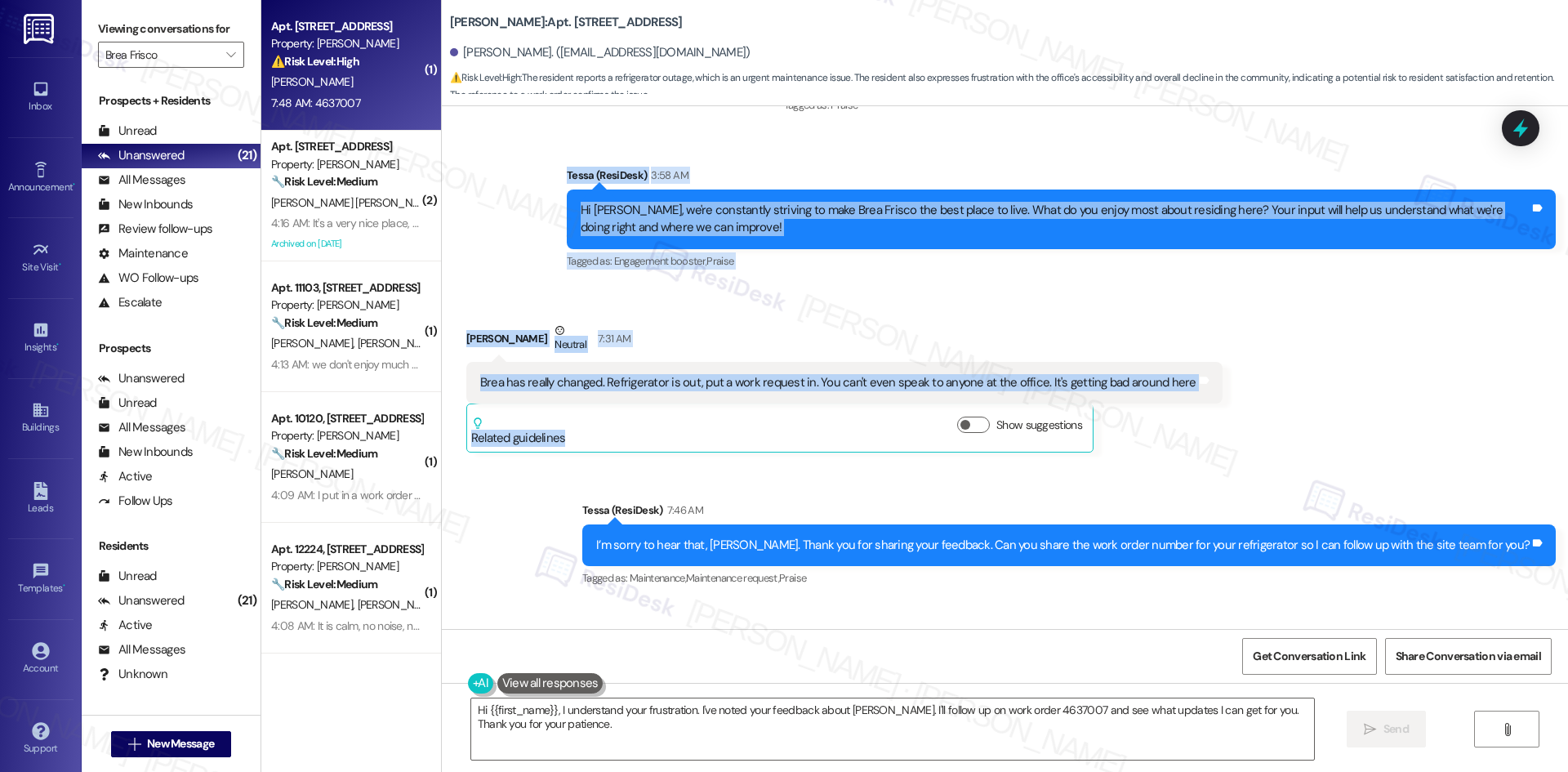
scroll to position [4550, 0]
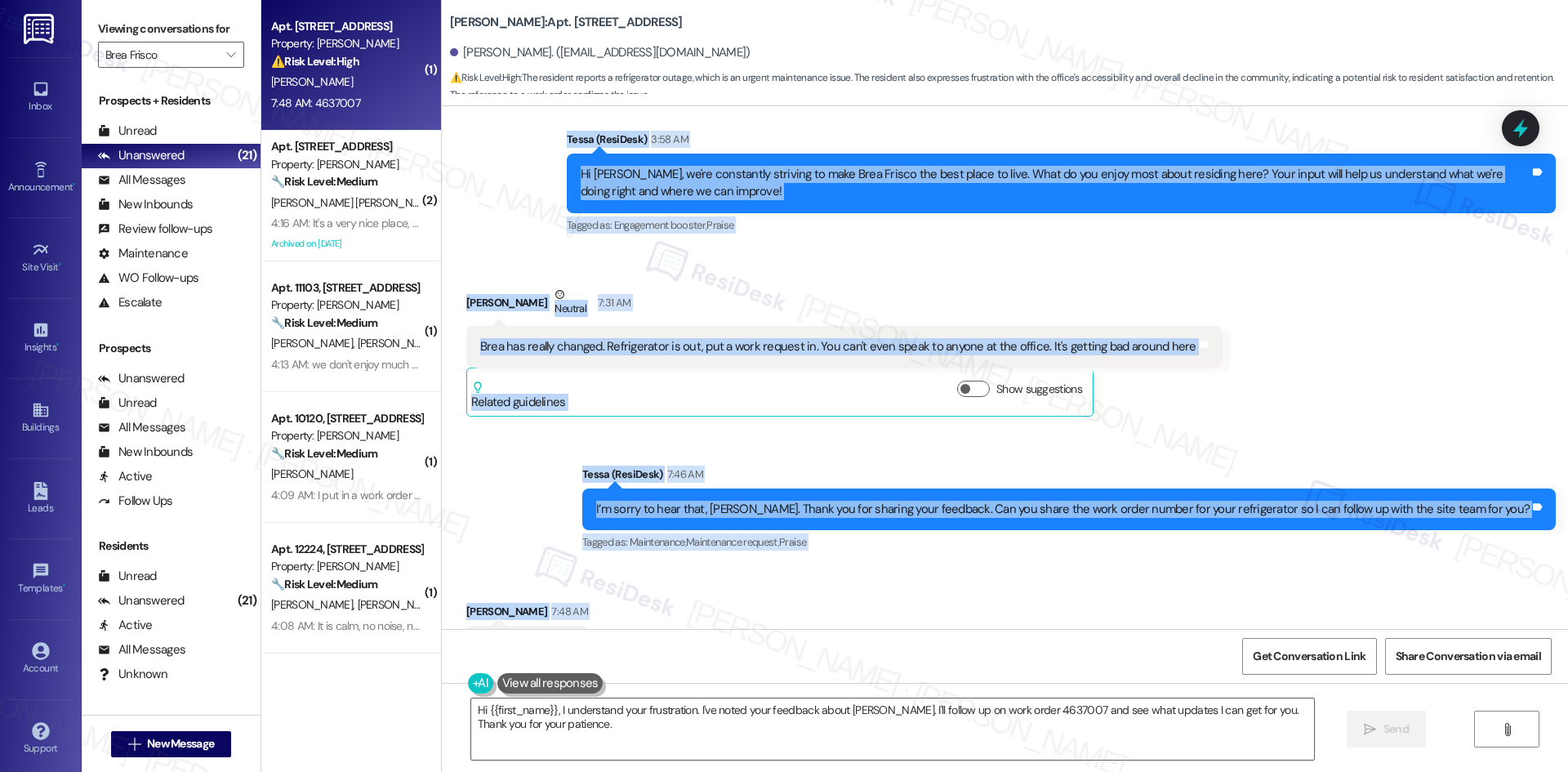
drag, startPoint x: 524, startPoint y: 244, endPoint x: 601, endPoint y: 608, distance: 372.1
click at [601, 608] on div "Lease started [DATE] 8:00 AM Survey, sent via SMS Residesk Automated Survey [DA…" at bounding box center [1005, 368] width 1126 height 523
copy div "Lorem (IpsuMdol) 7:97 SI Am Cons, ad'el seddoeiusm temporin ut labo Etdo Magnaa…"
click at [566, 429] on div "Sent via SMS Tessa (ResiDesk) 7:46 AM I’m sorry to hear that, [PERSON_NAME]. Th…" at bounding box center [1005, 498] width 1126 height 138
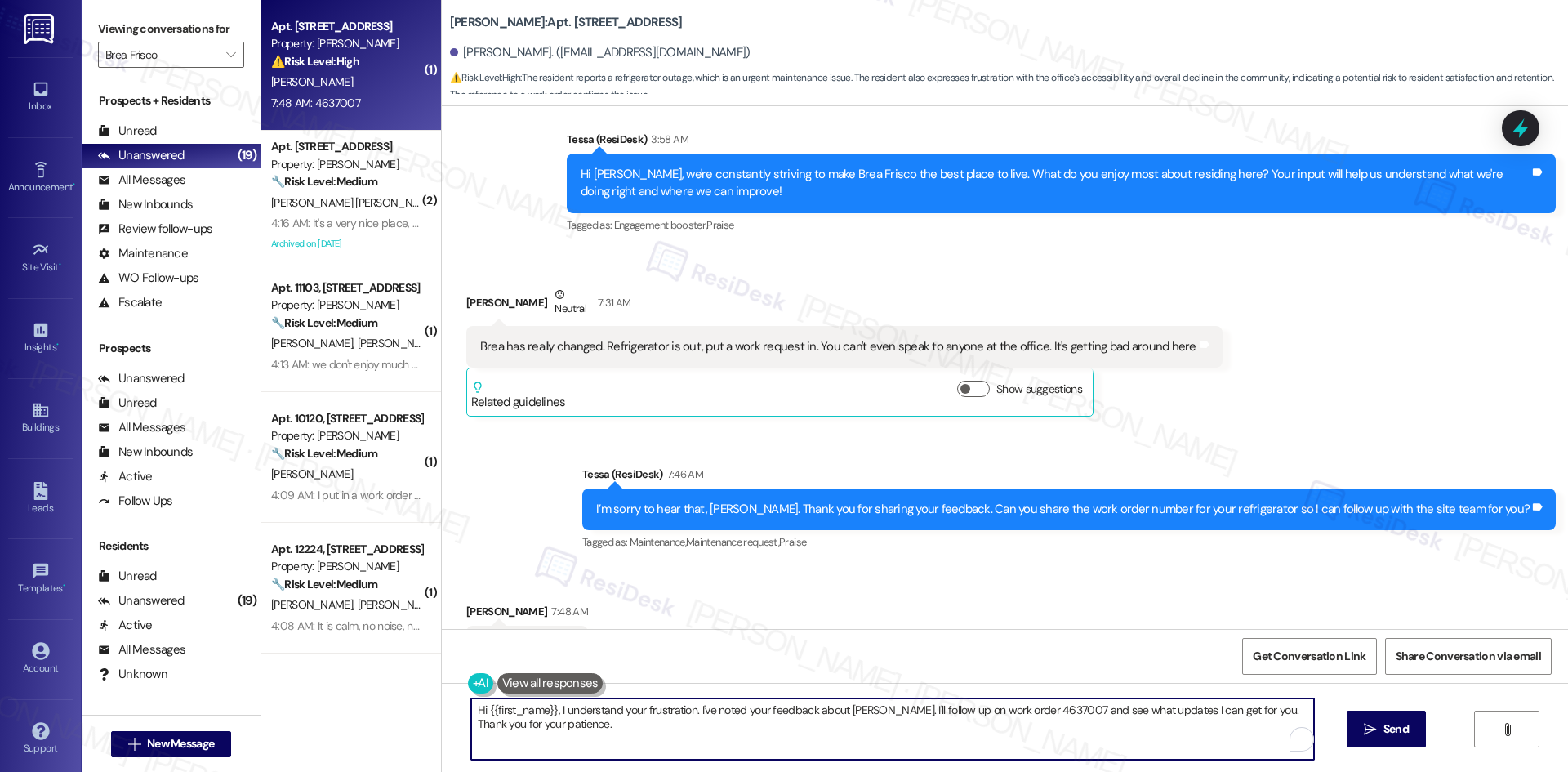
drag, startPoint x: 664, startPoint y: 735, endPoint x: 822, endPoint y: 748, distance: 158.5
click at [676, 736] on textarea "Hi {{first_name}}, I understand your frustration. I've noted your feedback abou…" at bounding box center [892, 729] width 842 height 62
paste textarea "Thank you for sharing the work order number, [PERSON_NAME]. I’ll check with the…"
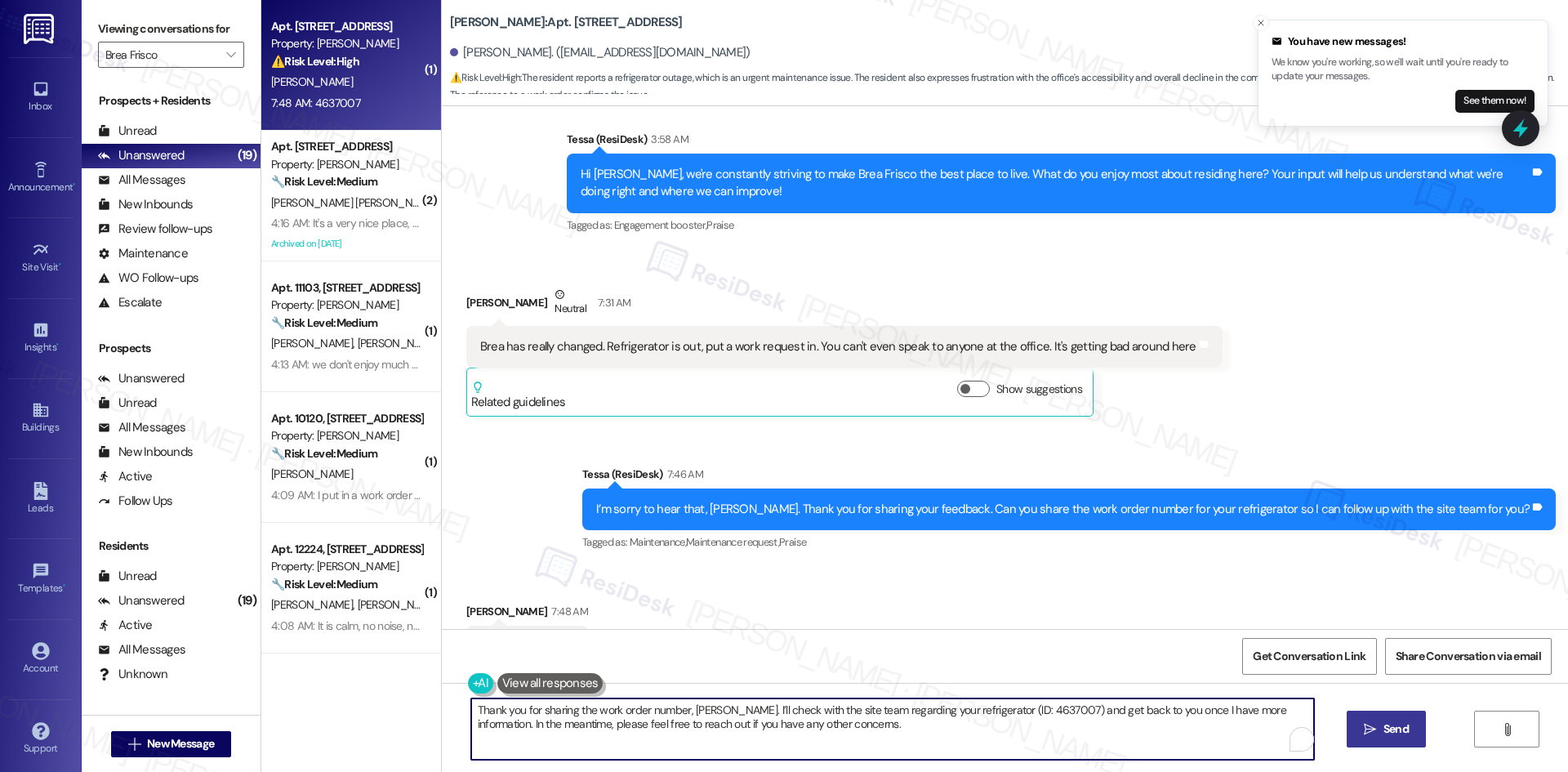
type textarea "Thank you for sharing the work order number, [PERSON_NAME]. I’ll check with the…"
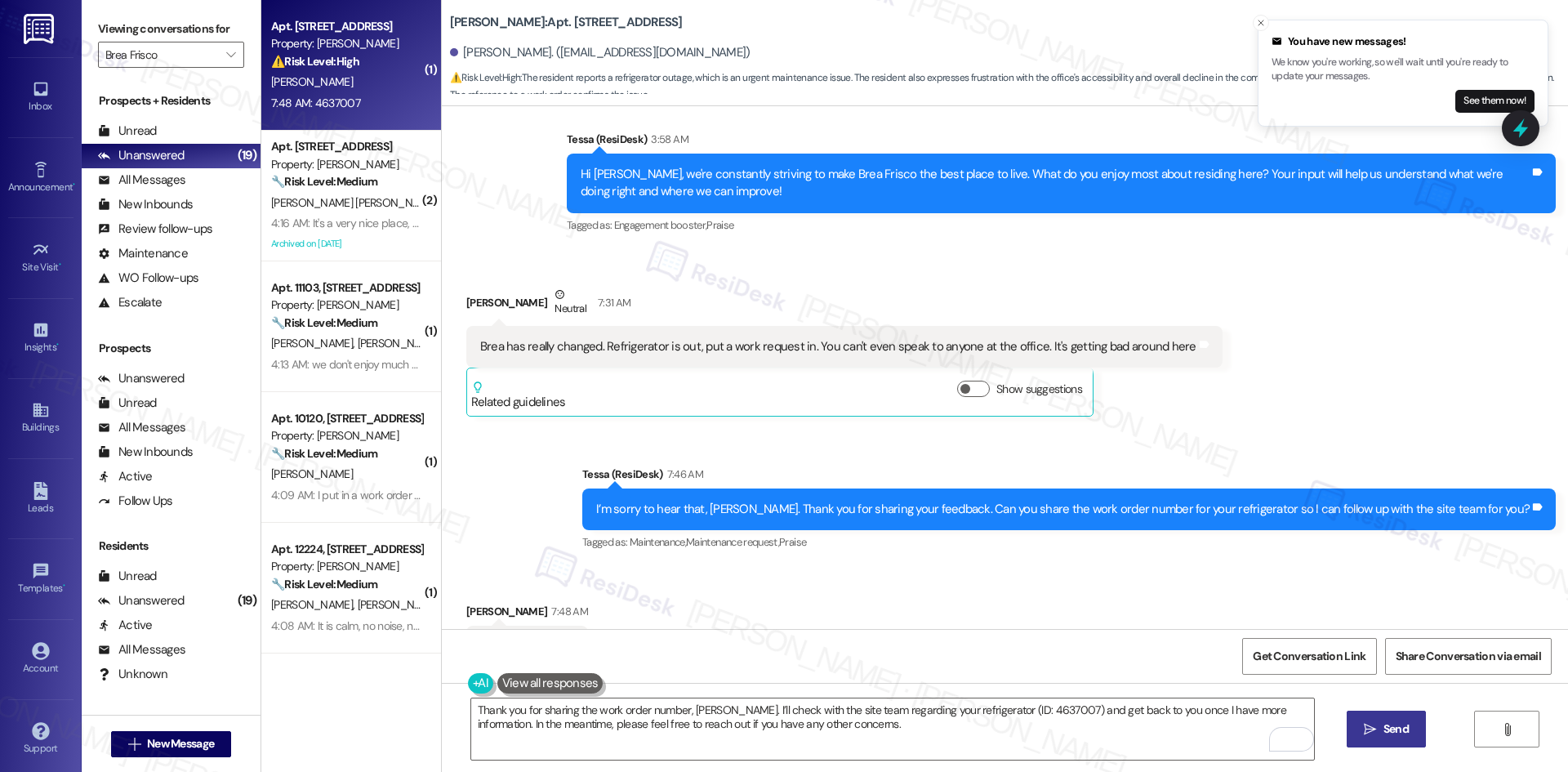
click at [1372, 725] on icon "" at bounding box center [1369, 729] width 12 height 13
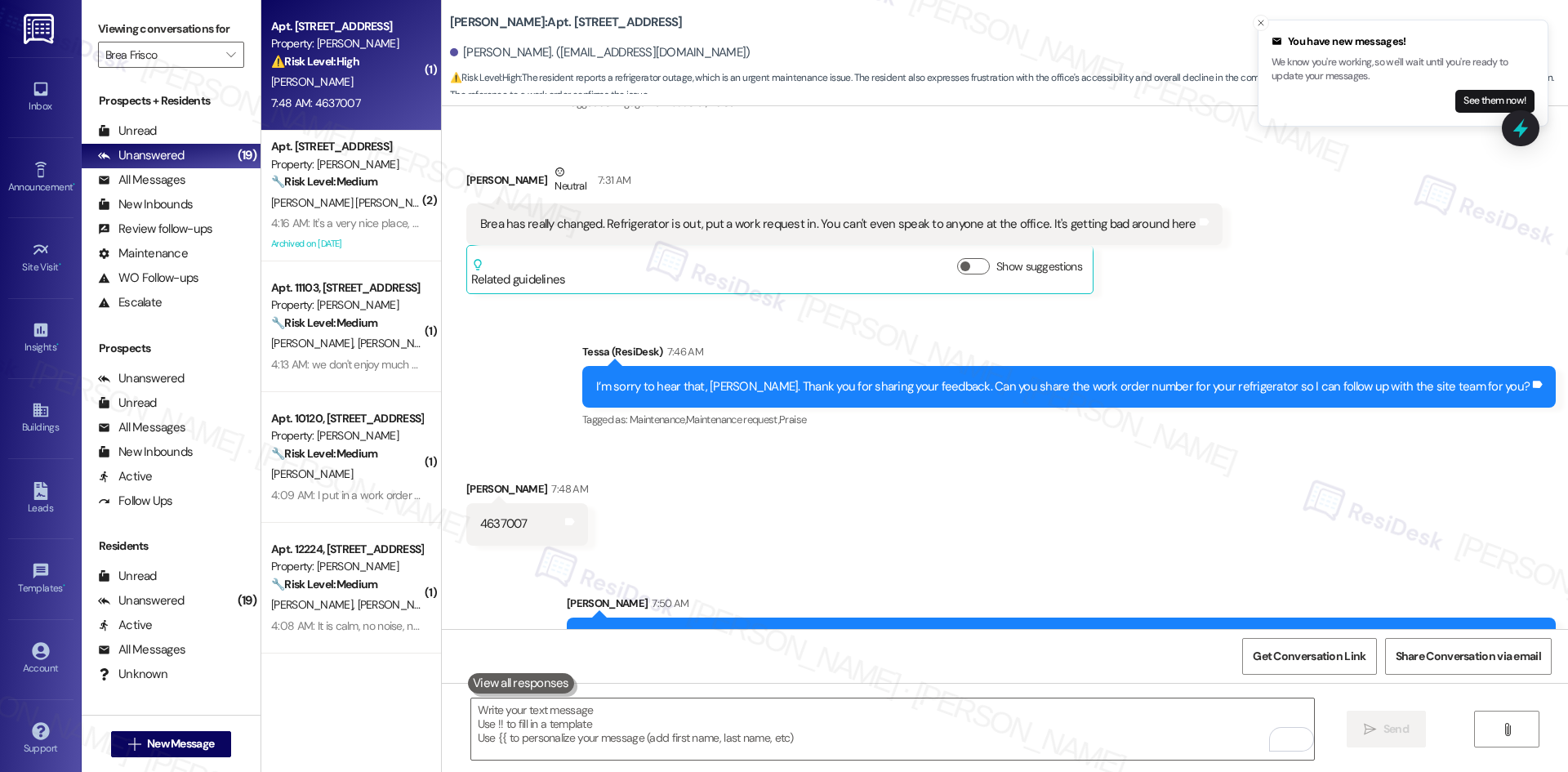
scroll to position [4681, 0]
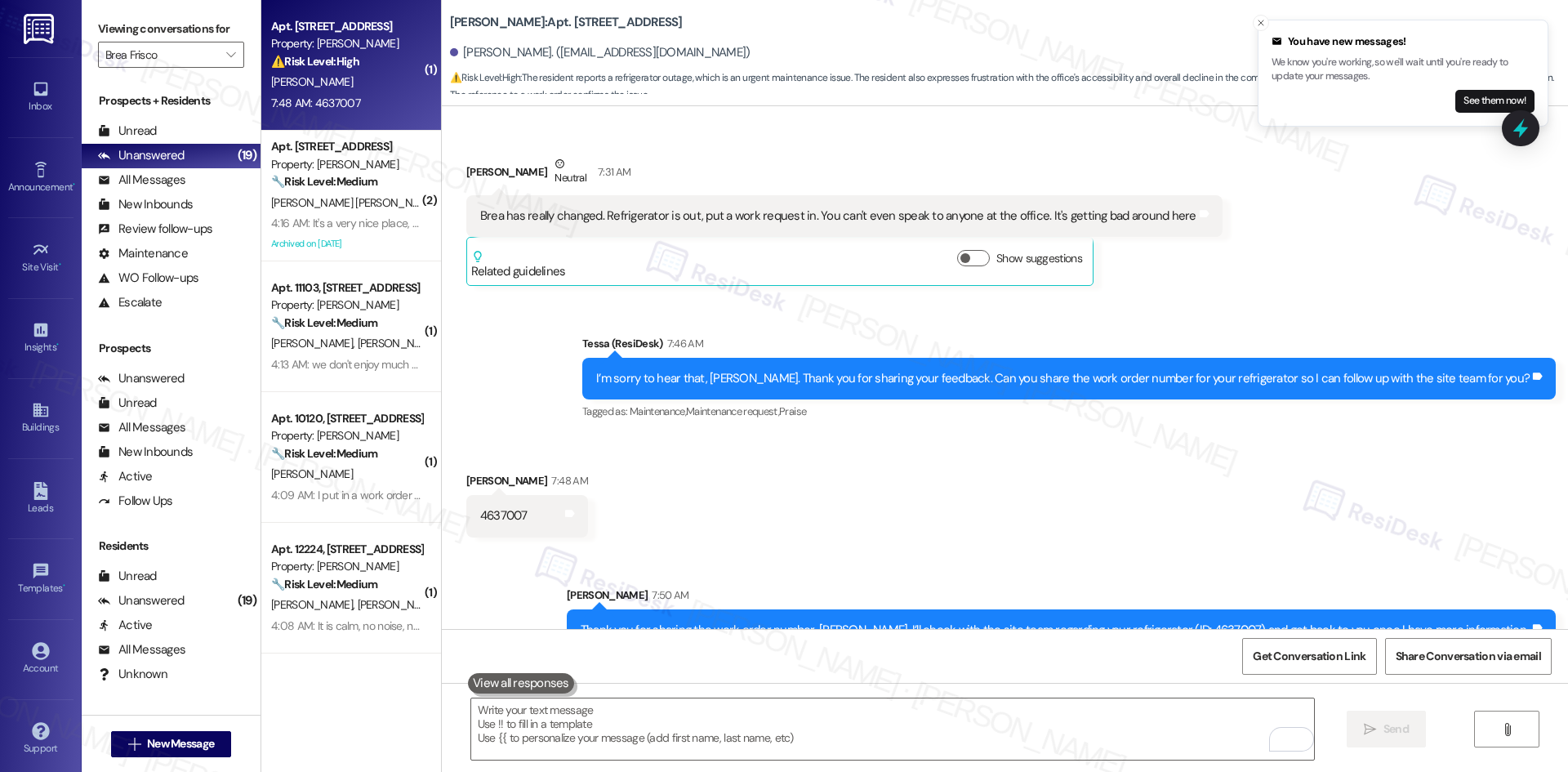
click at [1084, 550] on div "Sent via SMS [PERSON_NAME] 7:50 AM Thank you for sharing the work order number,…" at bounding box center [1005, 616] width 1126 height 132
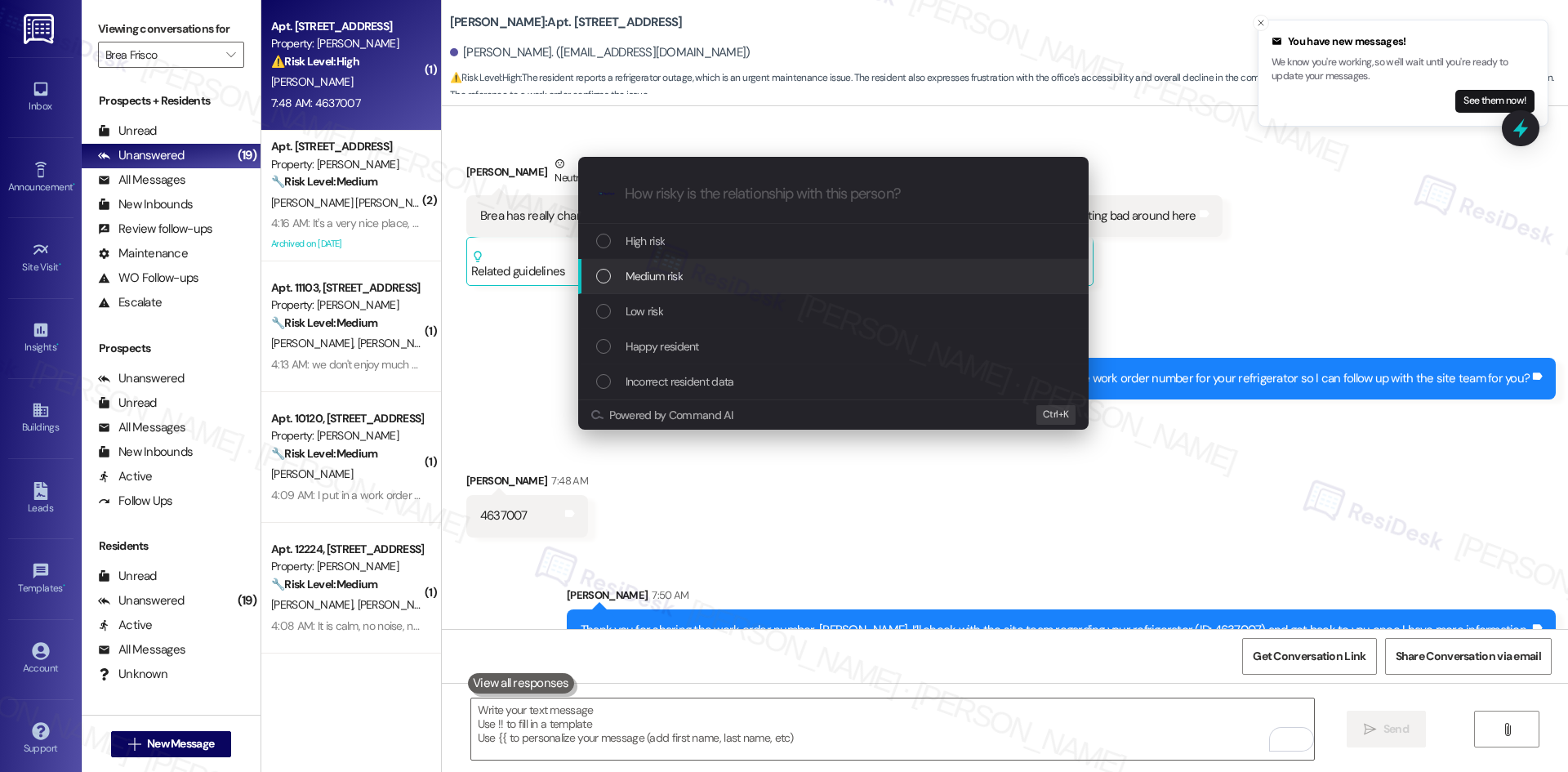
click at [691, 272] on div "Medium risk" at bounding box center [834, 276] width 477 height 18
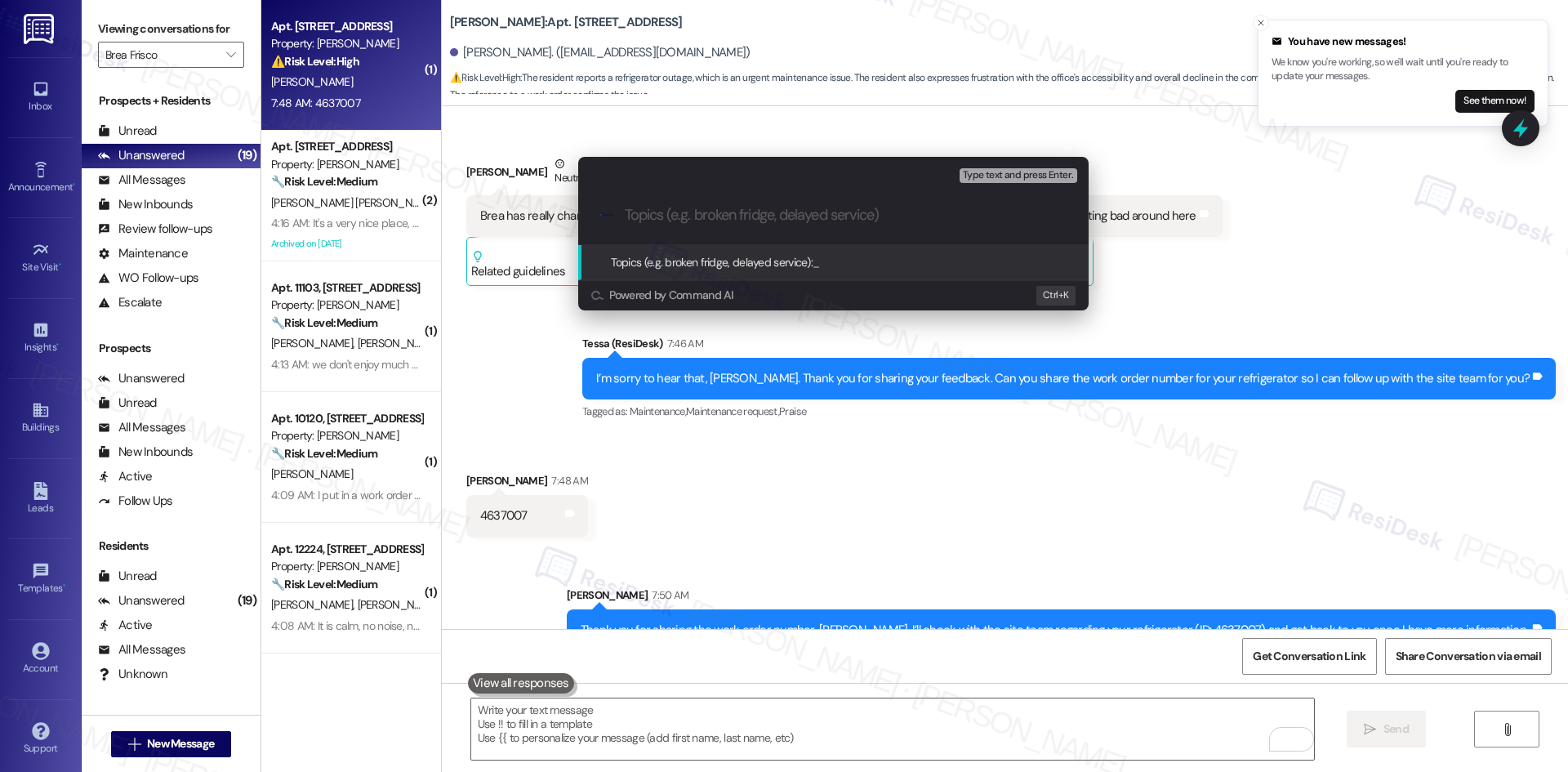
click at [708, 215] on input "Topics (e.g. broken fridge, delayed service)" at bounding box center [846, 215] width 444 height 17
paste input "Follow-Up – Refrigerator Work Order (ID: 4637007) and Resident Feedback"
type input "Follow-Up – Refrigerator Work Order (ID: 4637007) and Resident Feedback"
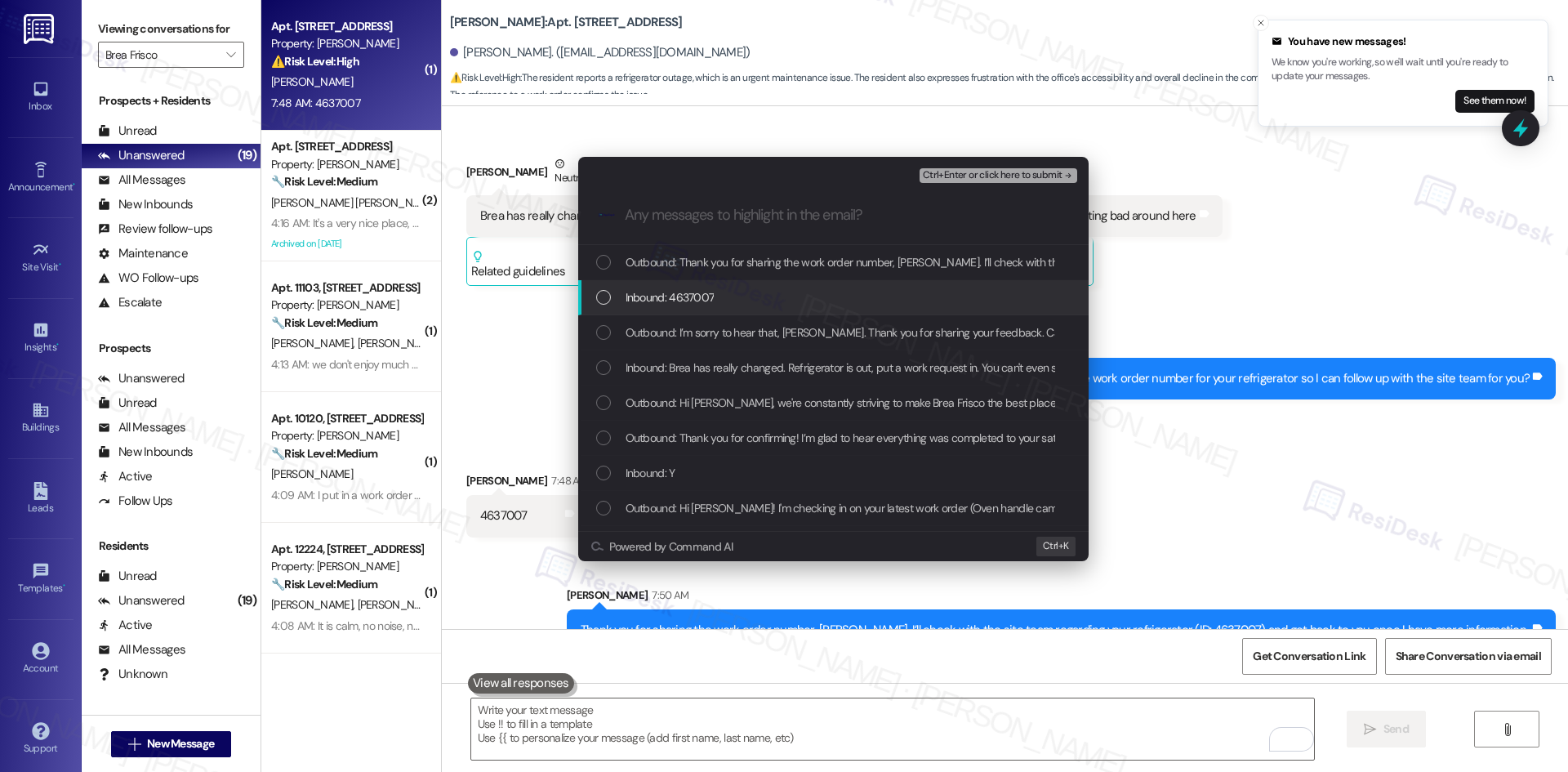
click at [712, 303] on span "Inbound: 4637007" at bounding box center [670, 298] width 89 height 18
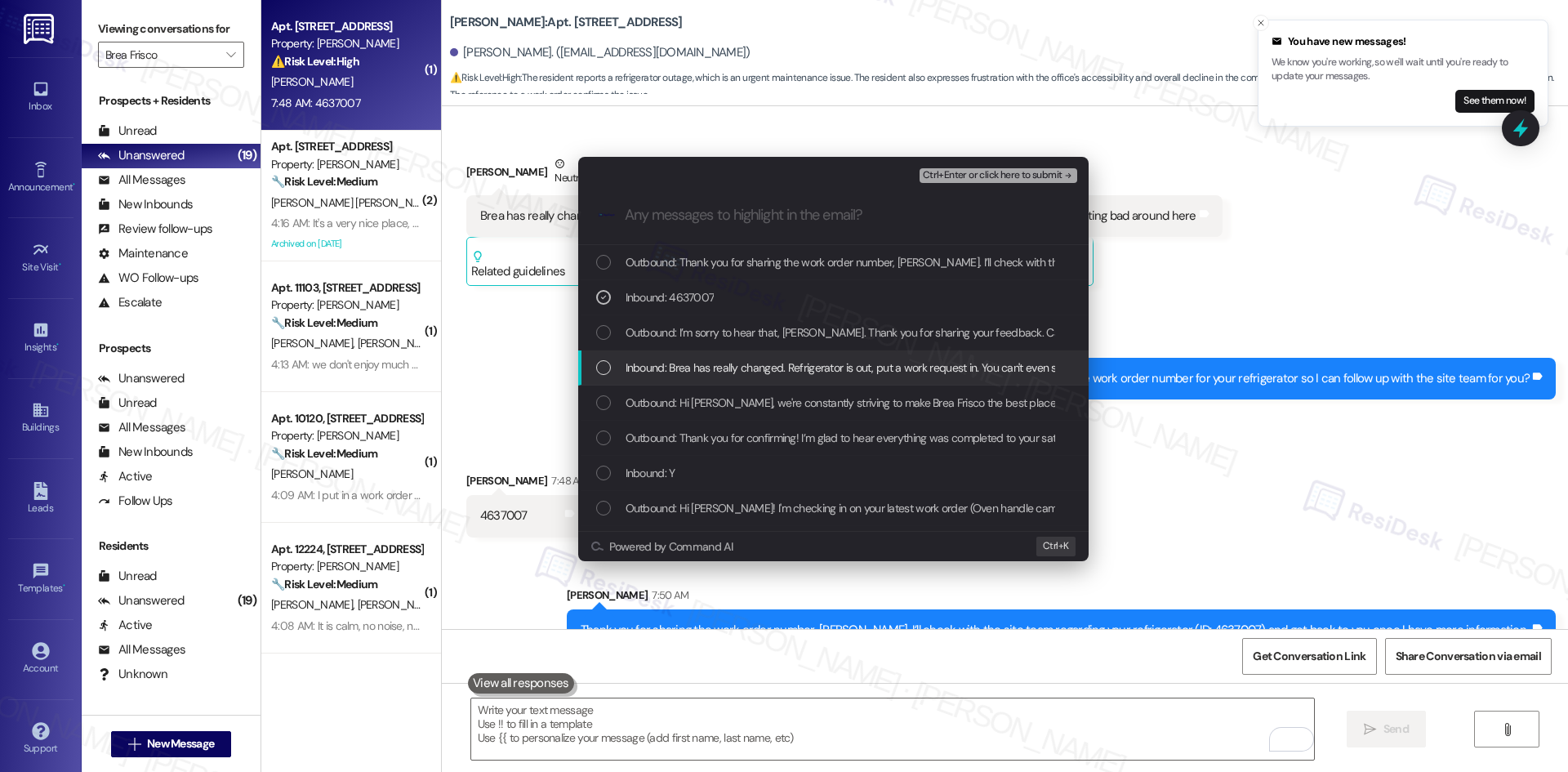
click at [763, 376] on span "Inbound: Brea has really changed. Refrigerator is out, put a work request in. Y…" at bounding box center [975, 368] width 700 height 18
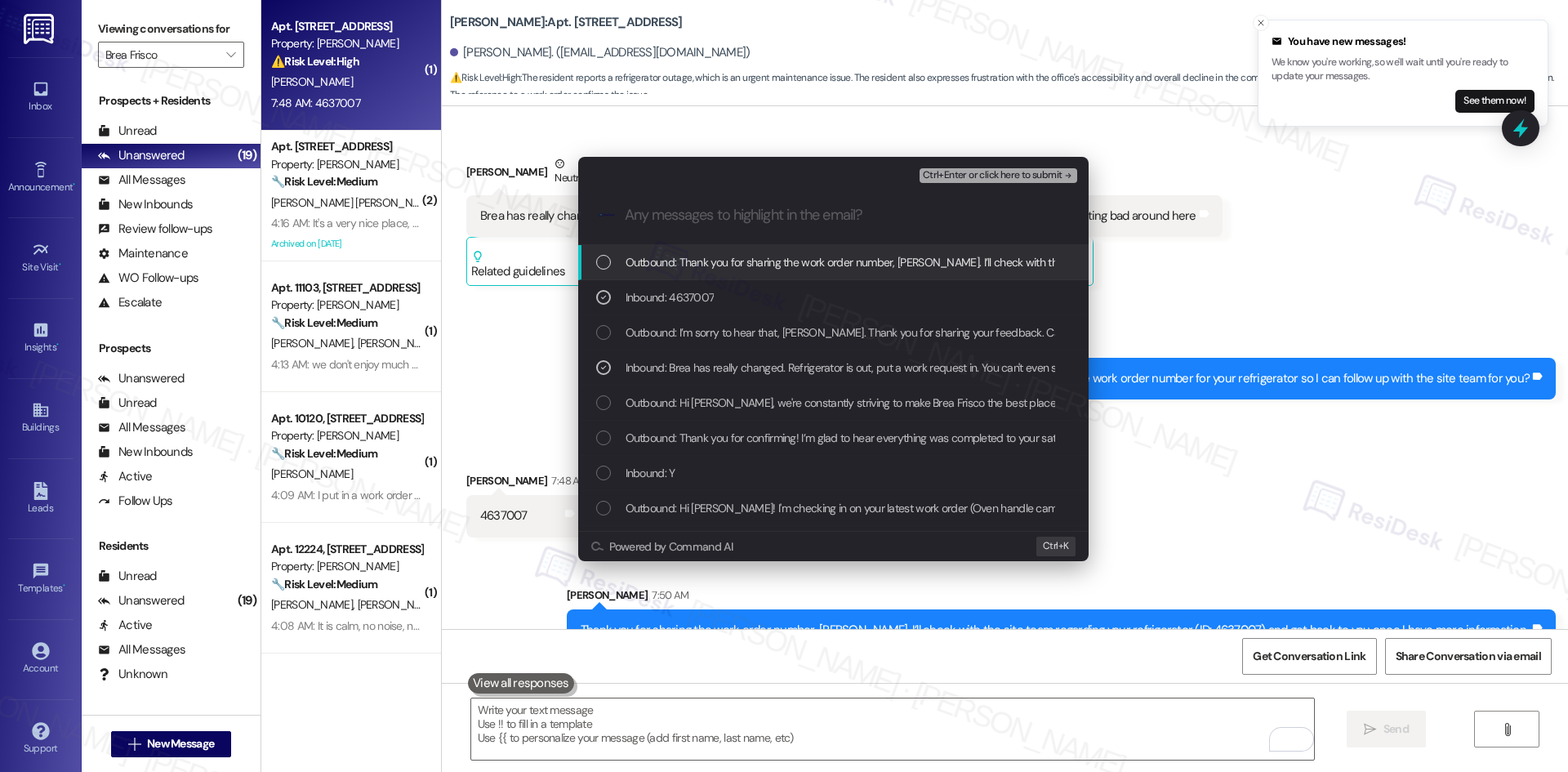
click at [1055, 173] on span "Ctrl+Enter or click here to submit" at bounding box center [993, 176] width 140 height 12
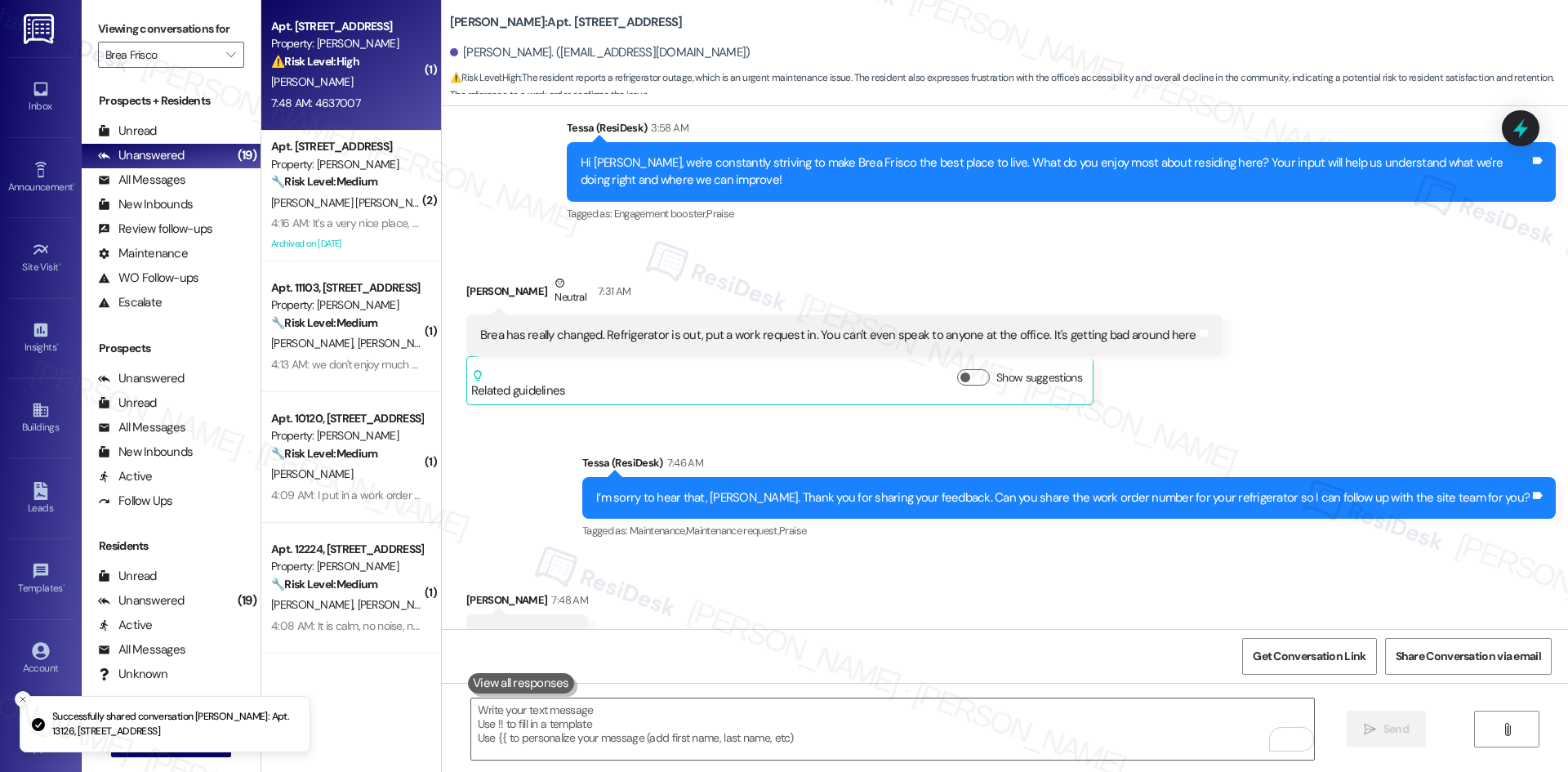
scroll to position [4549, 0]
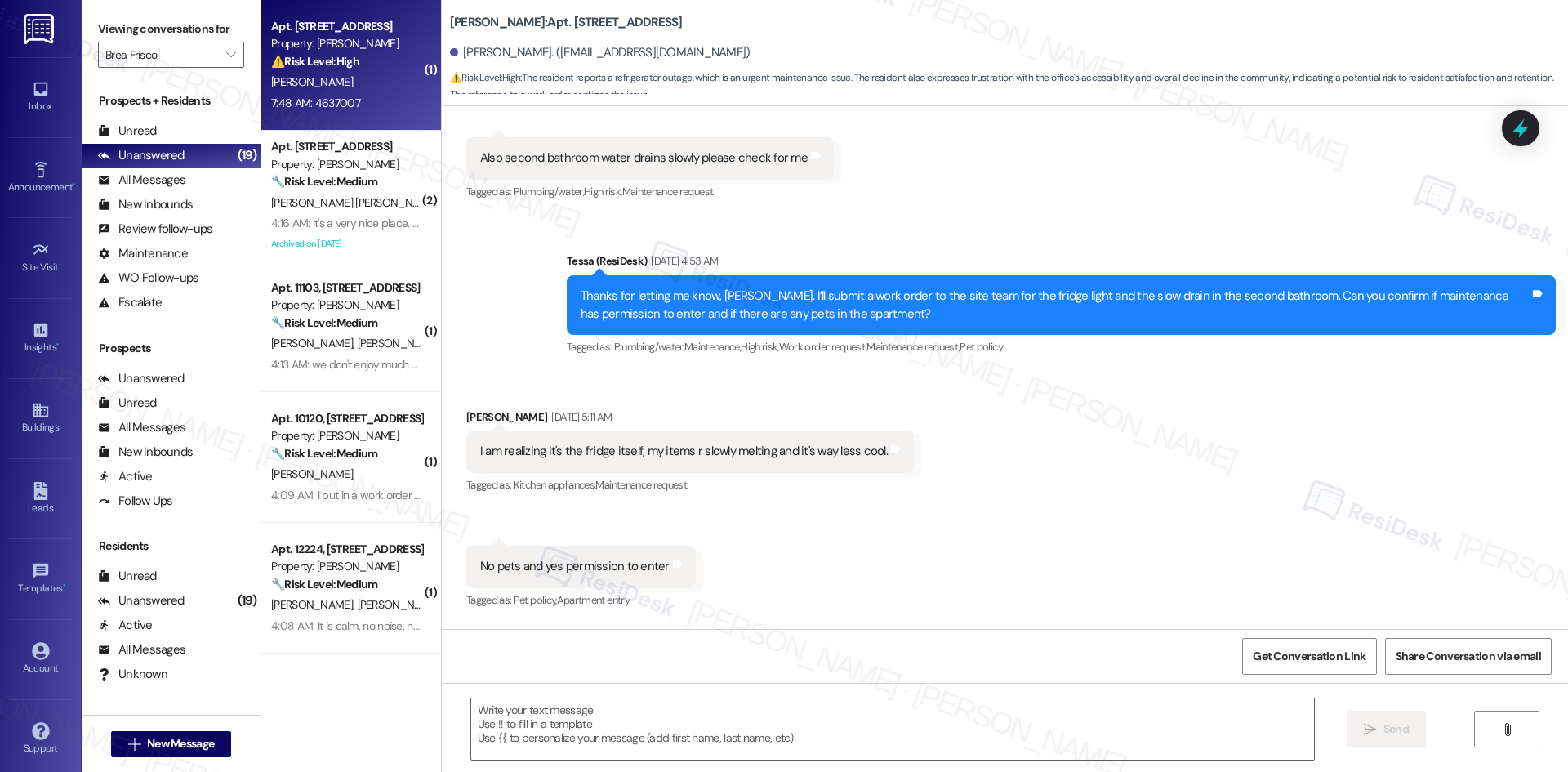
type textarea "Fetching suggested responses. Please feel free to read through the conversation…"
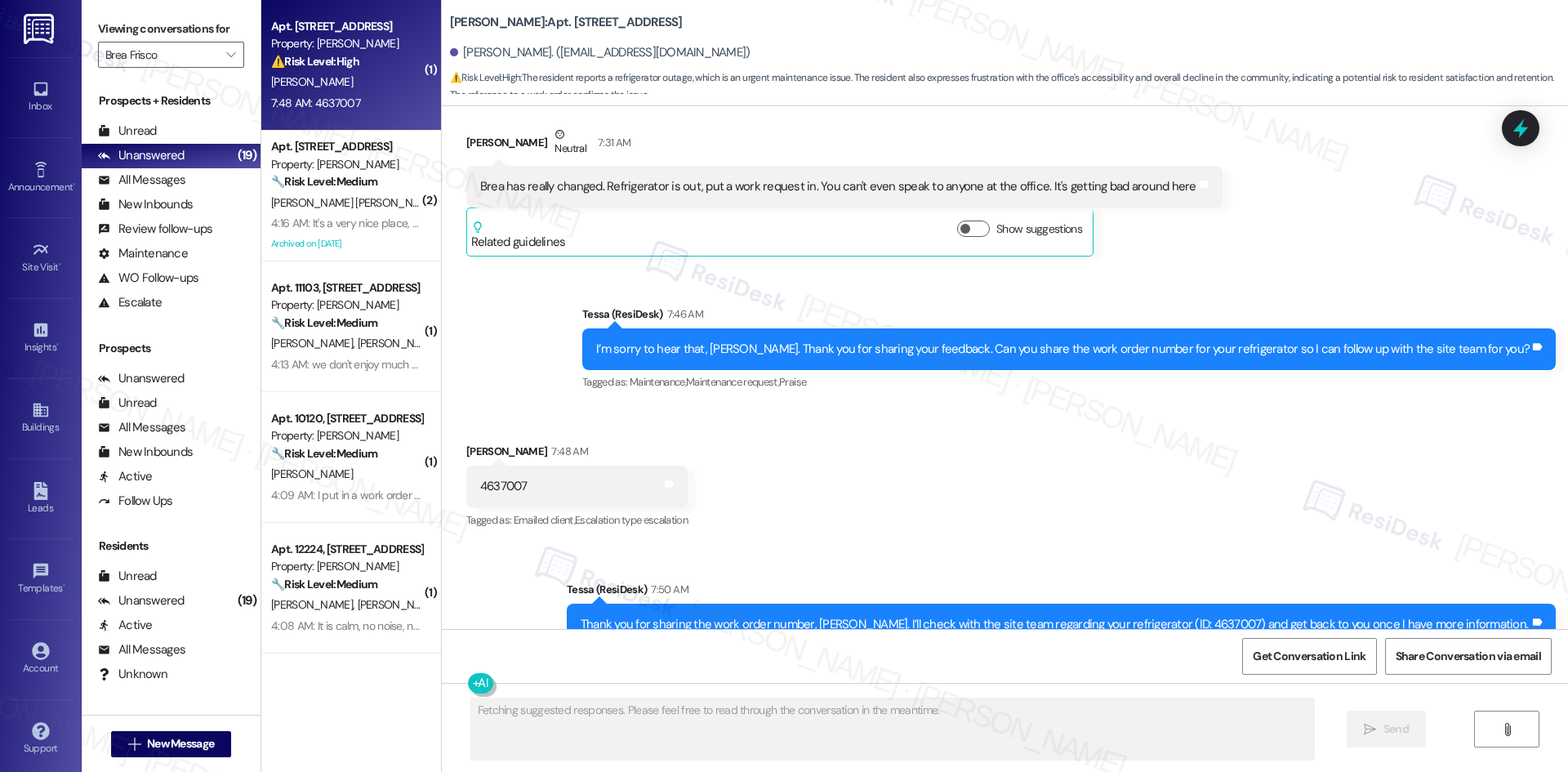
scroll to position [4729, 0]
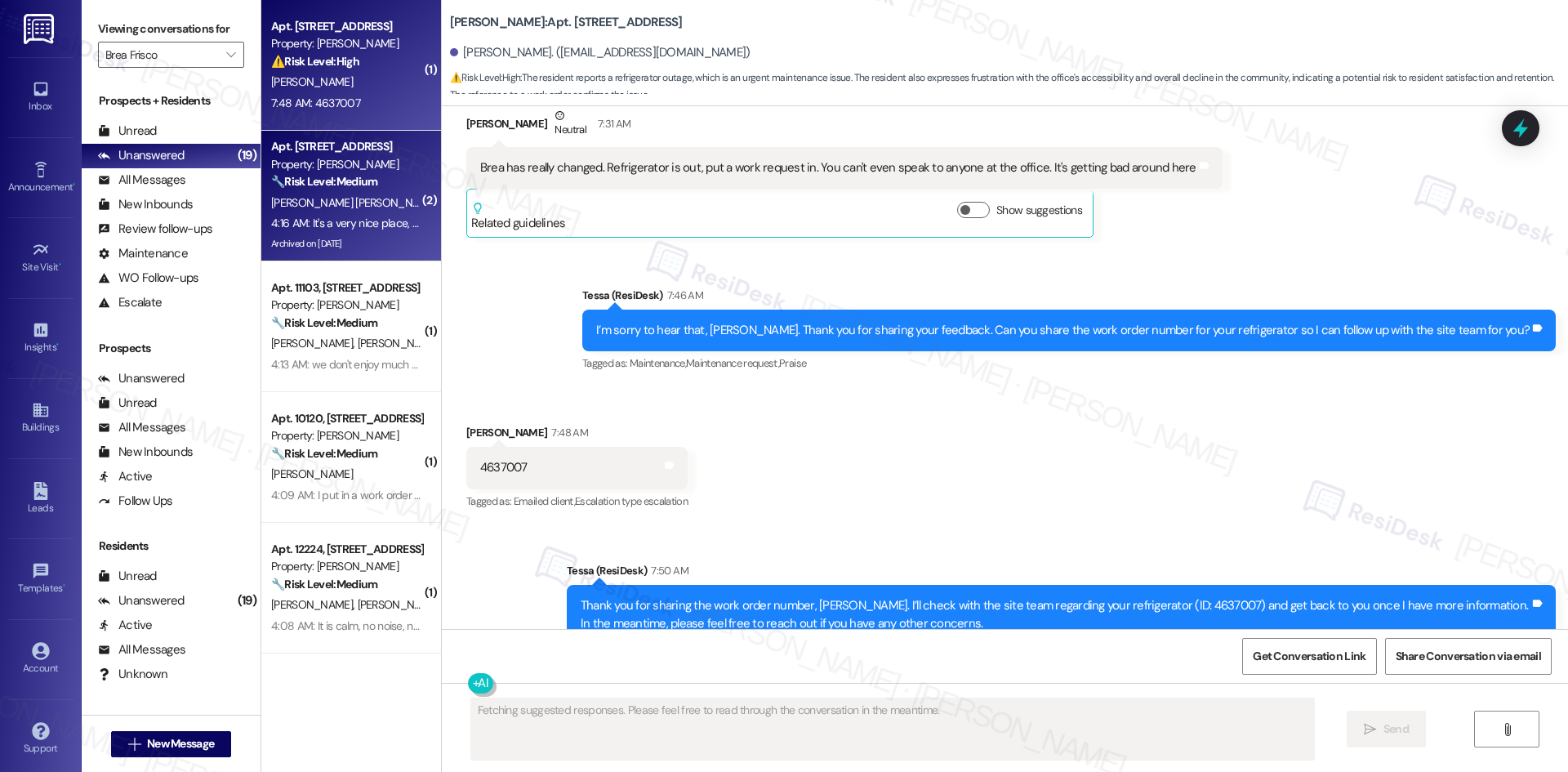
click at [369, 222] on div "4:16 AM: It's a very nice place, but the cleanliness could be improved. The hal…" at bounding box center [680, 223] width 817 height 15
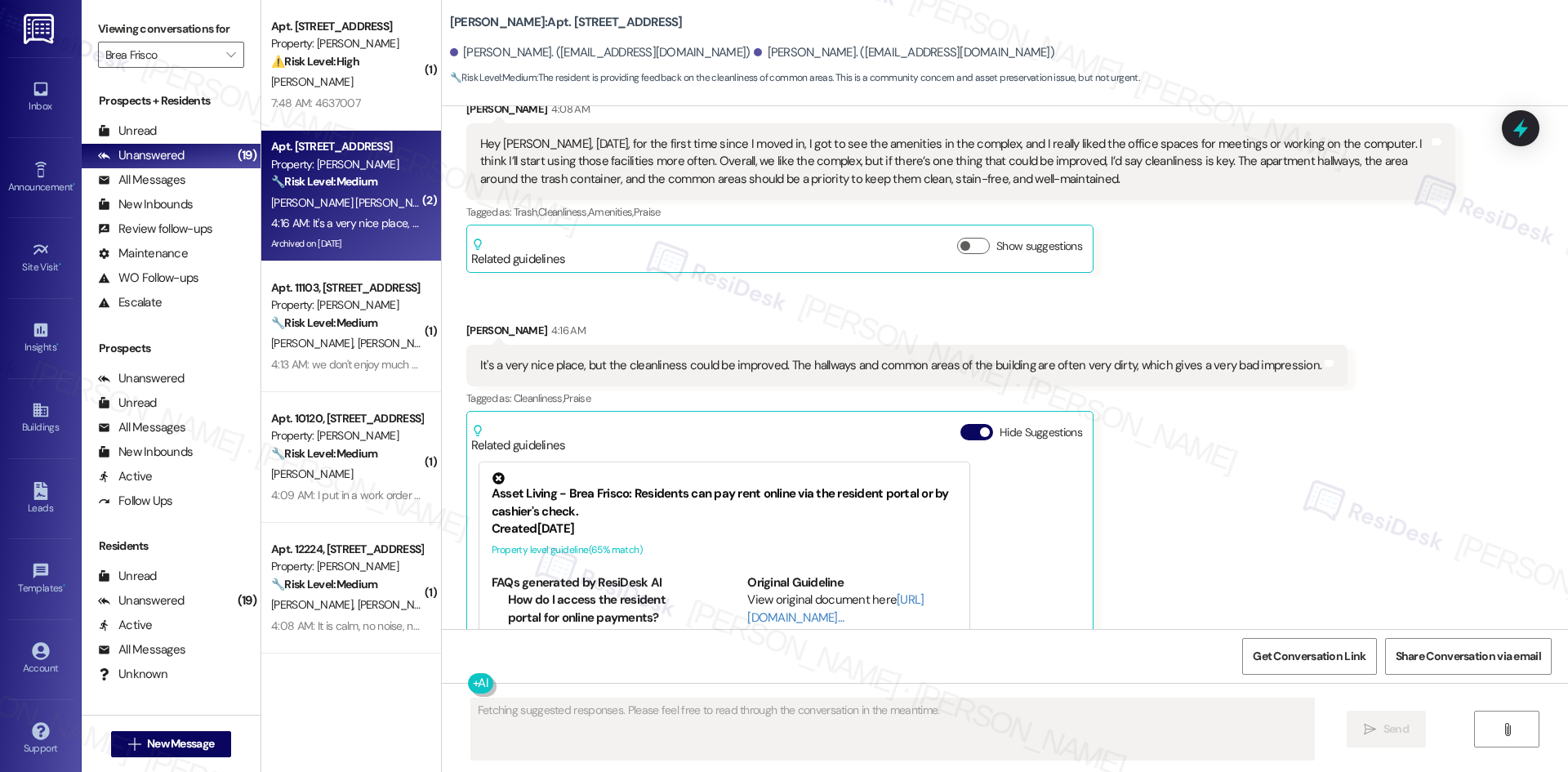
scroll to position [5249, 0]
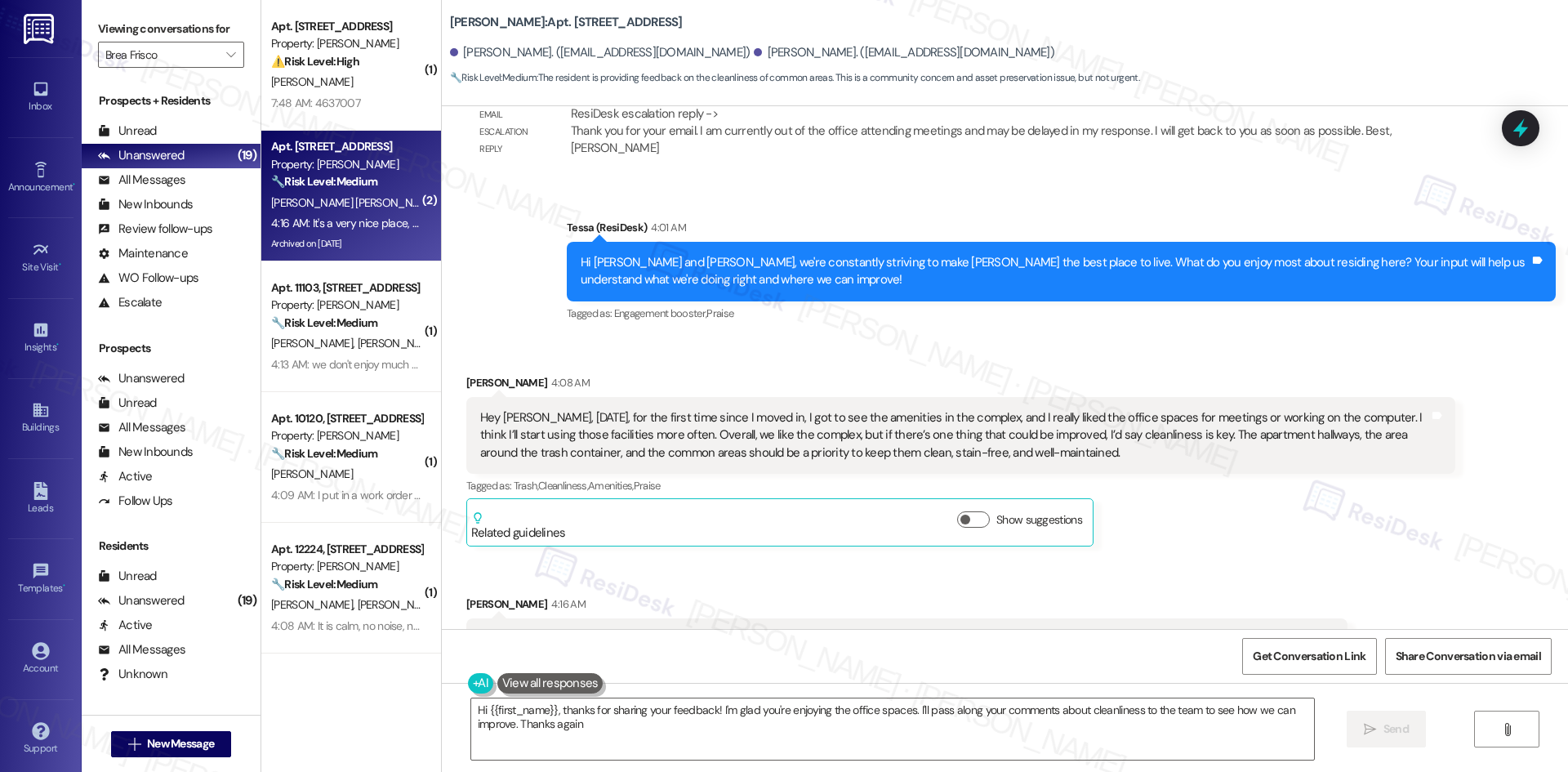
type textarea "Hi {{first_name}}, thanks for sharing your feedback! I'm glad you're enjoying t…"
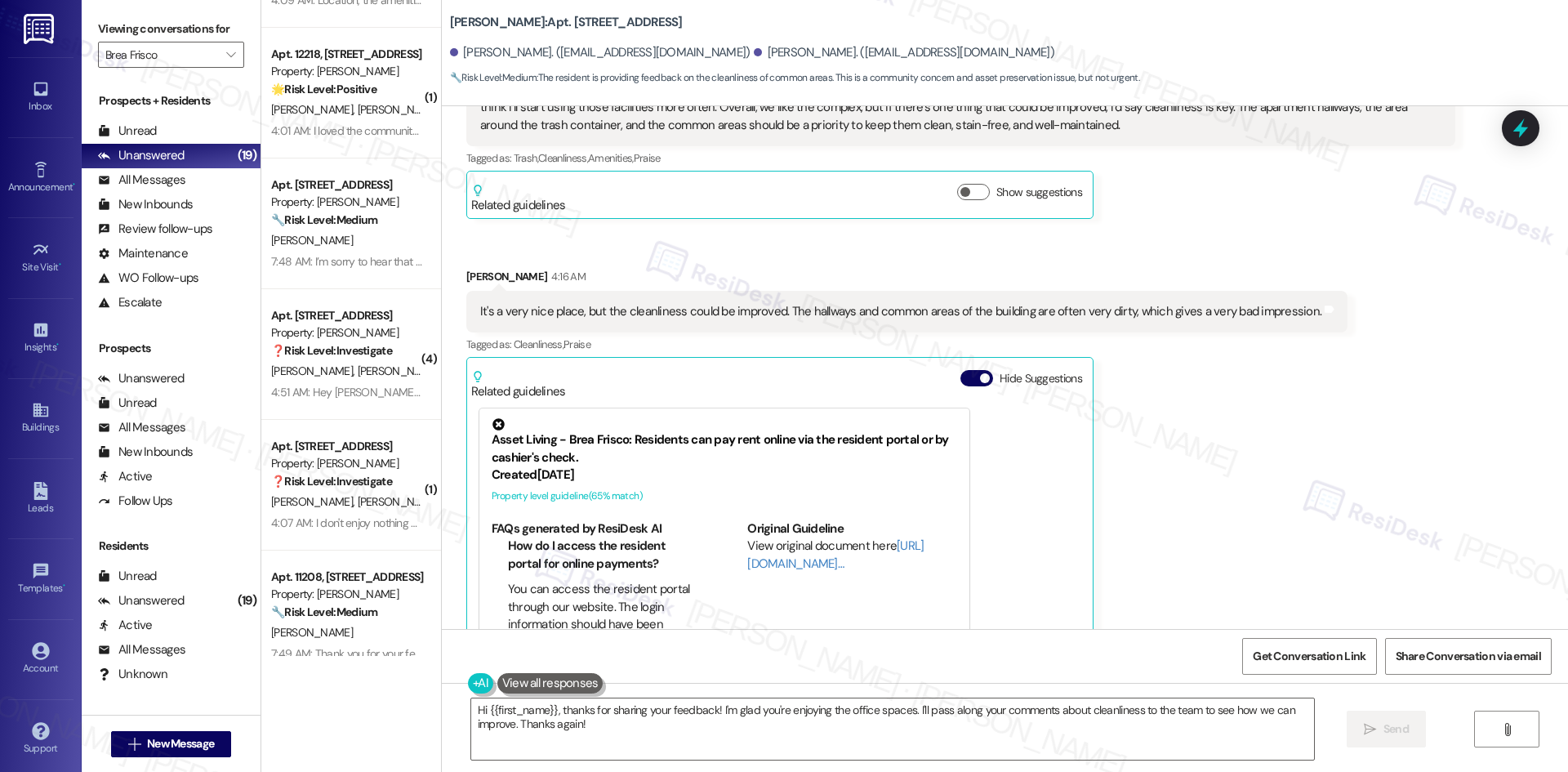
scroll to position [1961, 0]
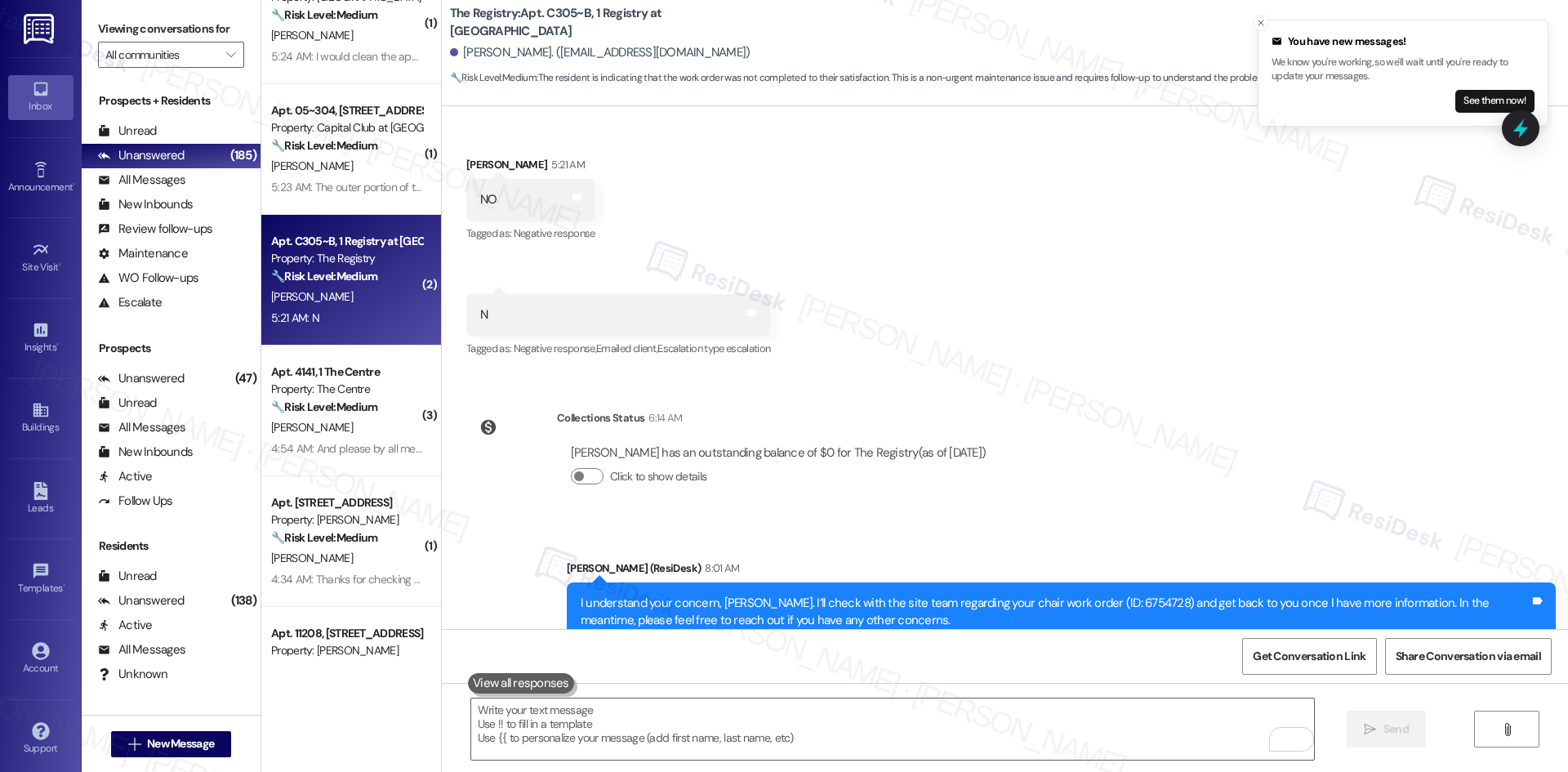
scroll to position [1299, 0]
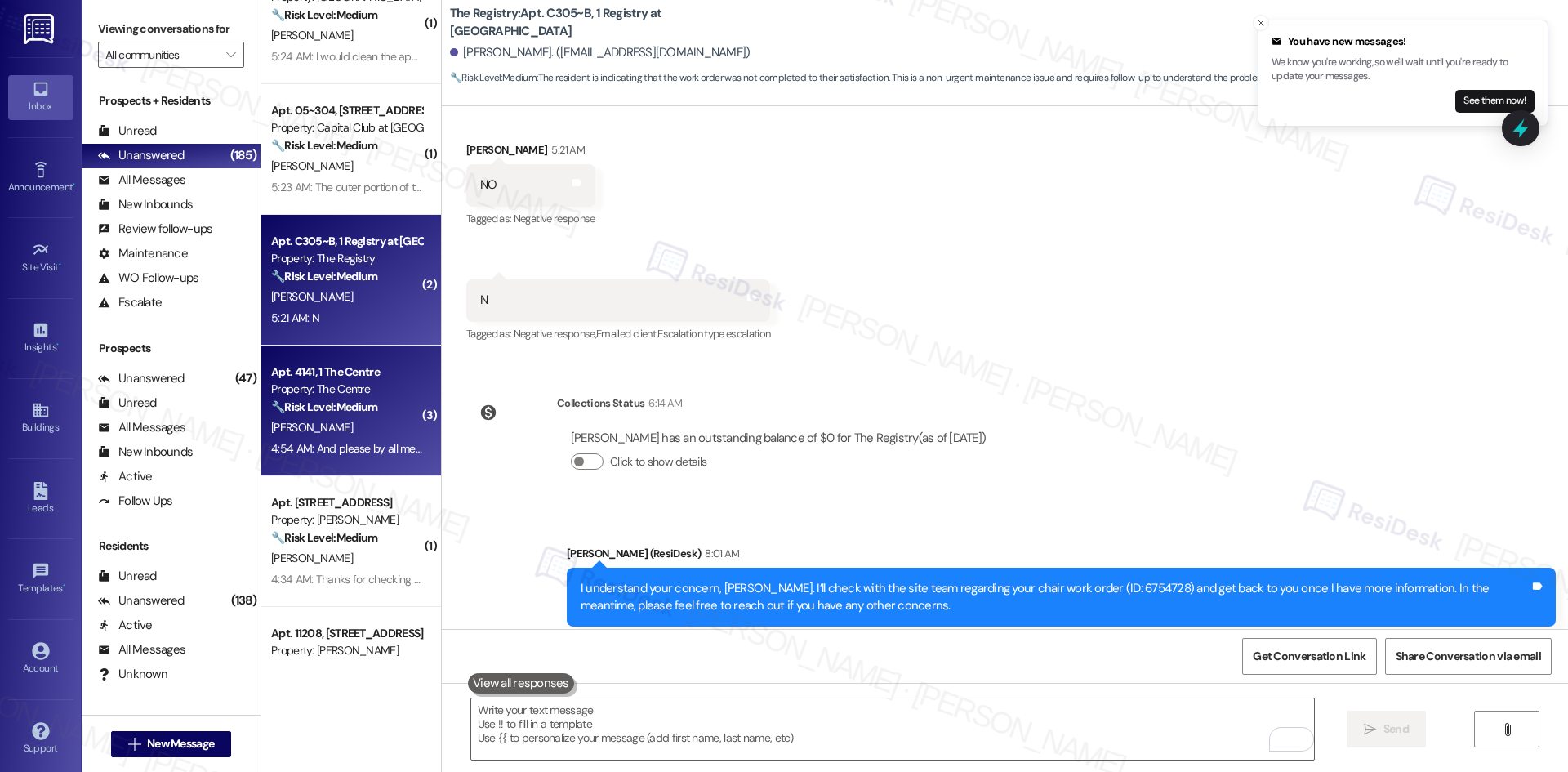
click at [399, 409] on div "🔧 Risk Level: Medium The resident is providing an update on their job progress …" at bounding box center [347, 407] width 151 height 17
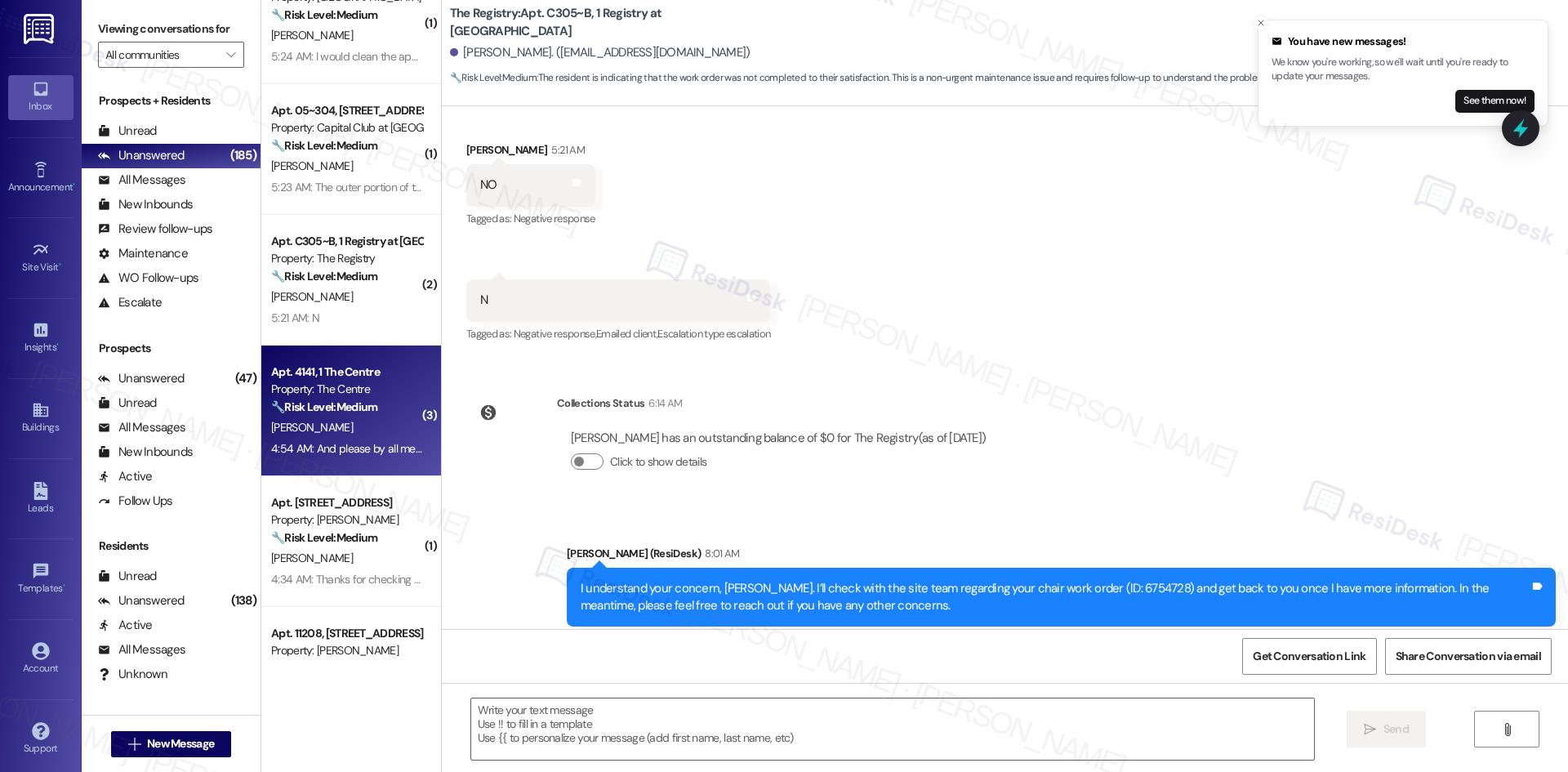
type textarea "Fetching suggested responses. Please feel free to read through the conversation…"
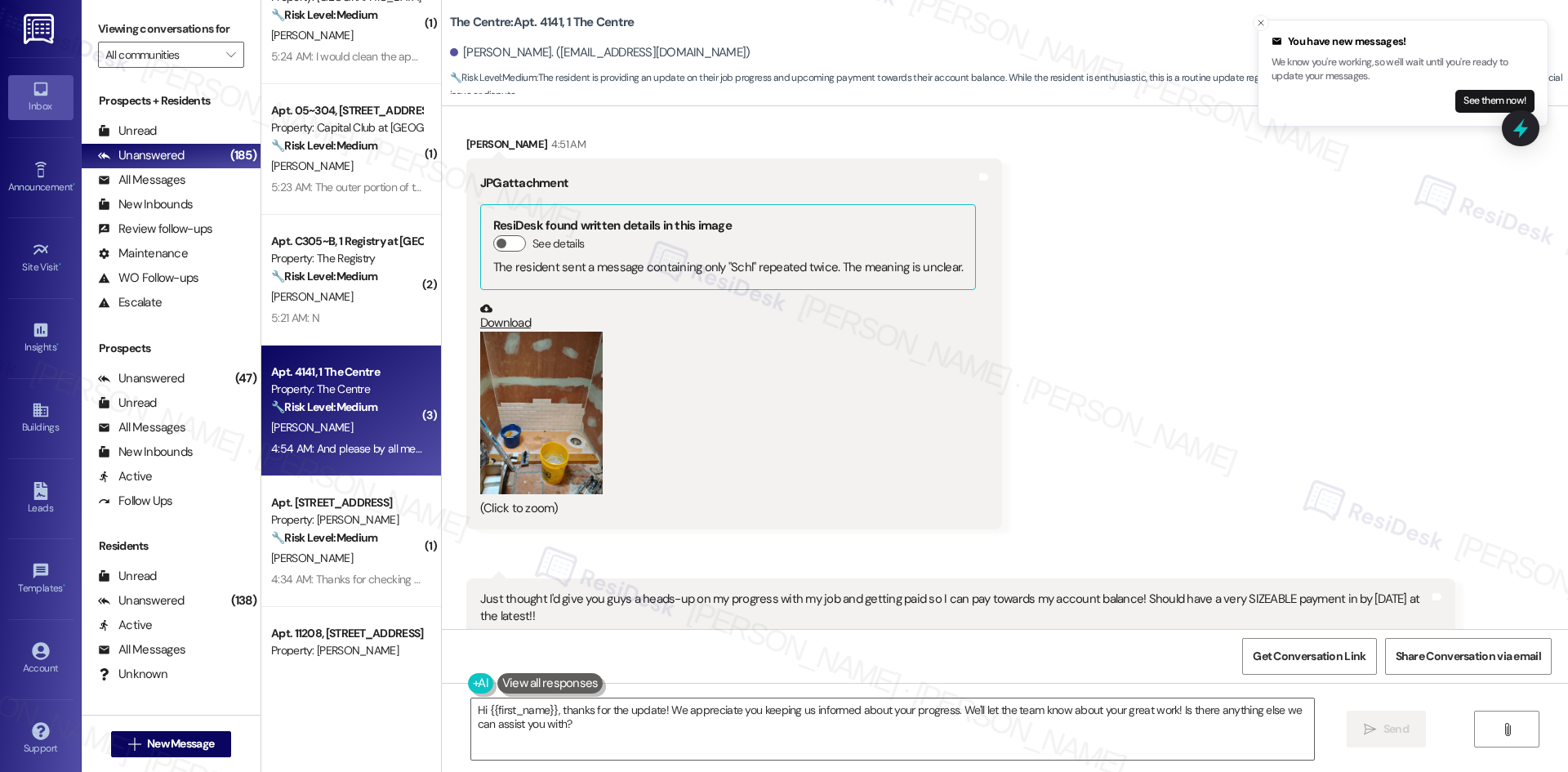
scroll to position [3653, 0]
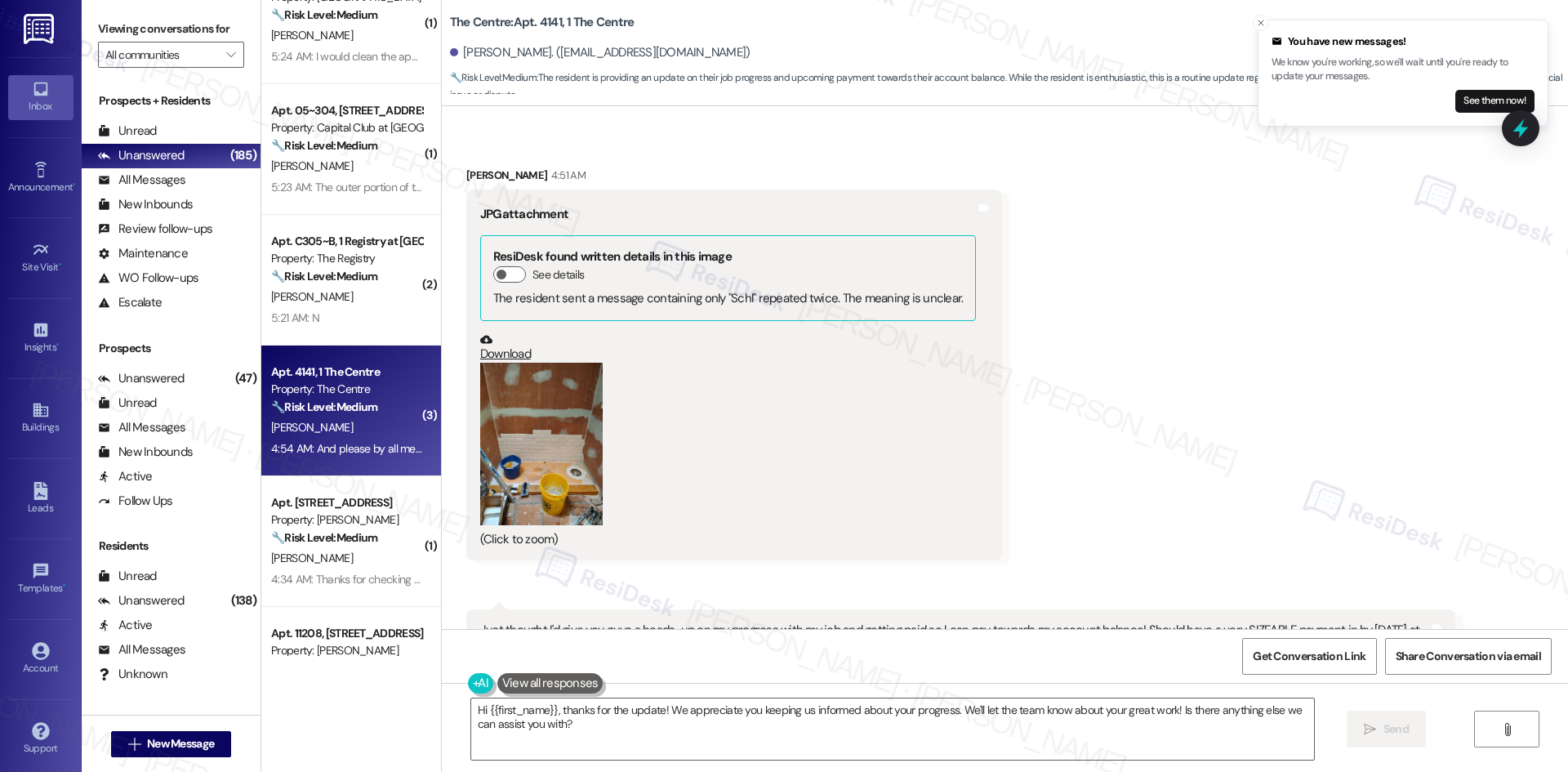
click at [546, 460] on button "Zoom image" at bounding box center [541, 444] width 122 height 163
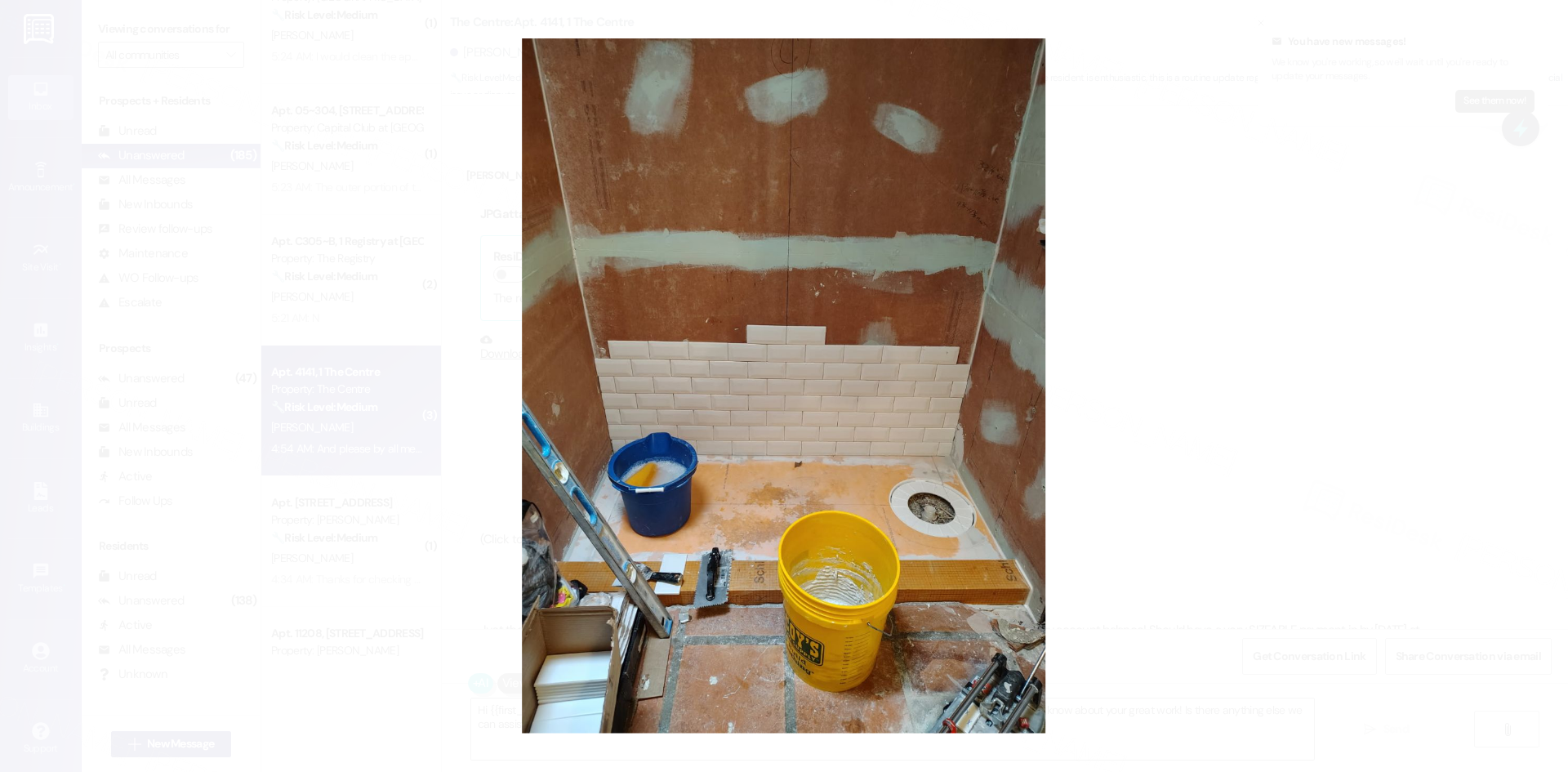
click at [1360, 132] on button "Unzoom image" at bounding box center [784, 386] width 1568 height 772
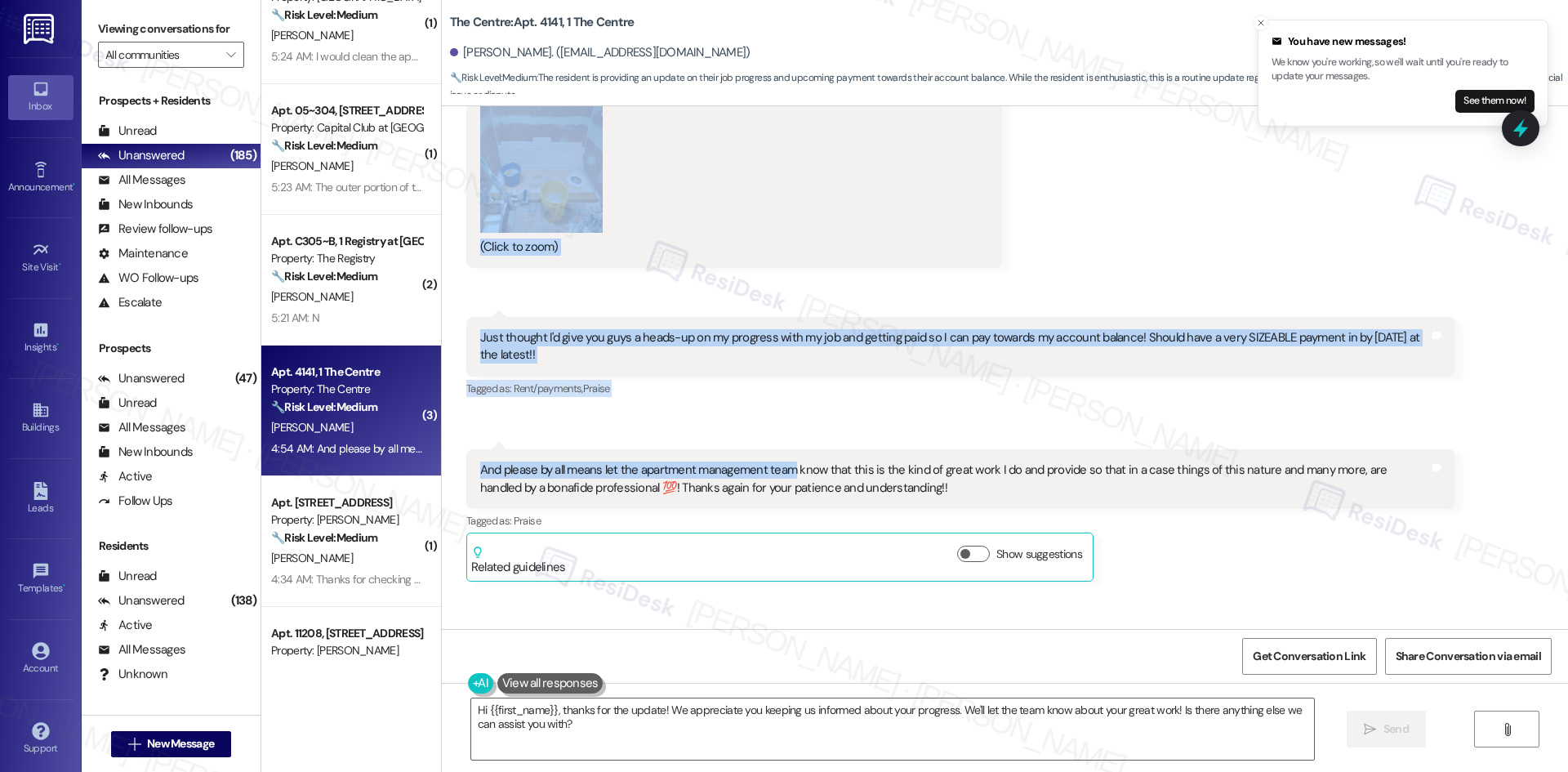
scroll to position [4061, 0]
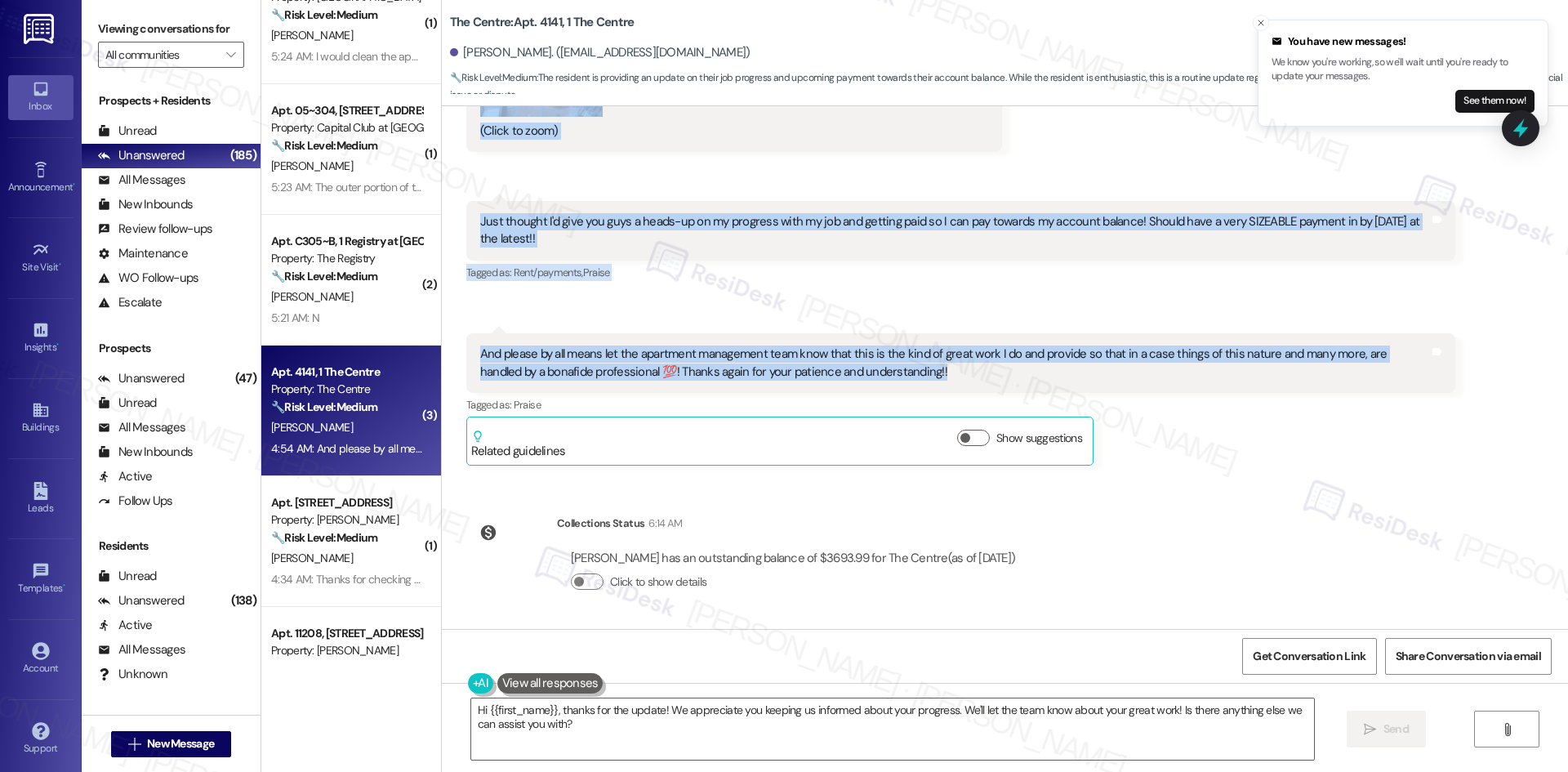
drag, startPoint x: 549, startPoint y: 305, endPoint x: 968, endPoint y: 381, distance: 425.8
click at [968, 381] on div "Received via SMS [PERSON_NAME] 4:51 AM JPG attachment ResiDesk found written de…" at bounding box center [1005, 99] width 1126 height 756
copy div "[PERSON_NAME] 4:51 AM JPG attachment ResiDesk found written details in this ima…"
click at [752, 307] on div "Received via SMS [PERSON_NAME] 4:51 AM JPG attachment ResiDesk found written de…" at bounding box center [1005, 99] width 1126 height 756
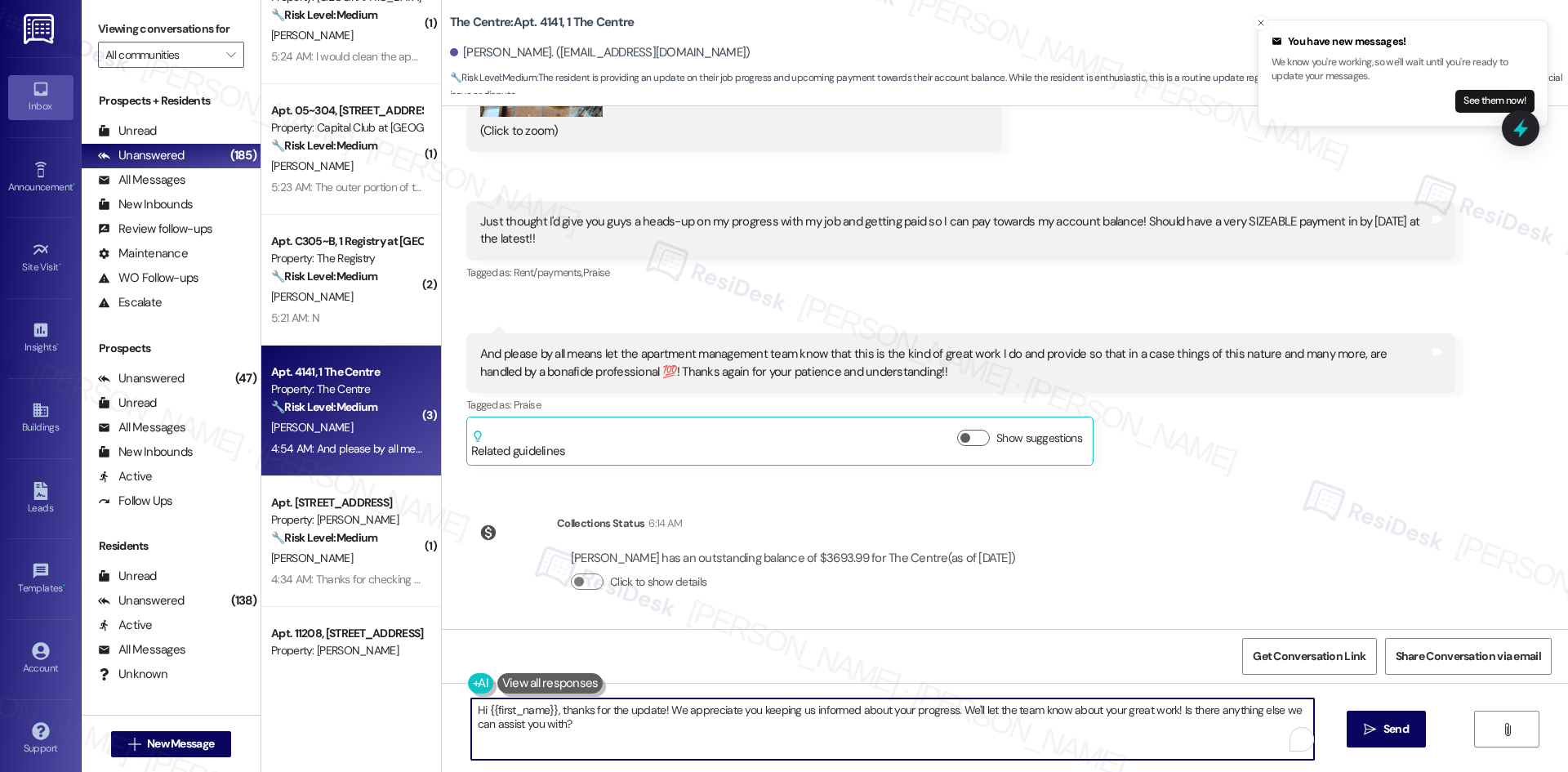
click at [778, 716] on textarea "Hi {{first_name}}, thanks for the update! We appreciate you keeping us informed…" at bounding box center [892, 729] width 842 height 62
paste textarea "I understand, [PERSON_NAME]. Thank you for the update on your progress and upco…"
type textarea "I understand, [PERSON_NAME]. Thank you for the update on your progress and upco…"
click at [1360, 731] on span " Send" at bounding box center [1386, 728] width 52 height 17
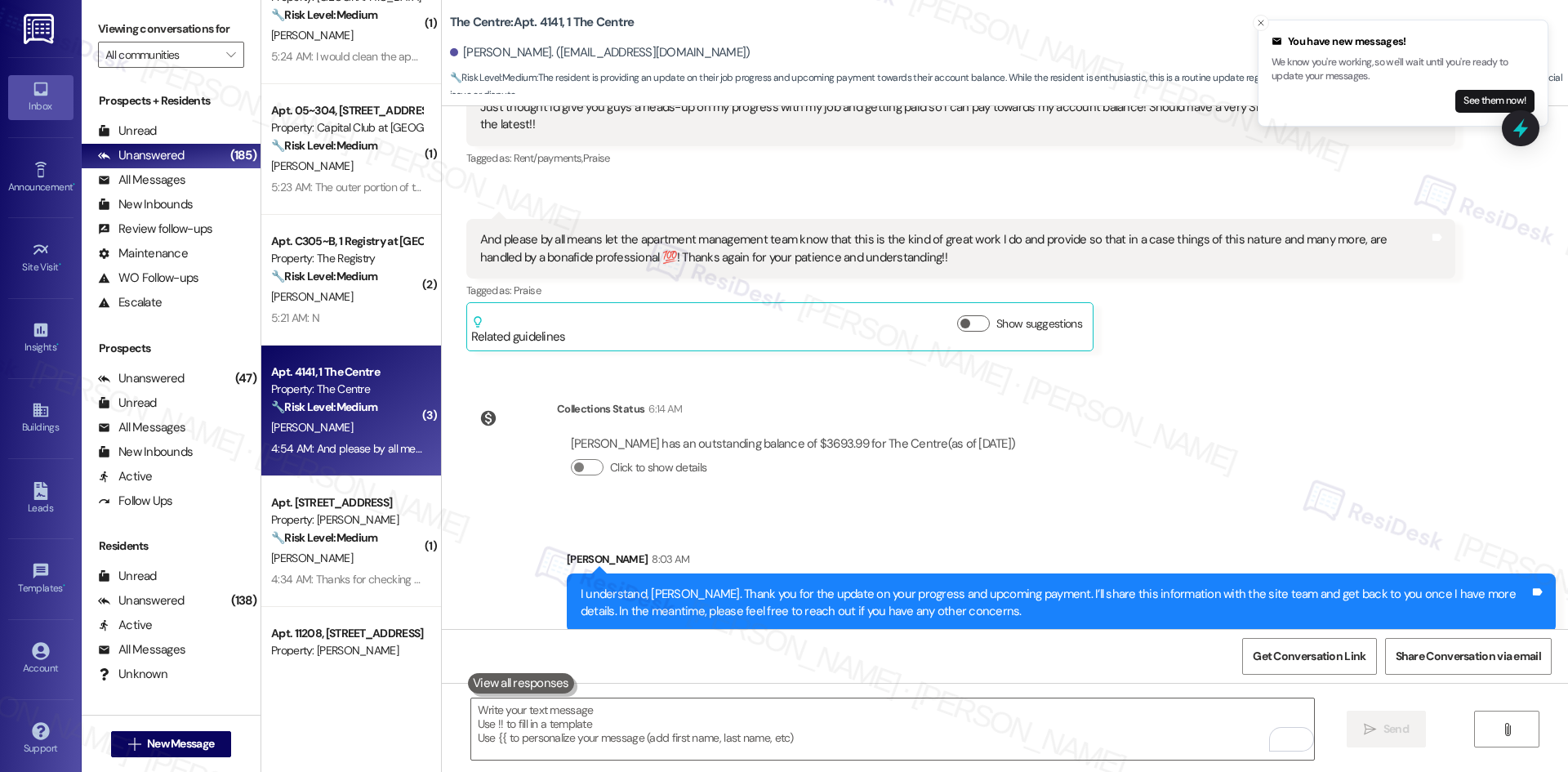
scroll to position [4192, 0]
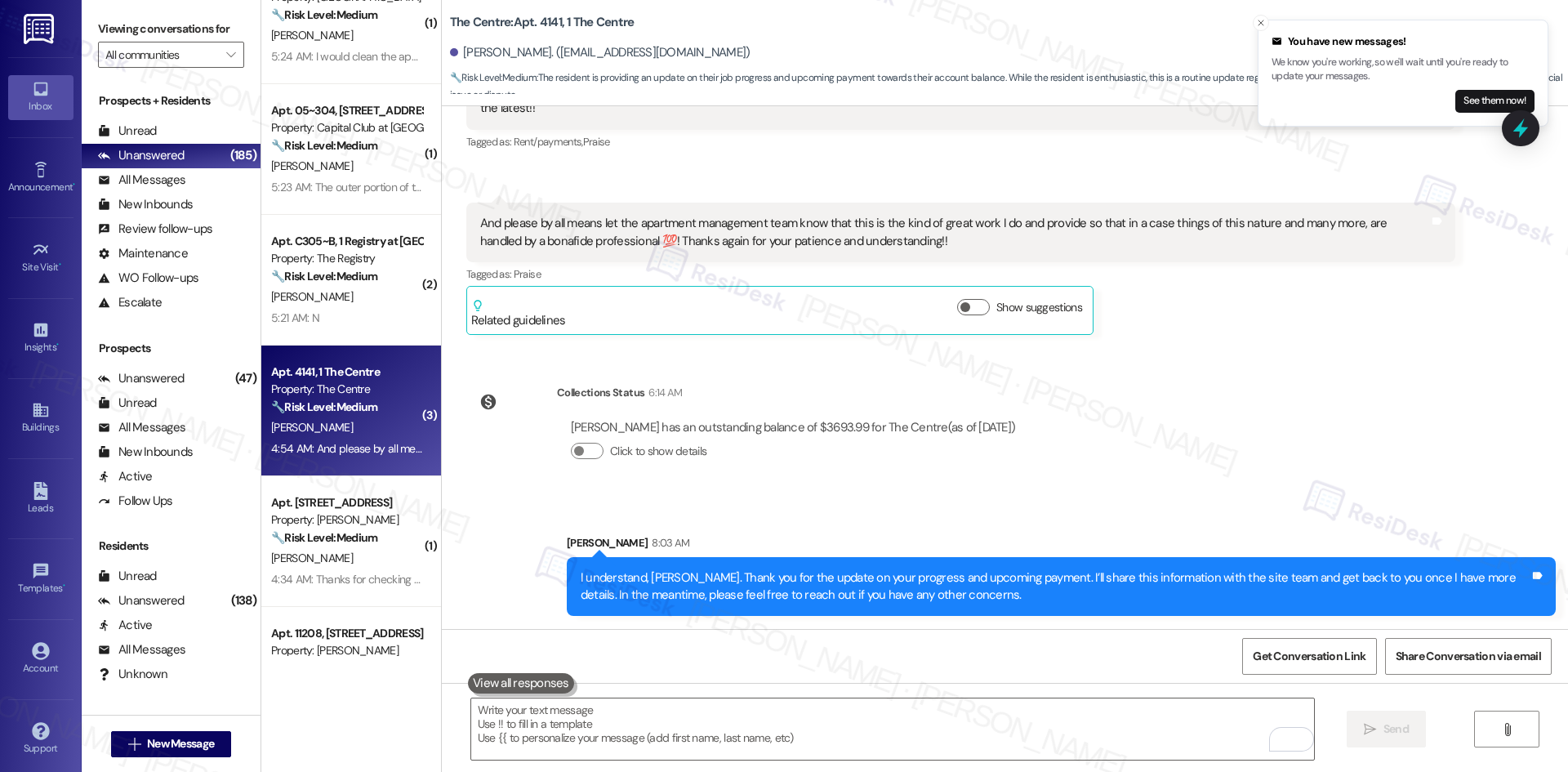
click at [1238, 477] on div "Survey, sent via SMS Residesk Automated Survey [DATE] 12:28 AM Hi [PERSON_NAME]…" at bounding box center [1005, 368] width 1126 height 523
click at [1289, 393] on div "Survey, sent via SMS Residesk Automated Survey [DATE] 12:28 AM Hi [PERSON_NAME]…" at bounding box center [1005, 368] width 1126 height 523
click at [1279, 432] on div "Survey, sent via SMS Residesk Automated Survey [DATE] 12:28 AM Hi [PERSON_NAME]…" at bounding box center [1005, 368] width 1126 height 523
click at [1275, 474] on div "Survey, sent via SMS Residesk Automated Survey [DATE] 12:28 AM Hi [PERSON_NAME]…" at bounding box center [1005, 368] width 1126 height 523
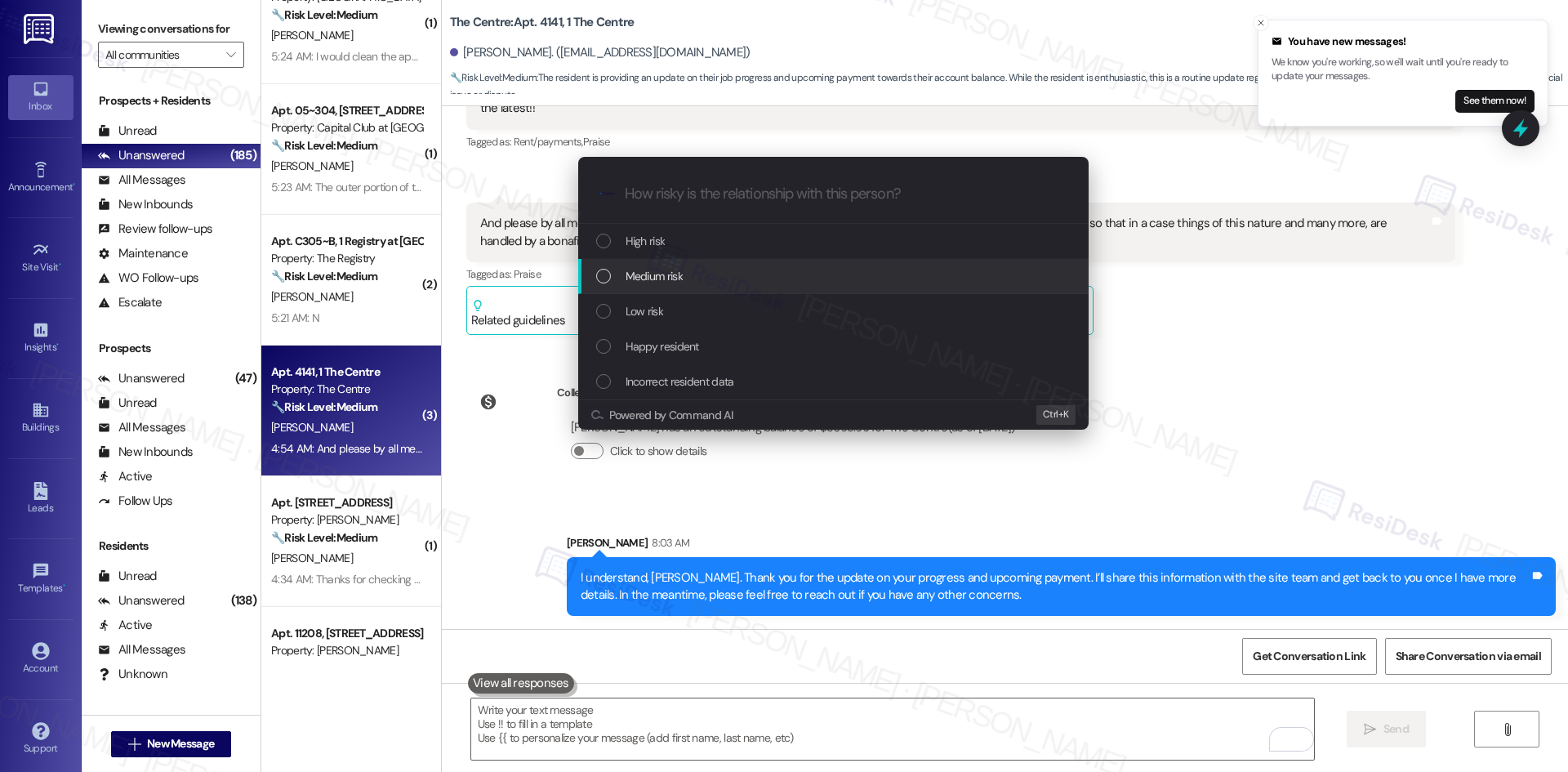
click at [705, 287] on div "Medium risk" at bounding box center [832, 276] width 510 height 35
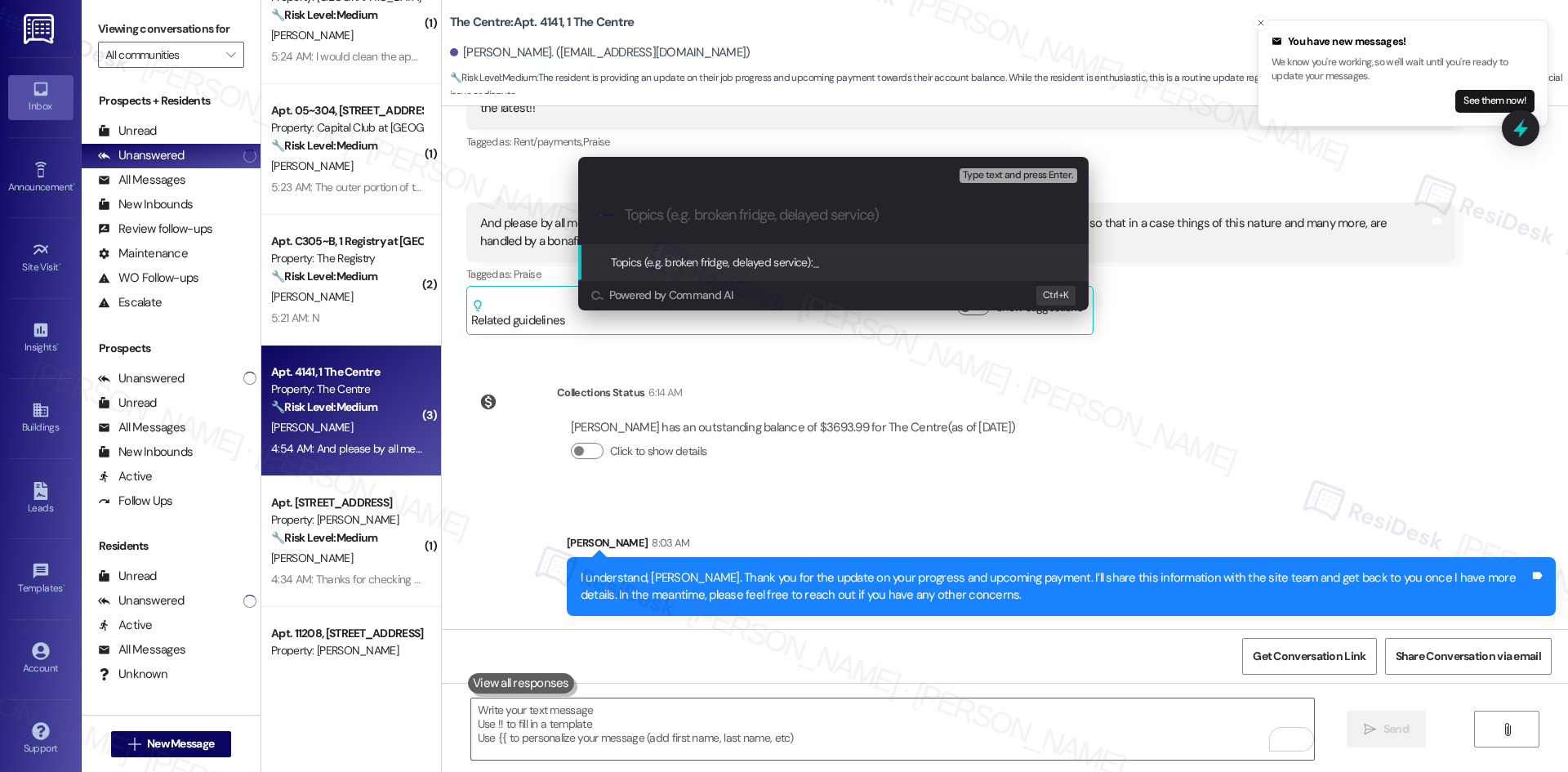
click at [708, 222] on input "Topics (e.g. broken fridge, delayed service)" at bounding box center [846, 215] width 444 height 17
paste input "Upcoming Rent Payment Update"
type input "Upcoming Rent Payment Update"
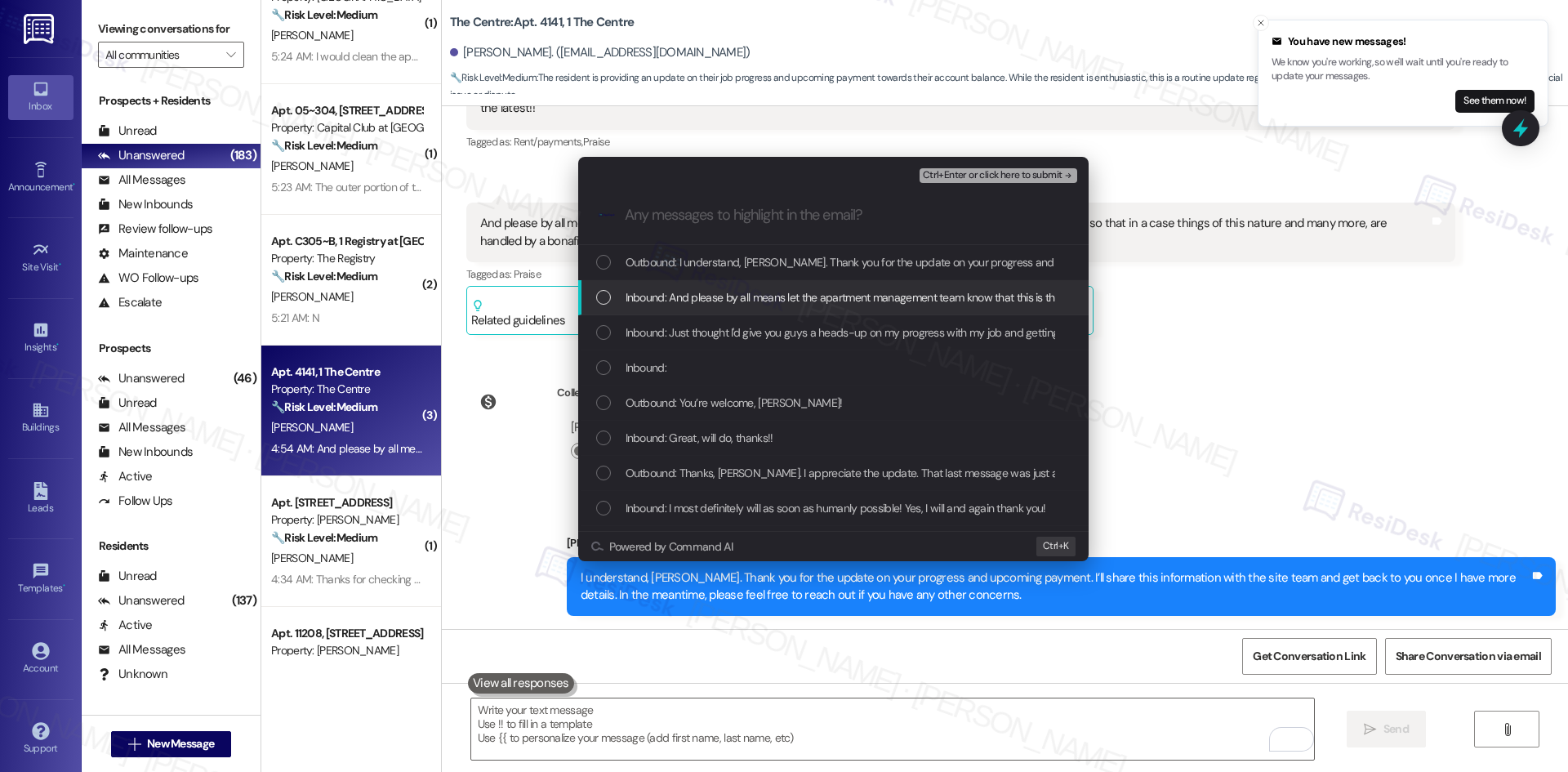
click at [795, 296] on span "Inbound: And please by all means let the apartment management team know that th…" at bounding box center [1284, 298] width 1317 height 18
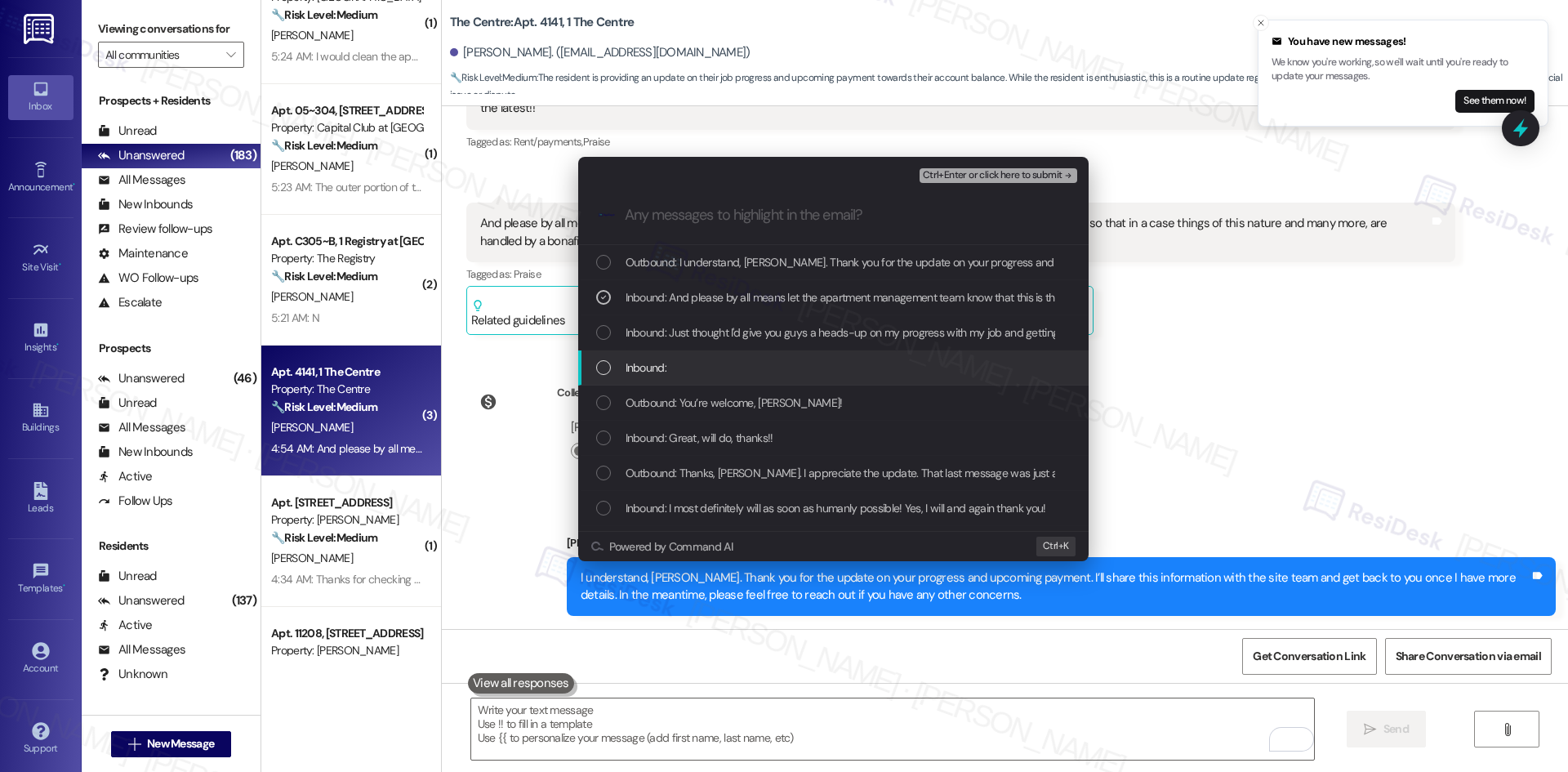
click at [788, 360] on div "Inbound:" at bounding box center [834, 368] width 477 height 18
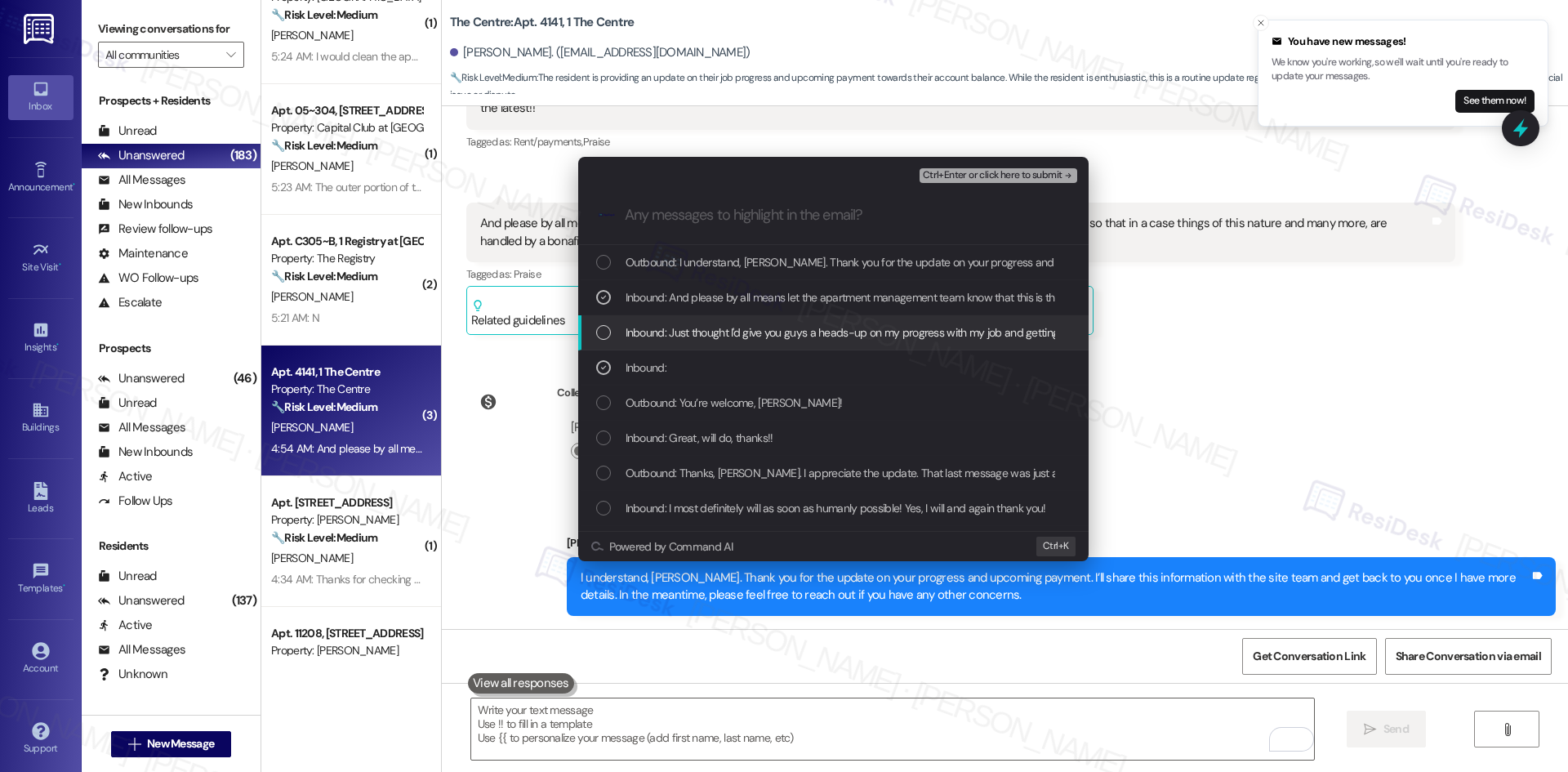
click at [828, 326] on span "Inbound: Just thought I'd give you guys a heads-up on my progress with my job a…" at bounding box center [1110, 332] width 971 height 18
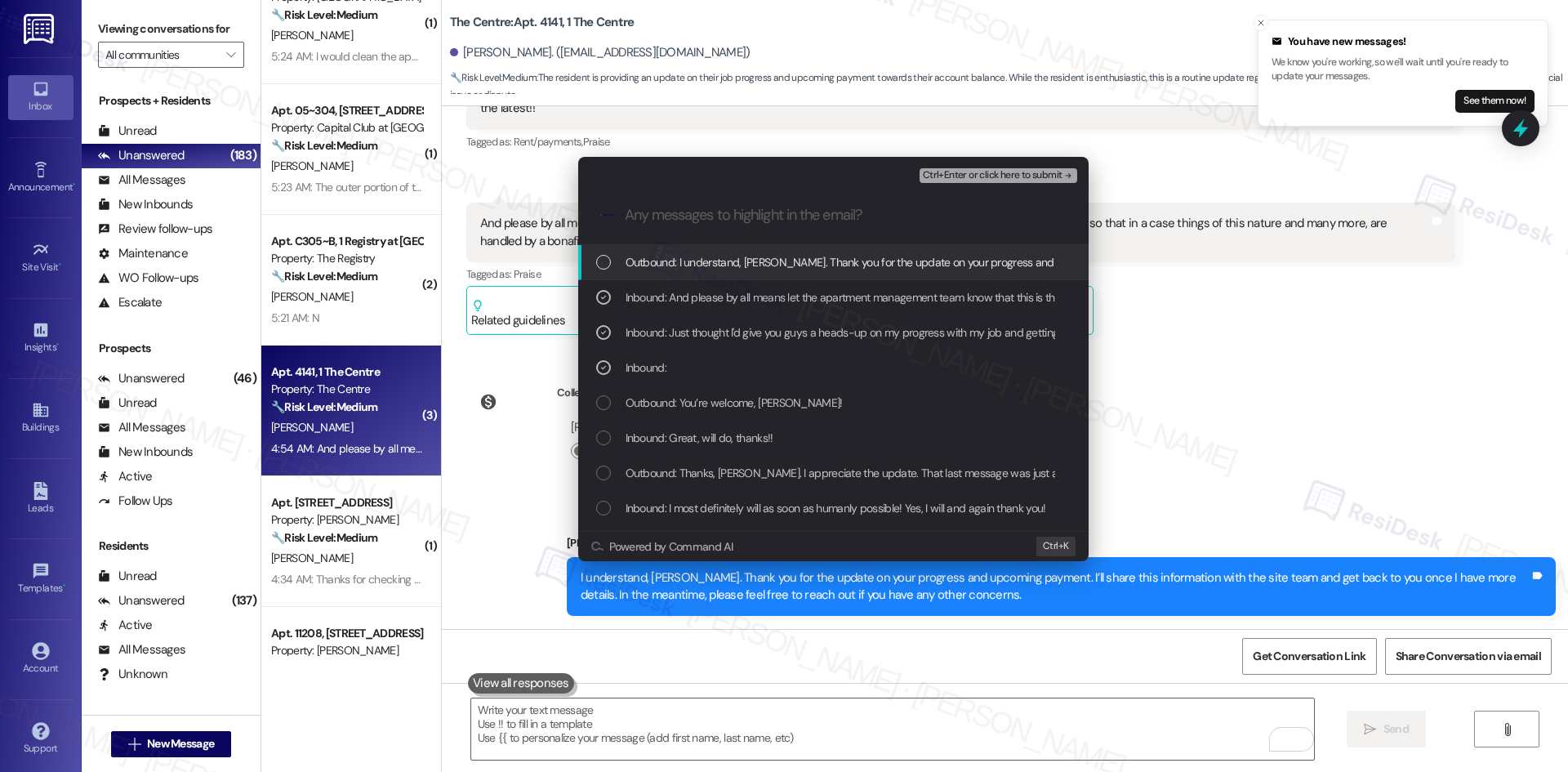
click at [1050, 170] on span "Ctrl+Enter or click here to submit" at bounding box center [993, 176] width 140 height 12
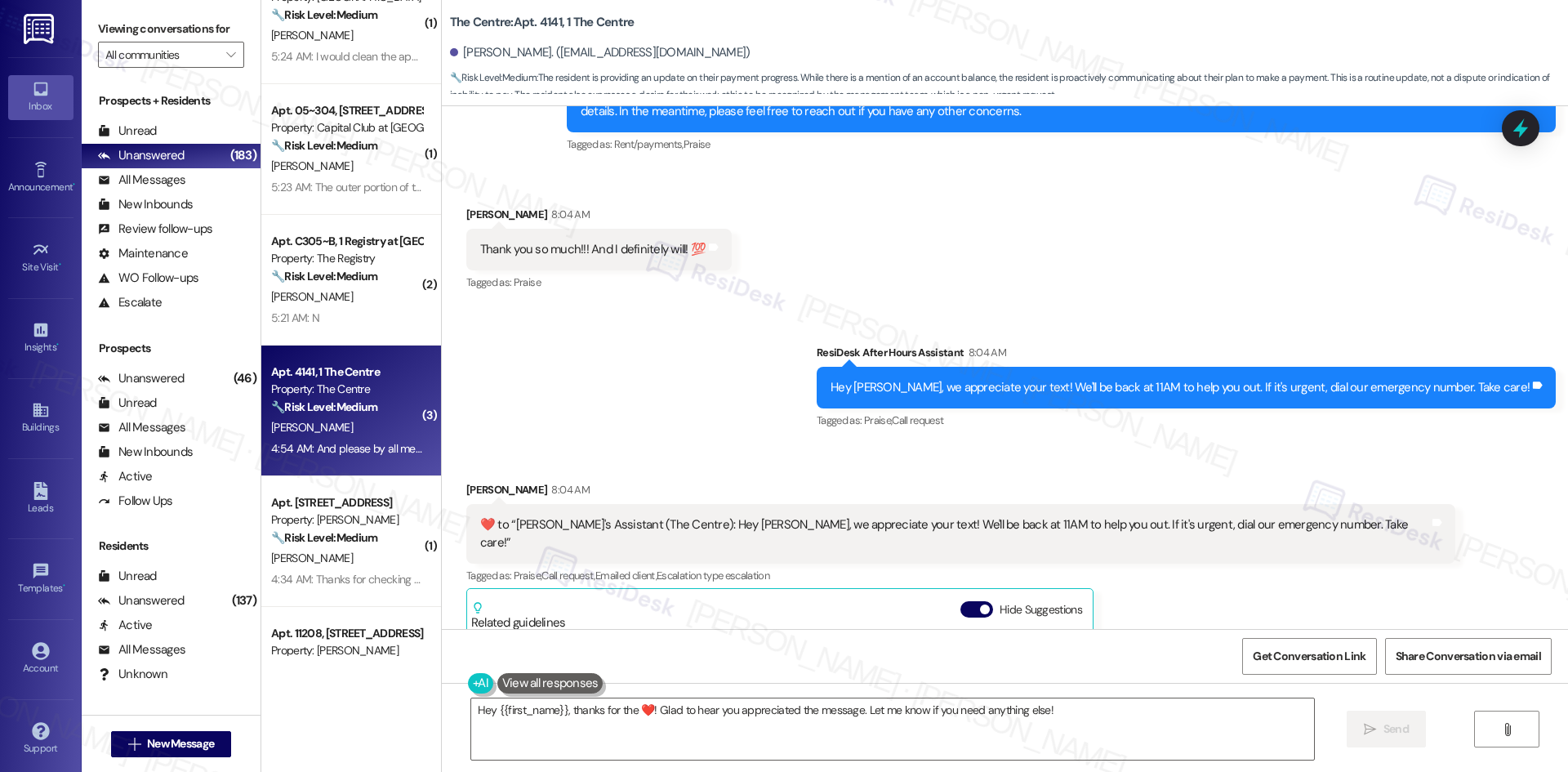
scroll to position [4571, 0]
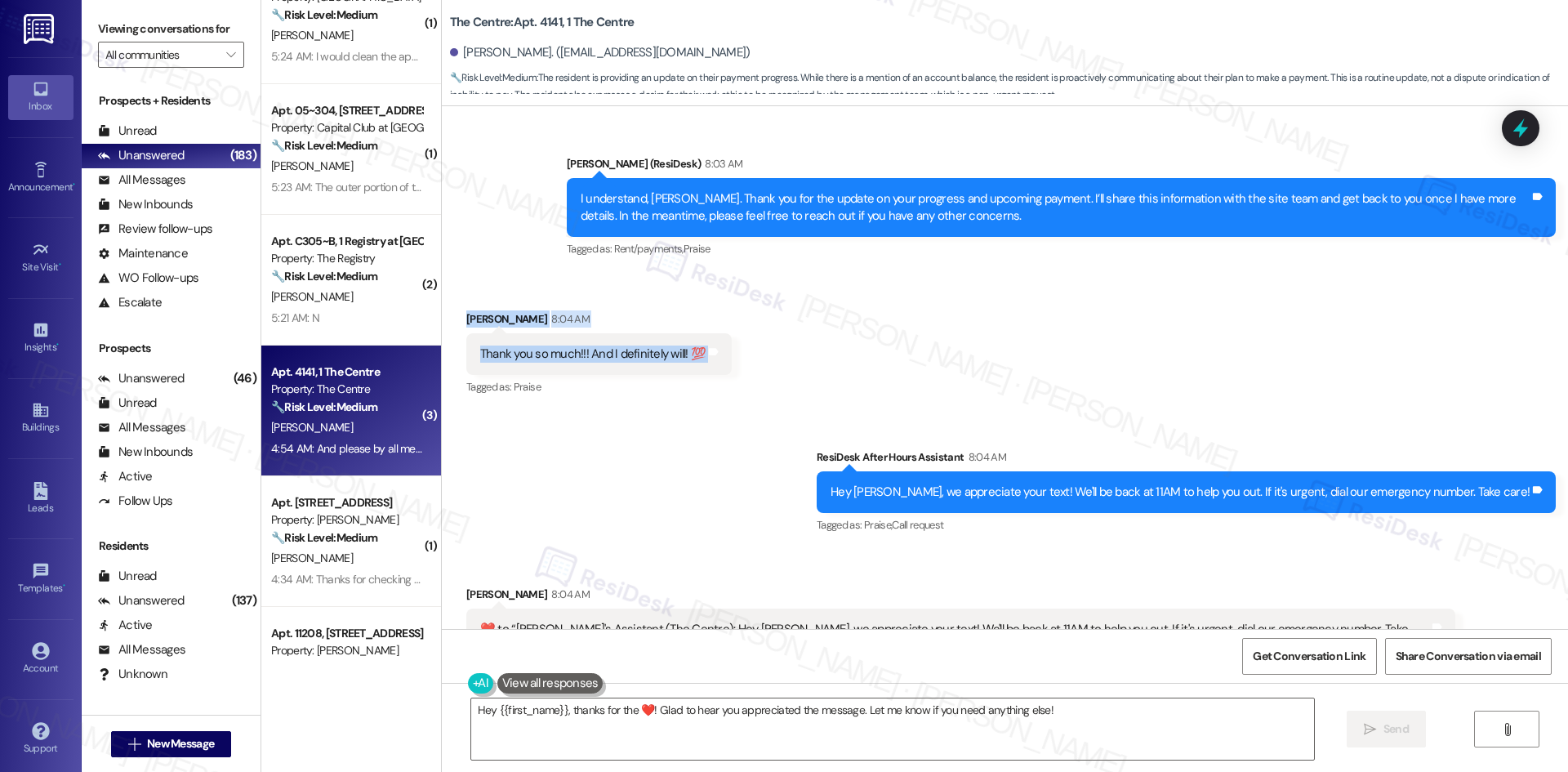
drag, startPoint x: 438, startPoint y: 307, endPoint x: 762, endPoint y: 369, distance: 329.9
click at [762, 369] on div "Received via SMS [PERSON_NAME] 8:04 AM Thank you so much!!! And I definitely wi…" at bounding box center [1005, 343] width 1126 height 138
copy div "[PERSON_NAME] 8:04 AM Thank you so much!!! And I definitely will! 💯 Tags and no…"
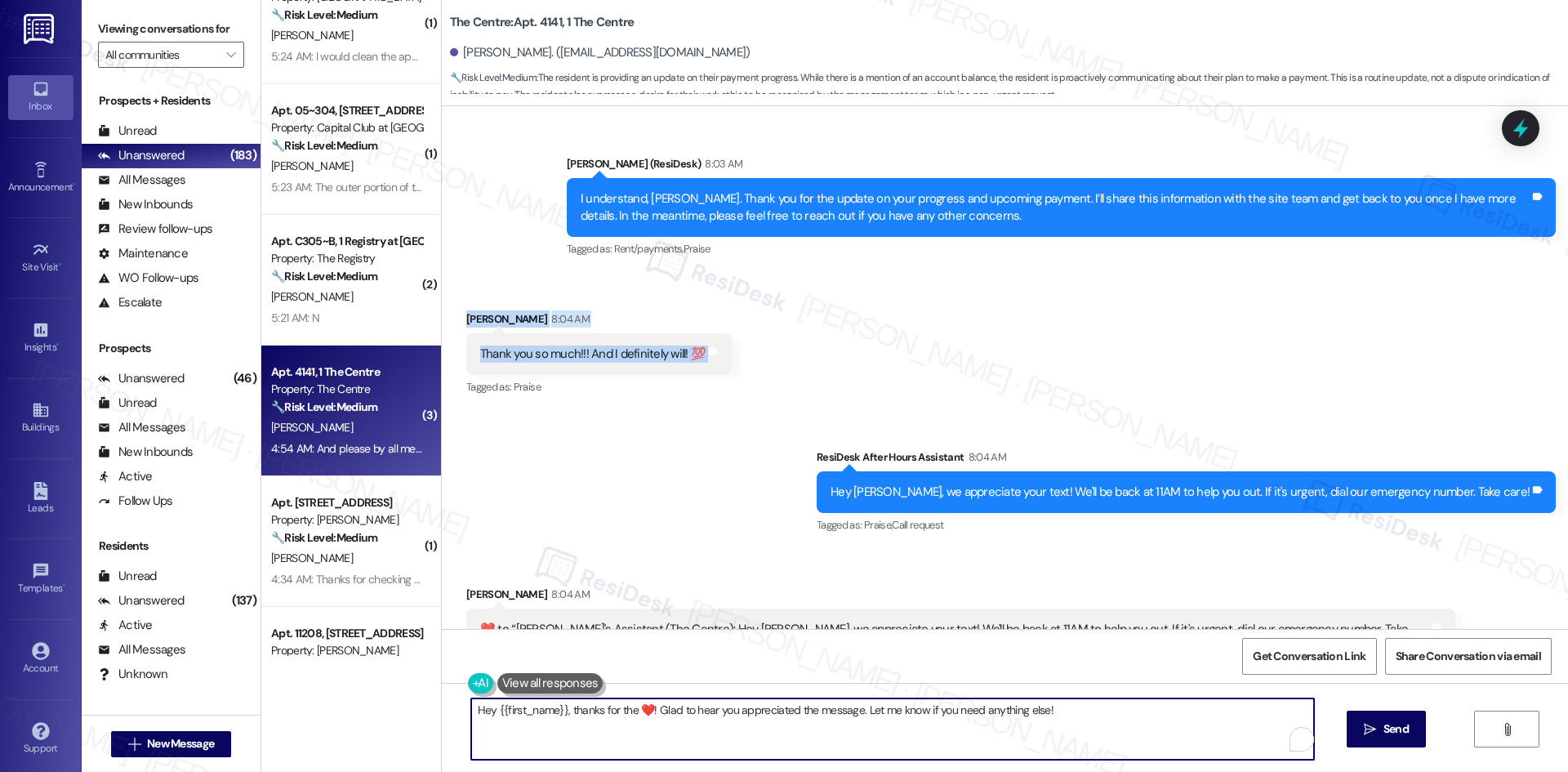
drag, startPoint x: 973, startPoint y: 719, endPoint x: 1036, endPoint y: 725, distance: 63.3
click at [973, 719] on textarea "Hey {{first_name}}, thanks for the ❤️! Glad to hear you appreciated the message…" at bounding box center [892, 729] width 842 height 62
paste textarea "You’re very welcome, [PERSON_NAME]"
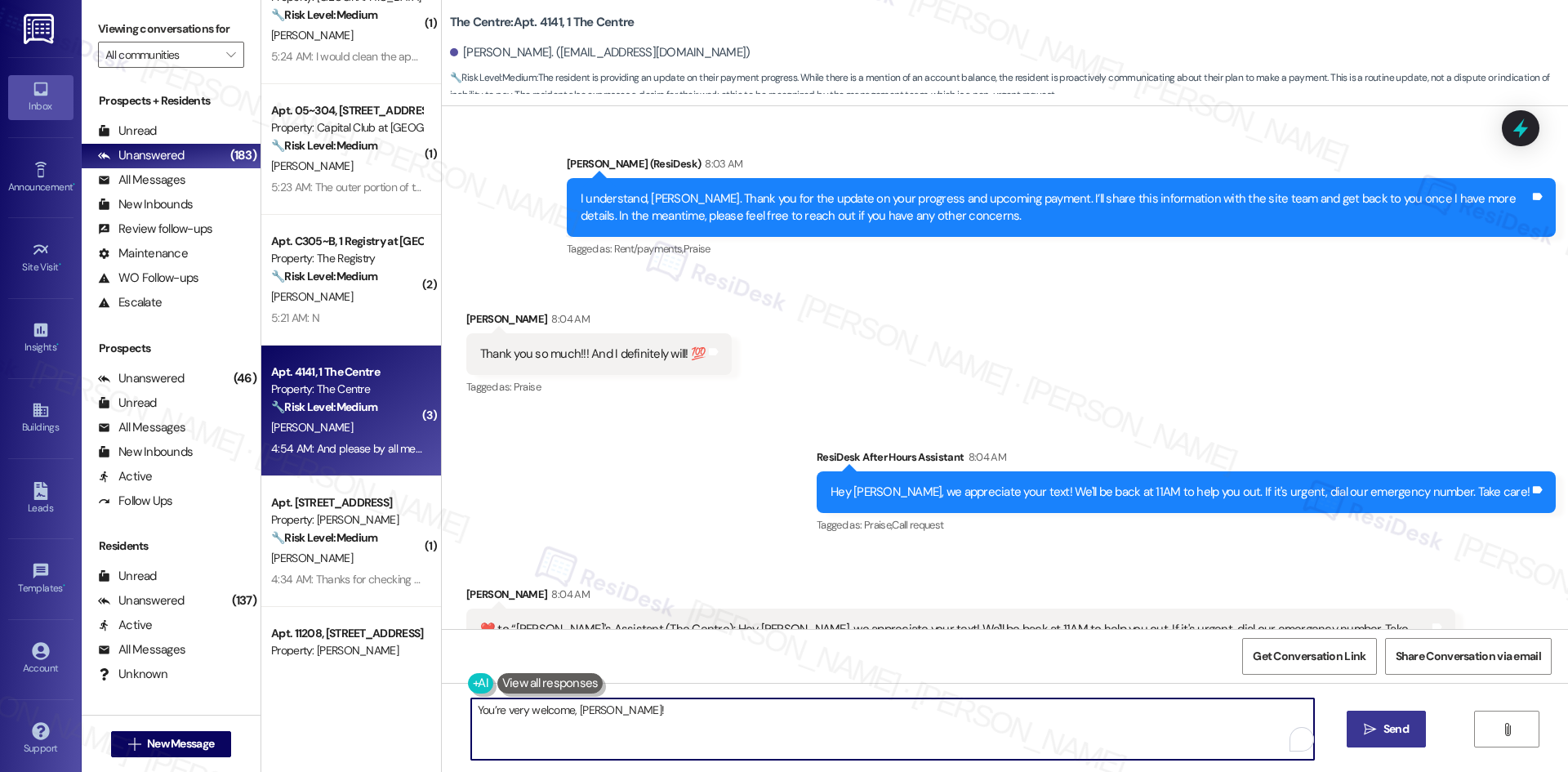
type textarea "You’re very welcome, [PERSON_NAME]!"
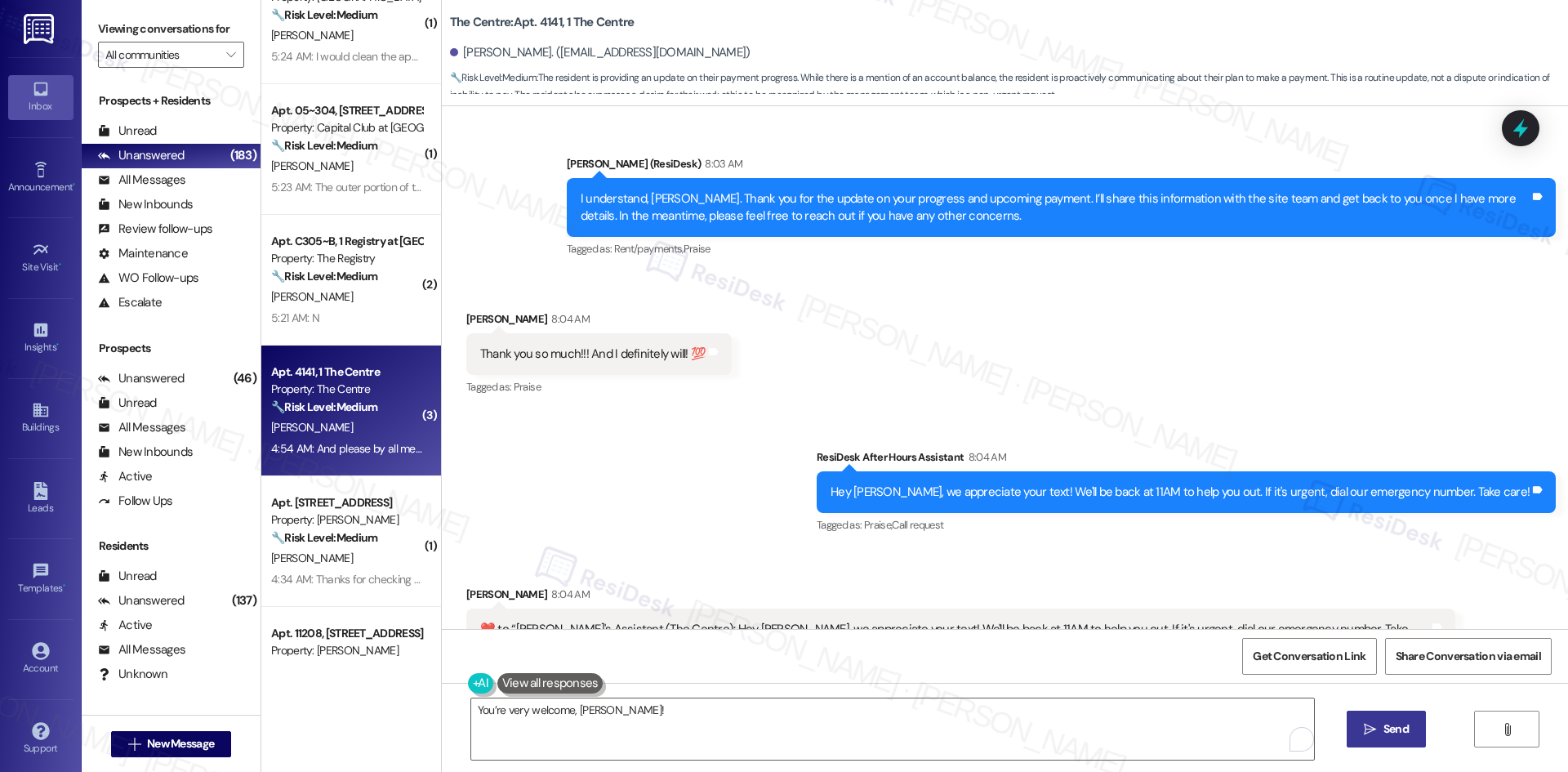
click at [1386, 721] on span "Send" at bounding box center [1395, 728] width 25 height 17
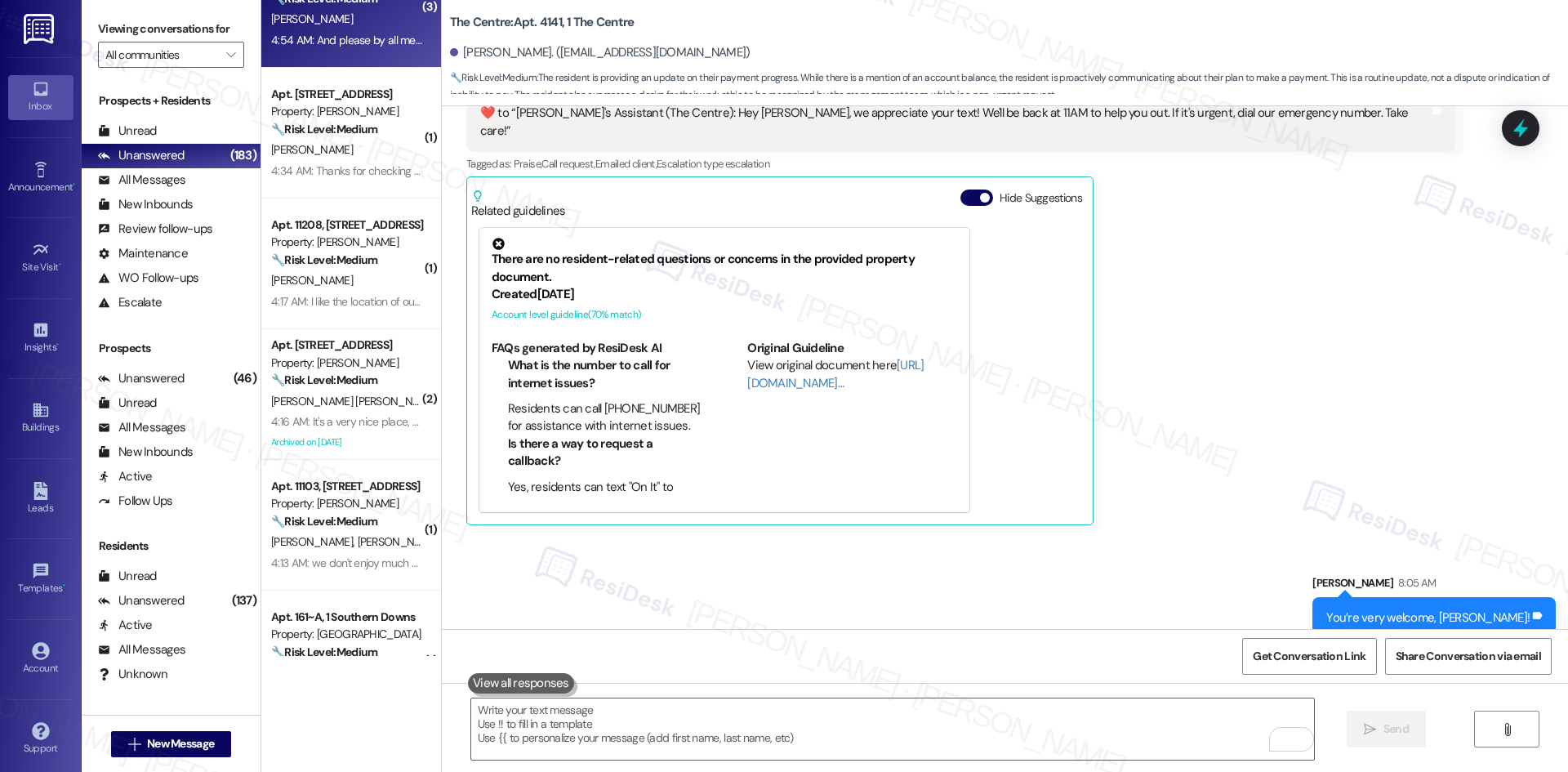
scroll to position [5093, 0]
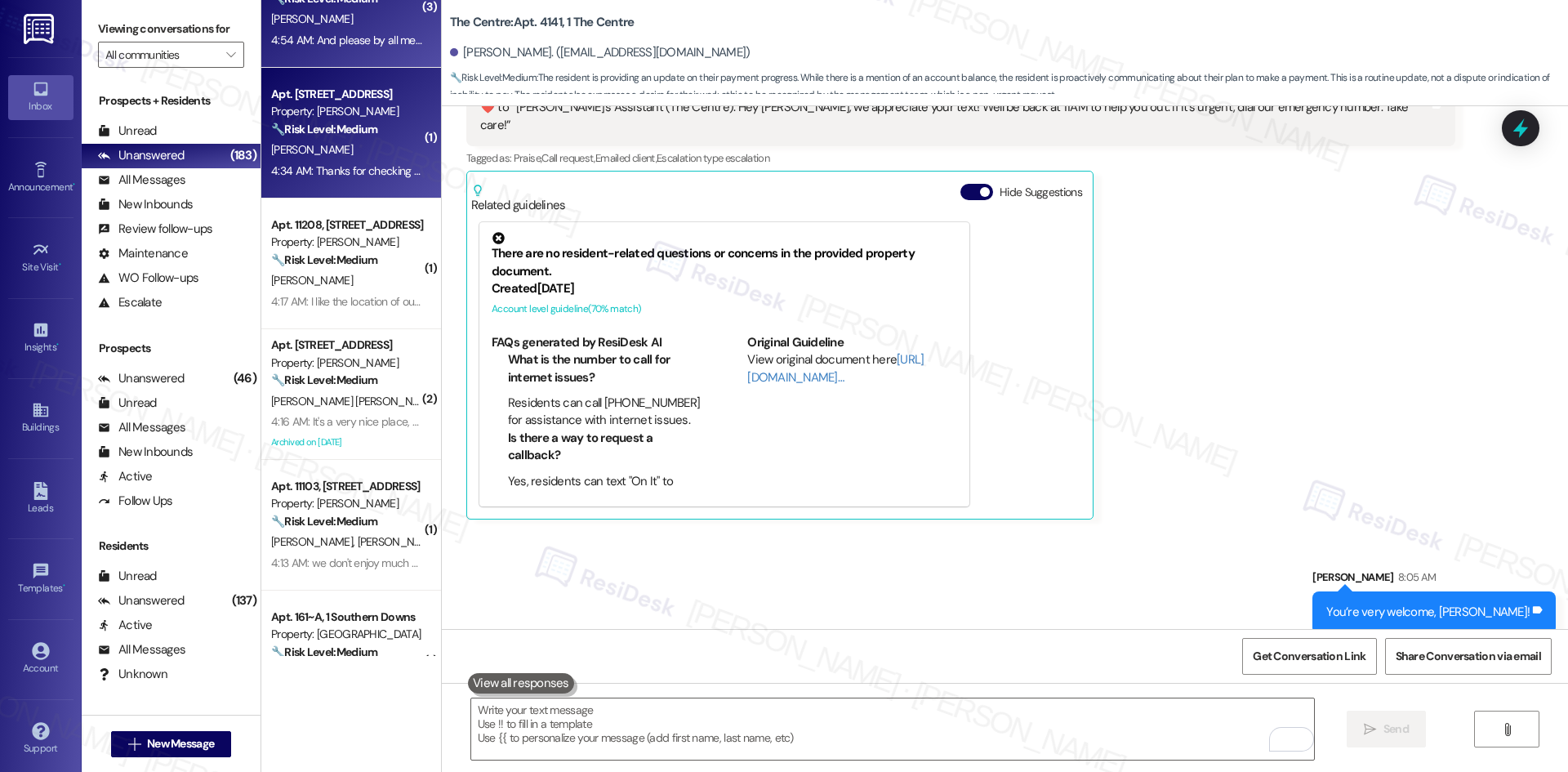
click at [347, 173] on div "4:34 AM: Thanks for checking [PERSON_NAME]. The balcony was not satisfactorily …" at bounding box center [1258, 171] width 1975 height 15
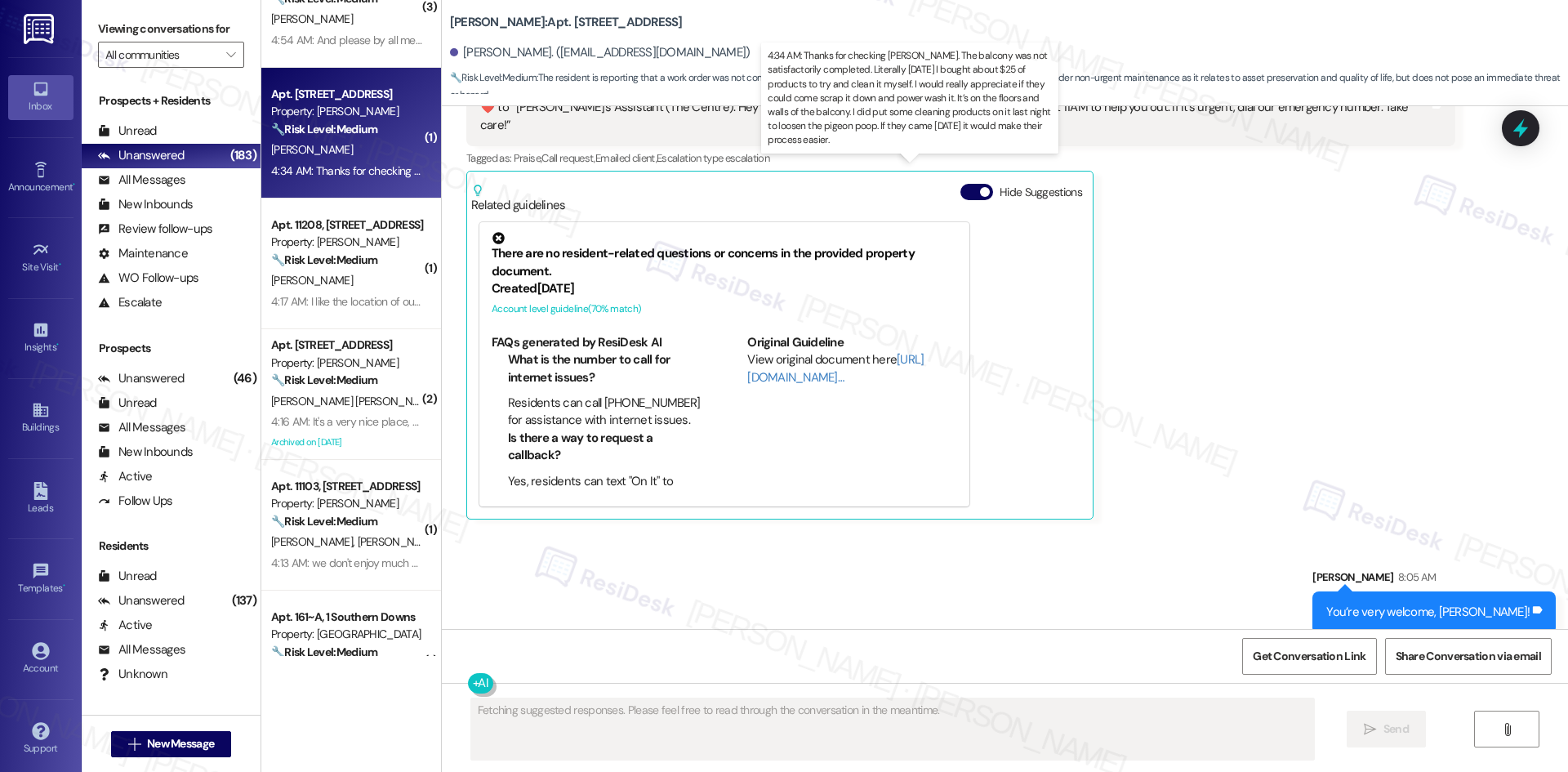
scroll to position [657, 0]
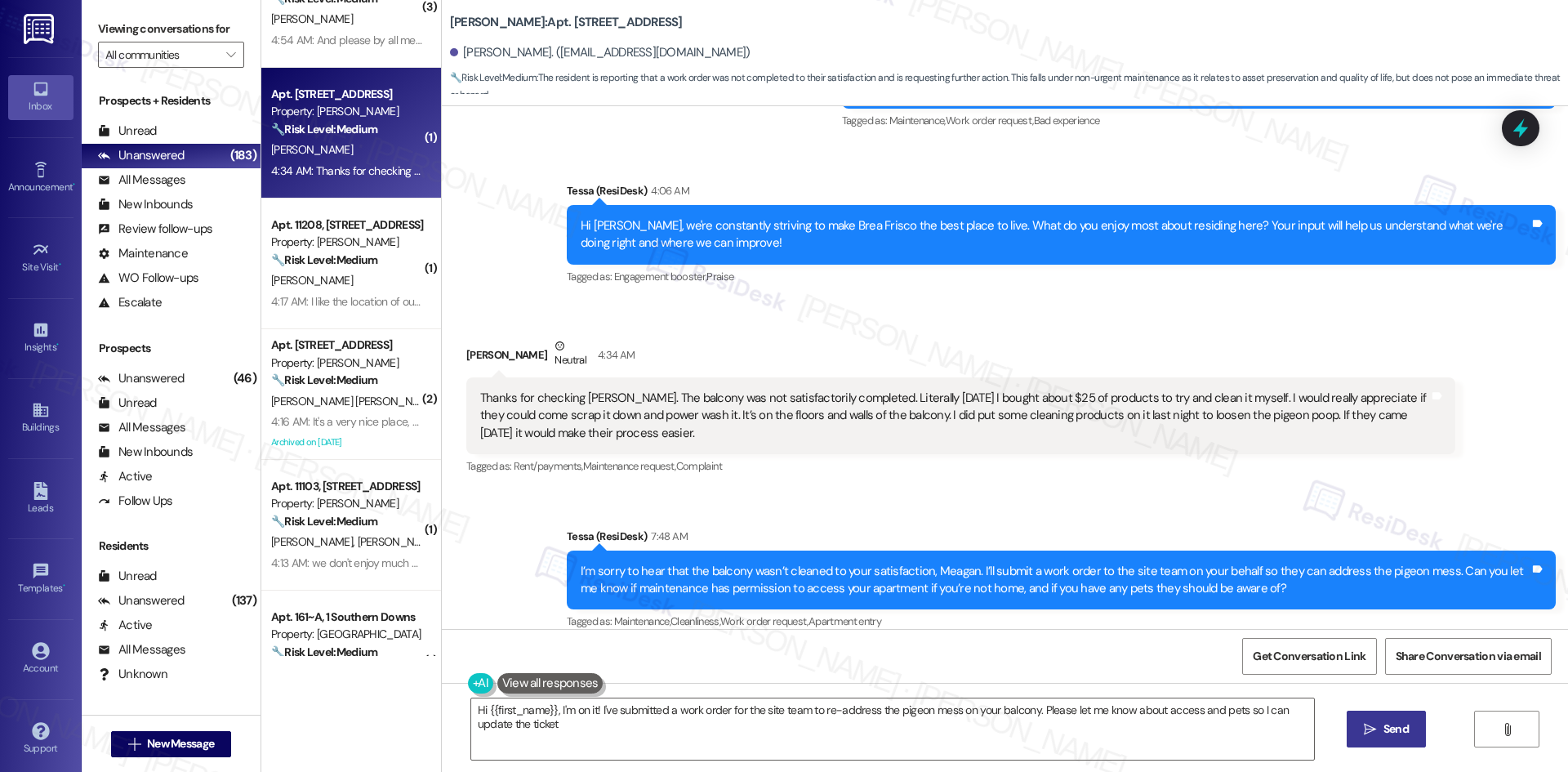
type textarea "Hi {{first_name}}, I'm on it! I've submitted a work order for the site team to …"
click at [31, 664] on div "Account" at bounding box center [40, 668] width 81 height 16
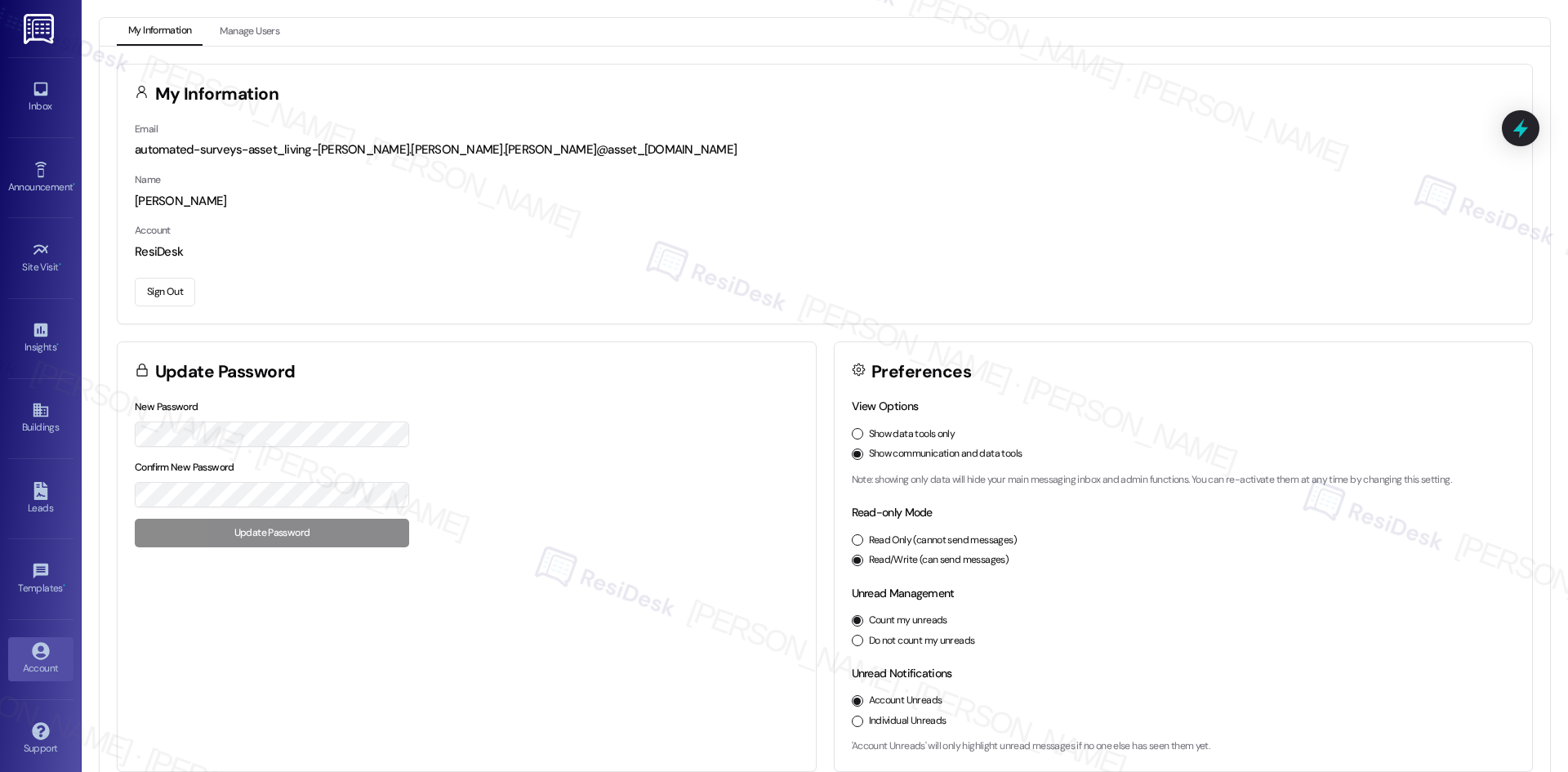
click at [189, 298] on button "Sign Out" at bounding box center [165, 292] width 61 height 29
